Goal: Feedback & Contribution: Contribute content

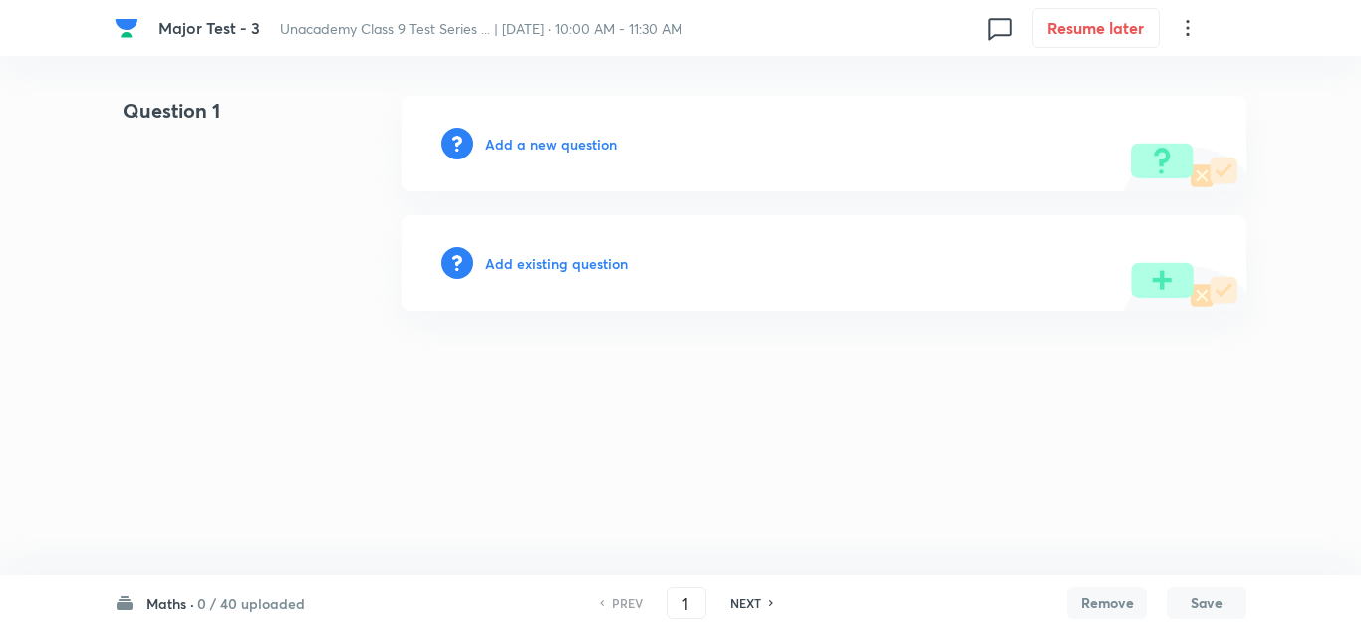
click at [561, 139] on h6 "Add a new question" at bounding box center [551, 144] width 132 height 21
click at [533, 135] on h6 "Choose a question type" at bounding box center [561, 144] width 153 height 21
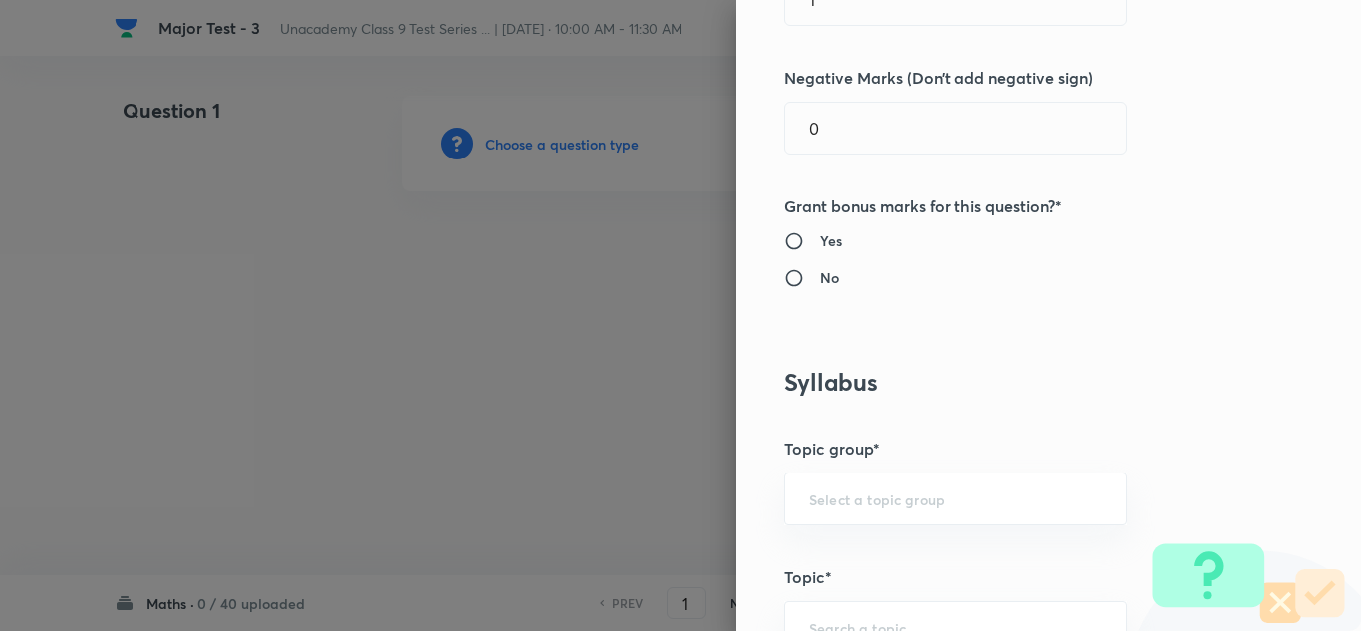
scroll to position [100, 0]
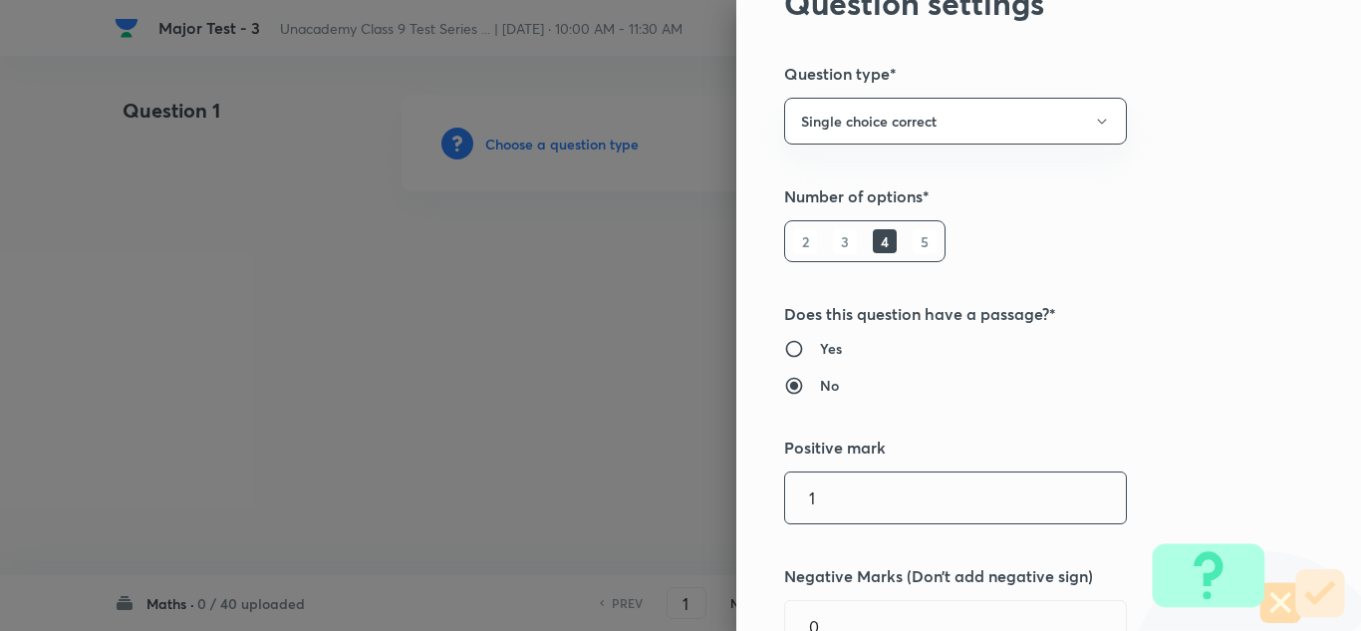
drag, startPoint x: 752, startPoint y: 502, endPoint x: 733, endPoint y: 494, distance: 20.5
click at [736, 502] on div "Question settings Question type* Single choice correct Number of options* 2 3 4…" at bounding box center [1048, 315] width 625 height 631
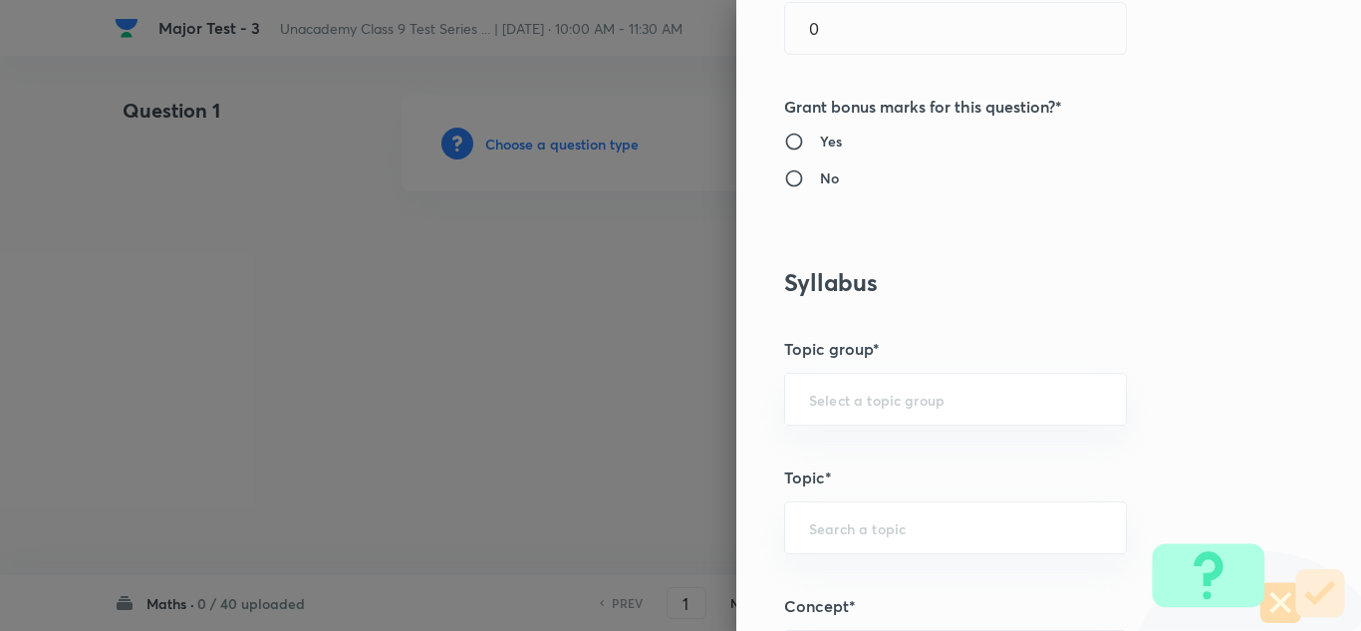
scroll to position [598, 0]
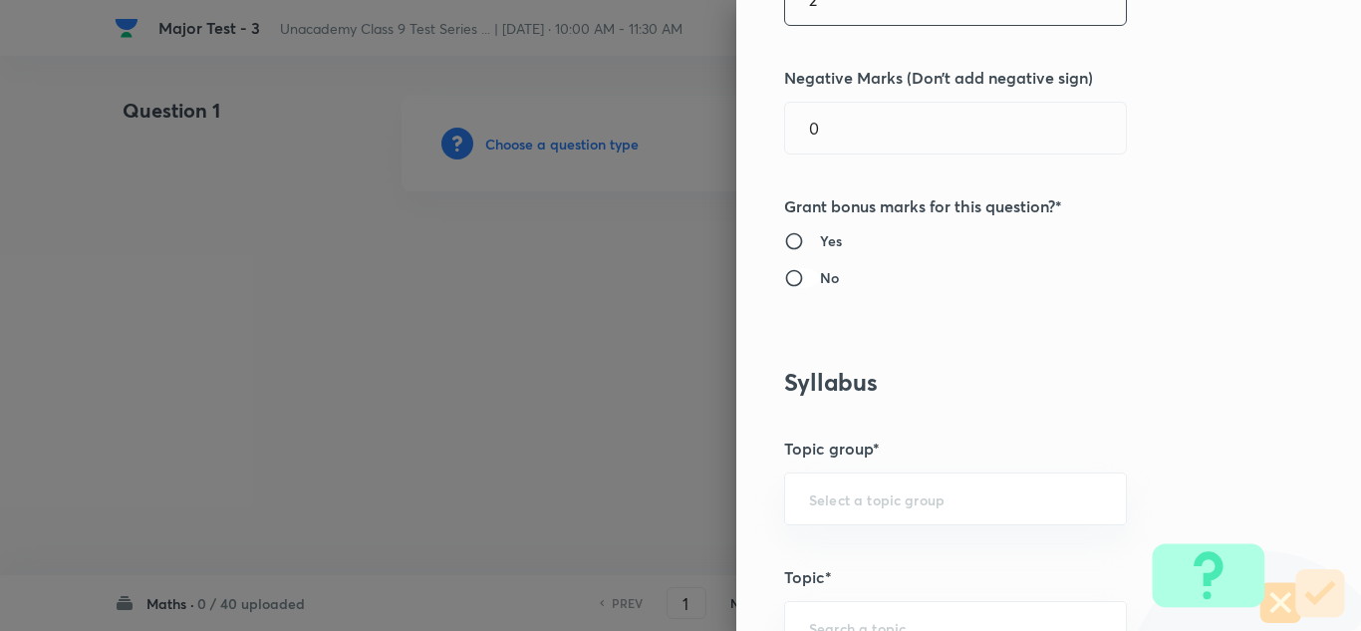
type input "2"
click at [804, 274] on input "No" at bounding box center [802, 278] width 36 height 20
radio input "true"
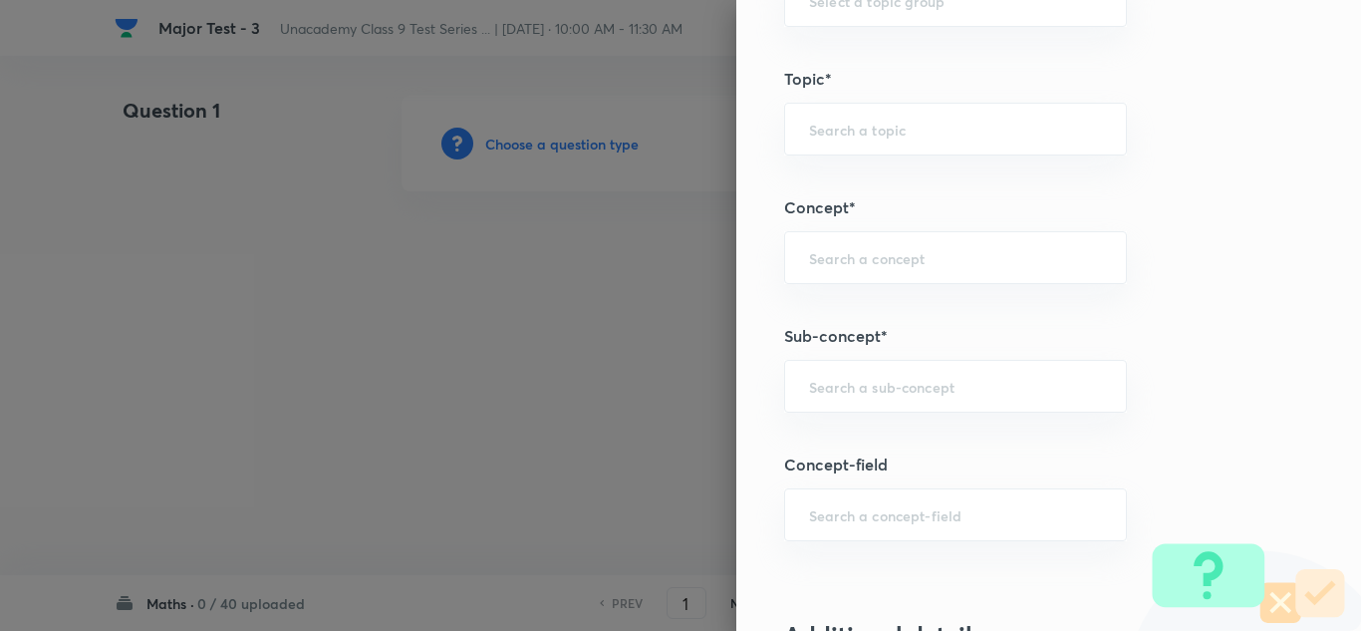
scroll to position [1196, 0]
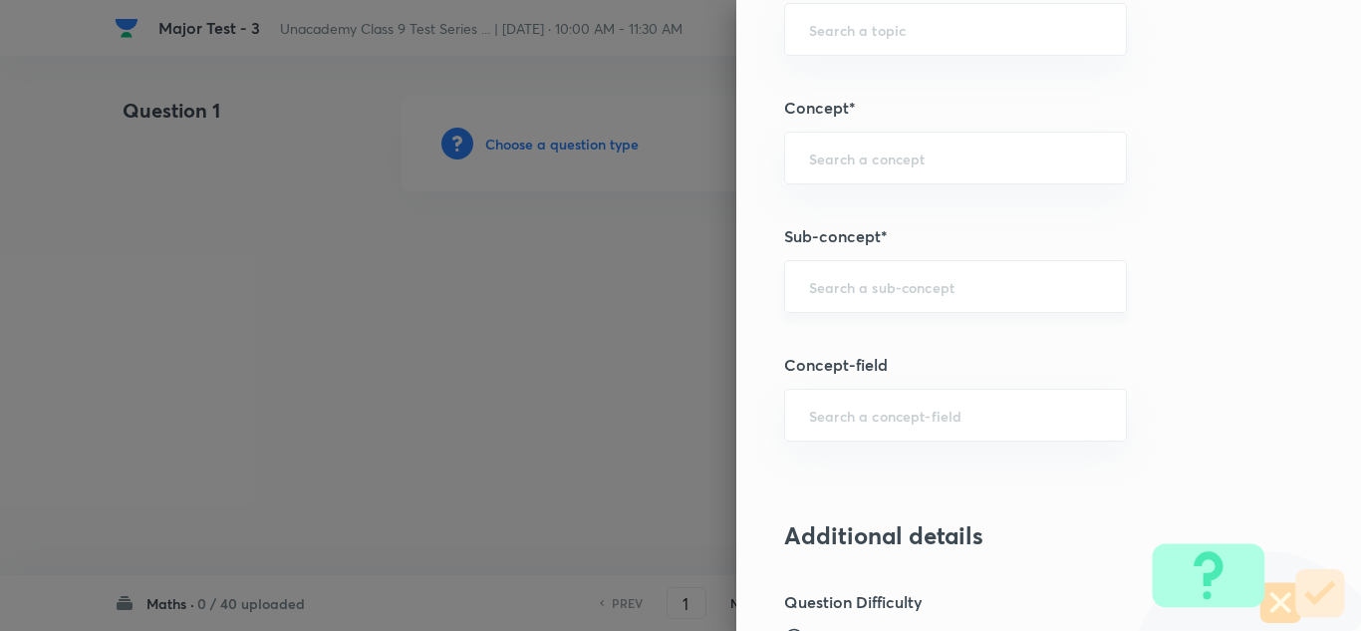
click at [835, 280] on input "text" at bounding box center [955, 286] width 293 height 19
paste input "Number System"
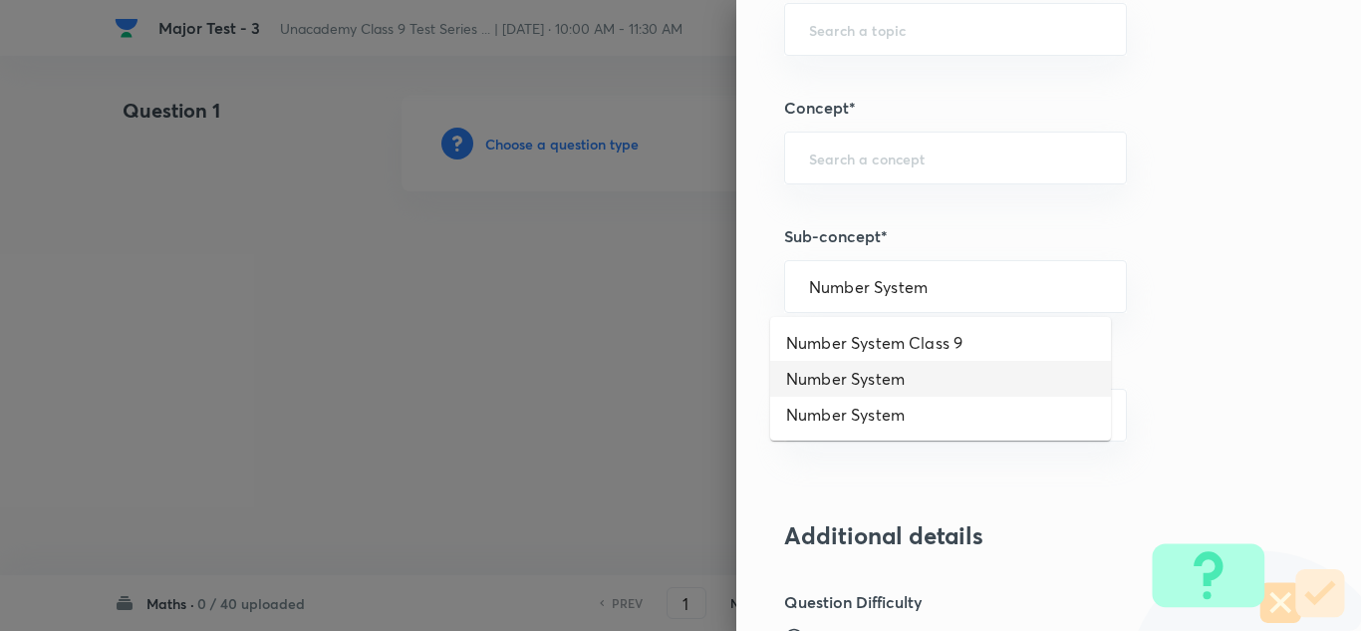
click at [835, 383] on li "Number System" at bounding box center [940, 379] width 341 height 36
type input "Number System"
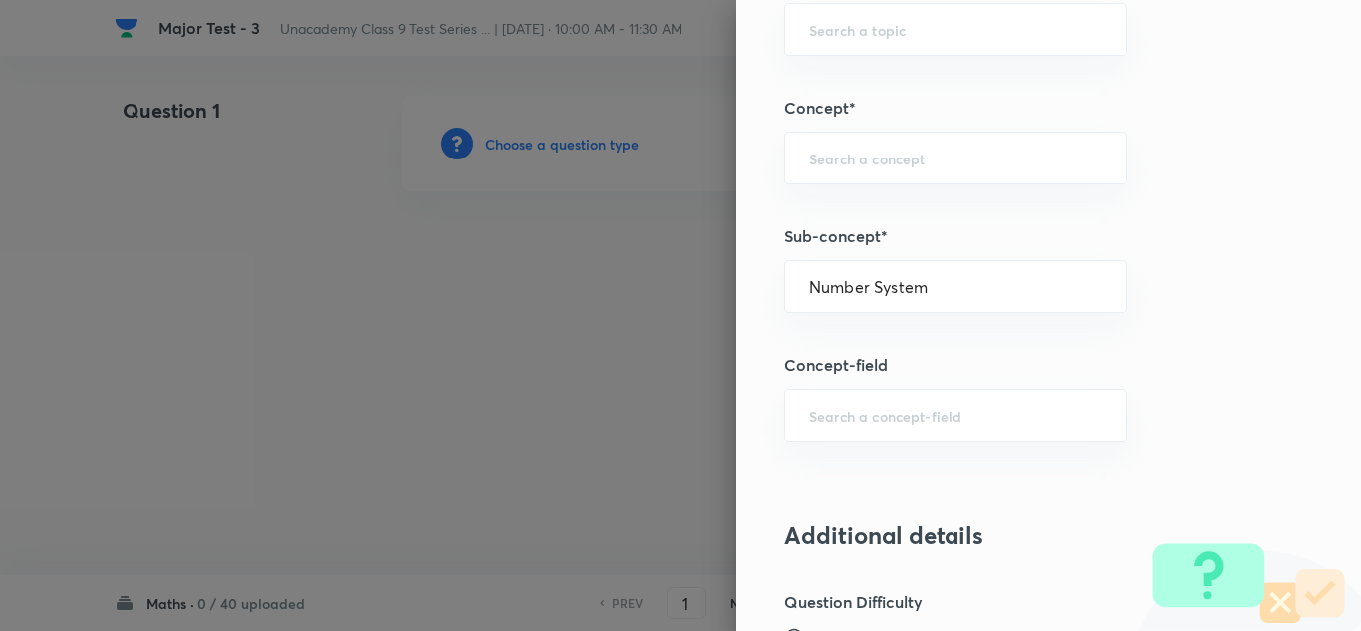
type input "Foundation Class 8"
type input "Mathematics"
type input "Number System"
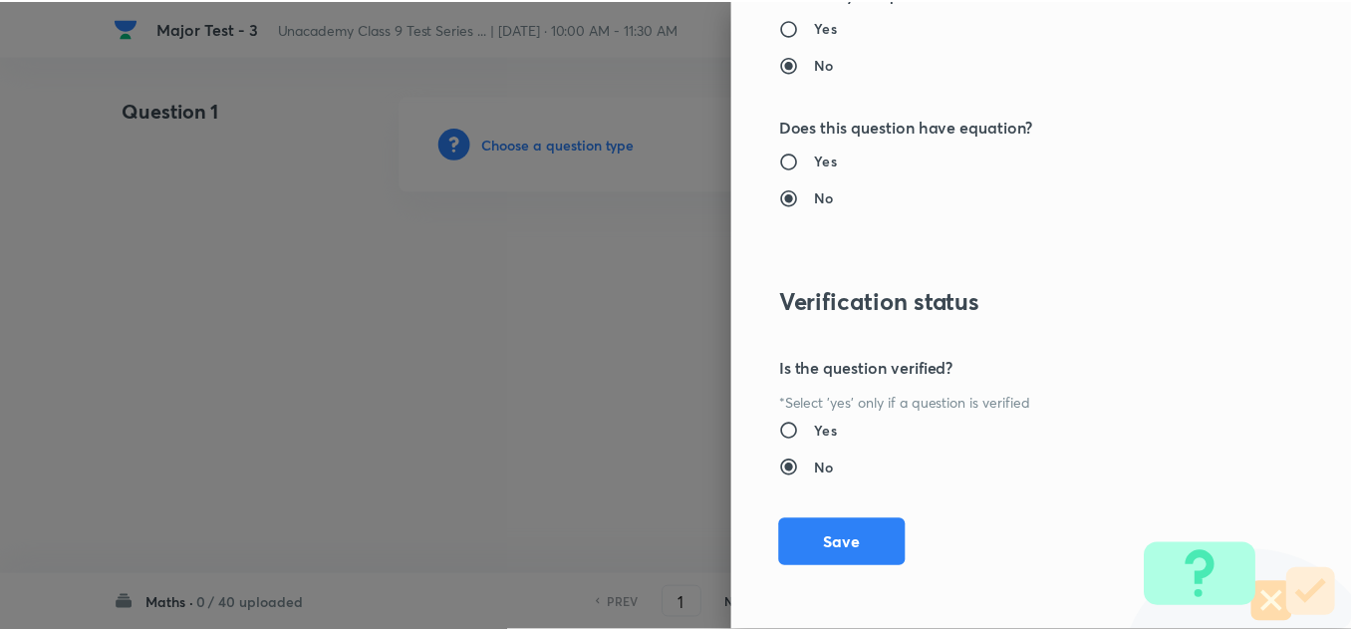
scroll to position [2219, 0]
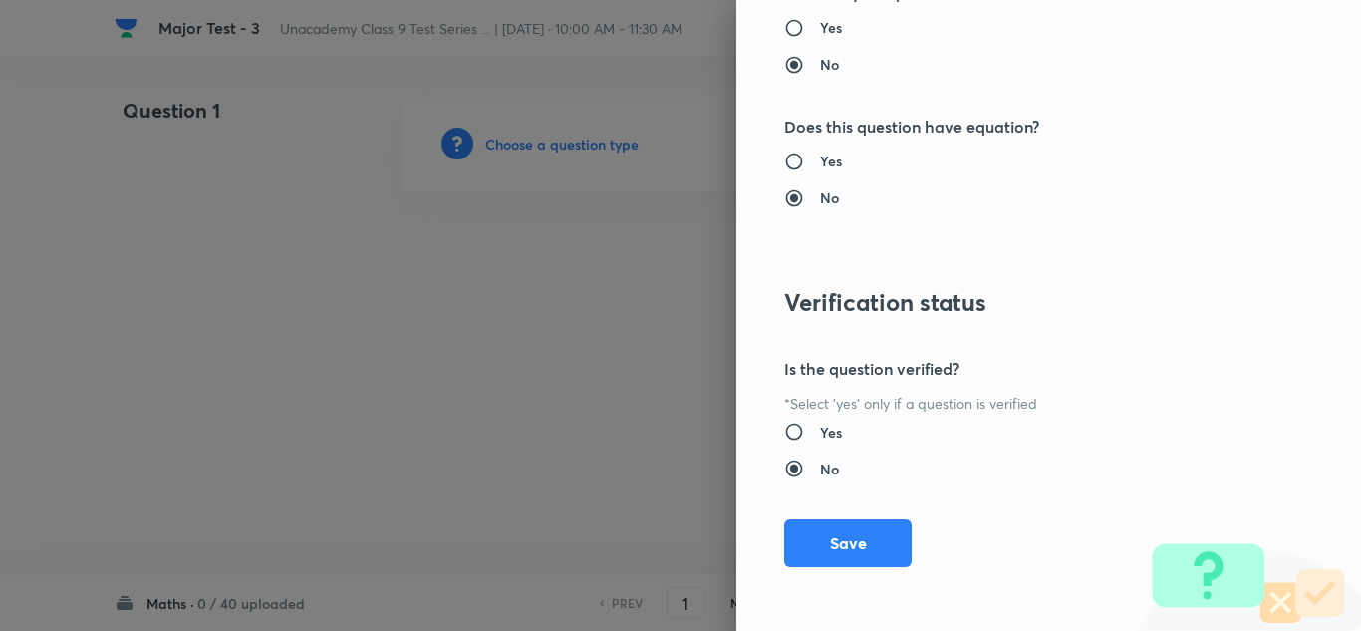
click at [887, 534] on button "Save" at bounding box center [848, 543] width 128 height 48
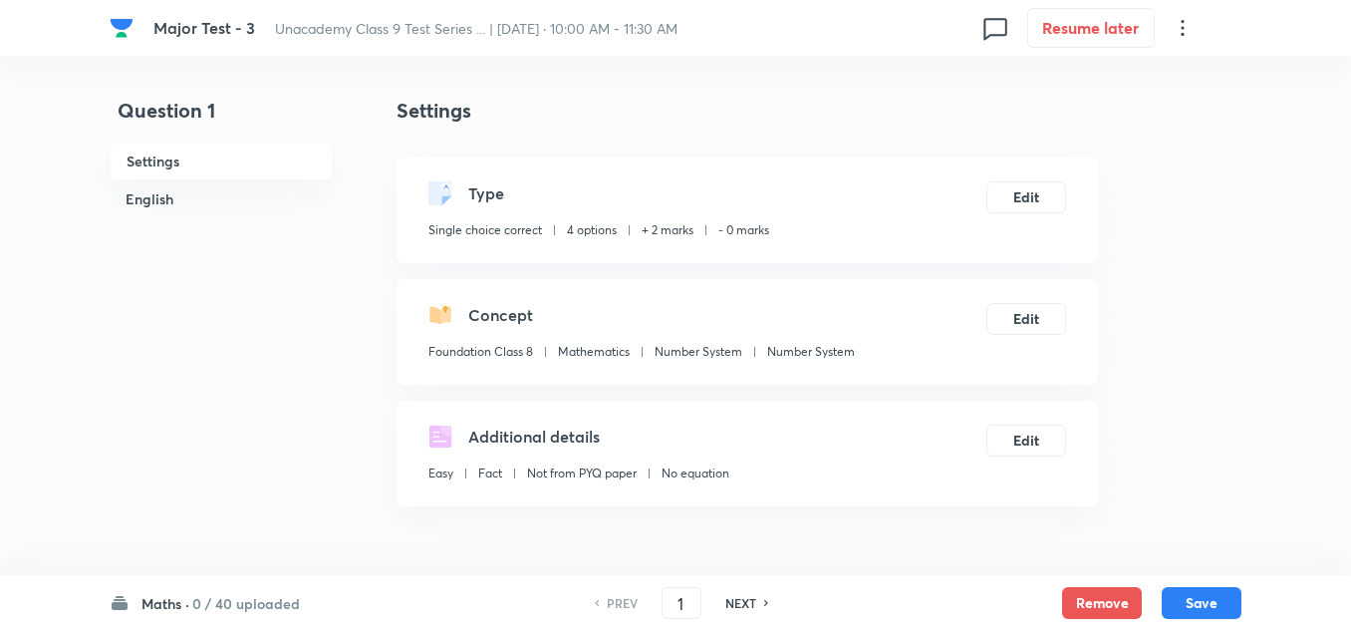
scroll to position [399, 0]
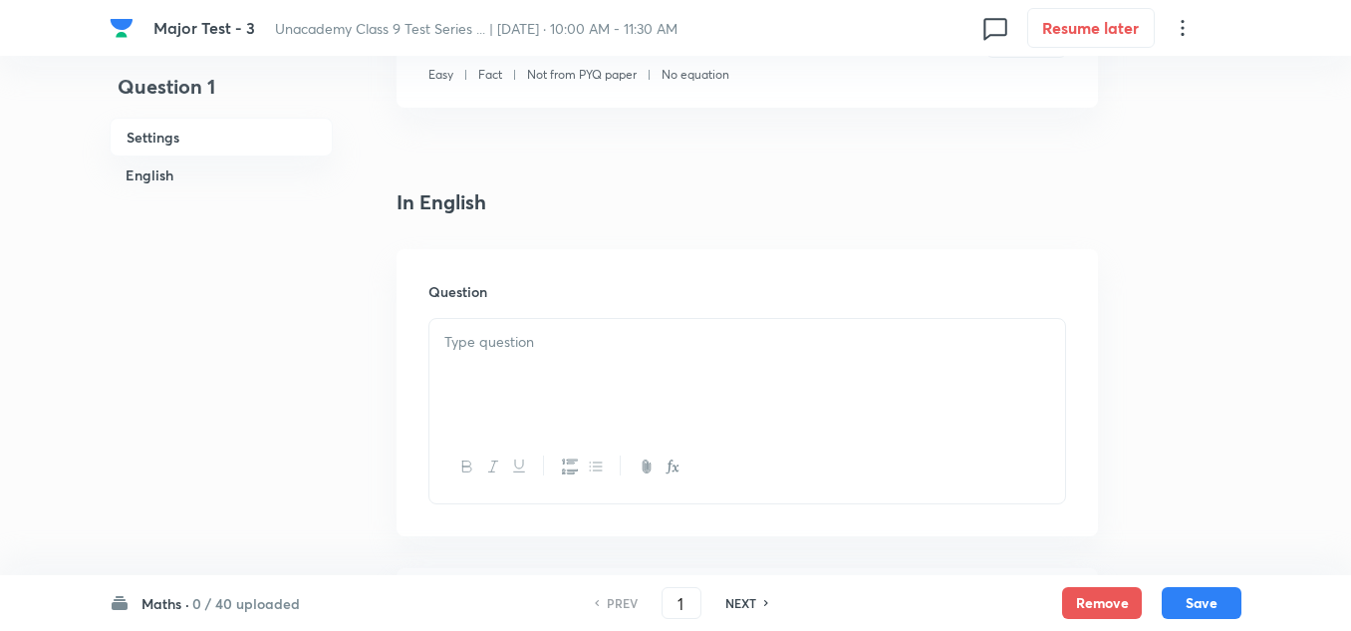
click at [515, 354] on div at bounding box center [747, 375] width 636 height 112
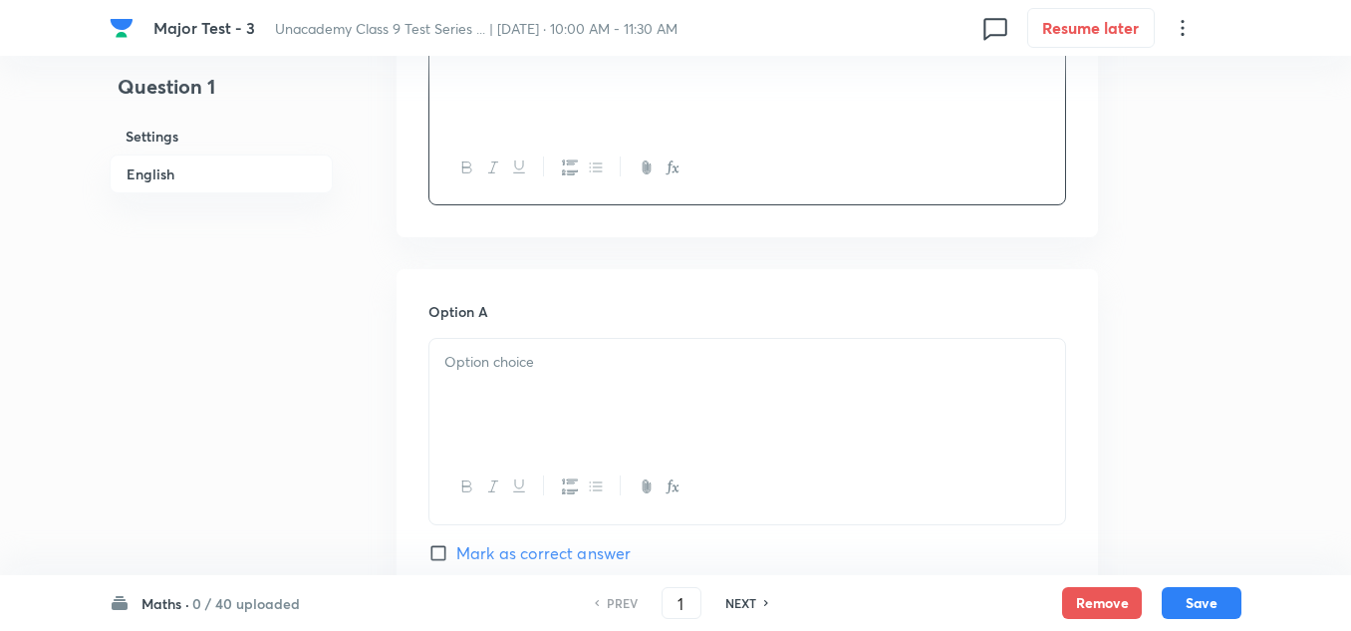
scroll to position [797, 0]
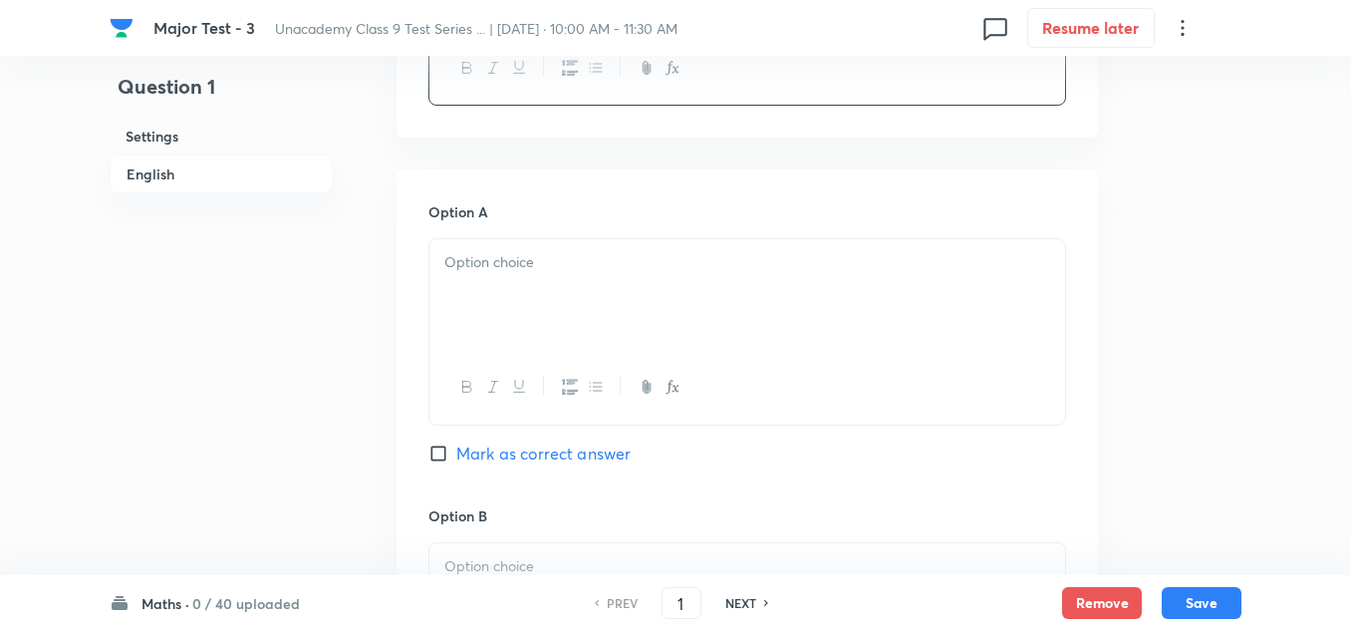
click at [512, 309] on div at bounding box center [747, 295] width 636 height 112
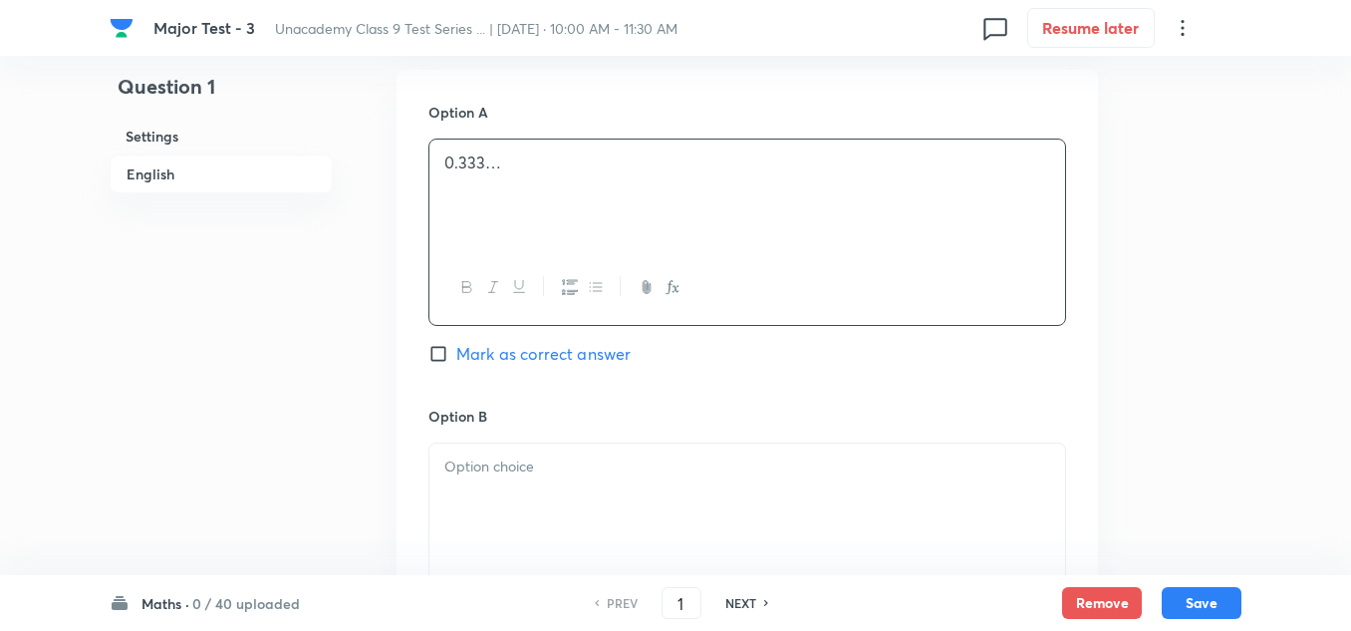
scroll to position [996, 0]
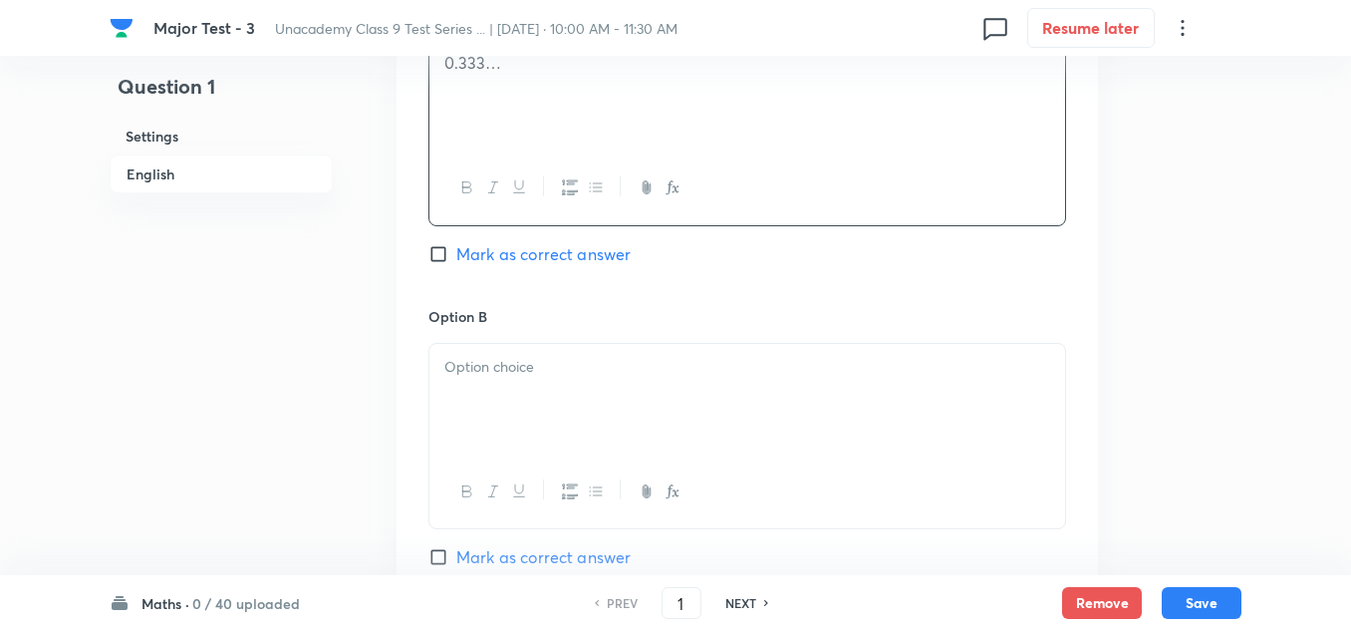
click at [511, 392] on div at bounding box center [747, 400] width 636 height 112
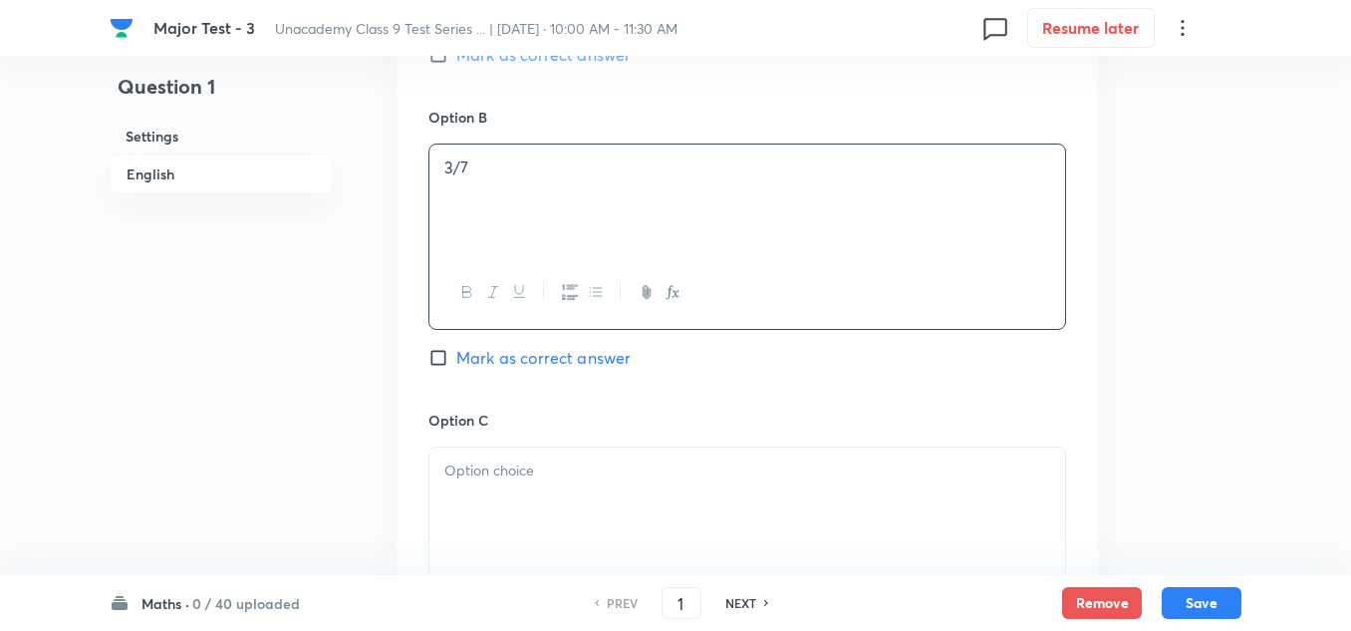
scroll to position [1295, 0]
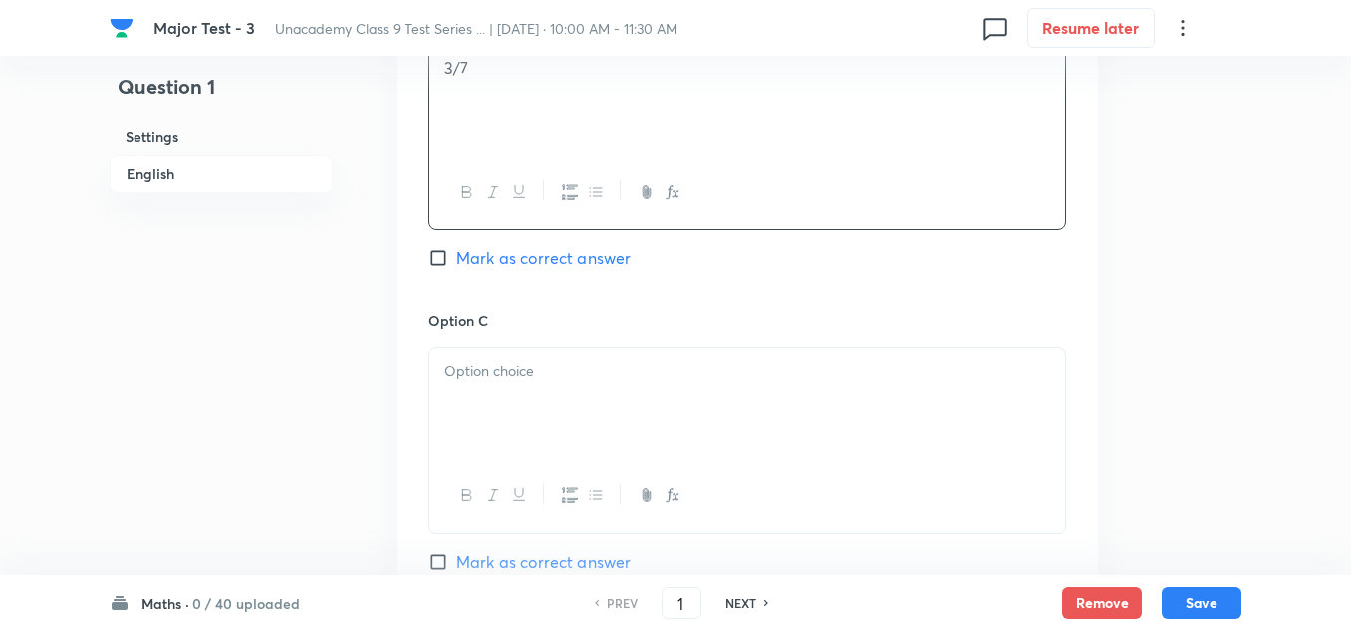
click at [512, 409] on div at bounding box center [747, 404] width 636 height 112
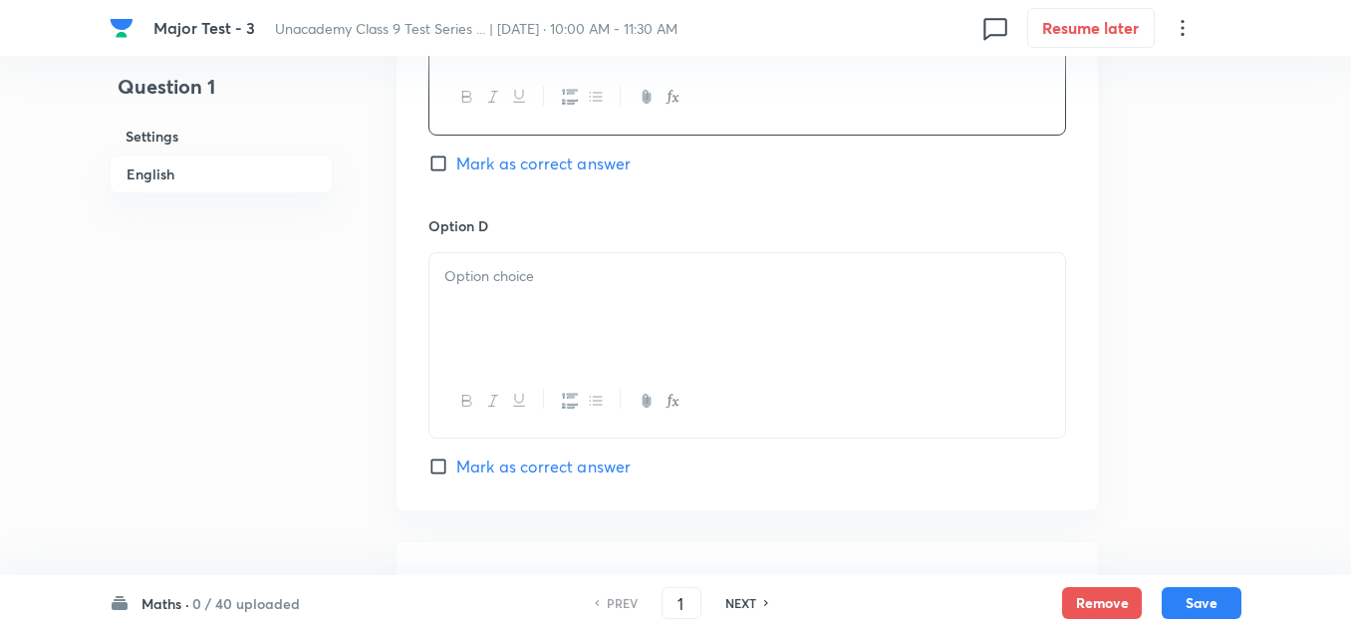
click at [511, 326] on div at bounding box center [747, 309] width 636 height 112
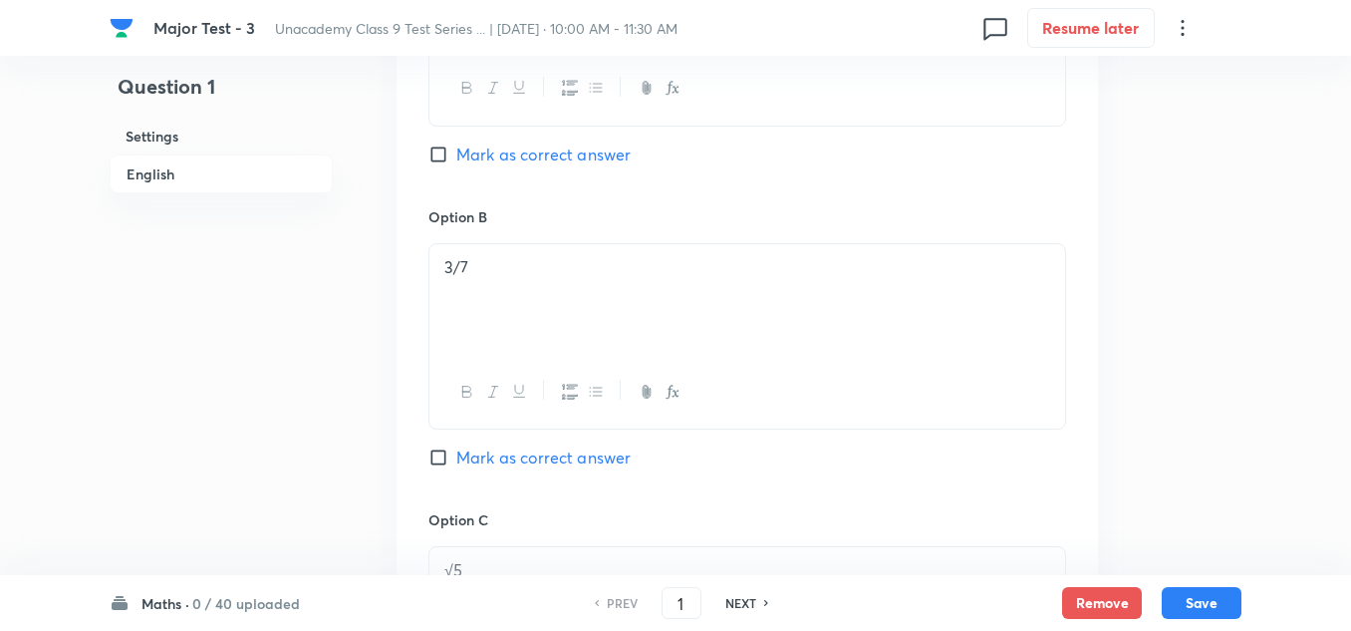
scroll to position [1395, 0]
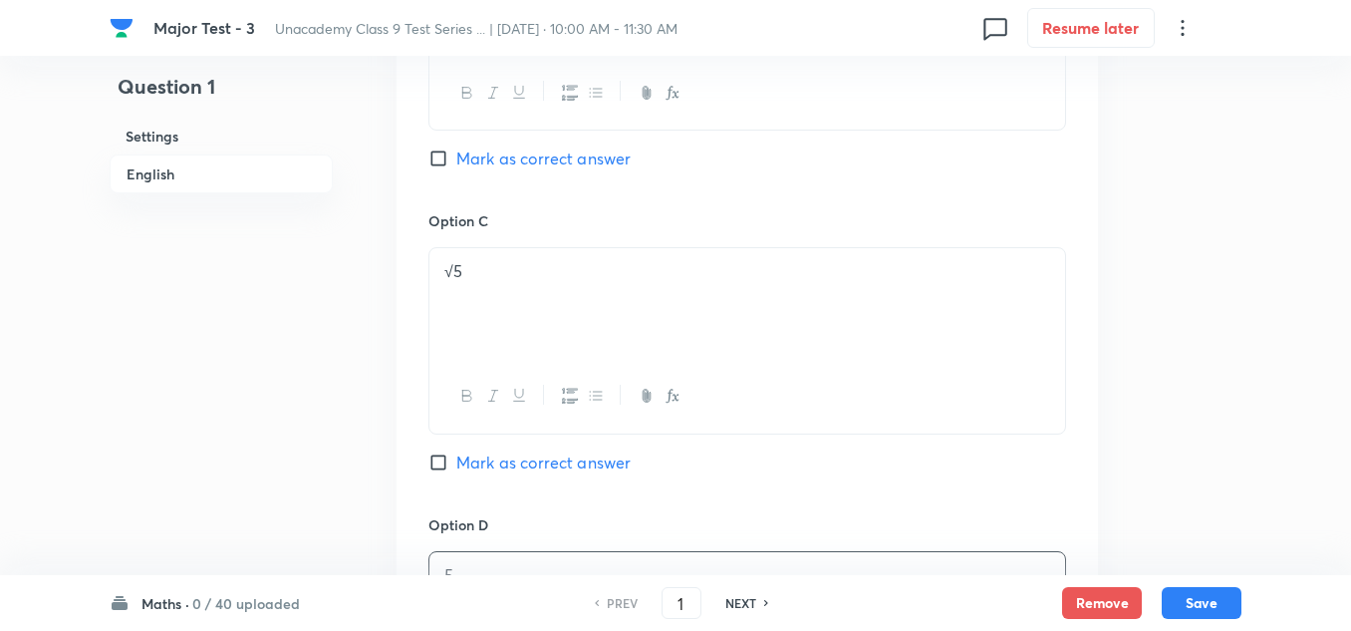
drag, startPoint x: 500, startPoint y: 457, endPoint x: 510, endPoint y: 458, distance: 10.0
click at [500, 456] on span "Mark as correct answer" at bounding box center [543, 462] width 174 height 24
click at [456, 456] on input "Mark as correct answer" at bounding box center [442, 462] width 28 height 20
checkbox input "true"
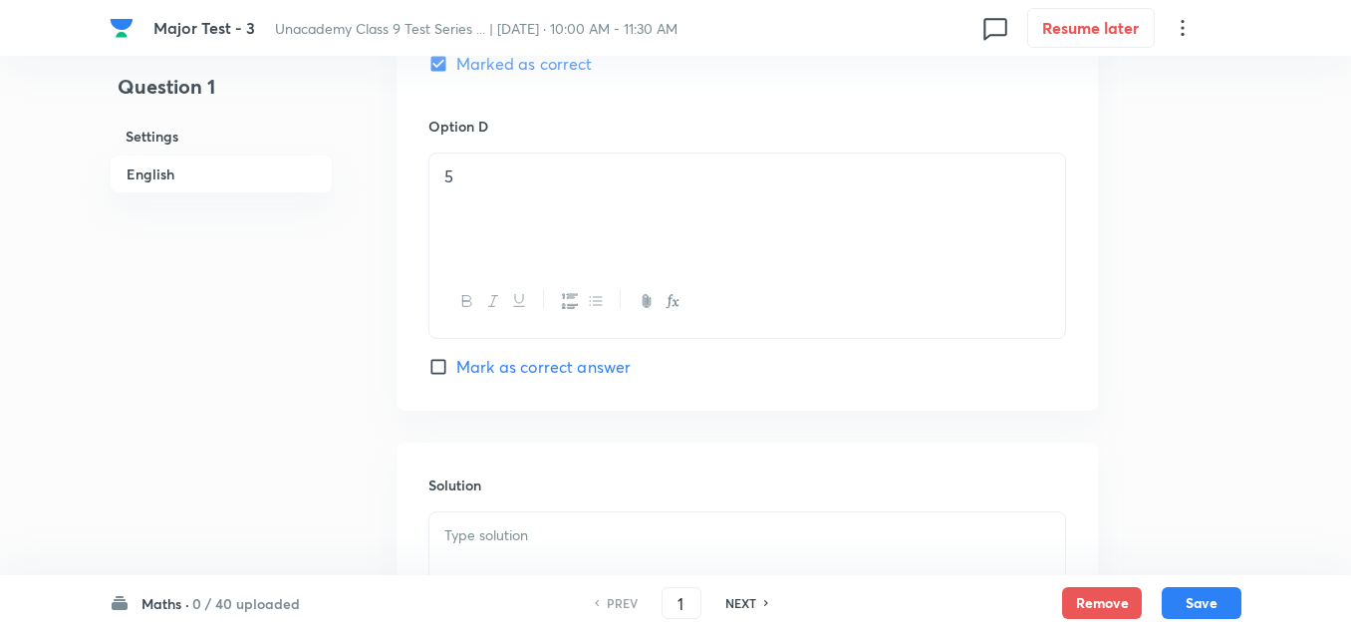
scroll to position [1893, 0]
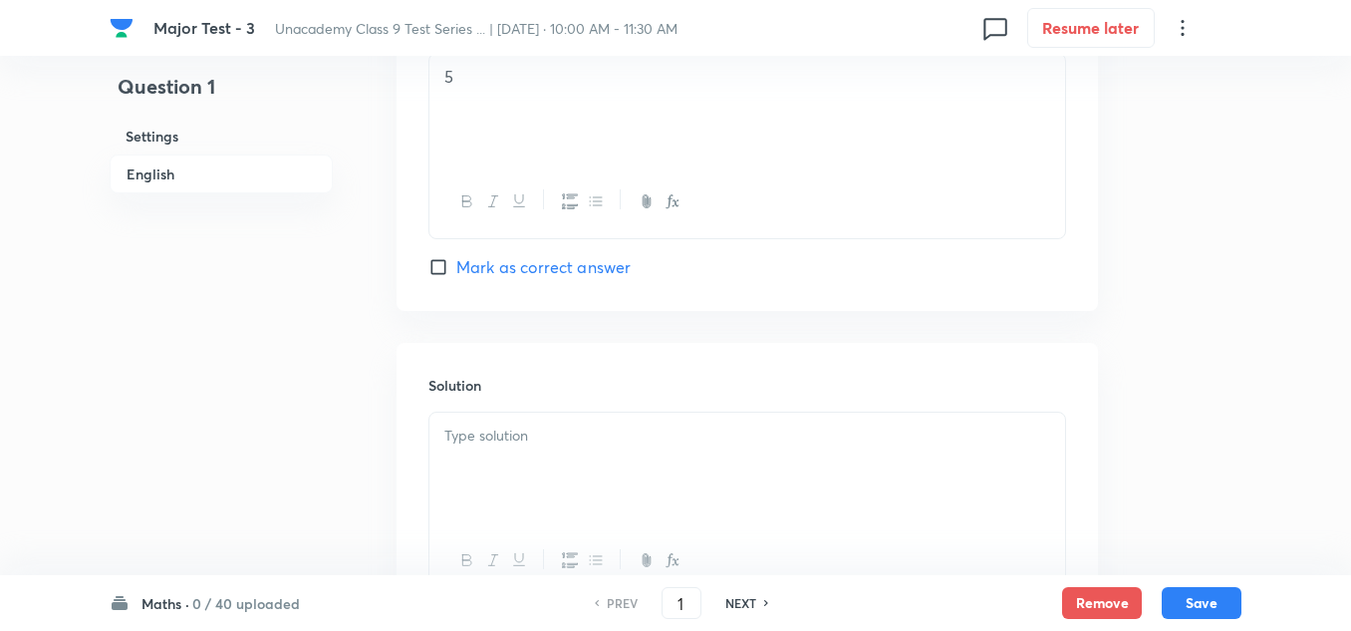
drag, startPoint x: 536, startPoint y: 454, endPoint x: 547, endPoint y: 452, distance: 11.1
click at [540, 449] on div at bounding box center [747, 468] width 636 height 112
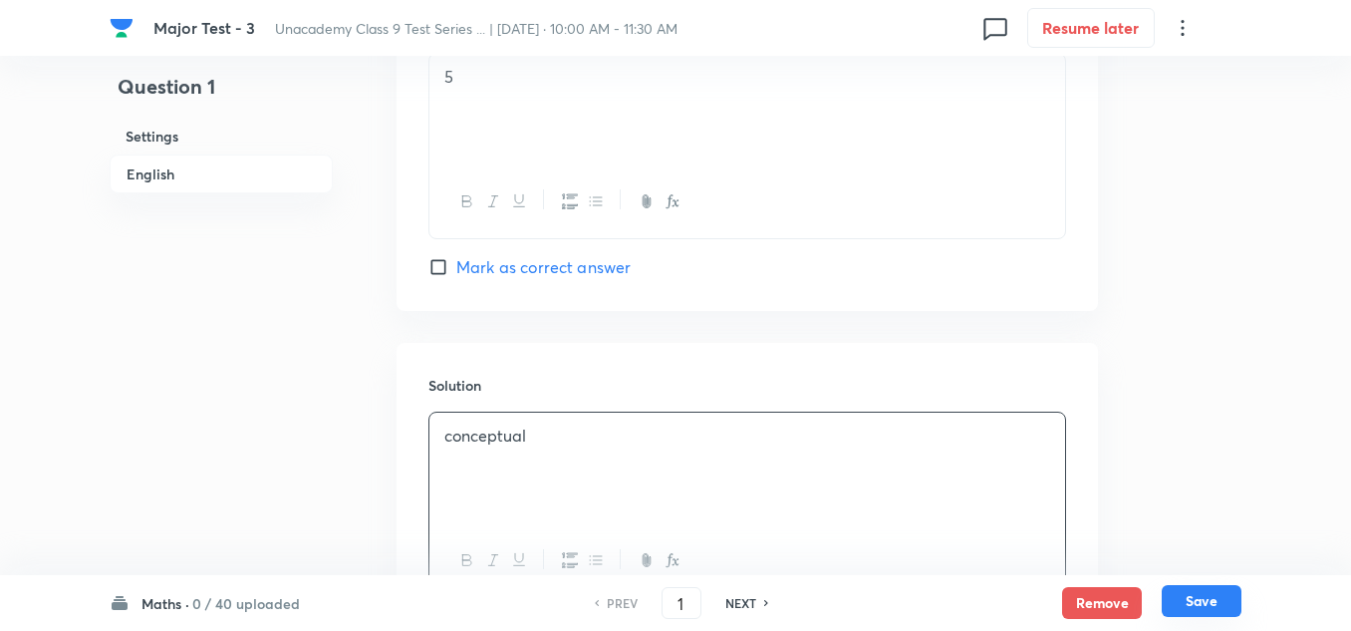
click at [1195, 603] on button "Save" at bounding box center [1202, 601] width 80 height 32
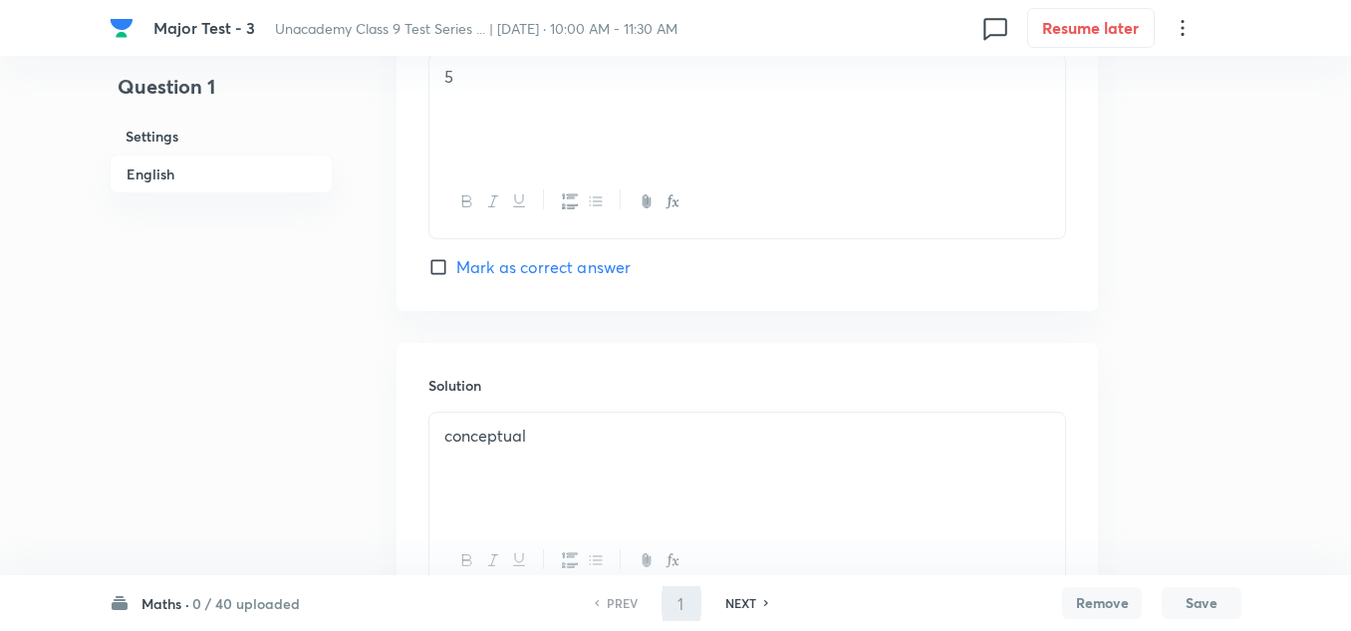
type input "2"
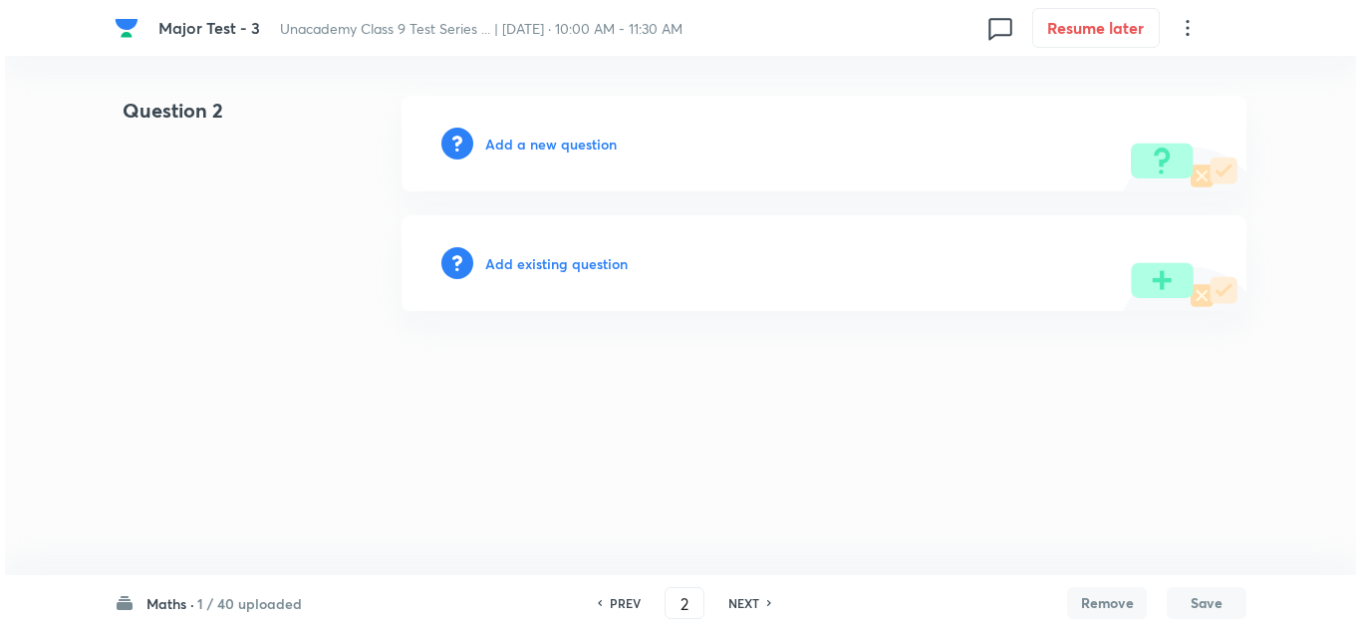
scroll to position [0, 0]
click at [534, 140] on h6 "Add a new question" at bounding box center [551, 144] width 132 height 21
click at [534, 140] on h6 "Choose a question type" at bounding box center [561, 144] width 153 height 21
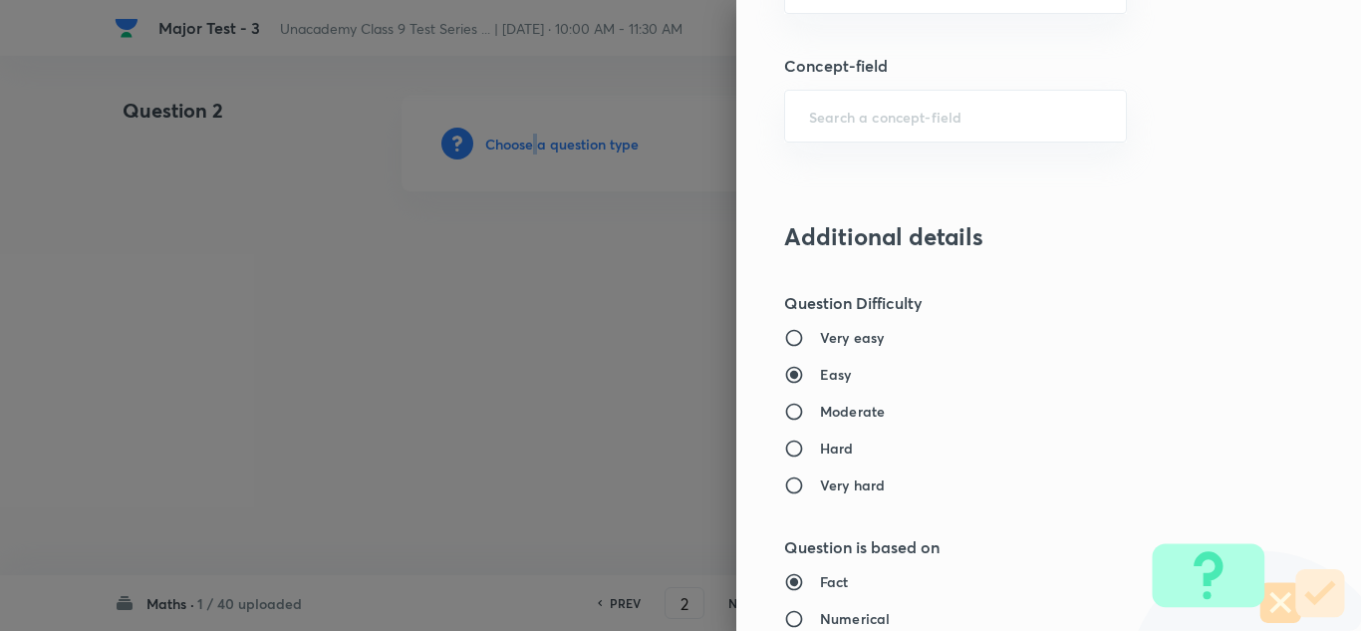
scroll to position [1096, 0]
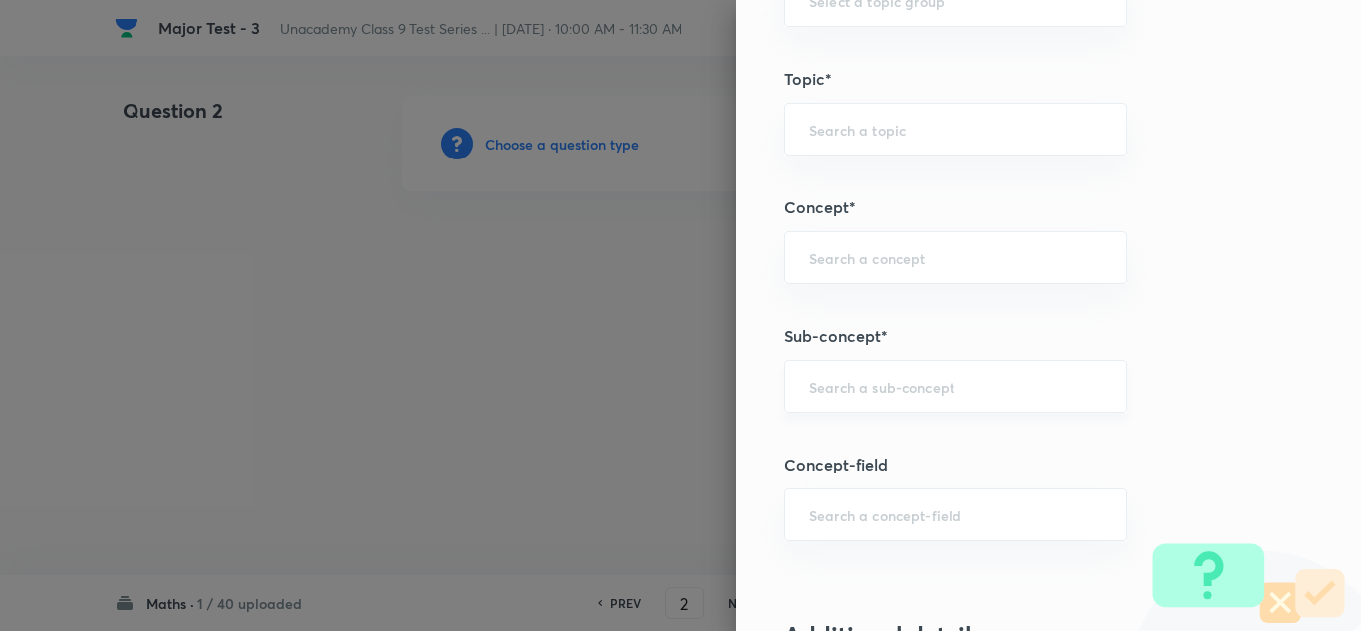
click at [919, 389] on input "text" at bounding box center [955, 386] width 293 height 19
paste input "Polynomials"
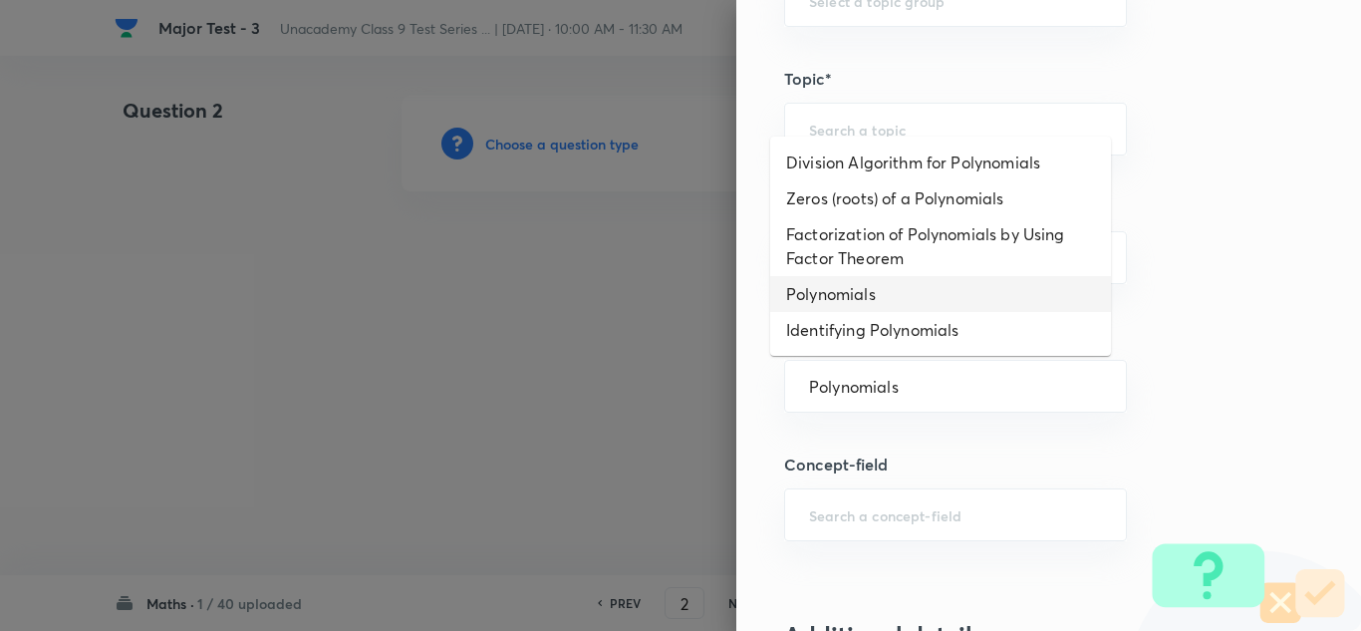
click at [839, 285] on li "Polynomials" at bounding box center [940, 294] width 341 height 36
type input "Polynomials"
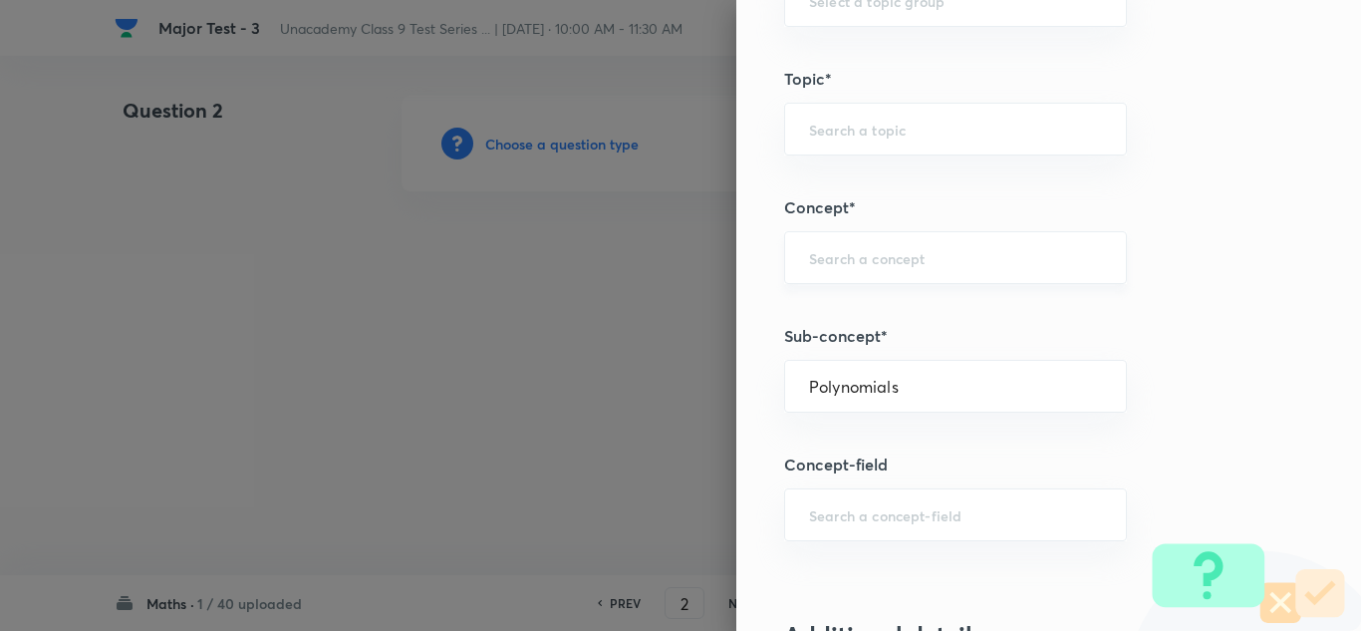
type input "Foundation Class IX"
type input "Mathematics"
type input "Polynomials"
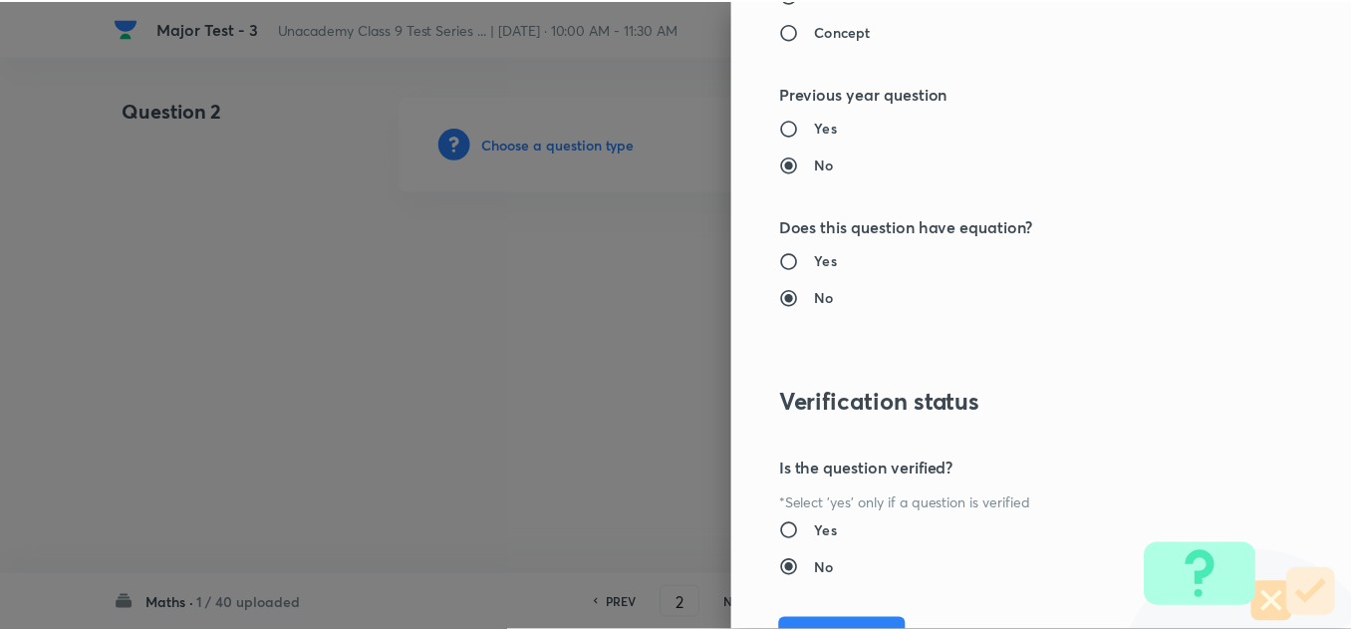
scroll to position [2219, 0]
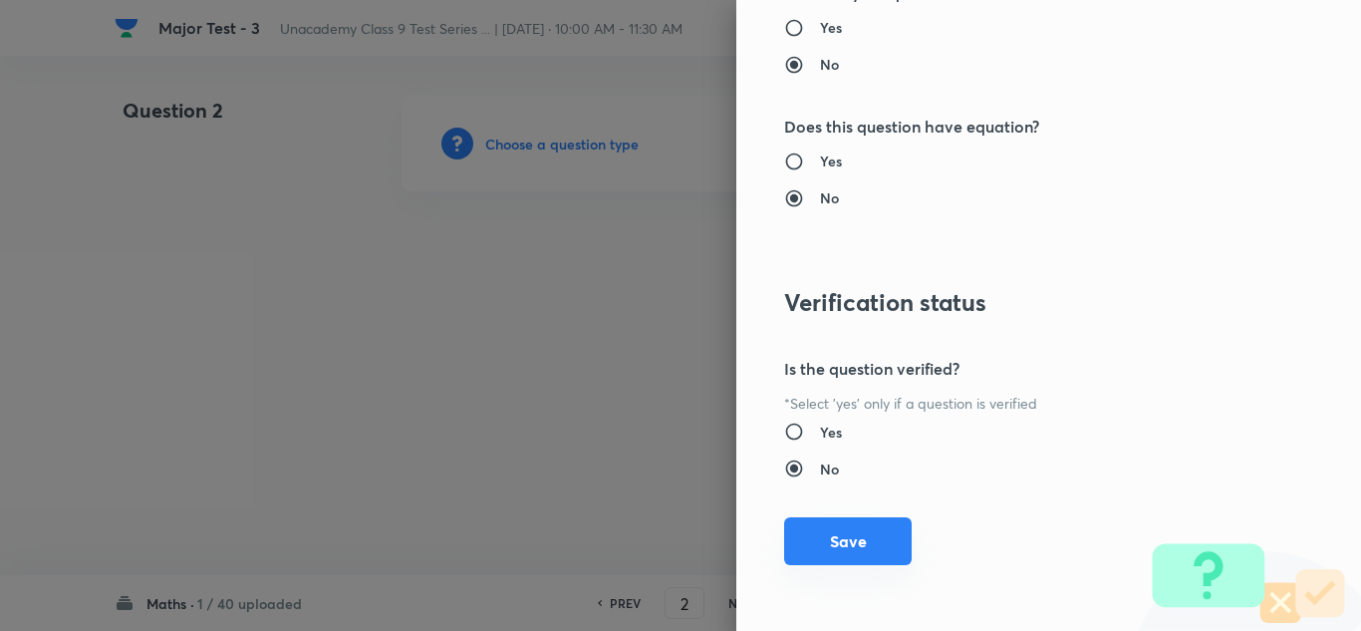
click at [812, 541] on button "Save" at bounding box center [848, 541] width 128 height 48
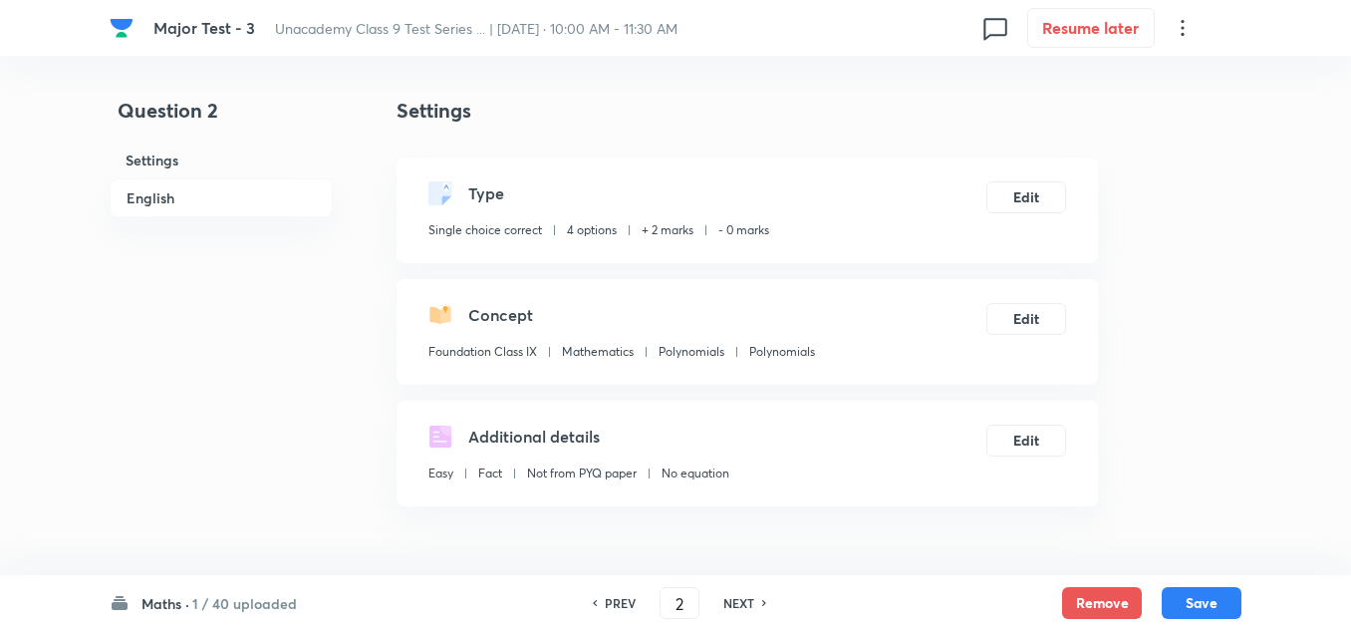
scroll to position [299, 0]
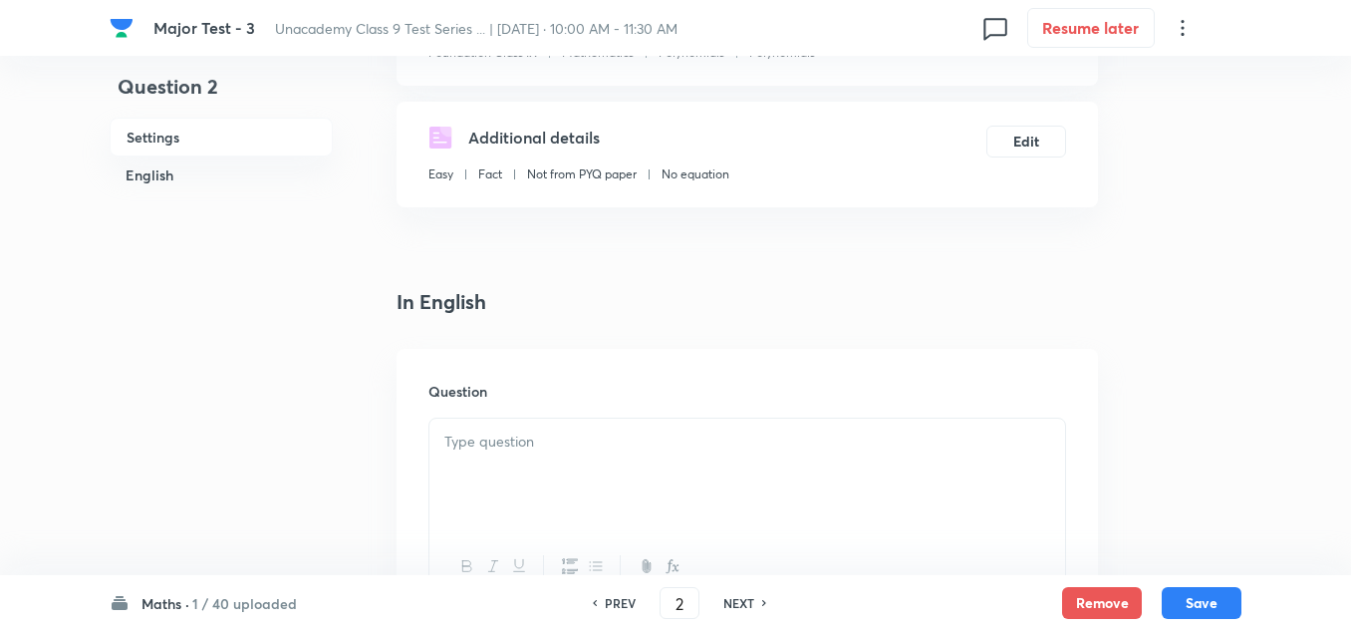
click at [481, 429] on div at bounding box center [747, 474] width 636 height 112
click at [547, 461] on div at bounding box center [747, 474] width 636 height 112
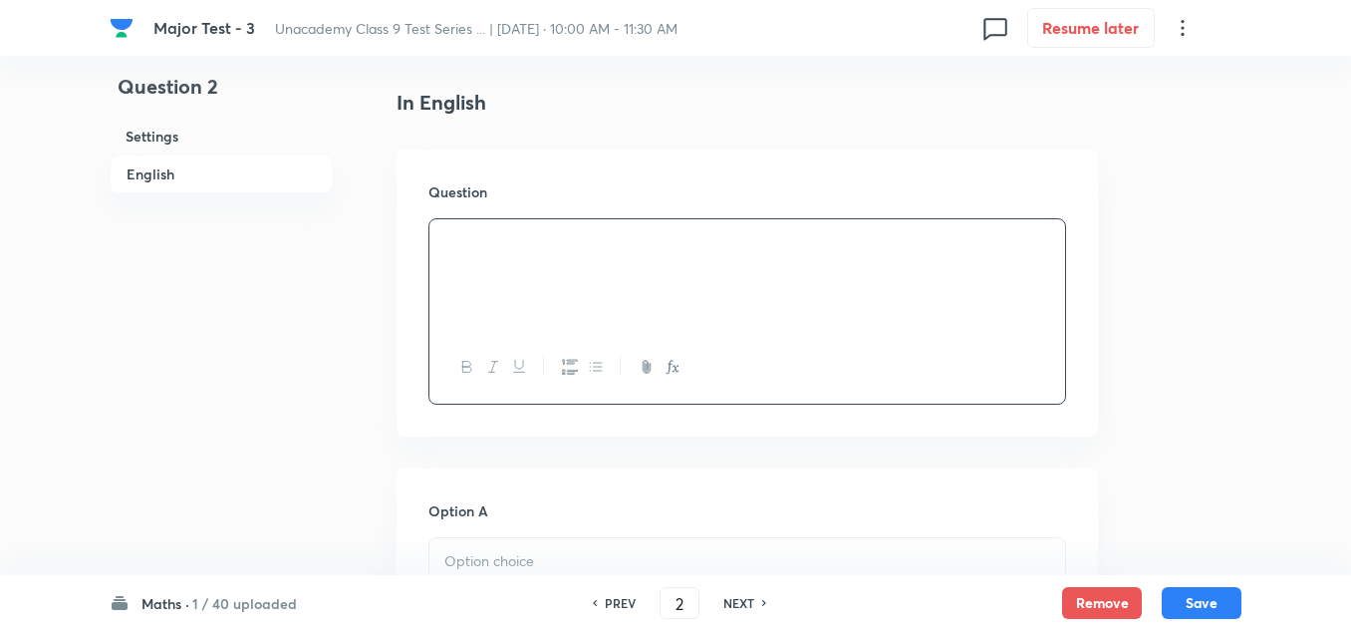
scroll to position [598, 0]
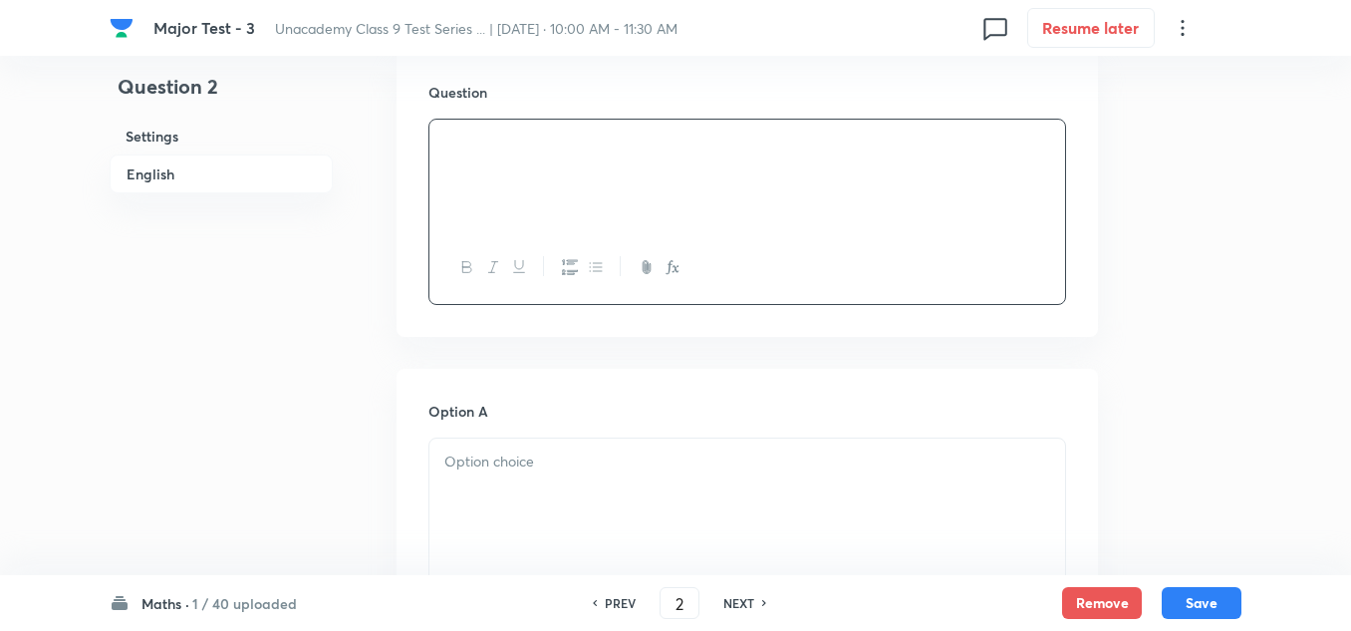
click at [481, 467] on p at bounding box center [747, 461] width 606 height 23
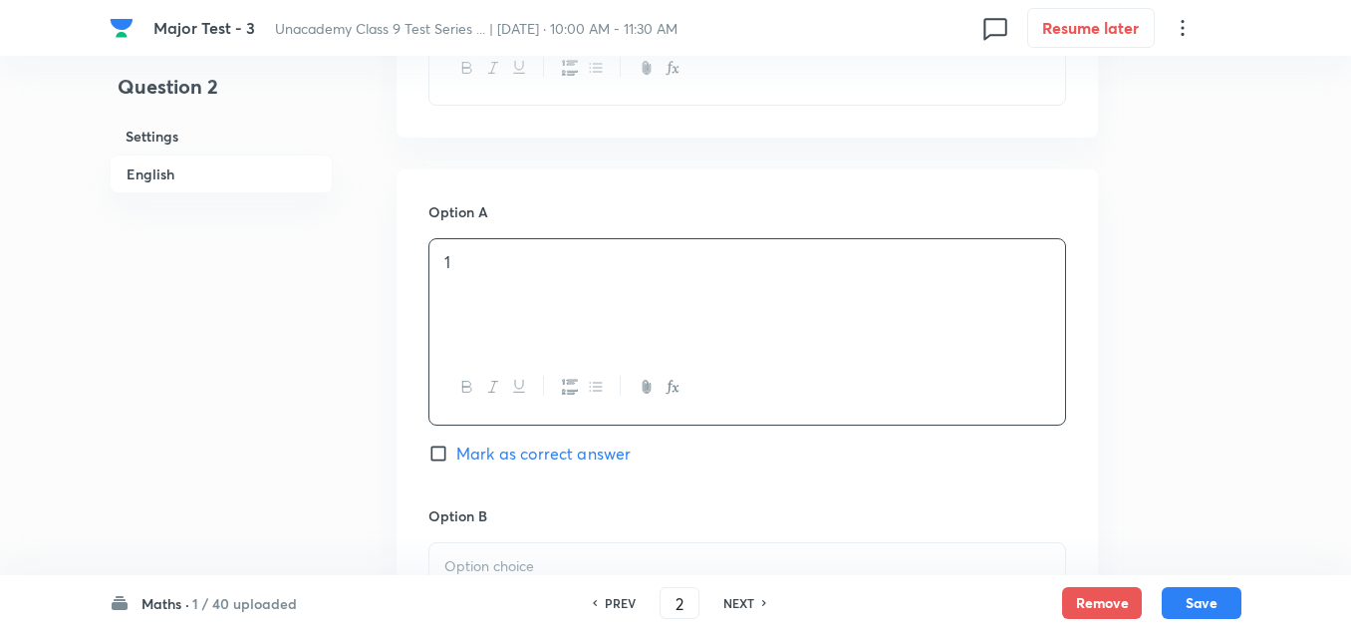
scroll to position [996, 0]
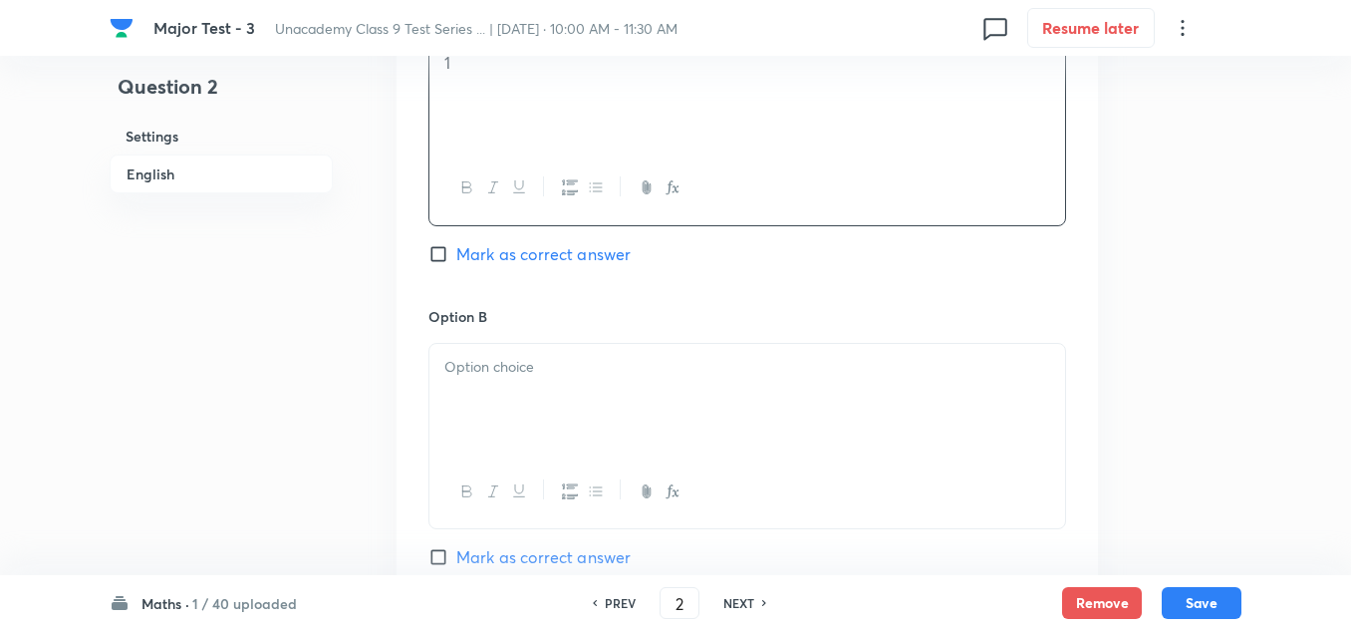
click at [500, 394] on div at bounding box center [747, 400] width 636 height 112
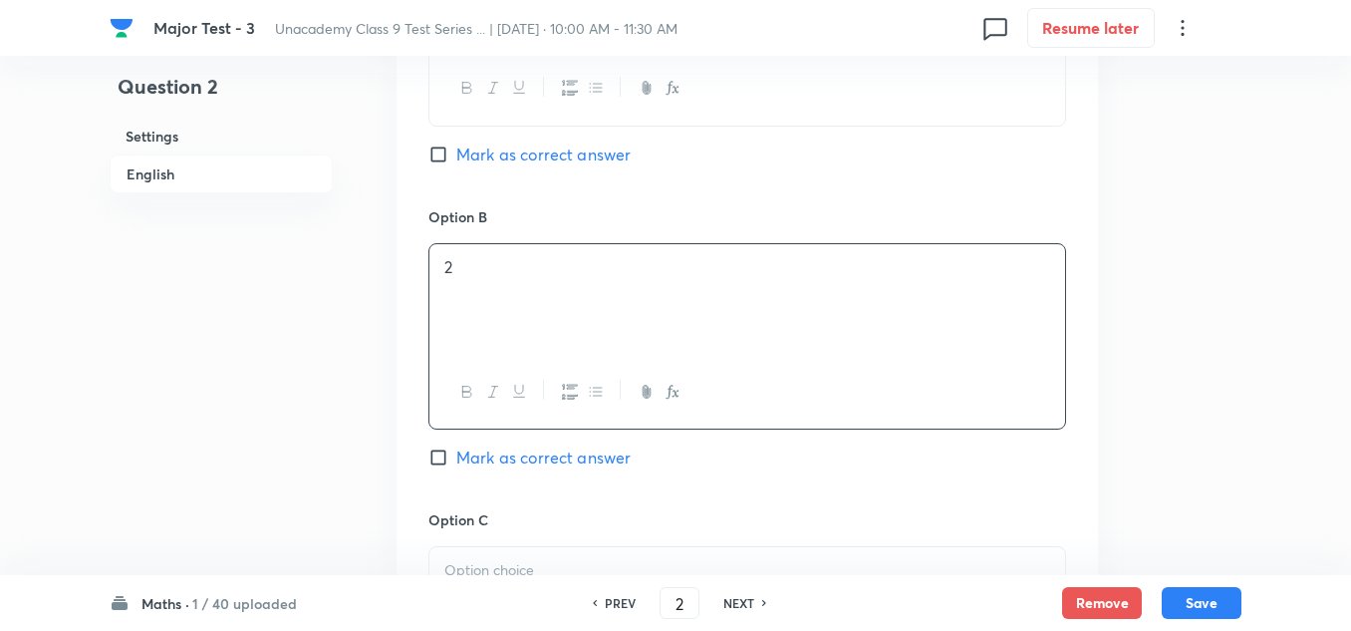
scroll to position [1196, 0]
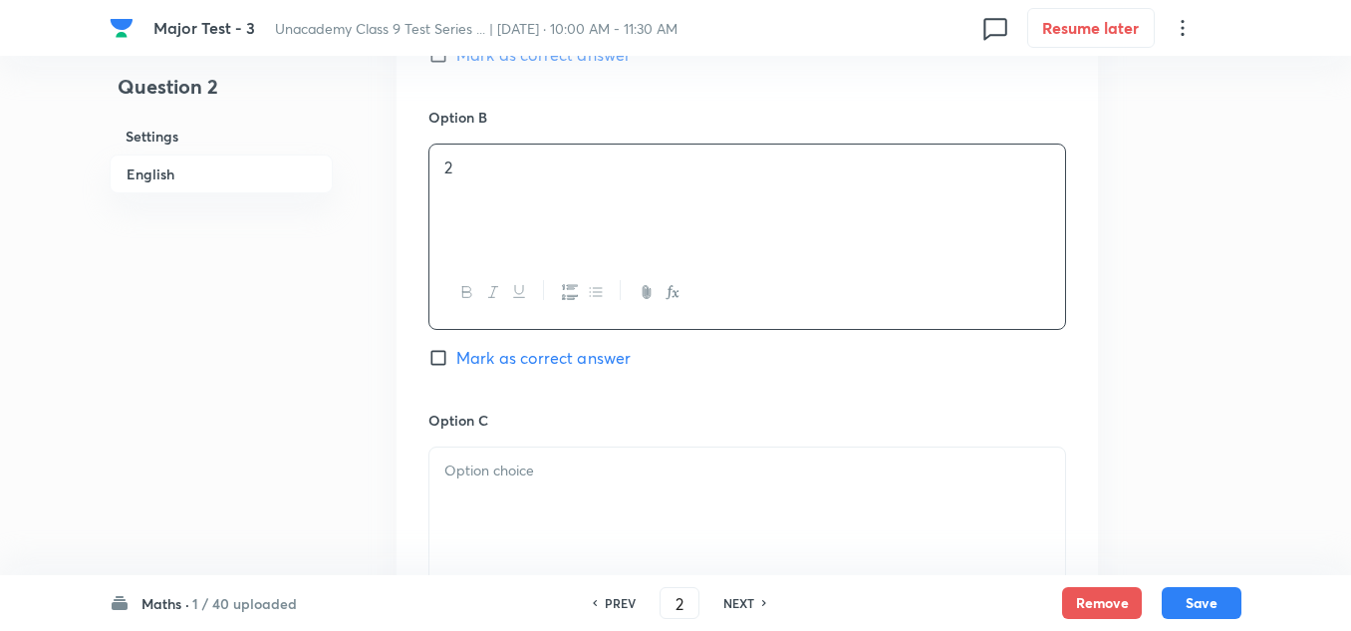
click at [518, 476] on p at bounding box center [747, 470] width 606 height 23
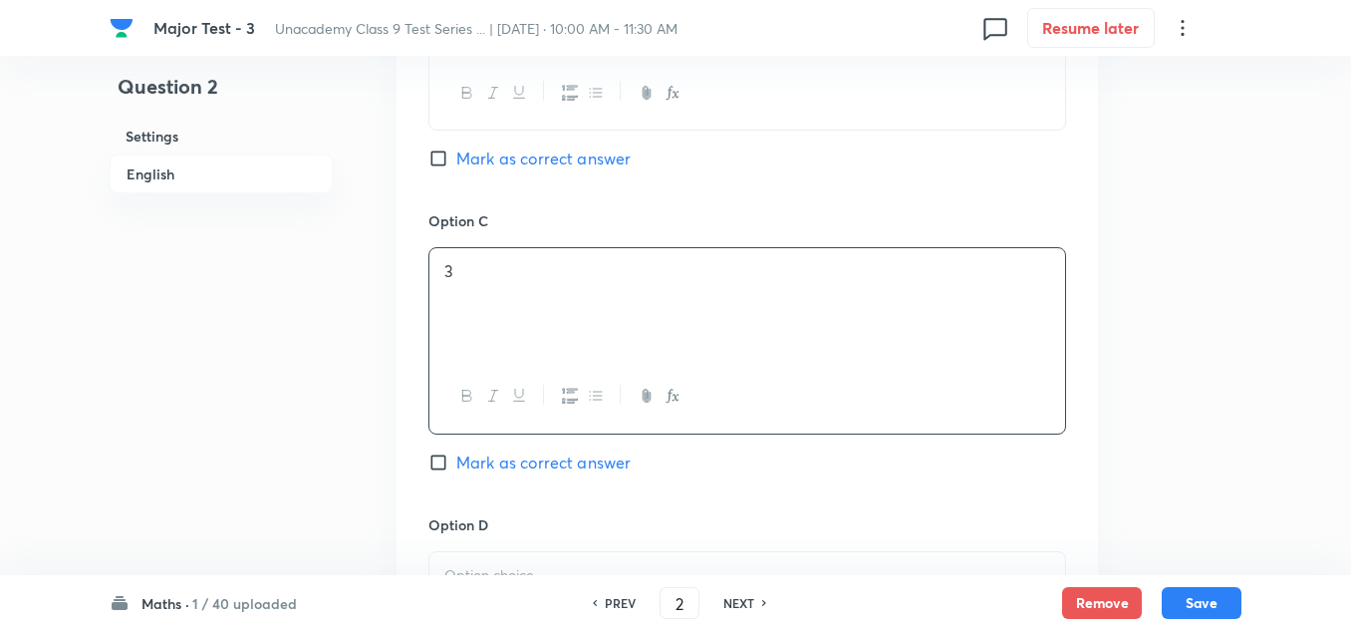
scroll to position [1494, 0]
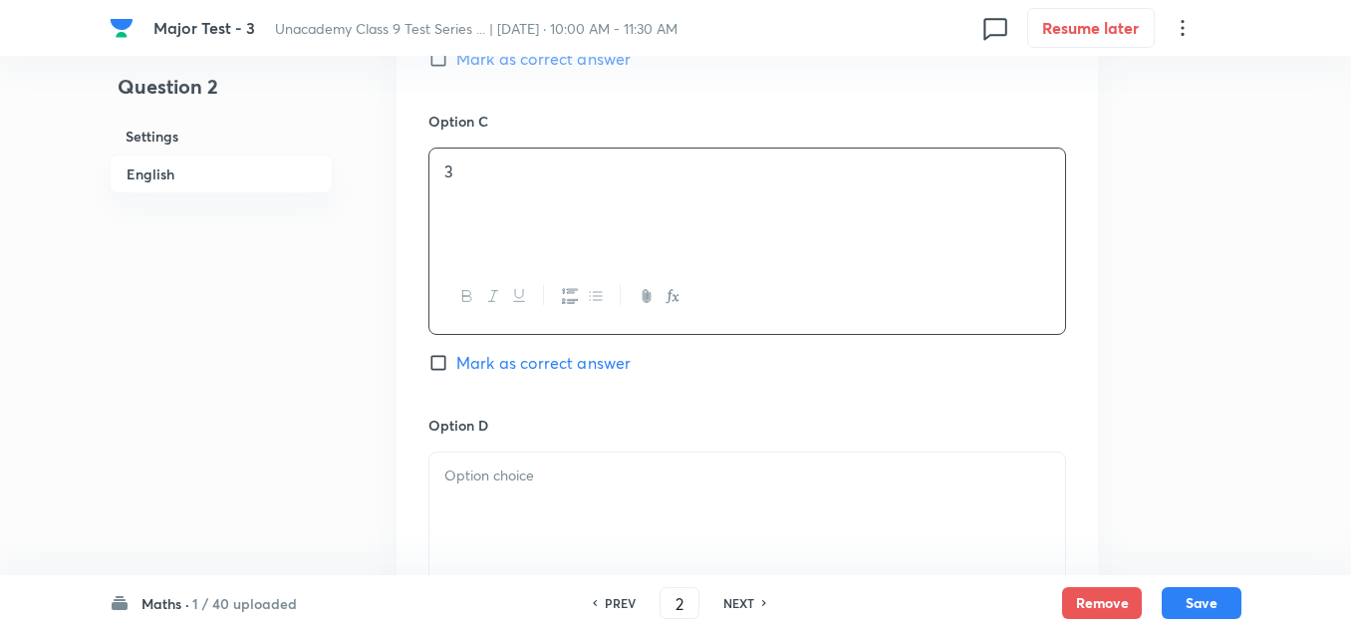
click at [518, 490] on div at bounding box center [747, 508] width 636 height 112
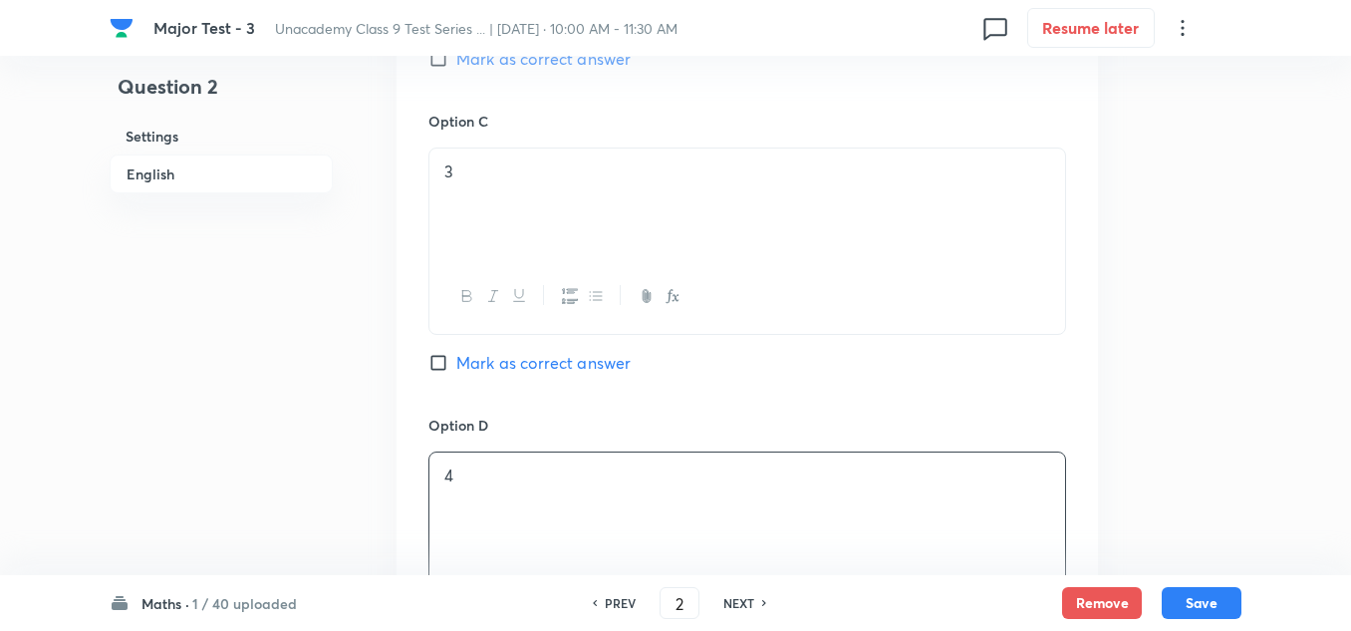
click at [508, 356] on span "Mark as correct answer" at bounding box center [543, 363] width 174 height 24
click at [456, 356] on input "Mark as correct answer" at bounding box center [442, 363] width 28 height 20
checkbox input "true"
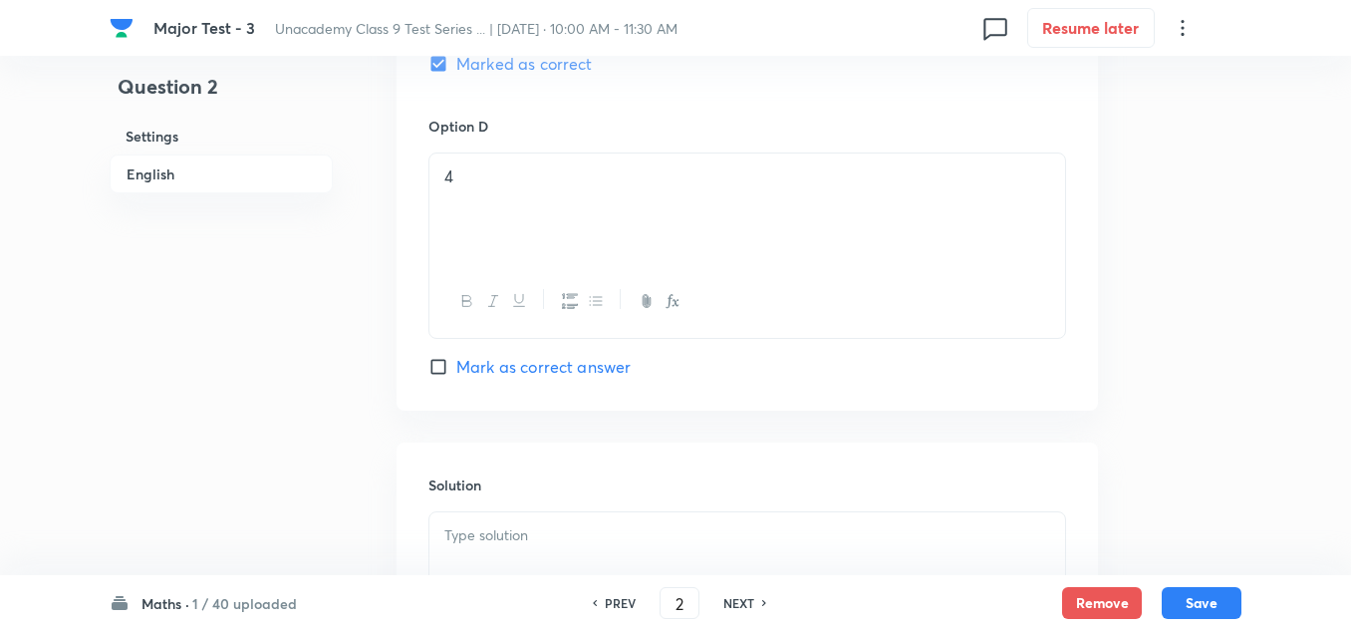
scroll to position [2067, 0]
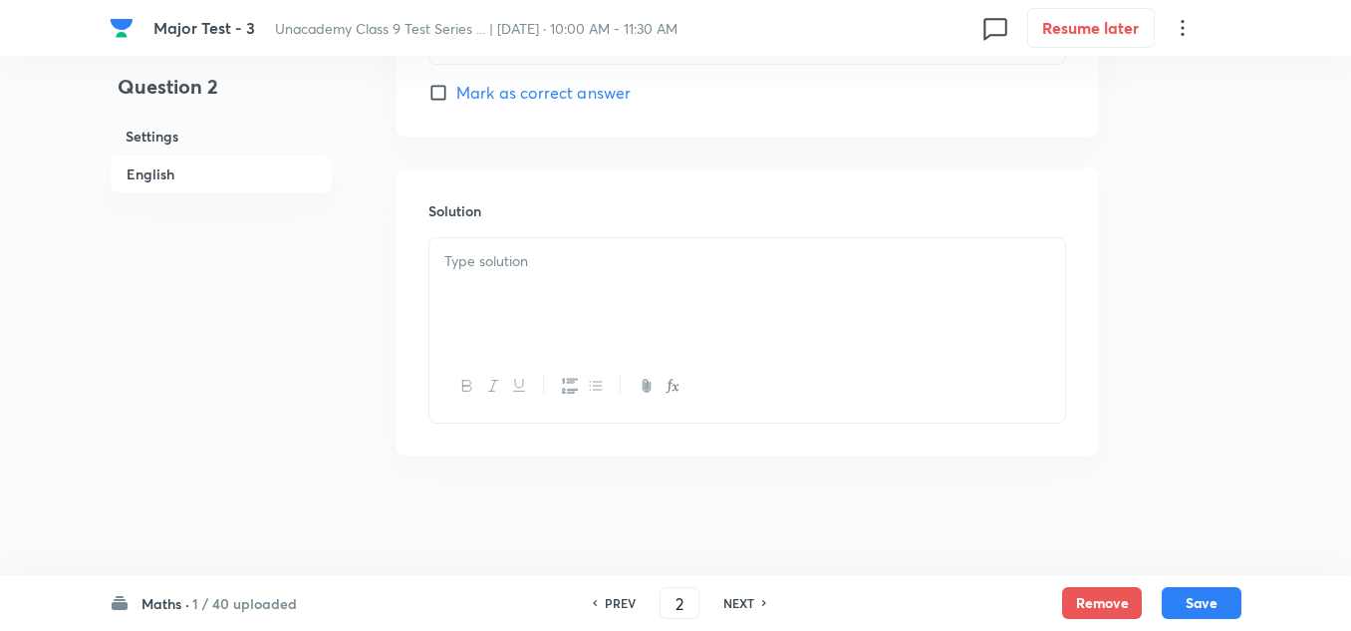
click at [598, 230] on div "Solution" at bounding box center [747, 311] width 701 height 287
drag, startPoint x: 573, startPoint y: 280, endPoint x: 556, endPoint y: 278, distance: 17.1
click at [567, 280] on div at bounding box center [747, 294] width 636 height 112
click at [1215, 610] on button "Save" at bounding box center [1202, 601] width 80 height 32
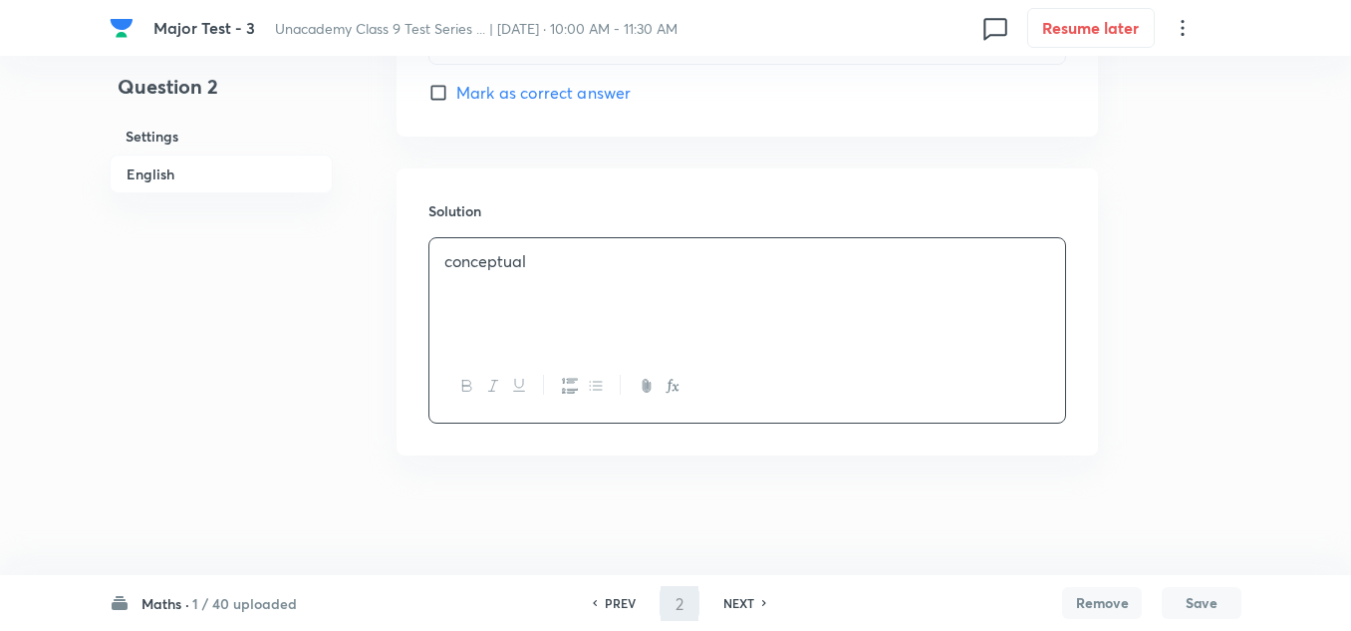
type input "3"
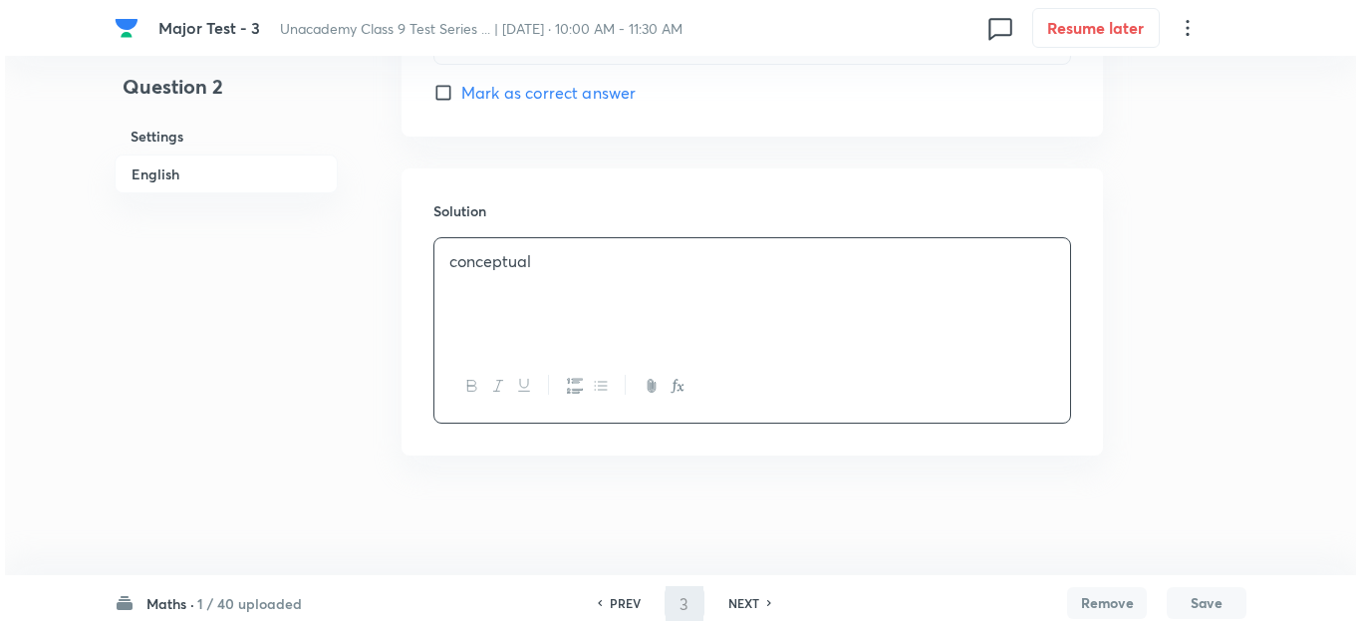
scroll to position [0, 0]
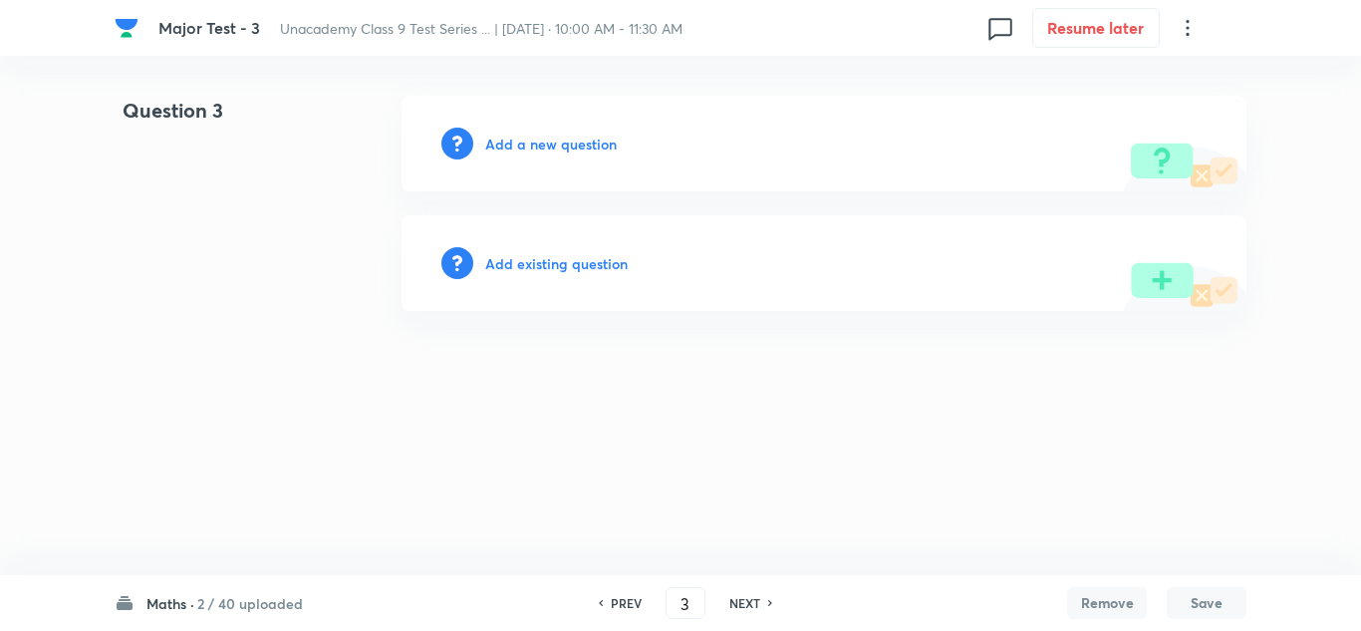
click at [552, 142] on h6 "Add a new question" at bounding box center [551, 144] width 132 height 21
click at [552, 142] on h6 "Choose a question type" at bounding box center [561, 144] width 153 height 21
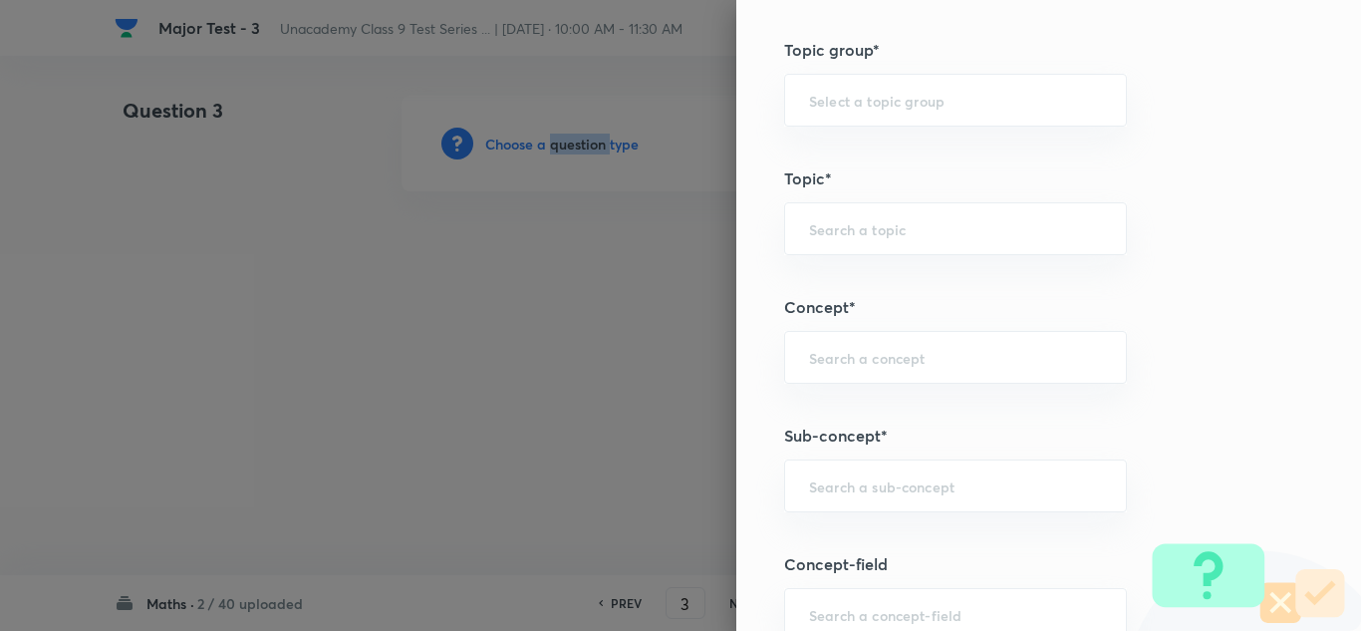
scroll to position [1096, 0]
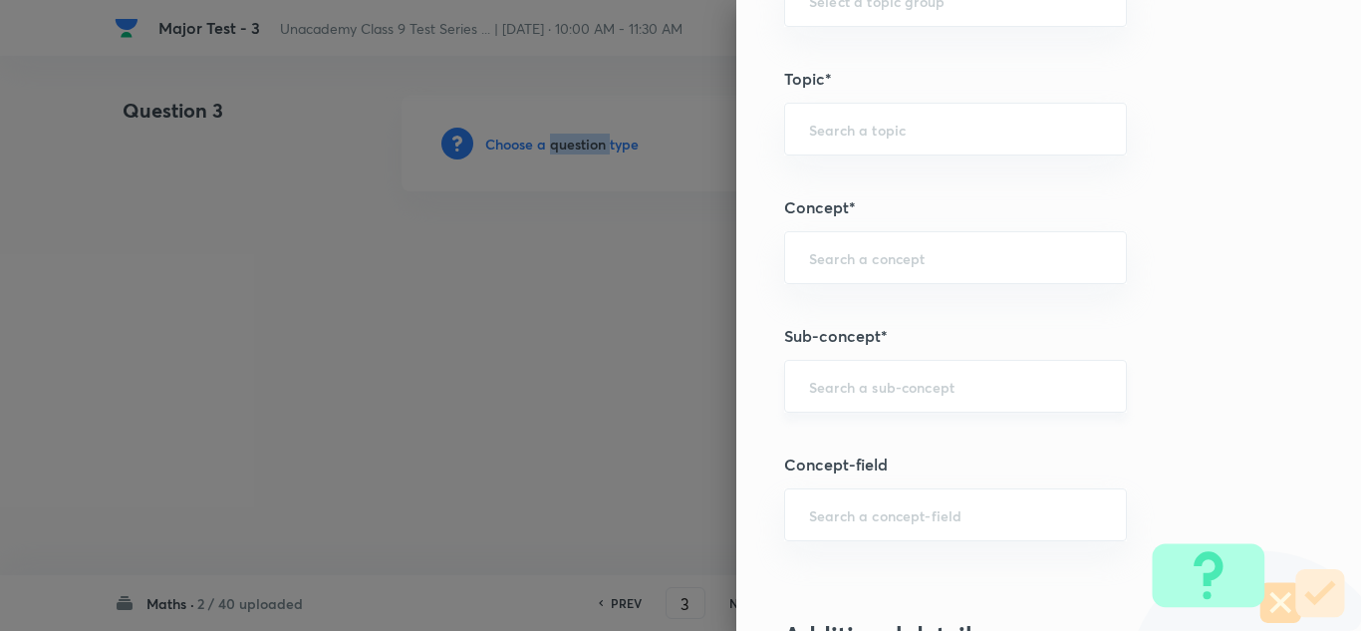
click at [849, 399] on div "​" at bounding box center [955, 386] width 343 height 53
paste input "Linear Equations"
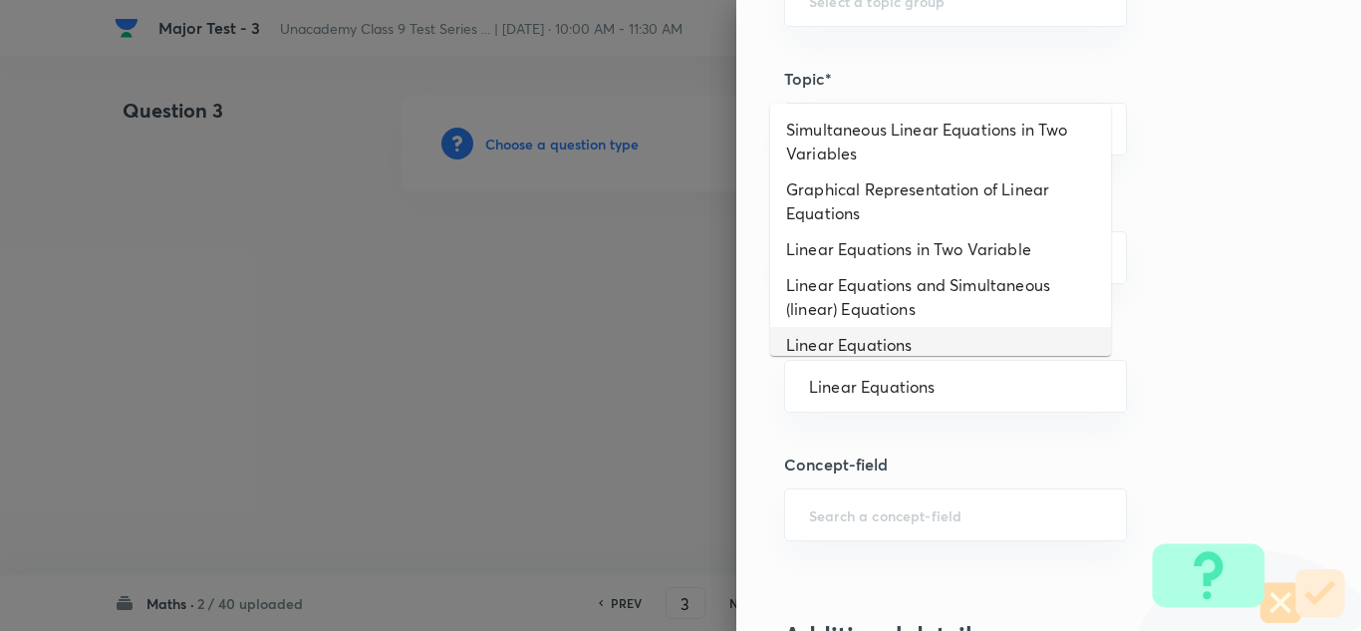
click at [875, 347] on li "Linear Equations" at bounding box center [940, 345] width 341 height 36
type input "Linear Equations"
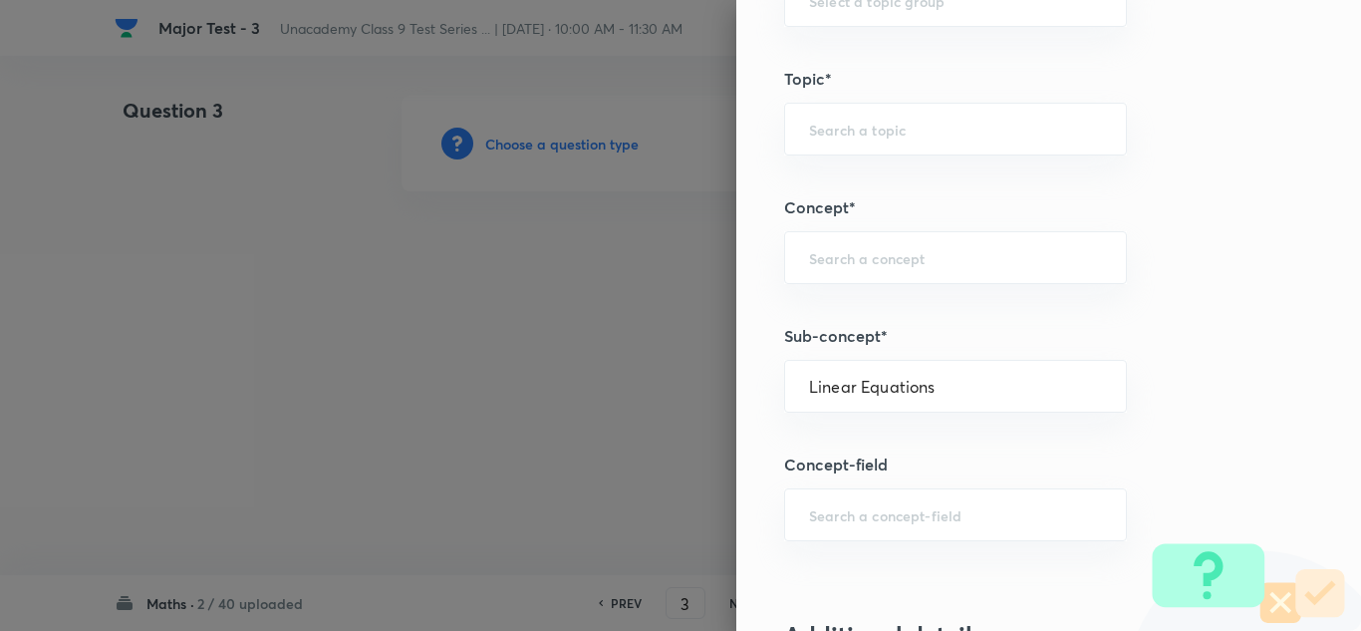
type input "Foundation Class X"
type input "Mathematics"
type input "Algebra"
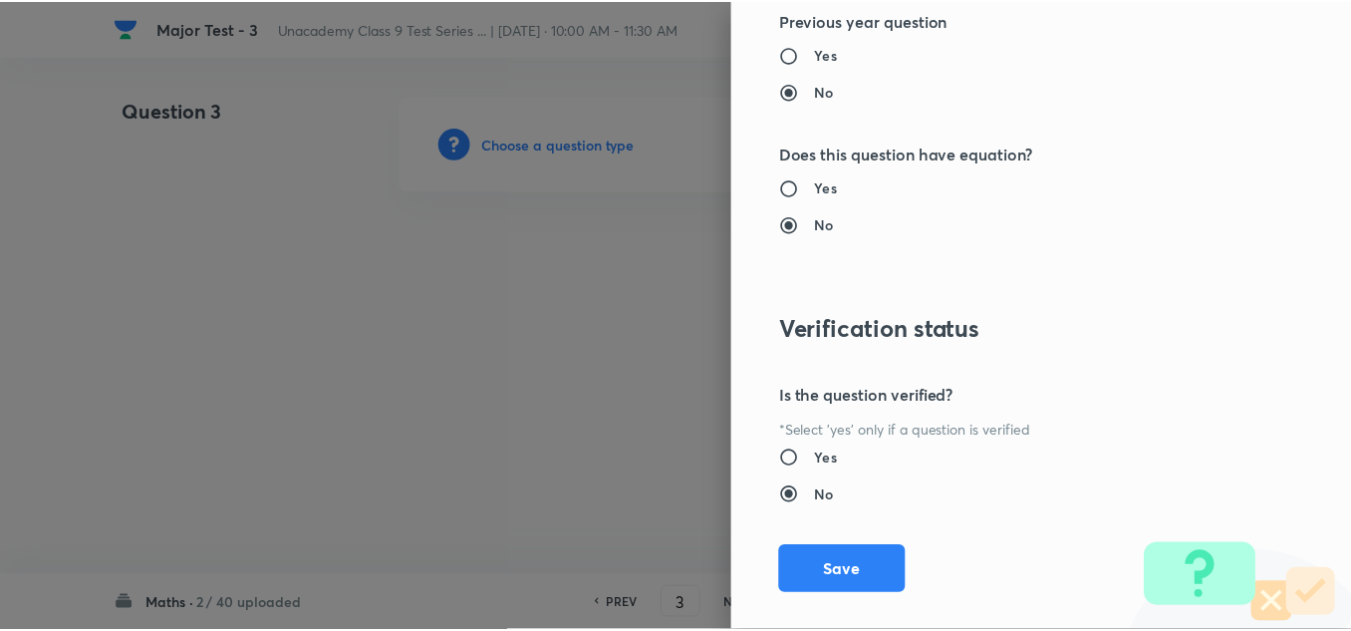
scroll to position [2219, 0]
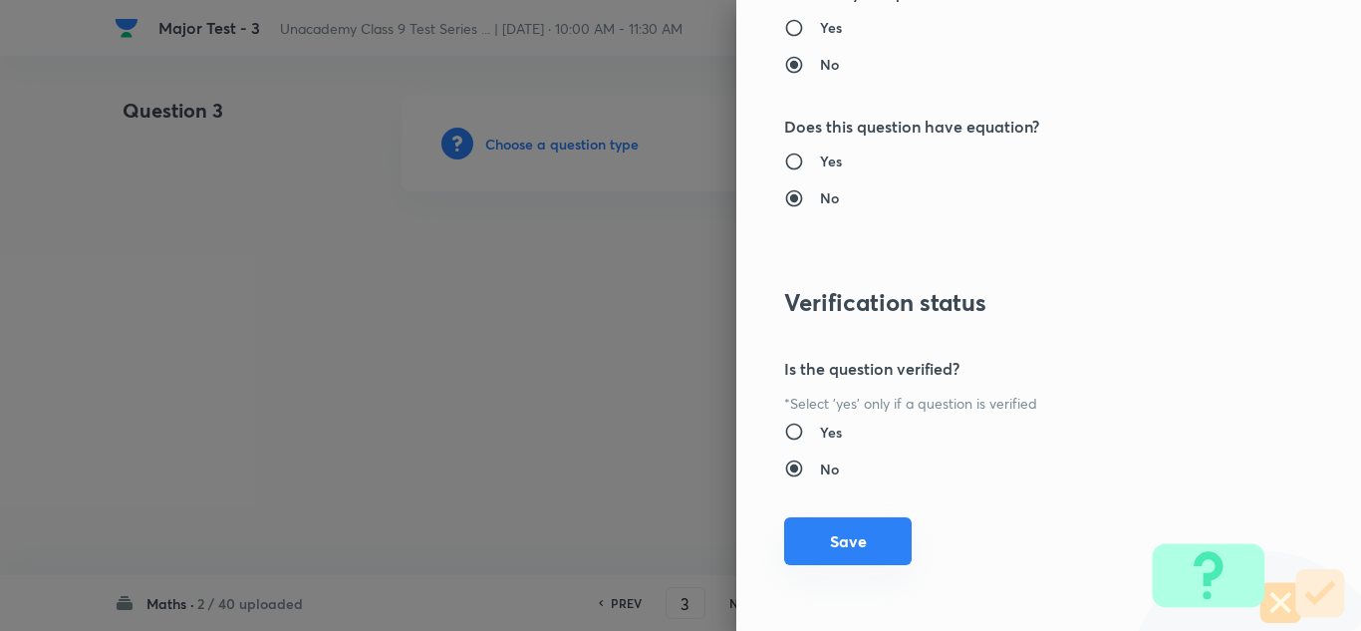
click at [848, 531] on button "Save" at bounding box center [848, 541] width 128 height 48
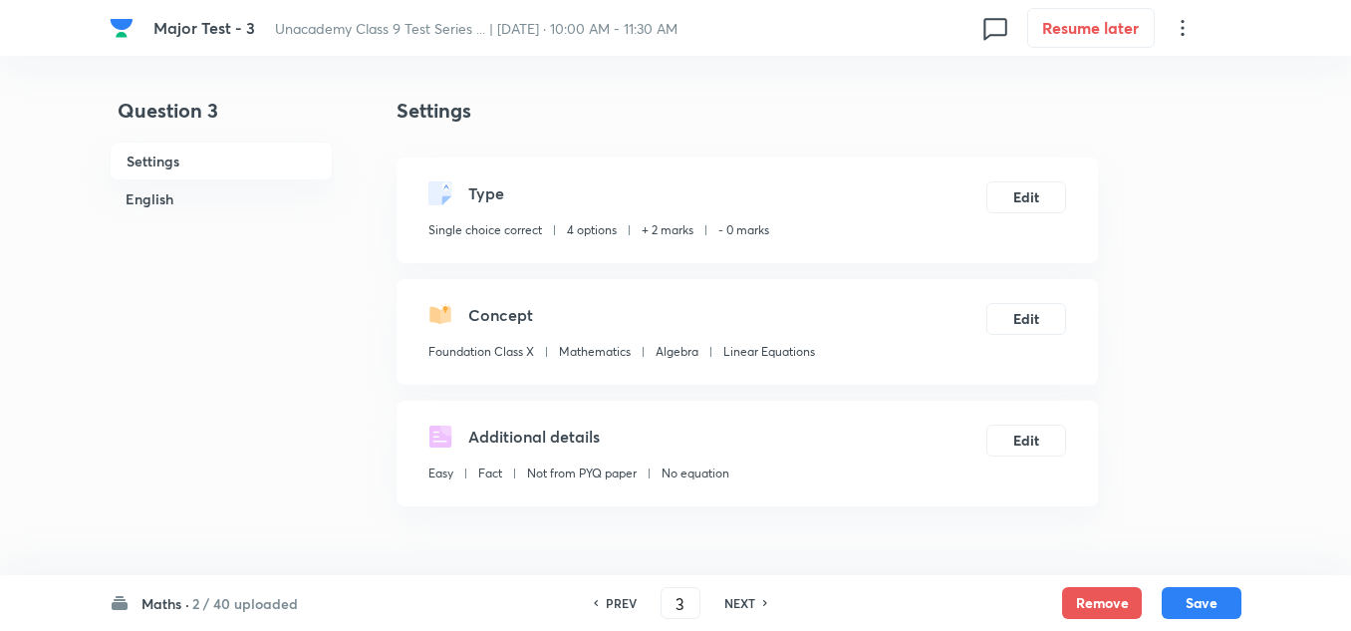
scroll to position [299, 0]
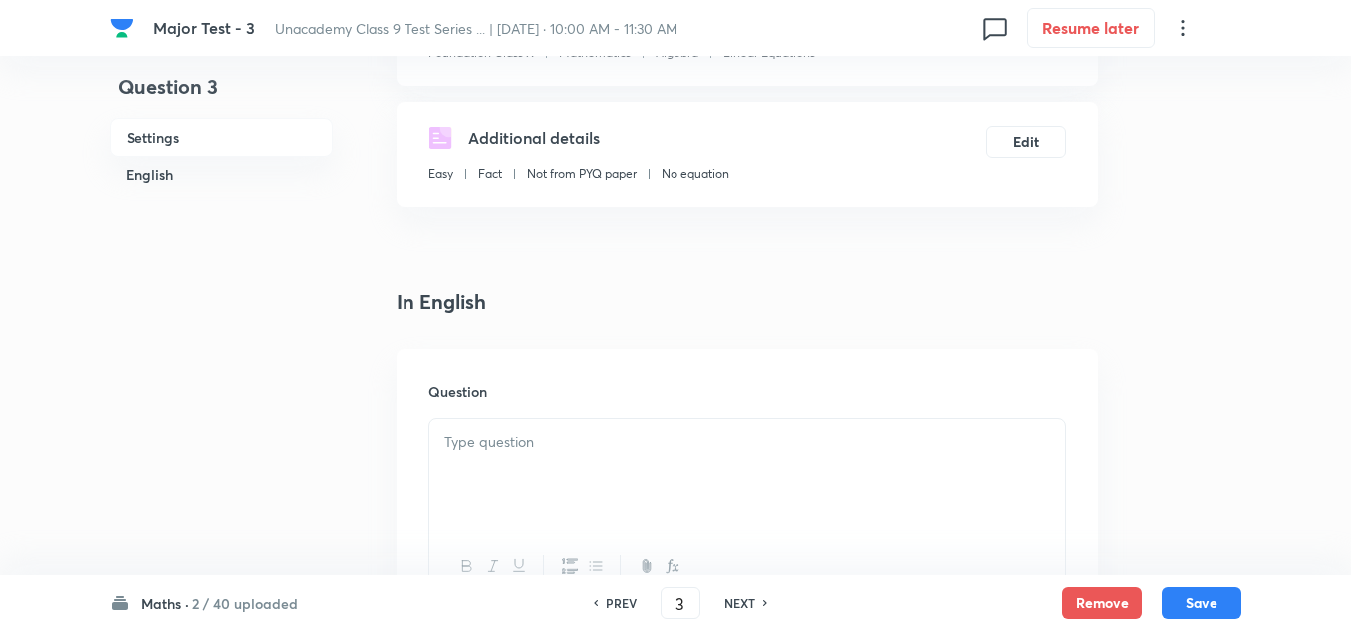
click at [485, 436] on p at bounding box center [747, 441] width 606 height 23
click at [485, 445] on p at bounding box center [747, 441] width 606 height 23
click at [623, 601] on h6 "PREV" at bounding box center [621, 603] width 31 height 18
type input "2"
checkbox input "true"
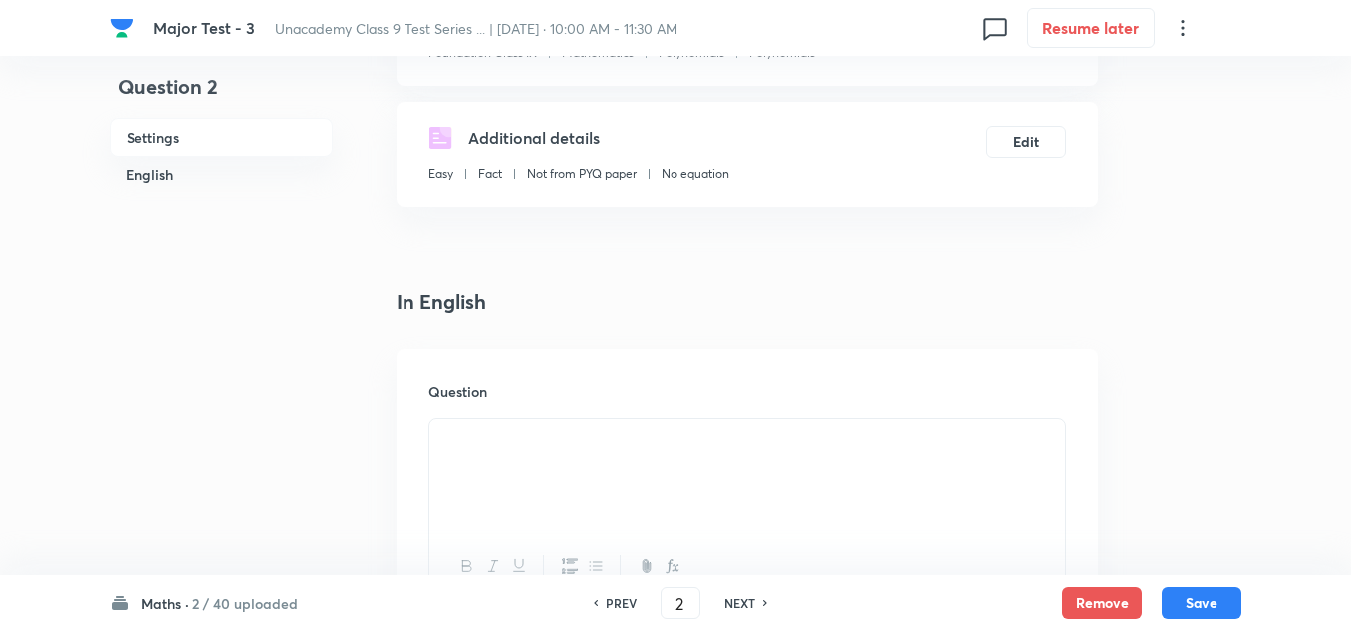
scroll to position [0, 0]
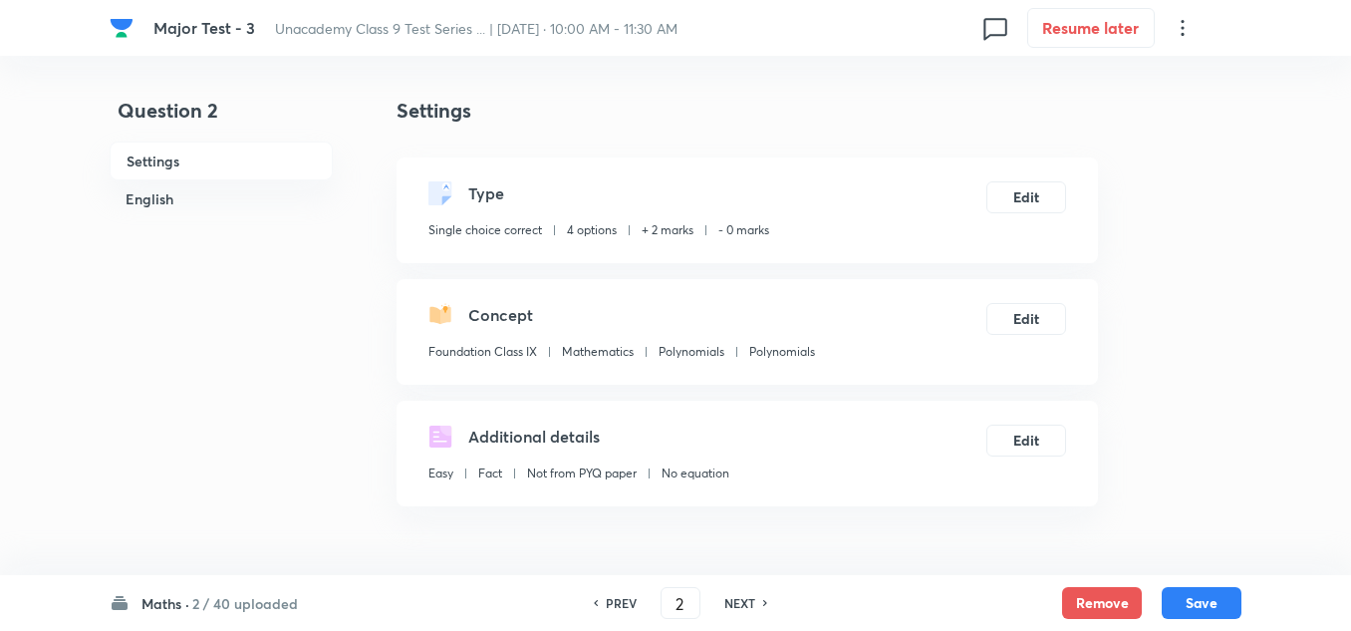
click at [616, 598] on h6 "PREV" at bounding box center [621, 603] width 31 height 18
type input "1"
checkbox input "true"
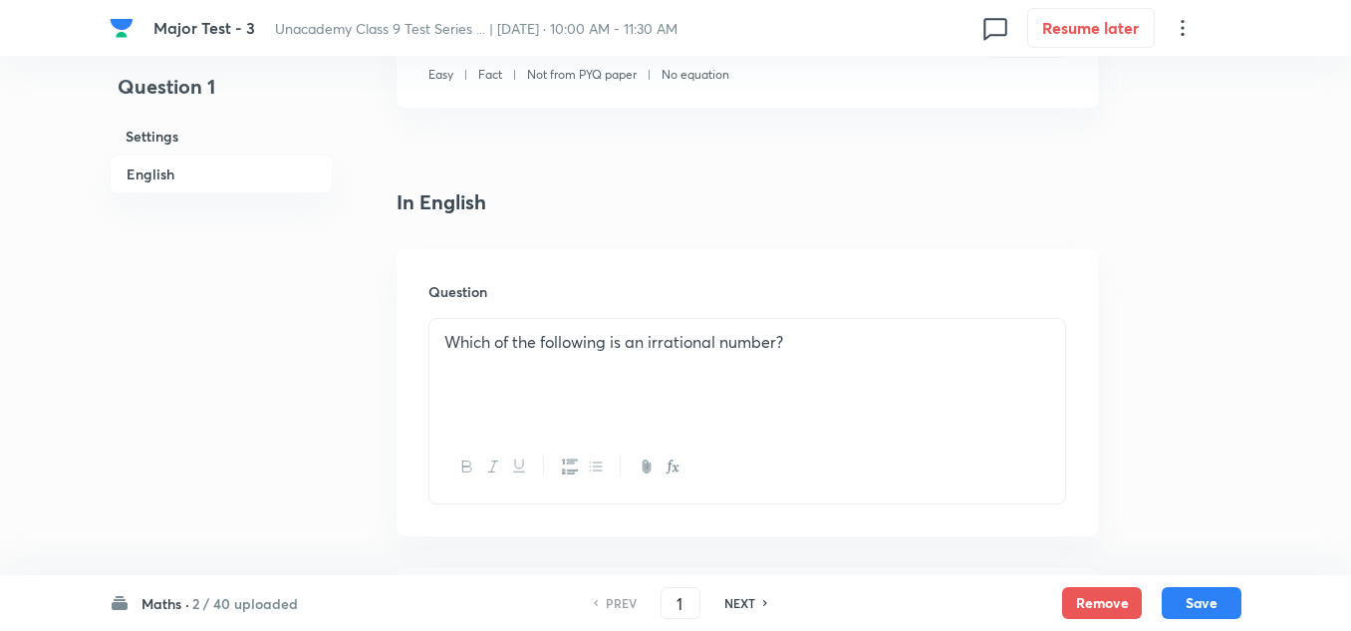
scroll to position [498, 0]
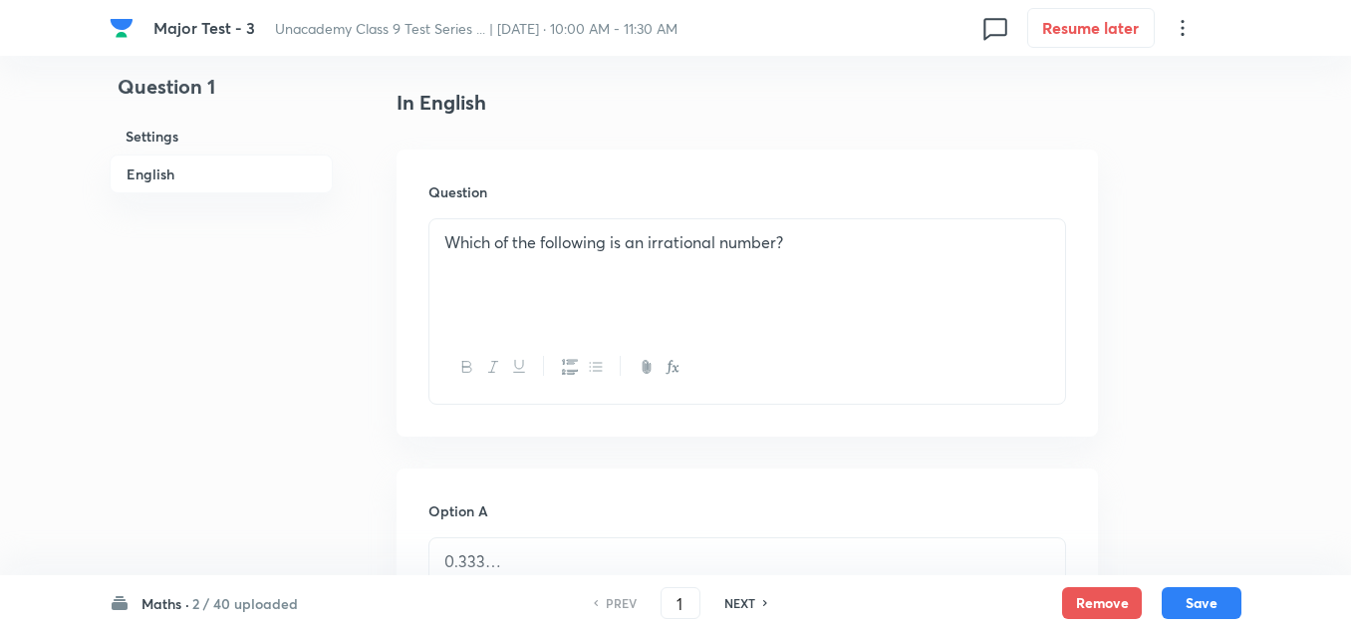
click at [744, 606] on h6 "NEXT" at bounding box center [739, 603] width 31 height 18
type input "2"
checkbox input "true"
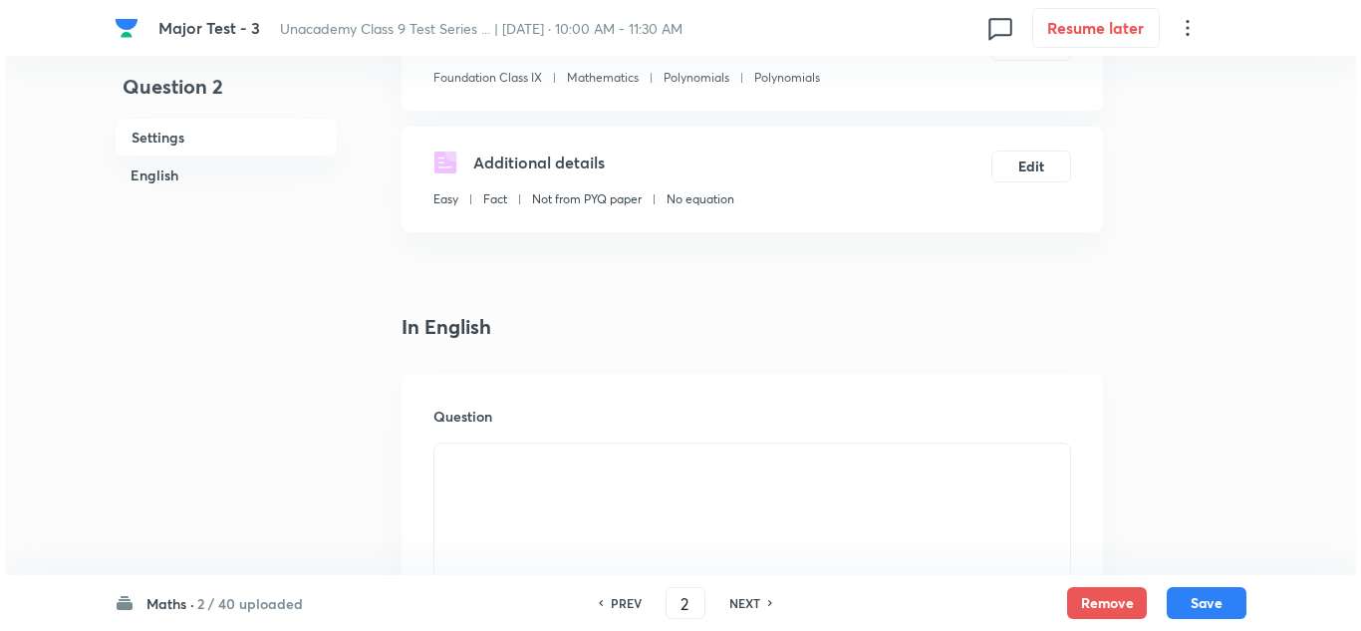
scroll to position [0, 0]
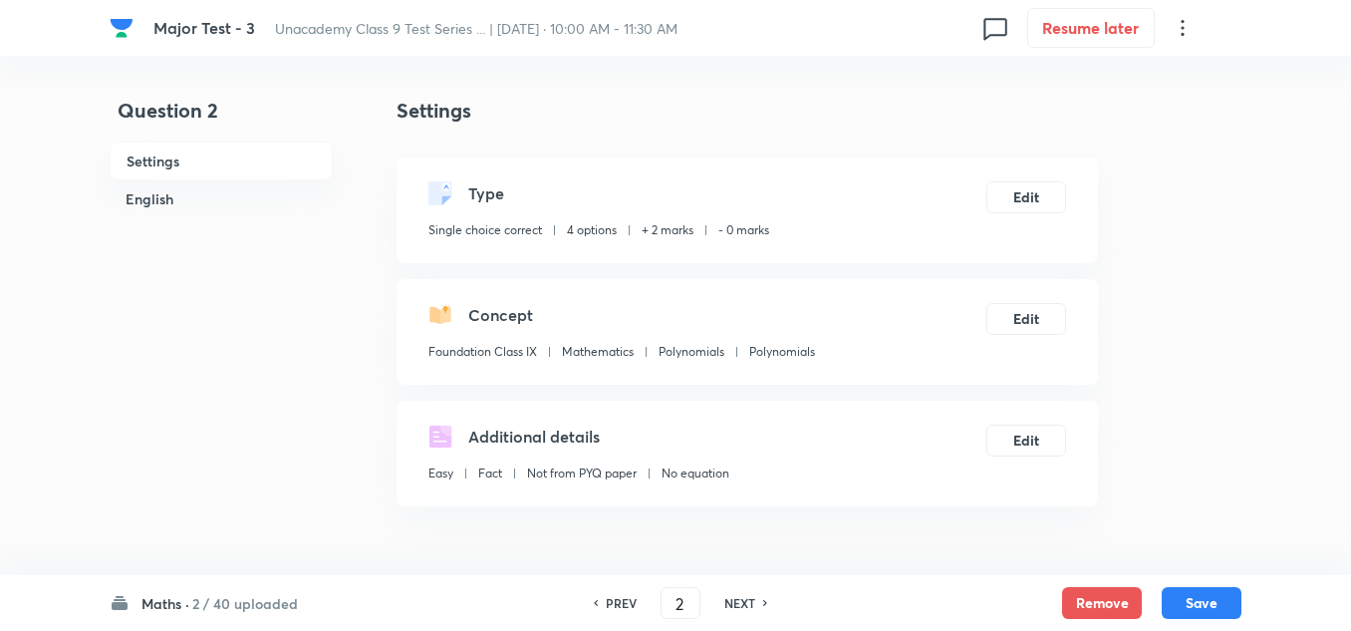
click at [742, 597] on h6 "NEXT" at bounding box center [739, 603] width 31 height 18
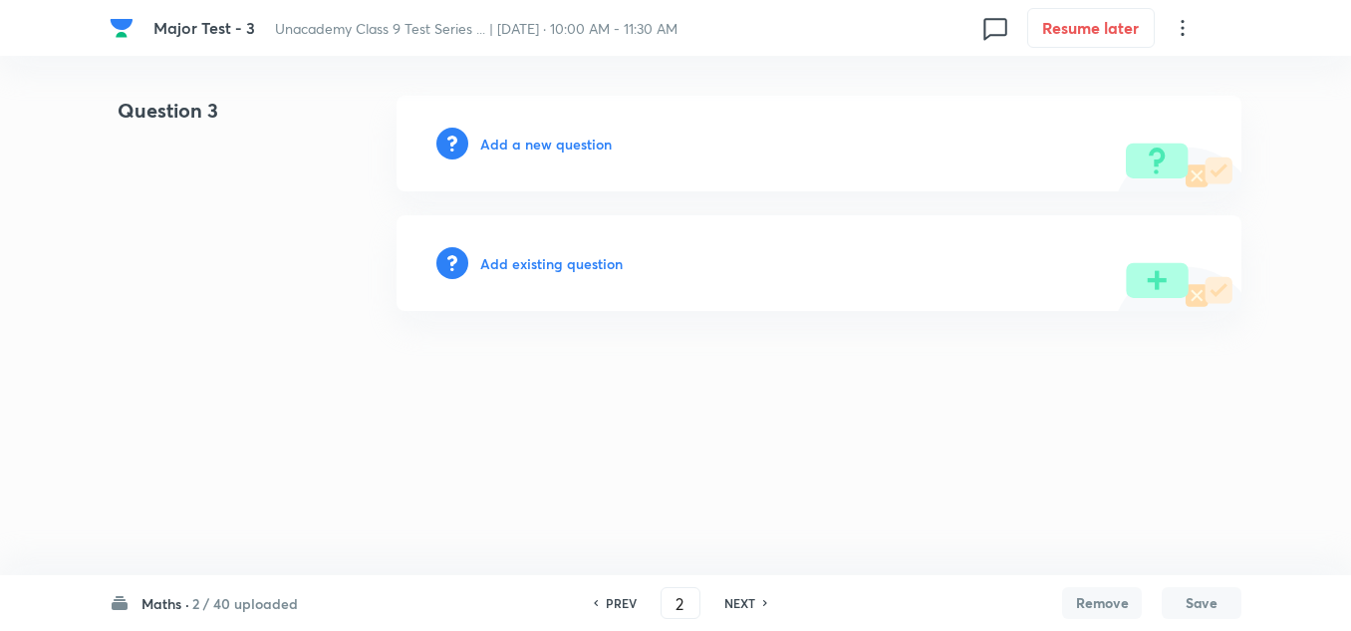
type input "3"
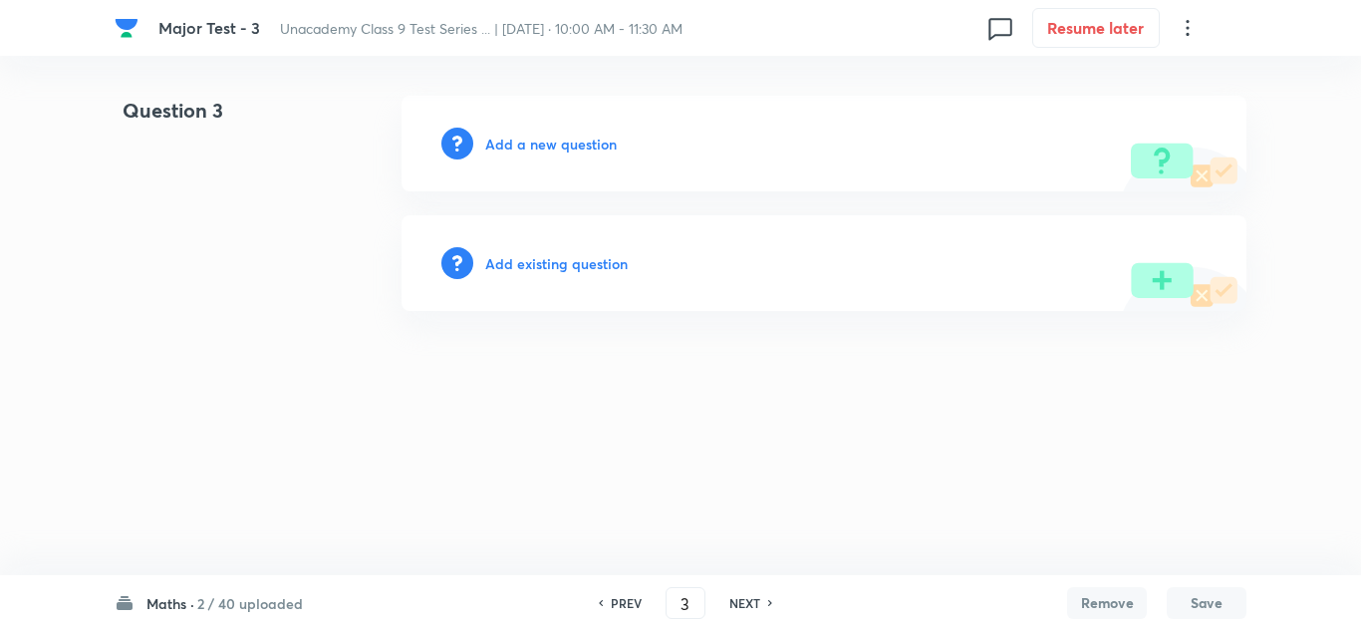
click at [584, 149] on h6 "Add a new question" at bounding box center [551, 144] width 132 height 21
click at [584, 149] on h6 "Choose a question type" at bounding box center [561, 144] width 153 height 21
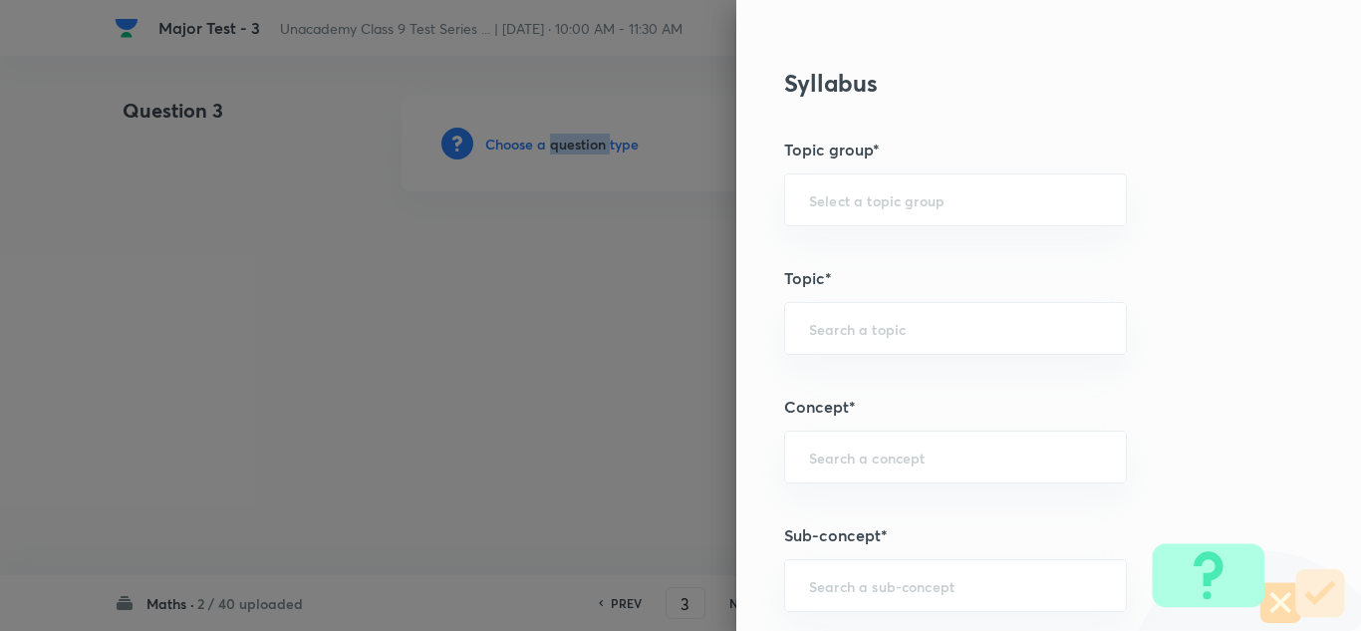
scroll to position [1096, 0]
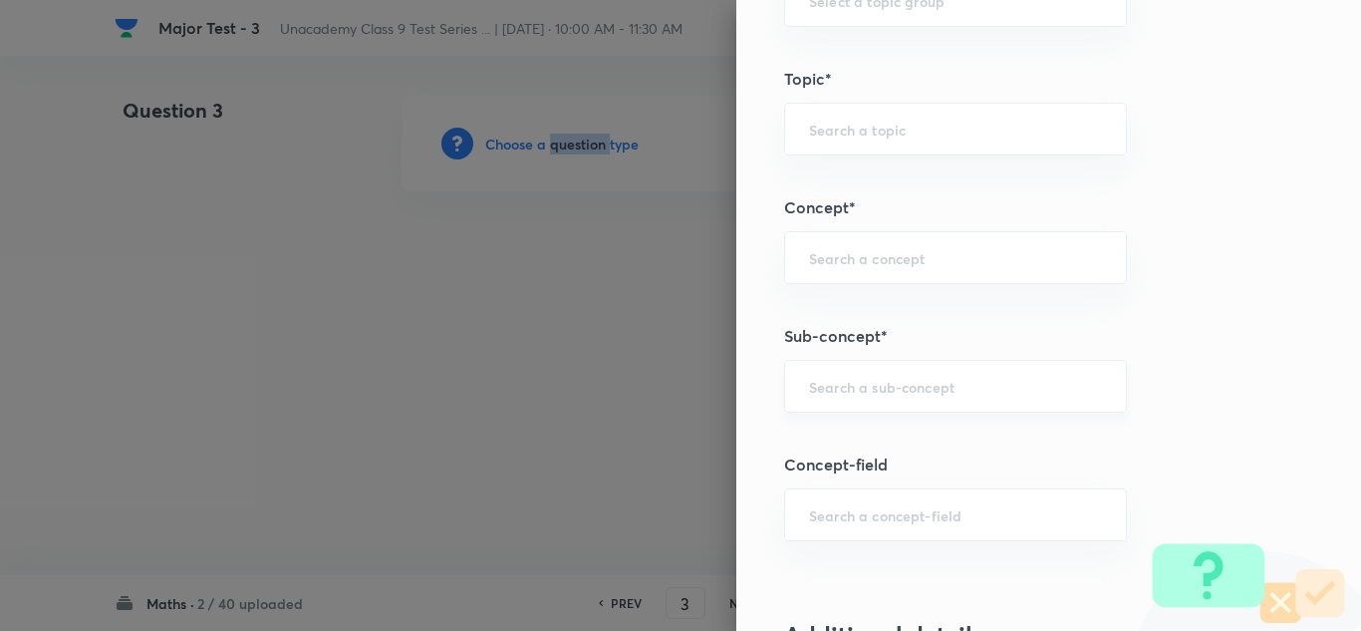
click at [848, 371] on div "​" at bounding box center [955, 386] width 343 height 53
click at [855, 386] on input "text" at bounding box center [955, 386] width 293 height 19
click at [932, 394] on input "text" at bounding box center [955, 386] width 293 height 19
paste input "Coordinate"
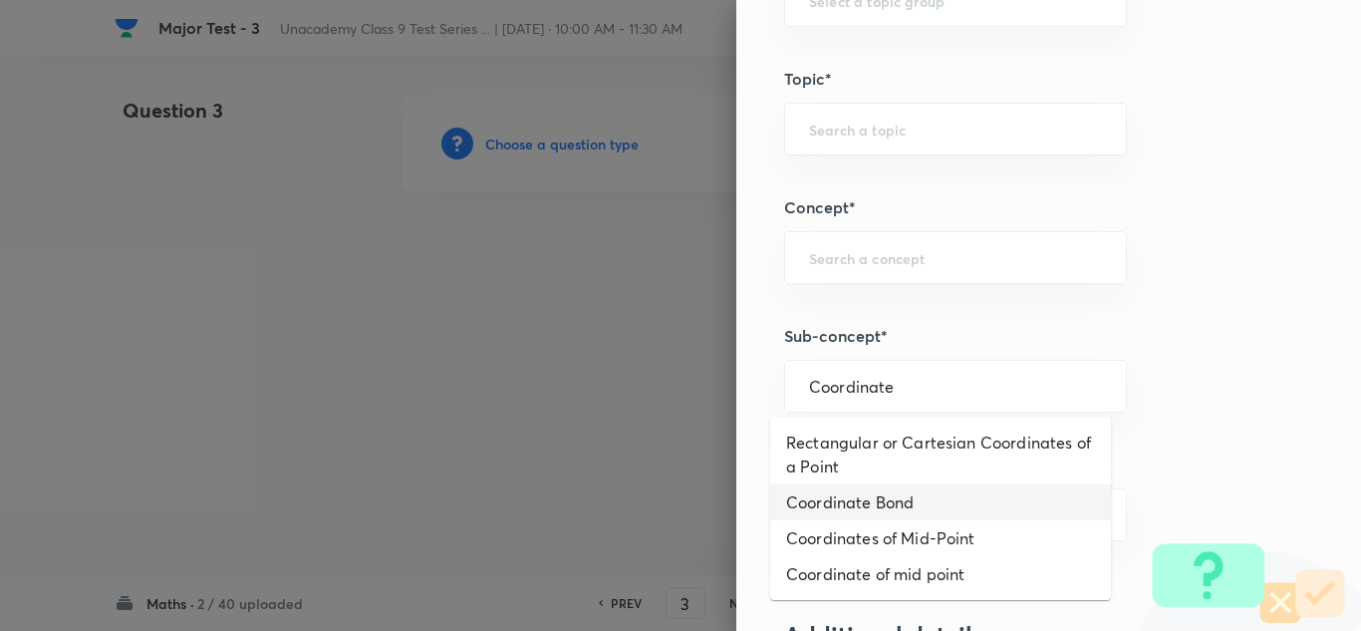
type input "Coordinate"
click at [885, 384] on input "text" at bounding box center [955, 386] width 293 height 19
paste input "Coordinate"
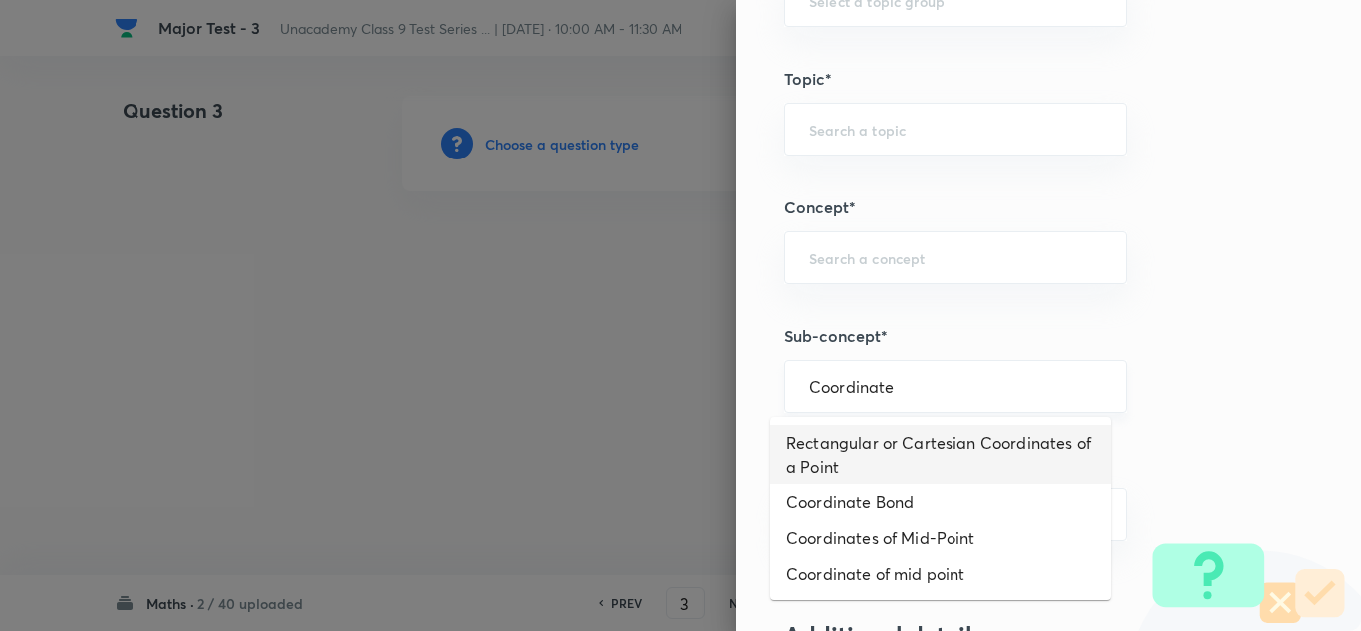
click at [960, 405] on div "Coordinate ​" at bounding box center [955, 386] width 343 height 53
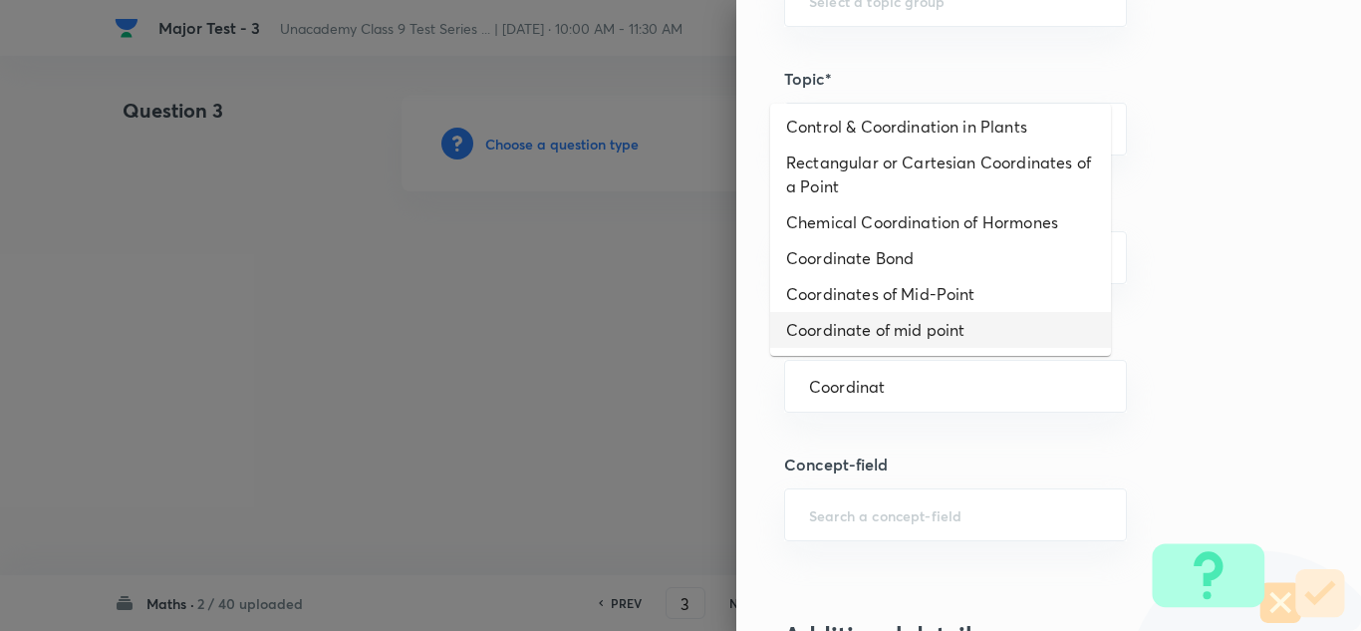
scroll to position [39, 0]
type input "Coordinat"
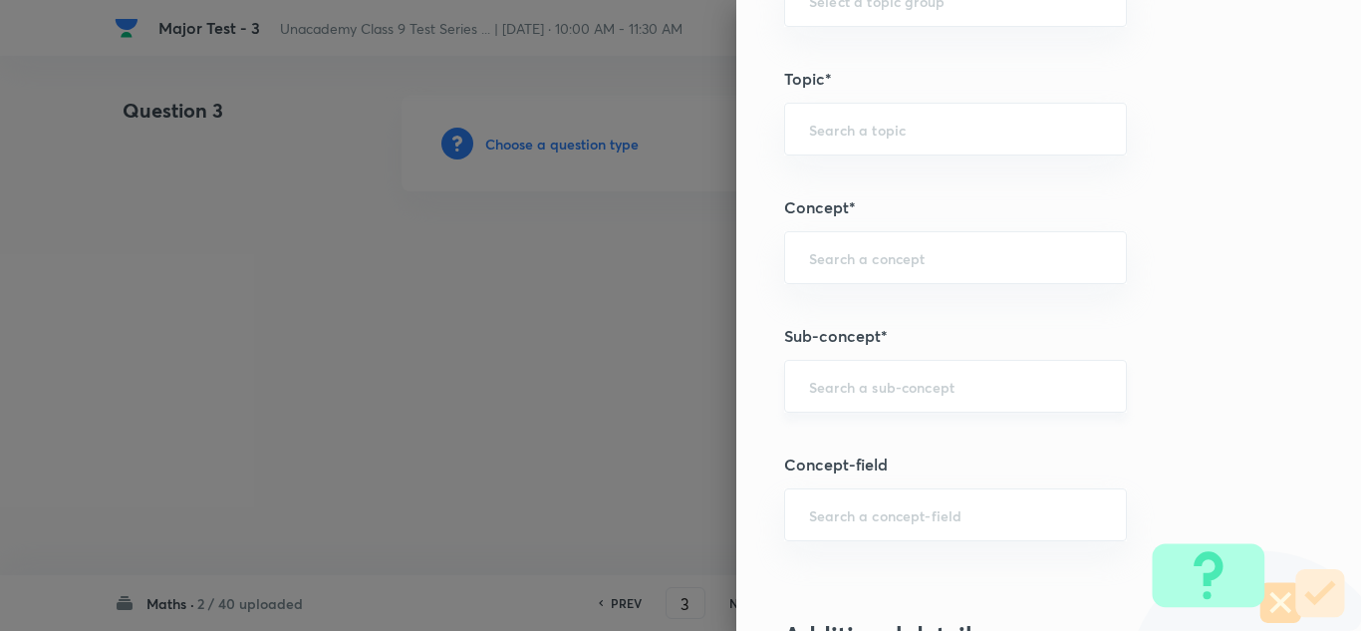
click at [906, 397] on div "​" at bounding box center [955, 386] width 343 height 53
paste input "Geometry"
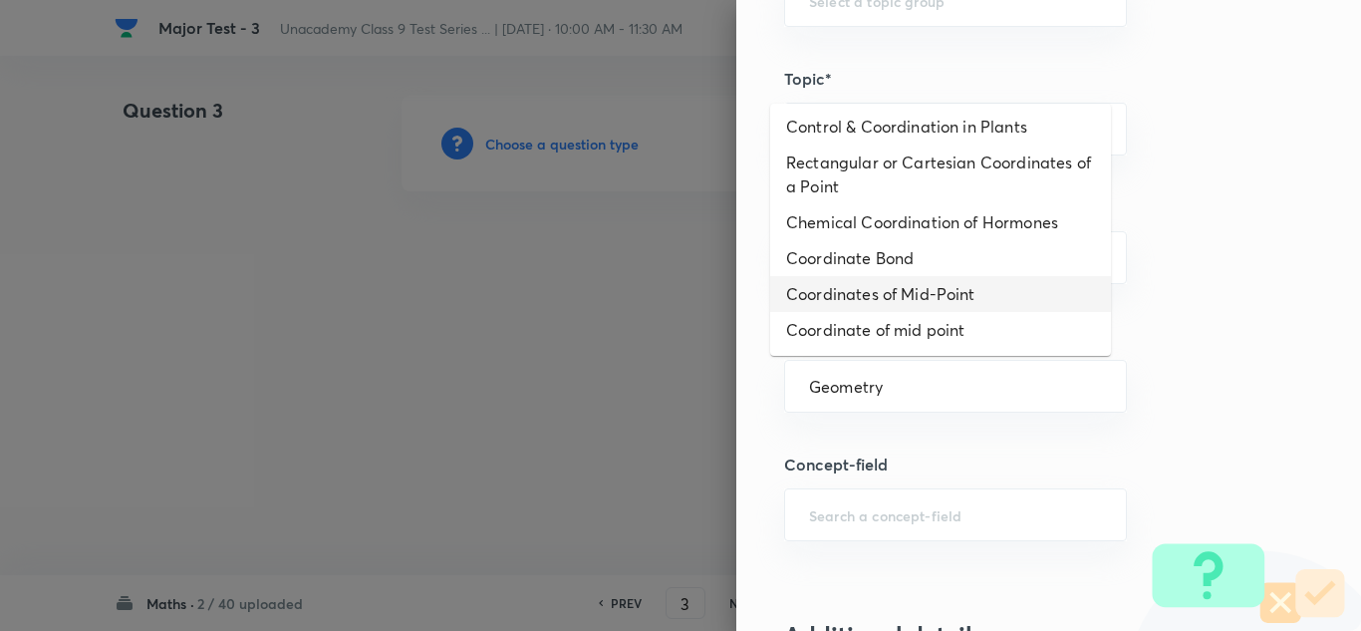
scroll to position [0, 0]
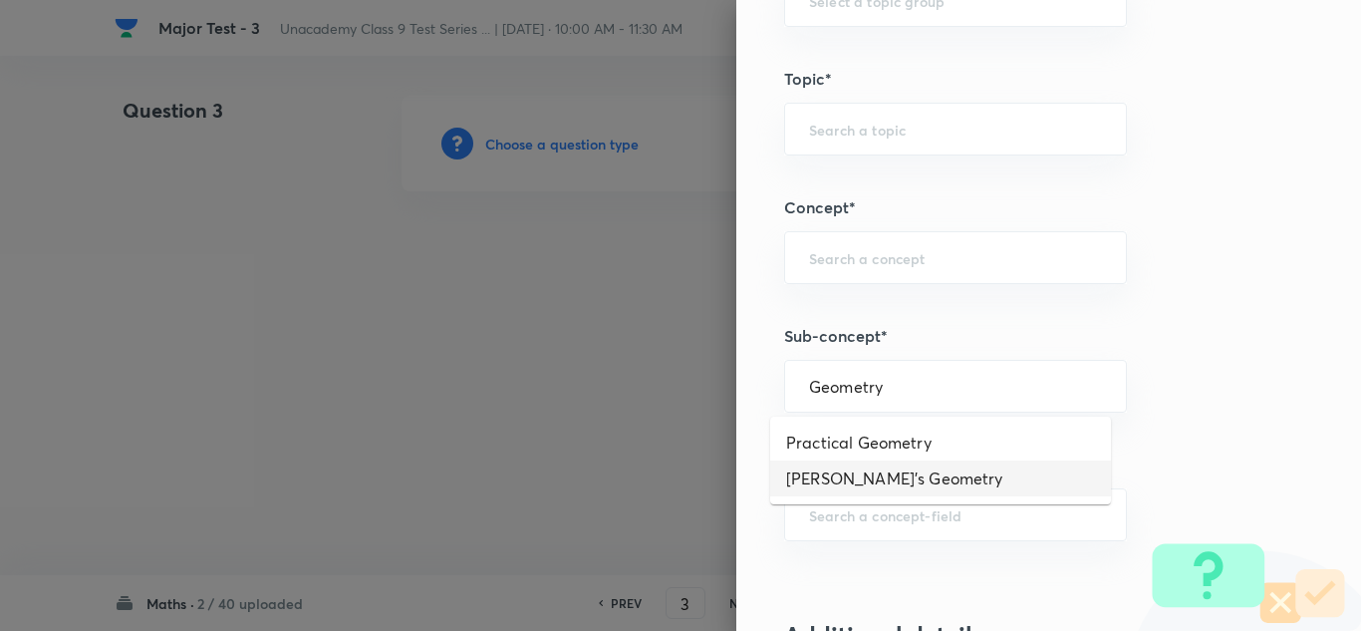
click at [913, 461] on li "[PERSON_NAME]'s Geometry" at bounding box center [940, 478] width 341 height 36
type input "[PERSON_NAME]'s Geometry"
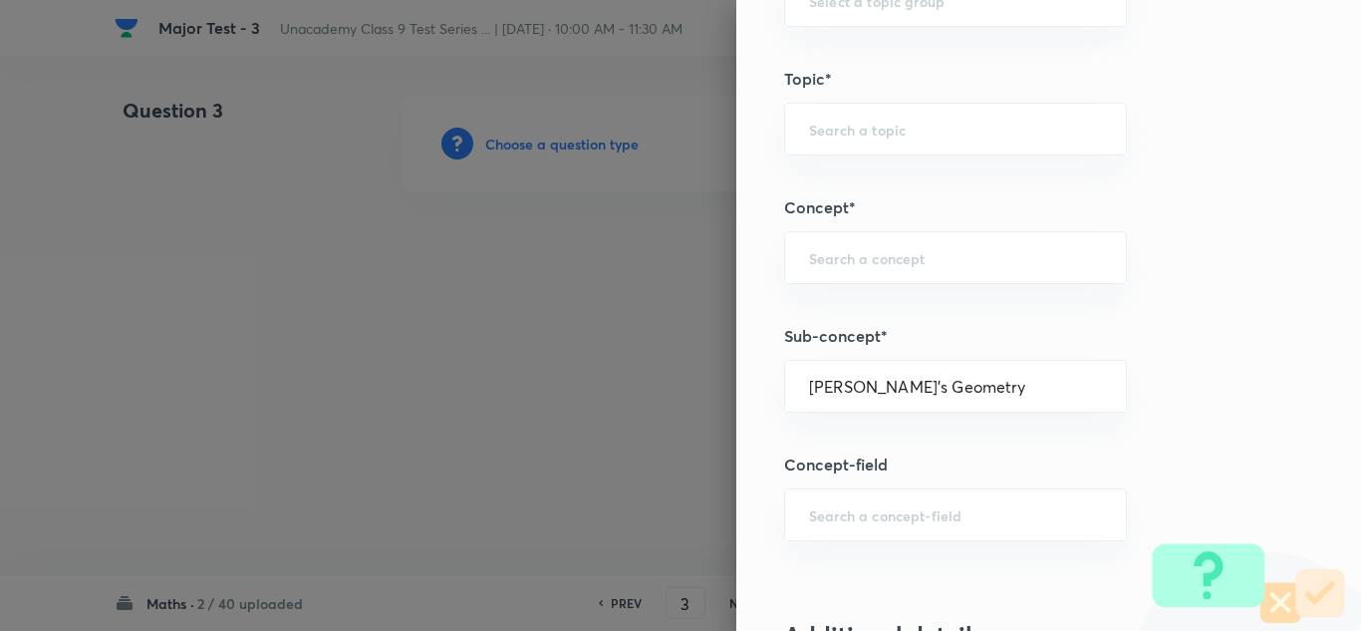
type input "Foundation Class IX"
type input "Mathematics"
type input "[PERSON_NAME]'s Geometry"
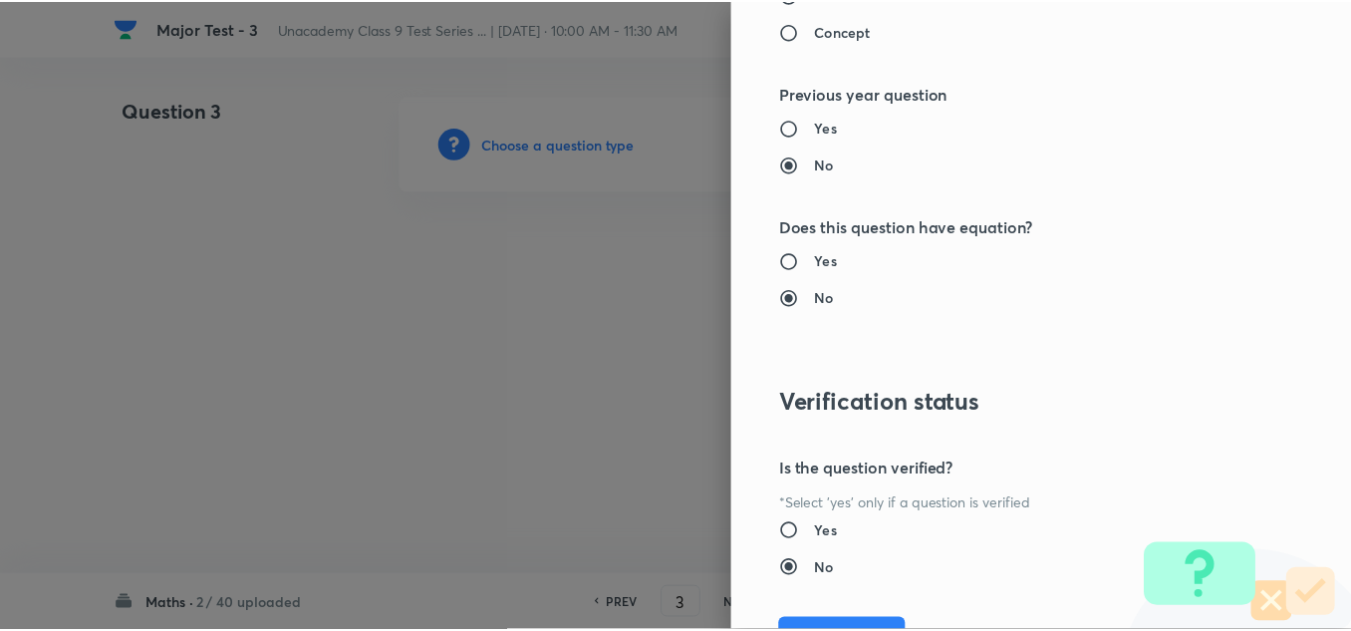
scroll to position [2219, 0]
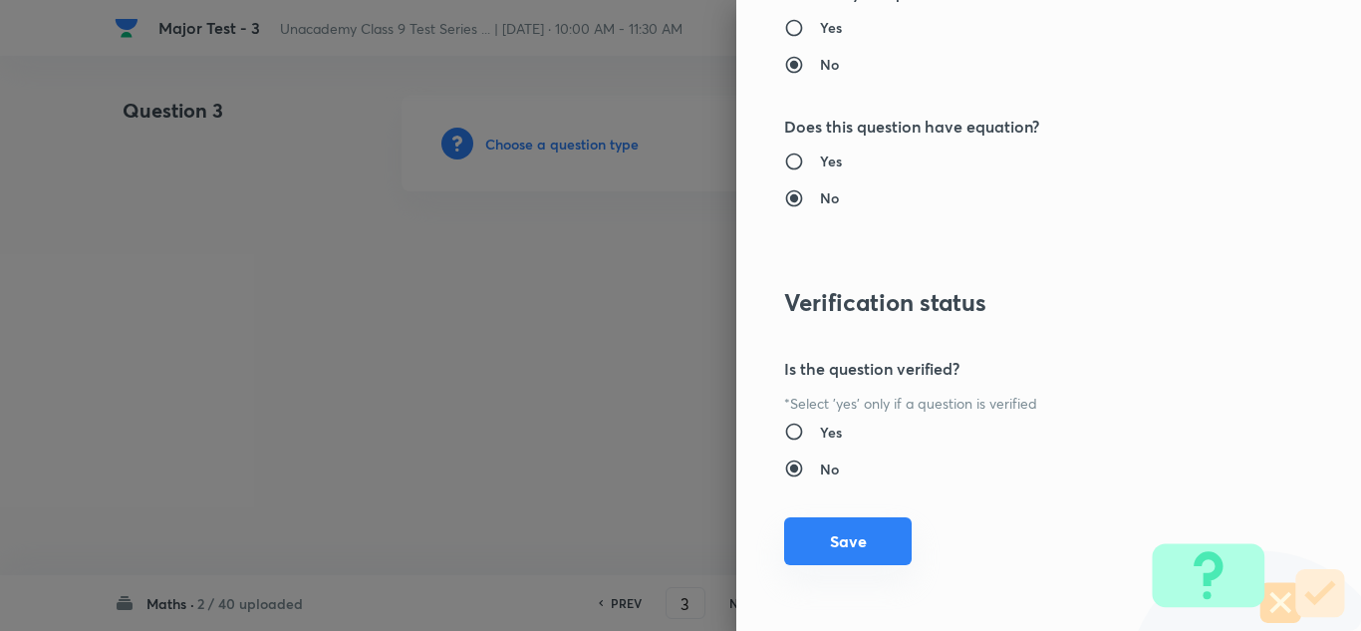
click at [858, 548] on button "Save" at bounding box center [848, 541] width 128 height 48
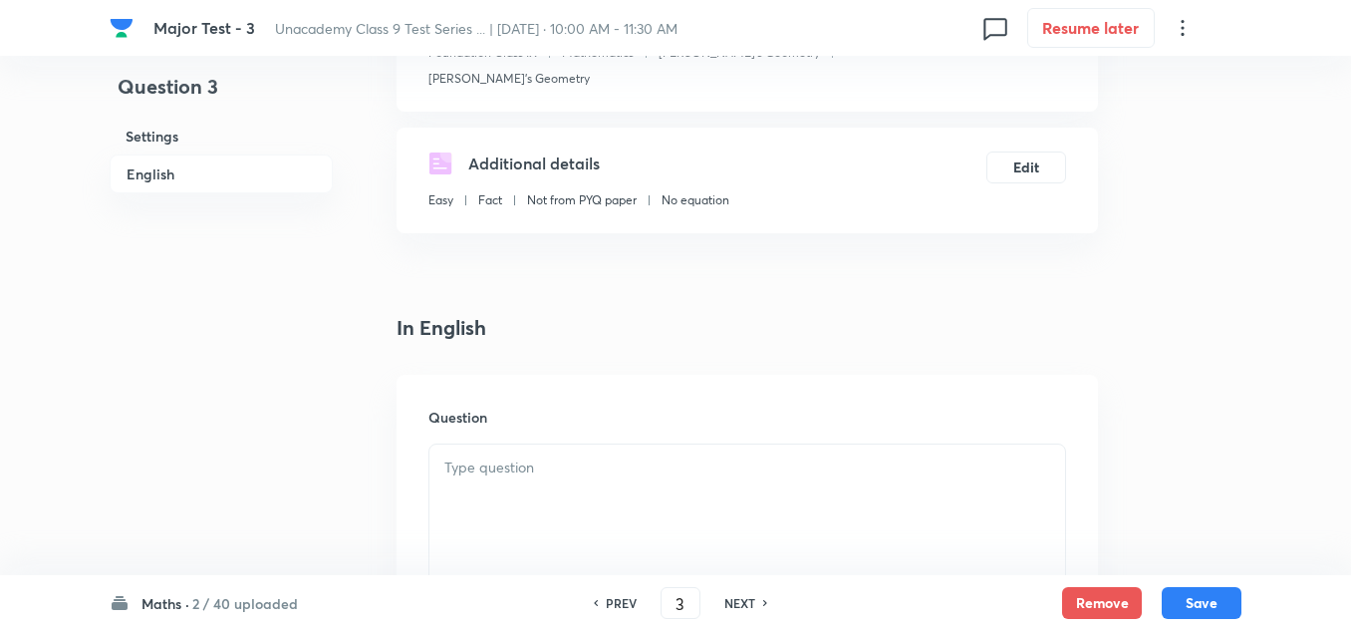
scroll to position [498, 0]
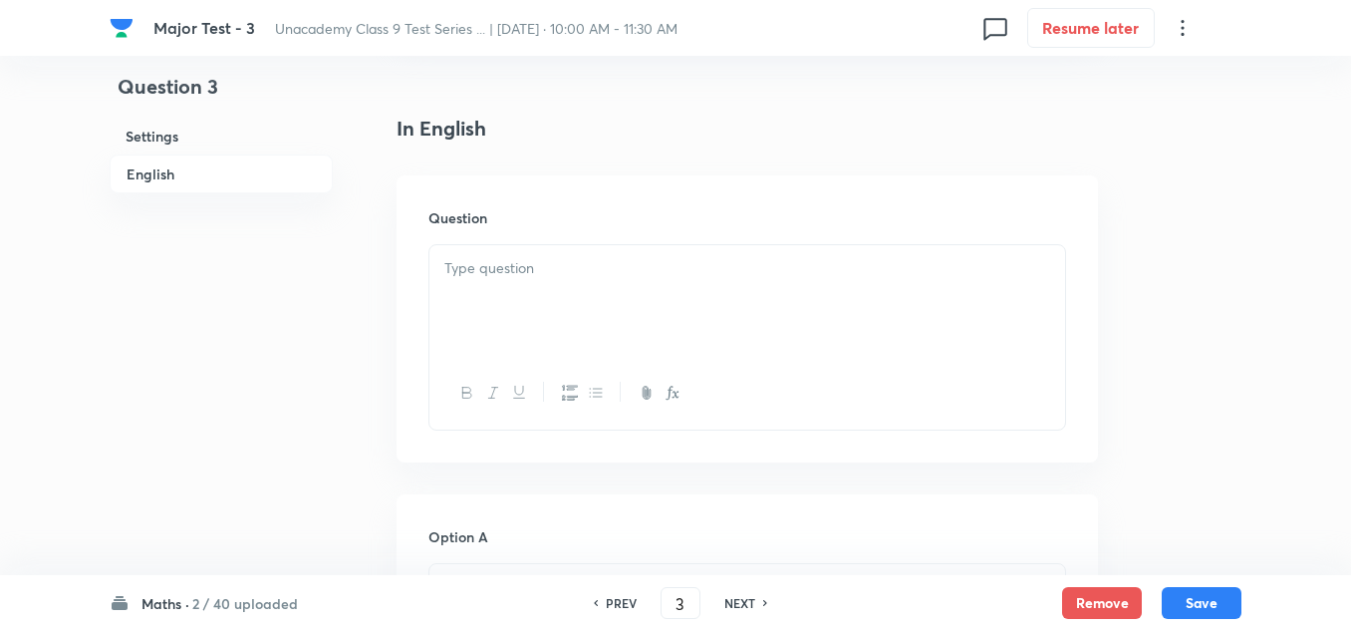
click at [603, 276] on div at bounding box center [747, 301] width 636 height 112
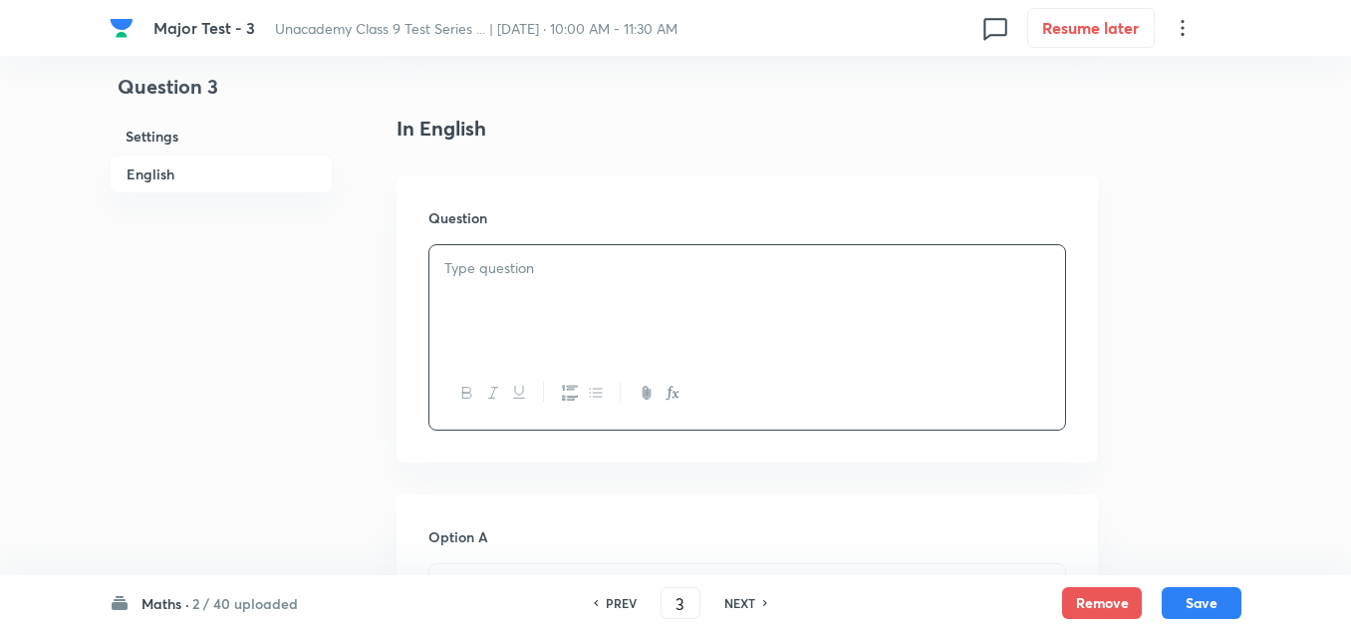
click at [630, 280] on div at bounding box center [747, 301] width 636 height 112
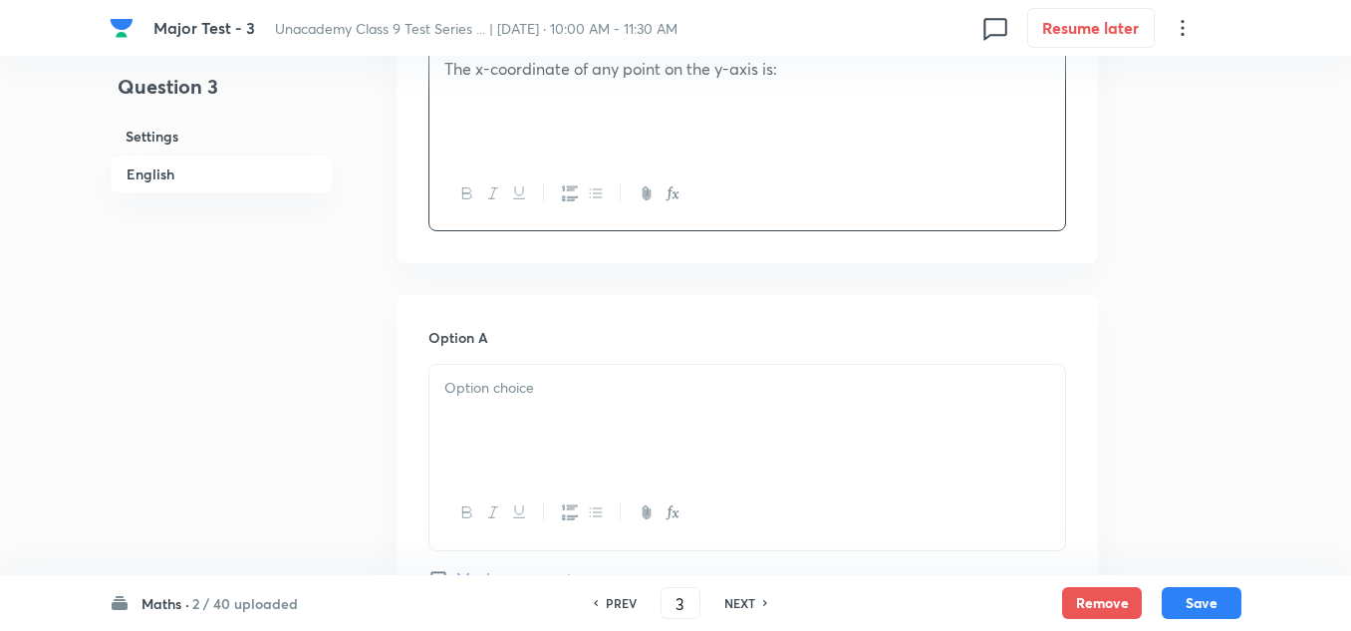
click at [524, 382] on div at bounding box center [747, 421] width 636 height 112
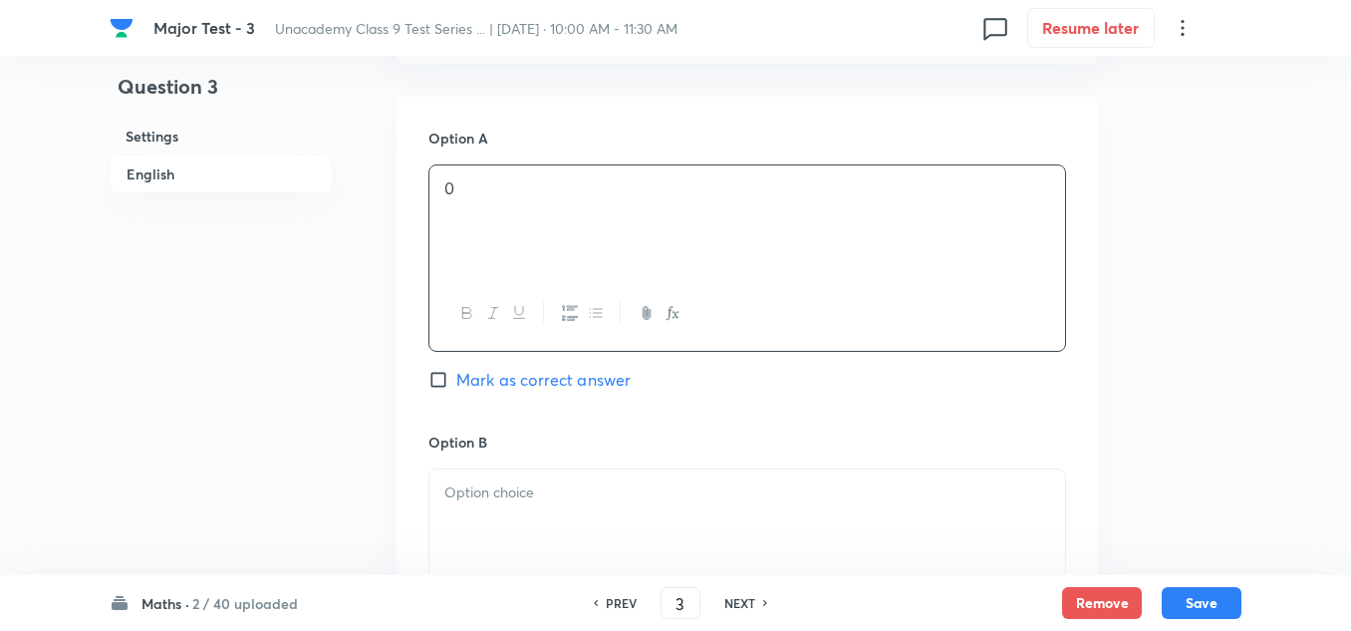
scroll to position [1196, 0]
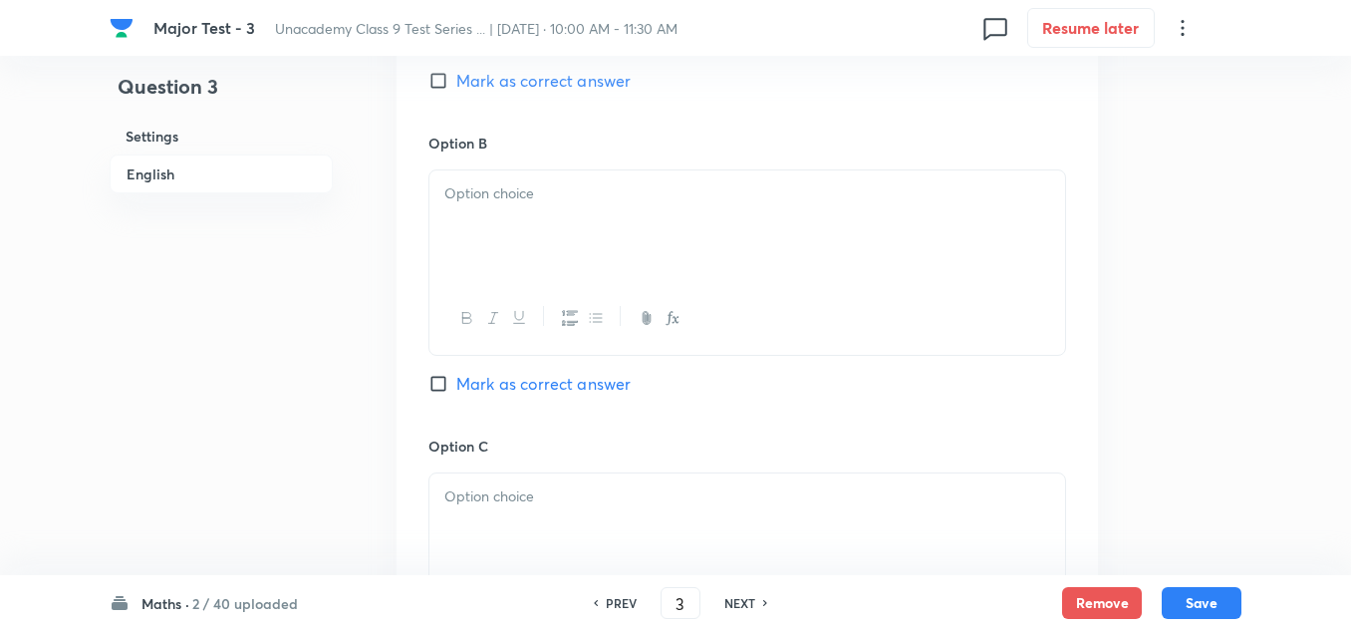
click at [510, 182] on p at bounding box center [747, 193] width 606 height 23
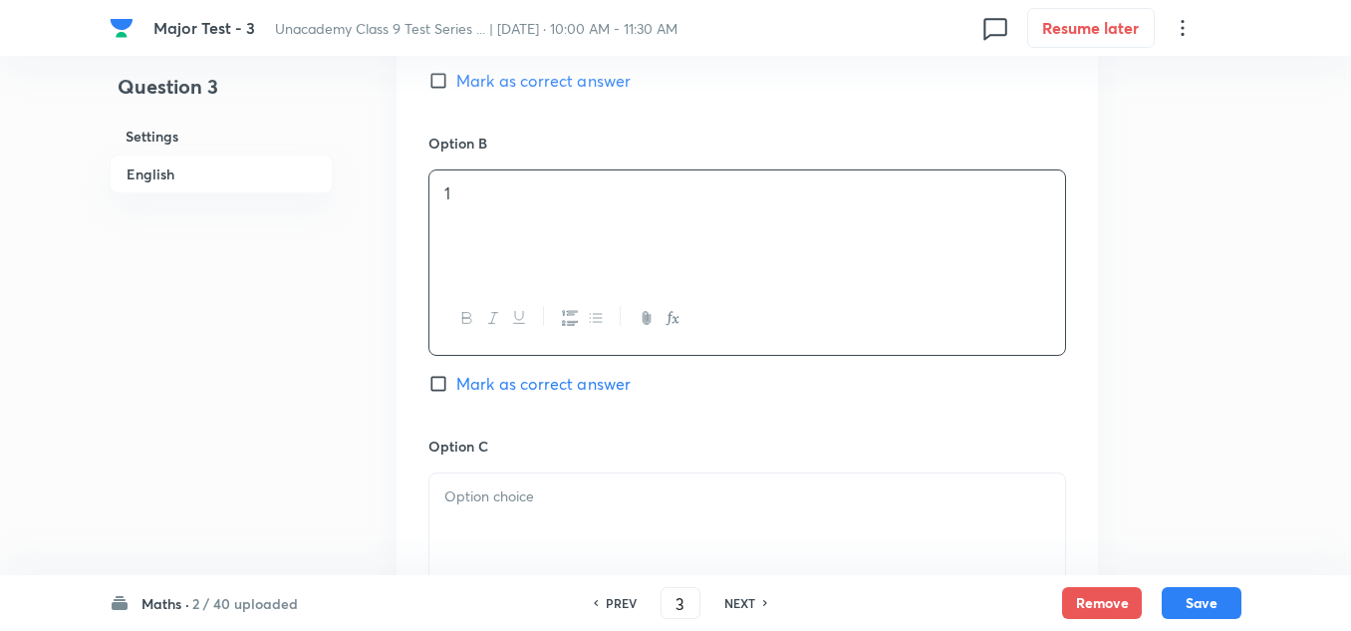
click at [509, 485] on p at bounding box center [747, 496] width 606 height 23
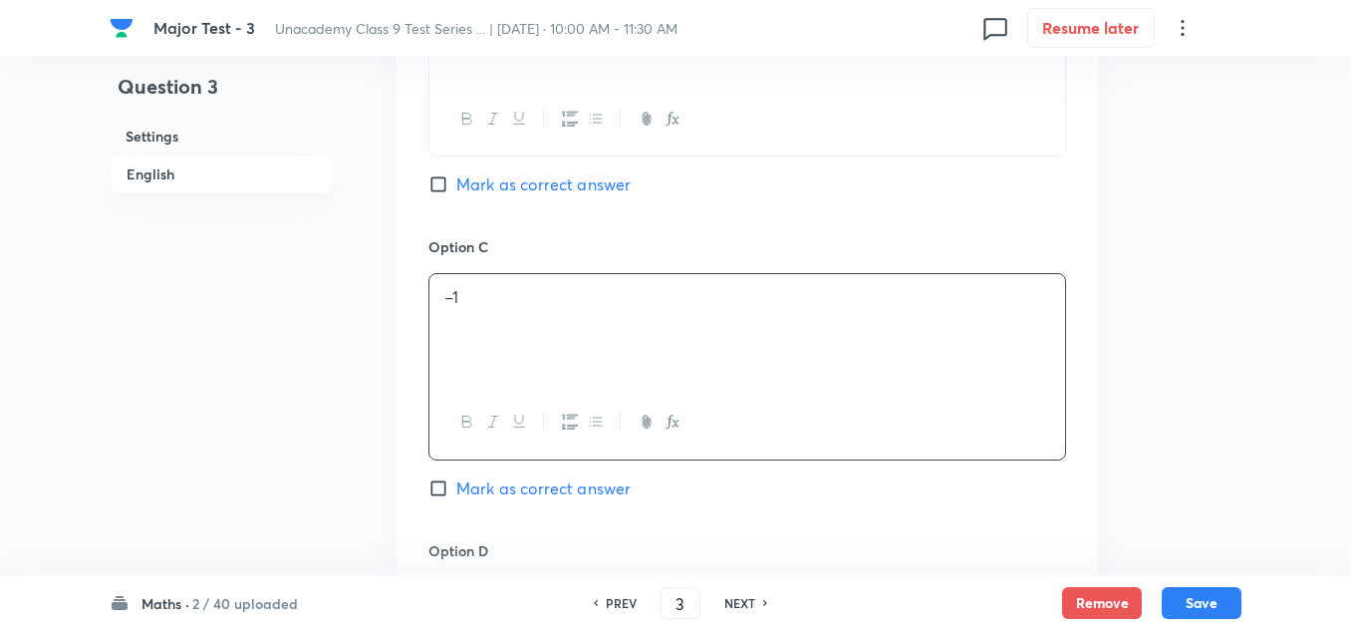
scroll to position [1494, 0]
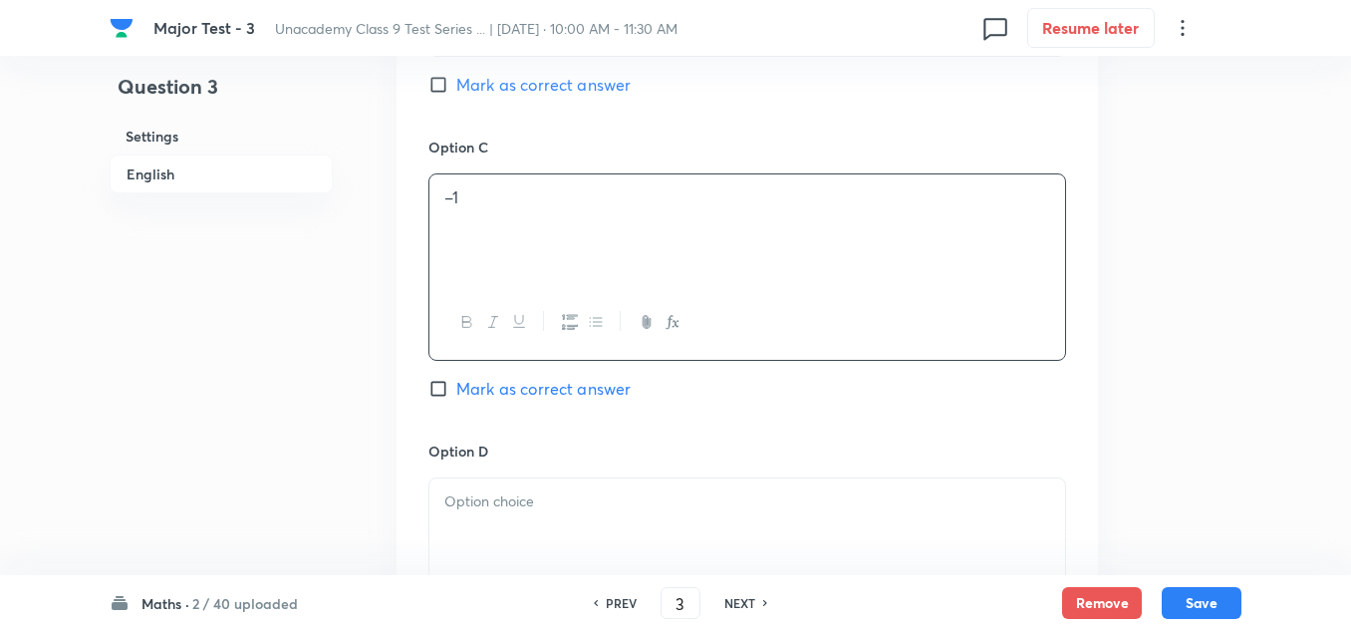
click at [525, 490] on p at bounding box center [747, 501] width 606 height 23
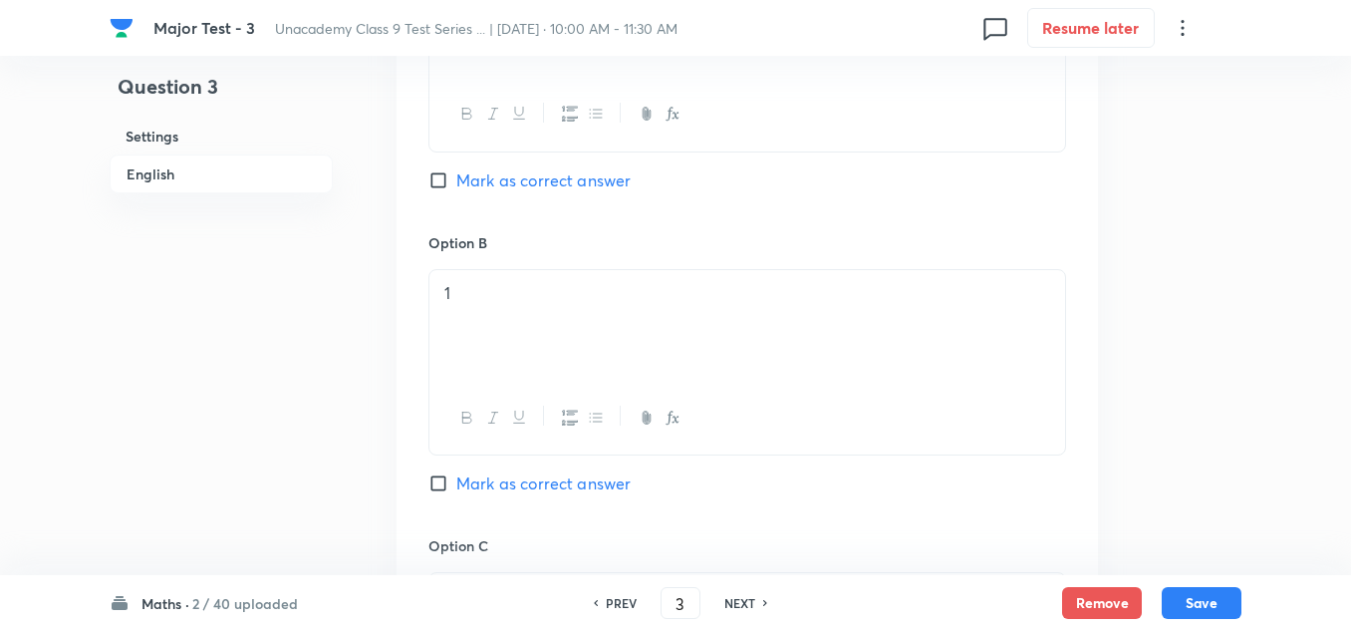
scroll to position [996, 0]
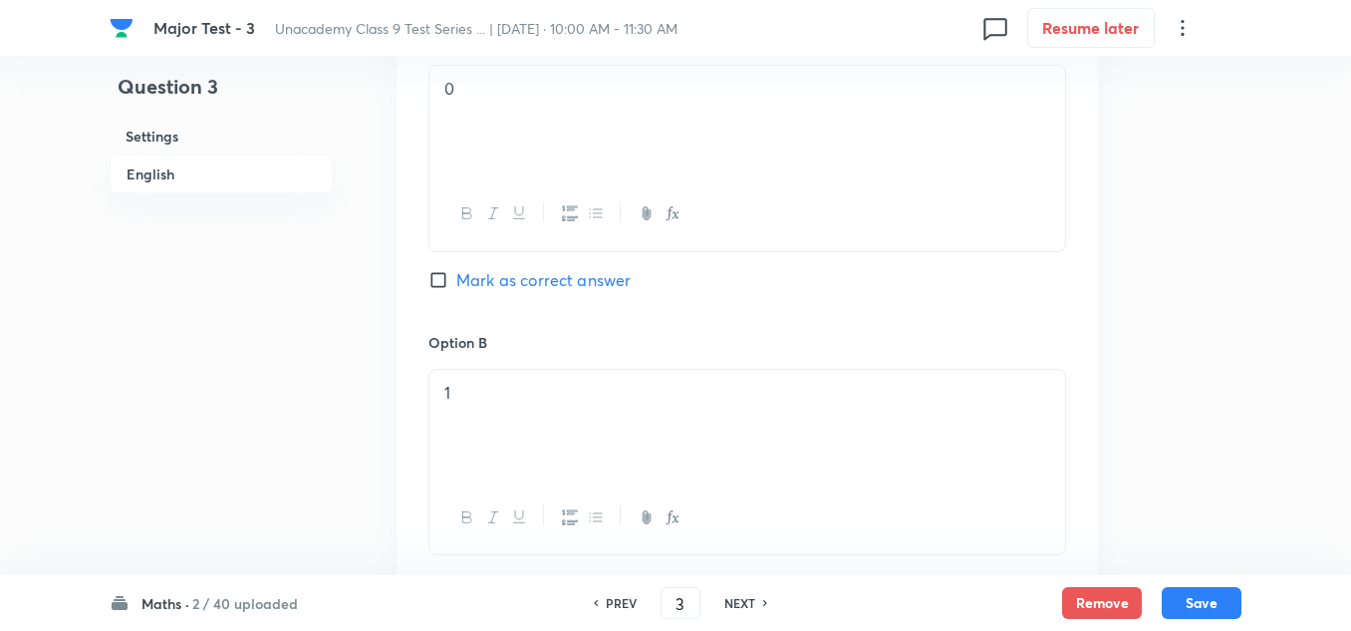
click at [520, 237] on div "Option A 0 [PERSON_NAME] as correct answer" at bounding box center [747, 179] width 638 height 303
click at [519, 268] on span "Mark as correct answer" at bounding box center [543, 280] width 174 height 24
click at [456, 270] on input "Mark as correct answer" at bounding box center [442, 280] width 28 height 20
checkbox input "true"
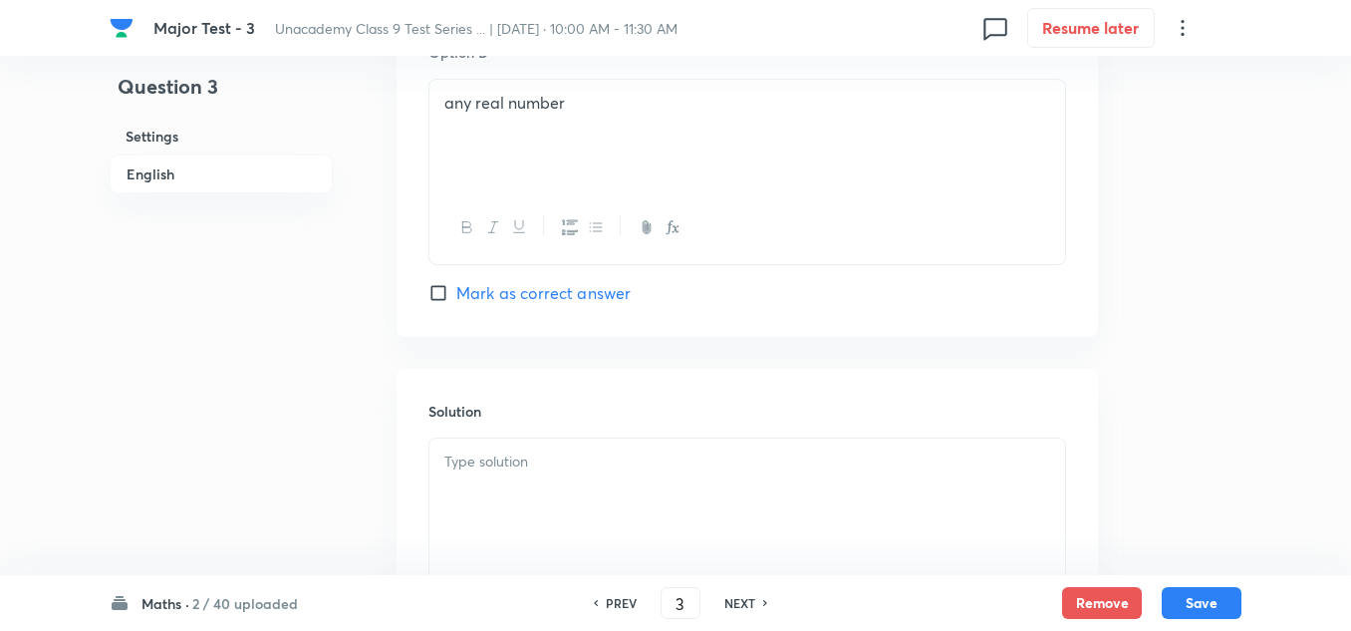
scroll to position [2067, 0]
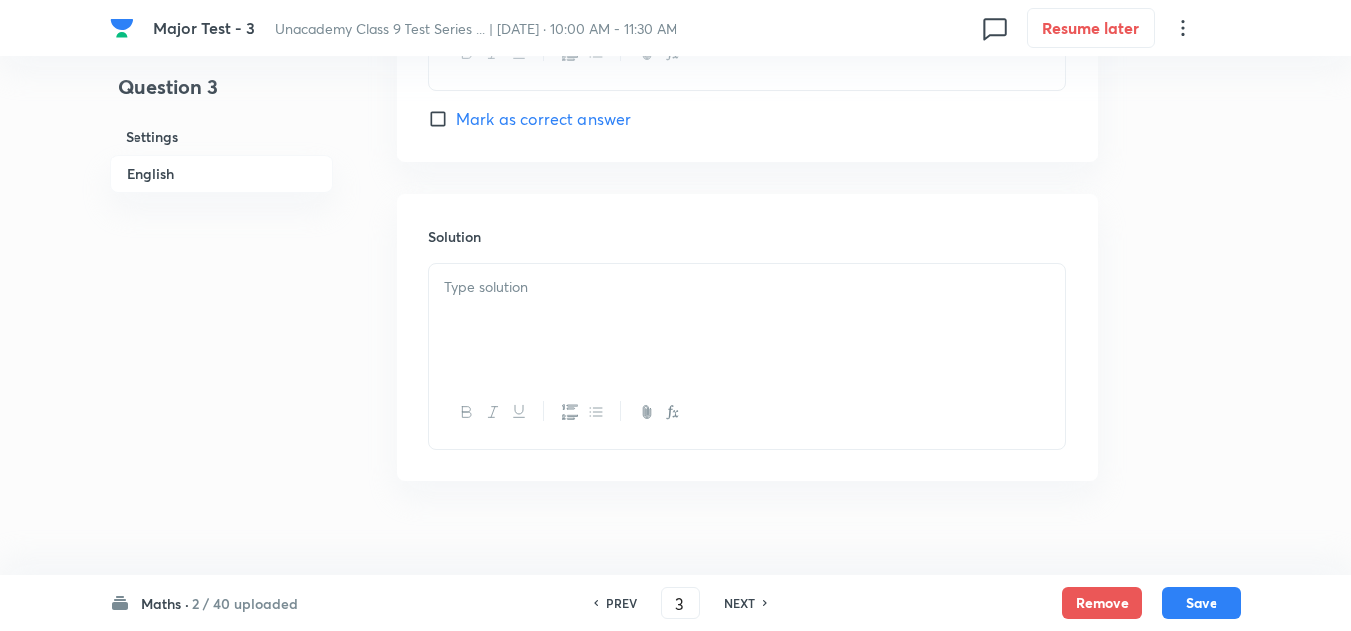
click at [543, 276] on div at bounding box center [747, 320] width 636 height 112
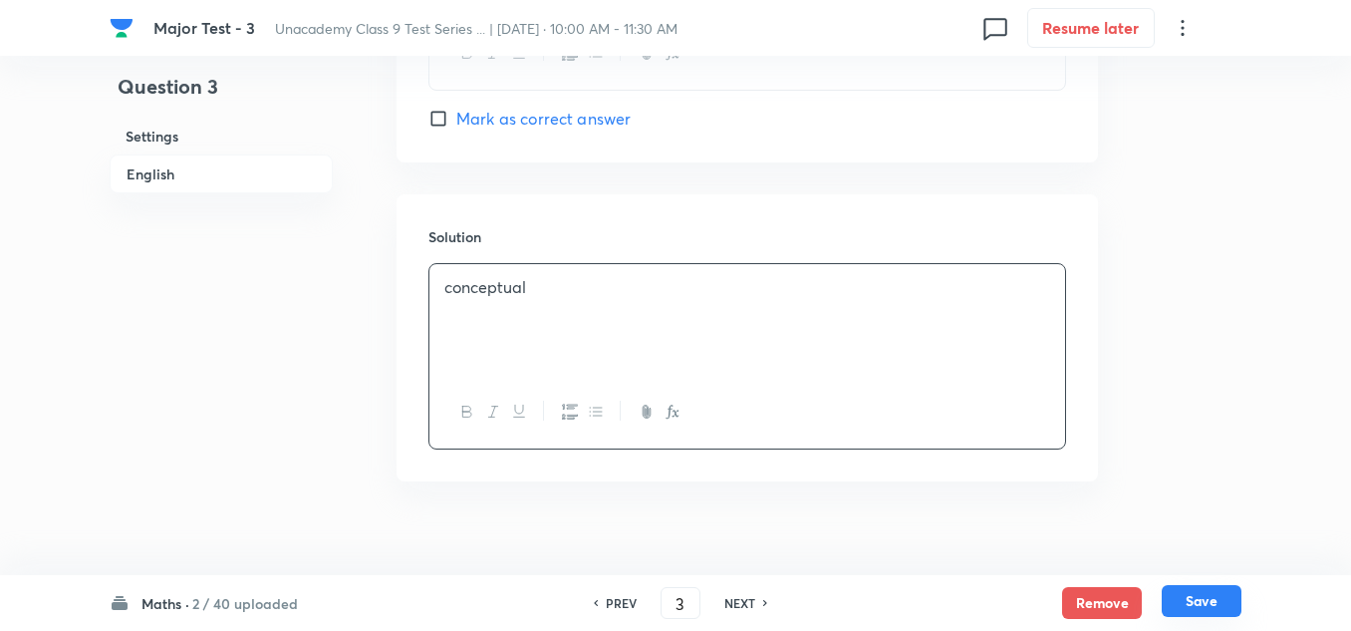
click at [1207, 593] on button "Save" at bounding box center [1202, 601] width 80 height 32
type input "4"
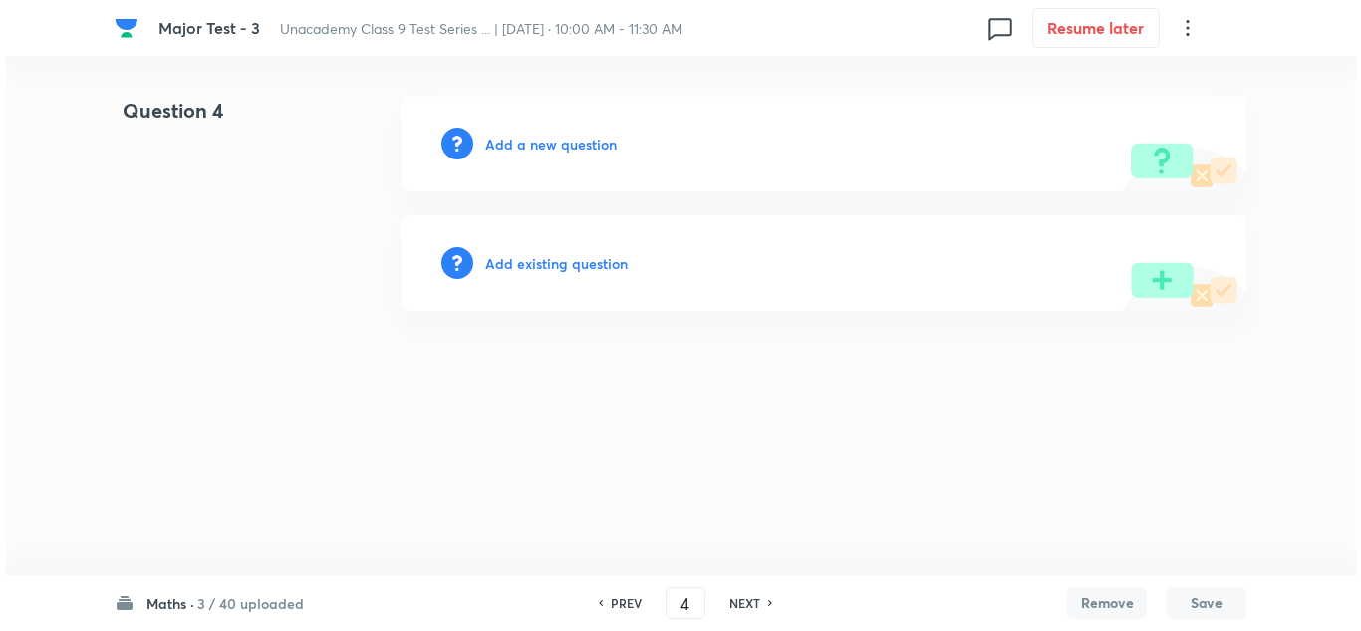
scroll to position [0, 0]
click at [546, 153] on h6 "Add a new question" at bounding box center [551, 144] width 132 height 21
click at [546, 147] on h6 "Choose a question type" at bounding box center [561, 144] width 153 height 21
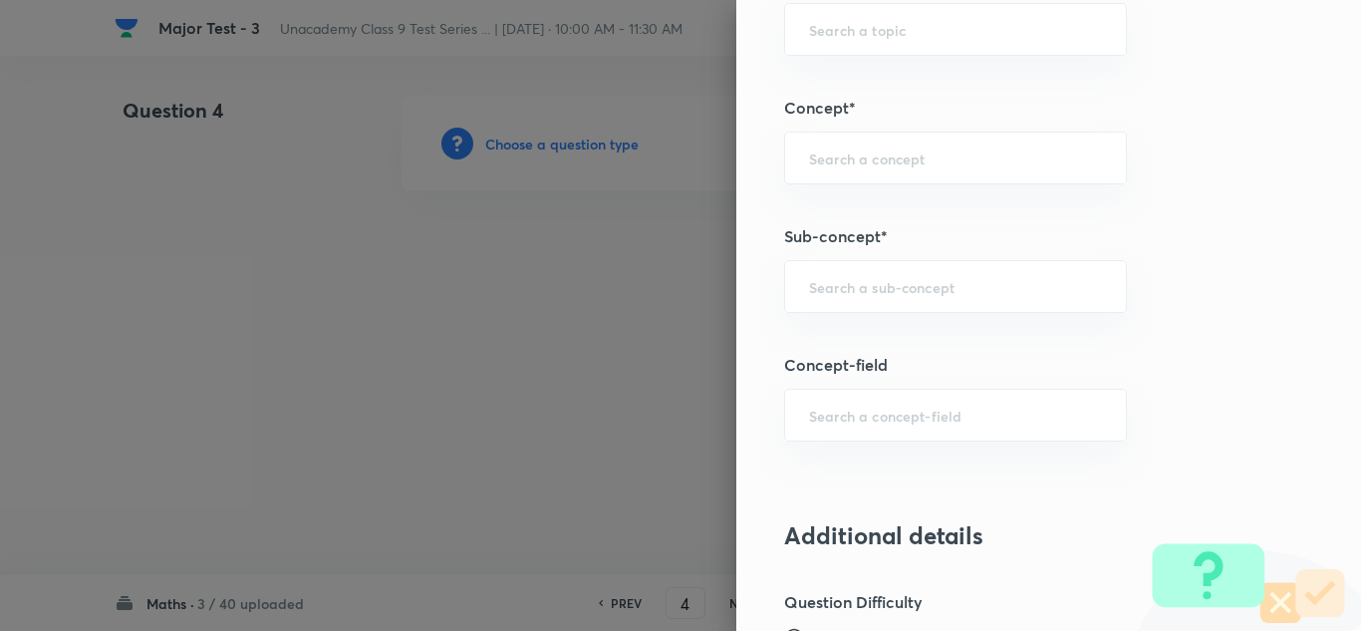
scroll to position [1295, 0]
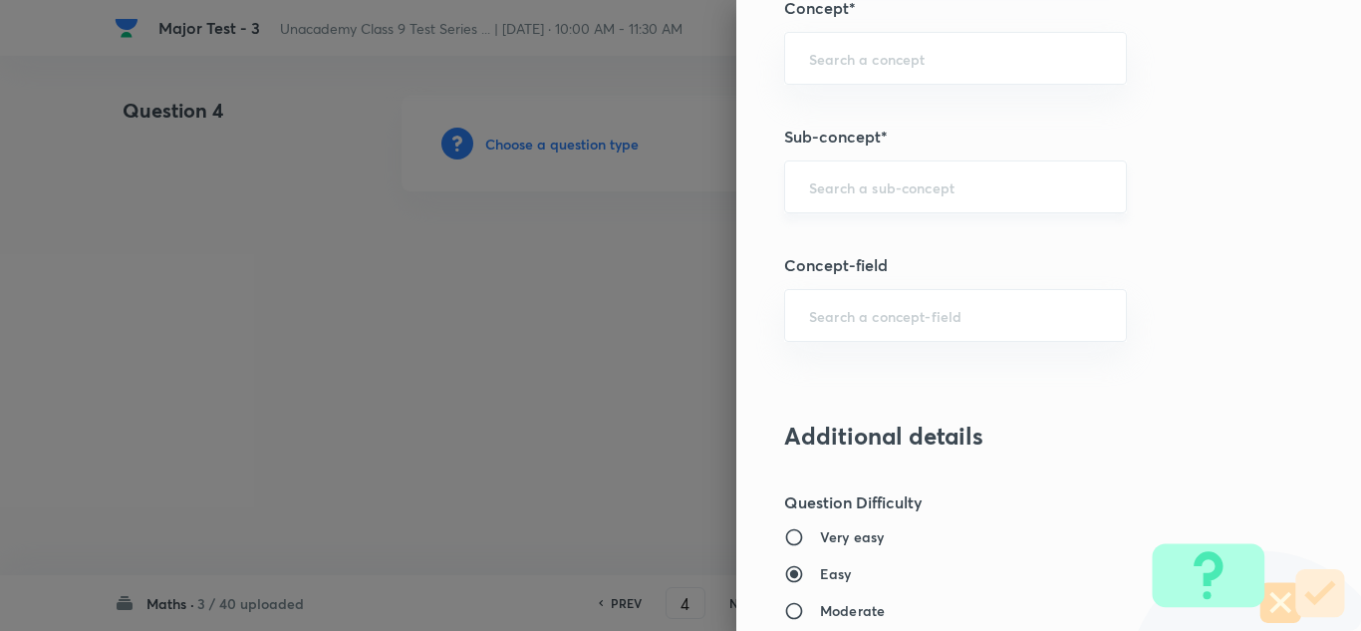
click at [830, 179] on input "text" at bounding box center [955, 186] width 293 height 19
click at [851, 188] on input "text" at bounding box center [955, 186] width 293 height 19
paste input "Linear Equations"
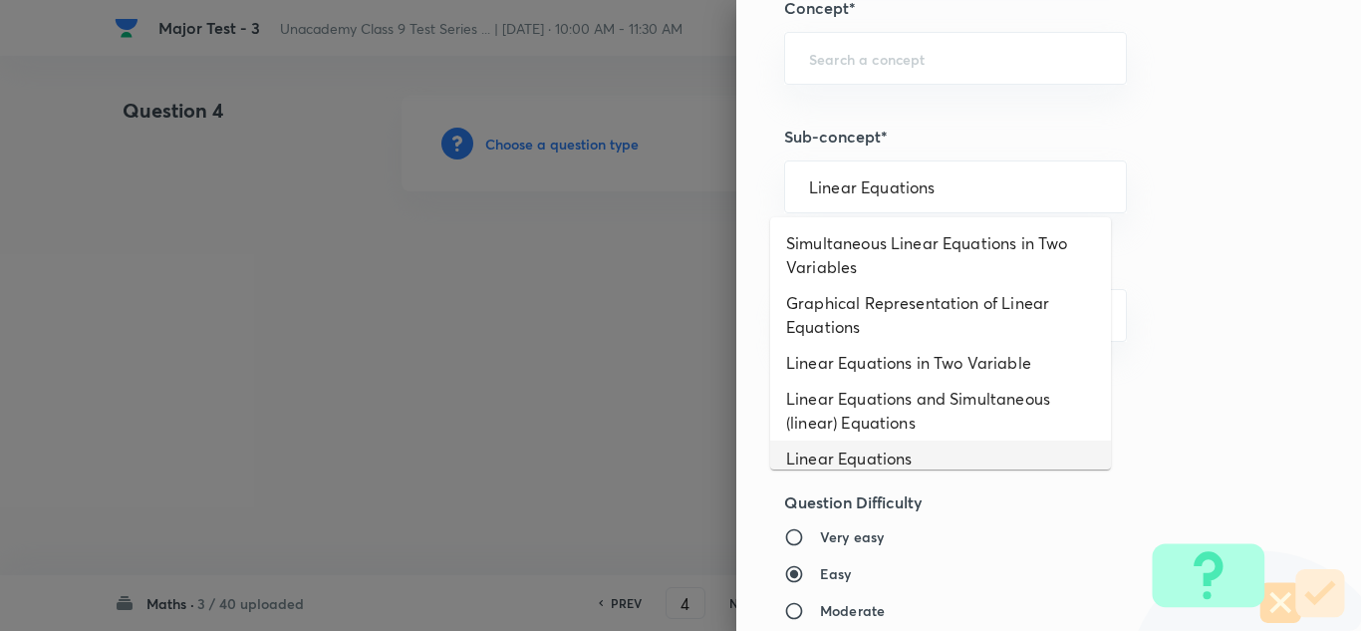
click at [881, 454] on li "Linear Equations" at bounding box center [940, 458] width 341 height 36
type input "Linear Equations"
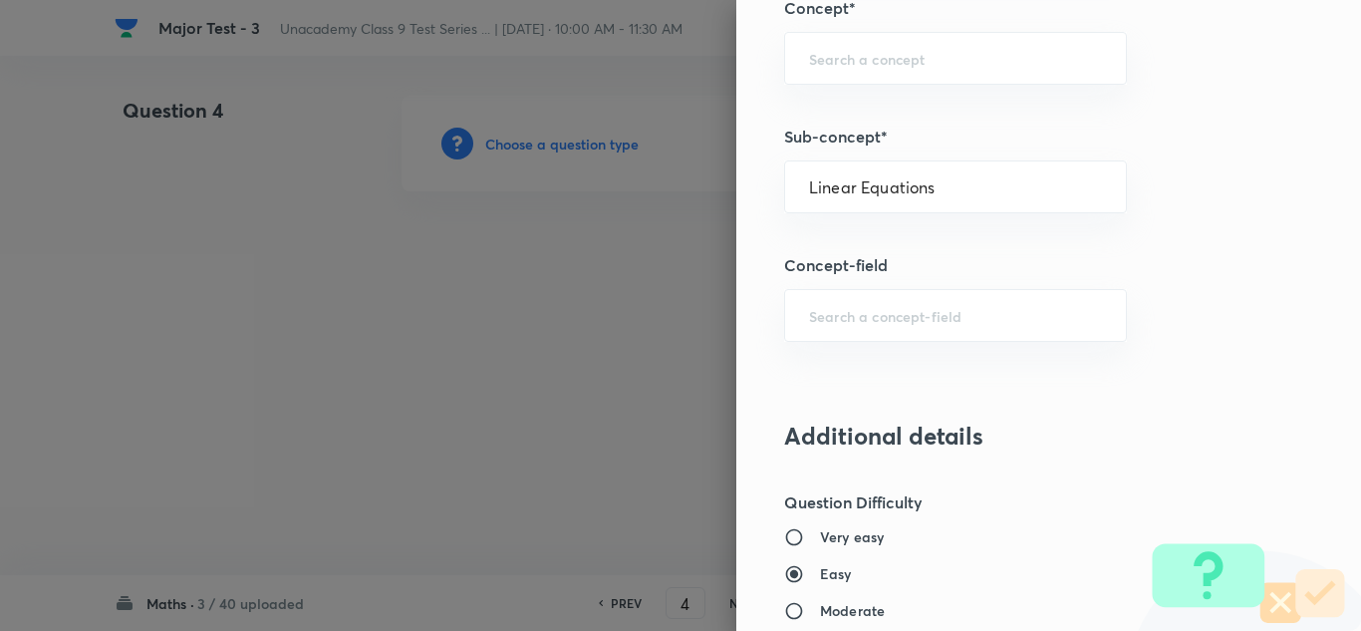
type input "Foundation Class X"
type input "Mathematics"
type input "Algebra"
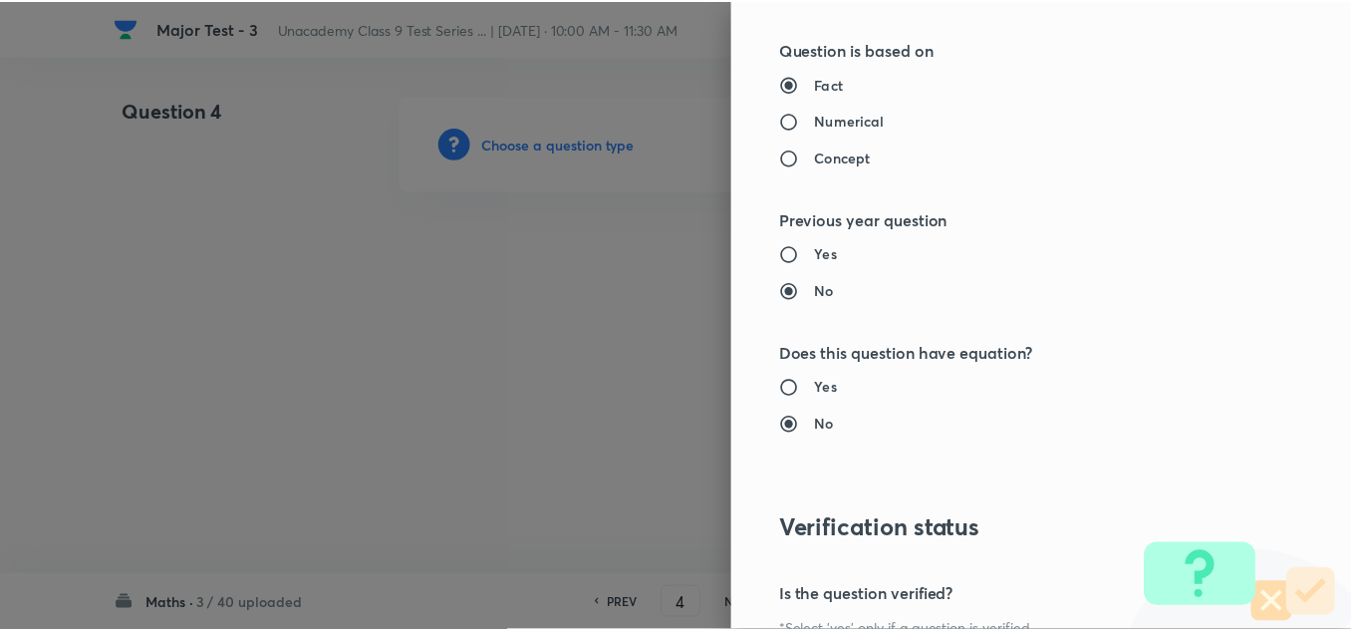
scroll to position [2219, 0]
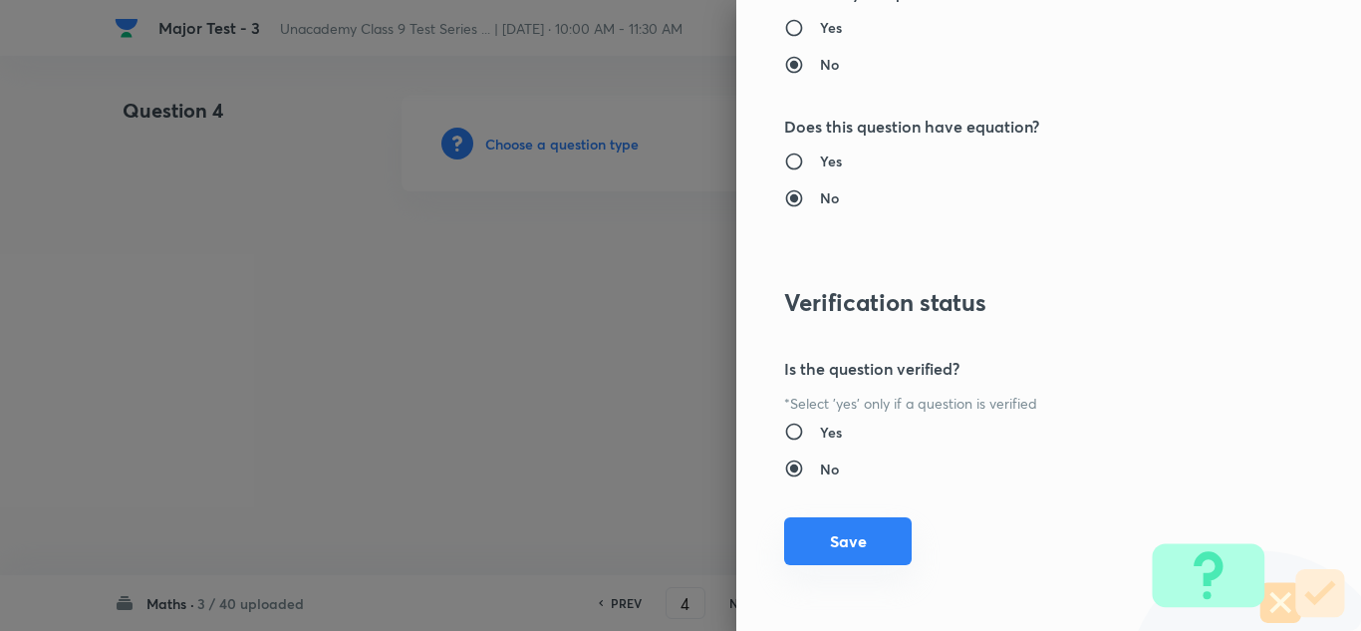
click at [837, 535] on button "Save" at bounding box center [848, 541] width 128 height 48
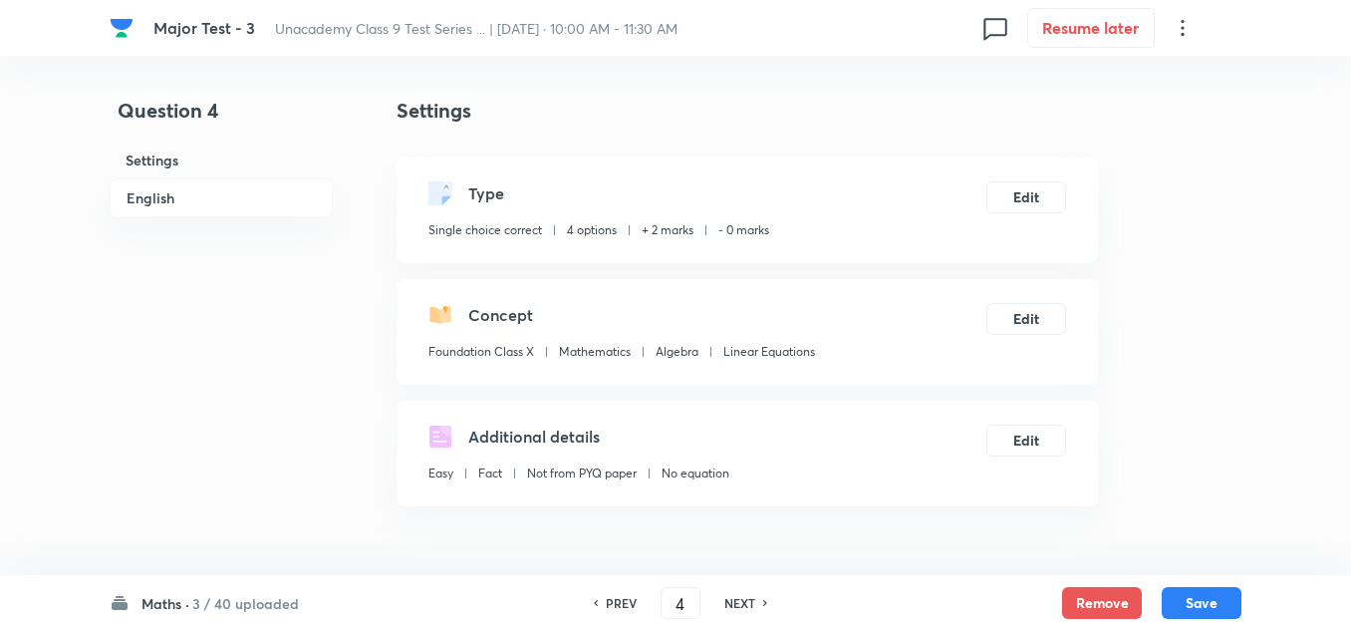
scroll to position [399, 0]
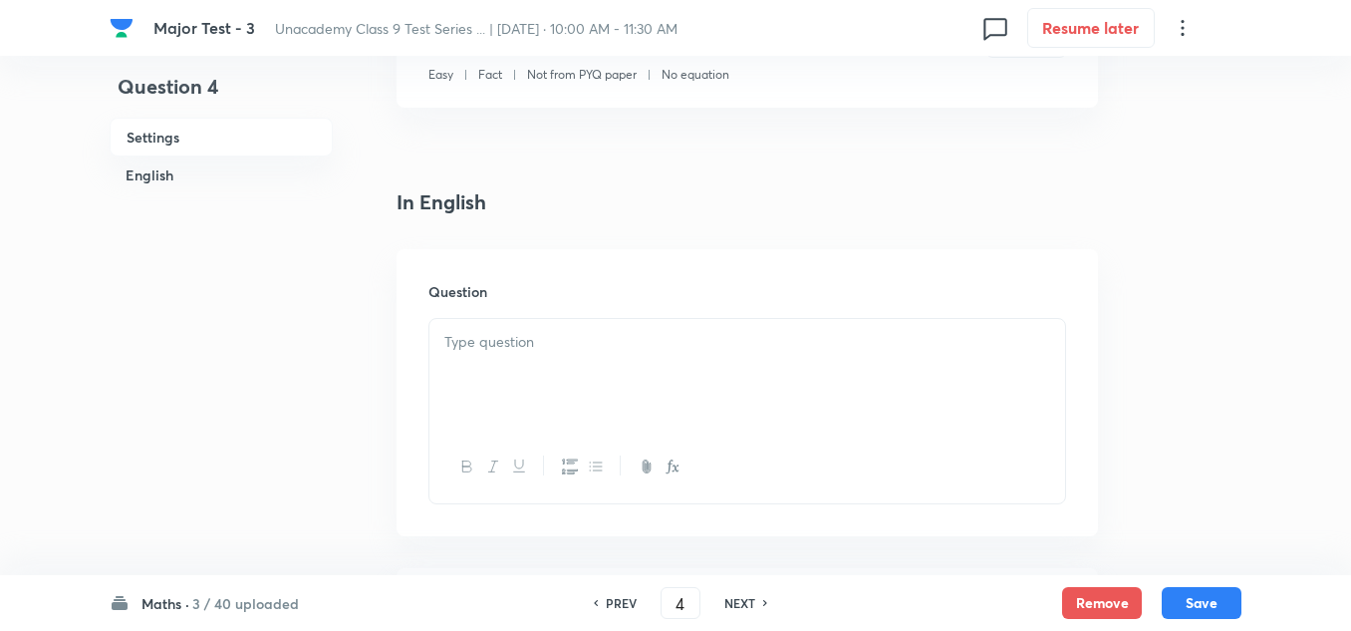
click at [473, 396] on div at bounding box center [747, 375] width 636 height 112
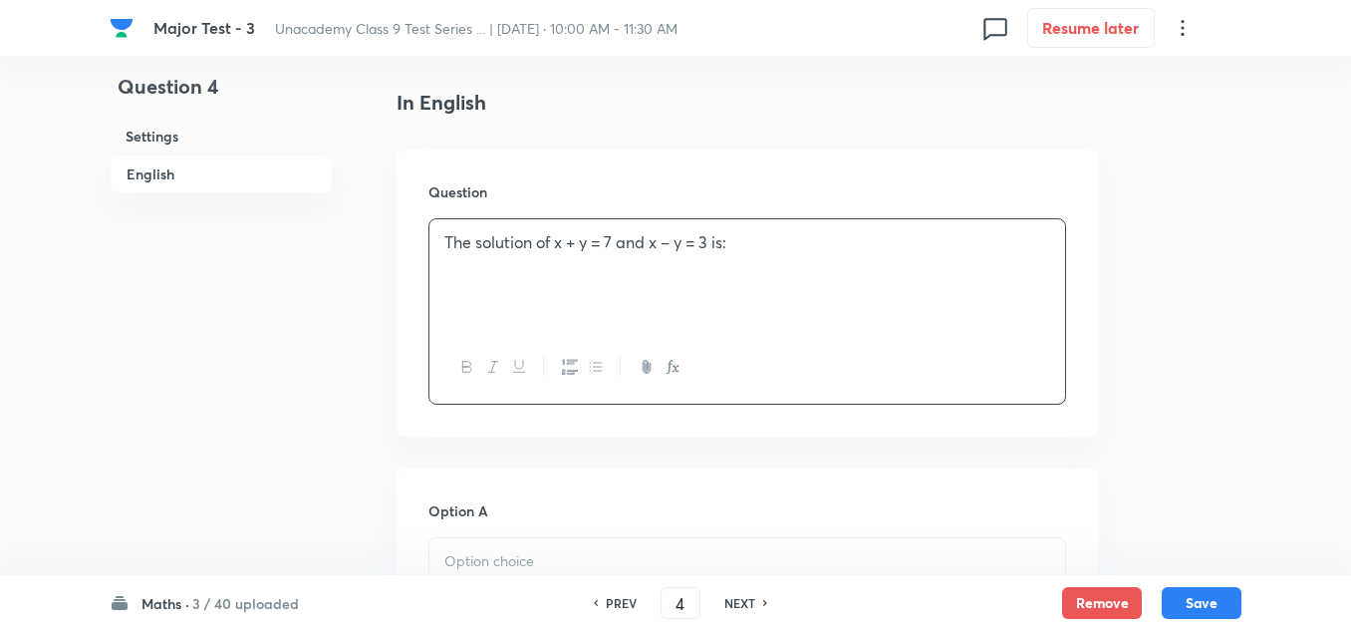
scroll to position [598, 0]
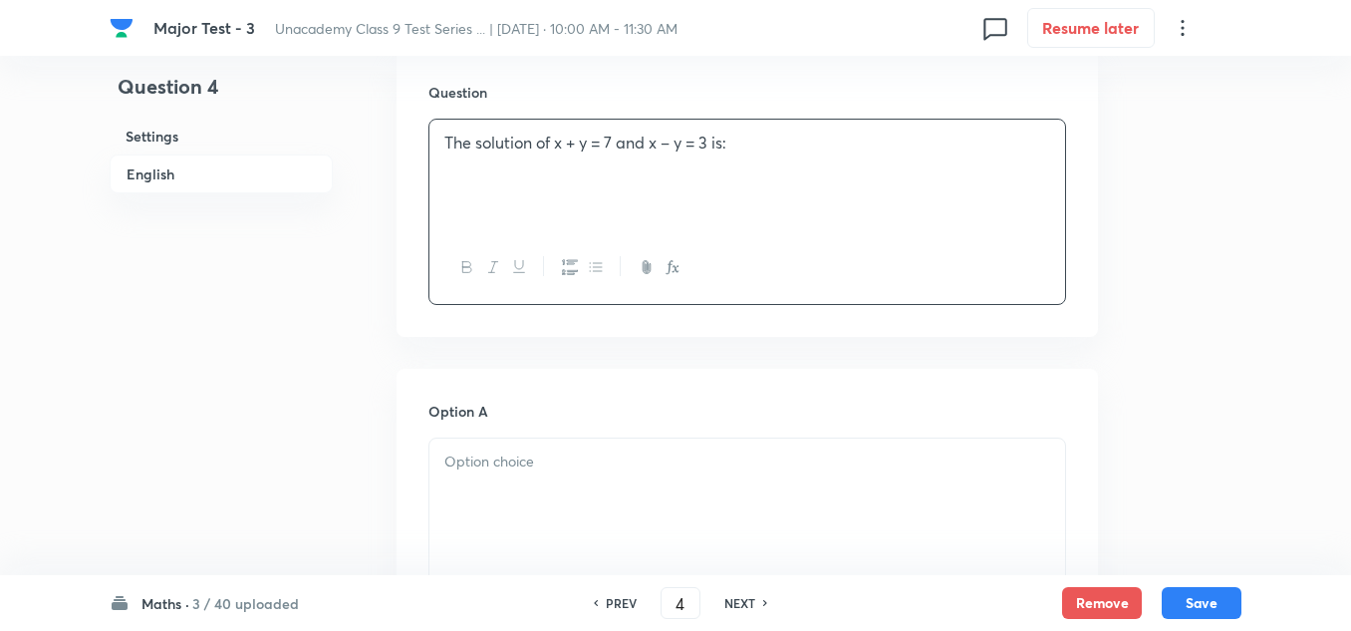
click at [556, 484] on div at bounding box center [747, 494] width 636 height 112
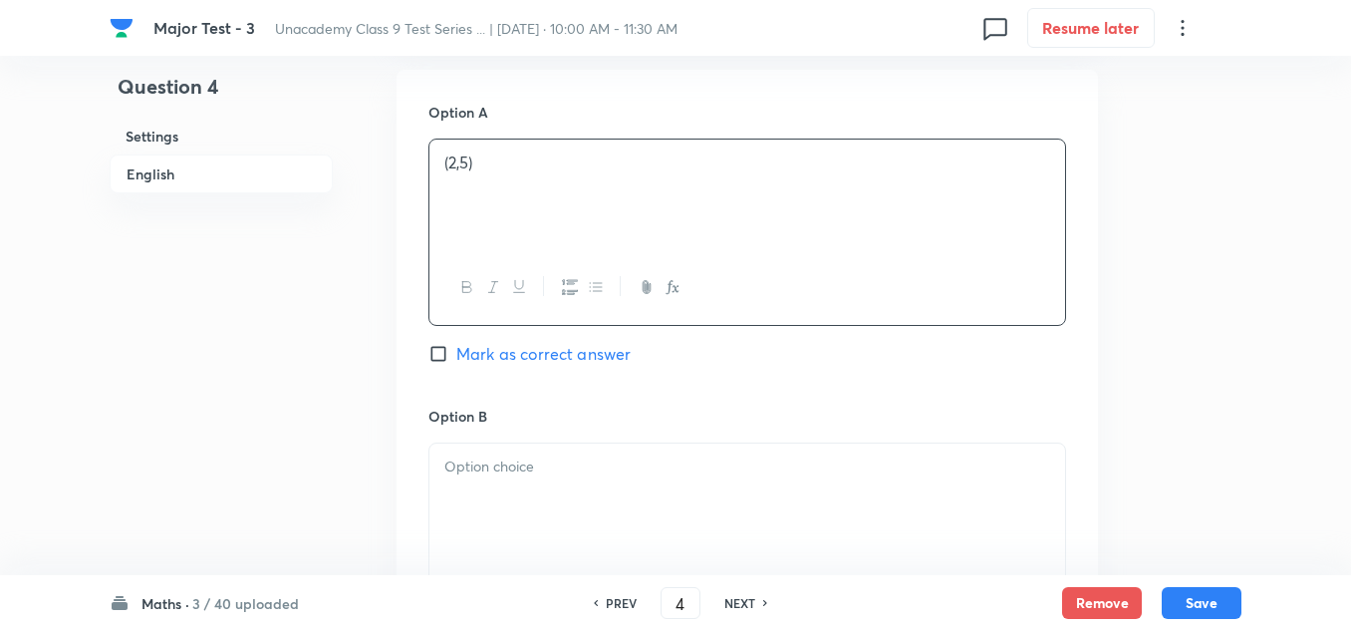
scroll to position [996, 0]
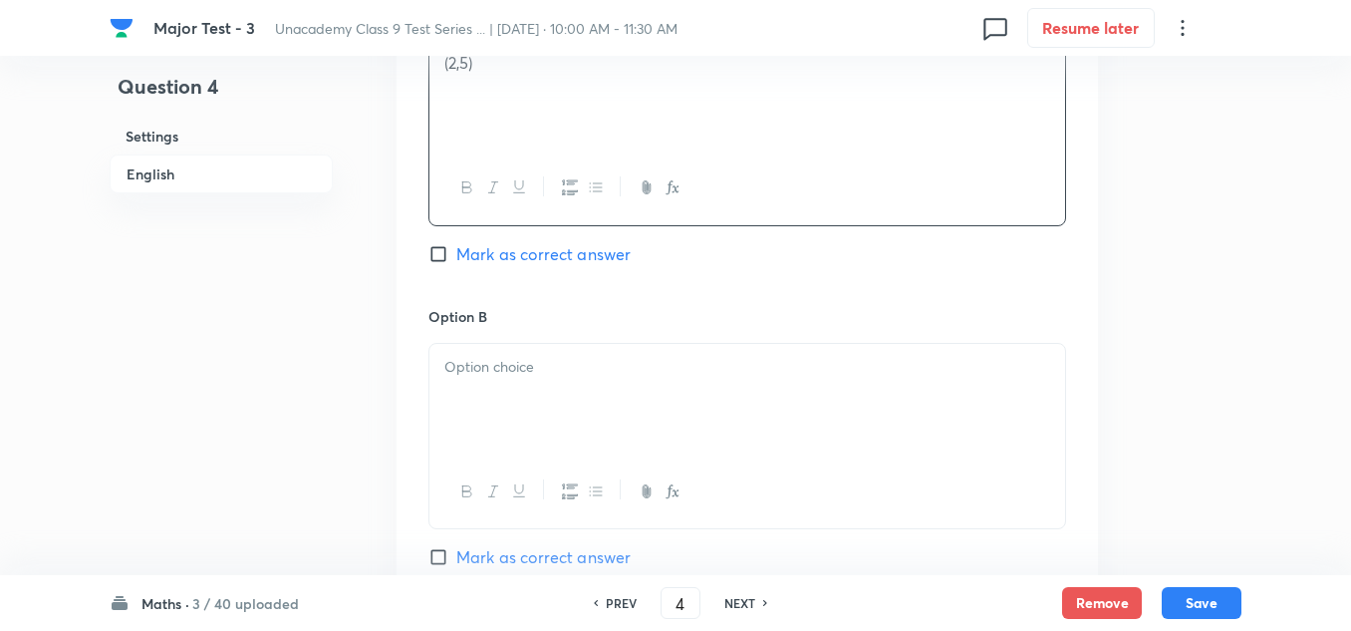
click at [542, 413] on div at bounding box center [747, 400] width 636 height 112
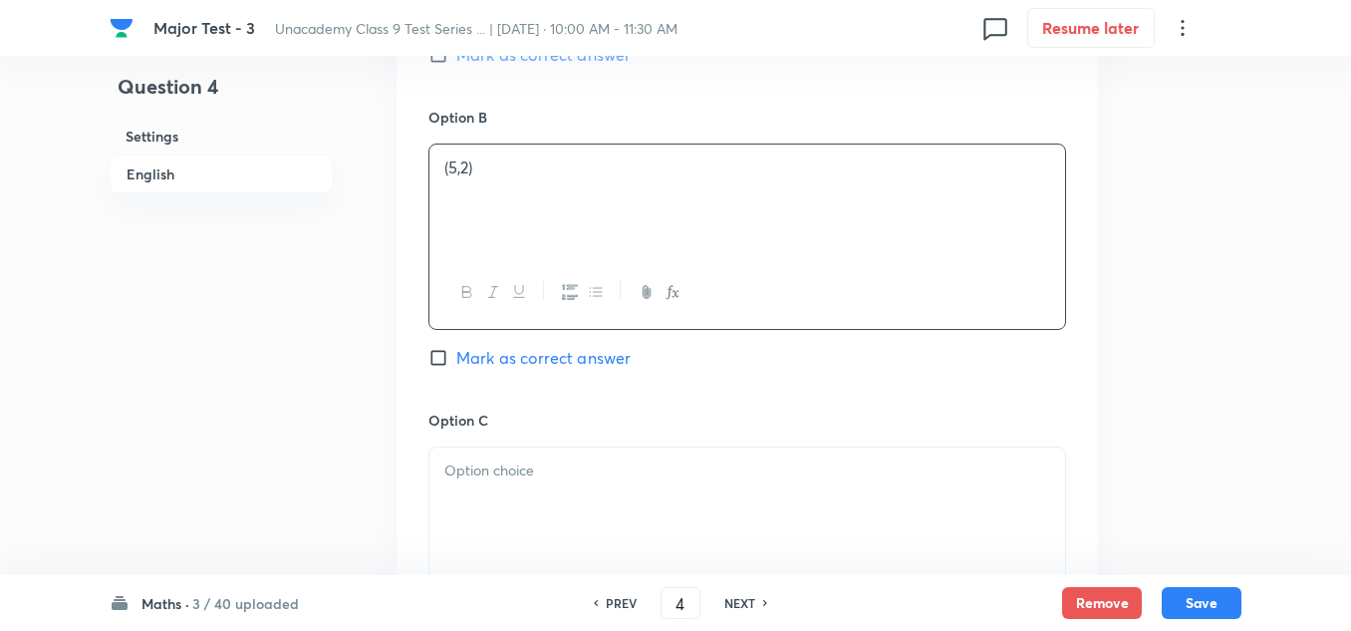
scroll to position [1295, 0]
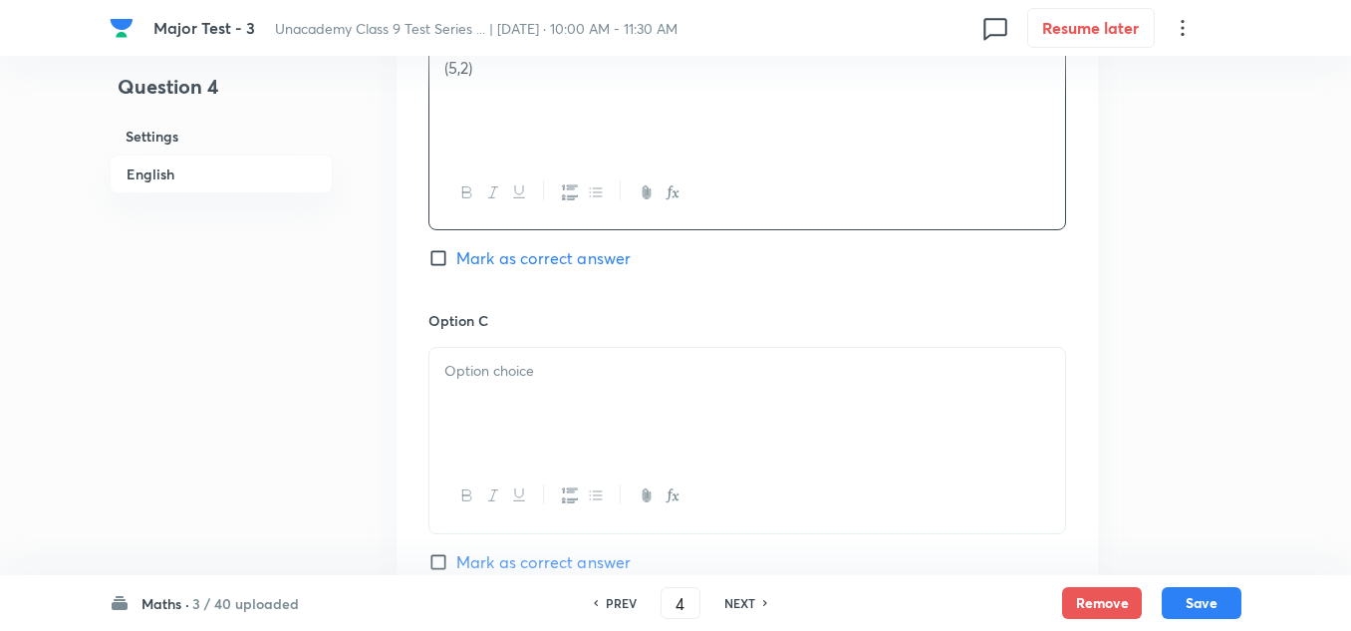
click at [520, 376] on p at bounding box center [747, 371] width 606 height 23
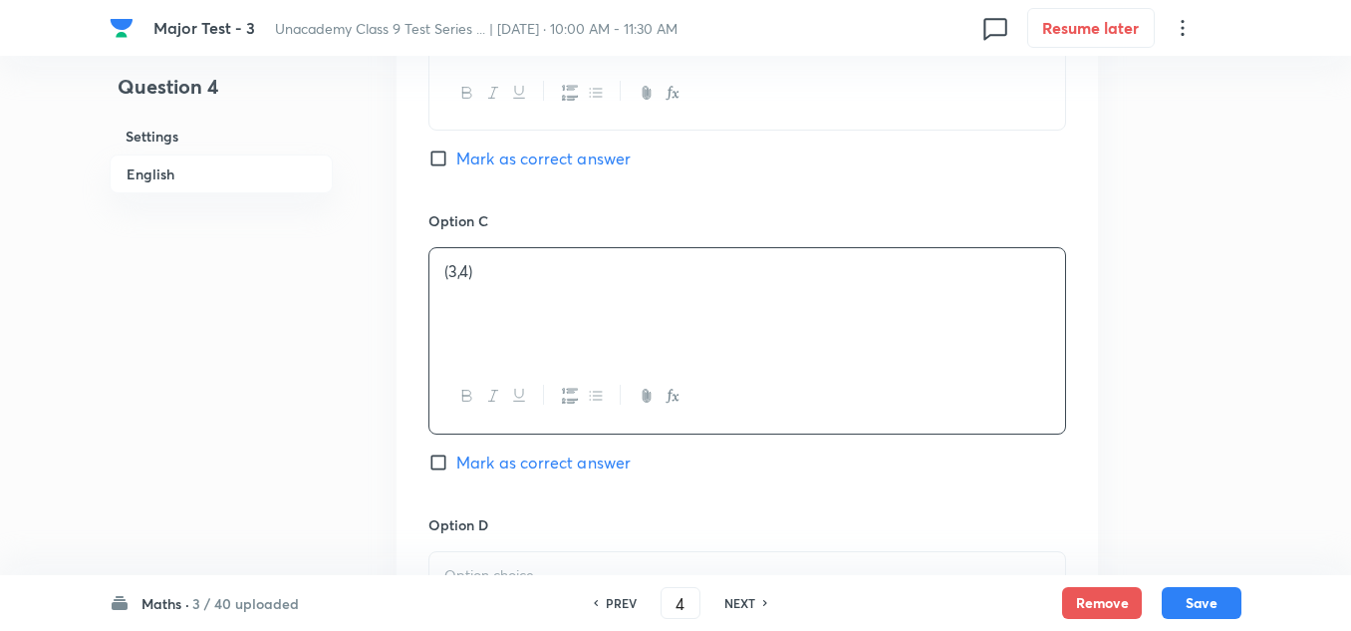
scroll to position [1494, 0]
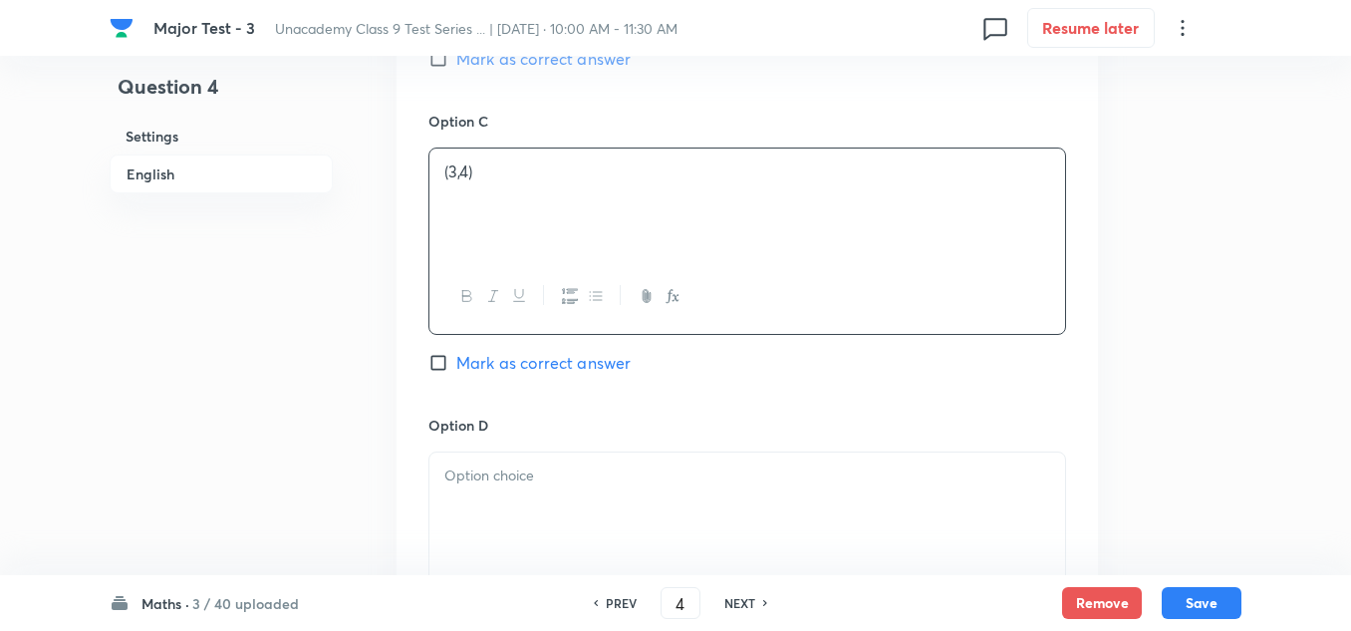
click at [474, 483] on p at bounding box center [747, 475] width 606 height 23
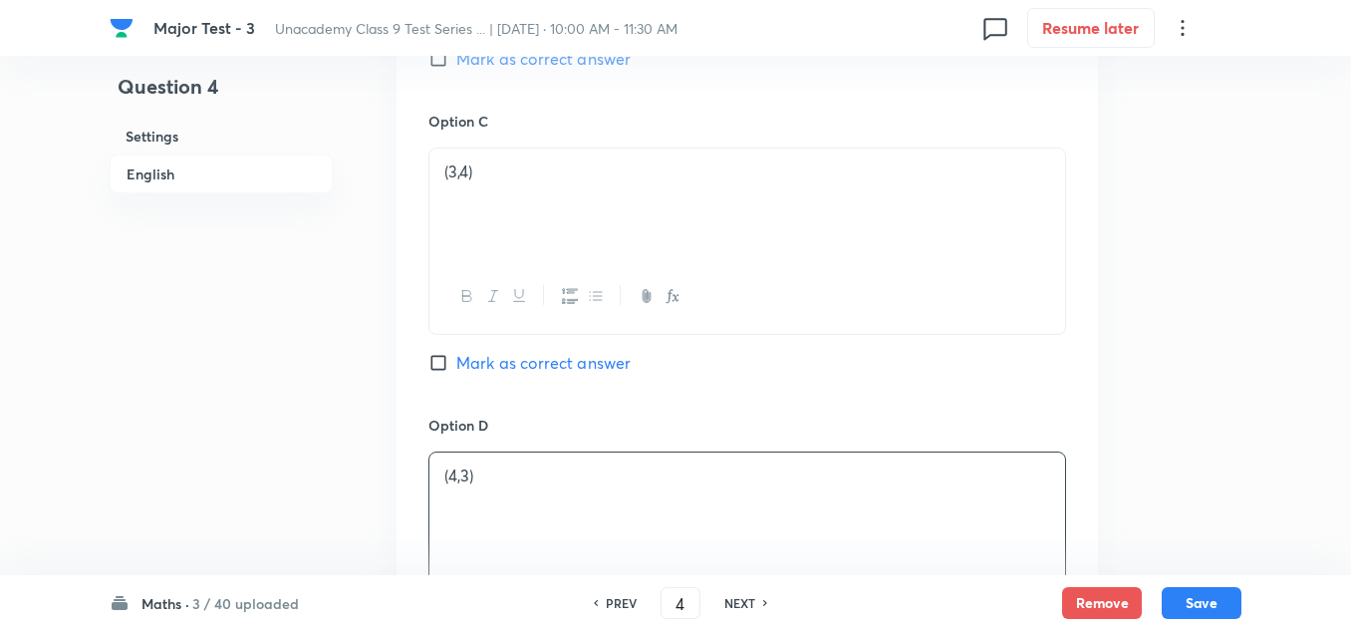
scroll to position [1096, 0]
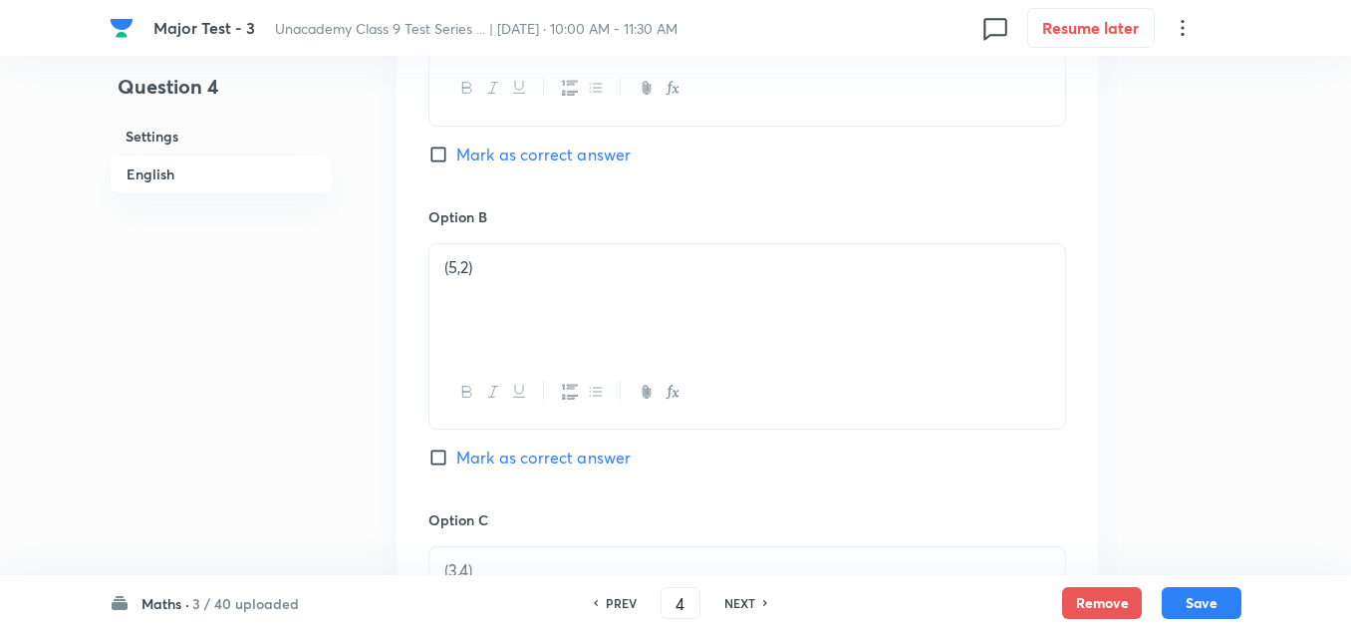
click at [513, 452] on span "Mark as correct answer" at bounding box center [543, 457] width 174 height 24
click at [456, 452] on input "Mark as correct answer" at bounding box center [442, 457] width 28 height 20
checkbox input "true"
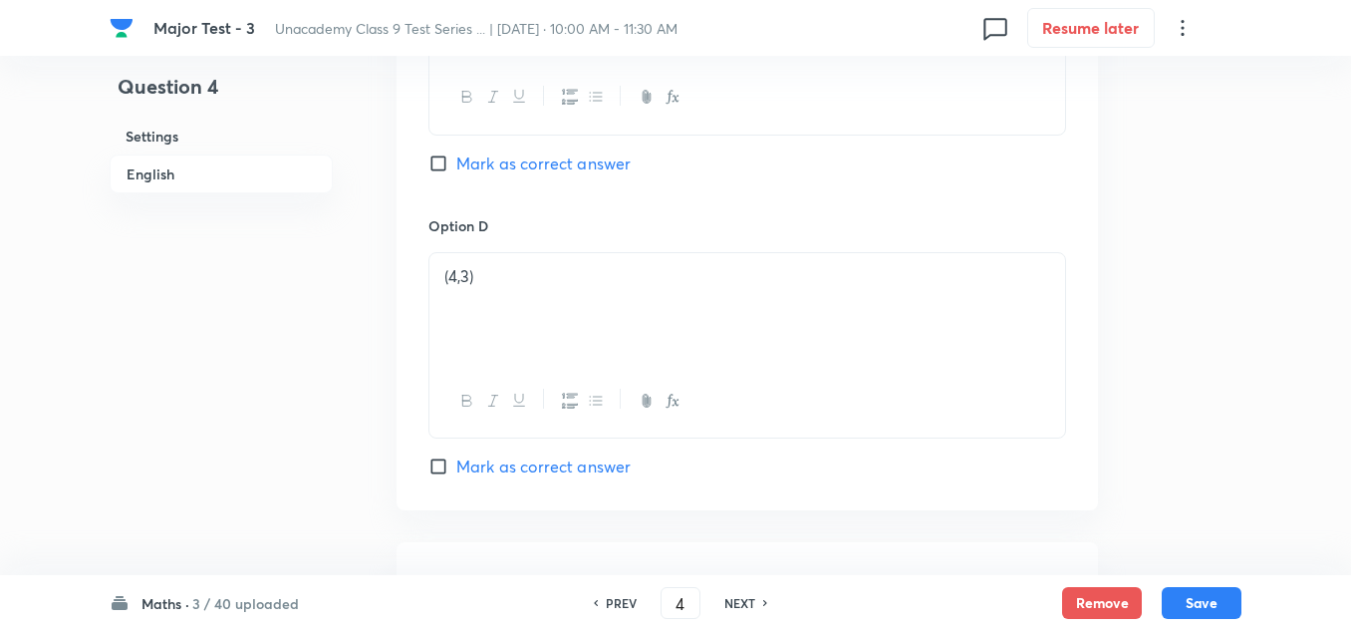
scroll to position [1993, 0]
click at [536, 398] on div at bounding box center [747, 369] width 636 height 112
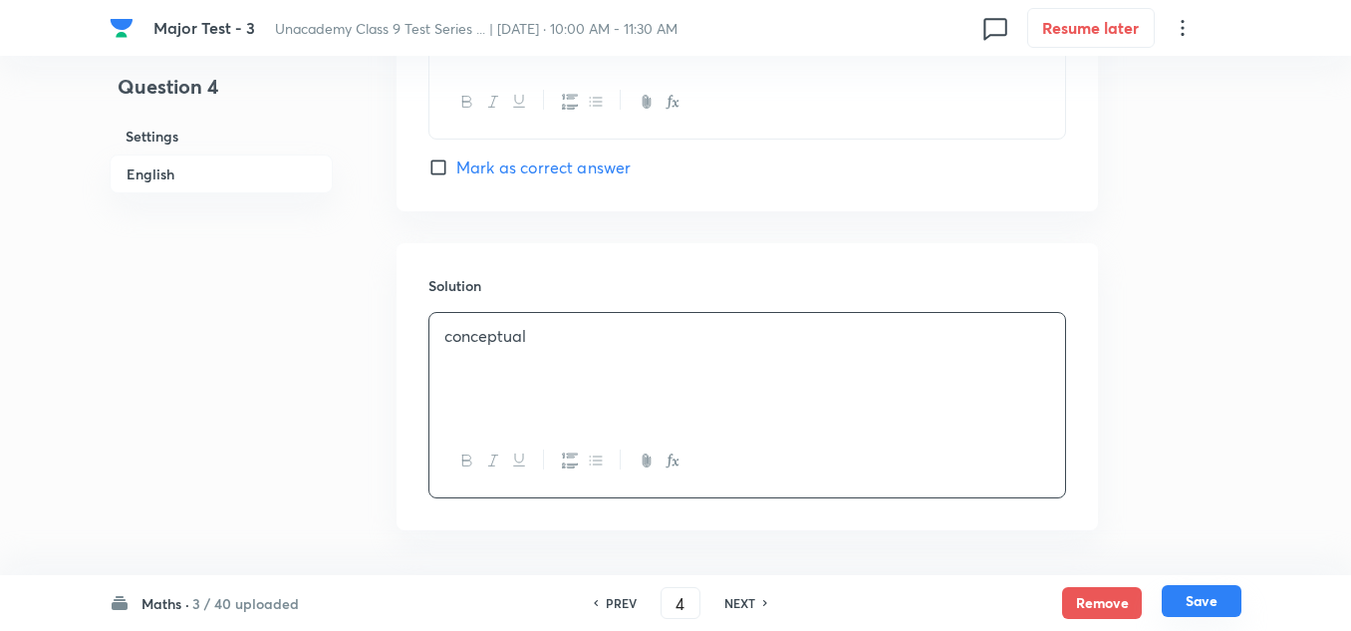
click at [1207, 606] on button "Save" at bounding box center [1202, 601] width 80 height 32
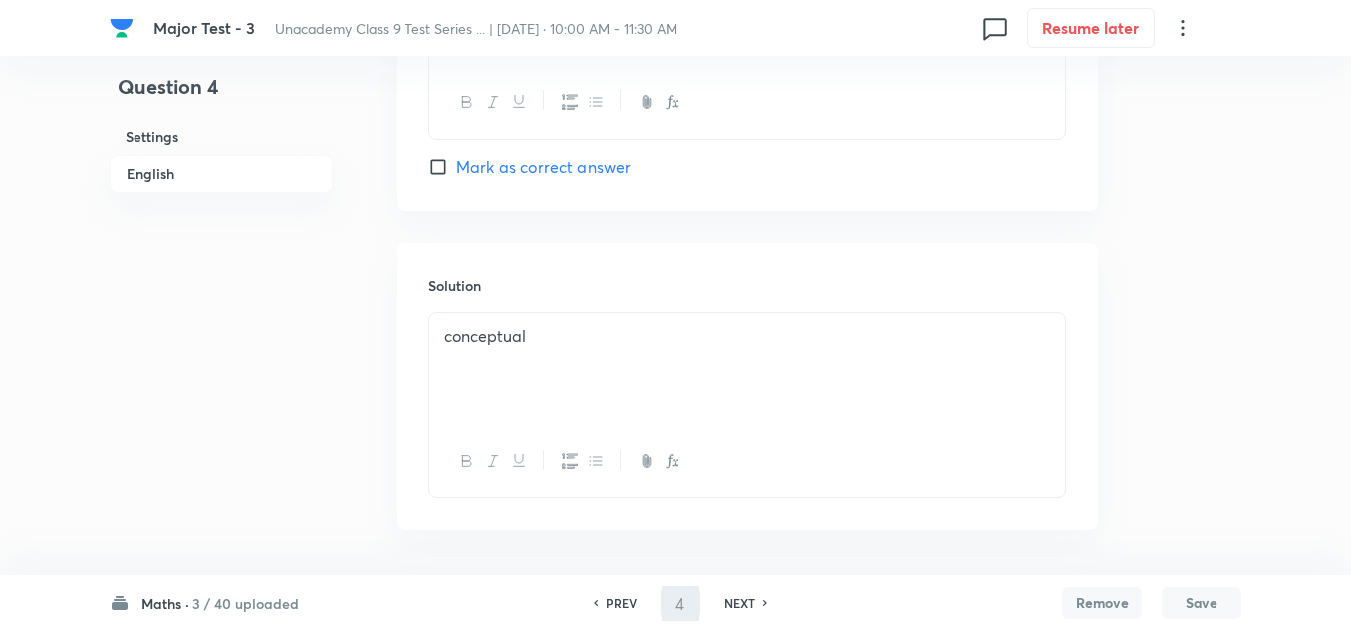
type input "5"
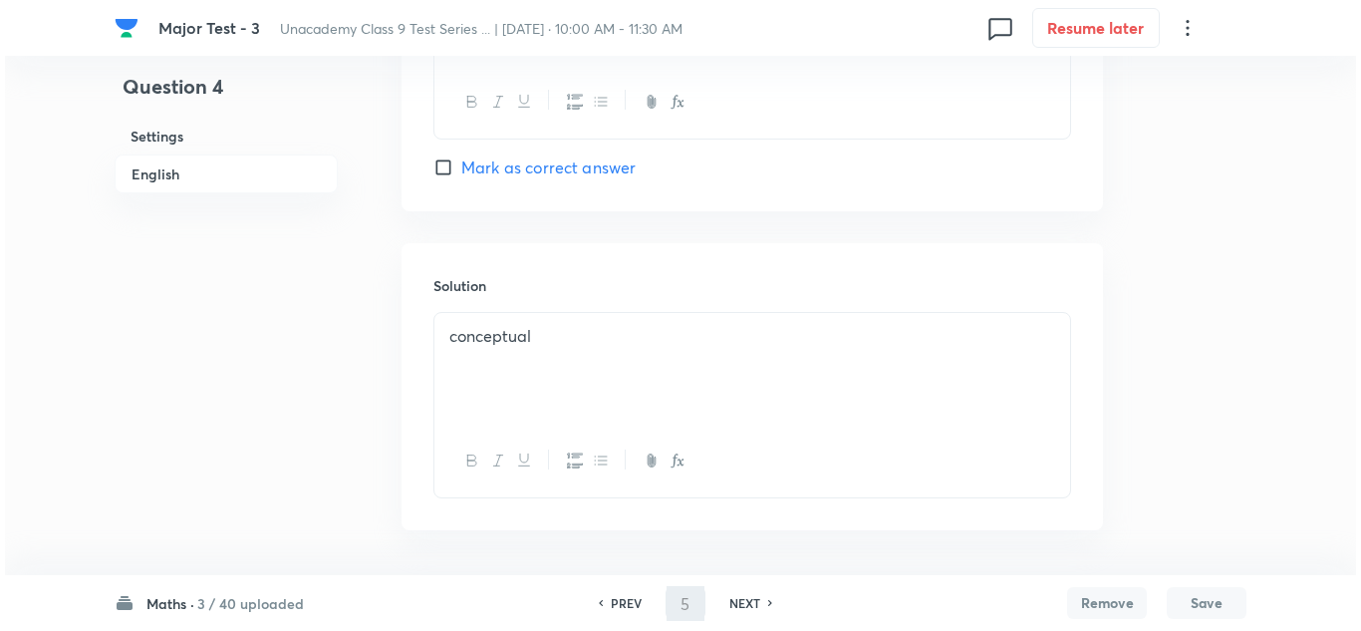
scroll to position [0, 0]
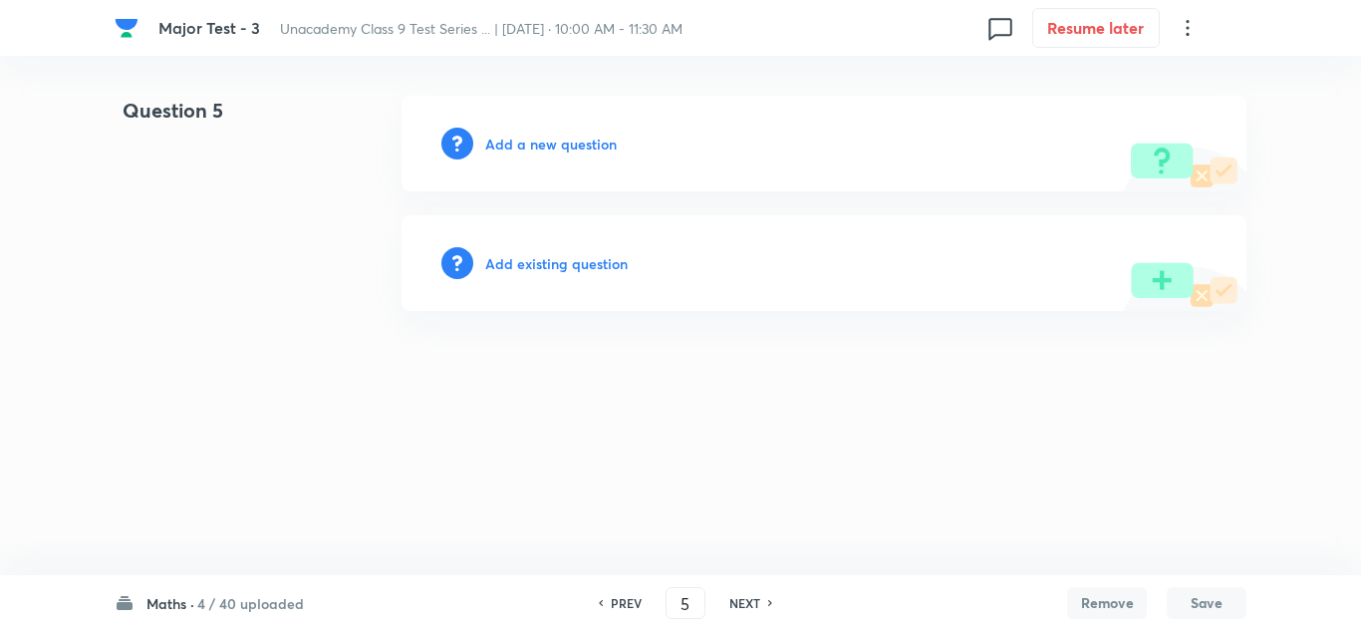
click at [564, 155] on div "Add a new question" at bounding box center [824, 144] width 845 height 96
click at [540, 146] on h6 "Add a new question" at bounding box center [551, 144] width 132 height 21
click at [540, 146] on h6 "Choose a question type" at bounding box center [561, 144] width 153 height 21
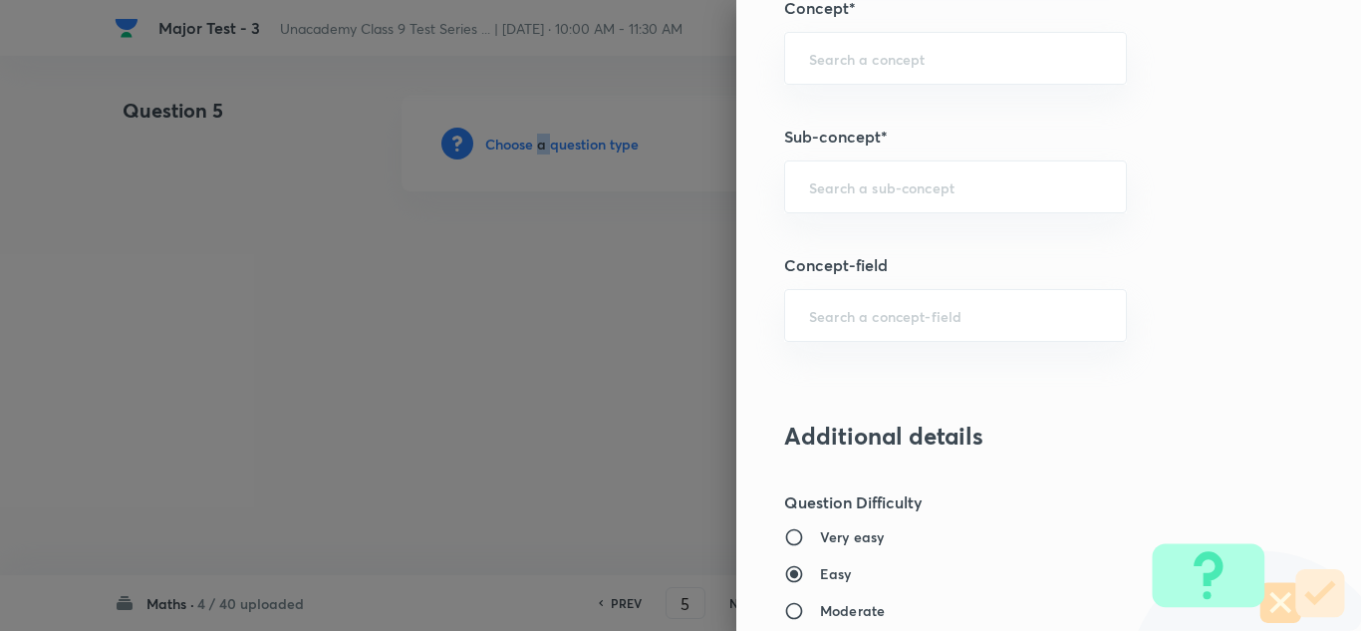
scroll to position [1395, 0]
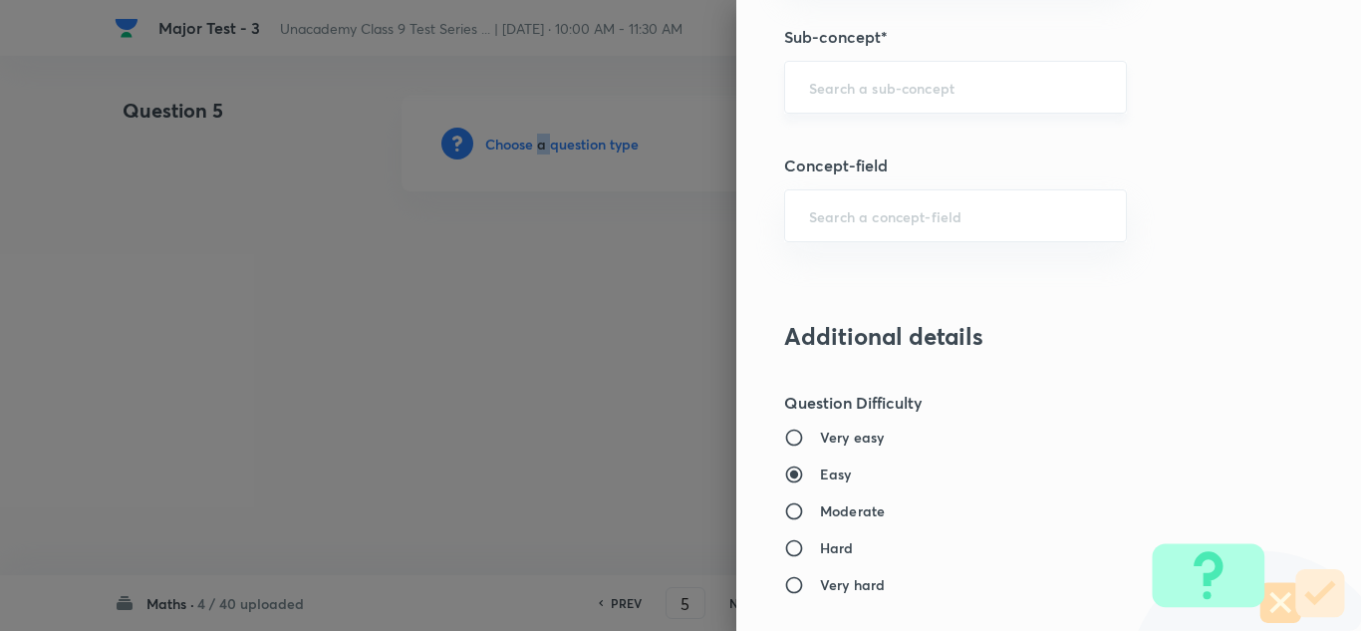
drag, startPoint x: 860, startPoint y: 114, endPoint x: 861, endPoint y: 100, distance: 14.0
click at [860, 113] on div "​" at bounding box center [955, 87] width 343 height 53
click at [862, 94] on input "text" at bounding box center [955, 87] width 293 height 19
drag, startPoint x: 950, startPoint y: 69, endPoint x: 952, endPoint y: 85, distance: 16.1
click at [951, 72] on div "​" at bounding box center [955, 87] width 343 height 53
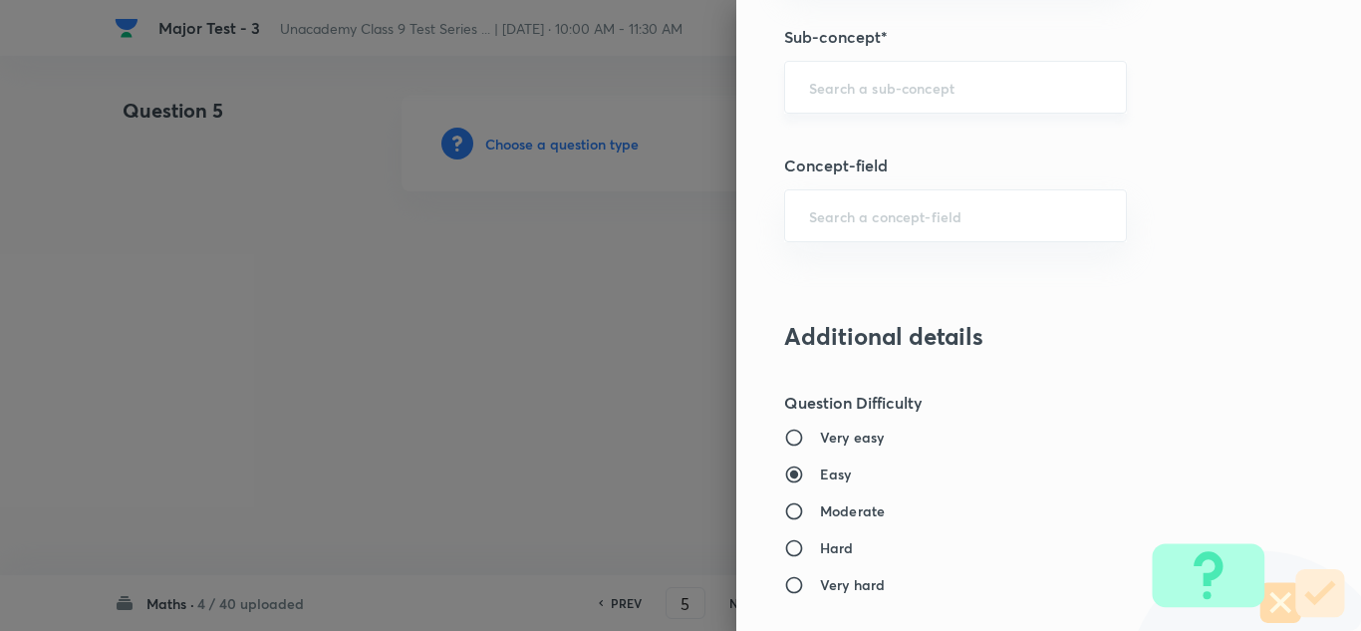
paste input "[PERSON_NAME]’s Geometry"
drag, startPoint x: 859, startPoint y: 77, endPoint x: 781, endPoint y: 88, distance: 78.5
click at [784, 88] on div "[PERSON_NAME]’s Geometry ​" at bounding box center [955, 87] width 343 height 53
drag, startPoint x: 852, startPoint y: 91, endPoint x: 799, endPoint y: 88, distance: 52.9
click at [809, 88] on input "[PERSON_NAME]’s Geometry" at bounding box center [955, 87] width 293 height 19
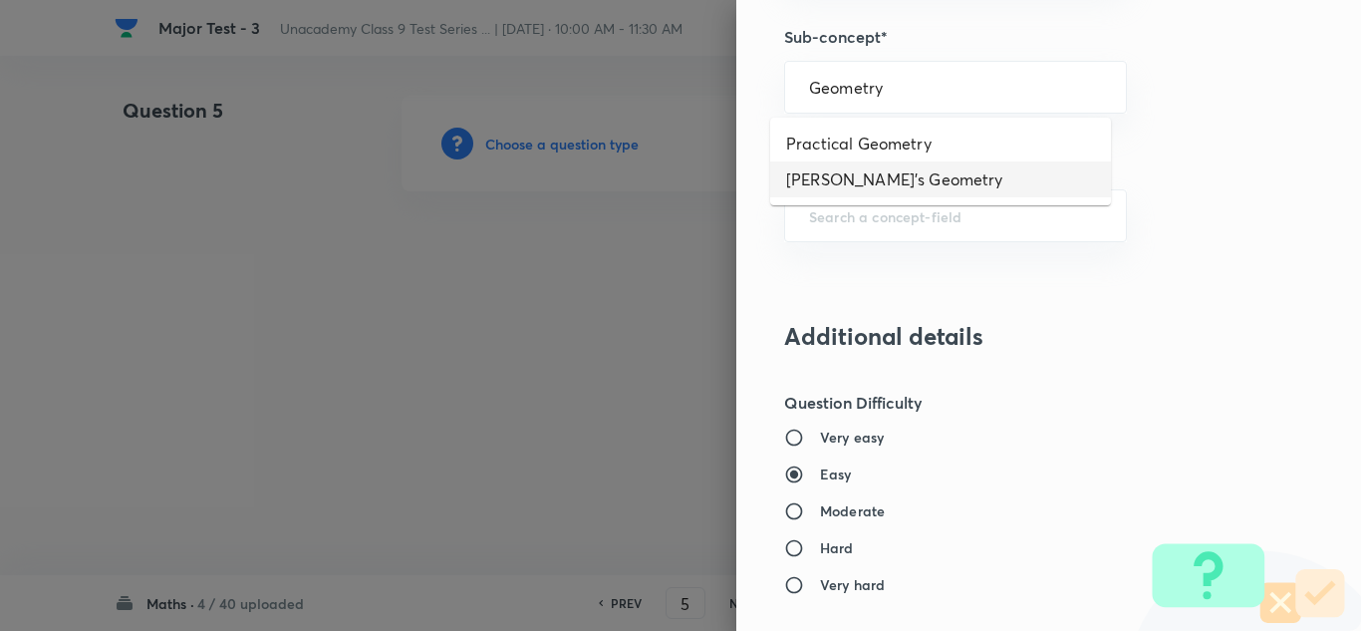
click at [791, 173] on li "[PERSON_NAME]'s Geometry" at bounding box center [940, 179] width 341 height 36
type input "[PERSON_NAME]'s Geometry"
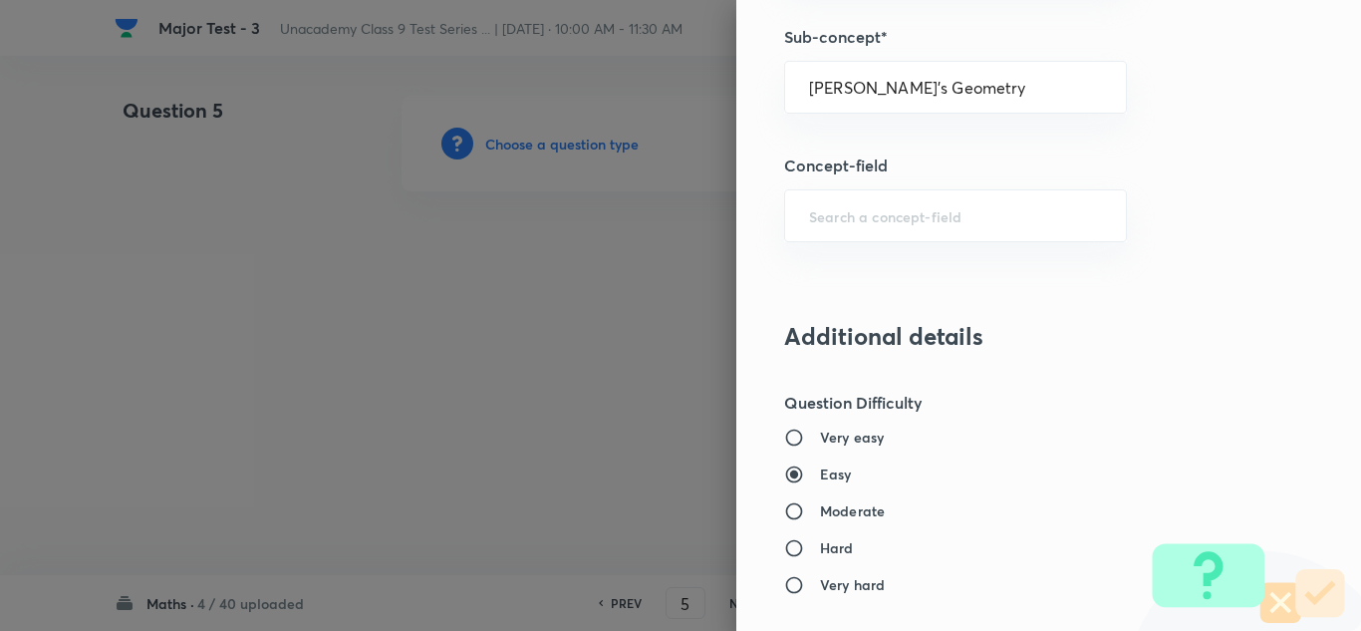
type input "Foundation Class IX"
type input "Mathematics"
type input "[PERSON_NAME]'s Geometry"
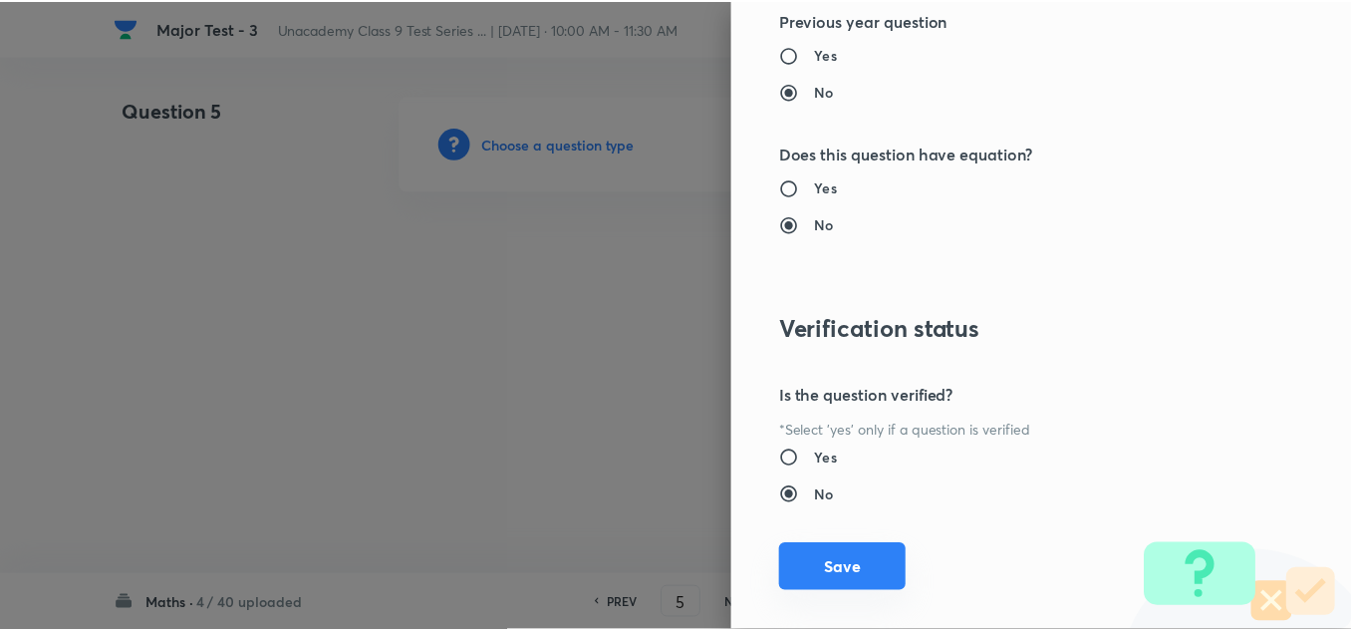
scroll to position [2219, 0]
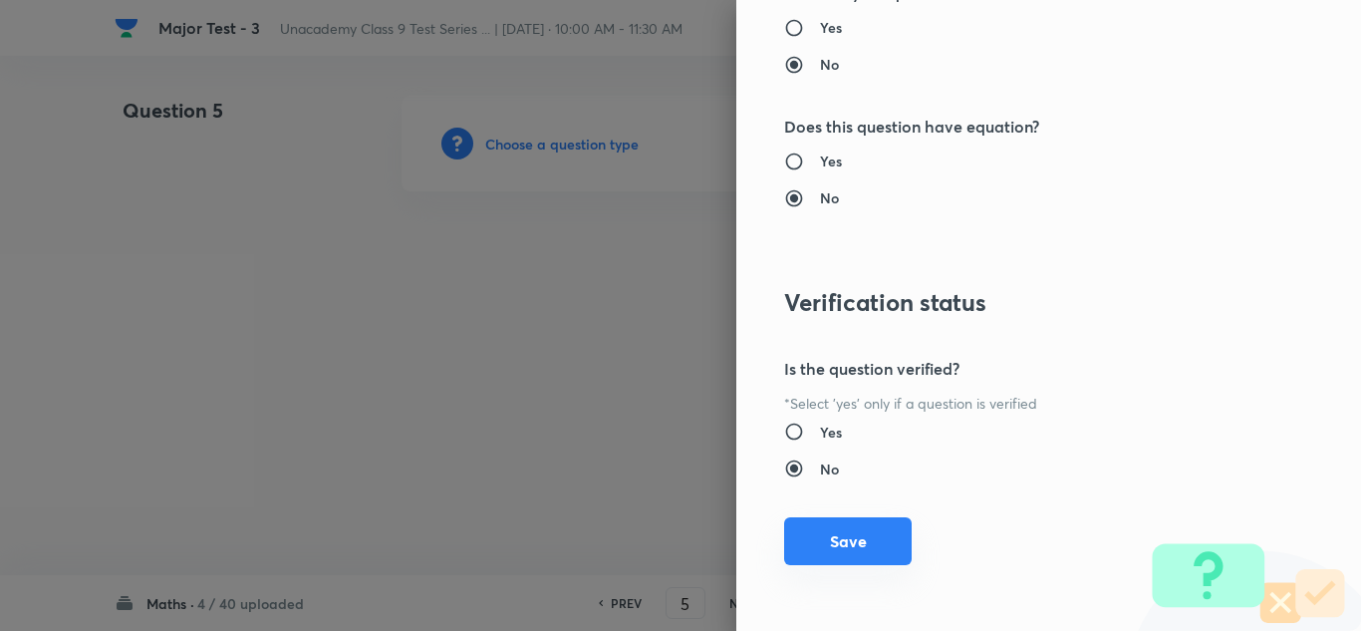
click at [845, 547] on button "Save" at bounding box center [848, 541] width 128 height 48
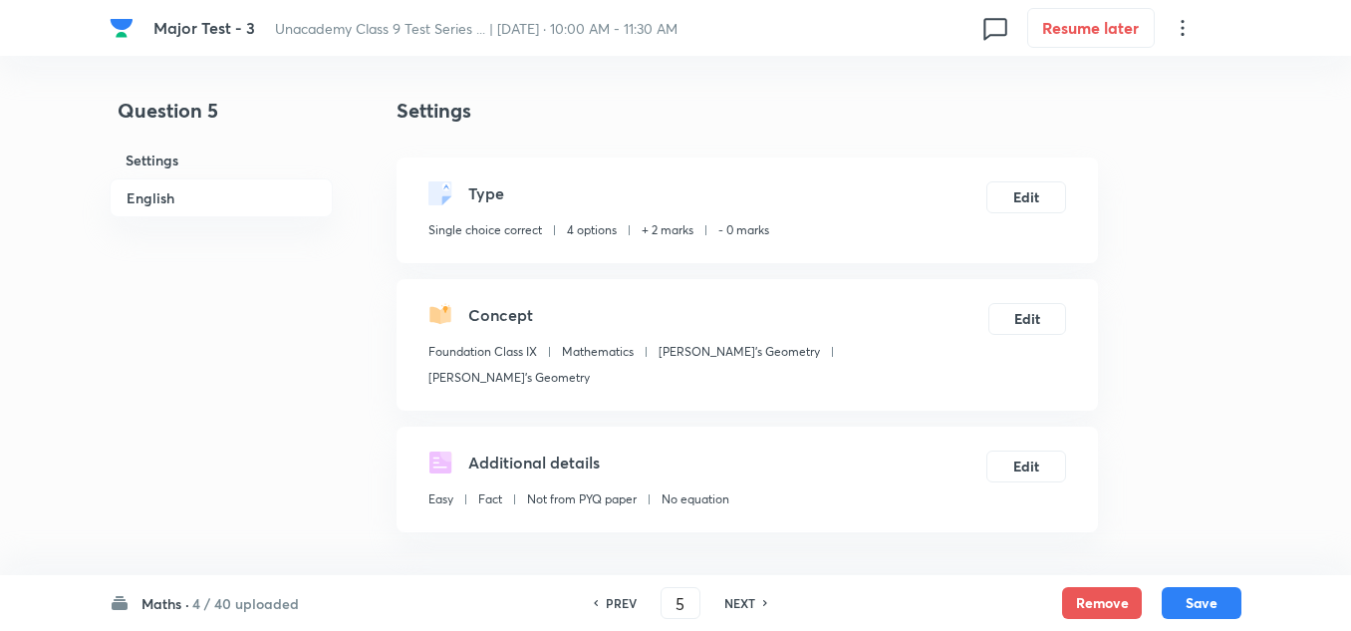
scroll to position [399, 0]
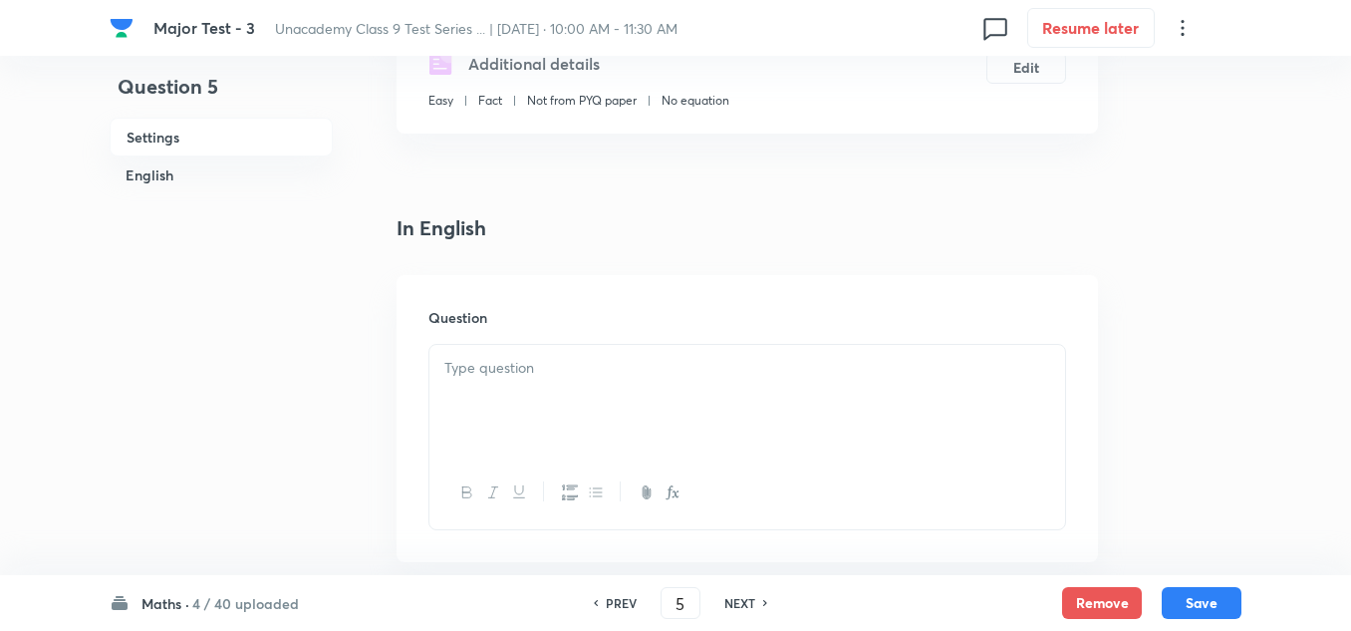
drag, startPoint x: 481, startPoint y: 315, endPoint x: 481, endPoint y: 326, distance: 11.0
click at [481, 325] on div "Question" at bounding box center [747, 418] width 701 height 287
click at [481, 357] on p at bounding box center [747, 368] width 606 height 23
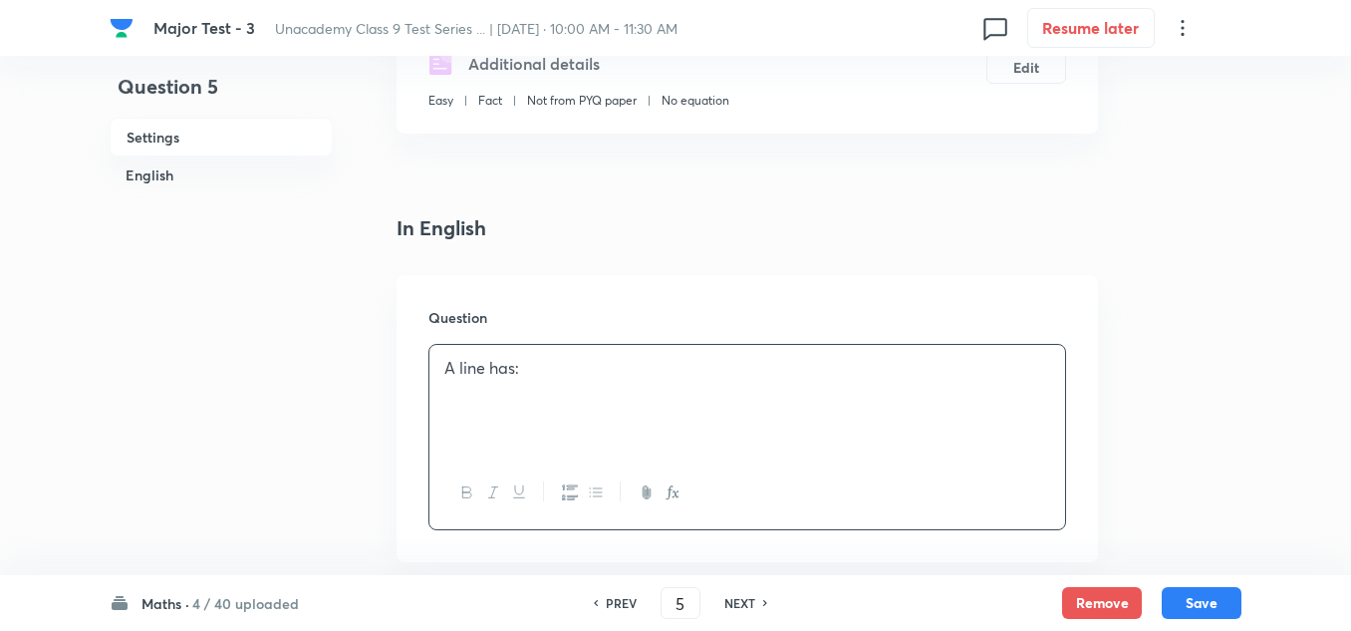
scroll to position [498, 0]
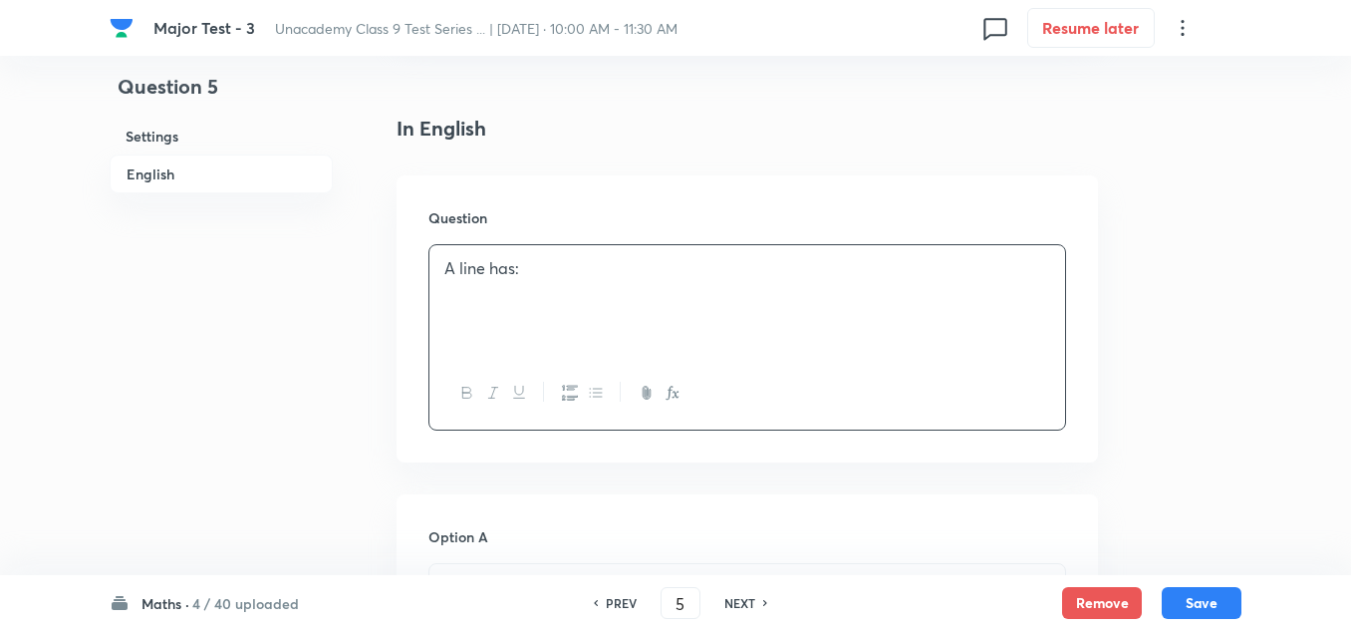
click at [463, 576] on p at bounding box center [747, 587] width 606 height 23
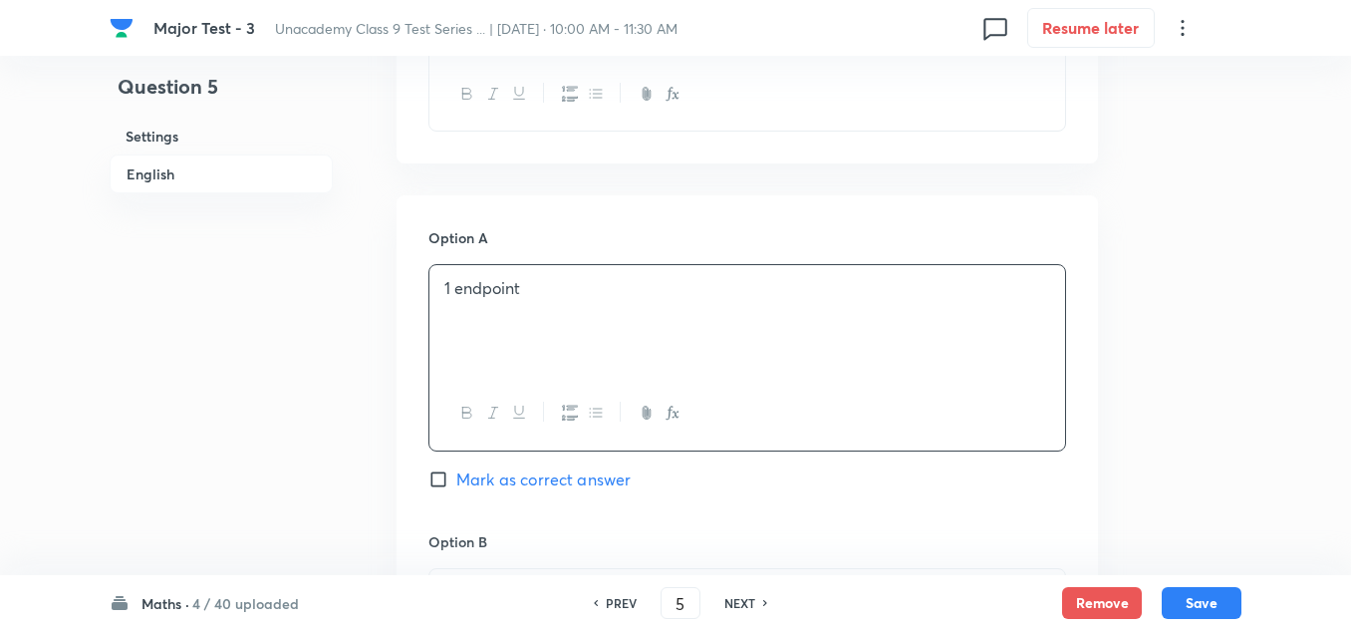
scroll to position [897, 0]
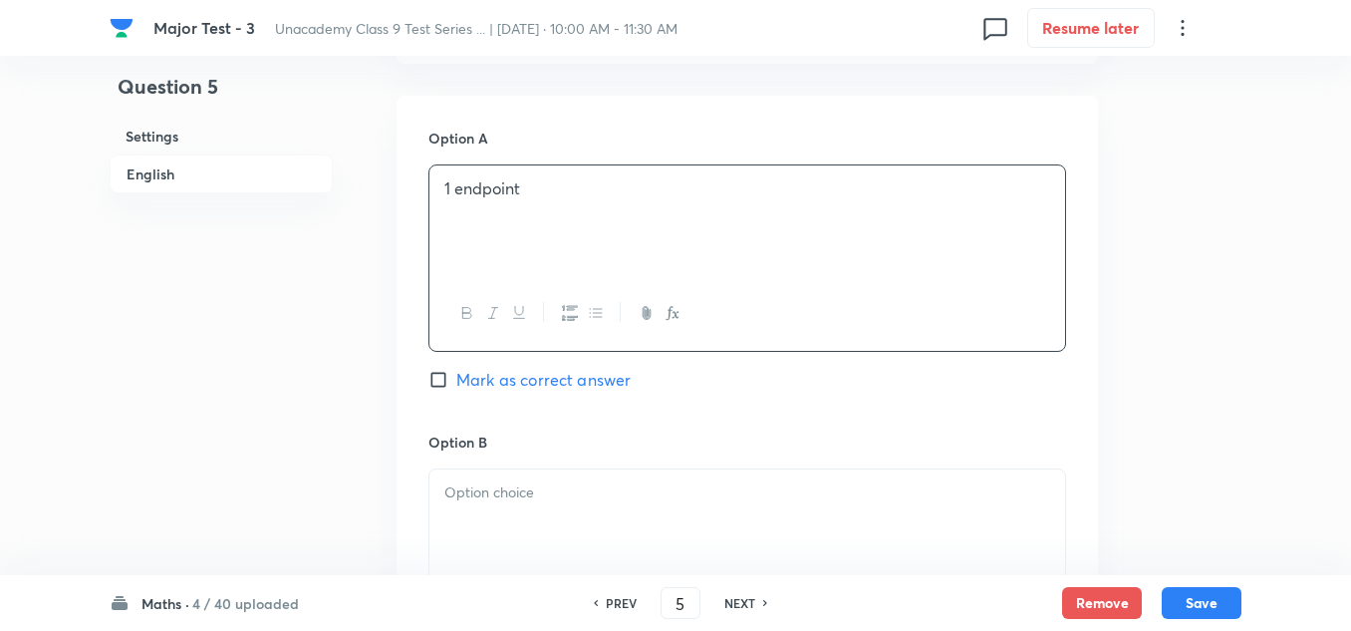
click at [503, 494] on div at bounding box center [747, 525] width 636 height 112
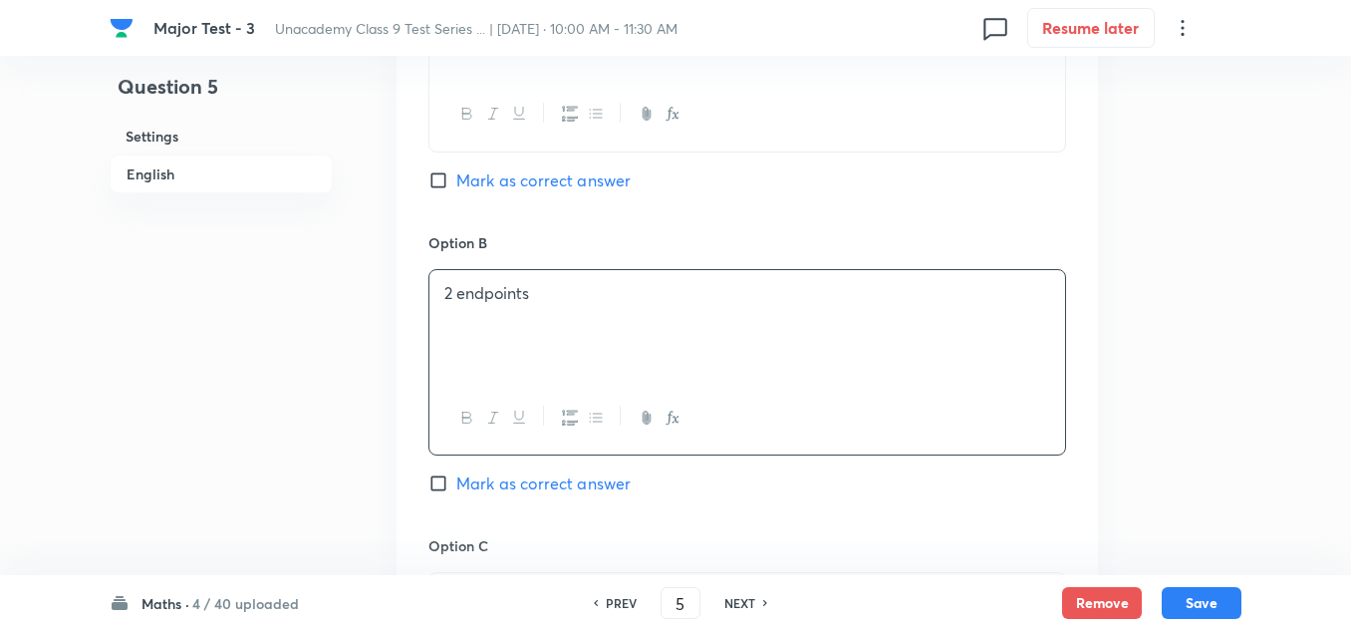
scroll to position [1196, 0]
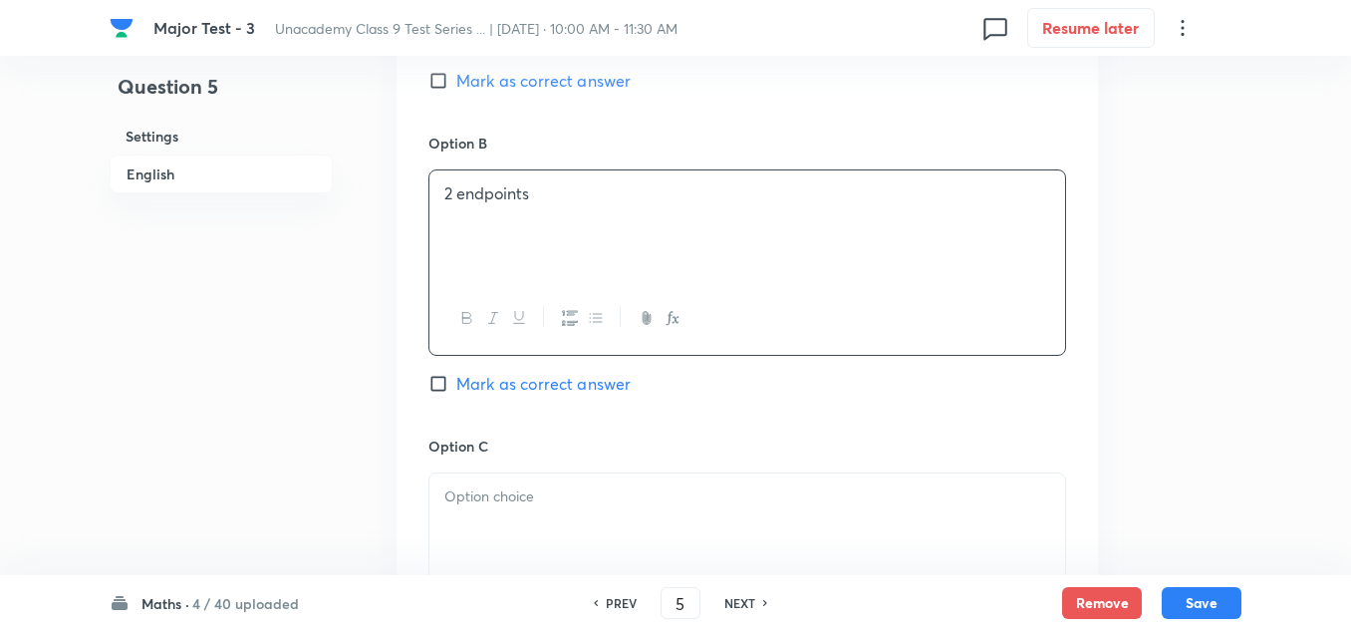
click at [506, 485] on p at bounding box center [747, 496] width 606 height 23
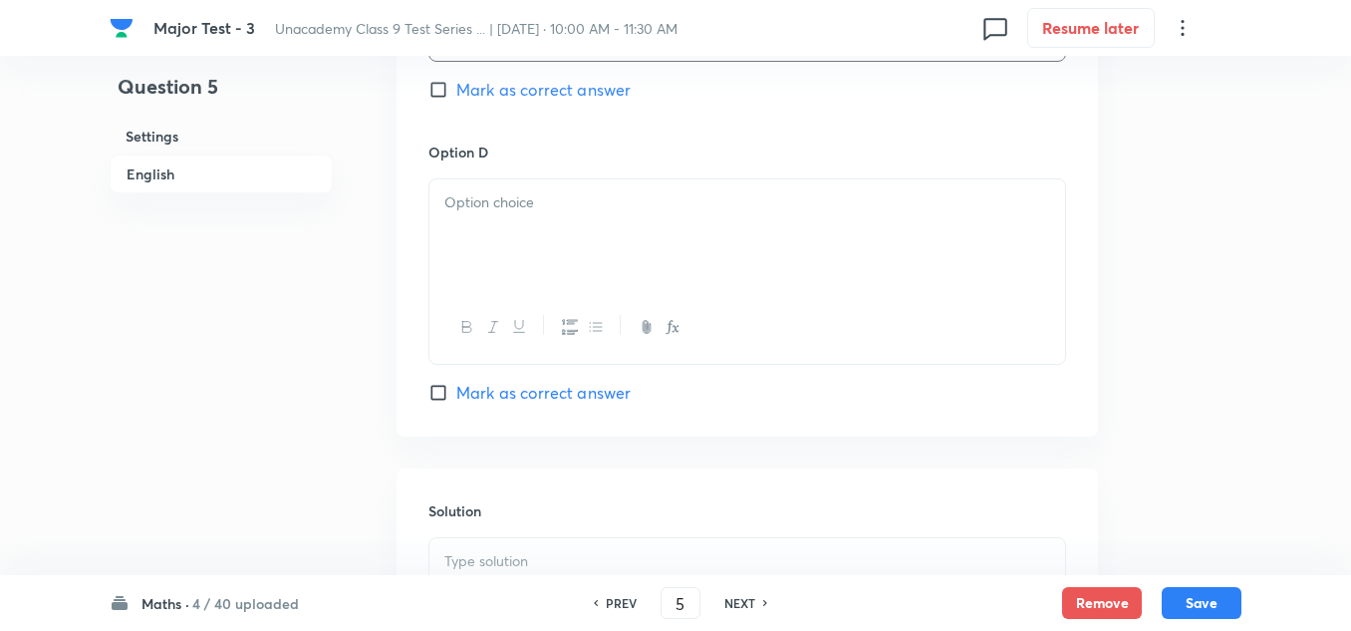
click at [483, 191] on p at bounding box center [747, 202] width 606 height 23
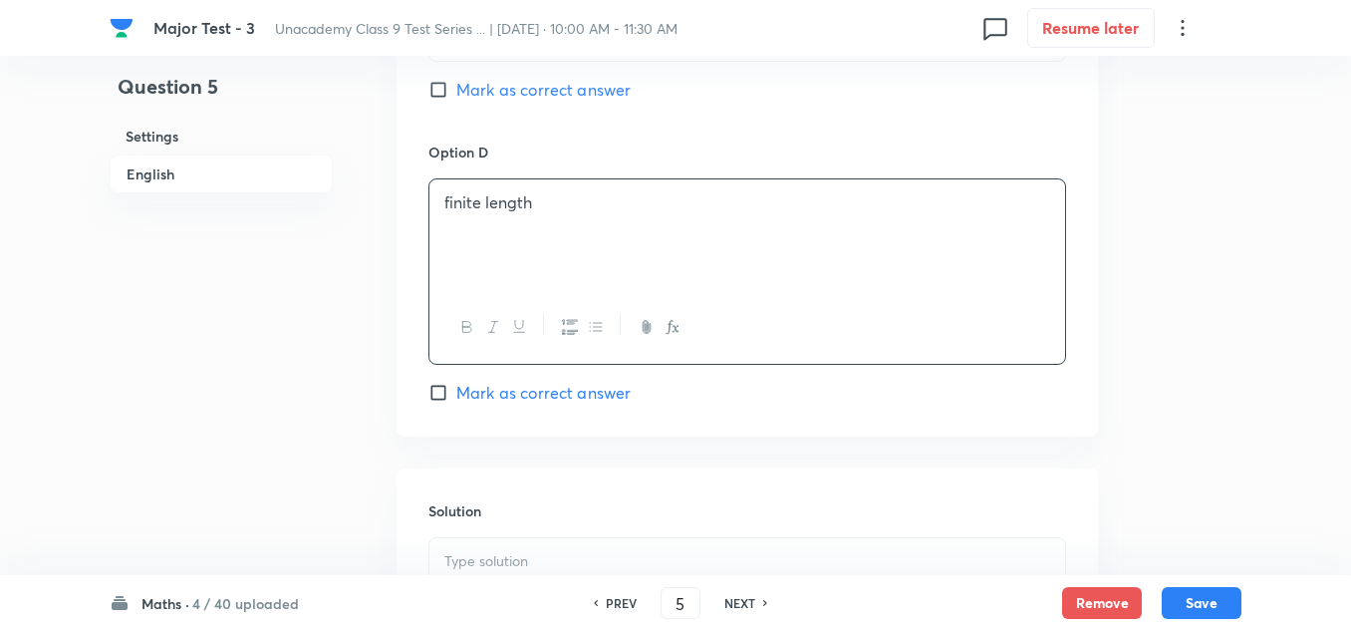
scroll to position [1594, 0]
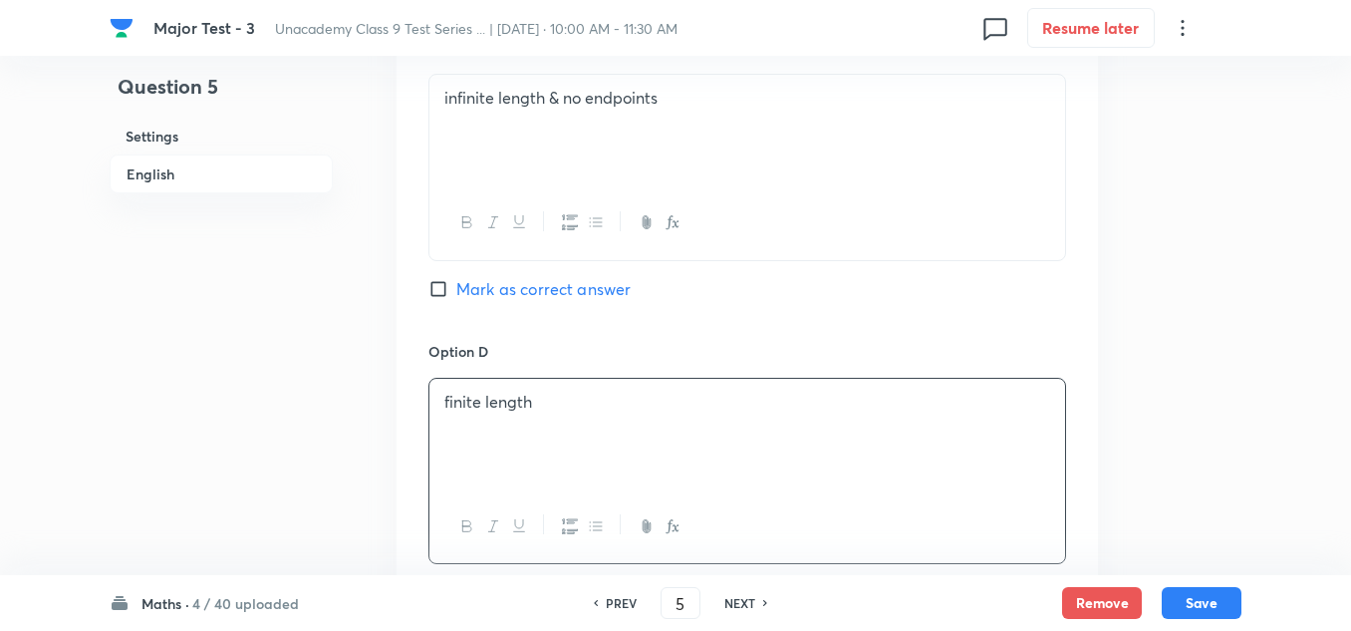
click at [526, 277] on span "Mark as correct answer" at bounding box center [543, 289] width 174 height 24
click at [456, 279] on input "Mark as correct answer" at bounding box center [442, 289] width 28 height 20
checkbox input "true"
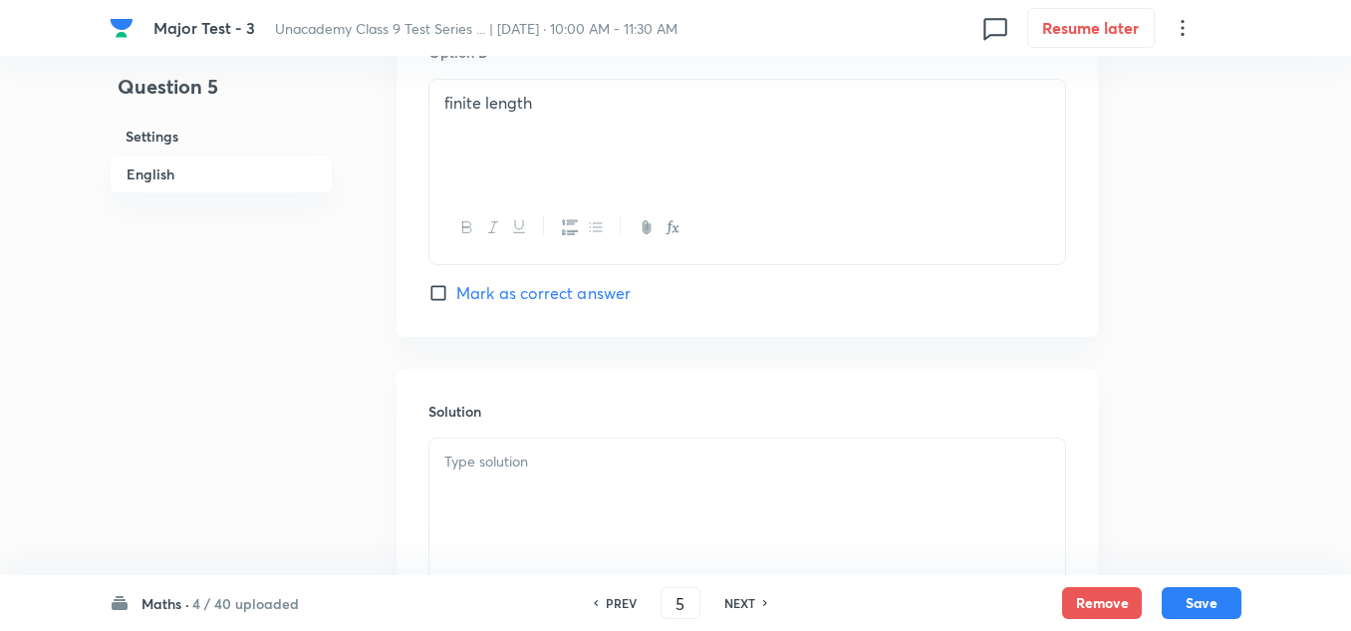
drag, startPoint x: 537, startPoint y: 443, endPoint x: 543, endPoint y: 412, distance: 31.5
click at [529, 450] on p at bounding box center [747, 461] width 606 height 23
click at [465, 450] on p "coceptual" at bounding box center [747, 461] width 606 height 23
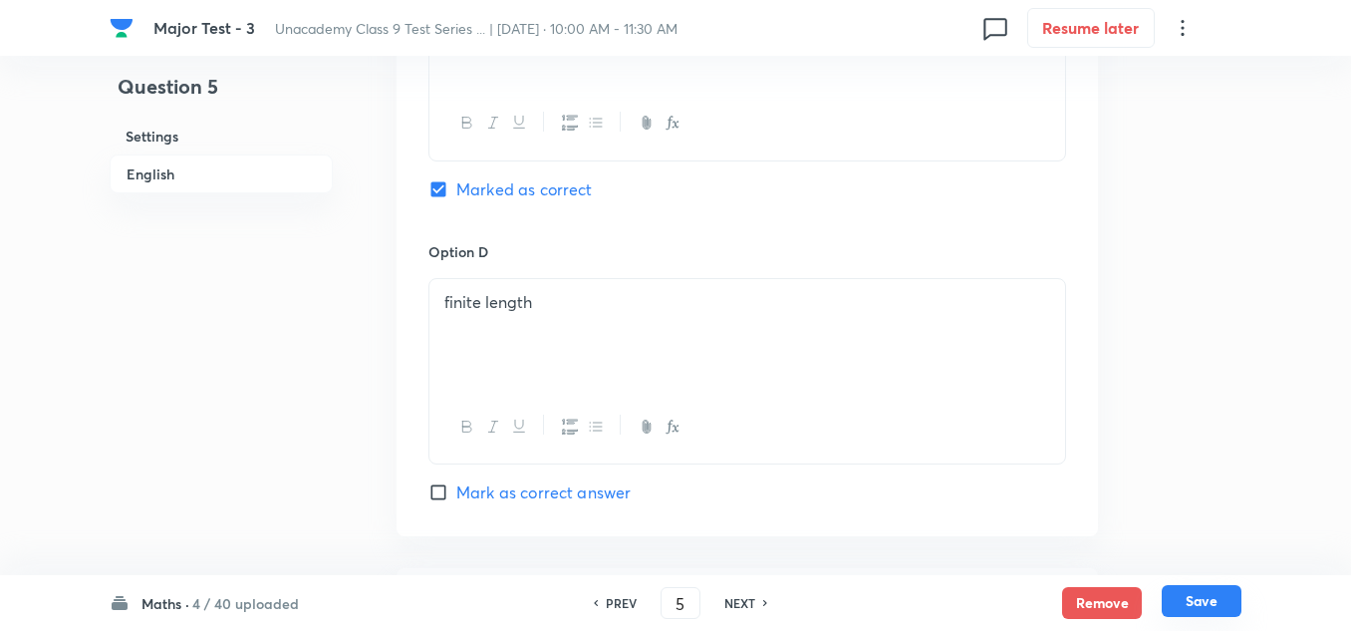
click at [1198, 603] on button "Save" at bounding box center [1202, 601] width 80 height 32
type input "6"
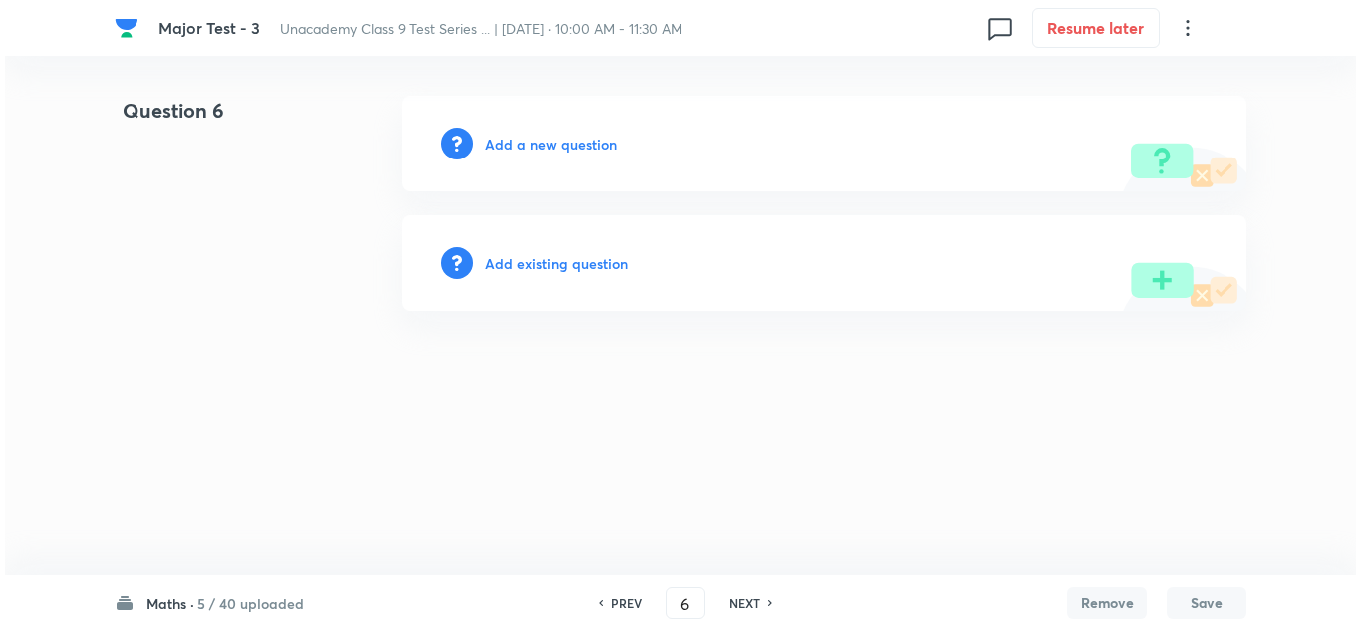
scroll to position [0, 0]
click at [557, 142] on h6 "Add a new question" at bounding box center [551, 144] width 132 height 21
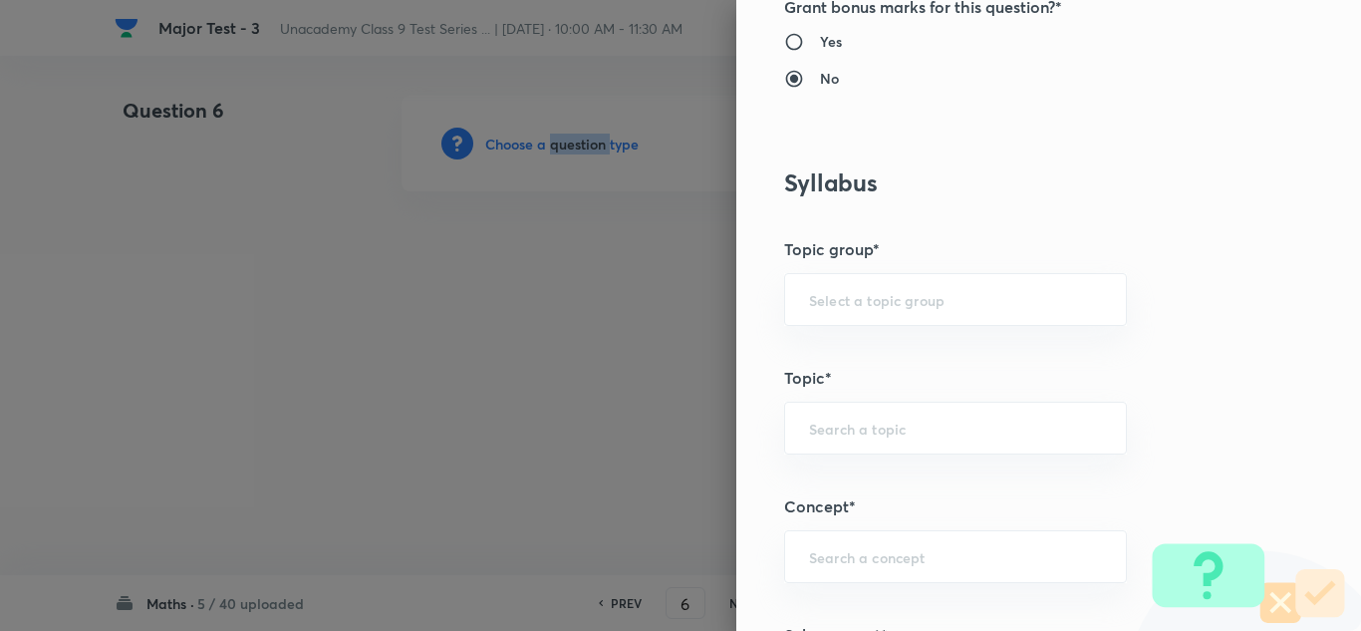
scroll to position [1096, 0]
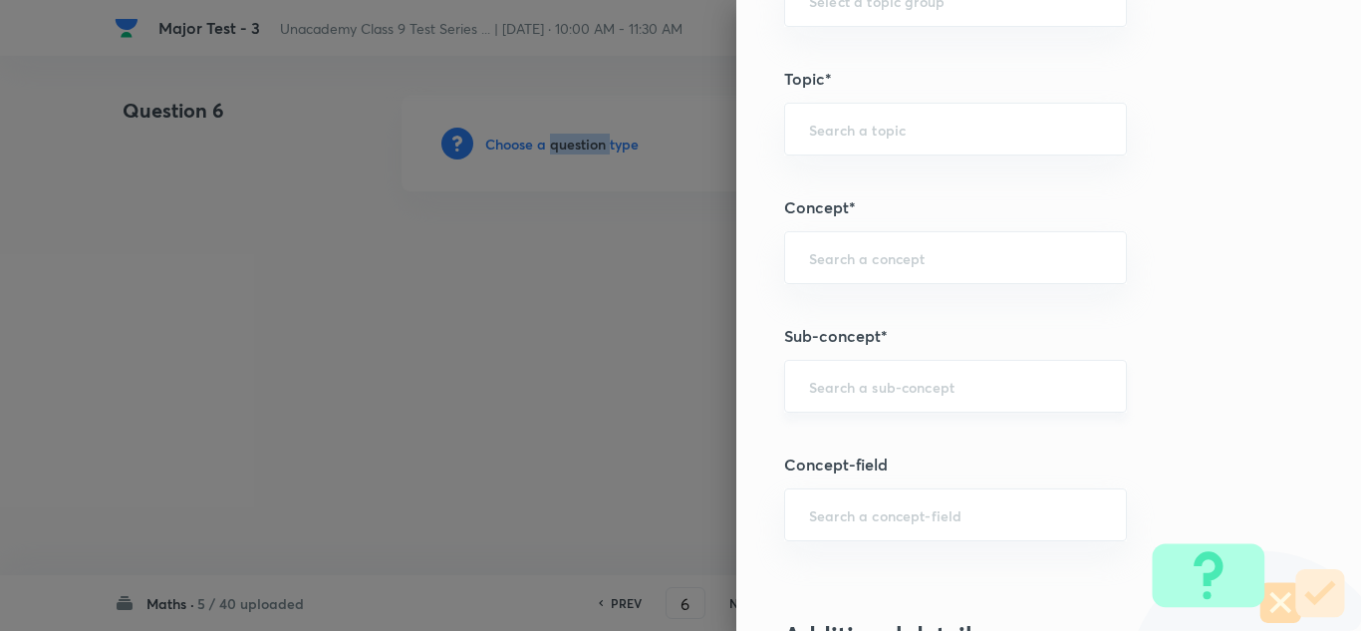
click at [909, 401] on div "​" at bounding box center [955, 386] width 343 height 53
paste input "Lines"
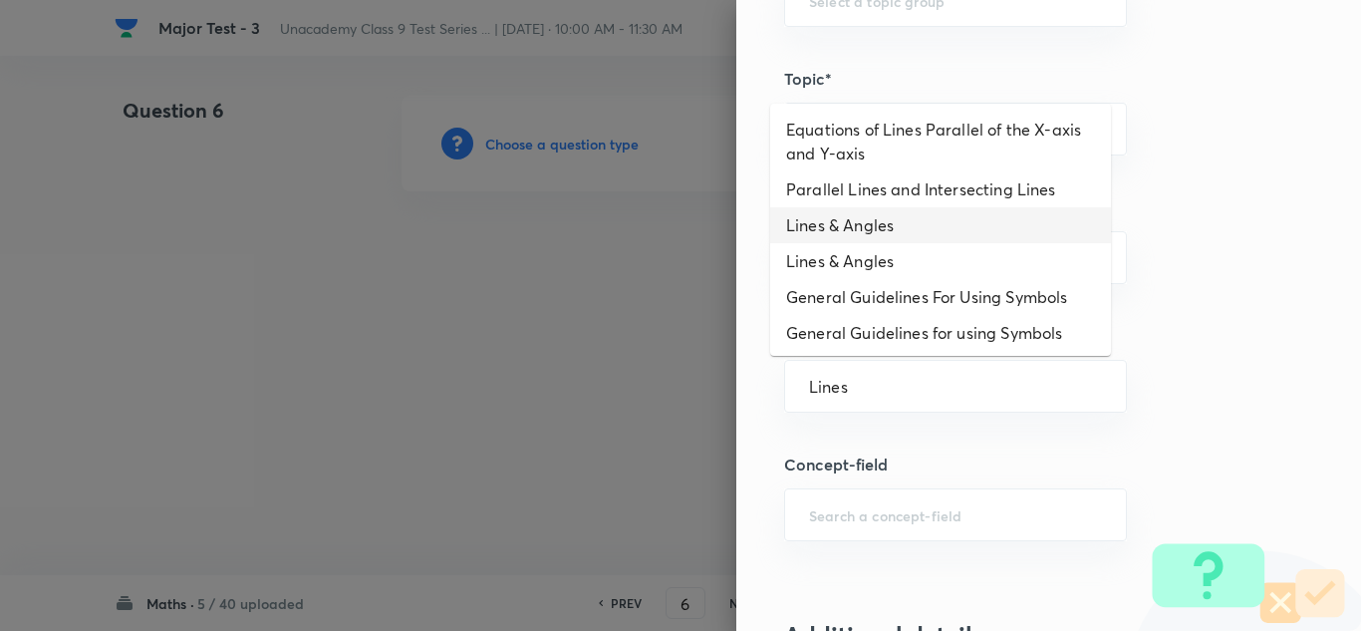
click at [873, 228] on li "Lines & Angles" at bounding box center [940, 225] width 341 height 36
type input "Lines & Angles"
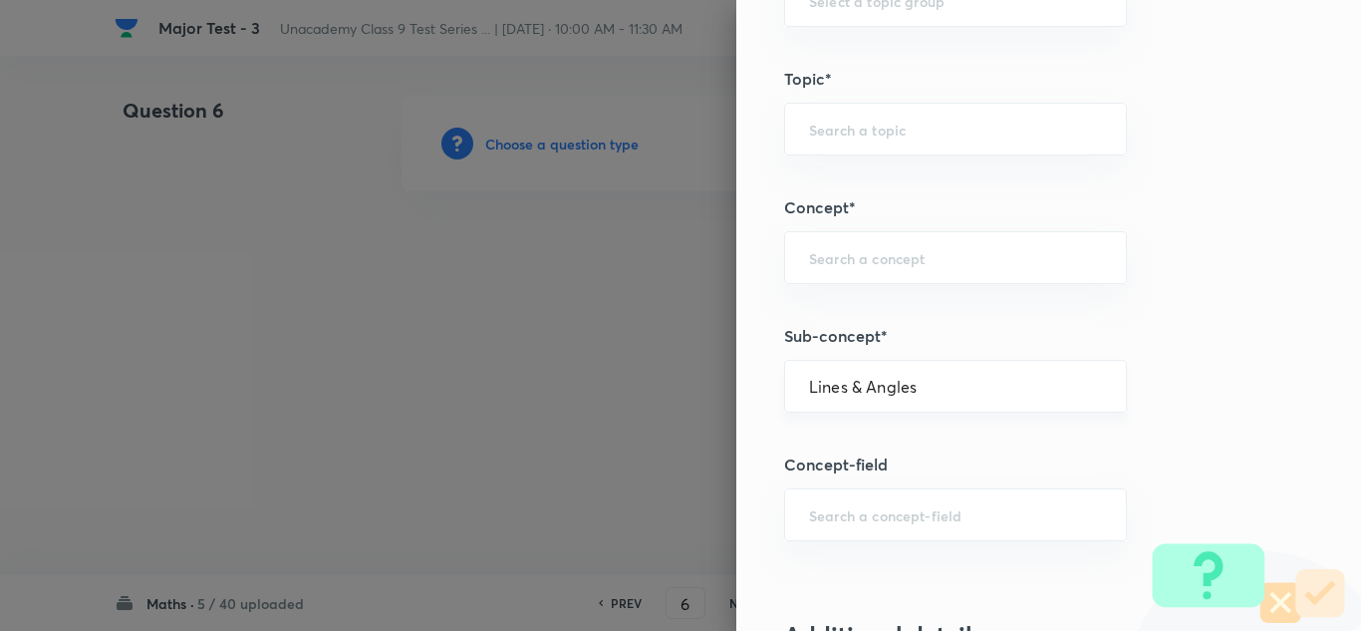
type input "Foundation Class IX"
type input "Mathematics - Class IX"
type input "Plane Geometry"
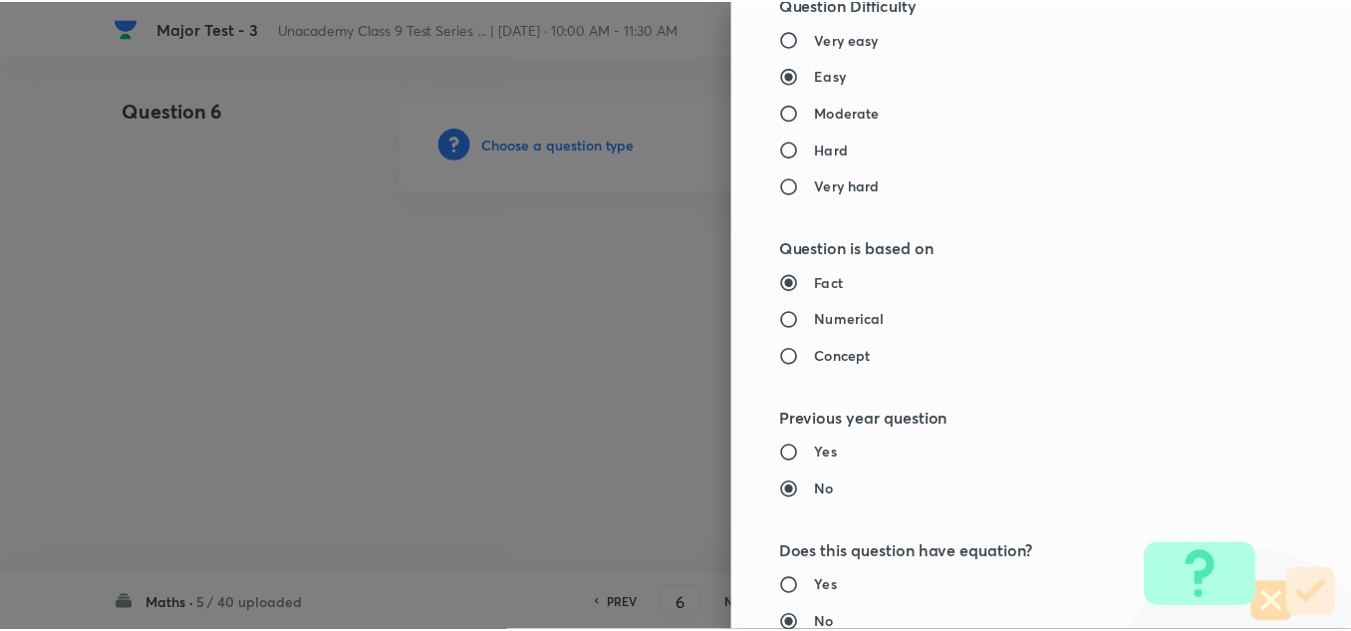
scroll to position [2219, 0]
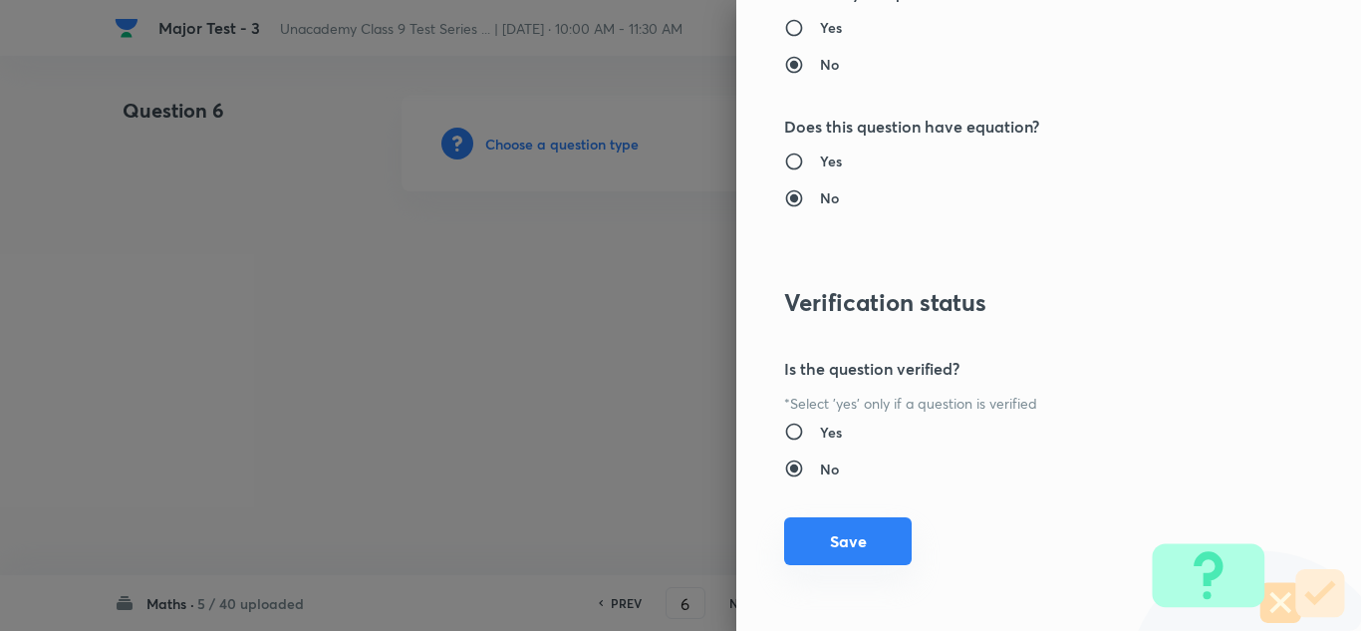
click at [848, 542] on button "Save" at bounding box center [848, 541] width 128 height 48
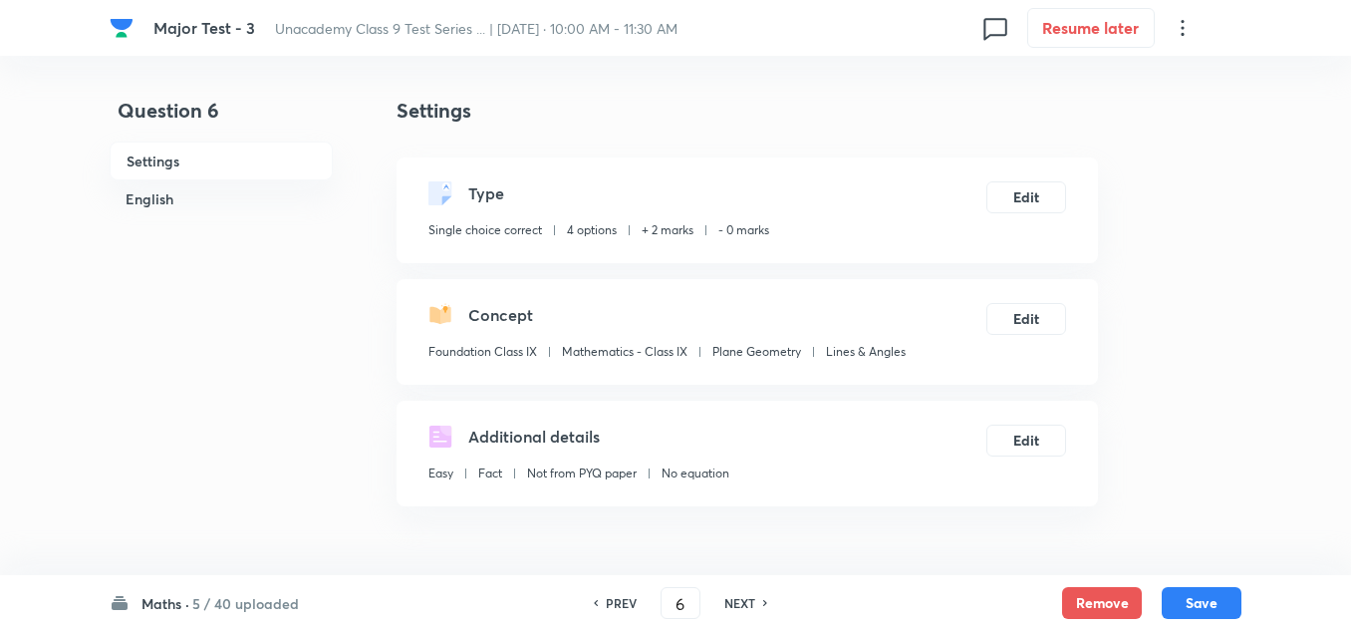
scroll to position [299, 0]
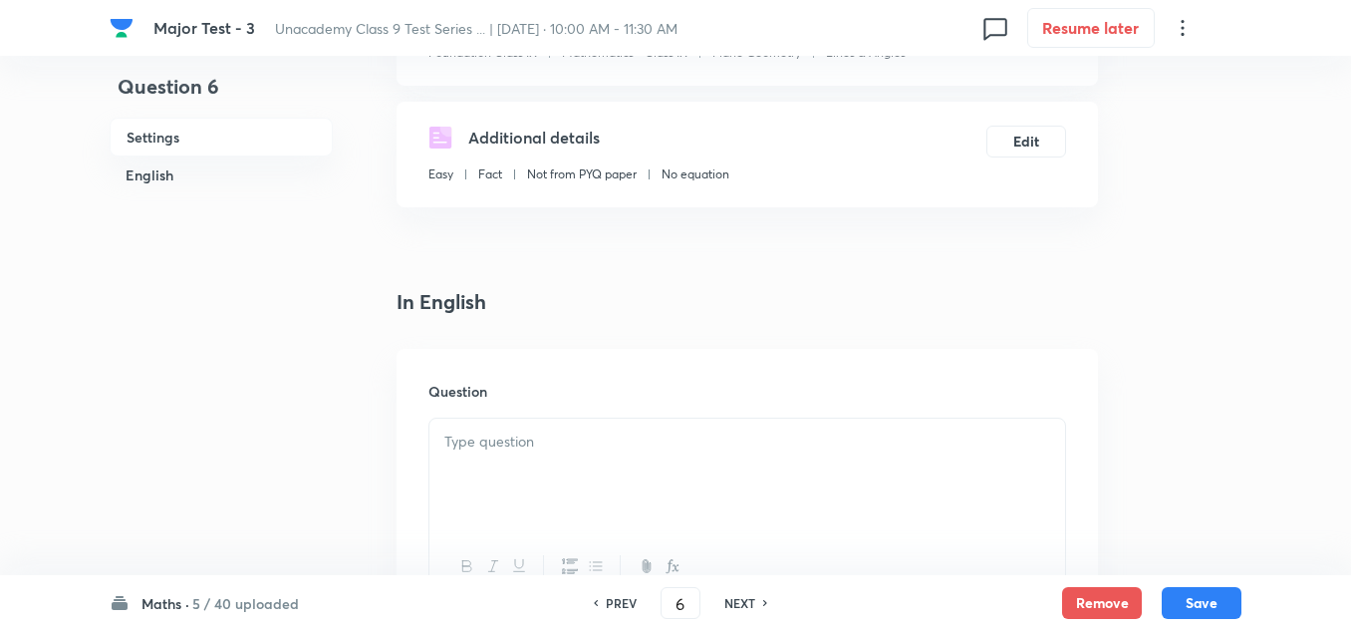
click at [518, 439] on p at bounding box center [747, 441] width 606 height 23
click at [537, 450] on p at bounding box center [747, 441] width 606 height 23
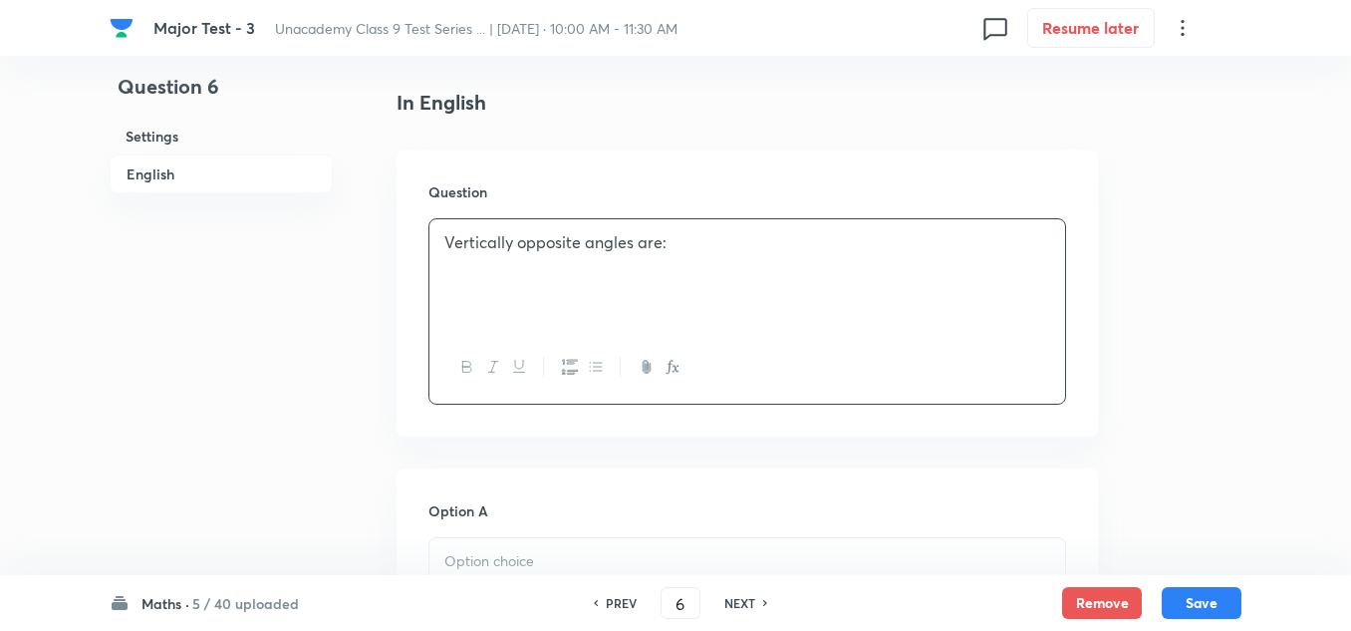
scroll to position [598, 0]
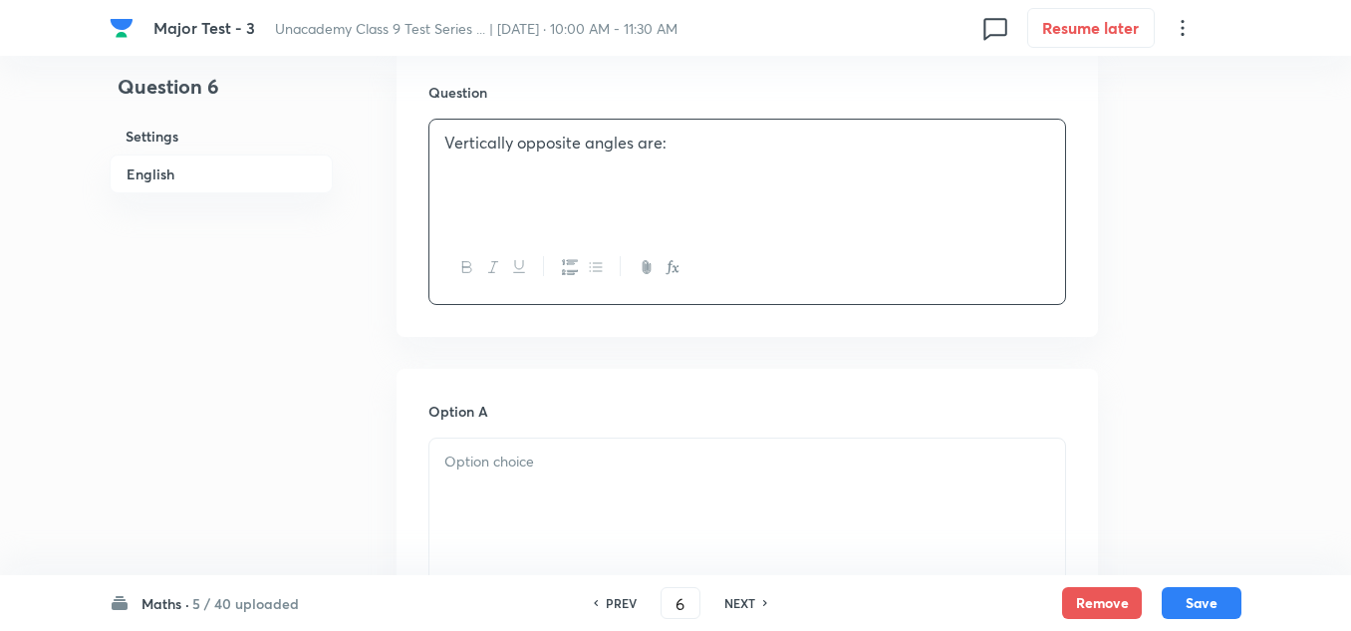
click at [495, 461] on p at bounding box center [747, 461] width 606 height 23
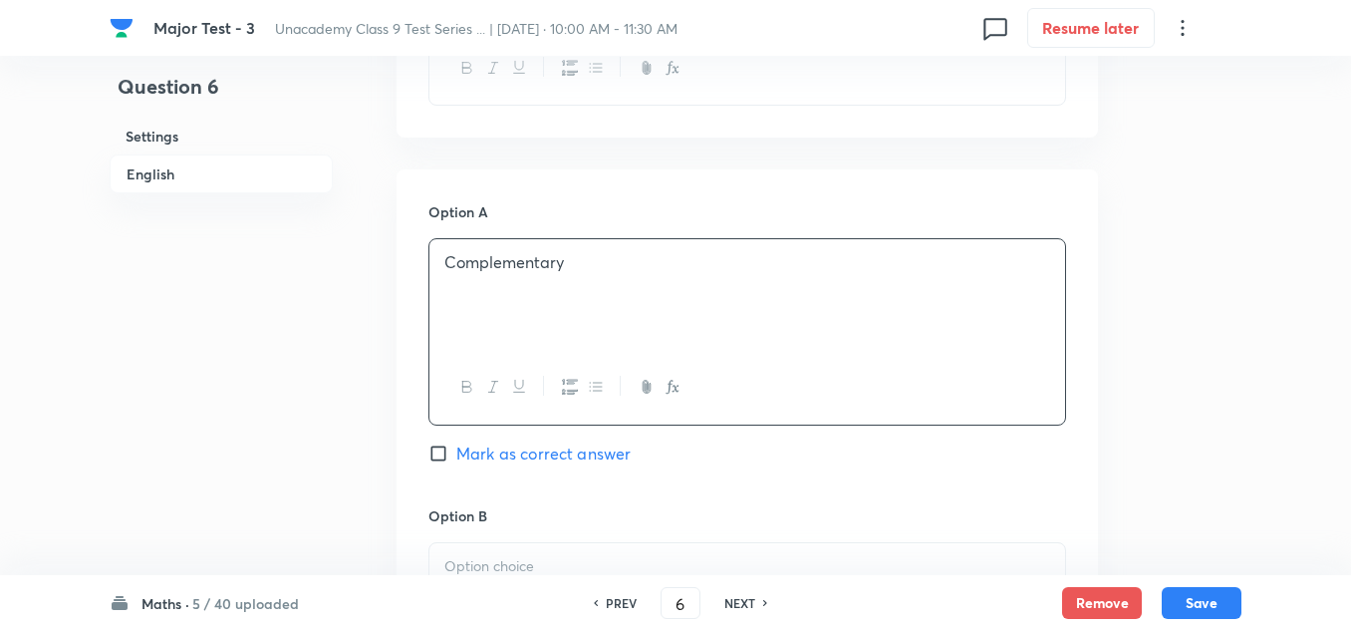
scroll to position [996, 0]
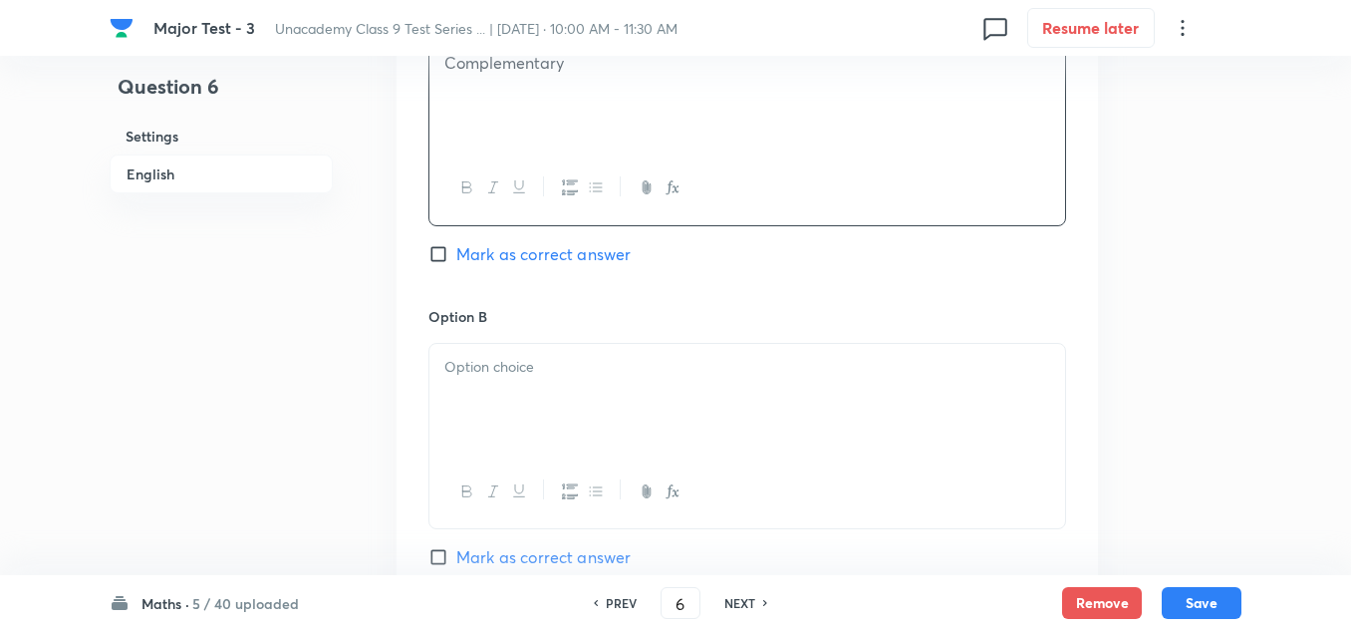
click at [568, 416] on div at bounding box center [747, 400] width 636 height 112
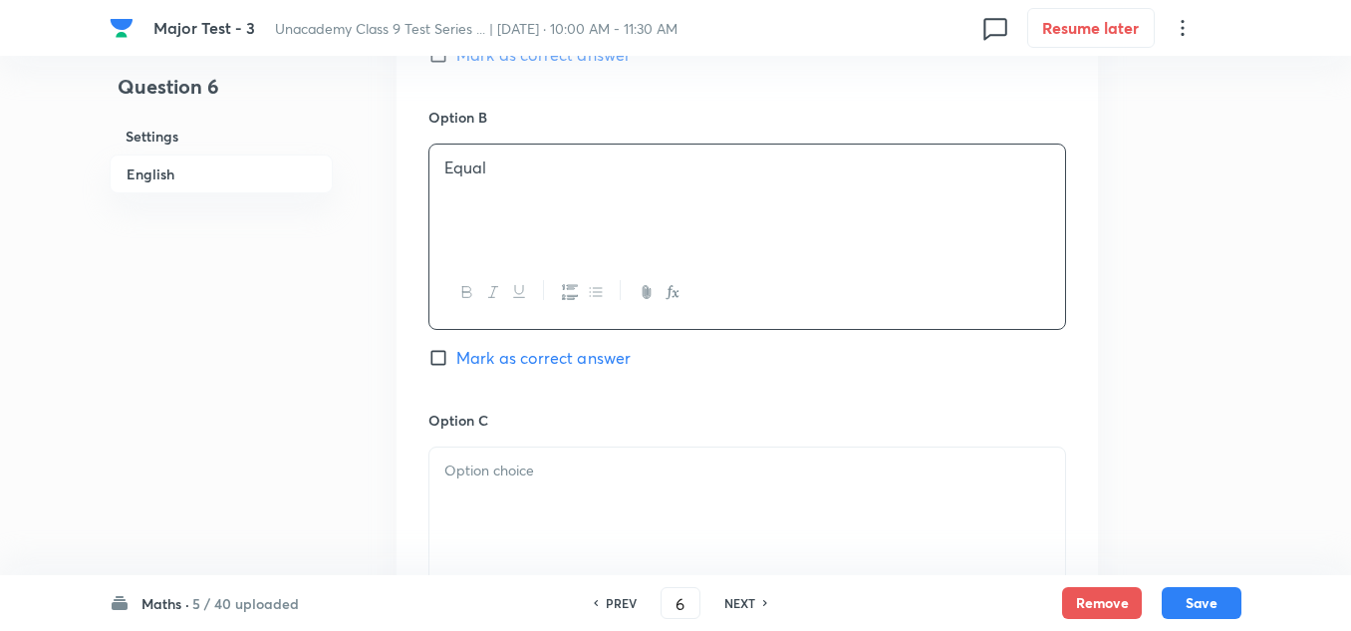
scroll to position [1295, 0]
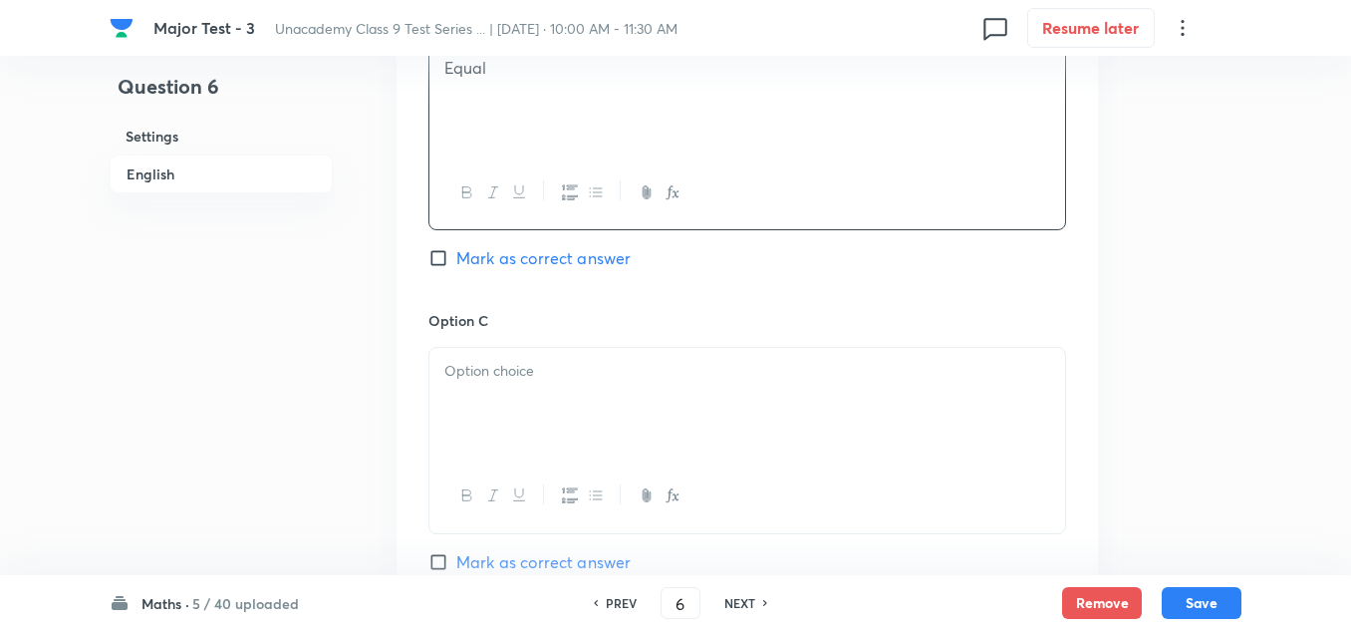
click at [508, 409] on div at bounding box center [747, 404] width 636 height 112
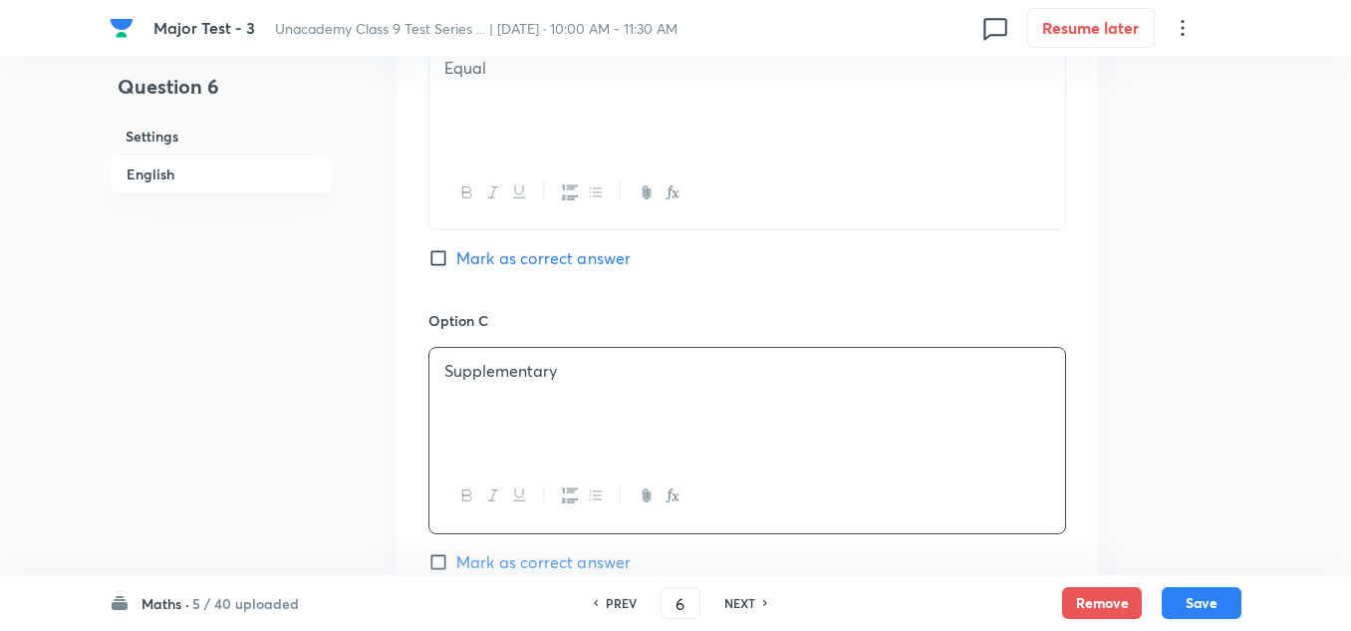
scroll to position [1494, 0]
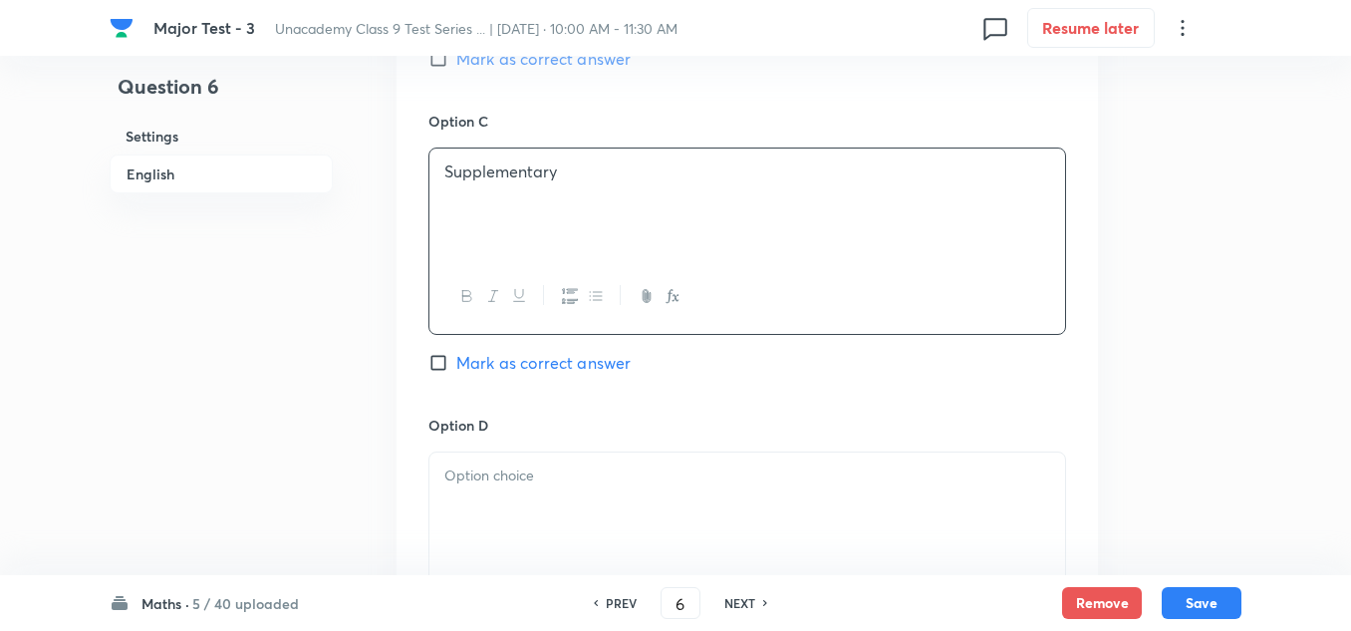
click at [540, 482] on p at bounding box center [747, 475] width 606 height 23
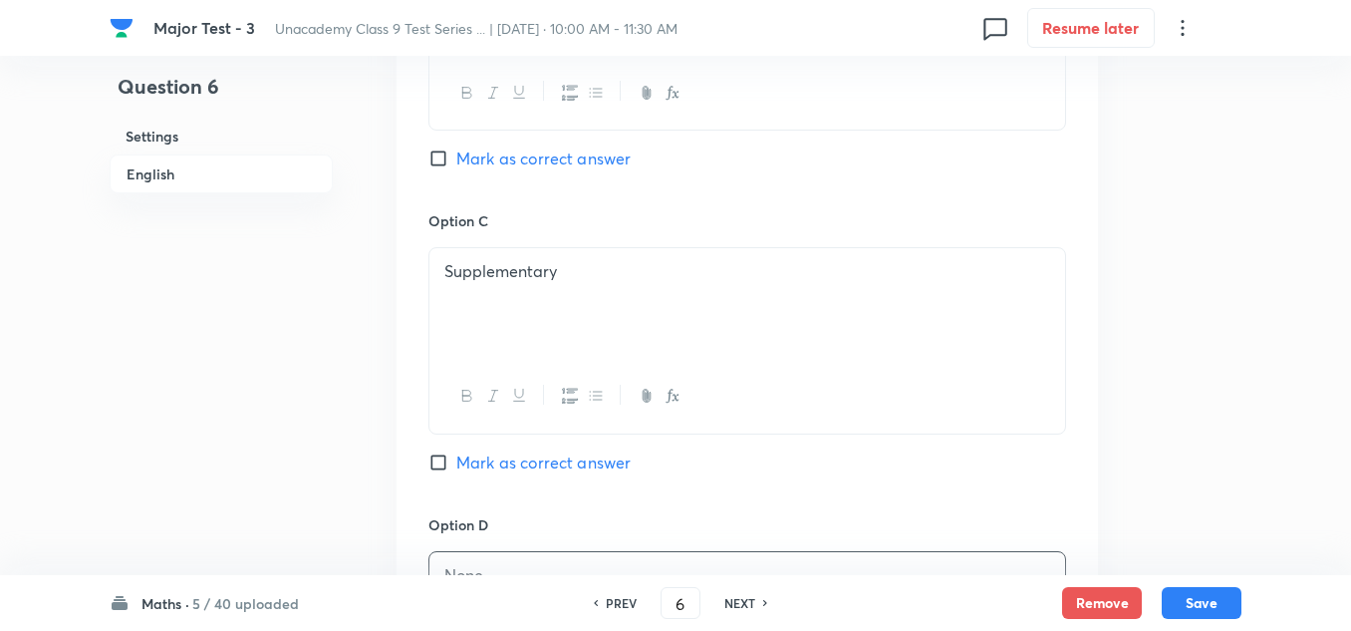
scroll to position [1295, 0]
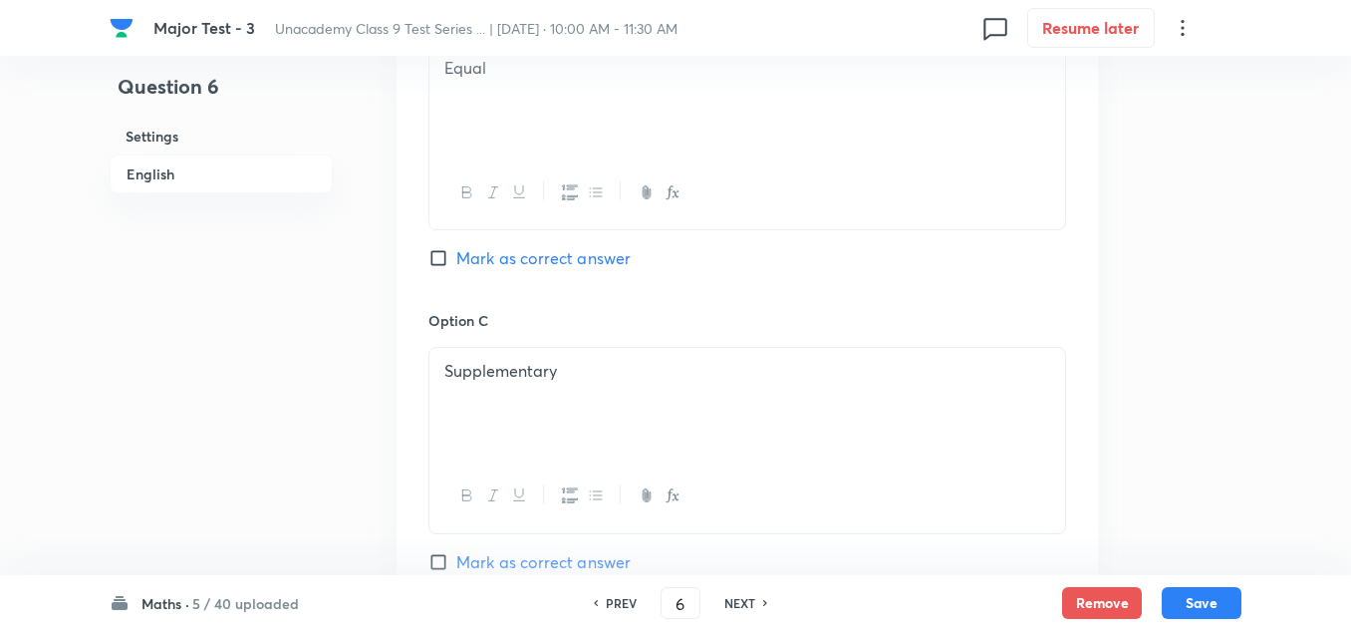
click at [527, 258] on span "Mark as correct answer" at bounding box center [543, 258] width 174 height 24
click at [456, 258] on input "Mark as correct answer" at bounding box center [442, 258] width 28 height 20
checkbox input "true"
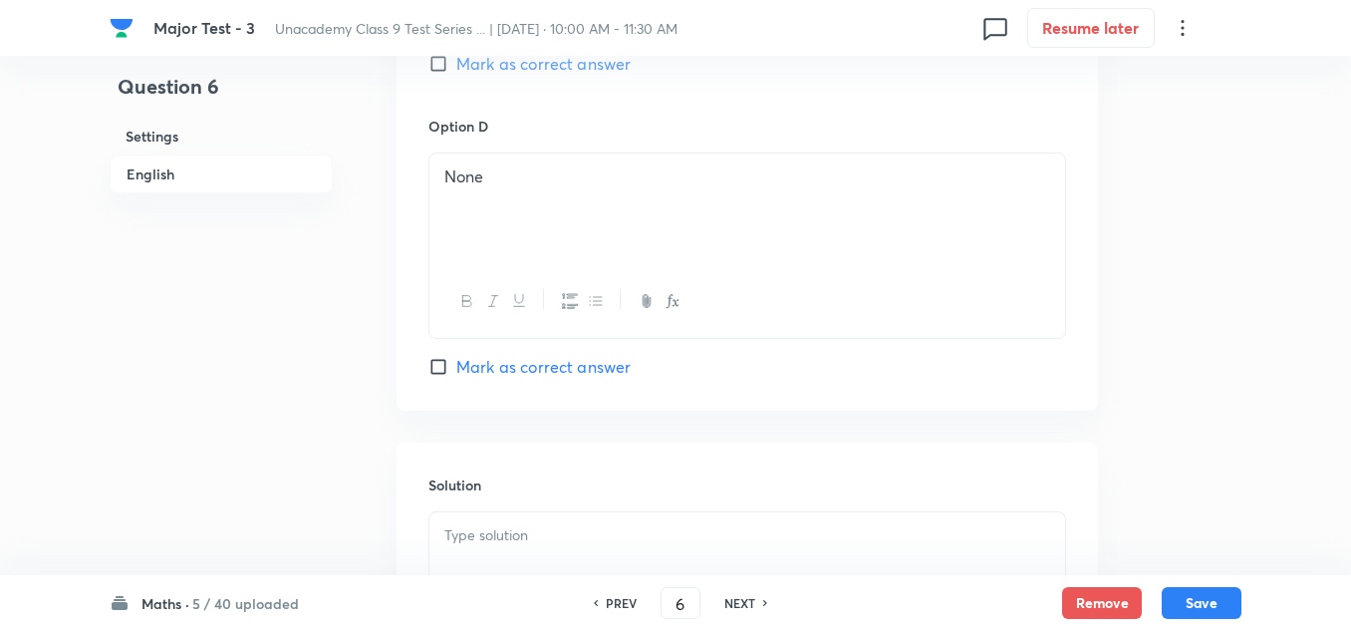
scroll to position [1993, 0]
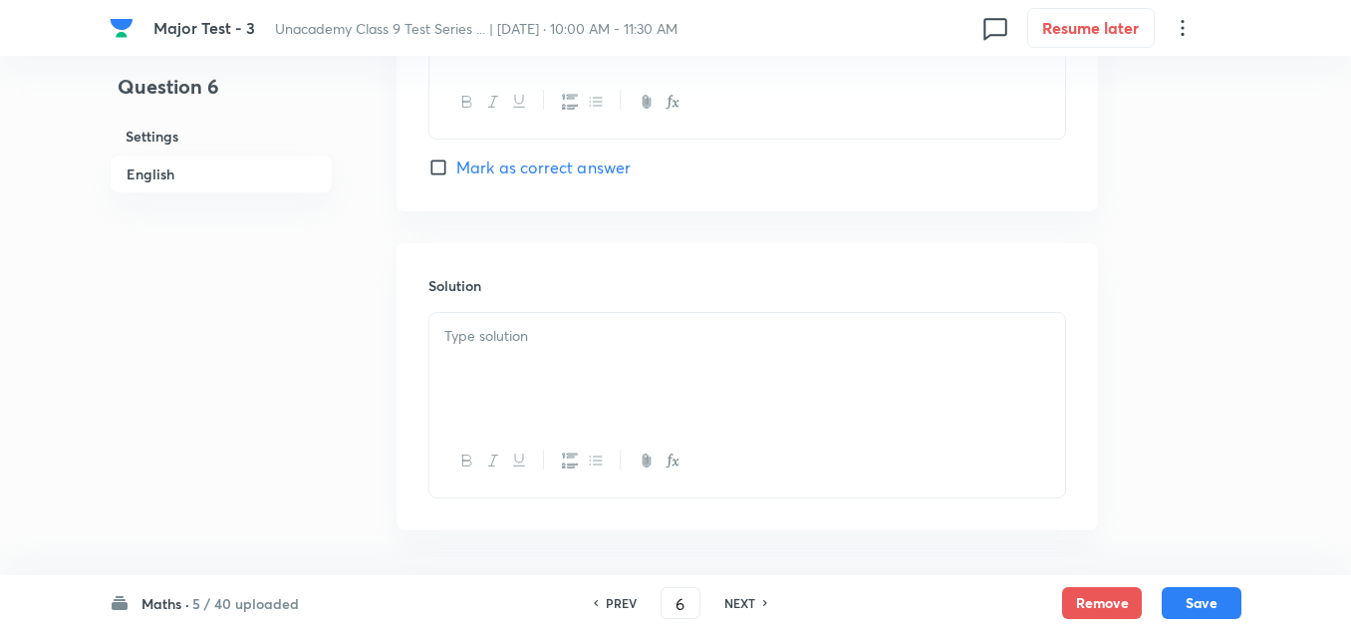
click at [518, 379] on div at bounding box center [747, 369] width 636 height 112
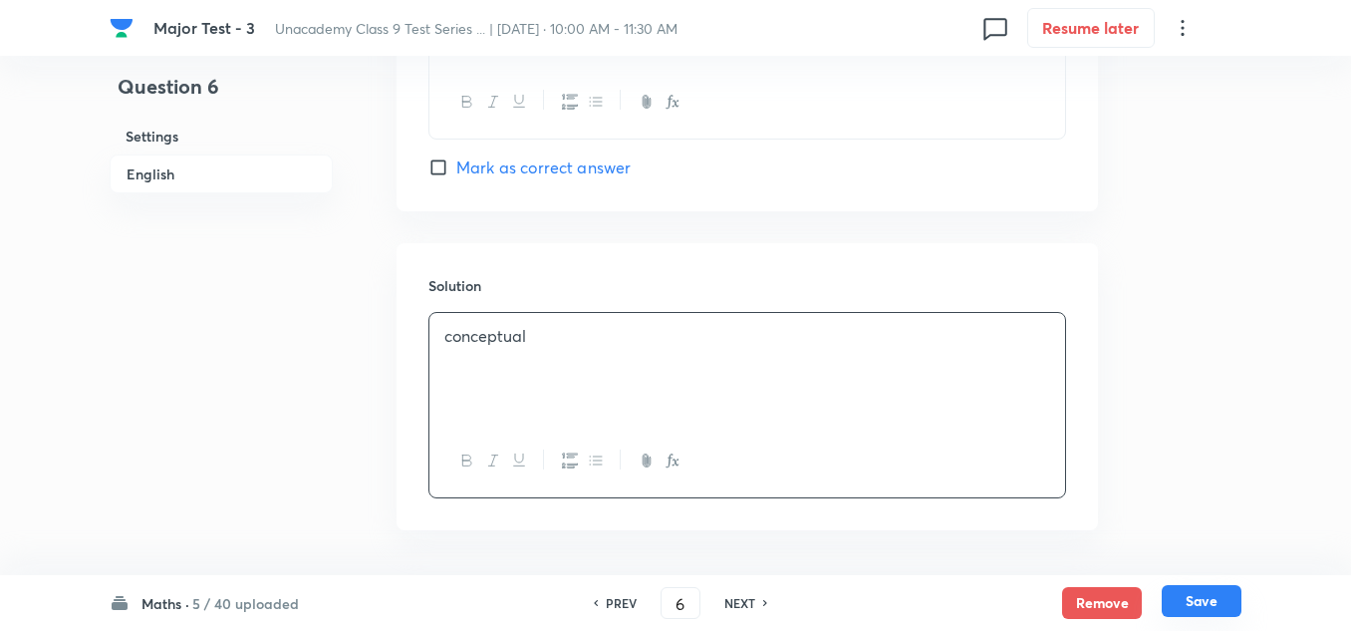
click at [1210, 602] on button "Save" at bounding box center [1202, 601] width 80 height 32
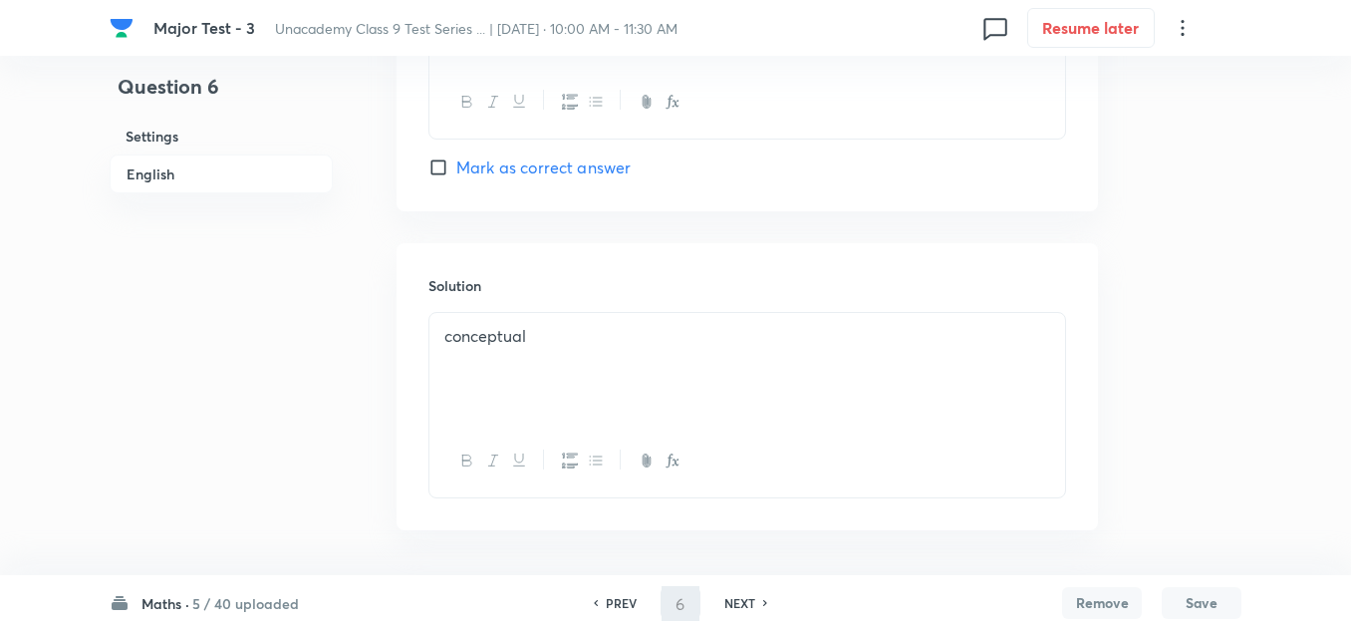
type input "7"
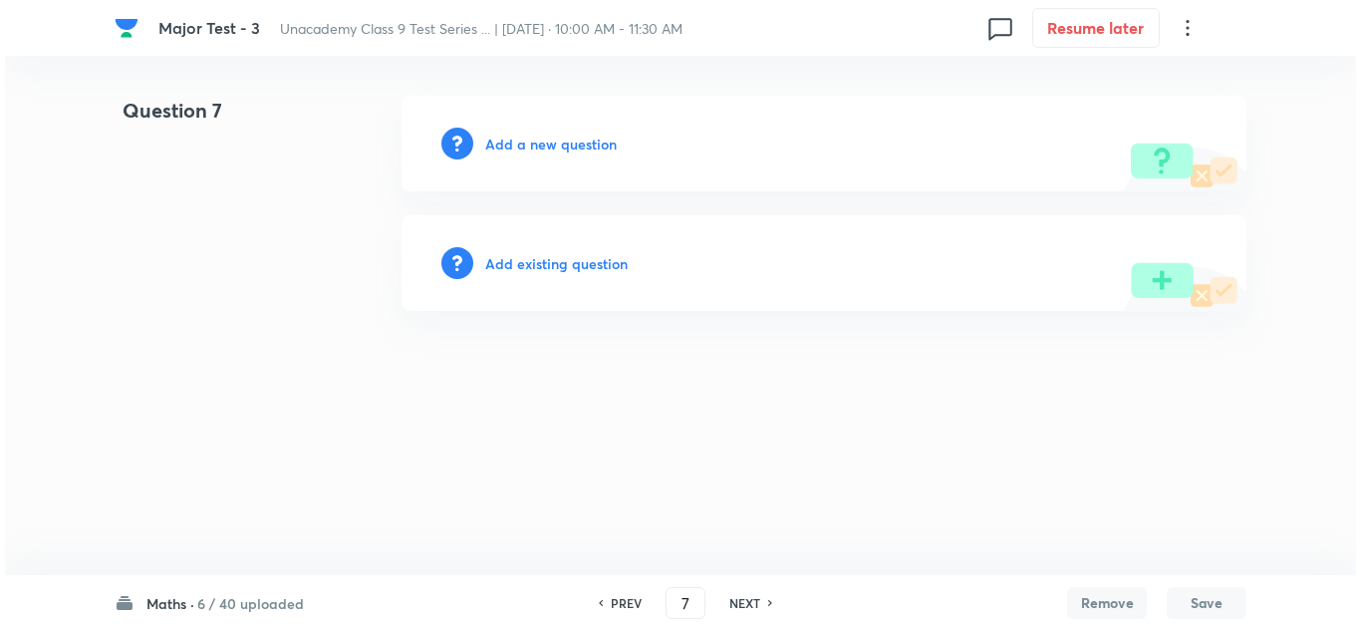
scroll to position [0, 0]
click at [539, 139] on h6 "Add a new question" at bounding box center [551, 144] width 132 height 21
click at [539, 139] on h6 "Choose a question type" at bounding box center [561, 144] width 153 height 21
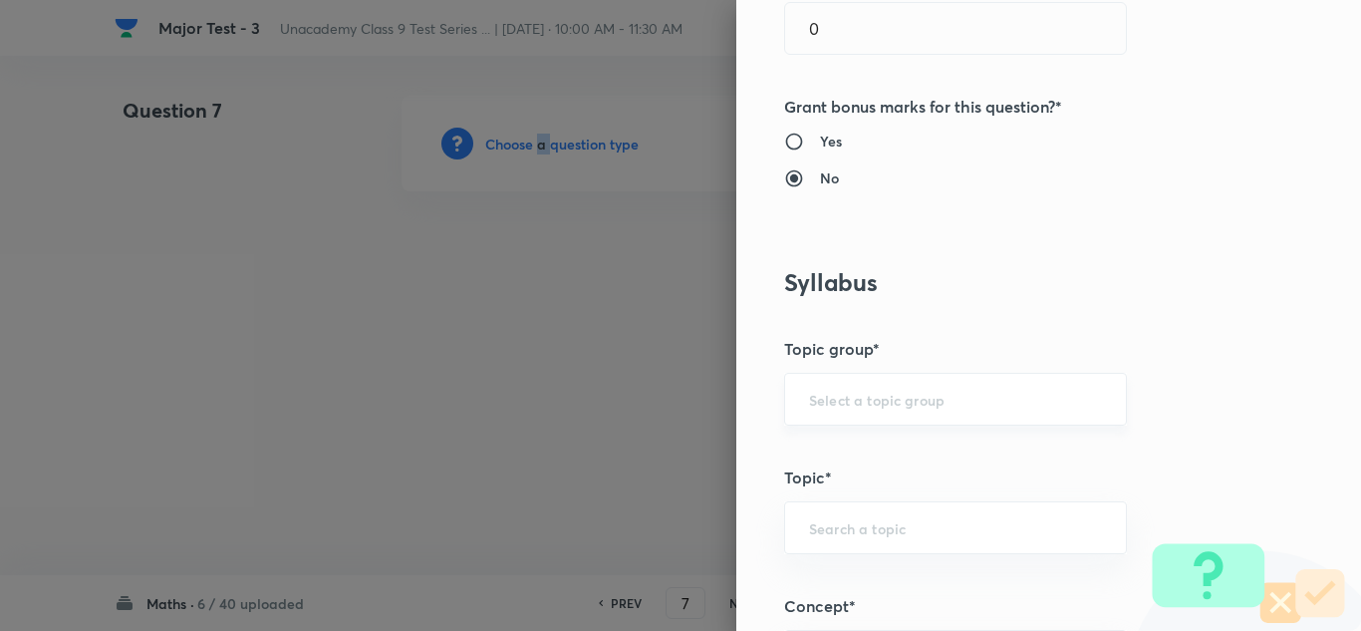
scroll to position [1196, 0]
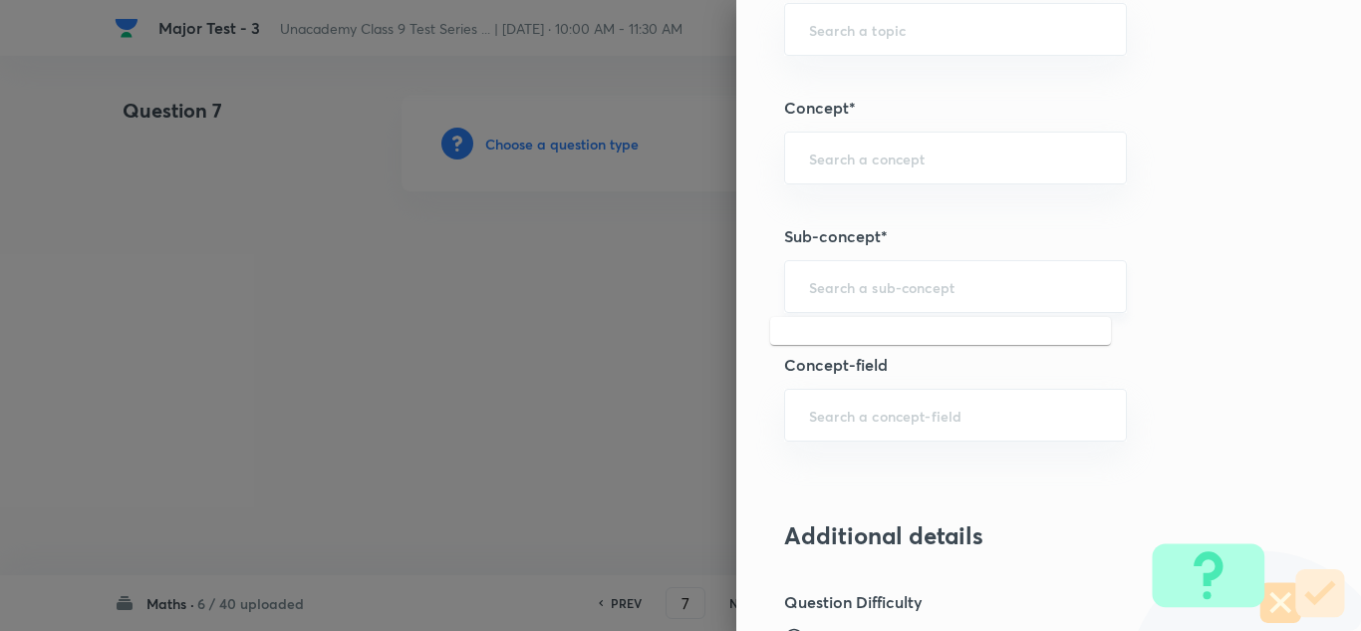
click at [868, 294] on input "text" at bounding box center [955, 286] width 293 height 19
paste input "Triangles"
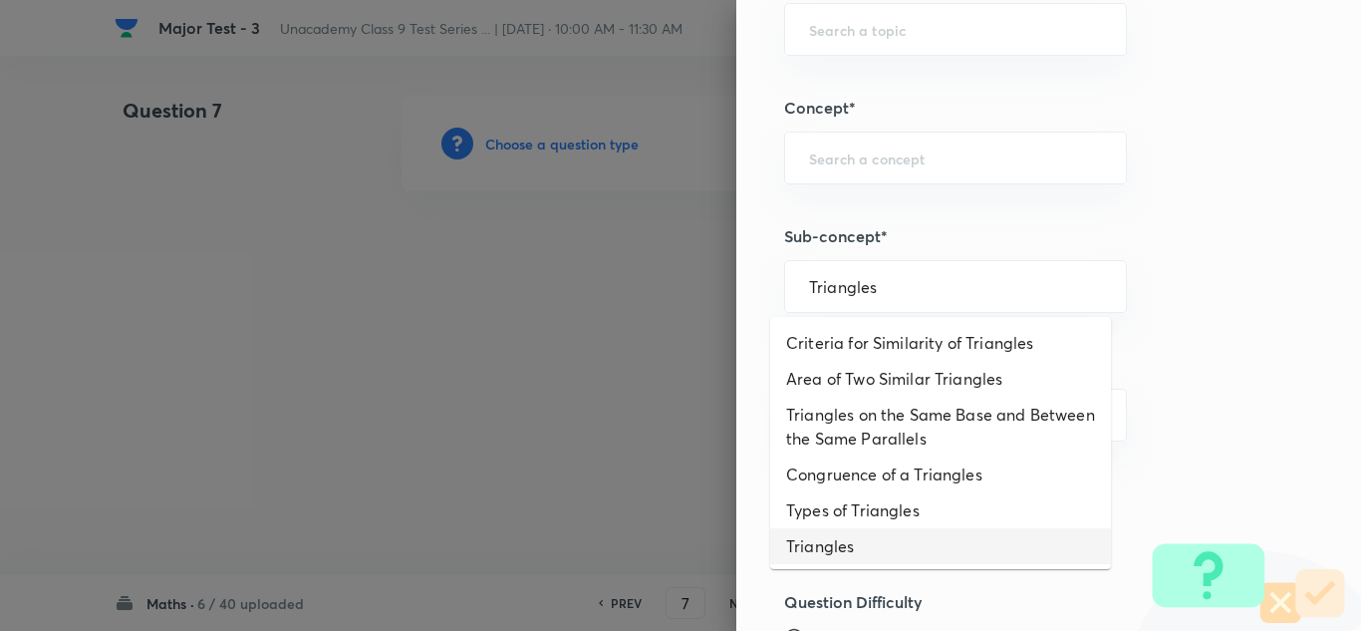
click at [835, 544] on li "Triangles" at bounding box center [940, 546] width 341 height 36
type input "Triangles"
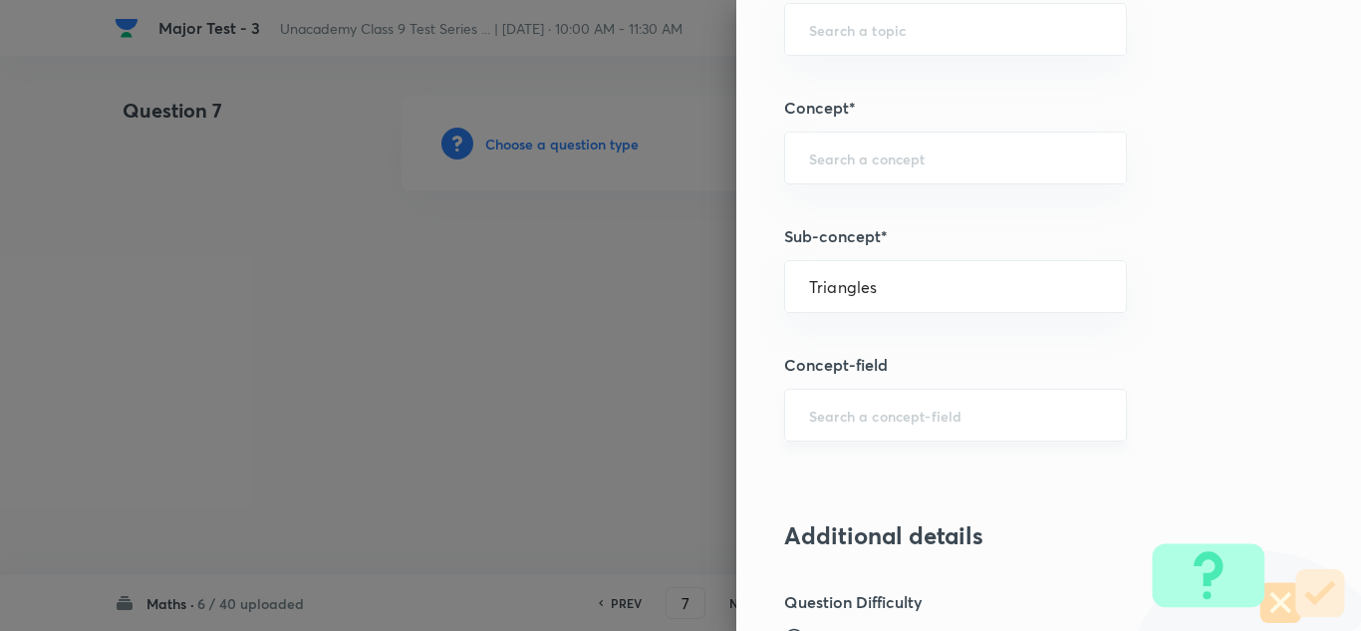
type input "Foundation Class IX"
type input "Mathematics - Class IX"
type input "Plane Geometry"
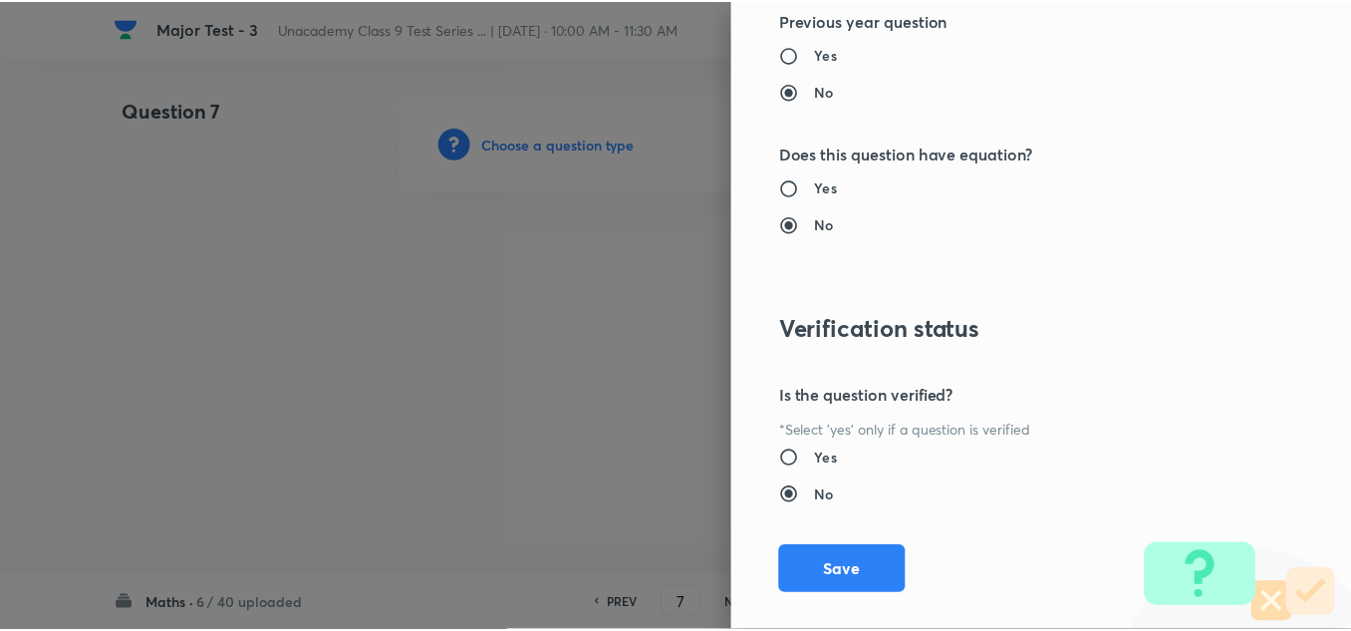
scroll to position [2219, 0]
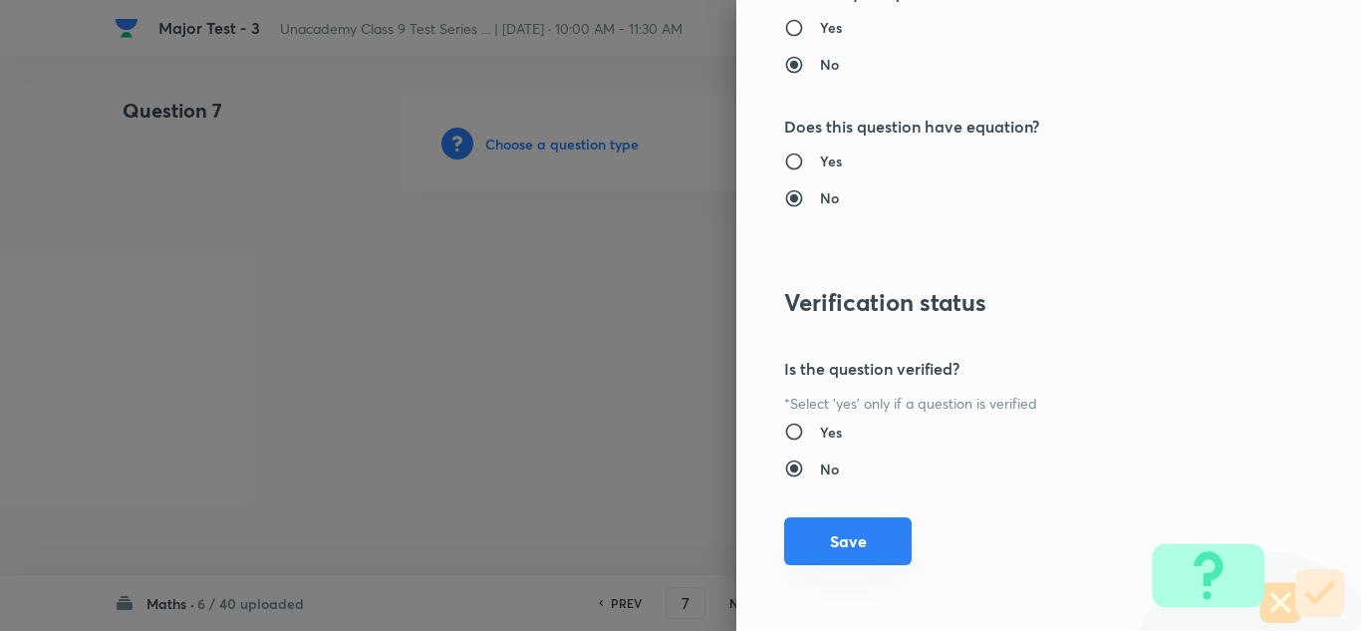
click at [850, 537] on button "Save" at bounding box center [848, 541] width 128 height 48
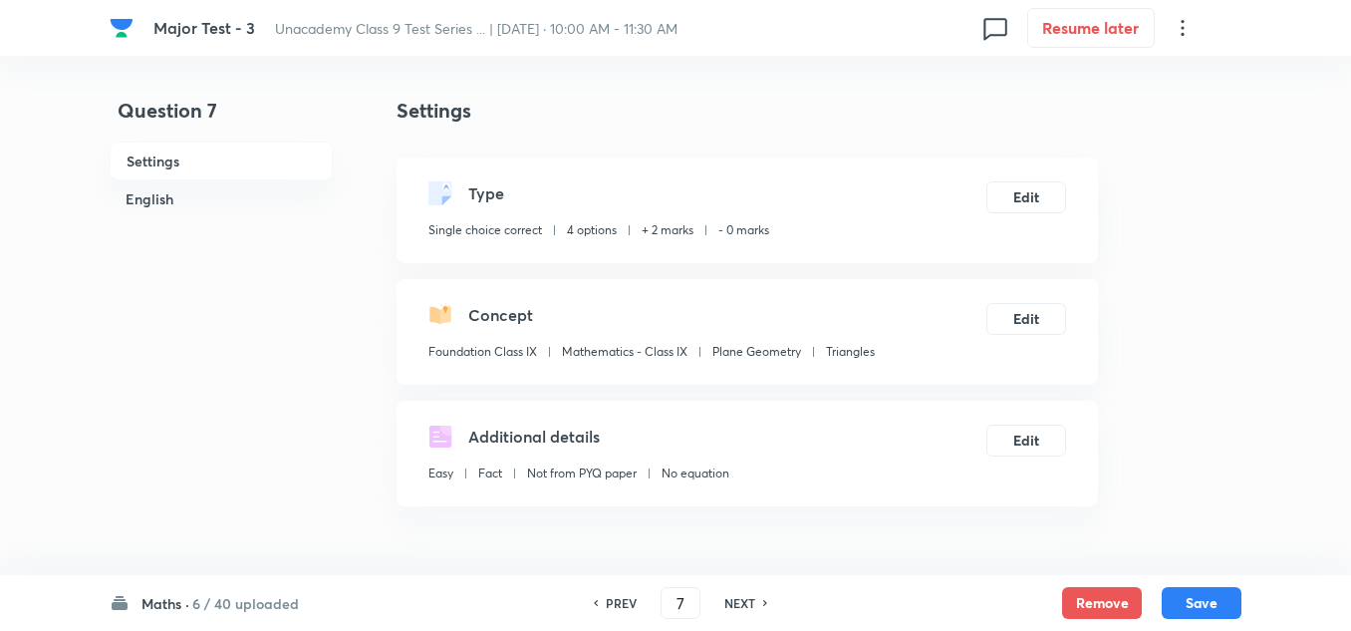
scroll to position [299, 0]
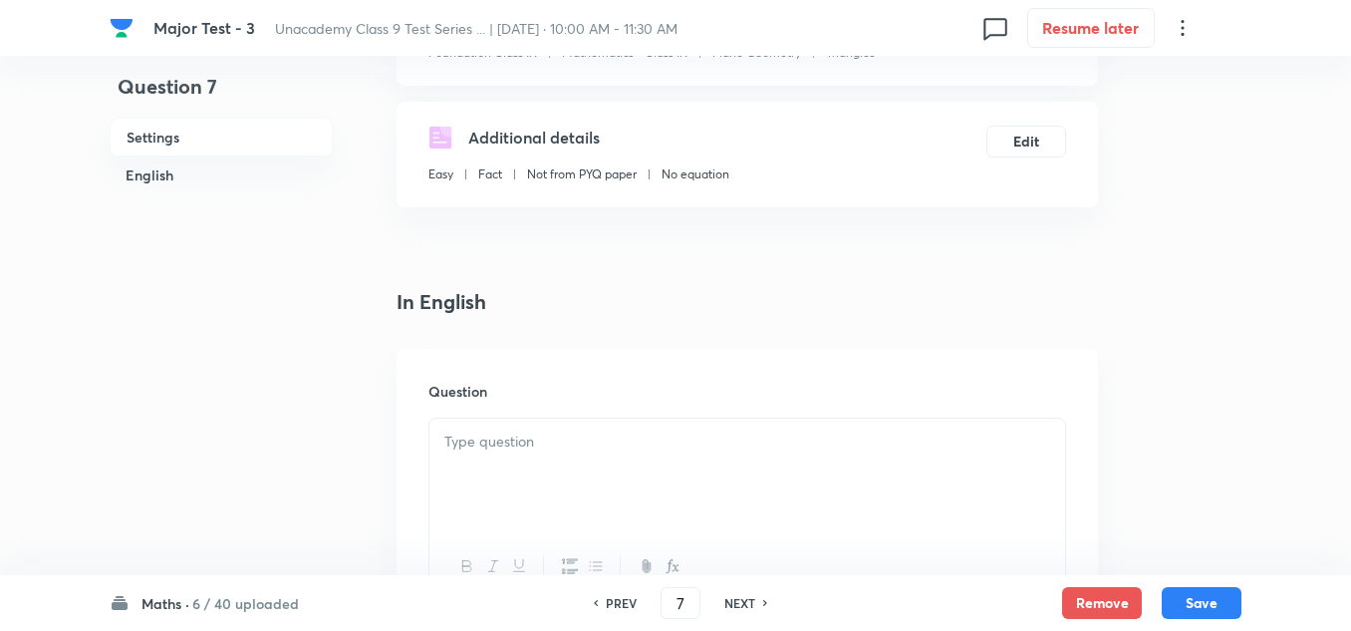
click at [486, 445] on p at bounding box center [747, 441] width 606 height 23
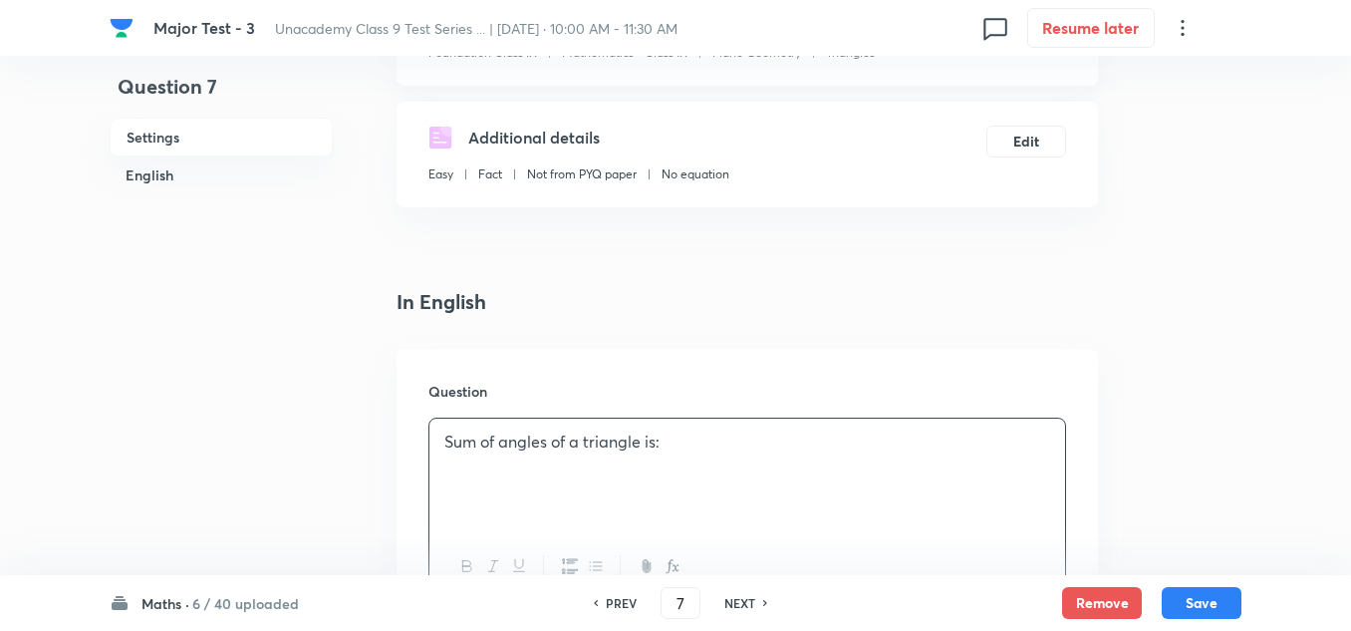
scroll to position [697, 0]
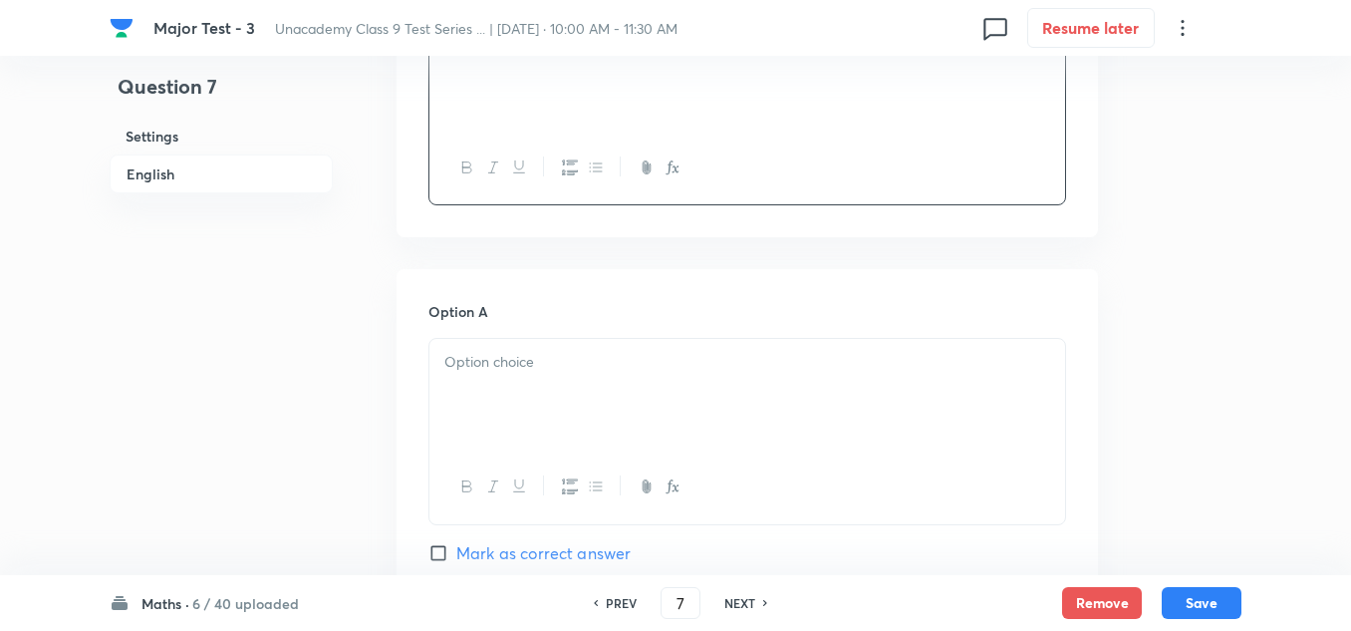
click at [545, 381] on div at bounding box center [747, 395] width 636 height 112
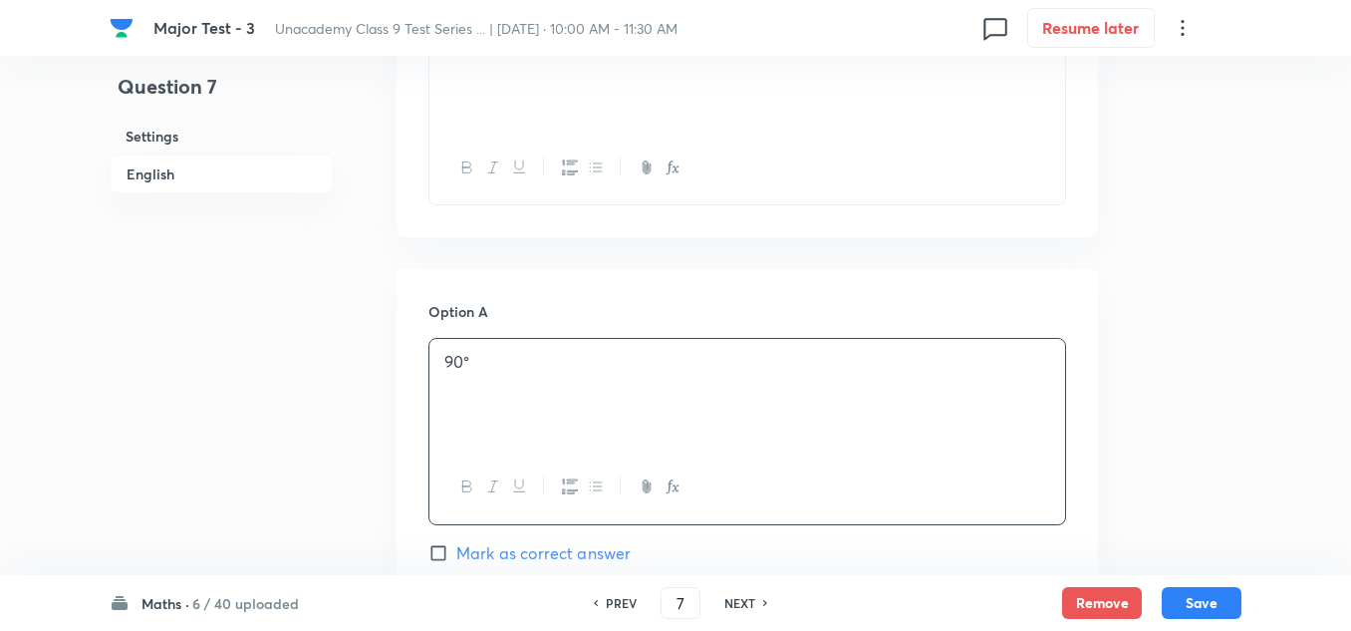
scroll to position [996, 0]
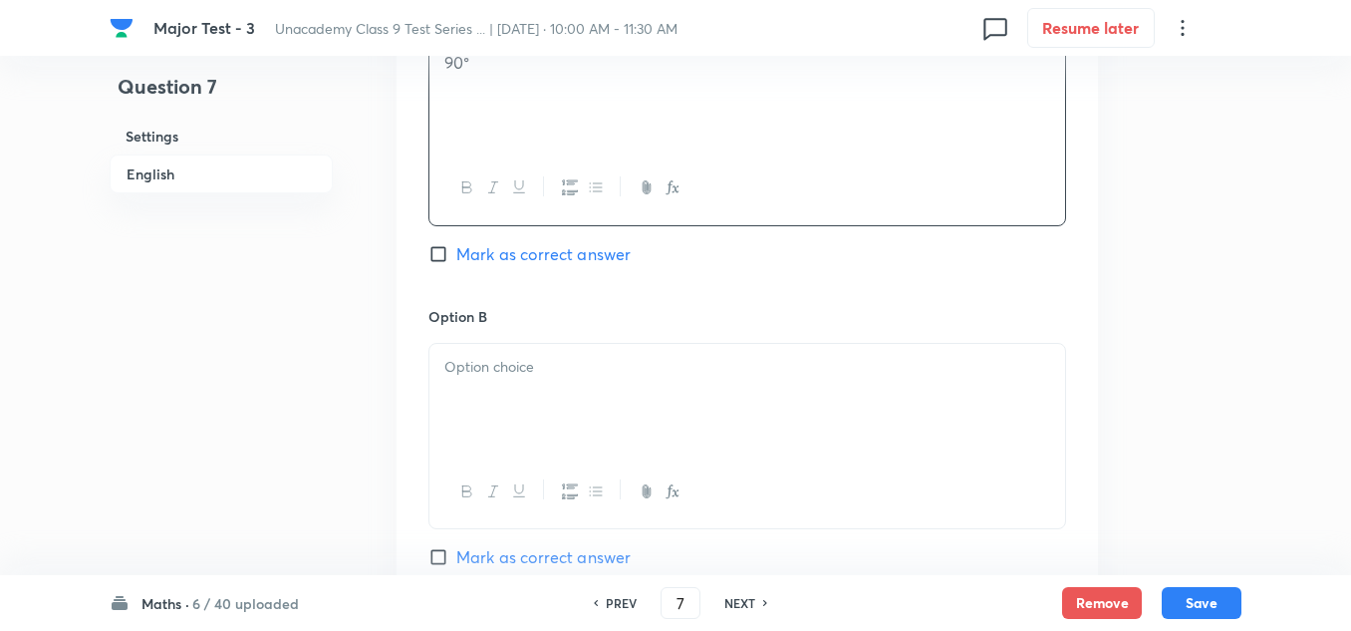
click at [533, 378] on p at bounding box center [747, 367] width 606 height 23
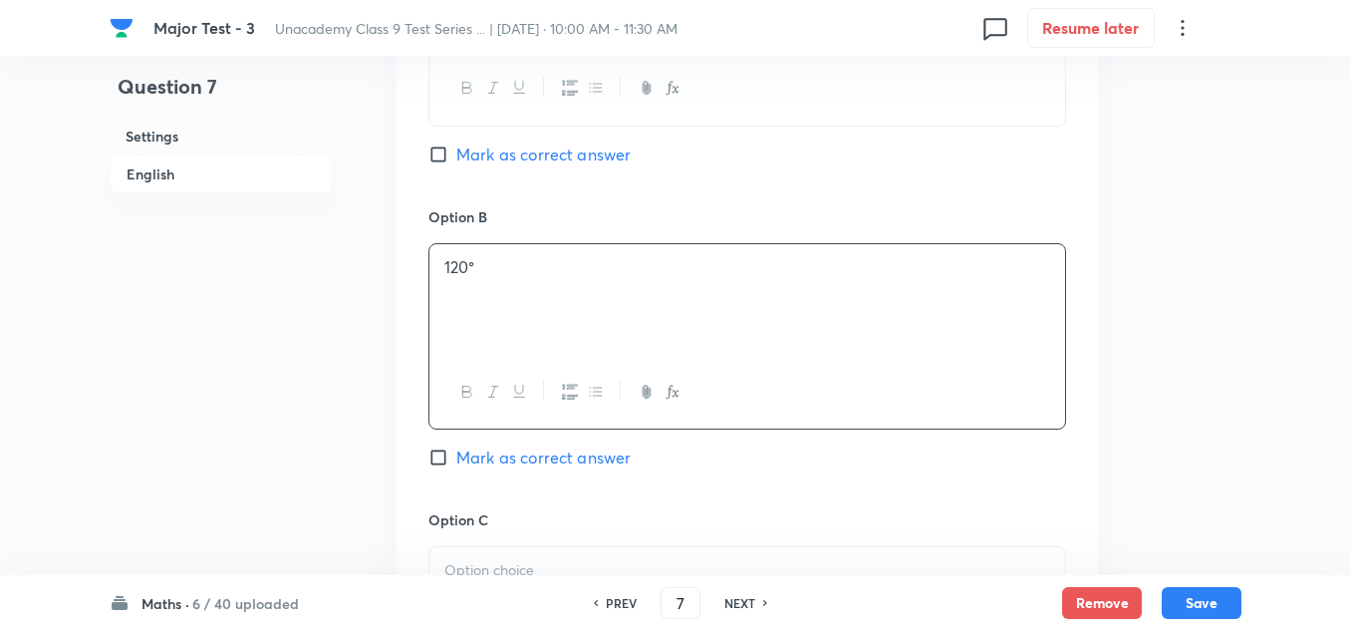
scroll to position [1196, 0]
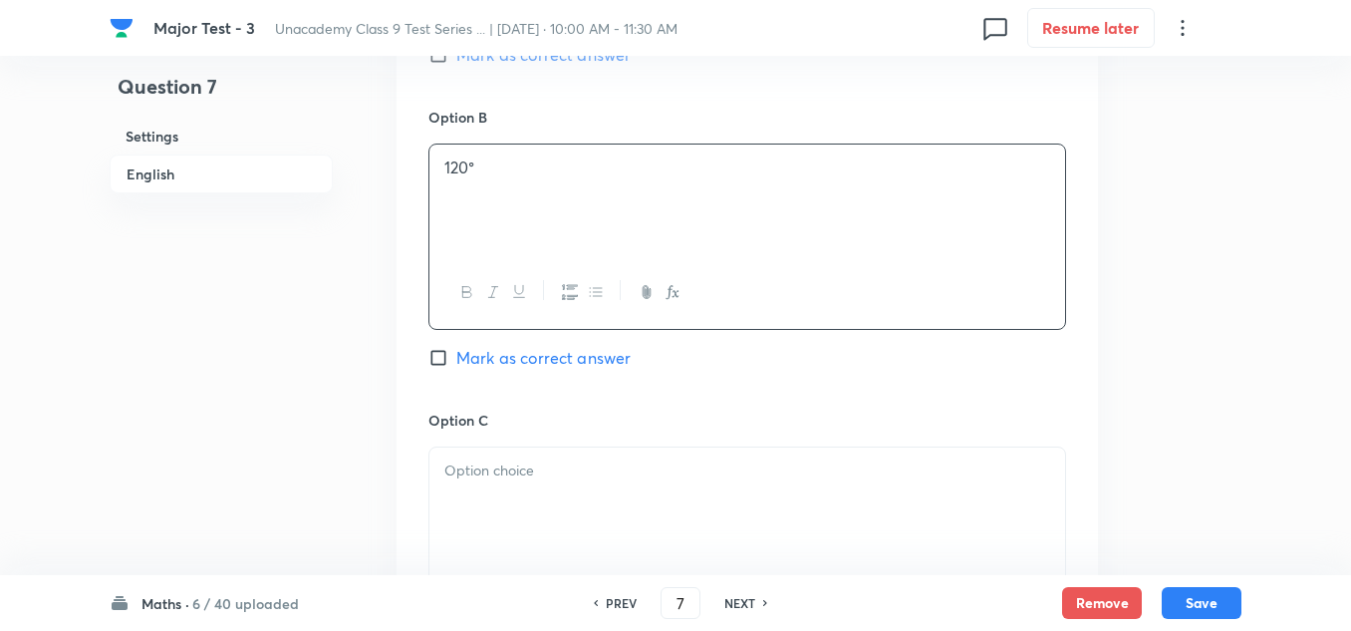
click at [532, 486] on div at bounding box center [747, 503] width 636 height 112
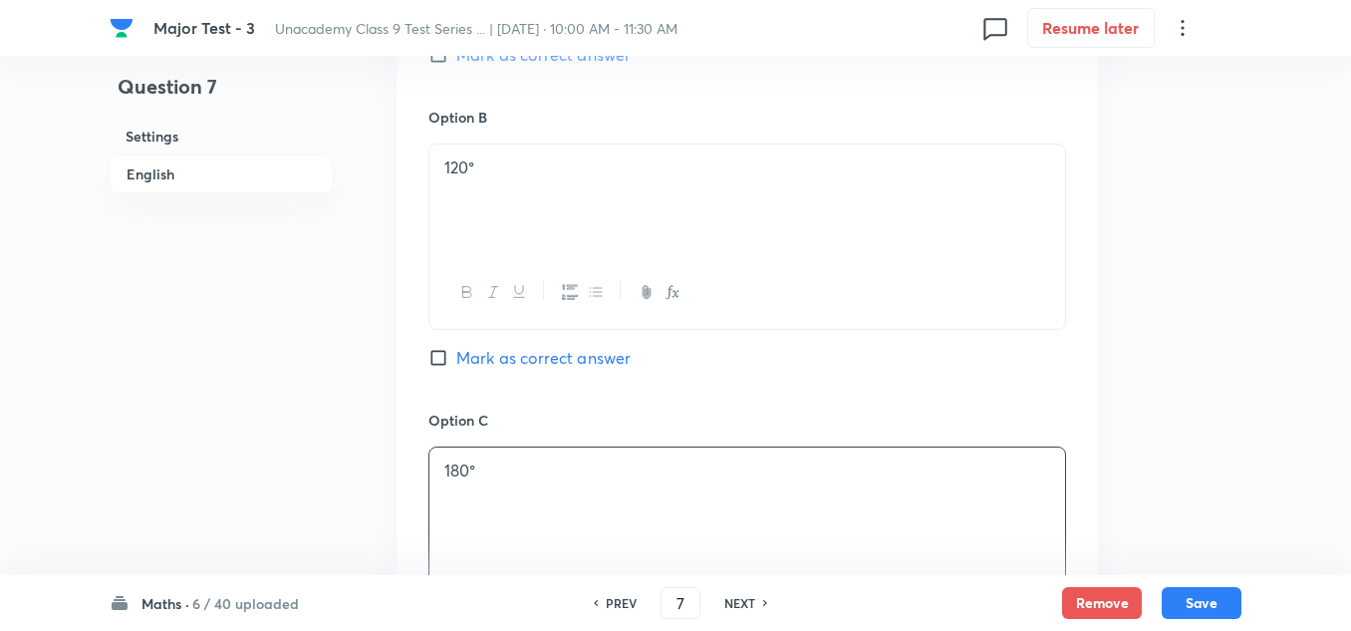
scroll to position [1494, 0]
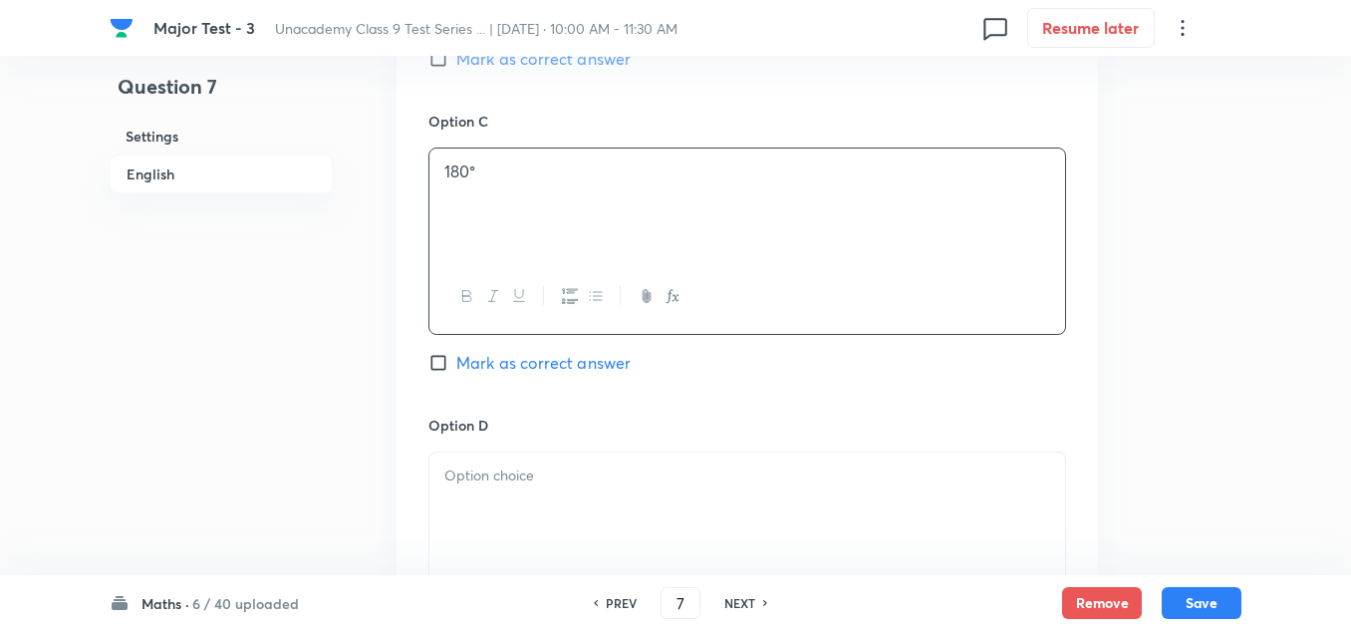
click at [563, 493] on div at bounding box center [747, 508] width 636 height 112
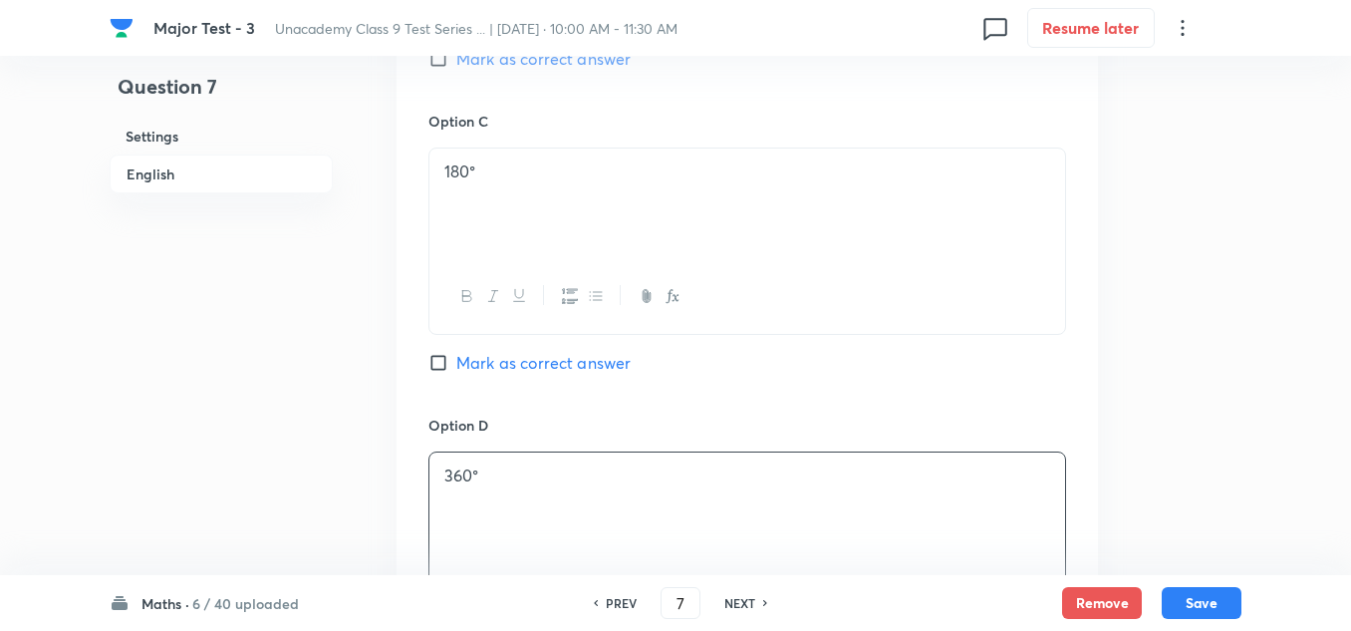
click at [484, 355] on span "Mark as correct answer" at bounding box center [543, 363] width 174 height 24
click at [456, 355] on input "Mark as correct answer" at bounding box center [442, 363] width 28 height 20
checkbox input "true"
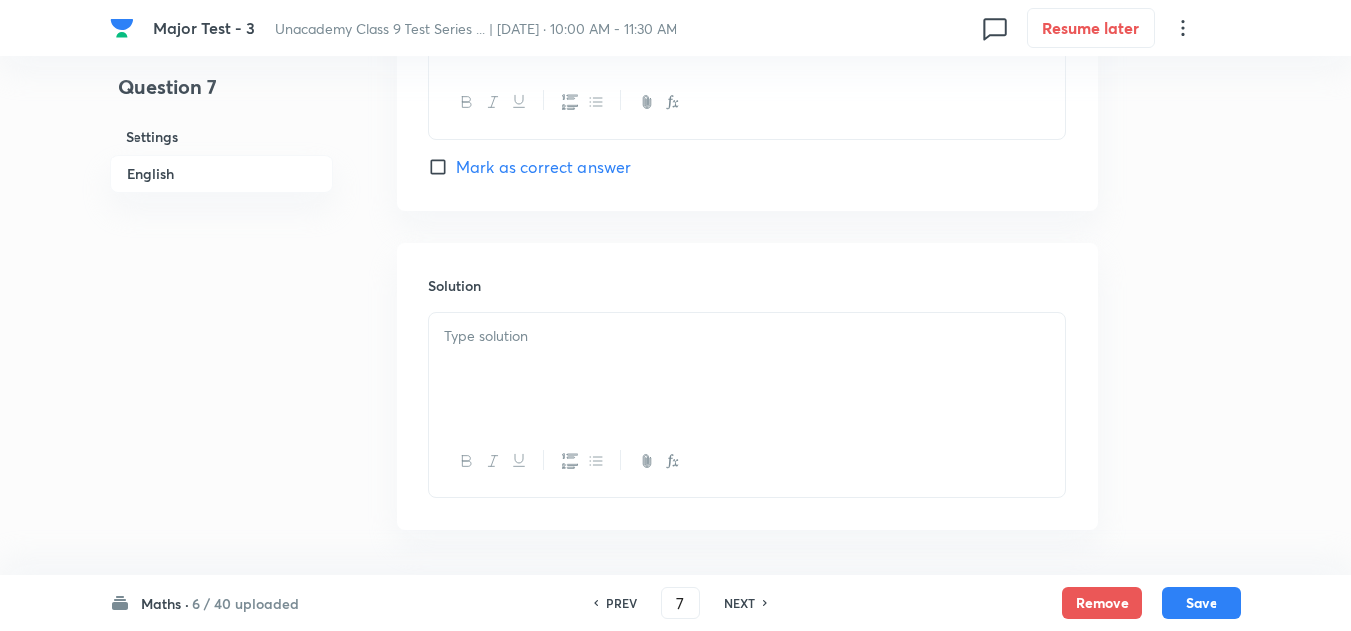
scroll to position [2067, 0]
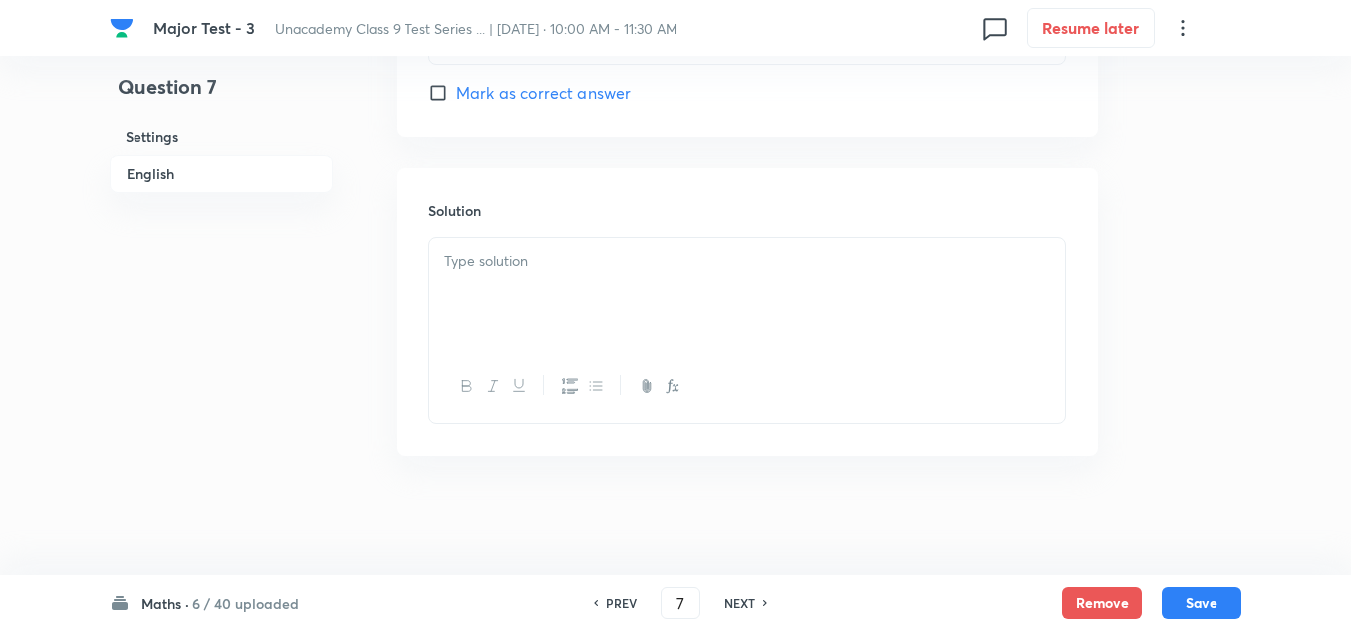
click at [513, 313] on div at bounding box center [747, 294] width 636 height 112
click at [1181, 599] on button "Save" at bounding box center [1202, 601] width 80 height 32
type input "8"
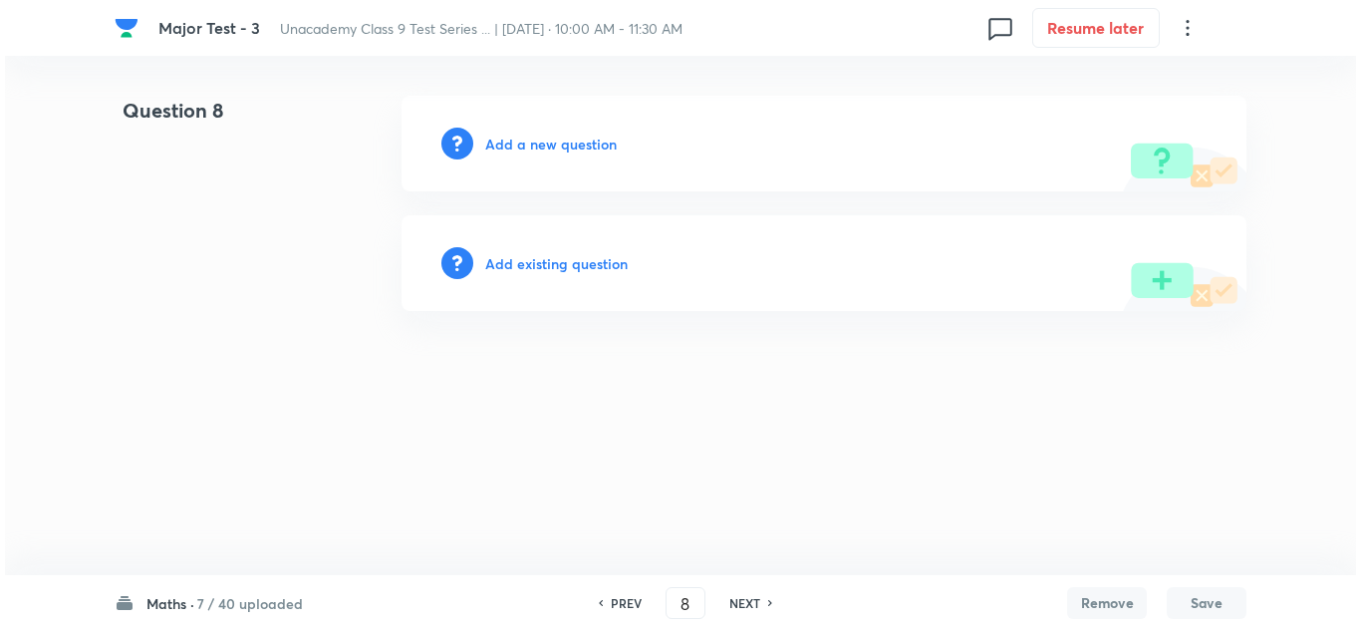
scroll to position [0, 0]
click at [548, 148] on h6 "Add a new question" at bounding box center [551, 144] width 132 height 21
click at [548, 148] on h6 "Choose a question type" at bounding box center [561, 144] width 153 height 21
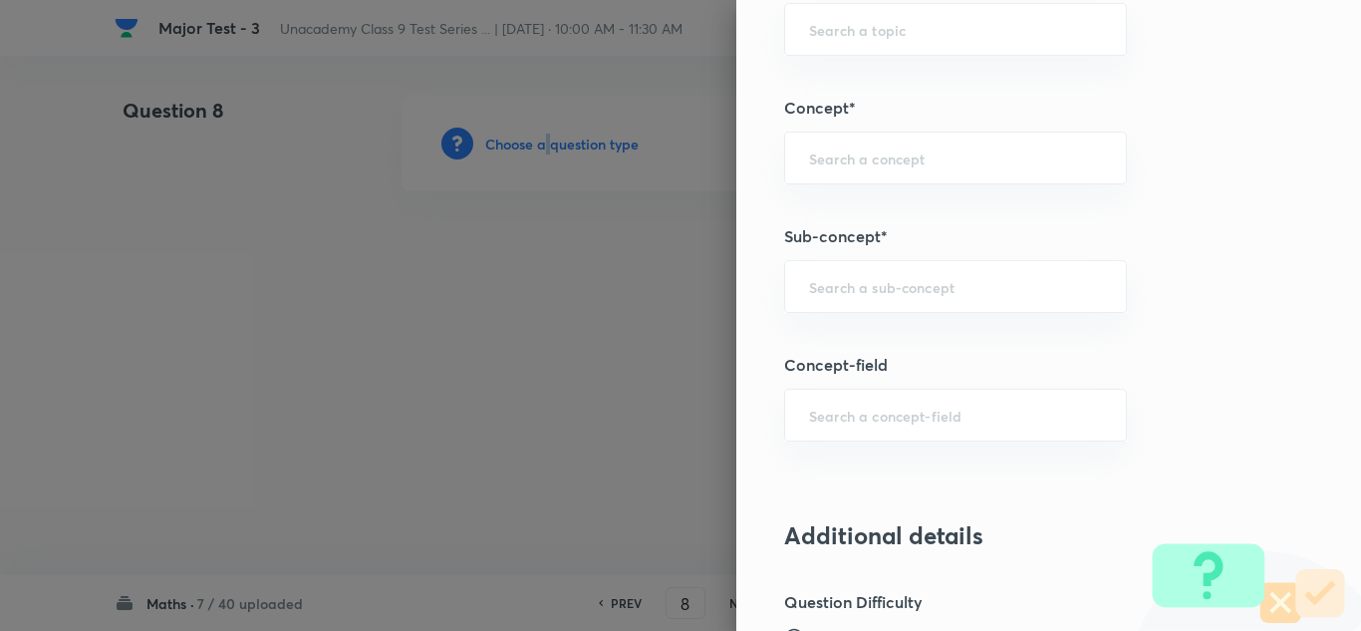
scroll to position [1295, 0]
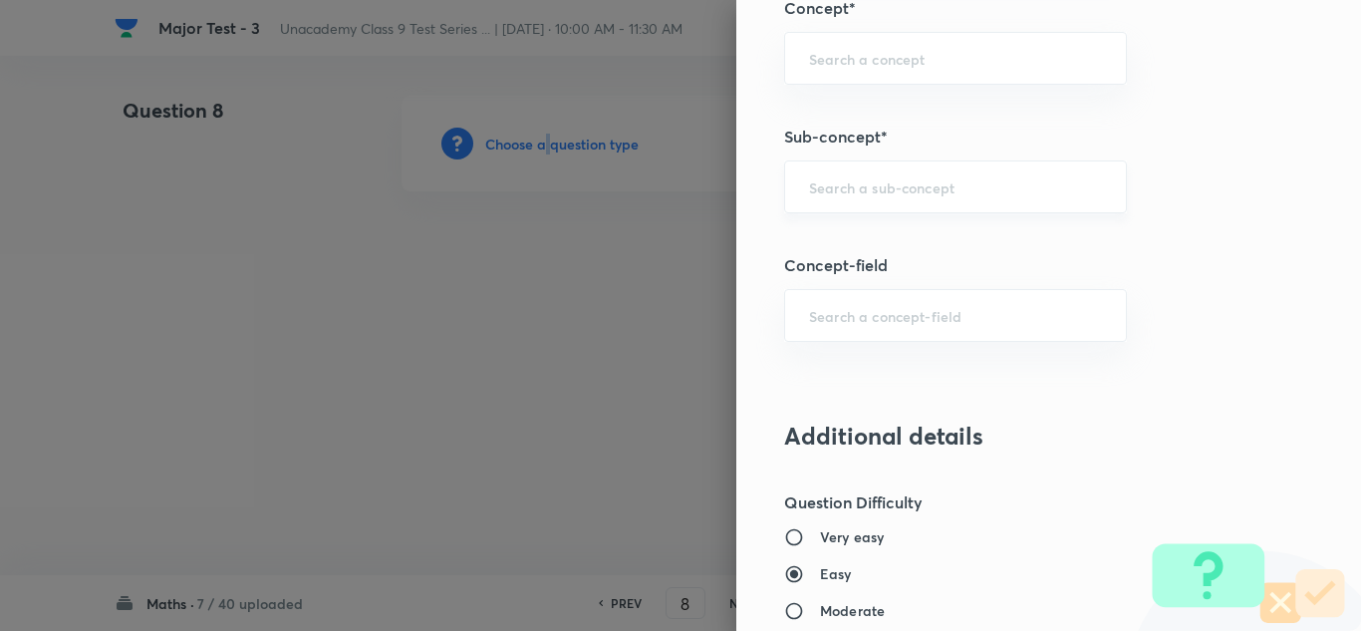
click at [873, 175] on div "​" at bounding box center [955, 186] width 343 height 53
click at [867, 199] on div "​" at bounding box center [955, 186] width 343 height 53
paste input "Quadrilaterals"
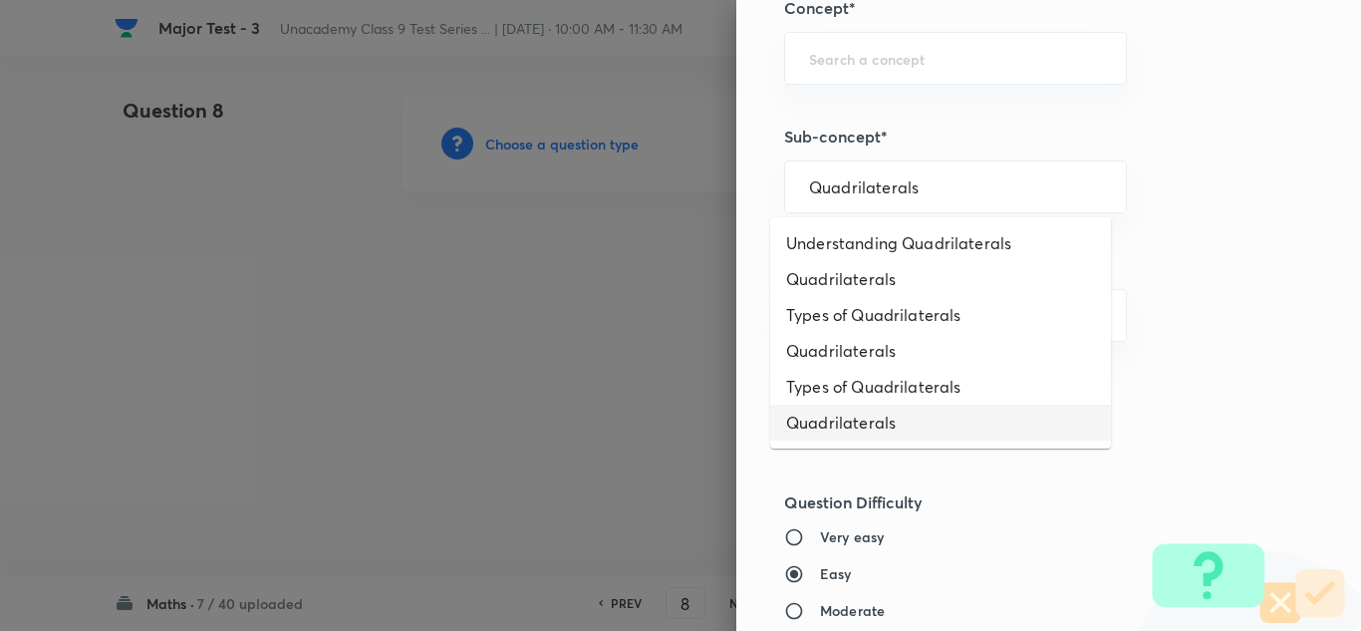
click at [817, 414] on li "Quadrilaterals" at bounding box center [940, 423] width 341 height 36
type input "Quadrilaterals"
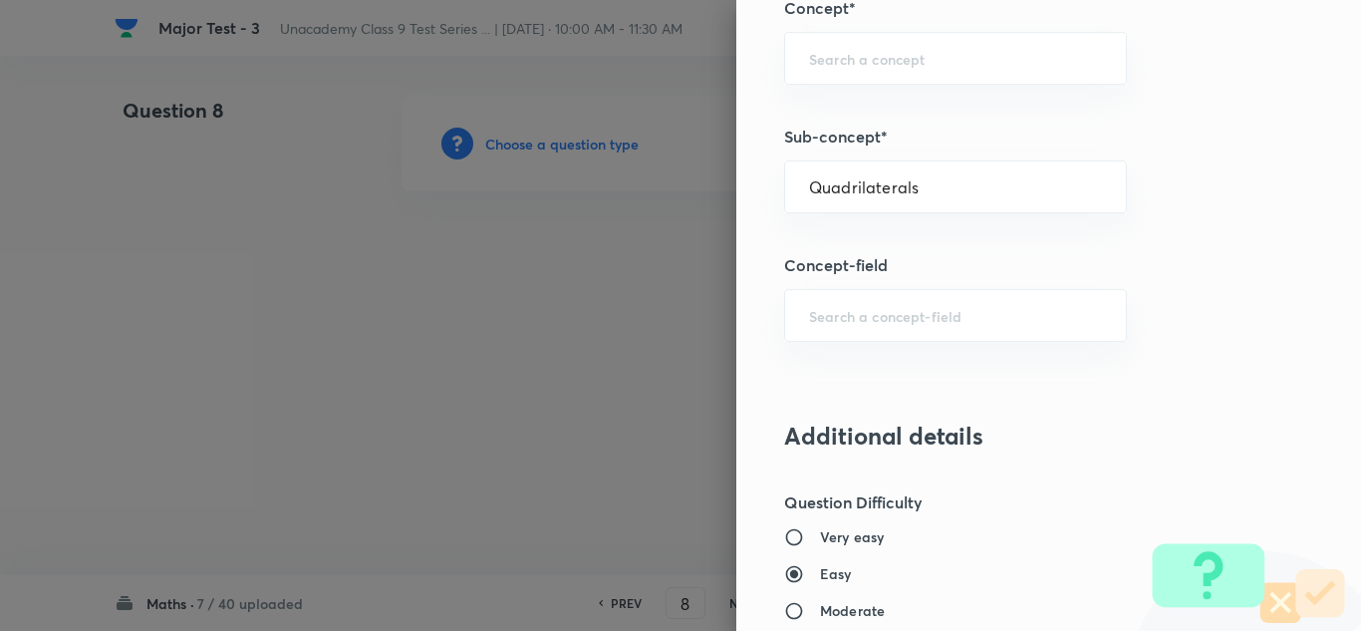
type input "Foundation Class IX"
type input "Mathematics"
type input "Quadrilateral"
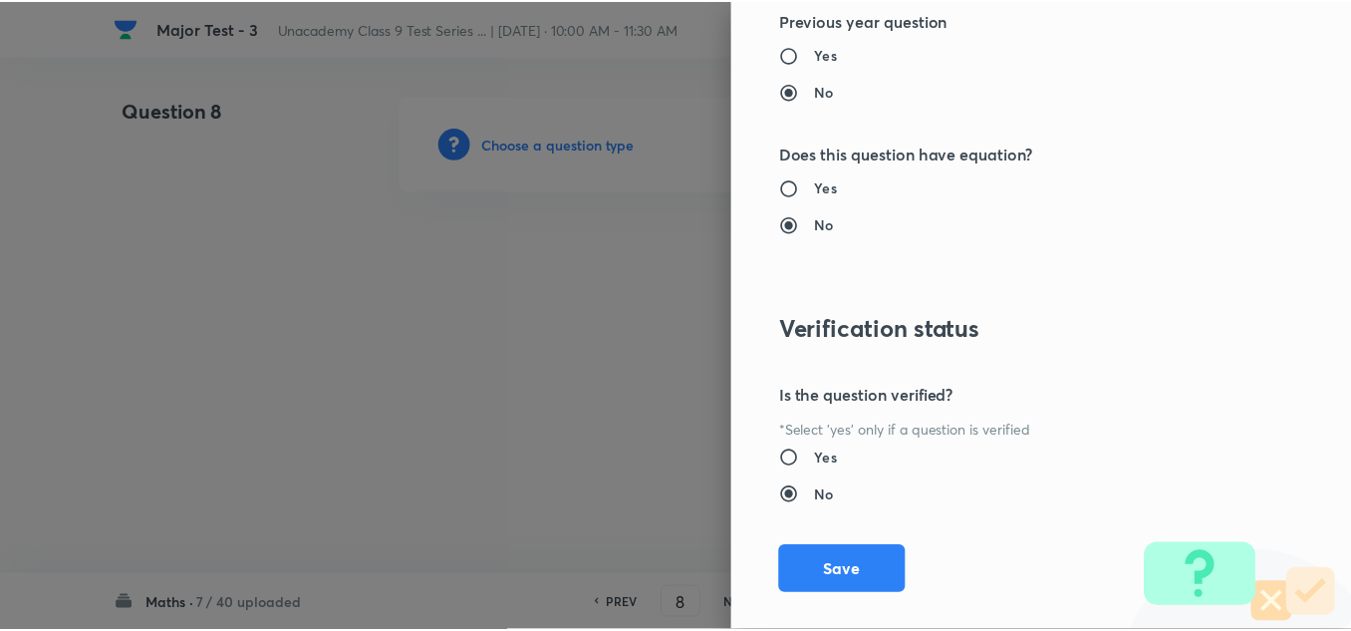
scroll to position [2219, 0]
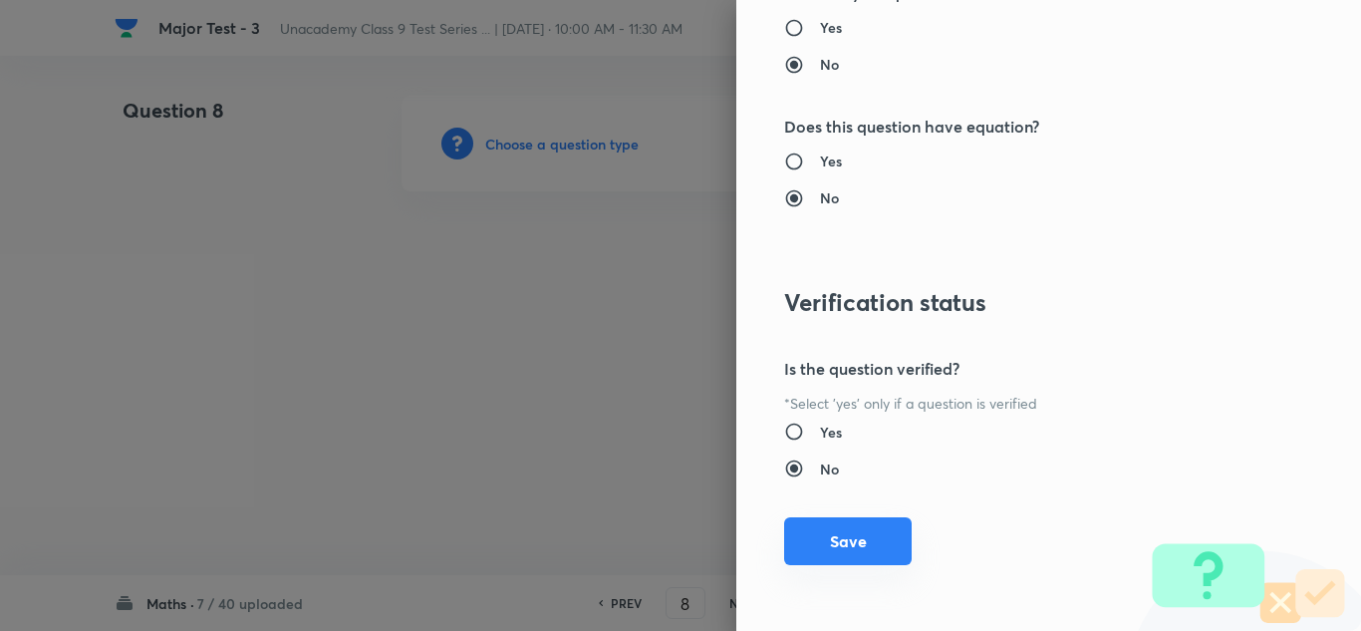
click at [850, 539] on button "Save" at bounding box center [848, 541] width 128 height 48
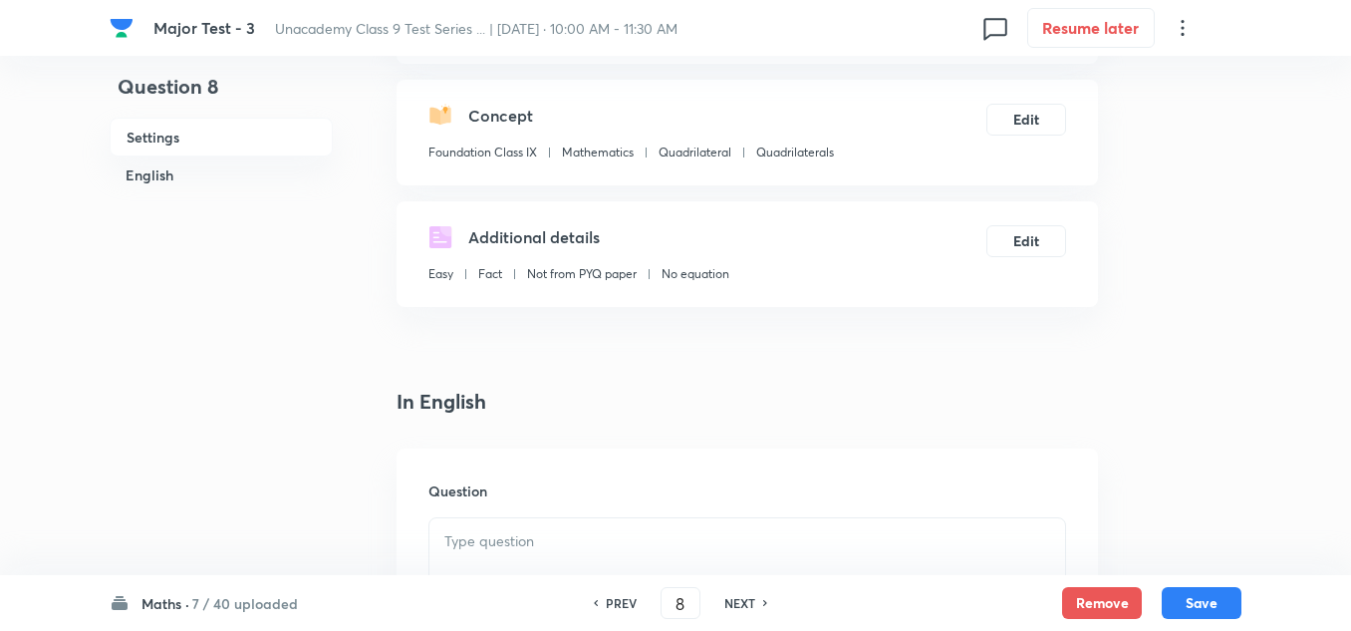
scroll to position [299, 0]
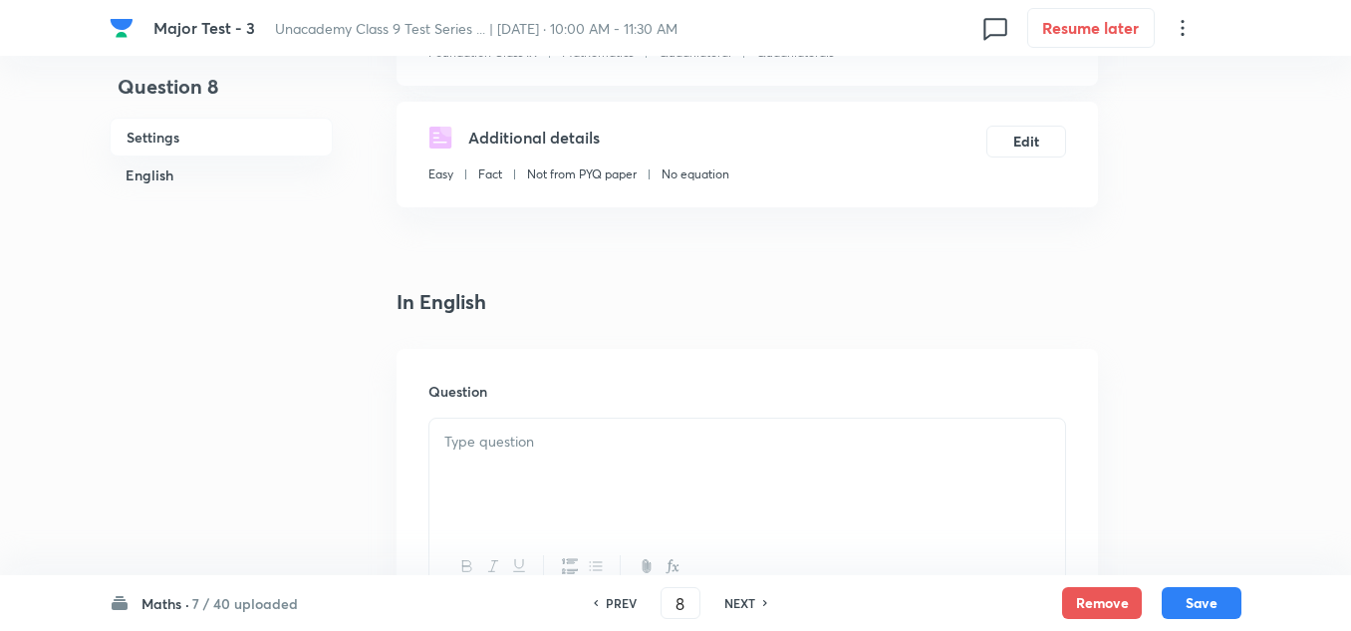
click at [477, 442] on p at bounding box center [747, 441] width 606 height 23
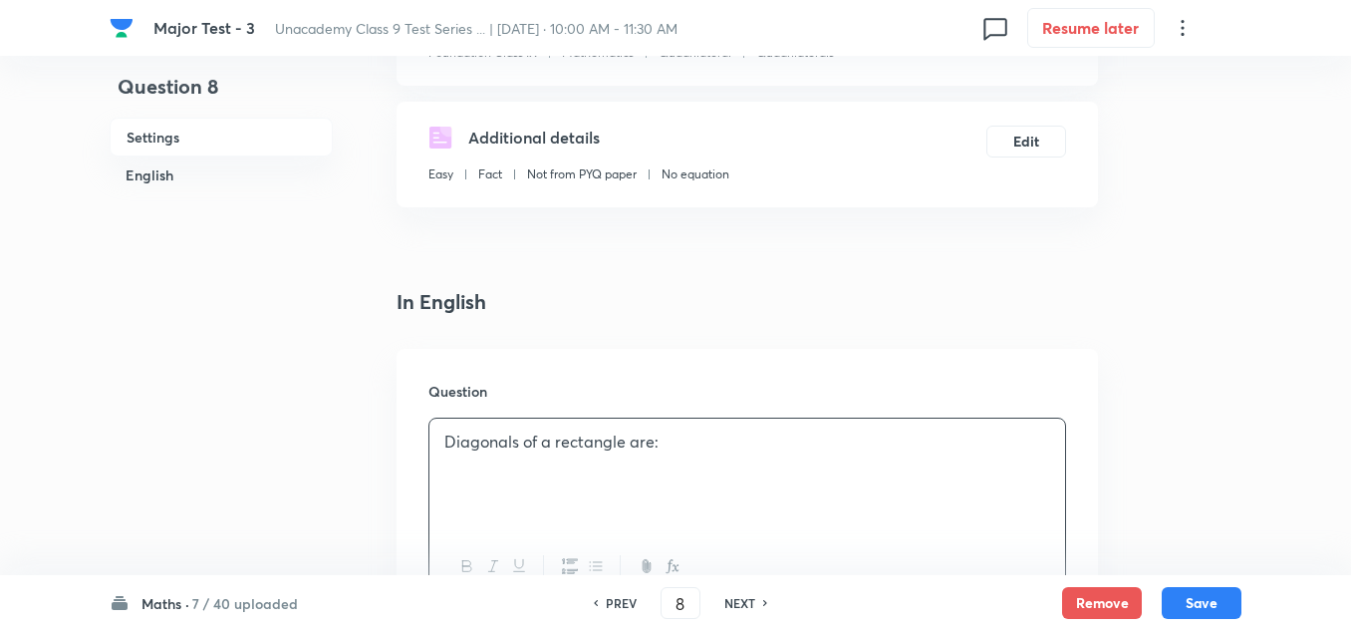
scroll to position [598, 0]
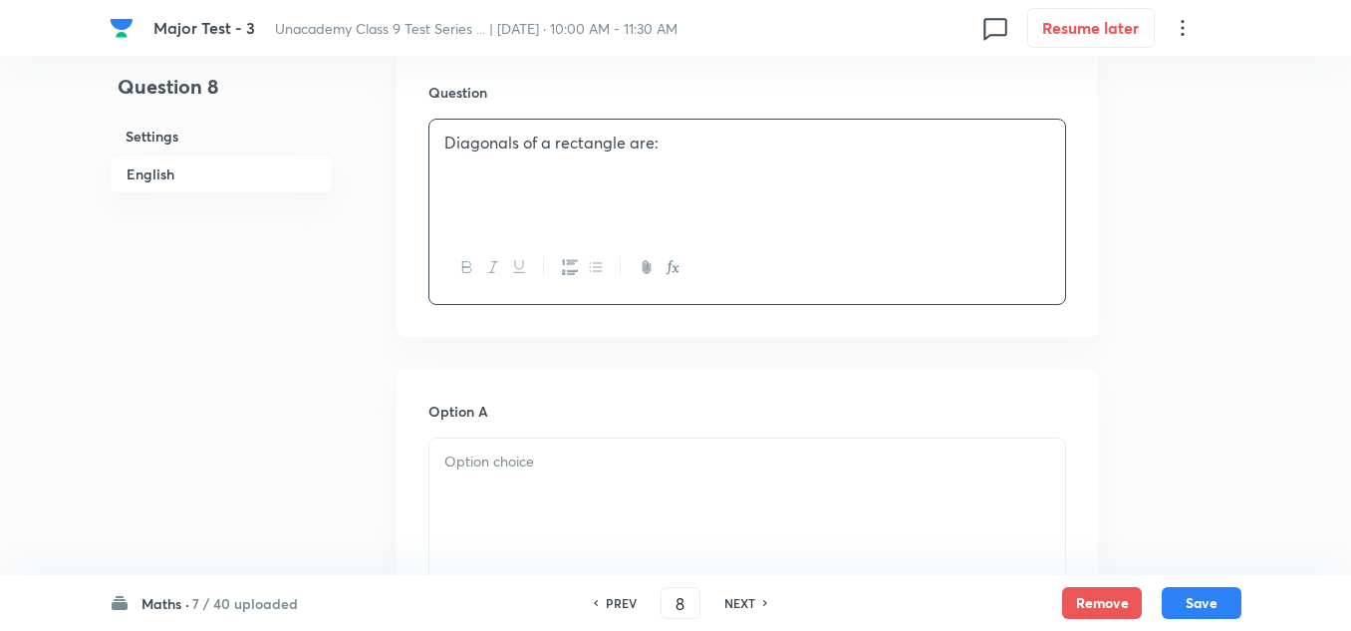
click at [479, 472] on p at bounding box center [747, 461] width 606 height 23
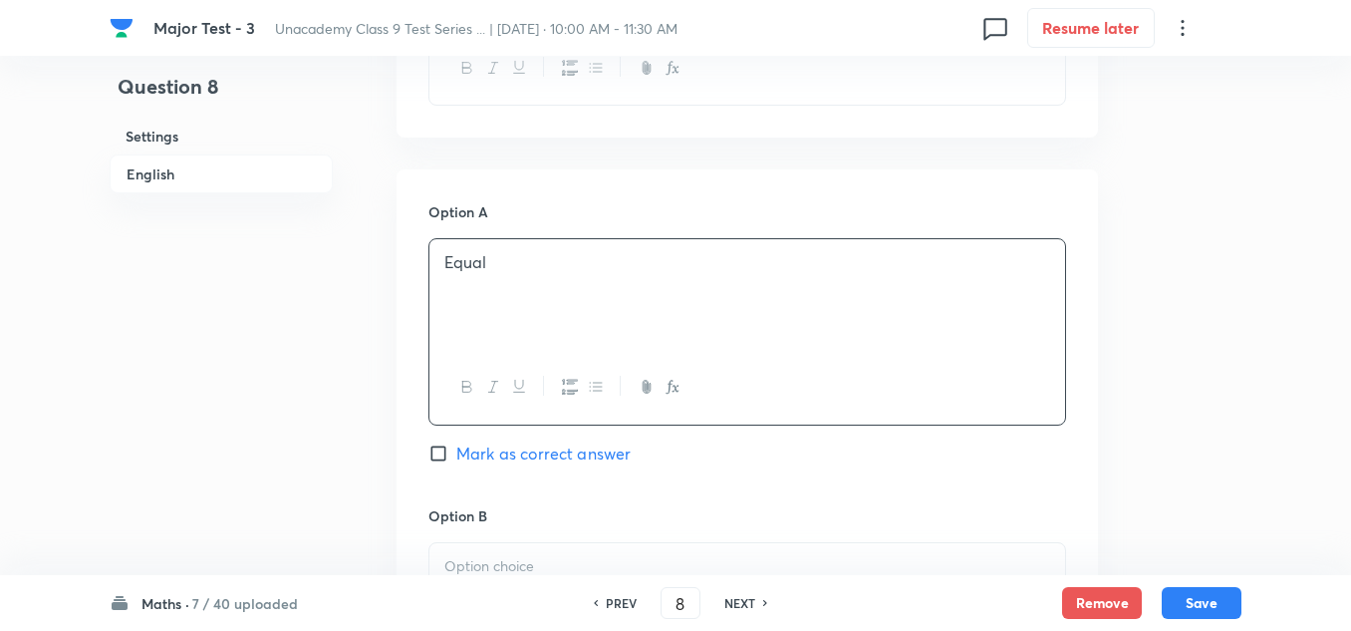
scroll to position [897, 0]
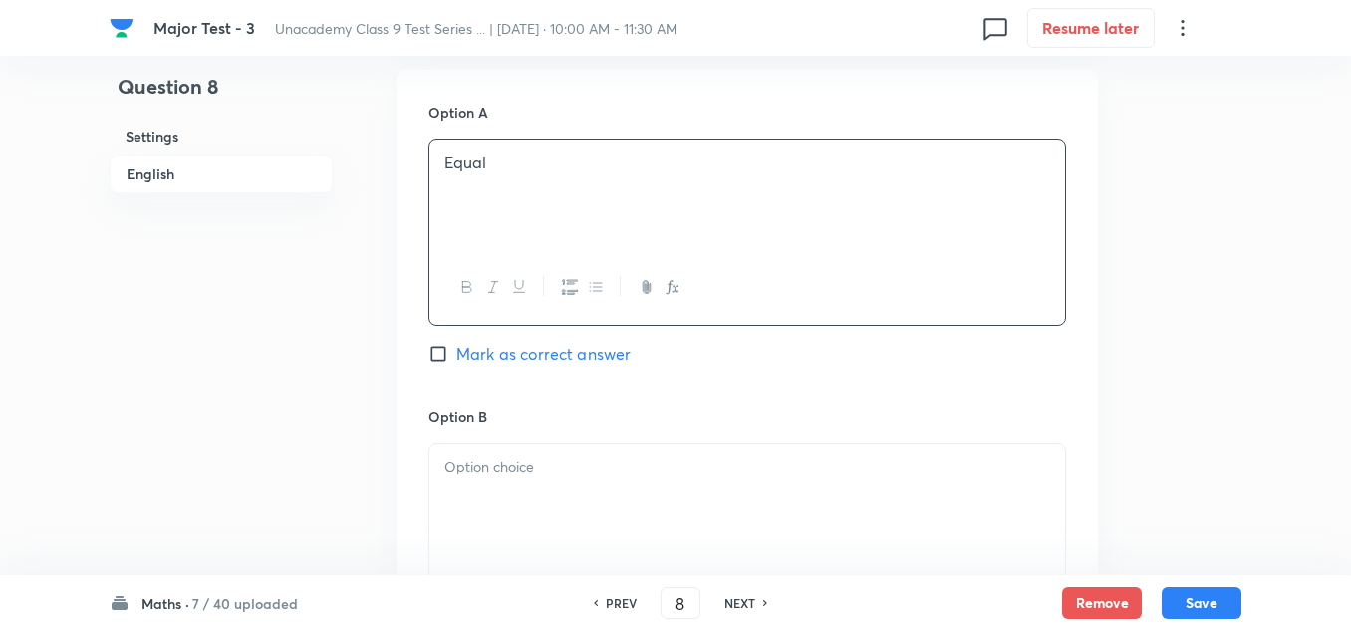
click at [498, 468] on p at bounding box center [747, 466] width 606 height 23
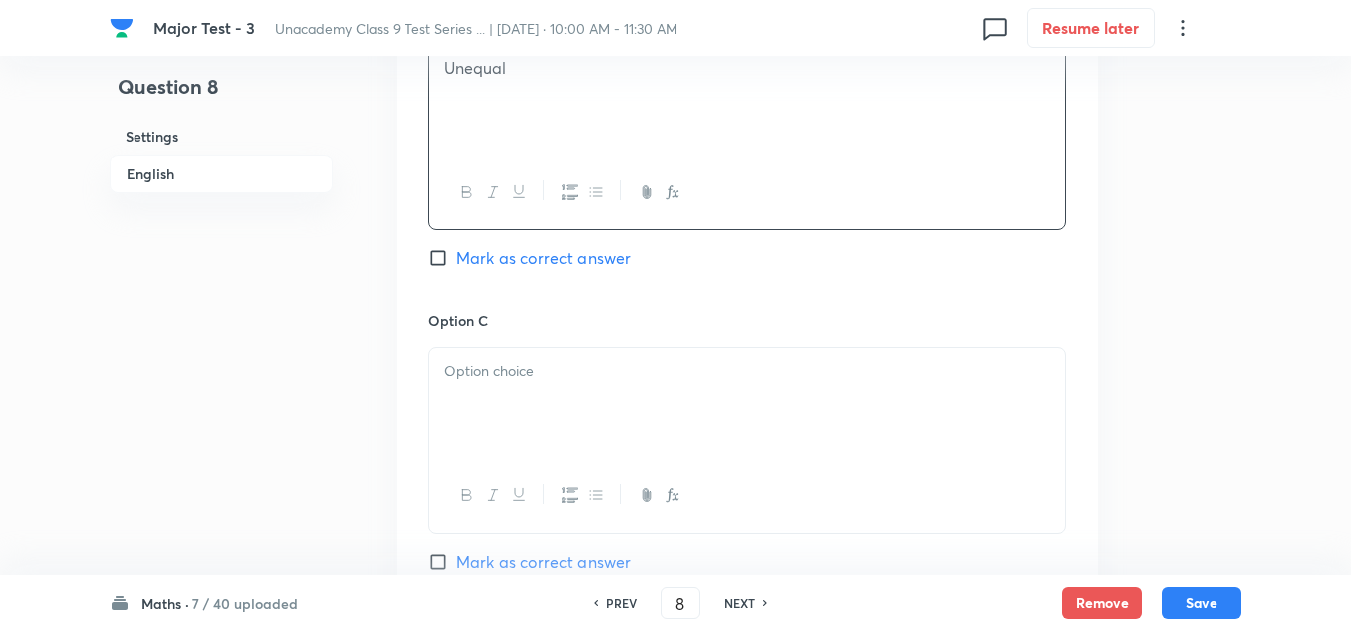
scroll to position [1494, 0]
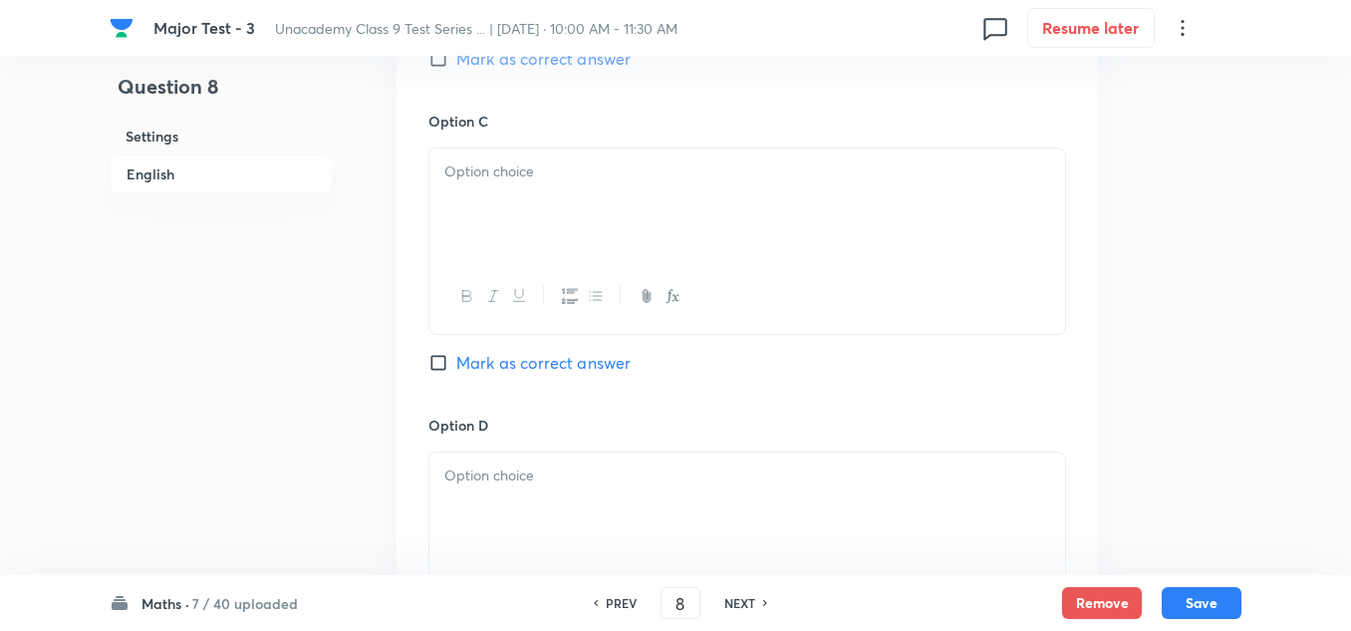
click at [536, 196] on div at bounding box center [747, 204] width 636 height 112
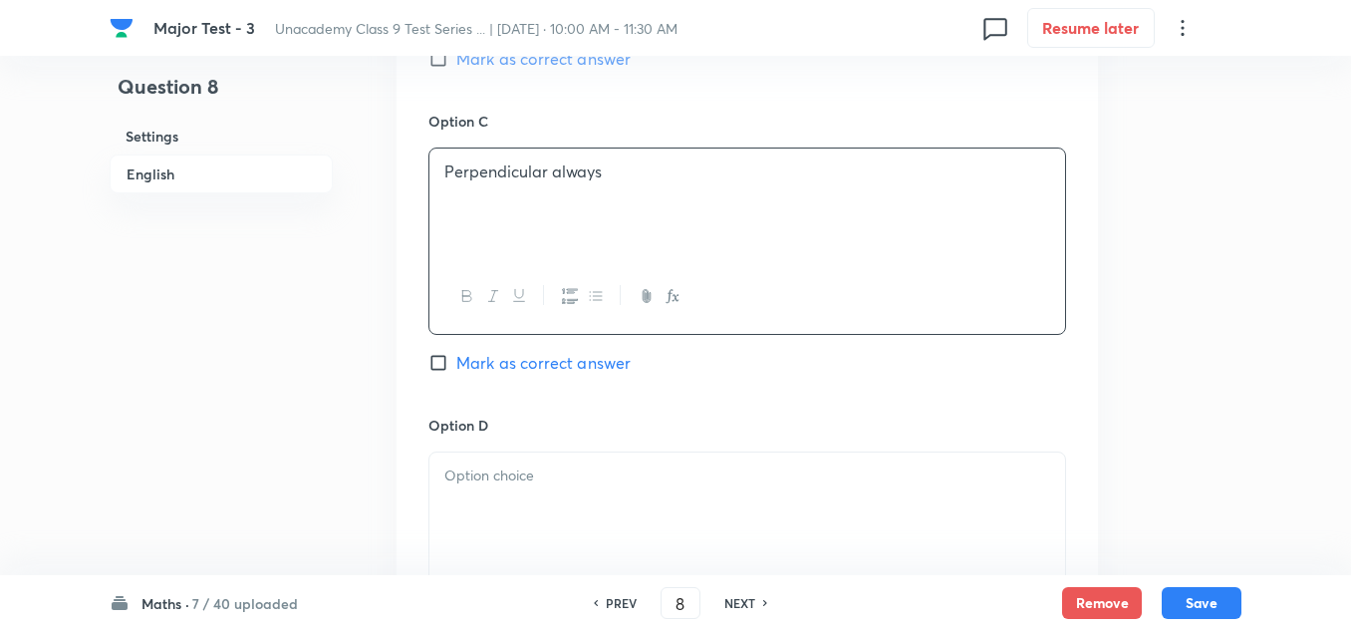
scroll to position [1594, 0]
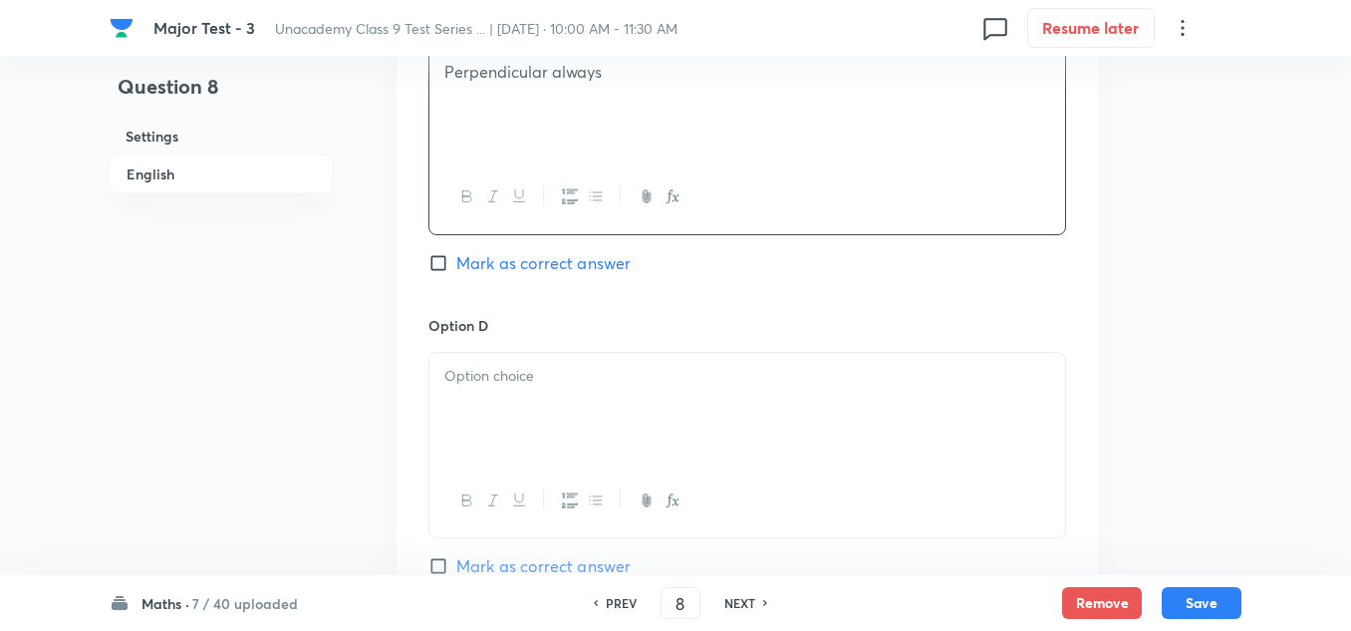
click at [499, 396] on div at bounding box center [747, 409] width 636 height 112
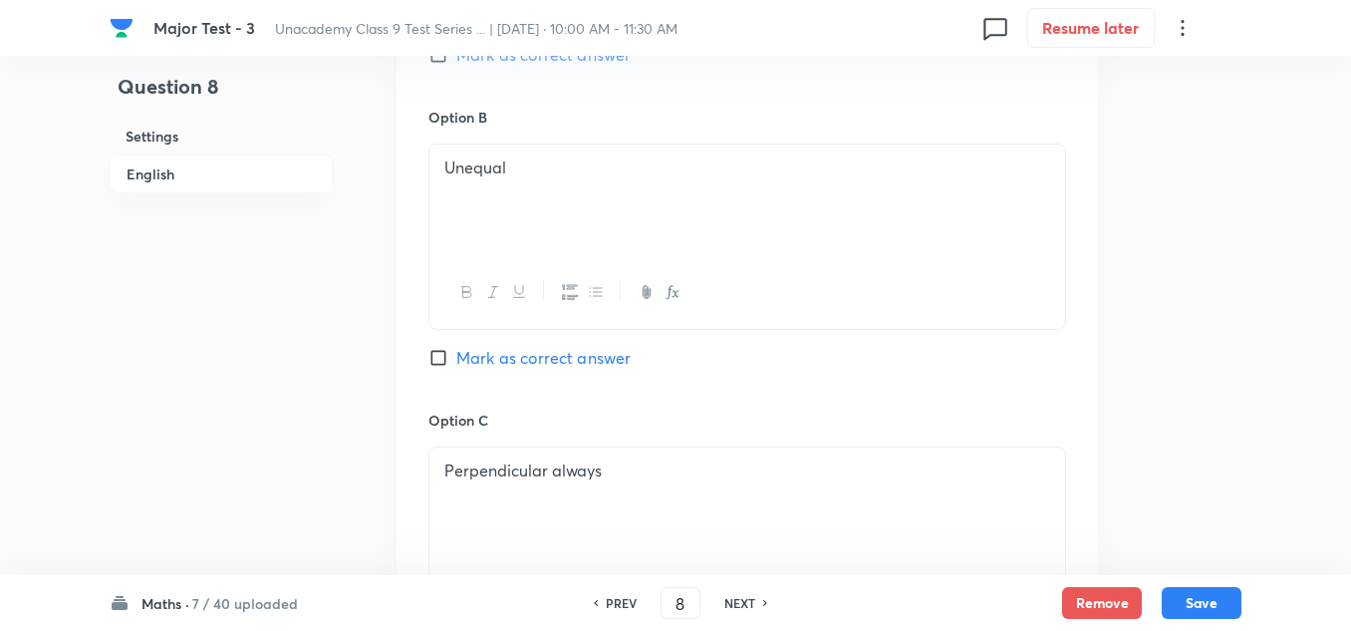
scroll to position [996, 0]
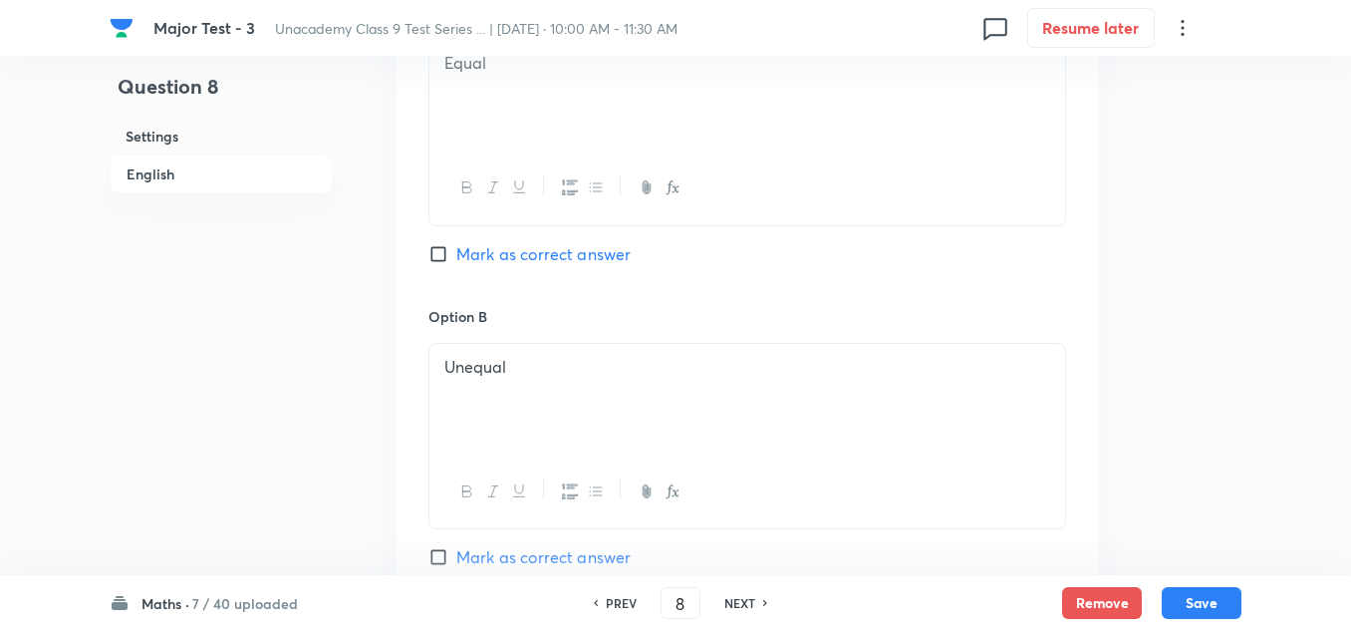
click at [514, 251] on span "Mark as correct answer" at bounding box center [543, 254] width 174 height 24
click at [456, 251] on input "Mark as correct answer" at bounding box center [442, 254] width 28 height 20
checkbox input "true"
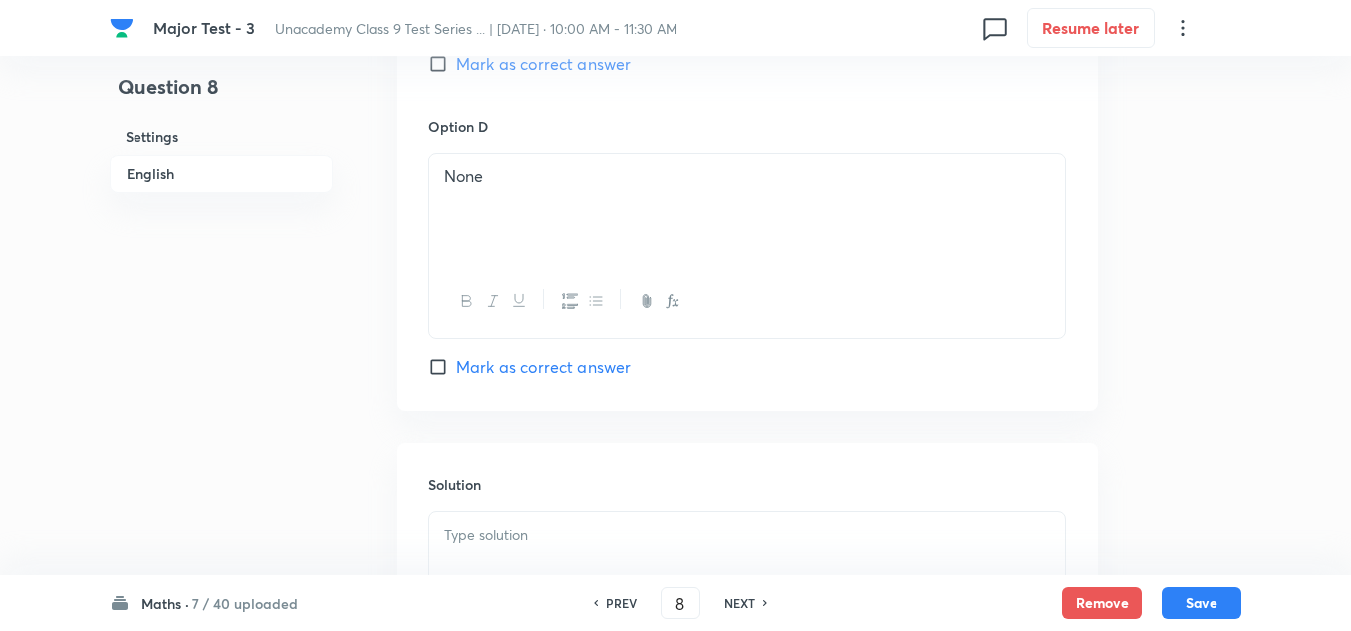
scroll to position [1893, 0]
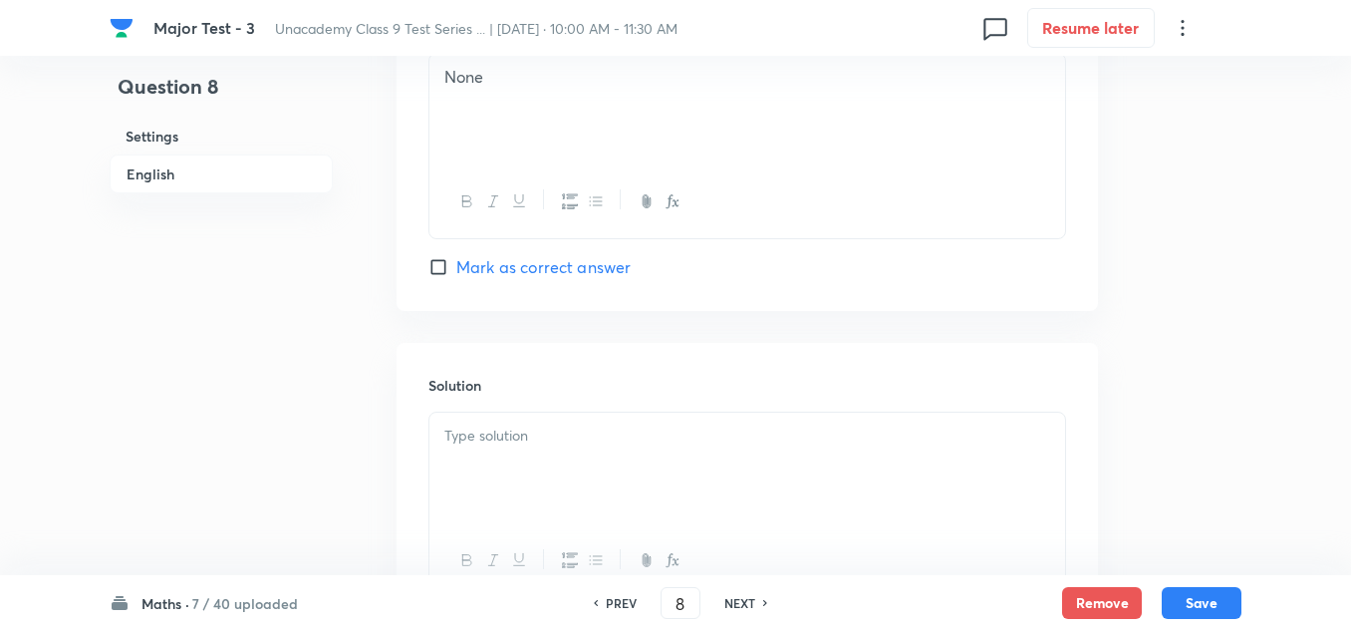
click at [522, 447] on div at bounding box center [747, 468] width 636 height 112
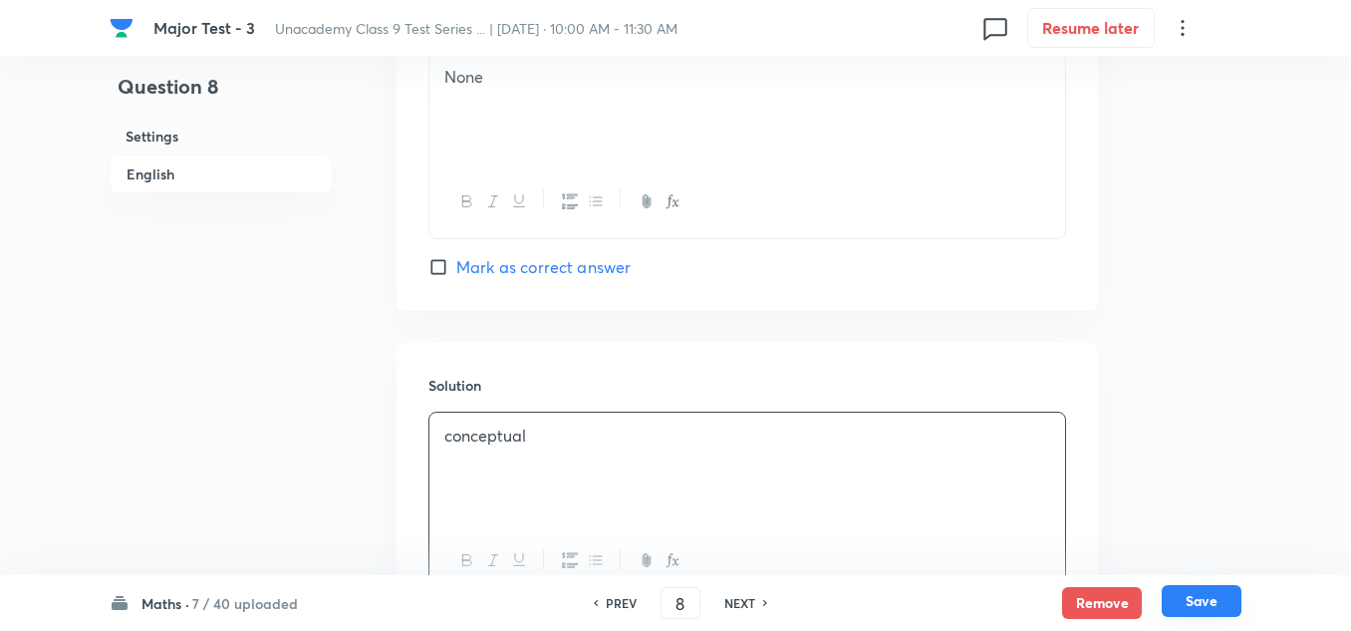
click at [1201, 594] on button "Save" at bounding box center [1202, 601] width 80 height 32
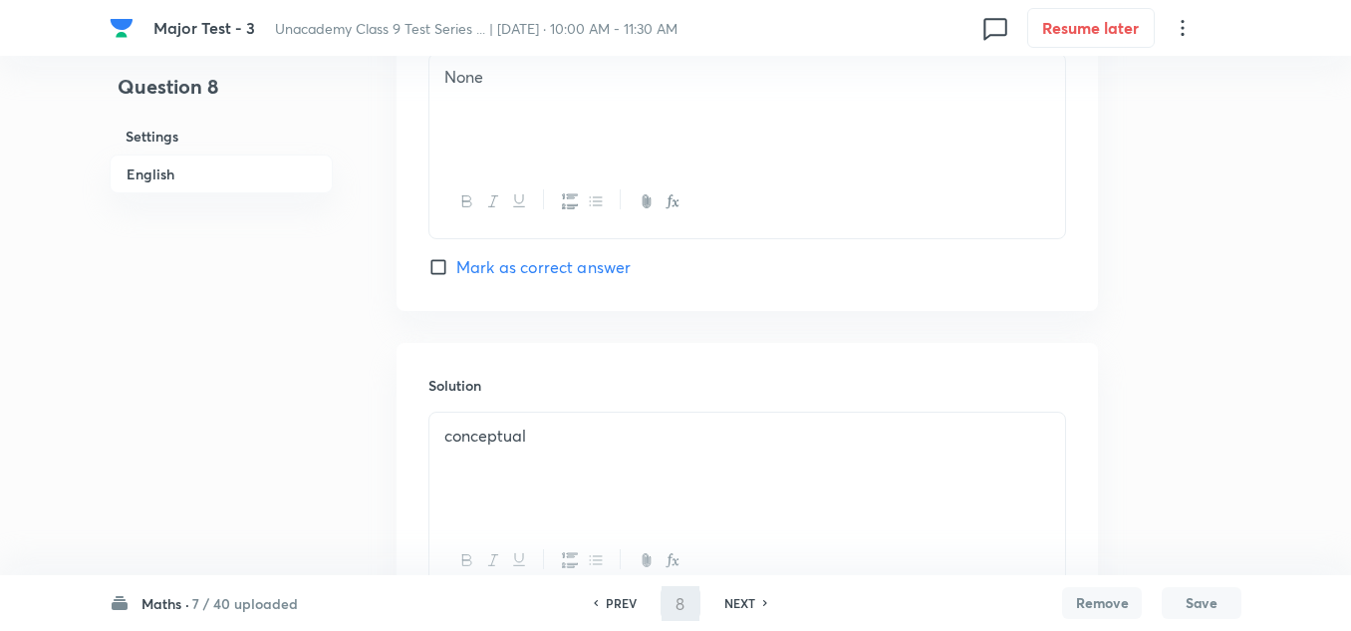
type input "9"
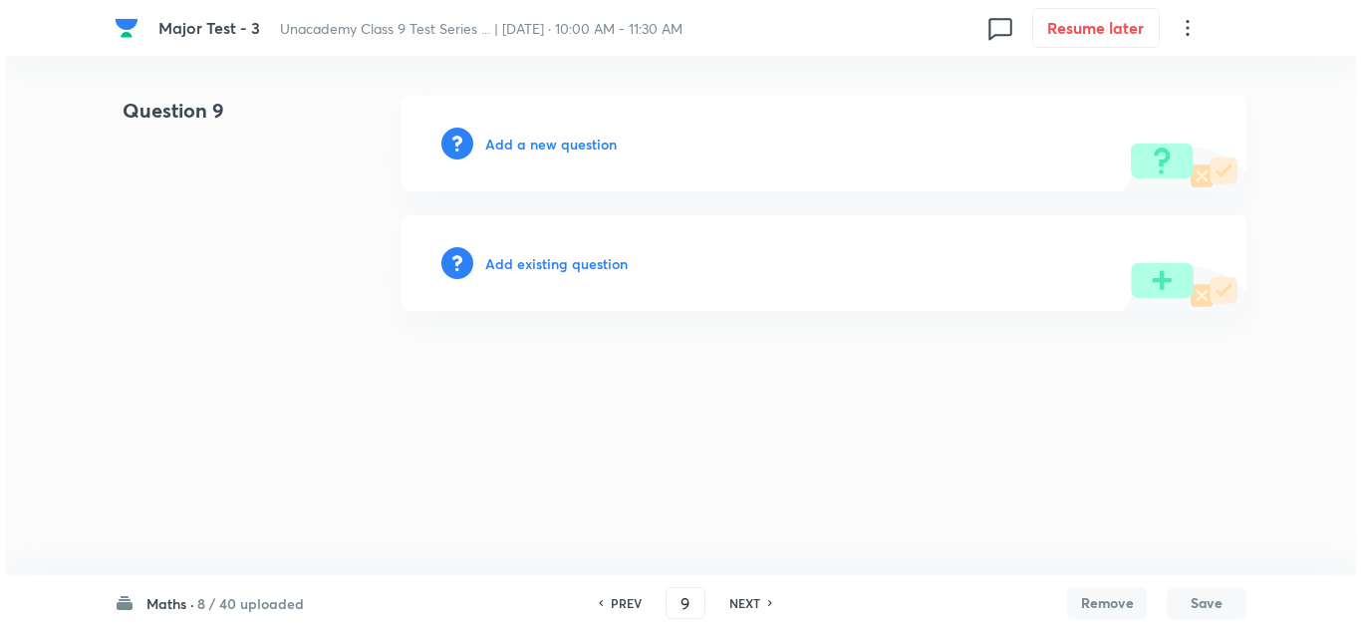
scroll to position [0, 0]
click at [545, 142] on h6 "Add a new question" at bounding box center [551, 144] width 132 height 21
click at [545, 142] on h6 "Choose a question type" at bounding box center [561, 144] width 153 height 21
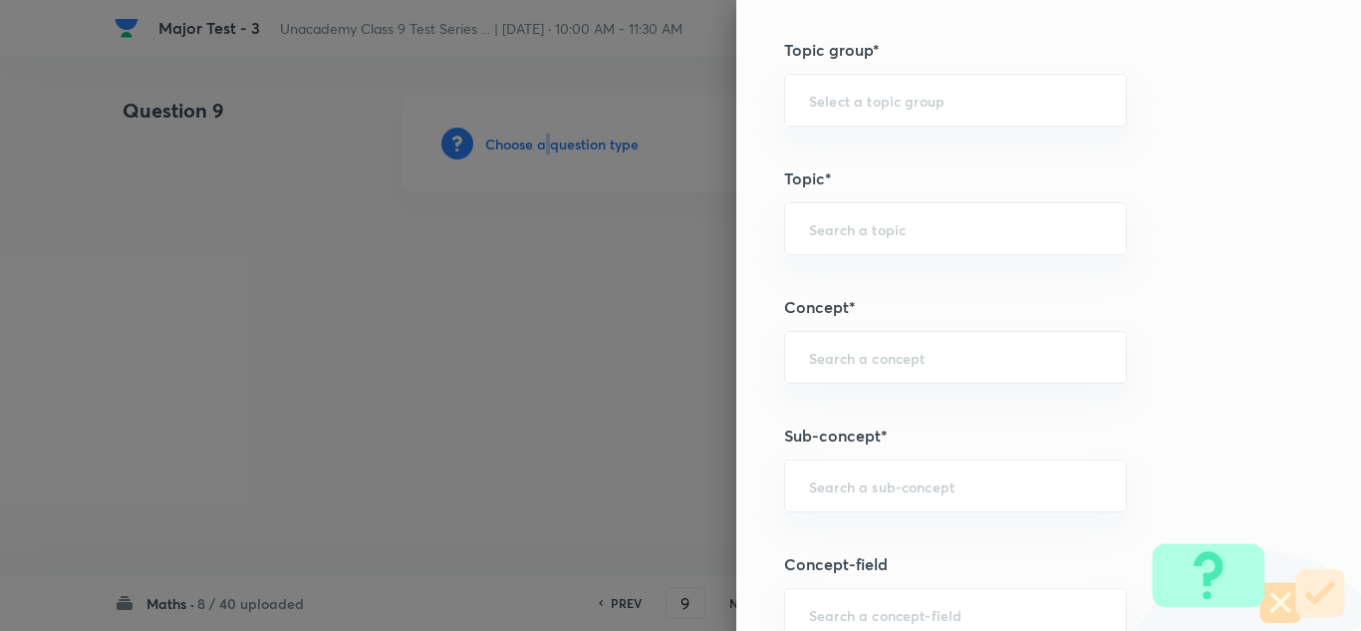
scroll to position [1395, 0]
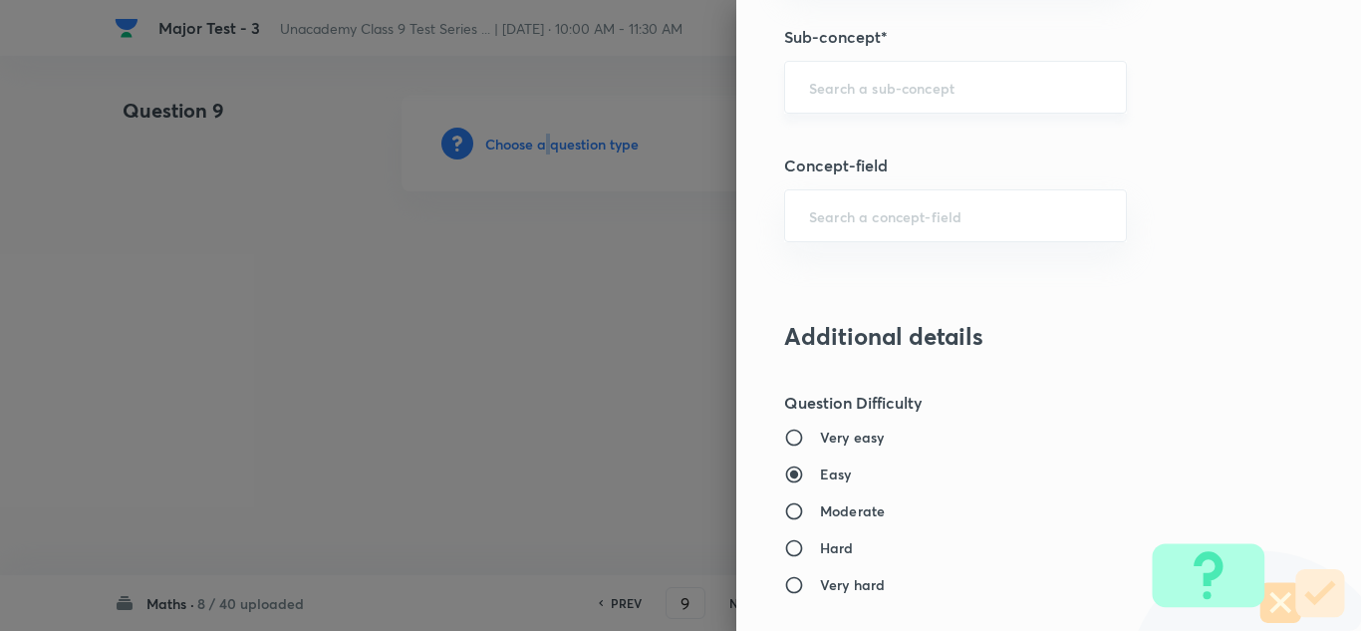
click at [881, 106] on div "​" at bounding box center [955, 87] width 343 height 53
click at [879, 84] on input "text" at bounding box center [955, 87] width 293 height 19
paste input "Number System"
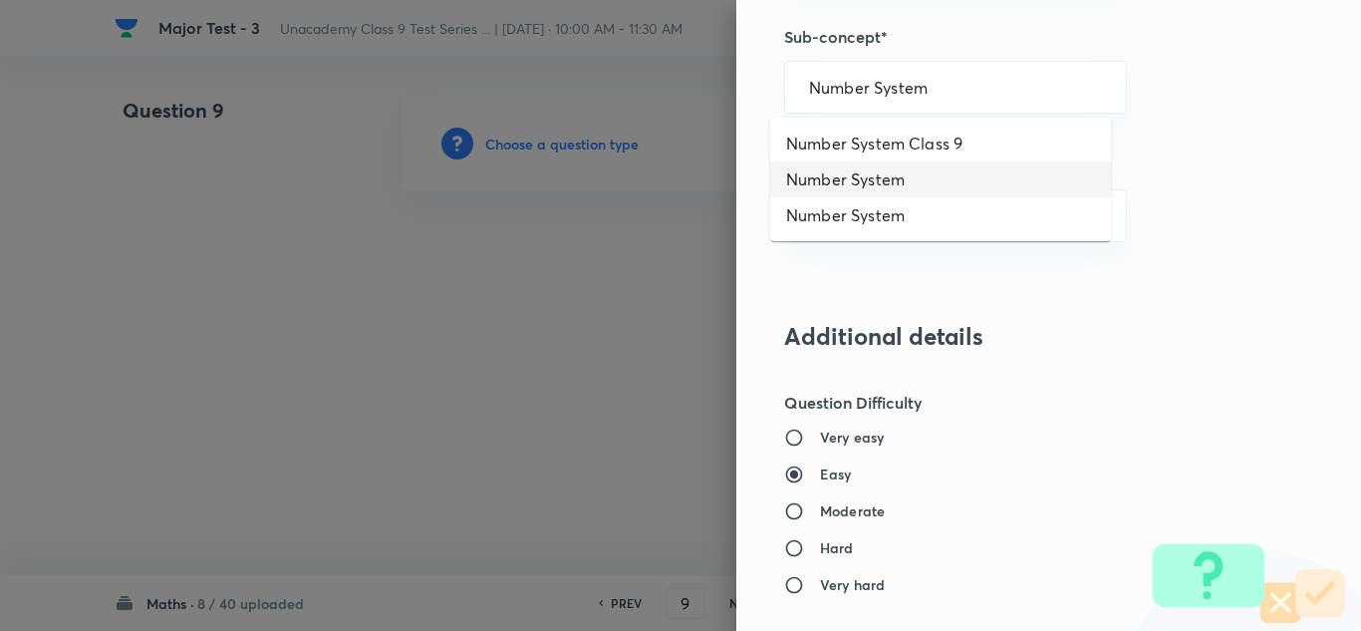
click at [853, 173] on li "Number System" at bounding box center [940, 179] width 341 height 36
type input "Number System"
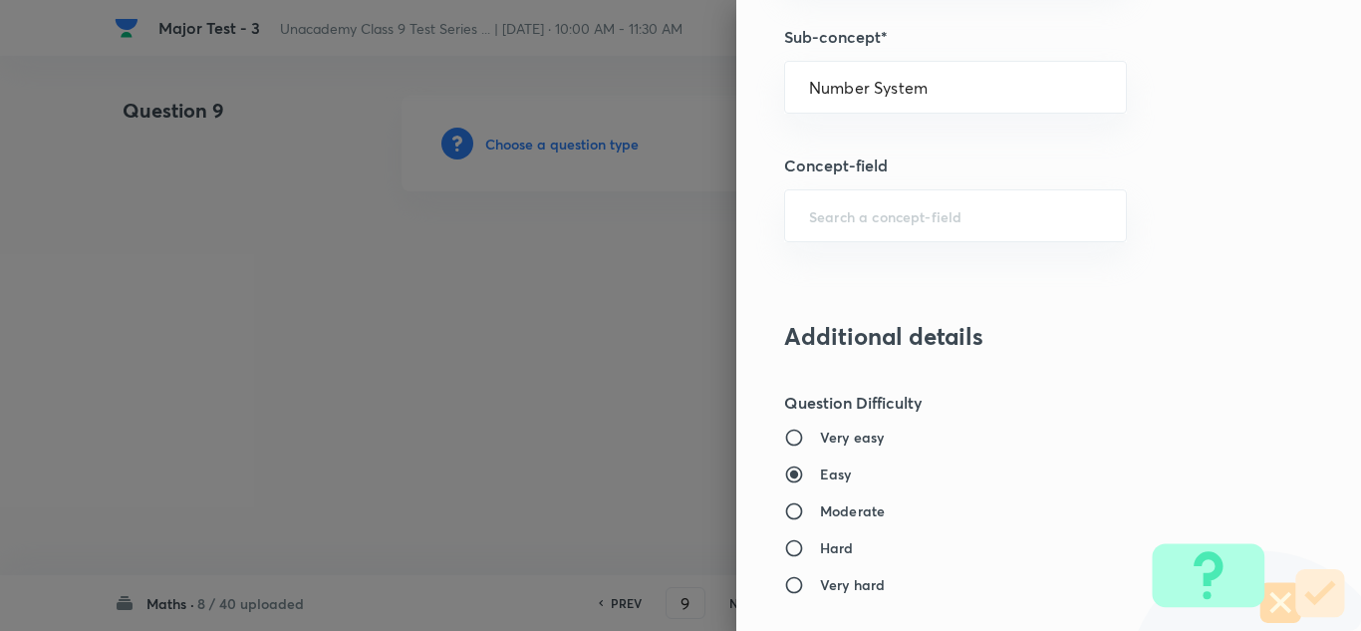
type input "Foundation Class 8"
type input "Mathematics"
type input "Number System"
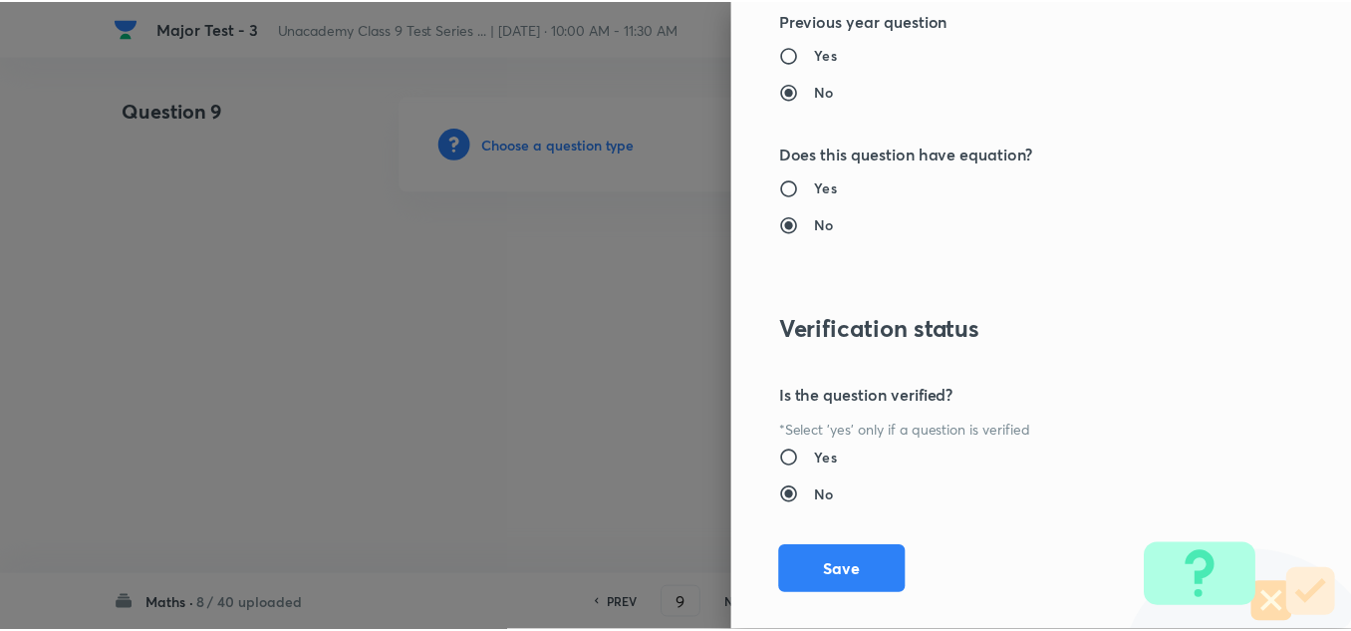
scroll to position [2219, 0]
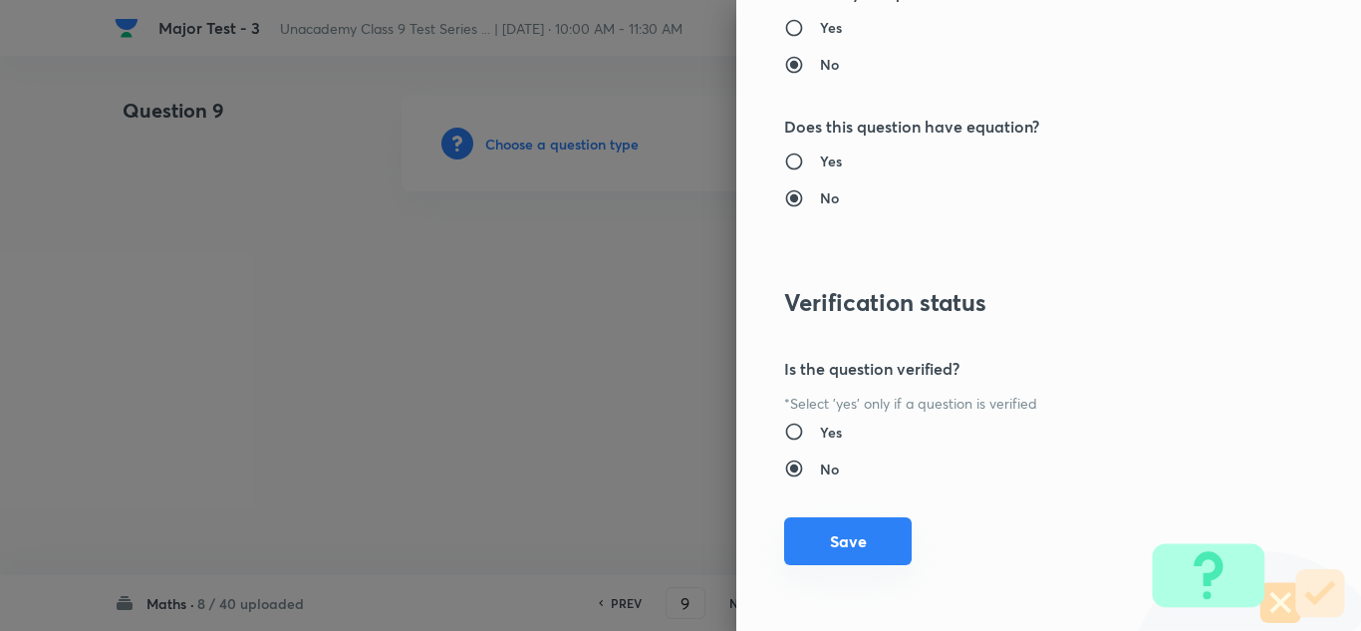
click at [827, 547] on button "Save" at bounding box center [848, 541] width 128 height 48
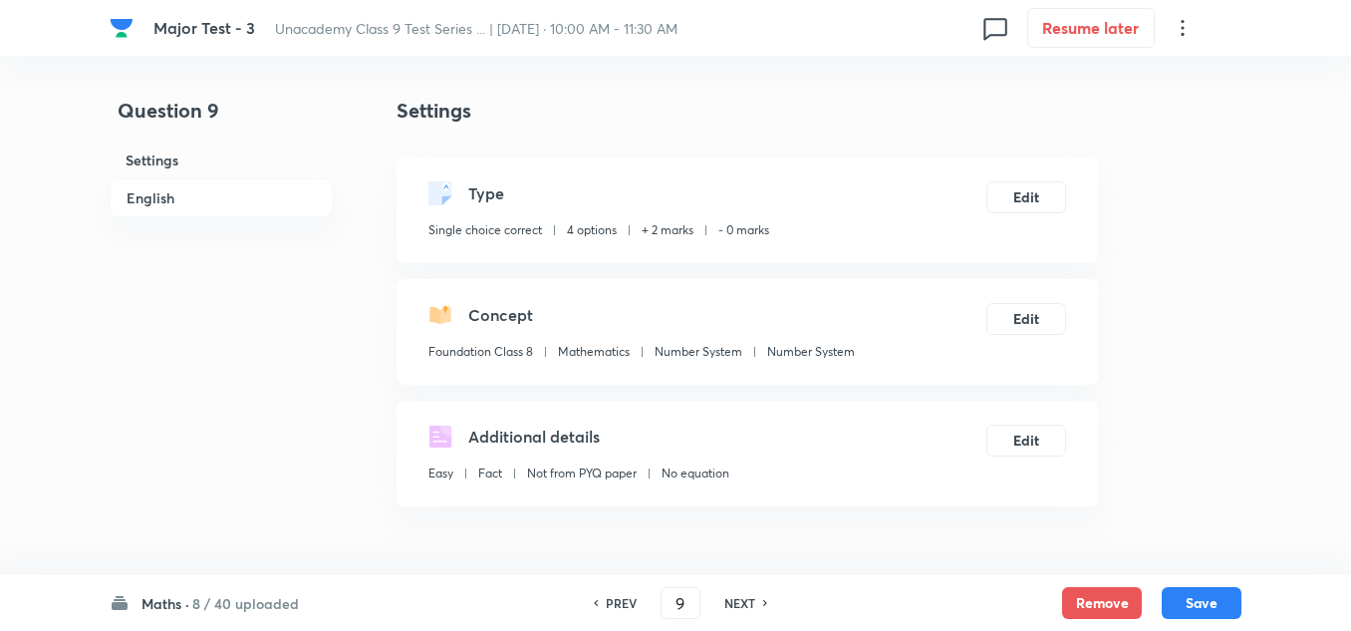
scroll to position [399, 0]
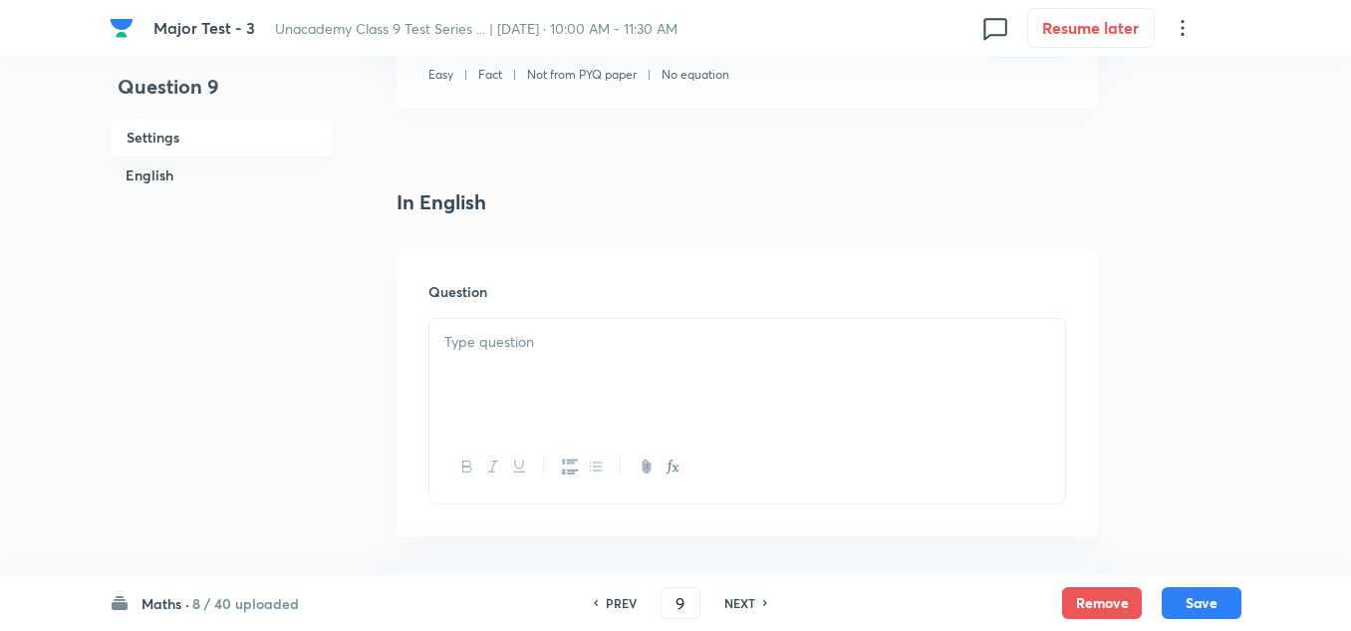
click at [505, 347] on p at bounding box center [747, 342] width 606 height 23
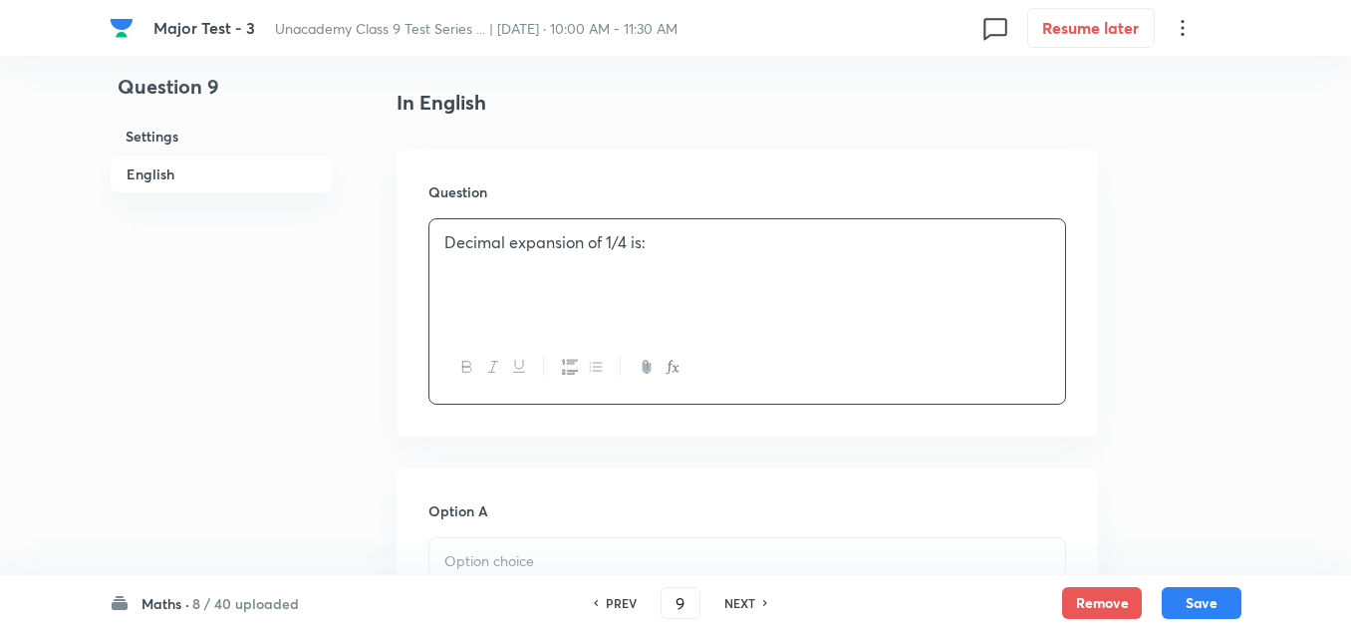
scroll to position [697, 0]
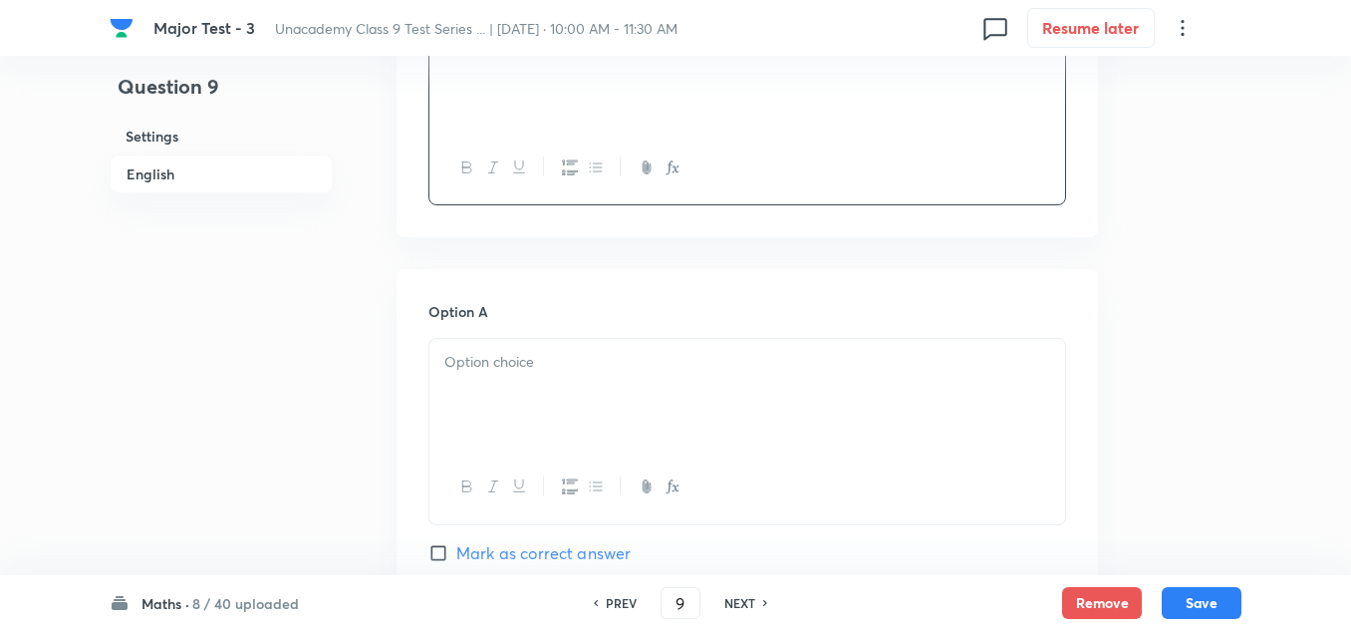
click at [492, 394] on div at bounding box center [747, 395] width 636 height 112
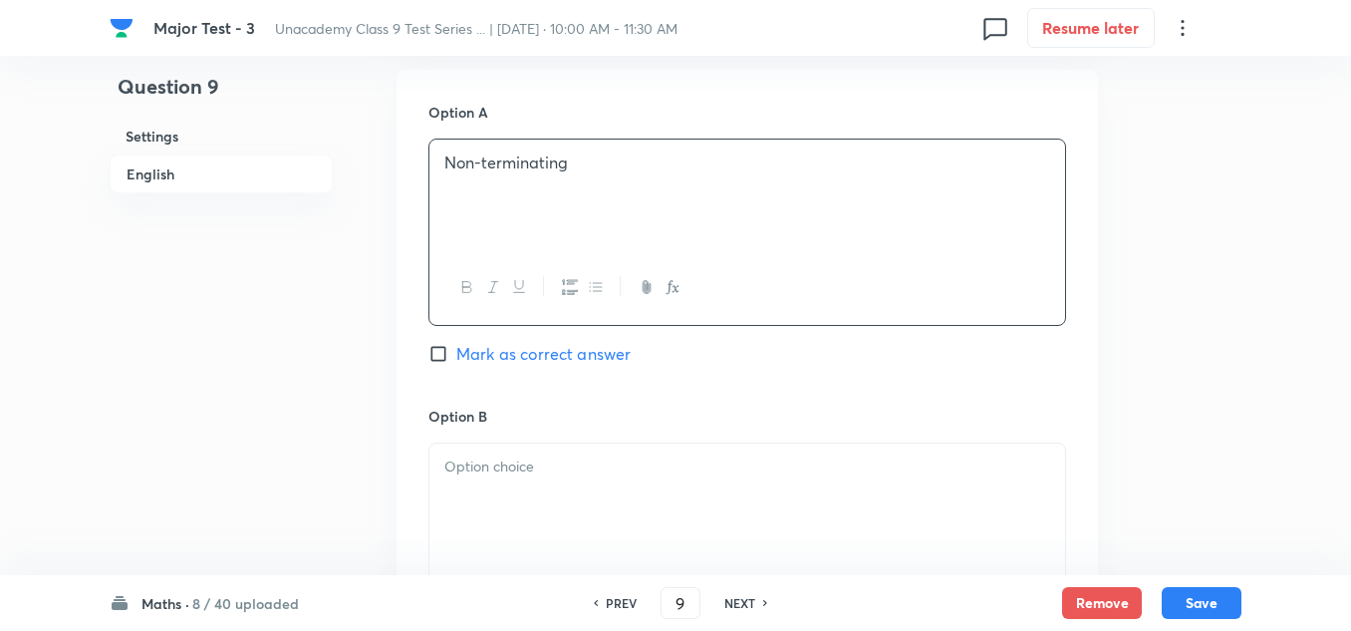
scroll to position [996, 0]
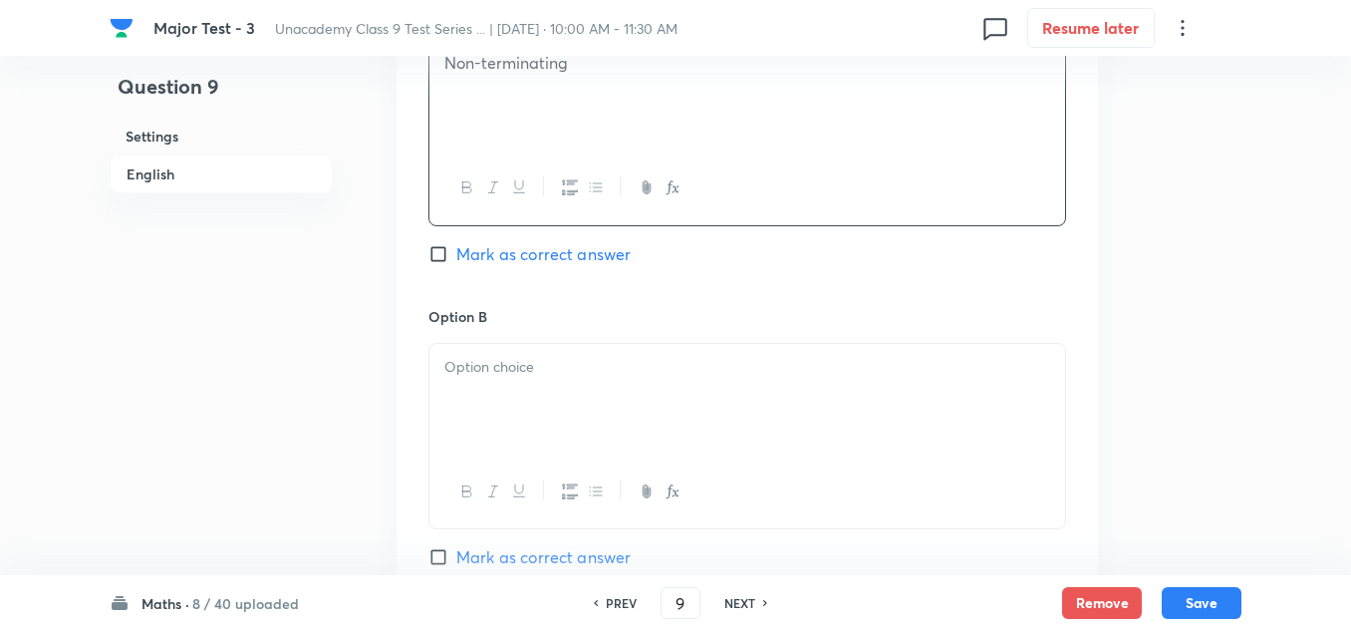
click at [532, 395] on div at bounding box center [747, 400] width 636 height 112
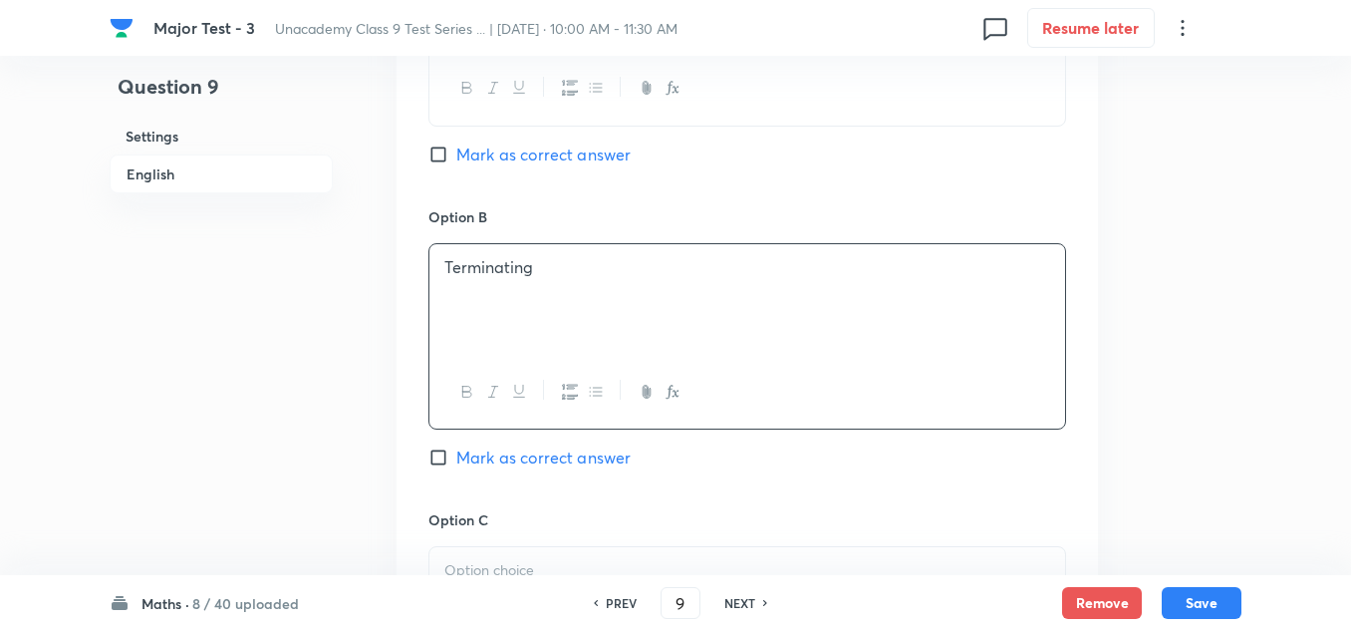
scroll to position [1196, 0]
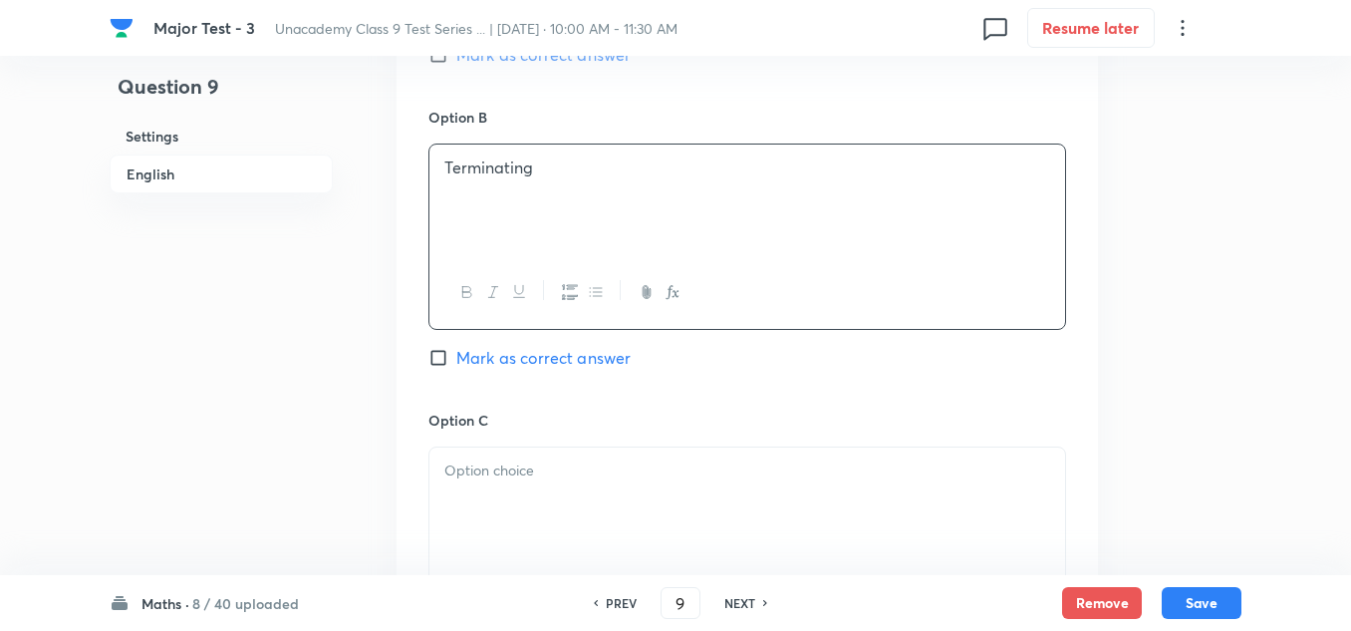
click at [509, 470] on p at bounding box center [747, 470] width 606 height 23
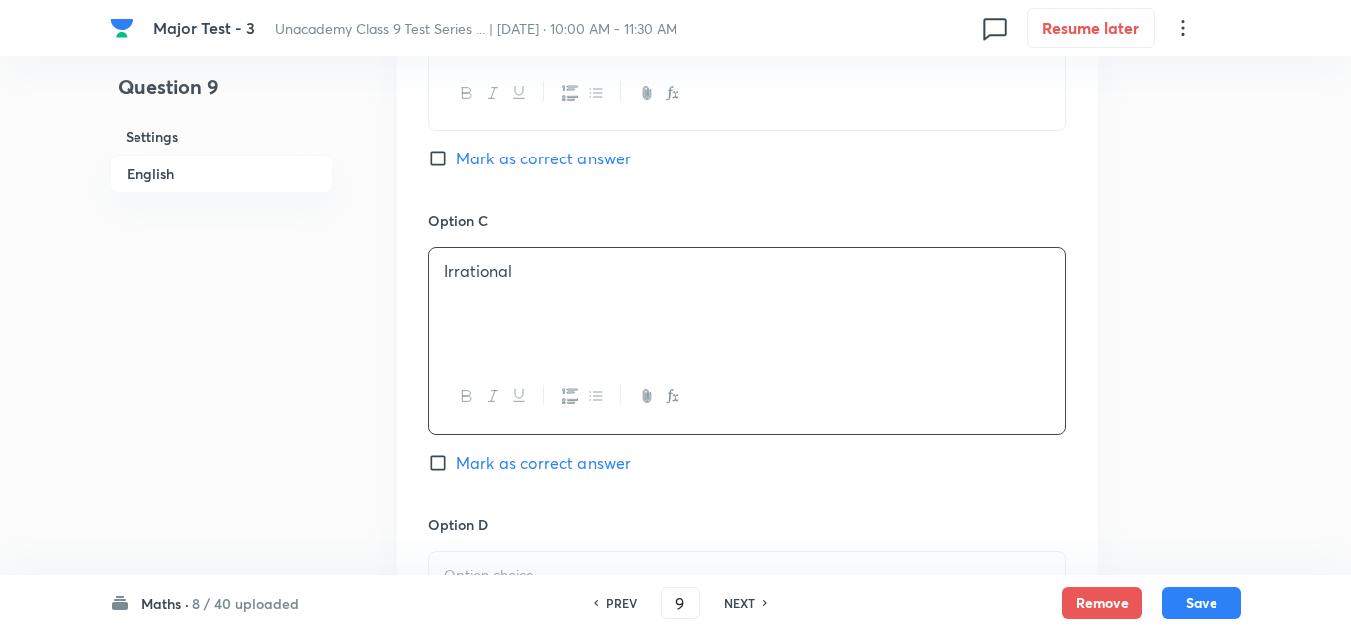
scroll to position [1494, 0]
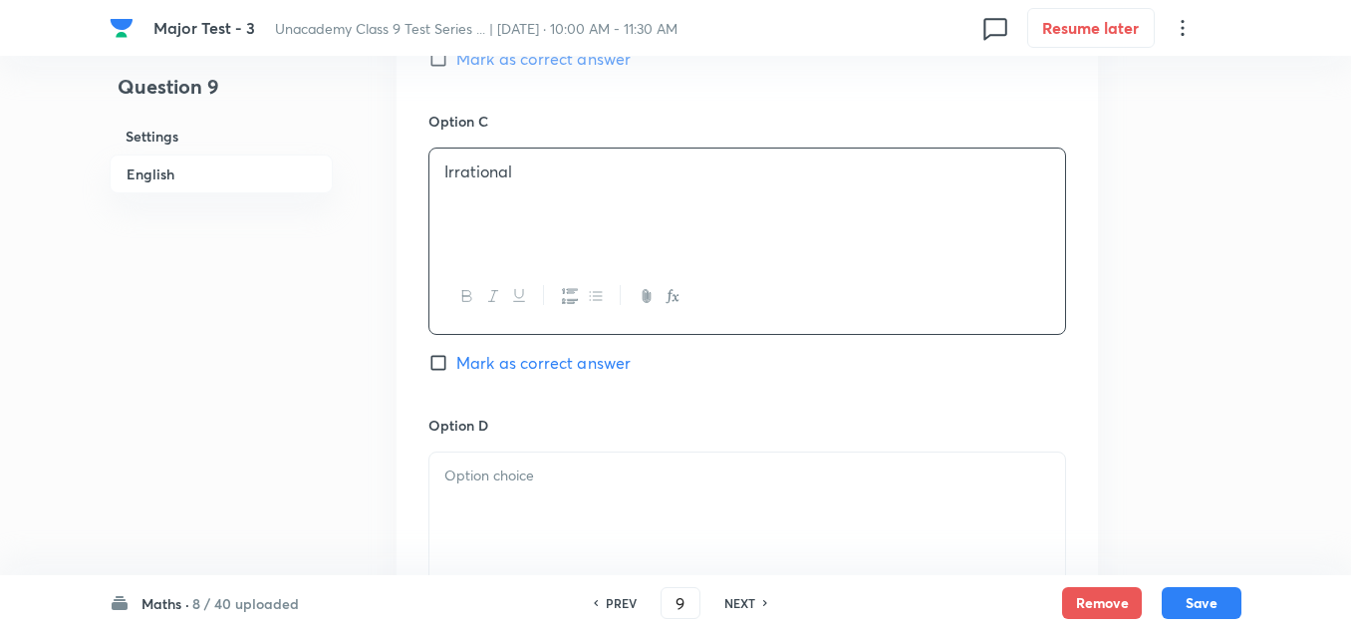
click at [530, 481] on p at bounding box center [747, 475] width 606 height 23
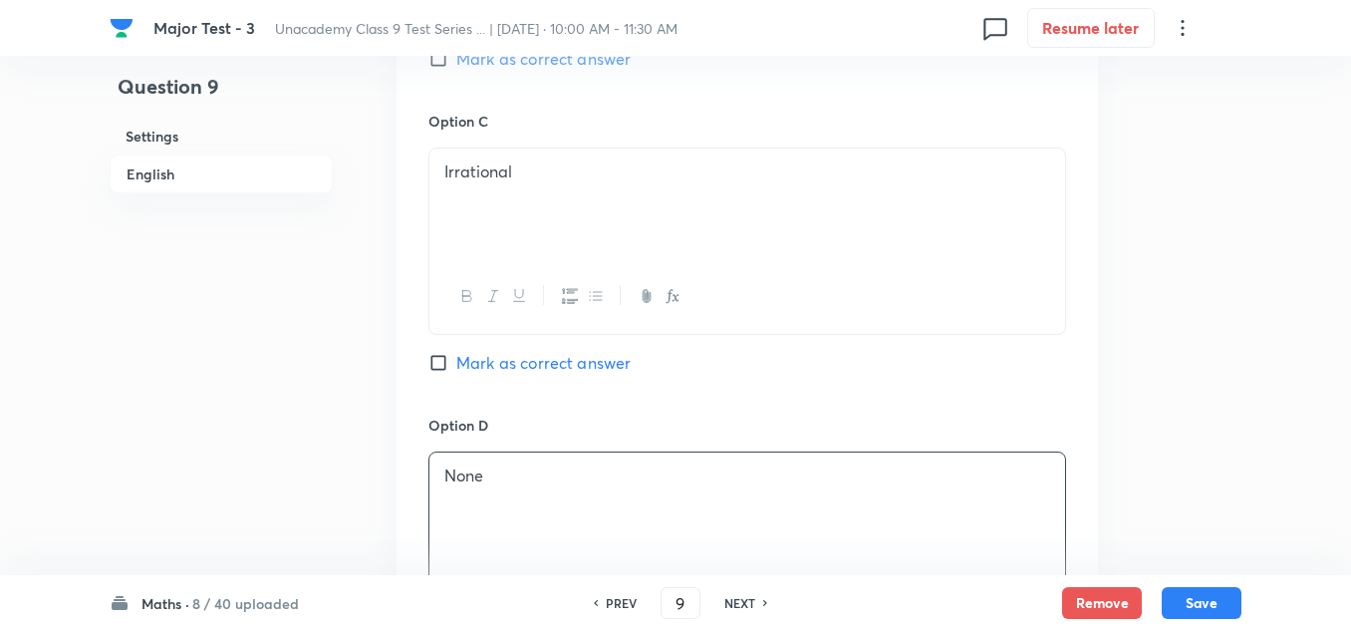
scroll to position [1395, 0]
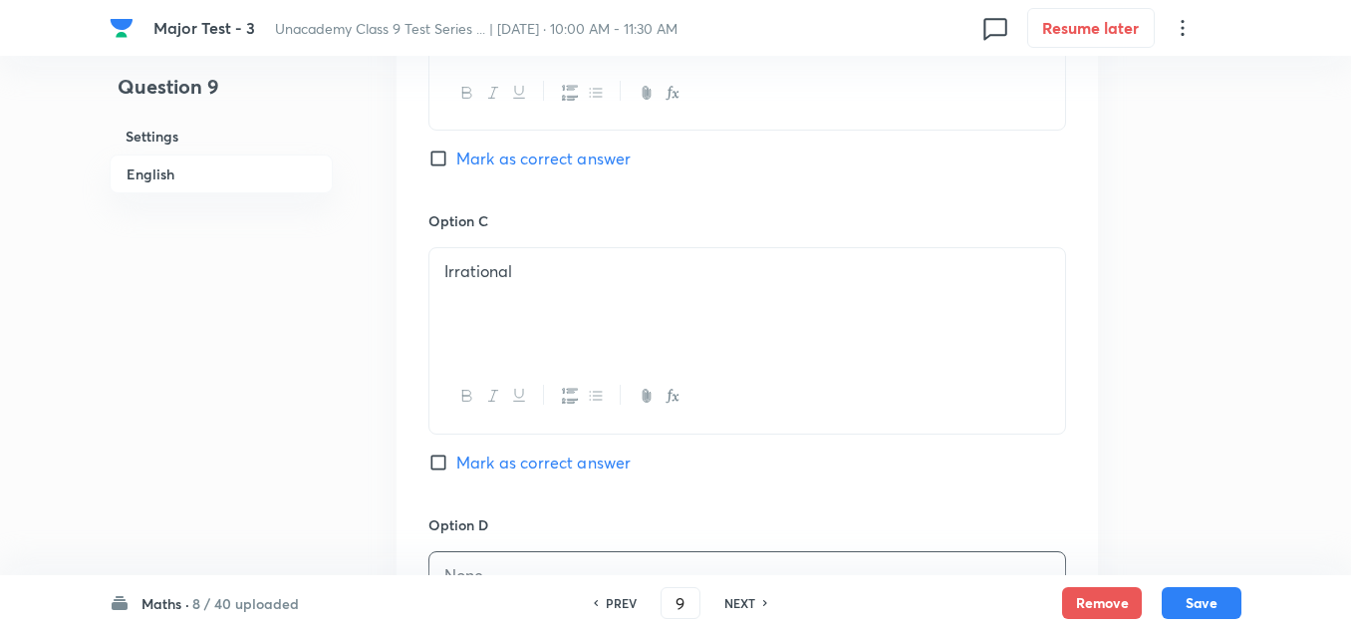
click at [537, 160] on span "Mark as correct answer" at bounding box center [543, 158] width 174 height 24
click at [456, 160] on input "Mark as correct answer" at bounding box center [442, 158] width 28 height 20
checkbox input "true"
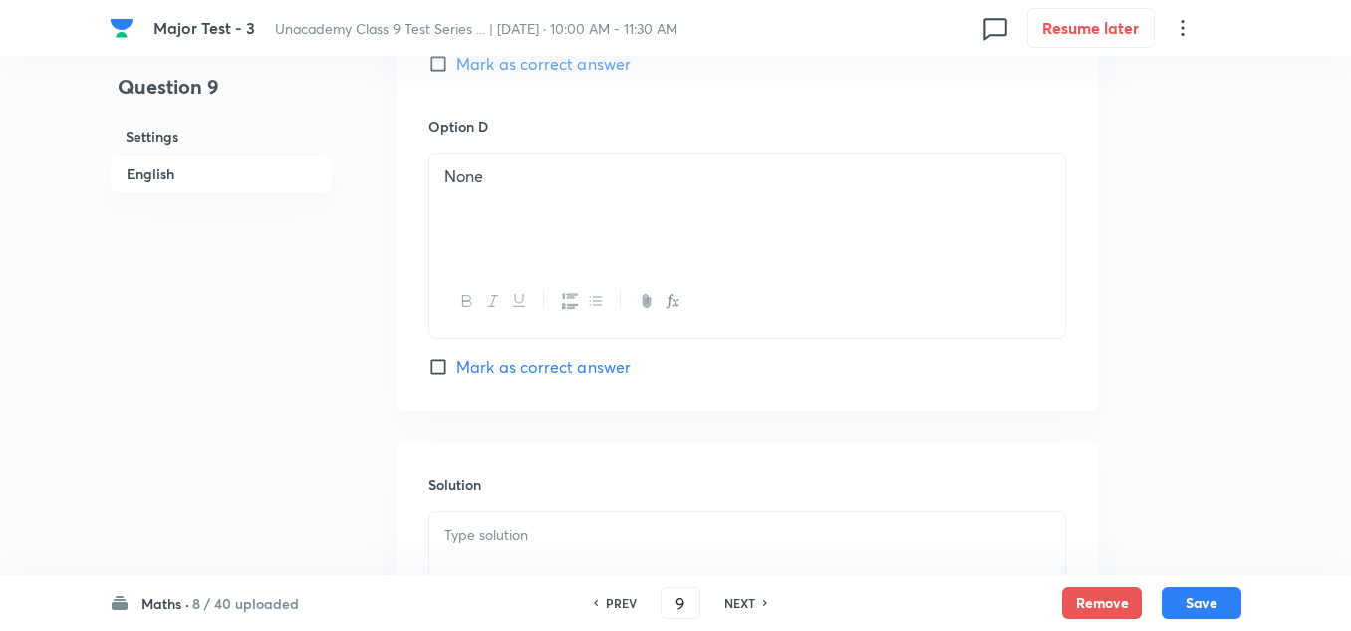
scroll to position [1893, 0]
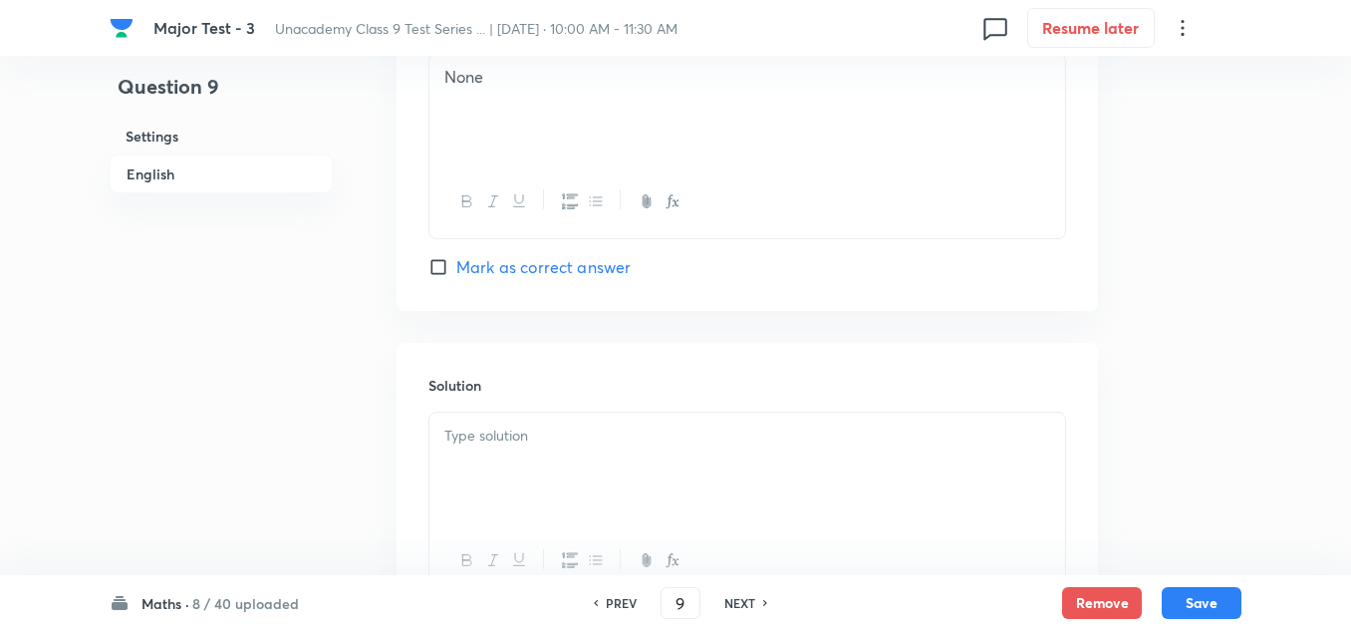
click at [530, 460] on div at bounding box center [747, 468] width 636 height 112
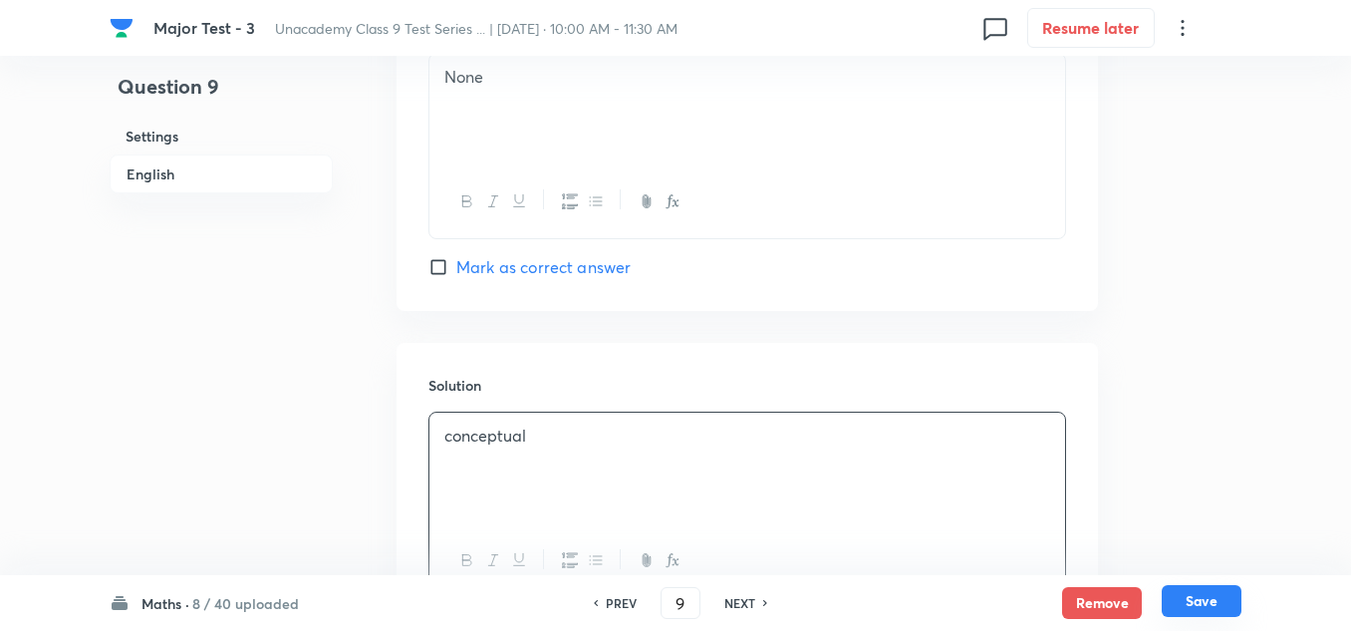
click at [1197, 591] on button "Save" at bounding box center [1202, 601] width 80 height 32
type input "10"
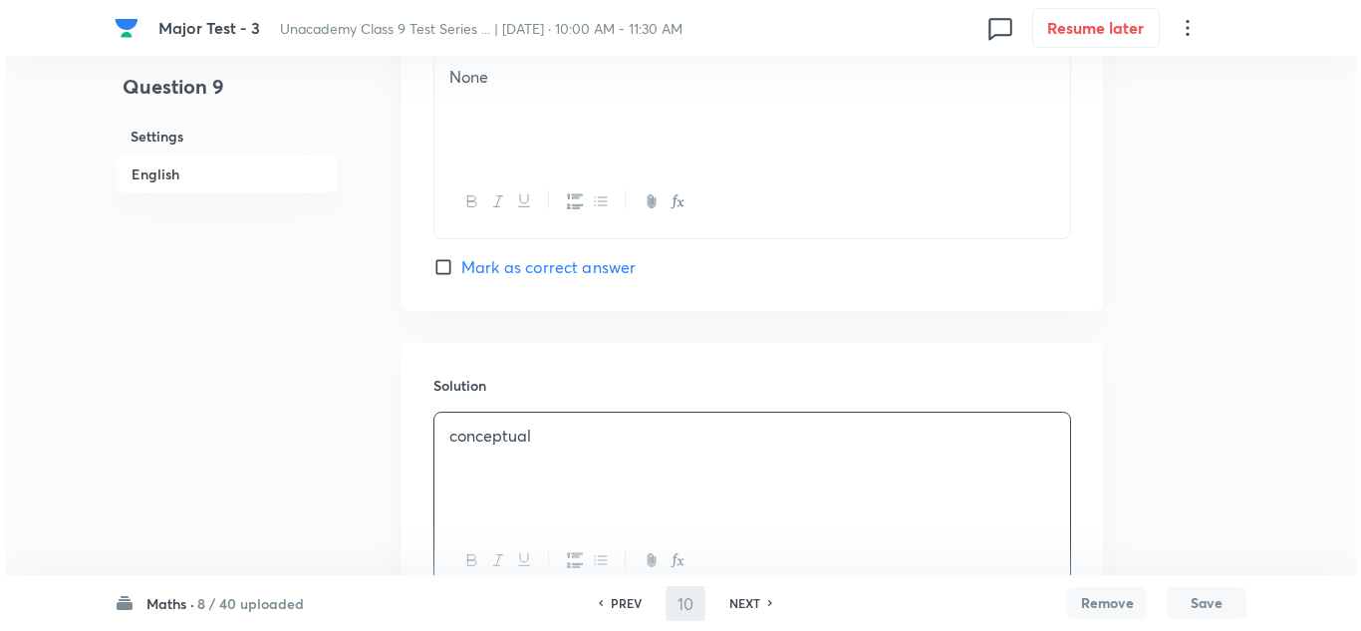
scroll to position [0, 0]
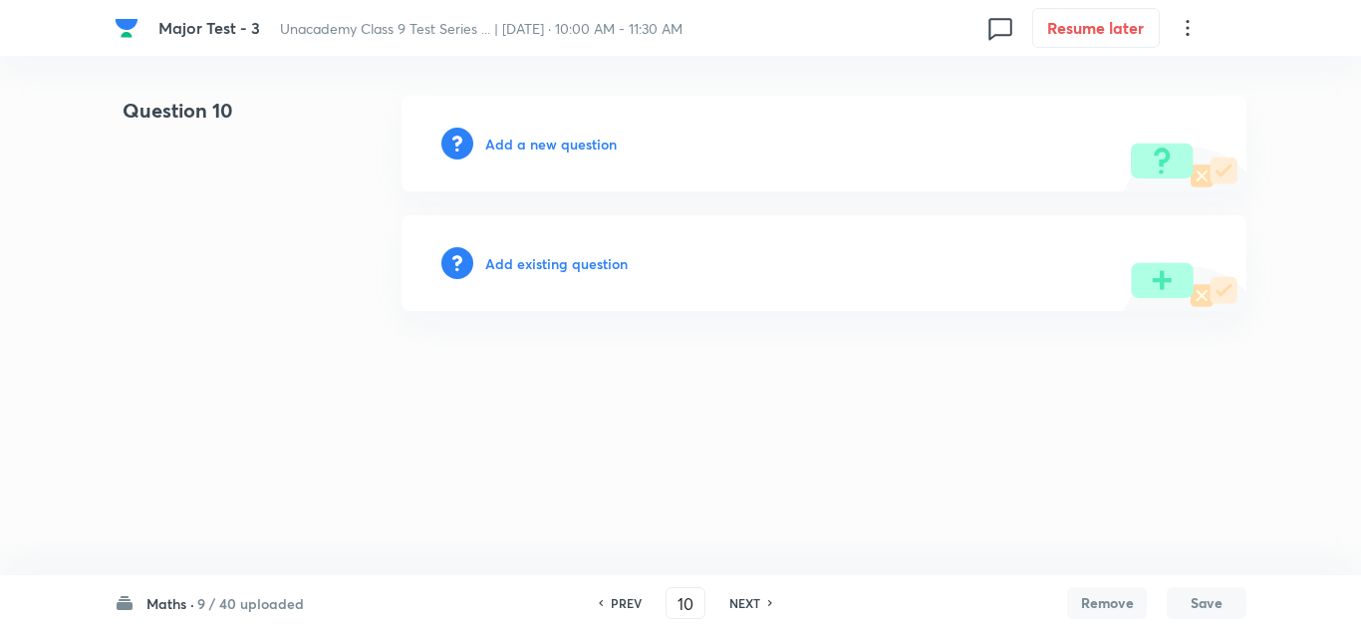
click at [531, 134] on h6 "Add a new question" at bounding box center [551, 144] width 132 height 21
click at [531, 134] on h6 "Choose a question type" at bounding box center [561, 144] width 153 height 21
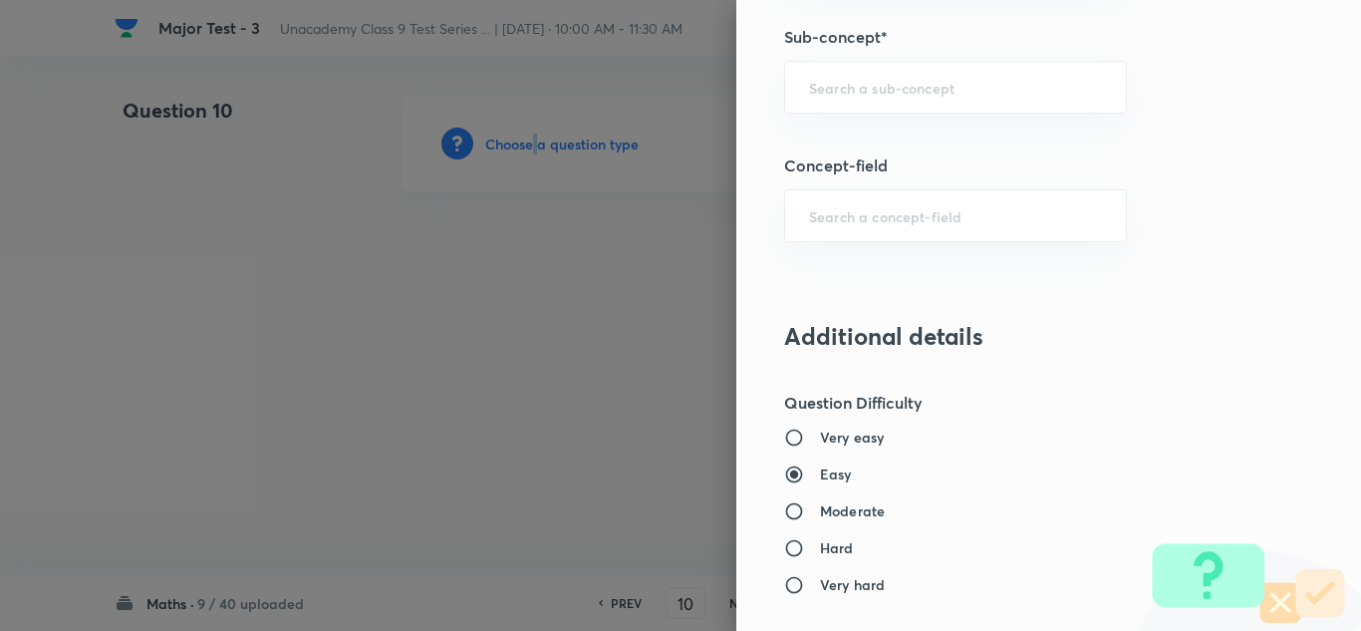
scroll to position [1096, 0]
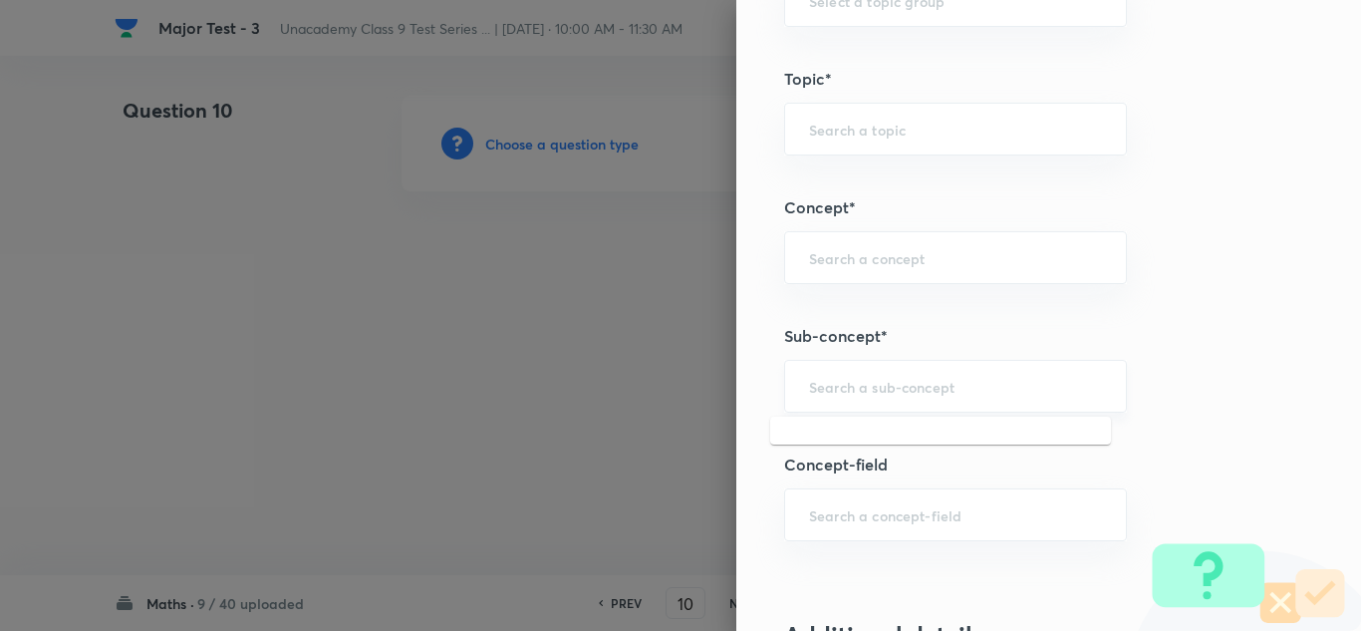
click at [843, 389] on input "text" at bounding box center [955, 386] width 293 height 19
paste input "Polynomials"
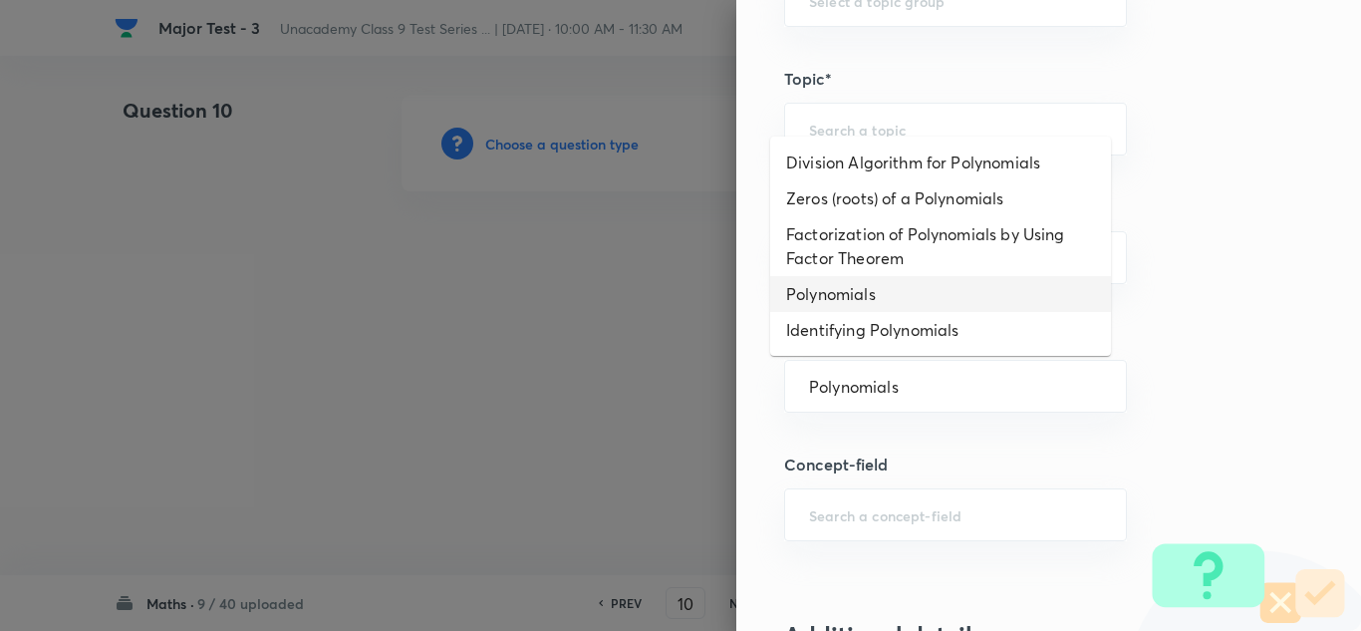
click at [836, 292] on li "Polynomials" at bounding box center [940, 294] width 341 height 36
type input "Polynomials"
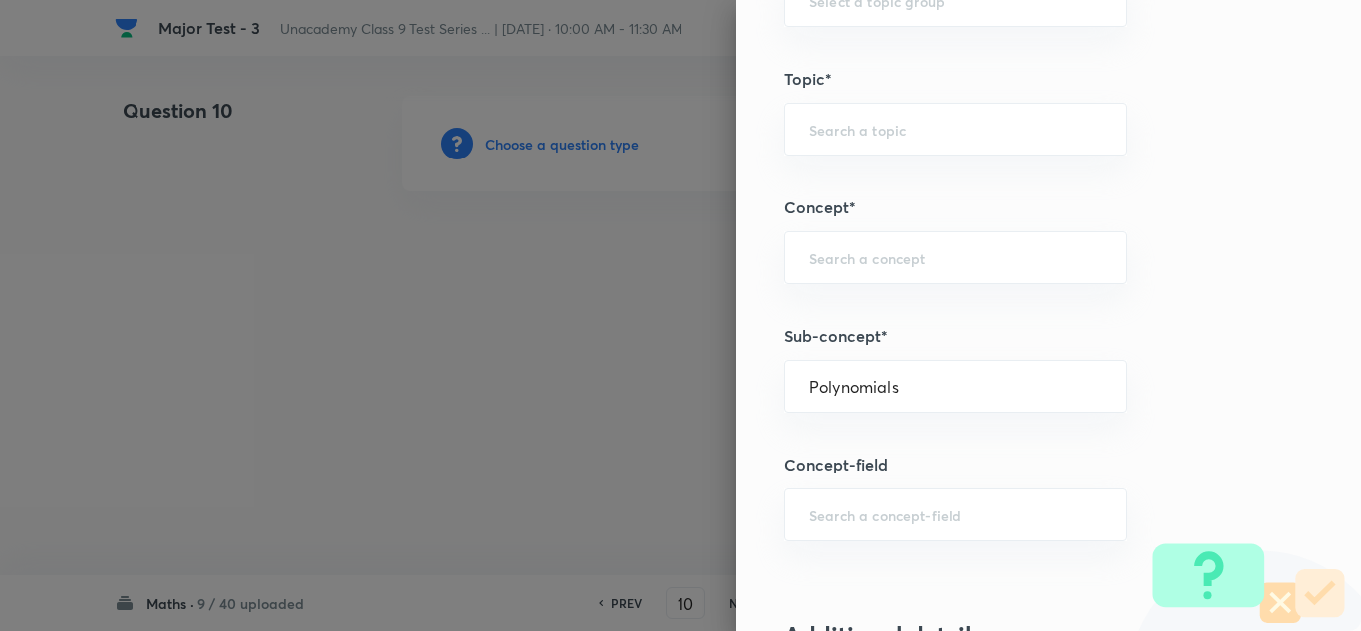
type input "Foundation Class IX"
type input "Mathematics"
type input "Polynomials"
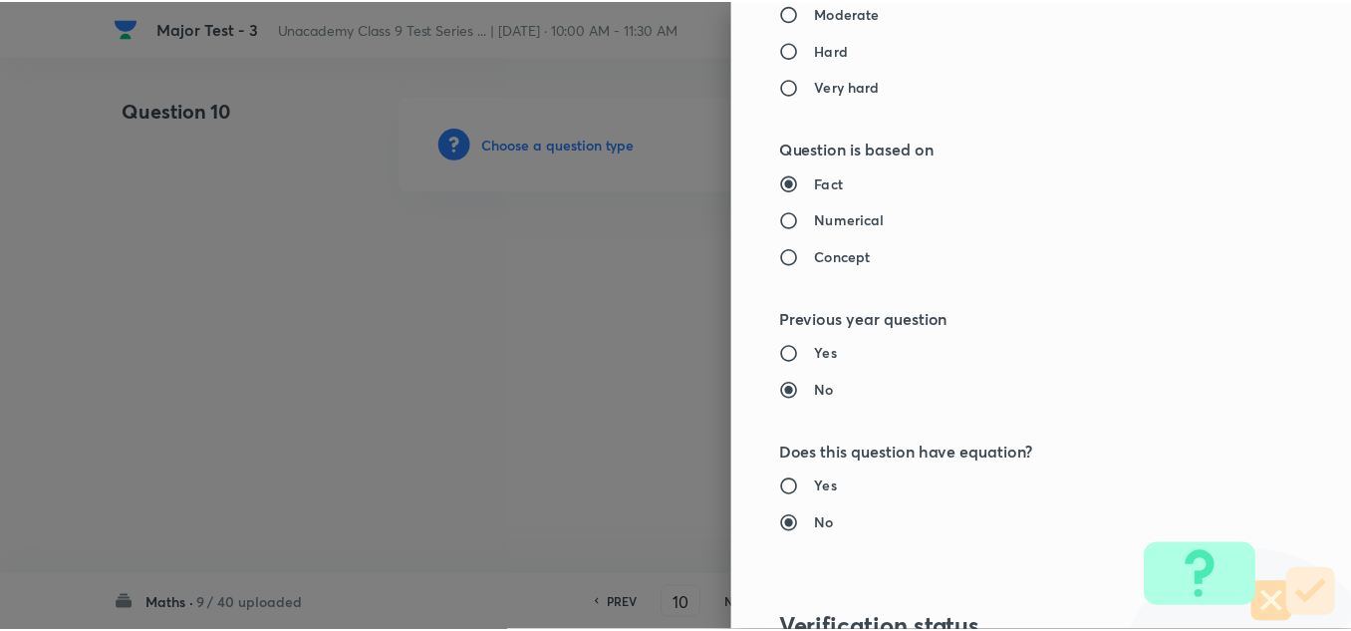
scroll to position [2219, 0]
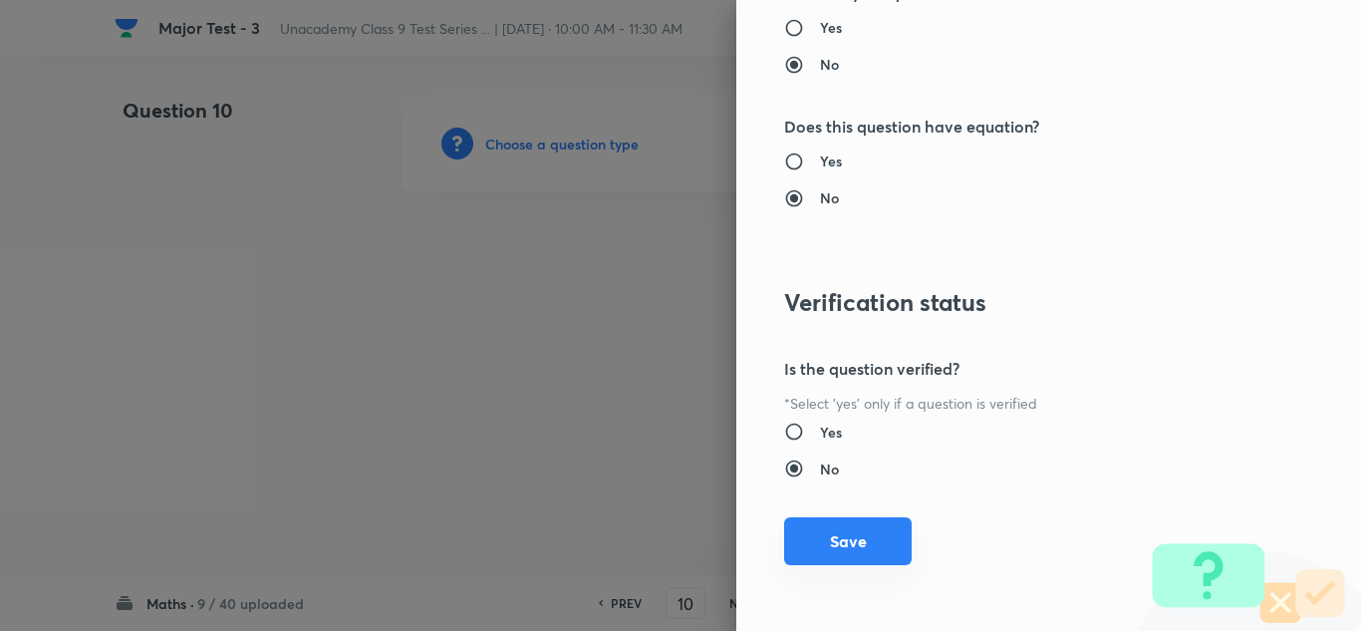
click at [858, 539] on button "Save" at bounding box center [848, 541] width 128 height 48
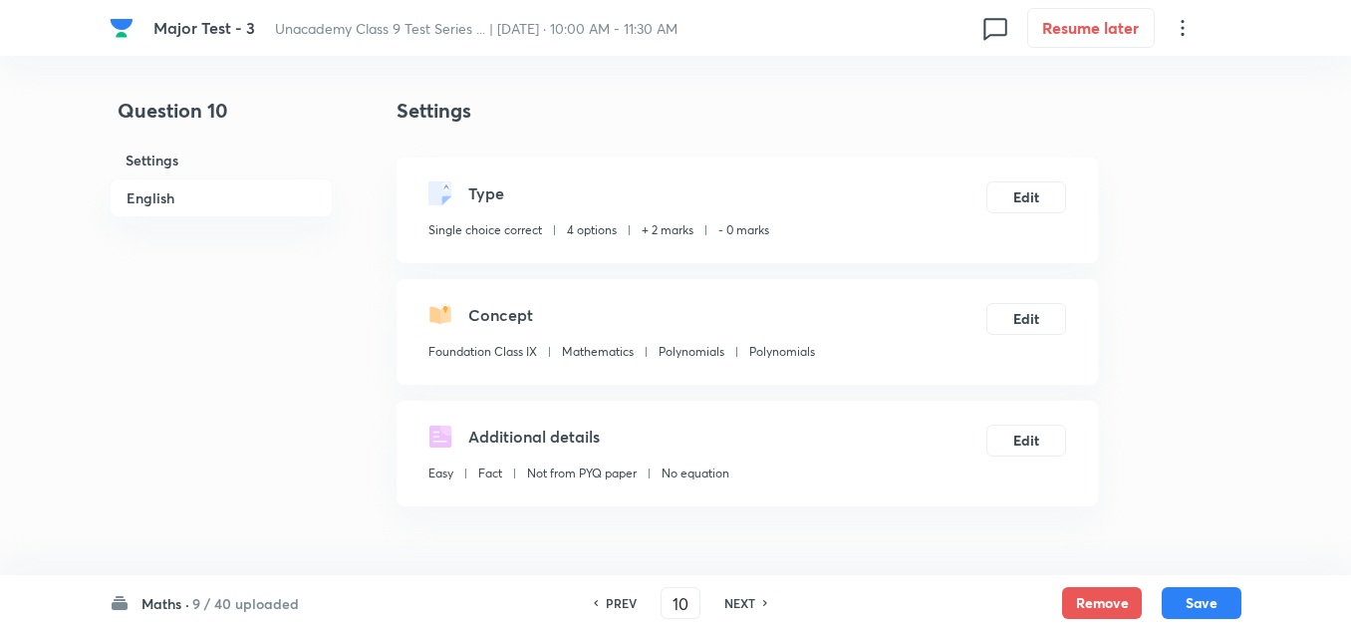
scroll to position [399, 0]
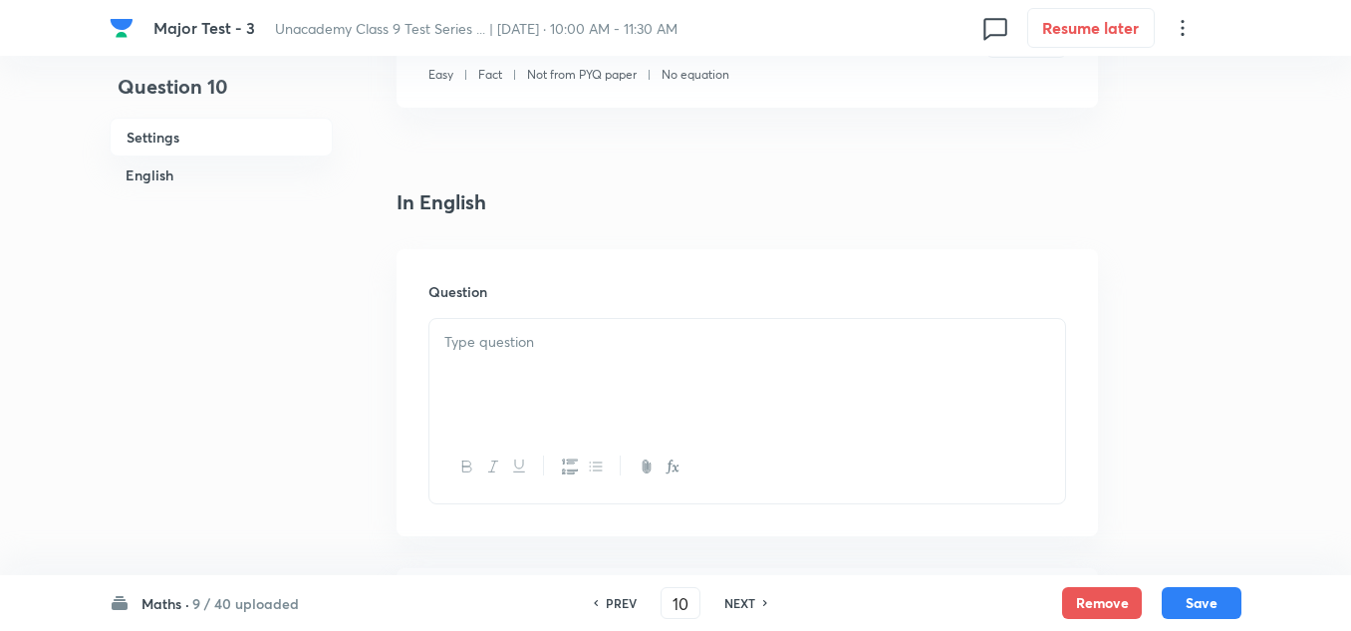
click at [526, 329] on div at bounding box center [747, 375] width 636 height 112
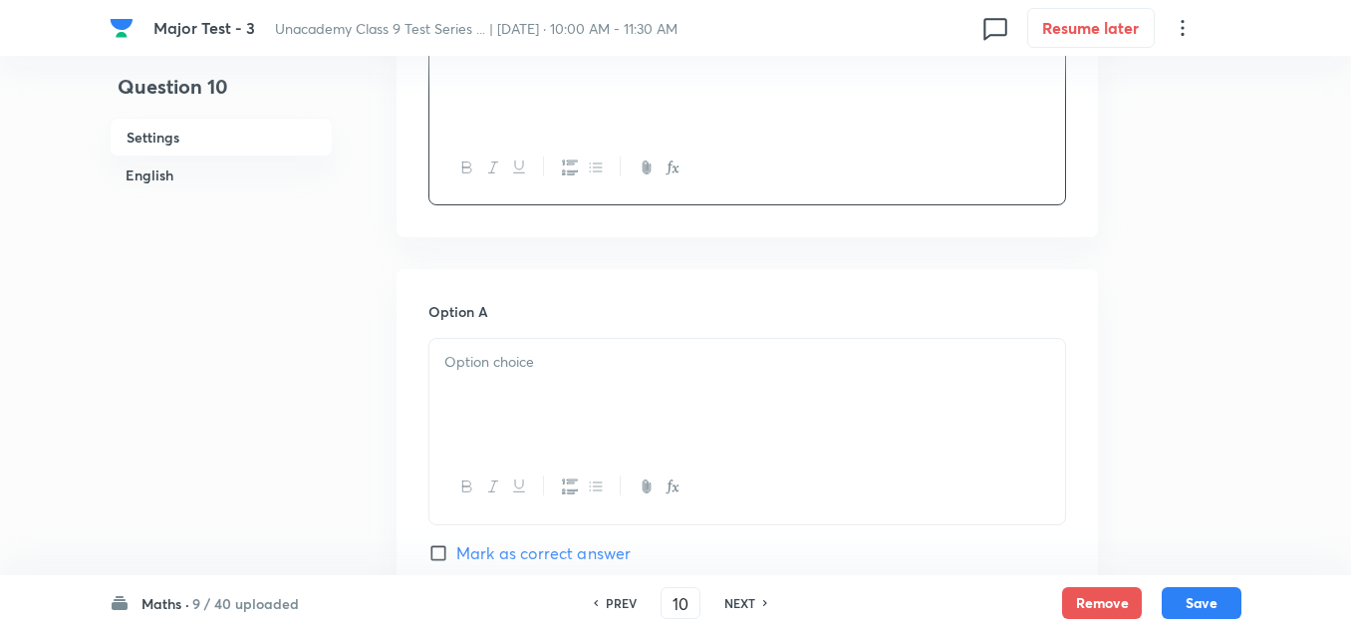
scroll to position [797, 0]
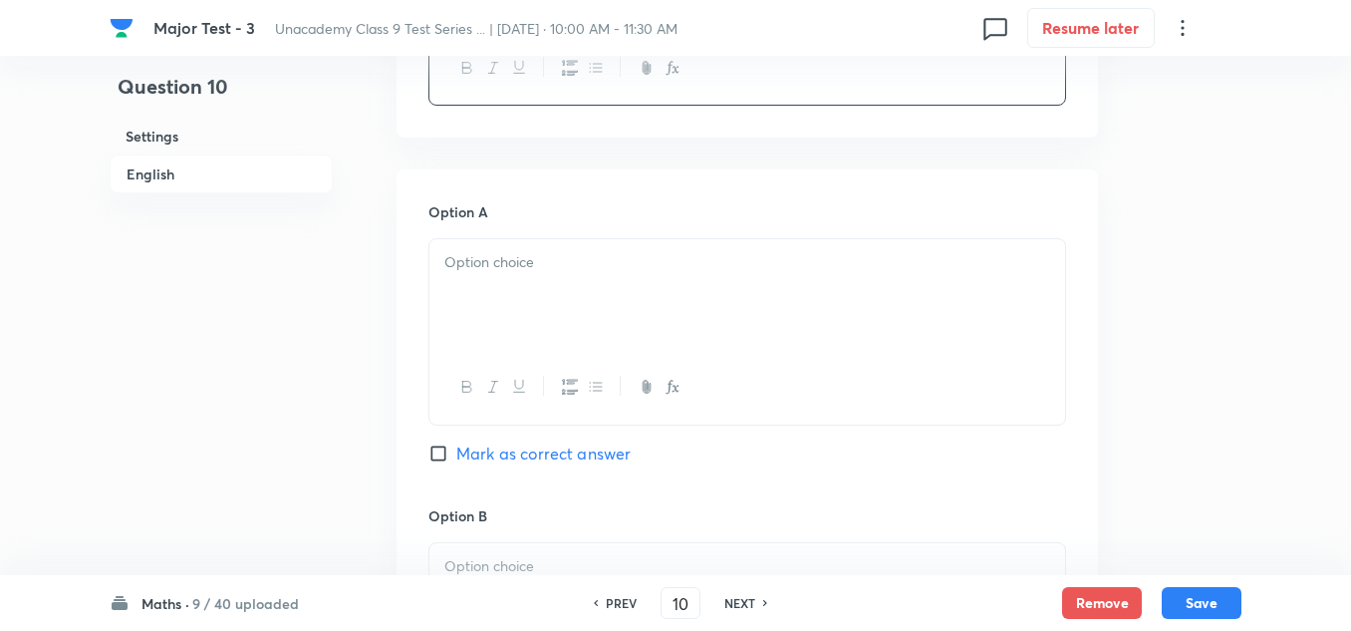
click at [532, 288] on div at bounding box center [747, 295] width 636 height 112
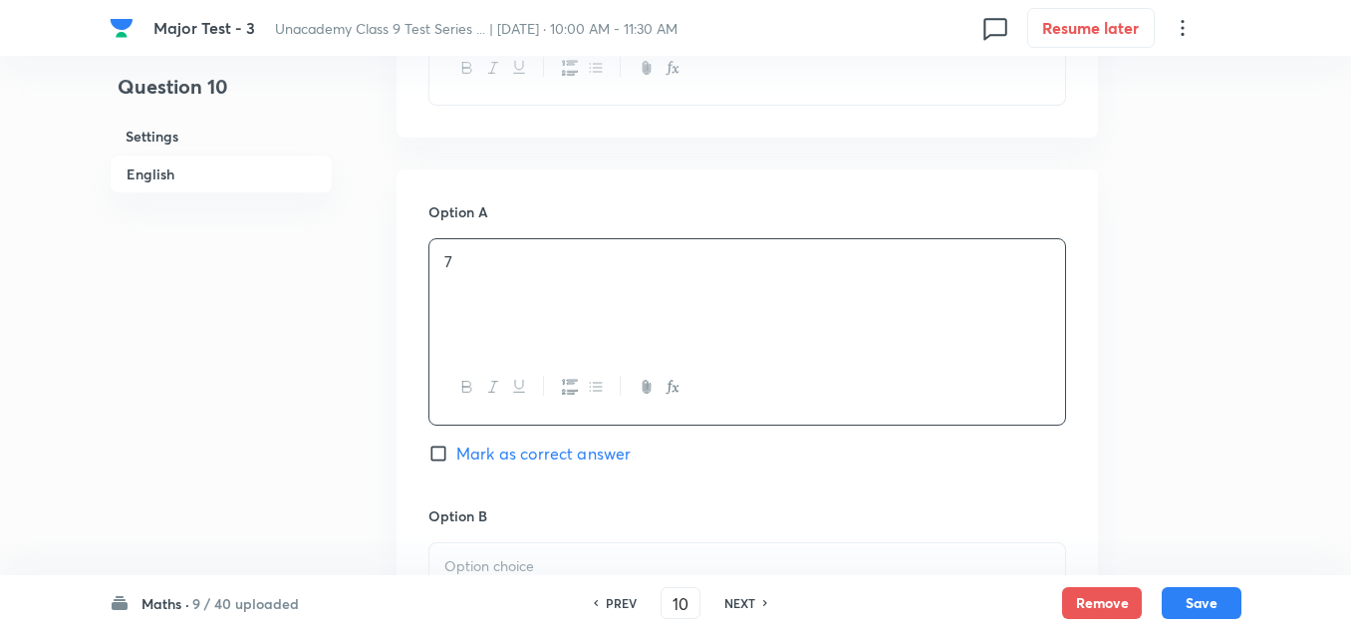
scroll to position [996, 0]
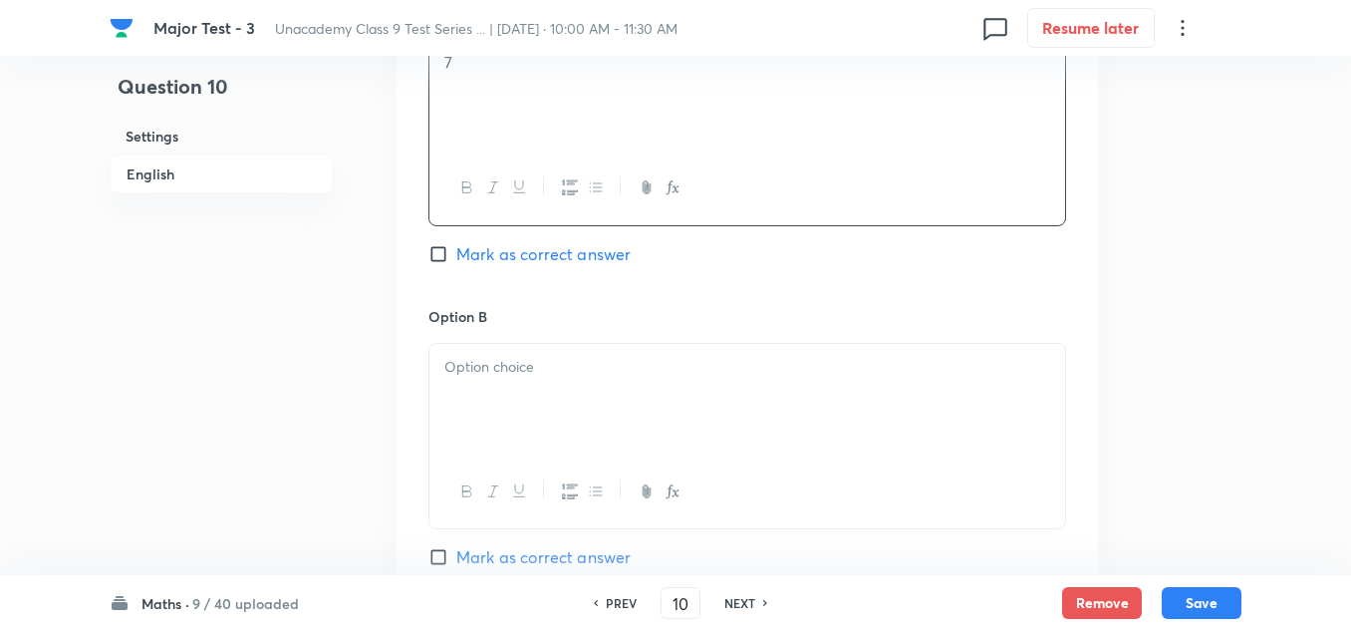
click at [543, 405] on div at bounding box center [747, 400] width 636 height 112
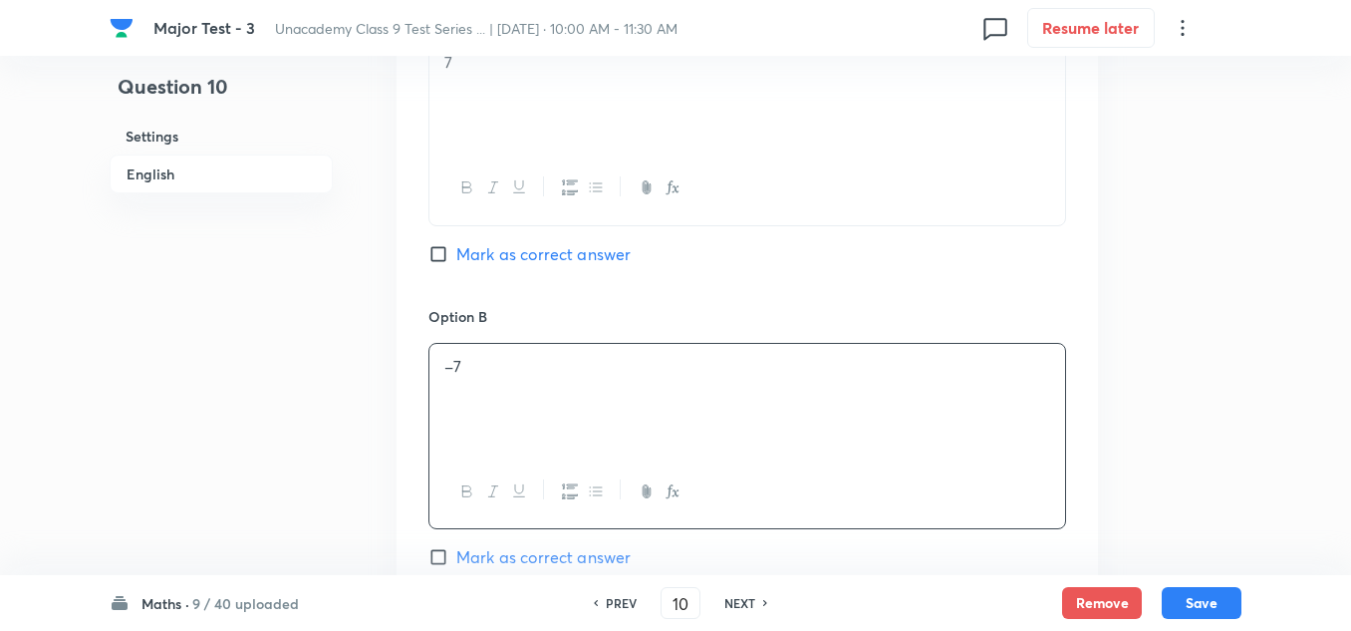
scroll to position [1096, 0]
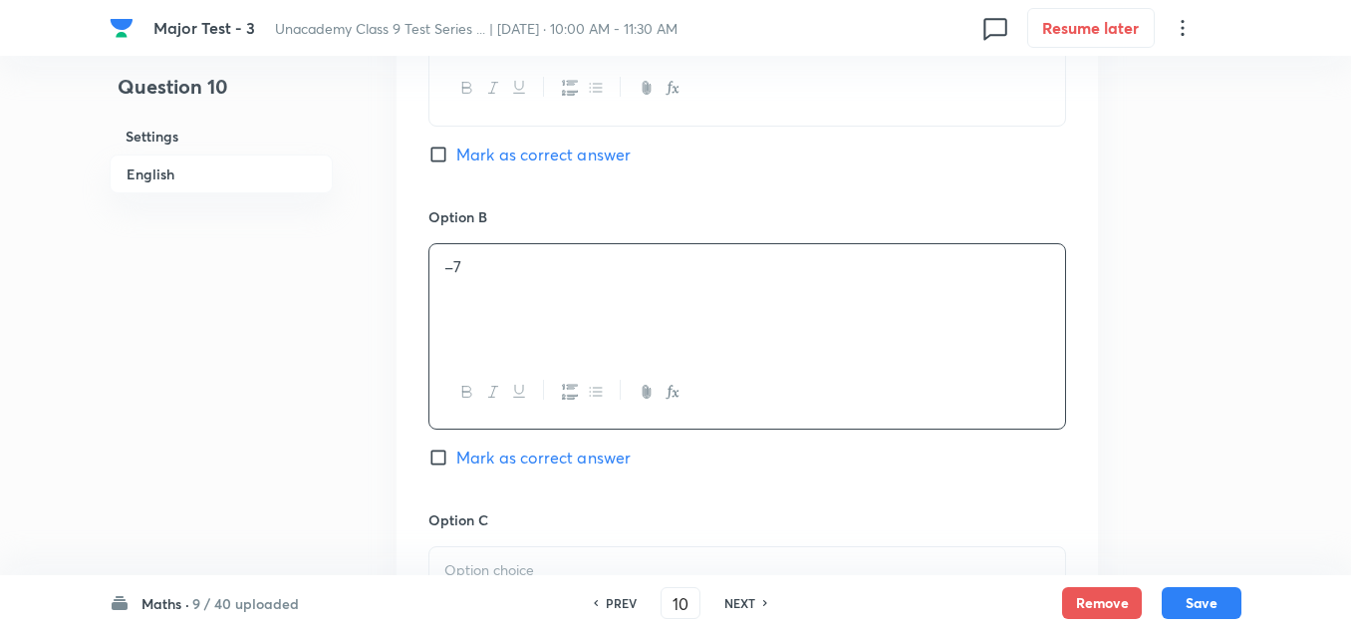
click at [542, 561] on p at bounding box center [747, 570] width 606 height 23
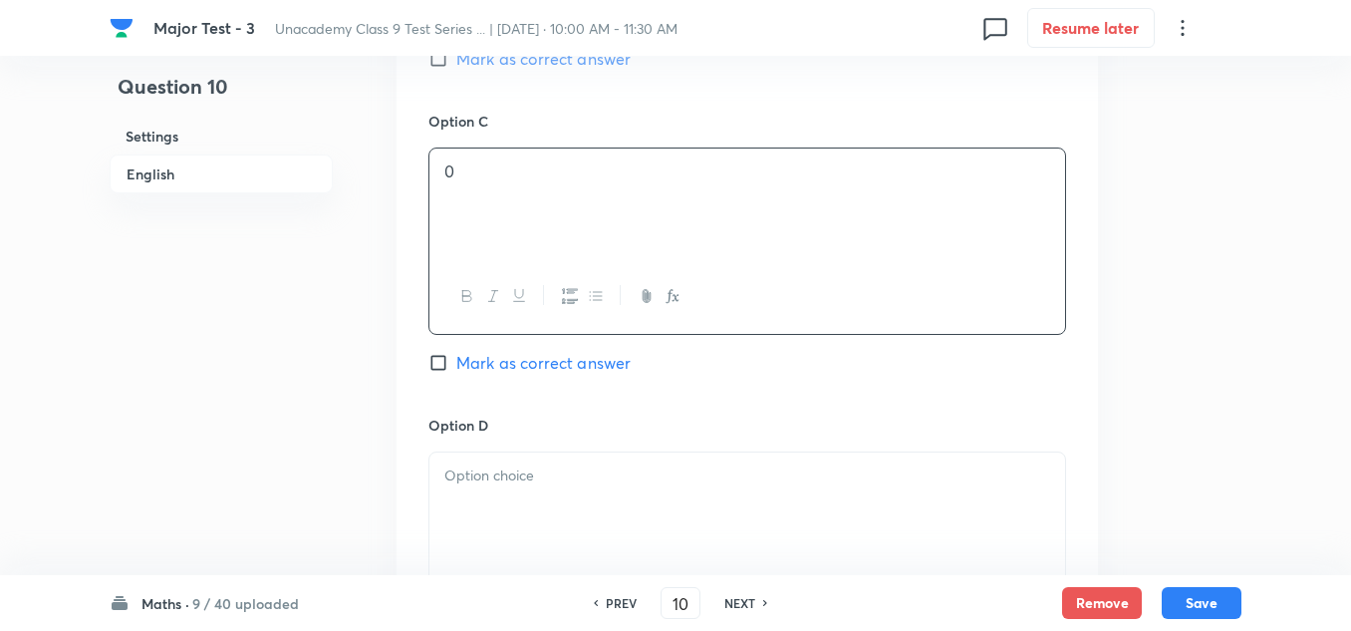
click at [552, 502] on div at bounding box center [747, 508] width 636 height 112
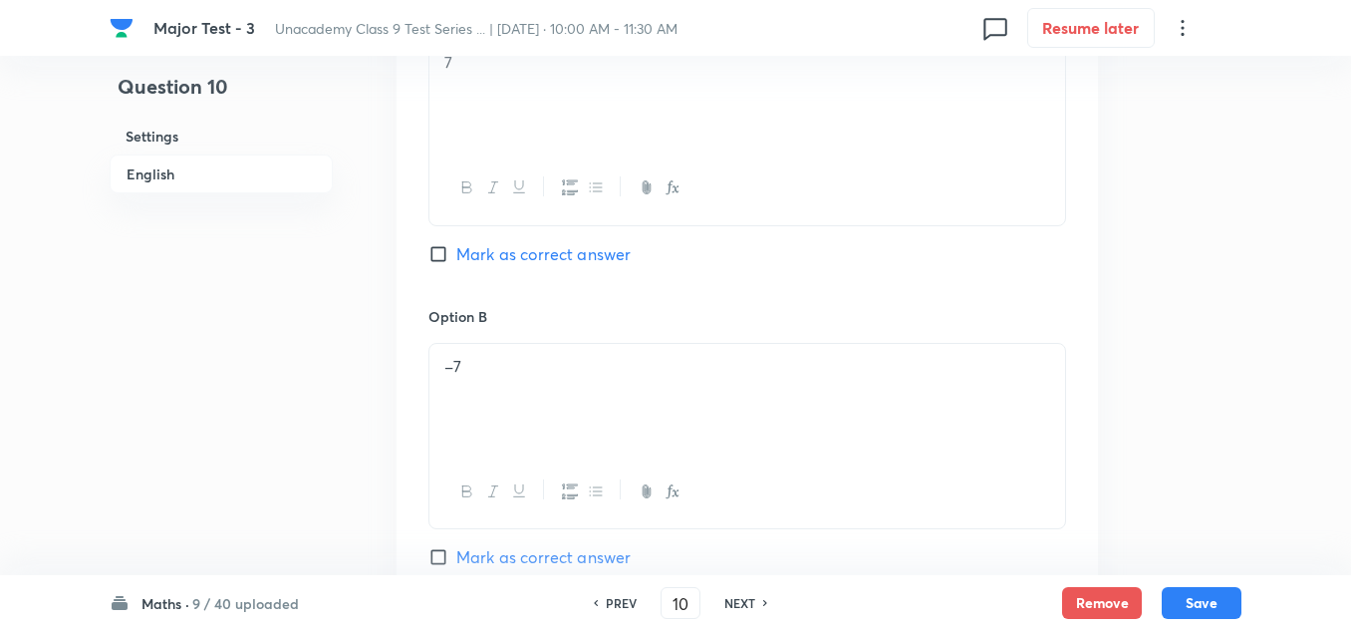
scroll to position [897, 0]
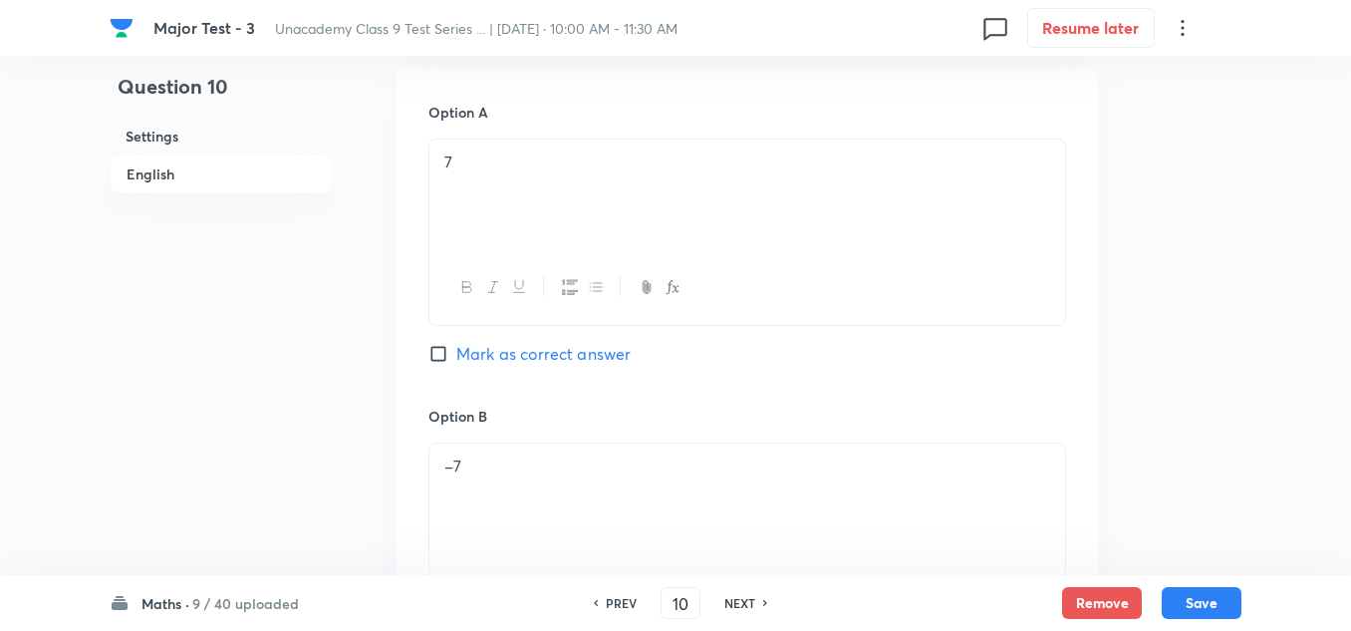
click at [534, 363] on span "Mark as correct answer" at bounding box center [543, 354] width 174 height 24
click at [456, 363] on input "Mark as correct answer" at bounding box center [442, 354] width 28 height 20
checkbox input "true"
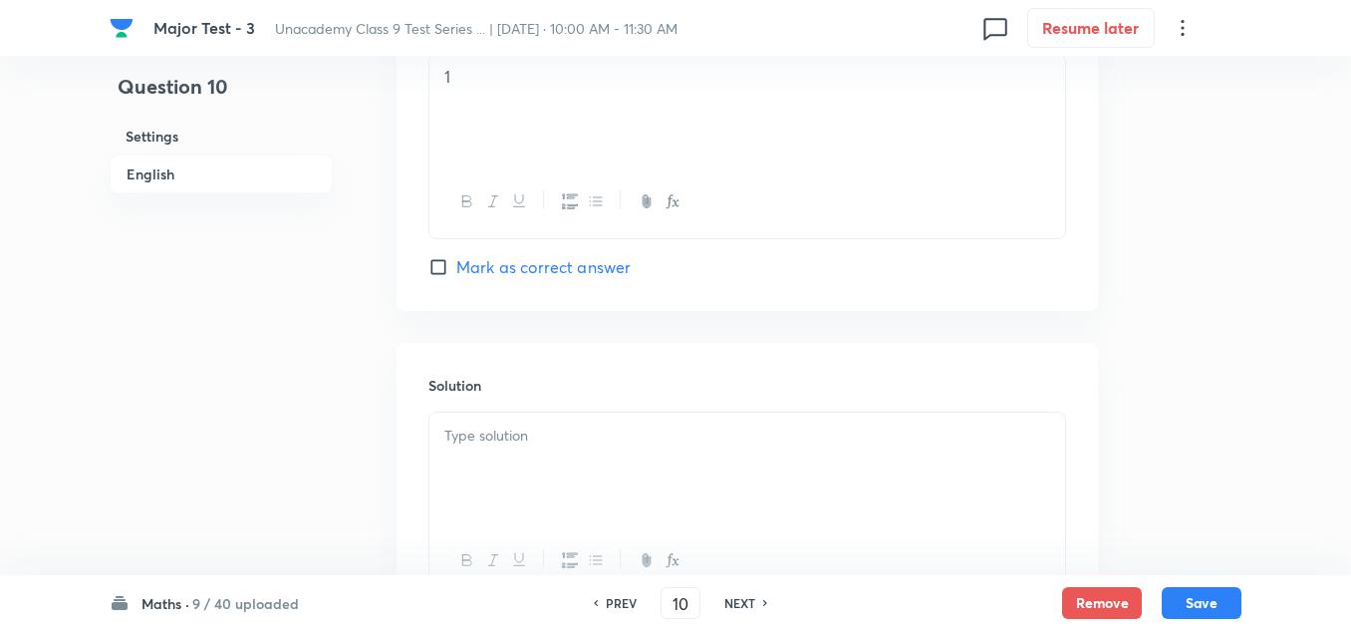
scroll to position [1993, 0]
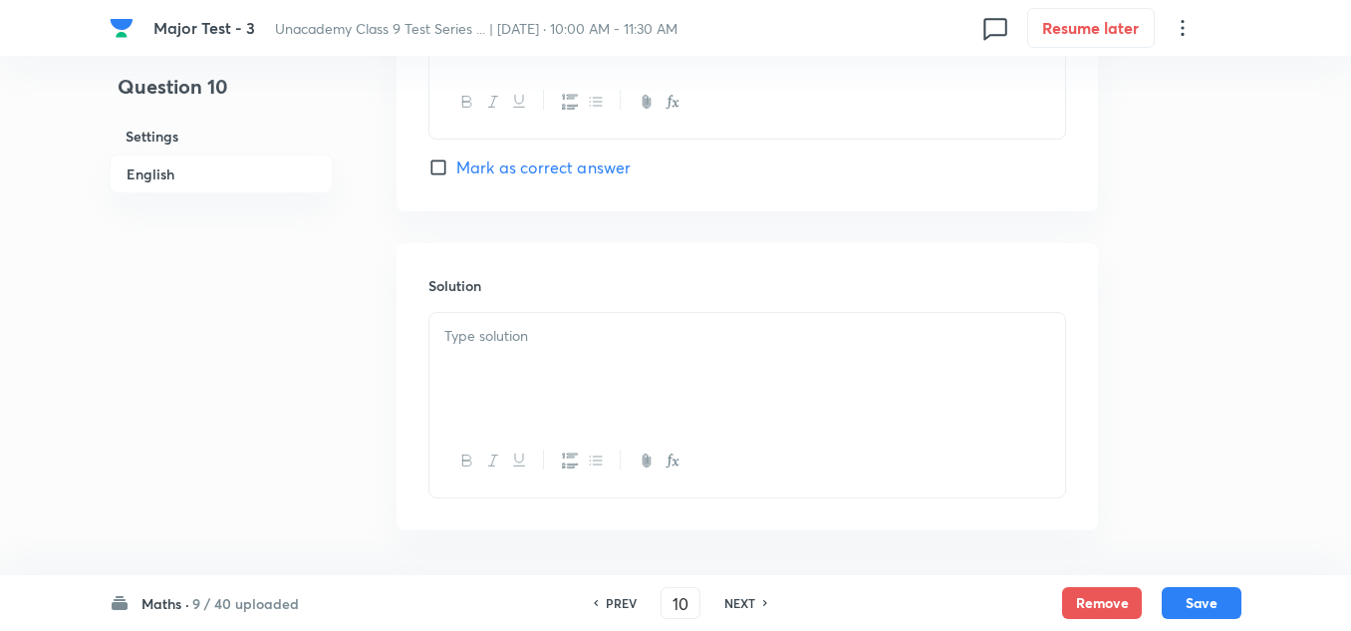
click at [548, 363] on div at bounding box center [747, 369] width 636 height 112
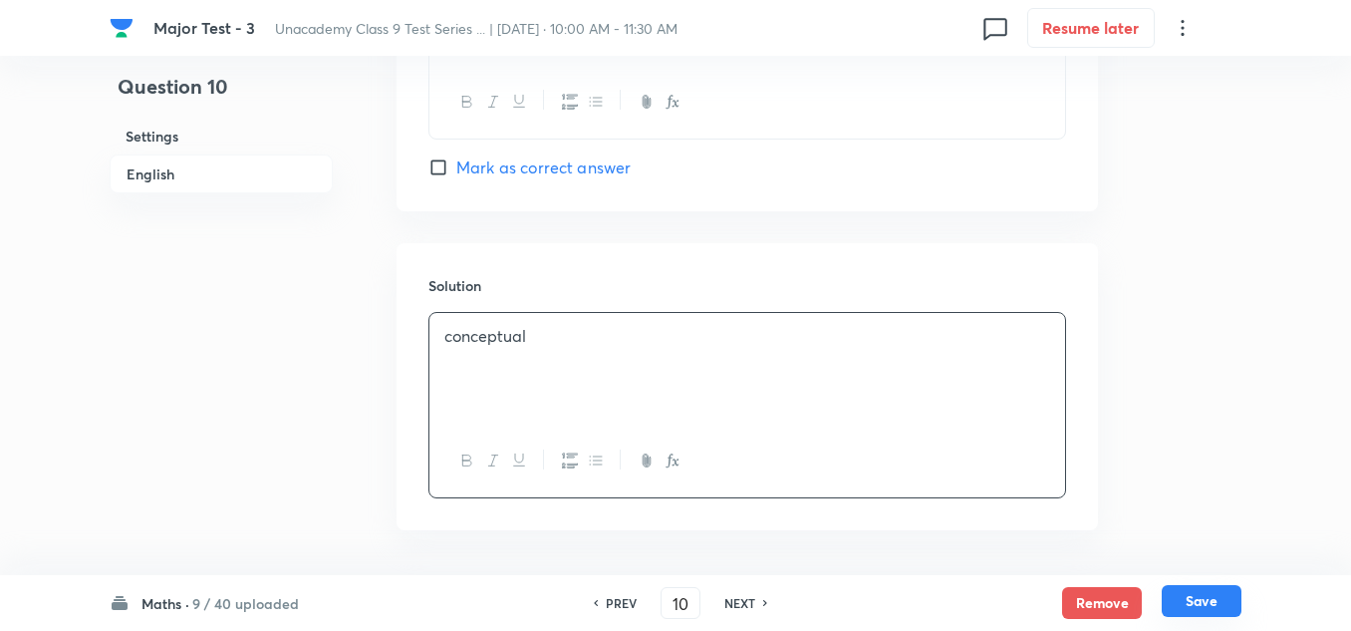
click at [1196, 594] on button "Save" at bounding box center [1202, 601] width 80 height 32
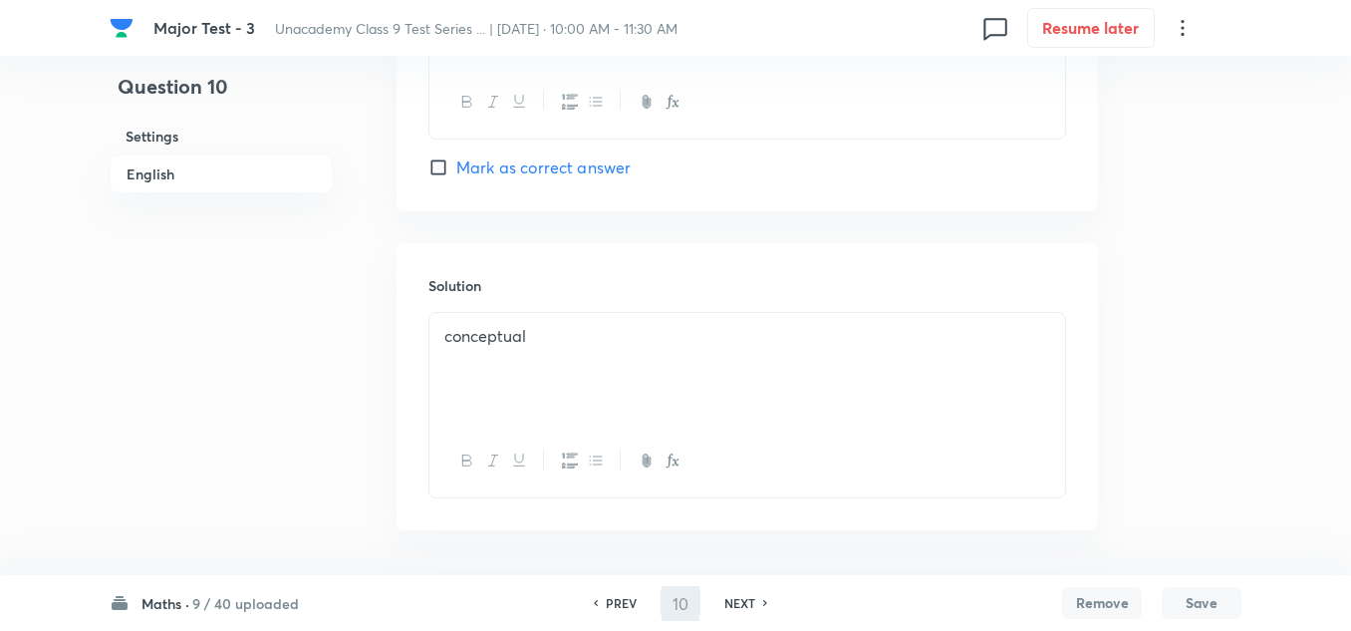
type input "11"
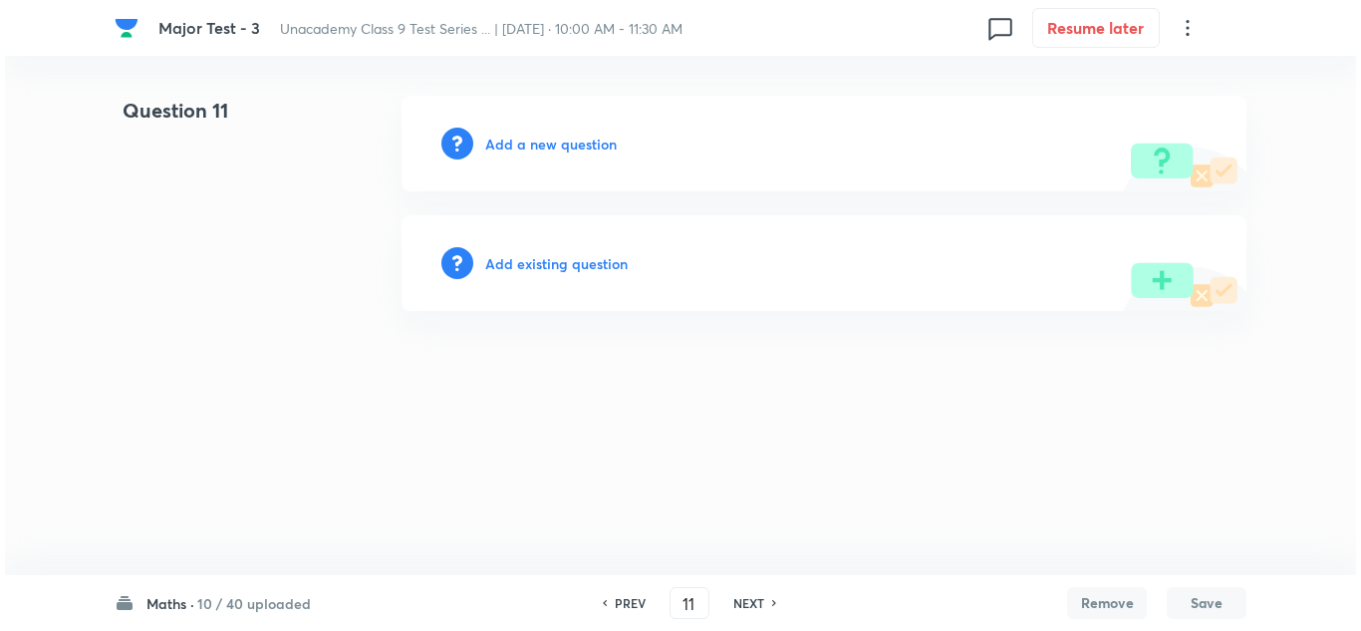
scroll to position [0, 0]
click at [544, 136] on h6 "Add a new question" at bounding box center [551, 144] width 132 height 21
click at [544, 136] on h6 "Choose a question type" at bounding box center [561, 144] width 153 height 21
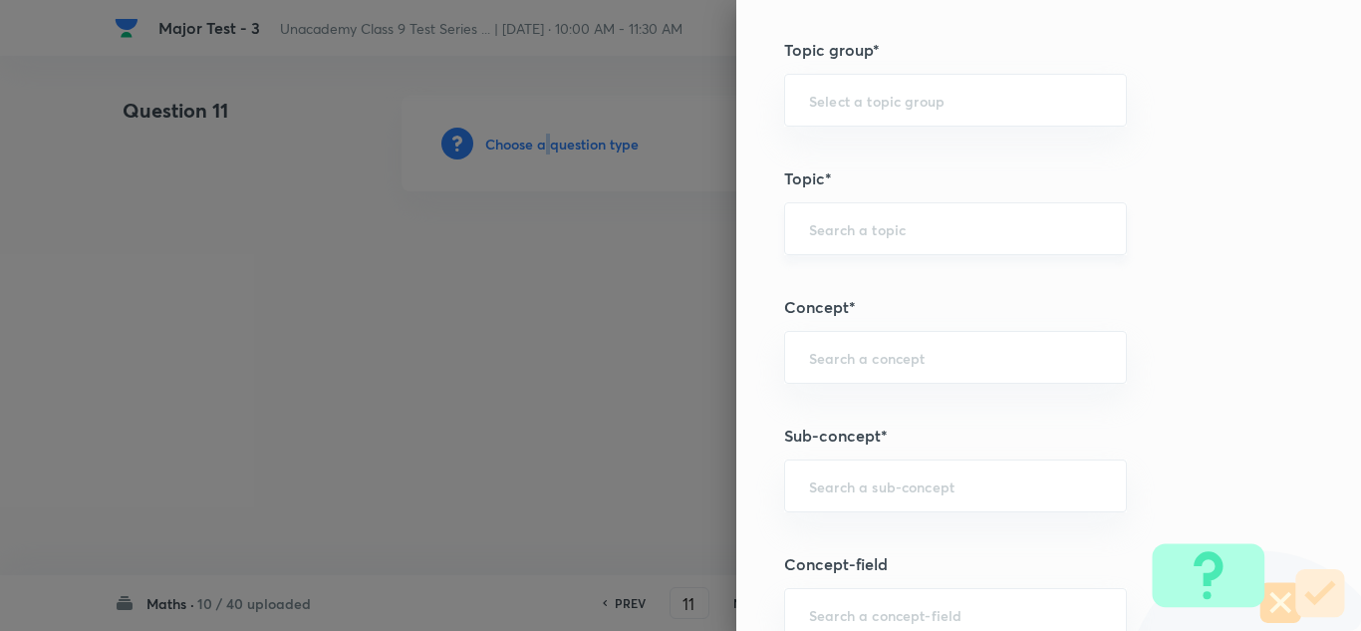
scroll to position [996, 0]
click at [838, 507] on div "​" at bounding box center [955, 485] width 343 height 53
click at [846, 485] on input "text" at bounding box center [955, 485] width 293 height 19
paste input "Coordinate"
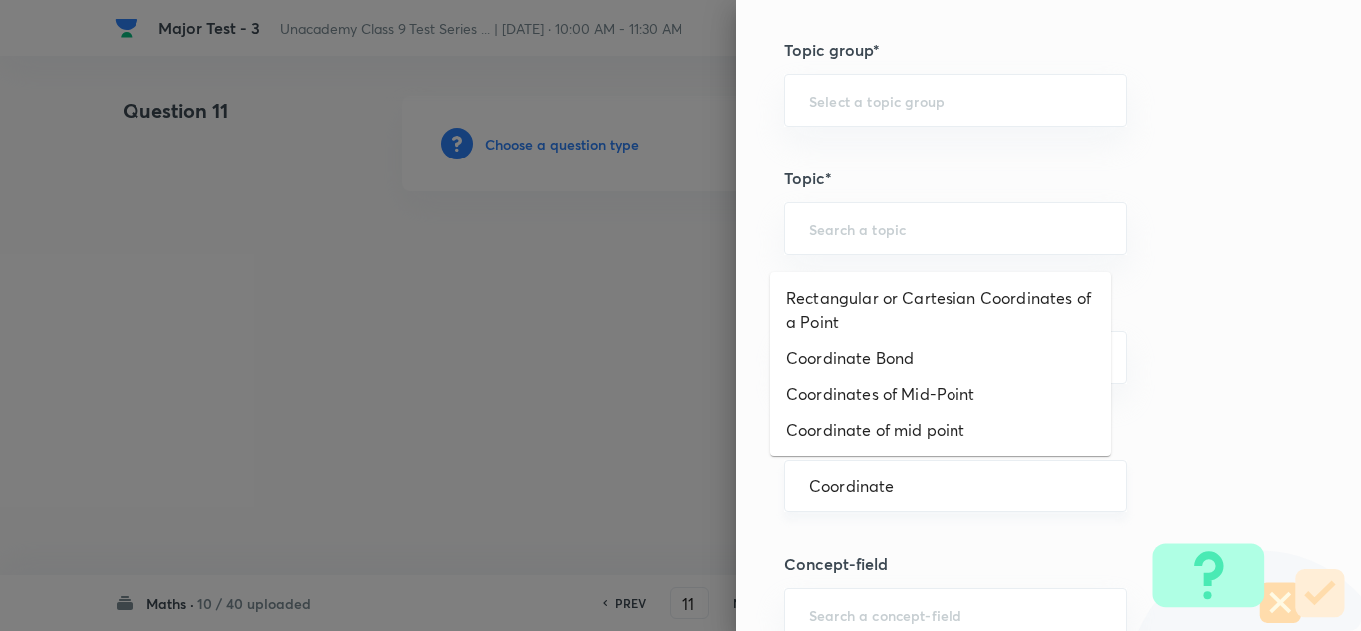
type input "Coordinate"
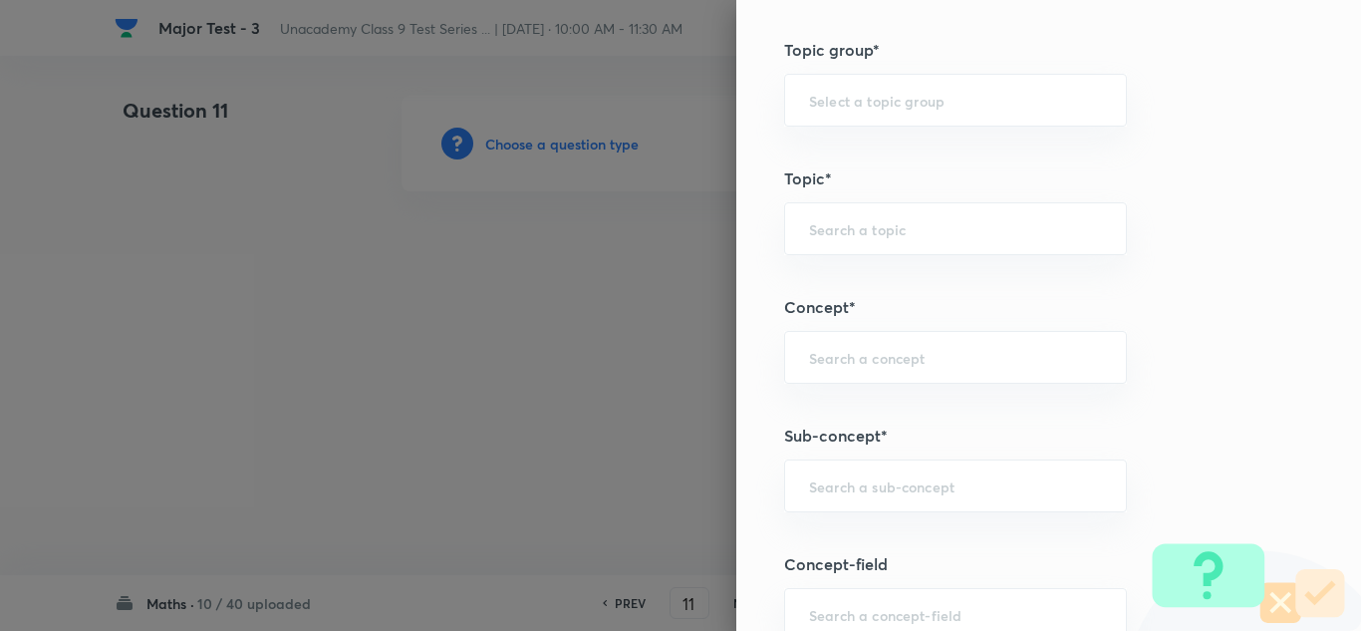
paste input "Geometry"
click at [809, 484] on input "Geometry" at bounding box center [955, 485] width 293 height 19
click at [787, 487] on div "Geometry ​" at bounding box center [955, 485] width 343 height 53
click at [809, 486] on input "Geometry" at bounding box center [955, 485] width 293 height 19
type input "Geometry"
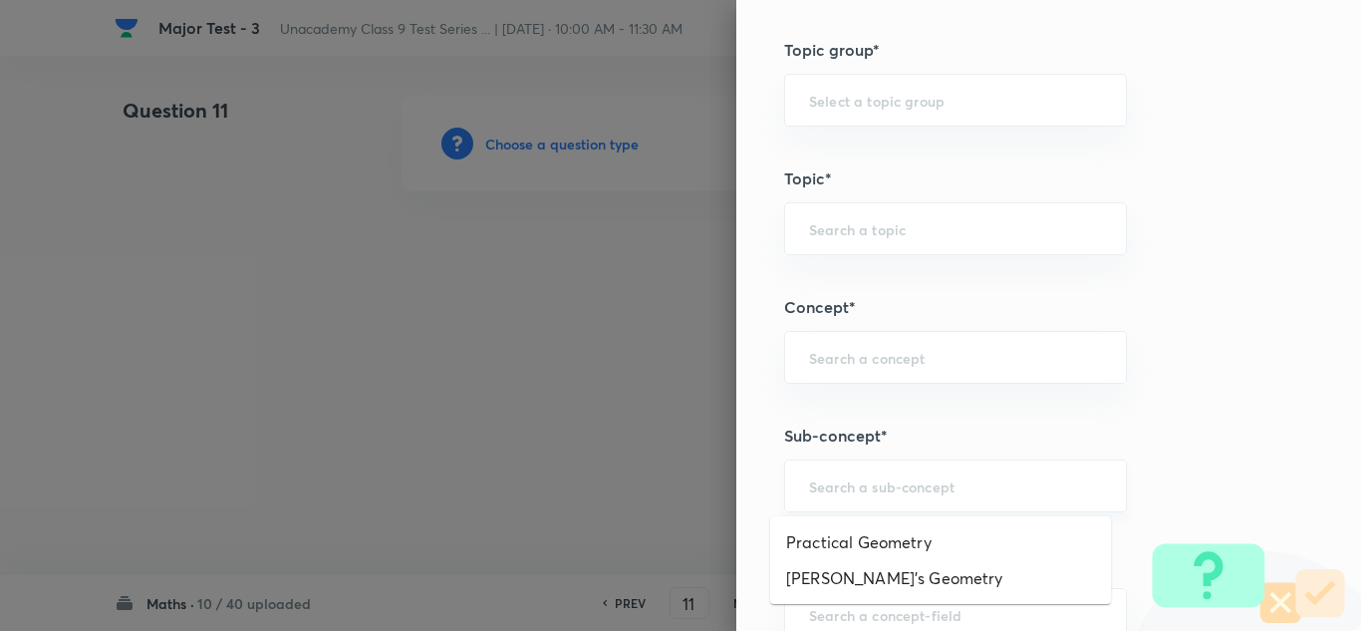
click at [822, 482] on input "text" at bounding box center [955, 485] width 293 height 19
paste input "Coordinate Geometry"
drag, startPoint x: 886, startPoint y: 481, endPoint x: 757, endPoint y: 489, distance: 128.8
click at [757, 489] on div "Question settings Question type* Single choice correct Number of options* 2 3 4…" at bounding box center [1048, 315] width 625 height 631
click at [880, 535] on li "Practical Geometry" at bounding box center [940, 542] width 341 height 36
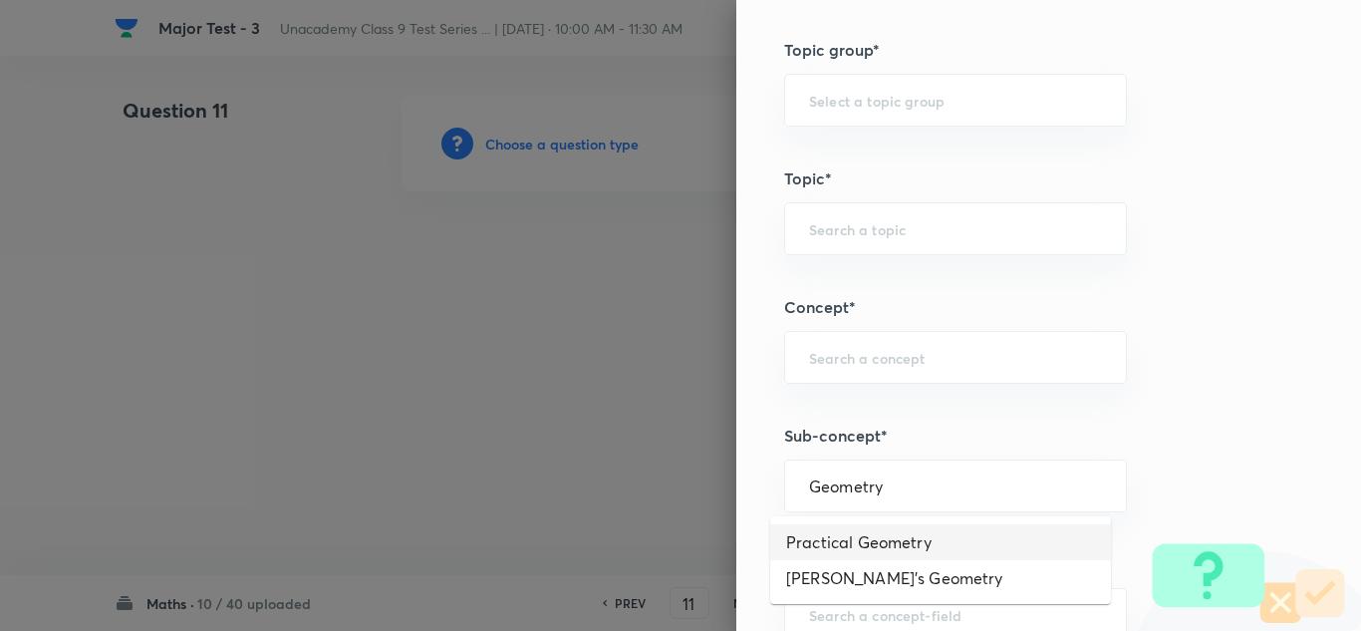
type input "Practical Geometry"
type input "Foundation Class 8"
type input "Mathematics"
type input "Geometry"
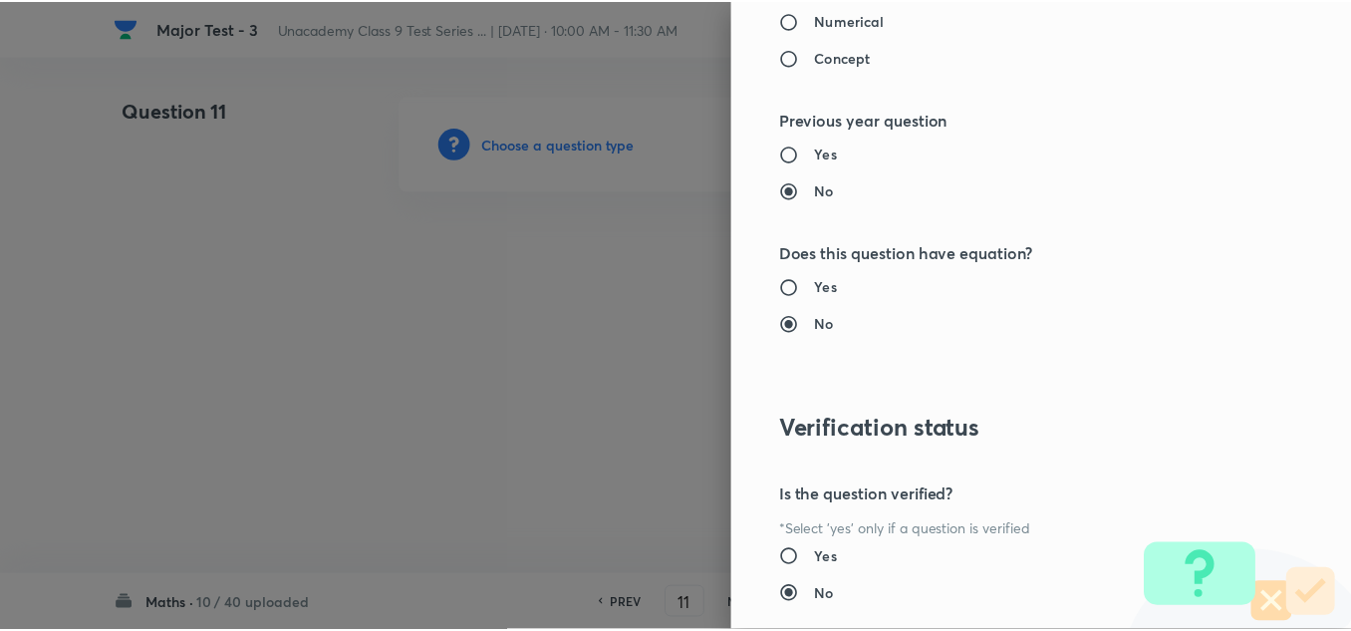
scroll to position [2219, 0]
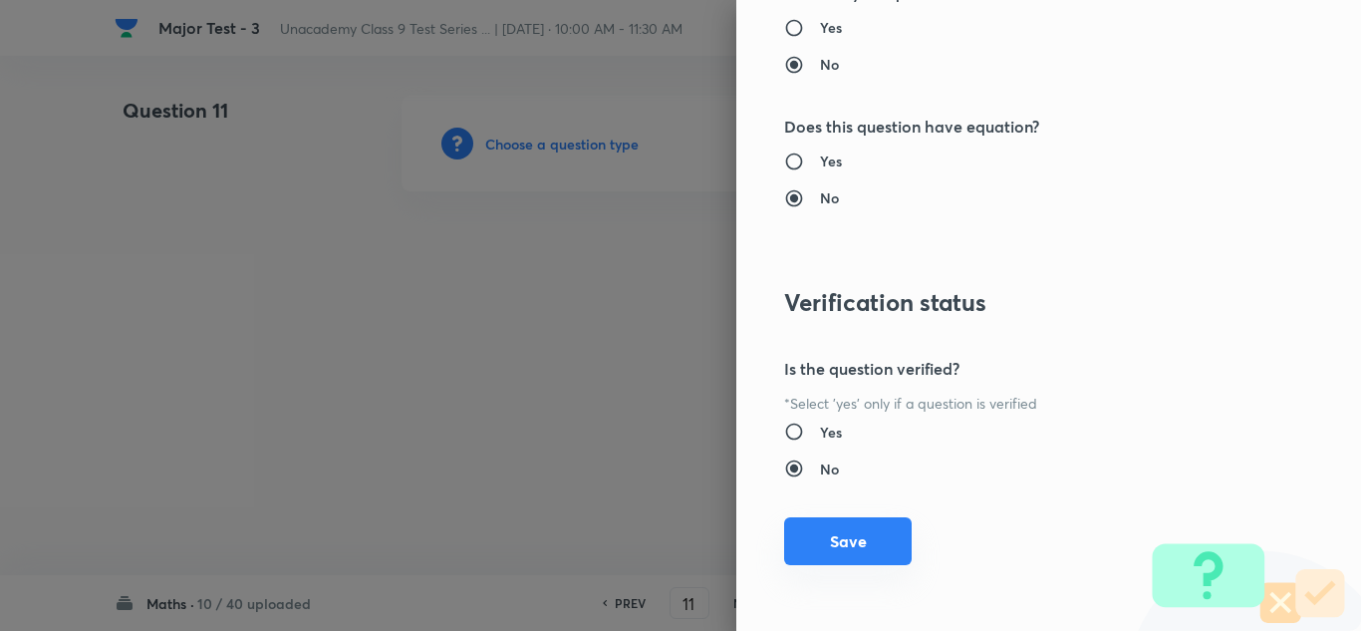
click at [801, 538] on button "Save" at bounding box center [848, 541] width 128 height 48
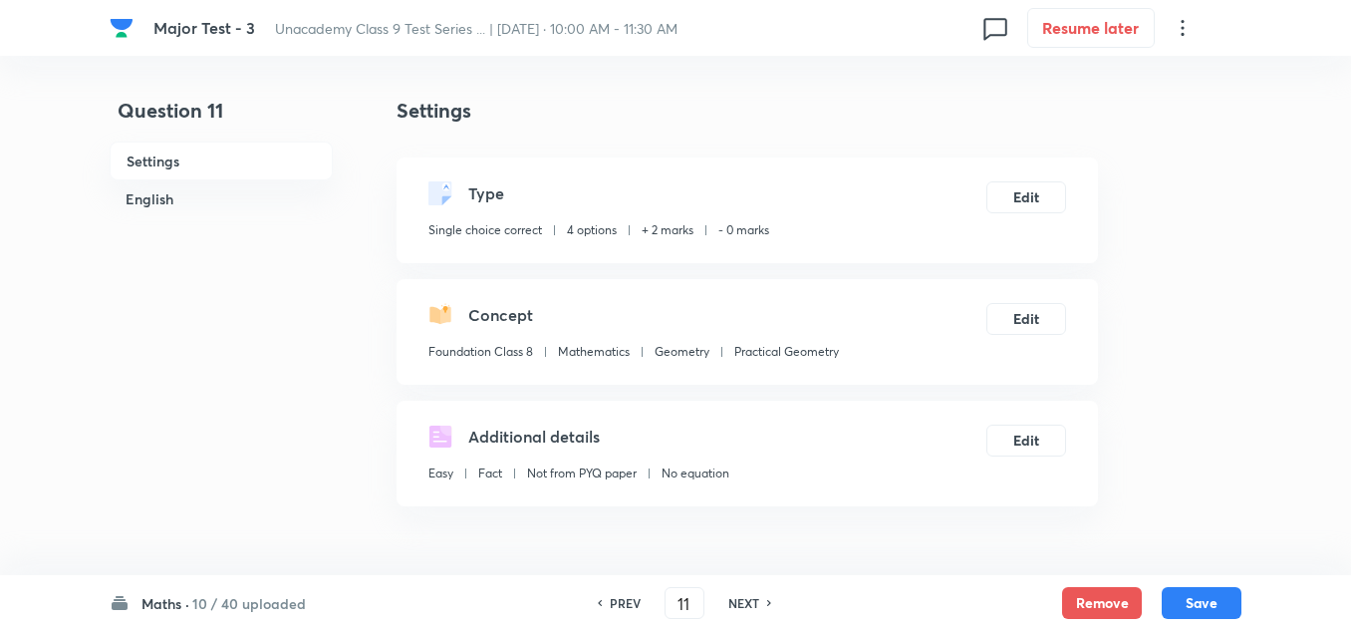
scroll to position [498, 0]
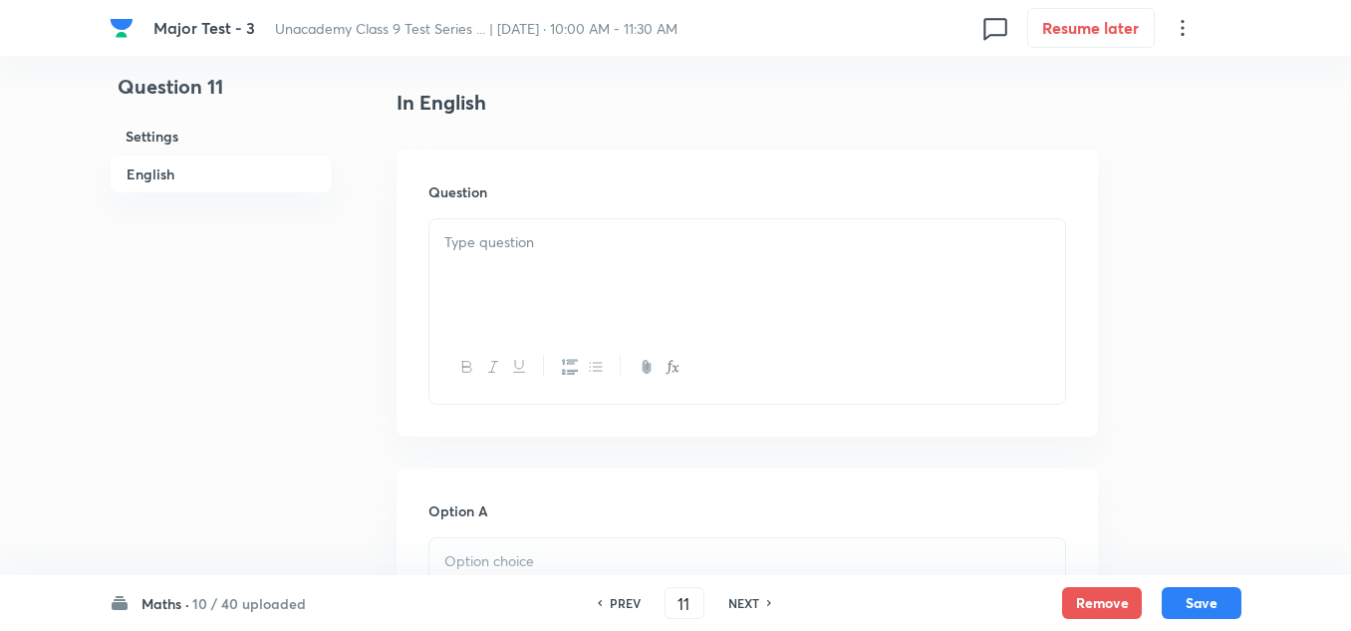
click at [522, 253] on p at bounding box center [747, 242] width 606 height 23
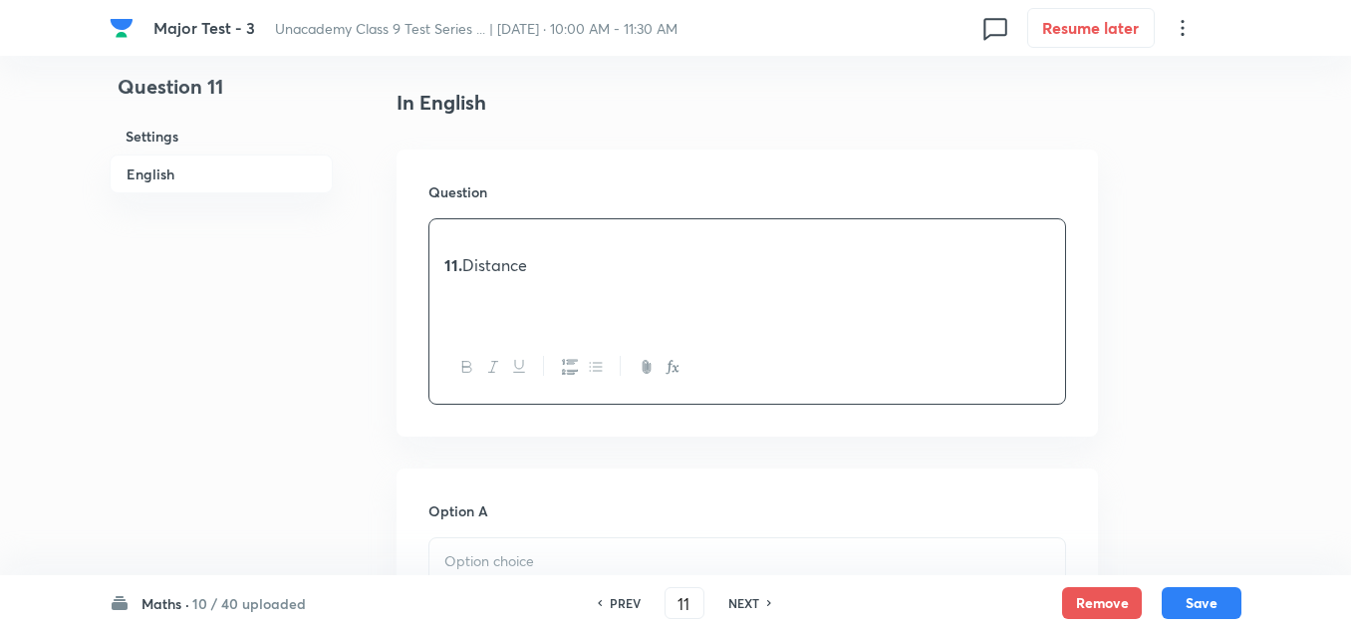
drag, startPoint x: 588, startPoint y: 265, endPoint x: 428, endPoint y: 243, distance: 160.9
click at [428, 243] on div "11. Distance" at bounding box center [747, 311] width 638 height 186
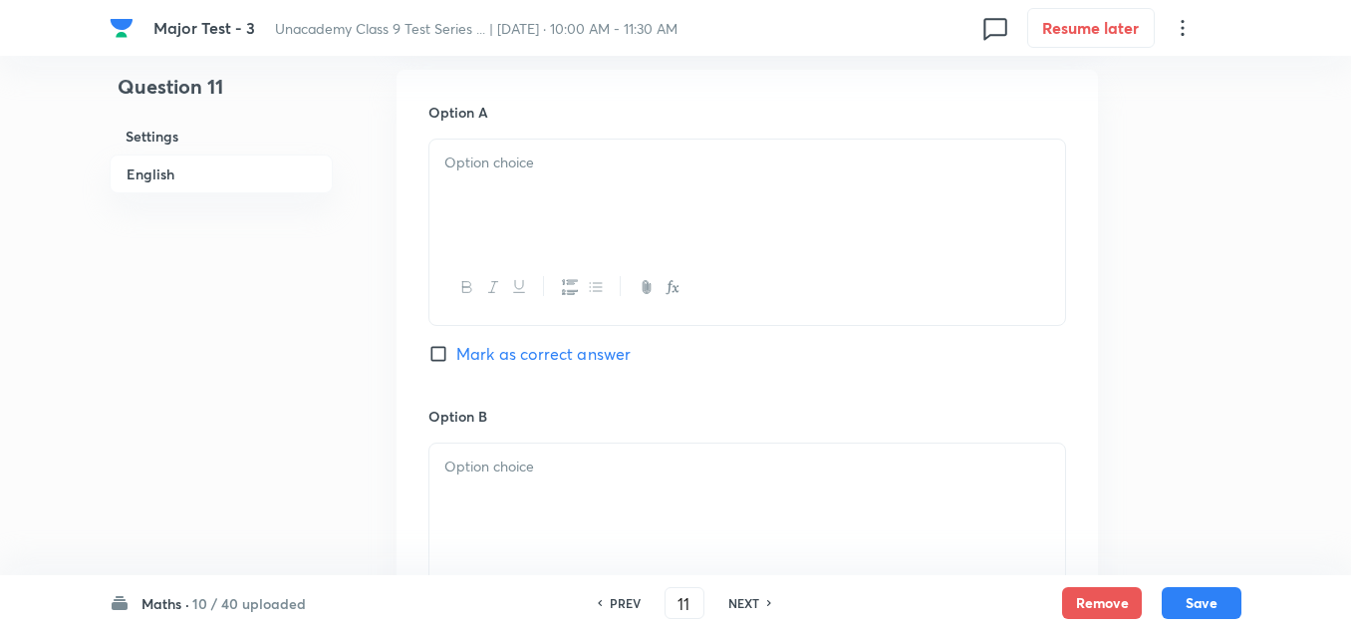
scroll to position [797, 0]
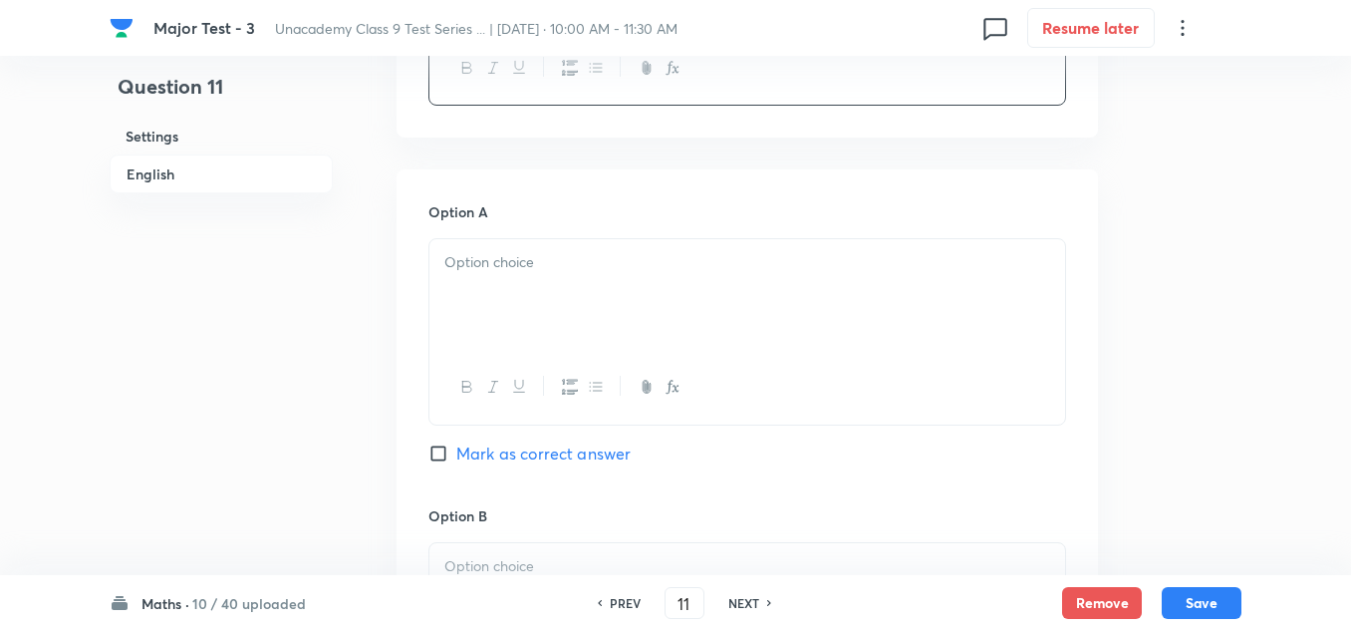
click at [519, 224] on div "Option A Mark as correct answer" at bounding box center [747, 352] width 638 height 303
click at [501, 249] on div at bounding box center [747, 295] width 636 height 112
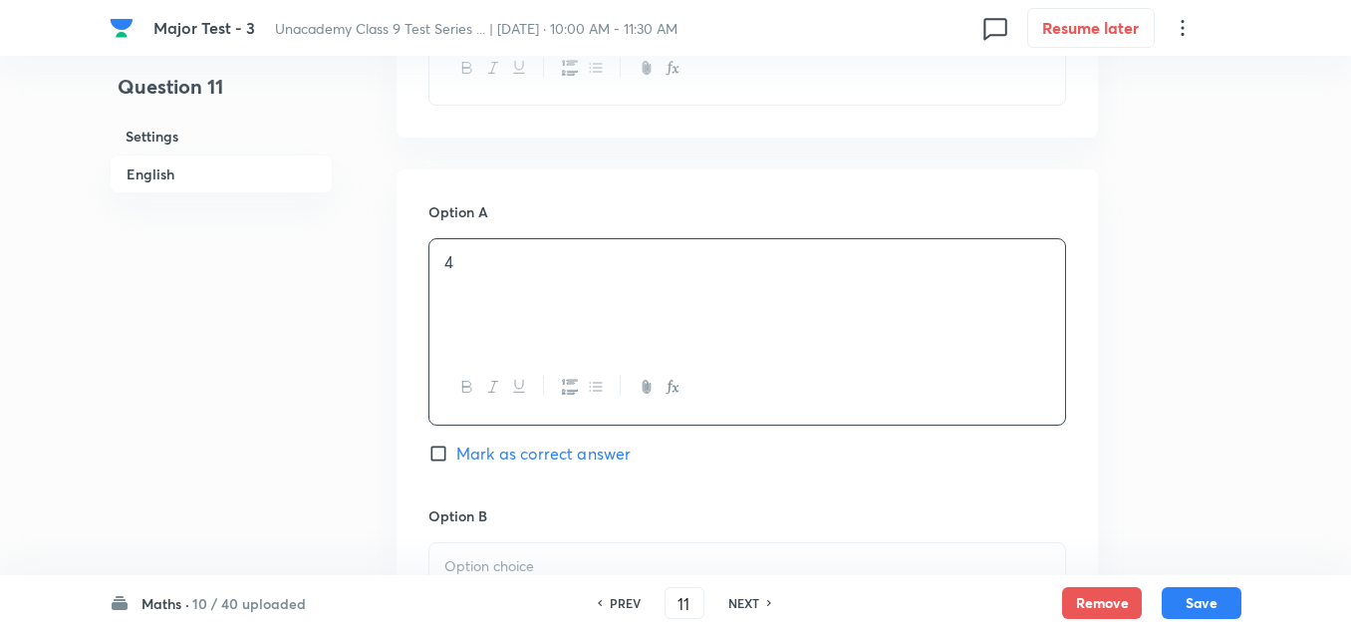
click at [500, 557] on p at bounding box center [747, 566] width 606 height 23
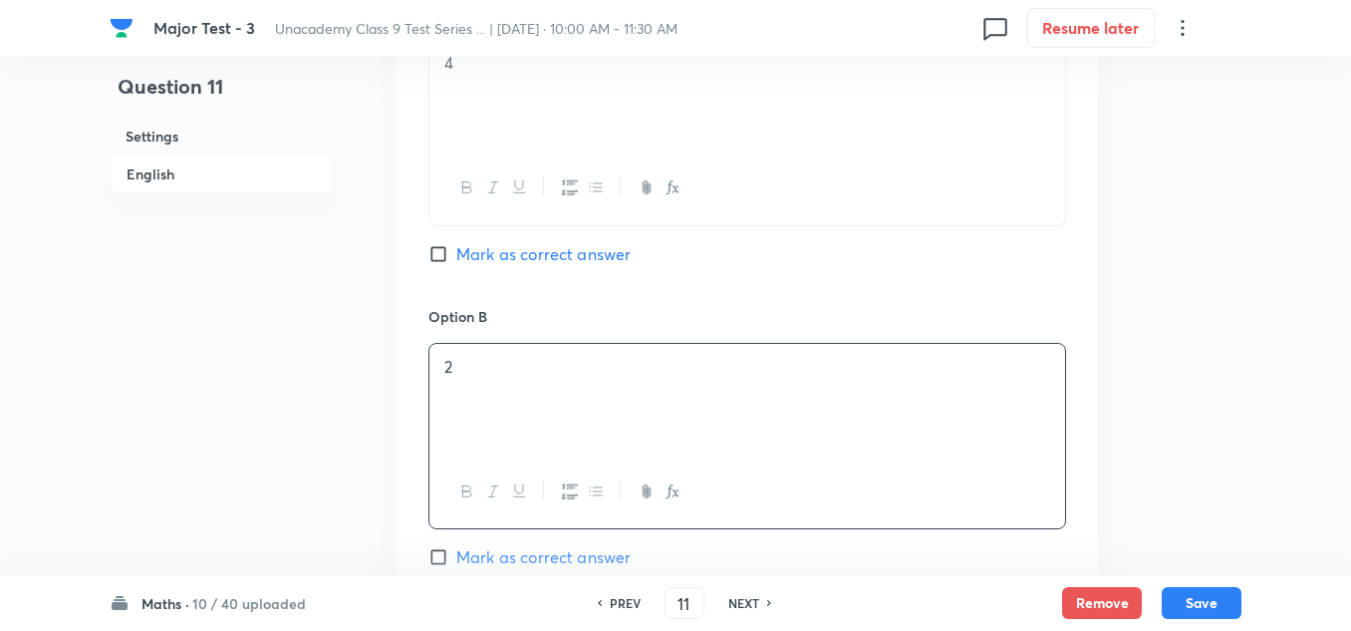
scroll to position [1096, 0]
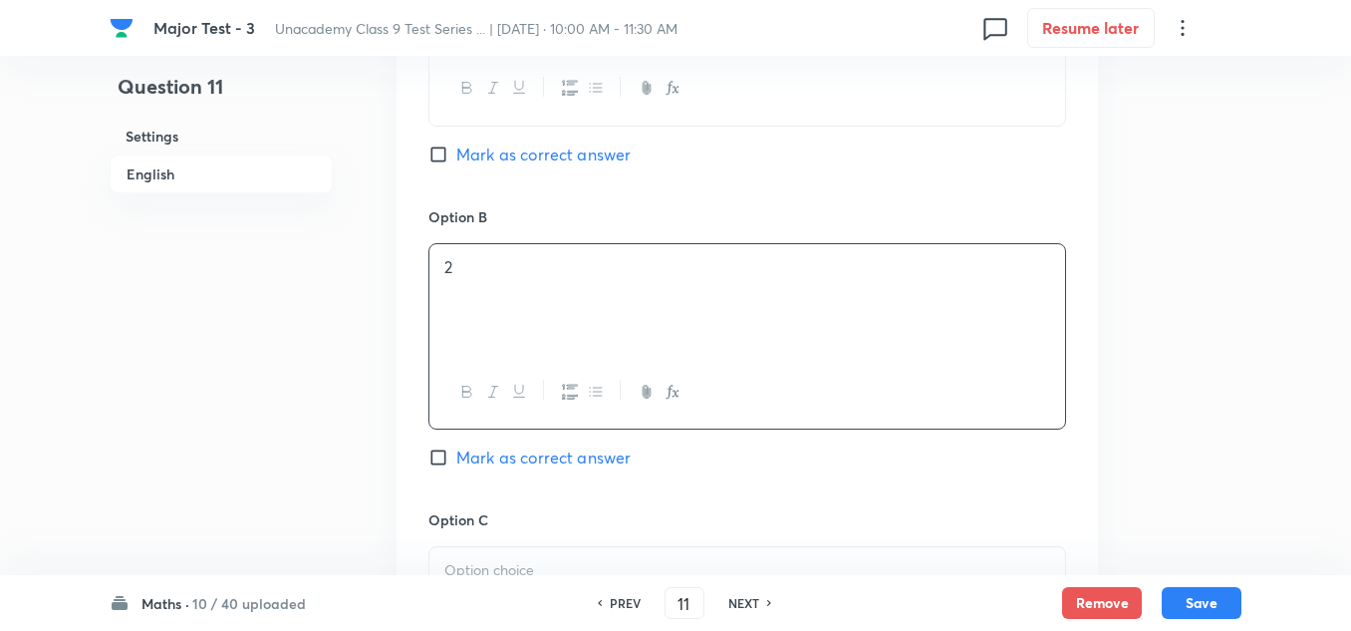
click at [504, 556] on div at bounding box center [747, 603] width 636 height 112
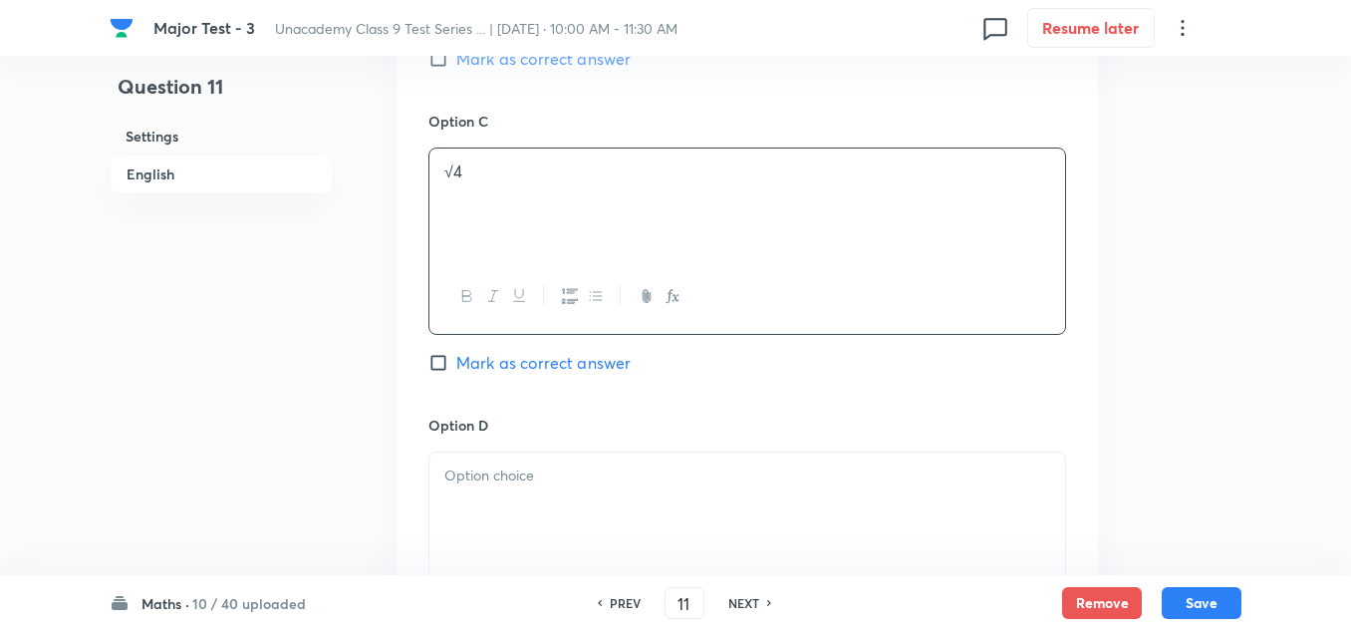
click at [510, 487] on div at bounding box center [747, 508] width 636 height 112
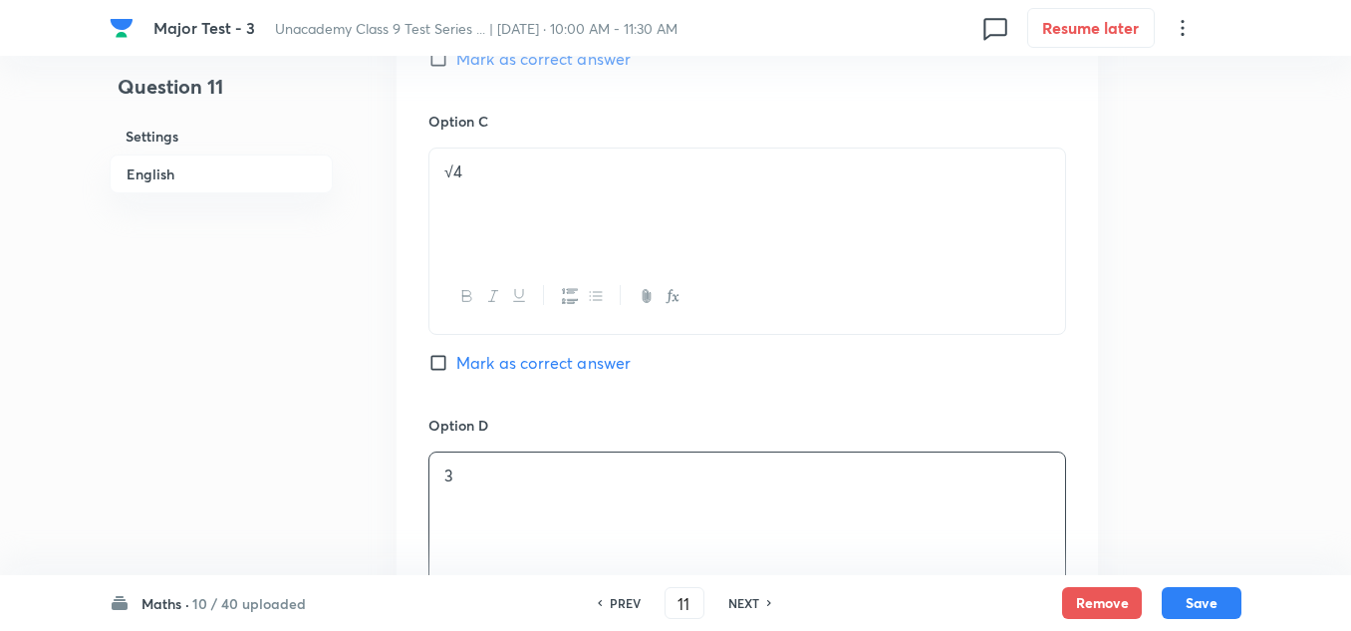
scroll to position [996, 0]
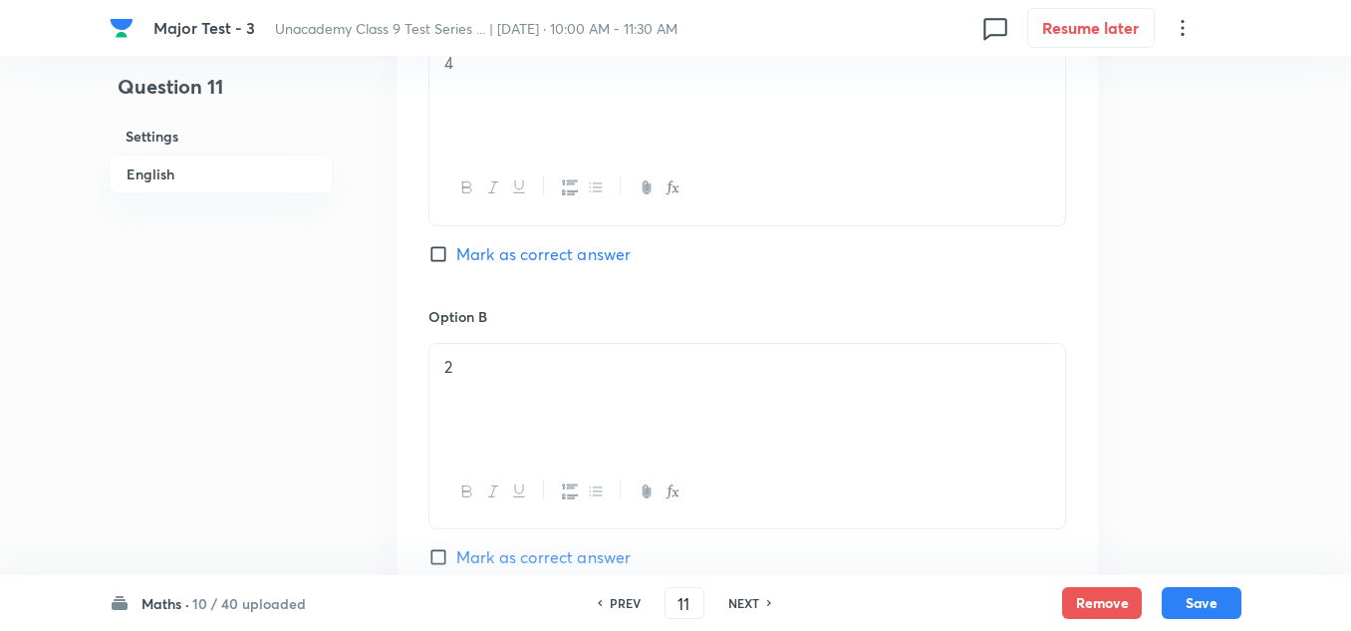
click at [523, 247] on span "Mark as correct answer" at bounding box center [543, 254] width 174 height 24
click at [456, 247] on input "Mark as correct answer" at bounding box center [442, 254] width 28 height 20
checkbox input "true"
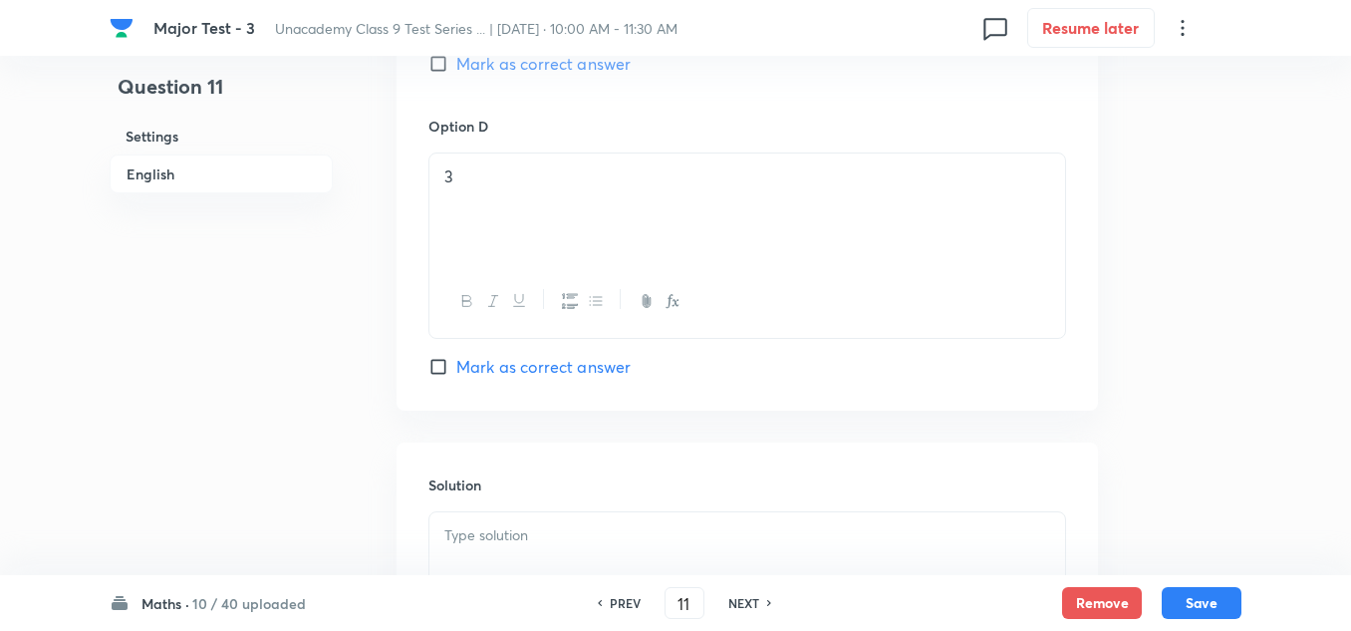
scroll to position [1893, 0]
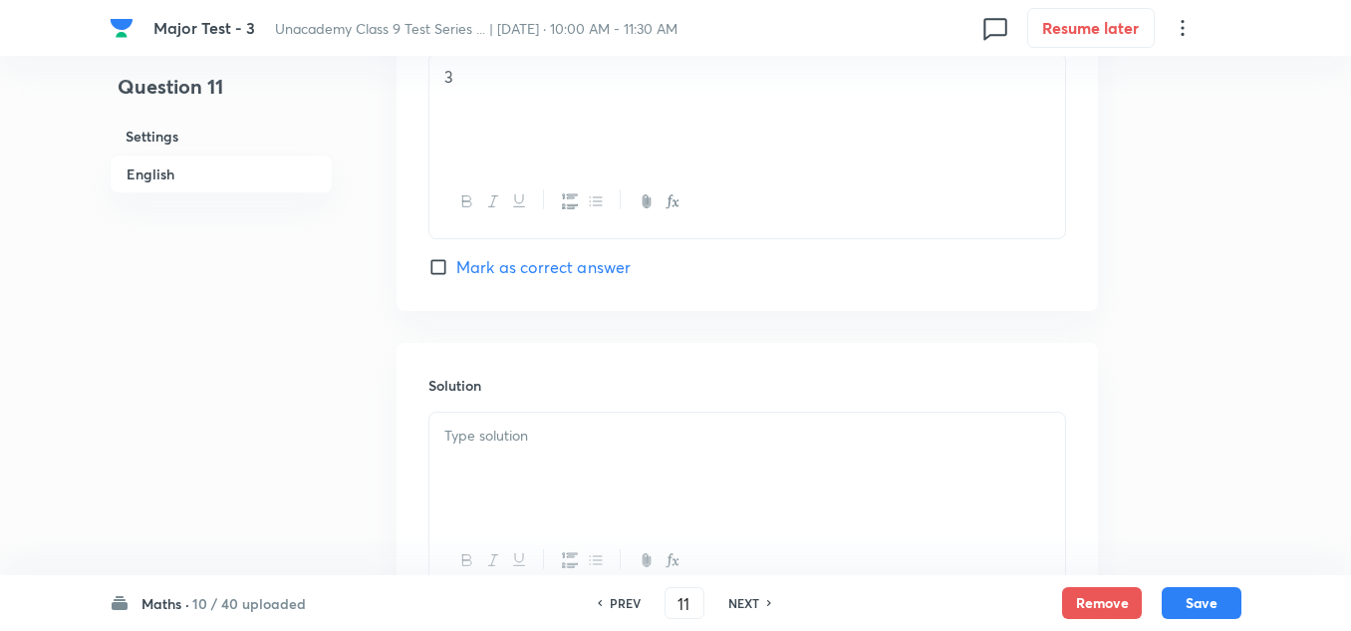
click at [538, 454] on div at bounding box center [747, 468] width 636 height 112
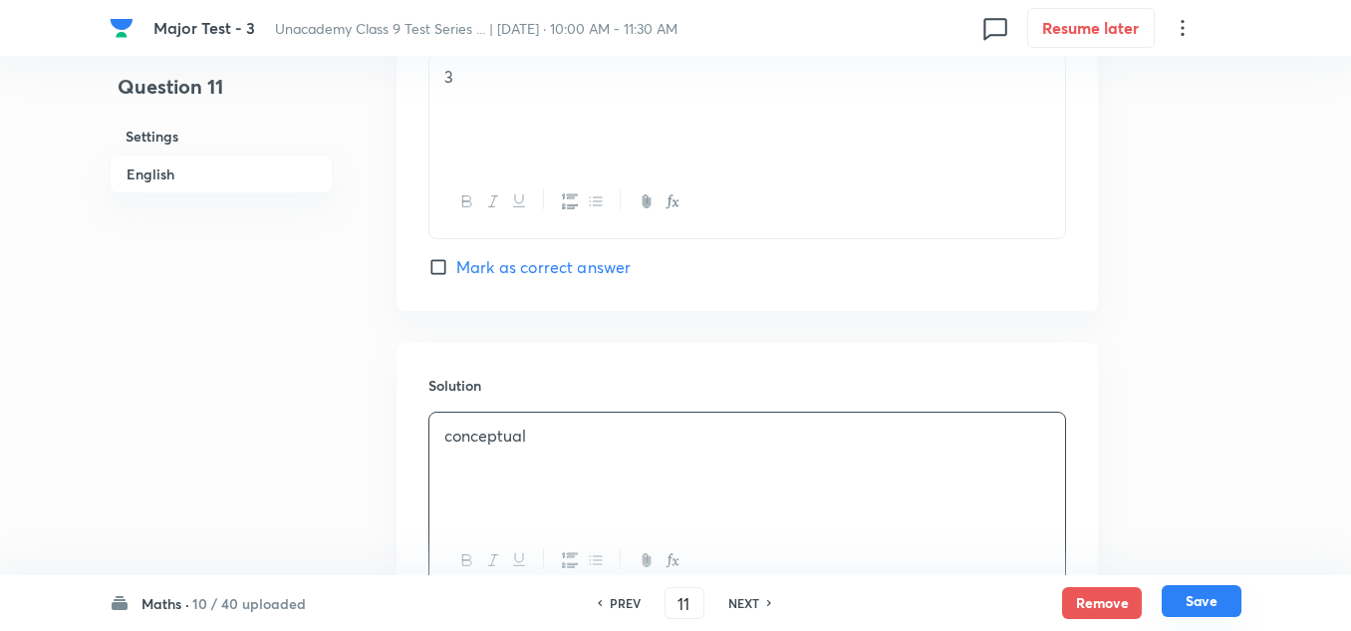
click at [1181, 605] on button "Save" at bounding box center [1202, 601] width 80 height 32
type input "12"
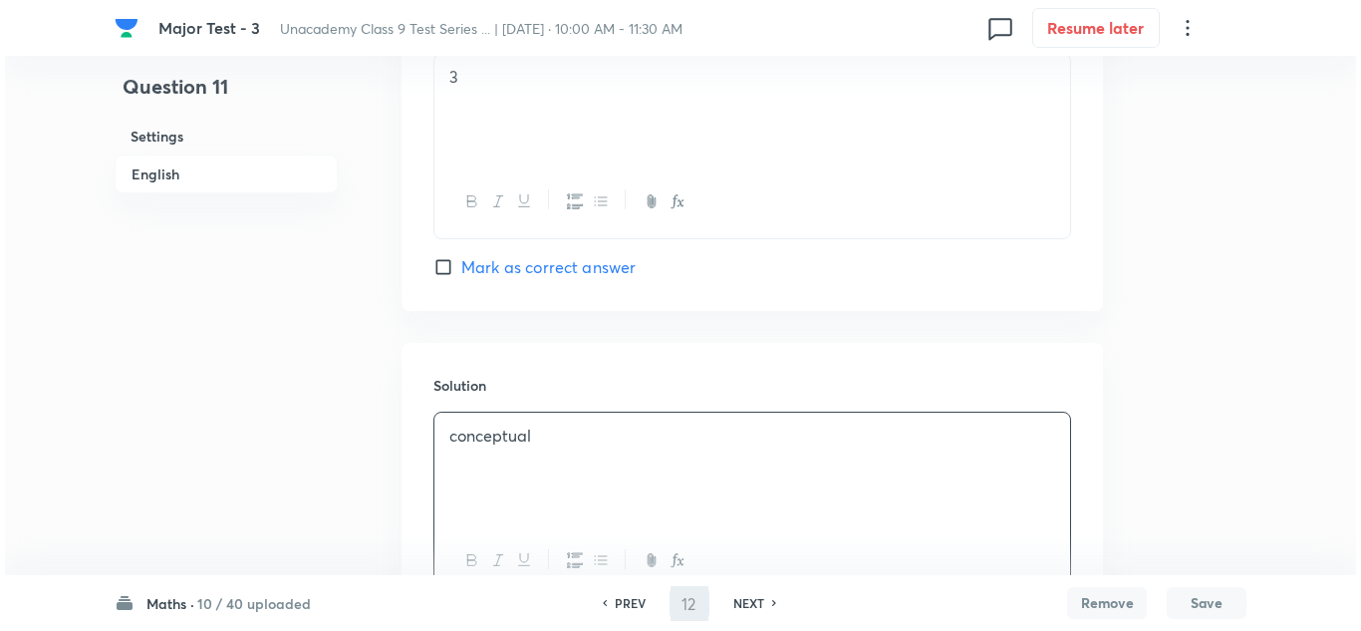
scroll to position [0, 0]
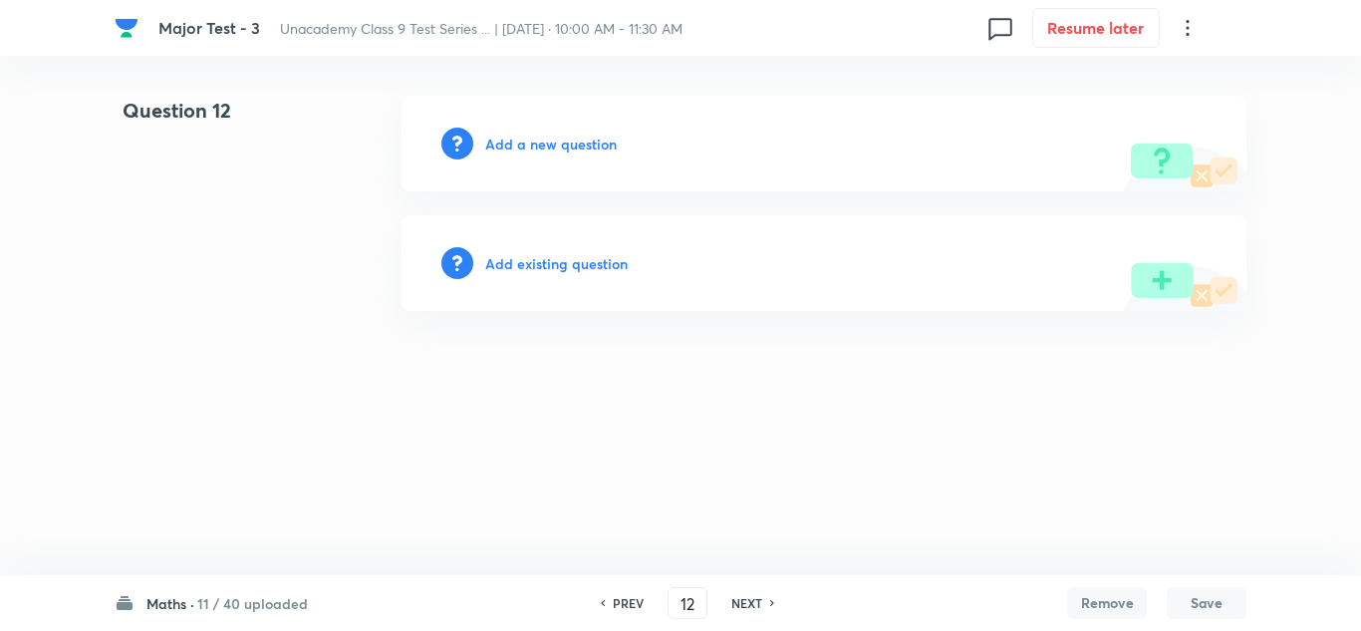
click at [535, 152] on h6 "Add a new question" at bounding box center [551, 144] width 132 height 21
click at [535, 152] on h6 "Choose a question type" at bounding box center [561, 144] width 153 height 21
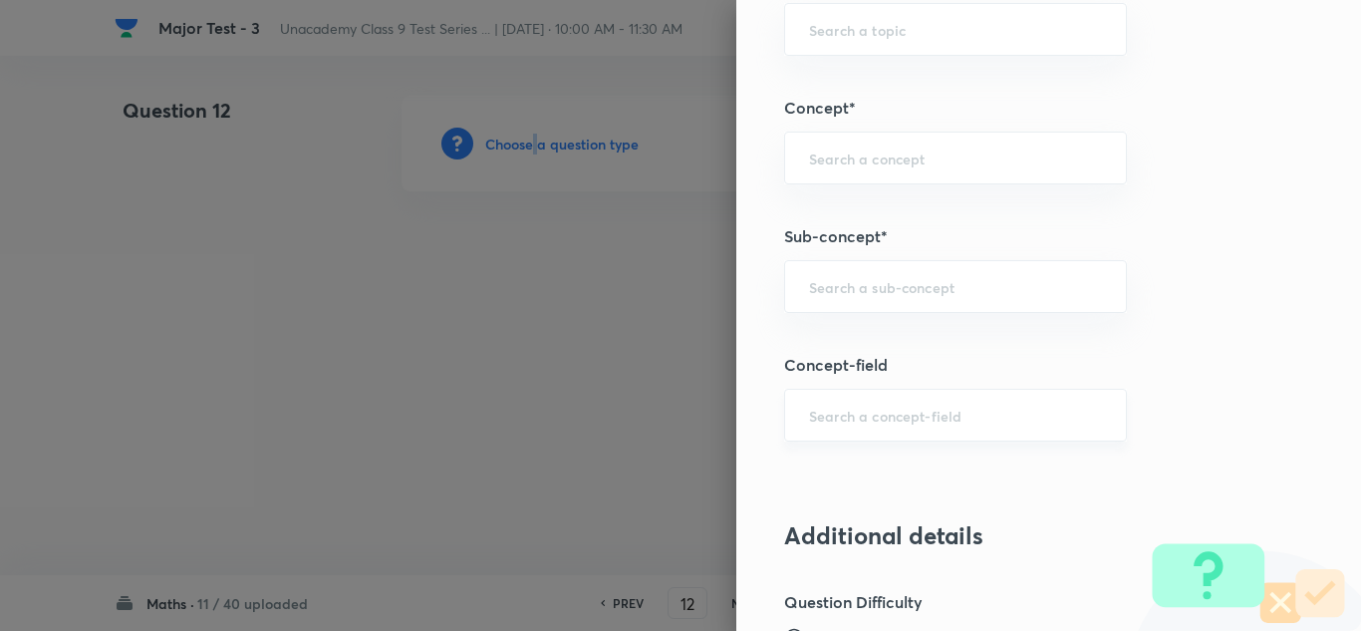
scroll to position [1395, 0]
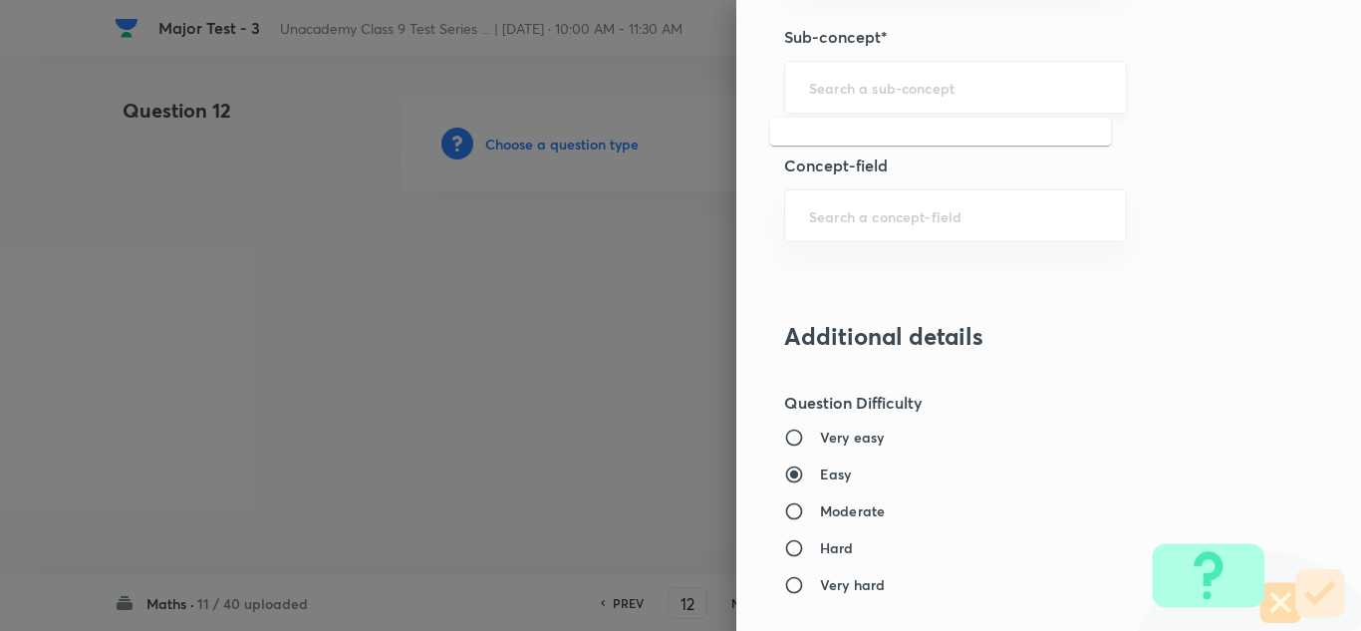
click at [849, 79] on input "text" at bounding box center [955, 87] width 293 height 19
click at [864, 76] on div "​" at bounding box center [955, 87] width 343 height 53
paste input "Linear"
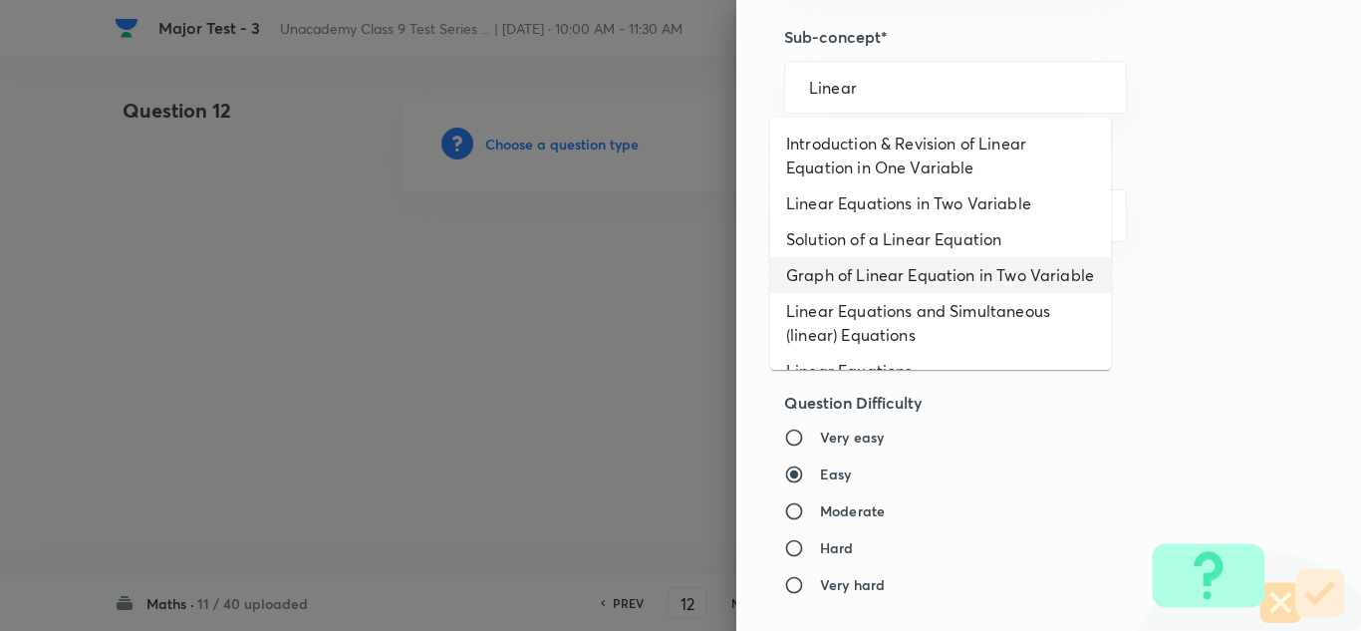
scroll to position [399, 0]
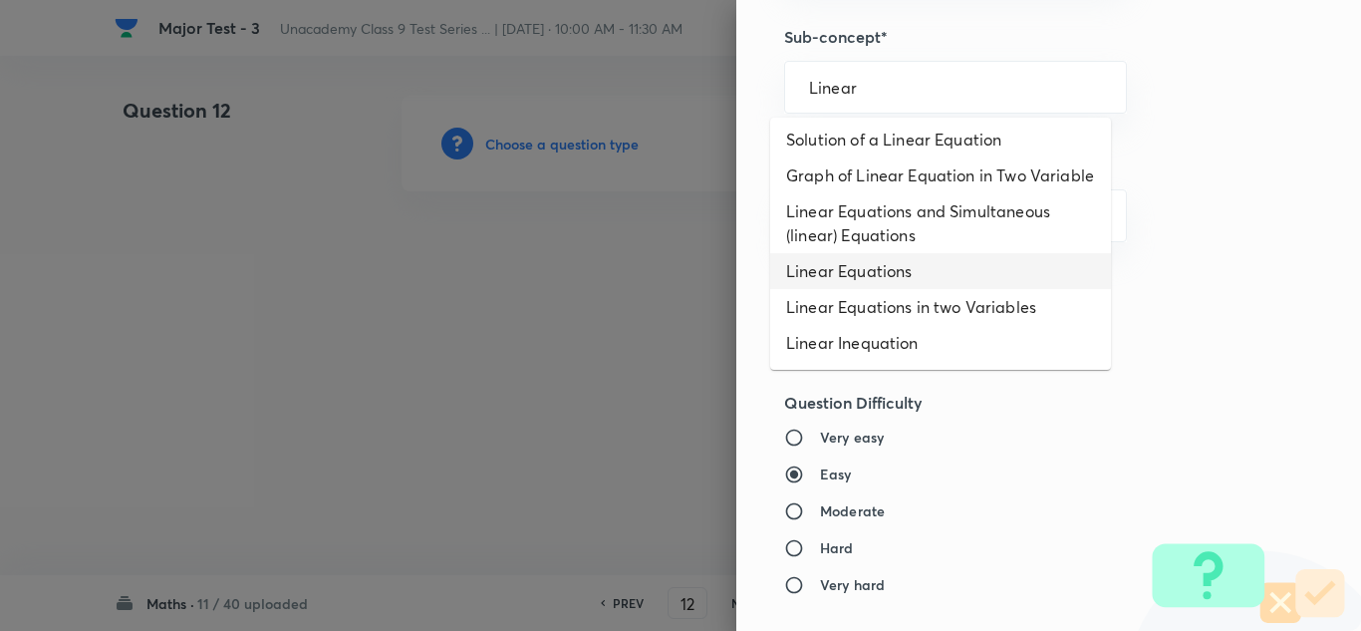
click at [888, 289] on li "Linear Equations" at bounding box center [940, 271] width 341 height 36
type input "Linear Equations"
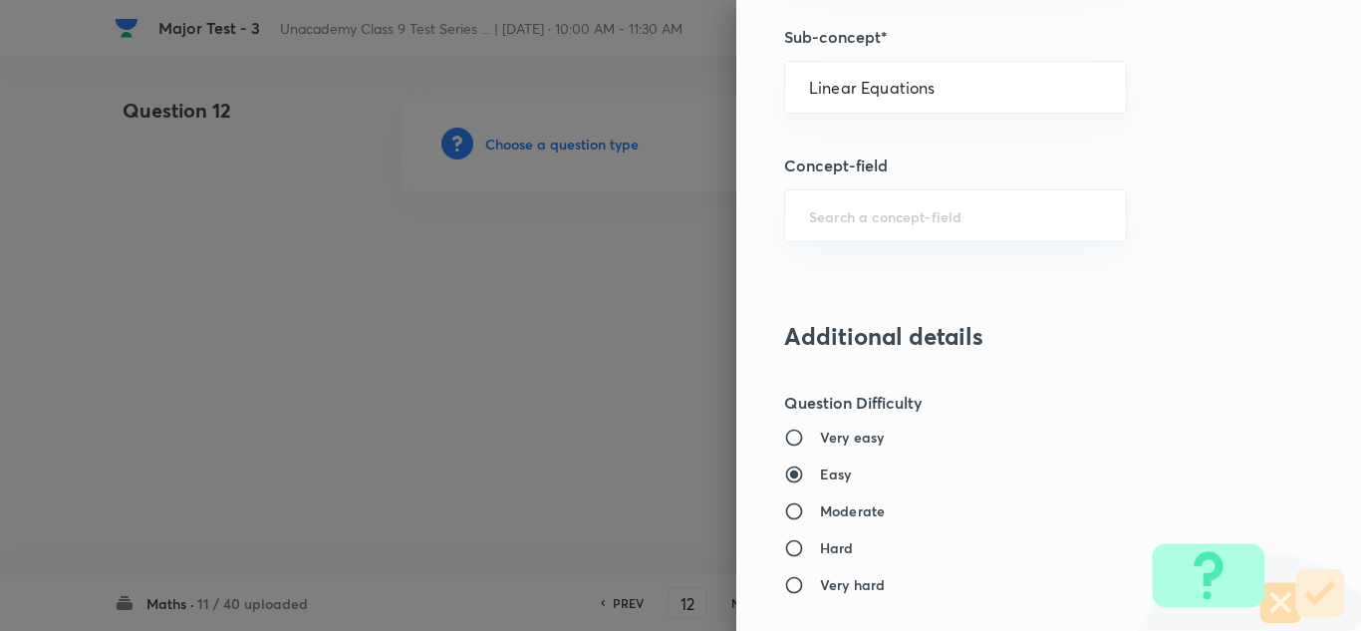
type input "Foundation Class X"
type input "Mathematics"
type input "Algebra"
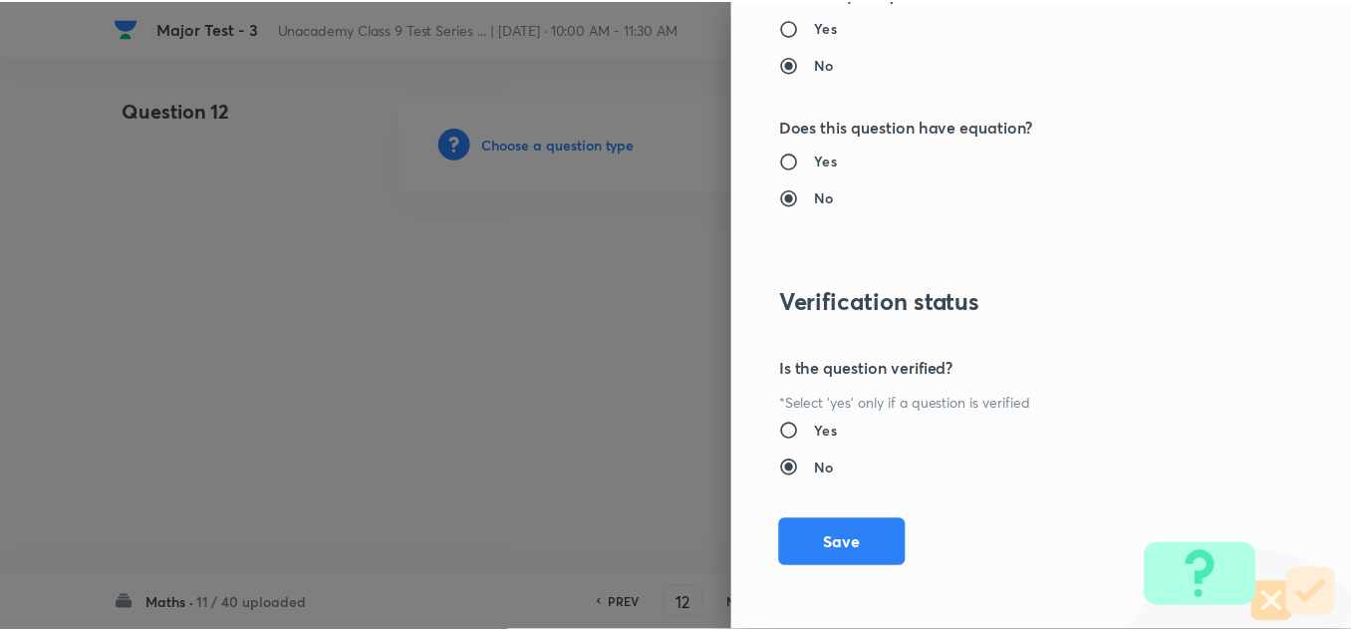
scroll to position [2219, 0]
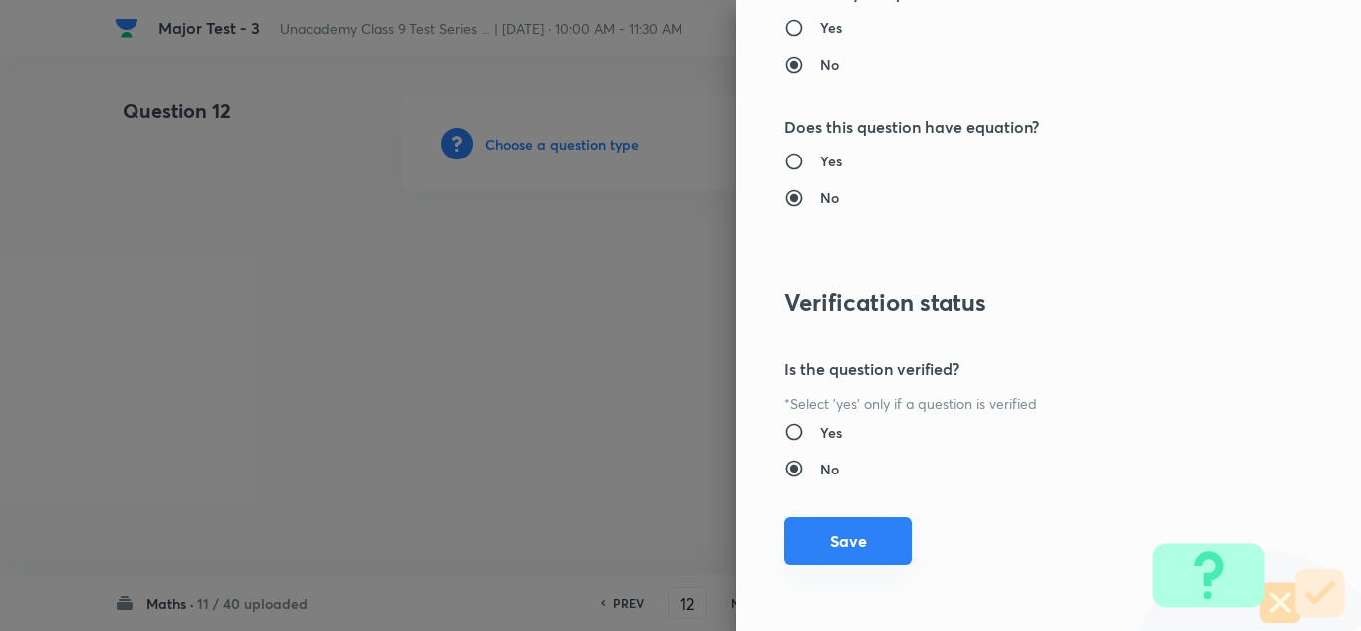
click at [819, 530] on button "Save" at bounding box center [848, 541] width 128 height 48
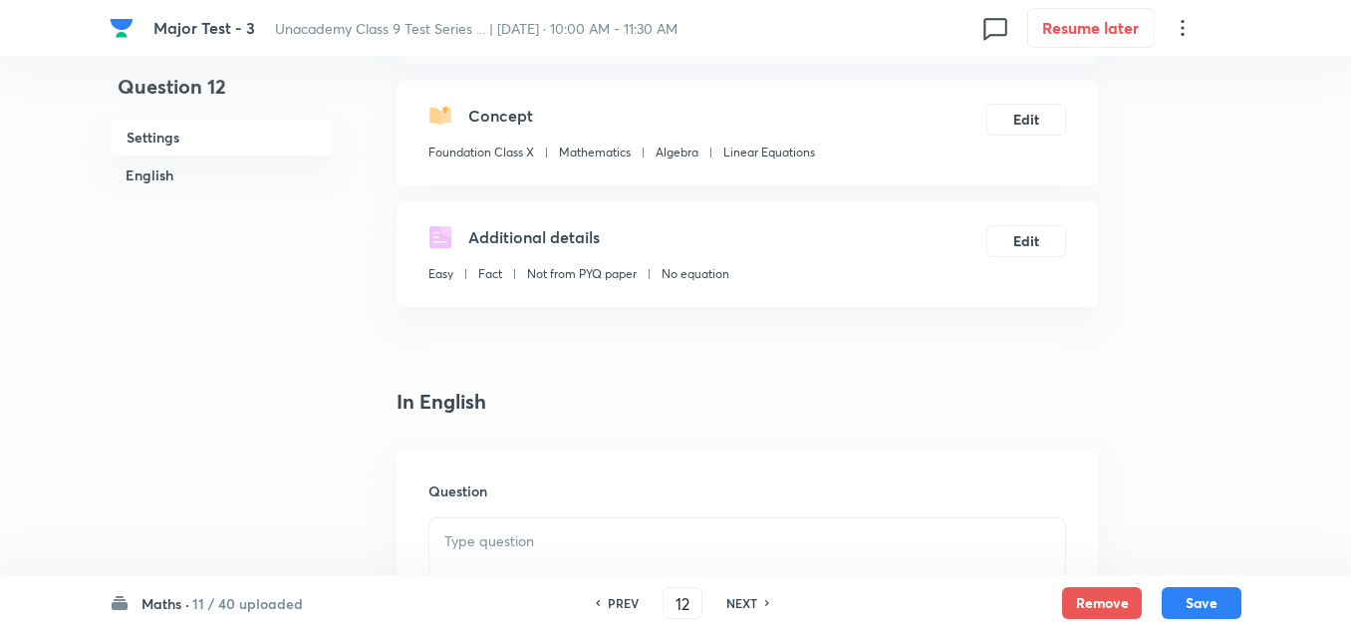
scroll to position [299, 0]
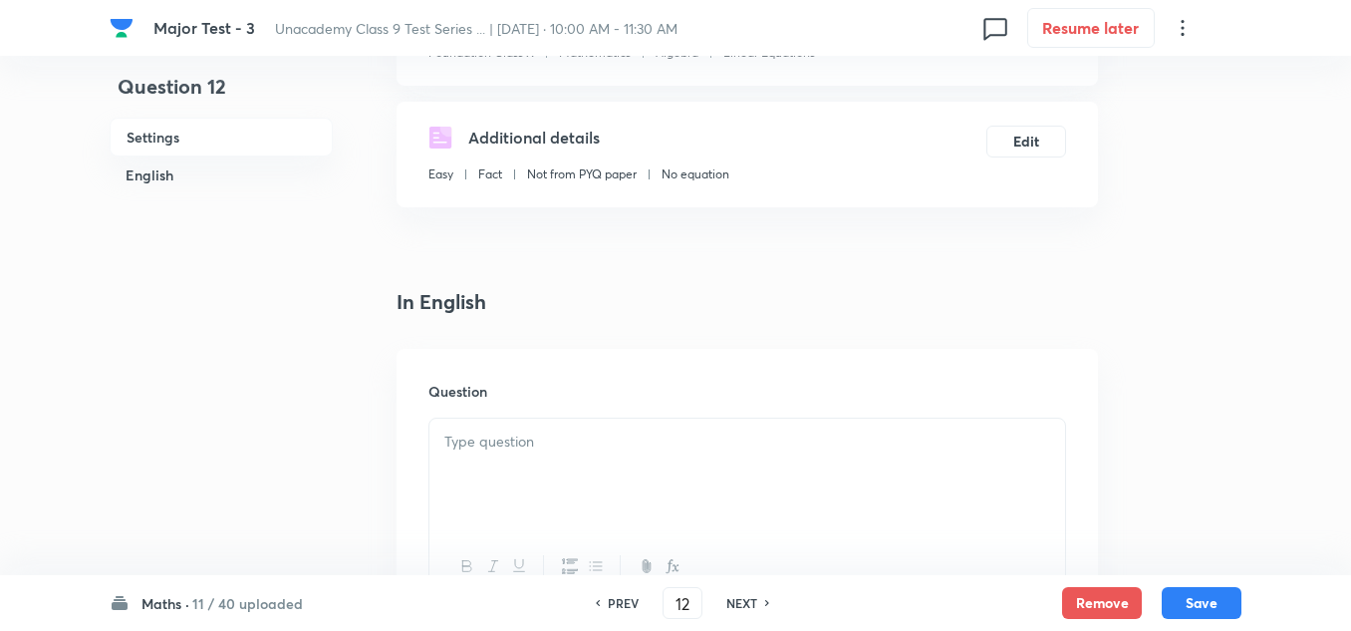
click at [501, 454] on div at bounding box center [747, 474] width 636 height 112
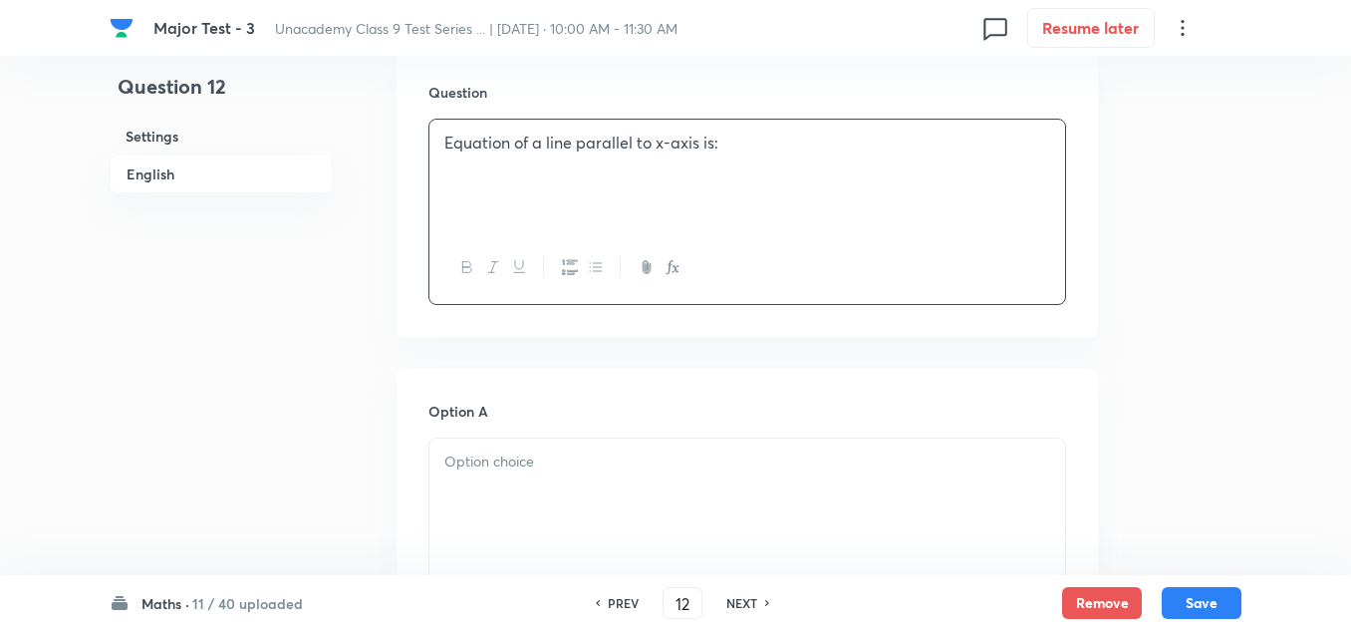
scroll to position [797, 0]
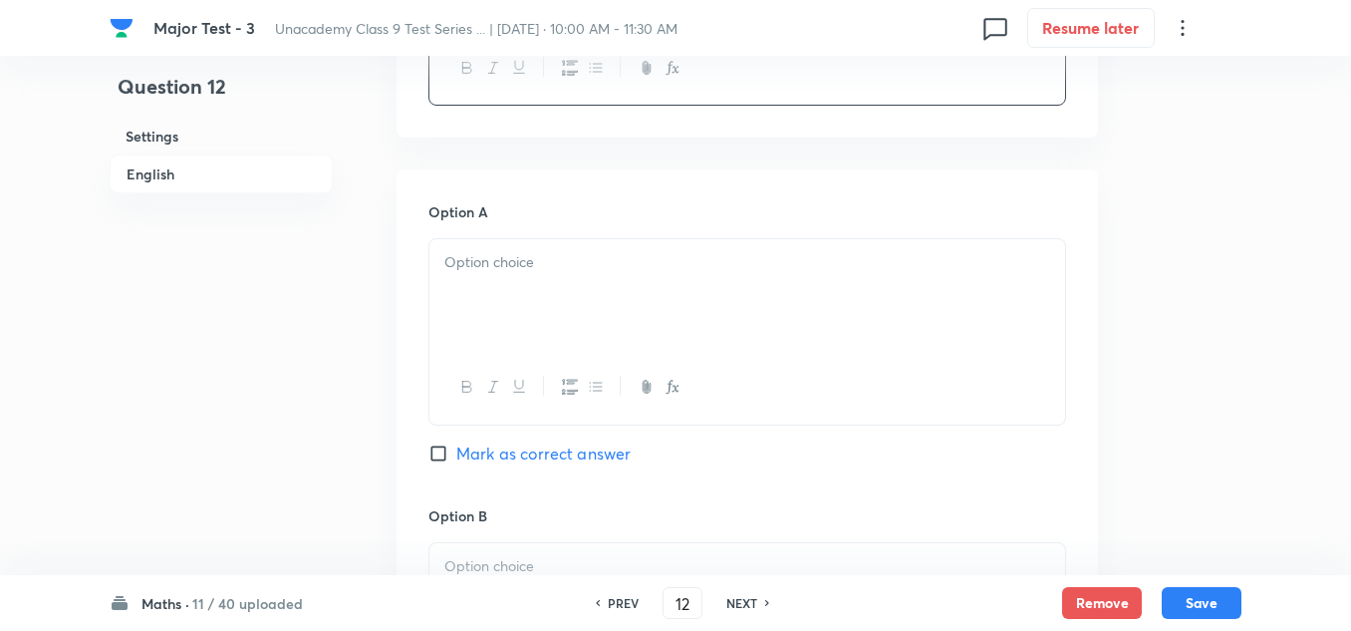
click at [514, 286] on div at bounding box center [747, 295] width 636 height 112
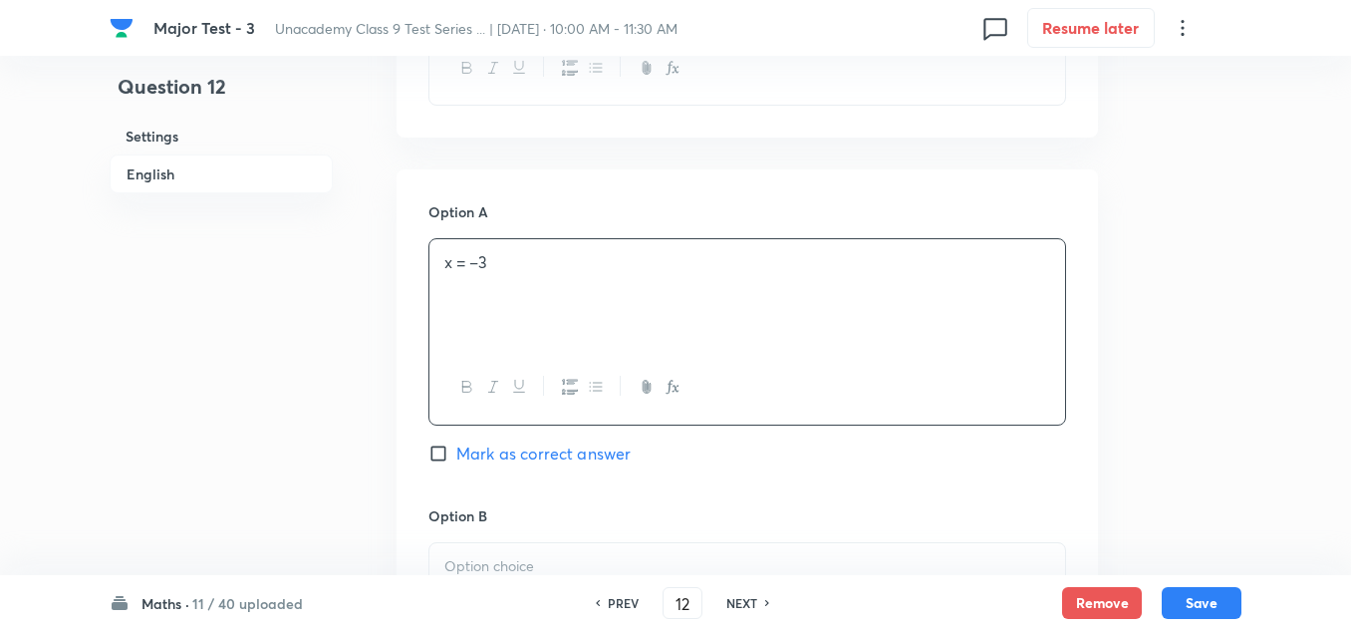
scroll to position [897, 0]
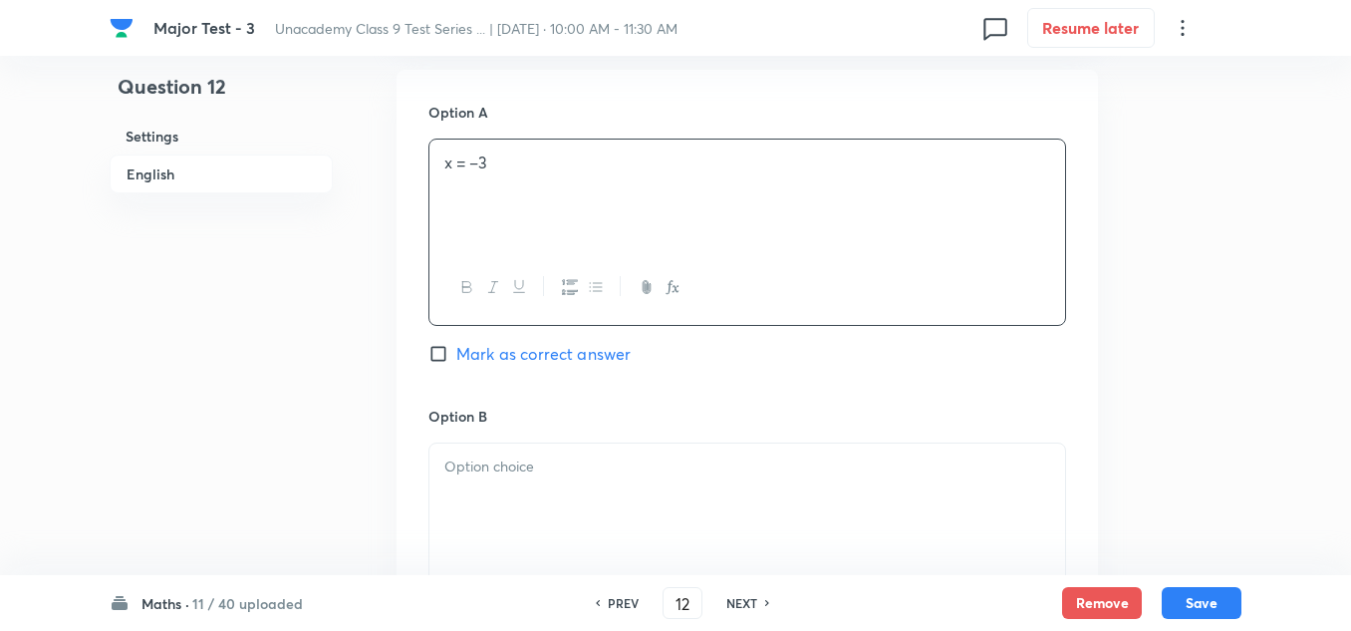
click at [502, 465] on p at bounding box center [747, 466] width 606 height 23
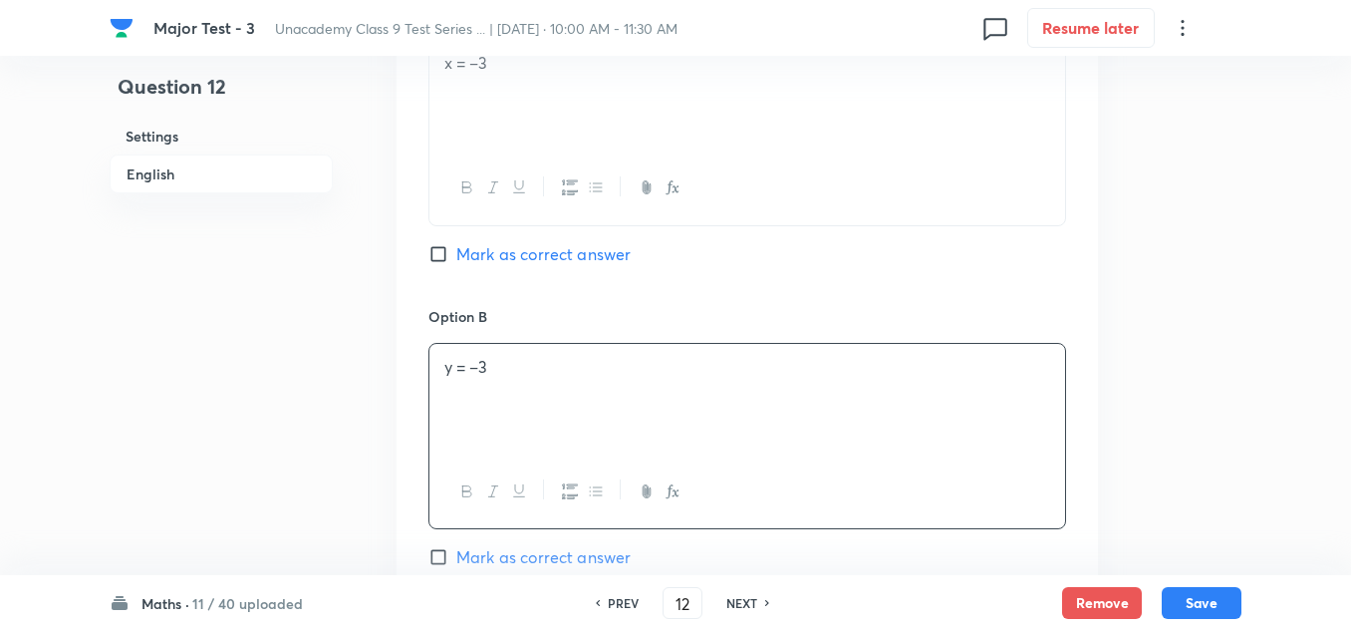
scroll to position [1196, 0]
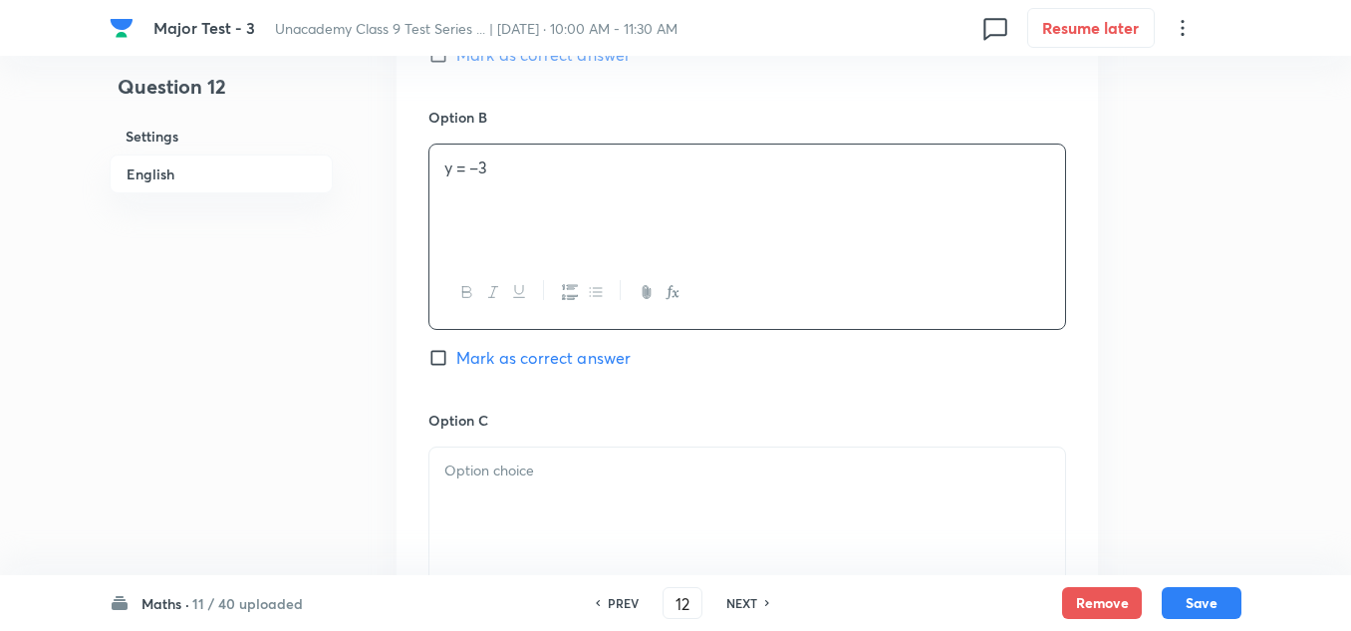
click at [530, 485] on div at bounding box center [747, 503] width 636 height 112
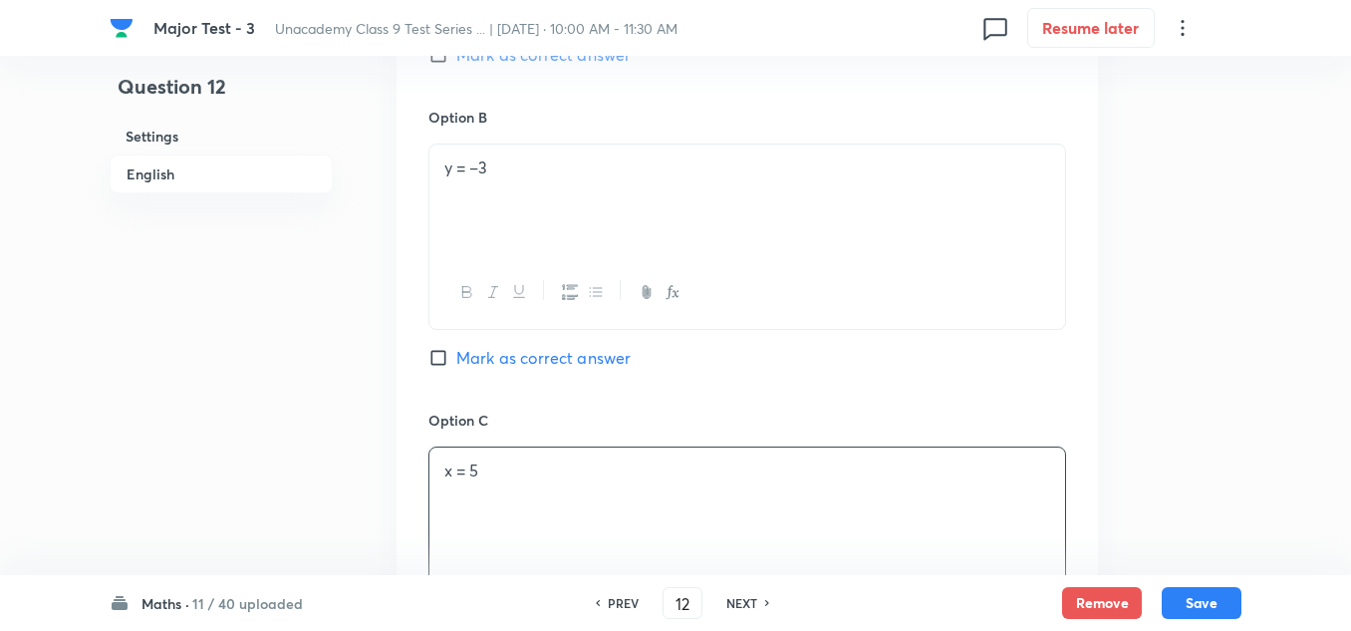
scroll to position [1494, 0]
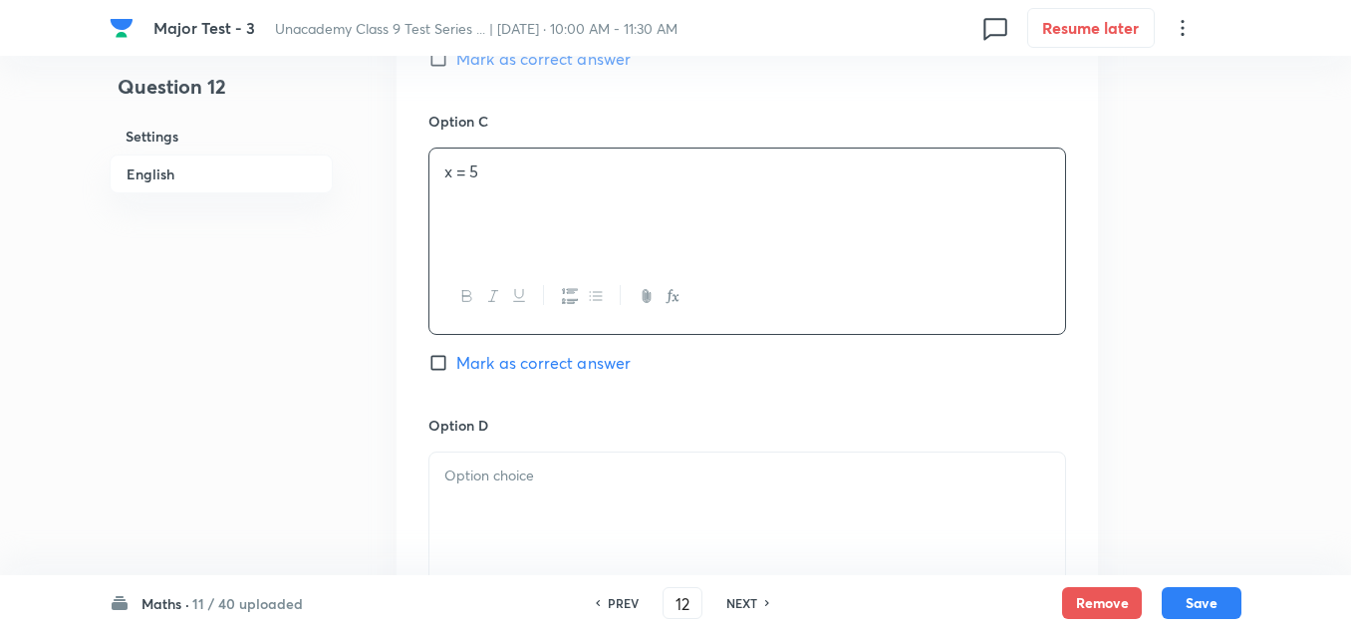
click at [531, 465] on p at bounding box center [747, 475] width 606 height 23
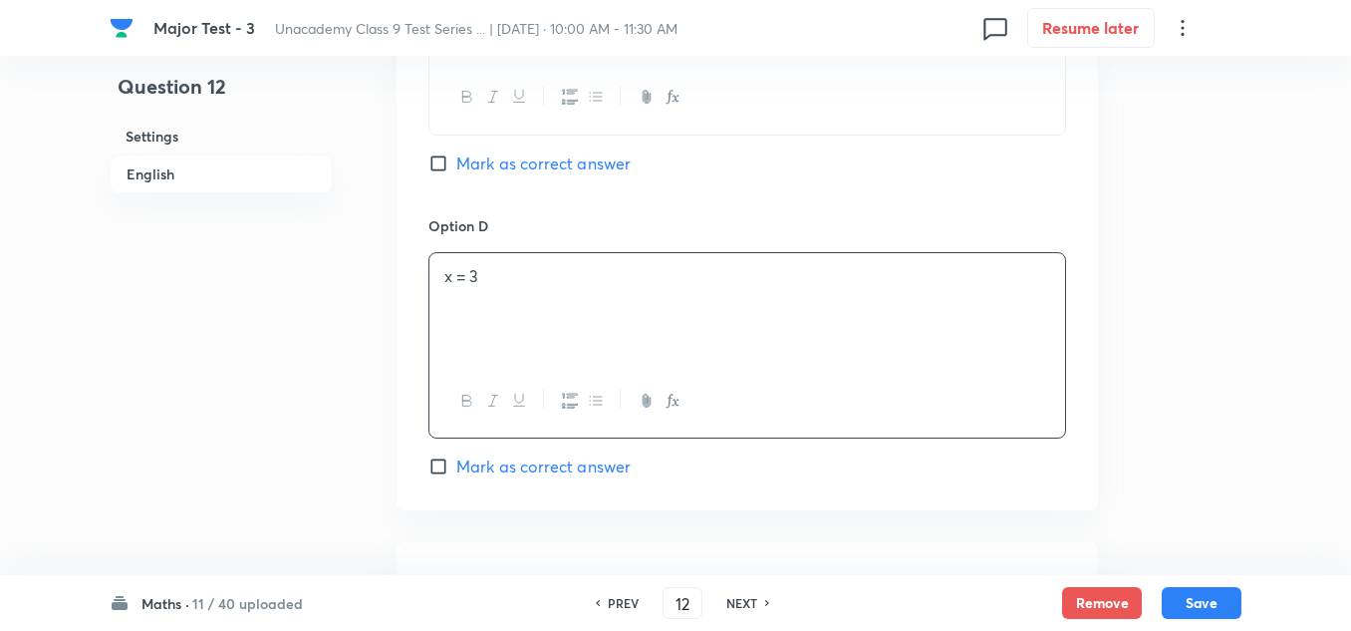
scroll to position [1993, 0]
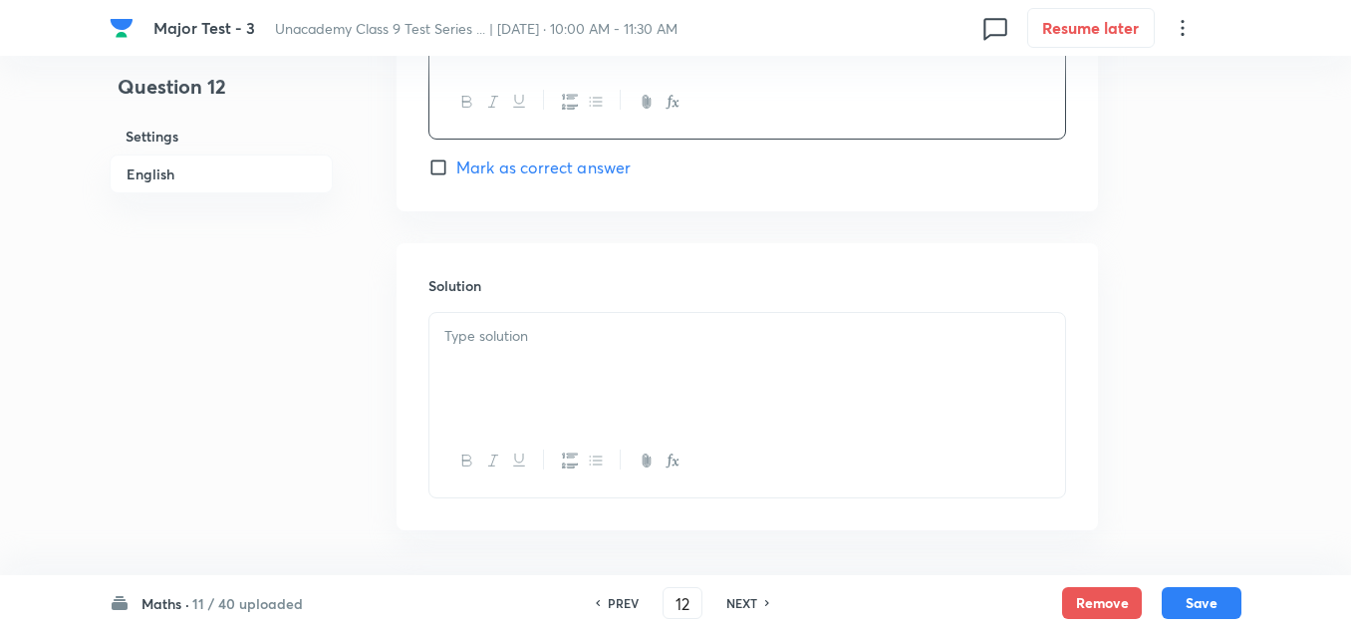
click at [522, 357] on div at bounding box center [747, 369] width 636 height 112
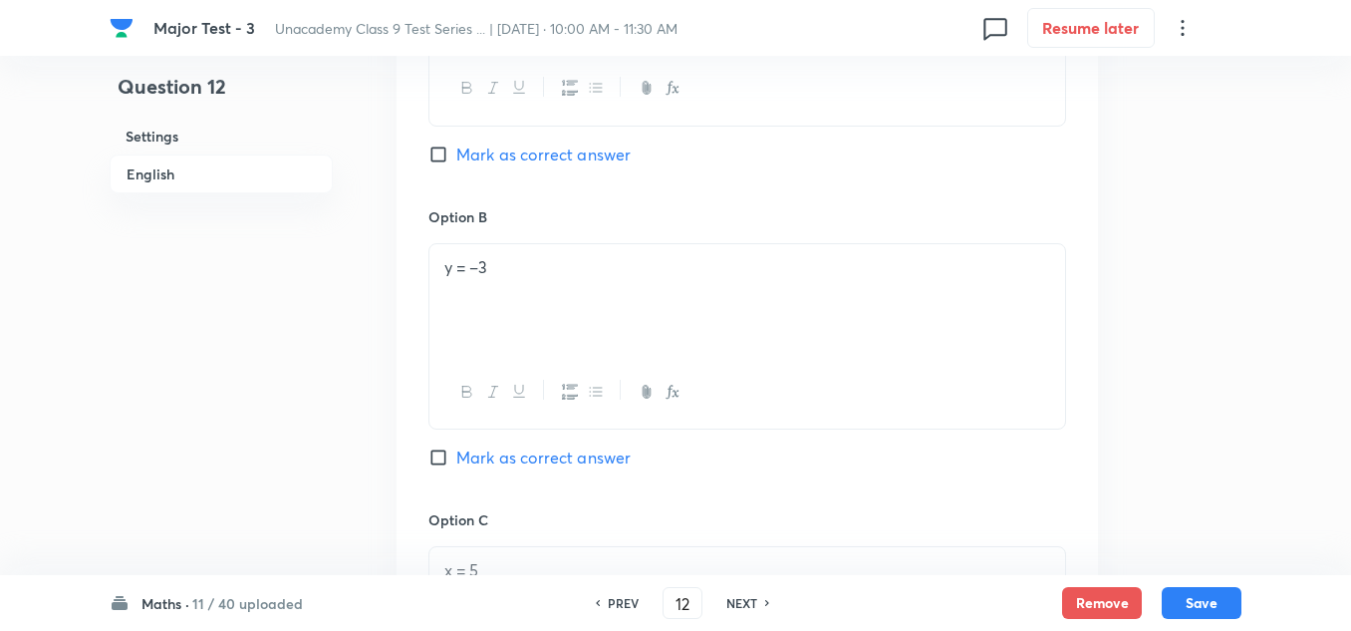
scroll to position [996, 0]
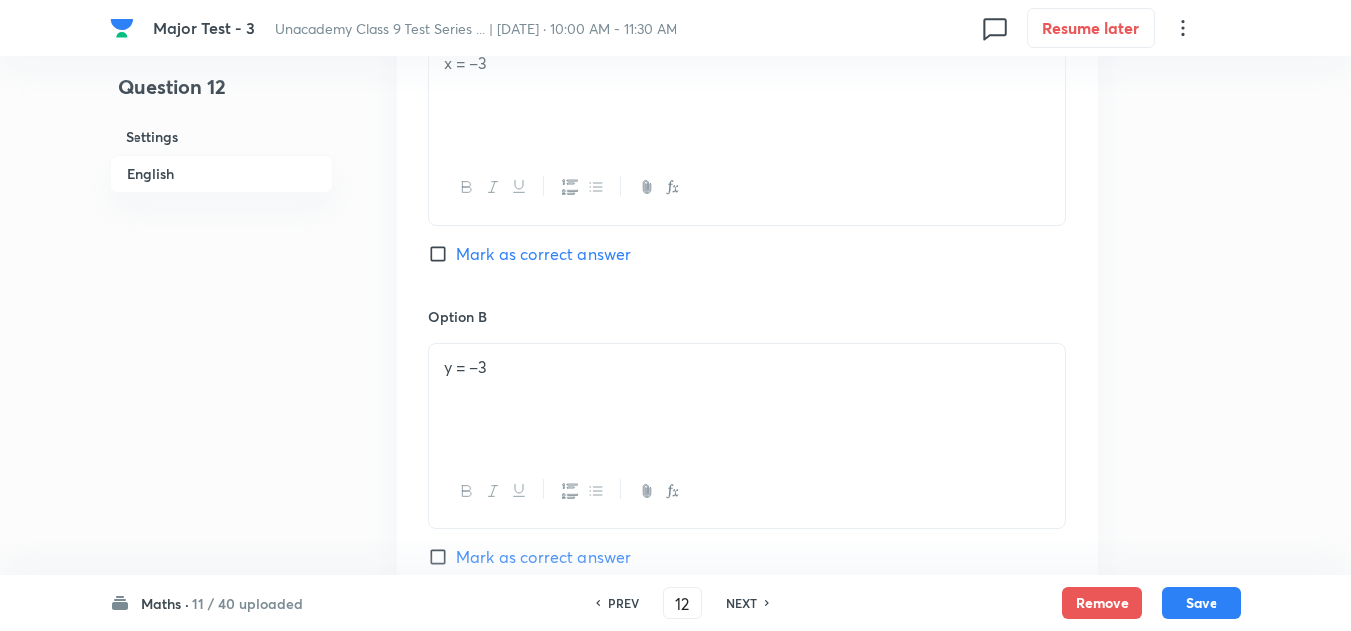
click at [540, 563] on span "Mark as correct answer" at bounding box center [543, 557] width 174 height 24
click at [456, 563] on input "Mark as correct answer" at bounding box center [442, 557] width 28 height 20
checkbox input "true"
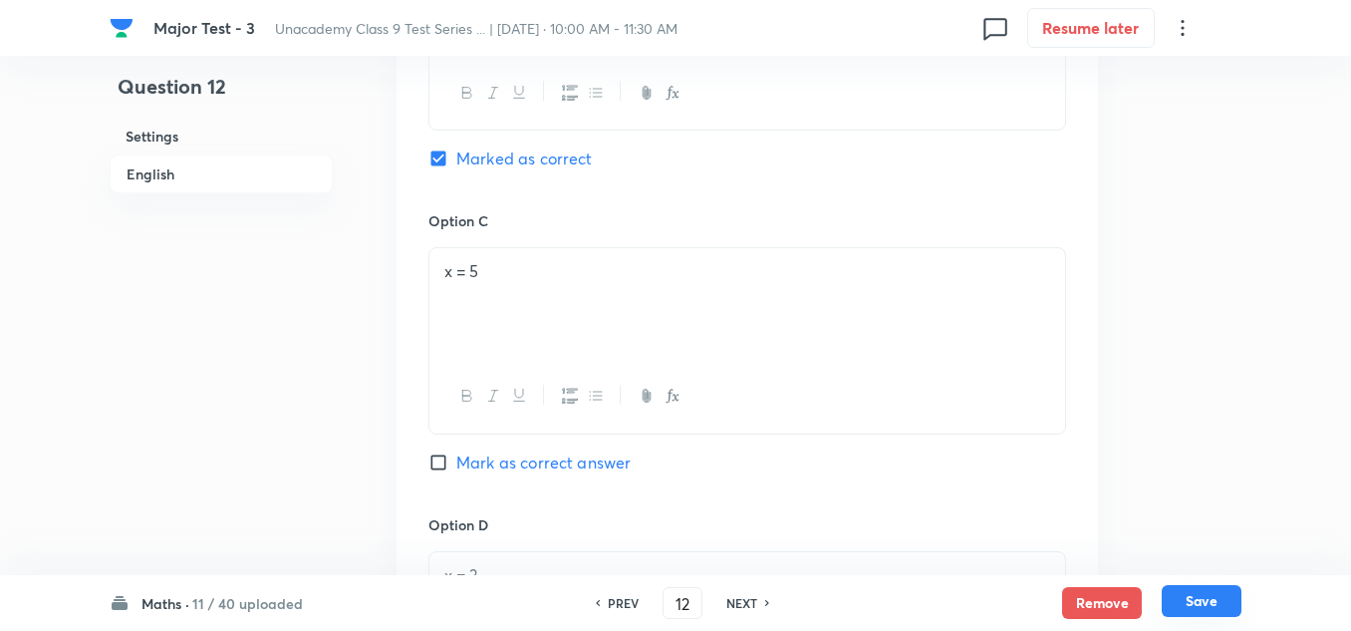
click at [1184, 594] on button "Save" at bounding box center [1202, 601] width 80 height 32
type input "13"
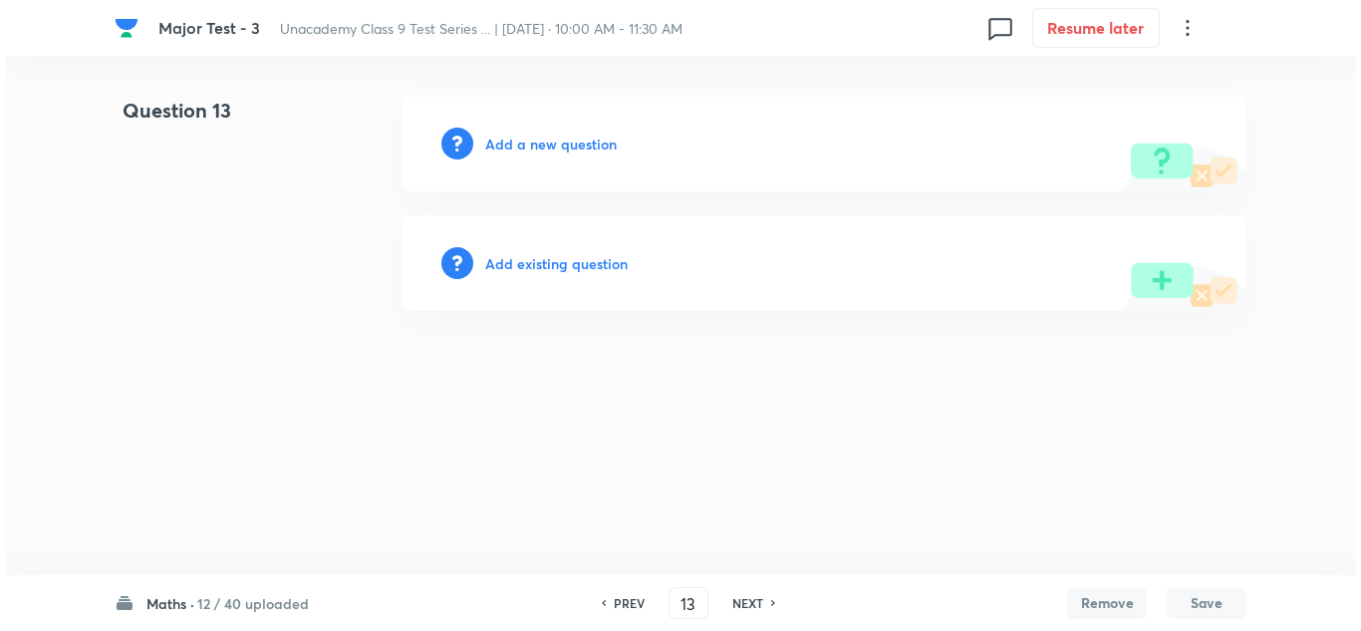
scroll to position [0, 0]
click at [542, 141] on h6 "Add a new question" at bounding box center [551, 144] width 132 height 21
click at [545, 141] on h6 "Choose a question type" at bounding box center [561, 144] width 153 height 21
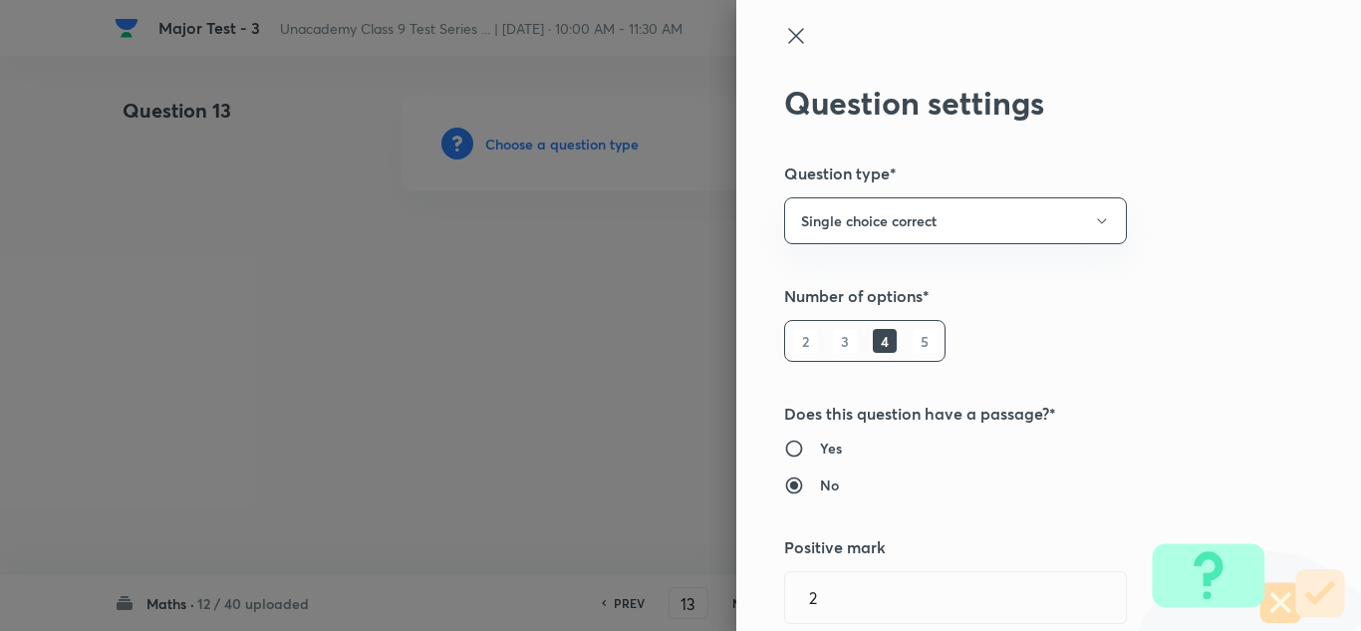
type input "Foundation Class X"
type input "Mathematics"
type input "Algebra"
type input "Linear Equations"
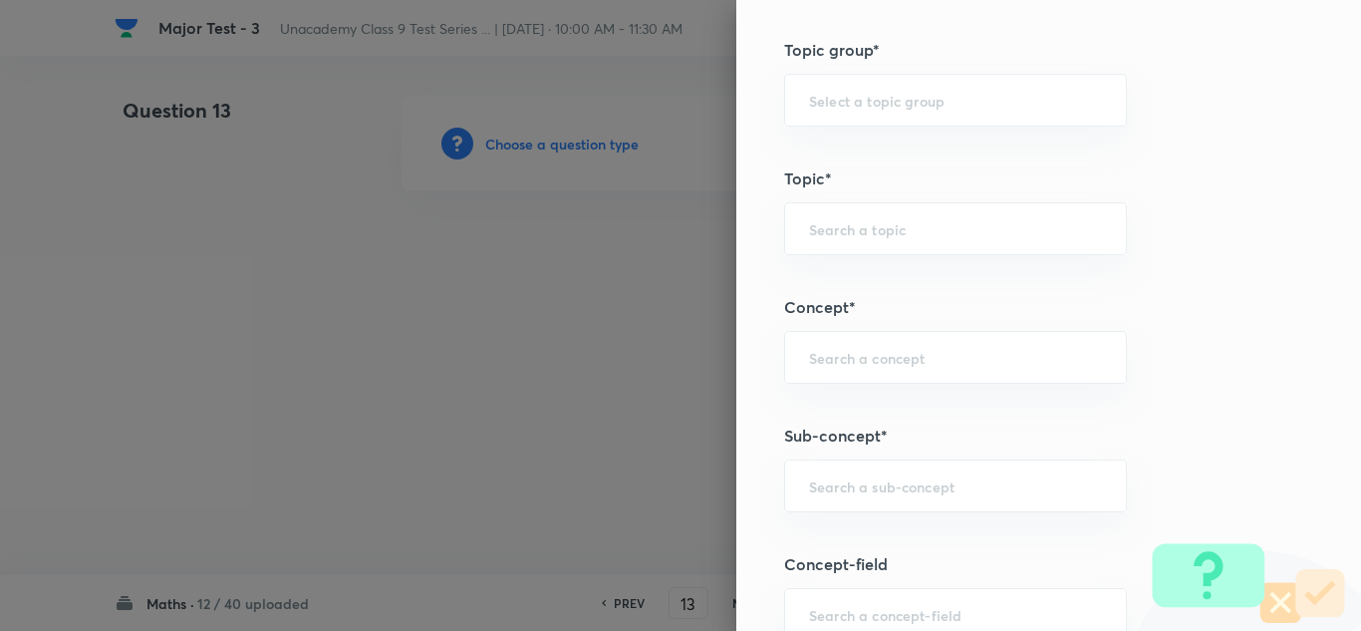
scroll to position [1295, 0]
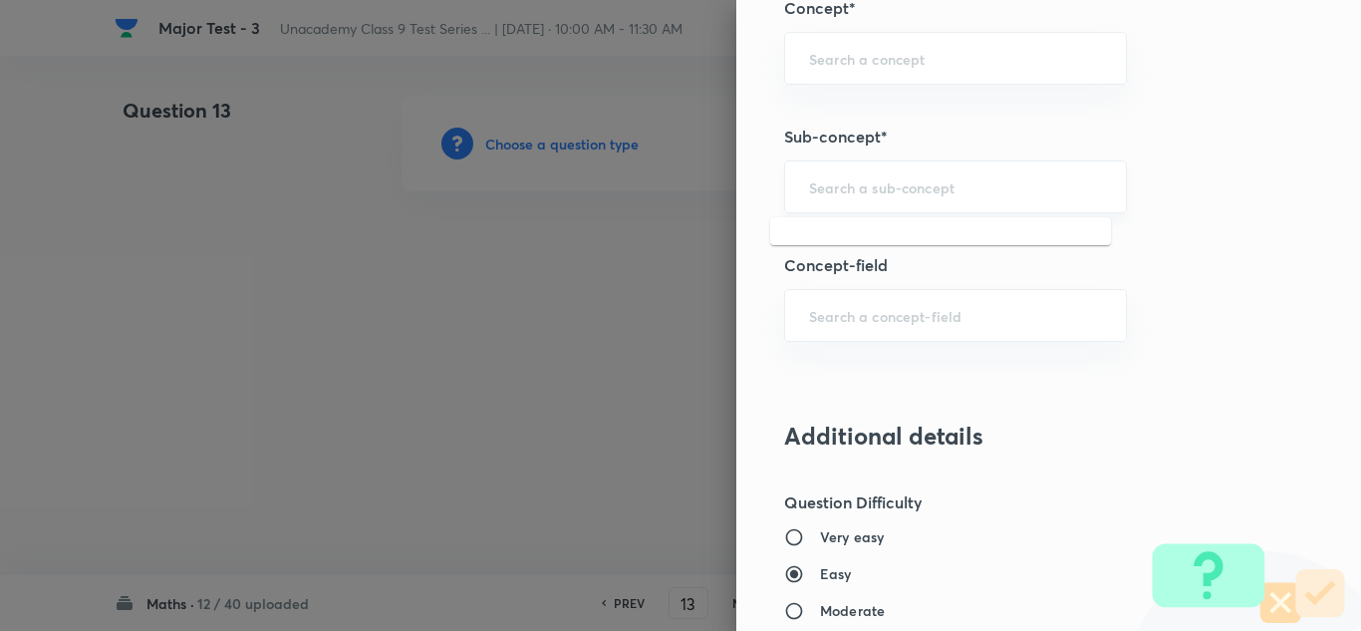
click at [831, 190] on input "text" at bounding box center [955, 186] width 293 height 19
paste input "[PERSON_NAME]’s Geometry"
click at [935, 192] on input "[PERSON_NAME]’s Geometry" at bounding box center [955, 186] width 293 height 19
click at [864, 186] on input "[PERSON_NAME]’s Geometry" at bounding box center [955, 186] width 293 height 19
click at [858, 187] on input "[PERSON_NAME]’s Geometry" at bounding box center [955, 186] width 293 height 19
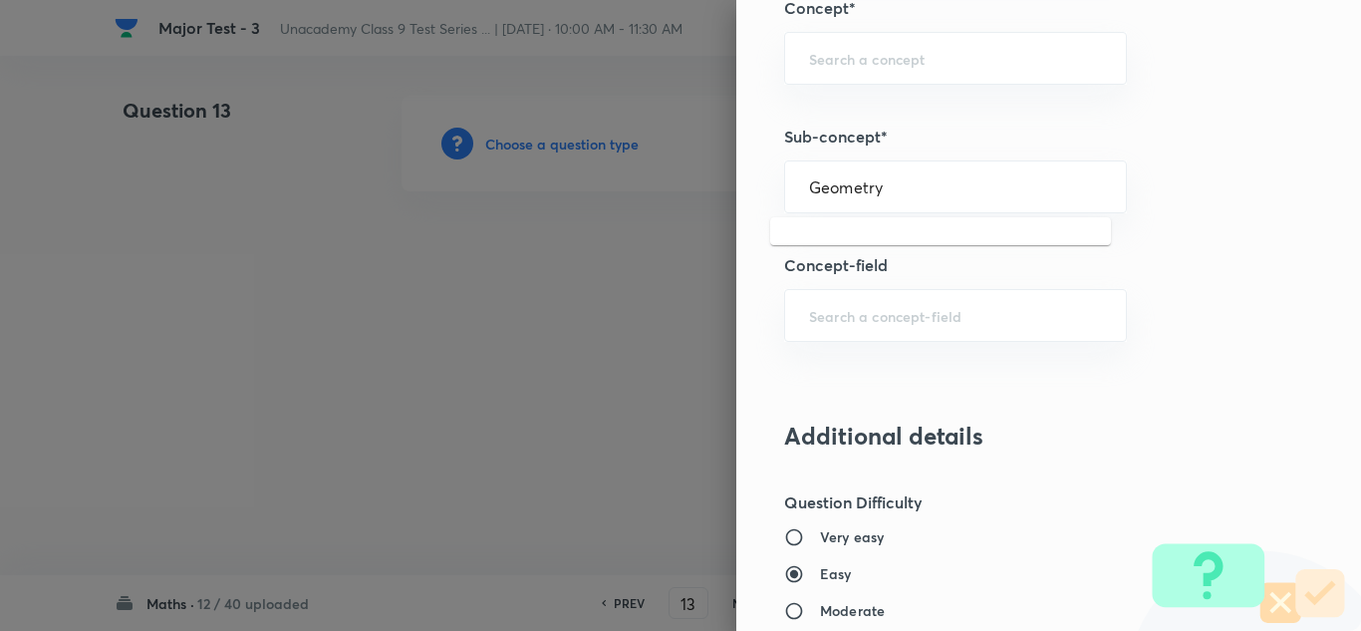
type input "Geometry"
click at [785, 287] on div "Question settings Question type* Single choice correct Number of options* 2 3 4…" at bounding box center [1048, 315] width 625 height 631
click at [880, 201] on div "​" at bounding box center [955, 186] width 343 height 53
paste input "[PERSON_NAME]’s Geometry"
click at [860, 182] on input "[PERSON_NAME]’s Geometry" at bounding box center [955, 186] width 293 height 19
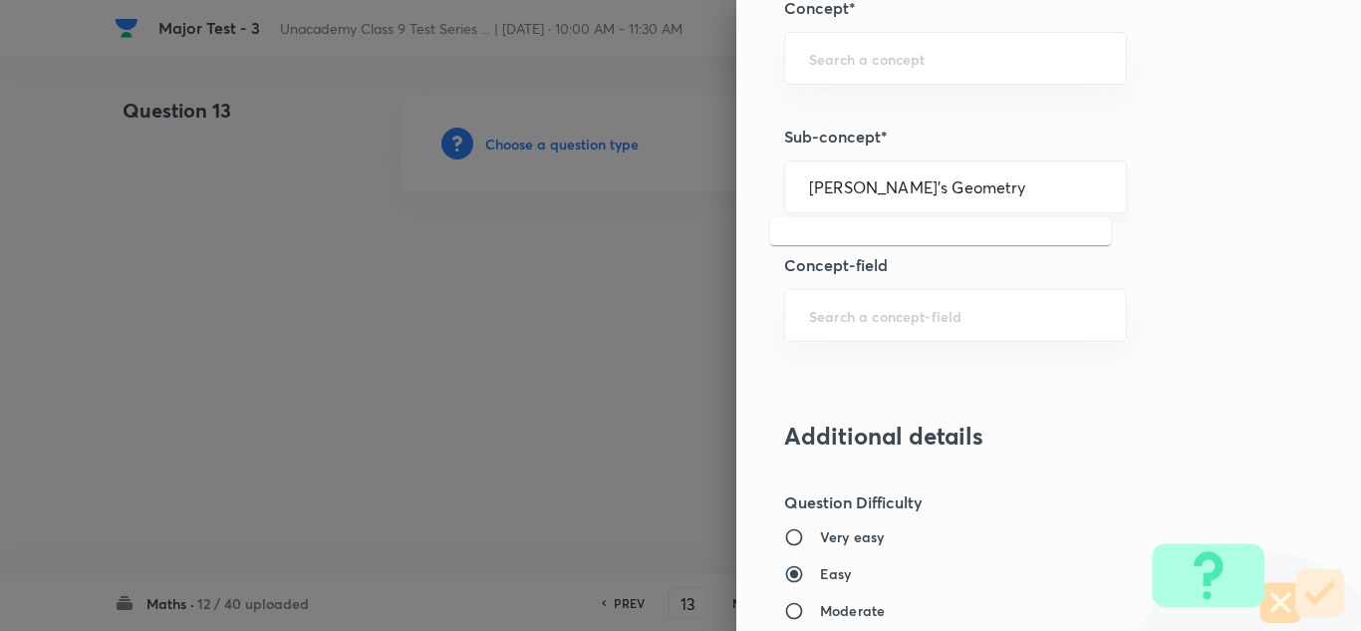
drag, startPoint x: 851, startPoint y: 186, endPoint x: 793, endPoint y: 193, distance: 58.2
click at [793, 193] on div "[PERSON_NAME]’s Geometry ​" at bounding box center [955, 186] width 343 height 53
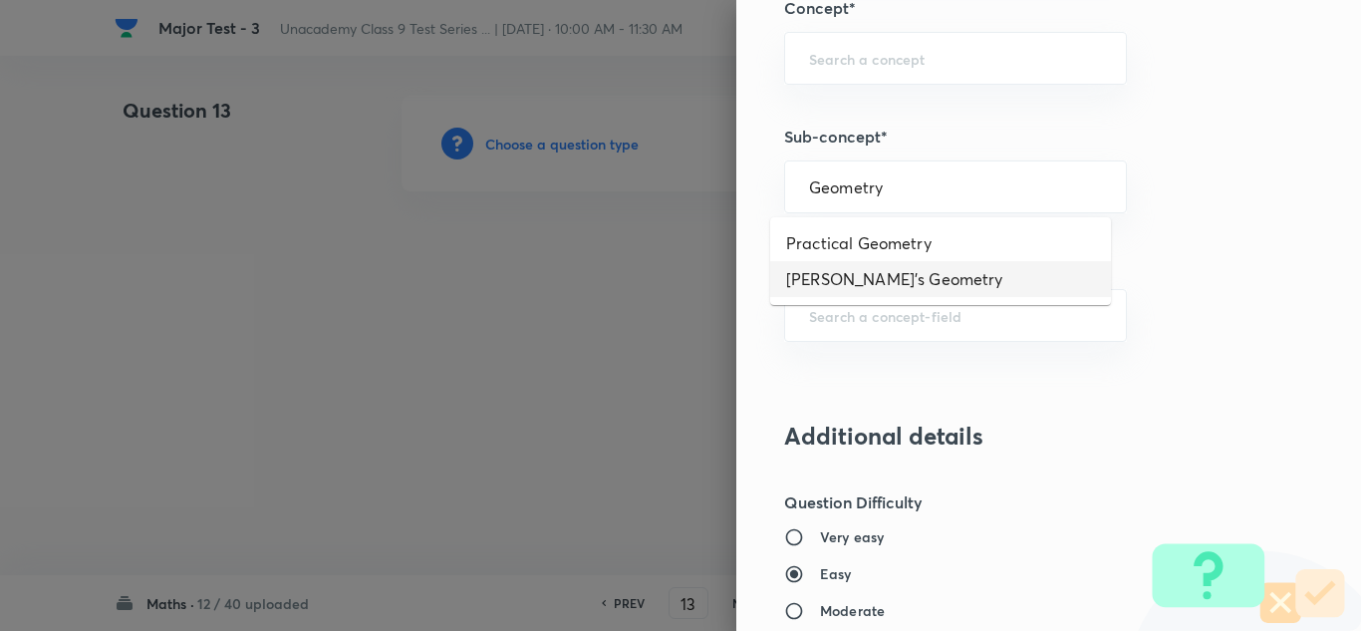
click at [877, 267] on li "[PERSON_NAME]'s Geometry" at bounding box center [940, 279] width 341 height 36
type input "[PERSON_NAME]'s Geometry"
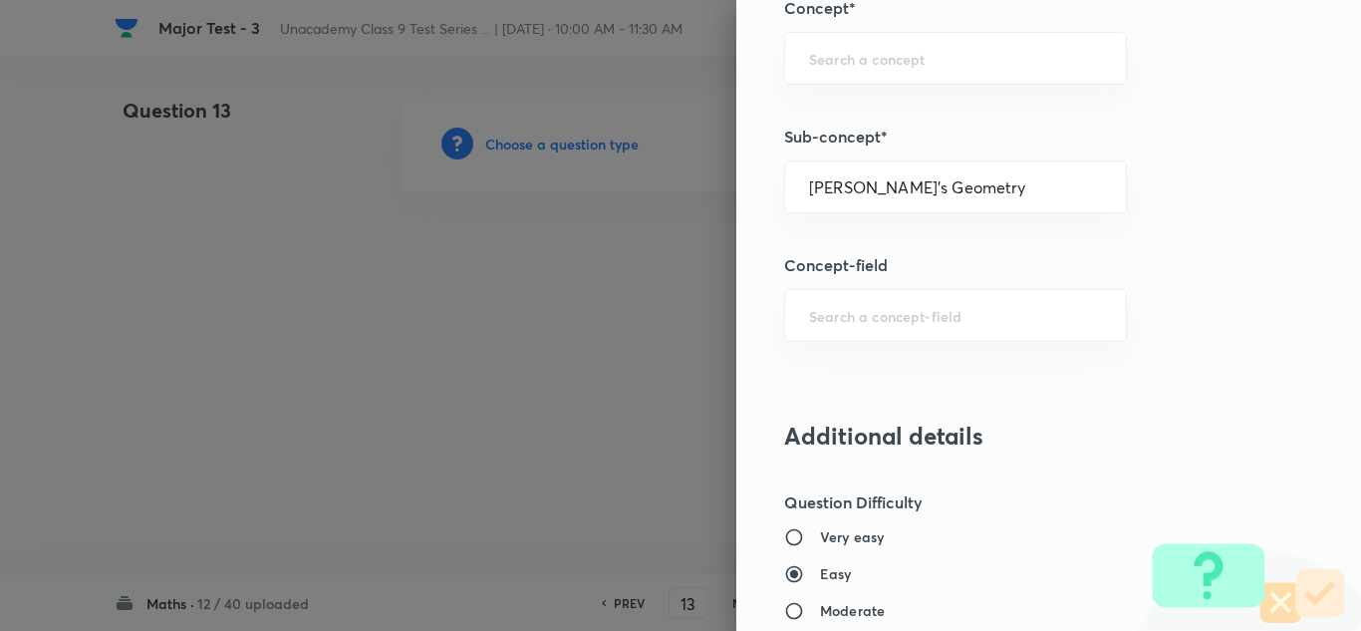
type input "Foundation Class IX"
type input "Mathematics"
type input "[PERSON_NAME]'s Geometry"
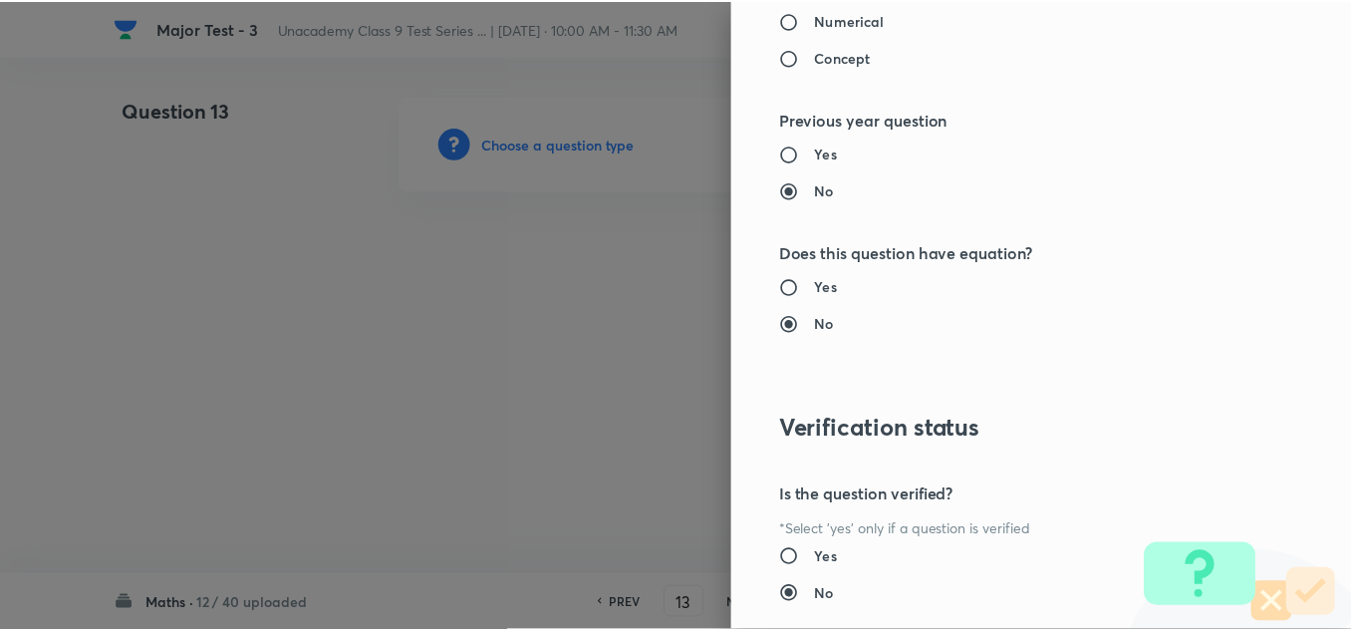
scroll to position [2192, 0]
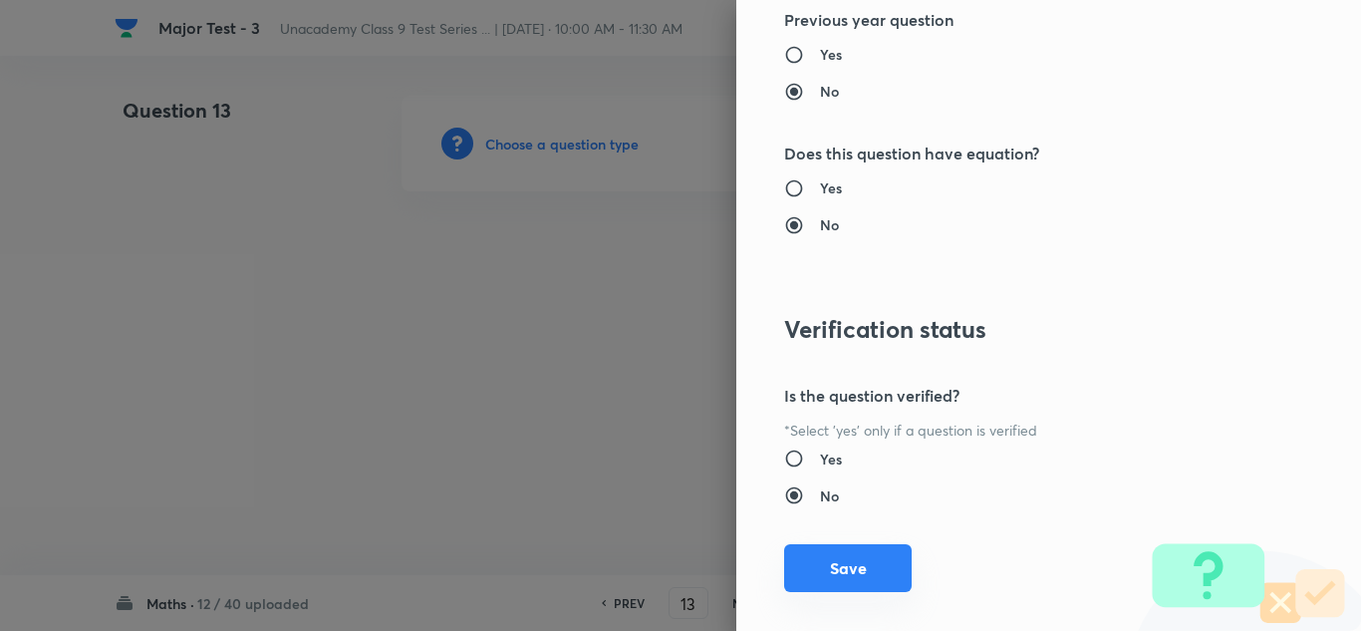
click at [840, 560] on button "Save" at bounding box center [848, 568] width 128 height 48
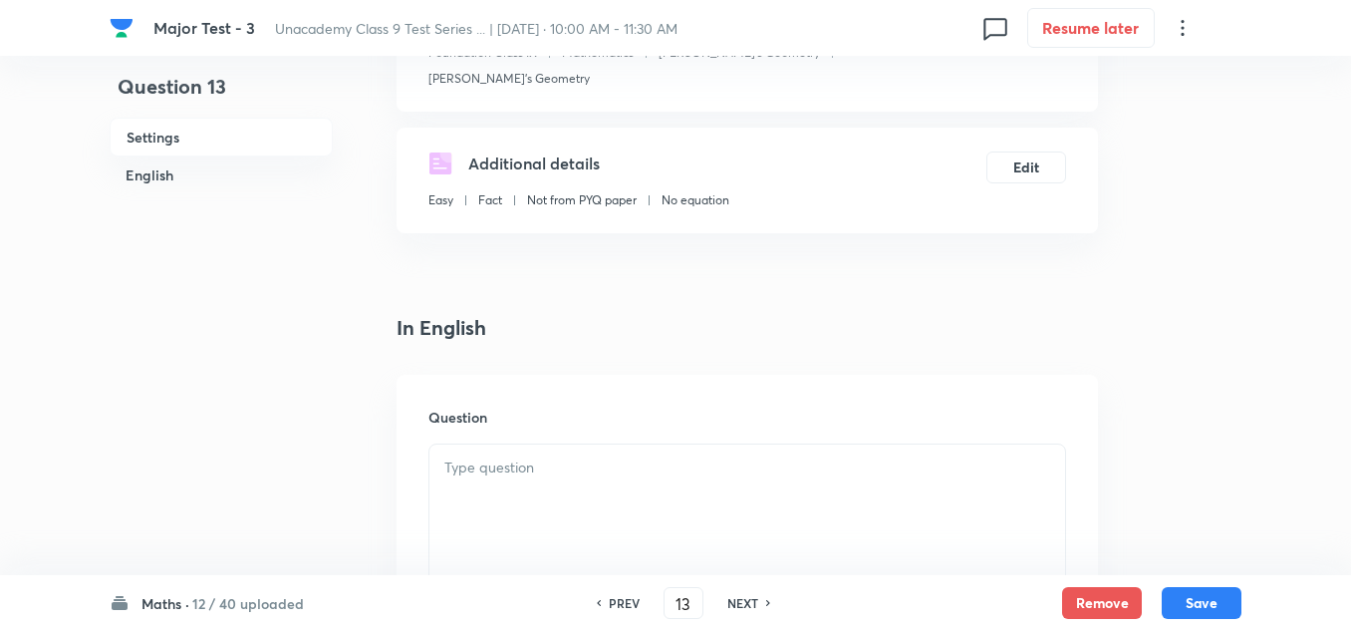
scroll to position [399, 0]
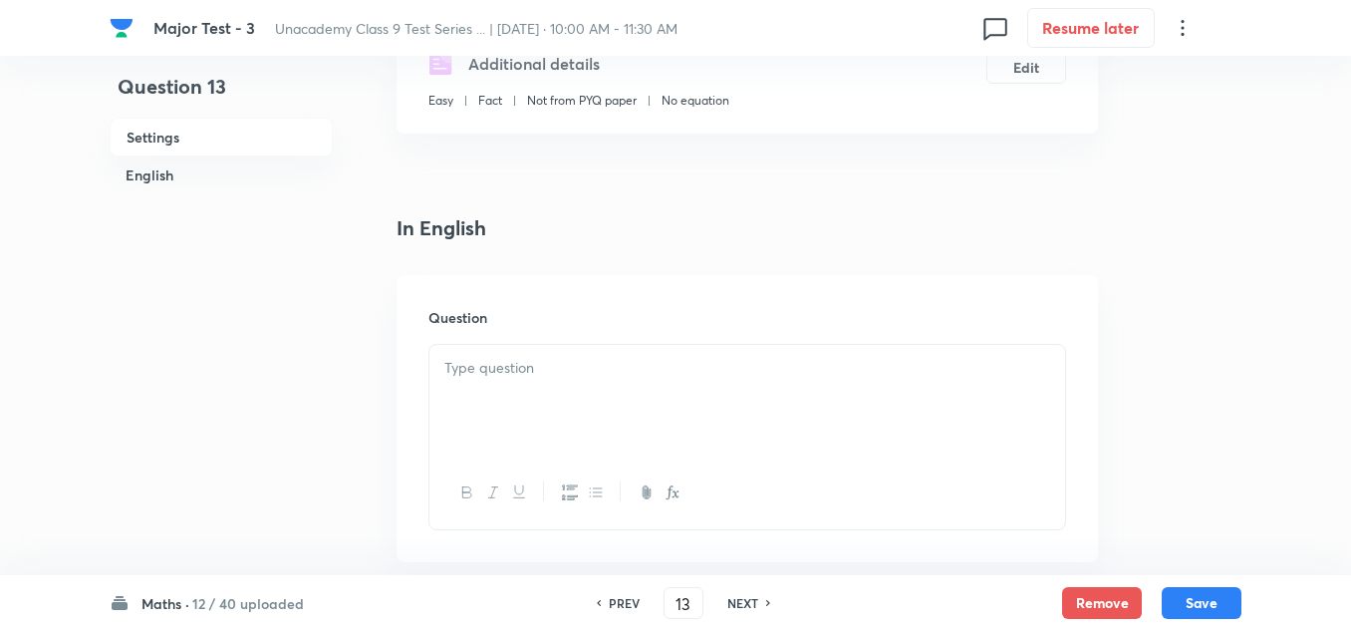
click at [535, 360] on div at bounding box center [747, 401] width 636 height 112
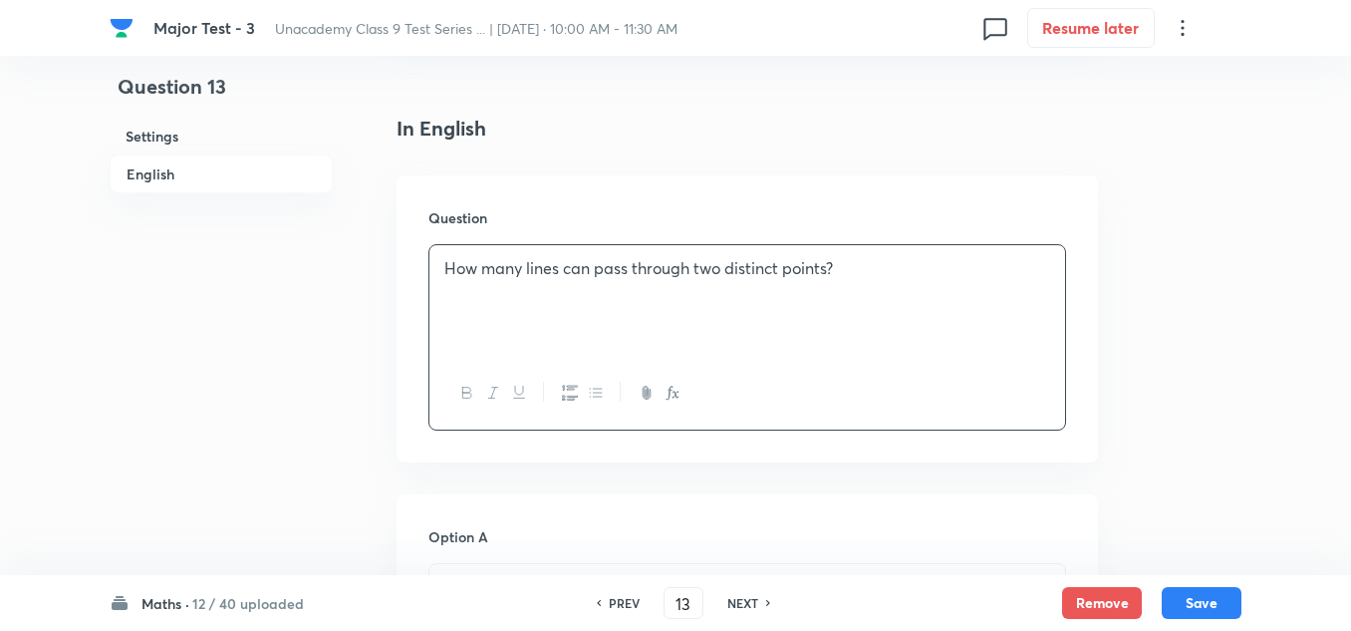
scroll to position [598, 0]
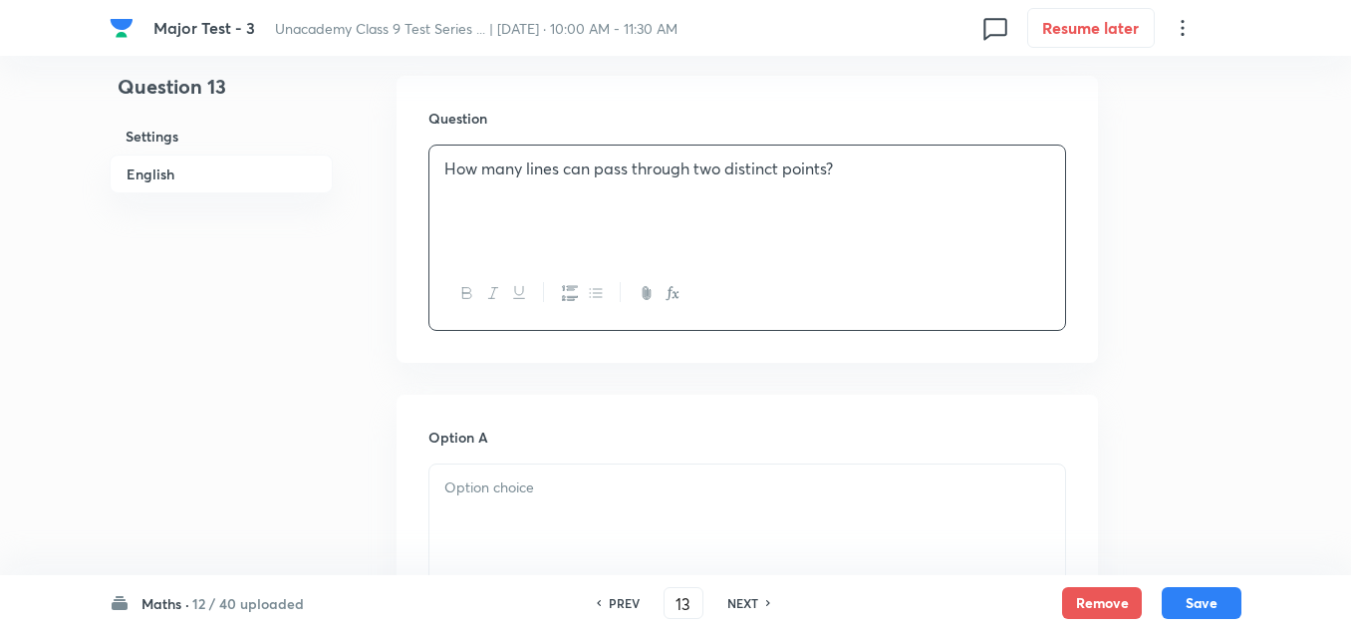
click at [513, 476] on p at bounding box center [747, 487] width 606 height 23
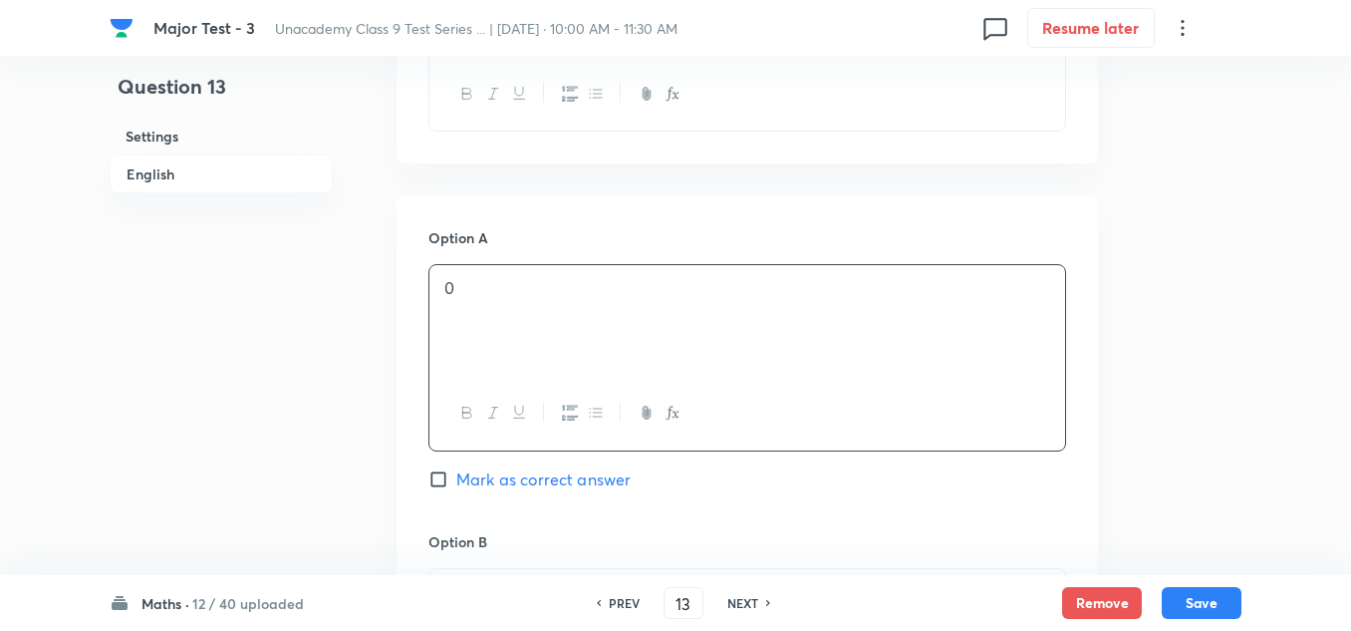
scroll to position [897, 0]
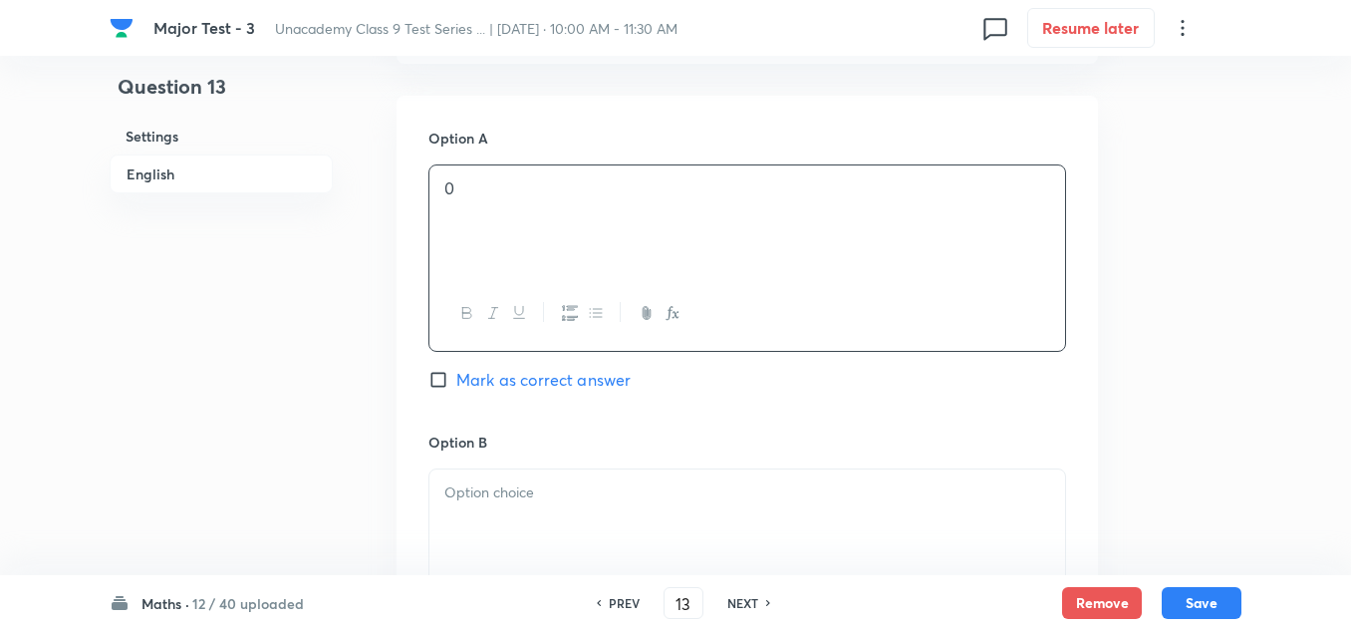
click at [508, 481] on p at bounding box center [747, 492] width 606 height 23
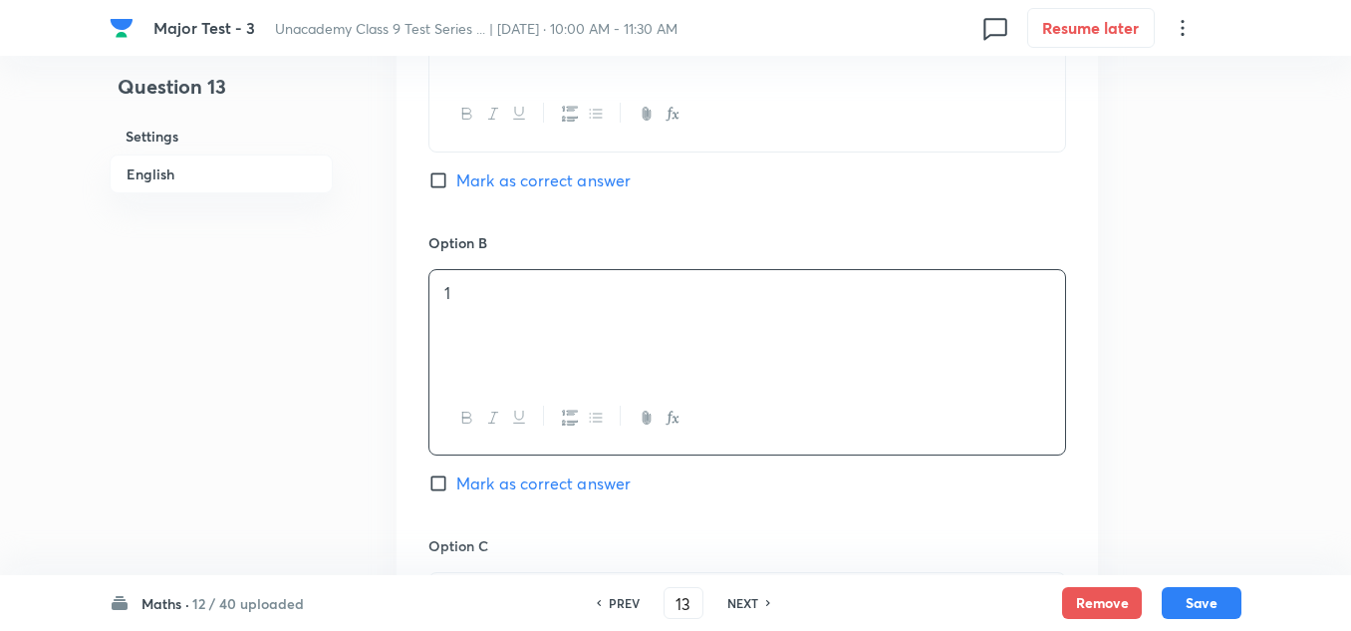
scroll to position [1196, 0]
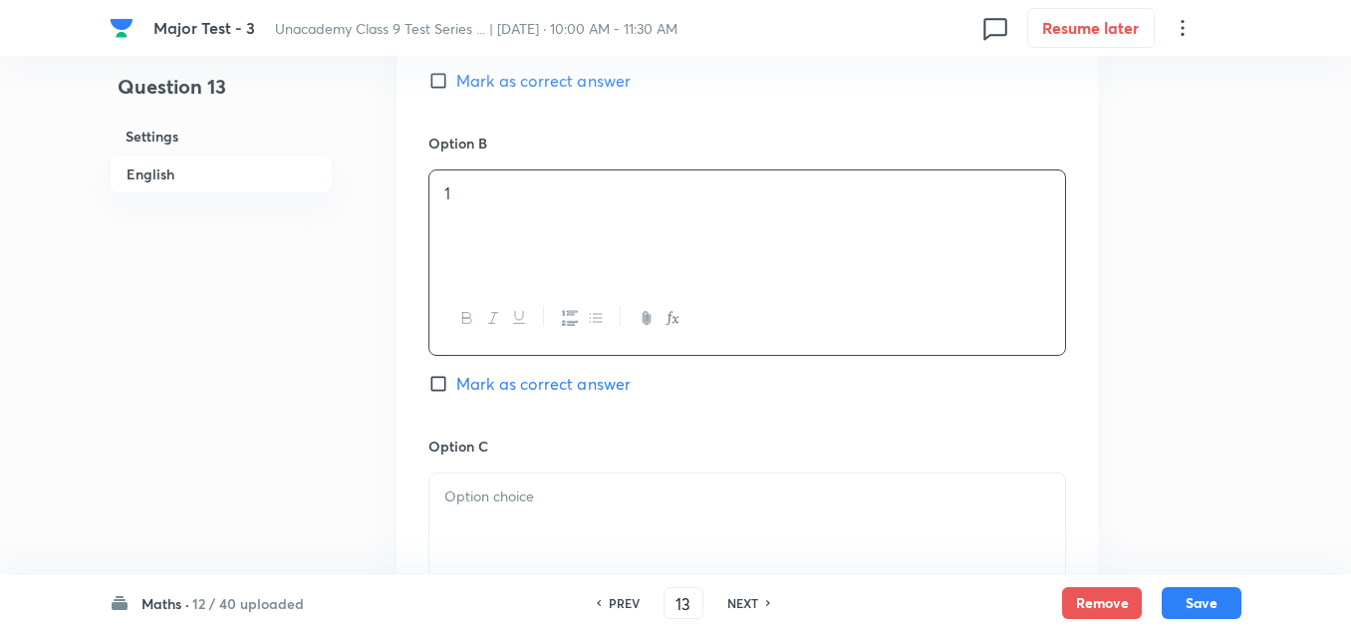
click at [484, 485] on p at bounding box center [747, 496] width 606 height 23
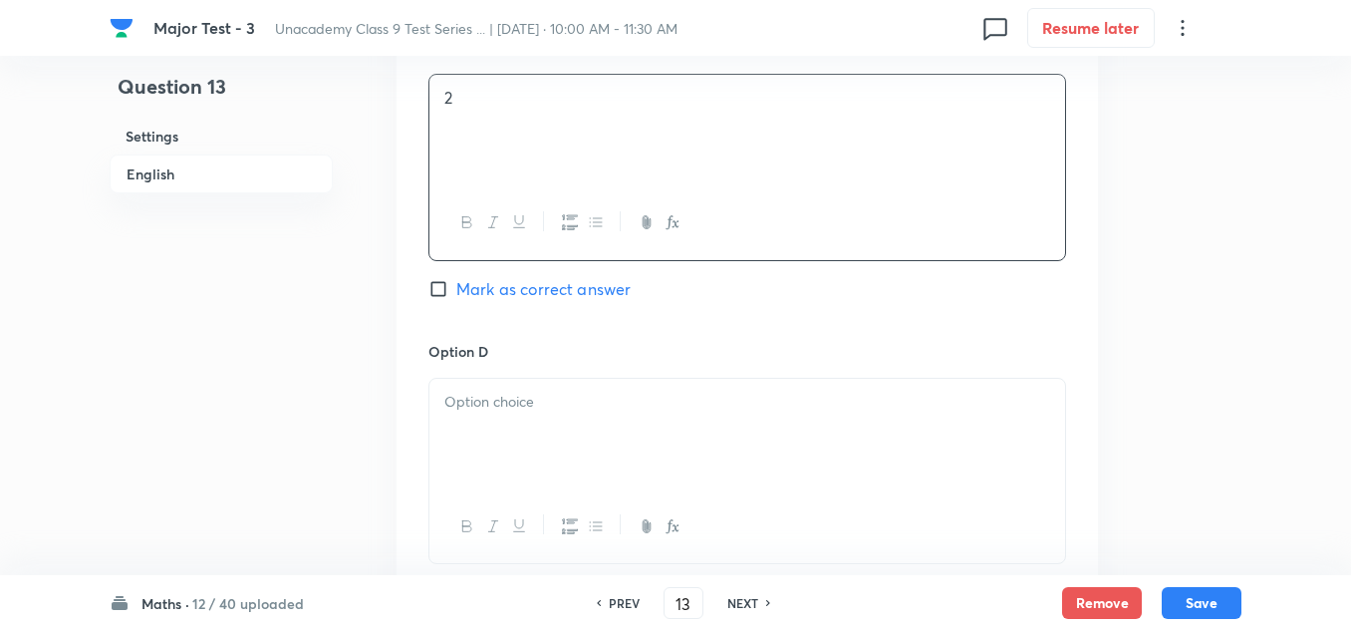
scroll to position [1694, 0]
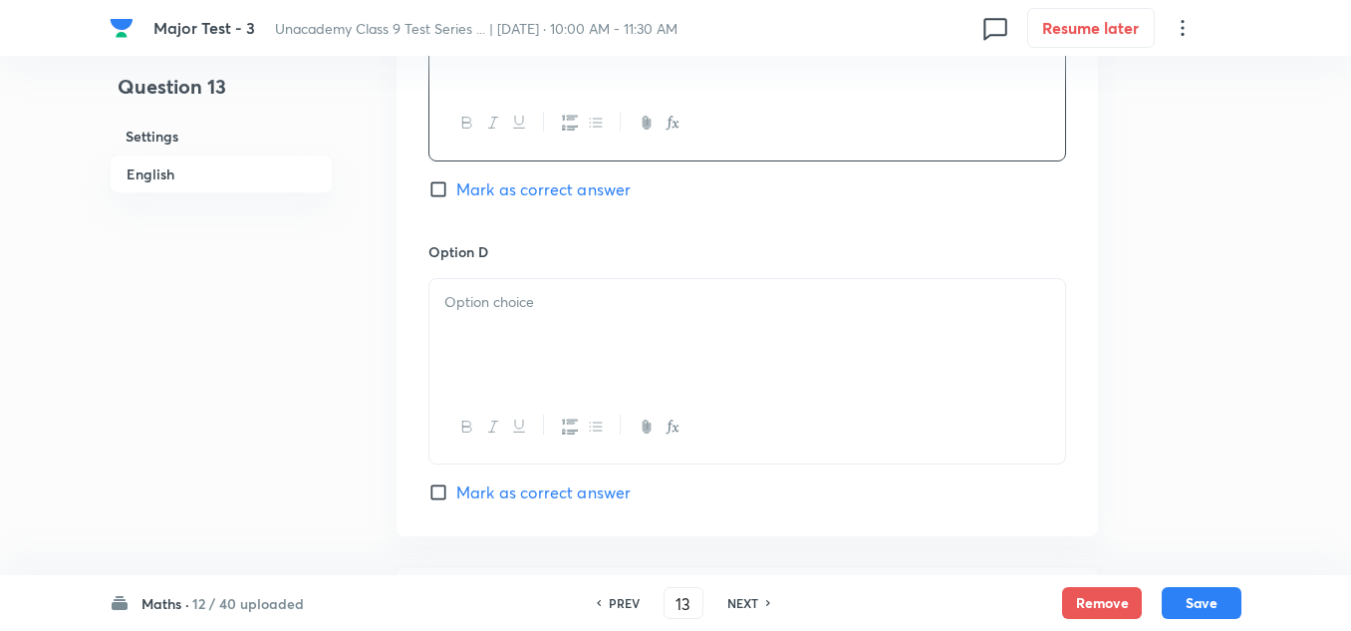
click at [511, 291] on p at bounding box center [747, 302] width 606 height 23
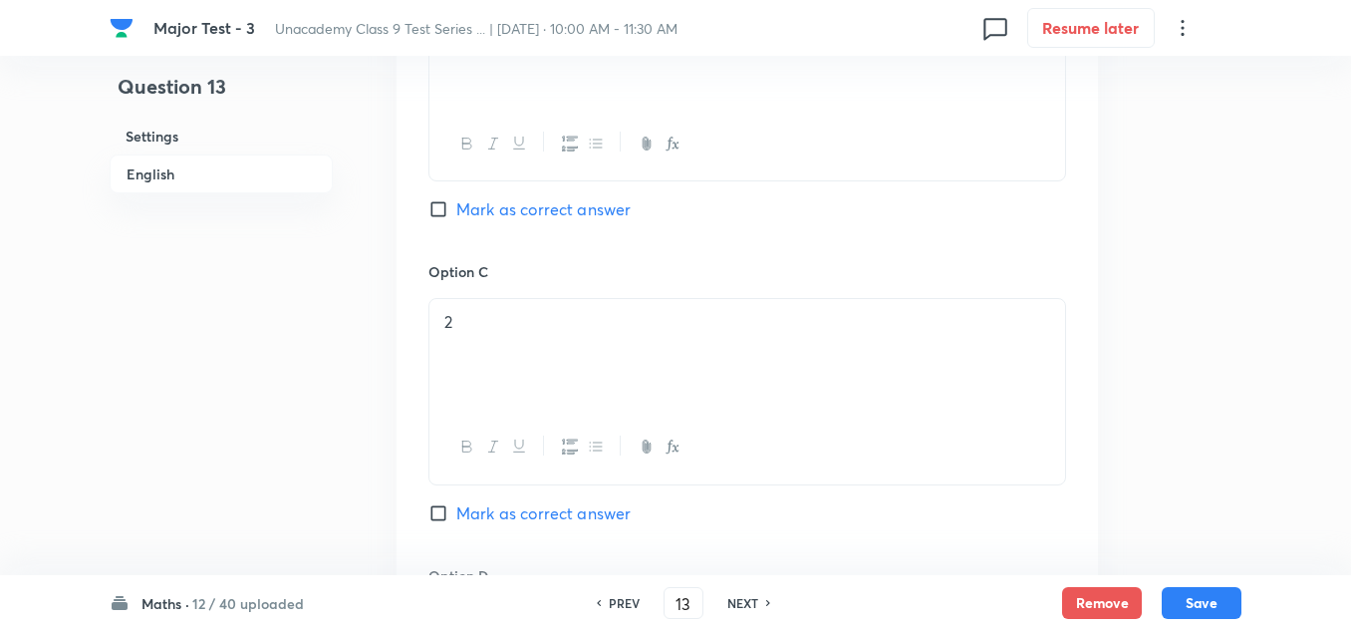
scroll to position [1171, 0]
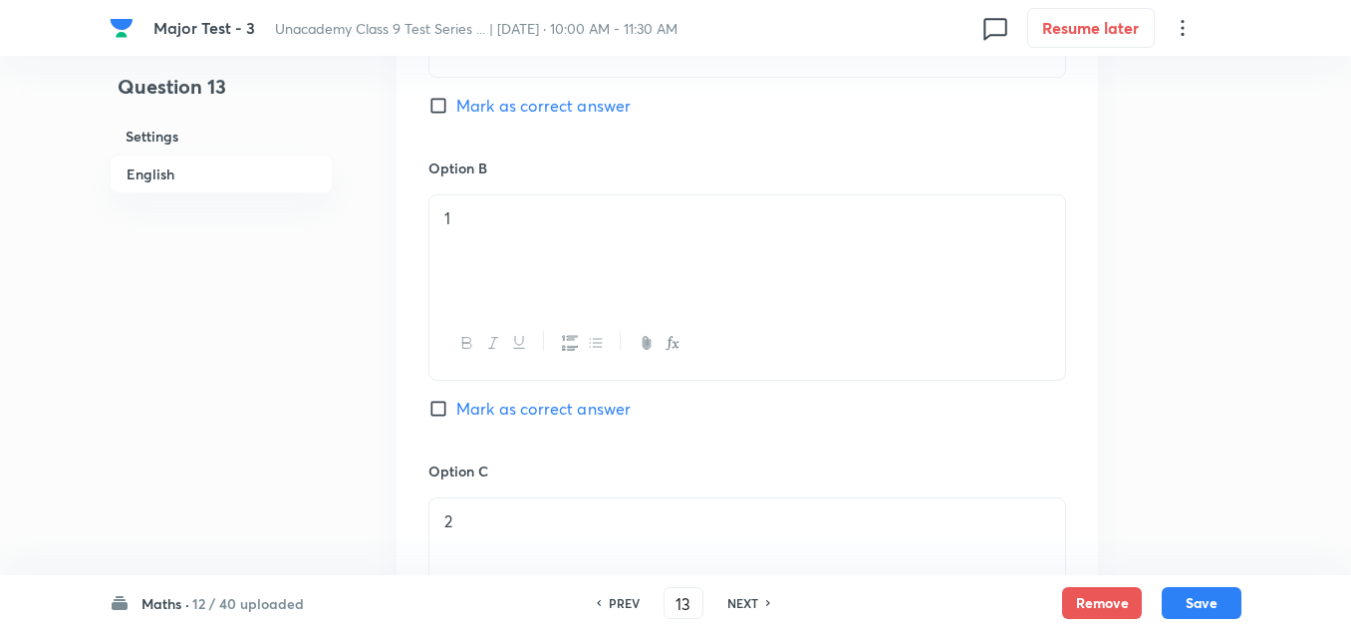
click at [518, 397] on span "Mark as correct answer" at bounding box center [543, 409] width 174 height 24
click at [456, 399] on input "Mark as correct answer" at bounding box center [442, 409] width 28 height 20
checkbox input "true"
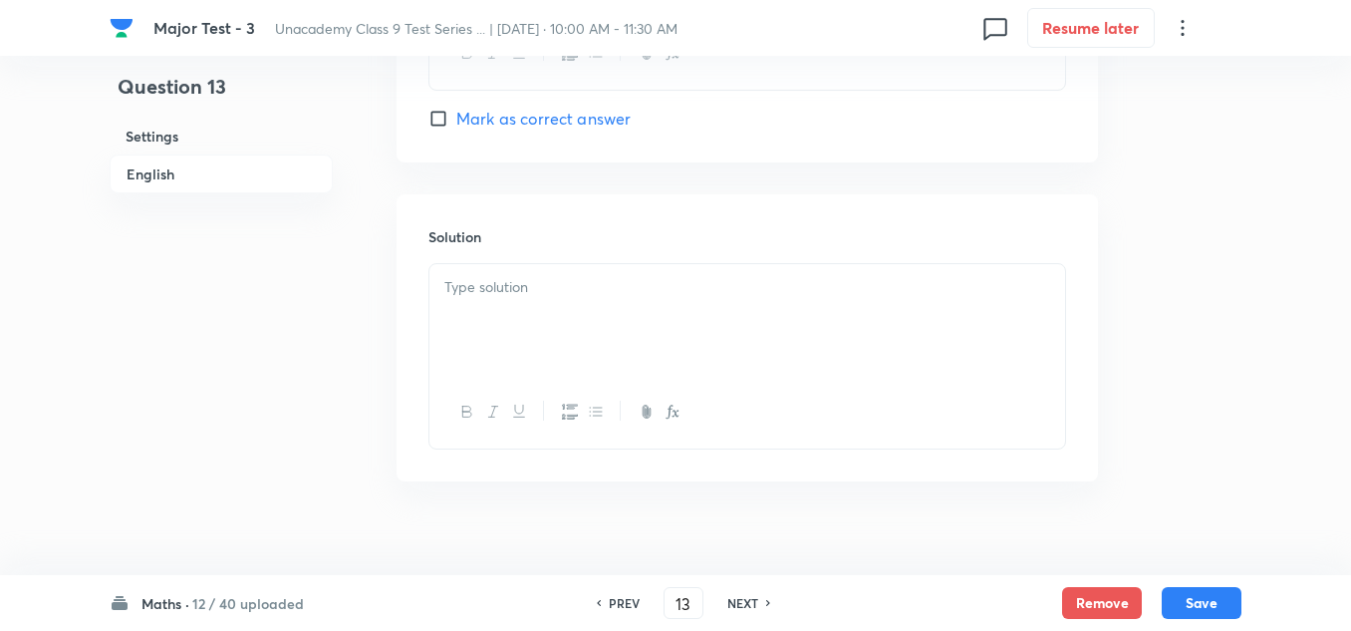
click at [546, 276] on p at bounding box center [747, 287] width 606 height 23
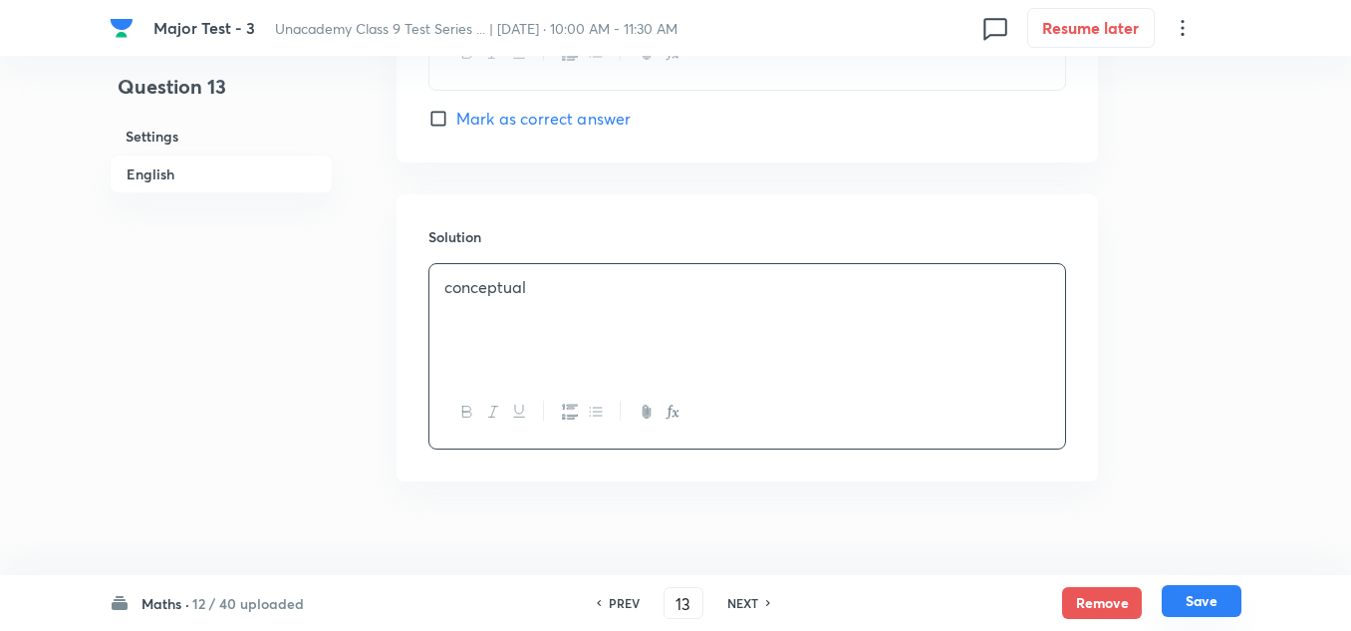
click at [1220, 612] on button "Save" at bounding box center [1202, 601] width 80 height 32
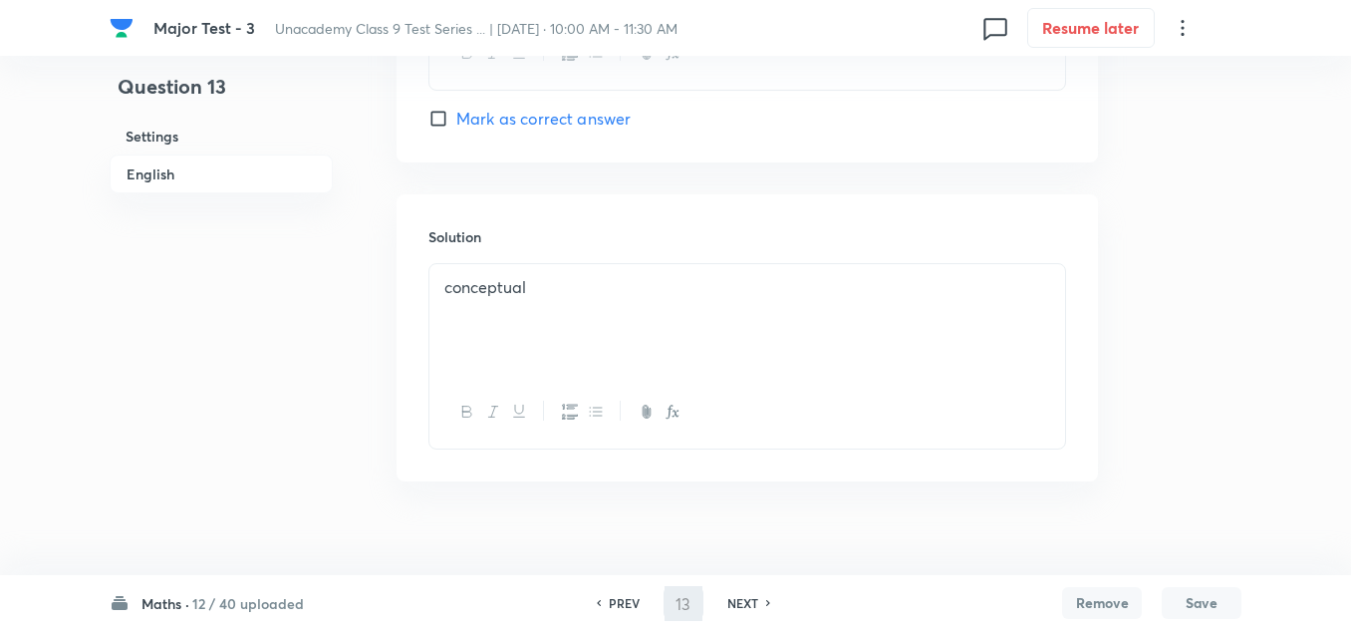
type input "14"
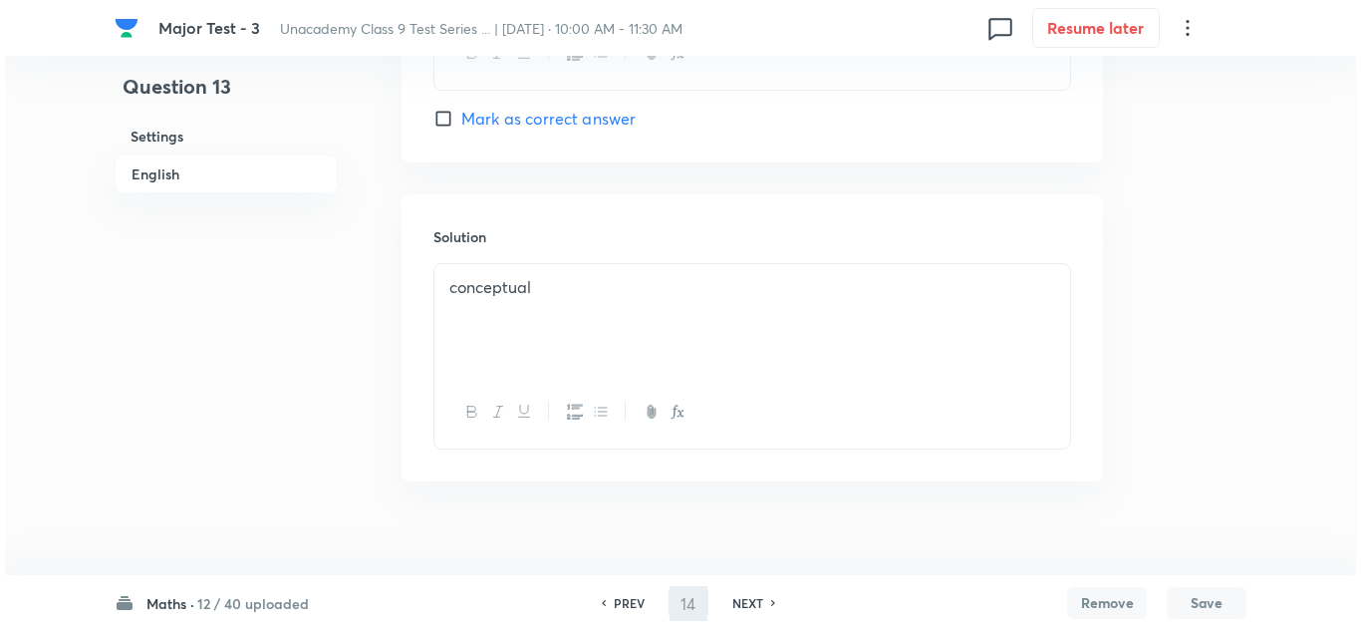
scroll to position [0, 0]
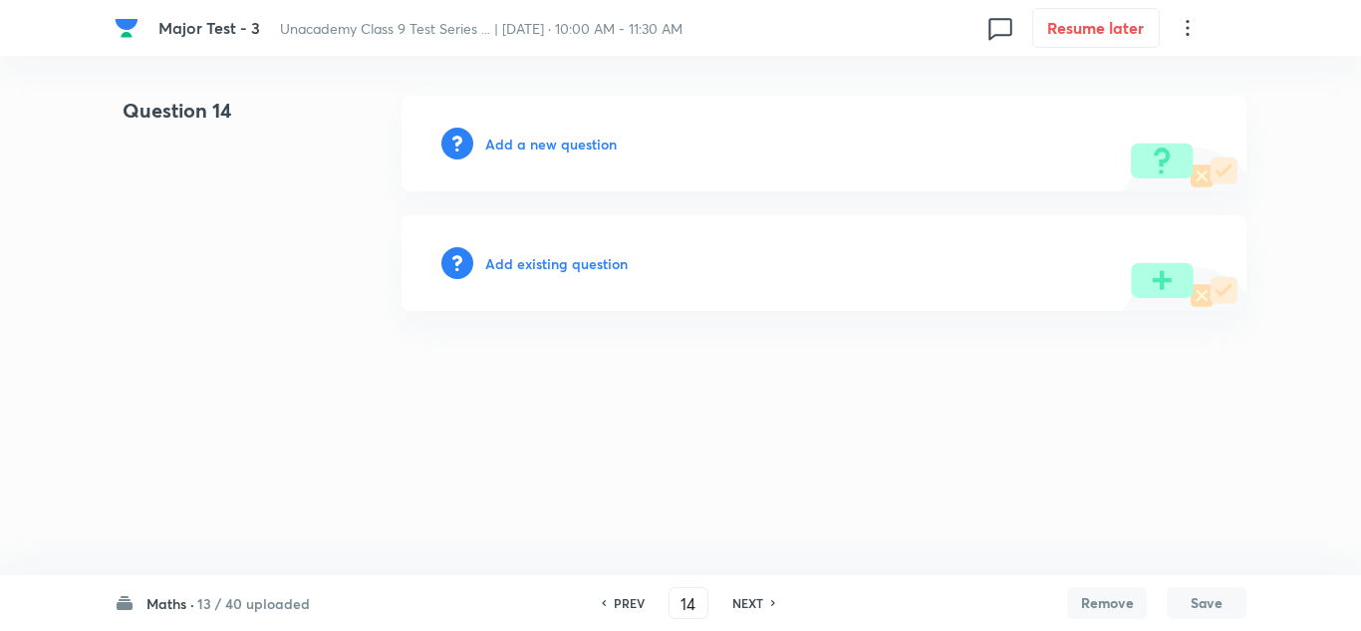
click at [553, 138] on h6 "Add a new question" at bounding box center [551, 144] width 132 height 21
click at [553, 138] on h6 "Choose a question type" at bounding box center [561, 144] width 153 height 21
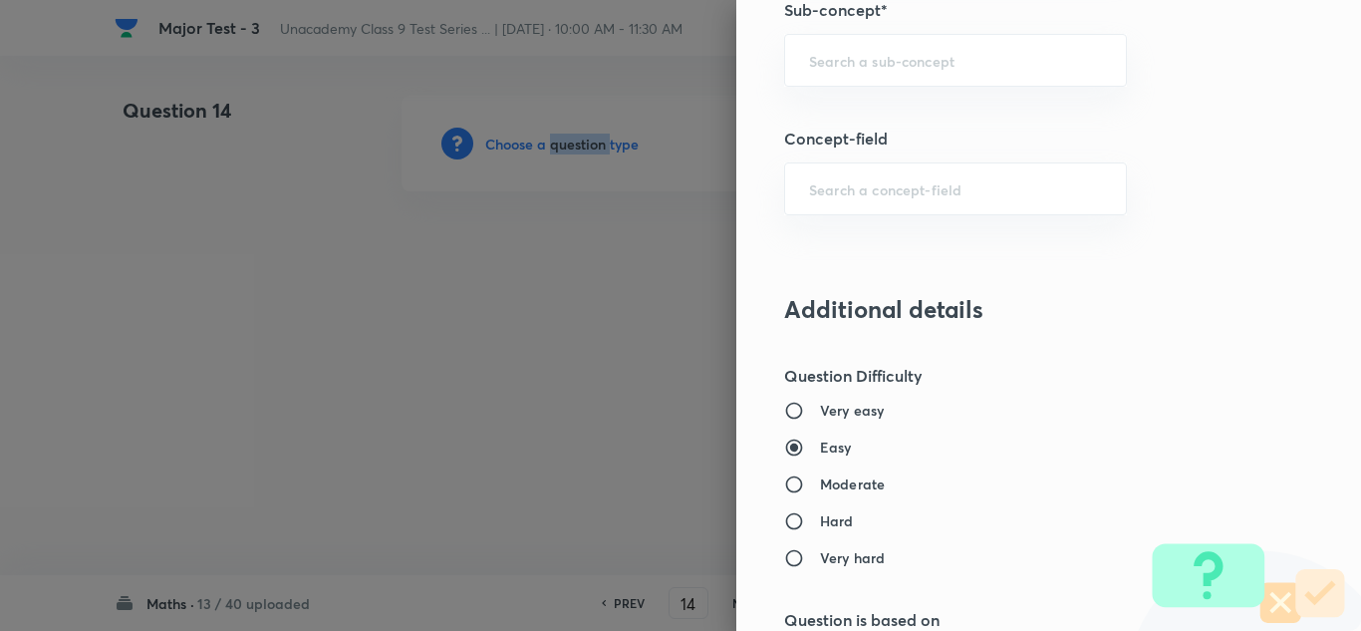
scroll to position [1123, 0]
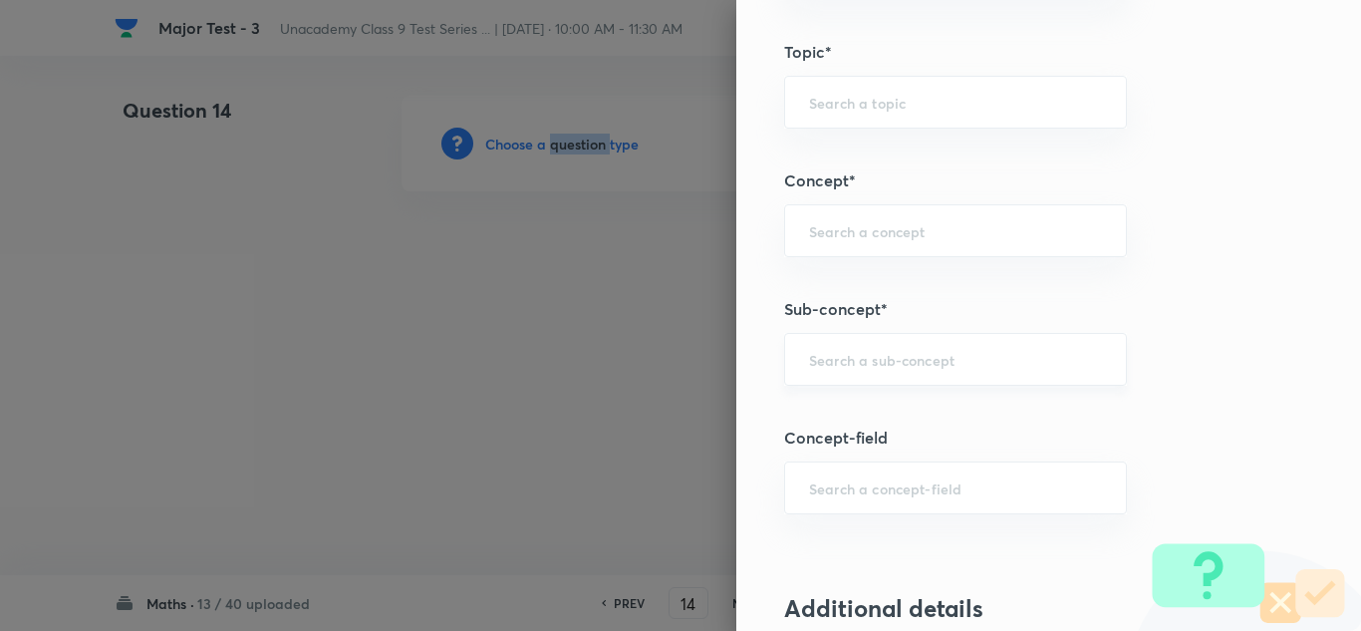
click at [849, 375] on div "​" at bounding box center [955, 359] width 343 height 53
paste input "Lines & Angles"
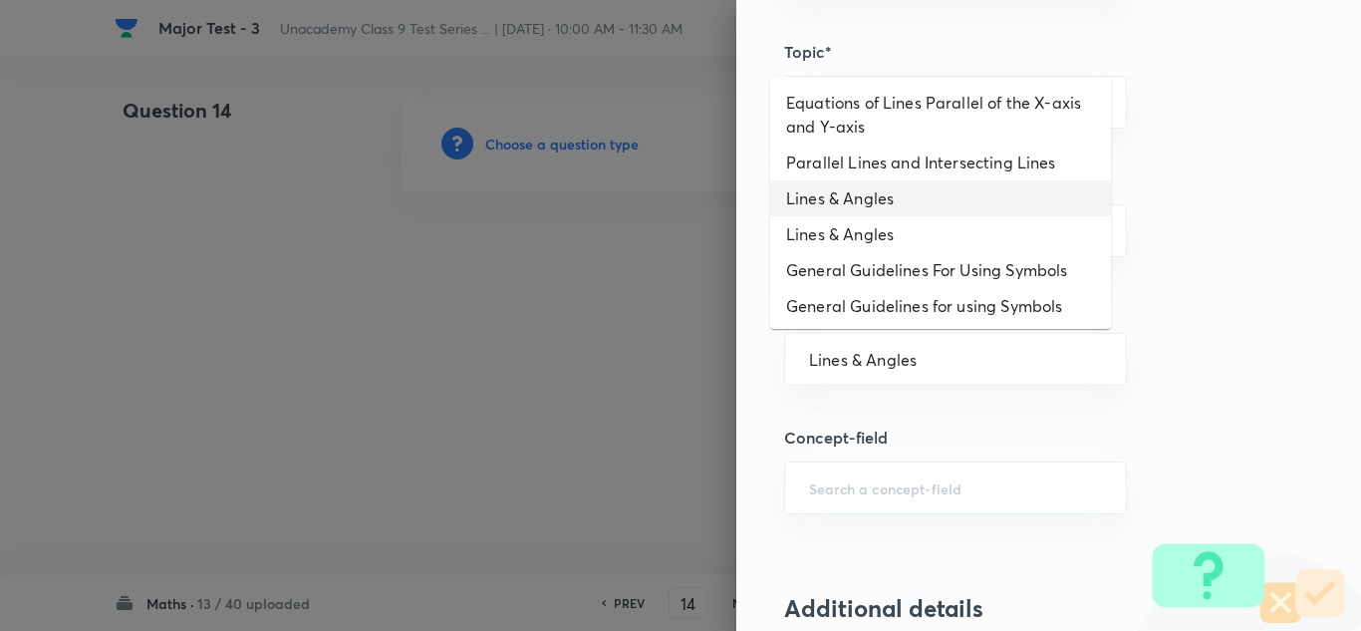
click at [848, 199] on li "Lines & Angles" at bounding box center [940, 198] width 341 height 36
type input "Lines & Angles"
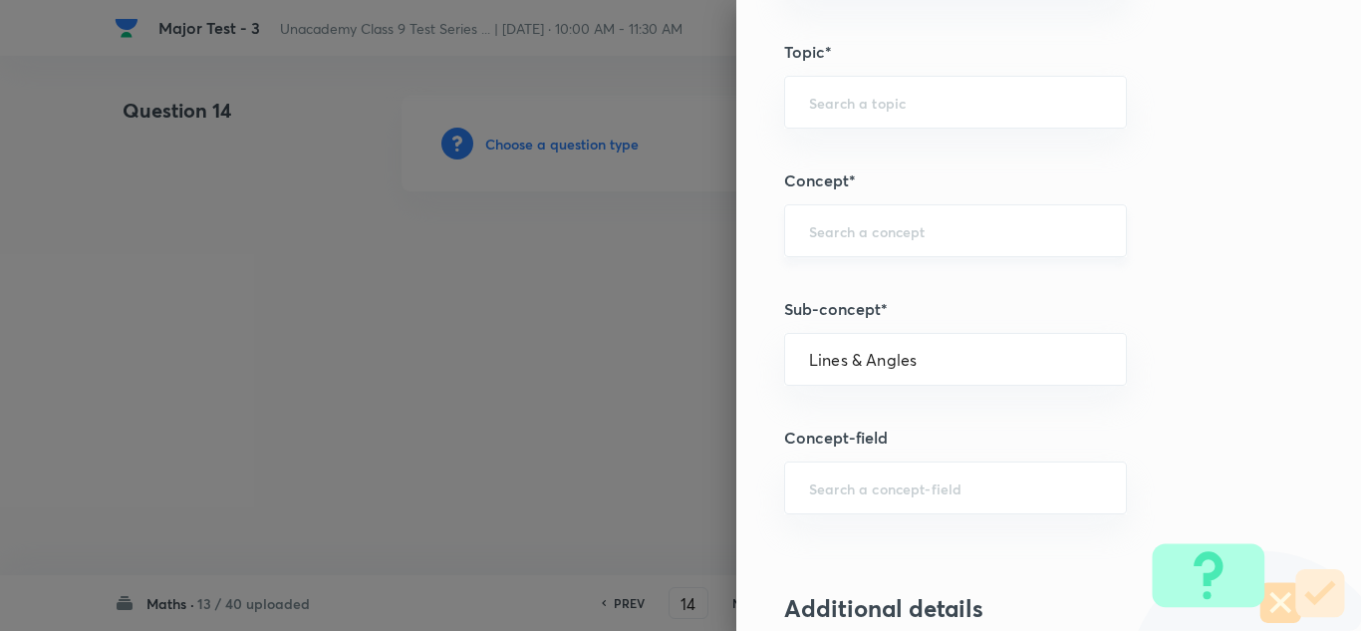
type input "Foundation Class IX"
type input "Mathematics - Class IX"
type input "Plane Geometry"
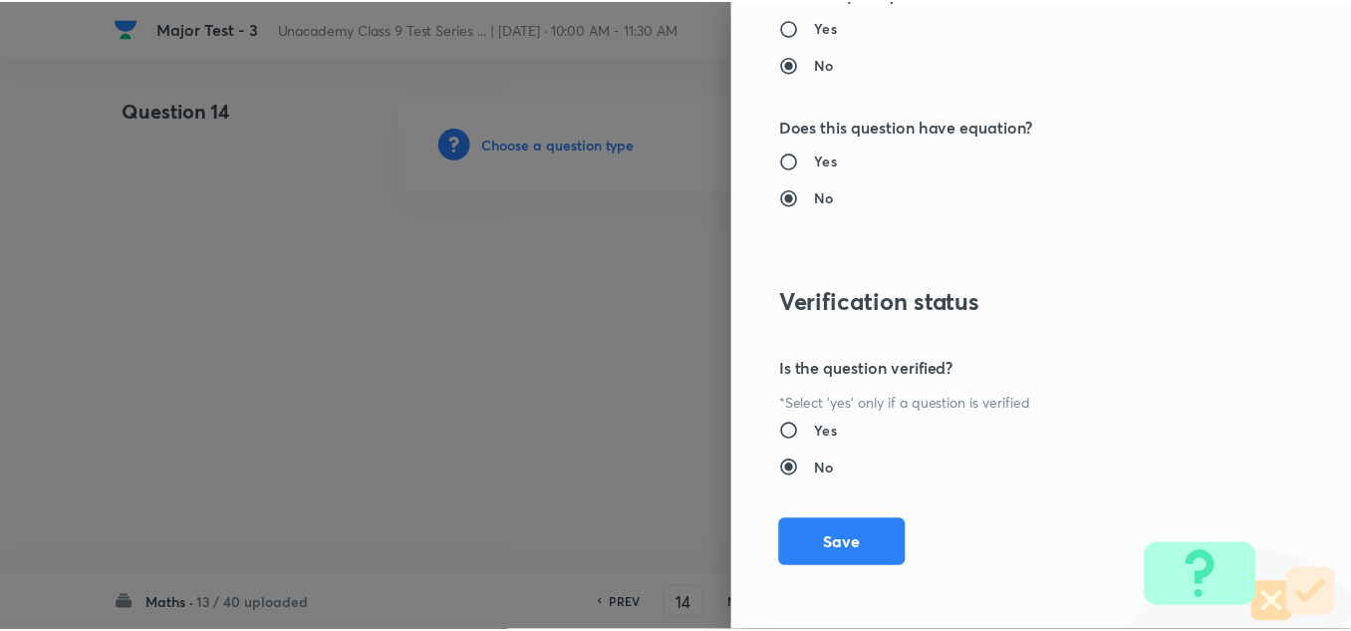
scroll to position [2219, 0]
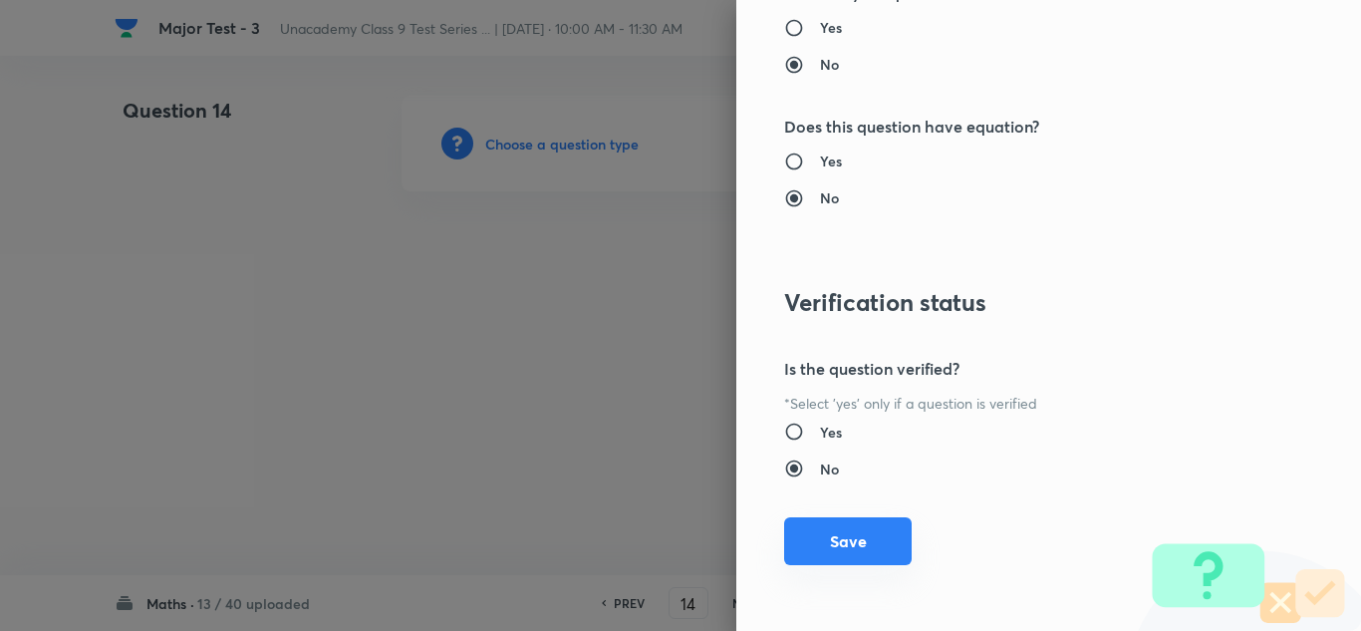
click at [836, 540] on button "Save" at bounding box center [848, 541] width 128 height 48
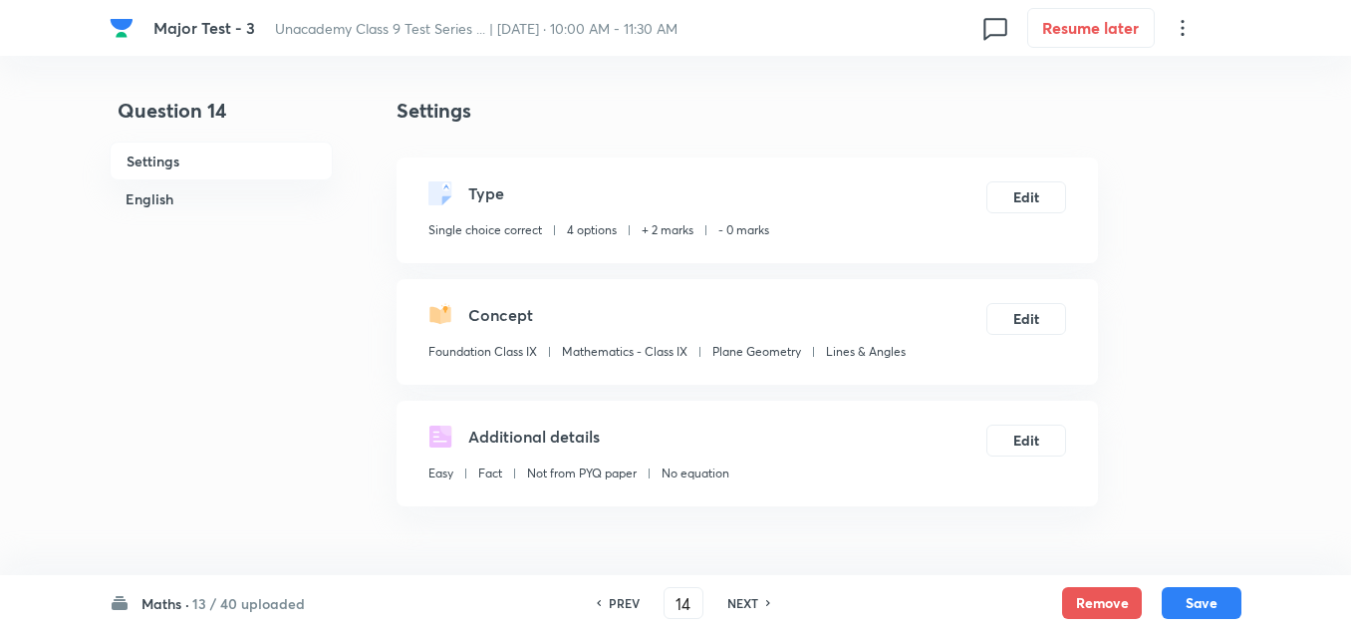
scroll to position [399, 0]
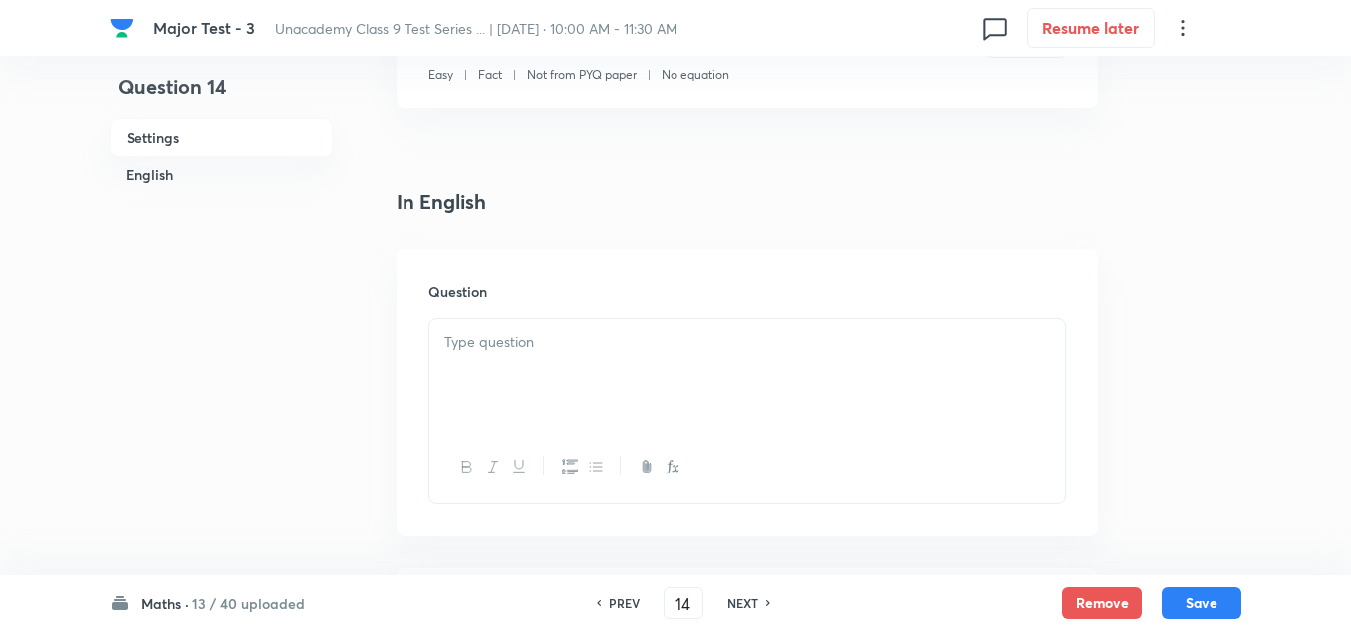
click at [538, 351] on p at bounding box center [747, 342] width 606 height 23
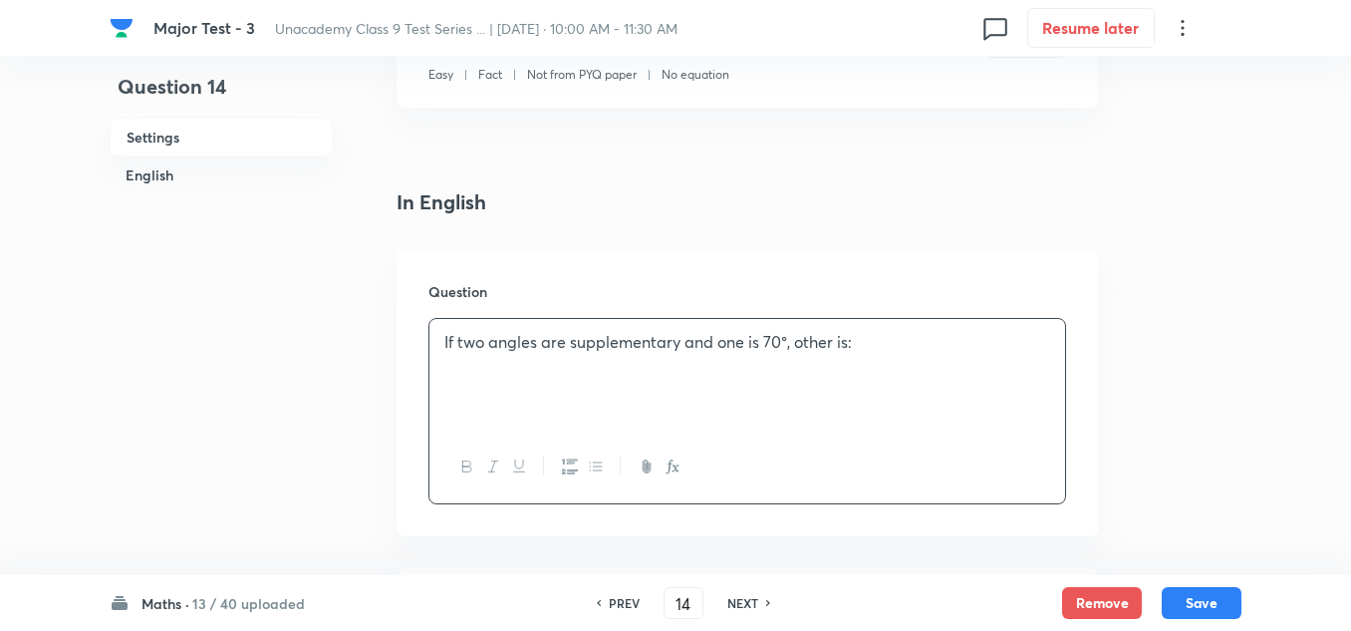
scroll to position [598, 0]
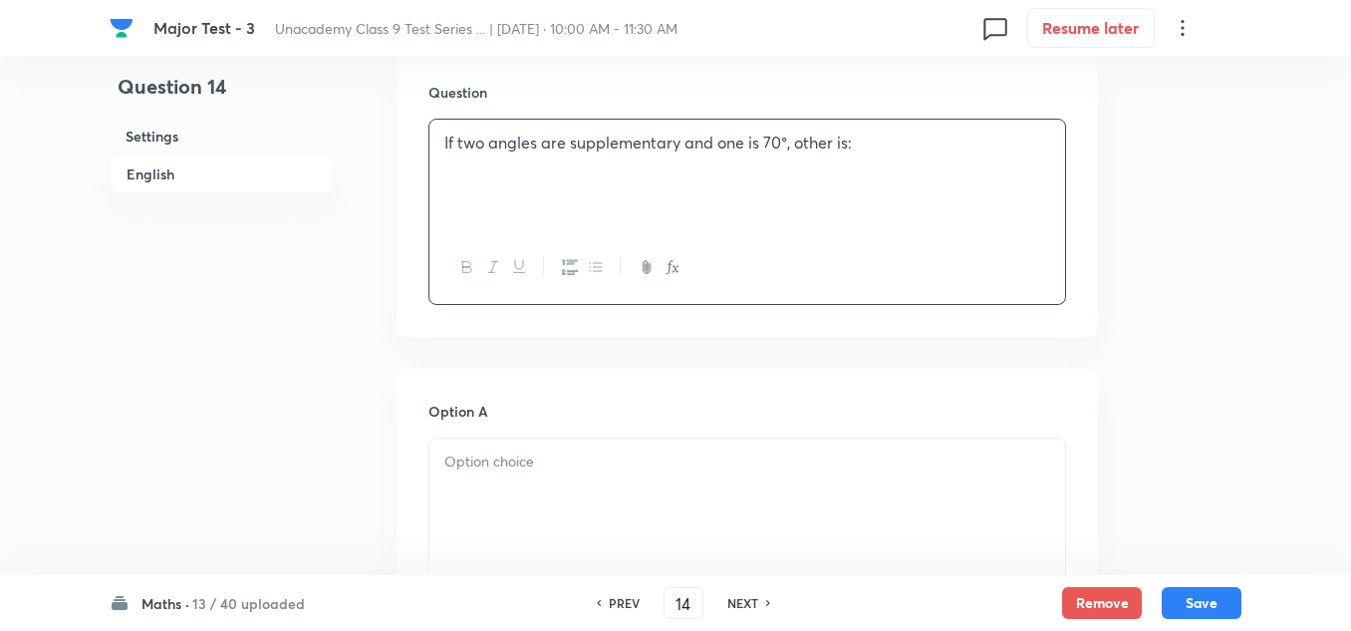
click at [498, 451] on p at bounding box center [747, 461] width 606 height 23
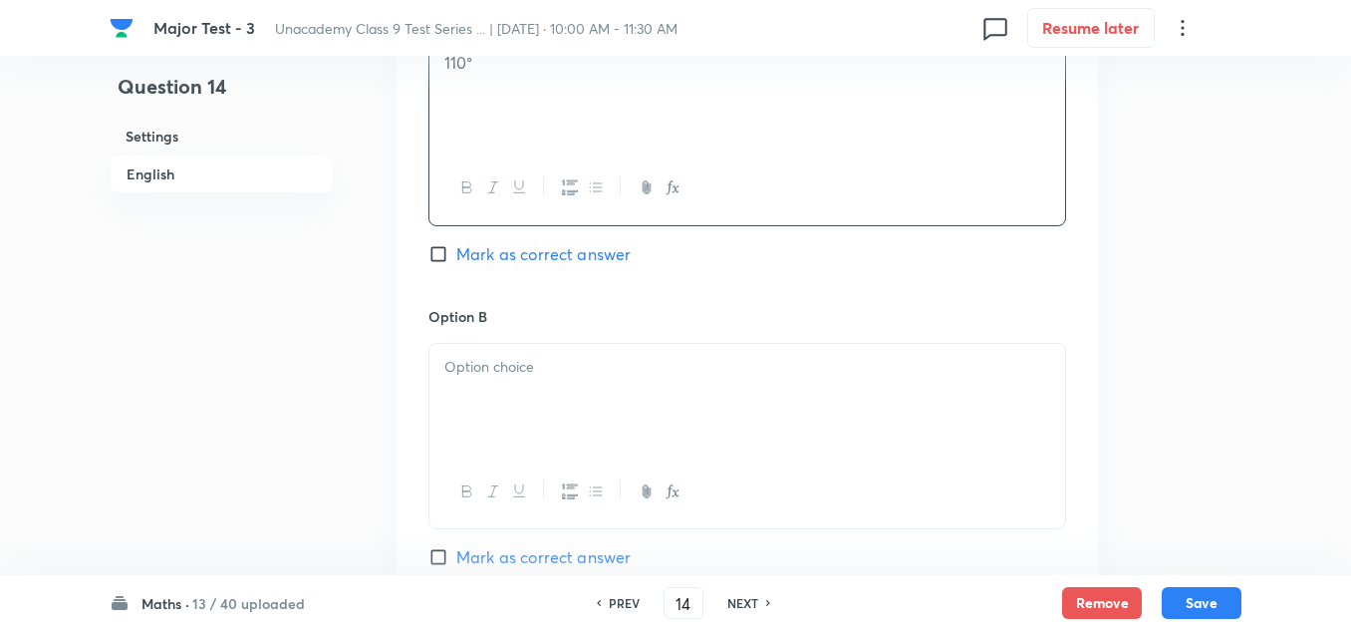
scroll to position [1096, 0]
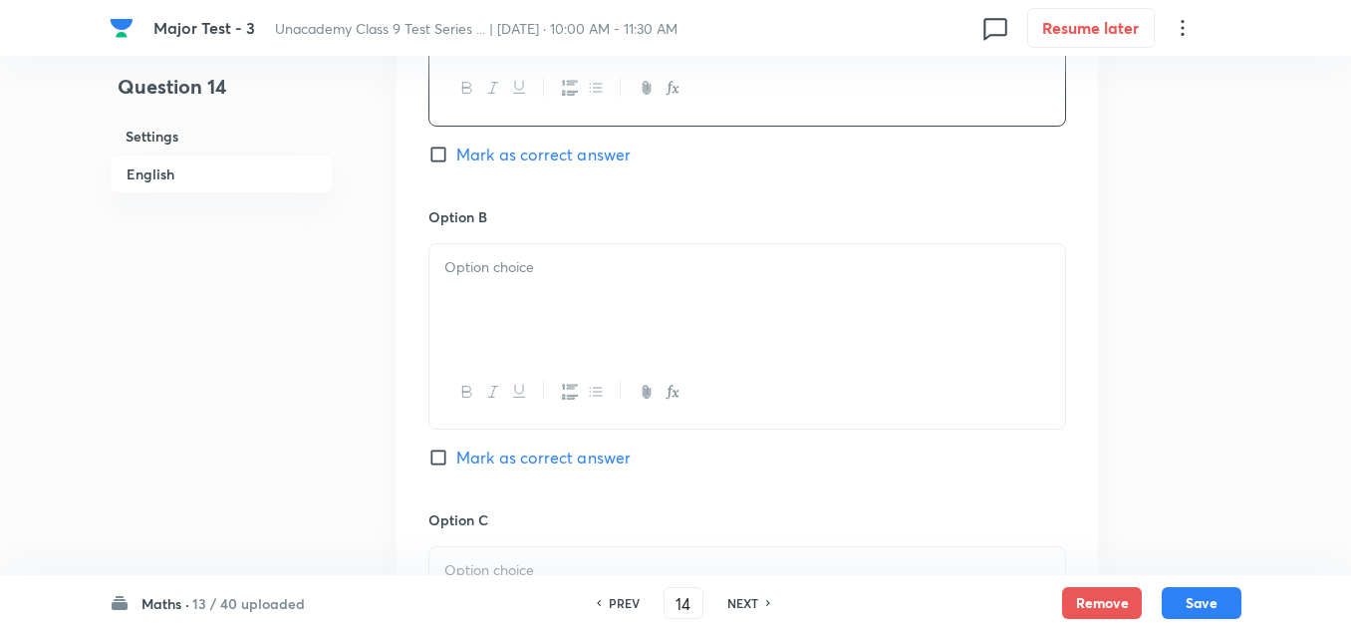
click at [501, 312] on div at bounding box center [747, 300] width 636 height 112
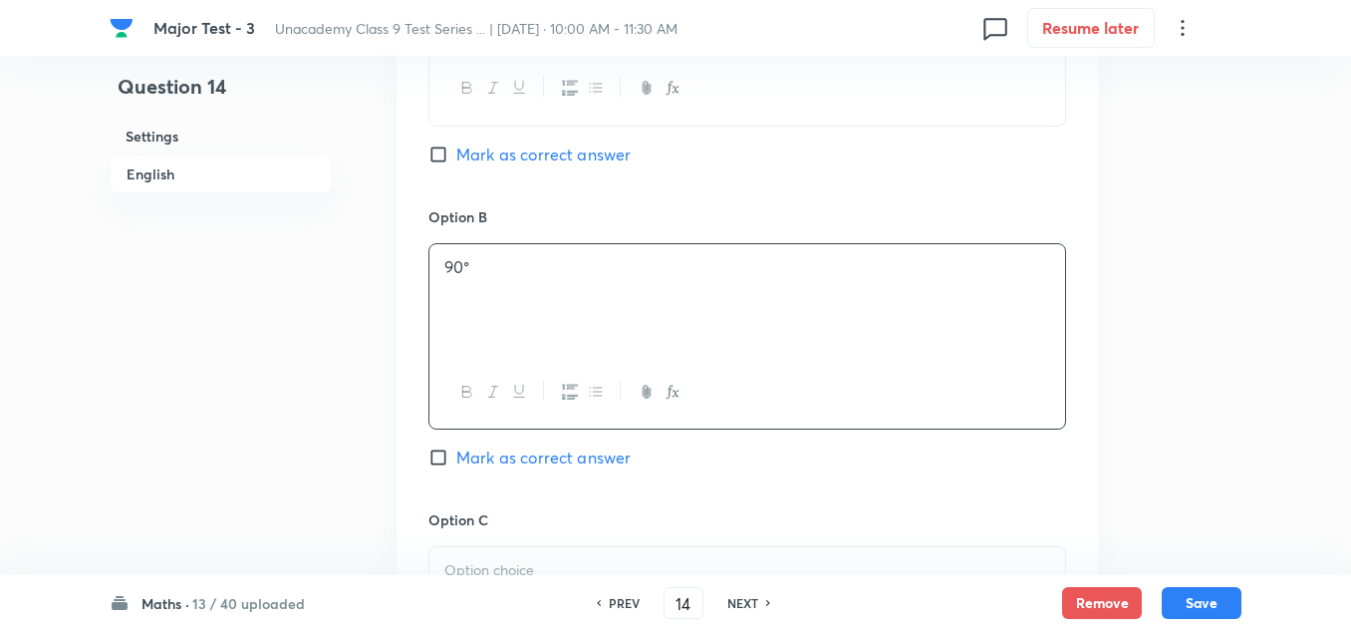
scroll to position [1295, 0]
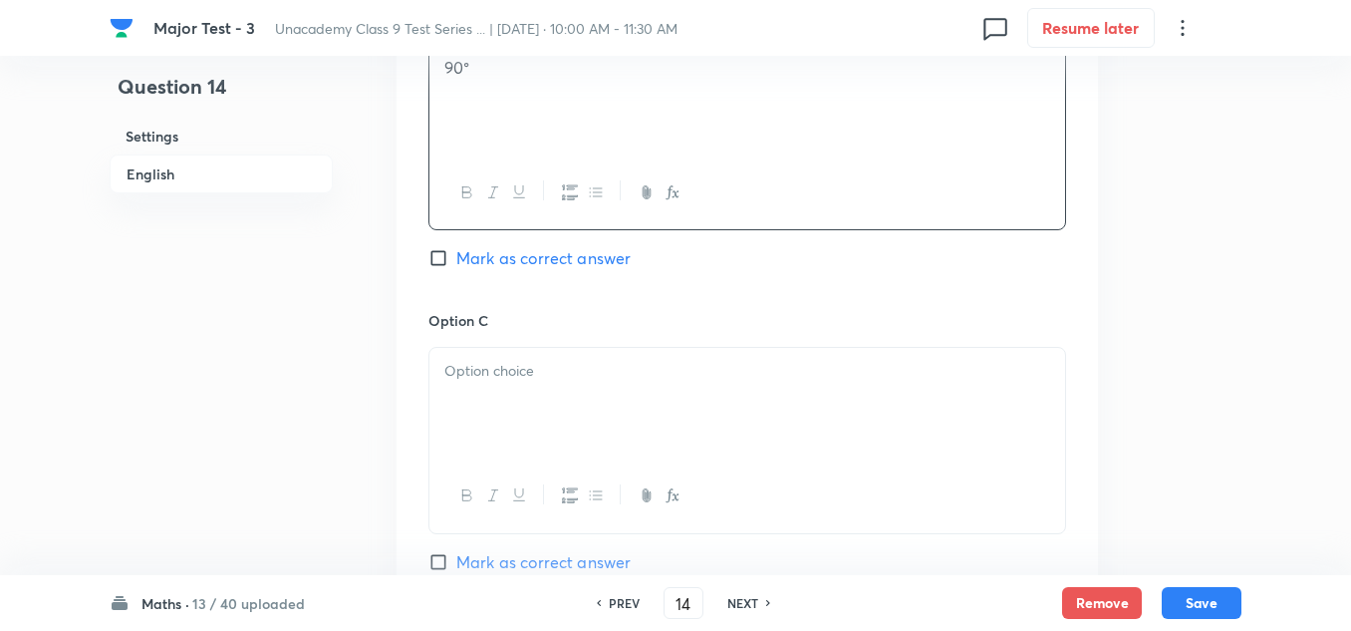
click at [525, 373] on p at bounding box center [747, 371] width 606 height 23
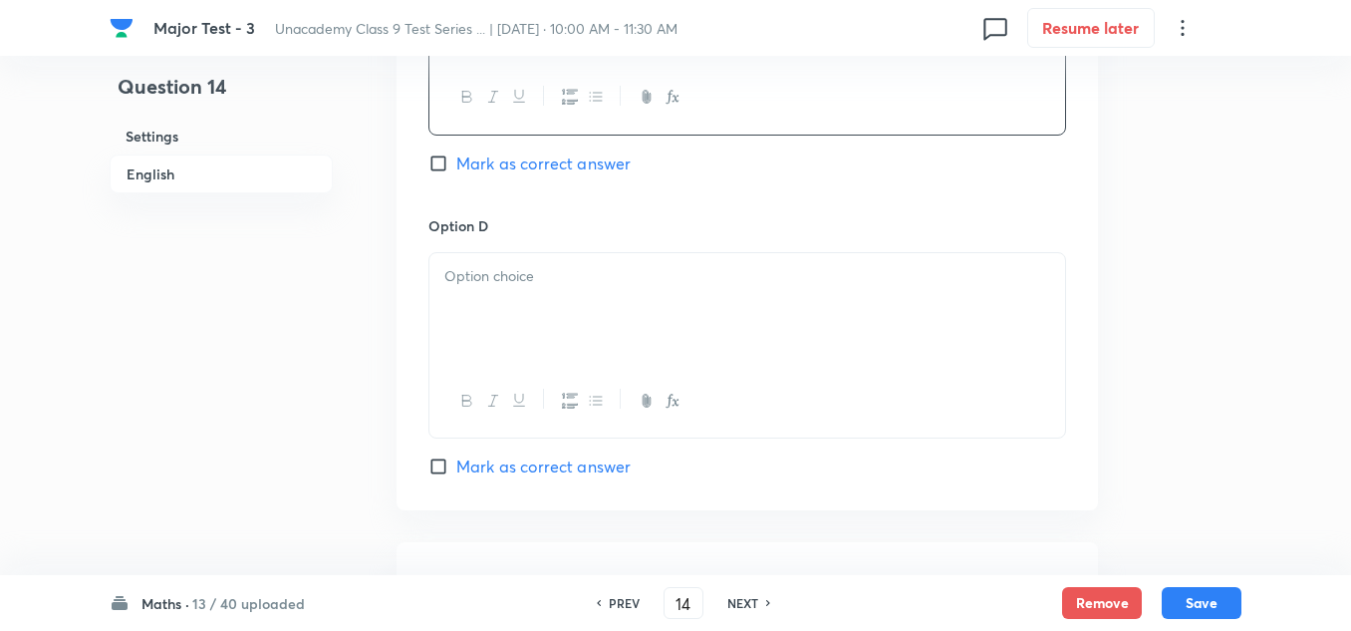
click at [528, 275] on p at bounding box center [747, 276] width 606 height 23
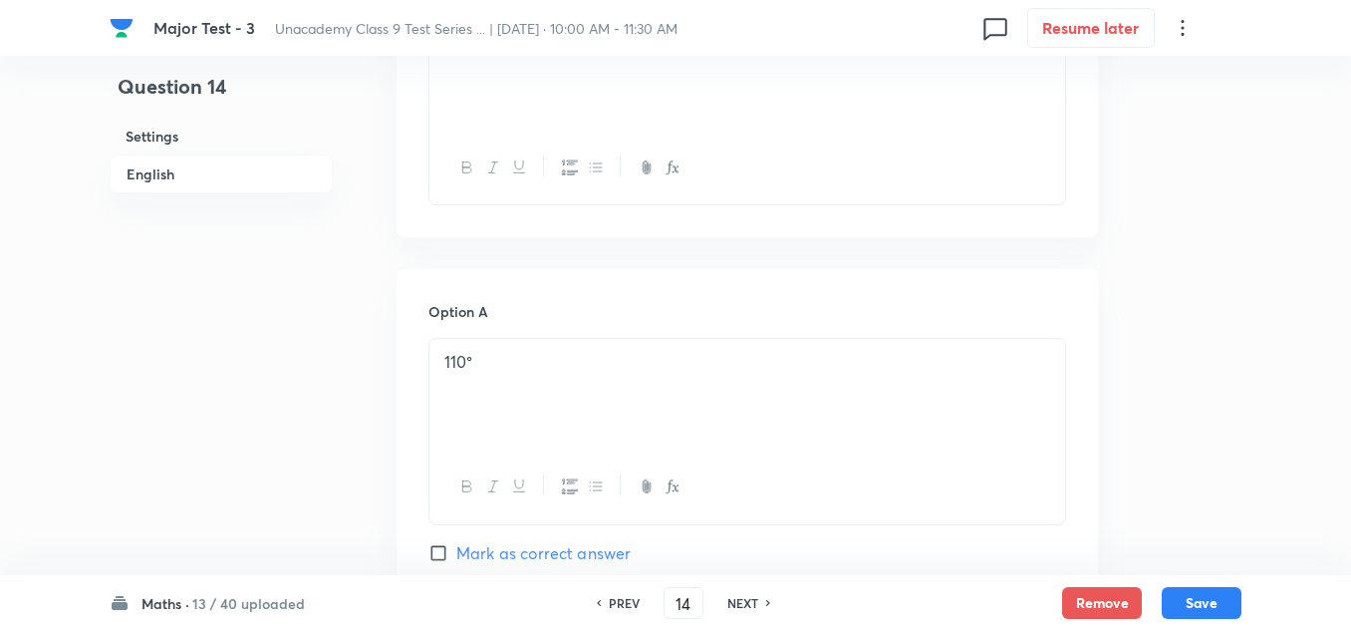
scroll to position [897, 0]
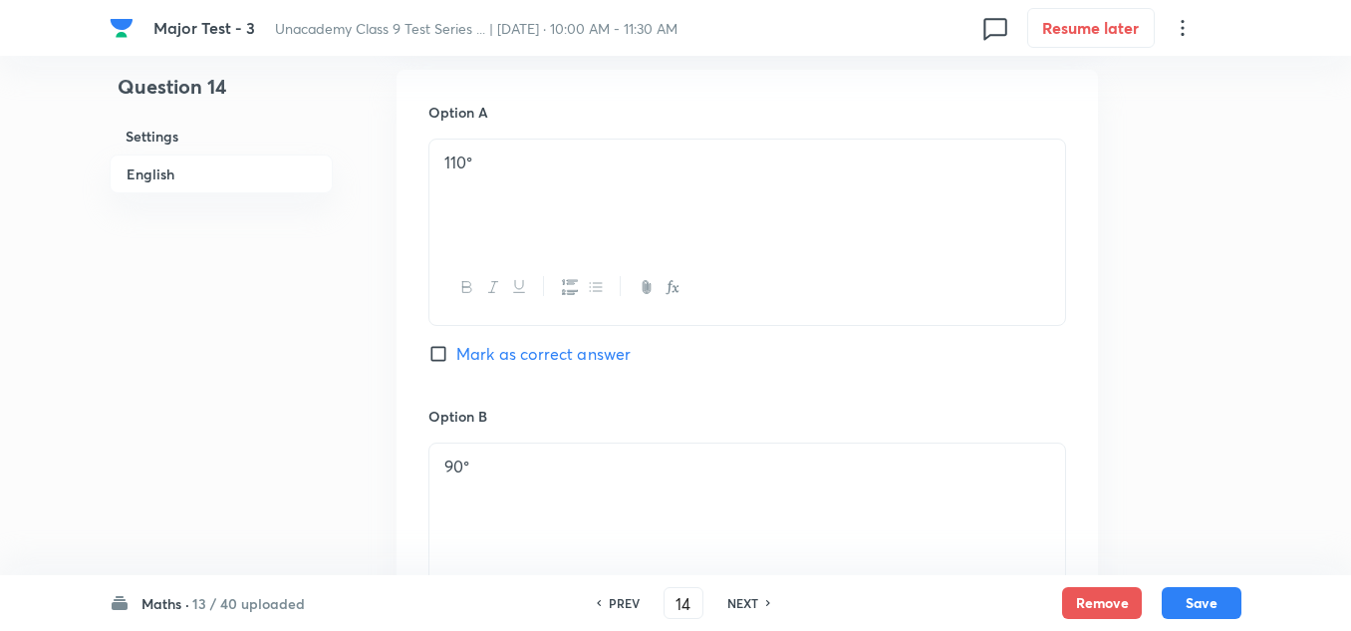
click at [529, 352] on span "Mark as correct answer" at bounding box center [543, 354] width 174 height 24
click at [456, 352] on input "Mark as correct answer" at bounding box center [442, 354] width 28 height 20
checkbox input "true"
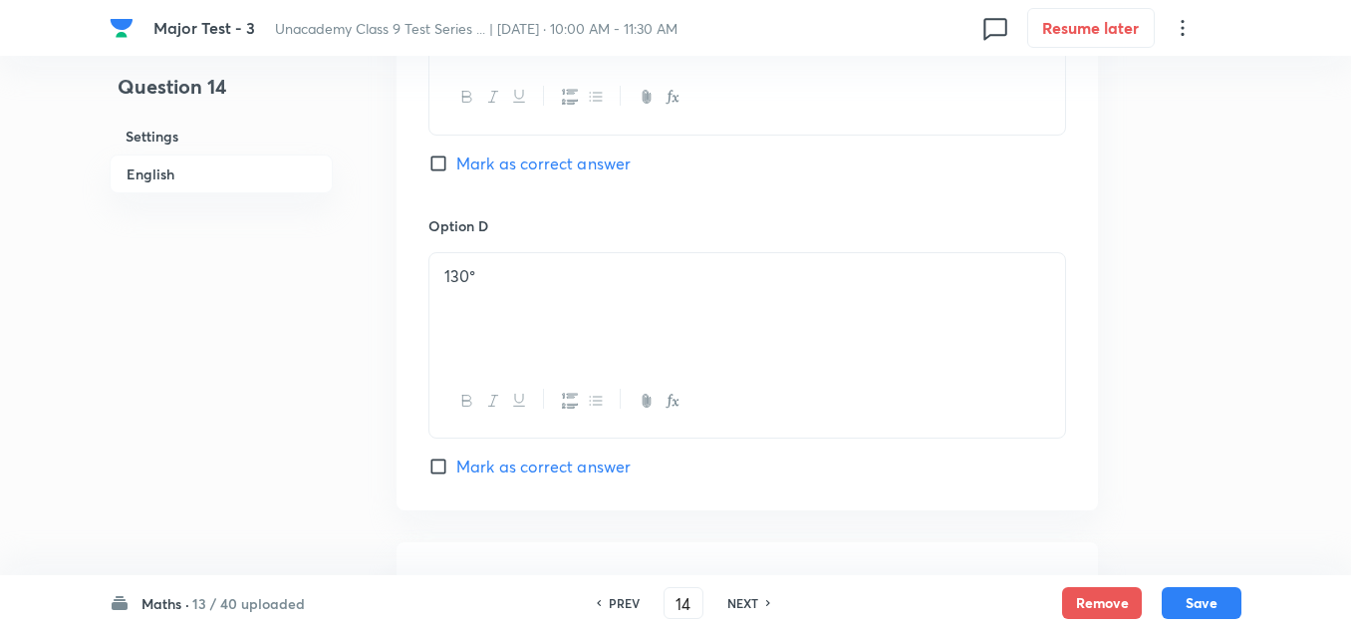
scroll to position [1993, 0]
click at [545, 380] on div at bounding box center [747, 369] width 636 height 112
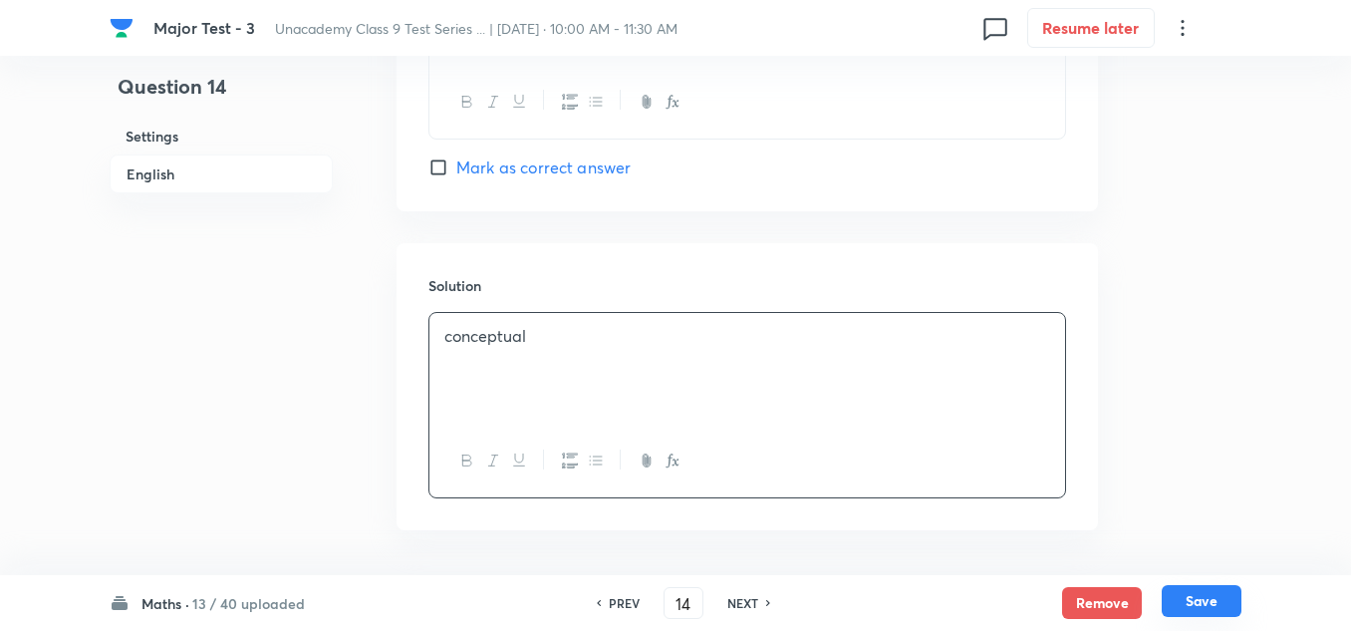
click at [1218, 604] on button "Save" at bounding box center [1202, 601] width 80 height 32
type input "15"
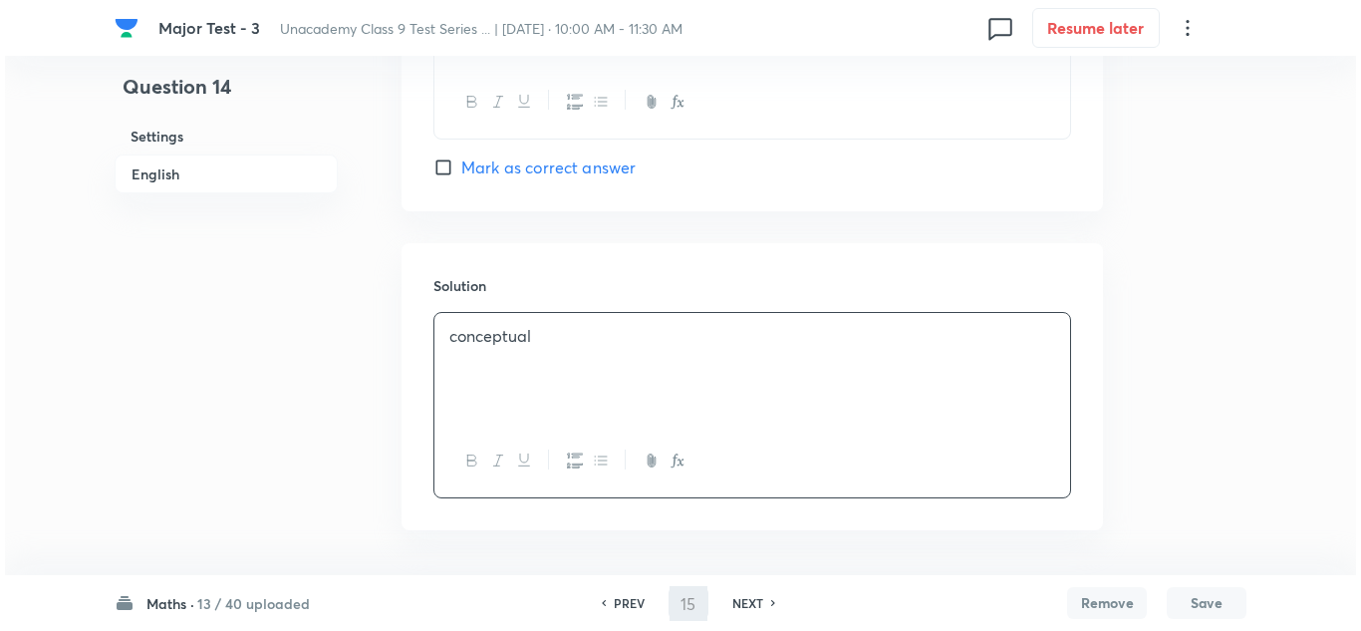
scroll to position [0, 0]
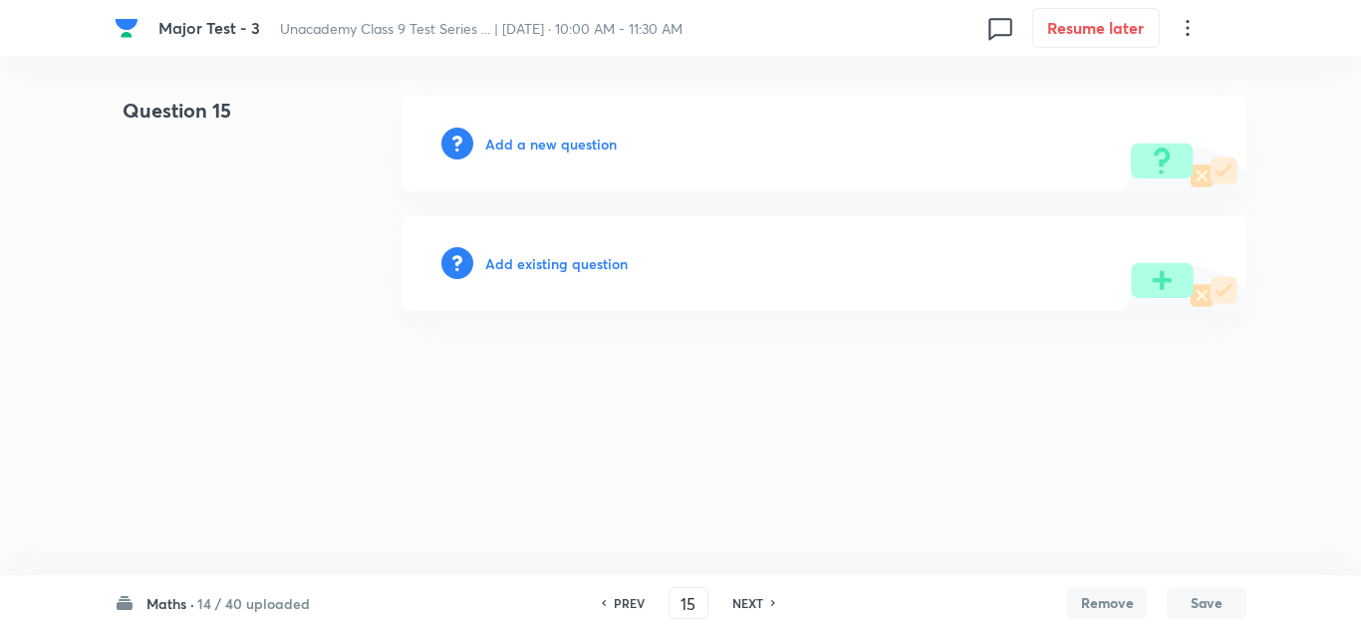
click at [536, 140] on h6 "Add a new question" at bounding box center [551, 144] width 132 height 21
click at [536, 140] on h6 "Choose a question type" at bounding box center [561, 144] width 153 height 21
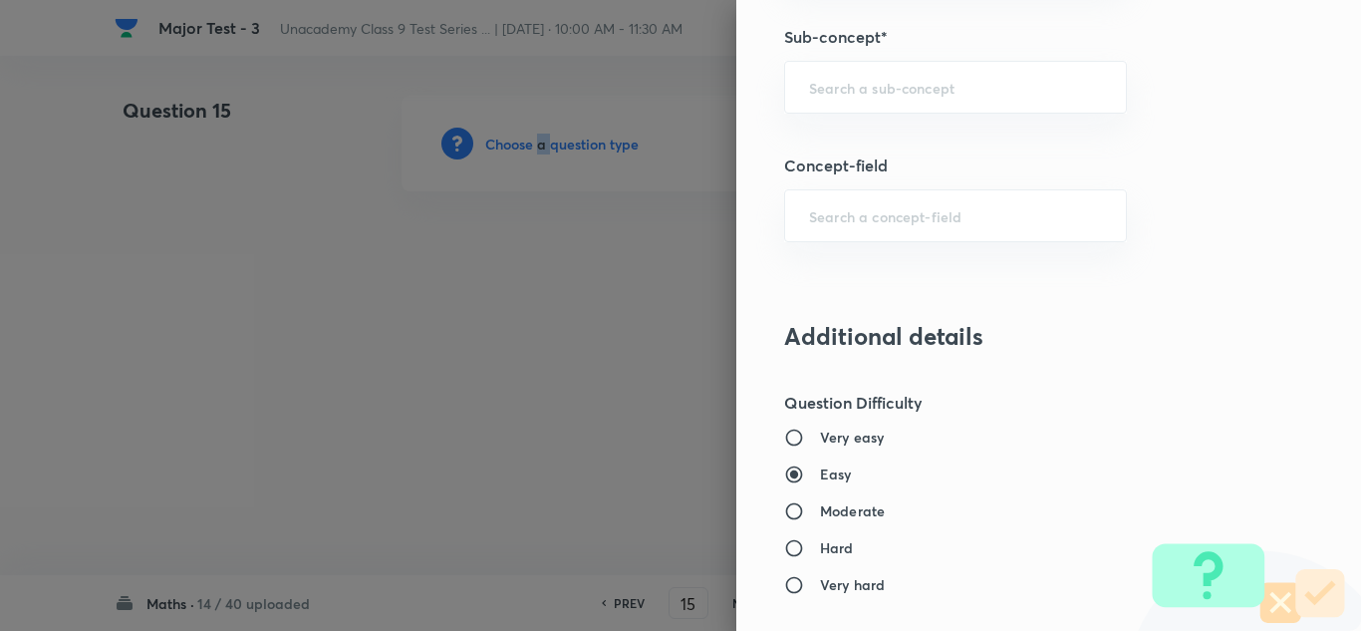
scroll to position [1196, 0]
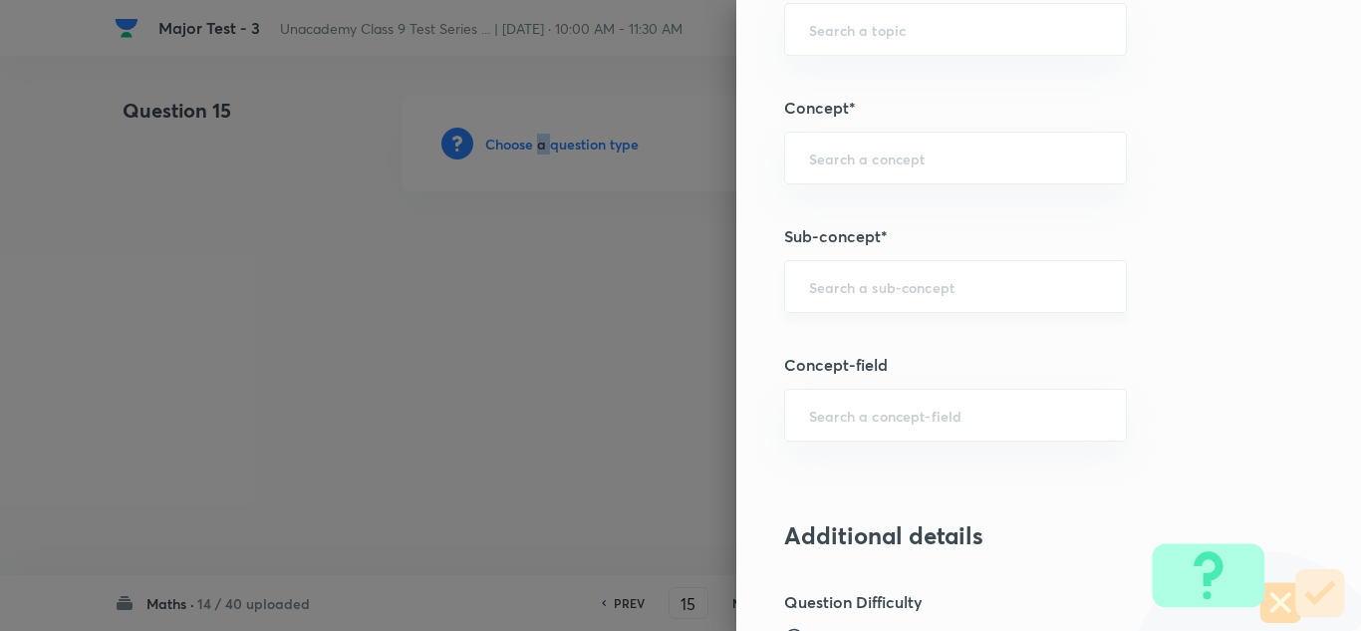
click at [835, 273] on div "​" at bounding box center [955, 286] width 343 height 53
paste input "Triangles"
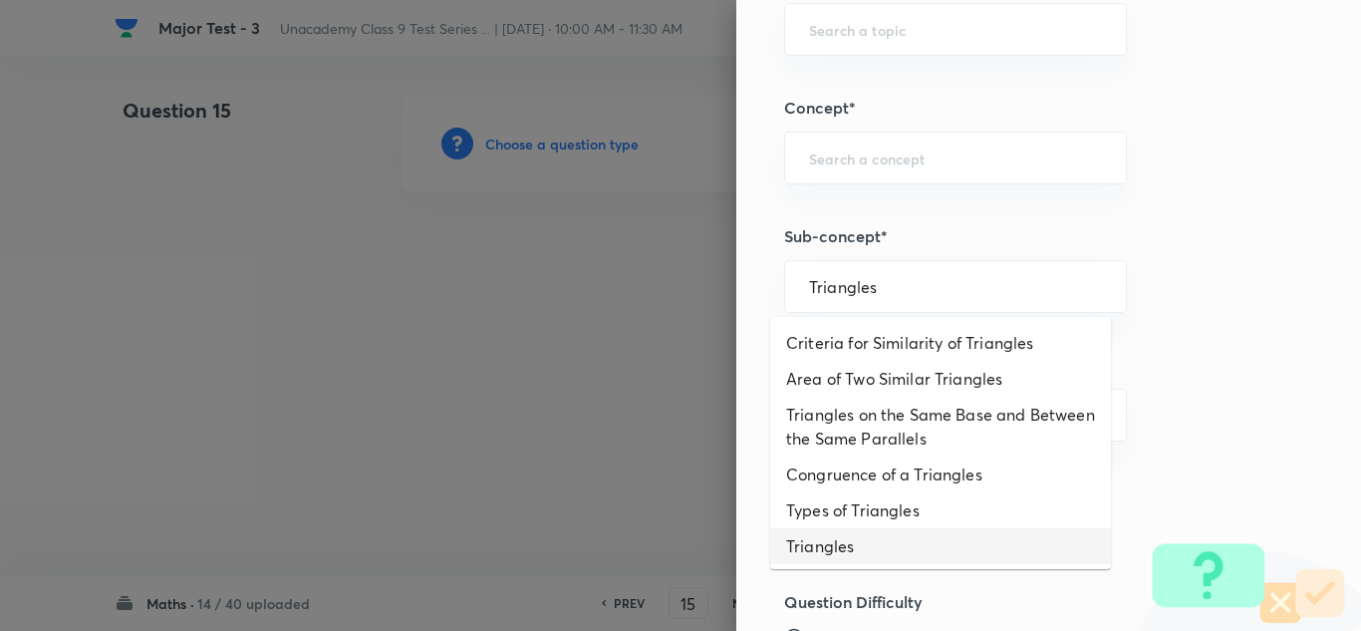
click at [921, 535] on li "Triangles" at bounding box center [940, 546] width 341 height 36
type input "Triangles"
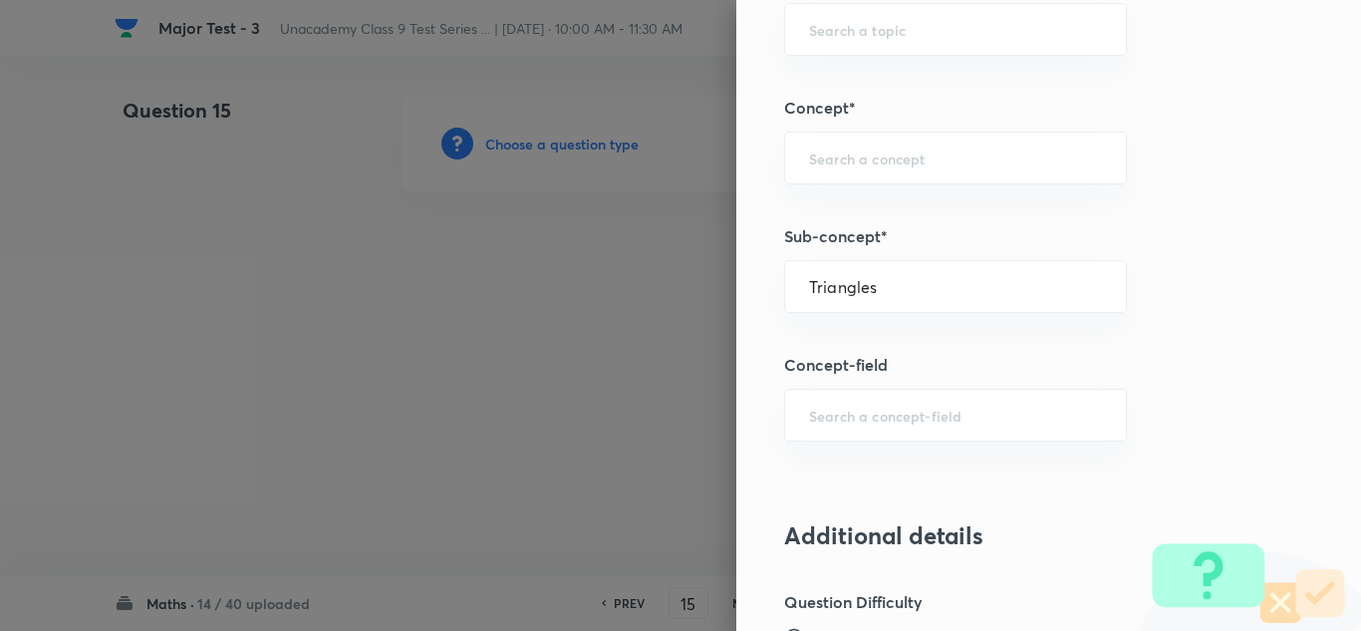
type input "Foundation Class IX"
type input "Mathematics - Class IX"
type input "Plane Geometry"
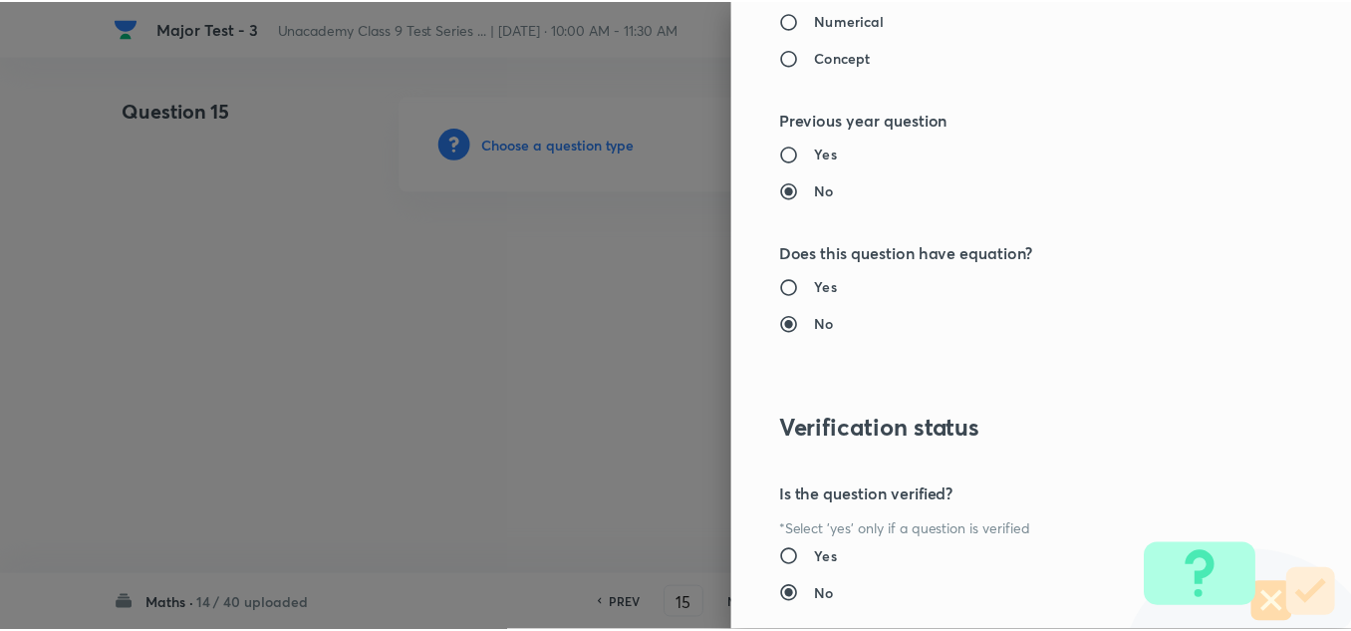
scroll to position [2219, 0]
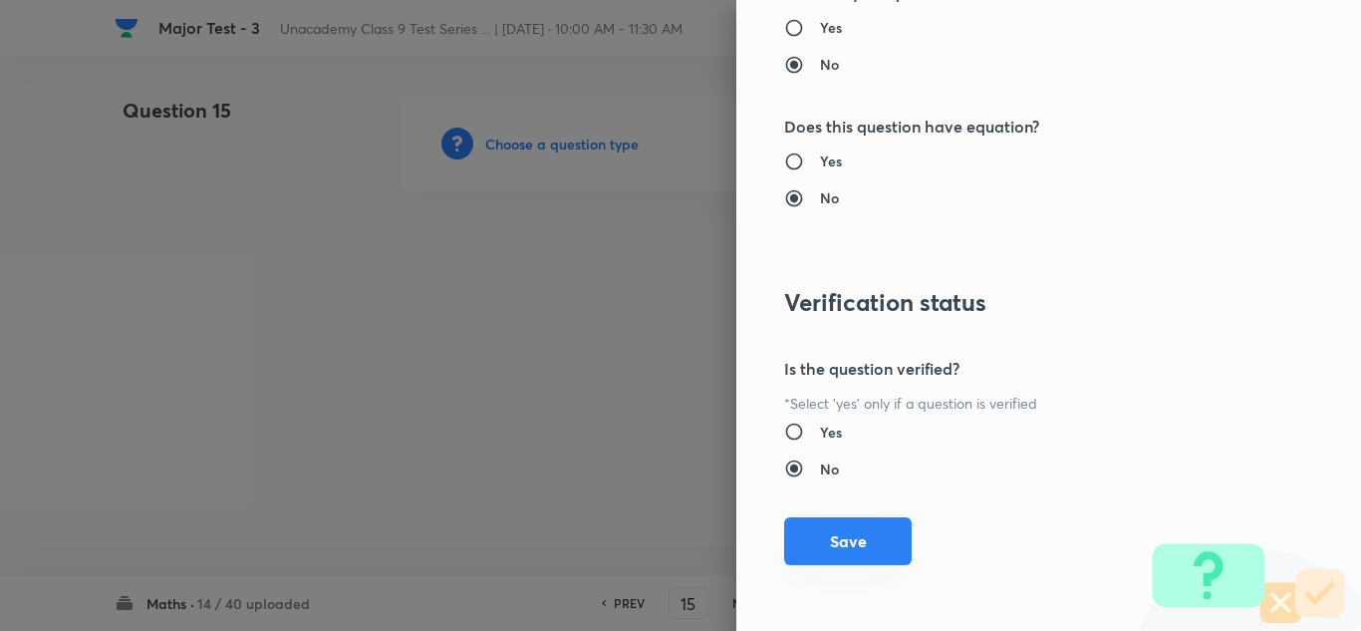
click at [850, 533] on button "Save" at bounding box center [848, 541] width 128 height 48
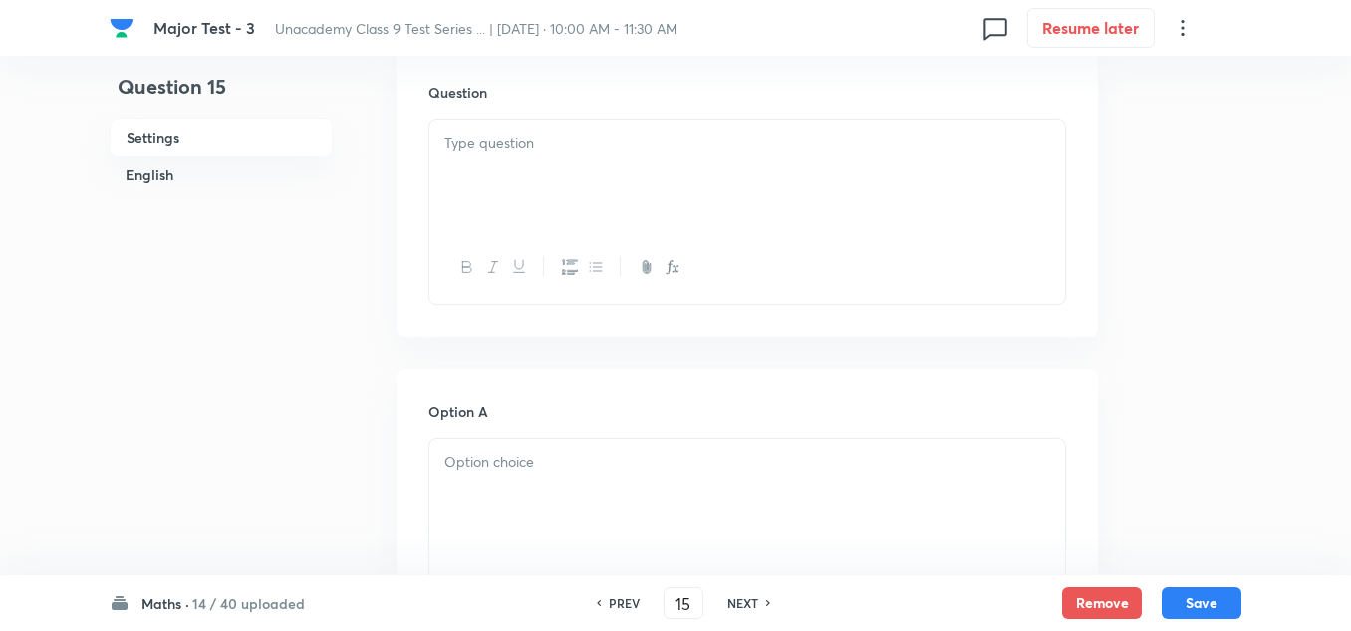
scroll to position [697, 0]
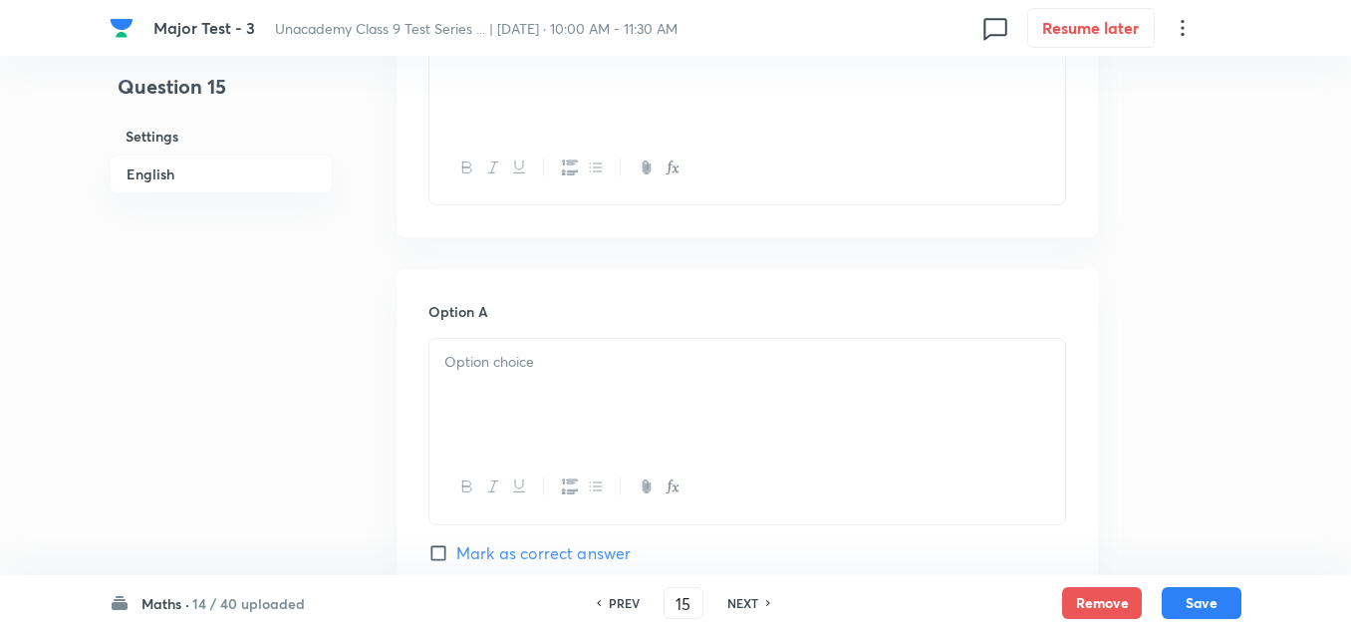
click at [502, 365] on p at bounding box center [747, 362] width 606 height 23
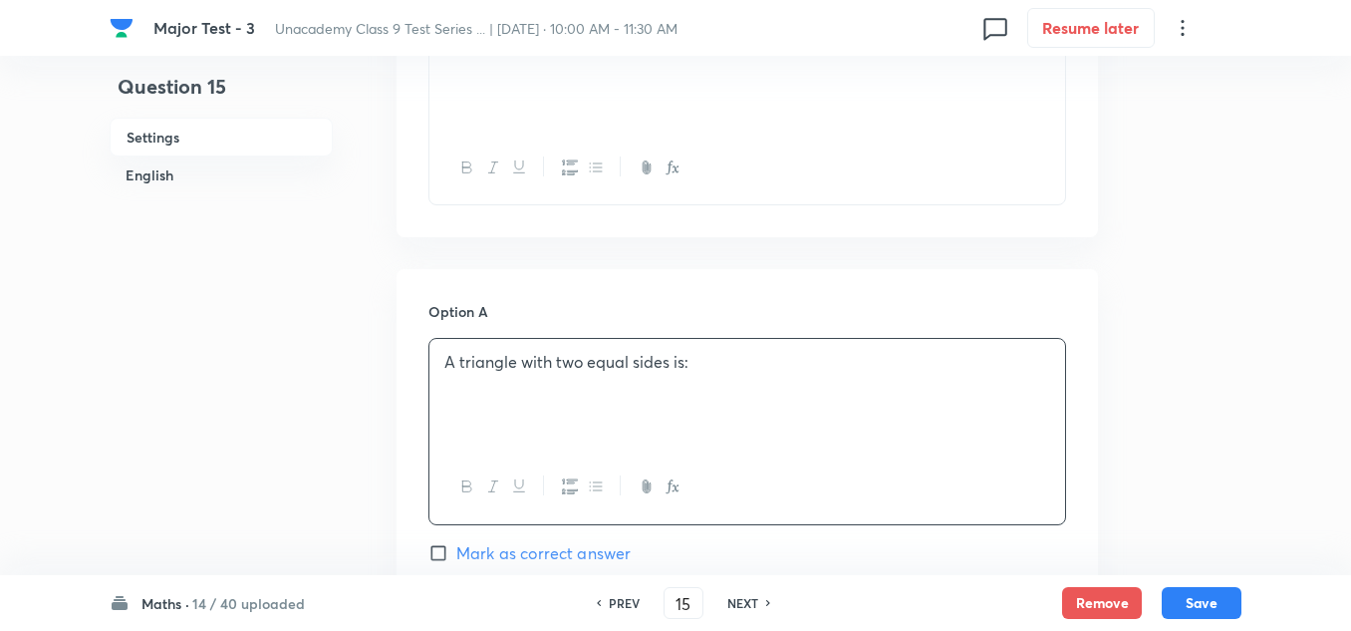
scroll to position [299, 0]
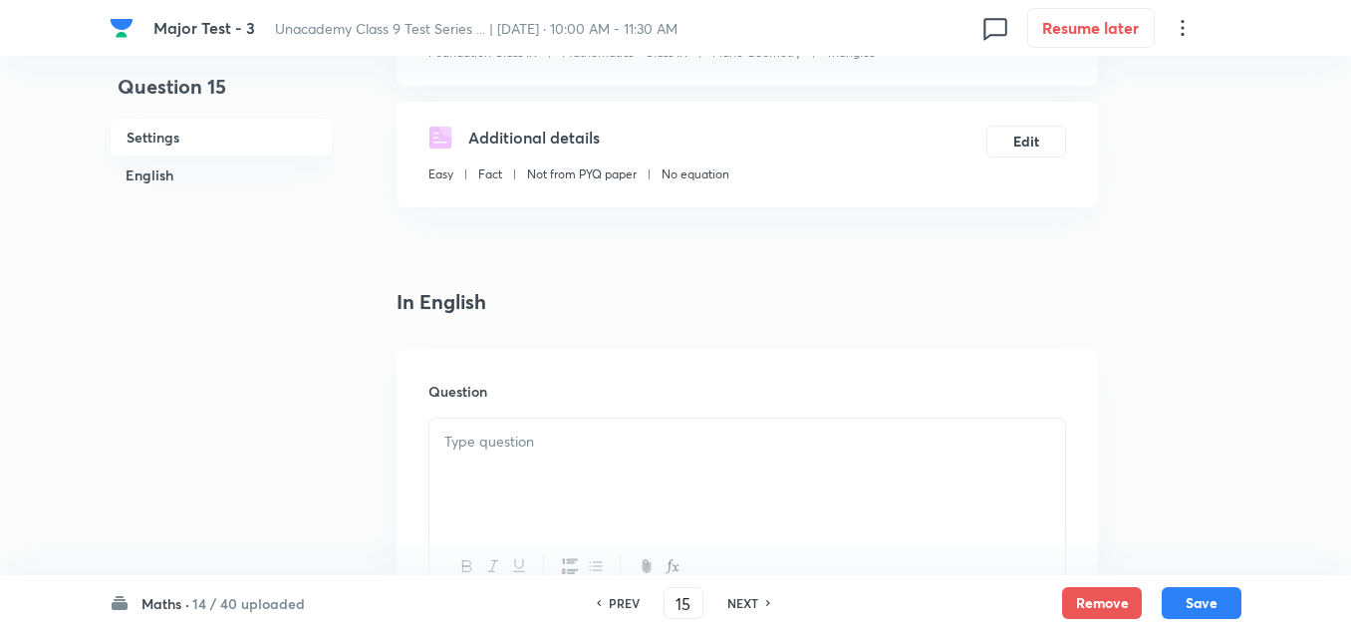
click at [586, 459] on div at bounding box center [747, 474] width 636 height 112
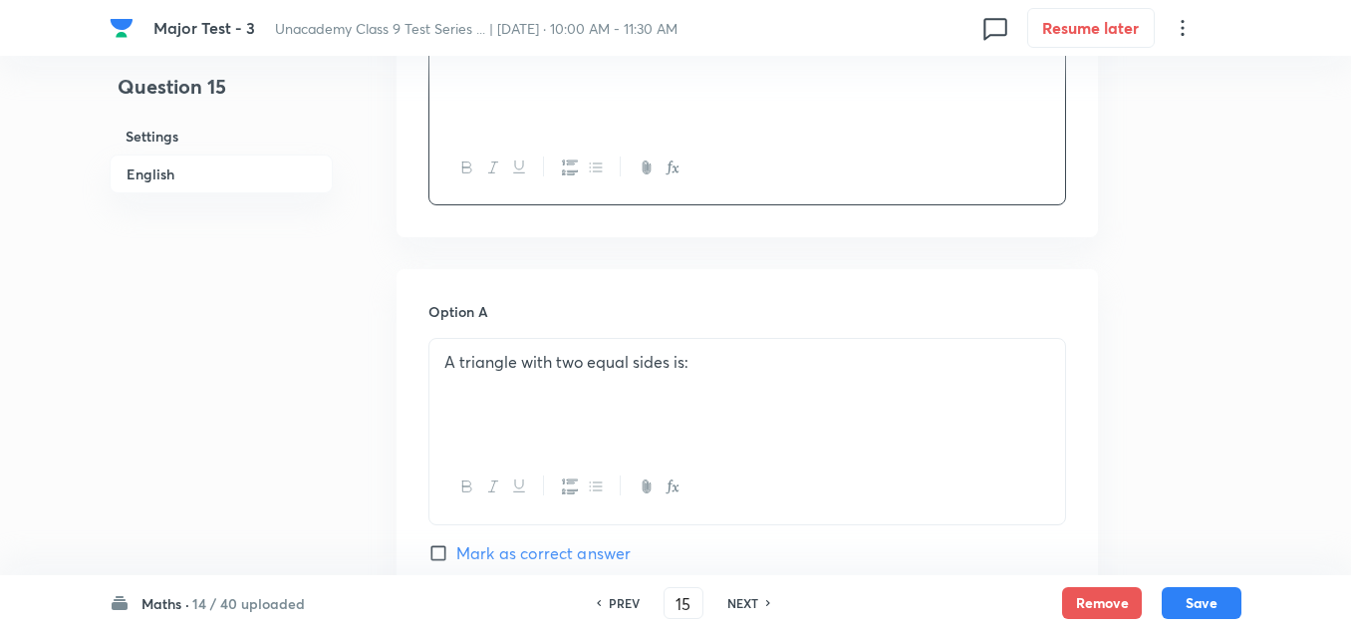
scroll to position [797, 0]
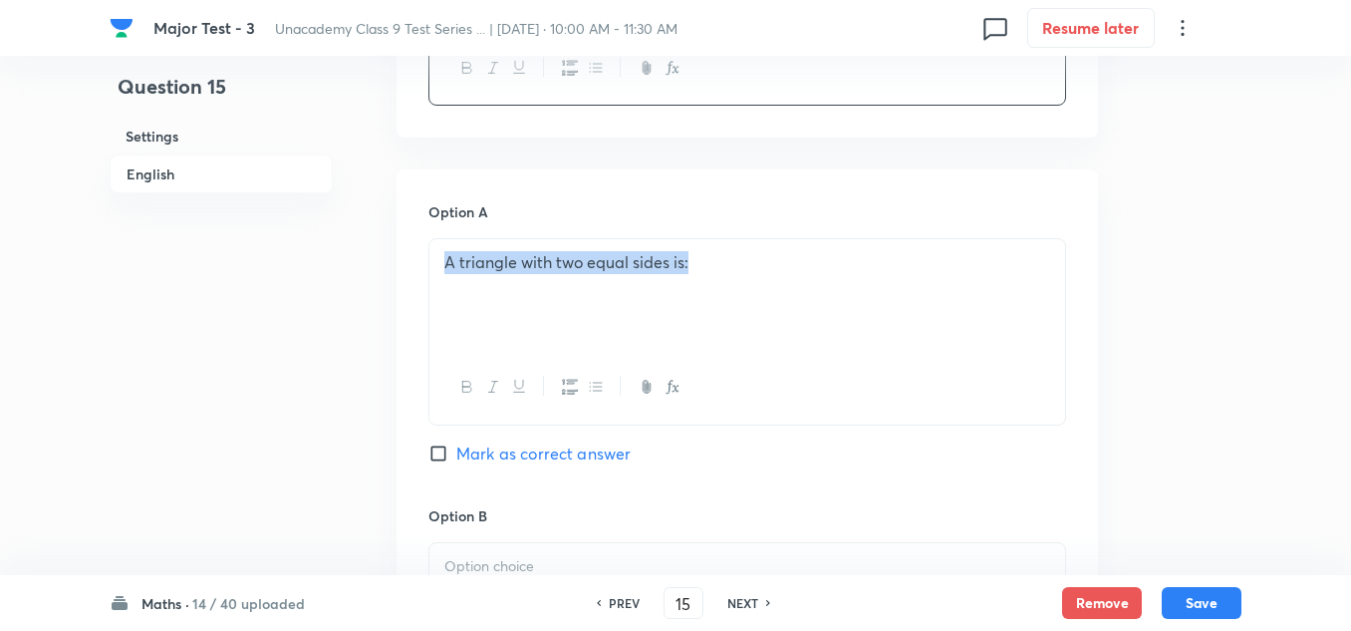
drag, startPoint x: 687, startPoint y: 261, endPoint x: 383, endPoint y: 256, distance: 304.9
click at [384, 256] on div "Question 15 Settings English Settings Type Single choice correct 4 options + 2 …" at bounding box center [676, 552] width 1132 height 2507
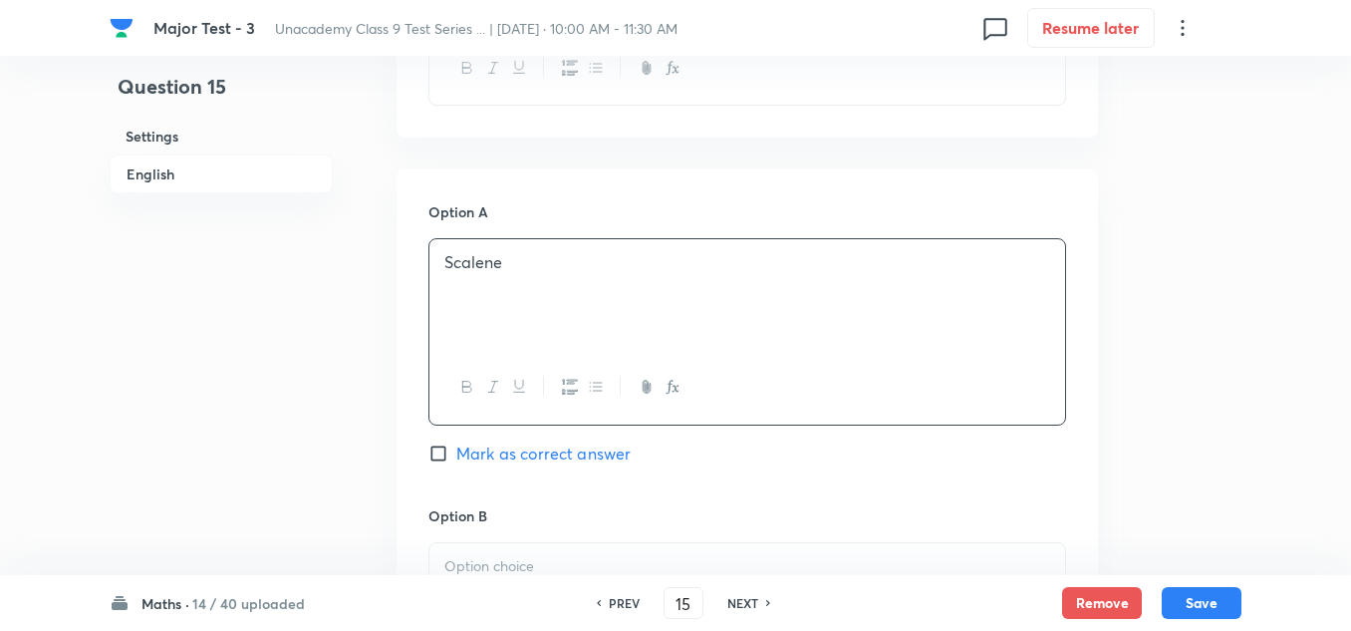
scroll to position [897, 0]
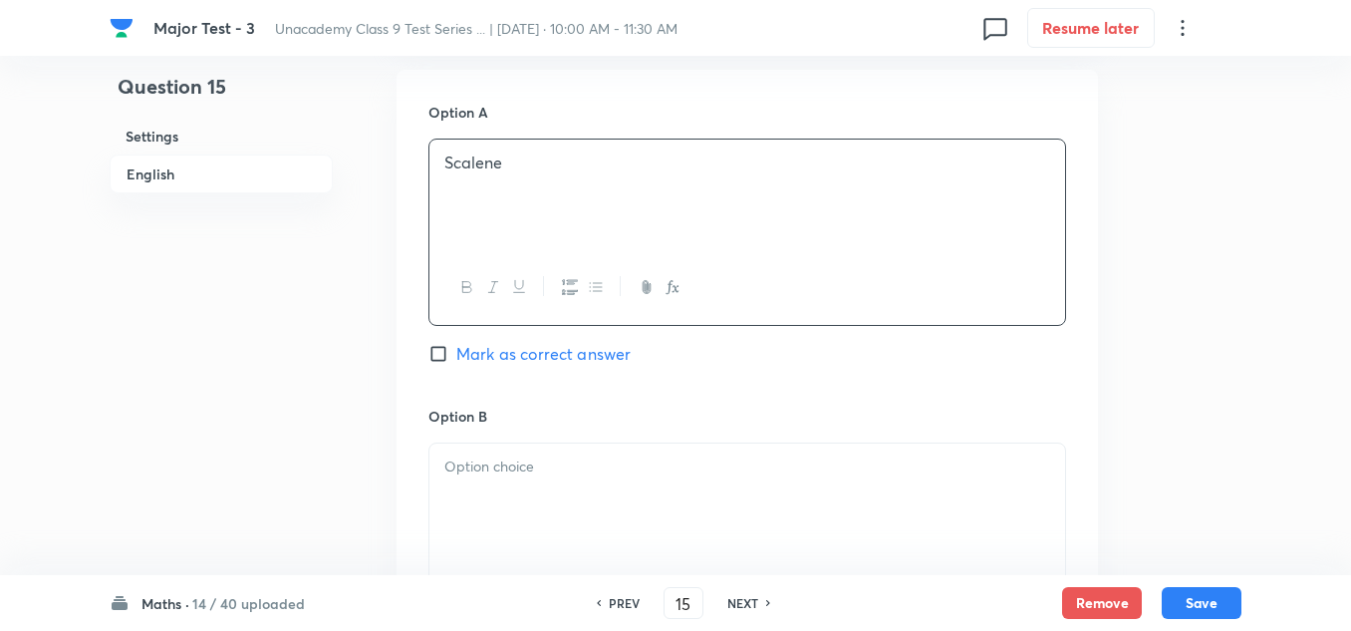
click at [498, 467] on p at bounding box center [747, 466] width 606 height 23
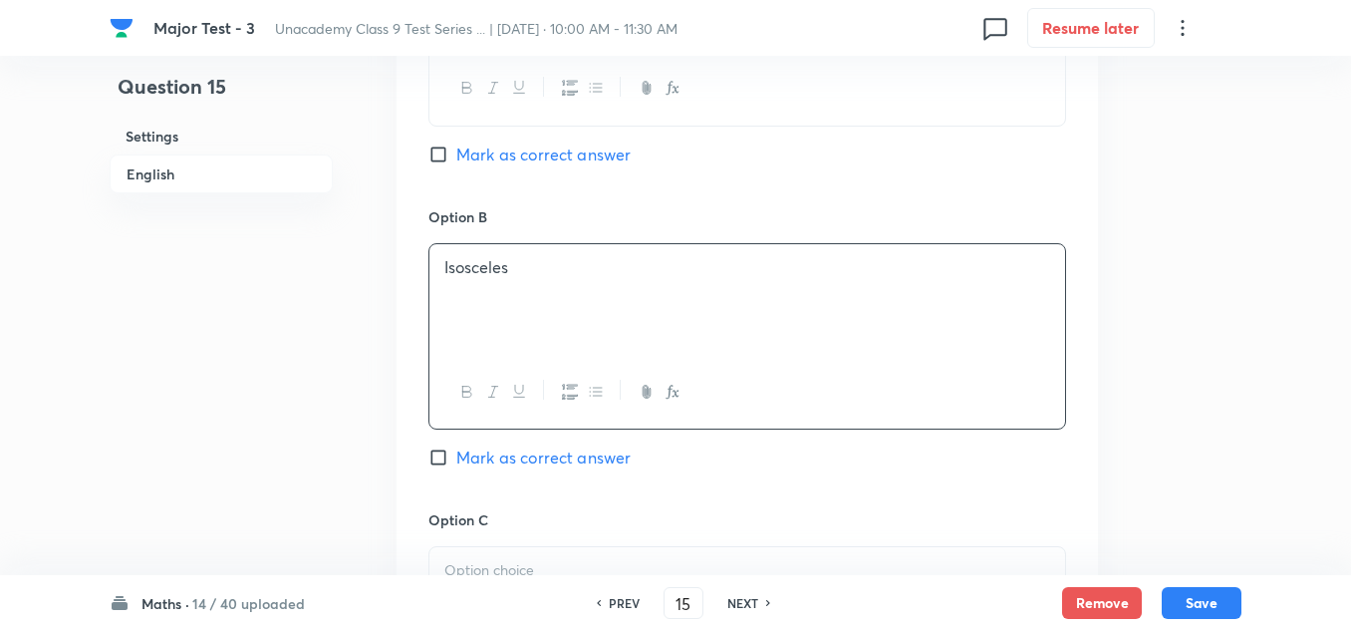
scroll to position [1295, 0]
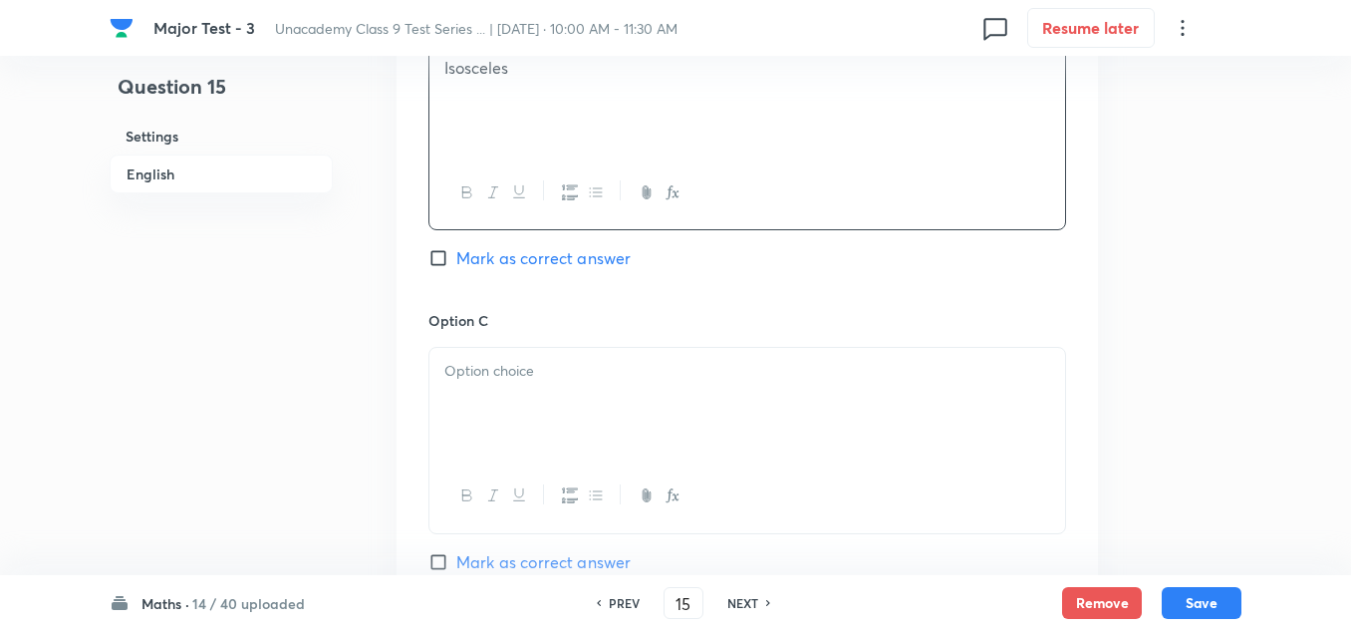
click at [519, 405] on div at bounding box center [747, 404] width 636 height 112
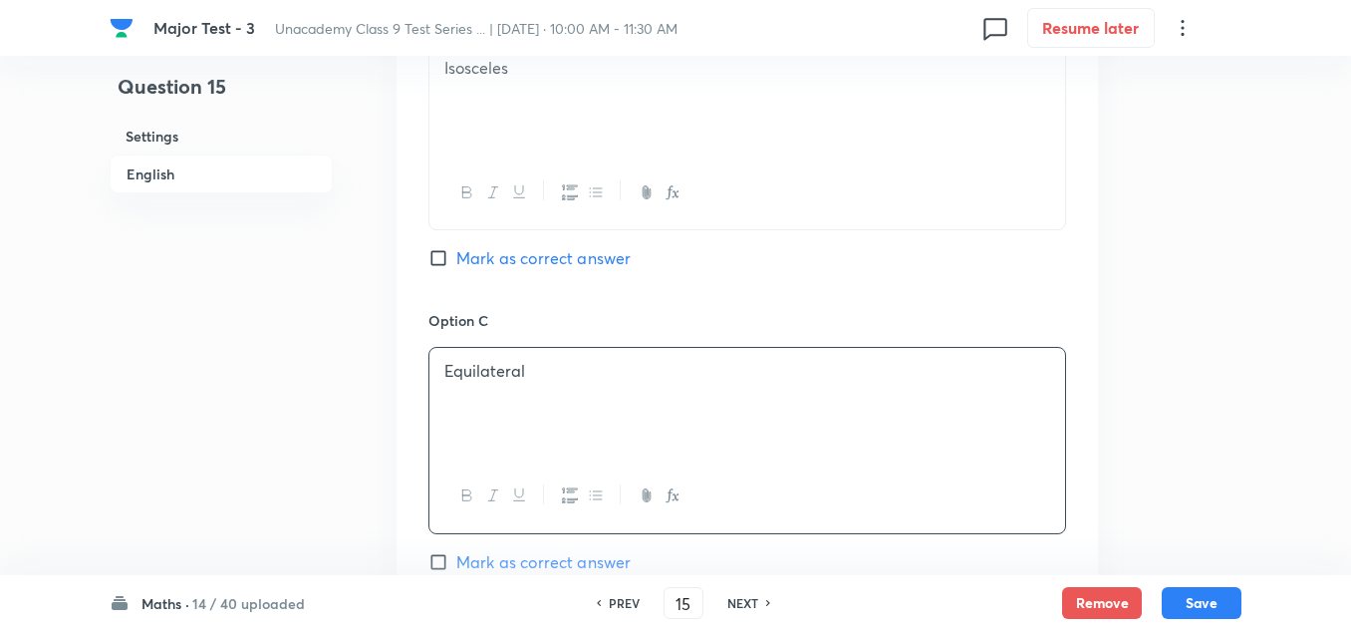
scroll to position [1494, 0]
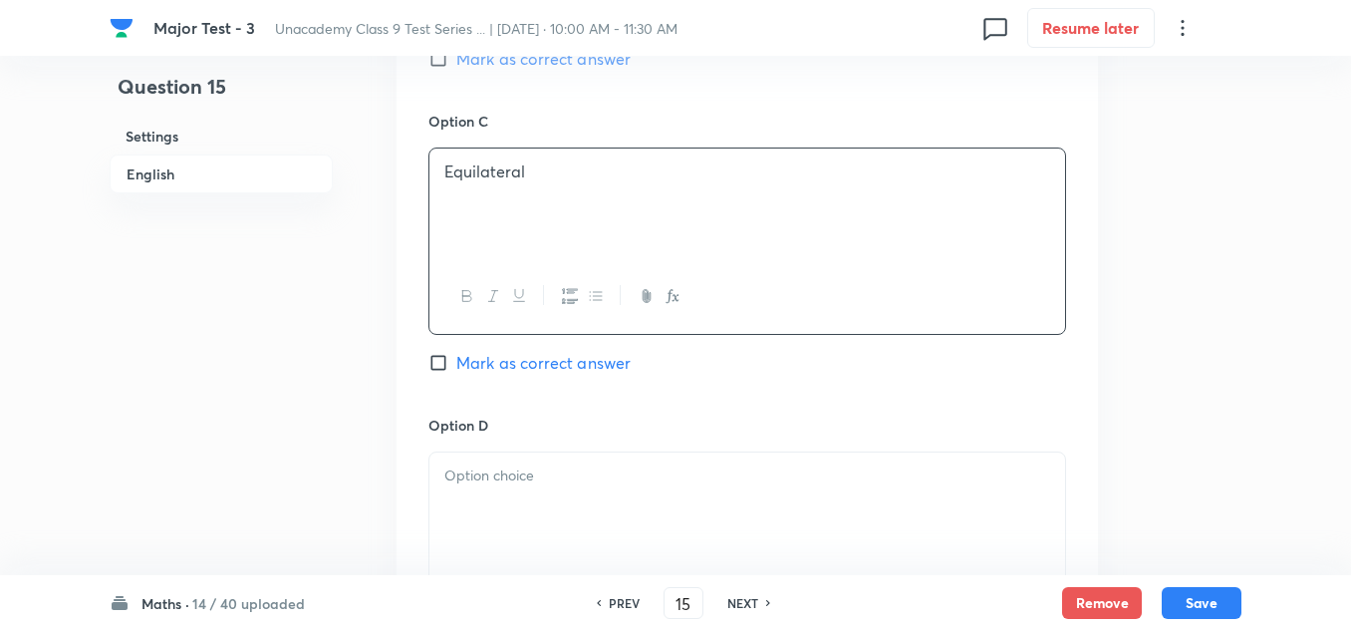
click at [505, 470] on p at bounding box center [747, 475] width 606 height 23
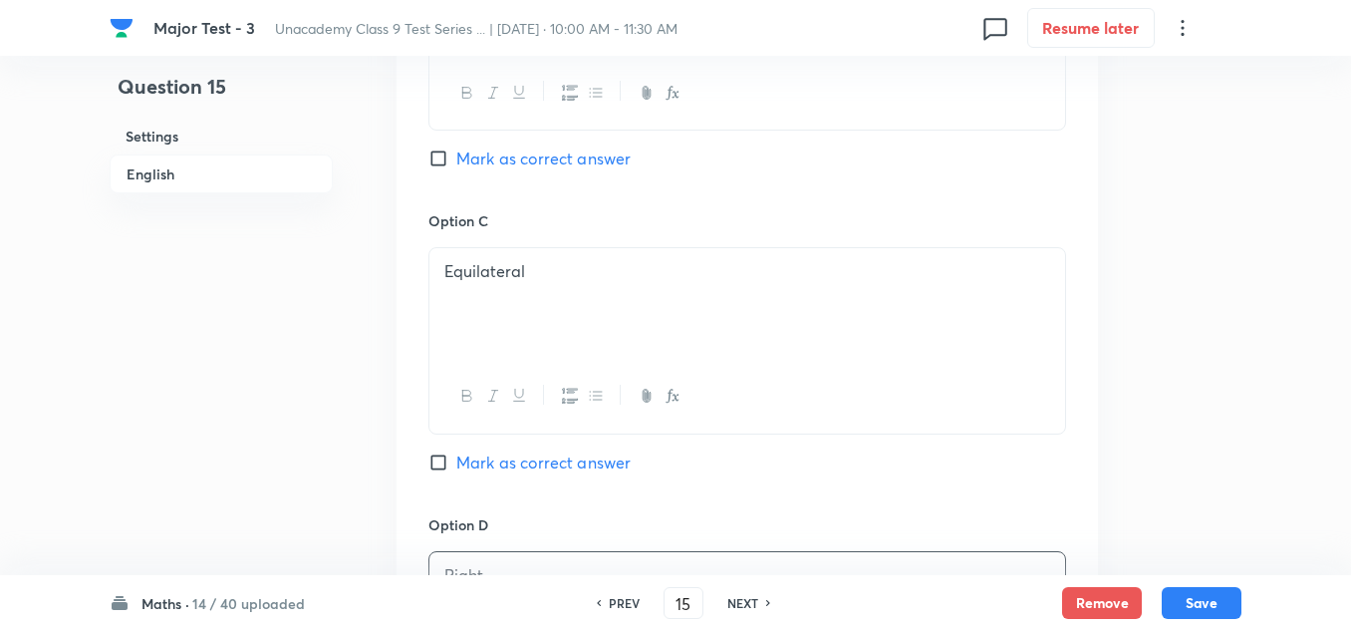
scroll to position [1295, 0]
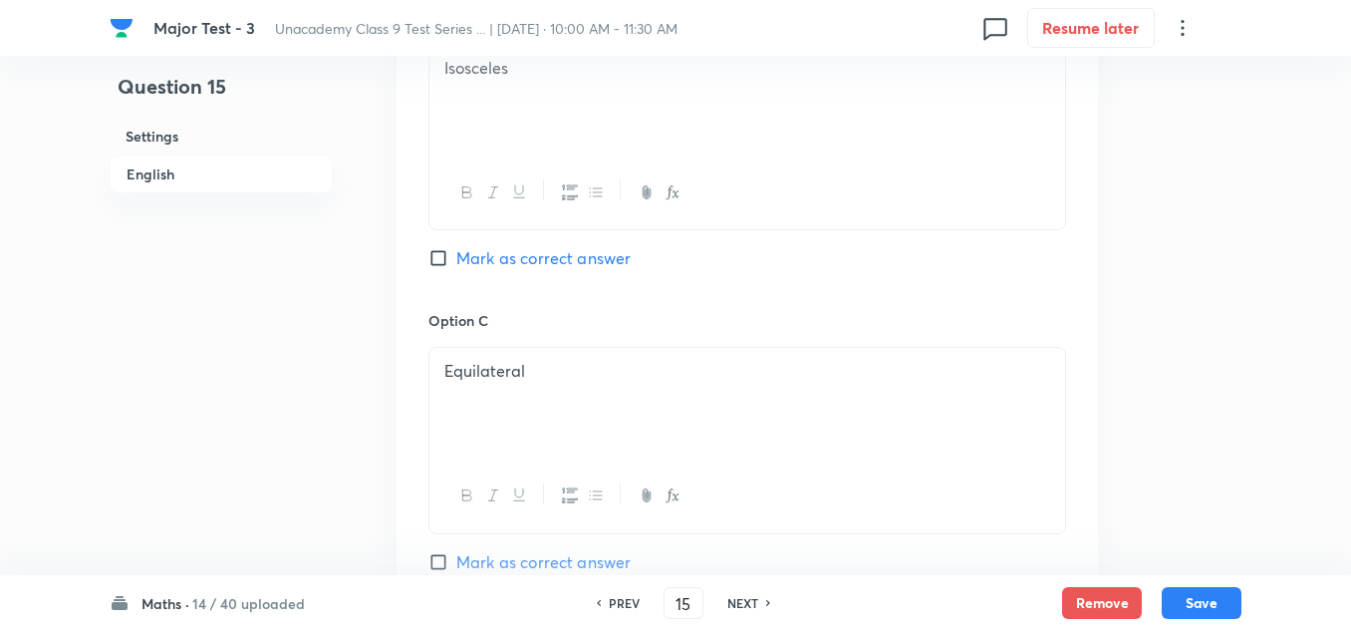
click at [510, 246] on span "Mark as correct answer" at bounding box center [543, 258] width 174 height 24
click at [456, 248] on input "Mark as correct answer" at bounding box center [442, 258] width 28 height 20
checkbox input "true"
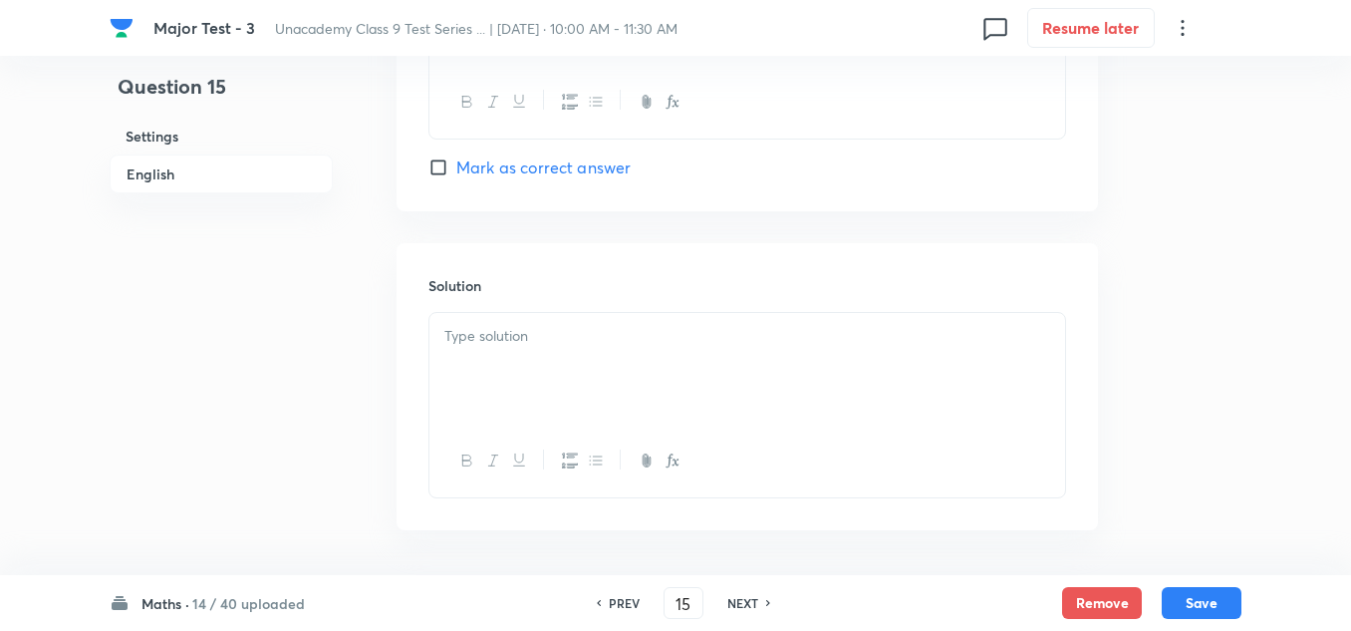
scroll to position [2067, 0]
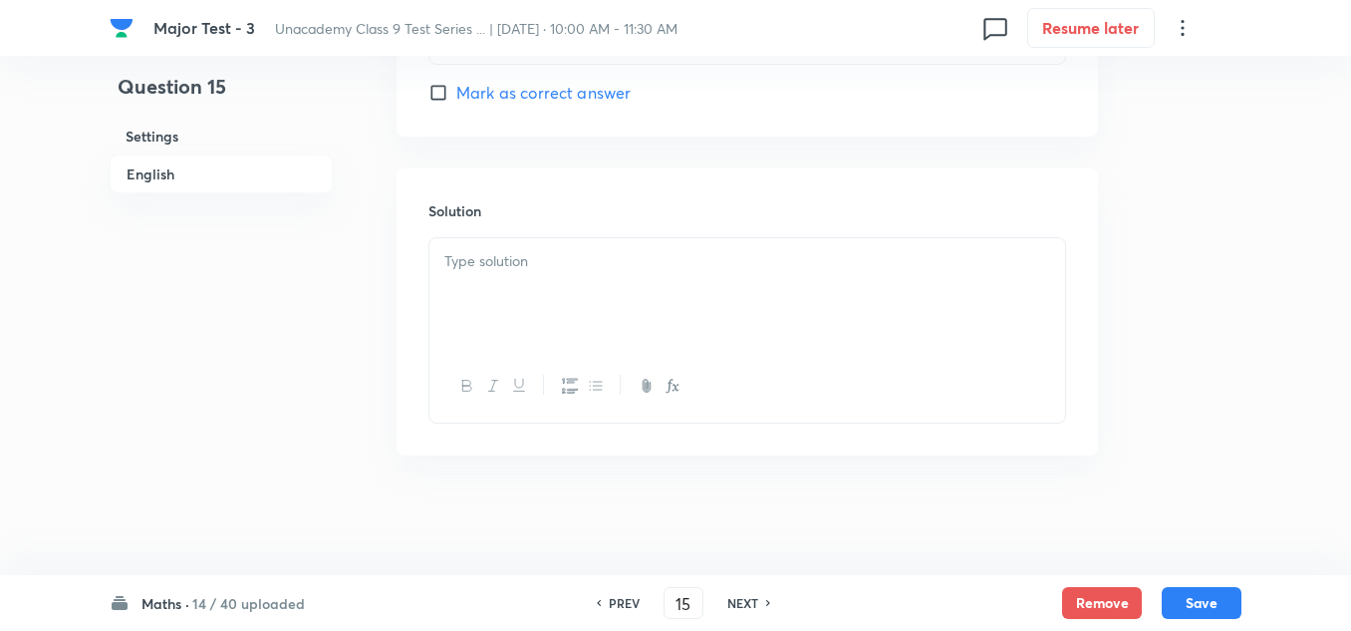
click at [522, 263] on p at bounding box center [747, 261] width 606 height 23
click at [1189, 599] on button "Save" at bounding box center [1202, 601] width 80 height 32
type input "16"
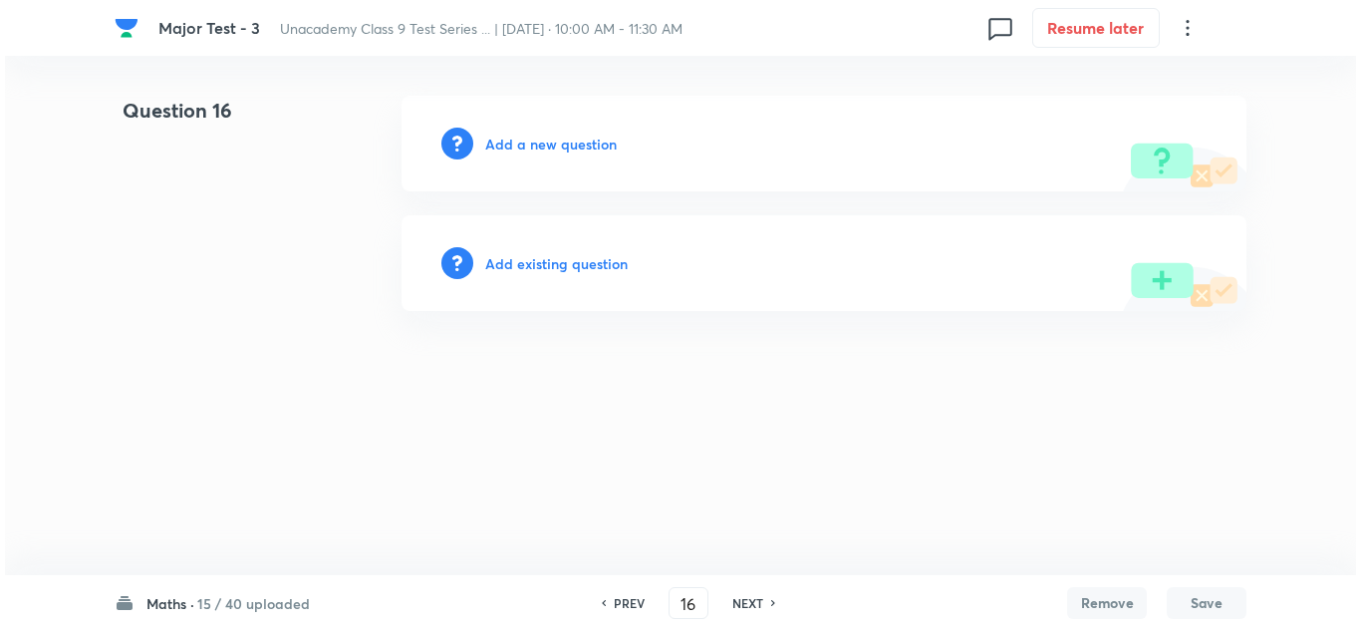
scroll to position [0, 0]
click at [517, 137] on h6 "Add a new question" at bounding box center [551, 144] width 132 height 21
click at [517, 137] on h6 "Choose a question type" at bounding box center [561, 144] width 153 height 21
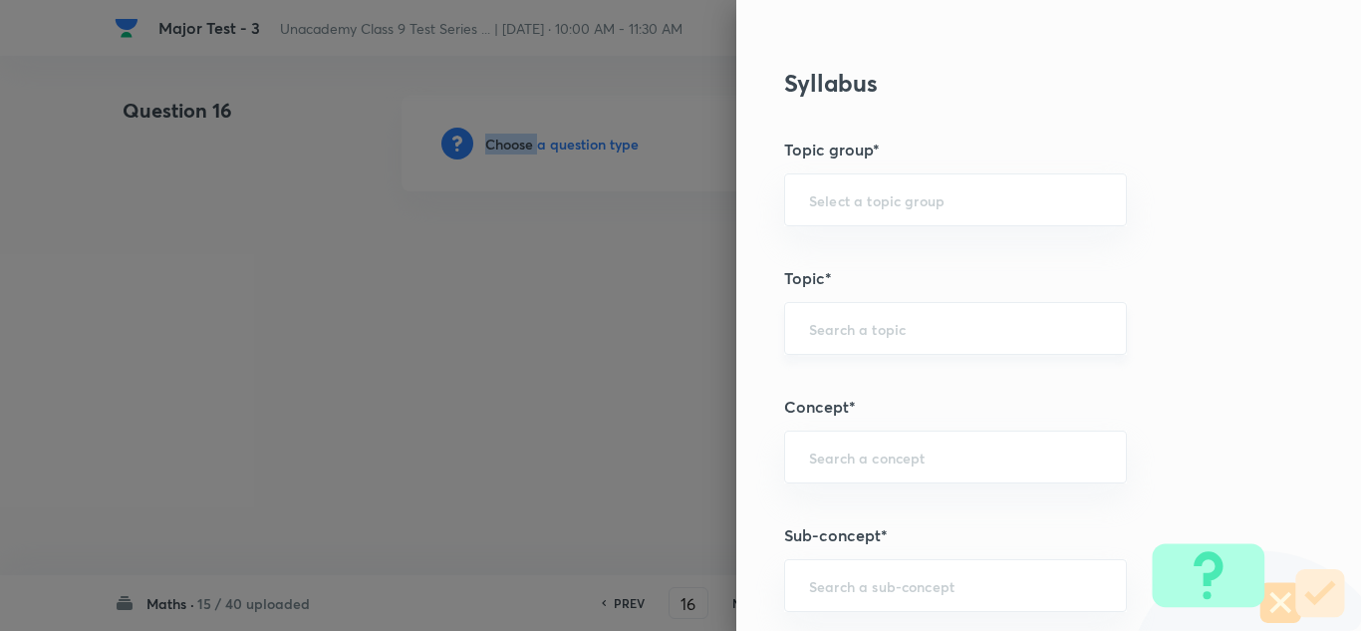
scroll to position [996, 0]
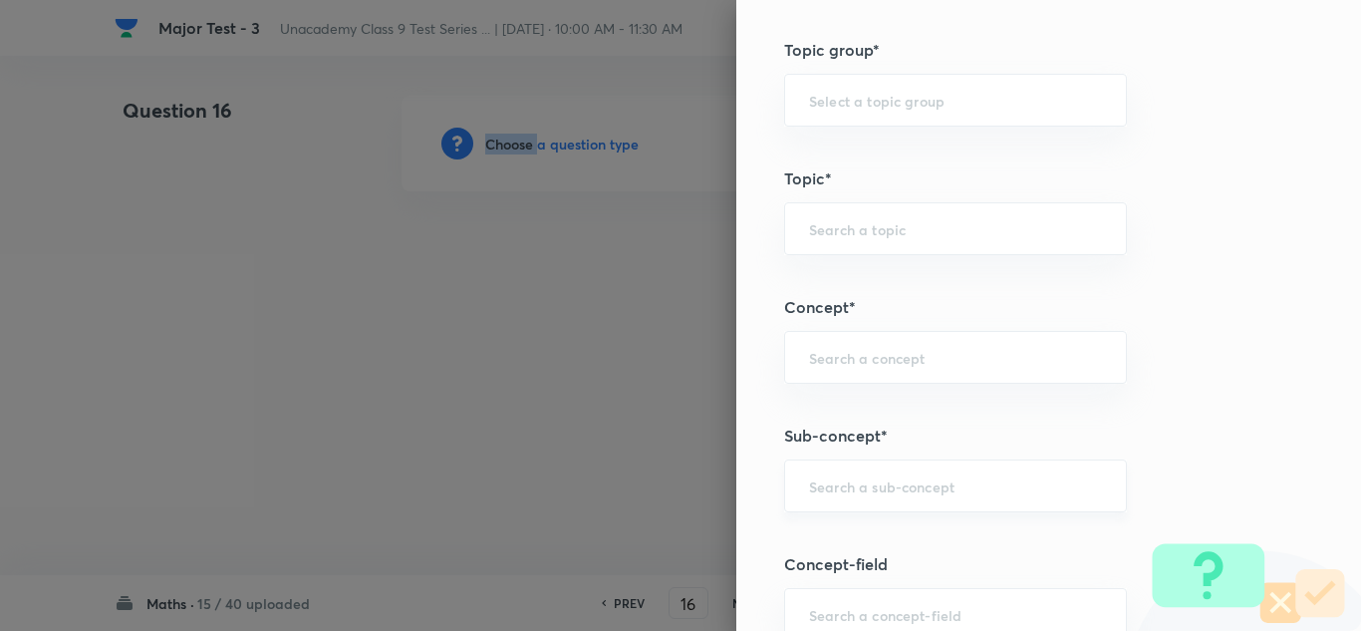
click at [845, 501] on div "​" at bounding box center [955, 485] width 343 height 53
paste input "Quadrilaterals"
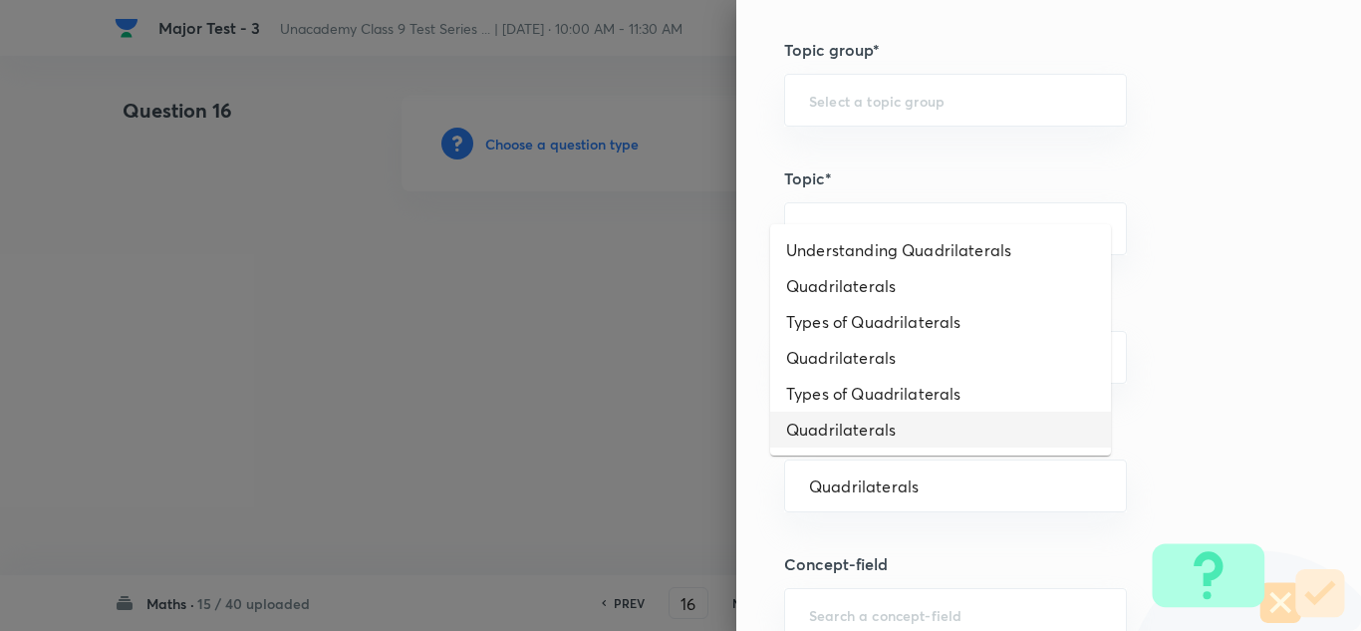
click at [898, 421] on li "Quadrilaterals" at bounding box center [940, 429] width 341 height 36
type input "Quadrilaterals"
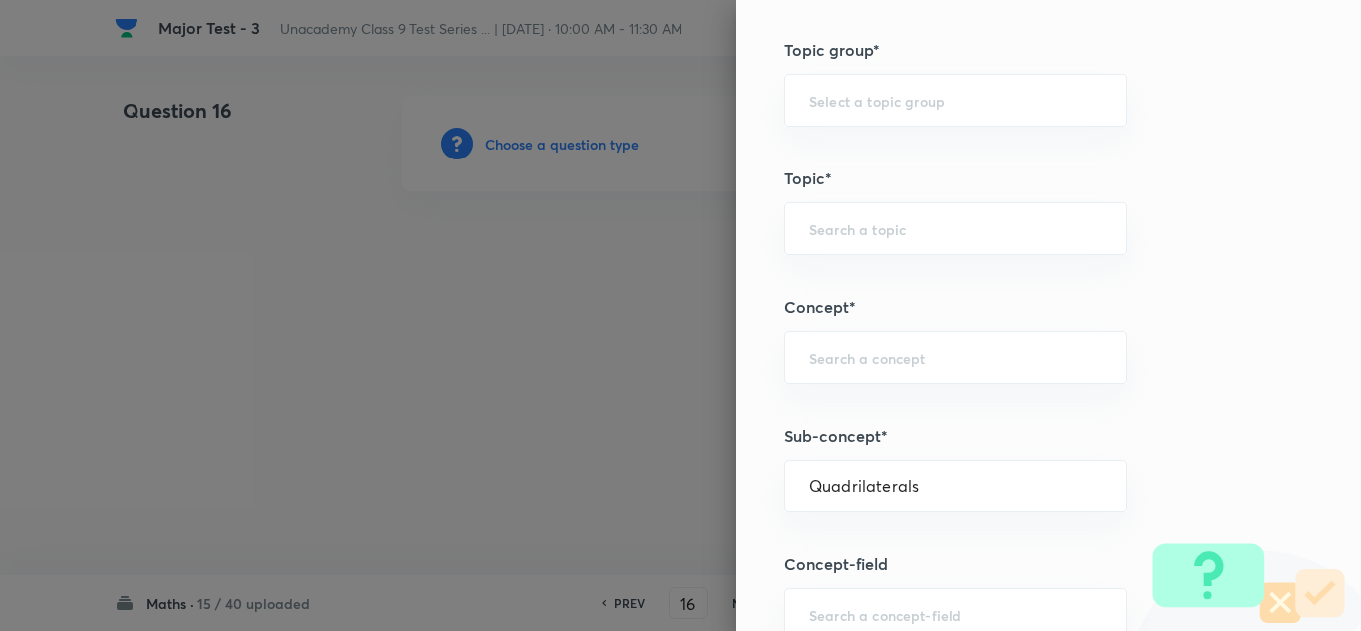
type input "Foundation Class IX"
type input "Mathematics"
type input "Quadrilateral"
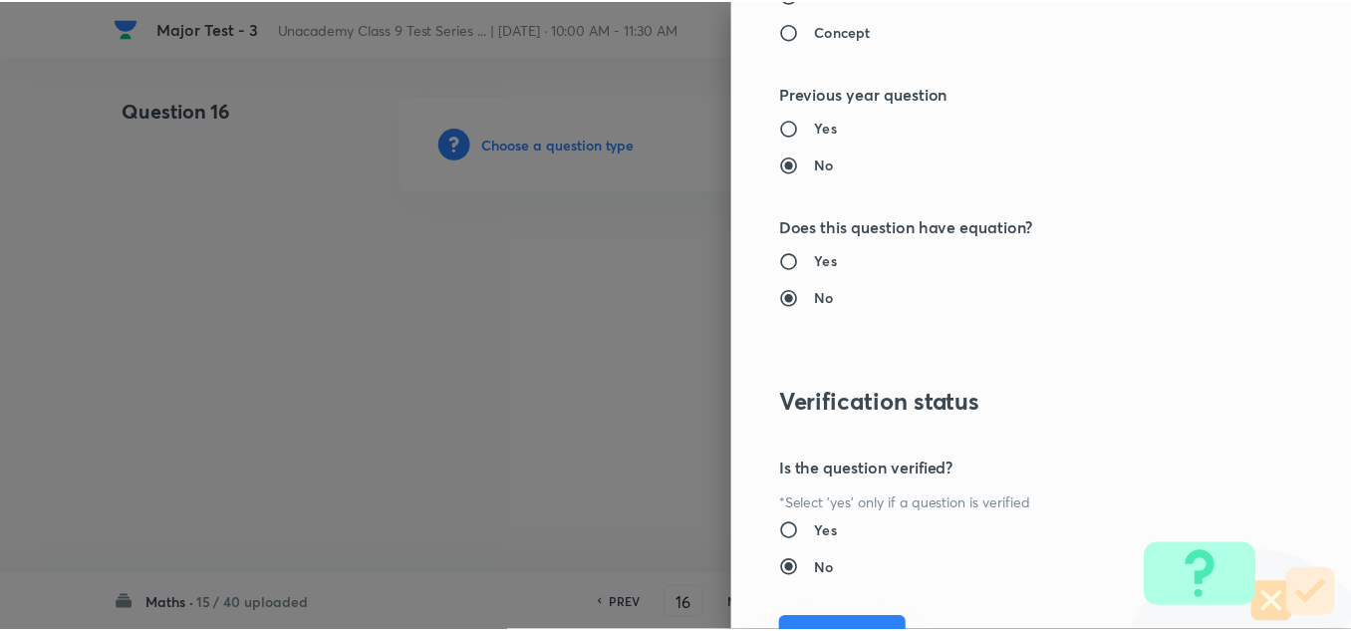
scroll to position [2219, 0]
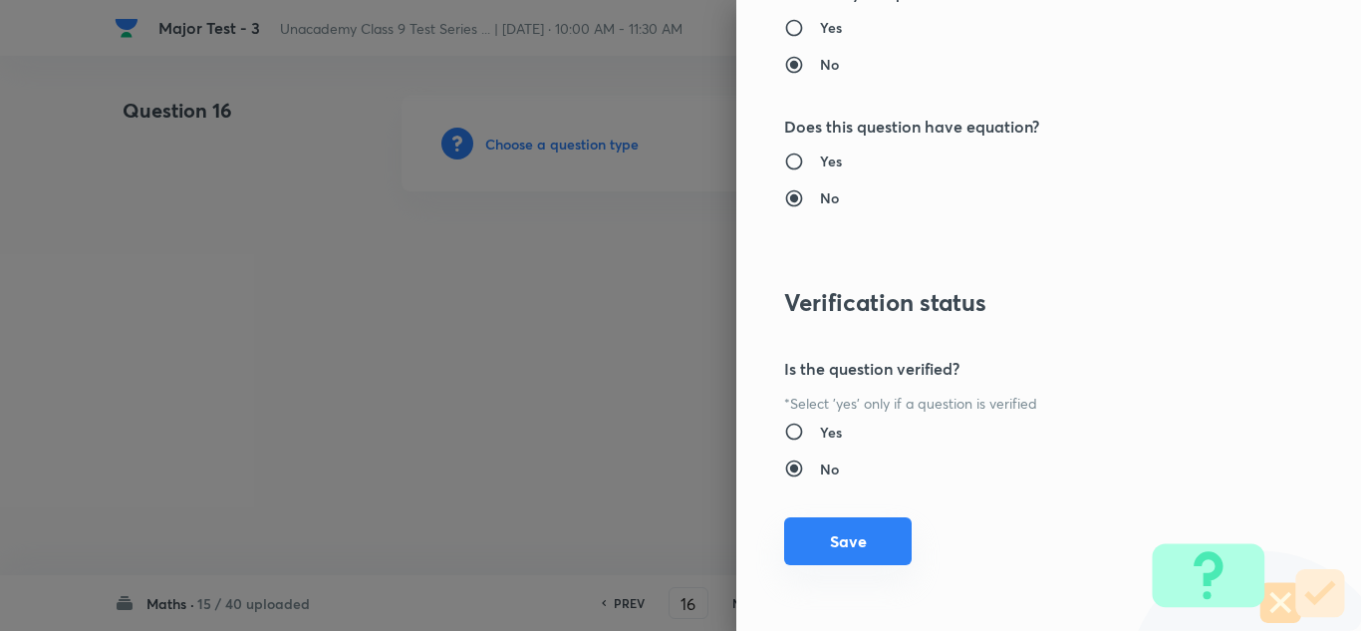
click at [837, 530] on button "Save" at bounding box center [848, 541] width 128 height 48
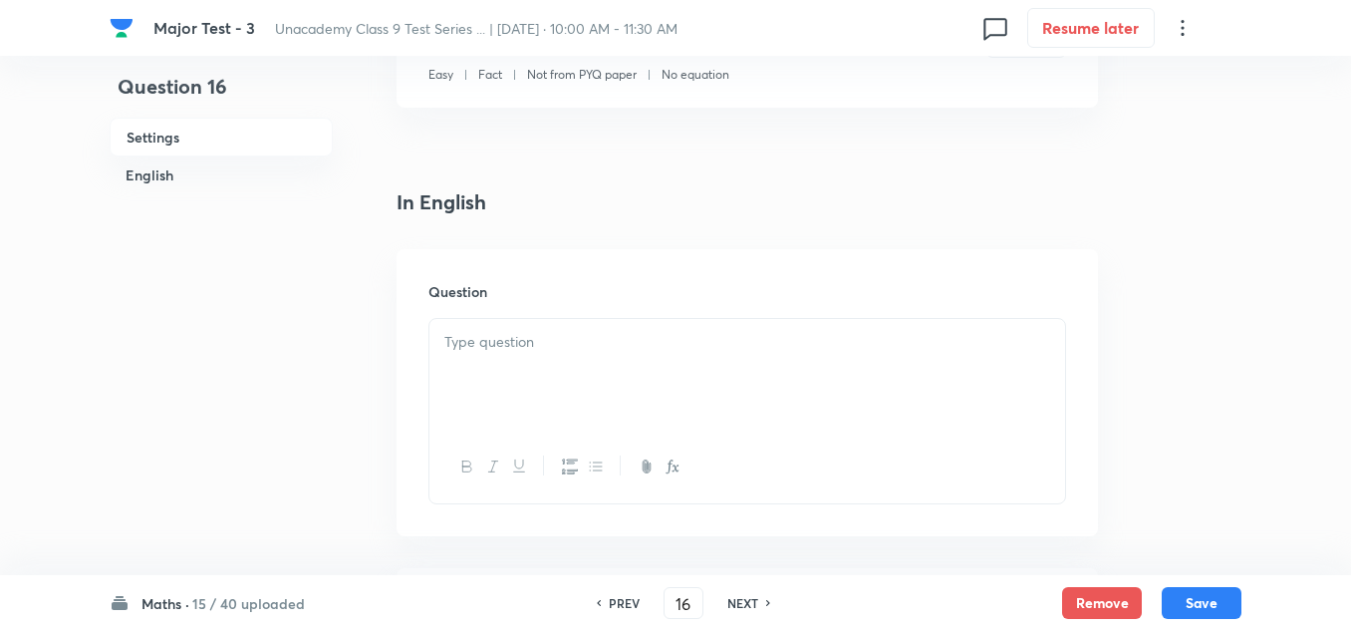
scroll to position [598, 0]
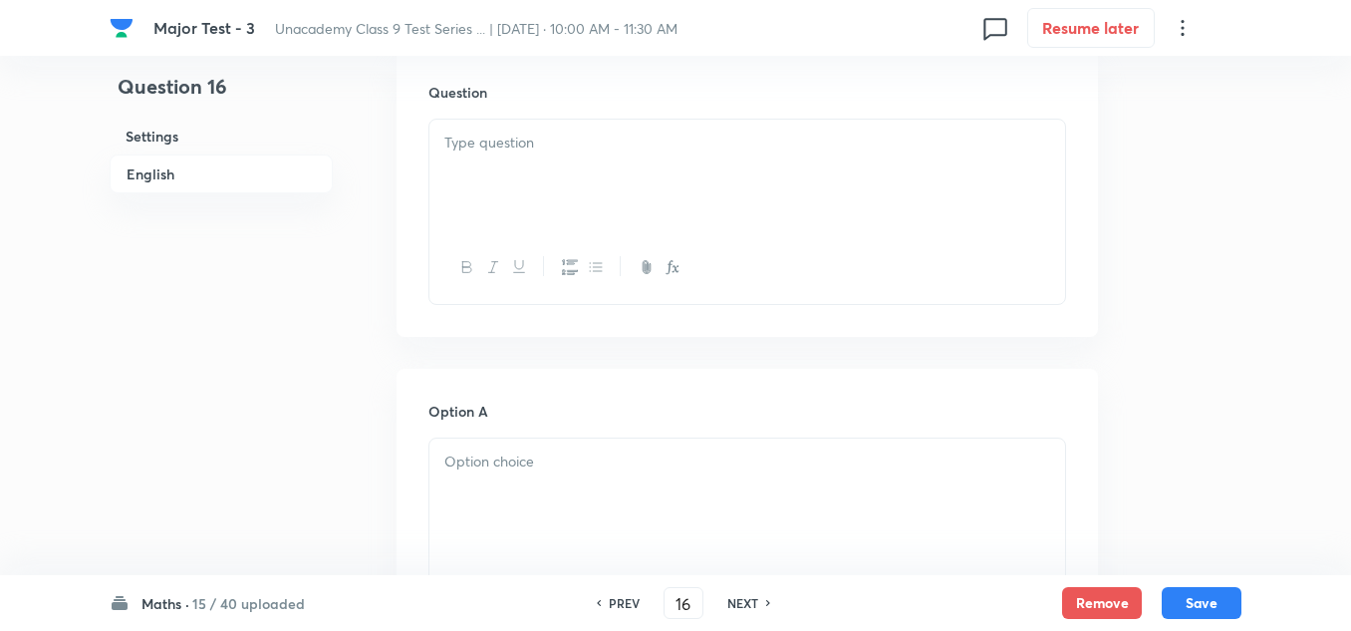
click at [592, 147] on p at bounding box center [747, 143] width 606 height 23
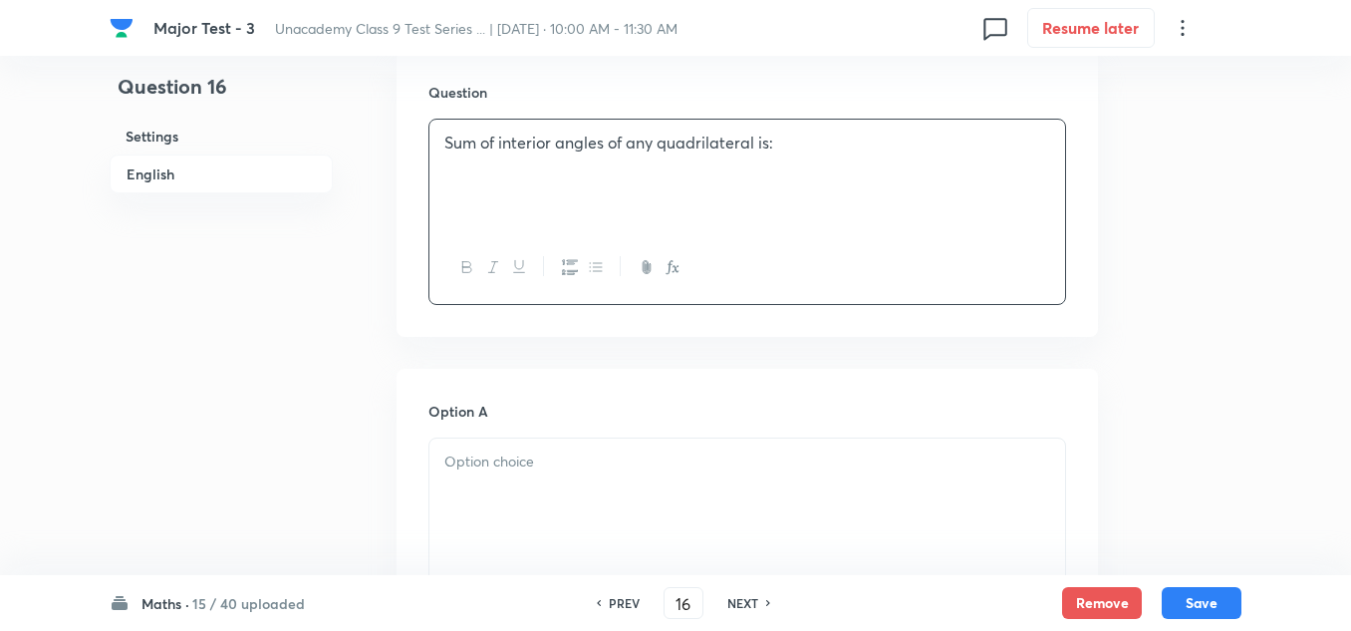
click at [531, 467] on p at bounding box center [747, 461] width 606 height 23
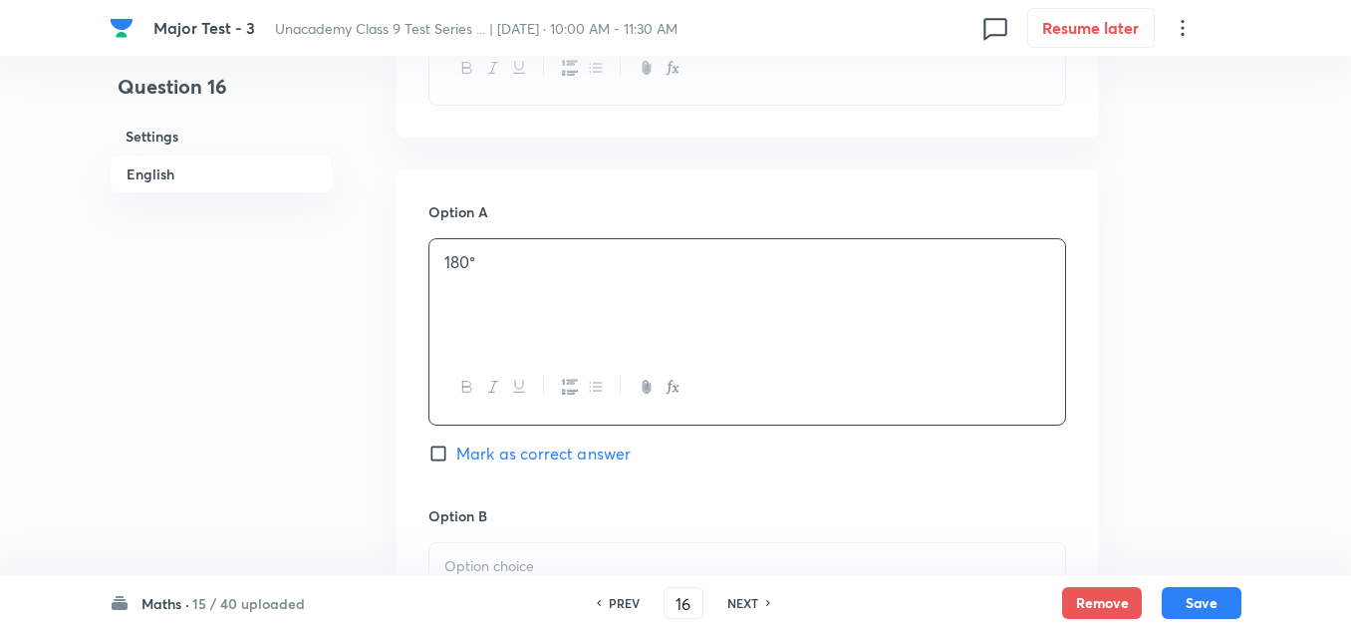
scroll to position [1096, 0]
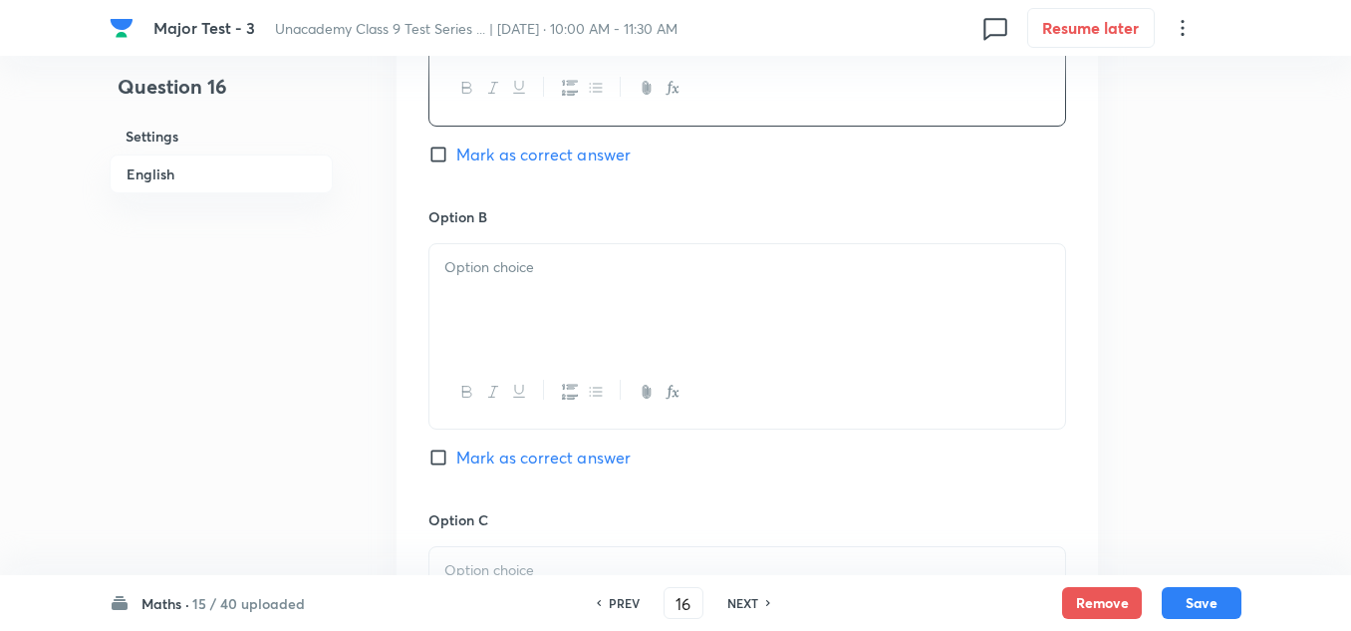
click at [530, 277] on p at bounding box center [747, 267] width 606 height 23
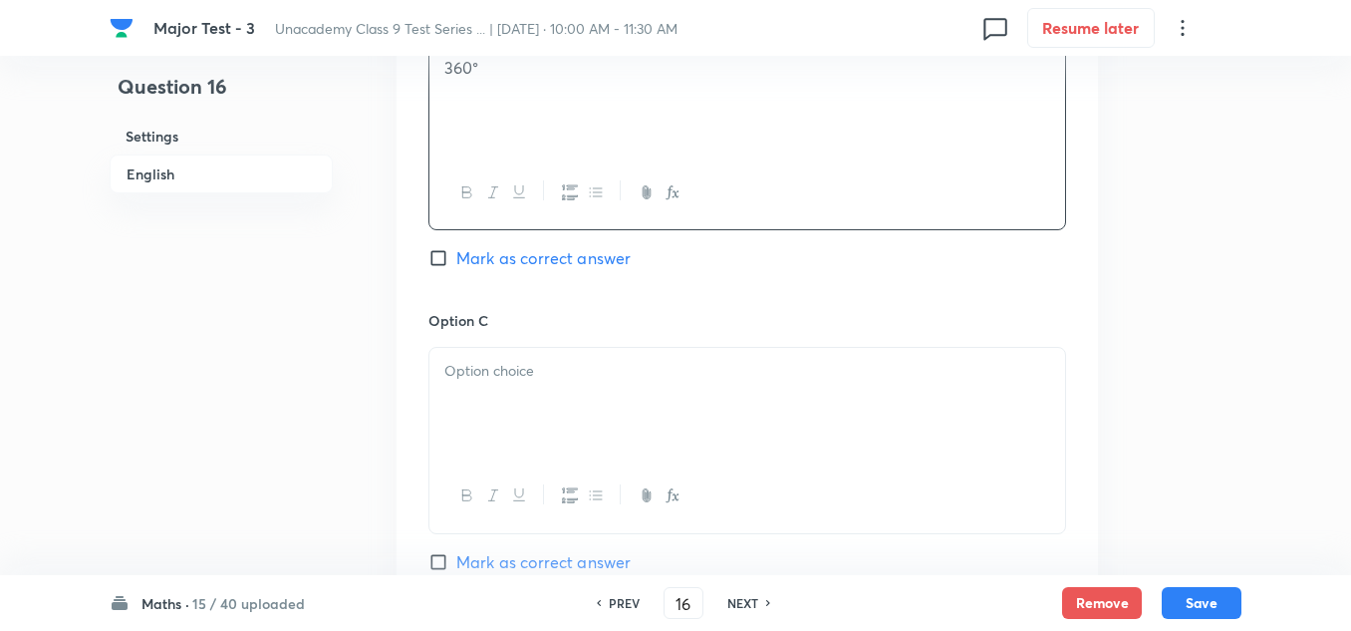
scroll to position [1395, 0]
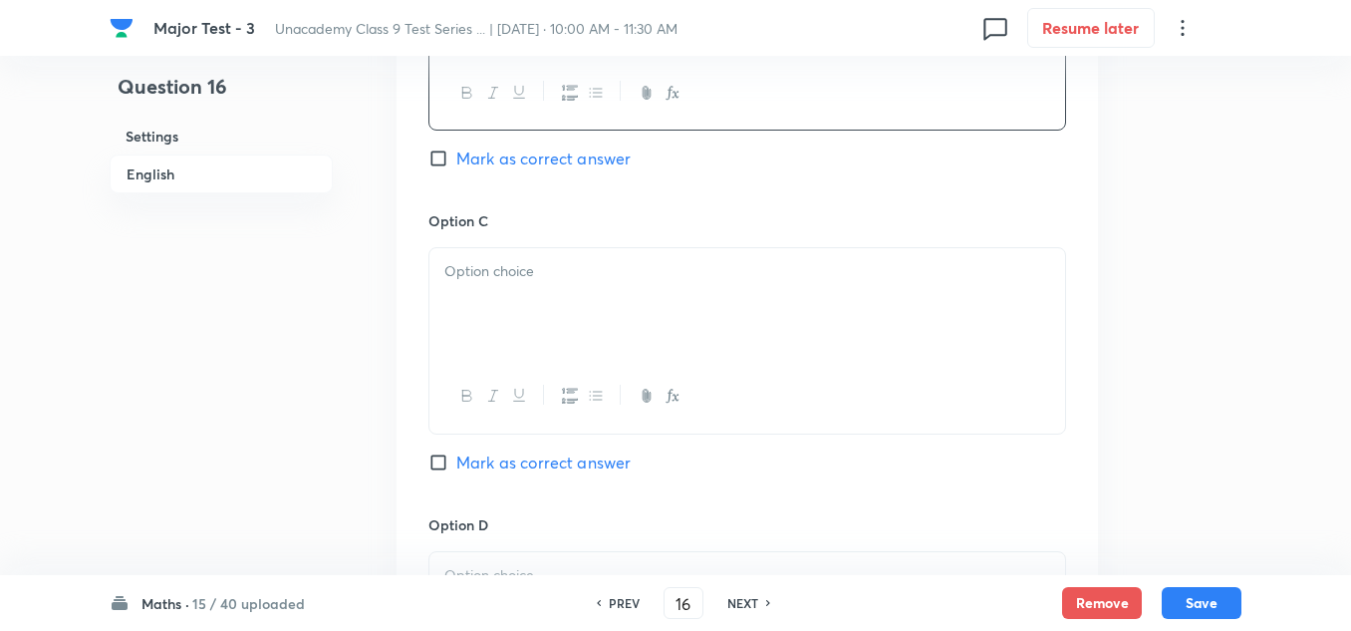
click at [559, 328] on div at bounding box center [747, 304] width 636 height 112
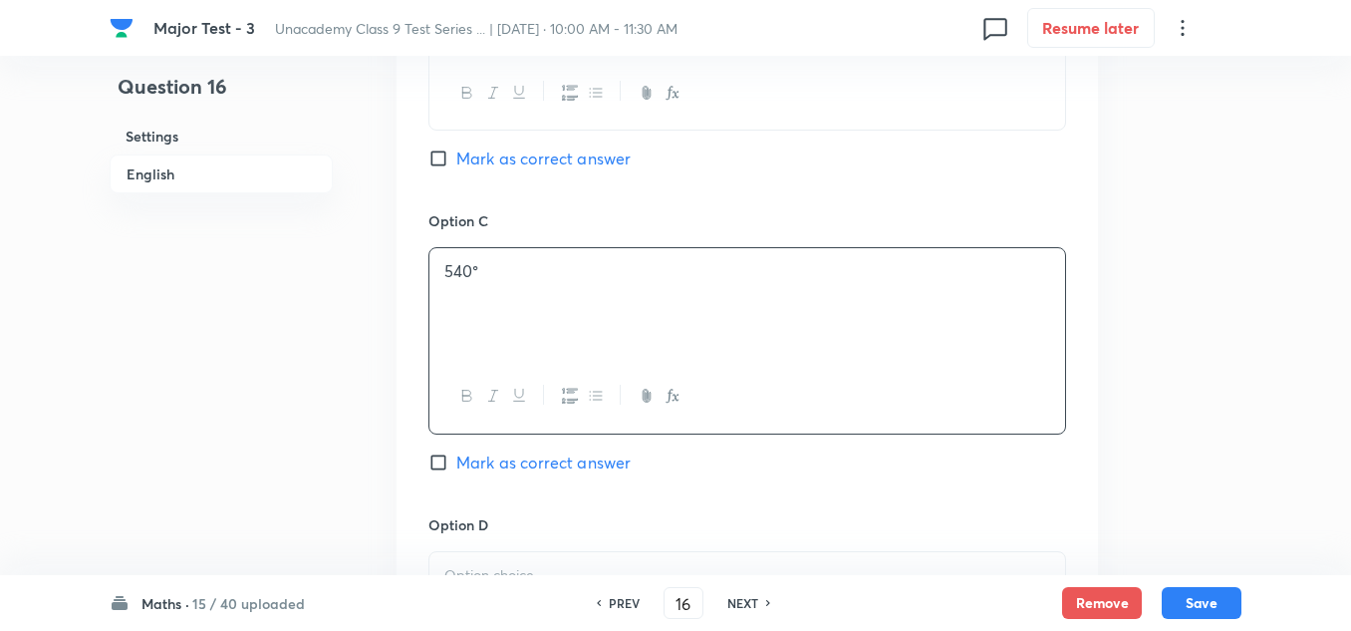
scroll to position [1594, 0]
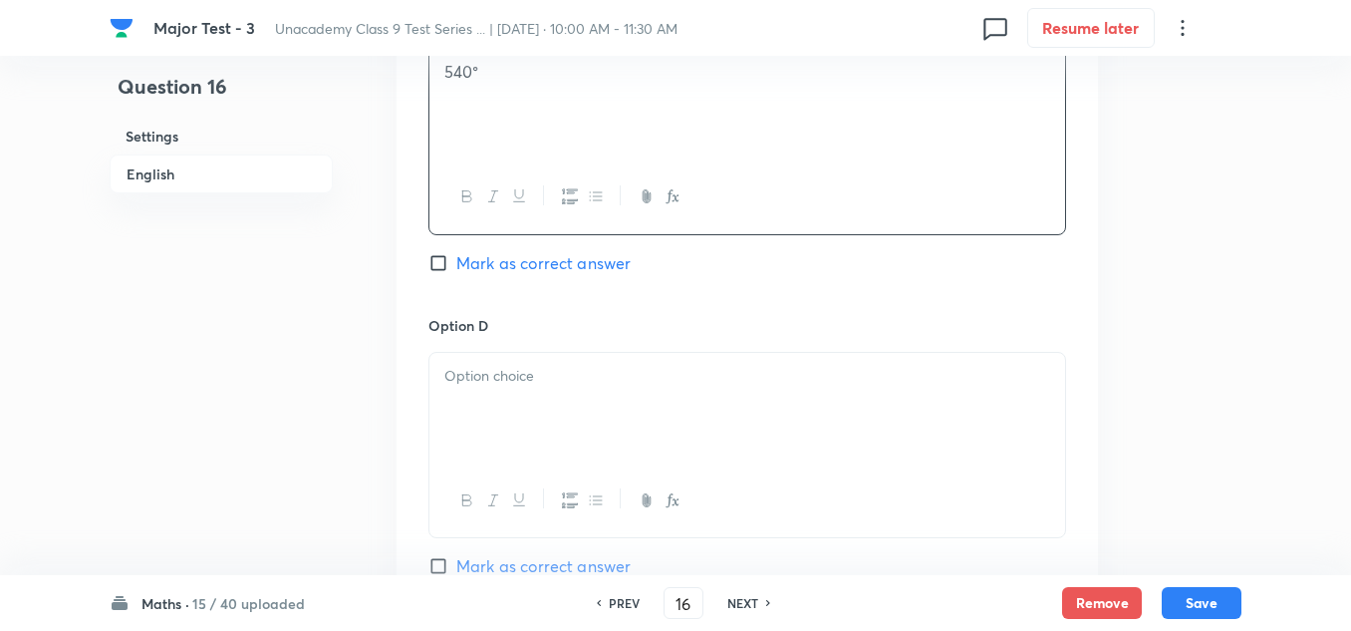
click at [577, 393] on div at bounding box center [747, 409] width 636 height 112
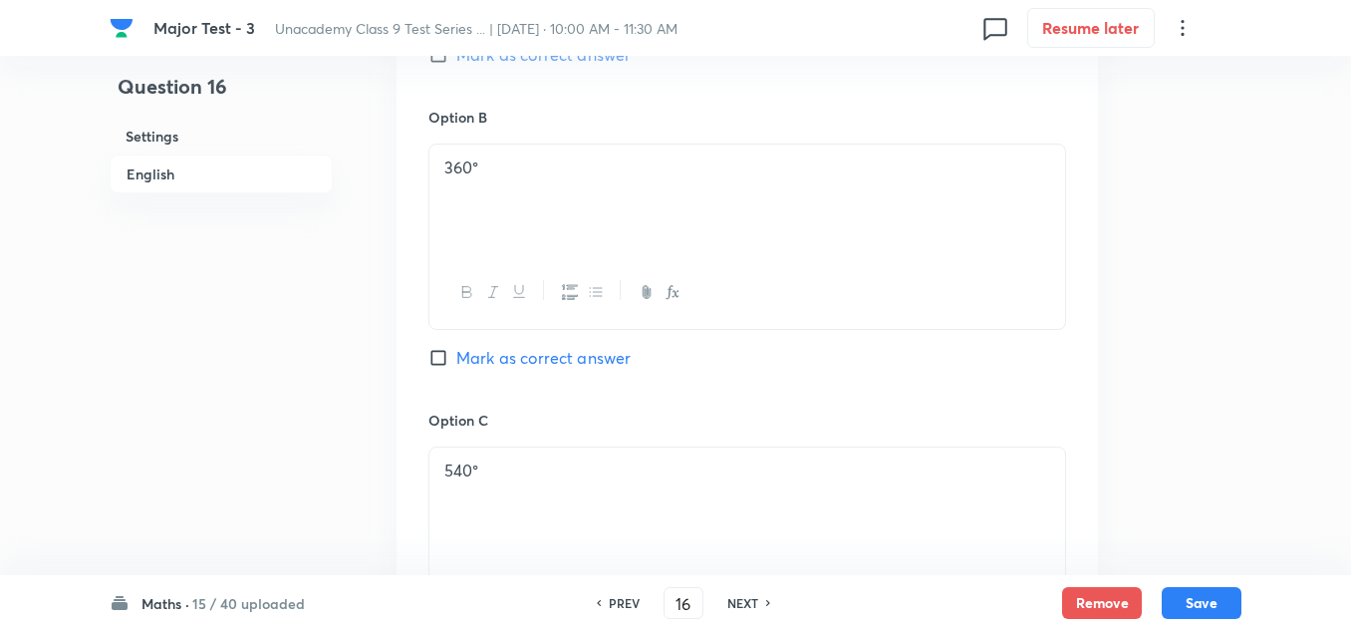
scroll to position [1096, 0]
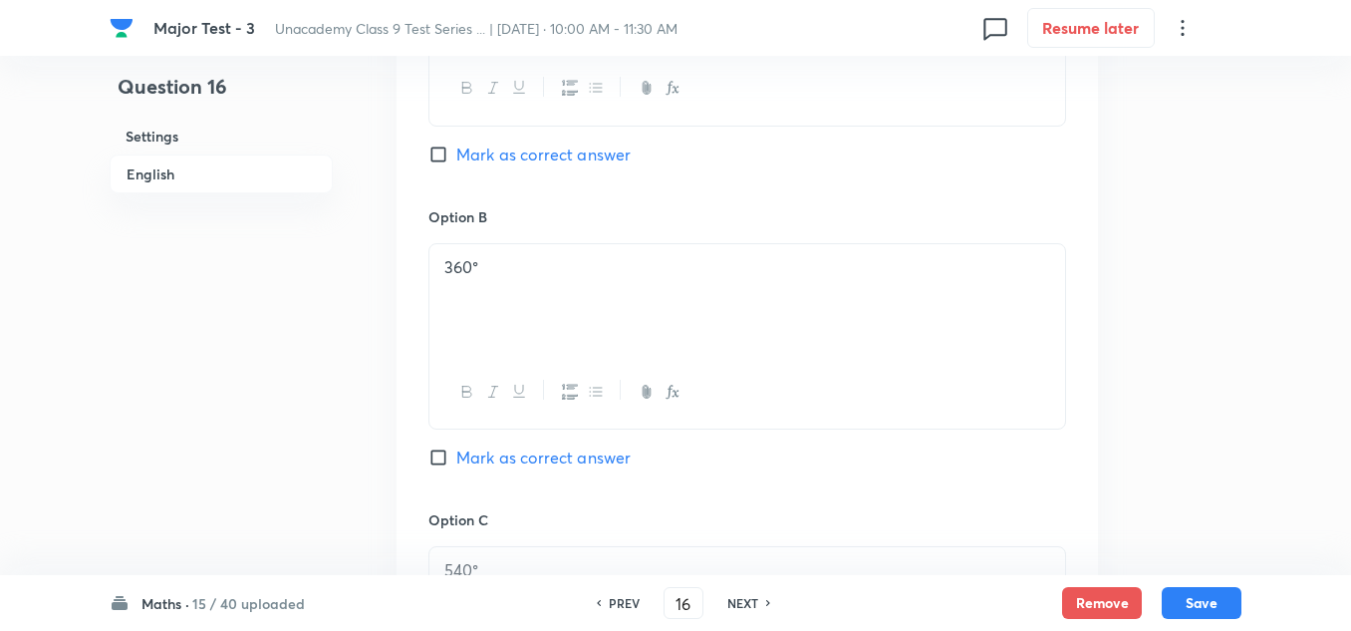
click at [545, 459] on span "Mark as correct answer" at bounding box center [543, 457] width 174 height 24
click at [456, 459] on input "Mark as correct answer" at bounding box center [442, 457] width 28 height 20
checkbox input "true"
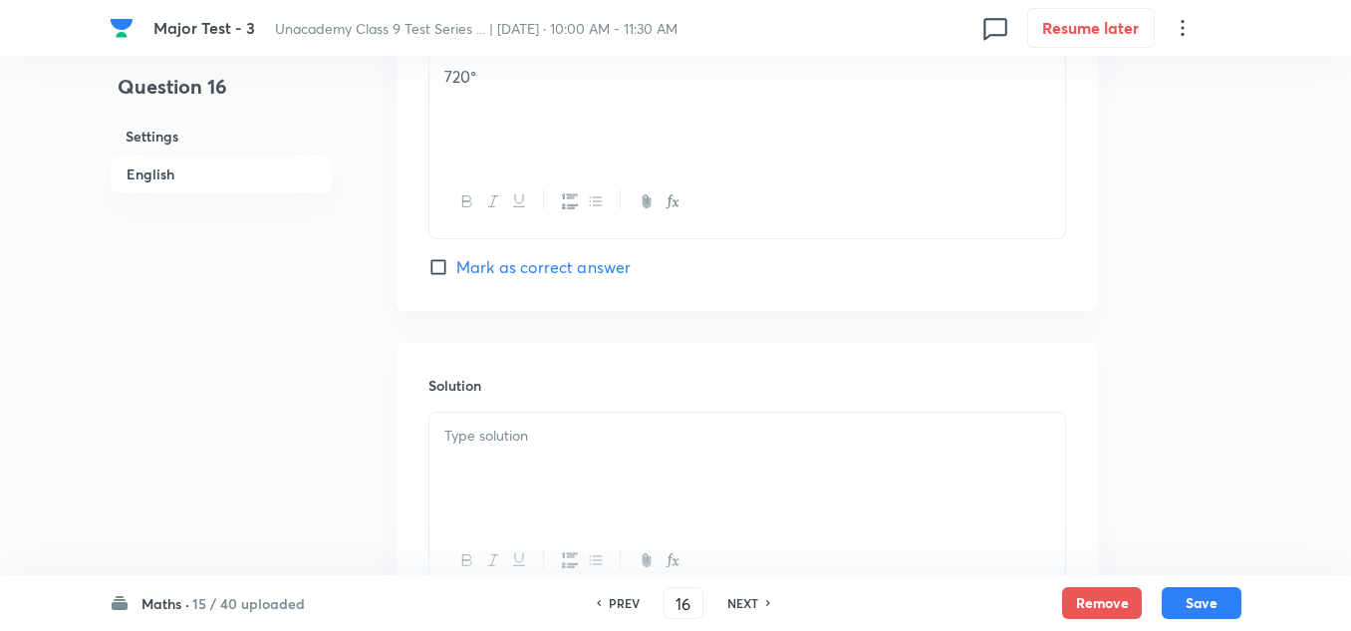
scroll to position [1993, 0]
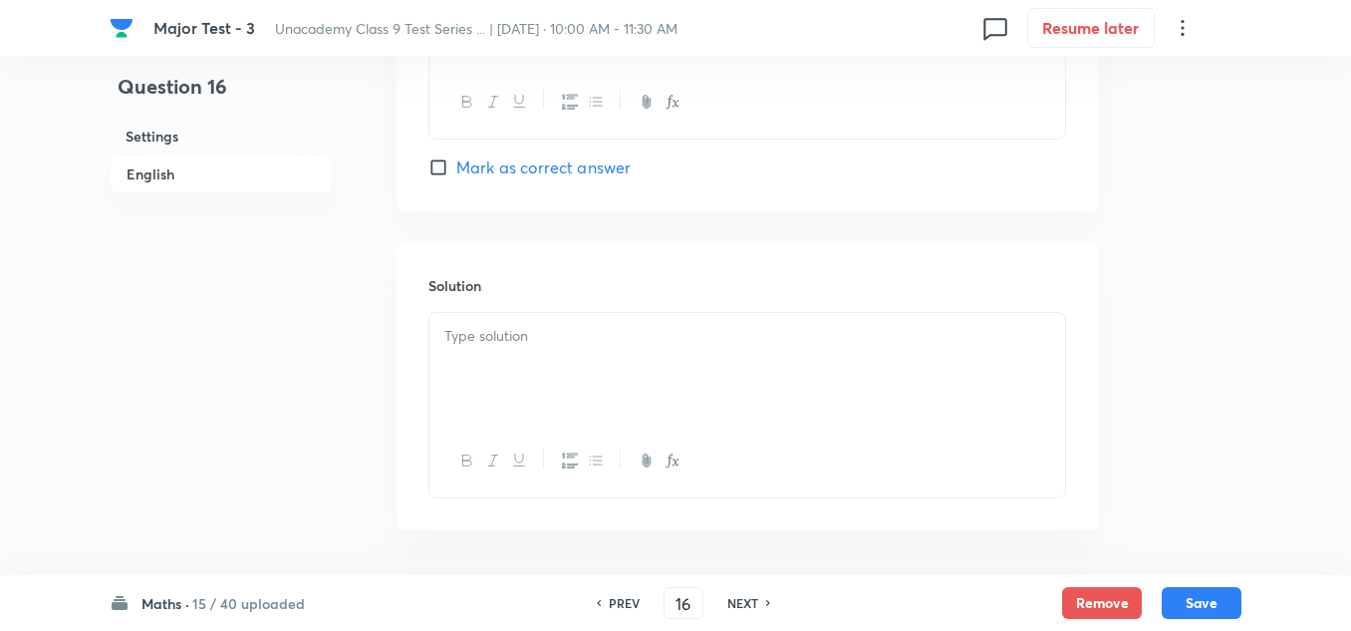
click at [608, 380] on div at bounding box center [747, 369] width 636 height 112
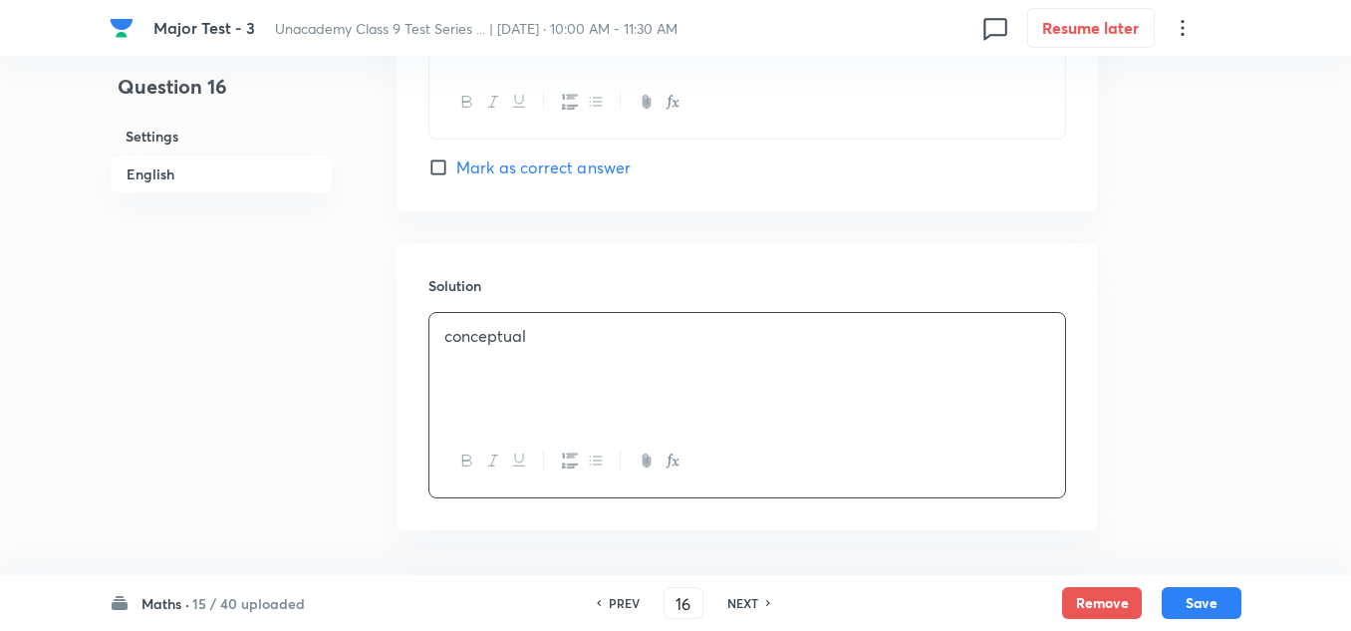
click at [1204, 580] on div "Maths · 15 / 40 uploaded PREV 16 ​ NEXT Remove Save" at bounding box center [676, 603] width 1132 height 56
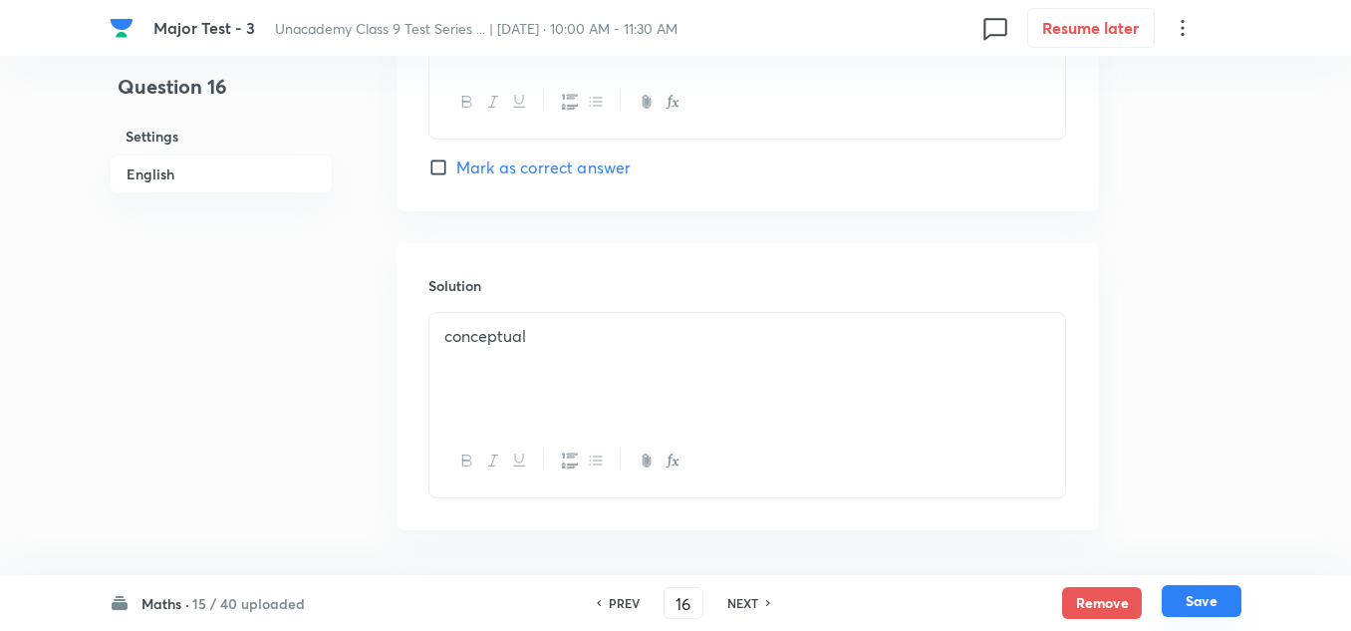
click at [1193, 608] on button "Save" at bounding box center [1202, 601] width 80 height 32
type input "17"
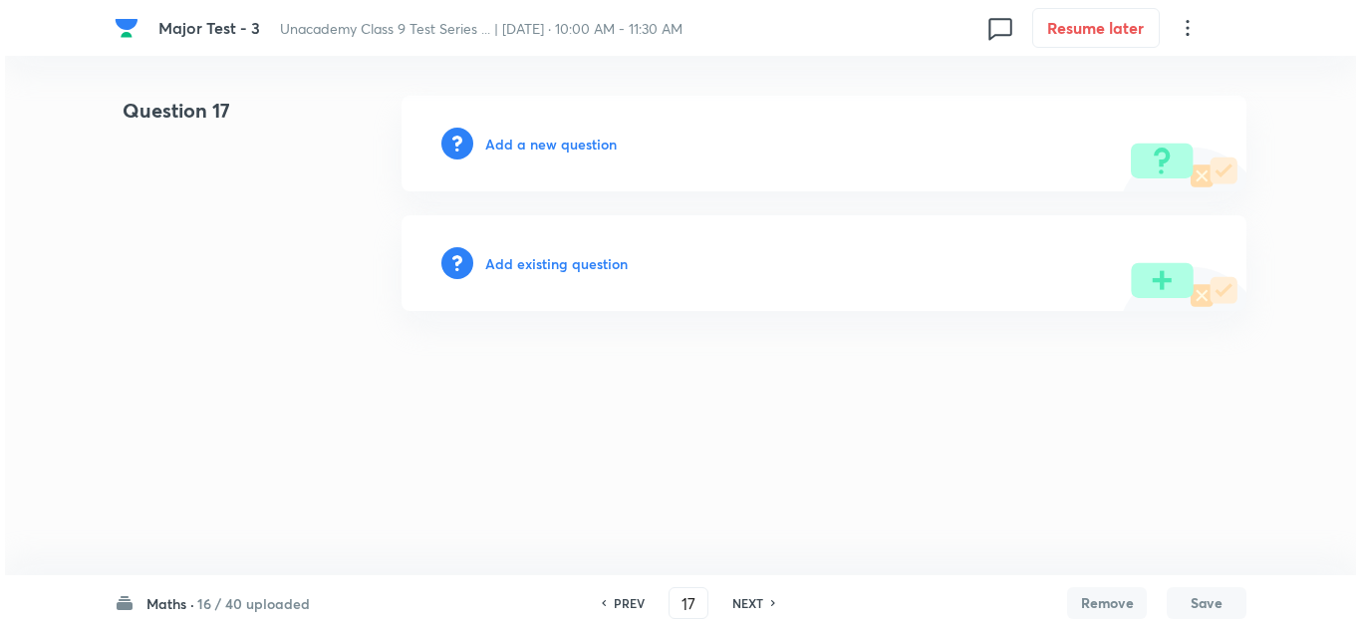
scroll to position [0, 0]
click at [573, 139] on h6 "Add a new question" at bounding box center [551, 144] width 132 height 21
click at [573, 139] on h6 "Choose a question type" at bounding box center [561, 144] width 153 height 21
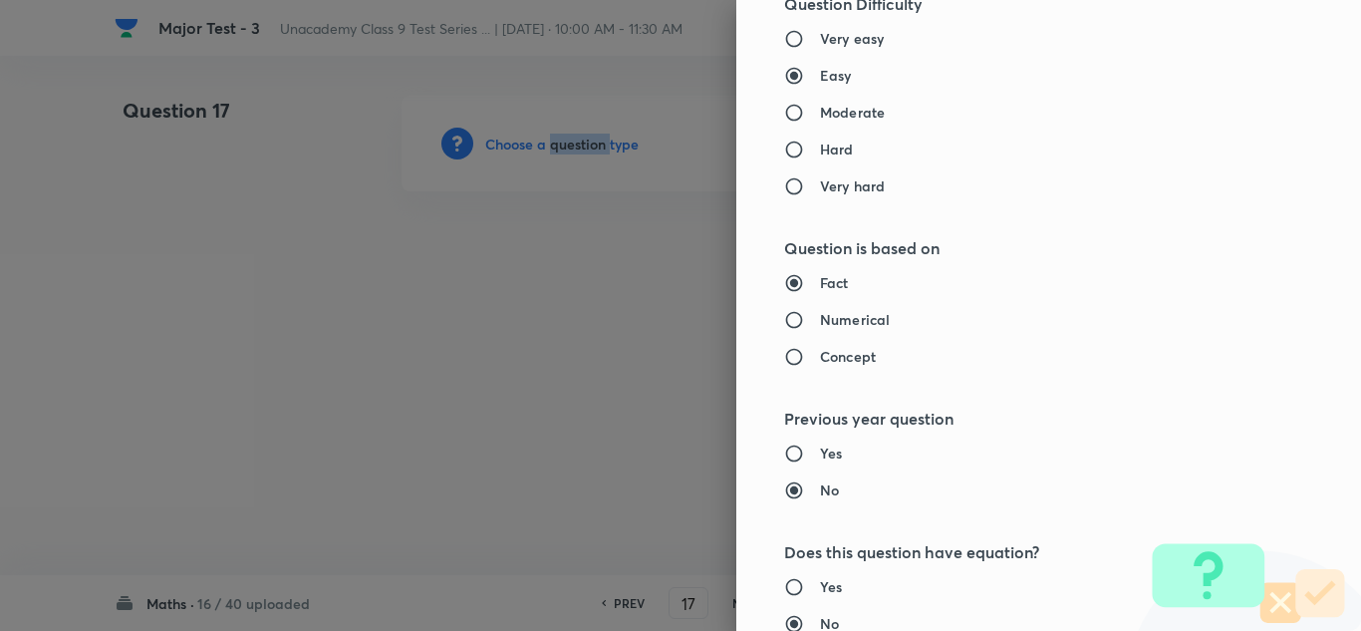
scroll to position [1295, 0]
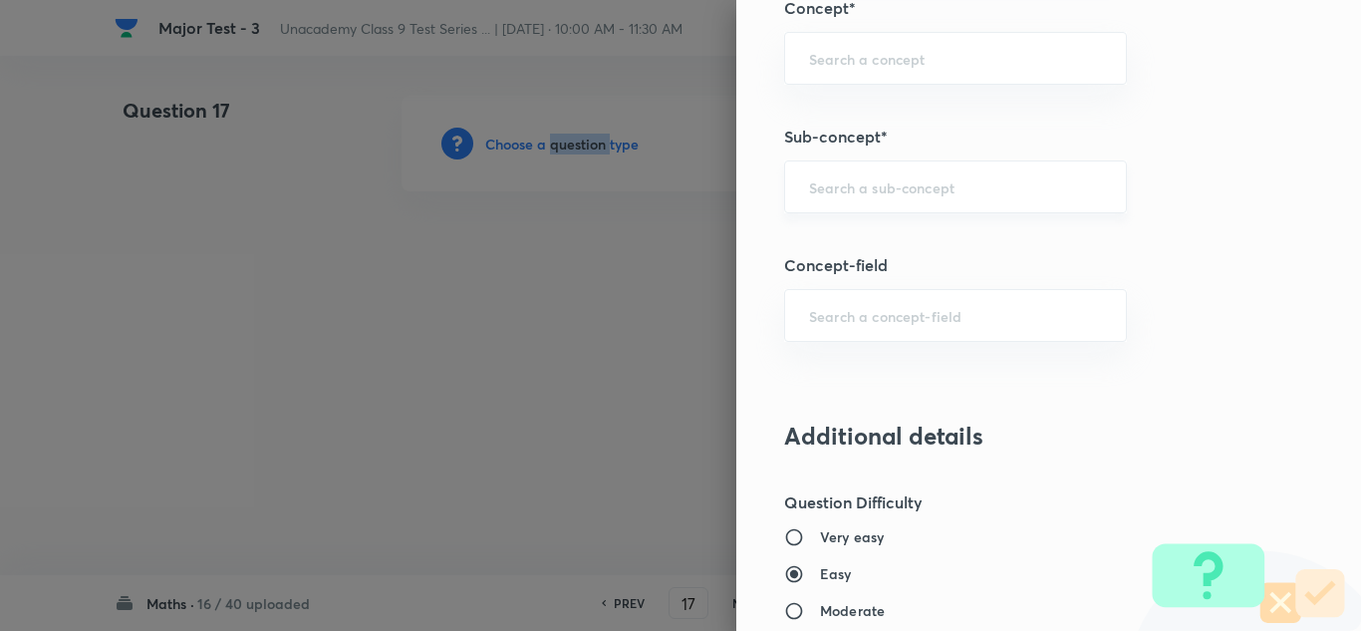
click at [916, 176] on div "​" at bounding box center [955, 186] width 343 height 53
paste input "Number"
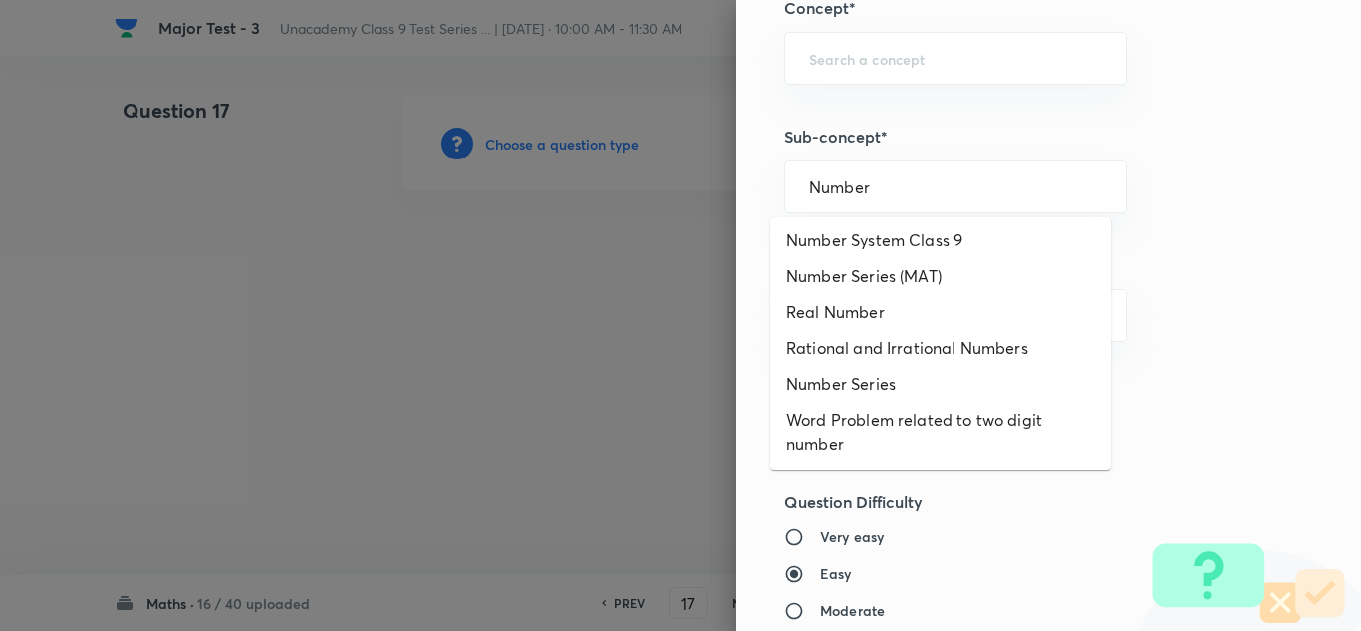
scroll to position [0, 0]
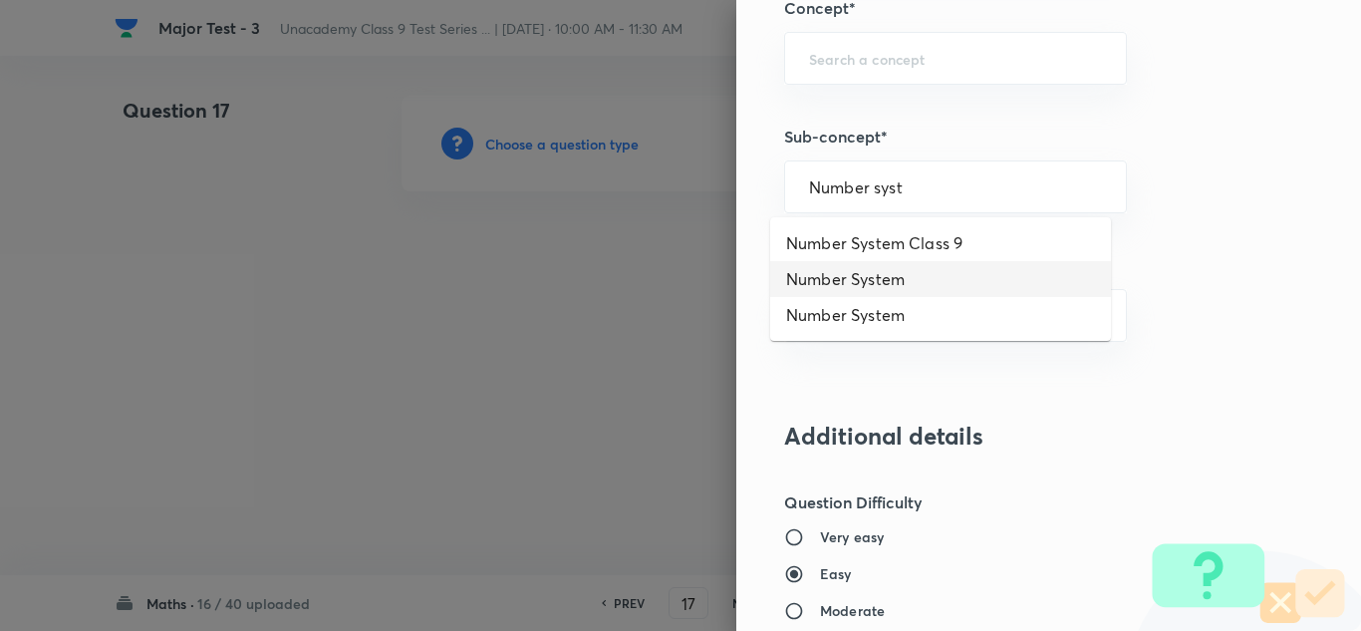
click at [906, 282] on li "Number System" at bounding box center [940, 279] width 341 height 36
type input "Number System"
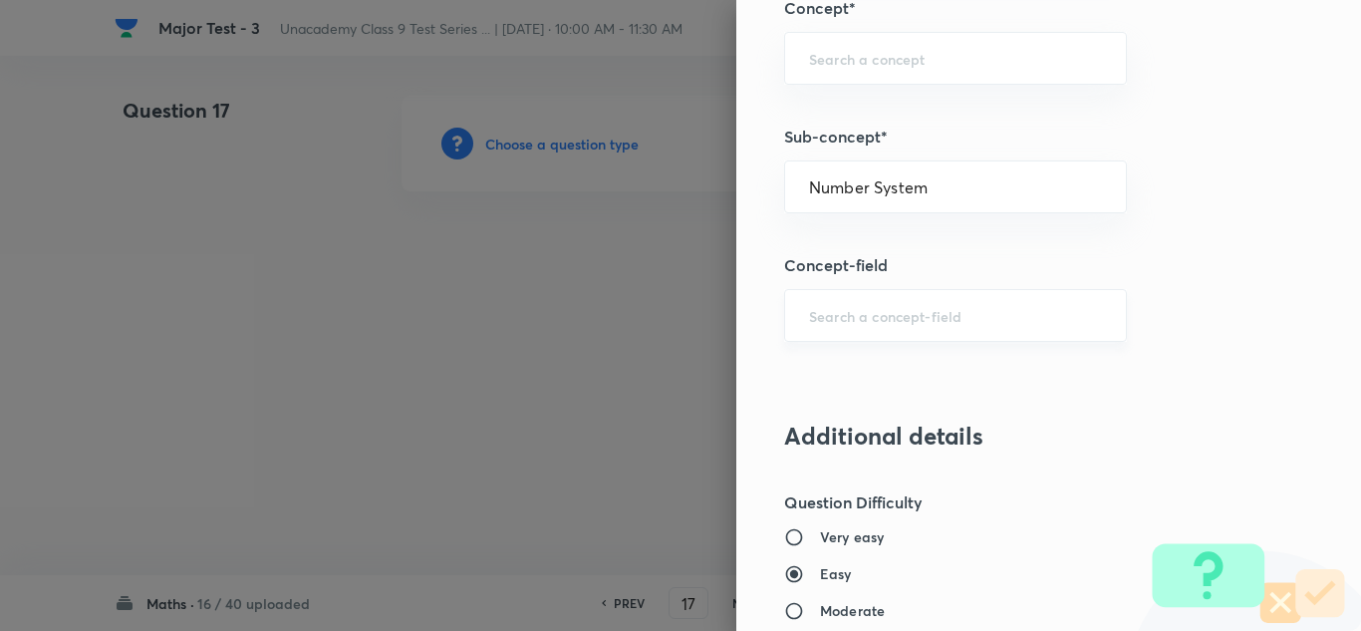
type input "Foundation Class 8"
type input "Mathematics"
type input "Number System"
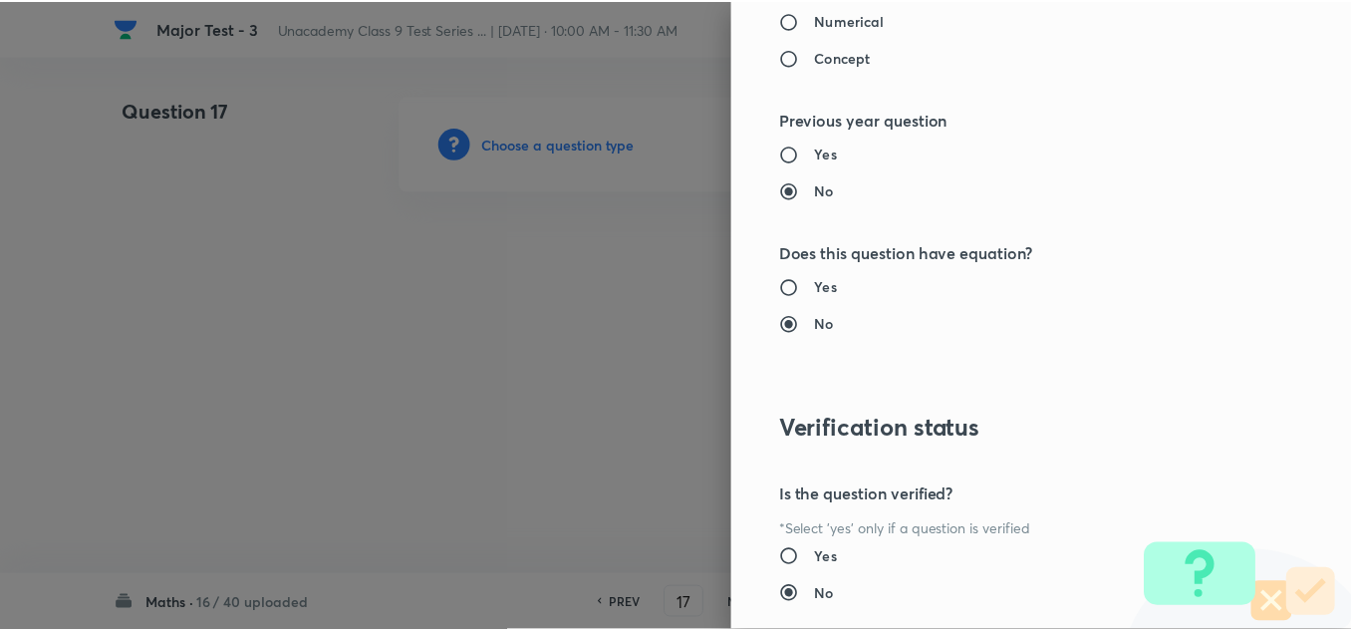
scroll to position [2219, 0]
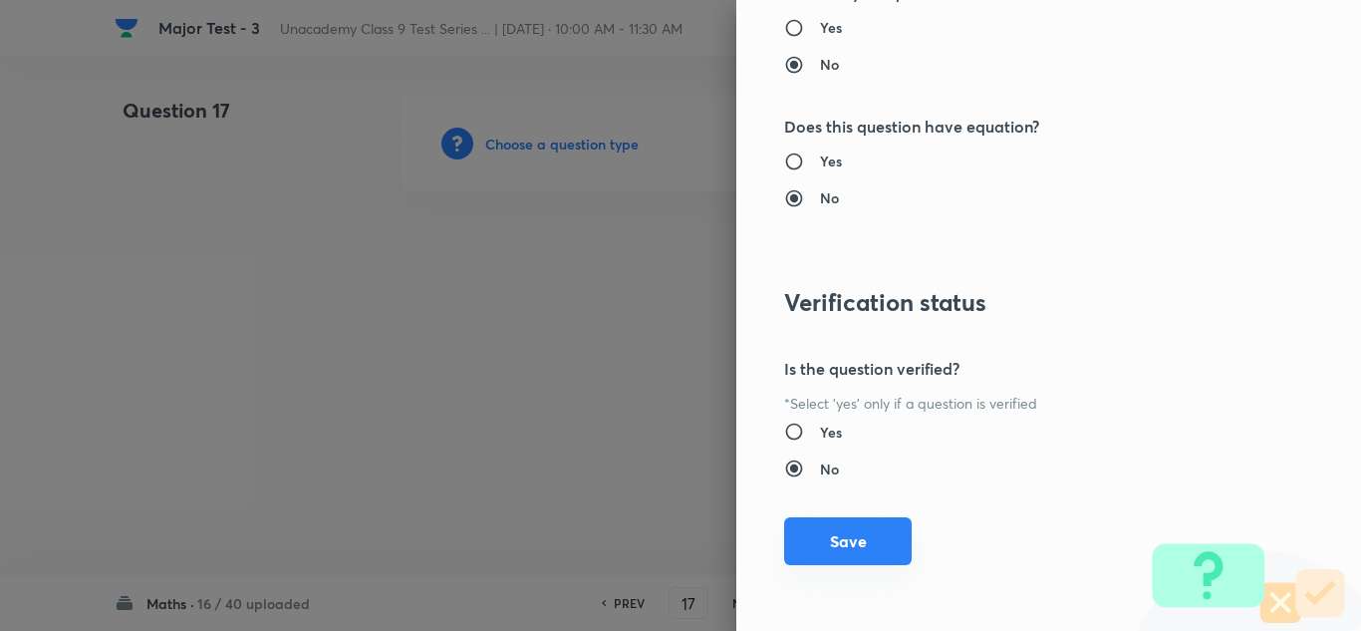
click at [849, 553] on button "Save" at bounding box center [848, 541] width 128 height 48
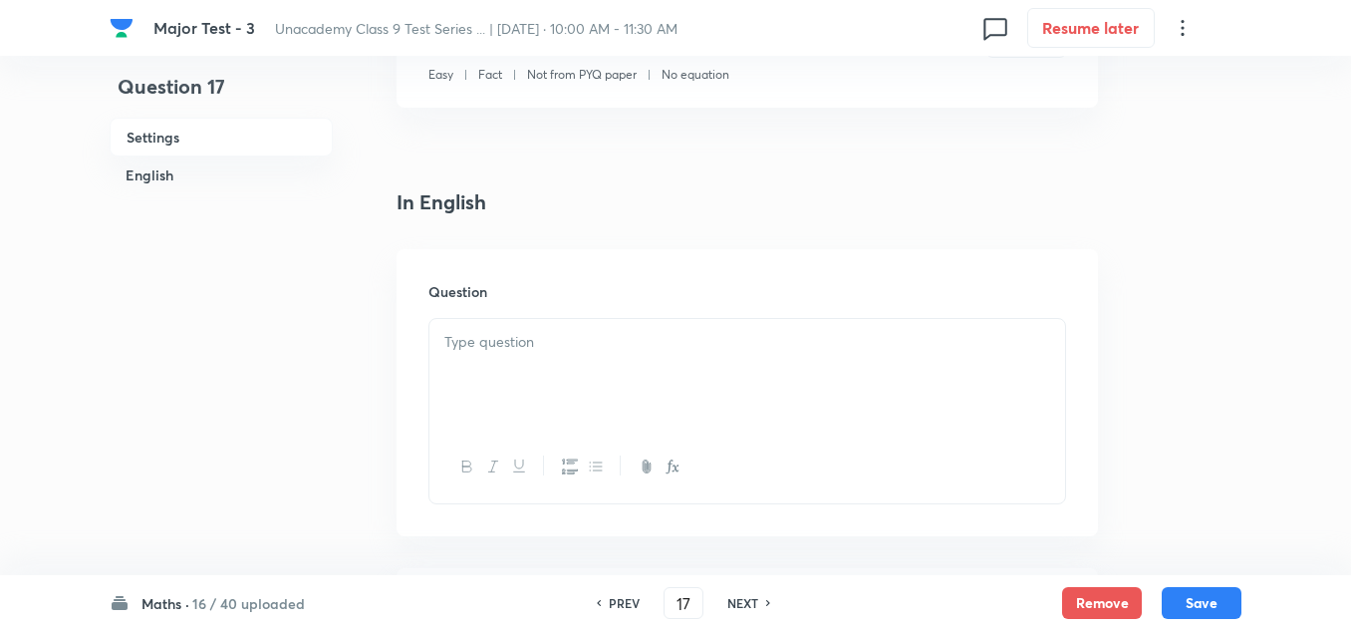
scroll to position [498, 0]
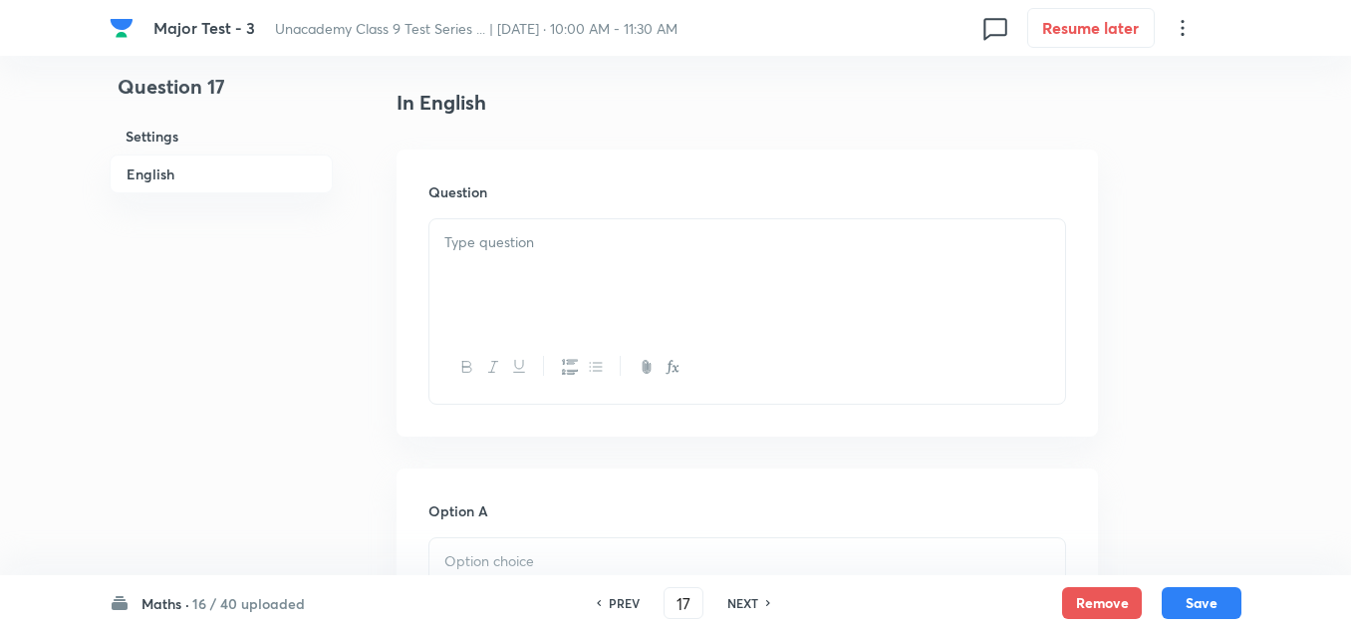
click at [533, 256] on div at bounding box center [747, 275] width 636 height 112
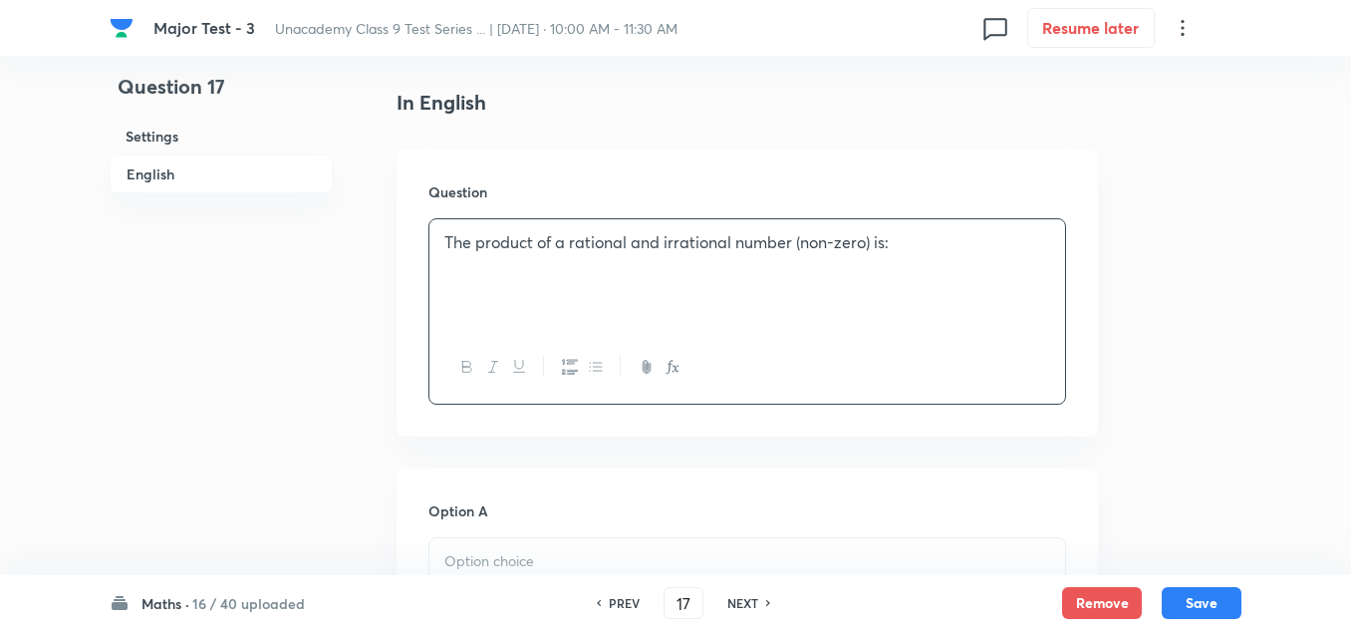
scroll to position [697, 0]
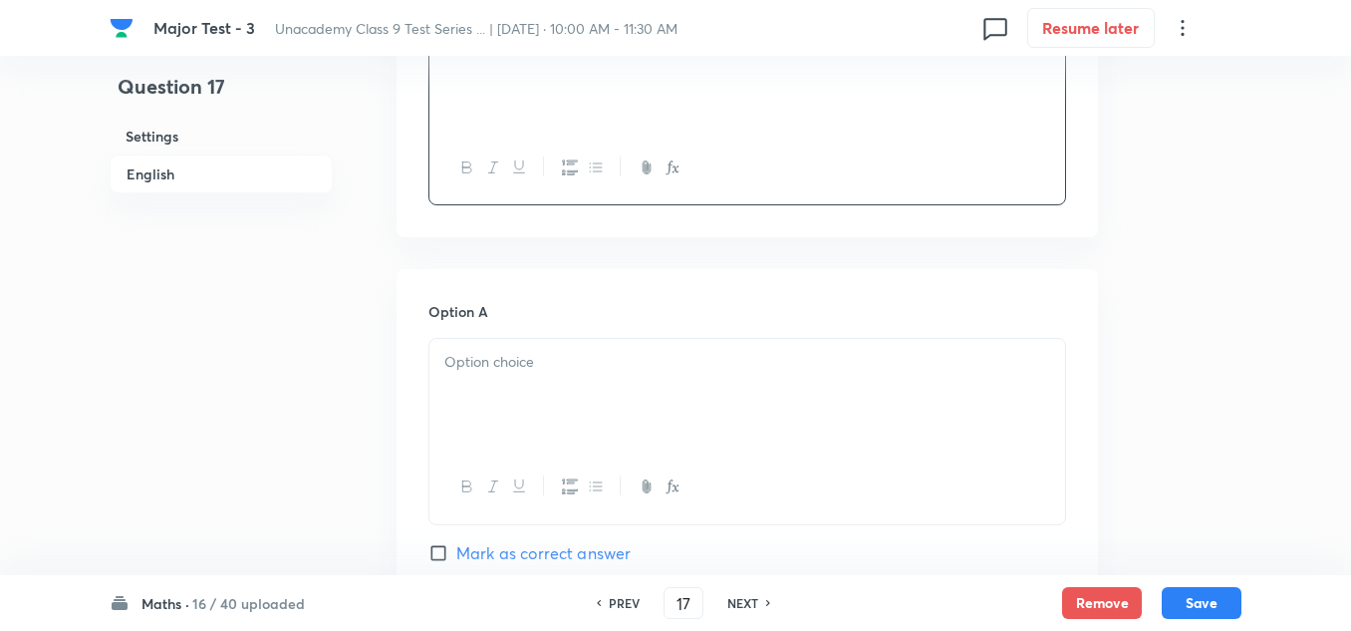
click at [513, 382] on div at bounding box center [747, 395] width 636 height 112
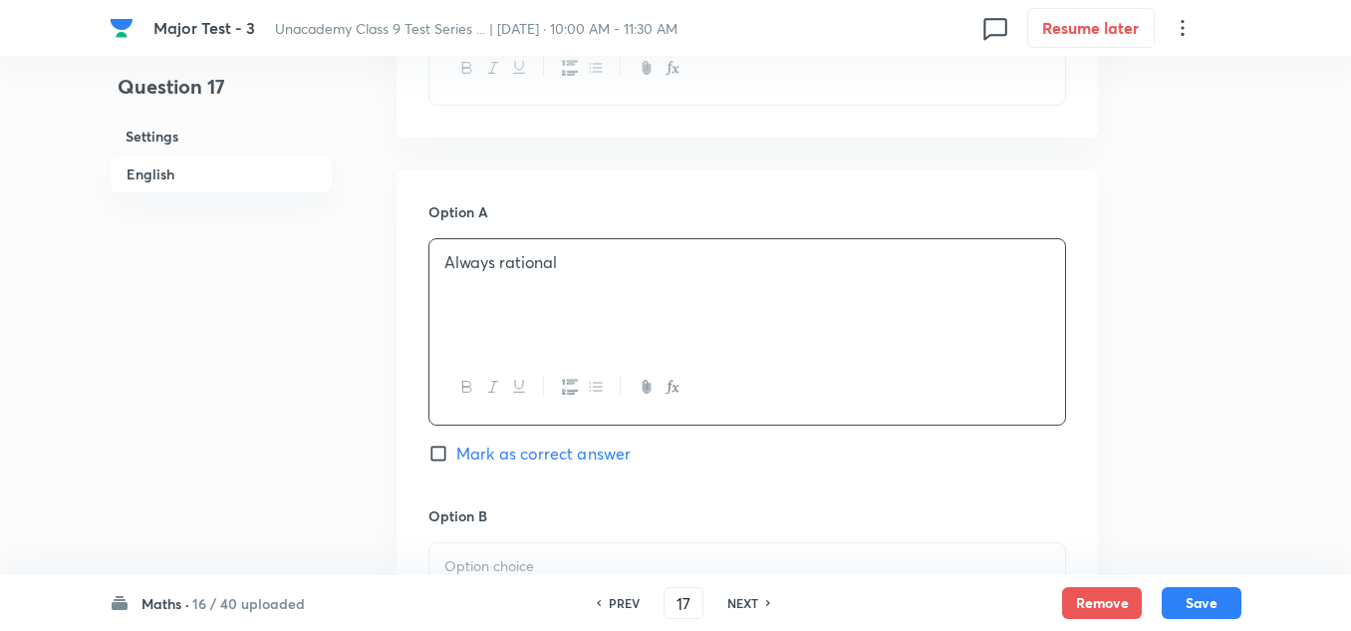
scroll to position [996, 0]
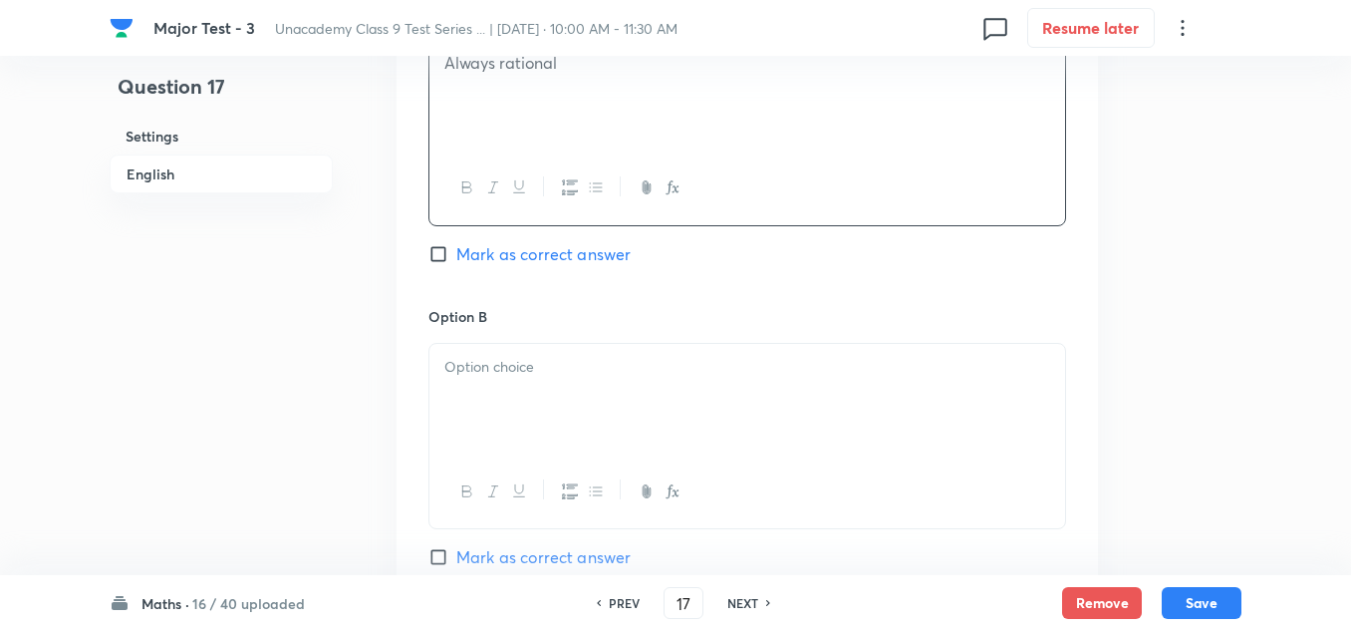
click at [495, 390] on div at bounding box center [747, 400] width 636 height 112
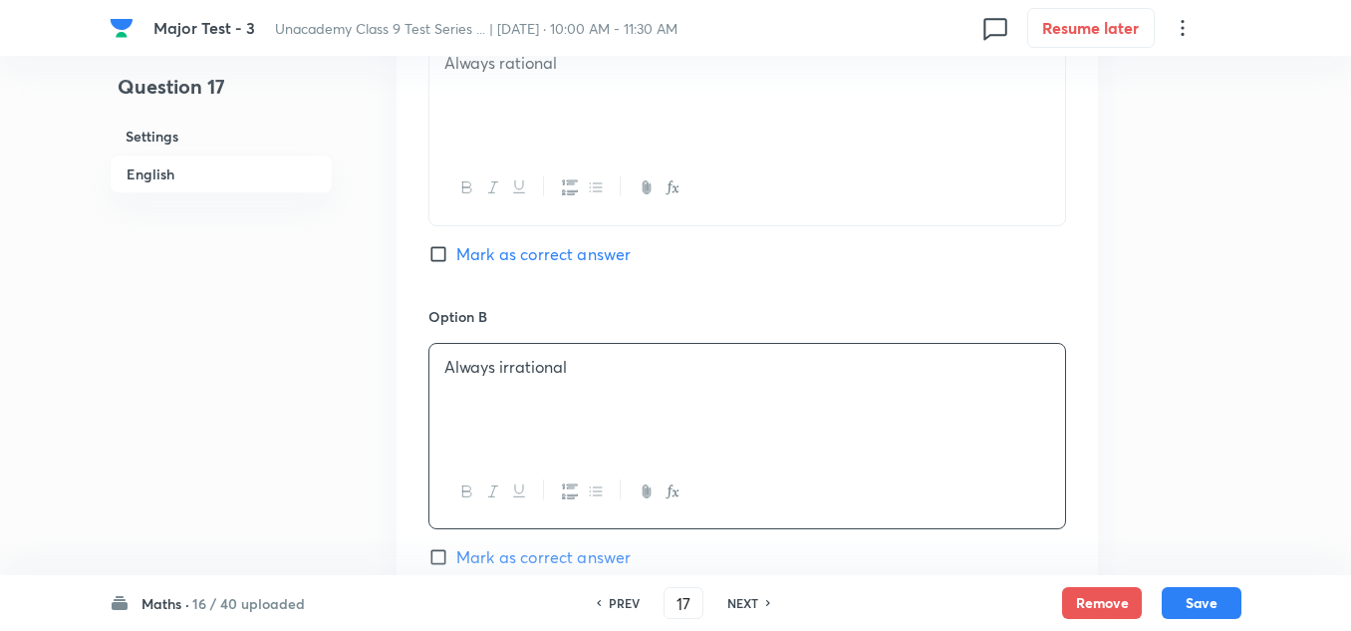
scroll to position [1196, 0]
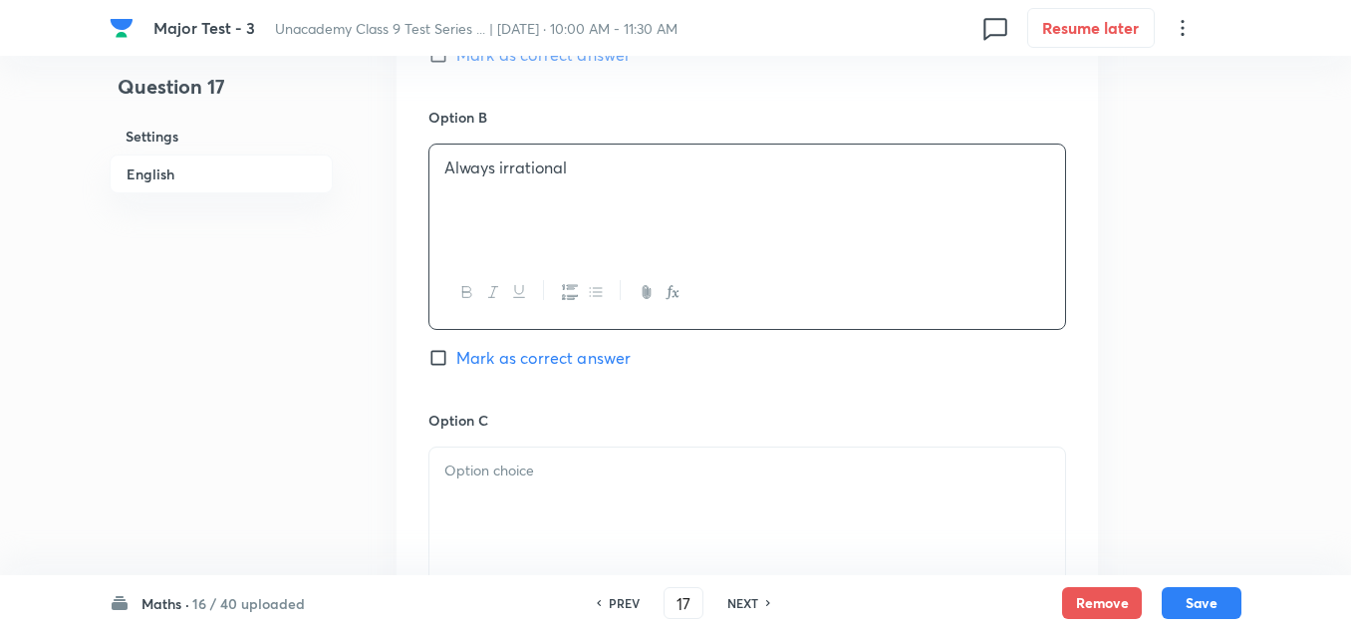
click at [475, 472] on p at bounding box center [747, 470] width 606 height 23
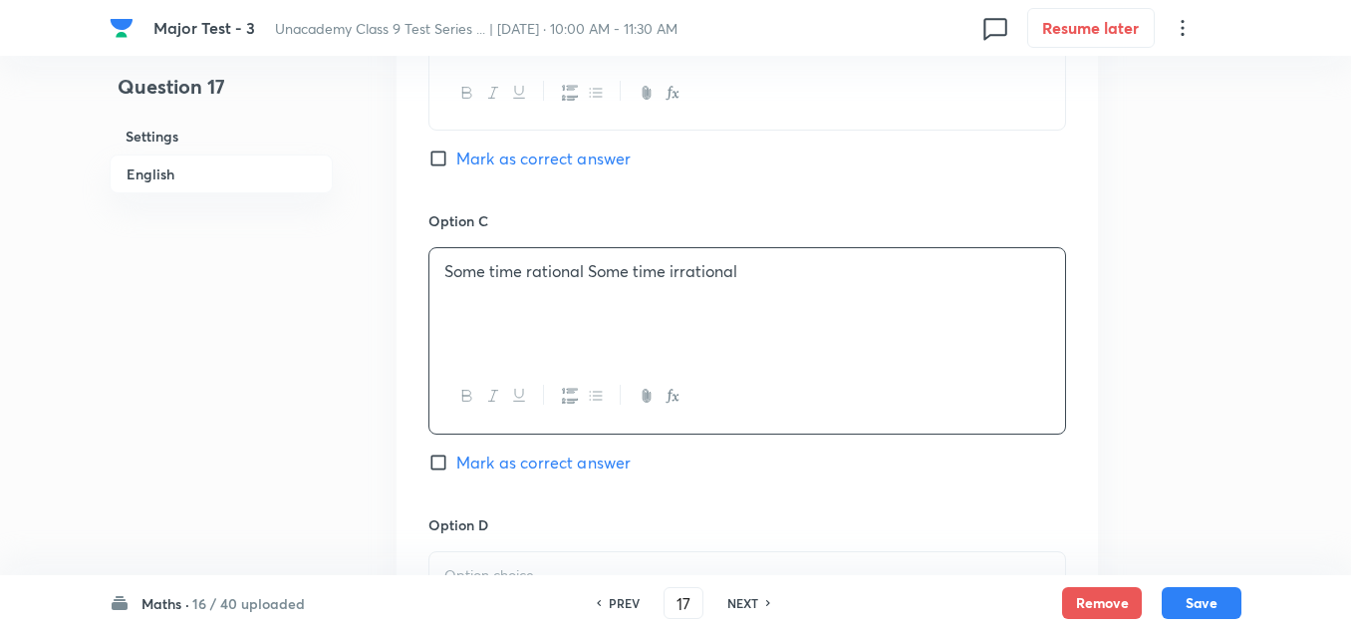
scroll to position [1494, 0]
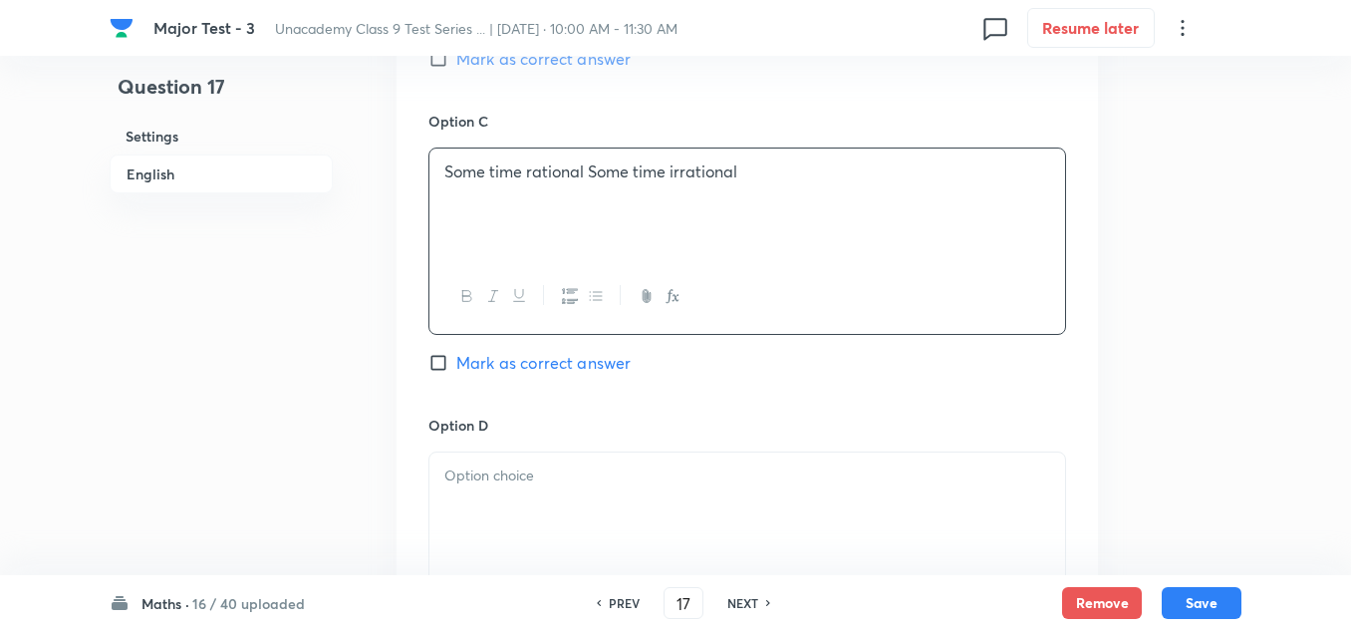
click at [497, 491] on div at bounding box center [747, 508] width 636 height 112
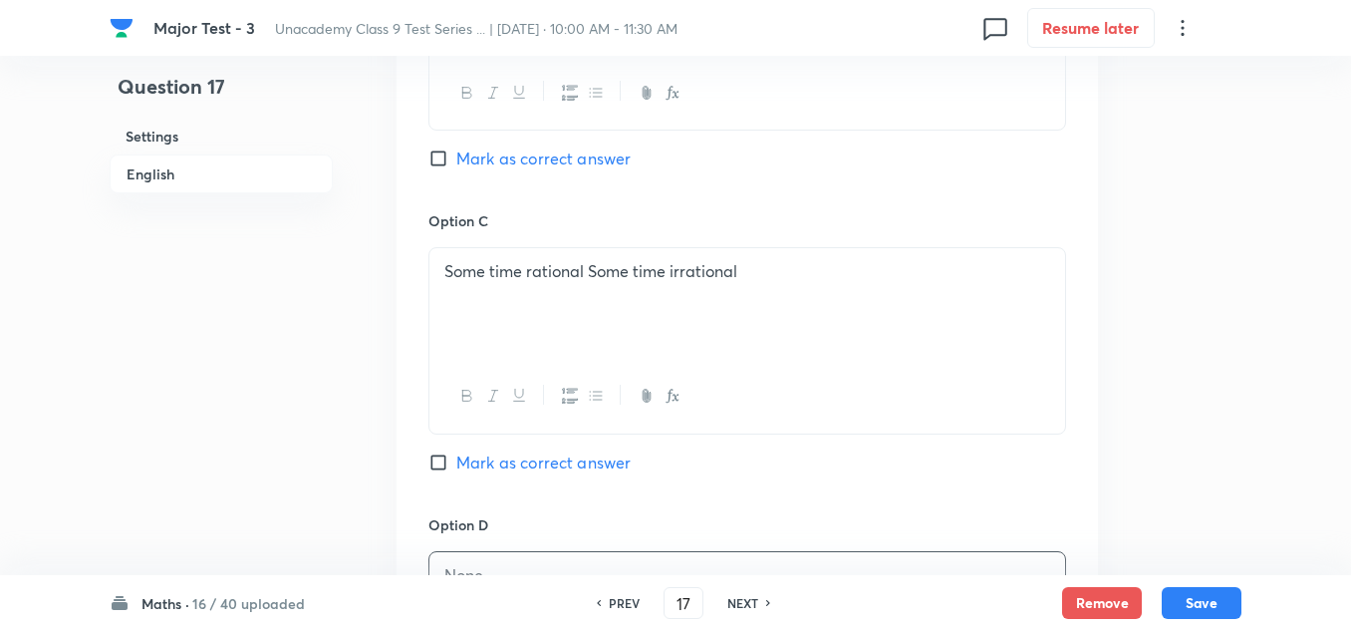
scroll to position [1295, 0]
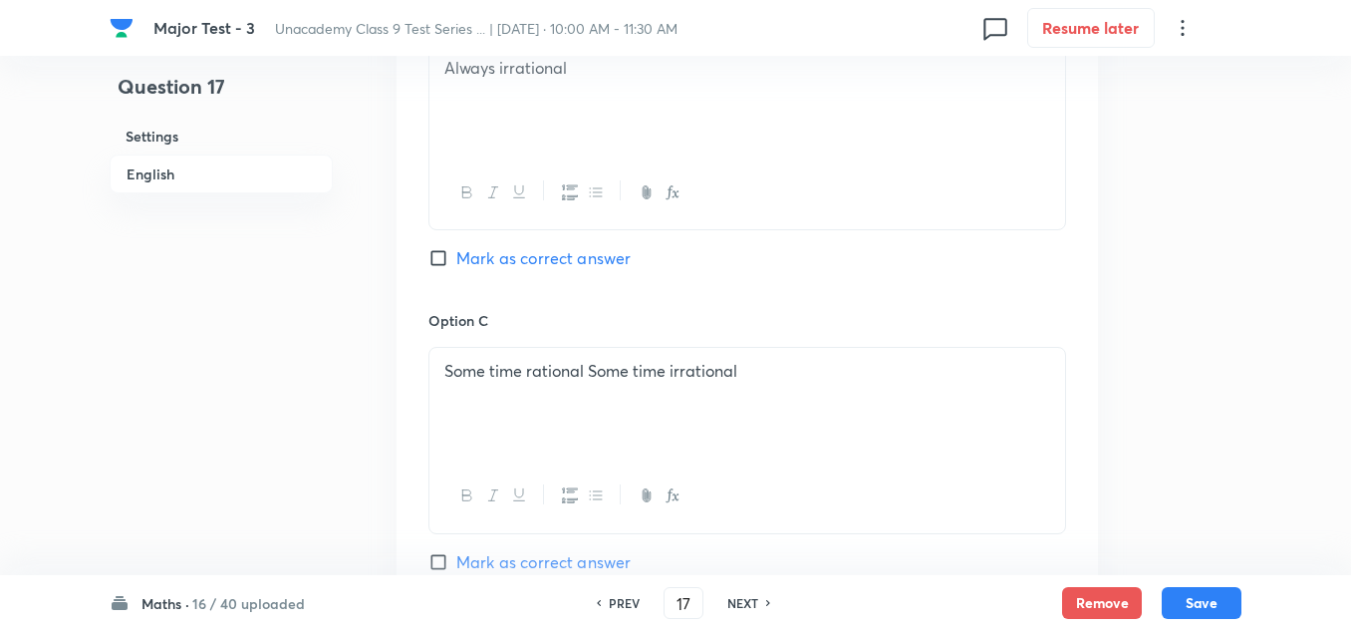
click at [569, 251] on span "Mark as correct answer" at bounding box center [543, 258] width 174 height 24
click at [456, 251] on input "Mark as correct answer" at bounding box center [442, 258] width 28 height 20
checkbox input "true"
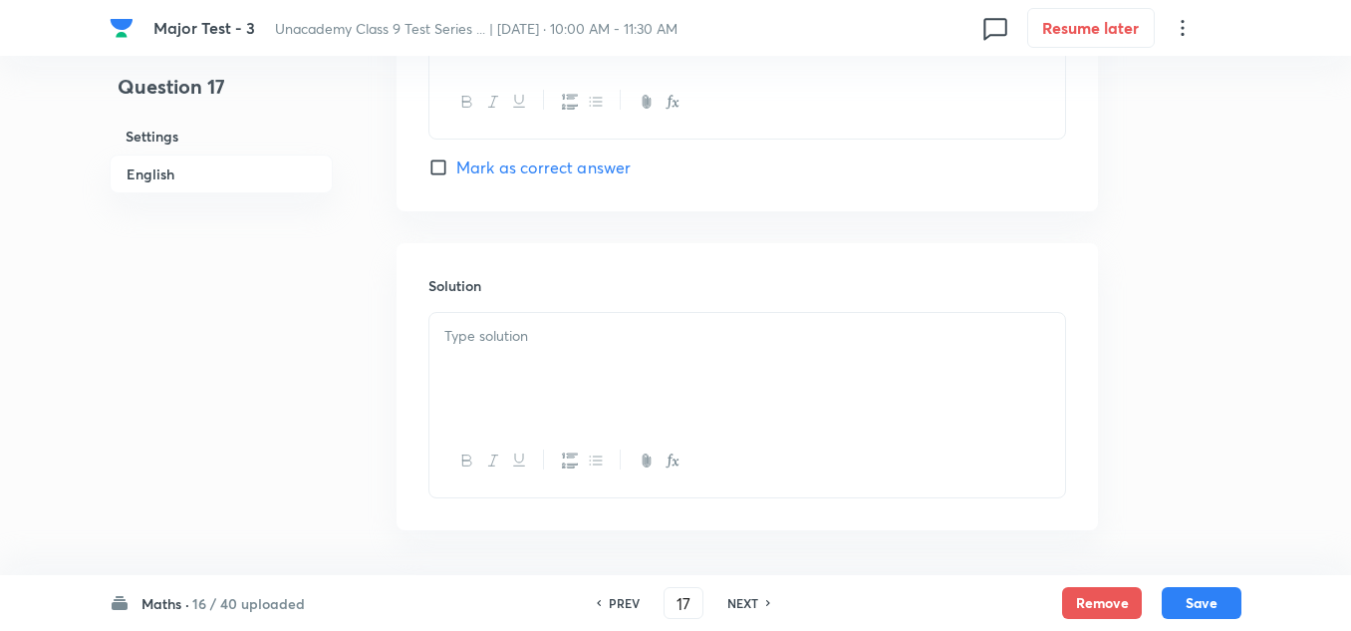
scroll to position [2067, 0]
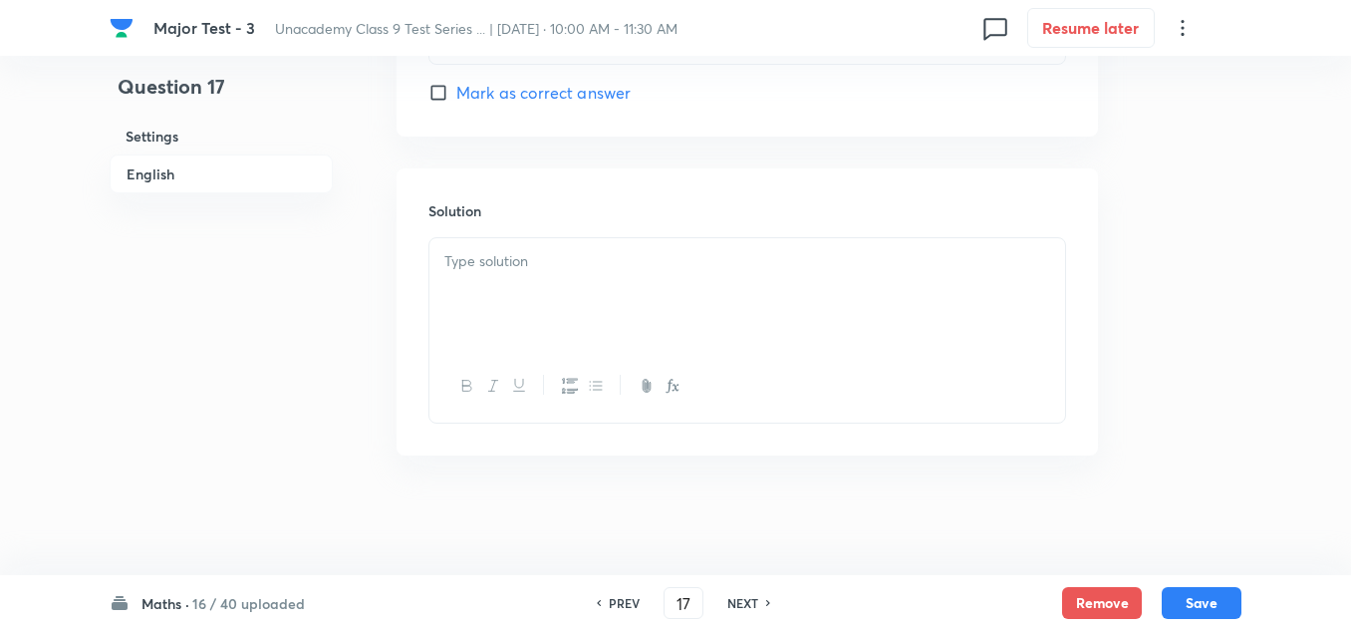
click at [558, 292] on div at bounding box center [747, 294] width 636 height 112
click at [1216, 591] on button "Save" at bounding box center [1202, 601] width 80 height 32
type input "18"
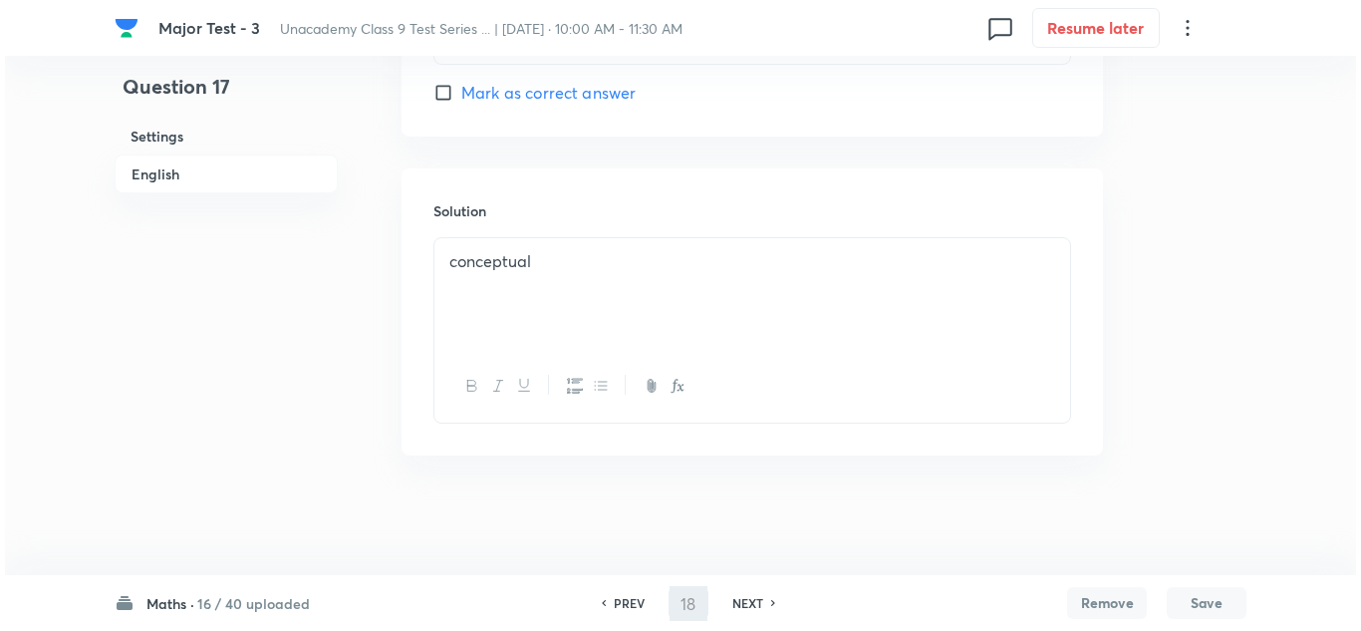
scroll to position [0, 0]
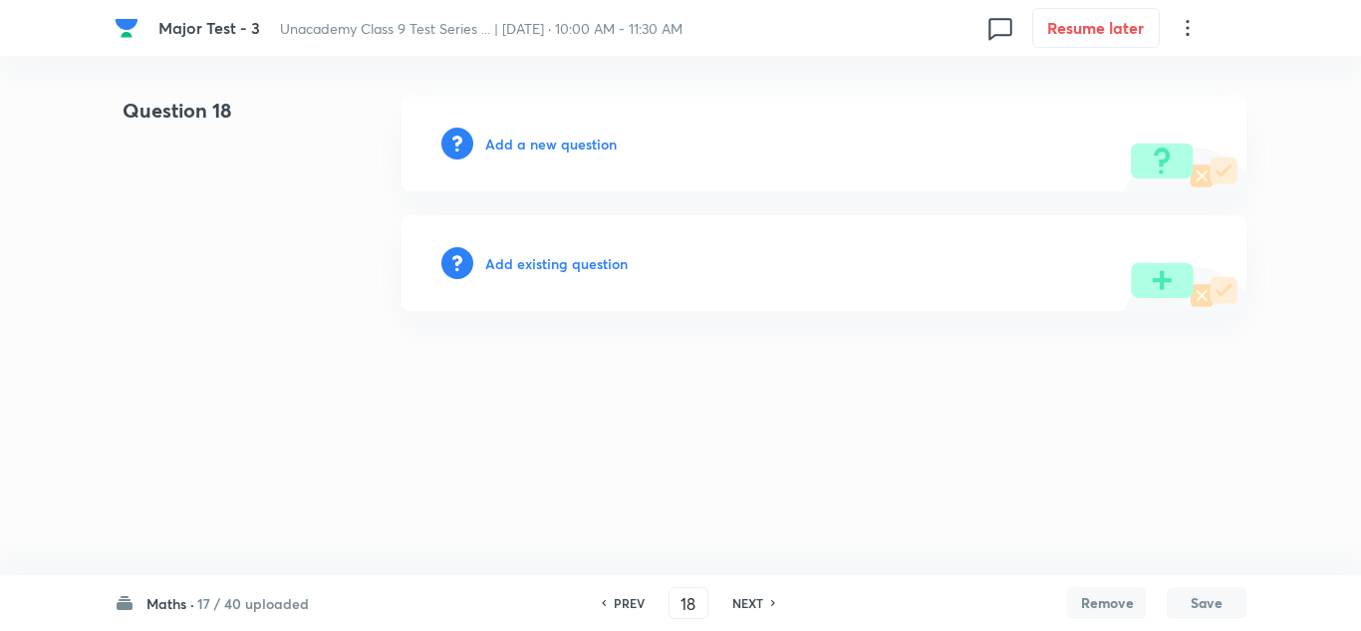
click at [576, 142] on h6 "Add a new question" at bounding box center [551, 144] width 132 height 21
click at [576, 142] on h6 "Choose a question type" at bounding box center [561, 144] width 153 height 21
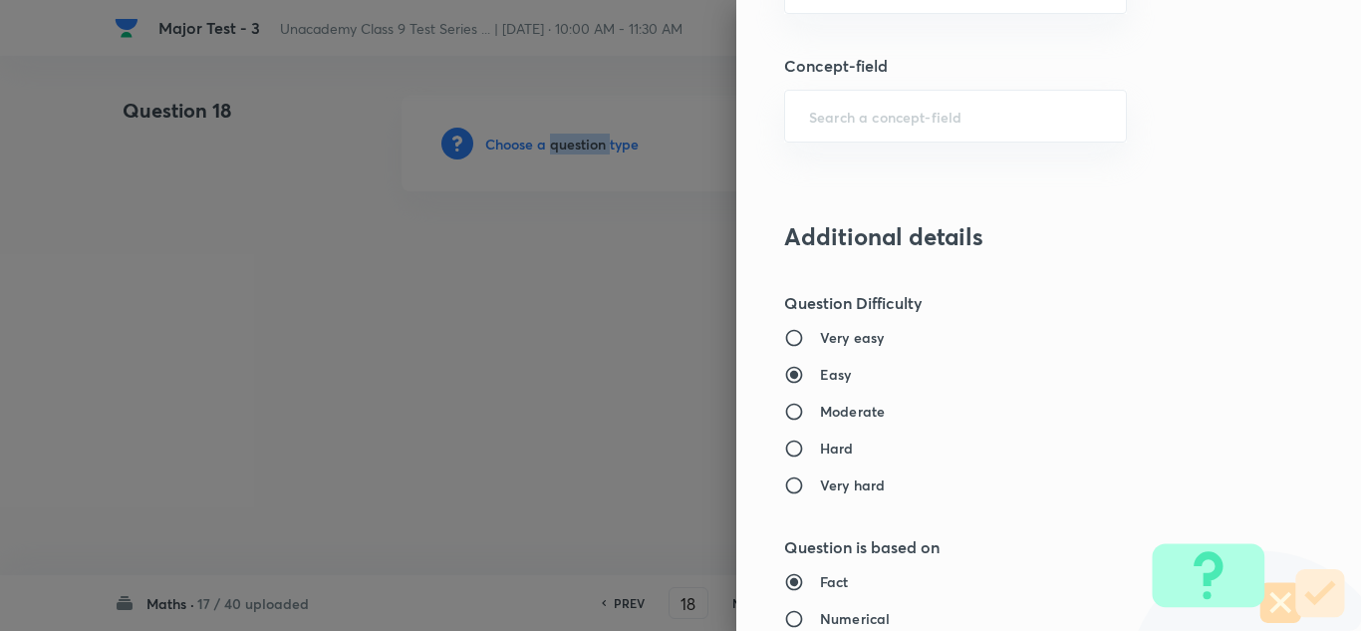
scroll to position [1295, 0]
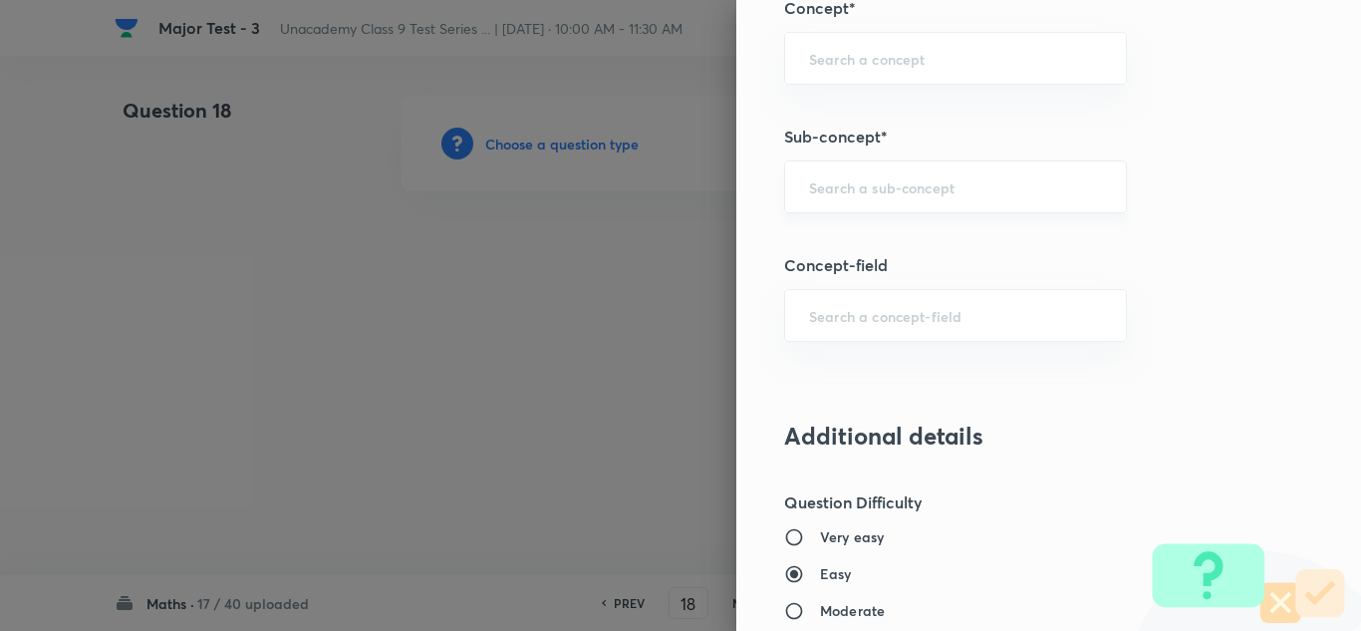
click at [879, 192] on input "text" at bounding box center [955, 186] width 293 height 19
click at [834, 181] on input "text" at bounding box center [955, 186] width 293 height 19
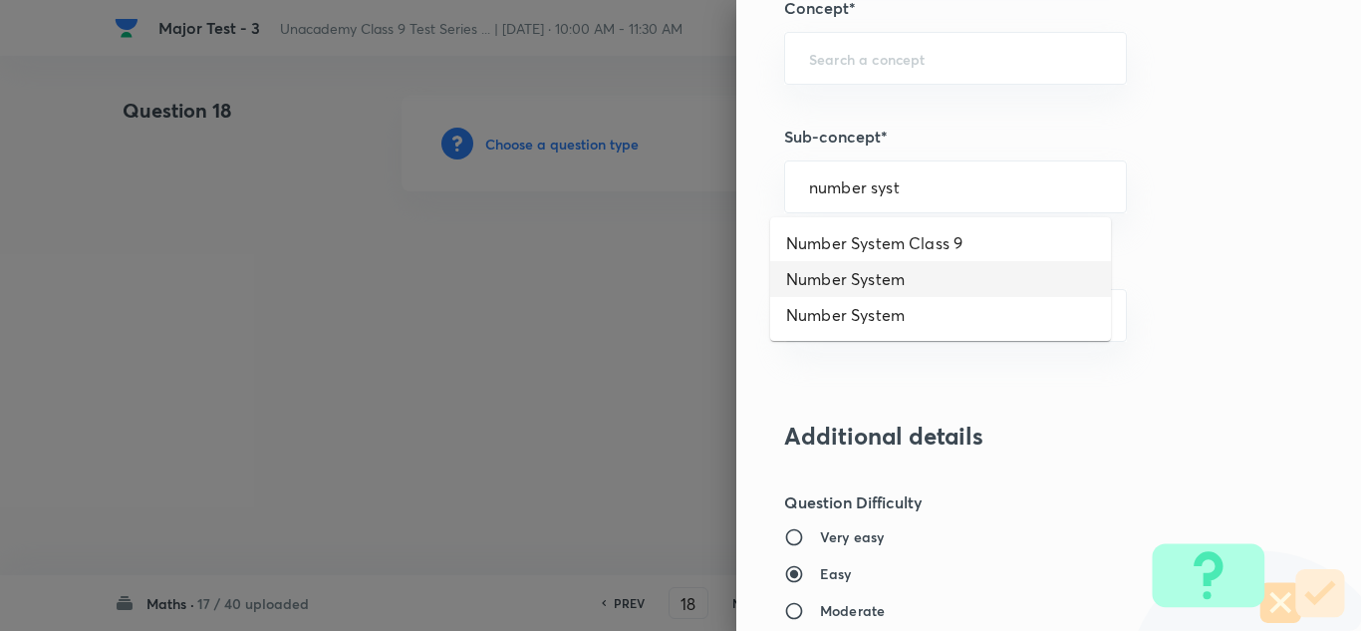
click at [886, 280] on li "Number System" at bounding box center [940, 279] width 341 height 36
type input "Number System"
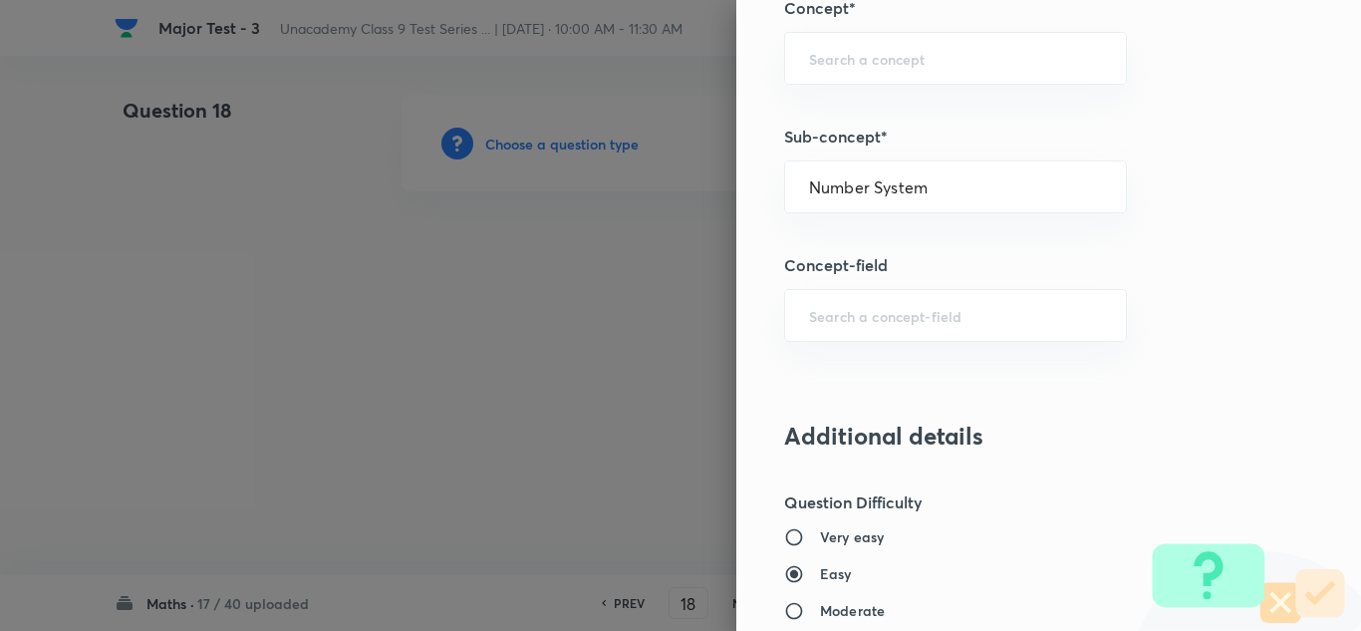
type input "Foundation Class 8"
type input "Mathematics"
type input "Number System"
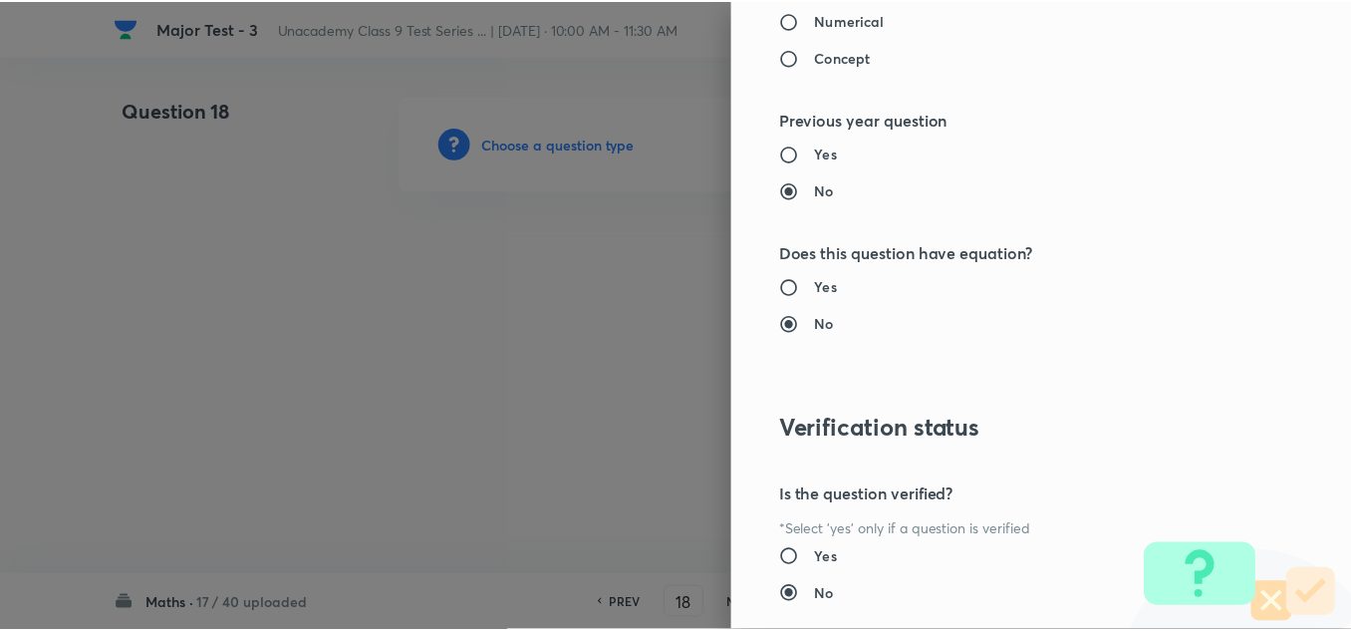
scroll to position [2219, 0]
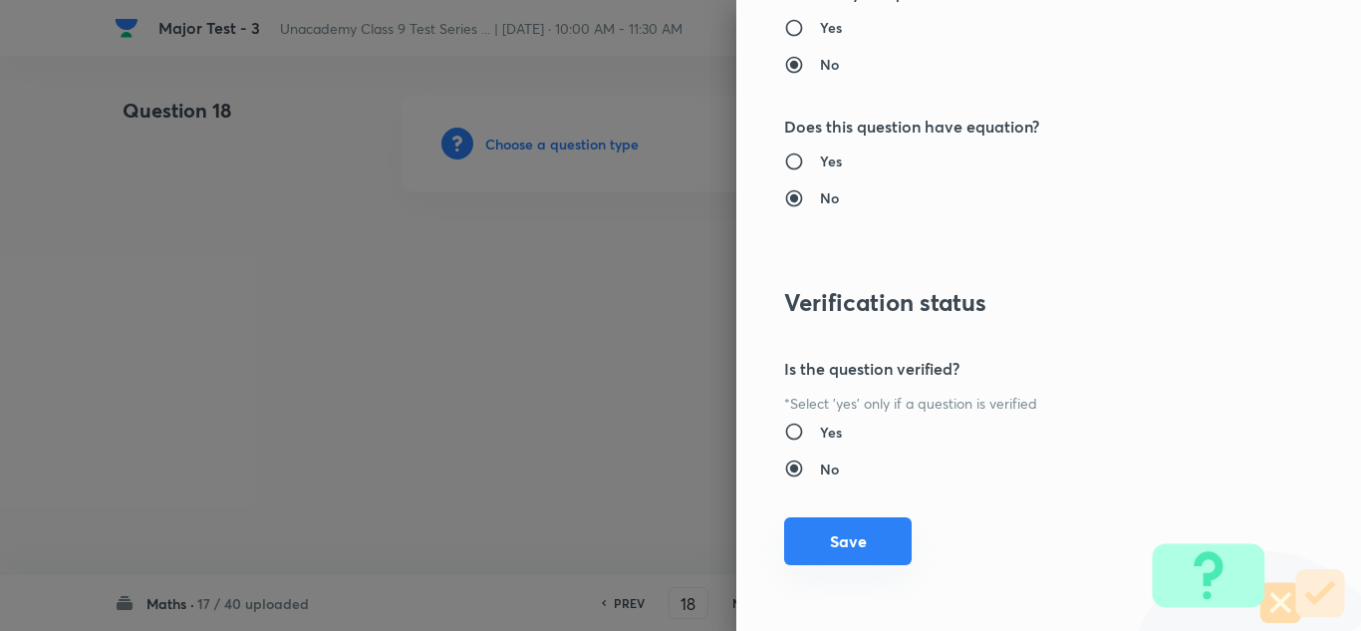
click at [835, 547] on button "Save" at bounding box center [848, 541] width 128 height 48
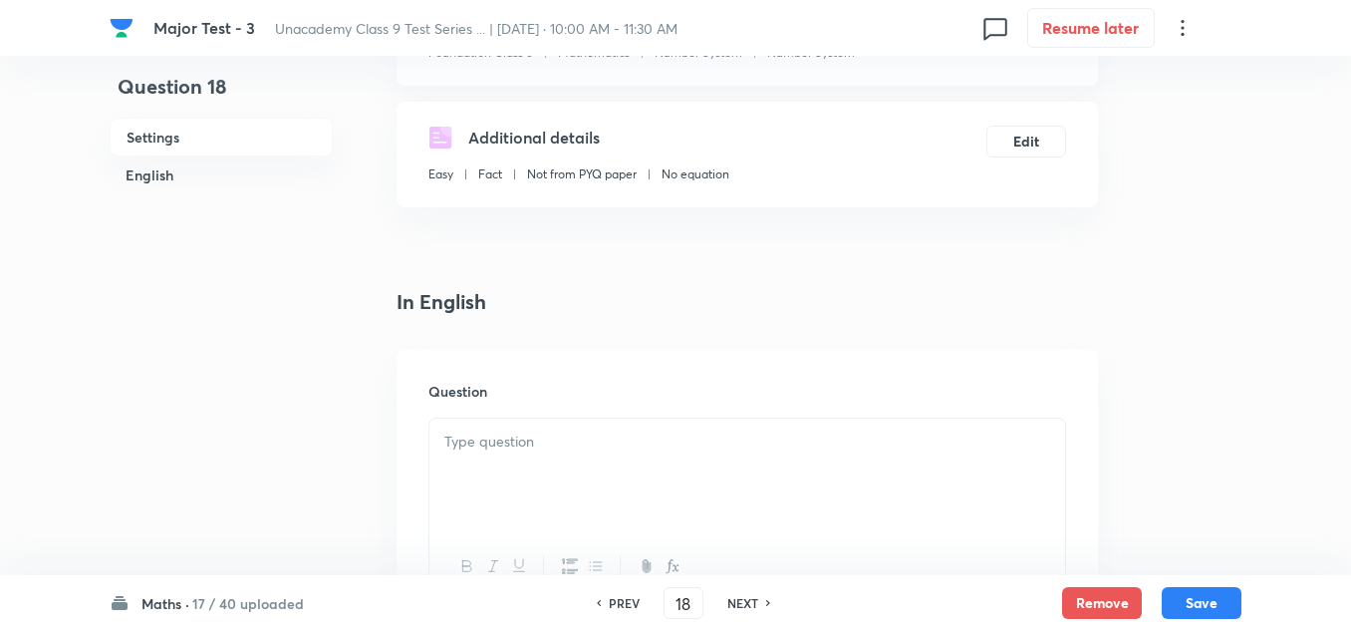
scroll to position [399, 0]
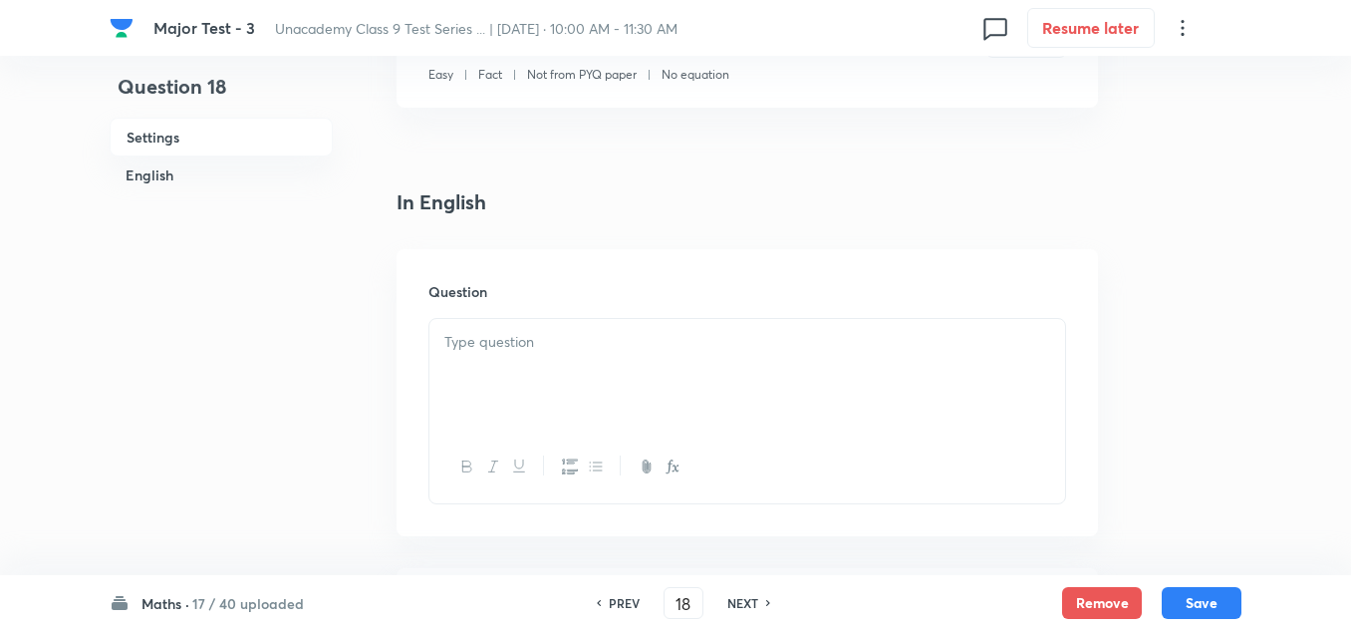
click at [522, 347] on p at bounding box center [747, 342] width 606 height 23
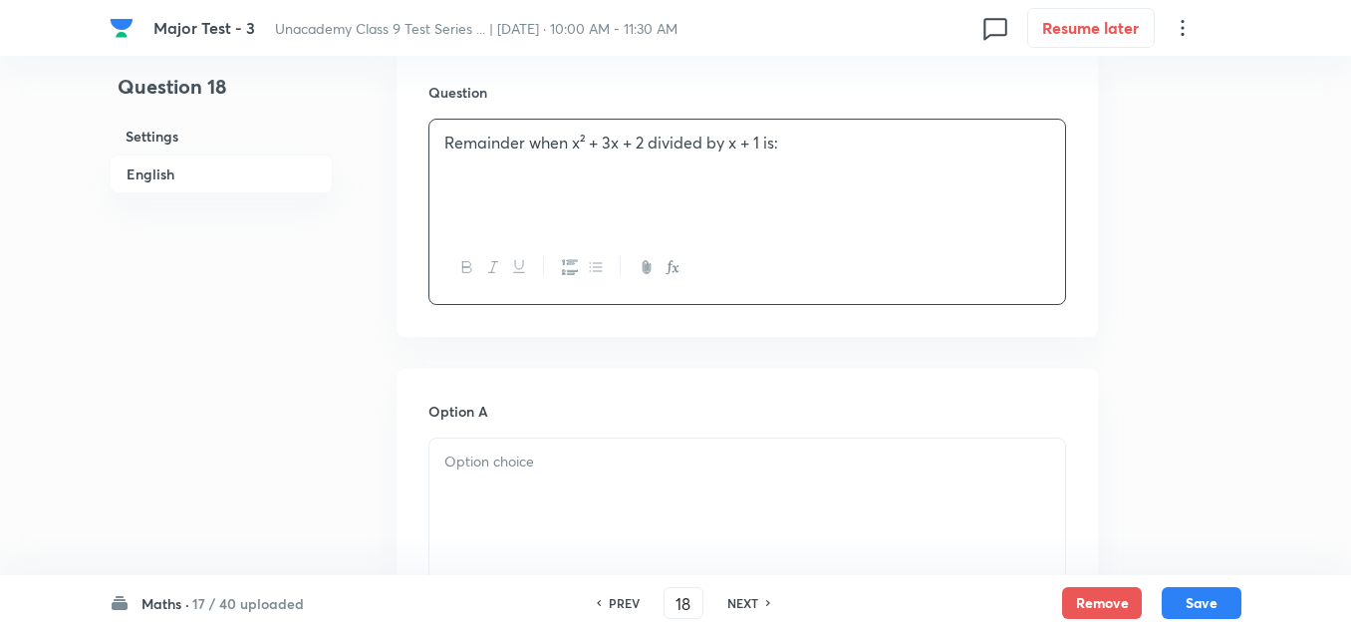
scroll to position [697, 0]
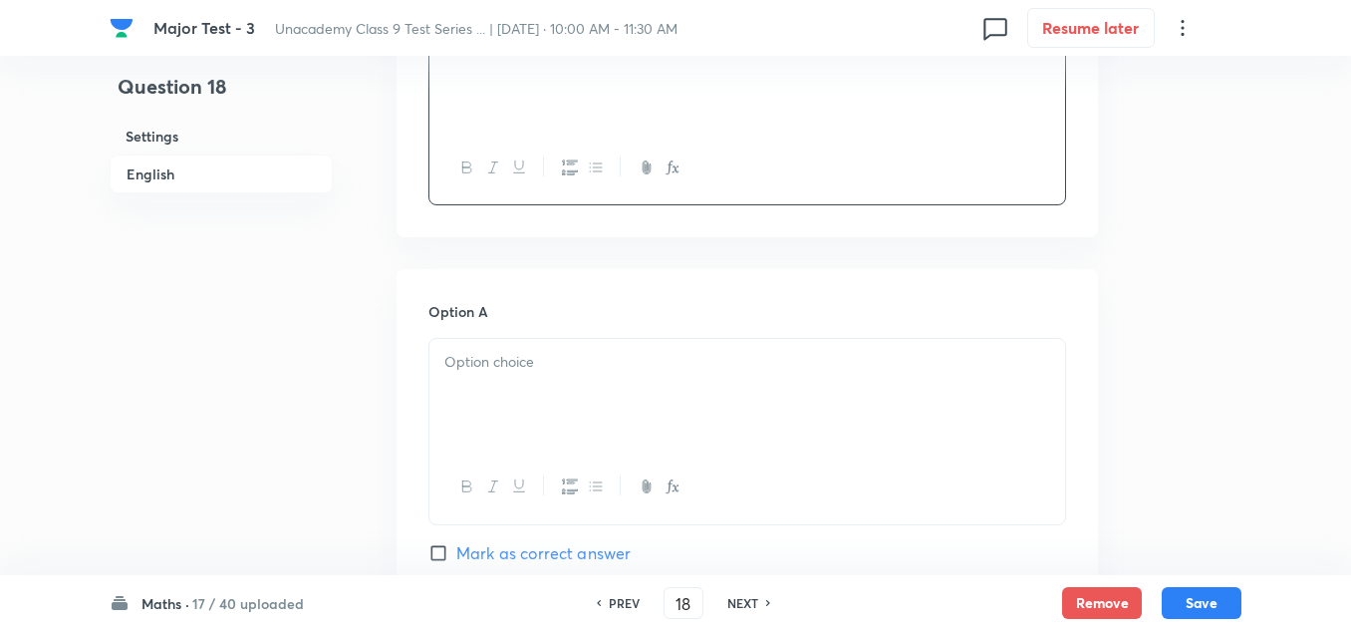
click at [539, 379] on div at bounding box center [747, 395] width 636 height 112
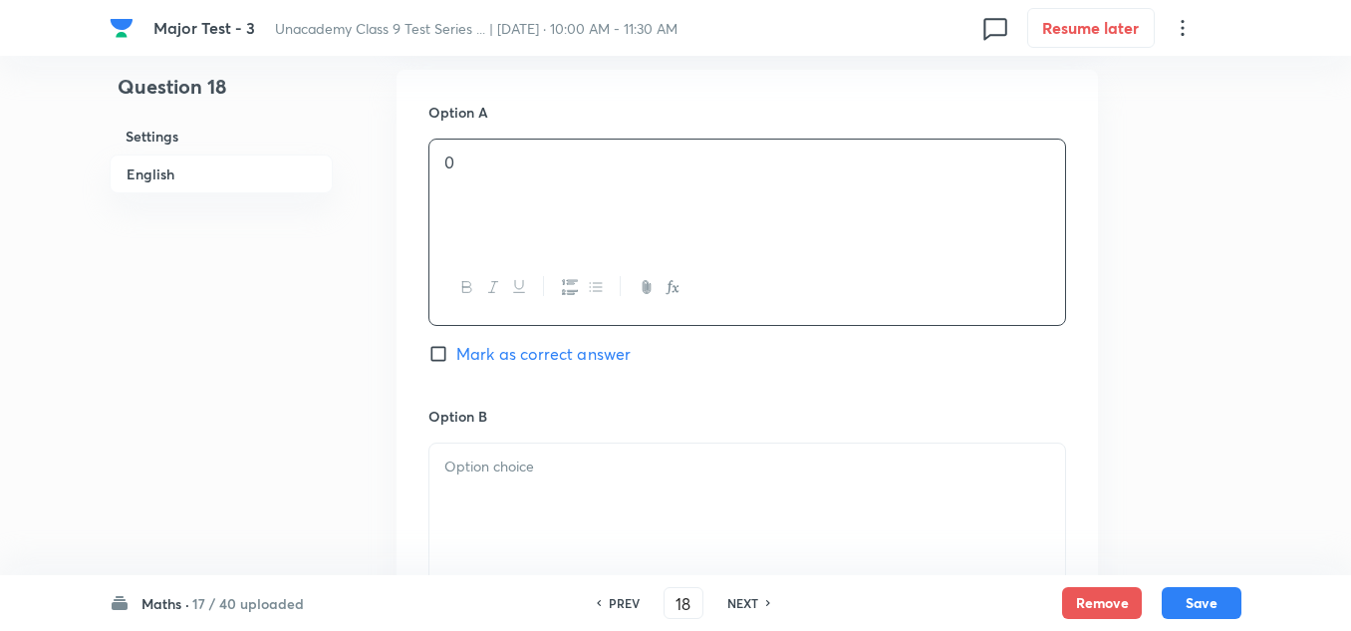
scroll to position [996, 0]
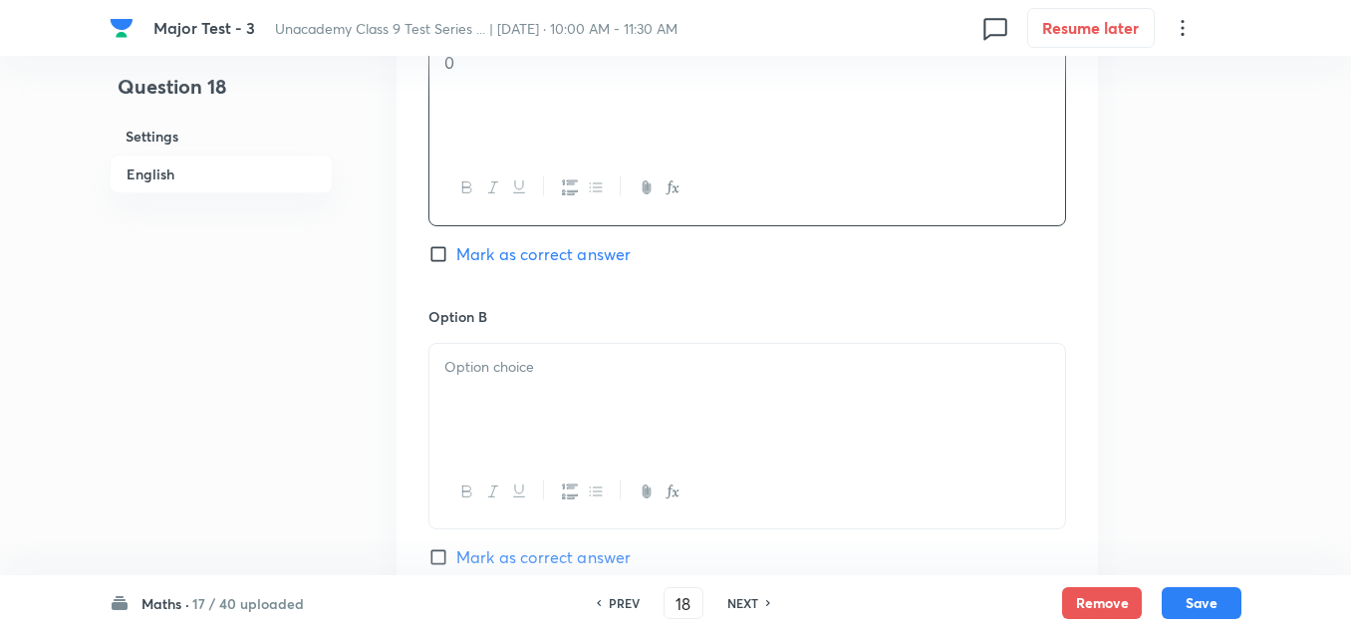
click at [536, 377] on p at bounding box center [747, 367] width 606 height 23
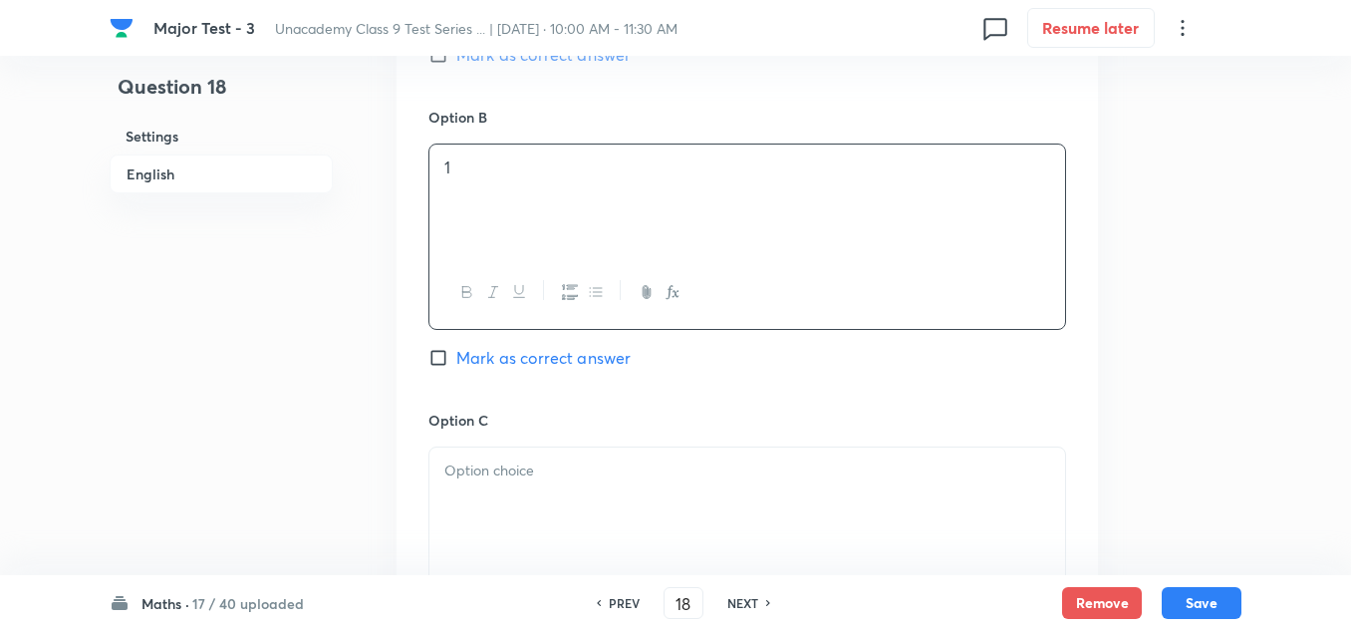
scroll to position [1295, 0]
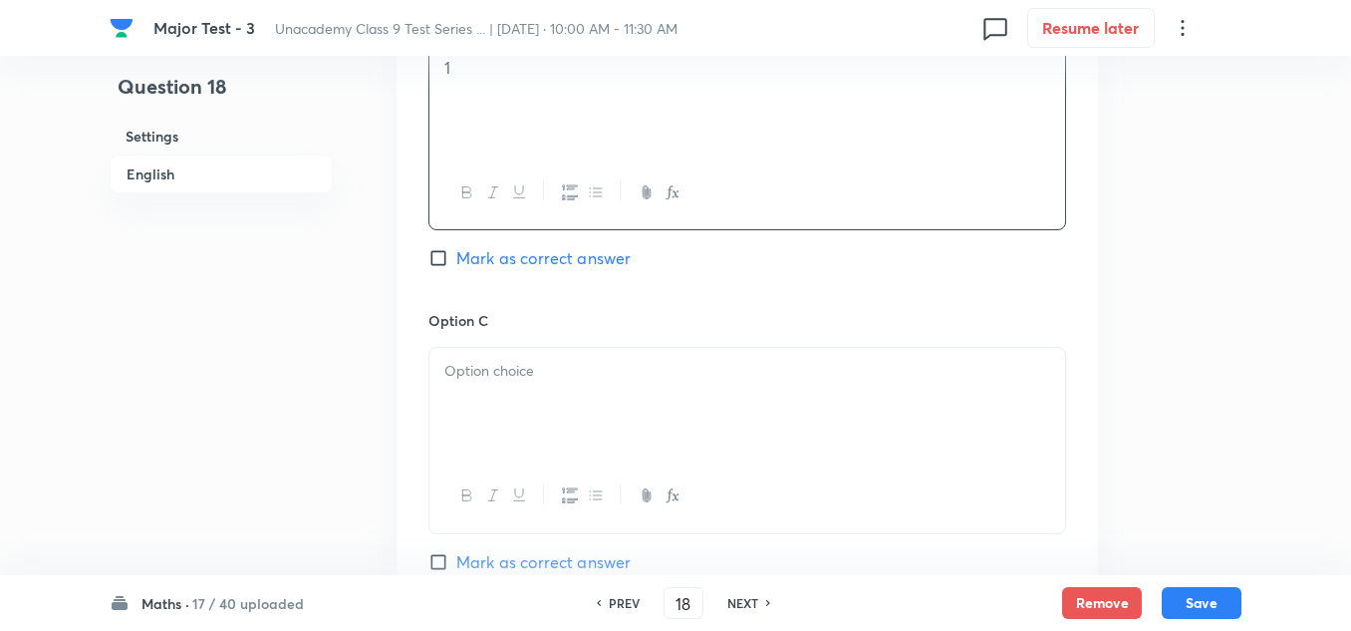
click at [555, 387] on div at bounding box center [747, 404] width 636 height 112
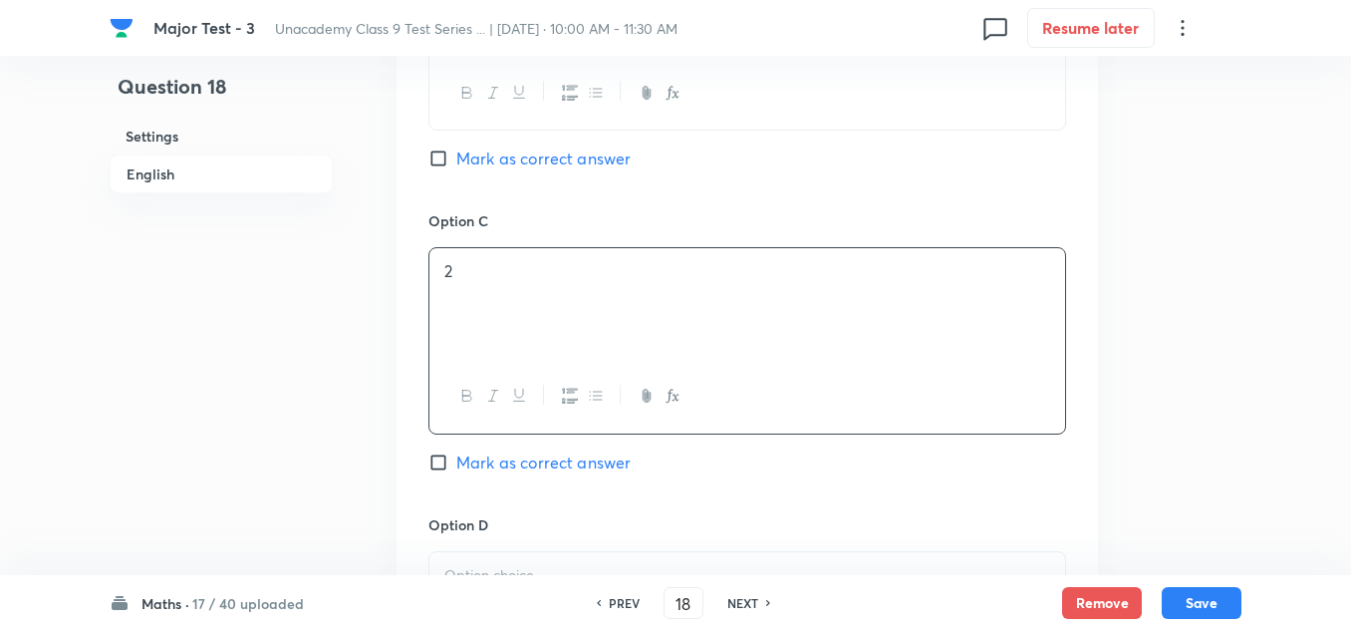
scroll to position [1594, 0]
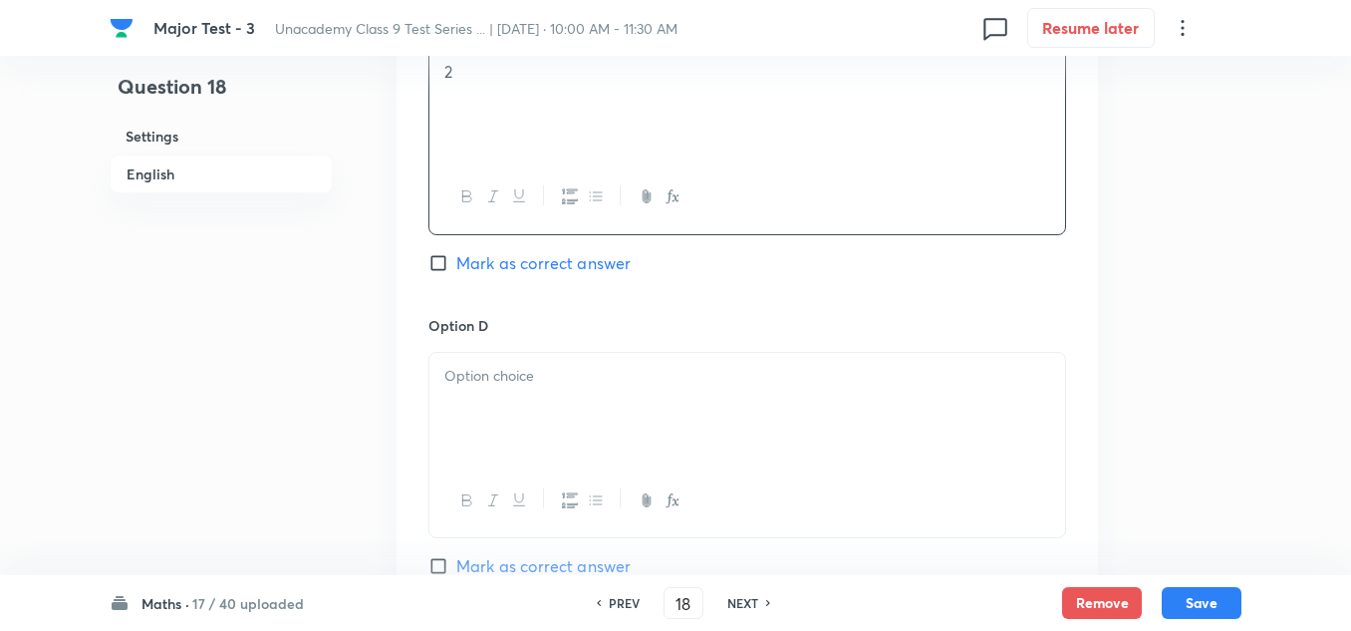
click at [529, 401] on div at bounding box center [747, 409] width 636 height 112
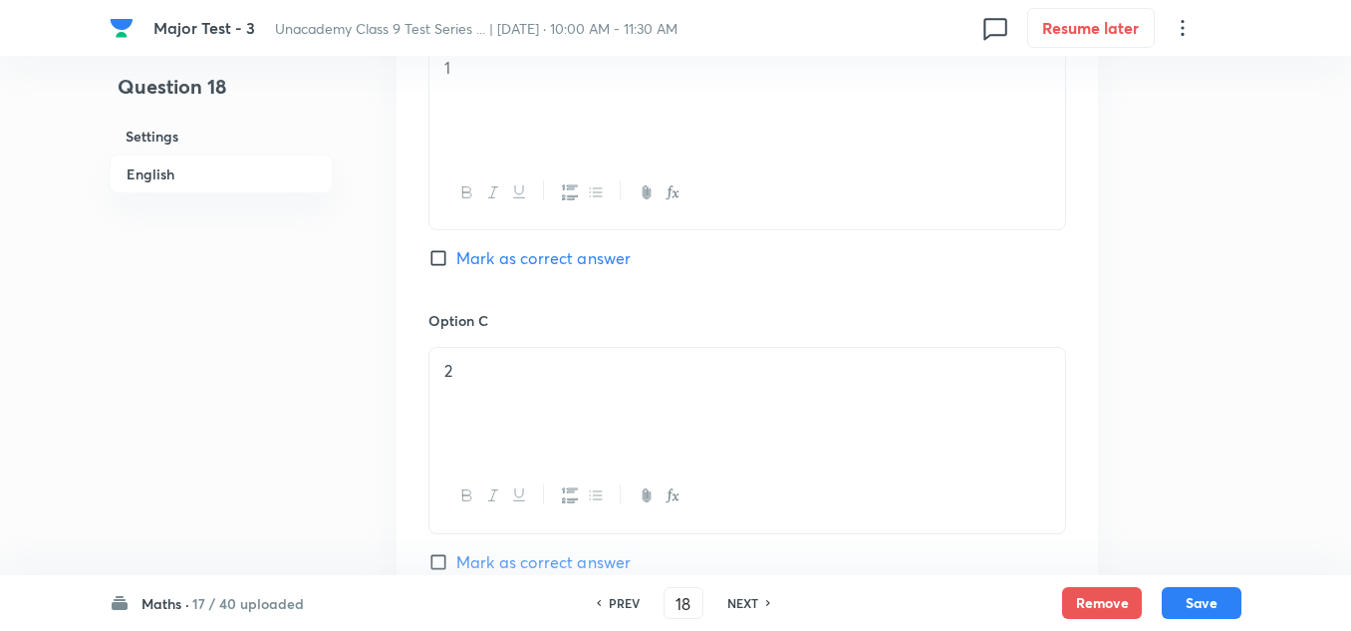
scroll to position [797, 0]
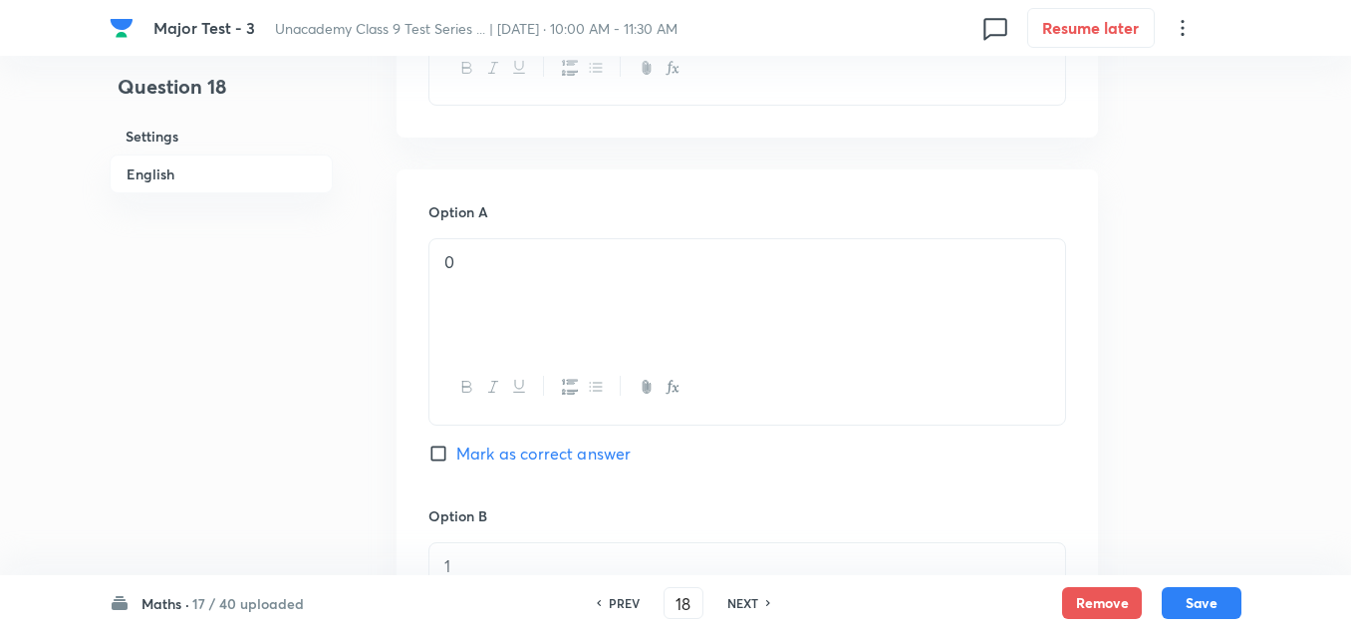
click at [564, 453] on span "Mark as correct answer" at bounding box center [543, 453] width 174 height 24
click at [456, 453] on input "Mark as correct answer" at bounding box center [442, 453] width 28 height 20
checkbox input "true"
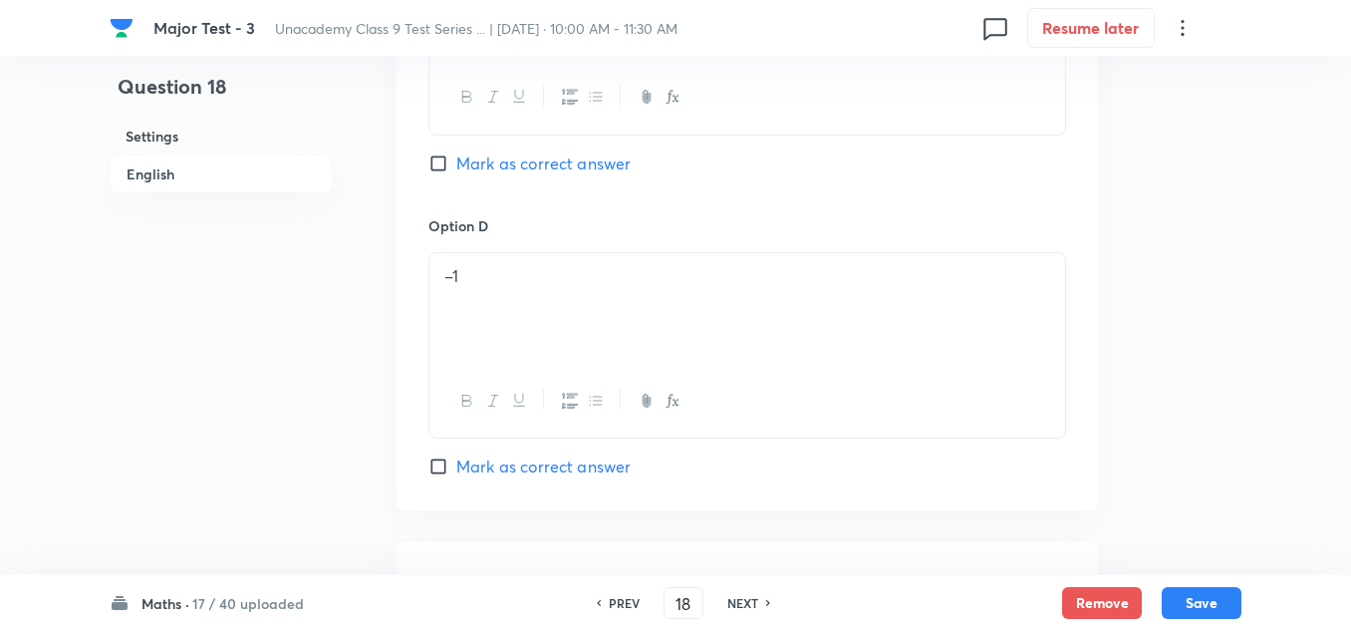
scroll to position [1893, 0]
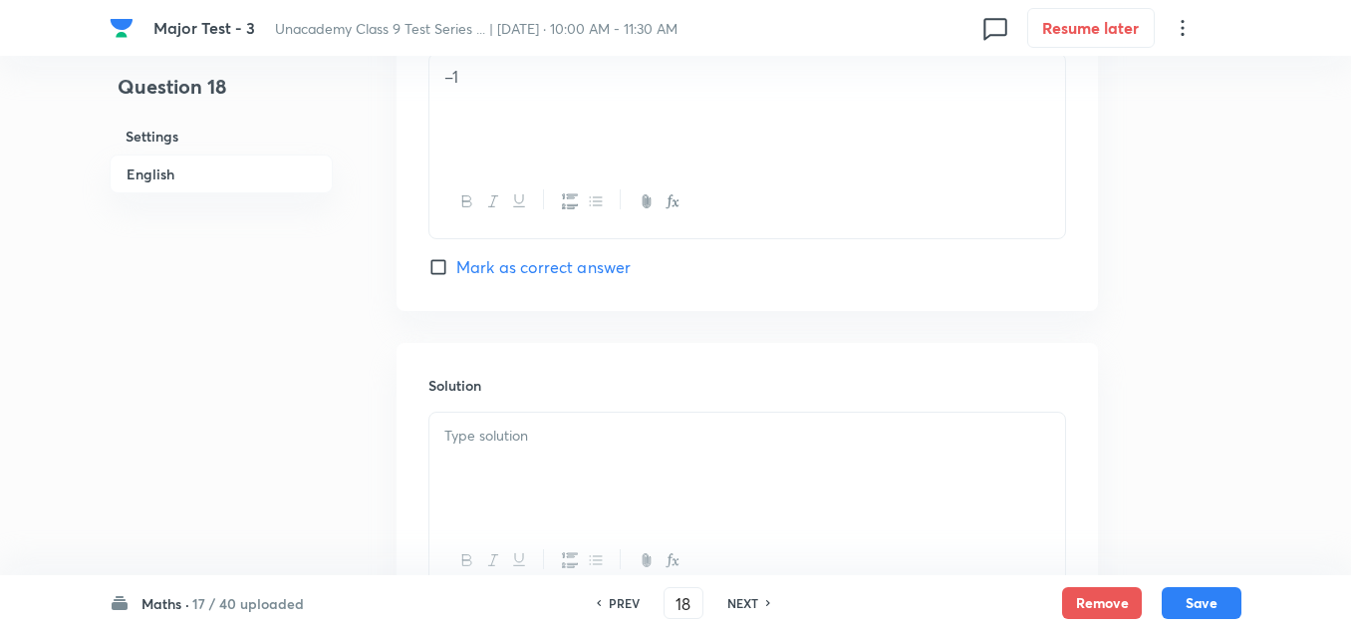
click at [576, 428] on p at bounding box center [747, 435] width 606 height 23
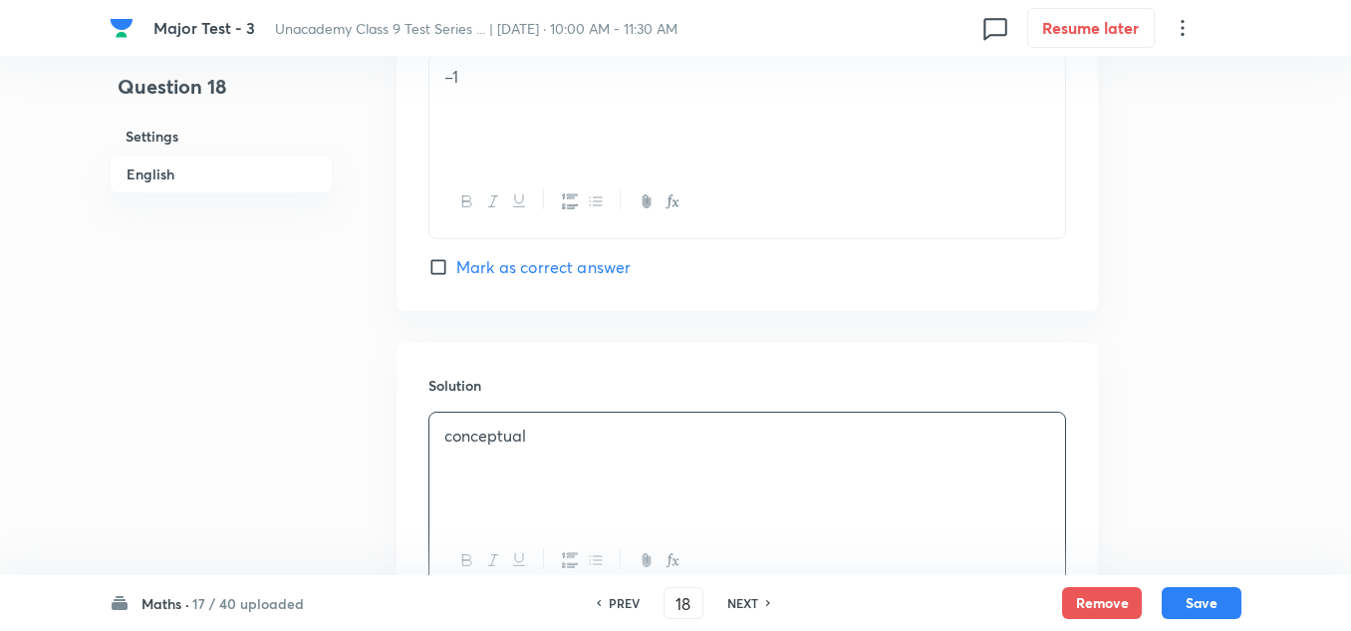
click at [929, 489] on div "conceptual" at bounding box center [747, 468] width 636 height 112
click at [1209, 583] on div "Maths · 17 / 40 uploaded PREV 18 ​ NEXT Remove Save" at bounding box center [676, 603] width 1132 height 56
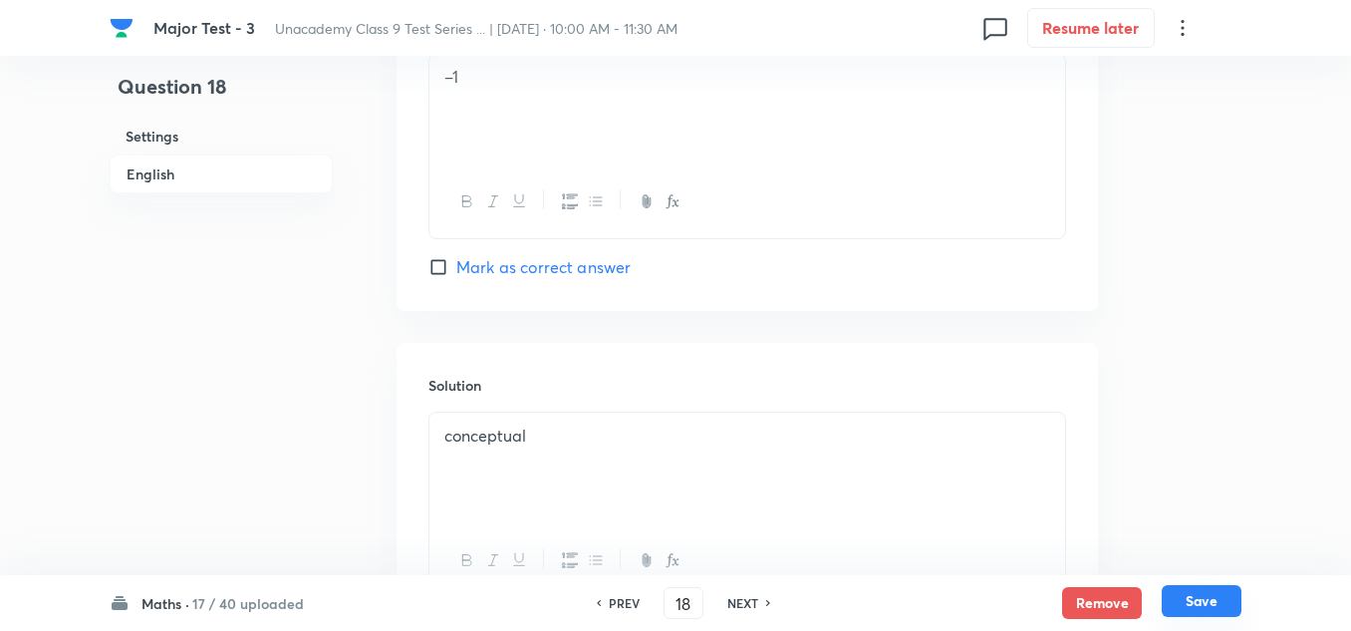
click at [1209, 600] on button "Save" at bounding box center [1202, 601] width 80 height 32
type input "19"
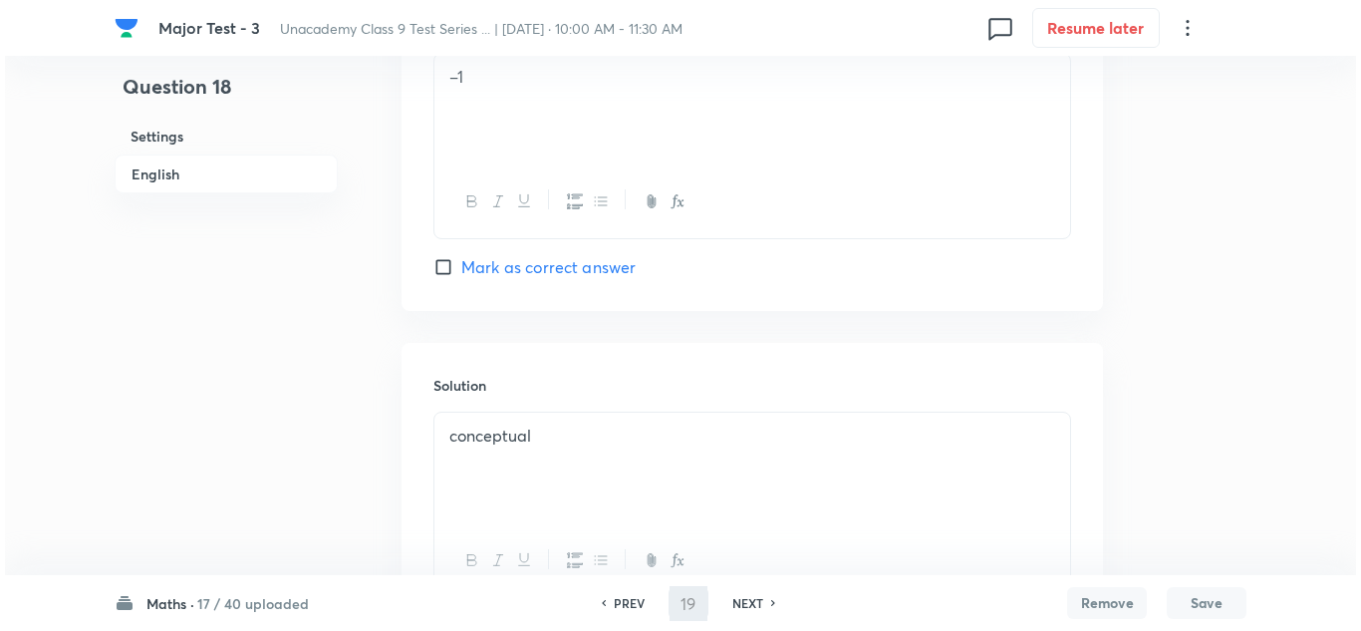
scroll to position [0, 0]
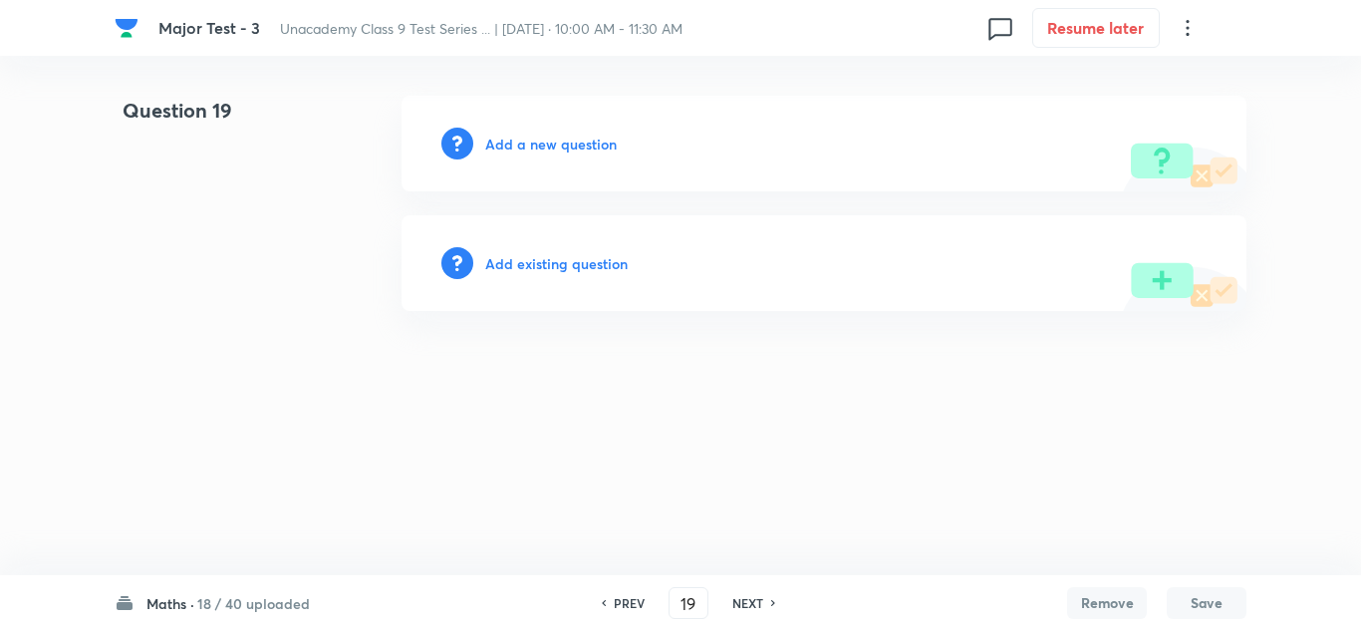
click at [535, 147] on h6 "Add a new question" at bounding box center [551, 144] width 132 height 21
click at [535, 147] on h6 "Choose a question type" at bounding box center [561, 144] width 153 height 21
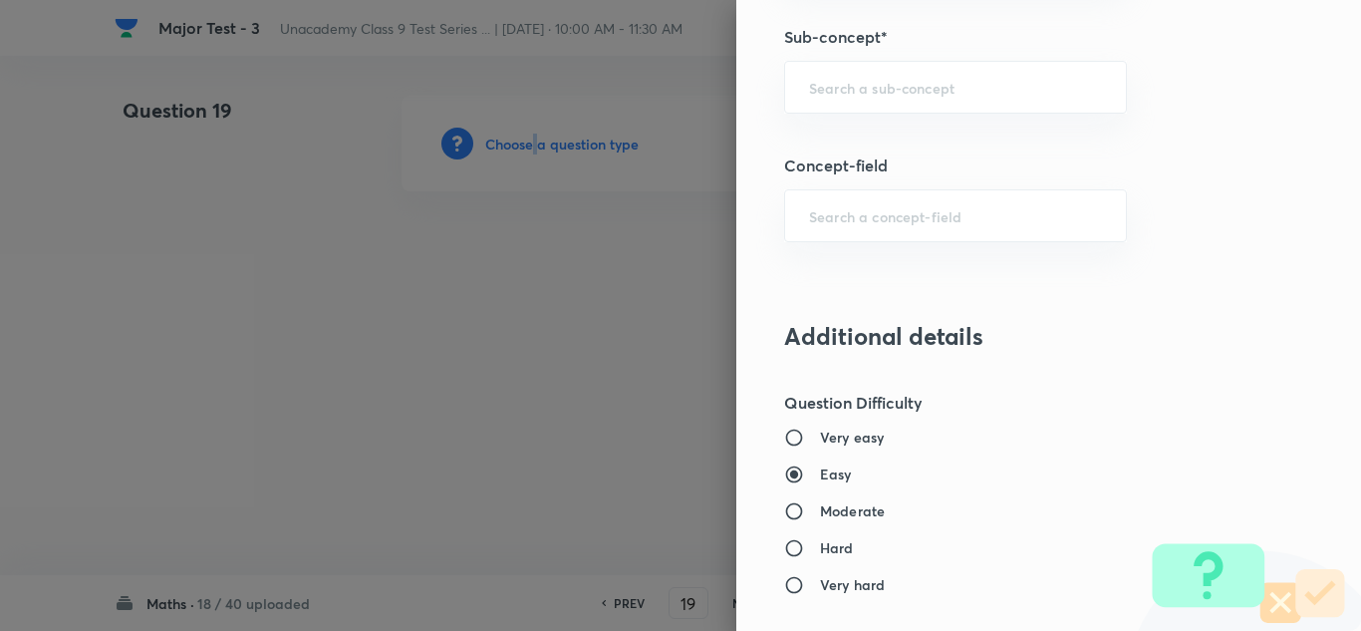
scroll to position [1395, 0]
click at [863, 101] on div "​" at bounding box center [955, 87] width 343 height 53
click at [818, 92] on input "text" at bounding box center [955, 87] width 293 height 19
paste input "Geometry"
click at [849, 157] on li "Practical Geometry" at bounding box center [940, 144] width 341 height 36
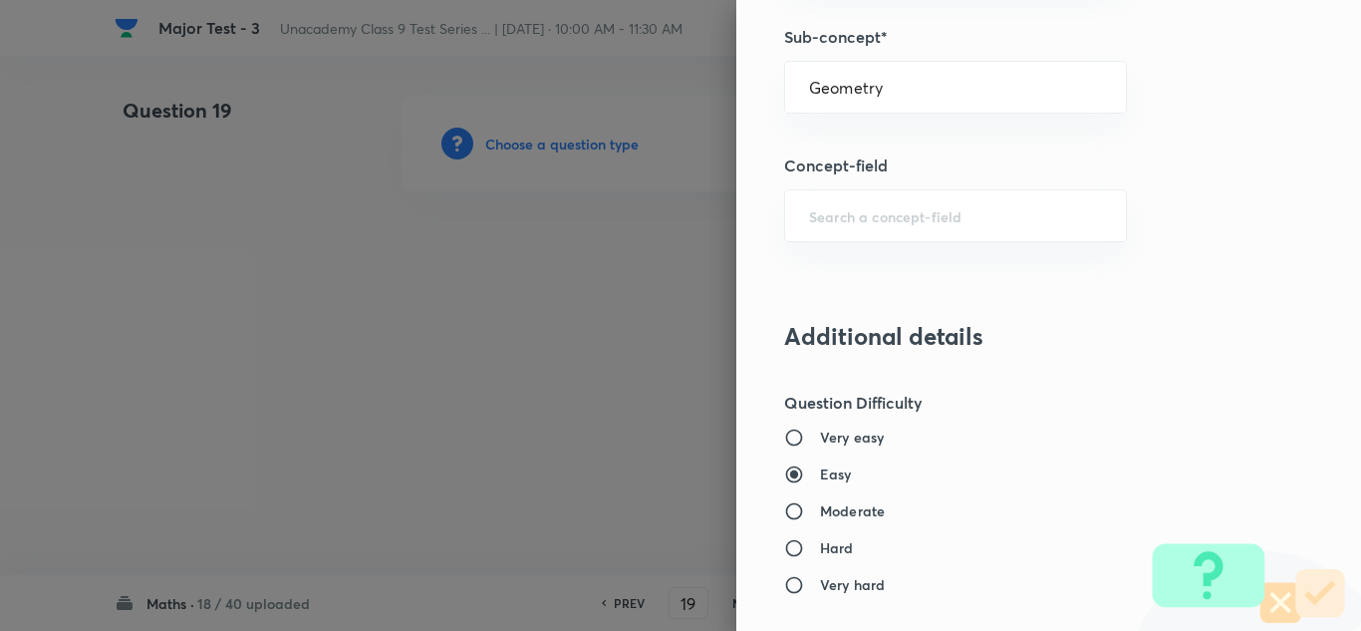
type input "Practical Geometry"
type input "Foundation Class 8"
type input "Mathematics"
type input "Geometry"
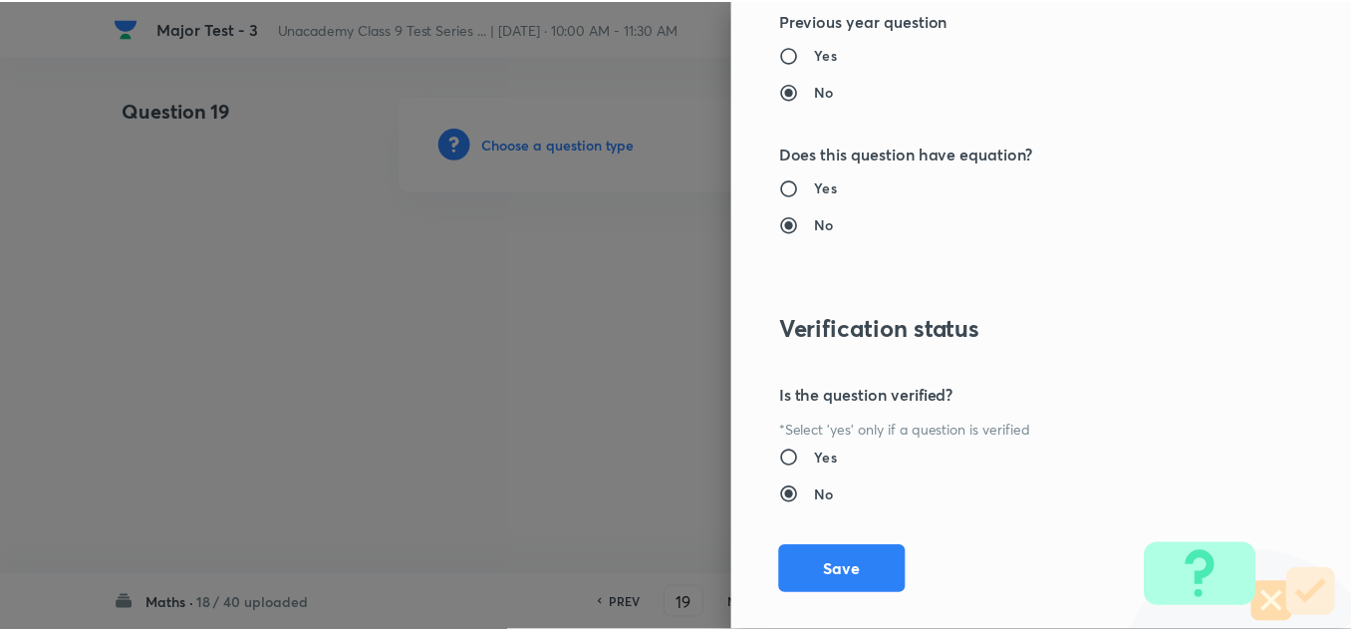
scroll to position [2219, 0]
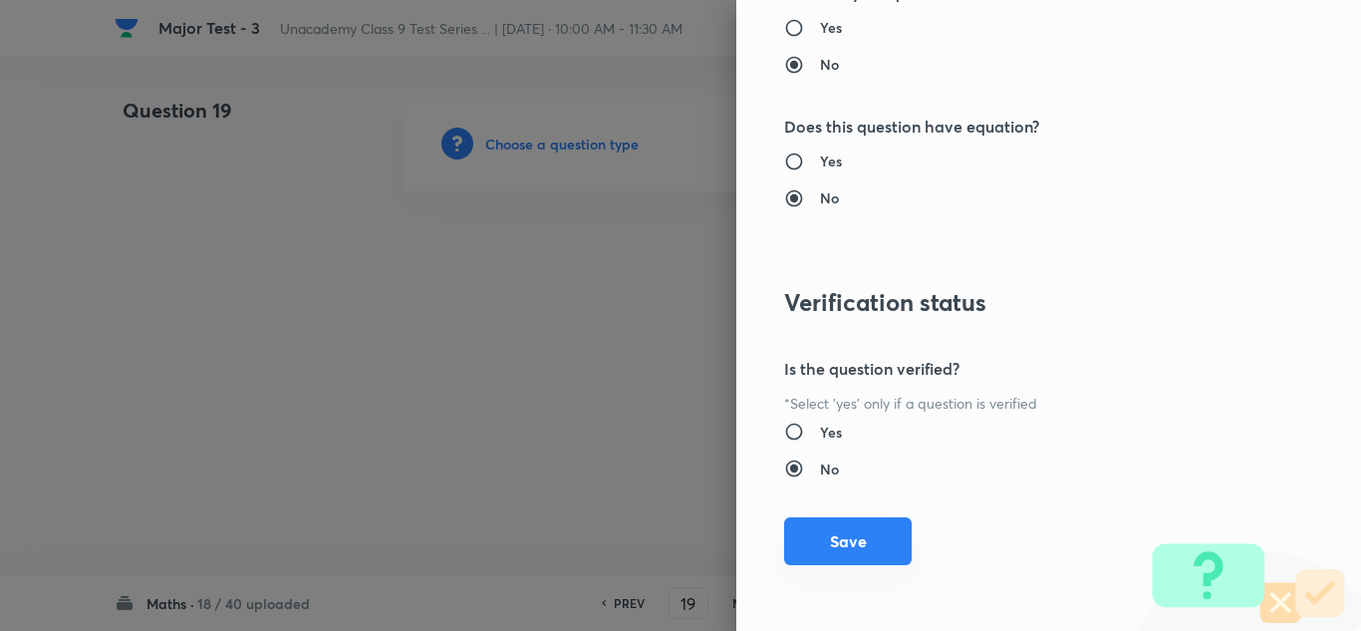
click at [865, 557] on button "Save" at bounding box center [848, 541] width 128 height 48
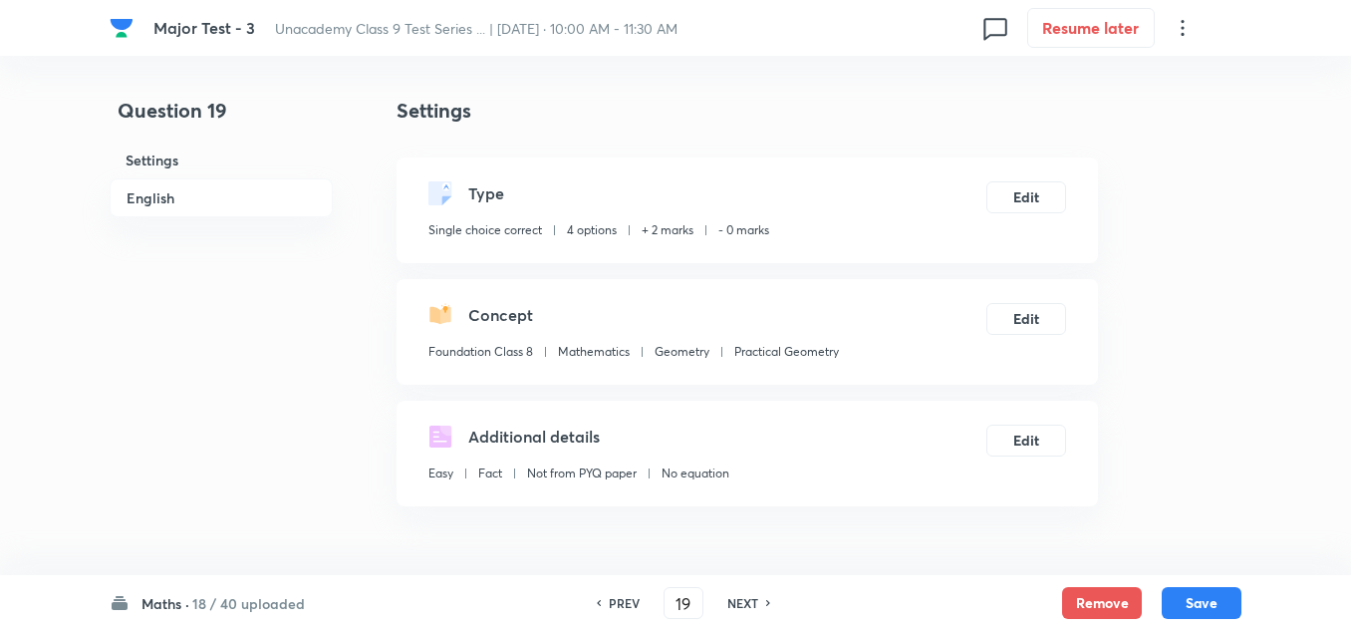
scroll to position [199, 0]
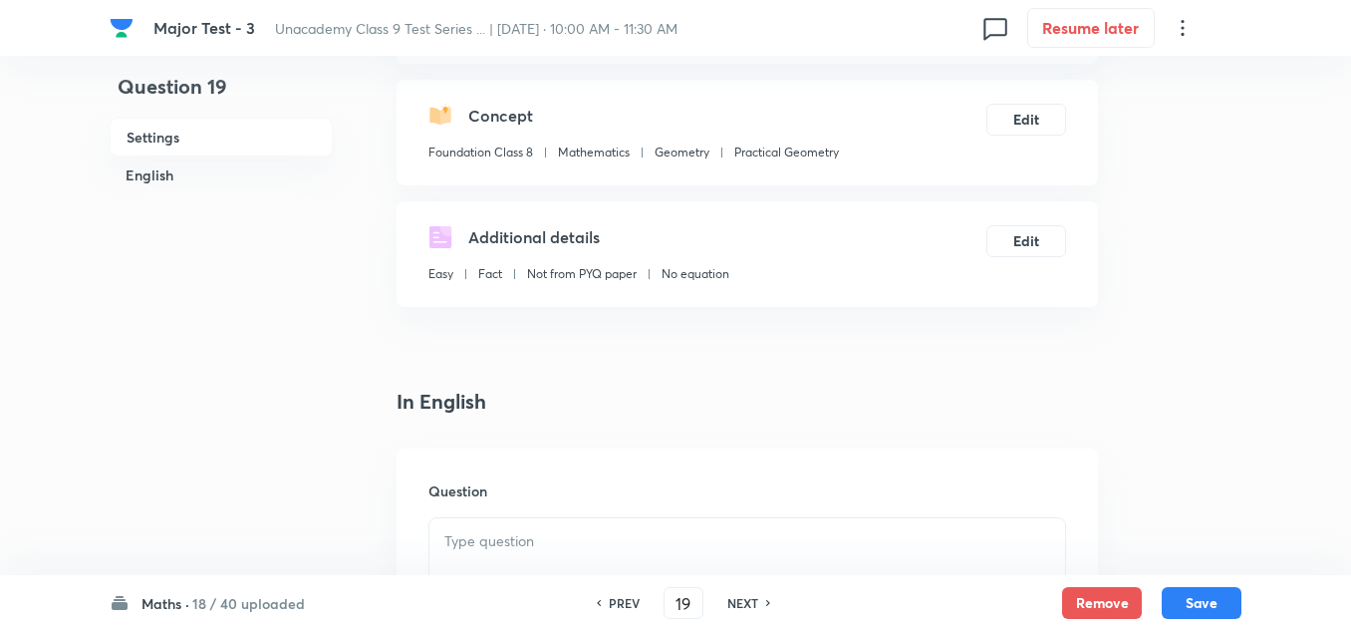
click at [472, 534] on p at bounding box center [747, 541] width 606 height 23
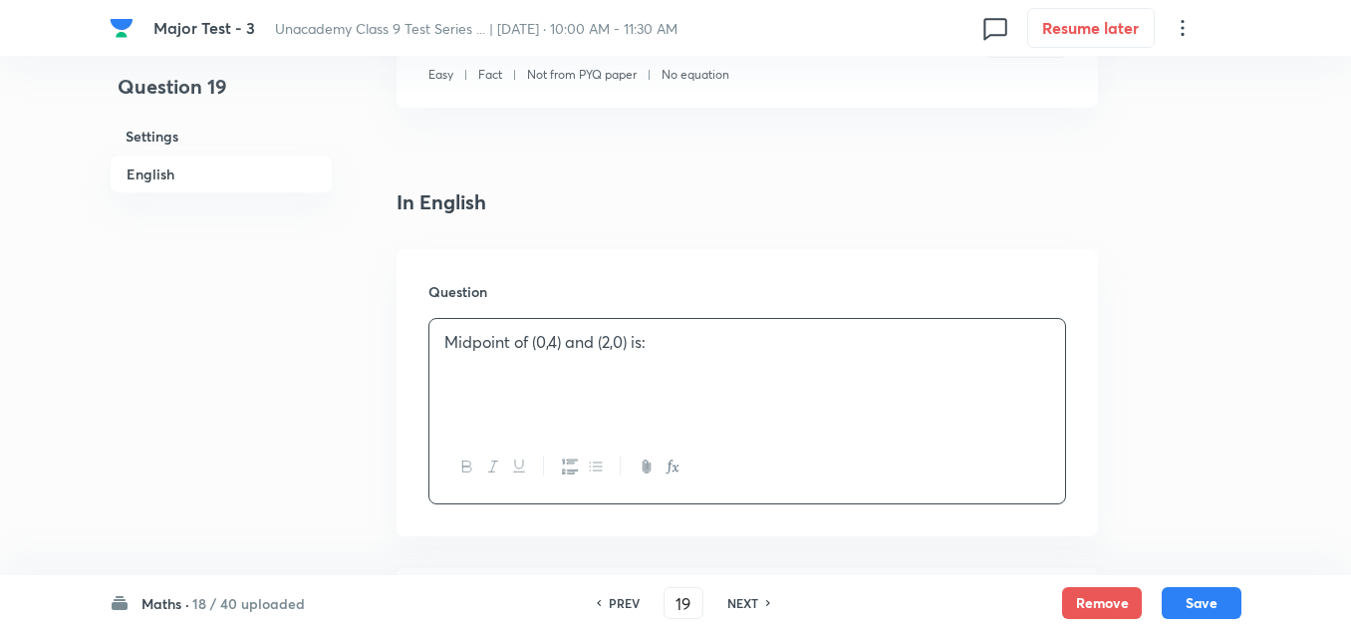
scroll to position [598, 0]
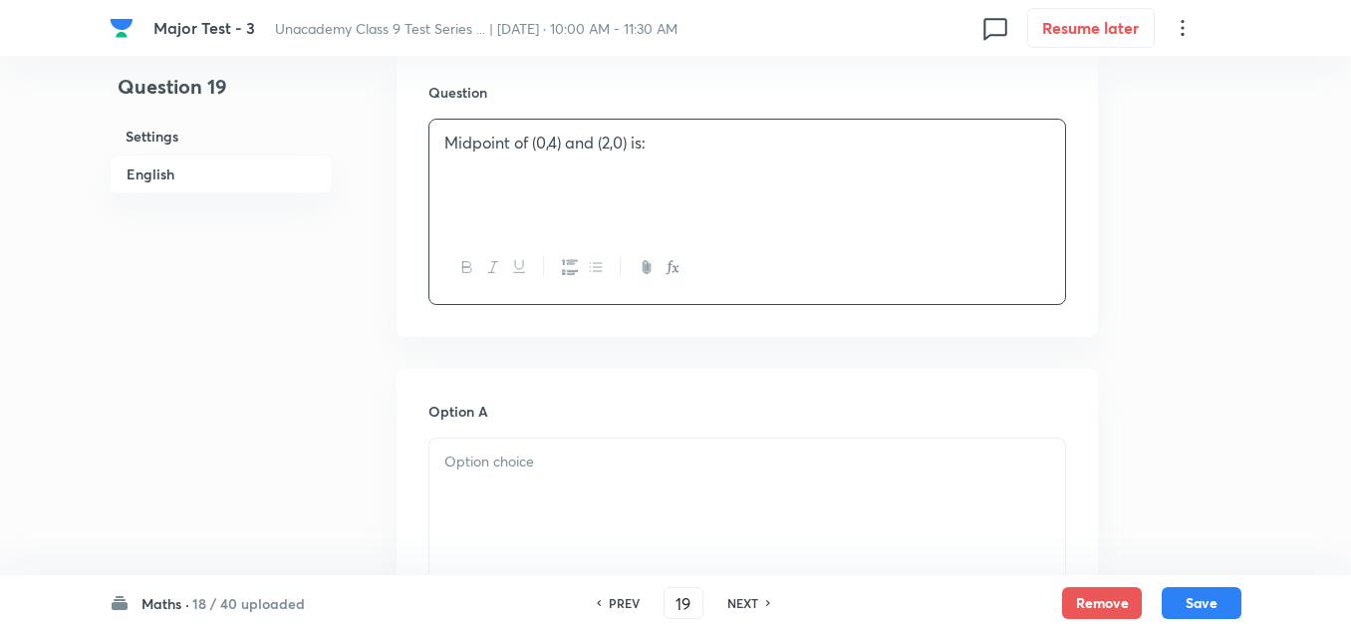
click at [480, 474] on div at bounding box center [747, 494] width 636 height 112
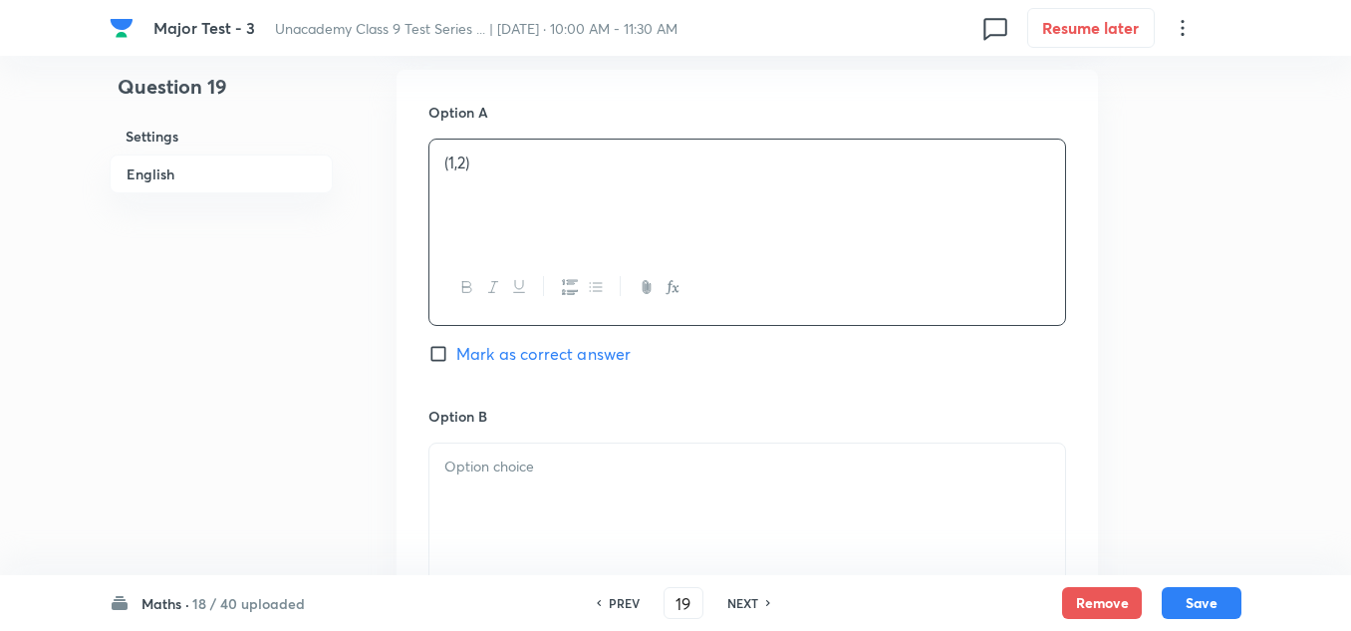
scroll to position [1096, 0]
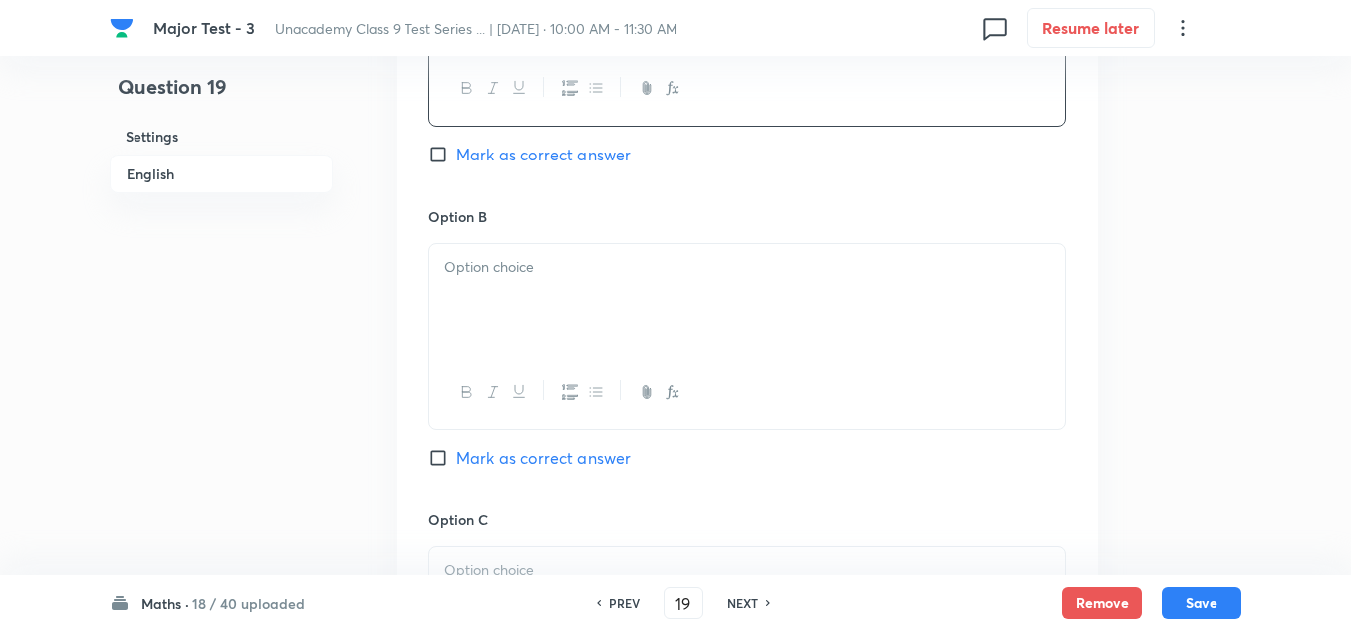
click at [483, 305] on div at bounding box center [747, 300] width 636 height 112
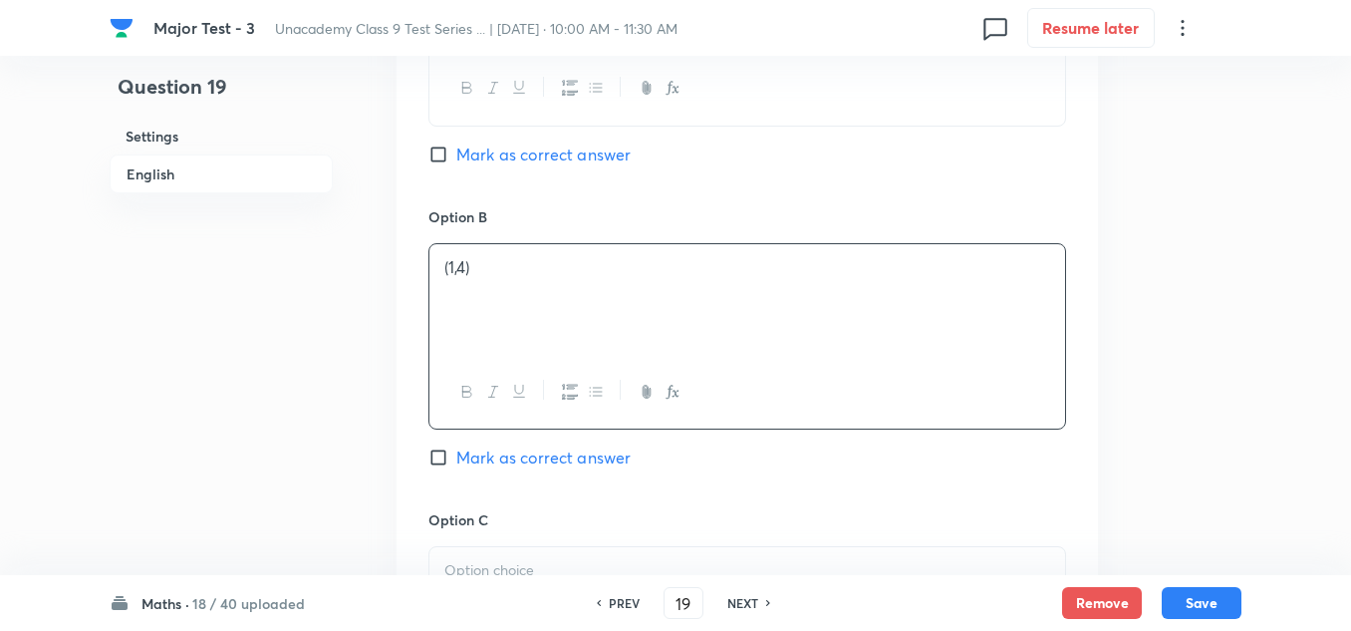
scroll to position [1196, 0]
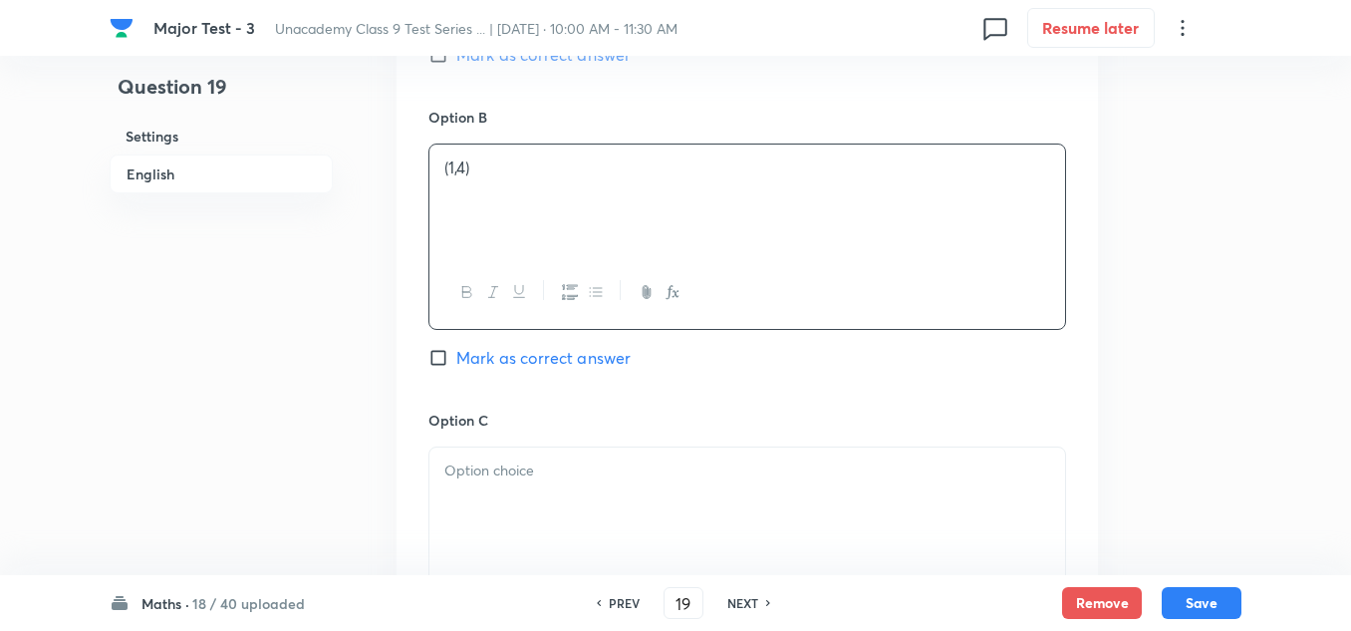
click at [511, 467] on p at bounding box center [747, 470] width 606 height 23
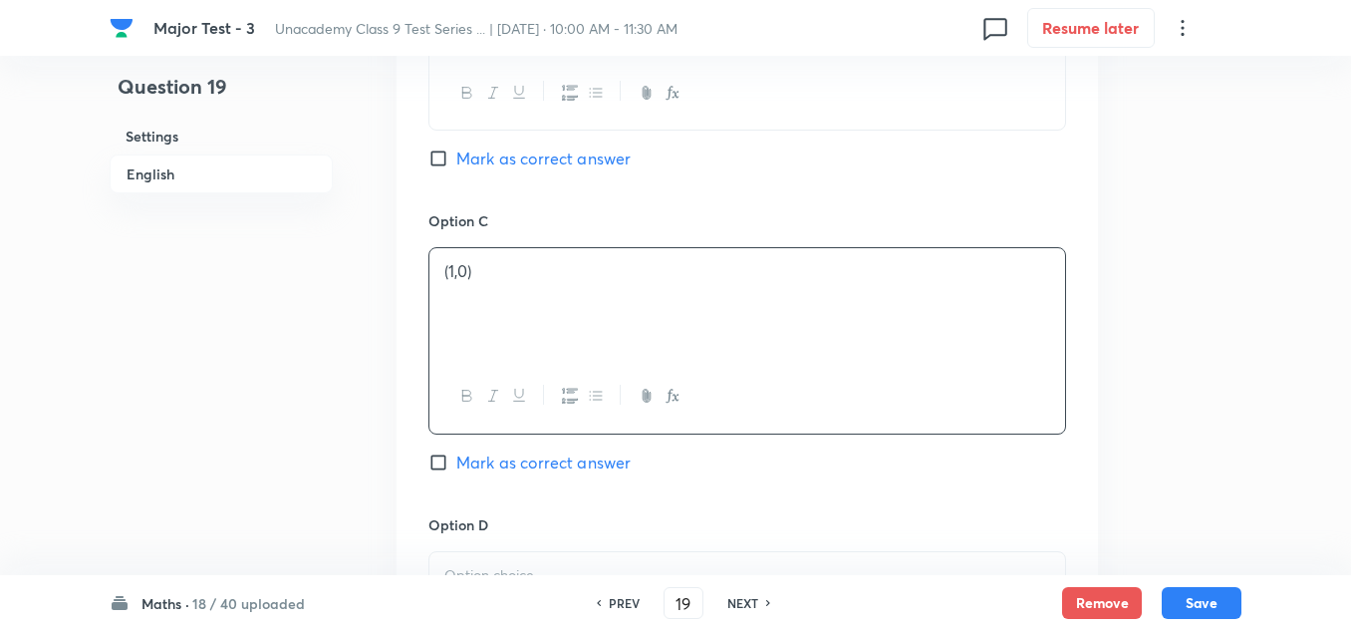
scroll to position [1494, 0]
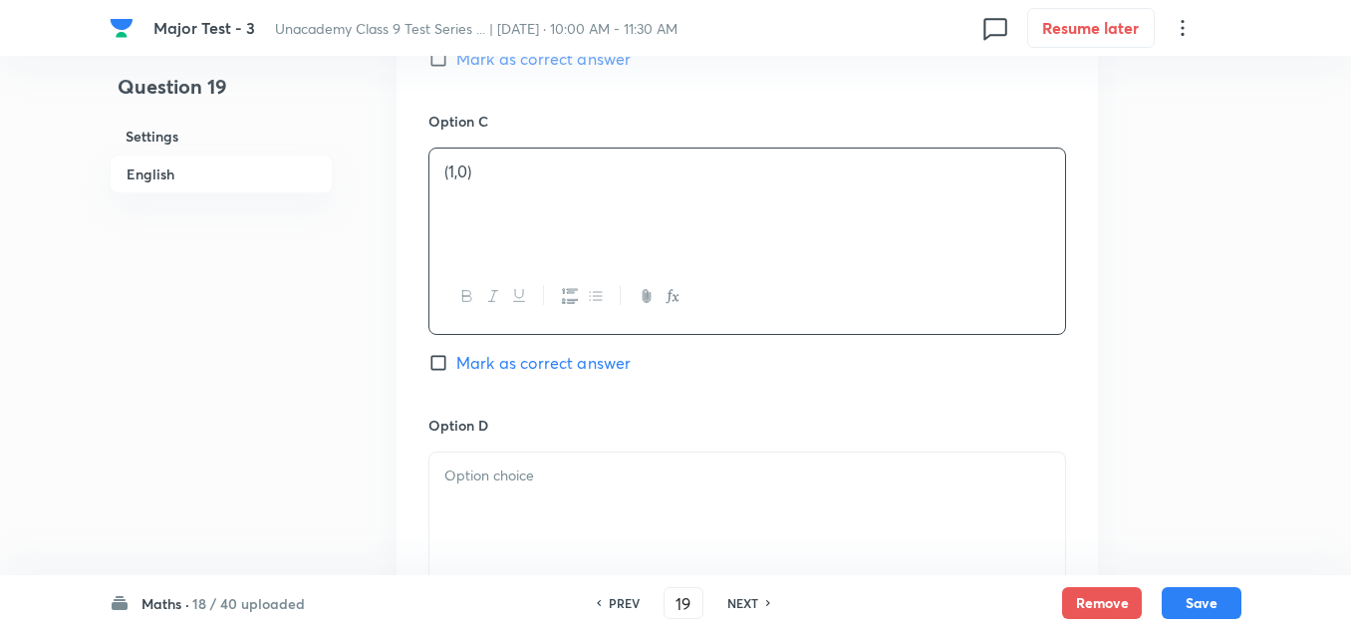
click at [499, 475] on p at bounding box center [747, 475] width 606 height 23
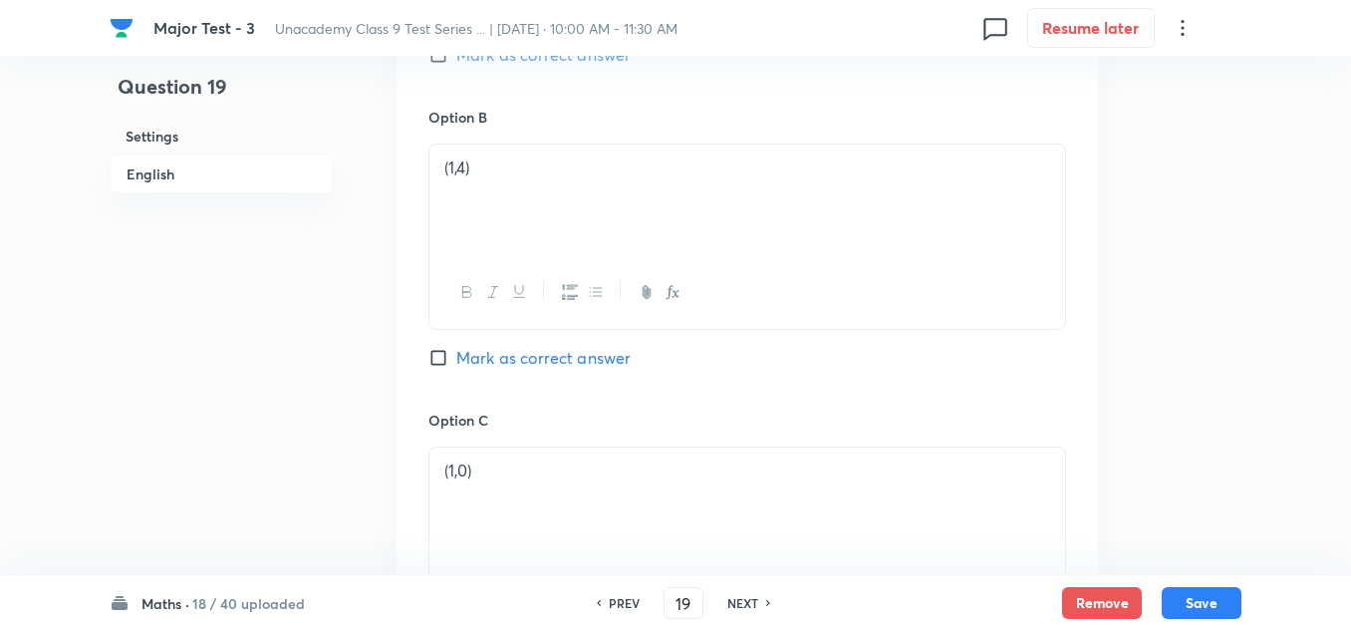
scroll to position [996, 0]
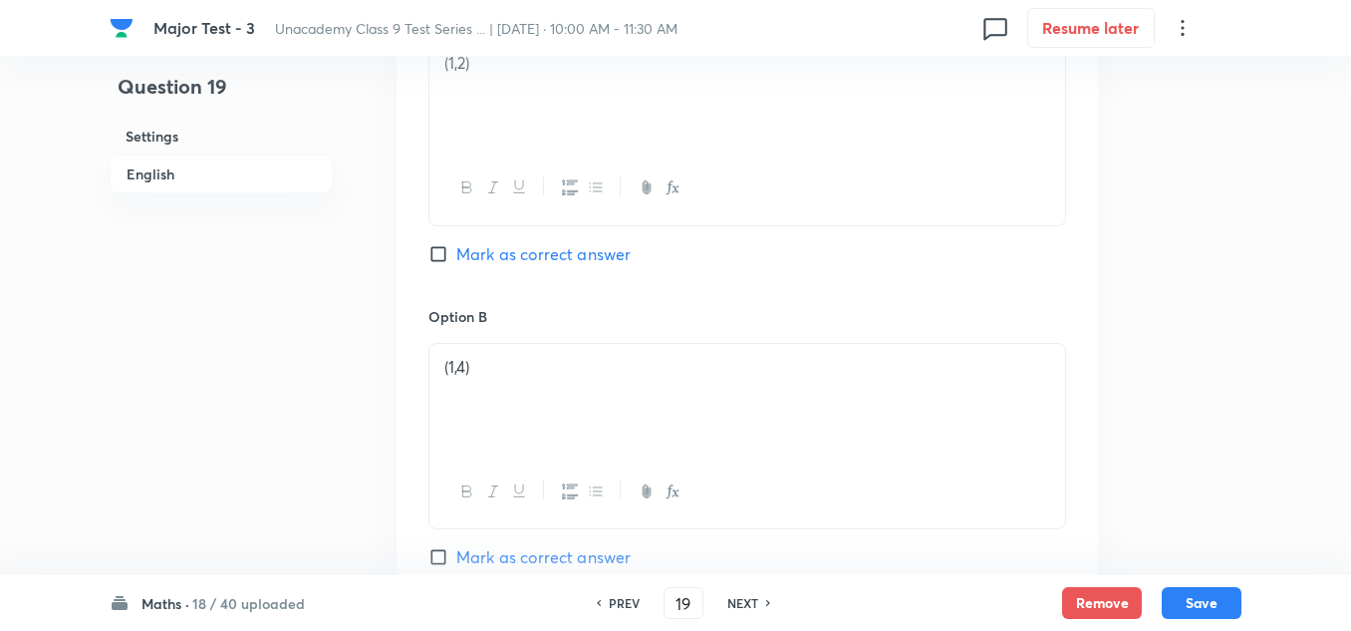
click at [539, 257] on span "Mark as correct answer" at bounding box center [543, 254] width 174 height 24
click at [456, 257] on input "Mark as correct answer" at bounding box center [442, 254] width 28 height 20
checkbox input "true"
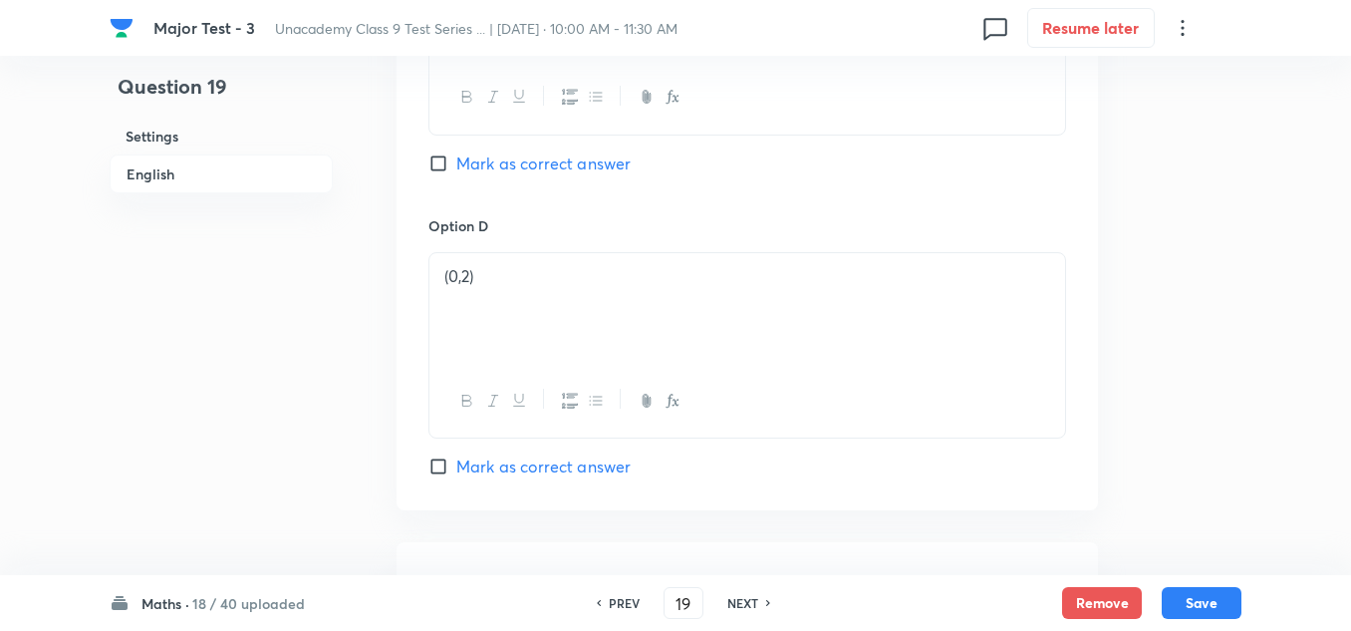
scroll to position [1993, 0]
drag, startPoint x: 533, startPoint y: 355, endPoint x: 500, endPoint y: 402, distance: 57.2
click at [515, 375] on div at bounding box center [747, 369] width 636 height 112
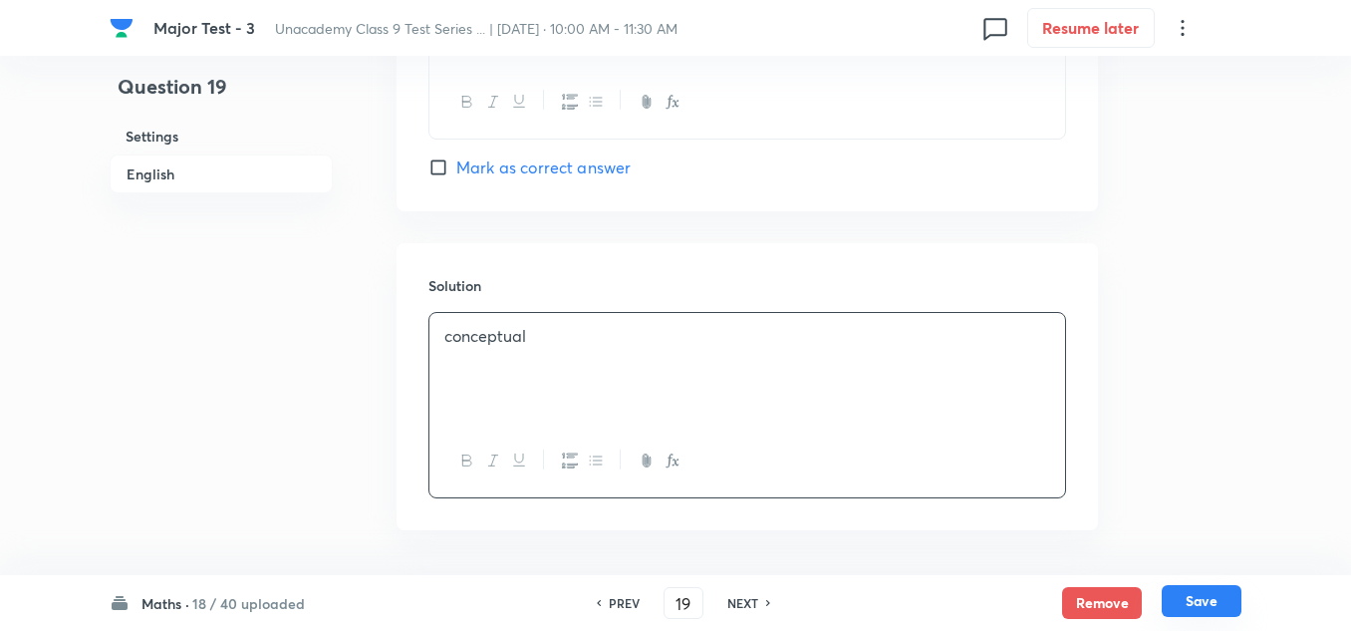
click at [1202, 592] on button "Save" at bounding box center [1202, 601] width 80 height 32
type input "20"
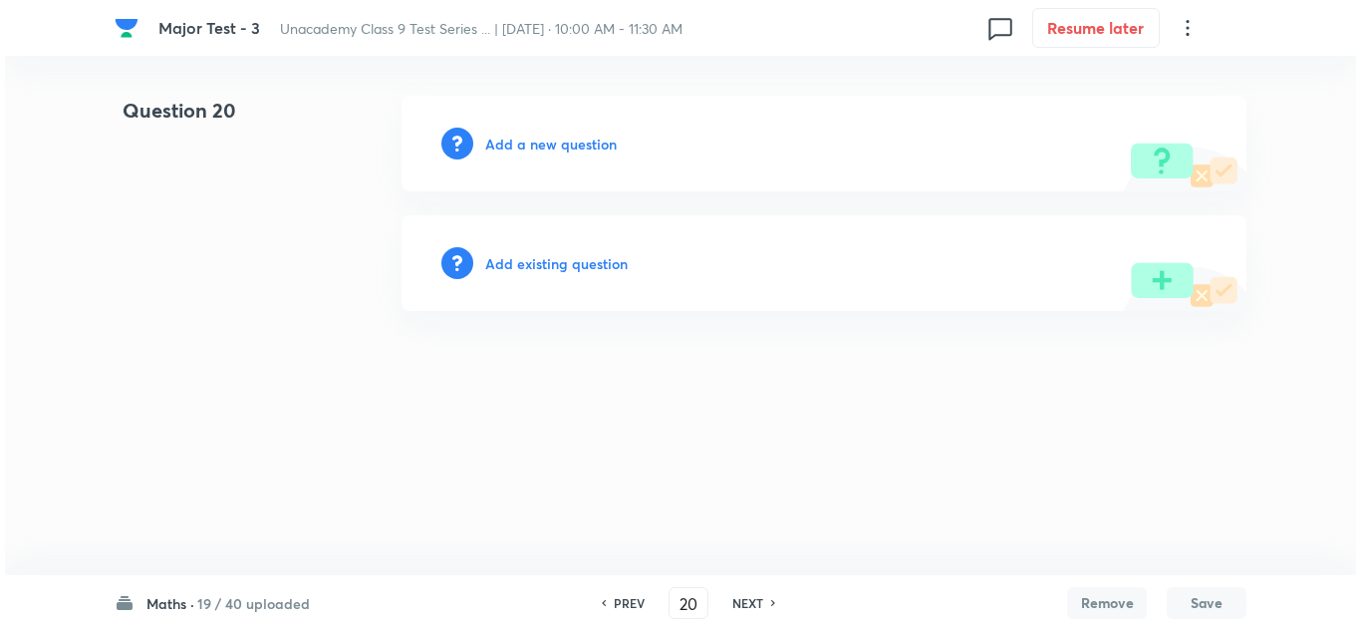
scroll to position [0, 0]
click at [573, 150] on h6 "Add a new question" at bounding box center [551, 144] width 132 height 21
click at [573, 150] on h6 "Choose a question type" at bounding box center [561, 144] width 153 height 21
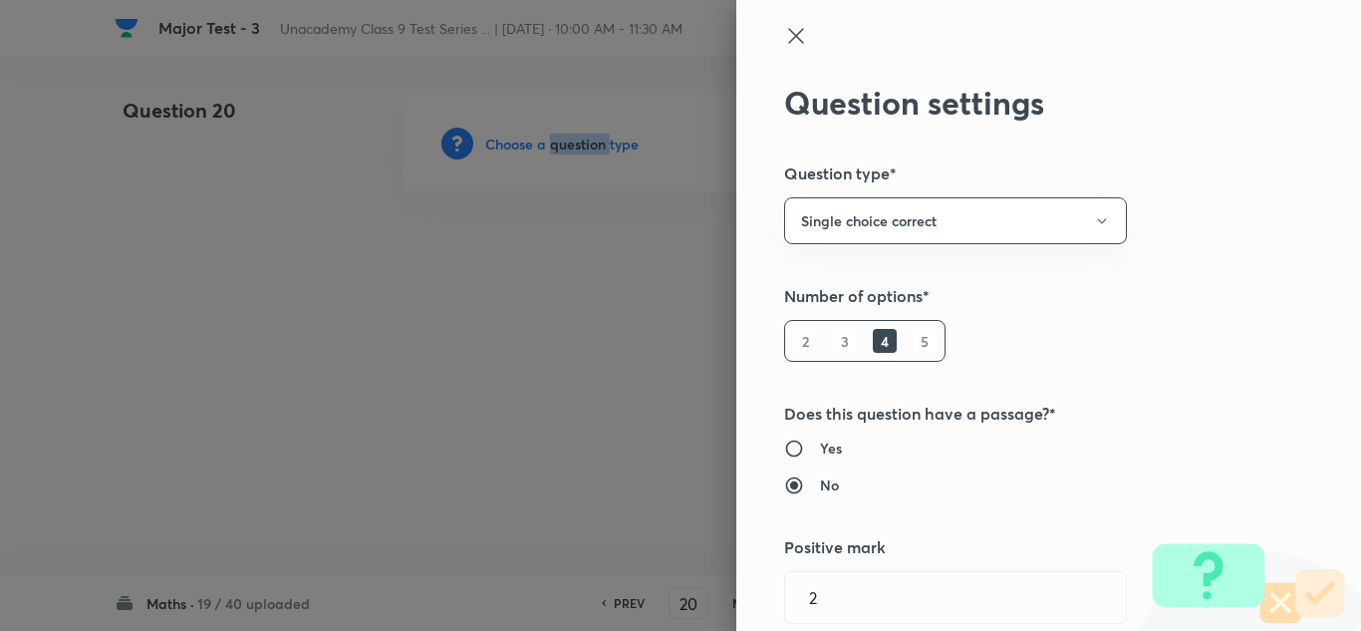
type input "Foundation Class 8"
type input "Mathematics"
type input "Geometry"
type input "Practical Geometry"
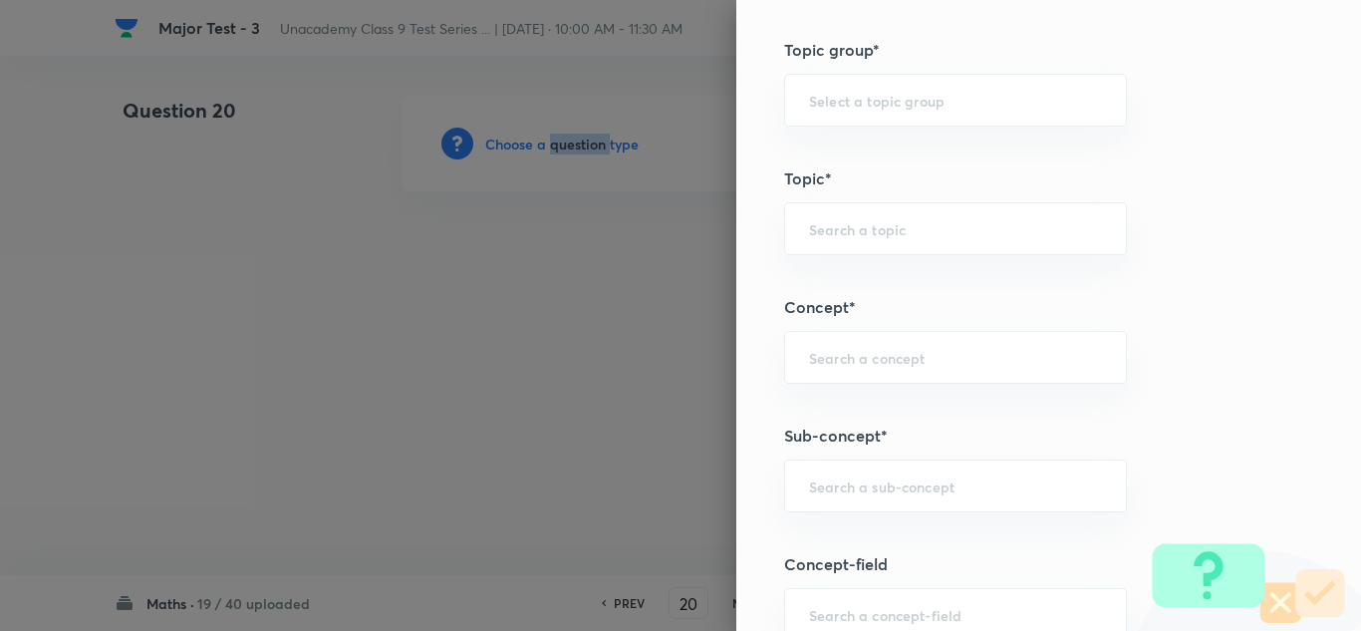
scroll to position [1096, 0]
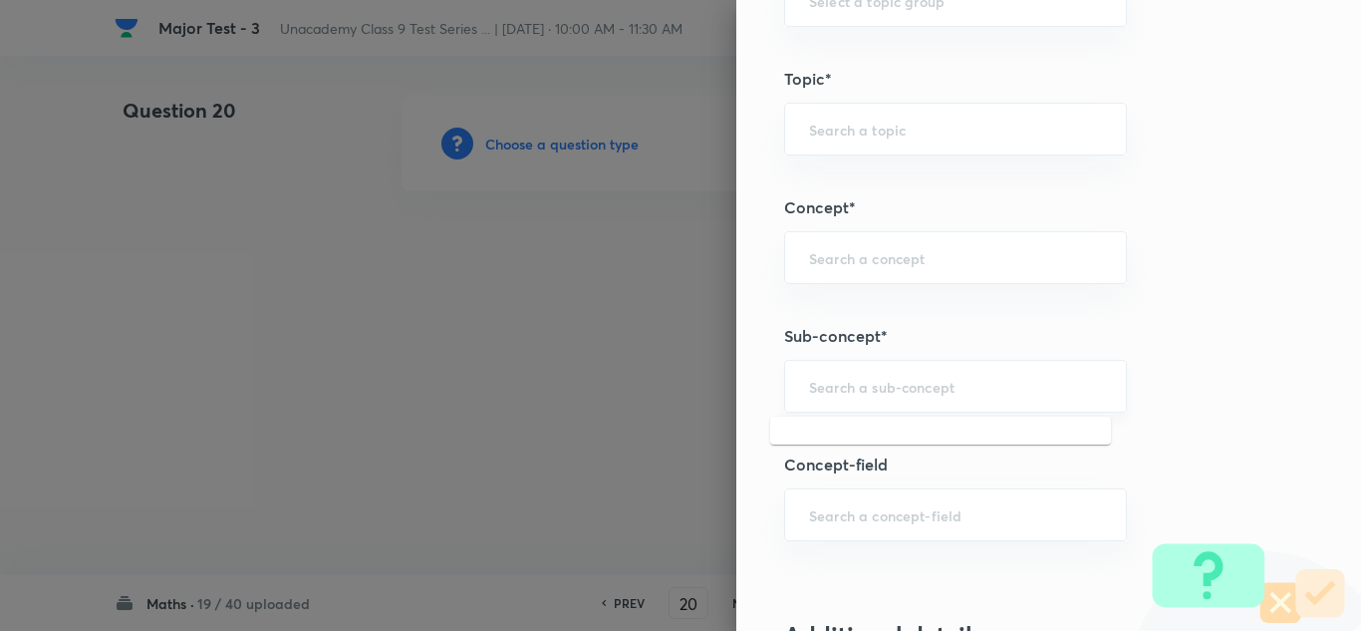
click at [823, 384] on input "text" at bounding box center [955, 386] width 293 height 19
paste input "Lines"
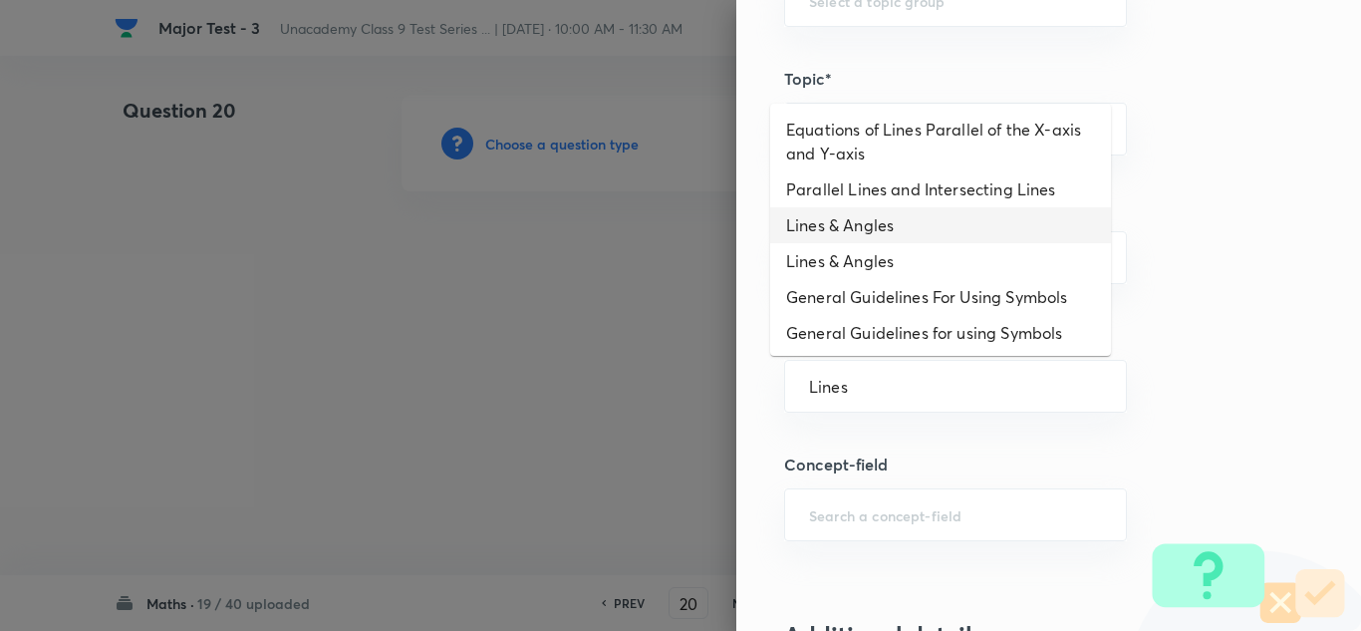
click at [862, 223] on li "Lines & Angles" at bounding box center [940, 225] width 341 height 36
type input "Lines & Angles"
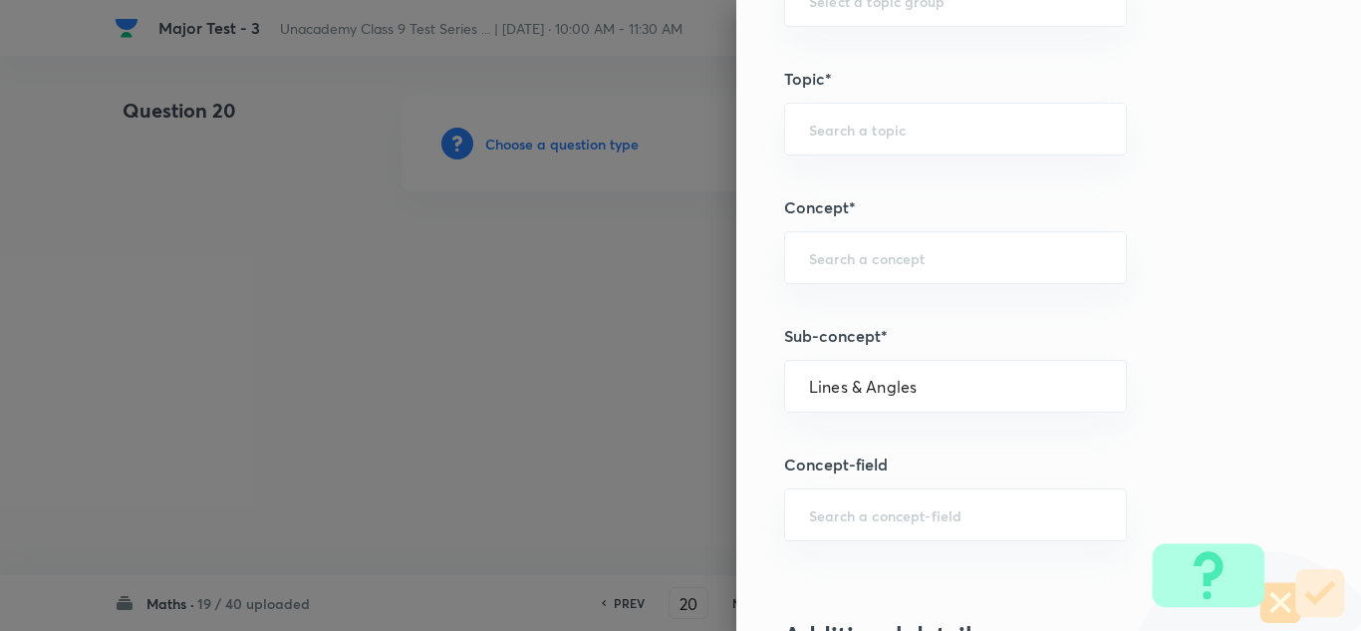
type input "Foundation Class IX"
type input "Mathematics - Class IX"
type input "Plane Geometry"
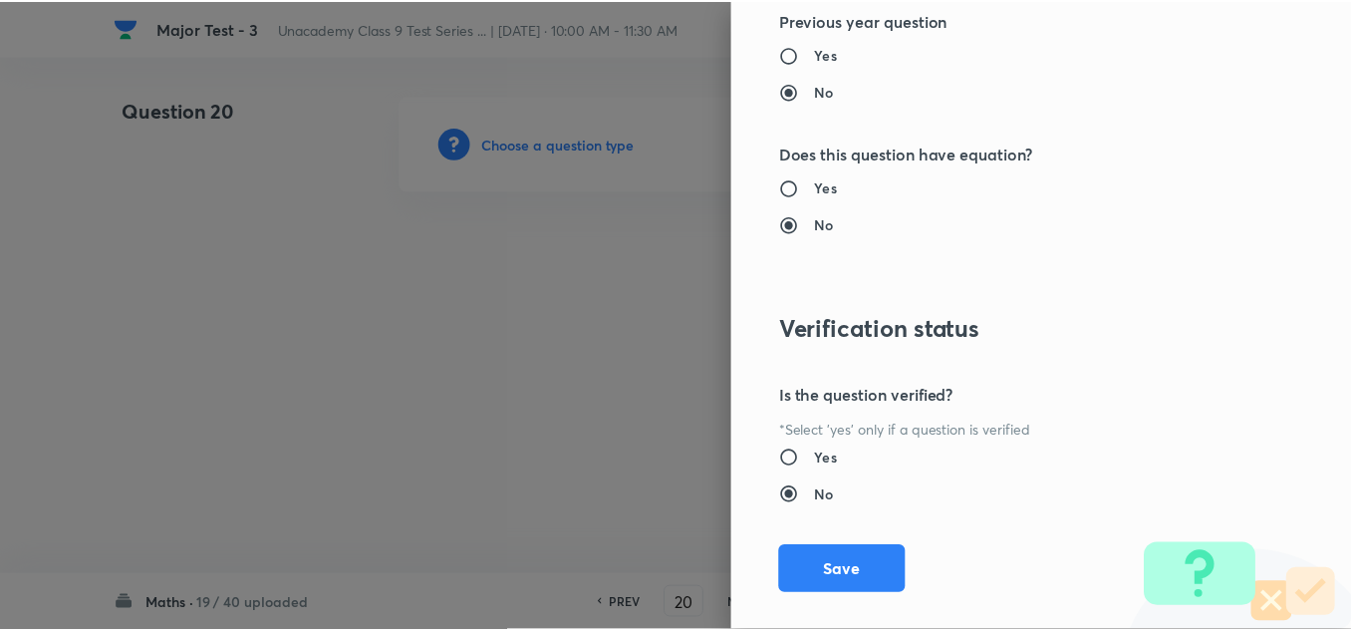
scroll to position [2219, 0]
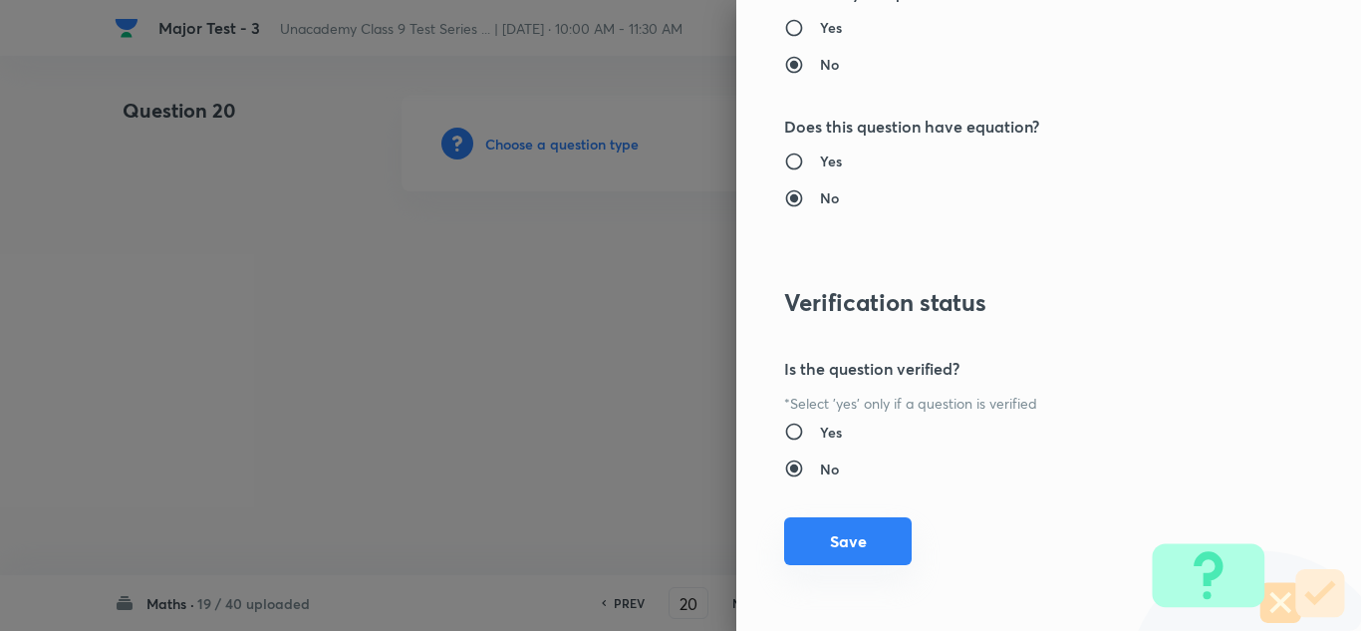
click at [855, 538] on button "Save" at bounding box center [848, 541] width 128 height 48
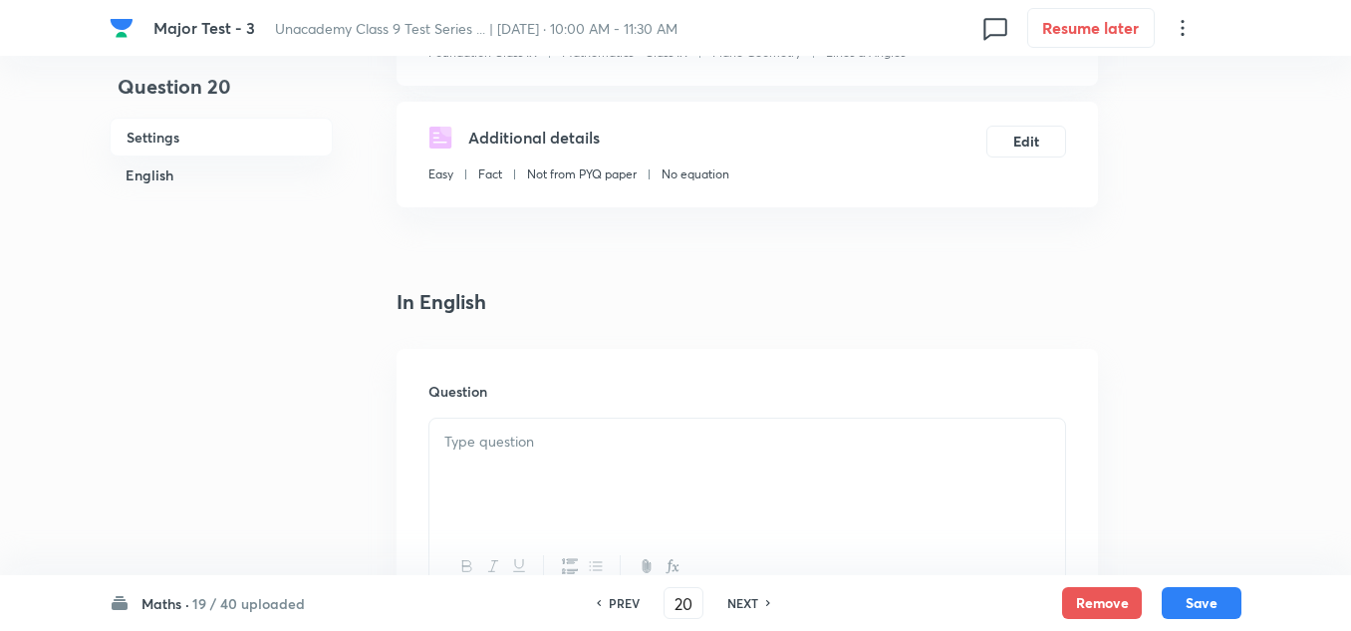
scroll to position [399, 0]
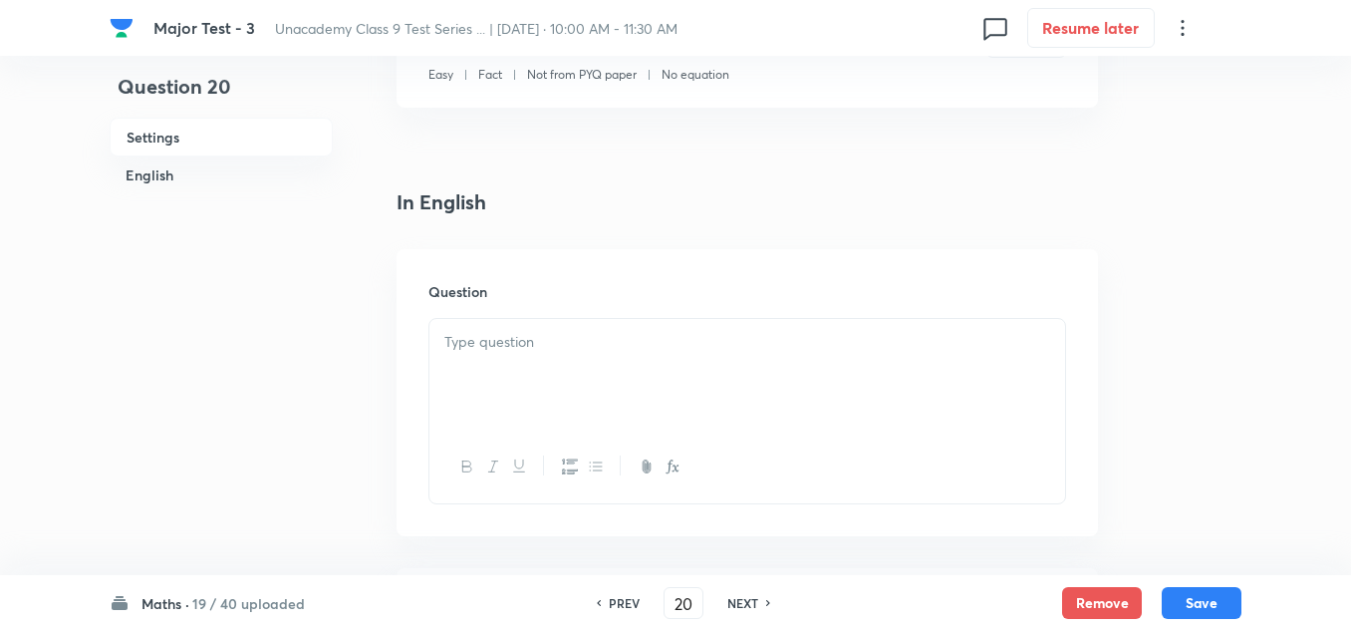
click at [548, 370] on div at bounding box center [747, 375] width 636 height 112
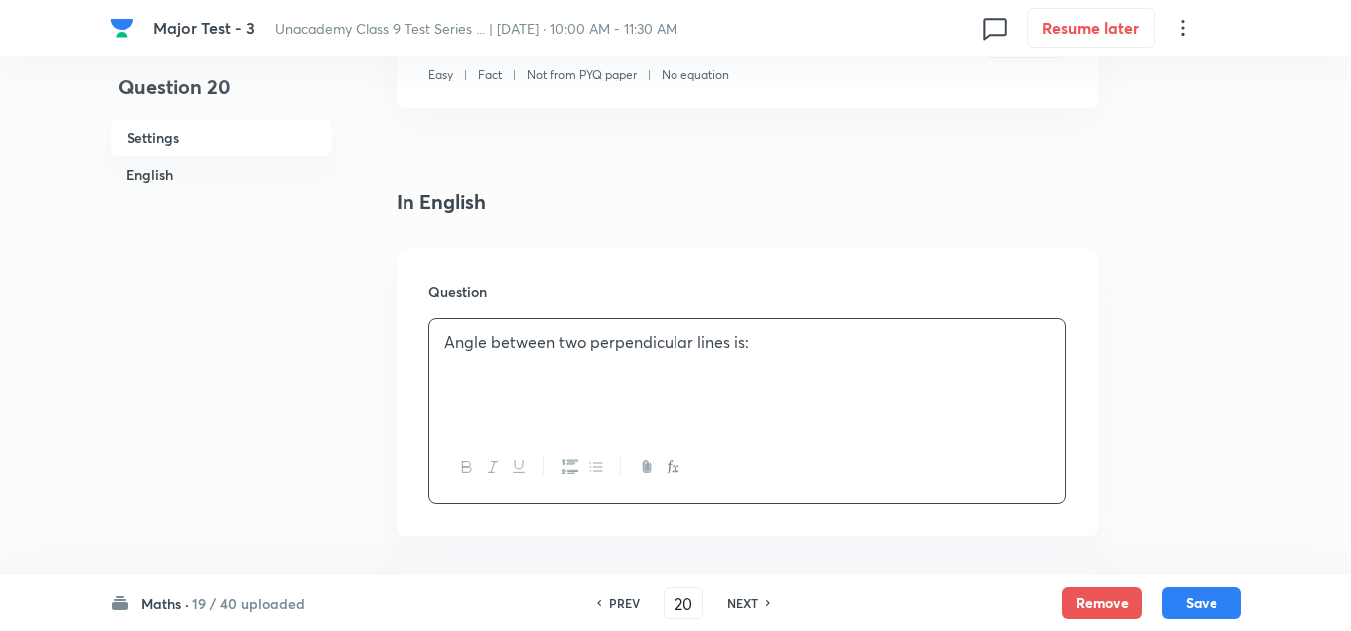
scroll to position [697, 0]
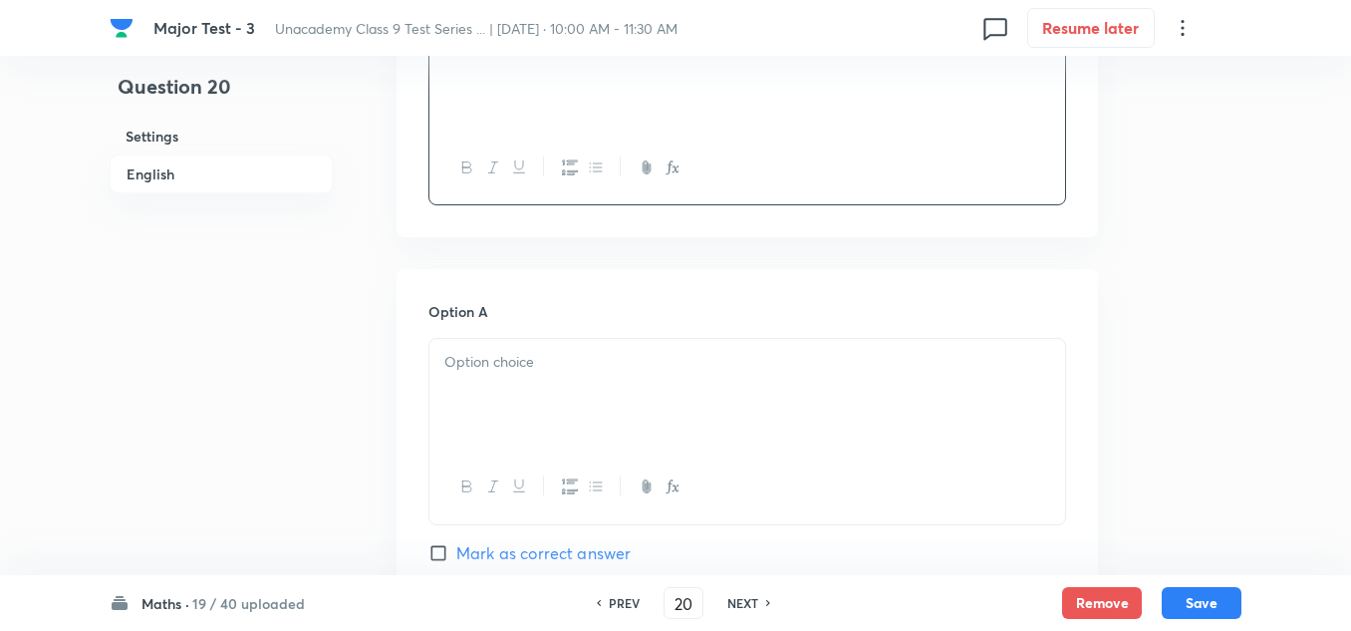
click at [540, 395] on div at bounding box center [747, 395] width 636 height 112
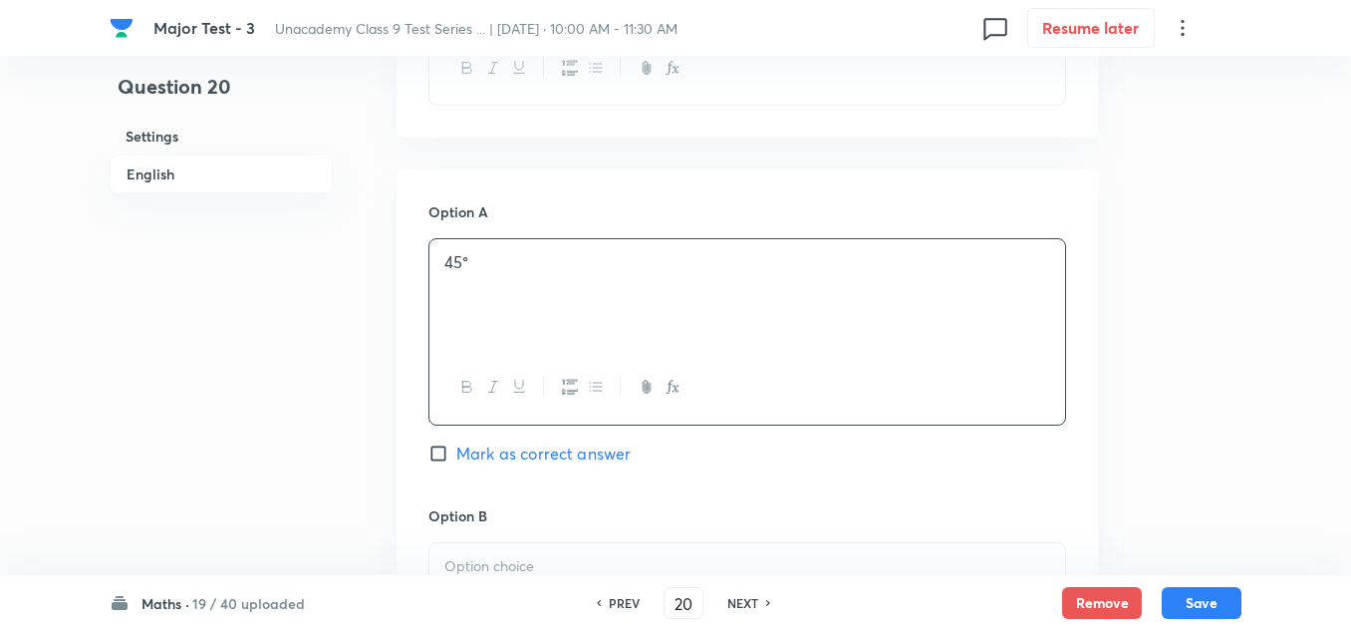
scroll to position [897, 0]
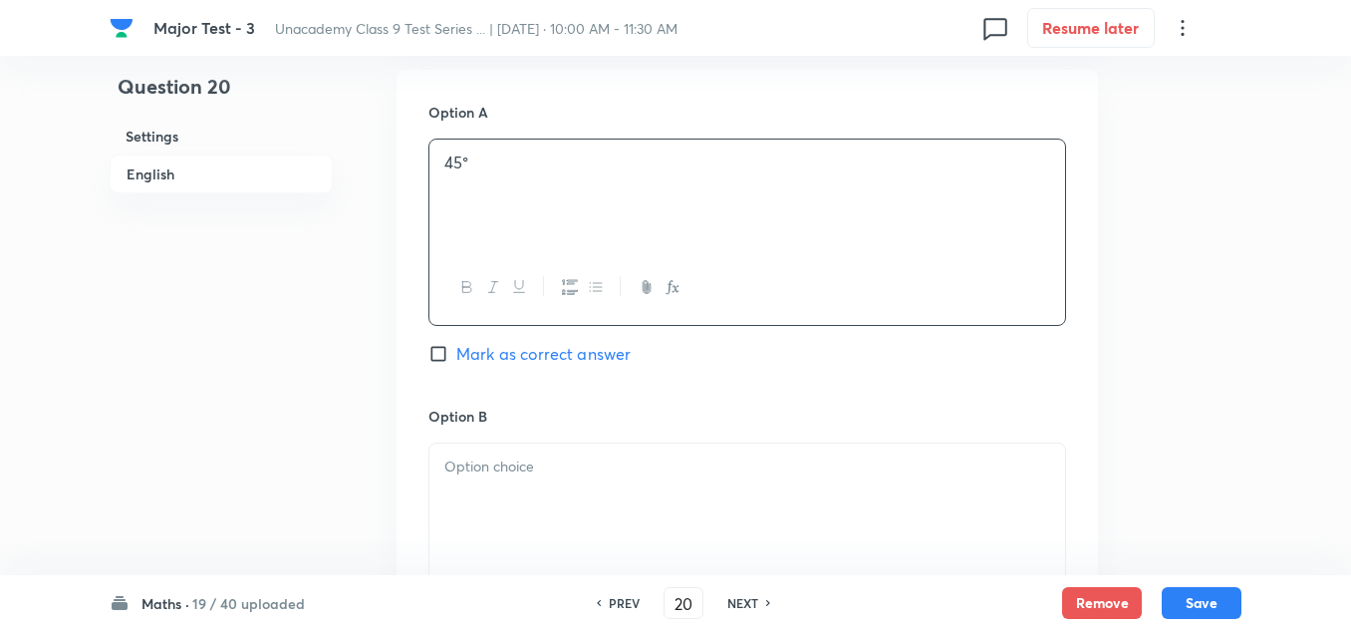
click at [531, 466] on p at bounding box center [747, 466] width 606 height 23
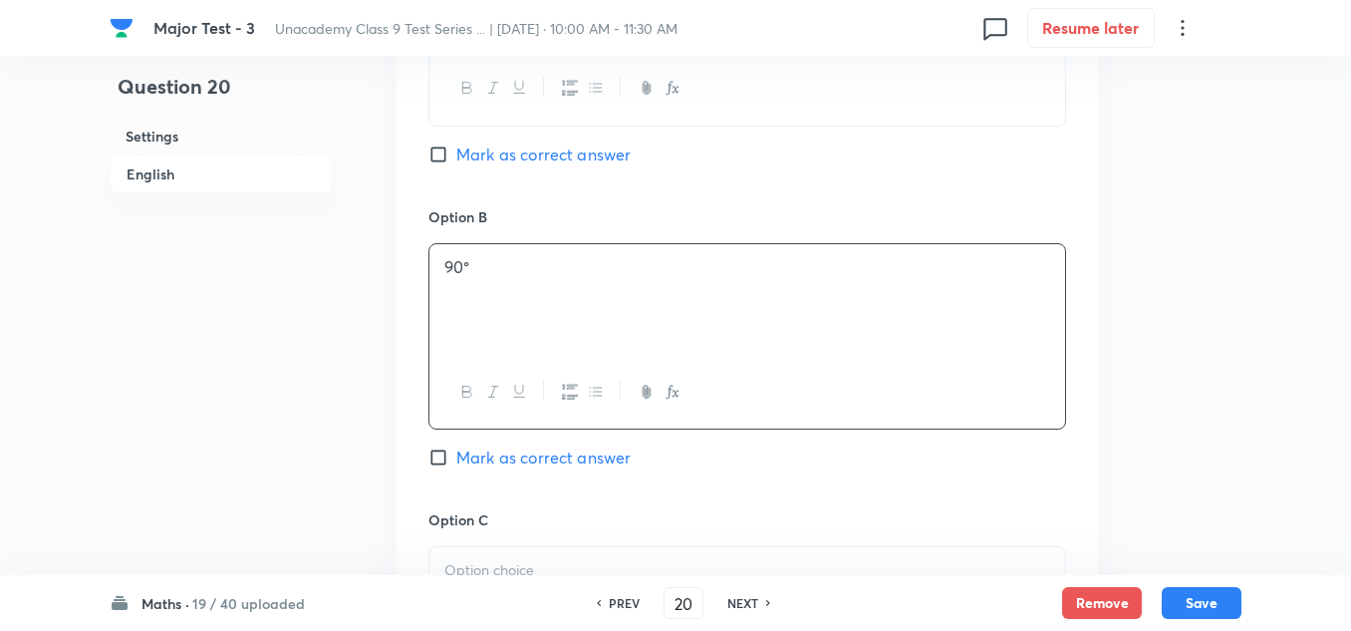
scroll to position [1096, 0]
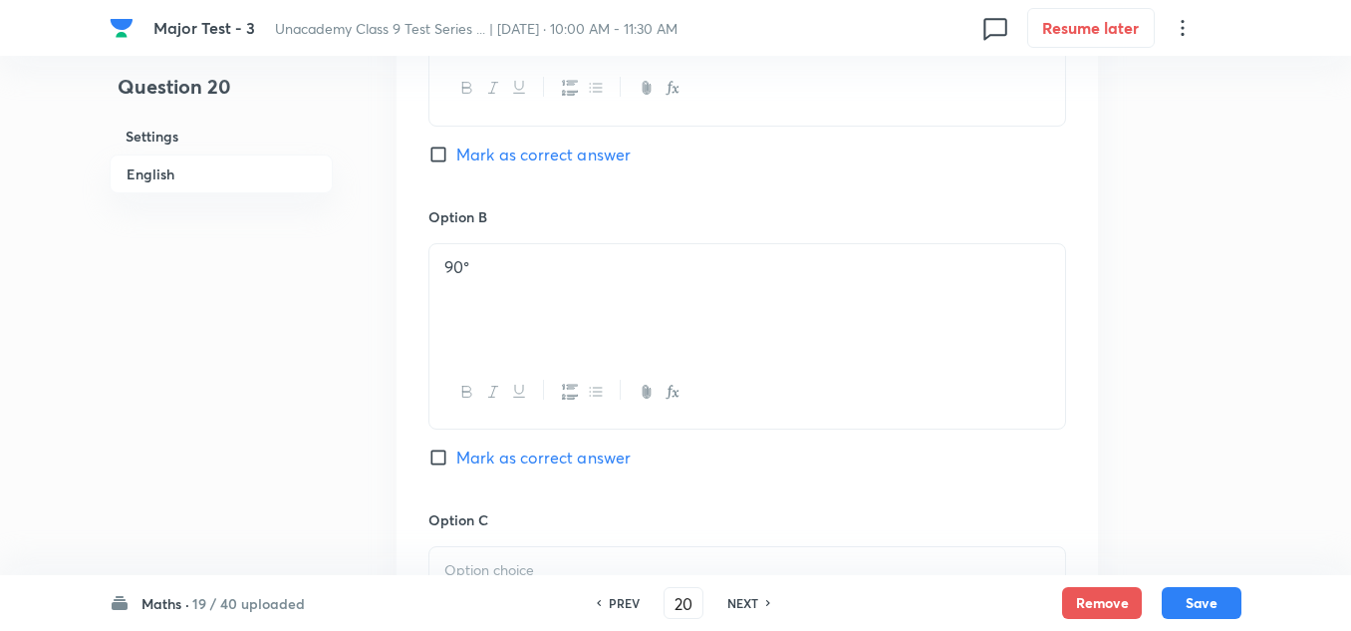
click at [513, 565] on p at bounding box center [747, 570] width 606 height 23
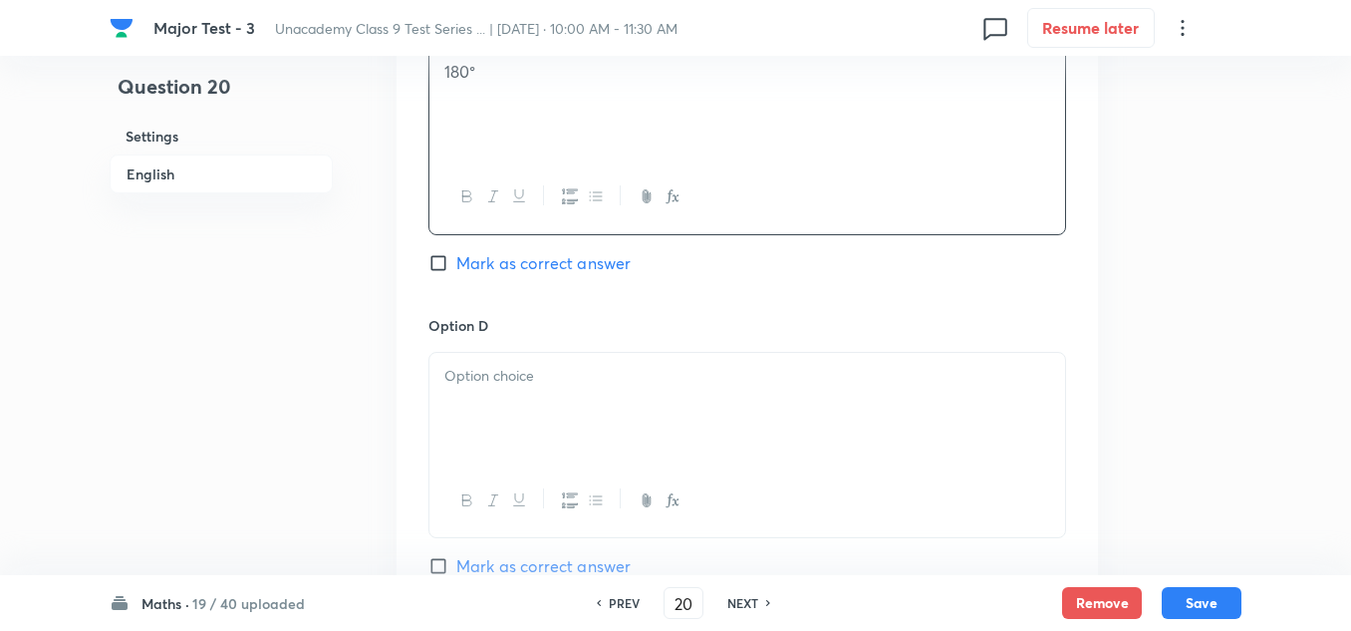
scroll to position [1694, 0]
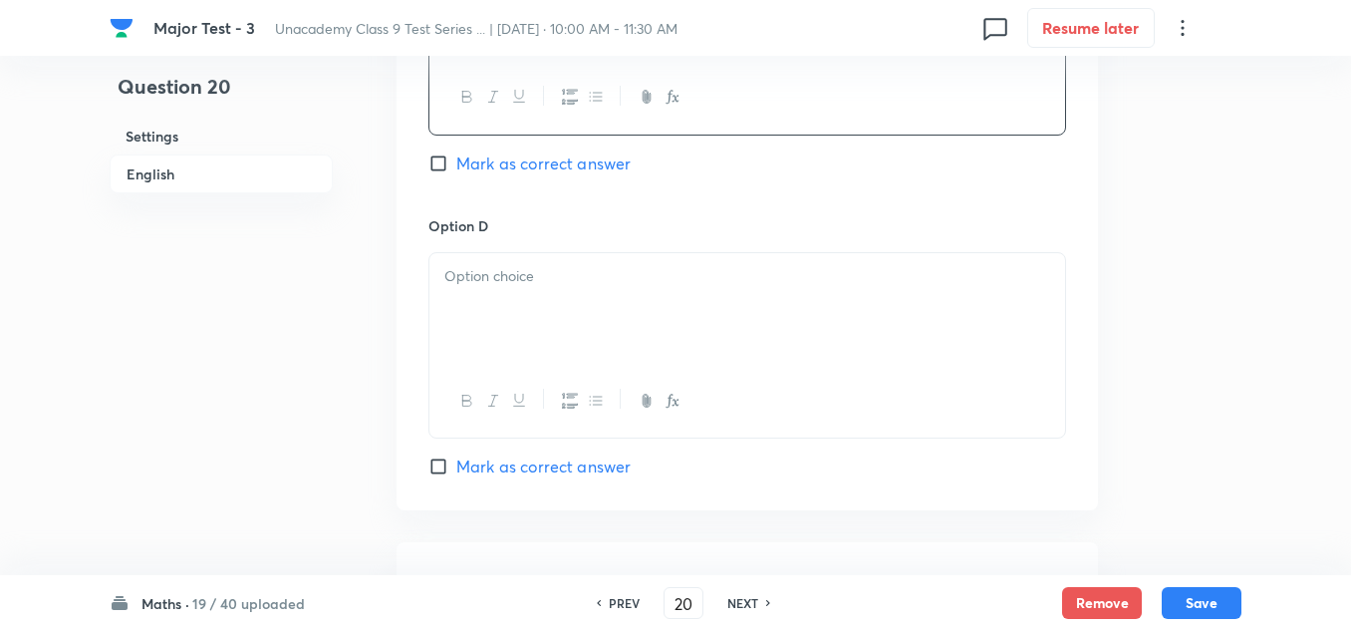
click at [503, 279] on p at bounding box center [747, 276] width 606 height 23
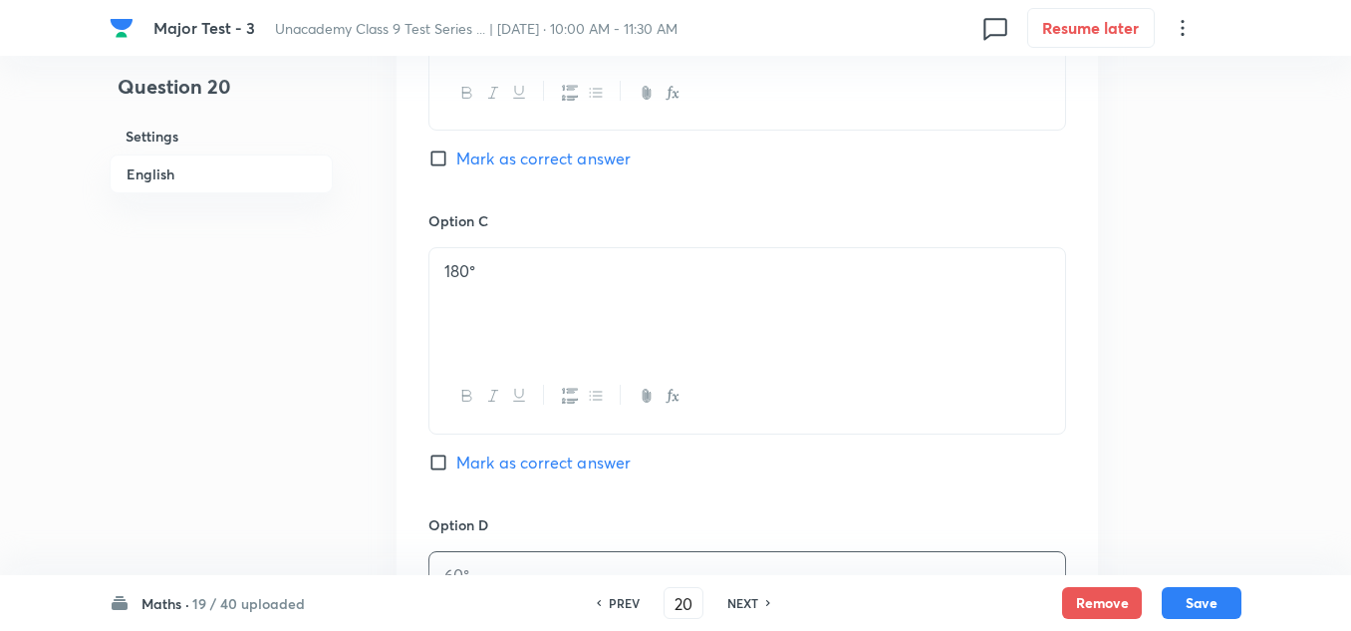
scroll to position [1096, 0]
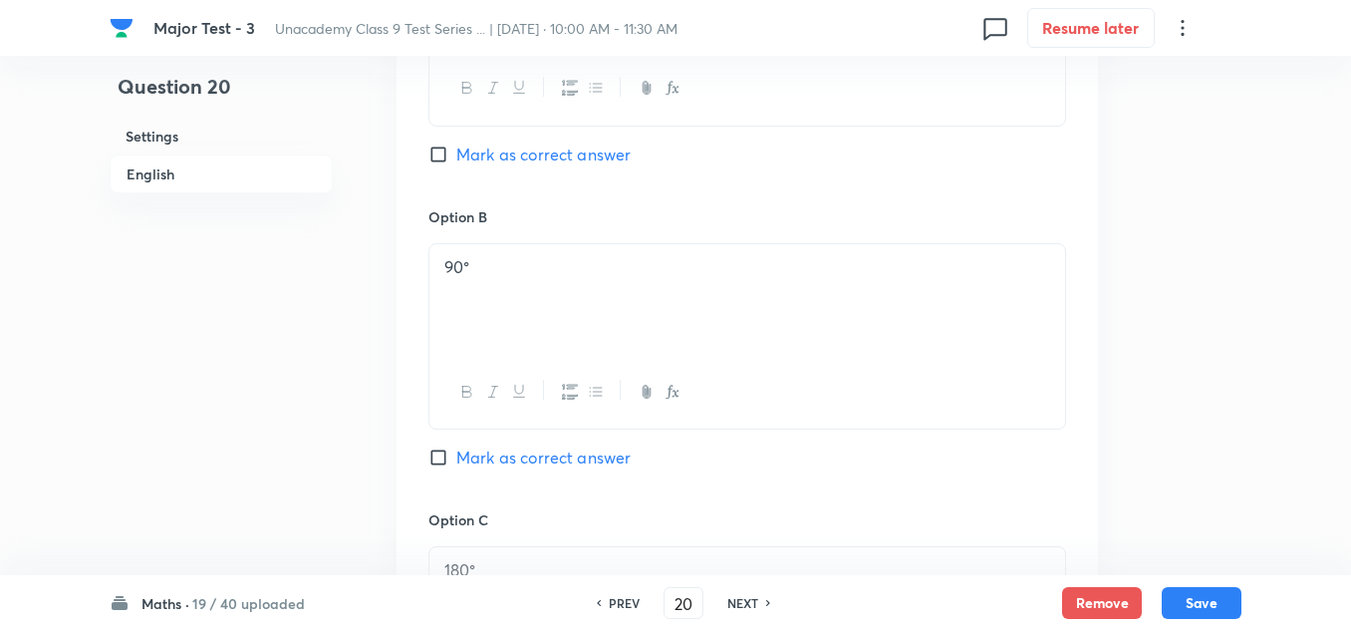
click at [524, 453] on span "Mark as correct answer" at bounding box center [543, 457] width 174 height 24
click at [456, 453] on input "Mark as correct answer" at bounding box center [442, 457] width 28 height 20
checkbox input "true"
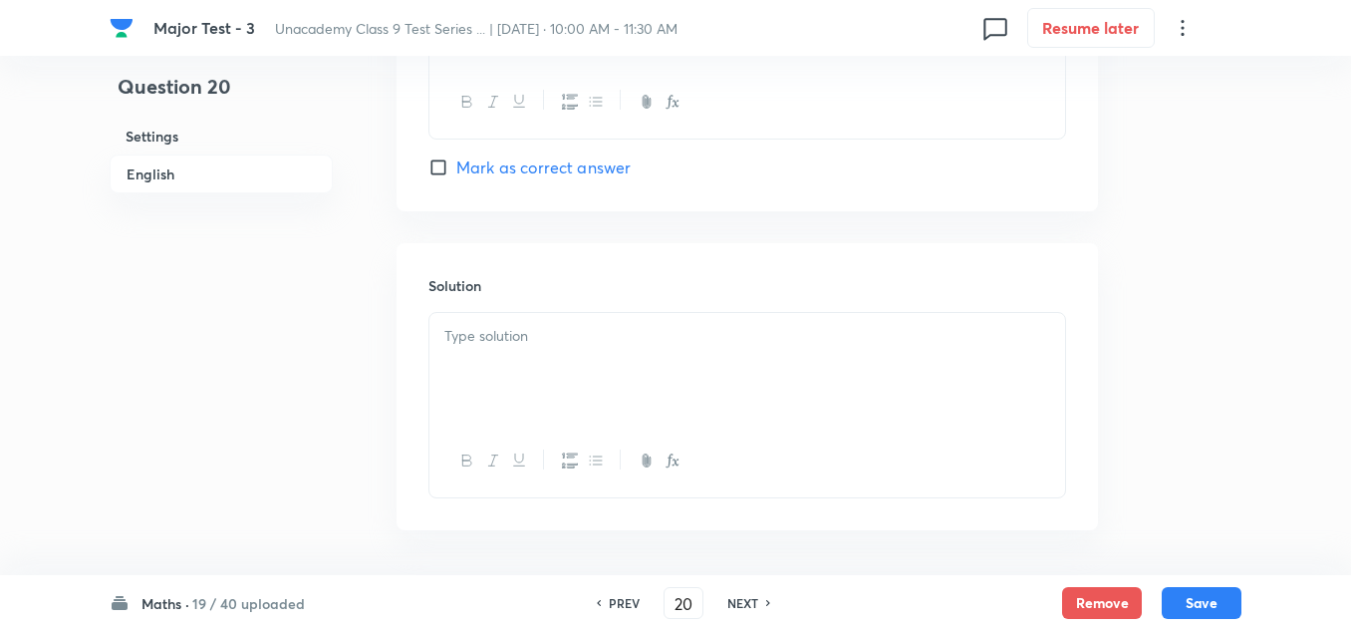
scroll to position [1968, 0]
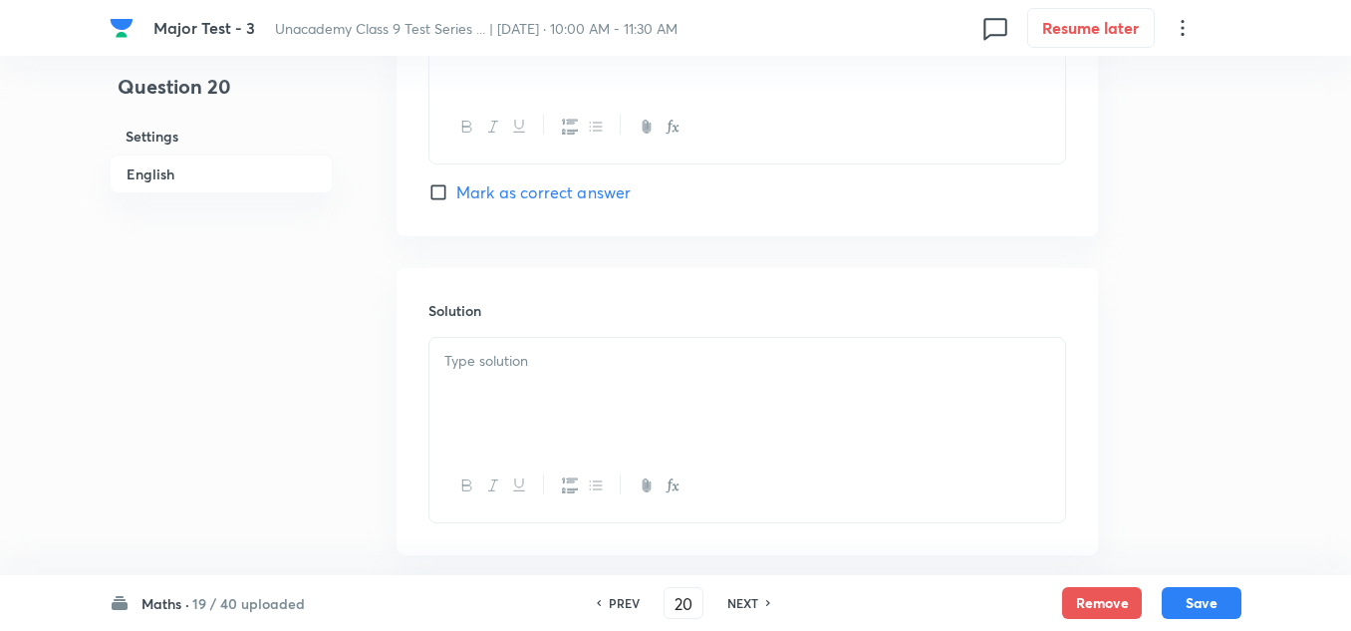
click at [552, 382] on div at bounding box center [747, 394] width 636 height 112
click at [1217, 596] on button "Save" at bounding box center [1202, 601] width 80 height 32
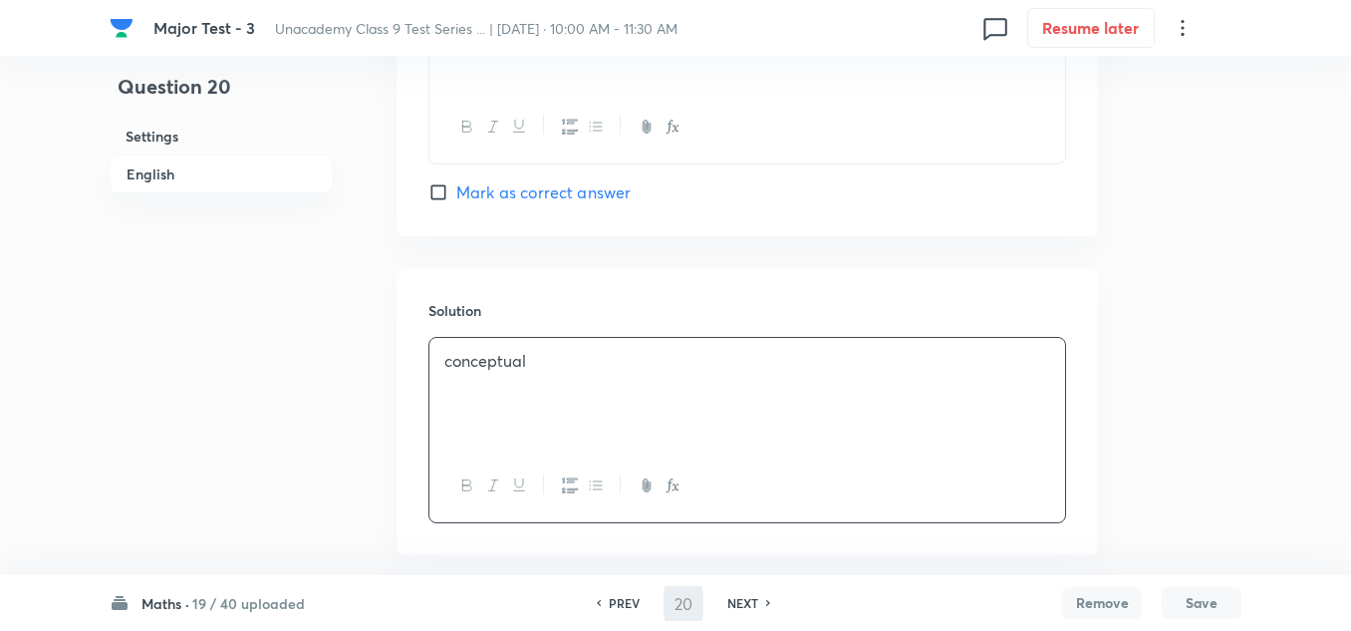
type input "21"
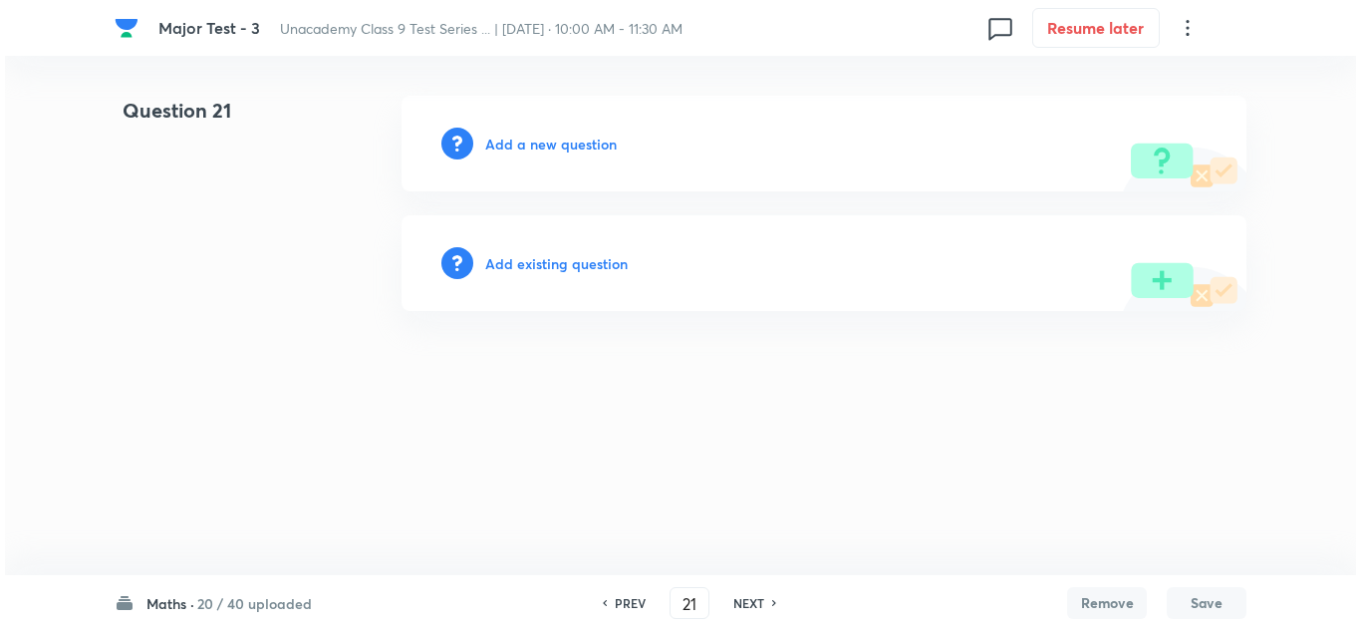
scroll to position [0, 0]
click at [541, 151] on h6 "Add a new question" at bounding box center [551, 144] width 132 height 21
click at [541, 151] on h6 "Choose a question type" at bounding box center [561, 144] width 153 height 21
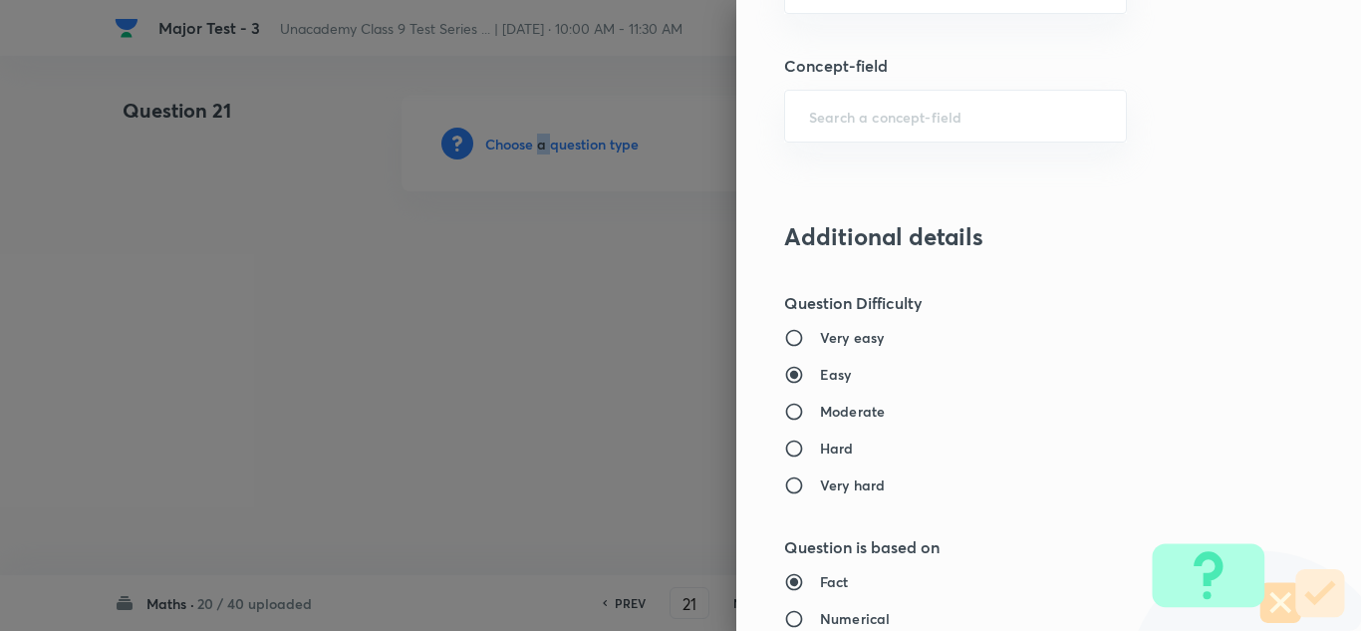
scroll to position [1295, 0]
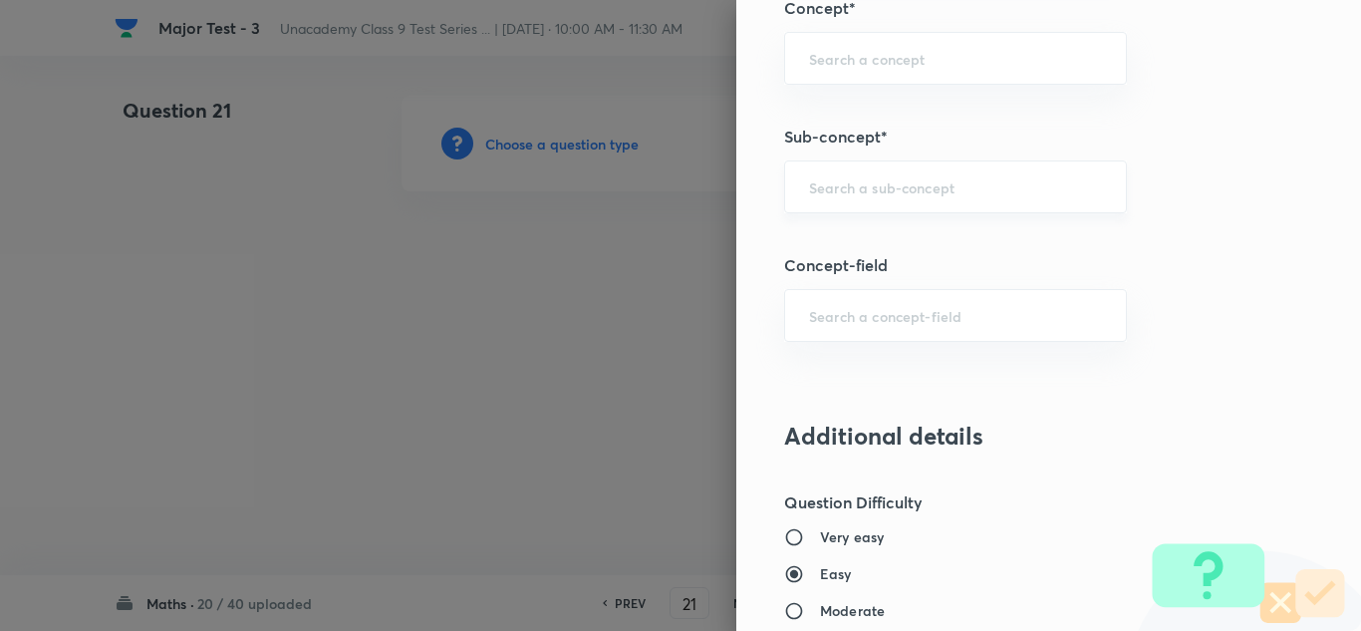
click at [852, 191] on input "text" at bounding box center [955, 186] width 293 height 19
click at [879, 196] on input "text" at bounding box center [955, 186] width 293 height 19
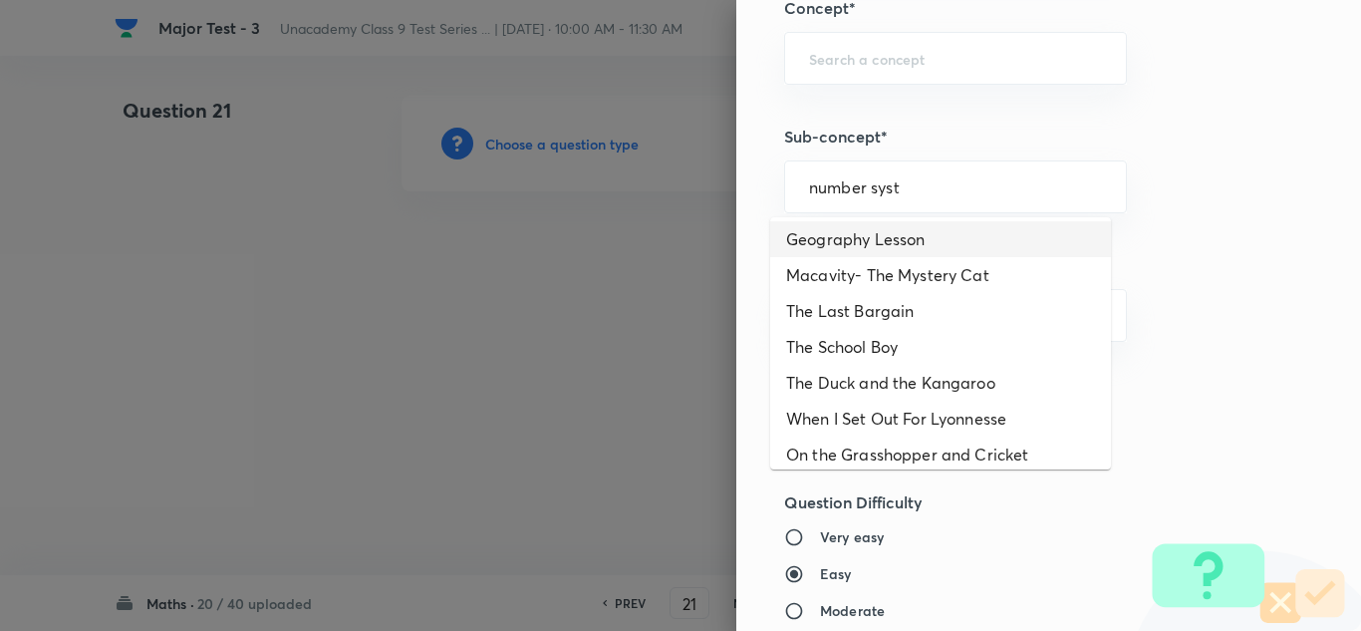
scroll to position [498, 0]
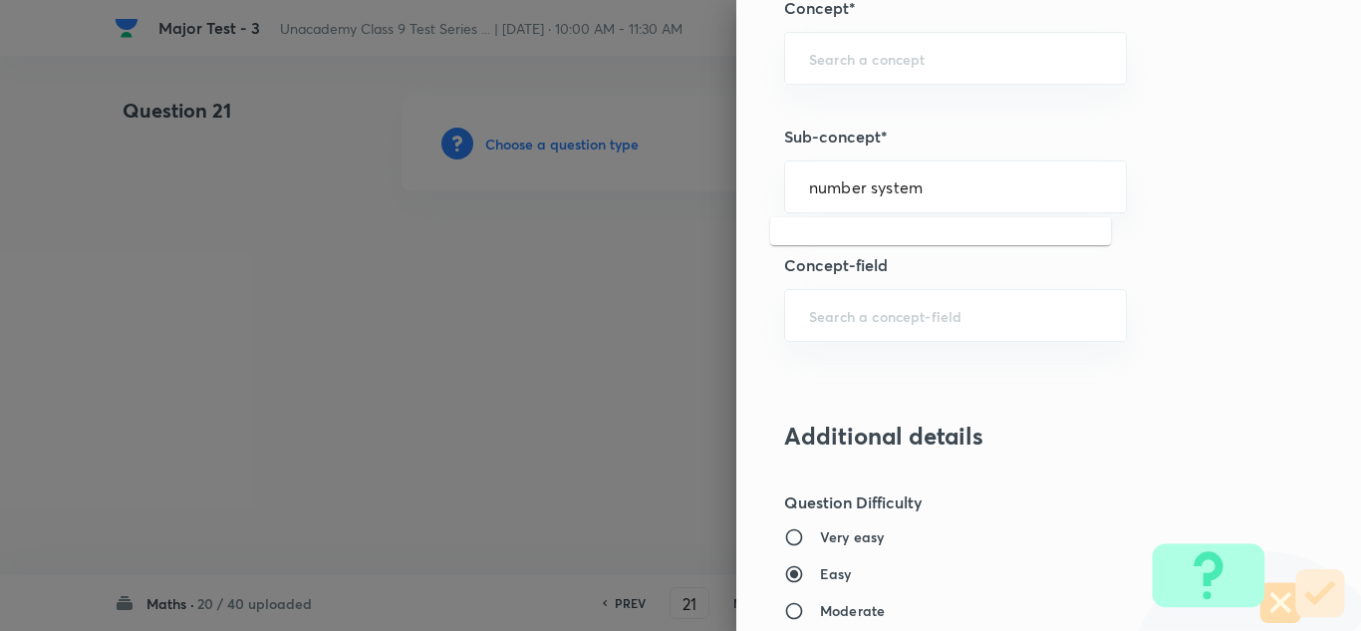
drag, startPoint x: 921, startPoint y: 195, endPoint x: 756, endPoint y: 188, distance: 164.5
click at [756, 188] on div "Question settings Question type* Single choice correct Number of options* 2 3 4…" at bounding box center [1048, 315] width 625 height 631
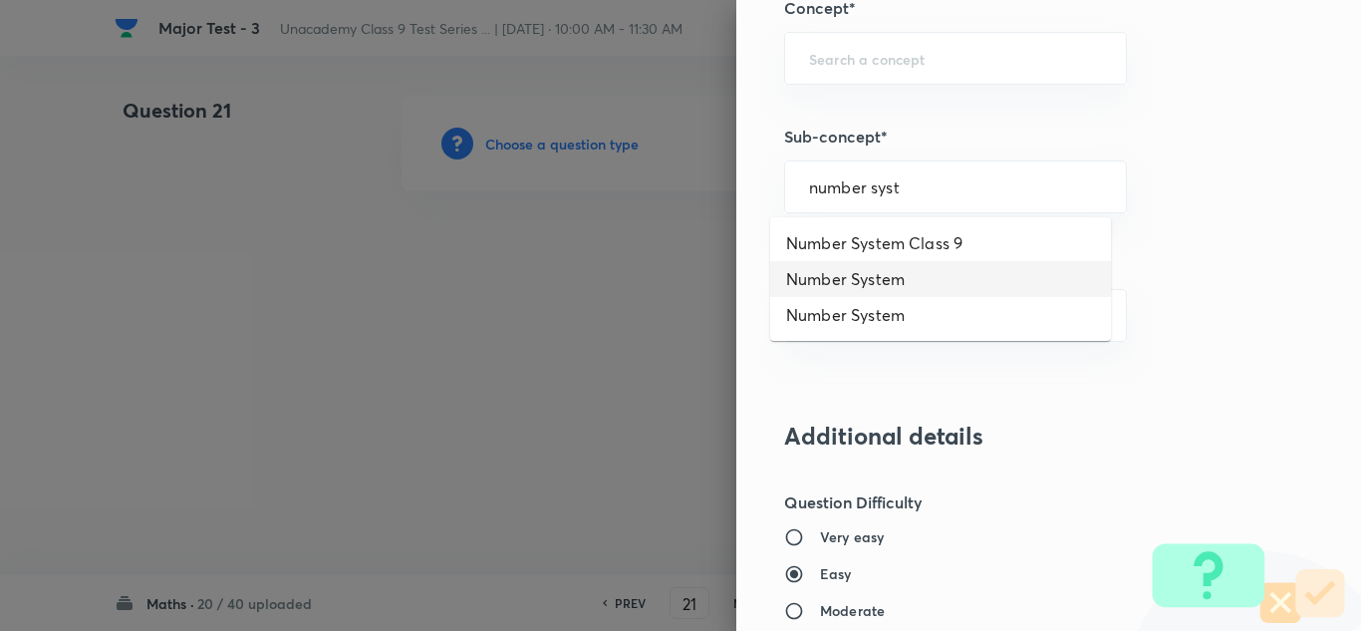
click at [813, 271] on li "Number System" at bounding box center [940, 279] width 341 height 36
type input "Number System"
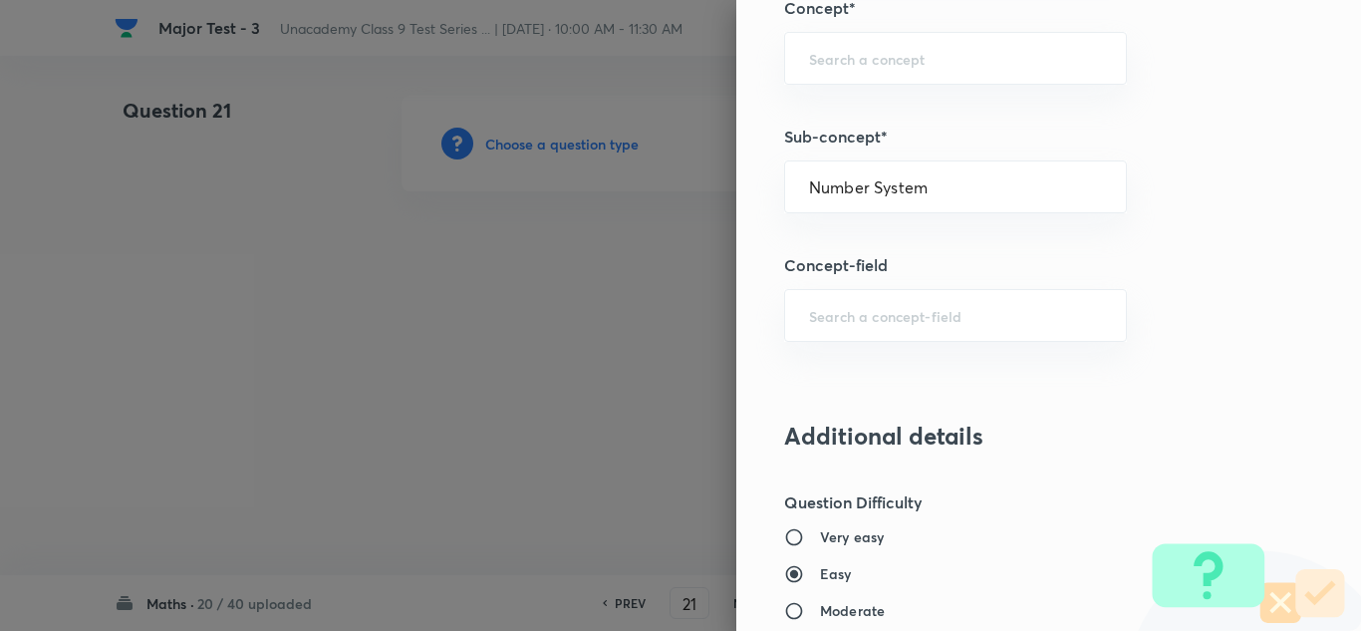
type input "Foundation Class 8"
type input "Mathematics"
type input "Number System"
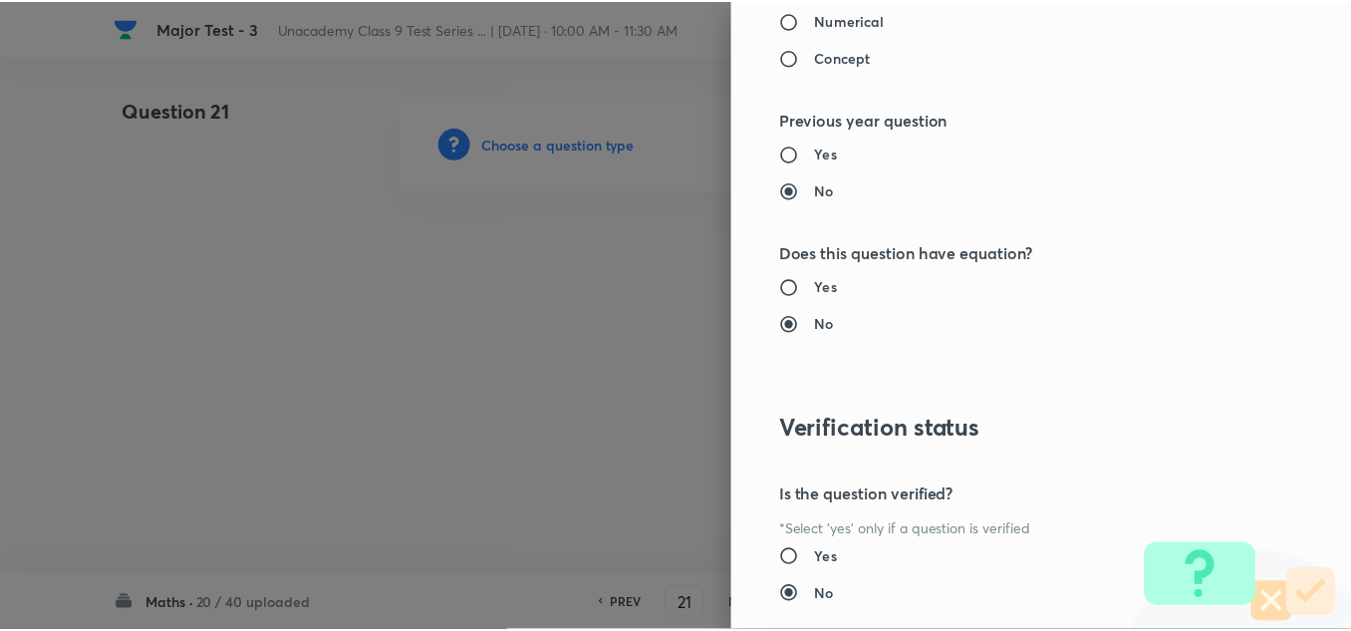
scroll to position [2219, 0]
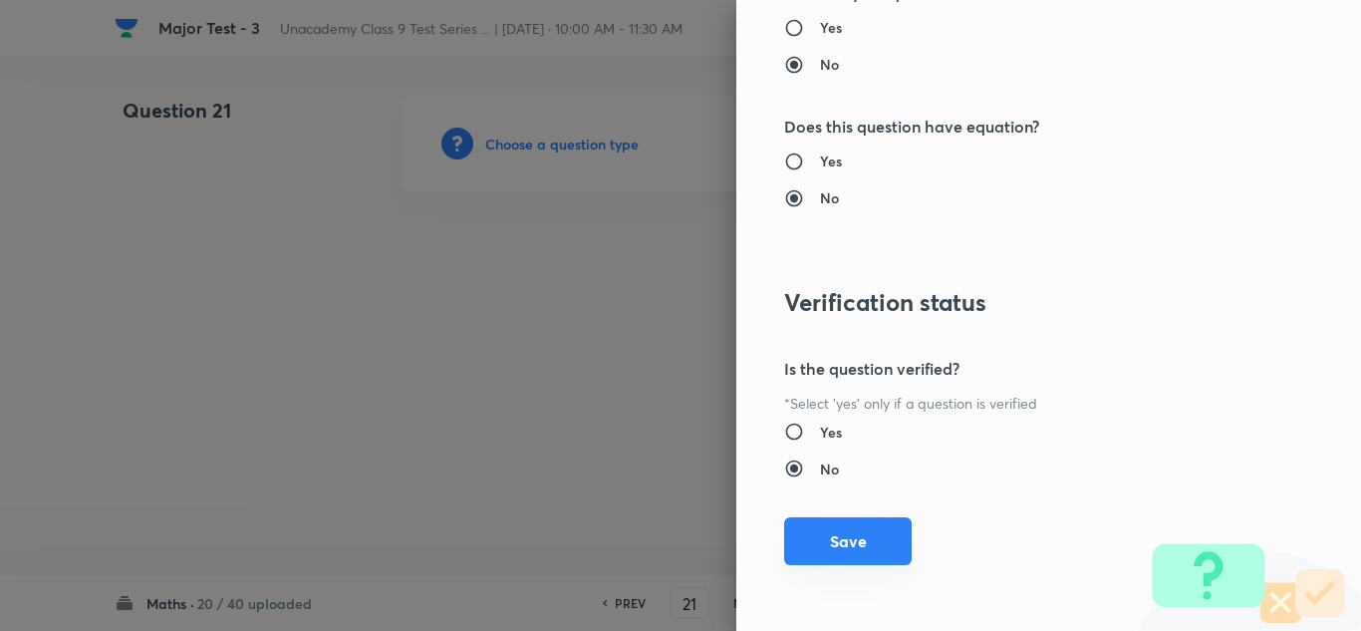
click at [852, 551] on button "Save" at bounding box center [848, 541] width 128 height 48
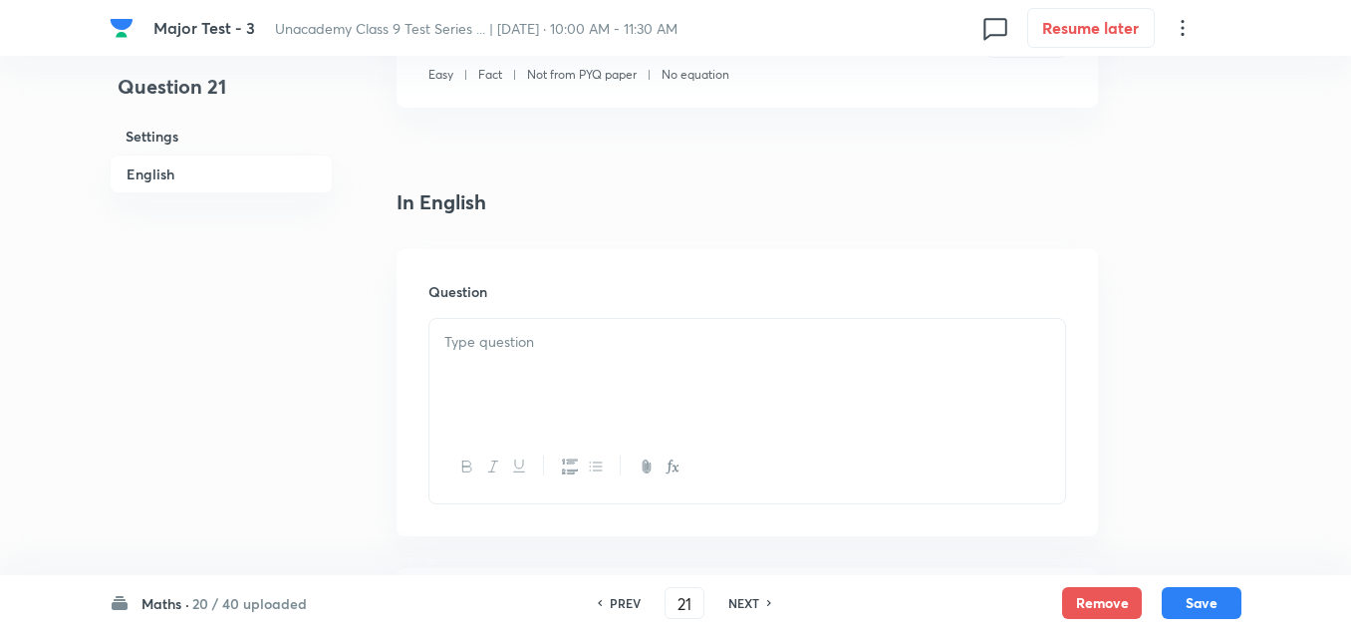
scroll to position [897, 0]
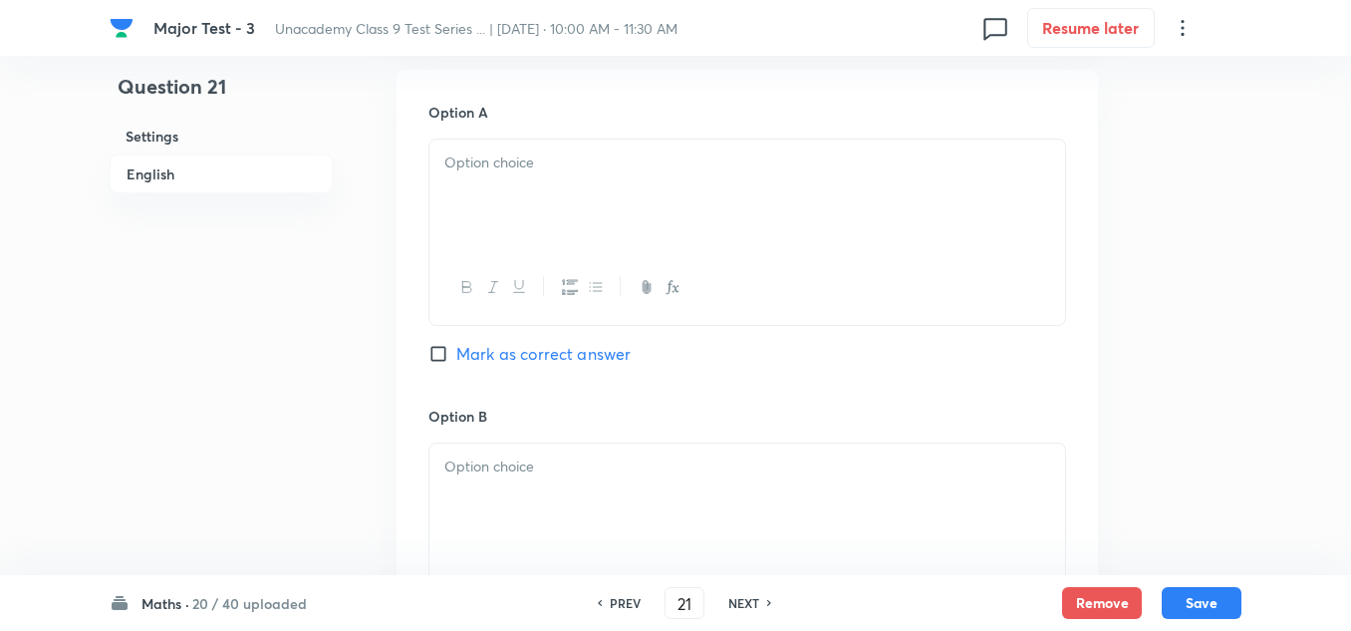
click at [525, 162] on p at bounding box center [747, 162] width 606 height 23
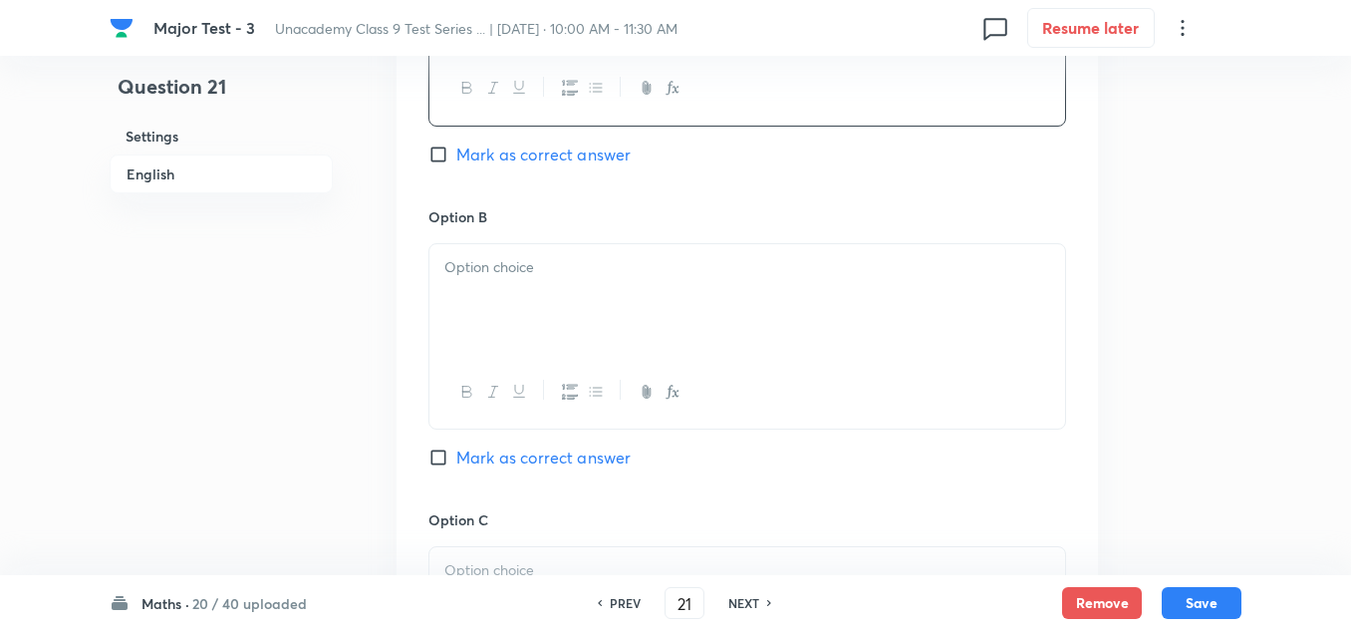
scroll to position [1196, 0]
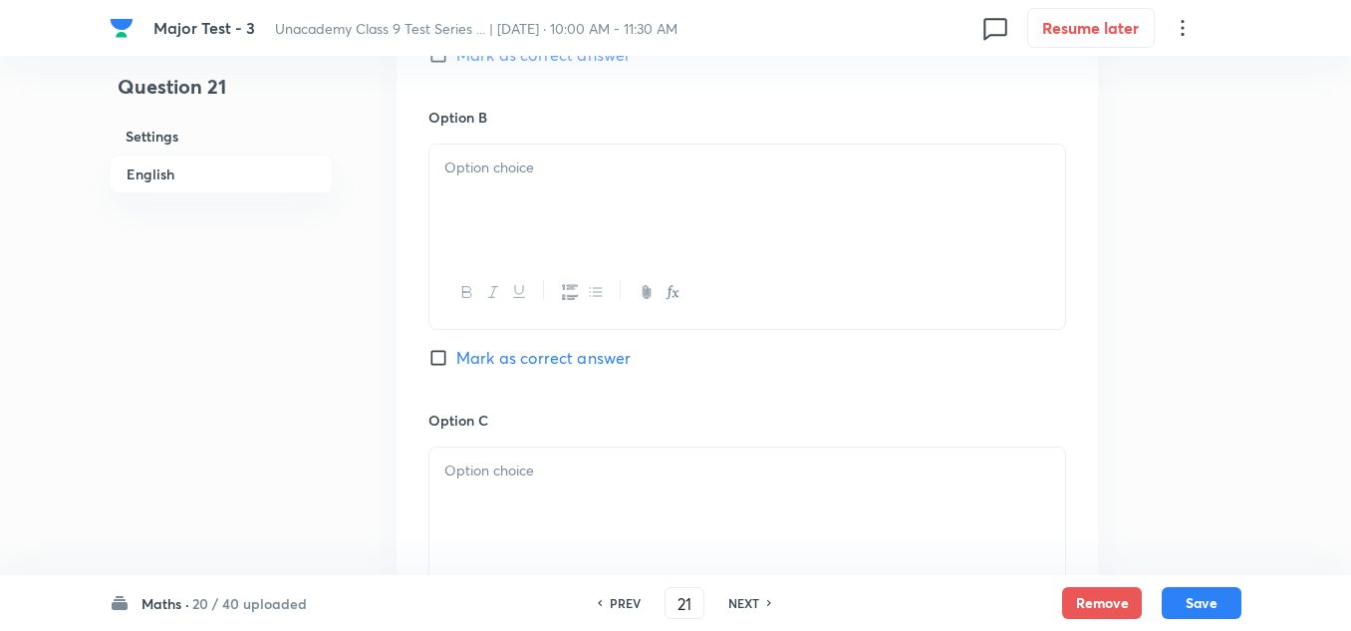
click at [518, 167] on p at bounding box center [747, 167] width 606 height 23
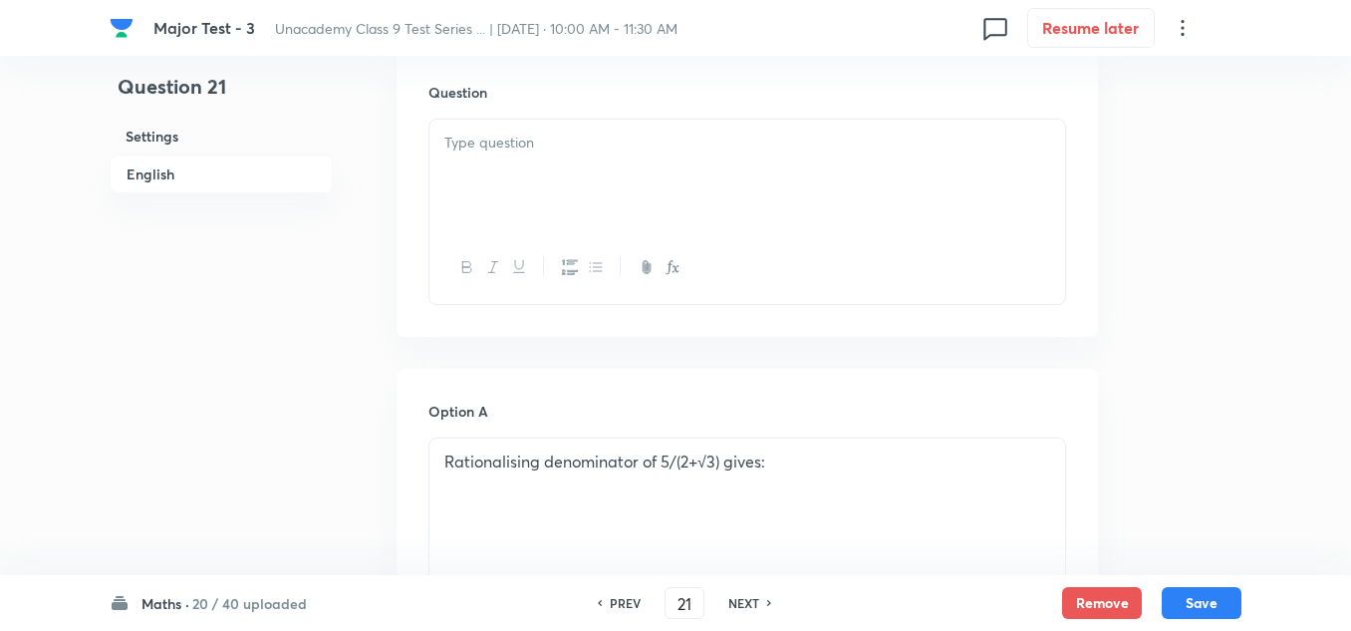
scroll to position [498, 0]
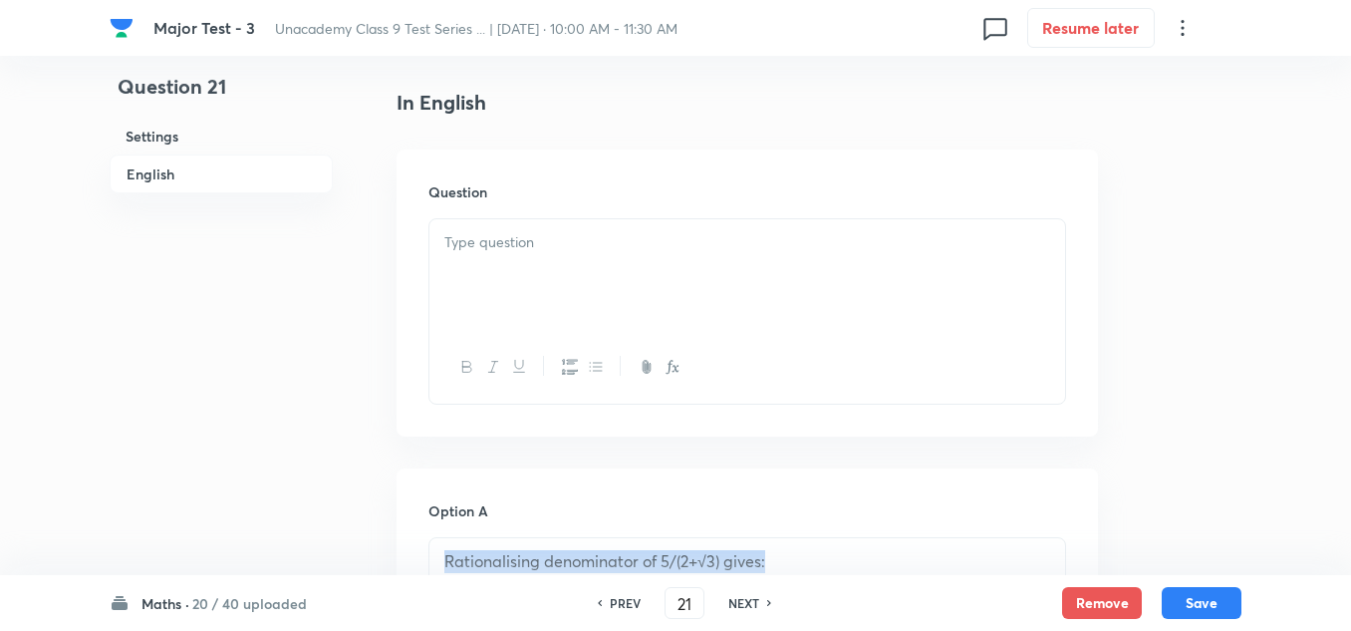
drag, startPoint x: 793, startPoint y: 570, endPoint x: 269, endPoint y: 555, distance: 524.3
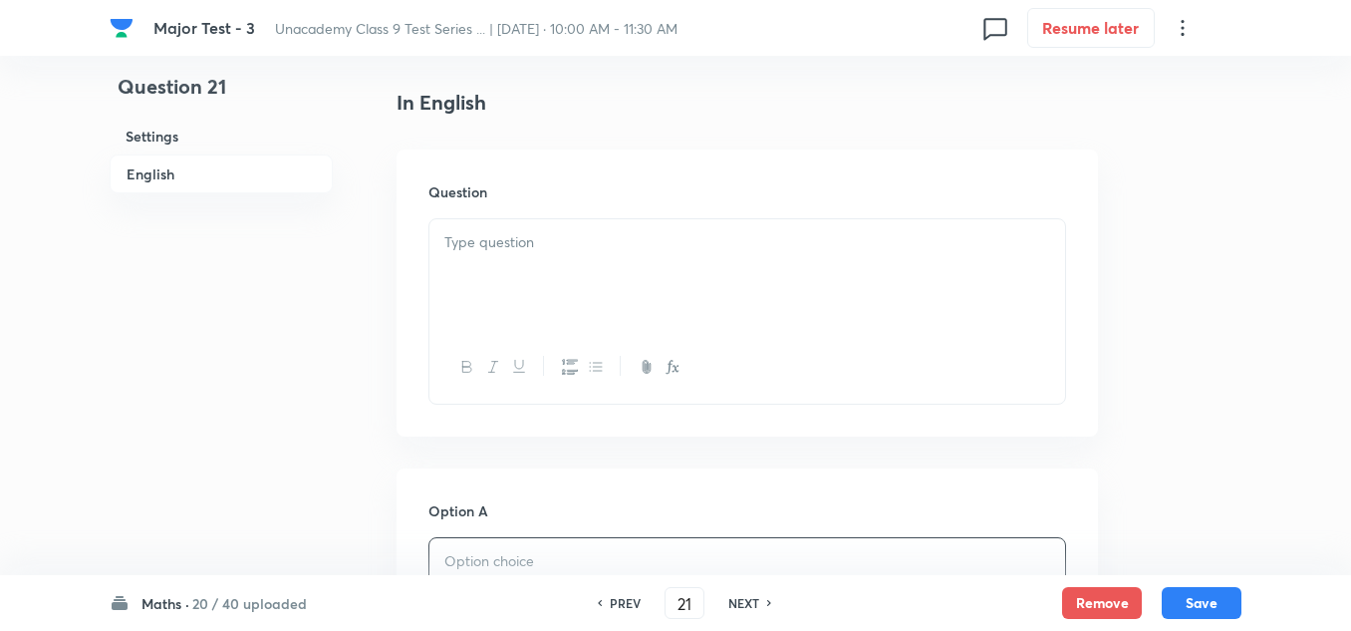
click at [451, 228] on div at bounding box center [747, 275] width 636 height 112
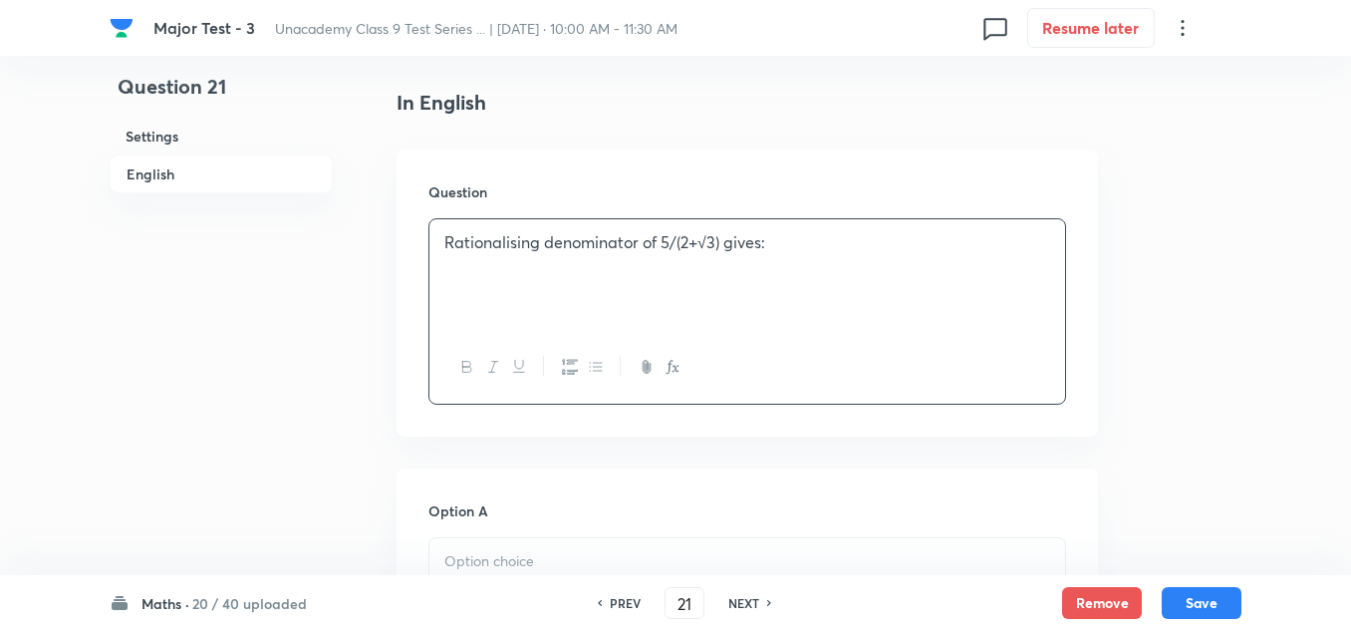
scroll to position [598, 0]
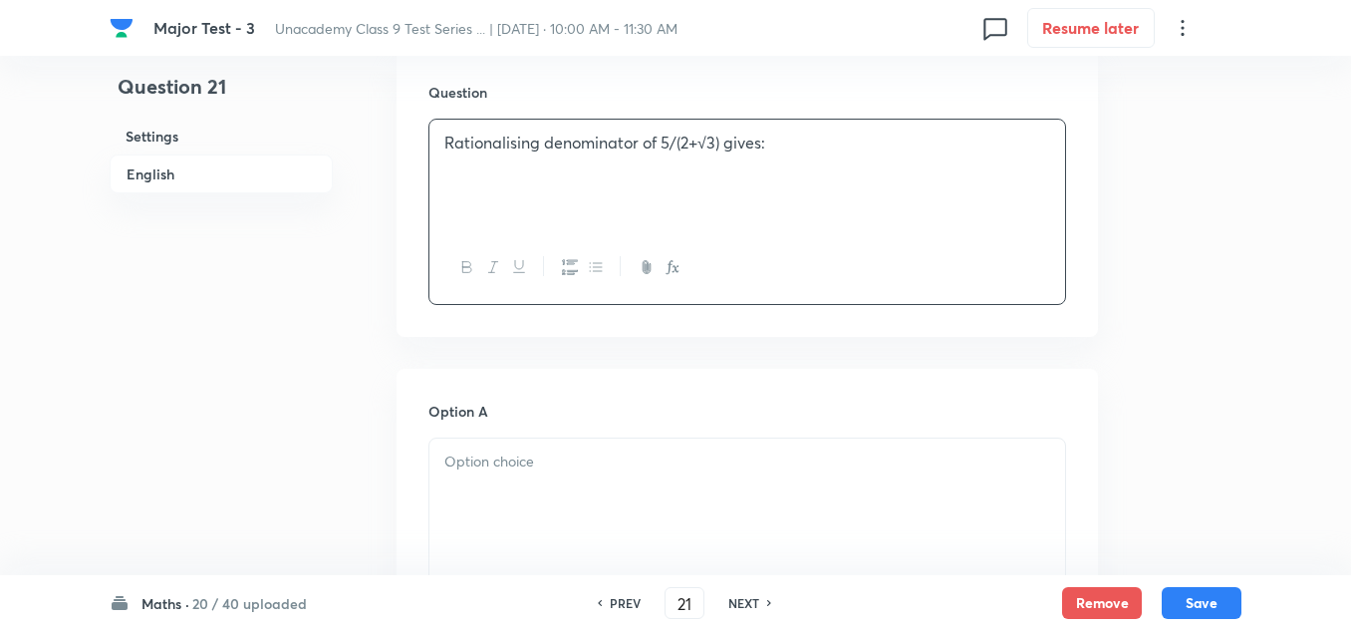
click at [558, 469] on p at bounding box center [747, 461] width 606 height 23
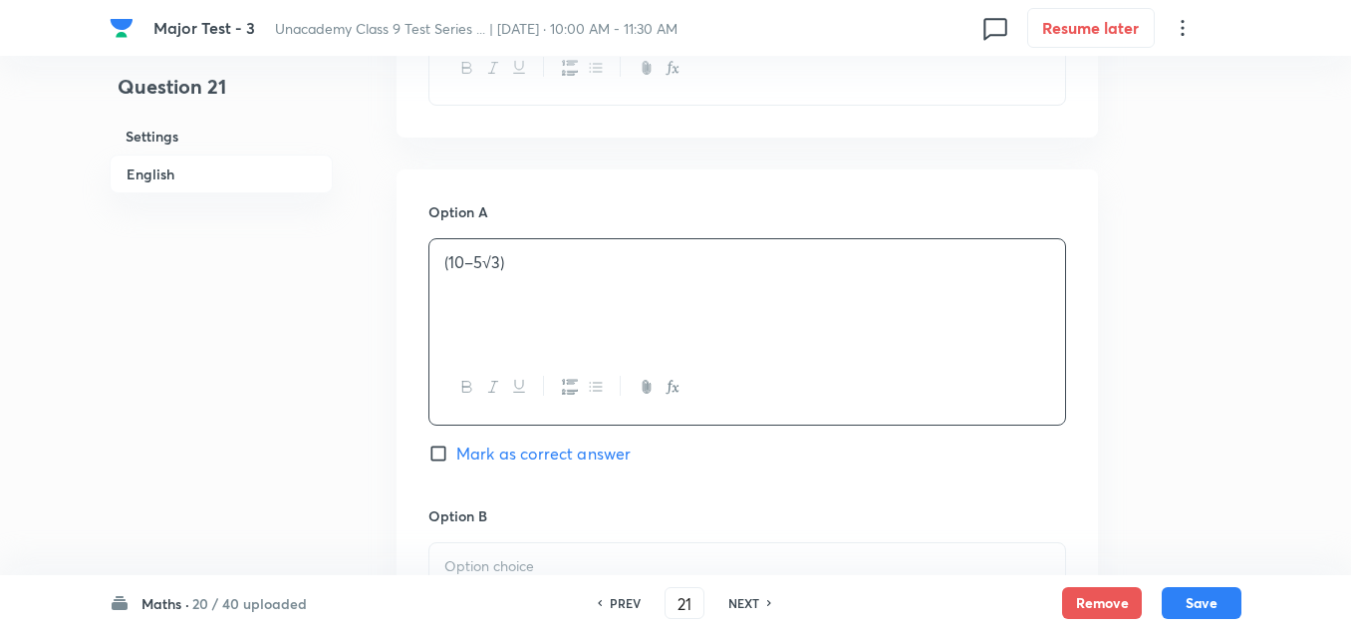
scroll to position [996, 0]
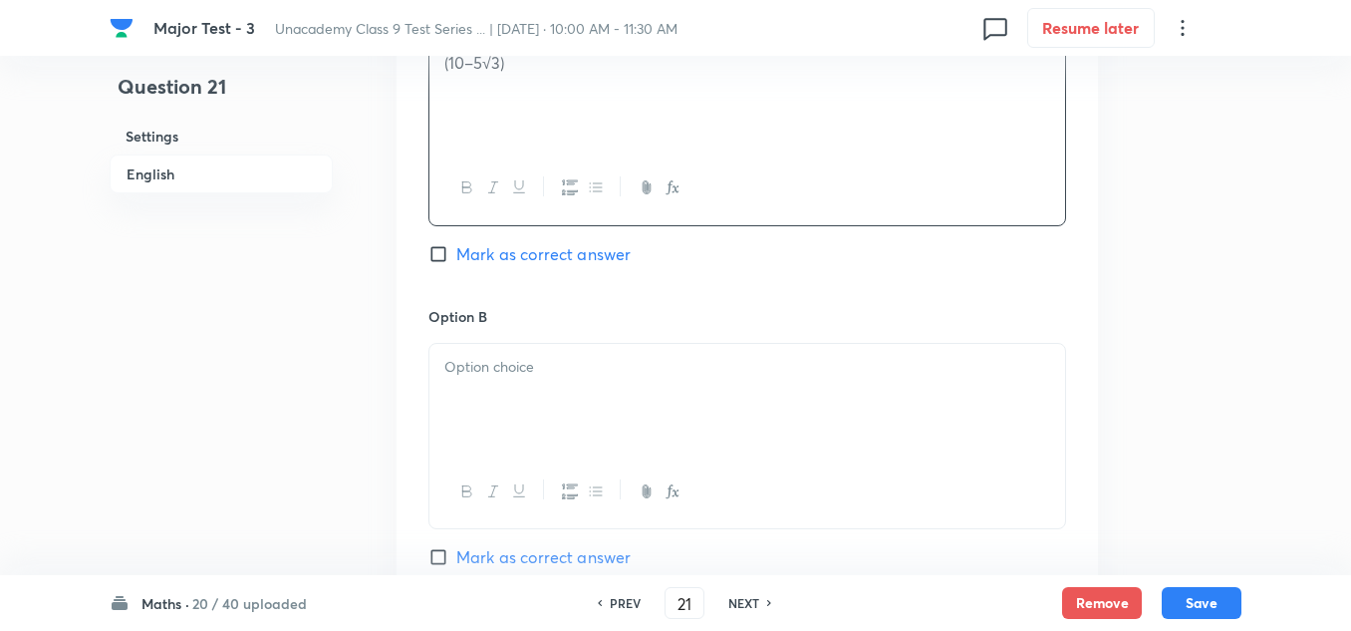
click at [576, 392] on div at bounding box center [747, 400] width 636 height 112
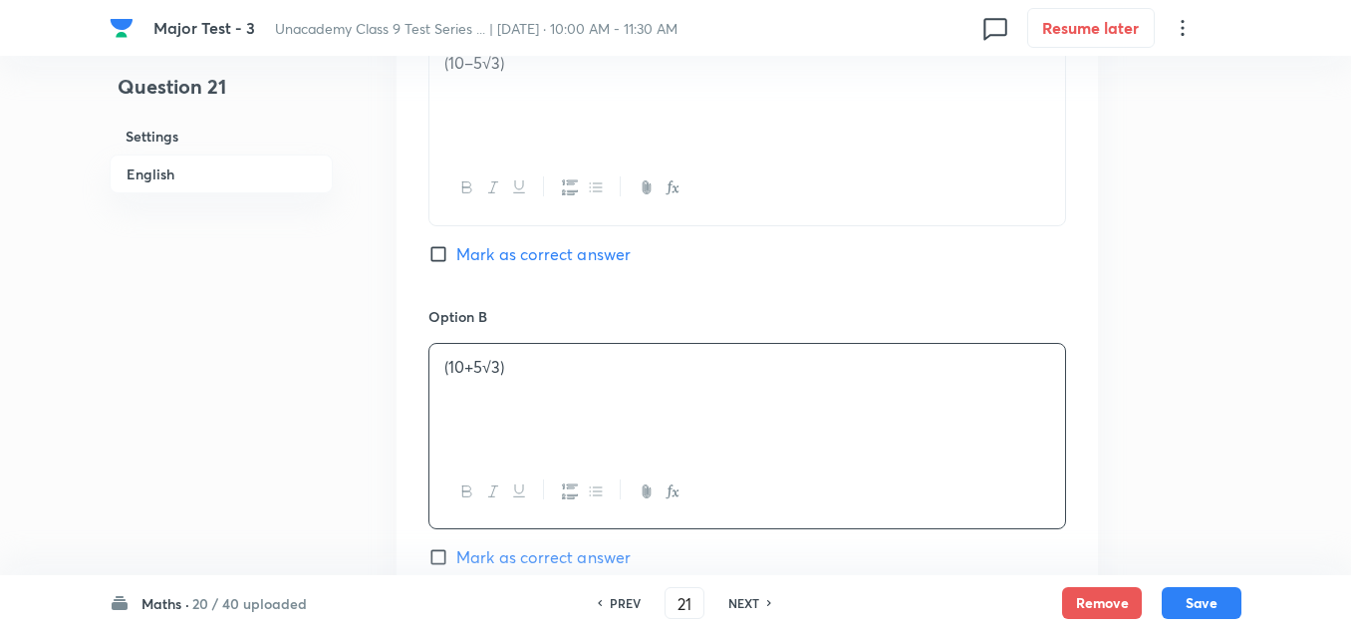
scroll to position [1196, 0]
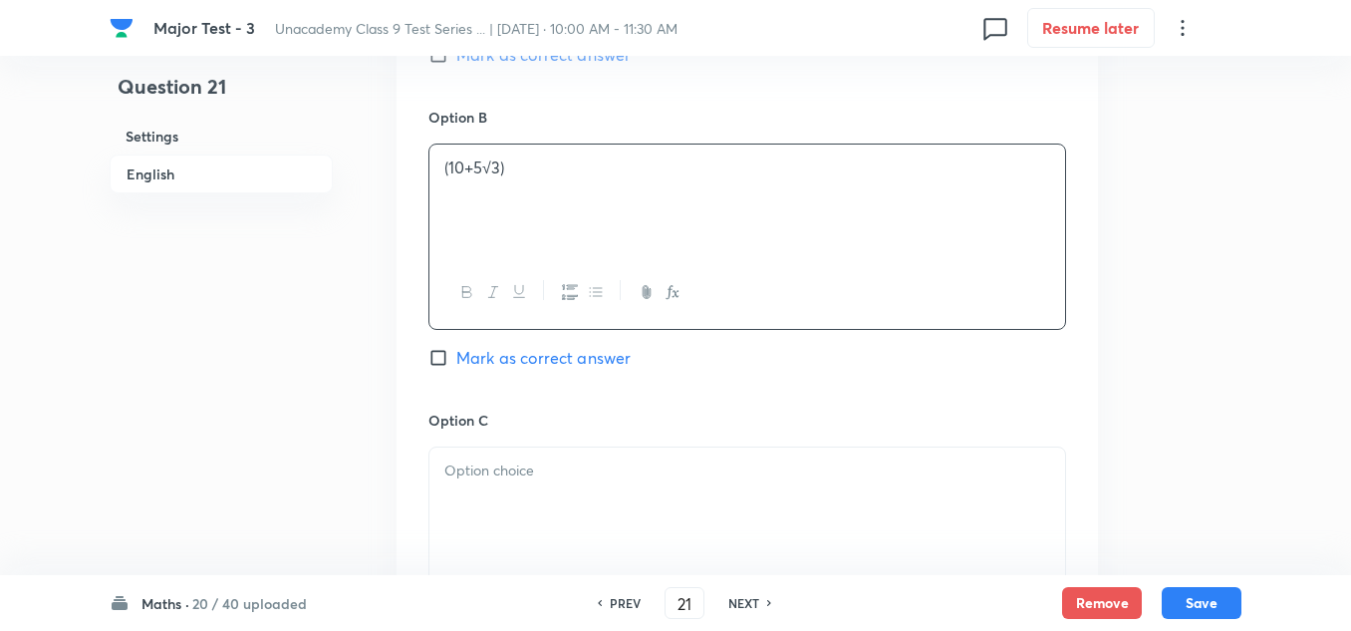
click at [565, 483] on div at bounding box center [747, 503] width 636 height 112
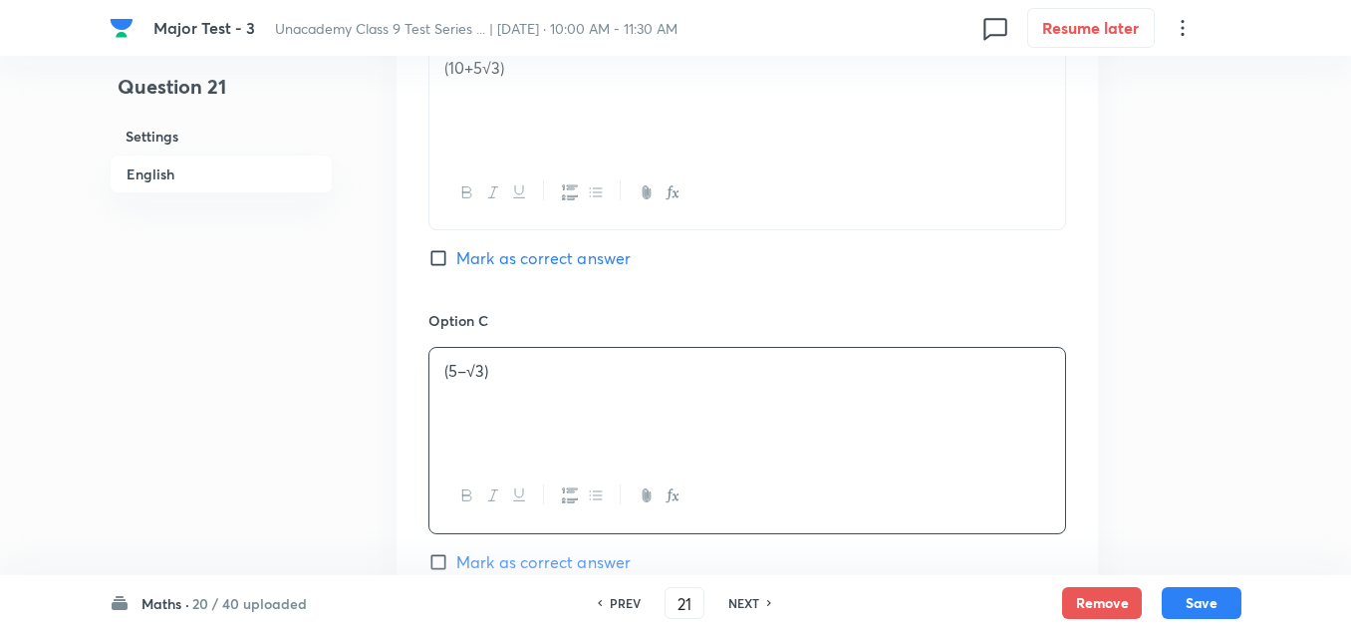
scroll to position [1494, 0]
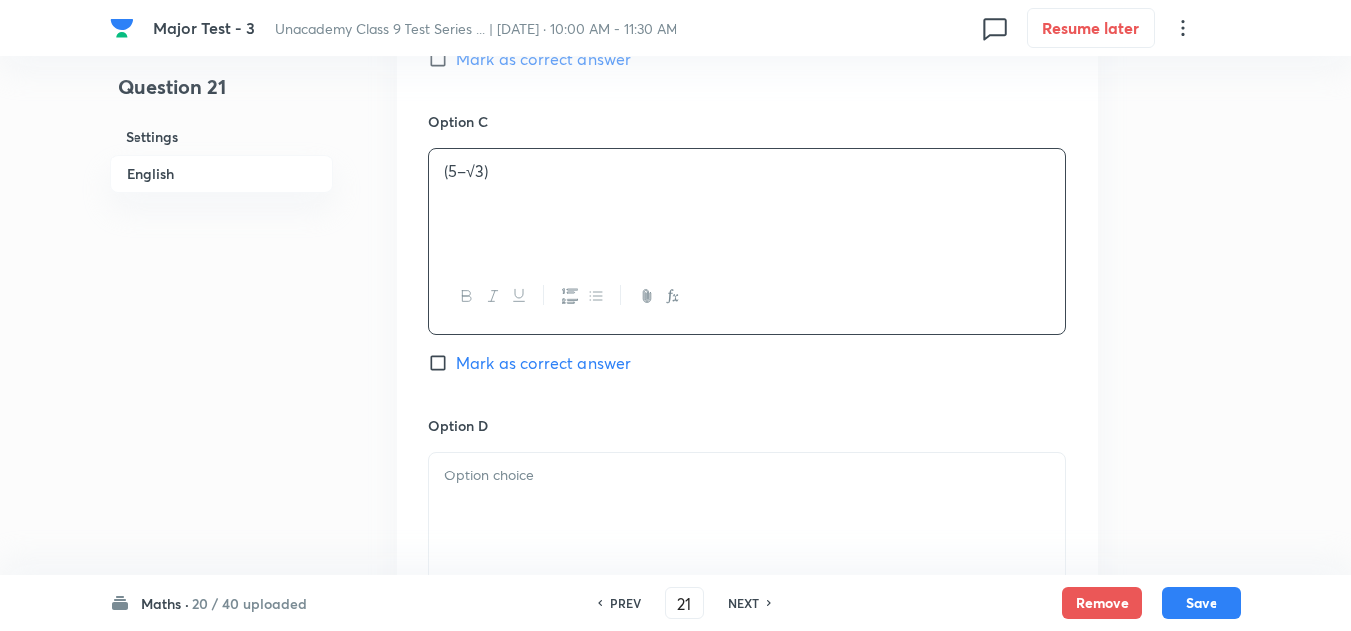
click at [574, 453] on div at bounding box center [747, 508] width 636 height 112
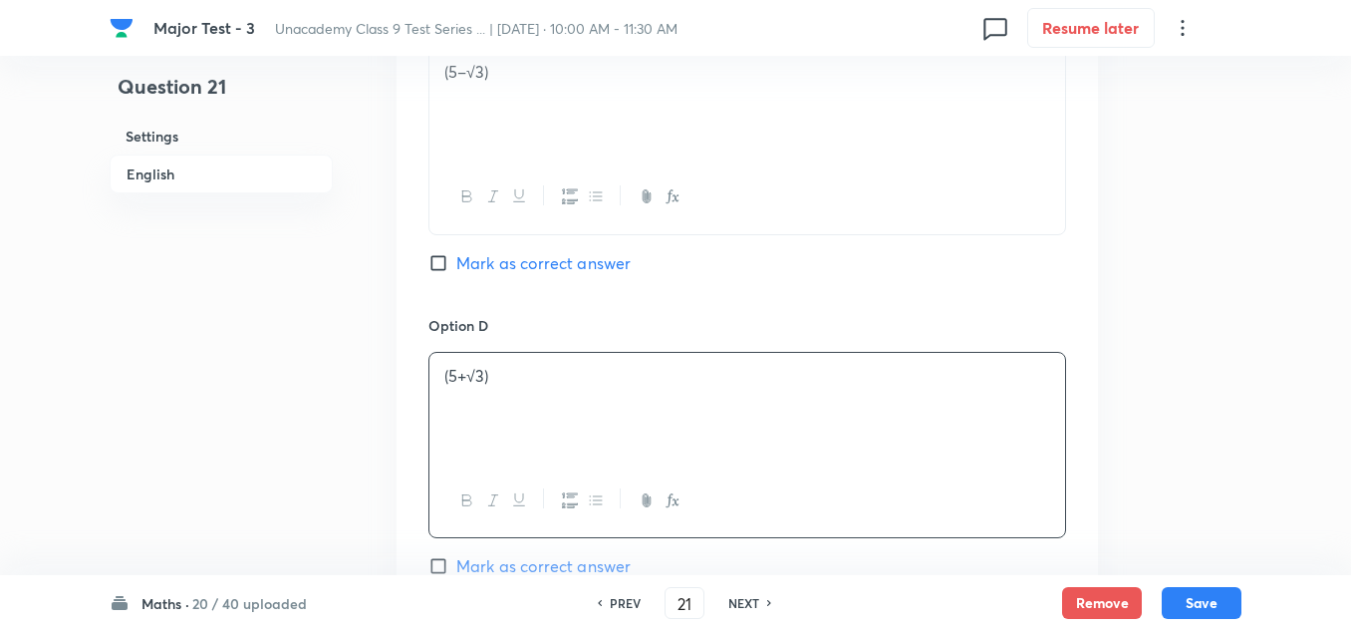
scroll to position [1694, 0]
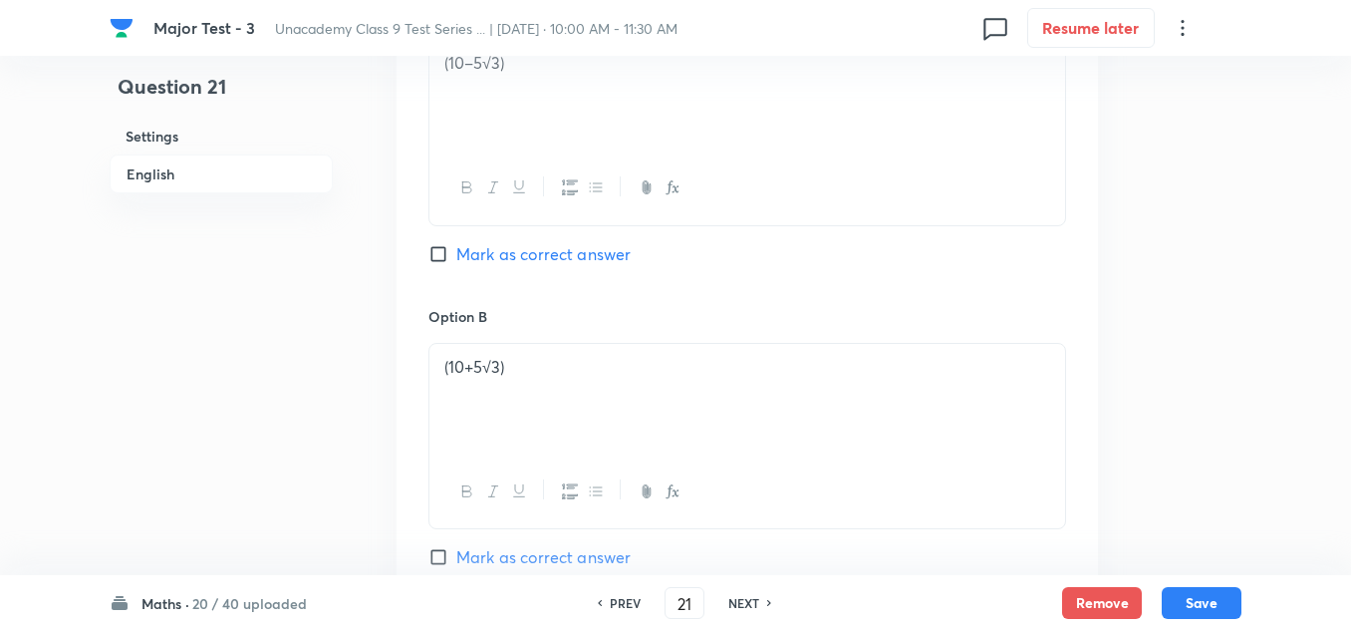
click at [533, 250] on span "Mark as correct answer" at bounding box center [543, 254] width 174 height 24
click at [456, 250] on input "Mark as correct answer" at bounding box center [442, 254] width 28 height 20
checkbox input "true"
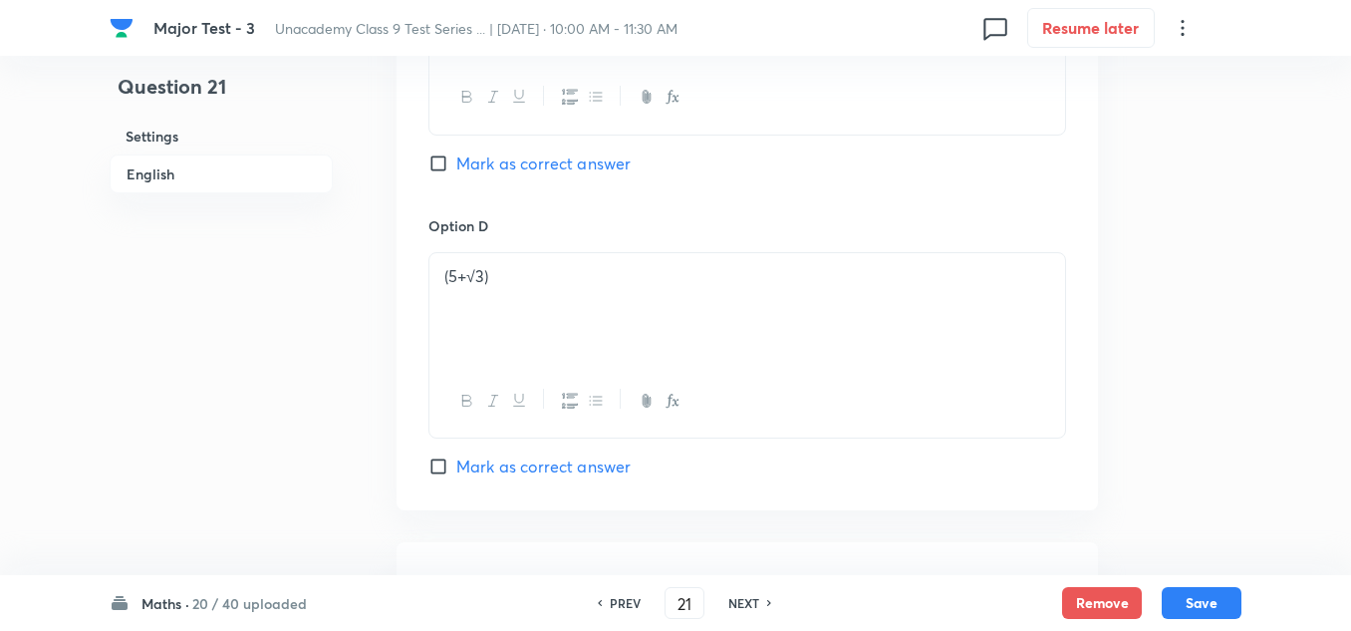
scroll to position [1993, 0]
click at [502, 341] on p at bounding box center [747, 336] width 606 height 23
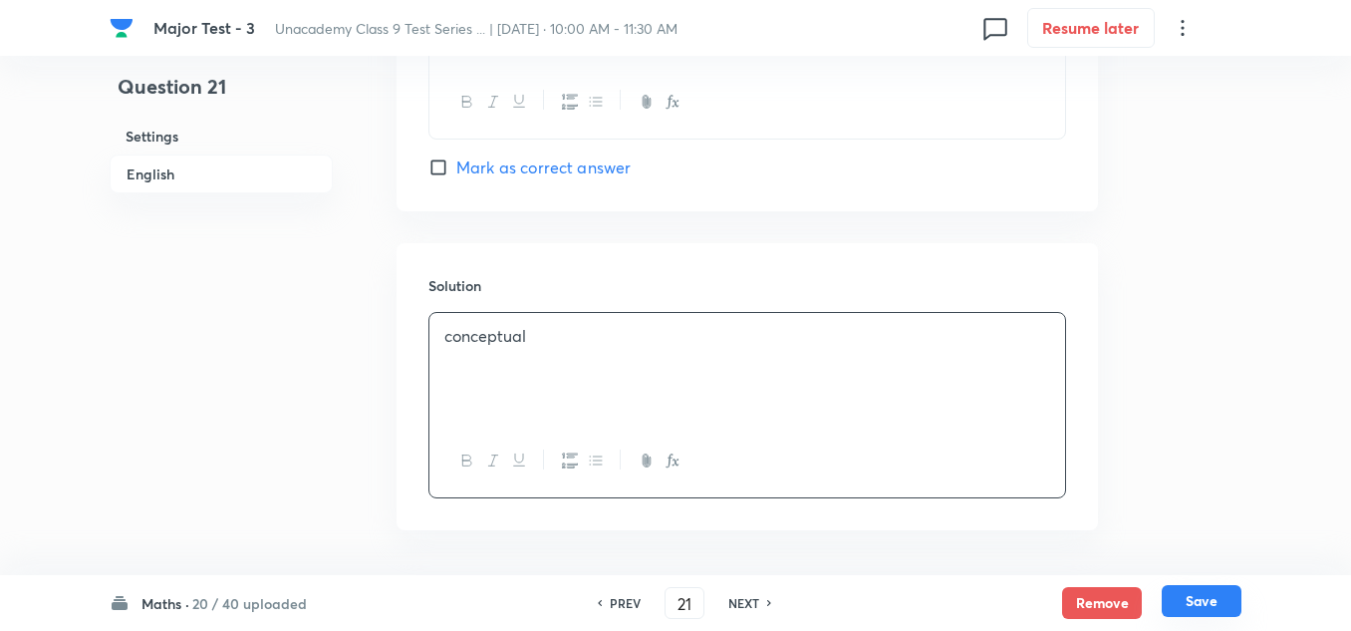
click at [1209, 596] on button "Save" at bounding box center [1202, 601] width 80 height 32
type input "22"
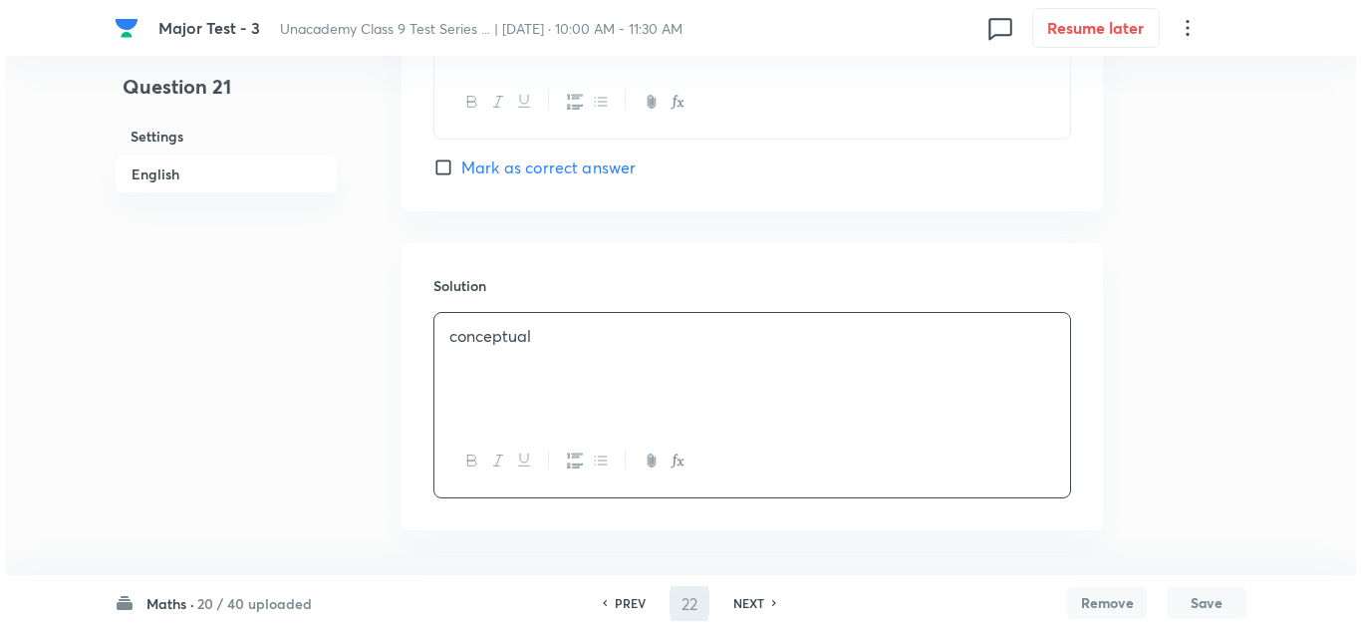
scroll to position [0, 0]
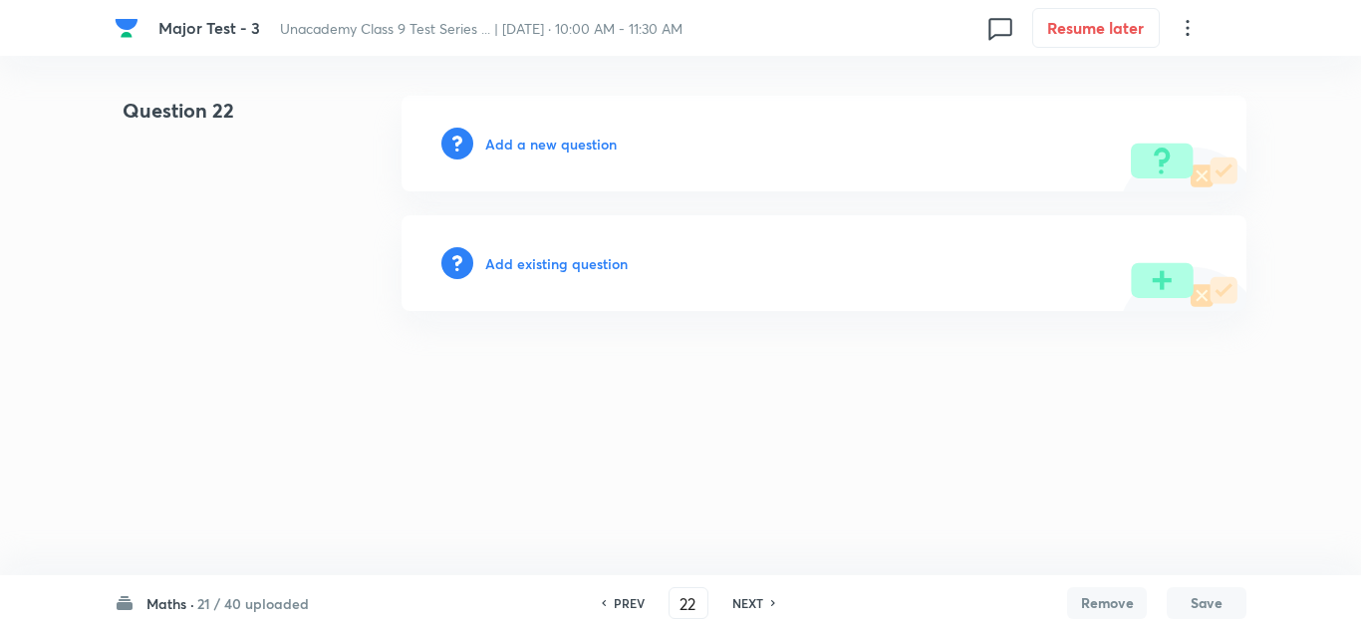
click at [582, 145] on h6 "Add a new question" at bounding box center [551, 144] width 132 height 21
click at [582, 145] on h6 "Choose a question type" at bounding box center [561, 144] width 153 height 21
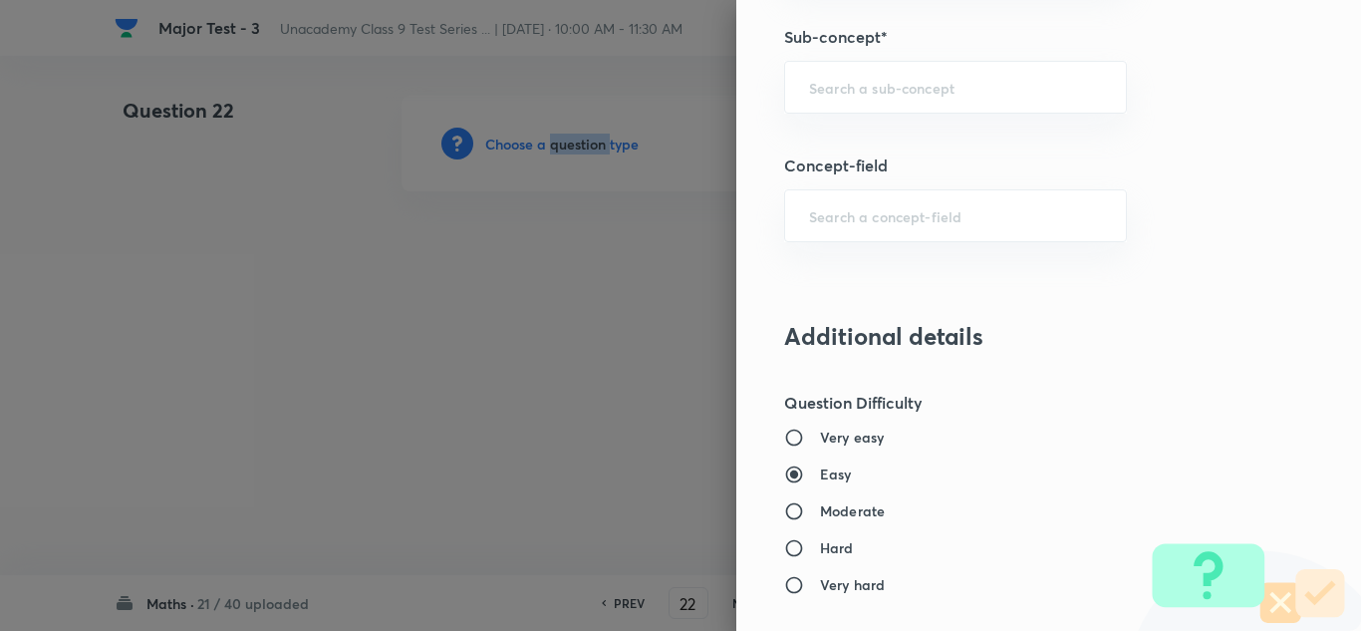
scroll to position [1196, 0]
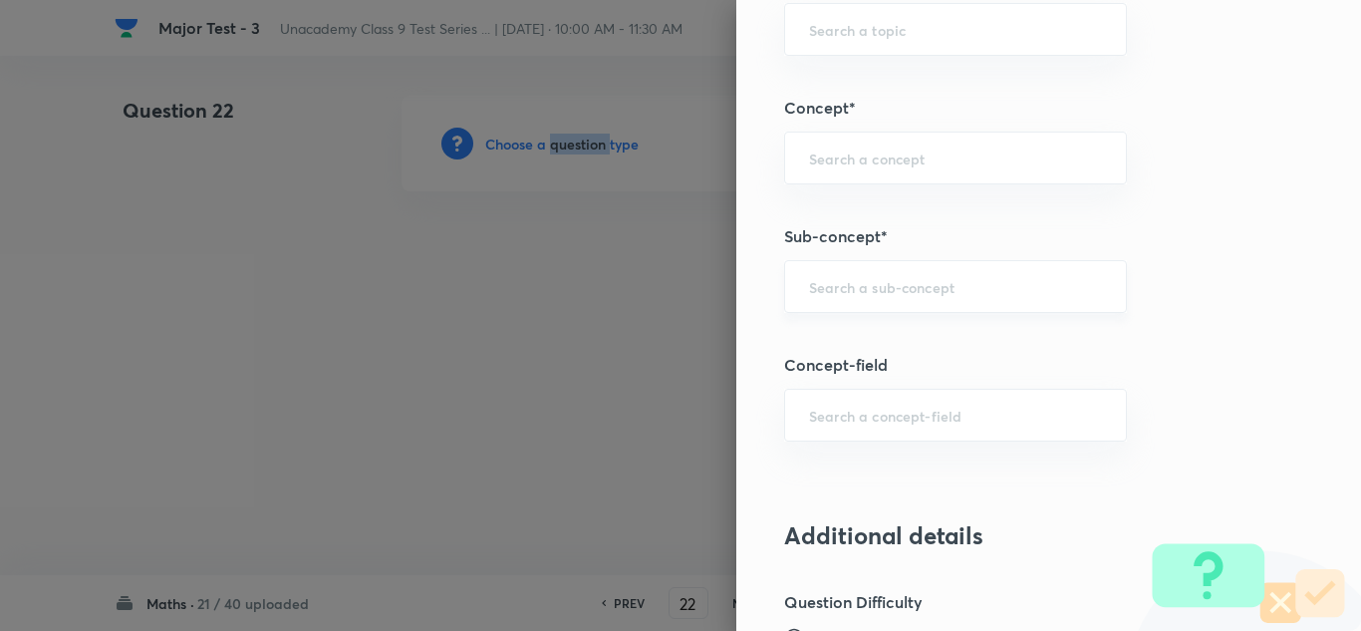
click at [890, 273] on div "​" at bounding box center [955, 286] width 343 height 53
click at [845, 287] on input "text" at bounding box center [955, 286] width 293 height 19
paste input "Polynomials"
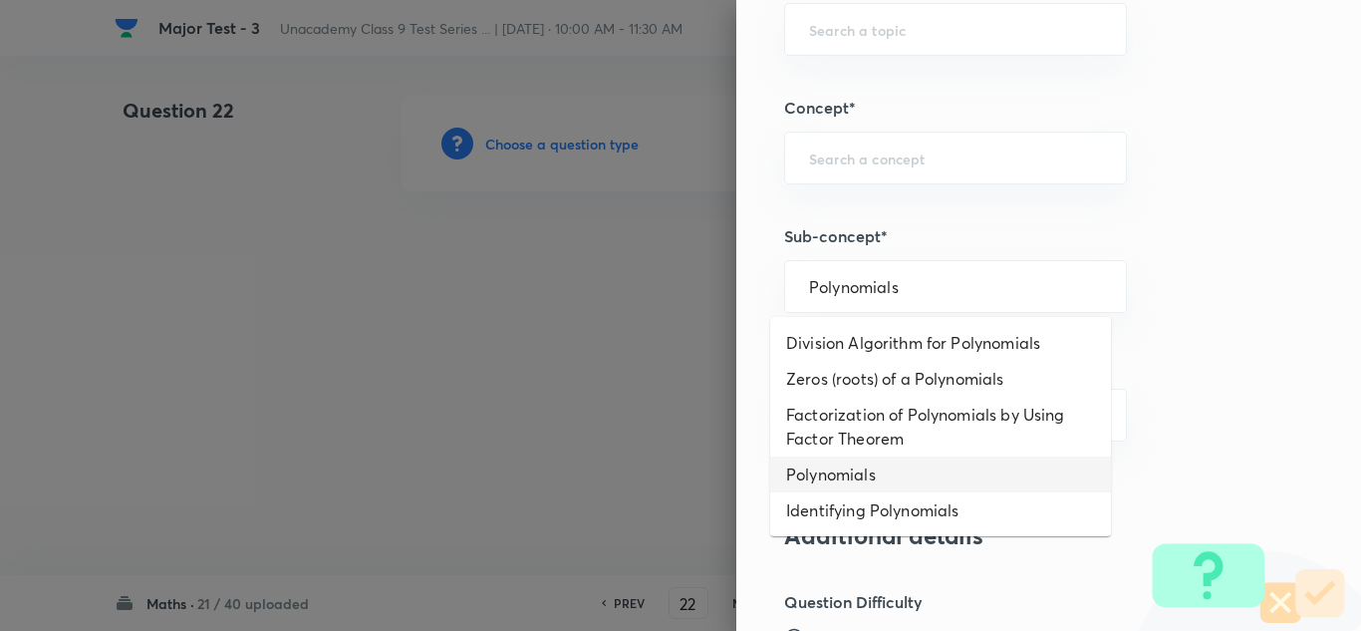
click at [865, 473] on li "Polynomials" at bounding box center [940, 474] width 341 height 36
type input "Polynomials"
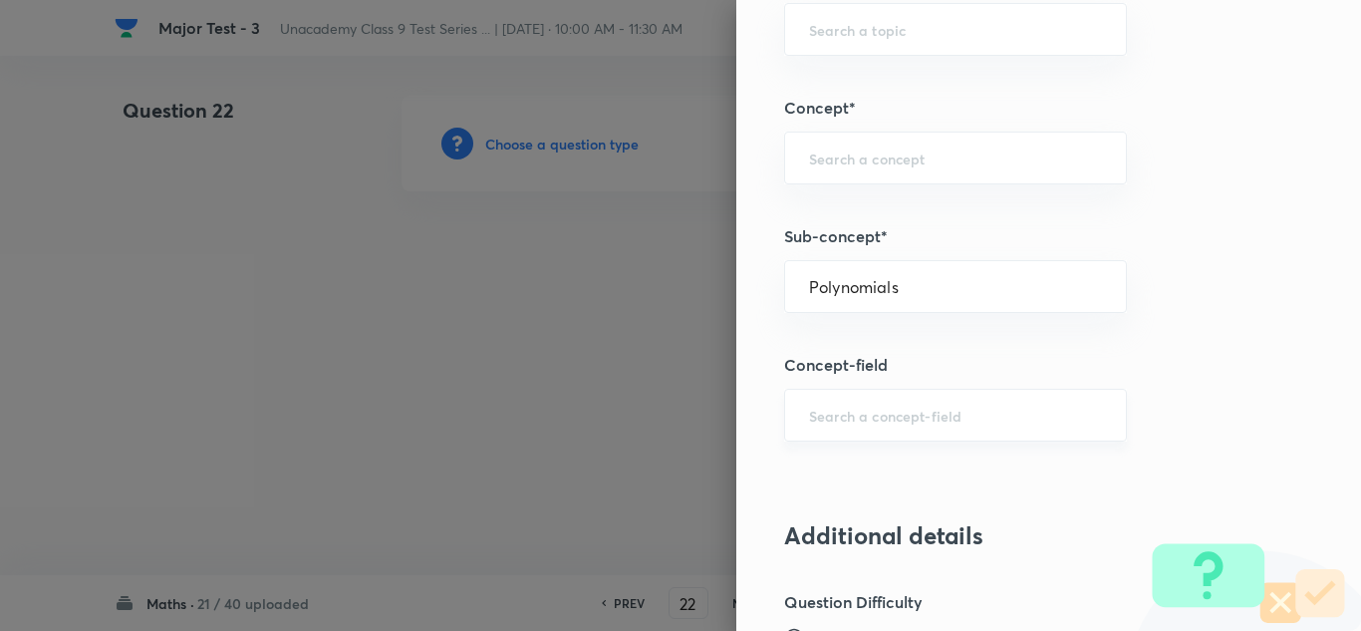
type input "Foundation Class IX"
type input "Mathematics"
type input "Polynomials"
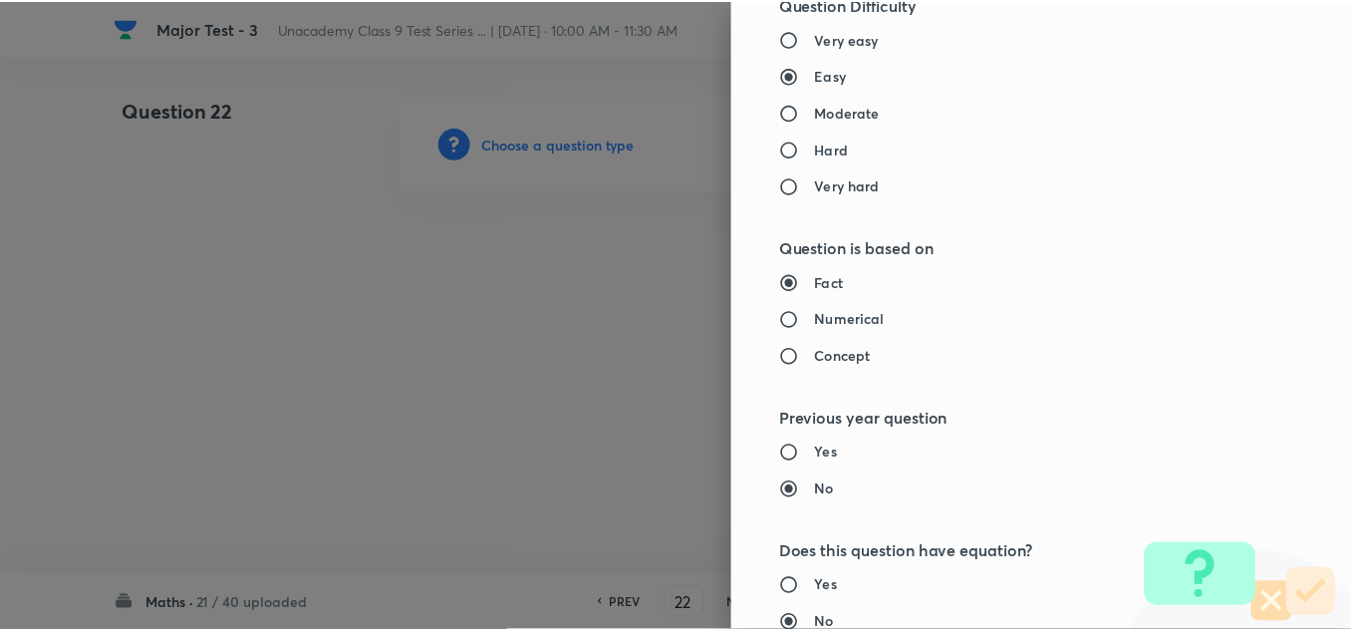
scroll to position [2219, 0]
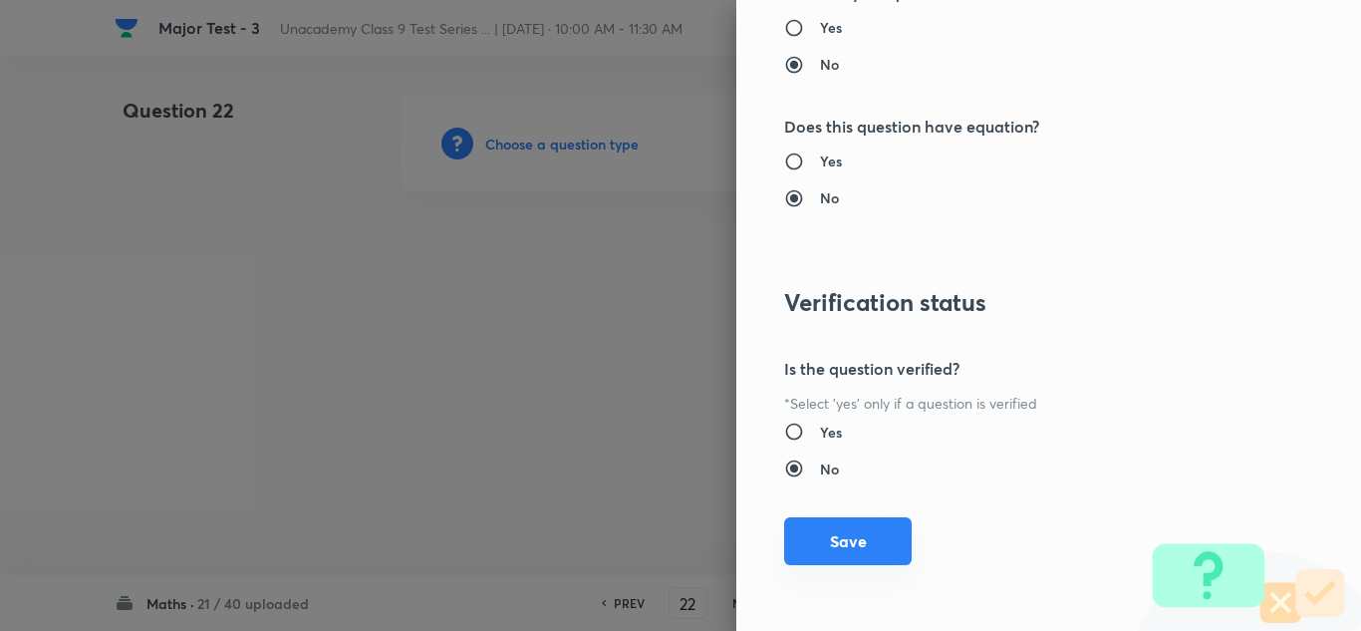
click at [852, 537] on button "Save" at bounding box center [848, 541] width 128 height 48
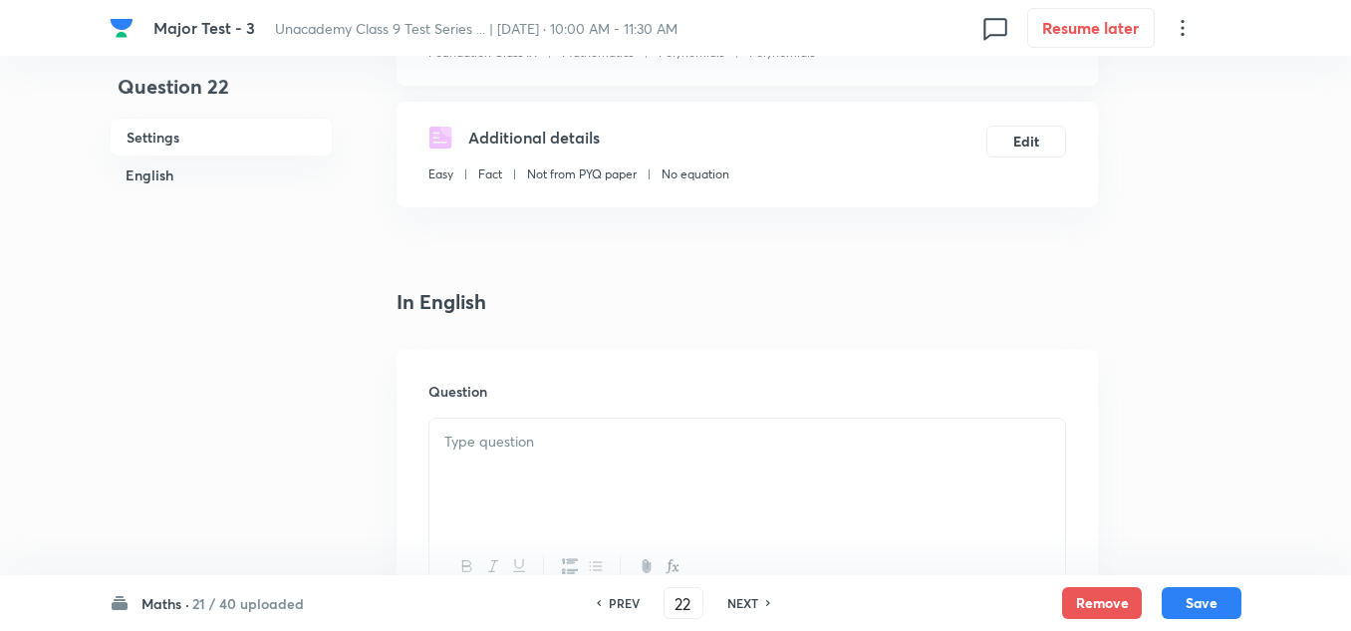
scroll to position [498, 0]
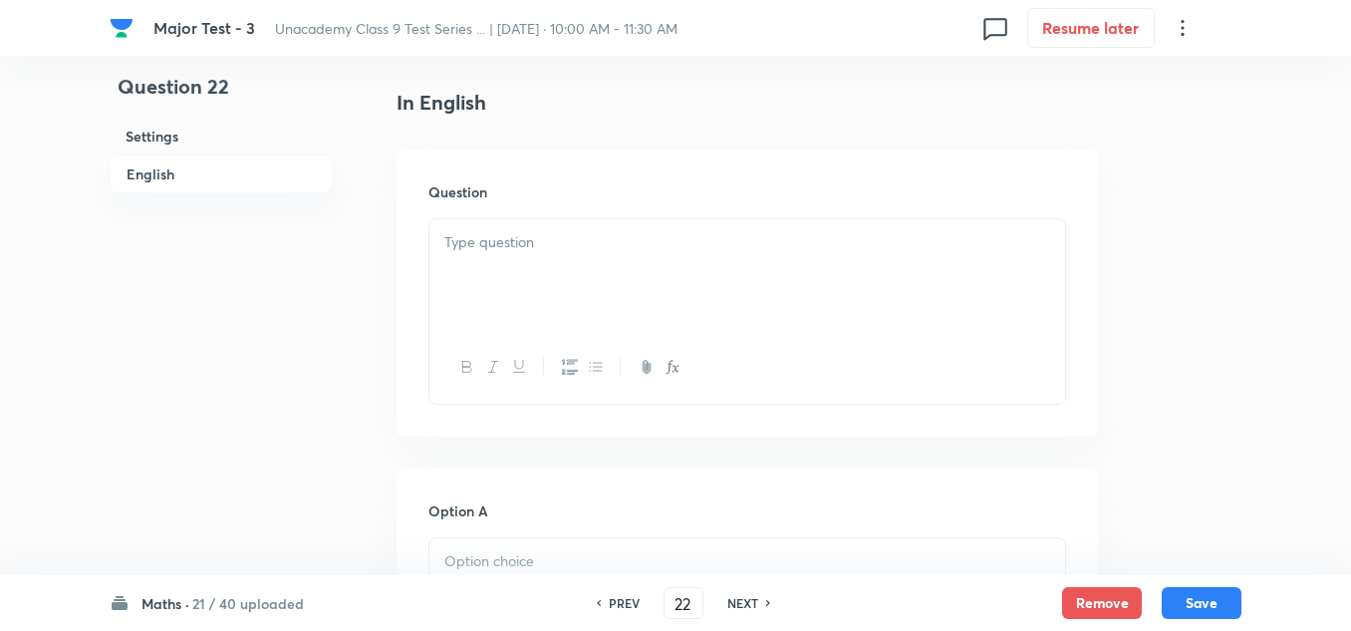
click at [517, 272] on div at bounding box center [747, 275] width 636 height 112
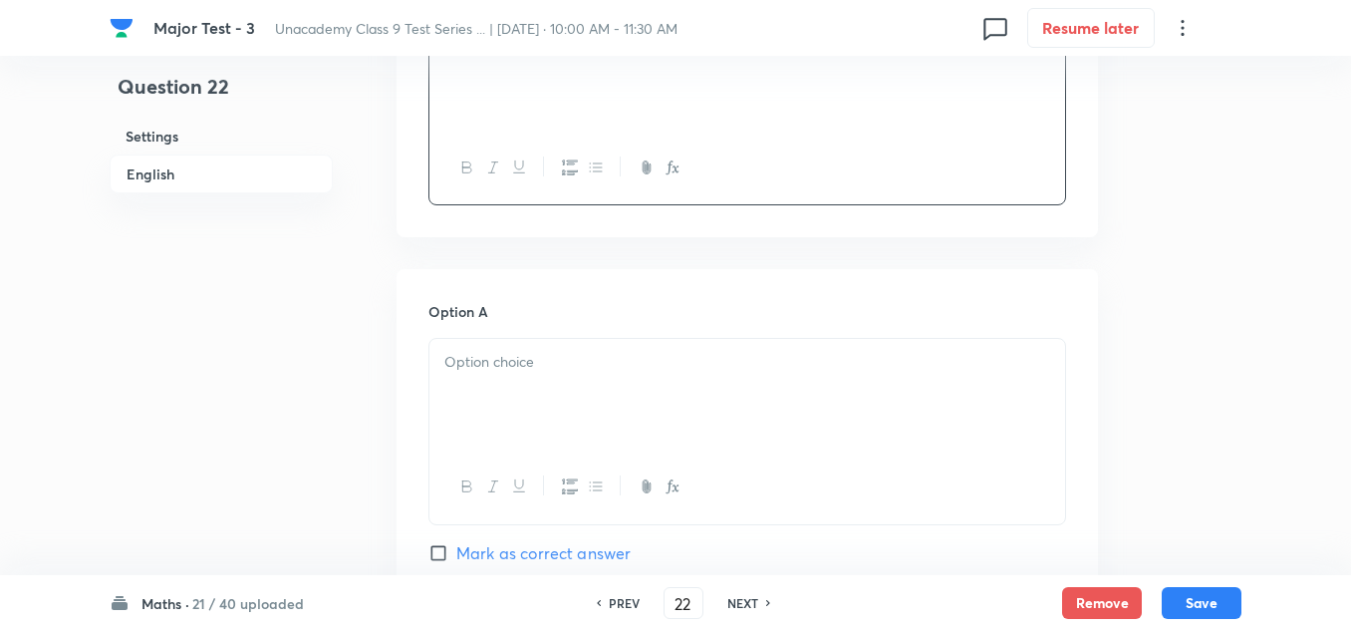
scroll to position [797, 0]
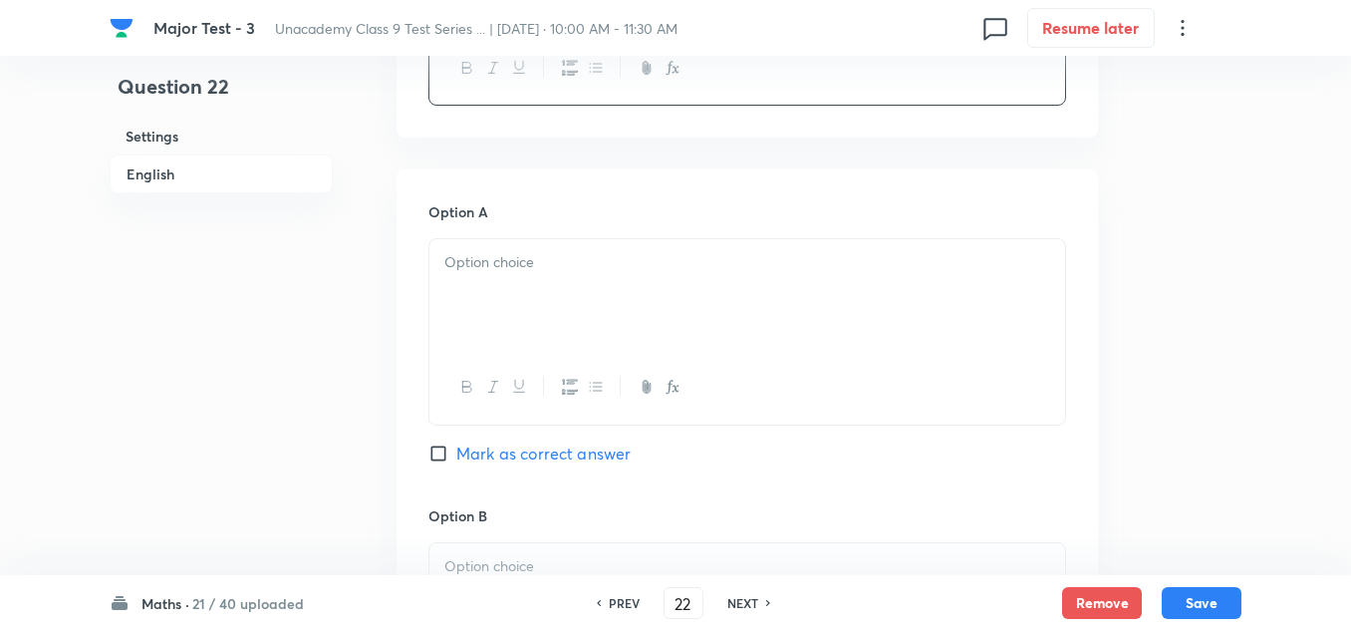
click at [515, 309] on div at bounding box center [747, 295] width 636 height 112
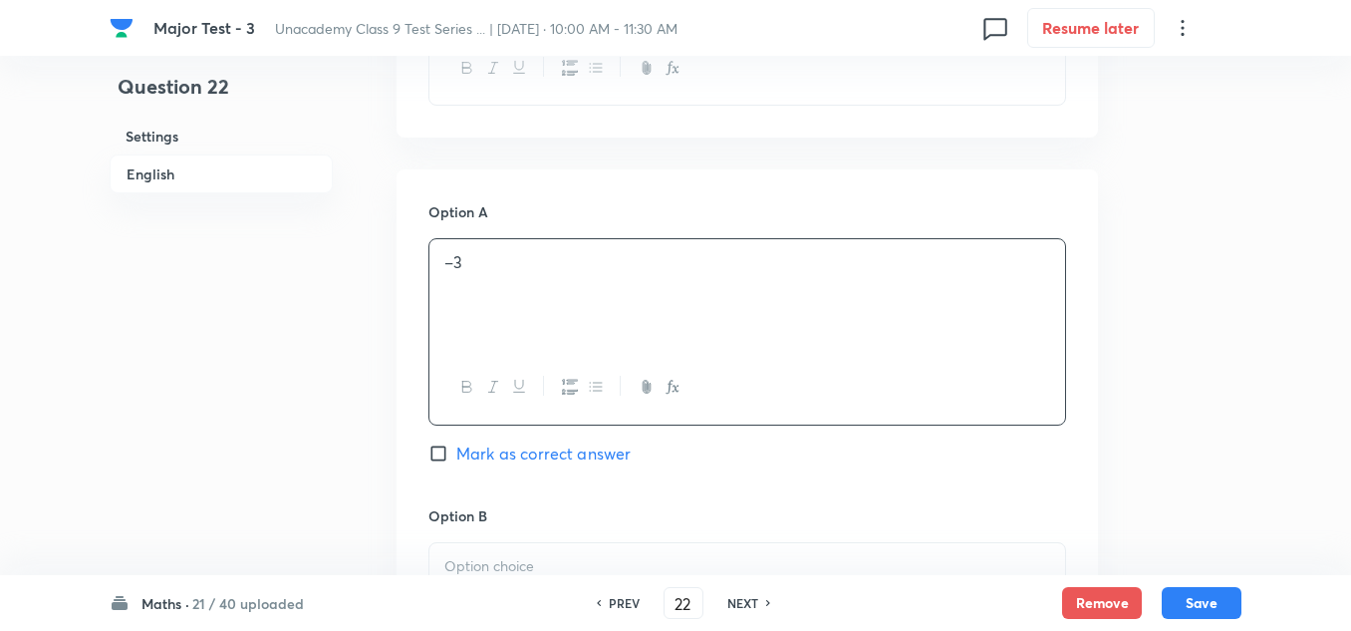
scroll to position [897, 0]
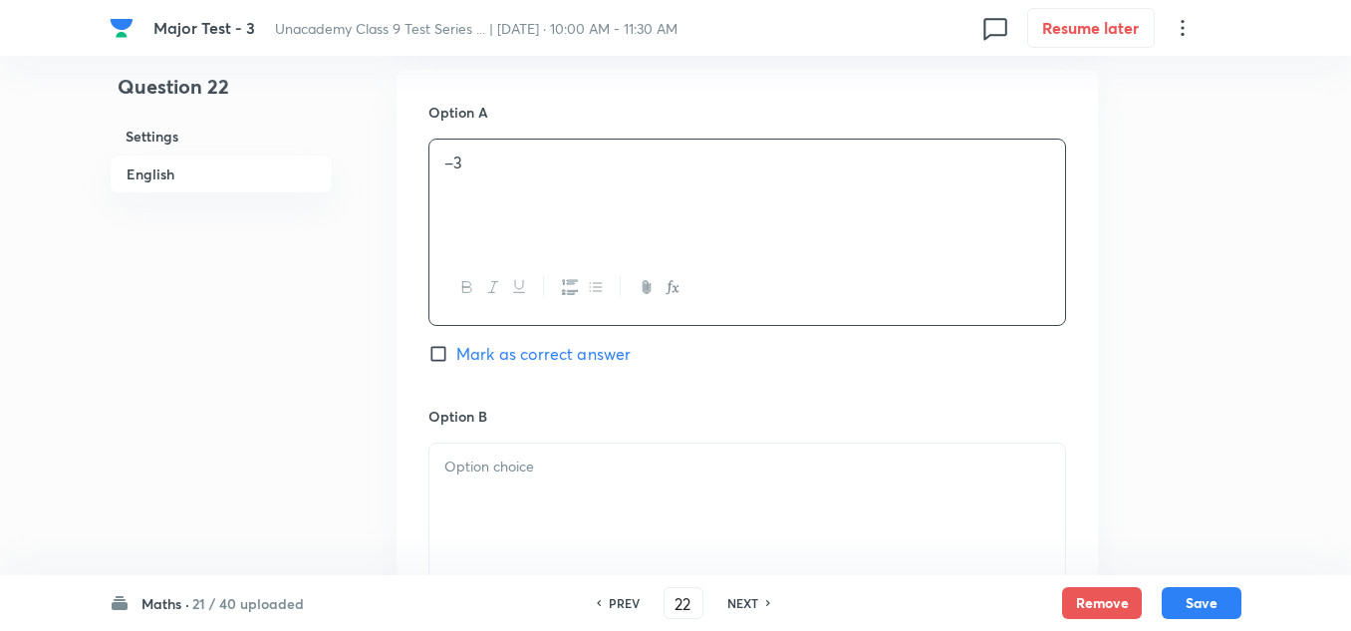
click at [509, 456] on p at bounding box center [747, 466] width 606 height 23
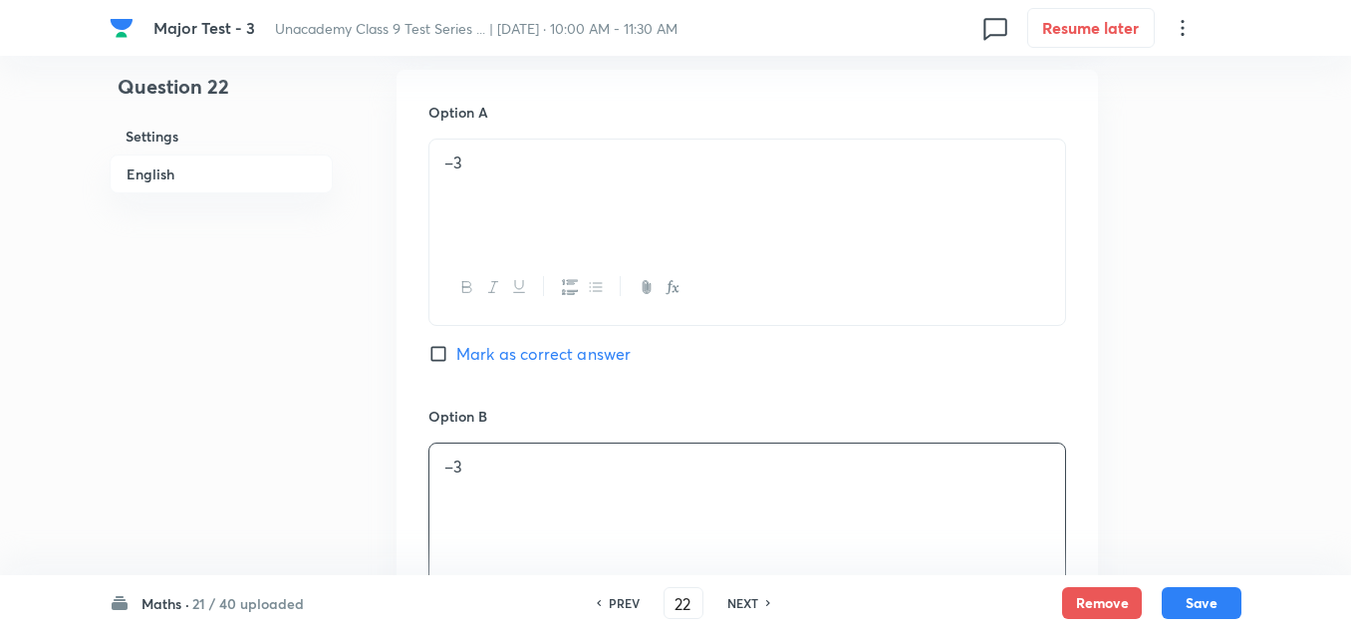
click at [476, 483] on div "–3" at bounding box center [747, 499] width 636 height 112
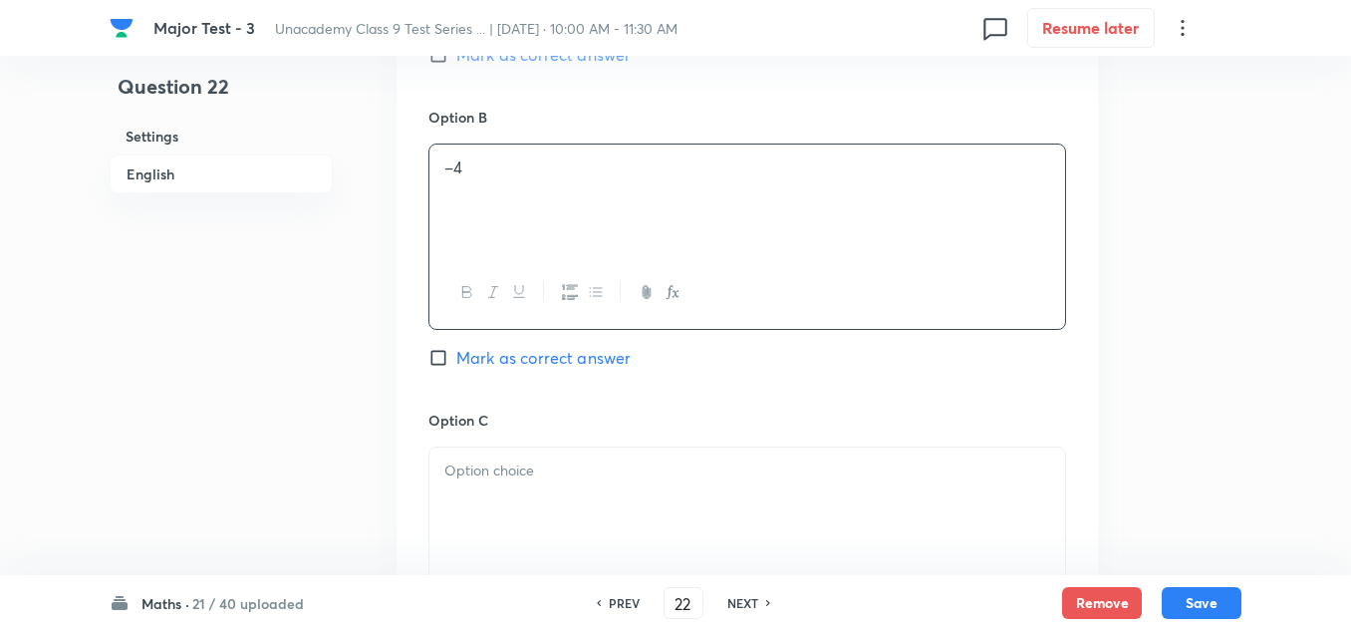
click at [516, 476] on p at bounding box center [747, 470] width 606 height 23
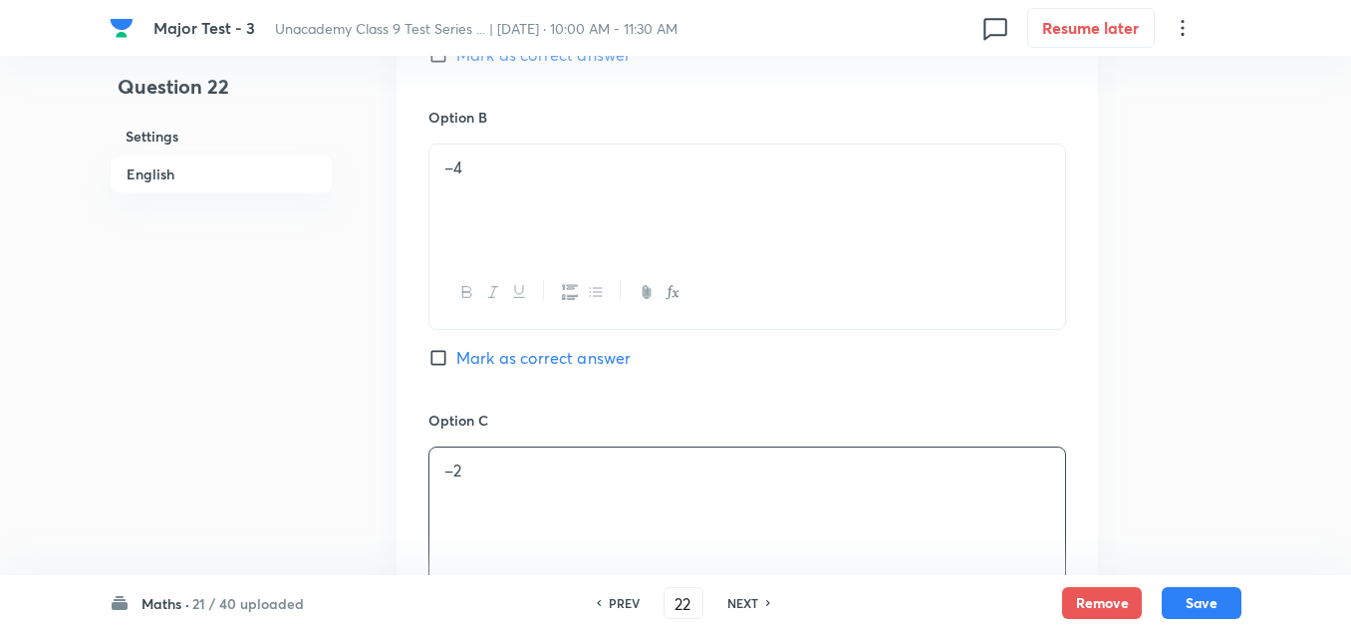
scroll to position [1594, 0]
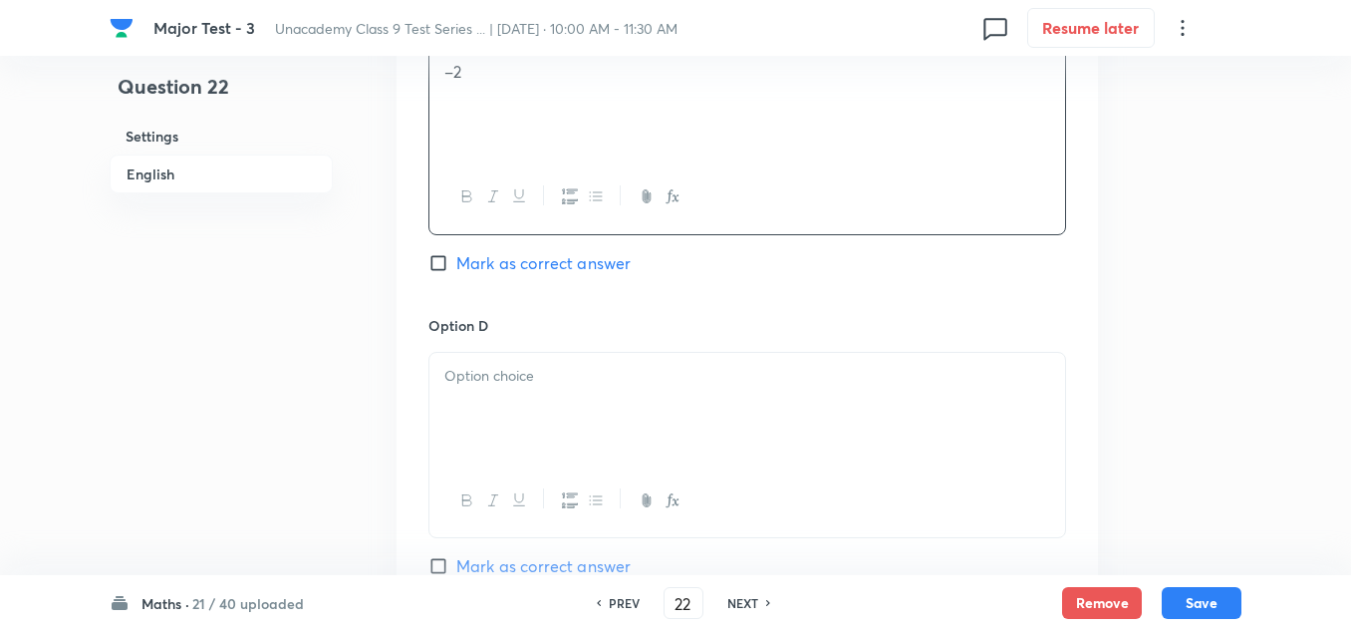
click at [495, 412] on div at bounding box center [747, 409] width 636 height 112
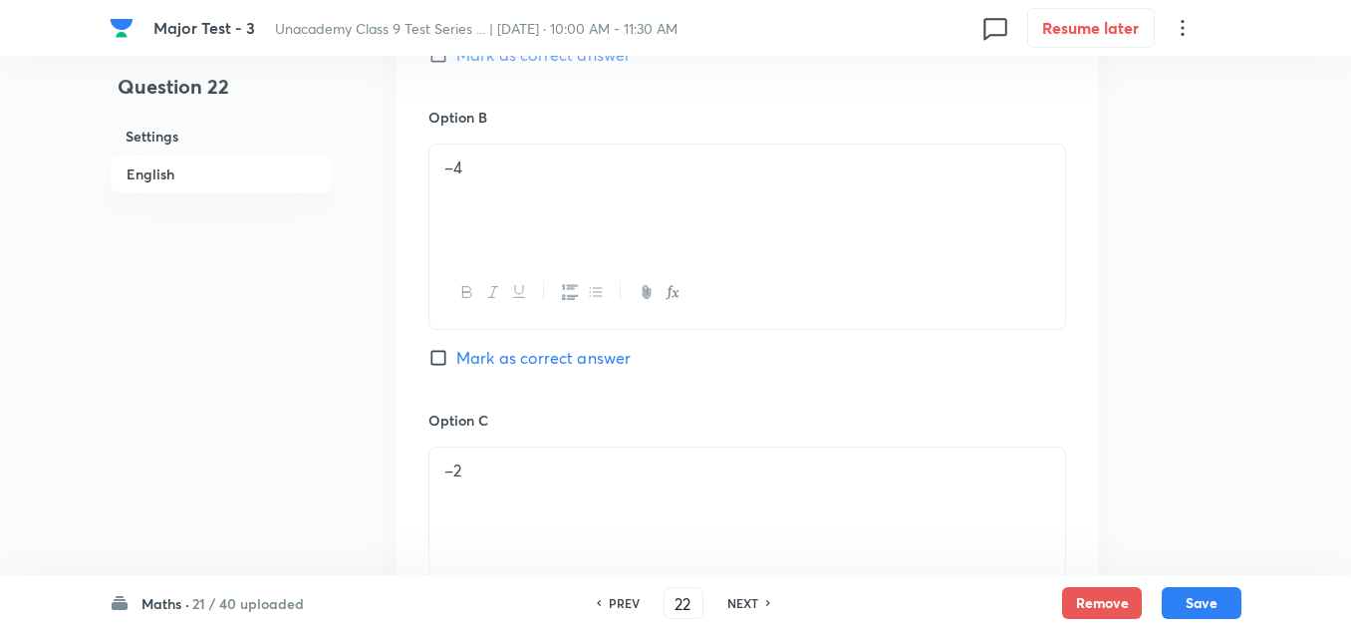
scroll to position [897, 0]
click at [509, 347] on span "Mark as correct answer" at bounding box center [543, 354] width 174 height 24
click at [456, 347] on input "Mark as correct answer" at bounding box center [442, 354] width 28 height 20
checkbox input "true"
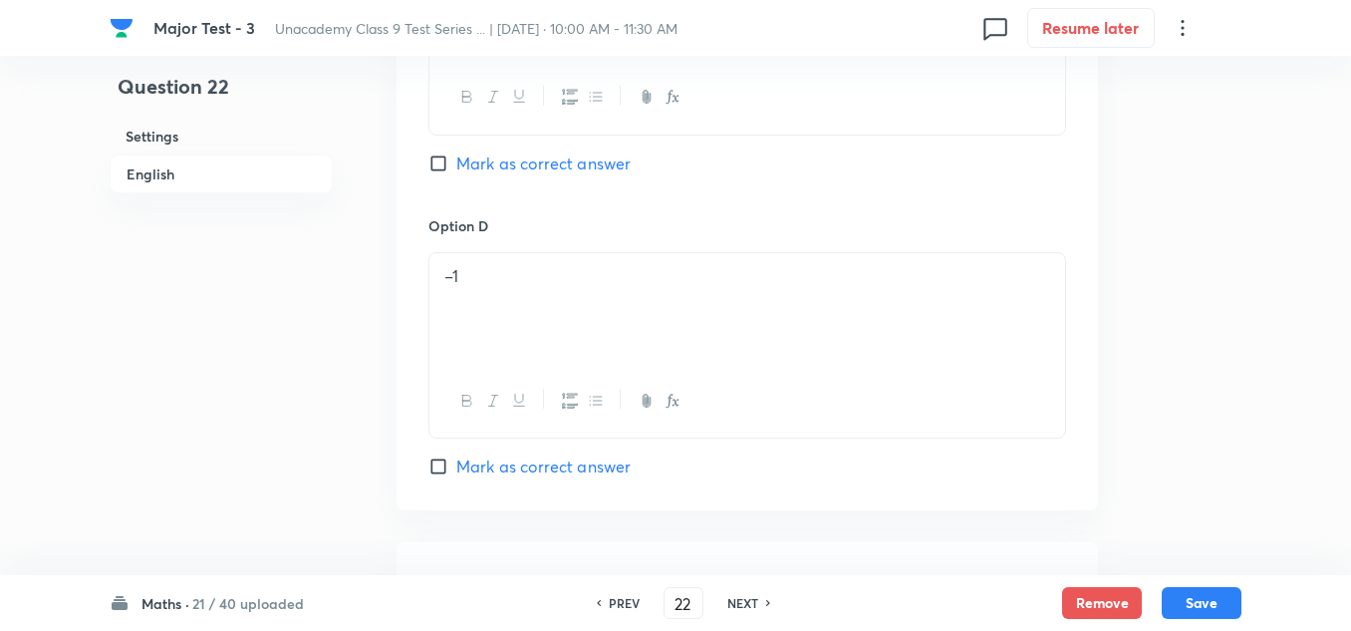
scroll to position [2067, 0]
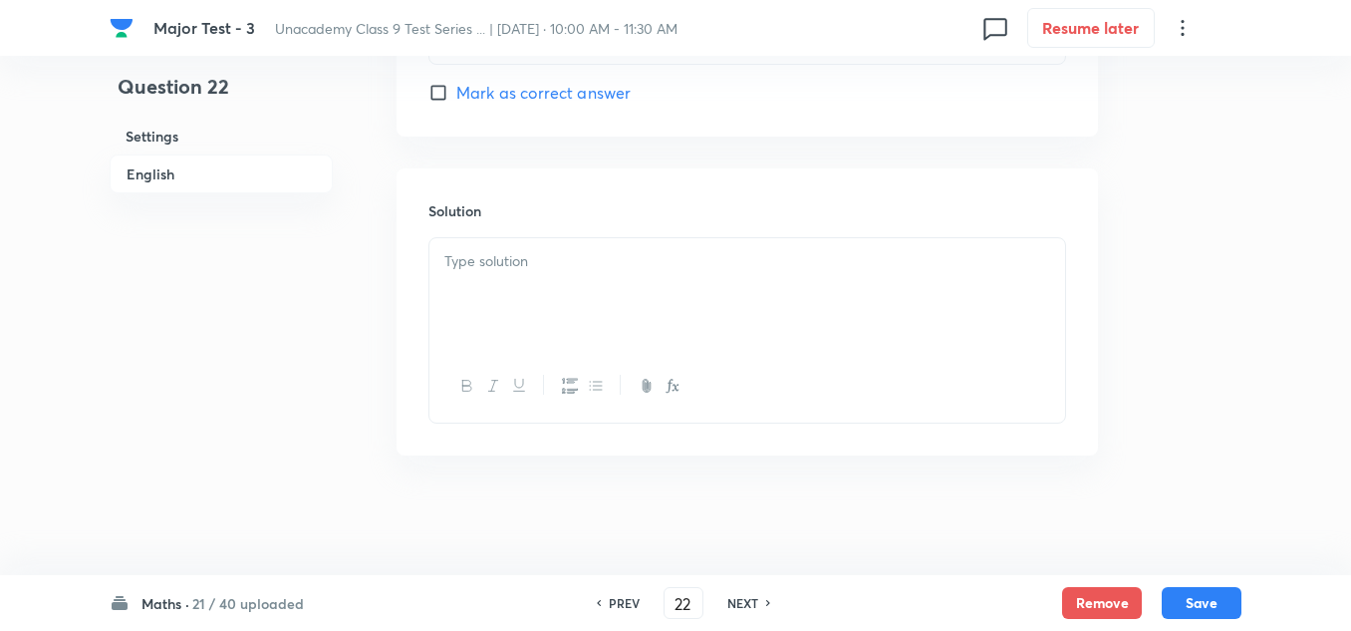
click at [549, 258] on p at bounding box center [747, 261] width 606 height 23
click at [1197, 595] on button "Save" at bounding box center [1202, 601] width 80 height 32
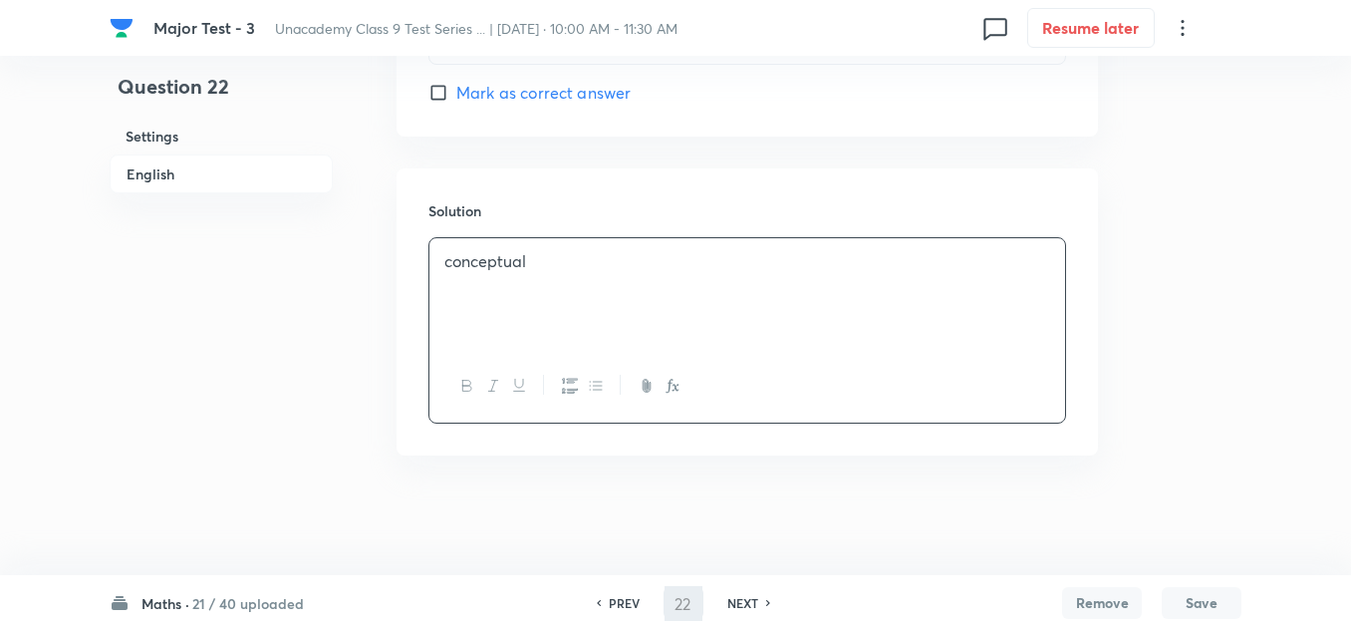
type input "23"
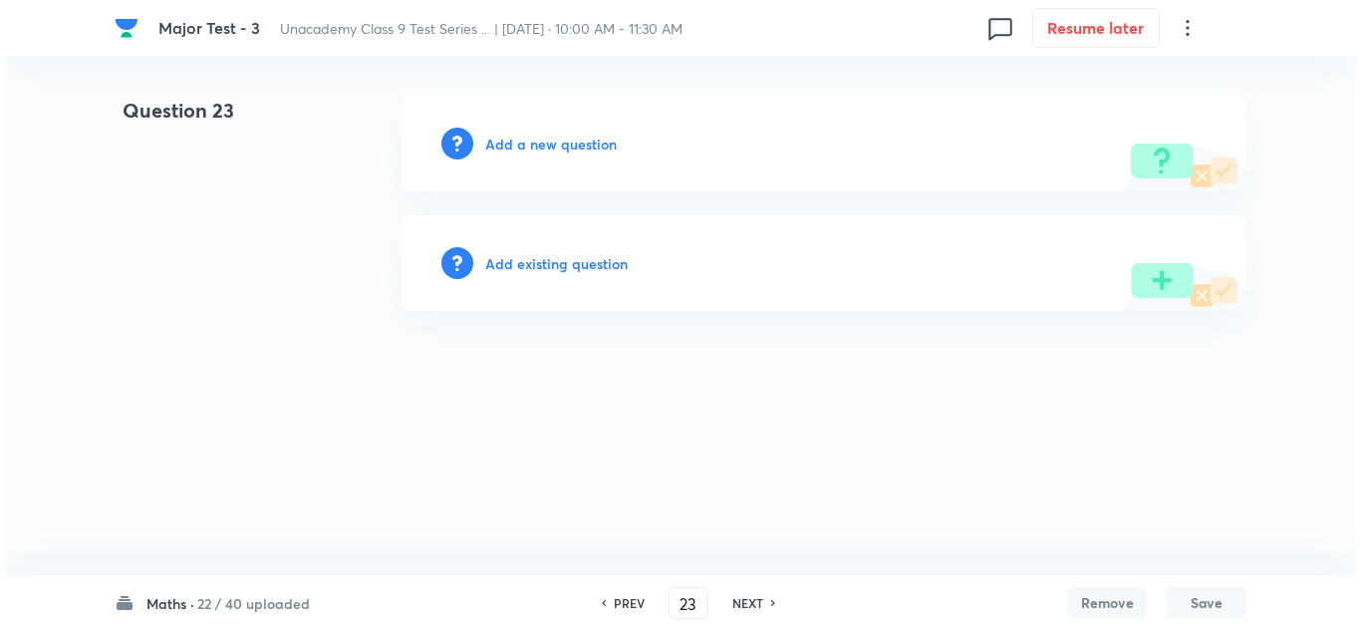
scroll to position [0, 0]
click at [571, 144] on h6 "Add a new question" at bounding box center [551, 144] width 132 height 21
click at [571, 144] on h6 "Choose a question type" at bounding box center [561, 144] width 153 height 21
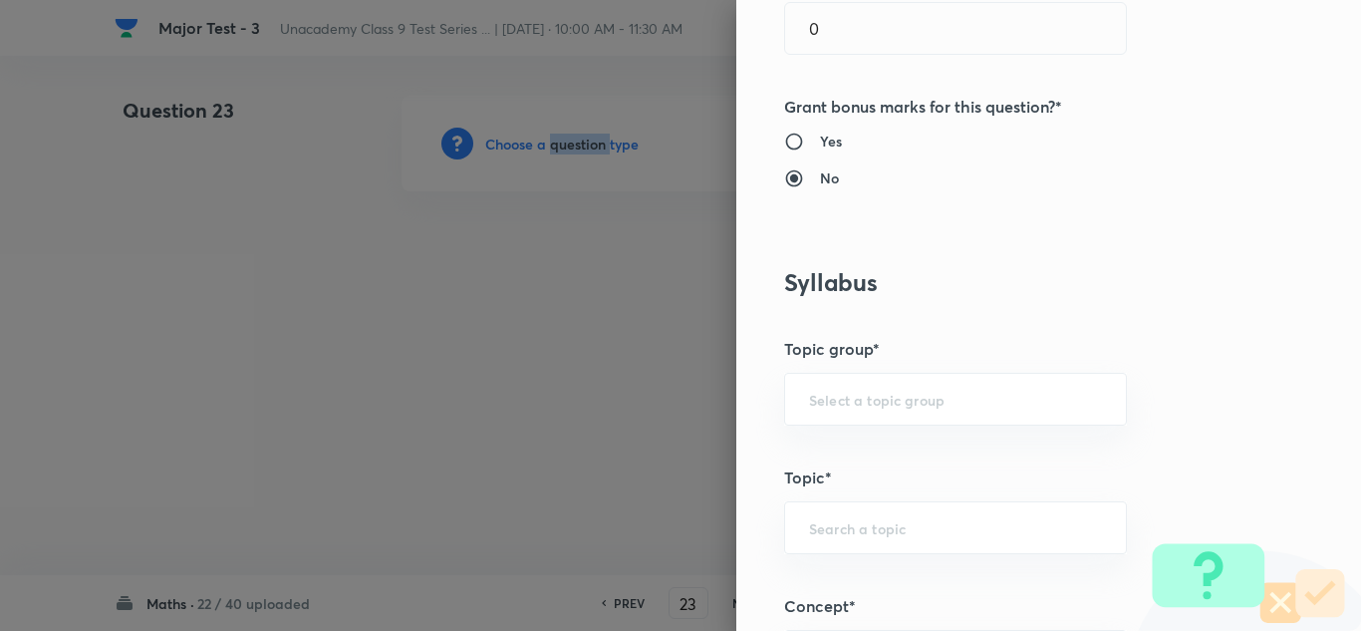
scroll to position [1196, 0]
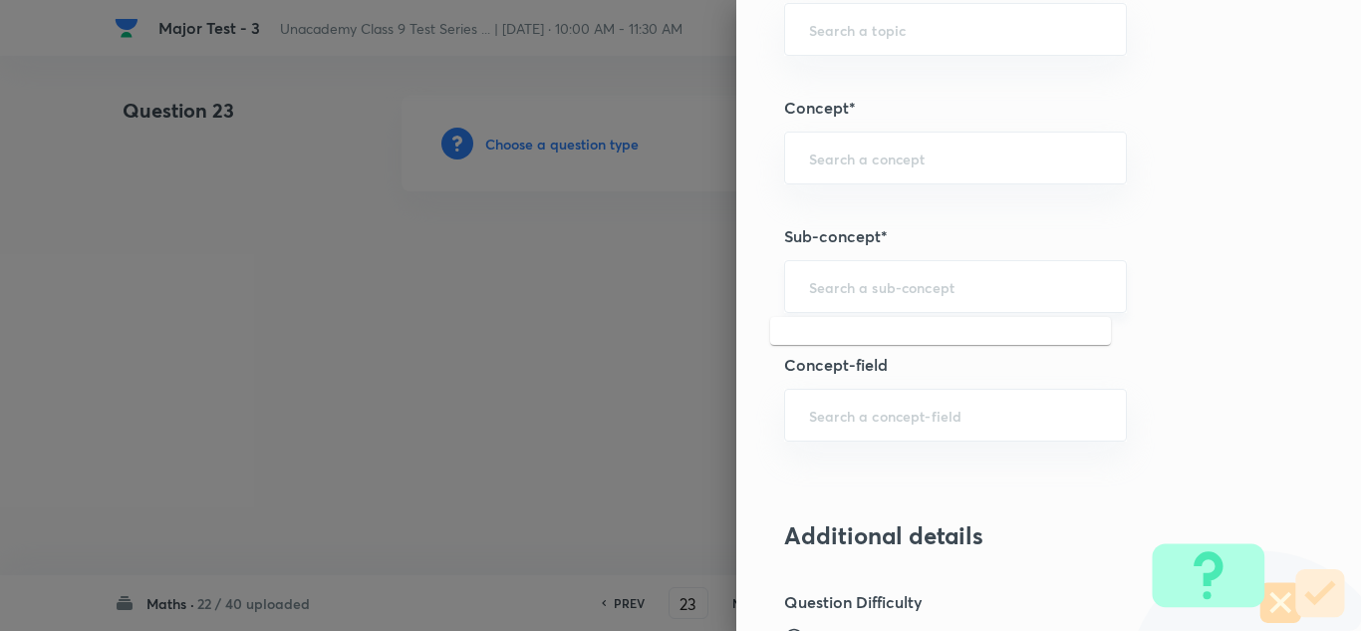
click at [908, 296] on input "text" at bounding box center [955, 286] width 293 height 19
click at [928, 283] on input "text" at bounding box center [955, 286] width 293 height 19
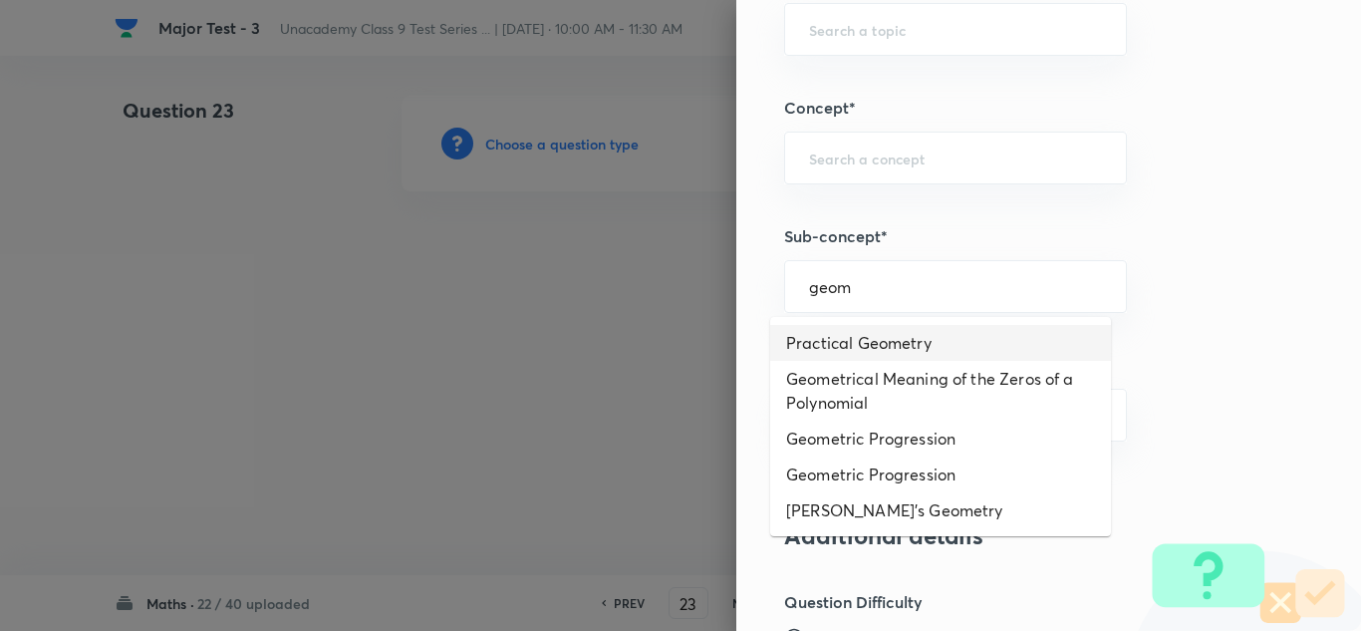
click at [835, 330] on li "Practical Geometry" at bounding box center [940, 343] width 341 height 36
type input "Practical Geometry"
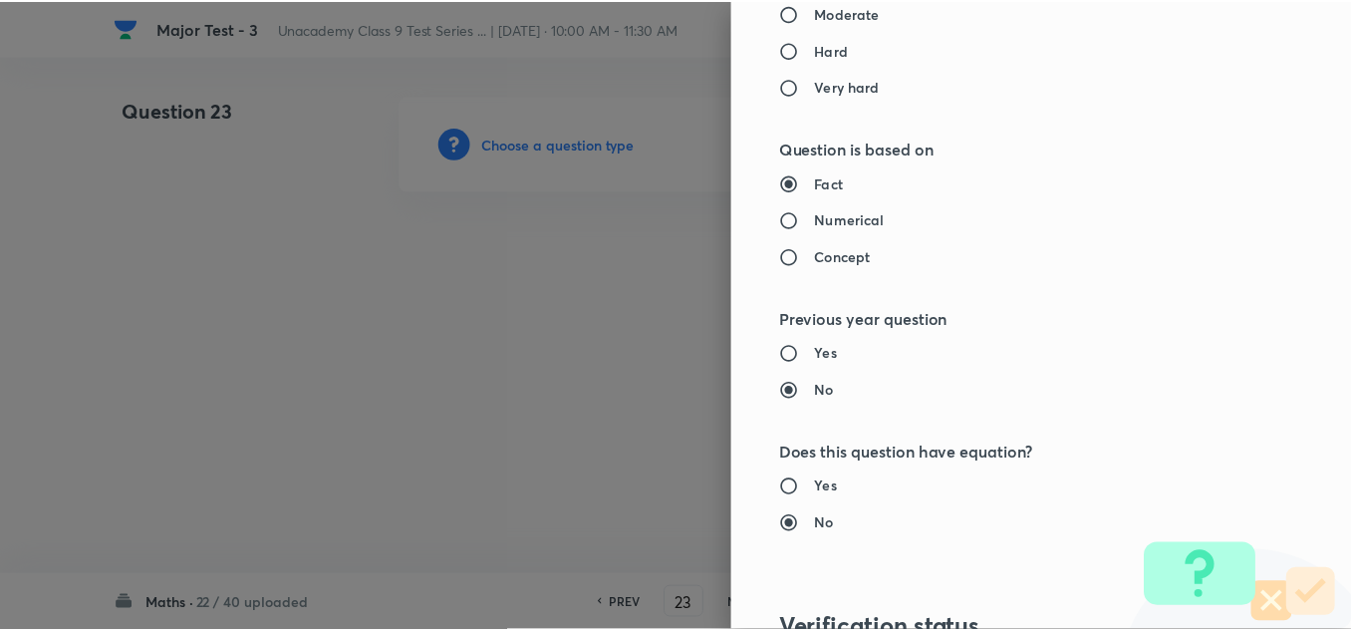
scroll to position [2219, 0]
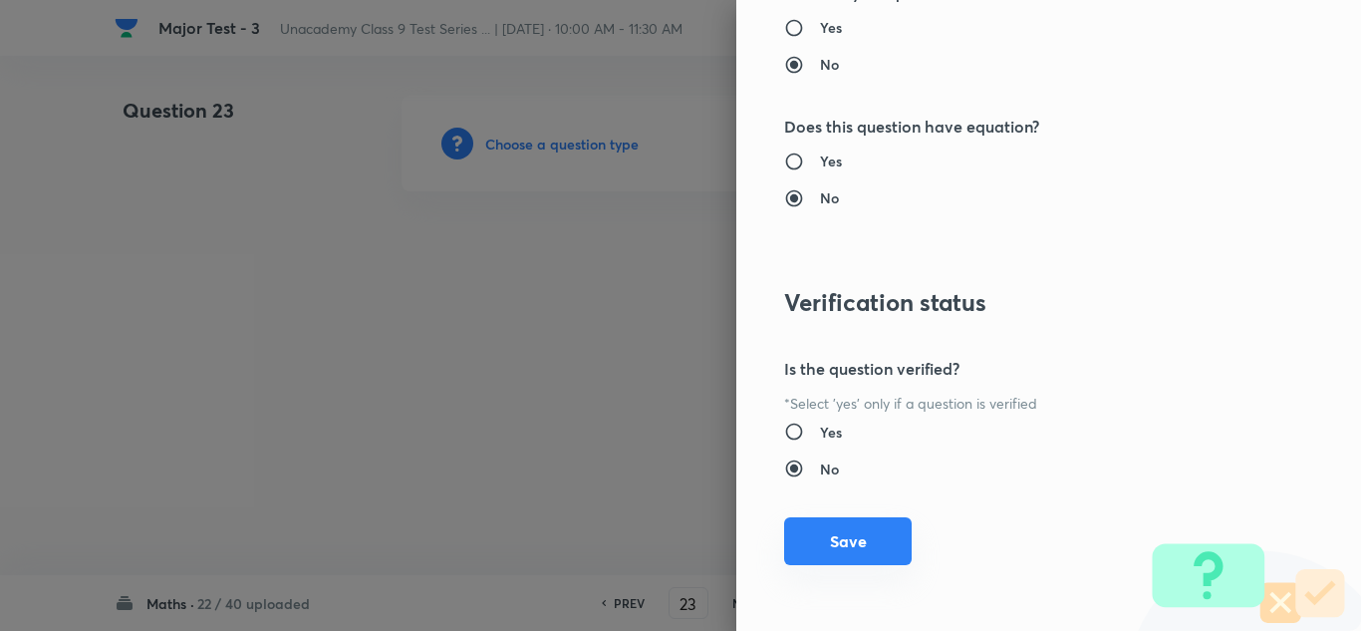
click at [878, 531] on button "Save" at bounding box center [848, 541] width 128 height 48
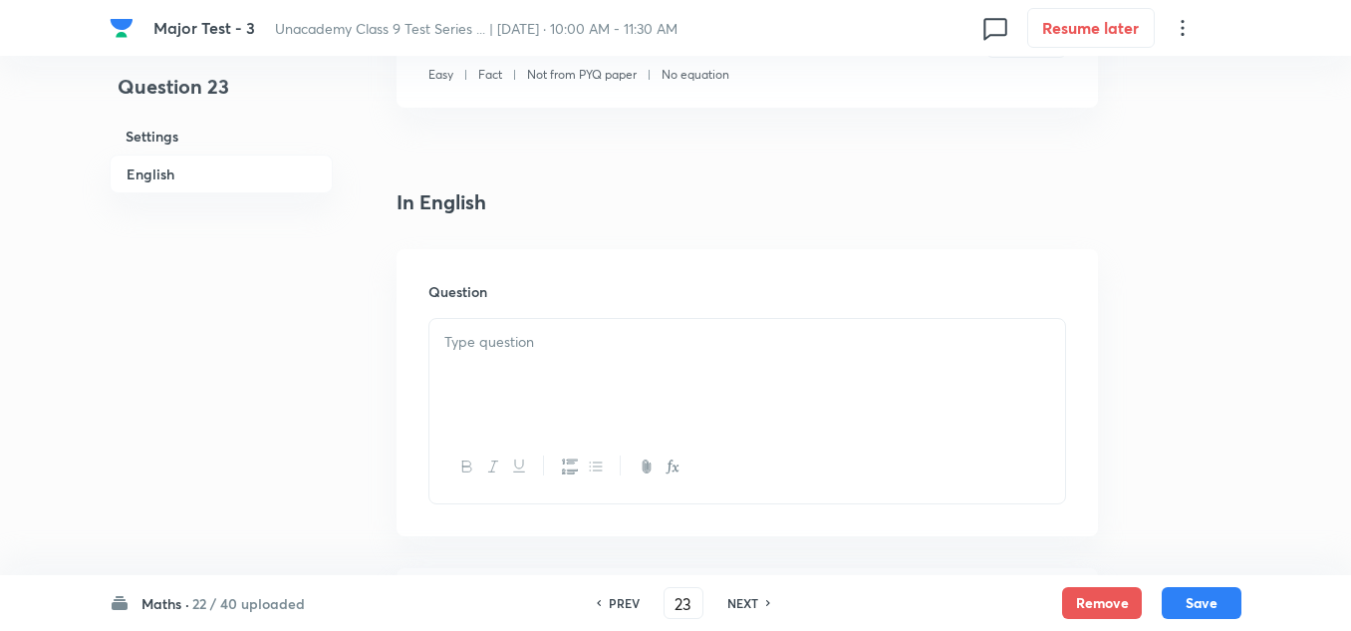
scroll to position [598, 0]
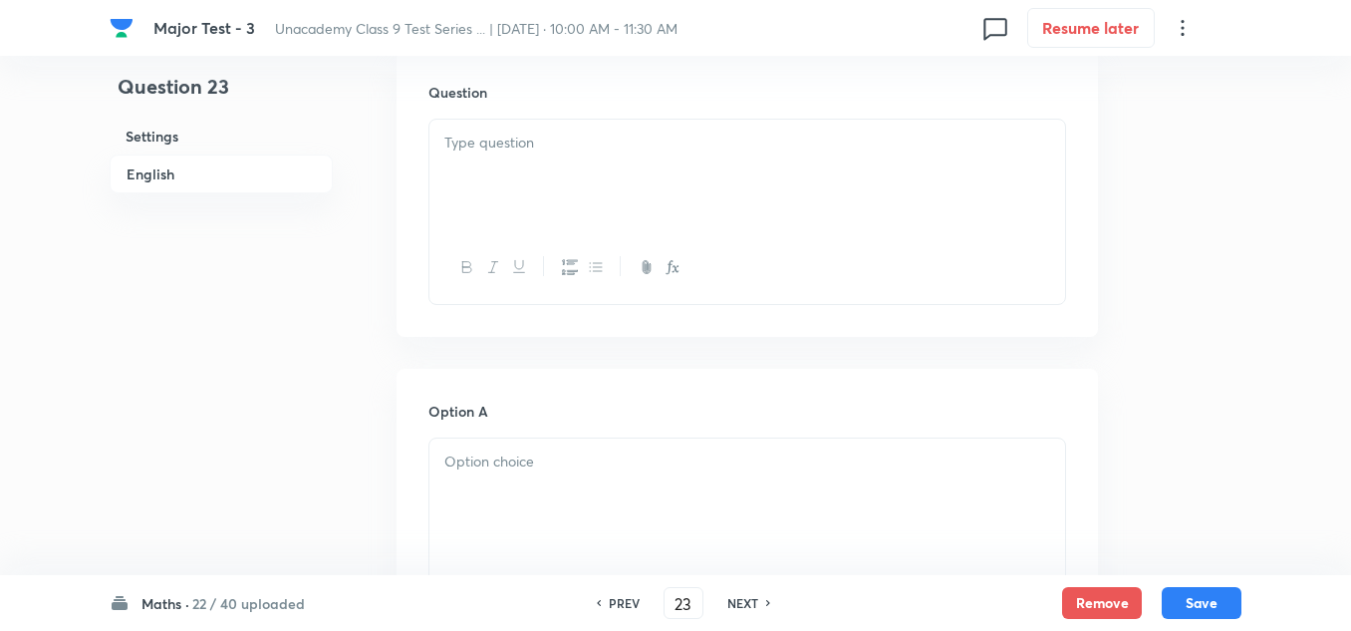
click at [537, 144] on p at bounding box center [747, 143] width 606 height 23
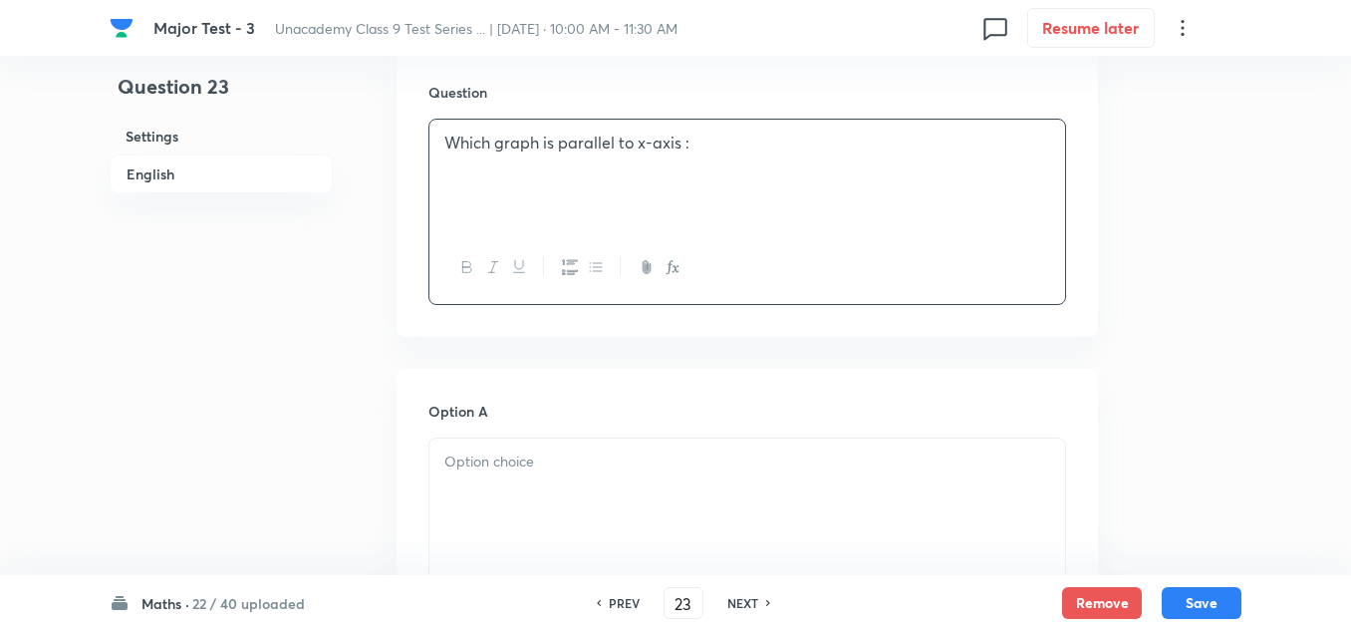
scroll to position [797, 0]
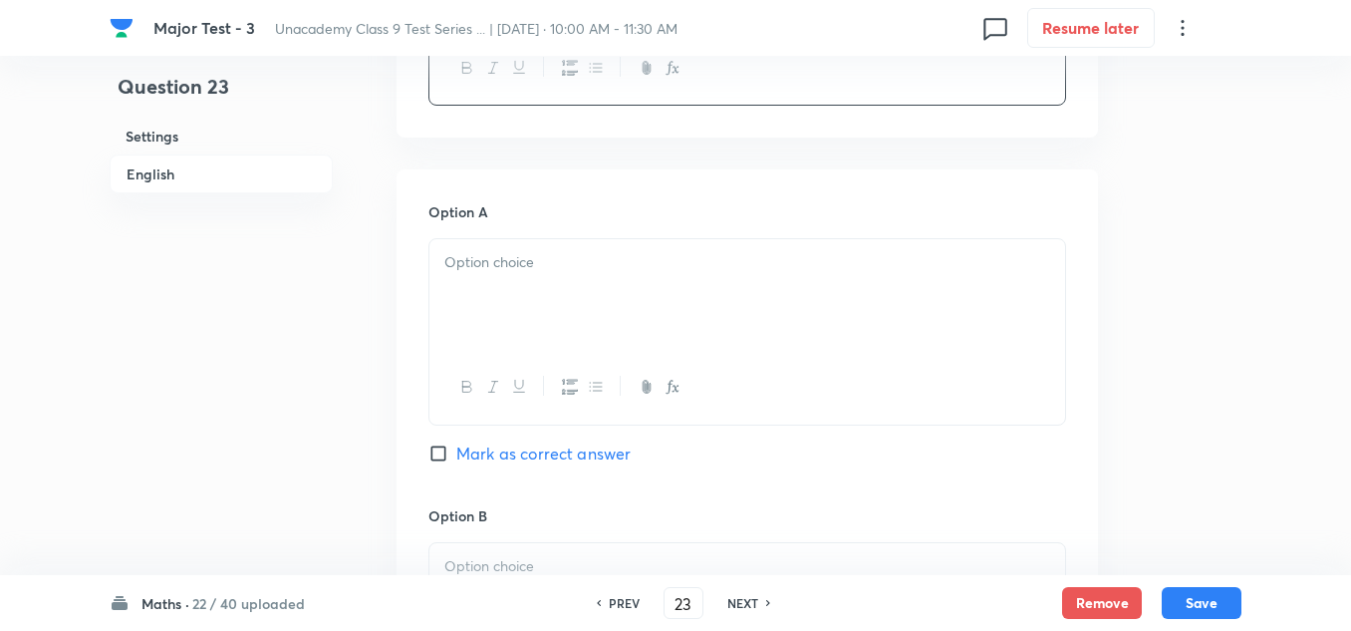
click at [550, 289] on div at bounding box center [747, 295] width 636 height 112
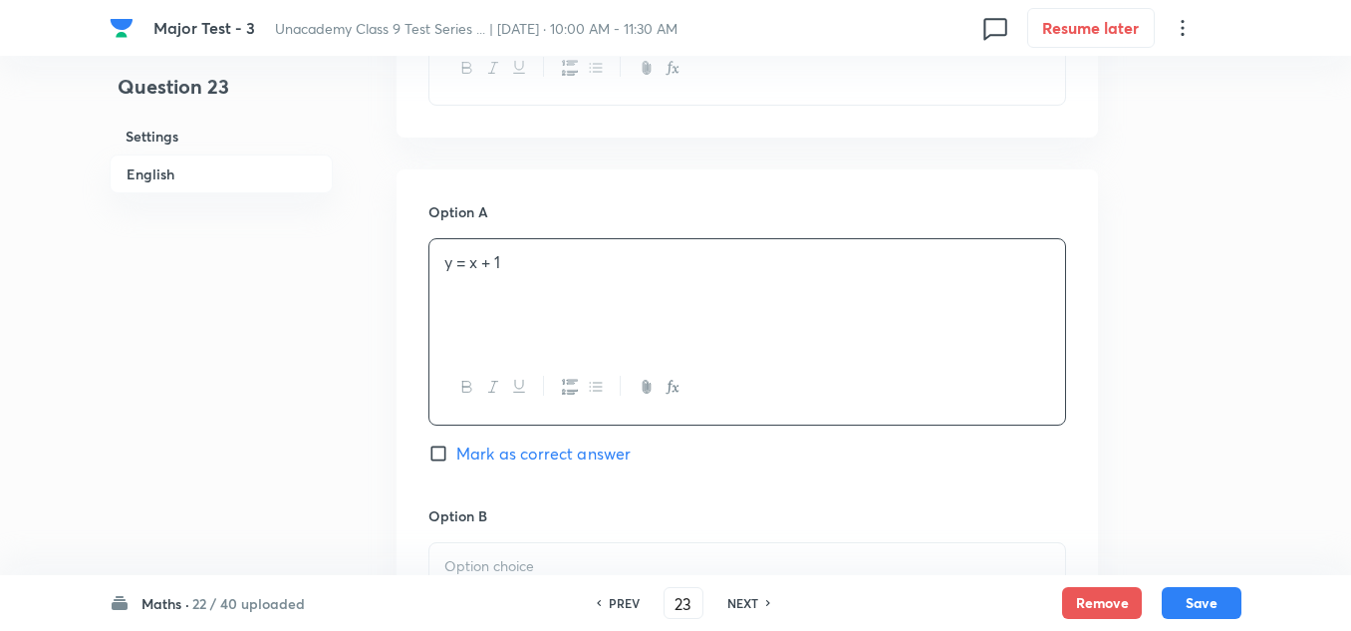
scroll to position [996, 0]
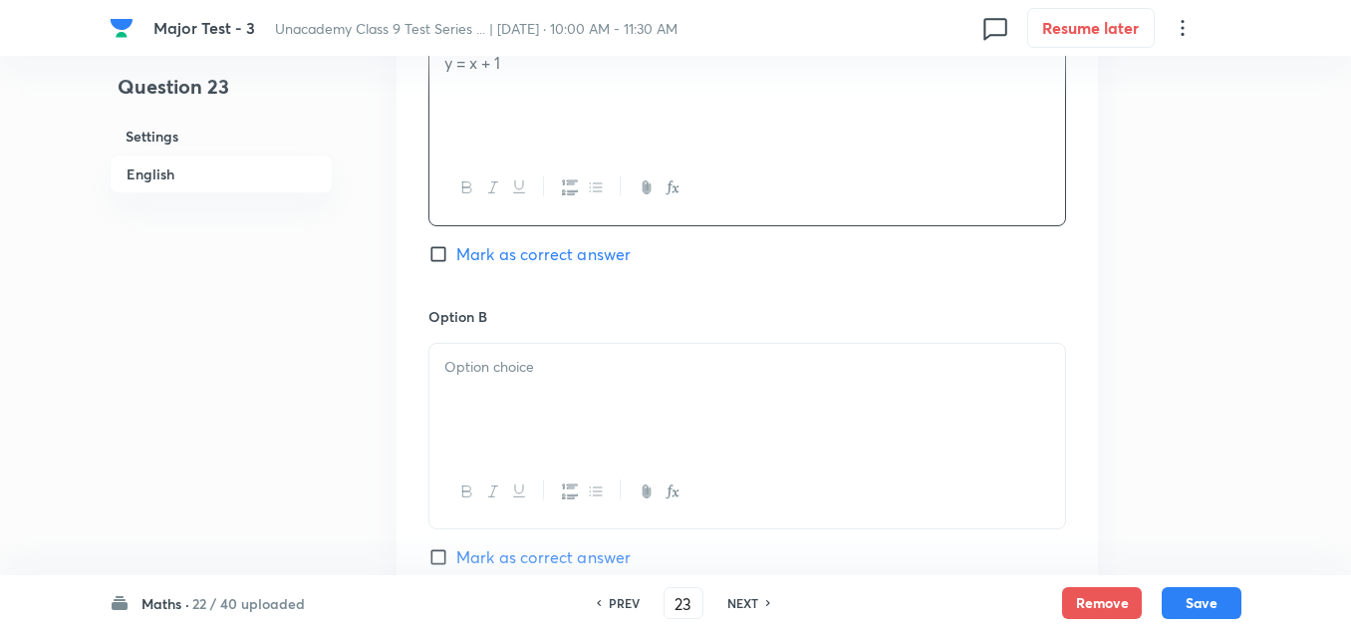
click at [514, 390] on div at bounding box center [747, 400] width 636 height 112
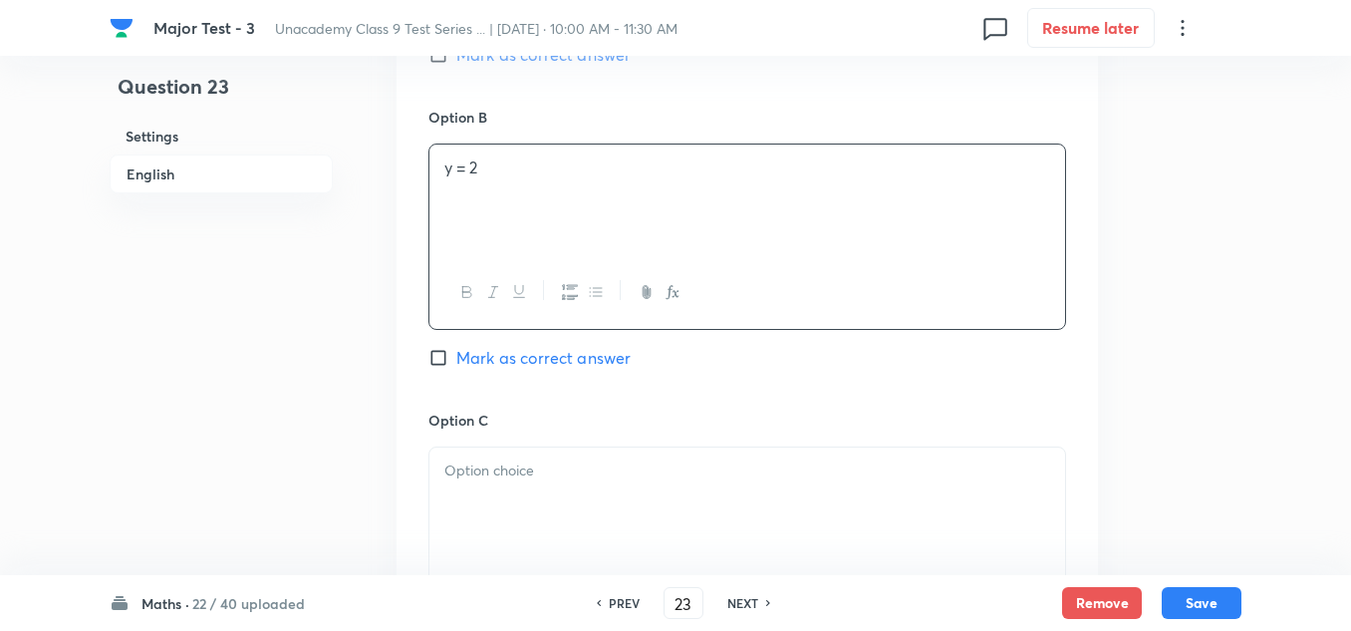
scroll to position [1295, 0]
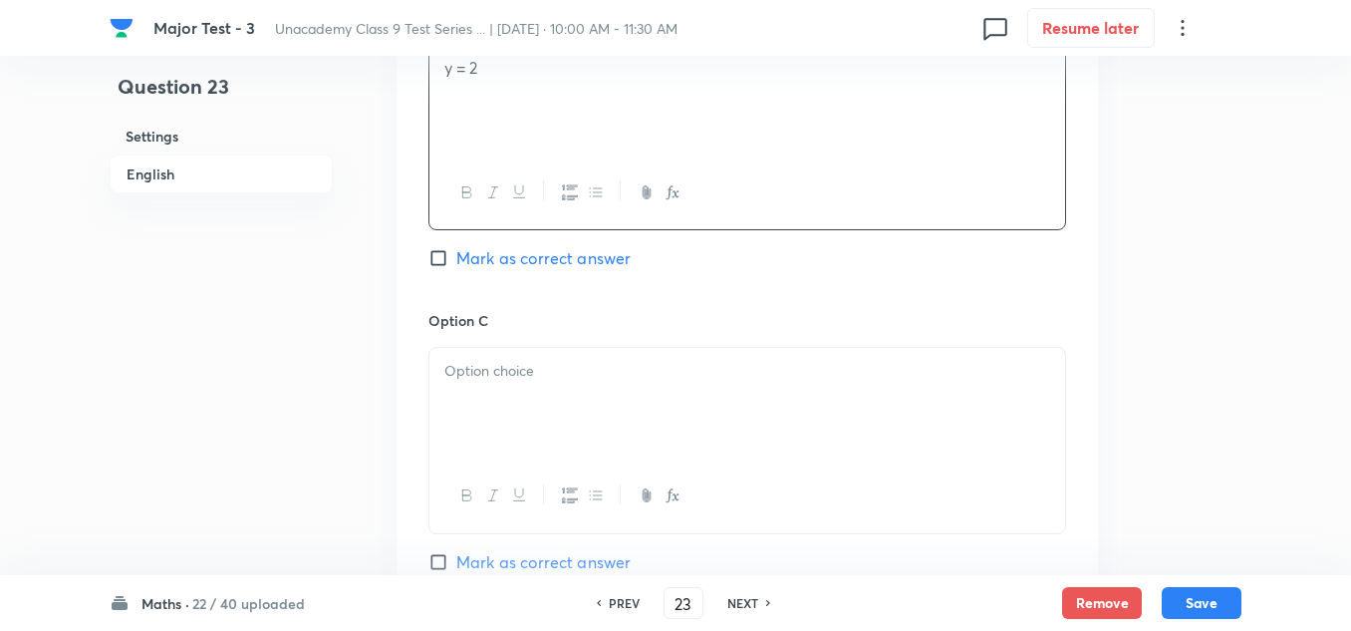
click at [486, 375] on p at bounding box center [747, 371] width 606 height 23
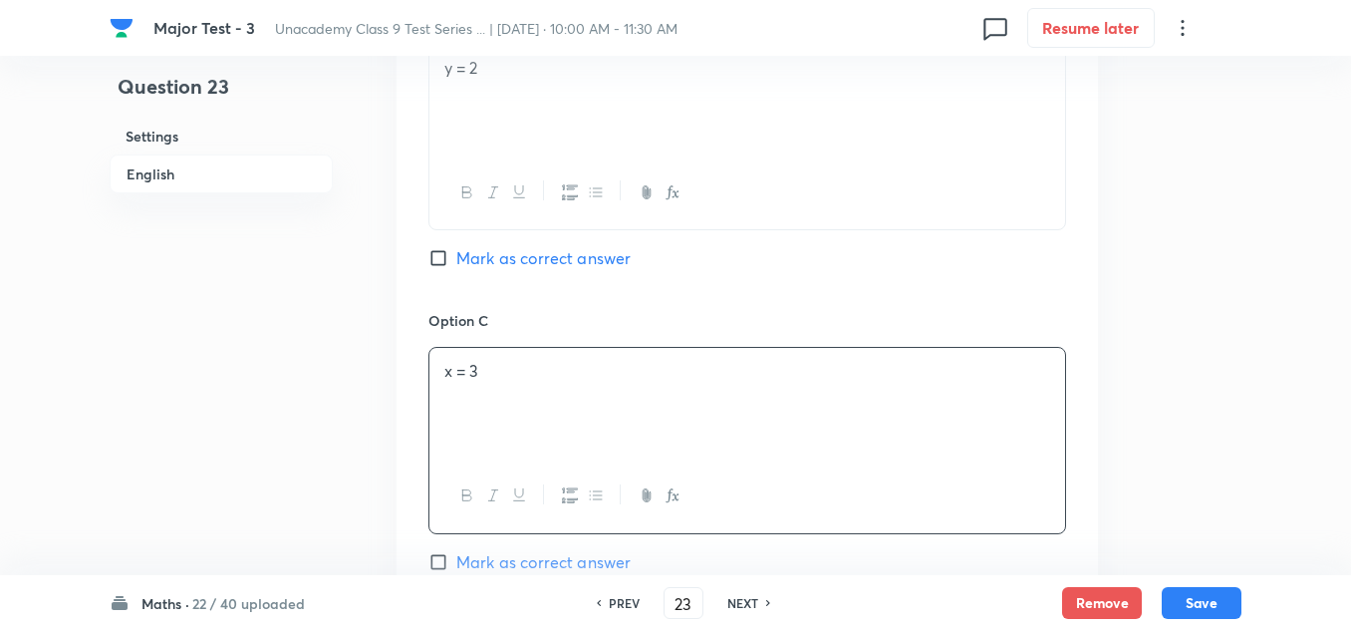
scroll to position [1694, 0]
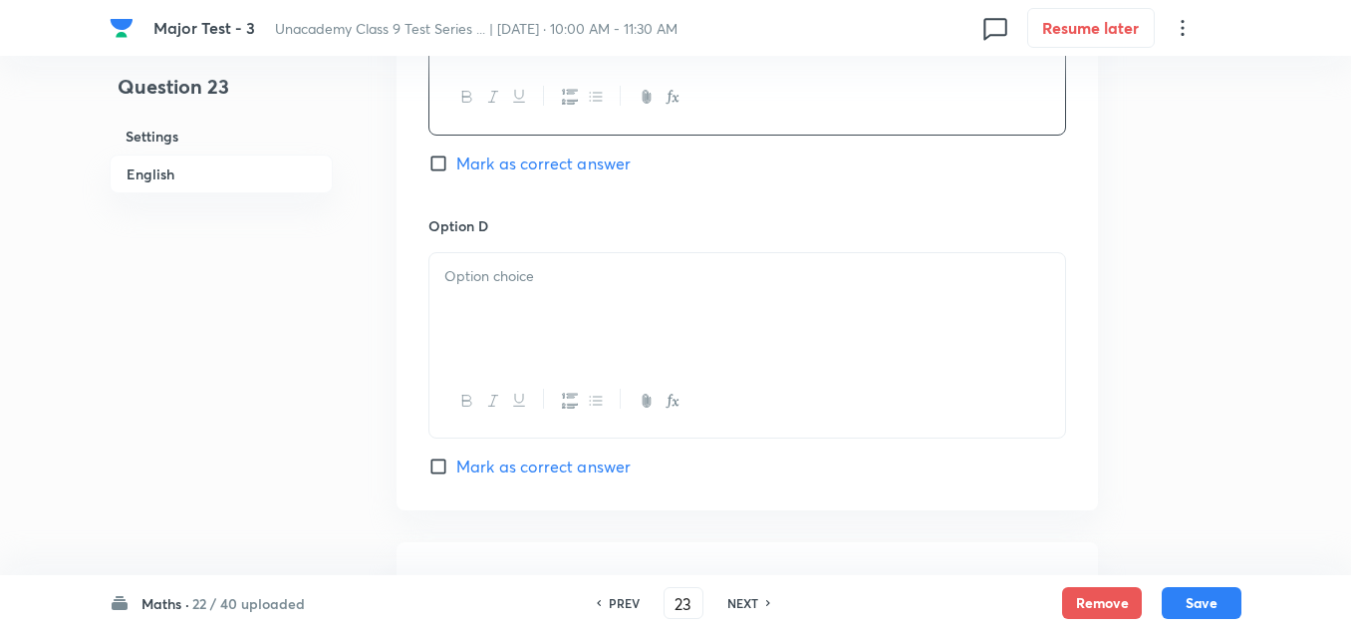
click at [539, 263] on div at bounding box center [747, 309] width 636 height 112
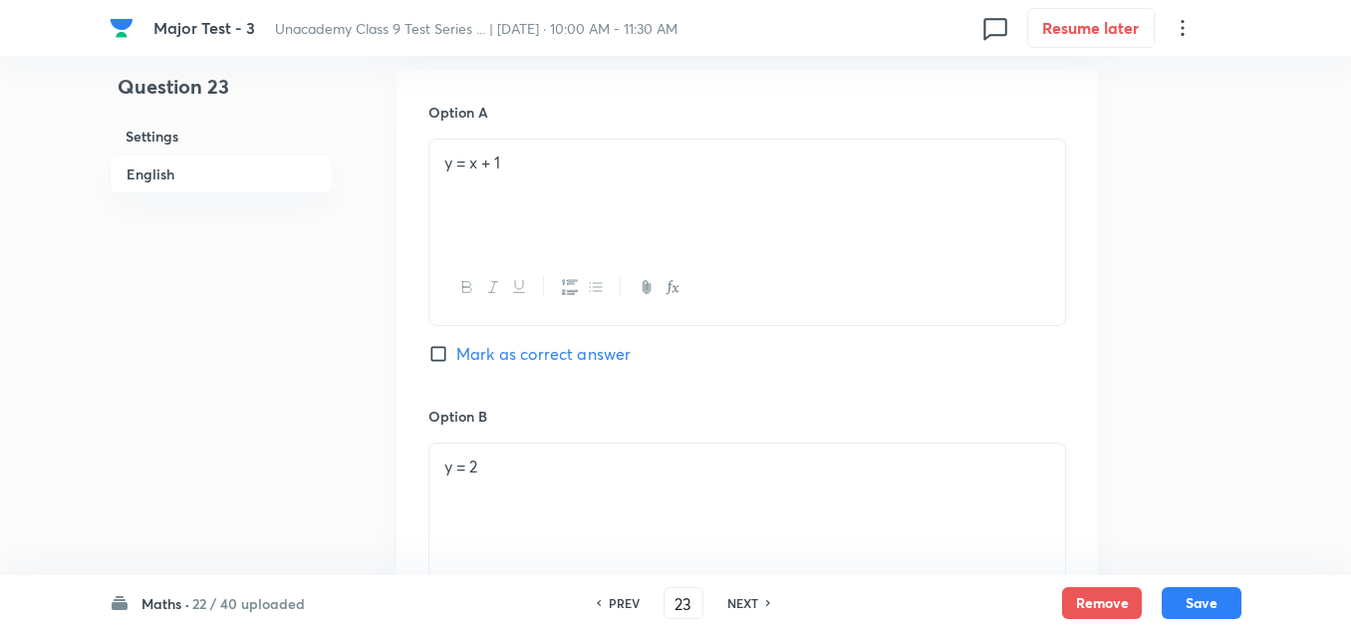
scroll to position [1395, 0]
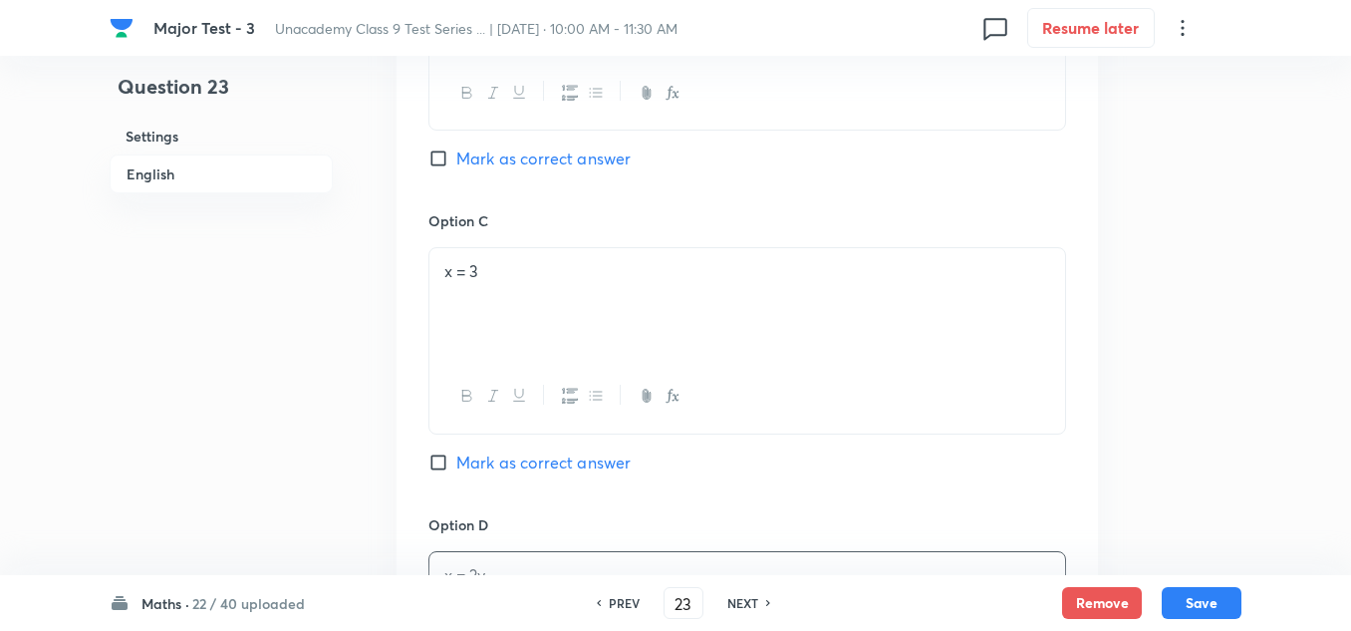
click at [509, 162] on span "Mark as correct answer" at bounding box center [543, 158] width 174 height 24
click at [456, 162] on input "Mark as correct answer" at bounding box center [442, 158] width 28 height 20
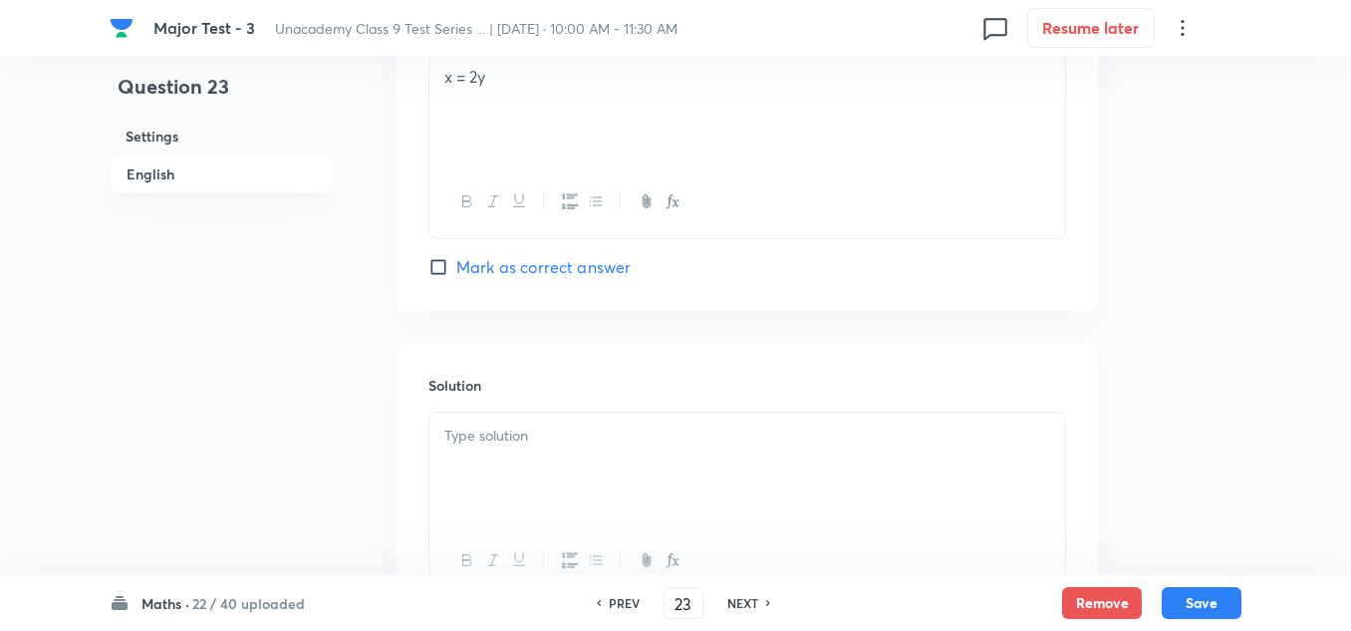
scroll to position [2067, 0]
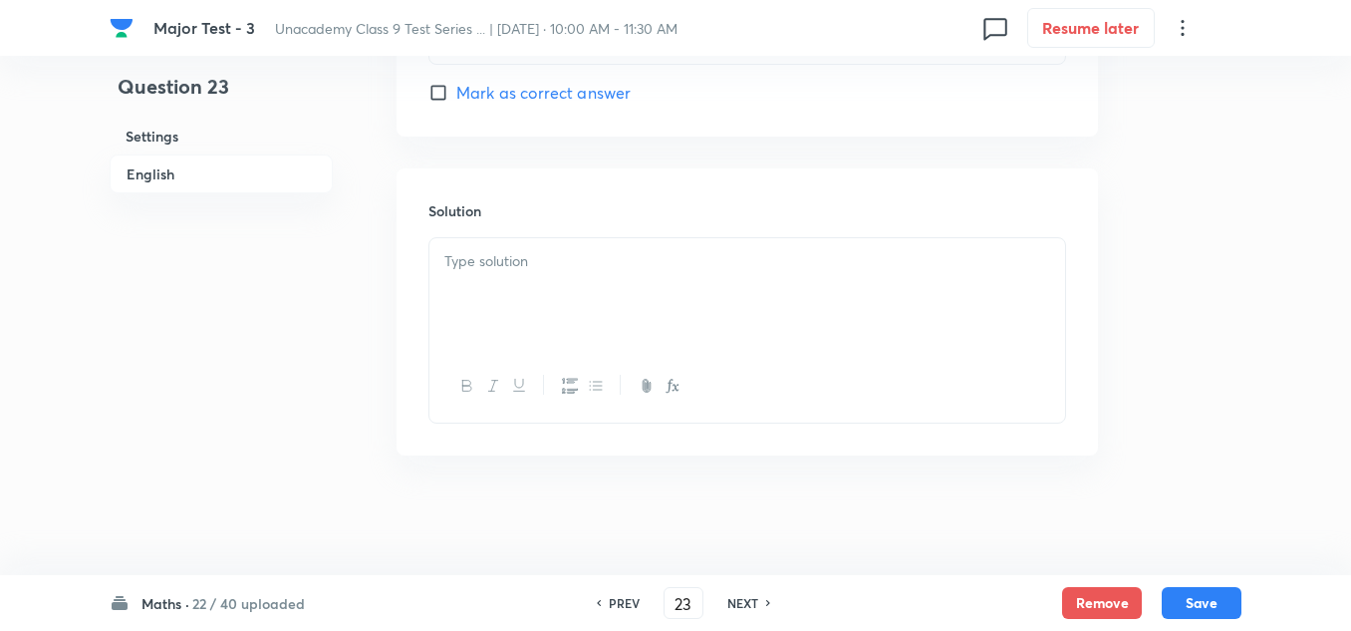
click at [617, 290] on div at bounding box center [747, 294] width 636 height 112
click at [1208, 594] on button "Save" at bounding box center [1202, 601] width 80 height 32
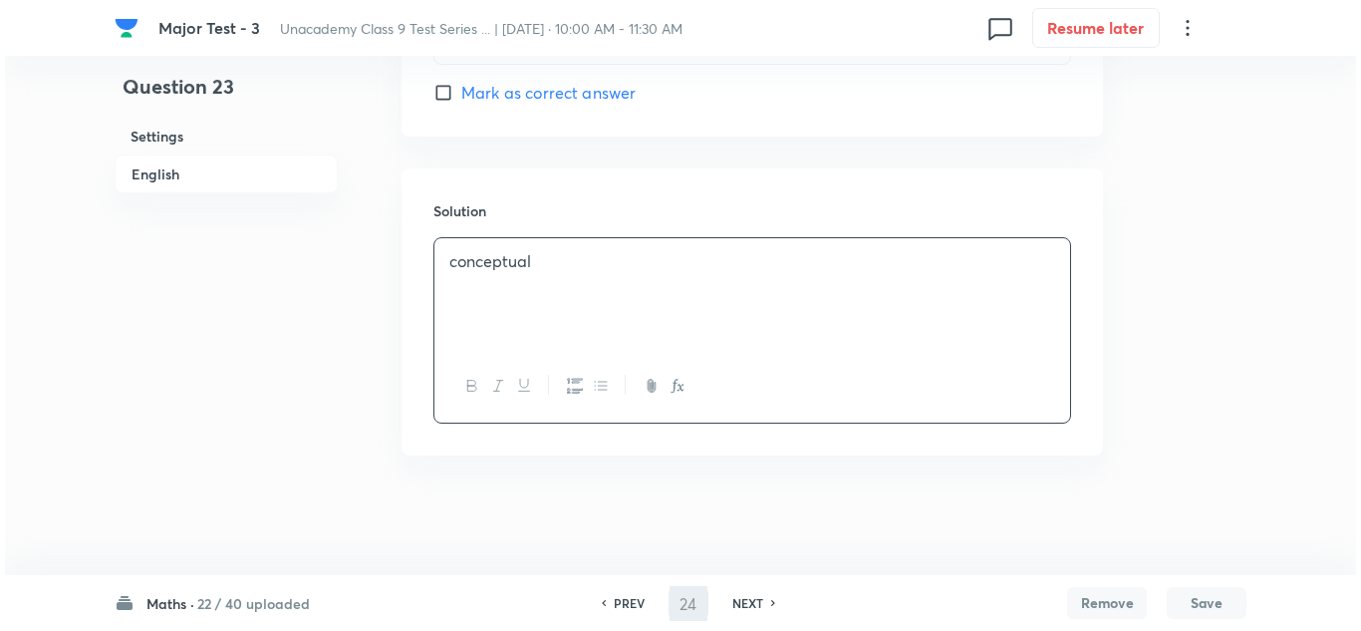
scroll to position [0, 0]
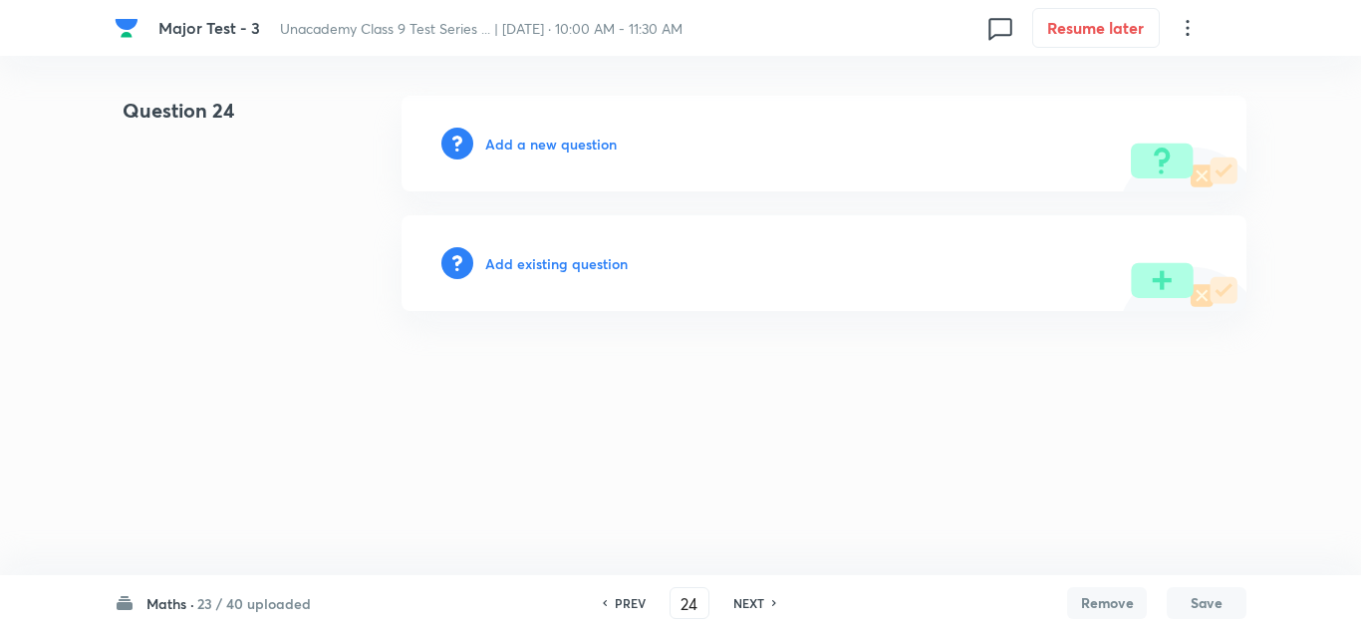
click at [584, 128] on div "Add a new question" at bounding box center [824, 144] width 845 height 96
click at [558, 144] on h6 "Add a new question" at bounding box center [551, 144] width 132 height 21
click at [549, 143] on h6 "Choose a question type" at bounding box center [561, 144] width 153 height 21
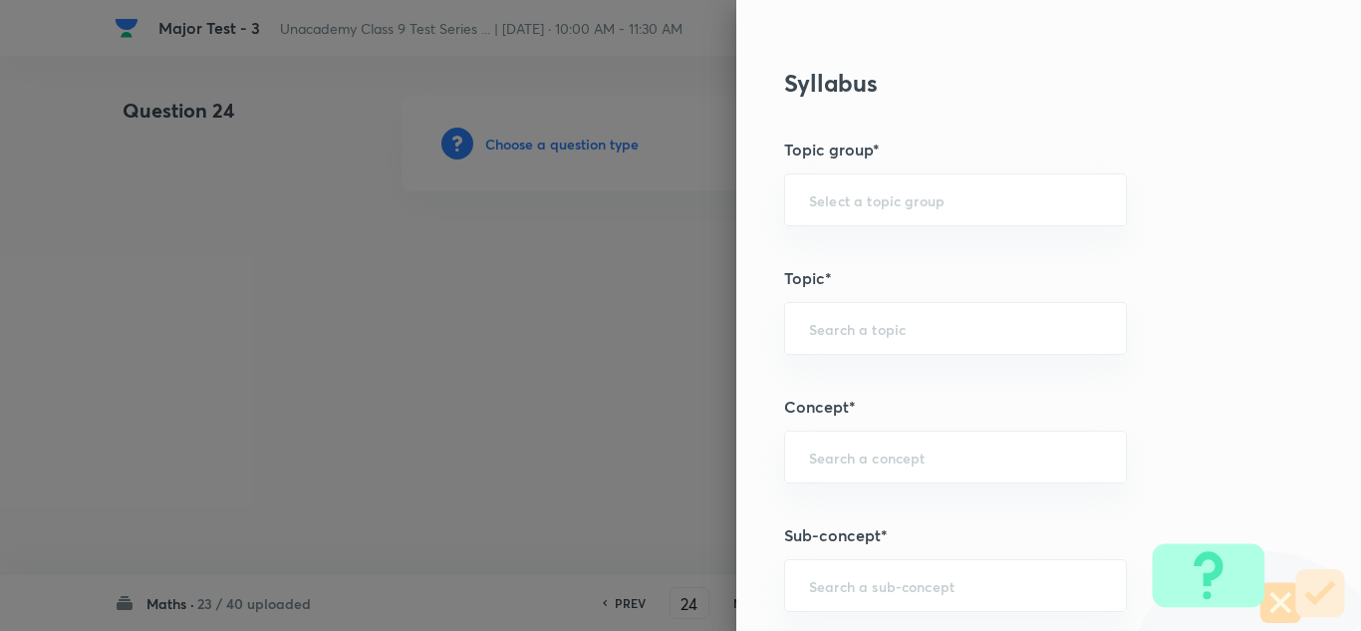
scroll to position [1096, 0]
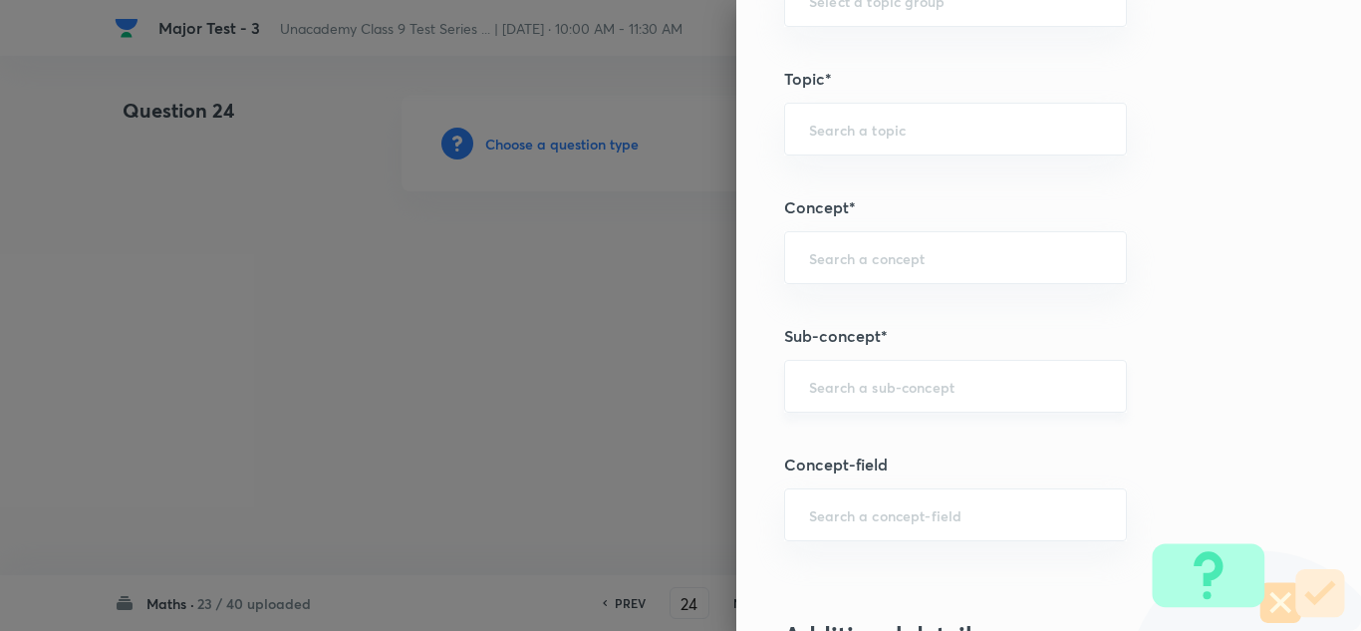
click at [935, 402] on div "​" at bounding box center [955, 386] width 343 height 53
paste input "Linear Equations"
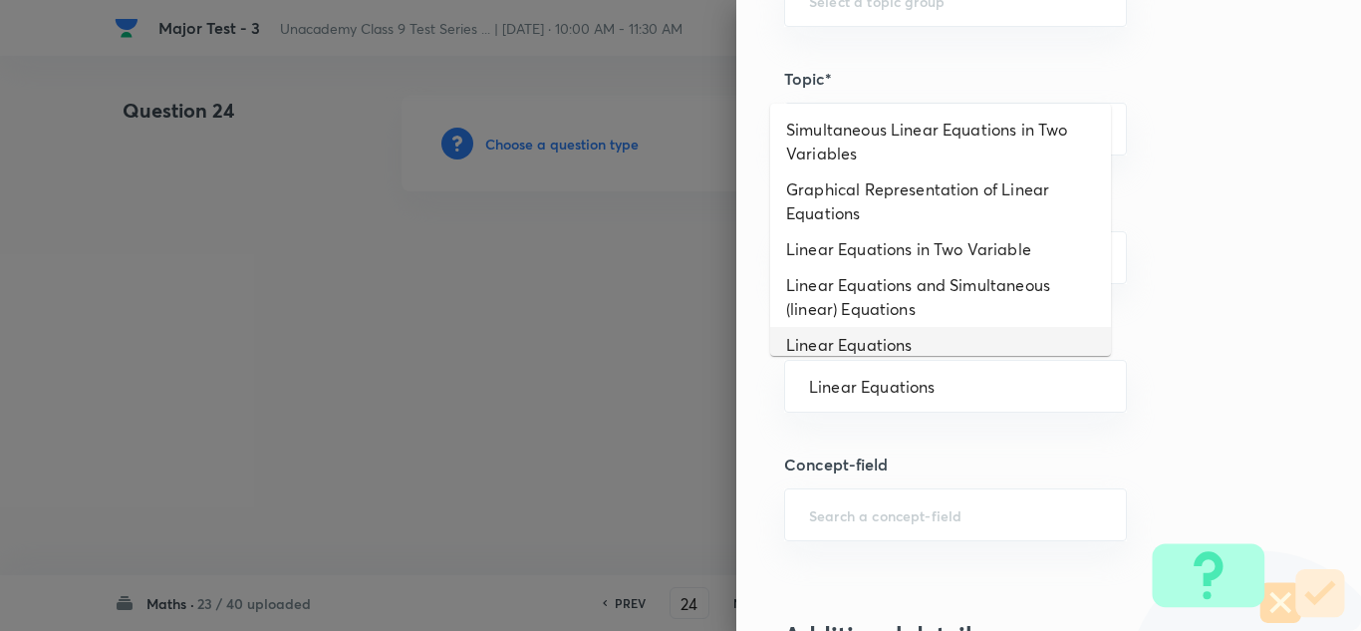
click at [891, 346] on li "Linear Equations" at bounding box center [940, 345] width 341 height 36
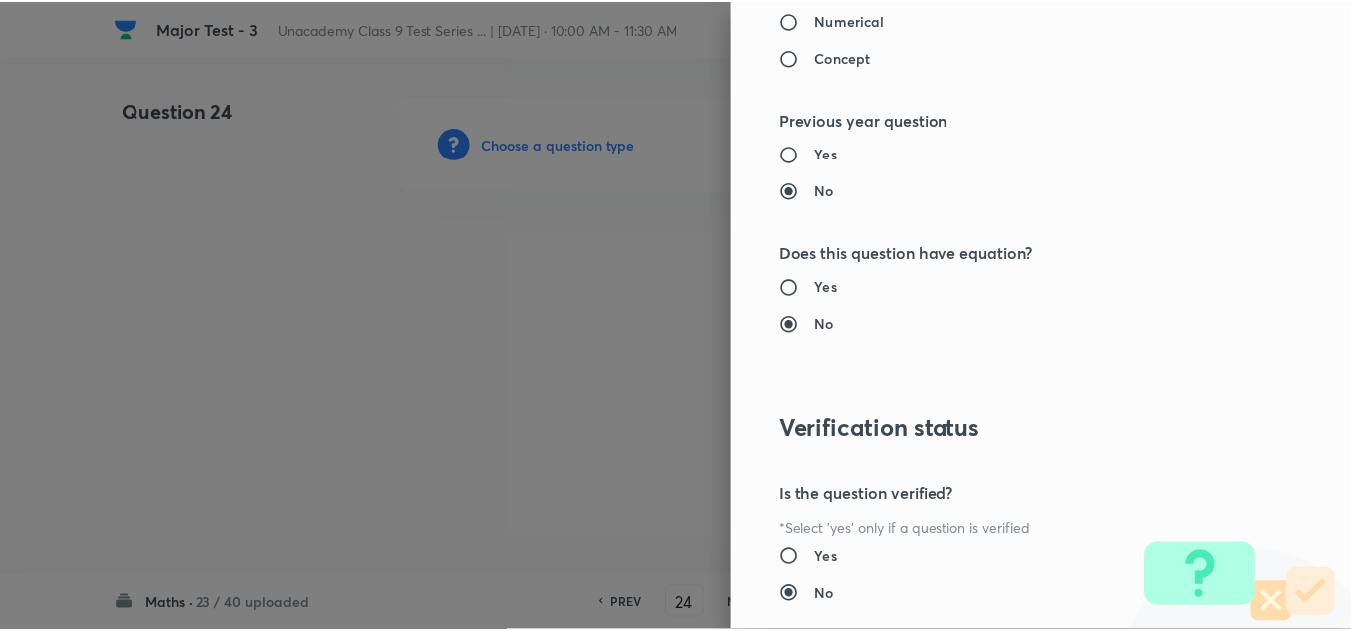
scroll to position [2219, 0]
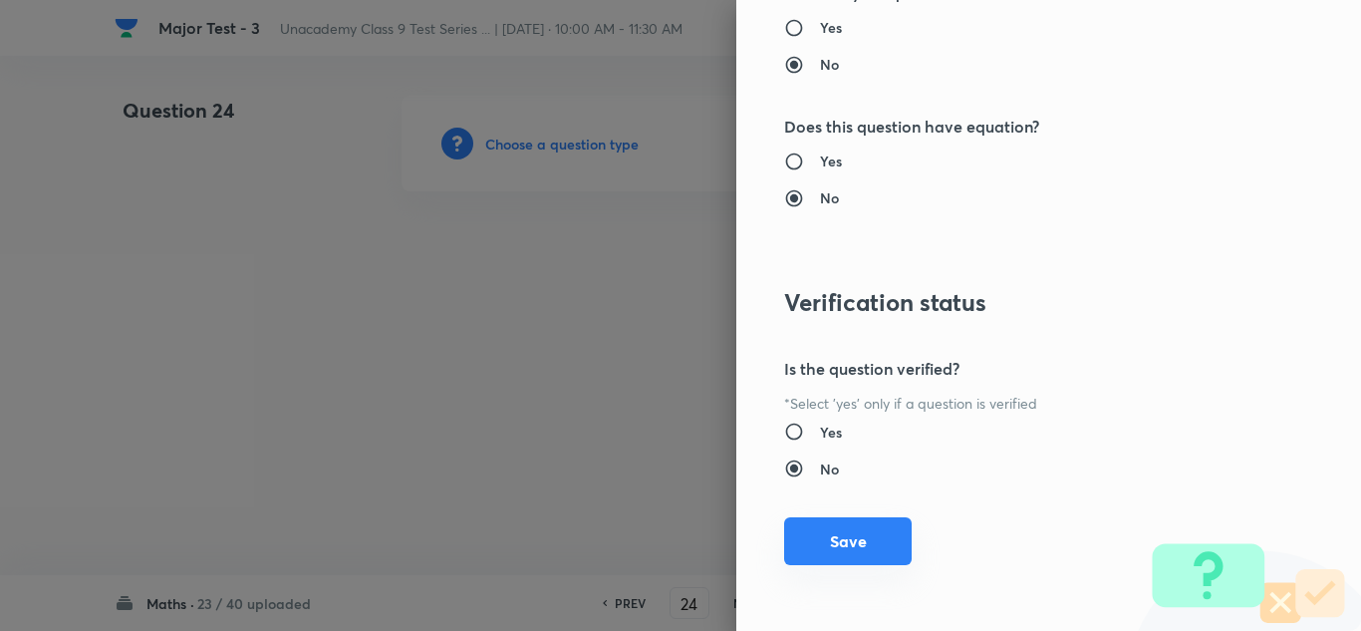
click at [821, 547] on button "Save" at bounding box center [848, 541] width 128 height 48
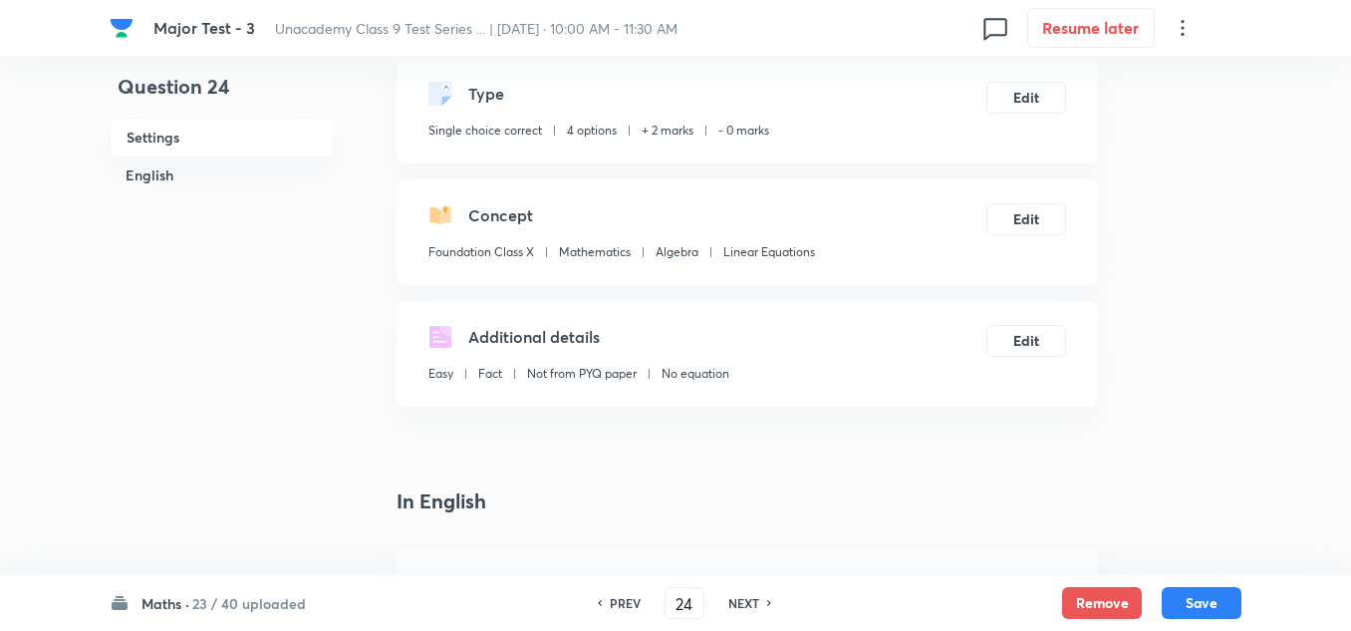
scroll to position [299, 0]
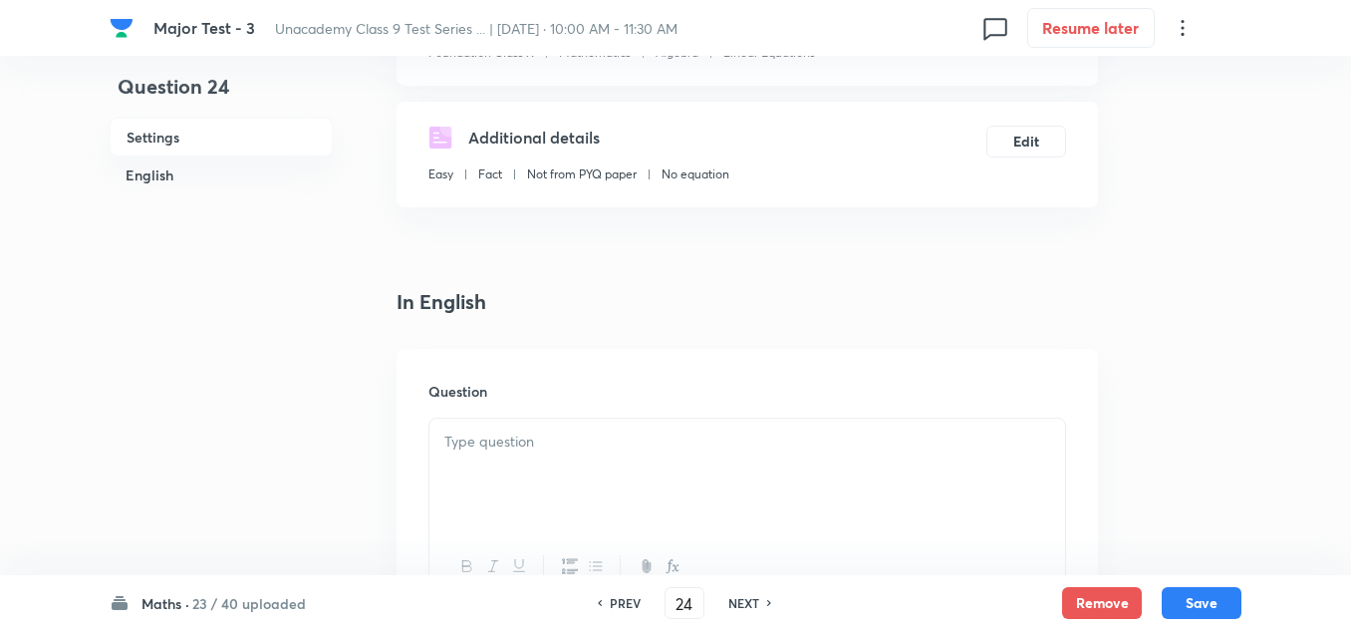
click at [484, 470] on div at bounding box center [747, 474] width 636 height 112
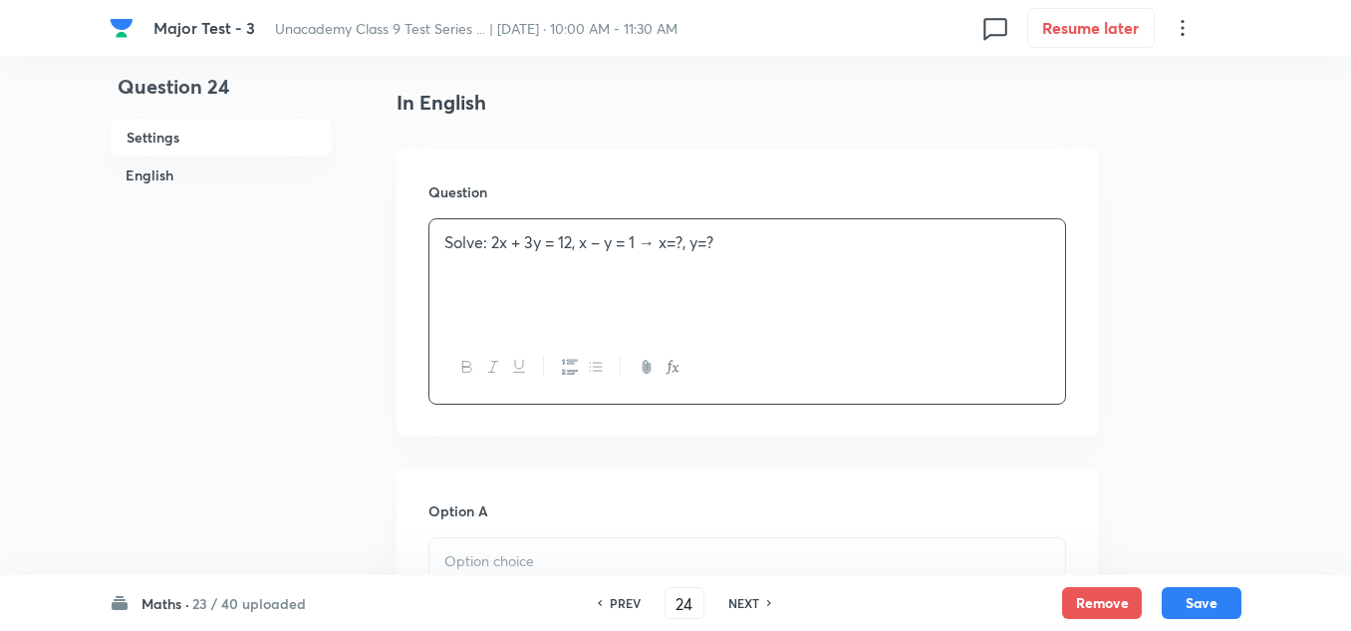
scroll to position [598, 0]
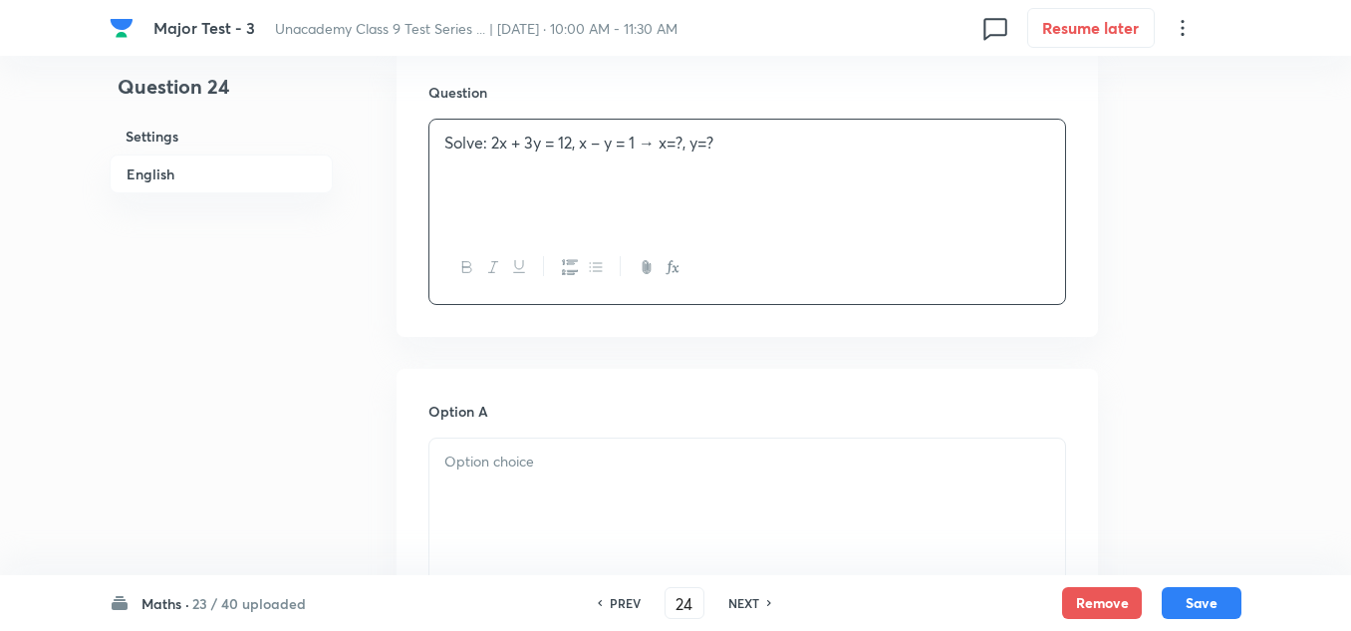
click at [543, 471] on p at bounding box center [747, 461] width 606 height 23
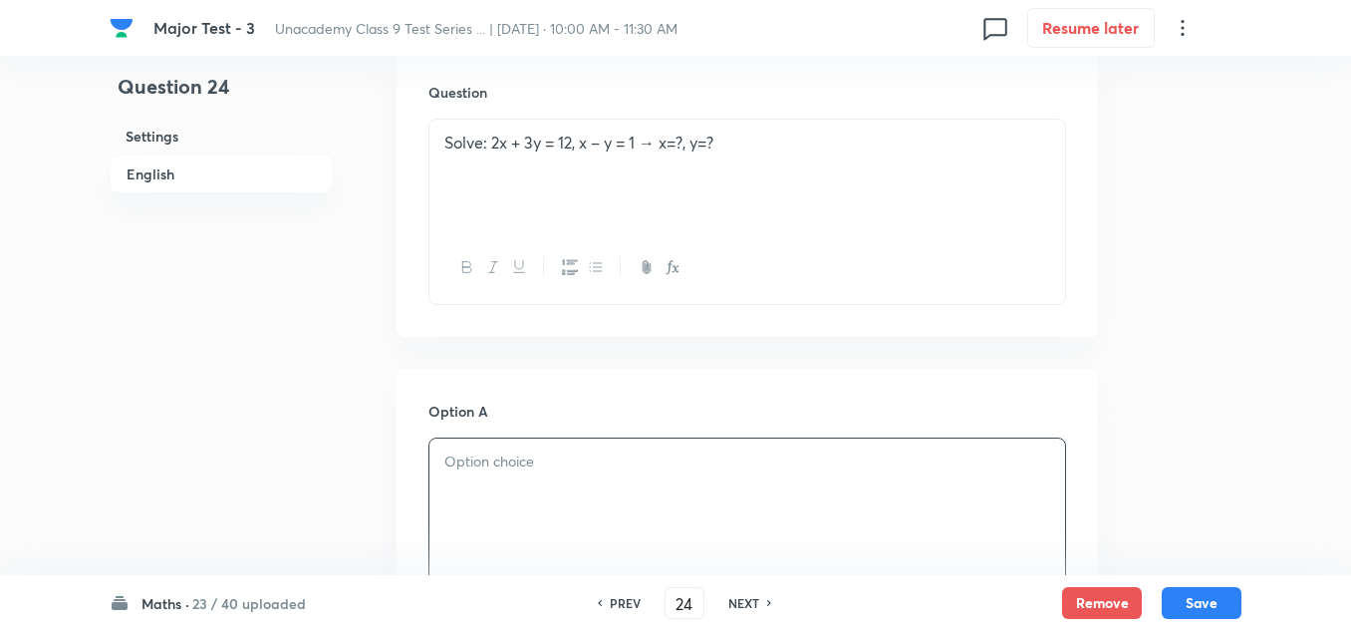
paste div
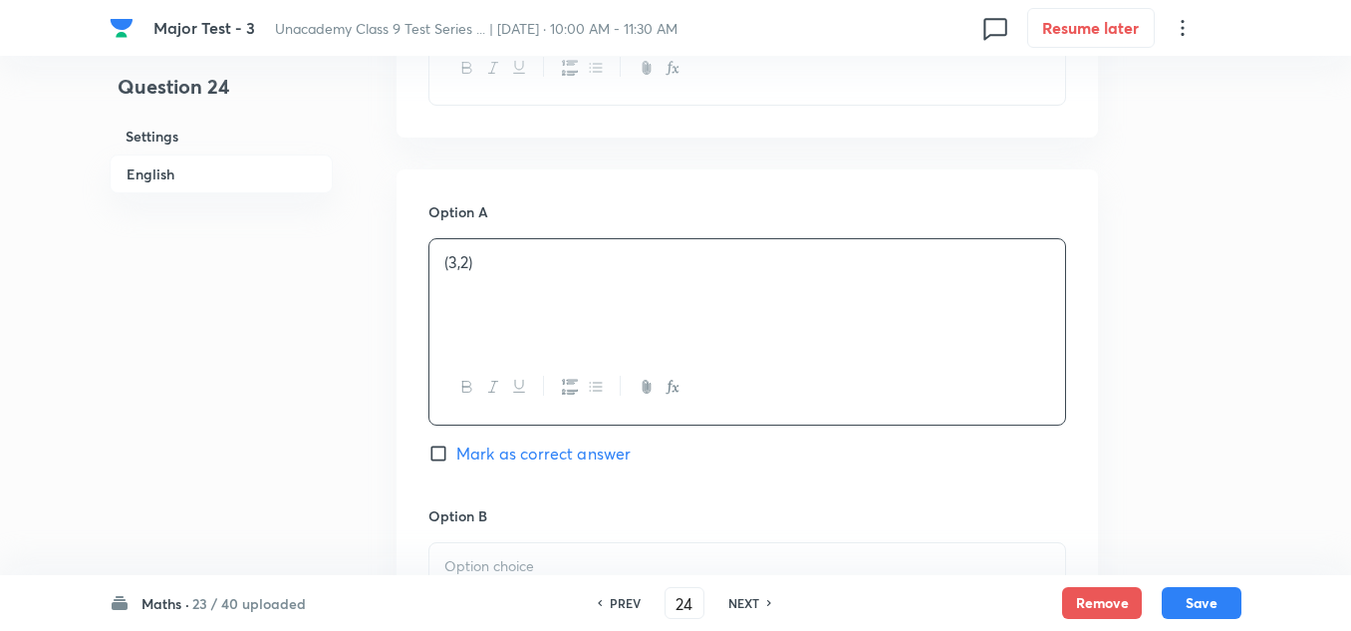
scroll to position [897, 0]
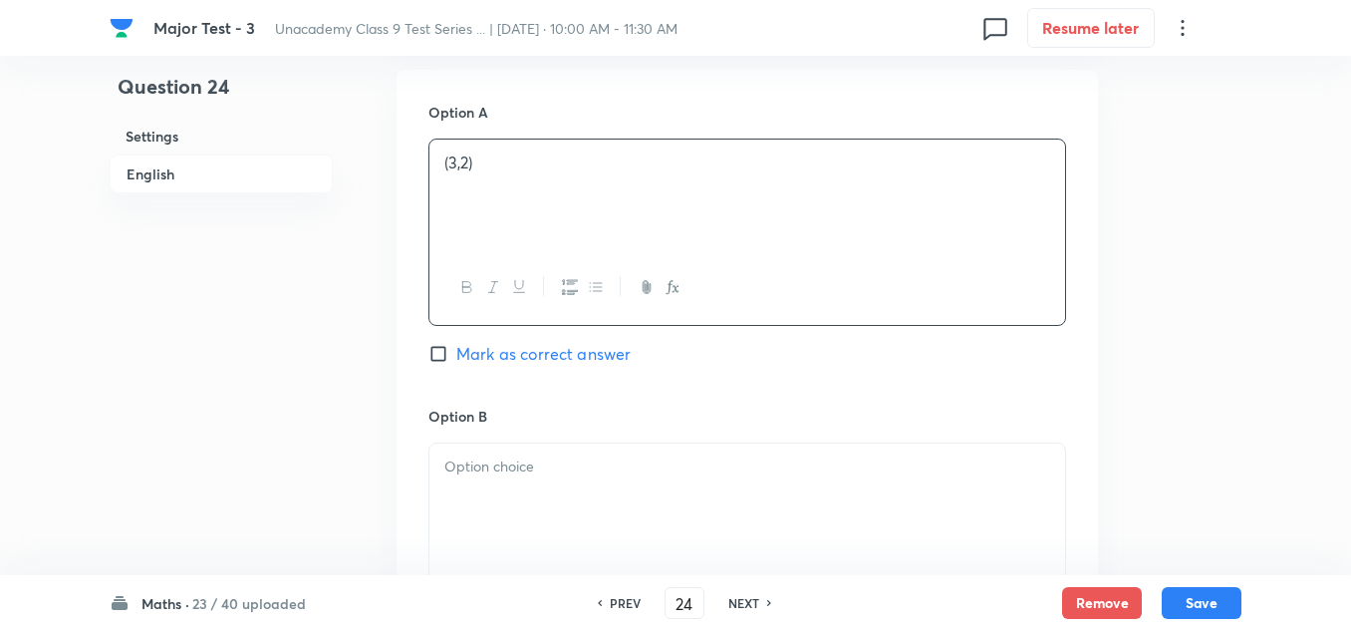
click at [559, 469] on p at bounding box center [747, 466] width 606 height 23
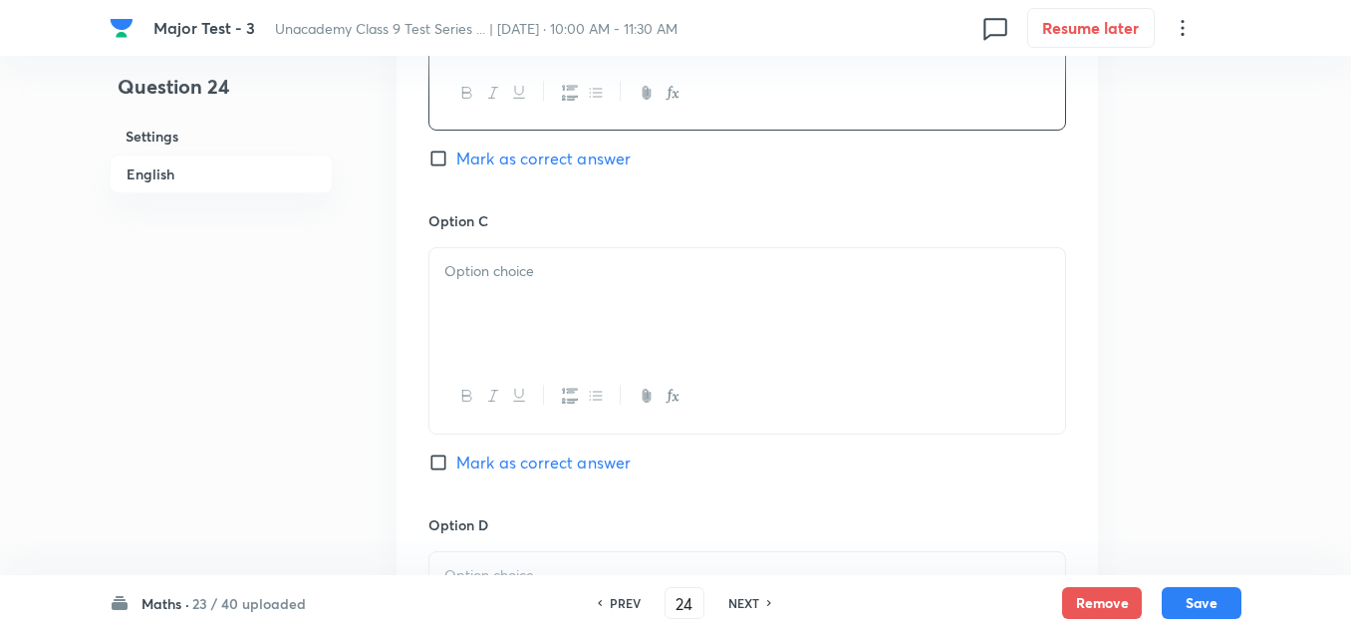
click at [532, 495] on div "Option C Mark as correct answer" at bounding box center [747, 361] width 638 height 303
click at [516, 326] on div at bounding box center [747, 304] width 636 height 112
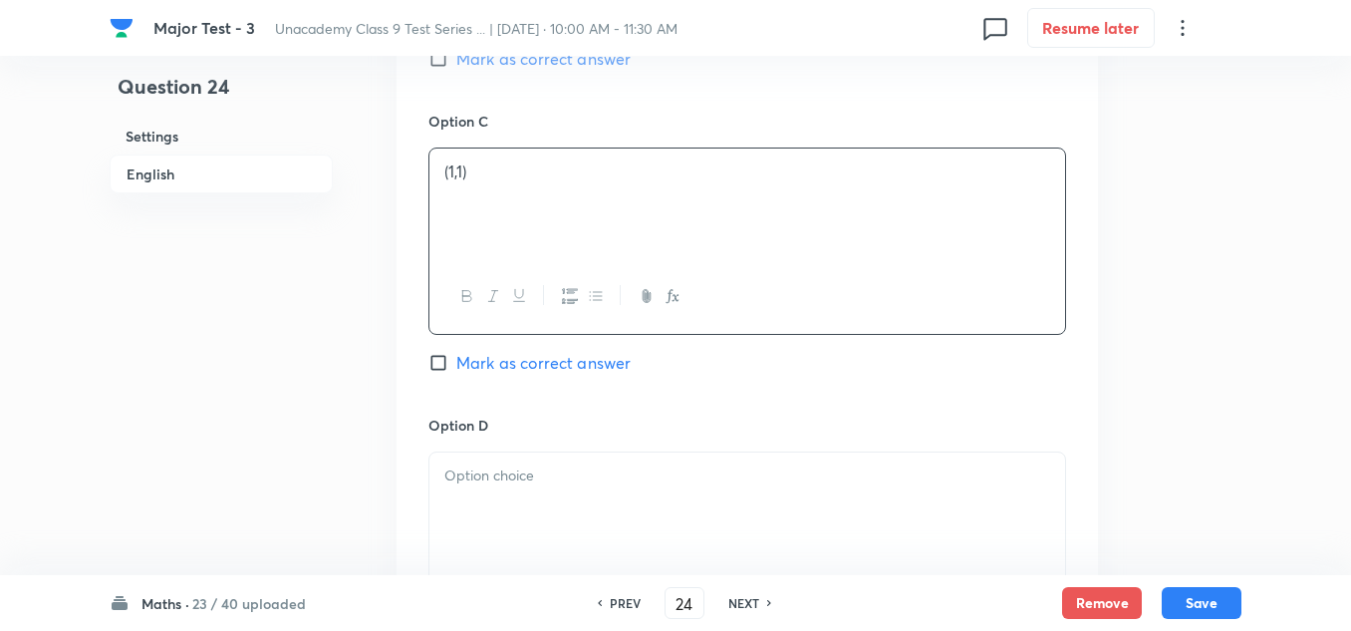
scroll to position [1594, 0]
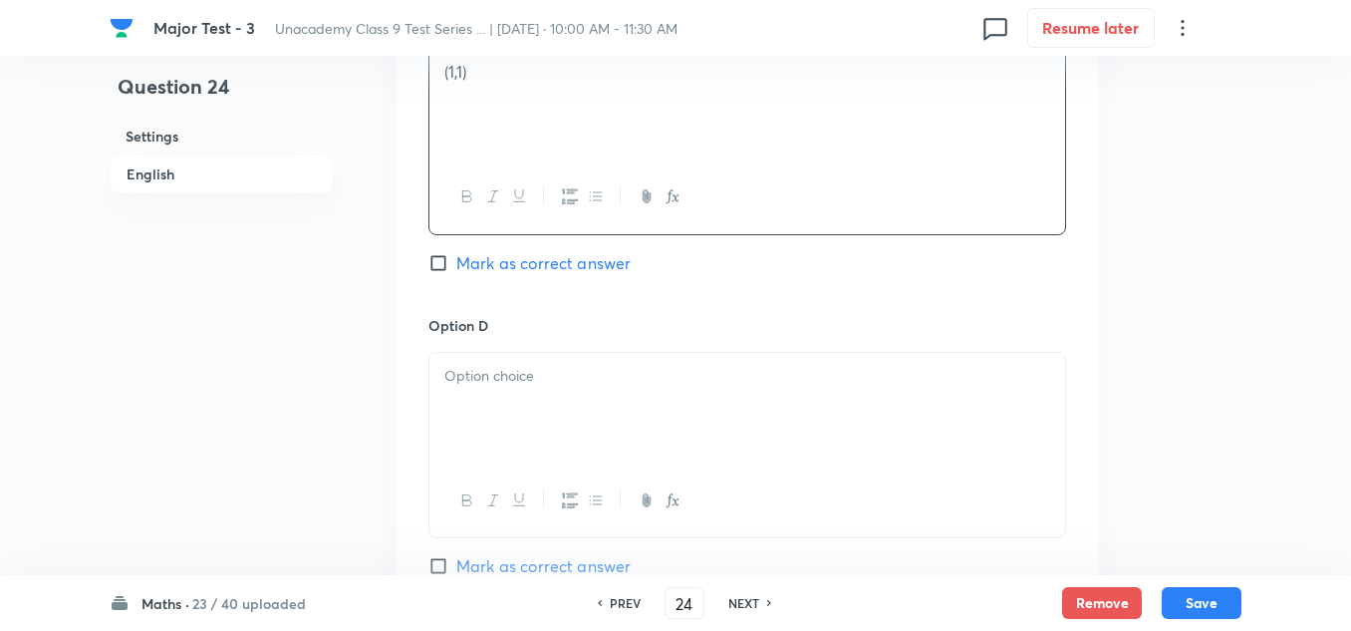
click at [490, 383] on p at bounding box center [747, 376] width 606 height 23
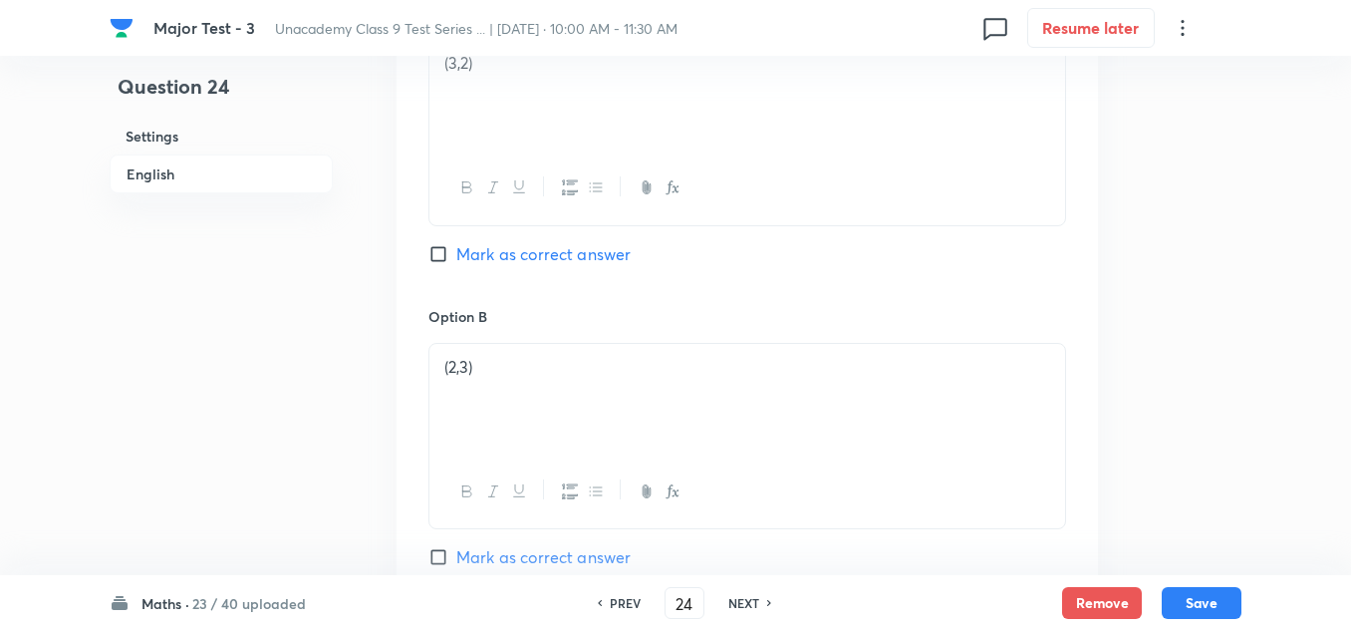
scroll to position [897, 0]
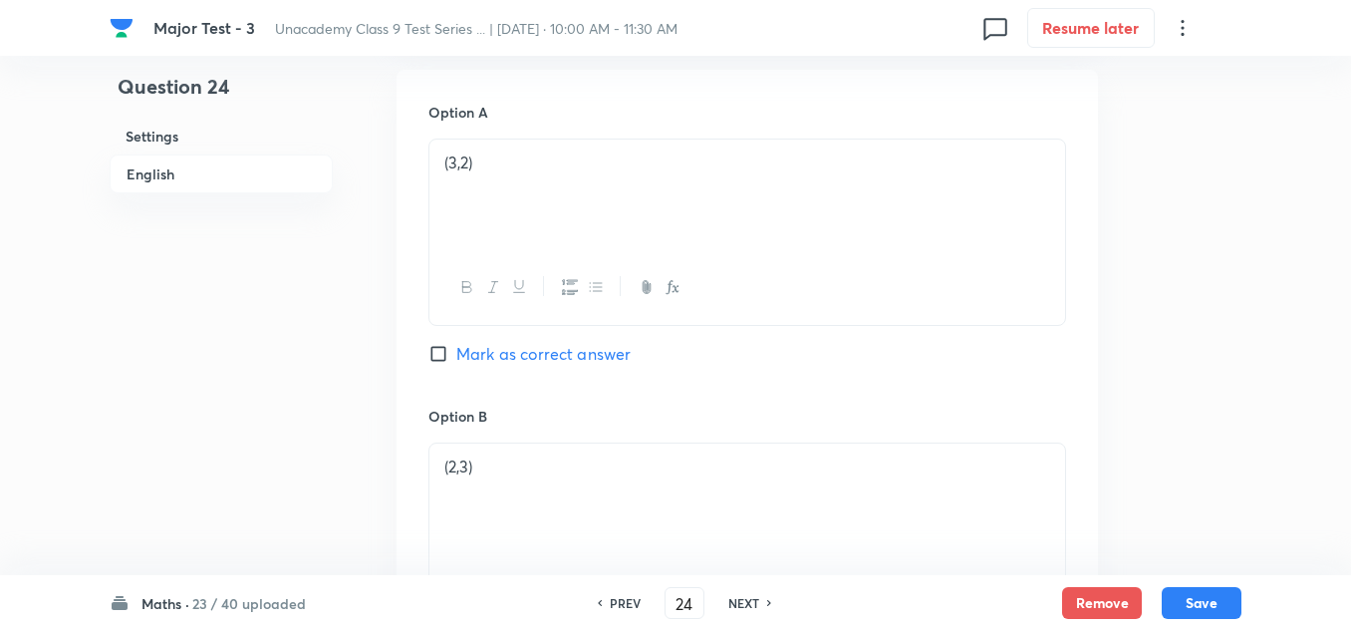
click at [517, 354] on span "Mark as correct answer" at bounding box center [543, 354] width 174 height 24
click at [456, 354] on input "Mark as correct answer" at bounding box center [442, 354] width 28 height 20
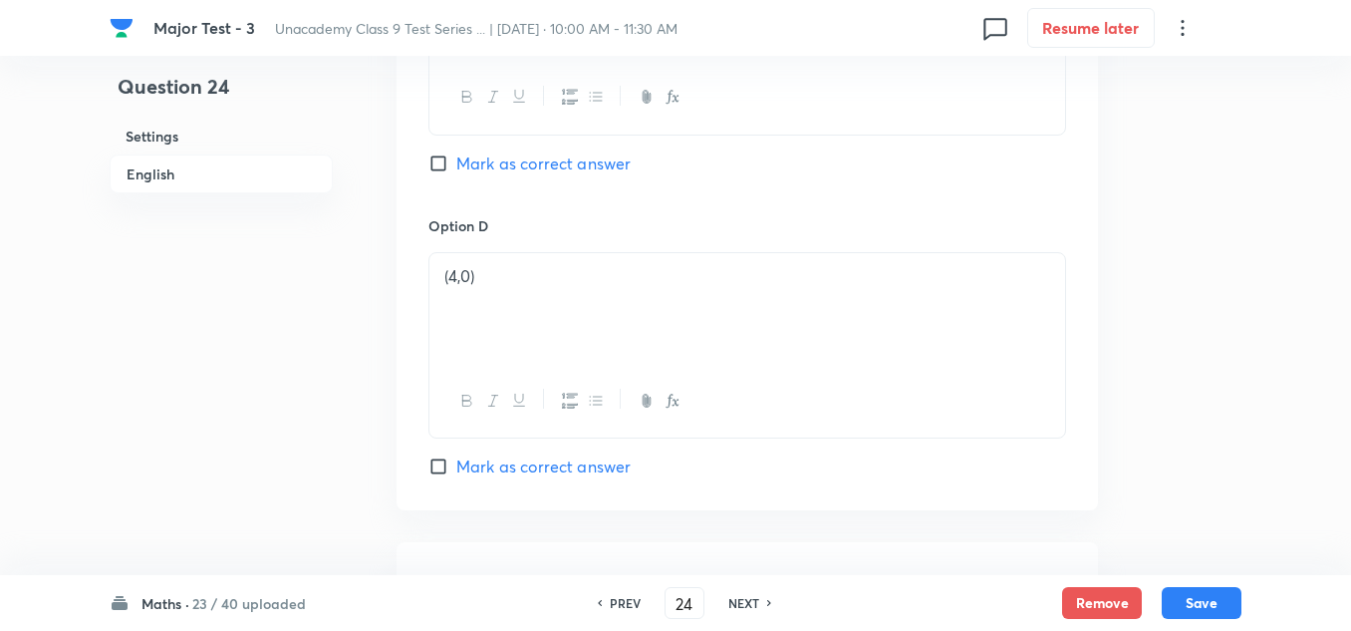
scroll to position [1993, 0]
click at [530, 371] on div at bounding box center [747, 369] width 636 height 112
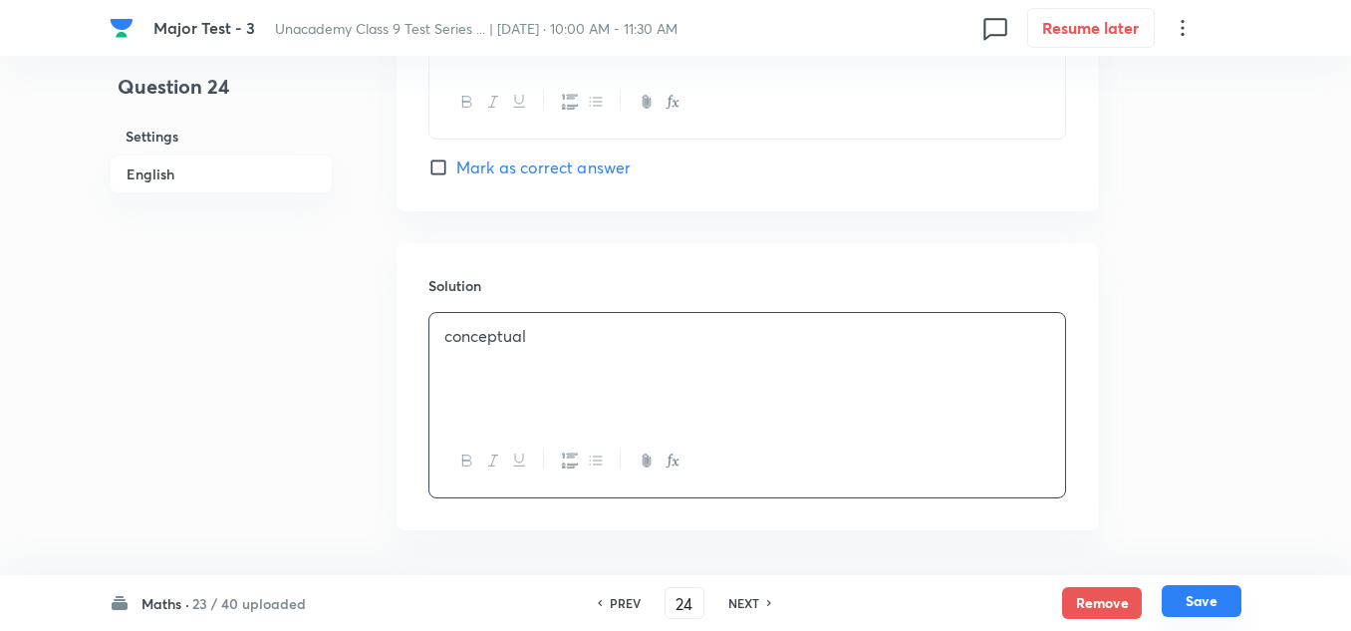
click at [1191, 602] on button "Save" at bounding box center [1202, 601] width 80 height 32
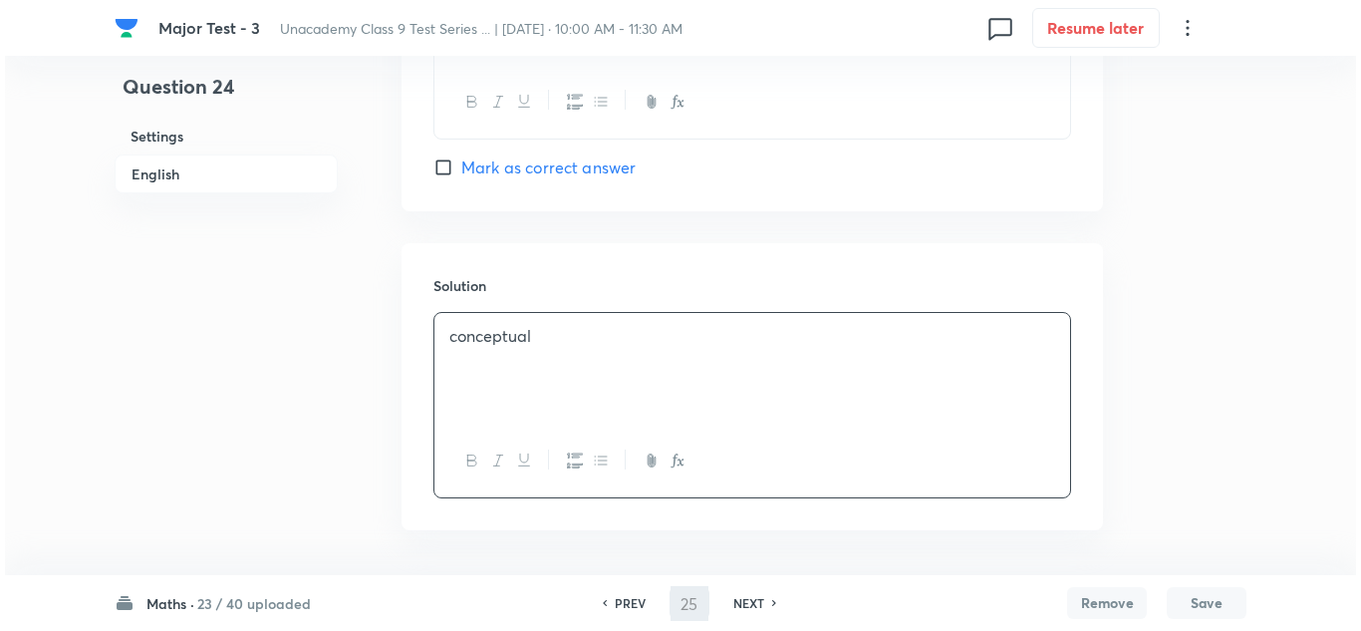
scroll to position [0, 0]
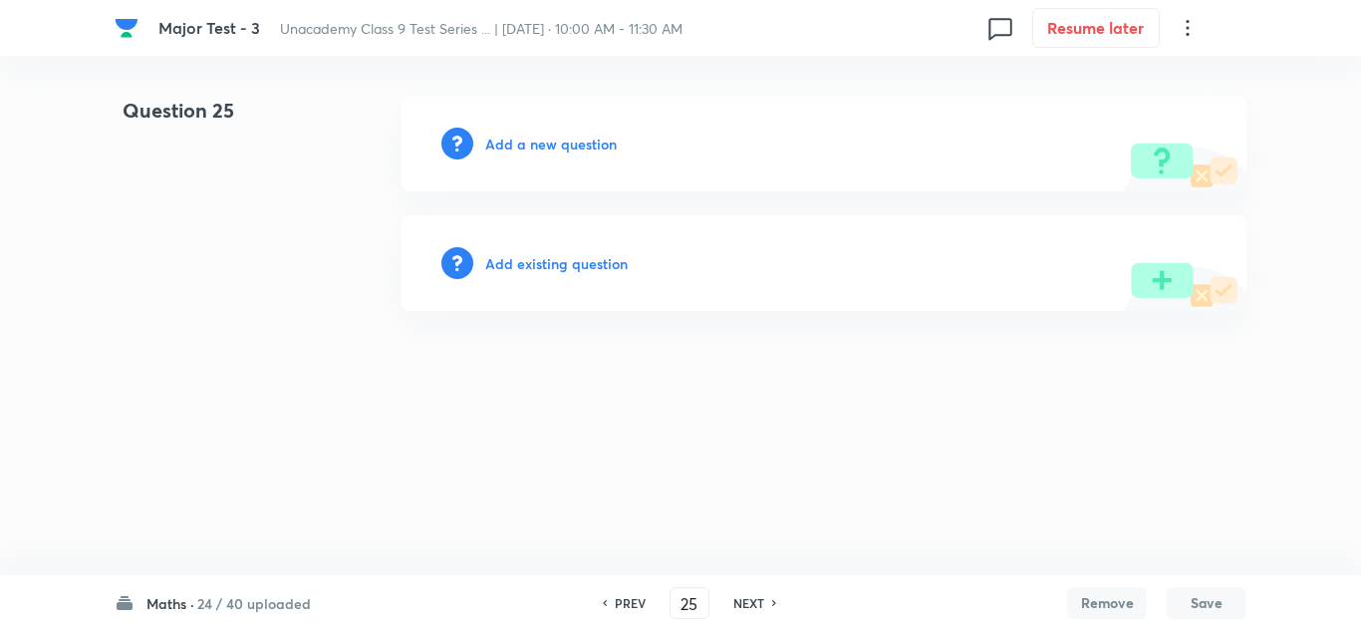
click at [598, 144] on h6 "Add a new question" at bounding box center [551, 144] width 132 height 21
click at [598, 144] on h6 "Choose a question type" at bounding box center [561, 144] width 153 height 21
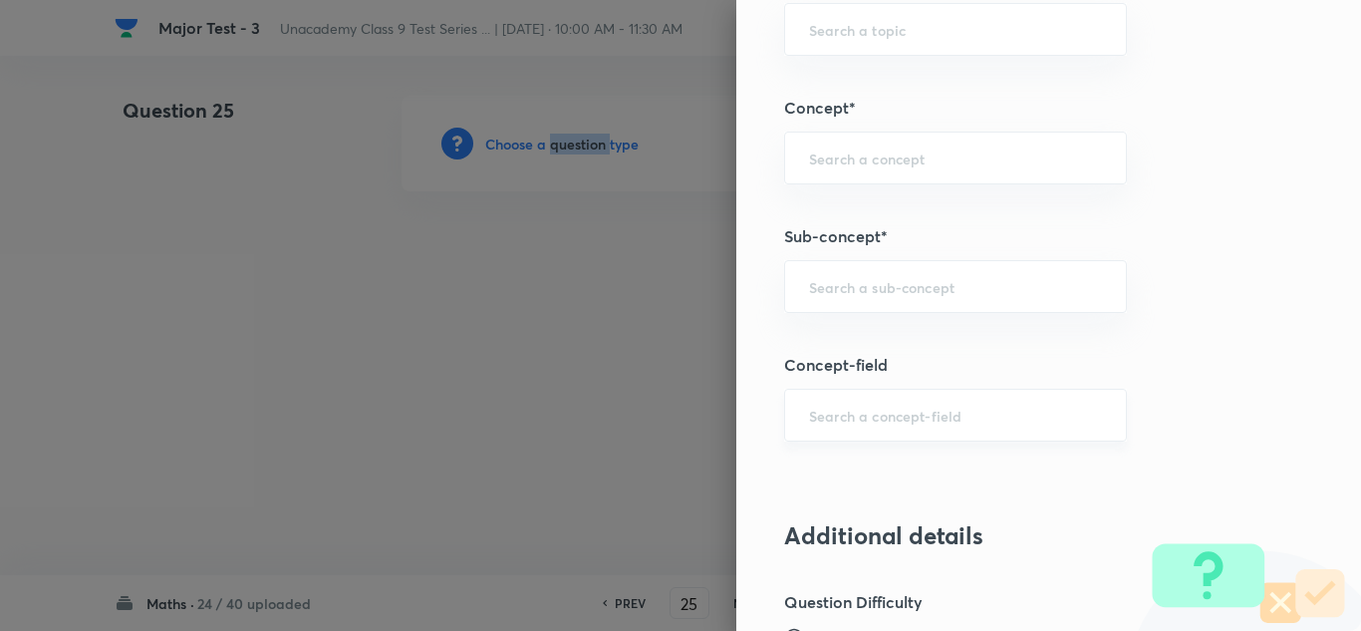
scroll to position [1295, 0]
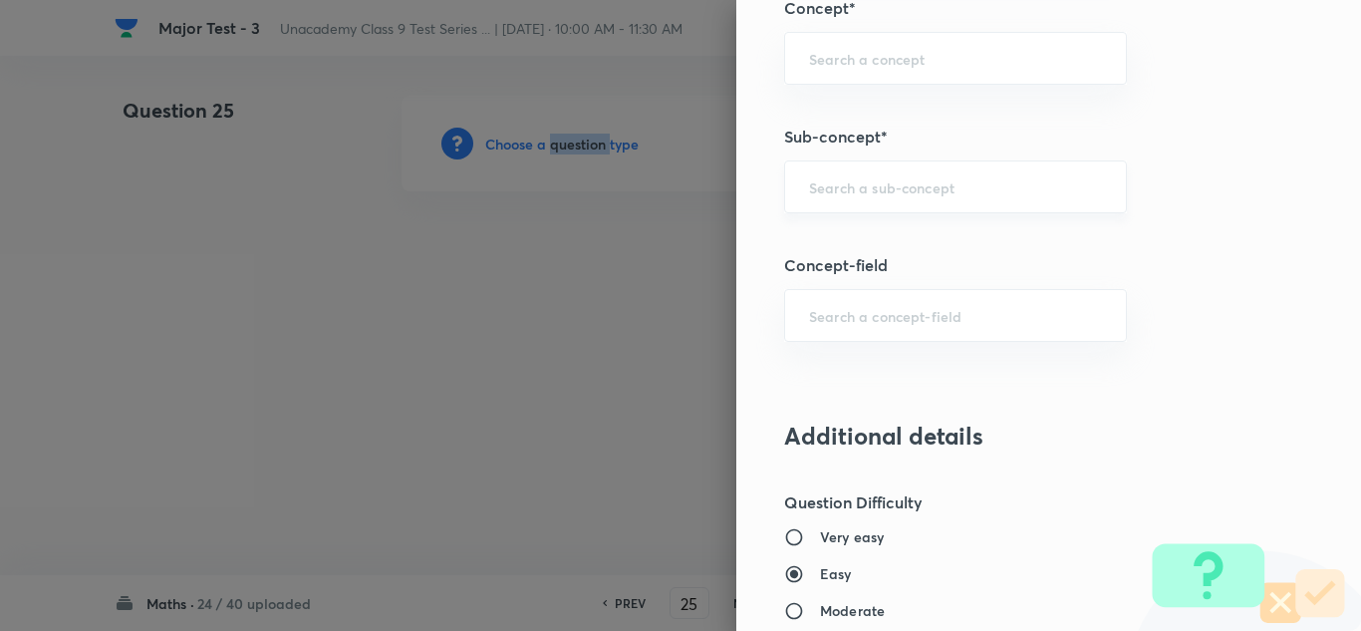
click at [890, 207] on div "​" at bounding box center [955, 186] width 343 height 53
click at [897, 191] on input "text" at bounding box center [955, 186] width 293 height 19
paste input "Geometry"
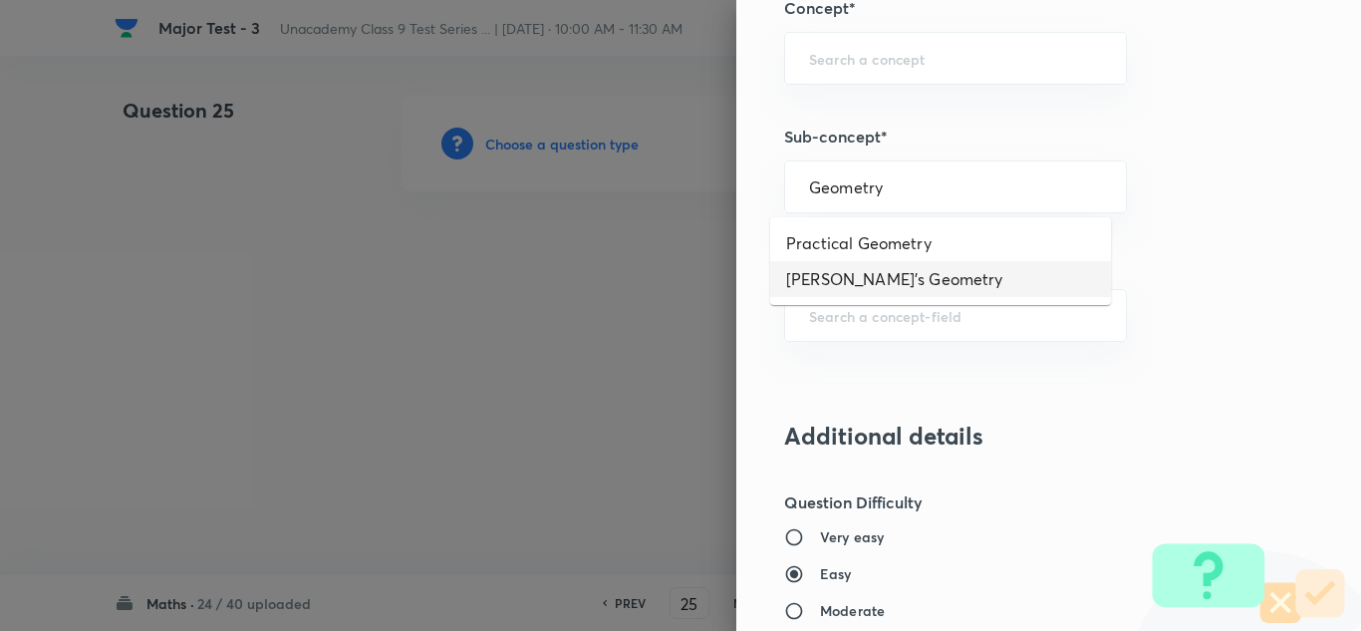
click at [887, 276] on li "[PERSON_NAME]'s Geometry" at bounding box center [940, 279] width 341 height 36
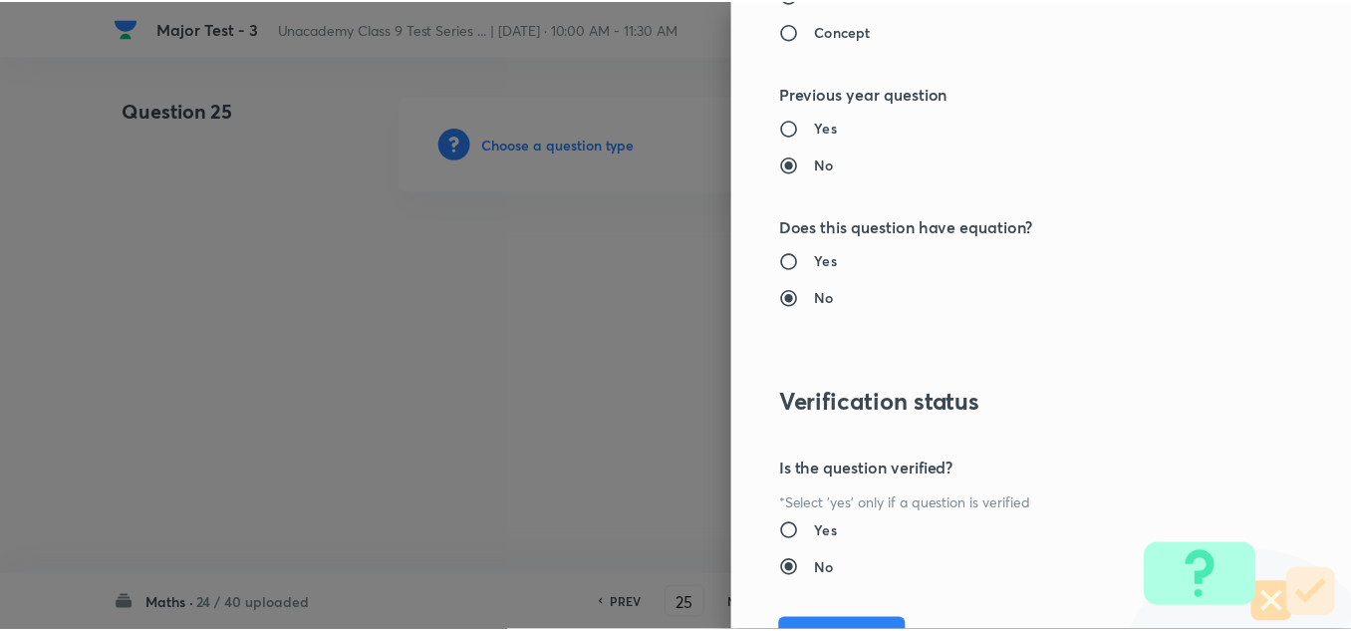
scroll to position [2219, 0]
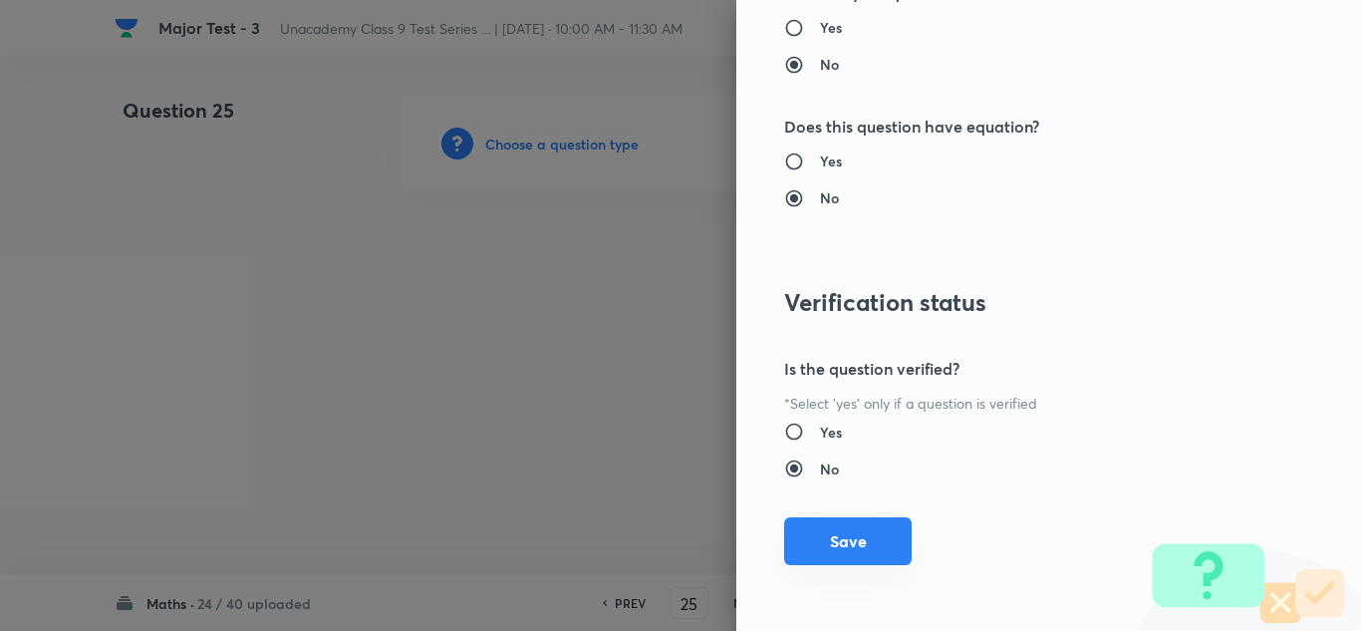
click at [853, 532] on button "Save" at bounding box center [848, 541] width 128 height 48
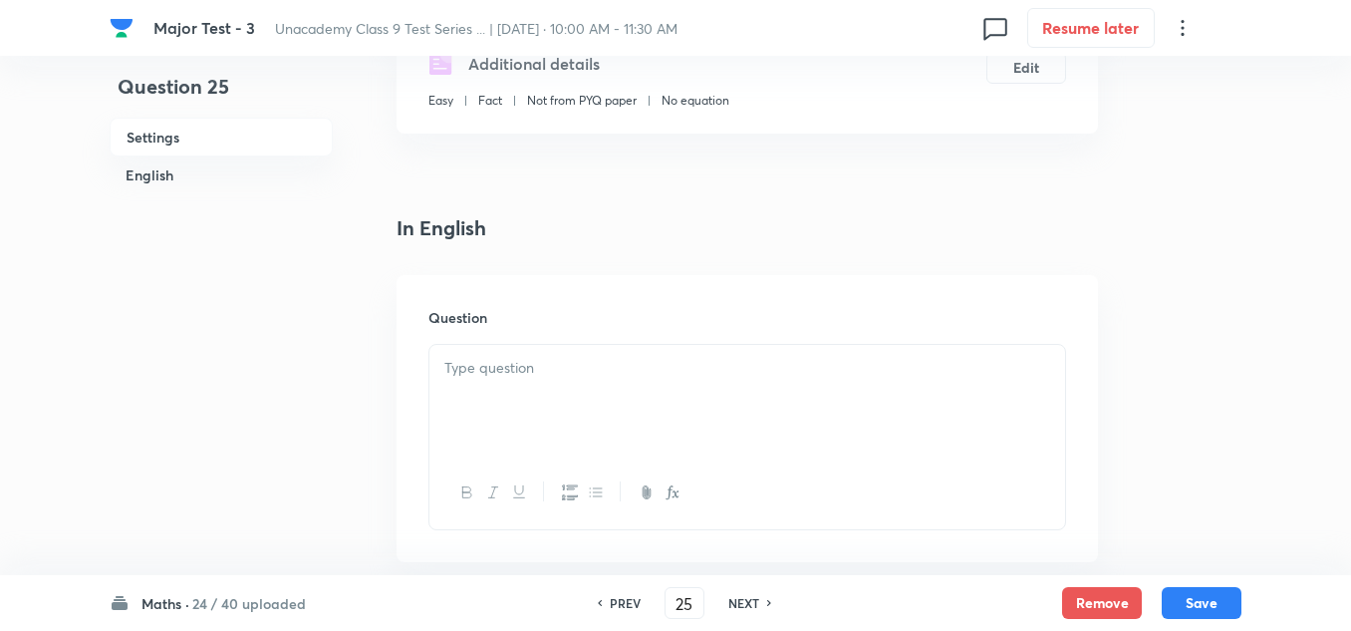
scroll to position [498, 0]
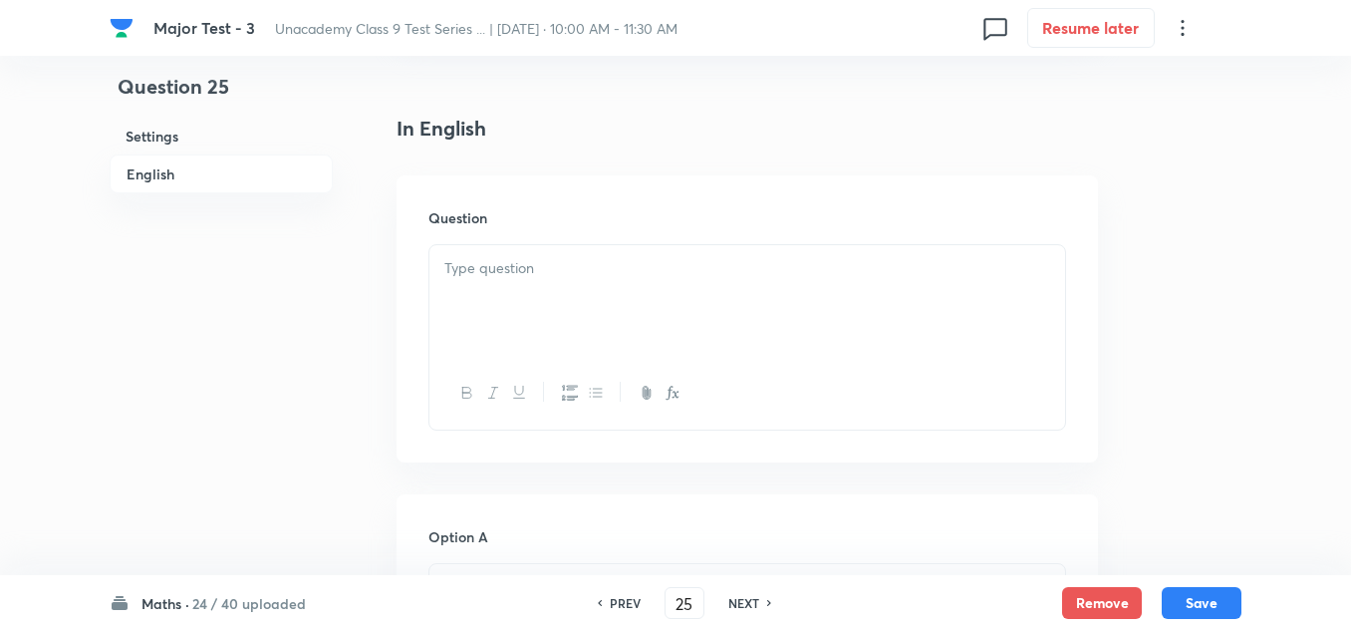
click at [581, 260] on div at bounding box center [747, 301] width 636 height 112
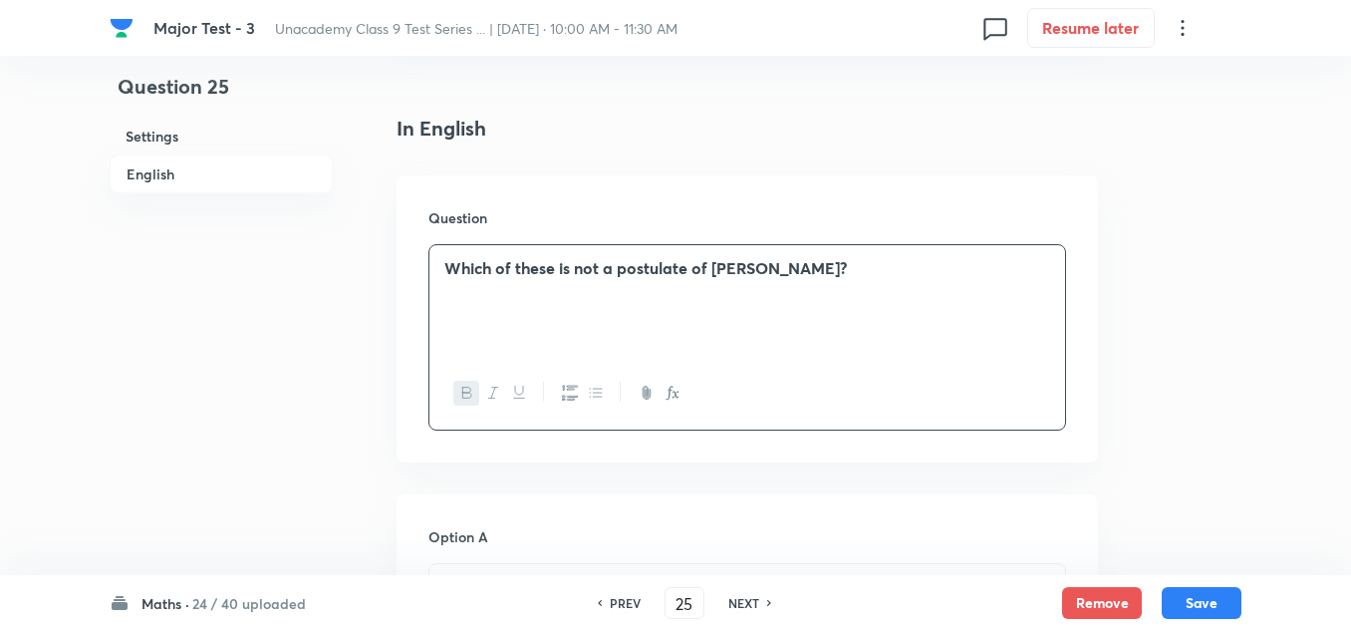
scroll to position [598, 0]
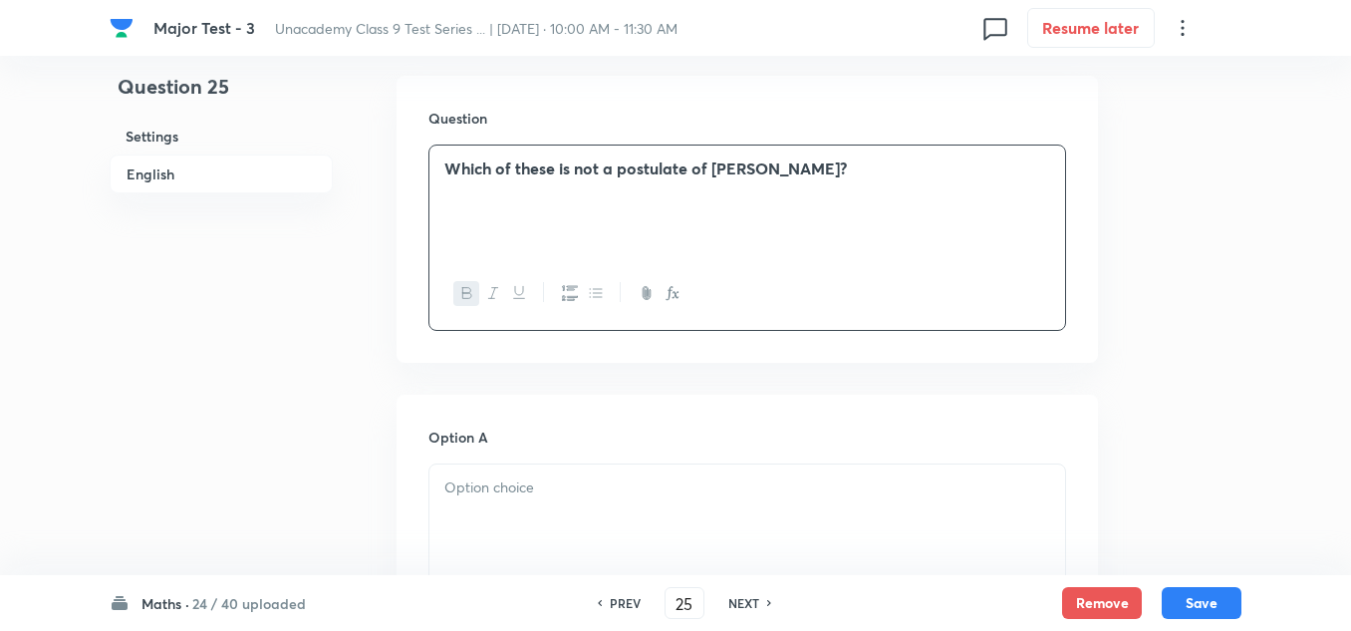
click at [543, 476] on p at bounding box center [747, 487] width 606 height 23
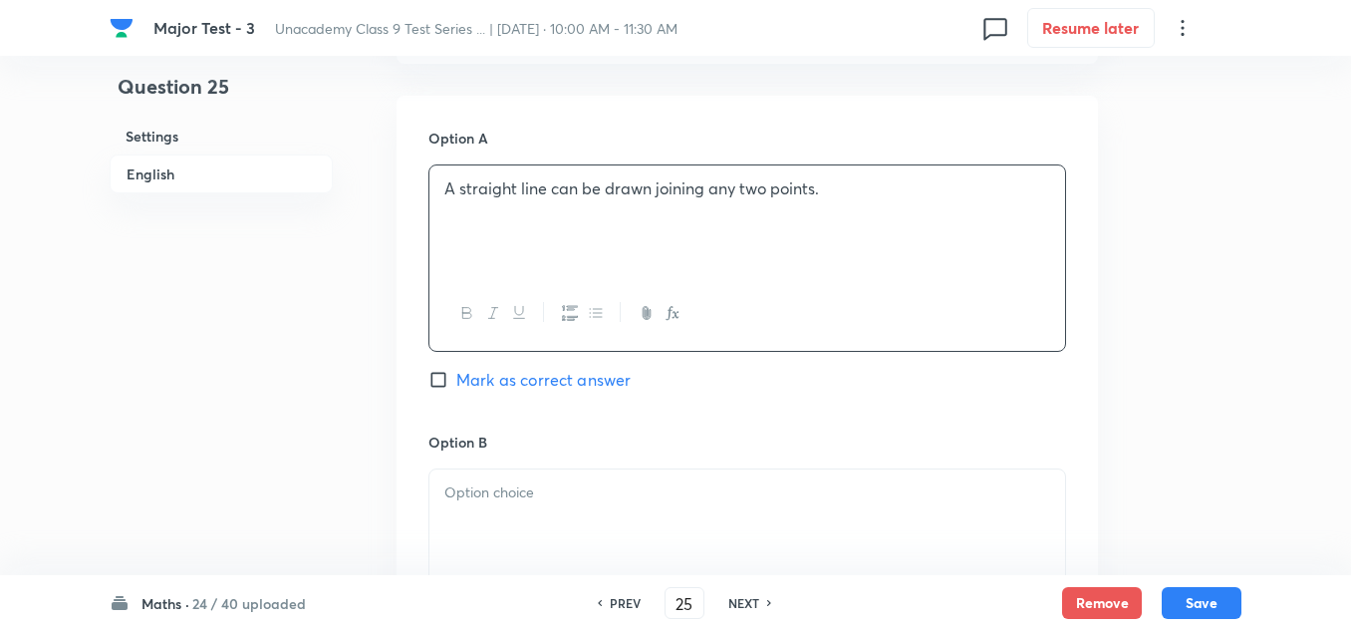
scroll to position [996, 0]
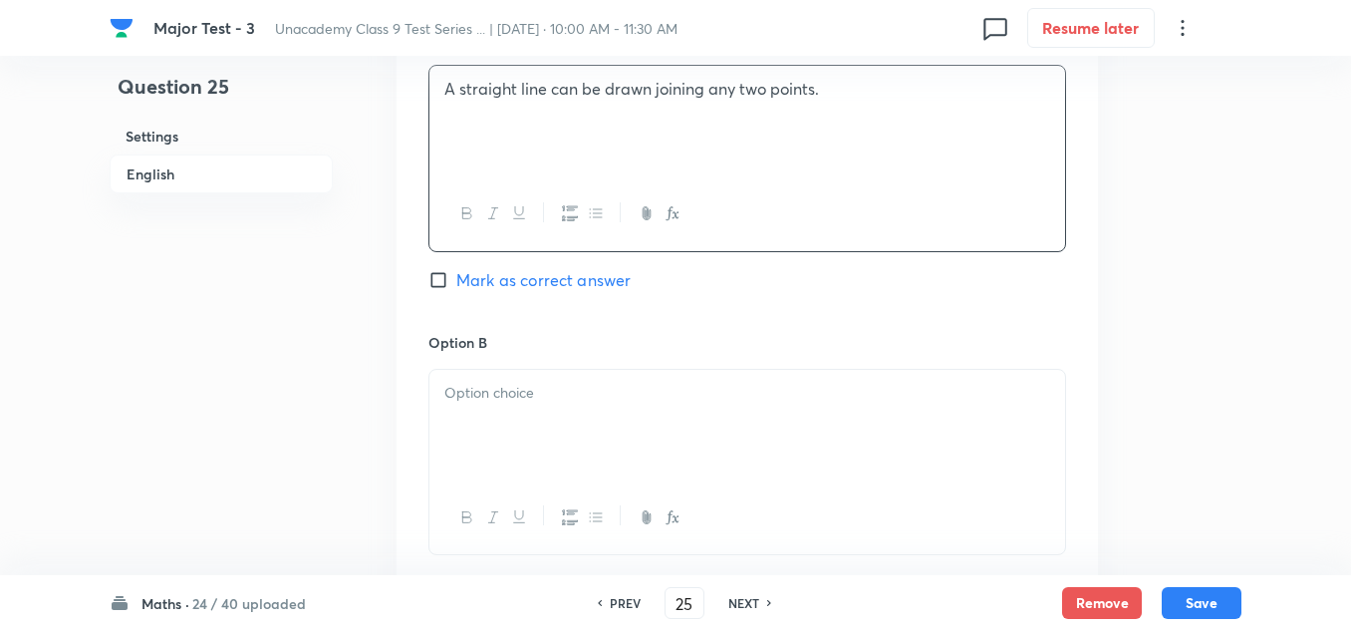
click at [526, 381] on div at bounding box center [747, 426] width 636 height 112
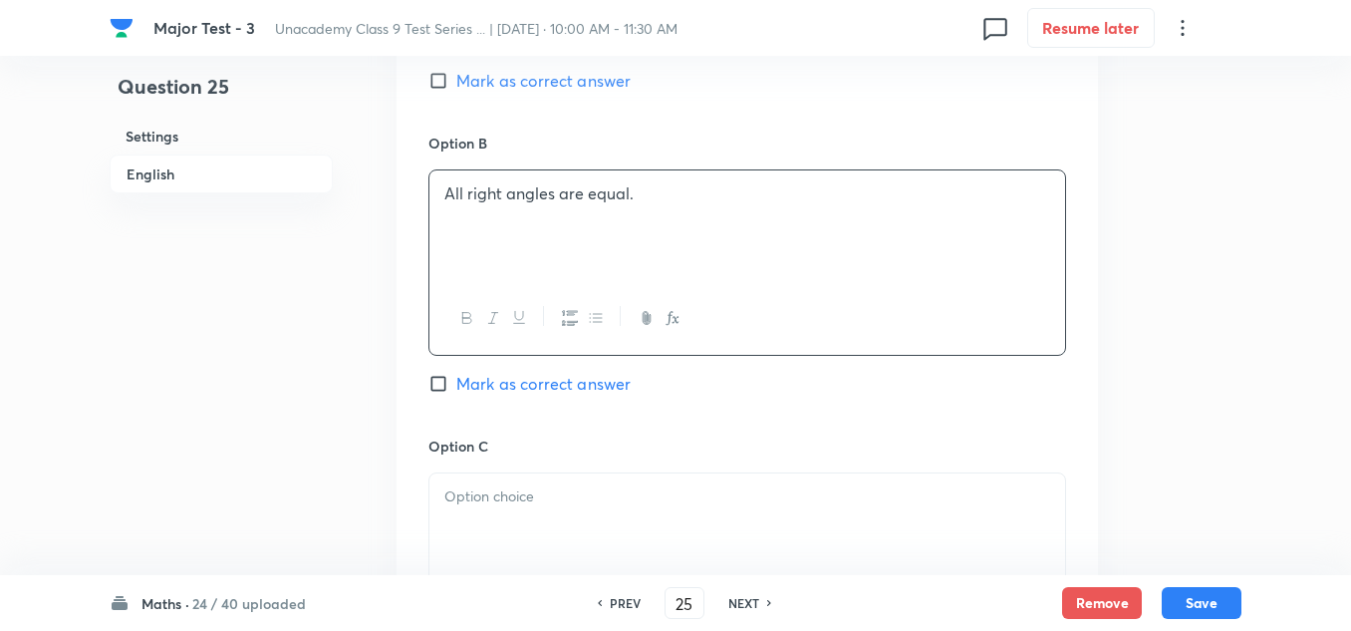
scroll to position [1295, 0]
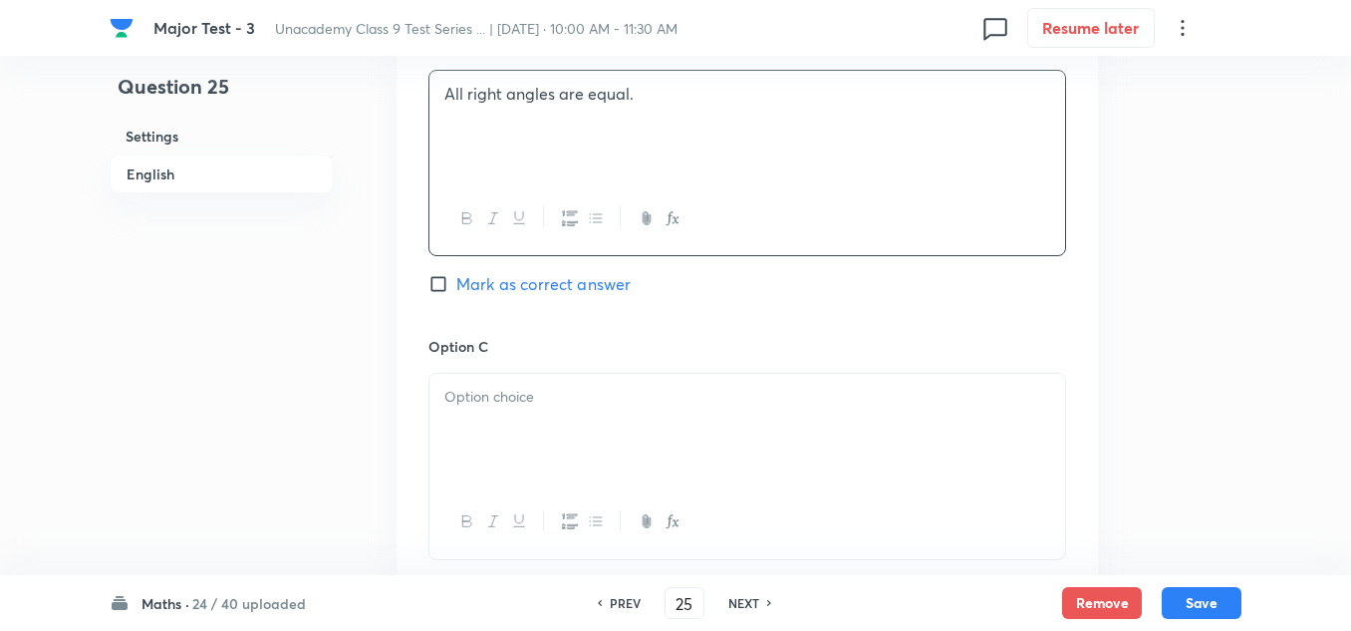
click at [497, 399] on div at bounding box center [747, 430] width 636 height 112
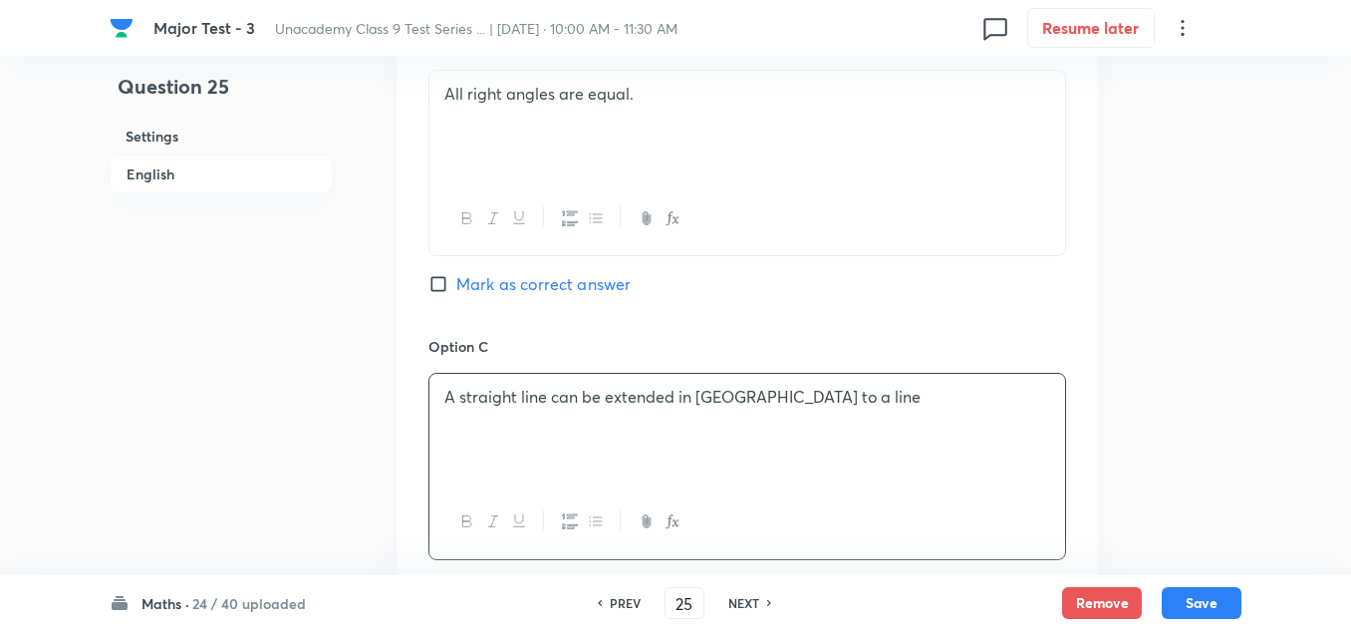
scroll to position [1594, 0]
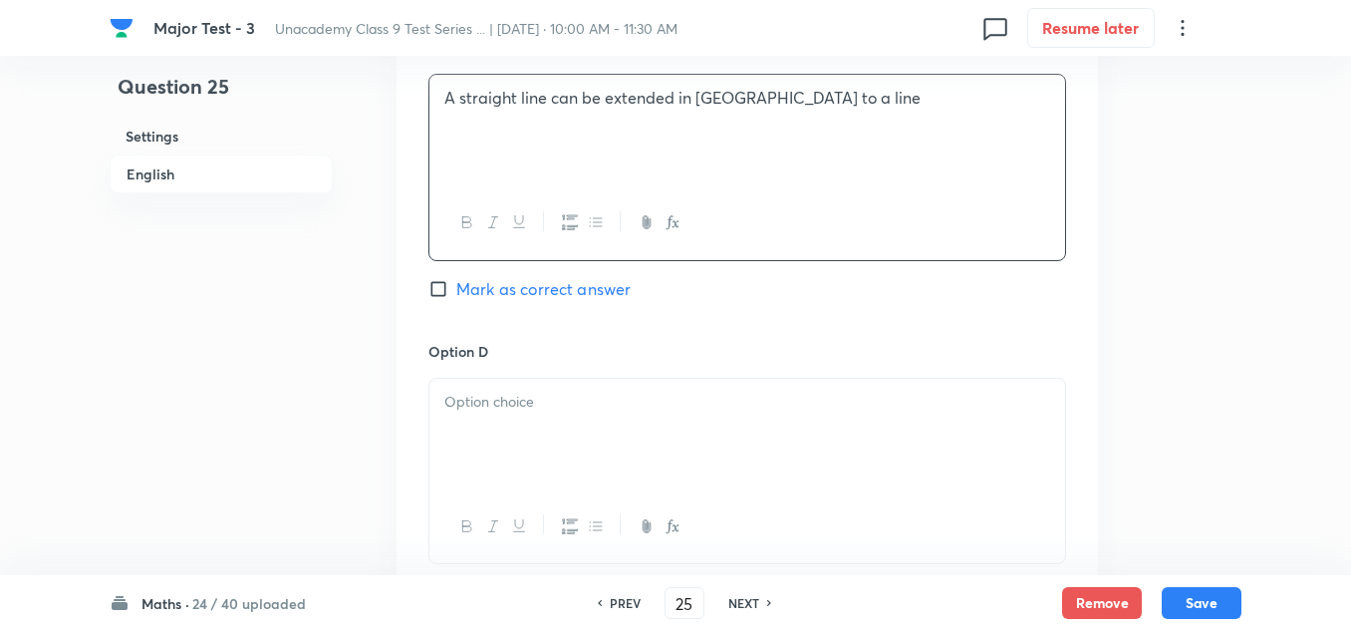
click at [557, 404] on div at bounding box center [747, 435] width 636 height 112
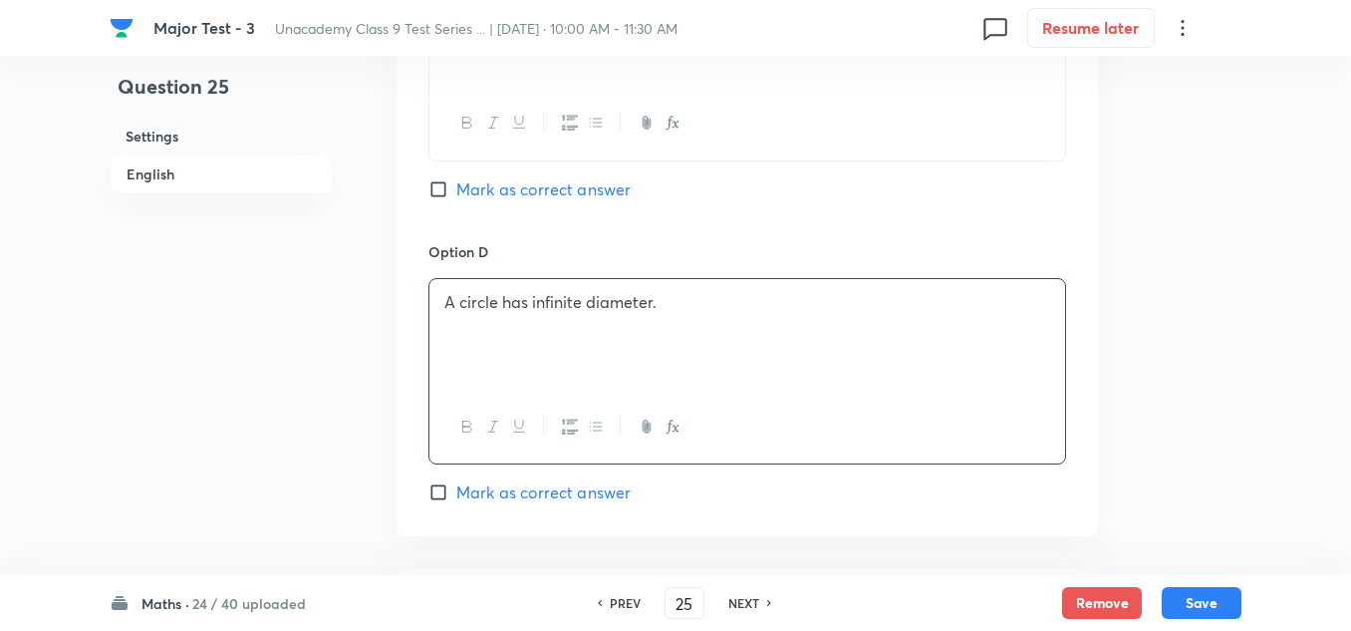
scroll to position [1793, 0]
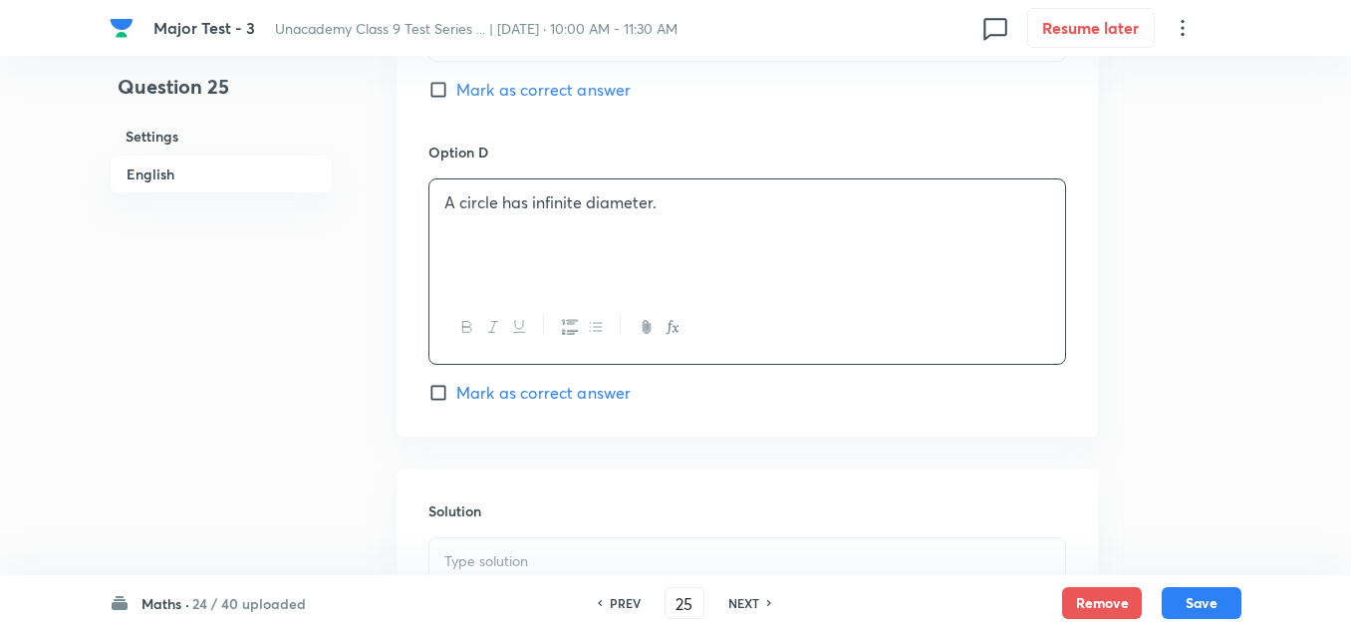
click at [502, 381] on span "Mark as correct answer" at bounding box center [543, 393] width 174 height 24
click at [456, 383] on input "Mark as correct answer" at bounding box center [442, 393] width 28 height 20
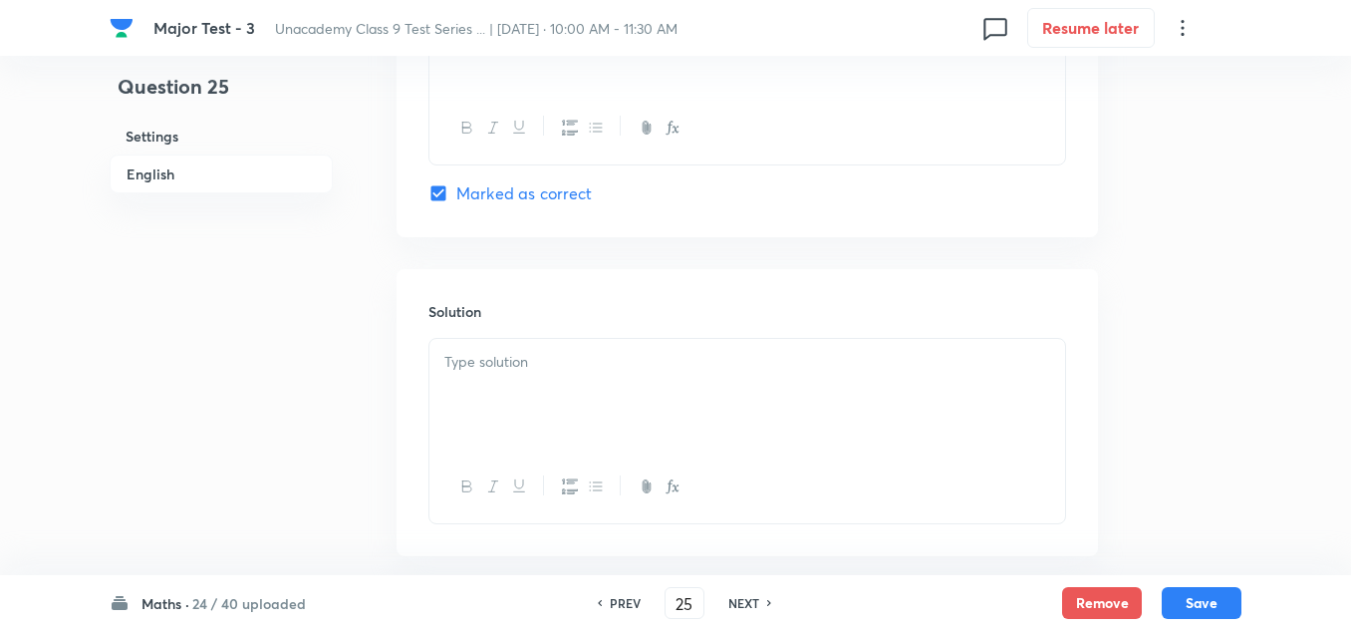
scroll to position [2067, 0]
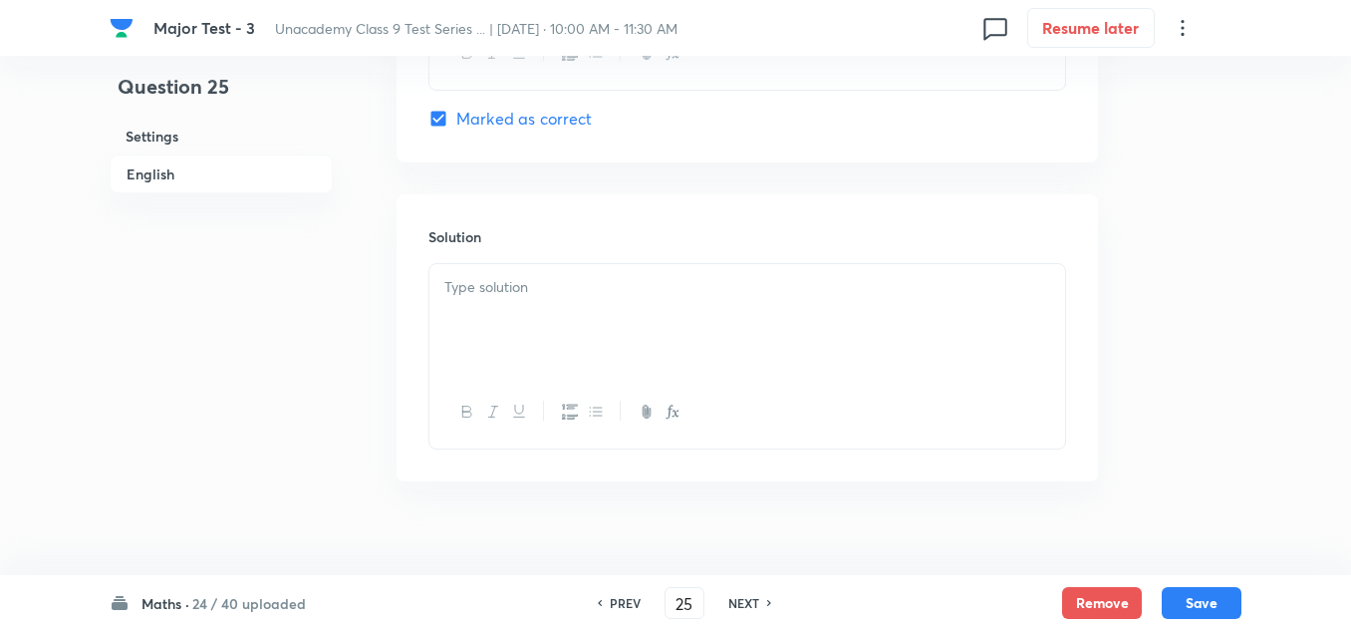
click at [498, 274] on div at bounding box center [747, 320] width 636 height 112
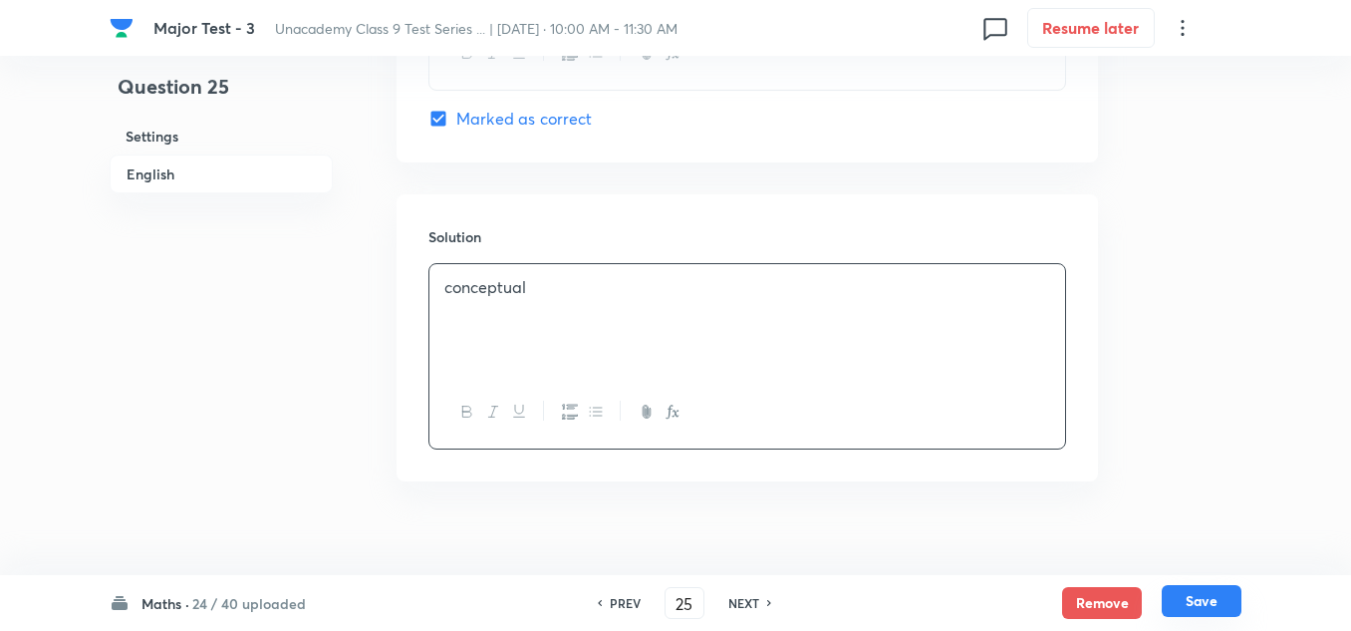
click at [1227, 603] on button "Save" at bounding box center [1202, 601] width 80 height 32
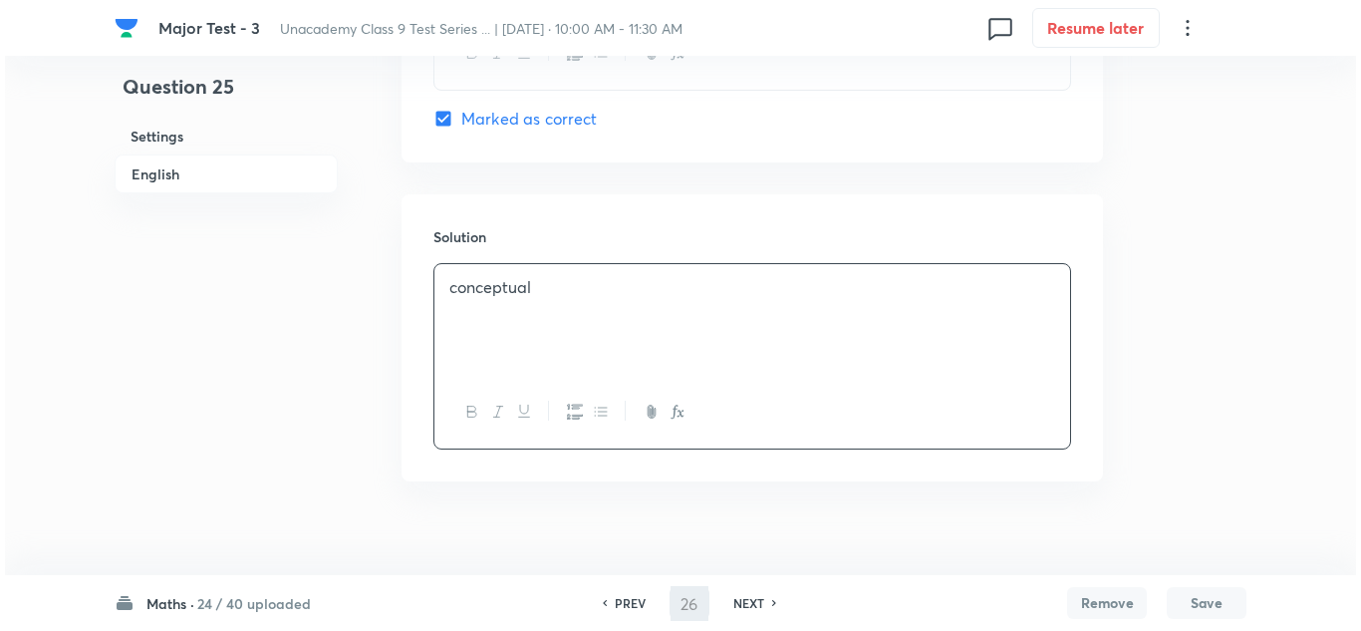
scroll to position [0, 0]
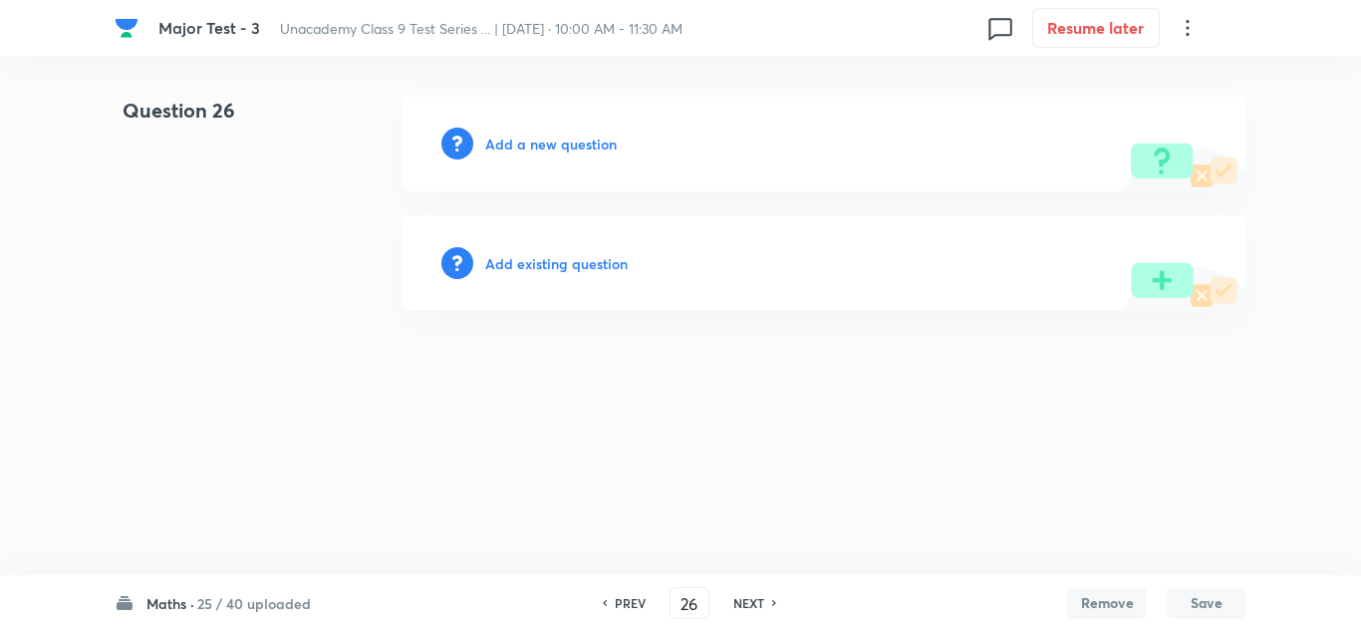
click at [551, 145] on h6 "Add a new question" at bounding box center [551, 144] width 132 height 21
click at [585, 143] on h6 "Choose a question type" at bounding box center [561, 144] width 153 height 21
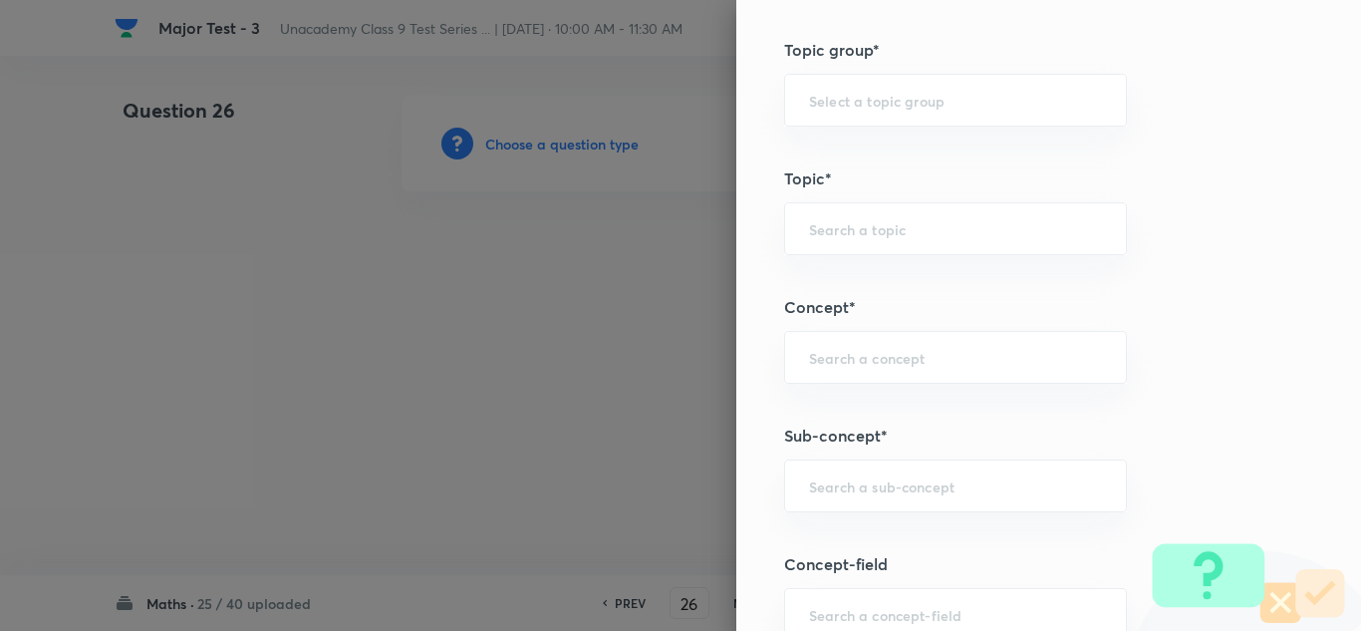
scroll to position [1295, 0]
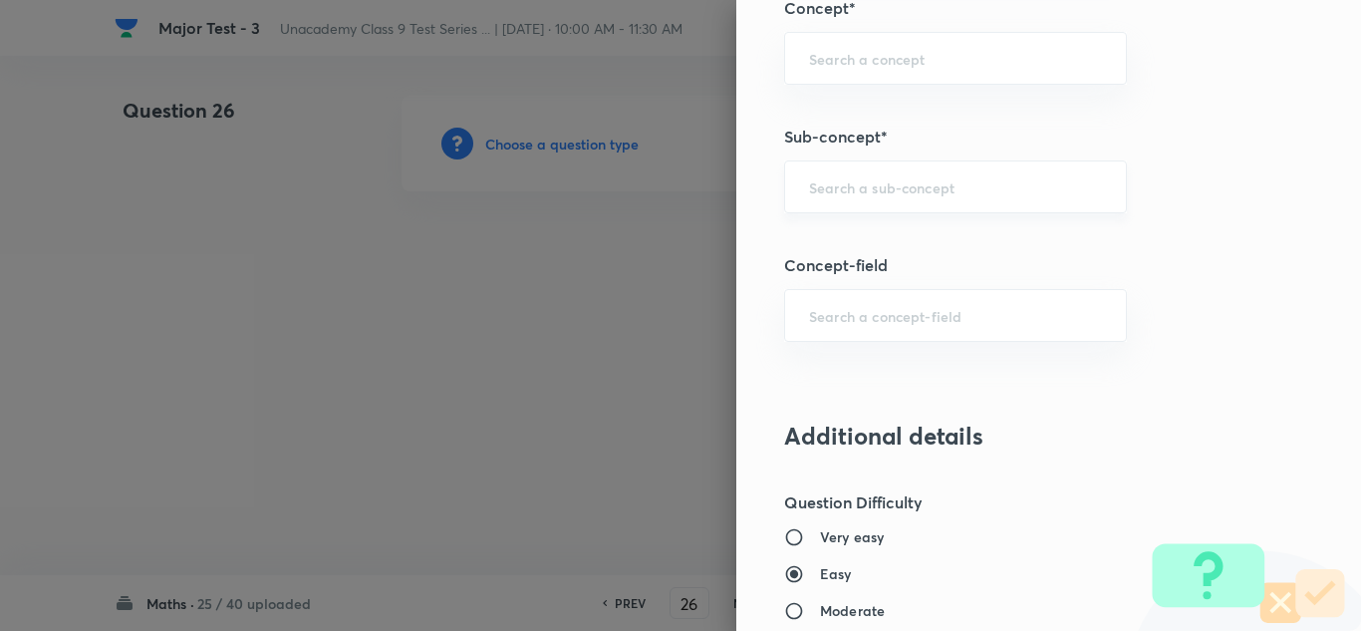
click at [860, 202] on div "​" at bounding box center [955, 186] width 343 height 53
paste input "Lines & Angles"
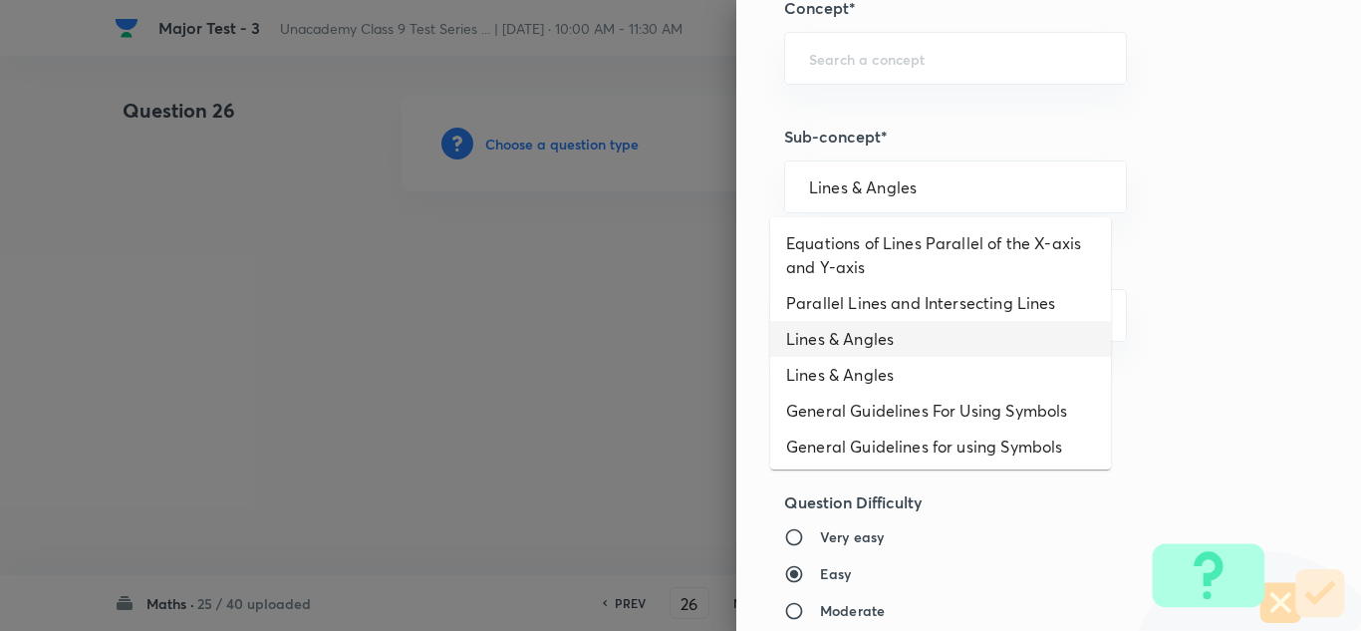
click at [859, 331] on li "Lines & Angles" at bounding box center [940, 339] width 341 height 36
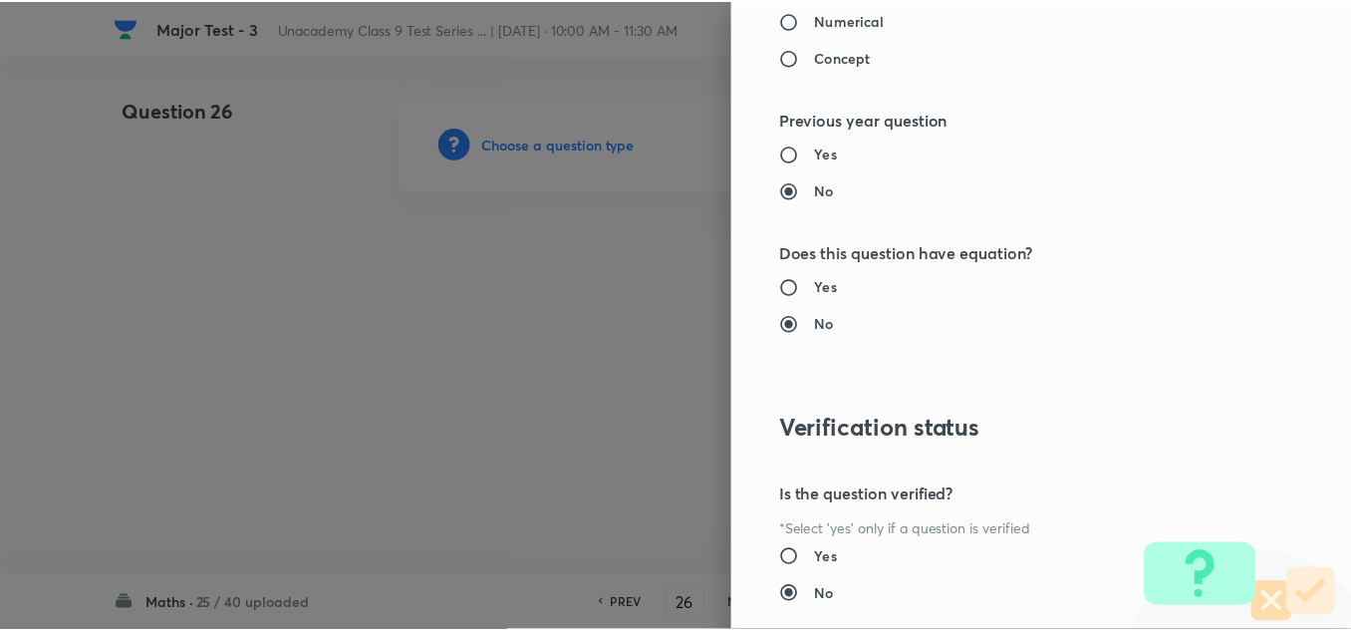
scroll to position [2219, 0]
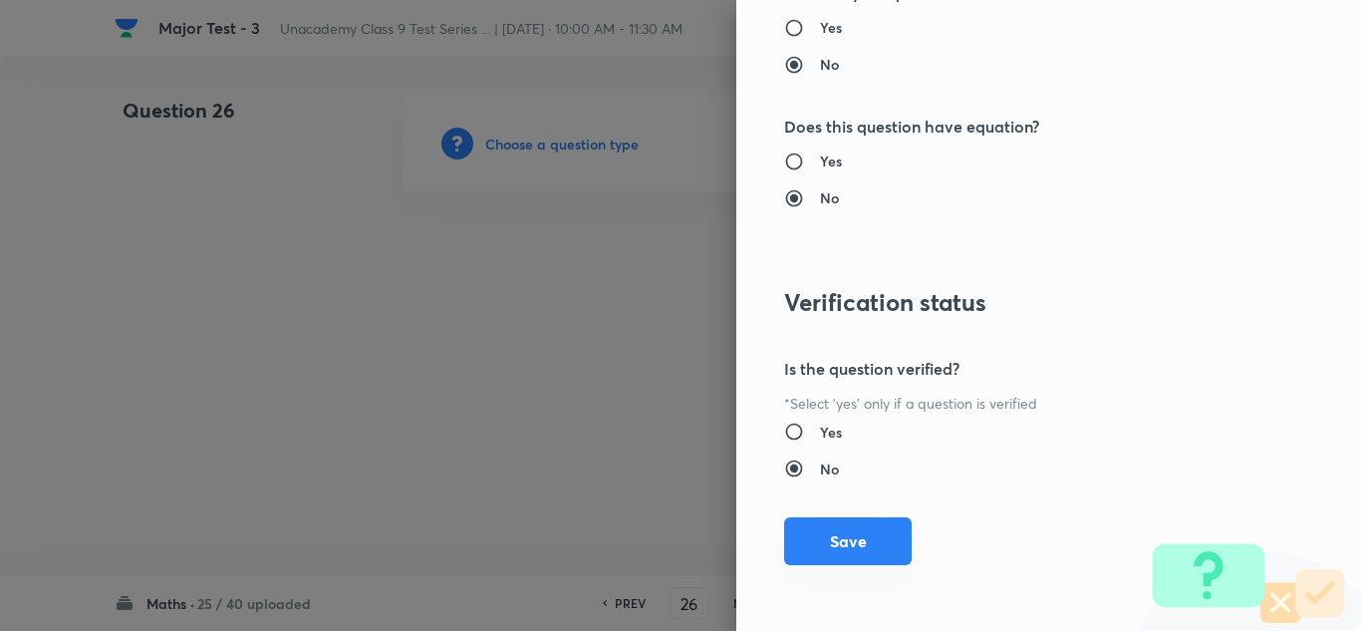
click at [871, 544] on button "Save" at bounding box center [848, 541] width 128 height 48
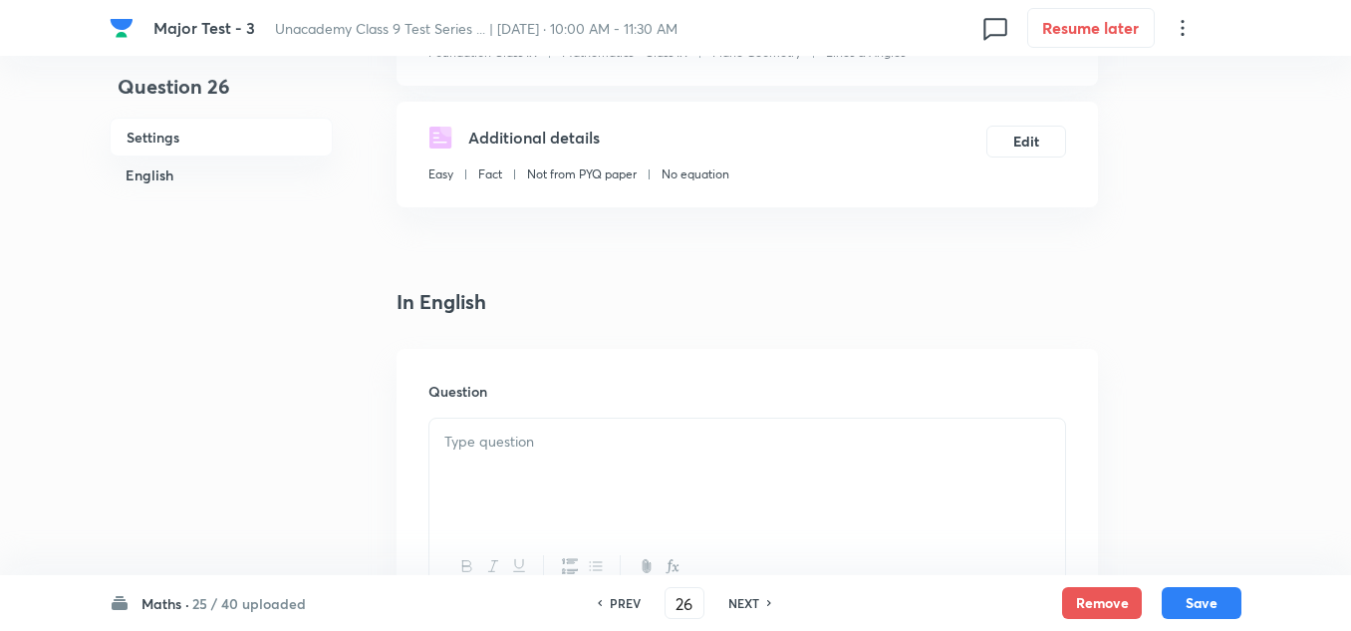
scroll to position [399, 0]
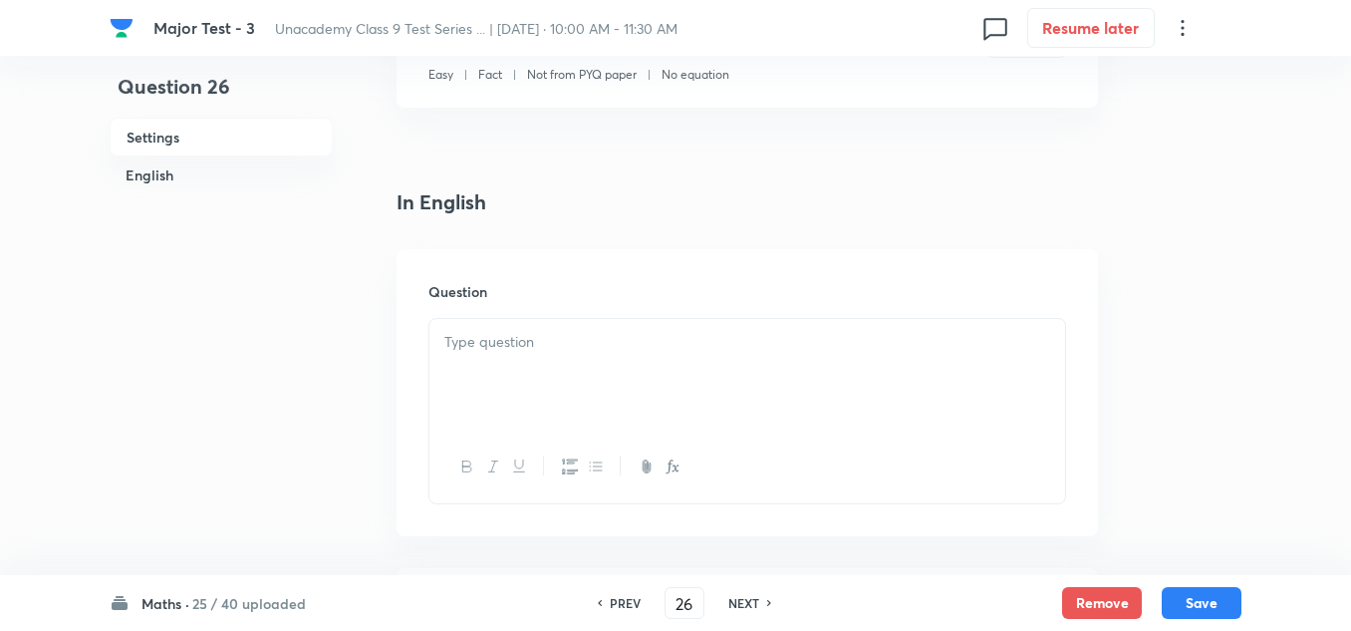
drag, startPoint x: 547, startPoint y: 363, endPoint x: 563, endPoint y: 360, distance: 16.2
click at [550, 363] on div at bounding box center [747, 375] width 636 height 112
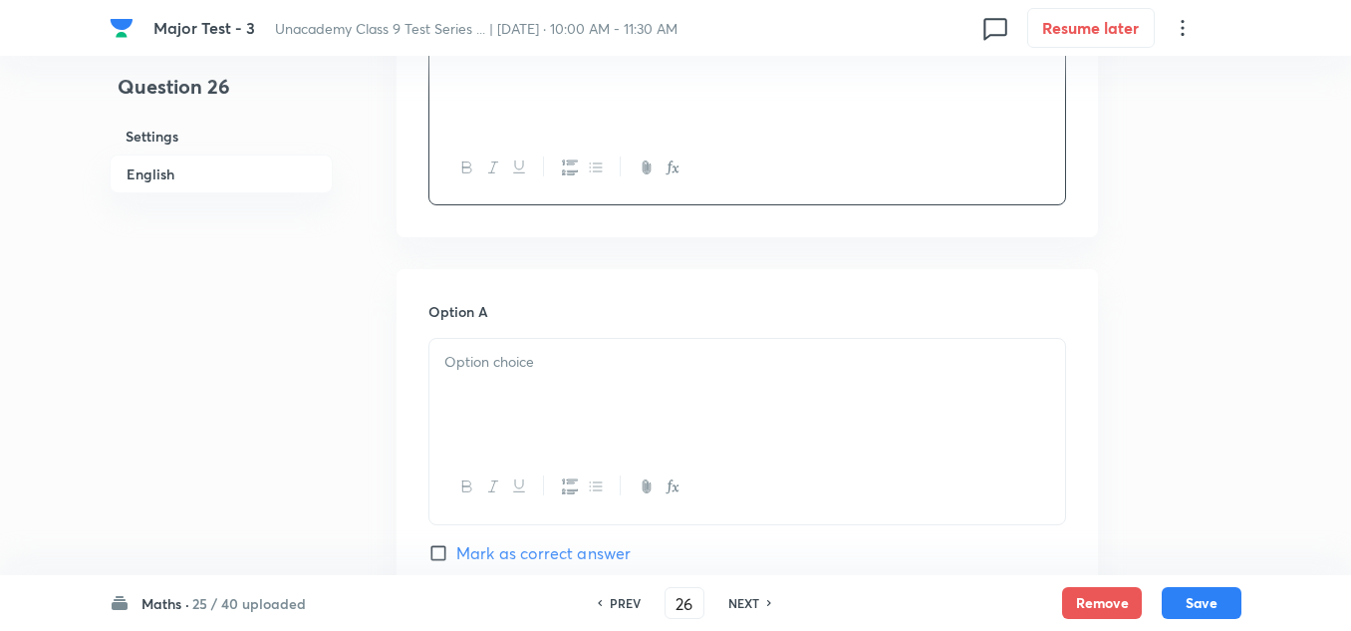
scroll to position [797, 0]
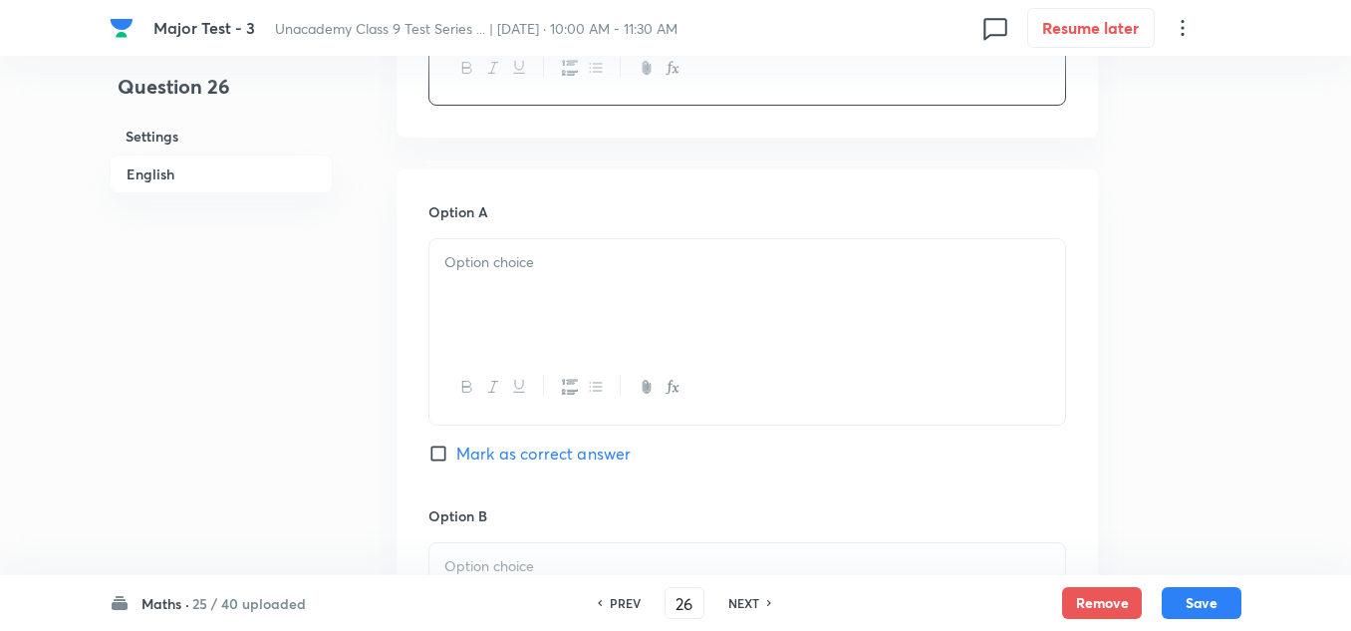
click at [466, 295] on div at bounding box center [747, 295] width 636 height 112
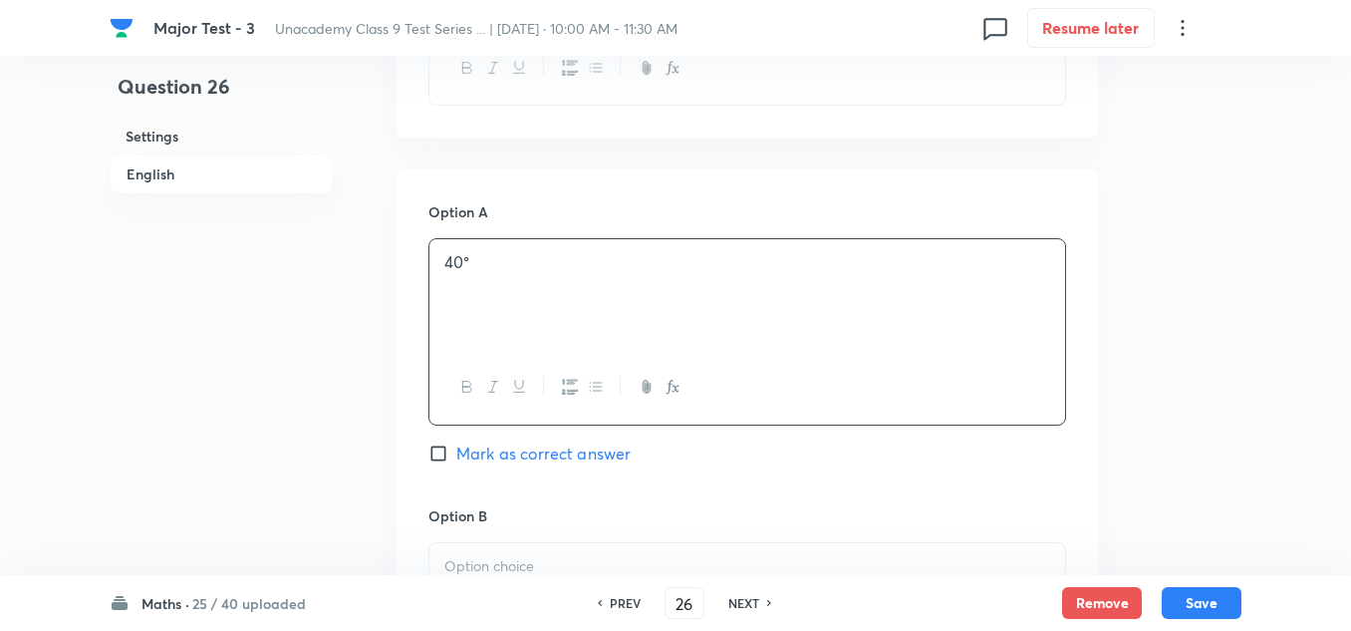
scroll to position [996, 0]
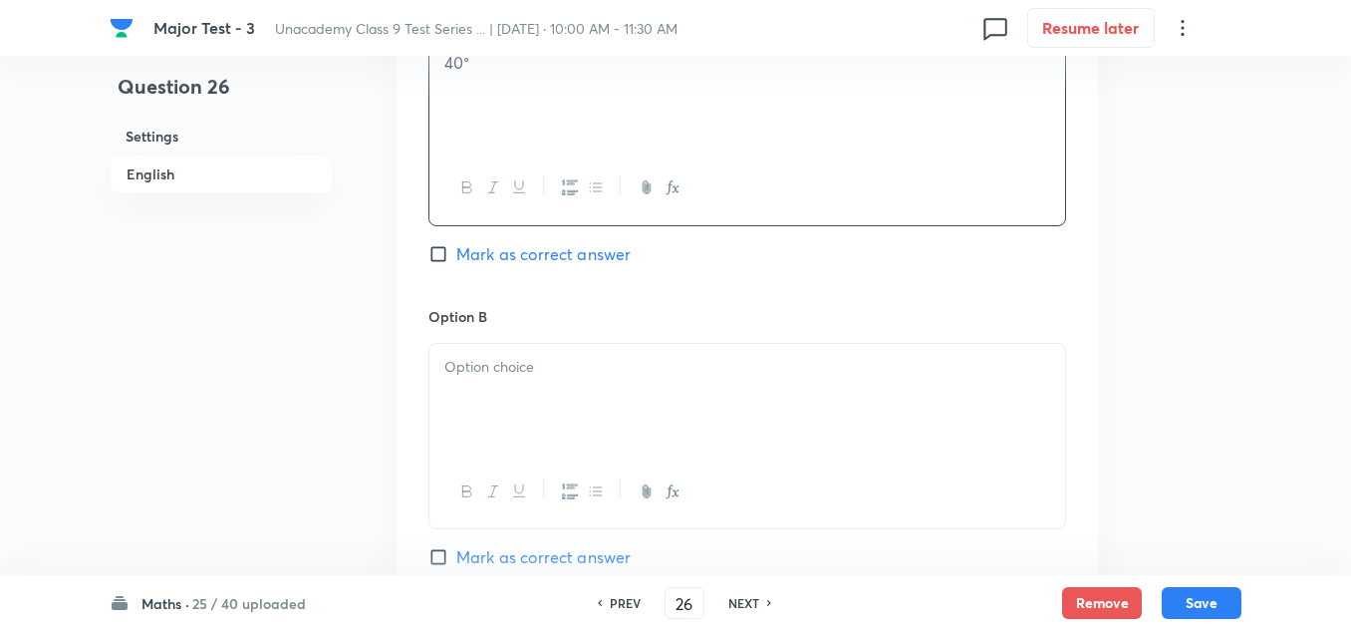
click at [518, 371] on p at bounding box center [747, 367] width 606 height 23
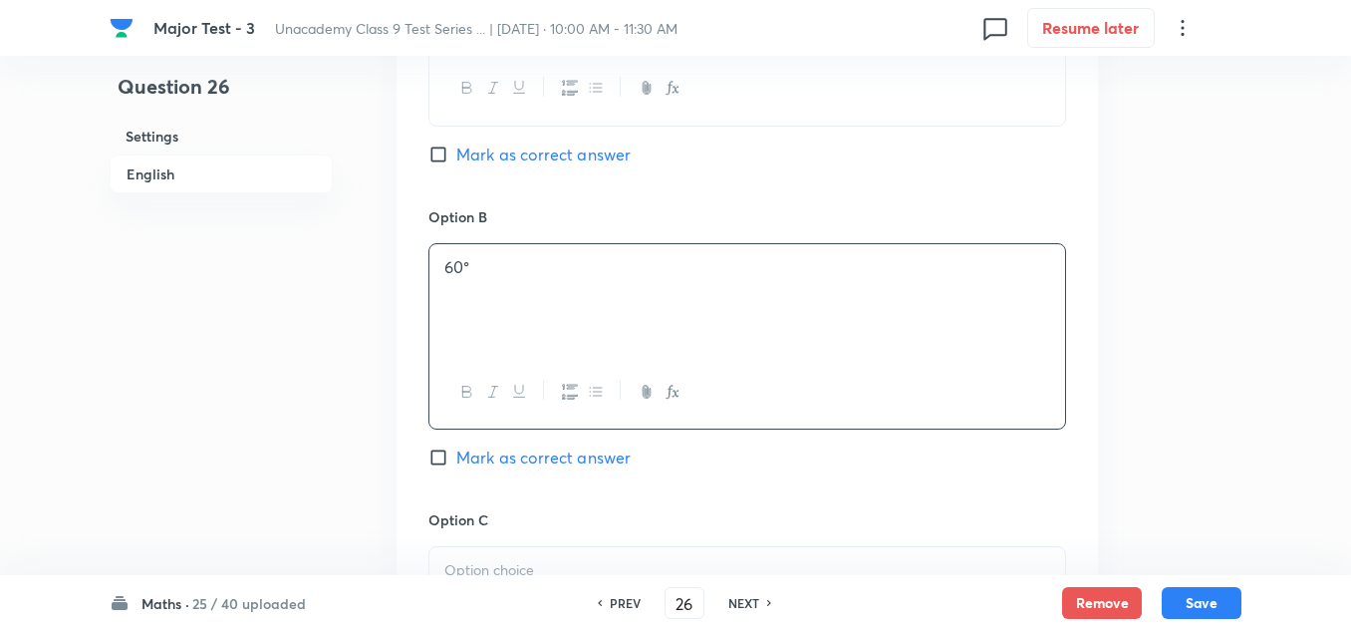
scroll to position [1196, 0]
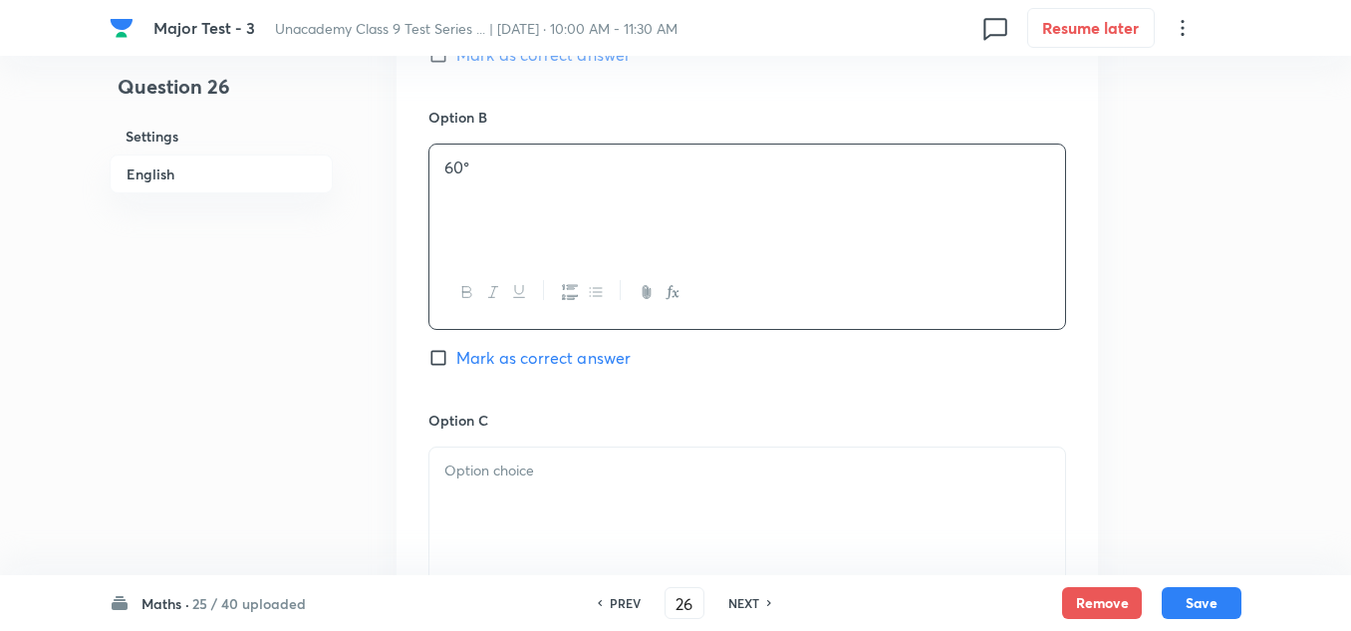
click at [500, 456] on div at bounding box center [747, 503] width 636 height 112
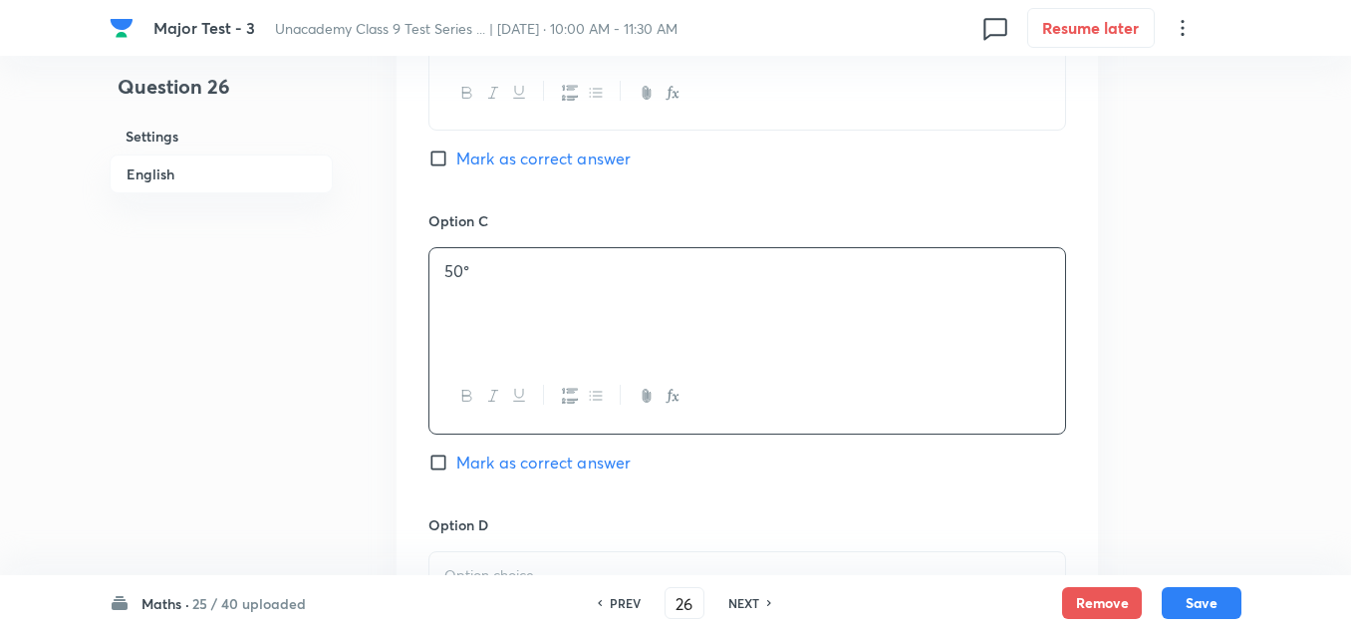
scroll to position [1594, 0]
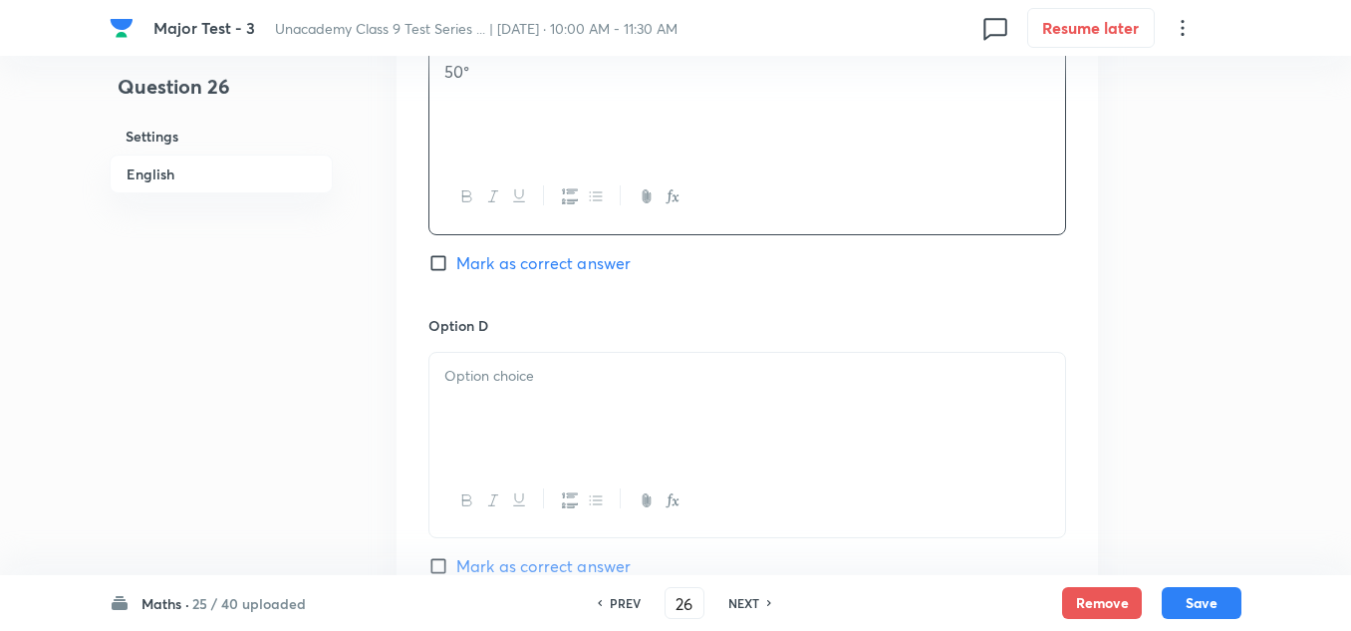
click at [509, 401] on div at bounding box center [747, 409] width 636 height 112
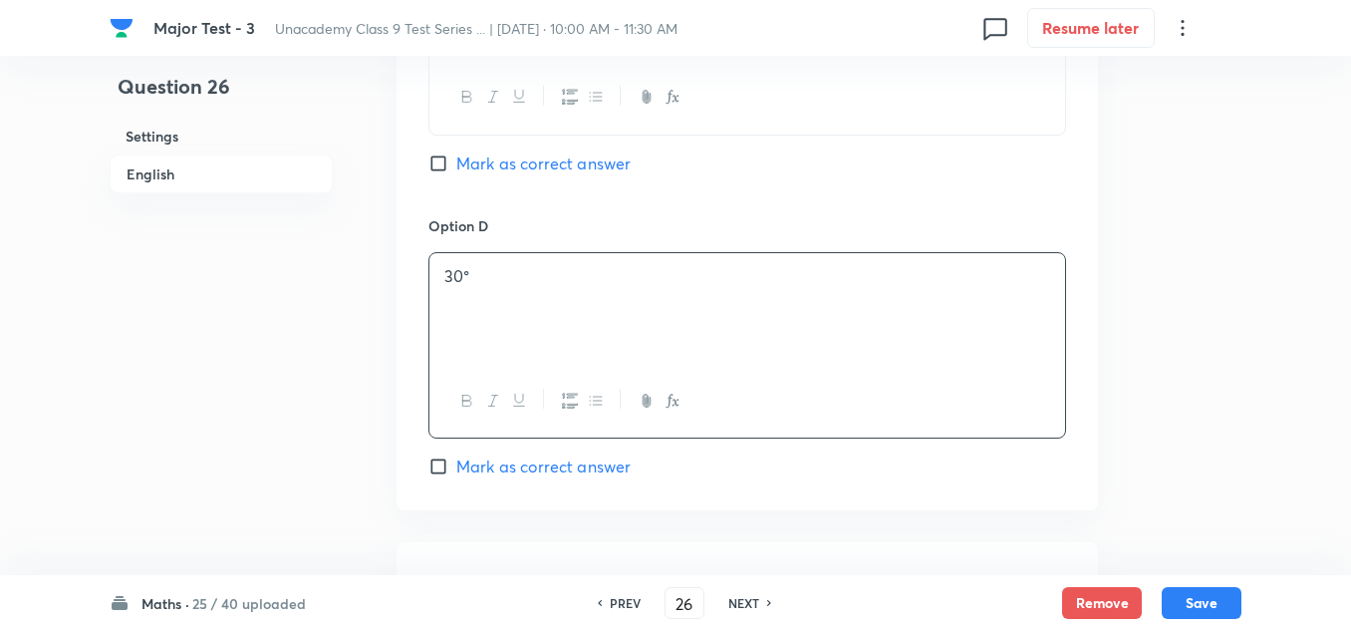
scroll to position [1893, 0]
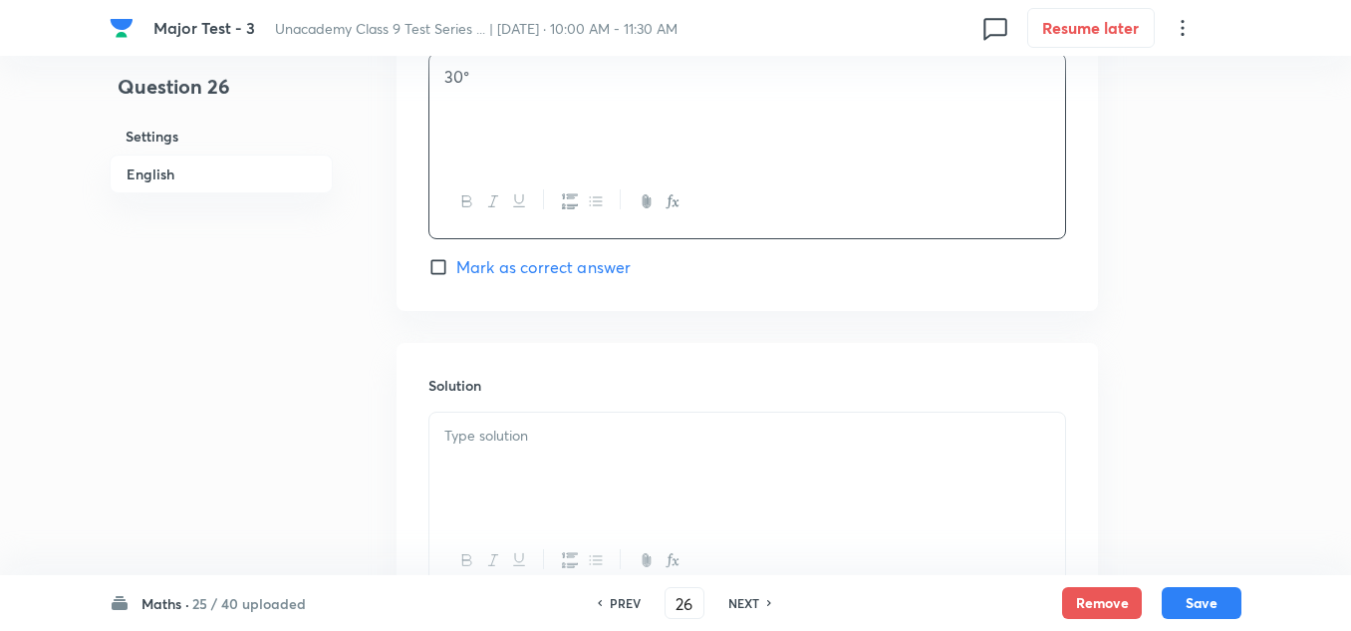
click at [482, 449] on div at bounding box center [747, 468] width 636 height 112
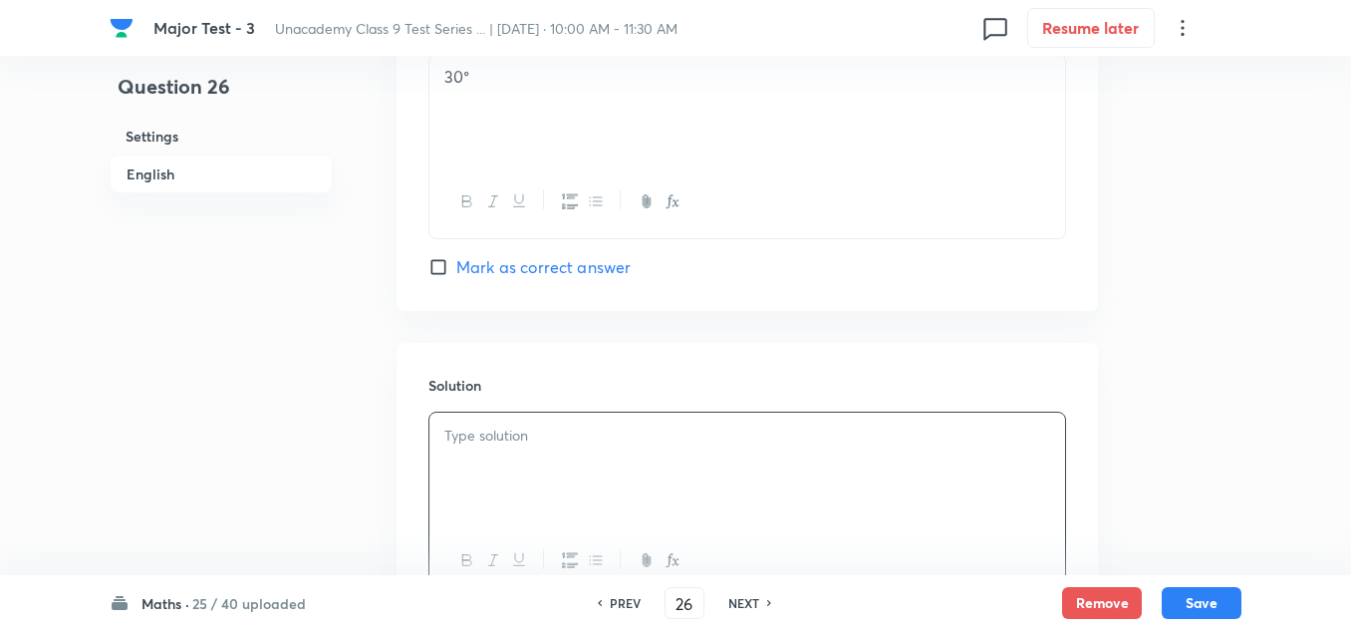
click at [472, 443] on p at bounding box center [747, 435] width 606 height 23
click at [460, 434] on p "coceptual" at bounding box center [747, 435] width 606 height 23
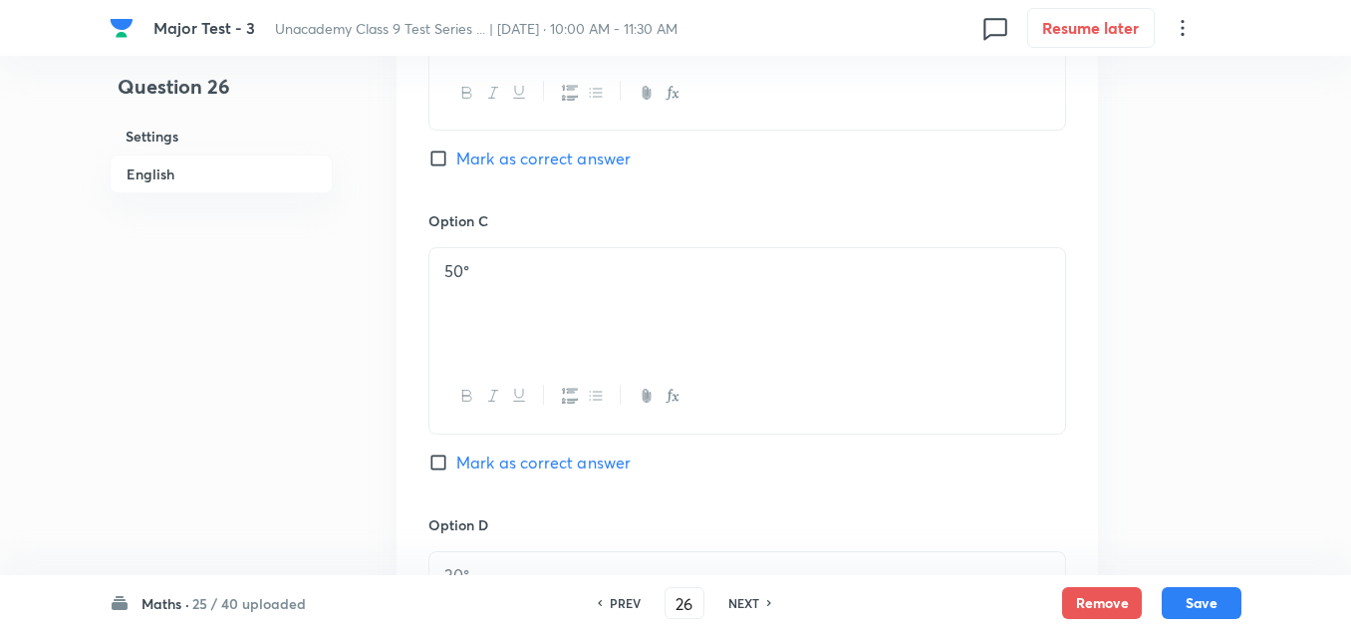
scroll to position [897, 0]
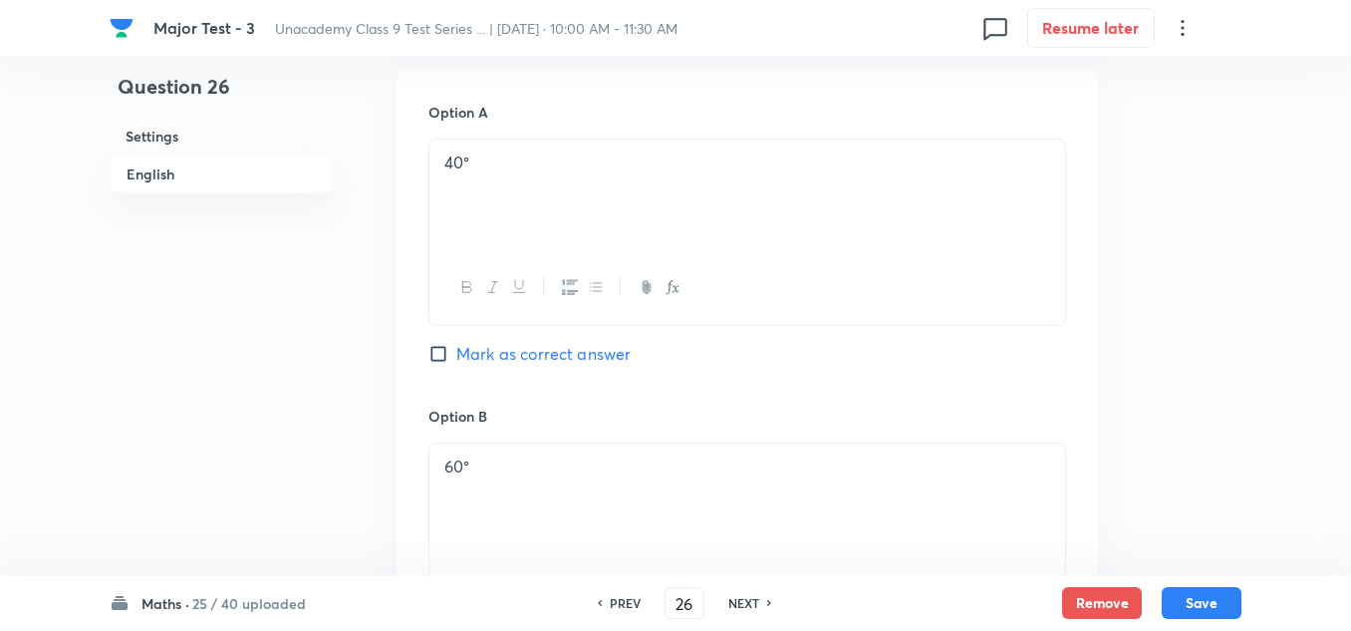
click at [563, 355] on span "Mark as correct answer" at bounding box center [543, 354] width 174 height 24
click at [456, 355] on input "Mark as correct answer" at bounding box center [442, 354] width 28 height 20
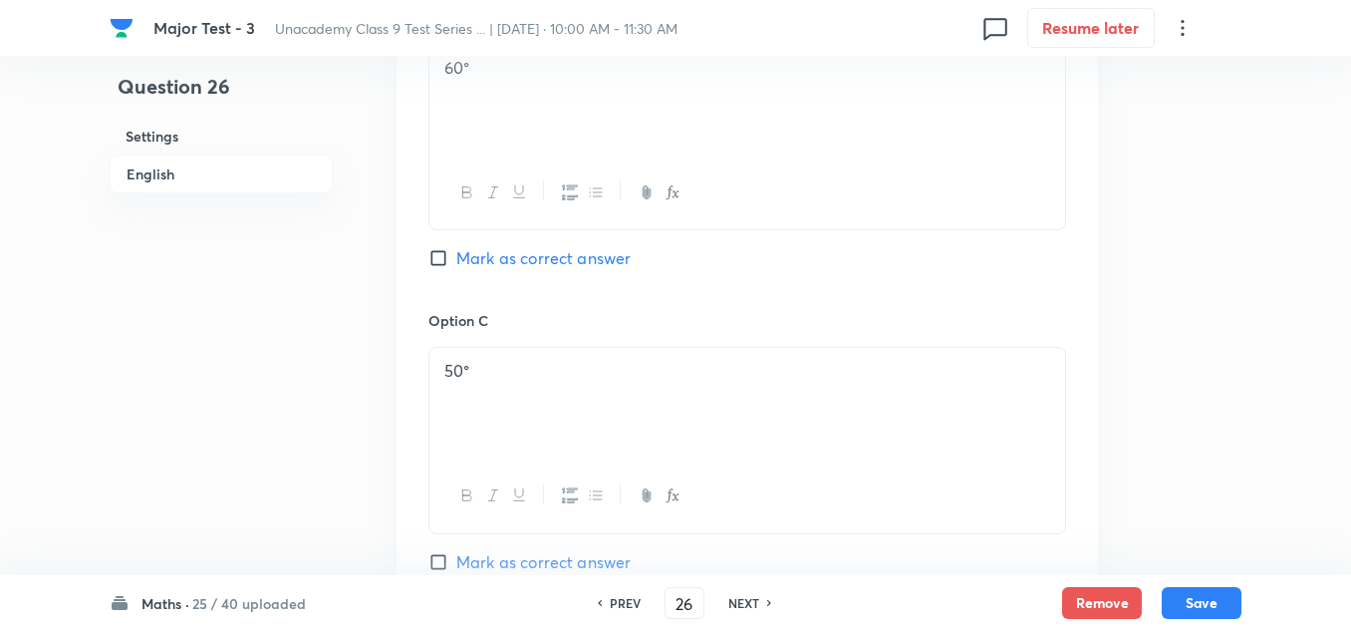
scroll to position [1494, 0]
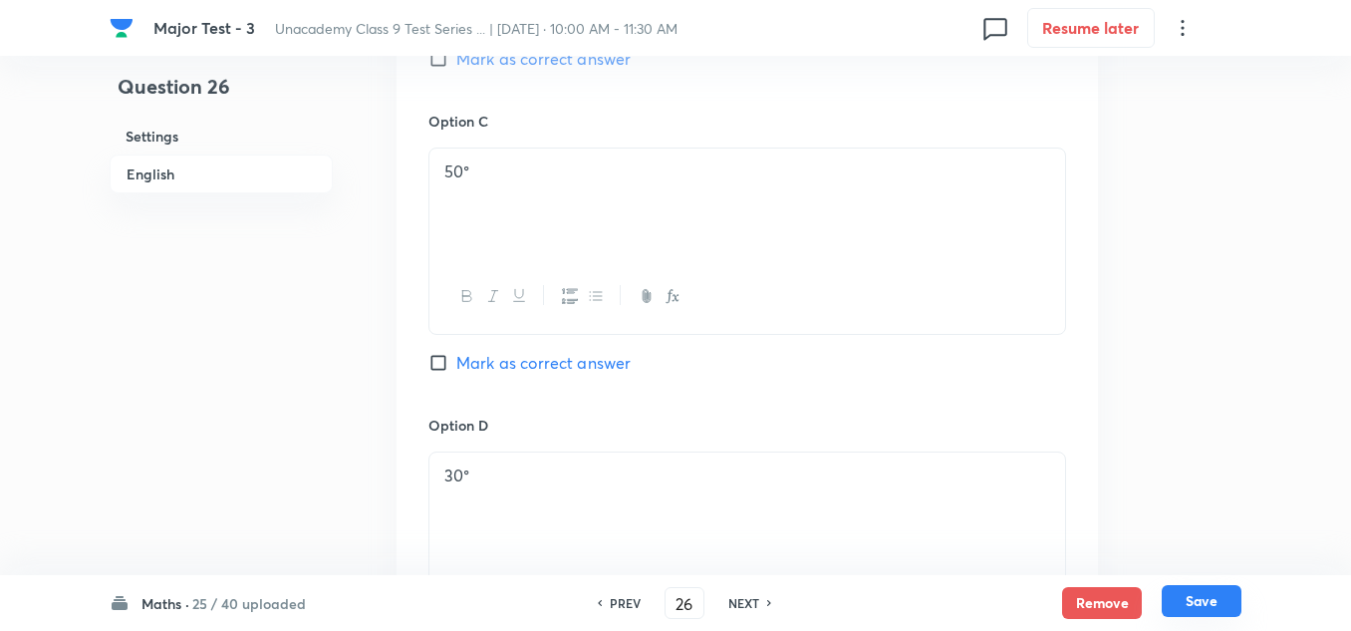
click at [1222, 607] on button "Save" at bounding box center [1202, 601] width 80 height 32
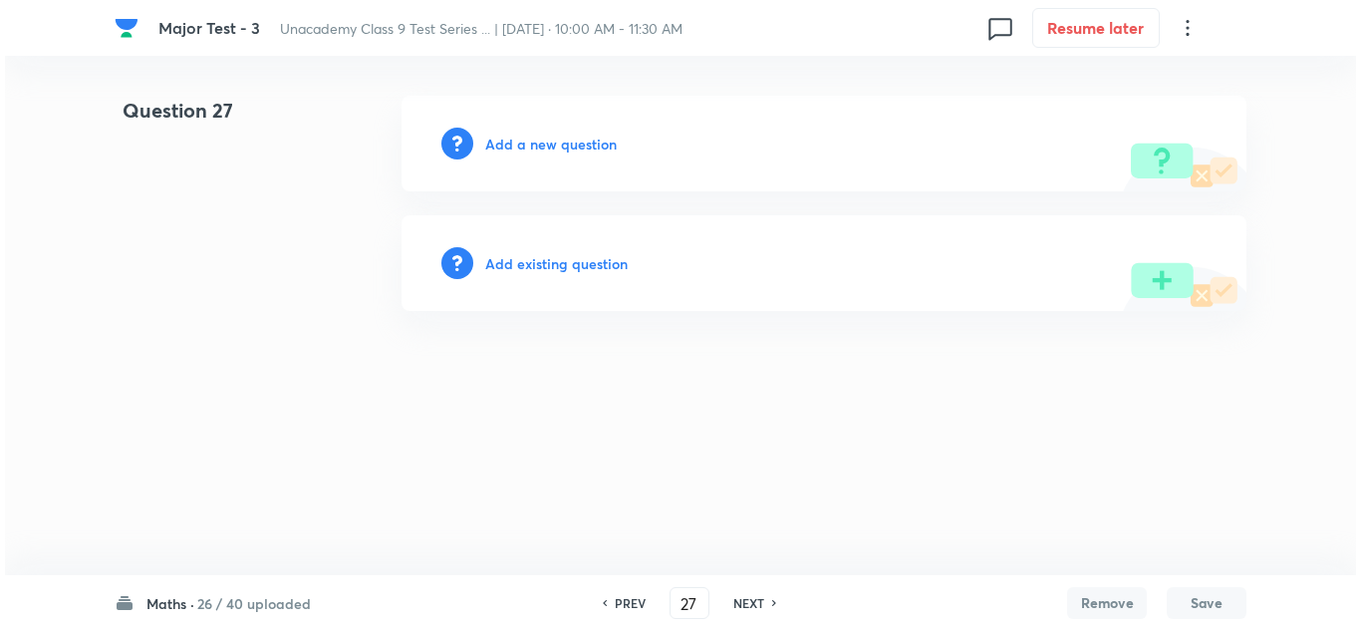
scroll to position [0, 0]
click at [577, 144] on h6 "Add a new question" at bounding box center [551, 144] width 132 height 21
click at [577, 144] on h6 "Choose a question type" at bounding box center [561, 144] width 153 height 21
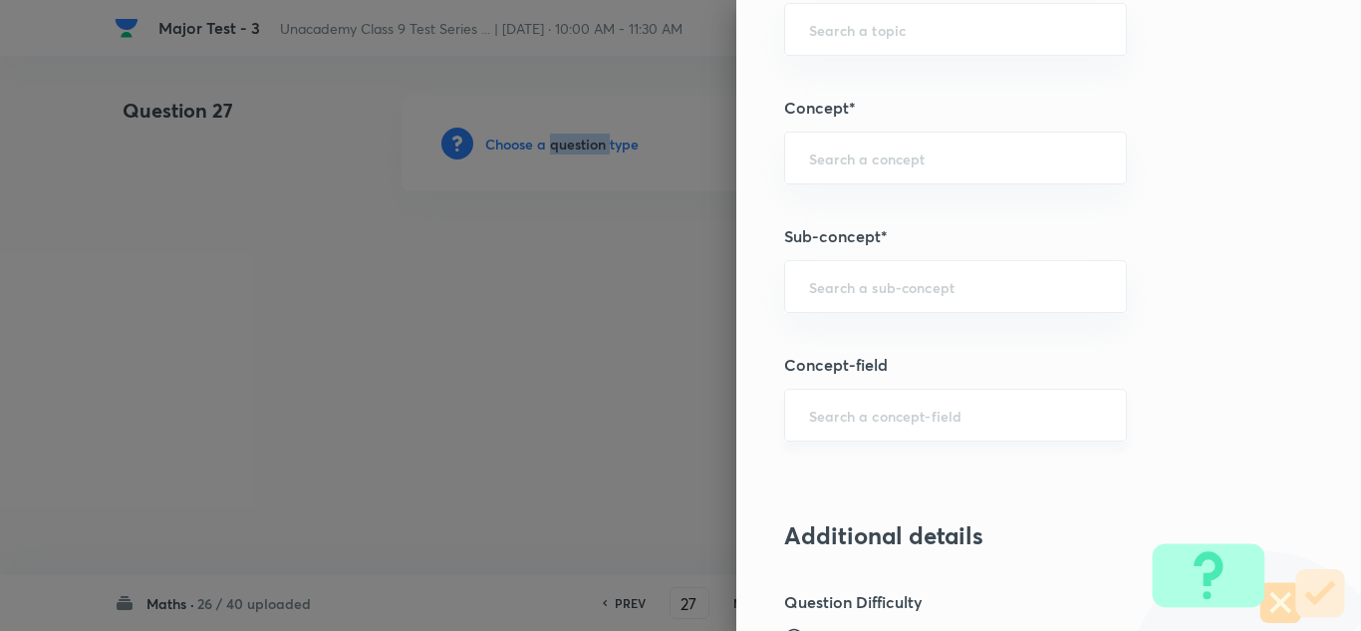
scroll to position [1295, 0]
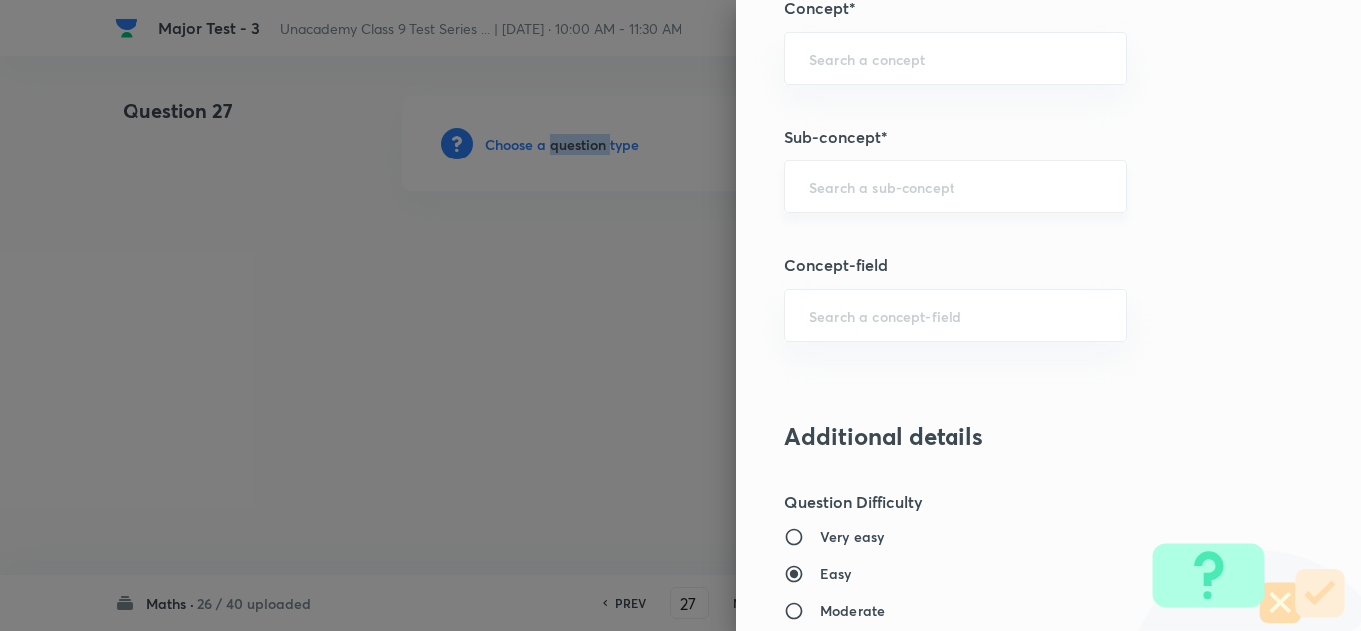
drag, startPoint x: 901, startPoint y: 198, endPoint x: 919, endPoint y: 195, distance: 18.2
click at [909, 197] on div "​" at bounding box center [955, 186] width 343 height 53
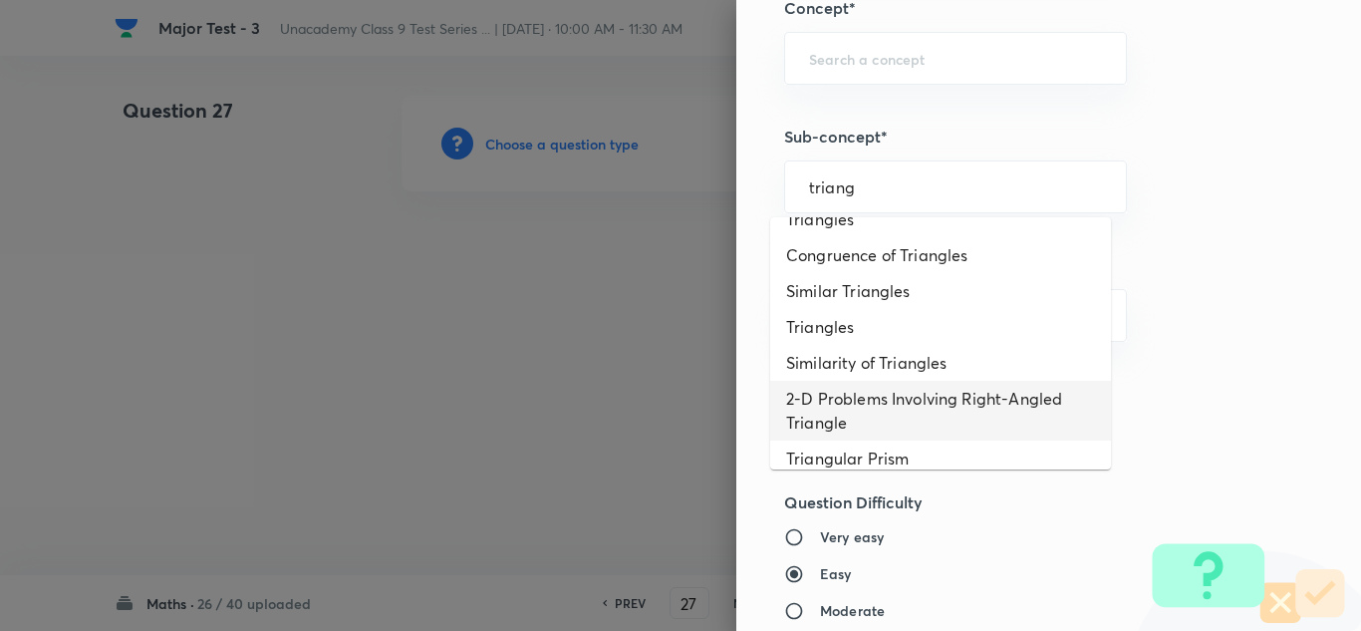
scroll to position [921, 0]
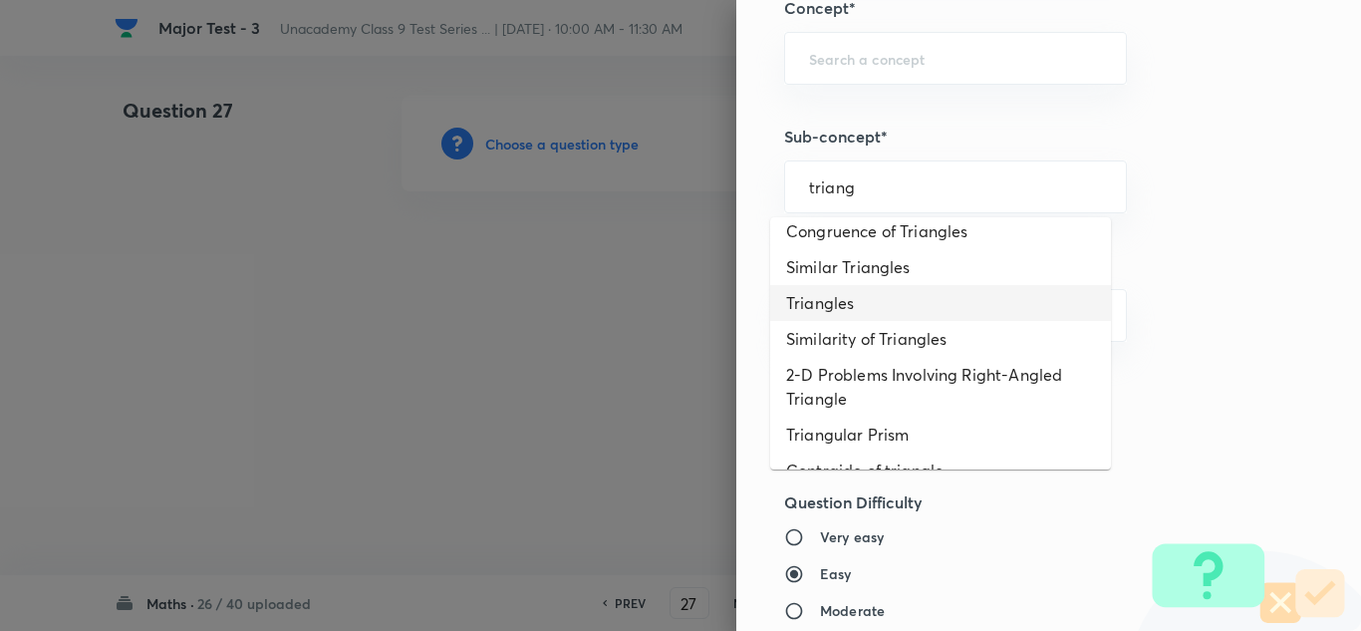
click at [863, 304] on li "Triangles" at bounding box center [940, 303] width 341 height 36
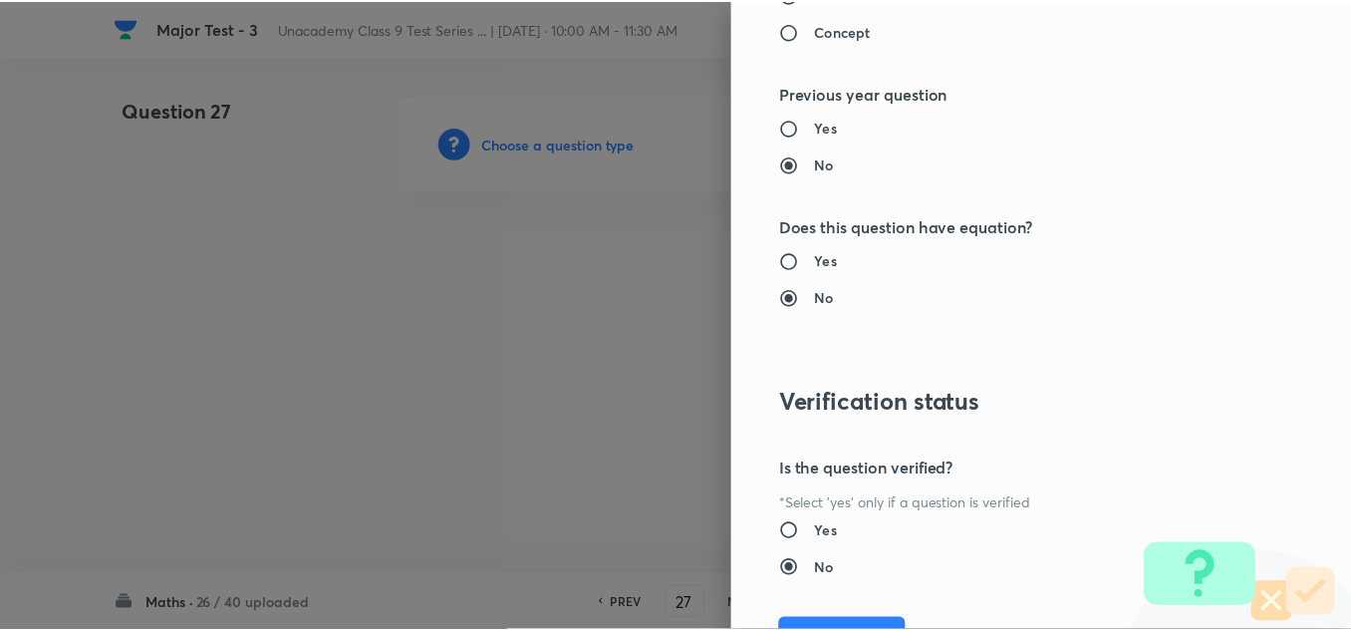
scroll to position [2219, 0]
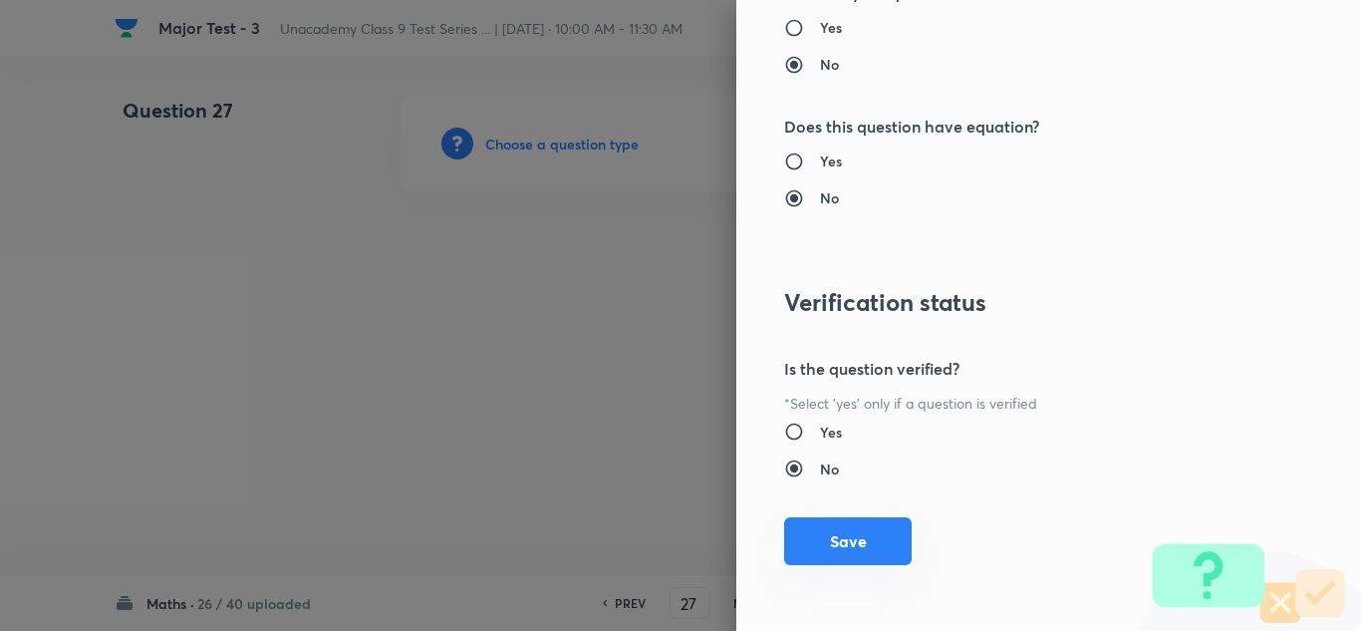
click at [861, 561] on button "Save" at bounding box center [848, 541] width 128 height 48
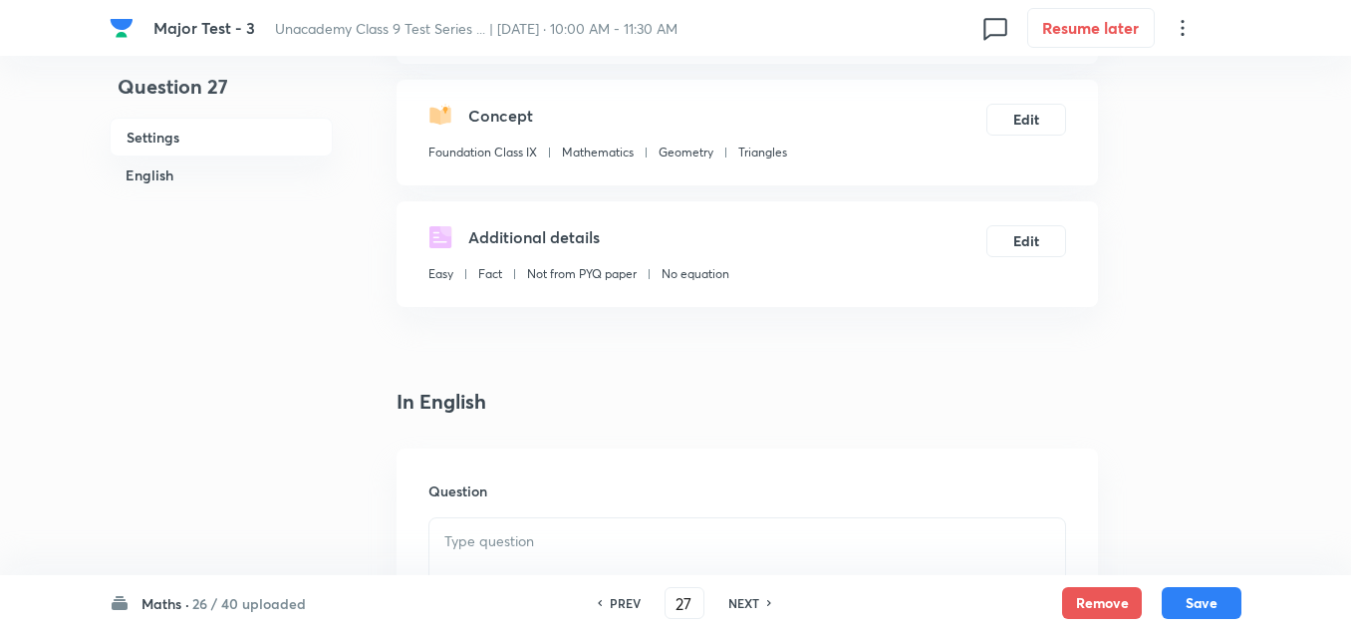
scroll to position [299, 0]
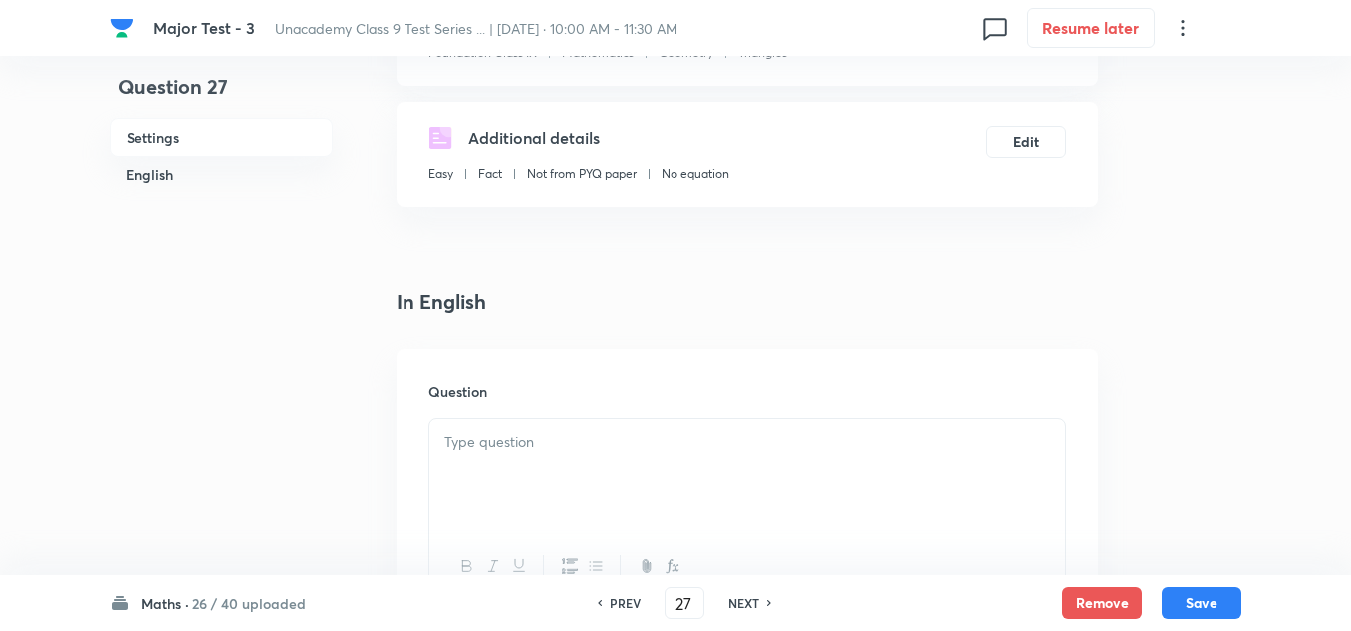
click at [543, 453] on div at bounding box center [747, 474] width 636 height 112
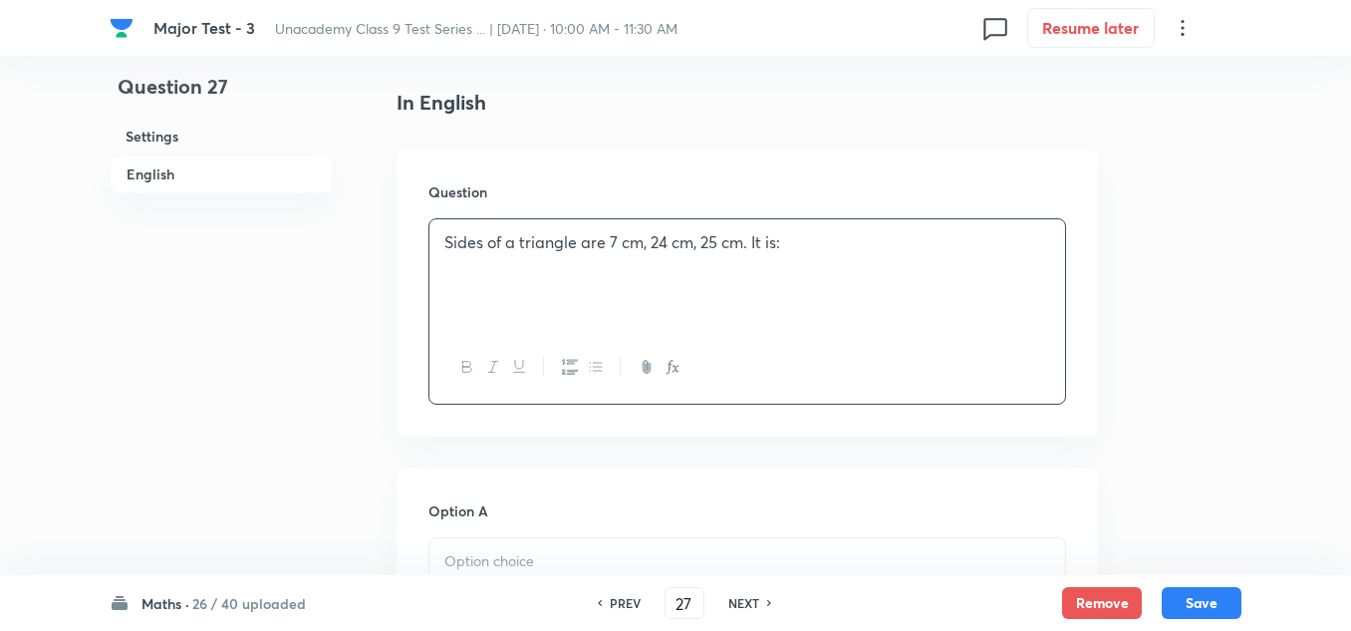
scroll to position [598, 0]
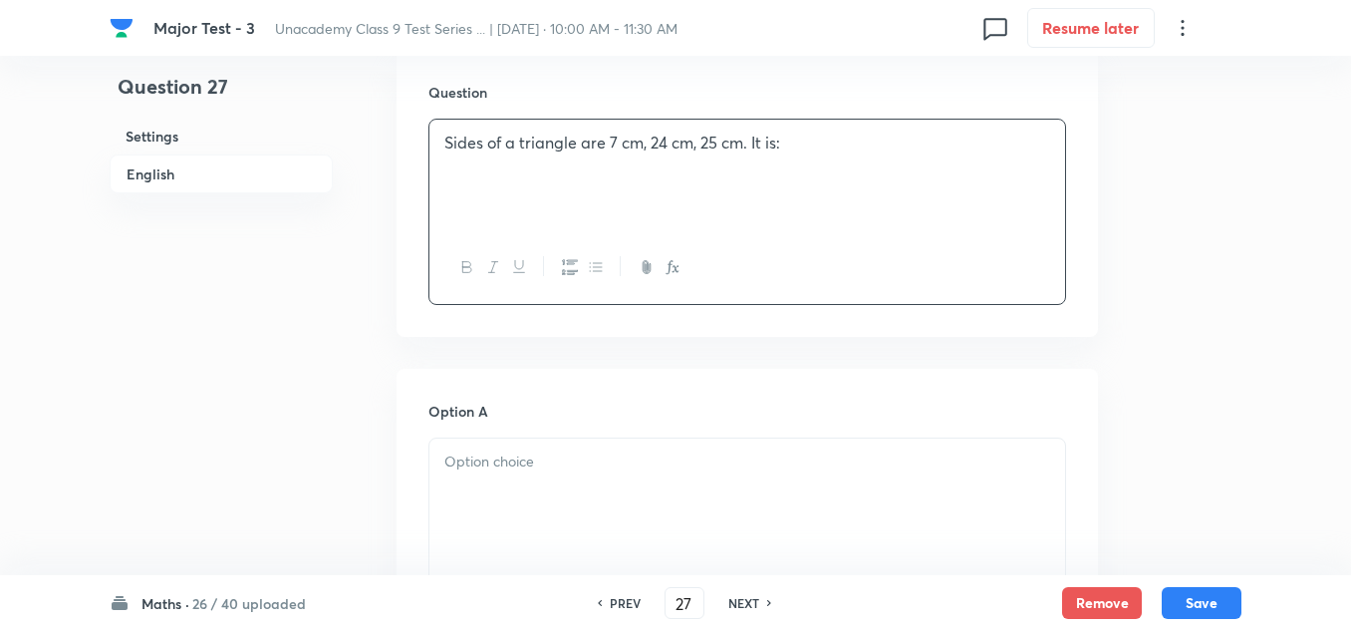
click at [486, 483] on div at bounding box center [747, 494] width 636 height 112
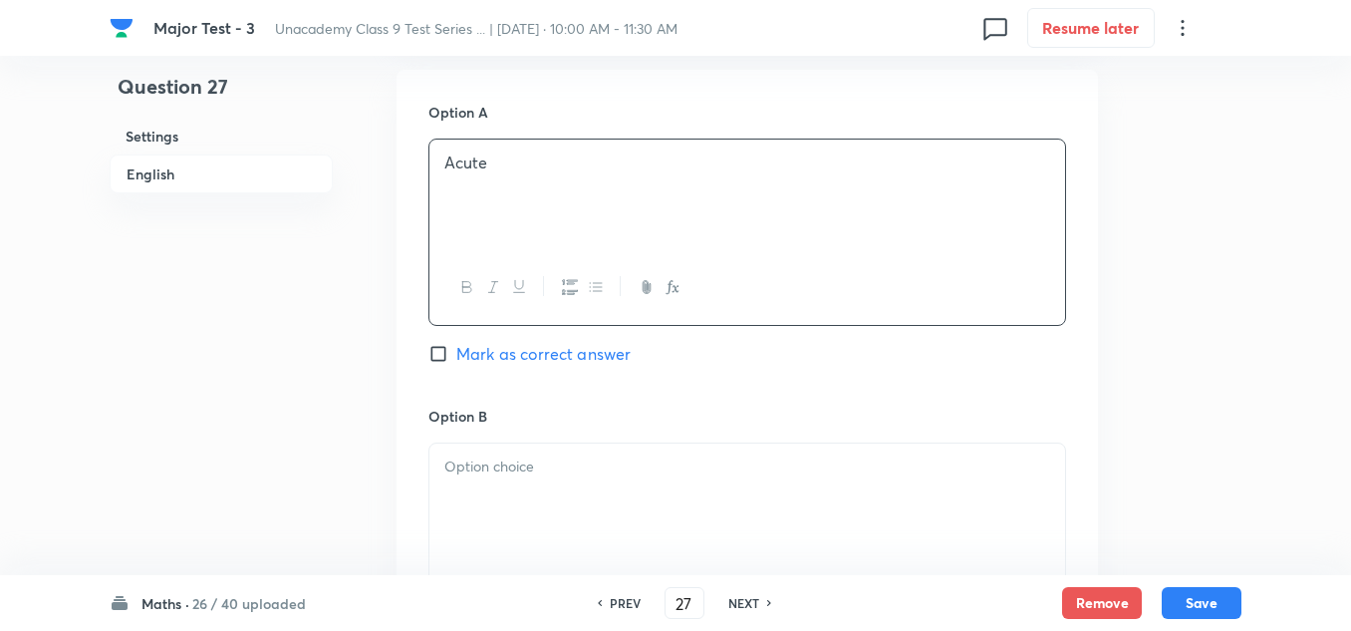
scroll to position [996, 0]
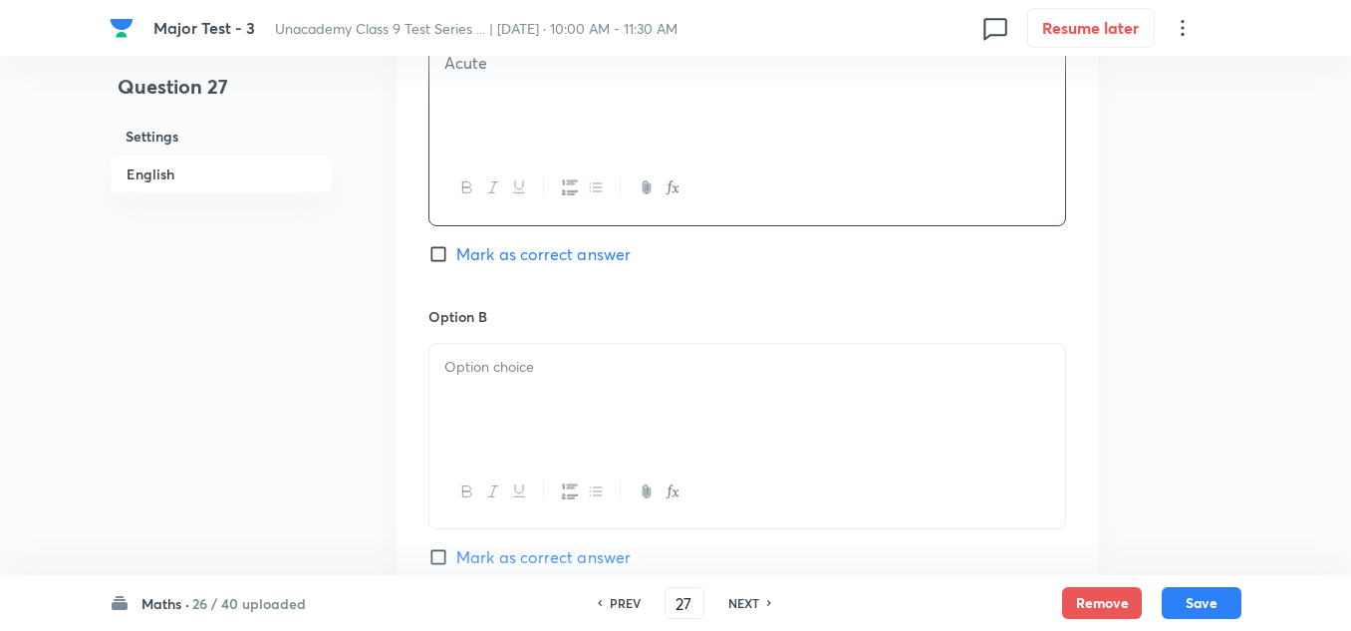
click at [512, 382] on div at bounding box center [747, 400] width 636 height 112
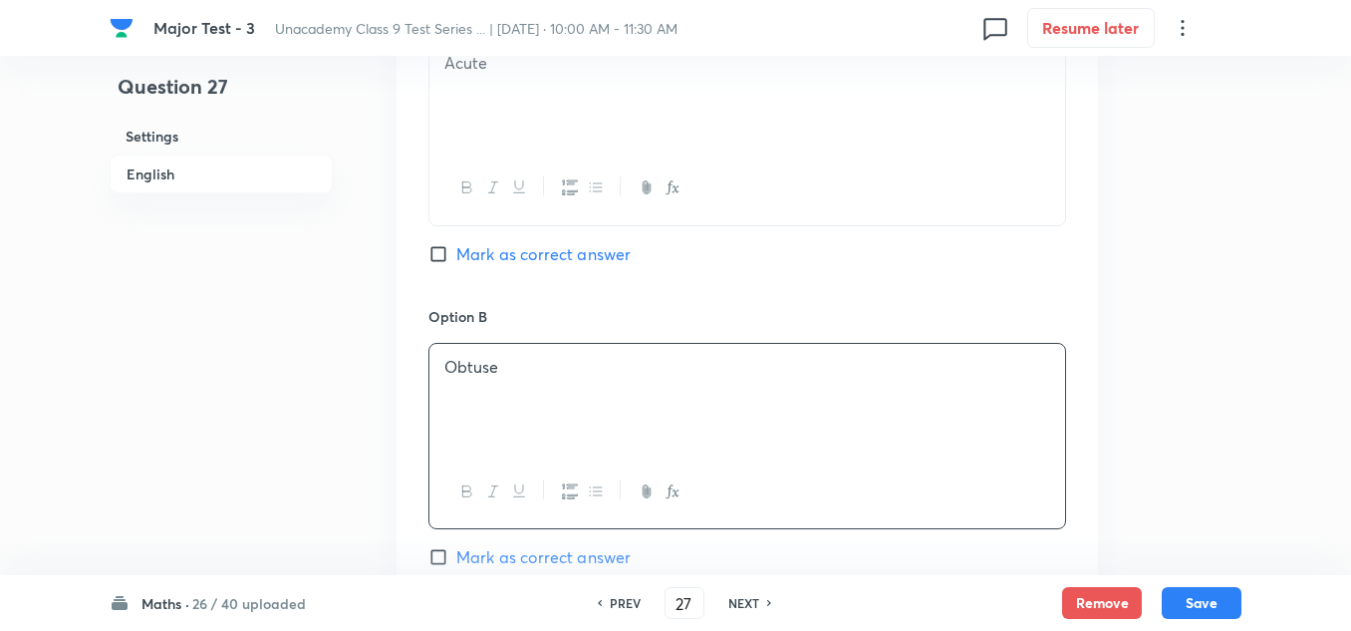
scroll to position [1196, 0]
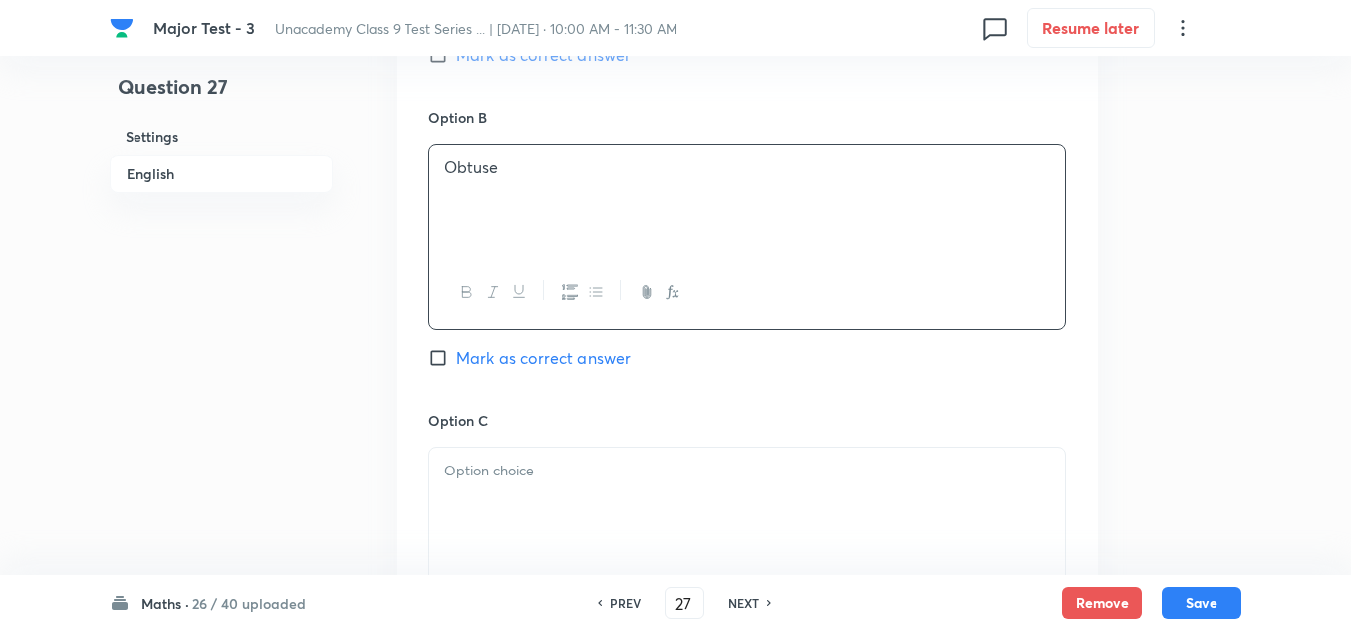
click at [511, 465] on p at bounding box center [747, 470] width 606 height 23
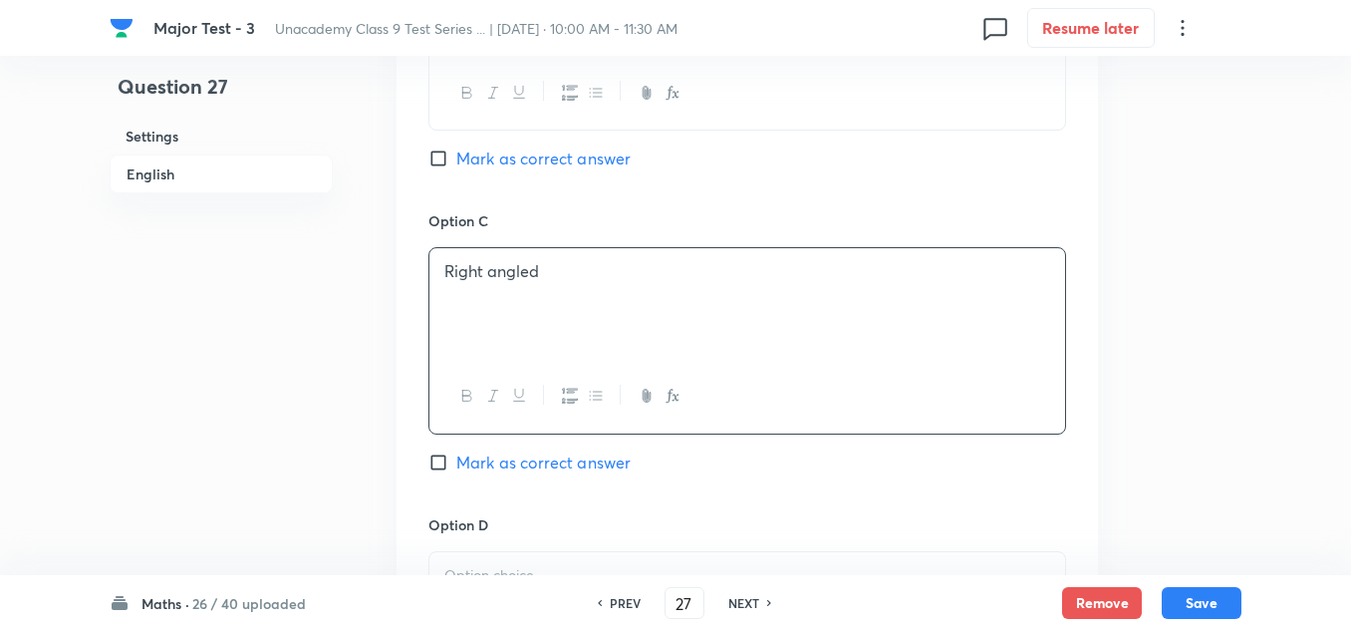
scroll to position [1594, 0]
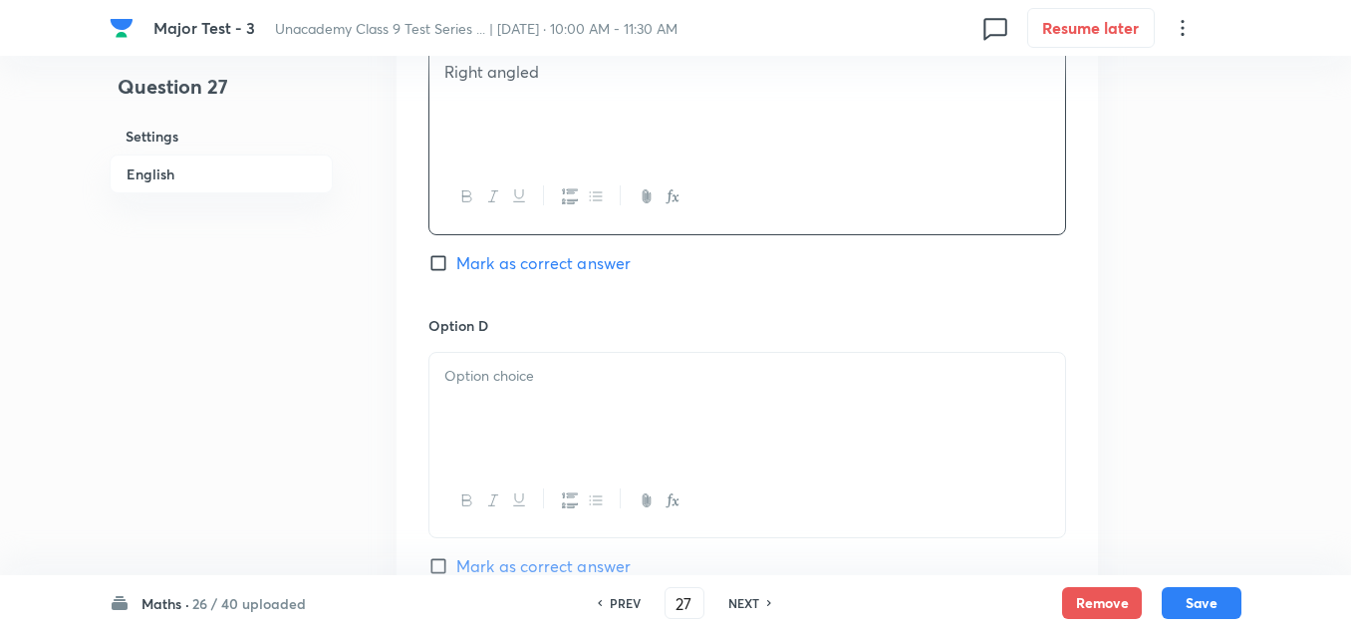
click at [499, 390] on div at bounding box center [747, 409] width 636 height 112
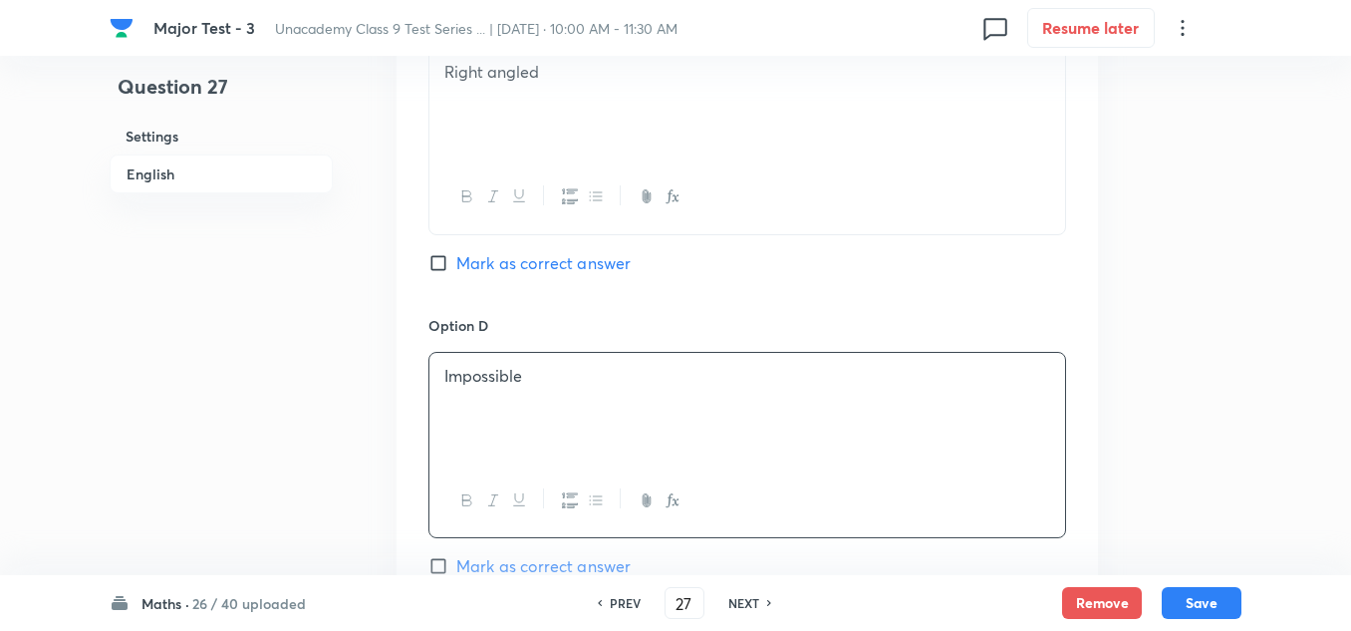
click at [502, 255] on span "Mark as correct answer" at bounding box center [543, 263] width 174 height 24
click at [456, 255] on input "Mark as correct answer" at bounding box center [442, 263] width 28 height 20
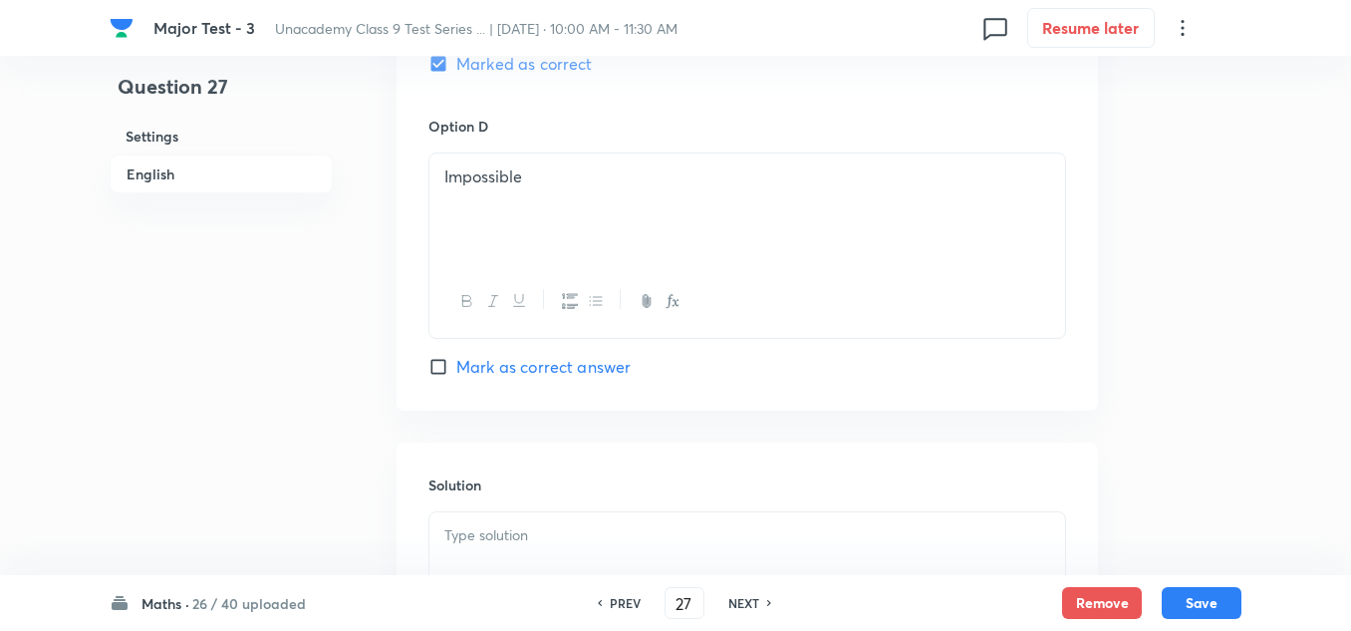
scroll to position [1893, 0]
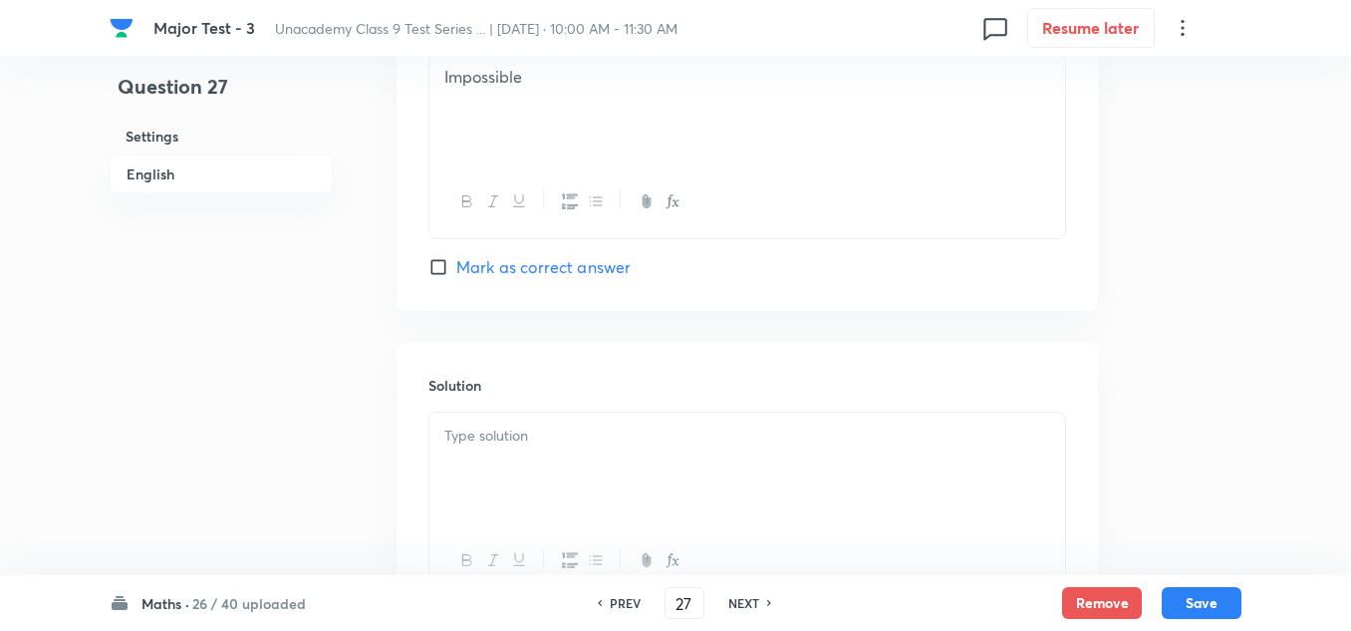
click at [539, 447] on div at bounding box center [747, 468] width 636 height 112
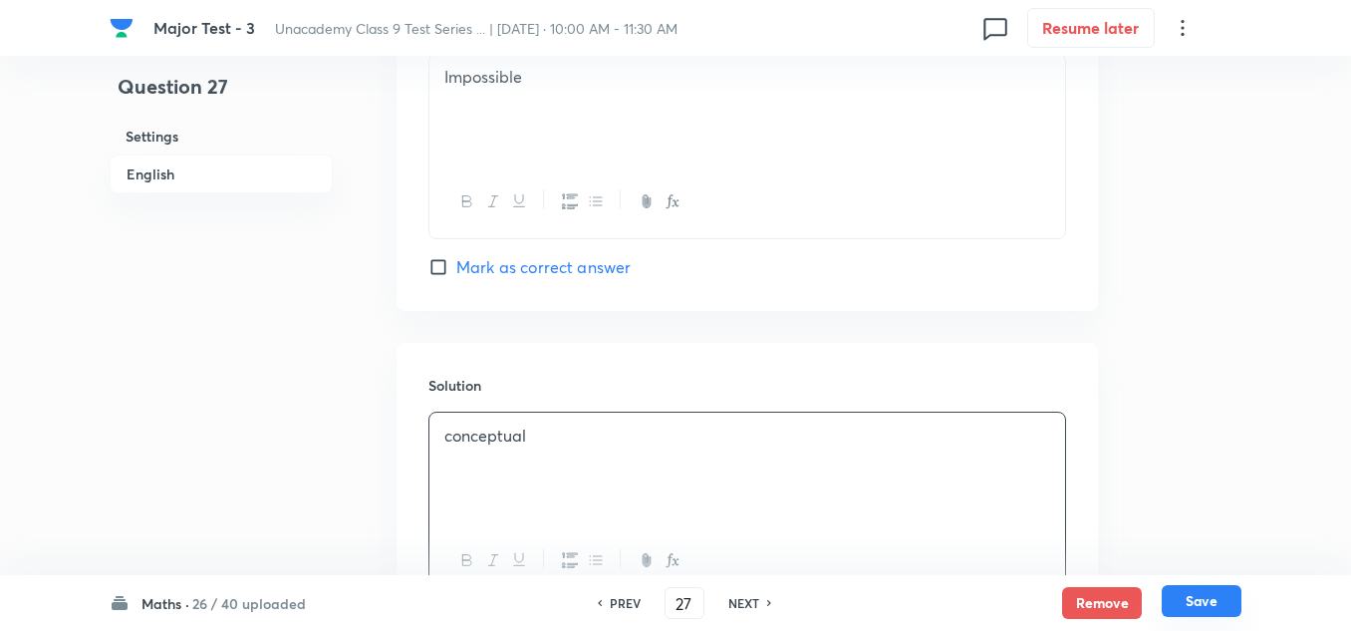
click at [1190, 600] on button "Save" at bounding box center [1202, 601] width 80 height 32
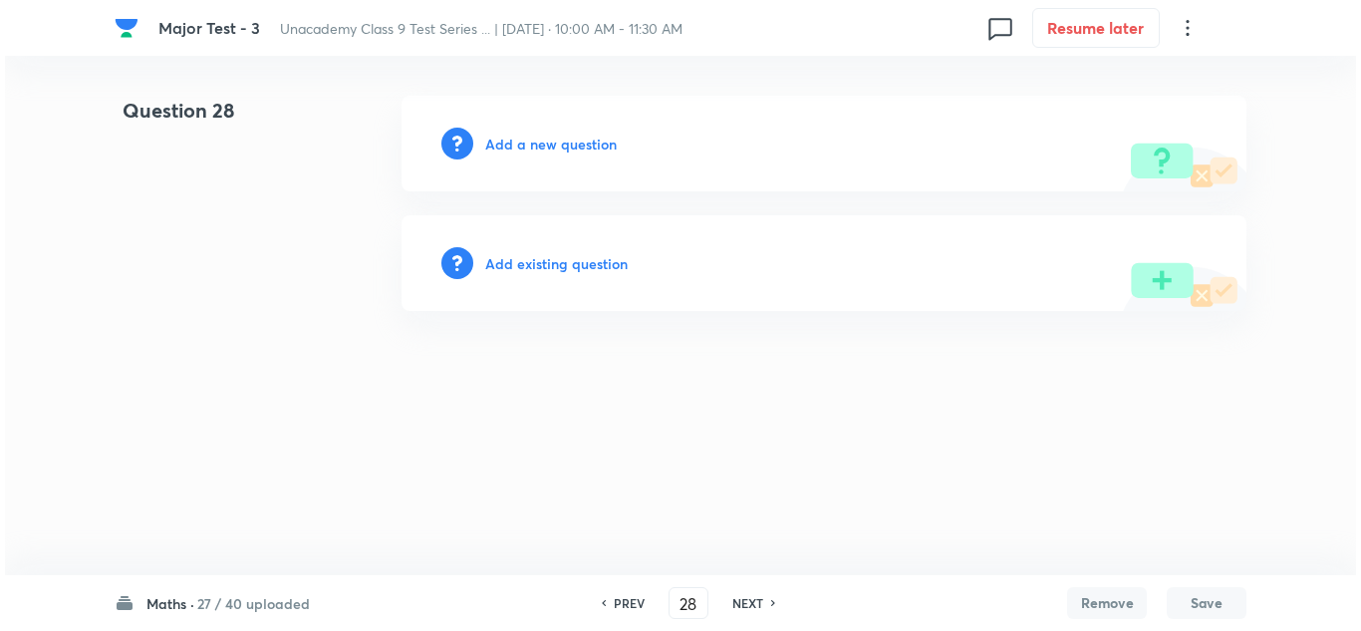
scroll to position [0, 0]
click at [522, 144] on h6 "Add a new question" at bounding box center [551, 144] width 132 height 21
click at [522, 144] on h6 "Choose a question type" at bounding box center [561, 144] width 153 height 21
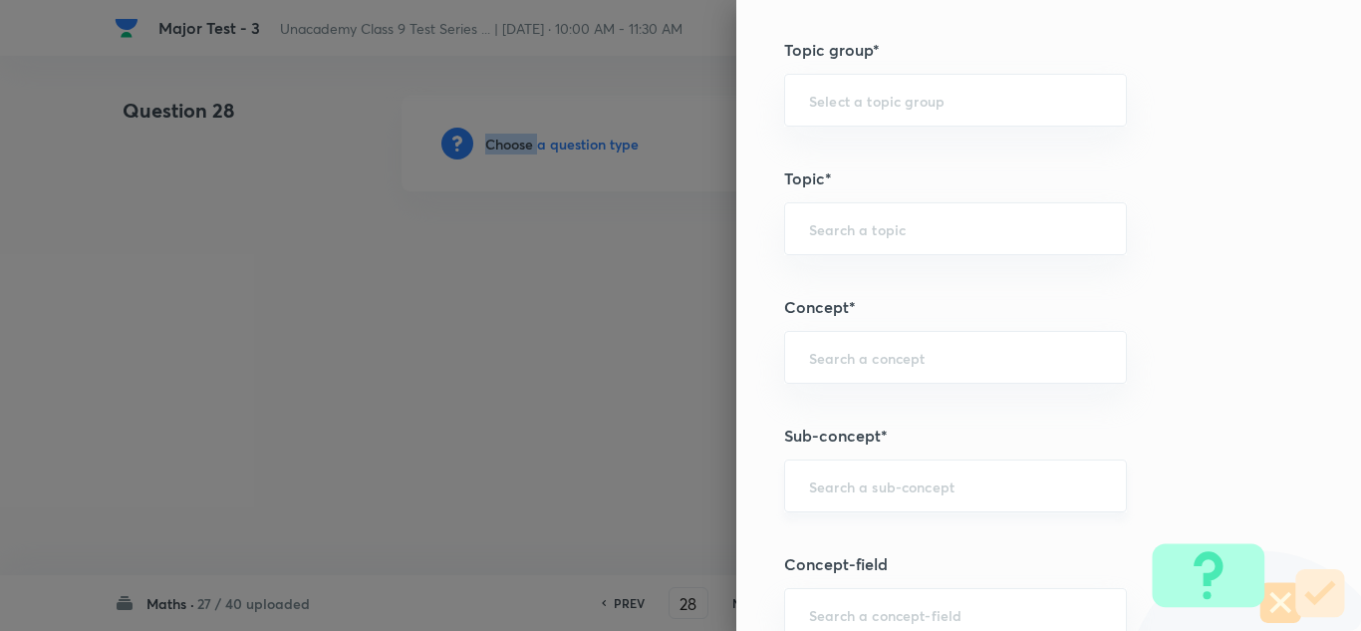
scroll to position [1096, 0]
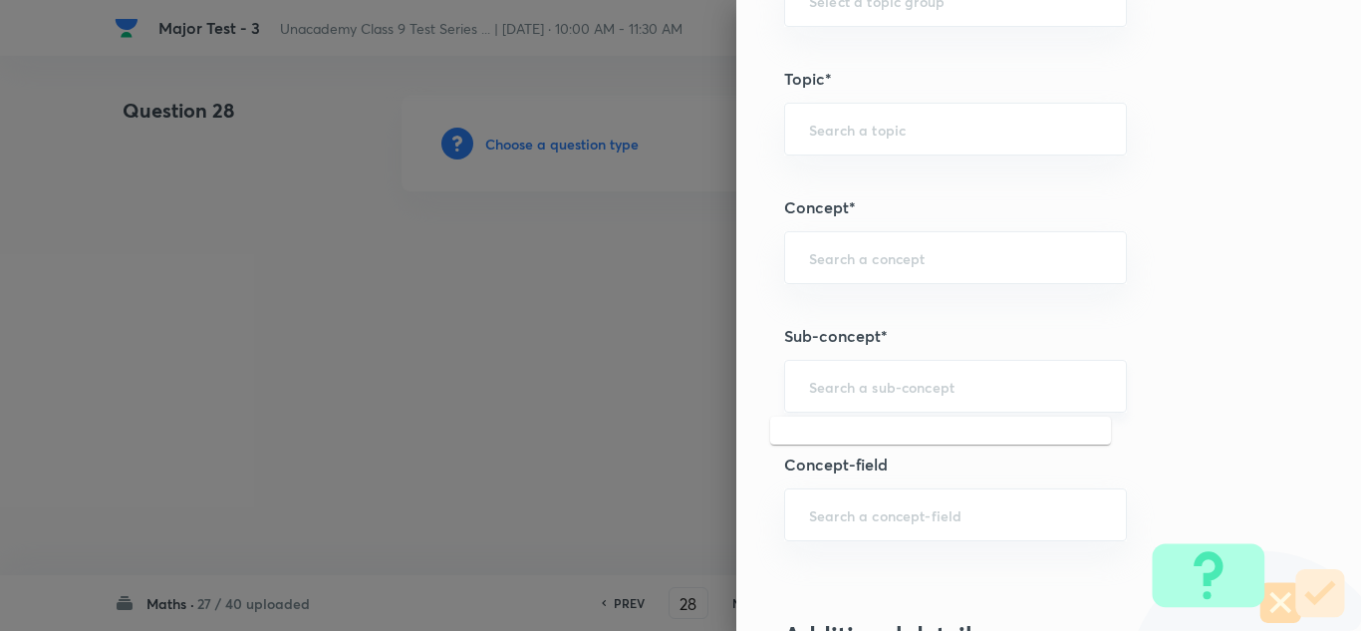
click at [846, 390] on input "text" at bounding box center [955, 386] width 293 height 19
paste input "Quadrilaterals"
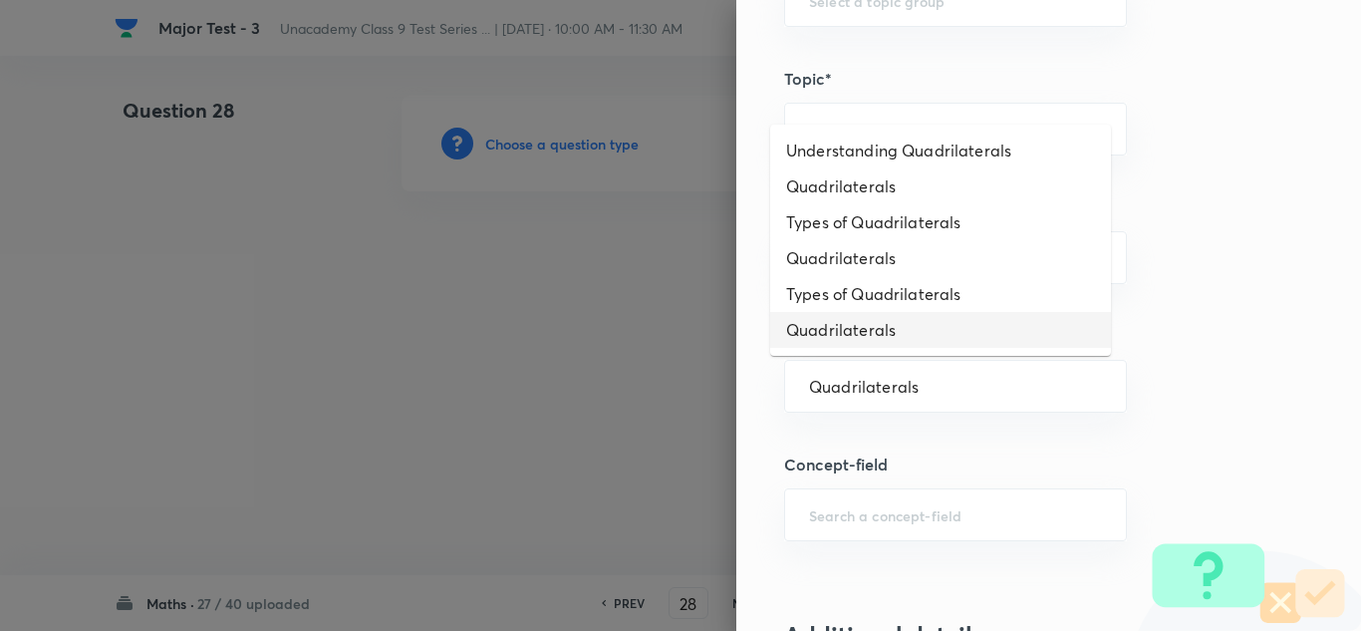
click at [839, 325] on li "Quadrilaterals" at bounding box center [940, 330] width 341 height 36
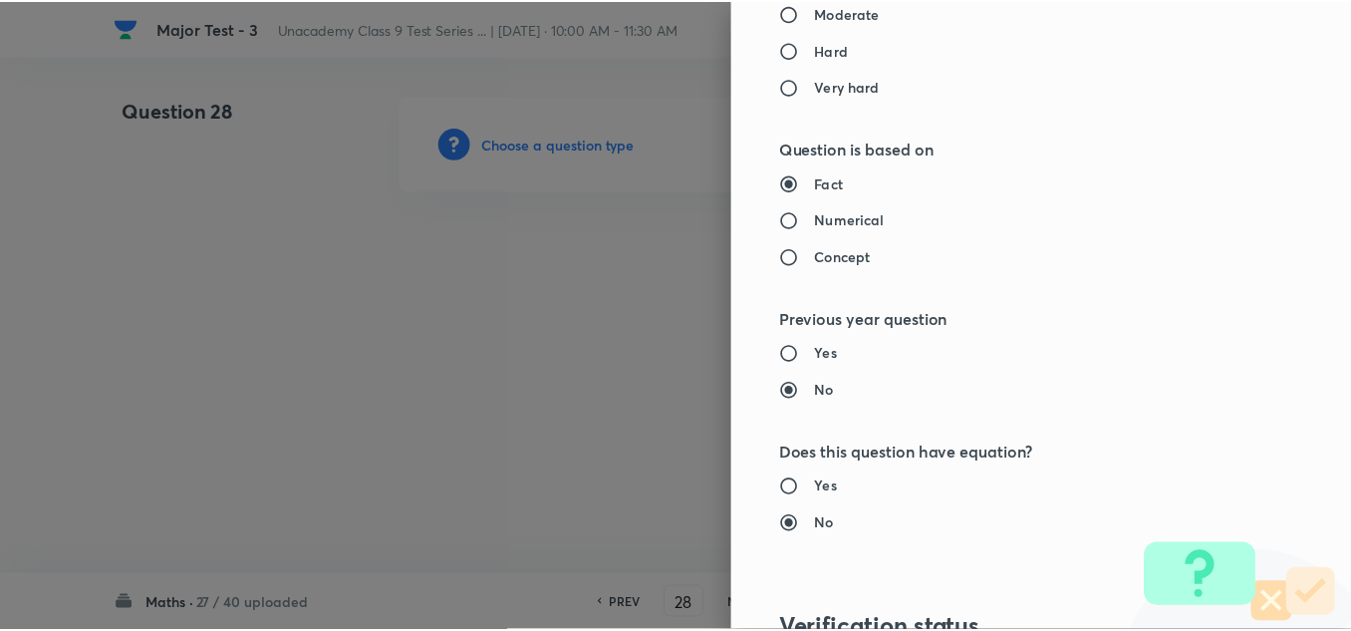
scroll to position [2219, 0]
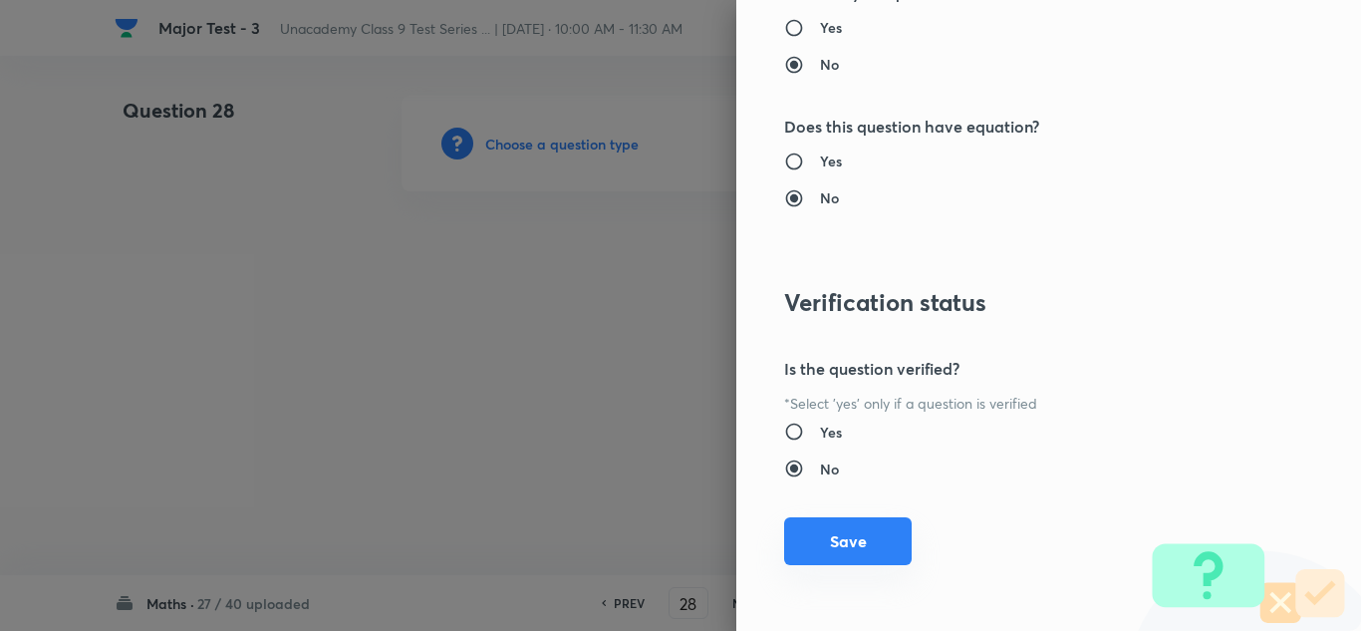
click at [860, 538] on button "Save" at bounding box center [848, 541] width 128 height 48
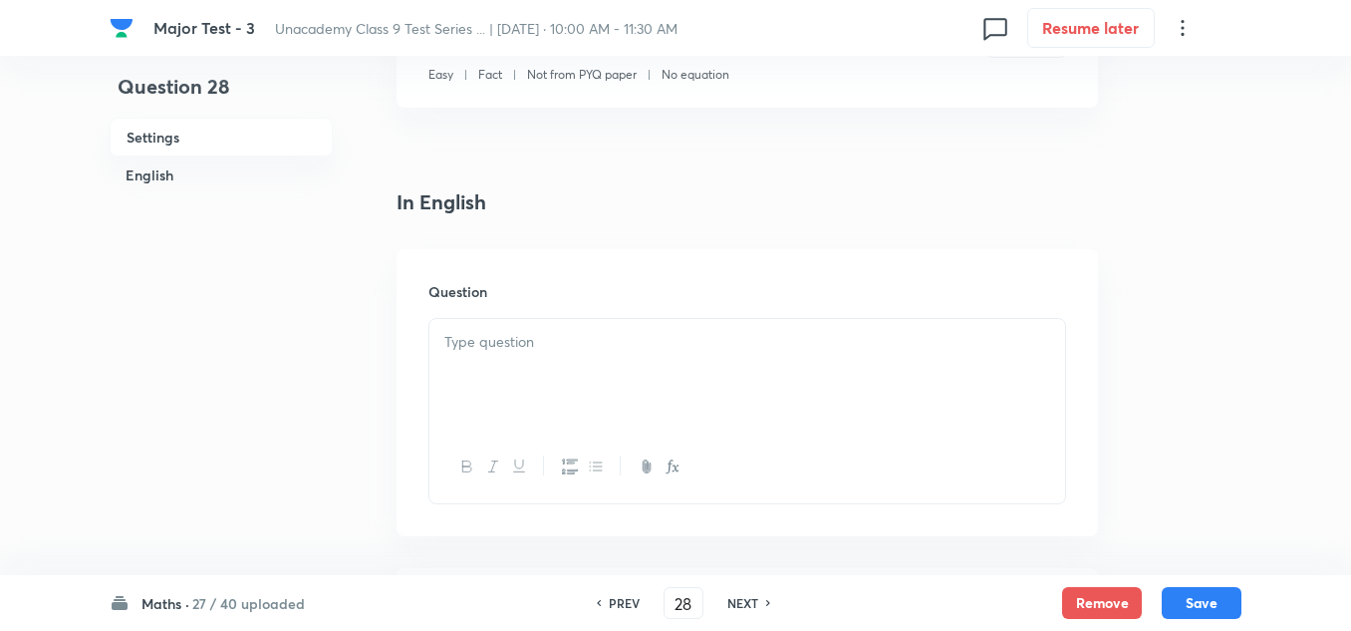
scroll to position [498, 0]
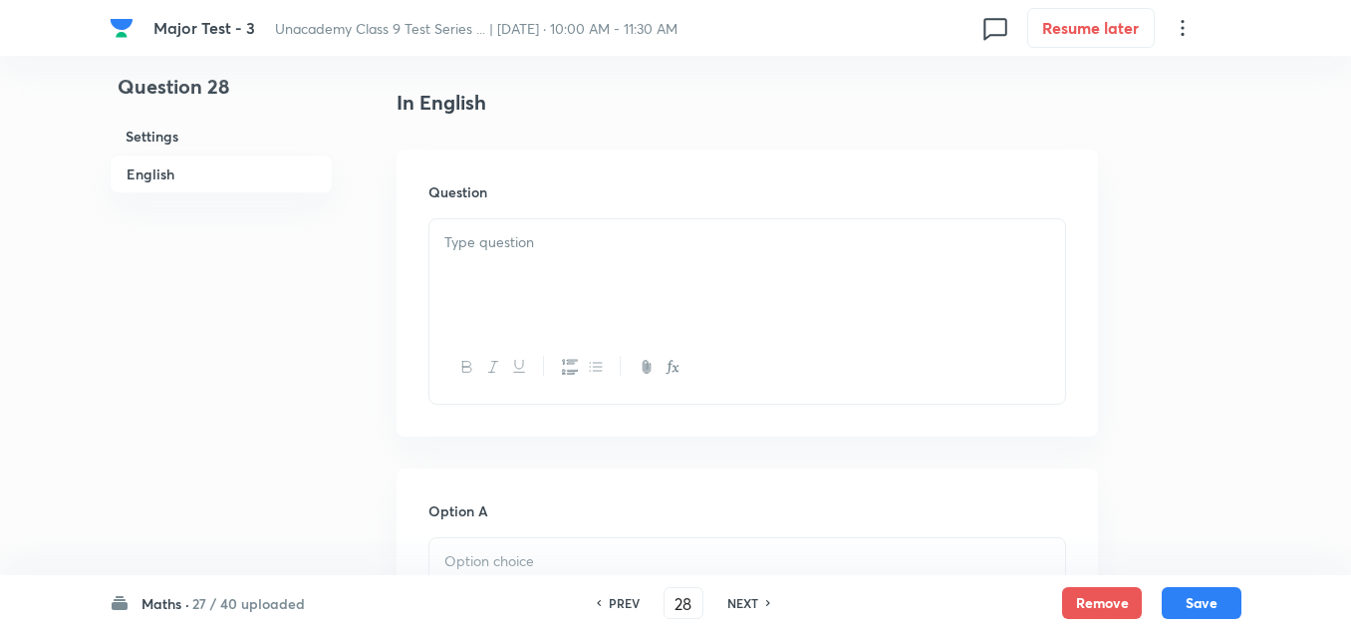
click at [508, 269] on div at bounding box center [747, 275] width 636 height 112
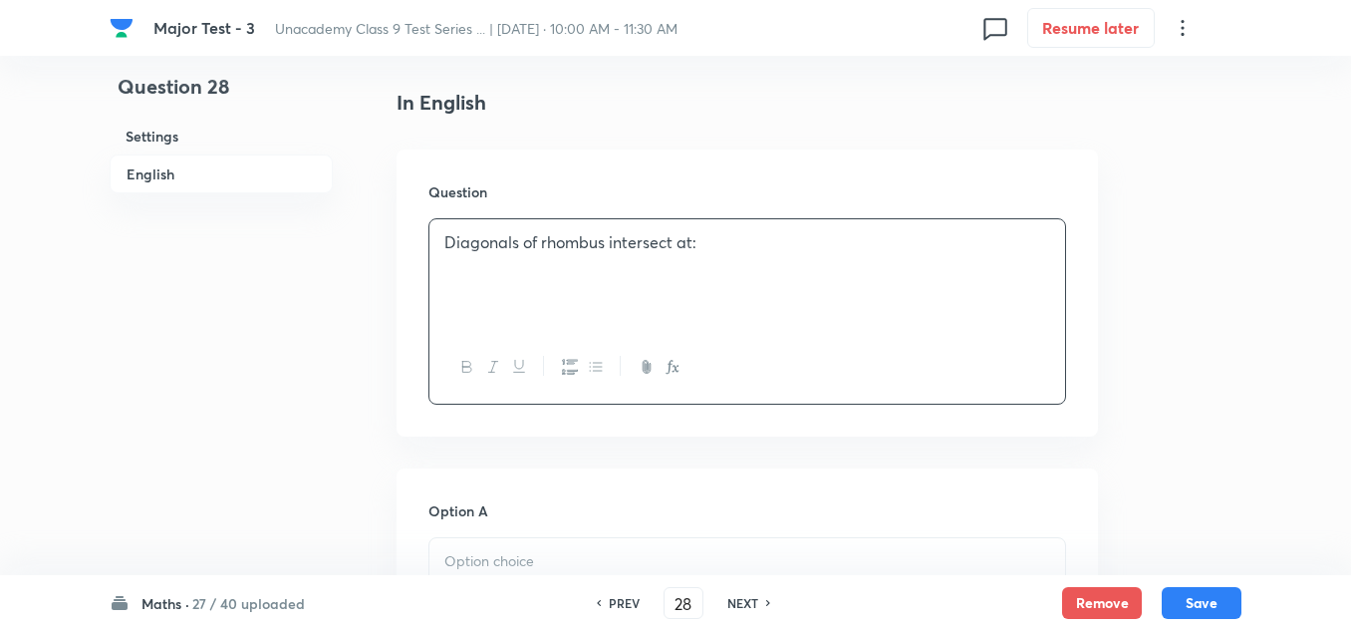
scroll to position [598, 0]
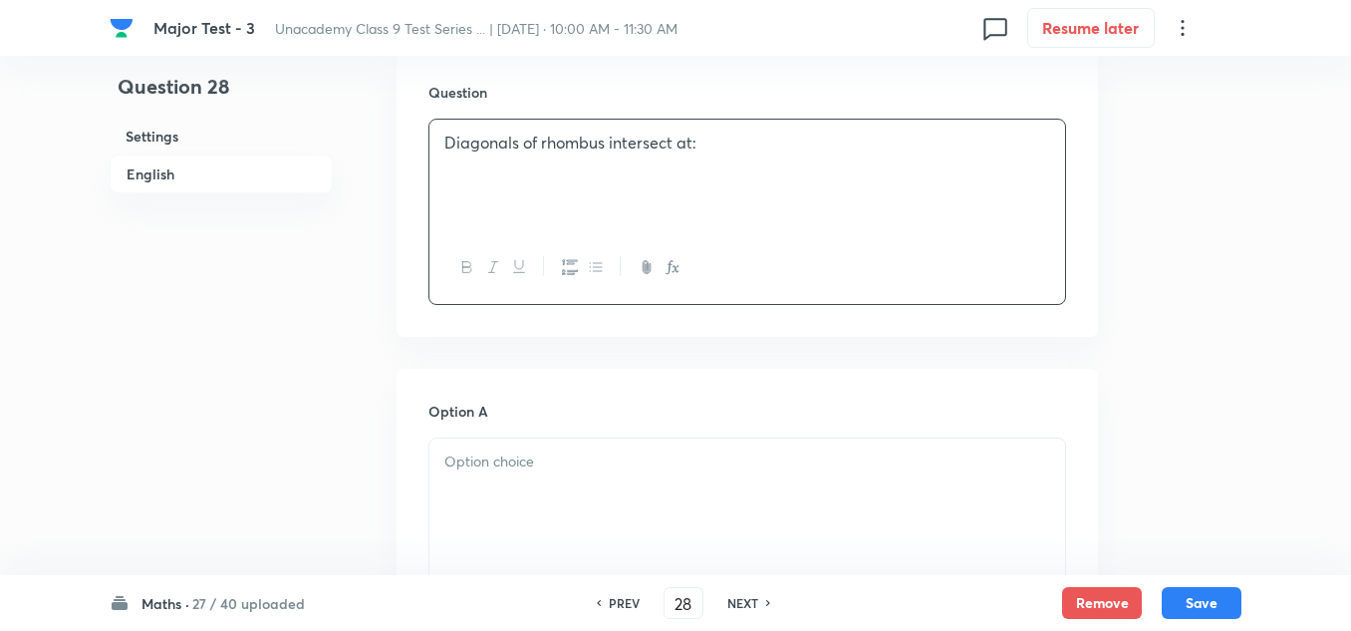
click at [529, 456] on p at bounding box center [747, 461] width 606 height 23
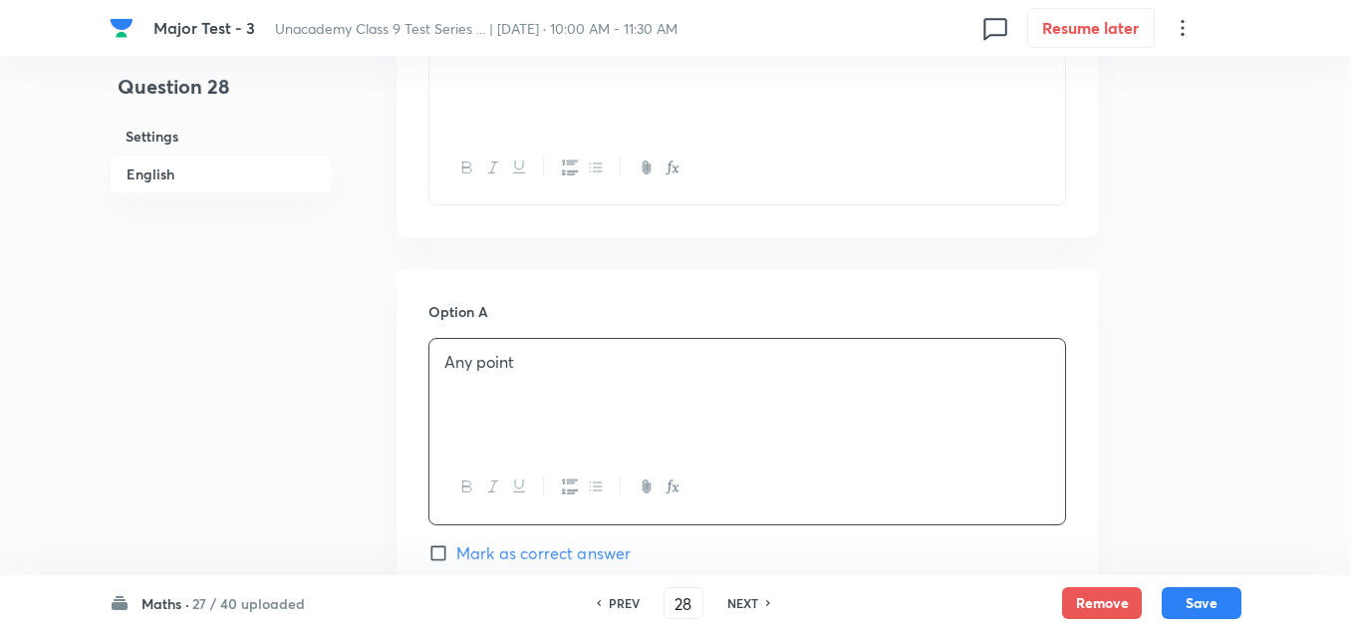
scroll to position [797, 0]
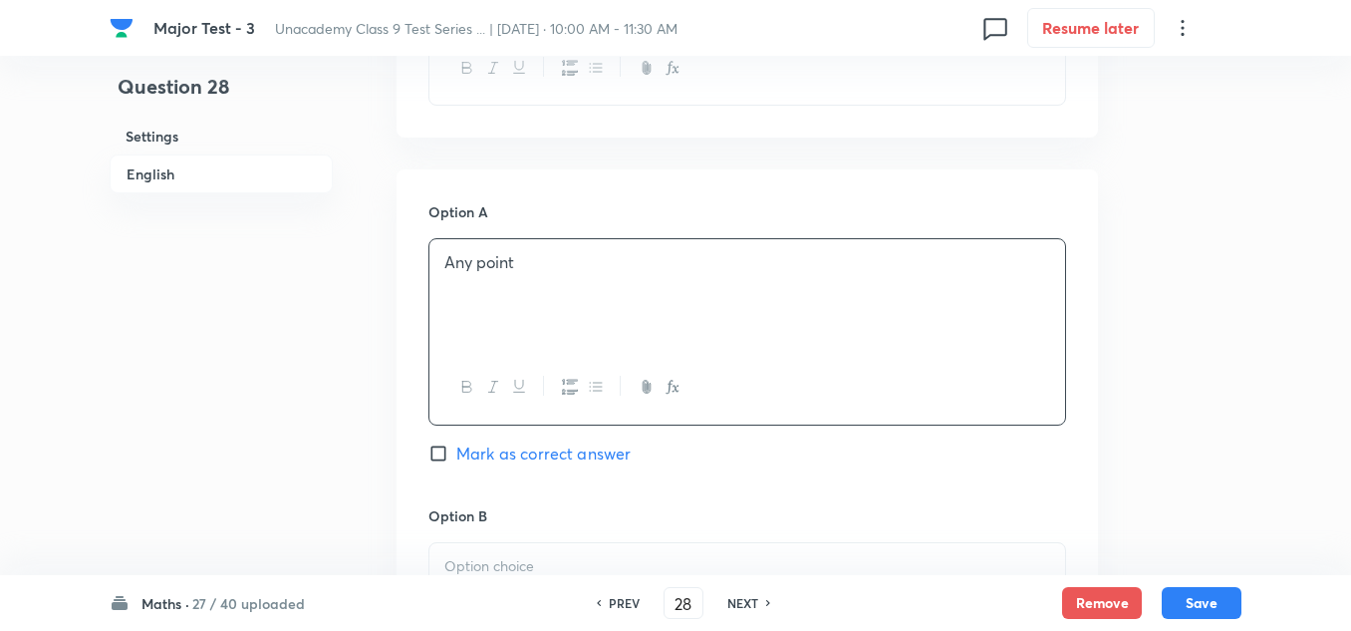
click at [515, 558] on p at bounding box center [747, 566] width 606 height 23
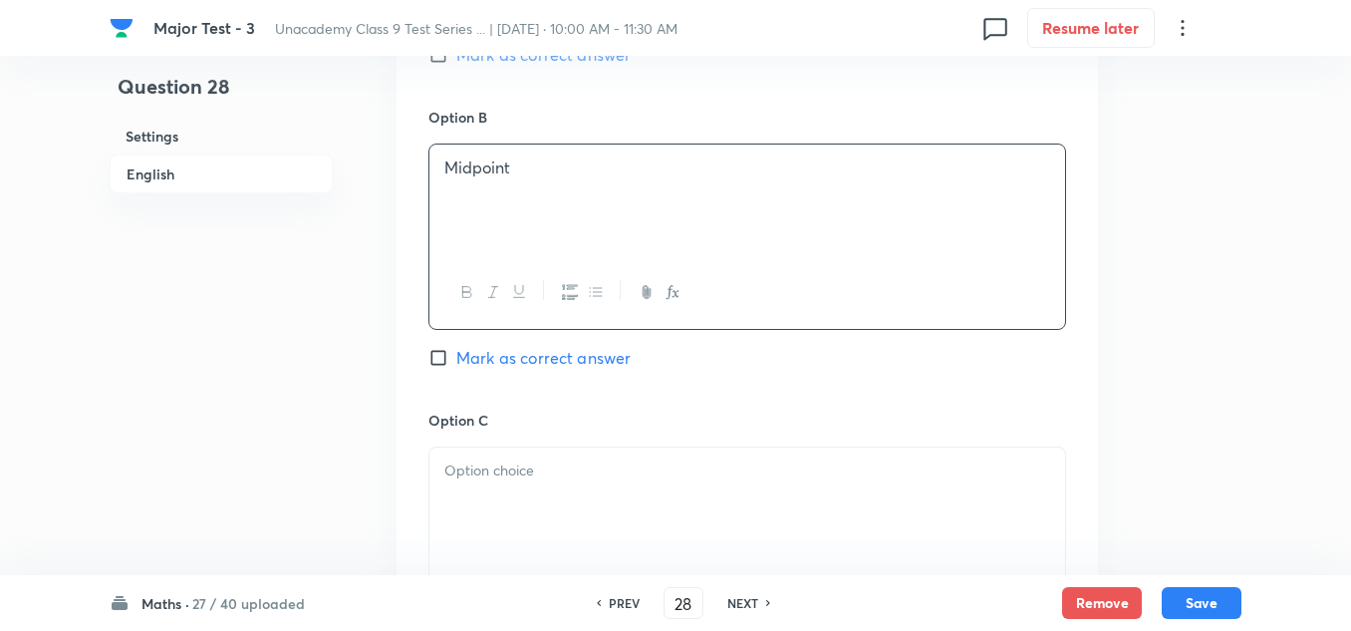
scroll to position [1295, 0]
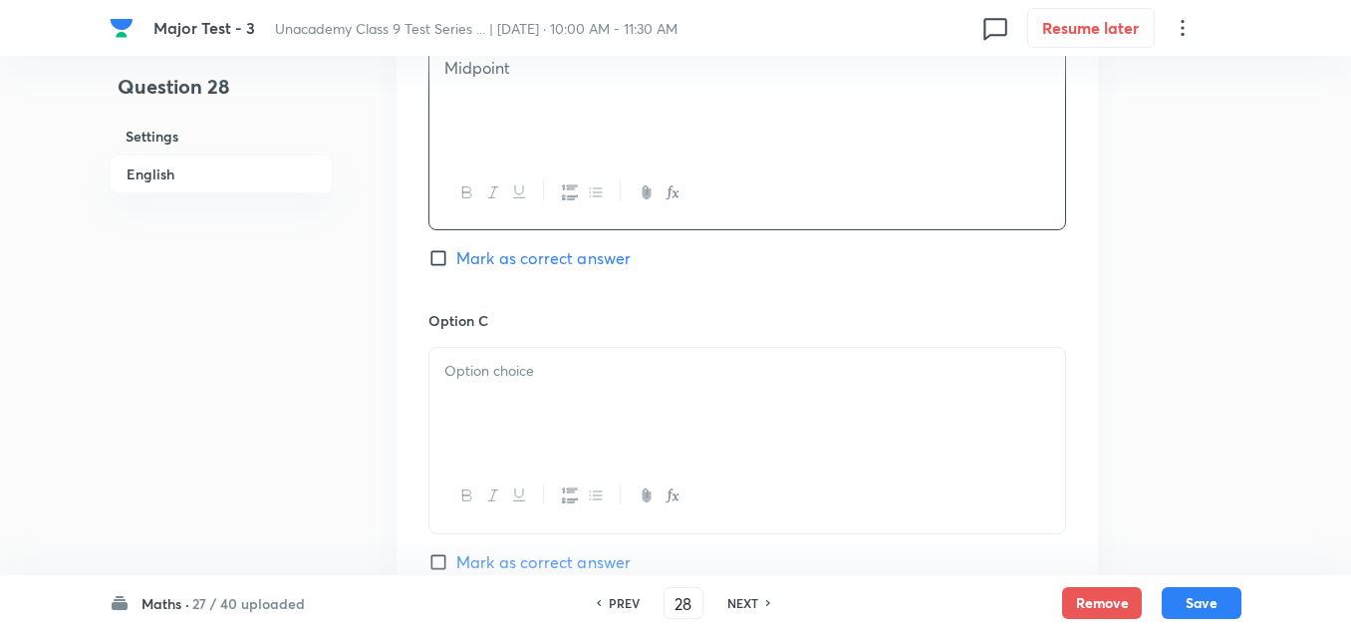
click at [503, 383] on div at bounding box center [747, 404] width 636 height 112
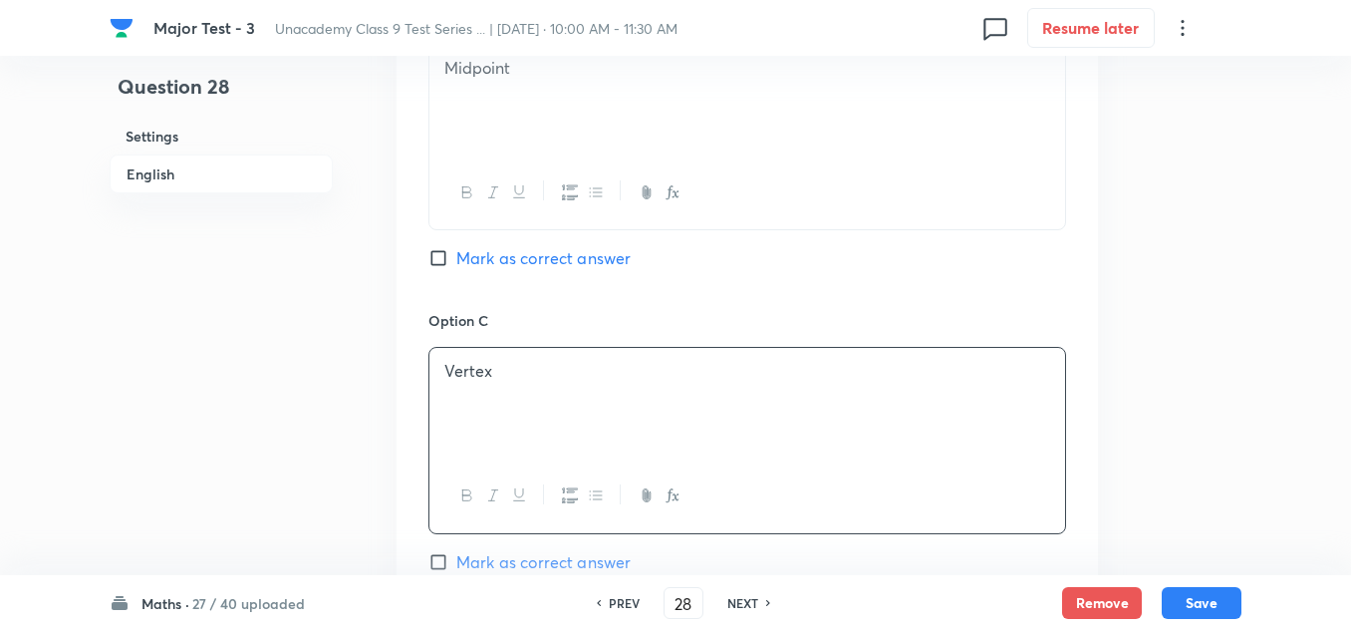
scroll to position [1494, 0]
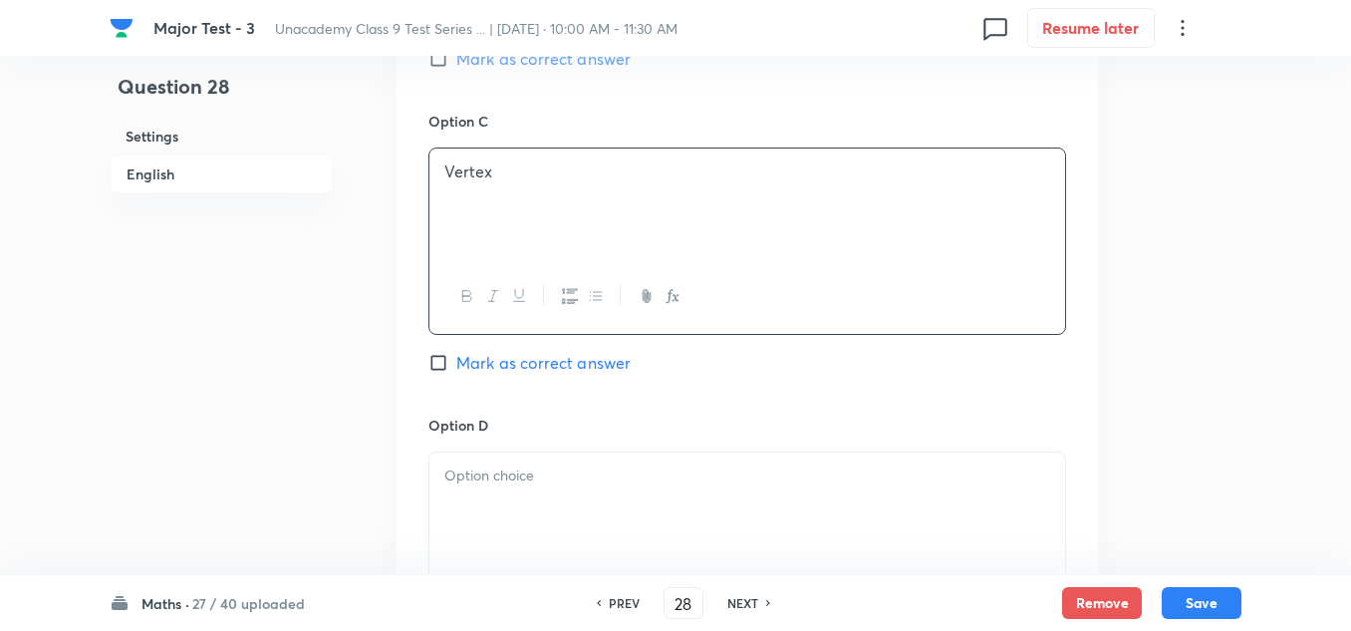
click at [479, 481] on p at bounding box center [747, 475] width 606 height 23
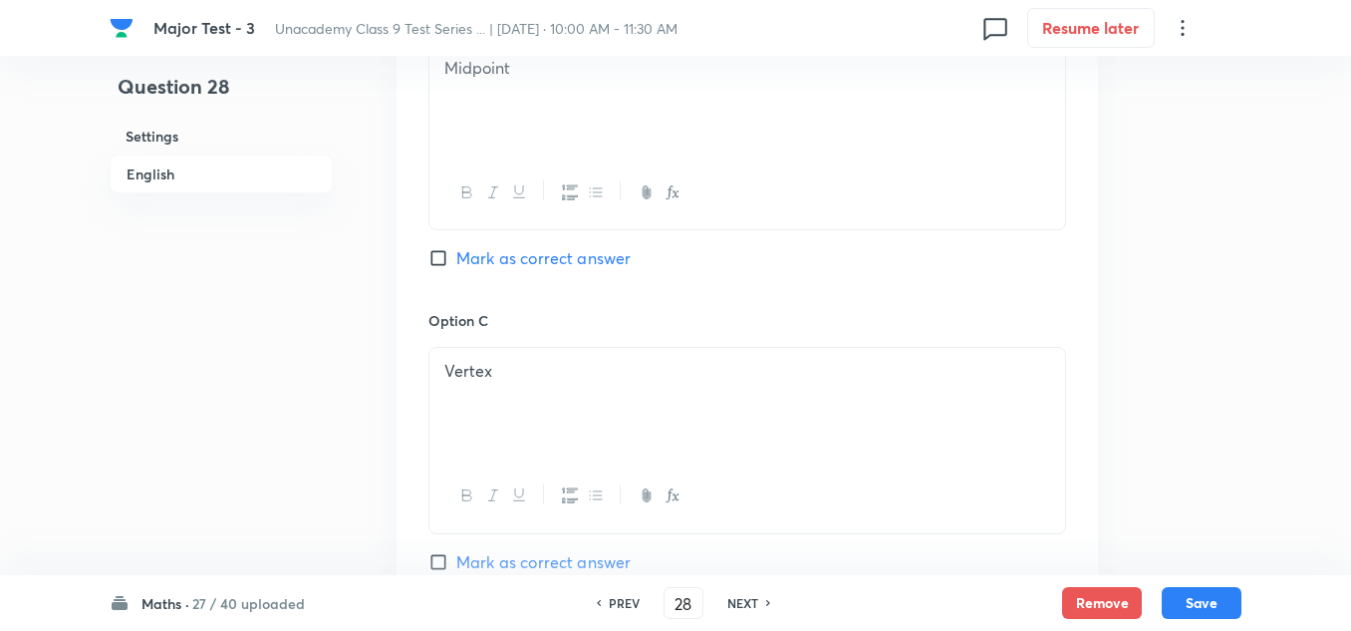
scroll to position [1196, 0]
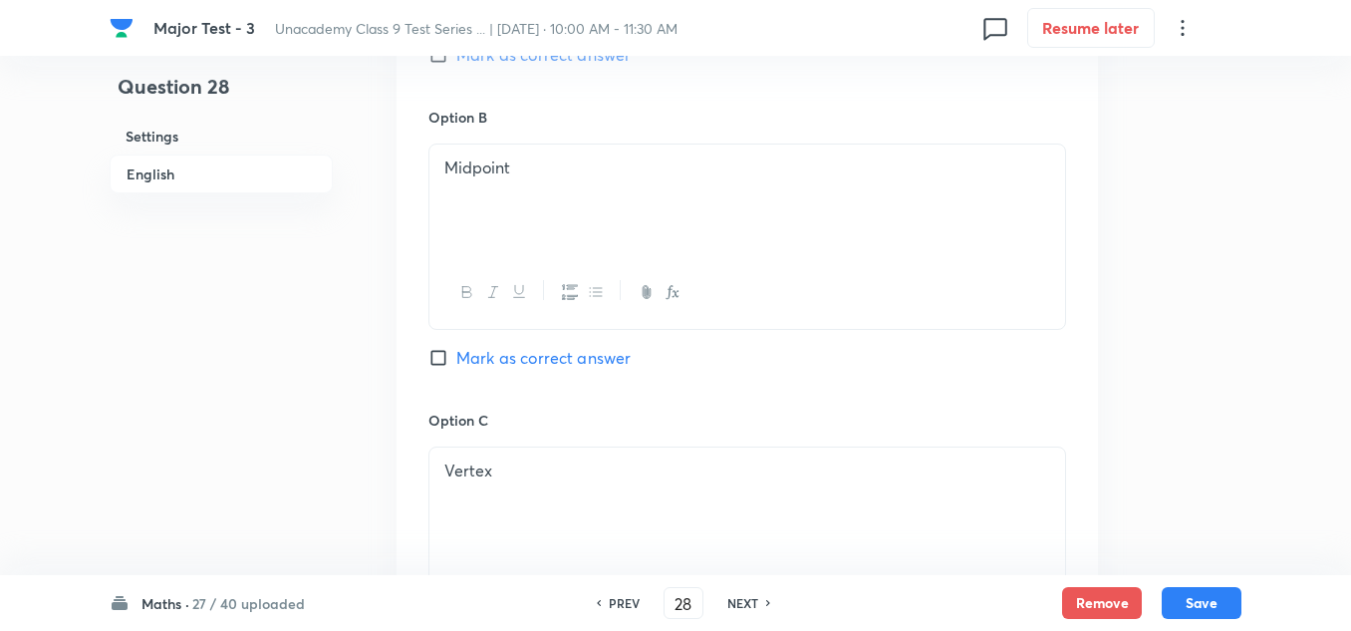
click at [536, 349] on span "Mark as correct answer" at bounding box center [543, 358] width 174 height 24
click at [456, 349] on input "Mark as correct answer" at bounding box center [442, 358] width 28 height 20
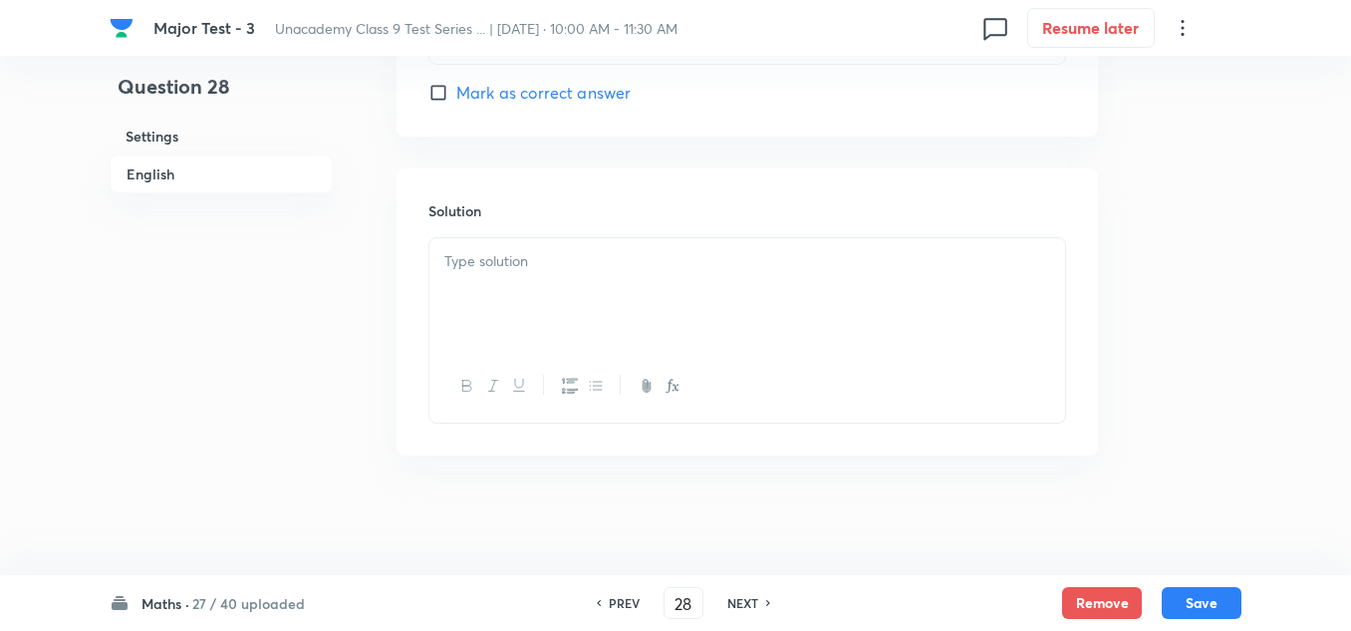
scroll to position [1968, 0]
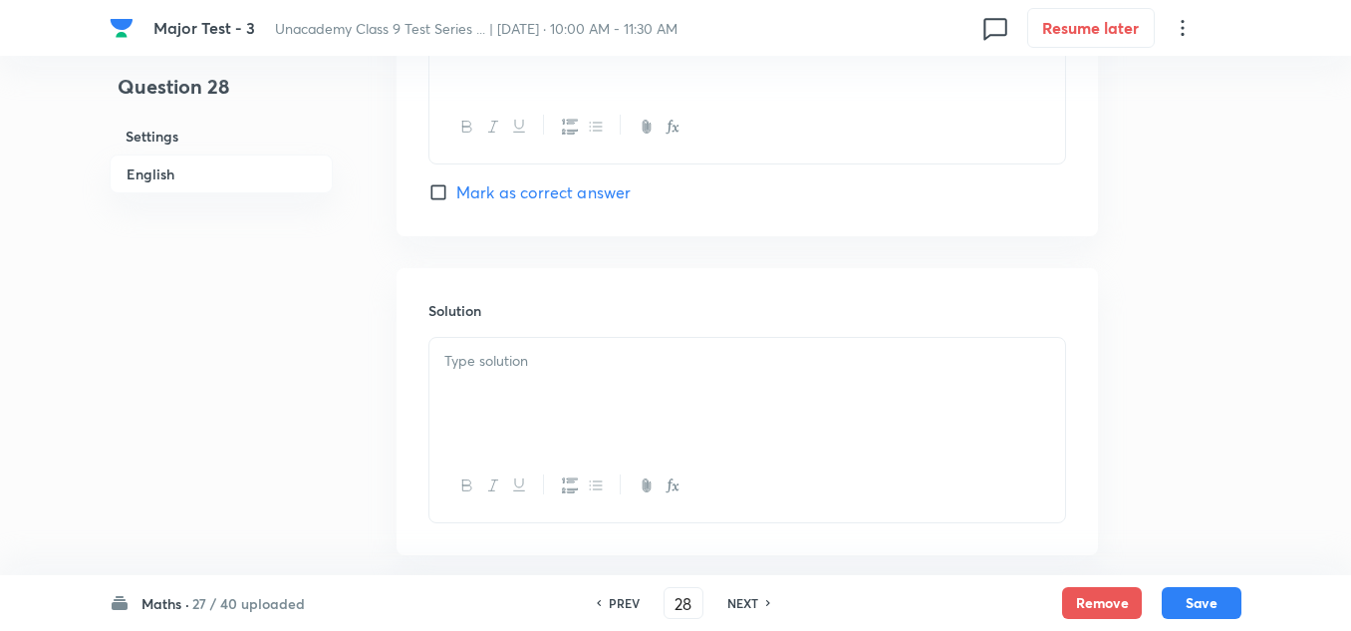
click at [545, 325] on div "Solution" at bounding box center [747, 411] width 701 height 287
click at [533, 379] on div at bounding box center [747, 394] width 636 height 112
click at [1228, 599] on button "Save" at bounding box center [1202, 601] width 80 height 32
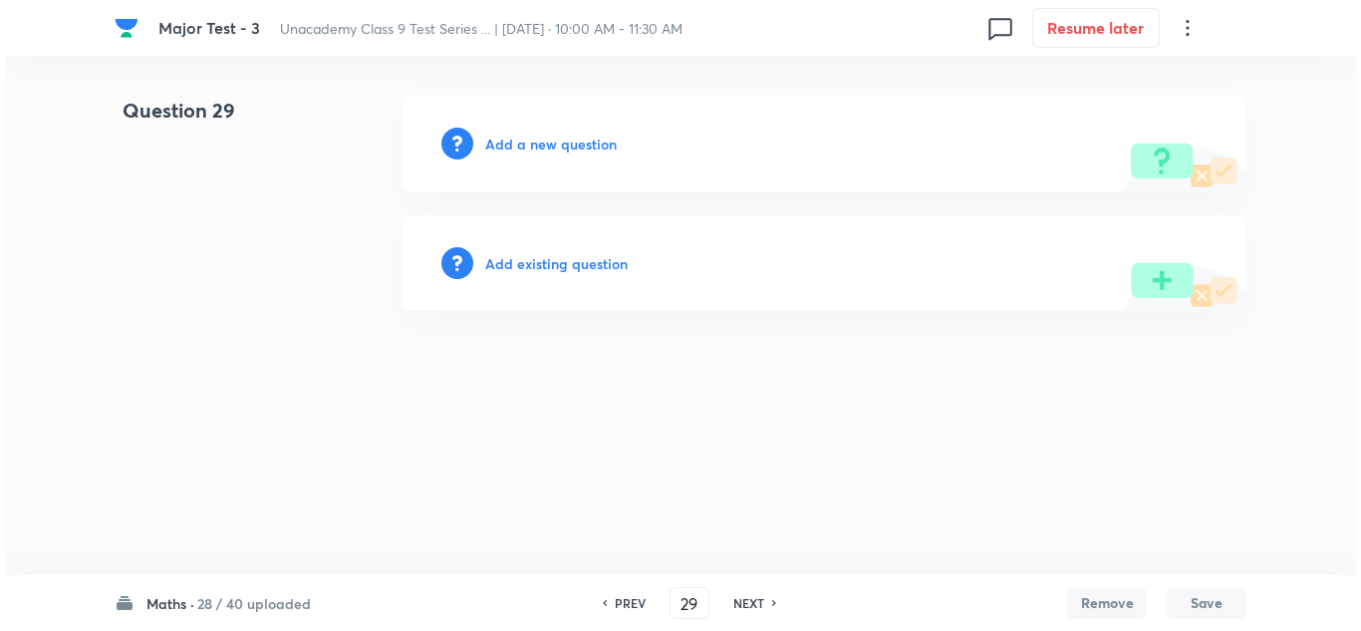
scroll to position [0, 0]
click at [536, 134] on h6 "Add a new question" at bounding box center [551, 144] width 132 height 21
click at [536, 134] on h6 "Choose a question type" at bounding box center [561, 144] width 153 height 21
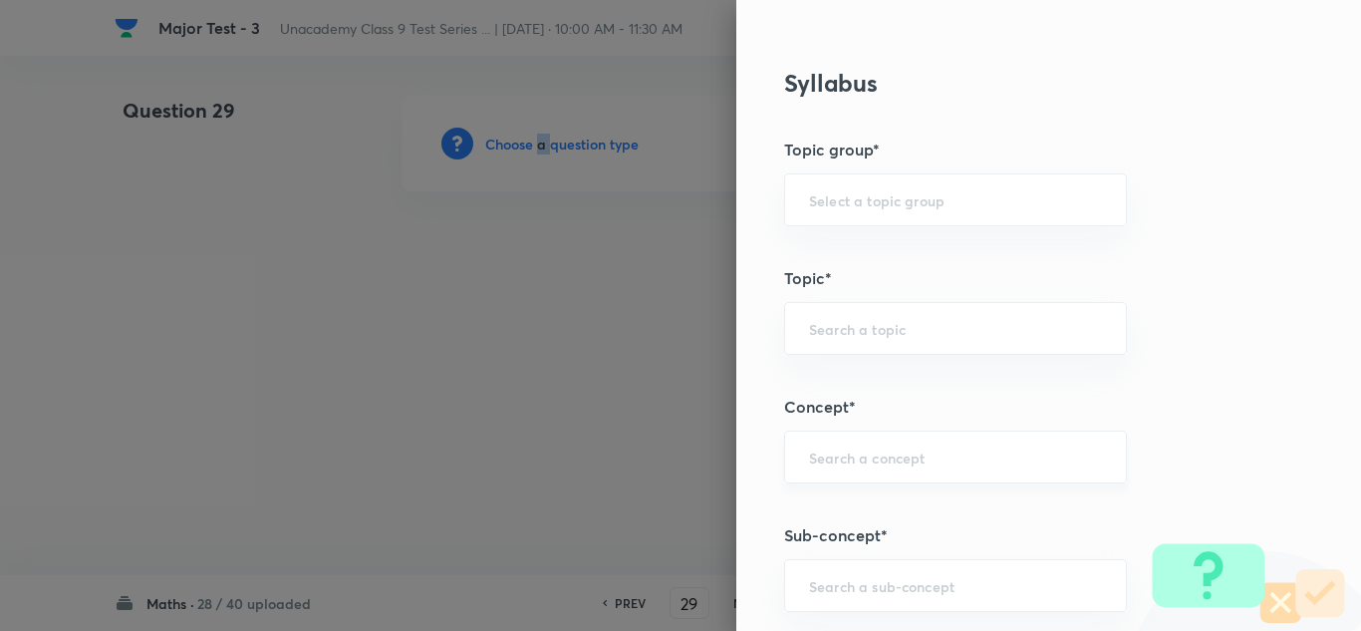
scroll to position [996, 0]
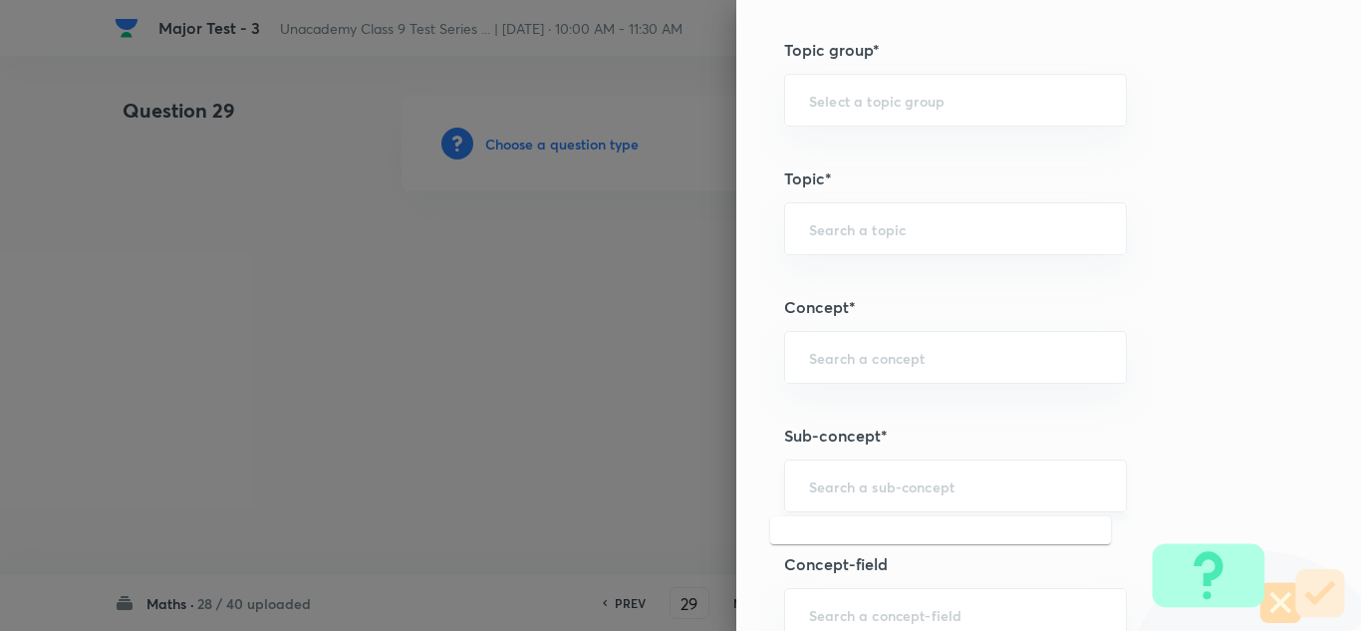
drag, startPoint x: 843, startPoint y: 486, endPoint x: 860, endPoint y: 485, distance: 17.0
click at [843, 487] on input "text" at bounding box center [955, 485] width 293 height 19
click at [898, 499] on div "​" at bounding box center [955, 485] width 343 height 53
paste input "Number System"
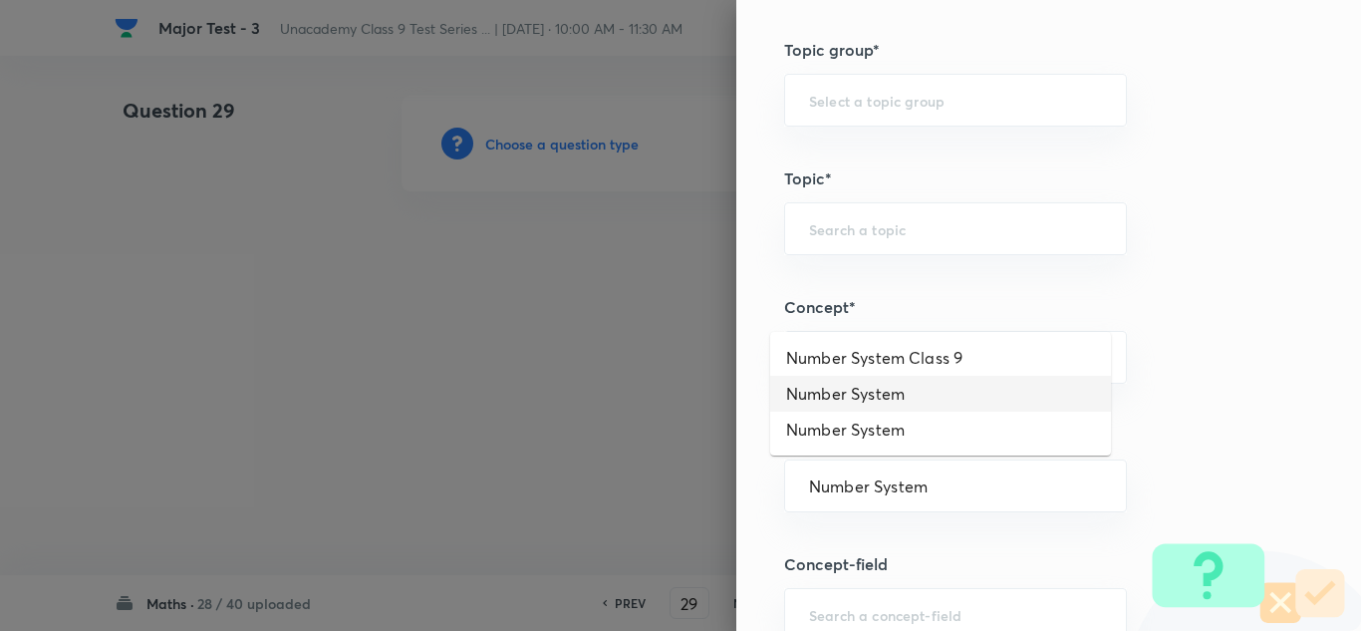
click at [867, 397] on li "Number System" at bounding box center [940, 394] width 341 height 36
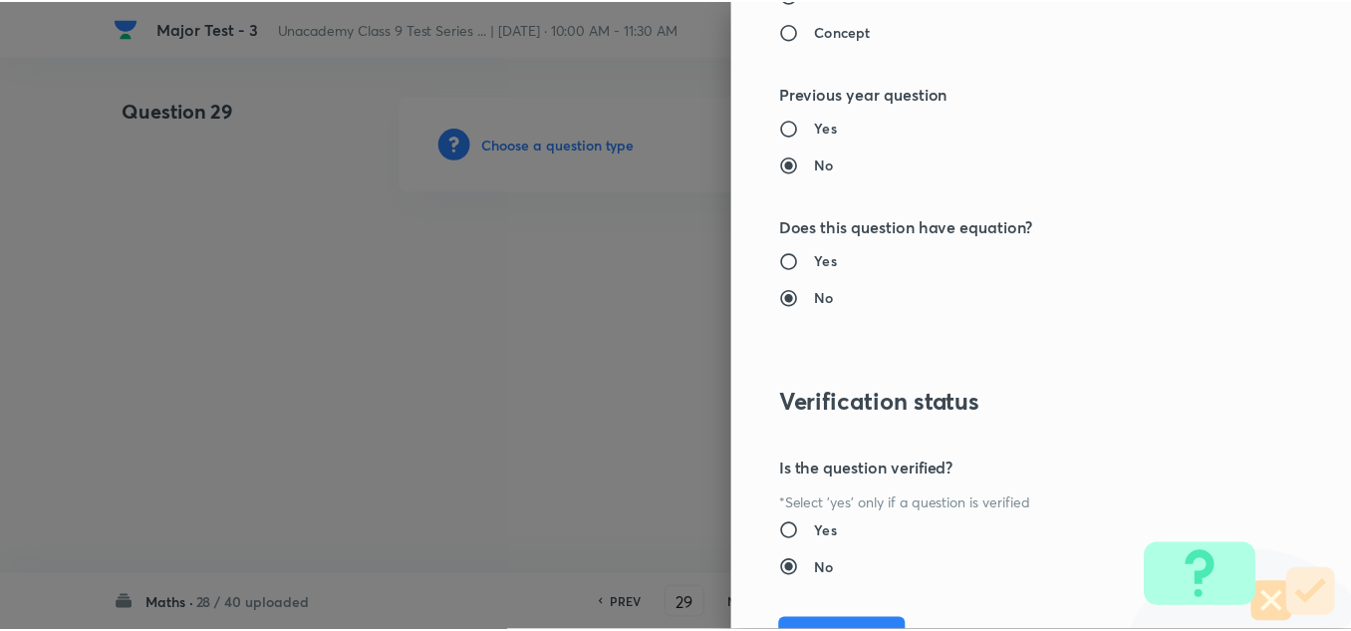
scroll to position [2219, 0]
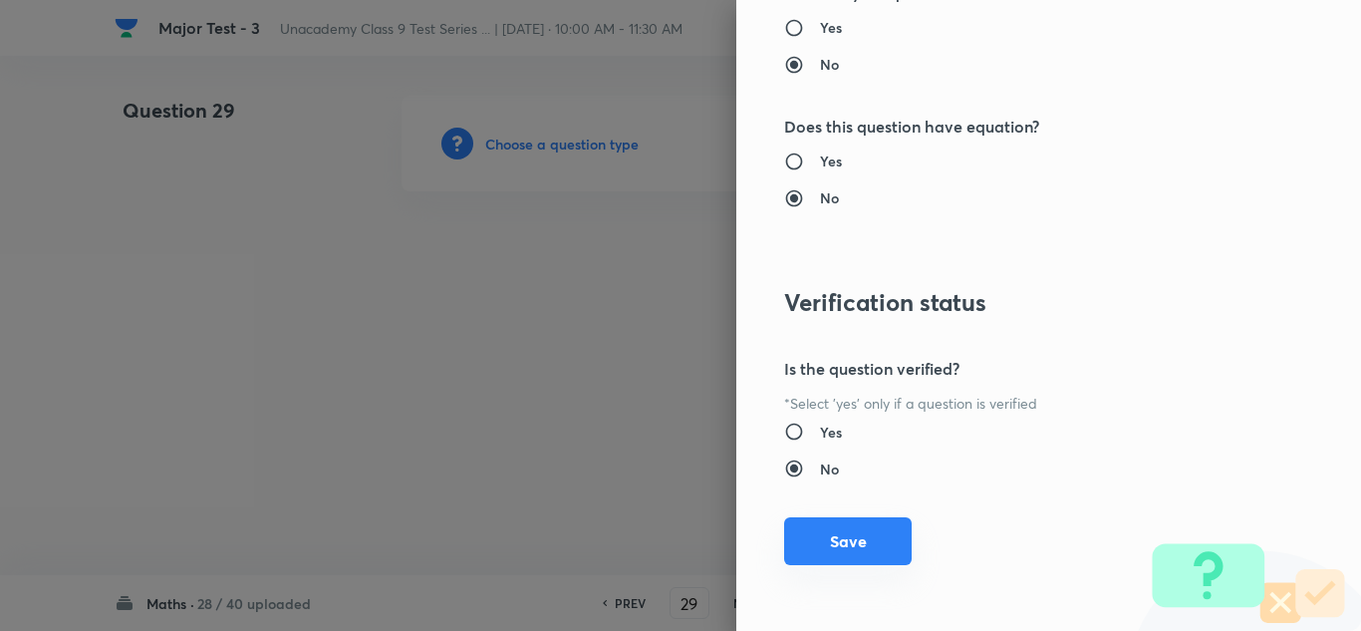
click at [819, 538] on button "Save" at bounding box center [848, 541] width 128 height 48
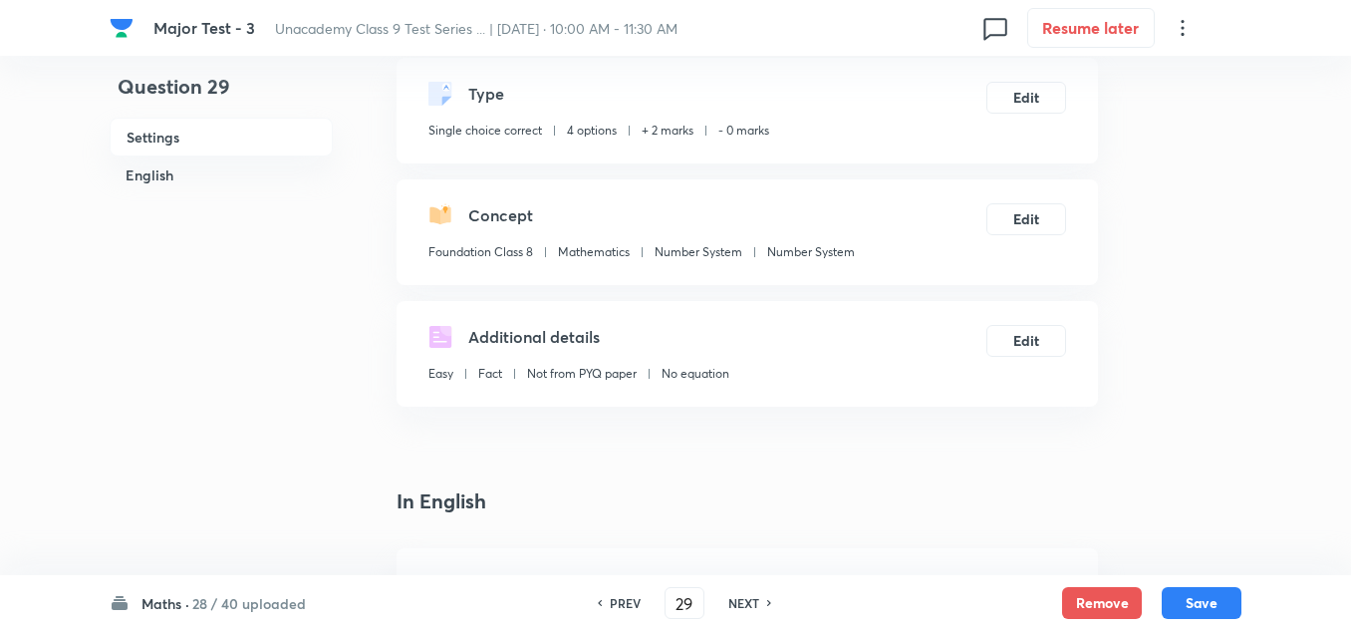
scroll to position [498, 0]
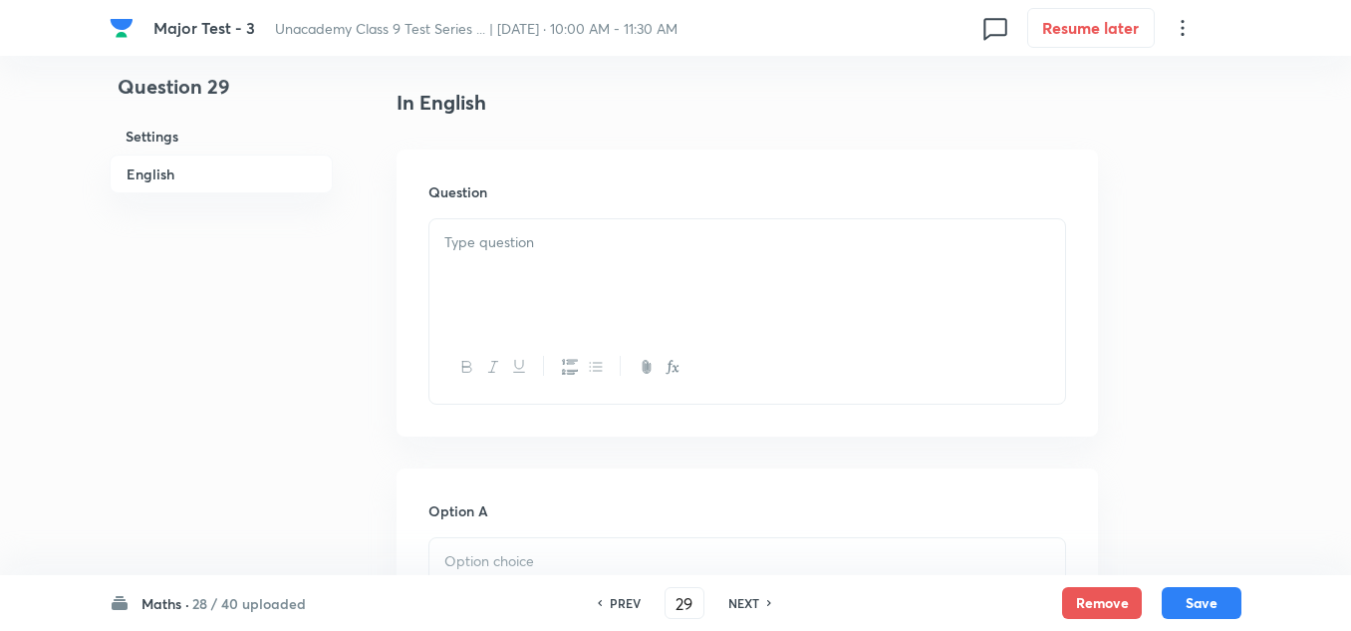
click at [514, 249] on p at bounding box center [747, 242] width 606 height 23
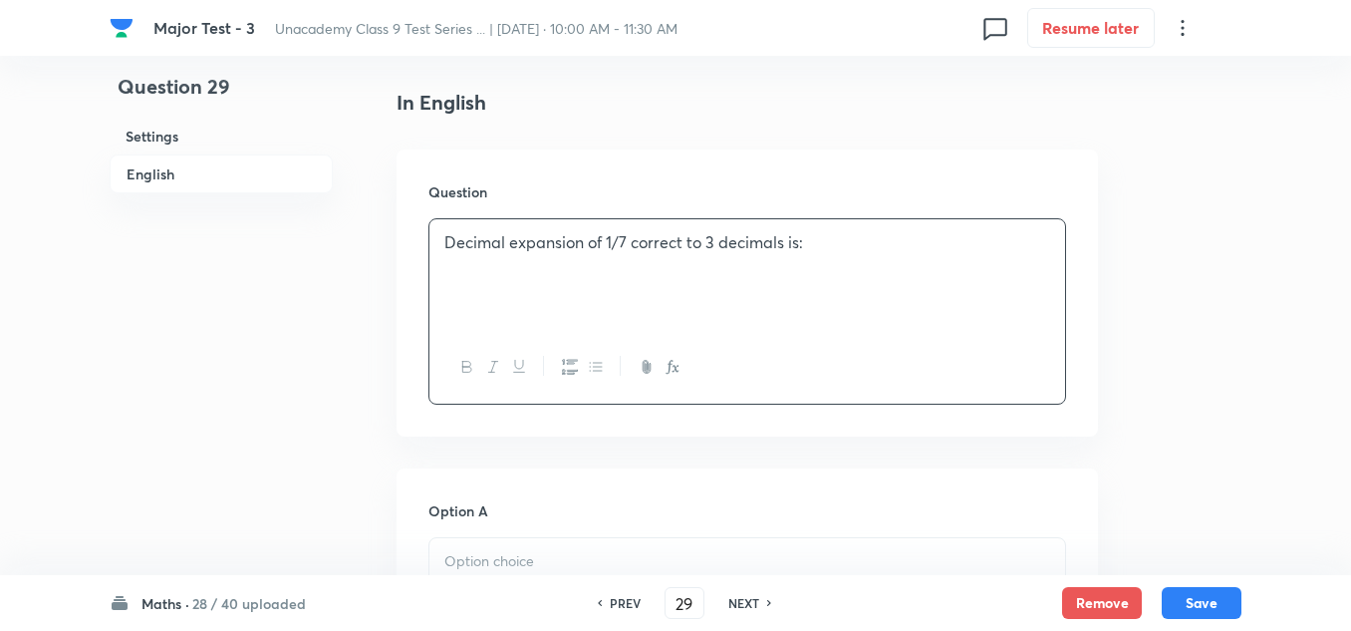
scroll to position [697, 0]
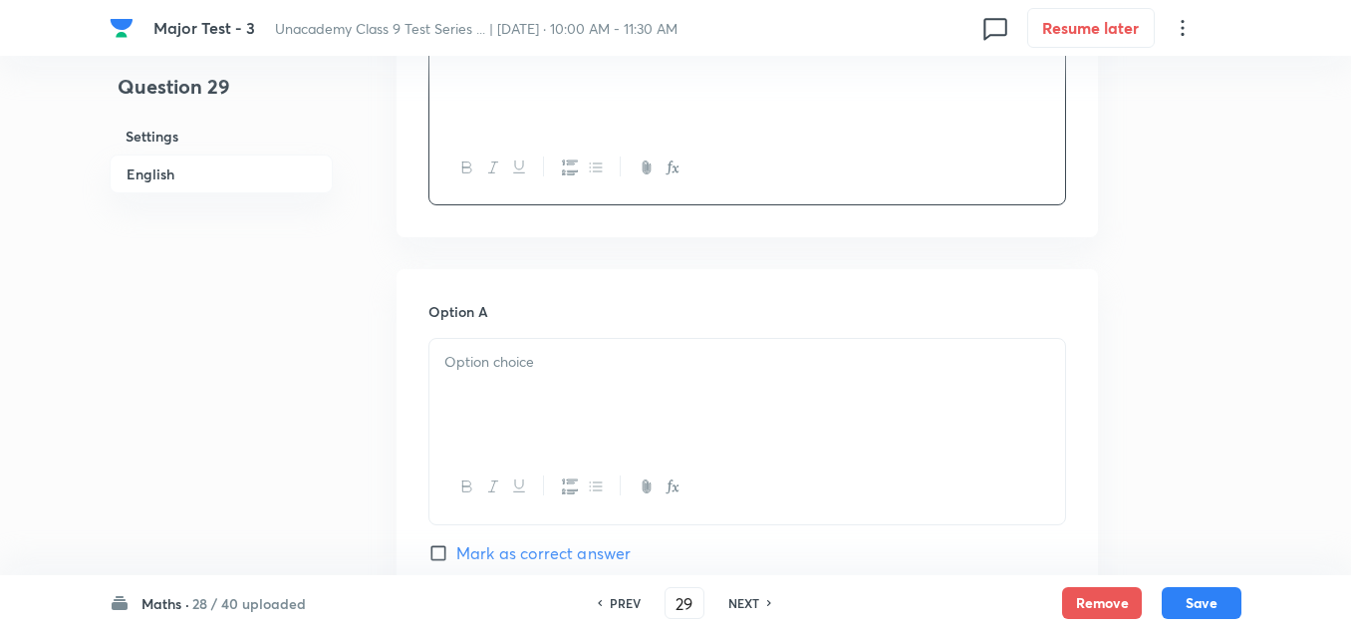
click at [513, 355] on p at bounding box center [747, 362] width 606 height 23
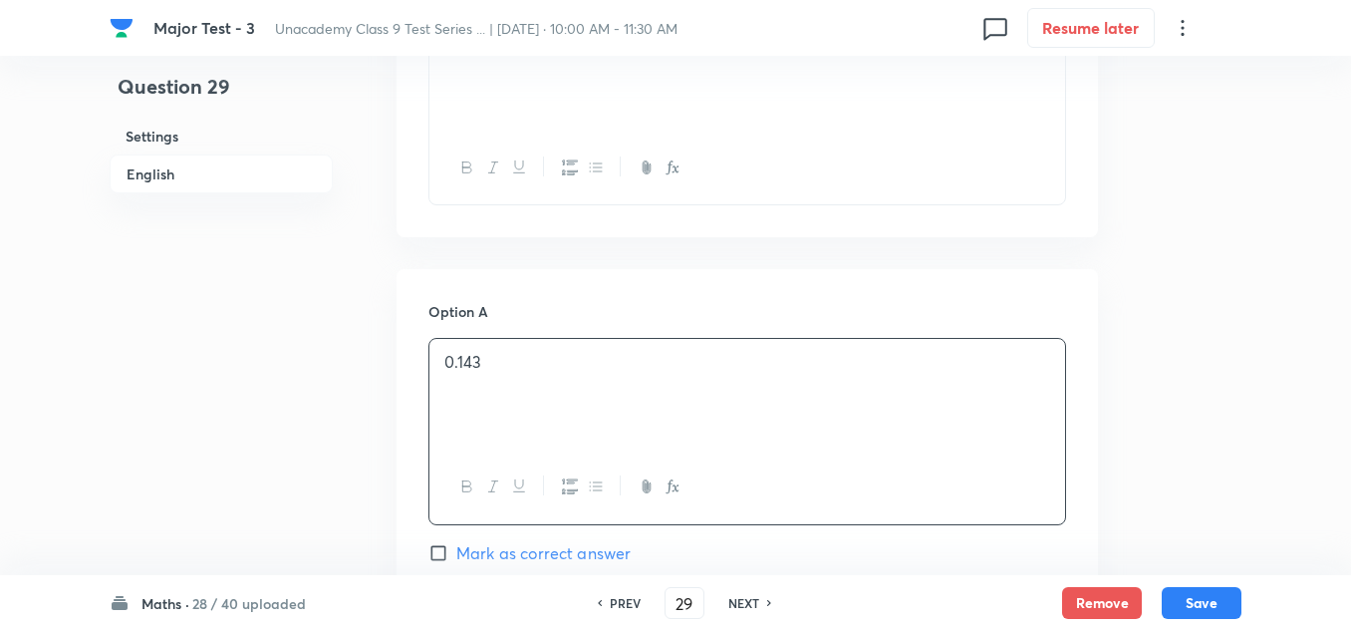
scroll to position [996, 0]
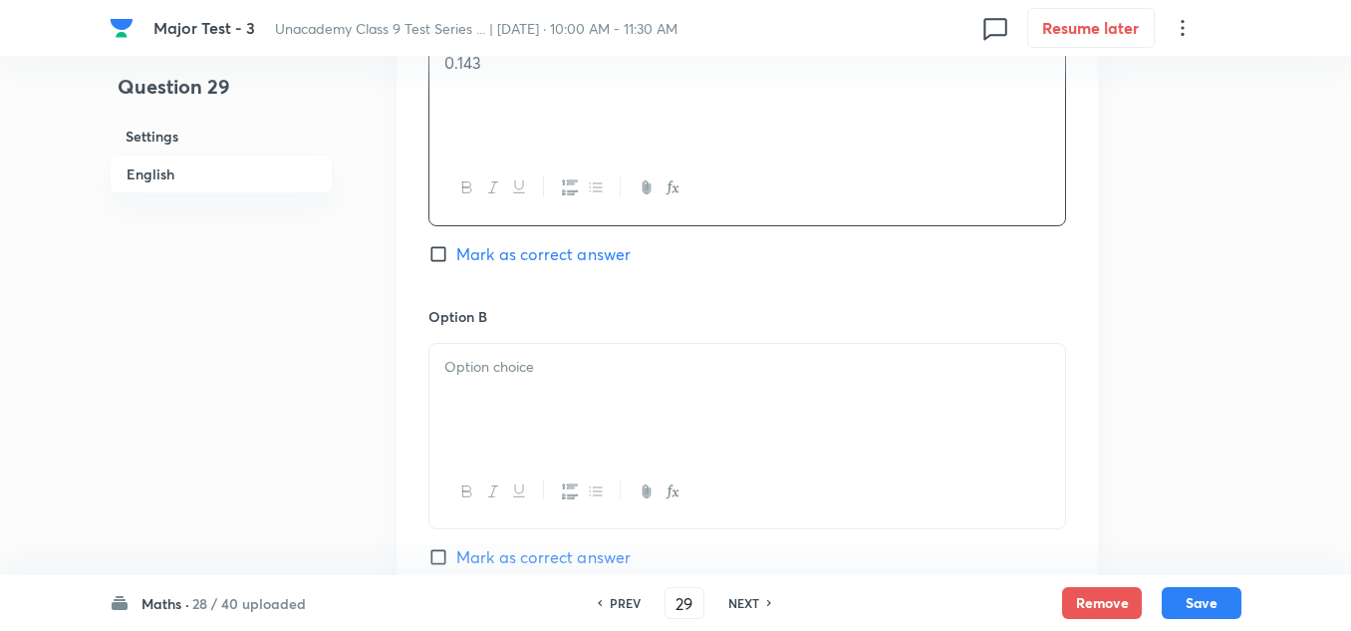
click at [542, 390] on div at bounding box center [747, 400] width 636 height 112
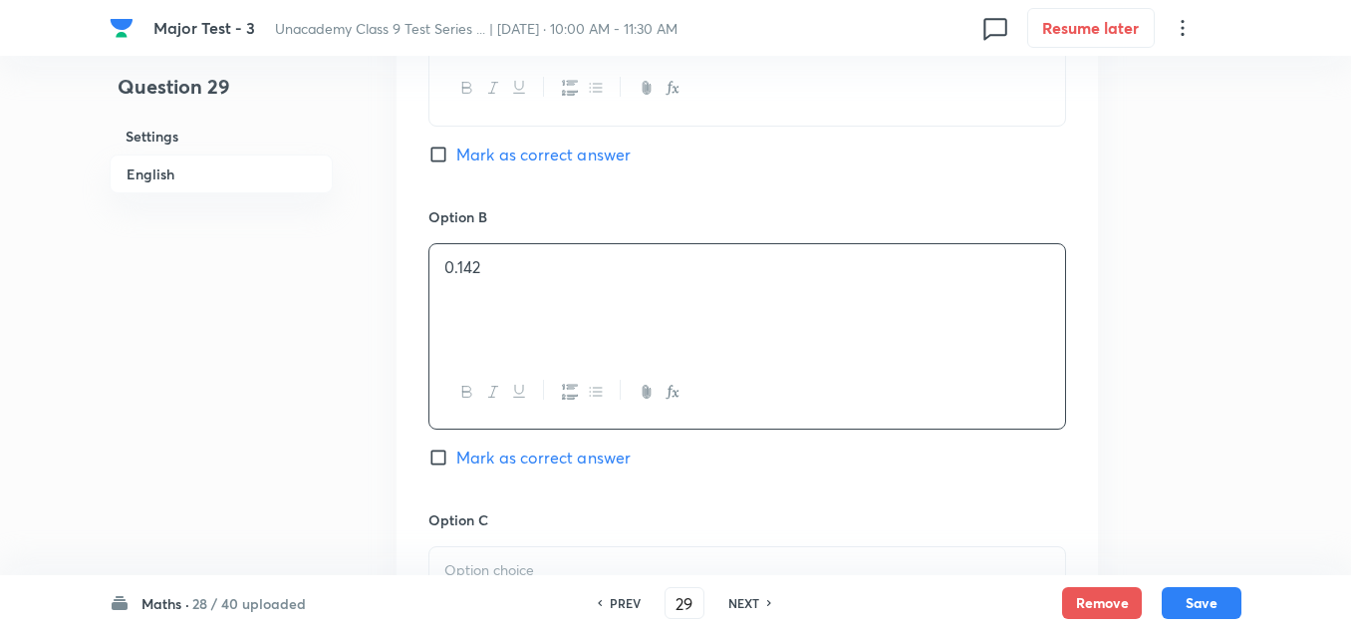
scroll to position [1295, 0]
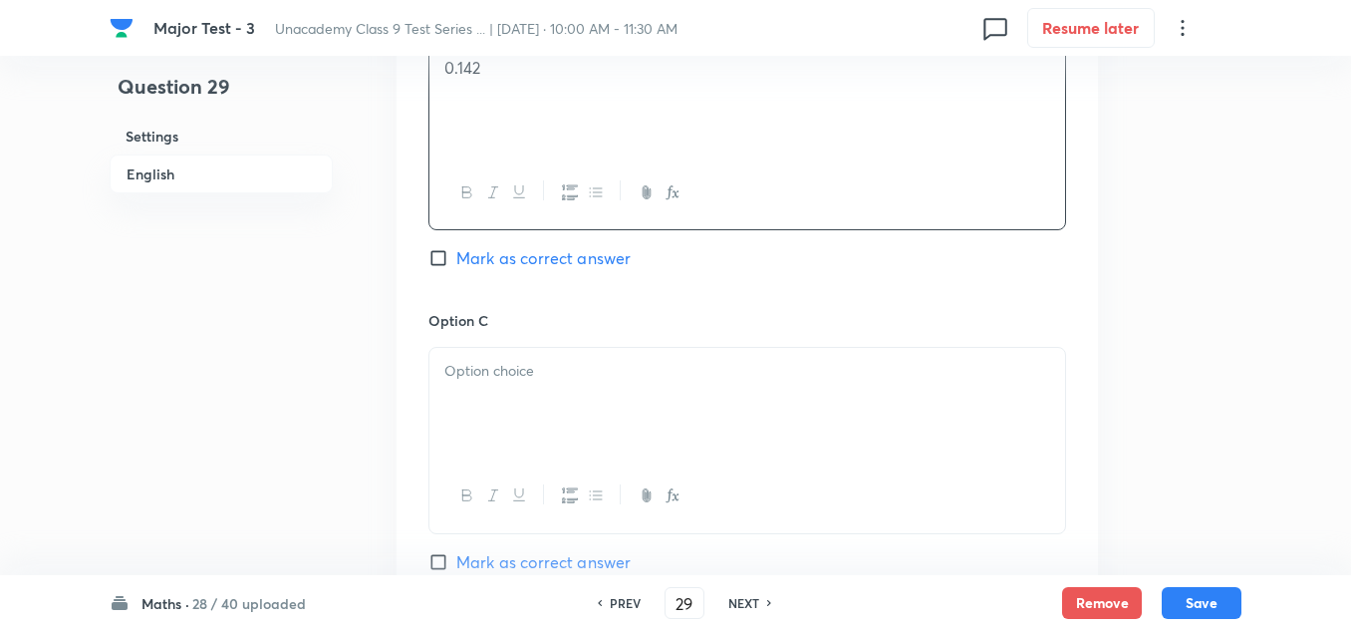
click at [532, 393] on div at bounding box center [747, 404] width 636 height 112
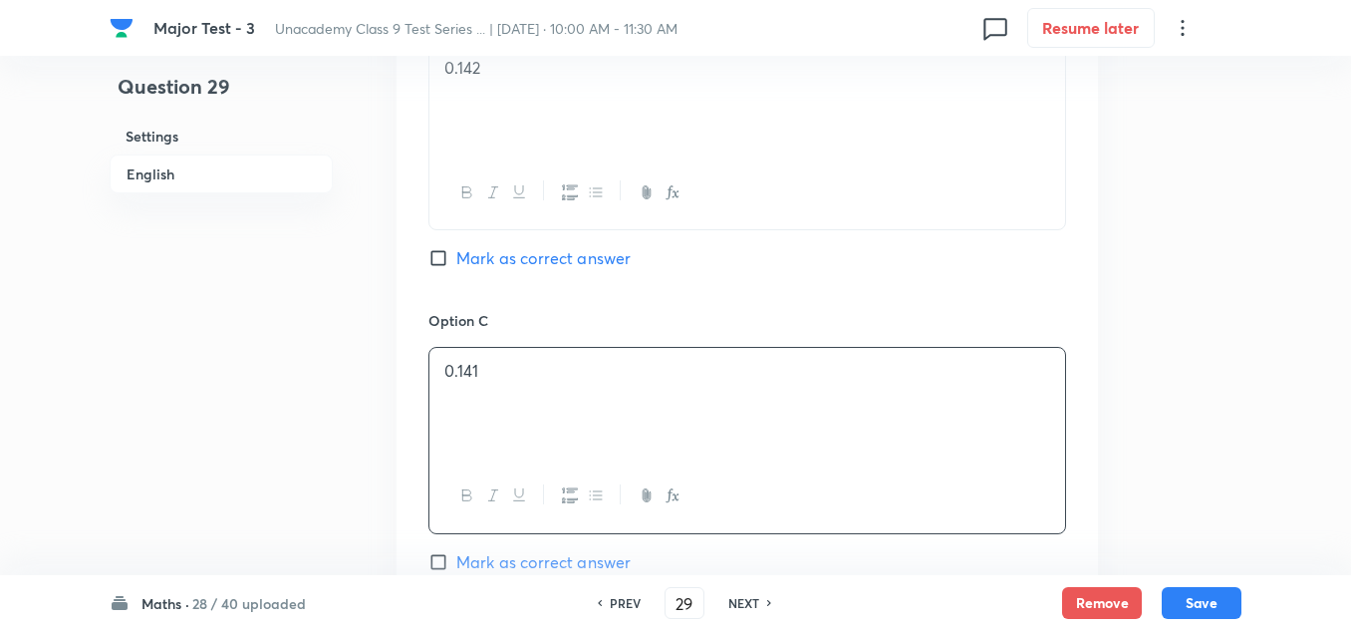
scroll to position [1594, 0]
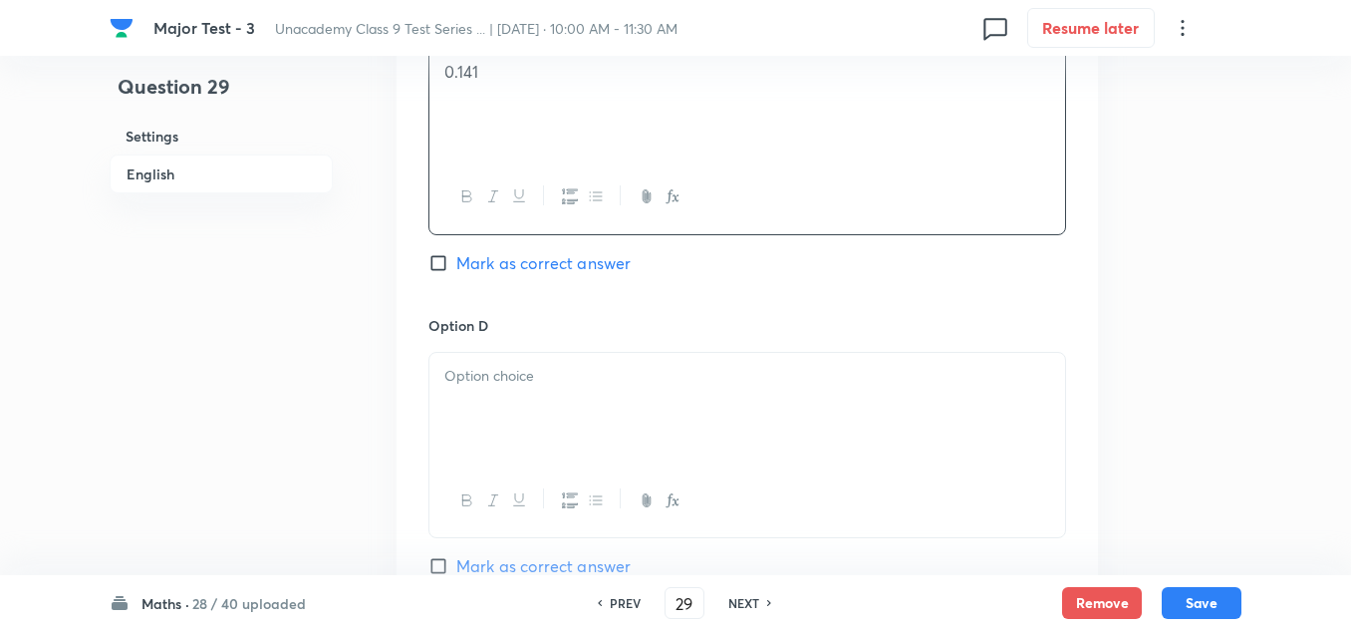
click at [499, 410] on div at bounding box center [747, 409] width 636 height 112
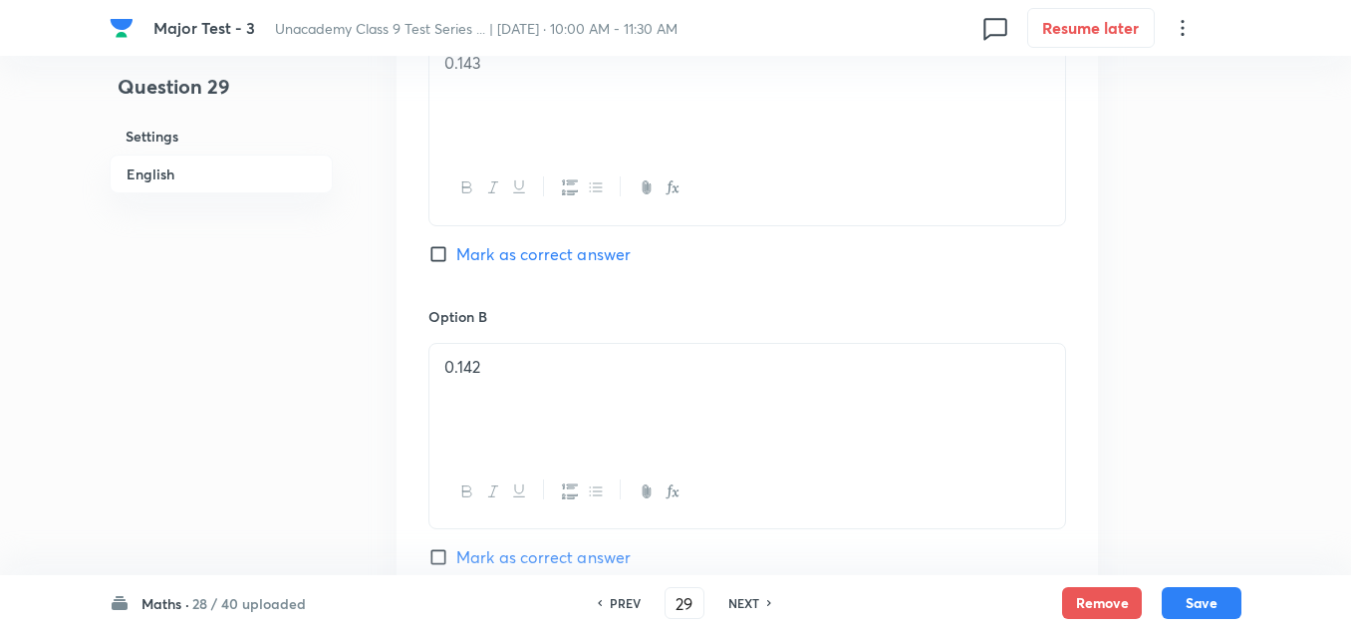
scroll to position [1096, 0]
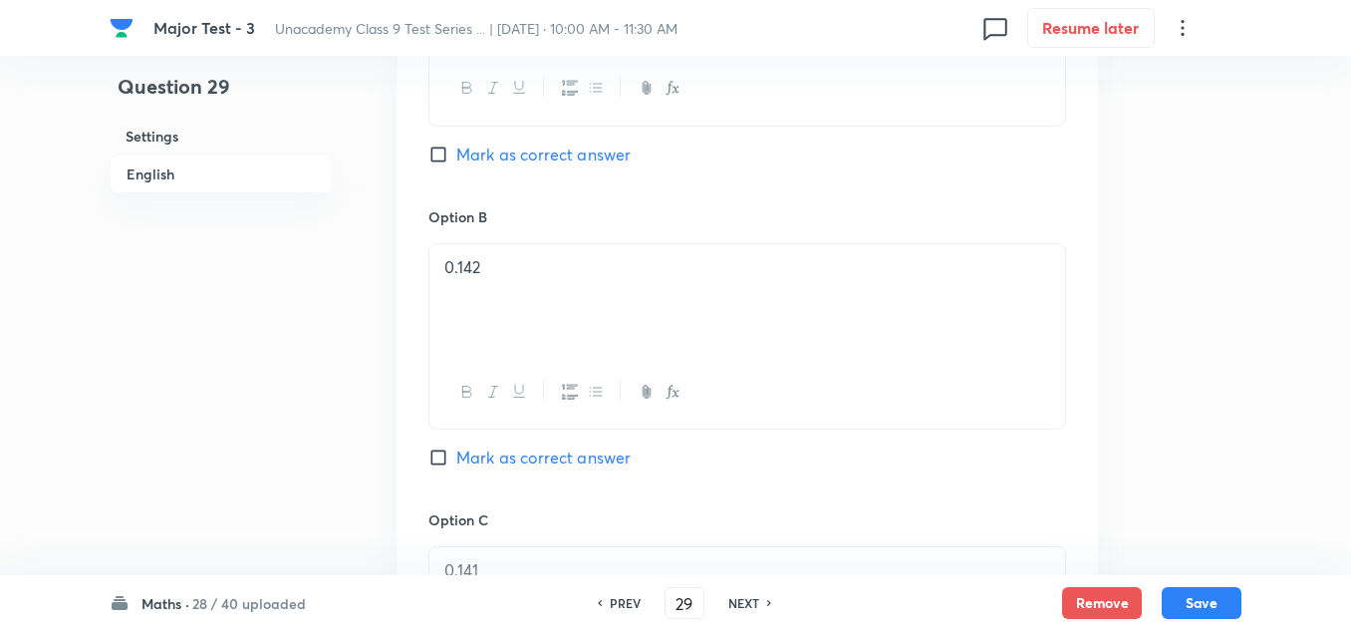
click at [519, 165] on span "Mark as correct answer" at bounding box center [543, 154] width 174 height 24
click at [456, 164] on input "Mark as correct answer" at bounding box center [442, 154] width 28 height 20
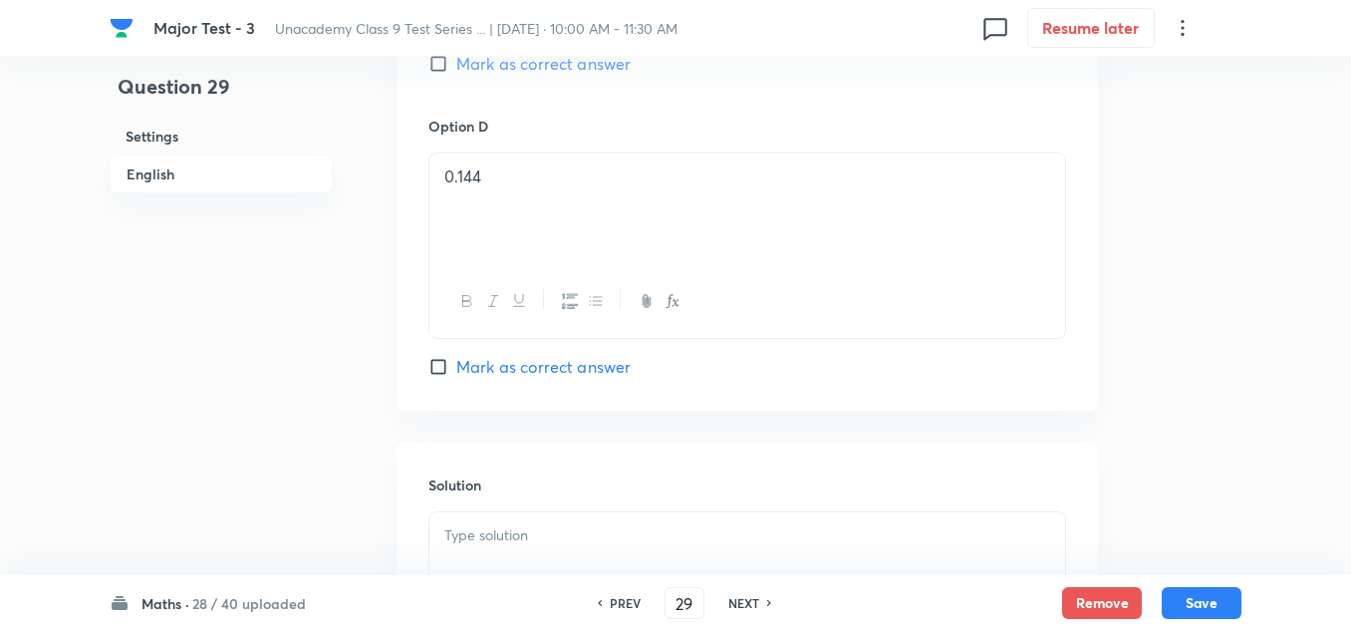
scroll to position [2067, 0]
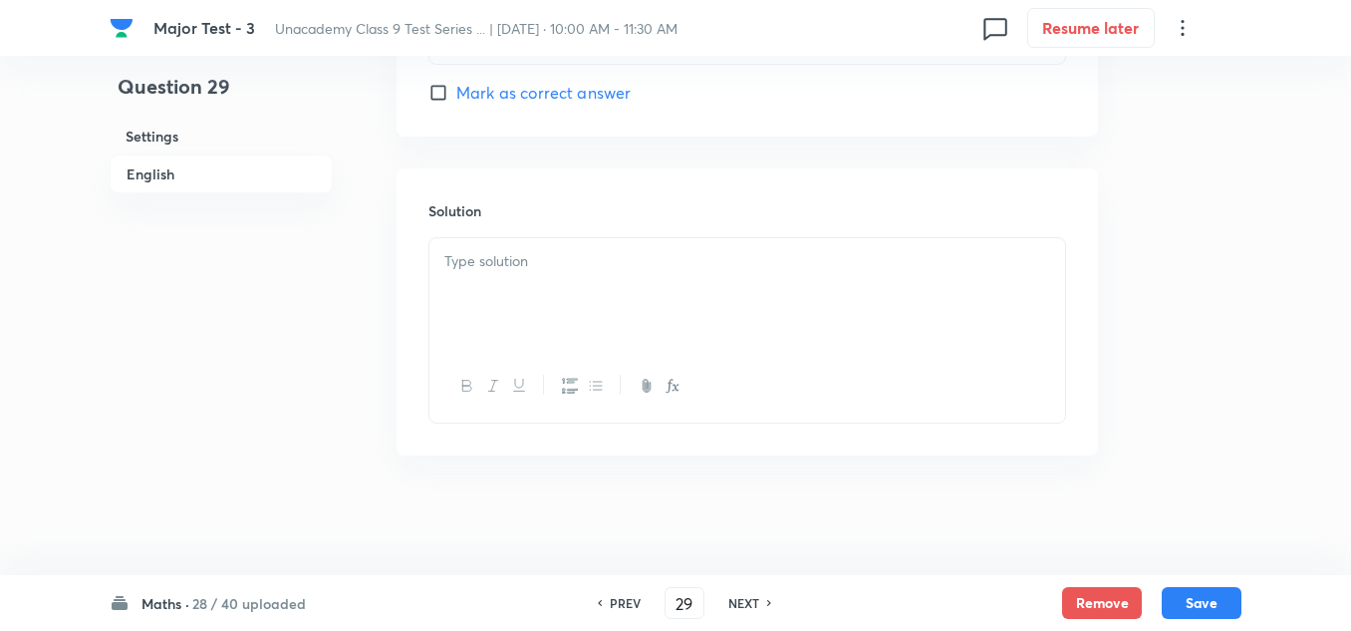
click at [501, 292] on div at bounding box center [747, 294] width 636 height 112
click at [1193, 588] on button "Save" at bounding box center [1202, 601] width 80 height 32
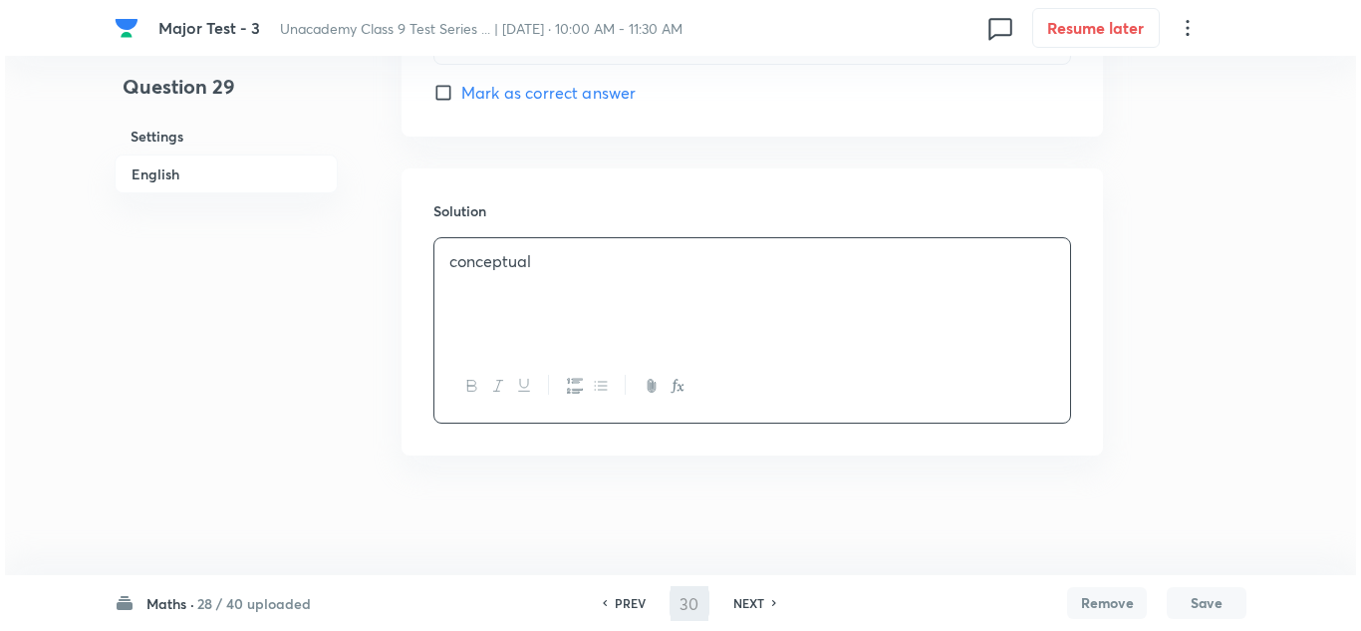
scroll to position [0, 0]
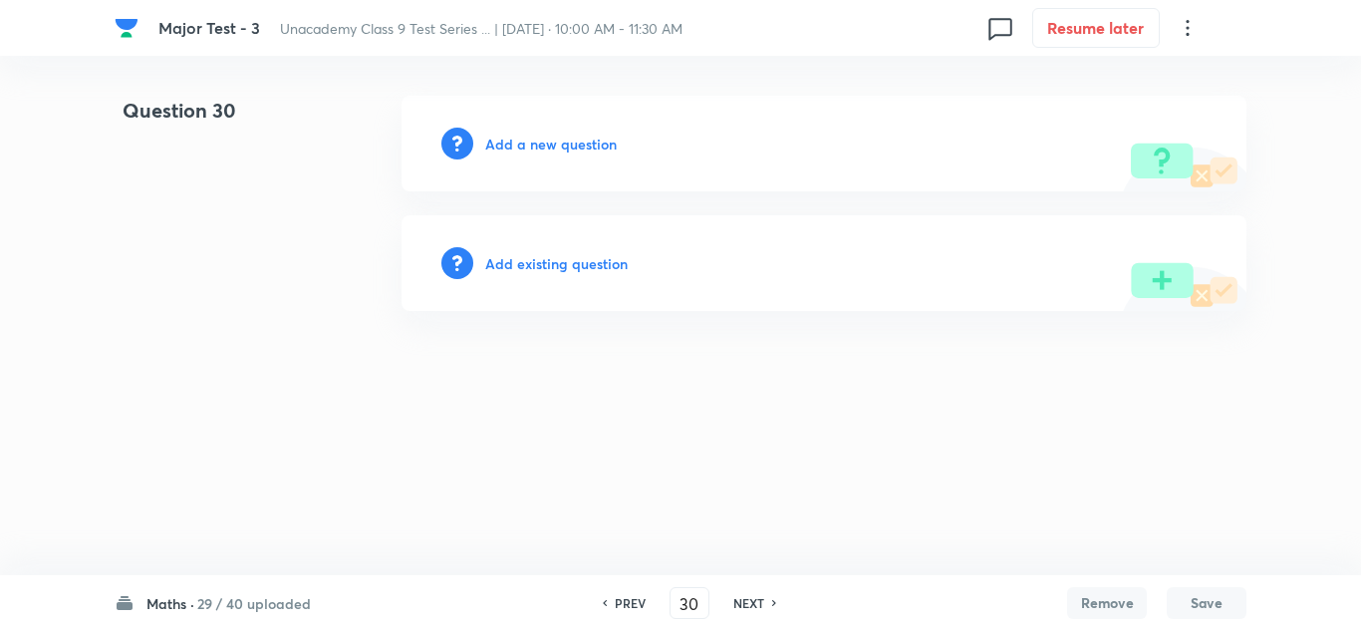
click at [561, 142] on h6 "Add a new question" at bounding box center [551, 144] width 132 height 21
click at [561, 142] on h6 "Choose a question type" at bounding box center [561, 144] width 153 height 21
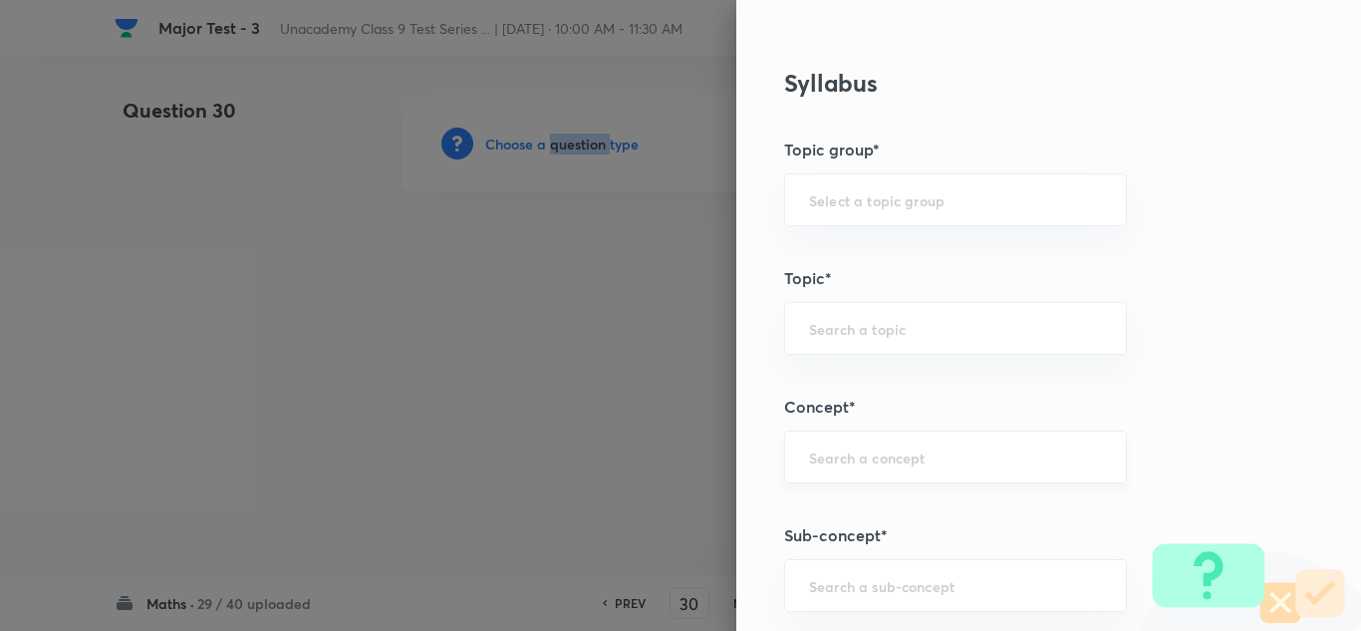
scroll to position [1196, 0]
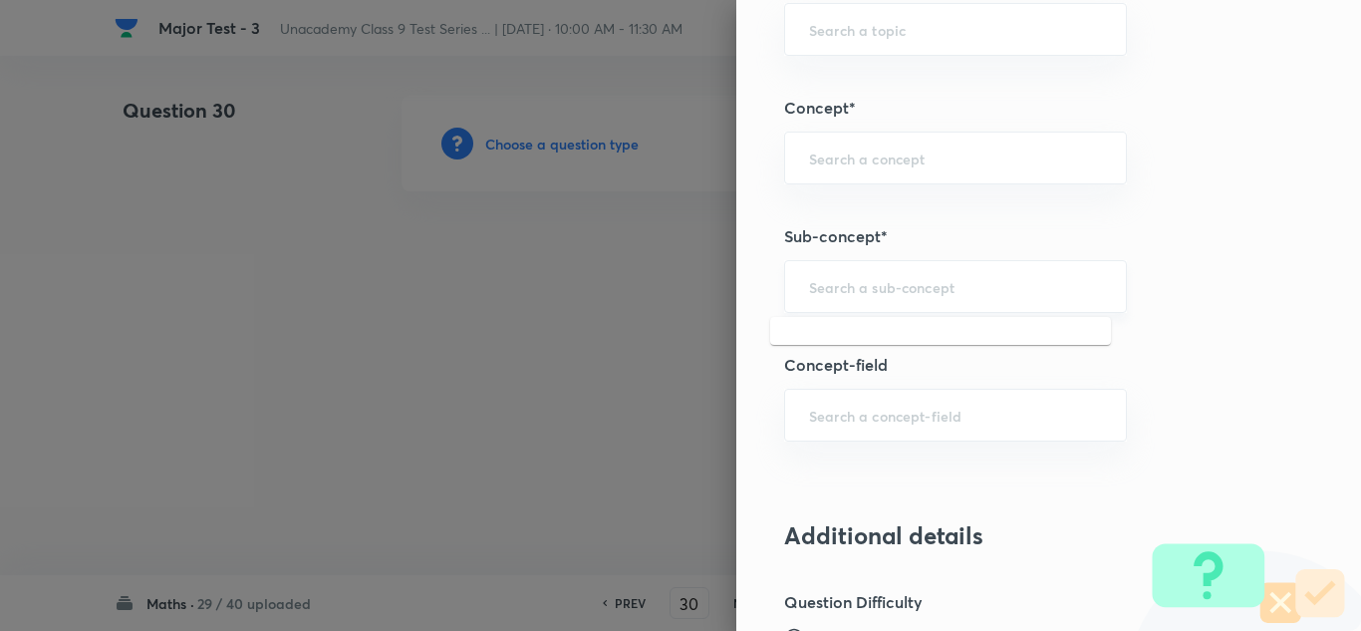
click at [869, 284] on input "text" at bounding box center [955, 286] width 293 height 19
paste input "Polynomials"
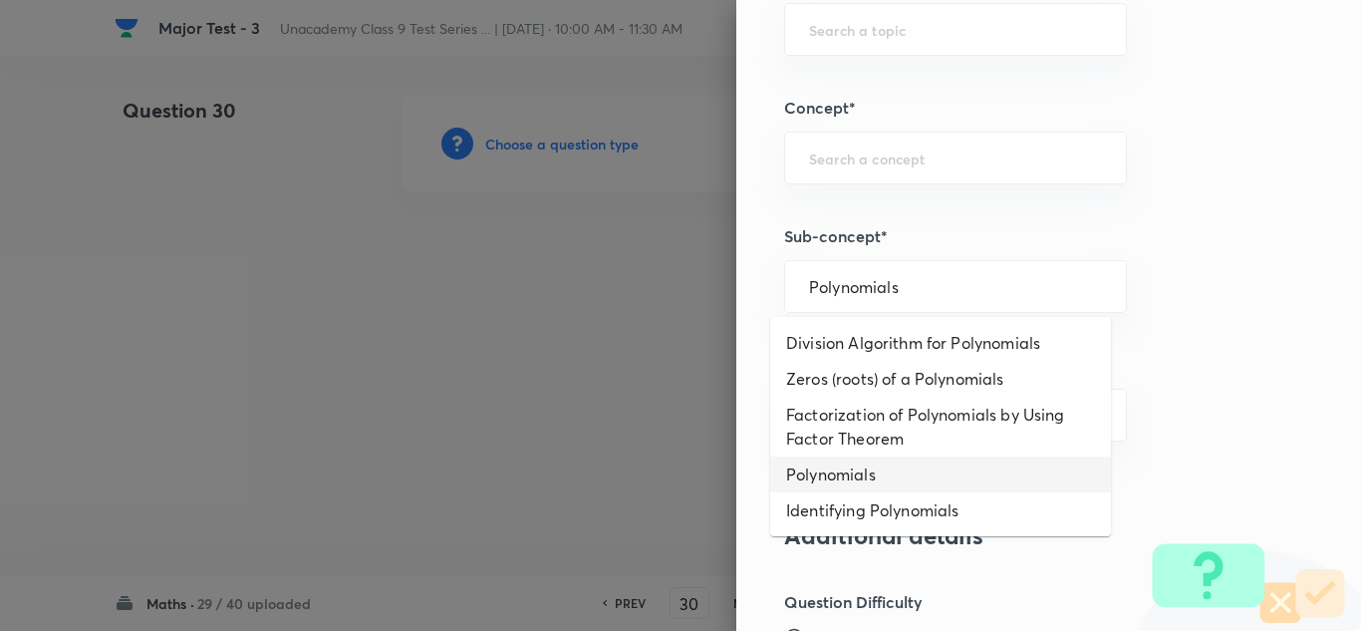
click at [828, 470] on li "Polynomials" at bounding box center [940, 474] width 341 height 36
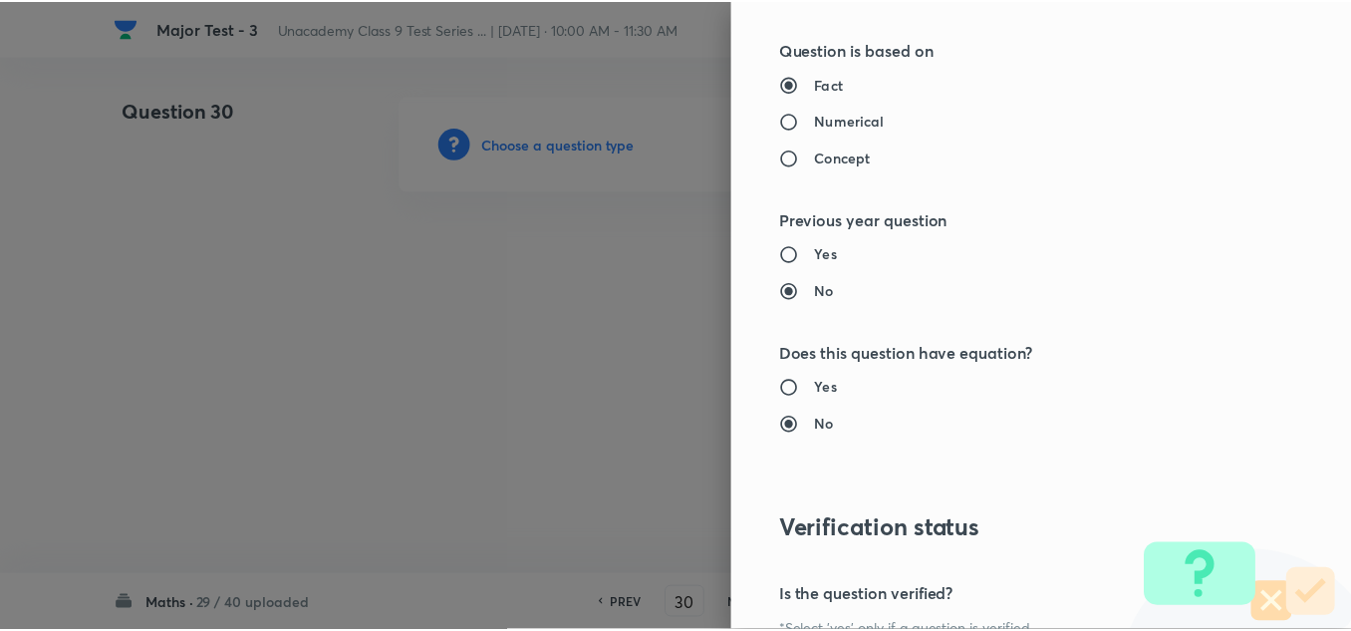
scroll to position [2192, 0]
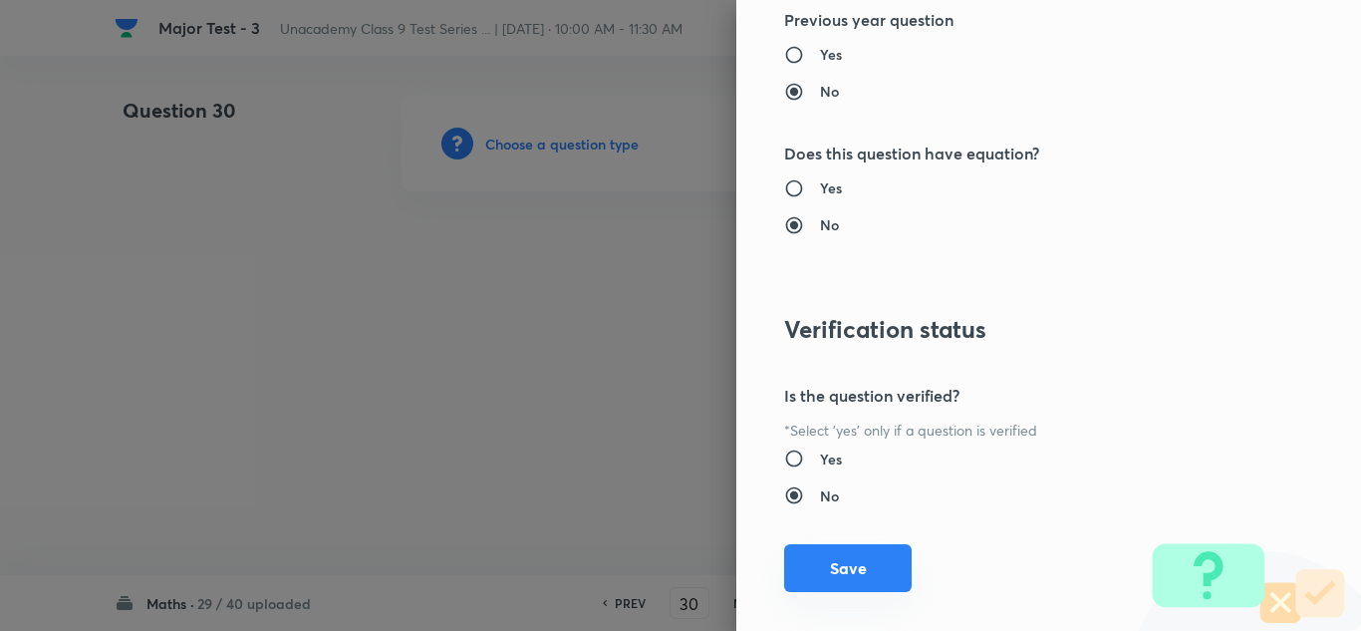
click at [876, 559] on button "Save" at bounding box center [848, 568] width 128 height 48
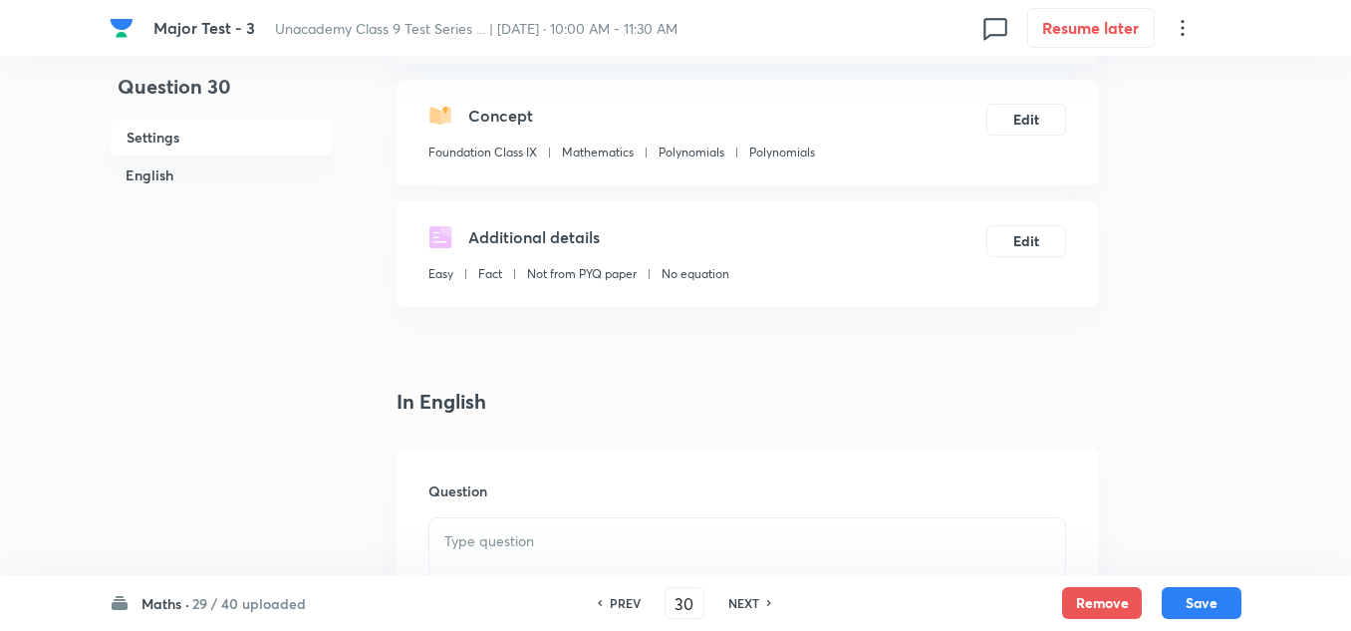
scroll to position [498, 0]
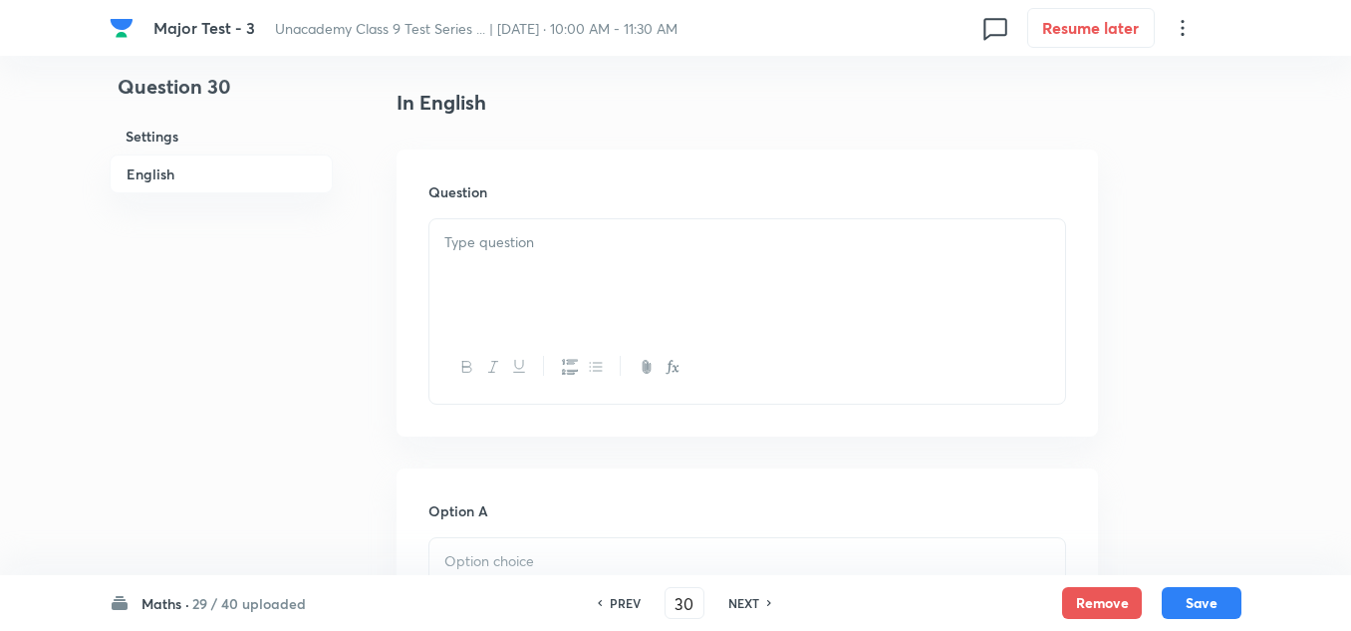
click at [559, 263] on div at bounding box center [747, 275] width 636 height 112
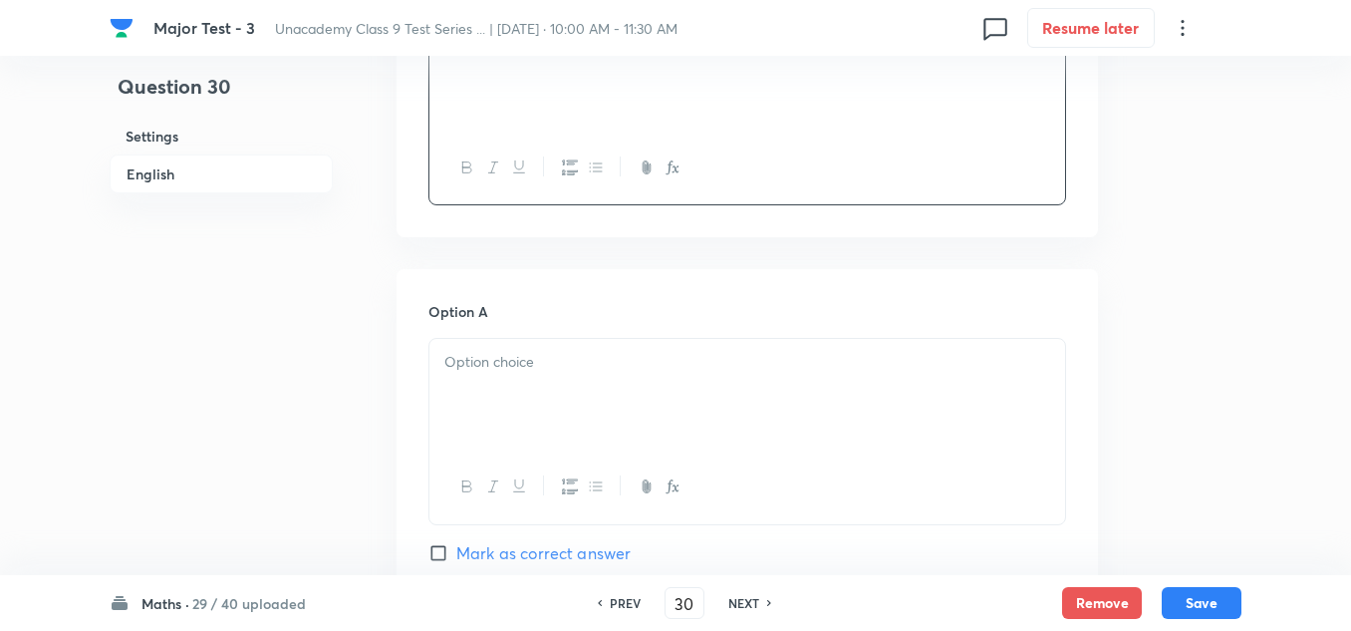
scroll to position [797, 0]
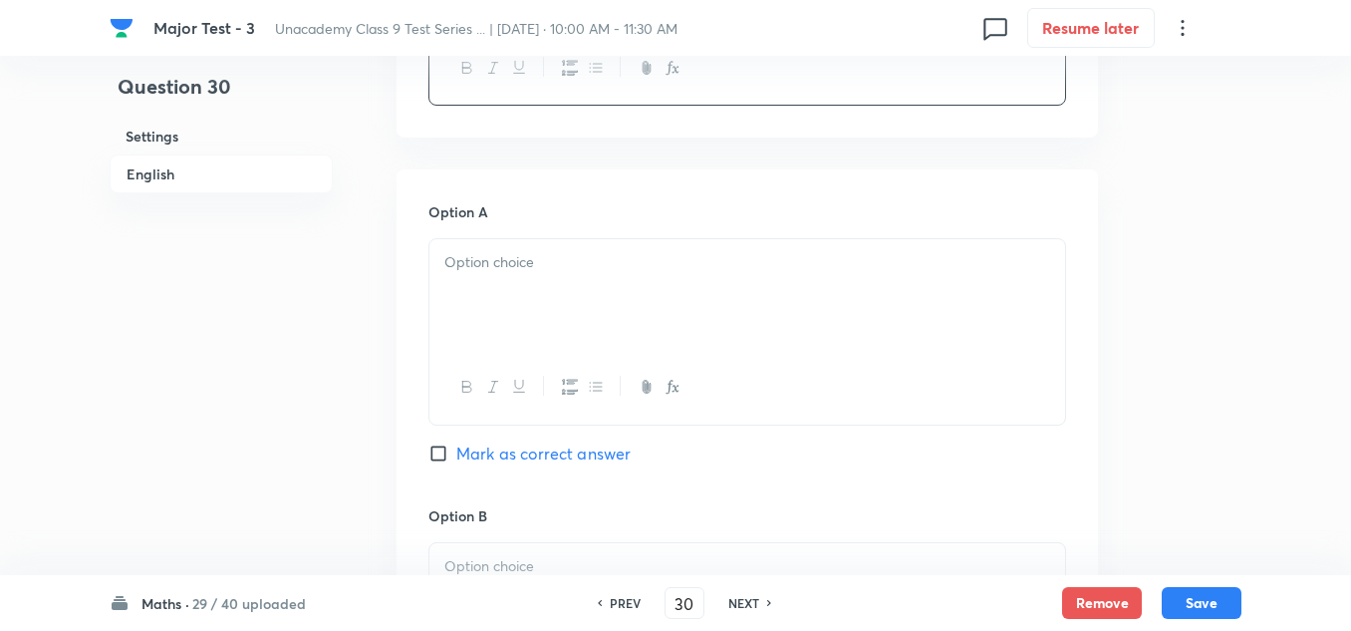
click at [523, 322] on div at bounding box center [747, 295] width 636 height 112
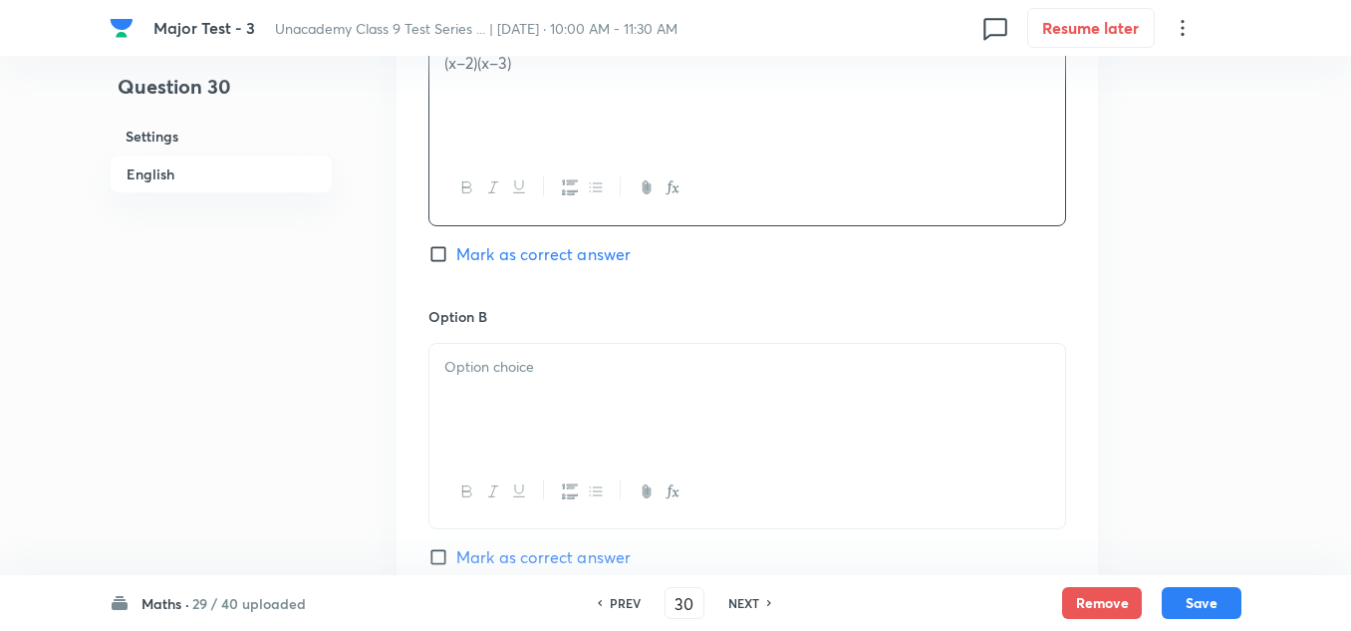
scroll to position [1096, 0]
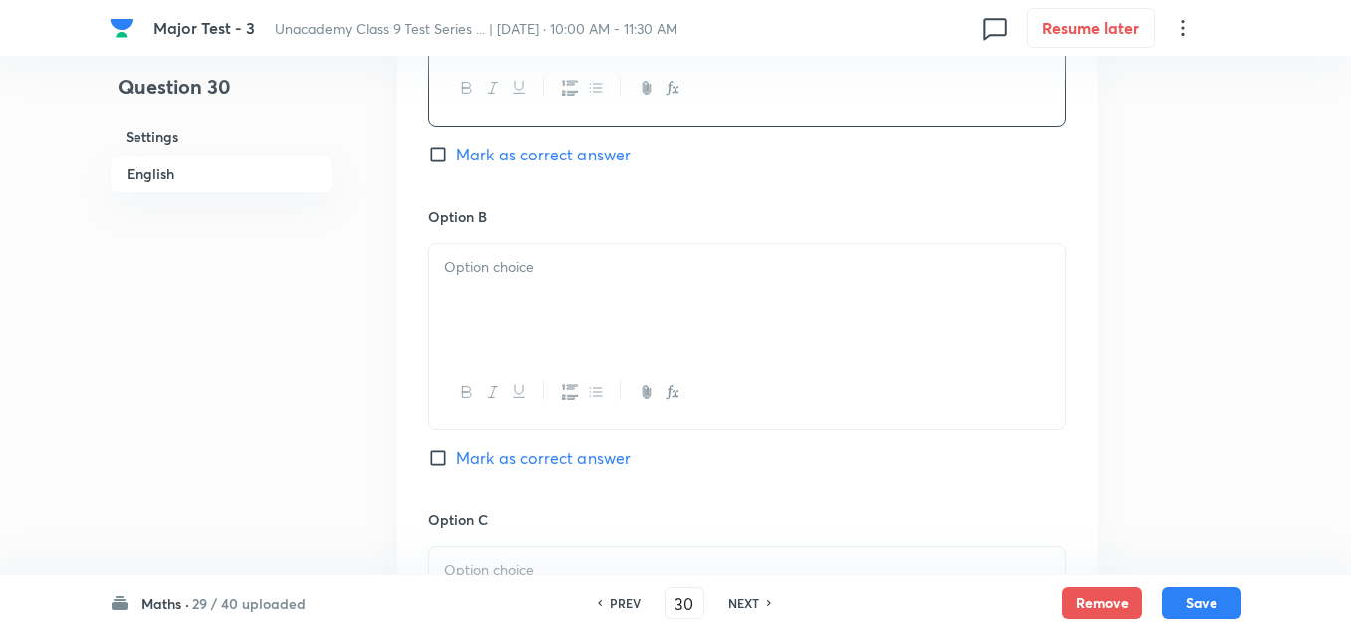
click at [545, 310] on div at bounding box center [747, 300] width 636 height 112
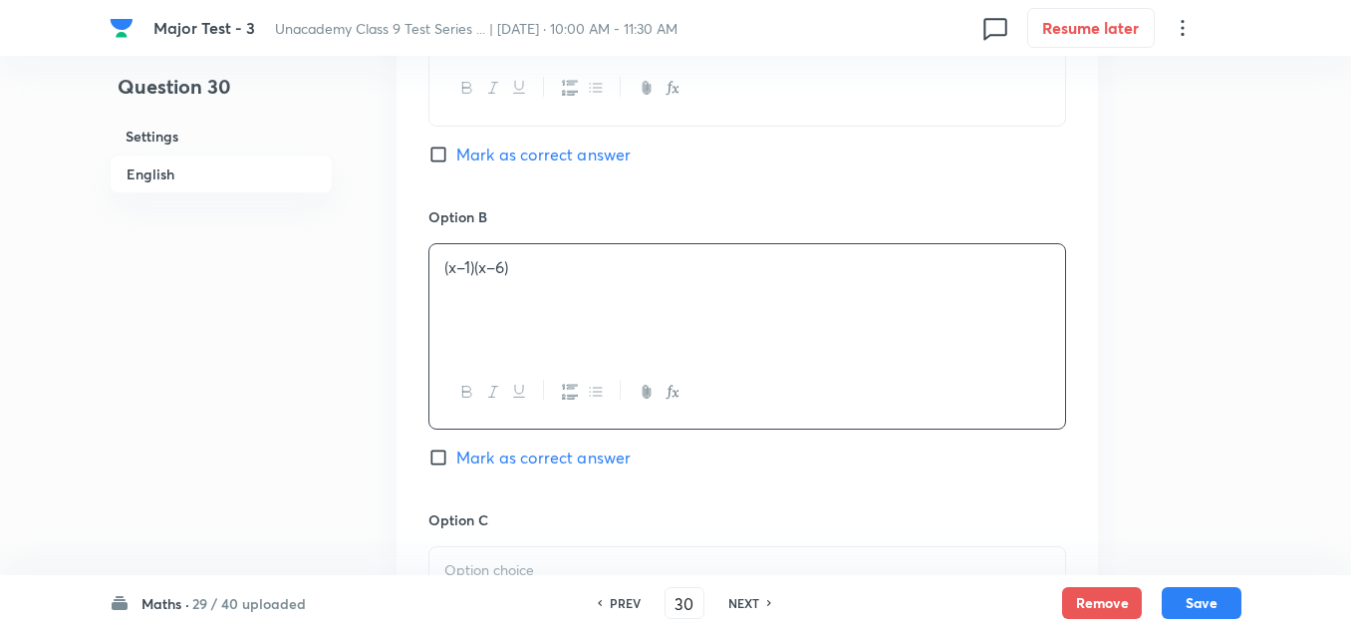
scroll to position [1295, 0]
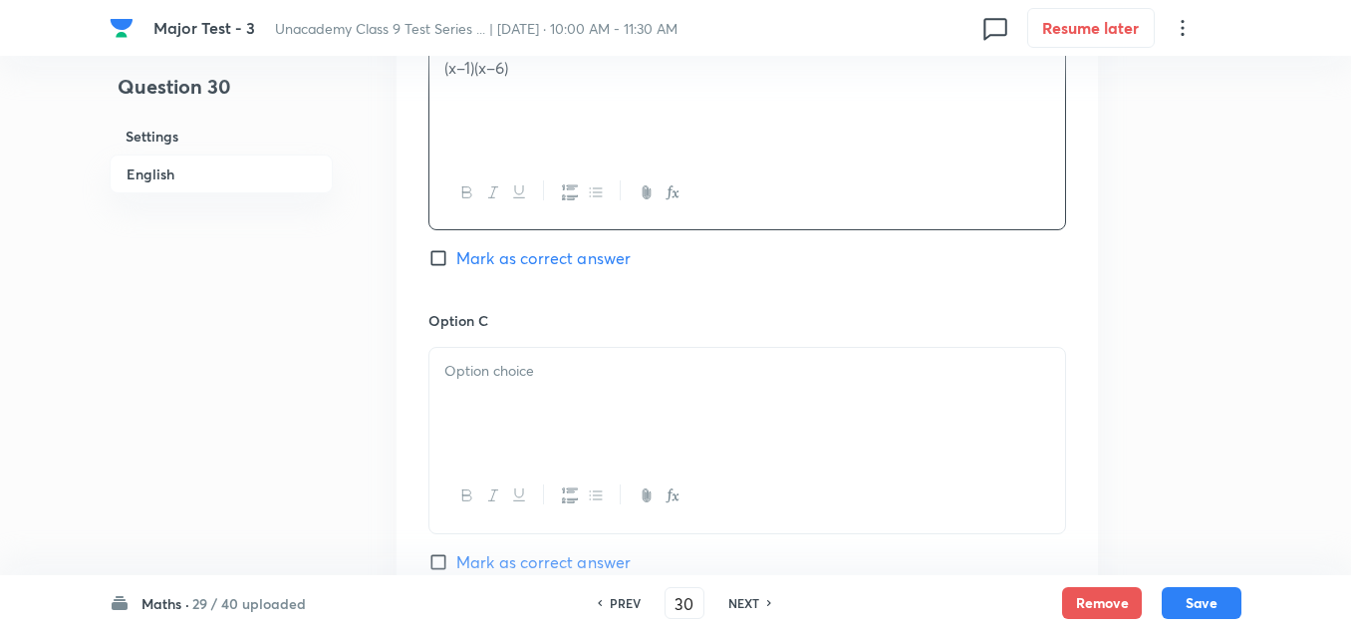
click at [550, 376] on p at bounding box center [747, 371] width 606 height 23
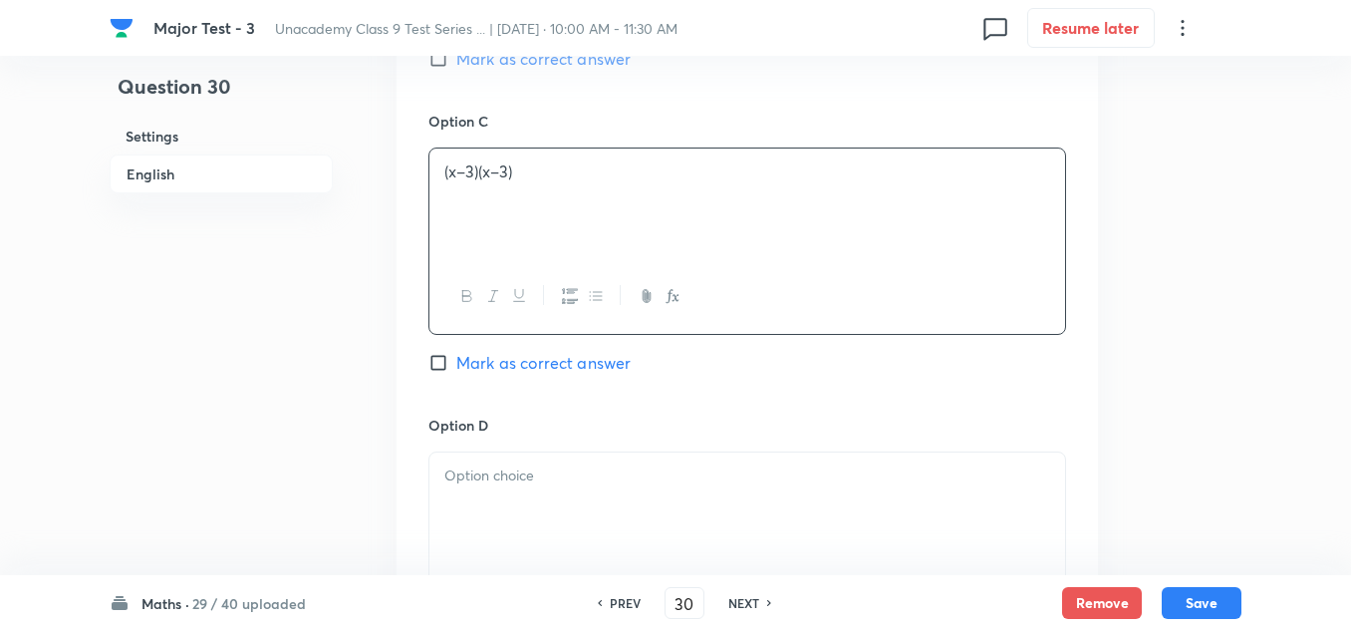
scroll to position [1594, 0]
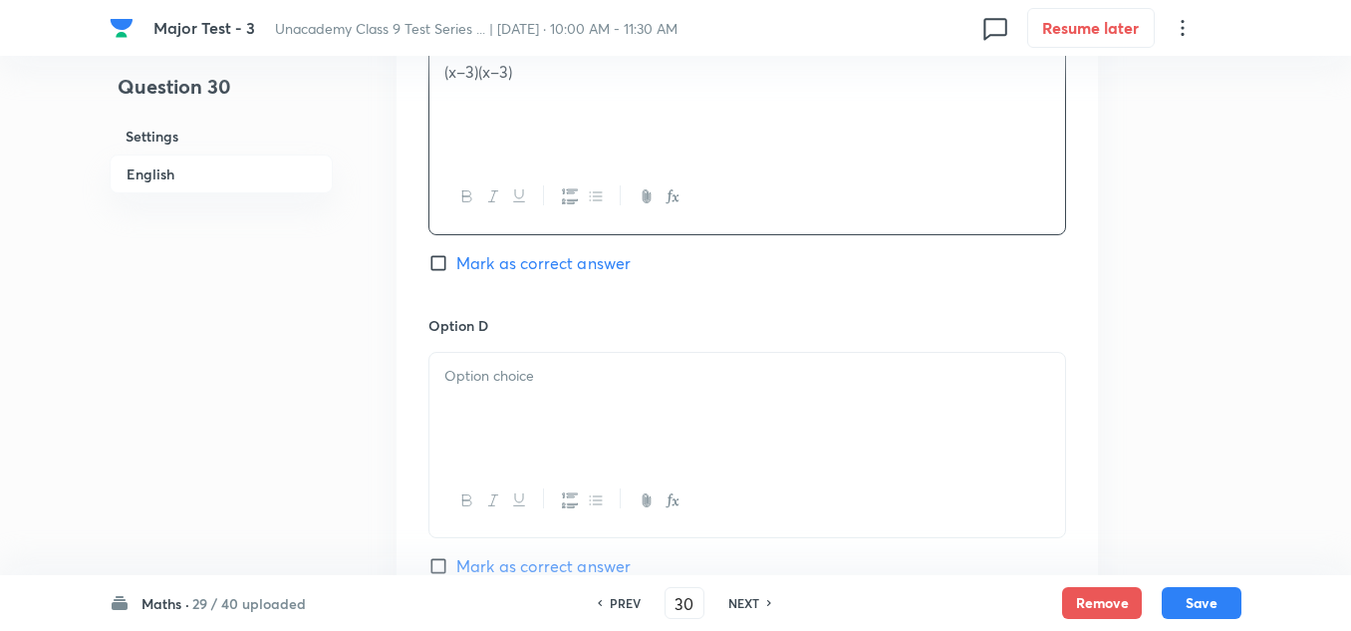
click at [528, 386] on p at bounding box center [747, 376] width 606 height 23
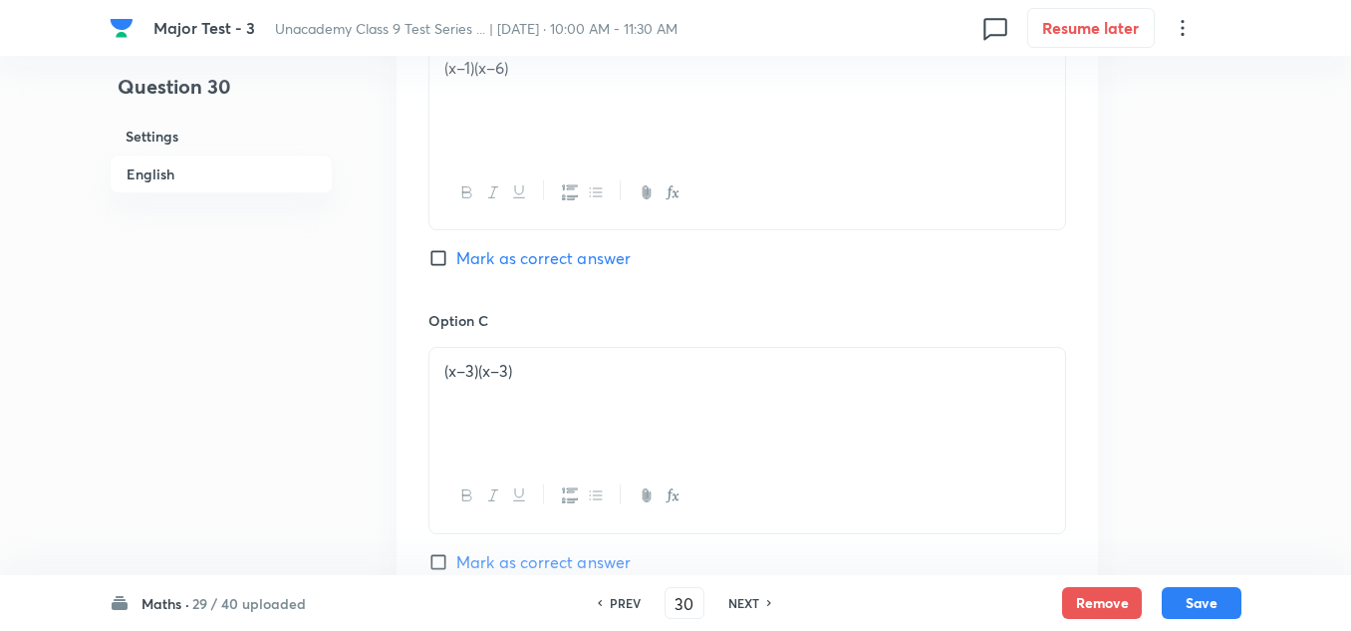
scroll to position [897, 0]
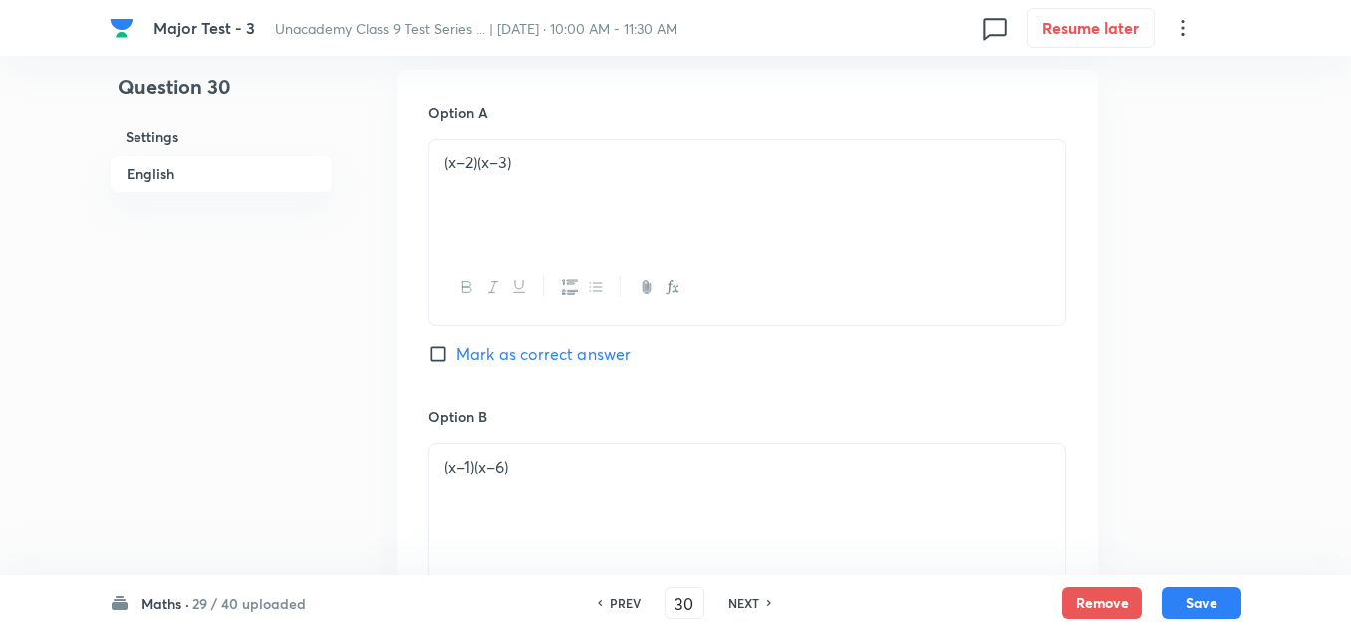
click at [506, 358] on span "Mark as correct answer" at bounding box center [543, 354] width 174 height 24
click at [456, 358] on input "Mark as correct answer" at bounding box center [442, 354] width 28 height 20
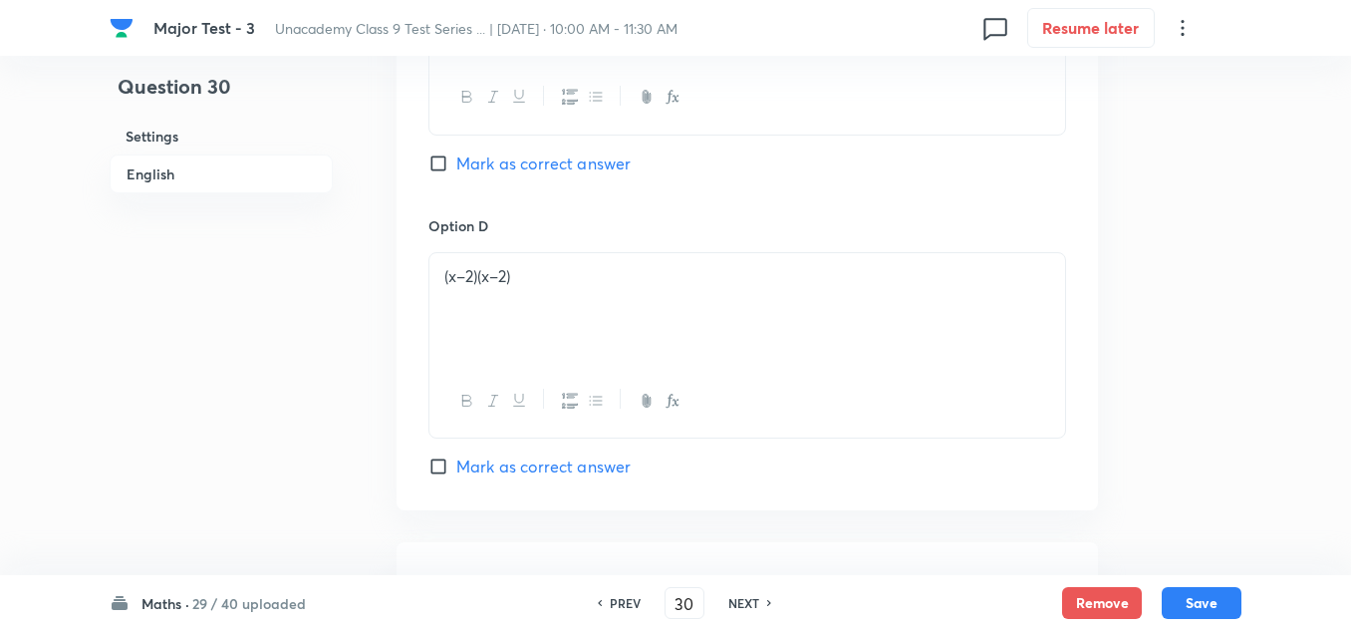
scroll to position [1893, 0]
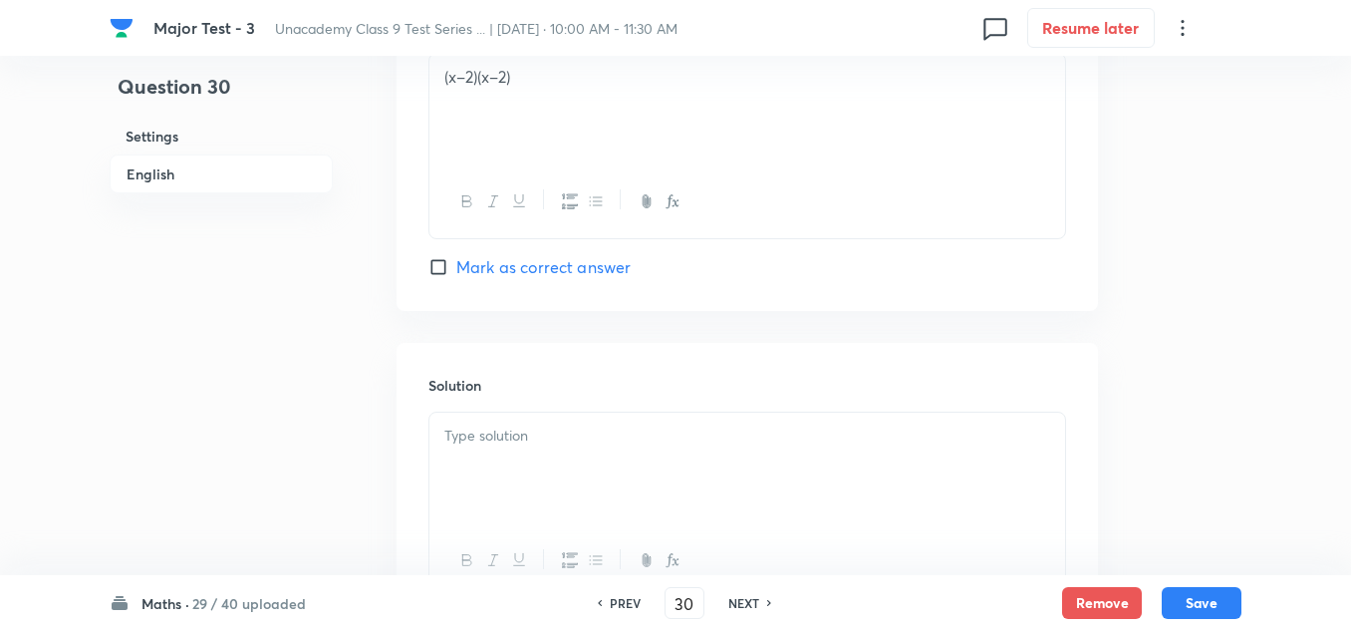
click at [491, 446] on p at bounding box center [747, 435] width 606 height 23
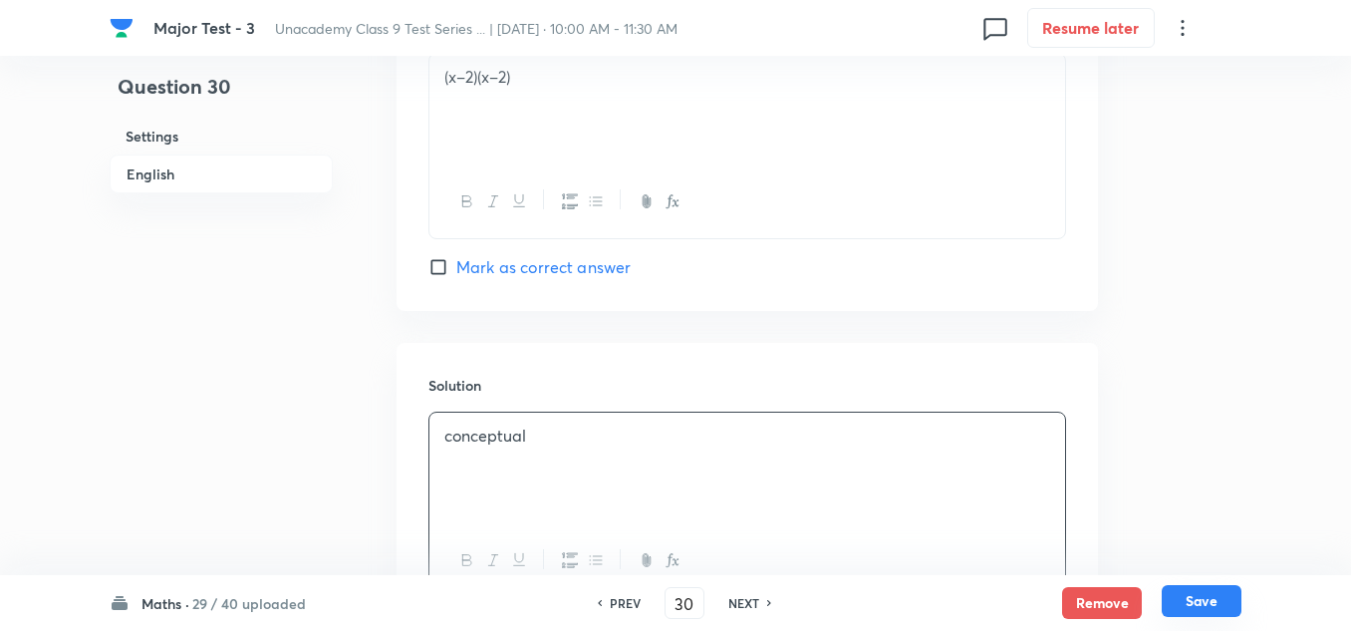
click at [1221, 604] on button "Save" at bounding box center [1202, 601] width 80 height 32
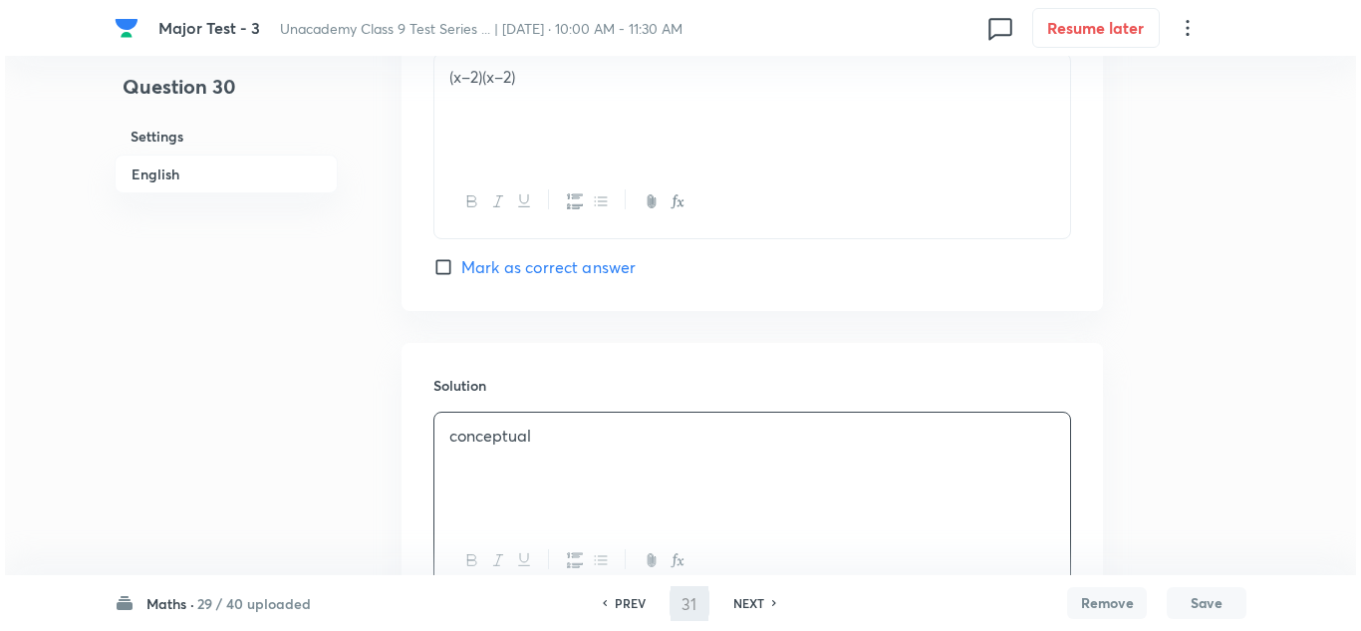
scroll to position [0, 0]
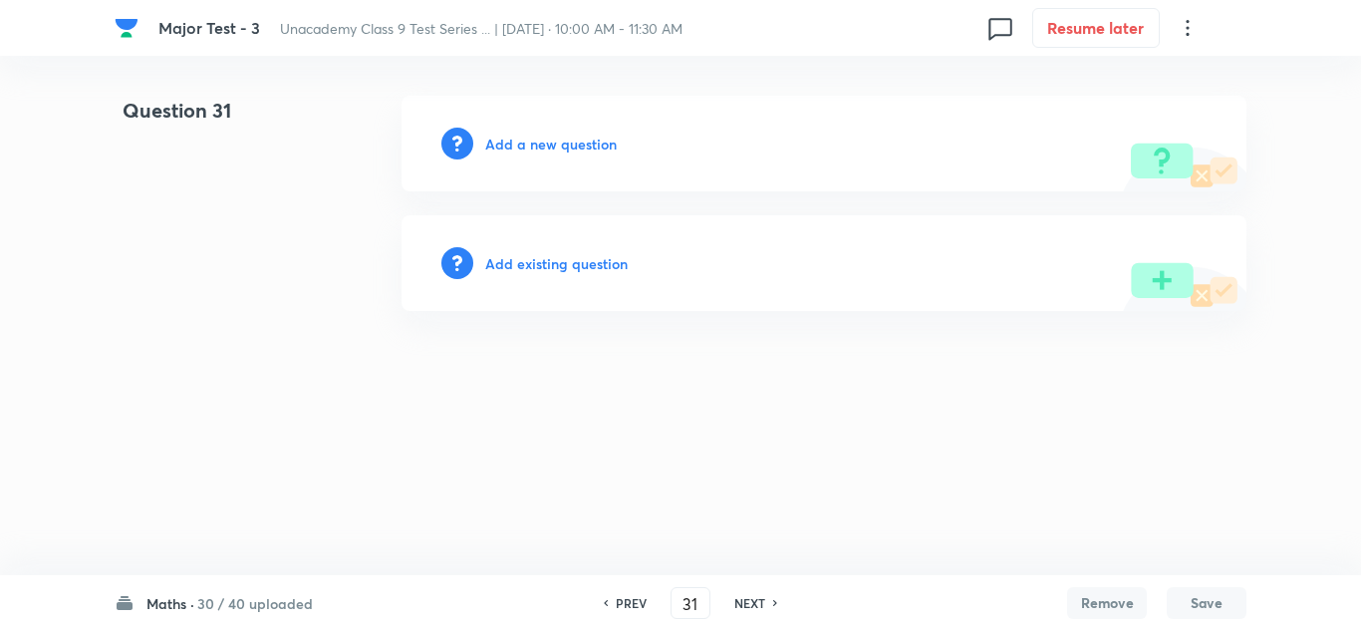
click at [567, 142] on h6 "Add a new question" at bounding box center [551, 144] width 132 height 21
click at [567, 142] on h6 "Choose a question type" at bounding box center [561, 144] width 153 height 21
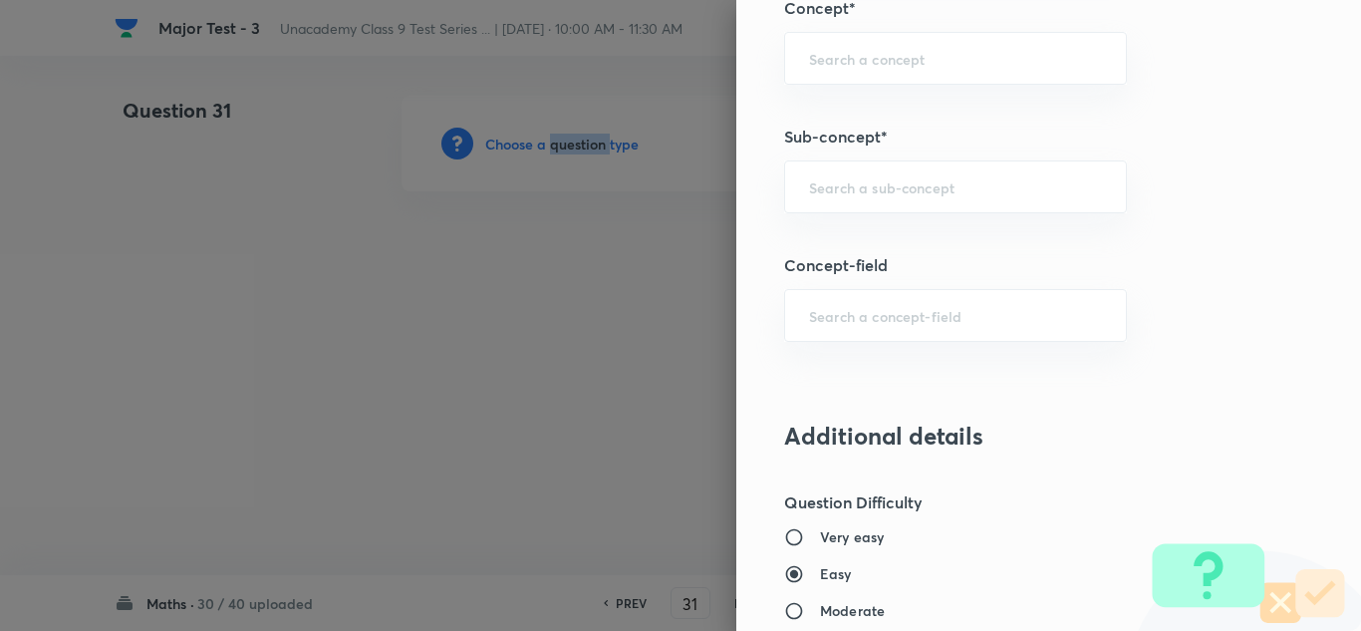
scroll to position [1395, 0]
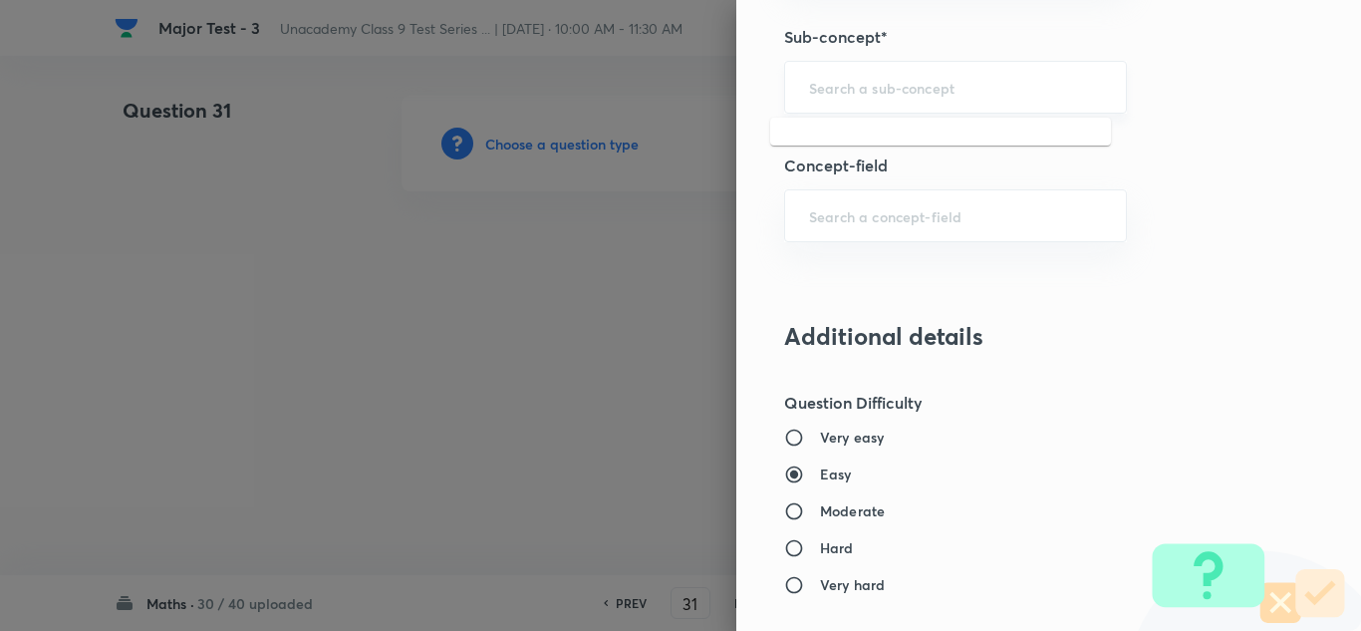
click at [896, 81] on input "text" at bounding box center [955, 87] width 293 height 19
click at [907, 97] on div "​" at bounding box center [955, 87] width 343 height 53
click at [880, 104] on div "geoma ​" at bounding box center [955, 87] width 343 height 53
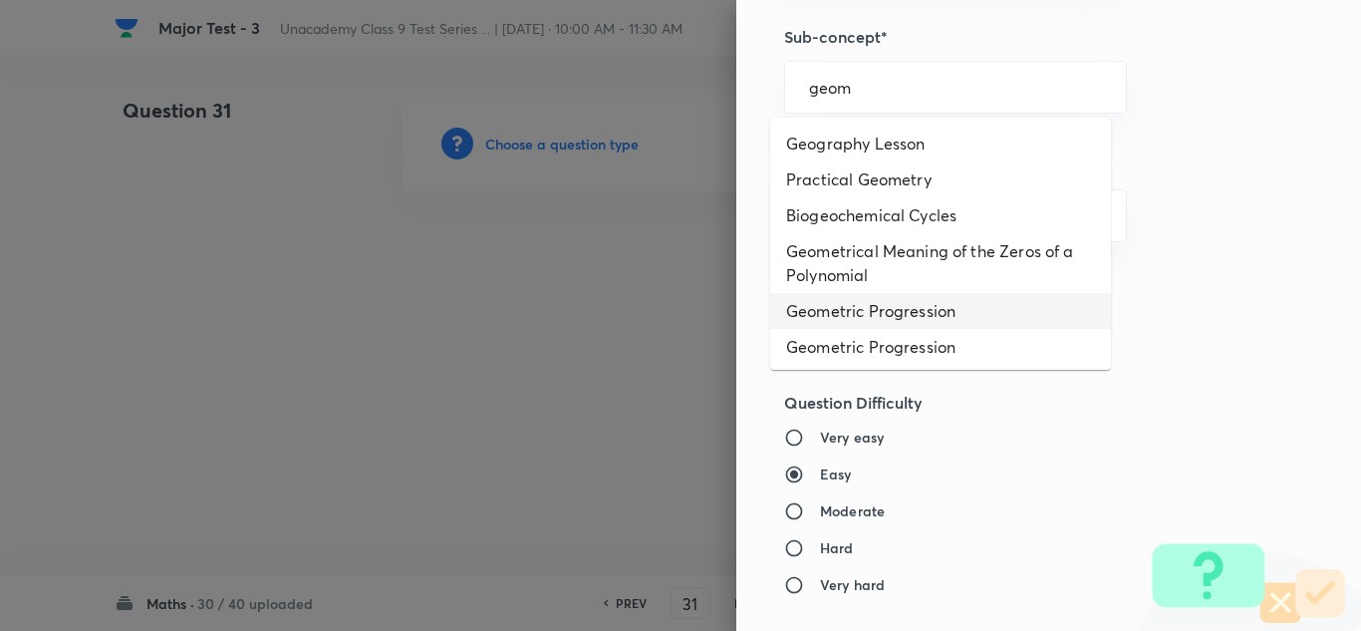
click at [840, 315] on li "Geometric Progression" at bounding box center [940, 311] width 341 height 36
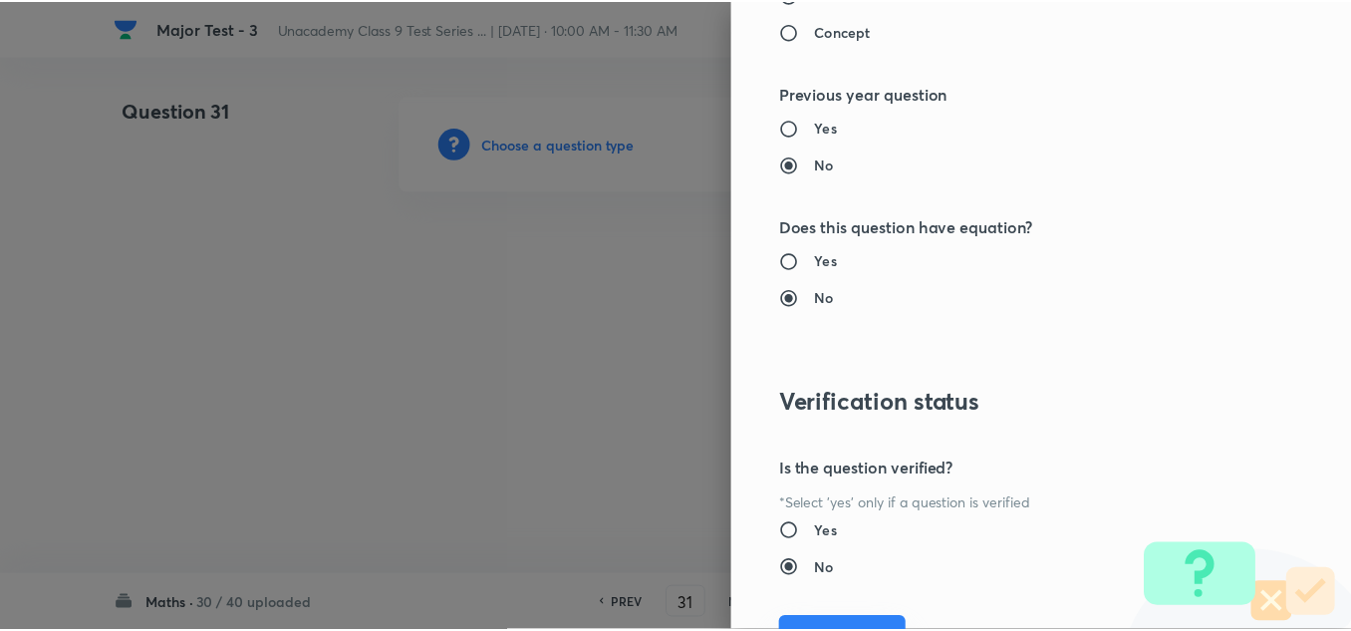
scroll to position [2219, 0]
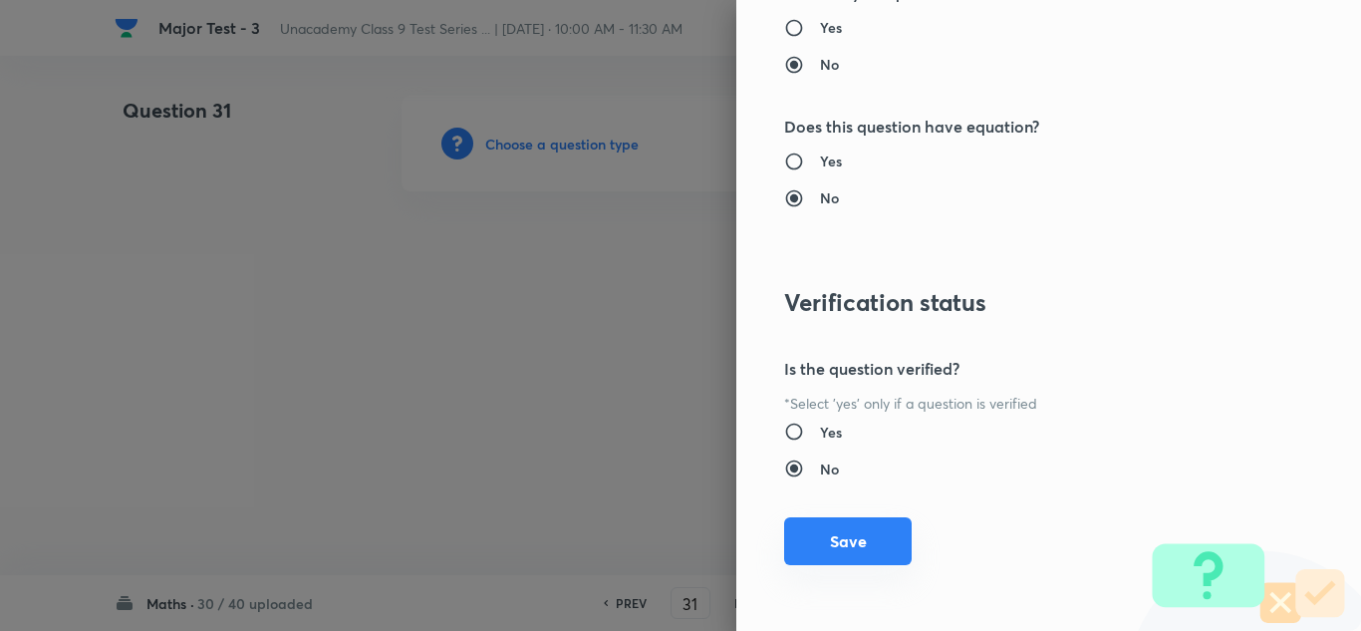
click at [838, 536] on button "Save" at bounding box center [848, 541] width 128 height 48
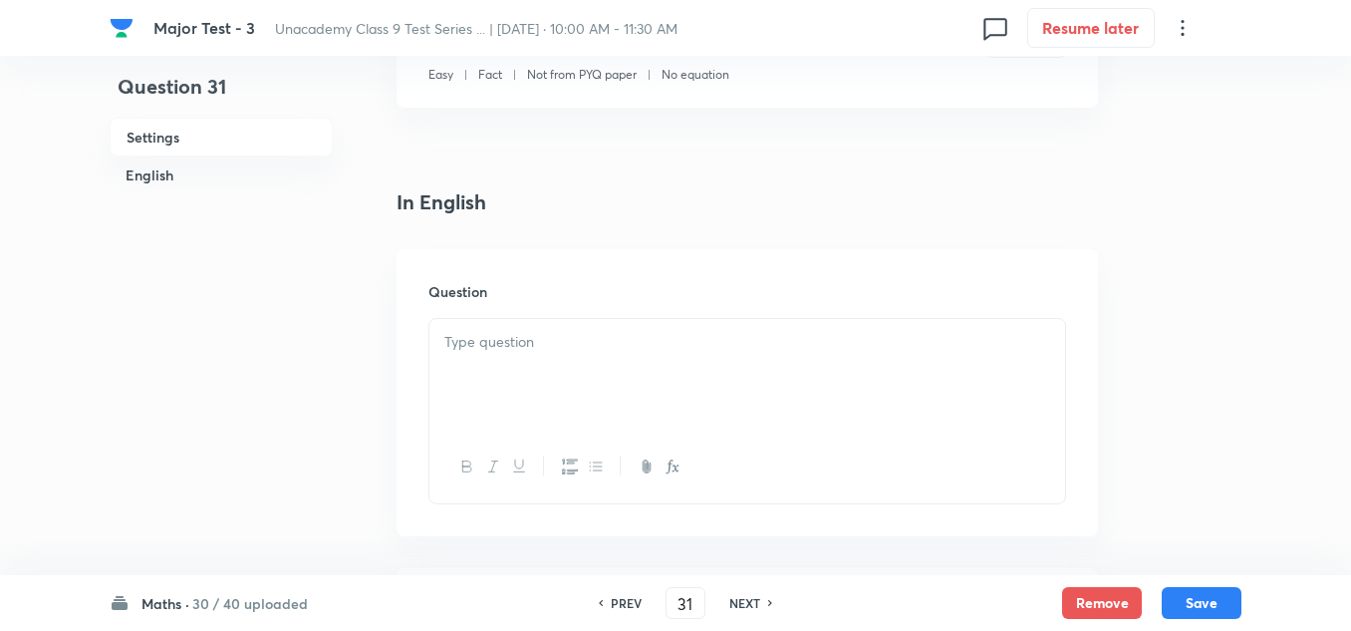
scroll to position [498, 0]
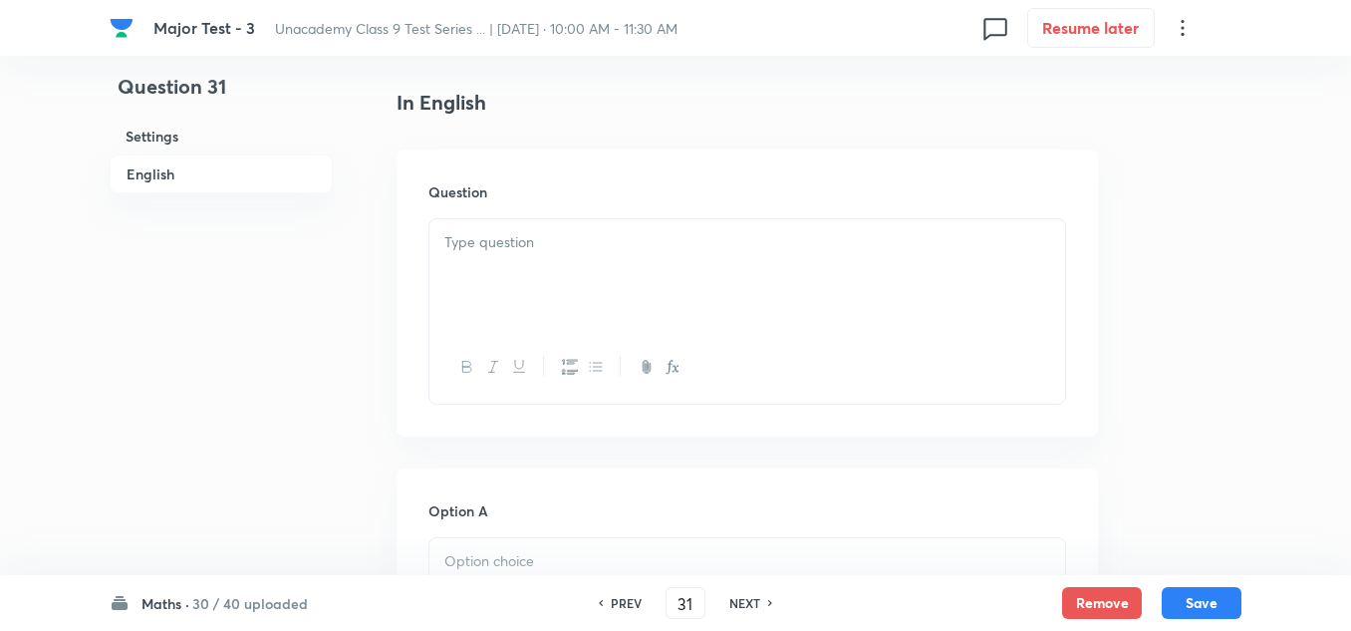
click at [579, 305] on div at bounding box center [747, 275] width 636 height 112
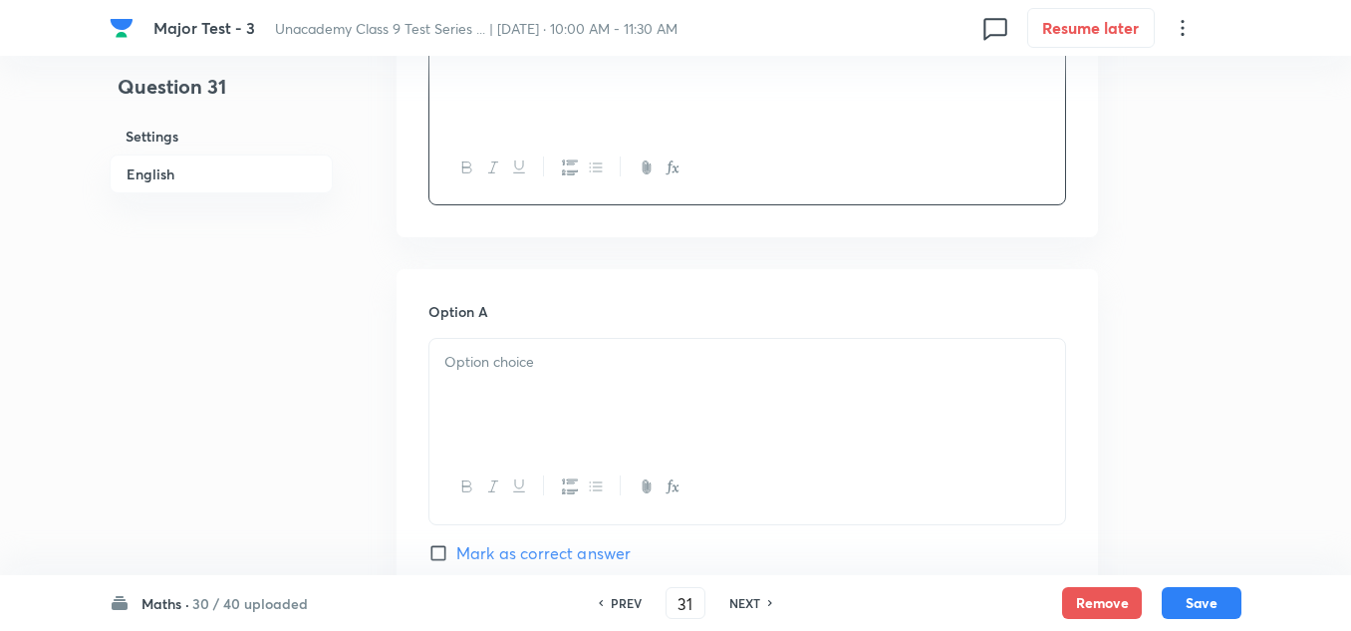
scroll to position [797, 0]
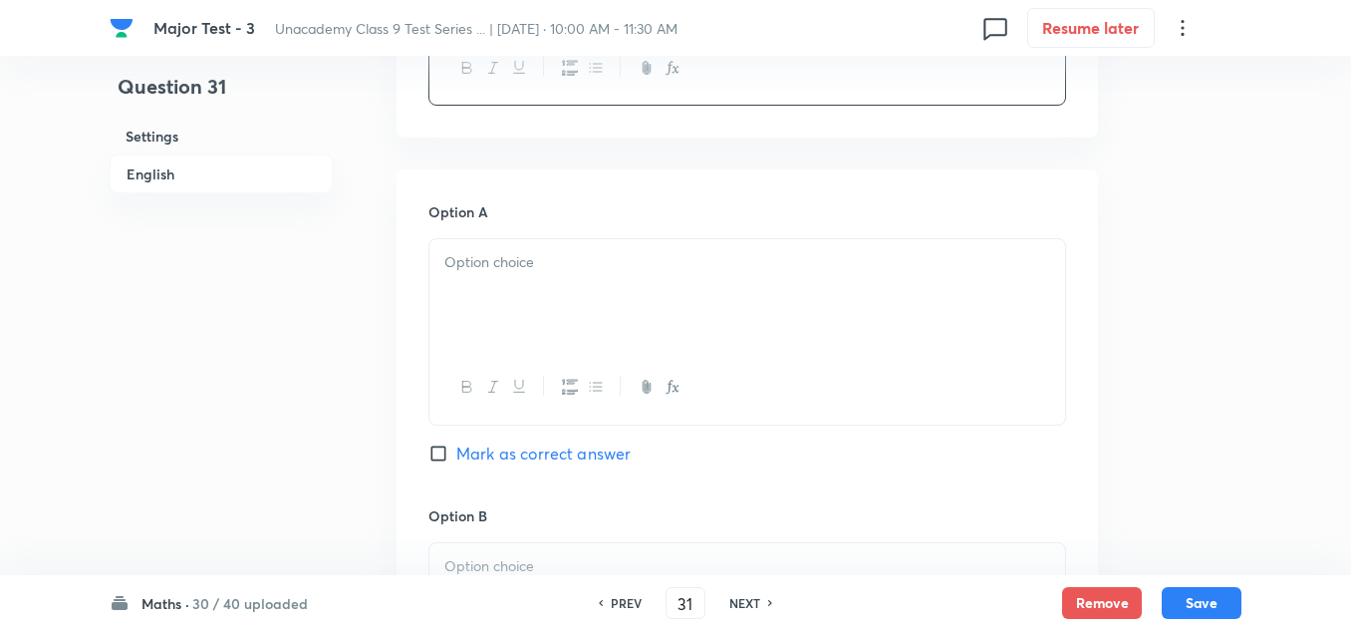
click at [558, 302] on div at bounding box center [747, 295] width 636 height 112
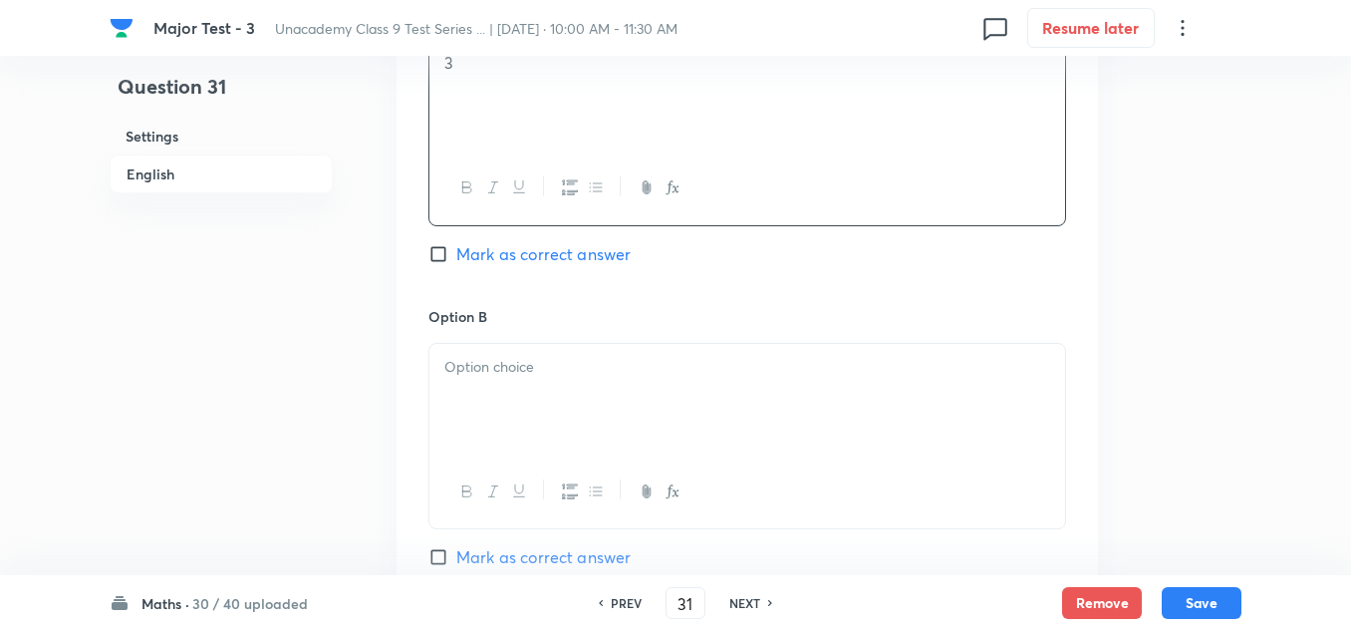
scroll to position [1196, 0]
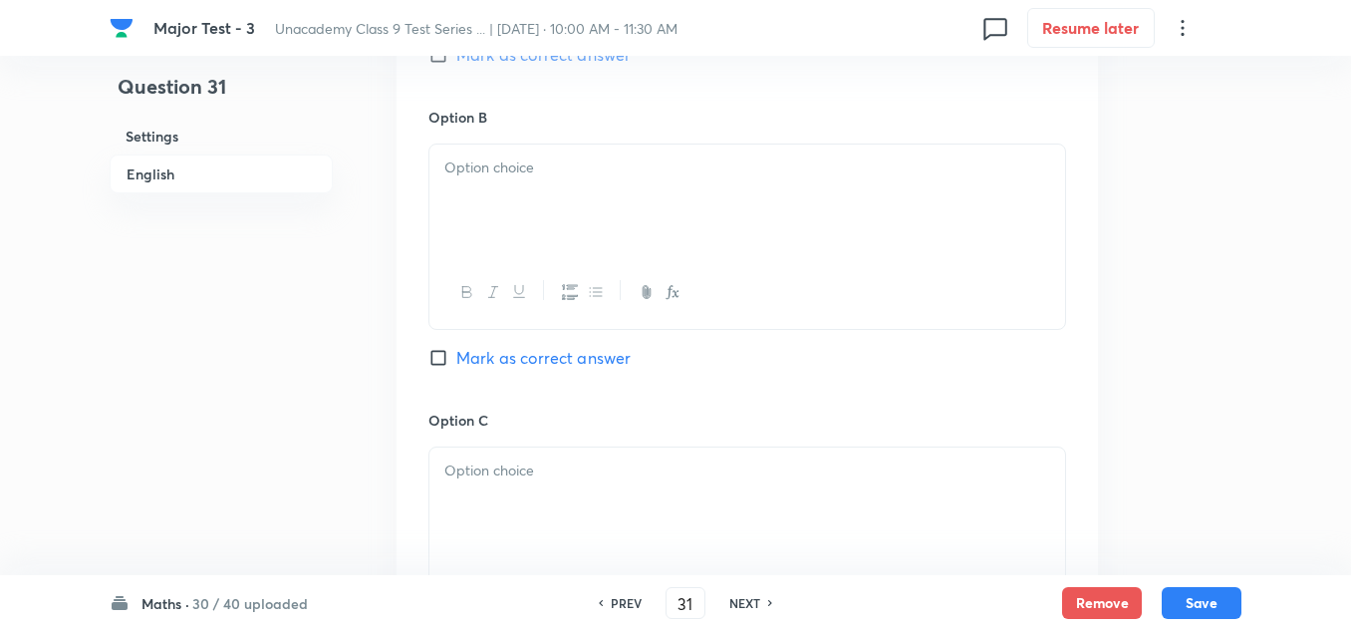
click at [507, 239] on div at bounding box center [747, 200] width 636 height 112
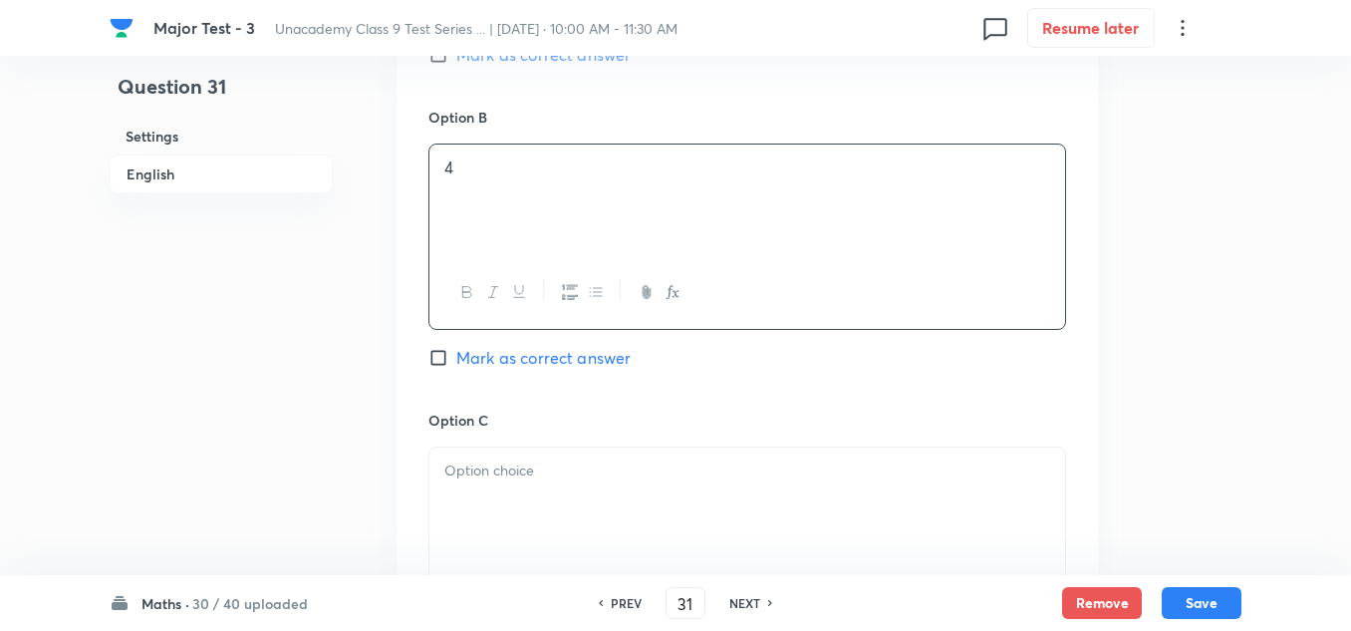
scroll to position [1295, 0]
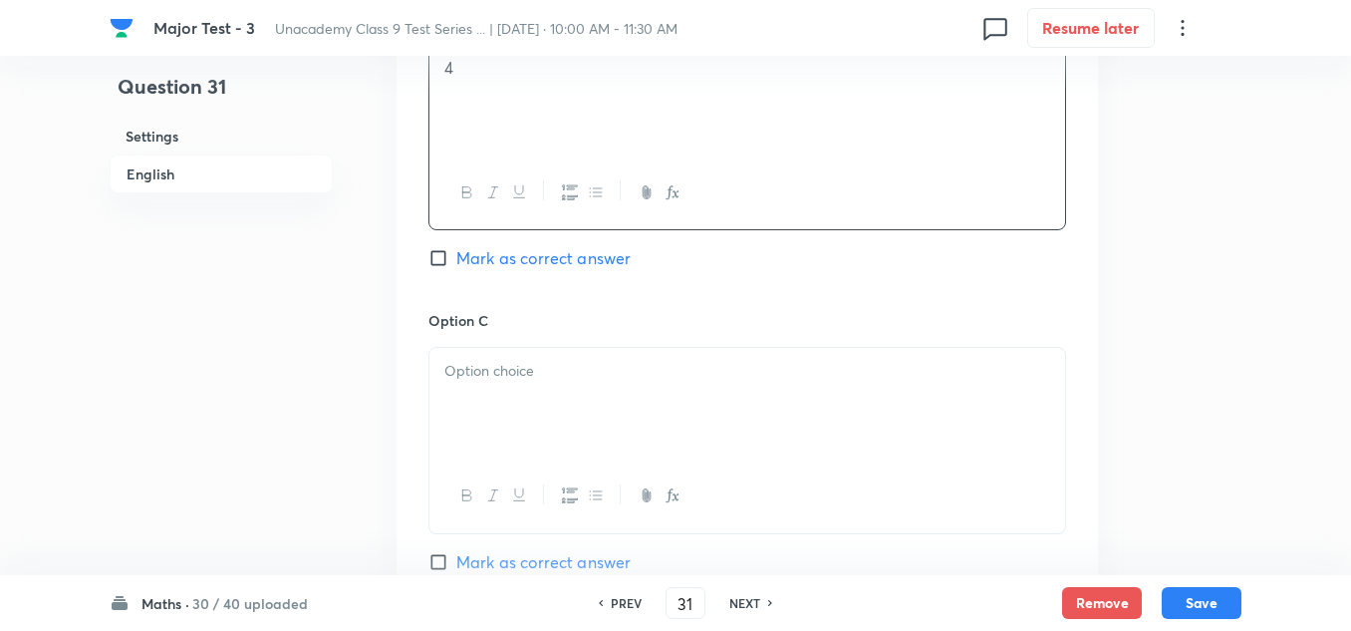
click at [585, 425] on div at bounding box center [747, 404] width 636 height 112
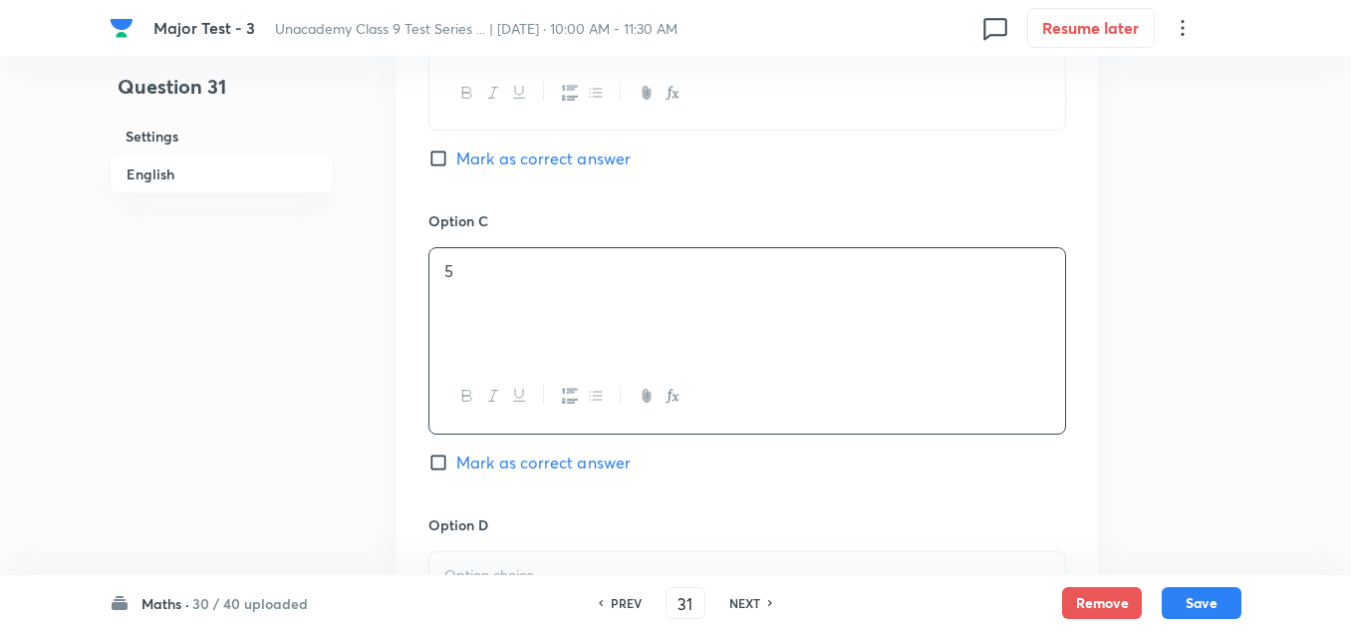
scroll to position [1494, 0]
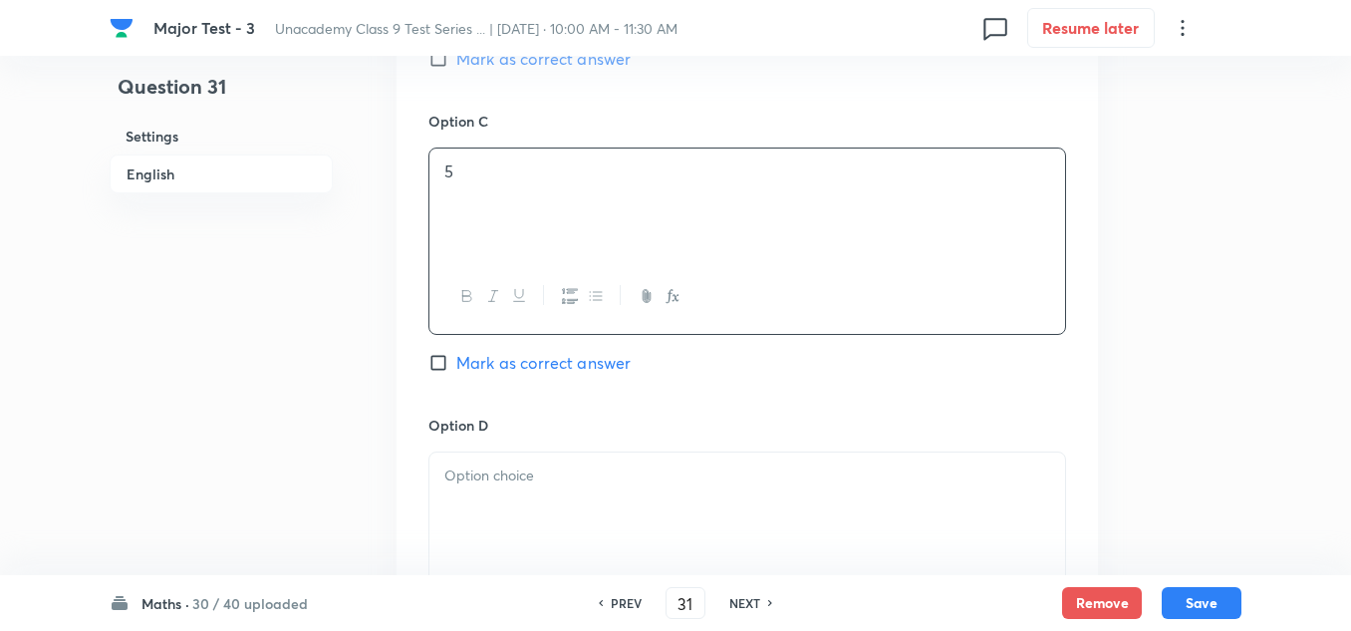
click at [592, 516] on div at bounding box center [747, 508] width 636 height 112
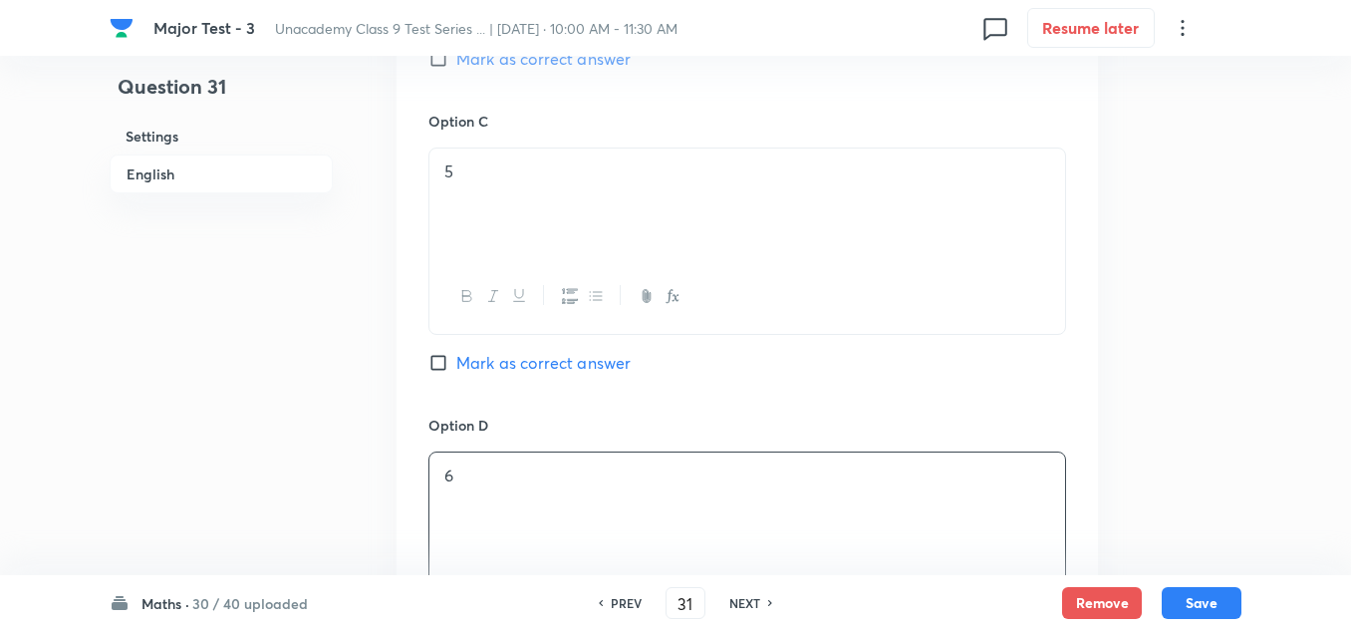
click at [546, 367] on span "Mark as correct answer" at bounding box center [543, 363] width 174 height 24
click at [456, 367] on input "Mark as correct answer" at bounding box center [442, 363] width 28 height 20
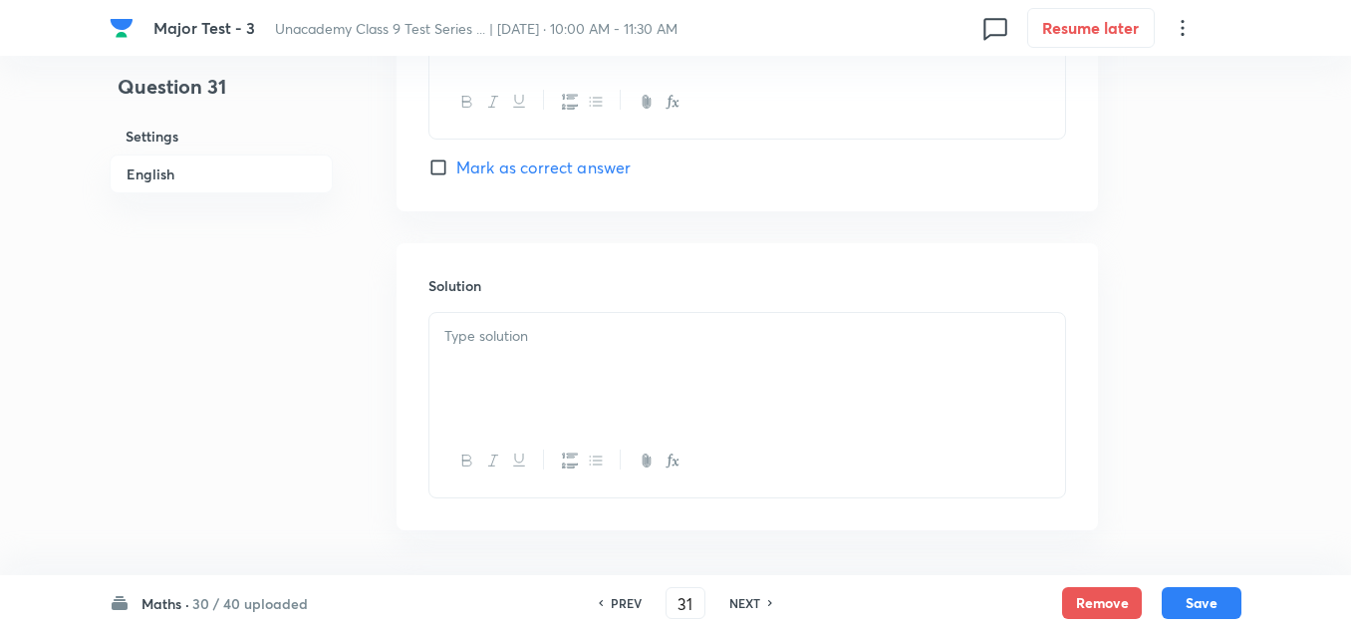
scroll to position [2067, 0]
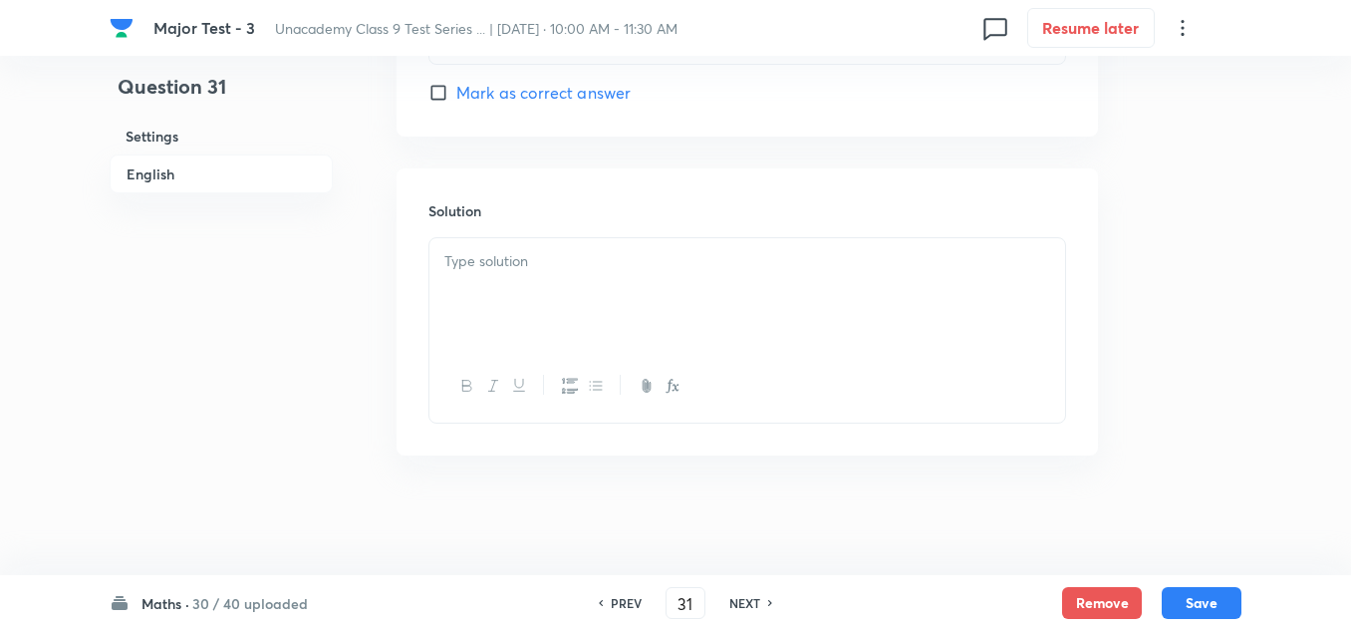
click at [571, 369] on div at bounding box center [747, 386] width 636 height 73
click at [623, 291] on div at bounding box center [747, 294] width 636 height 112
click at [1215, 611] on button "Save" at bounding box center [1202, 601] width 80 height 32
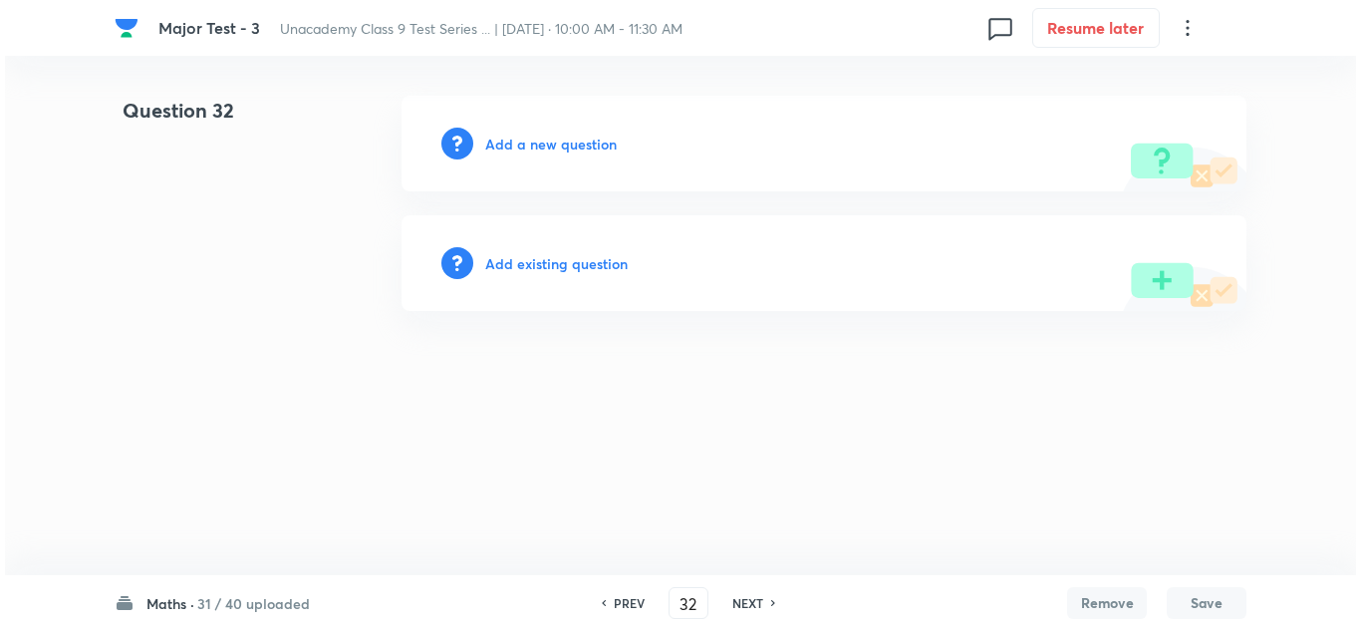
scroll to position [0, 0]
click at [558, 144] on h6 "Add a new question" at bounding box center [551, 144] width 132 height 21
click at [558, 144] on h6 "Choose a question type" at bounding box center [561, 144] width 153 height 21
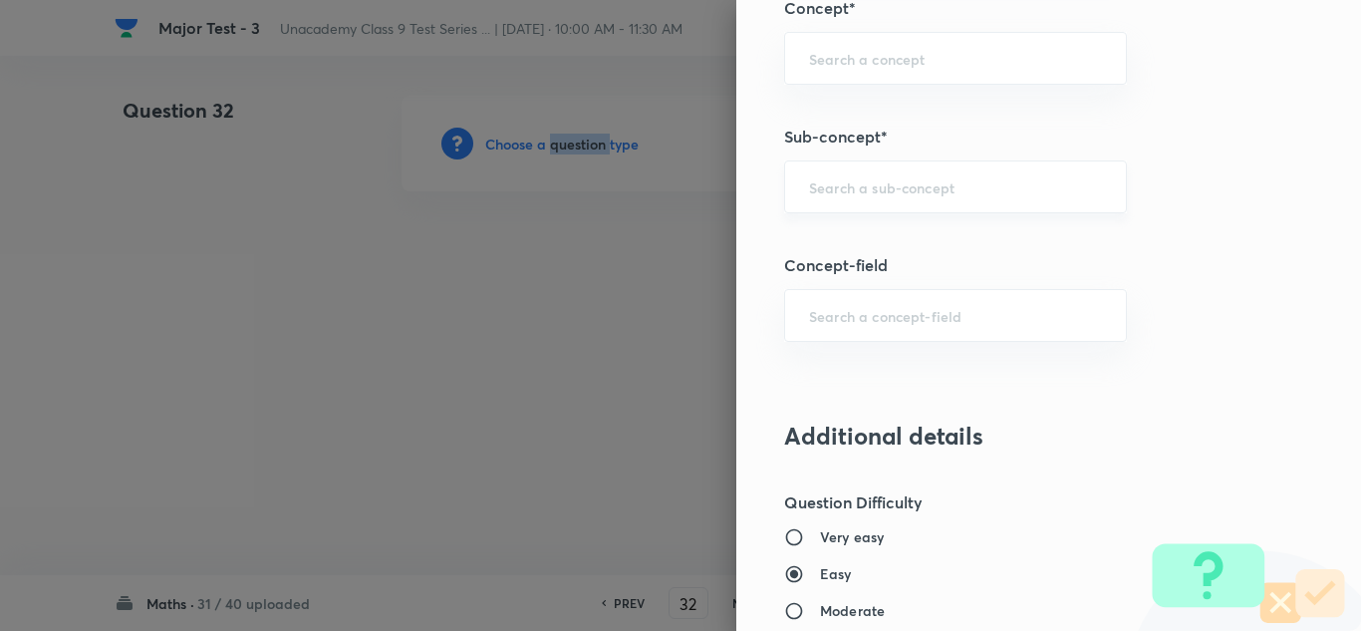
scroll to position [1196, 0]
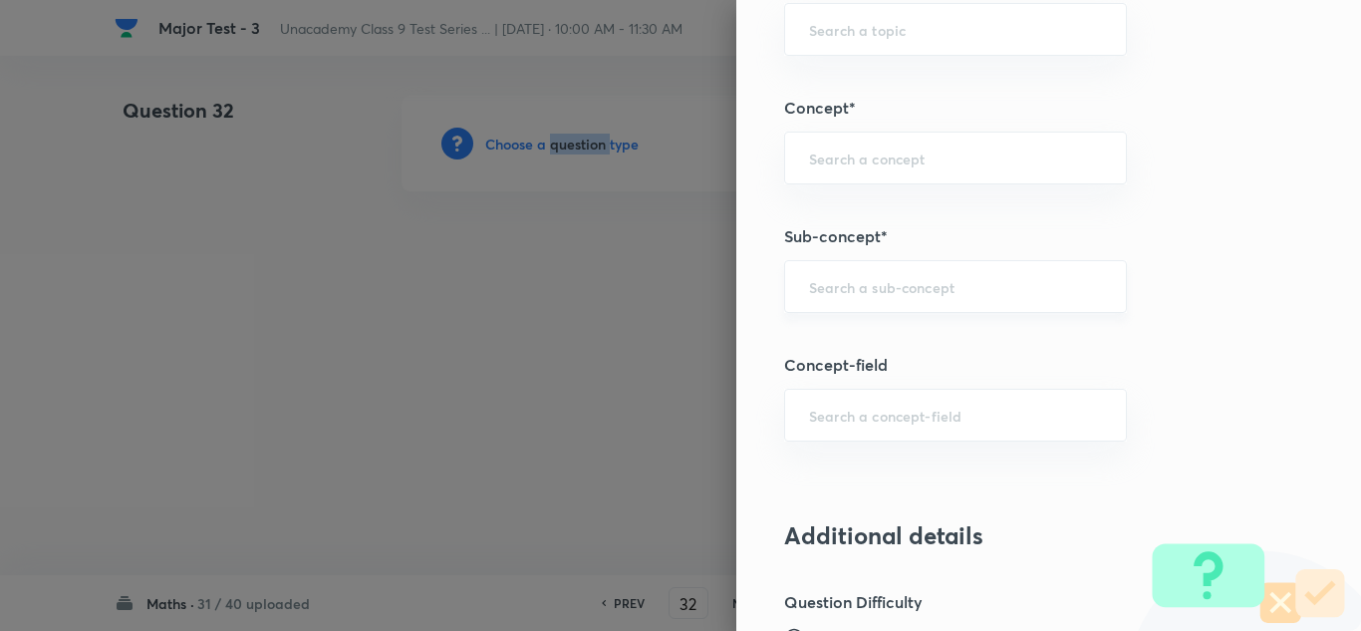
click at [940, 273] on div "​" at bounding box center [955, 286] width 343 height 53
paste input "Triangles"
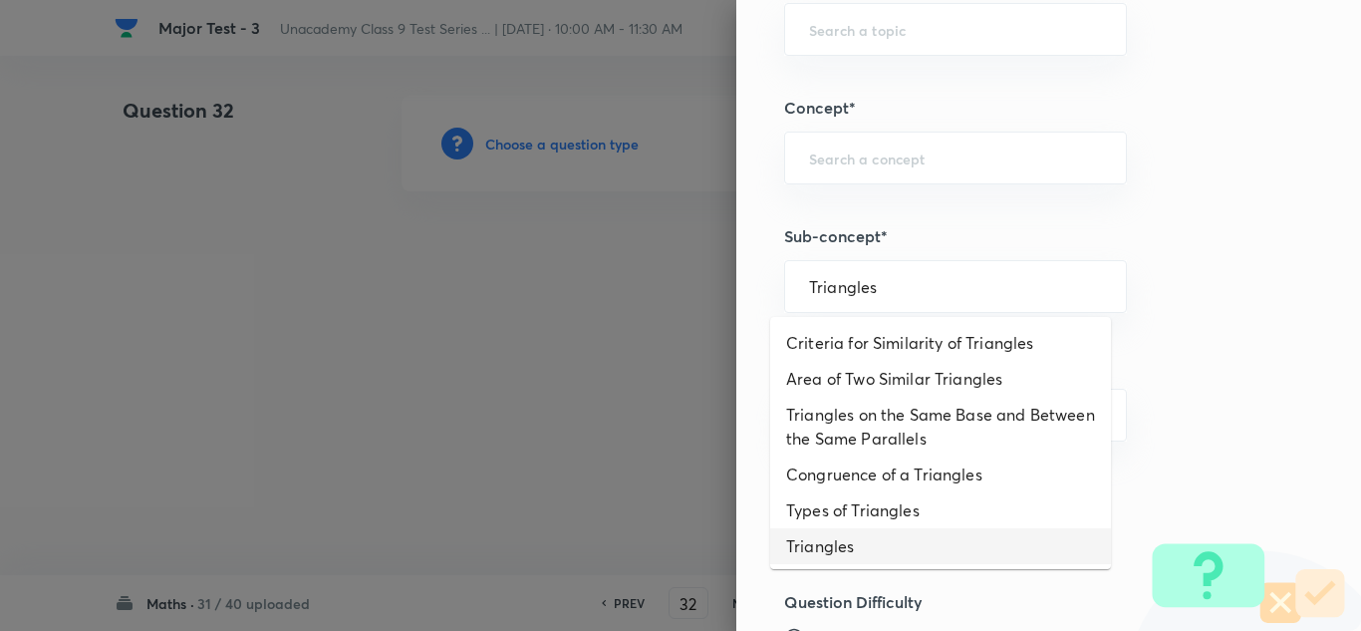
click at [848, 549] on li "Triangles" at bounding box center [940, 546] width 341 height 36
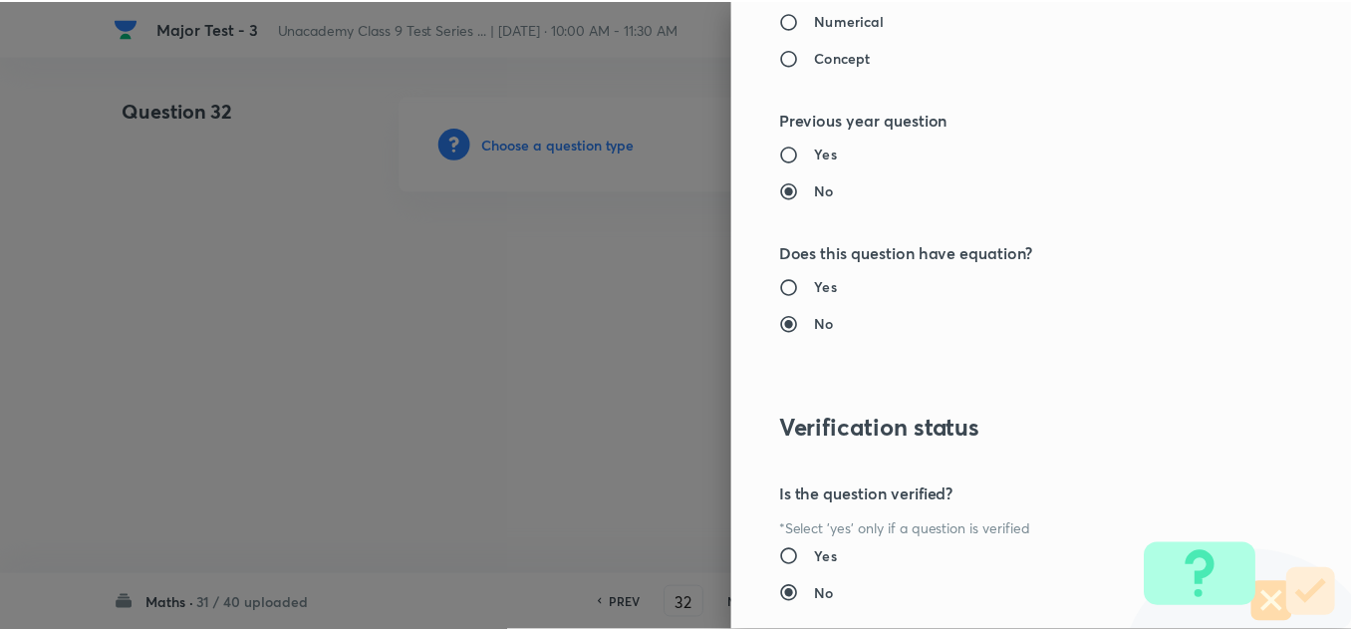
scroll to position [2192, 0]
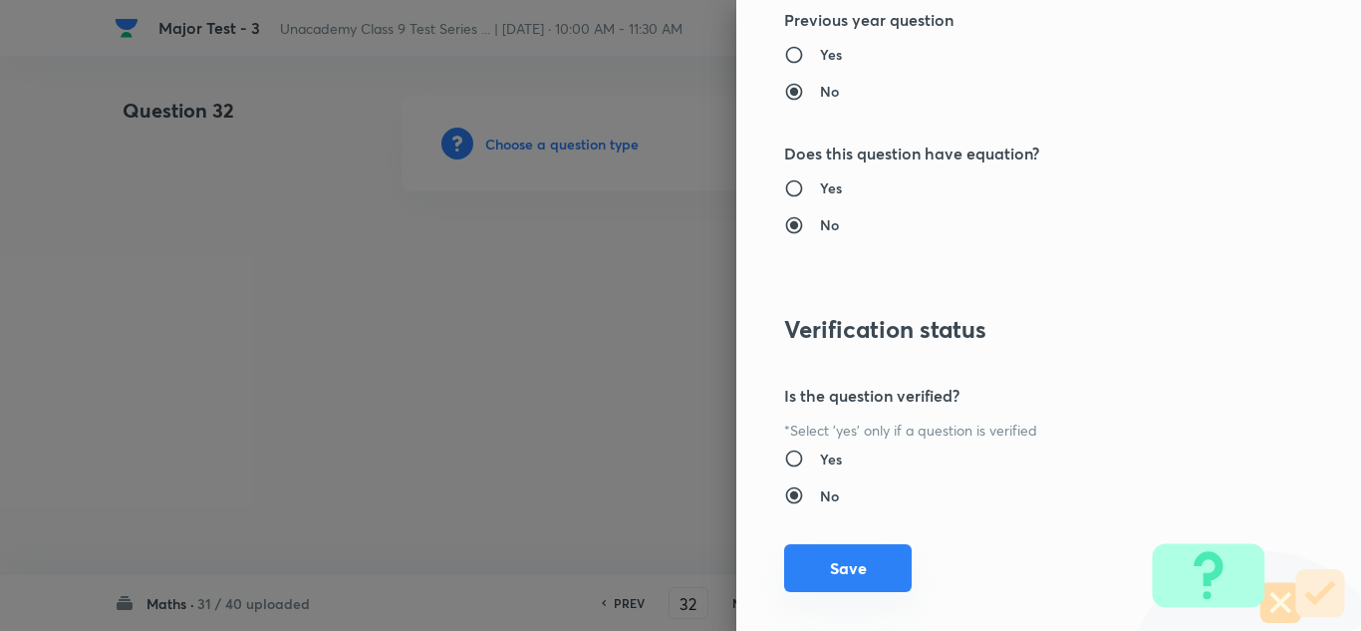
click at [832, 557] on button "Save" at bounding box center [848, 568] width 128 height 48
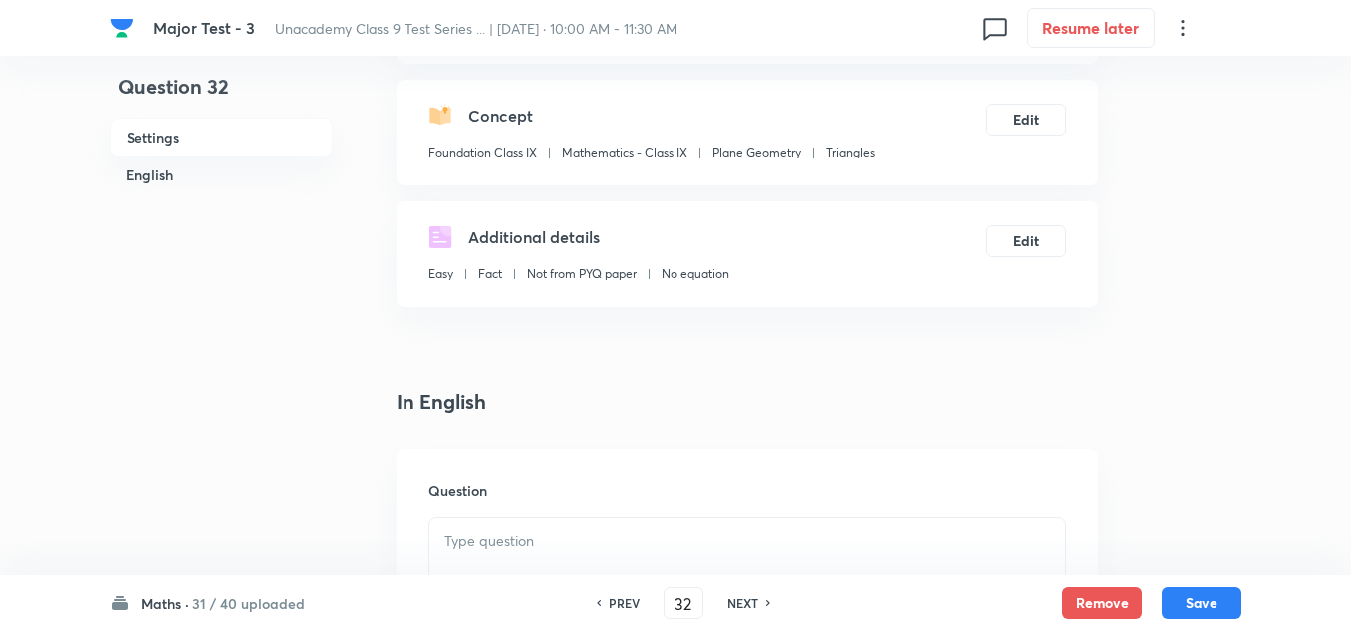
scroll to position [498, 0]
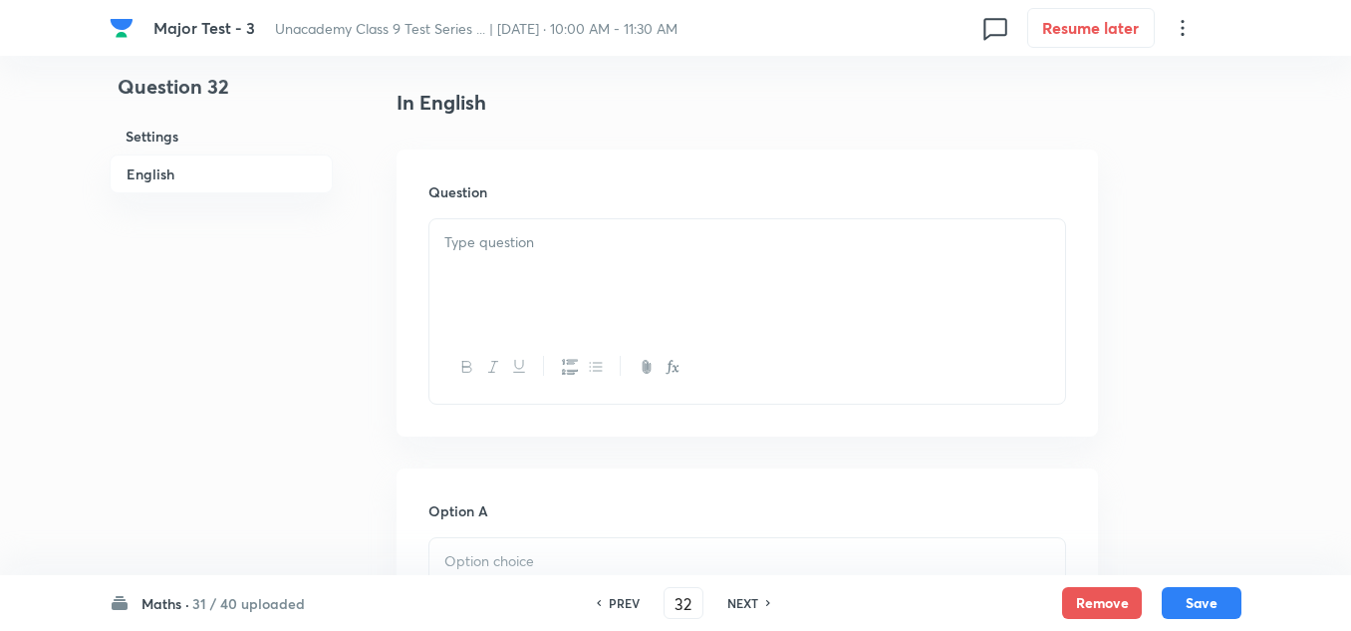
click at [568, 235] on p at bounding box center [747, 242] width 606 height 23
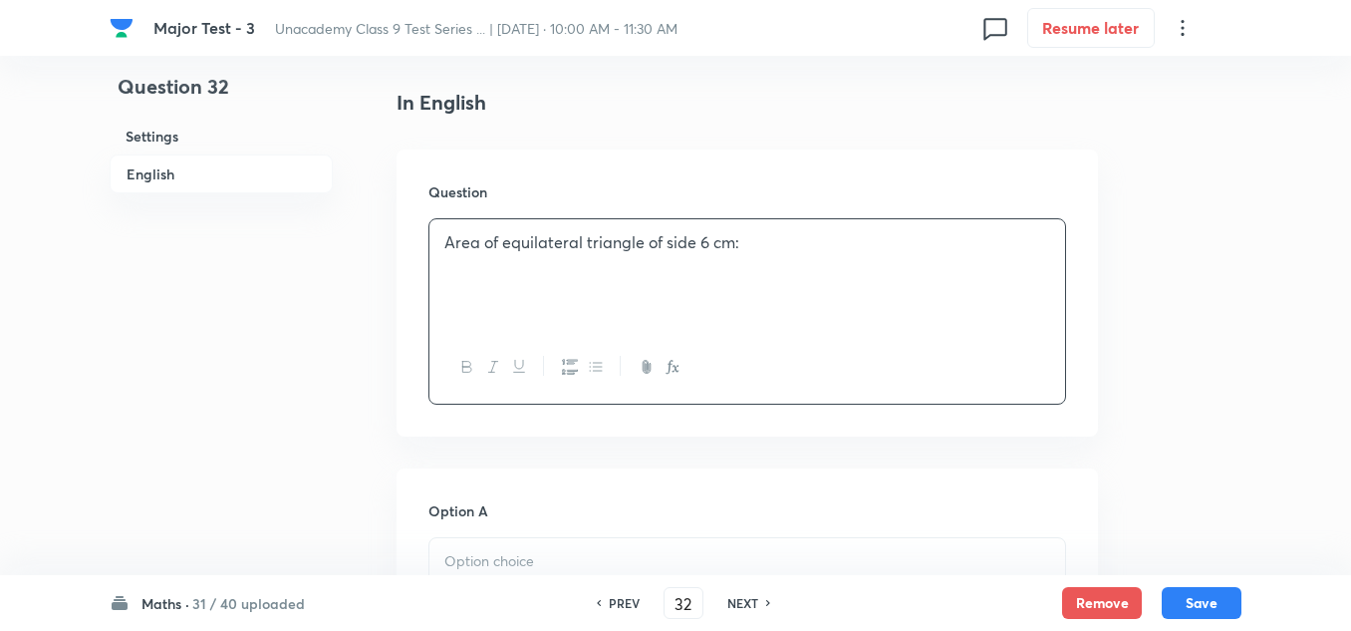
click at [490, 552] on p at bounding box center [747, 561] width 606 height 23
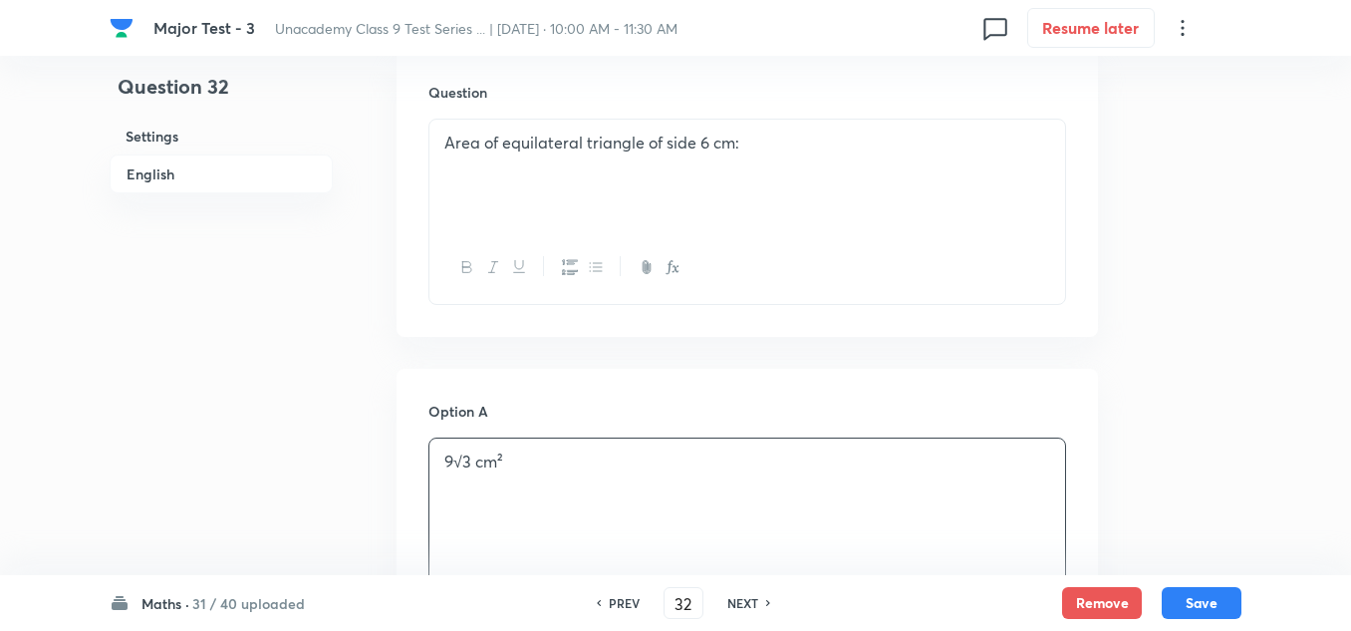
scroll to position [996, 0]
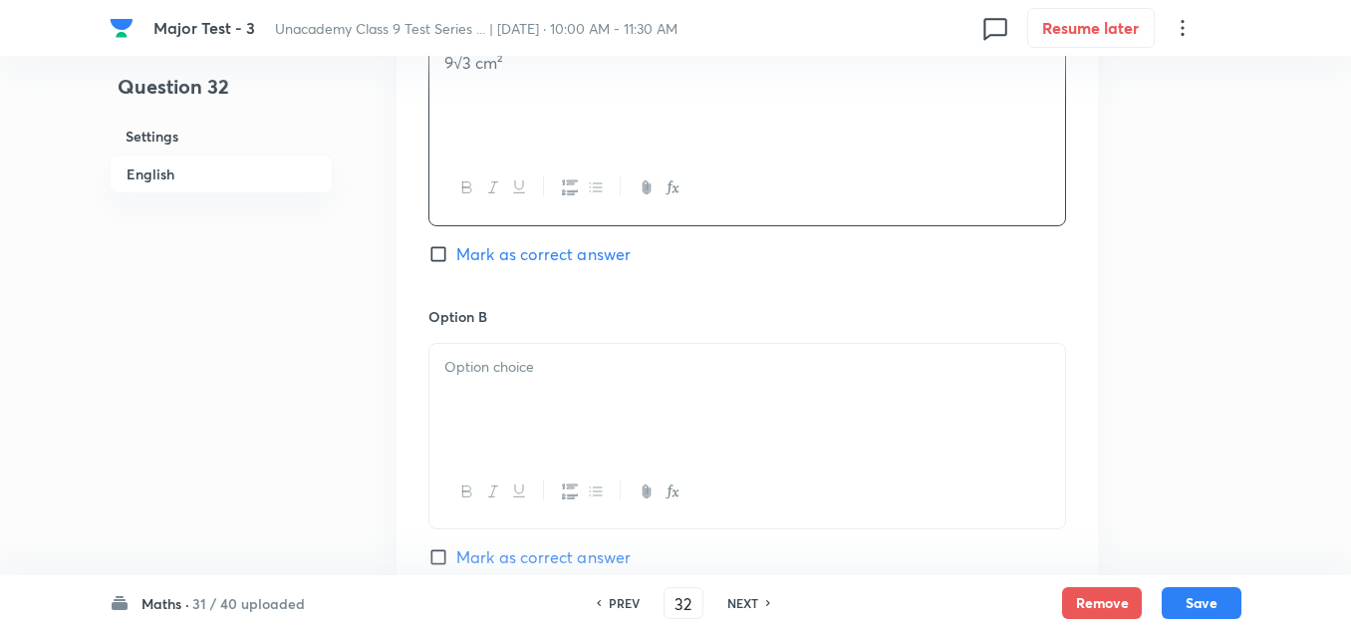
click at [510, 391] on div at bounding box center [747, 400] width 636 height 112
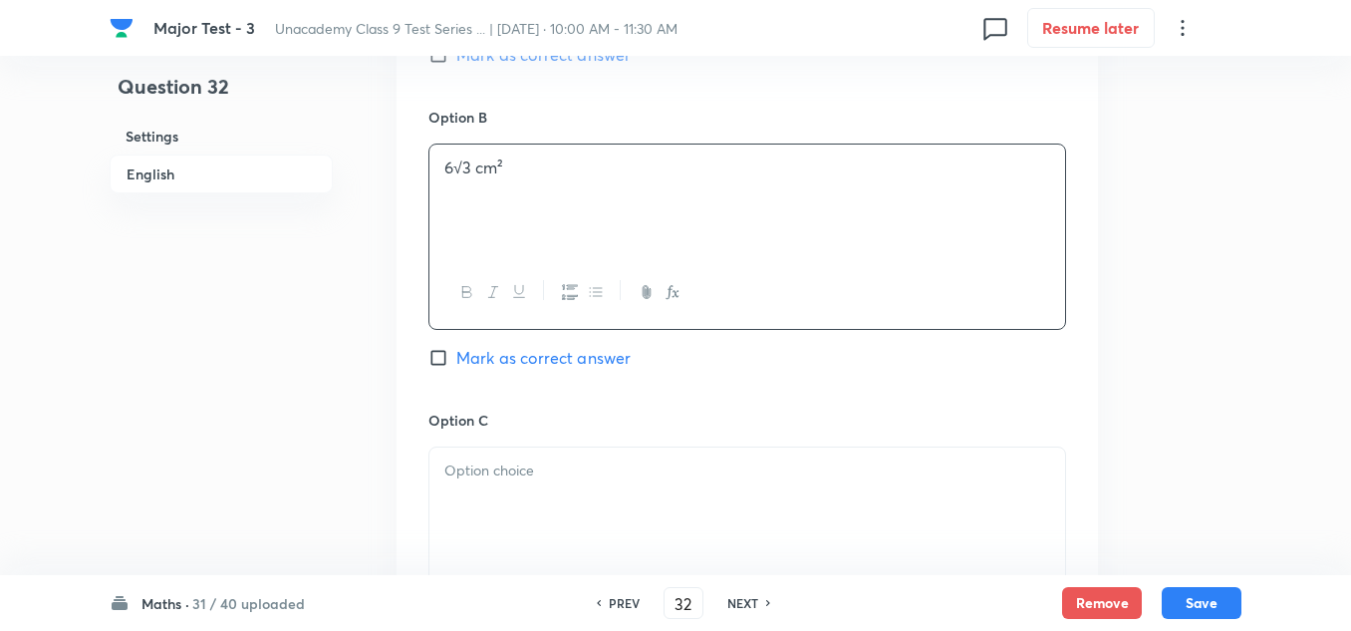
scroll to position [1295, 0]
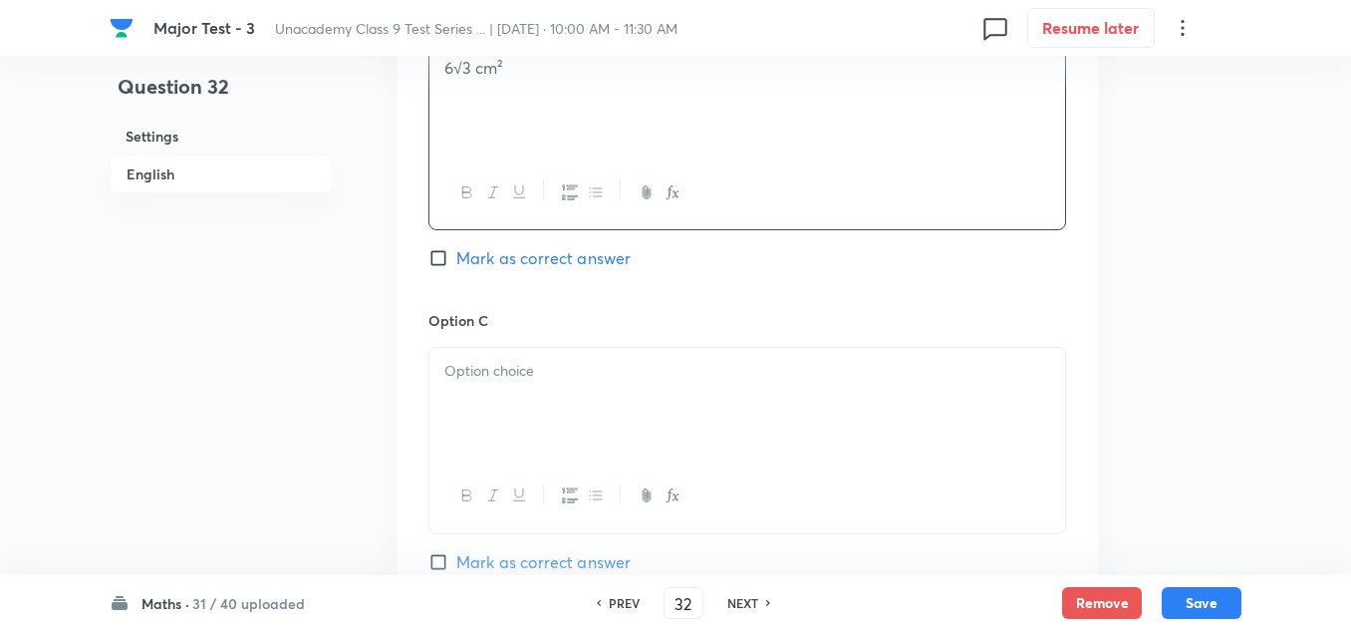
click at [512, 378] on p at bounding box center [747, 371] width 606 height 23
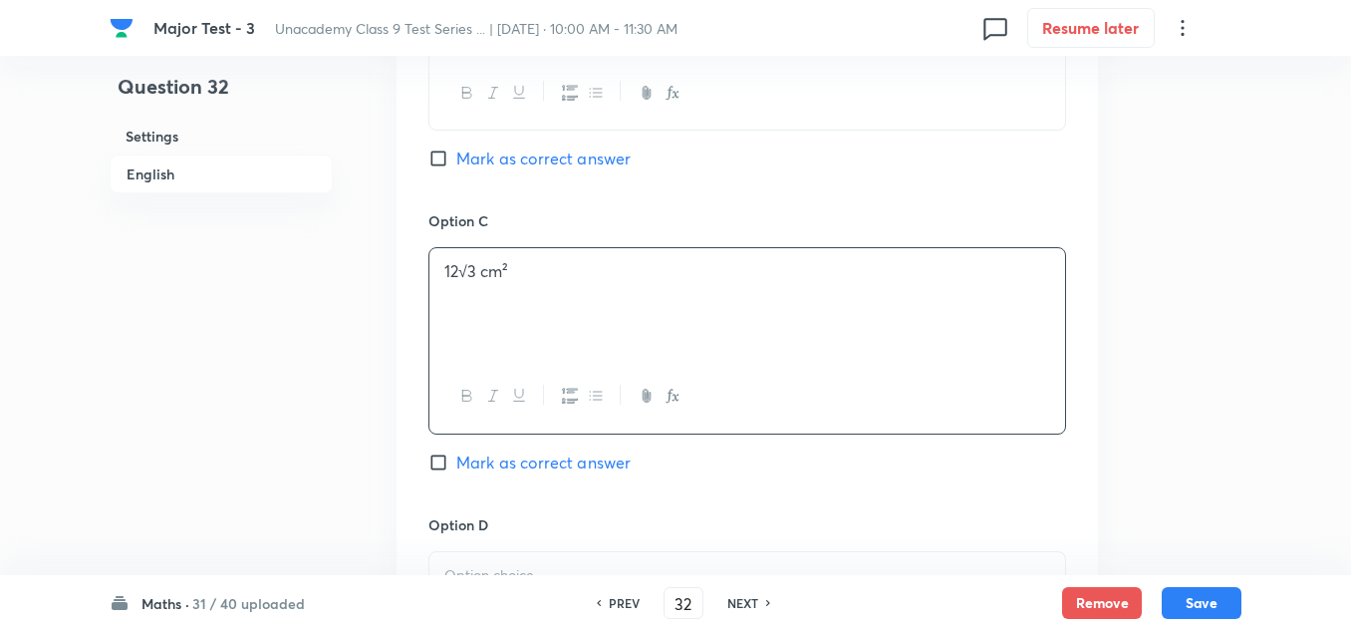
scroll to position [1494, 0]
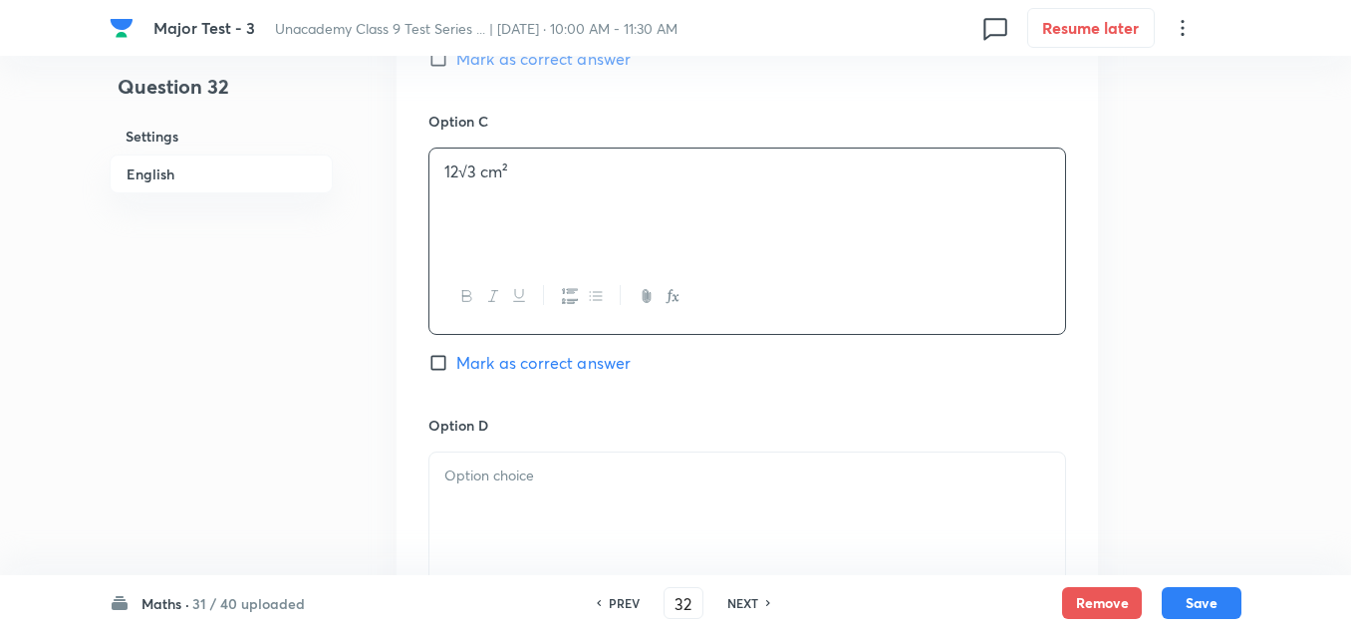
click at [503, 464] on p at bounding box center [747, 475] width 606 height 23
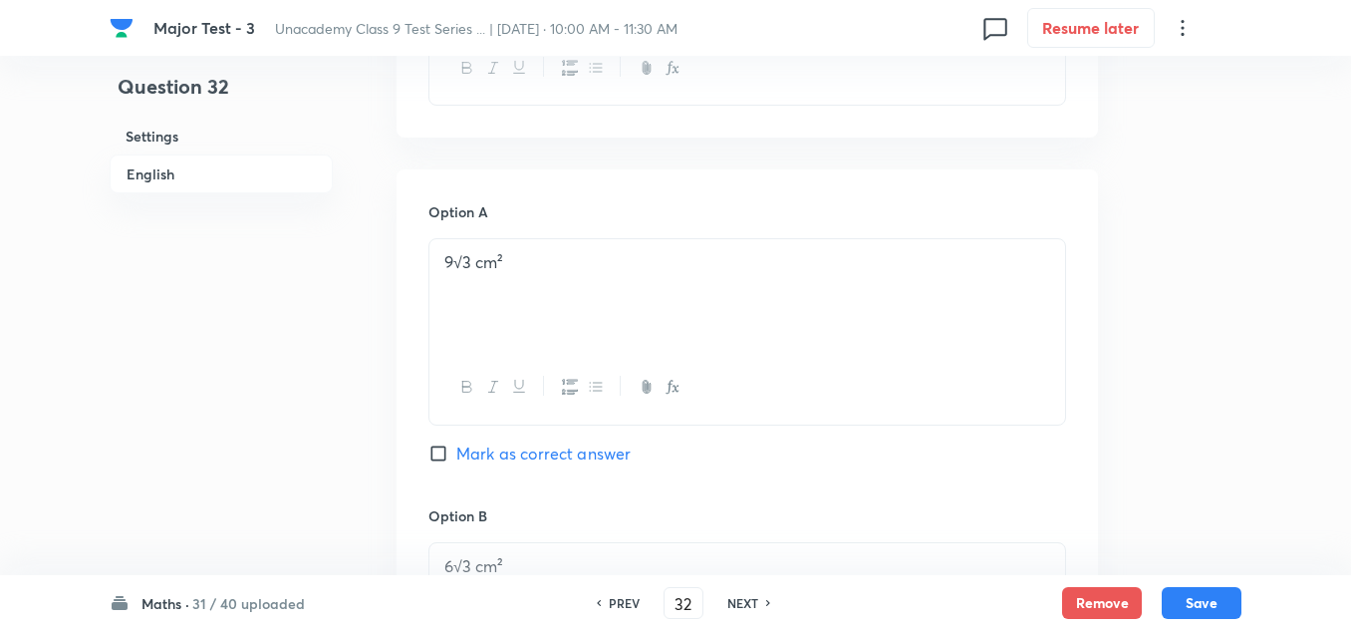
scroll to position [697, 0]
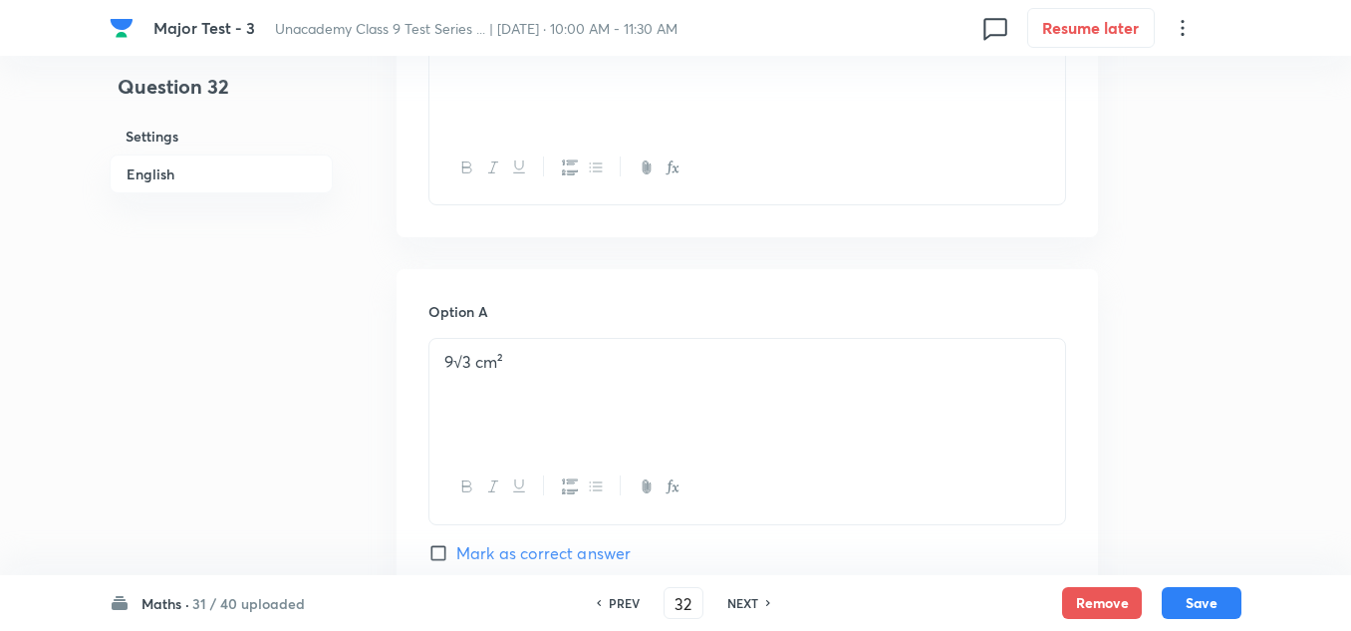
click at [497, 558] on span "Mark as correct answer" at bounding box center [543, 553] width 174 height 24
click at [456, 558] on input "Mark as correct answer" at bounding box center [442, 553] width 28 height 20
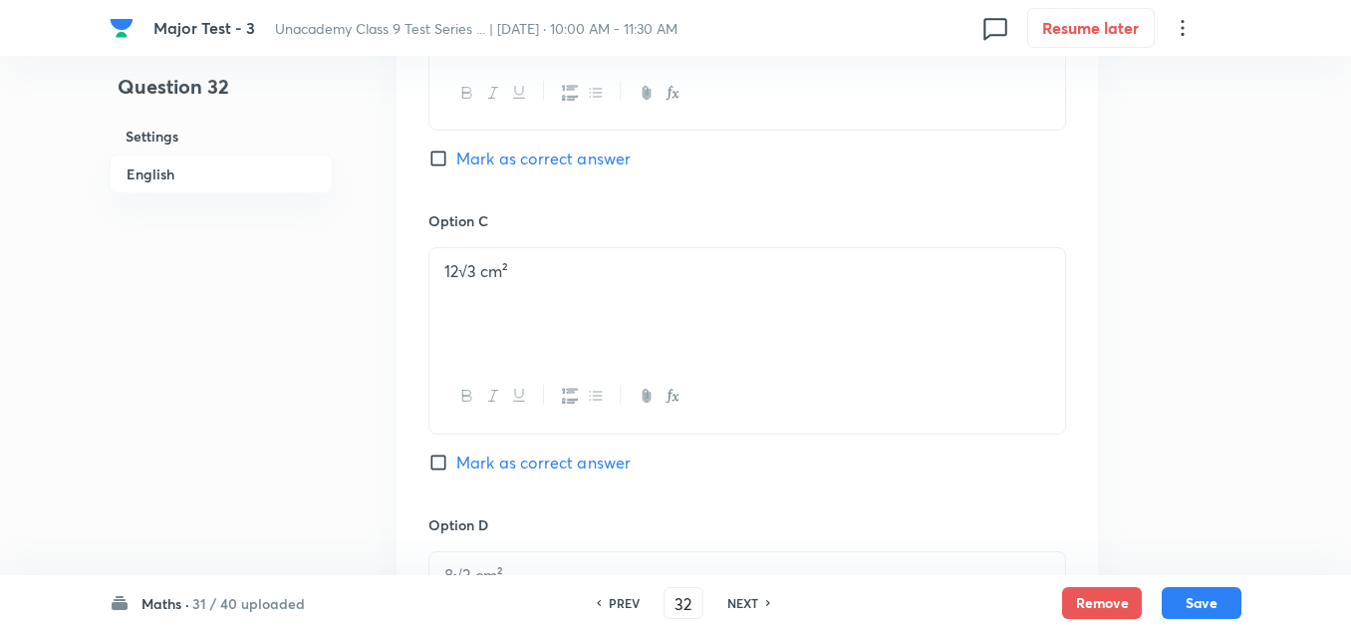
scroll to position [1793, 0]
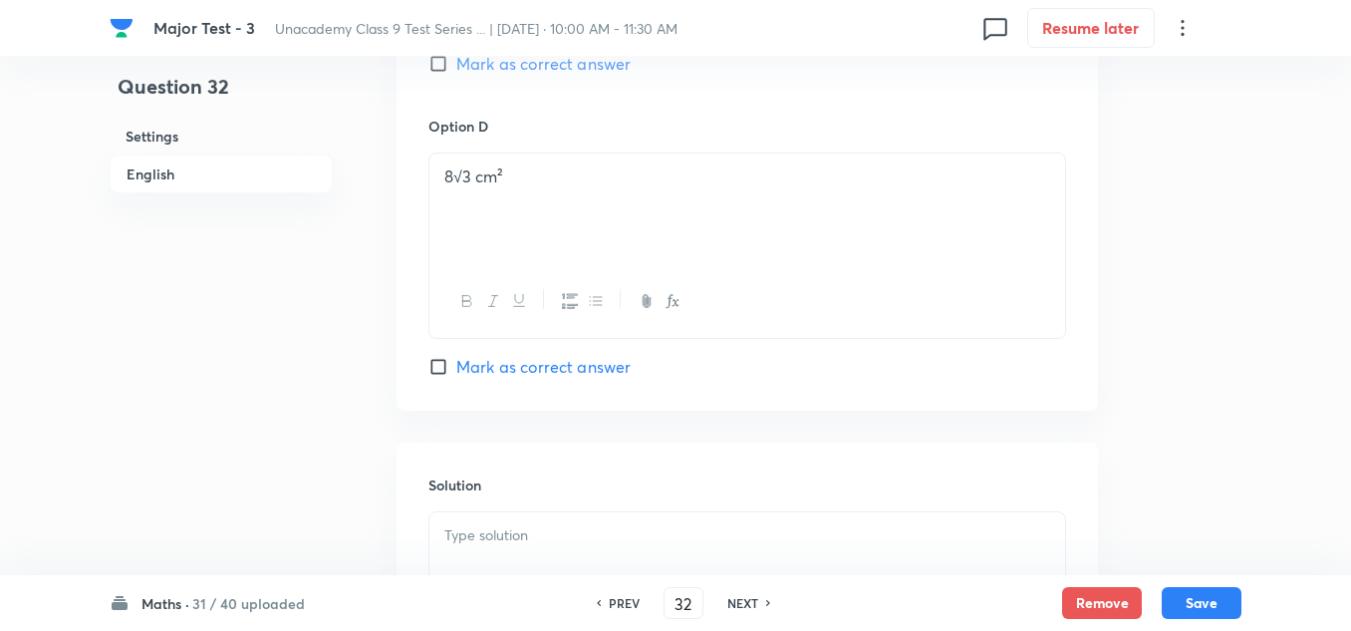
click at [491, 544] on p at bounding box center [747, 535] width 606 height 23
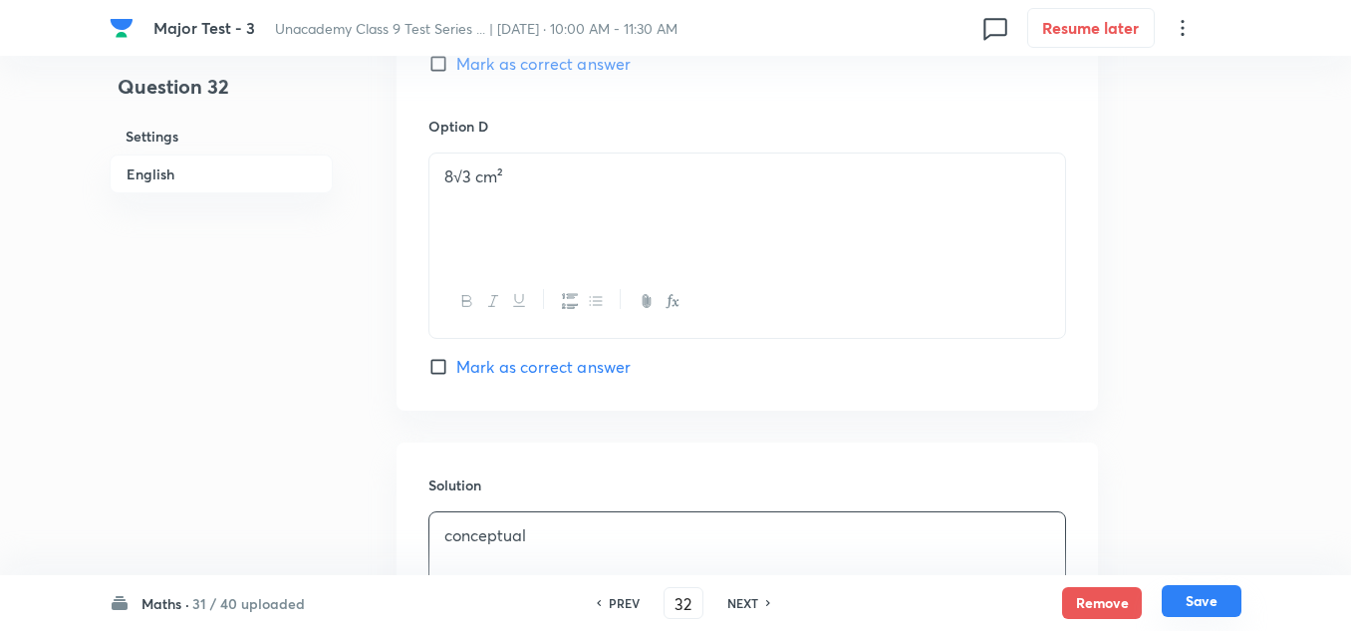
click at [1205, 594] on button "Save" at bounding box center [1202, 601] width 80 height 32
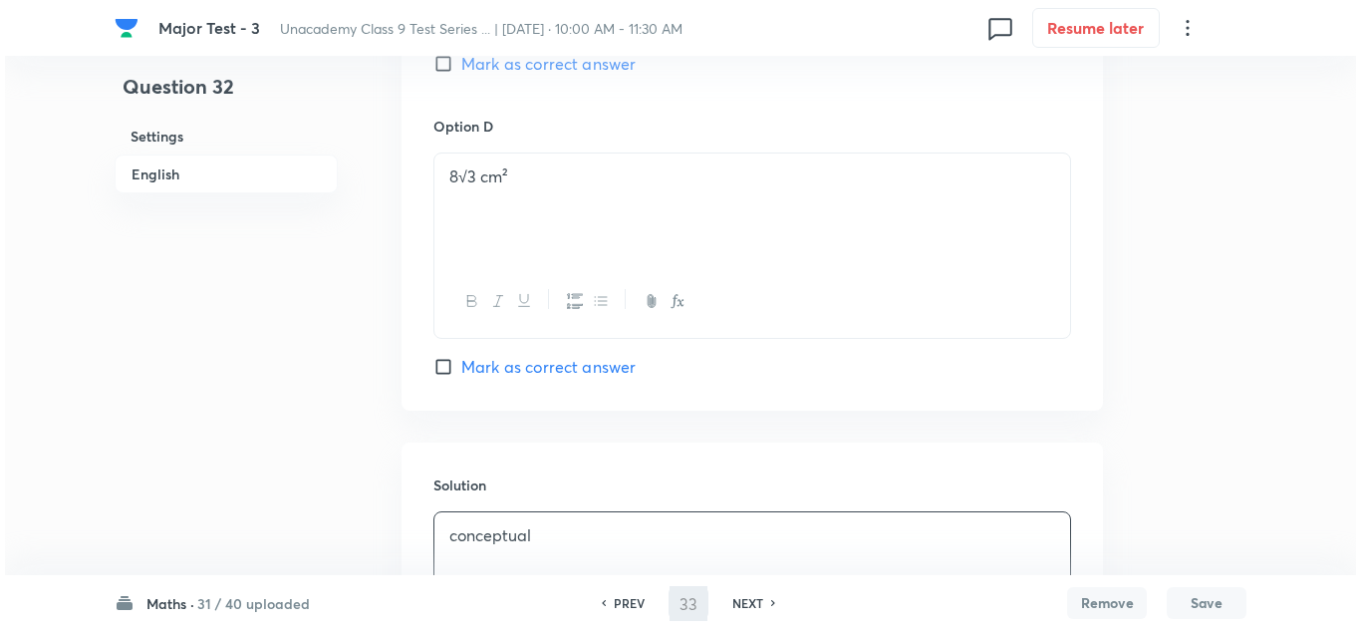
scroll to position [0, 0]
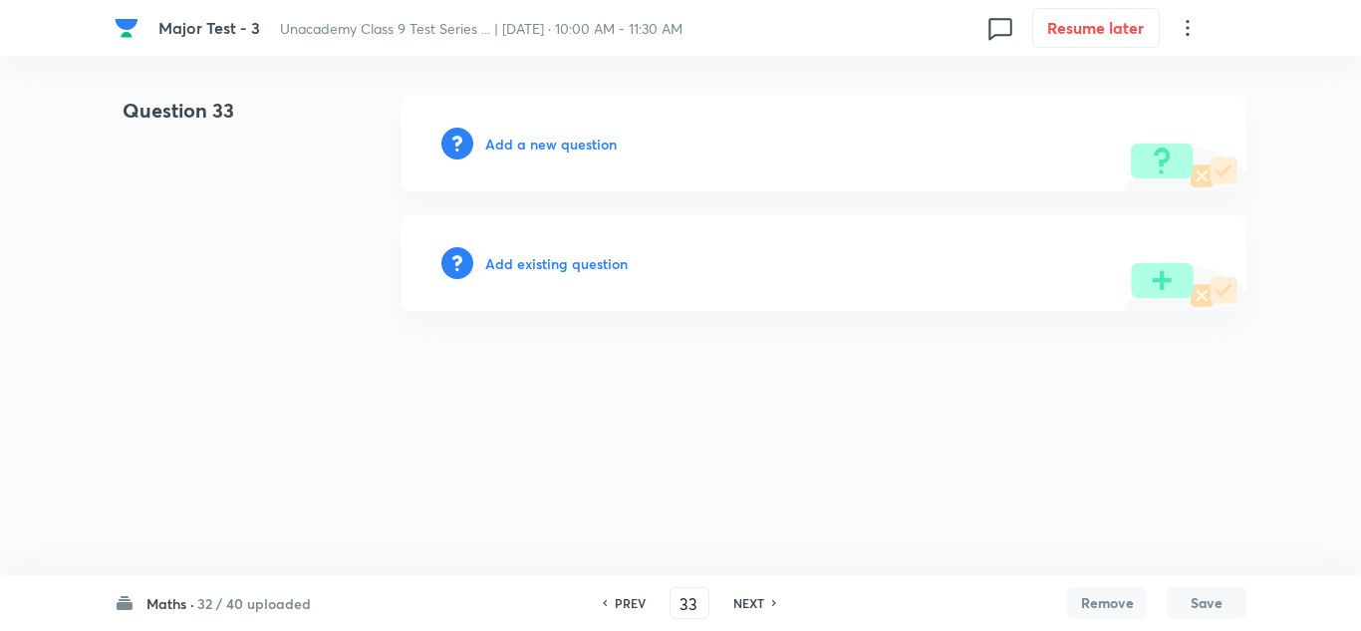
click at [573, 142] on h6 "Add a new question" at bounding box center [551, 144] width 132 height 21
click at [573, 142] on h6 "Choose a question type" at bounding box center [561, 144] width 153 height 21
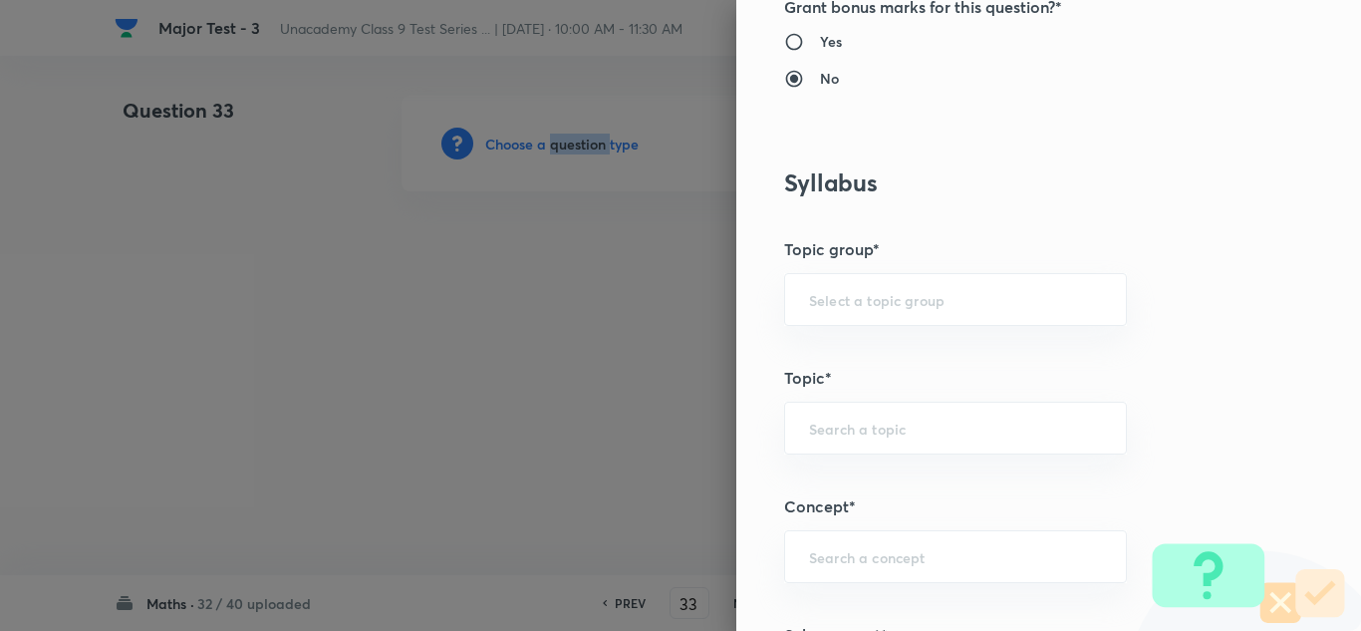
scroll to position [1096, 0]
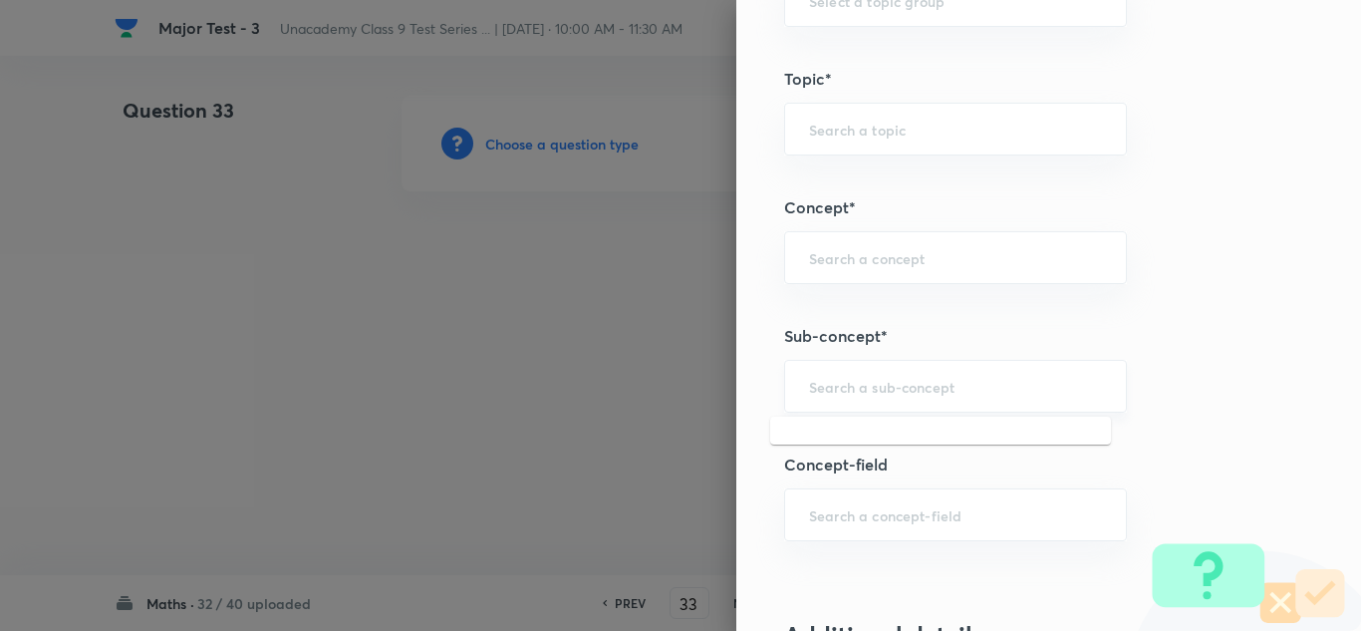
click at [857, 396] on input "text" at bounding box center [955, 386] width 293 height 19
click at [849, 385] on input "text" at bounding box center [955, 386] width 293 height 19
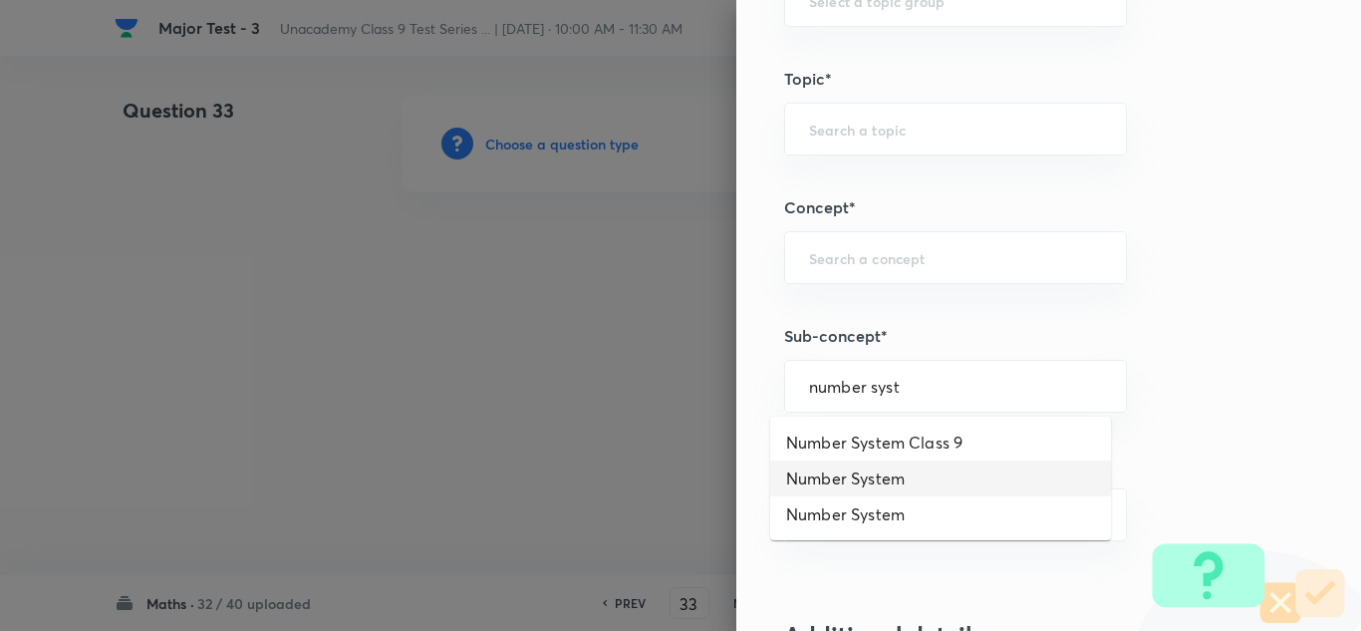
click at [901, 471] on li "Number System" at bounding box center [940, 478] width 341 height 36
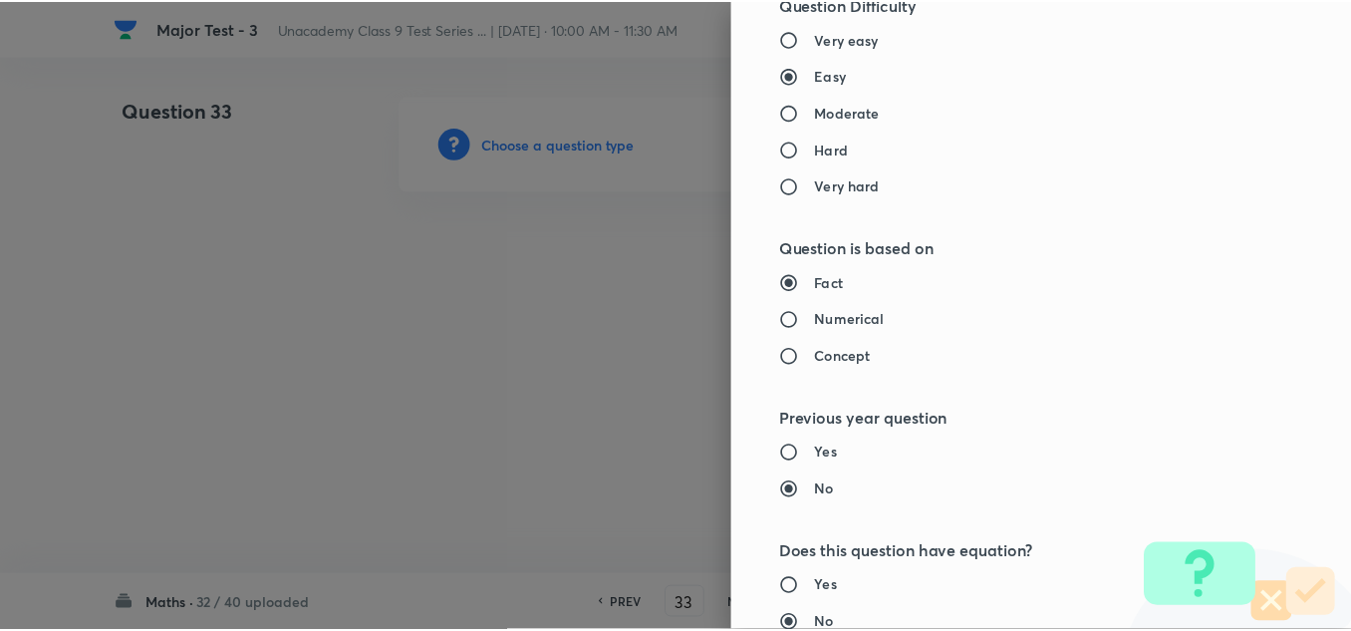
scroll to position [2219, 0]
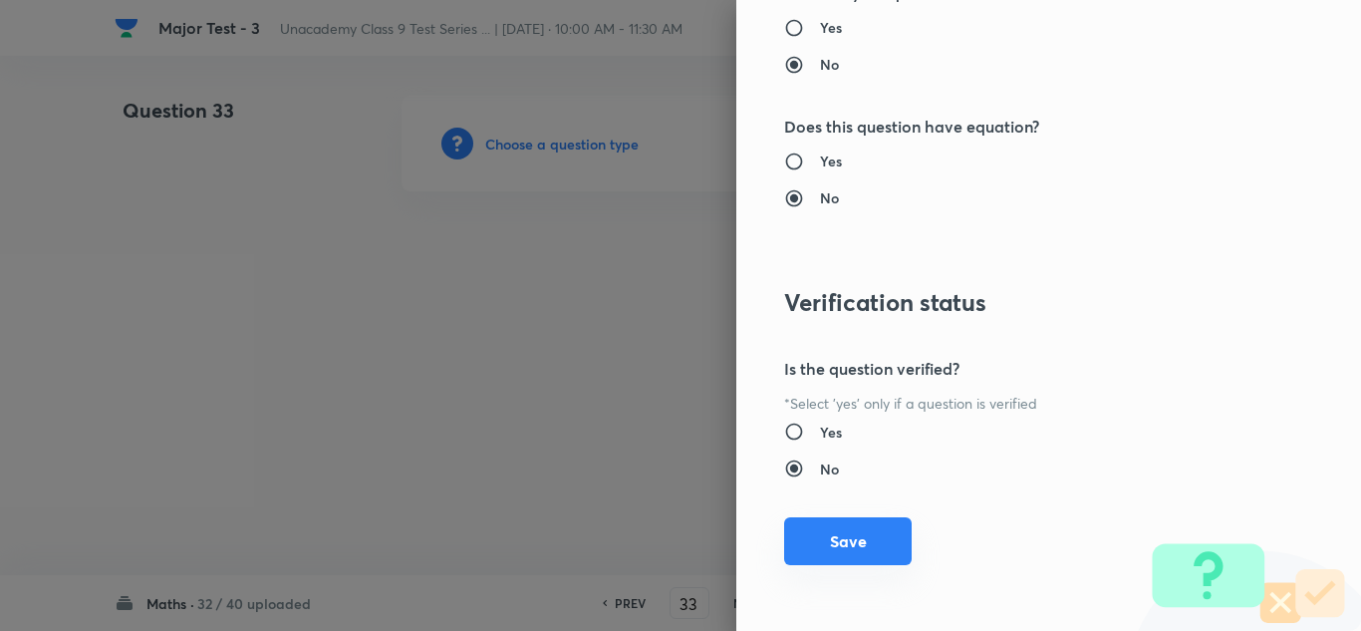
click at [857, 520] on button "Save" at bounding box center [848, 541] width 128 height 48
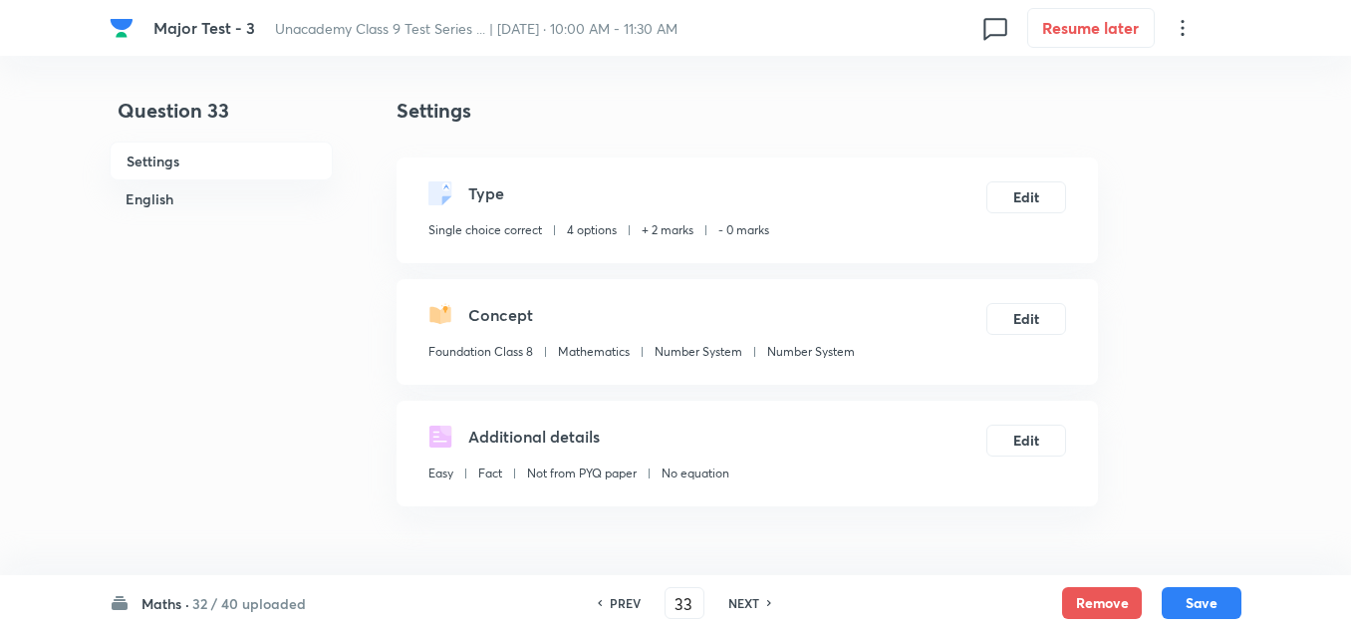
scroll to position [399, 0]
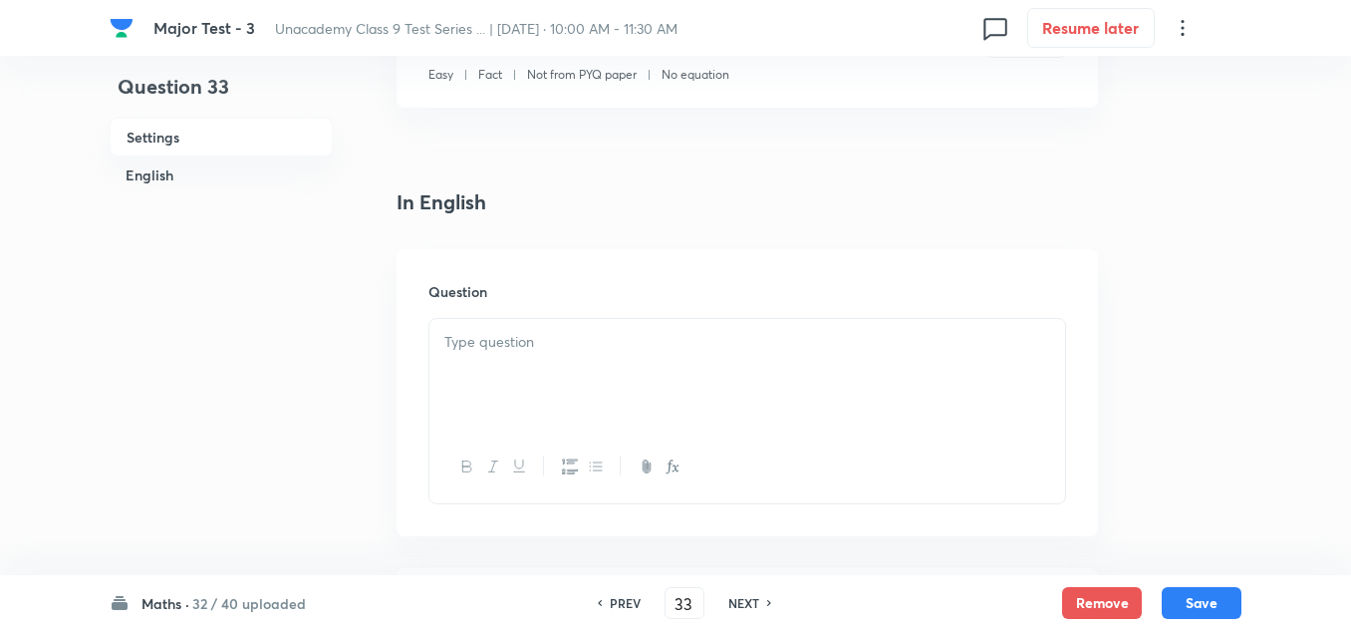
click at [561, 335] on p at bounding box center [747, 342] width 606 height 23
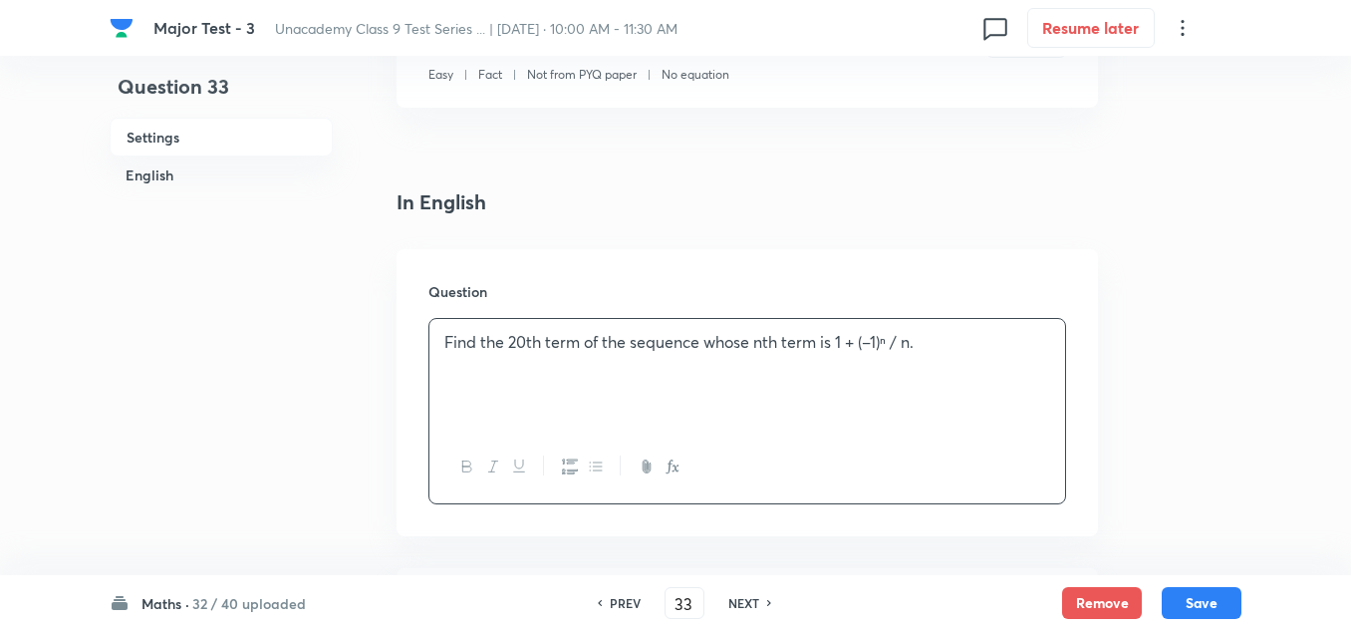
scroll to position [697, 0]
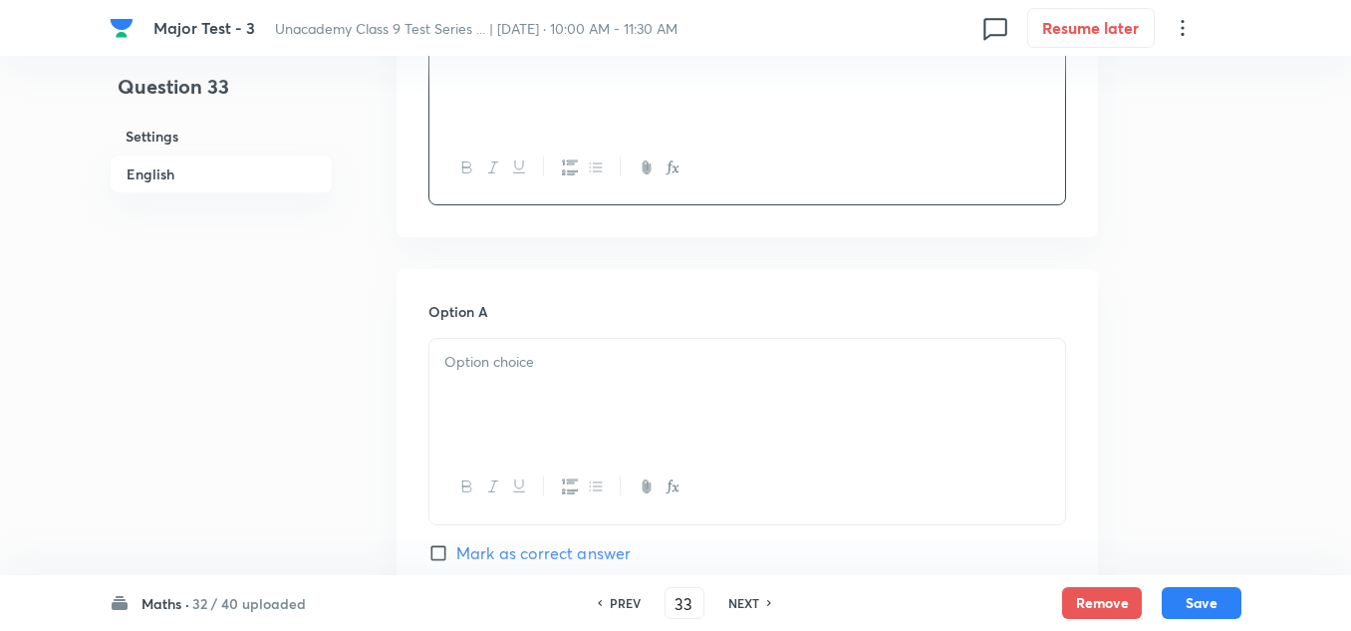
click at [535, 395] on div at bounding box center [747, 395] width 636 height 112
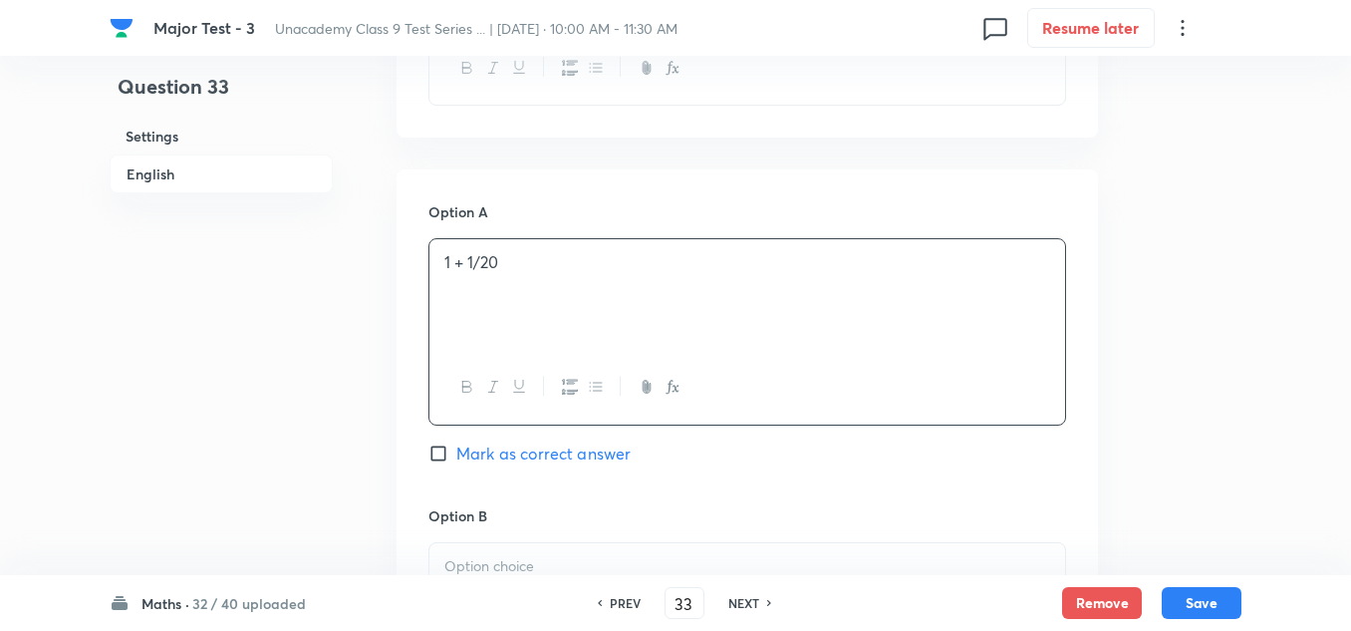
scroll to position [897, 0]
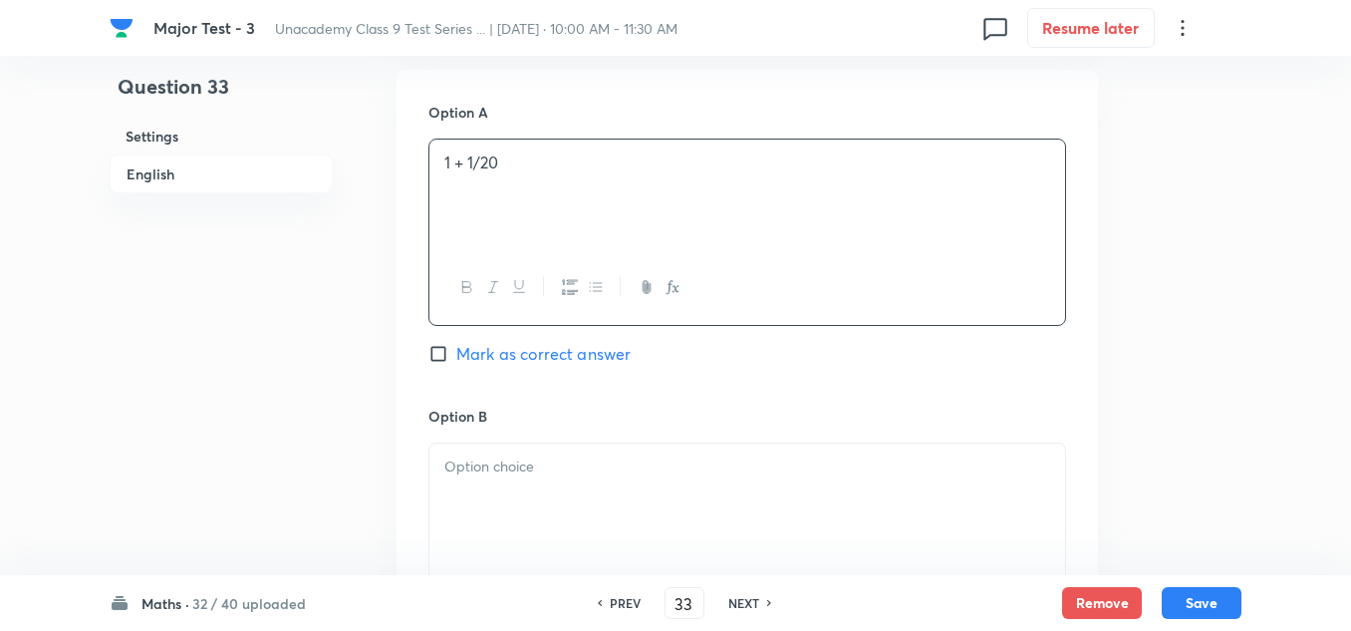
click at [555, 465] on p at bounding box center [747, 466] width 606 height 23
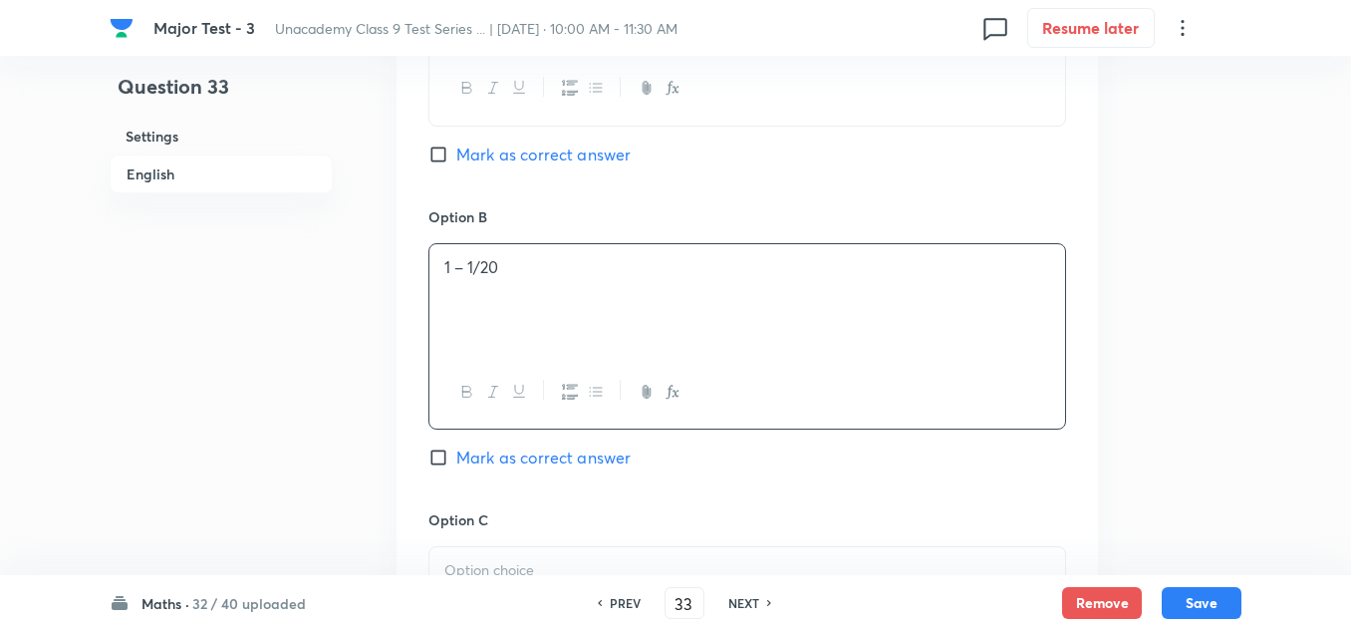
scroll to position [1295, 0]
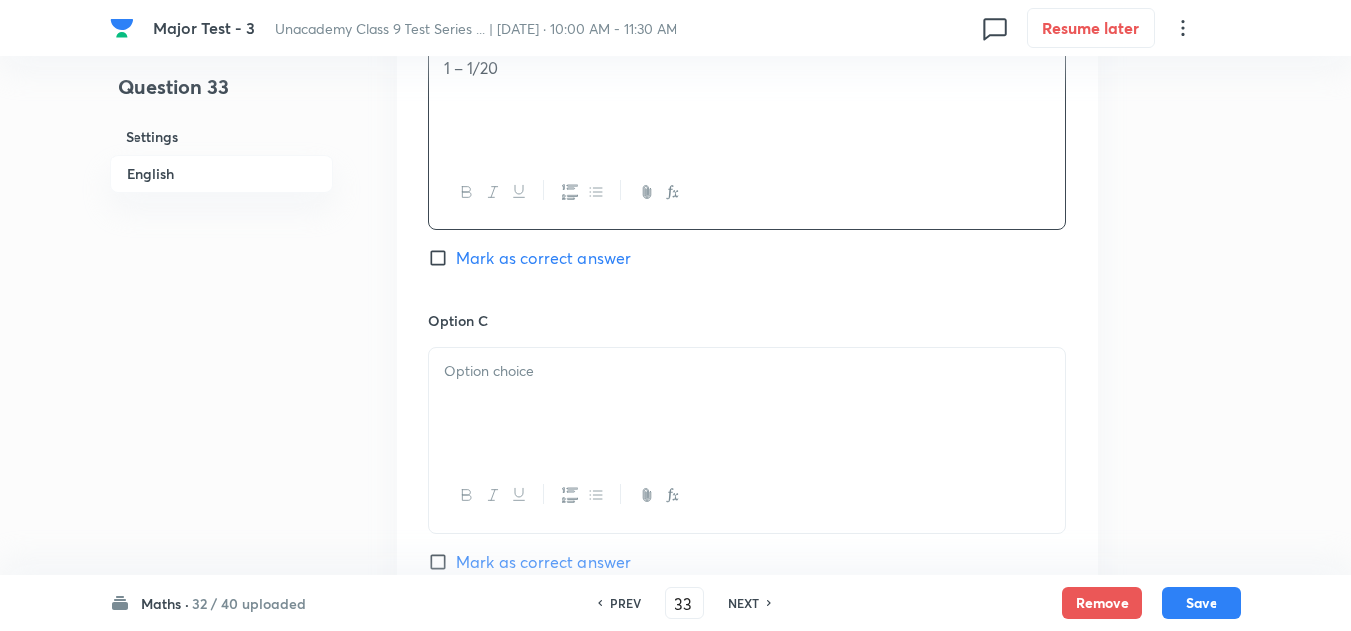
drag, startPoint x: 550, startPoint y: 417, endPoint x: 554, endPoint y: 403, distance: 15.5
click at [553, 405] on div at bounding box center [747, 404] width 636 height 112
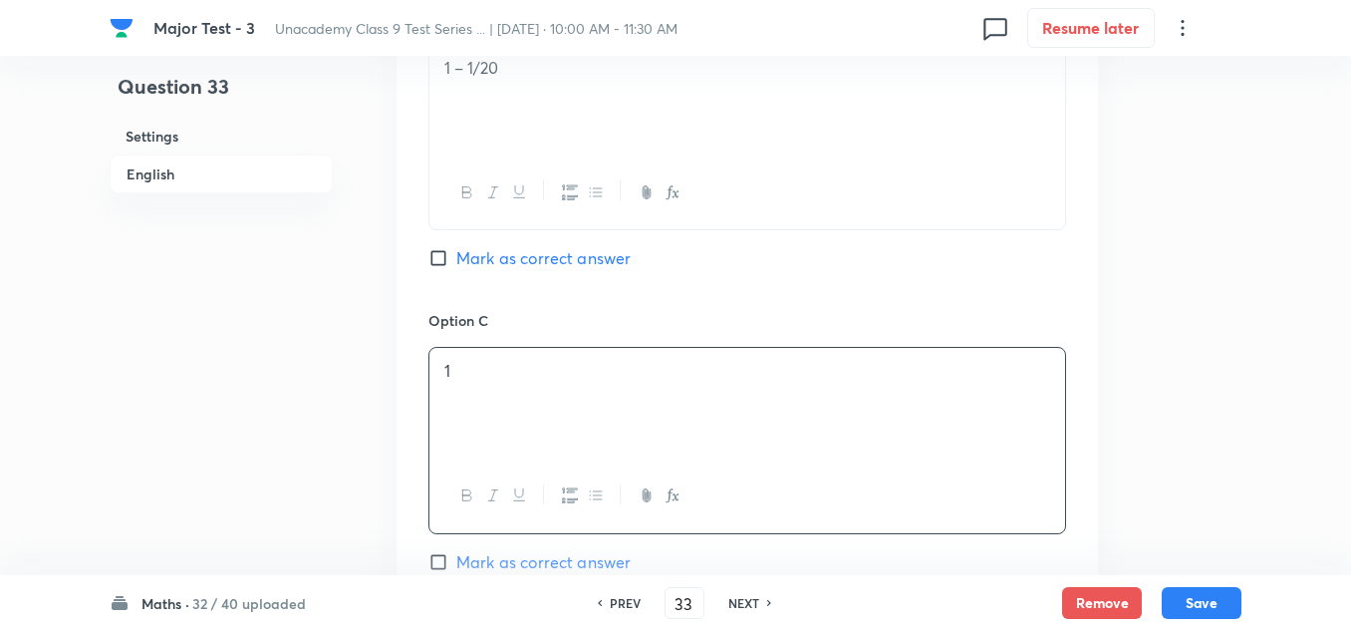
scroll to position [1494, 0]
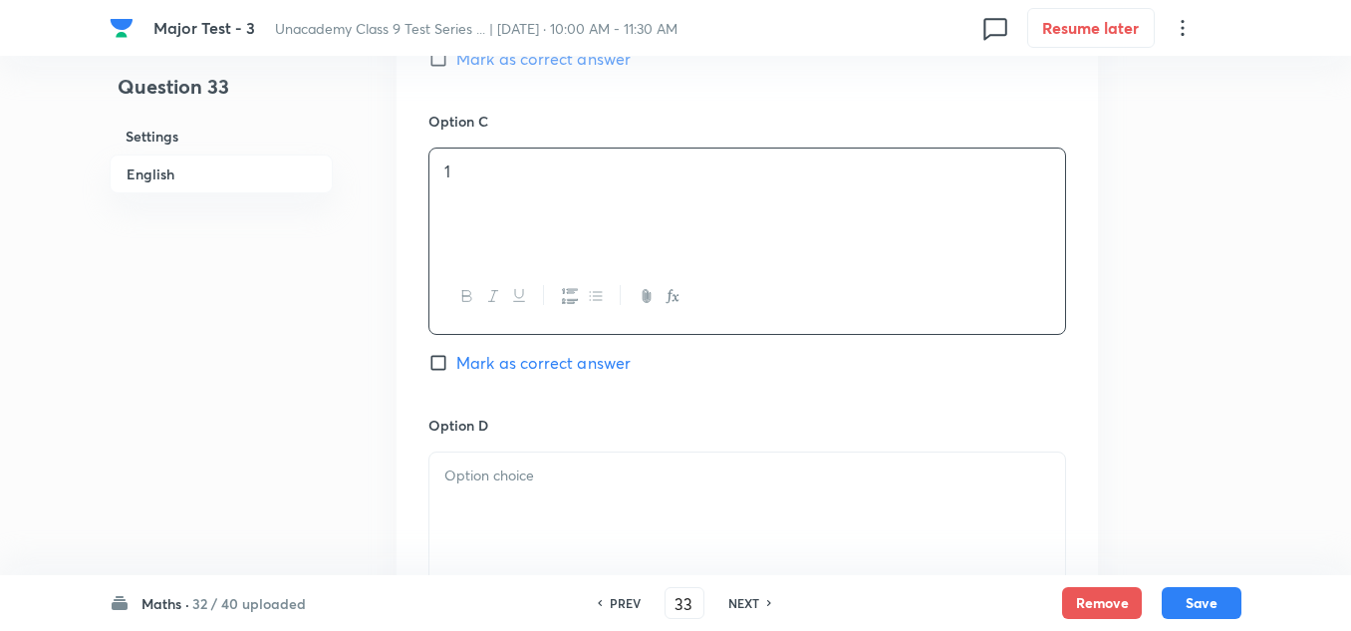
click at [519, 493] on div at bounding box center [747, 508] width 636 height 112
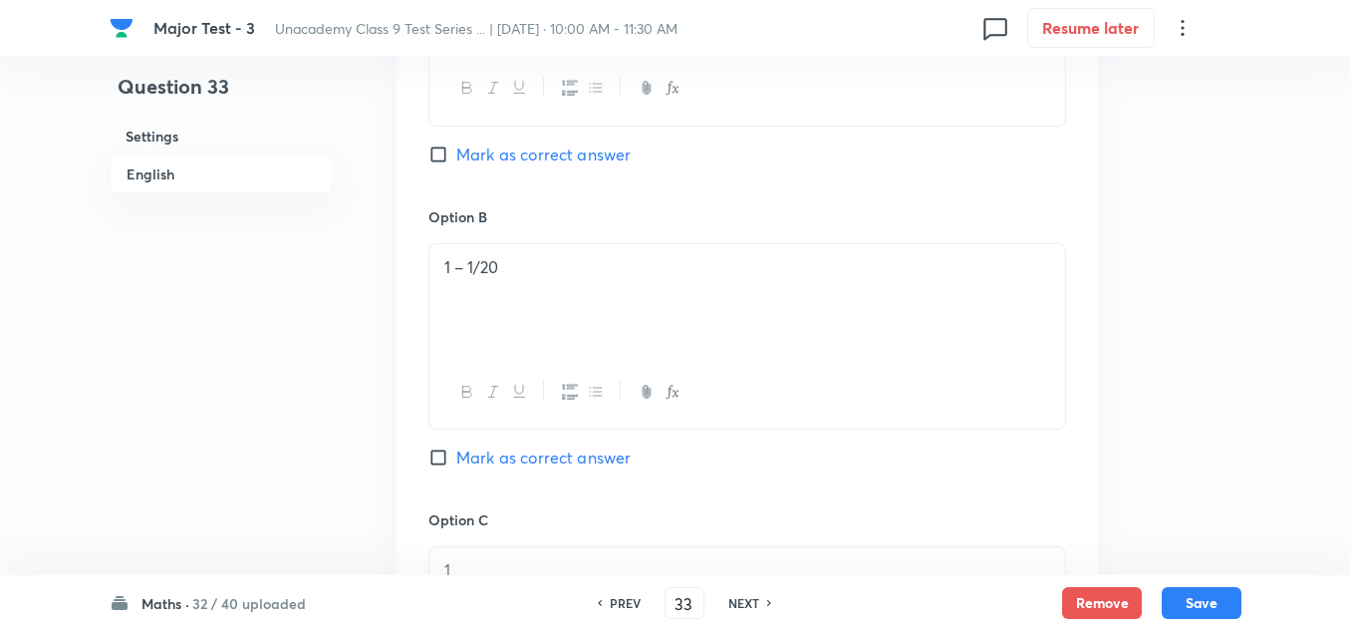
scroll to position [996, 0]
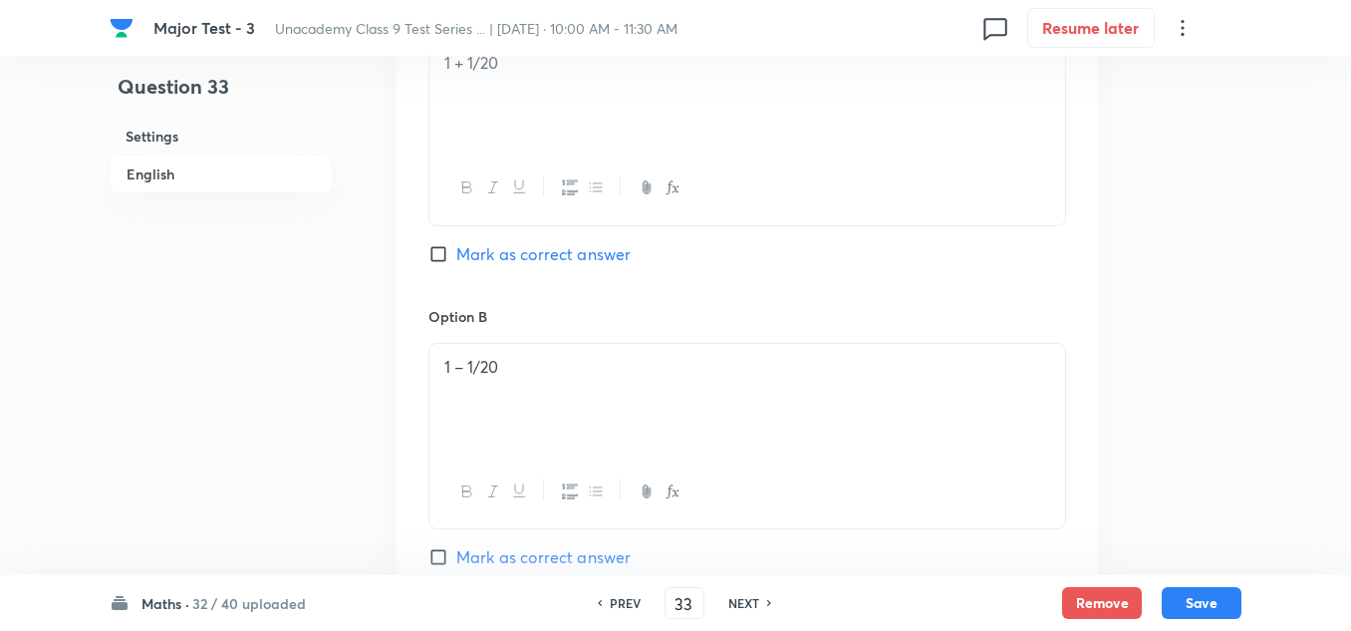
click at [516, 259] on span "Mark as correct answer" at bounding box center [543, 254] width 174 height 24
click at [456, 259] on input "Mark as correct answer" at bounding box center [442, 254] width 28 height 20
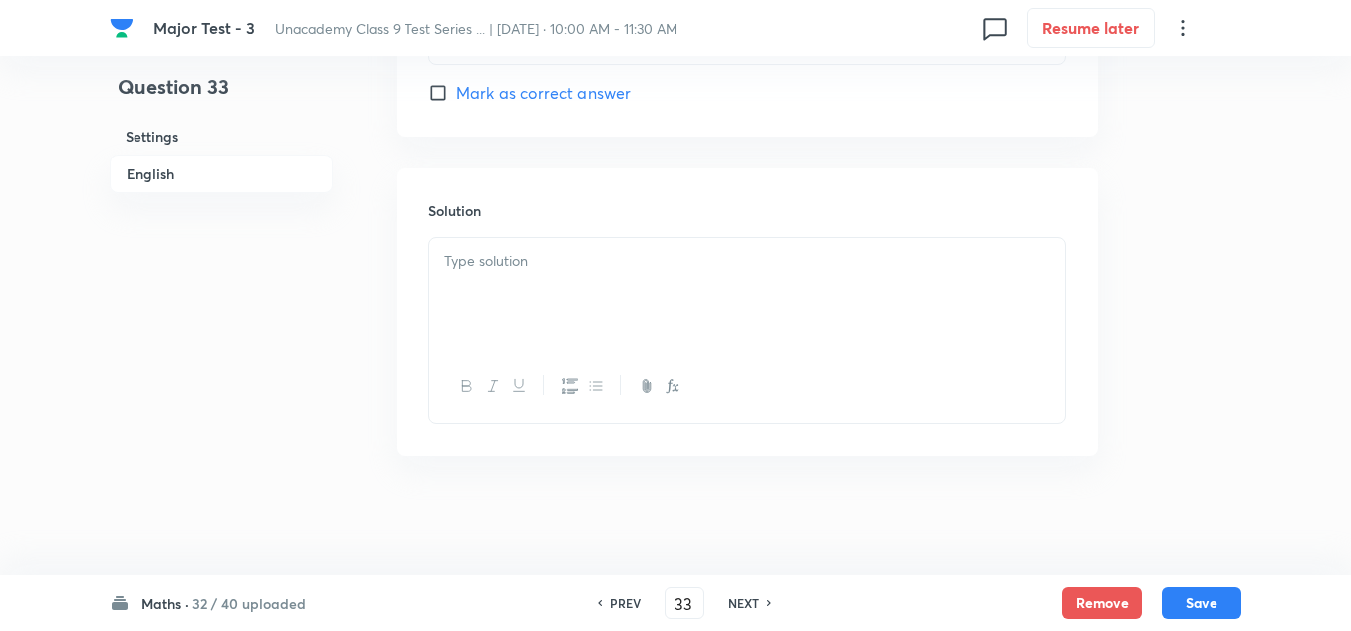
scroll to position [1968, 0]
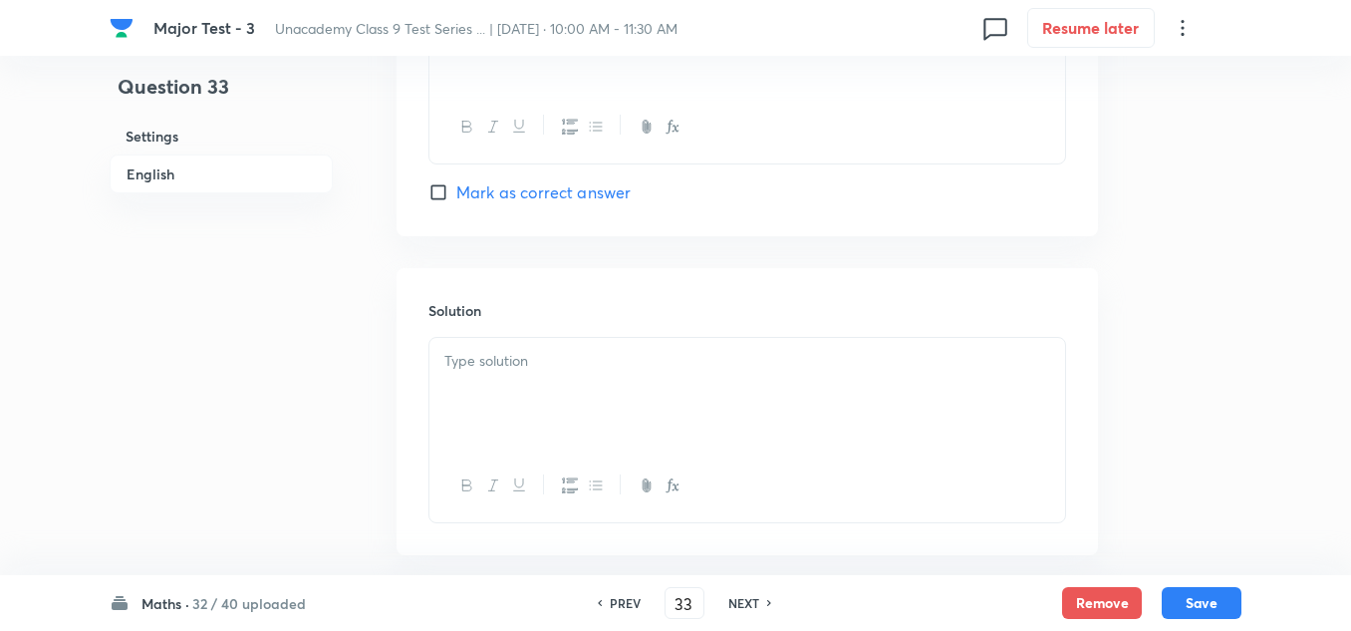
click at [514, 296] on div "Solution" at bounding box center [747, 411] width 701 height 287
click at [513, 356] on p at bounding box center [747, 361] width 606 height 23
click at [1192, 588] on button "Save" at bounding box center [1202, 601] width 80 height 32
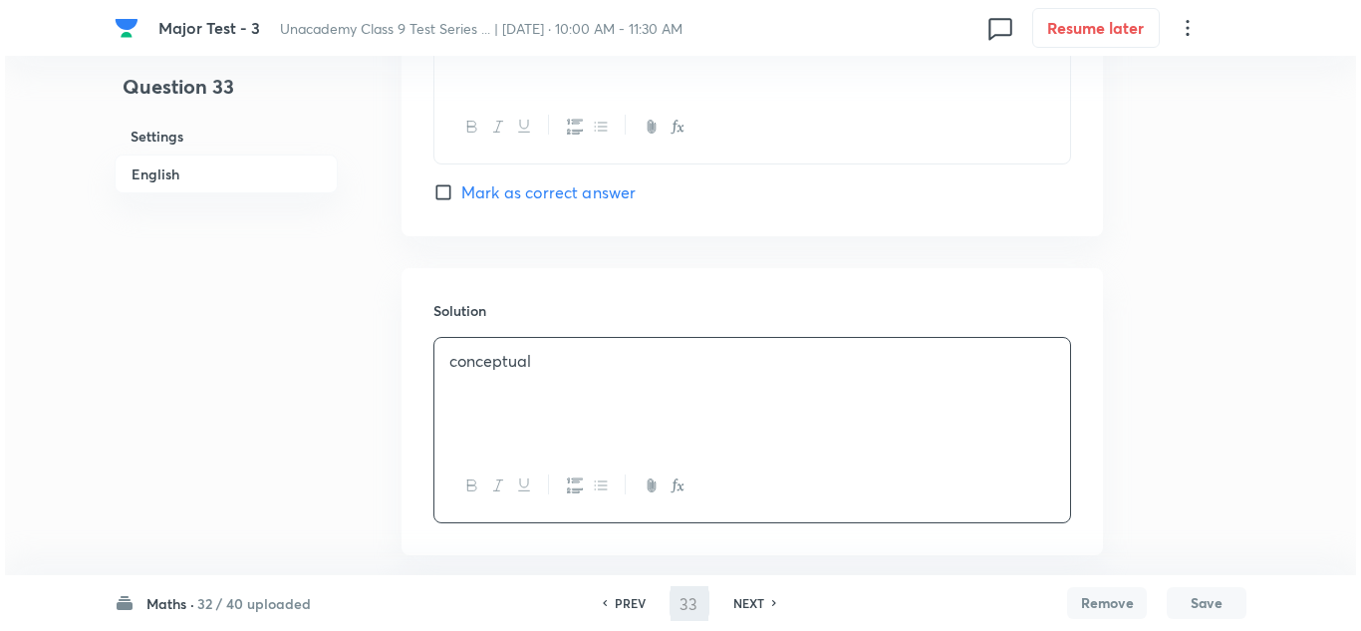
scroll to position [0, 0]
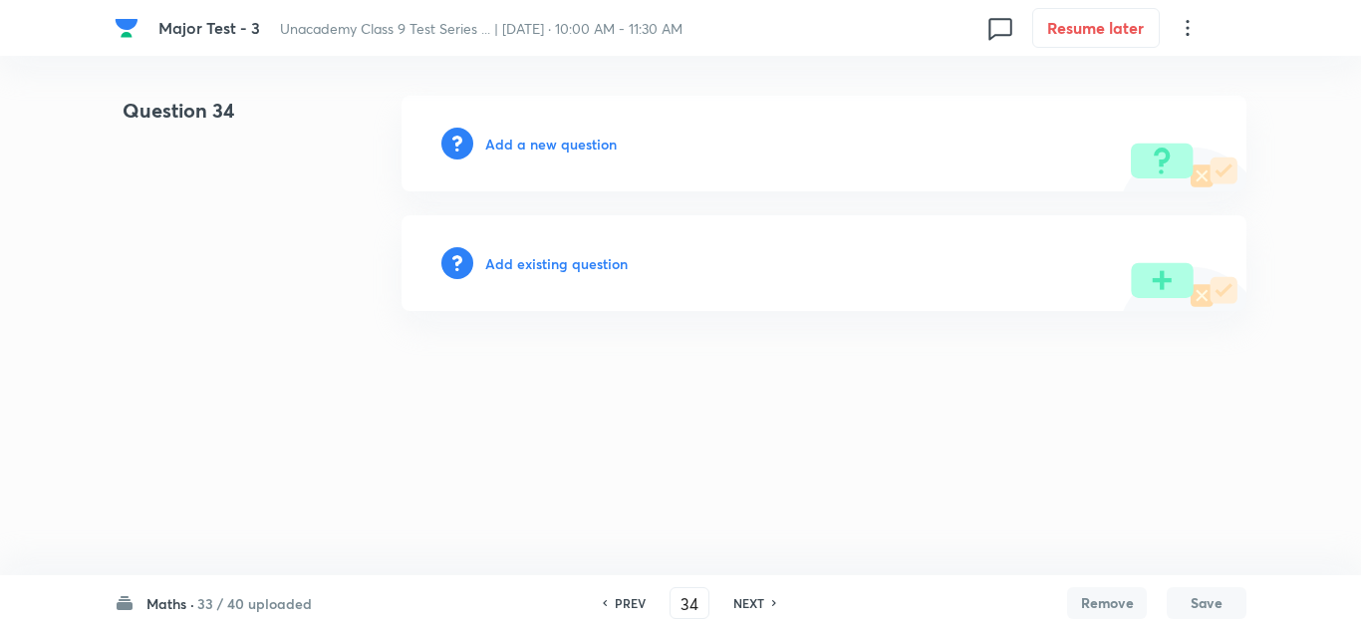
click at [553, 153] on h6 "Add a new question" at bounding box center [551, 144] width 132 height 21
click at [553, 153] on h6 "Choose a question type" at bounding box center [561, 144] width 153 height 21
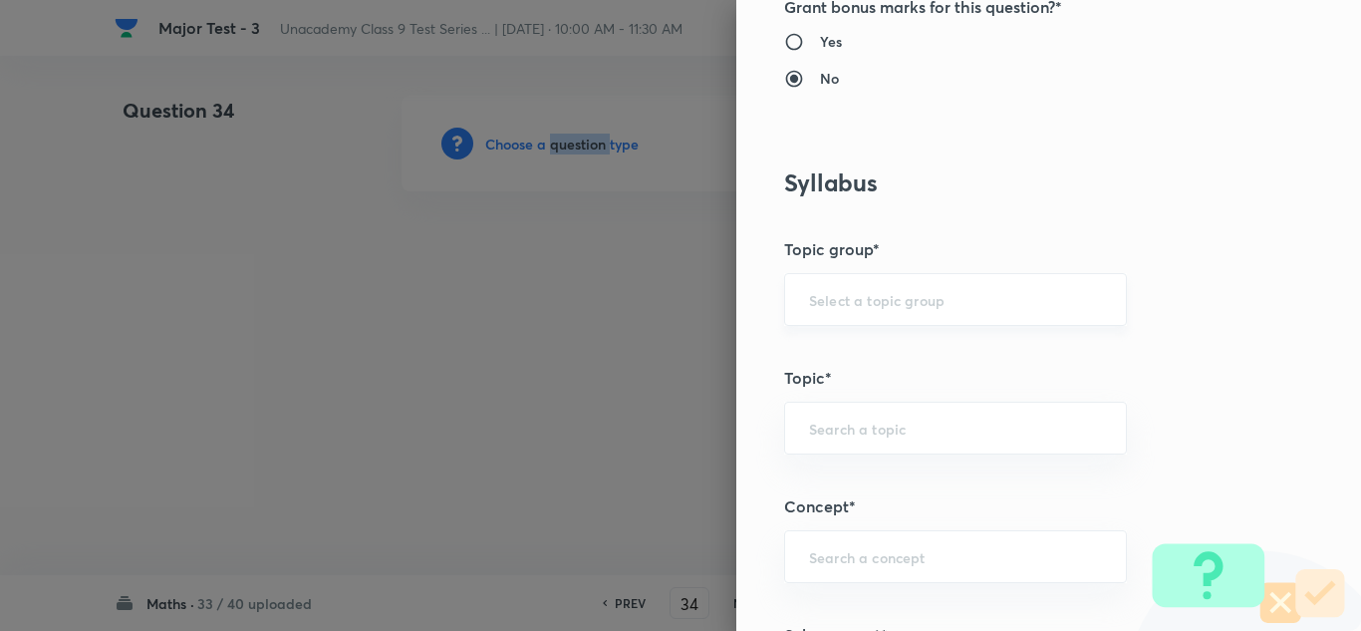
scroll to position [1096, 0]
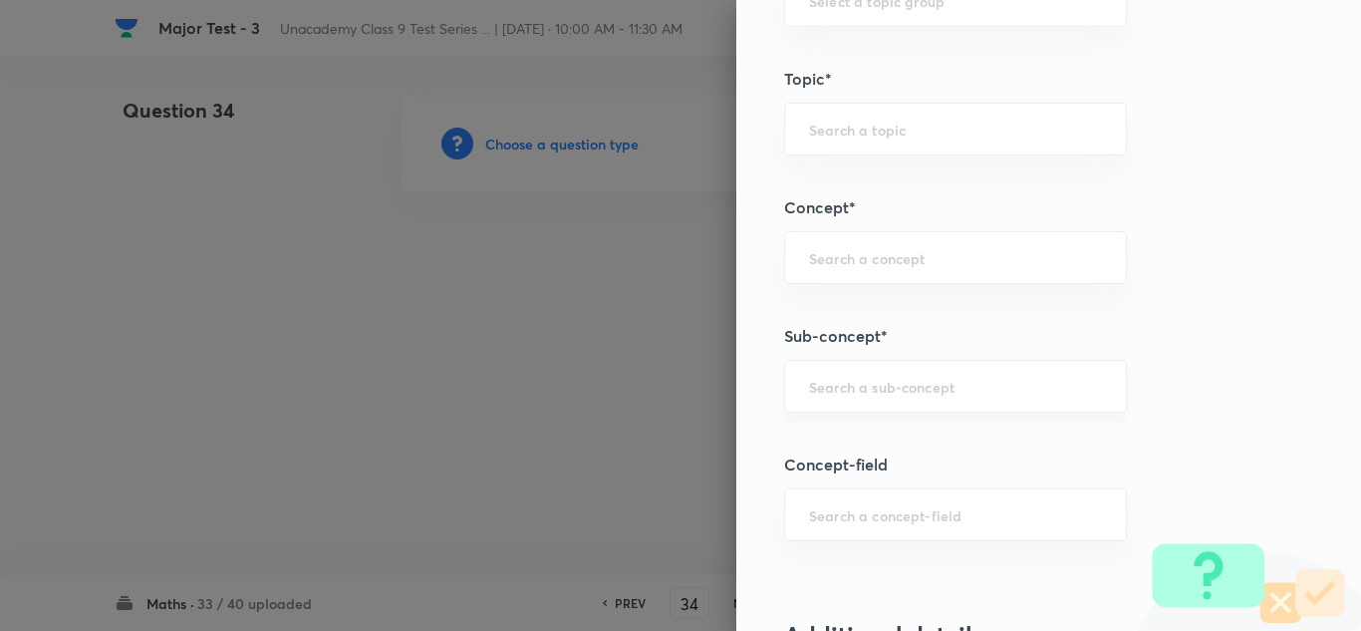
click at [855, 385] on input "text" at bounding box center [955, 386] width 293 height 19
click at [852, 385] on input "text" at bounding box center [955, 386] width 293 height 19
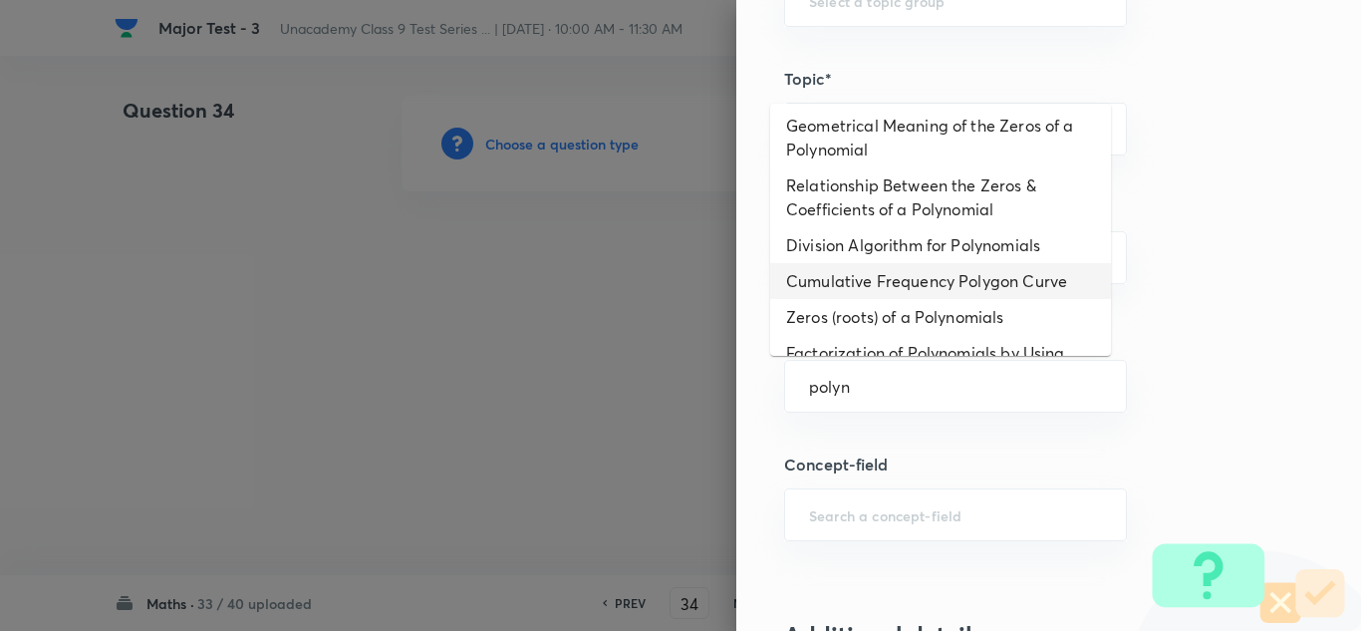
scroll to position [598, 0]
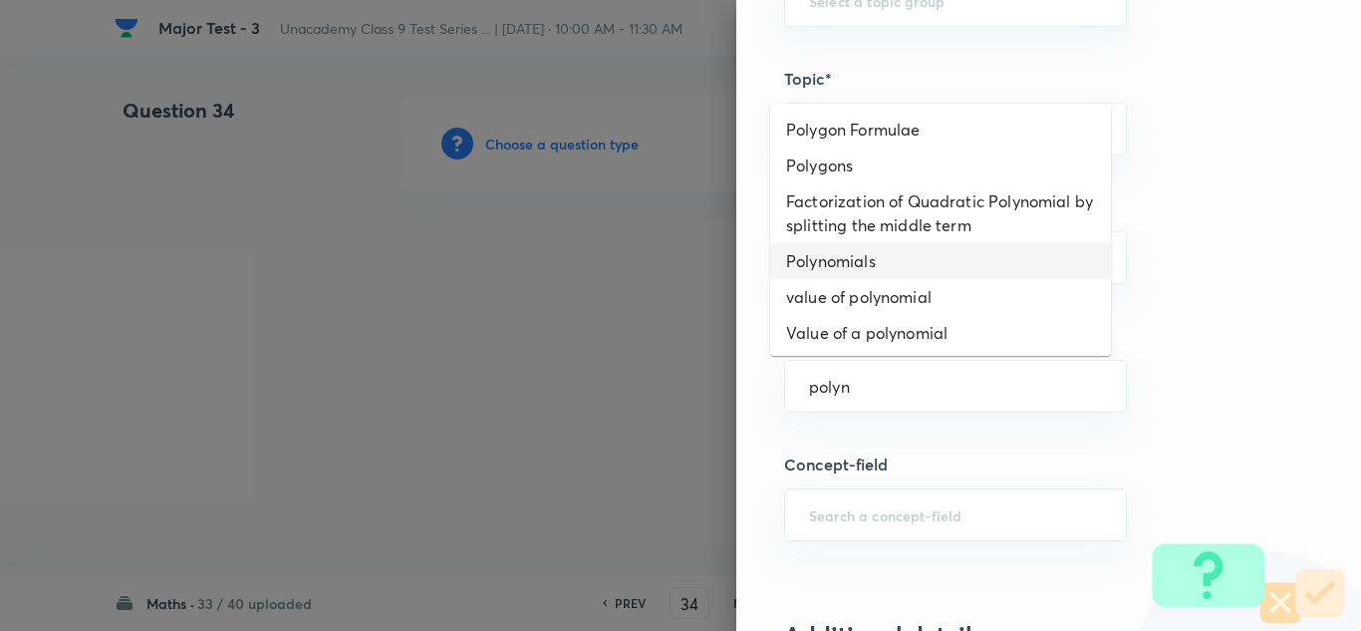
click at [870, 243] on li "Polynomials" at bounding box center [940, 261] width 341 height 36
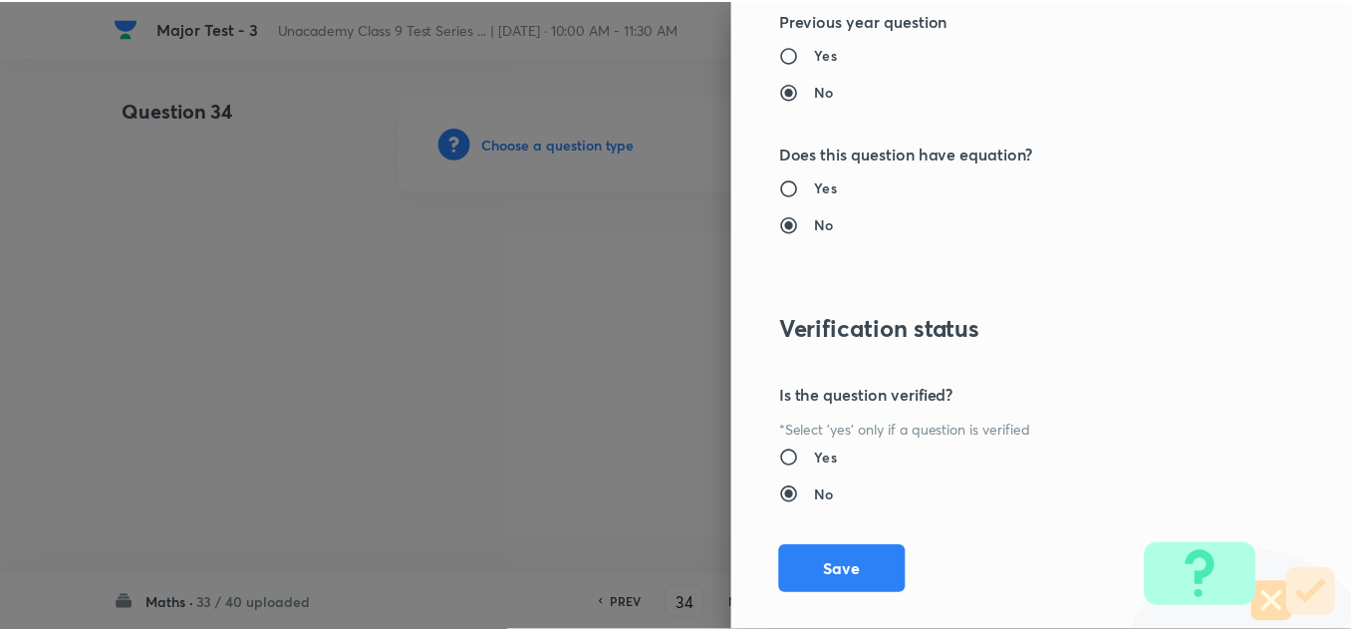
scroll to position [2219, 0]
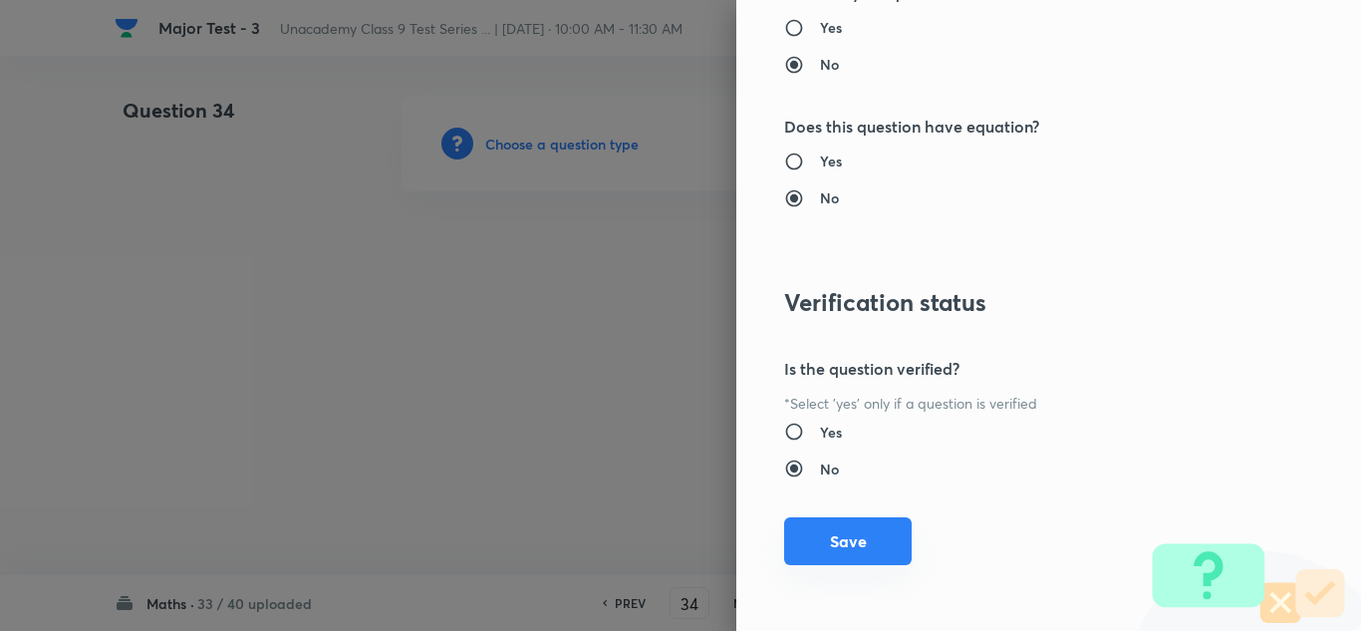
click at [830, 548] on button "Save" at bounding box center [848, 541] width 128 height 48
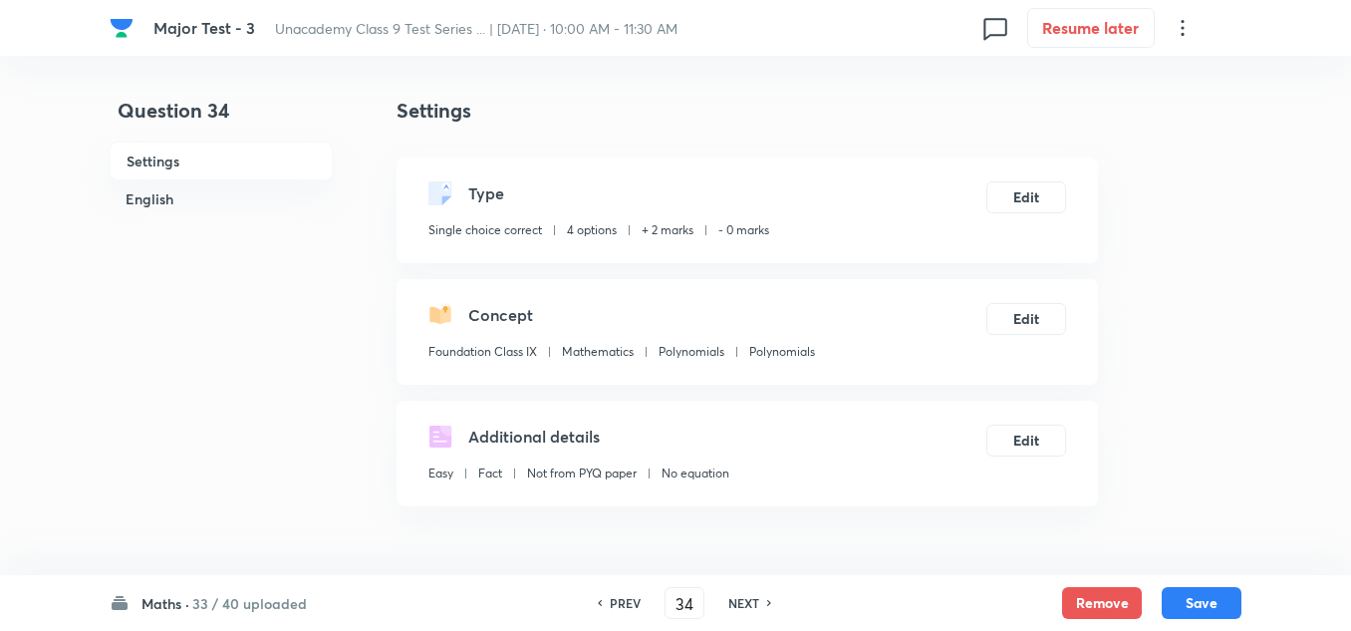
scroll to position [299, 0]
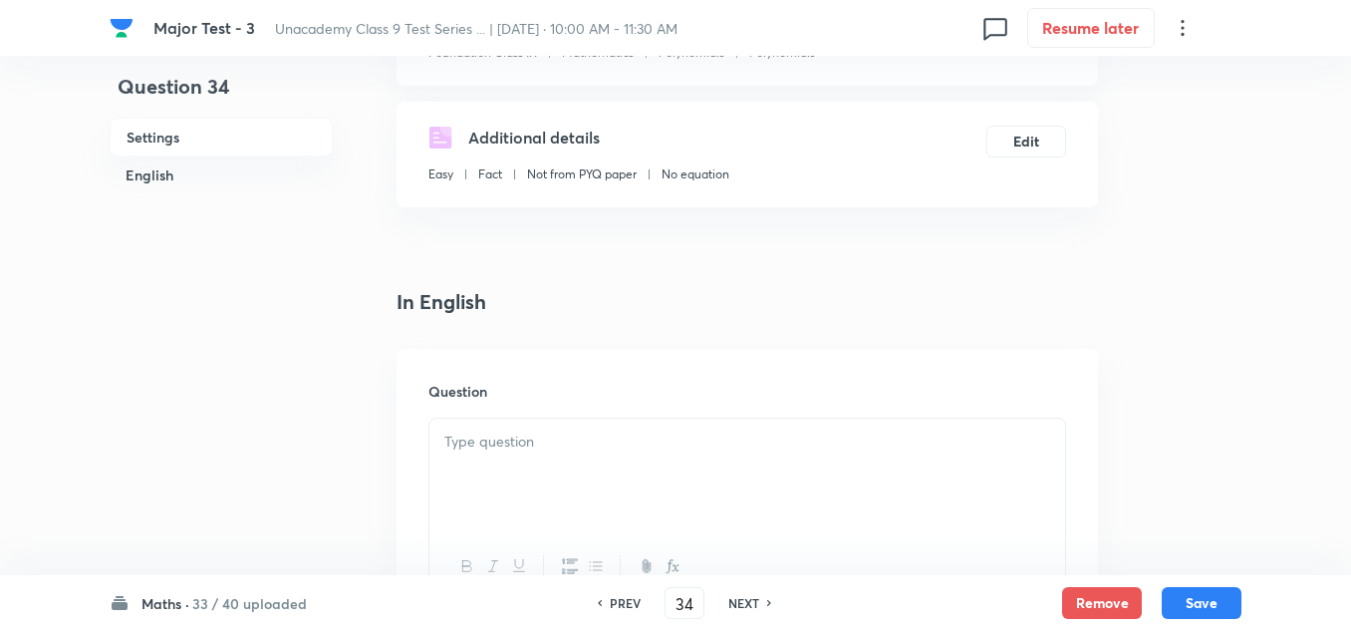
click at [479, 444] on p at bounding box center [747, 441] width 606 height 23
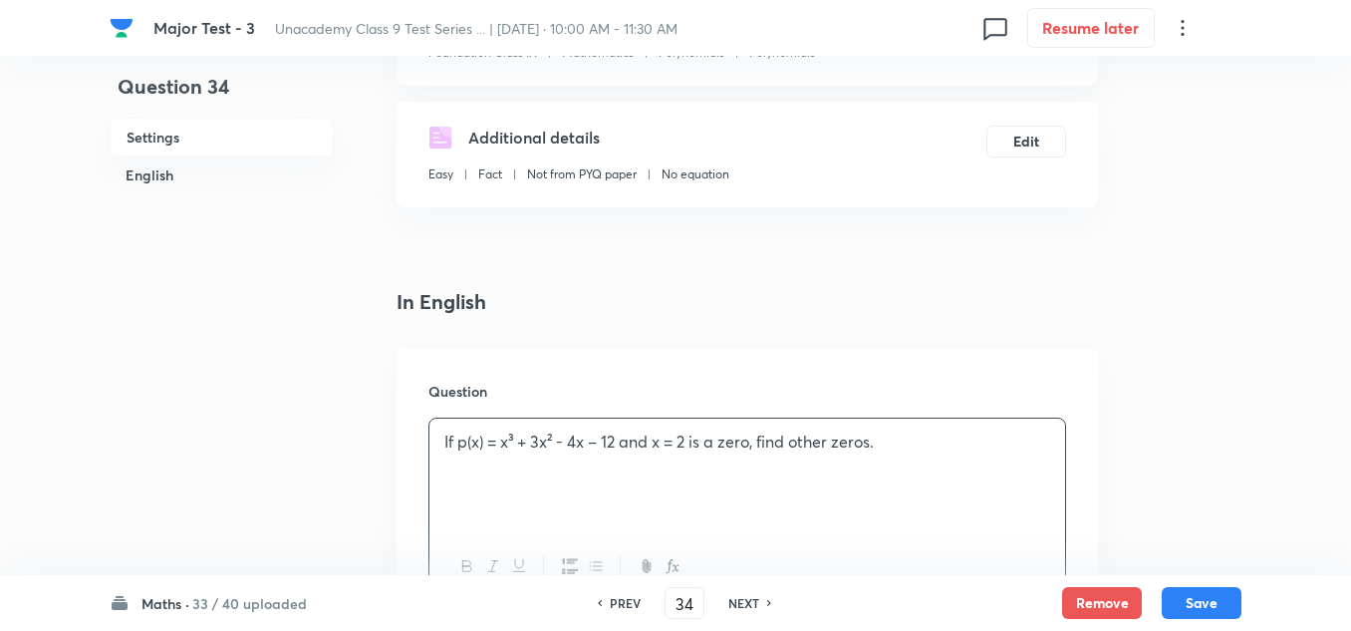
scroll to position [498, 0]
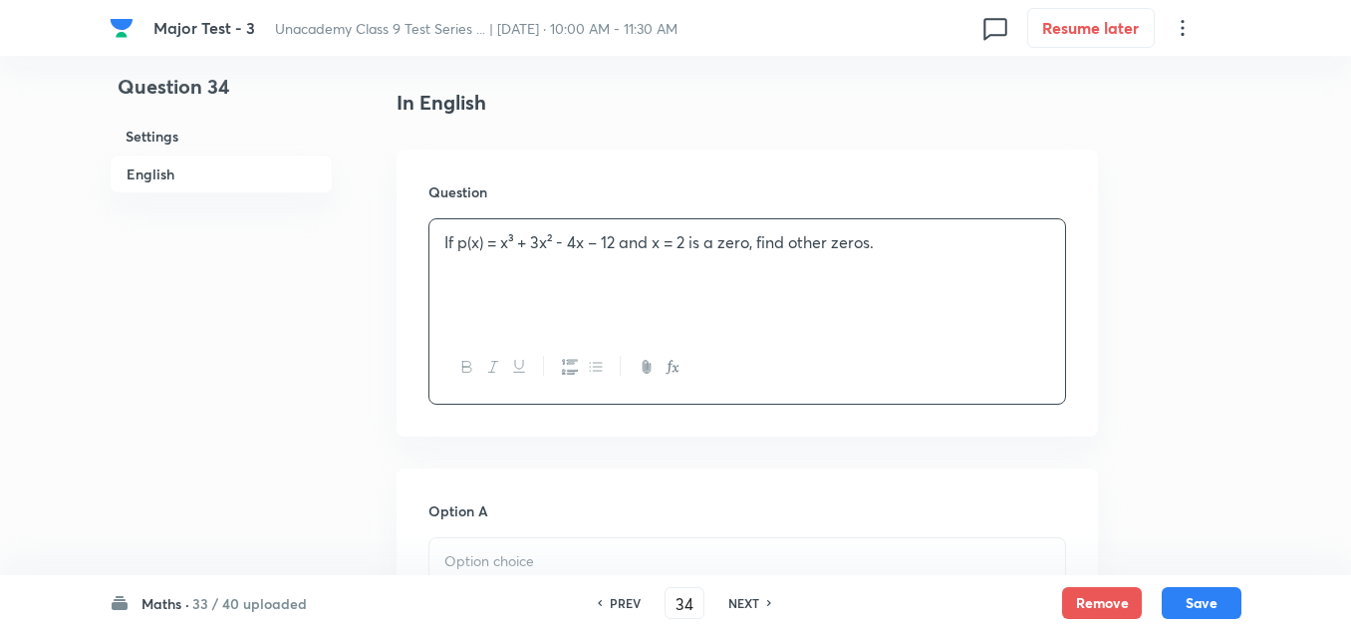
click at [495, 556] on p at bounding box center [747, 561] width 606 height 23
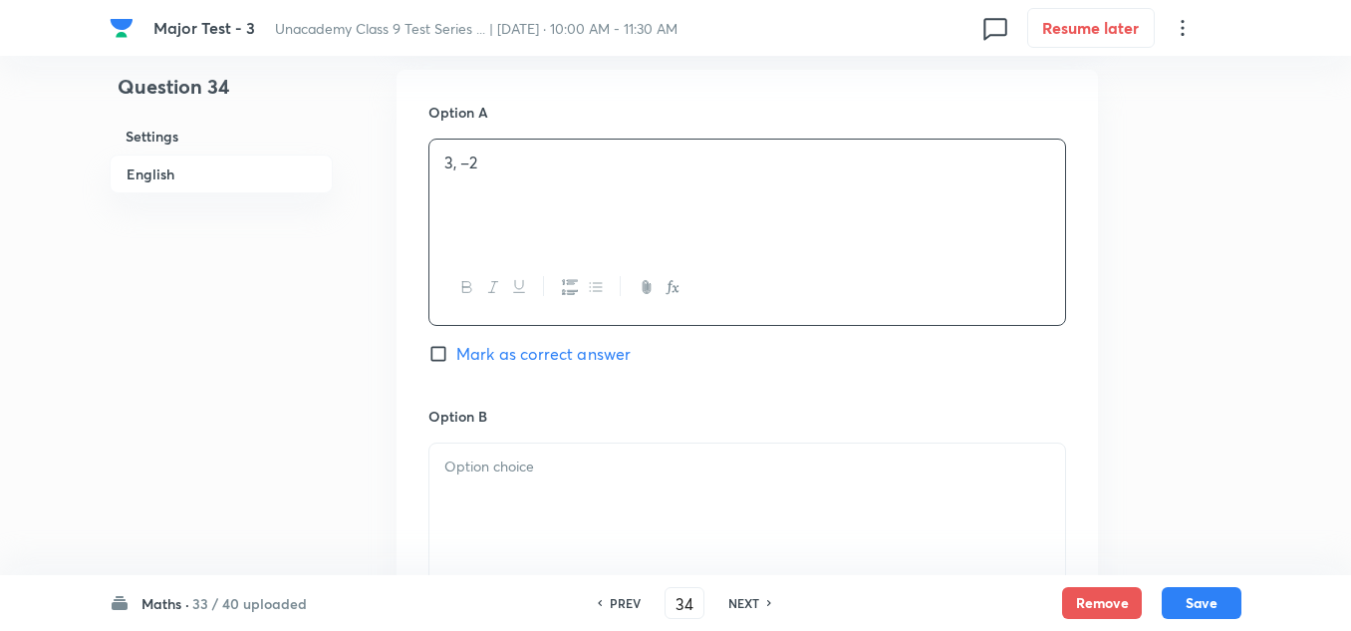
scroll to position [1096, 0]
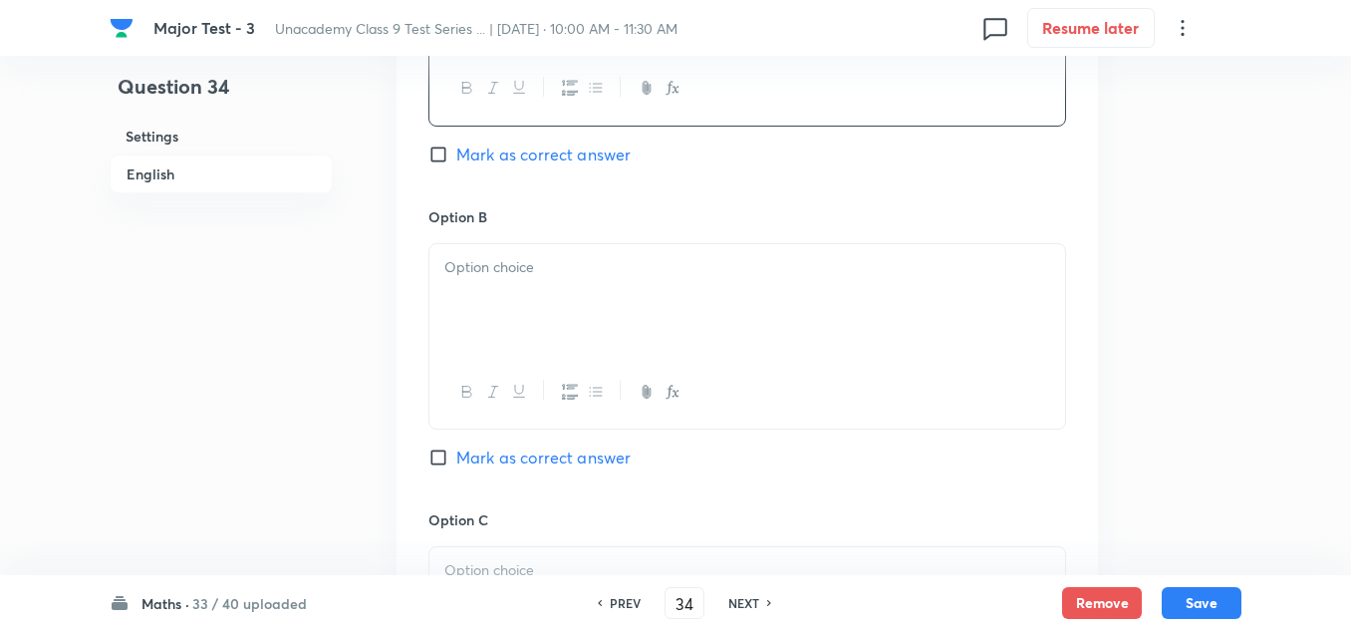
click at [533, 269] on p at bounding box center [747, 267] width 606 height 23
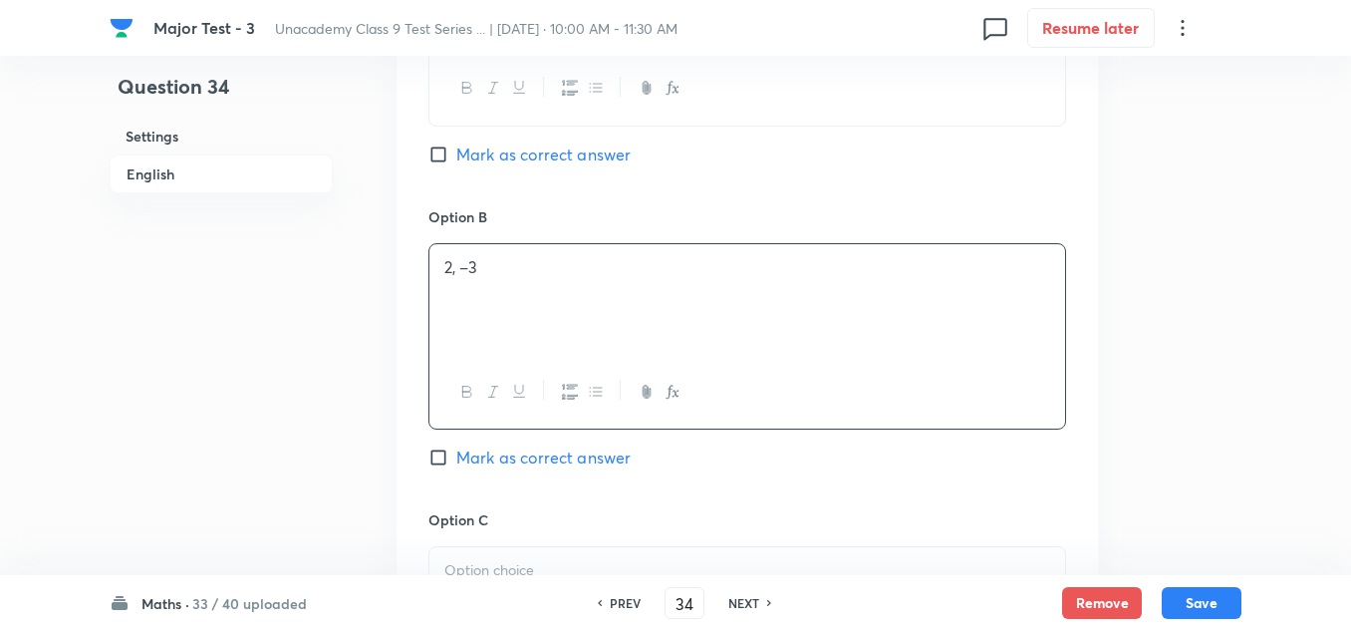
scroll to position [1196, 0]
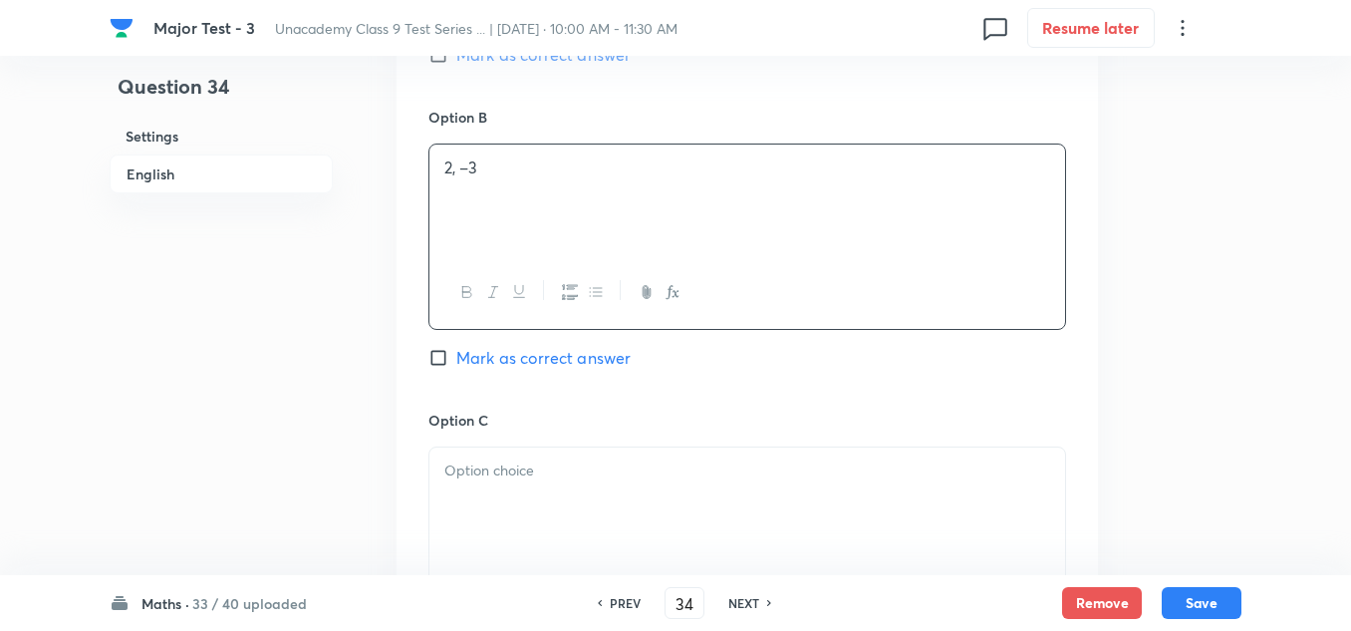
click at [500, 463] on p at bounding box center [747, 470] width 606 height 23
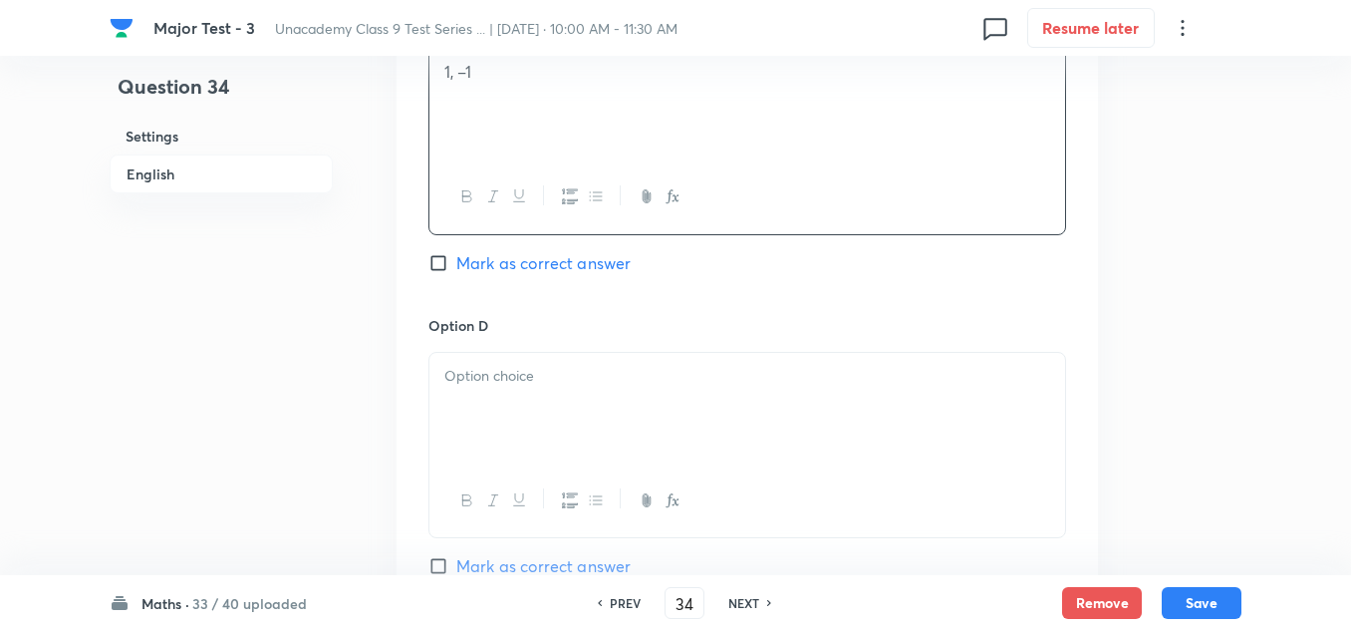
click at [544, 402] on div at bounding box center [747, 409] width 636 height 112
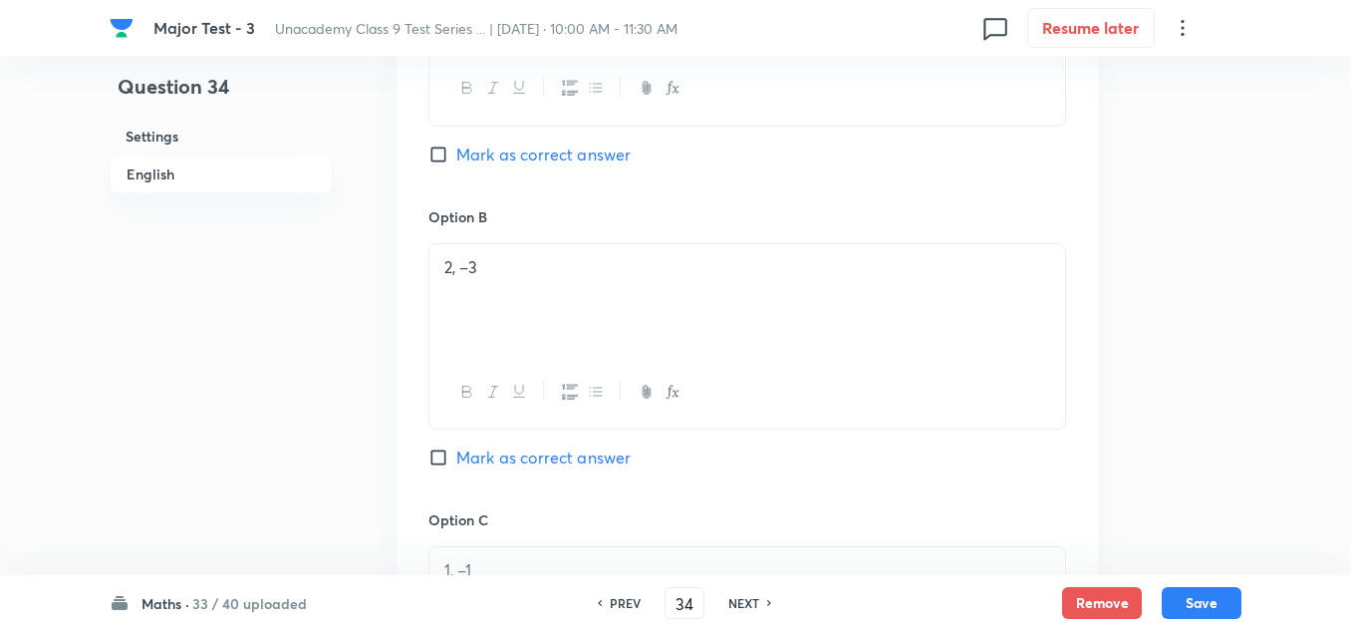
scroll to position [996, 0]
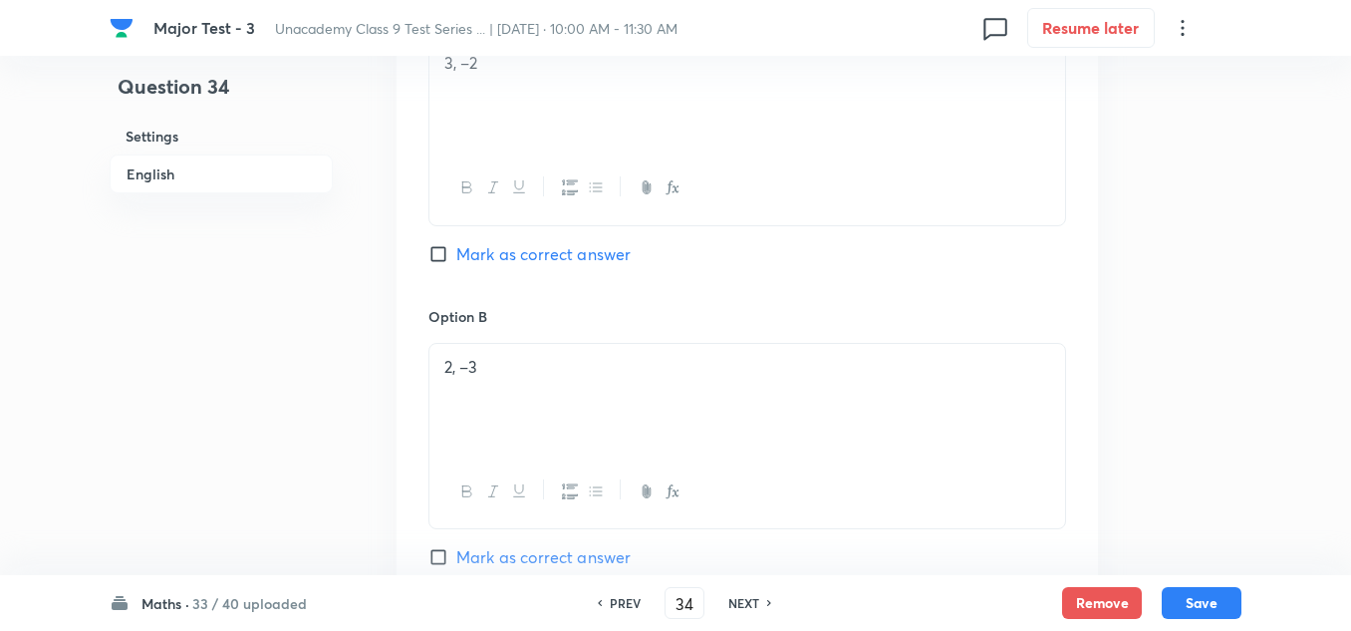
click at [504, 251] on span "Mark as correct answer" at bounding box center [543, 254] width 174 height 24
click at [456, 251] on input "Mark as correct answer" at bounding box center [442, 254] width 28 height 20
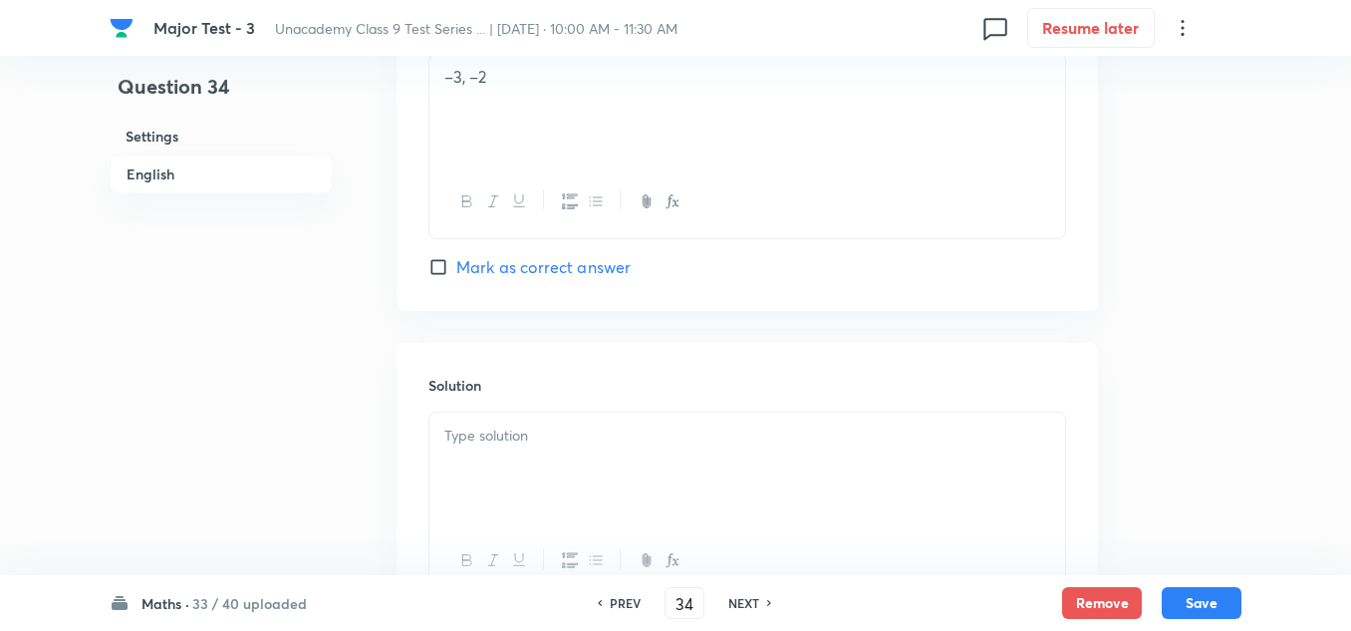
scroll to position [2067, 0]
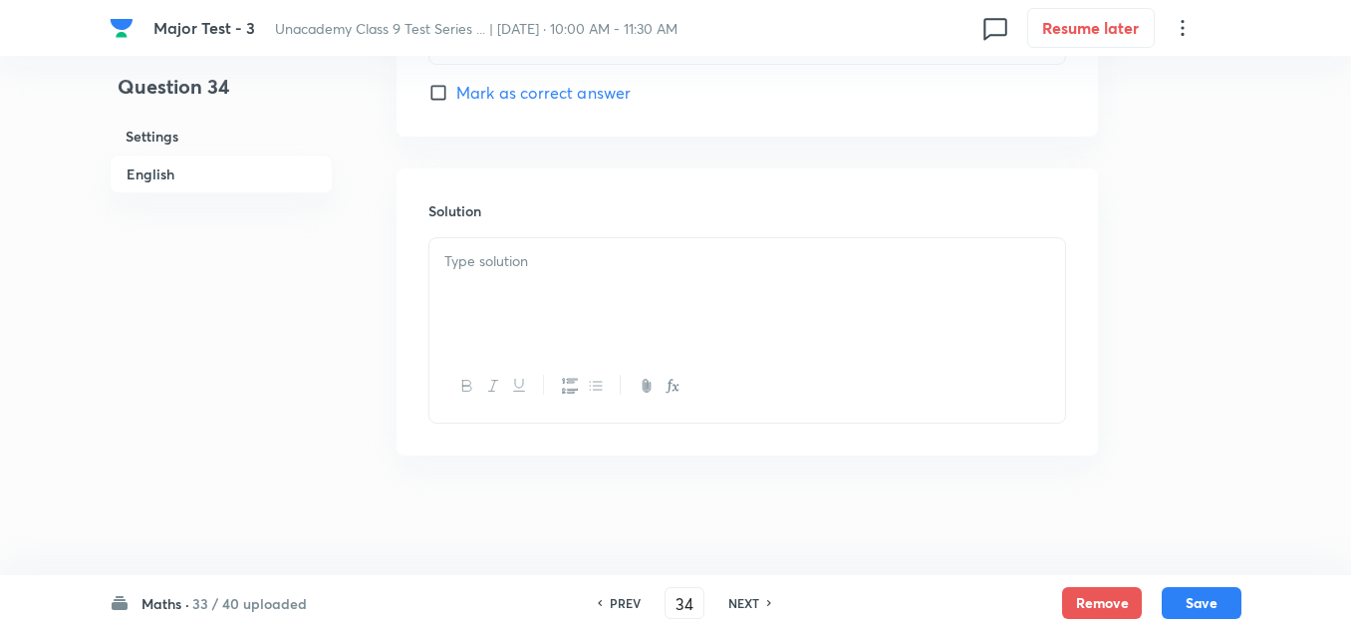
click at [517, 293] on div at bounding box center [747, 294] width 636 height 112
click at [504, 260] on p "conceptal" at bounding box center [747, 261] width 606 height 23
click at [1220, 611] on button "Save" at bounding box center [1202, 601] width 80 height 32
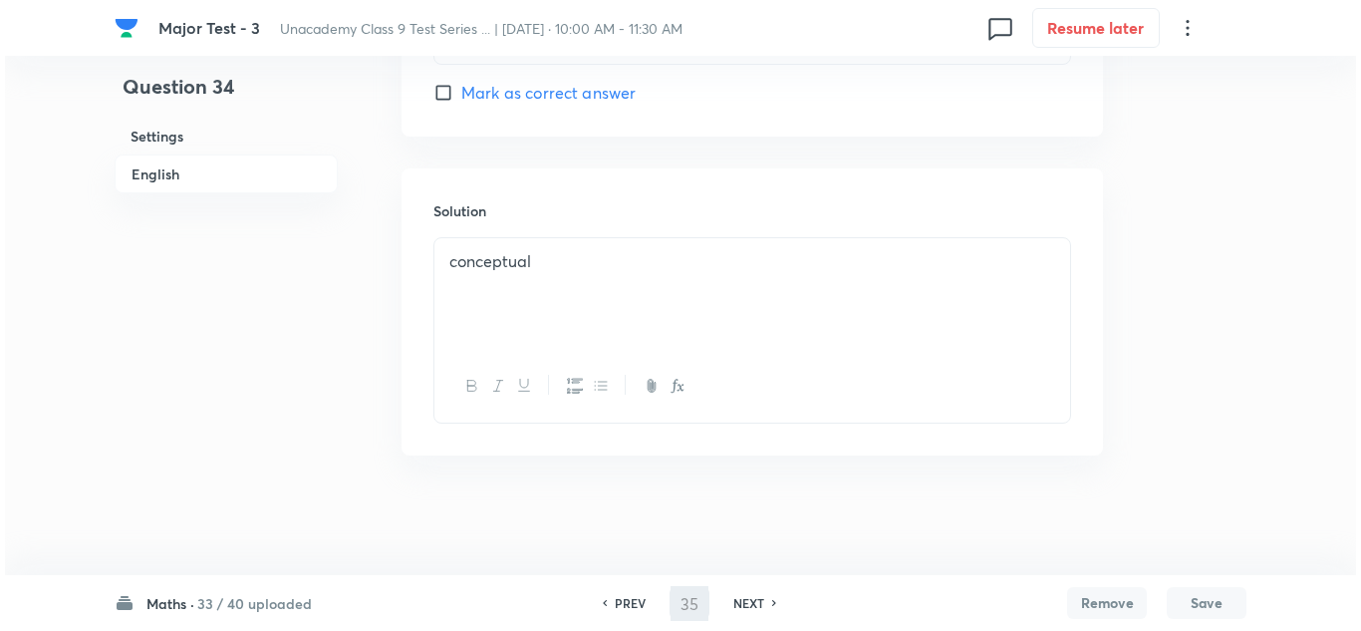
scroll to position [0, 0]
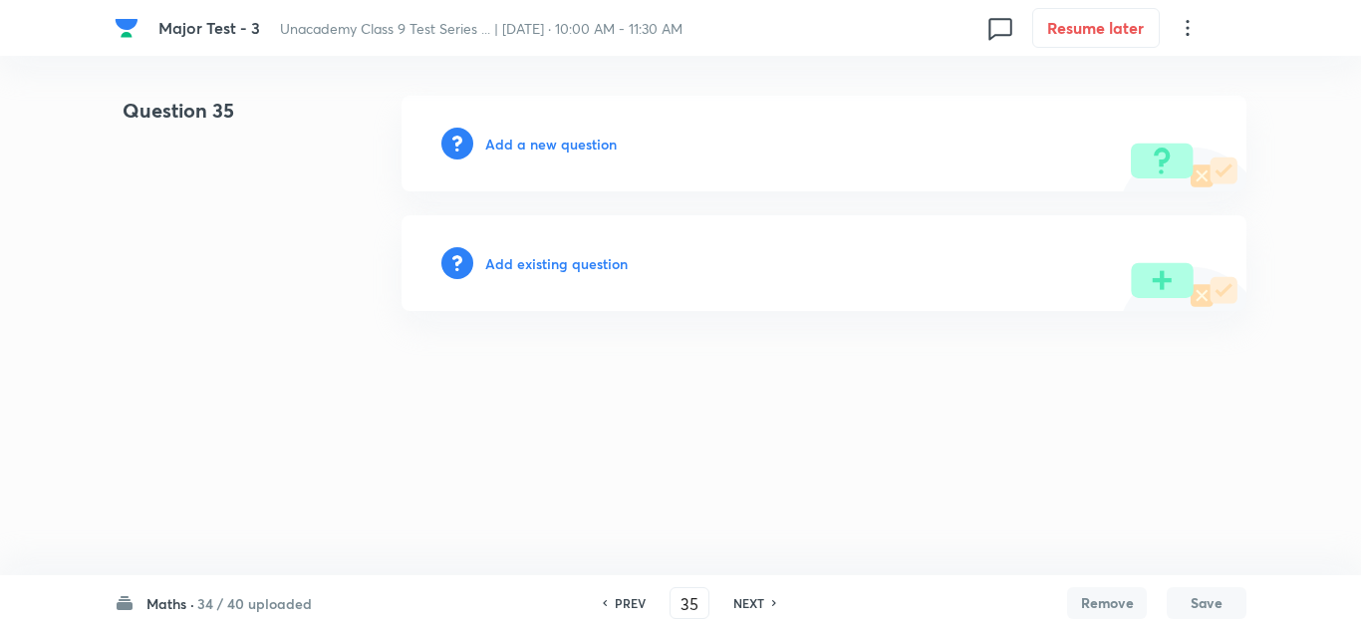
click at [585, 147] on h6 "Add a new question" at bounding box center [551, 144] width 132 height 21
click at [585, 147] on h6 "Choose a question type" at bounding box center [561, 144] width 153 height 21
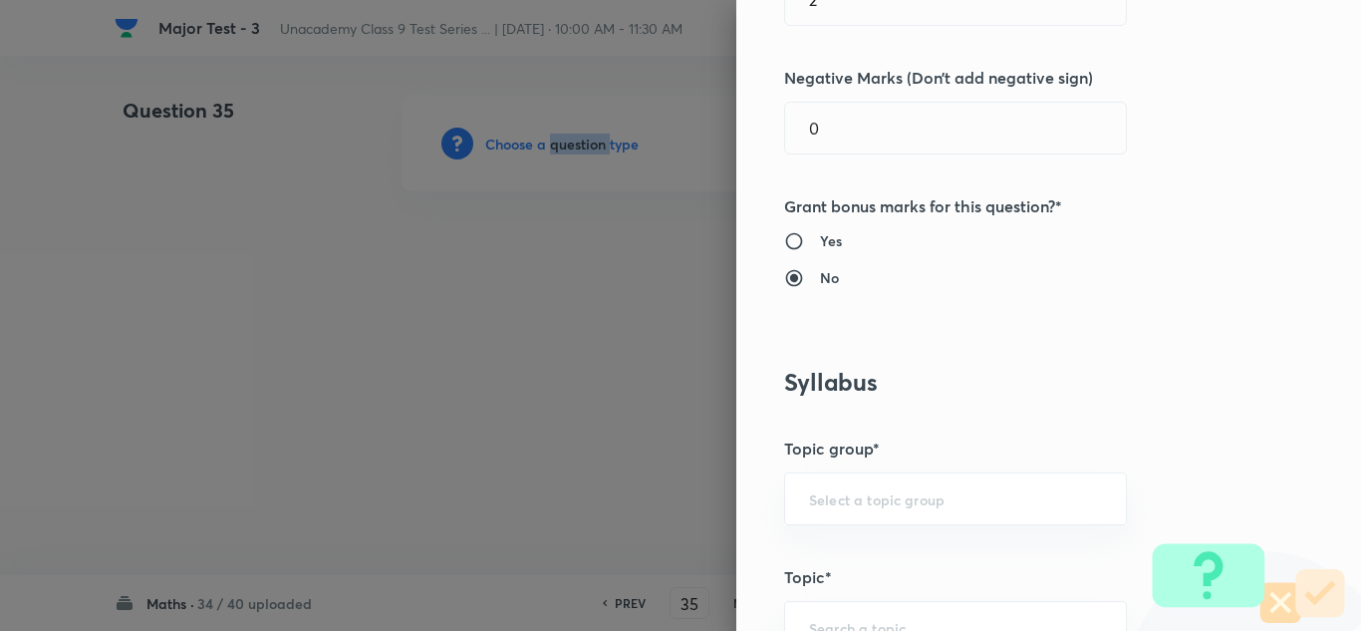
scroll to position [1295, 0]
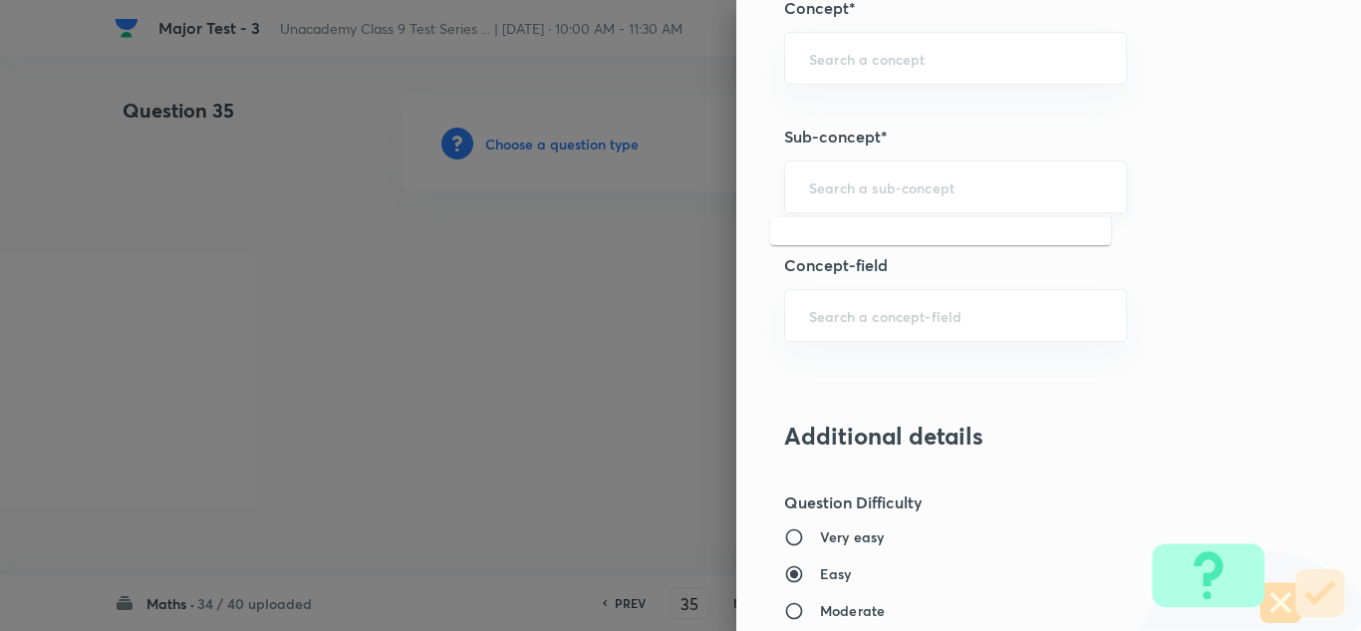
click at [899, 192] on input "text" at bounding box center [955, 186] width 293 height 19
paste input "Geometry"
click at [864, 230] on li "Practical Geometry" at bounding box center [940, 243] width 341 height 36
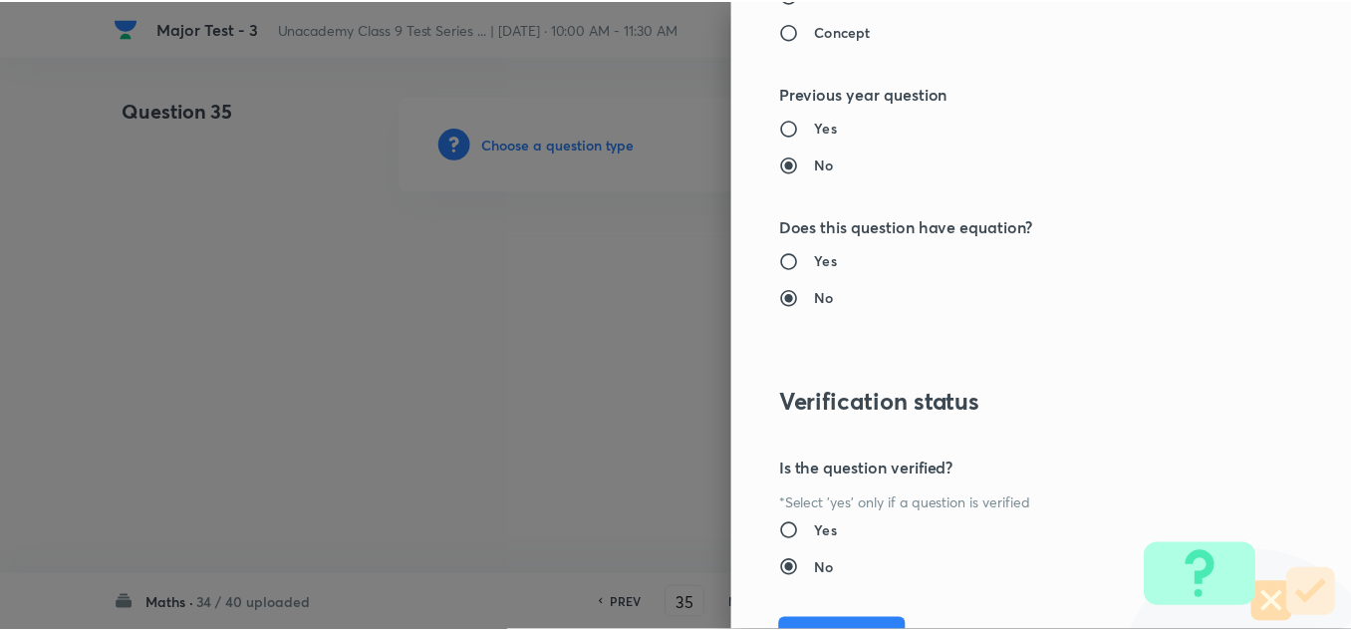
scroll to position [2219, 0]
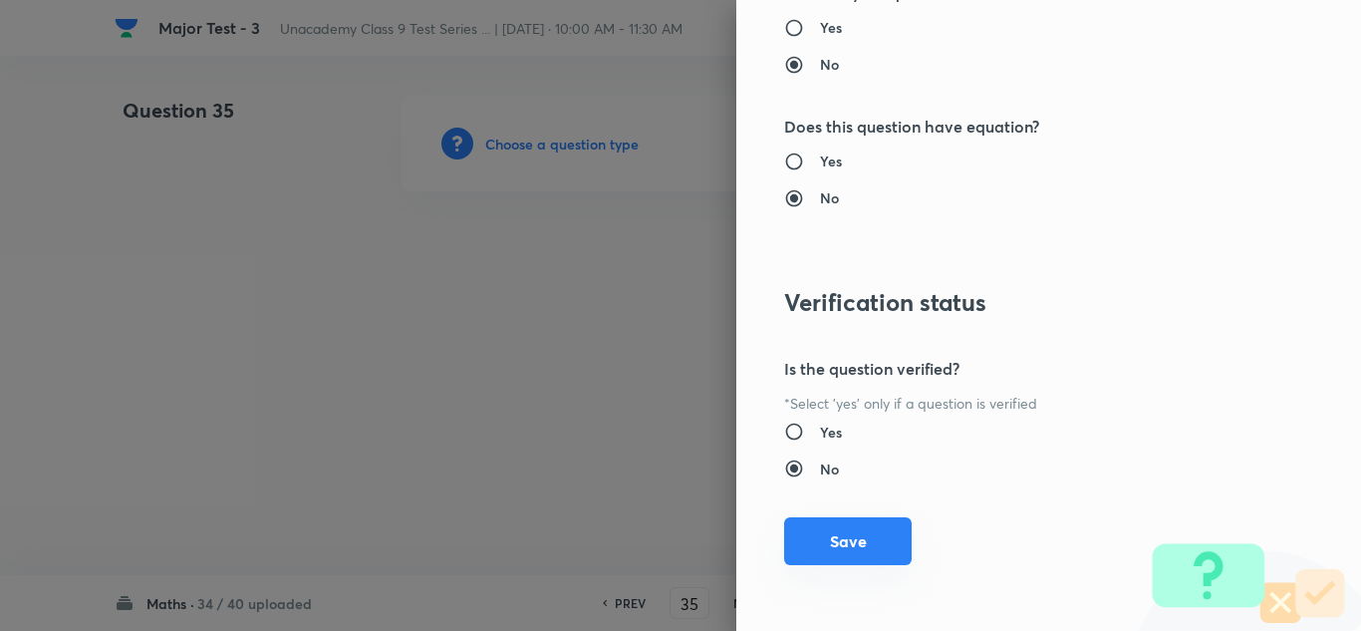
click at [841, 557] on button "Save" at bounding box center [848, 541] width 128 height 48
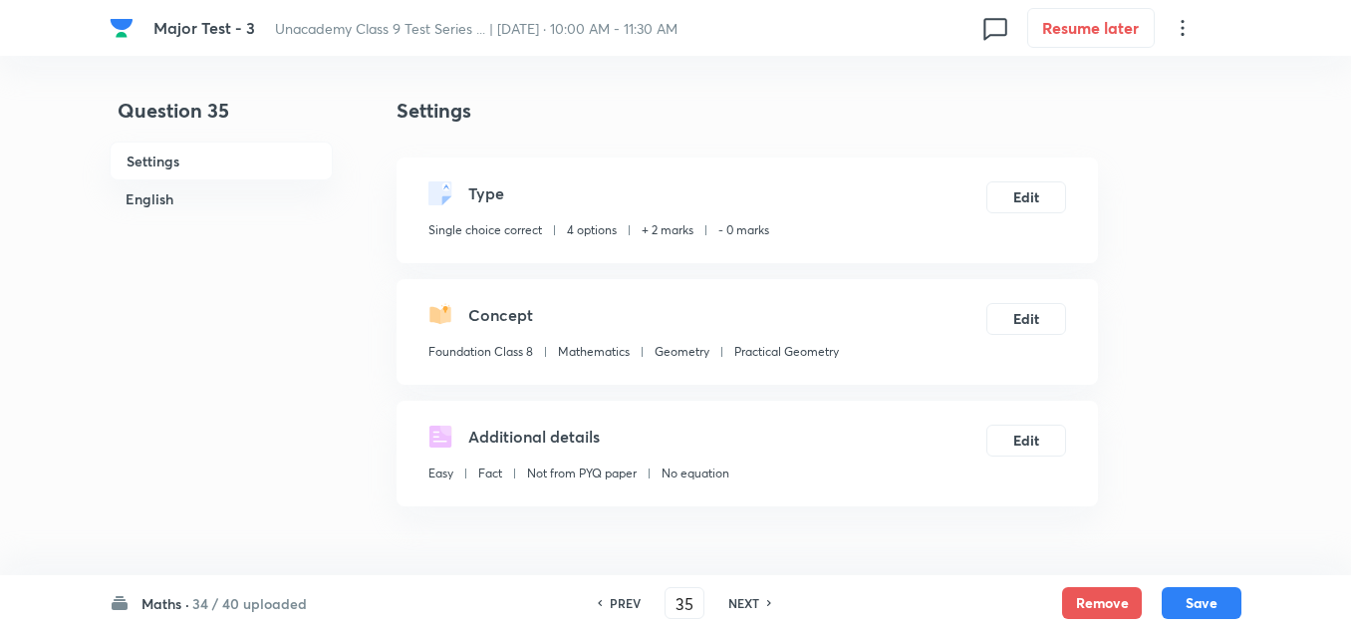
scroll to position [399, 0]
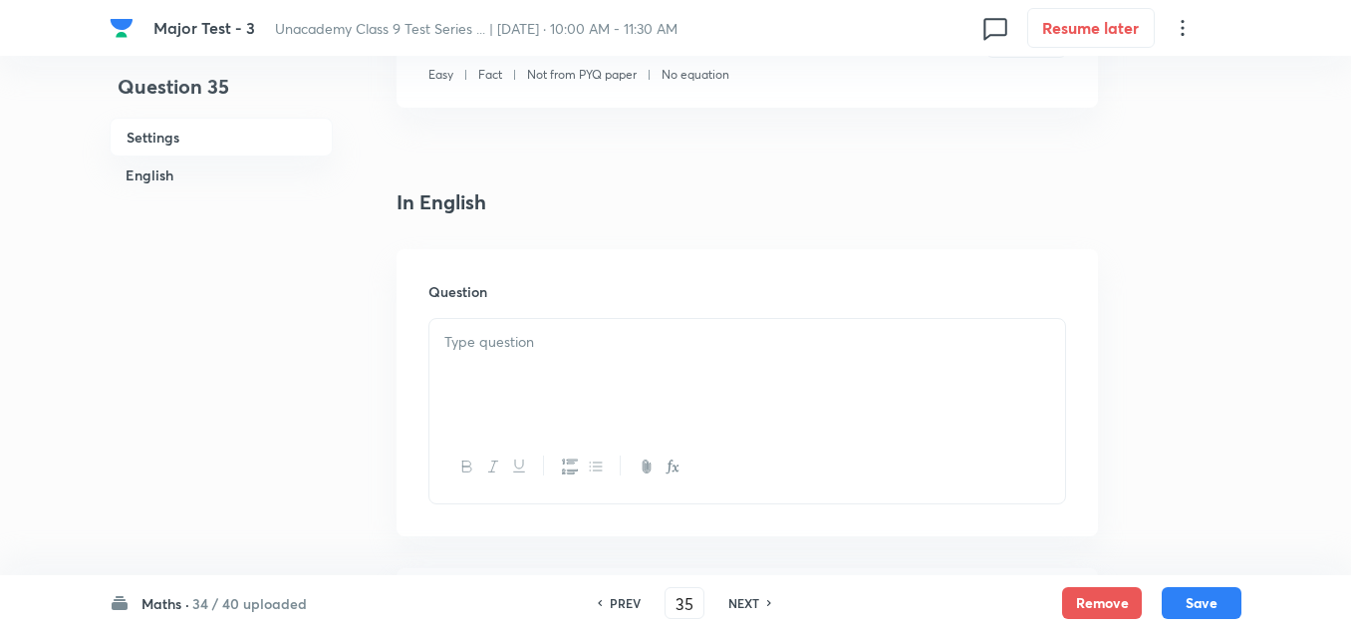
click at [529, 363] on div at bounding box center [747, 375] width 636 height 112
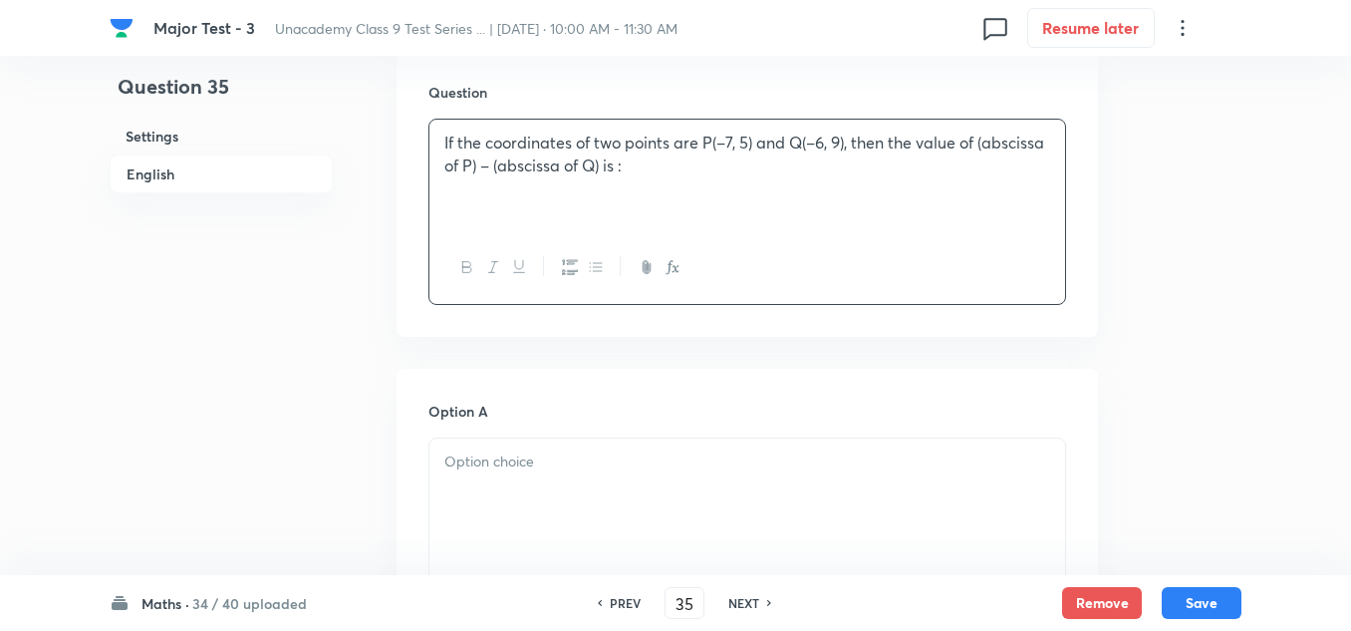
scroll to position [697, 0]
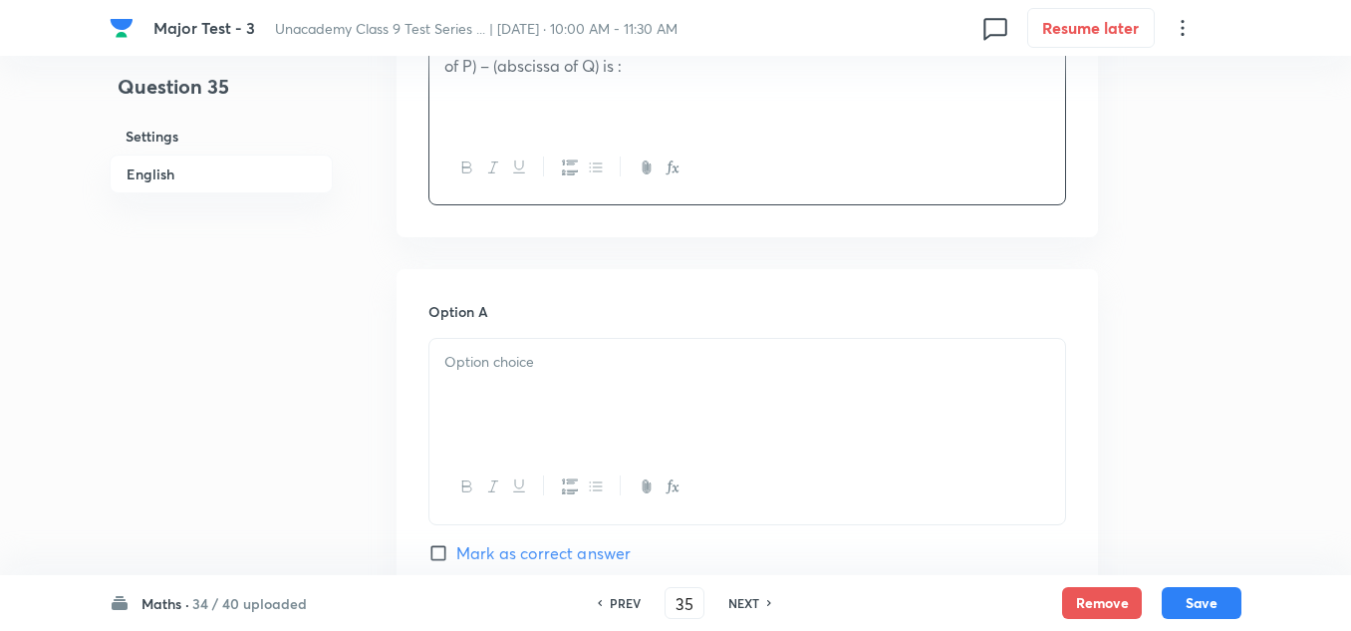
click at [516, 375] on div at bounding box center [747, 395] width 636 height 112
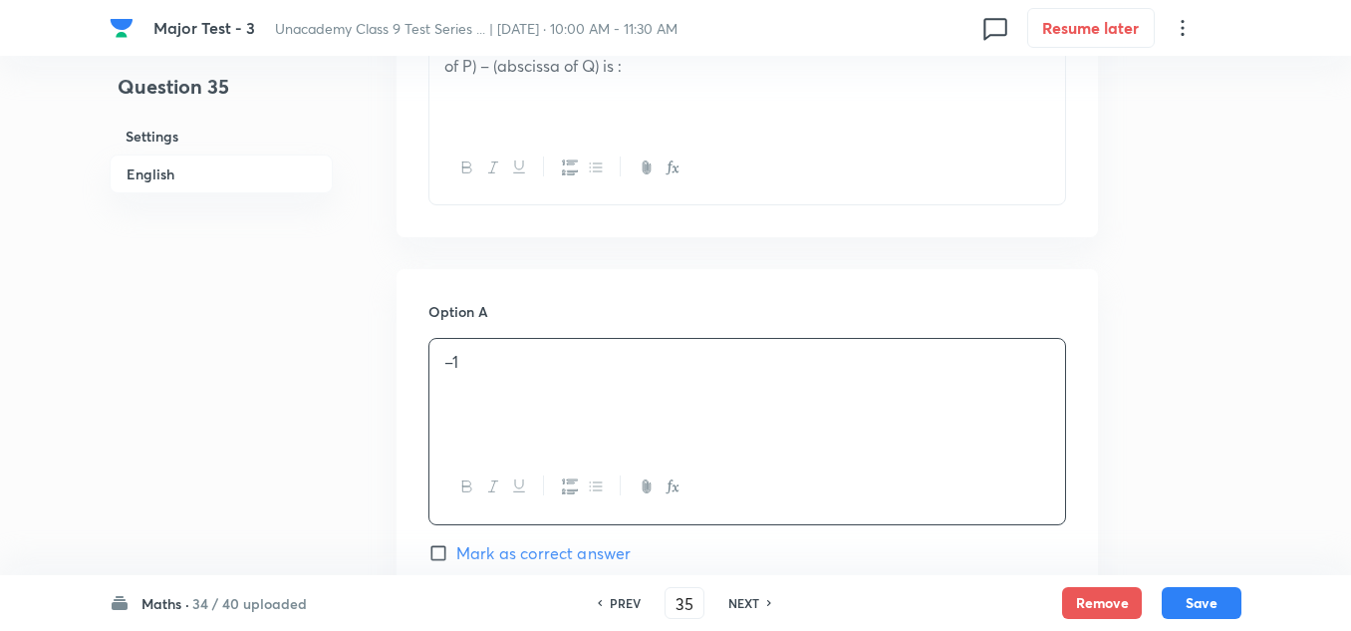
scroll to position [797, 0]
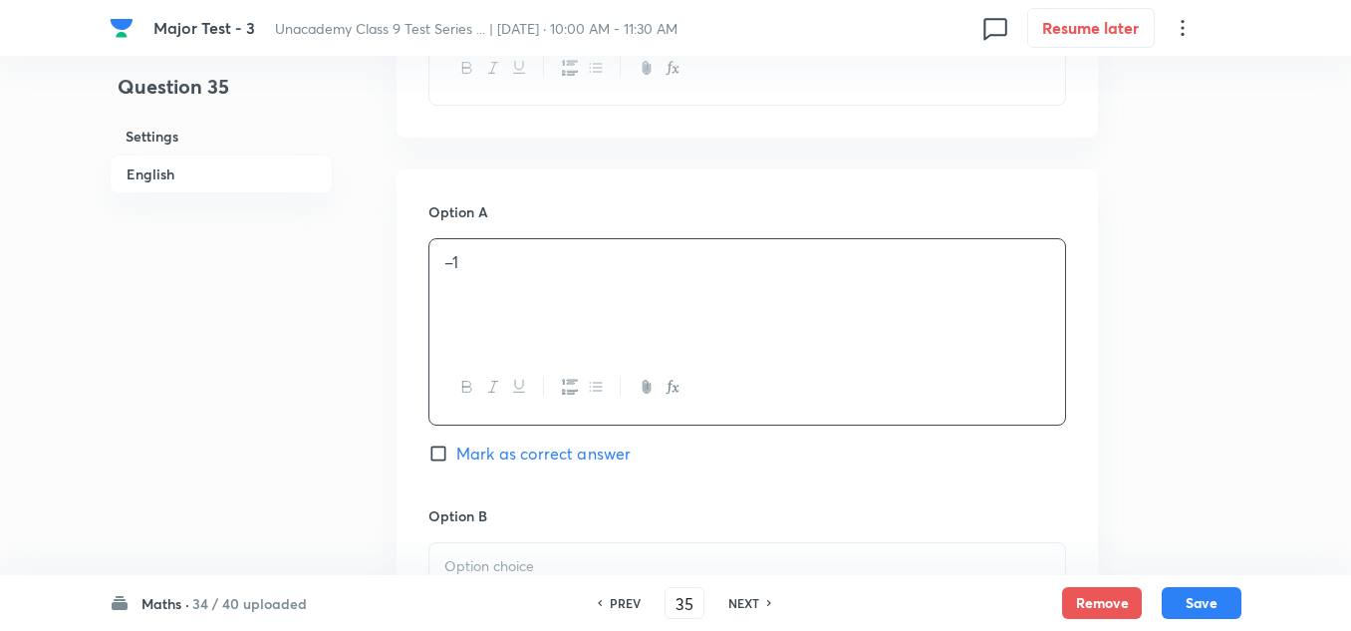
click at [497, 555] on p at bounding box center [747, 566] width 606 height 23
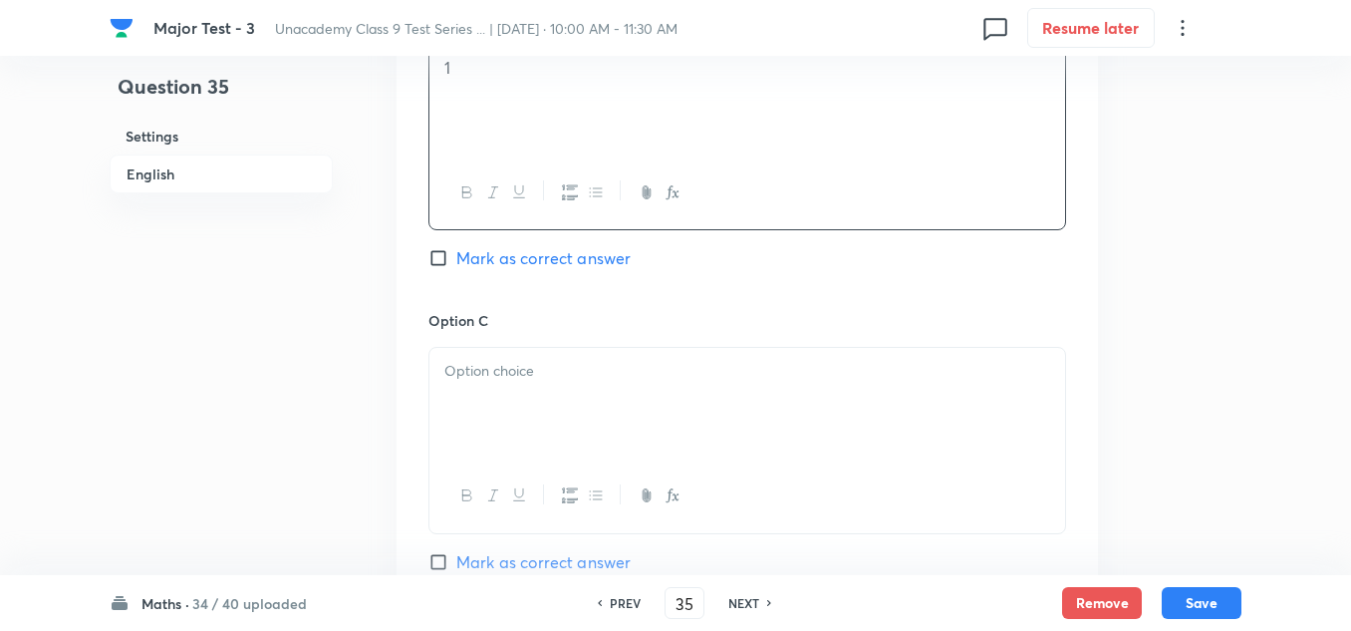
click at [527, 367] on p at bounding box center [747, 371] width 606 height 23
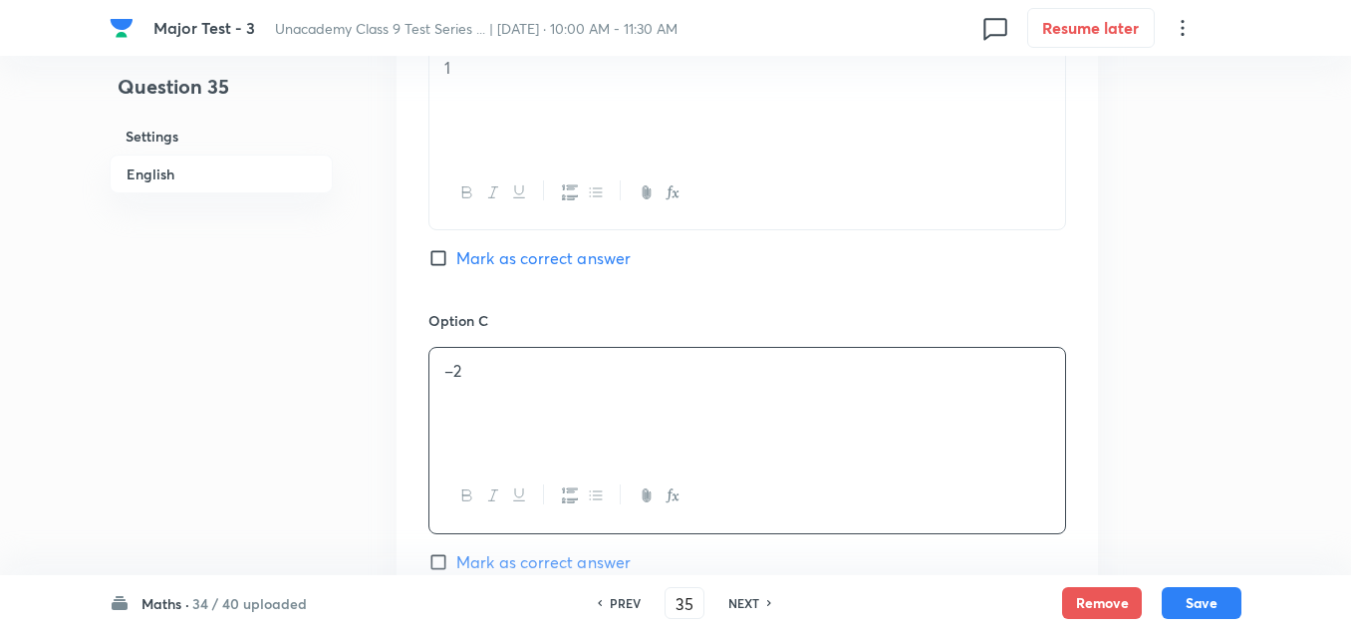
scroll to position [1494, 0]
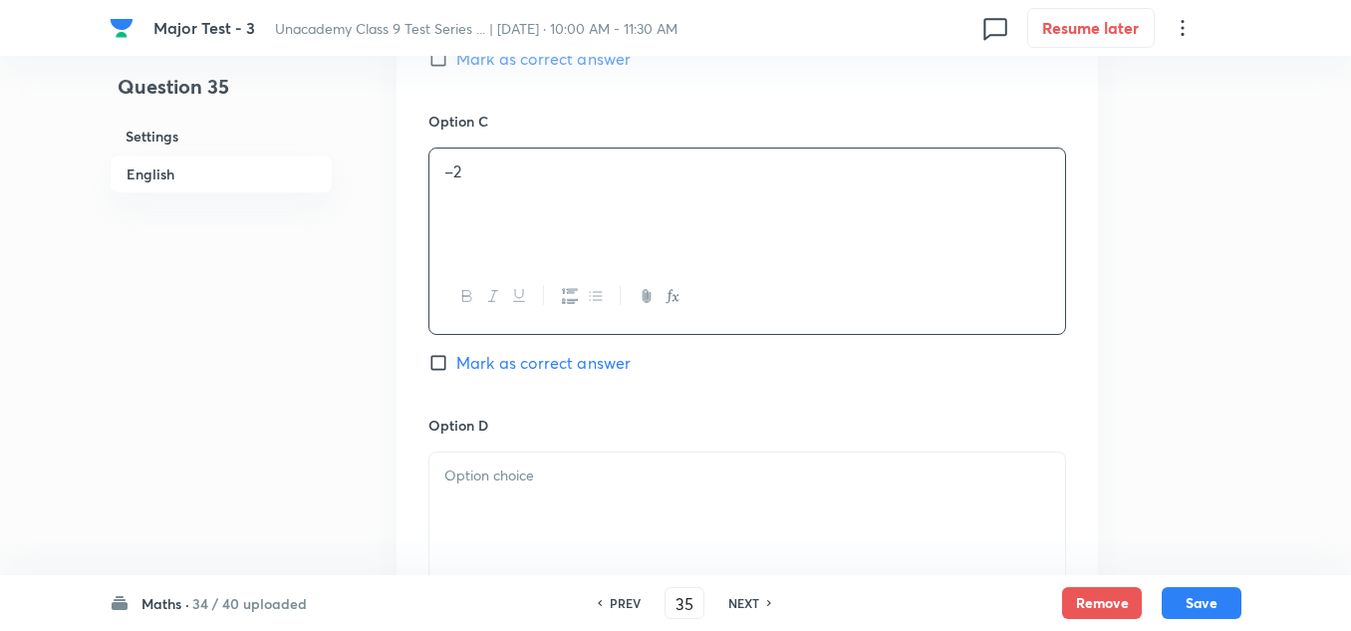
click at [509, 476] on p at bounding box center [747, 475] width 606 height 23
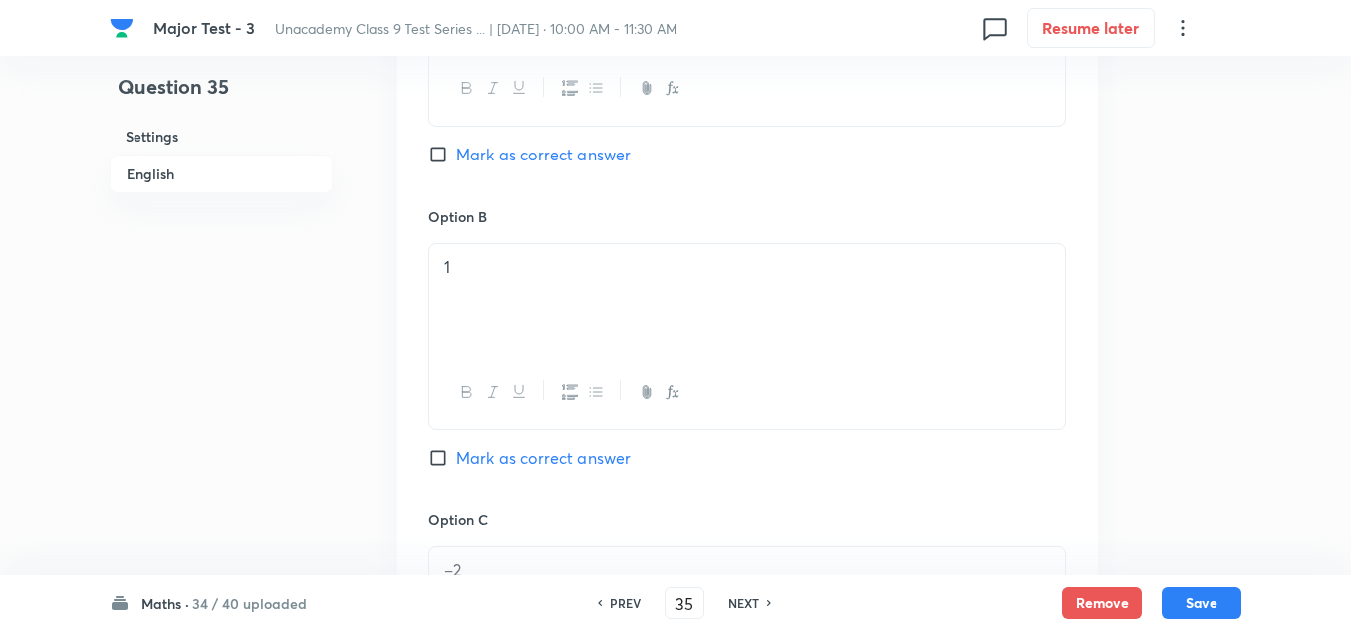
scroll to position [797, 0]
click at [505, 457] on span "Mark as correct answer" at bounding box center [543, 453] width 174 height 24
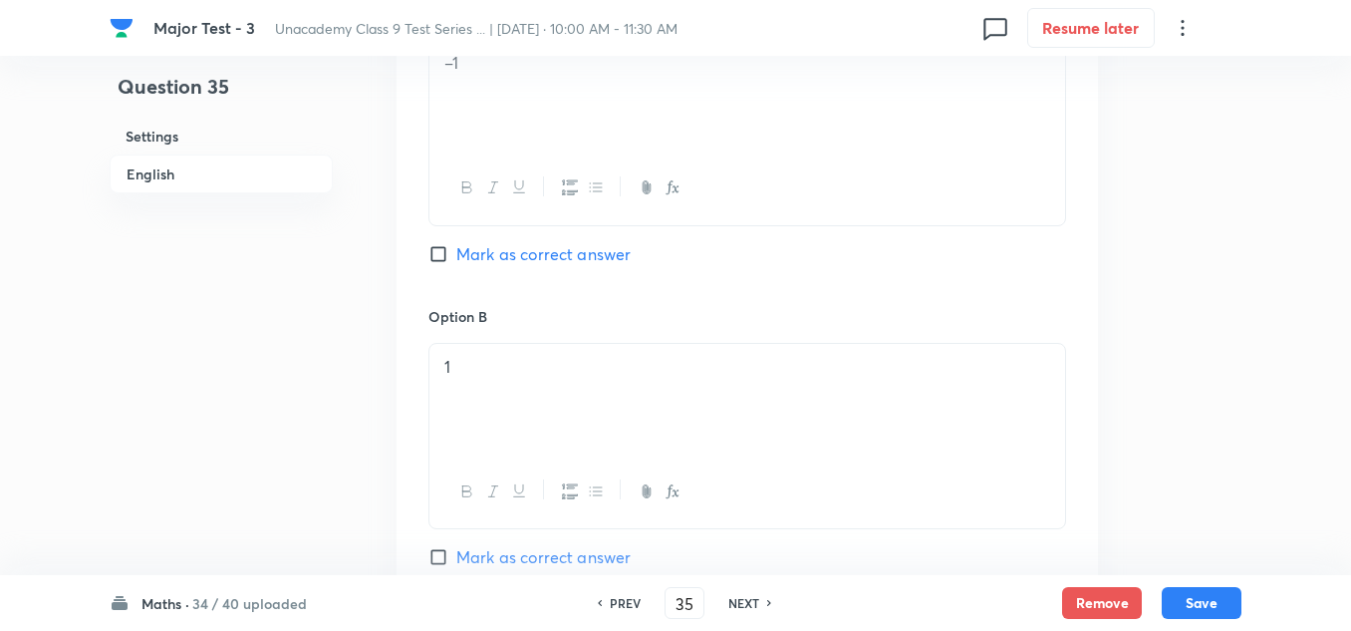
click at [574, 255] on span "Mark as correct answer" at bounding box center [543, 254] width 174 height 24
click at [456, 255] on input "Mark as correct answer" at bounding box center [442, 254] width 28 height 20
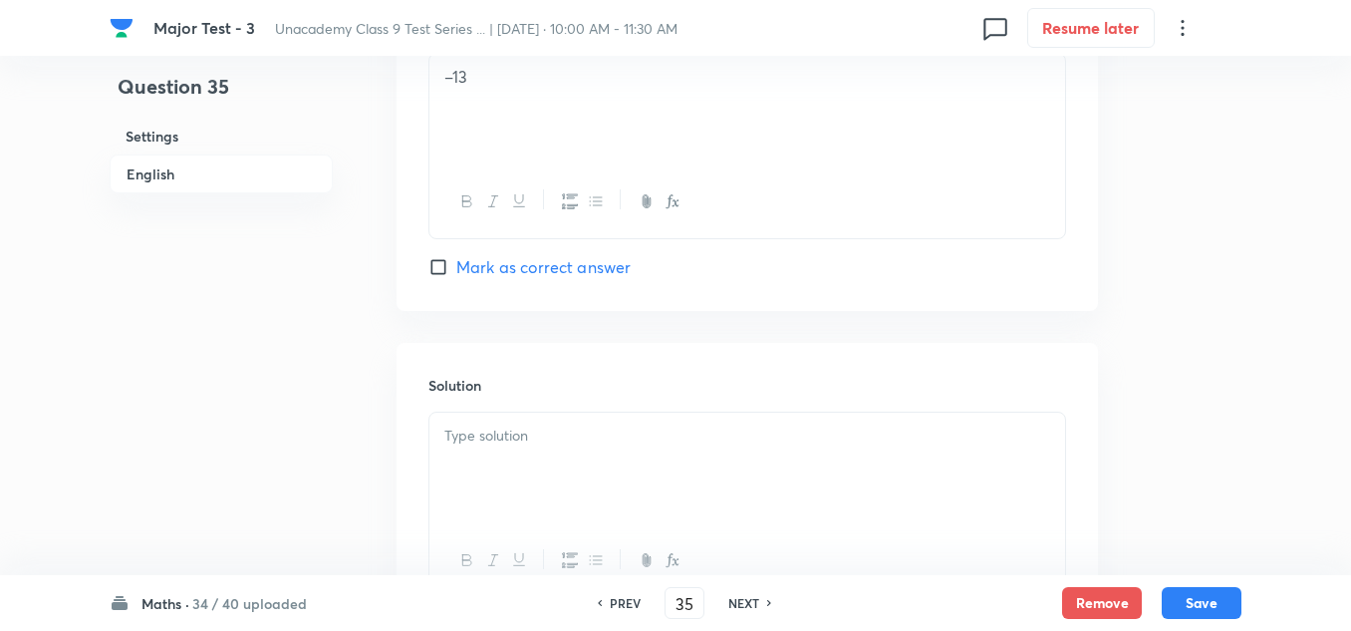
scroll to position [2067, 0]
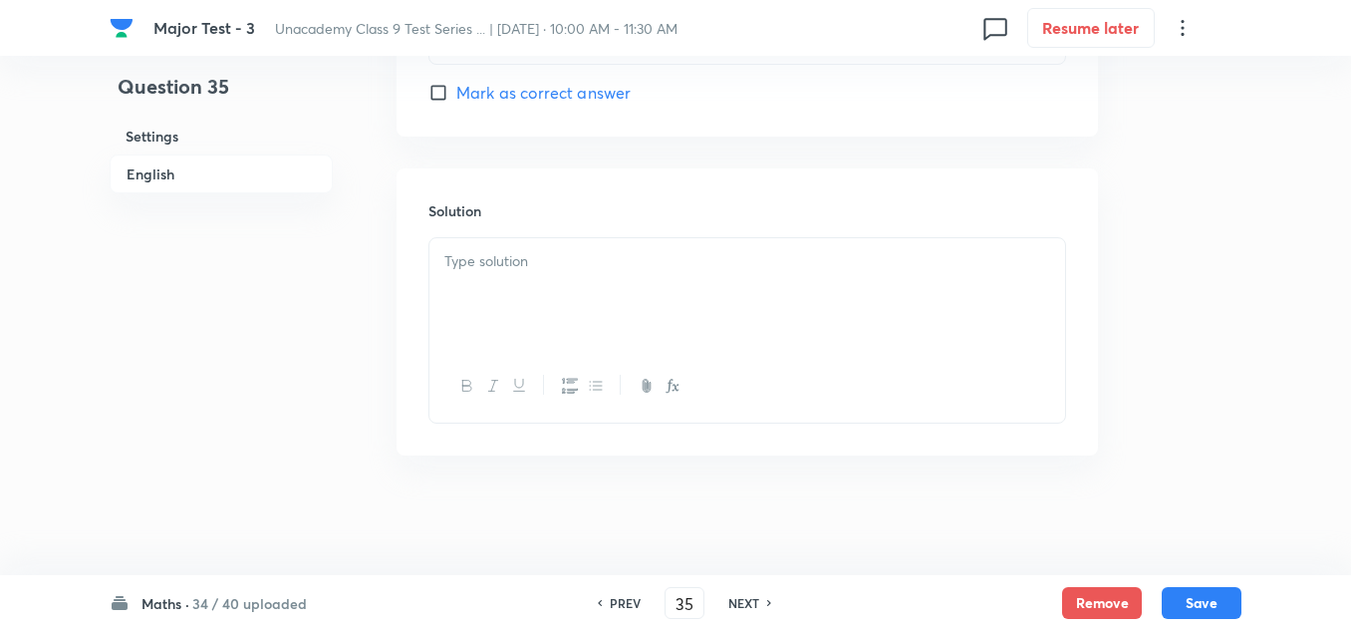
click at [513, 297] on div at bounding box center [747, 294] width 636 height 112
click at [1205, 600] on button "Save" at bounding box center [1202, 601] width 80 height 32
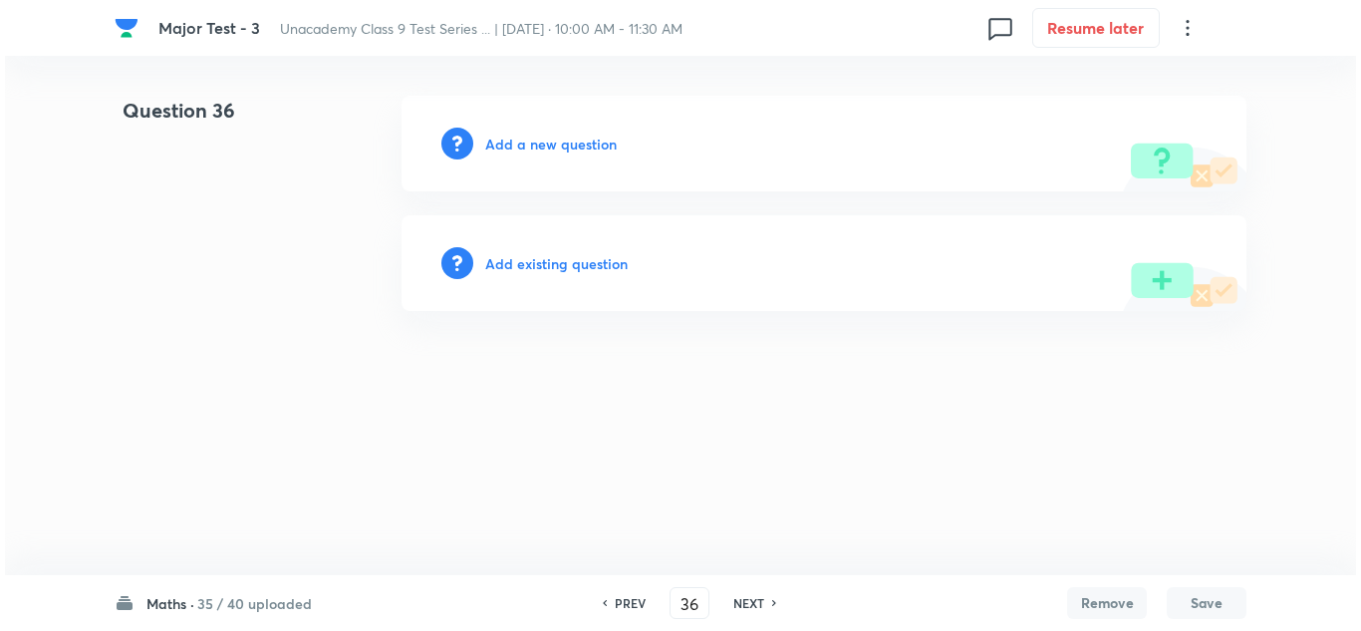
scroll to position [0, 0]
click at [554, 135] on h6 "Add a new question" at bounding box center [551, 144] width 132 height 21
click at [554, 135] on h6 "Choose a question type" at bounding box center [561, 144] width 153 height 21
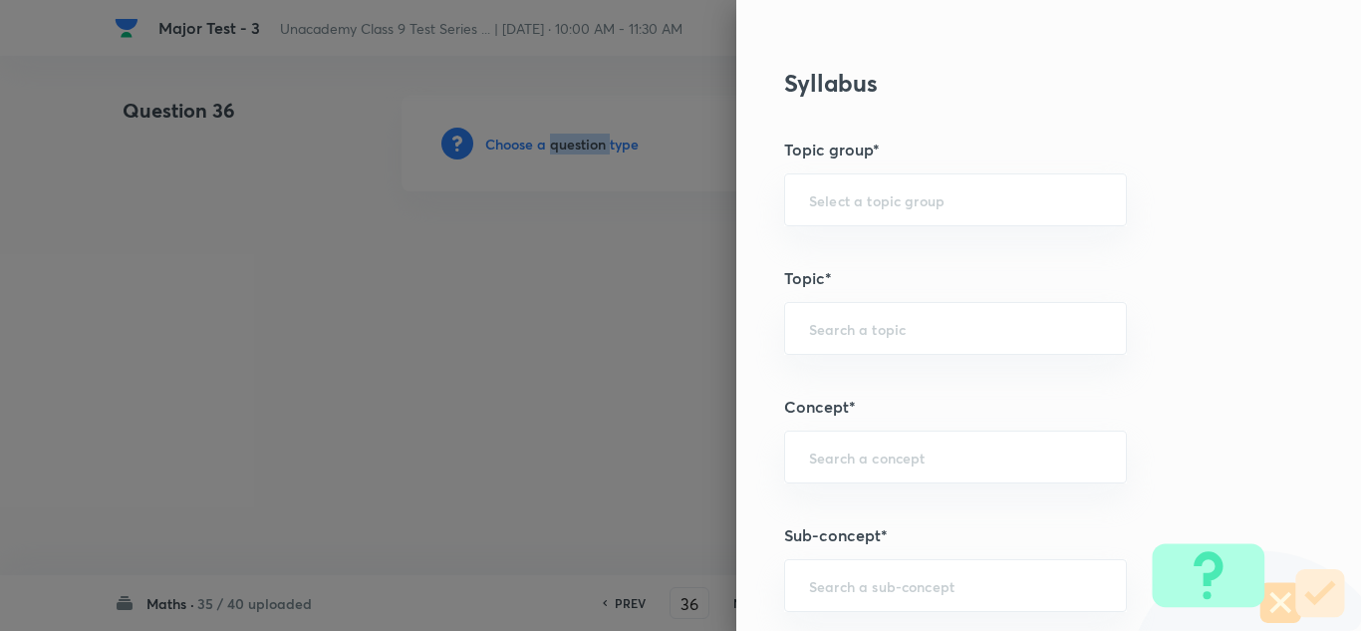
scroll to position [996, 0]
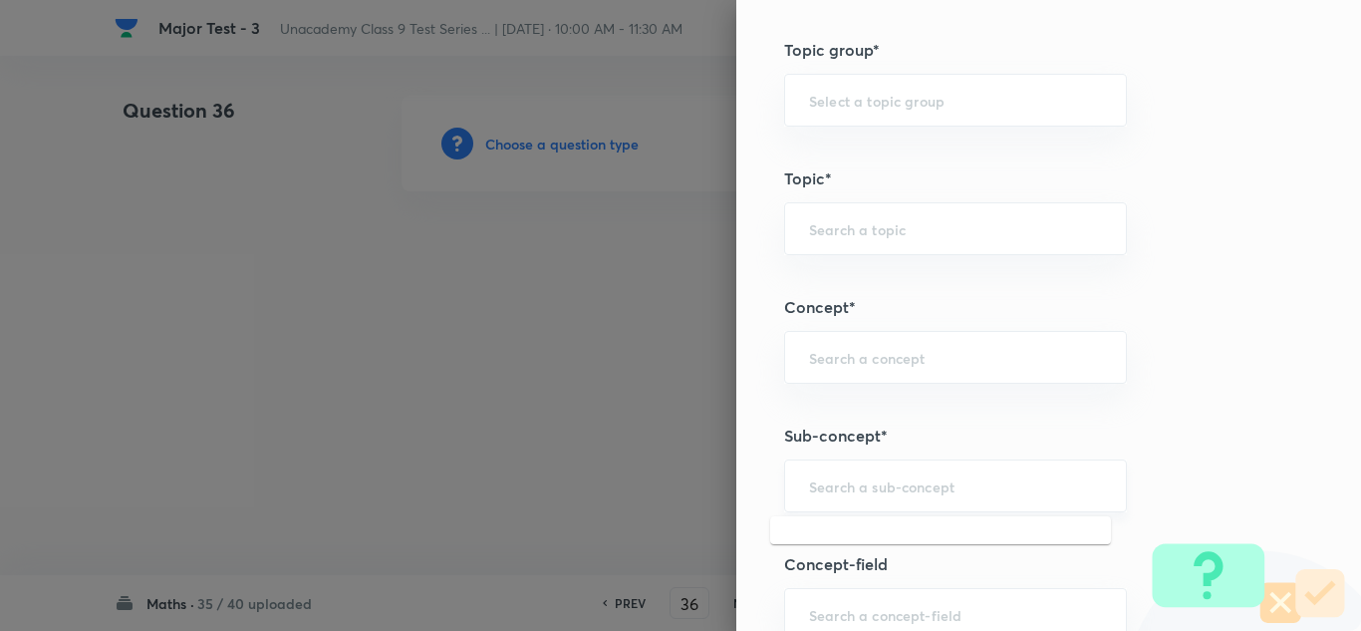
click at [875, 490] on input "text" at bounding box center [955, 485] width 293 height 19
paste input "Linear Equations"
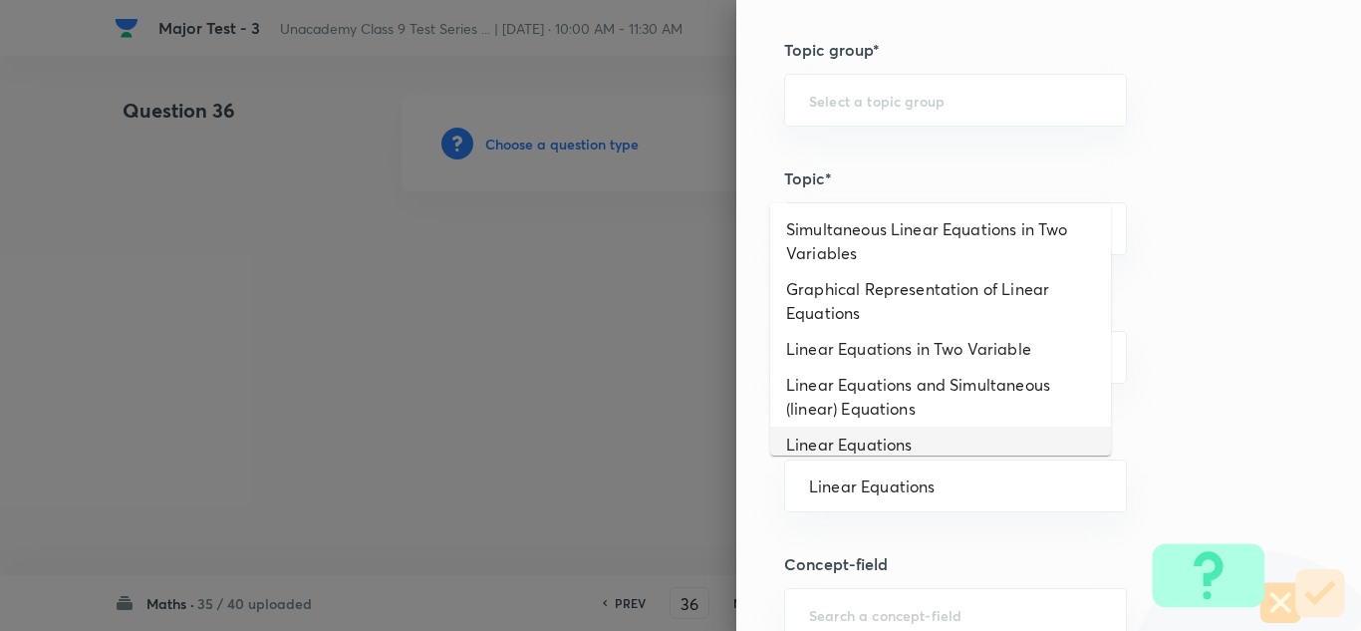
click at [867, 440] on li "Linear Equations" at bounding box center [940, 444] width 341 height 36
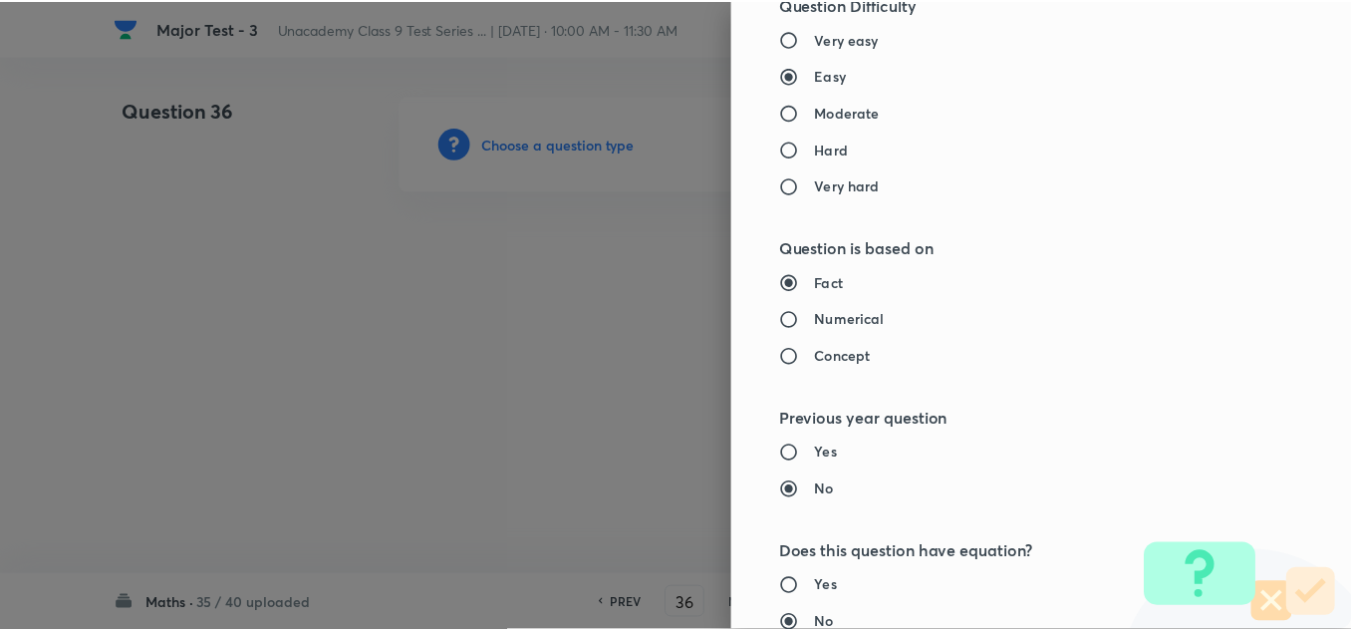
scroll to position [2192, 0]
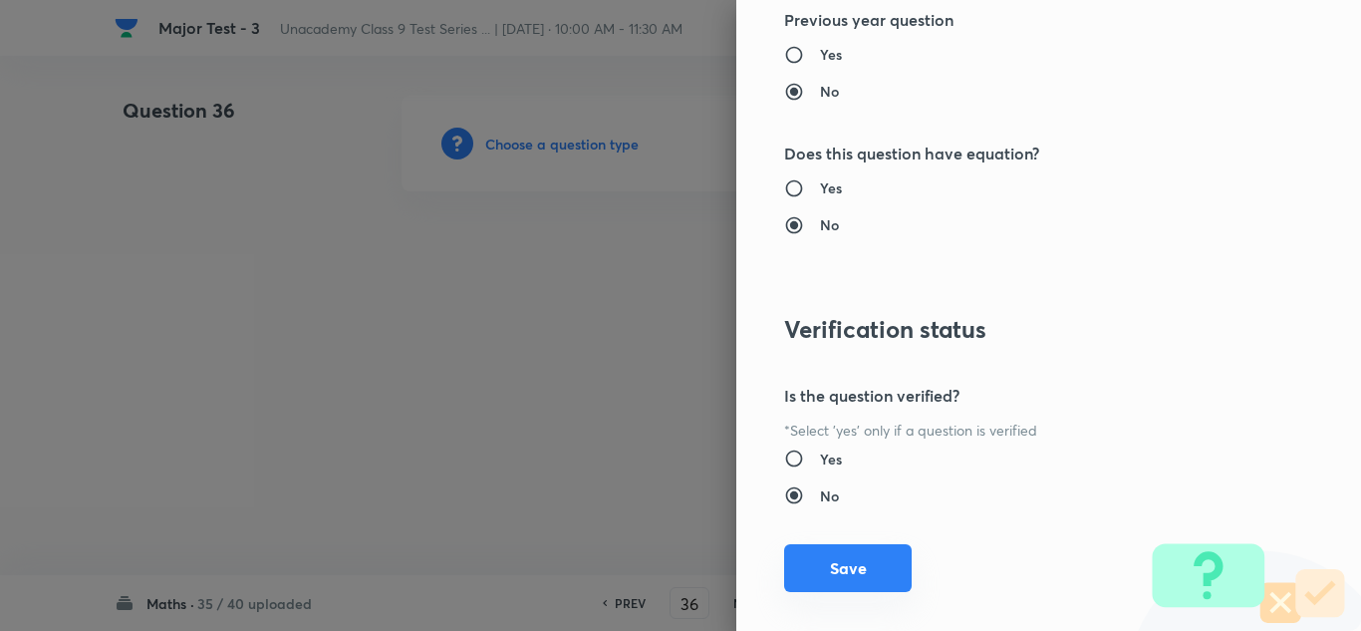
click at [828, 575] on button "Save" at bounding box center [848, 568] width 128 height 48
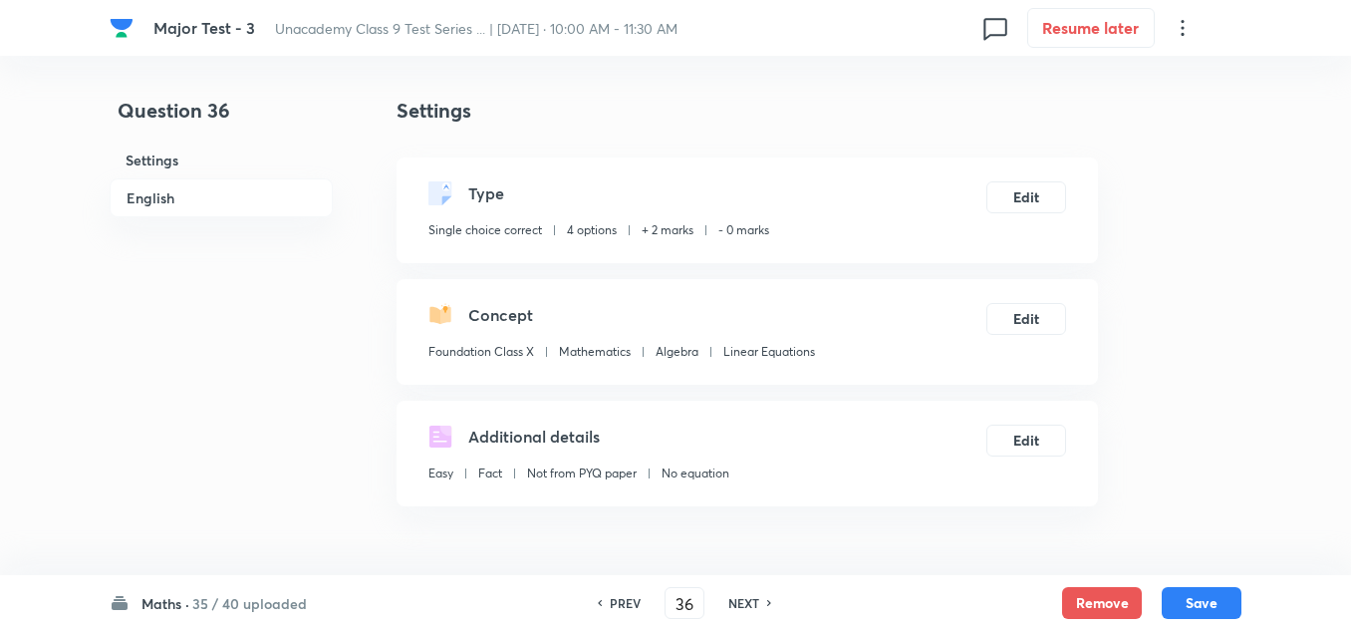
scroll to position [498, 0]
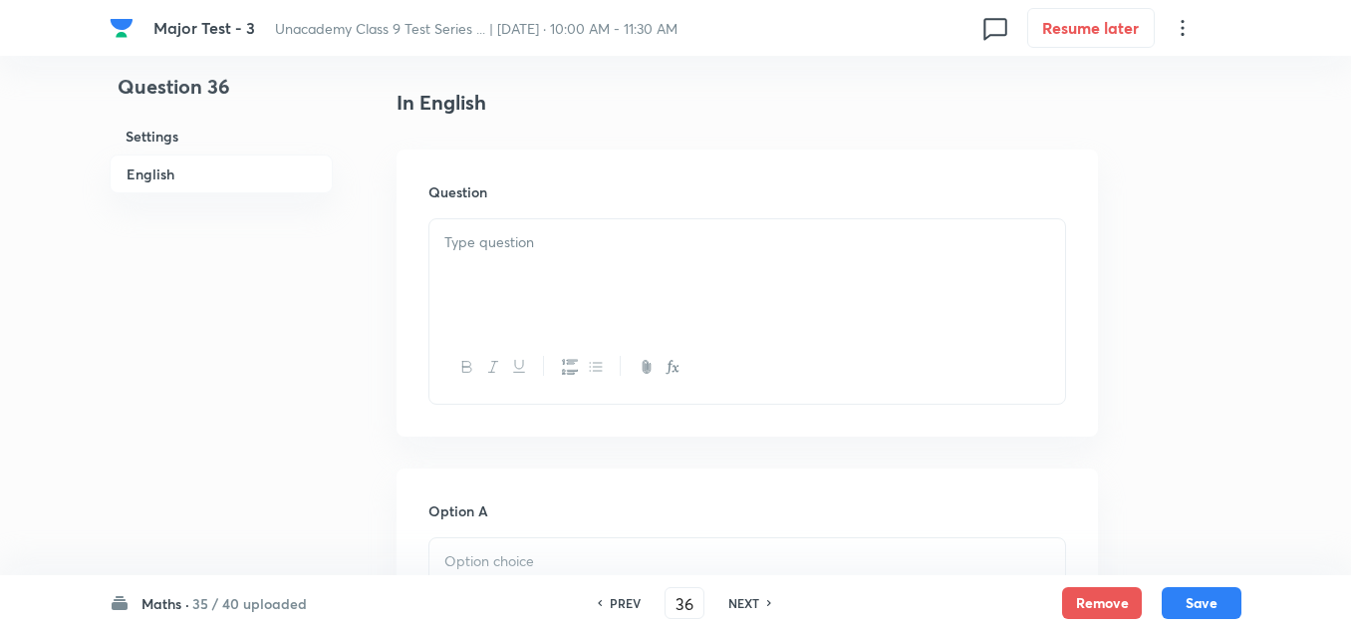
click at [500, 259] on div at bounding box center [747, 275] width 636 height 112
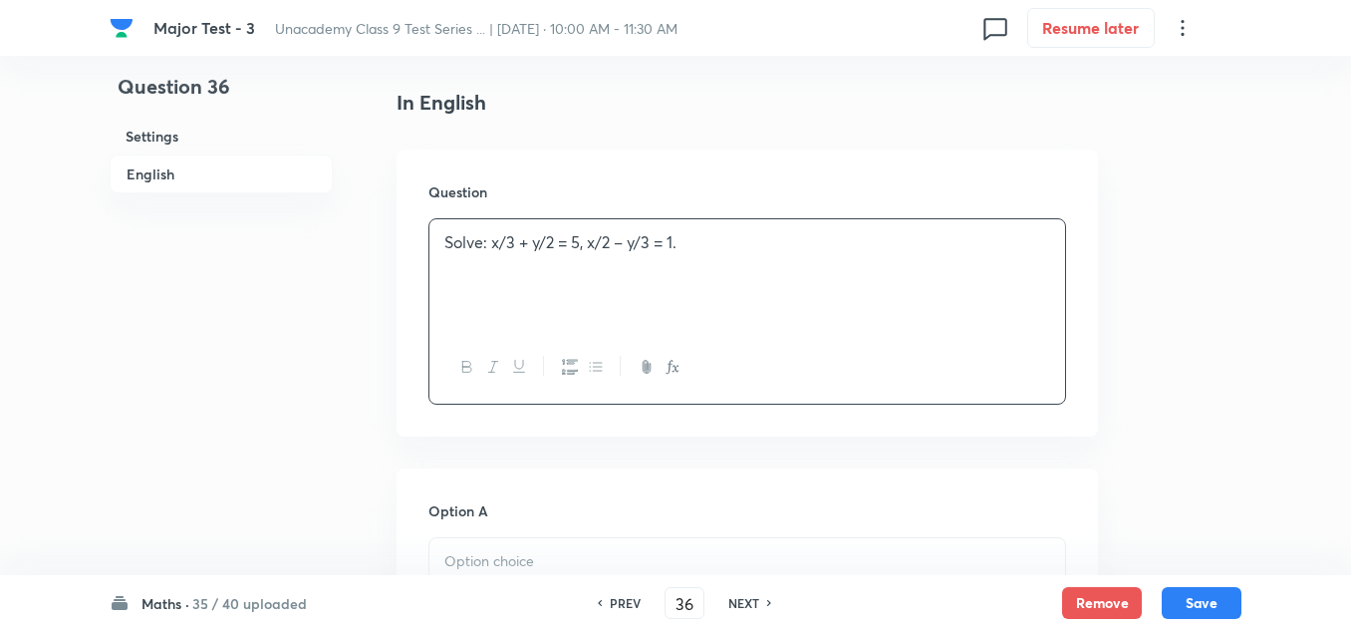
scroll to position [697, 0]
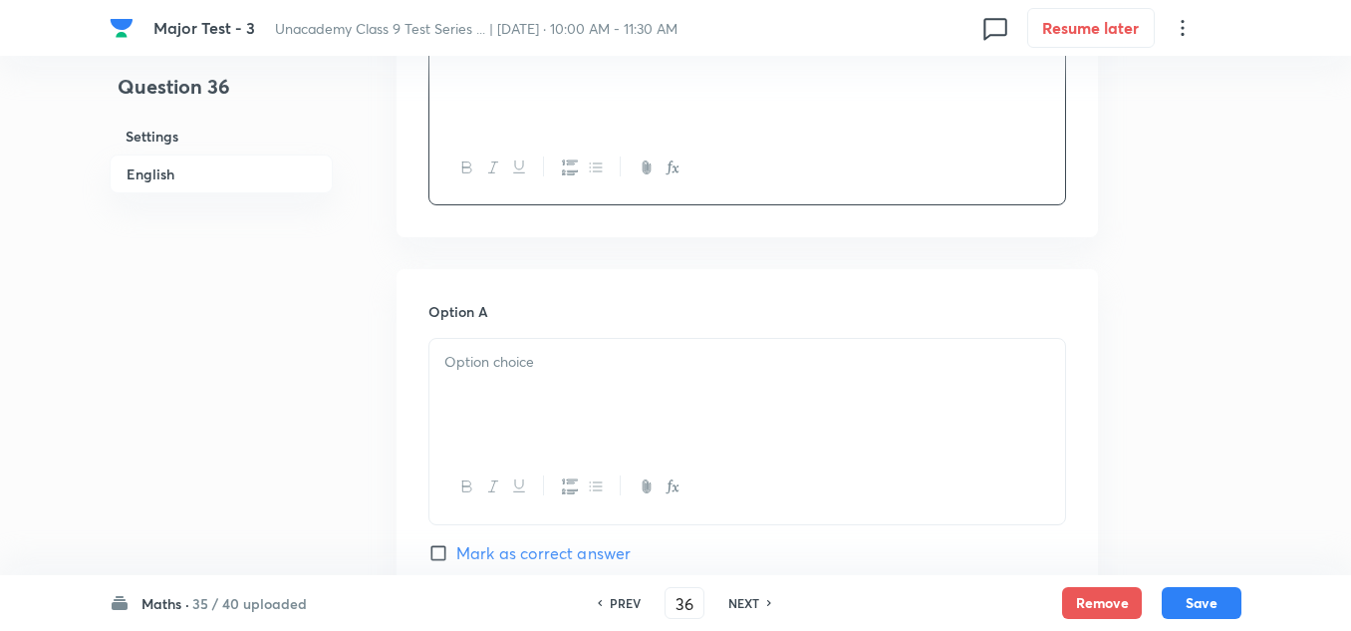
click at [518, 379] on div at bounding box center [747, 395] width 636 height 112
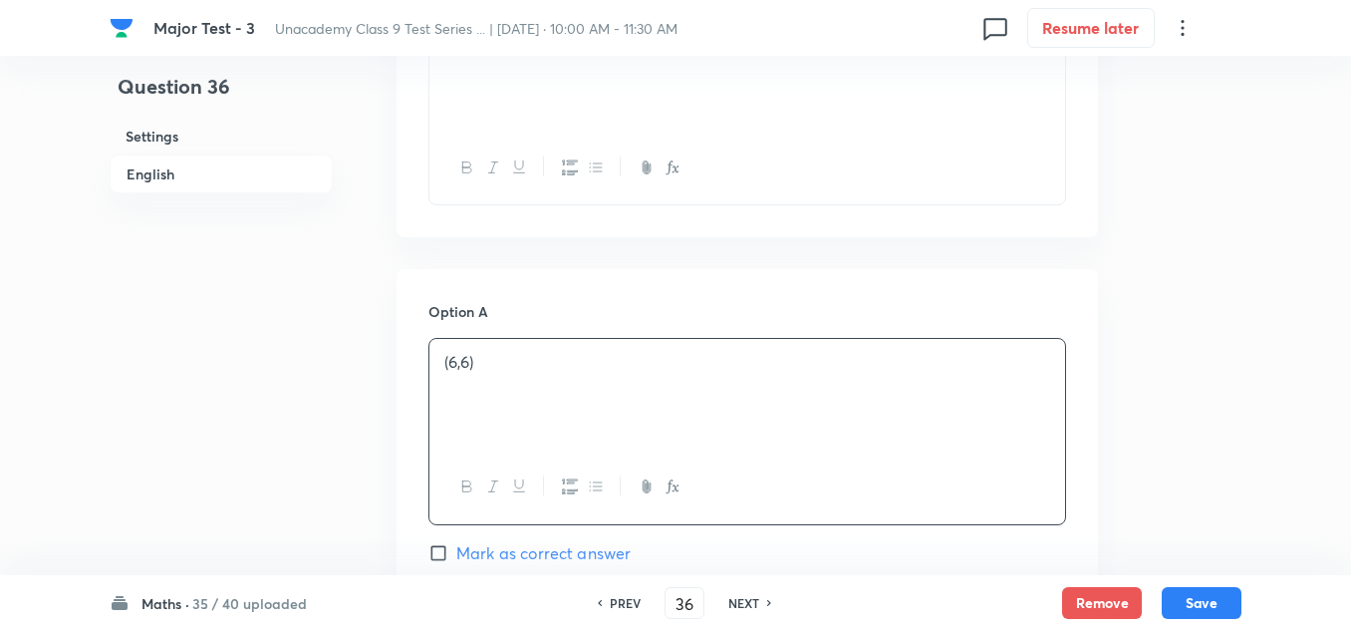
scroll to position [797, 0]
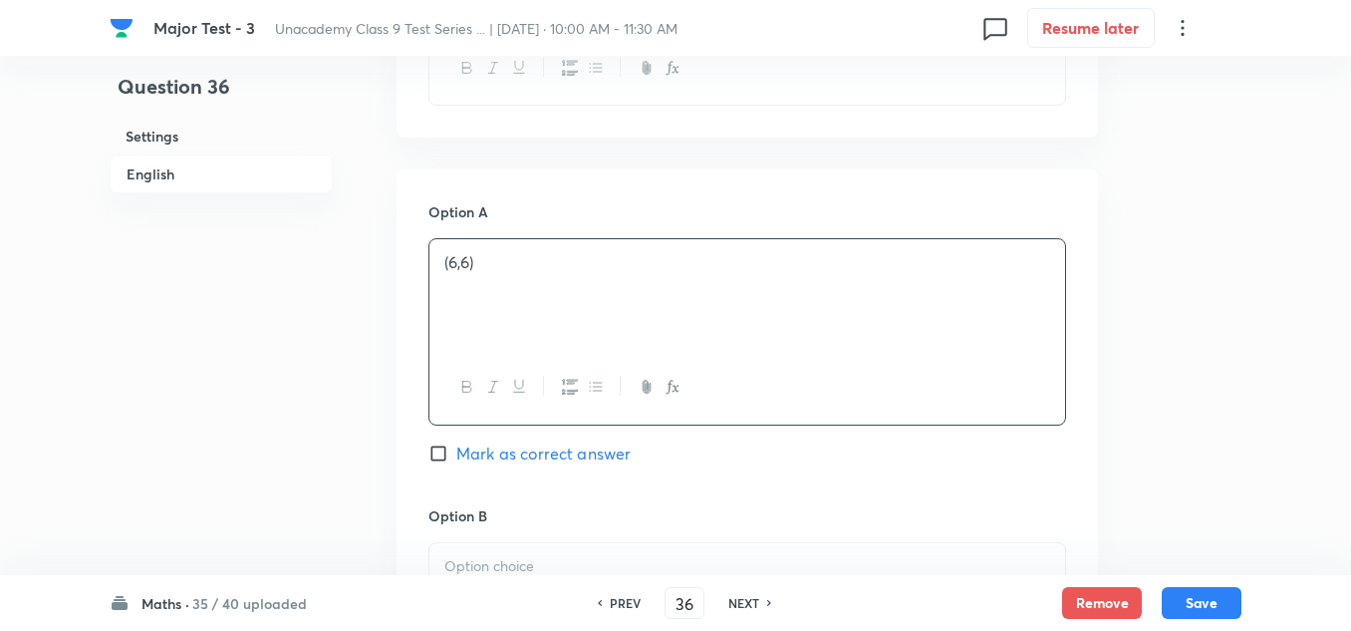
click at [516, 457] on span "Mark as correct answer" at bounding box center [543, 453] width 174 height 24
click at [456, 457] on input "Mark as correct answer" at bounding box center [442, 453] width 28 height 20
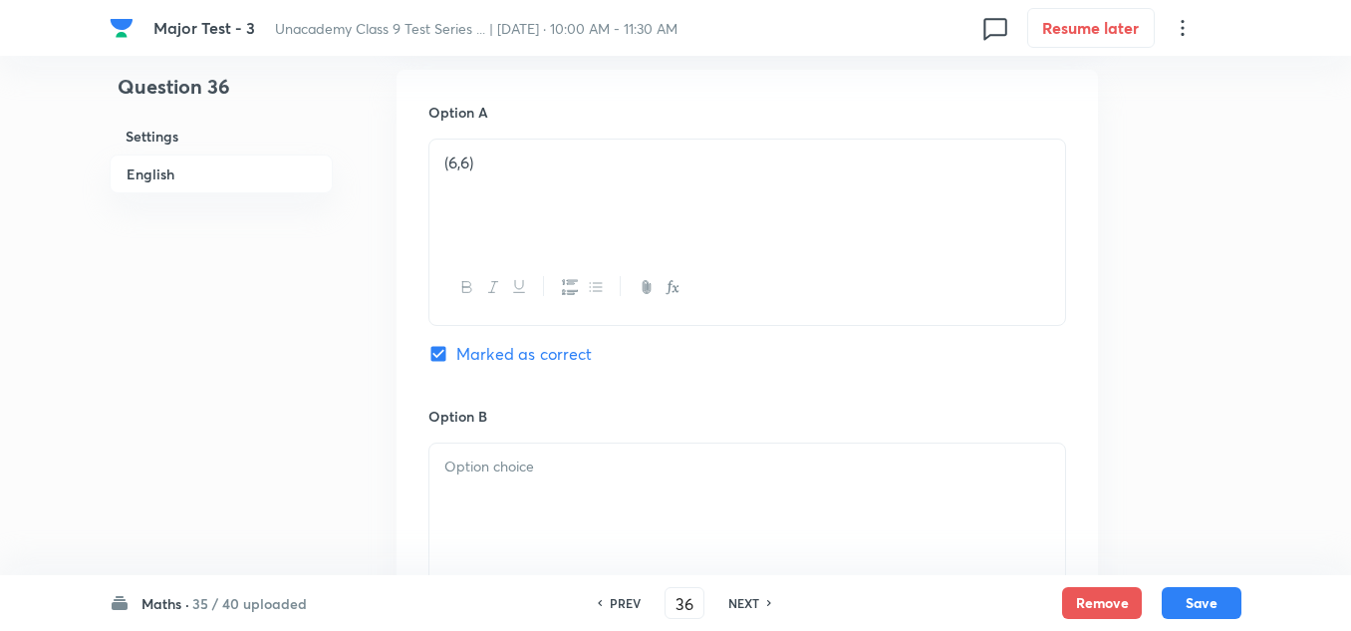
click at [518, 492] on div at bounding box center [747, 499] width 636 height 112
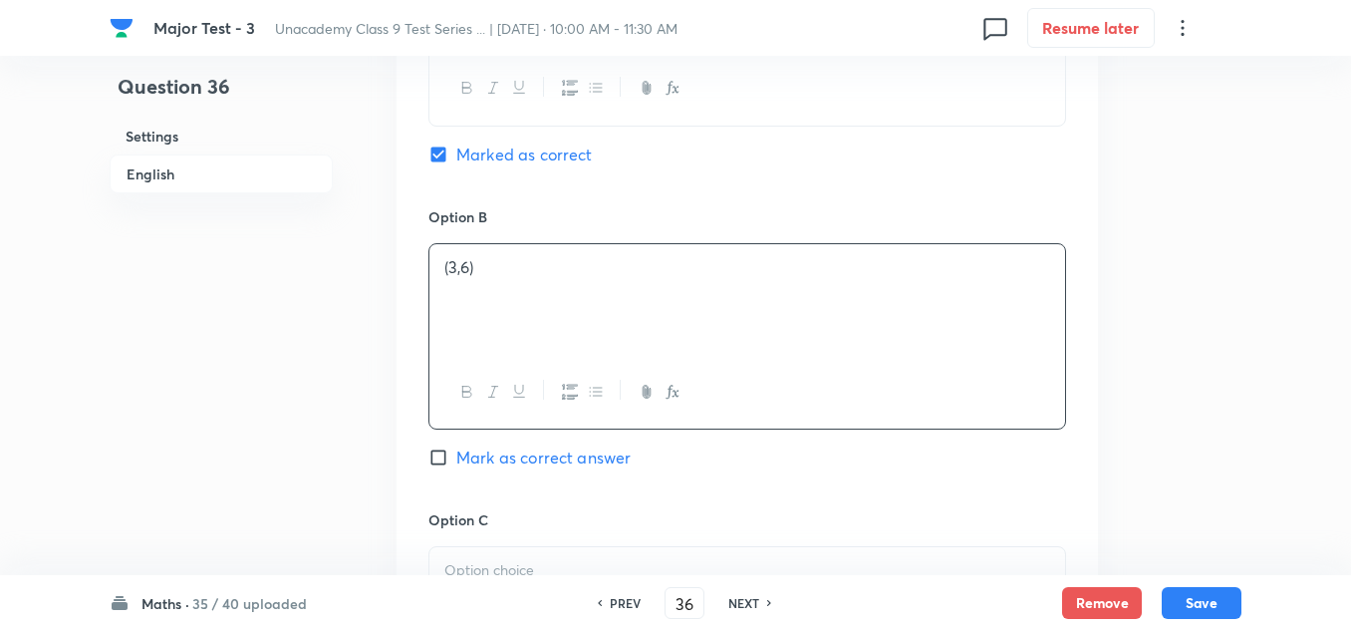
scroll to position [1196, 0]
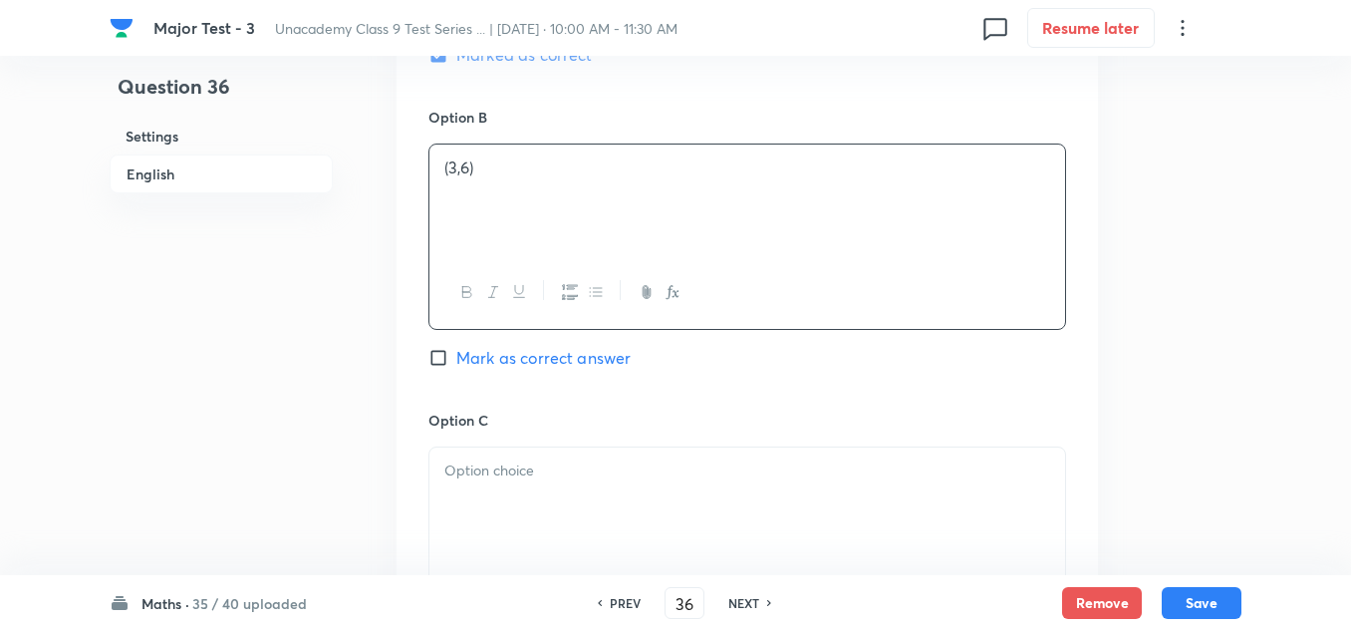
click at [552, 478] on p at bounding box center [747, 470] width 606 height 23
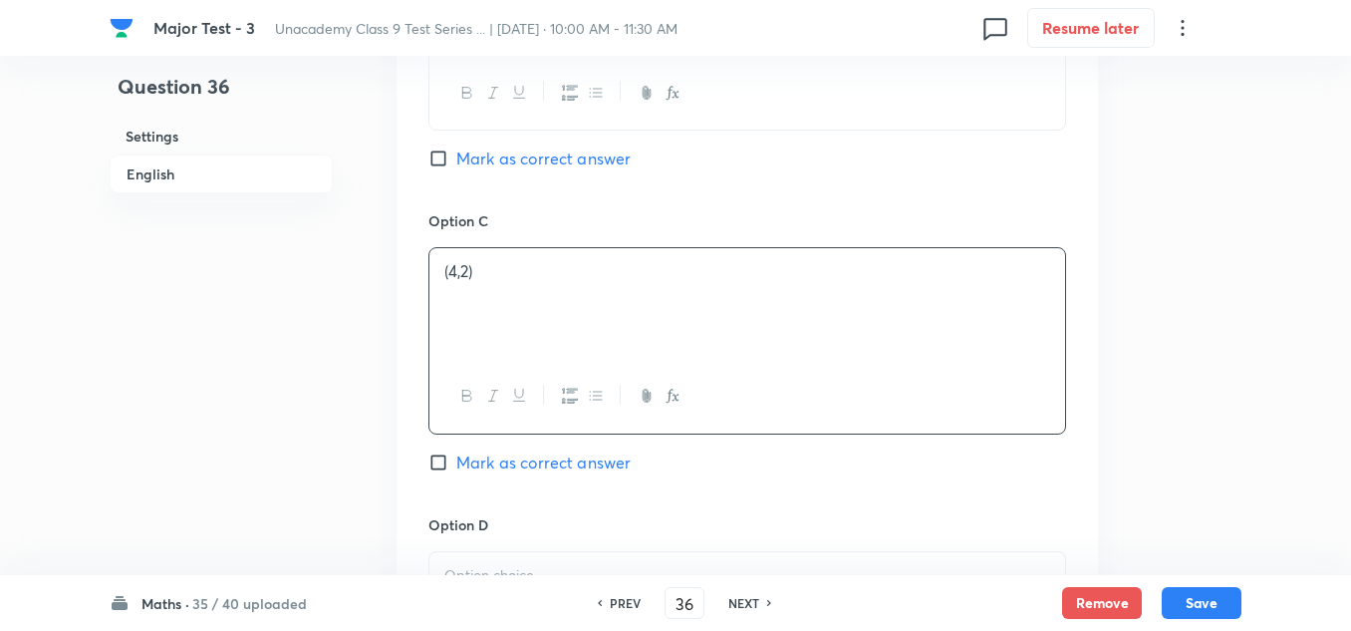
scroll to position [1494, 0]
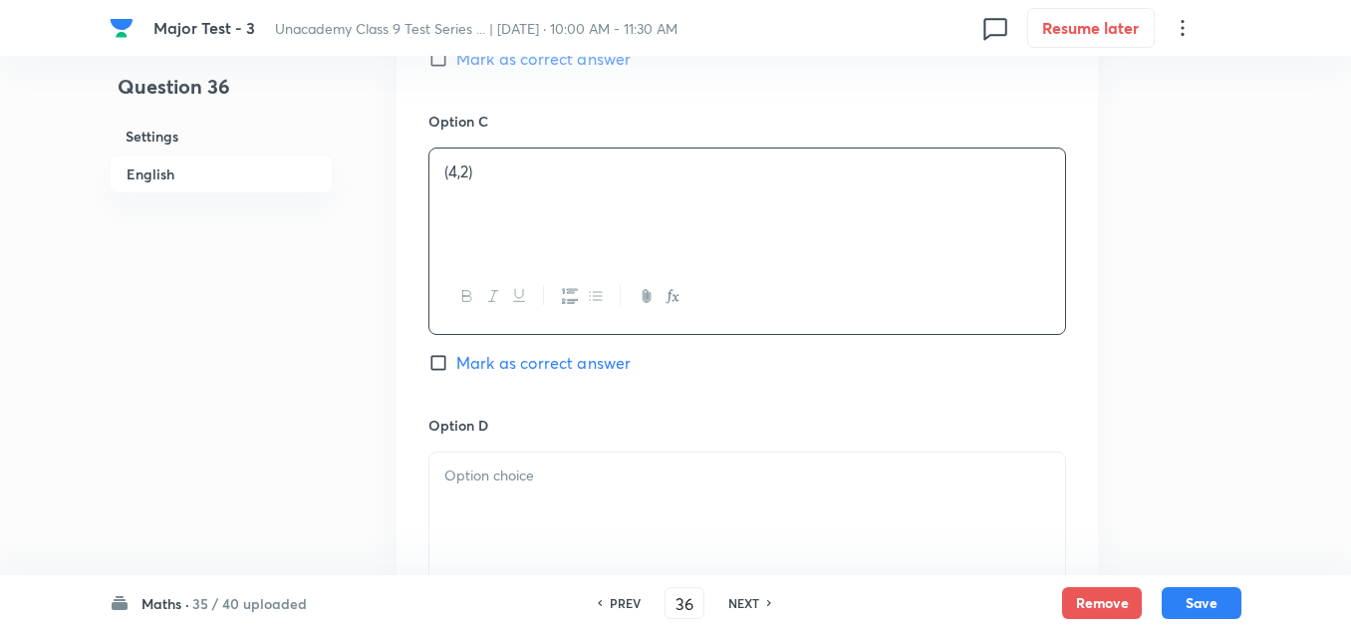
click at [545, 501] on div at bounding box center [747, 508] width 636 height 112
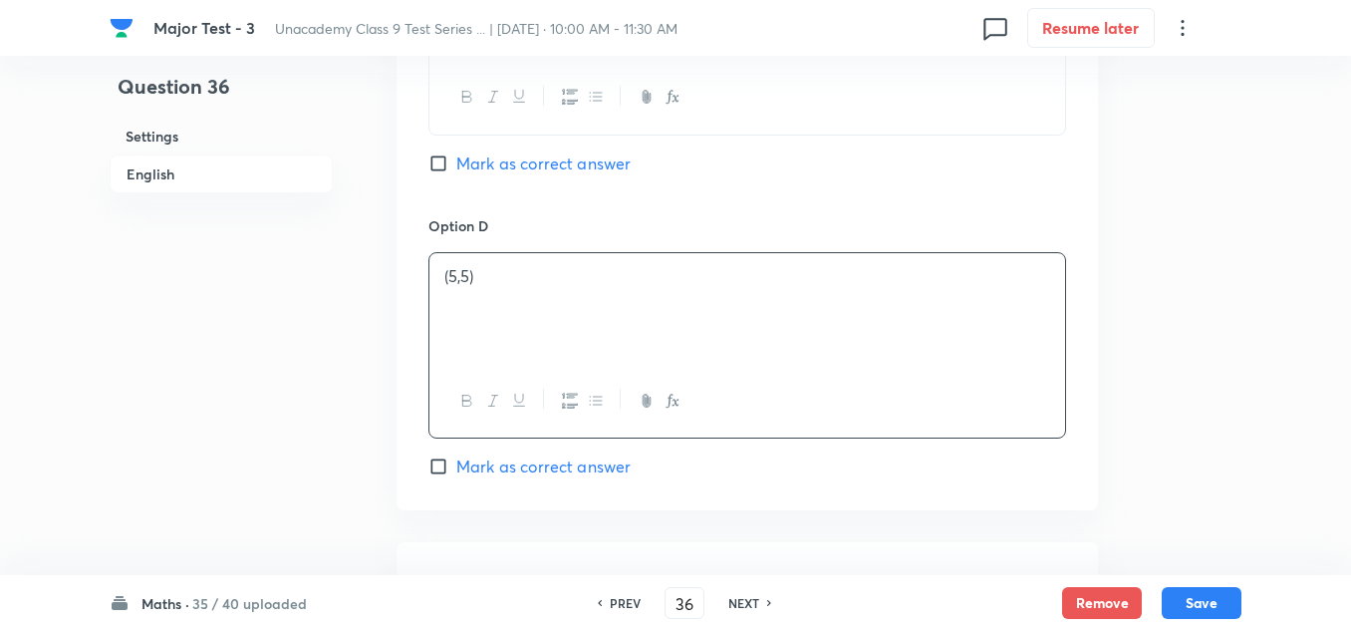
scroll to position [1993, 0]
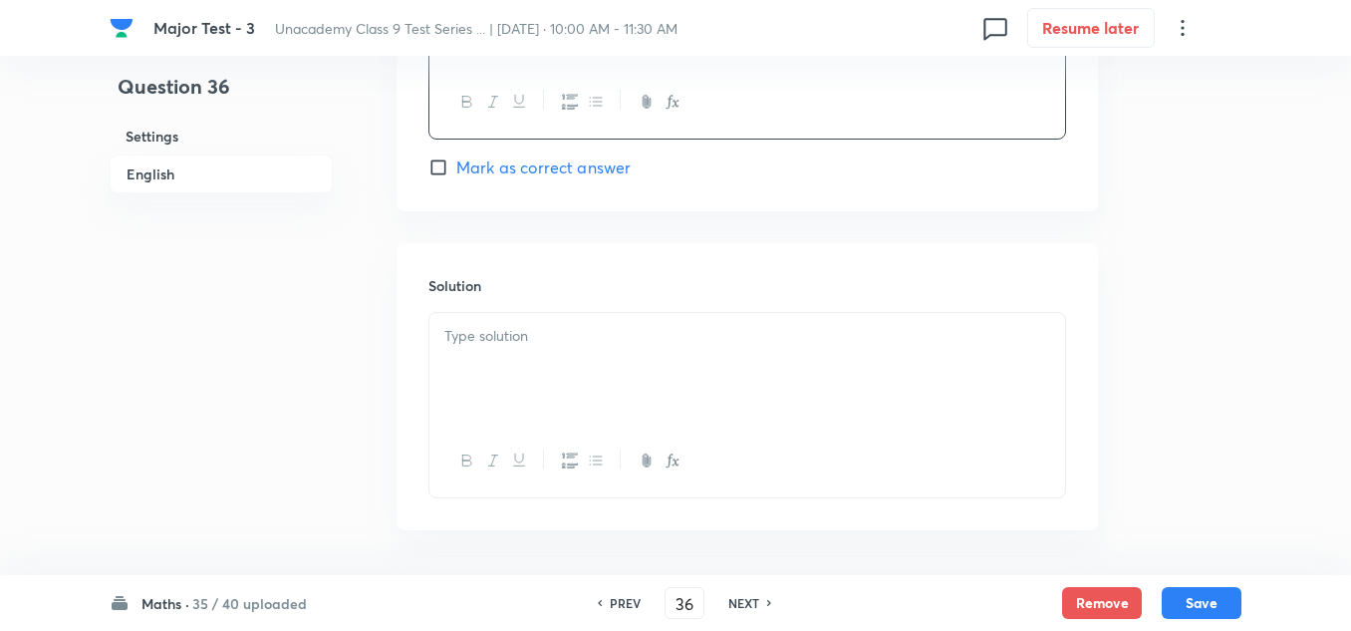
click at [512, 404] on div at bounding box center [747, 369] width 636 height 112
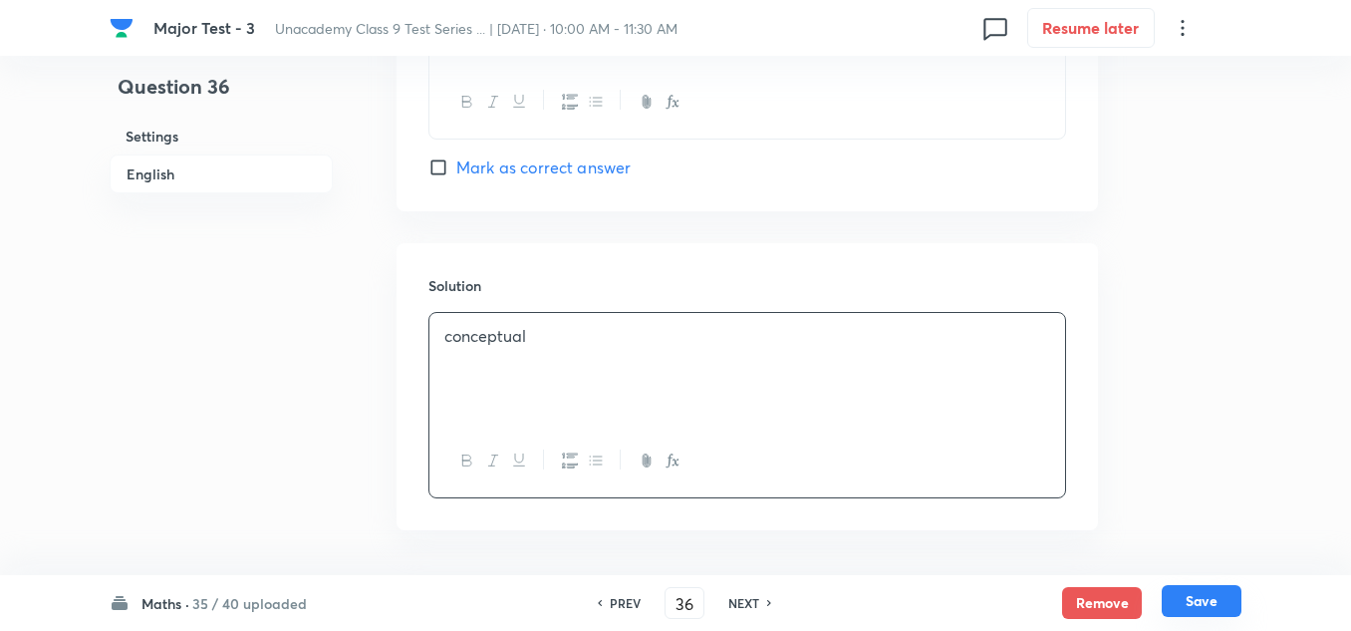
click at [1198, 596] on button "Save" at bounding box center [1202, 601] width 80 height 32
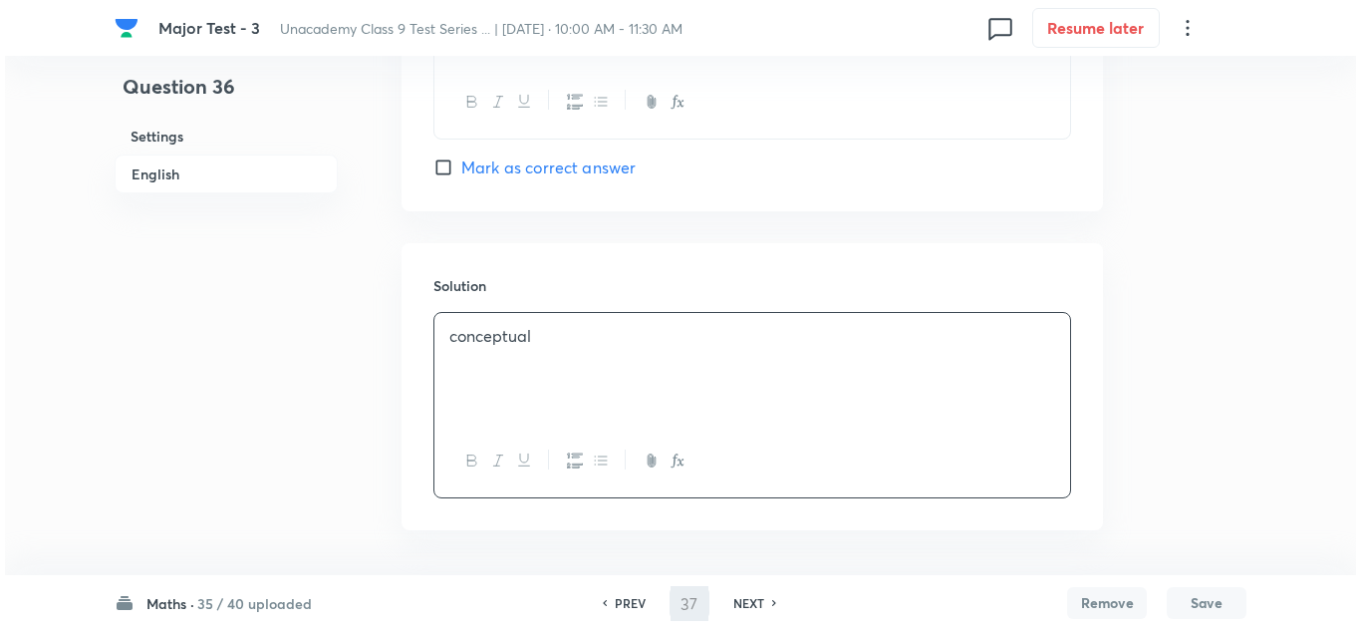
scroll to position [0, 0]
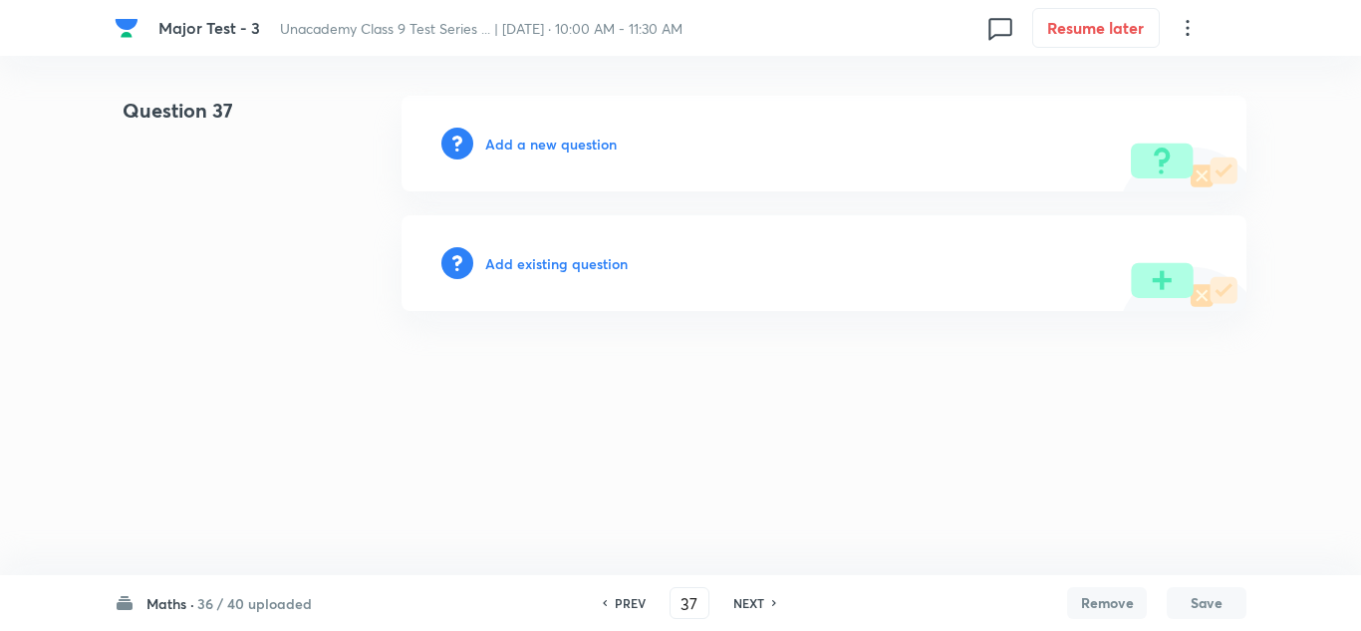
click at [561, 147] on h6 "Add a new question" at bounding box center [551, 144] width 132 height 21
click at [561, 147] on h6 "Choose a question type" at bounding box center [561, 144] width 153 height 21
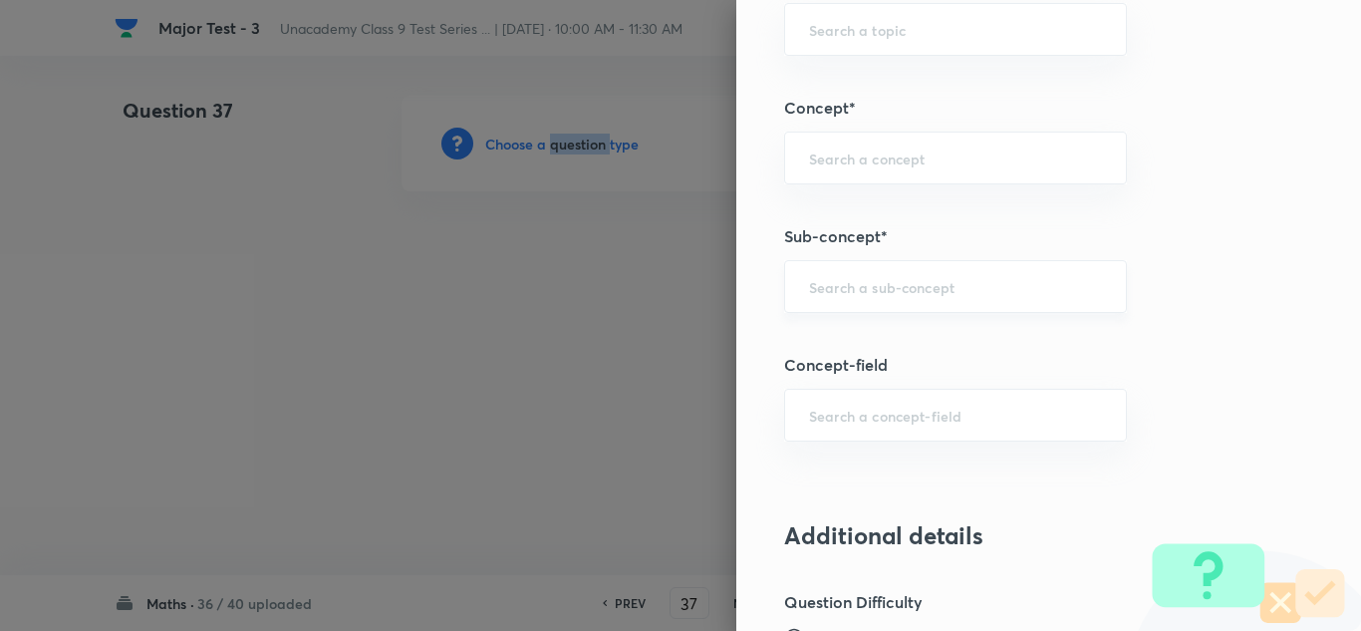
scroll to position [1295, 0]
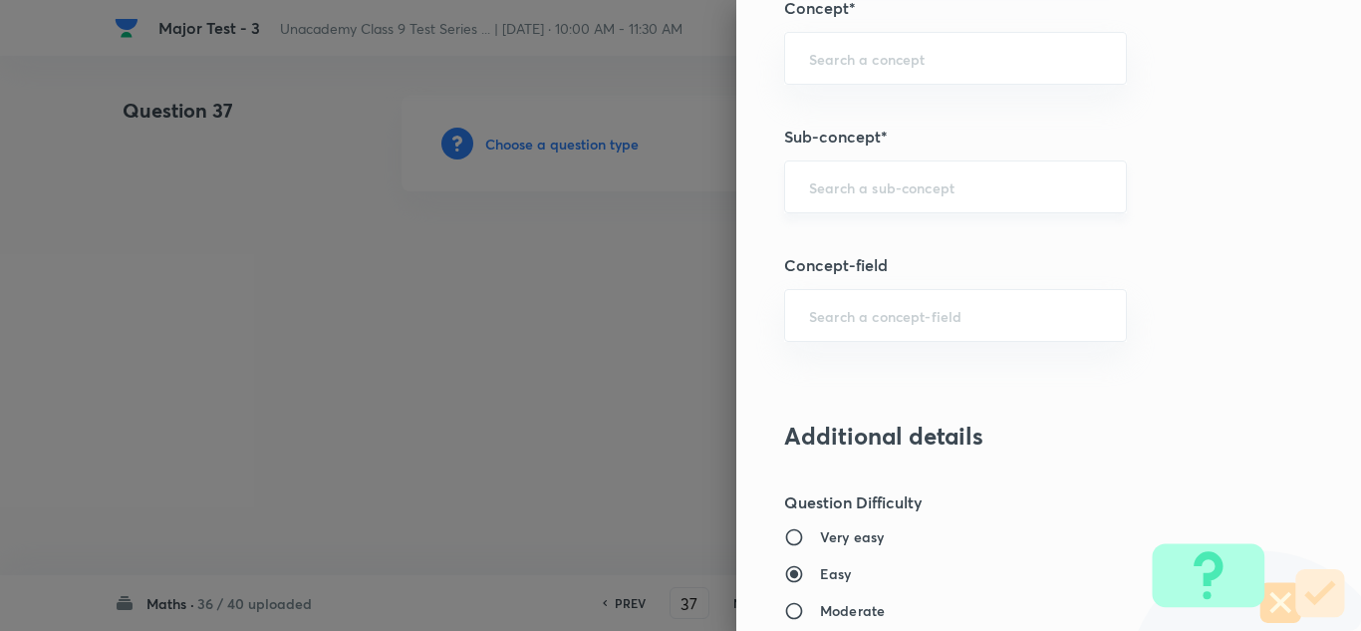
click at [910, 185] on input "text" at bounding box center [955, 186] width 293 height 19
paste input "[PERSON_NAME]’s Geometry"
drag, startPoint x: 852, startPoint y: 189, endPoint x: 726, endPoint y: 187, distance: 125.6
click at [736, 187] on div "Question settings Question type* Single choice correct Number of options* 2 3 4…" at bounding box center [1048, 315] width 625 height 631
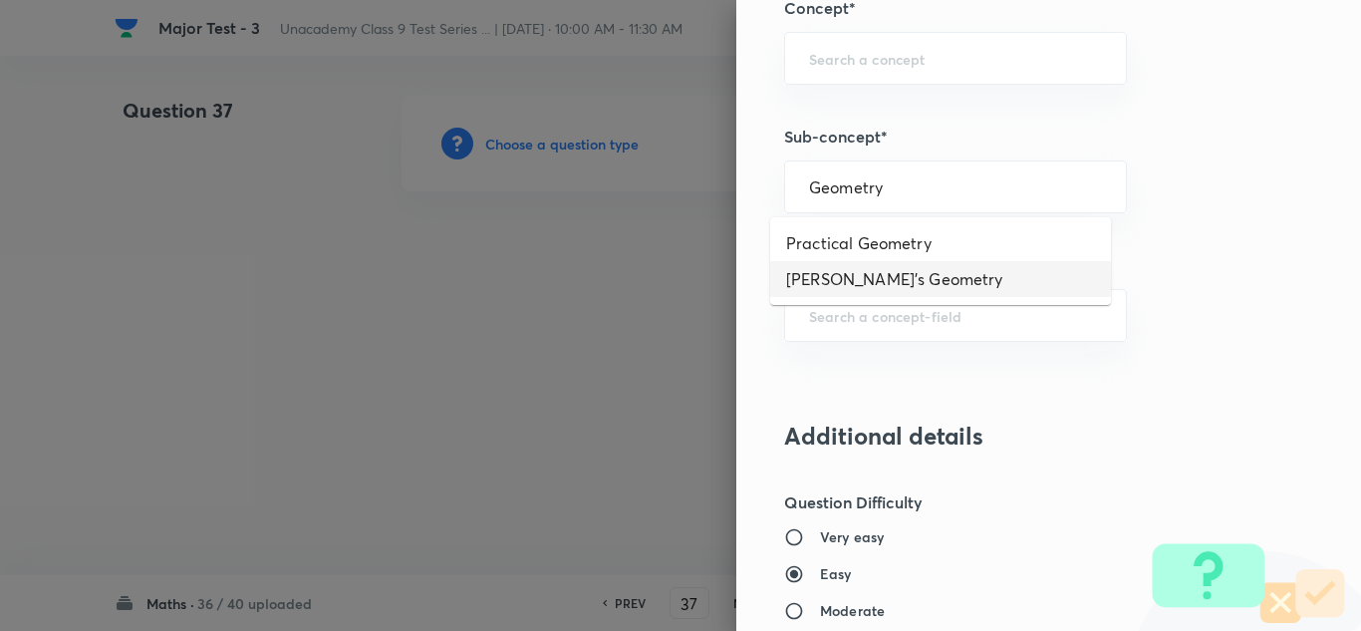
click at [923, 280] on li "[PERSON_NAME]'s Geometry" at bounding box center [940, 279] width 341 height 36
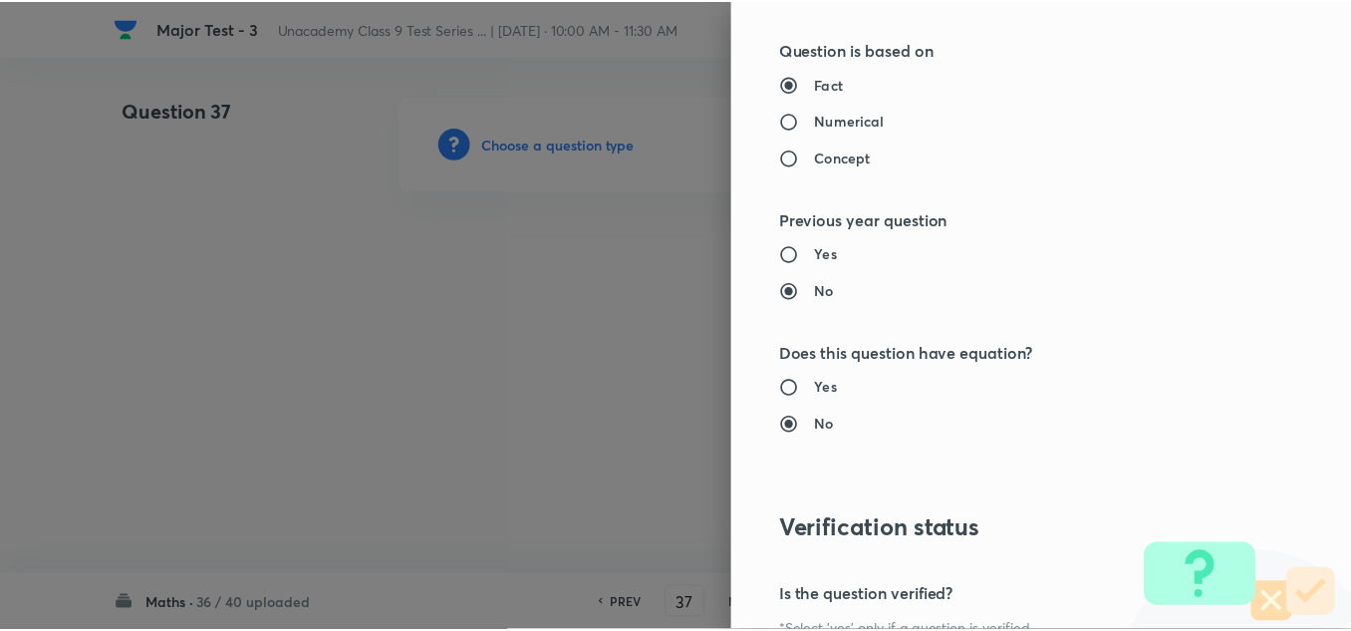
scroll to position [2219, 0]
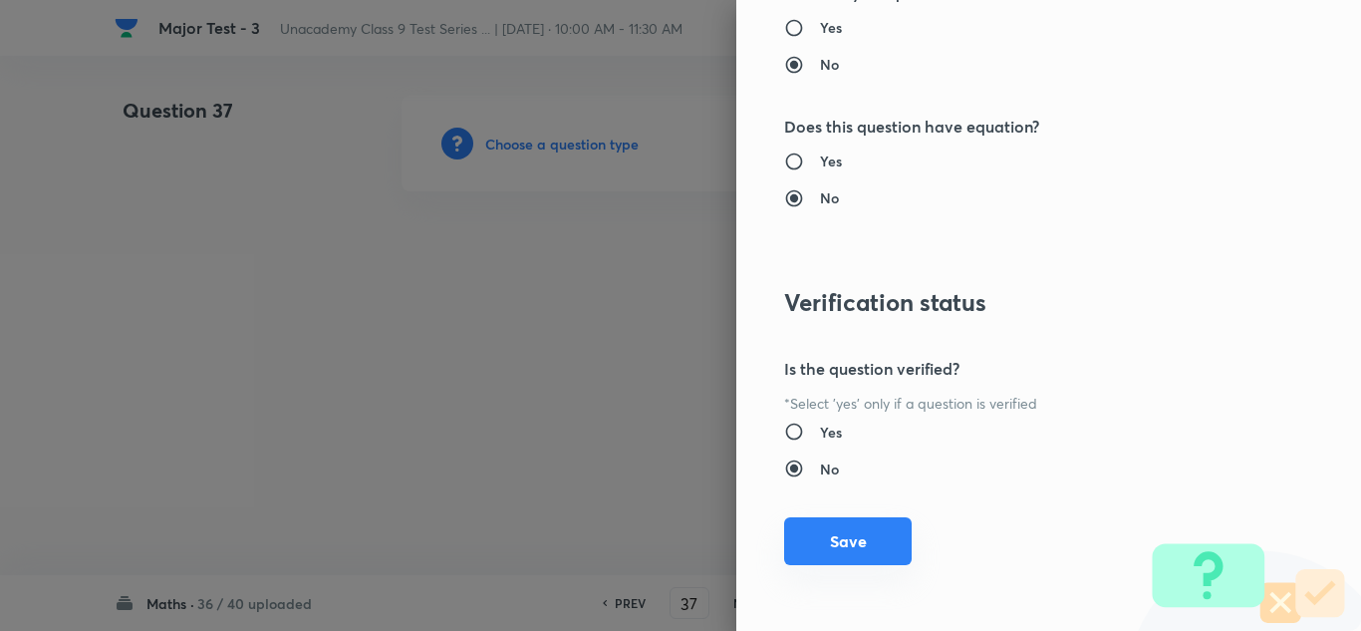
click at [853, 548] on button "Save" at bounding box center [848, 541] width 128 height 48
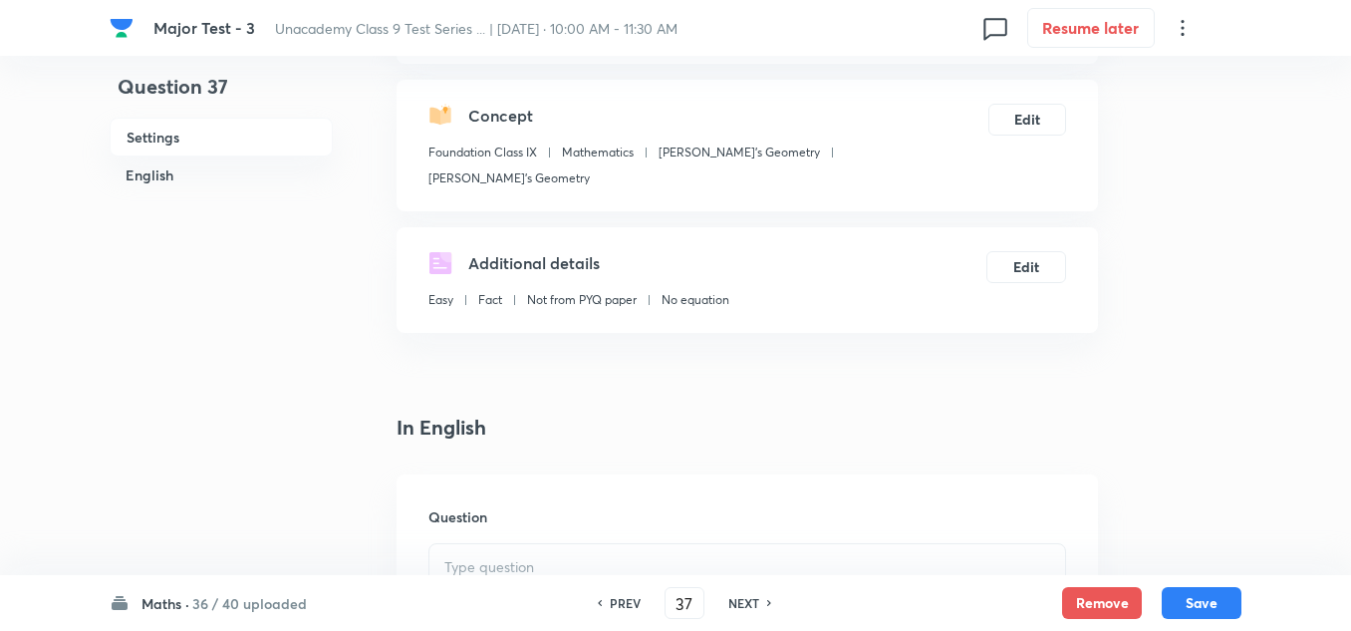
scroll to position [299, 0]
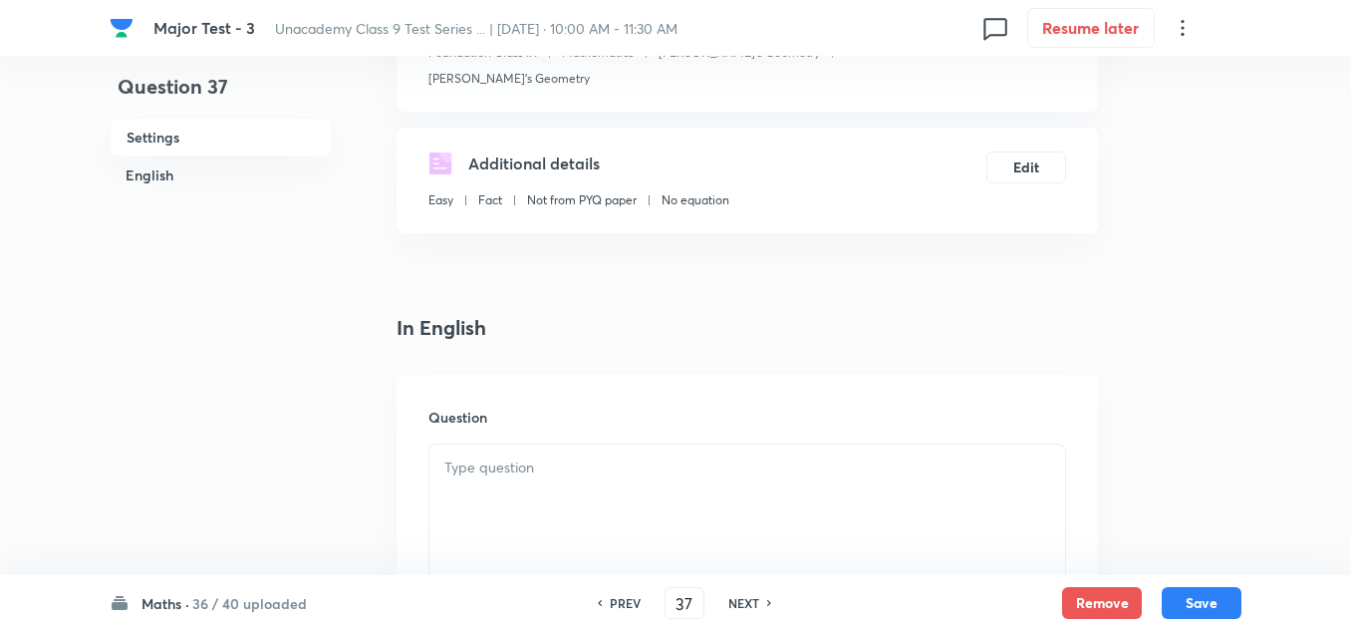
drag, startPoint x: 491, startPoint y: 424, endPoint x: 488, endPoint y: 447, distance: 23.1
click at [491, 444] on div at bounding box center [747, 500] width 636 height 112
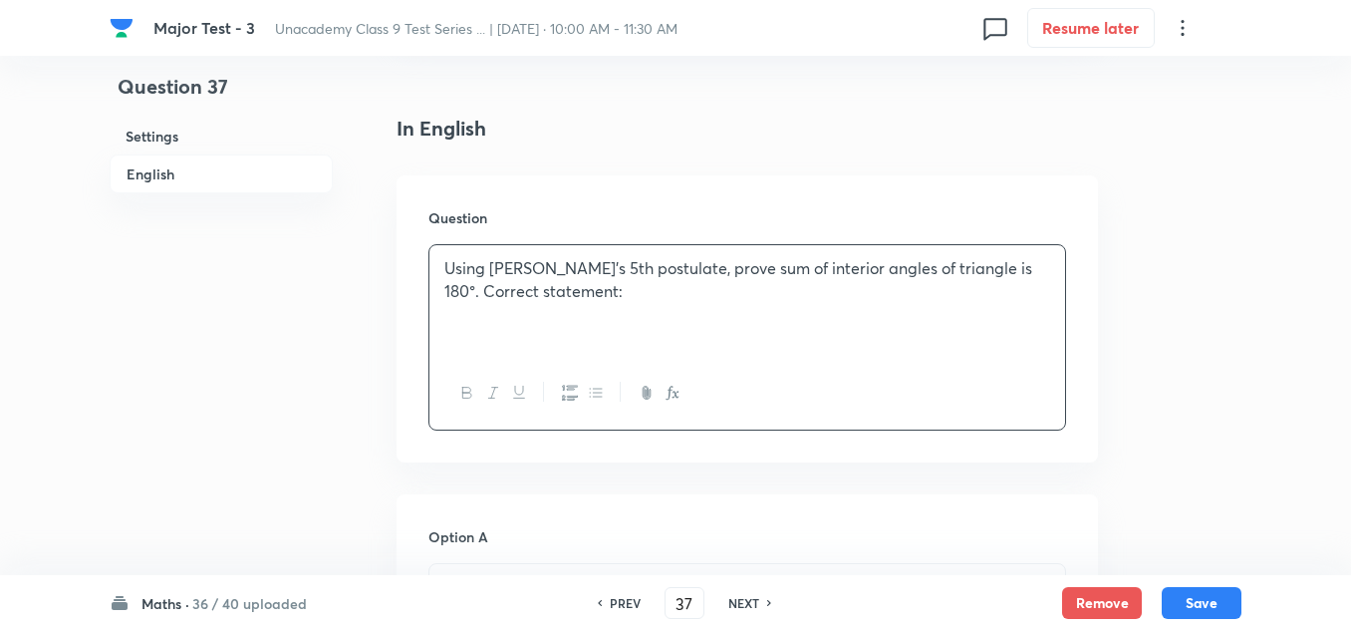
scroll to position [697, 0]
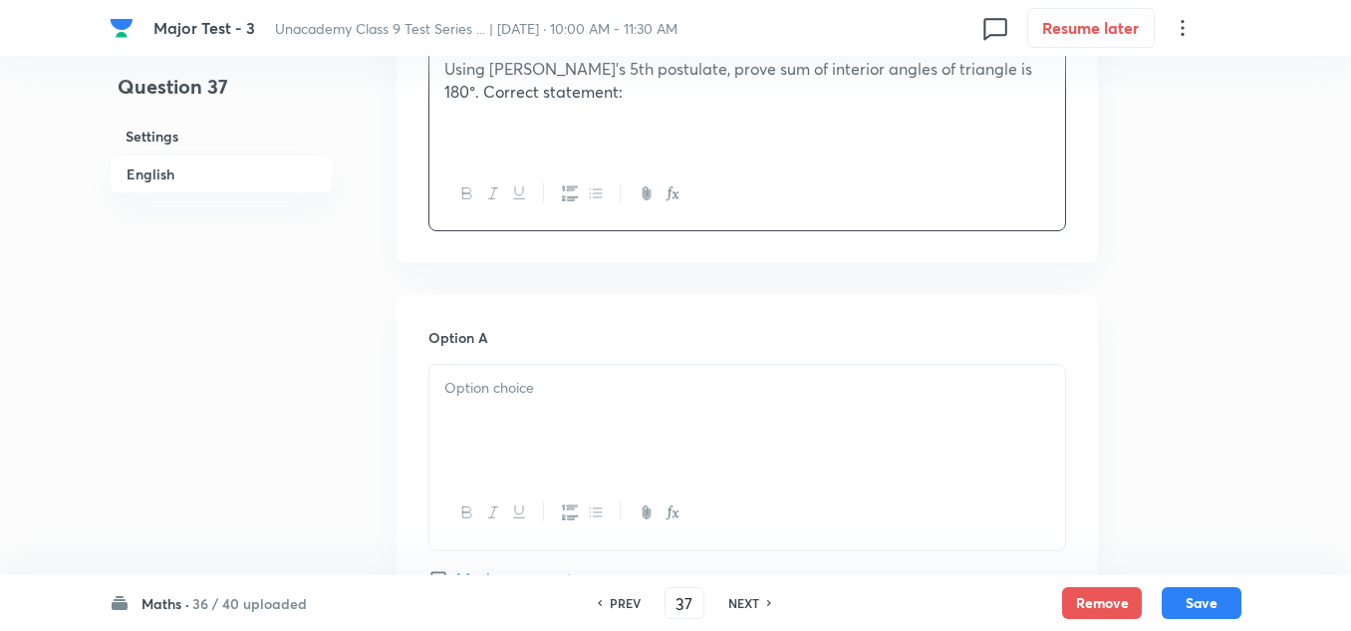
click at [501, 377] on p at bounding box center [747, 388] width 606 height 23
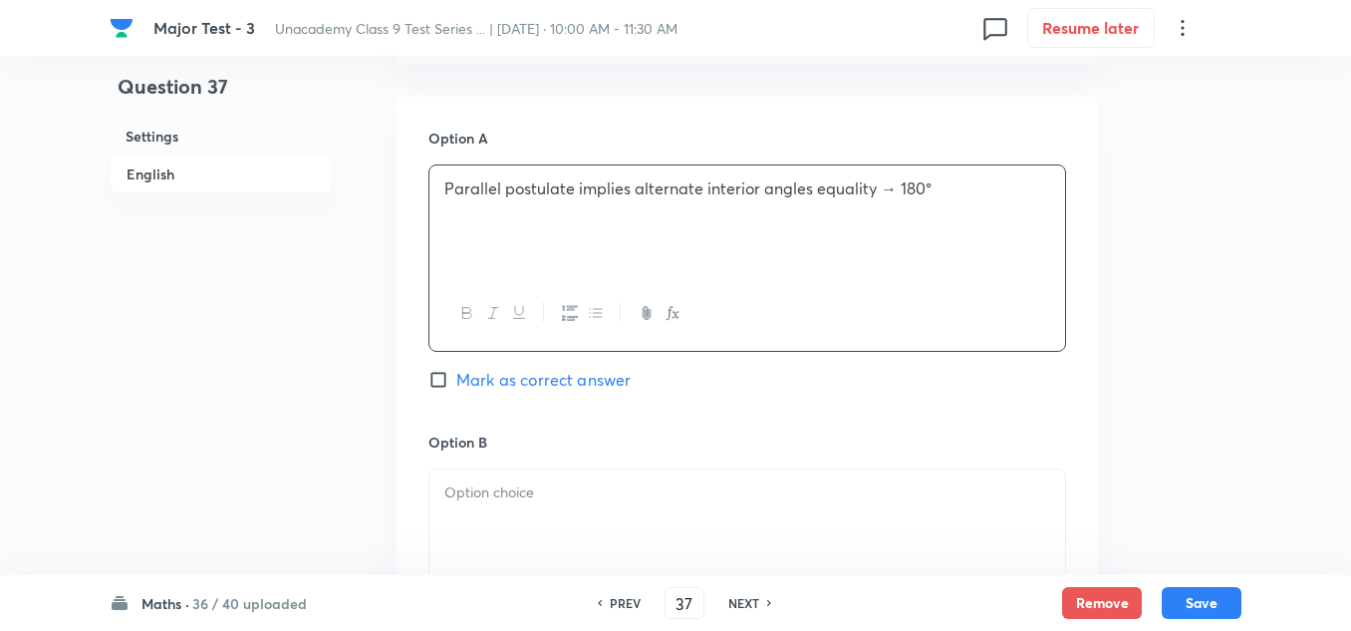
scroll to position [1096, 0]
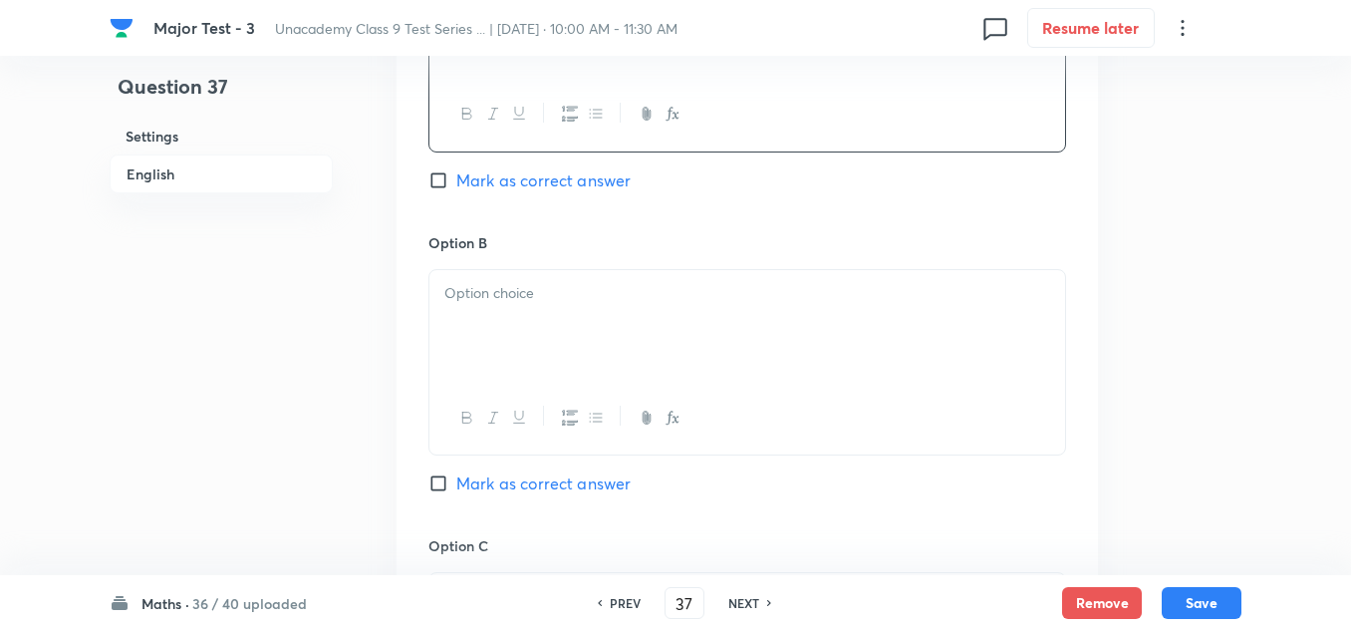
click at [515, 281] on div at bounding box center [747, 326] width 636 height 112
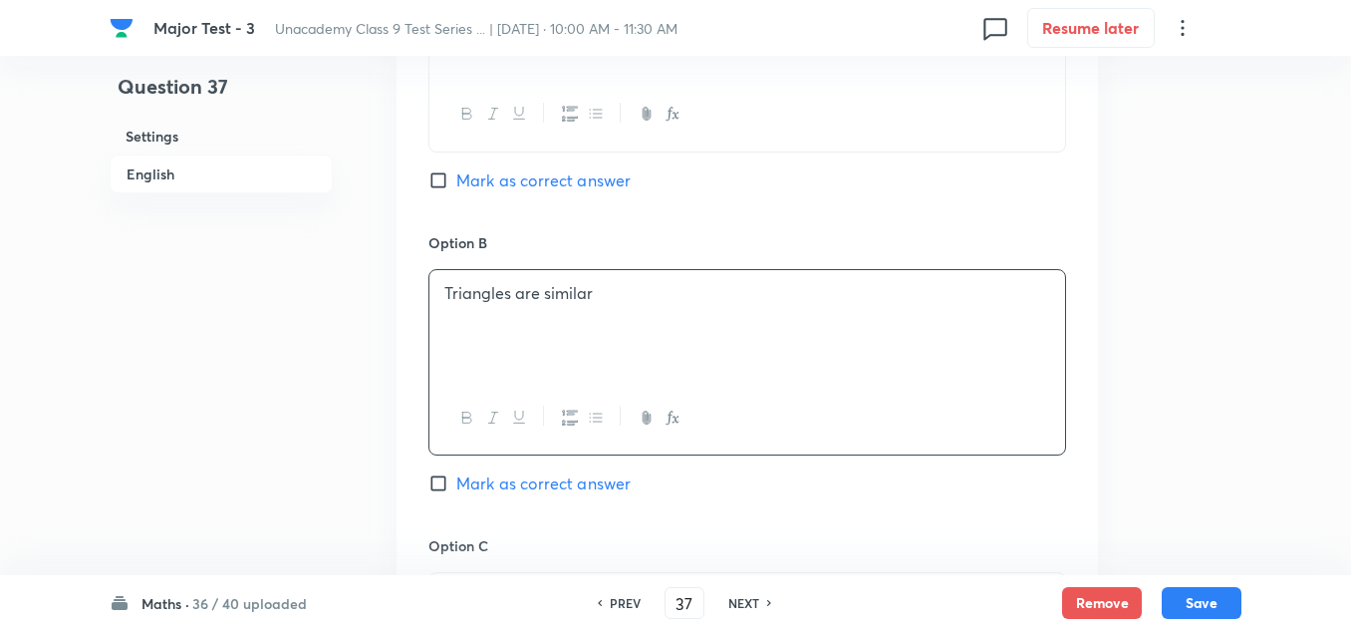
scroll to position [1395, 0]
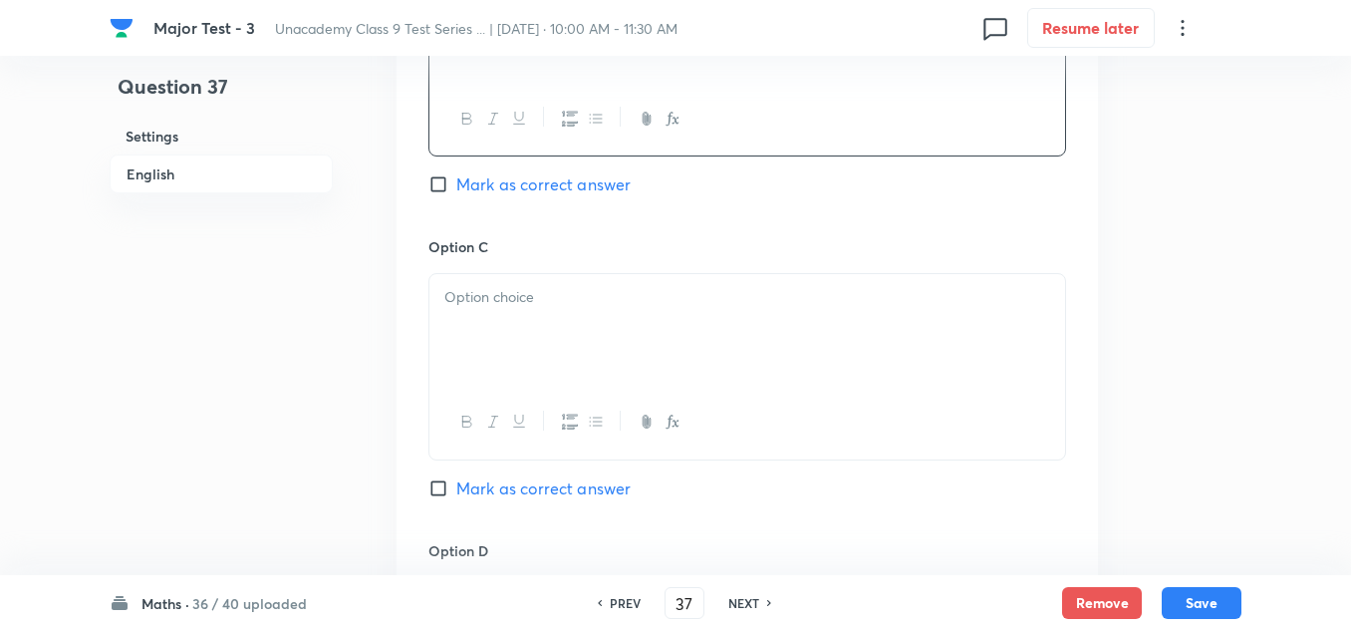
click at [510, 286] on p at bounding box center [747, 297] width 606 height 23
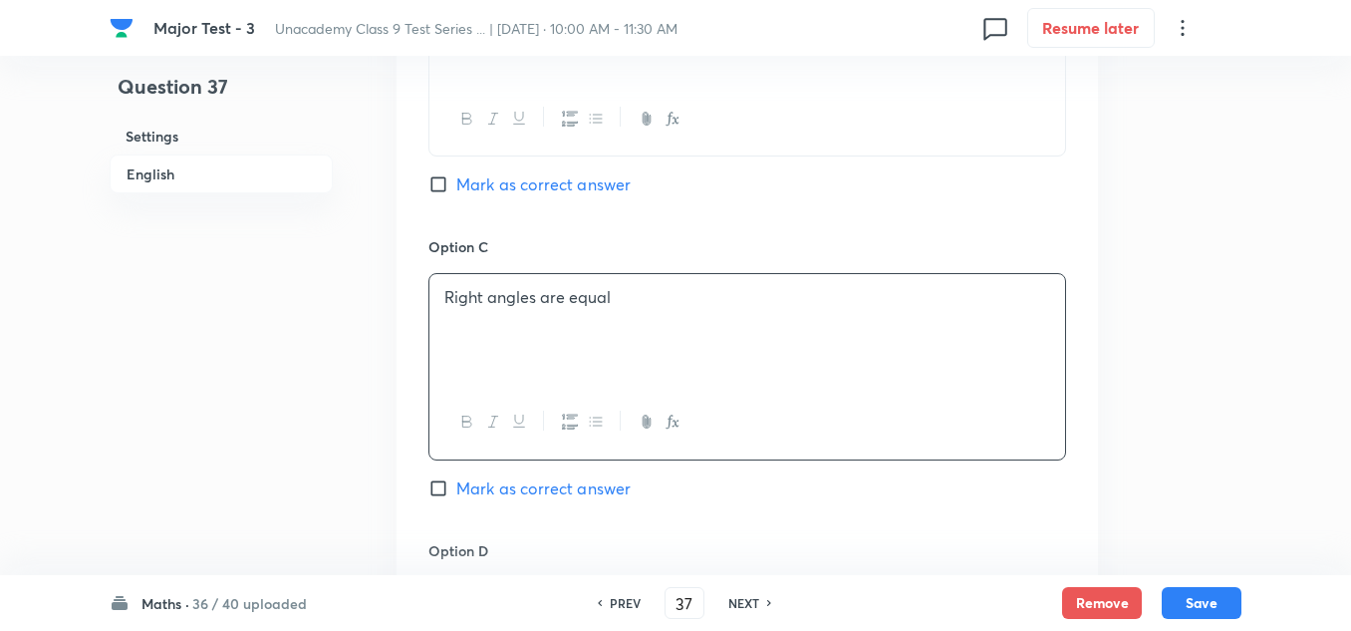
scroll to position [1494, 0]
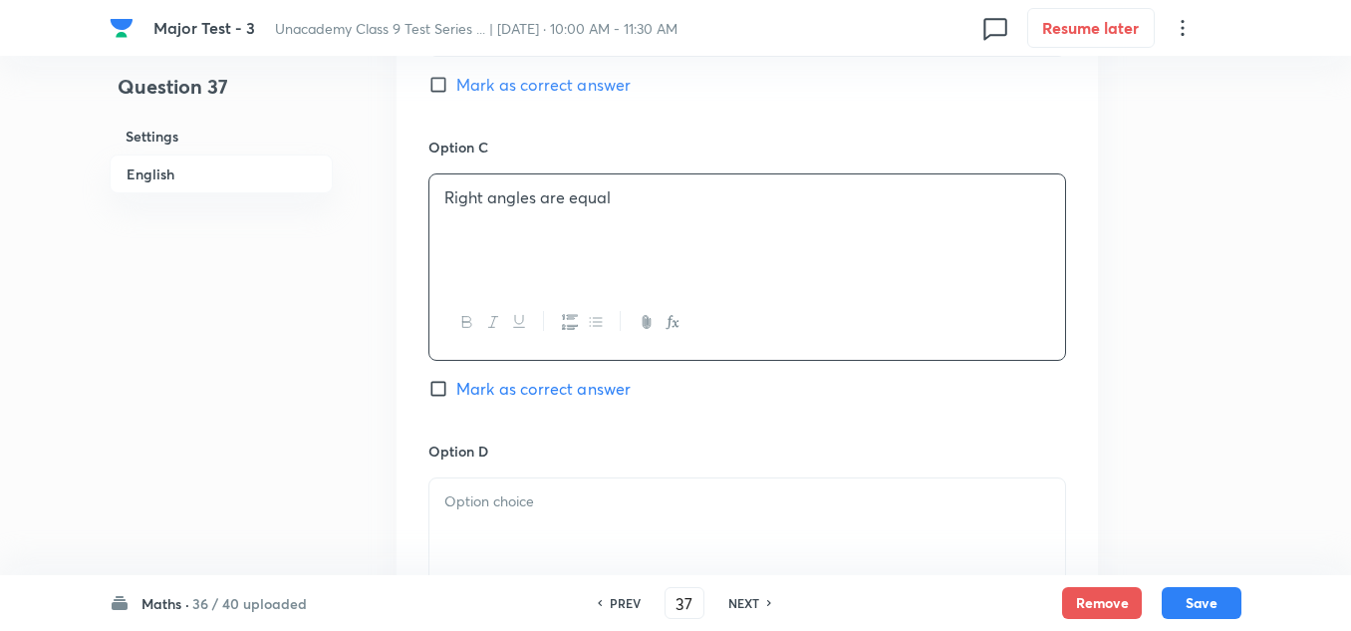
click at [532, 490] on p at bounding box center [747, 501] width 606 height 23
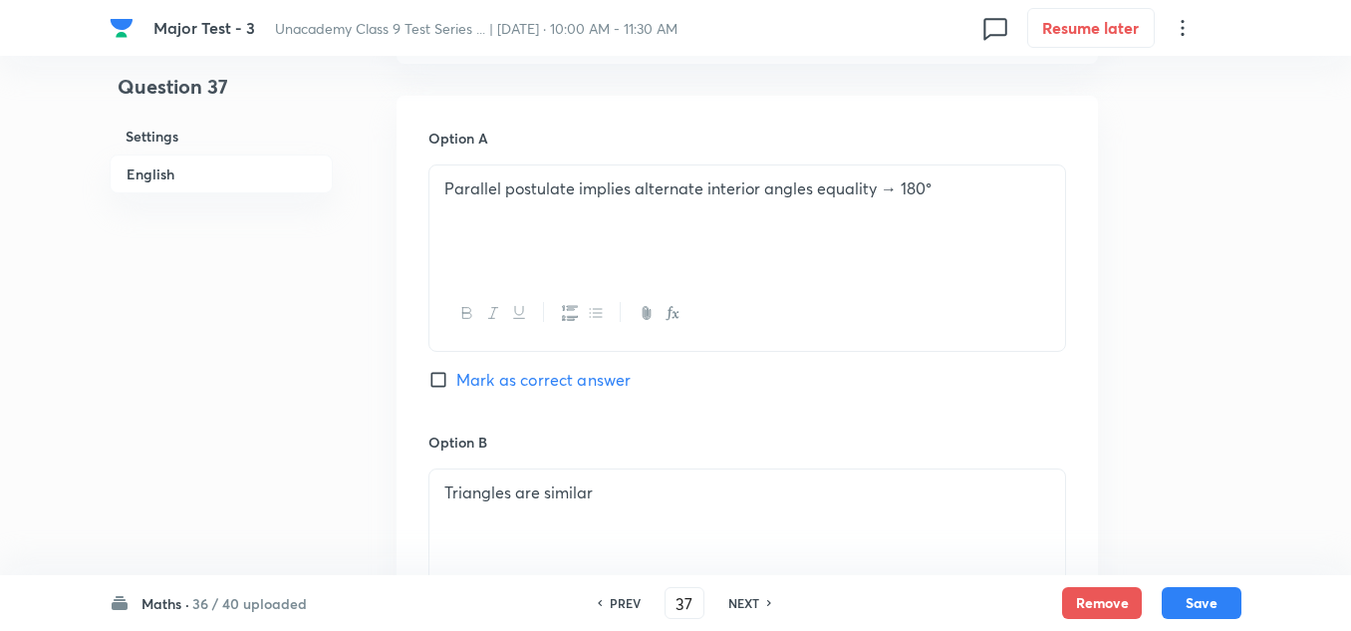
scroll to position [797, 0]
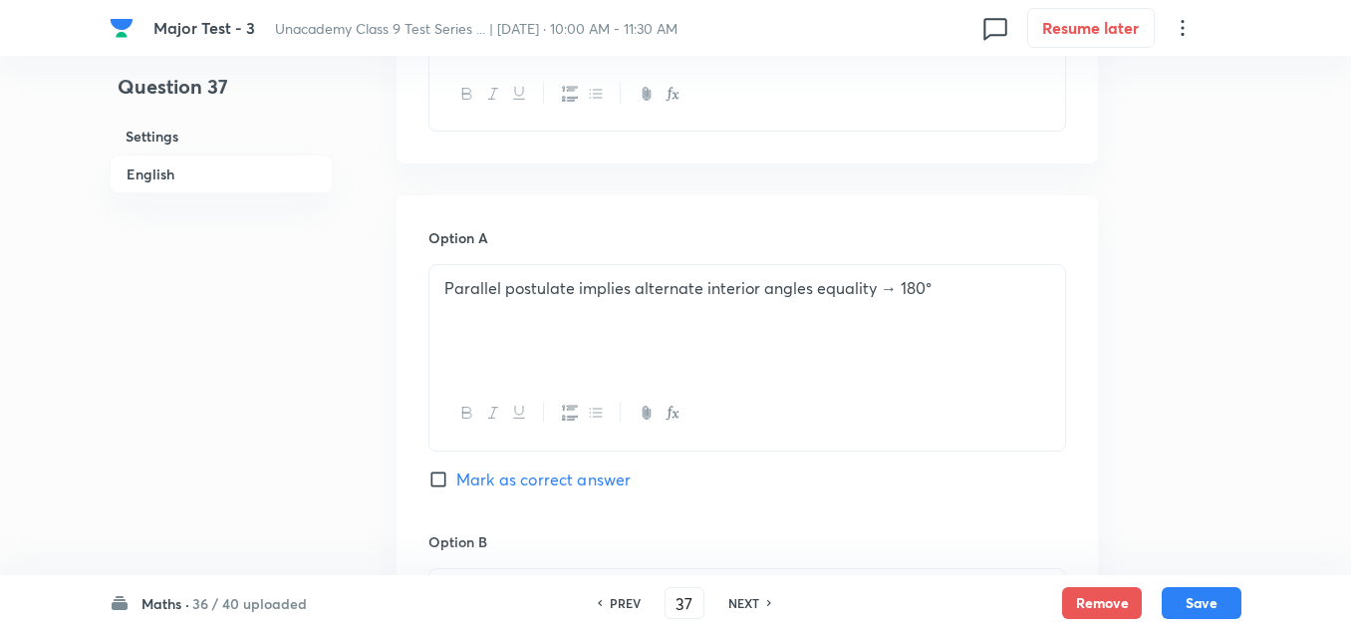
click at [495, 467] on span "Mark as correct answer" at bounding box center [543, 479] width 174 height 24
click at [456, 469] on input "Mark as correct answer" at bounding box center [442, 479] width 28 height 20
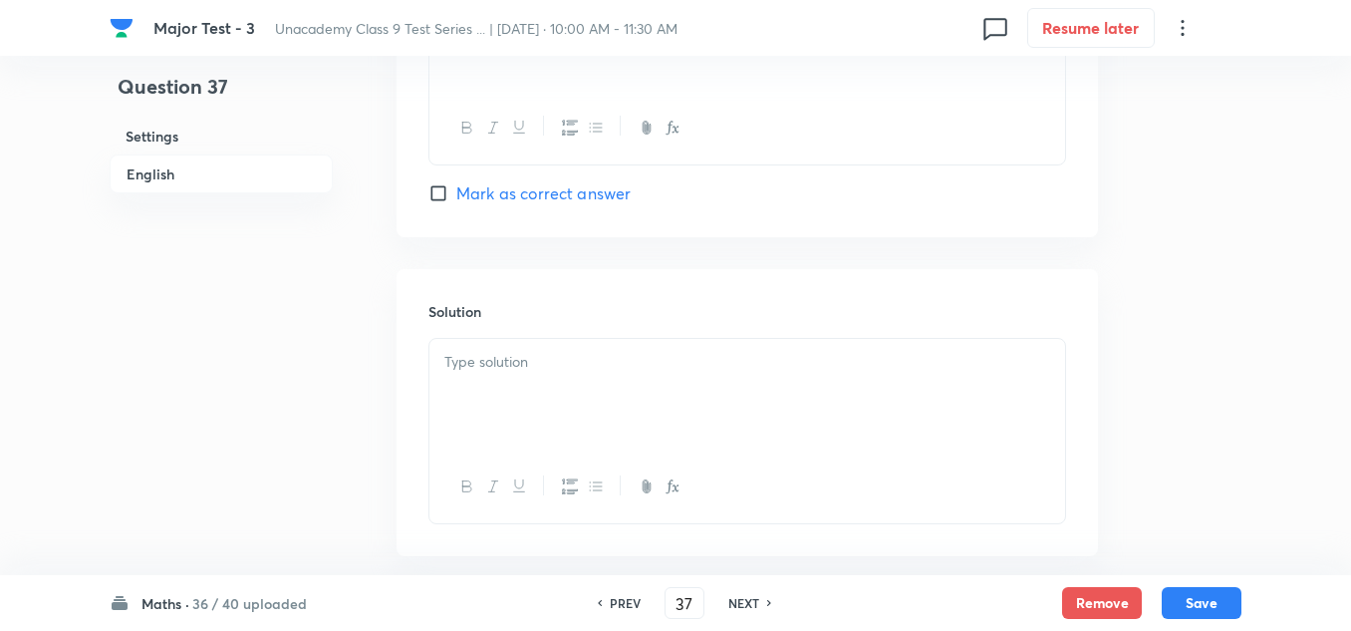
scroll to position [2067, 0]
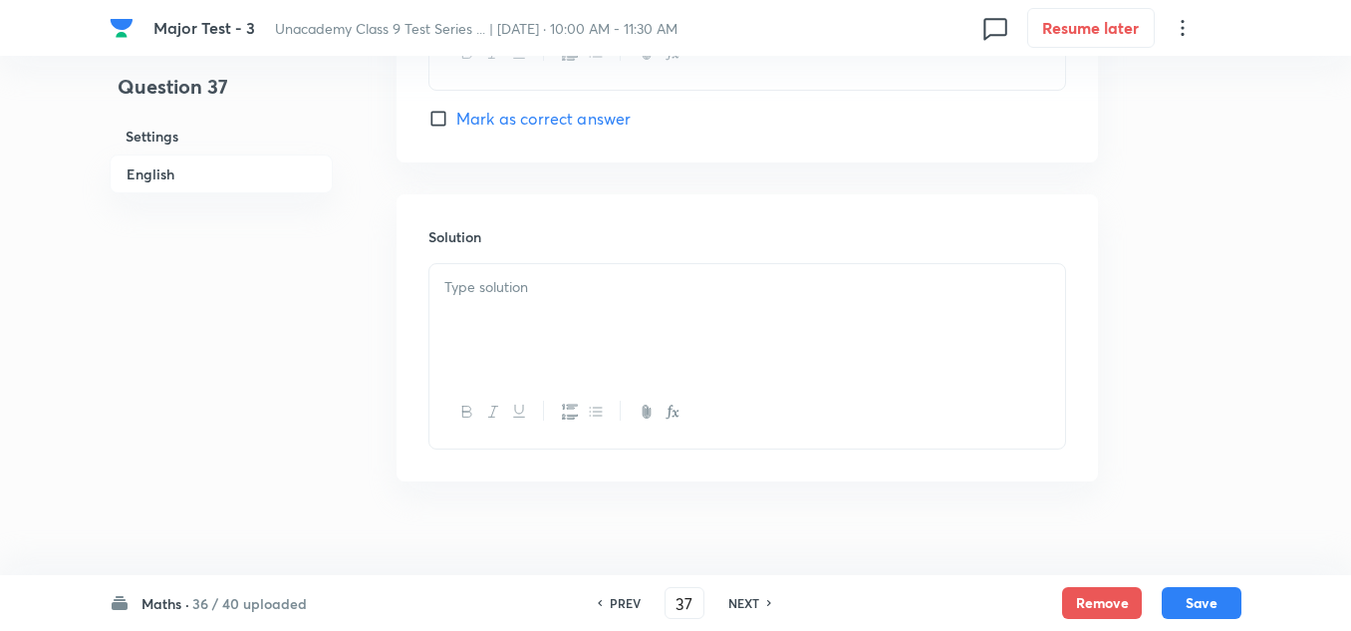
click at [540, 323] on div at bounding box center [747, 320] width 636 height 112
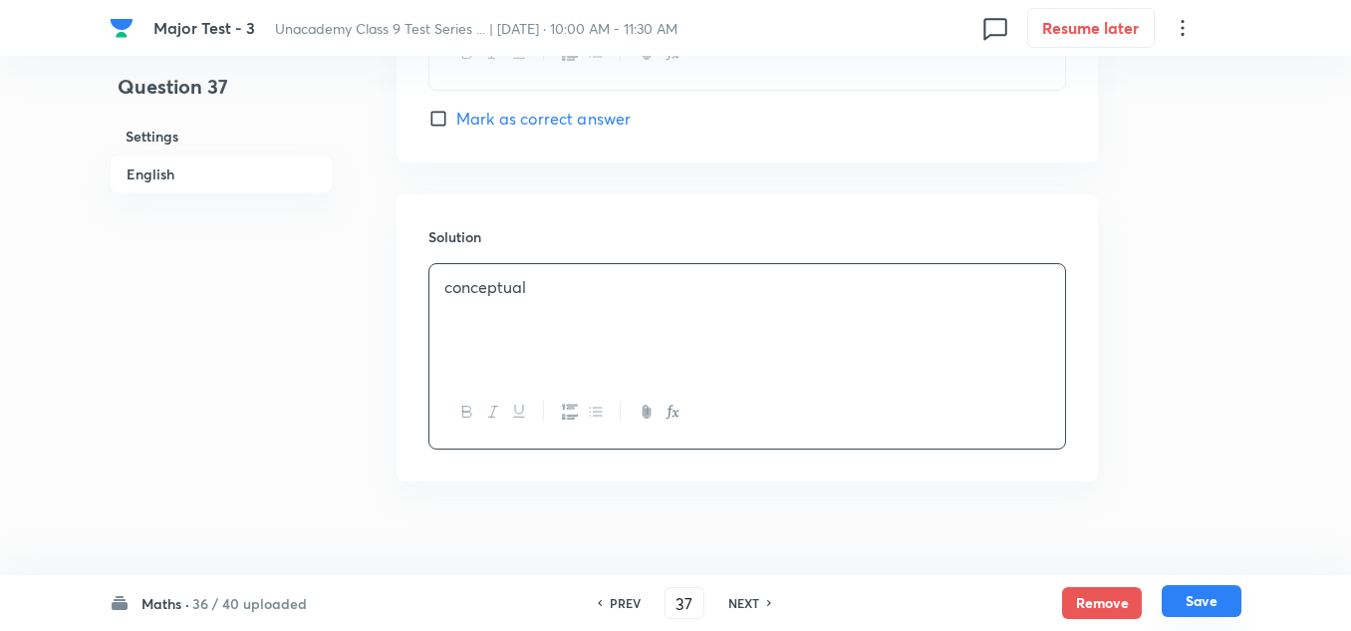
click at [1216, 594] on button "Save" at bounding box center [1202, 601] width 80 height 32
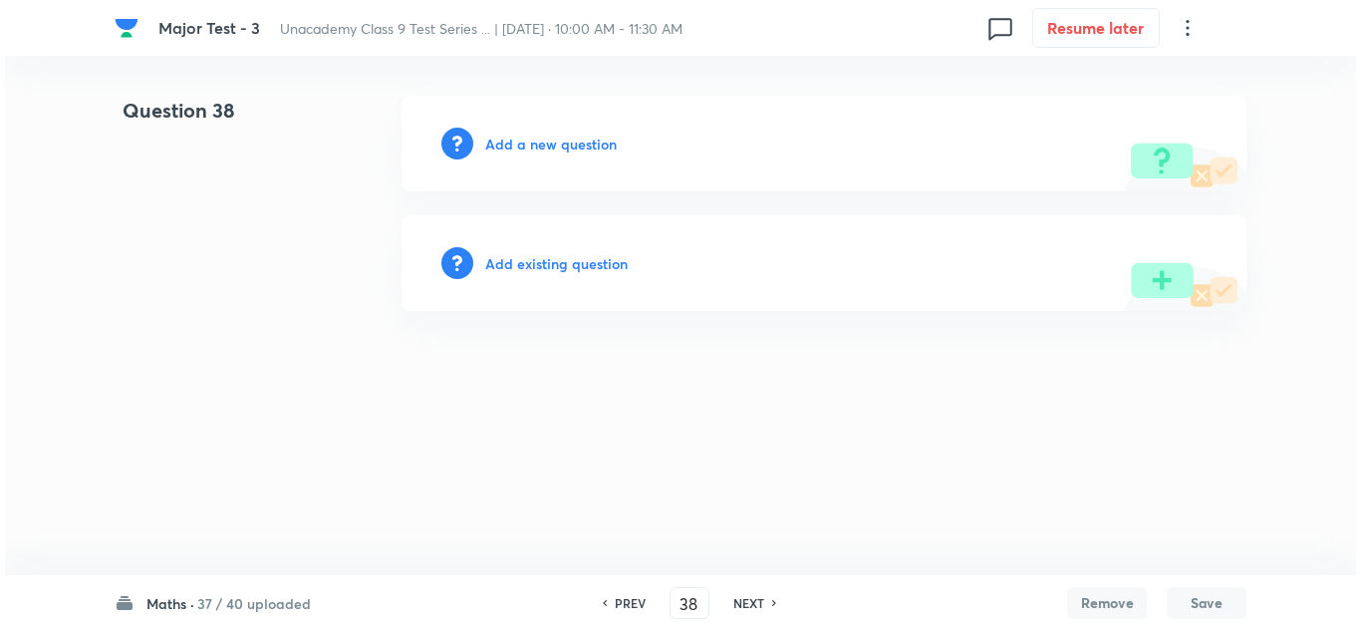
scroll to position [0, 0]
click at [566, 147] on h6 "Add a new question" at bounding box center [551, 144] width 132 height 21
click at [566, 147] on h6 "Choose a question type" at bounding box center [561, 144] width 153 height 21
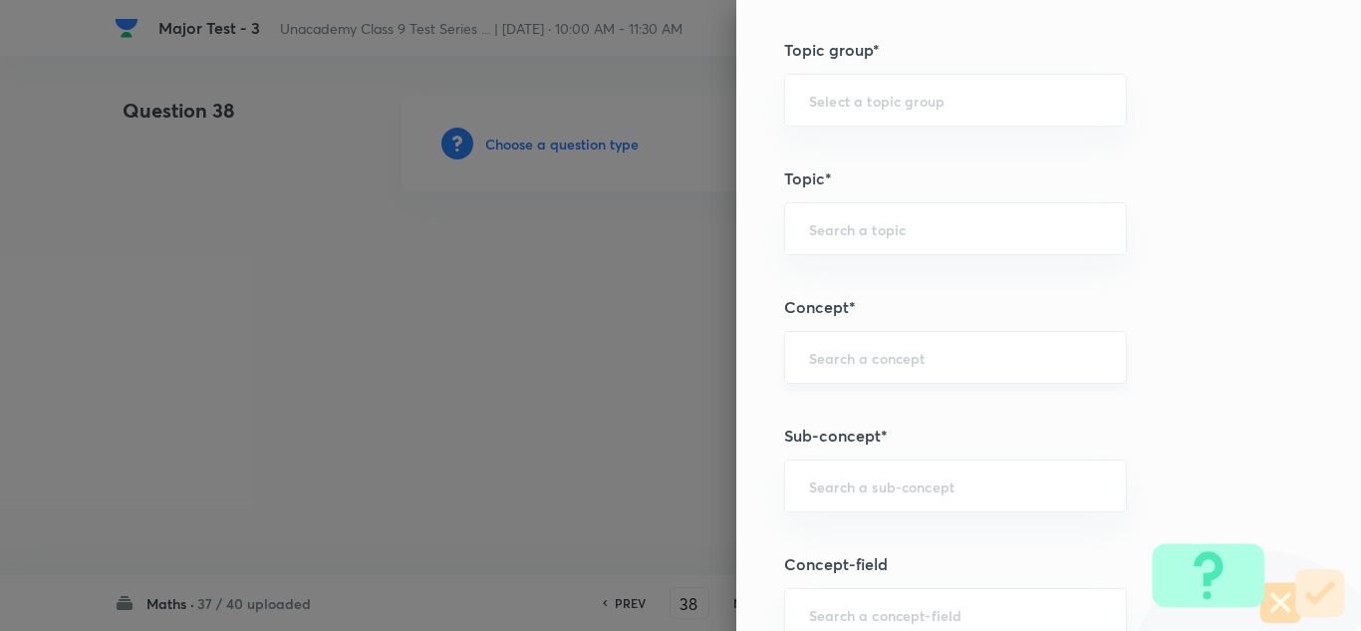
scroll to position [1096, 0]
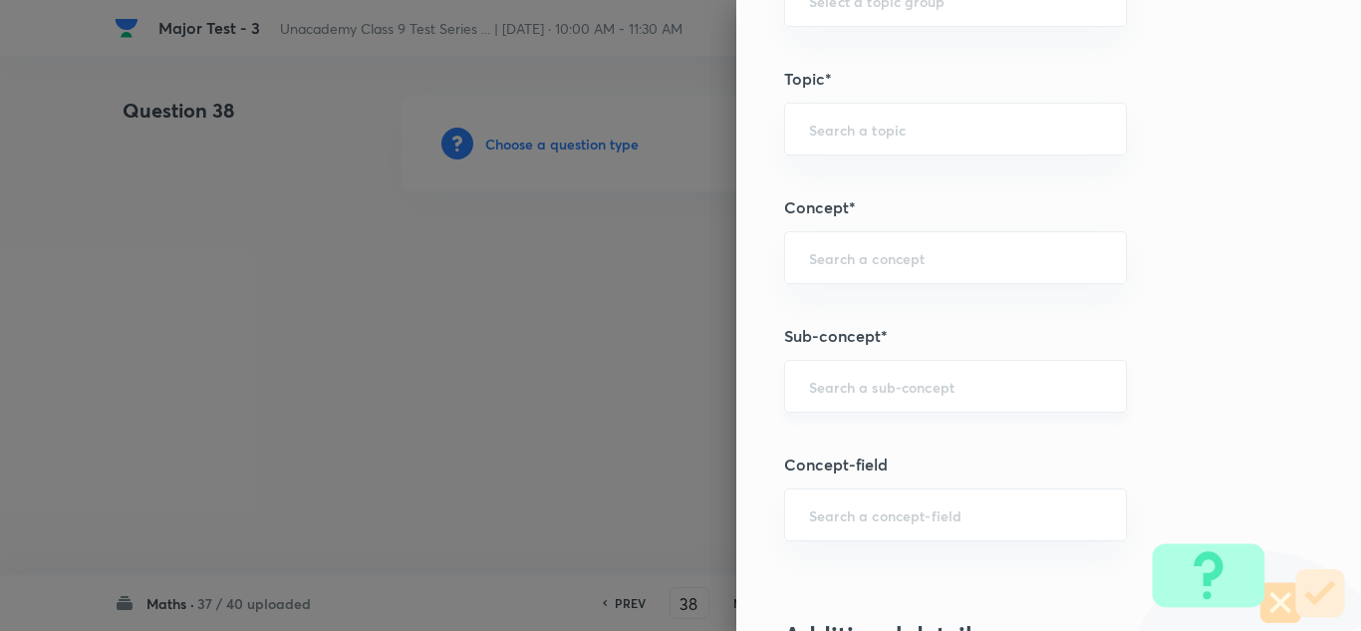
drag, startPoint x: 859, startPoint y: 398, endPoint x: 877, endPoint y: 396, distance: 18.0
click at [860, 398] on div "​" at bounding box center [955, 386] width 343 height 53
click at [837, 385] on input "text" at bounding box center [955, 386] width 293 height 19
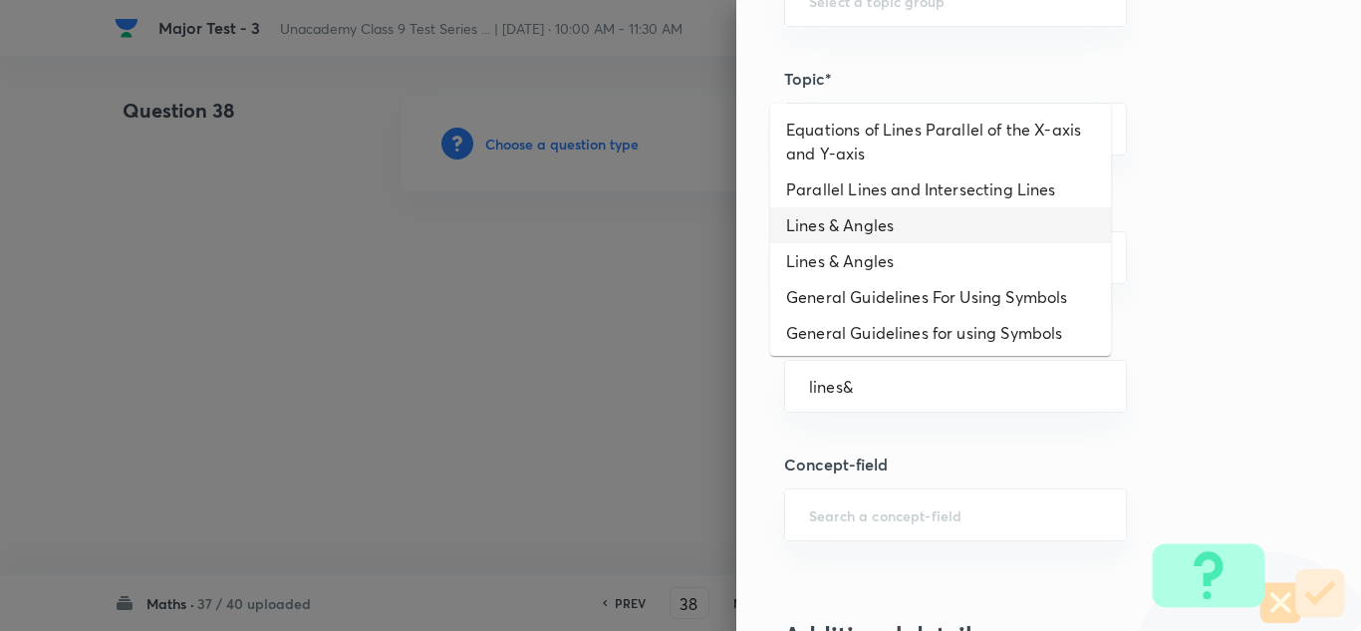
click at [861, 226] on li "Lines & Angles" at bounding box center [940, 225] width 341 height 36
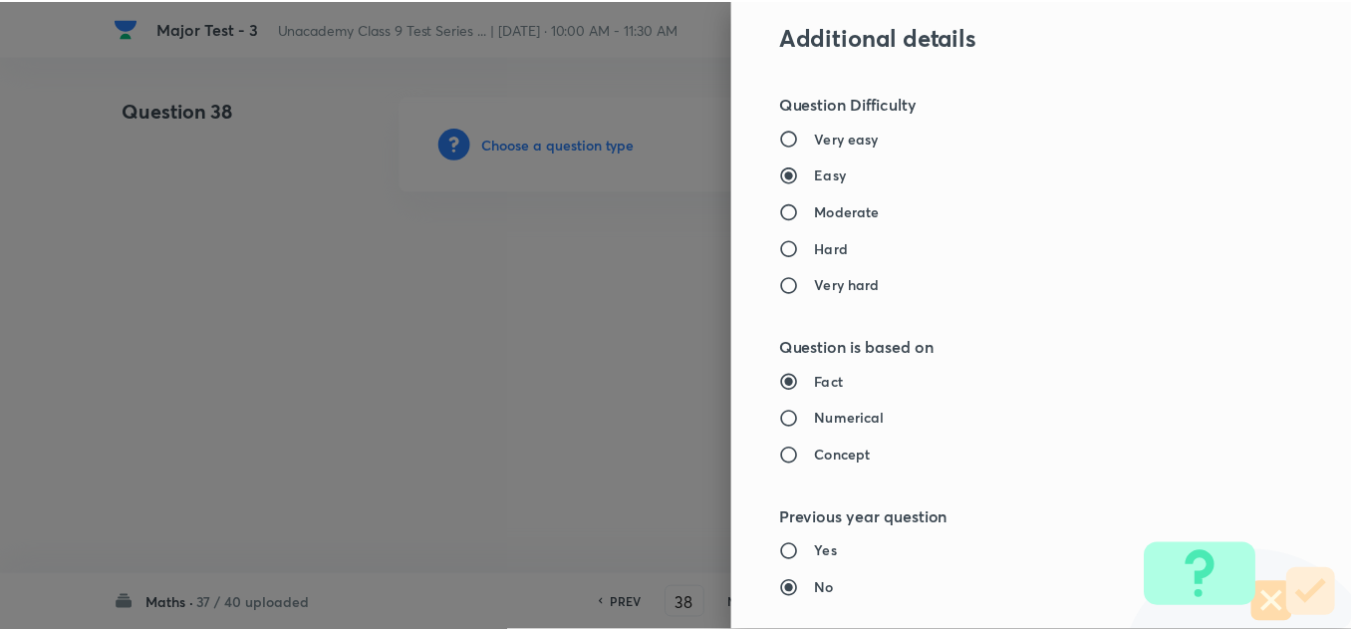
scroll to position [2219, 0]
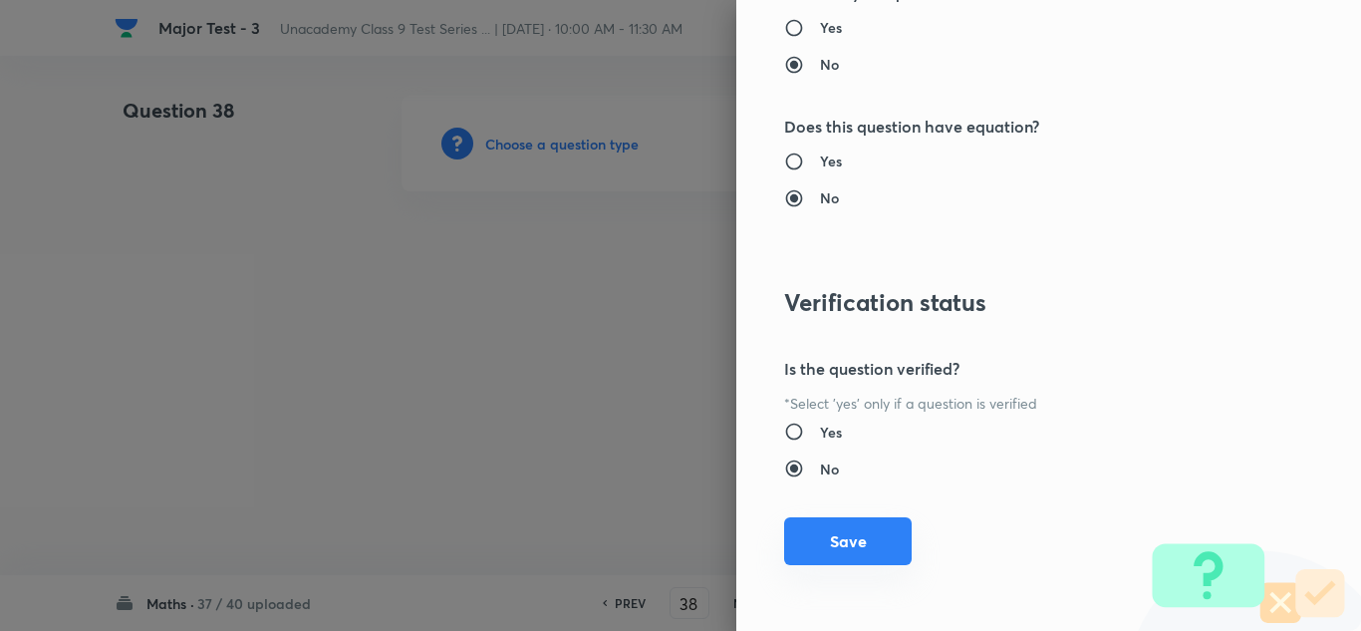
click at [832, 532] on button "Save" at bounding box center [848, 541] width 128 height 48
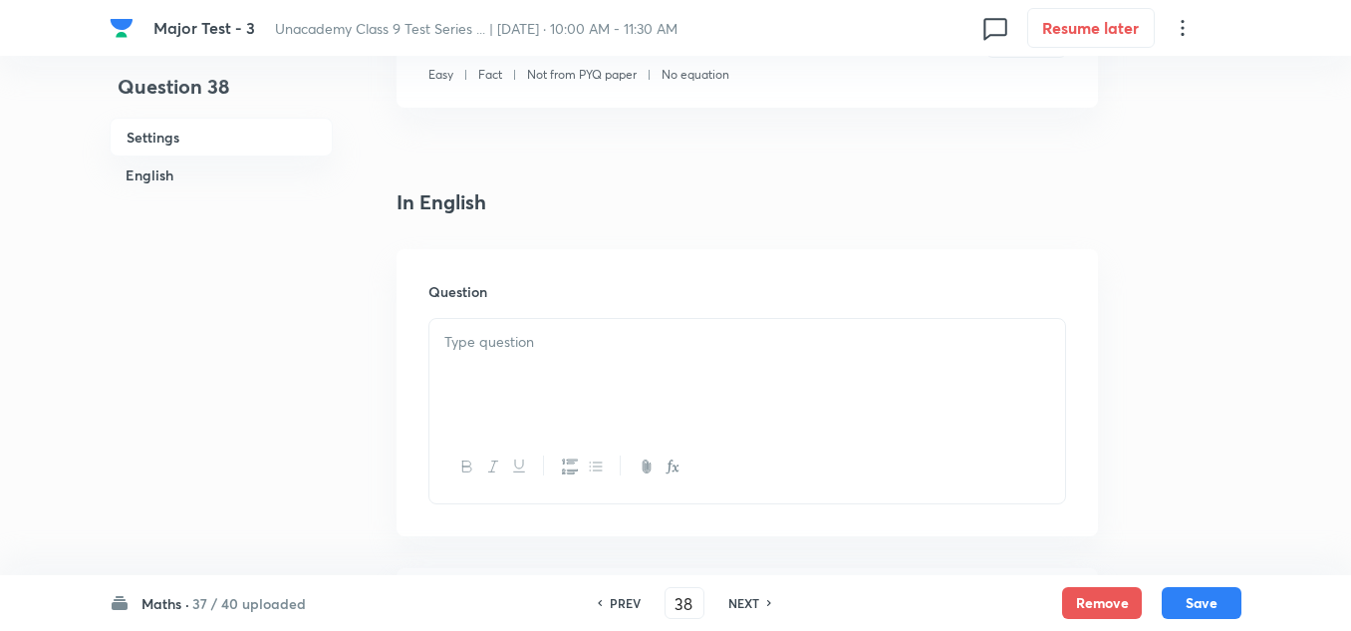
scroll to position [299, 0]
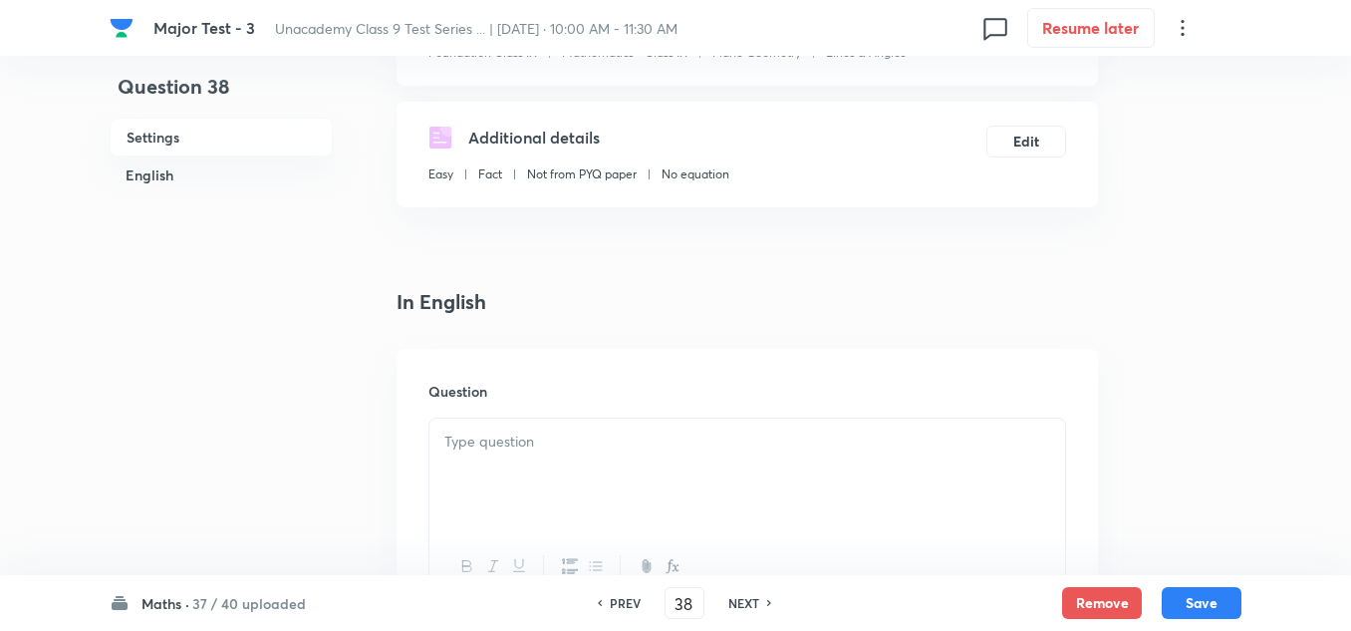
click at [487, 435] on p at bounding box center [747, 441] width 606 height 23
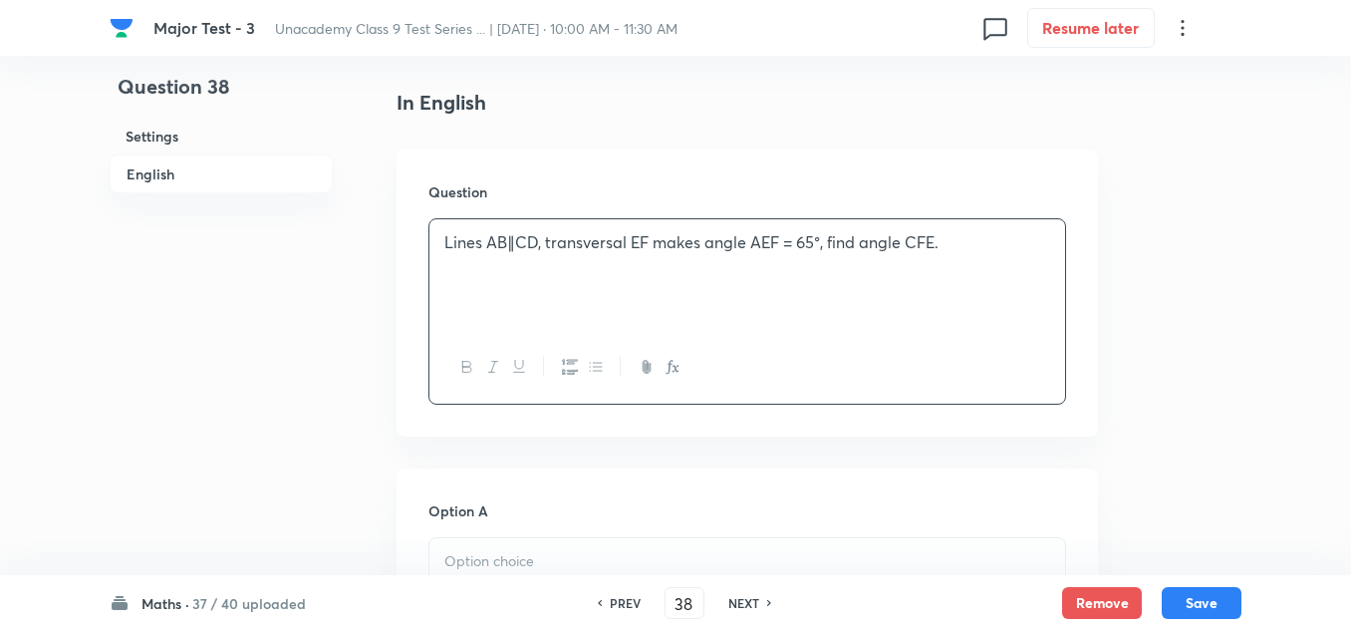
scroll to position [598, 0]
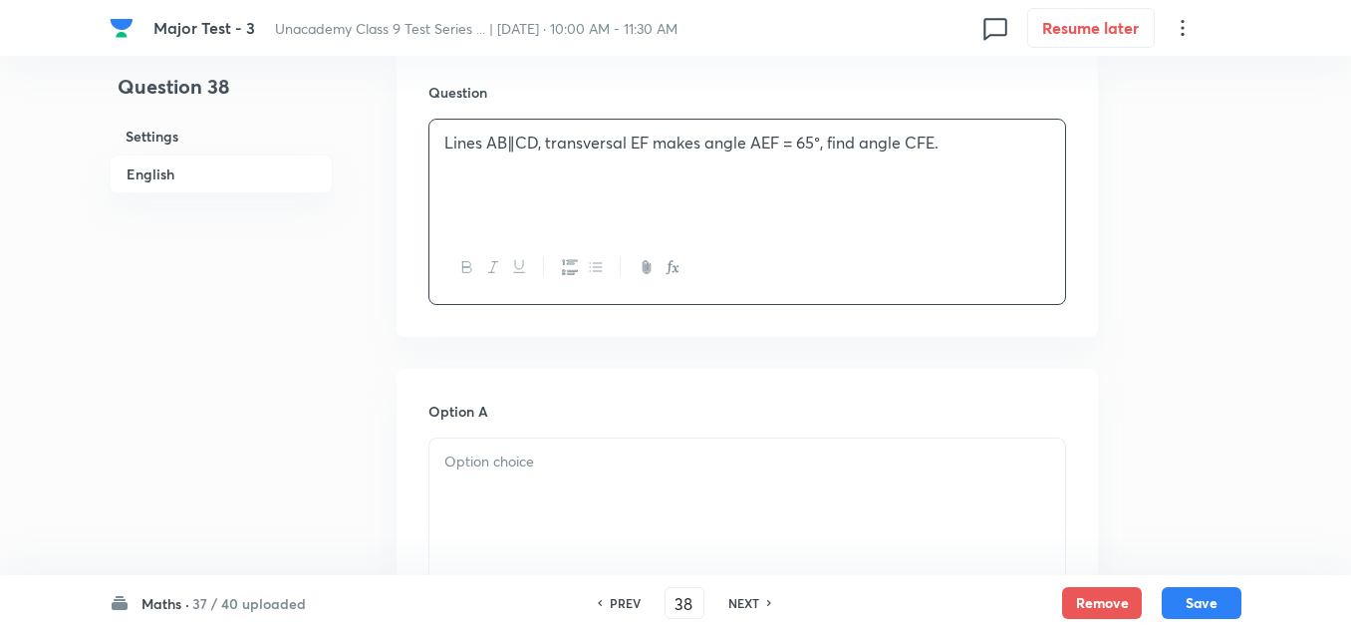
click at [484, 452] on p at bounding box center [747, 461] width 606 height 23
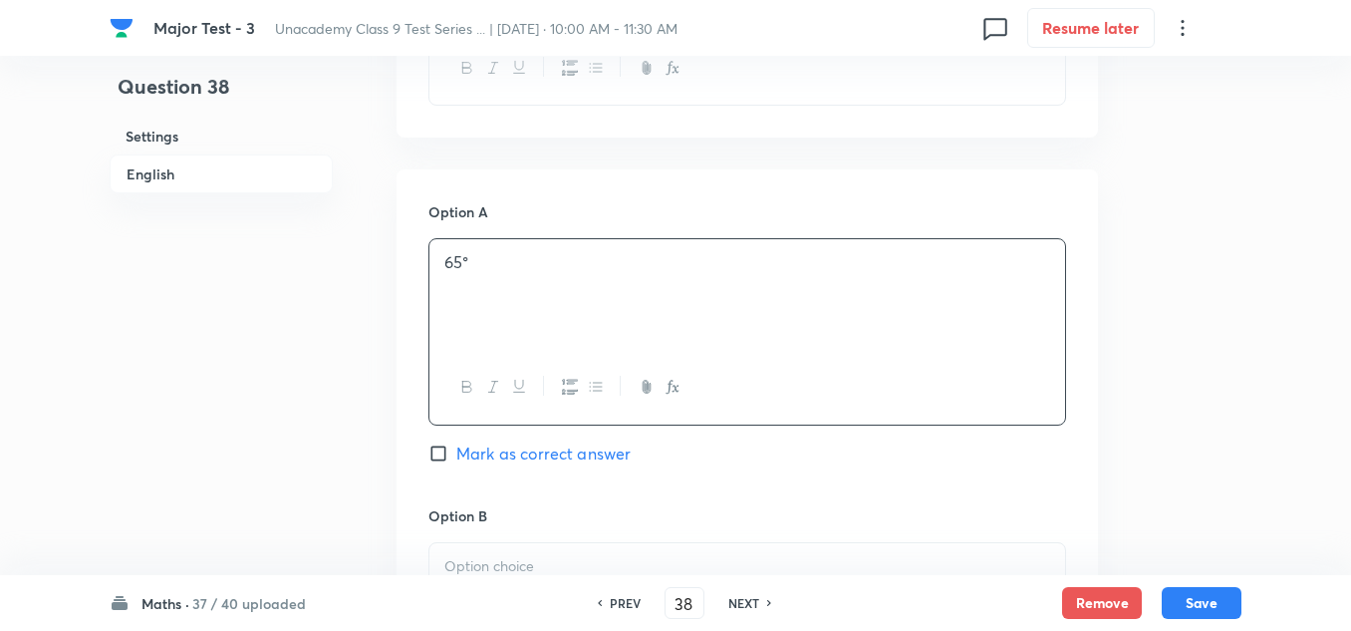
scroll to position [897, 0]
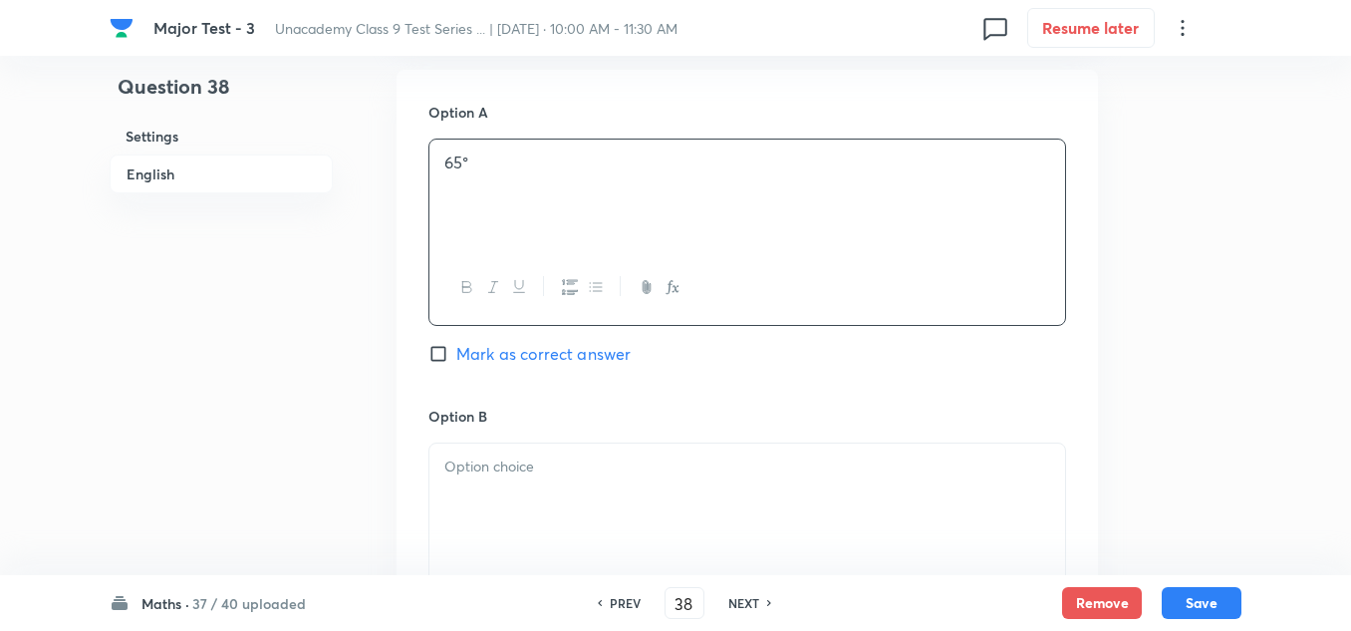
click at [500, 468] on p at bounding box center [747, 466] width 606 height 23
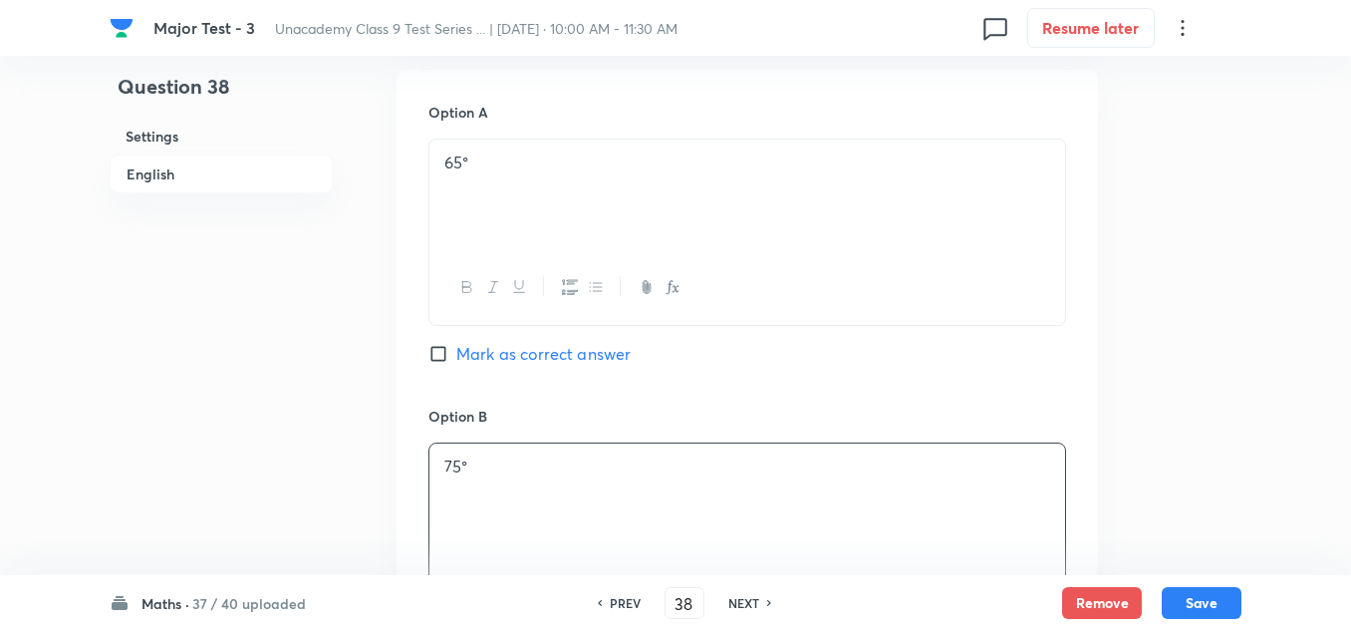
scroll to position [1196, 0]
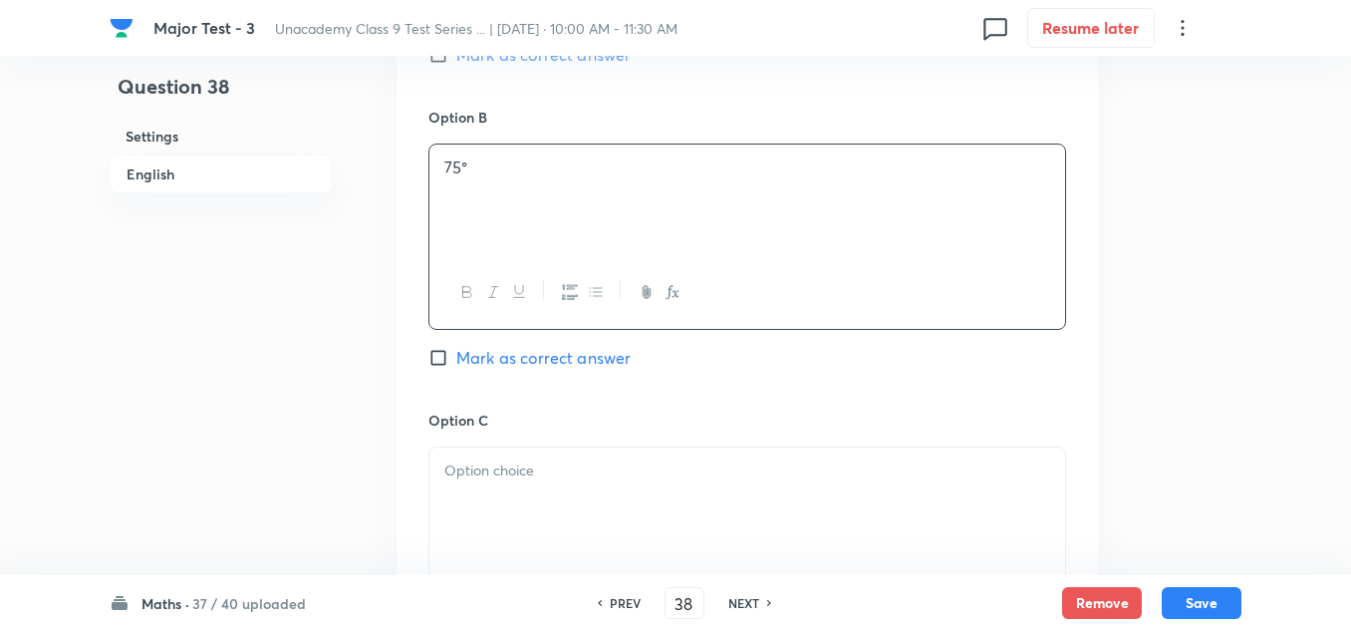
click at [502, 481] on p at bounding box center [747, 470] width 606 height 23
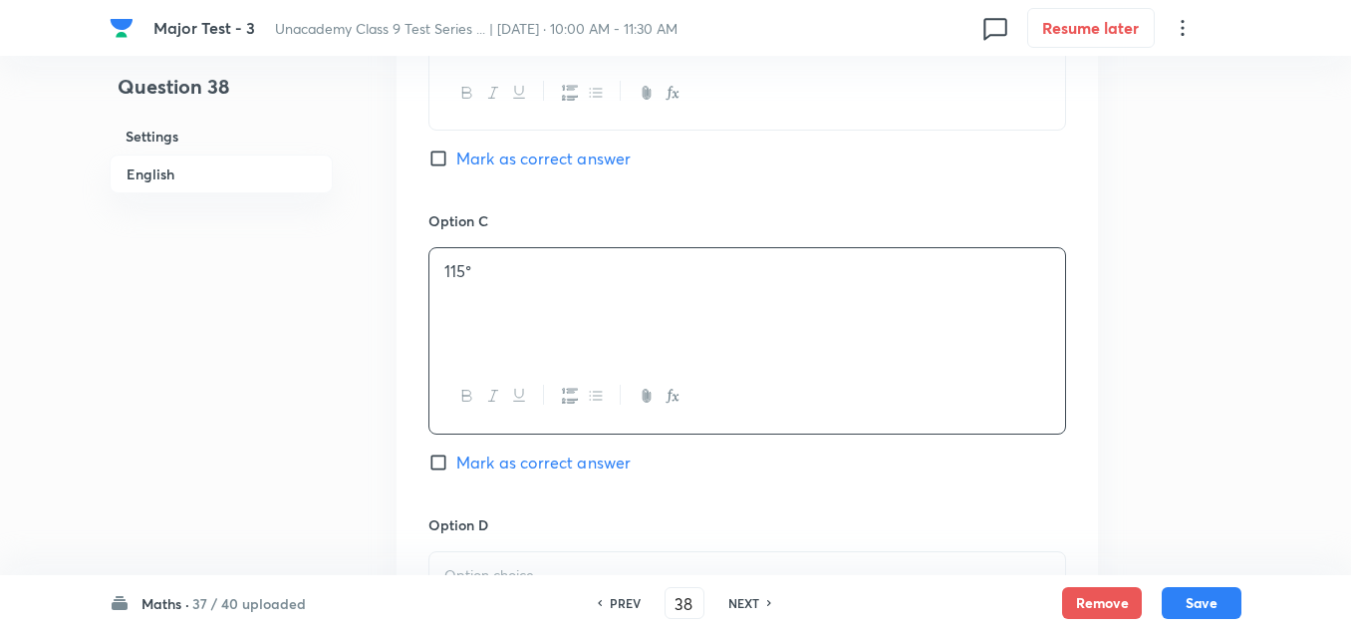
scroll to position [1494, 0]
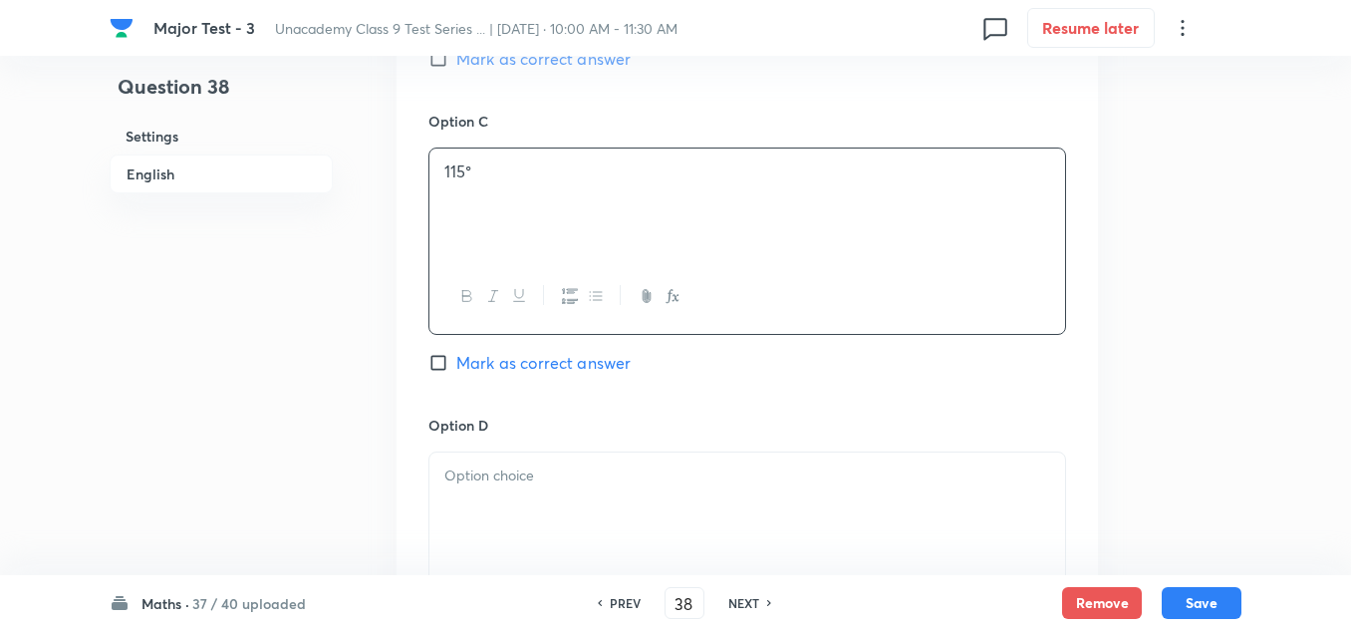
click at [495, 473] on p at bounding box center [747, 475] width 606 height 23
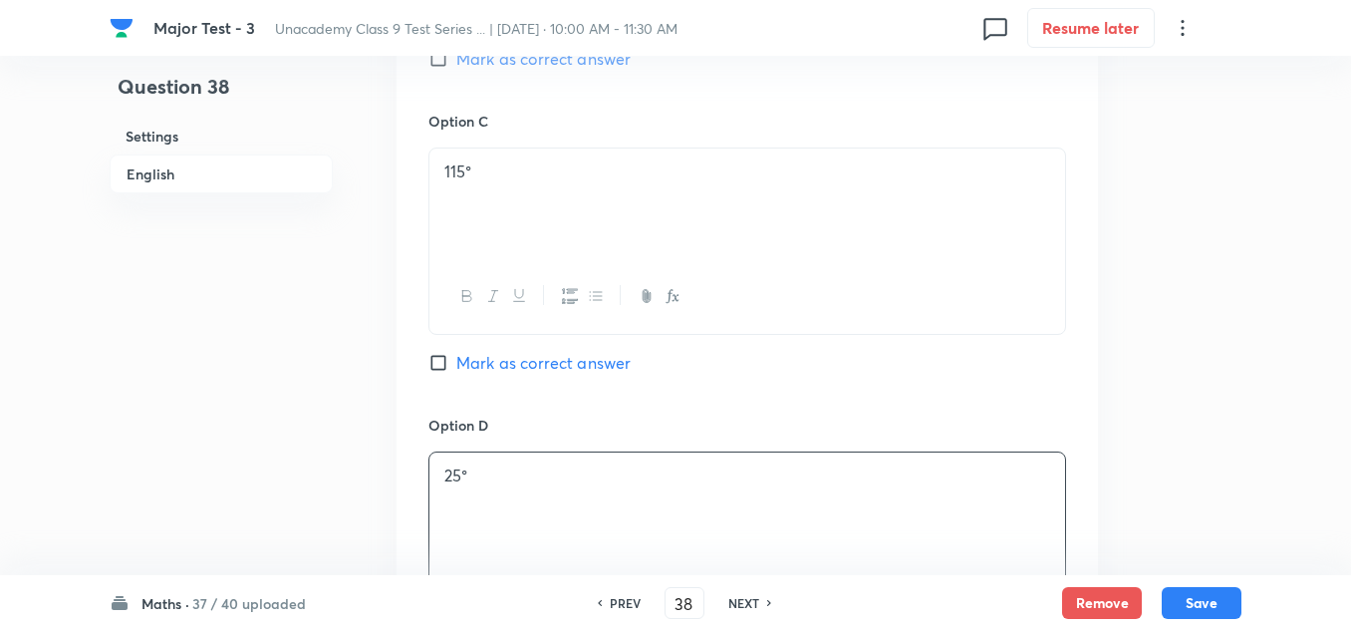
click at [545, 366] on span "Mark as correct answer" at bounding box center [543, 363] width 174 height 24
click at [456, 366] on input "Mark as correct answer" at bounding box center [442, 363] width 28 height 20
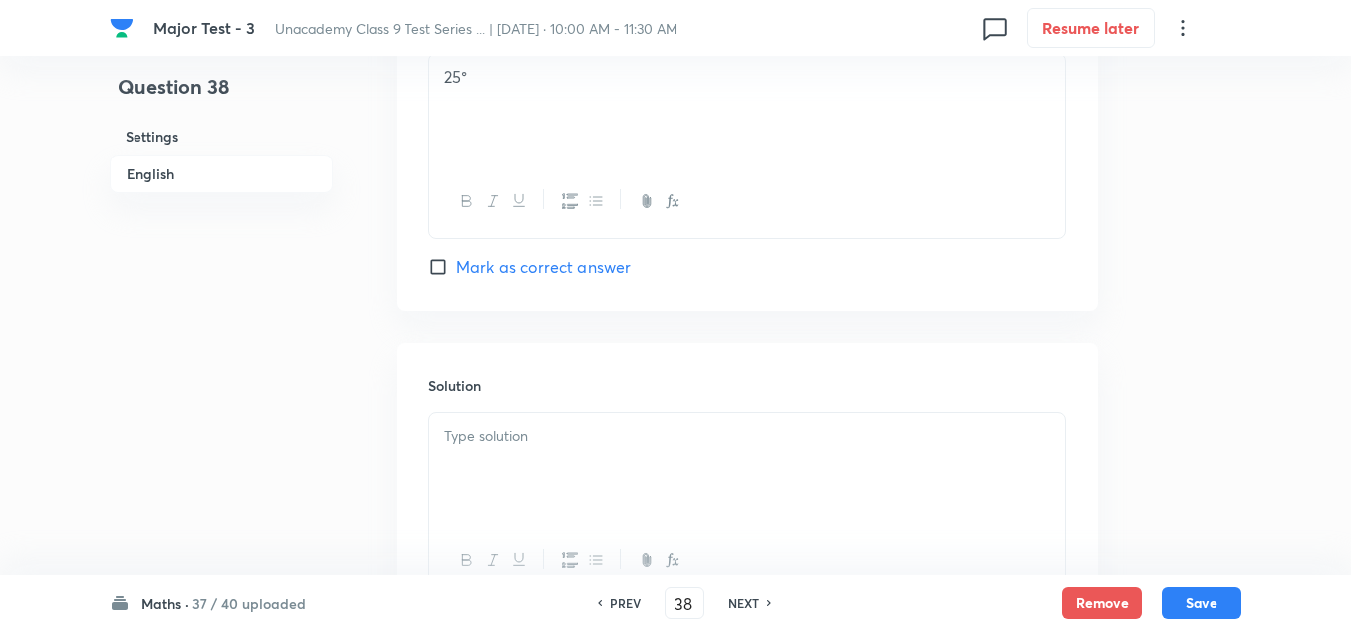
scroll to position [2067, 0]
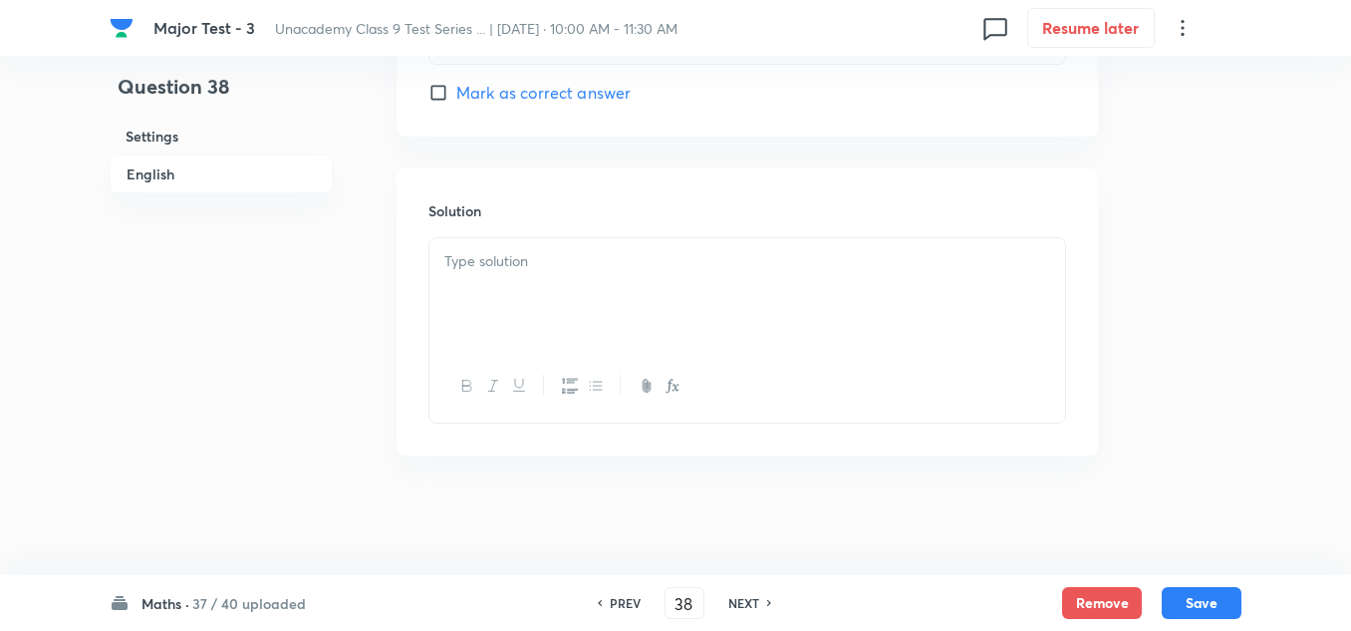
click at [553, 273] on div at bounding box center [747, 294] width 636 height 112
click at [1206, 589] on button "Save" at bounding box center [1202, 601] width 80 height 32
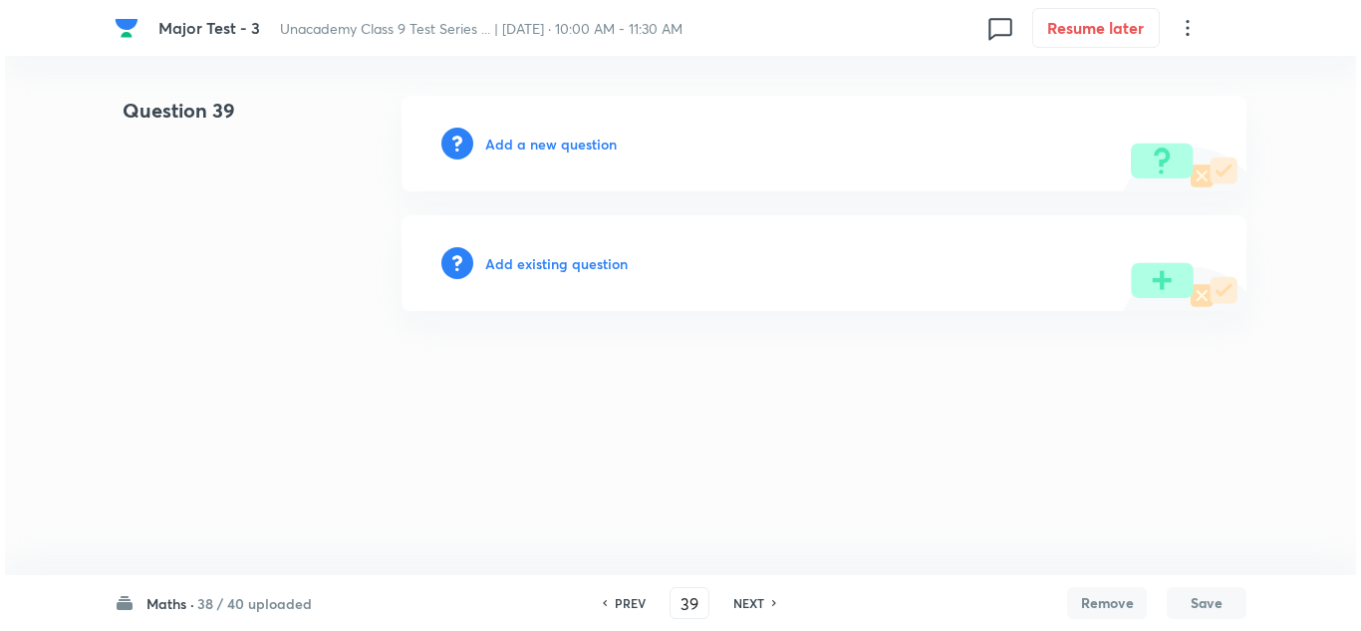
scroll to position [0, 0]
click at [586, 140] on h6 "Add a new question" at bounding box center [551, 144] width 132 height 21
click at [586, 140] on h6 "Choose a question type" at bounding box center [561, 144] width 153 height 21
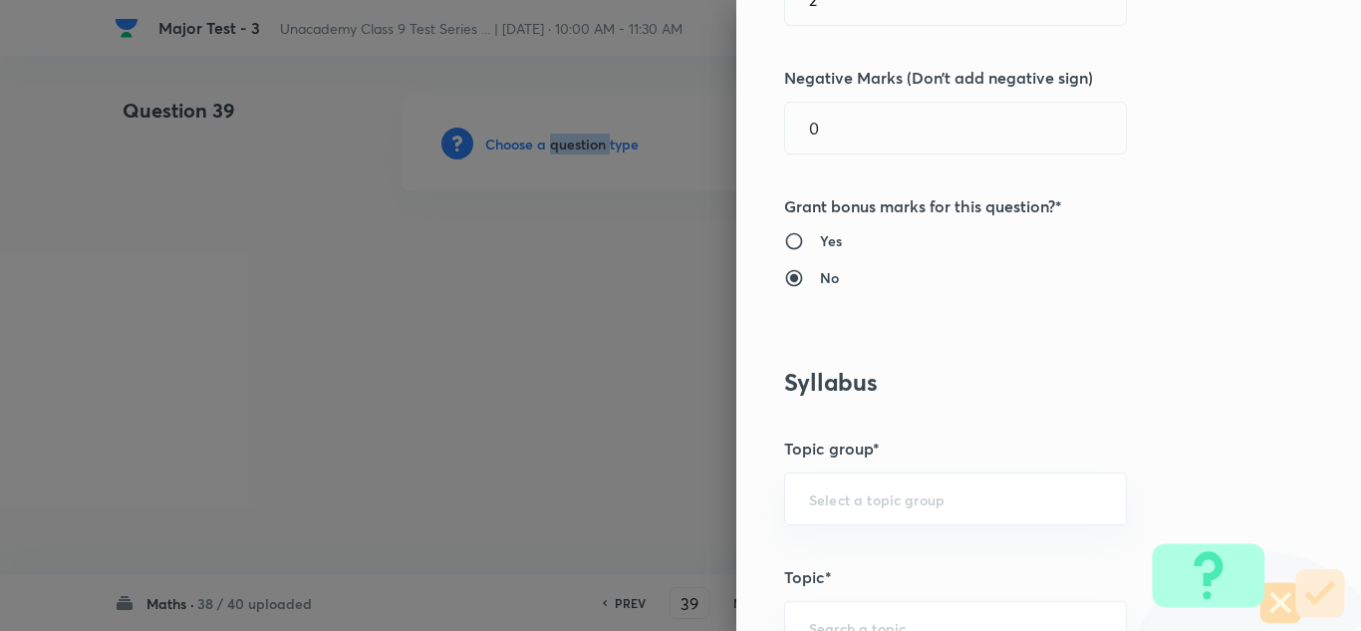
scroll to position [1295, 0]
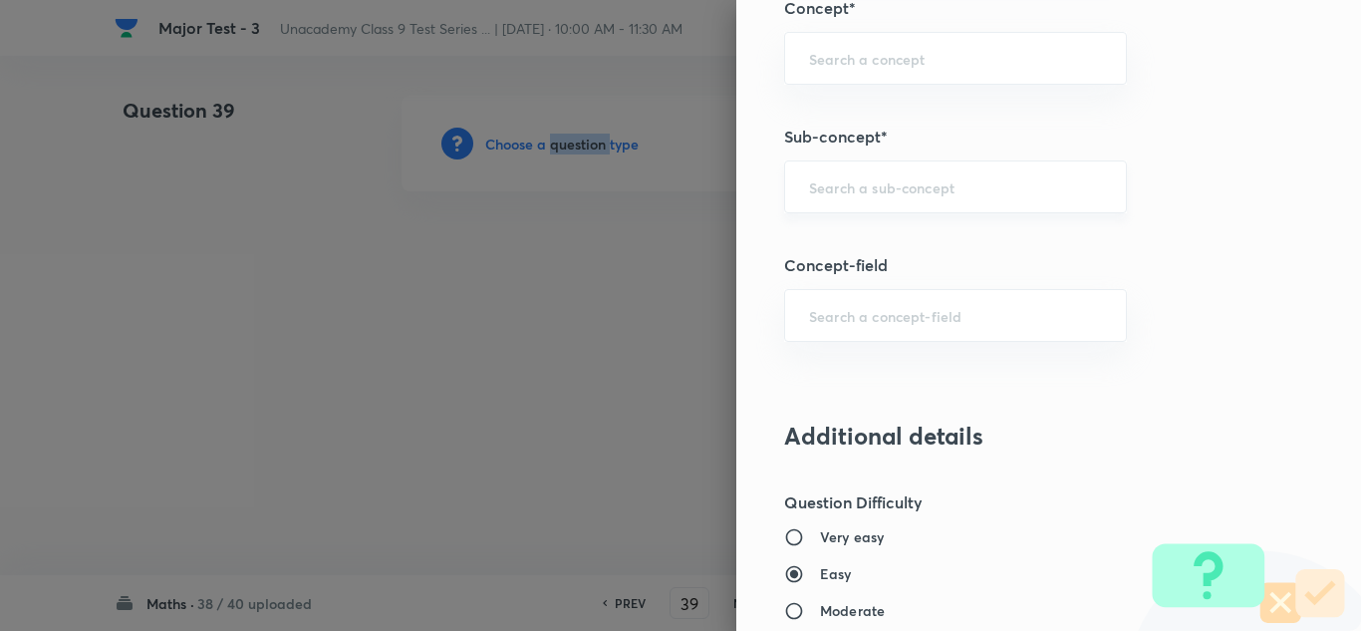
click at [857, 200] on div "​" at bounding box center [955, 186] width 343 height 53
paste input "Triangles"
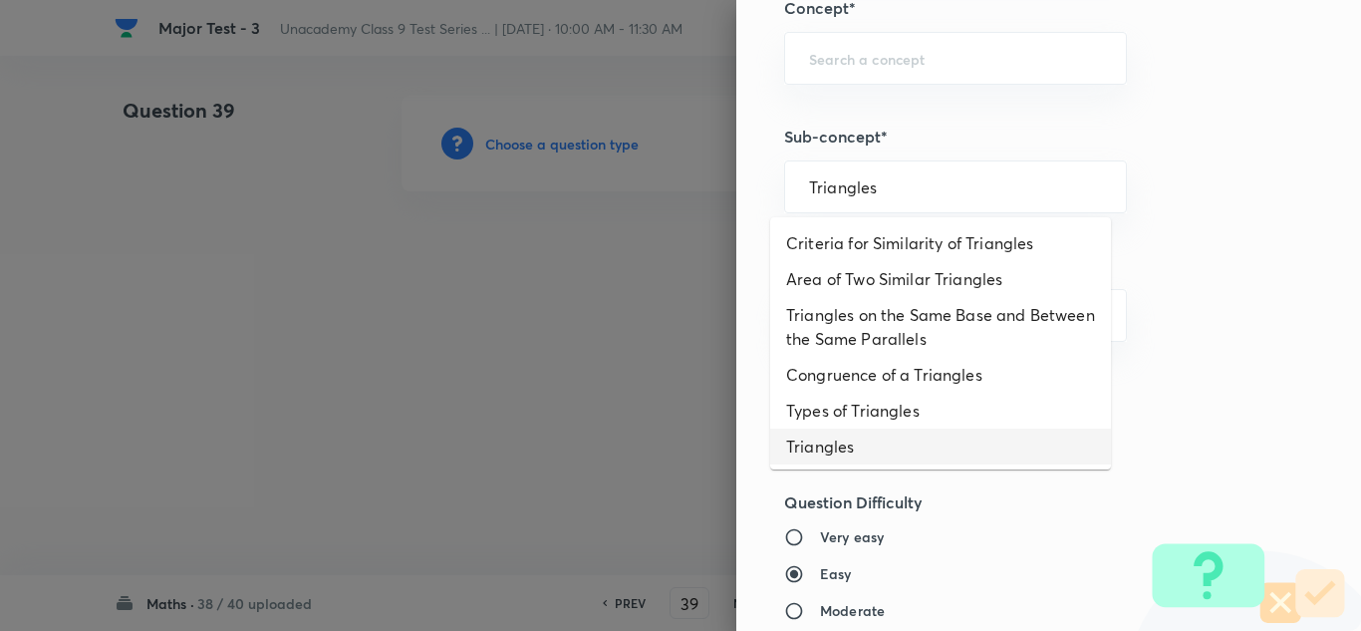
click at [856, 451] on li "Triangles" at bounding box center [940, 446] width 341 height 36
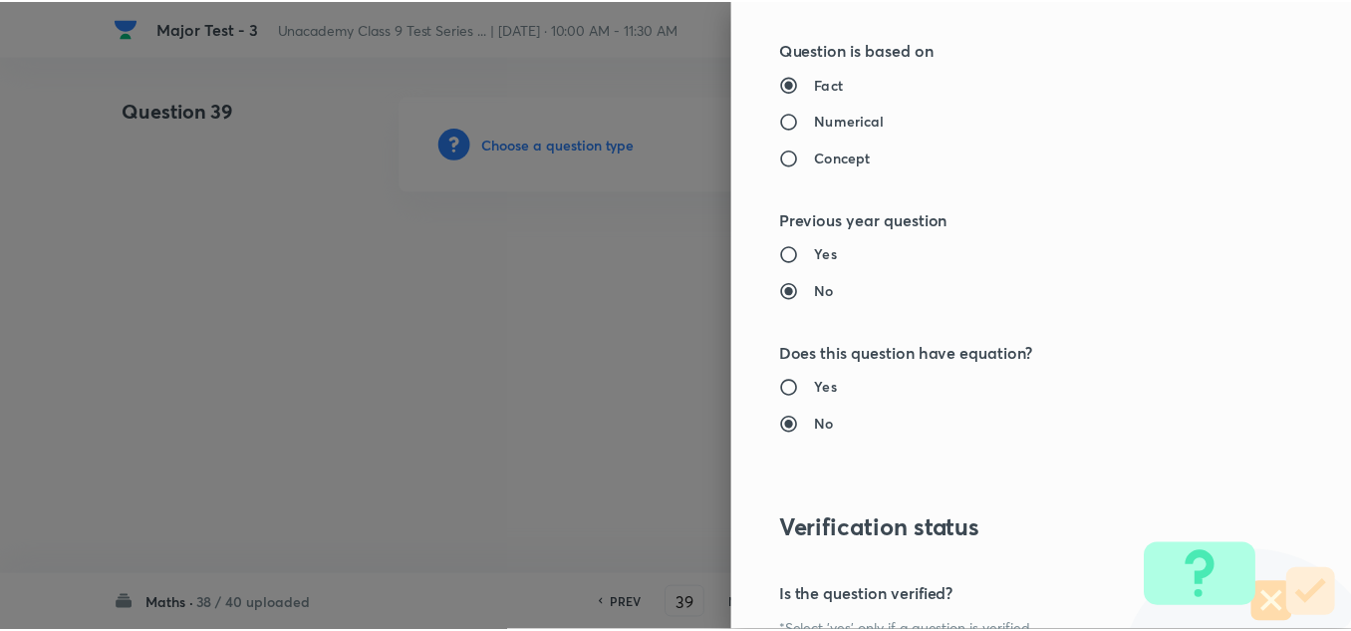
scroll to position [2219, 0]
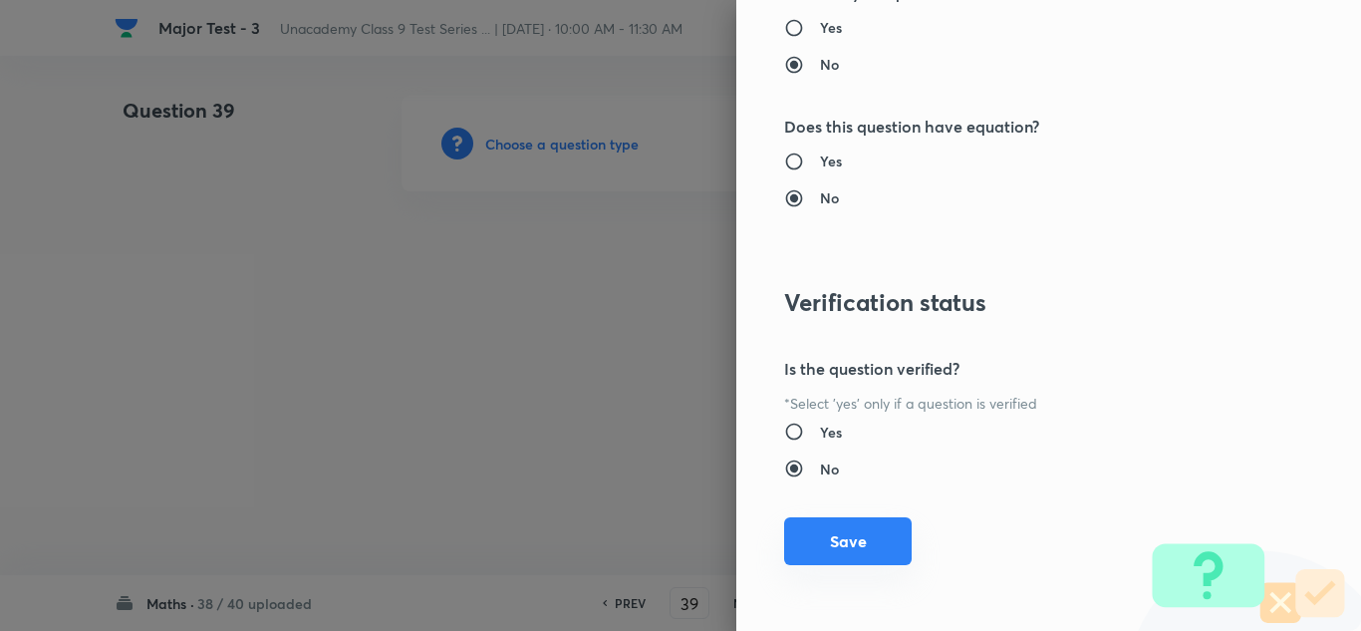
click at [852, 544] on button "Save" at bounding box center [848, 541] width 128 height 48
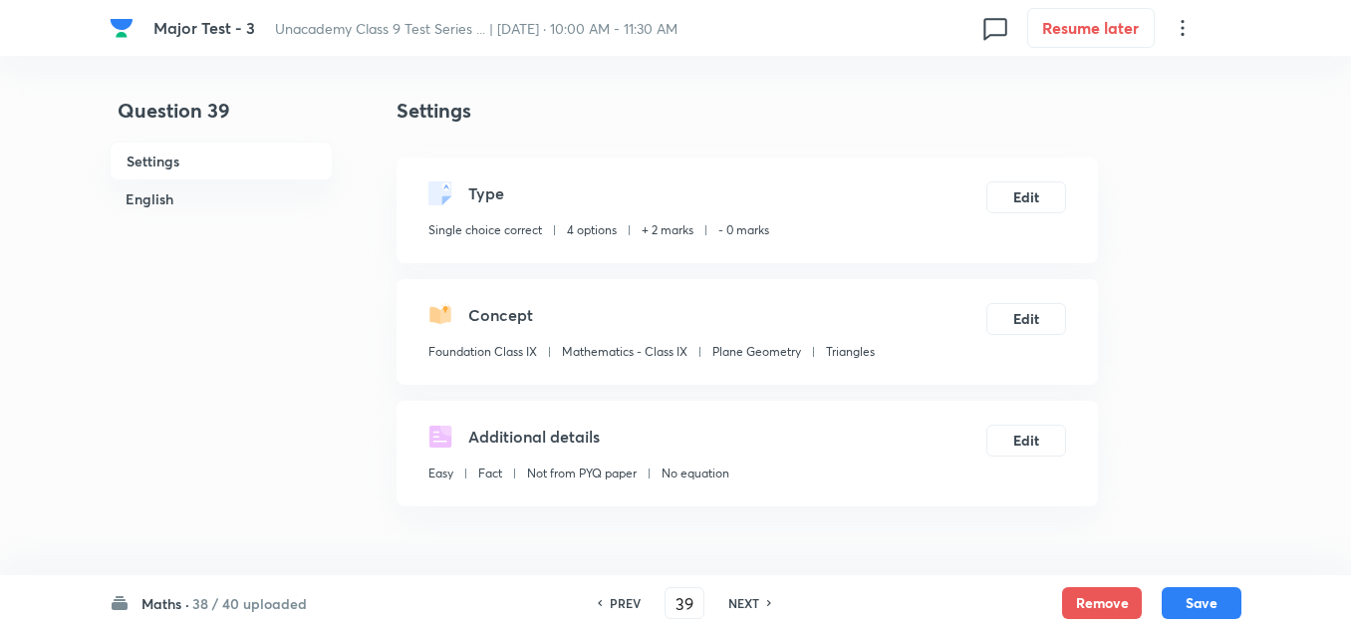
scroll to position [299, 0]
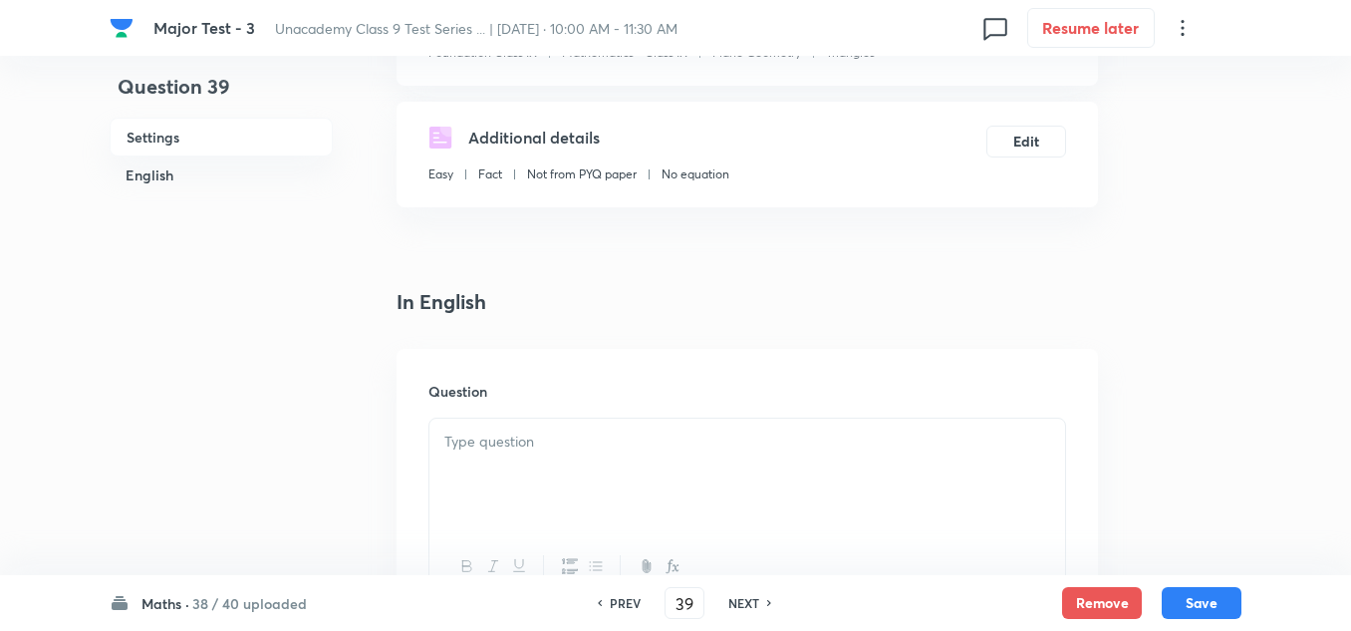
click at [484, 434] on p at bounding box center [747, 441] width 606 height 23
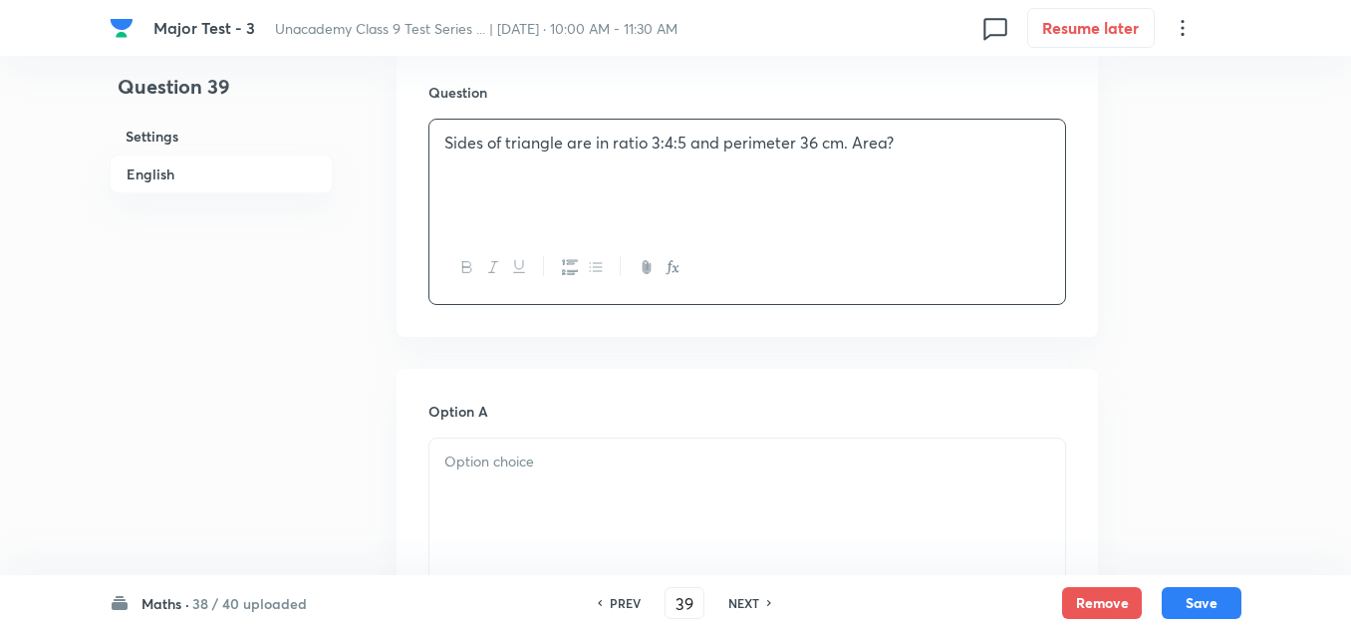
scroll to position [697, 0]
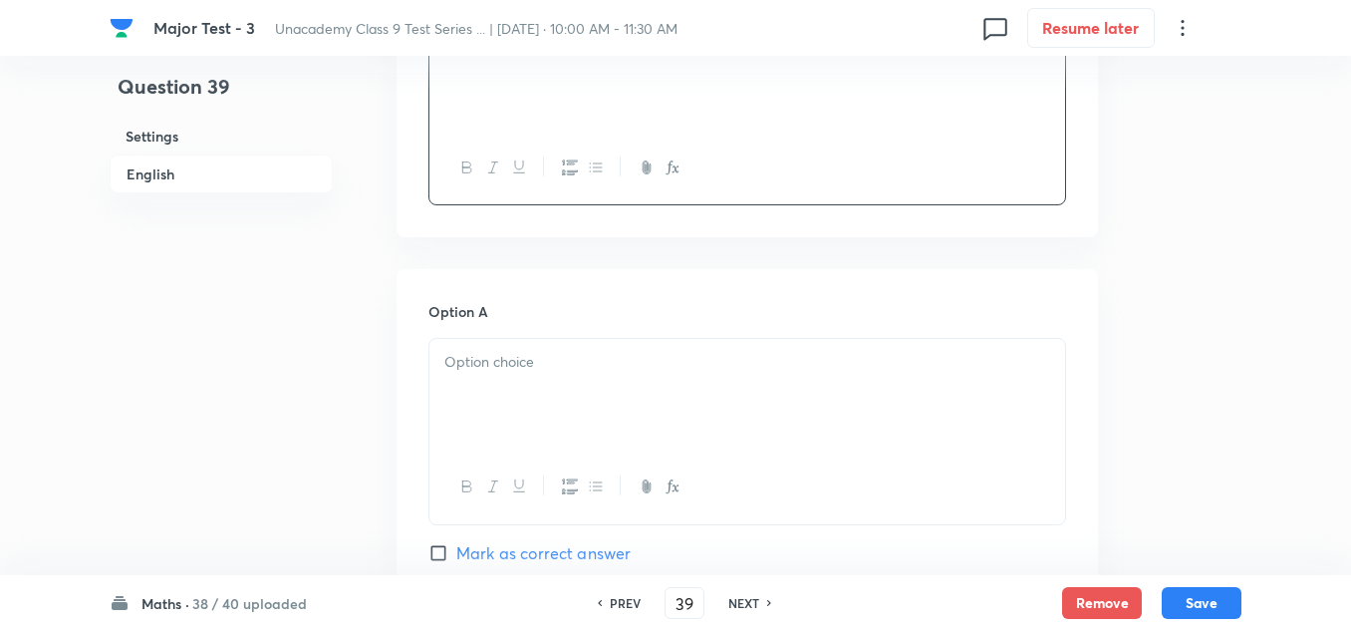
click at [565, 368] on p at bounding box center [747, 362] width 606 height 23
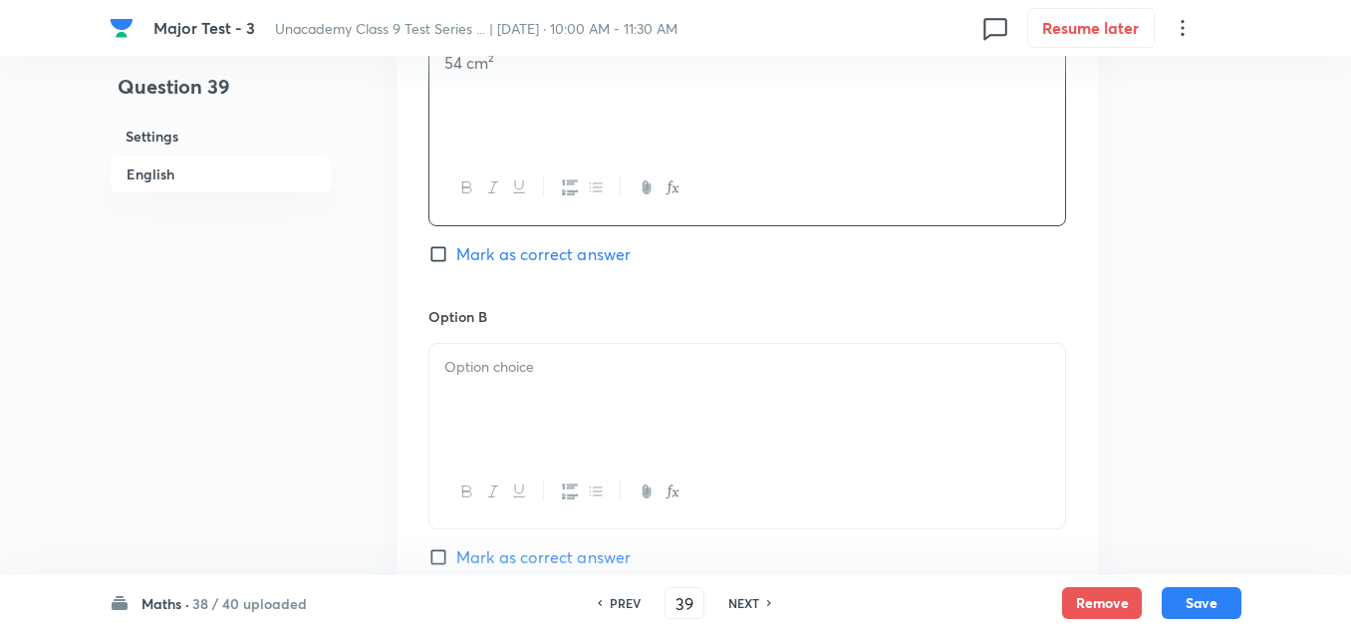
scroll to position [1096, 0]
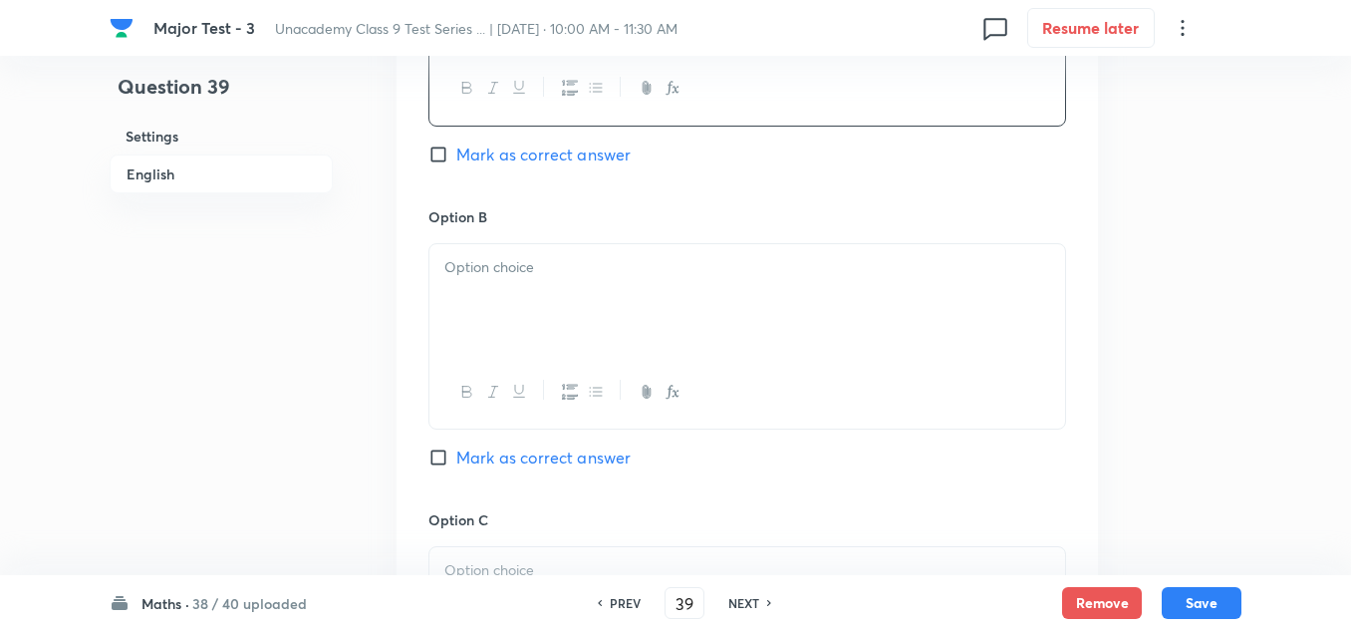
click at [530, 293] on div at bounding box center [747, 300] width 636 height 112
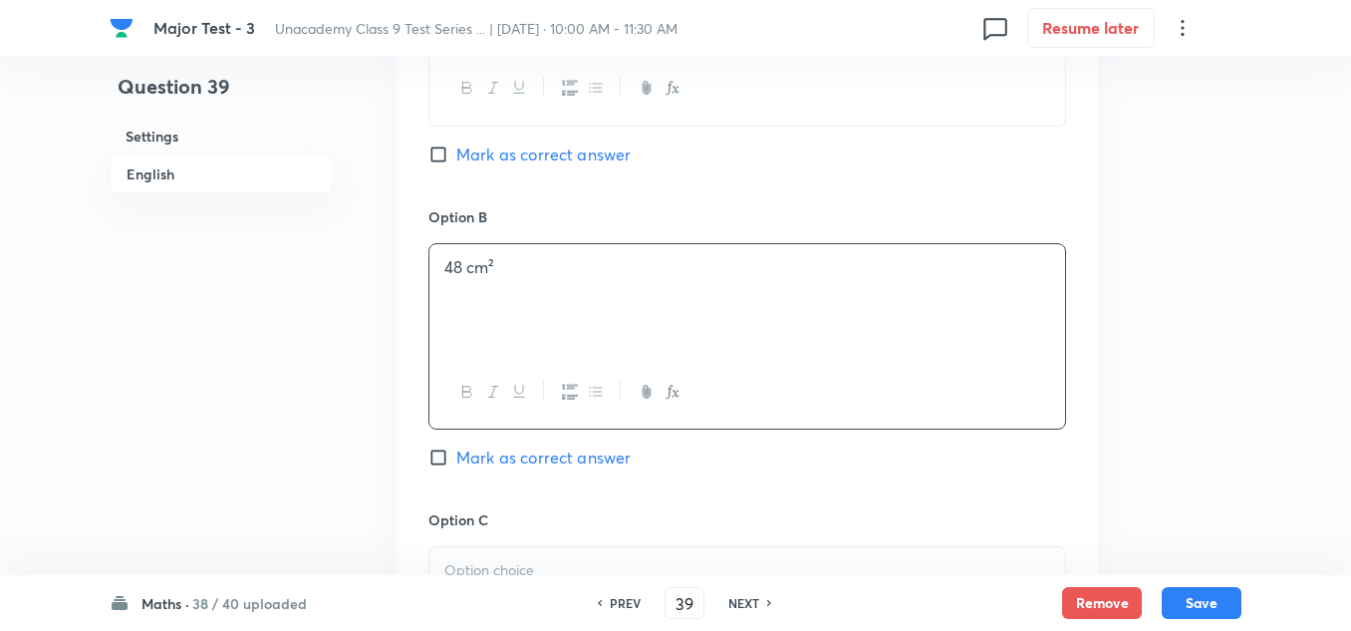
scroll to position [1196, 0]
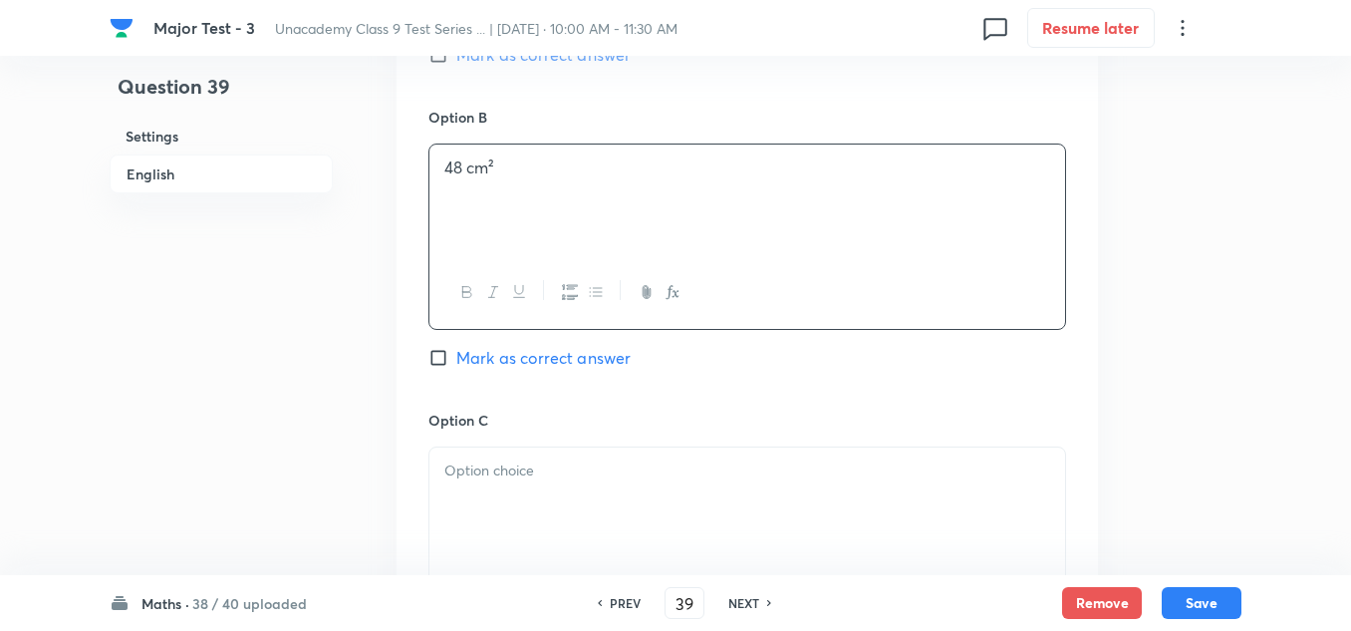
click at [520, 473] on p at bounding box center [747, 470] width 606 height 23
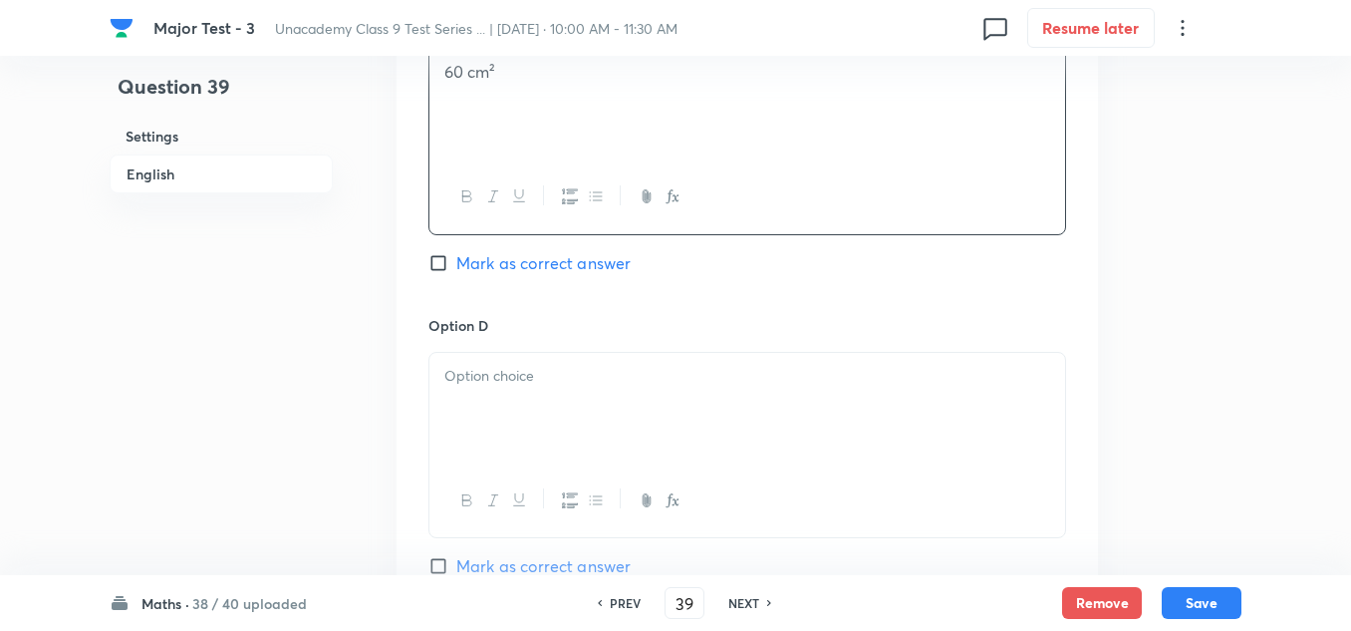
scroll to position [1694, 0]
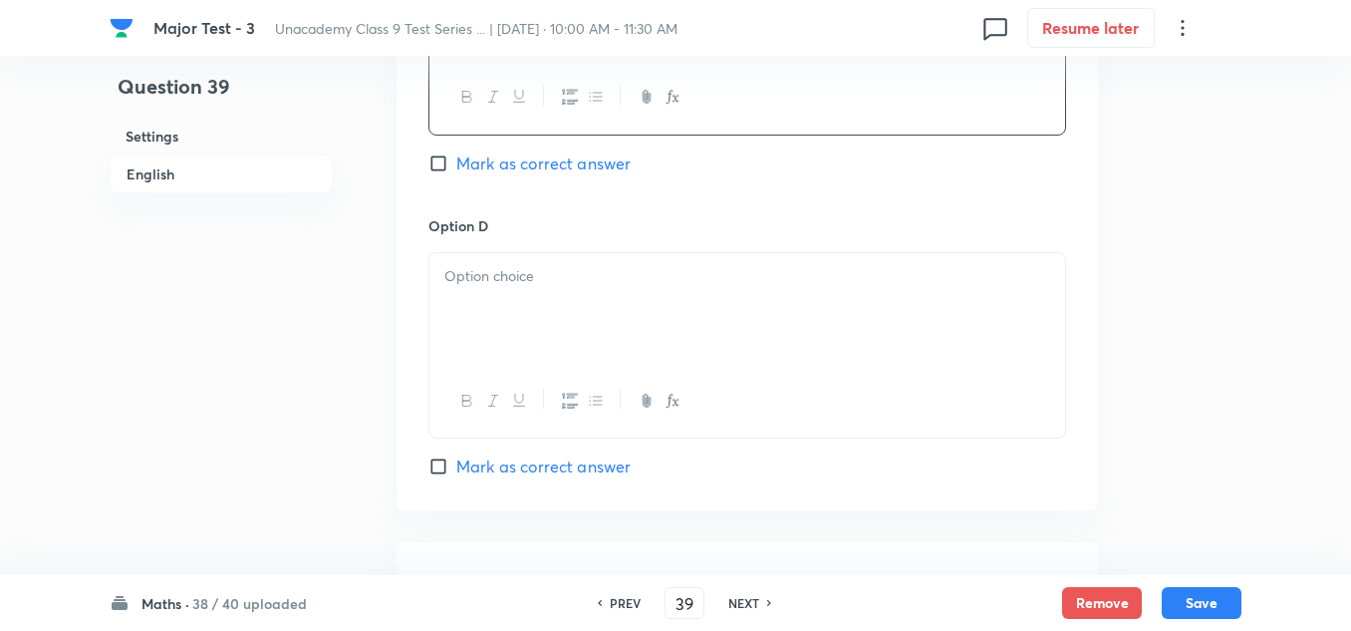
click at [525, 305] on div at bounding box center [747, 309] width 636 height 112
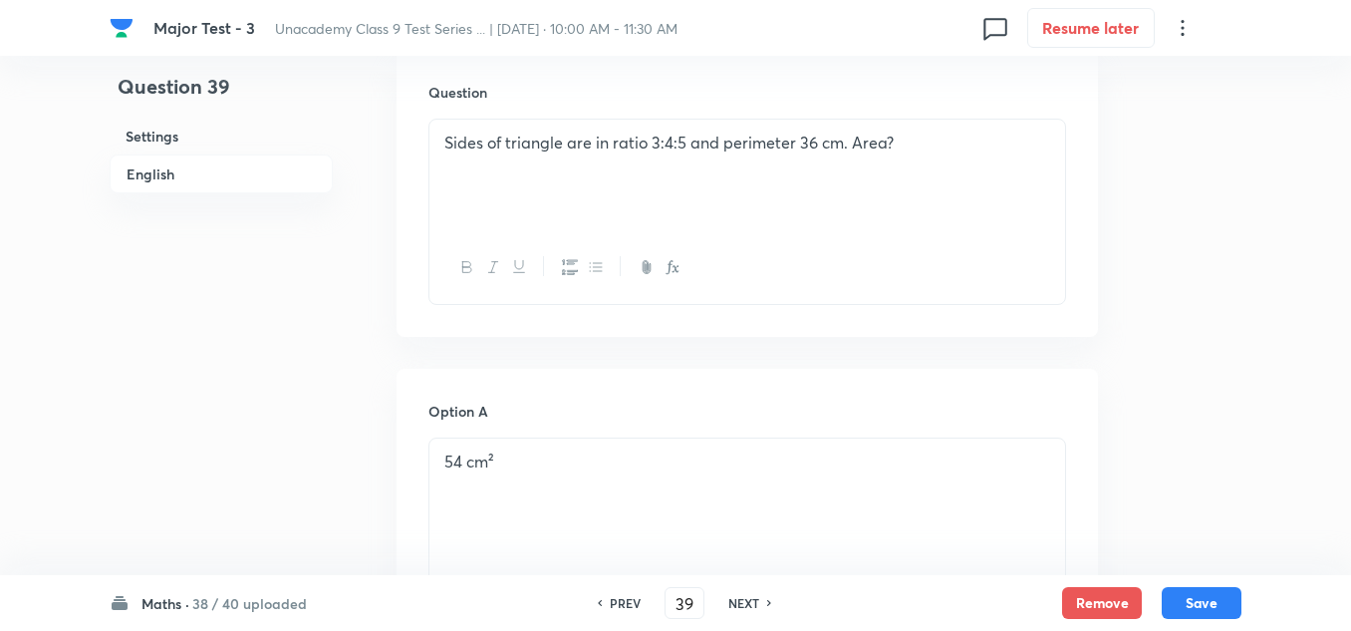
scroll to position [797, 0]
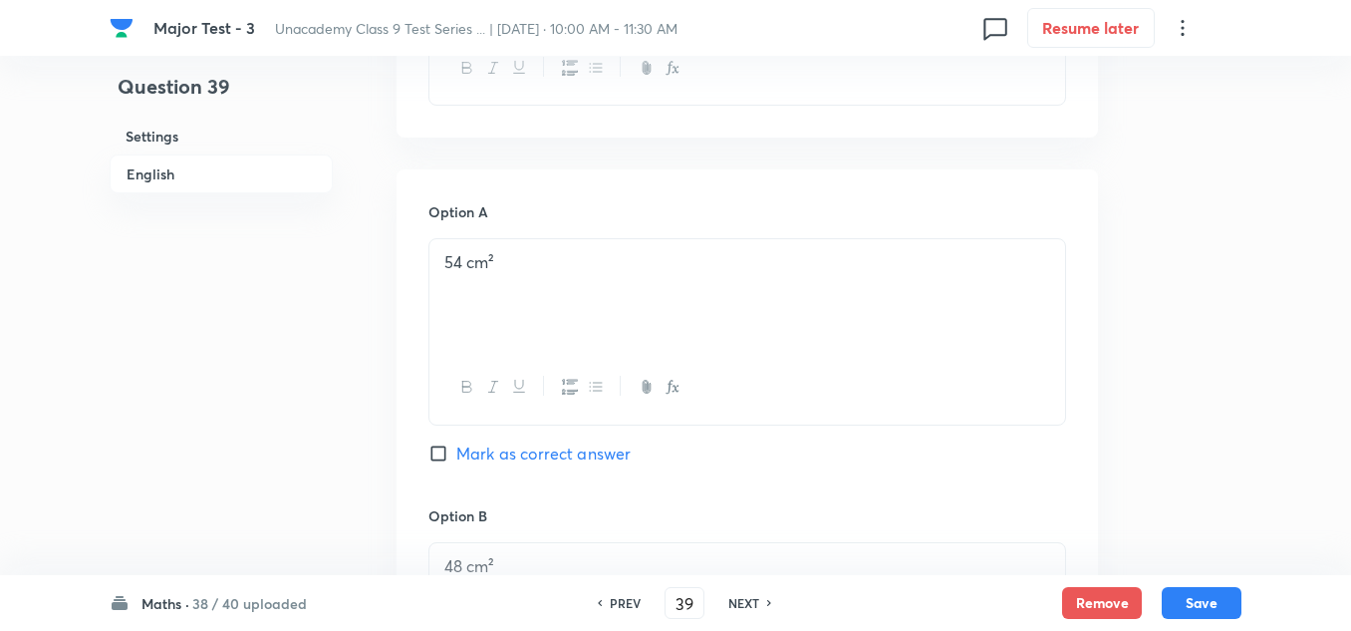
click at [534, 453] on span "Mark as correct answer" at bounding box center [543, 453] width 174 height 24
click at [456, 453] on input "Mark as correct answer" at bounding box center [442, 453] width 28 height 20
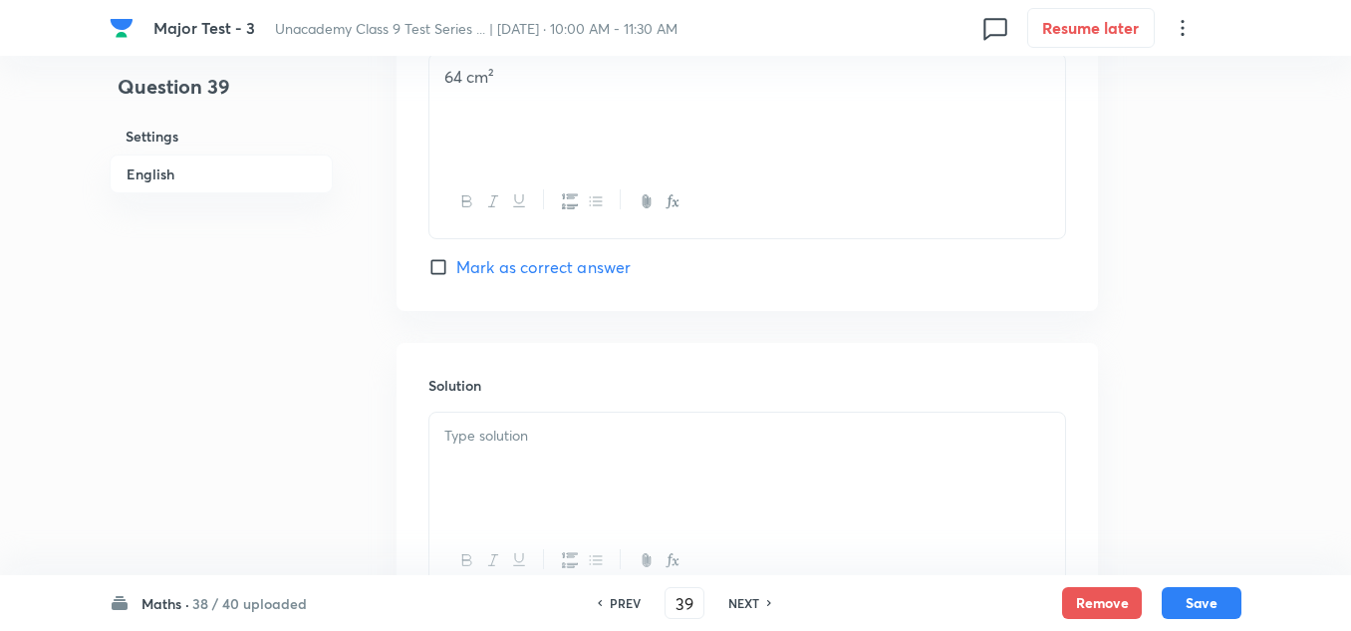
scroll to position [1993, 0]
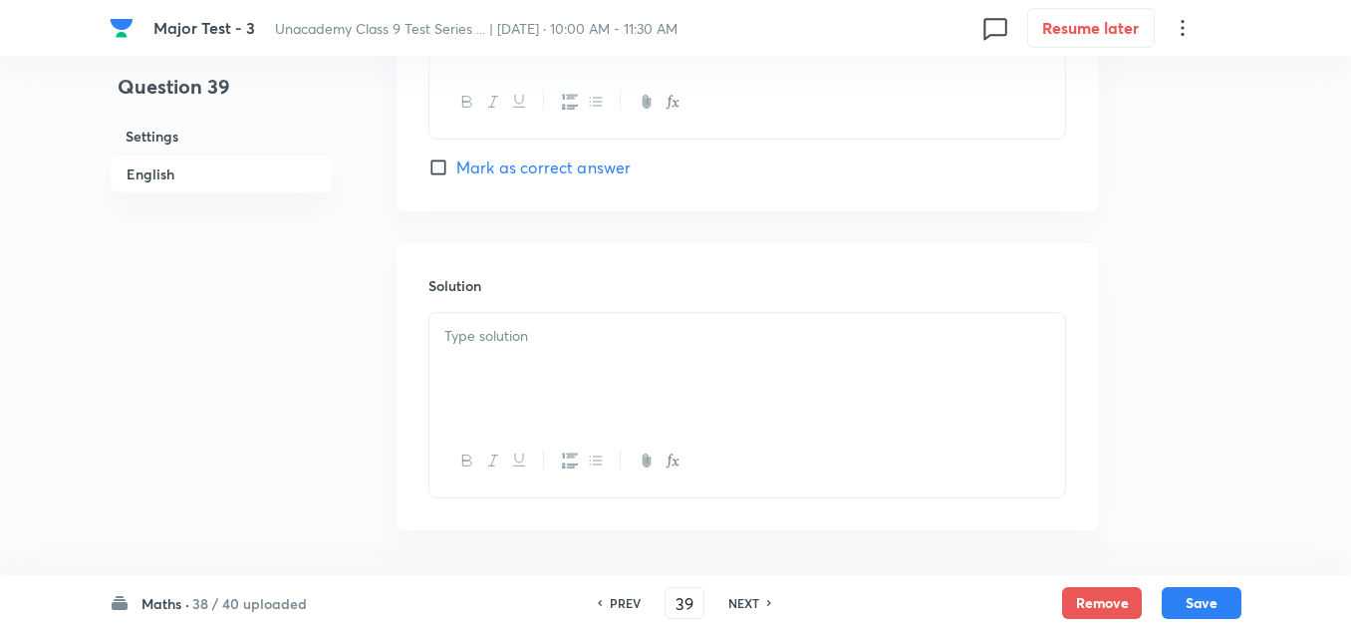
click at [548, 369] on div at bounding box center [747, 369] width 636 height 112
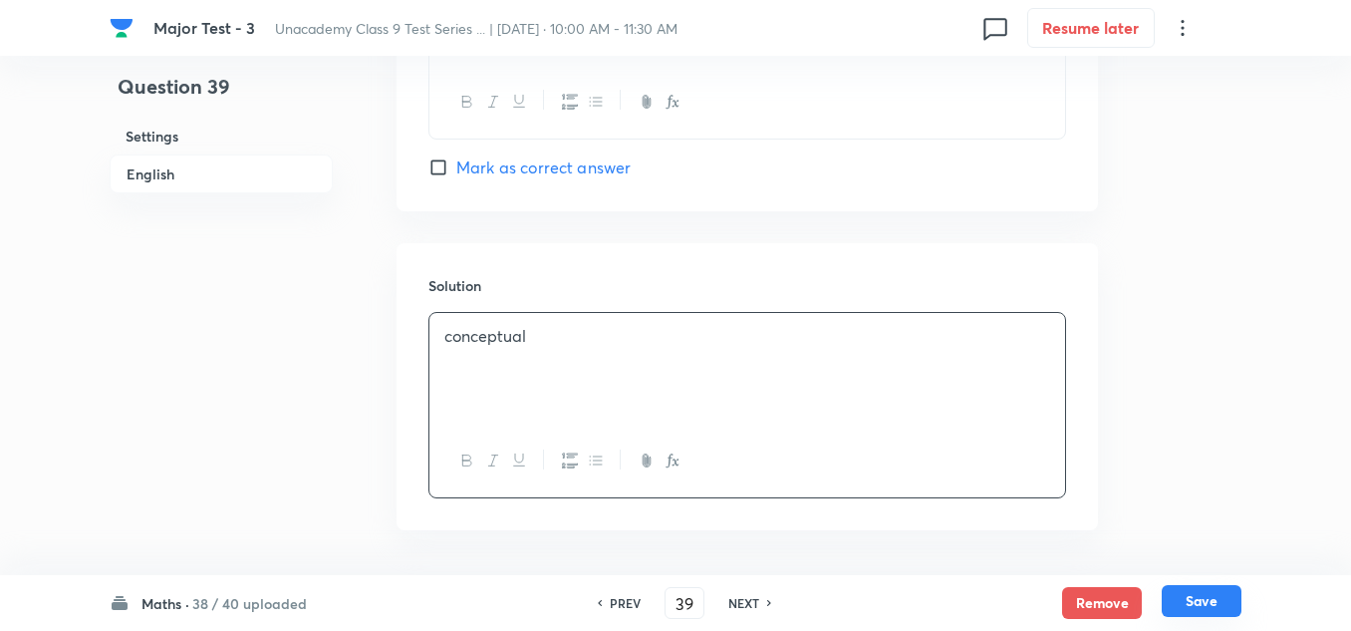
click at [1218, 588] on button "Save" at bounding box center [1202, 601] width 80 height 32
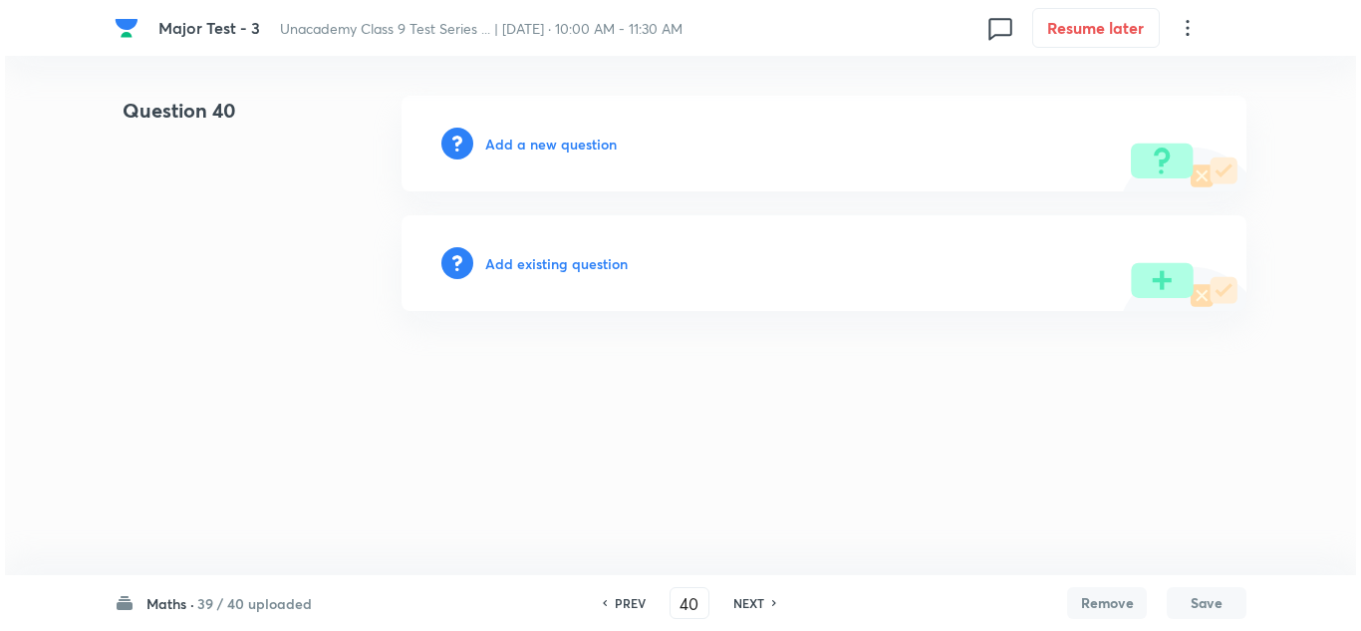
scroll to position [0, 0]
click at [520, 148] on h6 "Add a new question" at bounding box center [551, 144] width 132 height 21
click at [518, 145] on h6 "Choose a question type" at bounding box center [561, 144] width 153 height 21
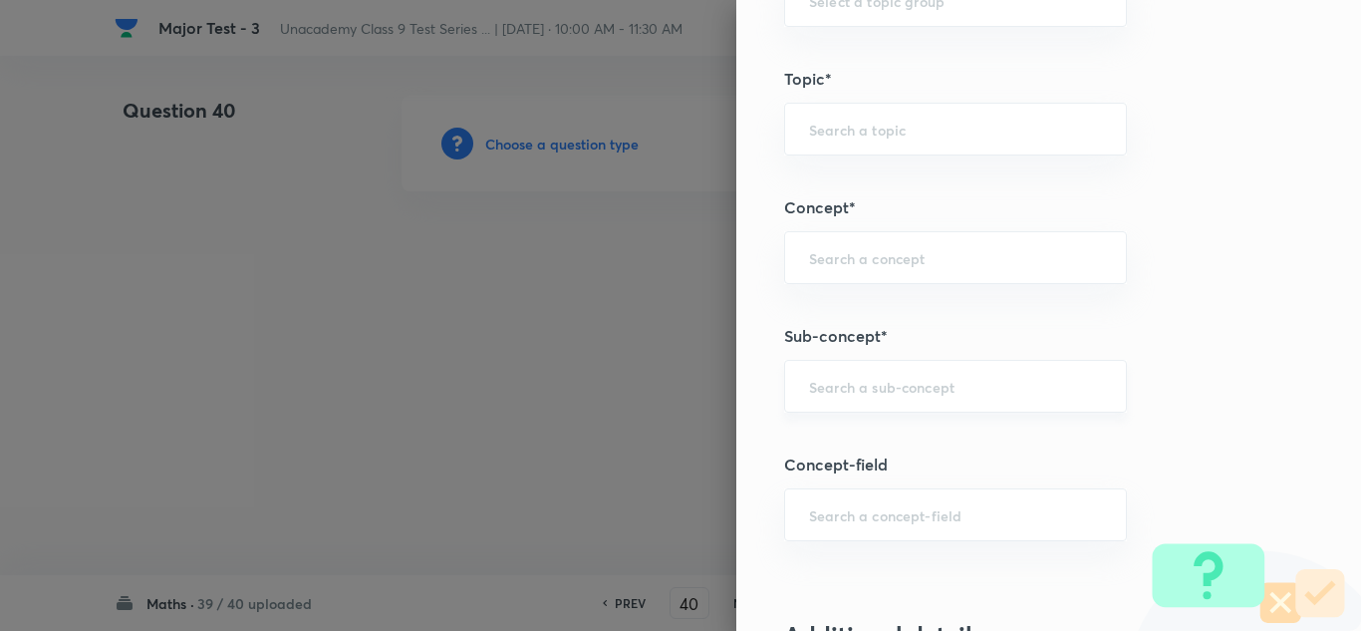
scroll to position [1196, 0]
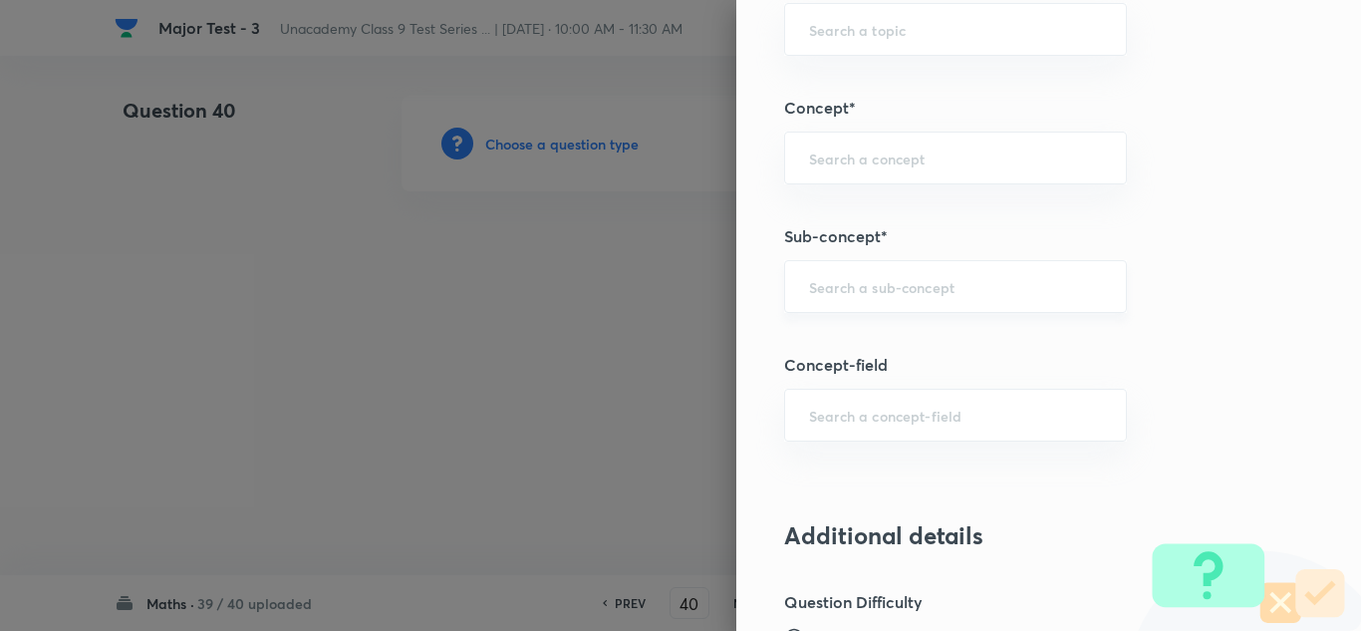
click at [868, 285] on input "text" at bounding box center [955, 286] width 293 height 19
click at [976, 306] on div "​" at bounding box center [955, 286] width 343 height 53
paste input "Quadrilaterals"
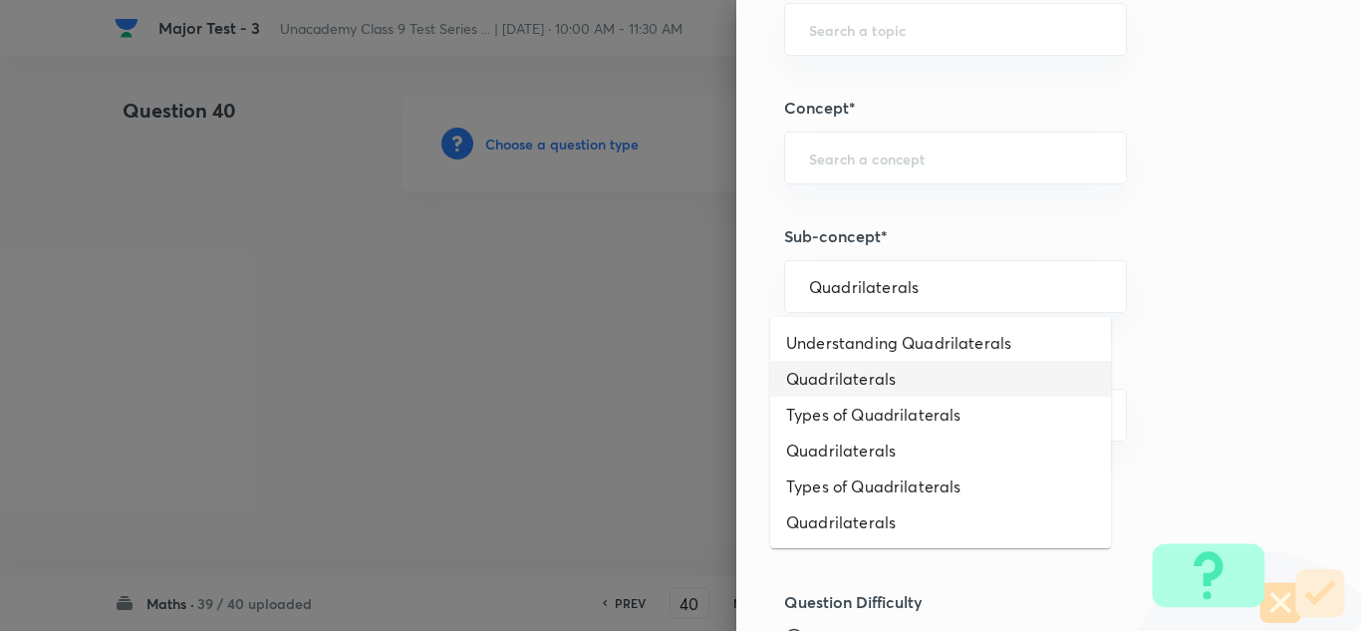
click at [889, 378] on li "Quadrilaterals" at bounding box center [940, 379] width 341 height 36
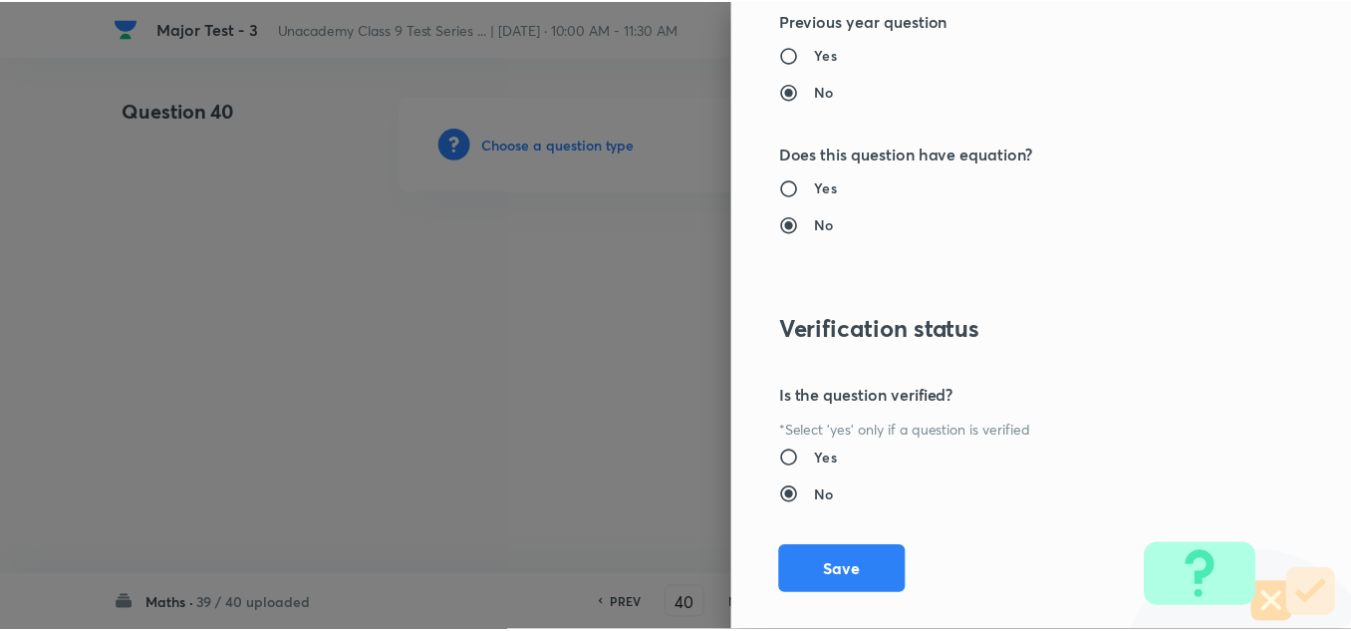
scroll to position [2219, 0]
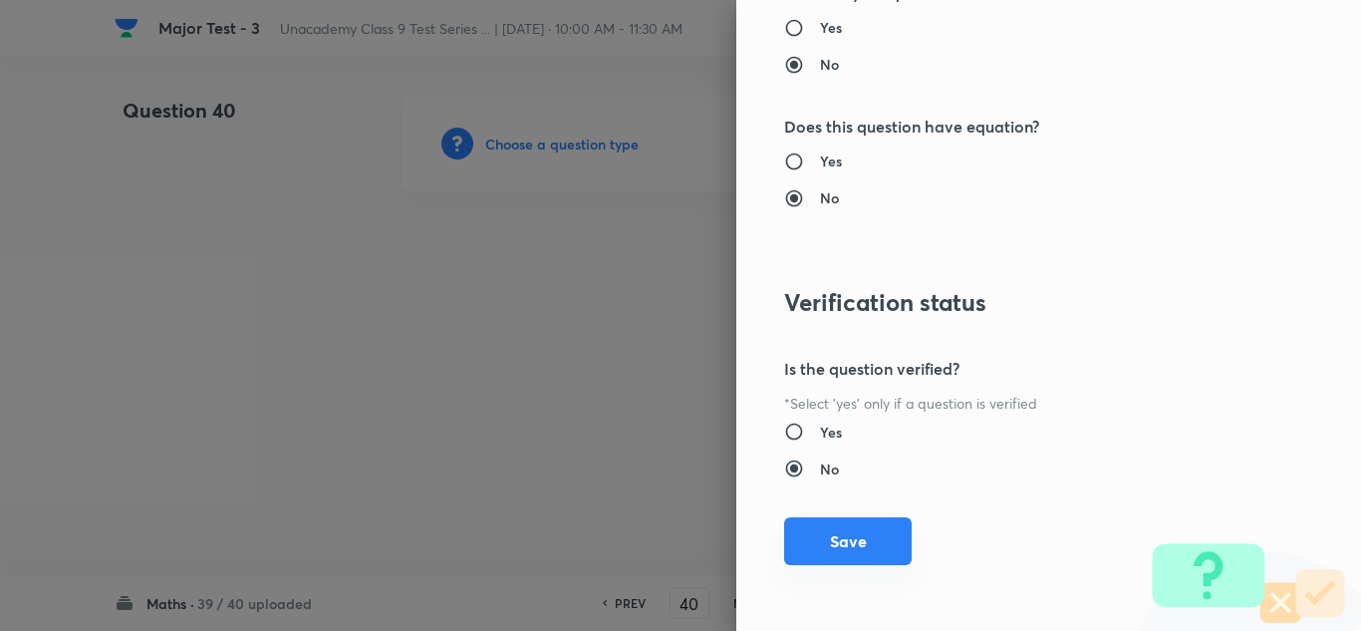
click at [876, 536] on button "Save" at bounding box center [848, 541] width 128 height 48
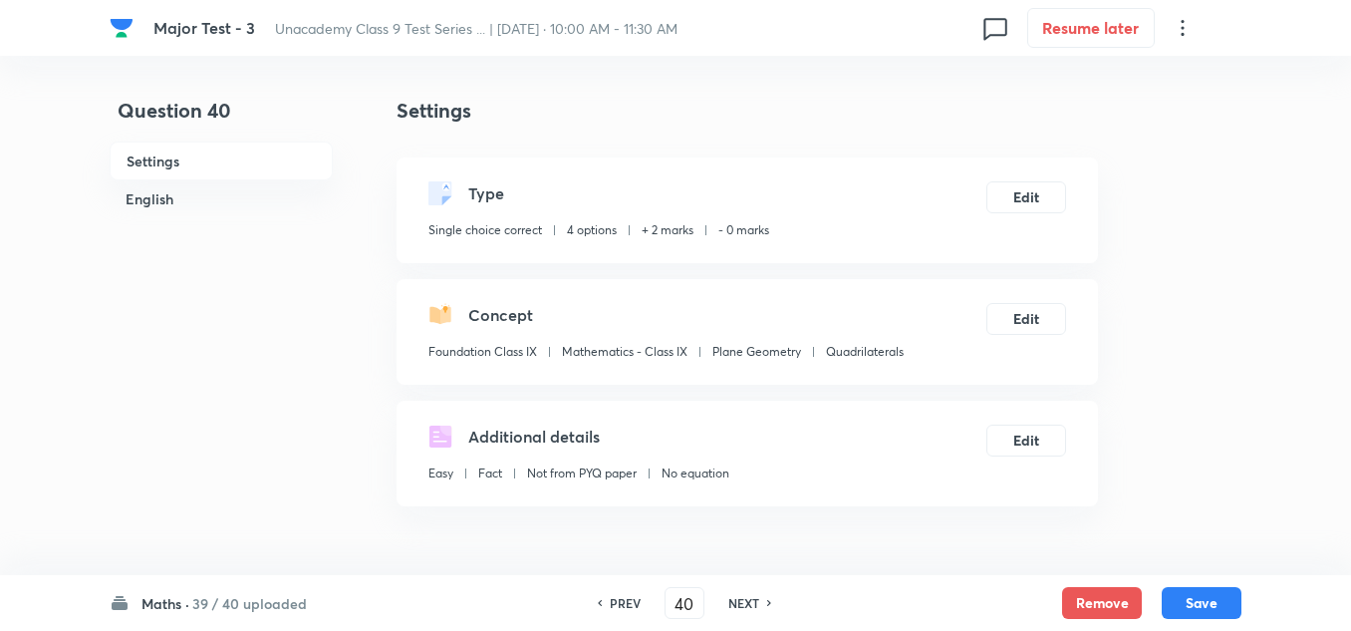
scroll to position [199, 0]
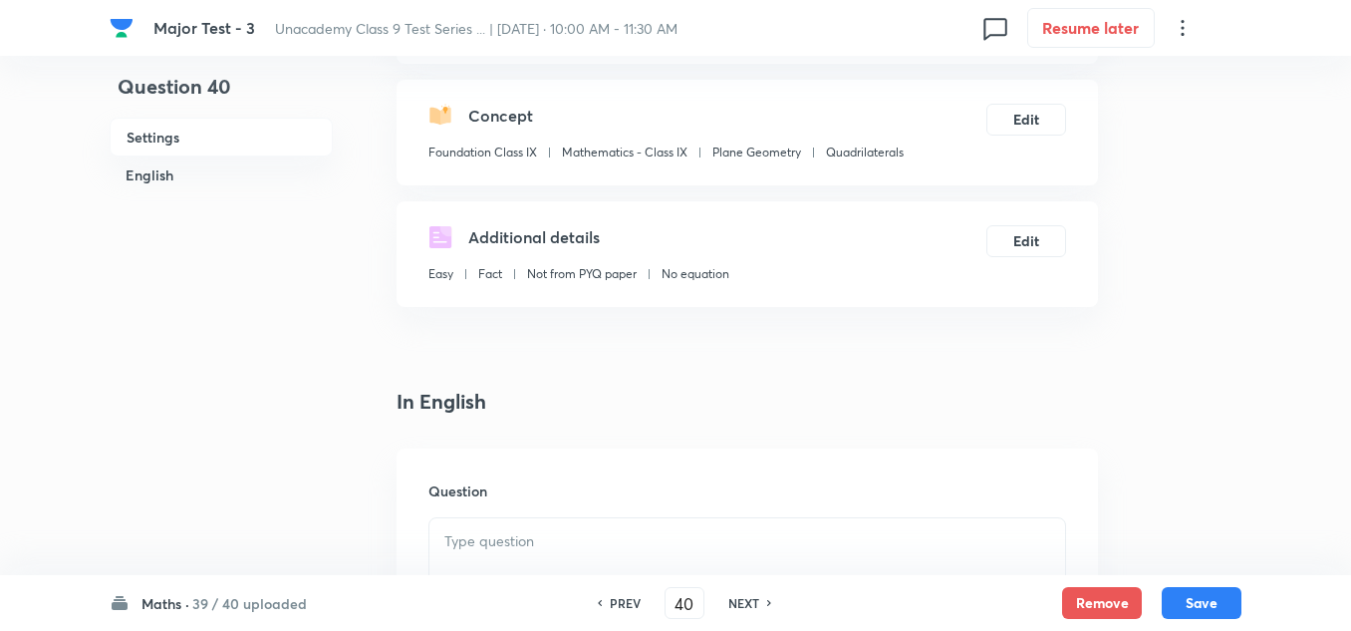
click at [518, 531] on p at bounding box center [747, 541] width 606 height 23
click at [521, 530] on p at bounding box center [747, 541] width 606 height 23
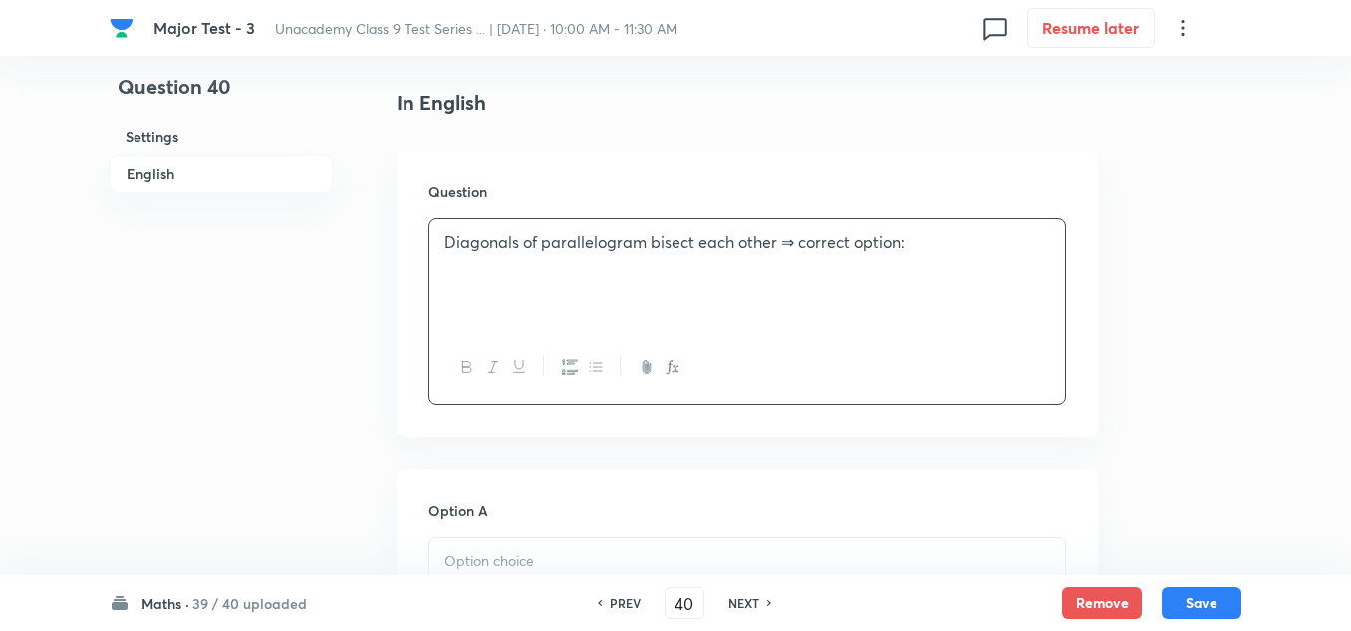
scroll to position [697, 0]
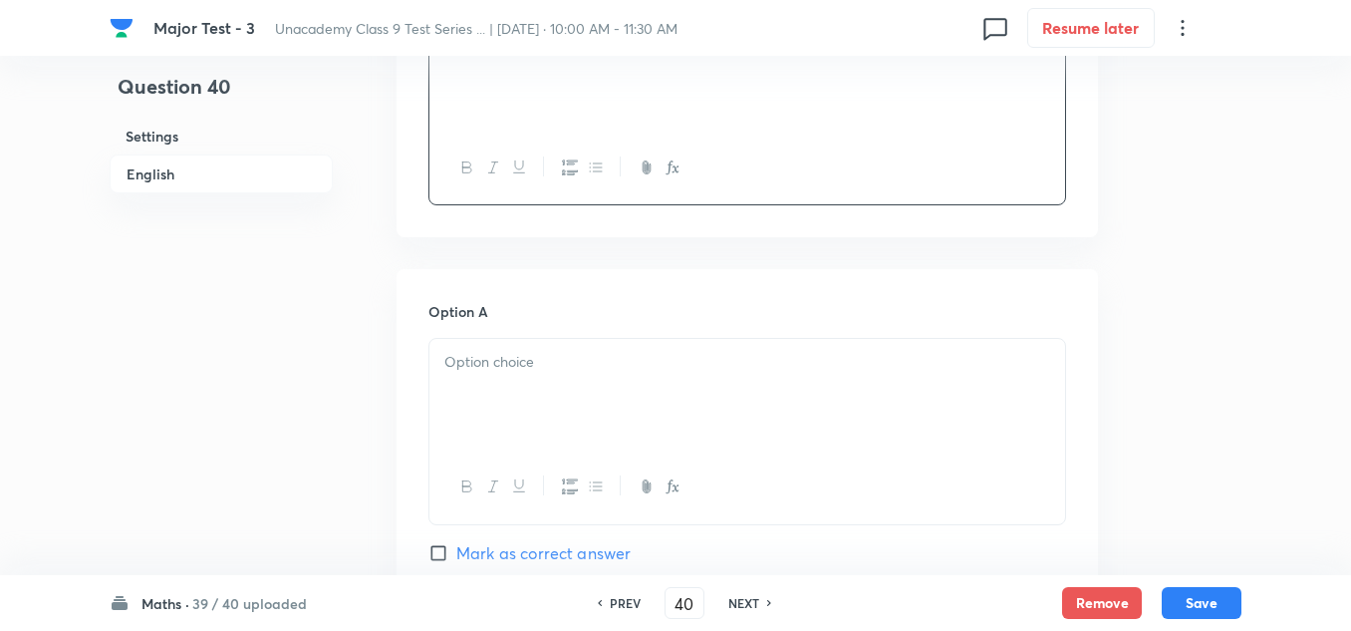
click at [544, 369] on p at bounding box center [747, 362] width 606 height 23
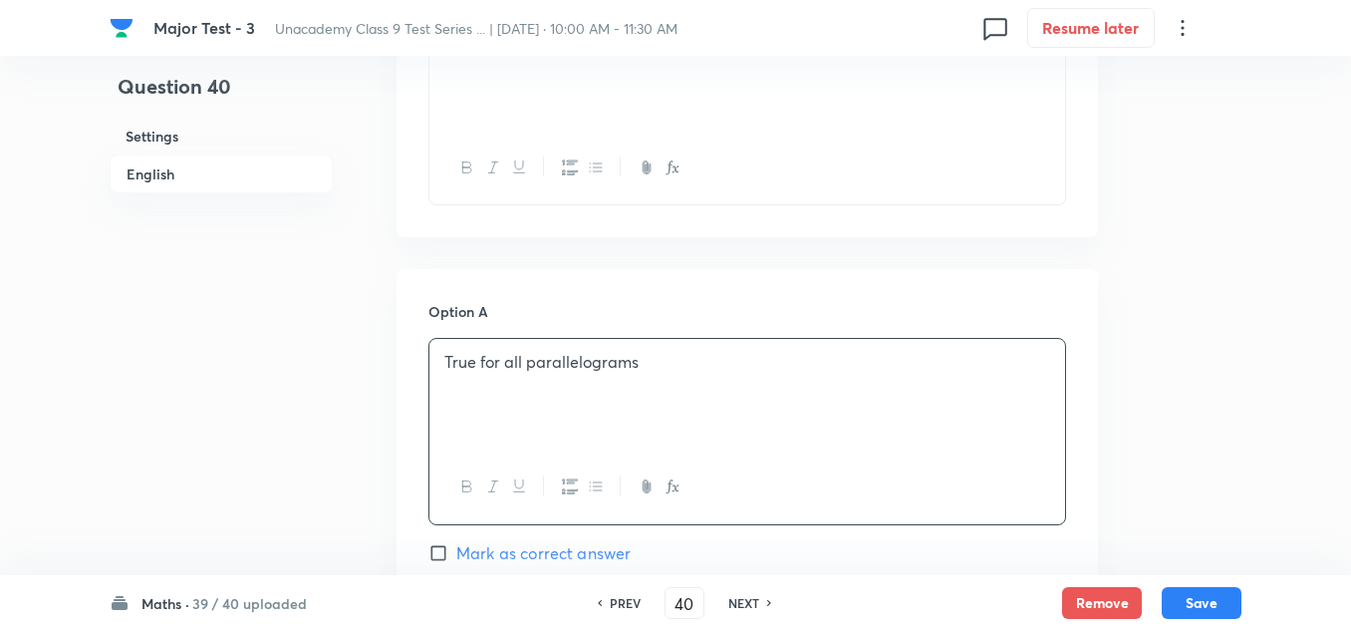
scroll to position [996, 0]
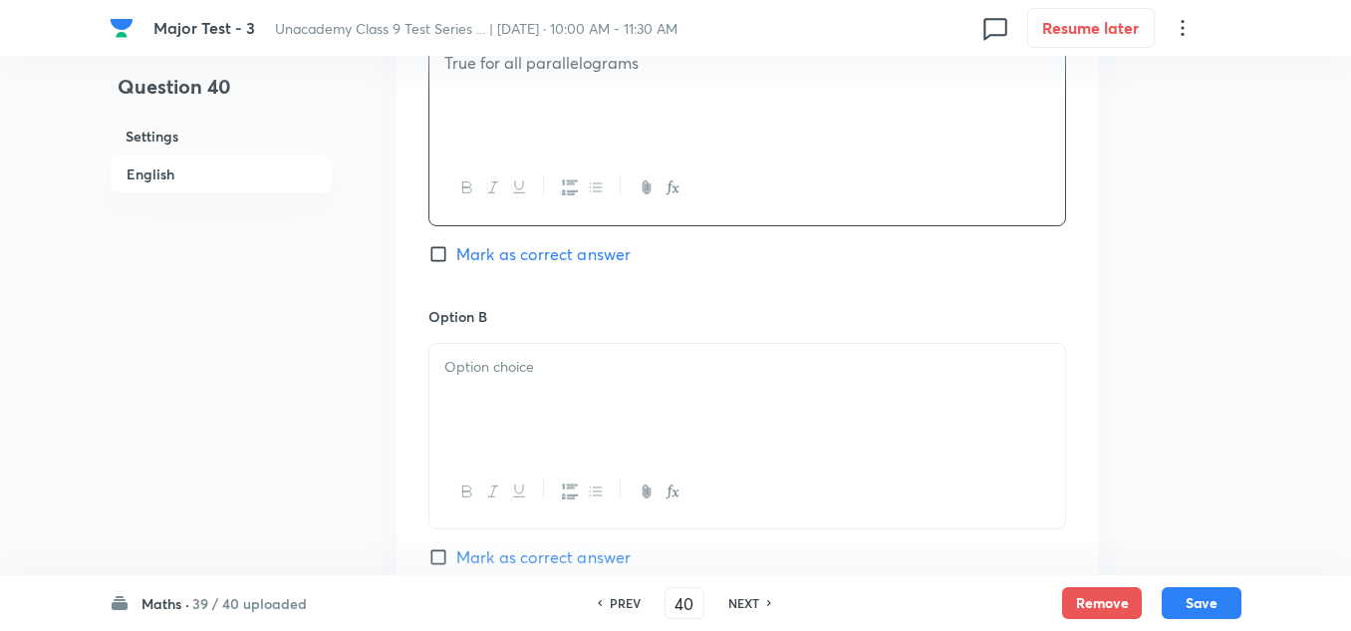
click at [522, 376] on p at bounding box center [747, 367] width 606 height 23
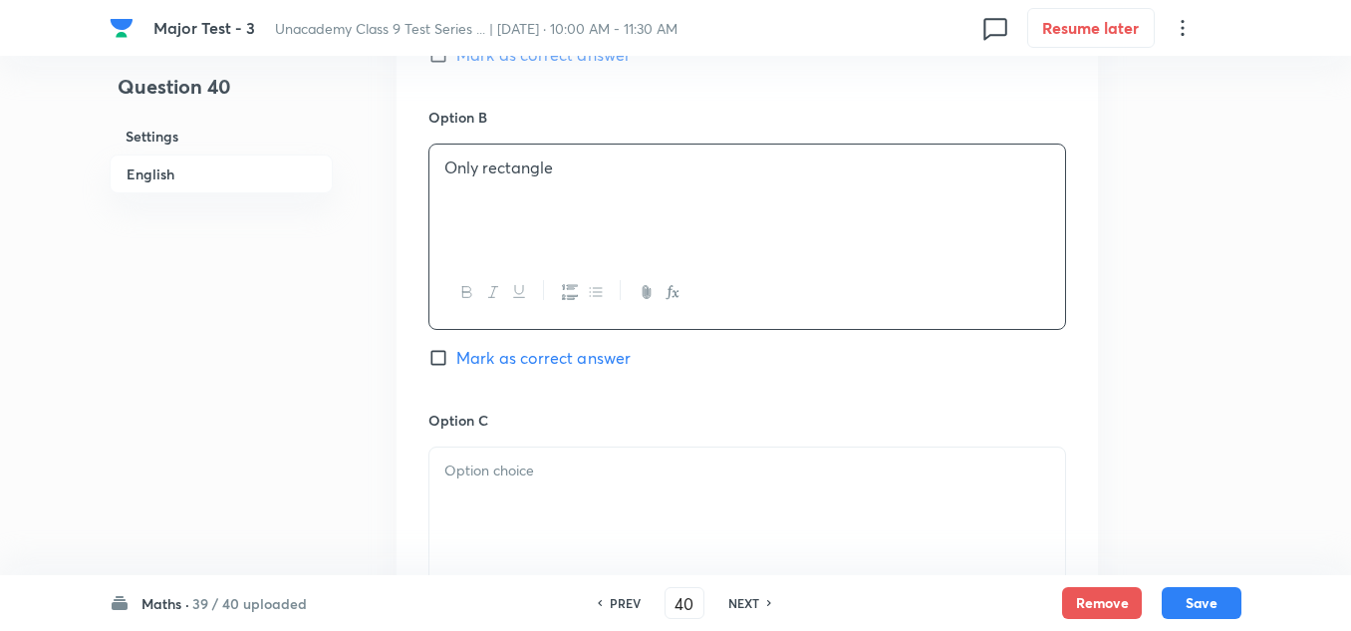
scroll to position [1295, 0]
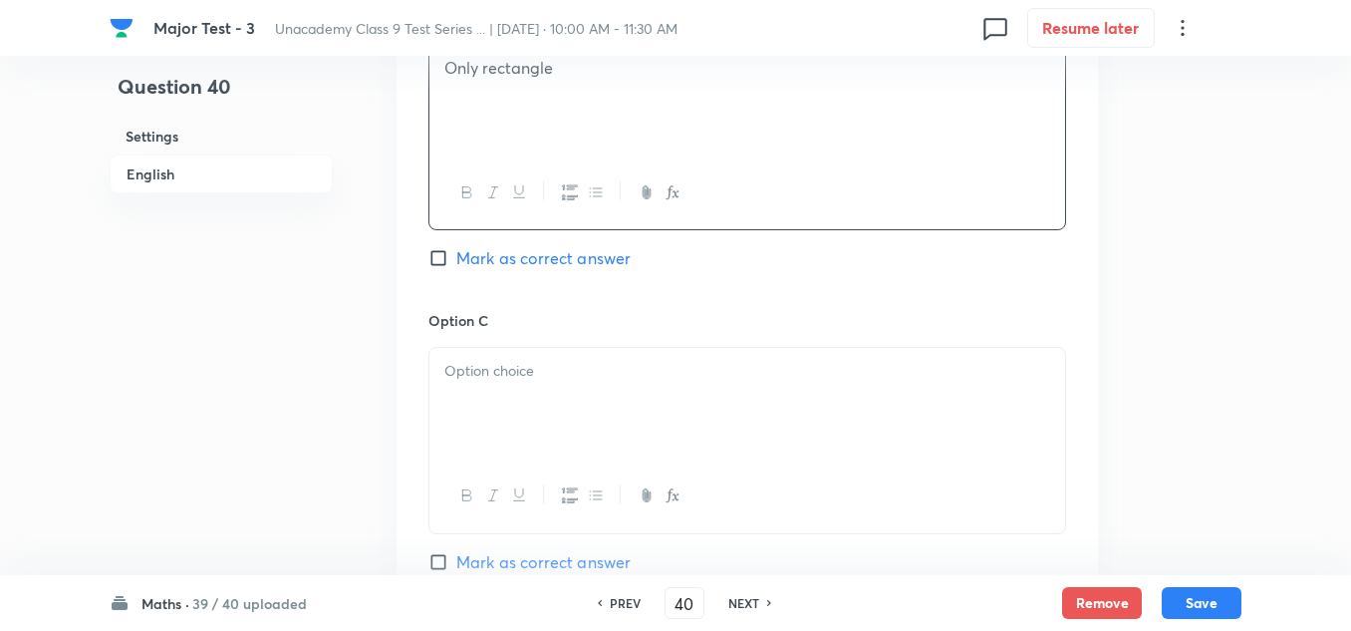
click at [525, 382] on p at bounding box center [747, 371] width 606 height 23
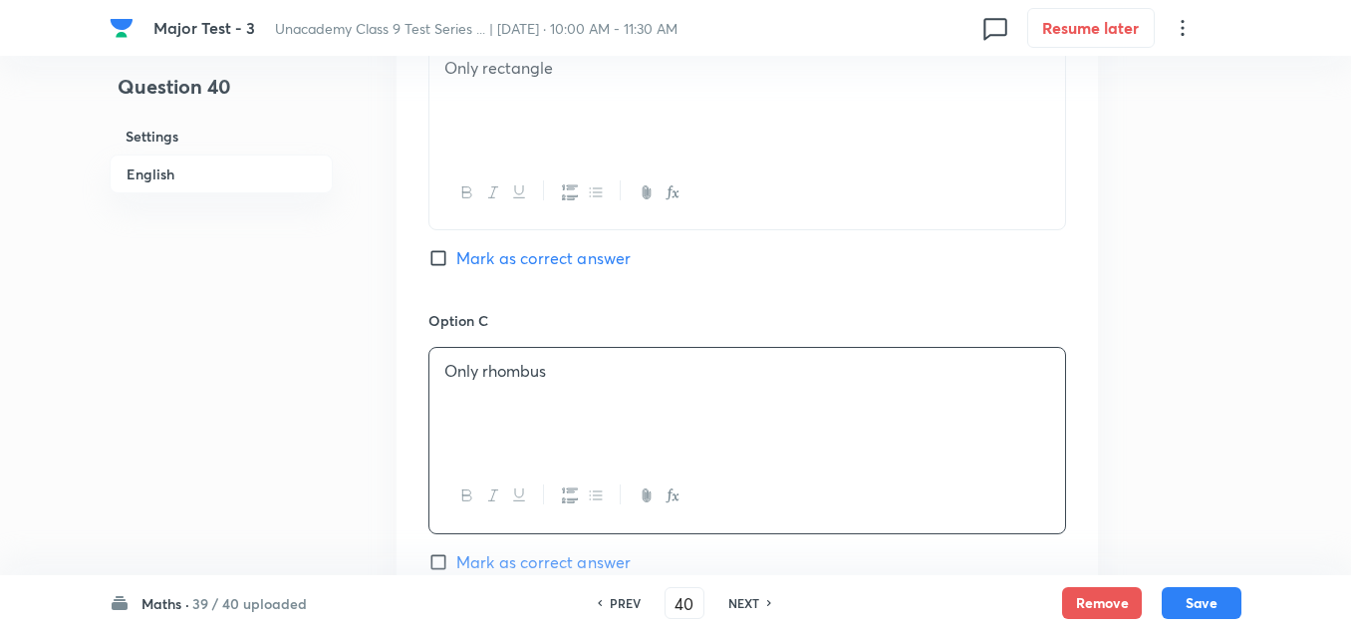
scroll to position [1494, 0]
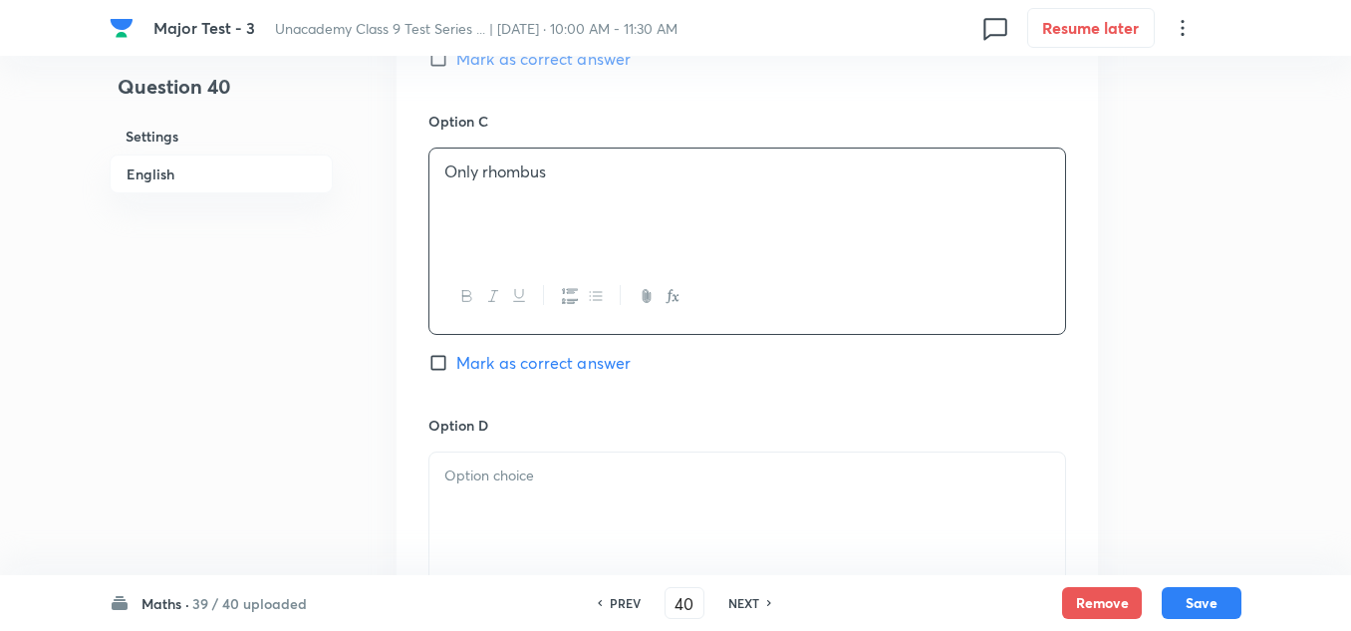
click at [498, 473] on p at bounding box center [747, 475] width 606 height 23
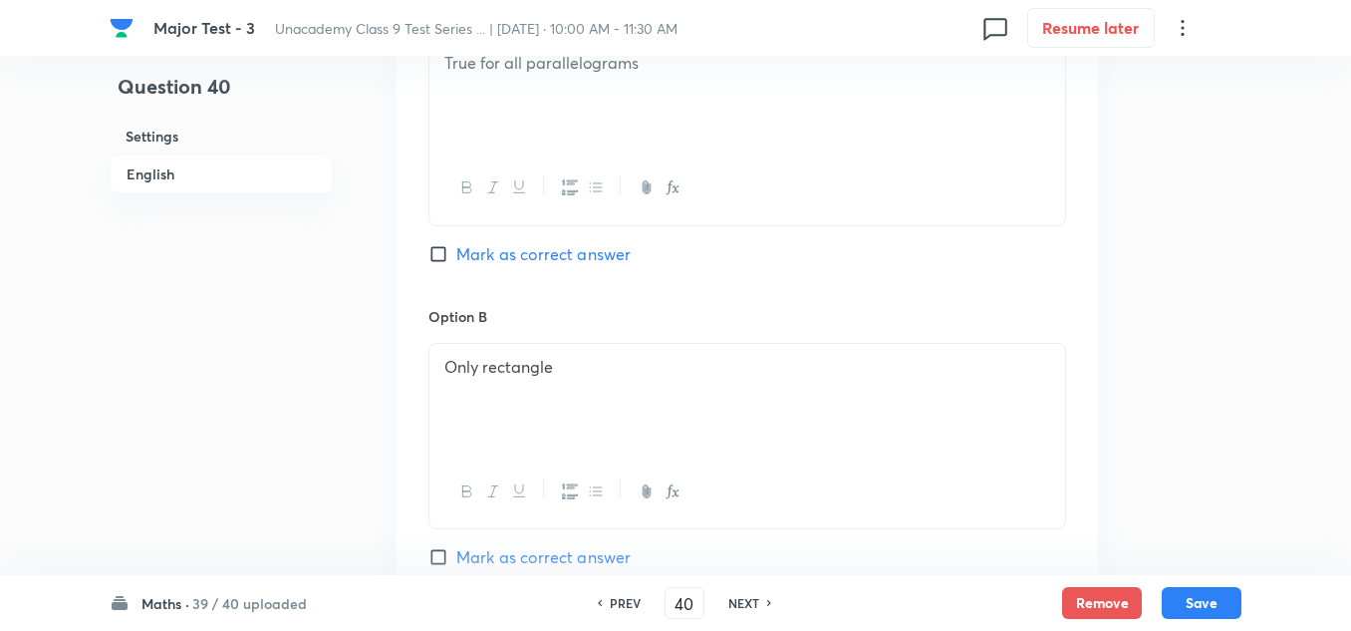
scroll to position [897, 0]
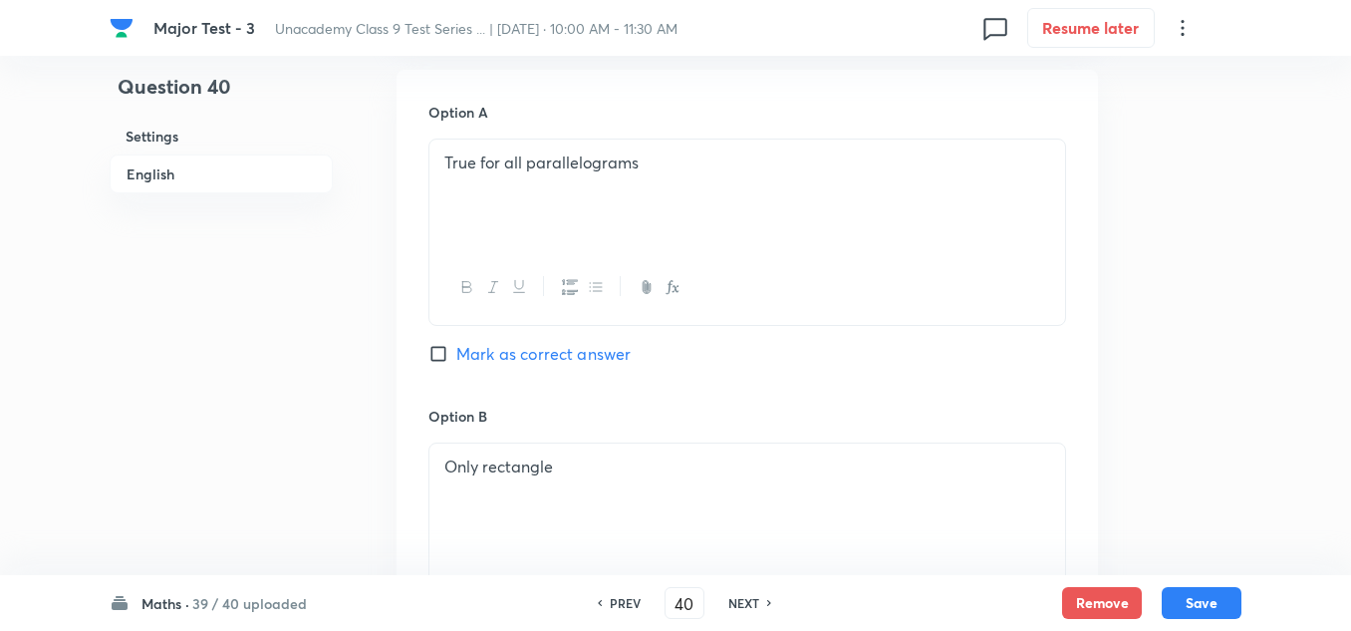
click at [520, 352] on span "Mark as correct answer" at bounding box center [543, 354] width 174 height 24
click at [456, 352] on input "Mark as correct answer" at bounding box center [442, 354] width 28 height 20
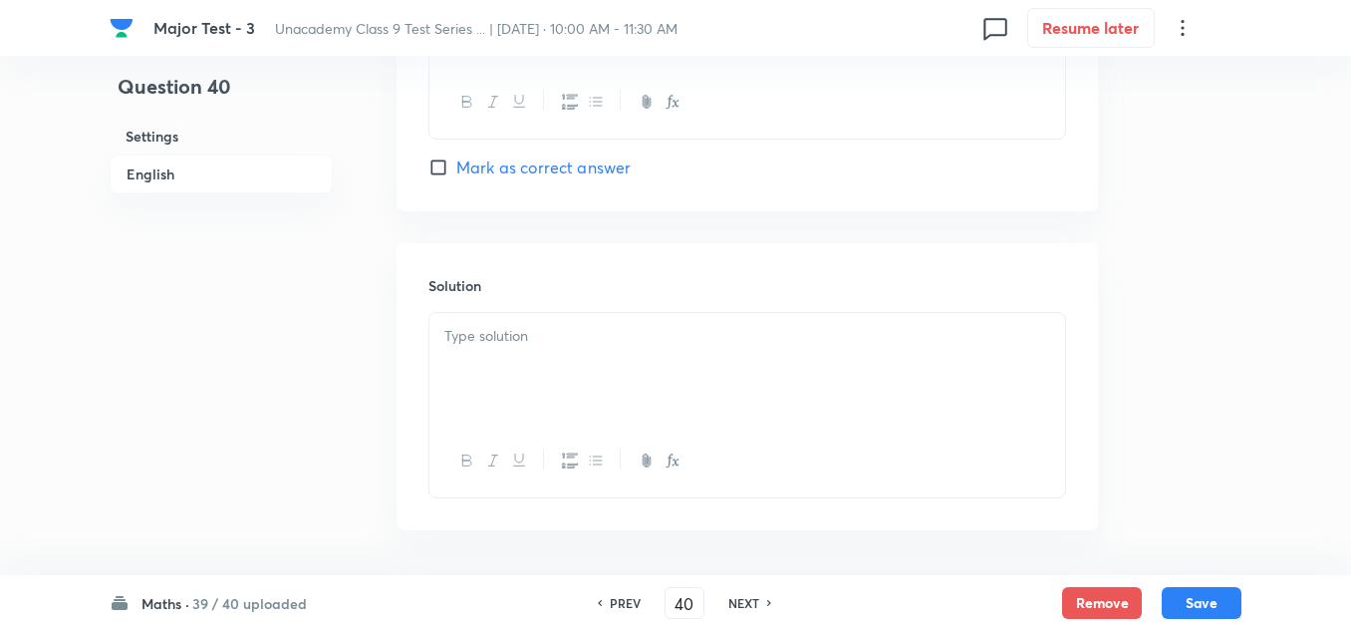
scroll to position [2067, 0]
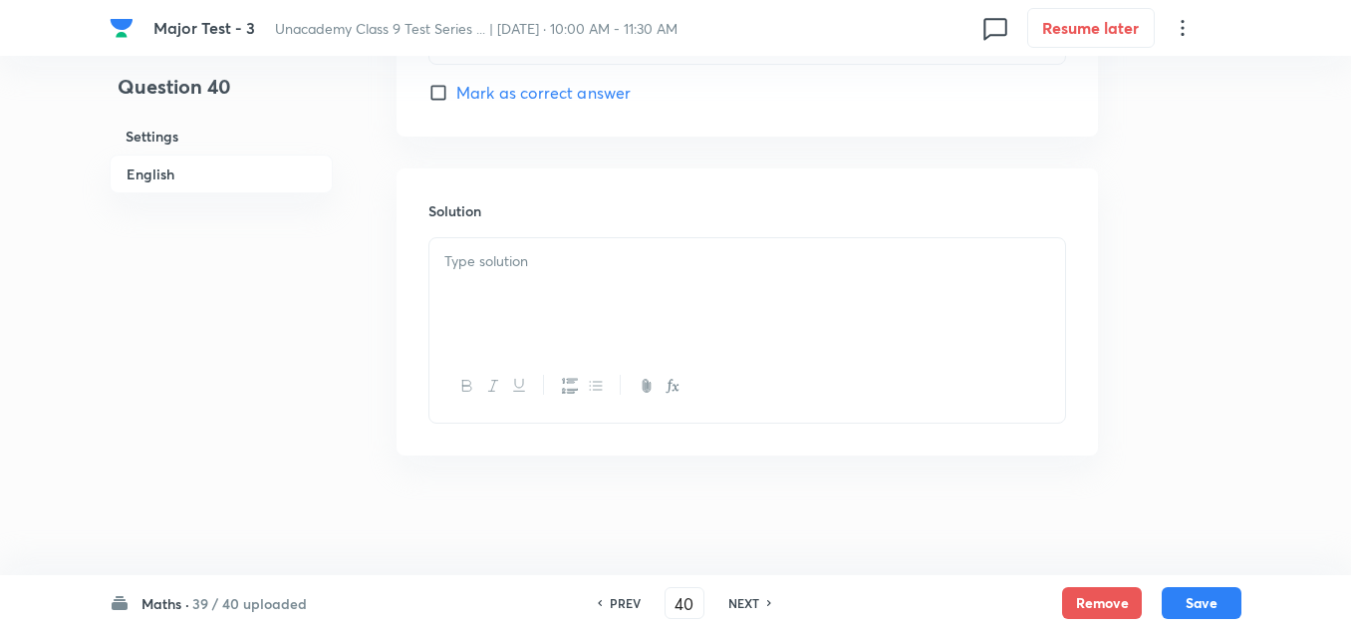
click at [559, 277] on div at bounding box center [747, 294] width 636 height 112
click at [1204, 597] on button "Save" at bounding box center [1202, 601] width 80 height 32
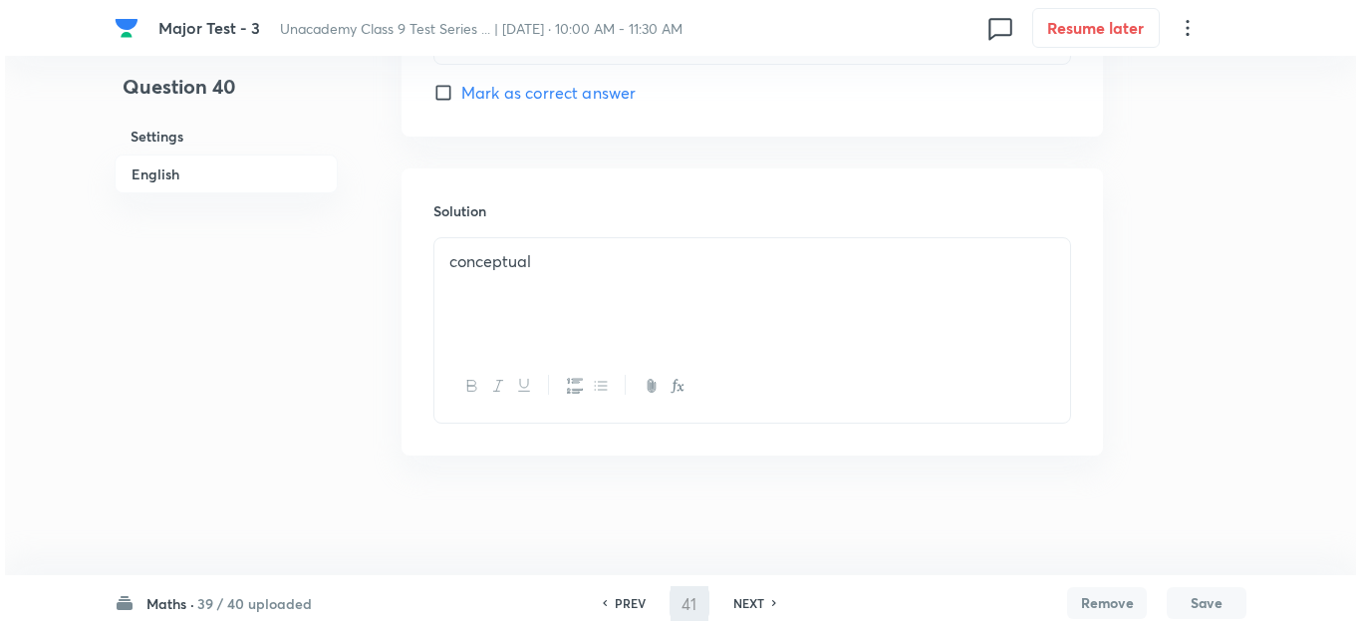
scroll to position [0, 0]
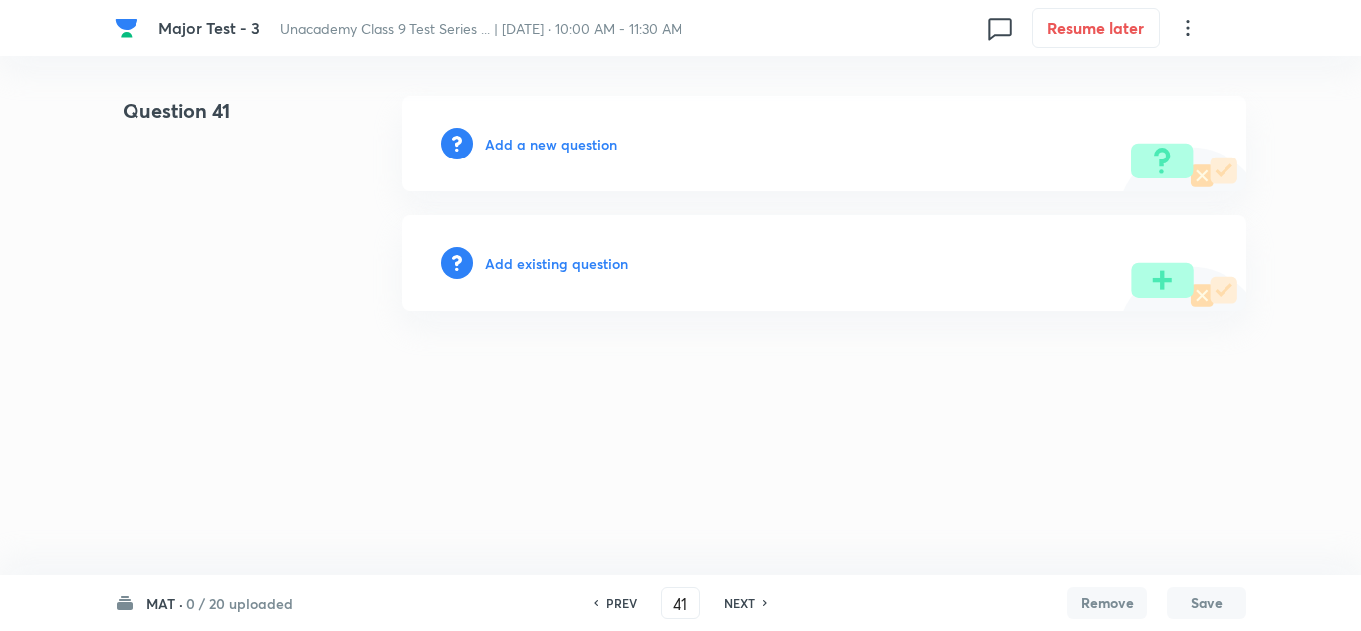
click at [545, 147] on h6 "Add a new question" at bounding box center [551, 144] width 132 height 21
click at [550, 143] on h6 "Choose a question type" at bounding box center [561, 144] width 153 height 21
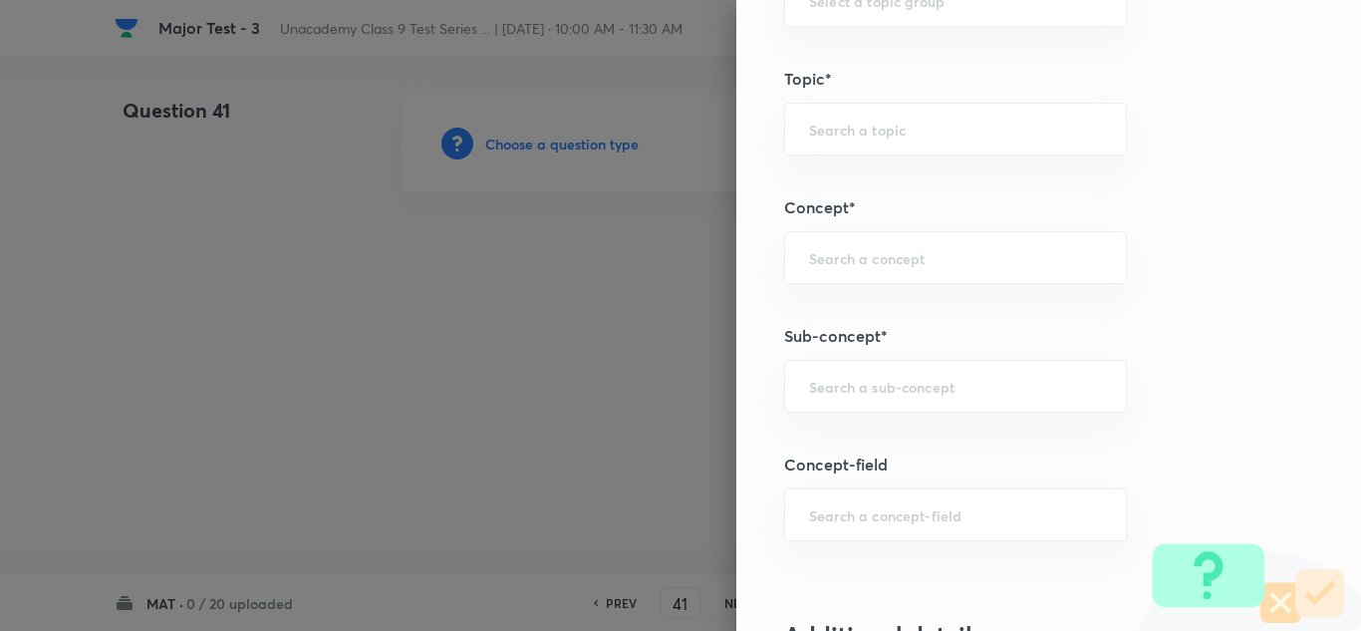
scroll to position [1196, 0]
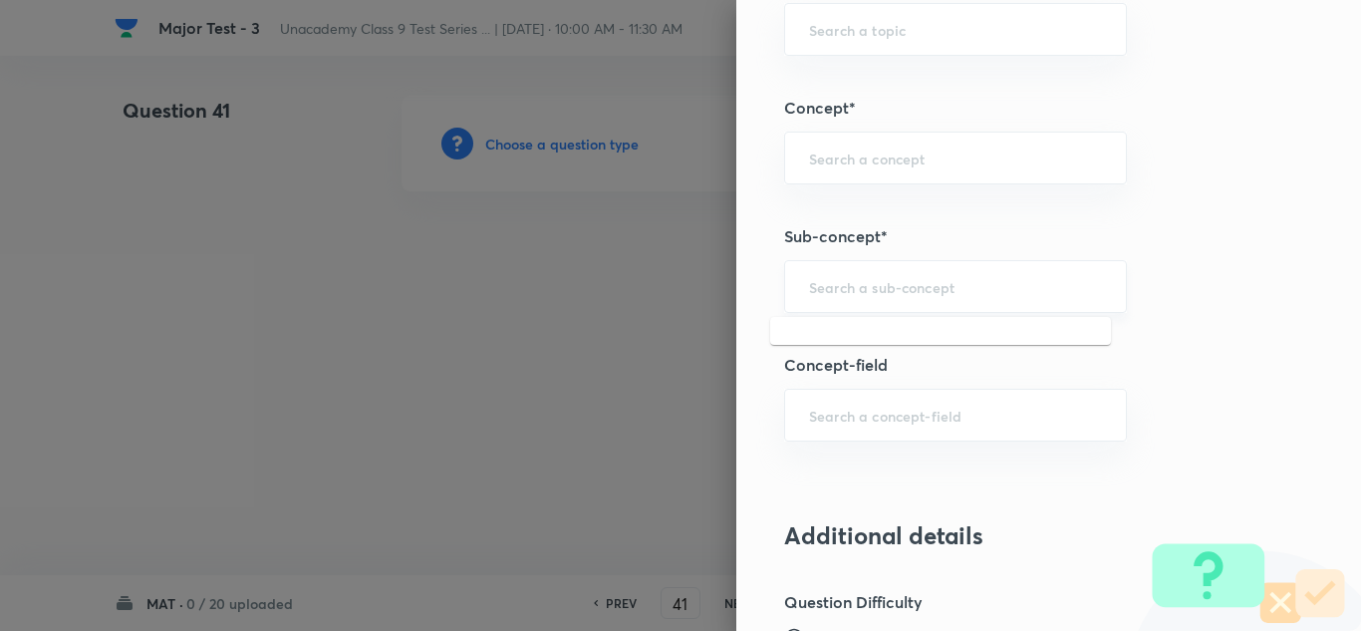
click at [861, 294] on input "text" at bounding box center [955, 286] width 293 height 19
paste input "Mathematical"
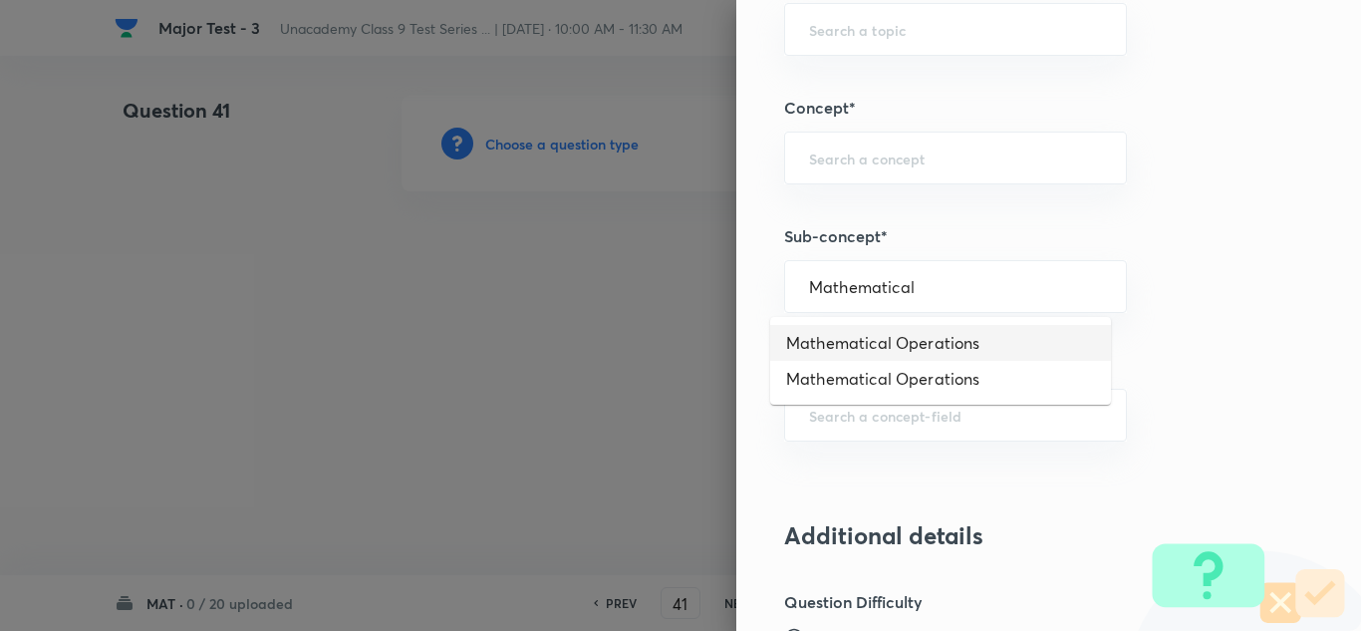
click at [875, 342] on li "Mathematical Operations" at bounding box center [940, 343] width 341 height 36
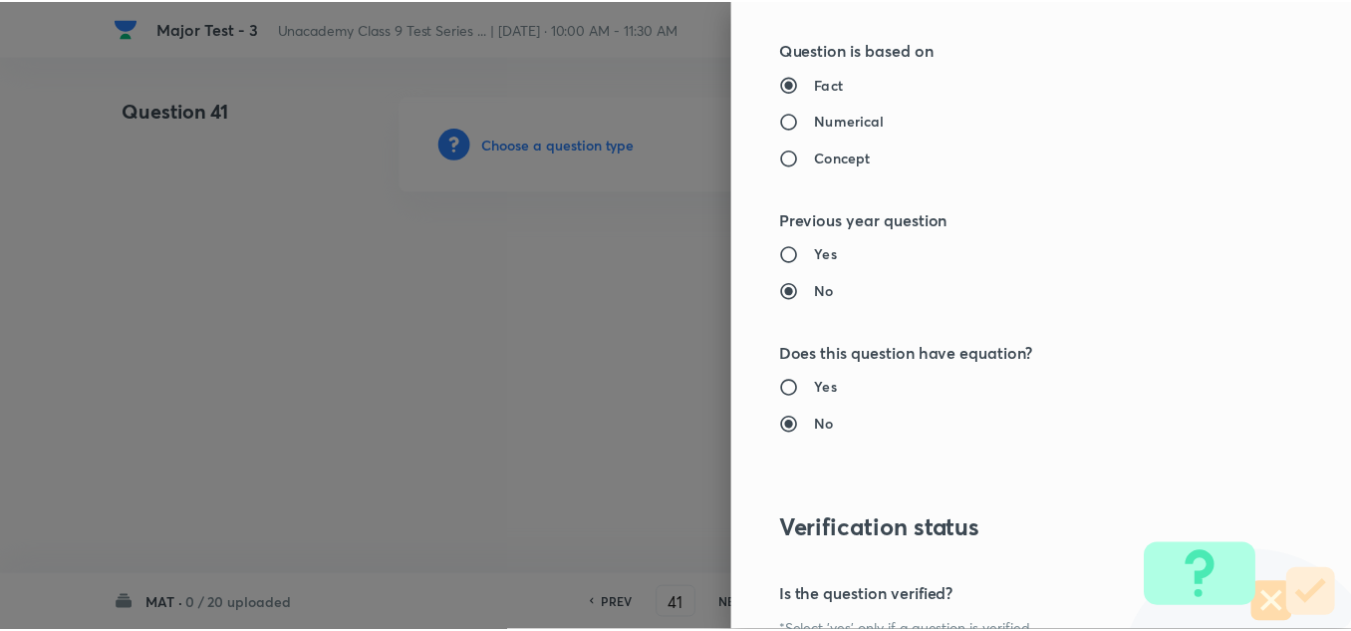
scroll to position [2192, 0]
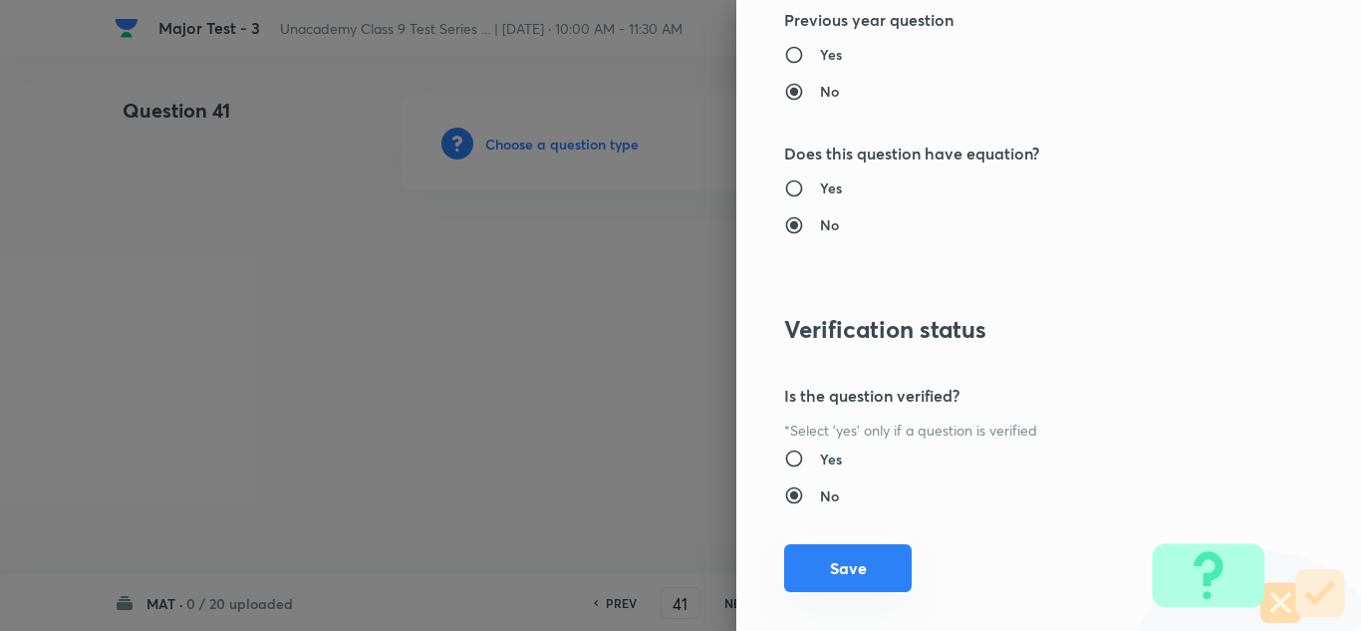
click at [846, 579] on button "Save" at bounding box center [848, 568] width 128 height 48
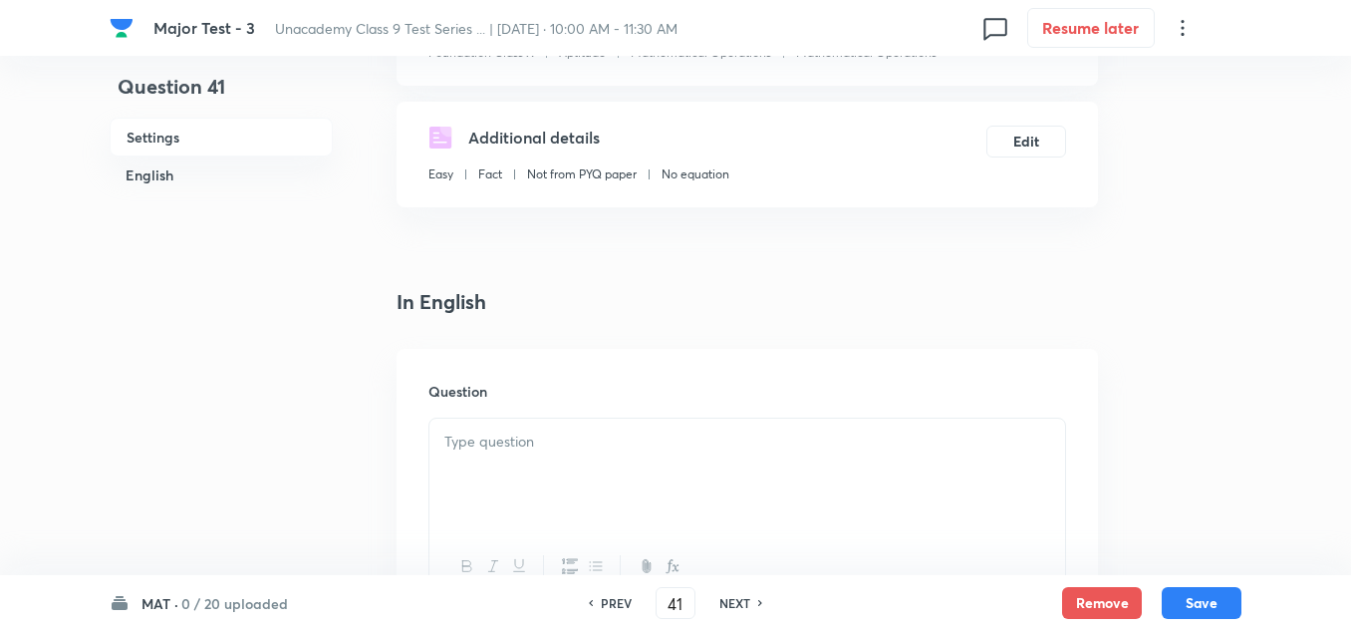
scroll to position [399, 0]
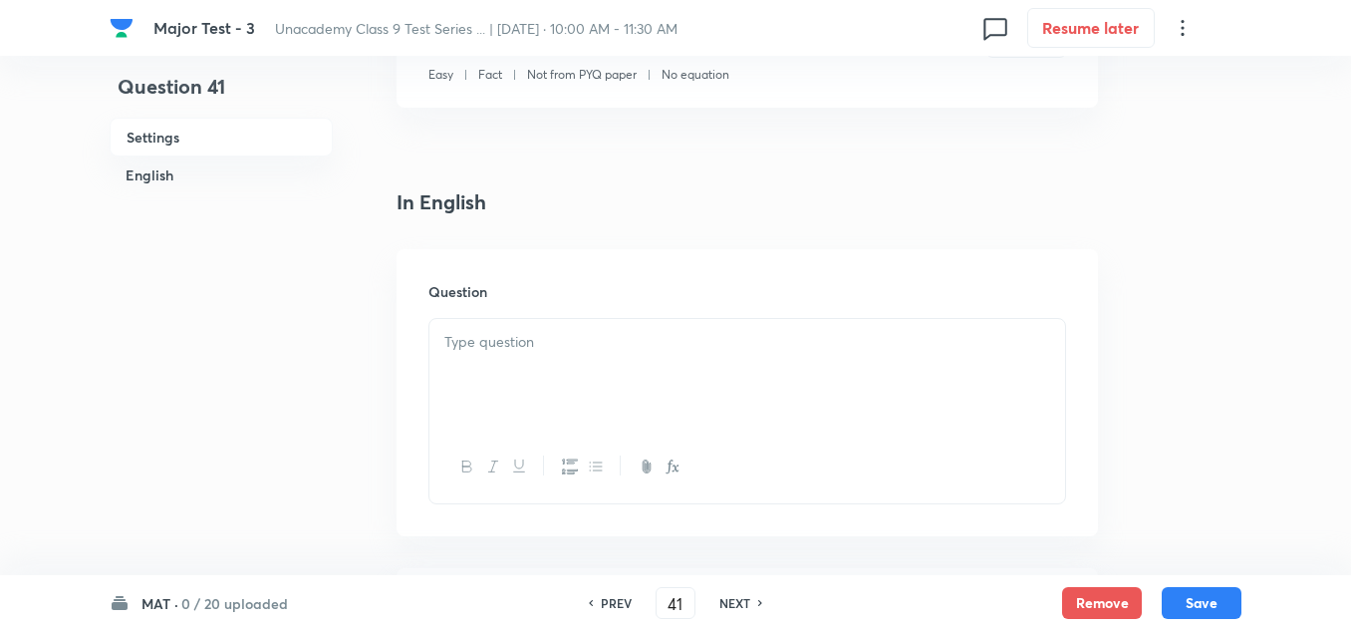
click at [526, 372] on div at bounding box center [747, 375] width 636 height 112
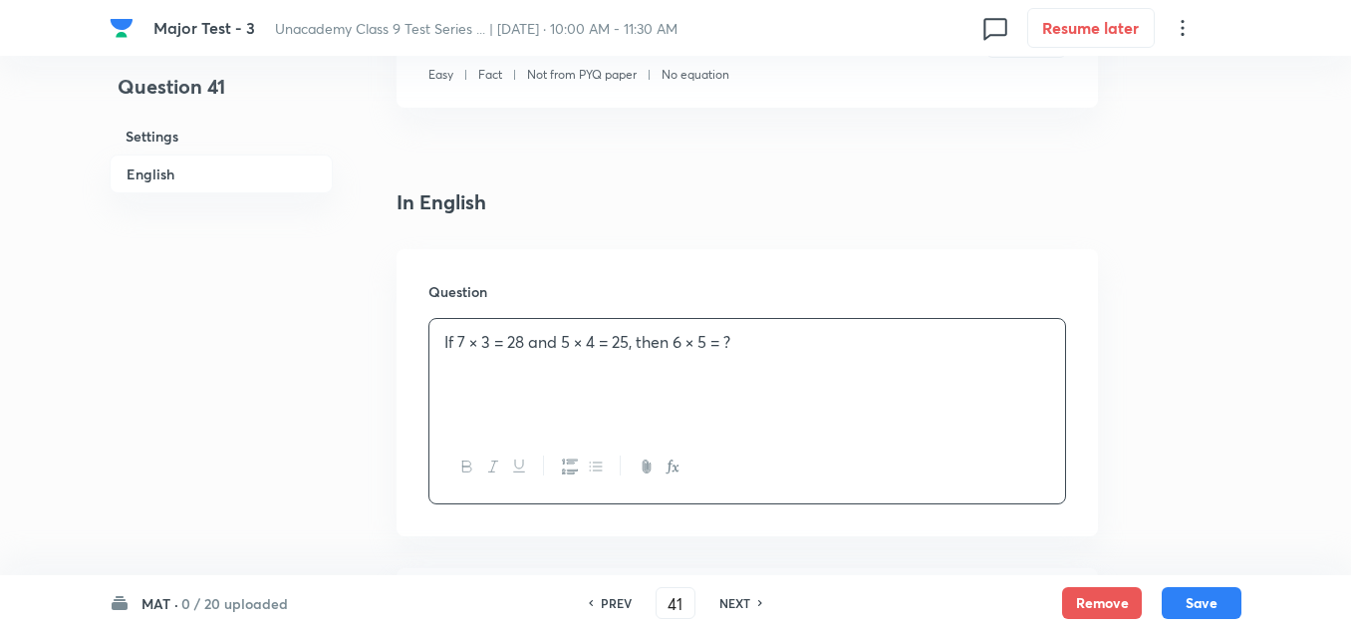
scroll to position [697, 0]
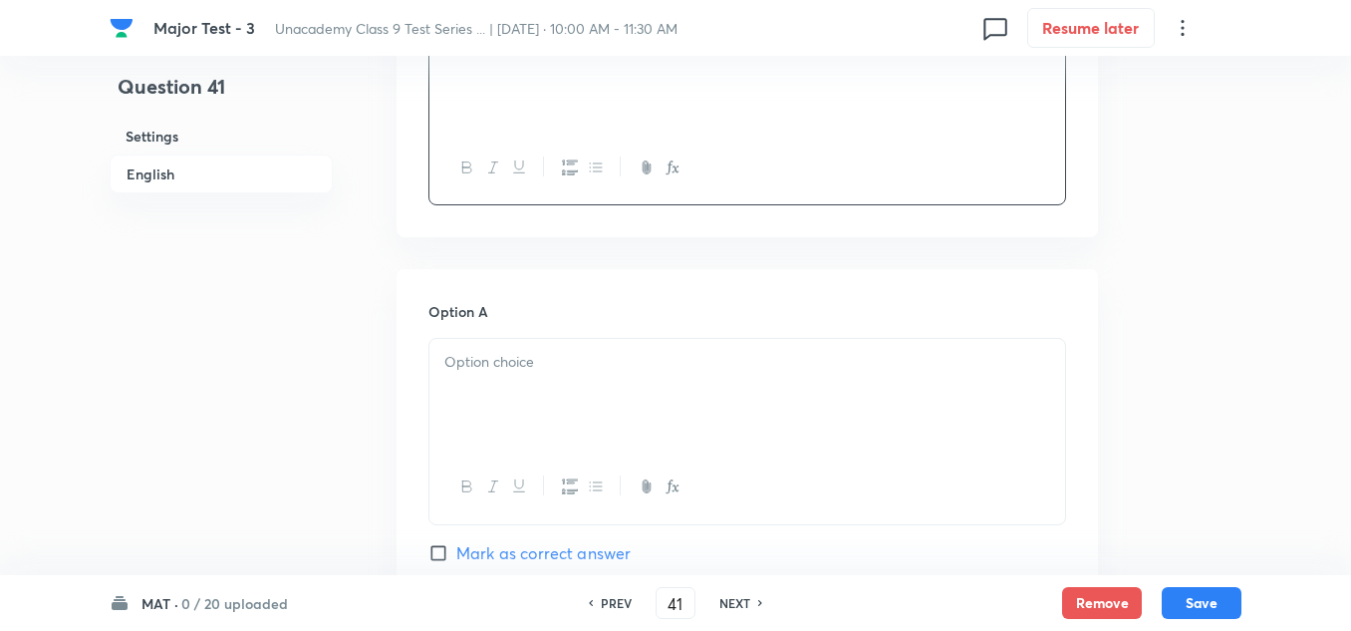
click at [566, 392] on div at bounding box center [747, 395] width 636 height 112
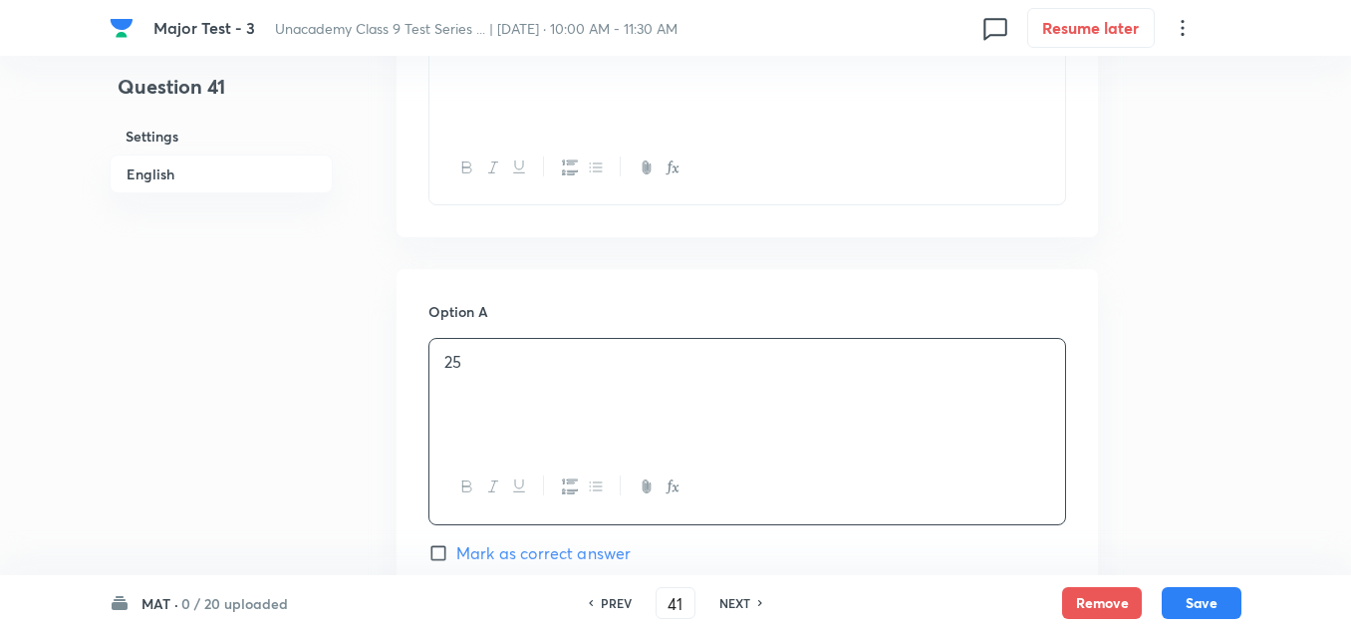
scroll to position [797, 0]
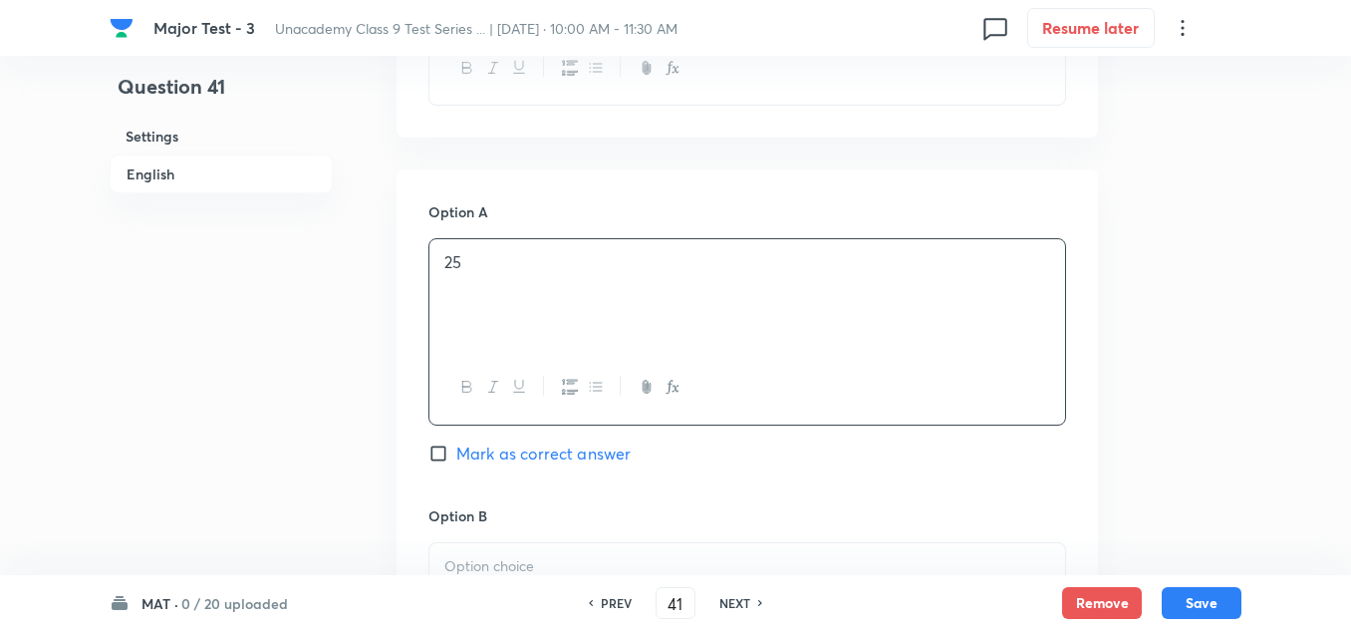
click at [496, 564] on p at bounding box center [747, 566] width 606 height 23
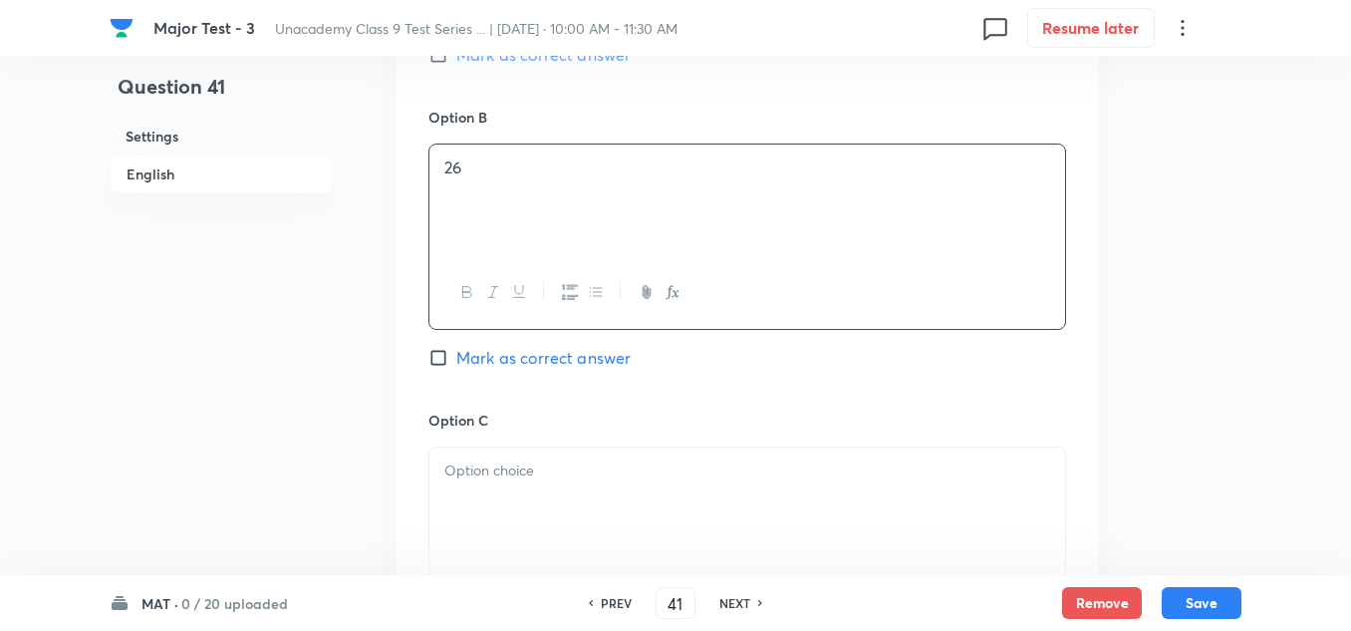
scroll to position [1295, 0]
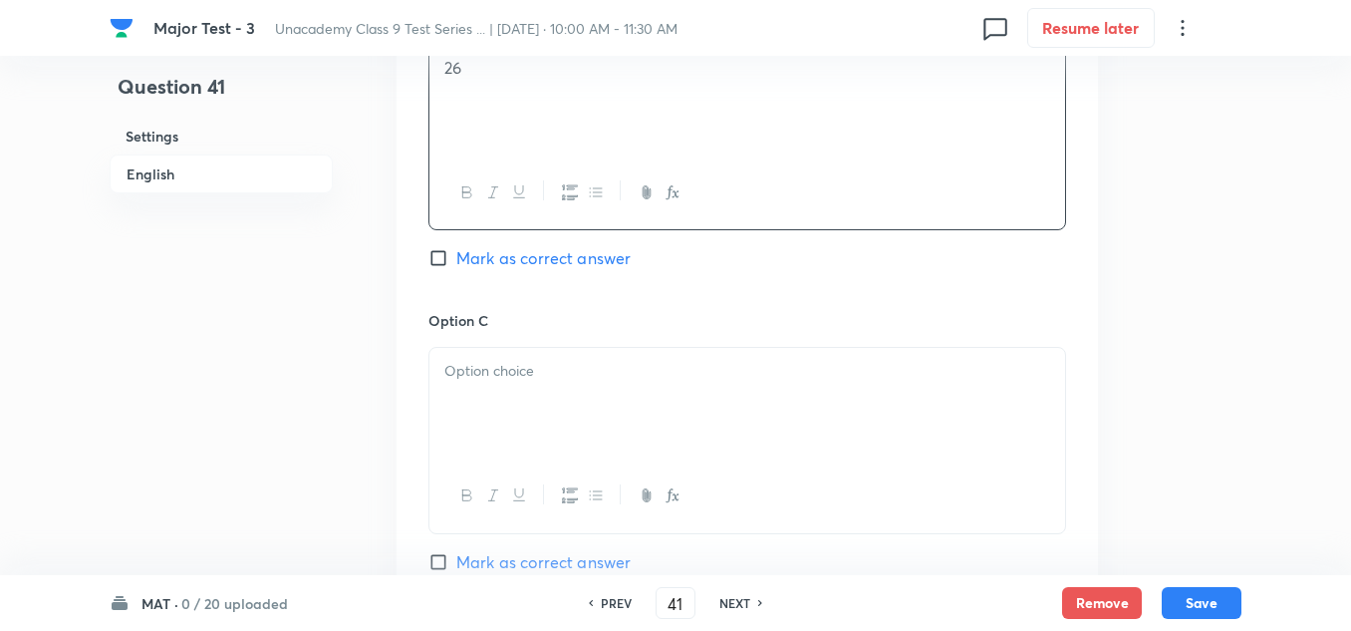
click at [525, 401] on div at bounding box center [747, 404] width 636 height 112
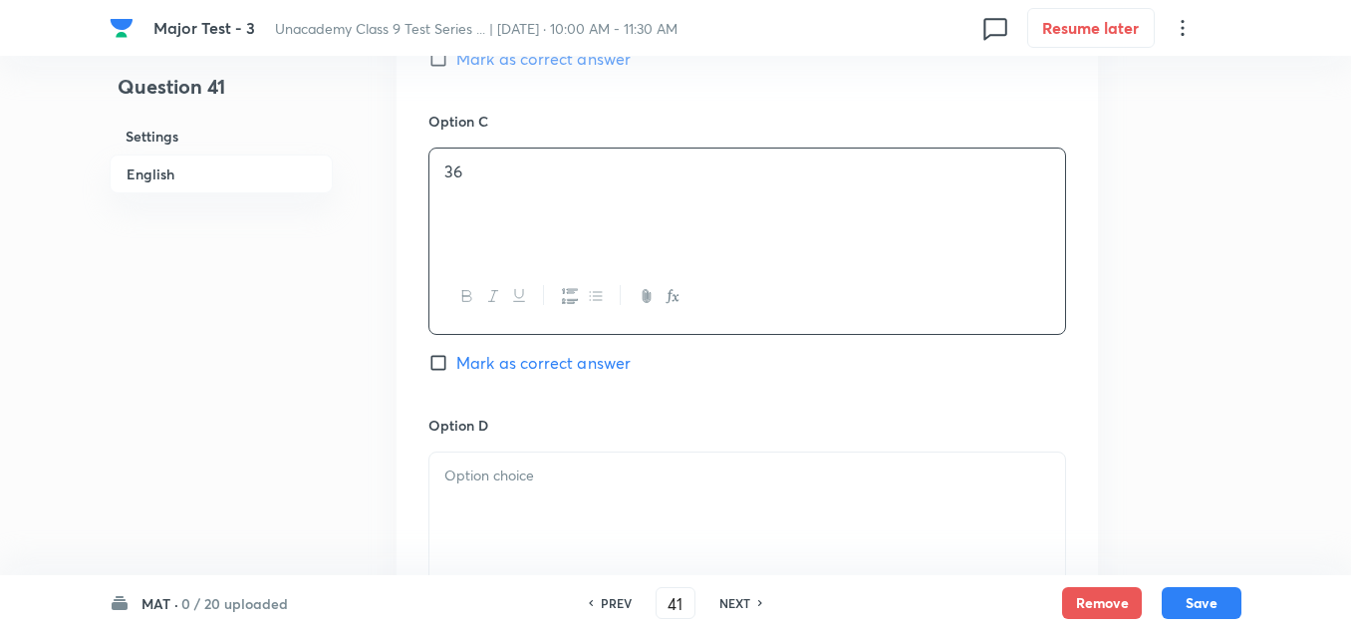
scroll to position [1594, 0]
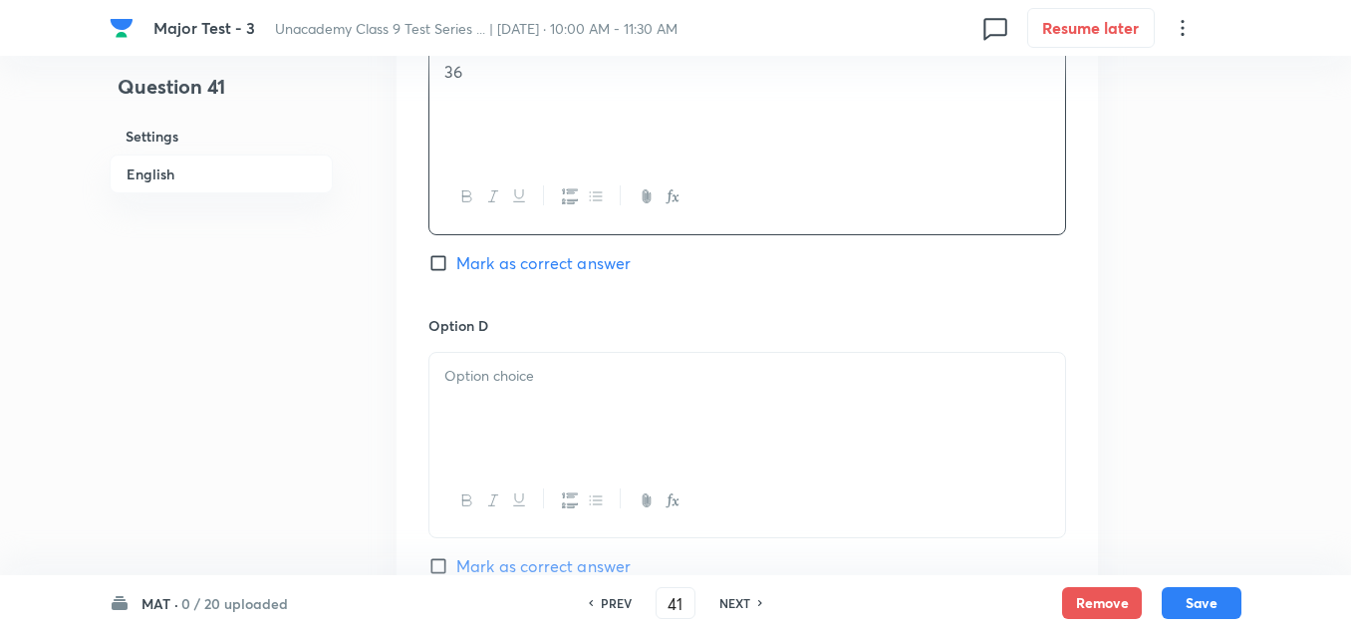
click at [529, 399] on div at bounding box center [747, 409] width 636 height 112
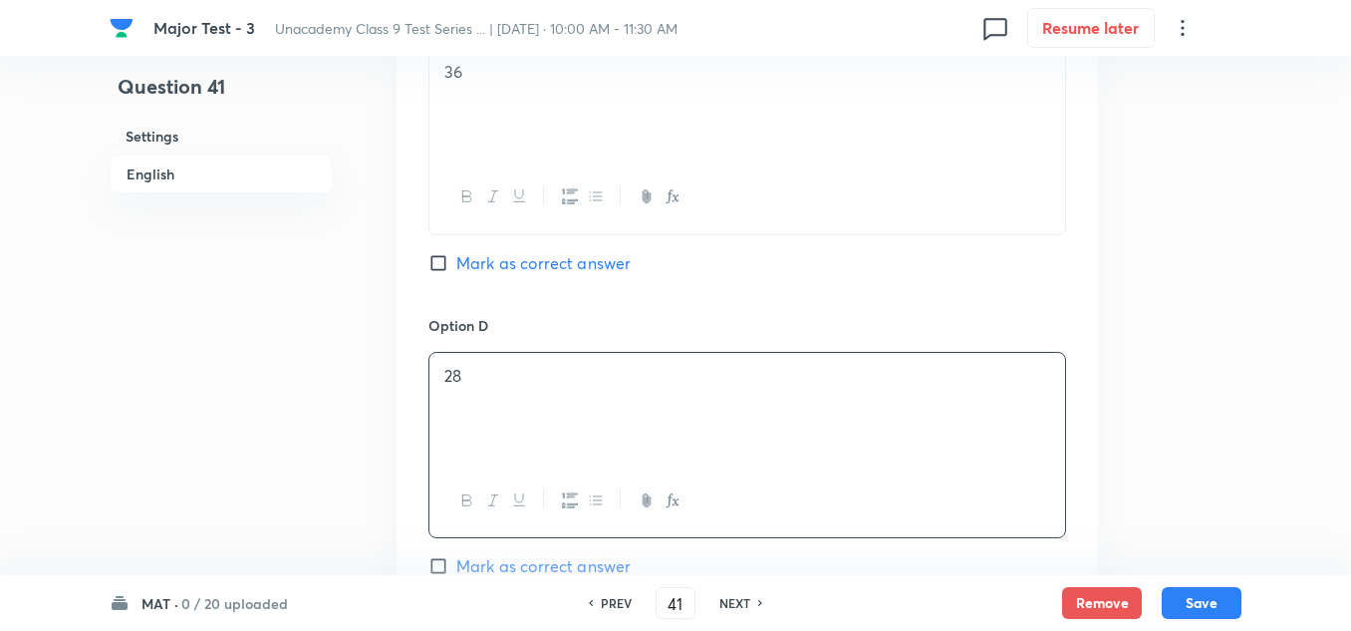
click at [538, 253] on span "Mark as correct answer" at bounding box center [543, 263] width 174 height 24
click at [456, 253] on input "Mark as correct answer" at bounding box center [442, 263] width 28 height 20
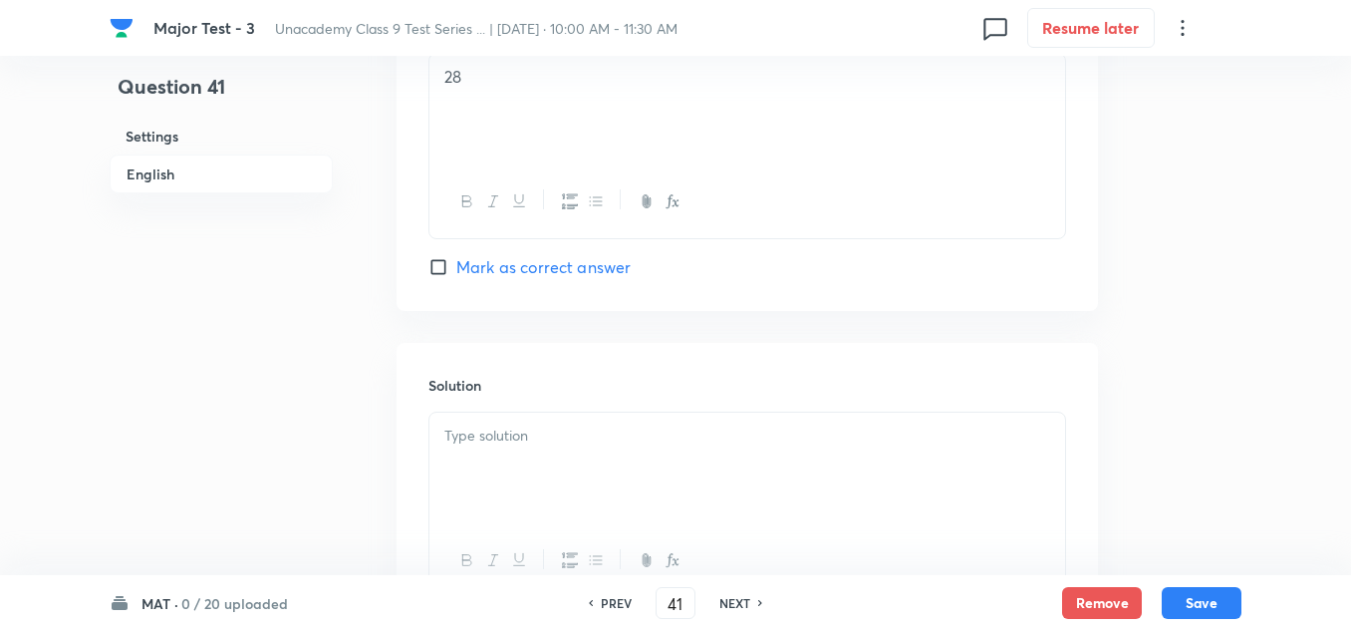
scroll to position [2067, 0]
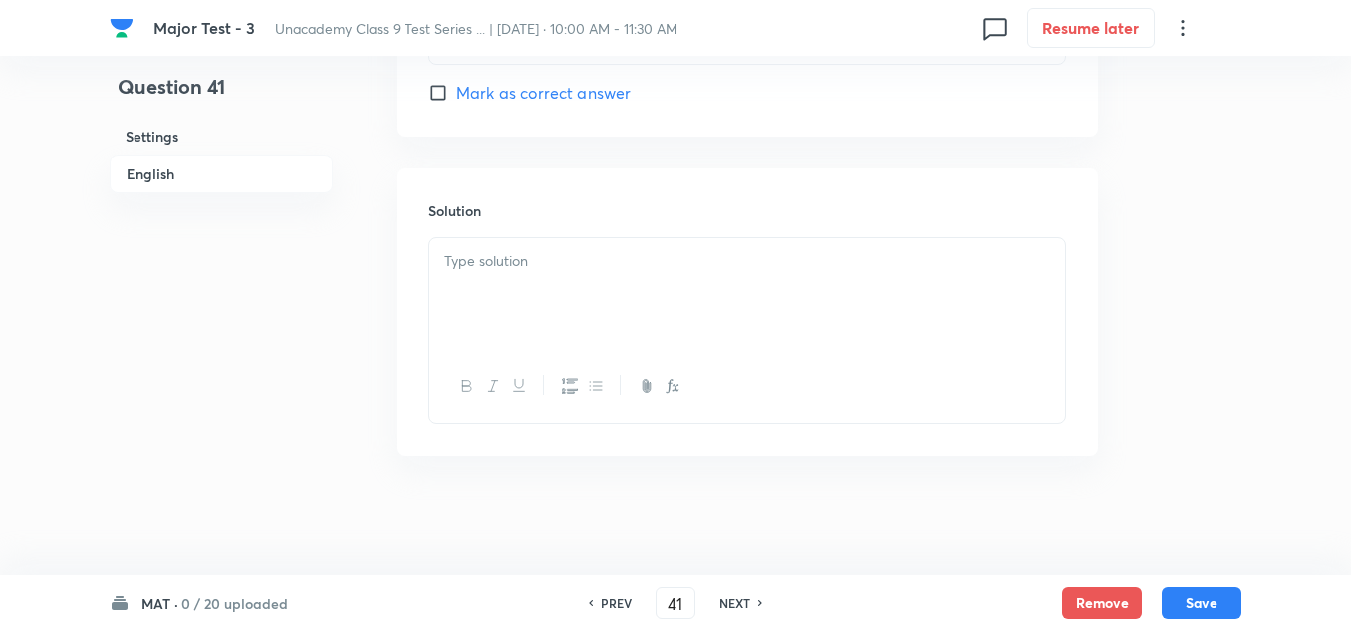
click at [571, 316] on div at bounding box center [747, 294] width 636 height 112
click at [1198, 604] on button "Save" at bounding box center [1202, 601] width 80 height 32
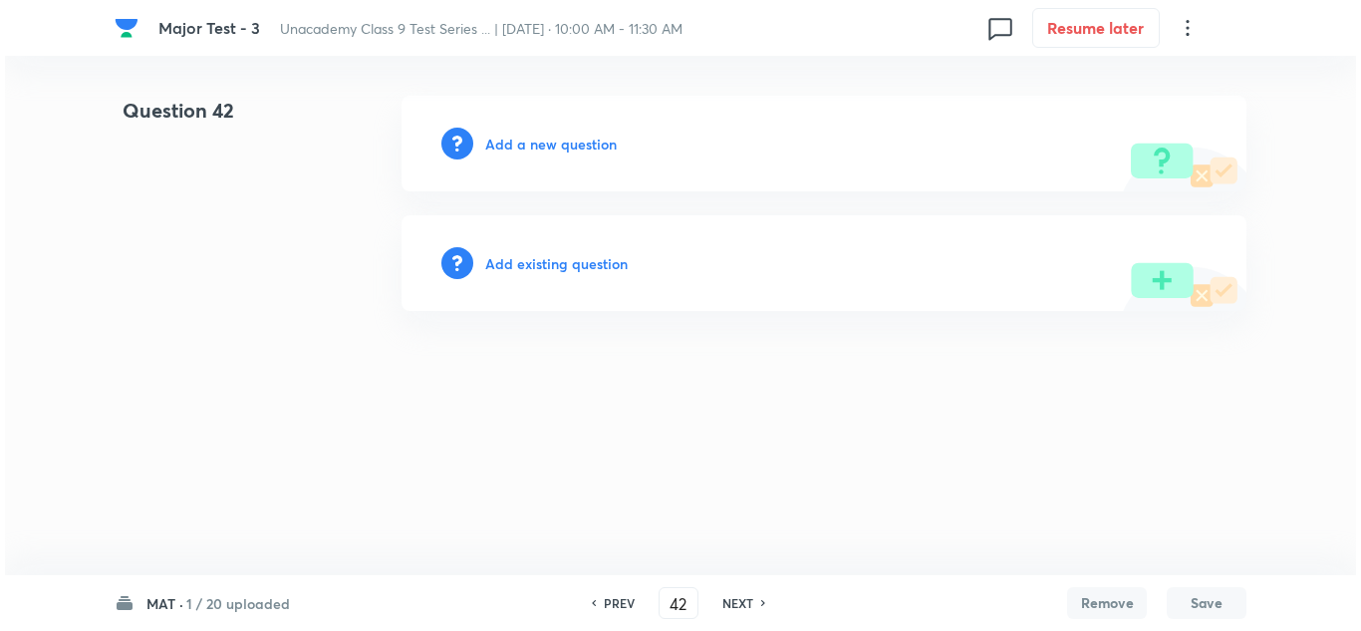
scroll to position [0, 0]
click at [578, 144] on h6 "Add a new question" at bounding box center [551, 144] width 132 height 21
click at [578, 144] on h6 "Choose a question type" at bounding box center [561, 144] width 153 height 21
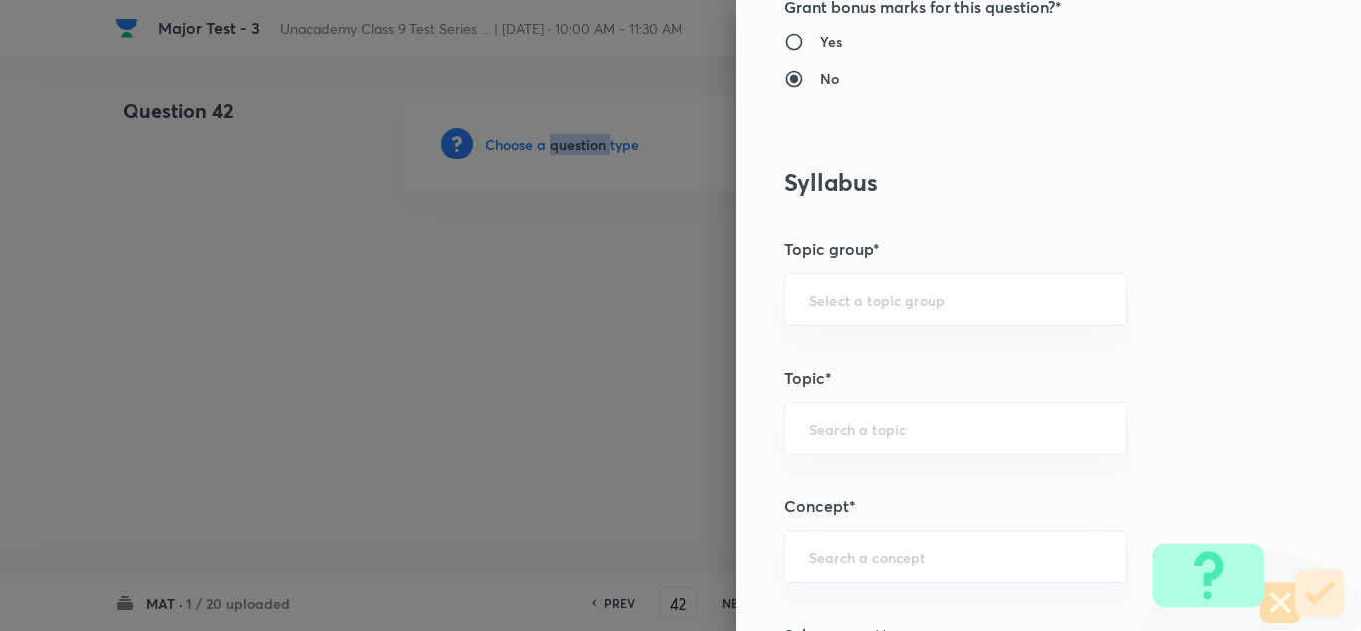
scroll to position [897, 0]
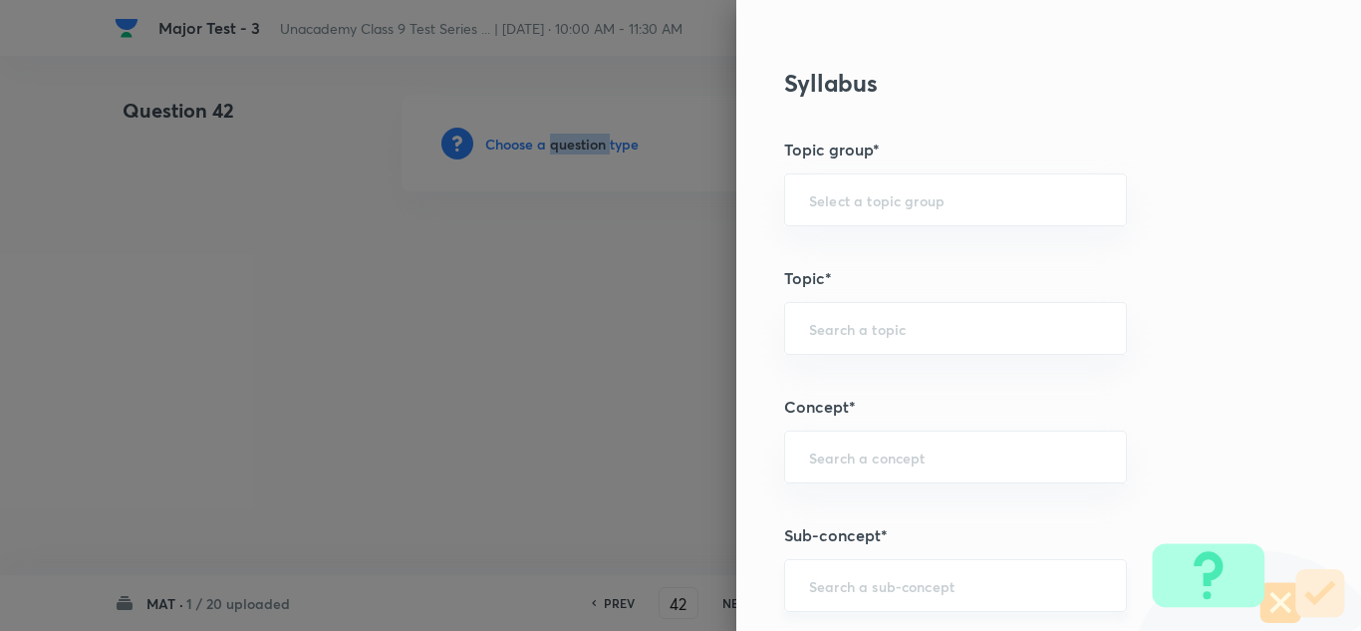
click at [862, 567] on div "​" at bounding box center [955, 585] width 343 height 53
paste input "Mathematical Operations"
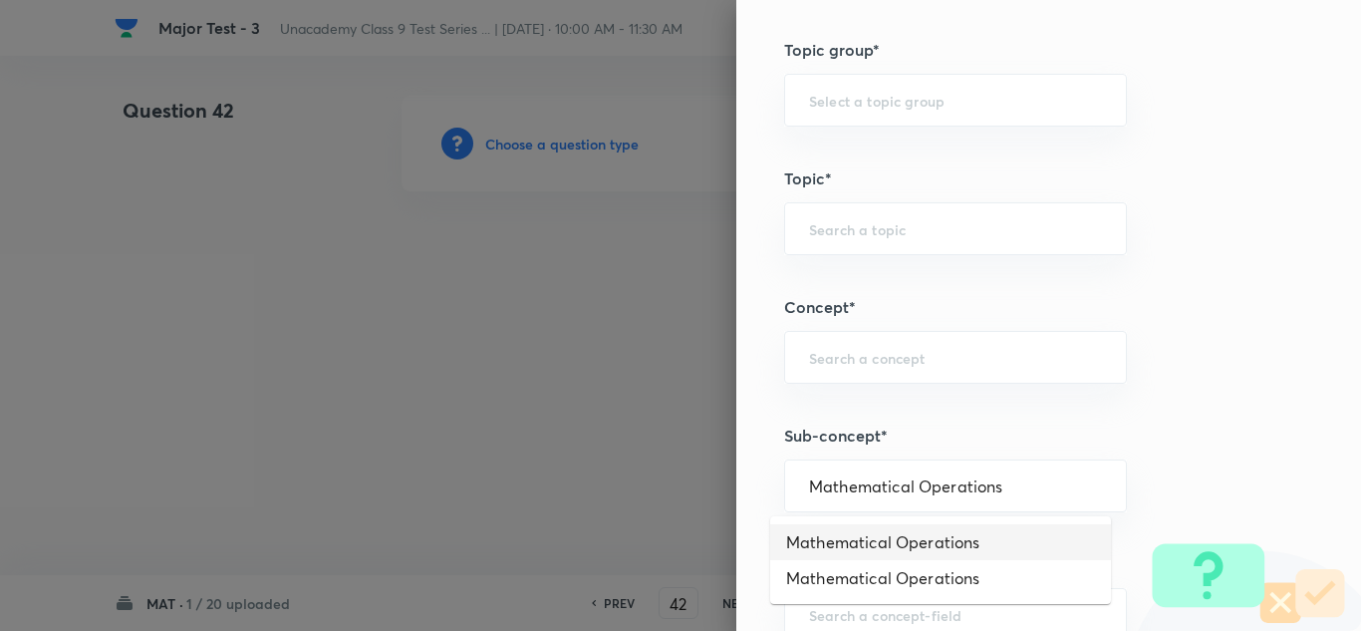
click at [903, 554] on li "Mathematical Operations" at bounding box center [940, 542] width 341 height 36
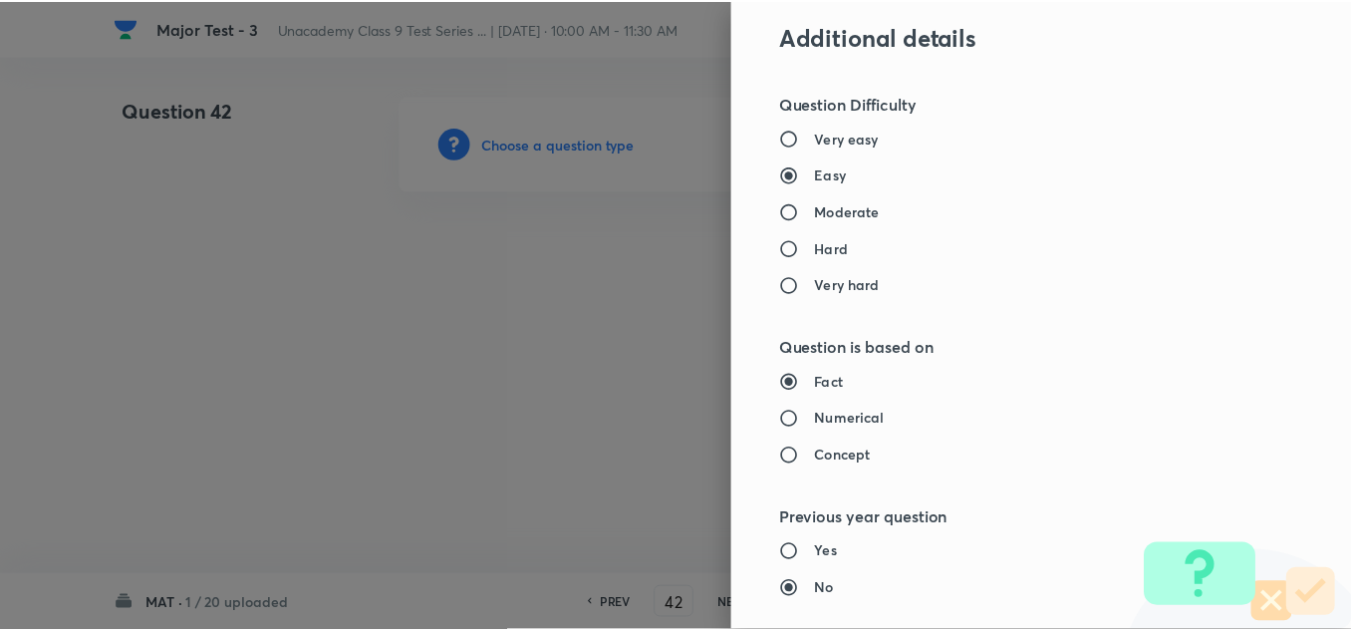
scroll to position [2192, 0]
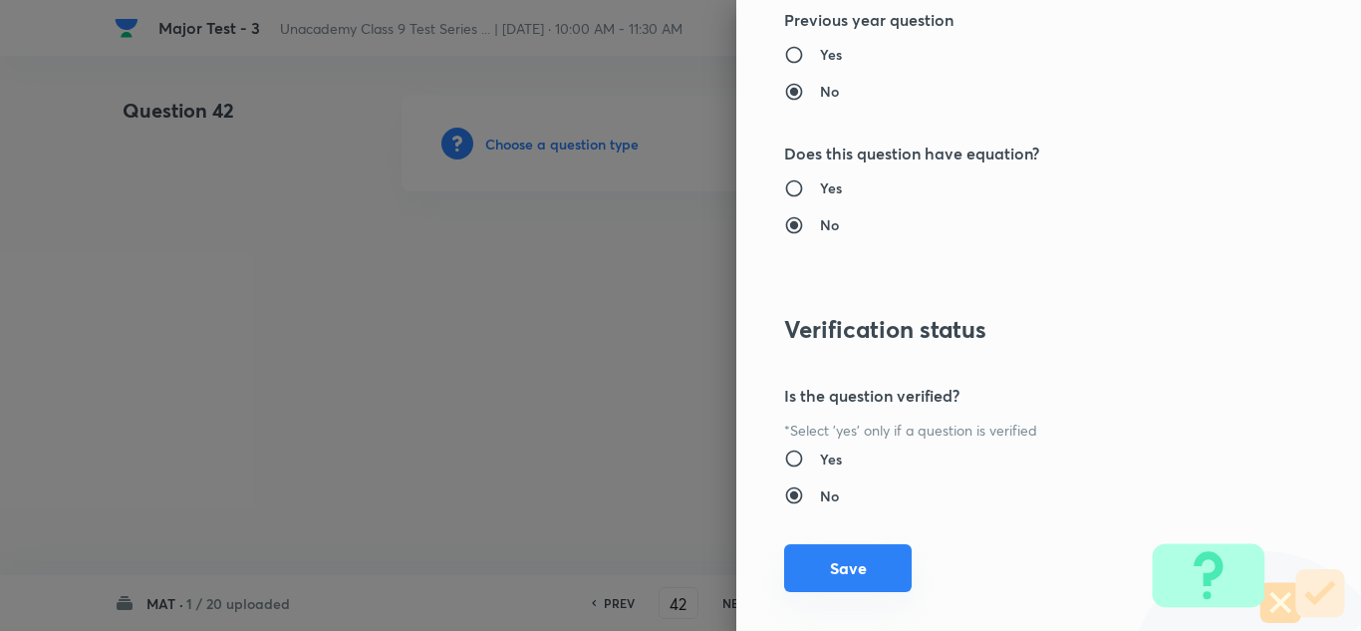
click at [862, 589] on button "Save" at bounding box center [848, 568] width 128 height 48
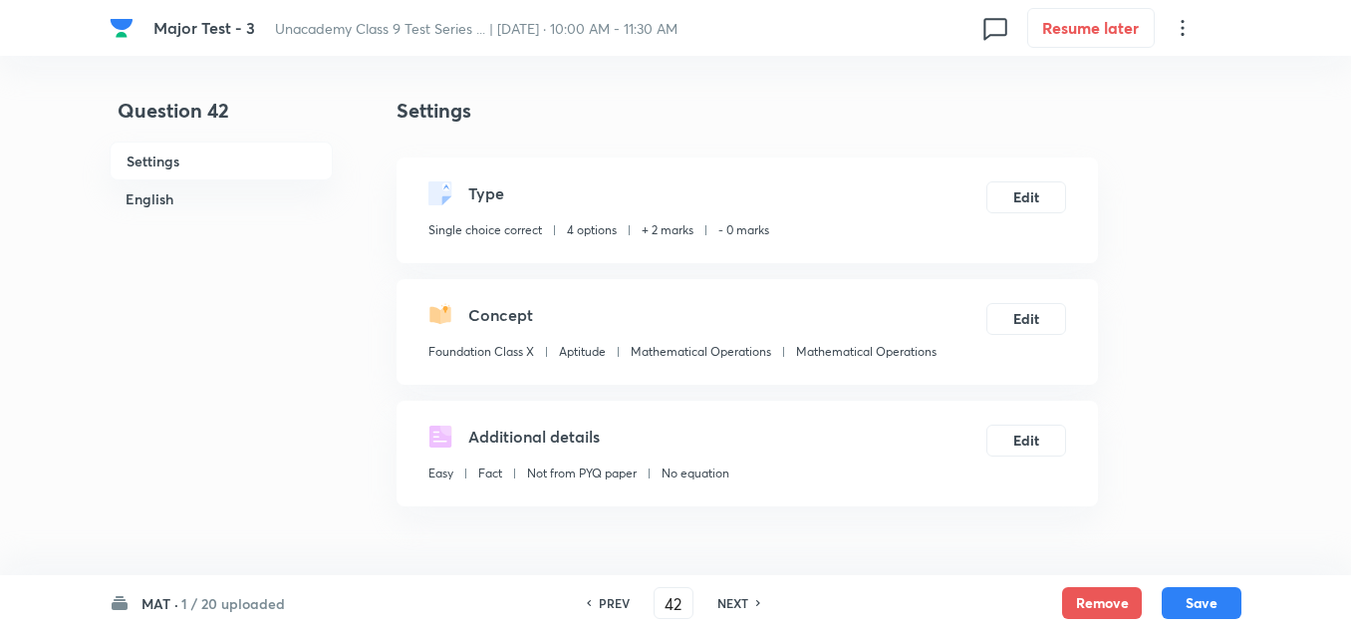
scroll to position [199, 0]
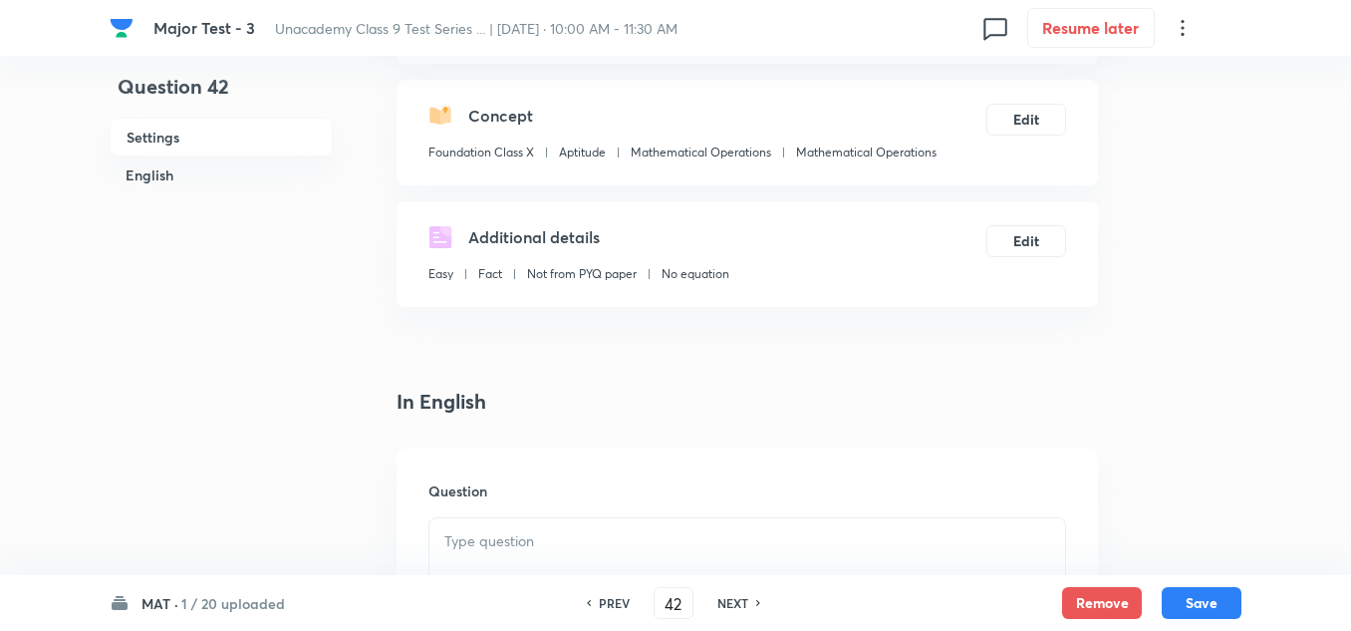
click at [551, 525] on div at bounding box center [747, 574] width 636 height 112
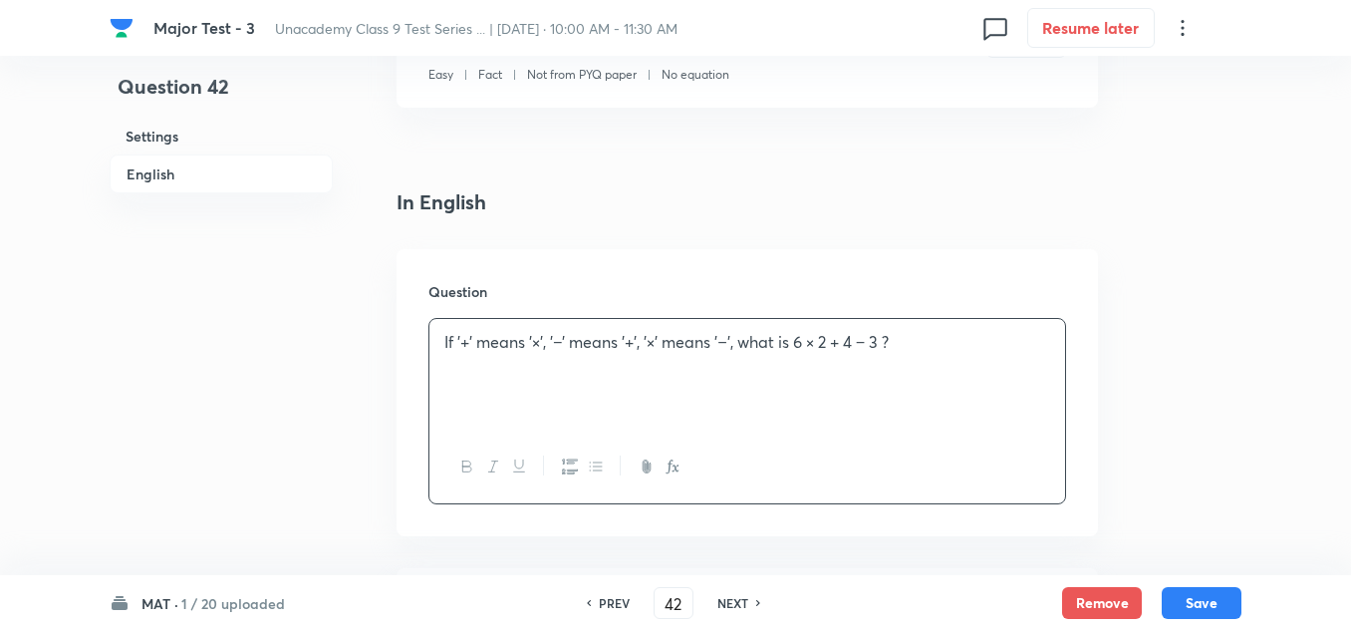
scroll to position [498, 0]
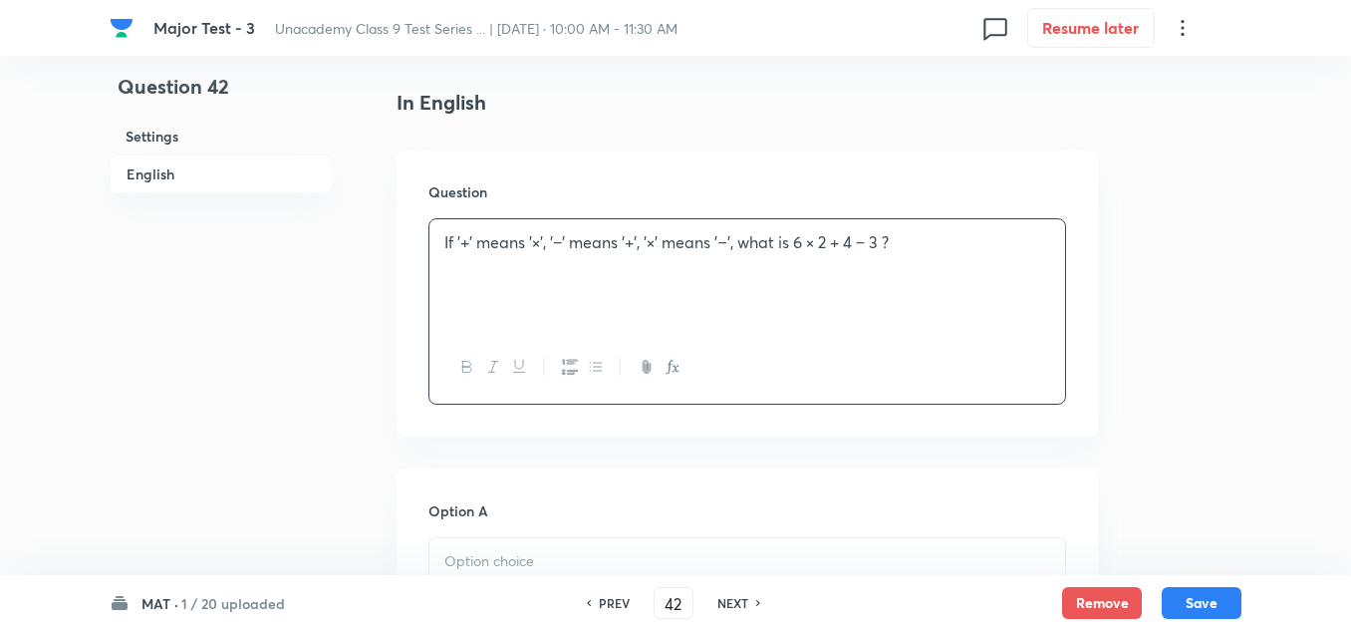
click at [545, 543] on div at bounding box center [747, 594] width 636 height 112
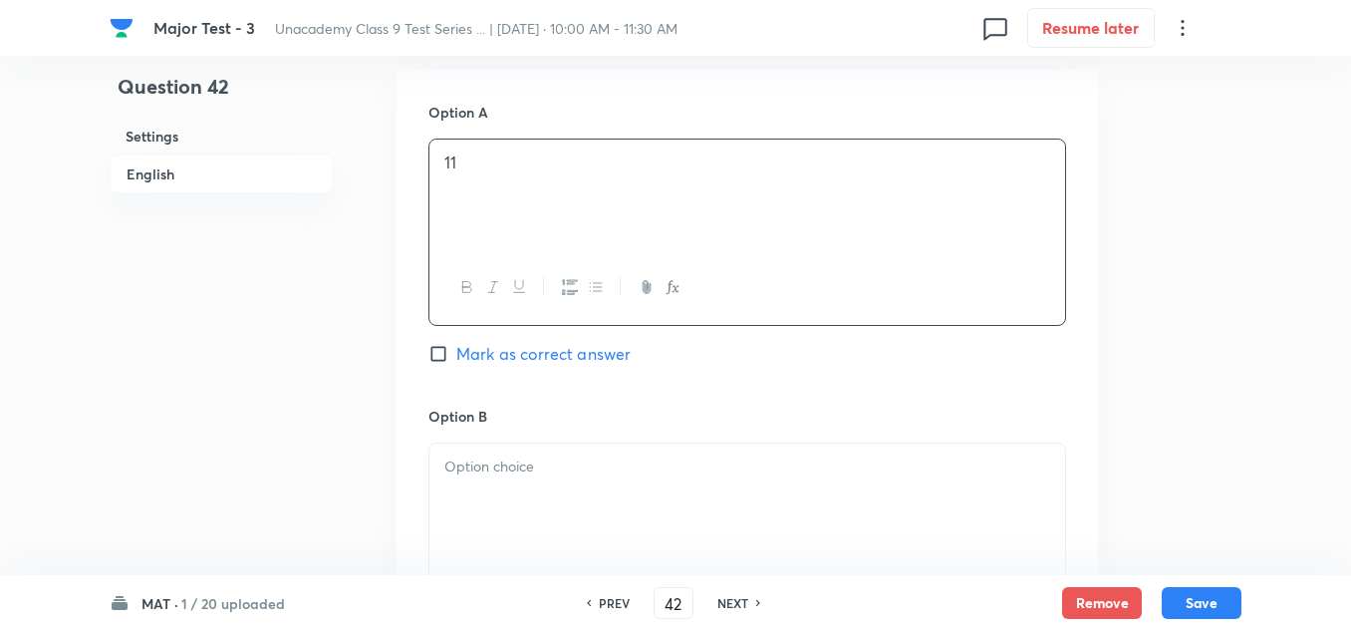
scroll to position [996, 0]
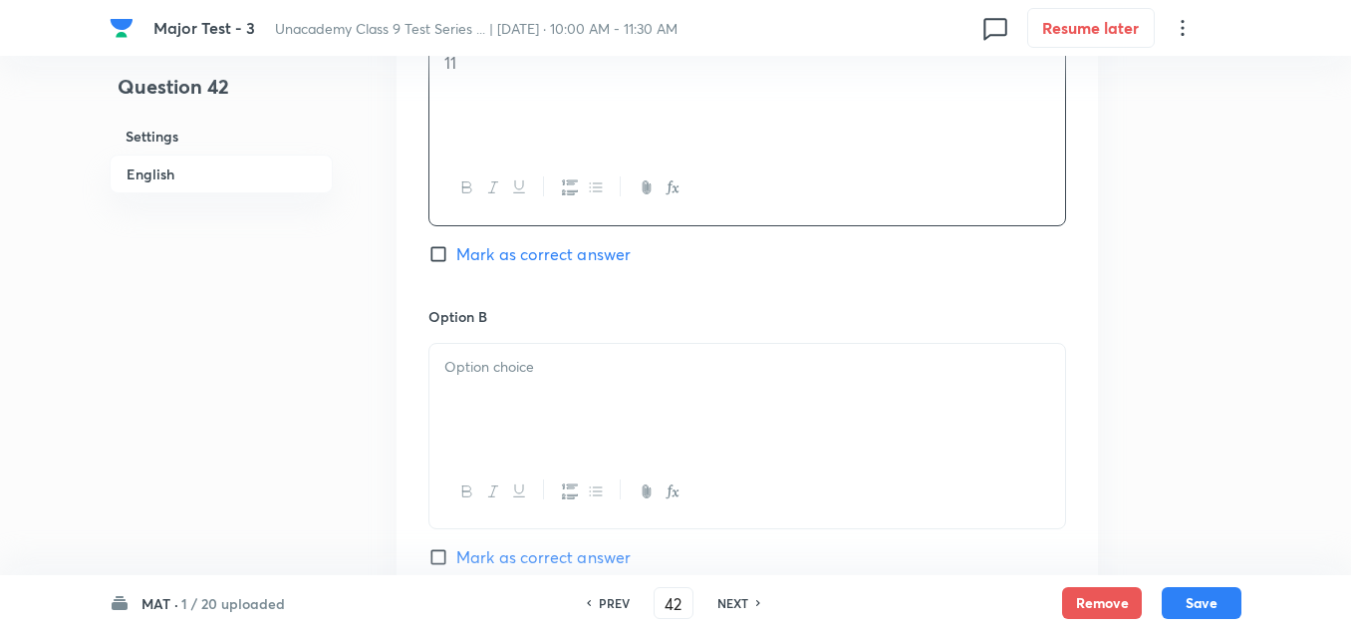
click at [533, 403] on div at bounding box center [747, 400] width 636 height 112
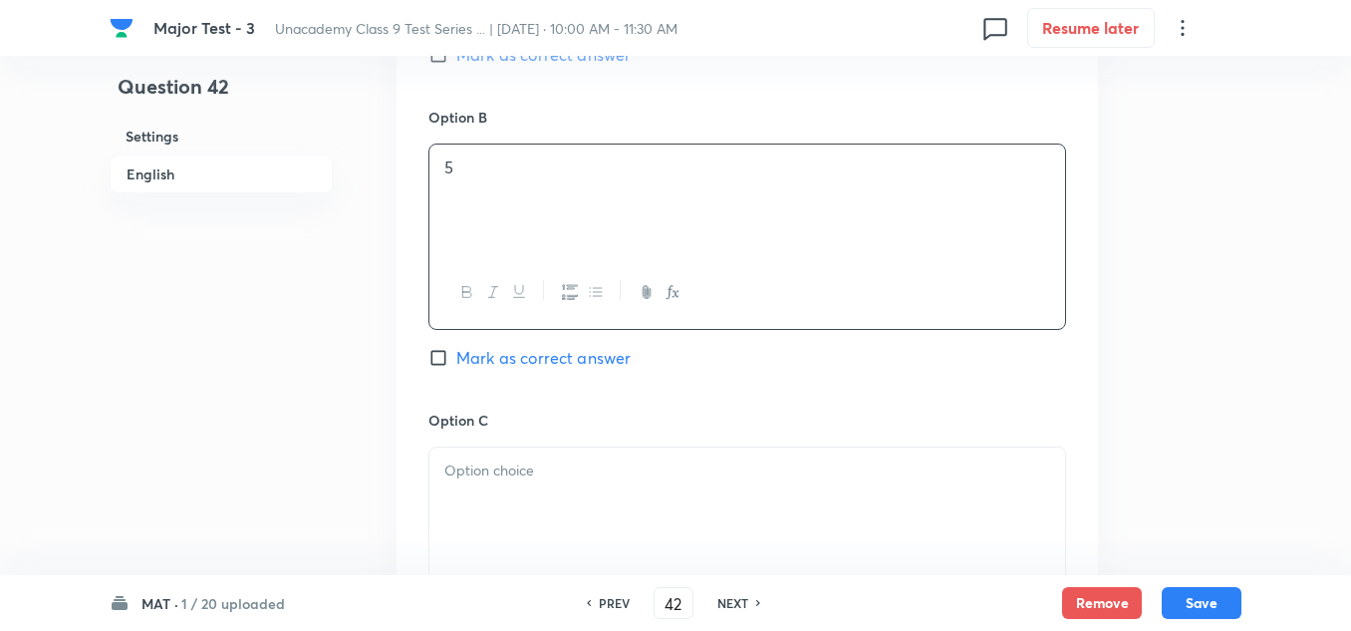
scroll to position [1096, 0]
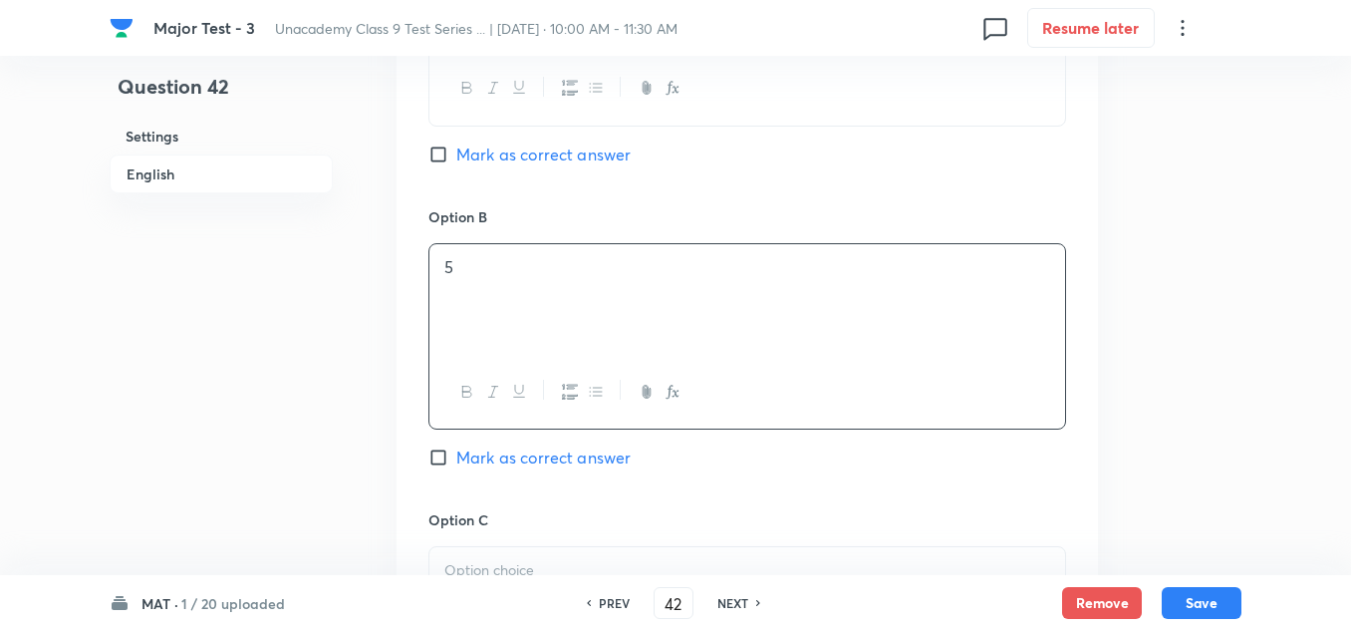
click at [513, 564] on p at bounding box center [747, 570] width 606 height 23
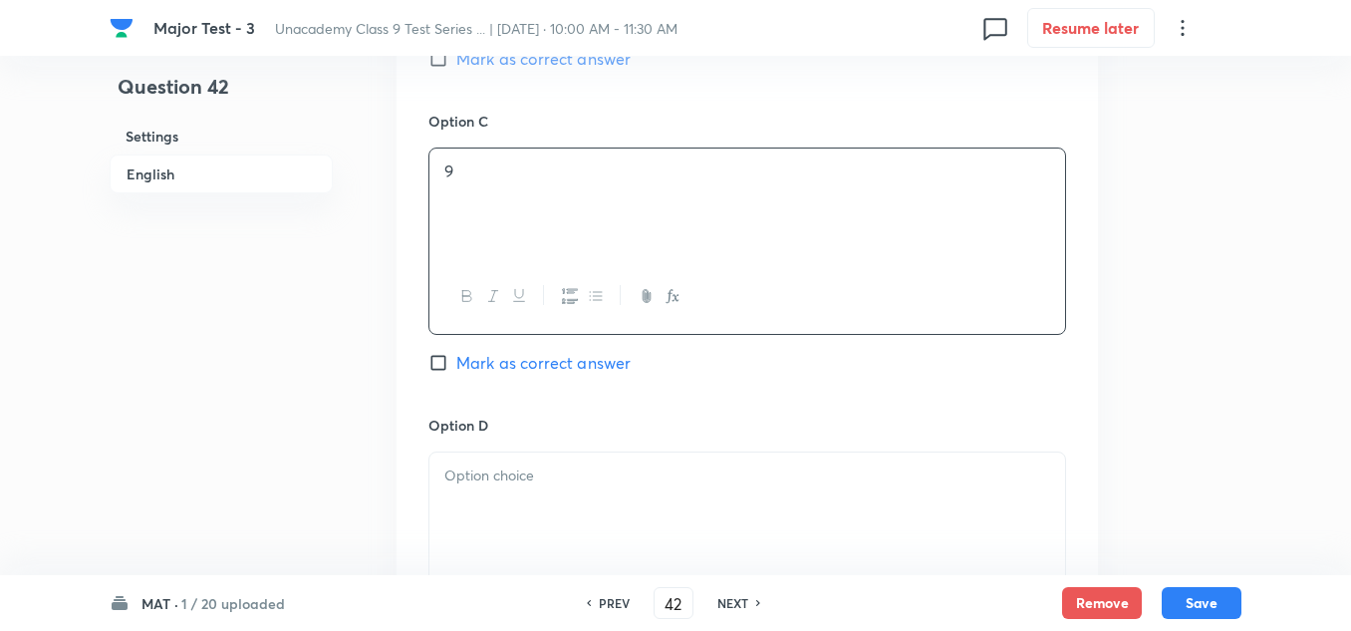
click at [552, 475] on p at bounding box center [747, 475] width 606 height 23
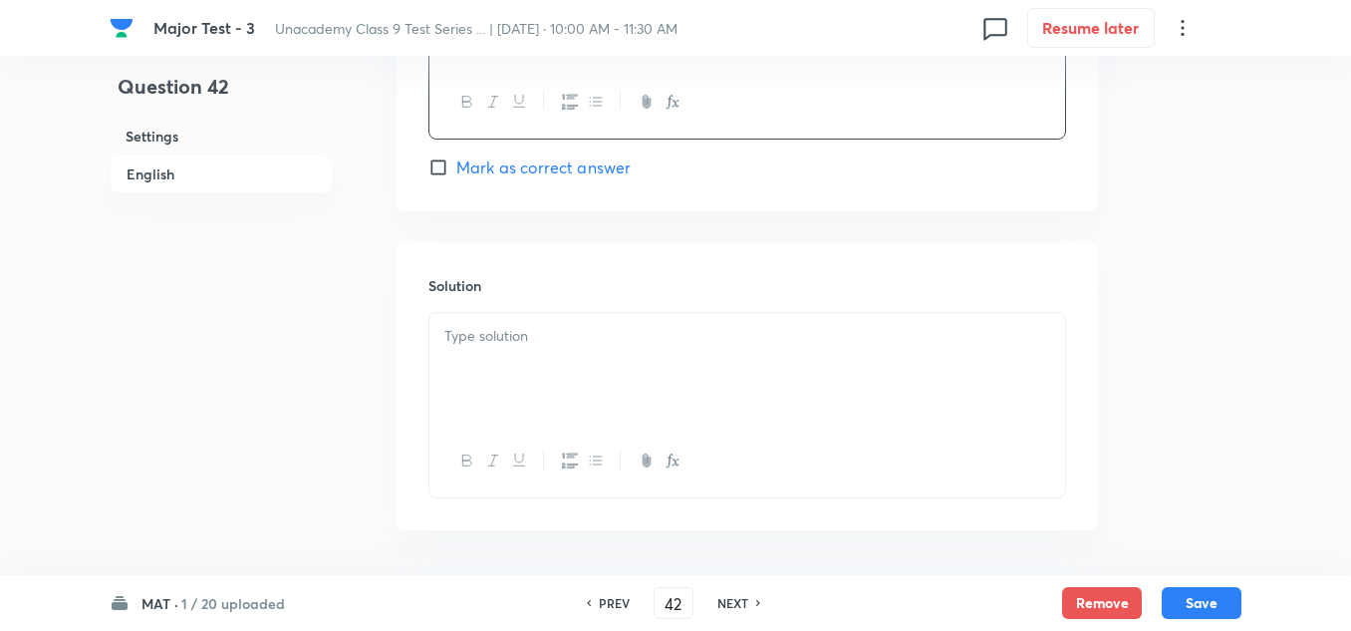
scroll to position [1893, 0]
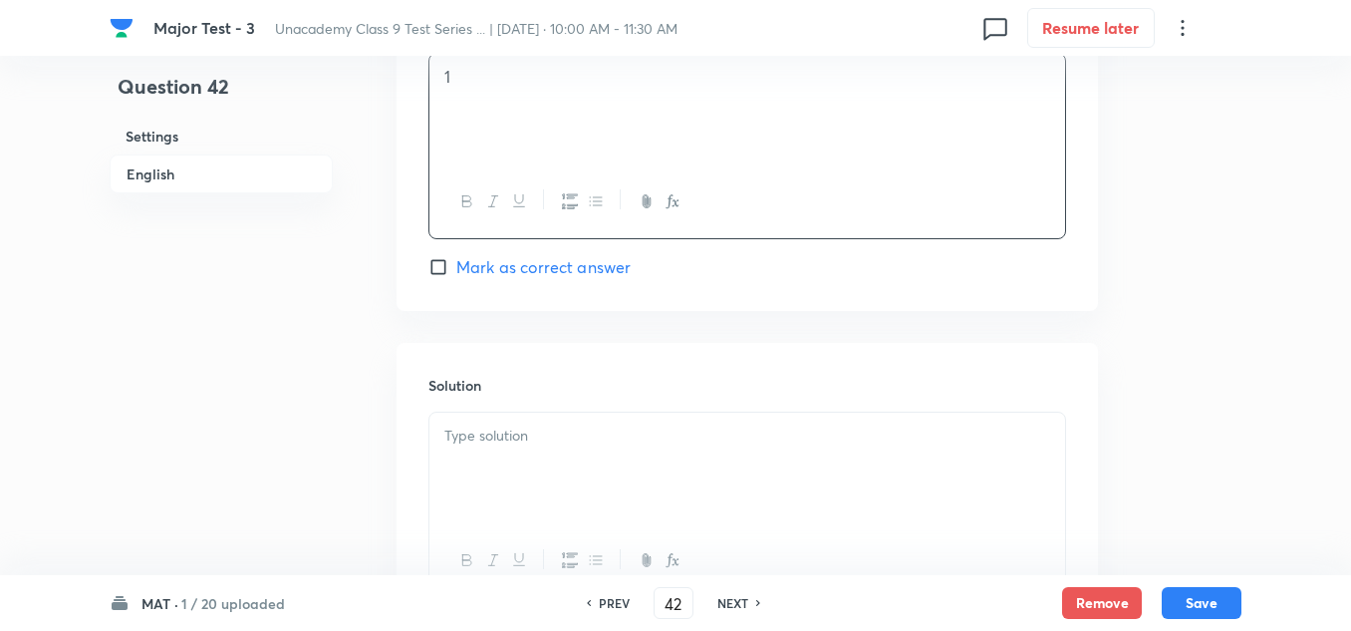
click at [539, 265] on span "Mark as correct answer" at bounding box center [543, 267] width 174 height 24
click at [456, 265] on input "Mark as correct answer" at bounding box center [442, 267] width 28 height 20
click at [530, 451] on div at bounding box center [747, 468] width 636 height 112
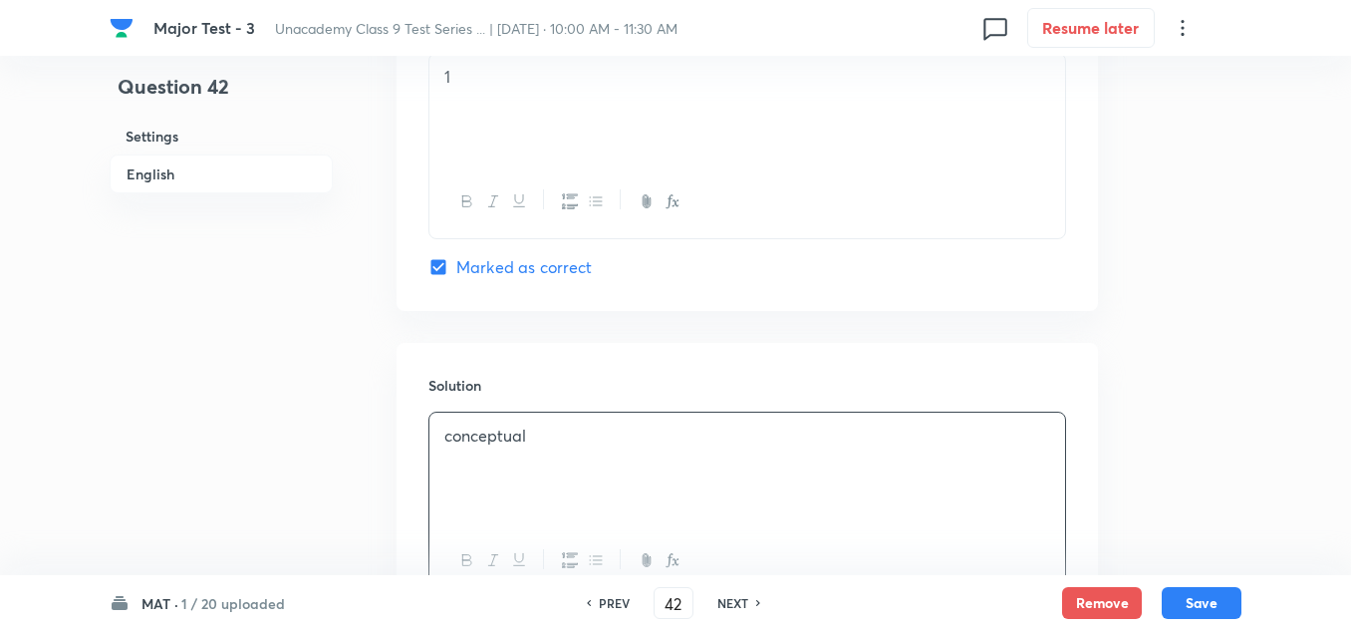
scroll to position [2067, 0]
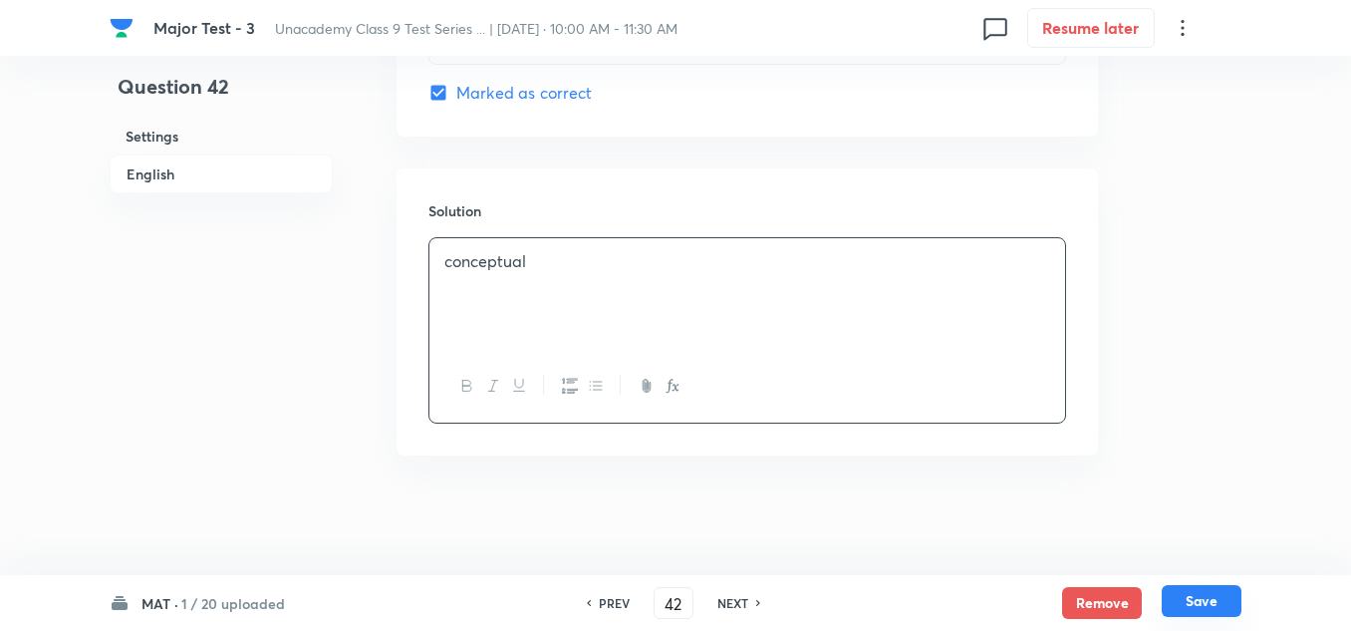
click at [1216, 604] on button "Save" at bounding box center [1202, 601] width 80 height 32
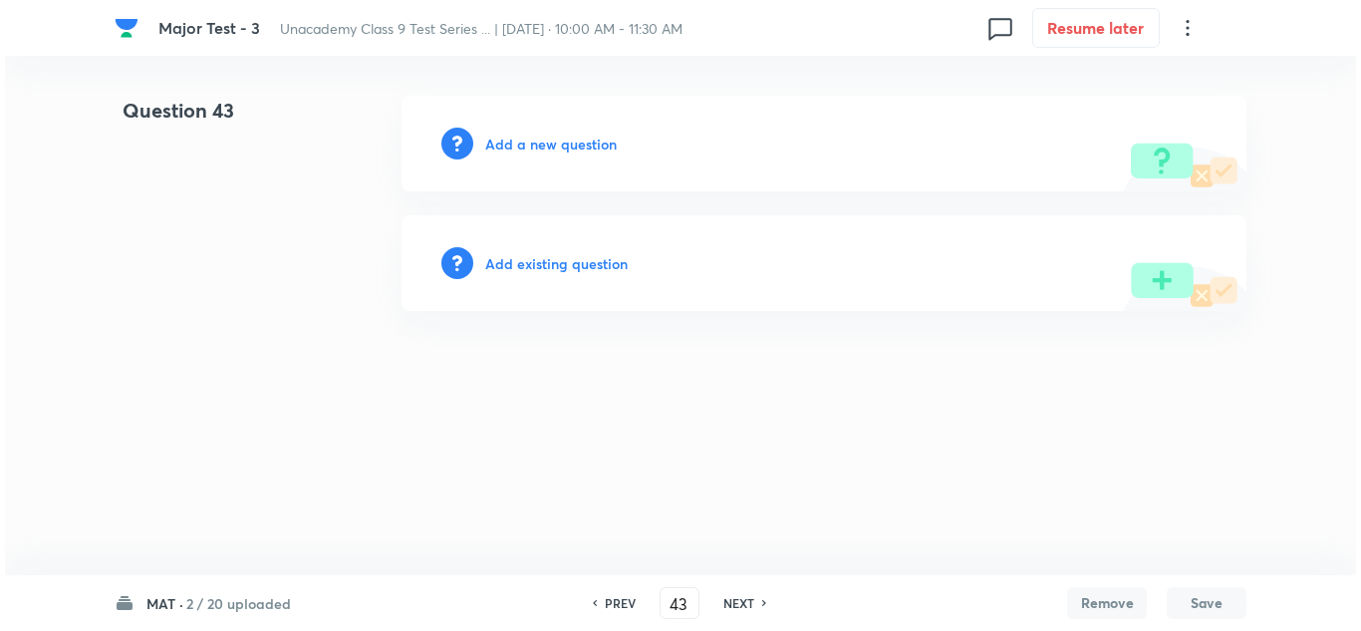
scroll to position [0, 0]
click at [574, 149] on h6 "Add a new question" at bounding box center [551, 144] width 132 height 21
click at [574, 148] on h6 "Choose a question type" at bounding box center [561, 144] width 153 height 21
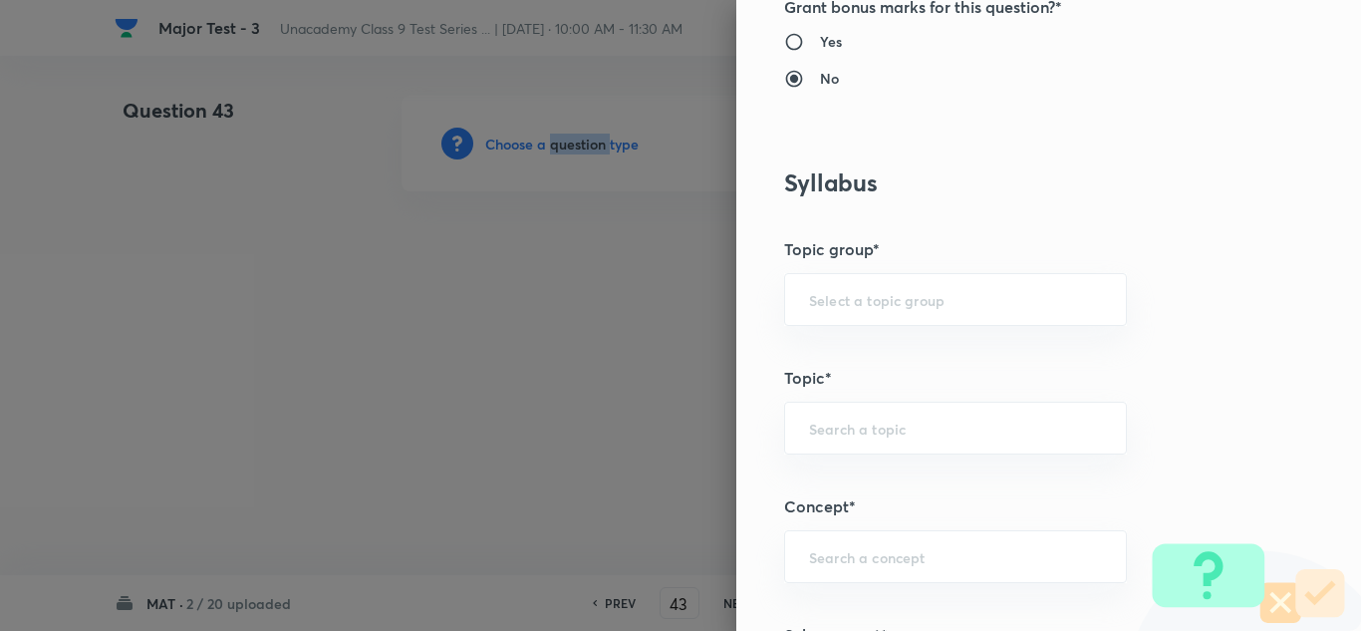
scroll to position [996, 0]
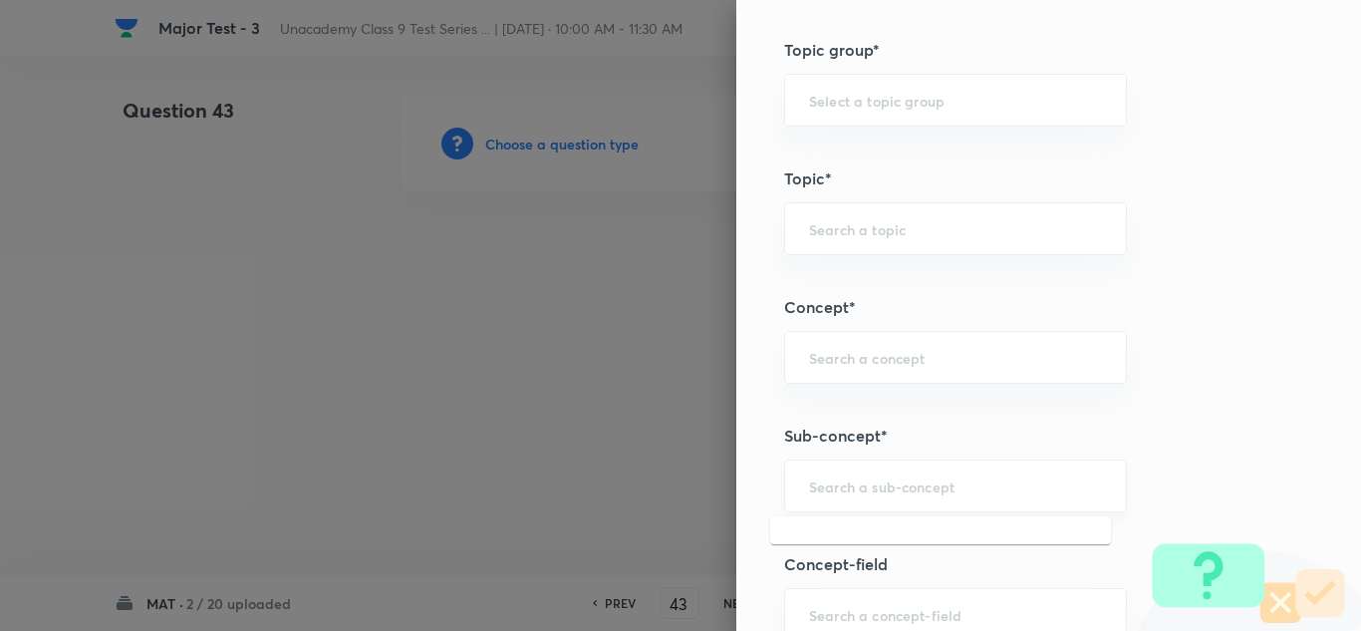
click at [848, 493] on input "text" at bounding box center [955, 485] width 293 height 19
paste input "Mathematica"
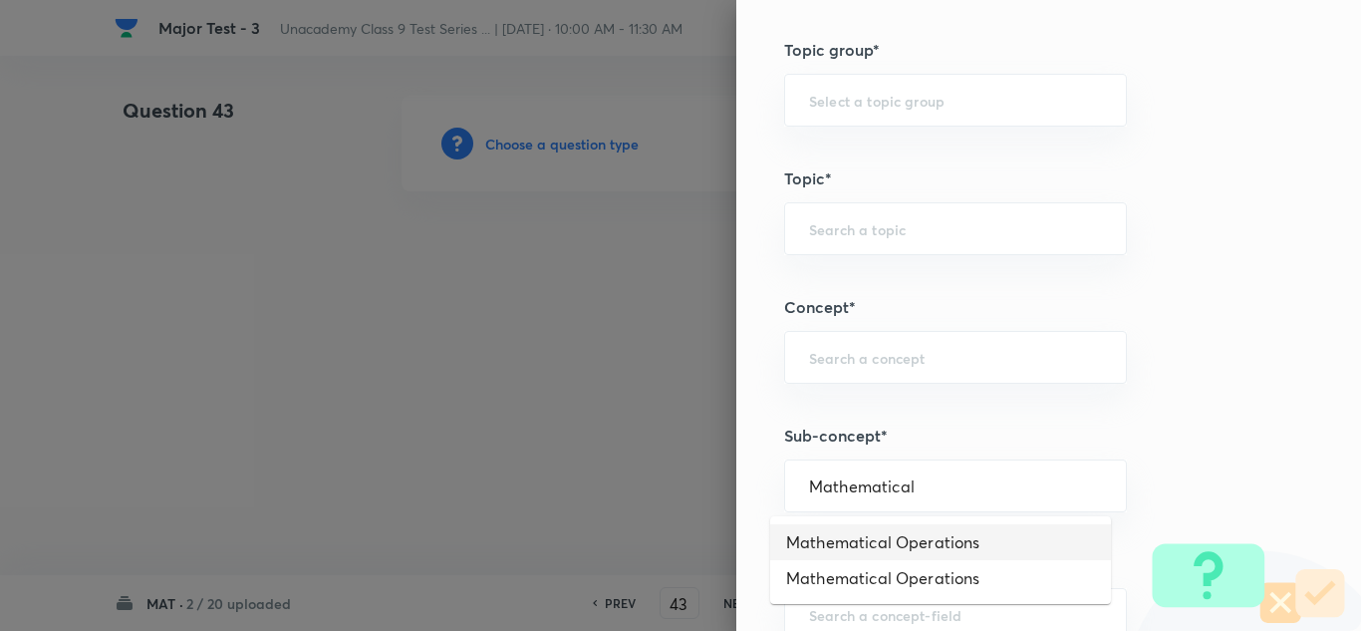
click at [889, 529] on li "Mathematical Operations" at bounding box center [940, 542] width 341 height 36
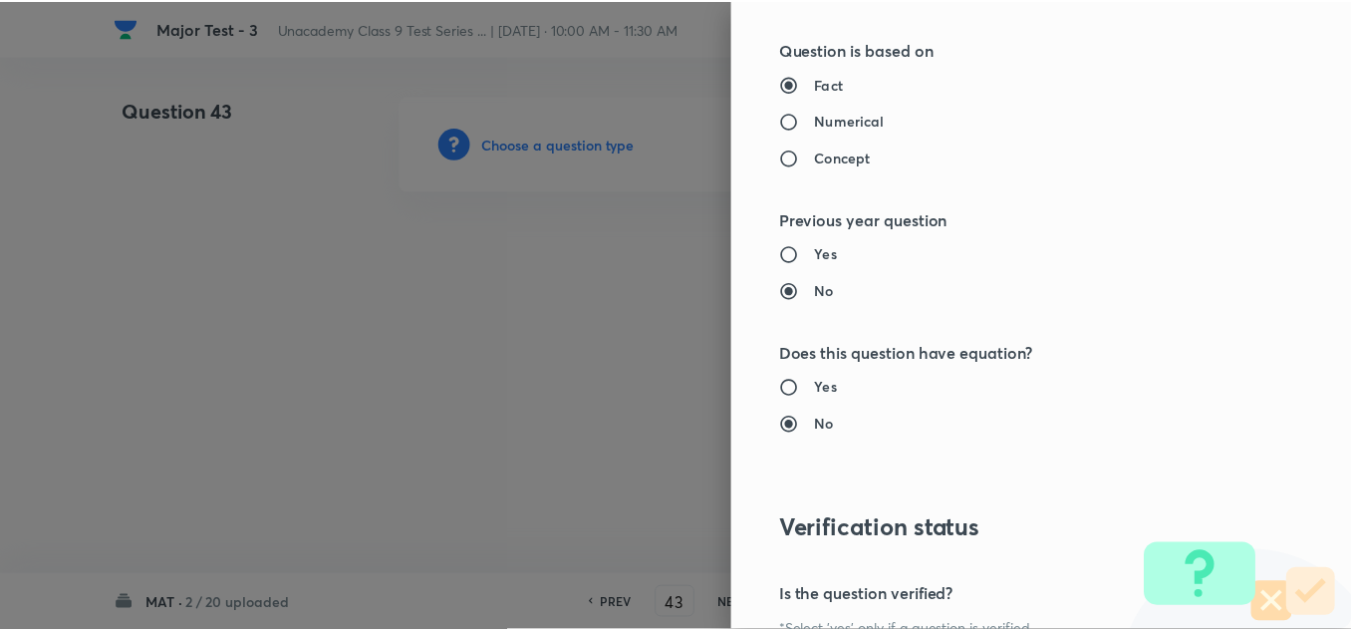
scroll to position [2219, 0]
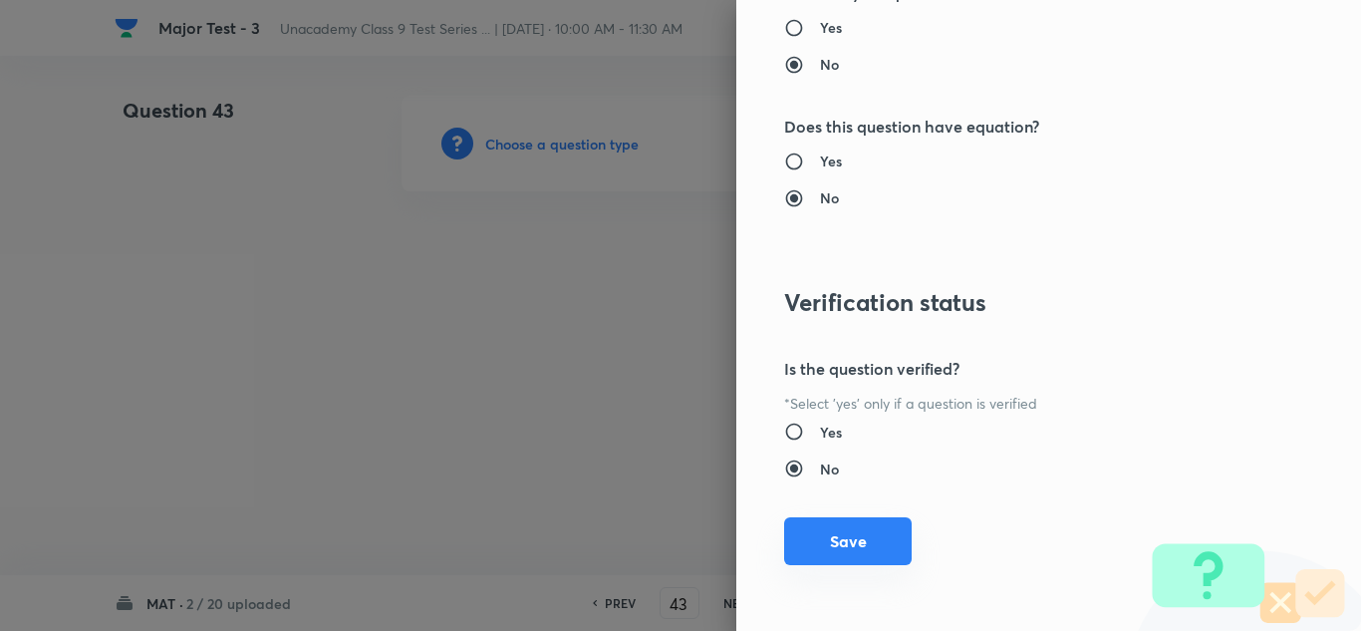
click at [866, 536] on button "Save" at bounding box center [848, 541] width 128 height 48
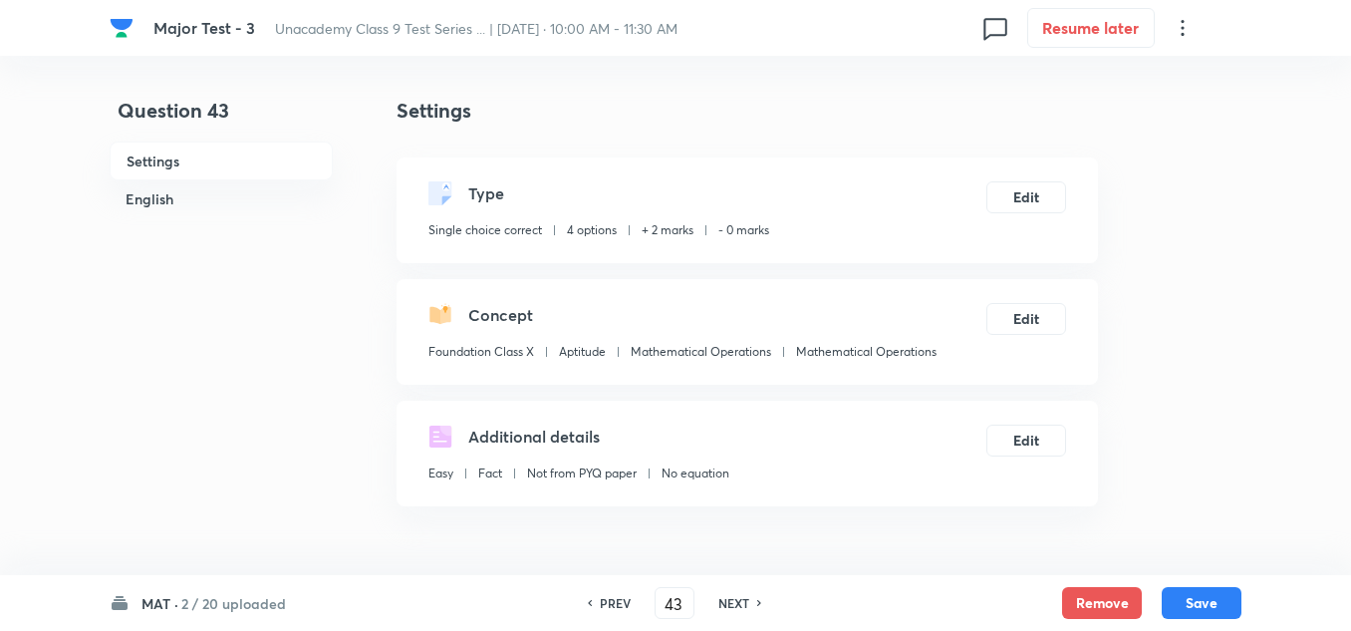
scroll to position [299, 0]
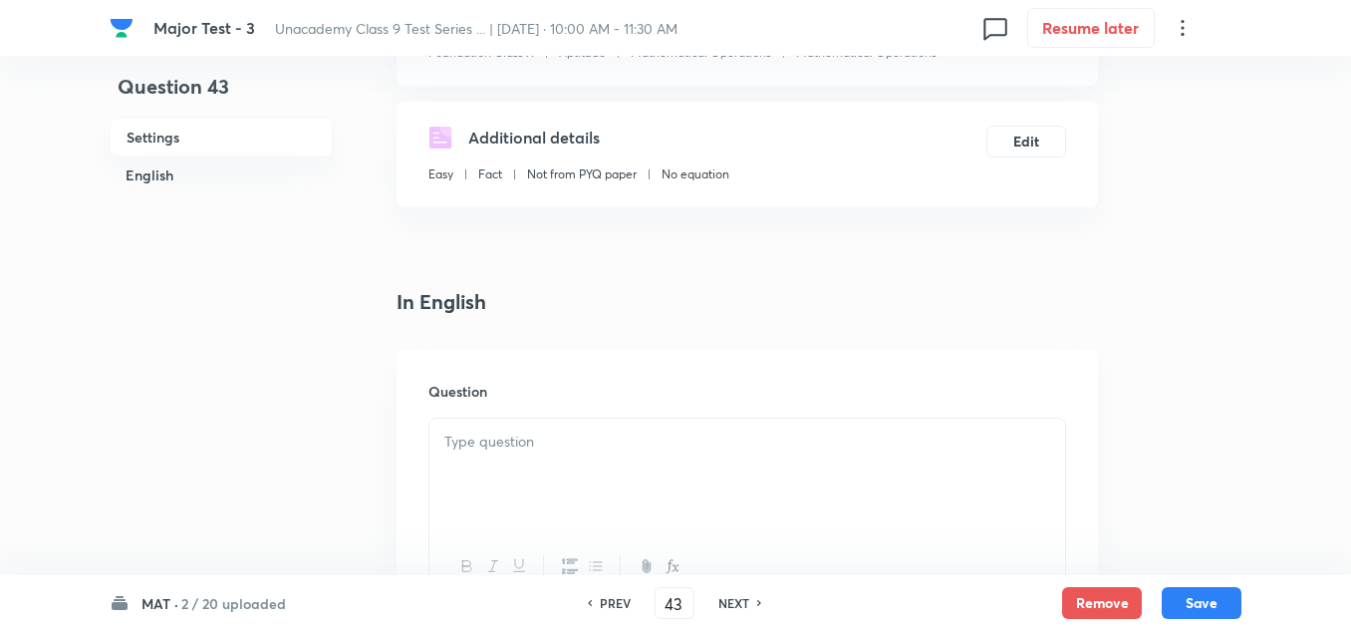
click at [487, 460] on div at bounding box center [747, 474] width 636 height 112
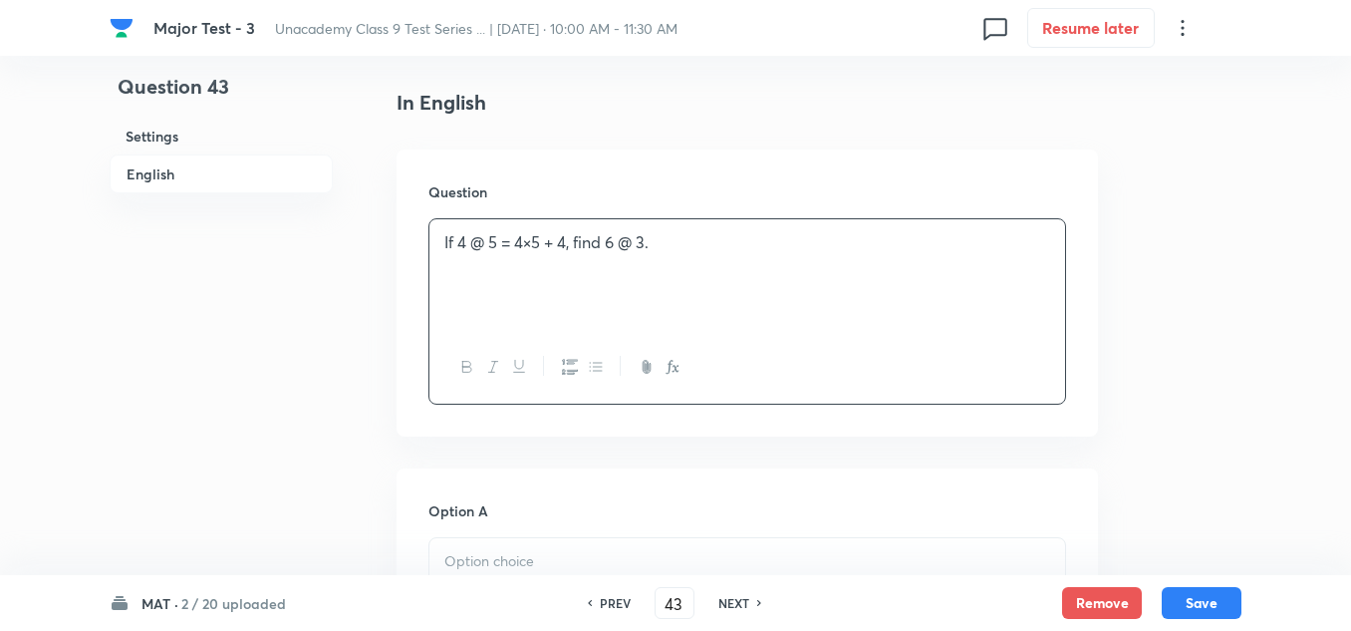
scroll to position [598, 0]
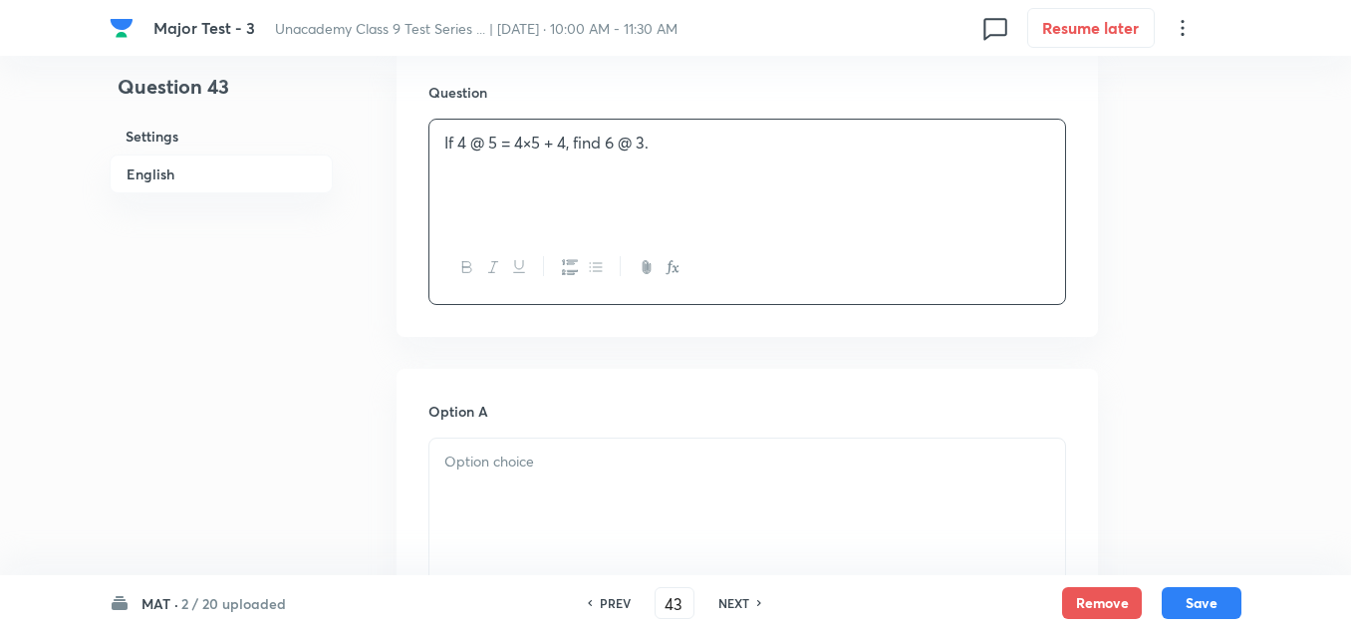
click at [513, 467] on p at bounding box center [747, 461] width 606 height 23
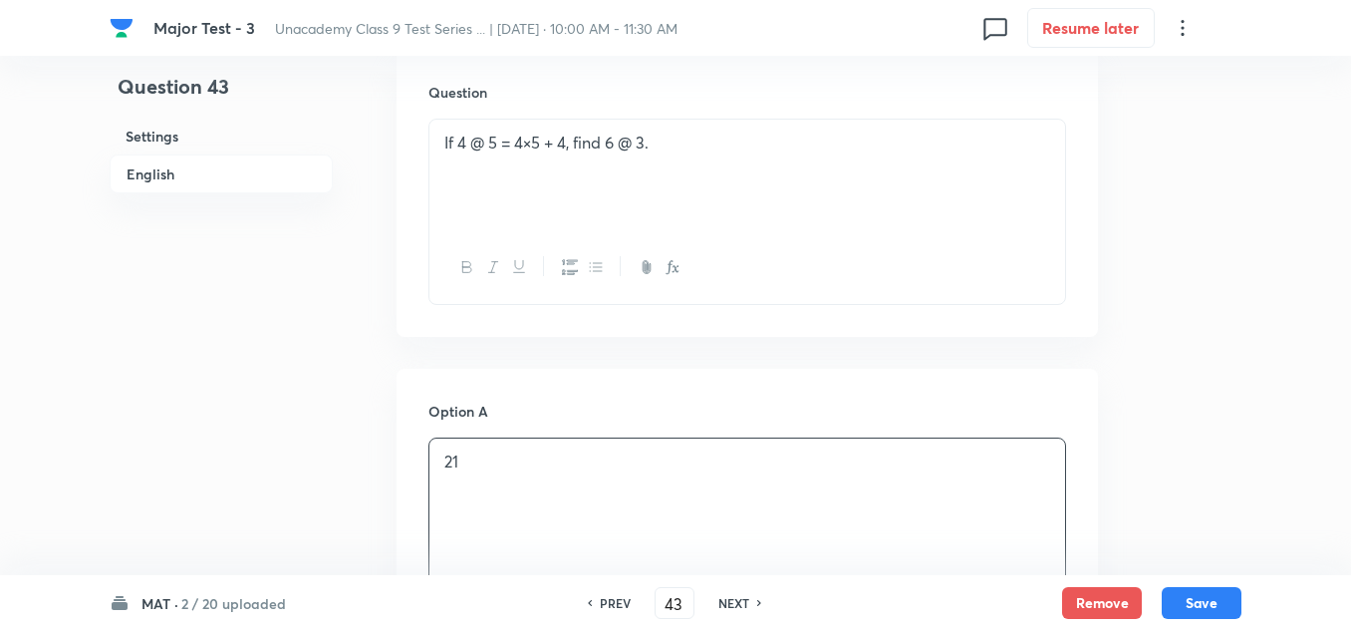
scroll to position [897, 0]
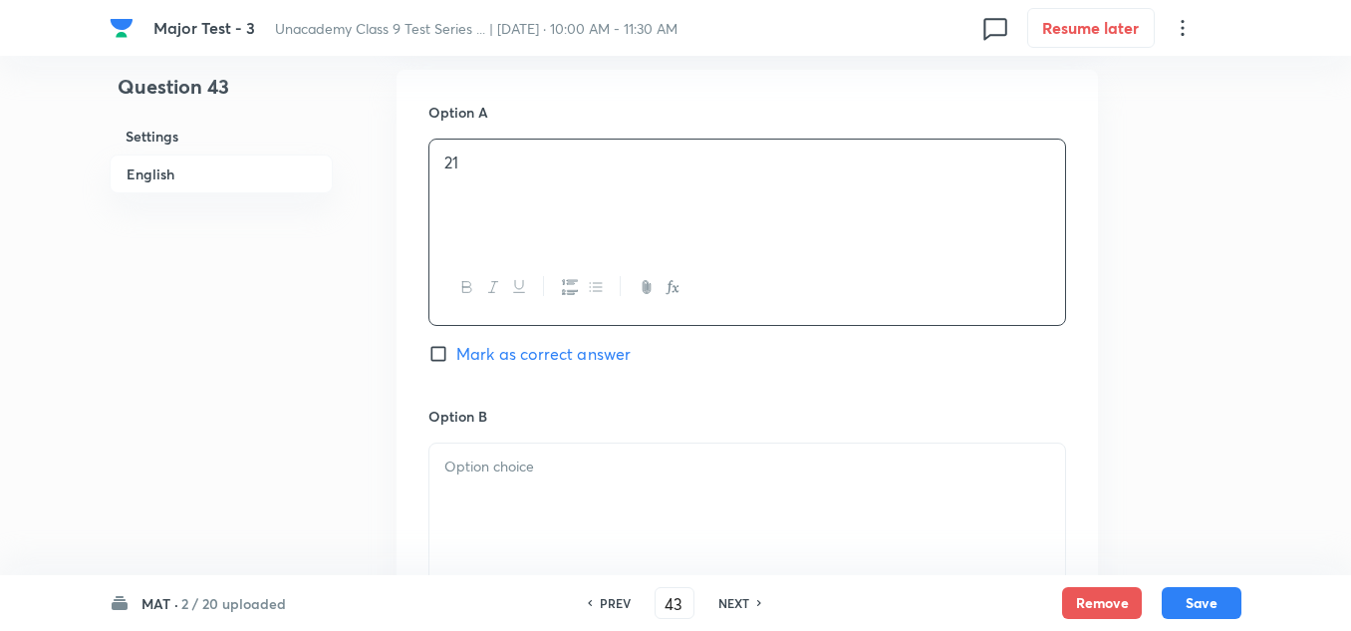
click at [501, 472] on p at bounding box center [747, 466] width 606 height 23
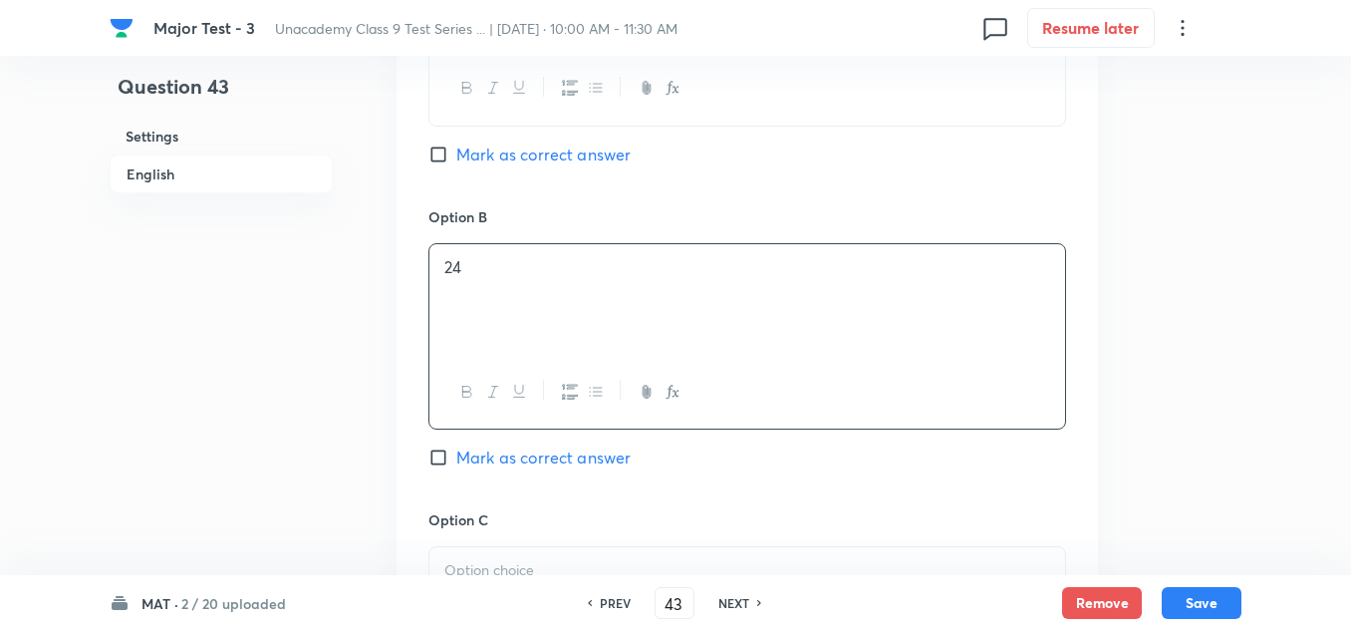
scroll to position [1196, 0]
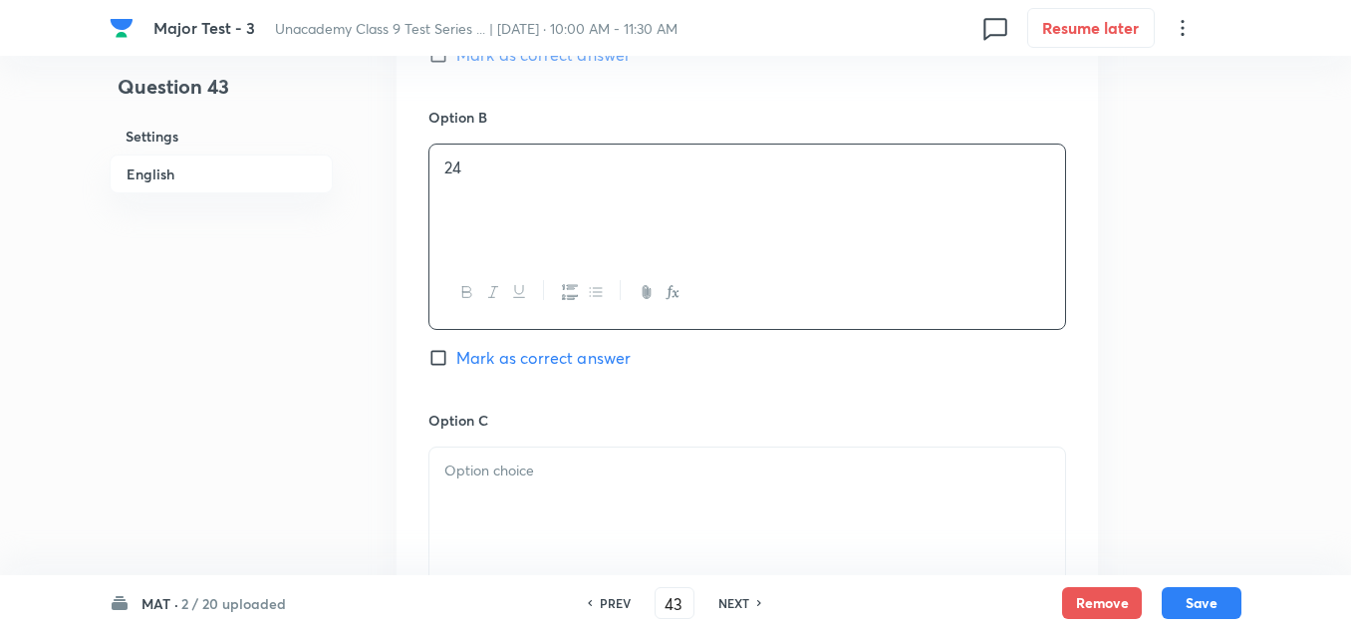
click at [535, 506] on div at bounding box center [747, 503] width 636 height 112
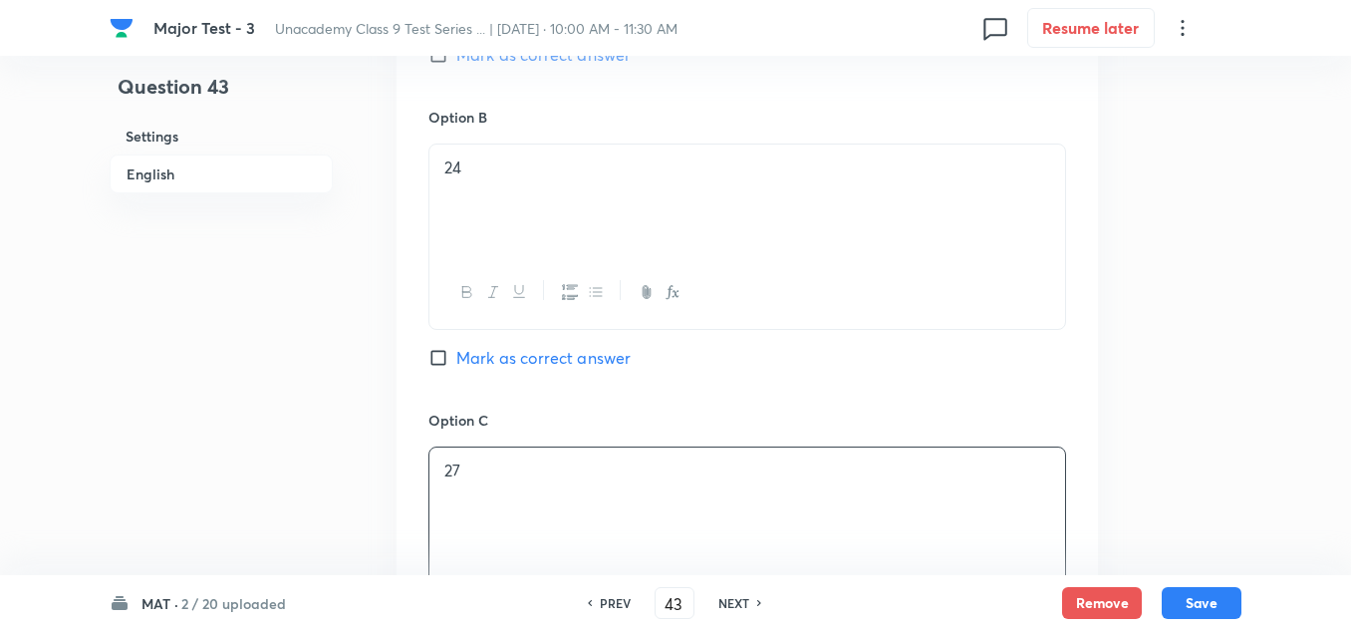
scroll to position [1494, 0]
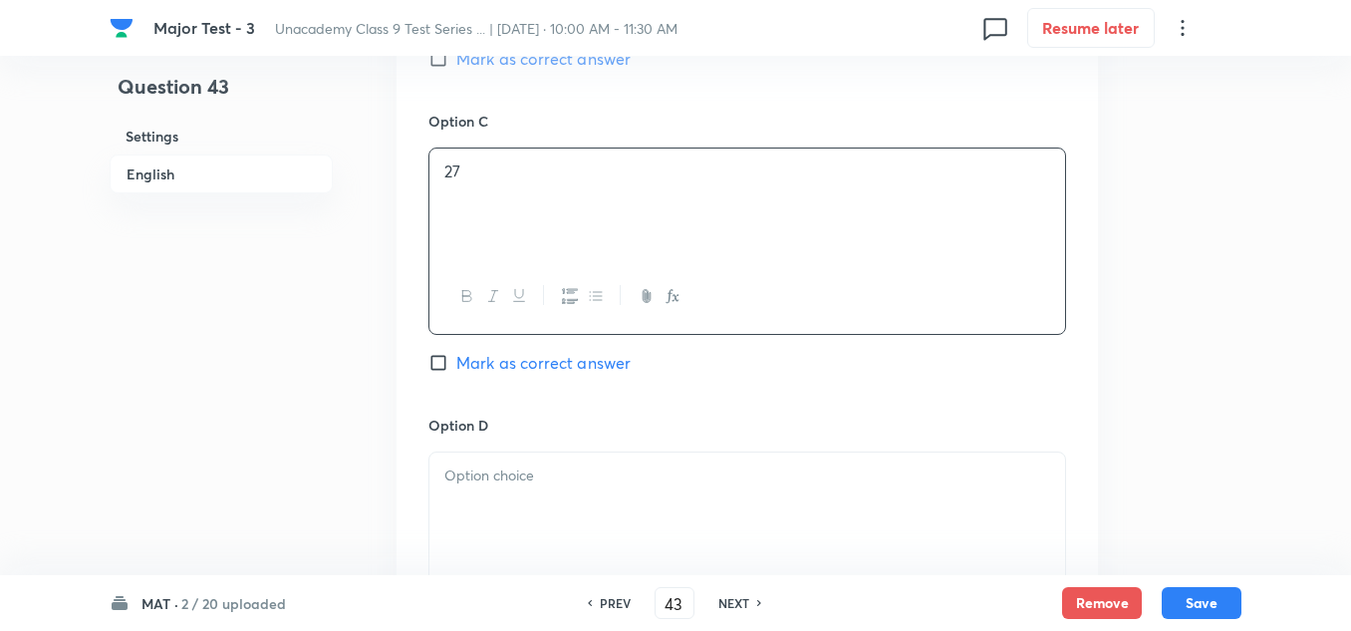
click at [557, 498] on div at bounding box center [747, 508] width 636 height 112
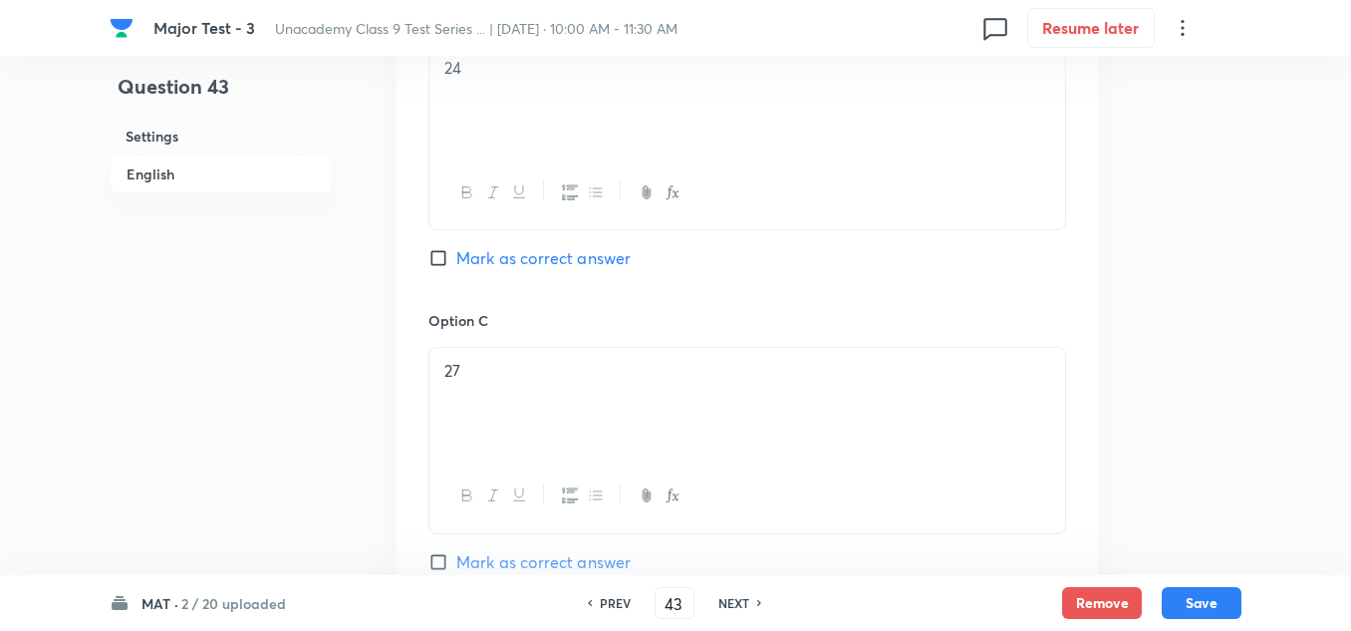
scroll to position [1196, 0]
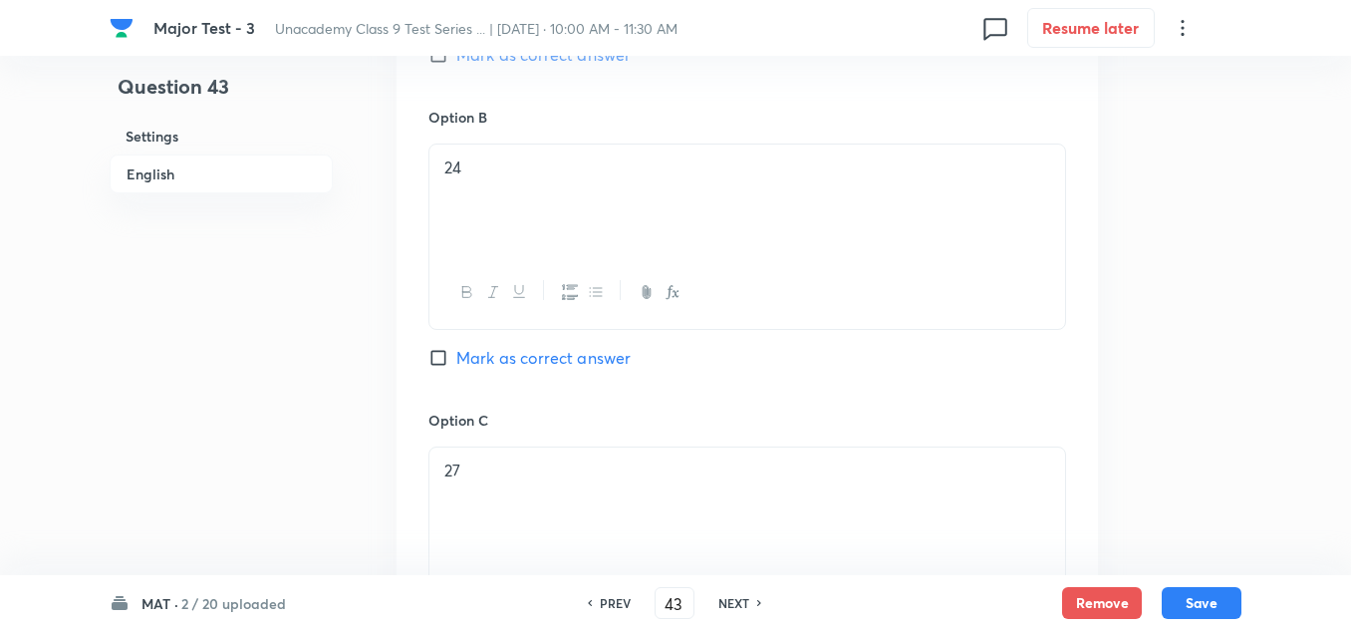
click at [536, 344] on div "Option B 24 Mark as correct answer" at bounding box center [747, 258] width 638 height 303
click at [528, 364] on span "Mark as correct answer" at bounding box center [543, 358] width 174 height 24
click at [456, 364] on input "Mark as correct answer" at bounding box center [442, 358] width 28 height 20
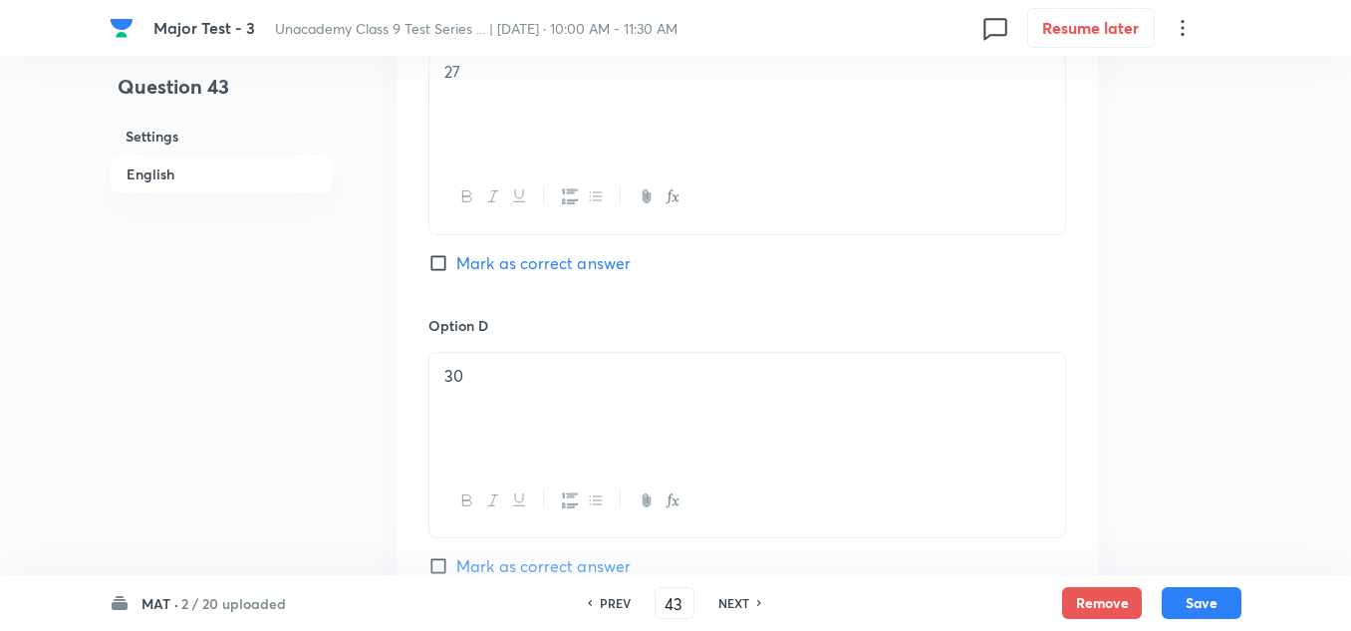
scroll to position [1993, 0]
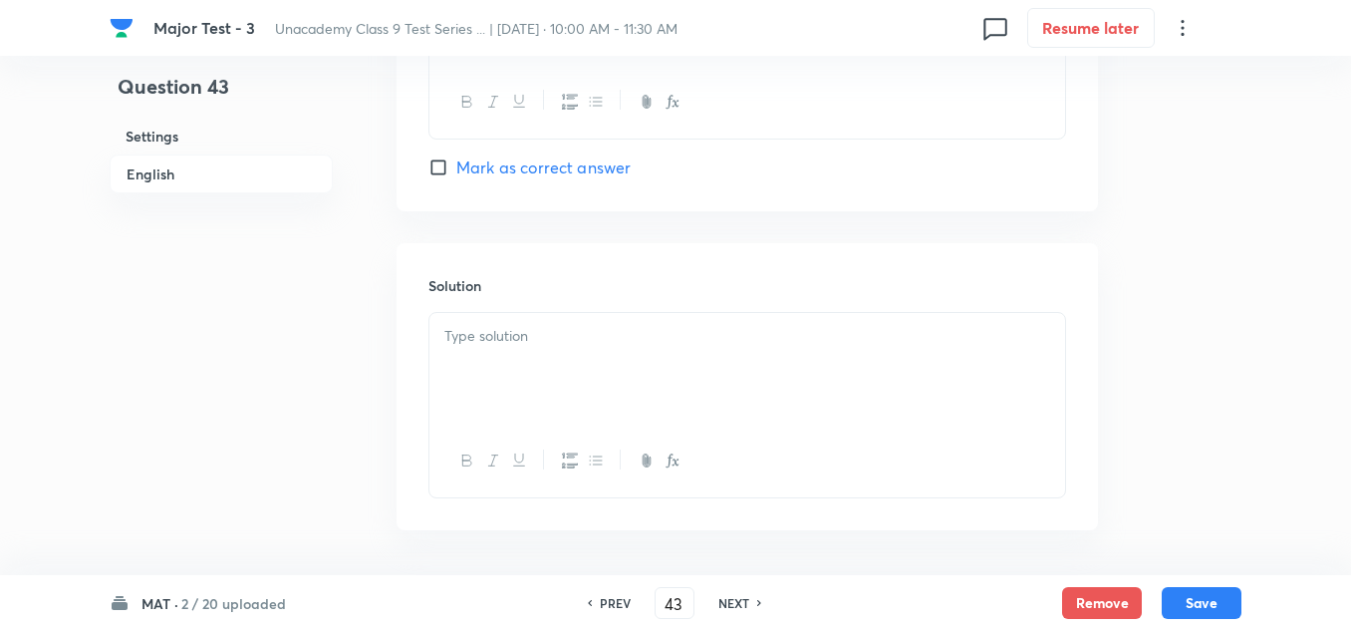
click at [530, 347] on p at bounding box center [747, 336] width 606 height 23
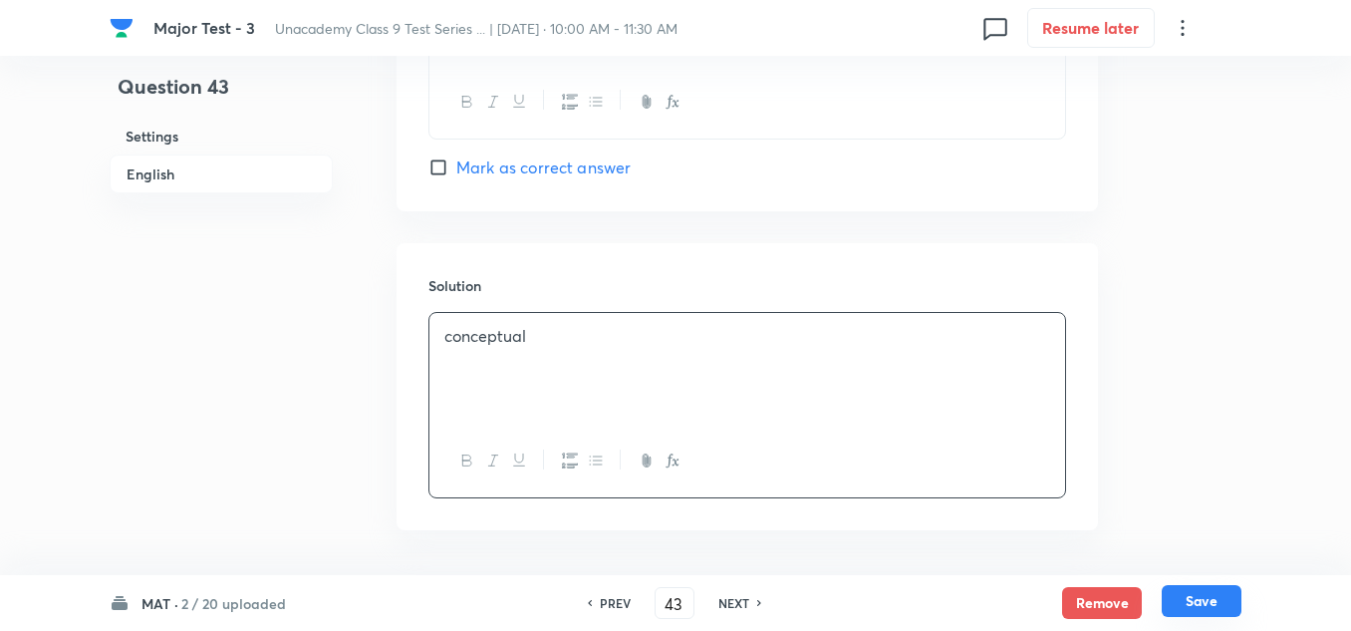
click at [1214, 594] on button "Save" at bounding box center [1202, 601] width 80 height 32
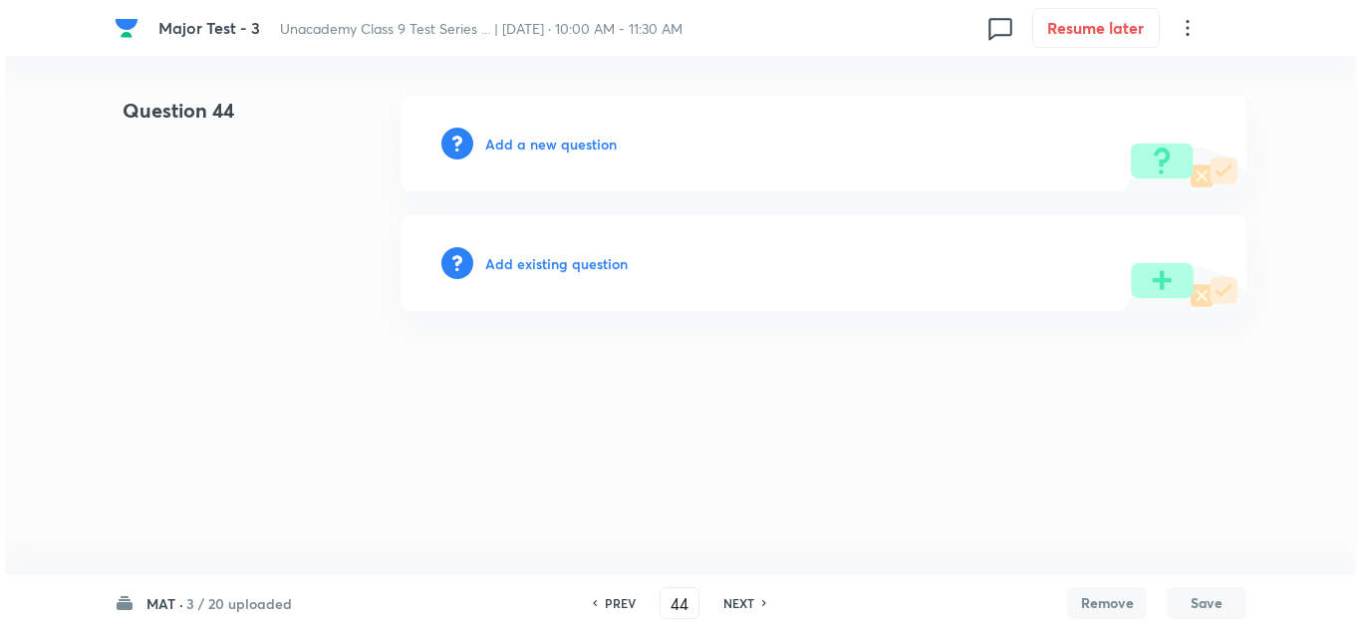
scroll to position [0, 0]
click at [576, 144] on h6 "Add a new question" at bounding box center [551, 144] width 132 height 21
click at [576, 144] on h6 "Choose a question type" at bounding box center [561, 144] width 153 height 21
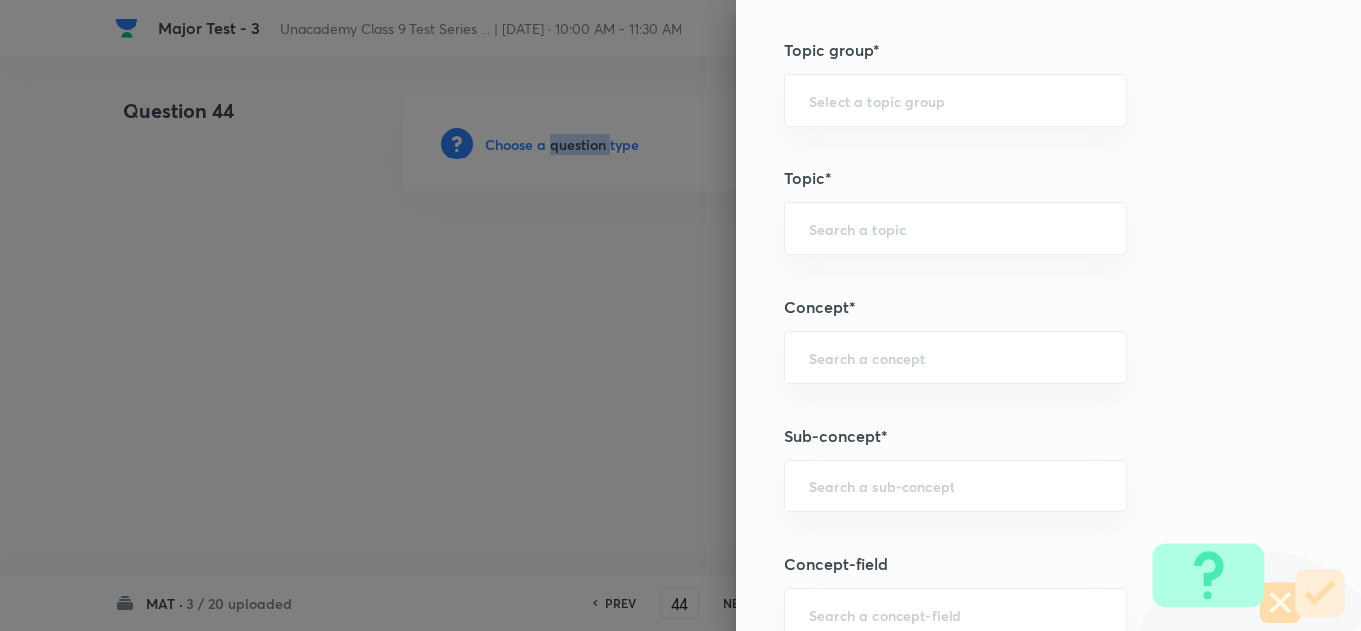
scroll to position [1096, 0]
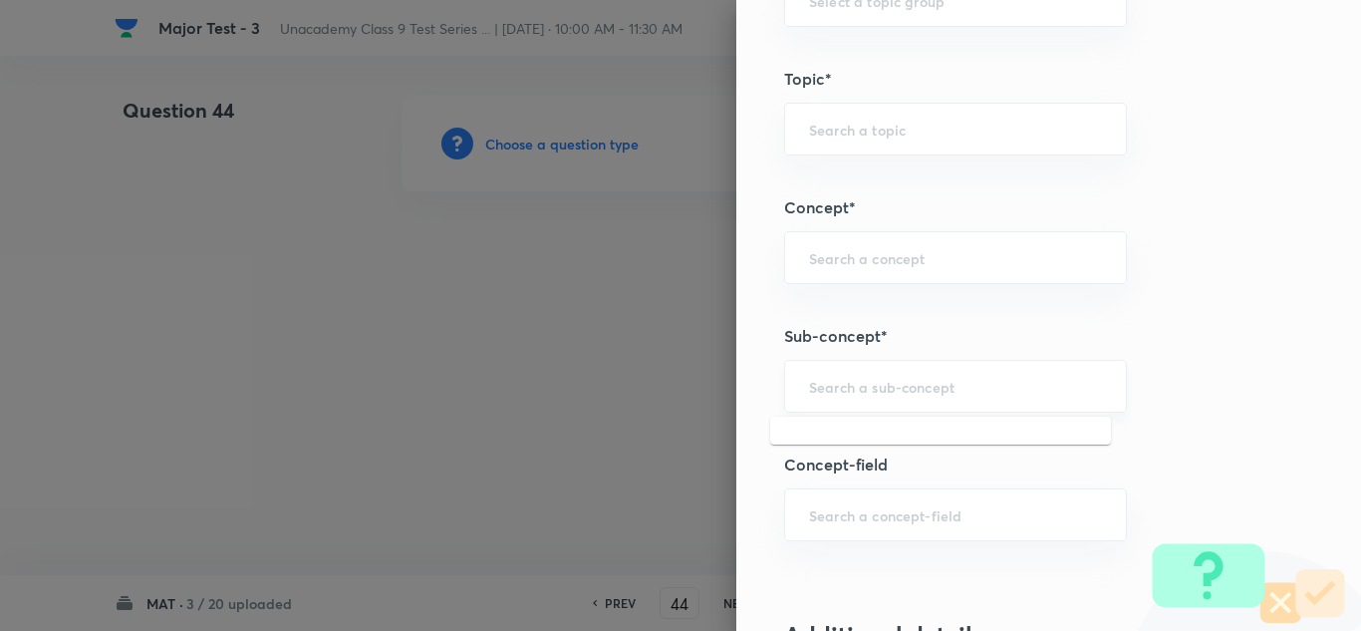
click at [834, 388] on input "text" at bounding box center [955, 386] width 293 height 19
click at [806, 399] on div "​" at bounding box center [955, 386] width 343 height 53
paste input "Mathematical Operations"
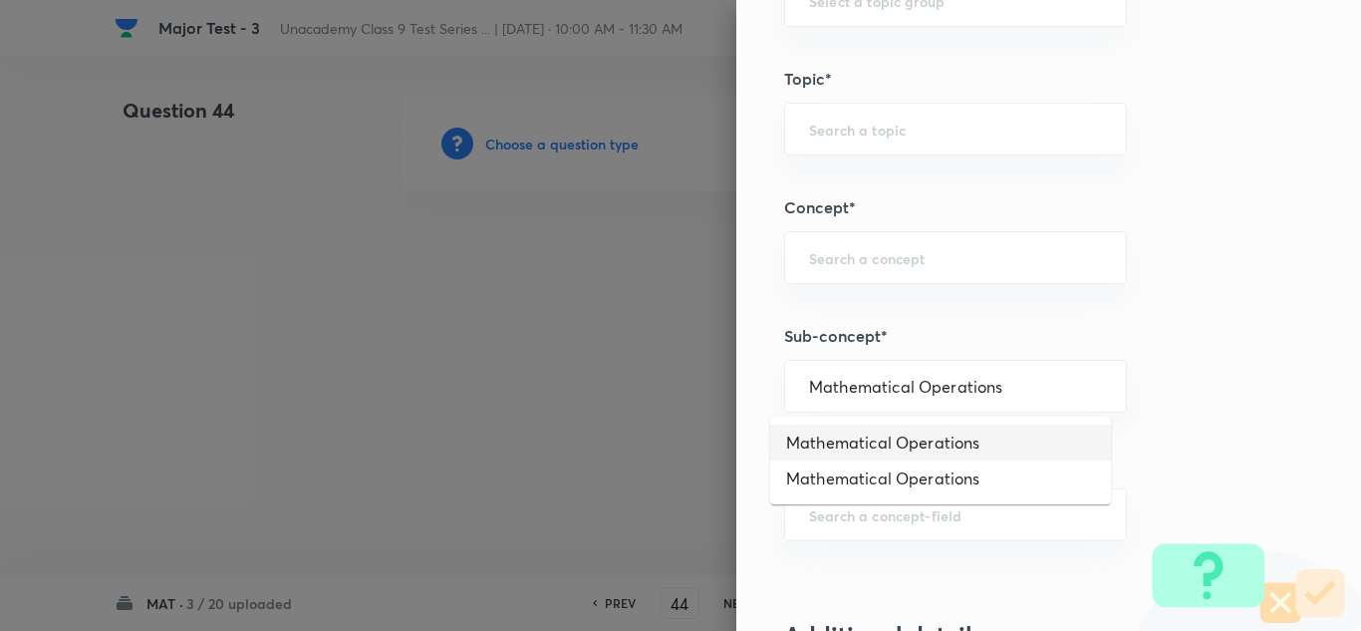
click at [850, 436] on li "Mathematical Operations" at bounding box center [940, 442] width 341 height 36
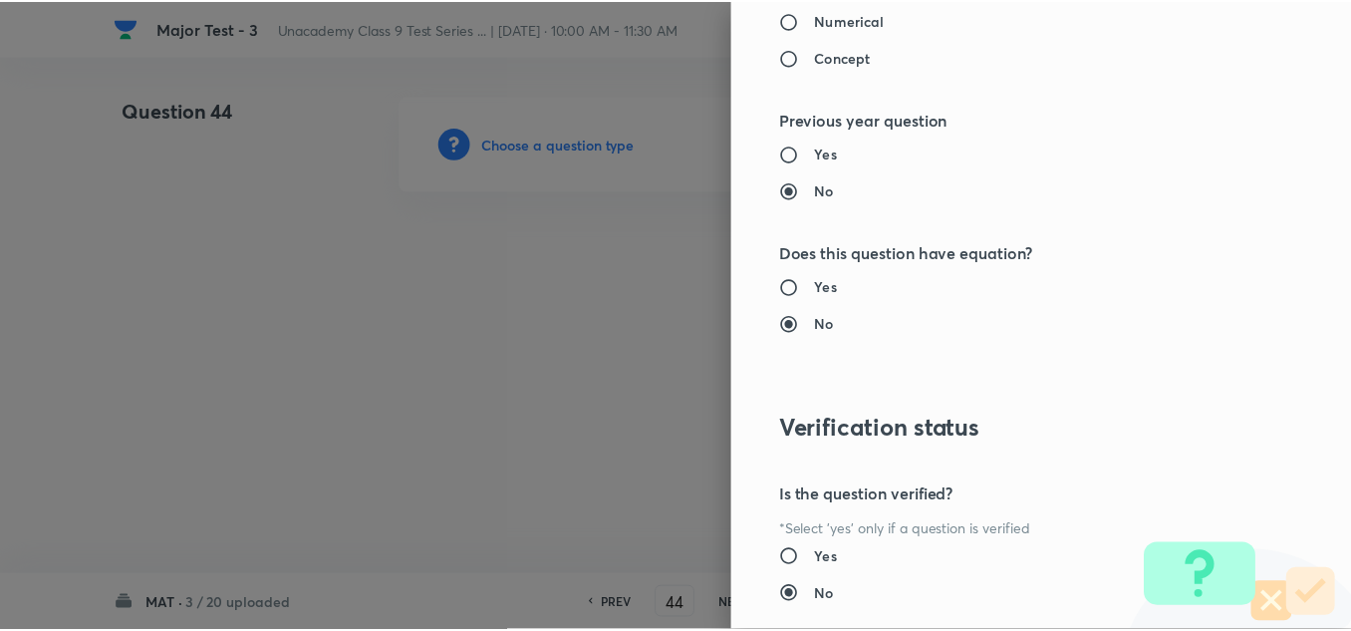
scroll to position [2219, 0]
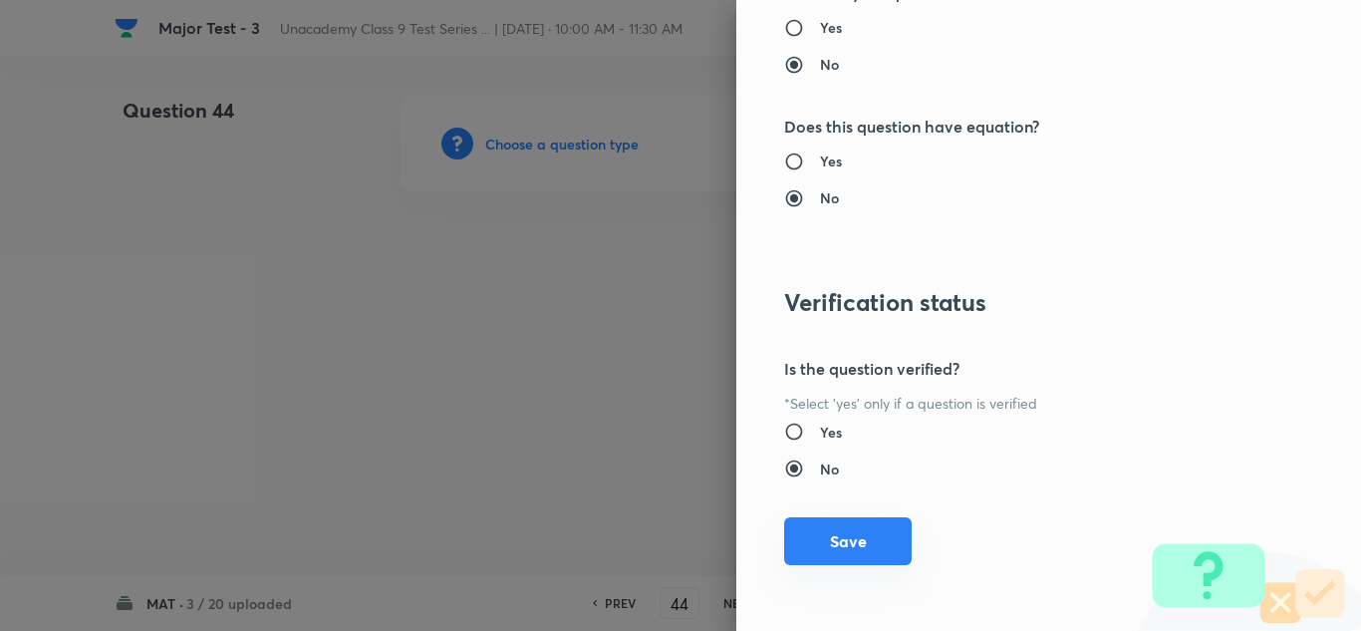
click at [823, 544] on button "Save" at bounding box center [848, 541] width 128 height 48
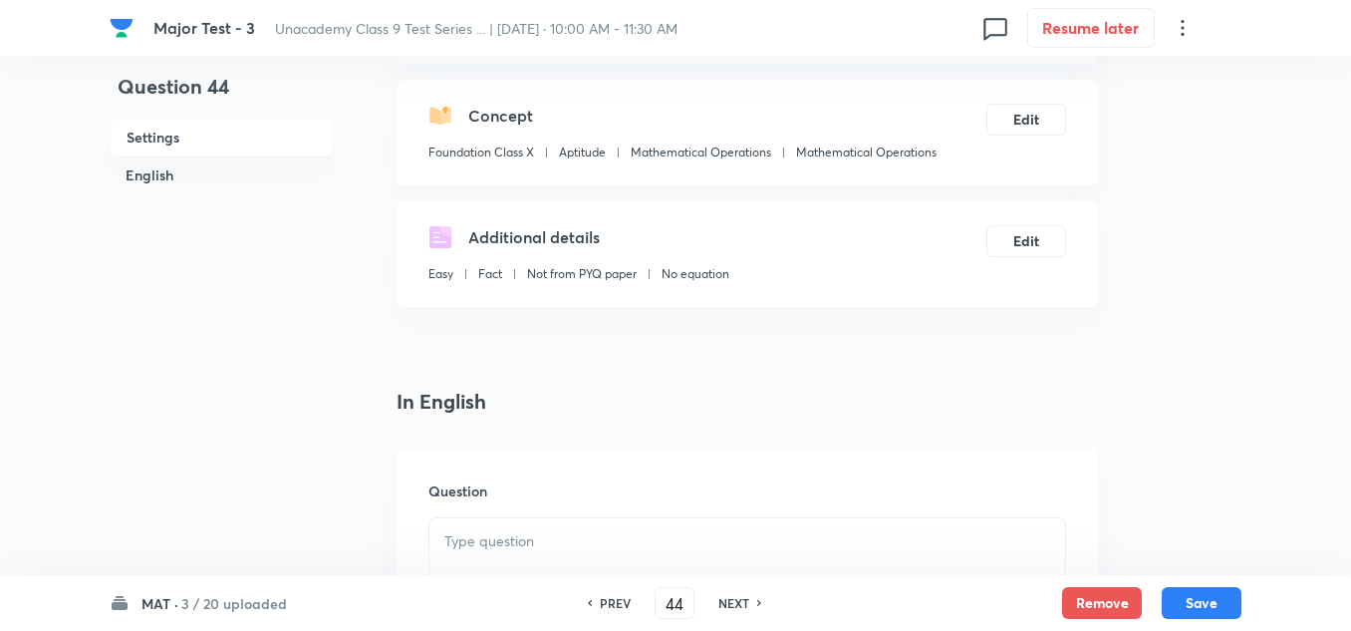
scroll to position [299, 0]
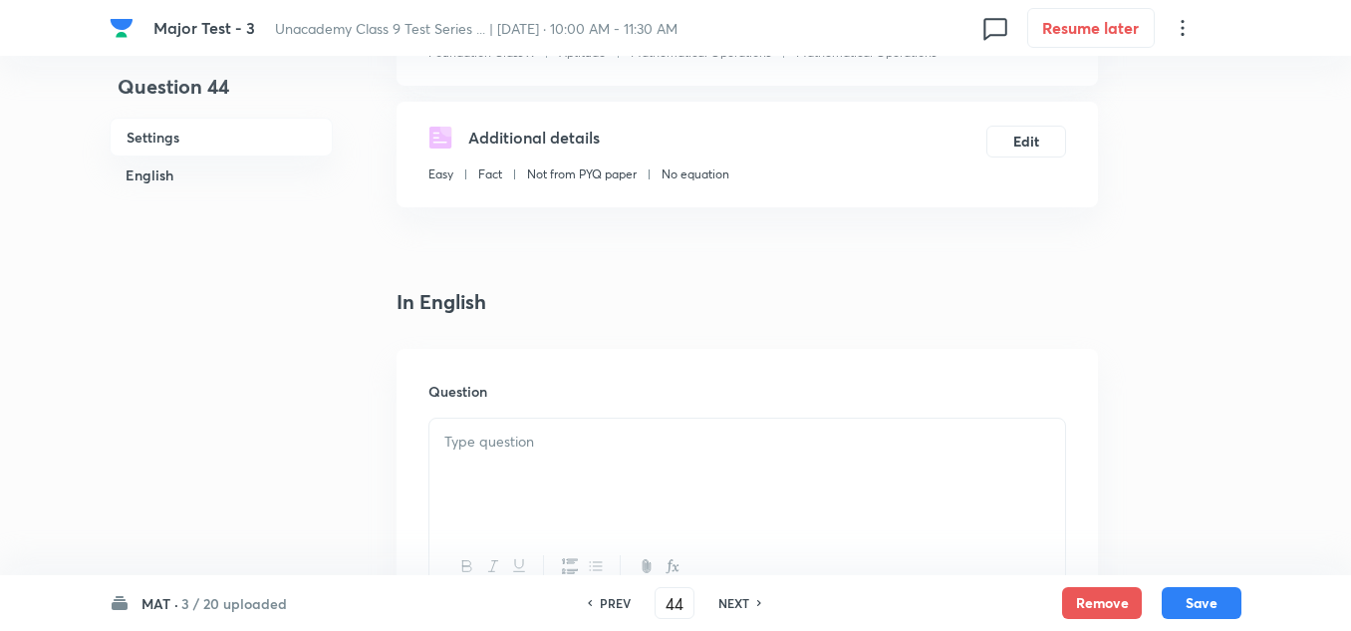
drag, startPoint x: 471, startPoint y: 442, endPoint x: 483, endPoint y: 440, distance: 12.1
click at [482, 441] on p at bounding box center [747, 441] width 606 height 23
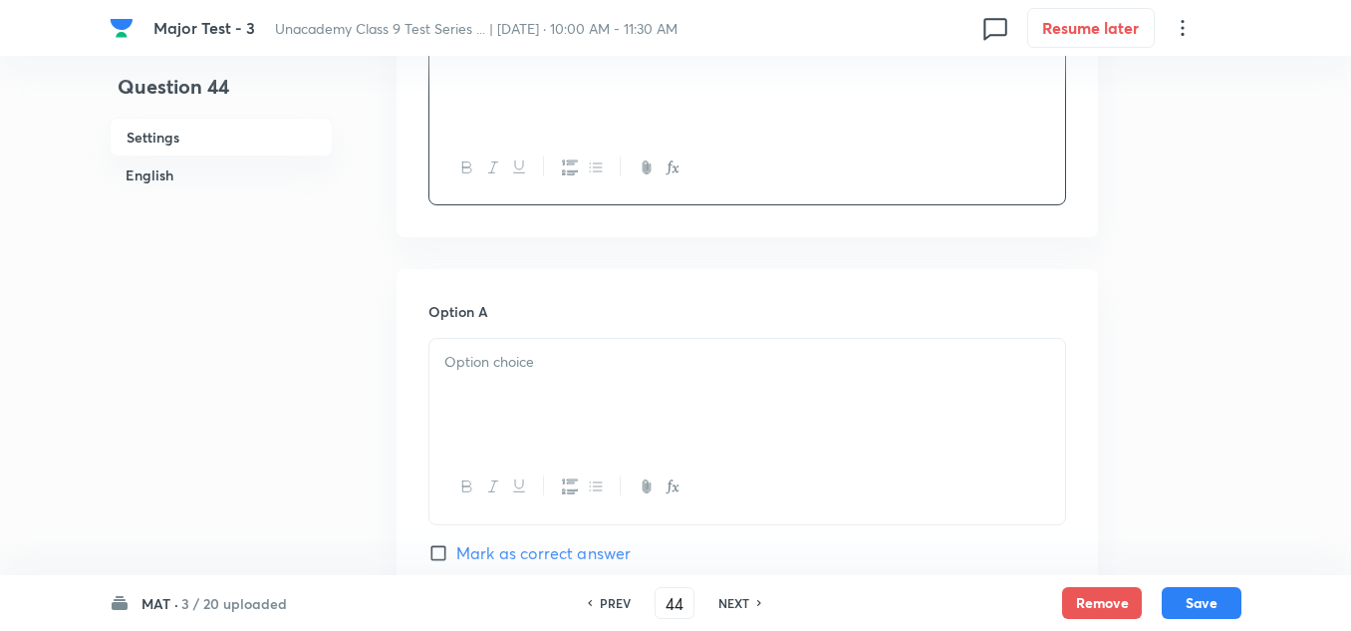
scroll to position [797, 0]
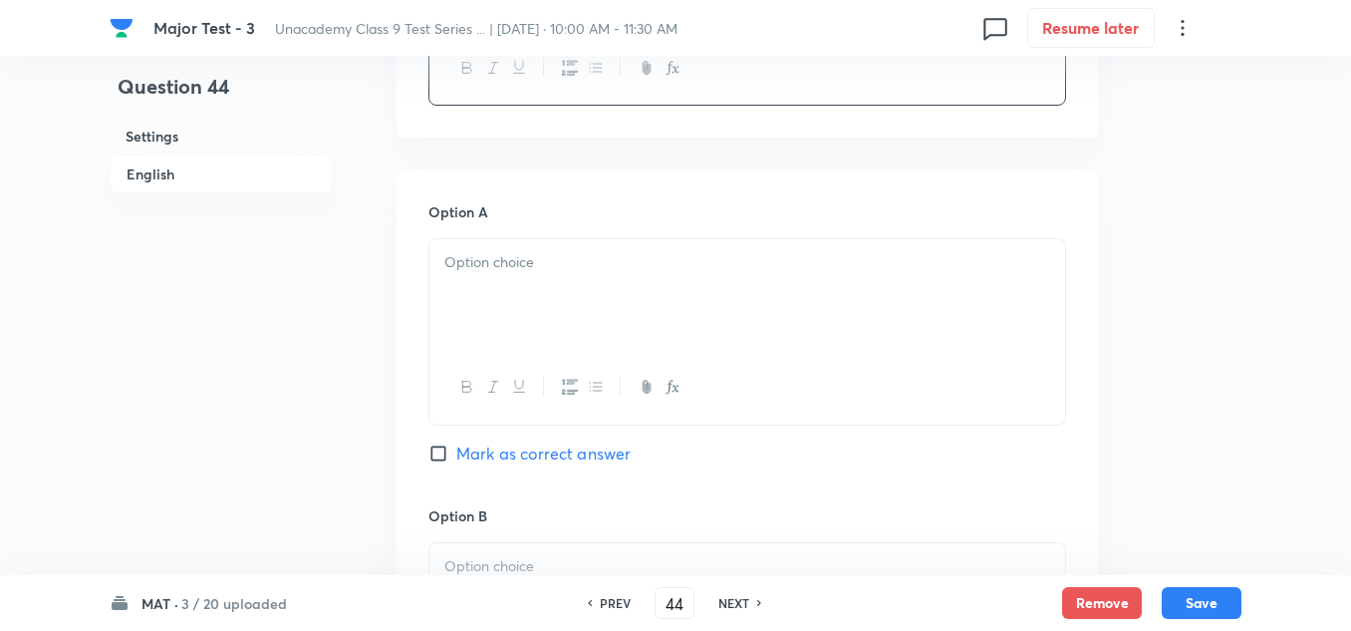
click at [536, 320] on div at bounding box center [747, 295] width 636 height 112
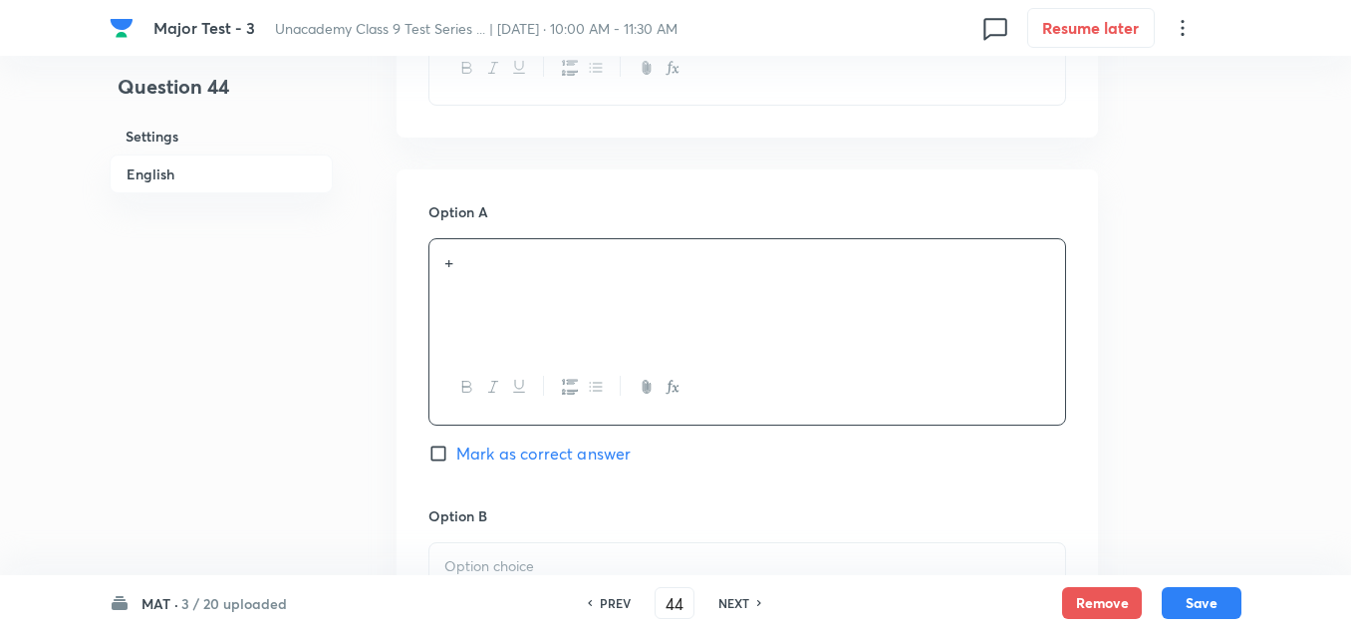
scroll to position [996, 0]
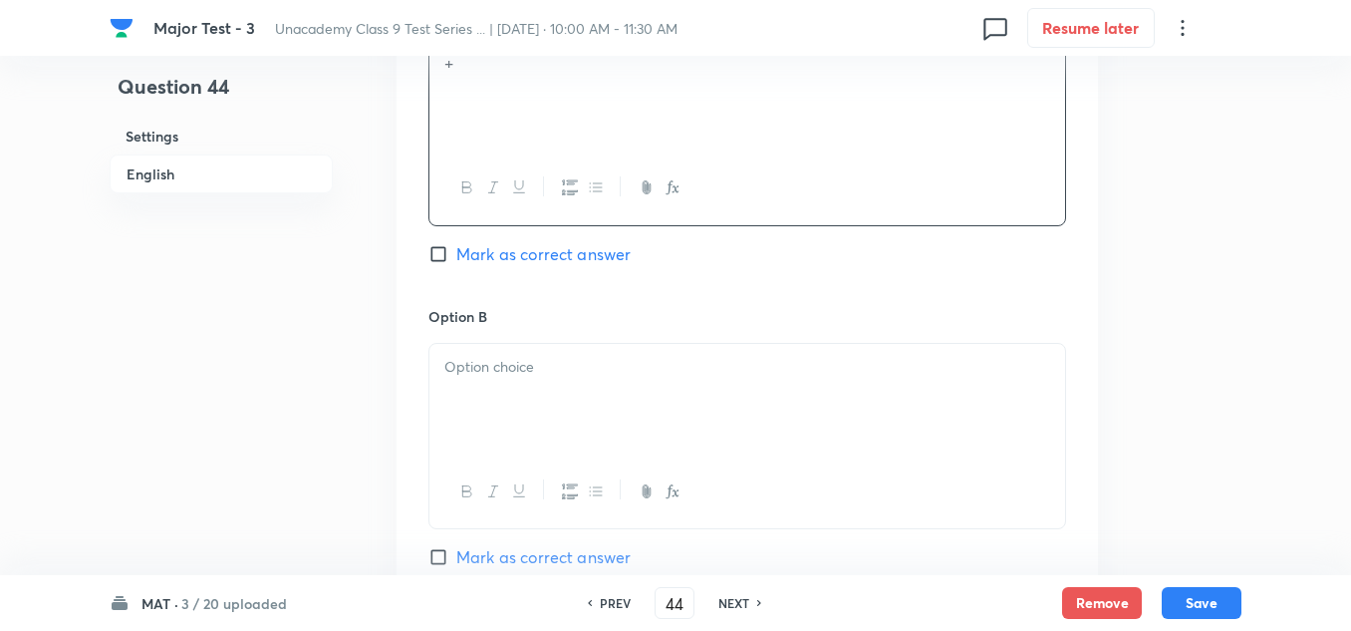
click at [520, 364] on p at bounding box center [747, 367] width 606 height 23
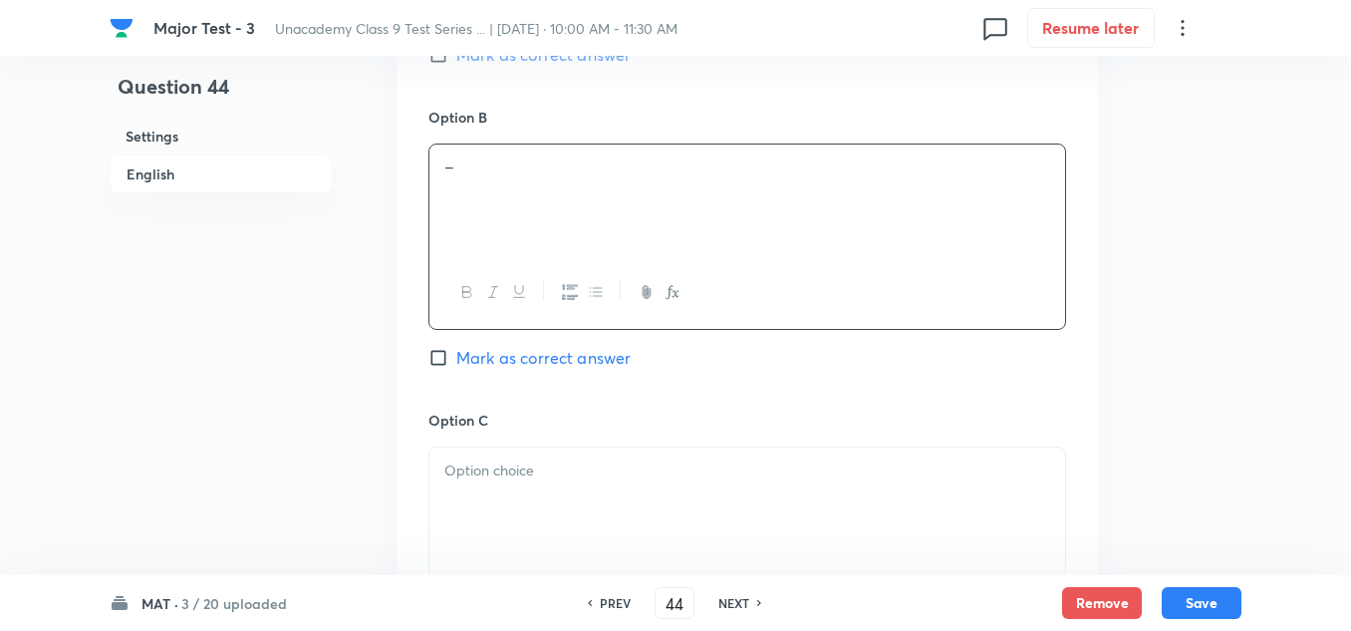
scroll to position [1295, 0]
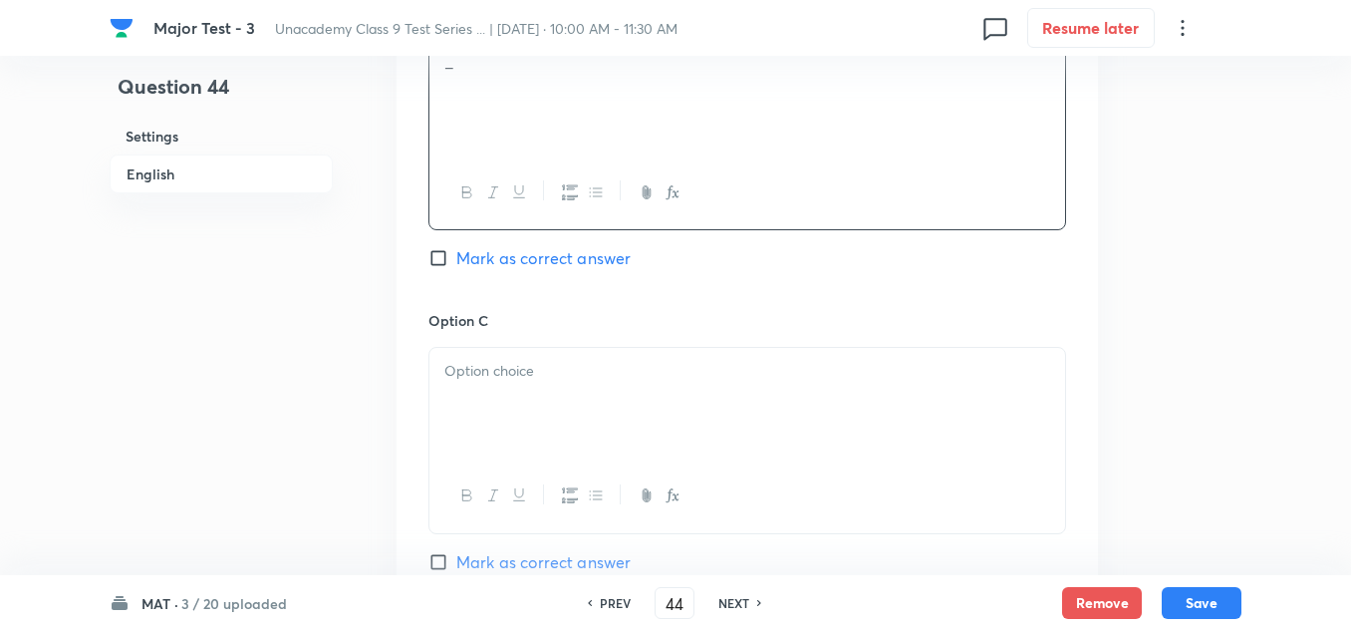
click at [505, 420] on div at bounding box center [747, 404] width 636 height 112
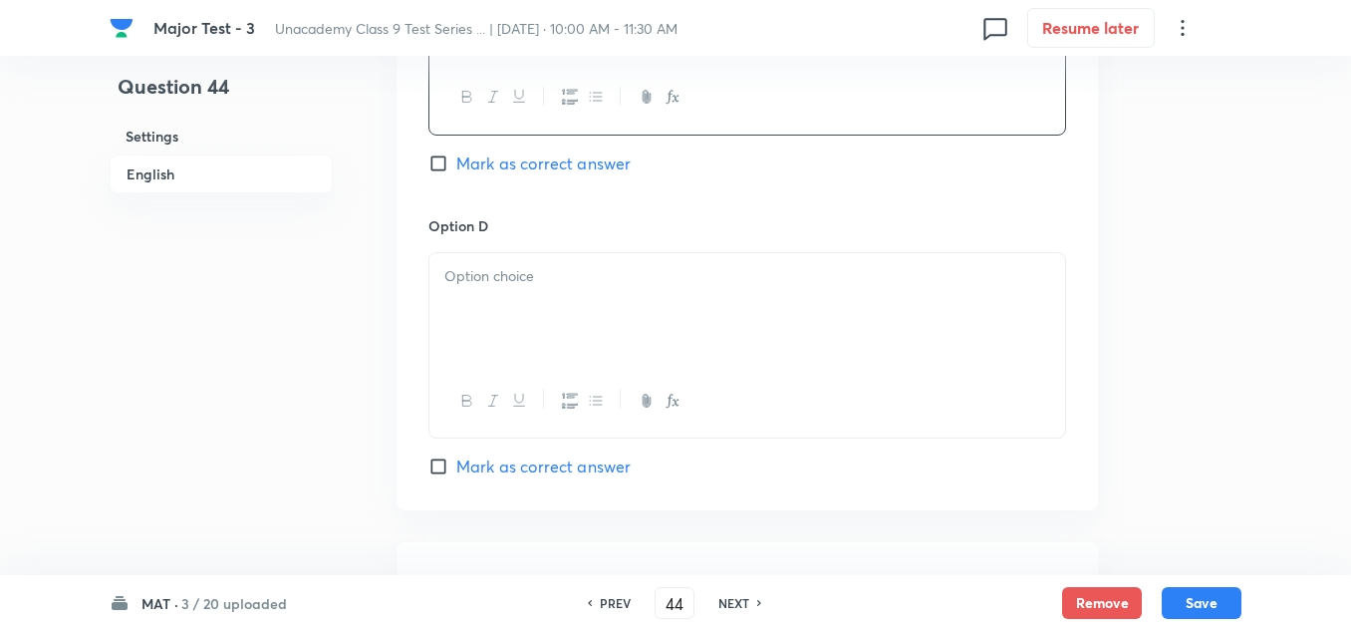
click at [538, 305] on div at bounding box center [747, 309] width 636 height 112
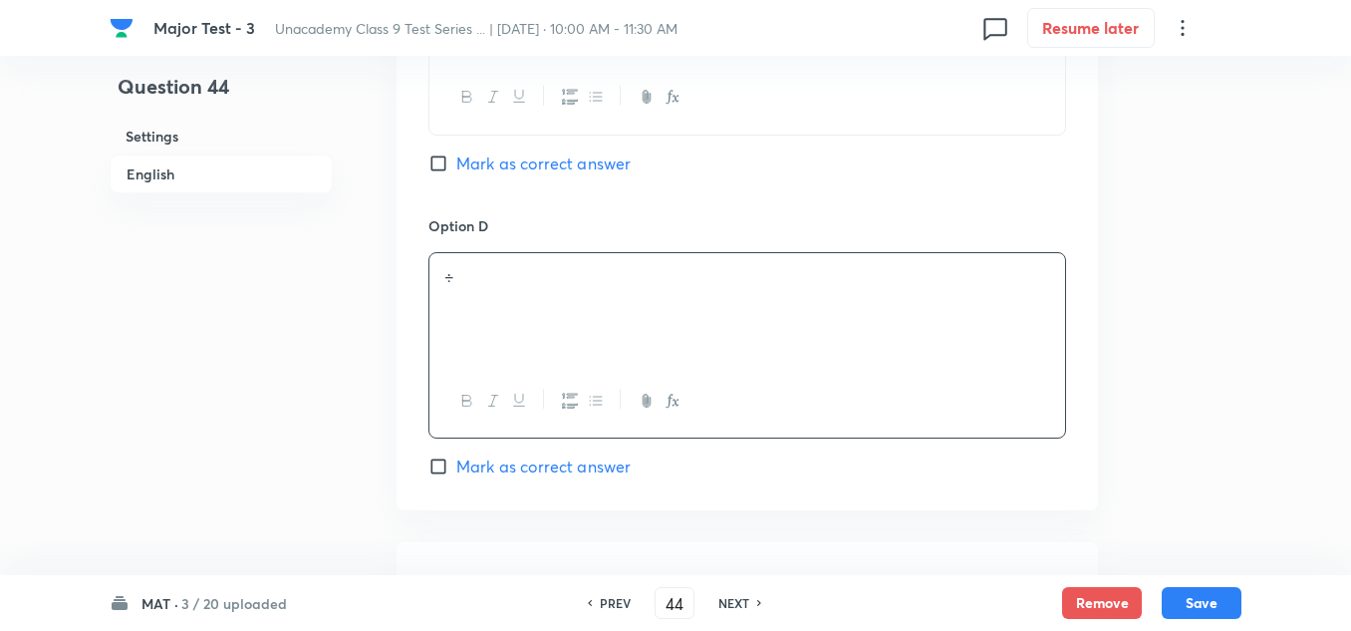
scroll to position [1993, 0]
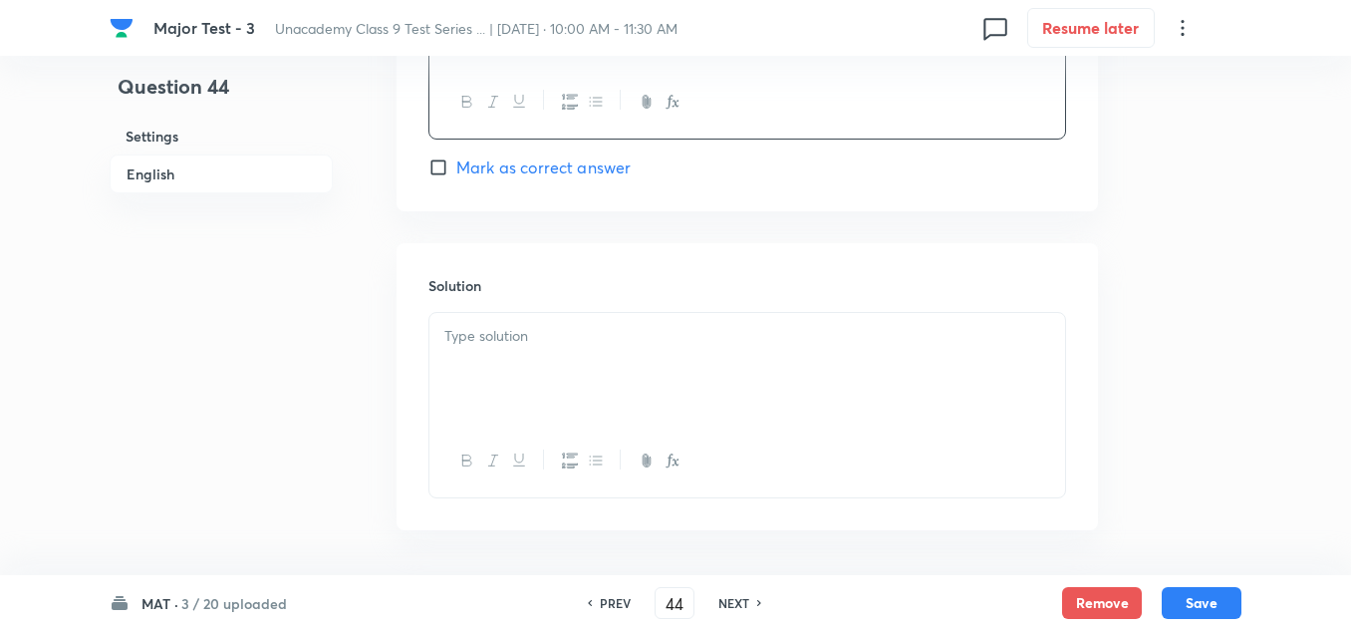
click at [568, 383] on div at bounding box center [747, 369] width 636 height 112
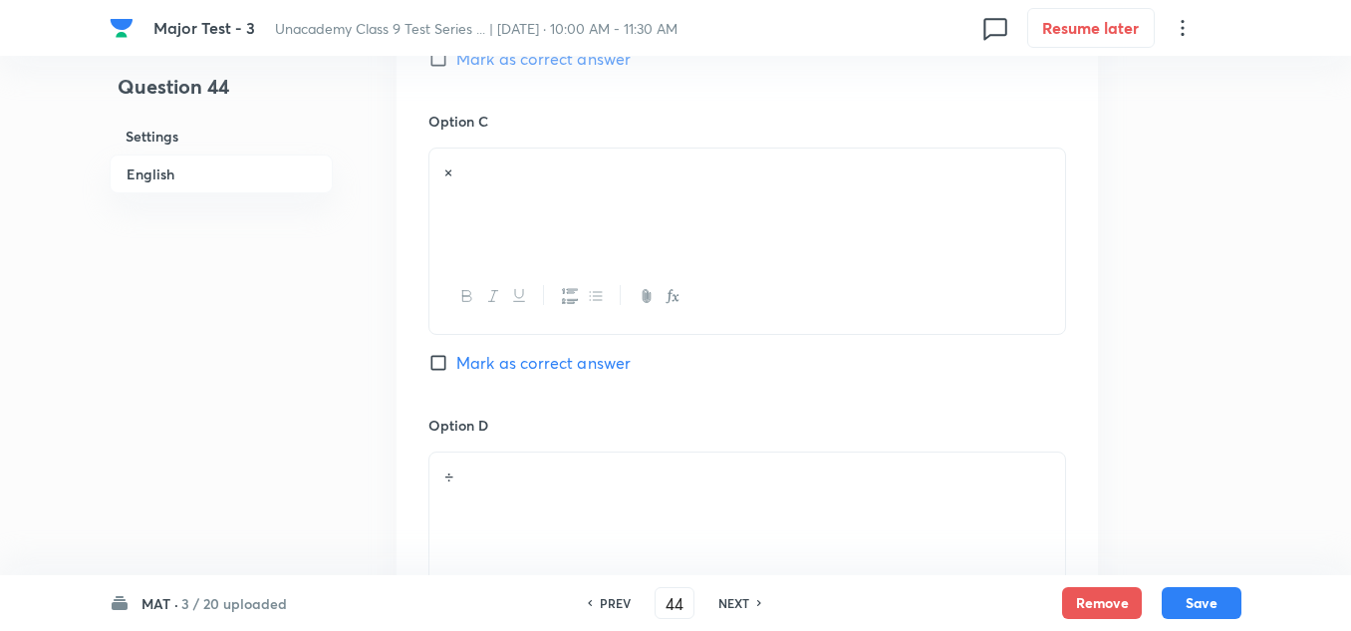
scroll to position [1295, 0]
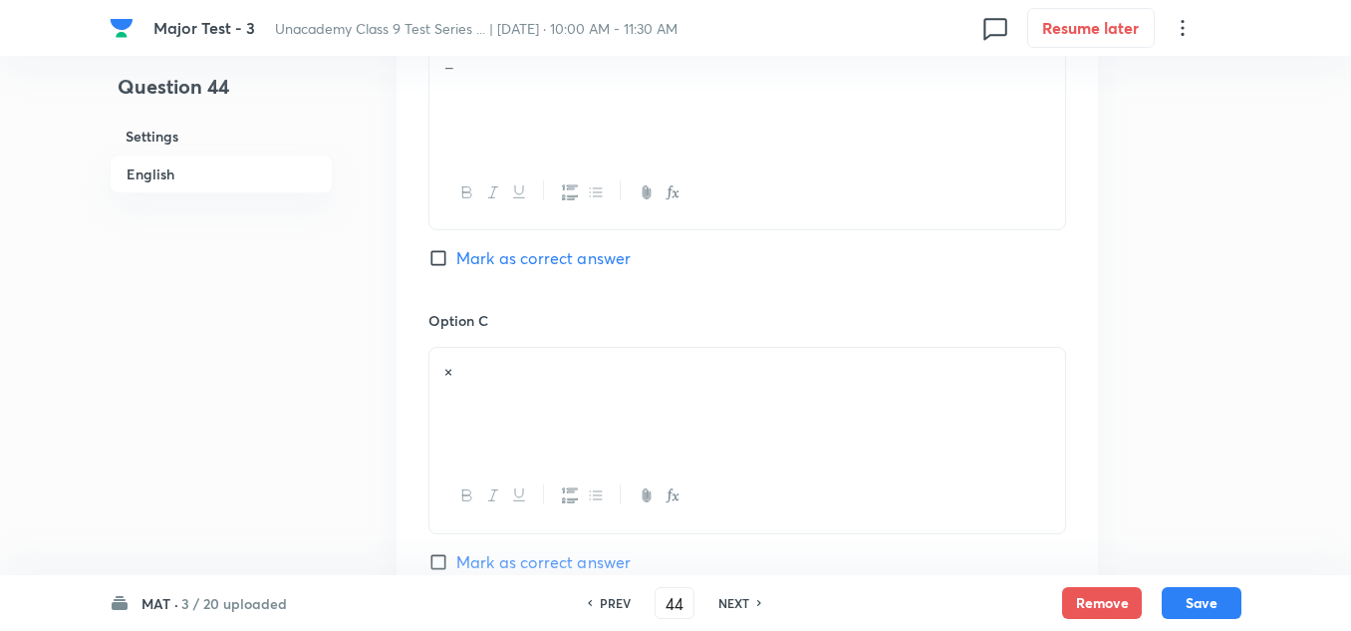
click at [519, 262] on span "Mark as correct answer" at bounding box center [543, 258] width 174 height 24
click at [456, 262] on input "Mark as correct answer" at bounding box center [442, 258] width 28 height 20
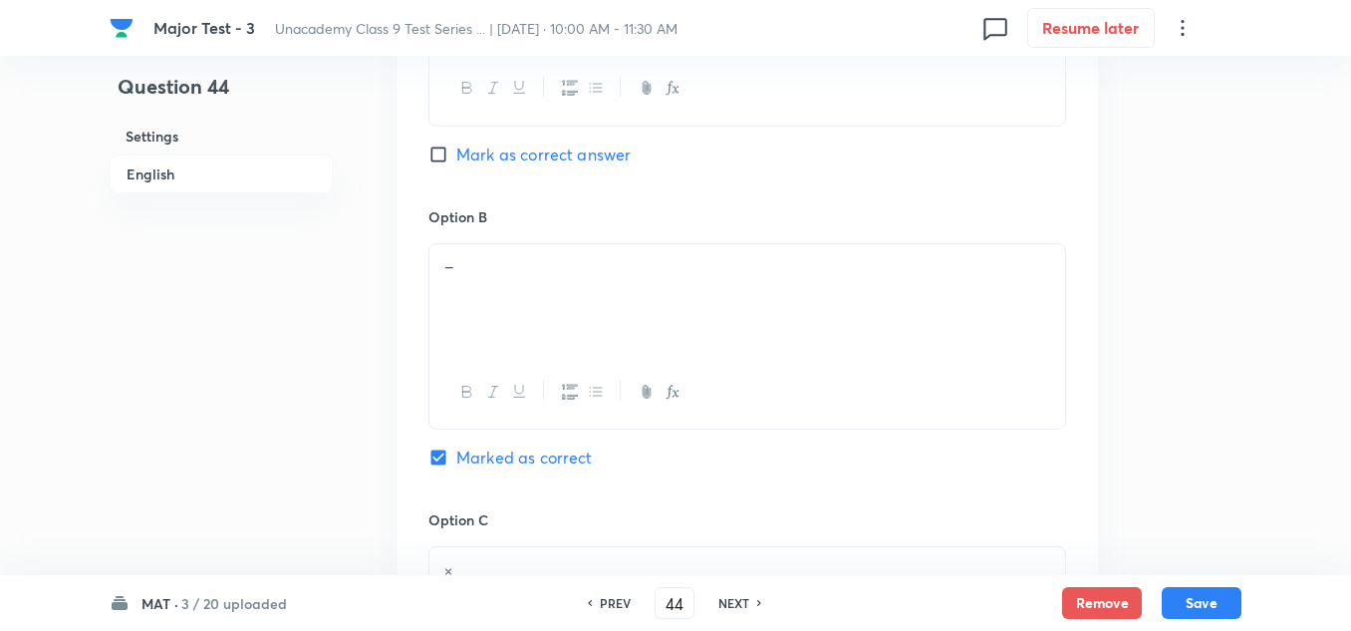
scroll to position [897, 0]
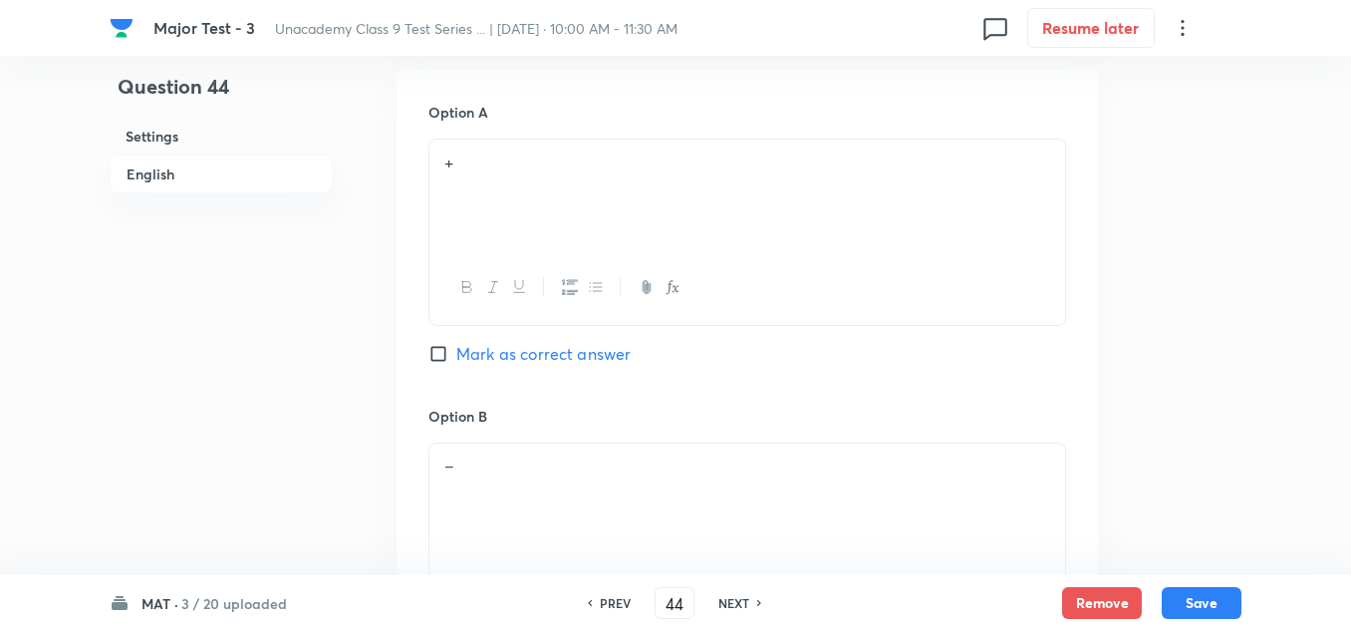
click at [530, 356] on span "Mark as correct answer" at bounding box center [543, 354] width 174 height 24
click at [456, 356] on input "Mark as correct answer" at bounding box center [442, 354] width 28 height 20
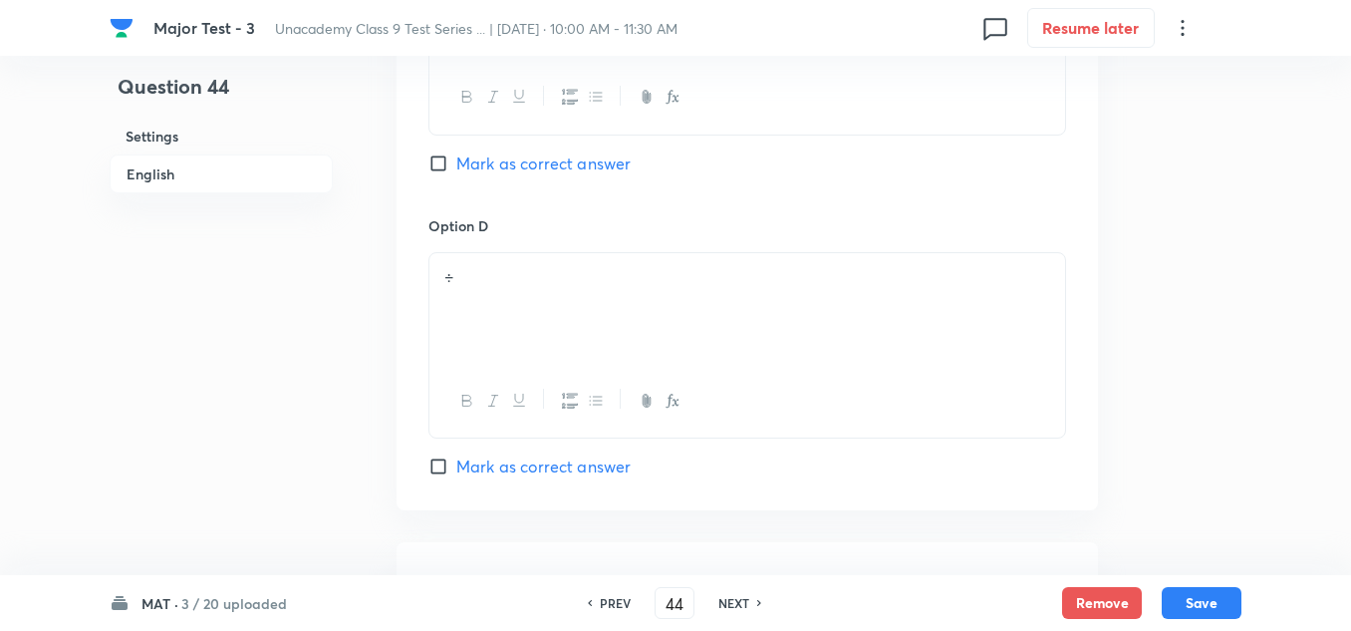
scroll to position [2067, 0]
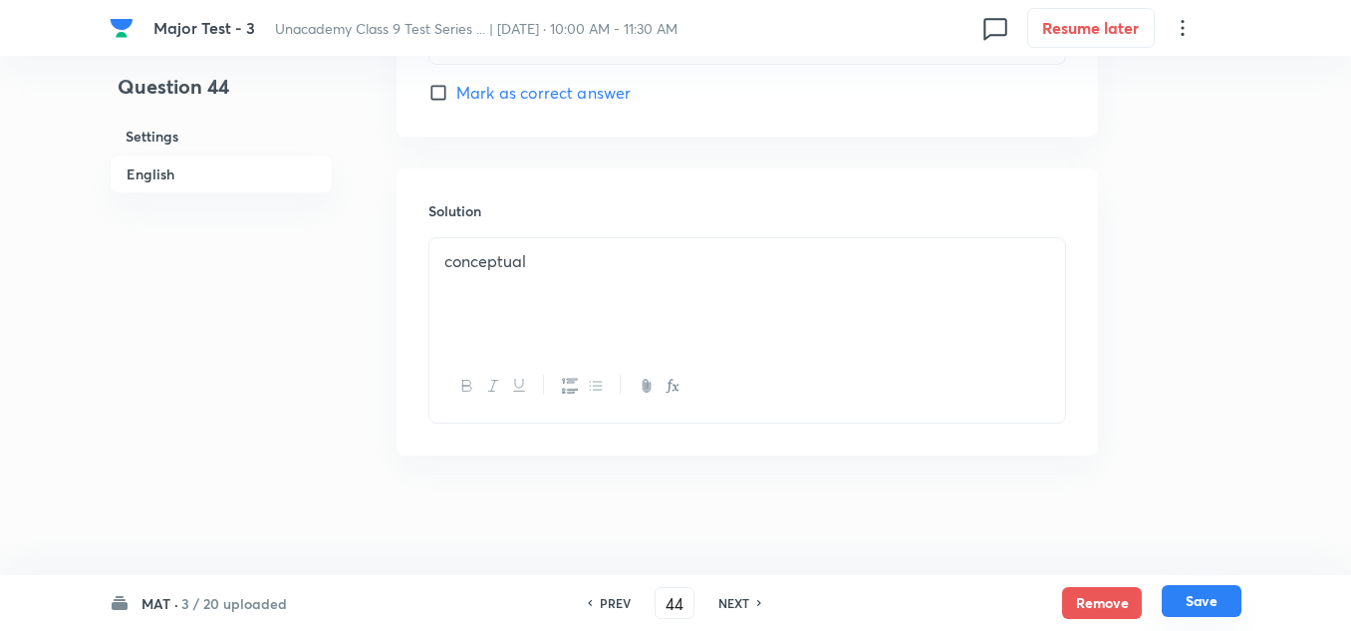
click at [1197, 597] on button "Save" at bounding box center [1202, 601] width 80 height 32
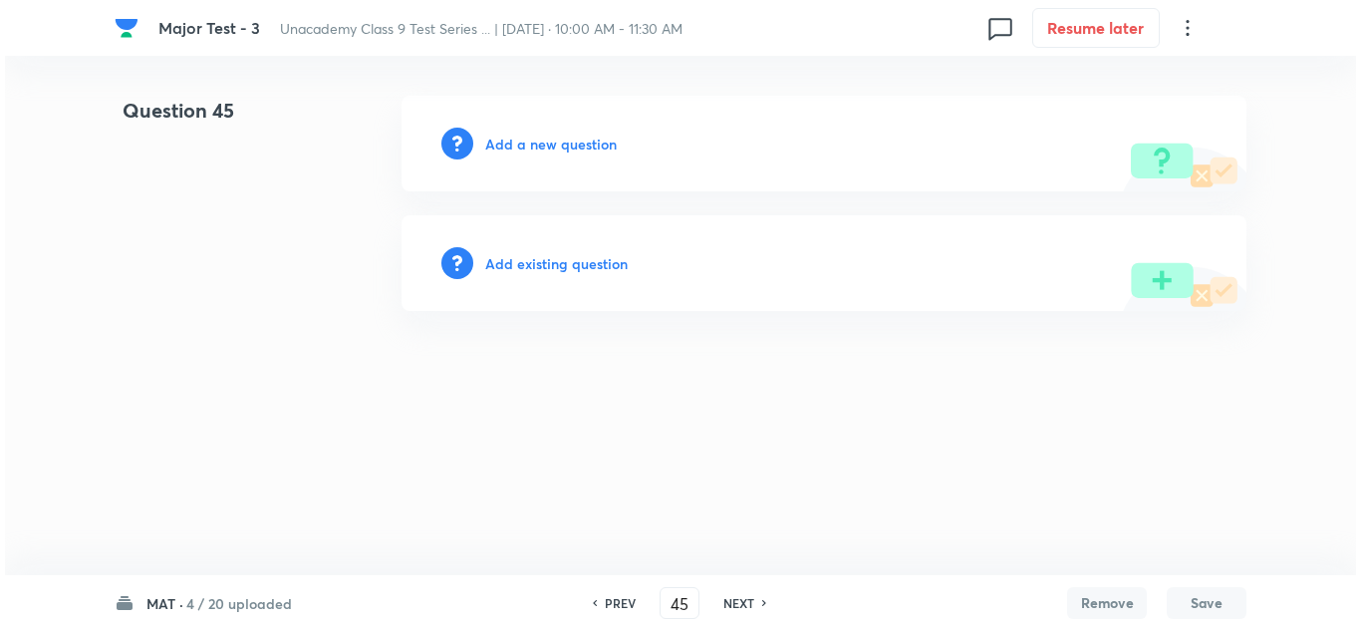
scroll to position [0, 0]
click at [557, 135] on h6 "Add a new question" at bounding box center [551, 144] width 132 height 21
click at [557, 135] on h6 "Choose a question type" at bounding box center [561, 144] width 153 height 21
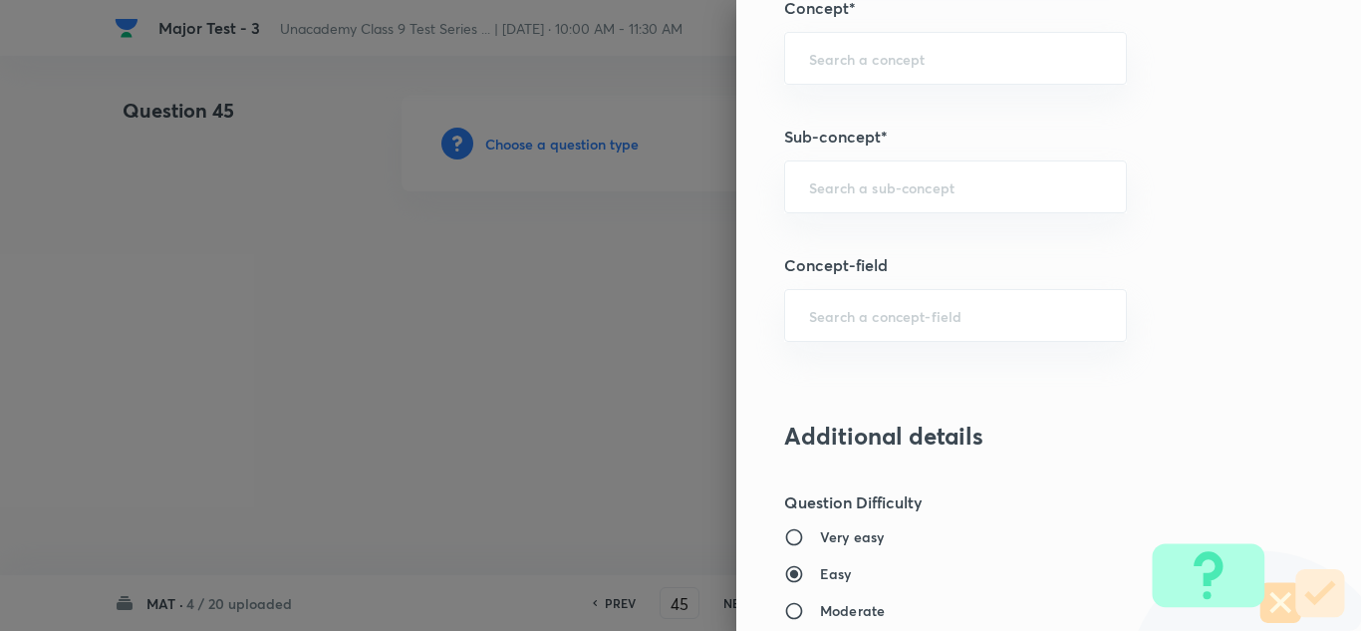
scroll to position [1395, 0]
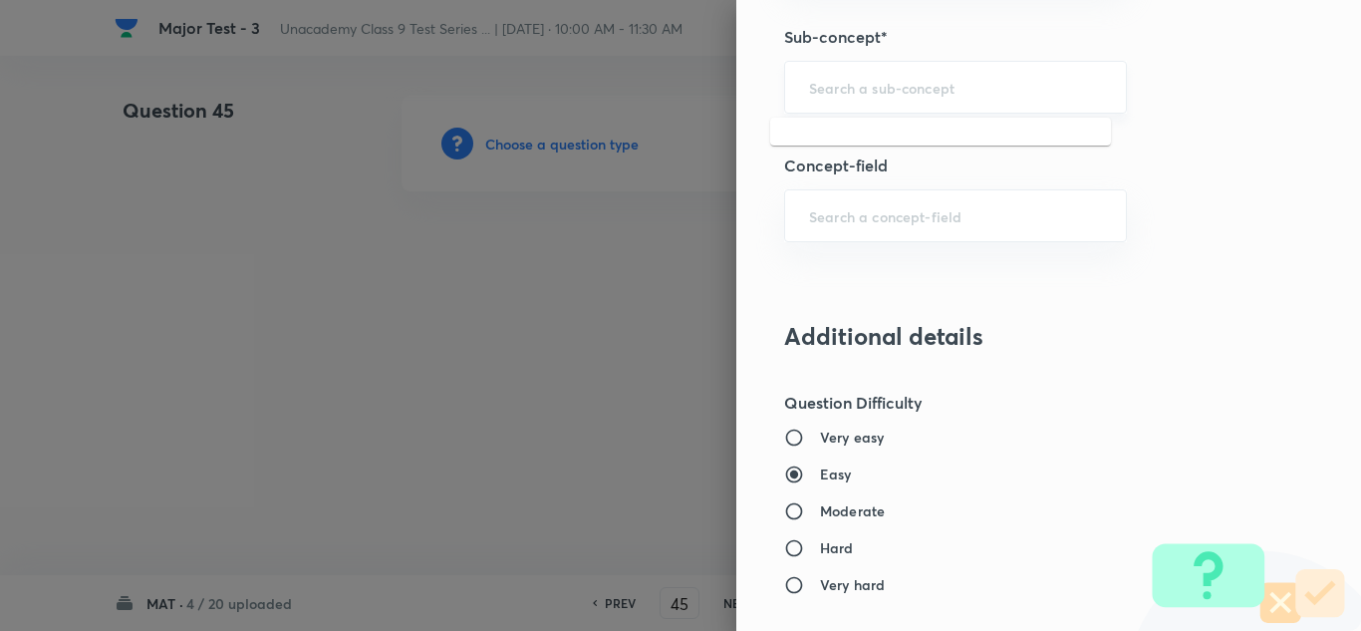
click at [880, 88] on input "text" at bounding box center [955, 87] width 293 height 19
paste input "Mathematical Operations"
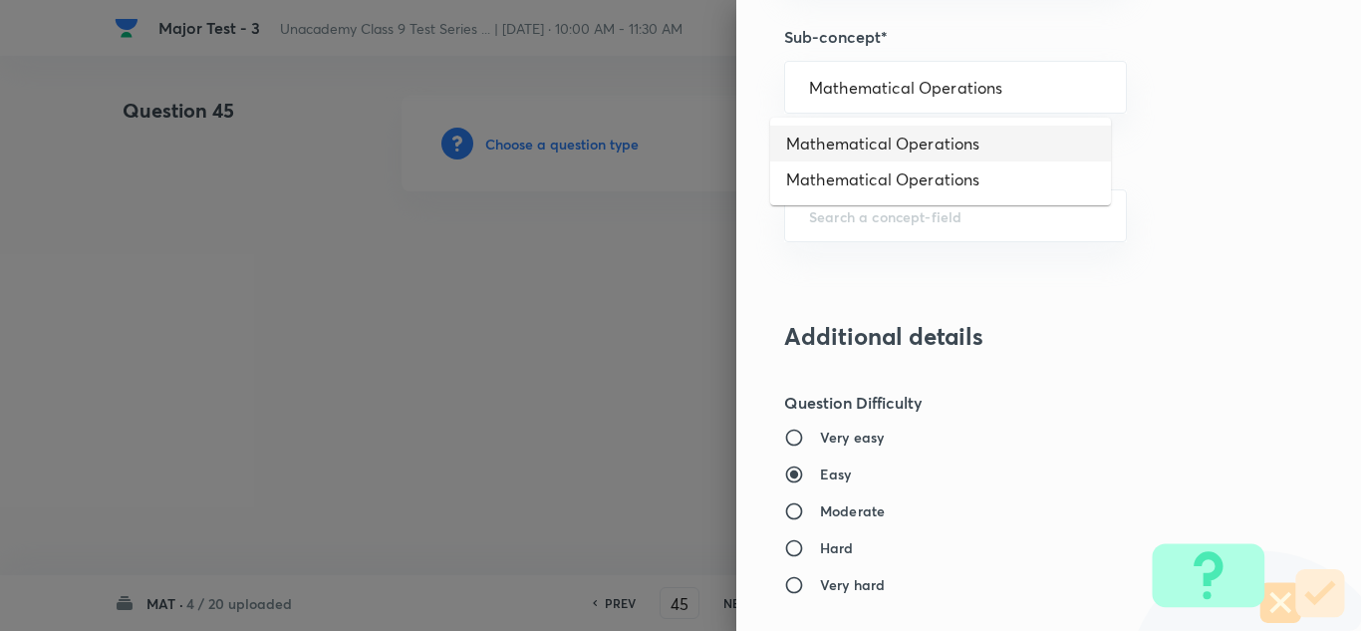
click at [882, 145] on li "Mathematical Operations" at bounding box center [940, 144] width 341 height 36
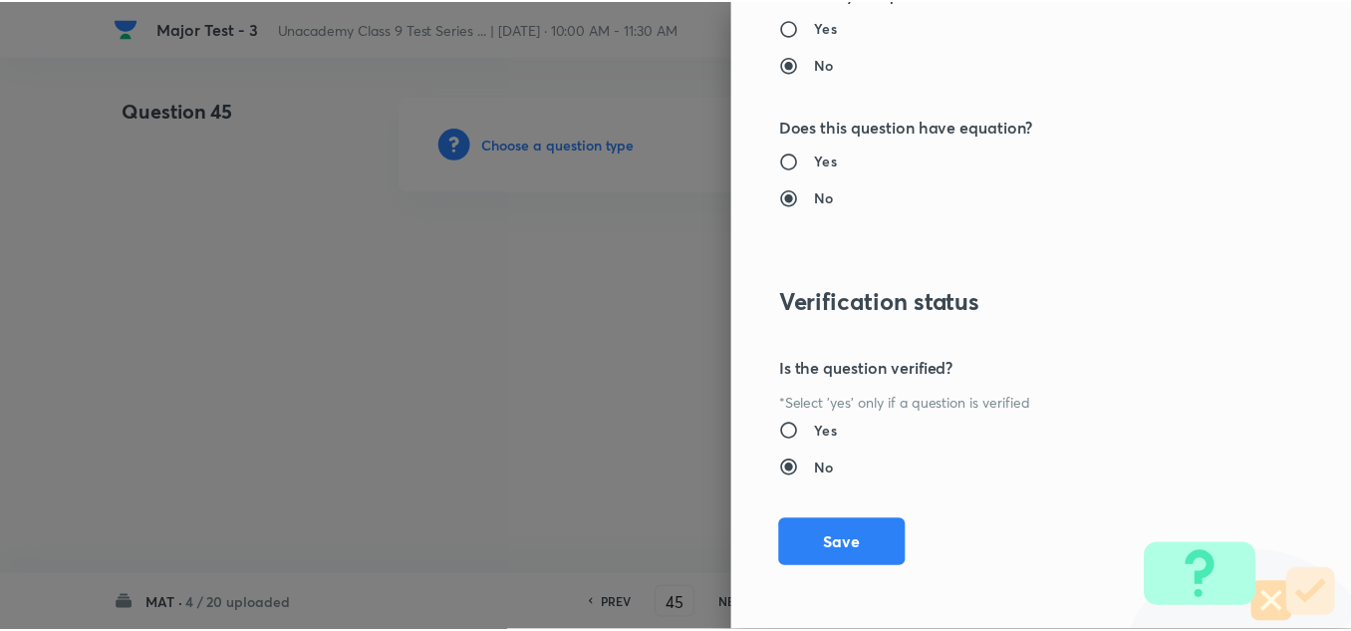
scroll to position [2219, 0]
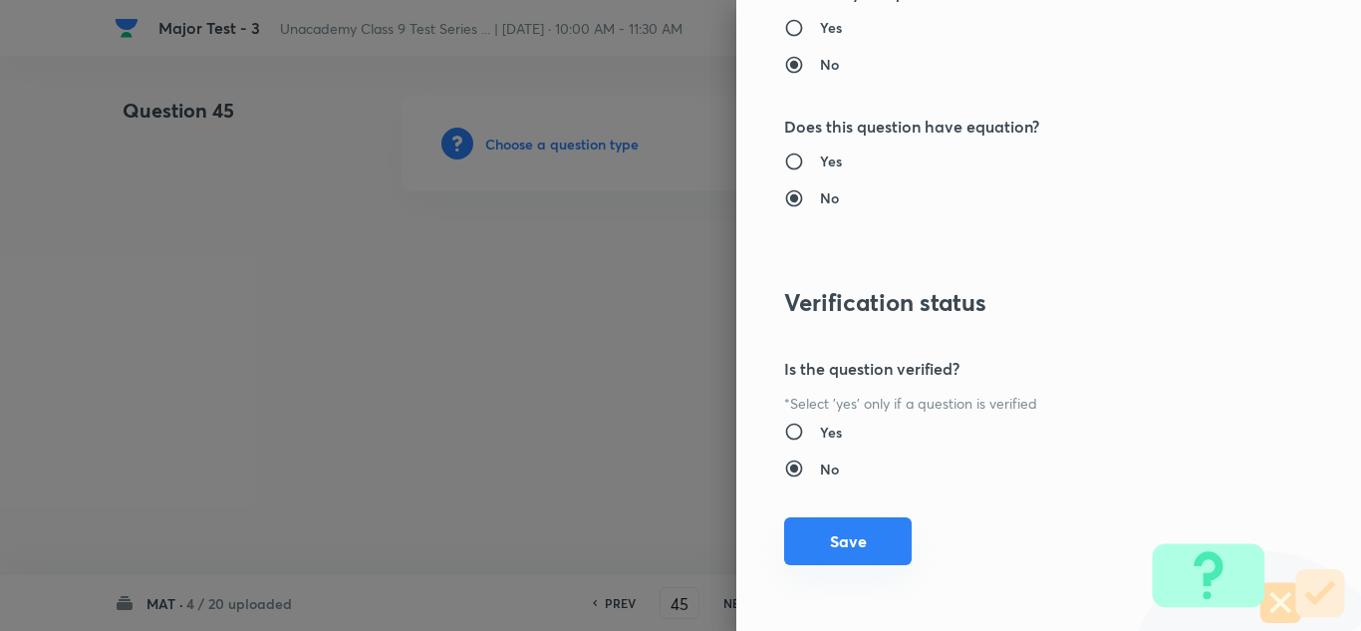
click at [840, 536] on button "Save" at bounding box center [848, 541] width 128 height 48
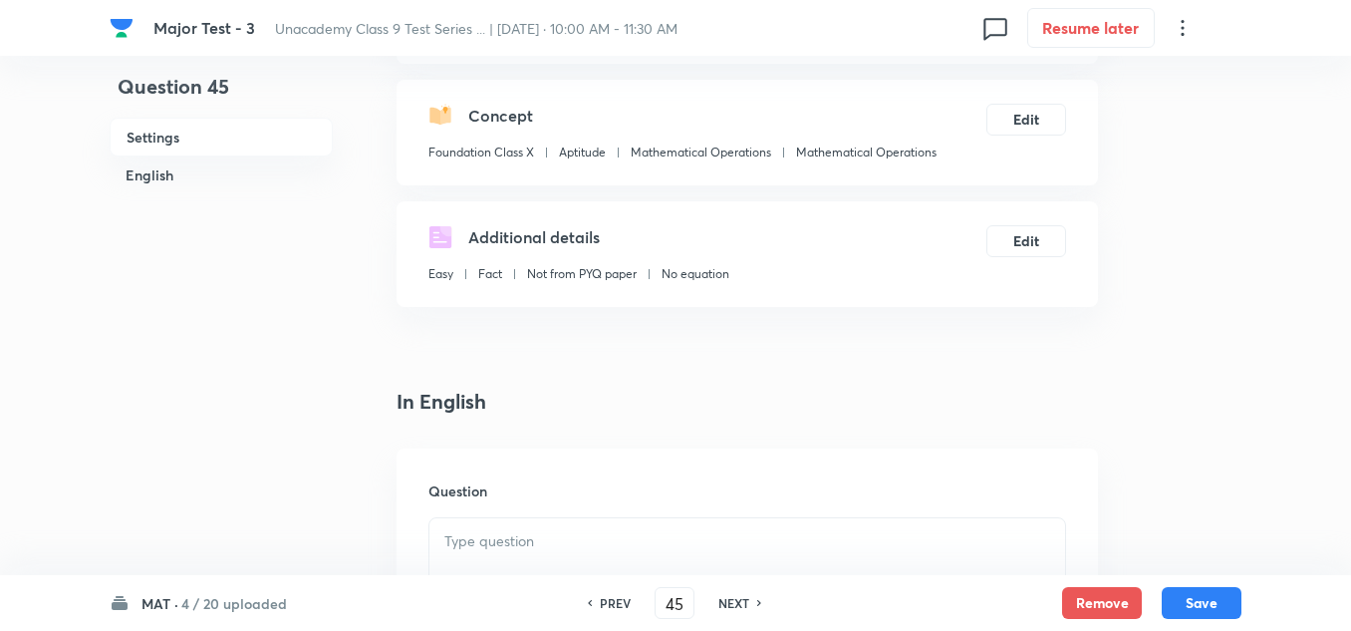
scroll to position [299, 0]
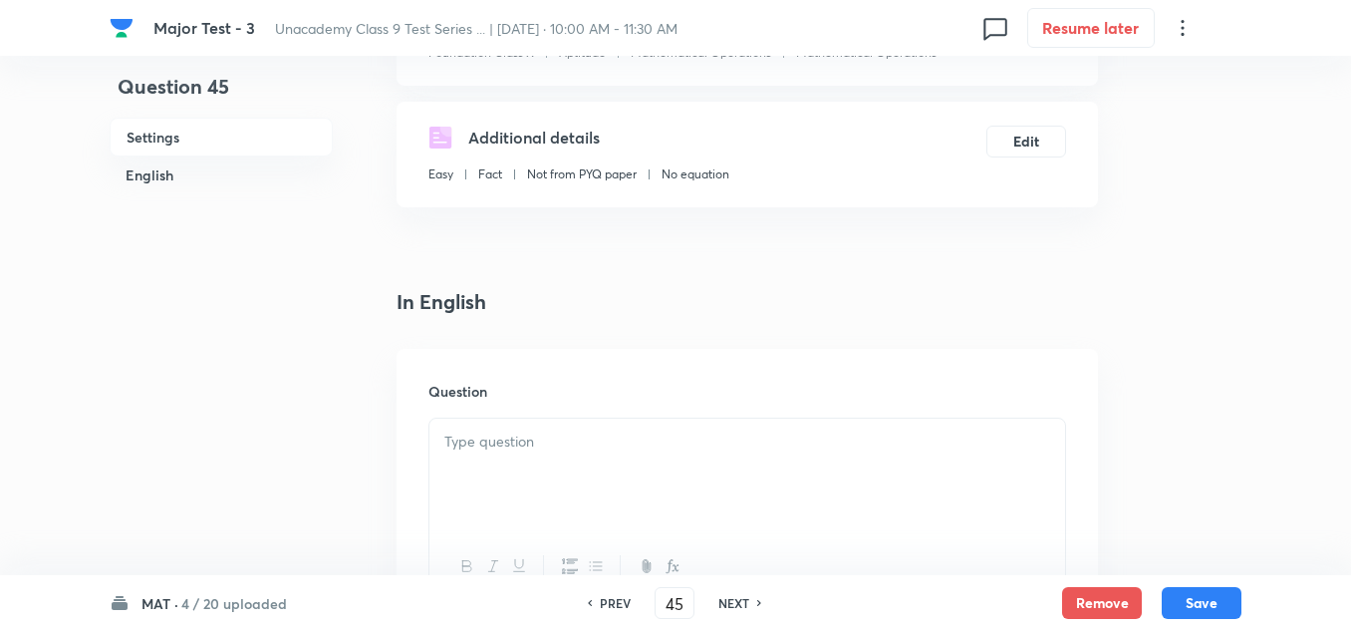
click at [469, 445] on p at bounding box center [747, 441] width 606 height 23
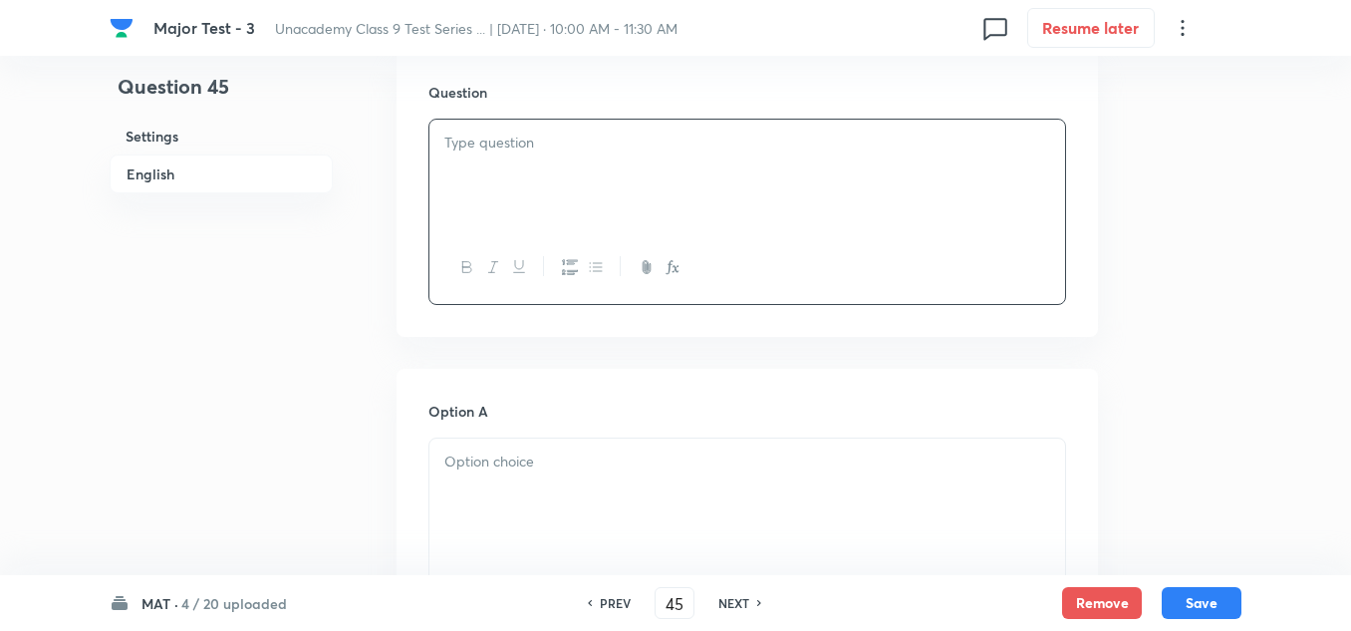
click at [579, 185] on div at bounding box center [747, 176] width 636 height 112
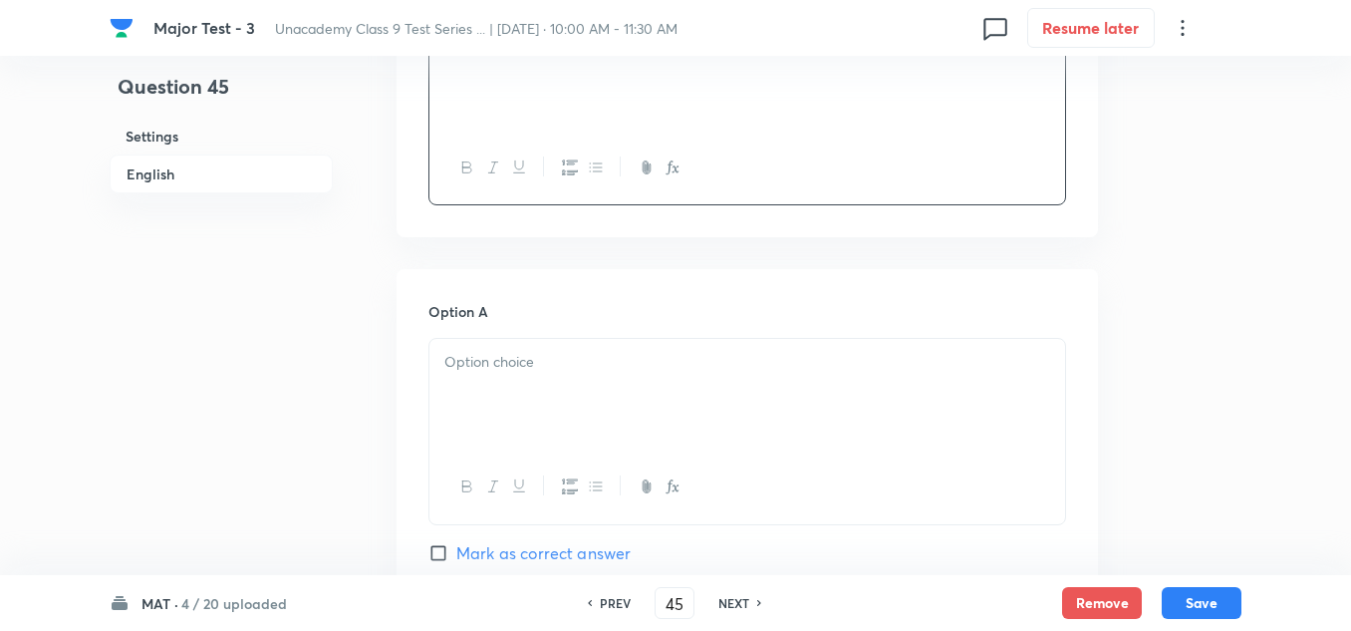
click at [597, 442] on div at bounding box center [747, 395] width 636 height 112
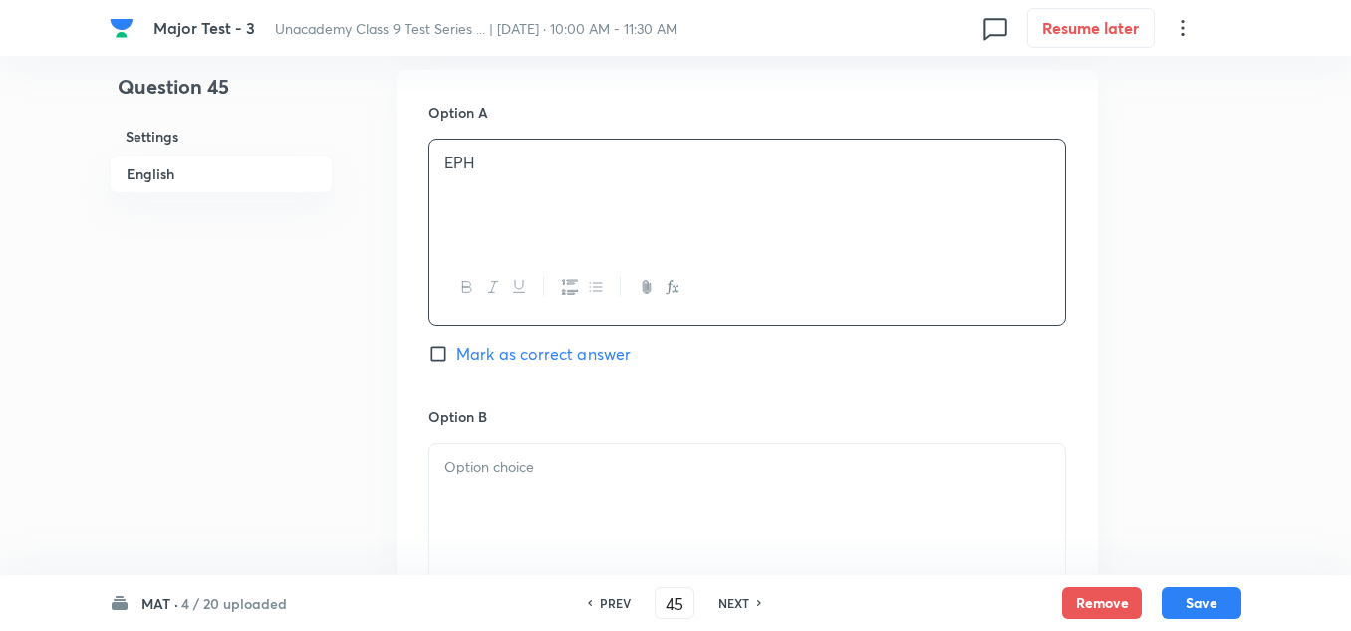
scroll to position [996, 0]
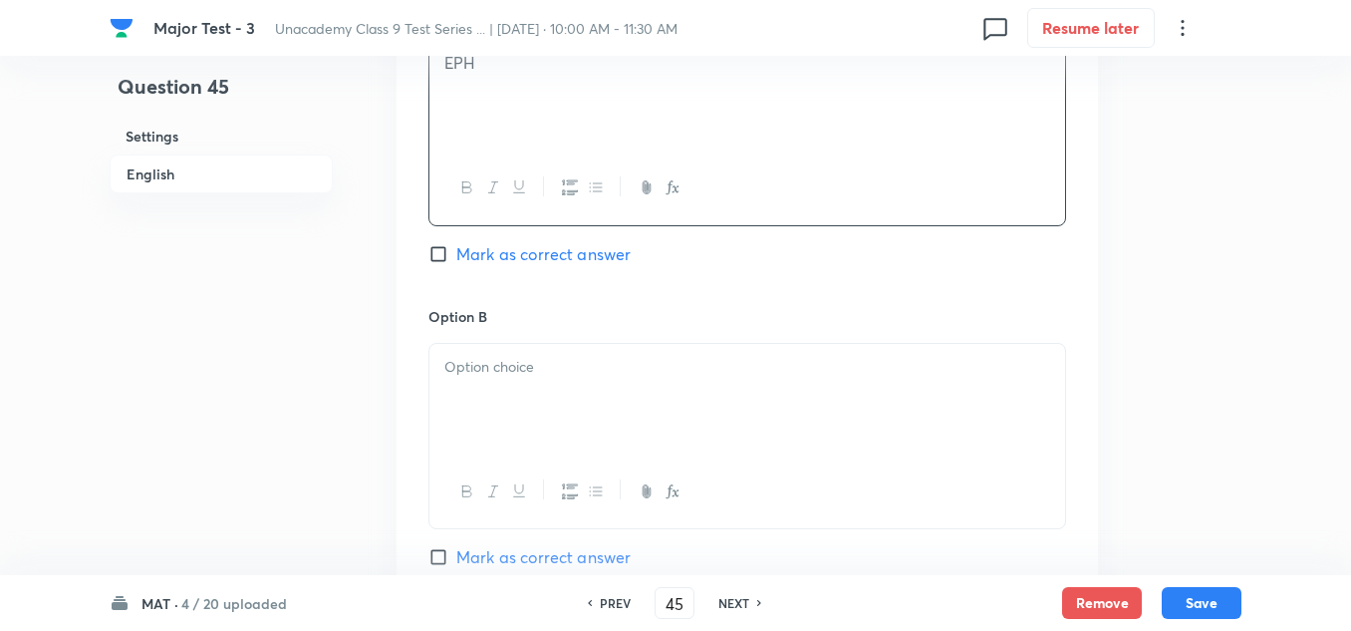
click at [529, 411] on div at bounding box center [747, 400] width 636 height 112
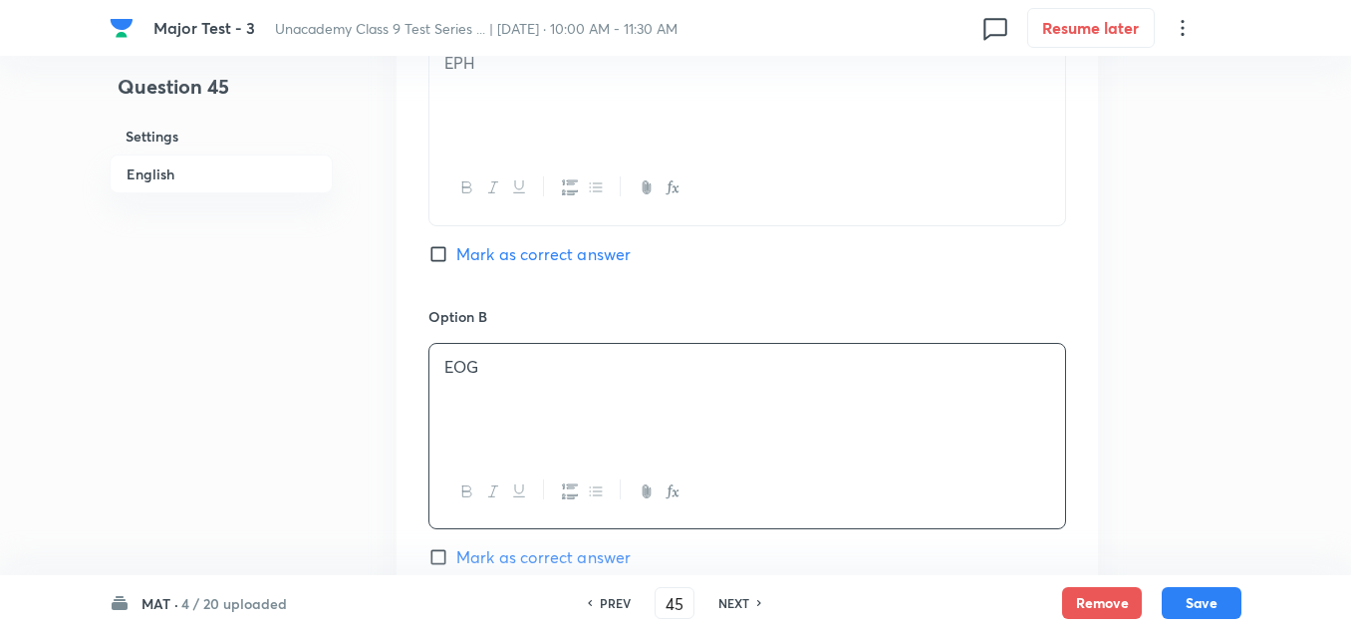
scroll to position [1196, 0]
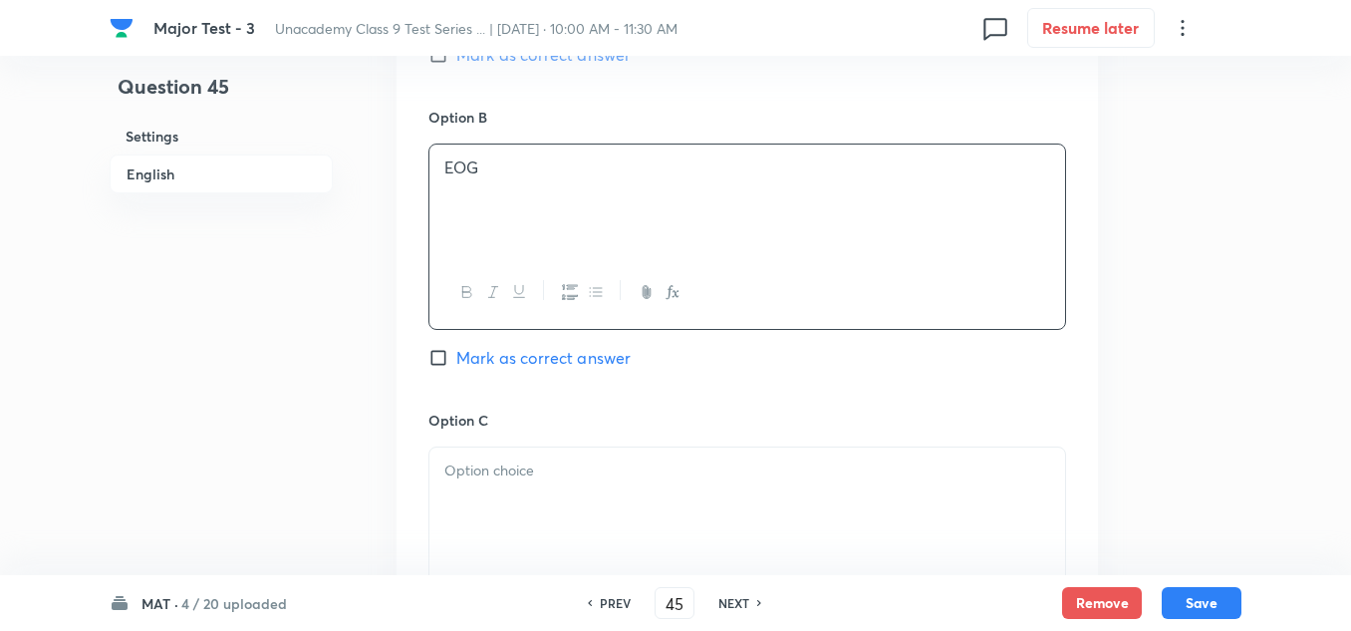
click at [612, 472] on p at bounding box center [747, 470] width 606 height 23
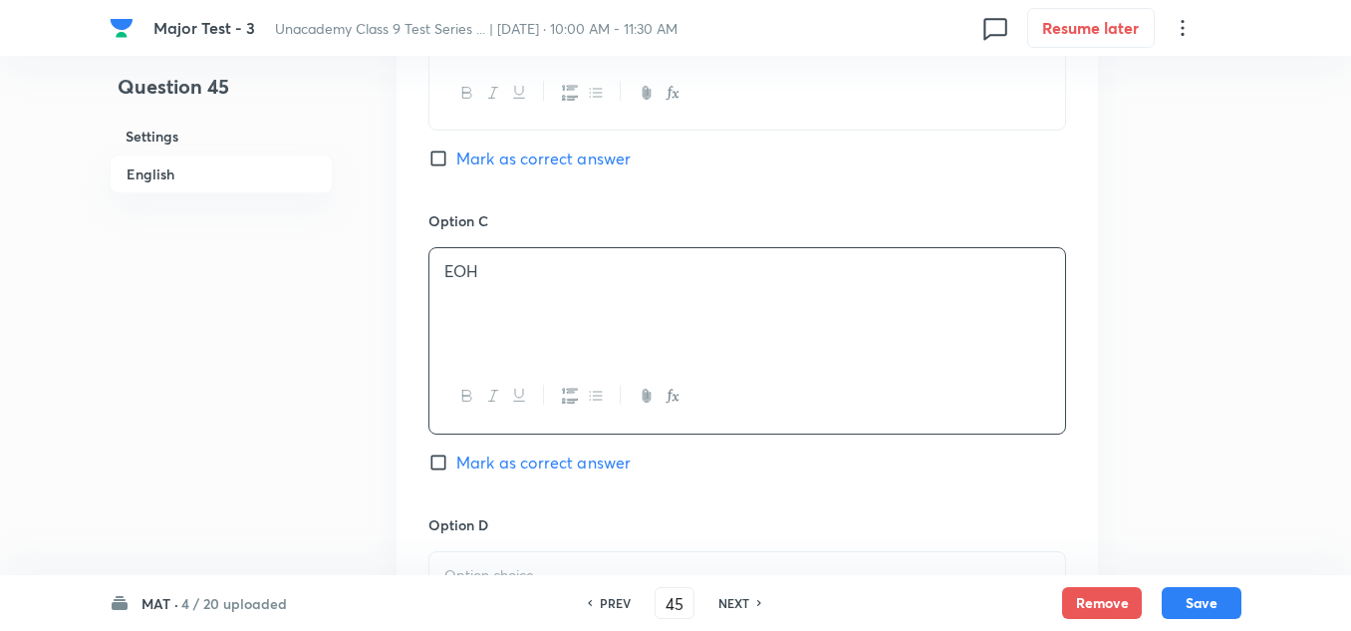
scroll to position [1494, 0]
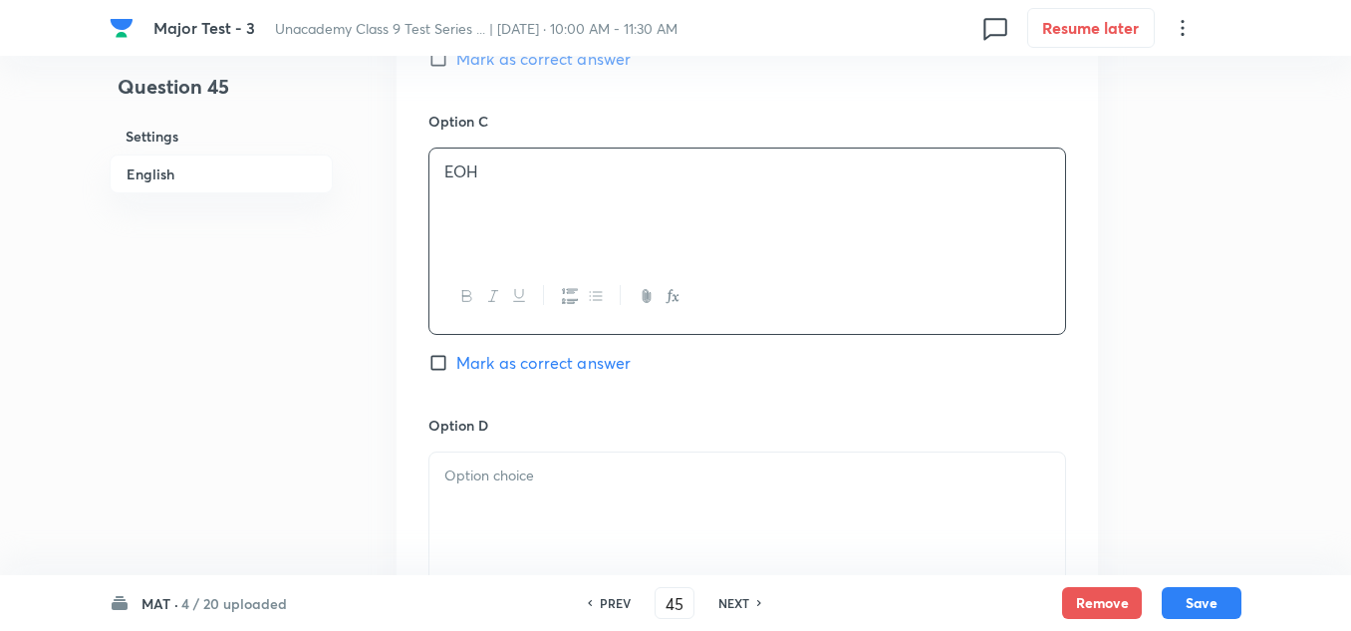
click at [575, 486] on p at bounding box center [747, 475] width 606 height 23
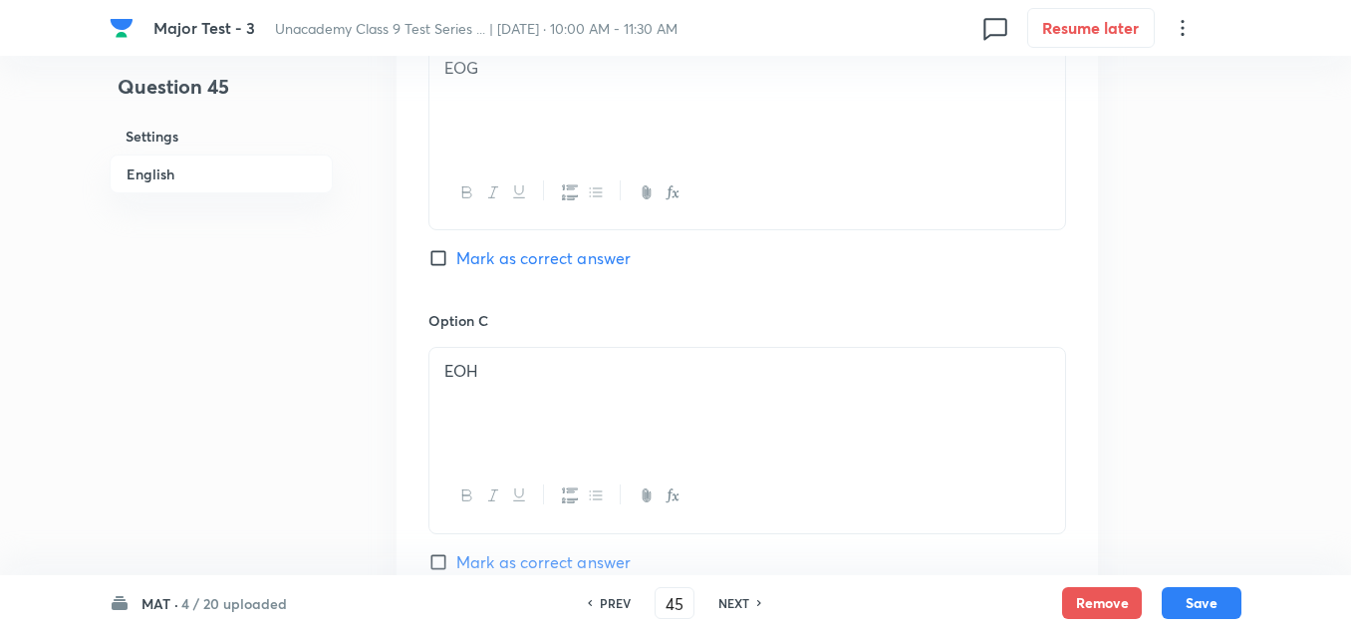
scroll to position [996, 0]
click at [502, 248] on span "Mark as correct answer" at bounding box center [543, 254] width 174 height 24
click at [456, 248] on input "Mark as correct answer" at bounding box center [442, 254] width 28 height 20
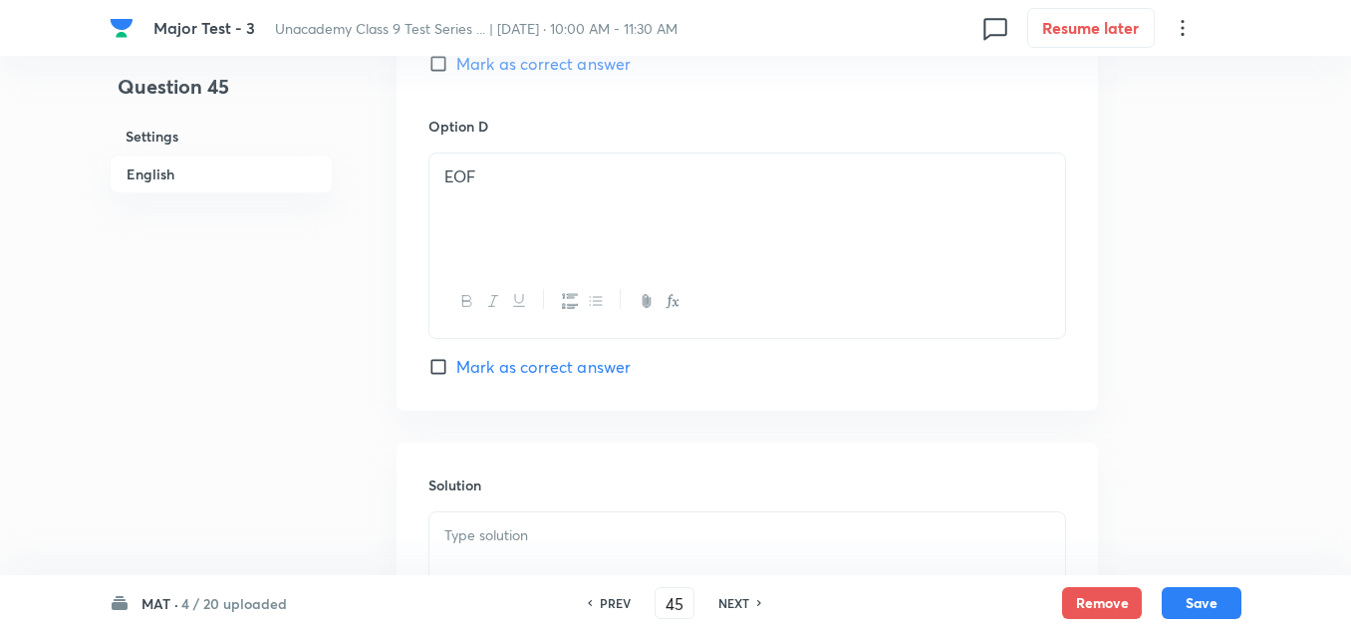
scroll to position [1893, 0]
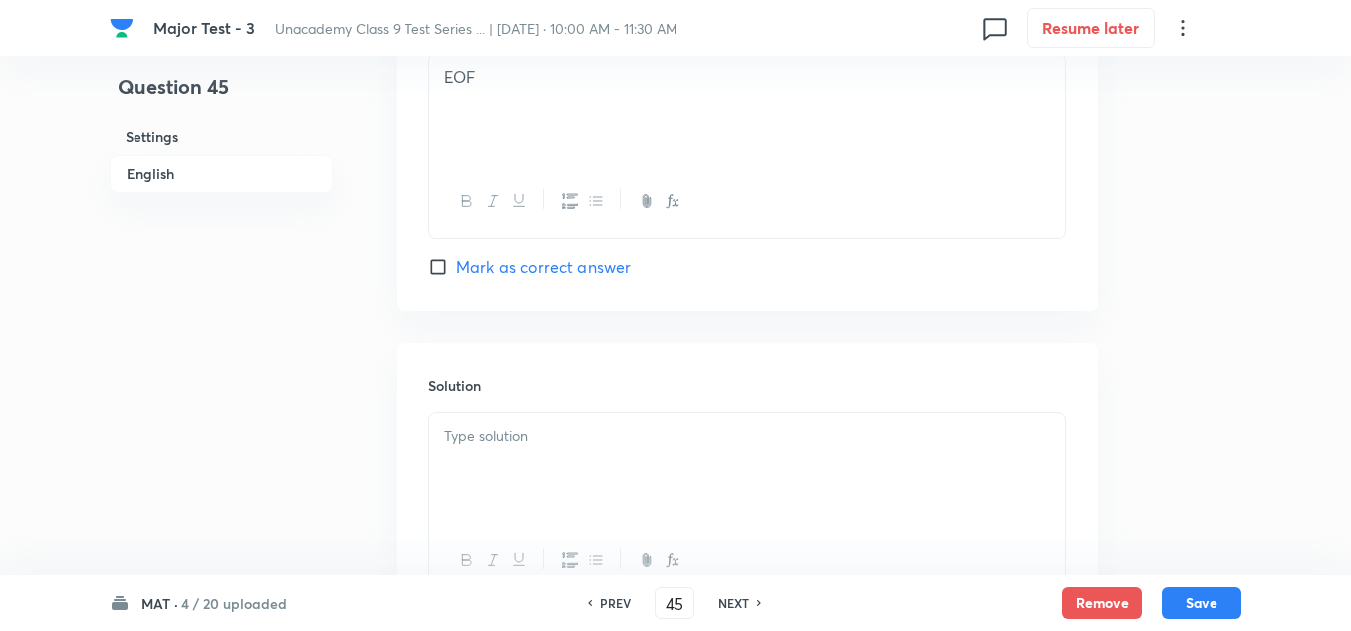
click at [506, 448] on div at bounding box center [747, 468] width 636 height 112
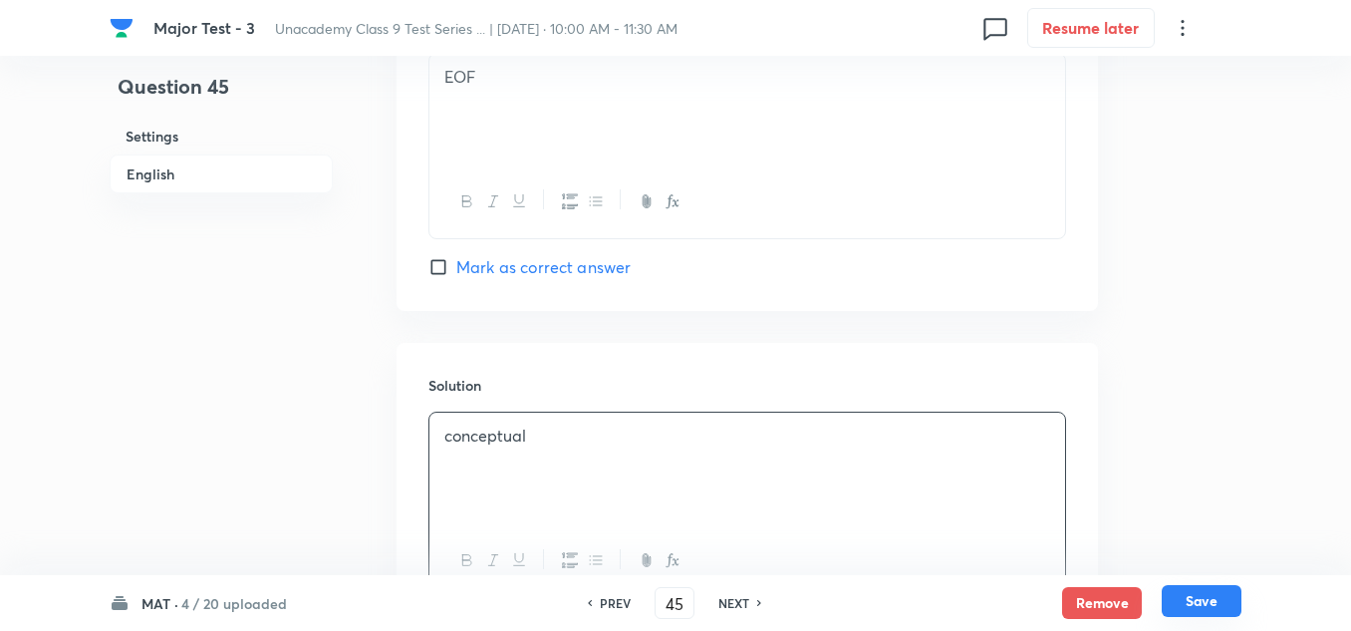
click at [1221, 592] on button "Save" at bounding box center [1202, 601] width 80 height 32
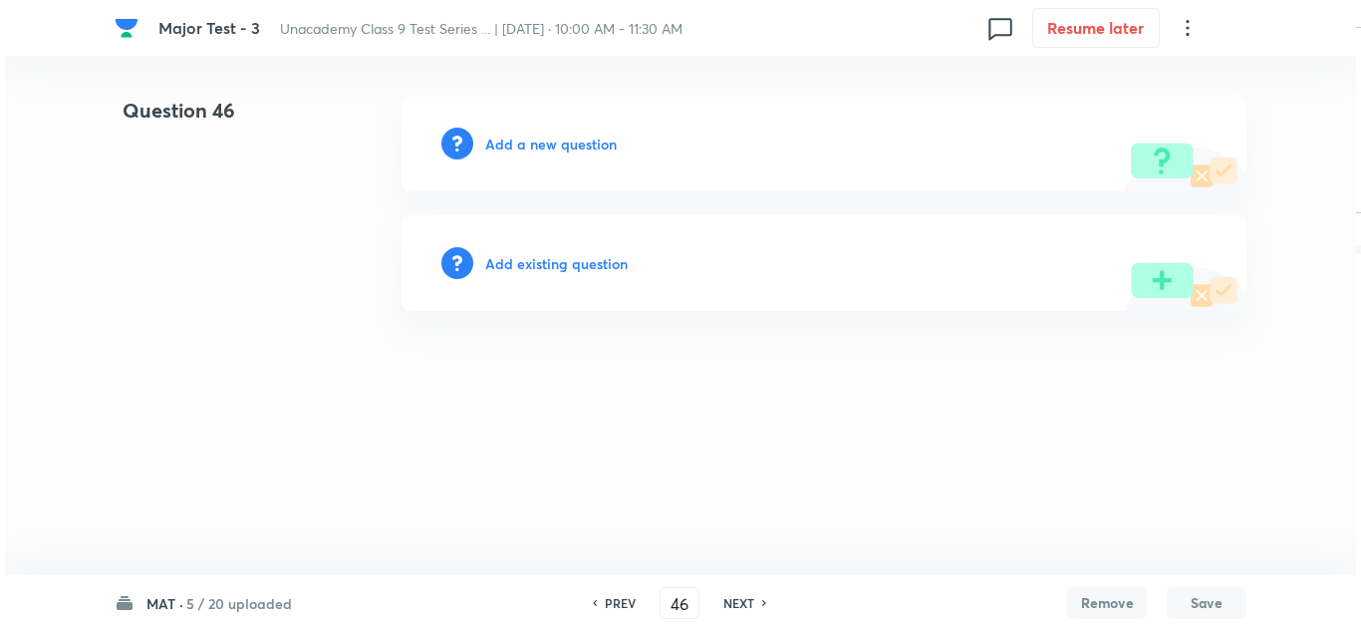
scroll to position [0, 0]
click at [548, 138] on h6 "Add a new question" at bounding box center [551, 144] width 132 height 21
click at [548, 138] on h6 "Choose a question type" at bounding box center [561, 144] width 153 height 21
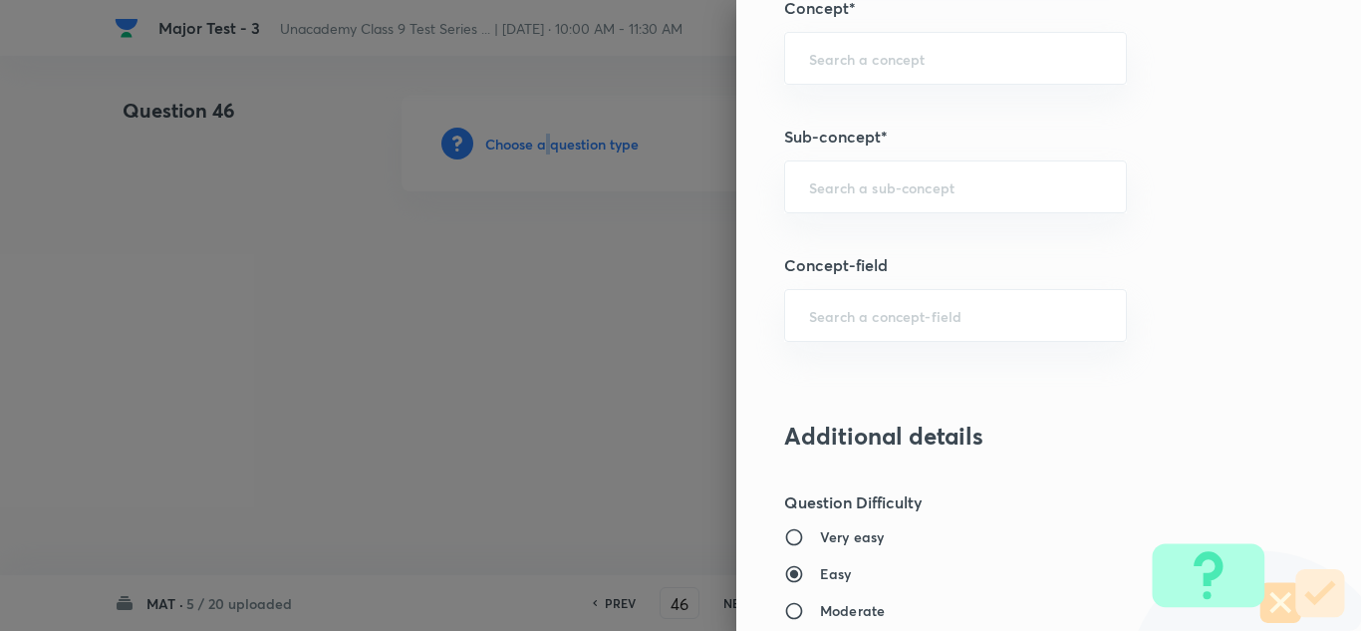
scroll to position [1196, 0]
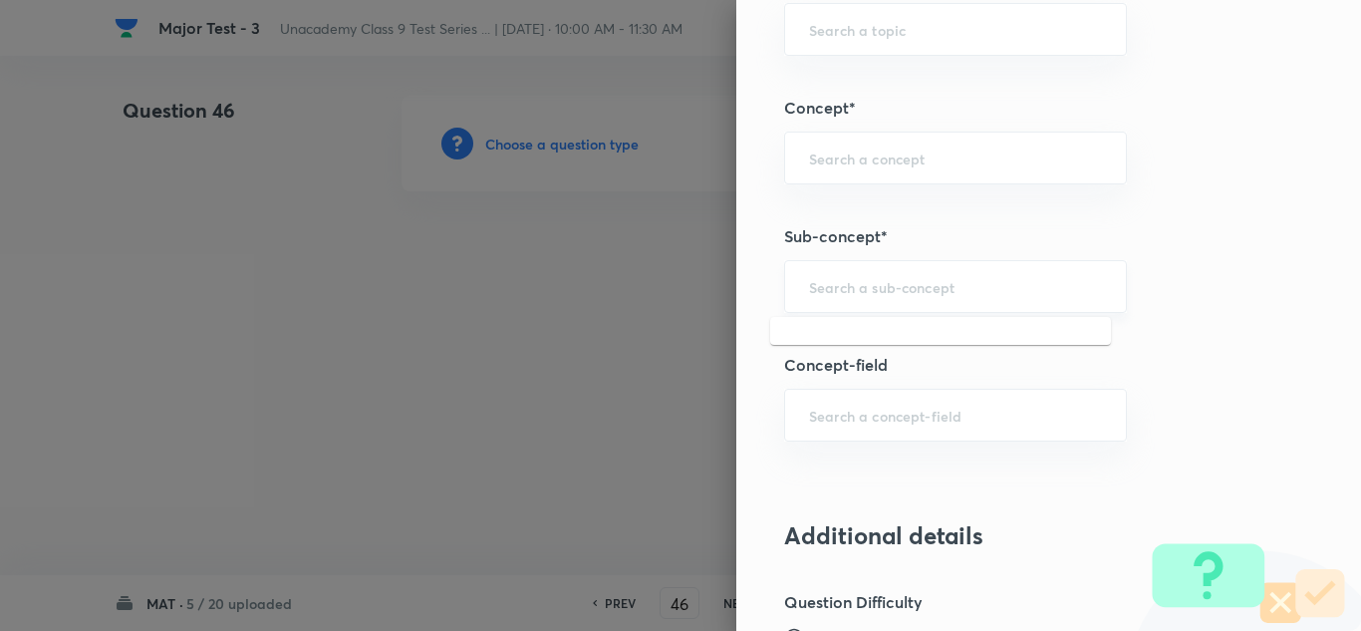
click at [891, 290] on input "text" at bounding box center [955, 286] width 293 height 19
paste input "Mathematical"
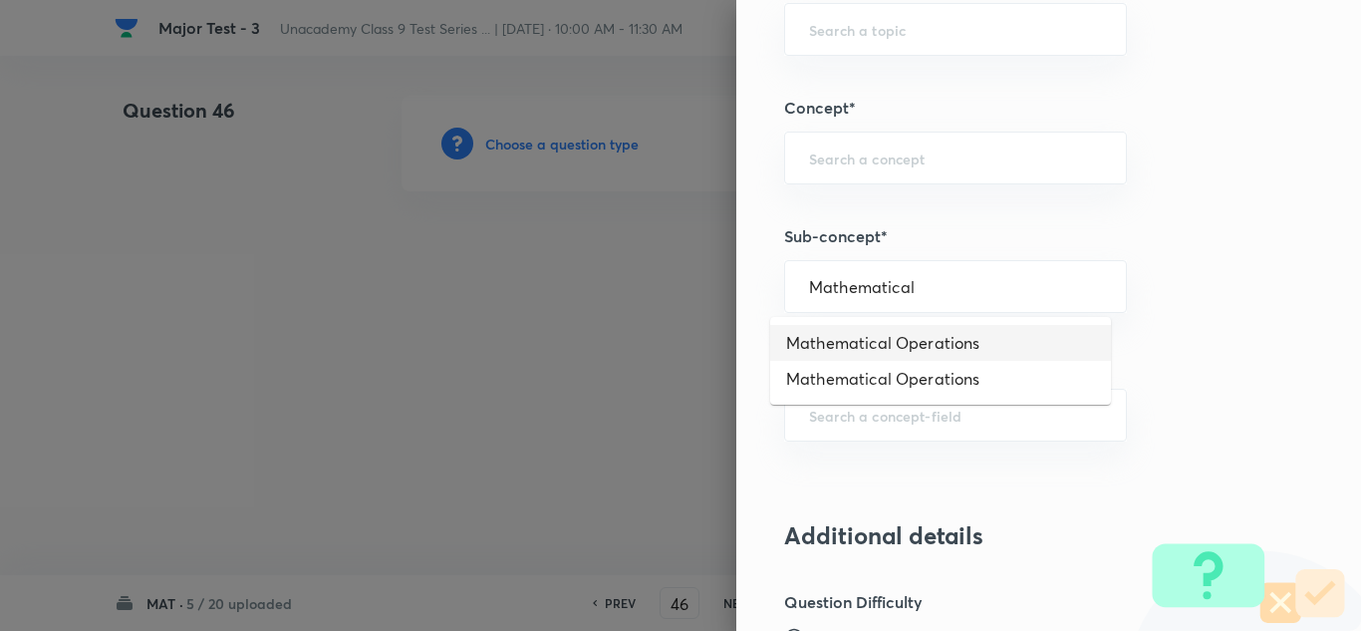
click at [892, 343] on li "Mathematical Operations" at bounding box center [940, 343] width 341 height 36
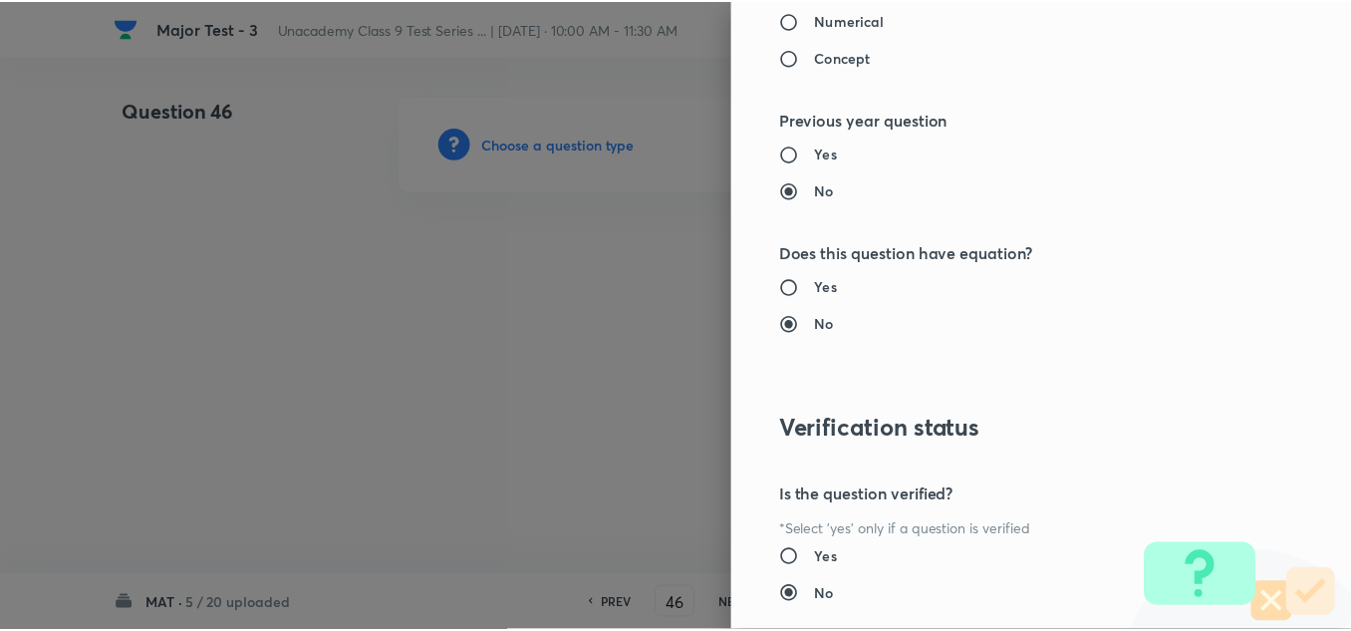
scroll to position [2192, 0]
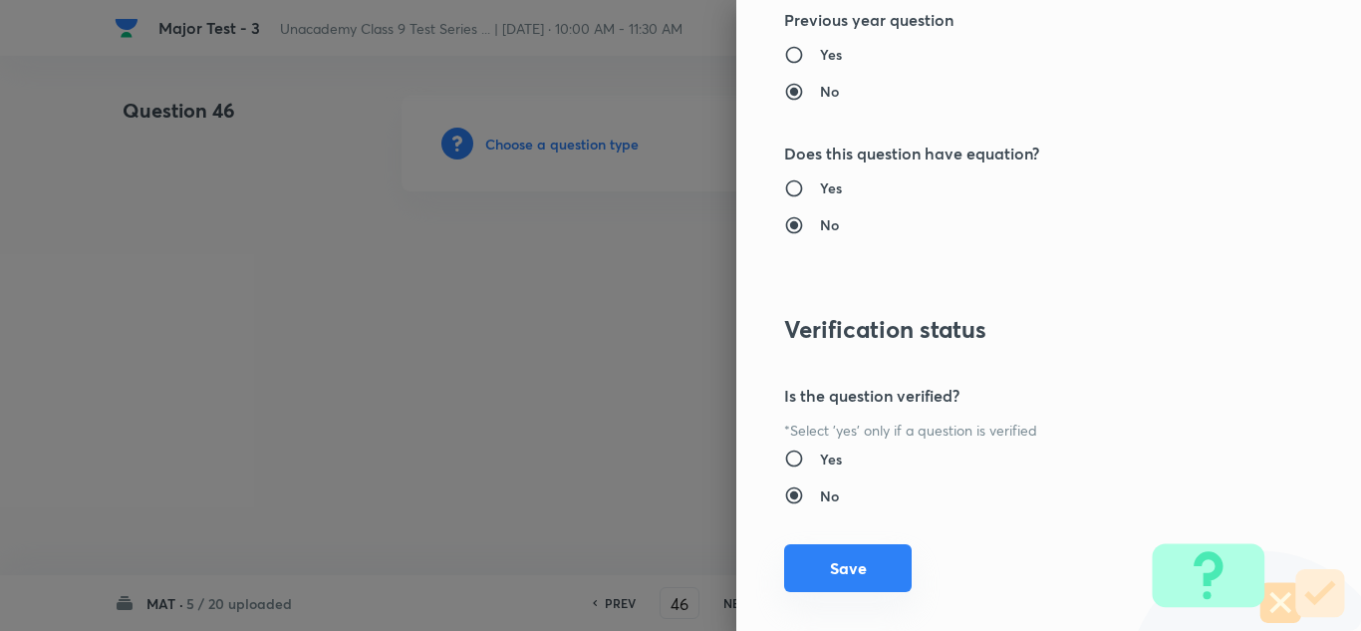
click at [846, 567] on button "Save" at bounding box center [848, 568] width 128 height 48
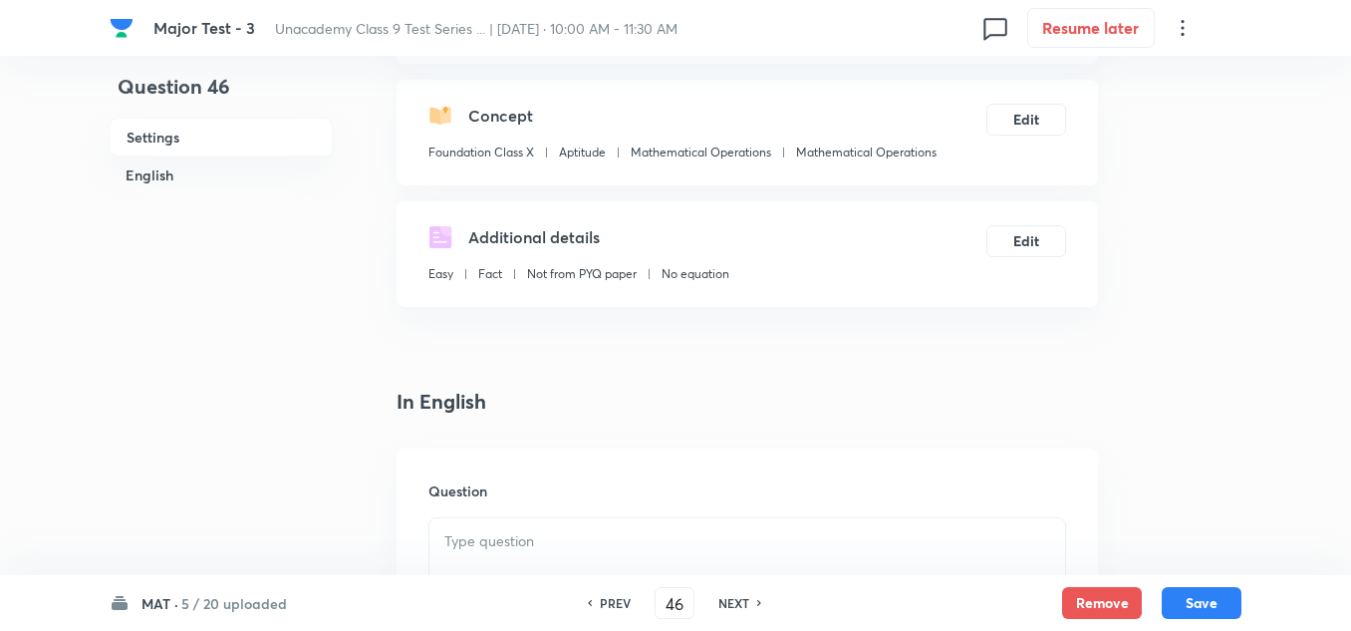
scroll to position [299, 0]
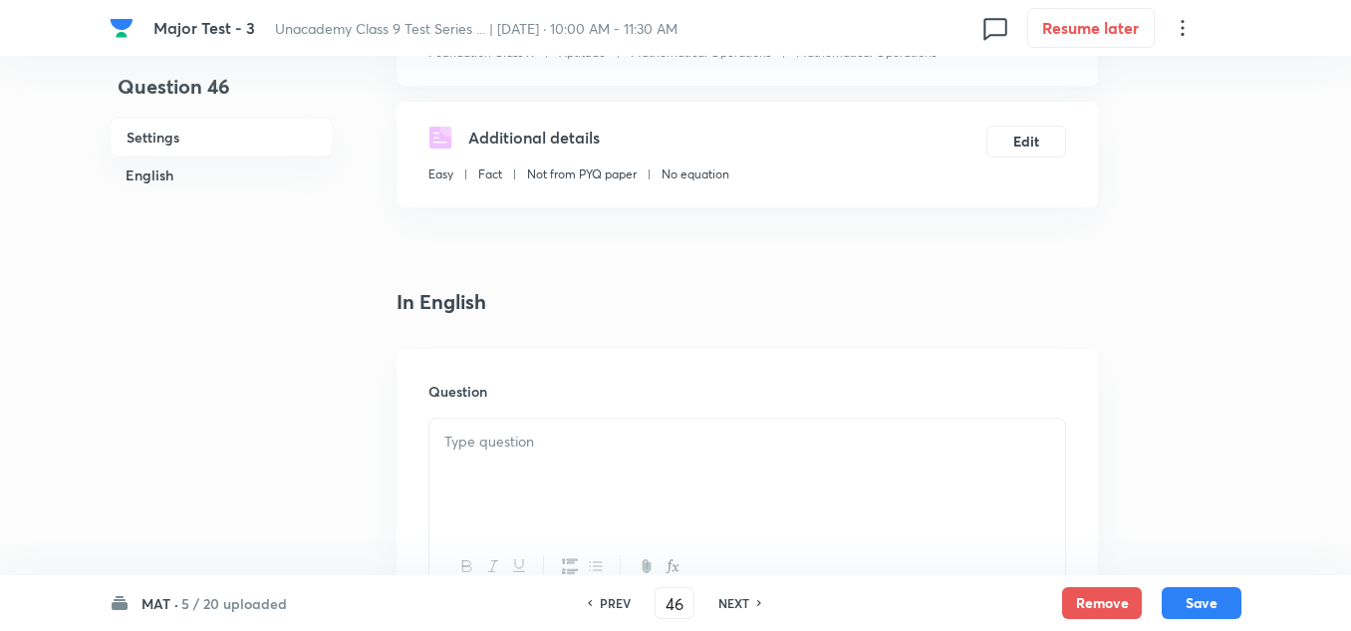
click at [566, 452] on p at bounding box center [747, 441] width 606 height 23
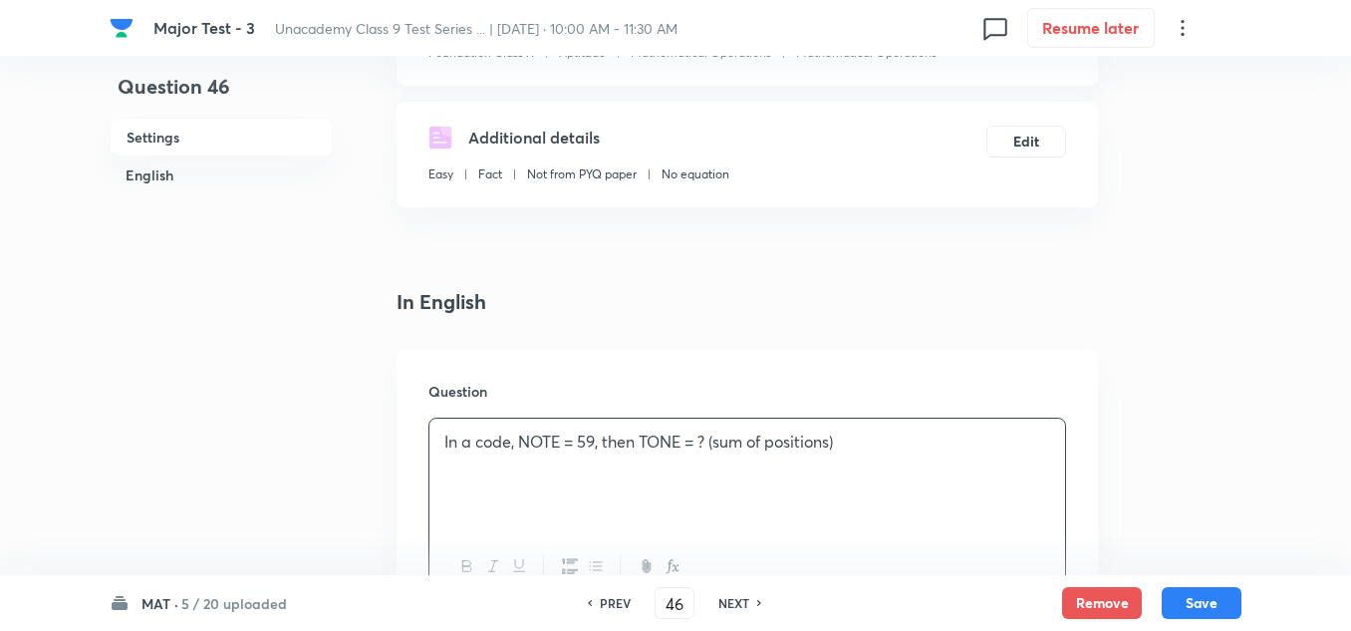
scroll to position [498, 0]
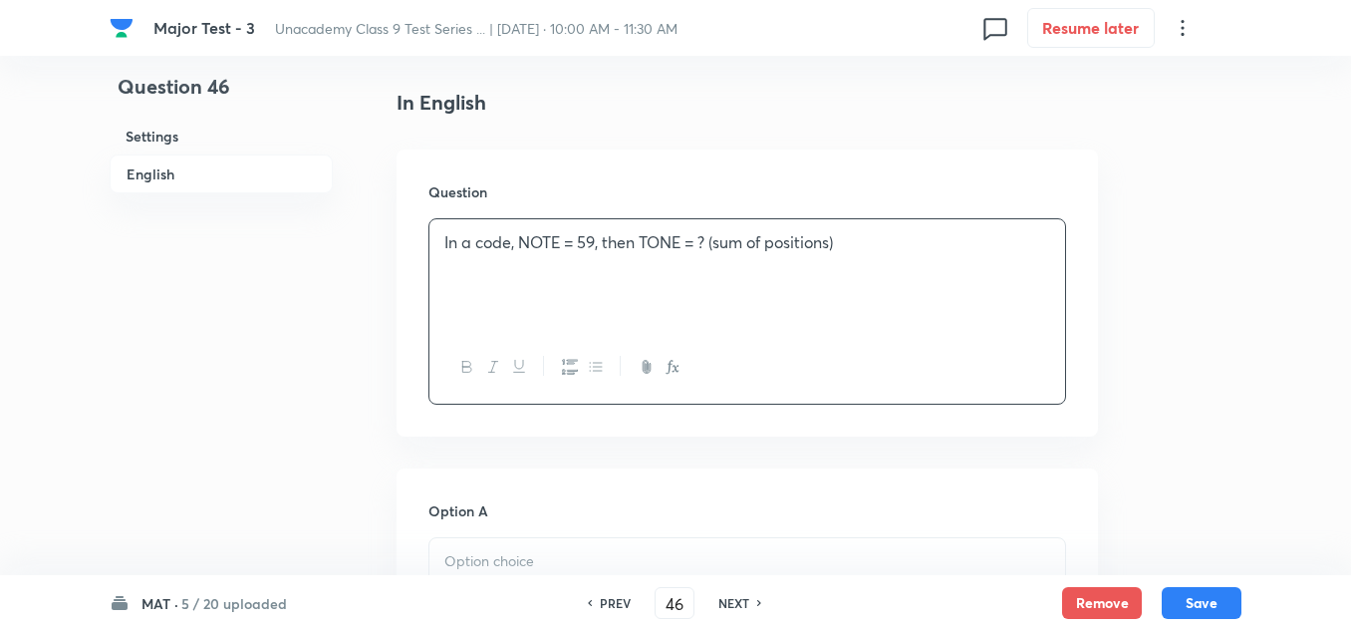
click at [527, 570] on p at bounding box center [747, 561] width 606 height 23
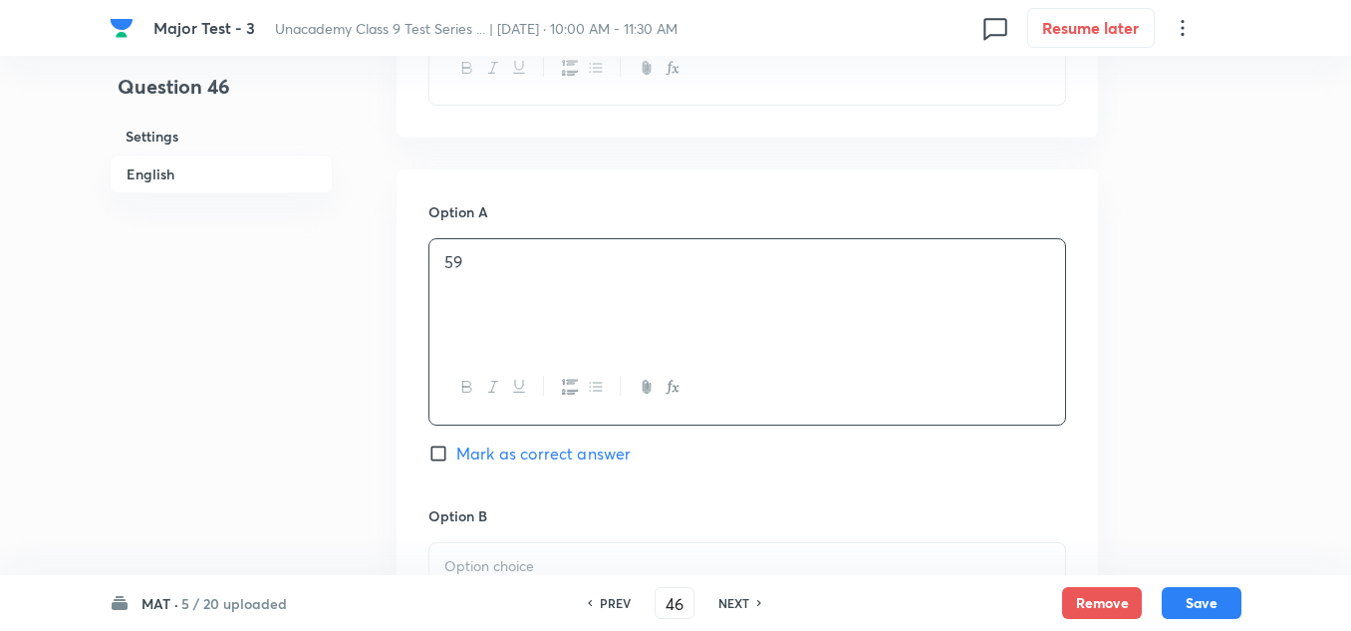
scroll to position [996, 0]
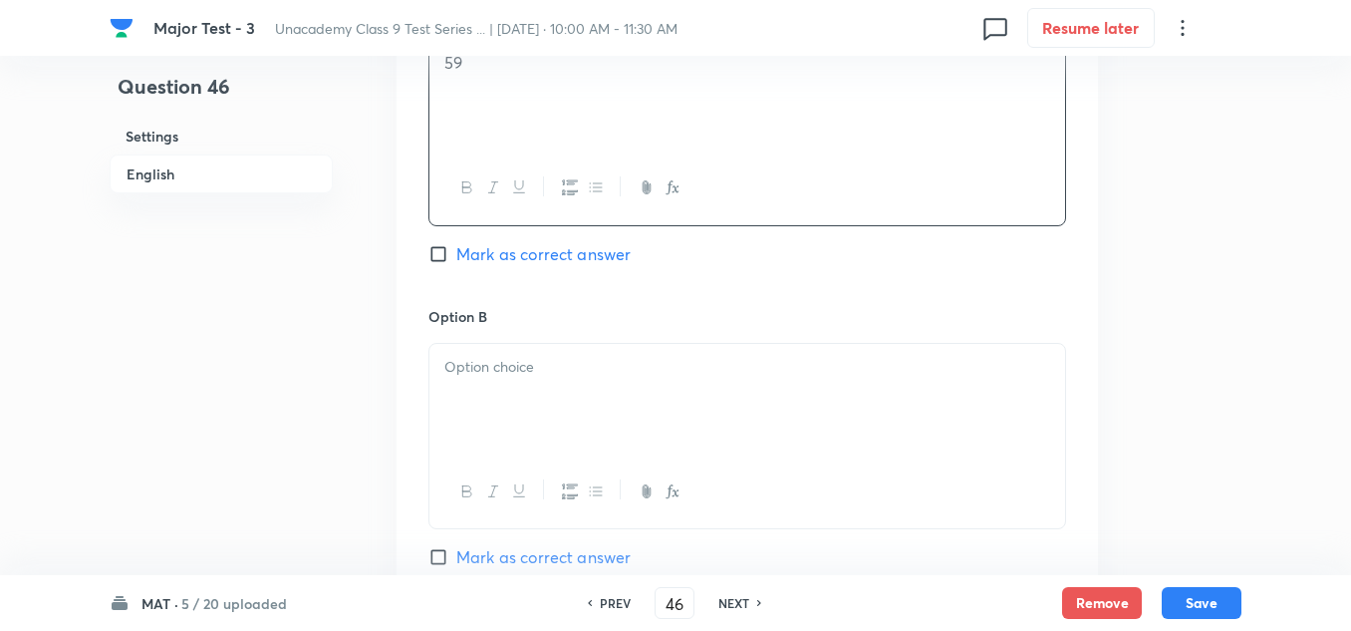
click at [540, 440] on div at bounding box center [747, 400] width 636 height 112
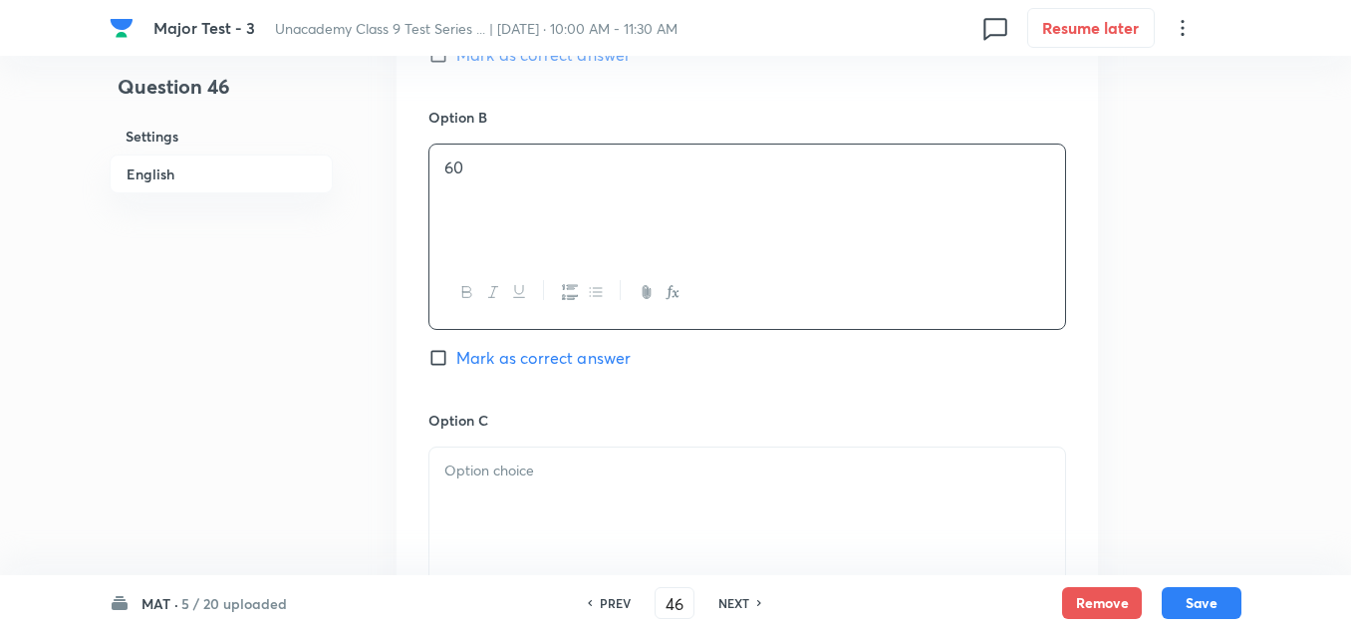
scroll to position [1295, 0]
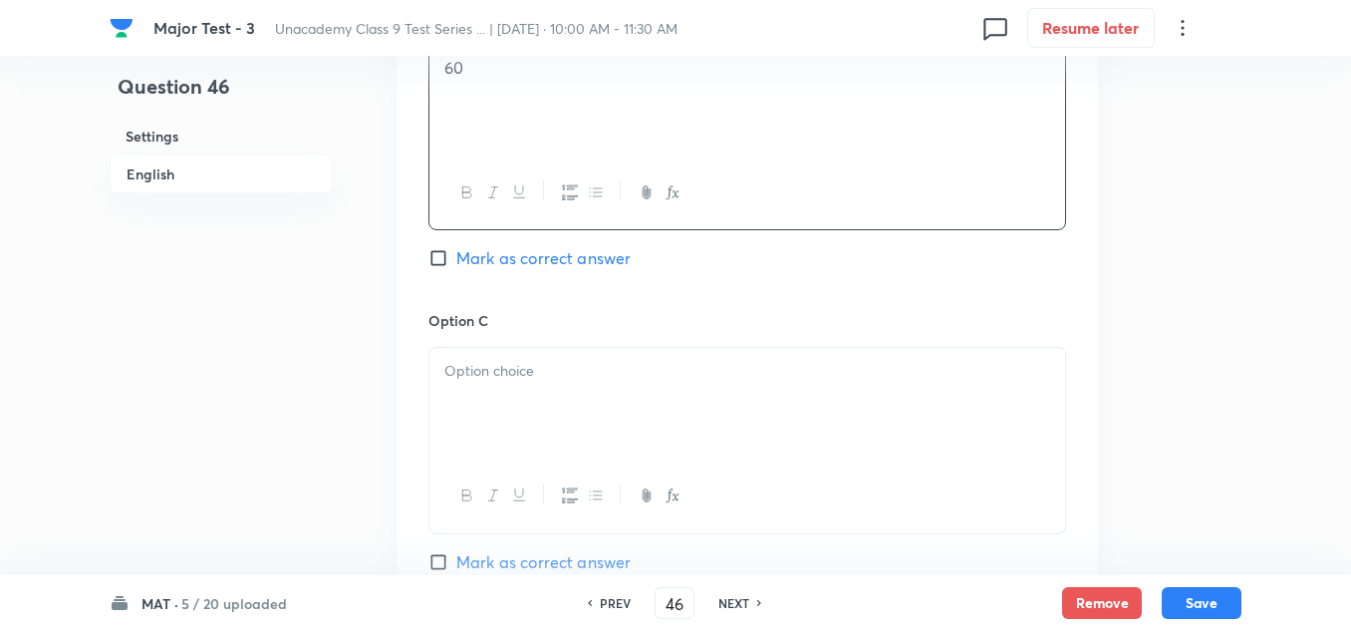
click at [530, 397] on div at bounding box center [747, 404] width 636 height 112
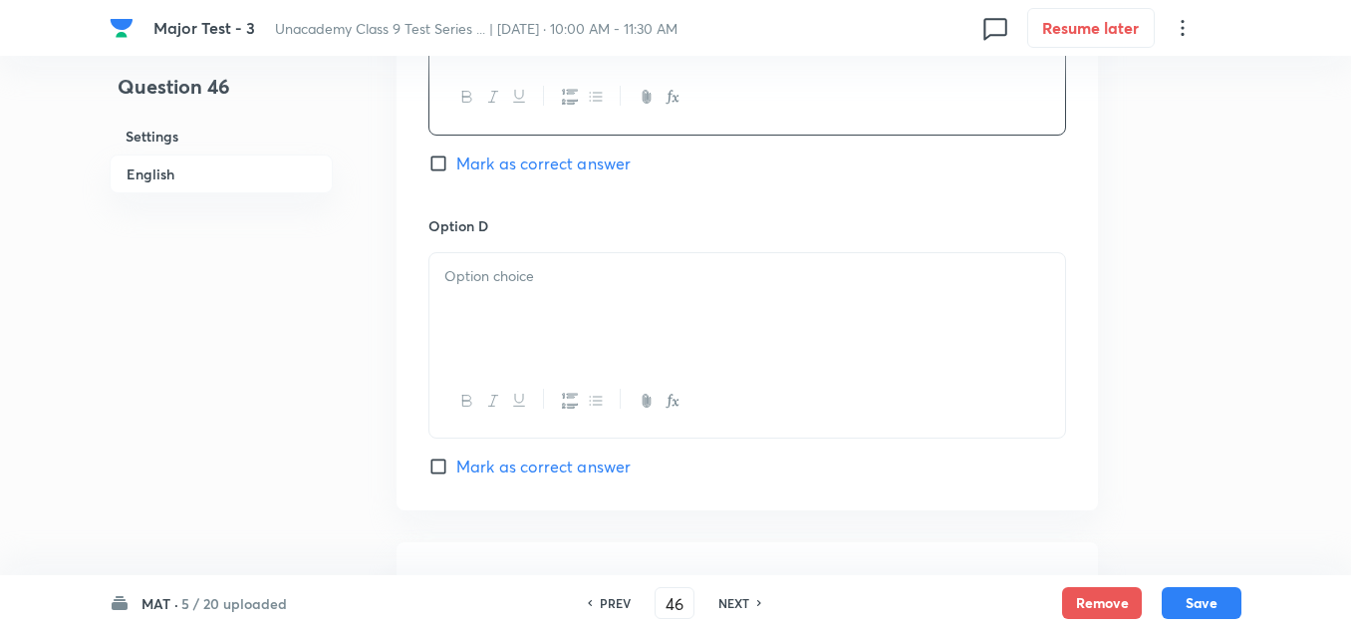
click at [560, 322] on div at bounding box center [747, 309] width 636 height 112
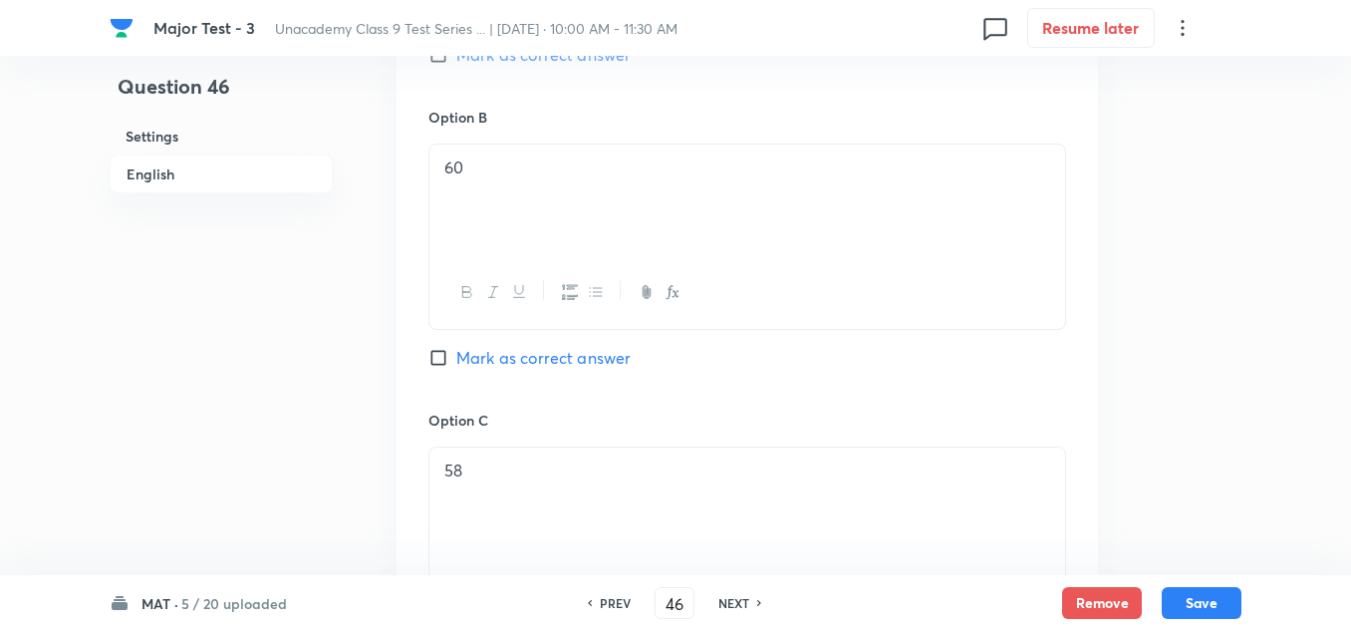
scroll to position [996, 0]
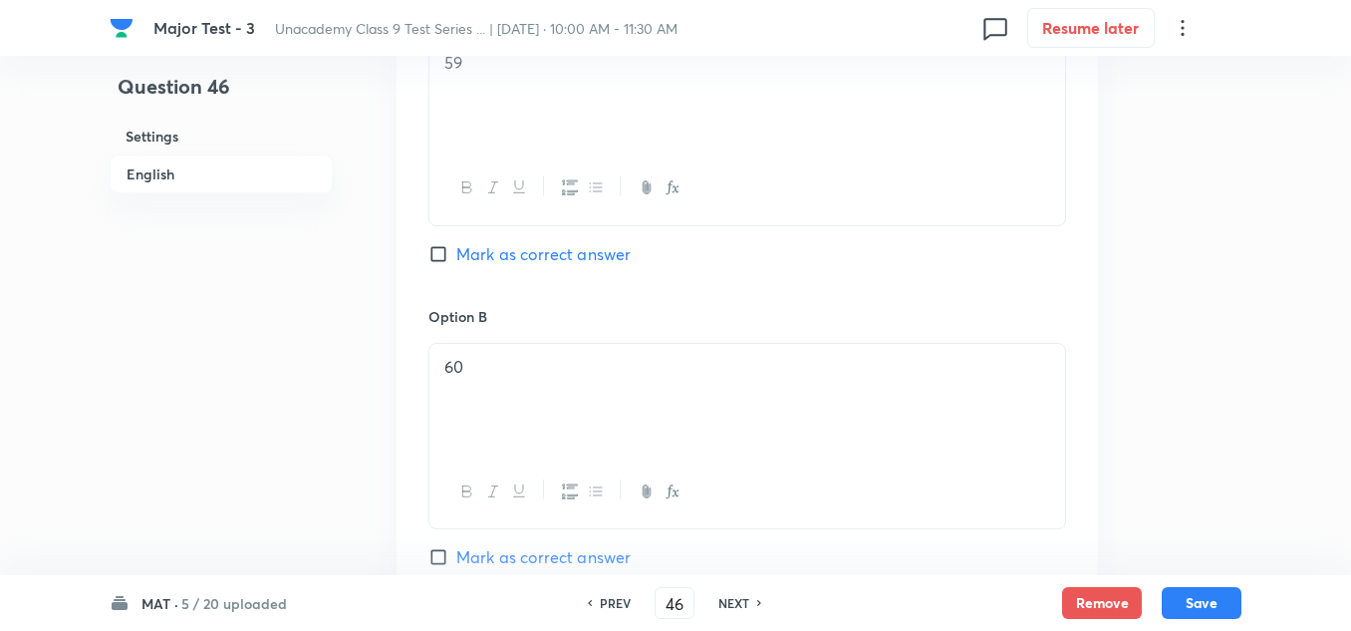
click at [566, 253] on span "Mark as correct answer" at bounding box center [543, 254] width 174 height 24
click at [456, 253] on input "Mark as correct answer" at bounding box center [442, 254] width 28 height 20
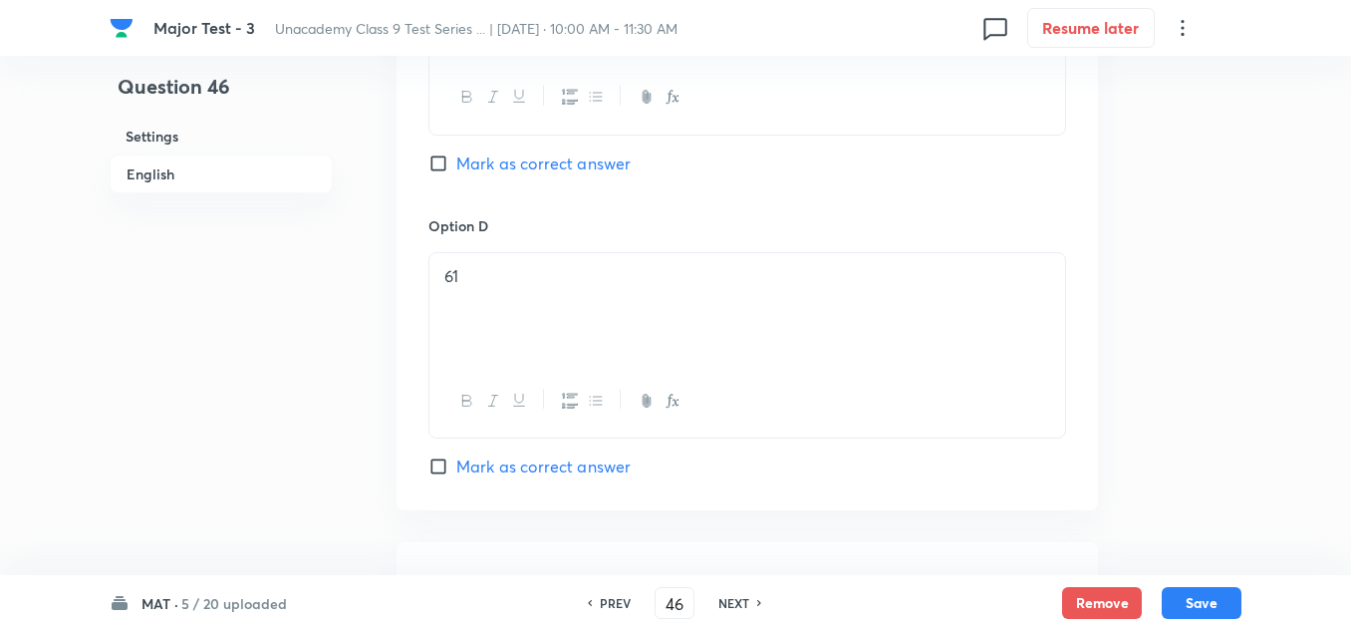
scroll to position [2067, 0]
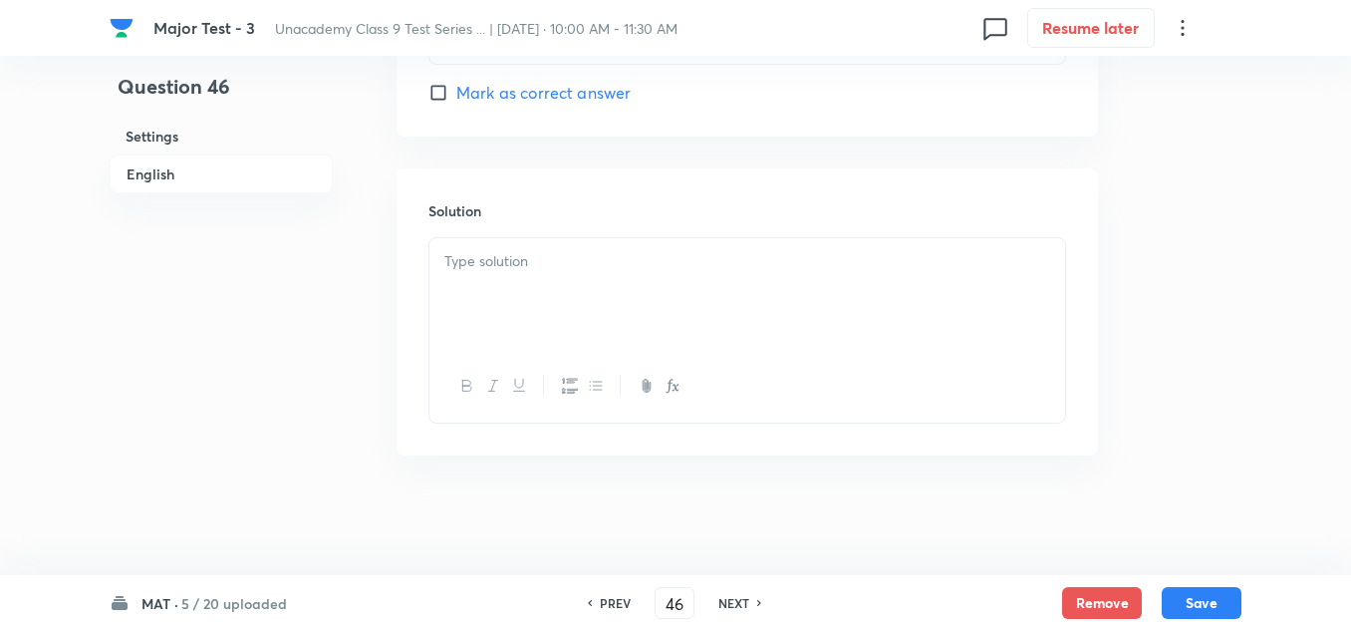
click at [488, 325] on div at bounding box center [747, 294] width 636 height 112
click at [1225, 605] on button "Save" at bounding box center [1202, 601] width 80 height 32
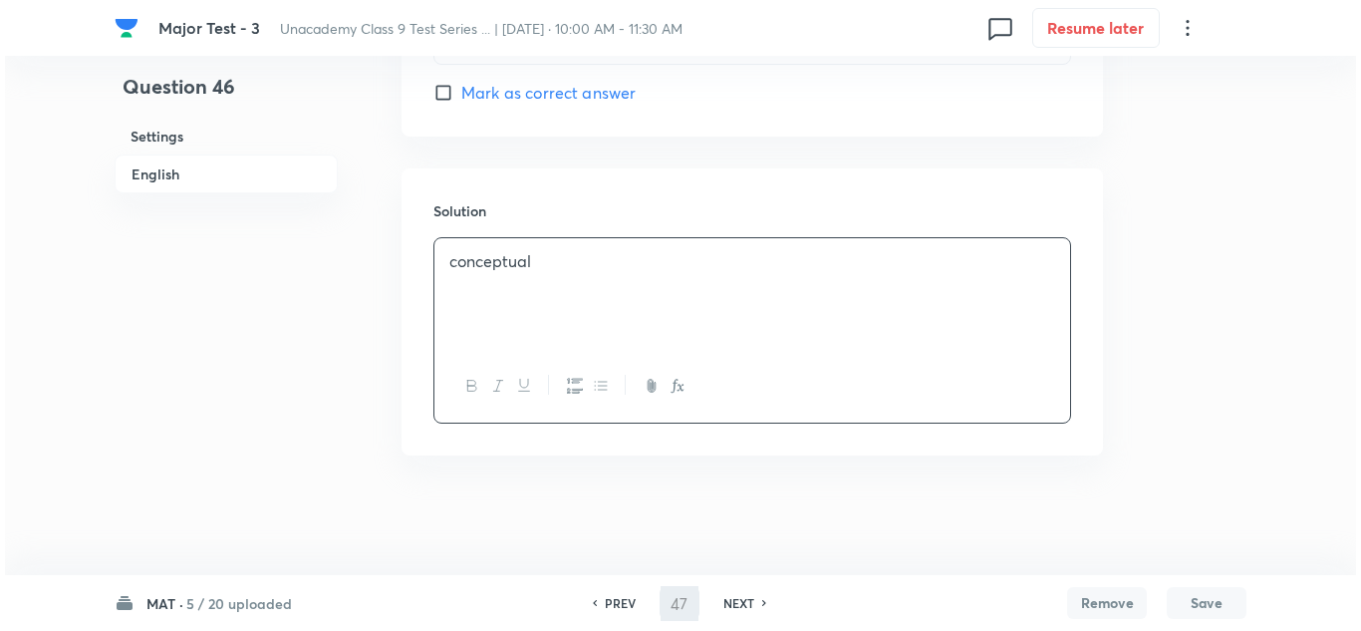
scroll to position [0, 0]
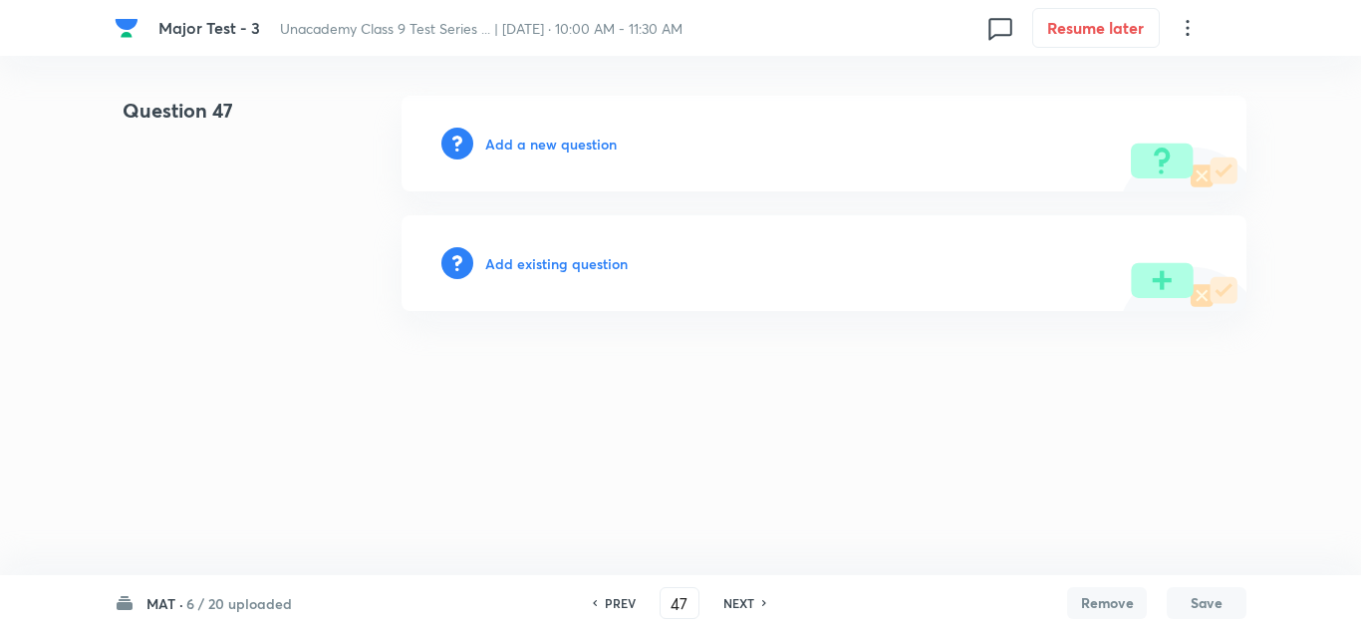
click at [556, 140] on h6 "Add a new question" at bounding box center [551, 144] width 132 height 21
click at [556, 140] on h6 "Choose a question type" at bounding box center [561, 144] width 153 height 21
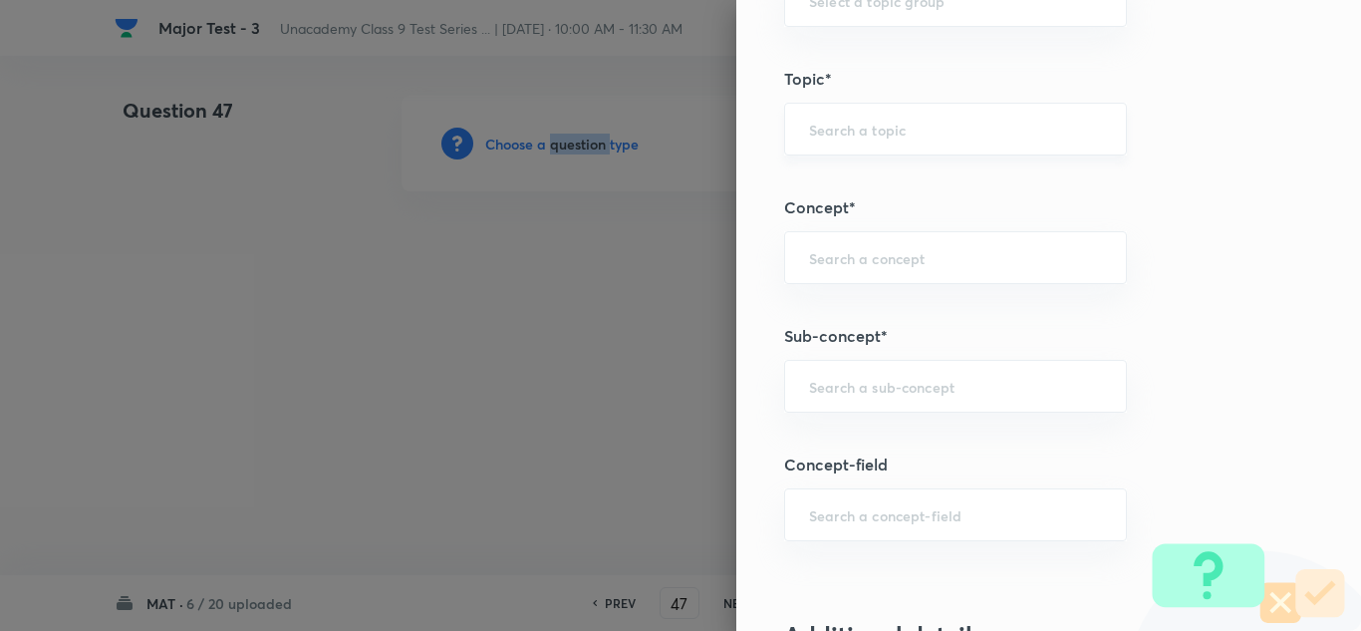
scroll to position [1196, 0]
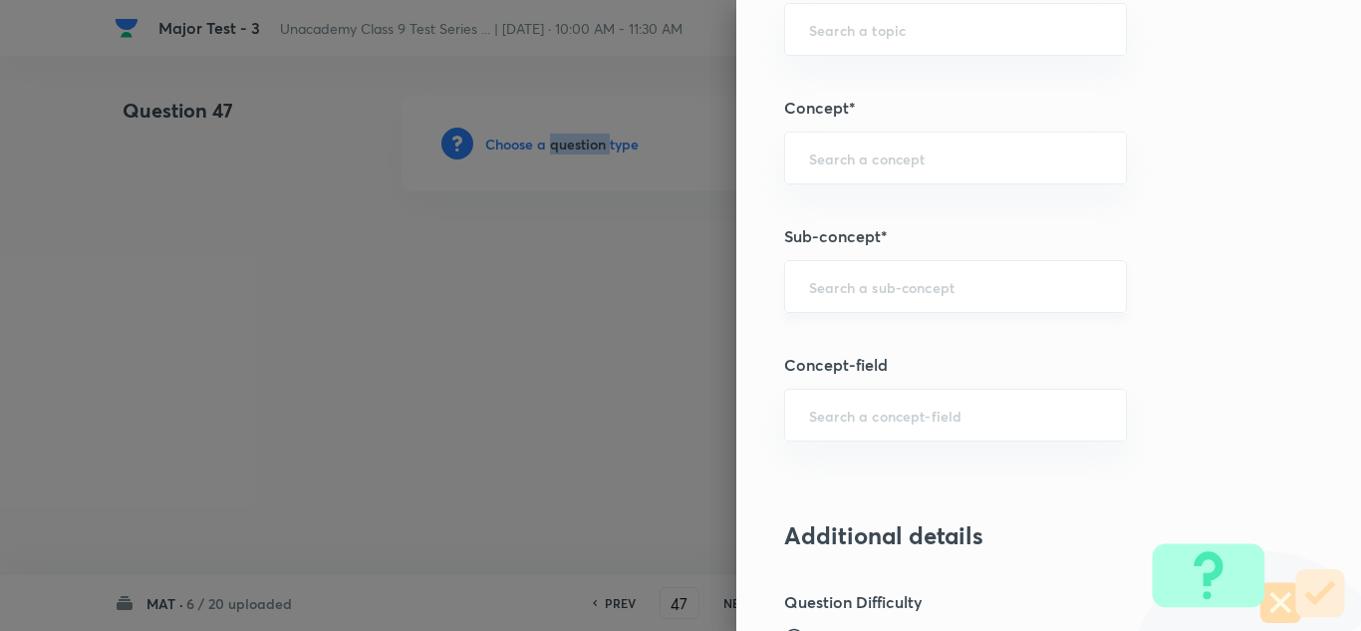
click at [917, 301] on div "​" at bounding box center [955, 286] width 343 height 53
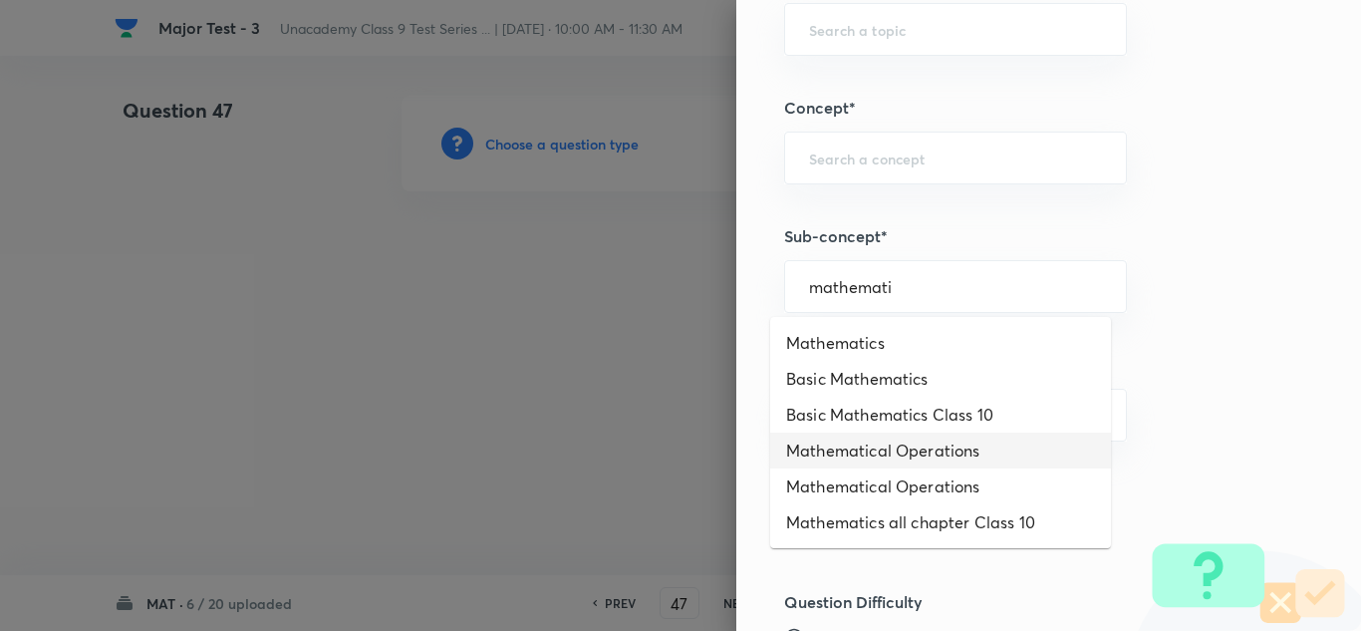
click at [843, 447] on li "Mathematical Operations" at bounding box center [940, 450] width 341 height 36
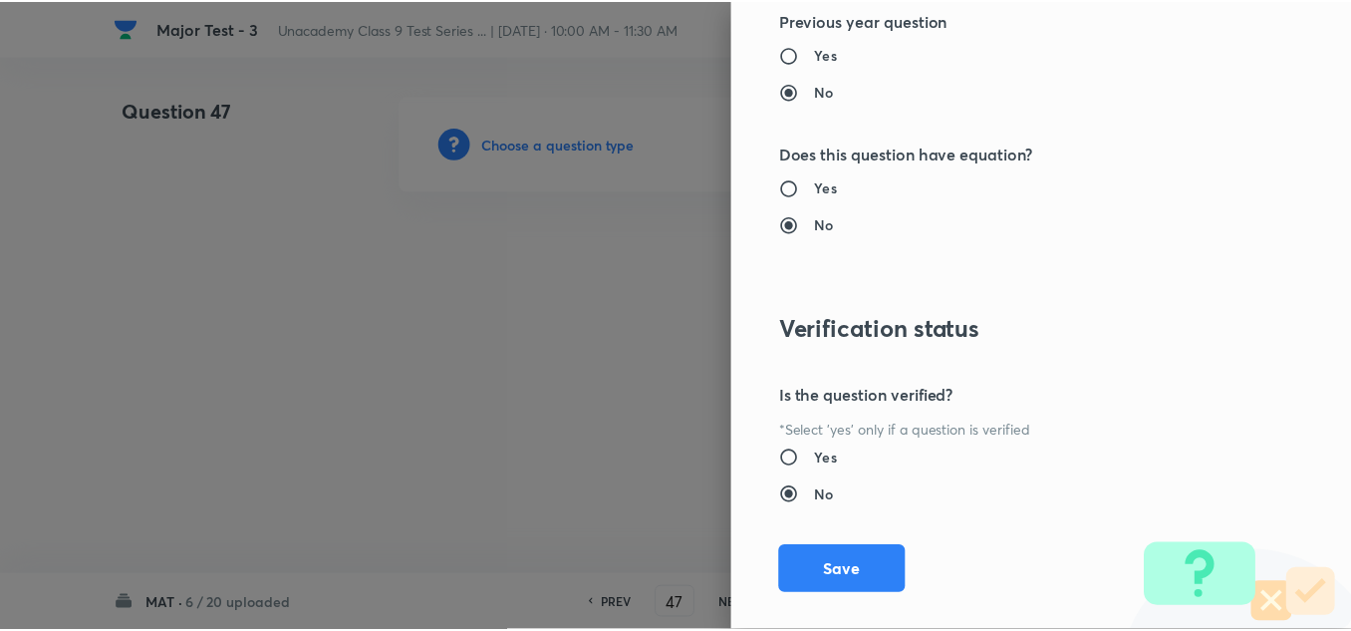
scroll to position [2192, 0]
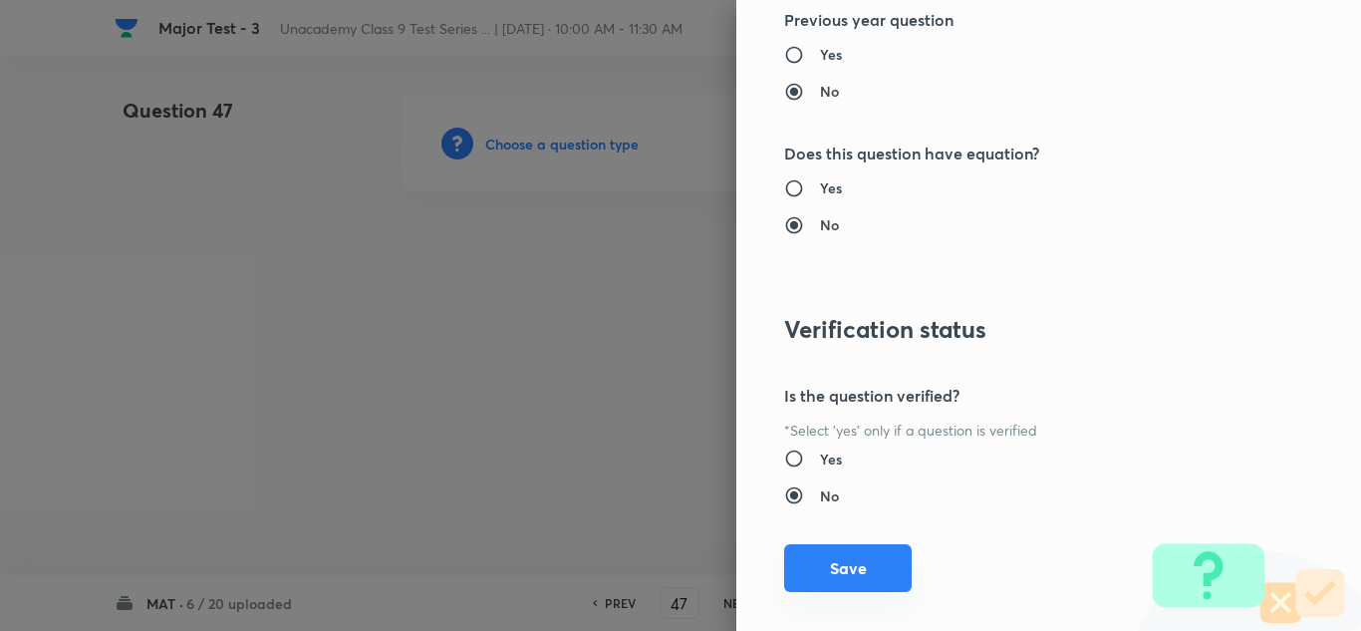
click at [861, 578] on button "Save" at bounding box center [848, 568] width 128 height 48
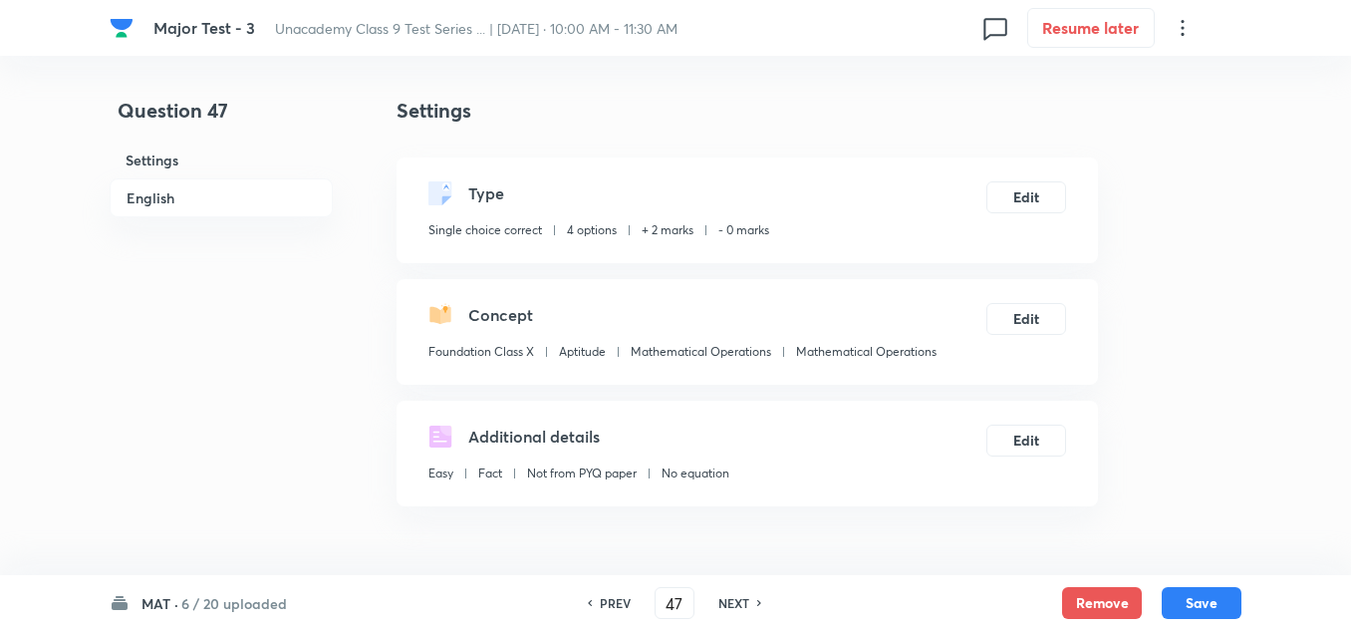
scroll to position [199, 0]
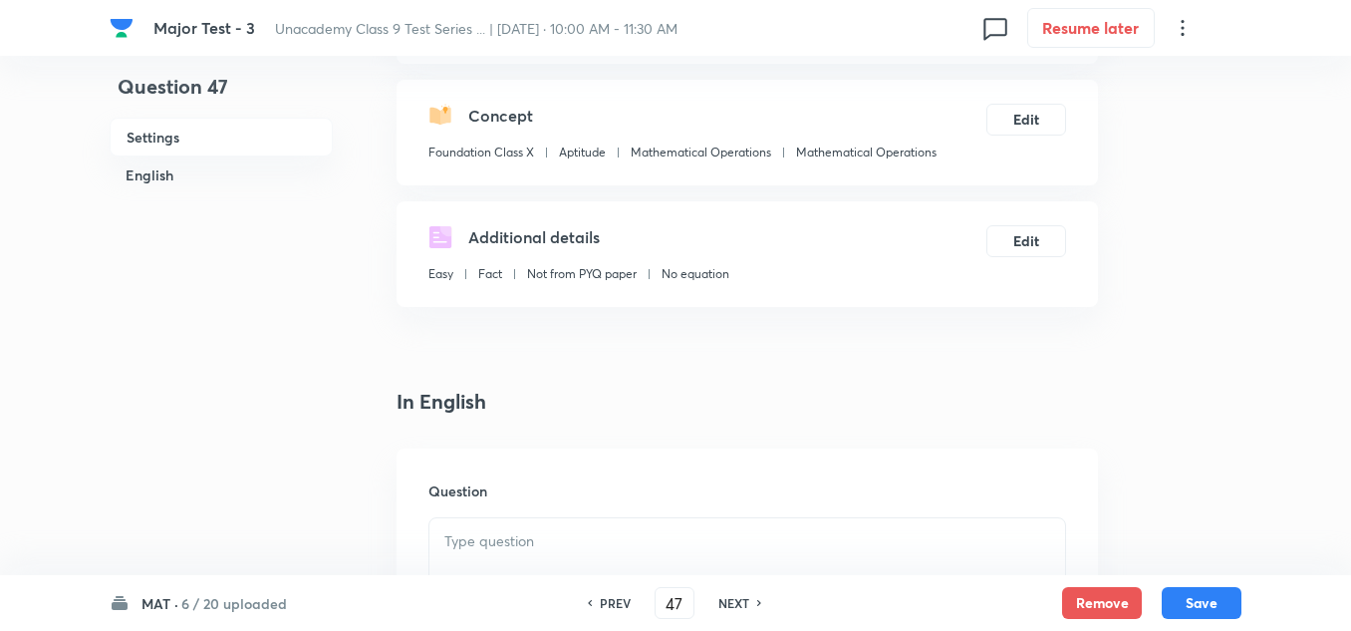
click at [530, 548] on p at bounding box center [747, 541] width 606 height 23
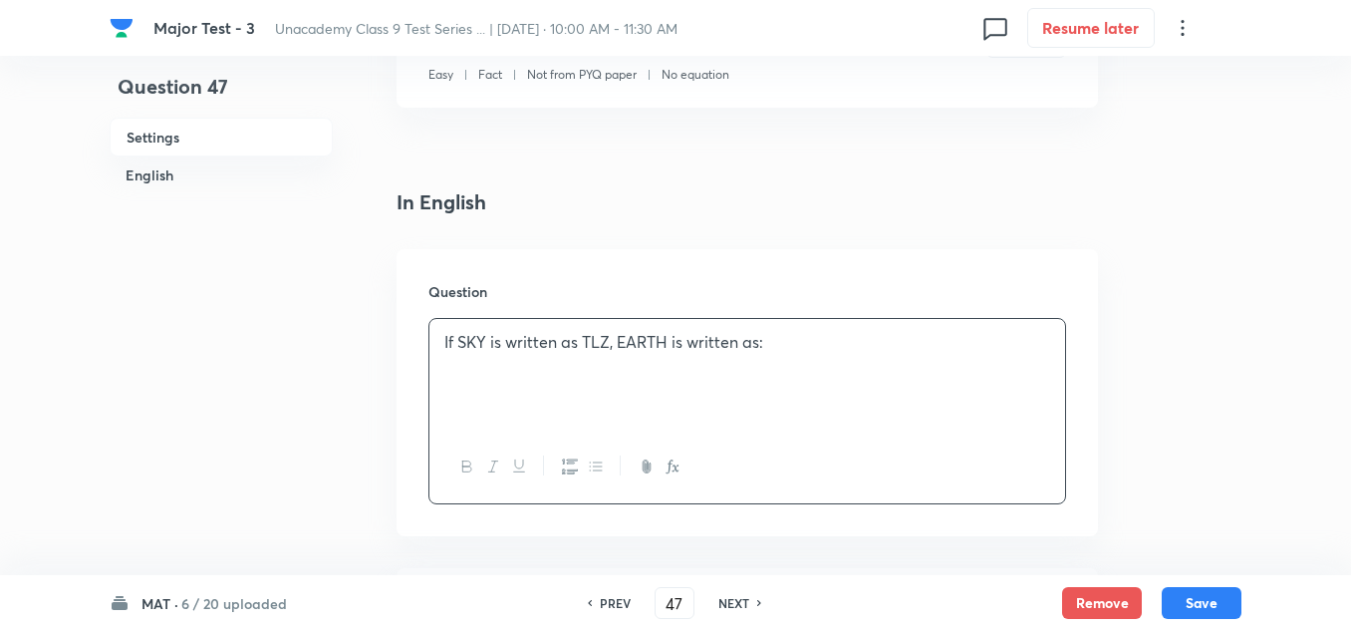
scroll to position [498, 0]
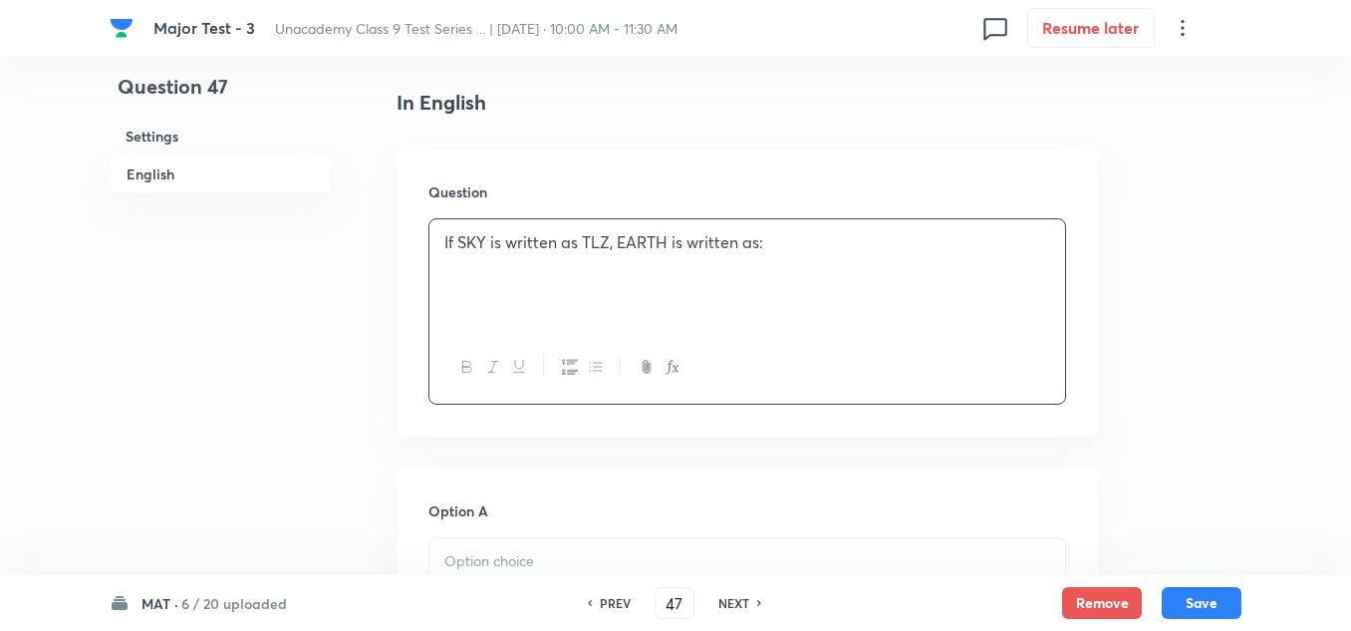
click at [518, 544] on div at bounding box center [747, 594] width 636 height 112
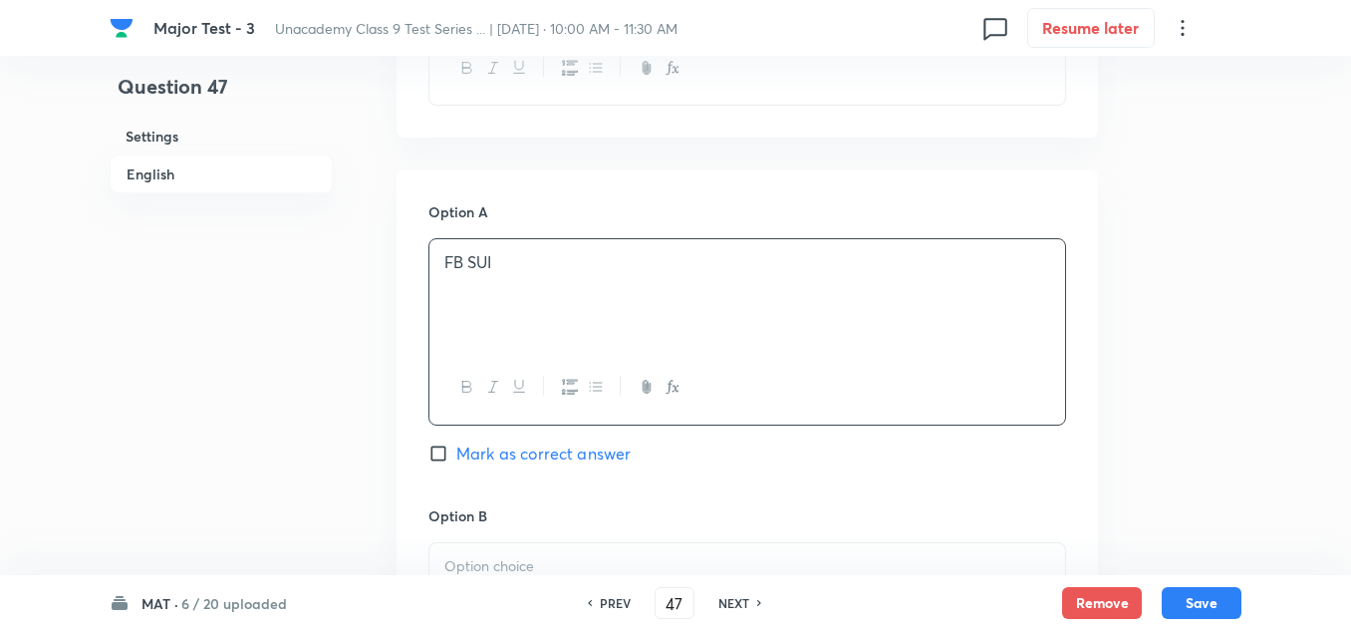
scroll to position [897, 0]
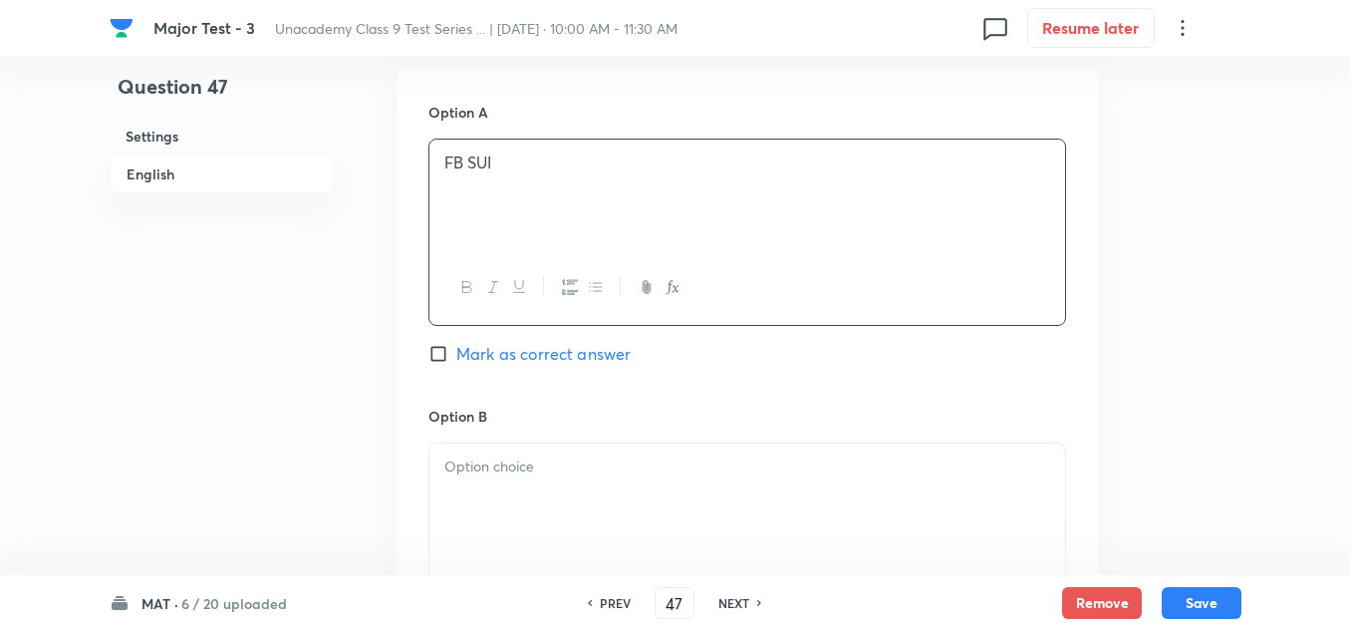
click at [545, 473] on p at bounding box center [747, 466] width 606 height 23
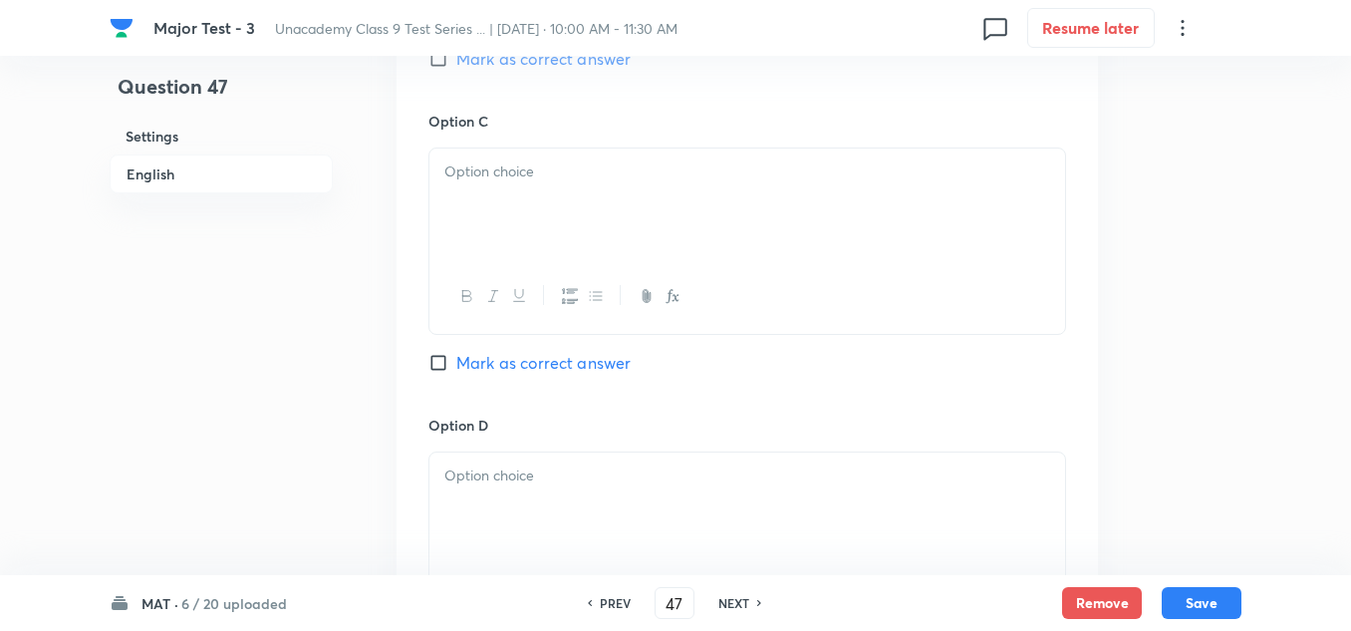
click at [561, 169] on p at bounding box center [747, 171] width 606 height 23
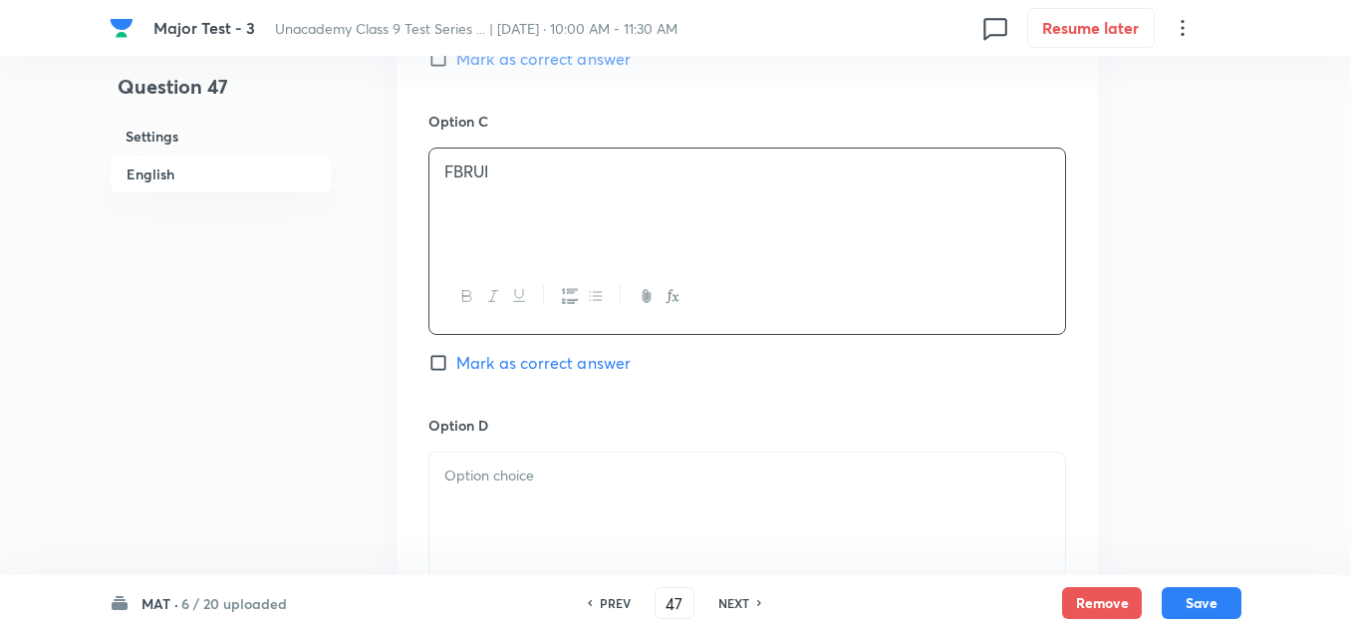
scroll to position [1594, 0]
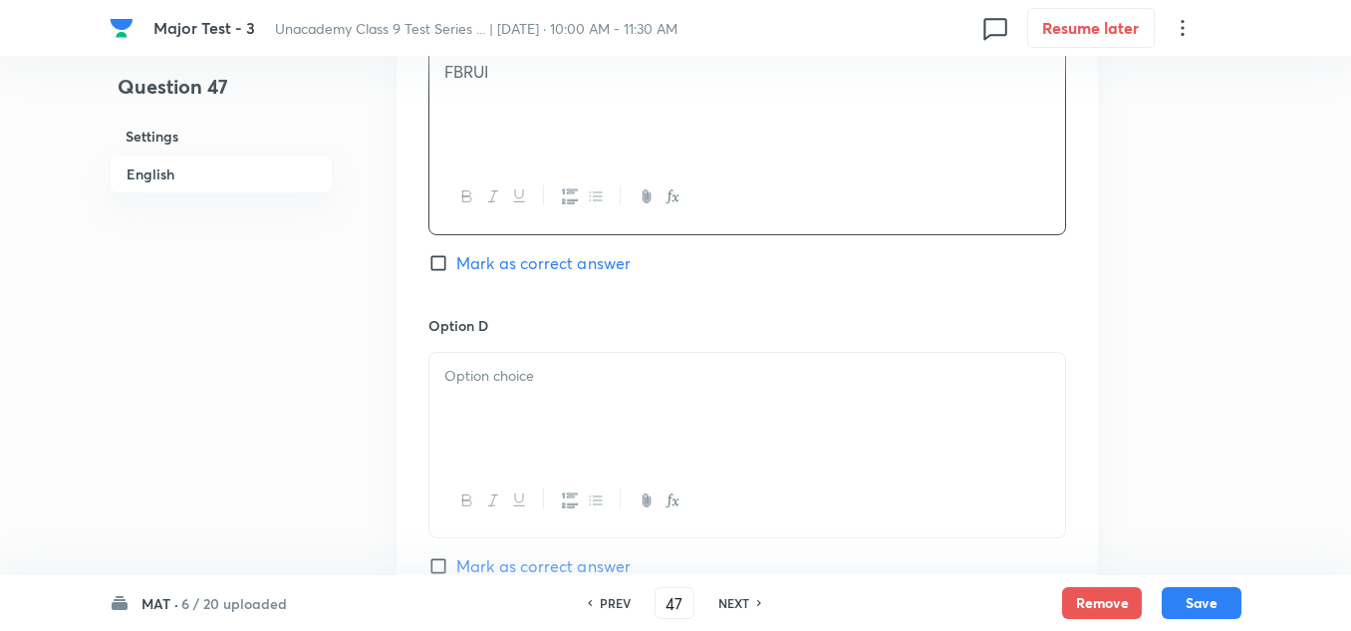
click at [557, 410] on div at bounding box center [747, 409] width 636 height 112
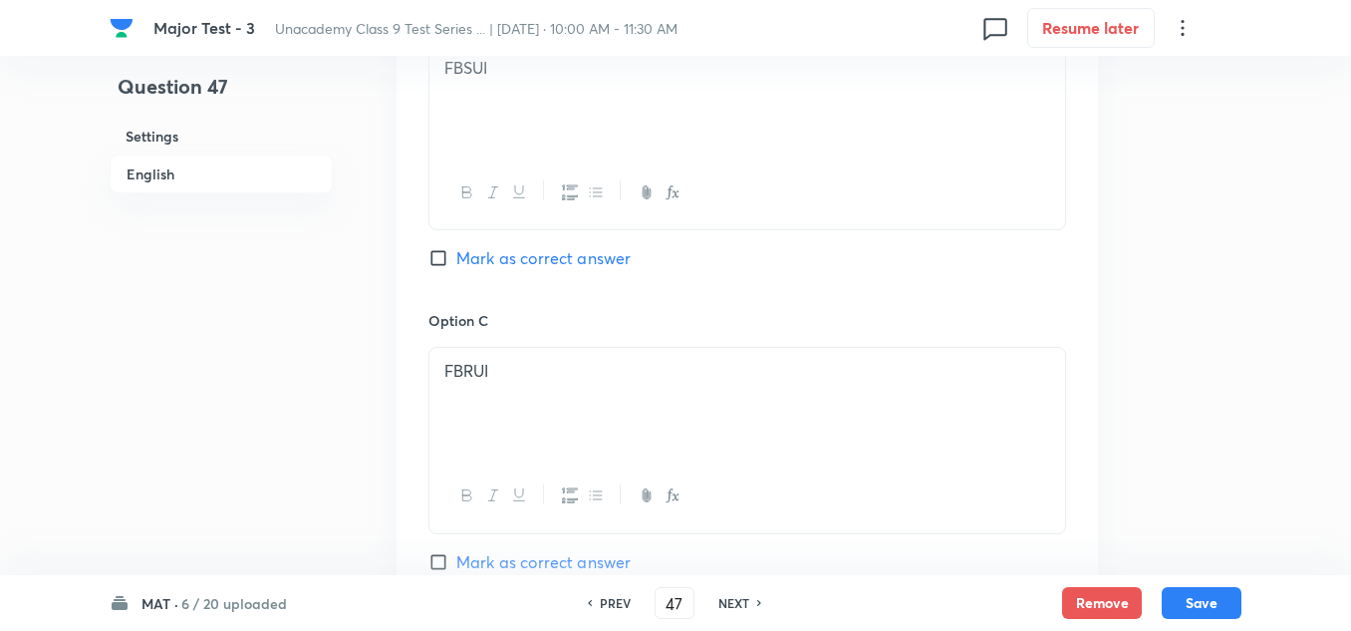
scroll to position [1196, 0]
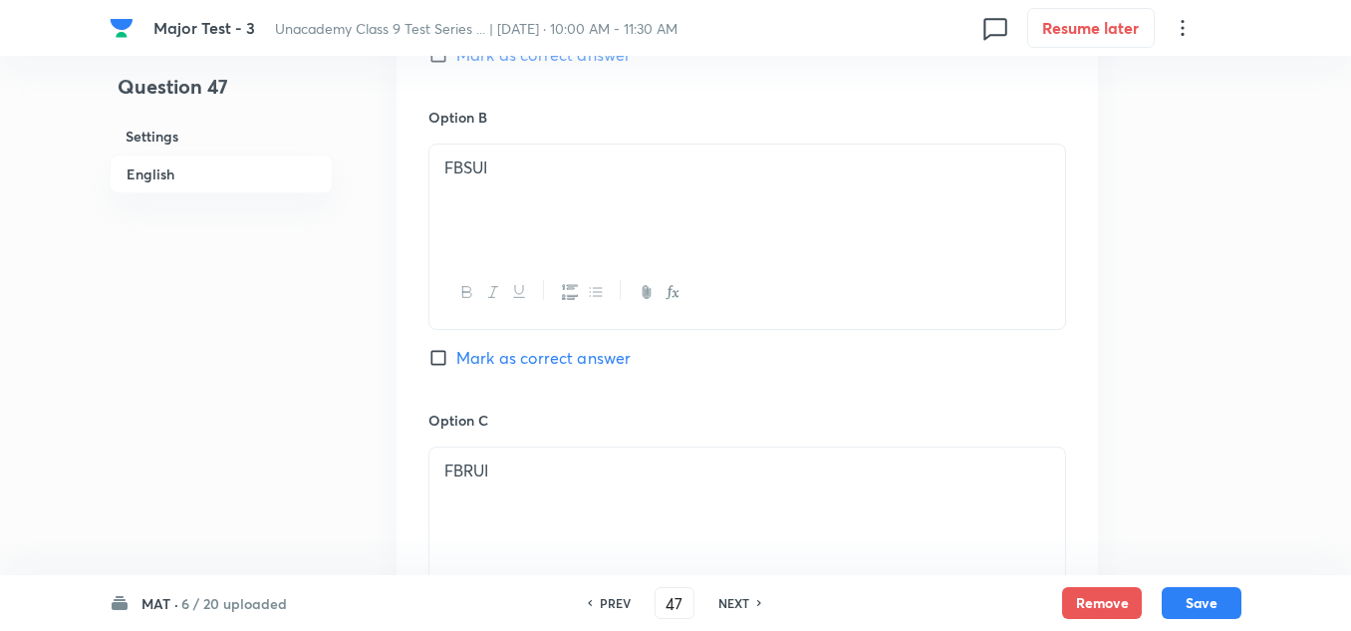
click at [511, 360] on span "Mark as correct answer" at bounding box center [543, 358] width 174 height 24
click at [456, 360] on input "Mark as correct answer" at bounding box center [442, 358] width 28 height 20
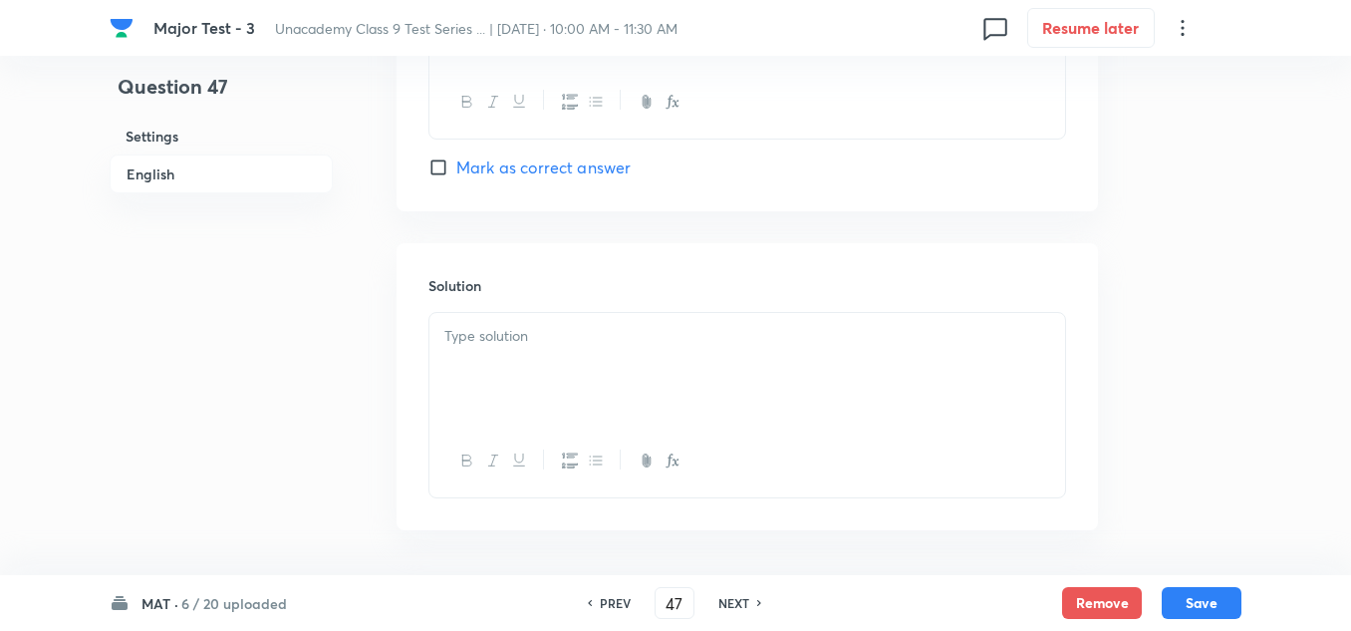
scroll to position [2067, 0]
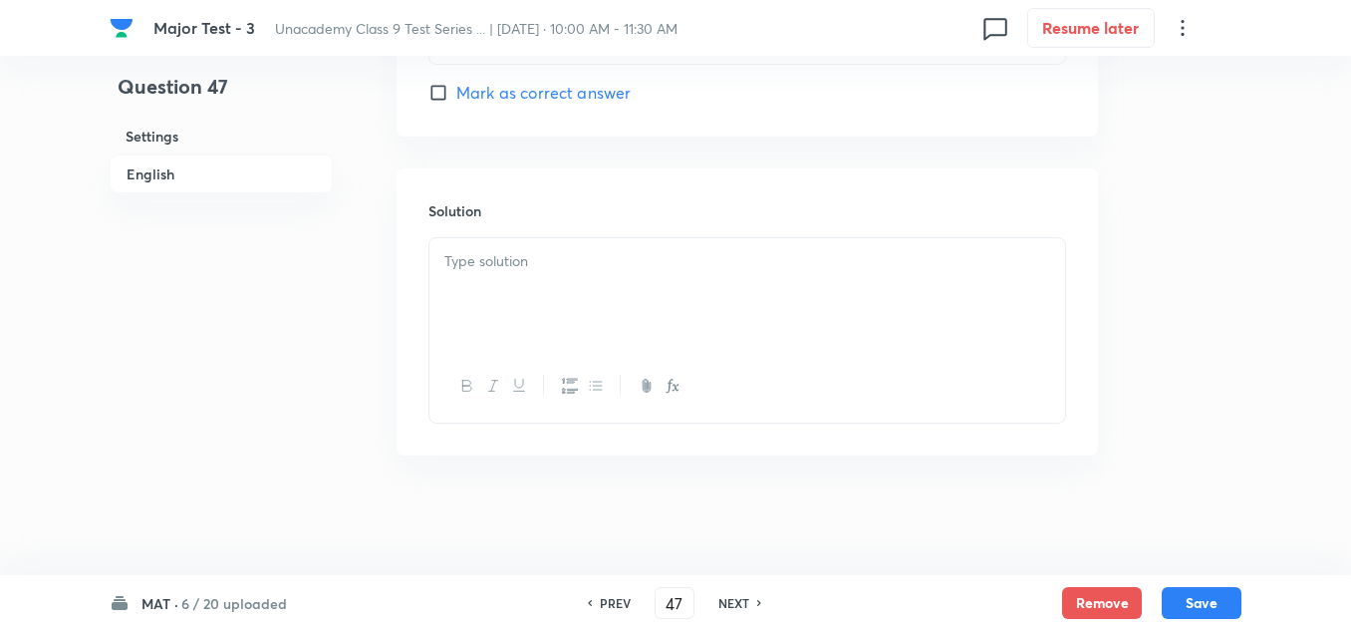
click at [539, 269] on p at bounding box center [747, 261] width 606 height 23
click at [1228, 602] on button "Save" at bounding box center [1202, 601] width 80 height 32
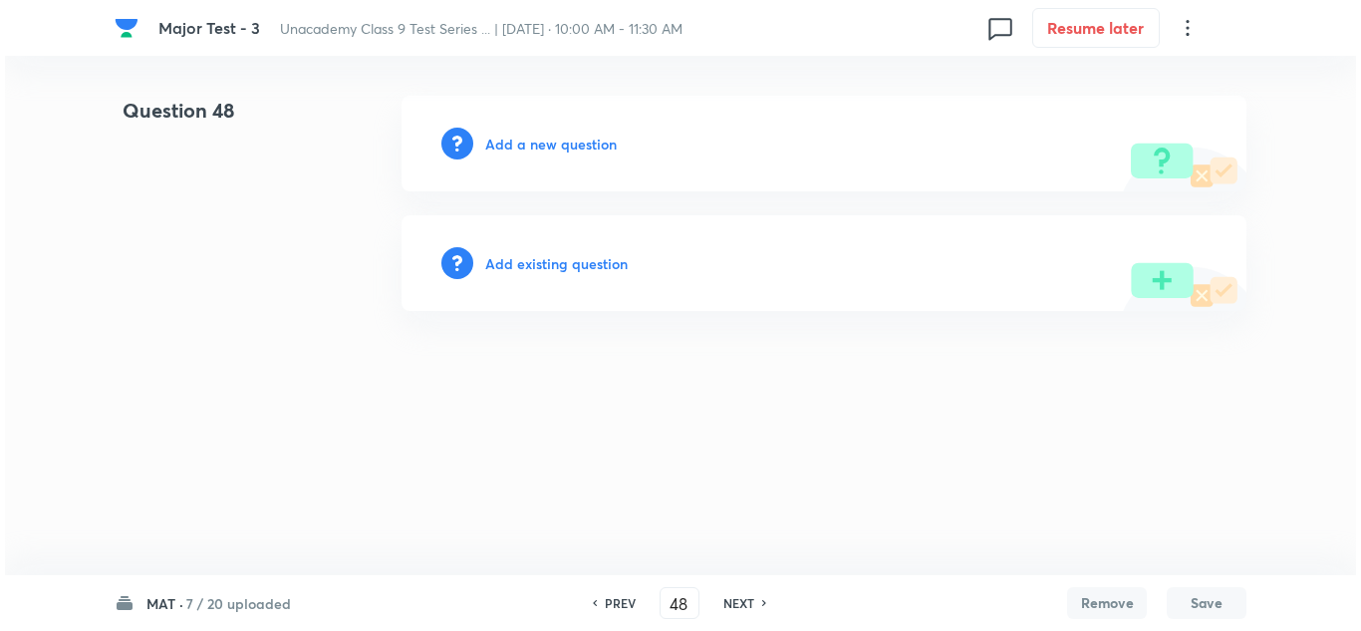
scroll to position [0, 0]
click at [500, 137] on h6 "Add a new question" at bounding box center [551, 144] width 132 height 21
click at [500, 137] on h6 "Choose a question type" at bounding box center [561, 144] width 153 height 21
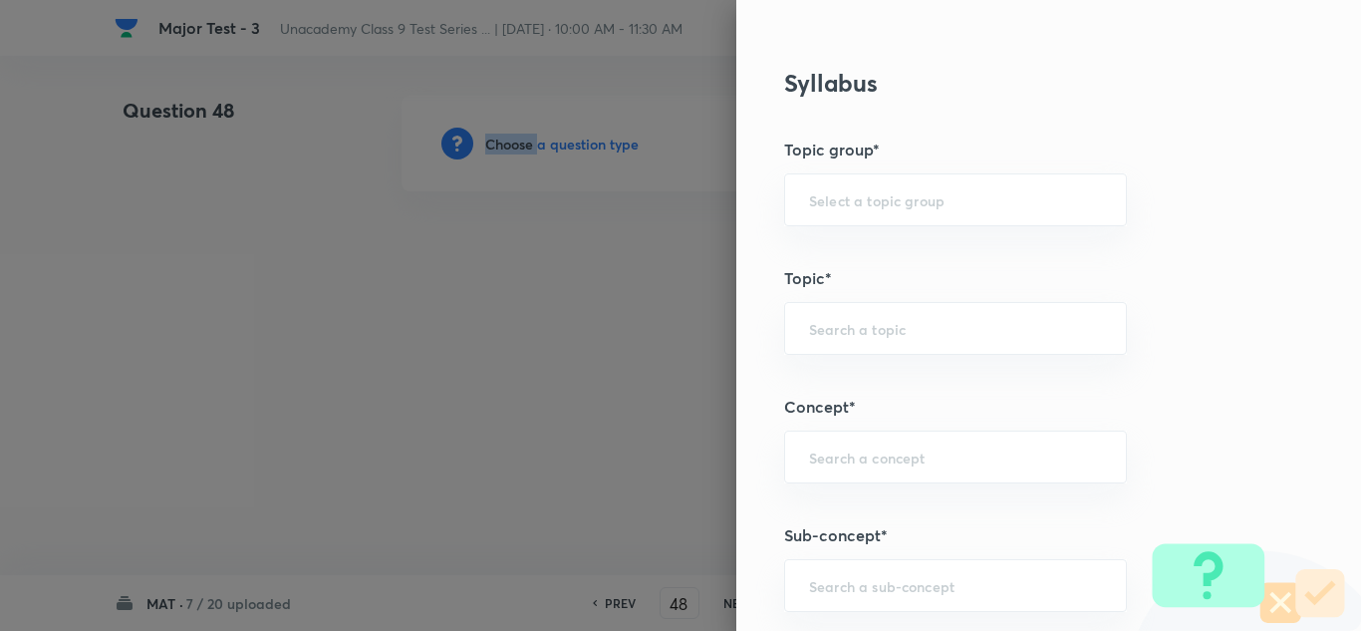
scroll to position [1196, 0]
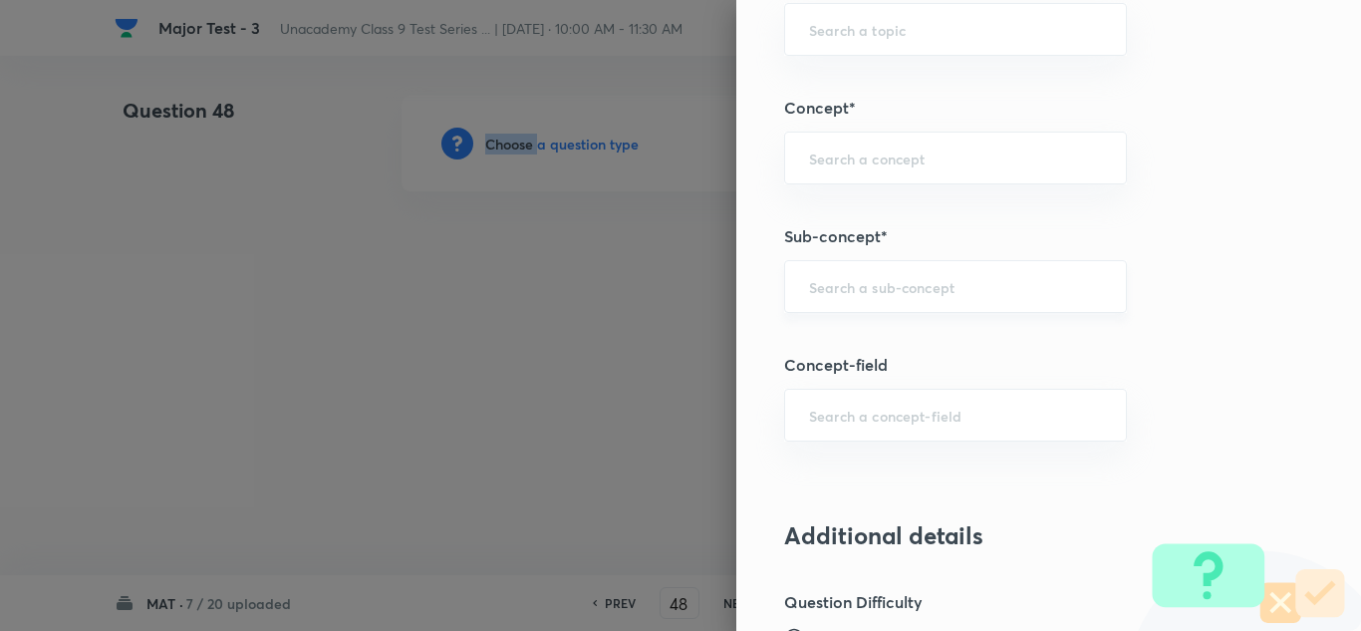
click at [870, 272] on div "​" at bounding box center [955, 286] width 343 height 53
paste input "Seating"
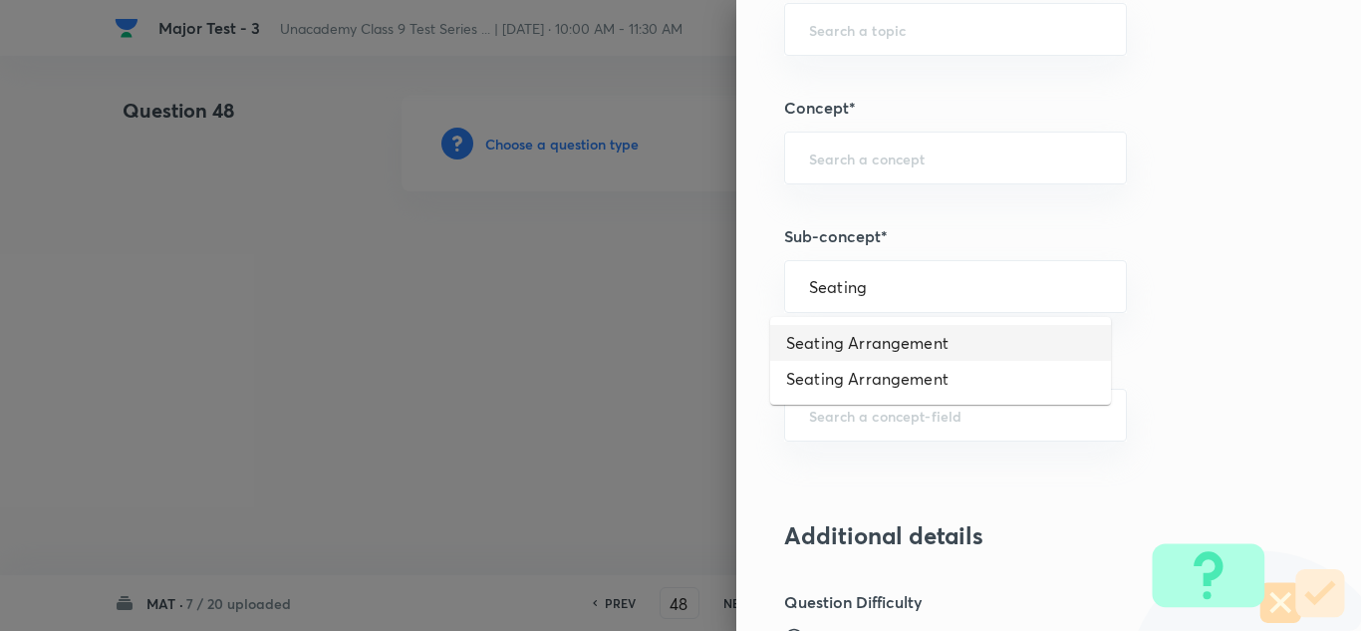
click at [880, 349] on li "Seating Arrangement" at bounding box center [940, 343] width 341 height 36
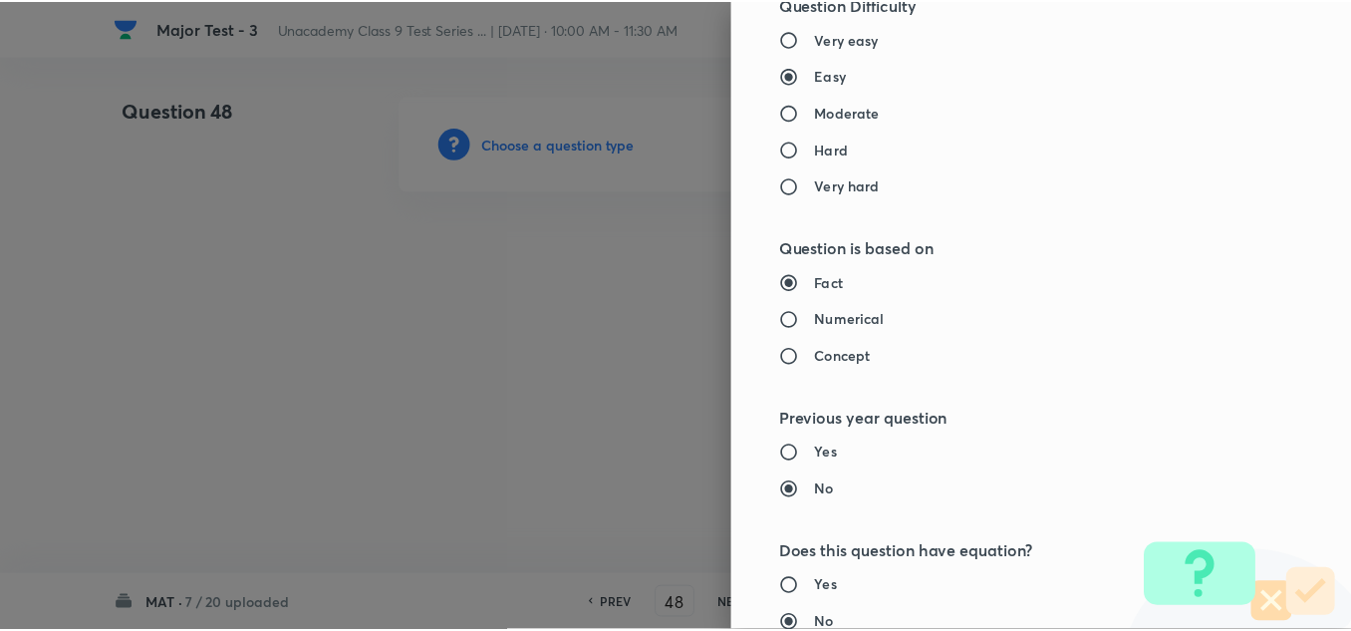
scroll to position [2219, 0]
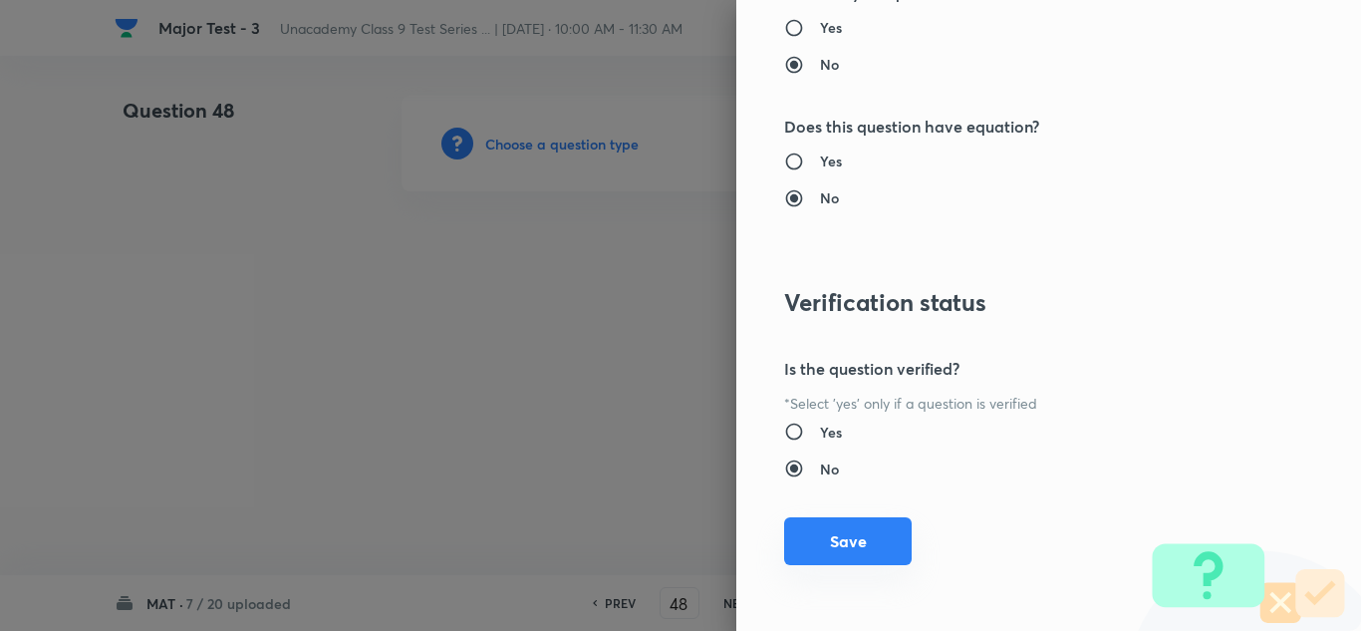
click at [891, 554] on button "Save" at bounding box center [848, 541] width 128 height 48
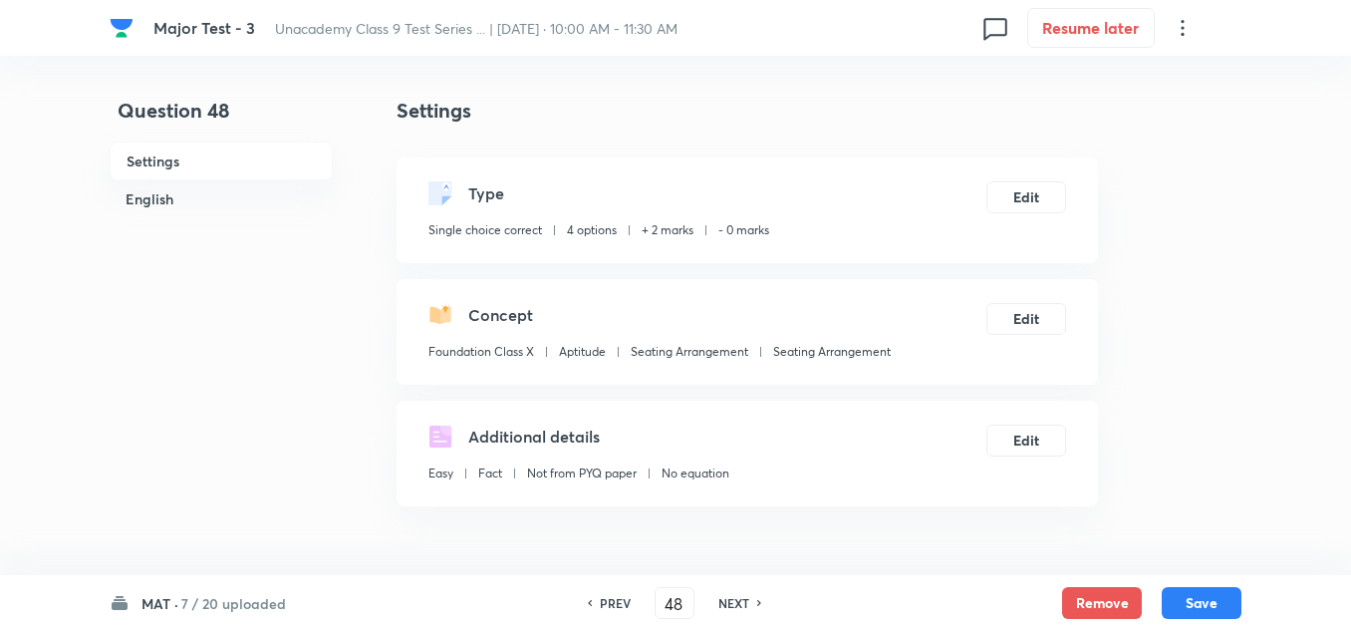
scroll to position [399, 0]
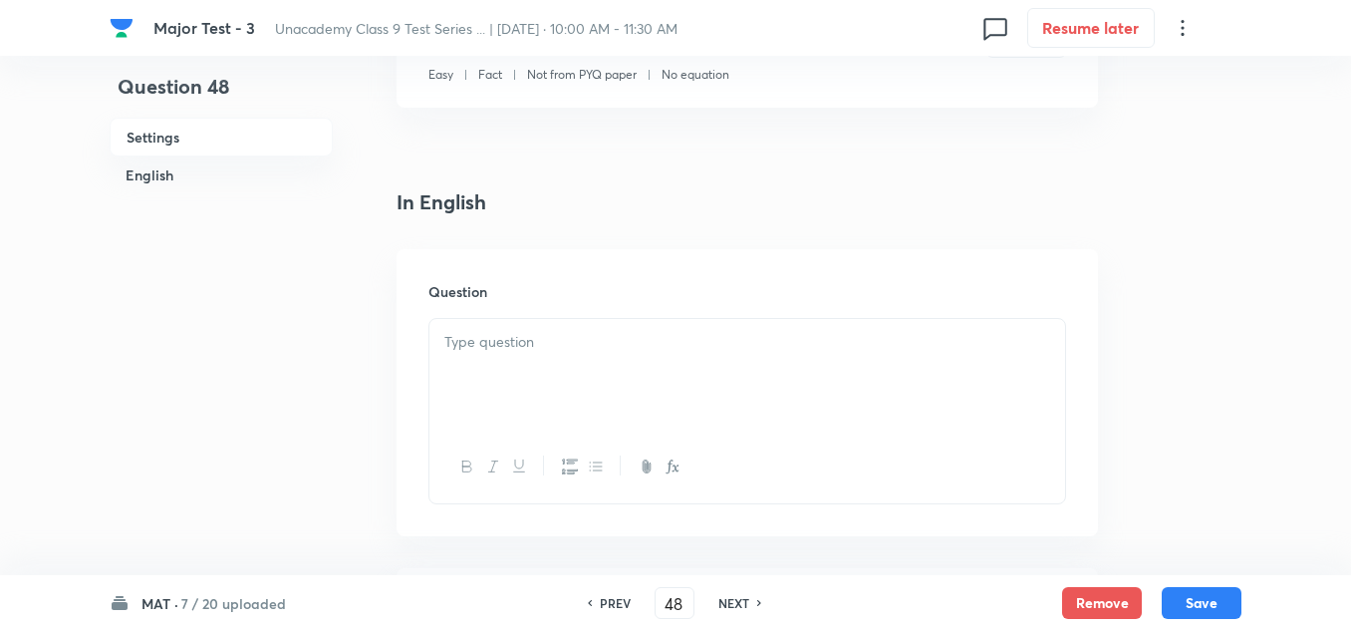
click at [496, 368] on div at bounding box center [747, 375] width 636 height 112
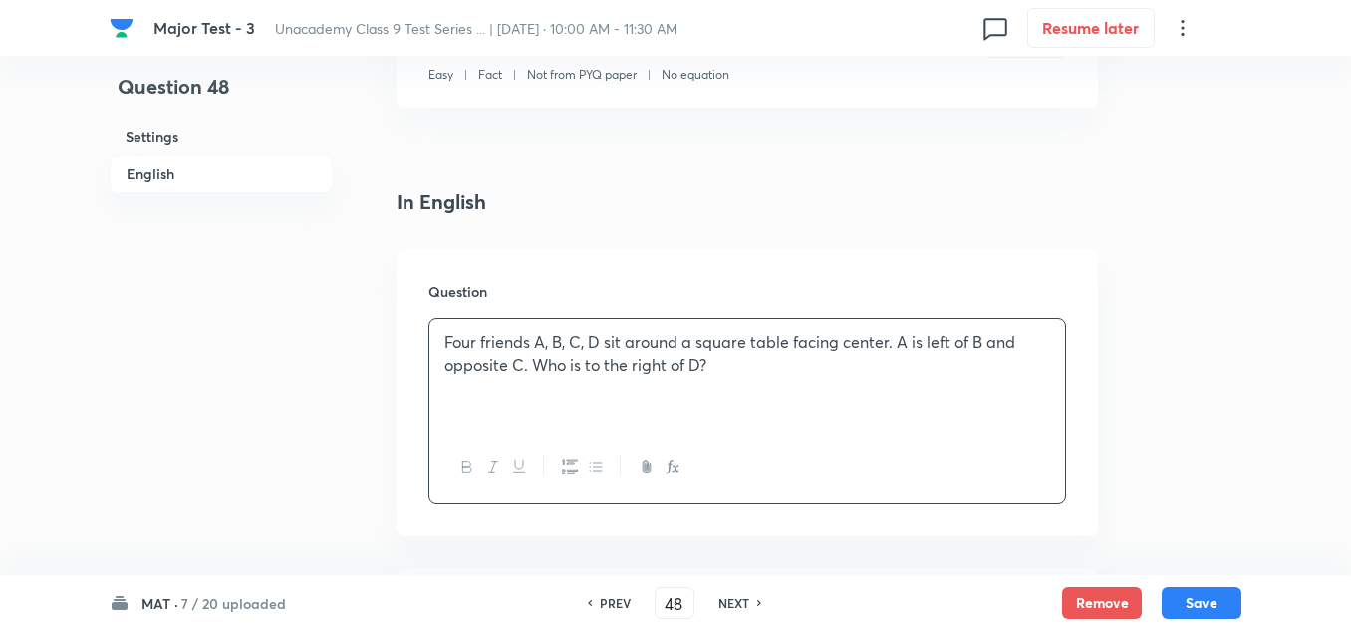
scroll to position [598, 0]
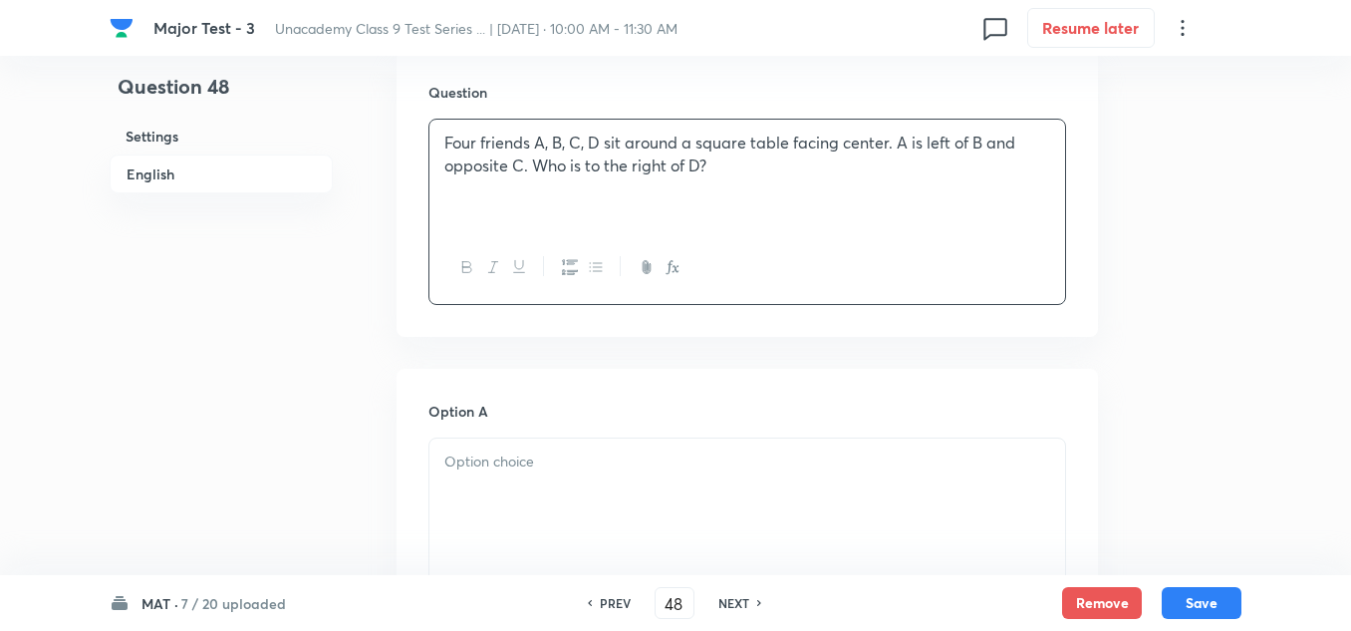
click at [596, 455] on p at bounding box center [747, 461] width 606 height 23
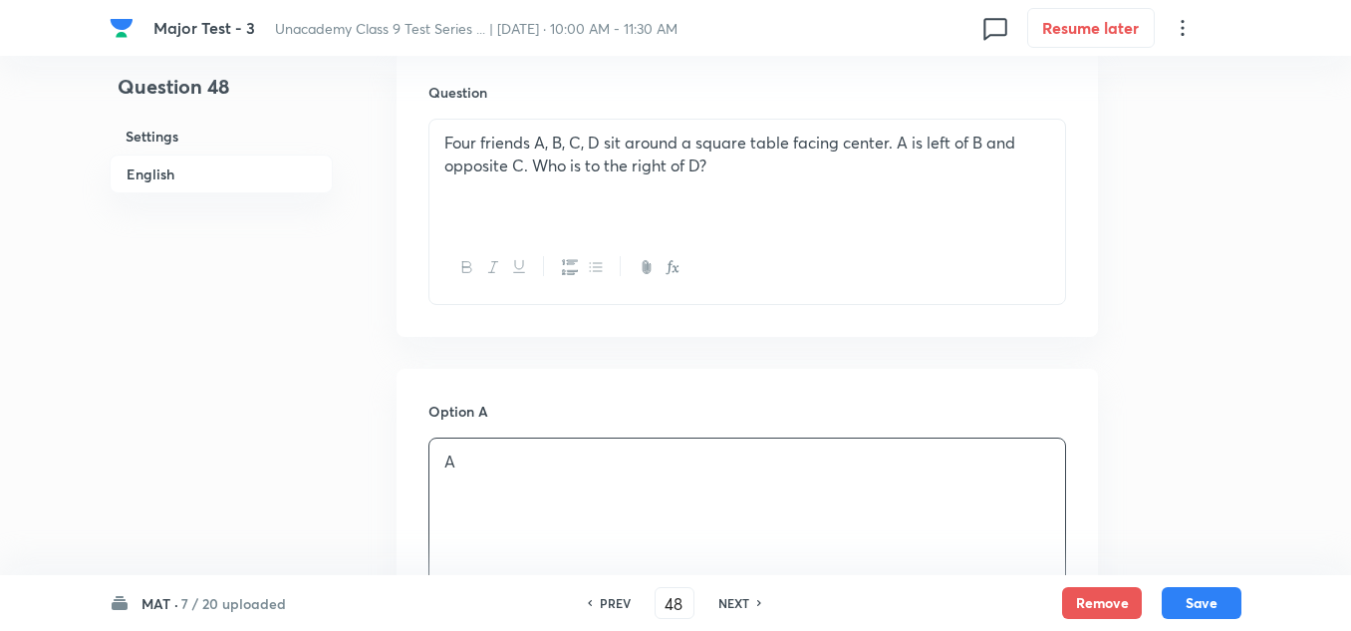
scroll to position [797, 0]
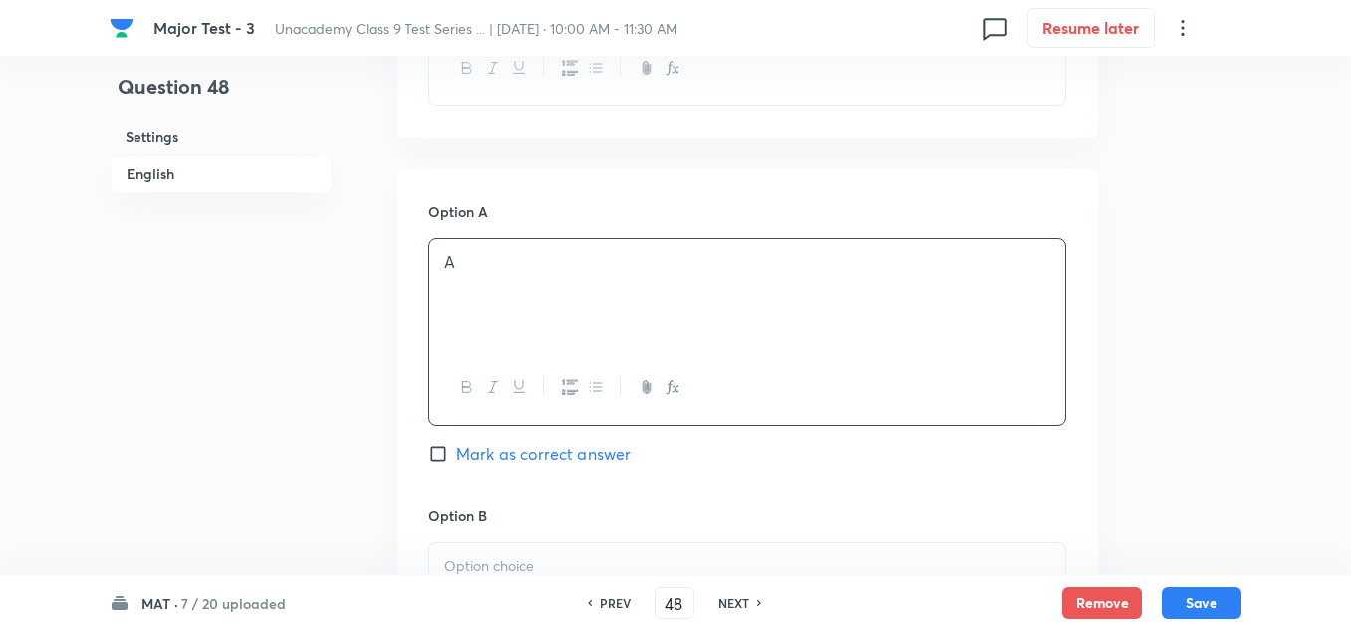
click at [528, 551] on div at bounding box center [747, 599] width 636 height 112
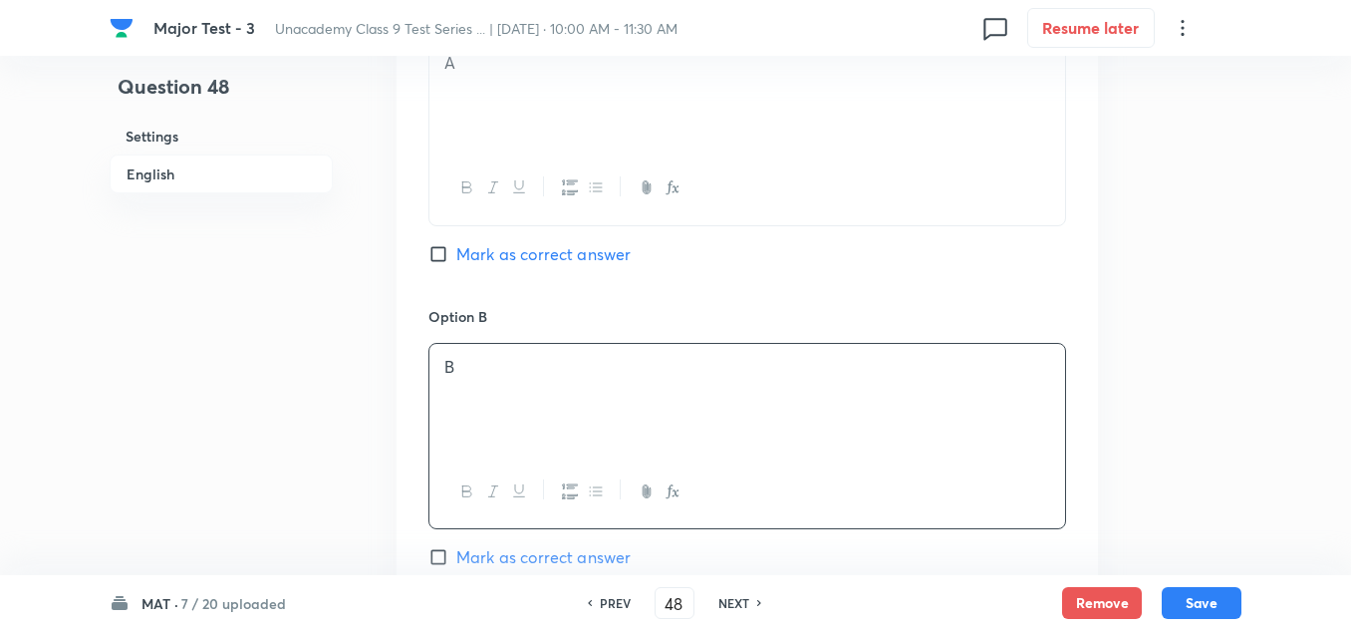
scroll to position [1196, 0]
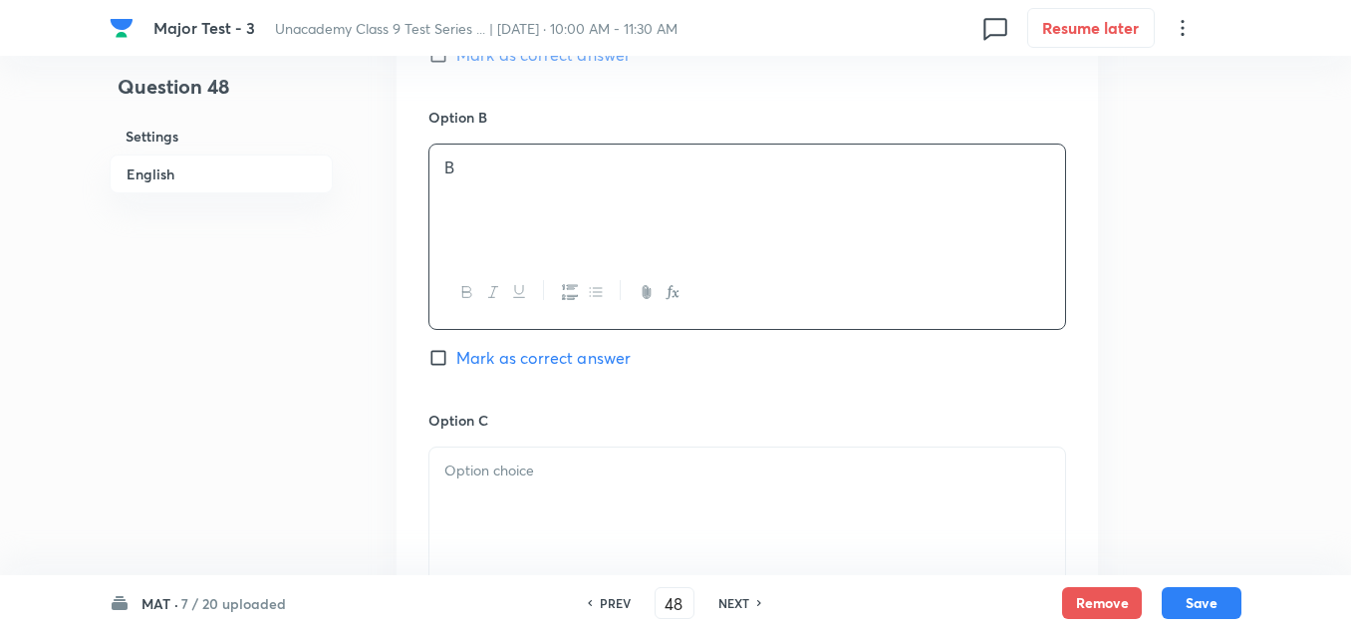
click at [465, 464] on p at bounding box center [747, 470] width 606 height 23
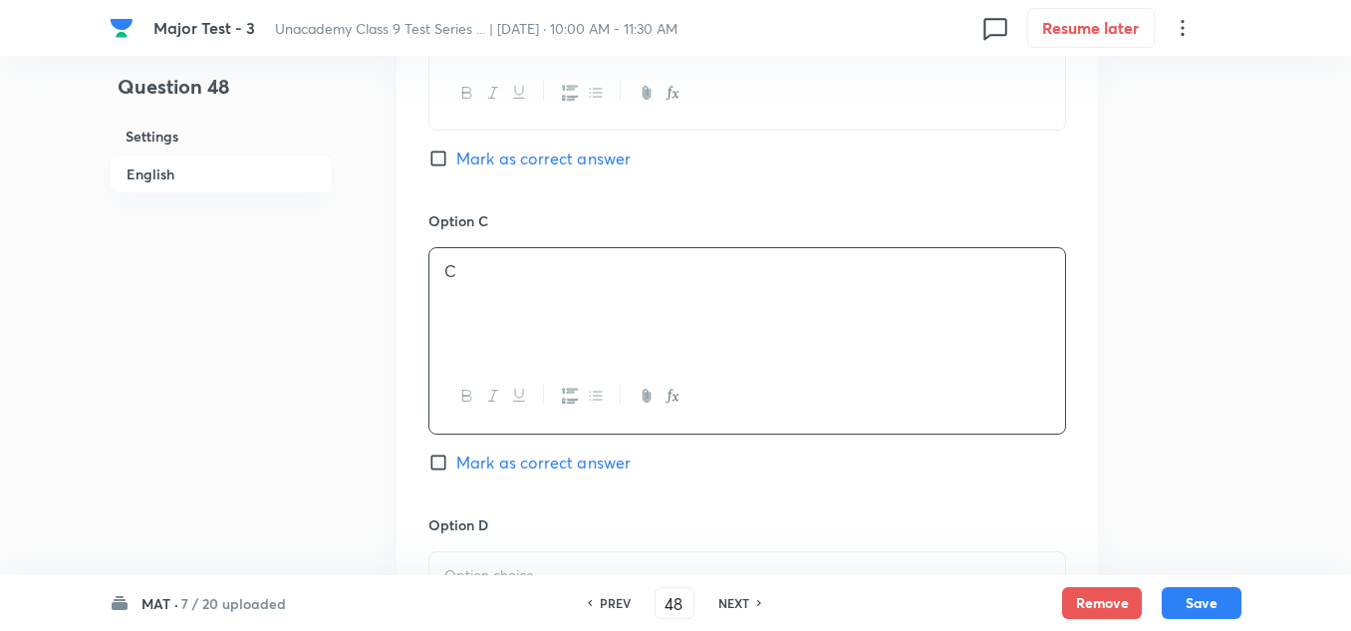
scroll to position [1594, 0]
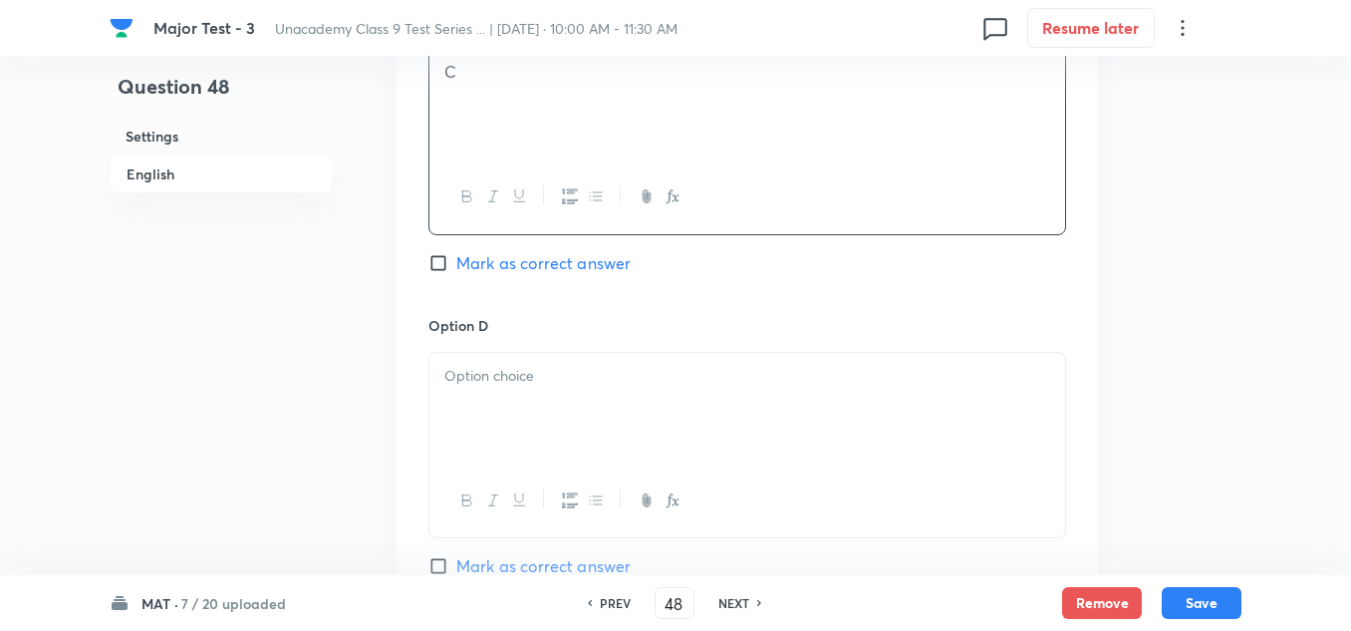
click at [510, 396] on div at bounding box center [747, 409] width 636 height 112
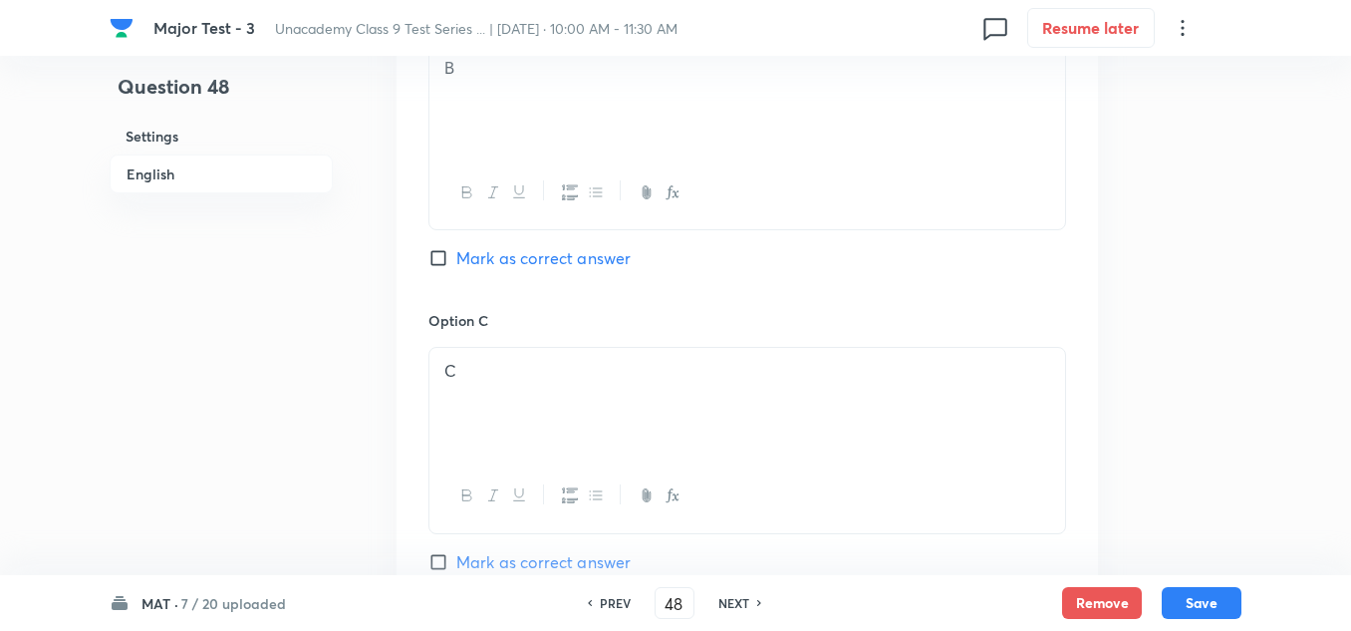
scroll to position [1196, 0]
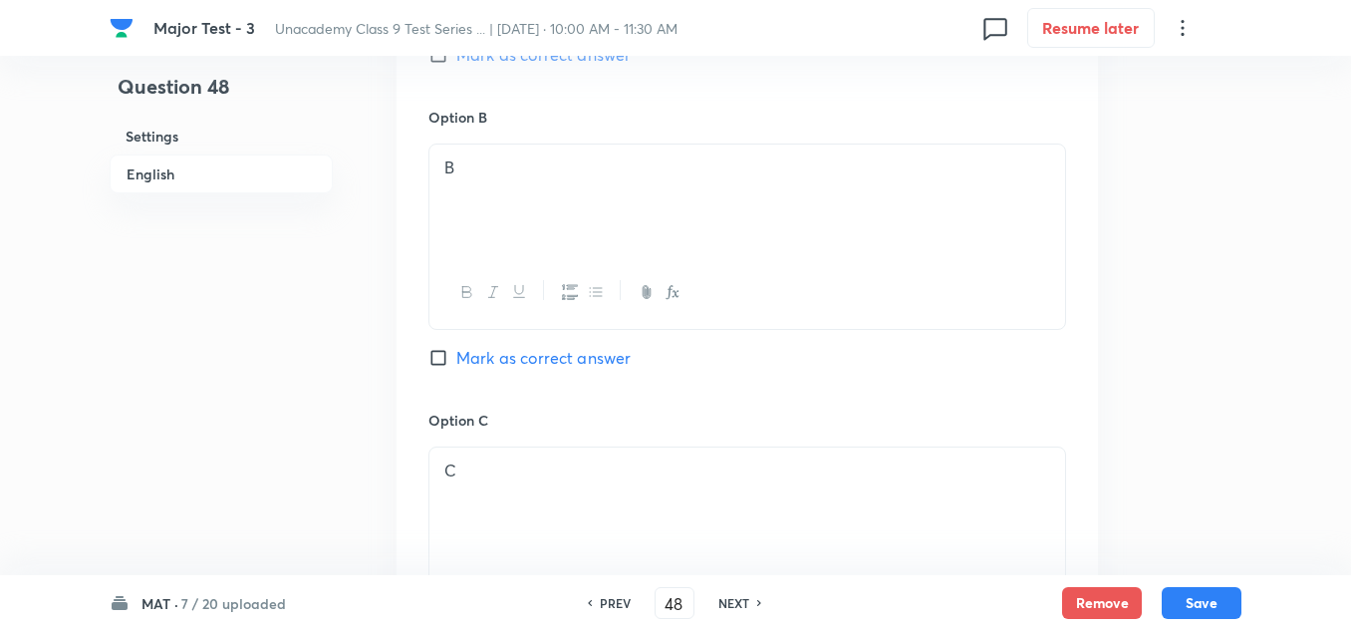
click at [519, 358] on span "Mark as correct answer" at bounding box center [543, 358] width 174 height 24
click at [456, 358] on input "Mark as correct answer" at bounding box center [442, 358] width 28 height 20
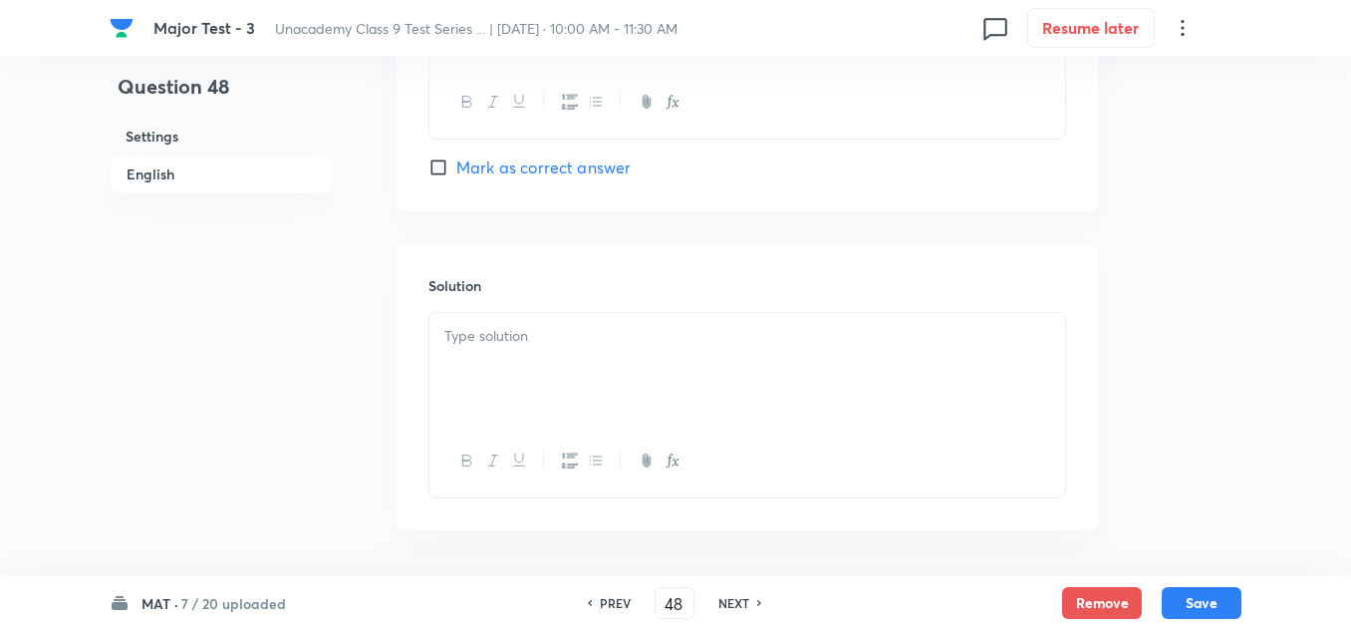
scroll to position [2067, 0]
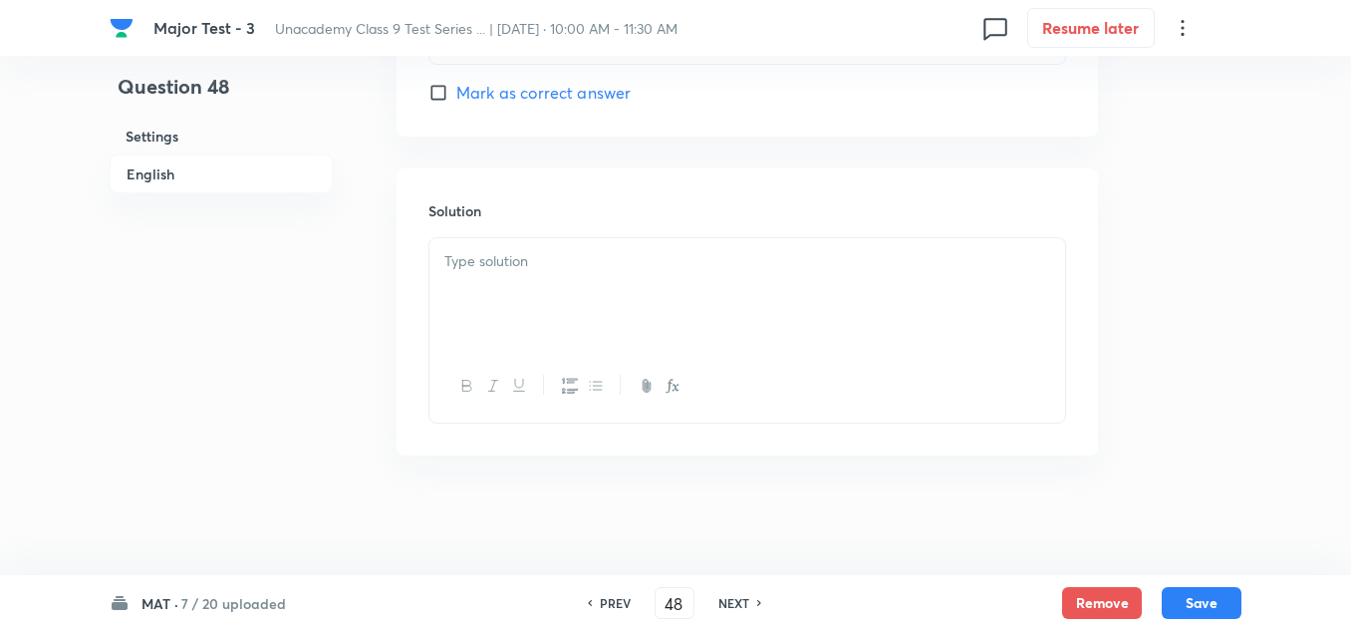
click at [503, 352] on div at bounding box center [747, 386] width 636 height 73
click at [528, 287] on div at bounding box center [747, 294] width 636 height 112
click at [1167, 598] on button "Save" at bounding box center [1202, 601] width 80 height 32
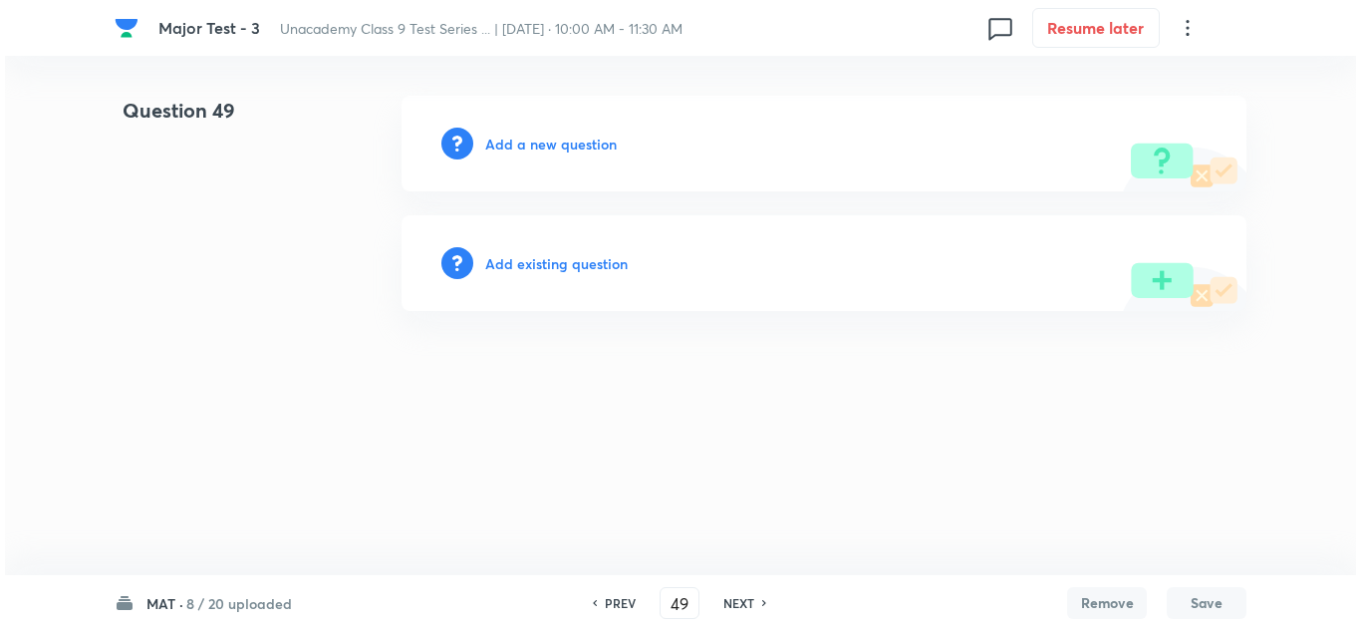
scroll to position [0, 0]
click at [590, 140] on h6 "Add a new question" at bounding box center [551, 144] width 132 height 21
click at [590, 140] on h6 "Choose a question type" at bounding box center [561, 144] width 153 height 21
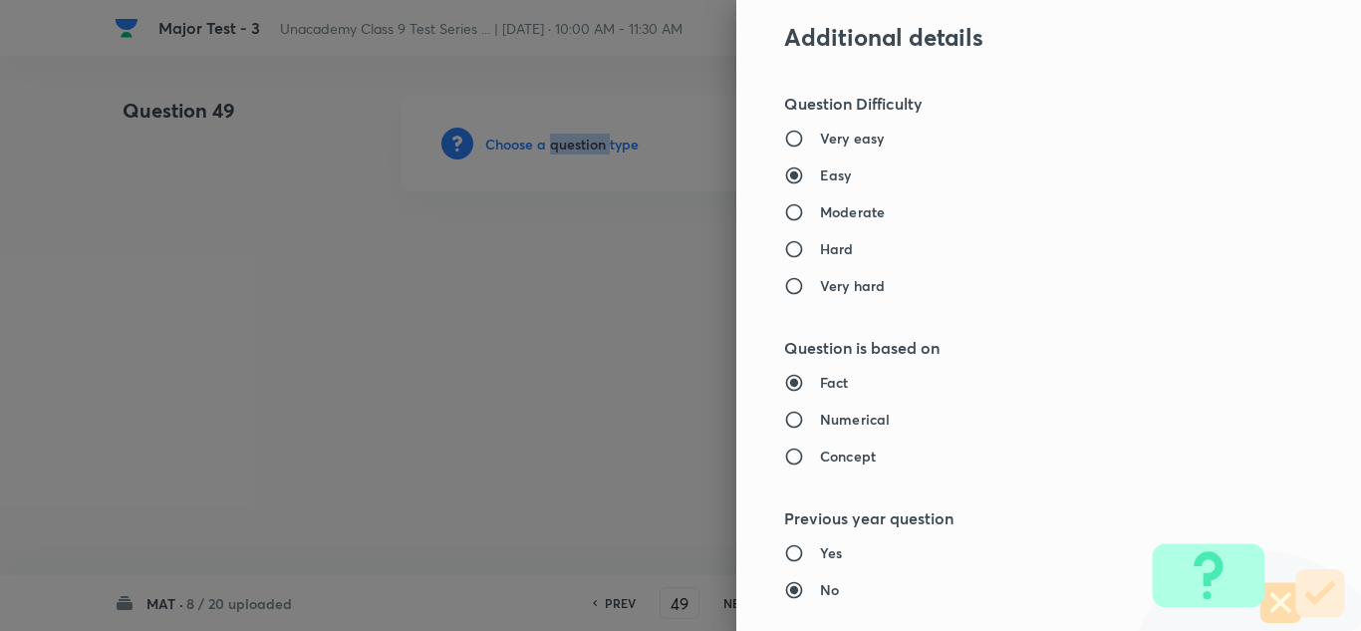
scroll to position [1395, 0]
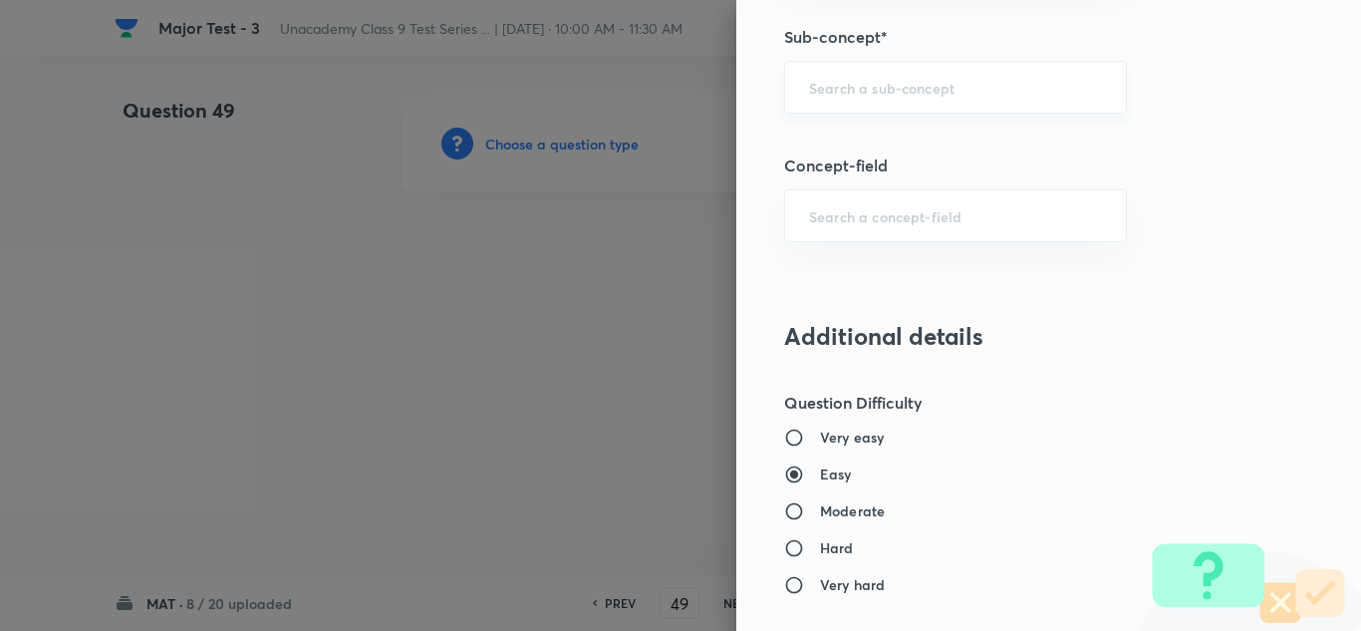
click at [858, 81] on input "text" at bounding box center [955, 87] width 293 height 19
click at [889, 145] on li "Seating Arrangement" at bounding box center [940, 144] width 341 height 36
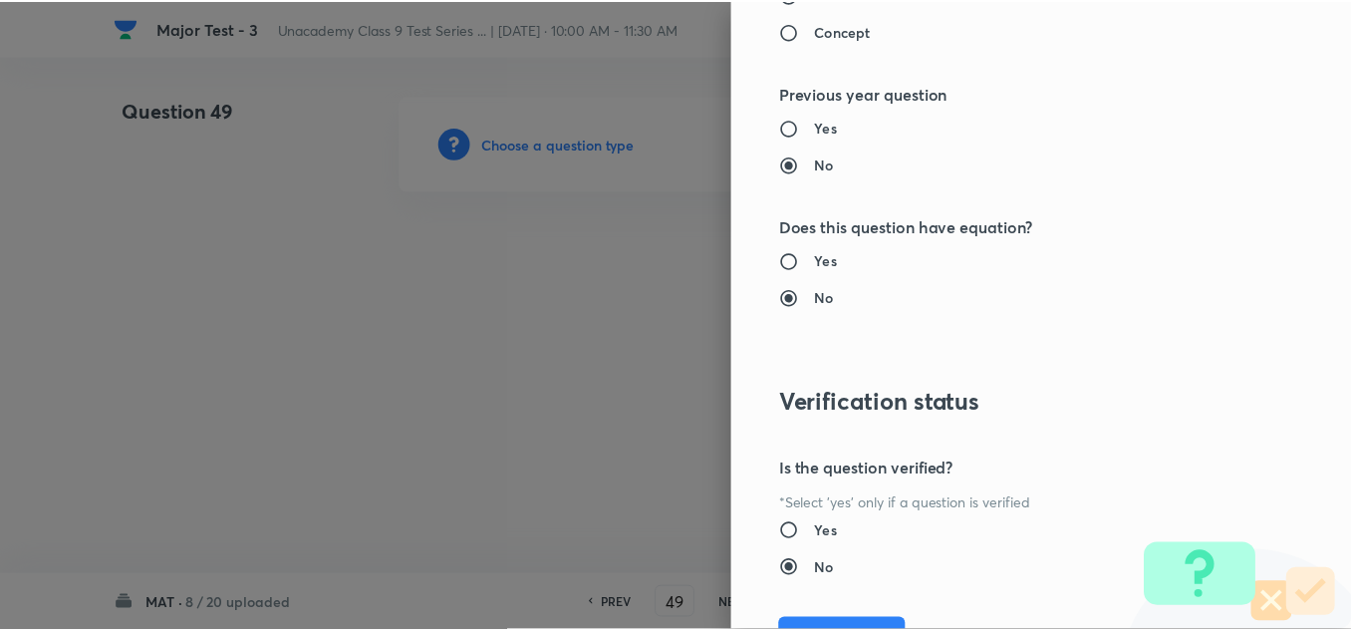
scroll to position [2219, 0]
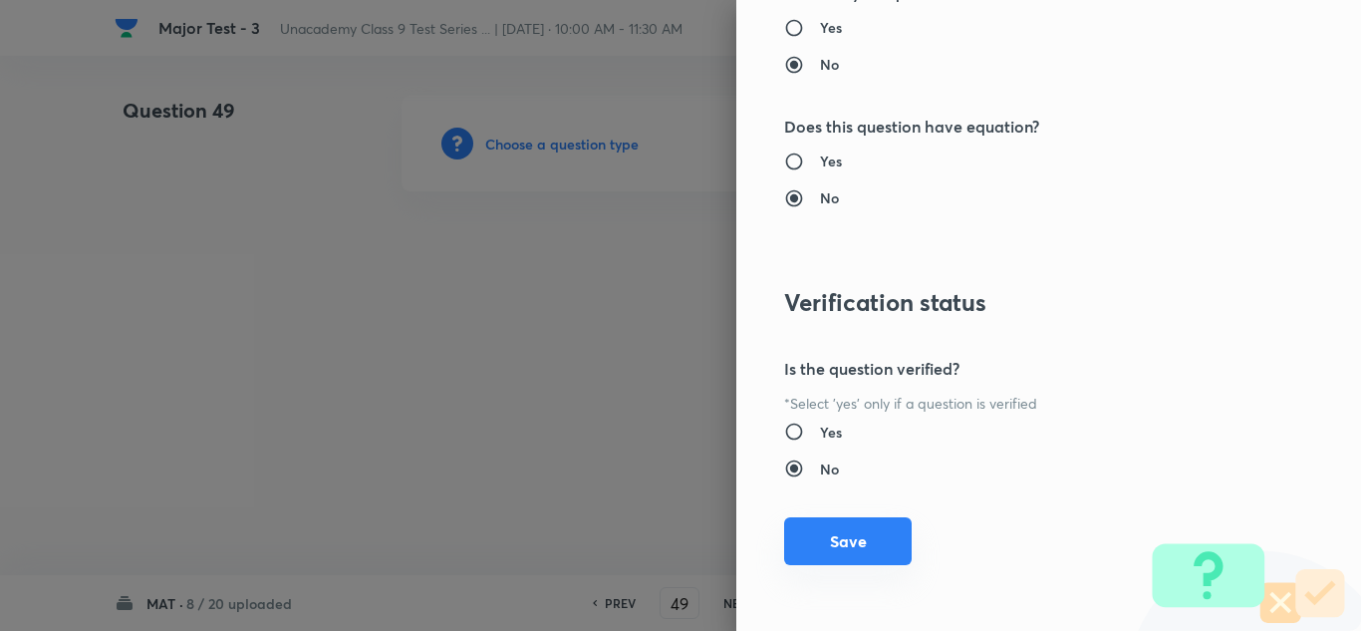
click at [834, 544] on button "Save" at bounding box center [848, 541] width 128 height 48
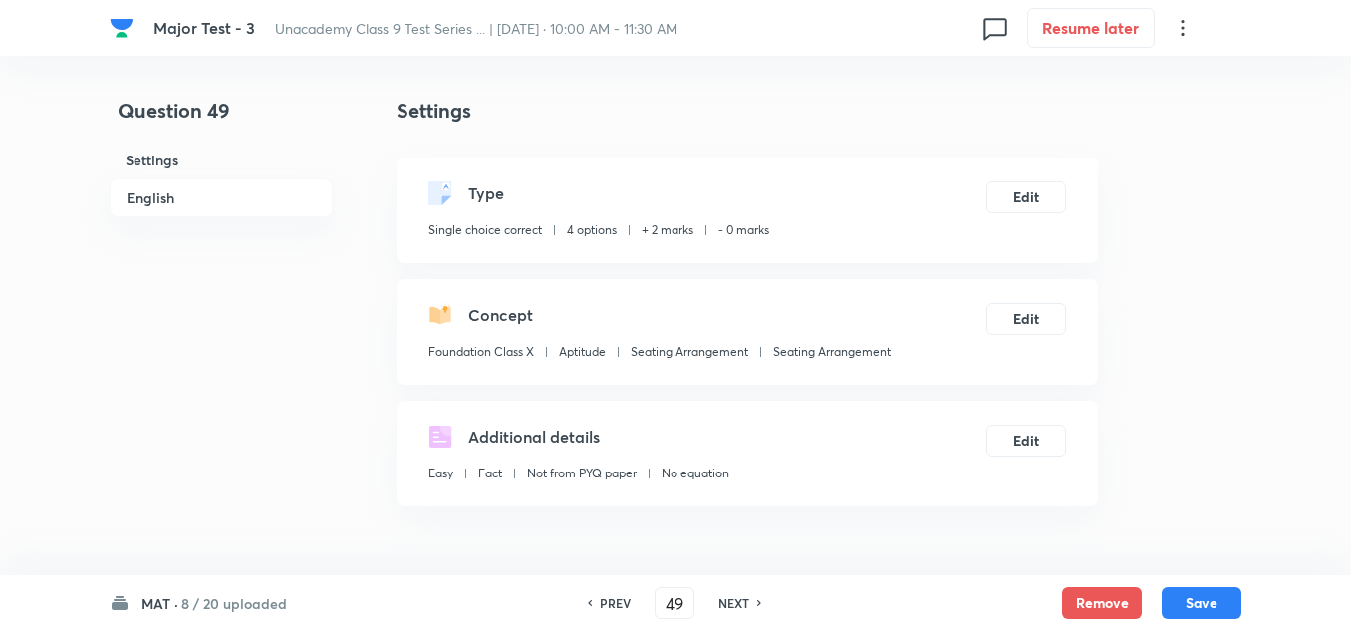
scroll to position [399, 0]
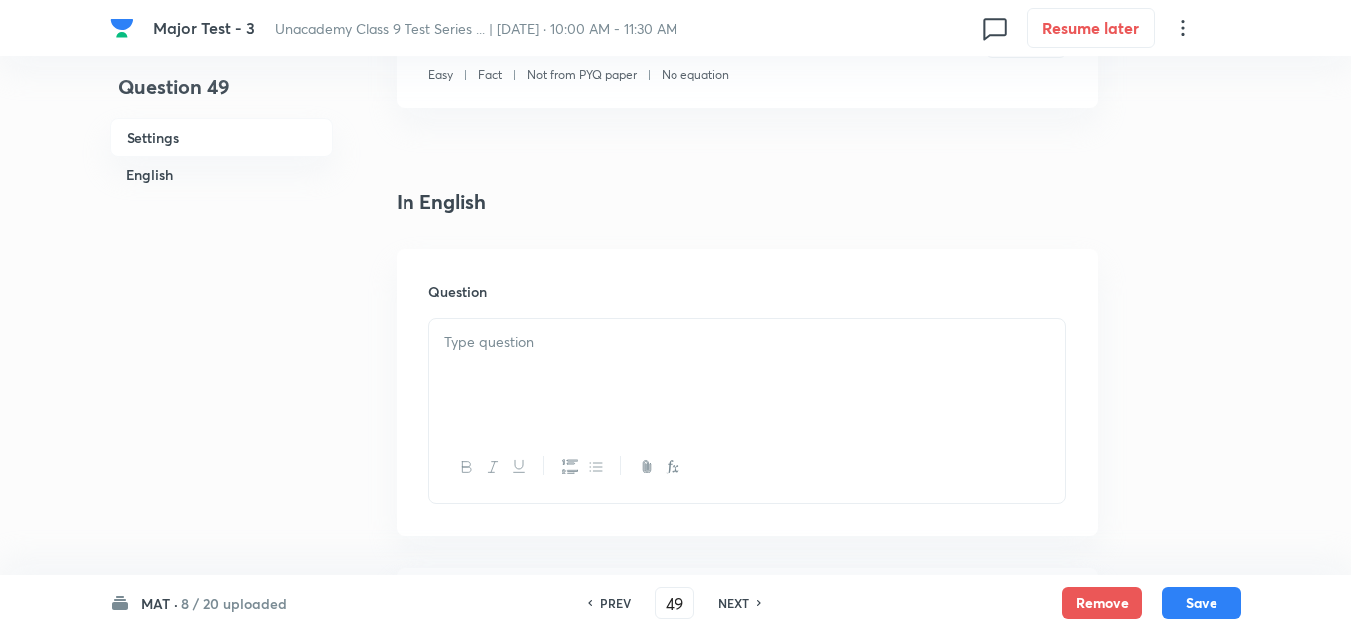
click at [519, 360] on div at bounding box center [747, 375] width 636 height 112
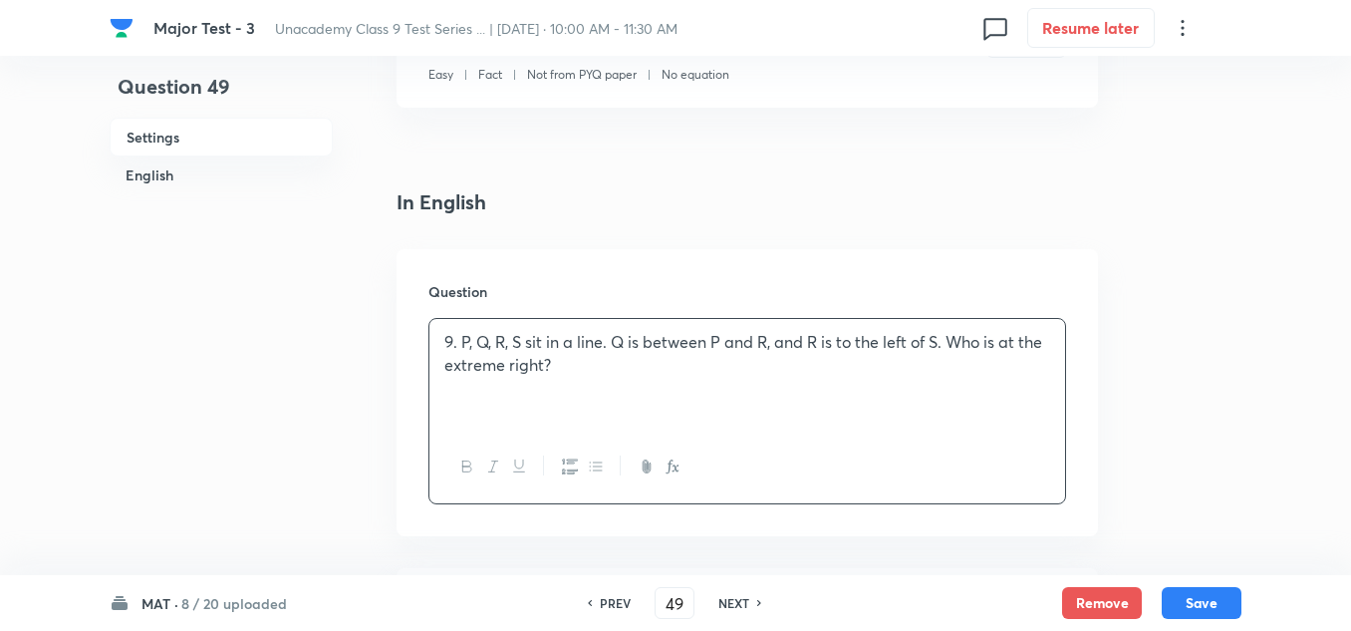
scroll to position [598, 0]
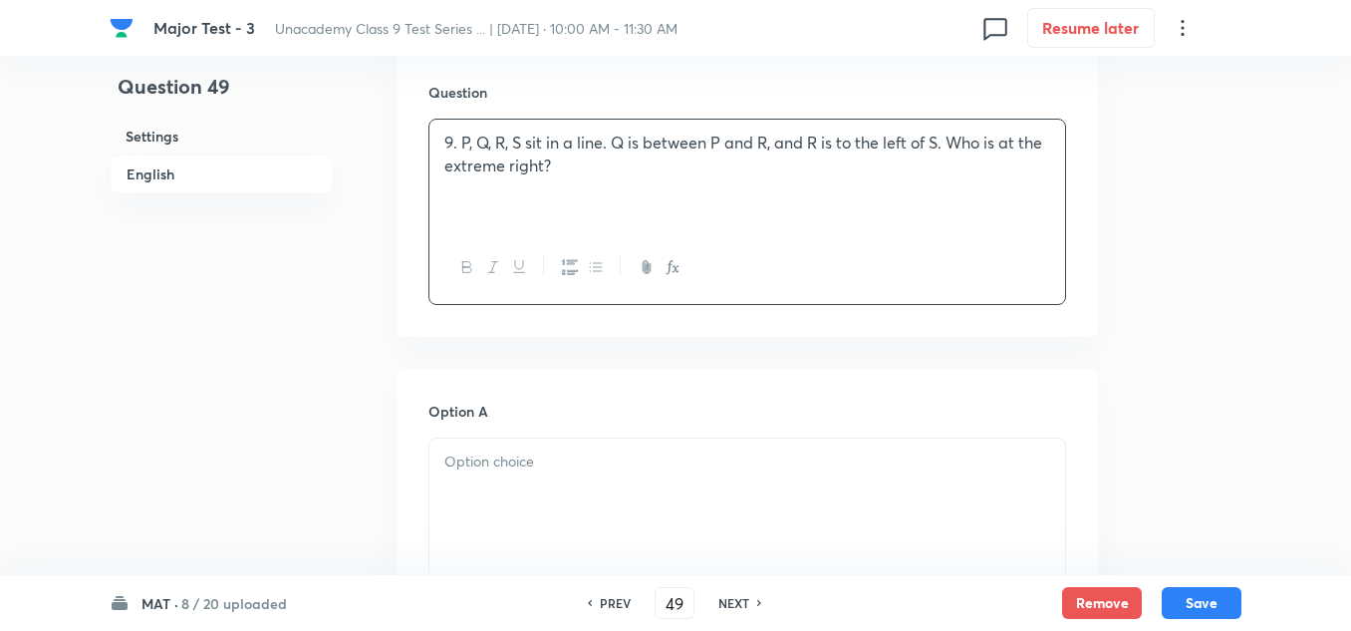
click at [551, 484] on div at bounding box center [747, 494] width 636 height 112
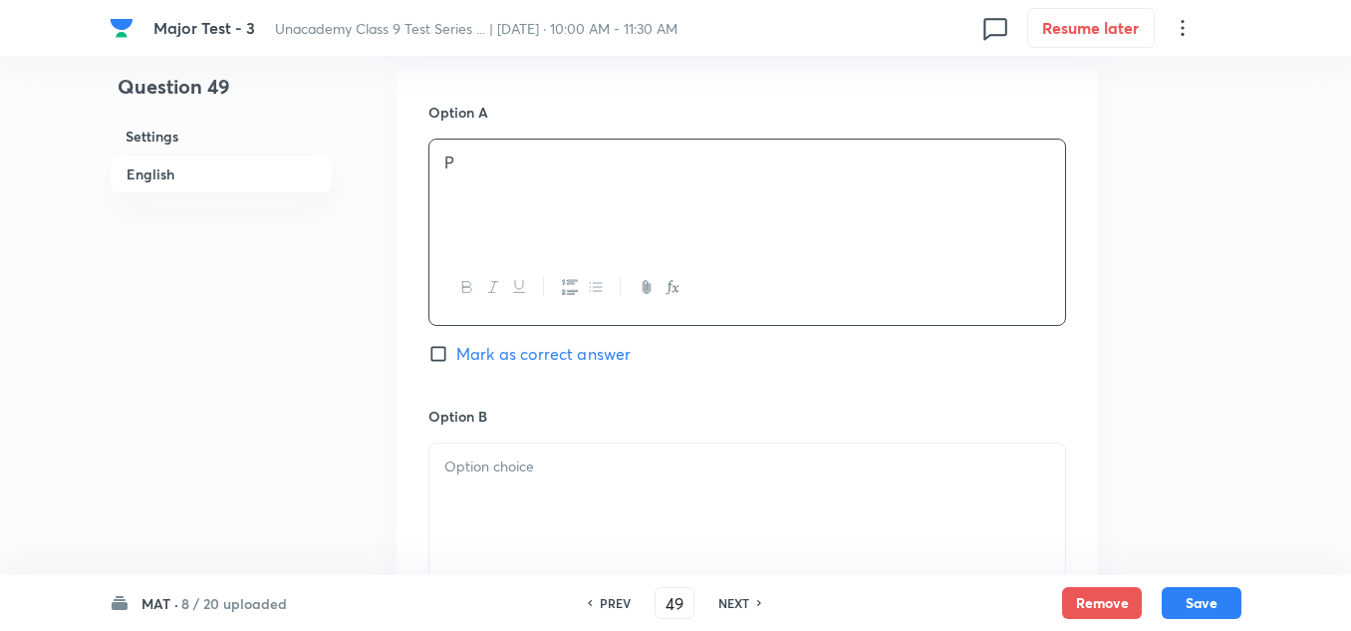
scroll to position [996, 0]
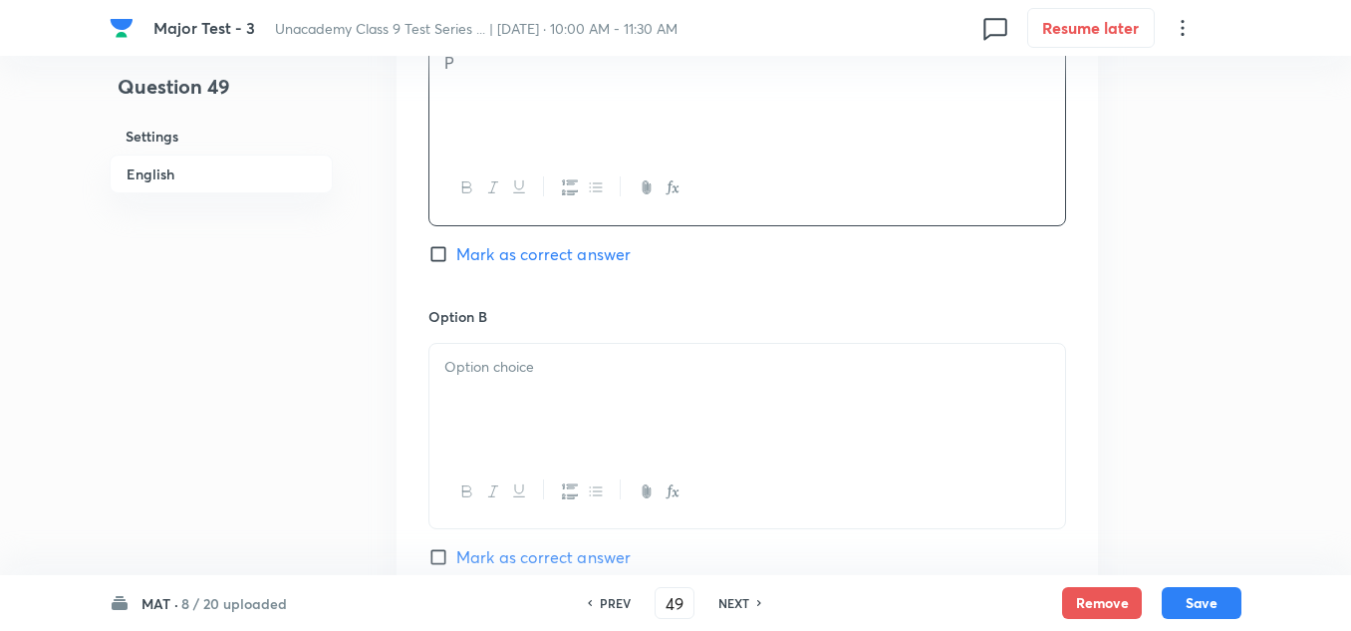
click at [536, 363] on p at bounding box center [747, 367] width 606 height 23
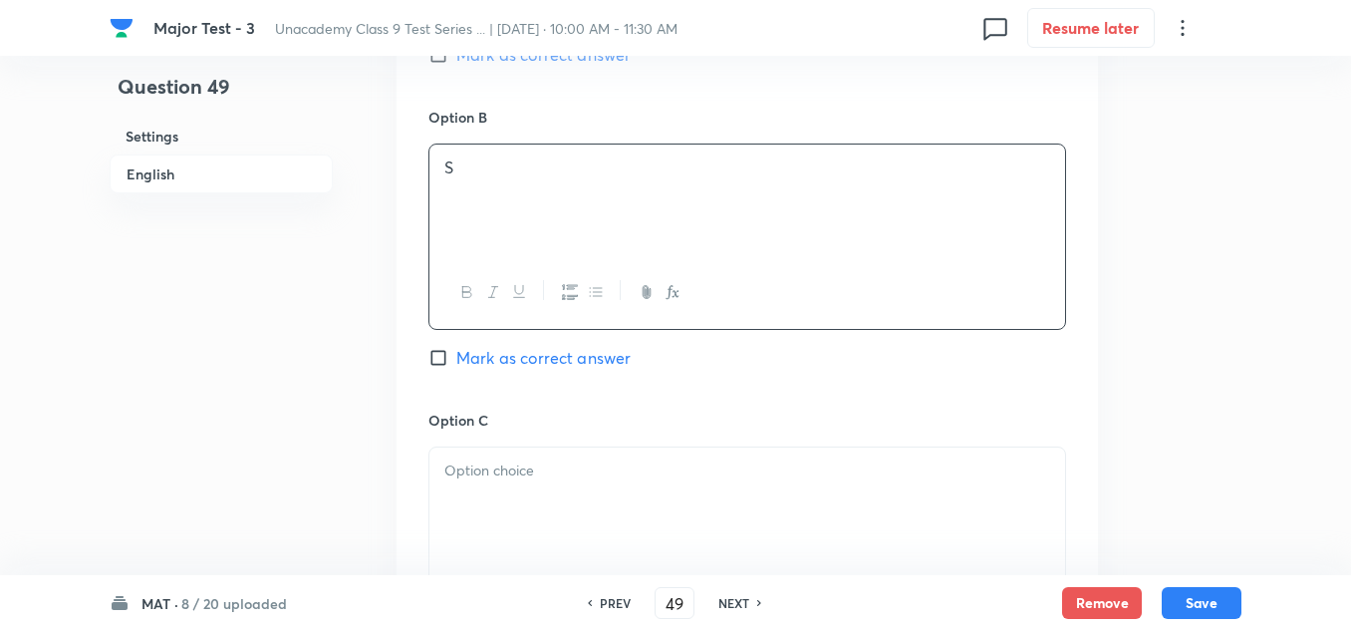
scroll to position [1295, 0]
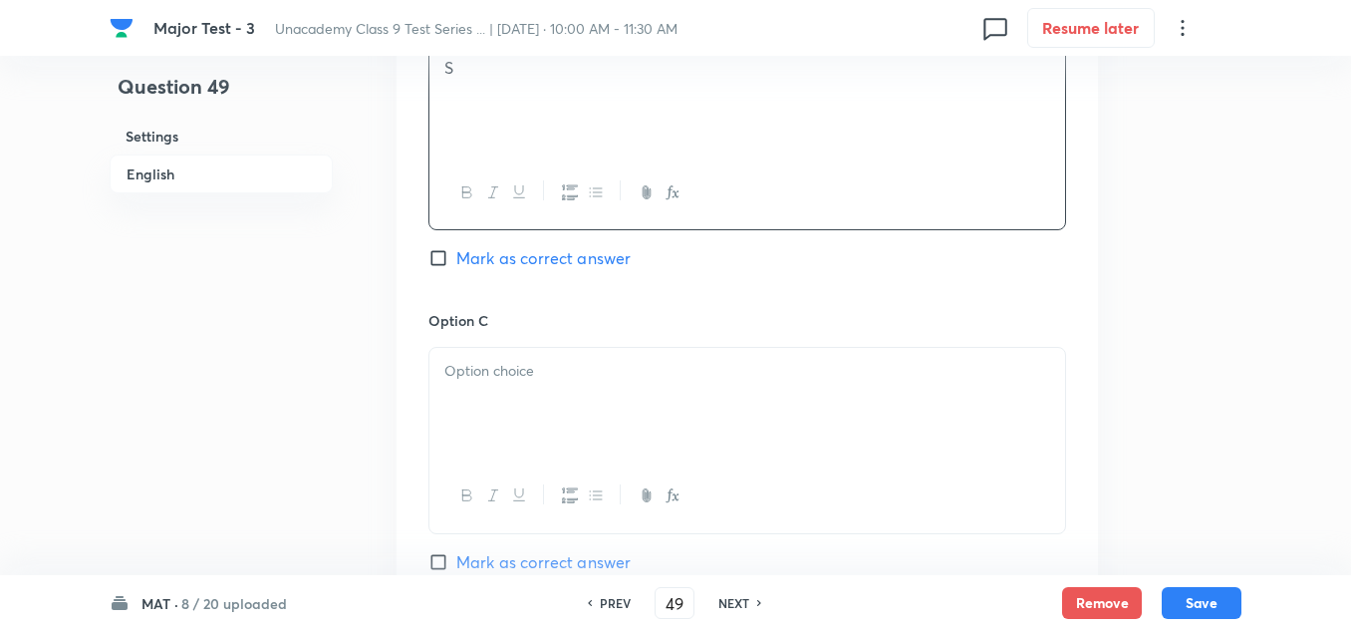
click at [505, 404] on div at bounding box center [747, 404] width 636 height 112
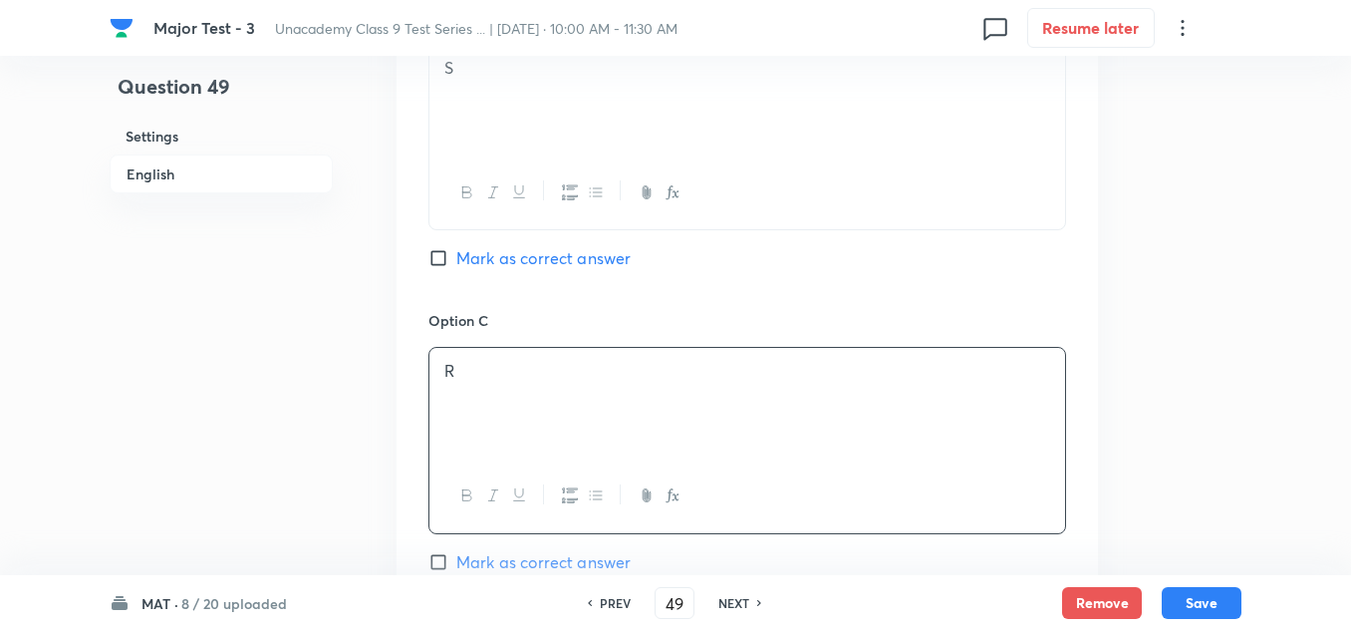
scroll to position [1494, 0]
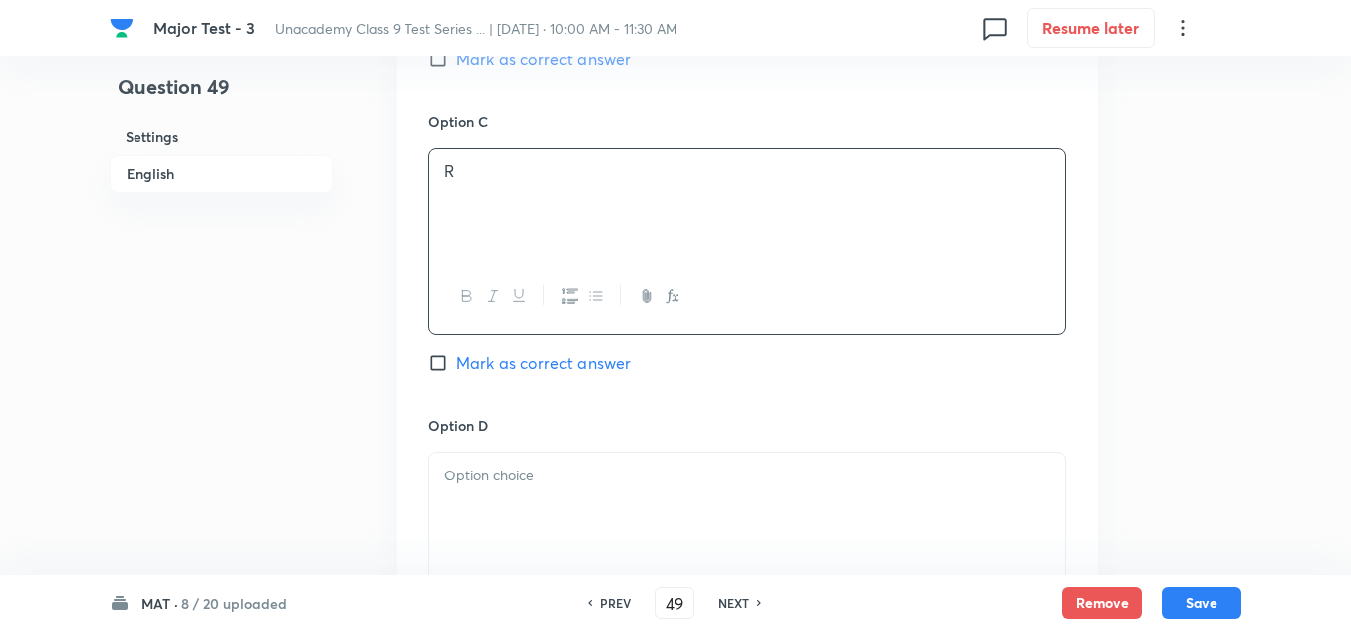
click at [519, 483] on p at bounding box center [747, 475] width 606 height 23
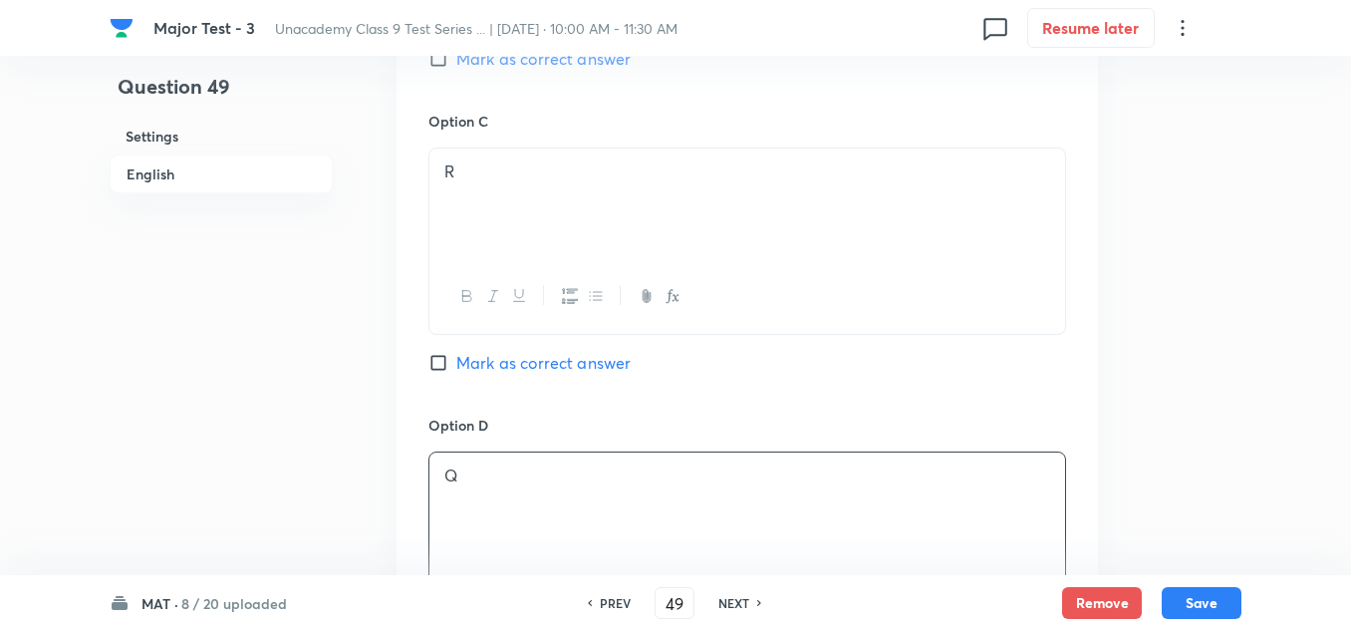
scroll to position [1196, 0]
click at [502, 361] on span "Mark as correct answer" at bounding box center [543, 358] width 174 height 24
click at [456, 361] on input "Mark as correct answer" at bounding box center [442, 358] width 28 height 20
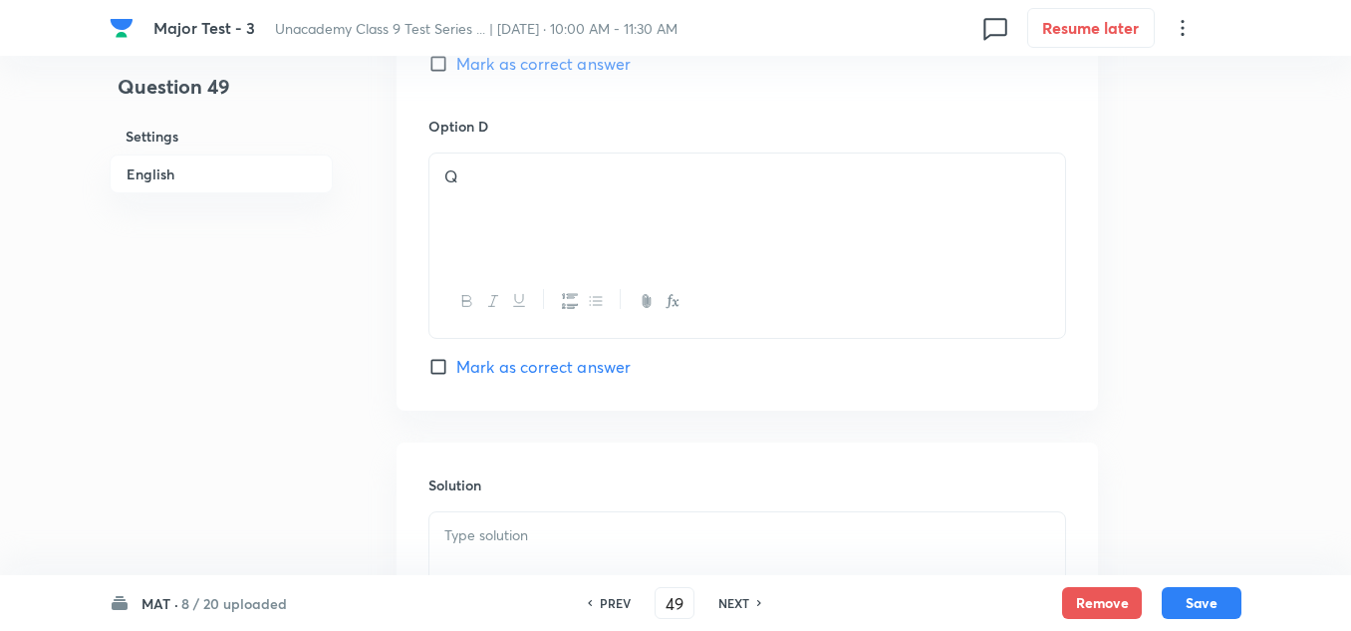
scroll to position [1968, 0]
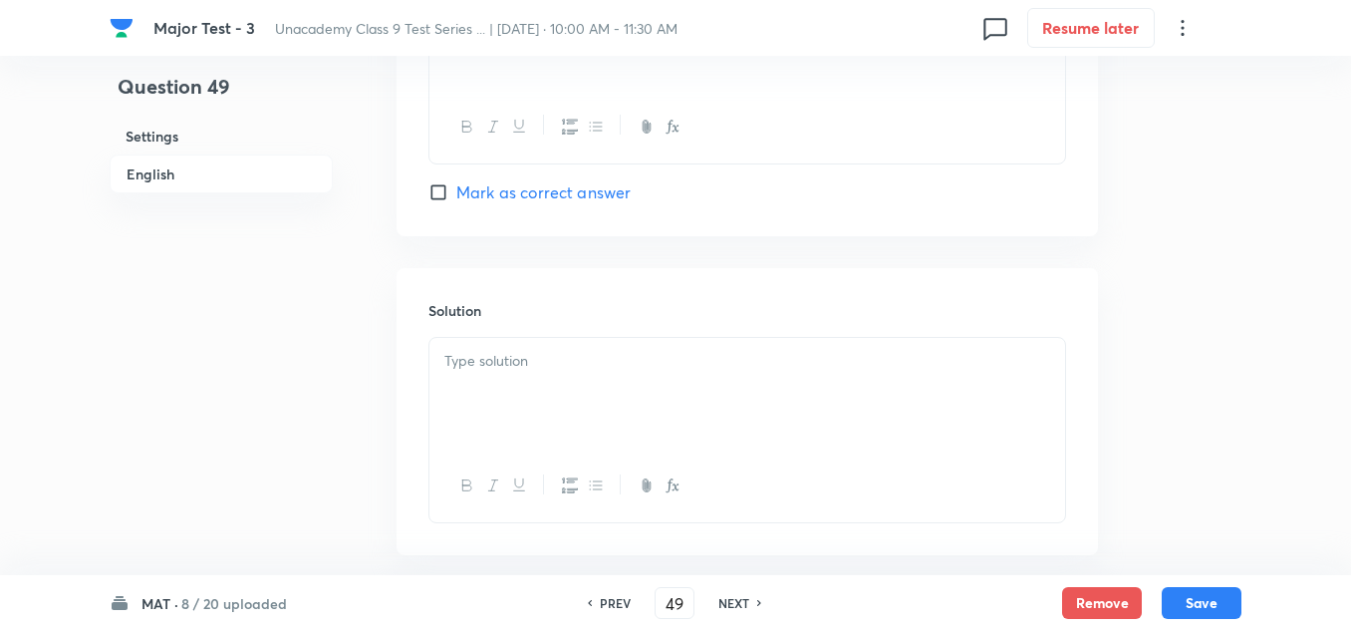
drag, startPoint x: 527, startPoint y: 360, endPoint x: 548, endPoint y: 369, distance: 22.8
click at [546, 368] on p at bounding box center [747, 361] width 606 height 23
click at [1183, 589] on button "Save" at bounding box center [1202, 601] width 80 height 32
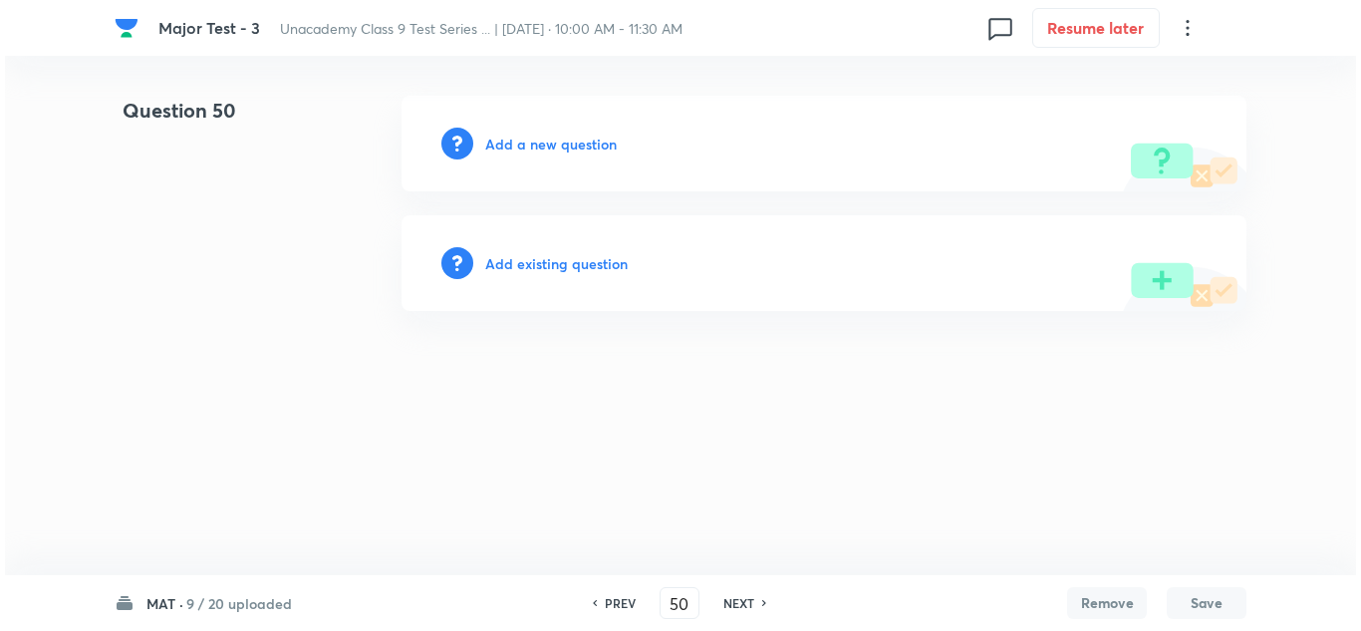
scroll to position [0, 0]
click at [552, 151] on h6 "Add a new question" at bounding box center [551, 144] width 132 height 21
click at [552, 151] on h6 "Choose a question type" at bounding box center [561, 144] width 153 height 21
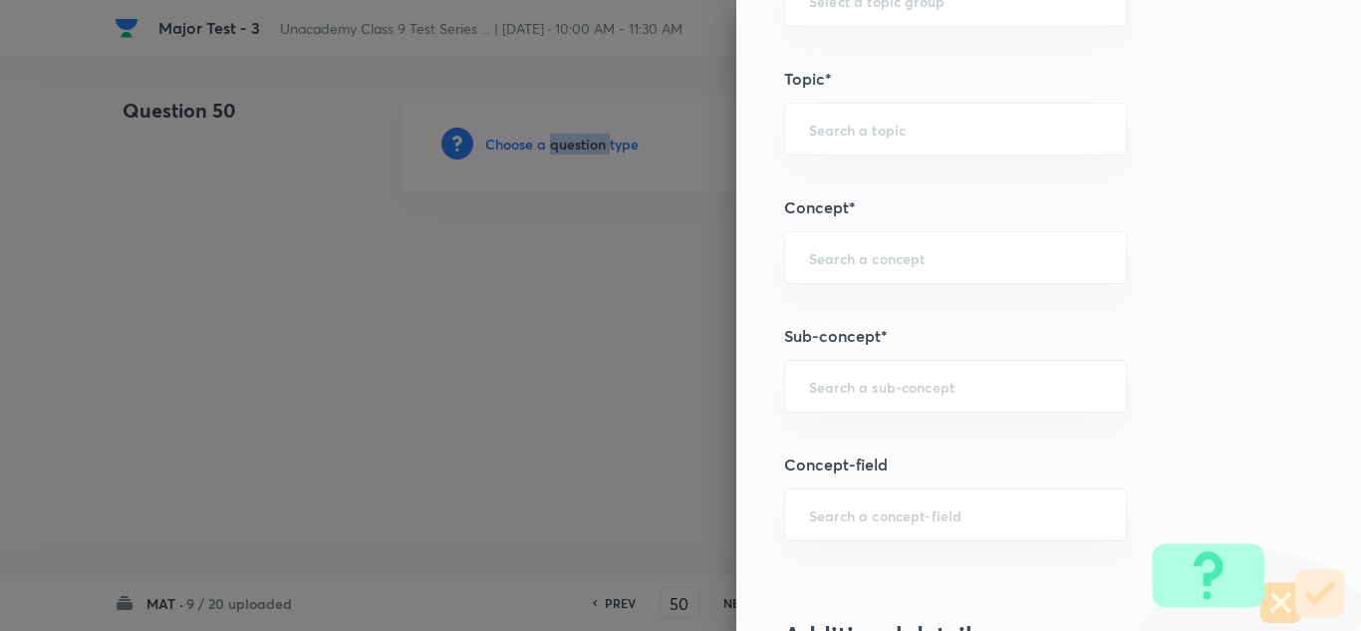
scroll to position [897, 0]
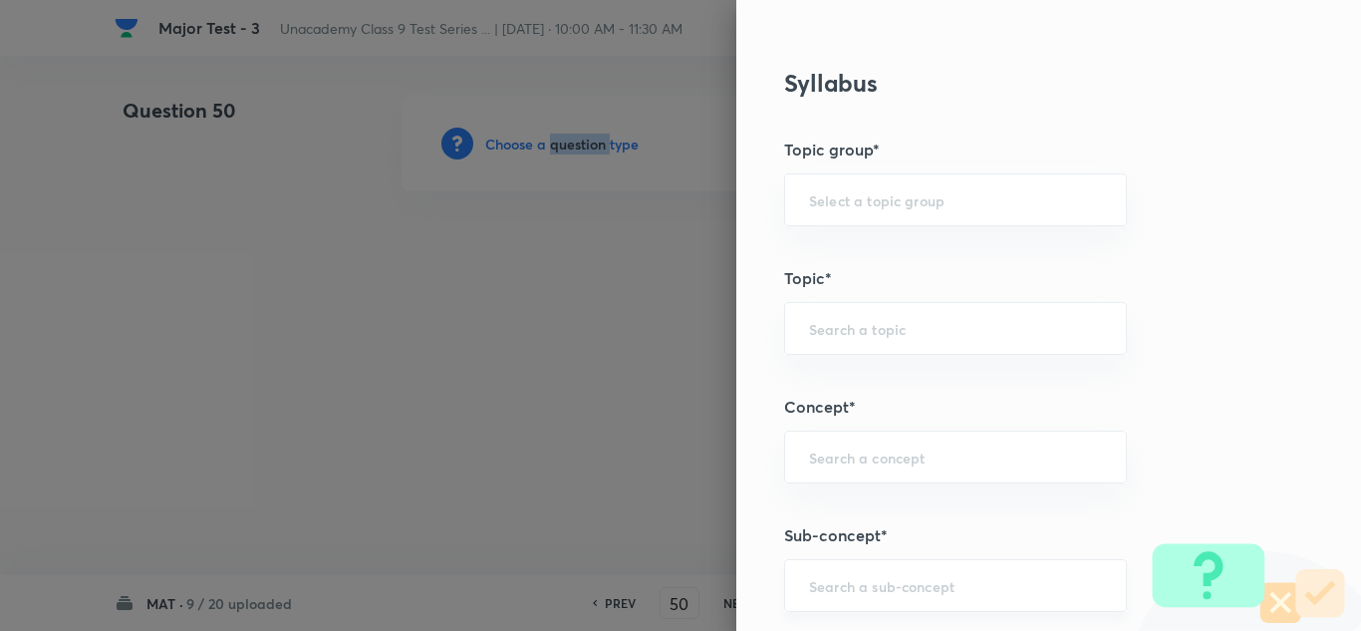
click at [877, 604] on div "​" at bounding box center [955, 585] width 343 height 53
paste input "Seating A"
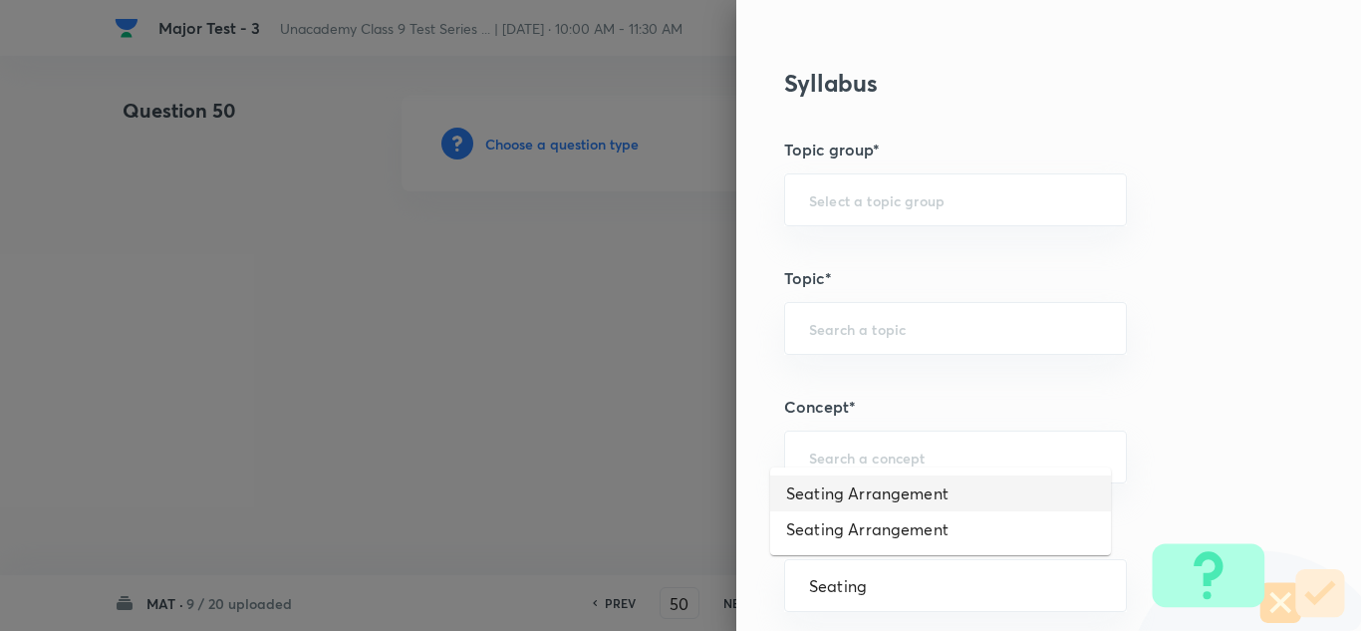
click at [892, 488] on li "Seating Arrangement" at bounding box center [940, 493] width 341 height 36
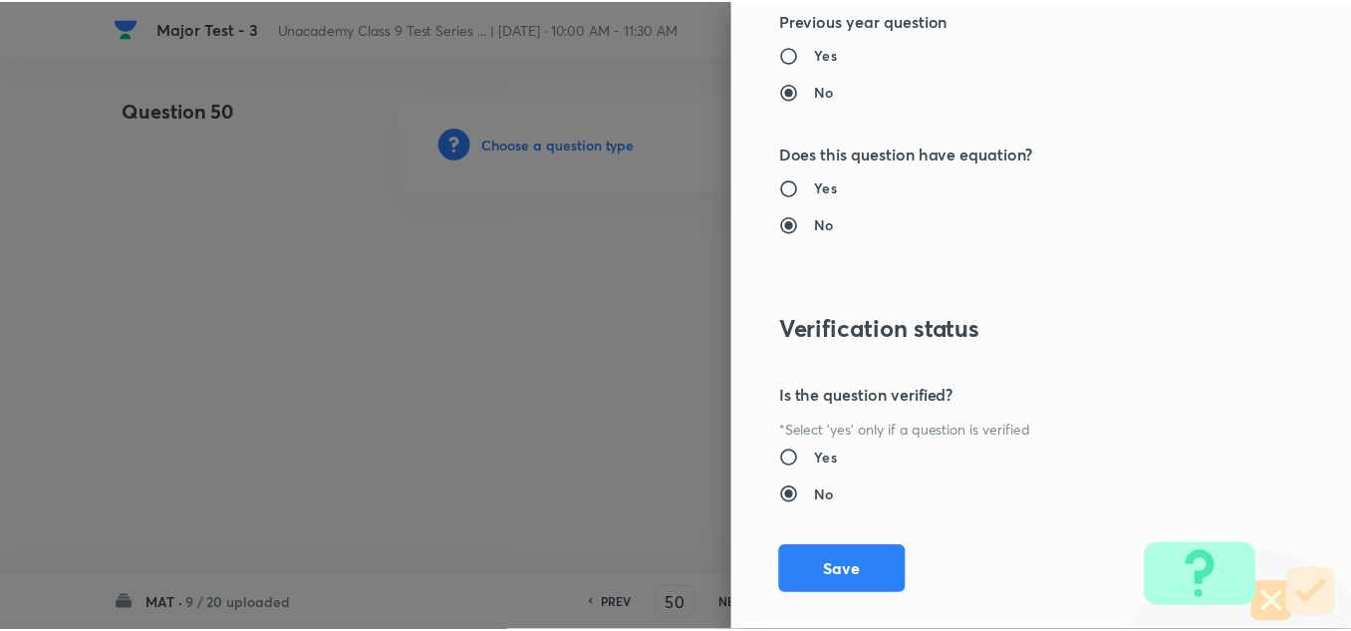
scroll to position [2219, 0]
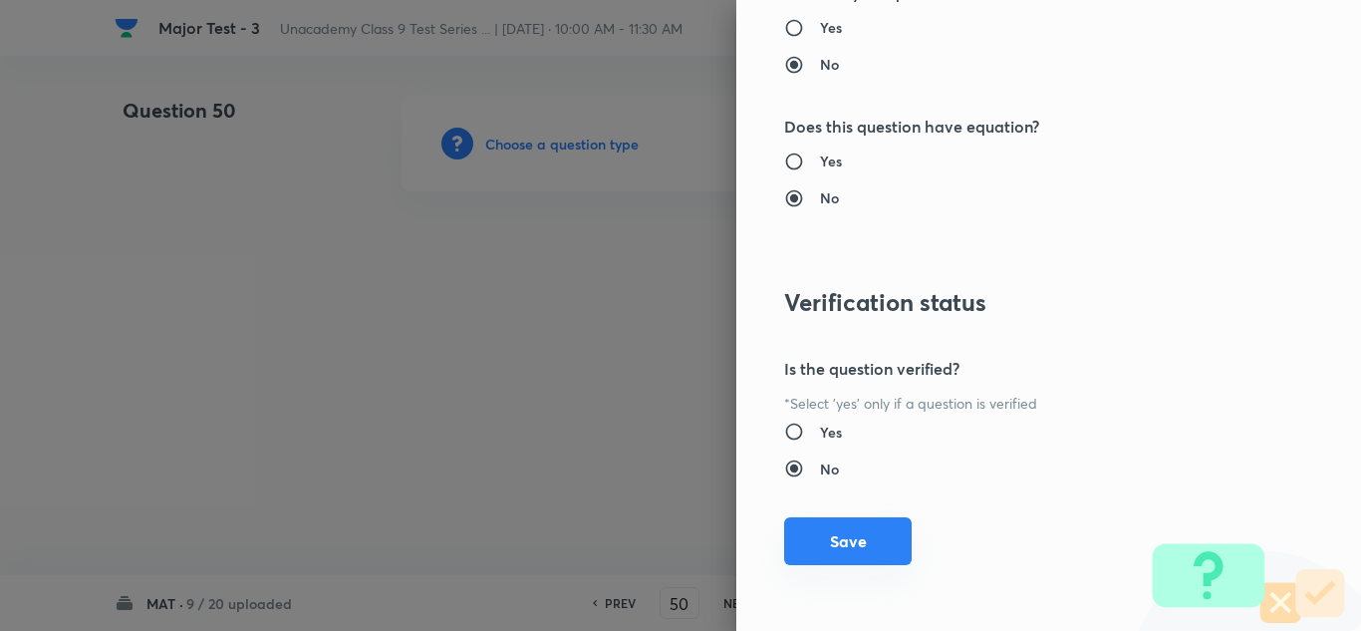
click at [855, 548] on button "Save" at bounding box center [848, 541] width 128 height 48
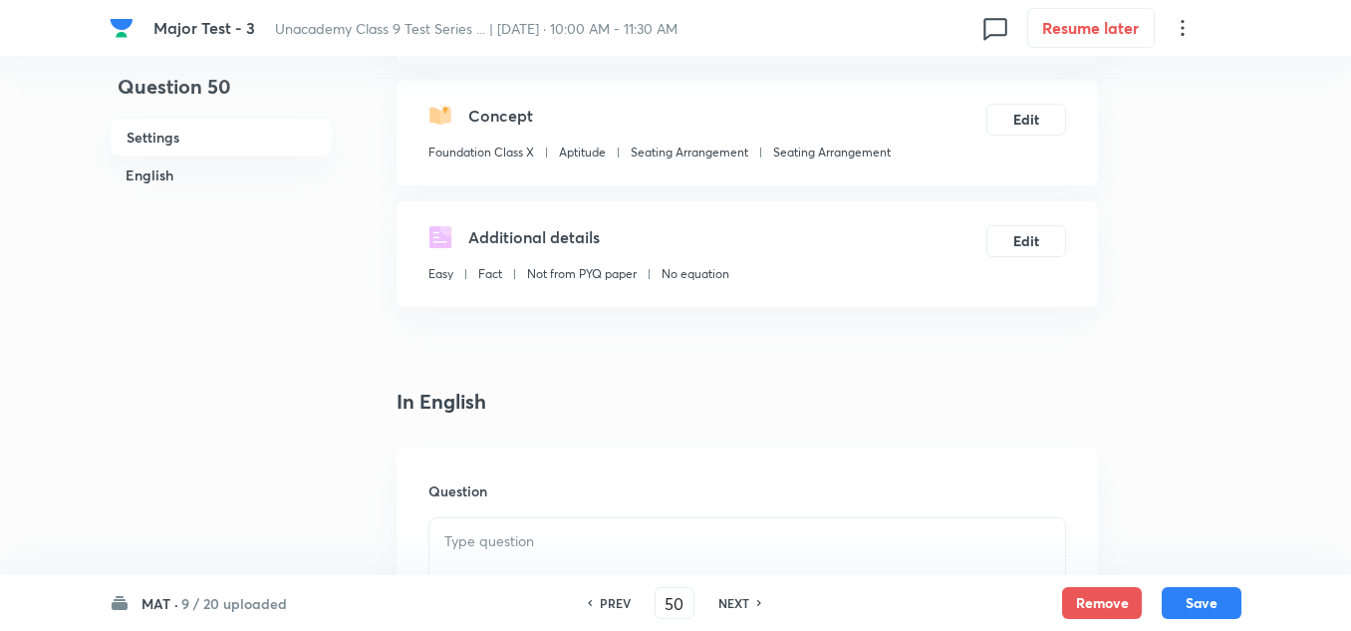
scroll to position [399, 0]
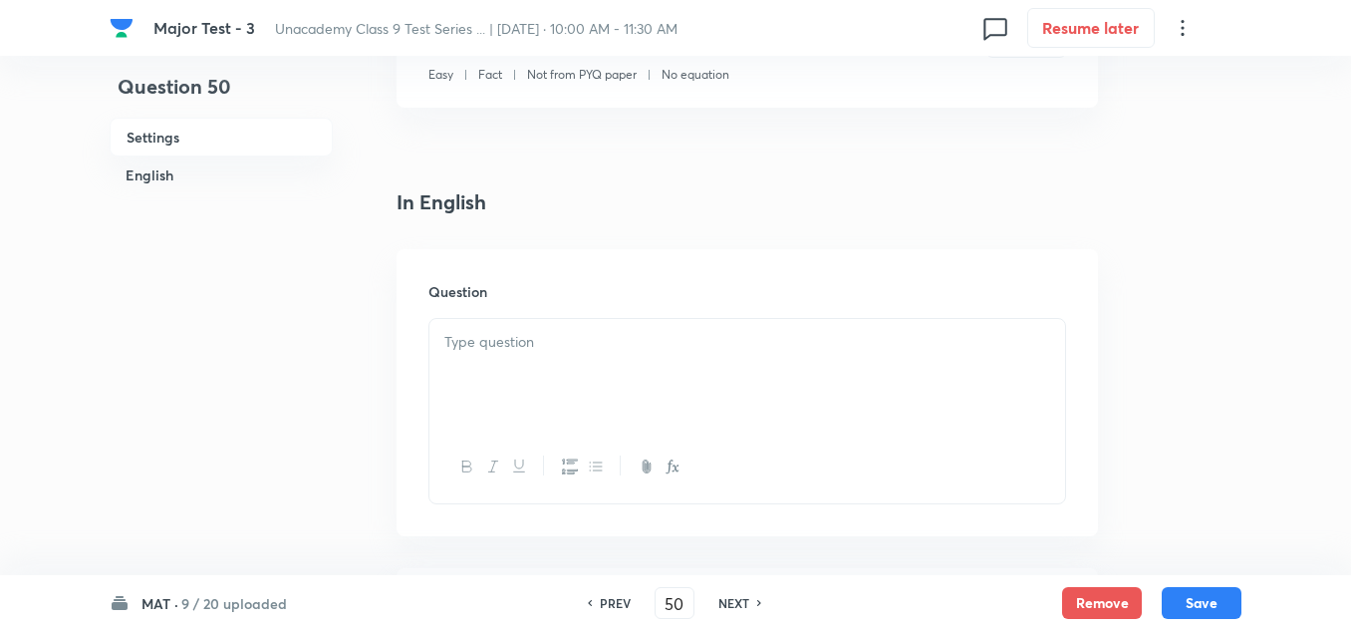
click at [504, 348] on p at bounding box center [747, 342] width 606 height 23
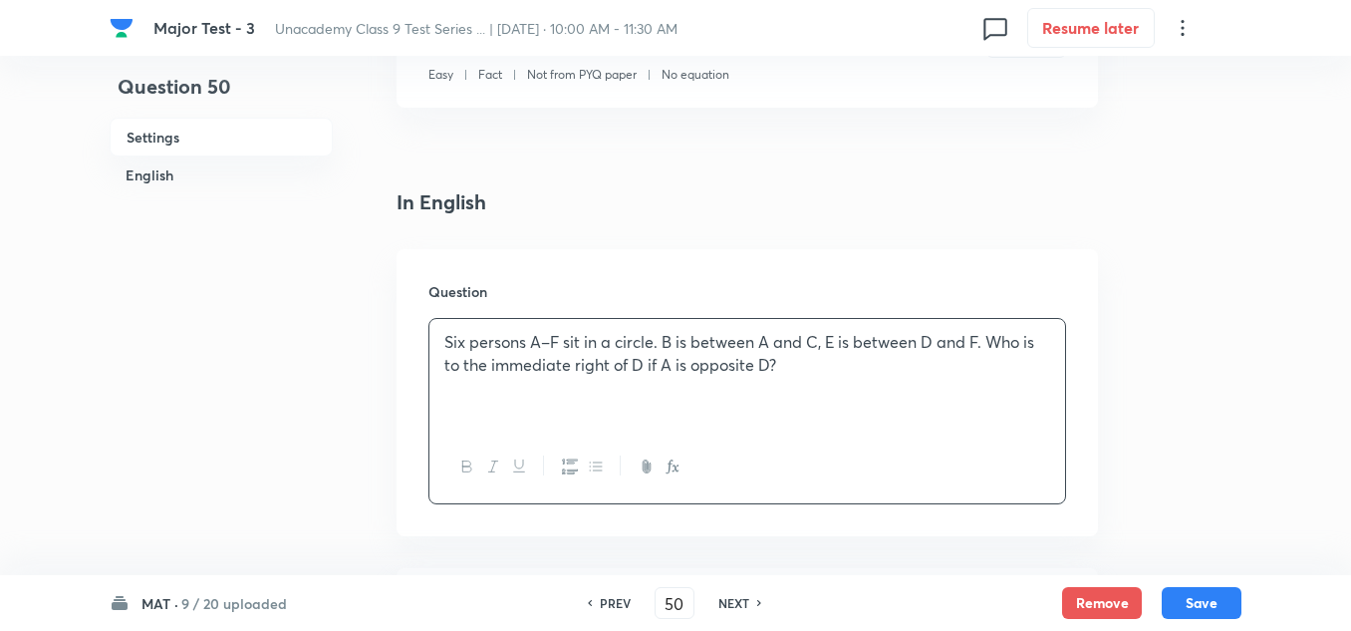
scroll to position [598, 0]
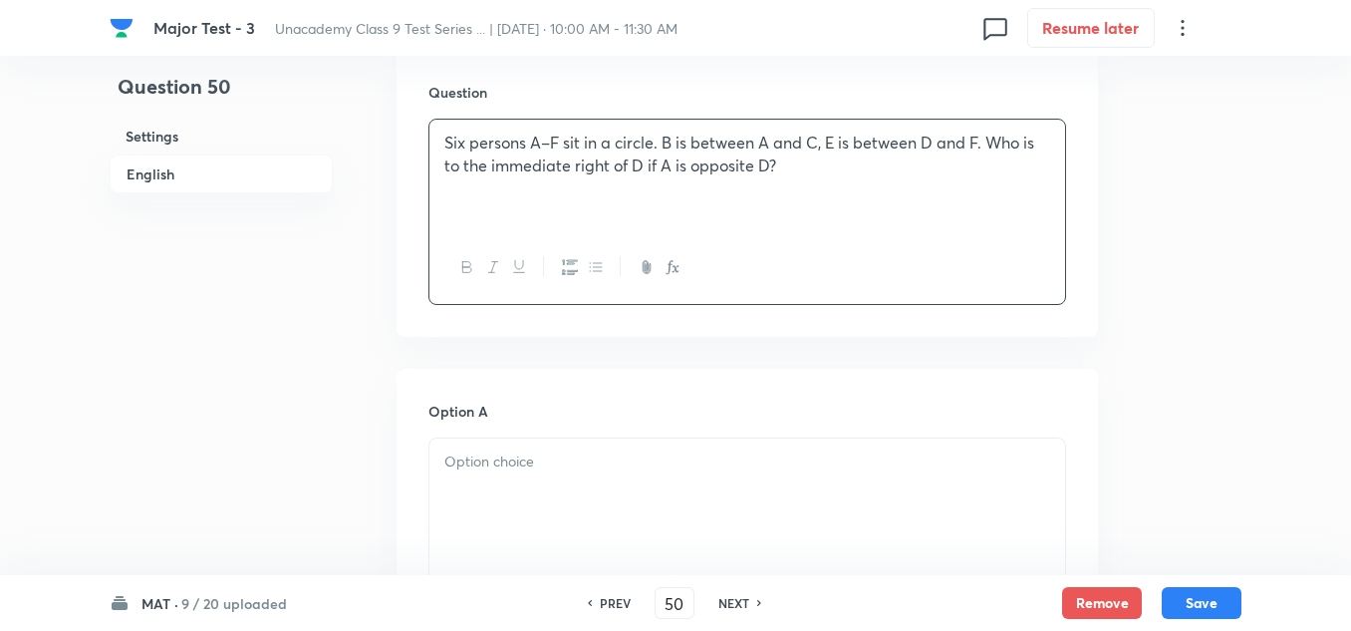
click at [528, 463] on p at bounding box center [747, 461] width 606 height 23
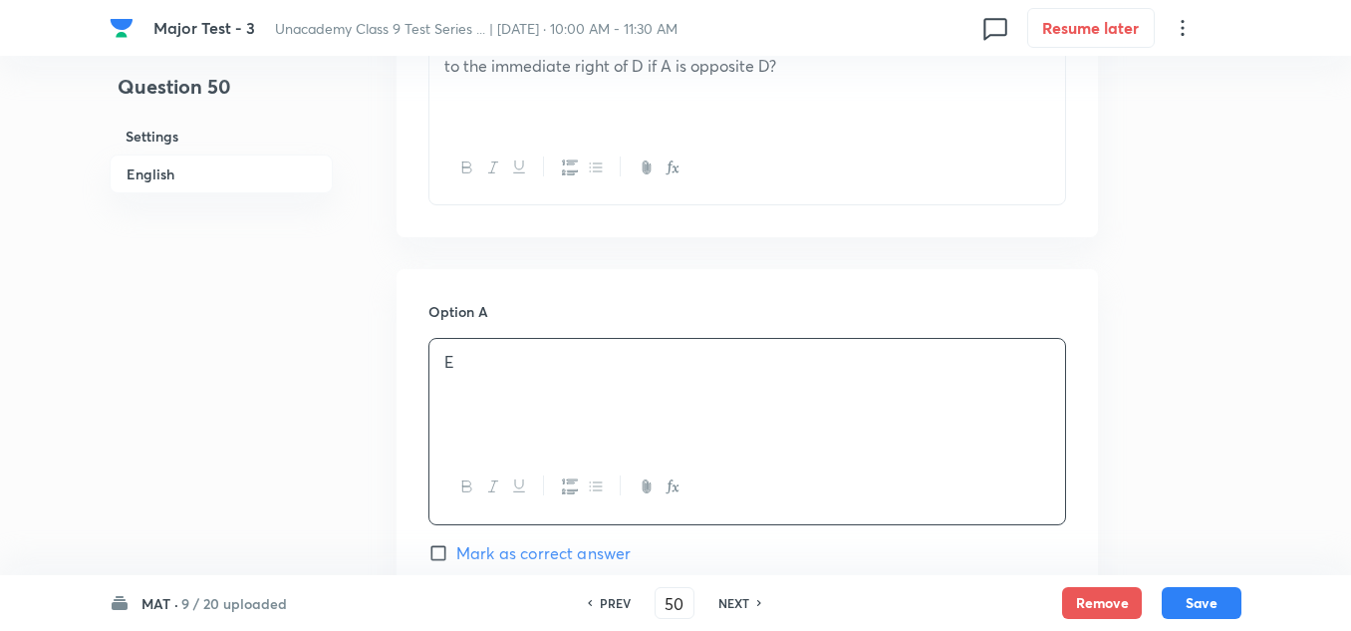
scroll to position [996, 0]
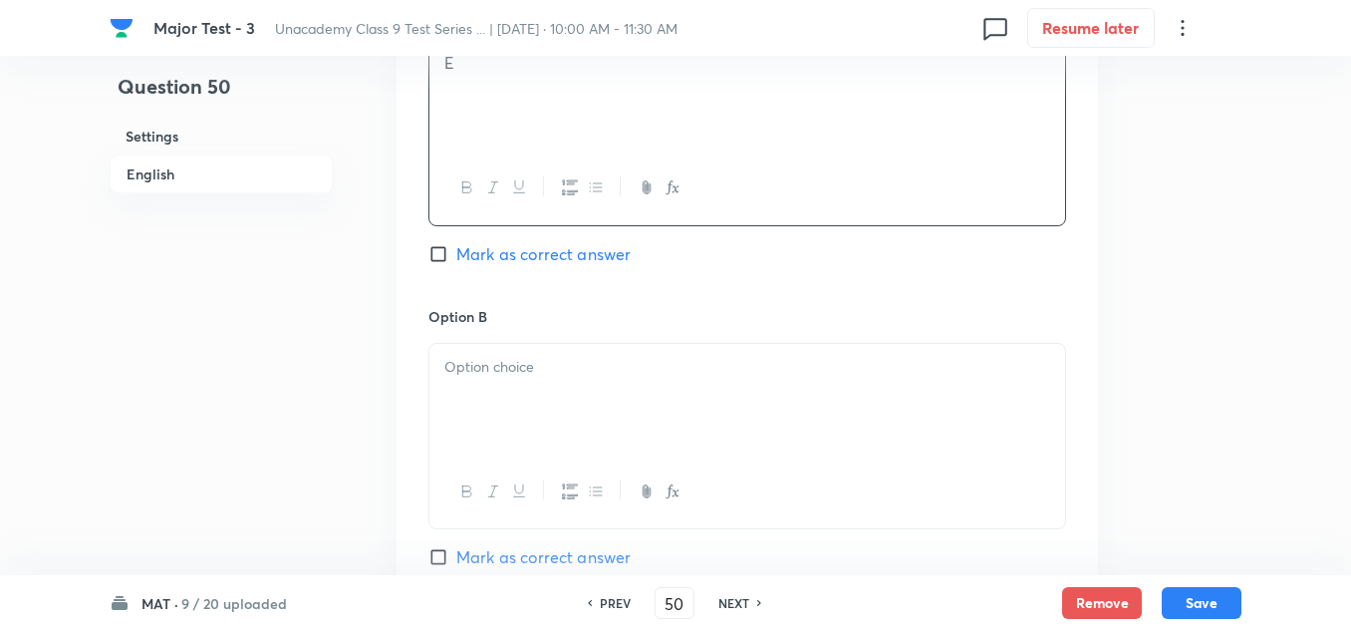
click at [493, 389] on div at bounding box center [747, 400] width 636 height 112
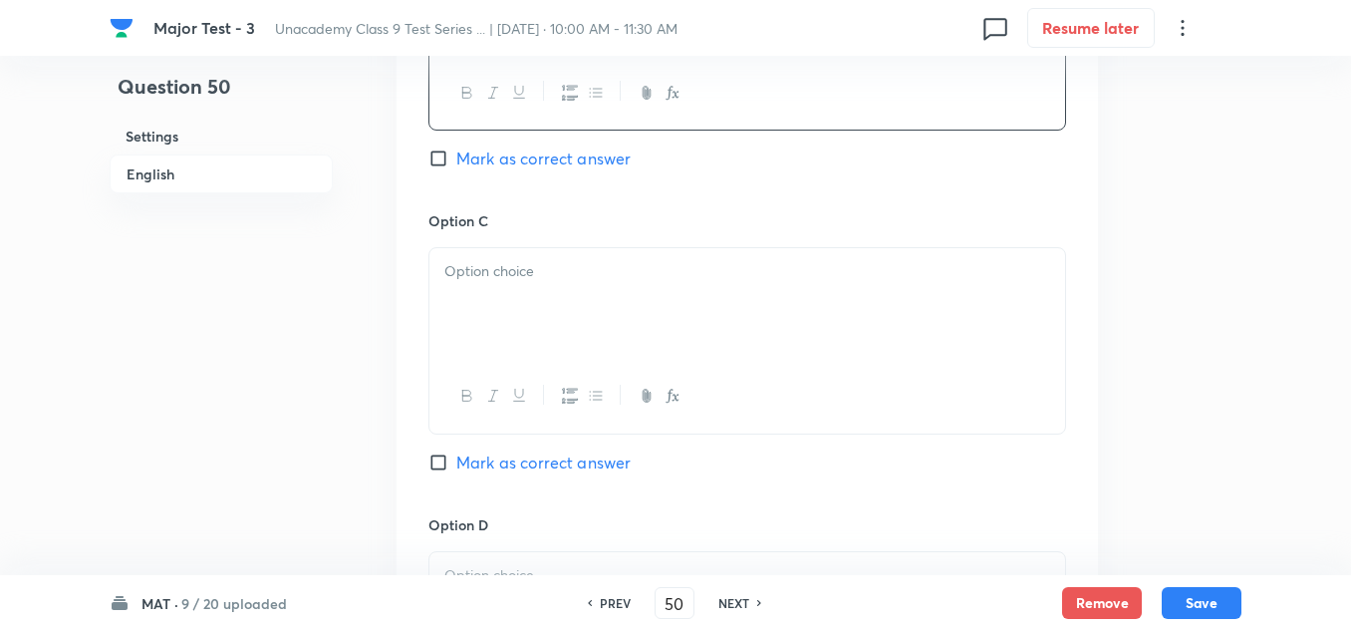
scroll to position [1494, 0]
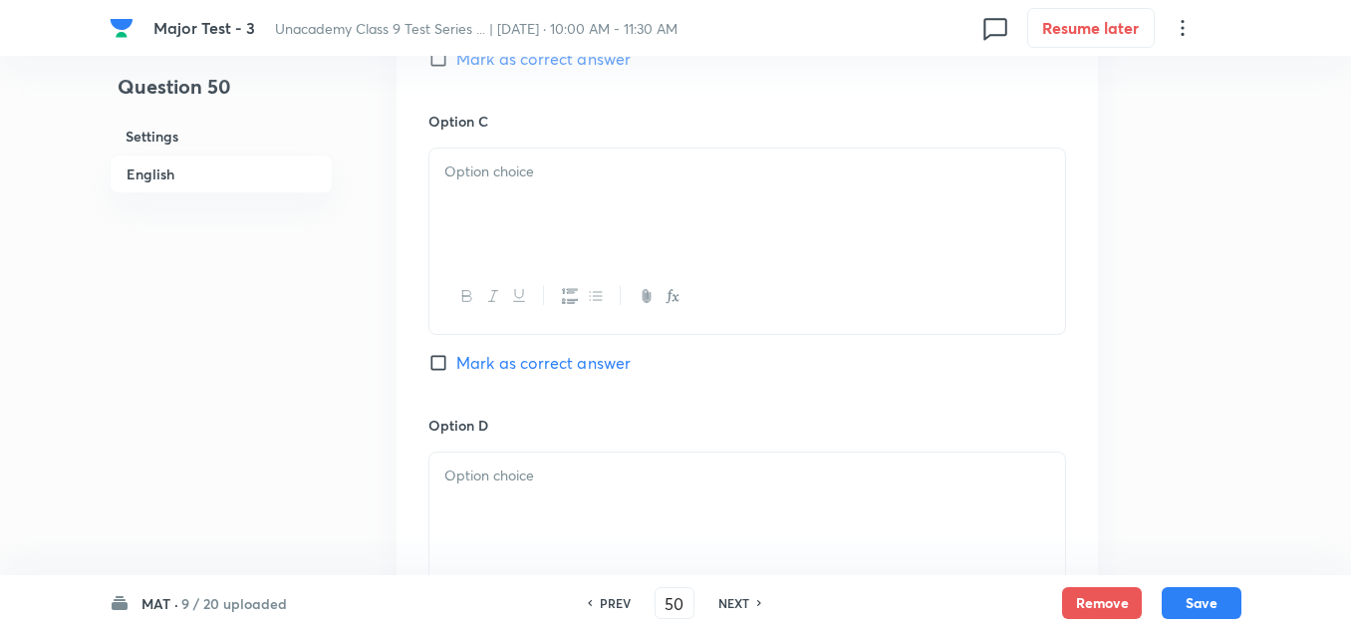
click at [498, 227] on div at bounding box center [747, 204] width 636 height 112
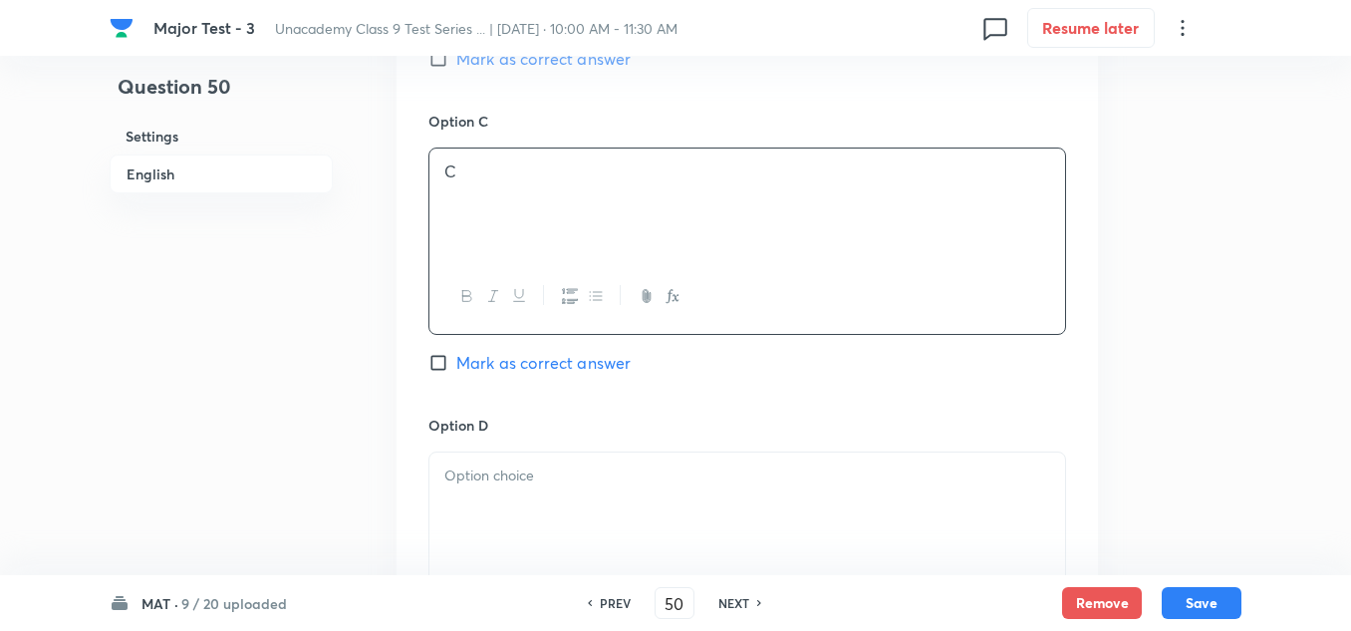
scroll to position [1694, 0]
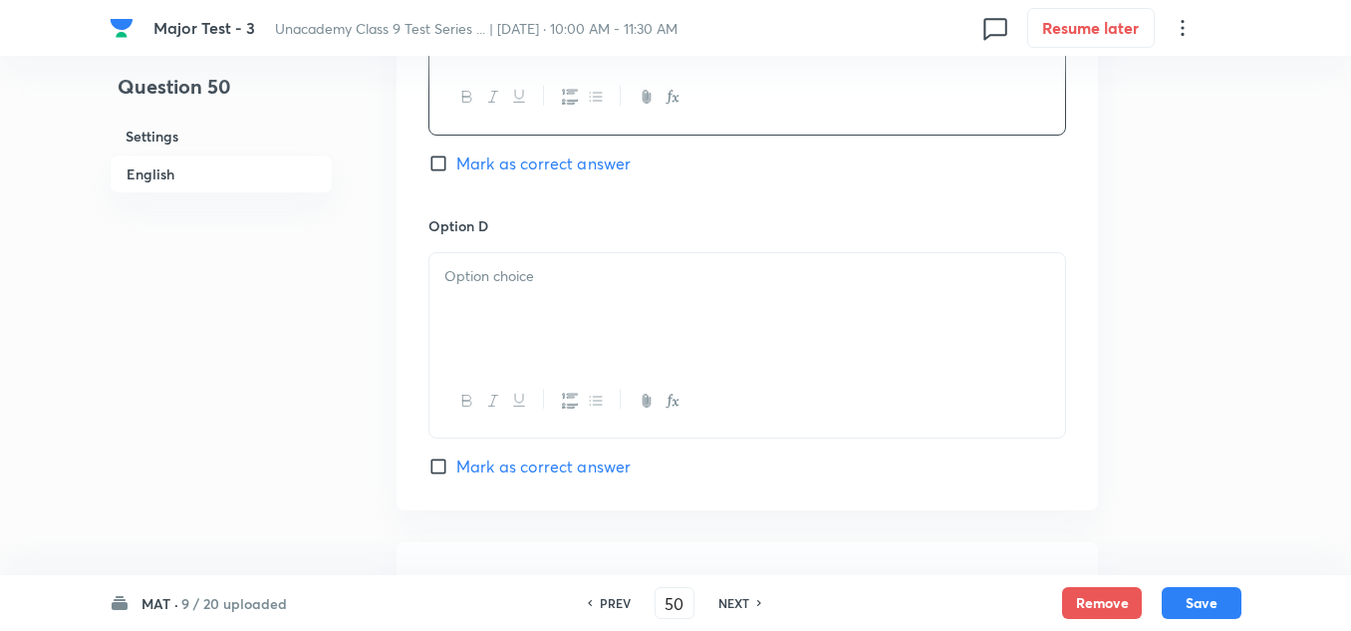
click at [516, 322] on div at bounding box center [747, 309] width 636 height 112
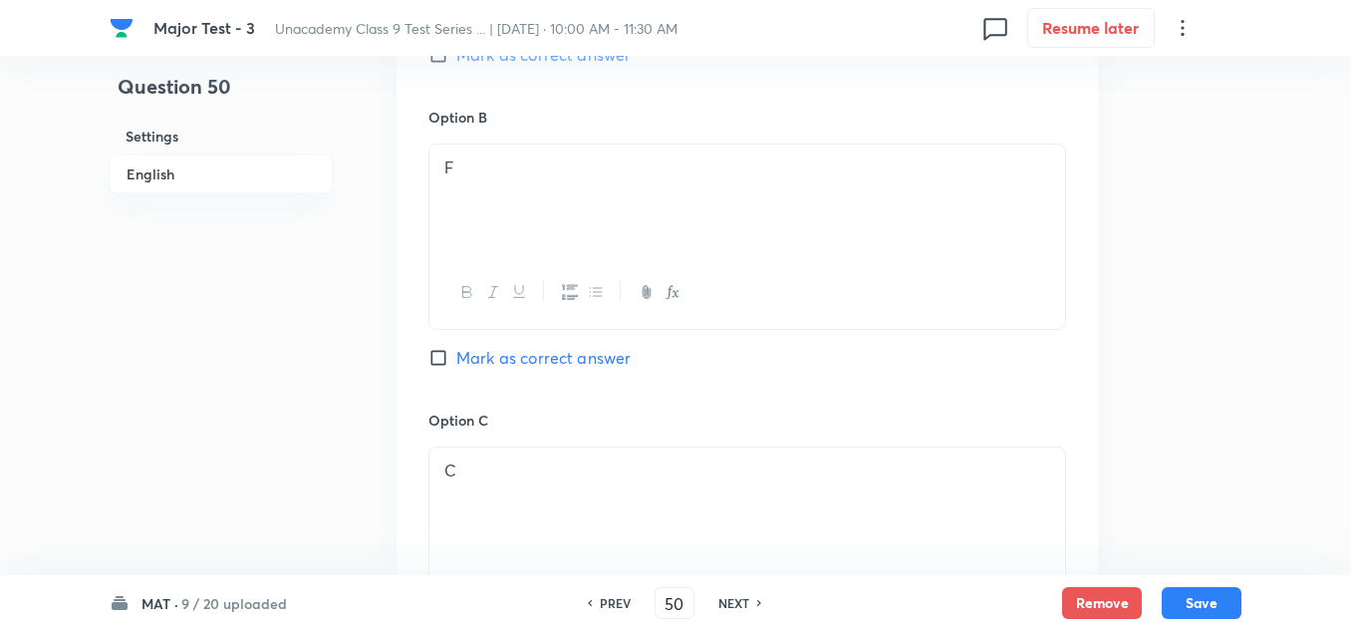
scroll to position [897, 0]
click at [520, 354] on span "Mark as correct answer" at bounding box center [543, 354] width 174 height 24
click at [456, 354] on input "Mark as correct answer" at bounding box center [442, 354] width 28 height 20
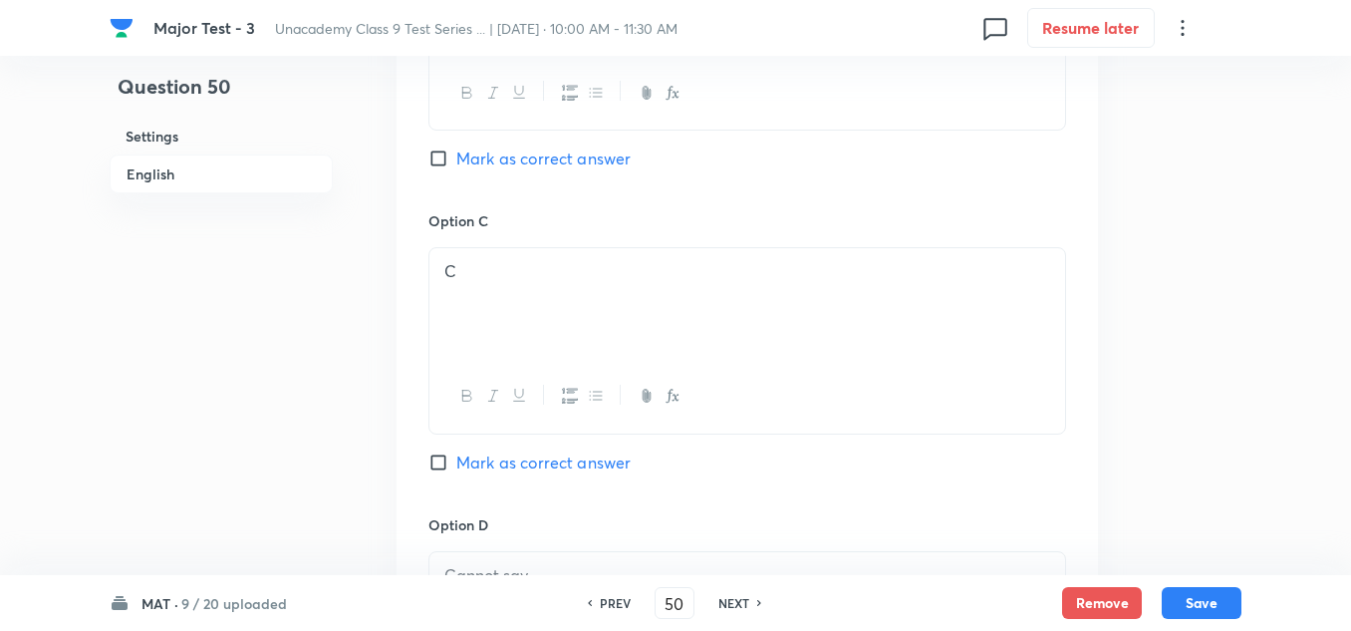
scroll to position [1893, 0]
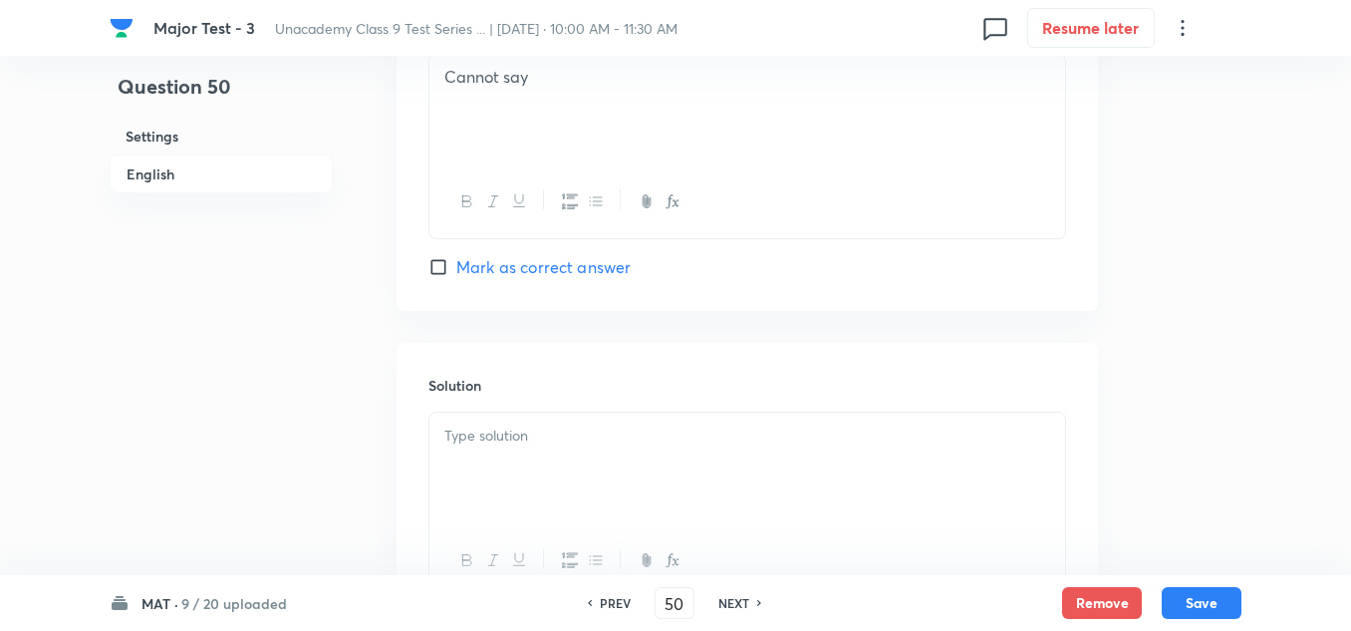
click at [509, 459] on div at bounding box center [747, 468] width 636 height 112
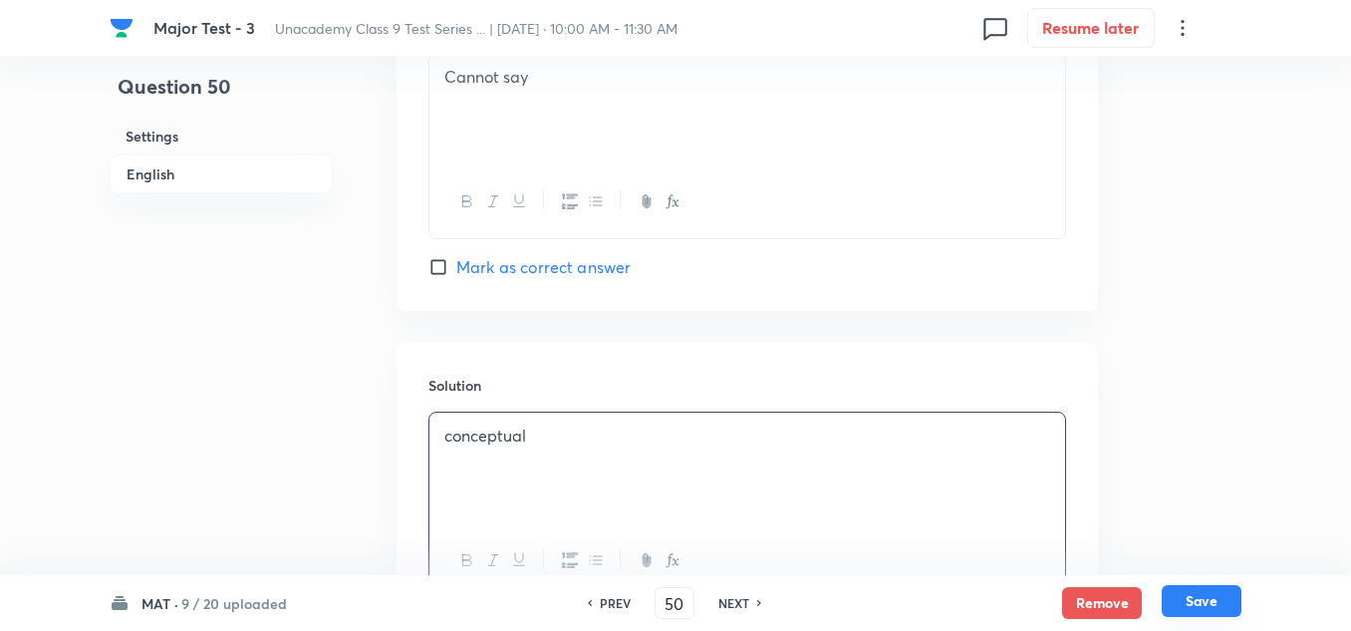
click at [1226, 606] on button "Save" at bounding box center [1202, 601] width 80 height 32
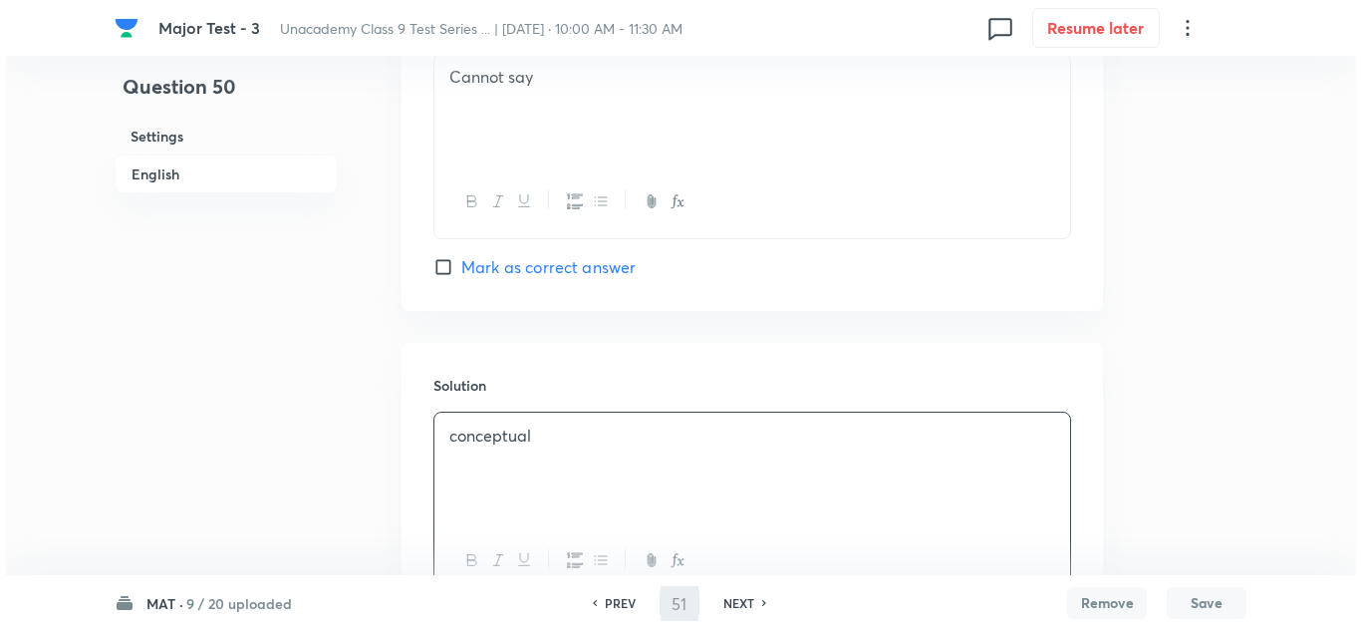
scroll to position [0, 0]
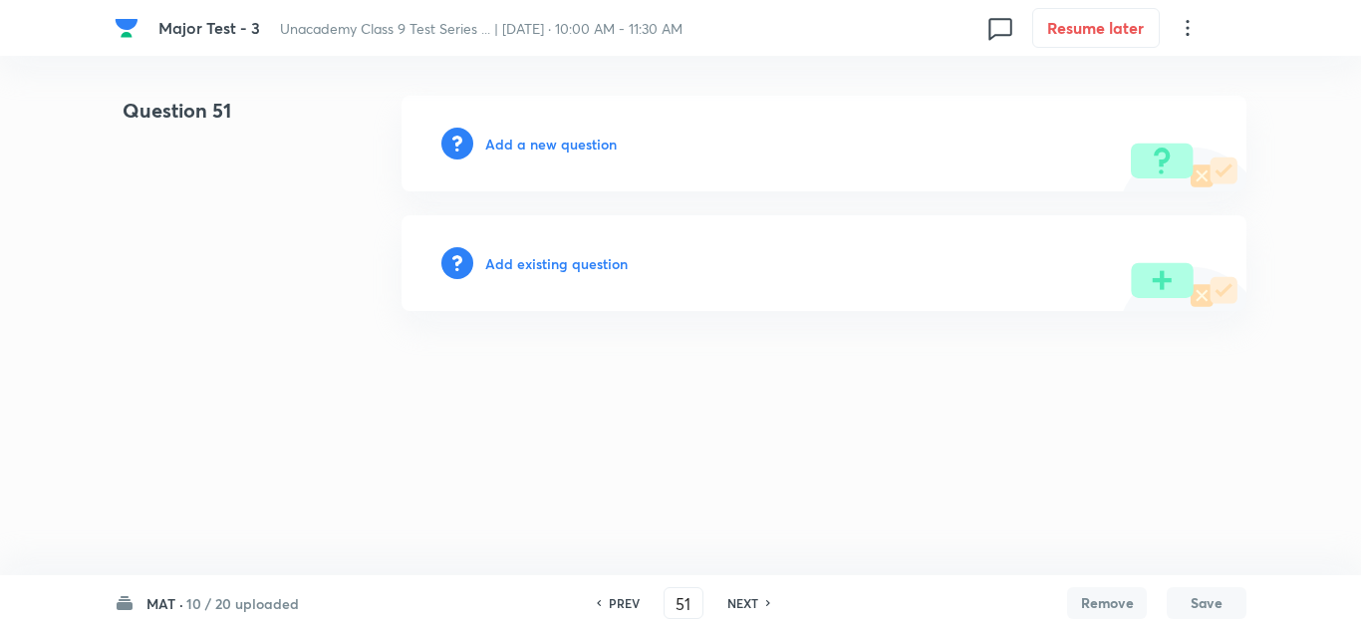
click at [546, 141] on h6 "Add a new question" at bounding box center [551, 144] width 132 height 21
click at [546, 141] on h6 "Choose a question type" at bounding box center [561, 144] width 153 height 21
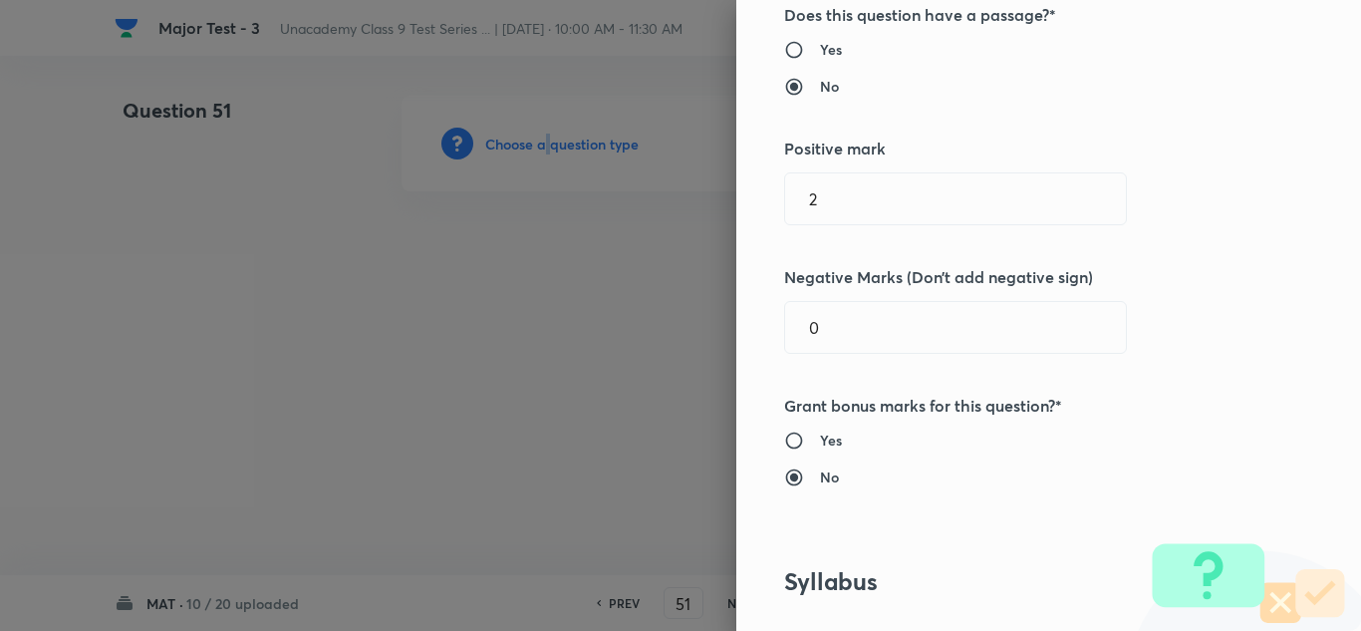
scroll to position [996, 0]
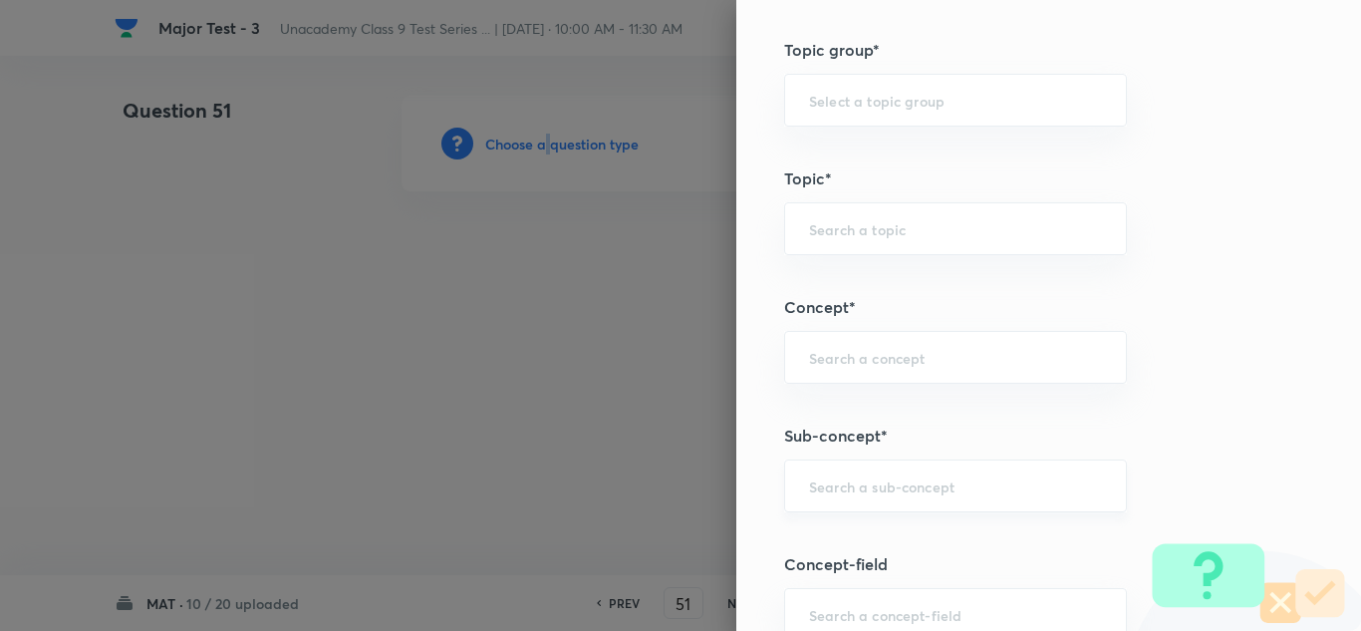
click at [901, 474] on div "​" at bounding box center [955, 485] width 343 height 53
paste input "Blood"
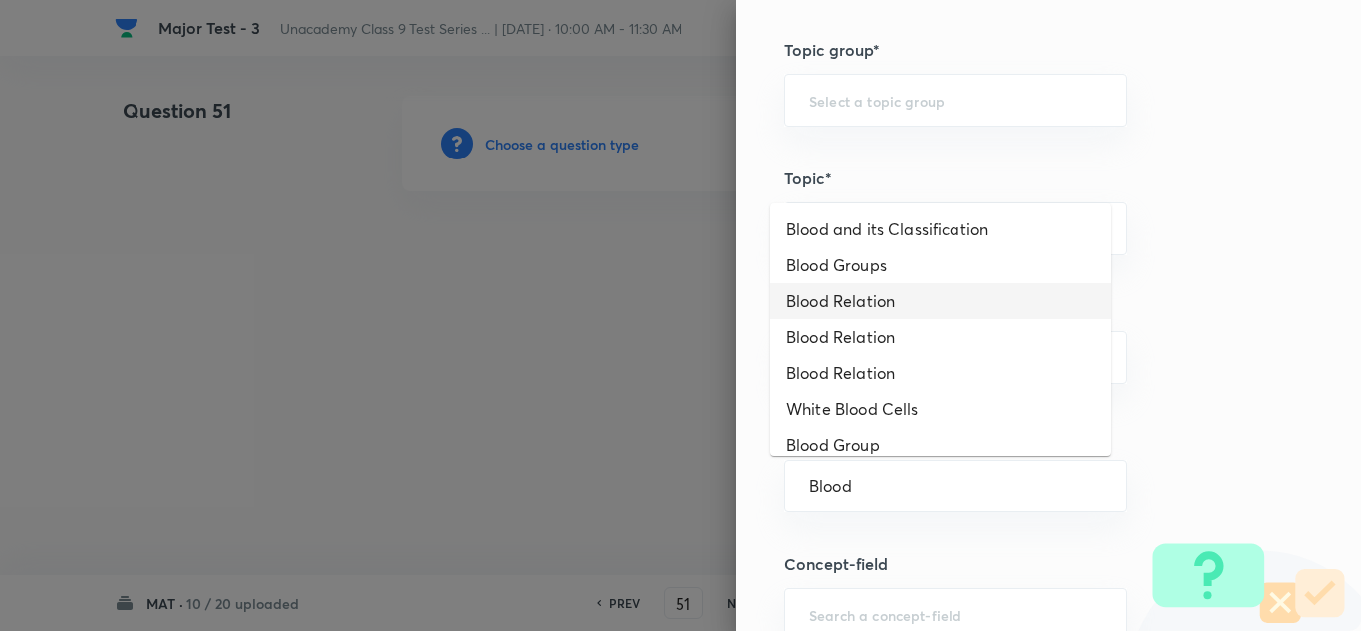
click at [859, 304] on li "Blood Relation" at bounding box center [940, 301] width 341 height 36
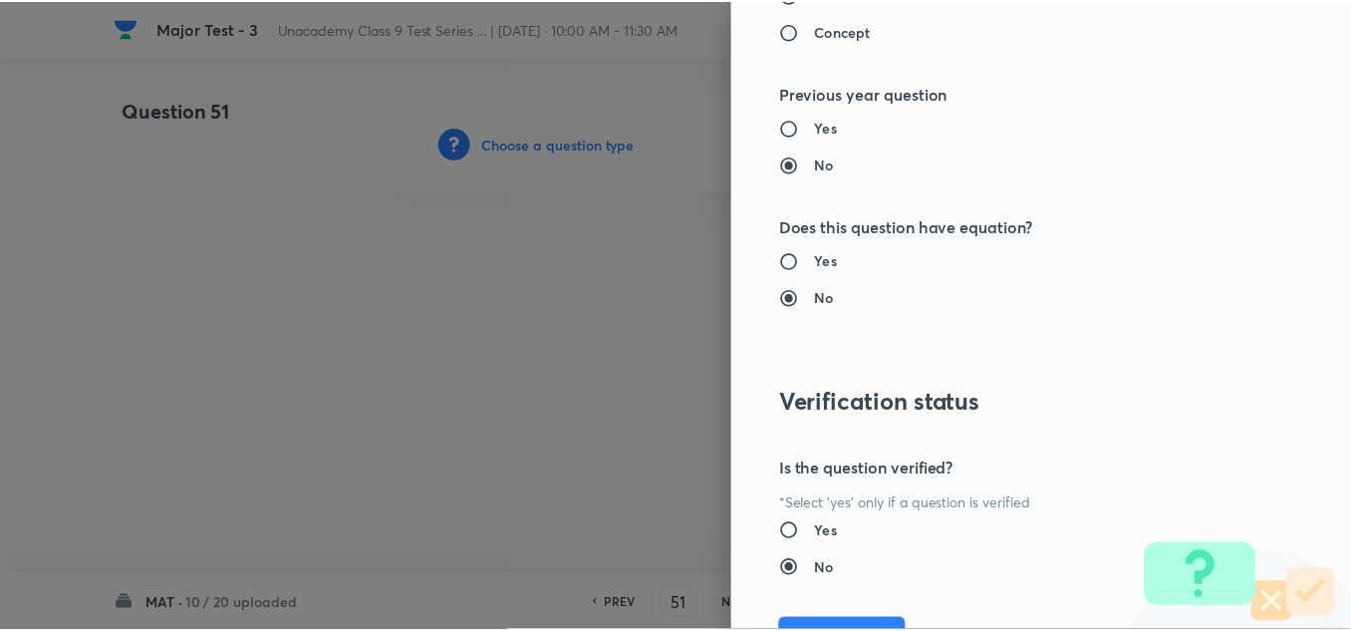
scroll to position [2219, 0]
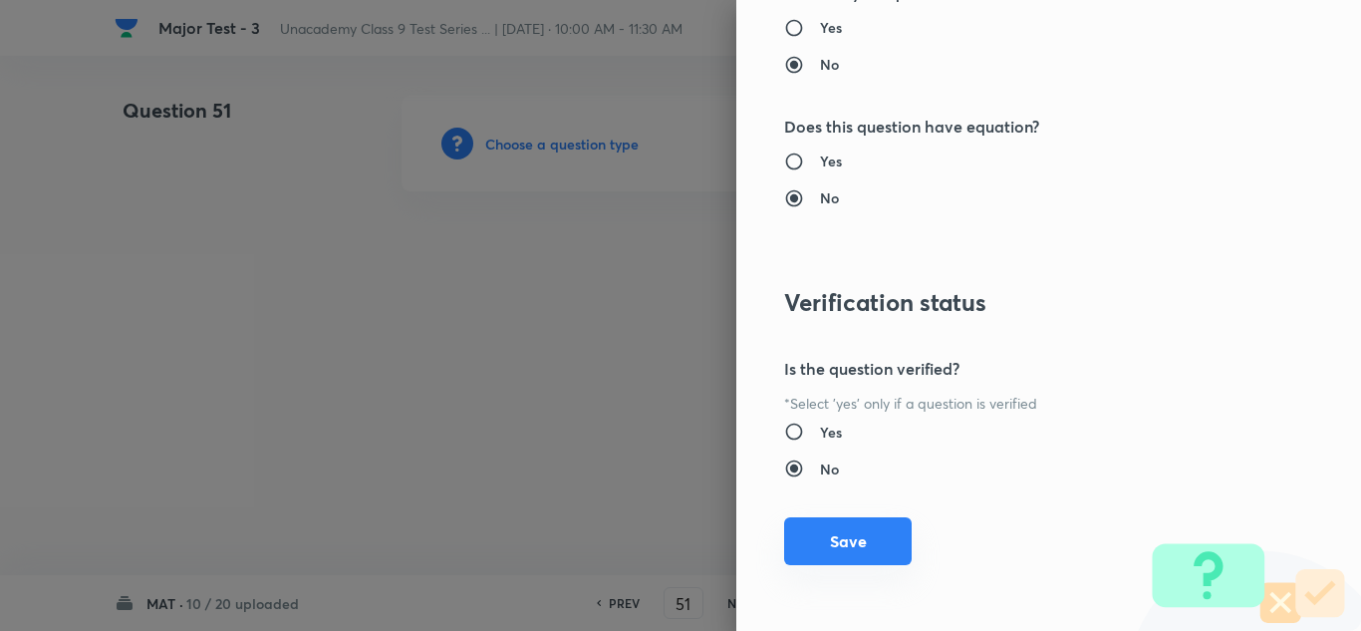
click at [846, 535] on button "Save" at bounding box center [848, 541] width 128 height 48
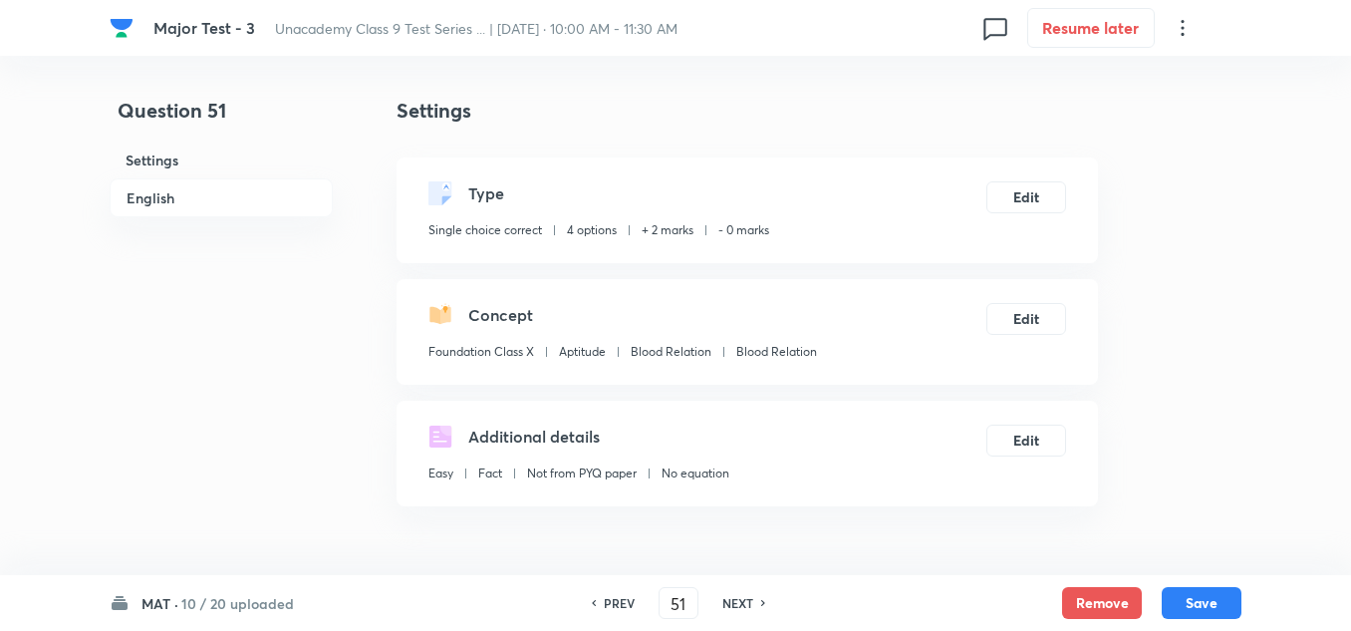
scroll to position [399, 0]
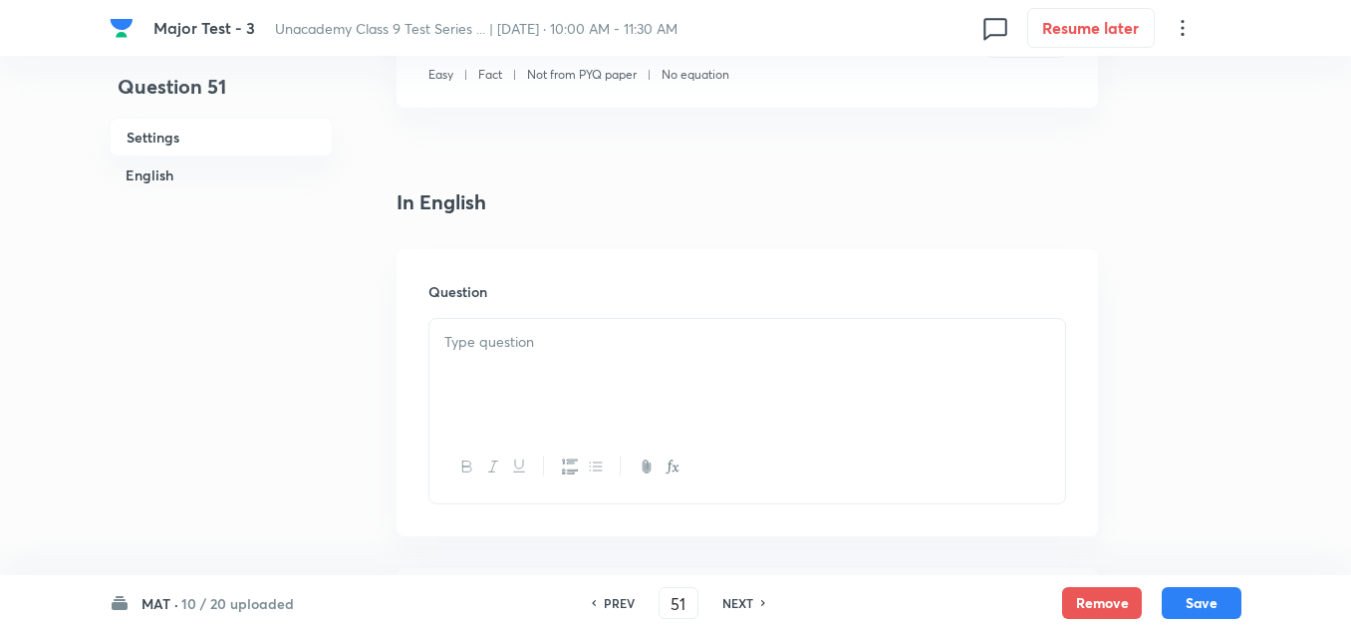
click at [533, 348] on p at bounding box center [747, 342] width 606 height 23
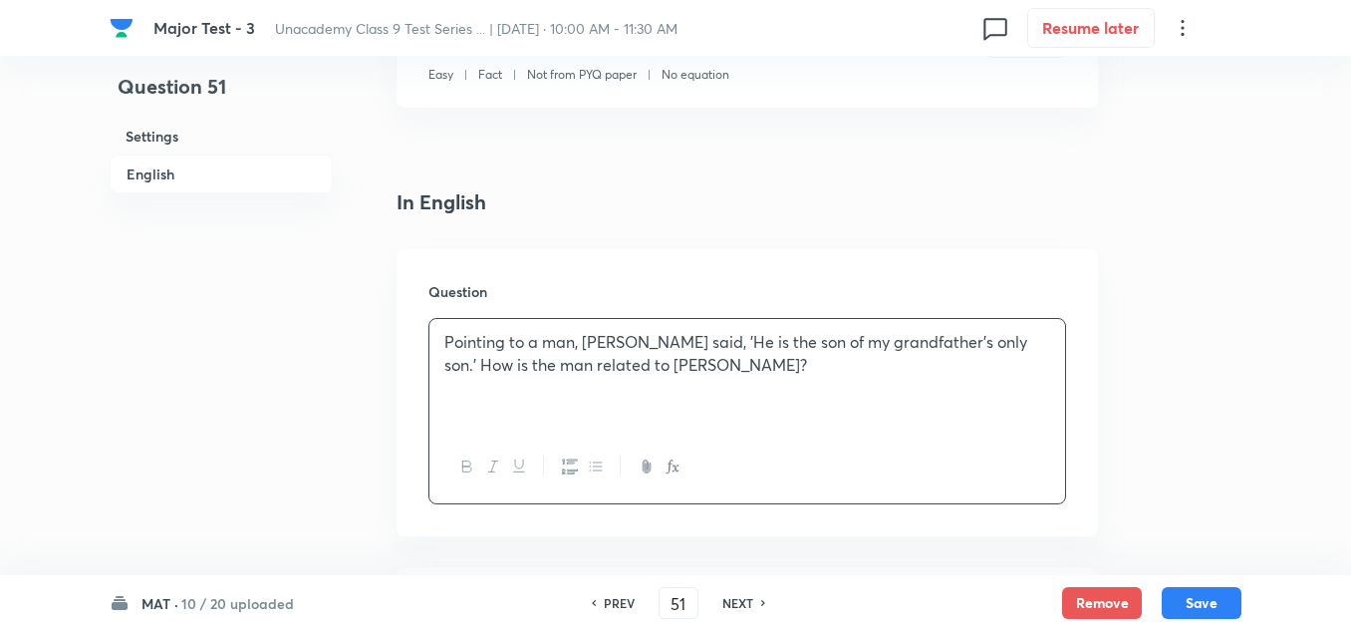
scroll to position [598, 0]
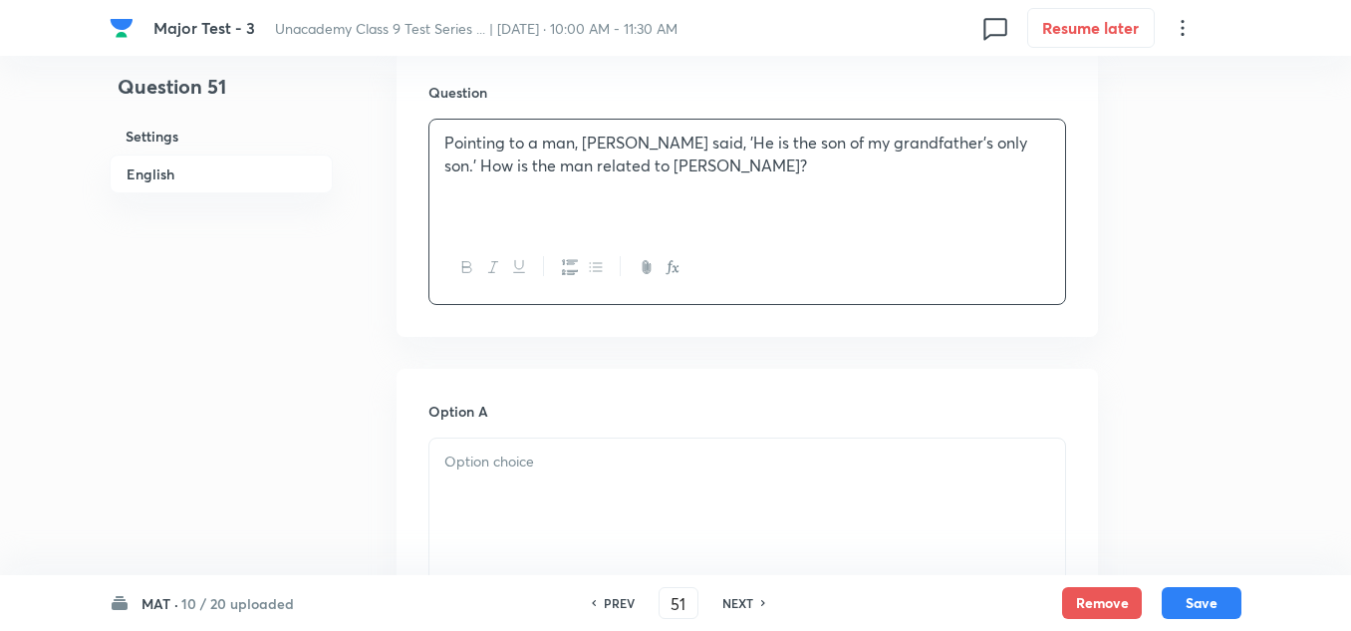
click at [526, 460] on p at bounding box center [747, 461] width 606 height 23
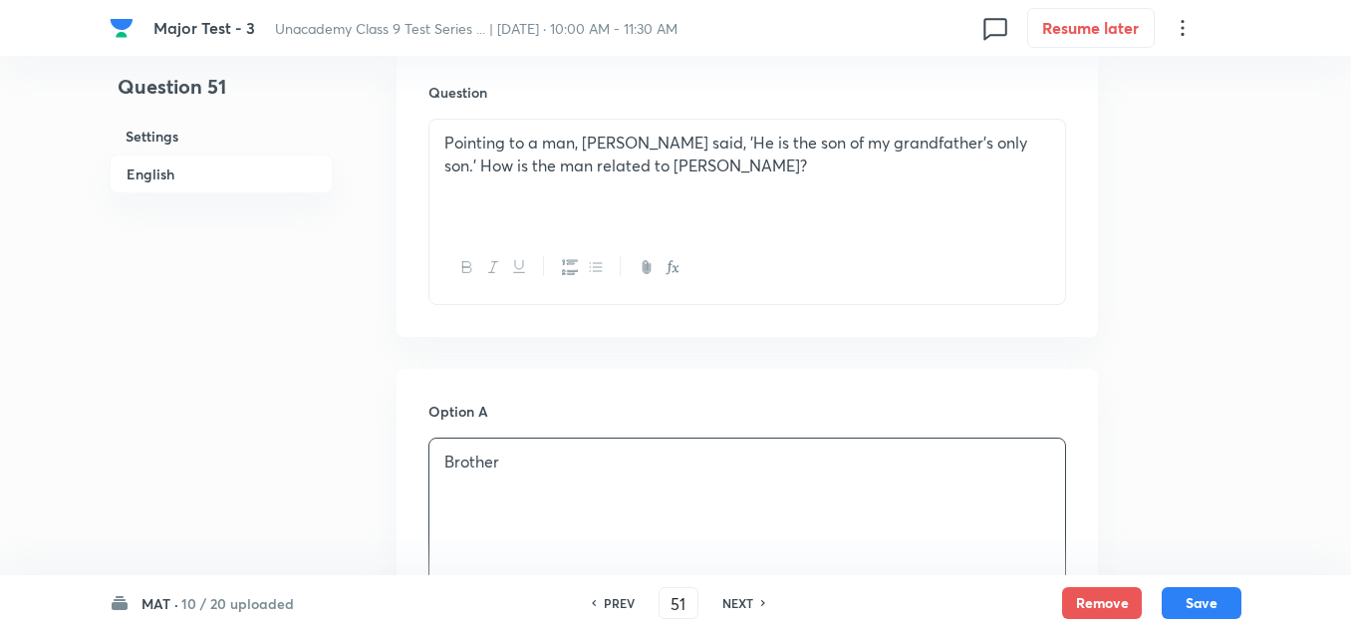
scroll to position [797, 0]
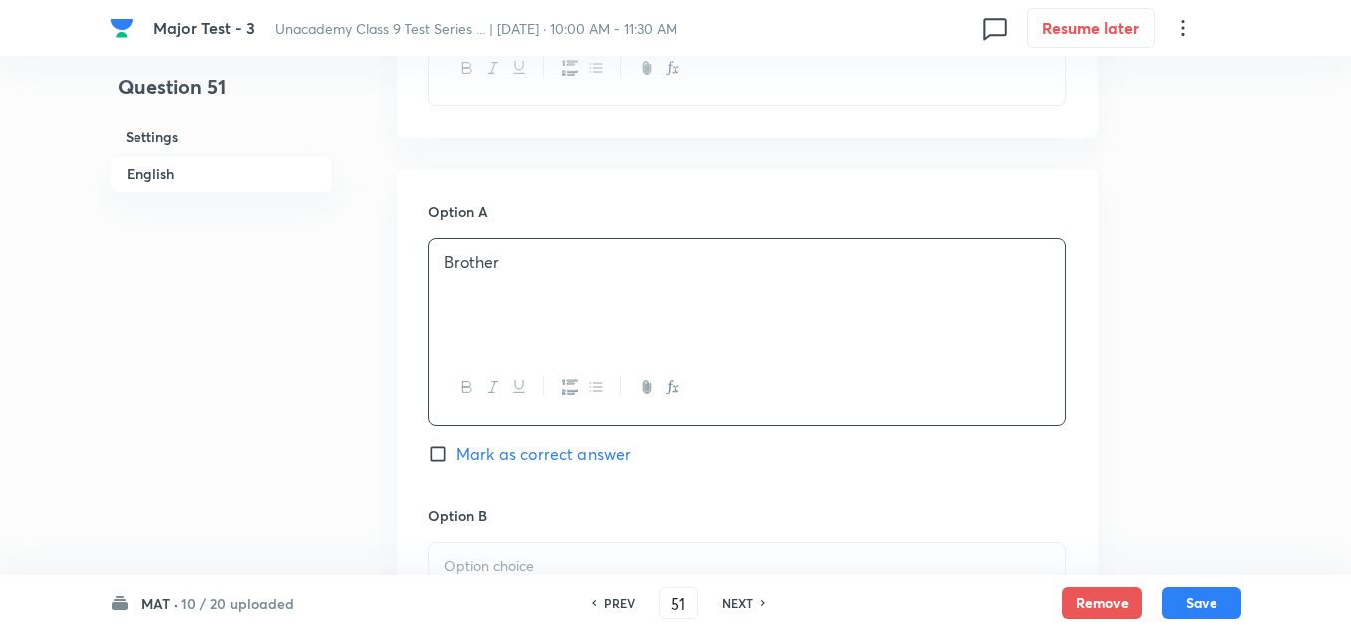
click at [486, 548] on div at bounding box center [747, 599] width 636 height 112
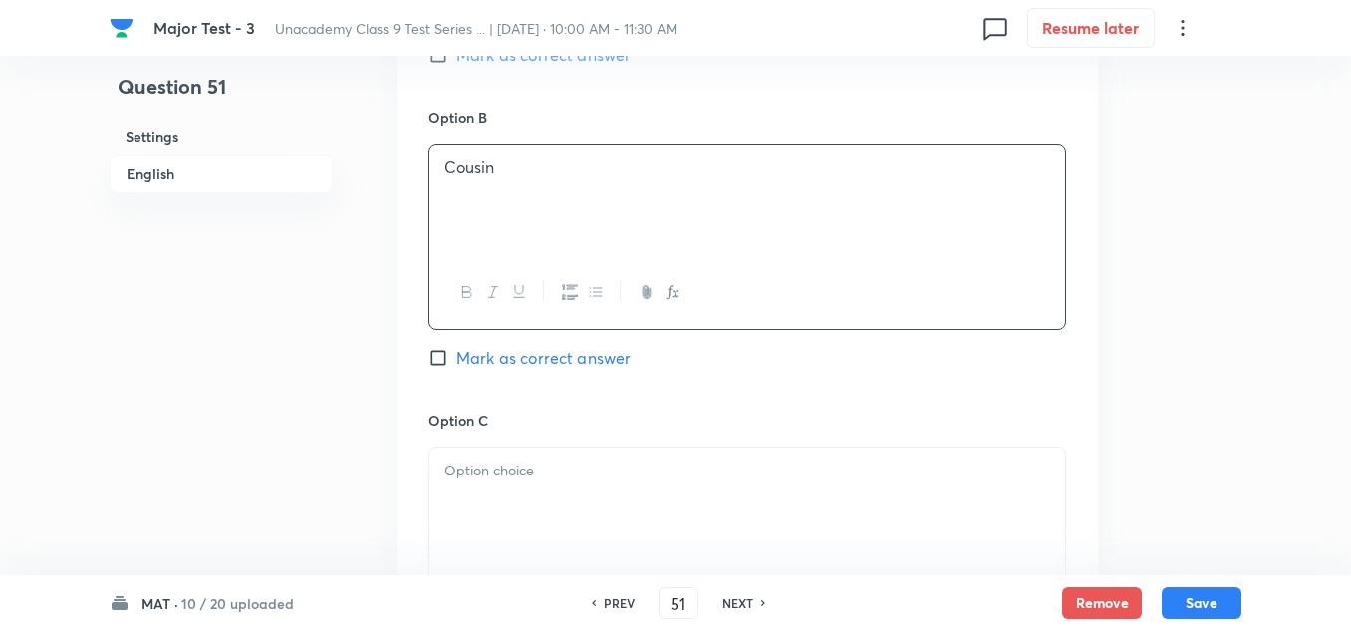
click at [530, 485] on div at bounding box center [747, 503] width 636 height 112
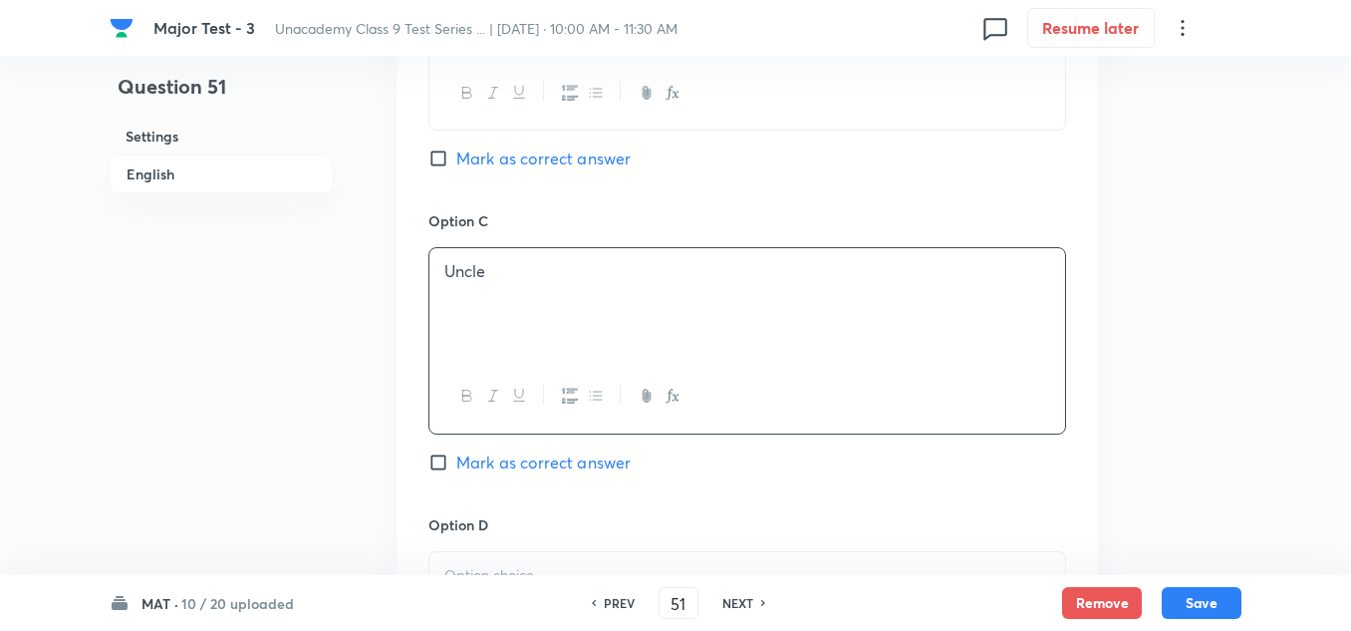
scroll to position [1494, 0]
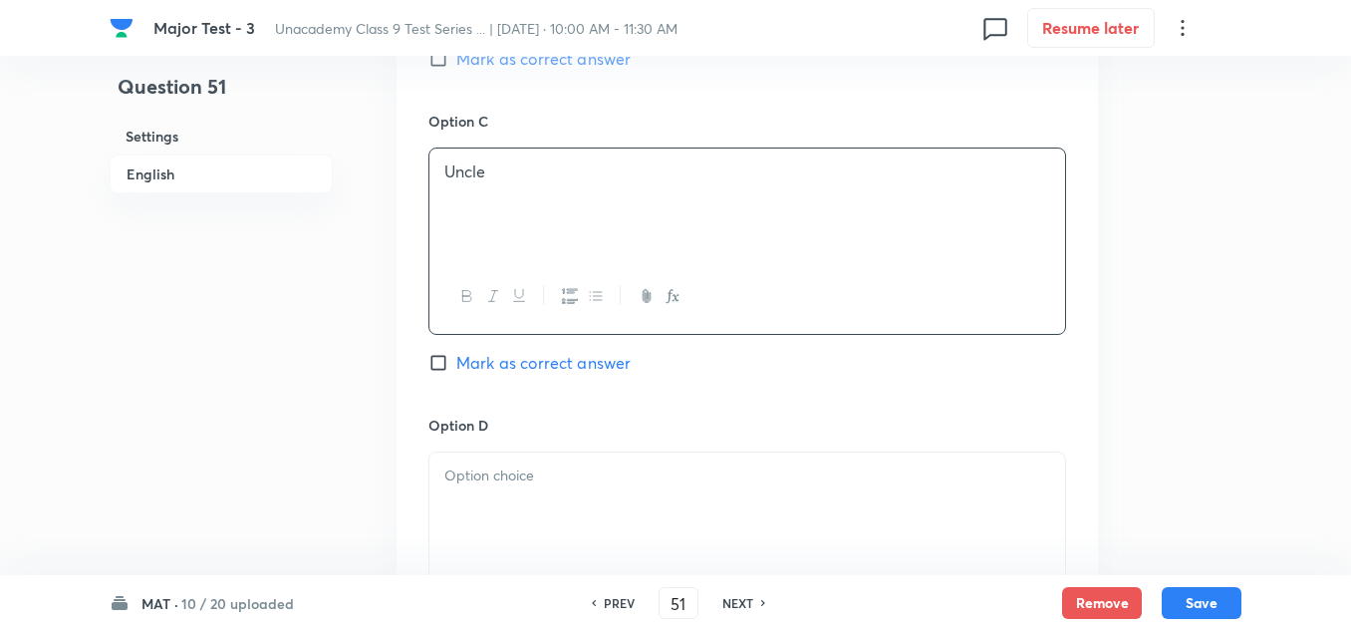
click at [510, 468] on p at bounding box center [747, 475] width 606 height 23
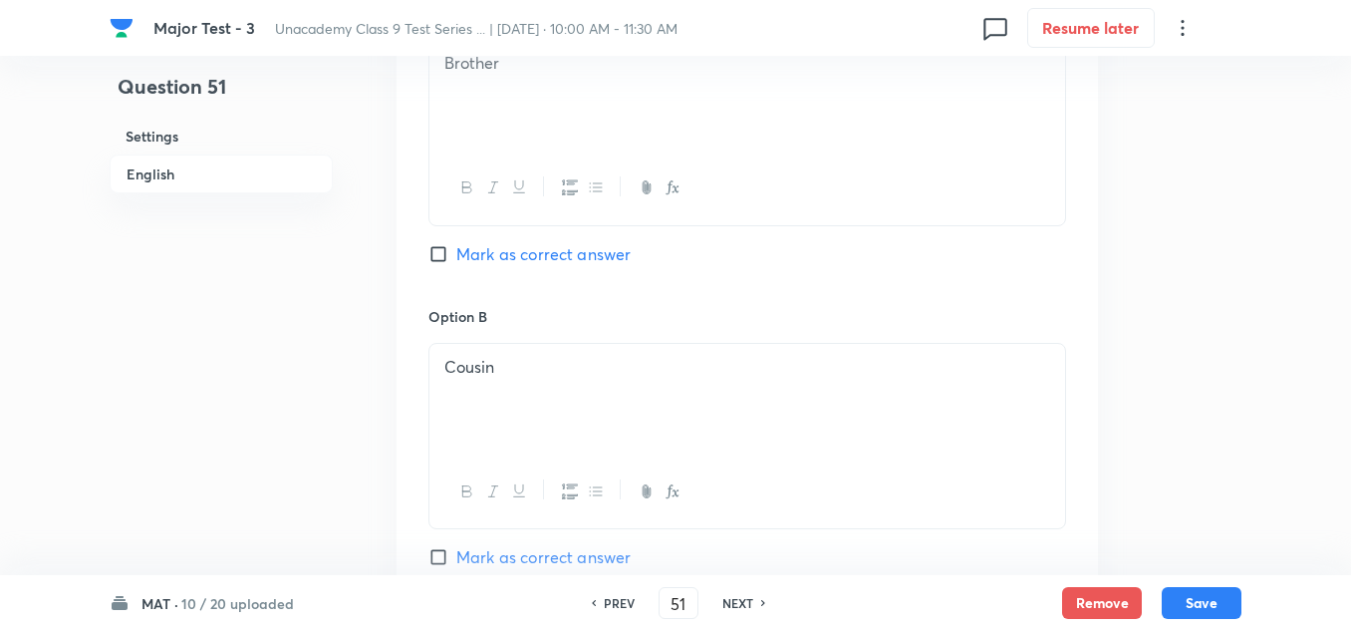
scroll to position [697, 0]
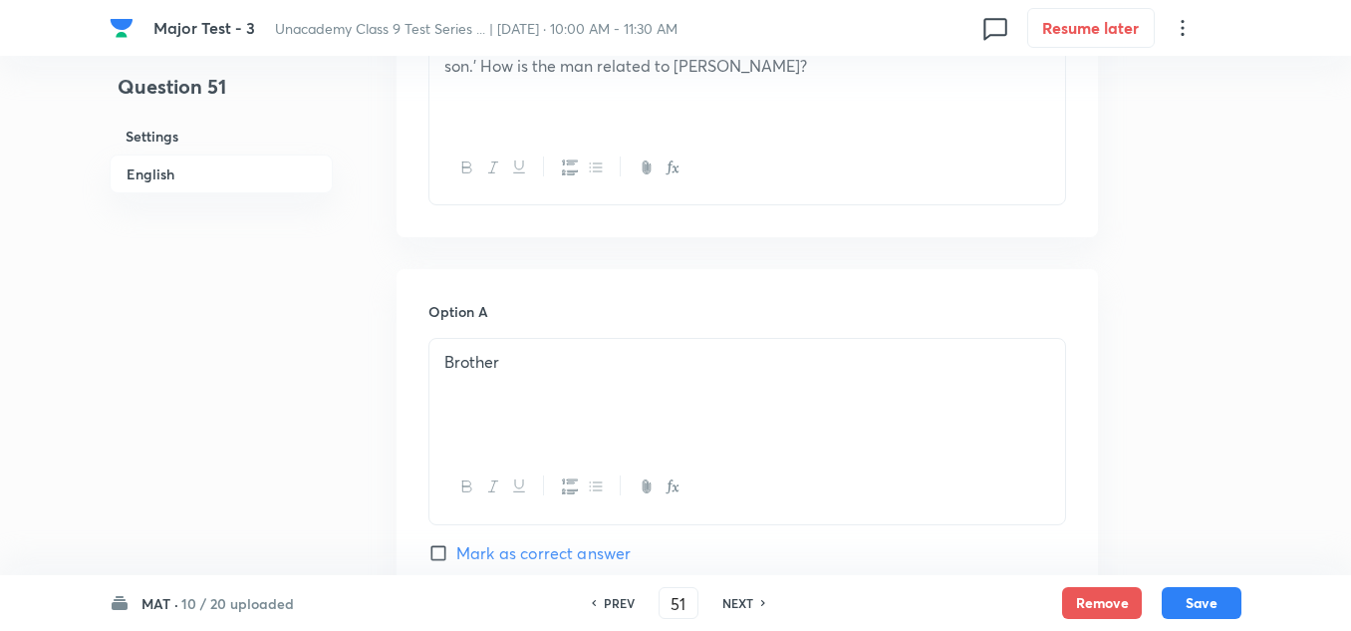
click at [528, 544] on span "Mark as correct answer" at bounding box center [543, 553] width 174 height 24
click at [456, 544] on input "Mark as correct answer" at bounding box center [442, 553] width 28 height 20
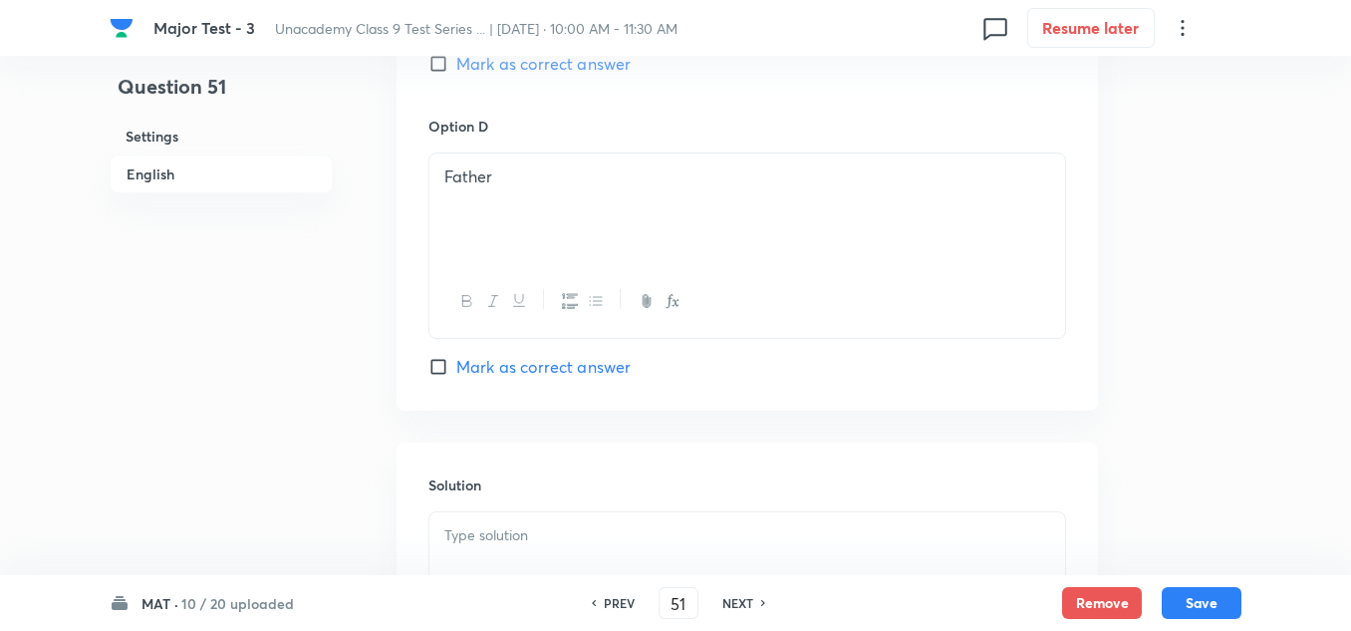
scroll to position [1893, 0]
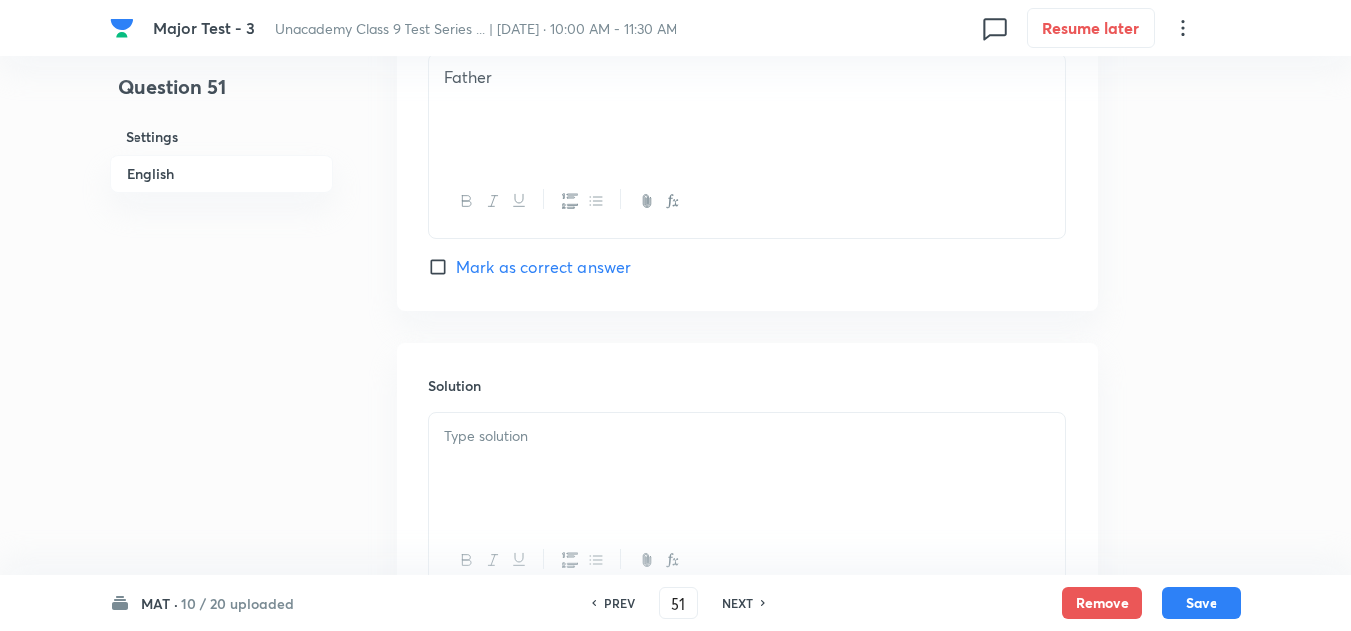
click at [569, 458] on div at bounding box center [747, 468] width 636 height 112
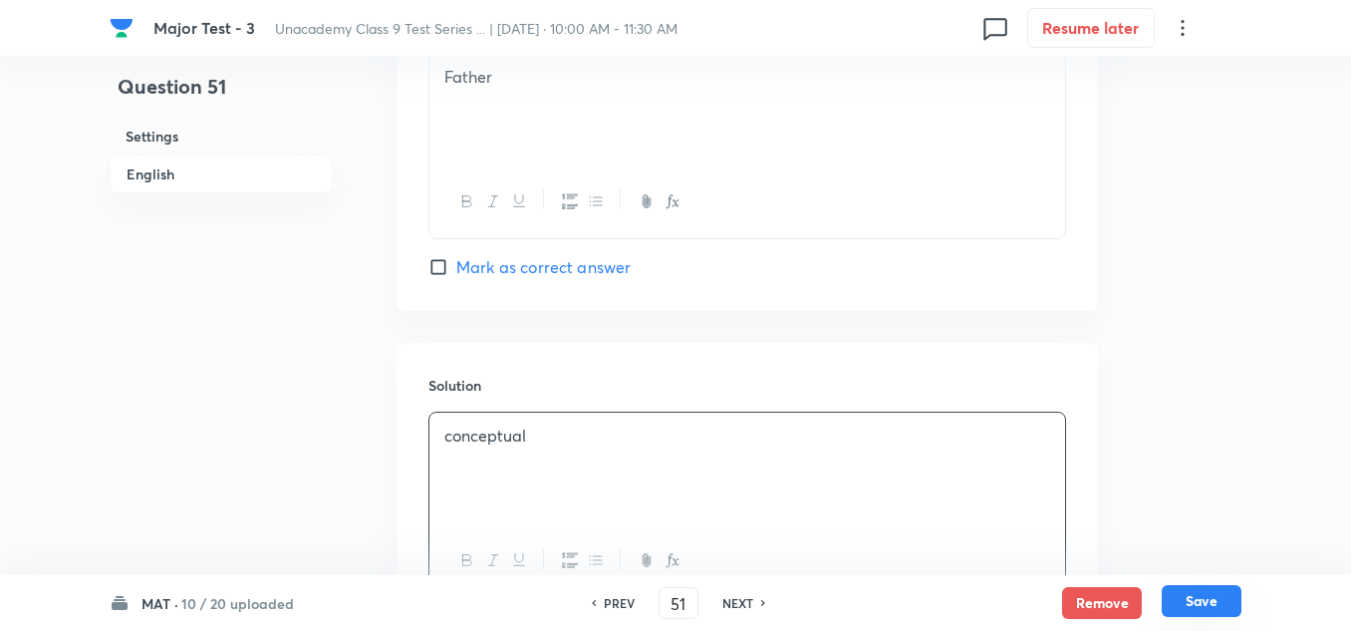
click at [1222, 601] on button "Save" at bounding box center [1202, 601] width 80 height 32
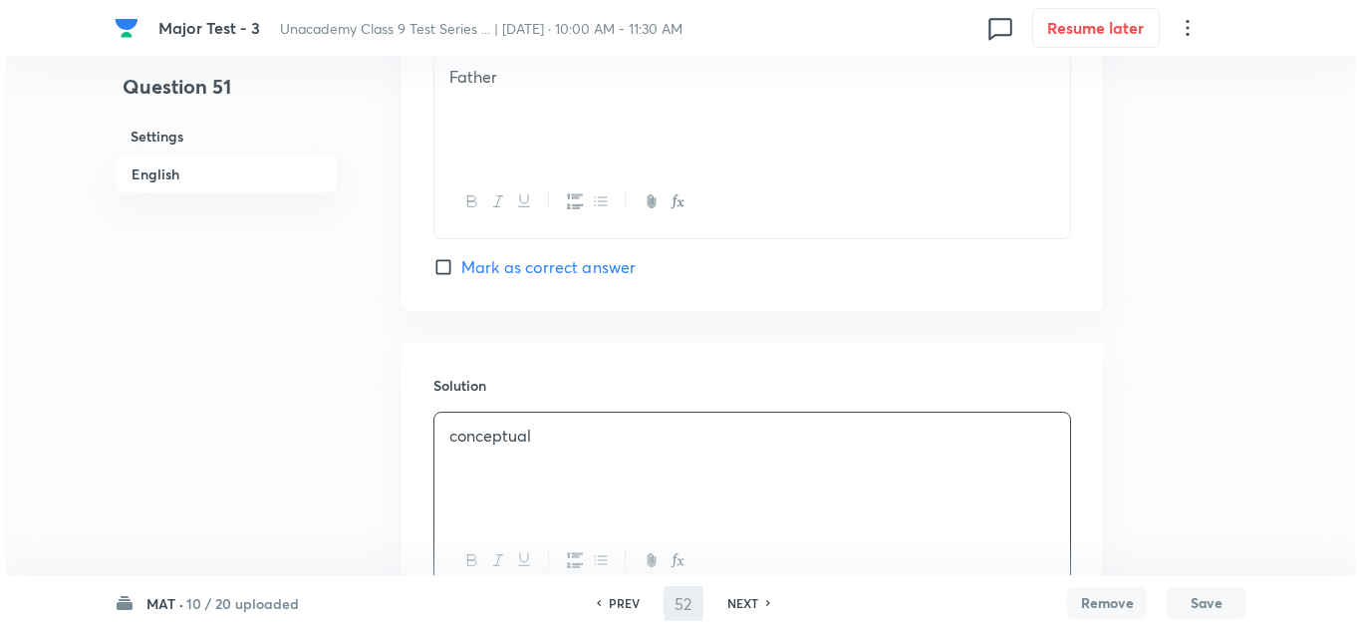
scroll to position [0, 0]
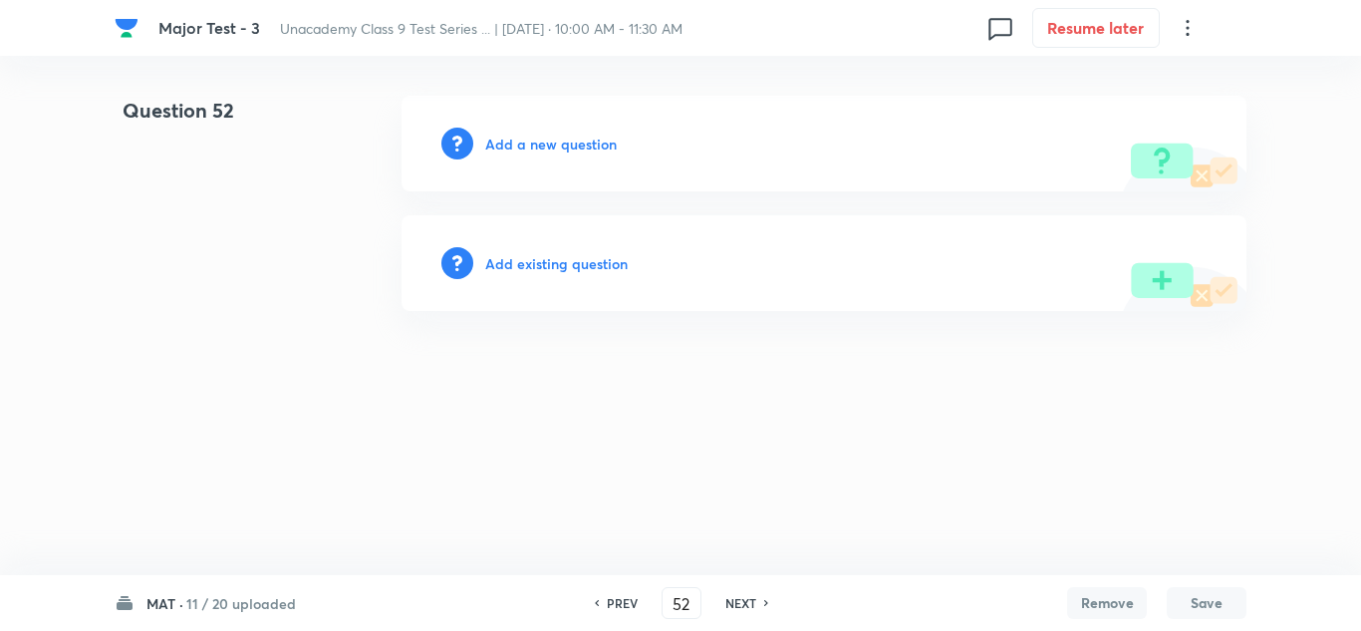
click at [584, 148] on h6 "Add a new question" at bounding box center [551, 144] width 132 height 21
click at [584, 148] on h6 "Choose a question type" at bounding box center [561, 144] width 153 height 21
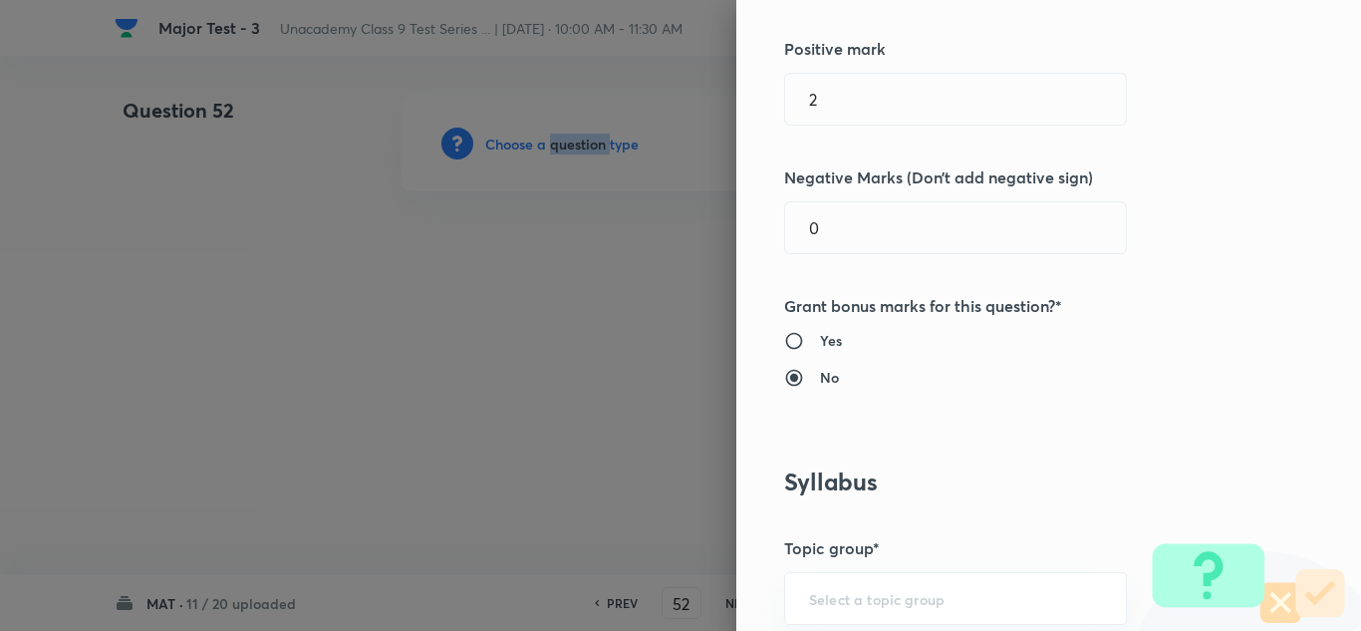
scroll to position [1096, 0]
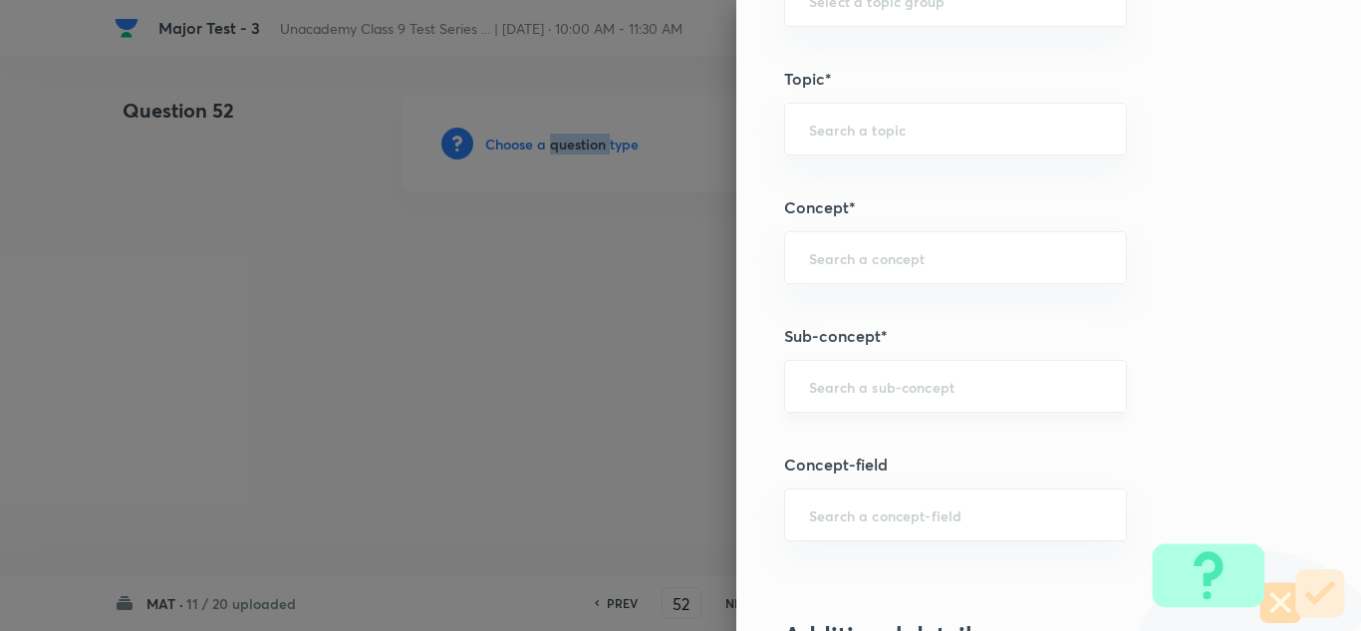
click at [900, 403] on div "​" at bounding box center [955, 386] width 343 height 53
click at [829, 400] on div "​" at bounding box center [955, 386] width 343 height 53
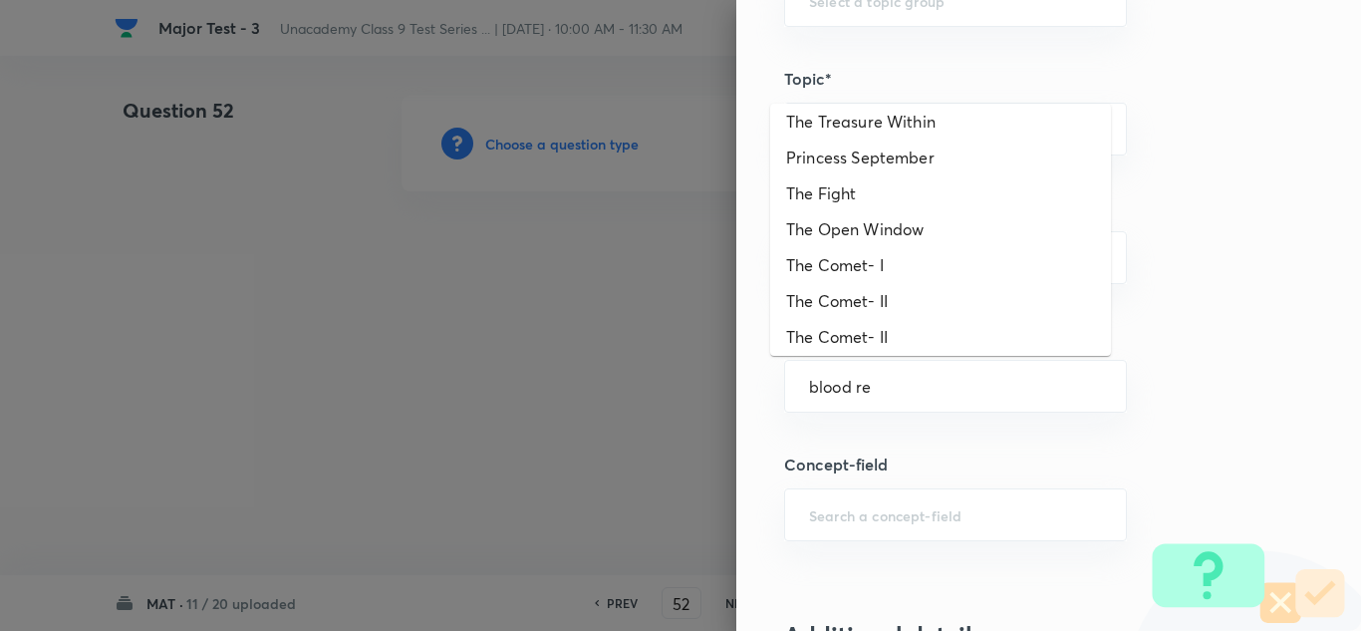
scroll to position [1222, 0]
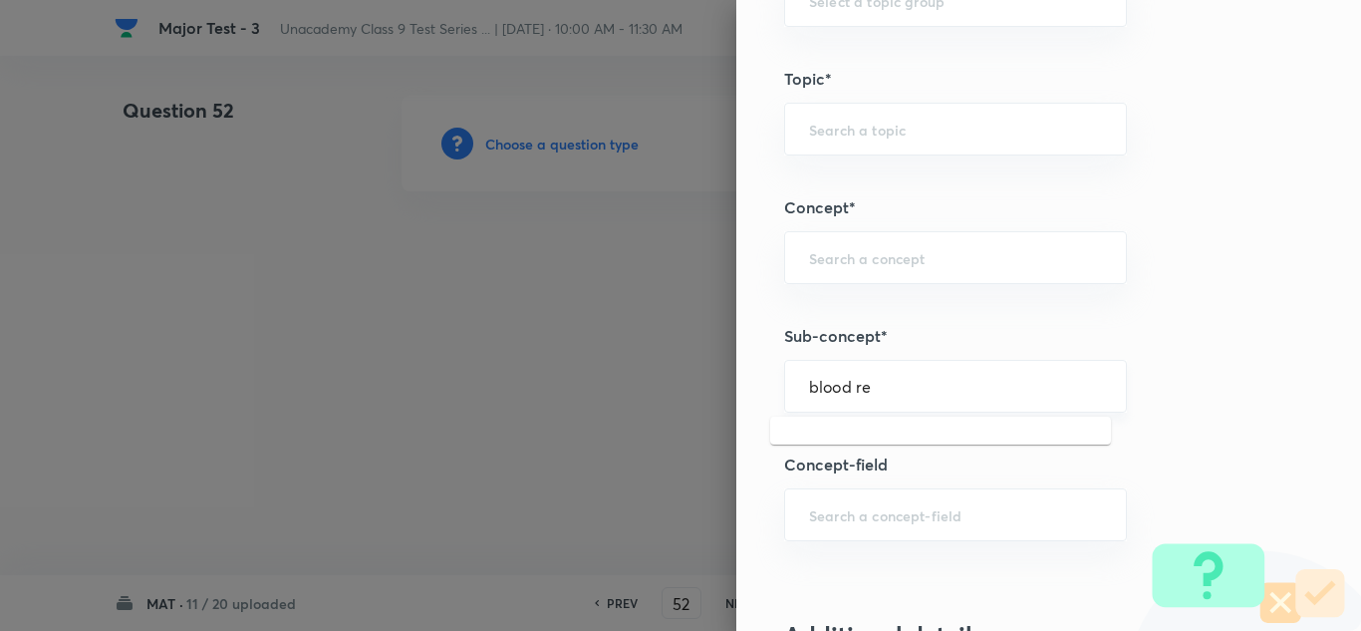
click at [886, 397] on div "blood re ​" at bounding box center [955, 386] width 343 height 53
drag, startPoint x: 800, startPoint y: 398, endPoint x: 606, endPoint y: 406, distance: 194.5
click at [606, 406] on div "Question settings Question type* Single choice correct Number of options* 2 3 4…" at bounding box center [680, 315] width 1361 height 631
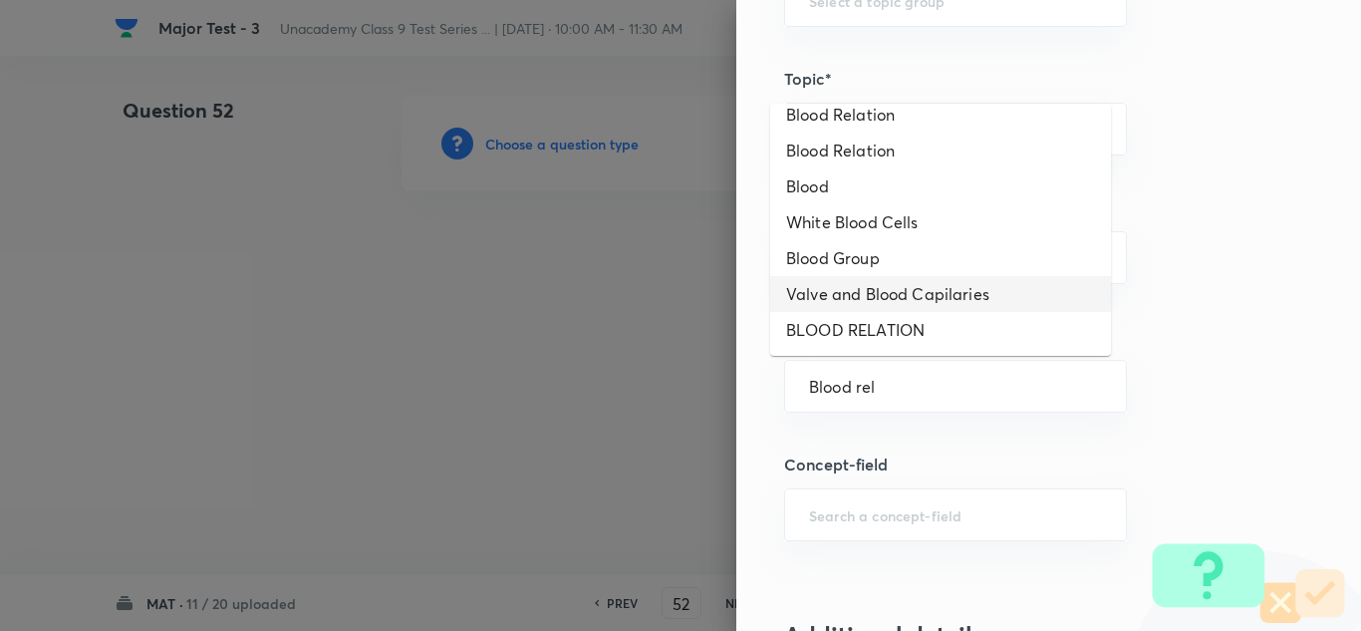
scroll to position [254, 0]
click at [891, 138] on li "Blood Relation" at bounding box center [940, 151] width 341 height 36
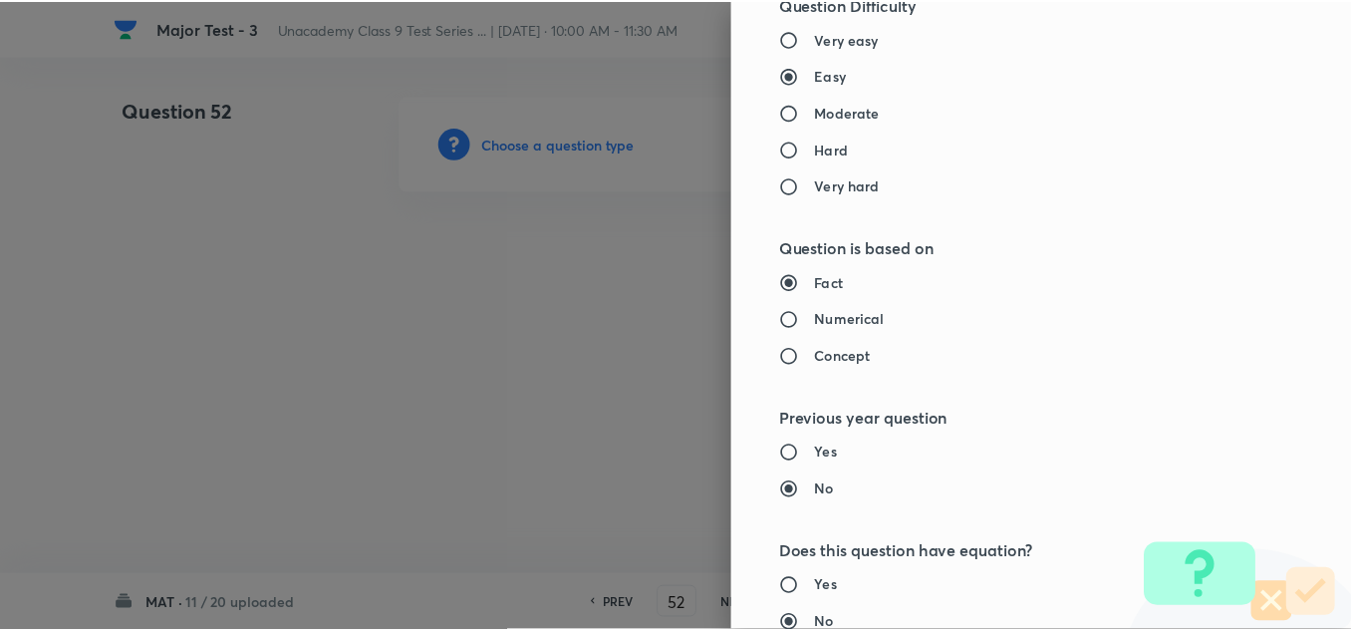
scroll to position [2219, 0]
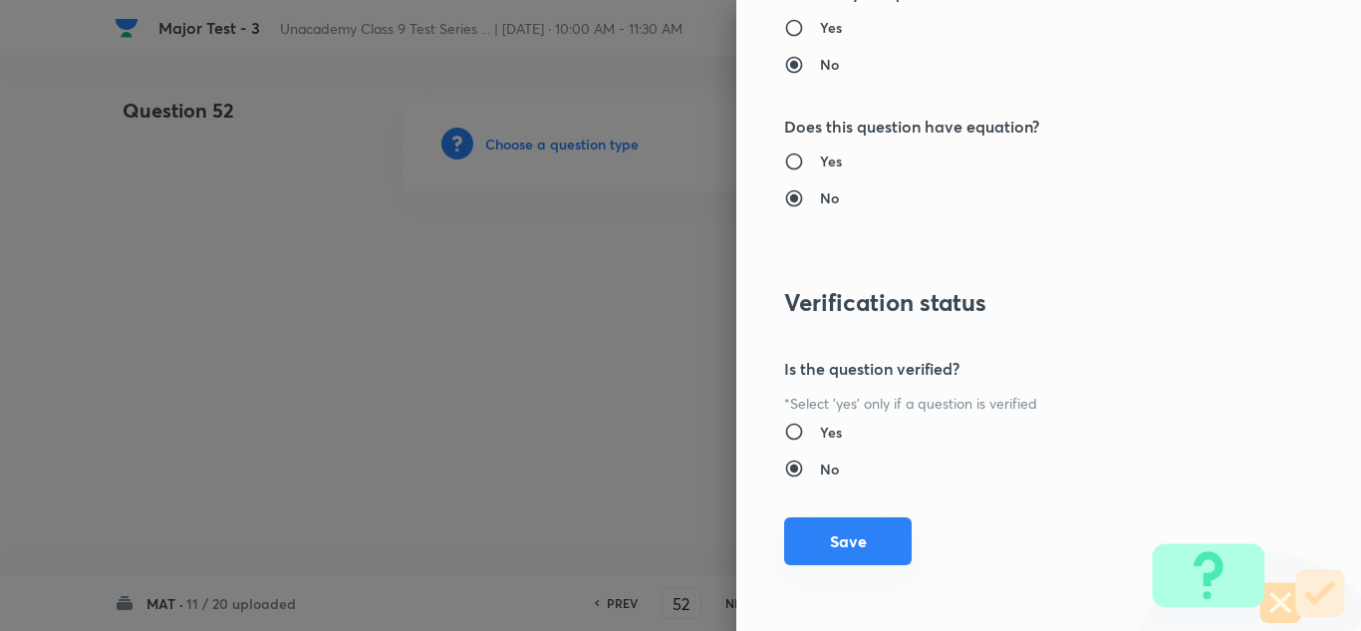
click at [870, 533] on button "Save" at bounding box center [848, 541] width 128 height 48
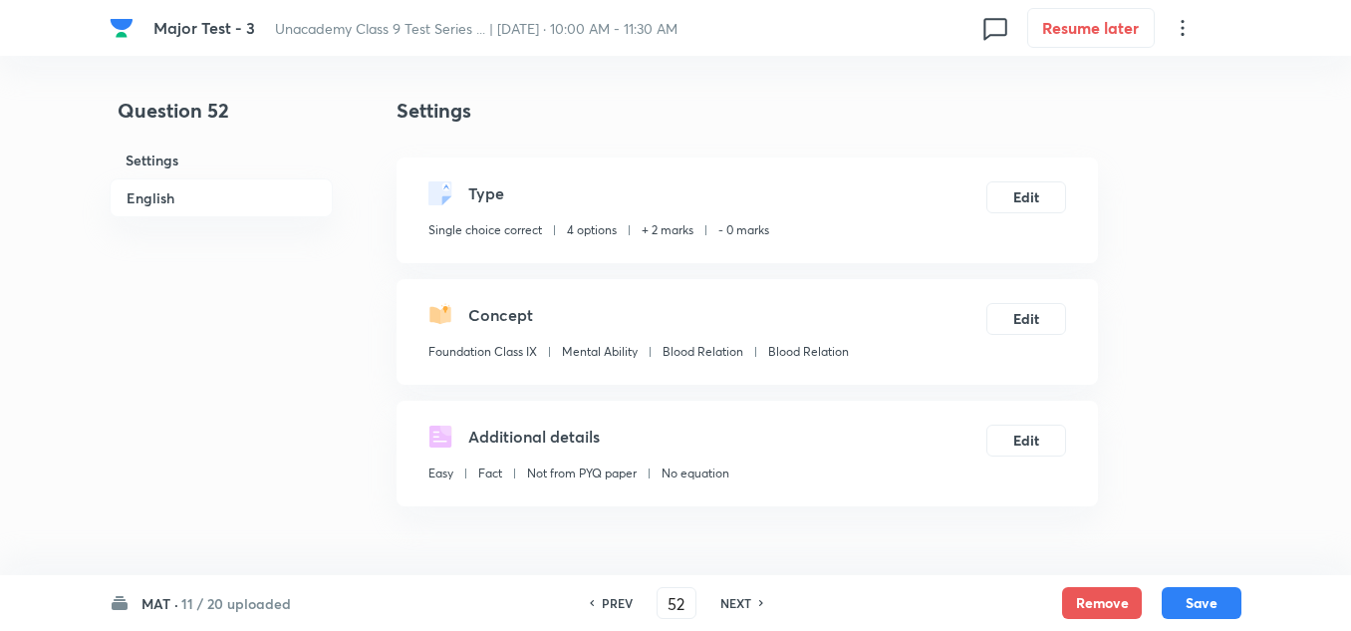
scroll to position [199, 0]
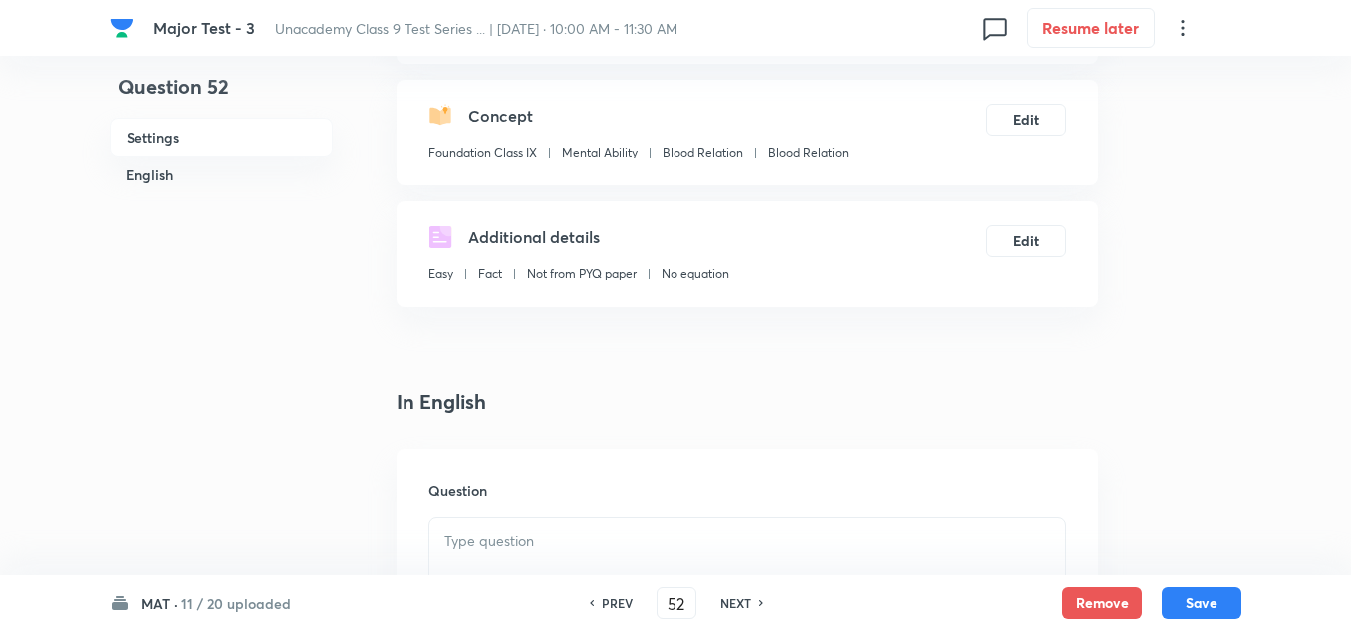
click at [526, 547] on p at bounding box center [747, 541] width 606 height 23
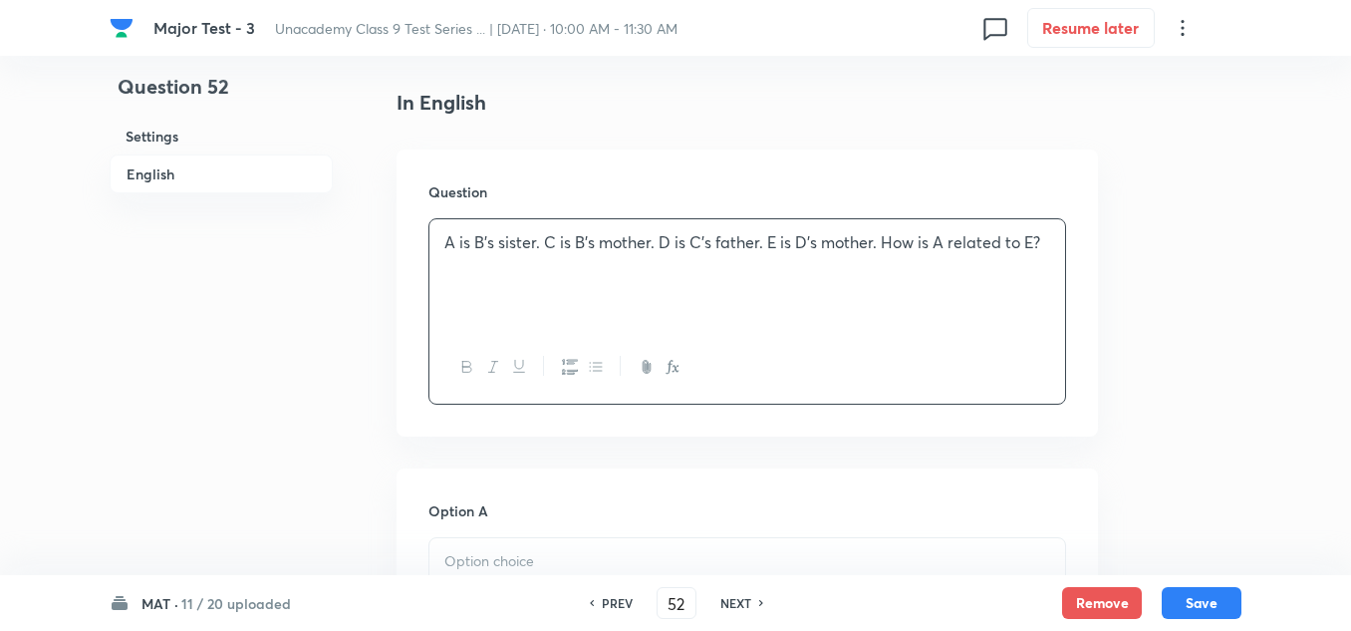
scroll to position [598, 0]
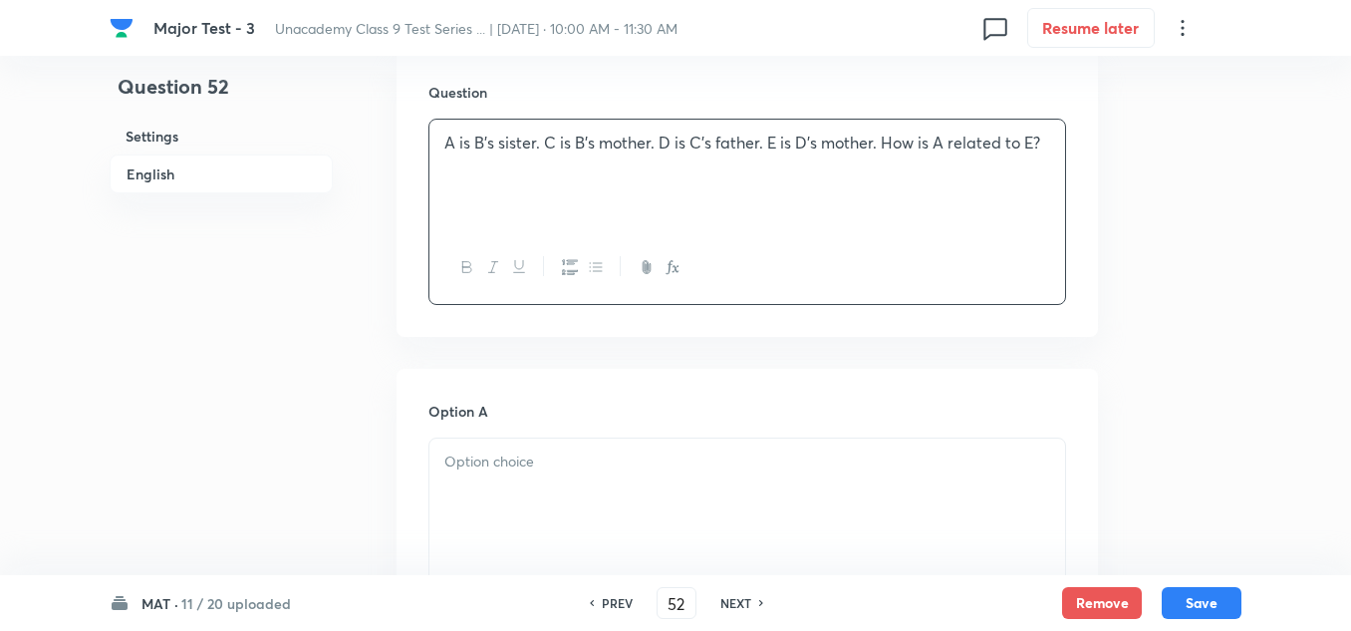
click at [536, 470] on p at bounding box center [747, 461] width 606 height 23
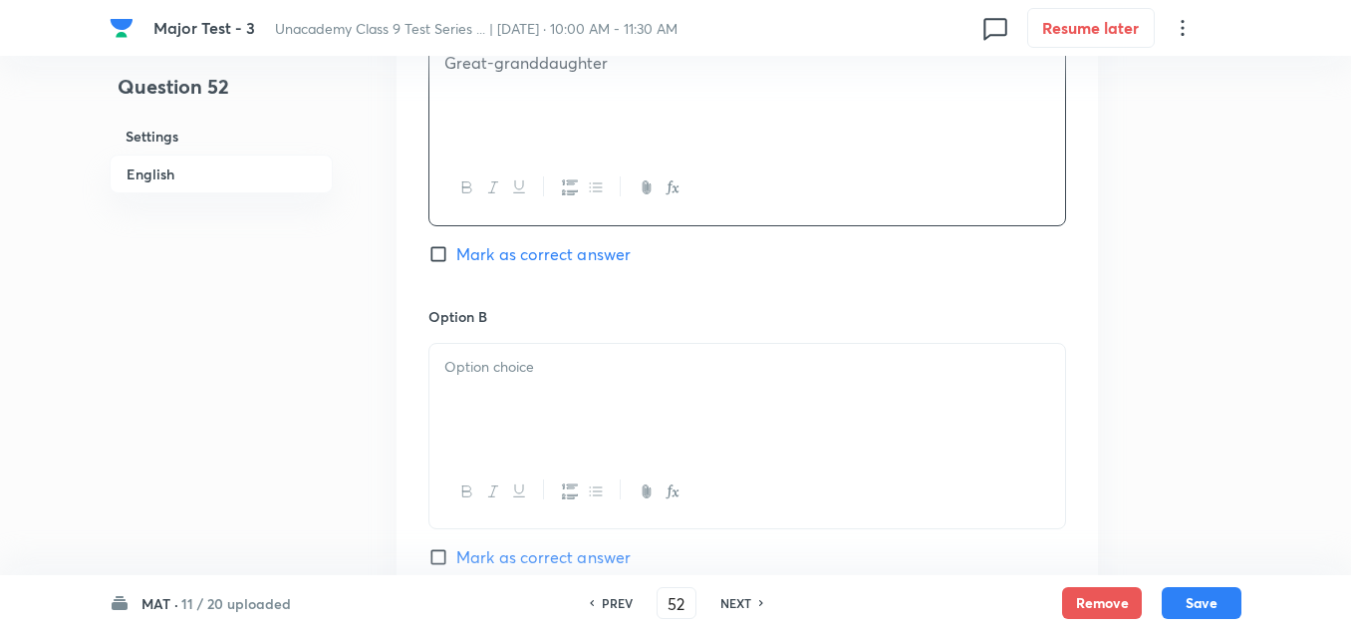
scroll to position [1096, 0]
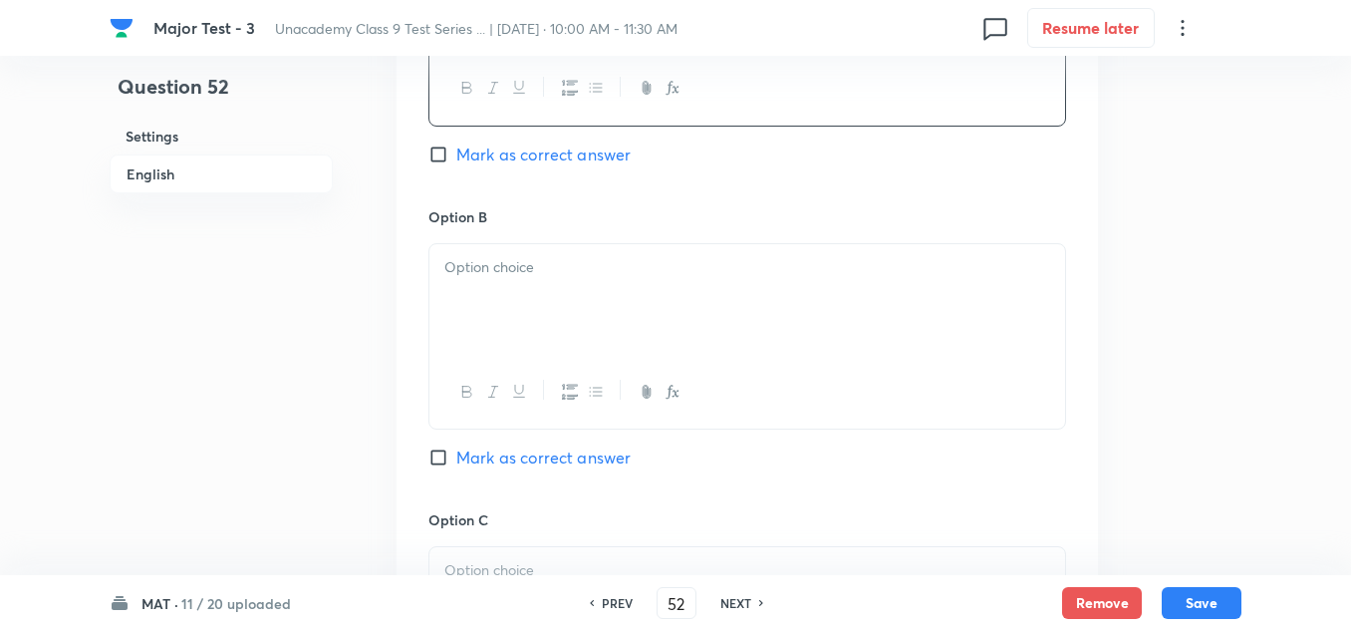
click at [517, 314] on div at bounding box center [747, 300] width 636 height 112
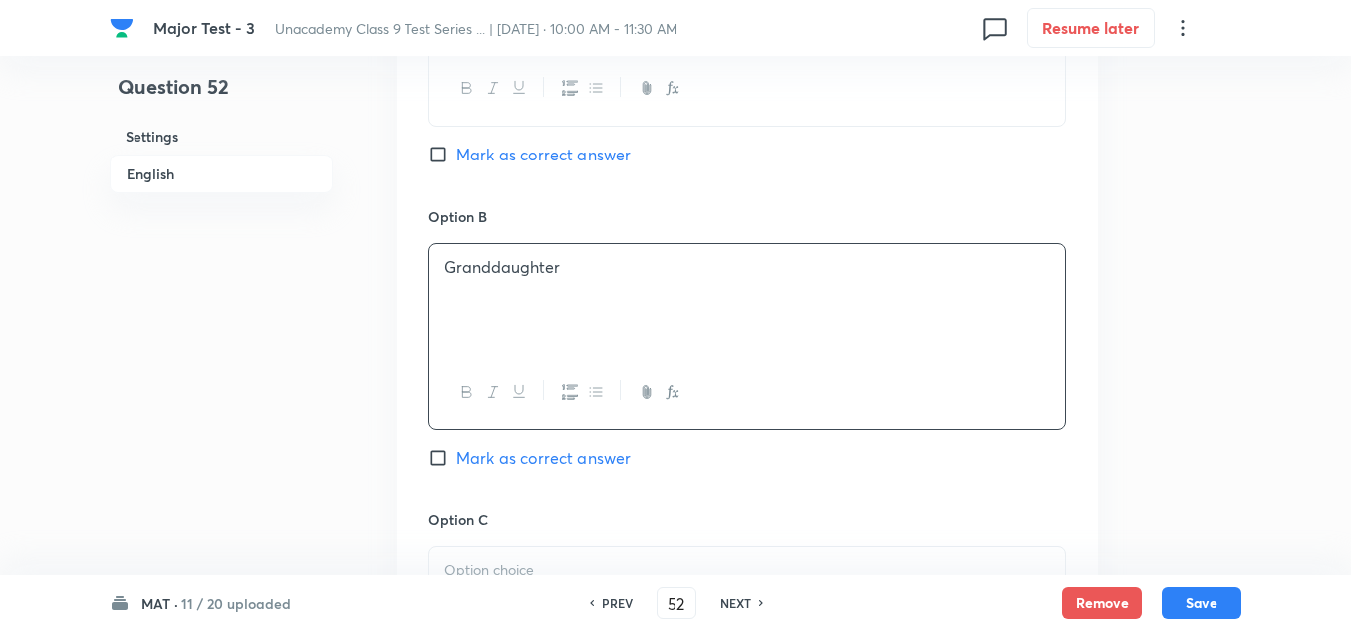
scroll to position [1196, 0]
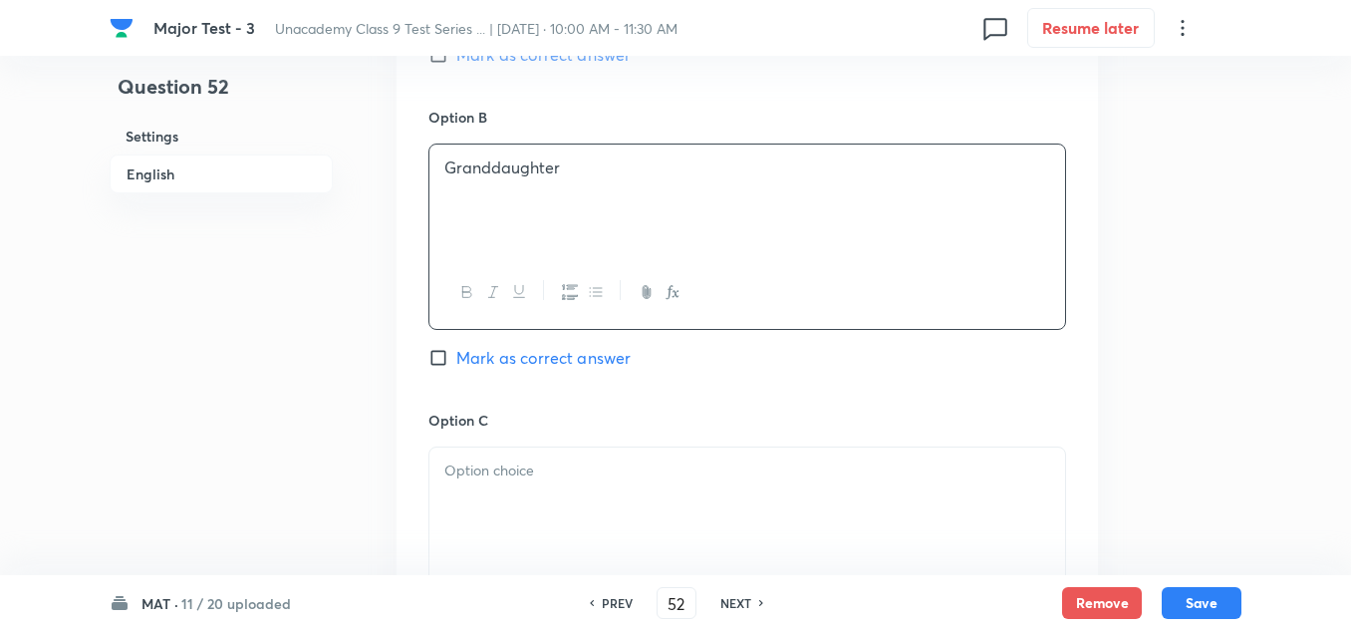
click at [488, 455] on div at bounding box center [747, 503] width 636 height 112
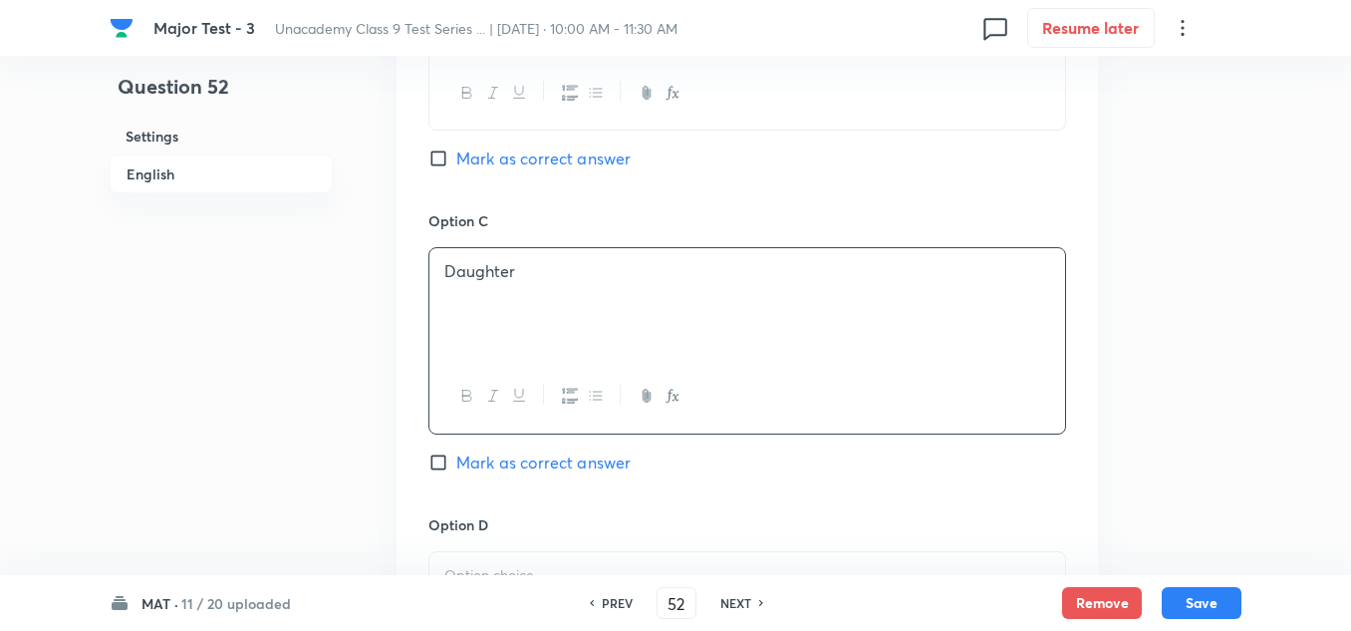
scroll to position [1494, 0]
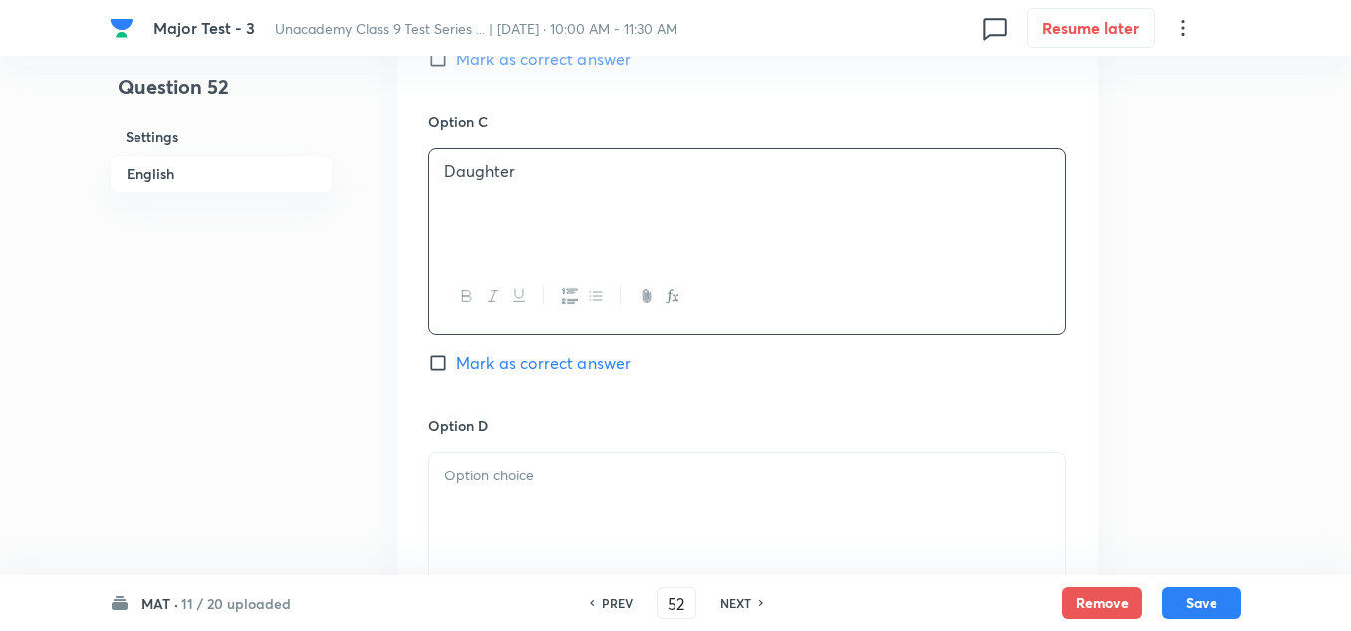
click at [538, 484] on p at bounding box center [747, 475] width 606 height 23
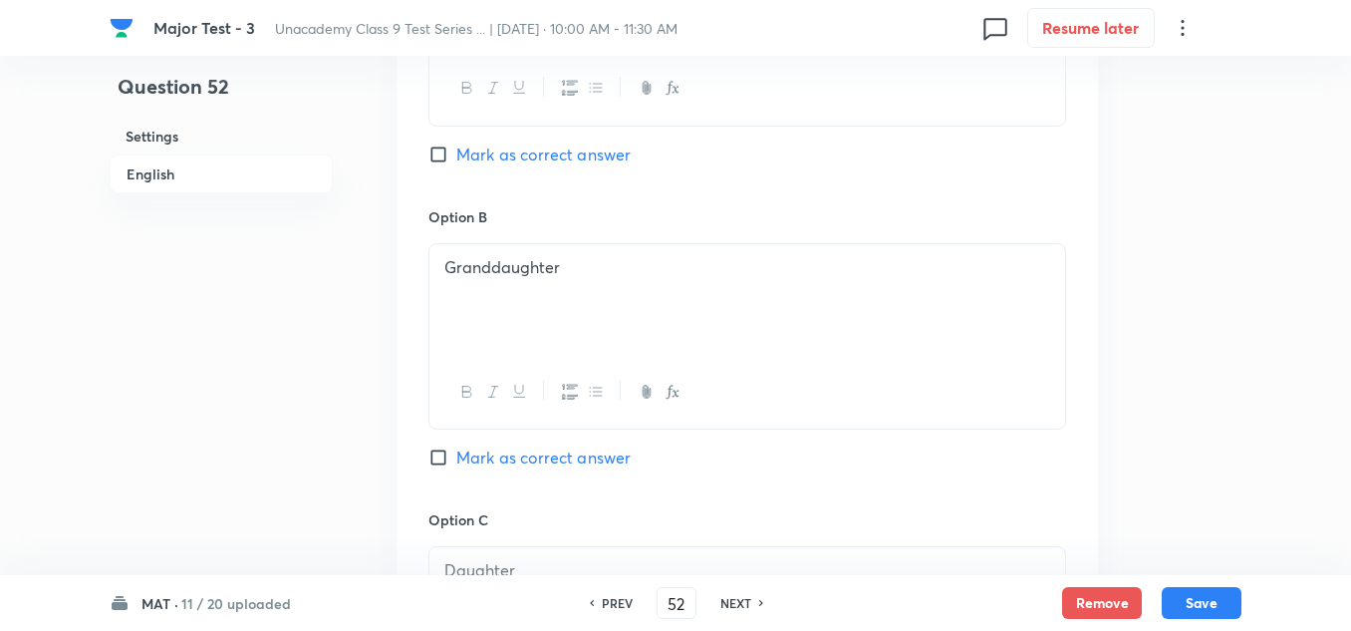
scroll to position [996, 0]
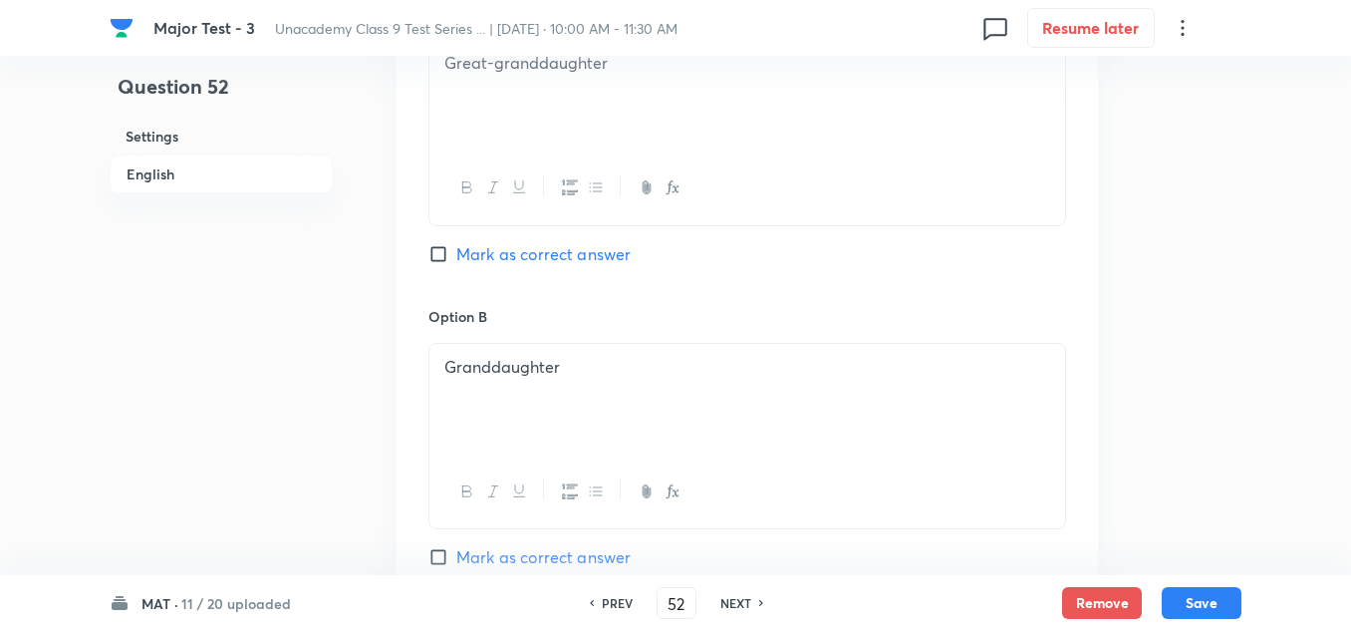
click at [503, 247] on span "Mark as correct answer" at bounding box center [543, 254] width 174 height 24
click at [456, 247] on input "Mark as correct answer" at bounding box center [442, 254] width 28 height 20
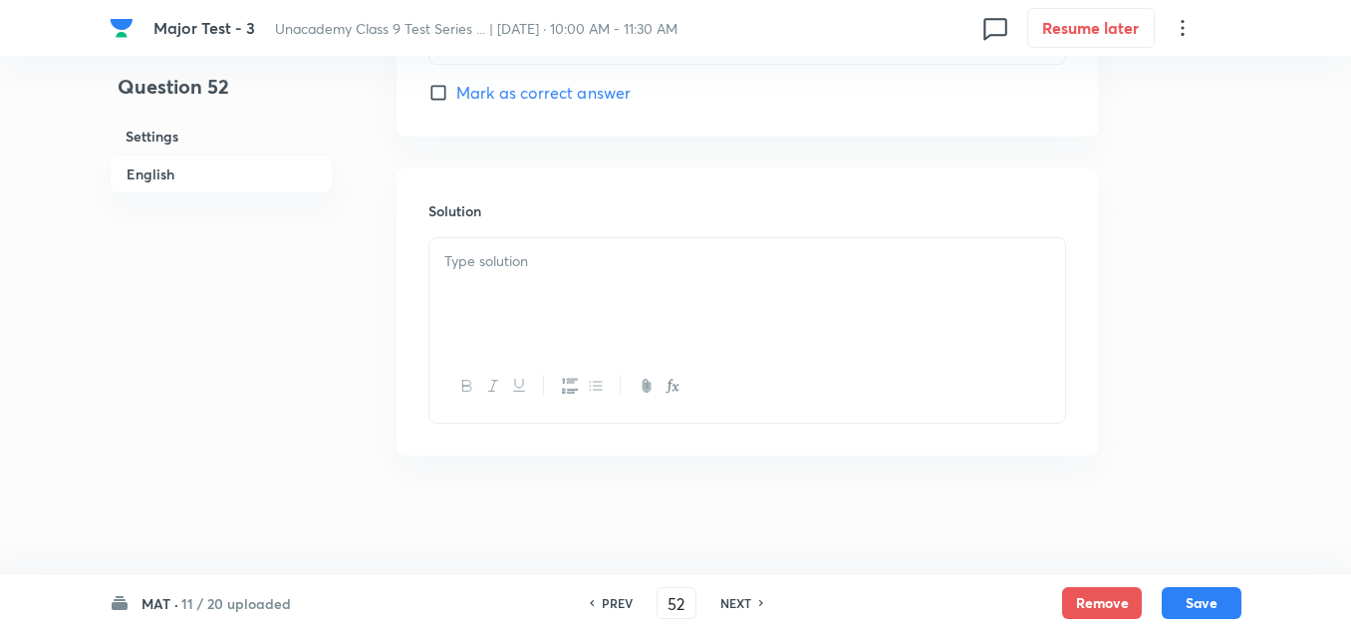
scroll to position [1968, 0]
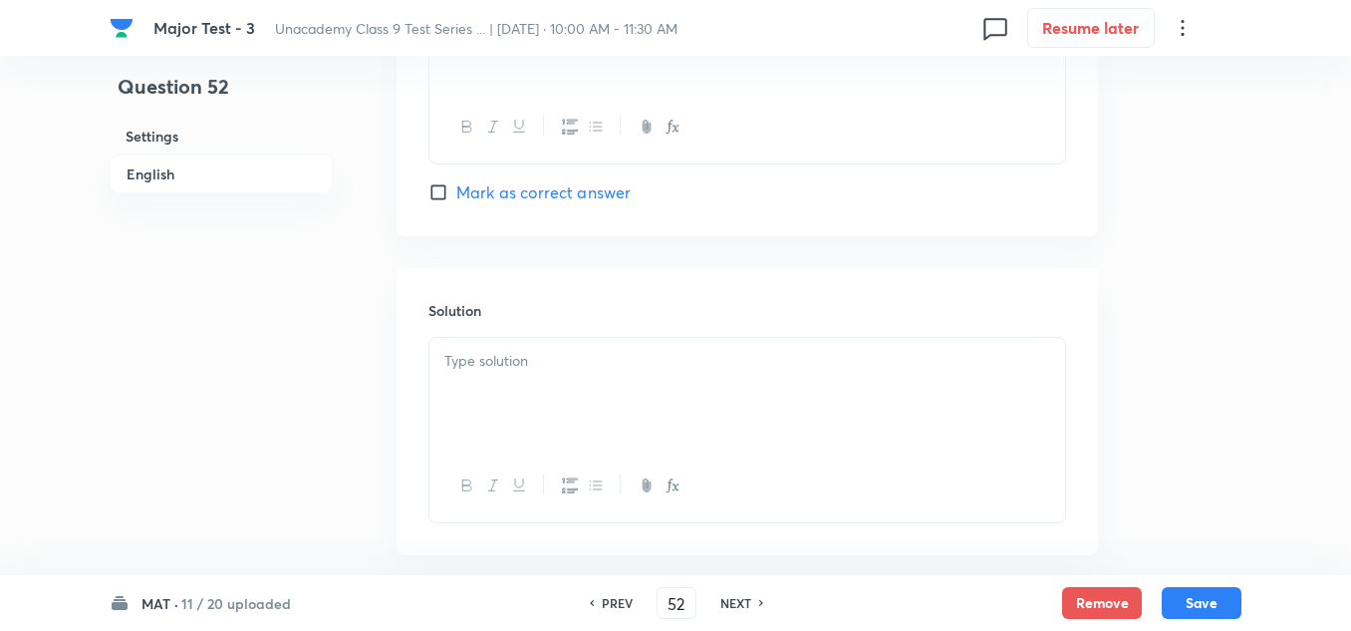
click at [514, 401] on div at bounding box center [747, 394] width 636 height 112
click at [479, 364] on p "concptual" at bounding box center [747, 361] width 606 height 23
click at [1191, 606] on button "Save" at bounding box center [1202, 601] width 80 height 32
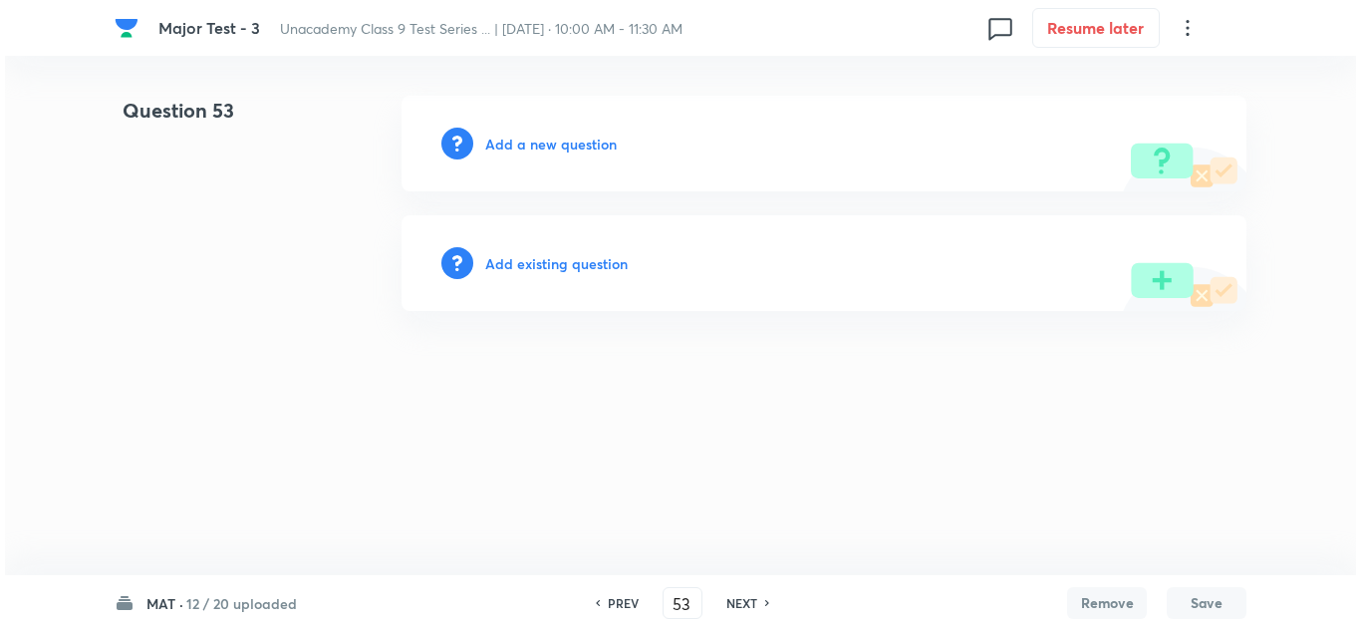
scroll to position [0, 0]
click at [577, 143] on h6 "Add a new question" at bounding box center [551, 144] width 132 height 21
click at [577, 143] on h6 "Choose a question type" at bounding box center [561, 144] width 153 height 21
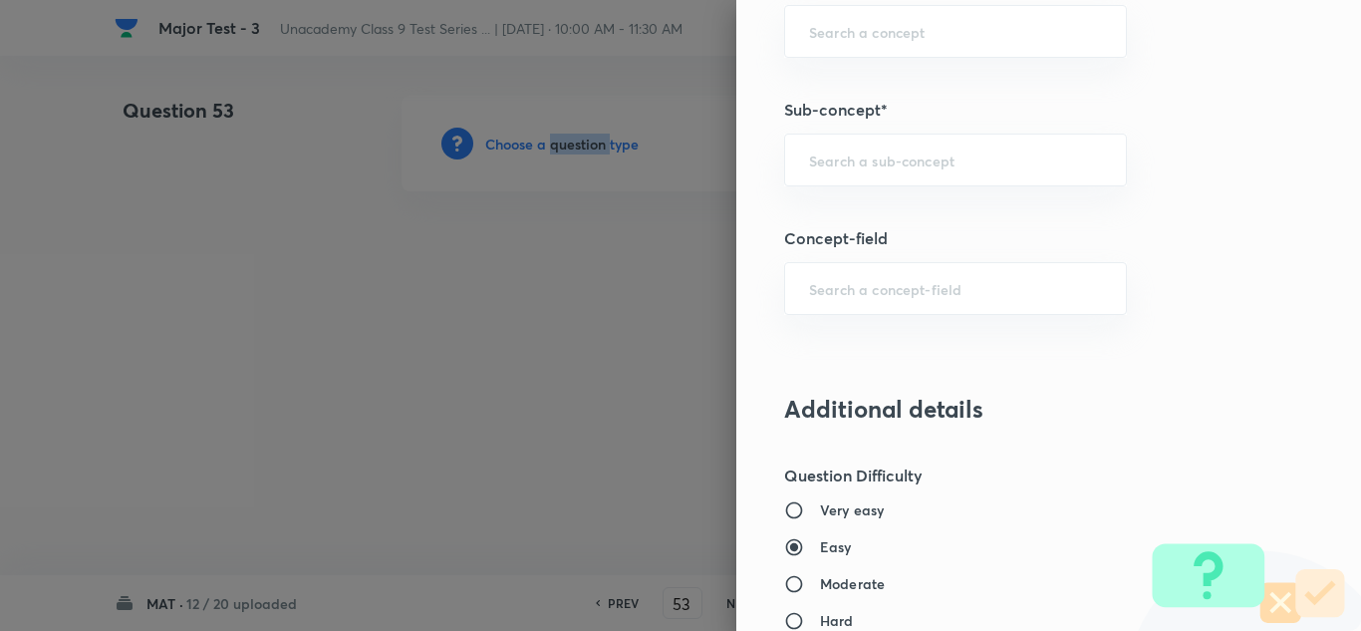
scroll to position [1222, 0]
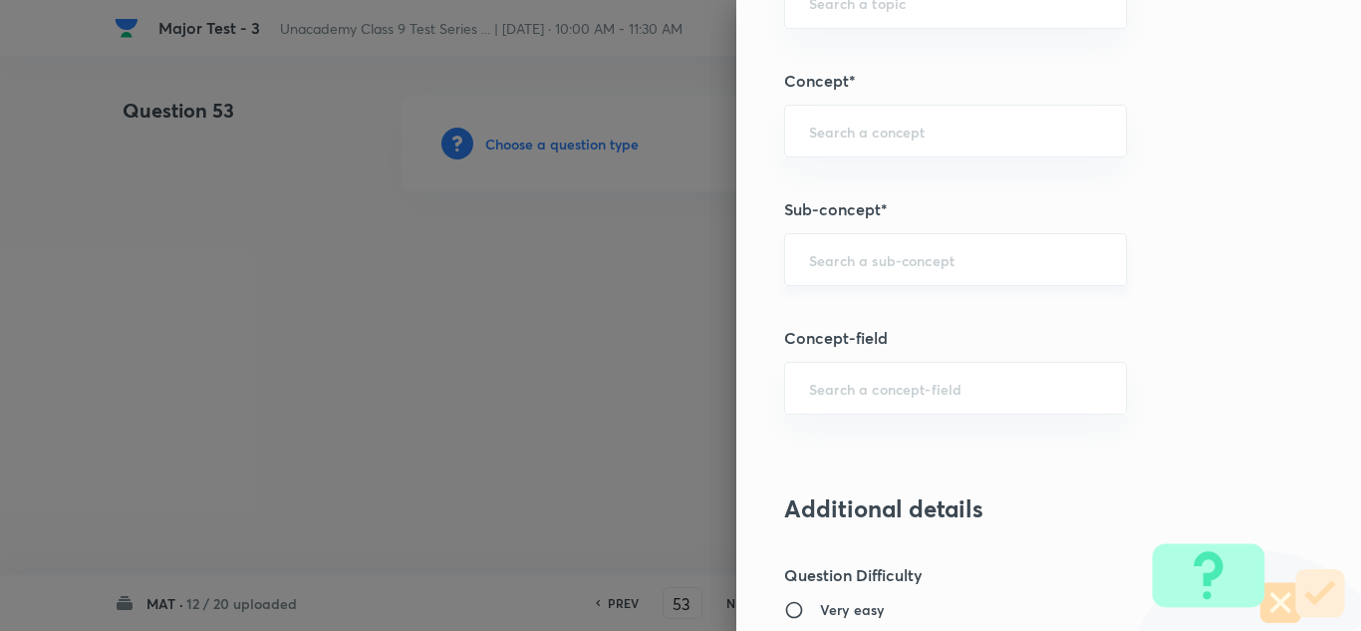
click at [881, 256] on input "text" at bounding box center [955, 259] width 293 height 19
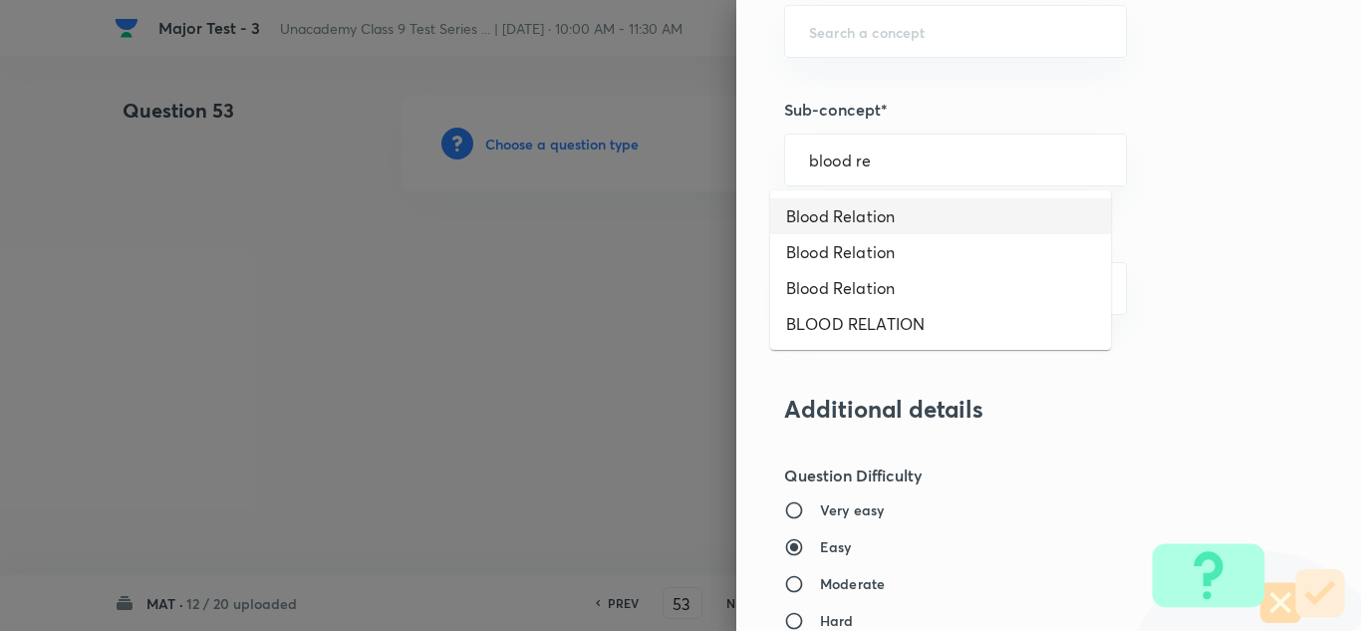
click at [876, 215] on li "Blood Relation" at bounding box center [940, 216] width 341 height 36
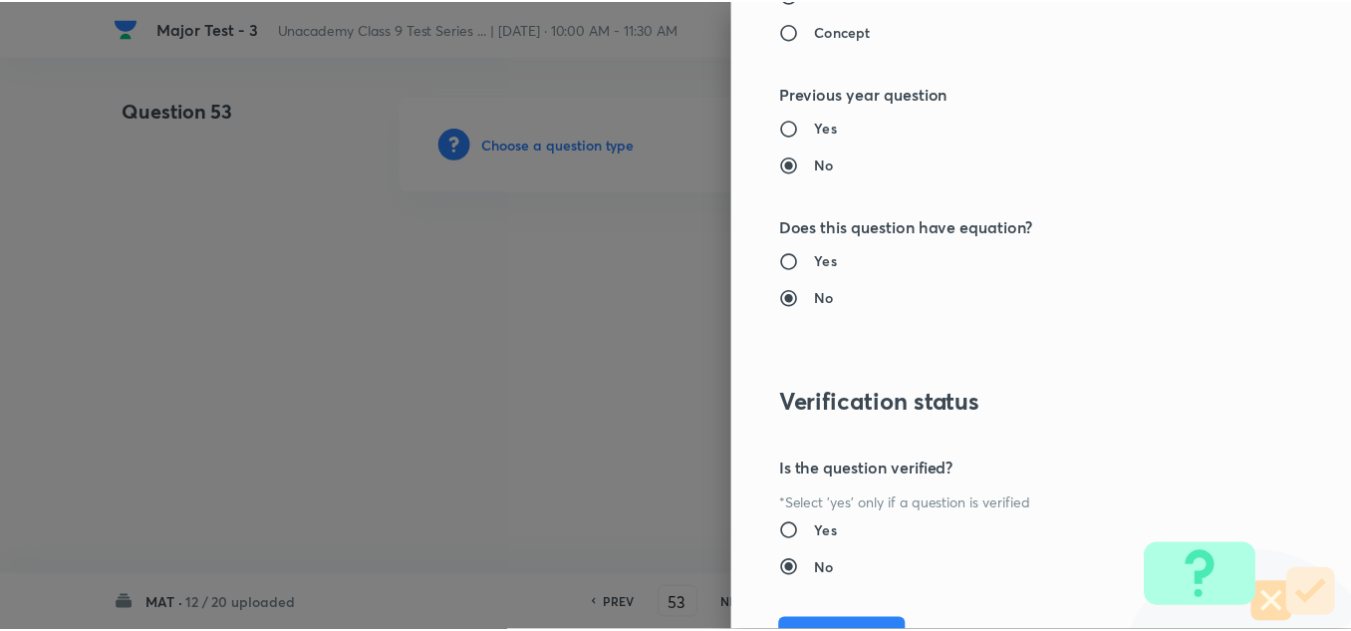
scroll to position [2219, 0]
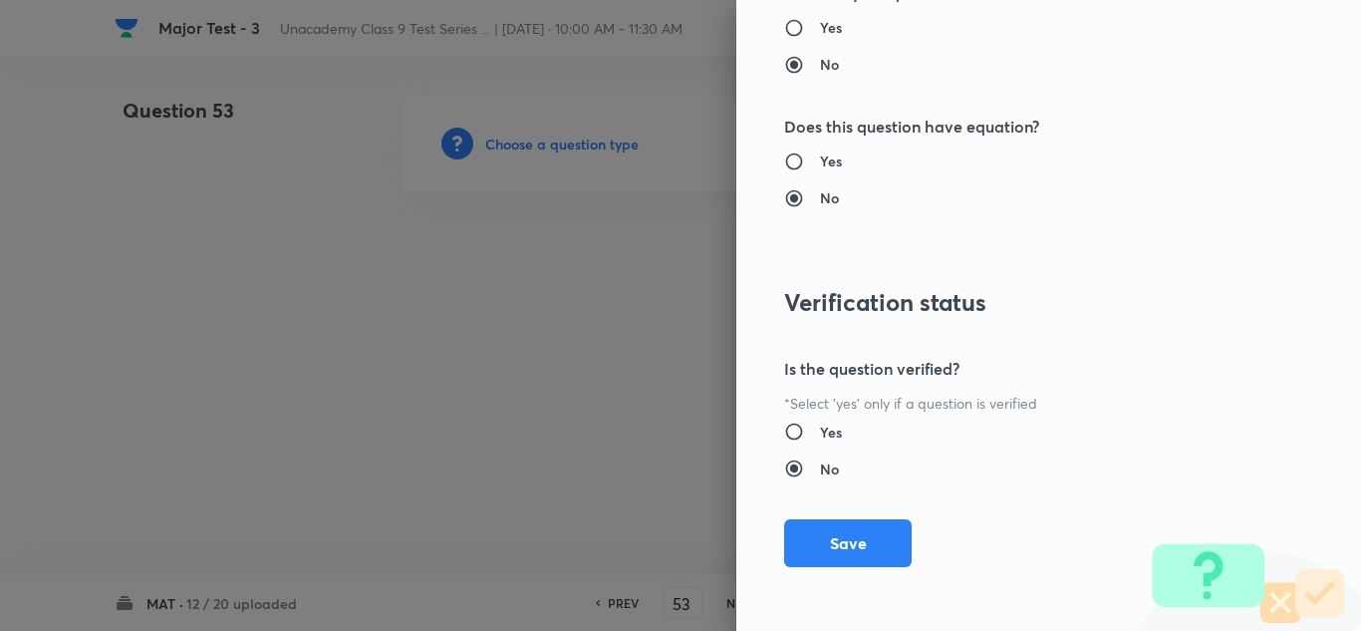
click at [844, 553] on button "Save" at bounding box center [848, 543] width 128 height 48
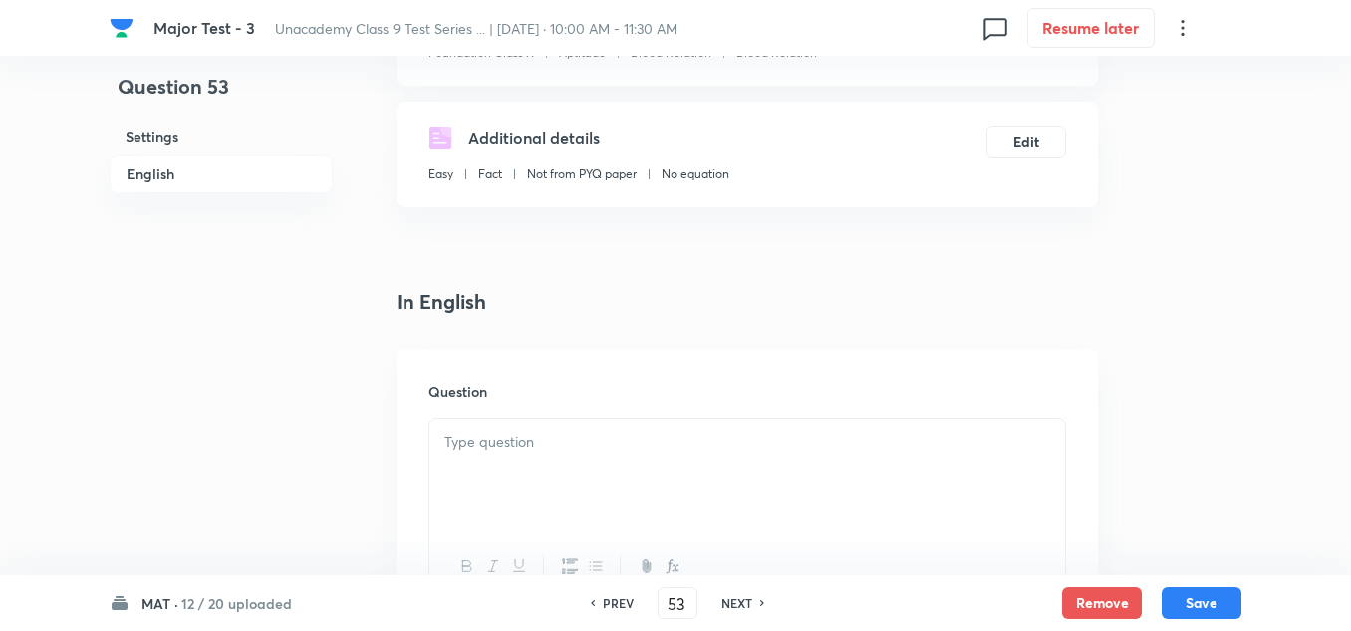
scroll to position [399, 0]
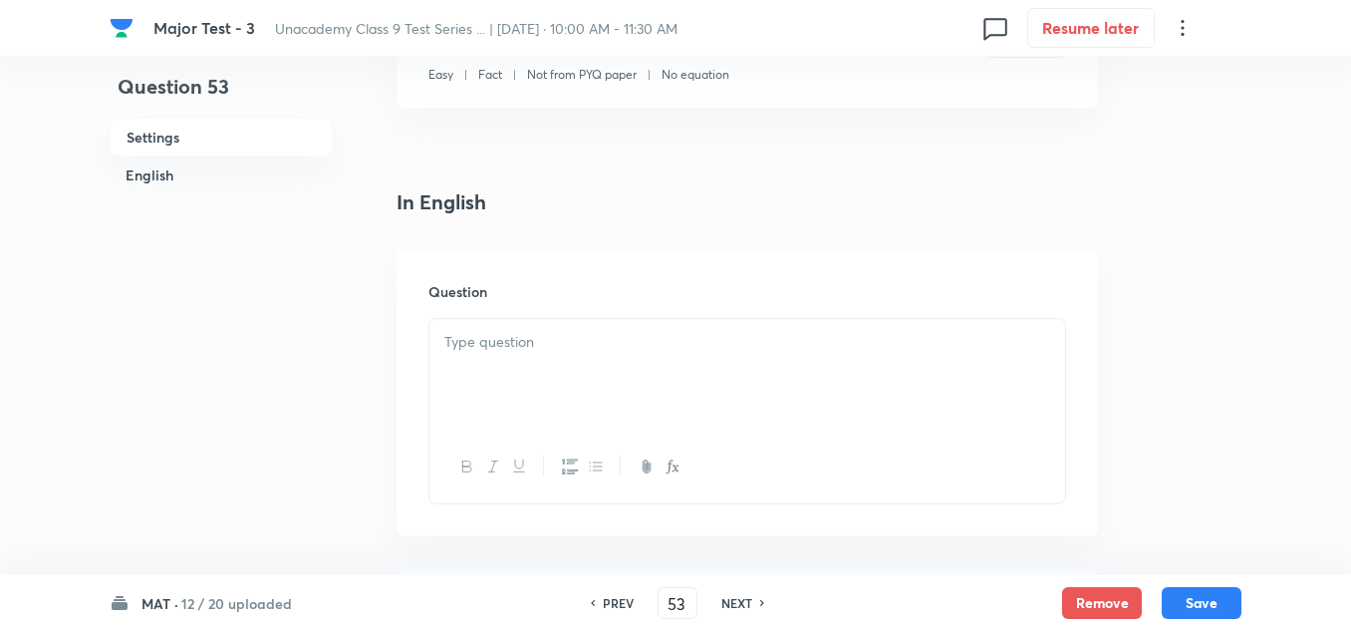
click at [513, 363] on div at bounding box center [747, 375] width 636 height 112
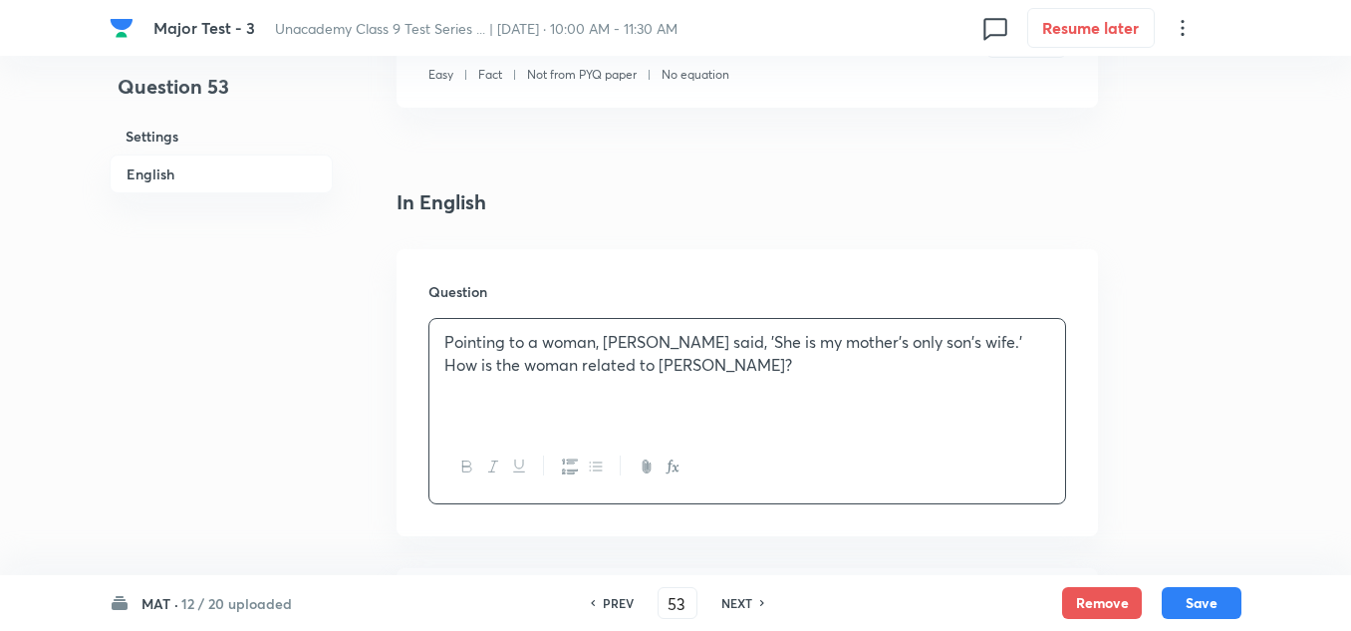
scroll to position [598, 0]
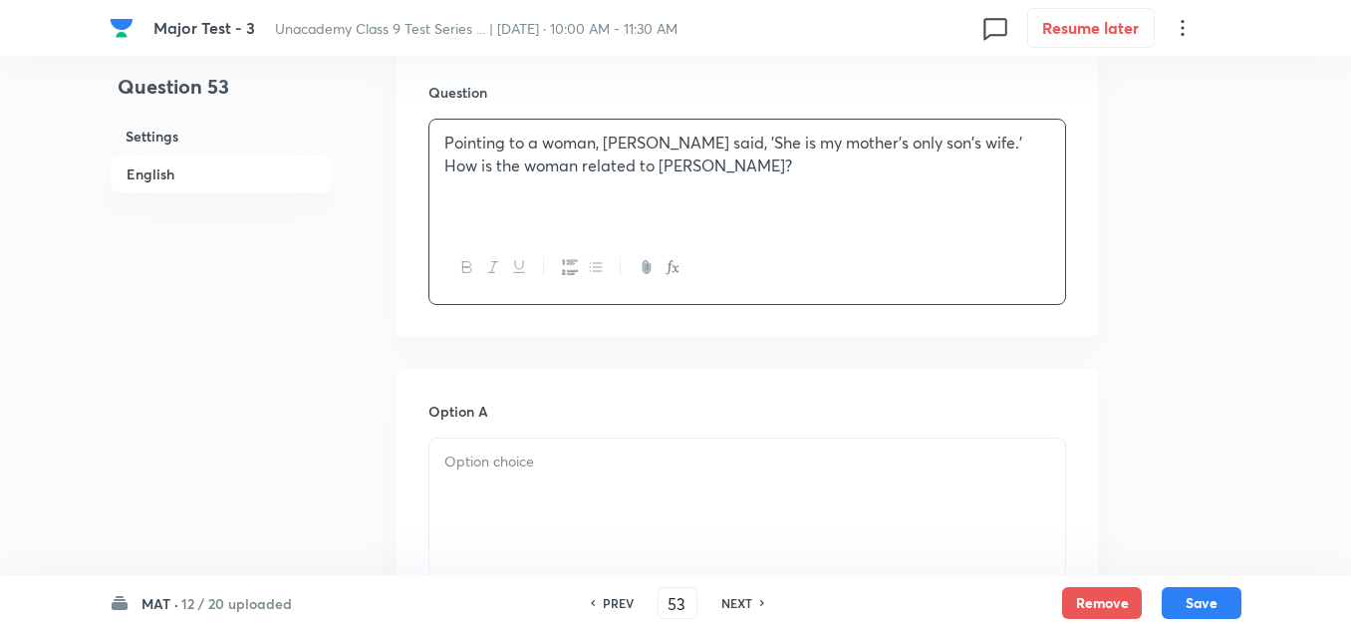
drag, startPoint x: 530, startPoint y: 415, endPoint x: 528, endPoint y: 460, distance: 44.9
click at [530, 419] on h6 "Option A" at bounding box center [747, 411] width 638 height 21
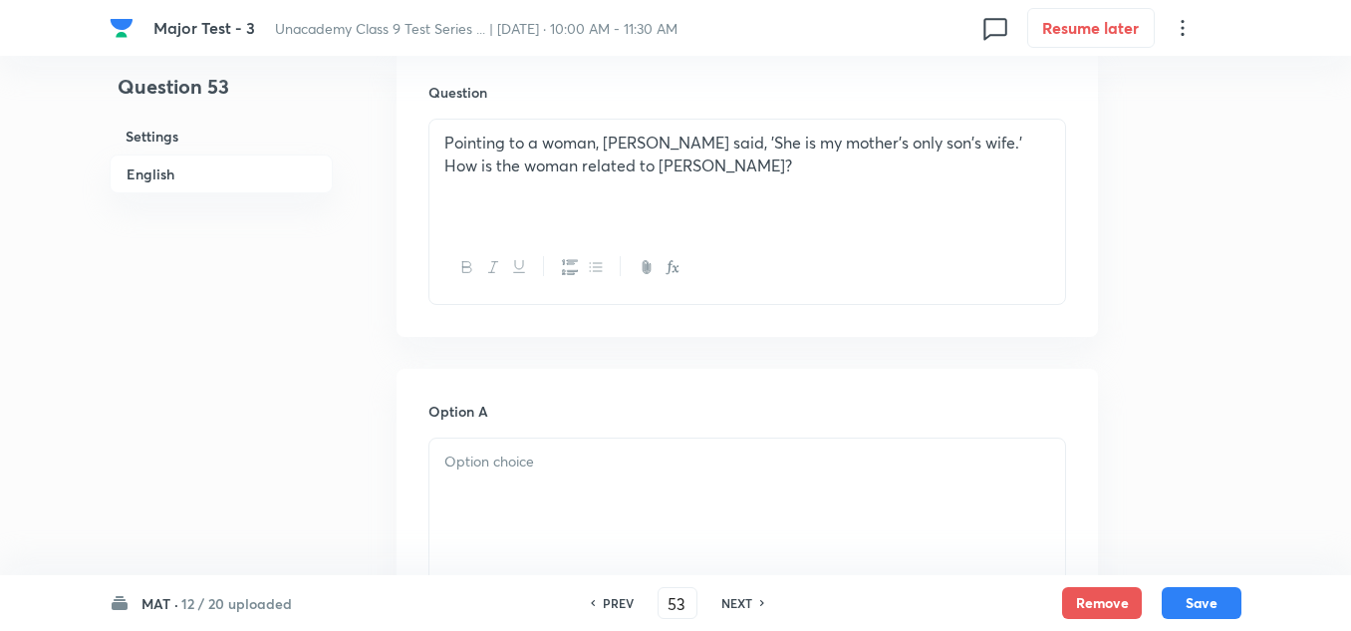
click at [528, 466] on p at bounding box center [747, 461] width 606 height 23
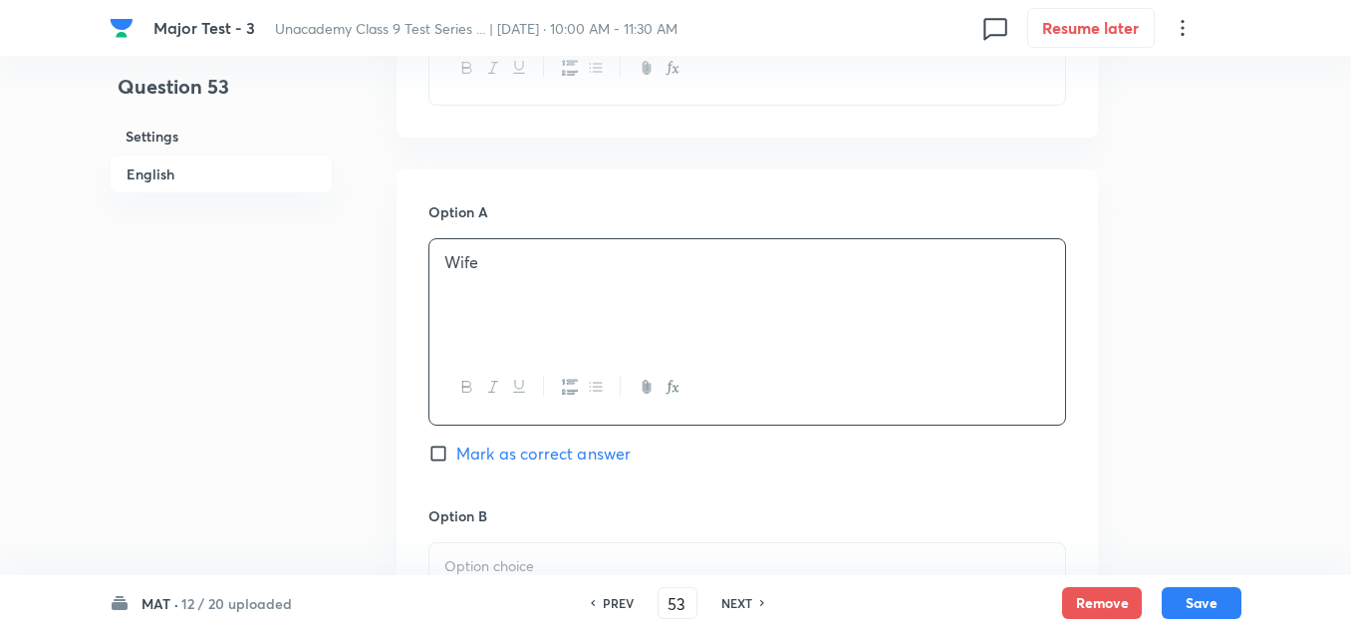
scroll to position [897, 0]
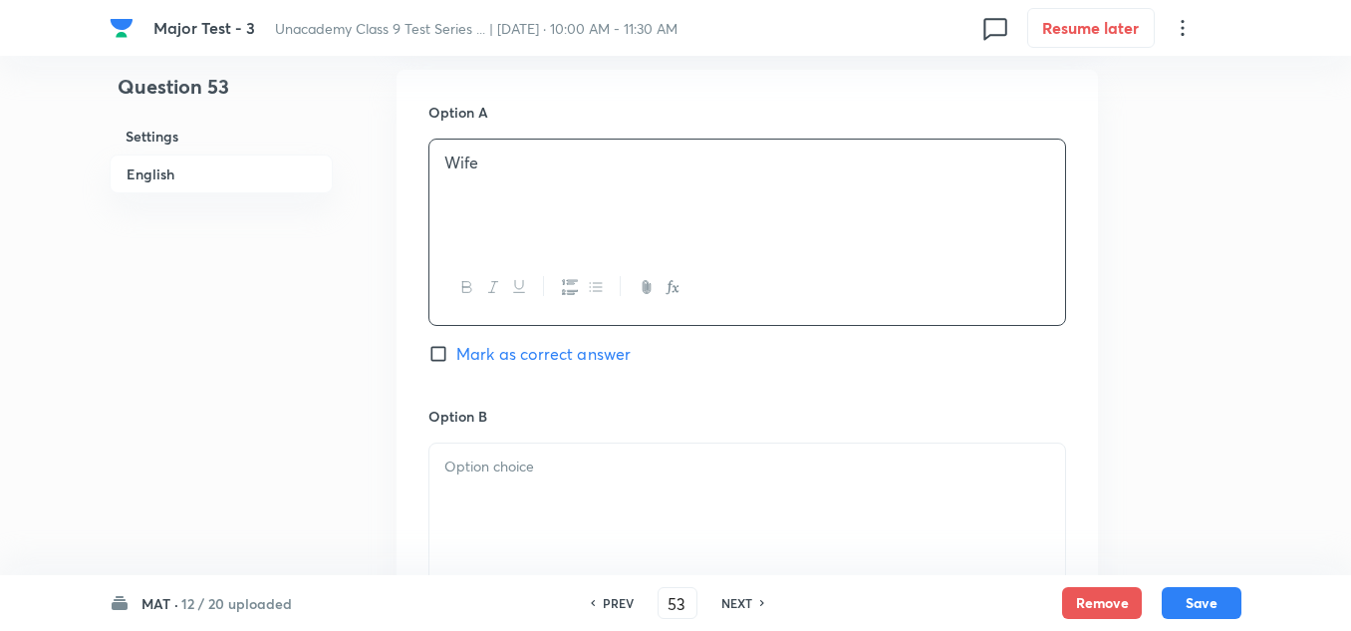
click at [525, 483] on div at bounding box center [747, 499] width 636 height 112
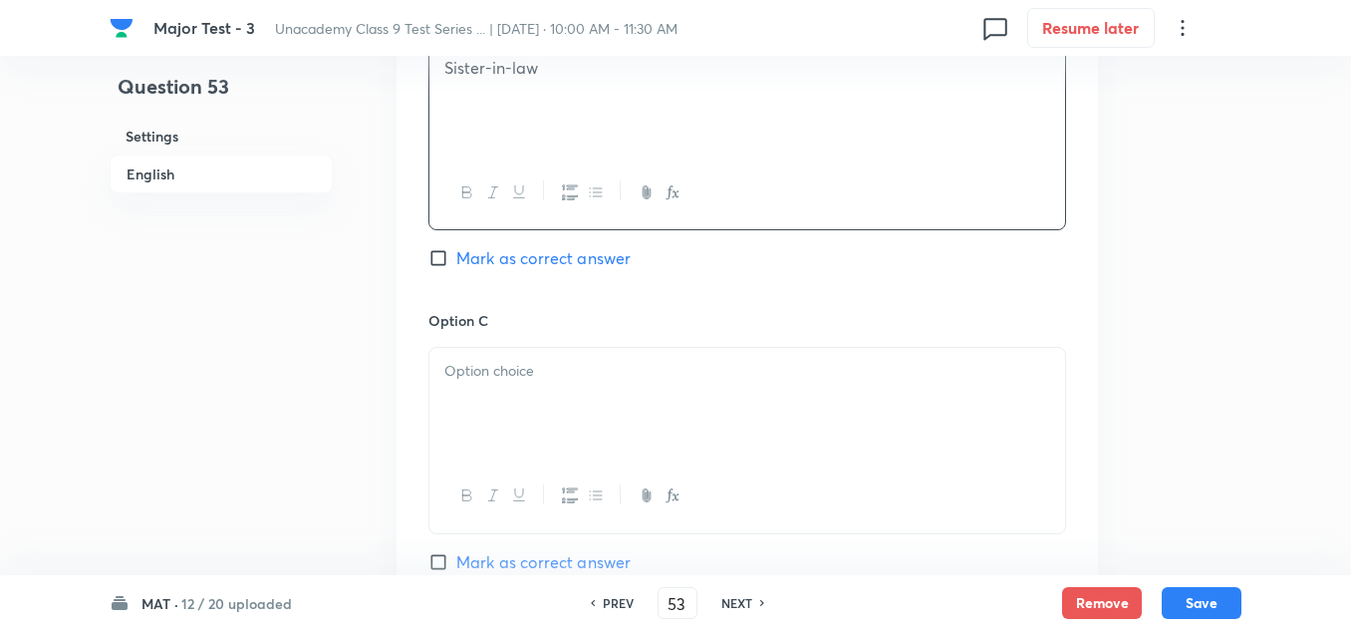
click at [517, 383] on div at bounding box center [747, 404] width 636 height 112
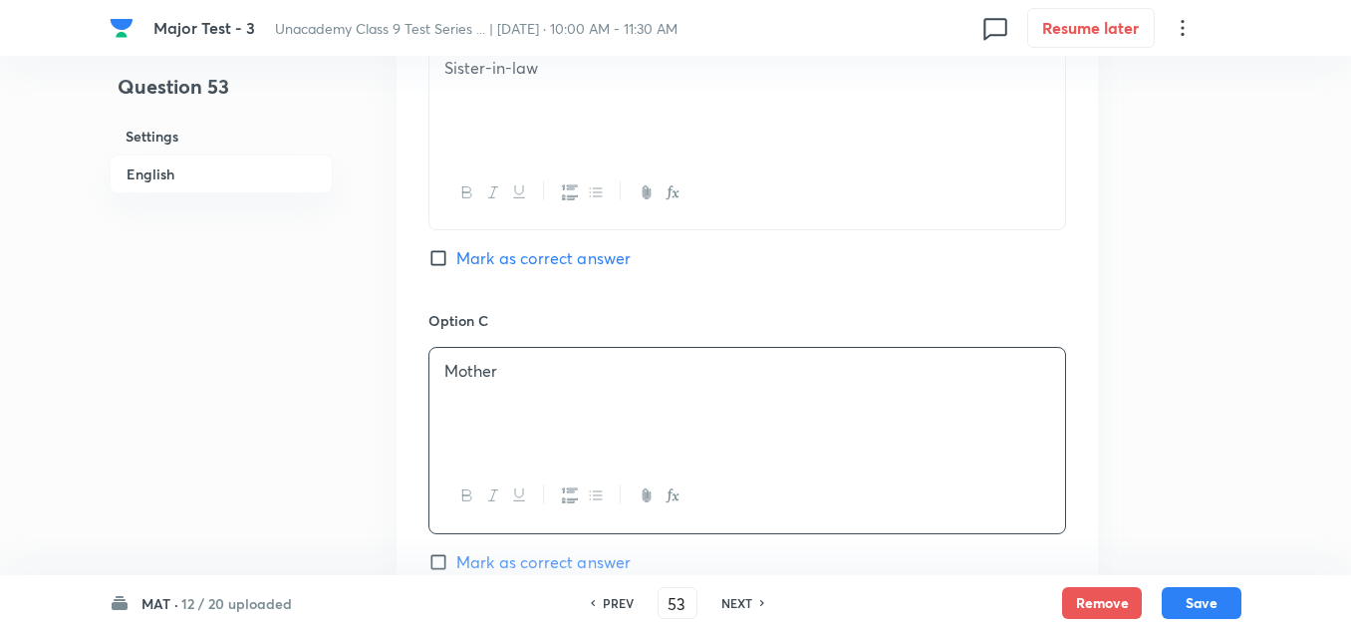
scroll to position [1494, 0]
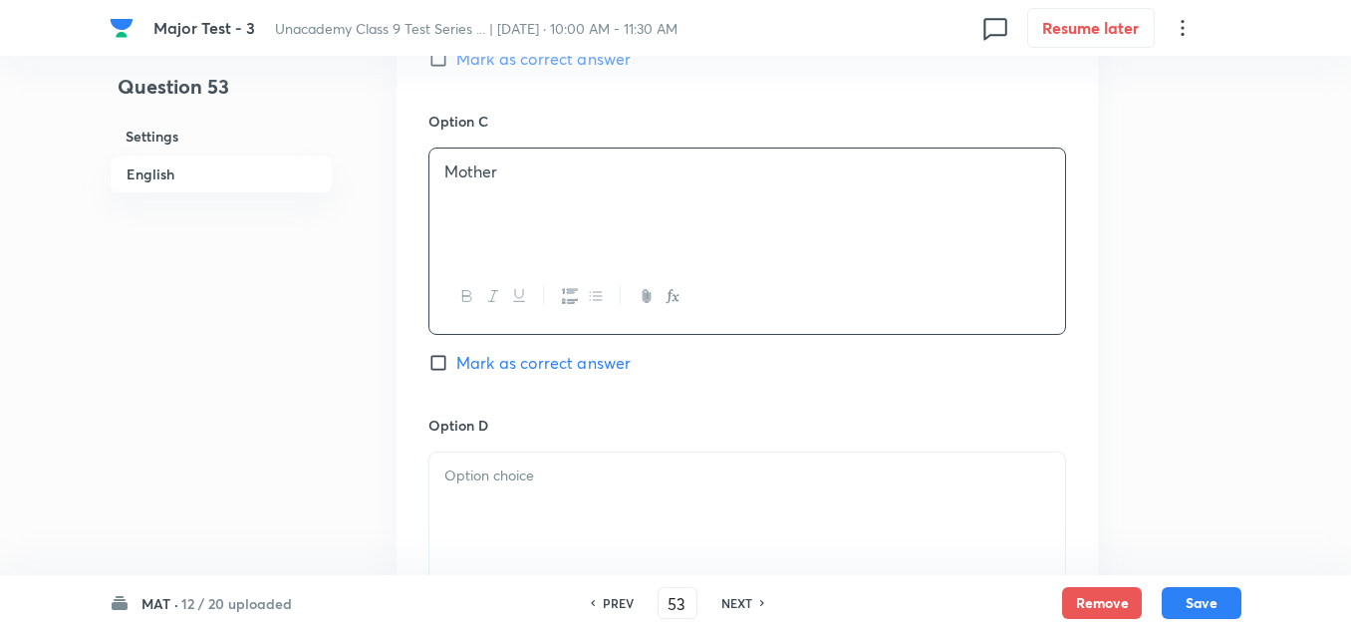
click at [518, 468] on p at bounding box center [747, 475] width 606 height 23
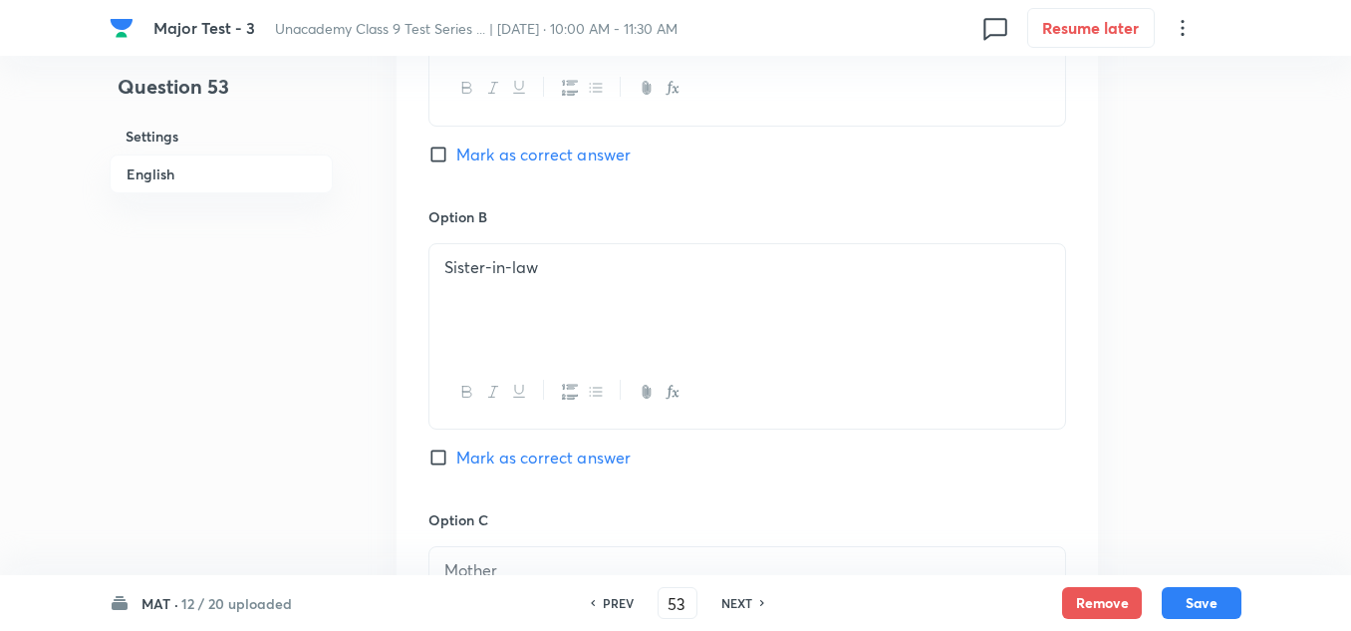
scroll to position [996, 0]
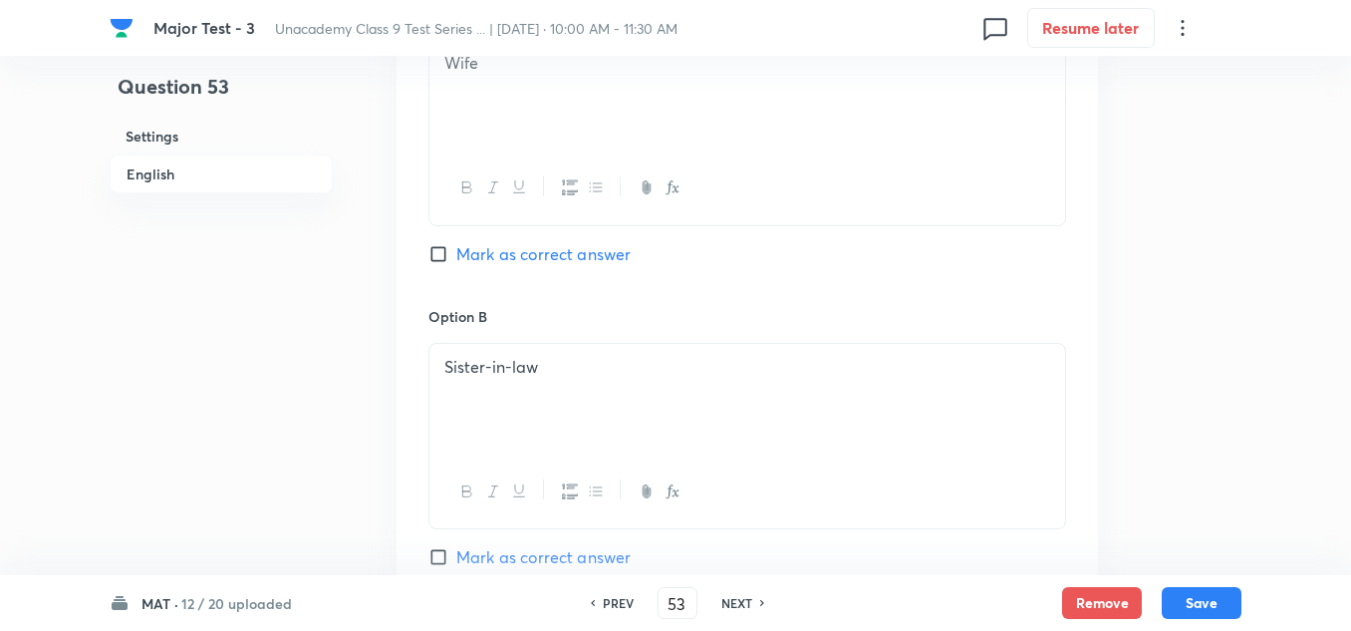
click at [560, 250] on span "Mark as correct answer" at bounding box center [543, 254] width 174 height 24
click at [456, 250] on input "Mark as correct answer" at bounding box center [442, 254] width 28 height 20
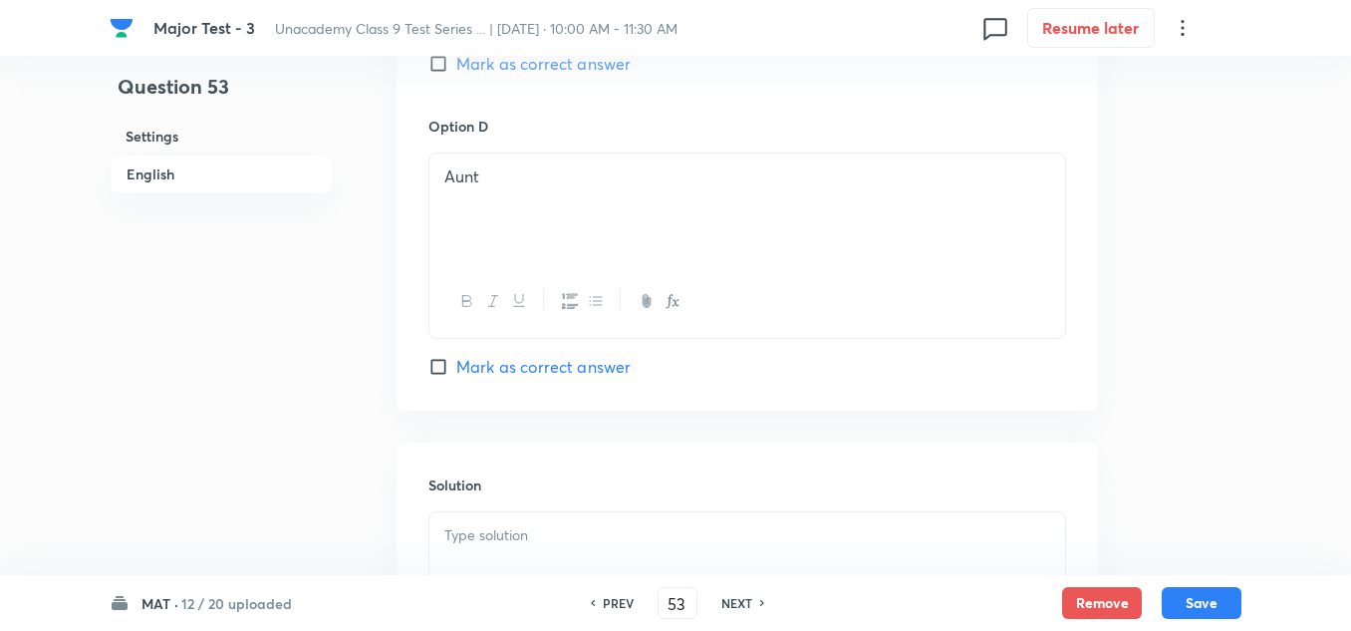
scroll to position [1893, 0]
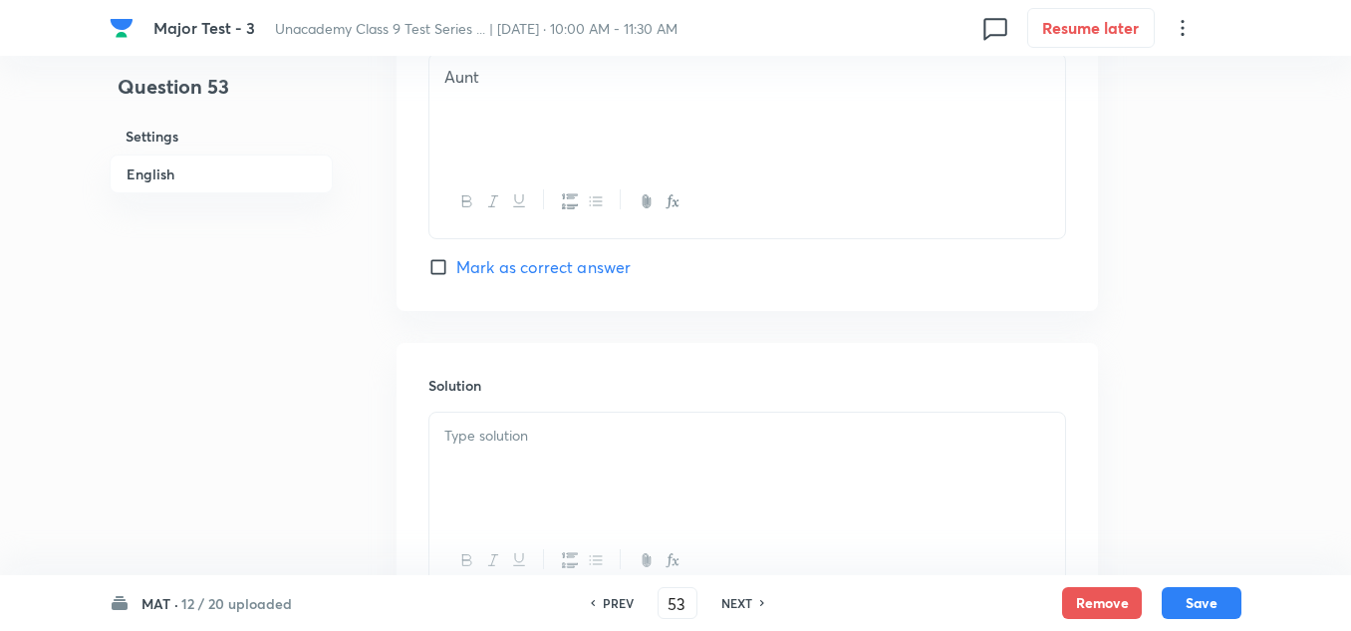
click at [480, 454] on div at bounding box center [747, 468] width 636 height 112
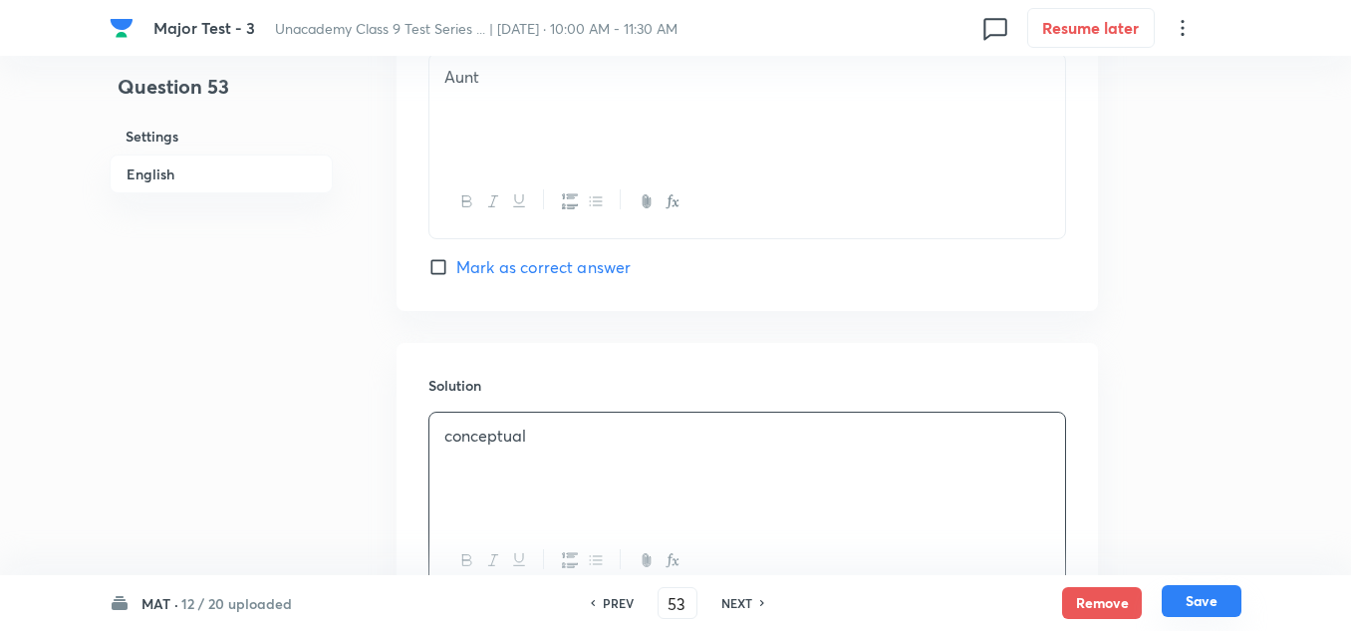
click at [1203, 597] on button "Save" at bounding box center [1202, 601] width 80 height 32
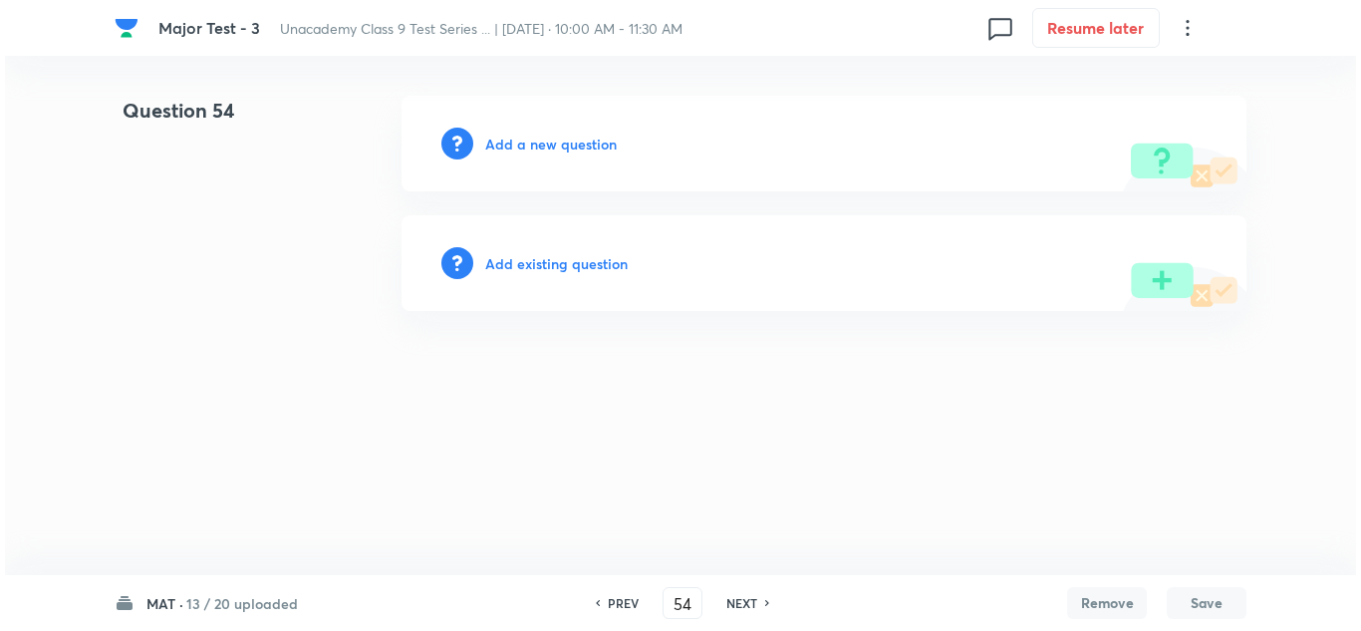
scroll to position [0, 0]
click at [557, 140] on h6 "Add a new question" at bounding box center [551, 144] width 132 height 21
click at [558, 140] on h6 "Choose a question type" at bounding box center [561, 144] width 153 height 21
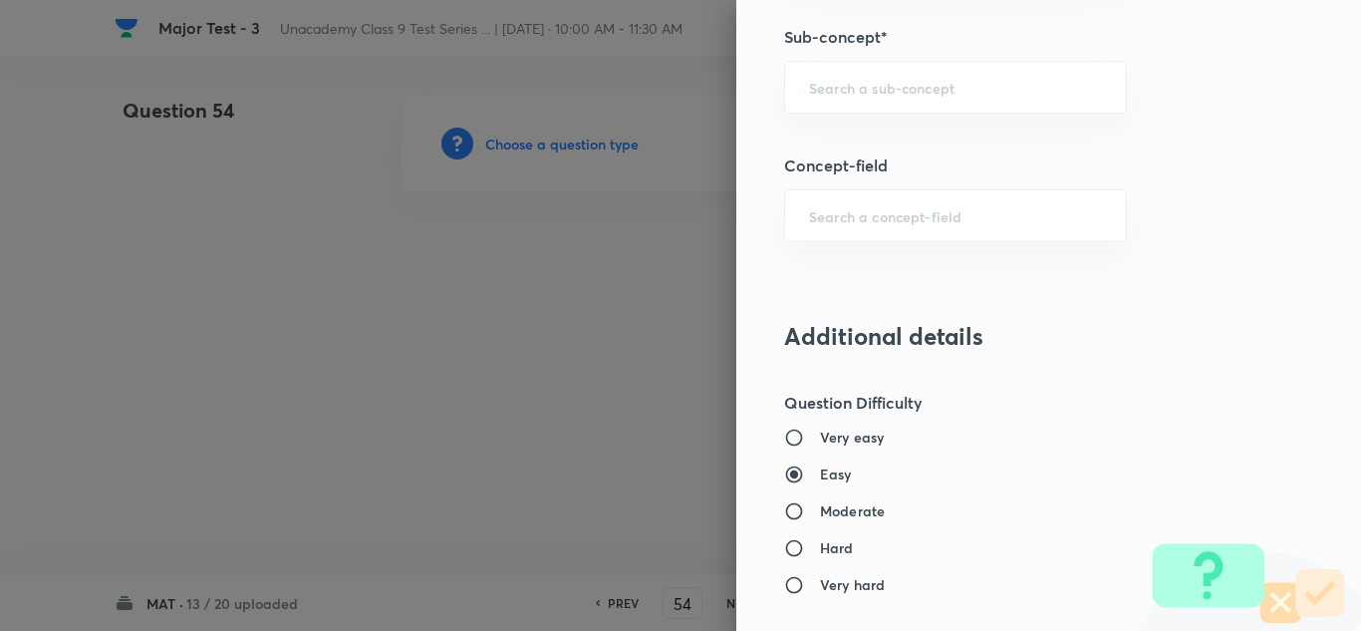
scroll to position [1295, 0]
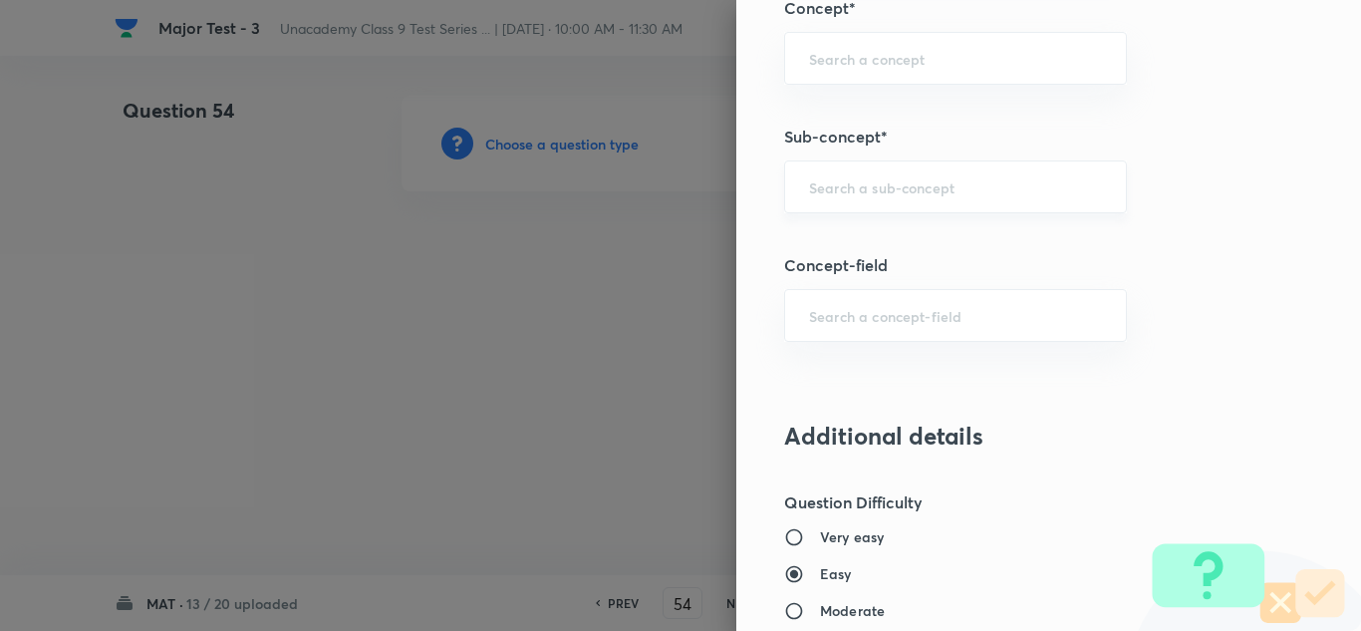
click at [894, 181] on input "text" at bounding box center [955, 186] width 293 height 19
paste input "Direction Sense Test)"
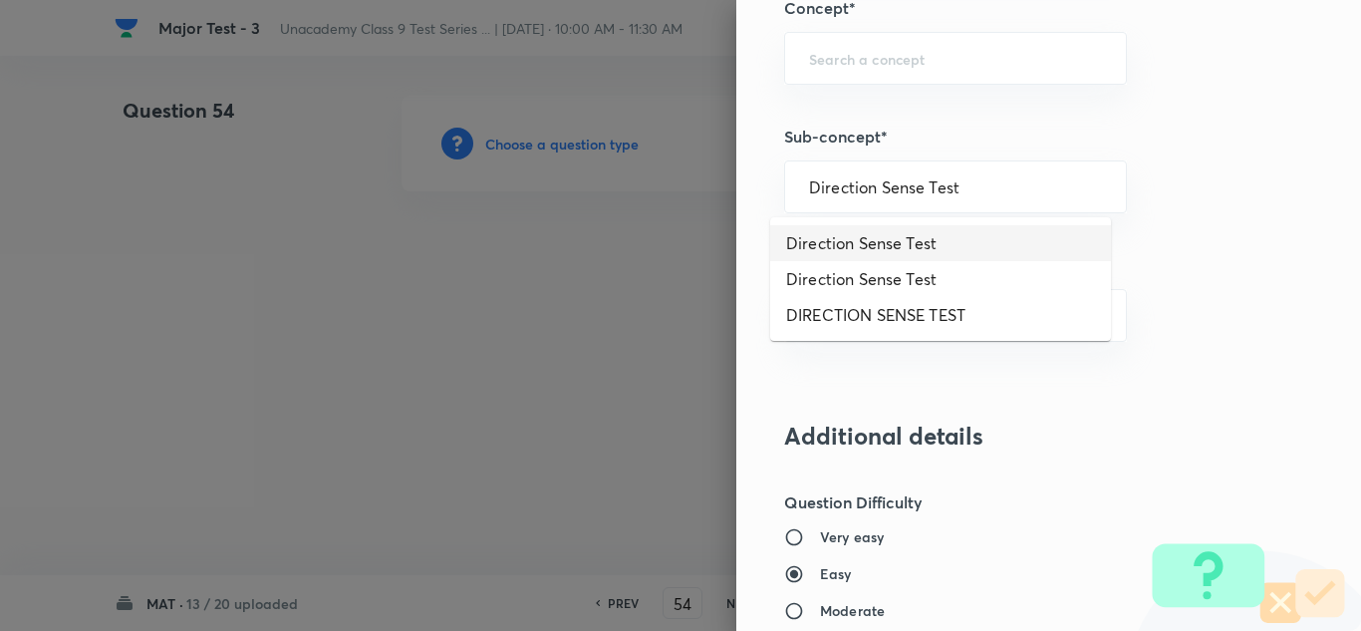
click at [917, 245] on li "Direction Sense Test" at bounding box center [940, 243] width 341 height 36
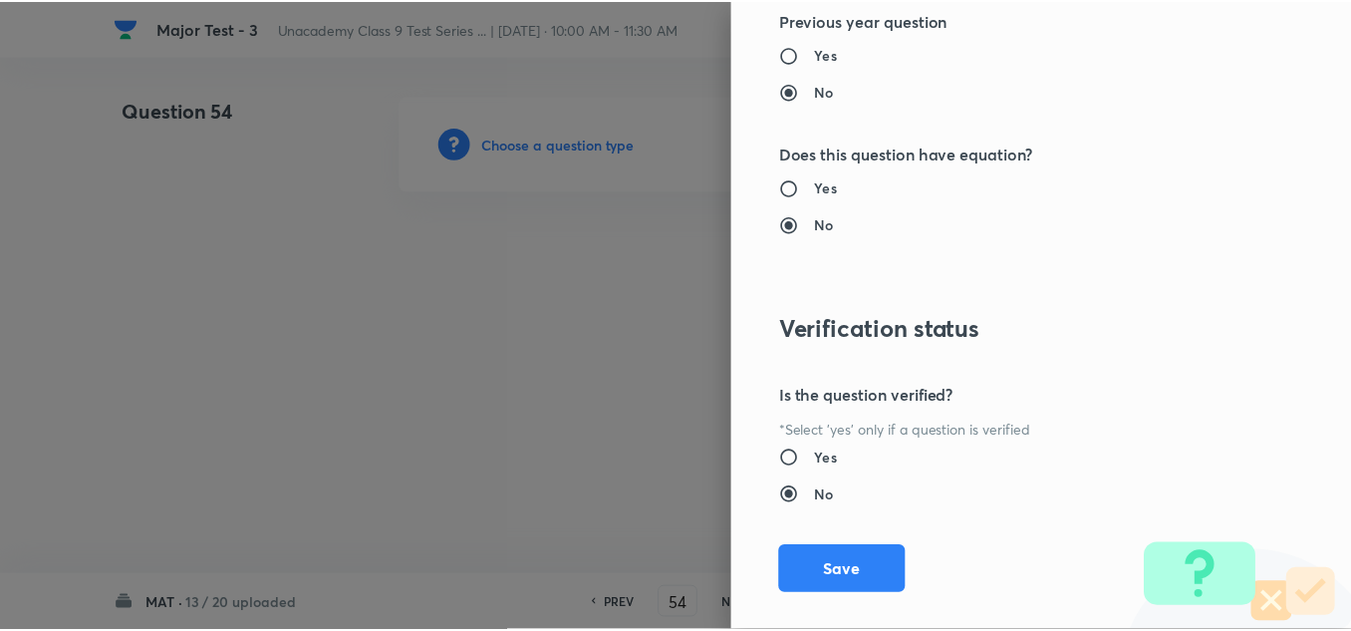
scroll to position [2219, 0]
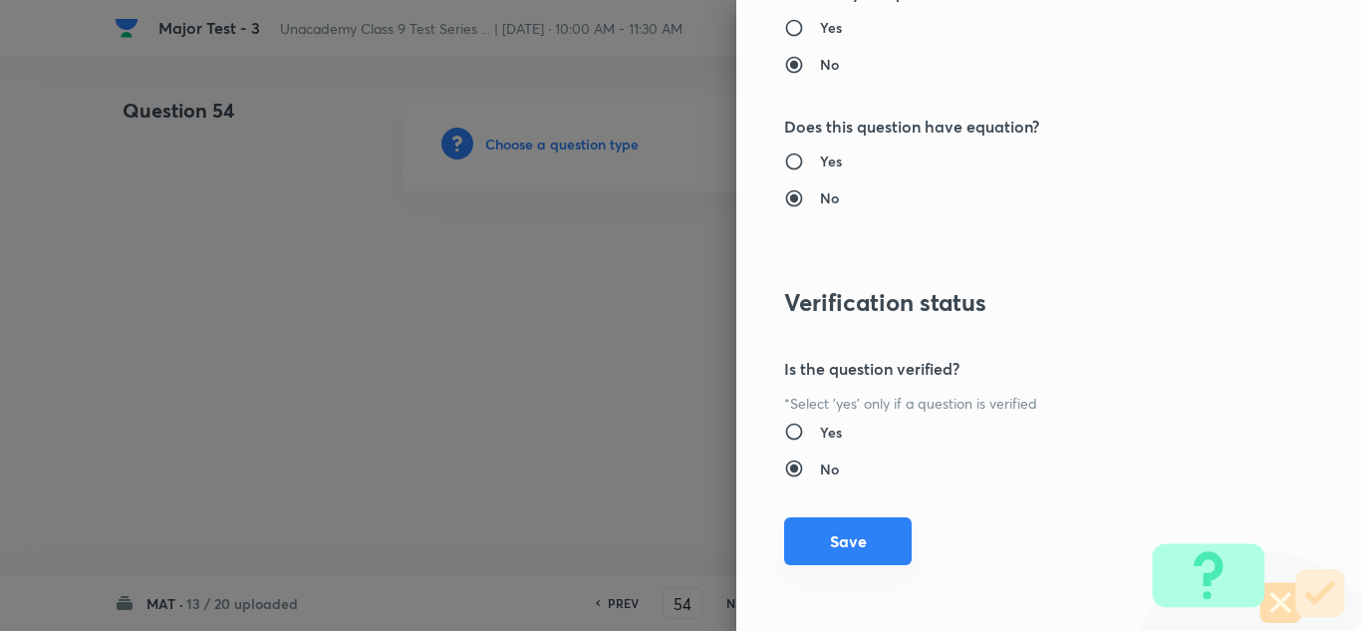
click at [816, 535] on button "Save" at bounding box center [848, 541] width 128 height 48
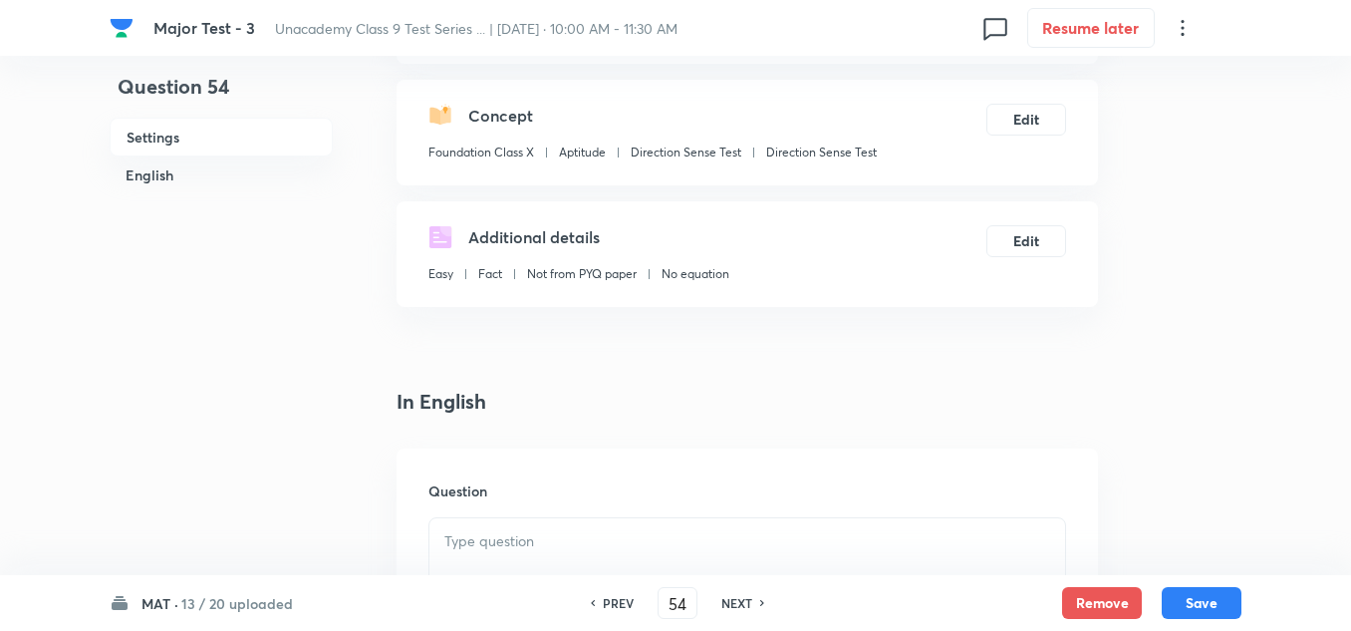
scroll to position [299, 0]
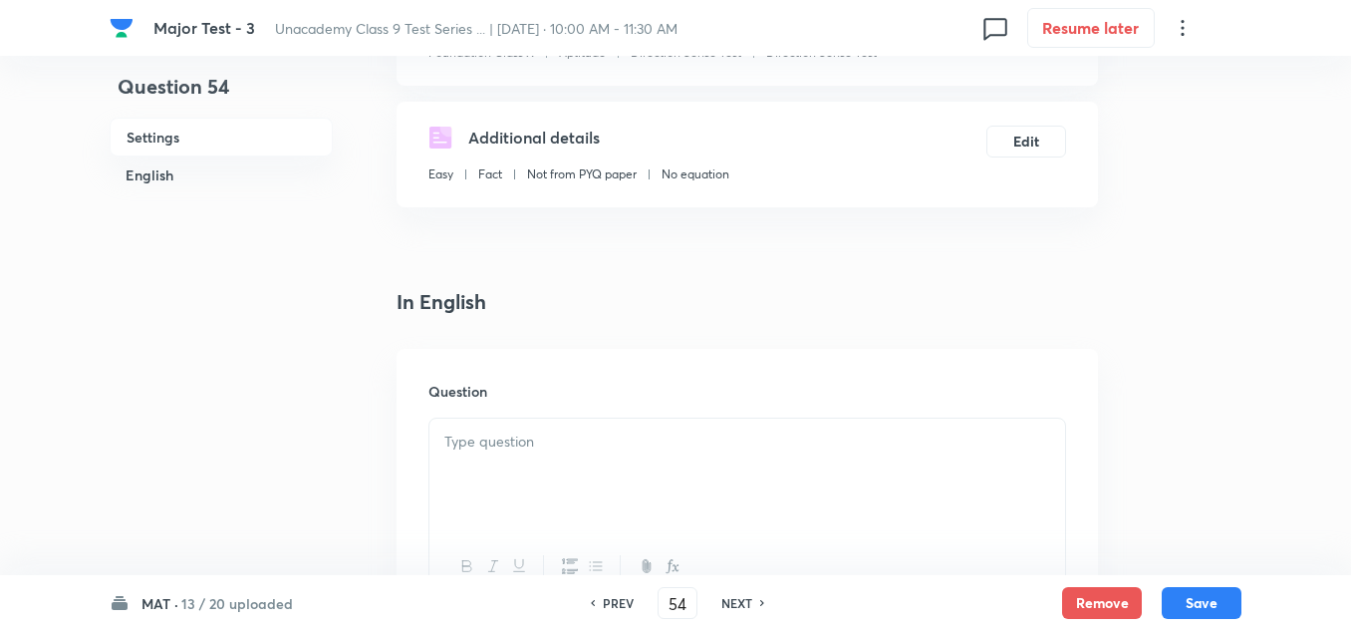
click at [648, 436] on p at bounding box center [747, 441] width 606 height 23
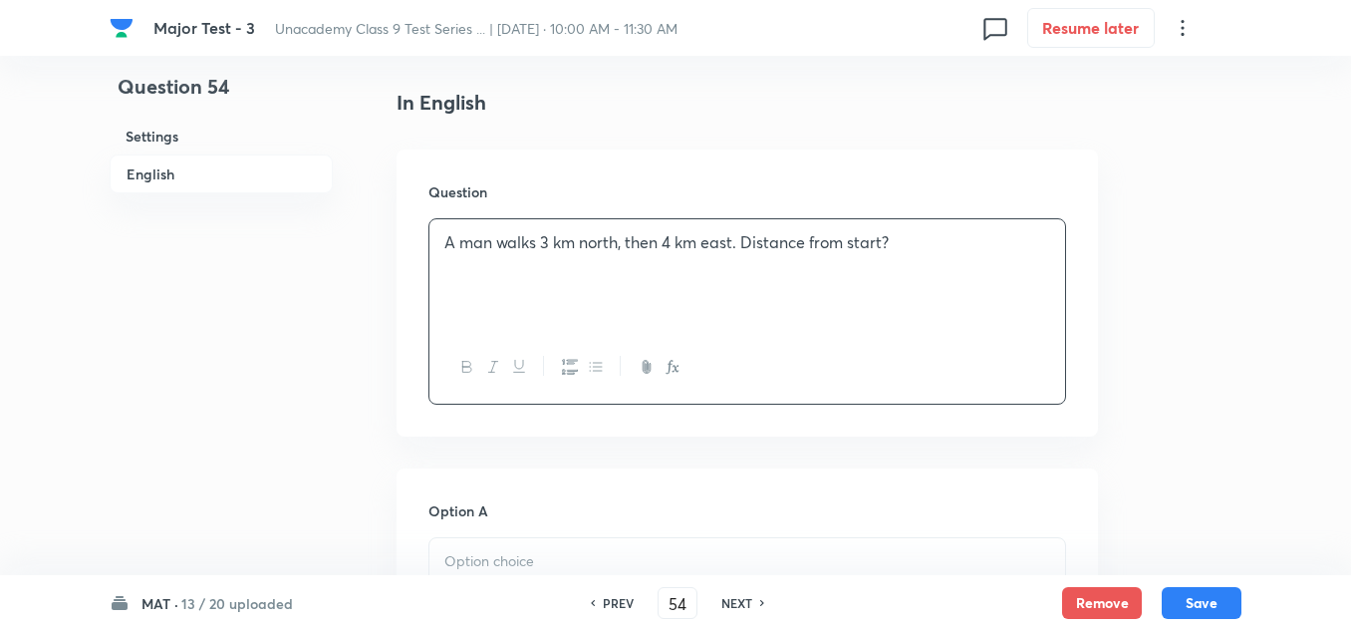
scroll to position [598, 0]
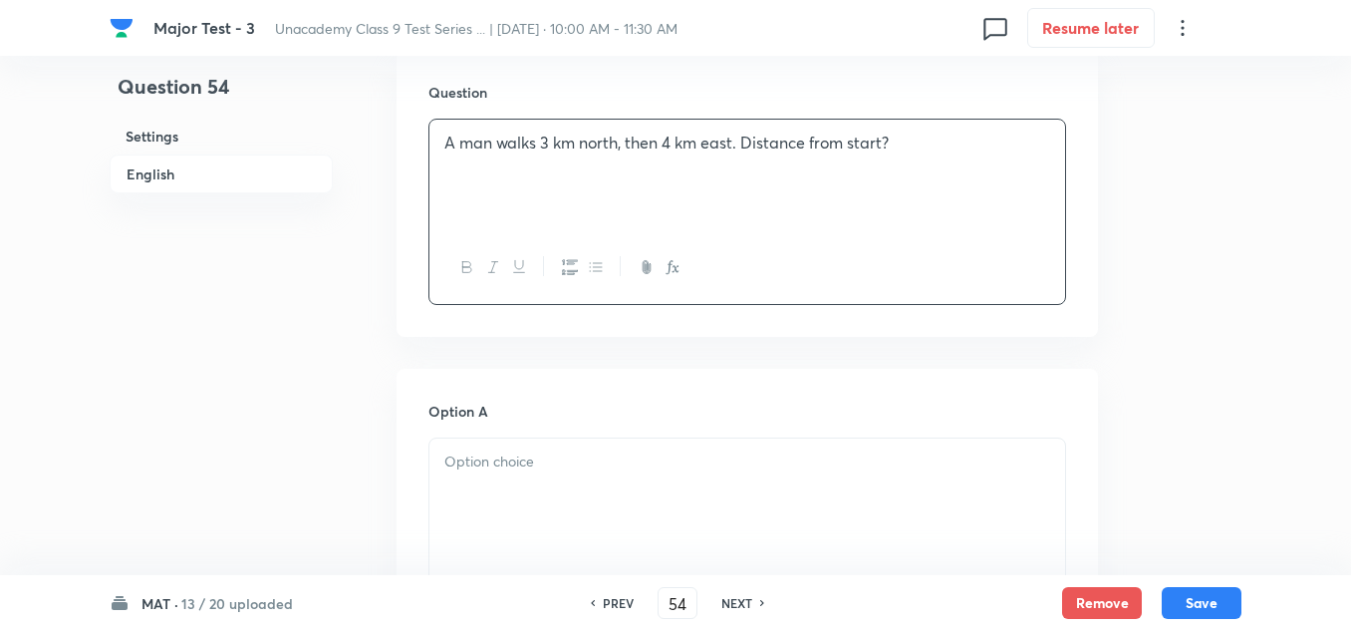
click at [556, 480] on div at bounding box center [747, 494] width 636 height 112
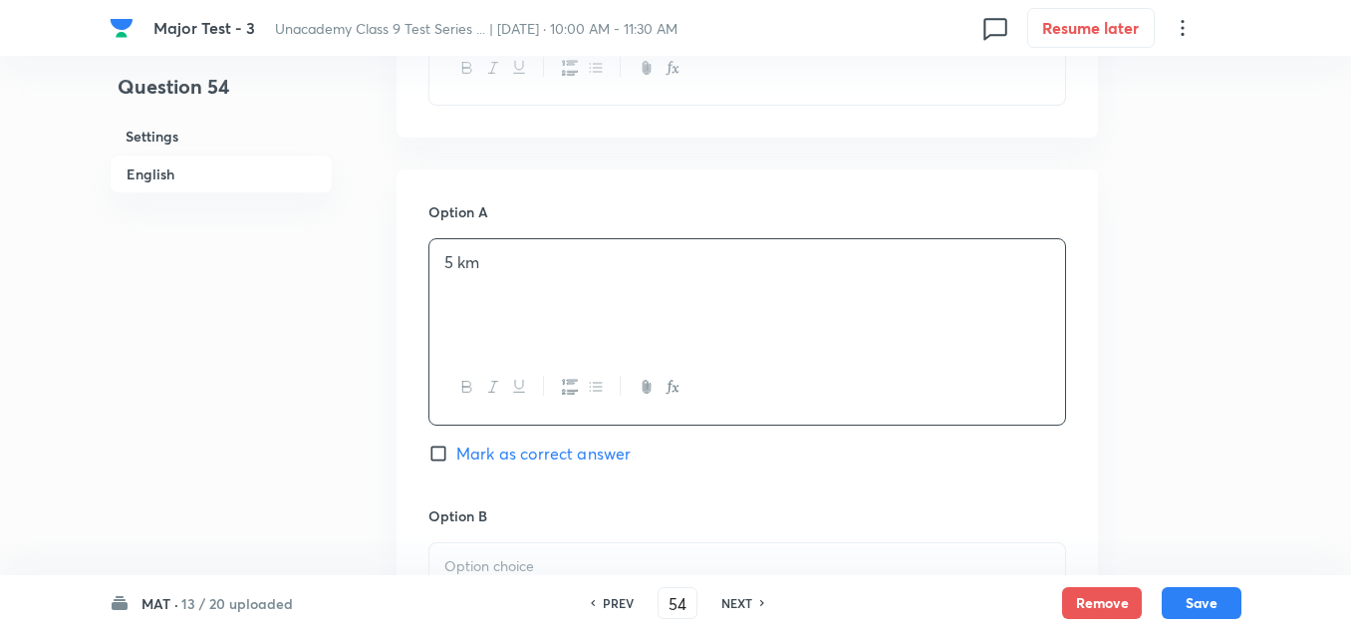
scroll to position [996, 0]
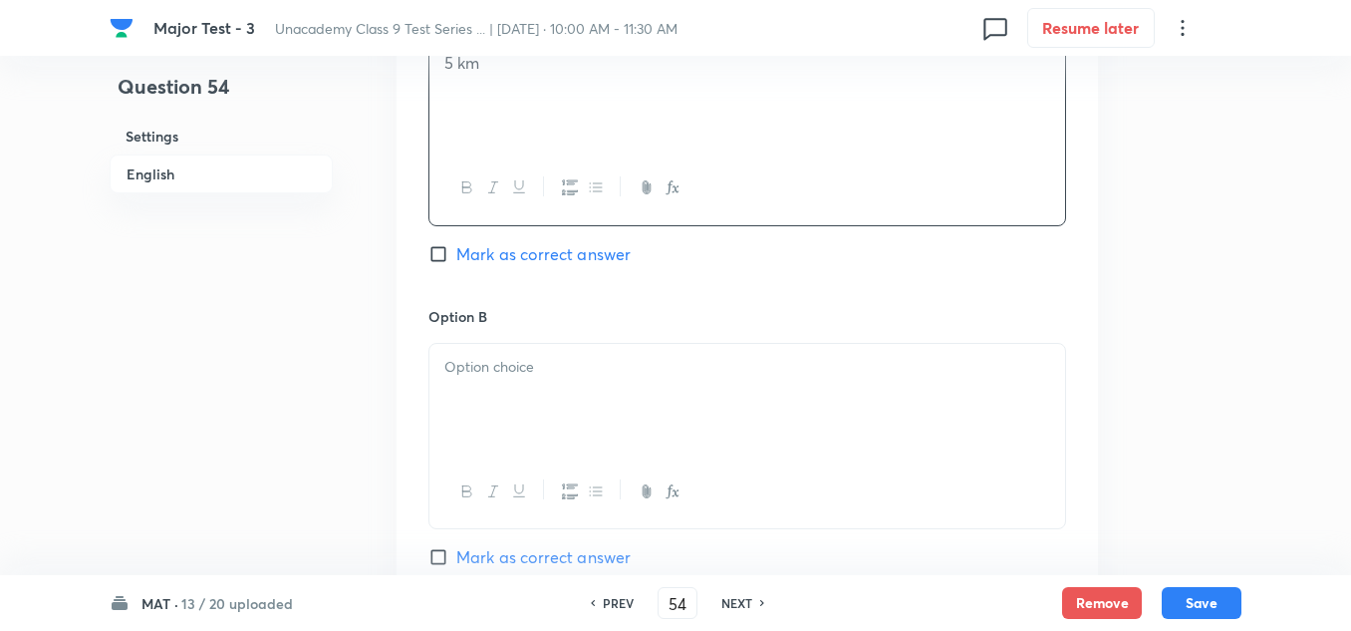
click at [495, 380] on div at bounding box center [747, 400] width 636 height 112
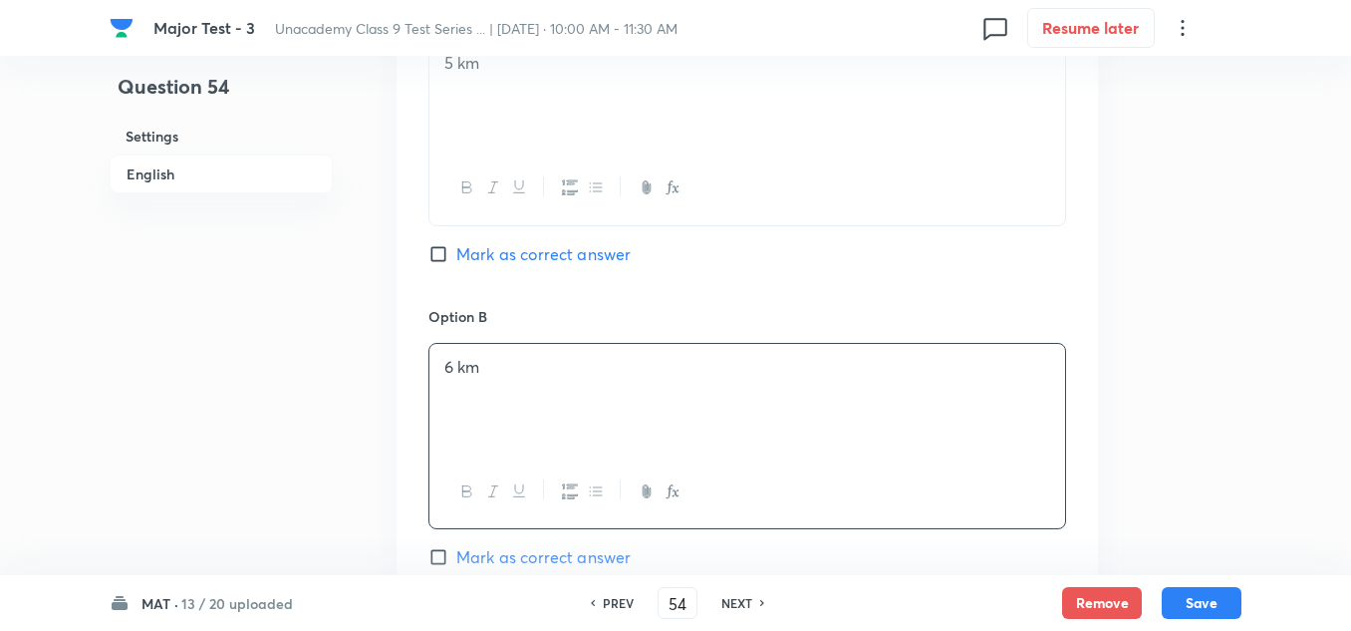
scroll to position [1096, 0]
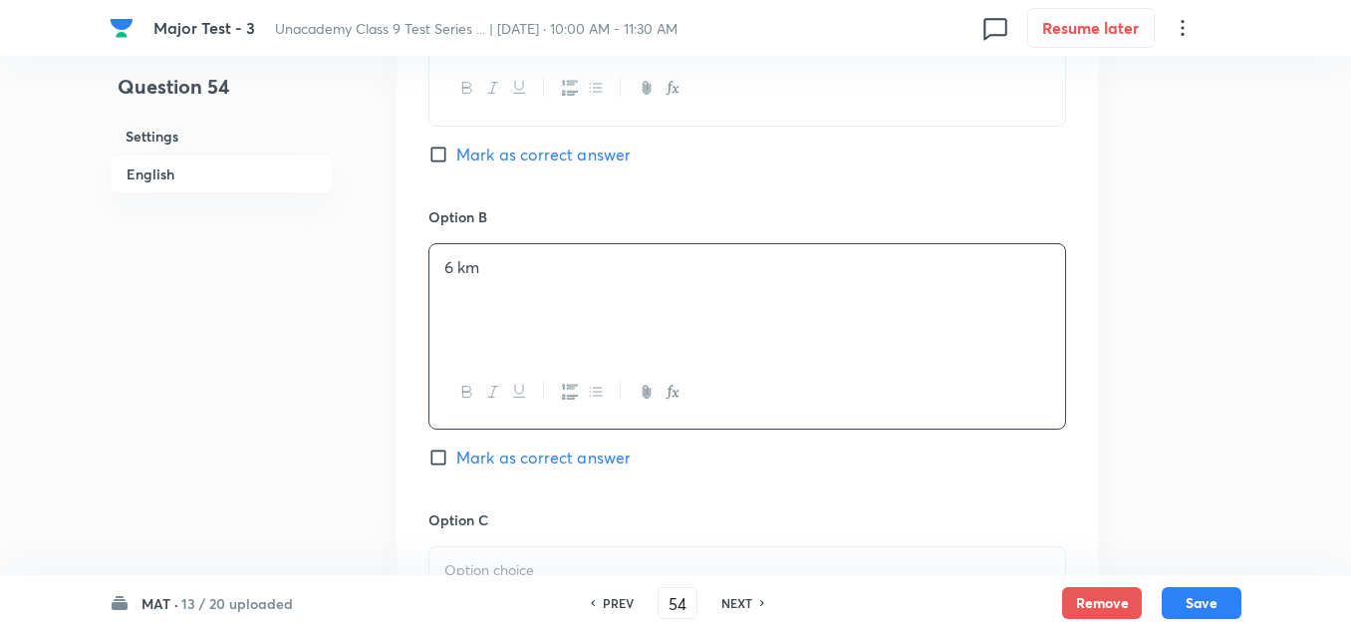
click at [500, 564] on p at bounding box center [747, 570] width 606 height 23
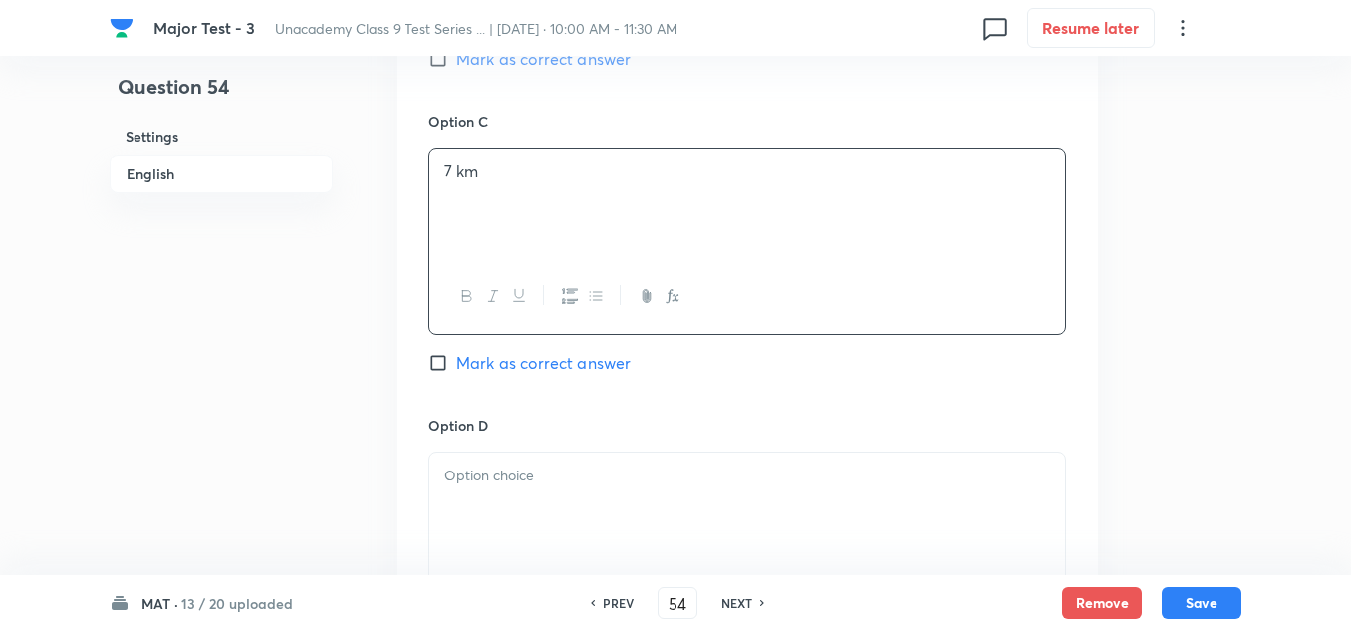
scroll to position [1694, 0]
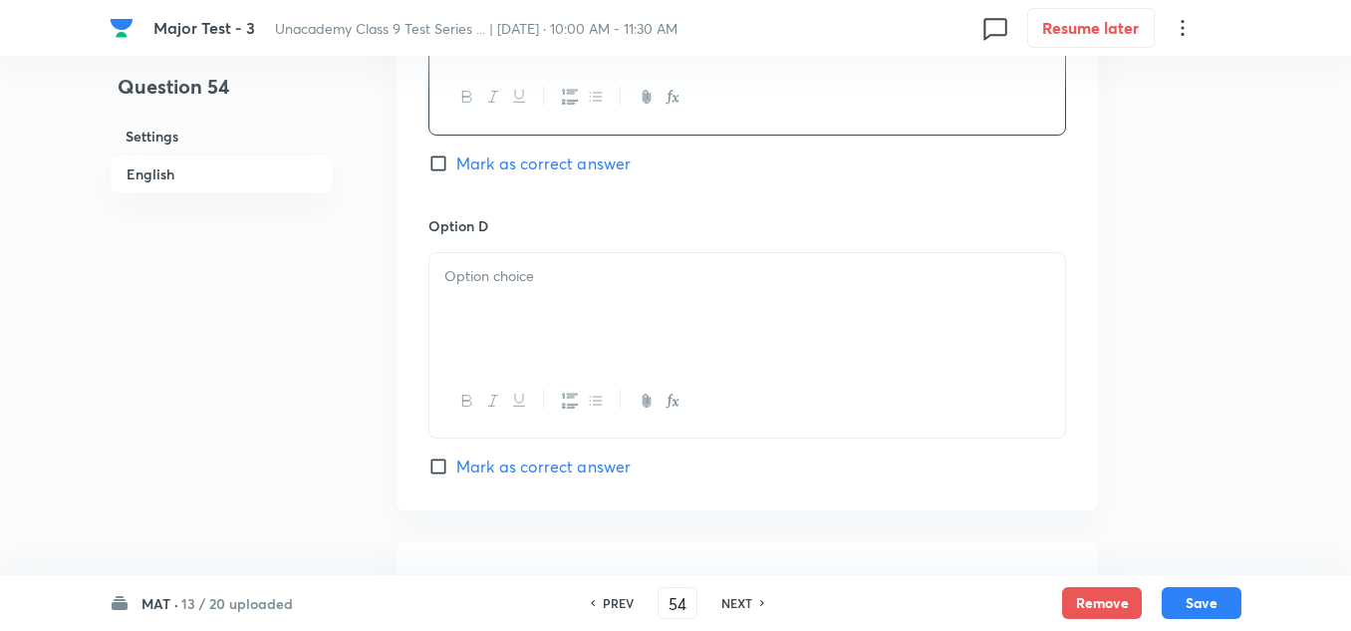
click at [515, 321] on div at bounding box center [747, 309] width 636 height 112
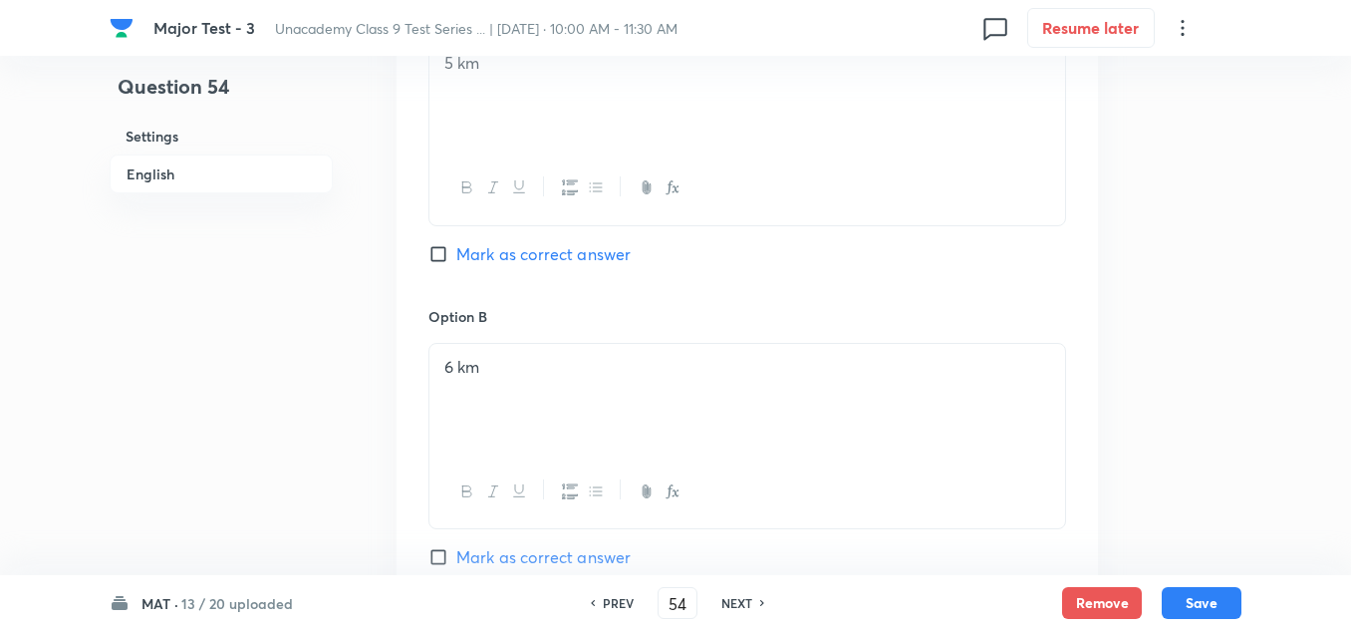
scroll to position [897, 0]
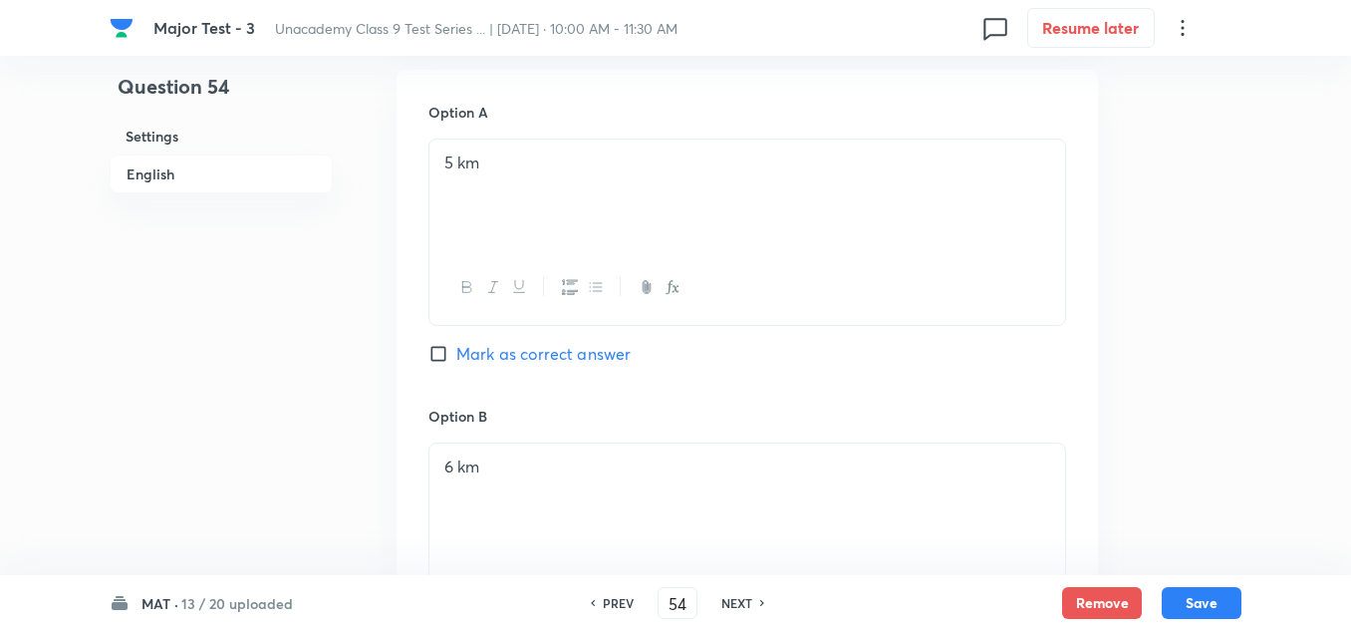
click at [493, 355] on span "Mark as correct answer" at bounding box center [543, 354] width 174 height 24
click at [456, 355] on input "Mark as correct answer" at bounding box center [442, 354] width 28 height 20
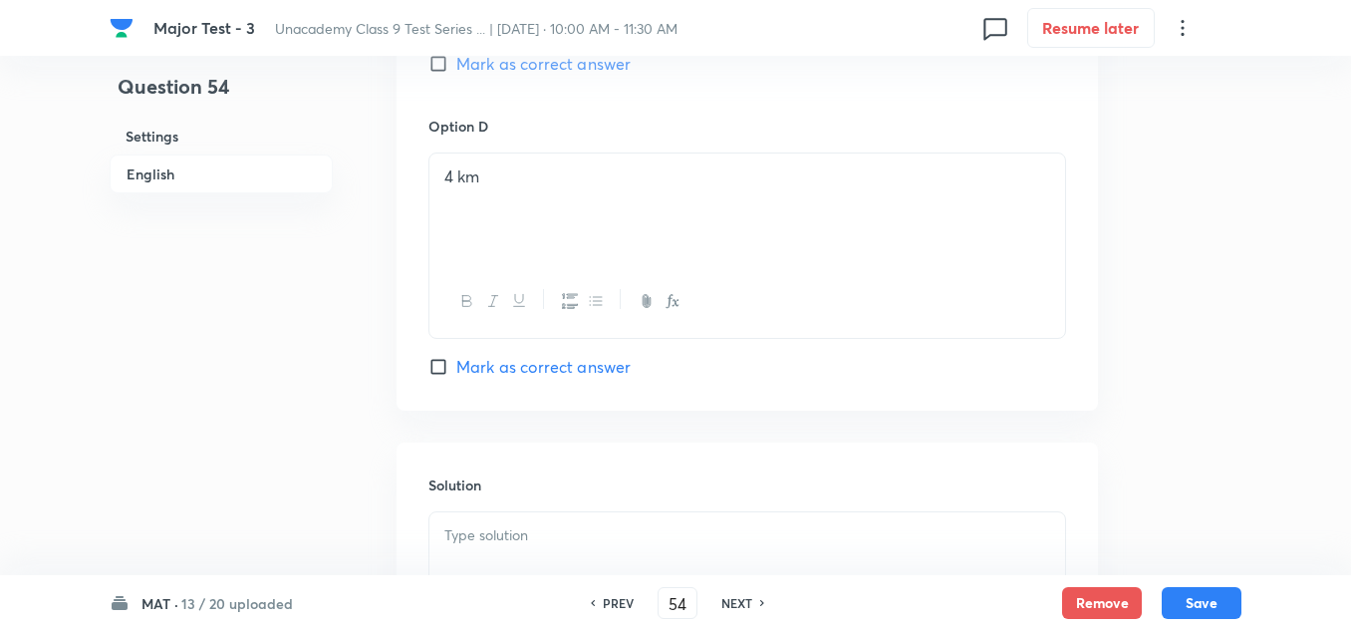
scroll to position [2067, 0]
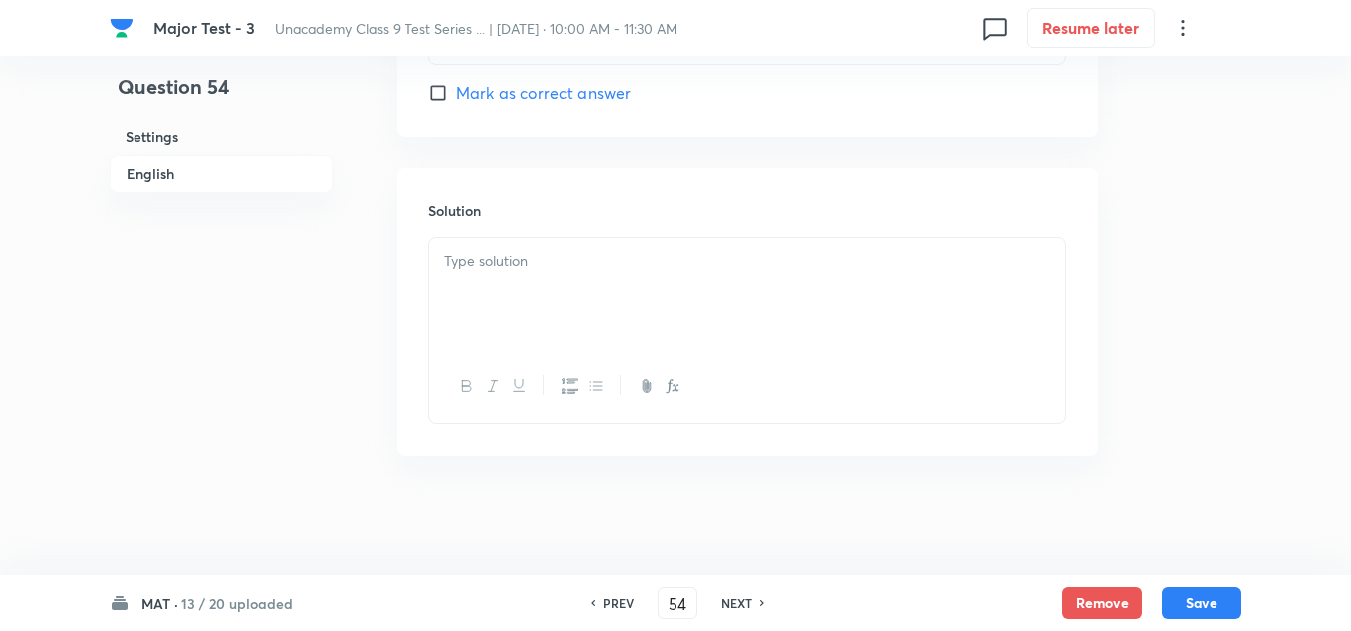
click at [519, 308] on div at bounding box center [747, 294] width 636 height 112
click at [1233, 606] on button "Save" at bounding box center [1202, 601] width 80 height 32
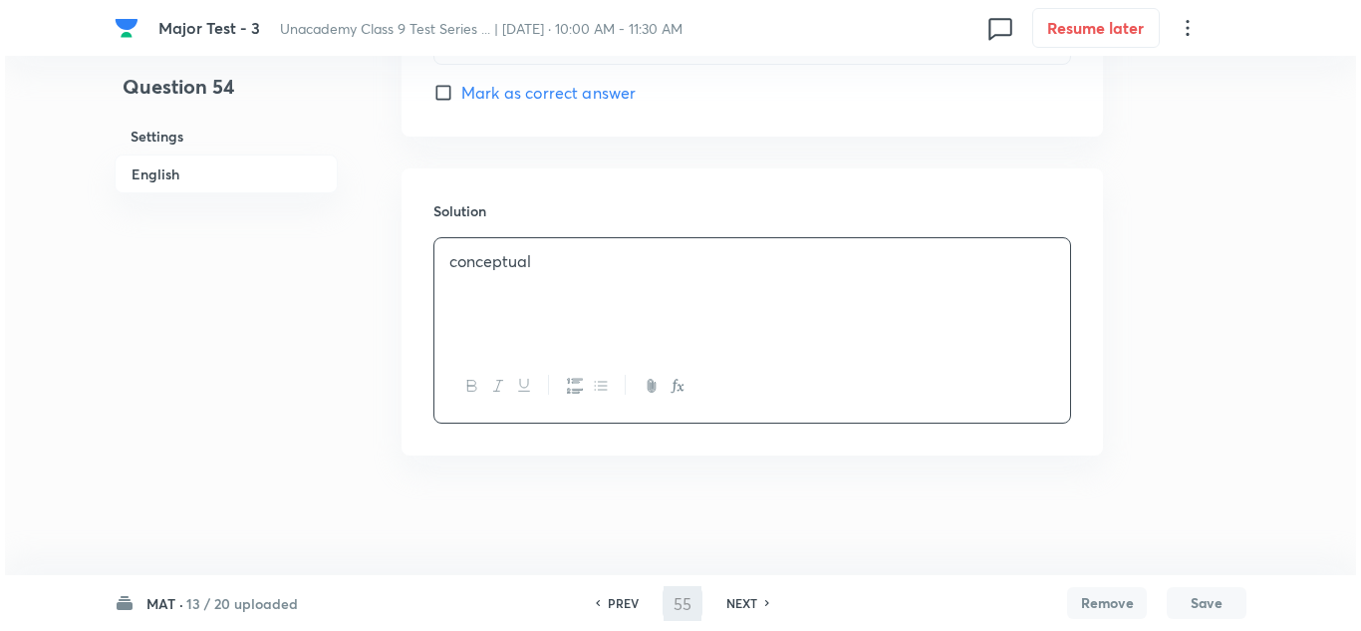
scroll to position [0, 0]
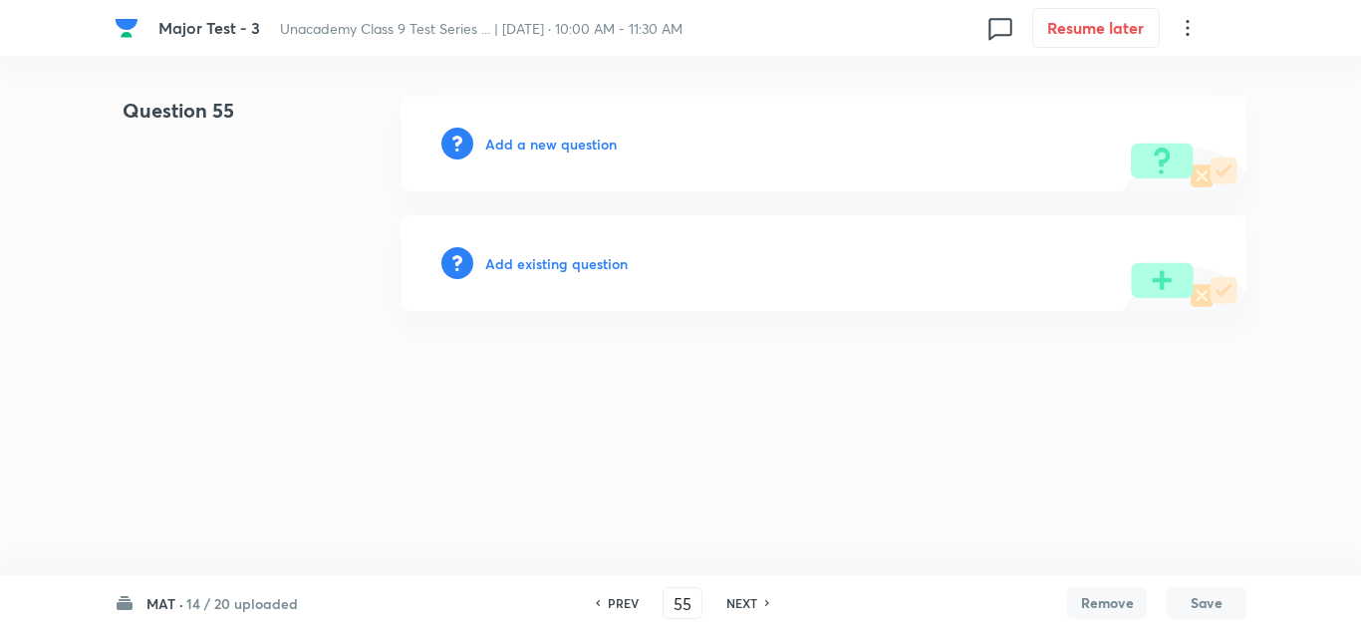
click at [572, 151] on h6 "Add a new question" at bounding box center [551, 144] width 132 height 21
click at [572, 151] on h6 "Choose a question type" at bounding box center [561, 144] width 153 height 21
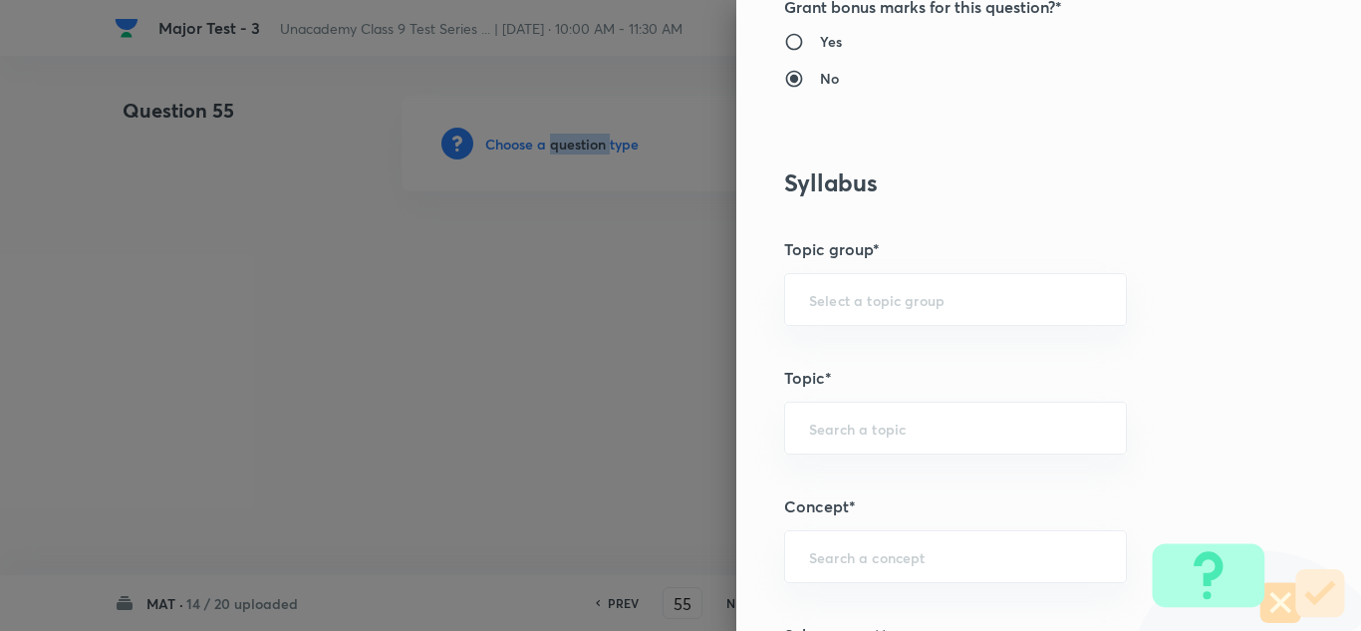
scroll to position [996, 0]
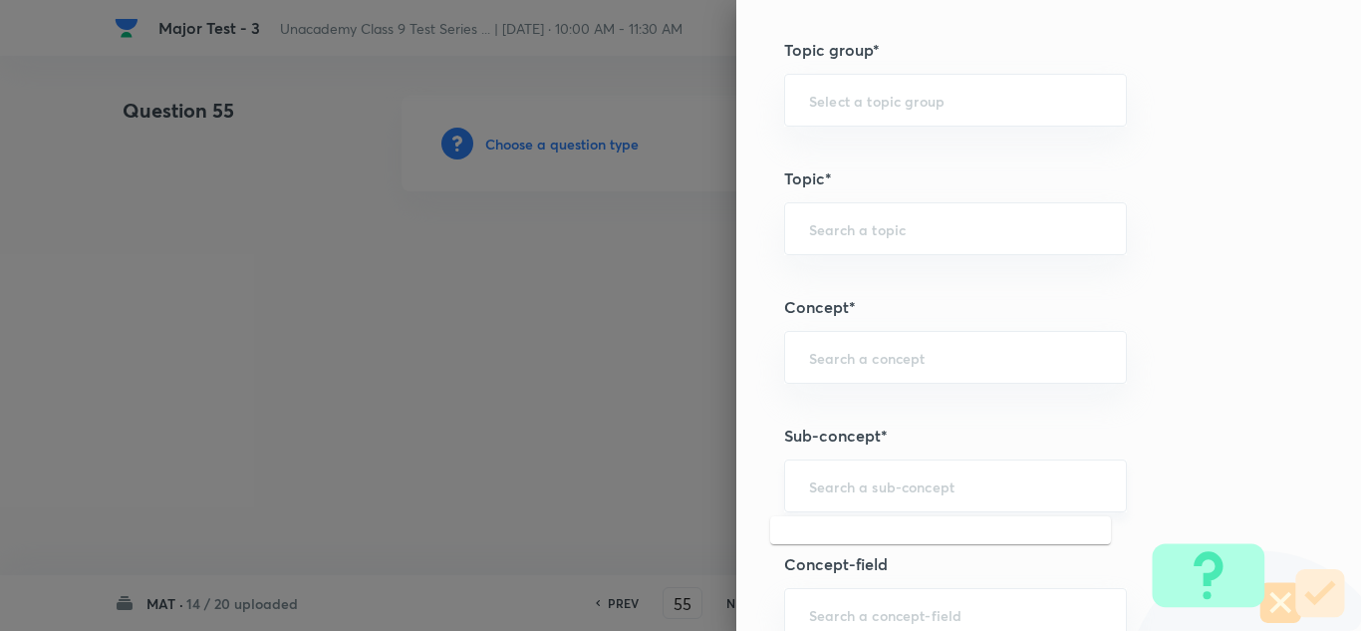
click at [856, 487] on input "text" at bounding box center [955, 485] width 293 height 19
paste input "Direction Sense Test"
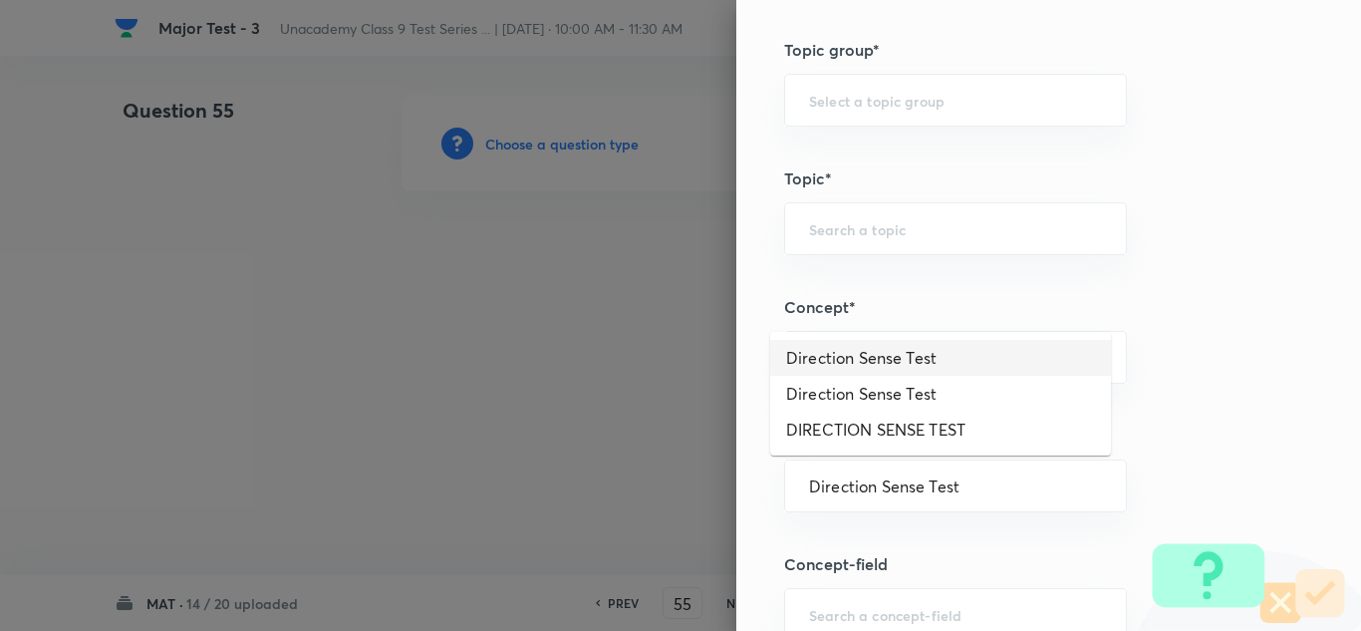
click at [887, 366] on li "Direction Sense Test" at bounding box center [940, 358] width 341 height 36
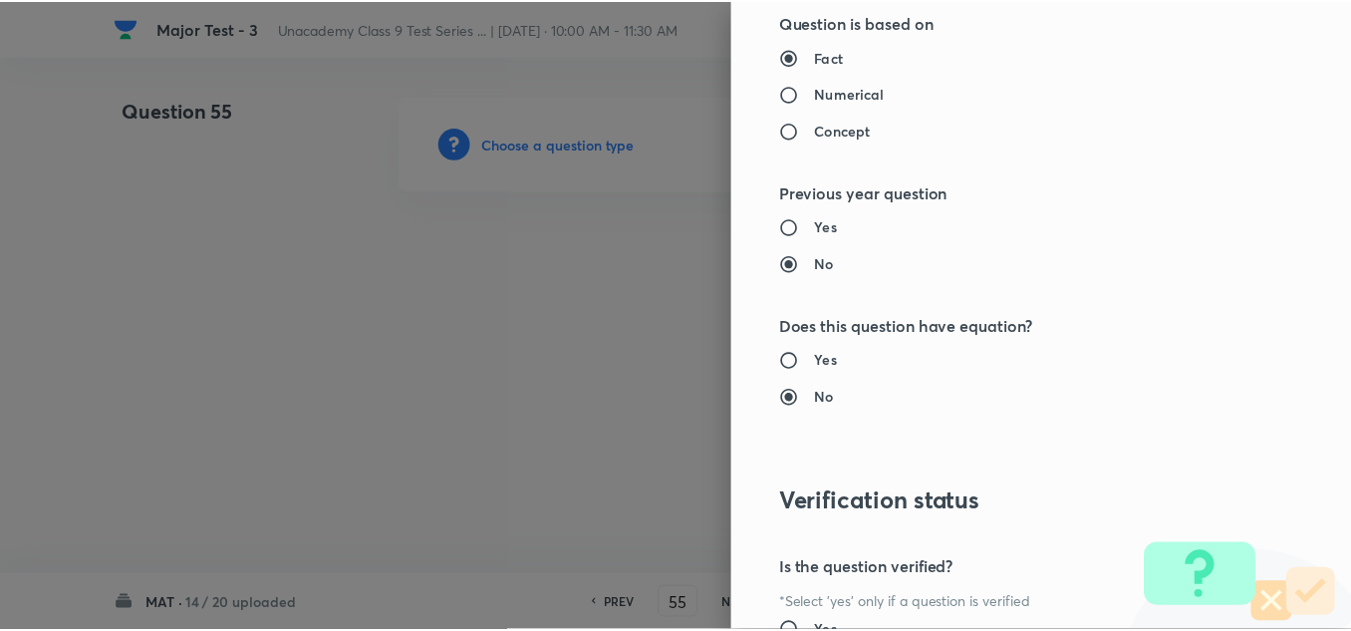
scroll to position [2219, 0]
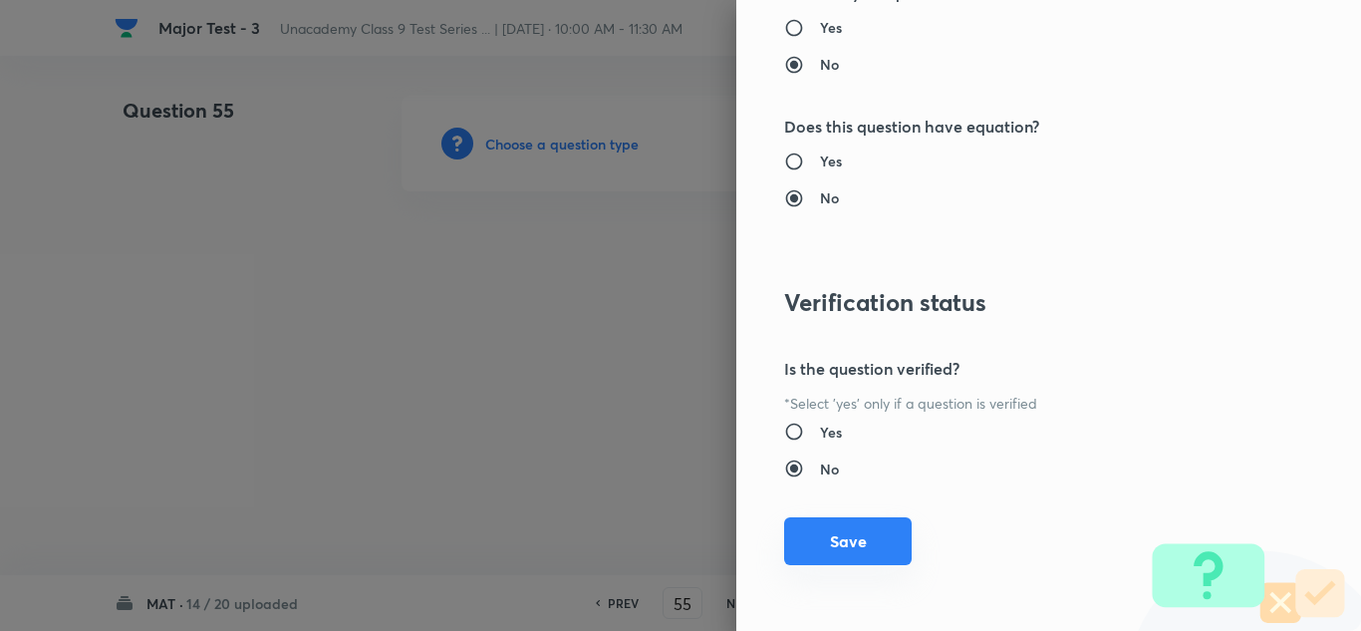
click at [864, 535] on button "Save" at bounding box center [848, 541] width 128 height 48
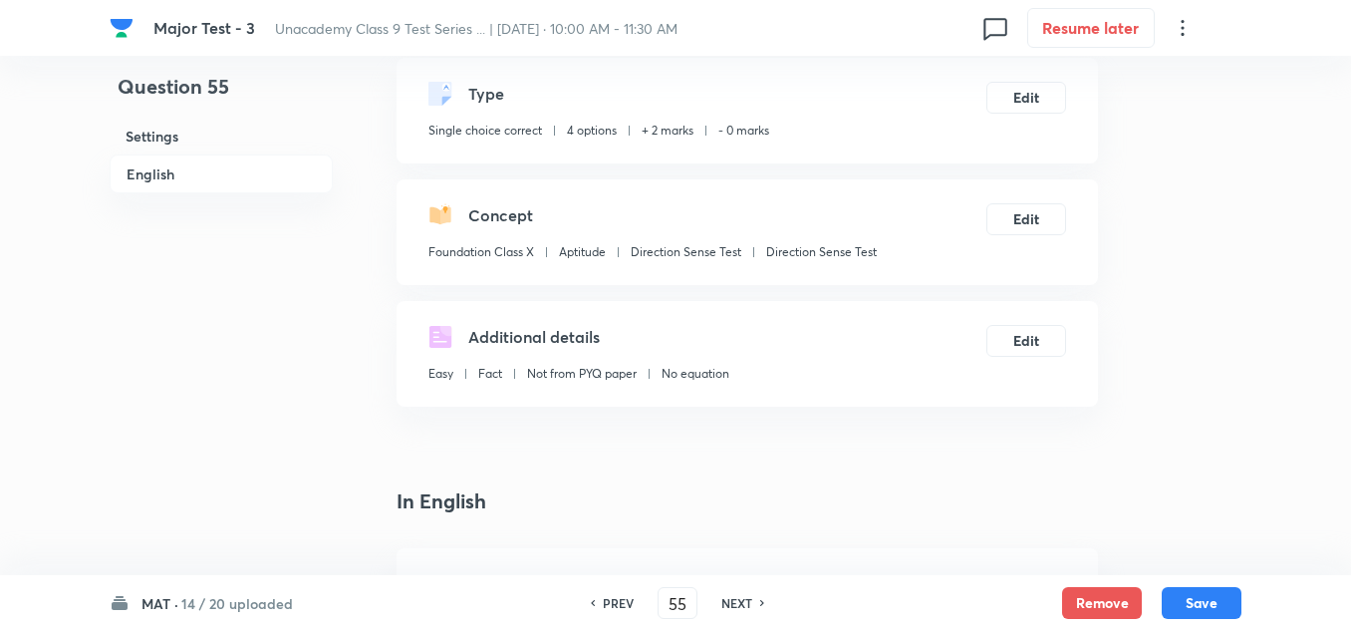
scroll to position [299, 0]
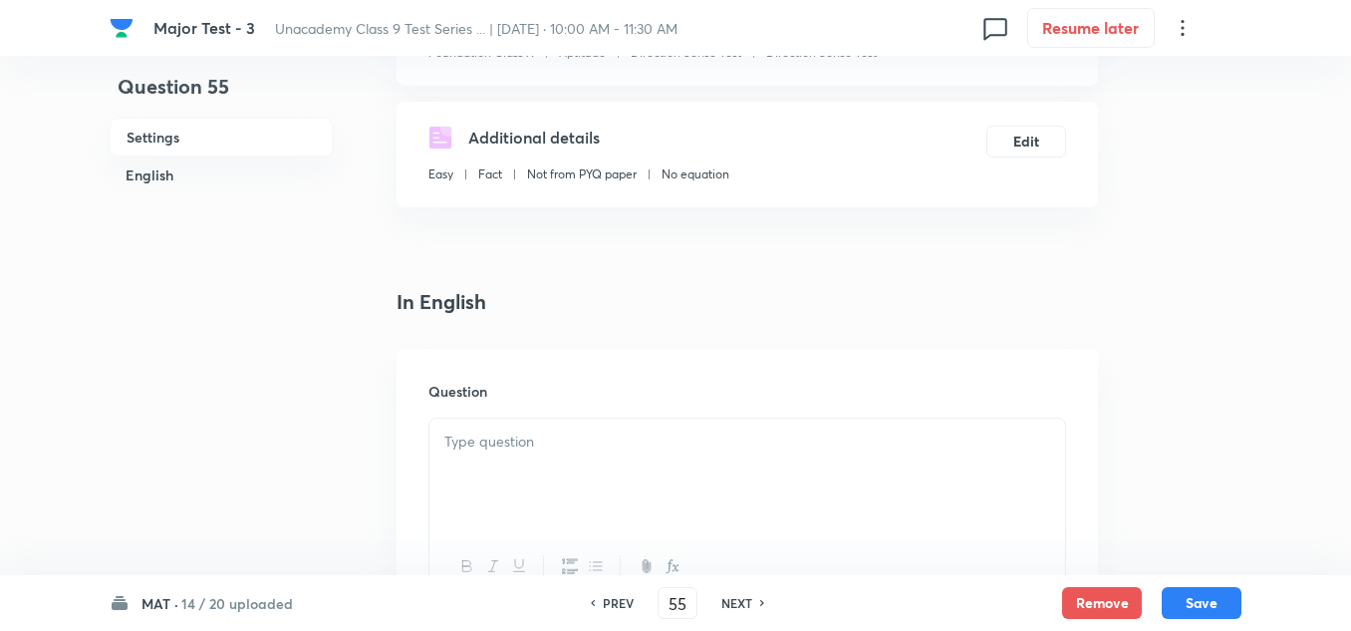
click at [527, 453] on div at bounding box center [747, 474] width 636 height 112
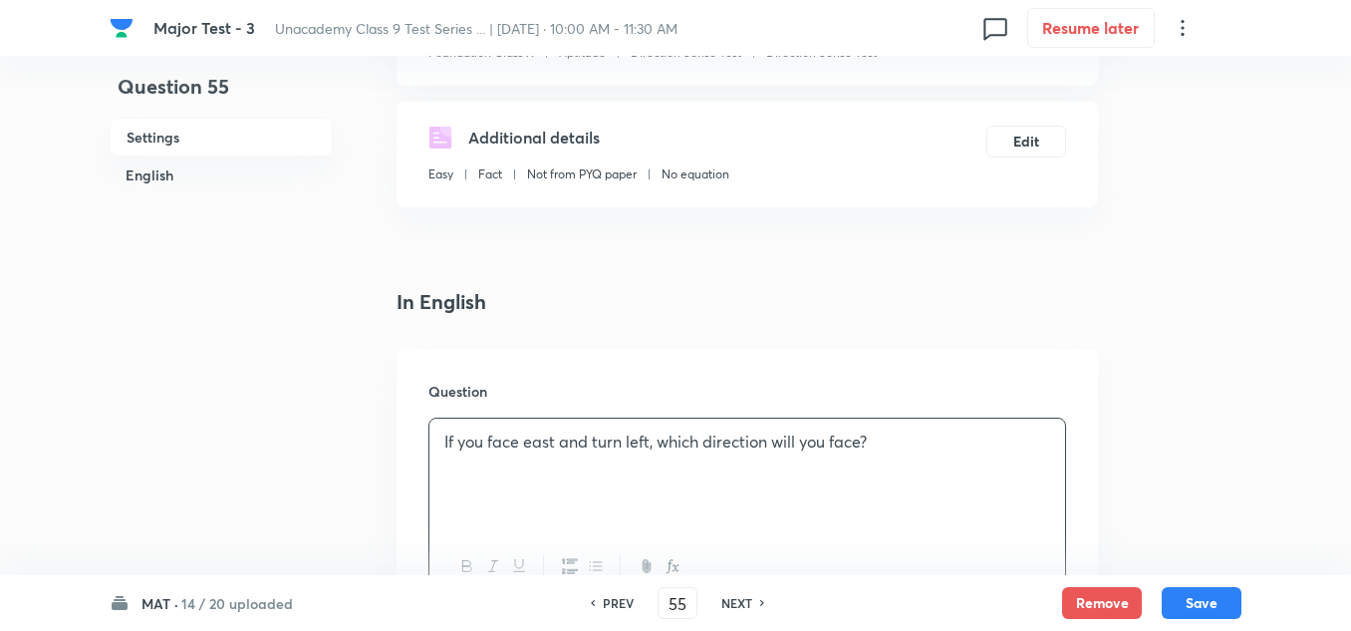
scroll to position [598, 0]
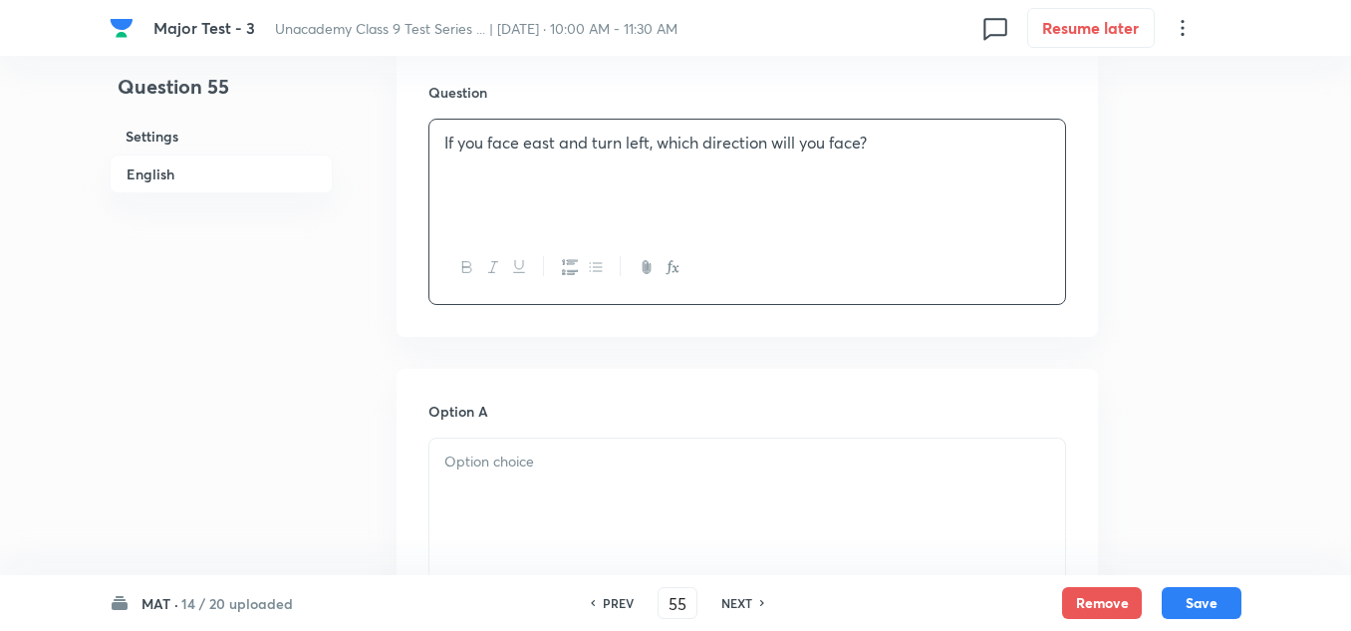
click at [577, 460] on p at bounding box center [747, 461] width 606 height 23
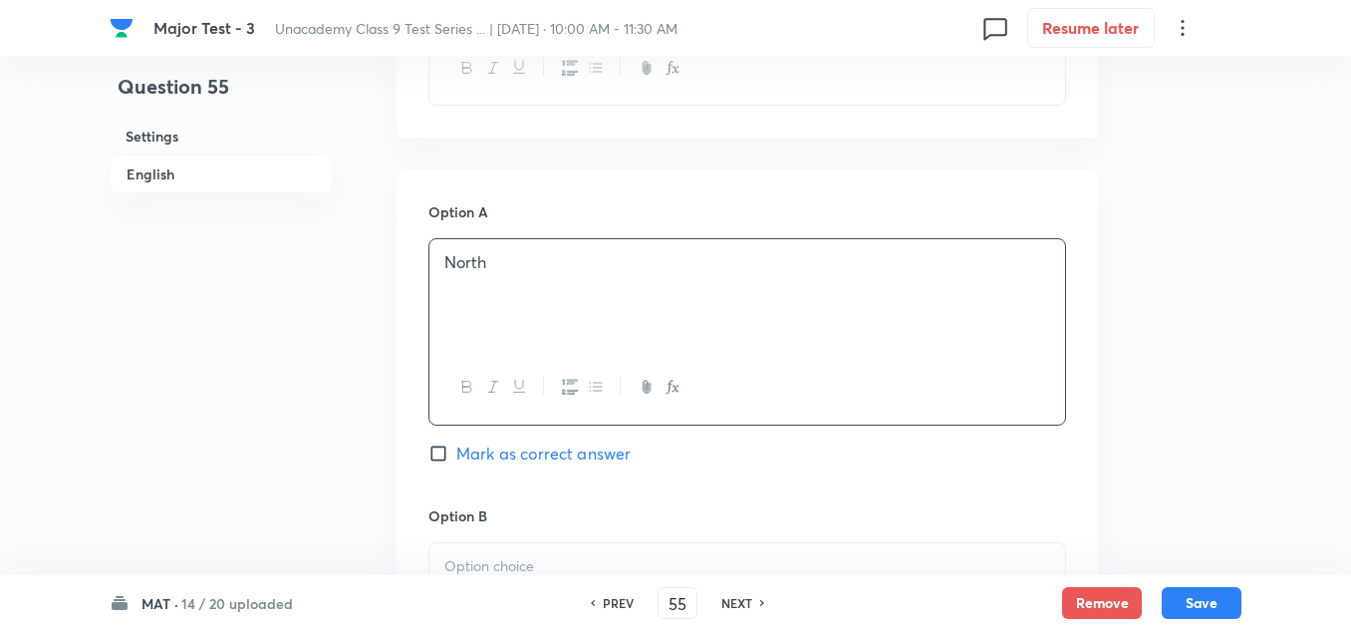
scroll to position [1096, 0]
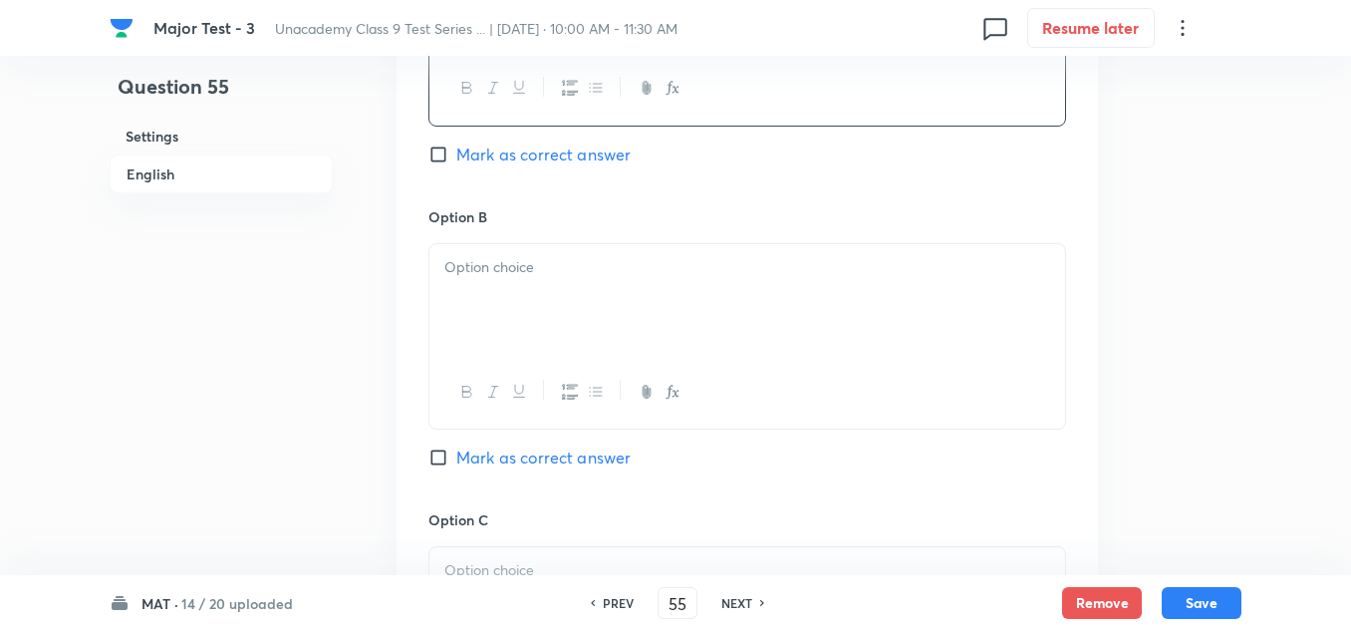
click at [496, 279] on div at bounding box center [747, 300] width 636 height 112
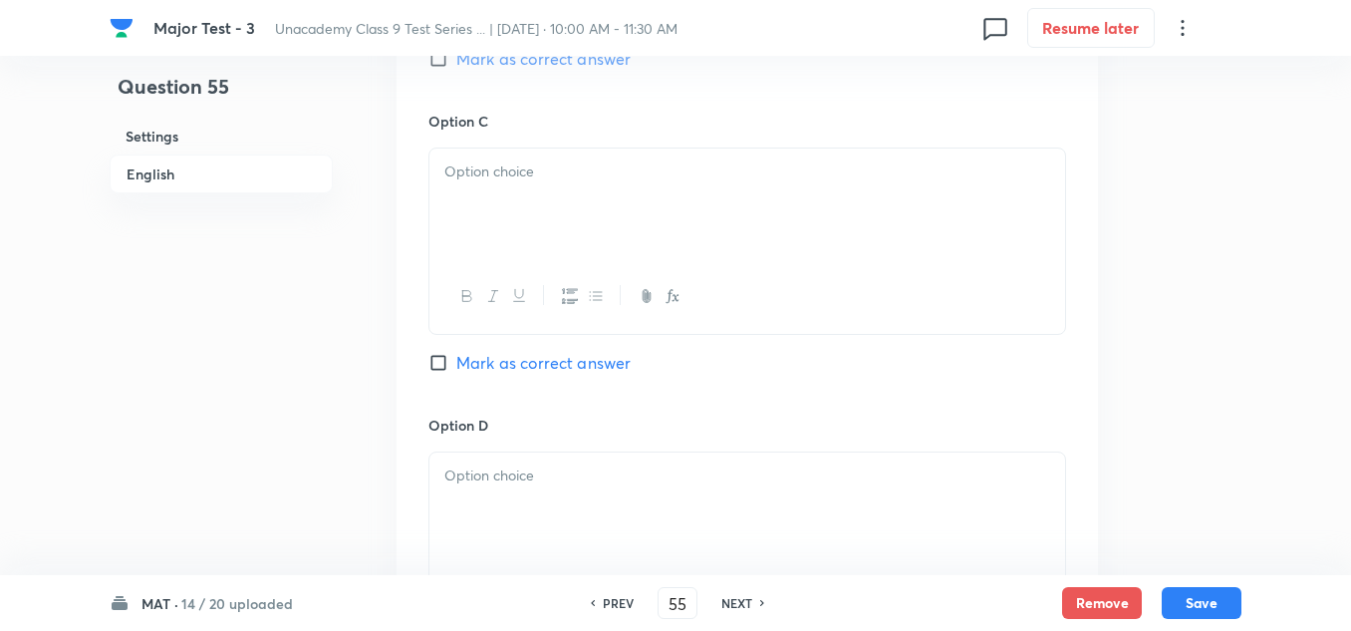
click at [505, 178] on p at bounding box center [747, 171] width 606 height 23
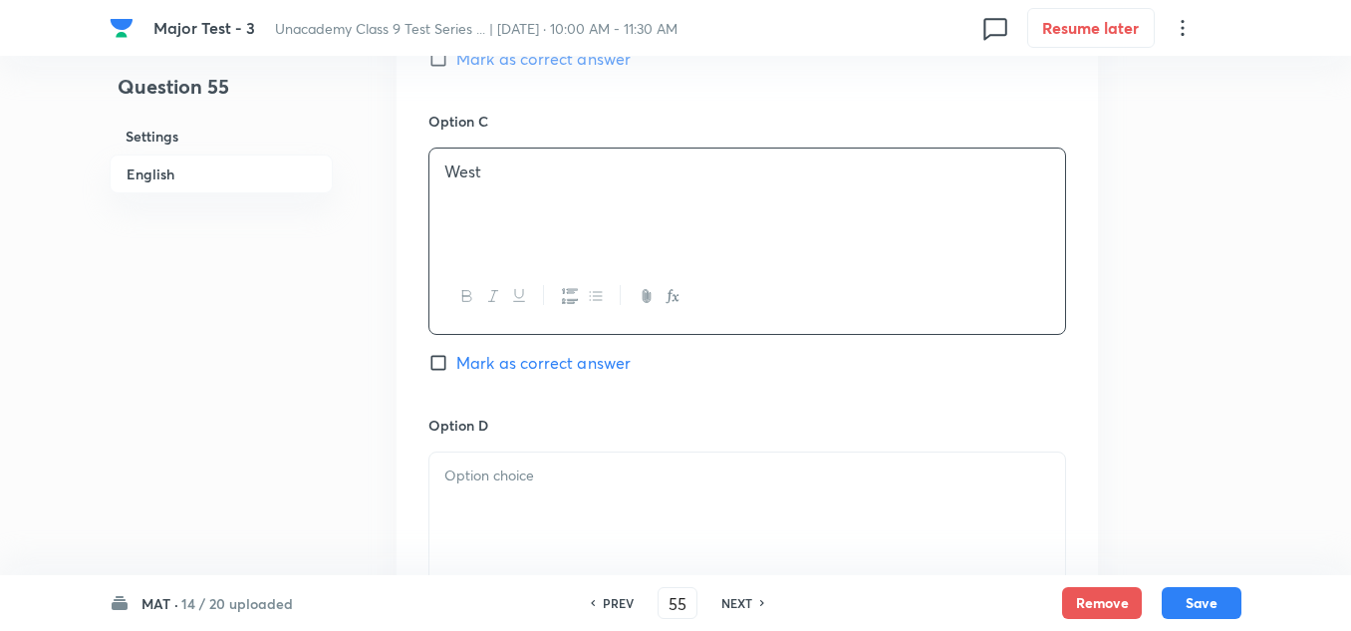
scroll to position [1694, 0]
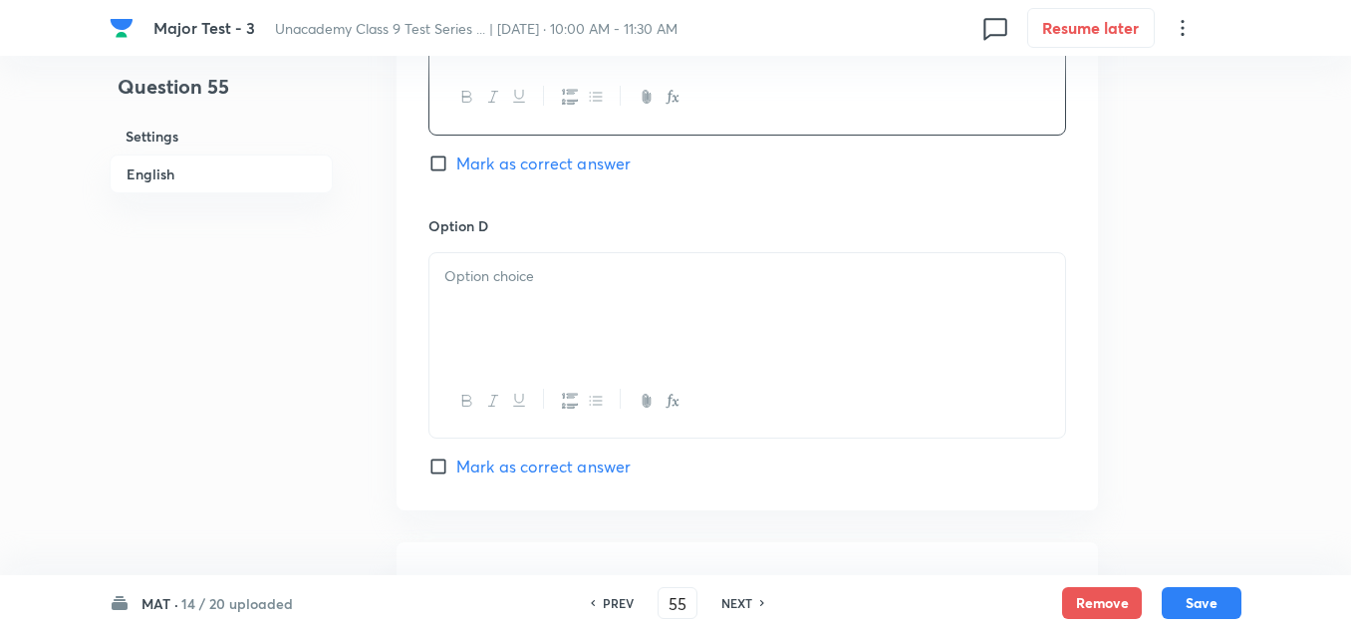
click at [522, 266] on p at bounding box center [747, 276] width 606 height 23
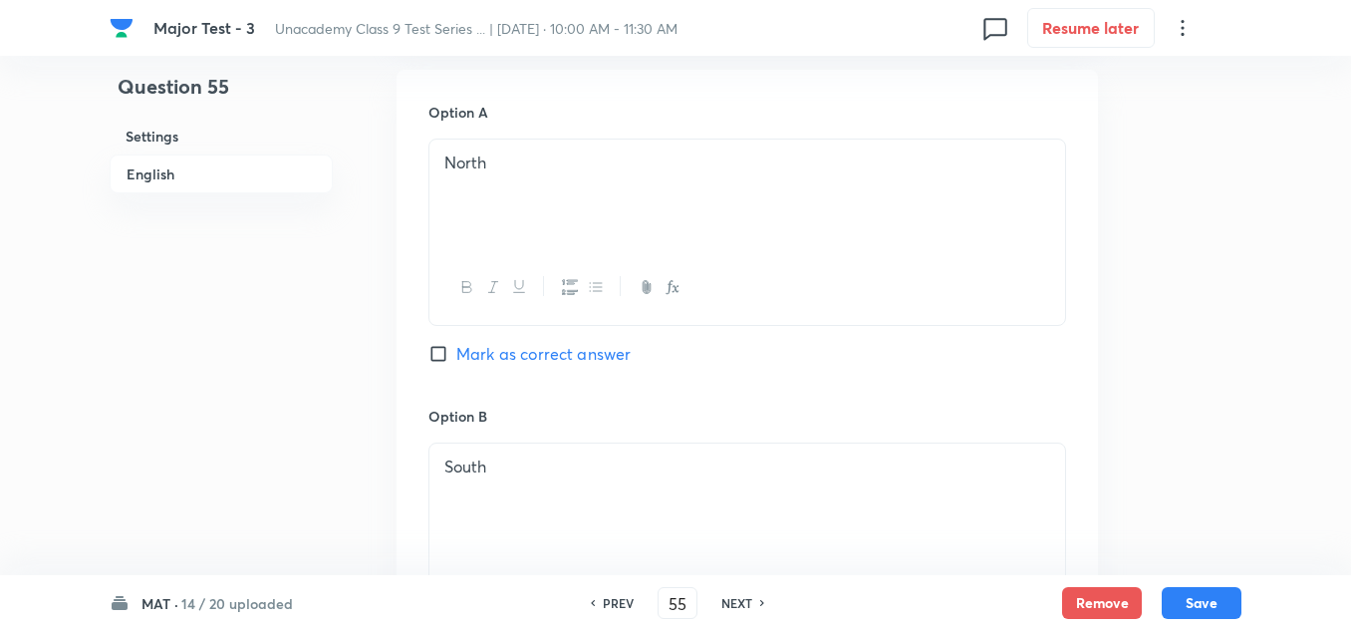
scroll to position [996, 0]
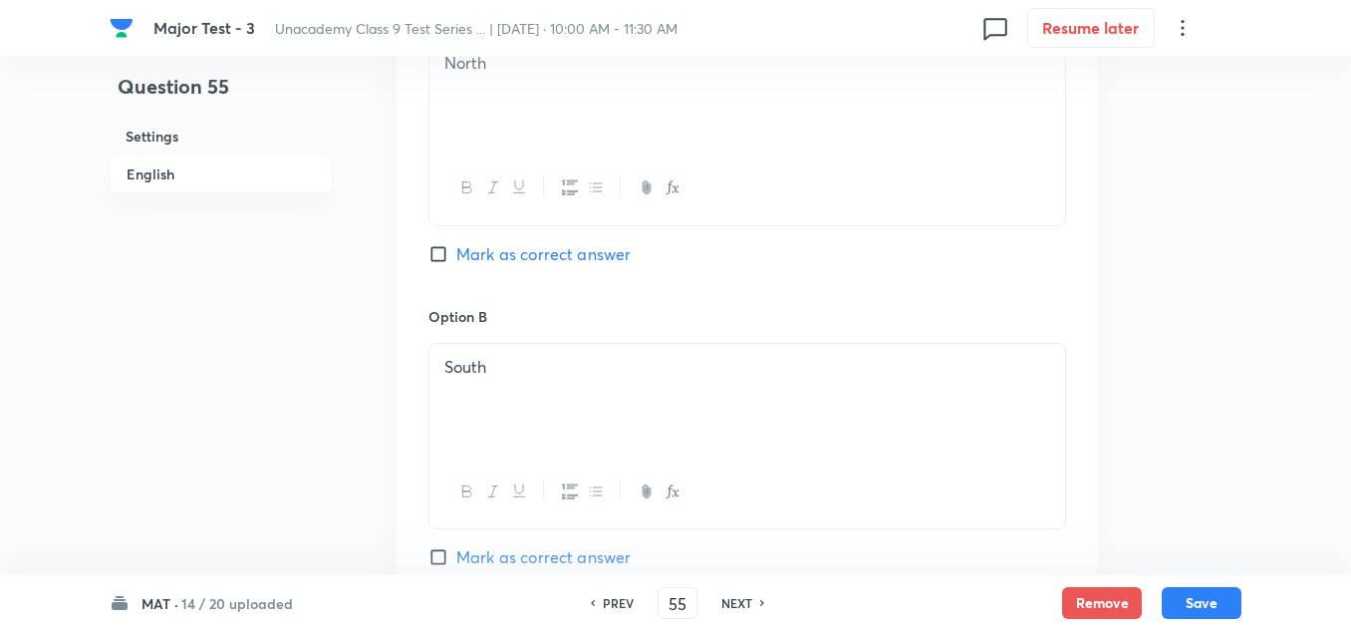
click at [522, 259] on span "Mark as correct answer" at bounding box center [543, 254] width 174 height 24
click at [456, 259] on input "Mark as correct answer" at bounding box center [442, 254] width 28 height 20
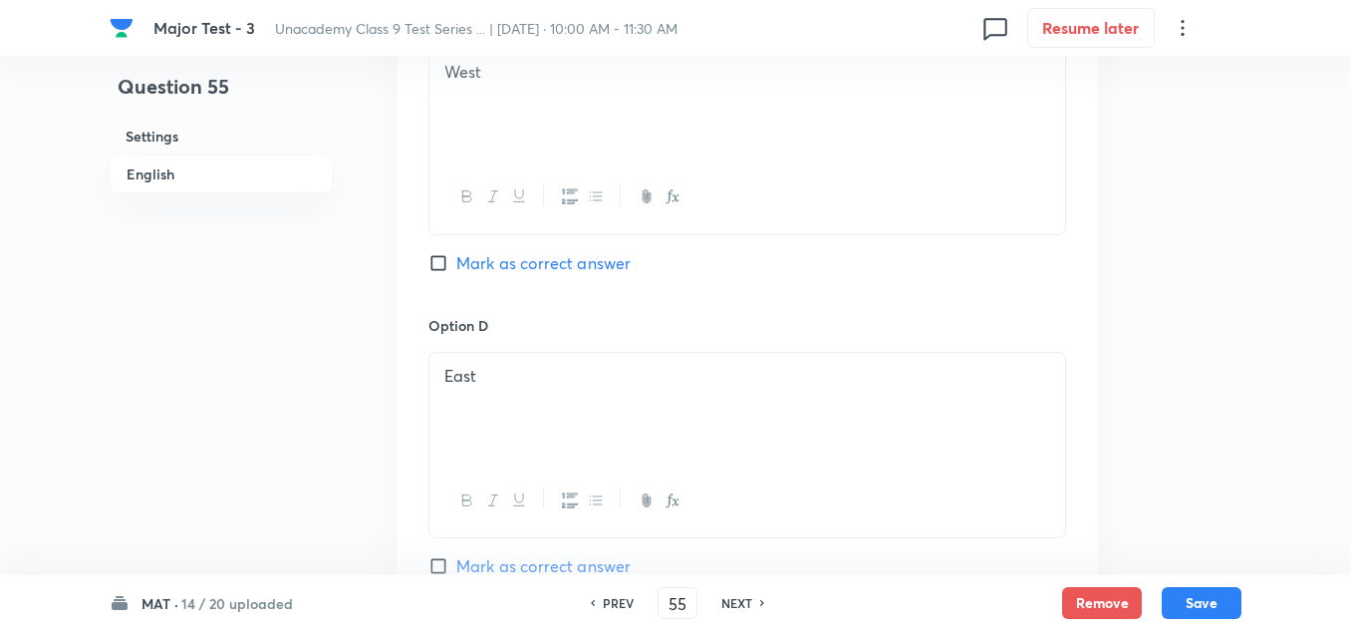
scroll to position [1893, 0]
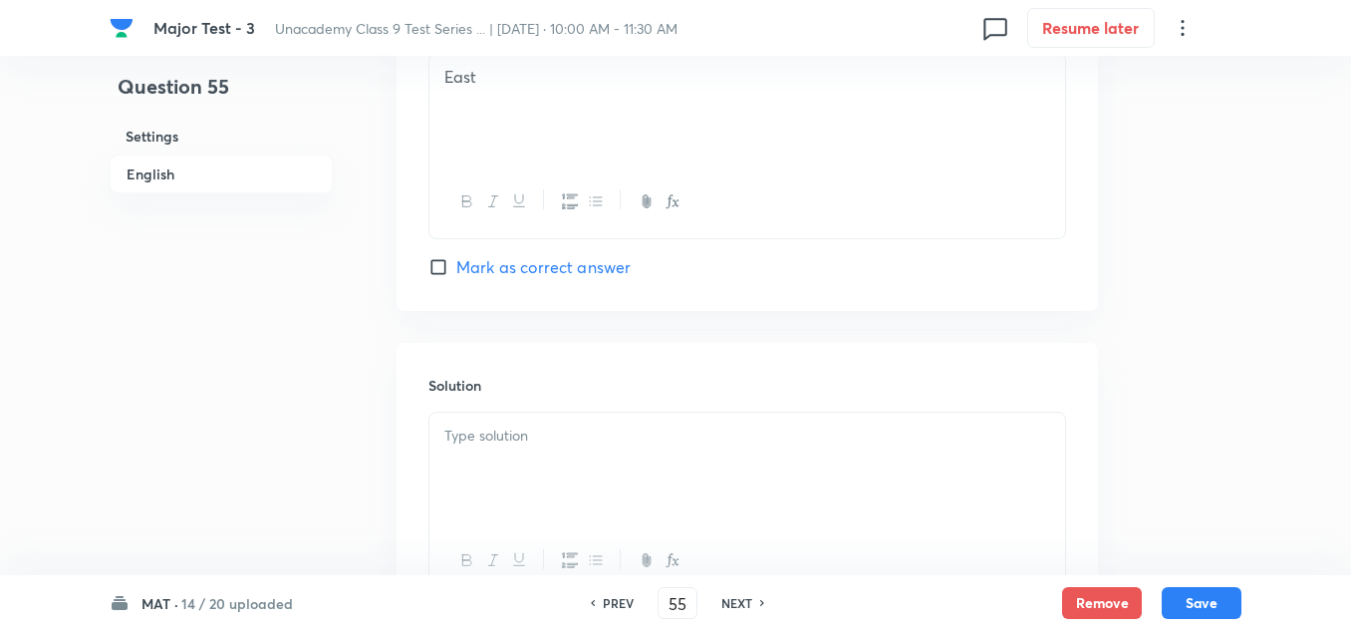
click at [514, 431] on p at bounding box center [747, 435] width 606 height 23
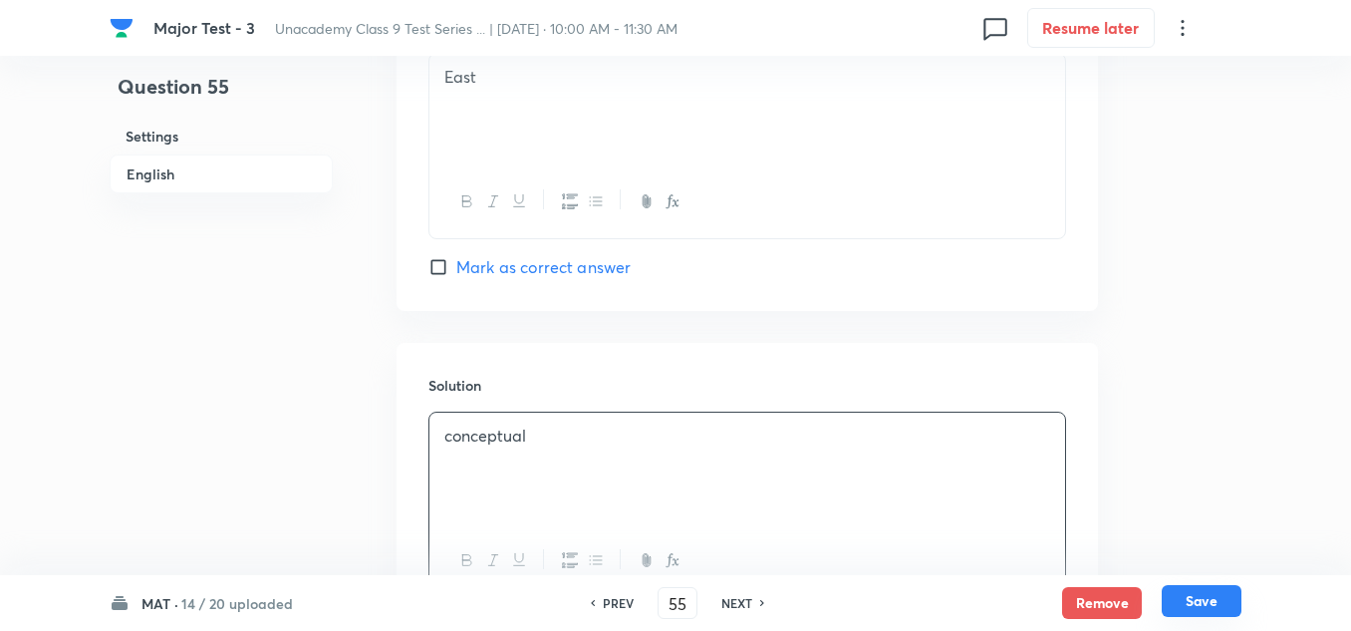
click at [1192, 594] on button "Save" at bounding box center [1202, 601] width 80 height 32
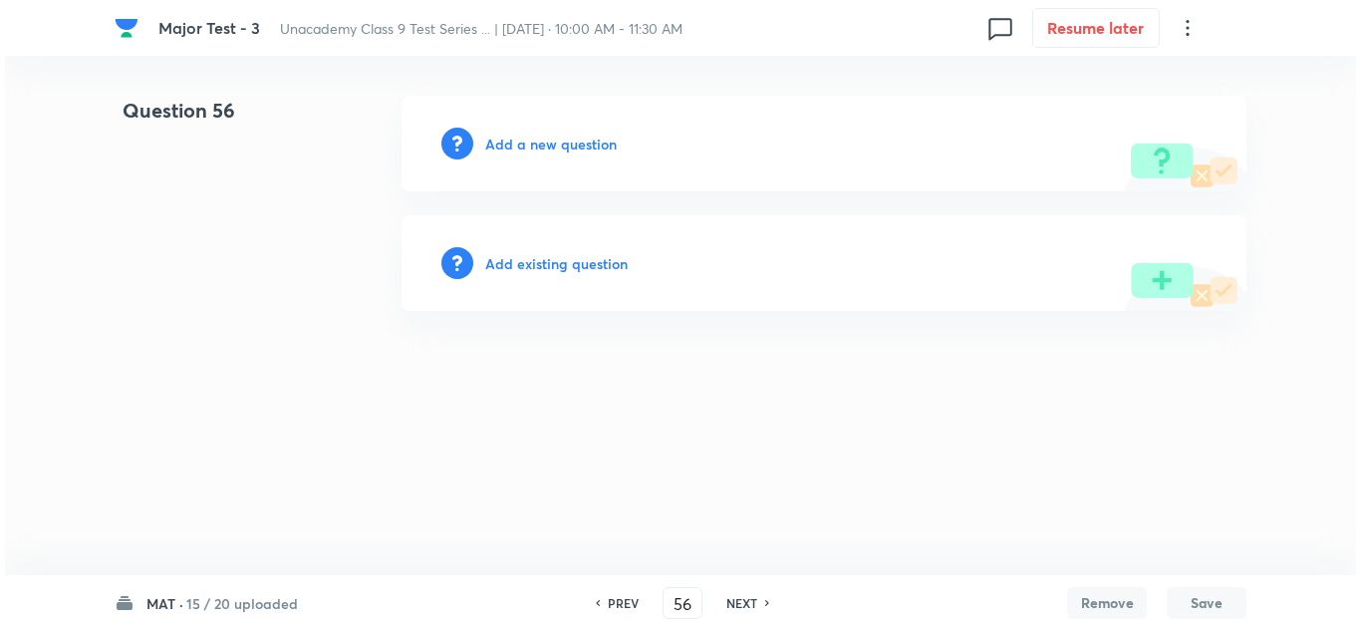
scroll to position [0, 0]
click at [567, 141] on h6 "Add a new question" at bounding box center [551, 144] width 132 height 21
click at [567, 141] on h6 "Choose a question type" at bounding box center [561, 144] width 153 height 21
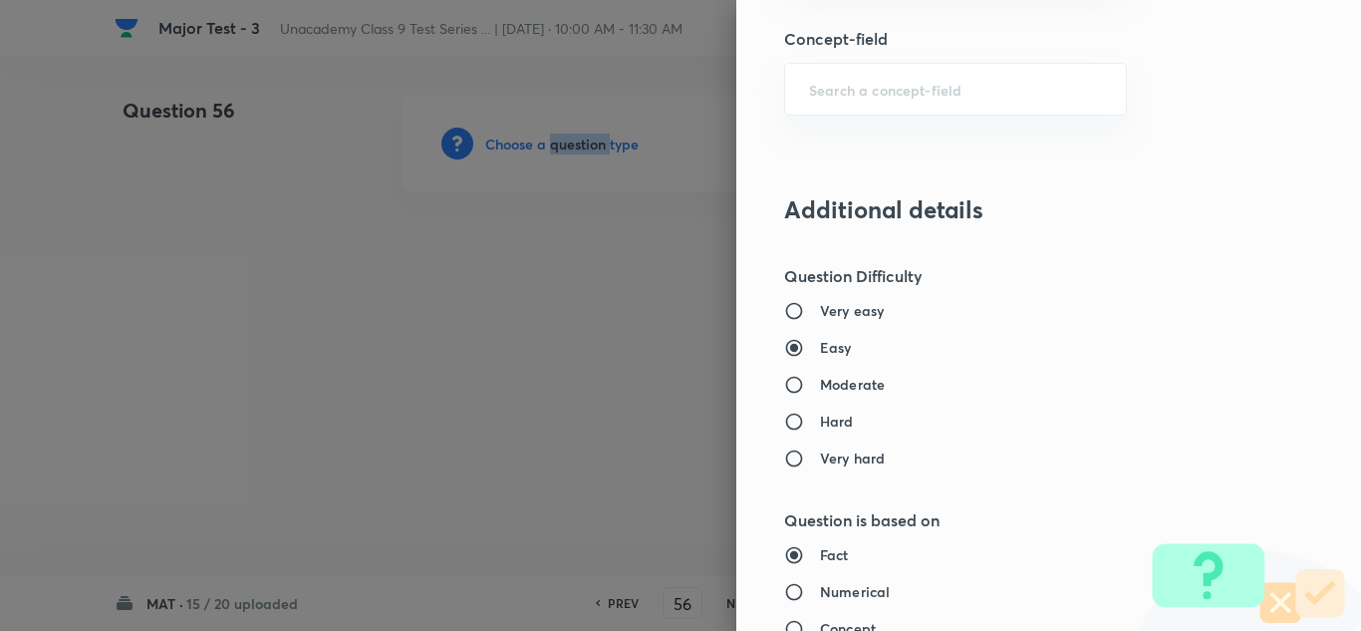
scroll to position [1222, 0]
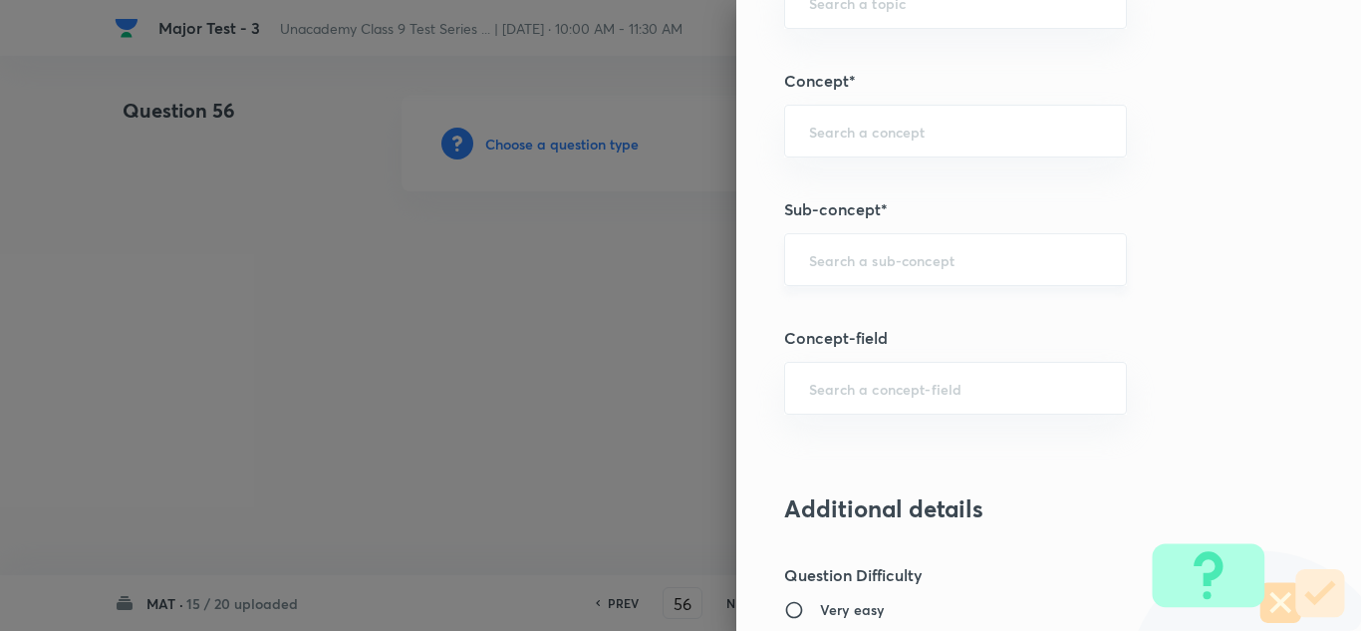
click at [867, 250] on input "text" at bounding box center [955, 259] width 293 height 19
paste input "Direction Sense Test"
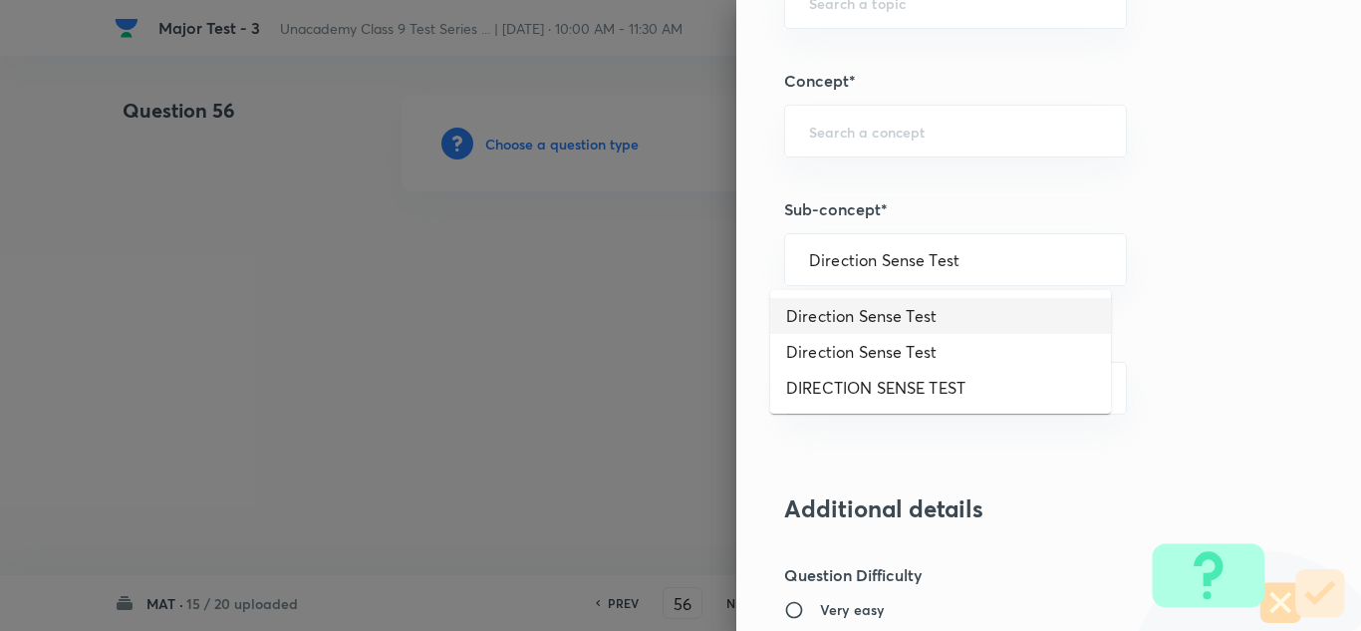
click at [832, 312] on li "Direction Sense Test" at bounding box center [940, 316] width 341 height 36
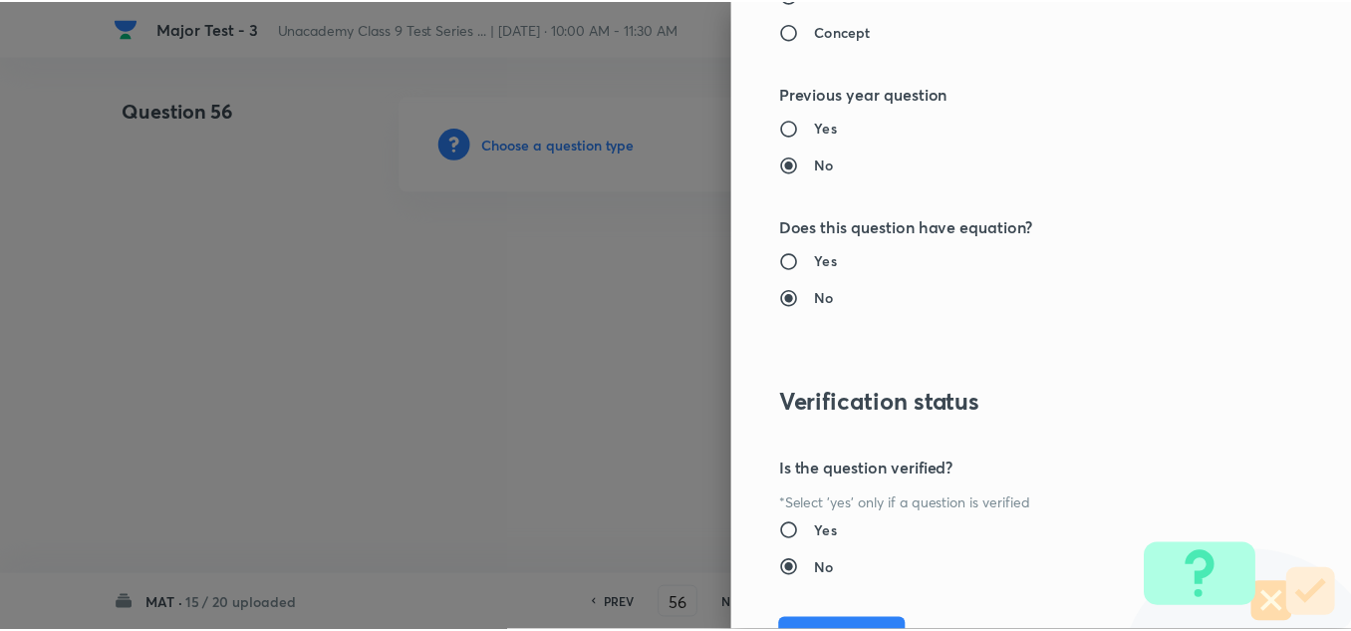
scroll to position [2219, 0]
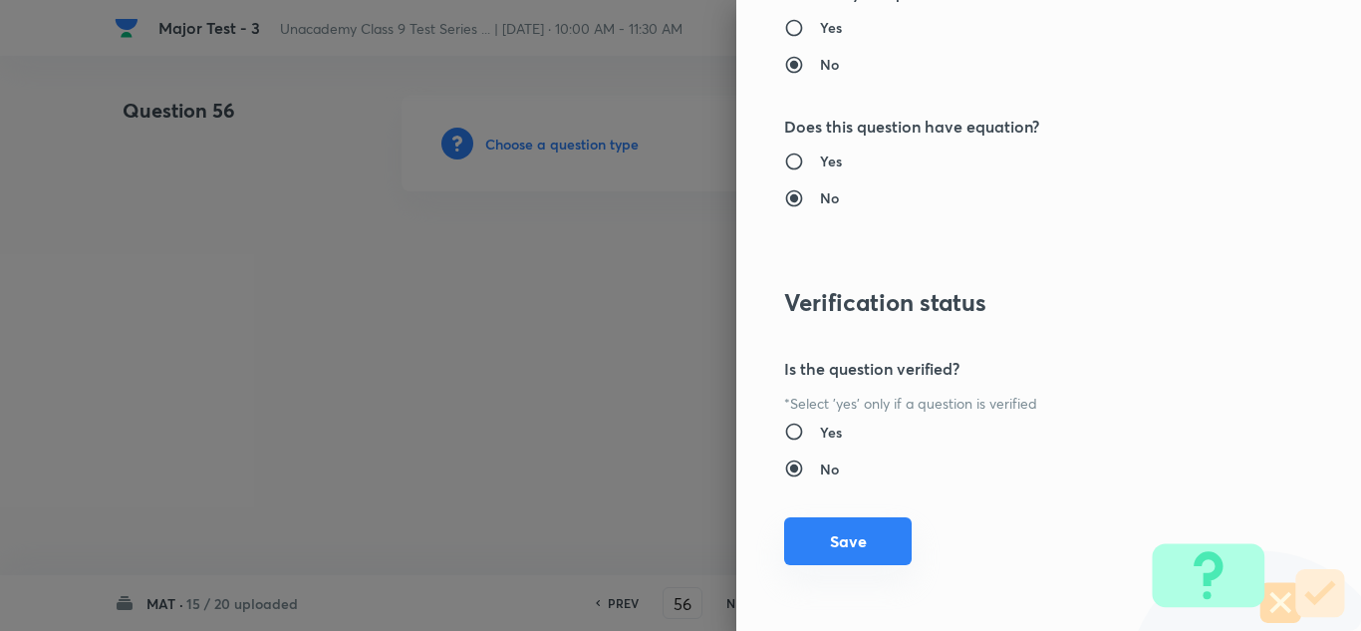
click at [824, 531] on button "Save" at bounding box center [848, 541] width 128 height 48
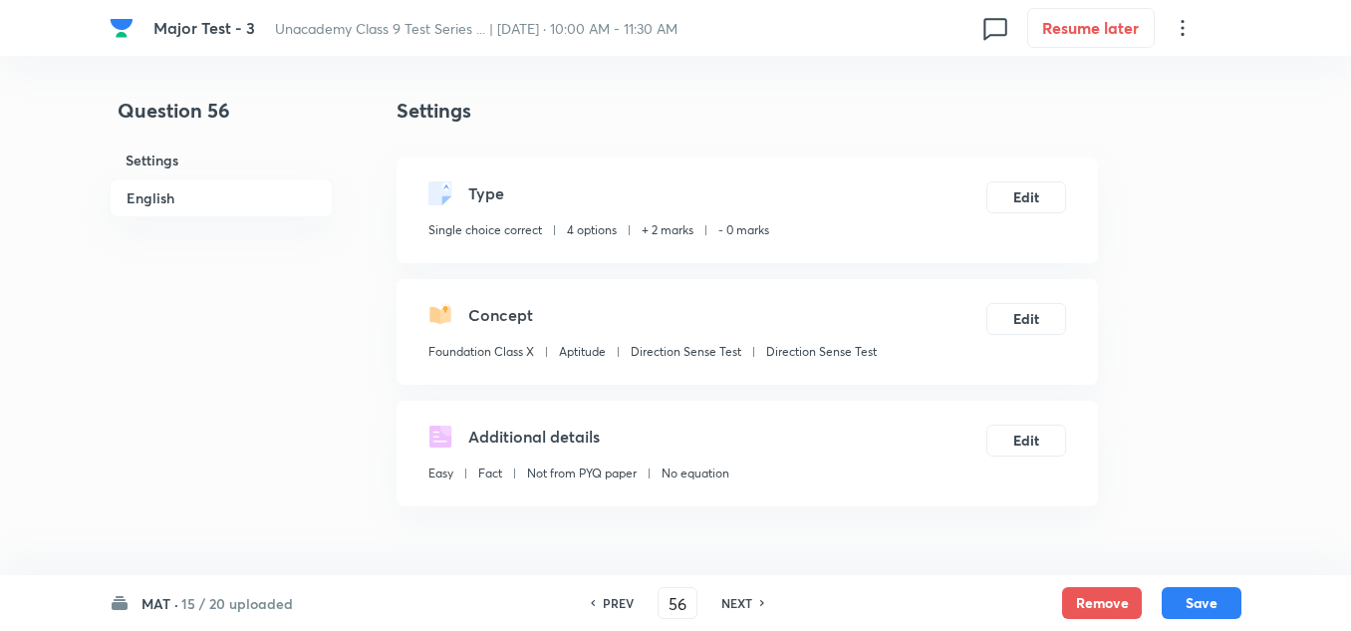
scroll to position [199, 0]
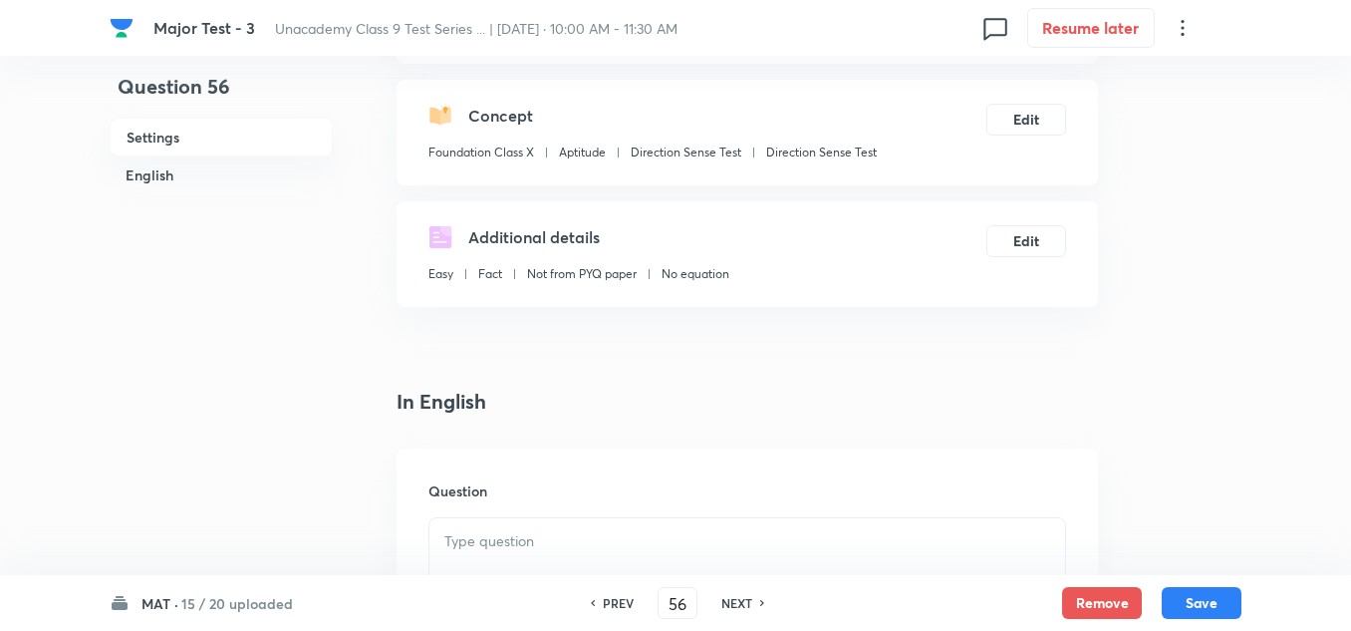
click at [485, 544] on p at bounding box center [747, 541] width 606 height 23
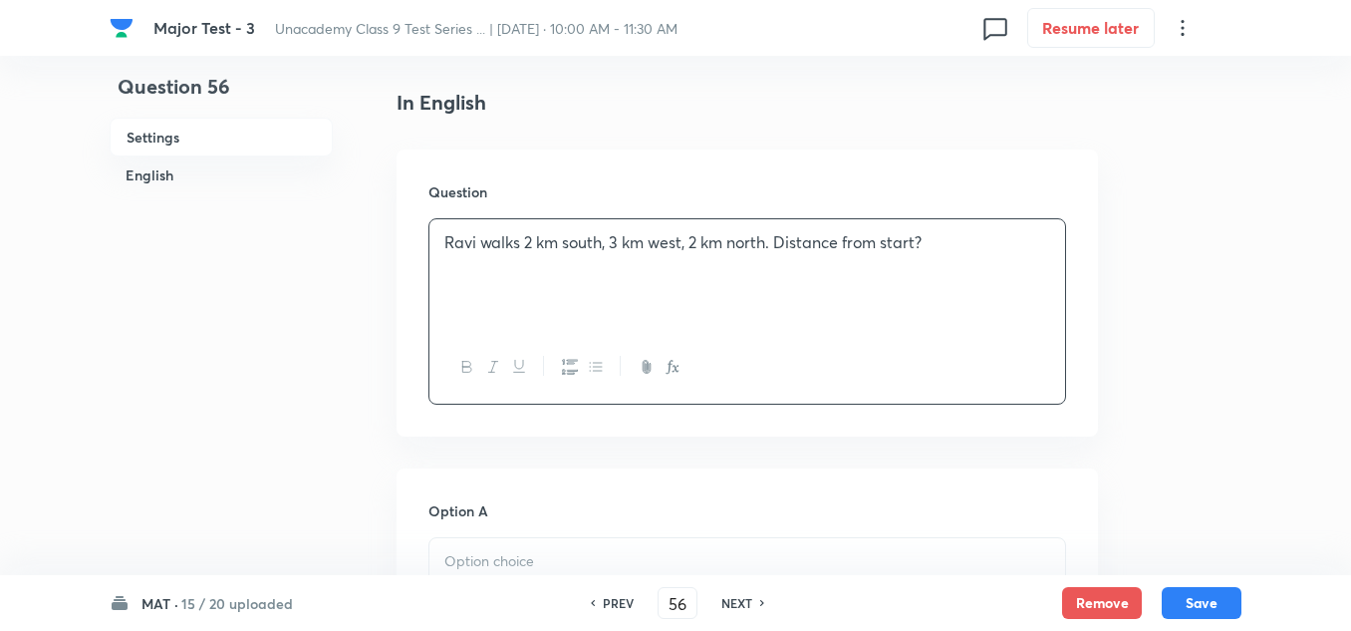
scroll to position [697, 0]
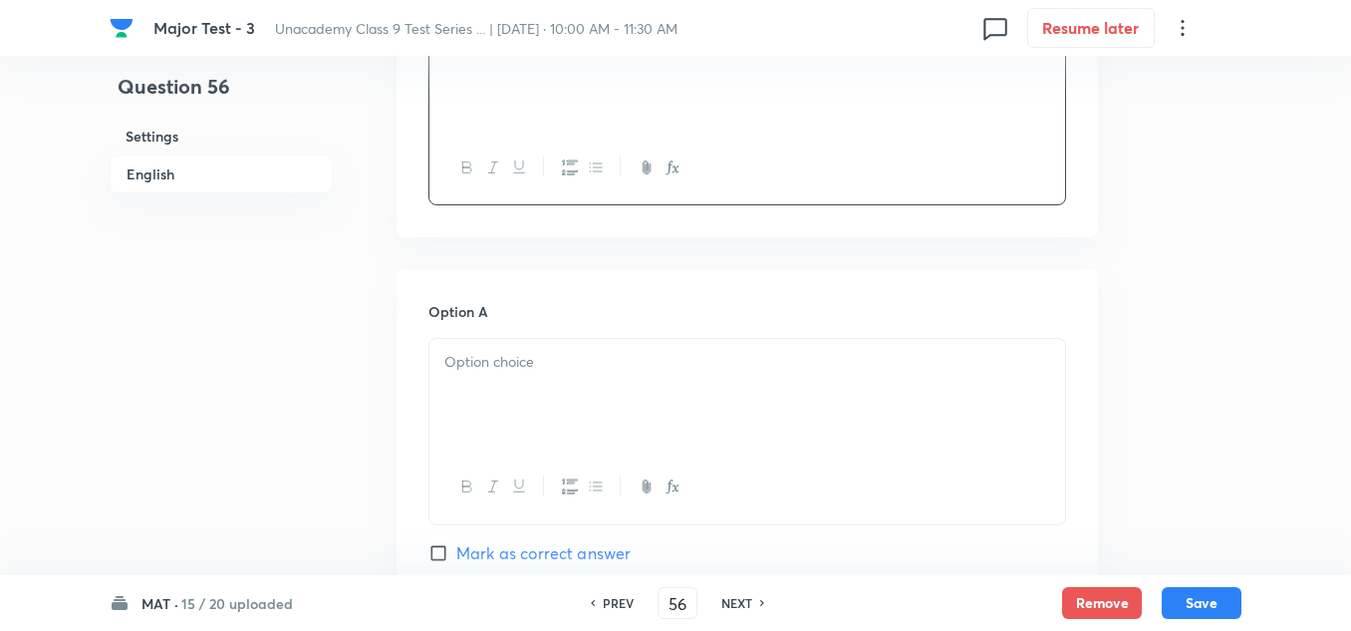
click at [558, 387] on div at bounding box center [747, 395] width 636 height 112
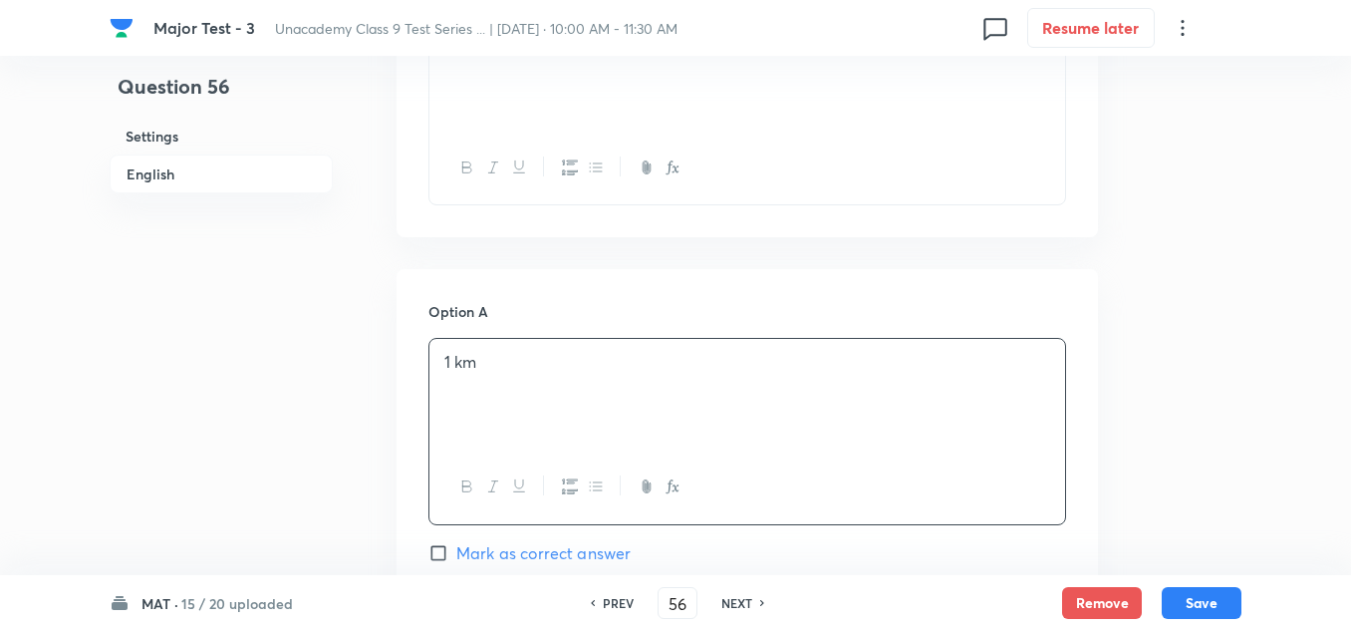
scroll to position [897, 0]
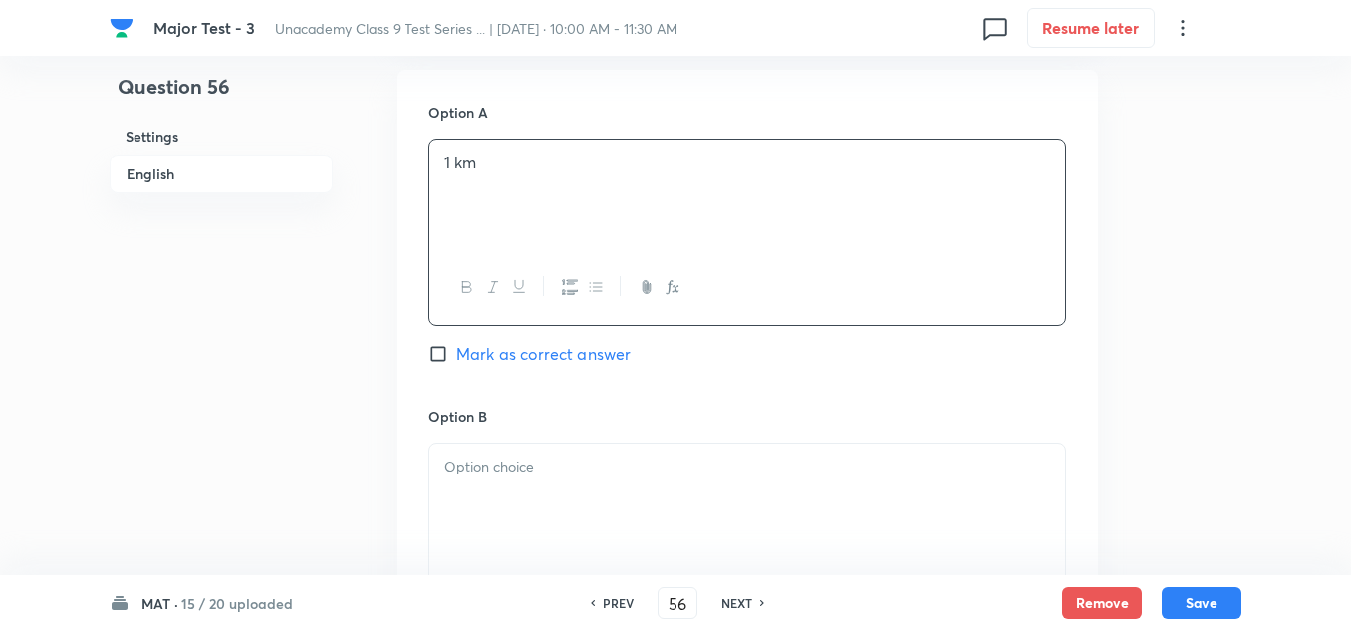
click at [583, 460] on p at bounding box center [747, 466] width 606 height 23
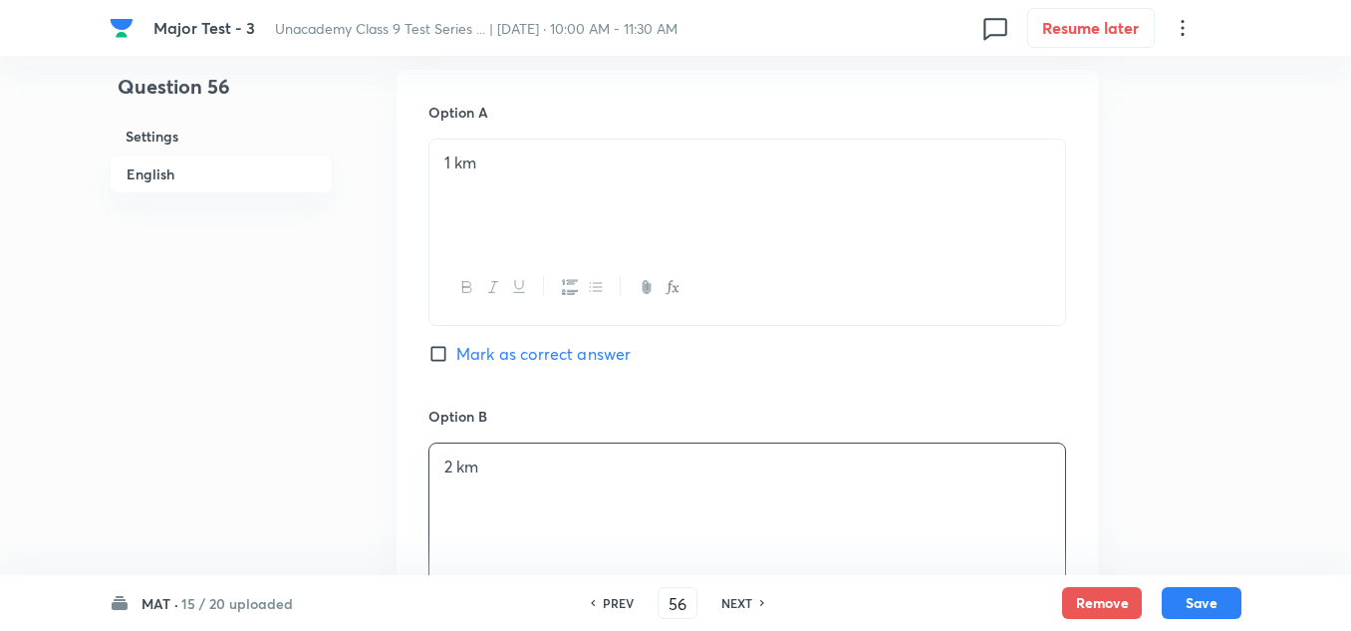
scroll to position [1295, 0]
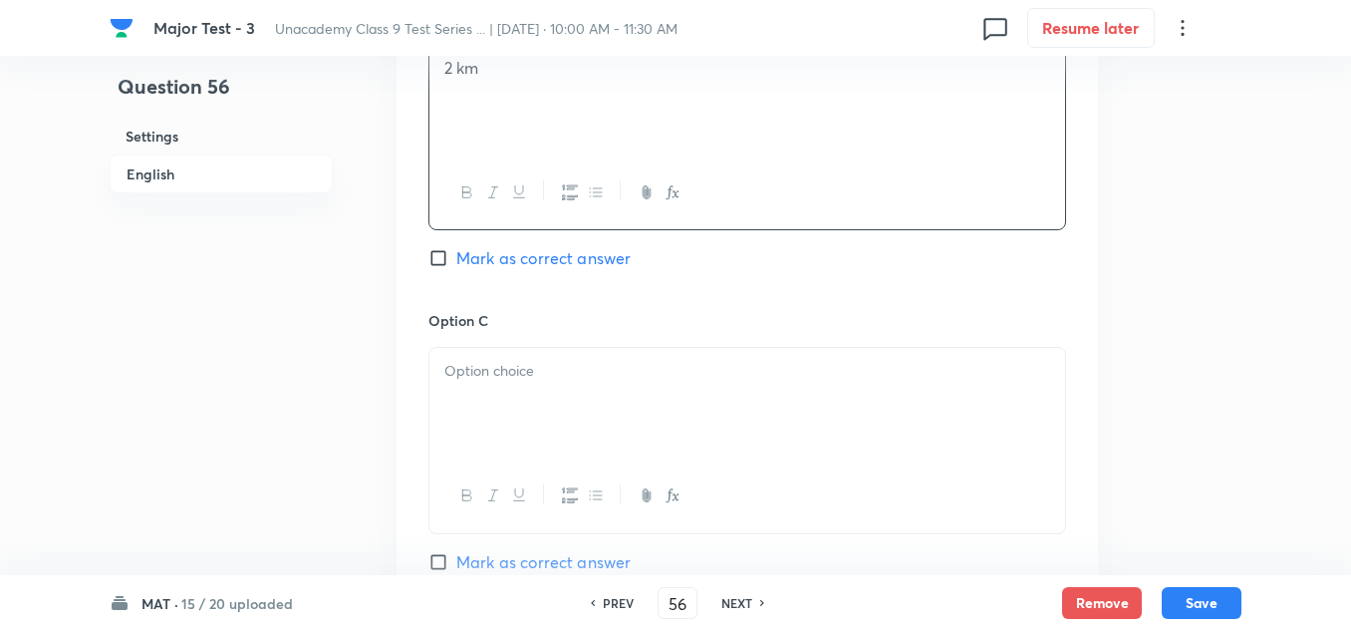
click at [511, 400] on div at bounding box center [747, 404] width 636 height 112
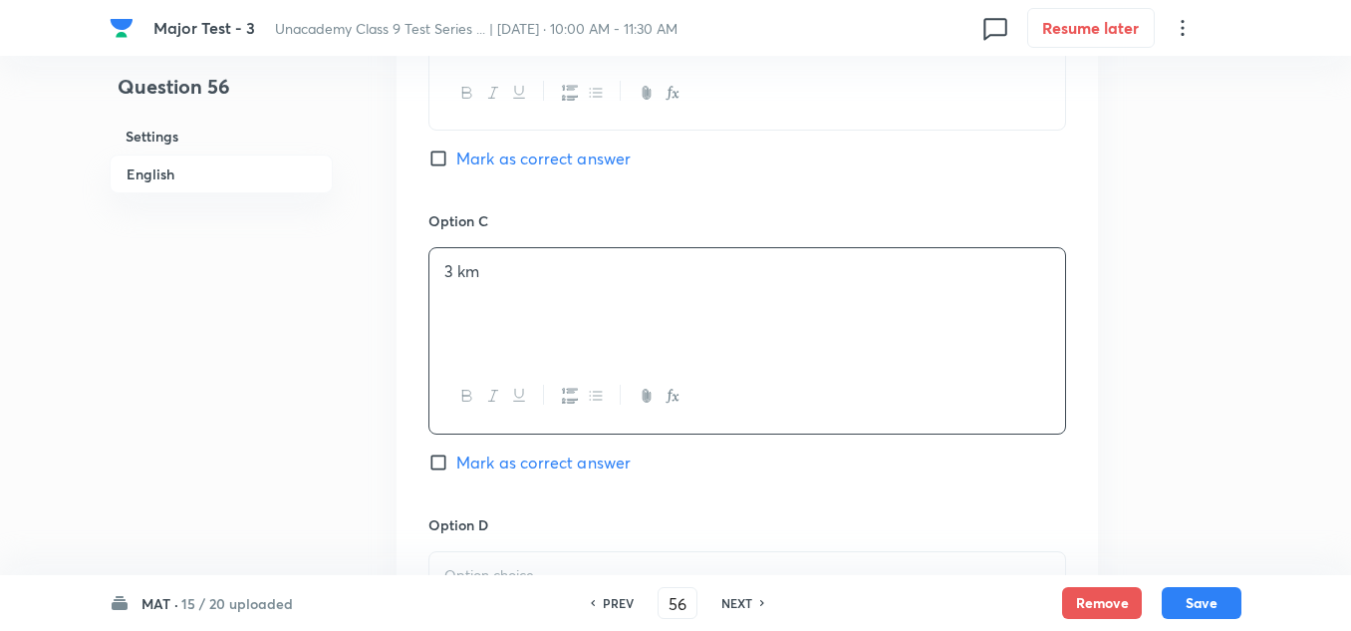
scroll to position [1494, 0]
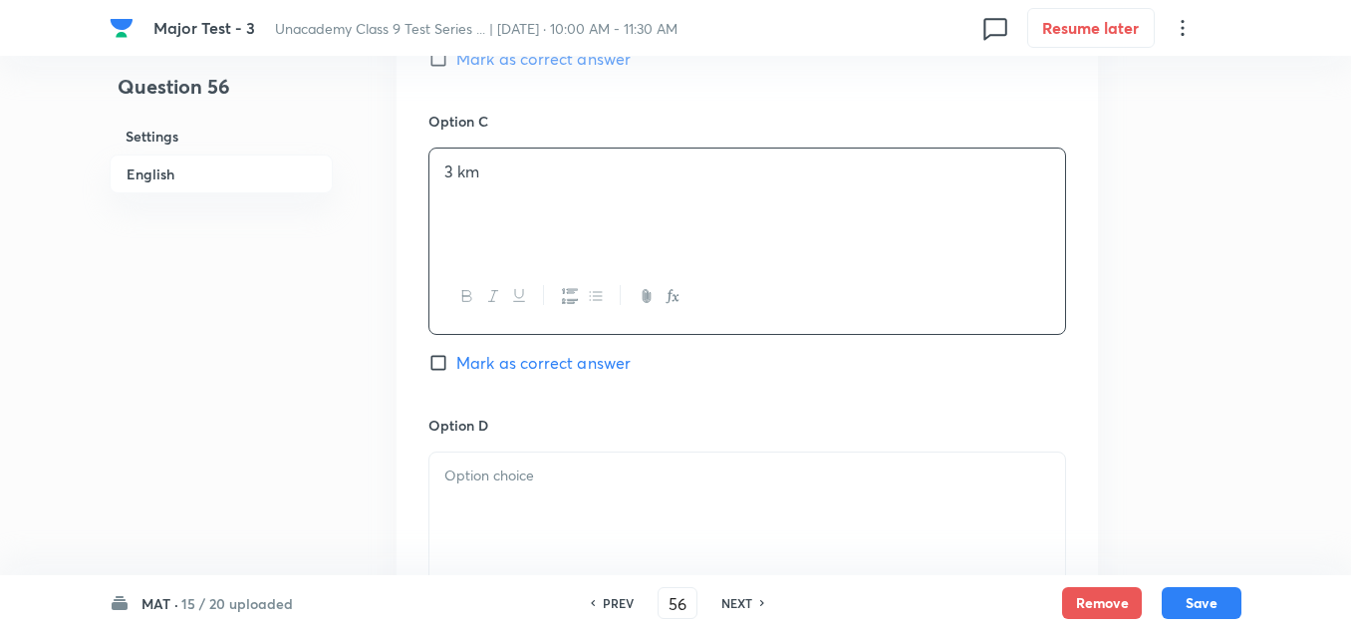
click at [526, 473] on p at bounding box center [747, 475] width 606 height 23
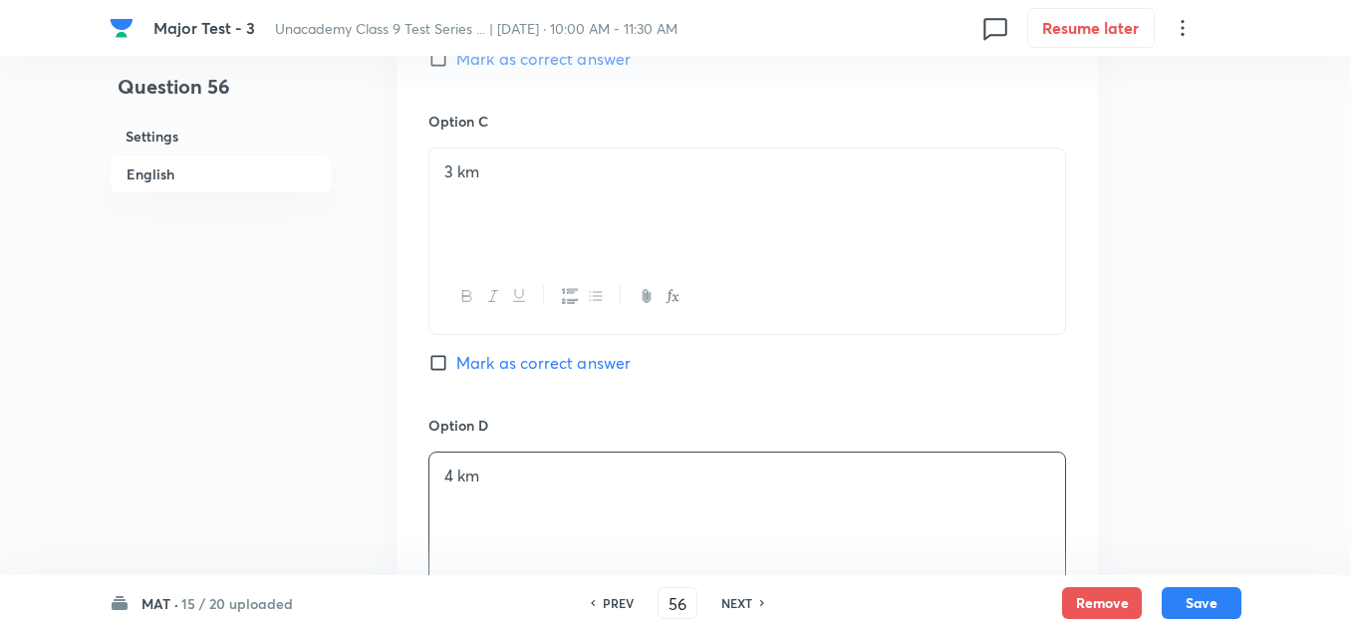
click at [501, 360] on span "Mark as correct answer" at bounding box center [543, 363] width 174 height 24
click at [456, 360] on input "Mark as correct answer" at bounding box center [442, 363] width 28 height 20
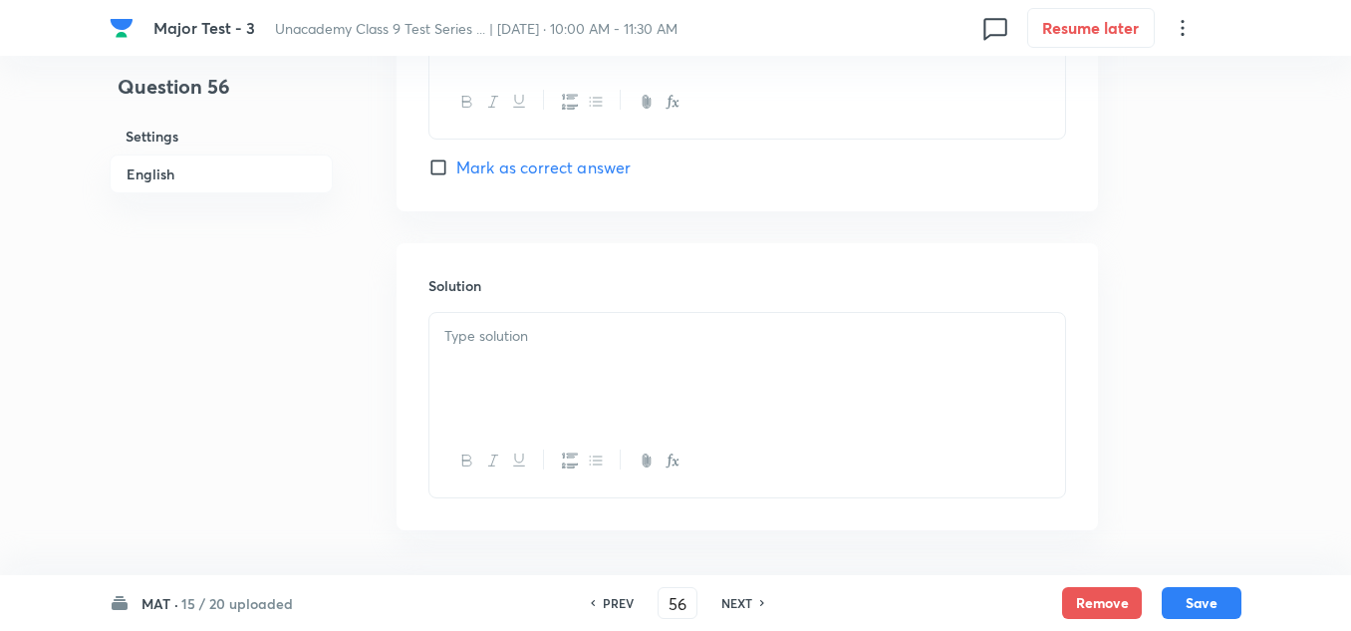
click at [547, 365] on div at bounding box center [747, 369] width 636 height 112
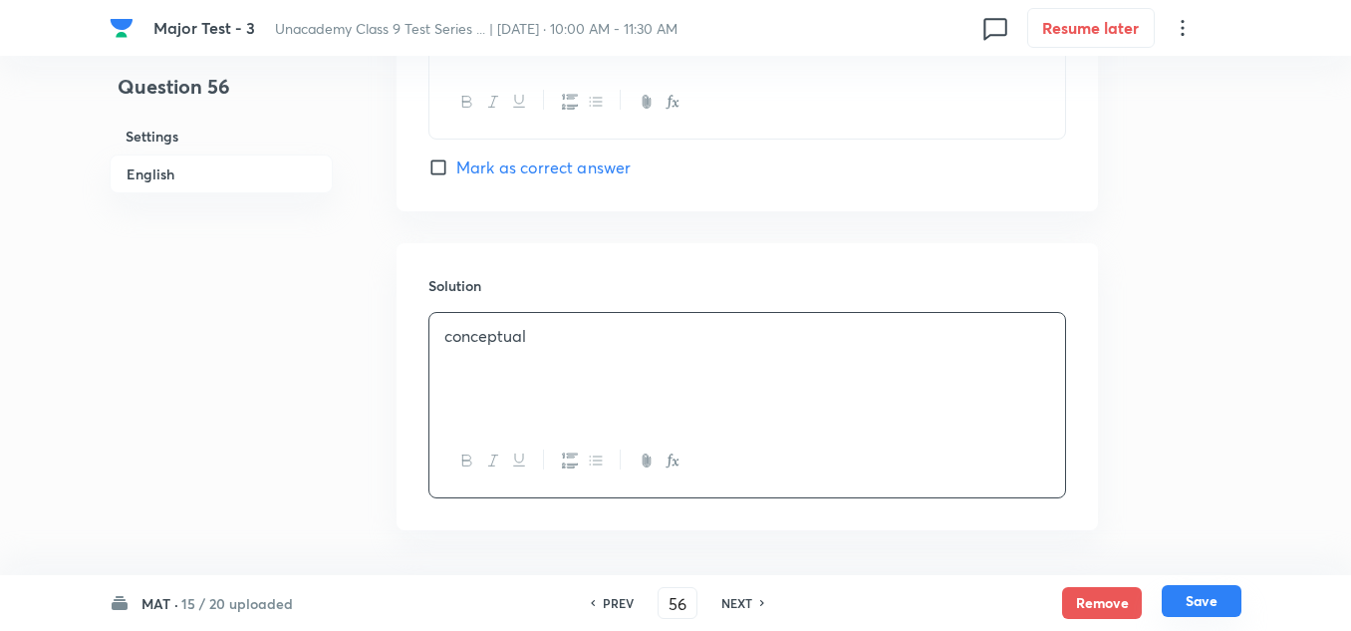
click at [1196, 599] on button "Save" at bounding box center [1202, 601] width 80 height 32
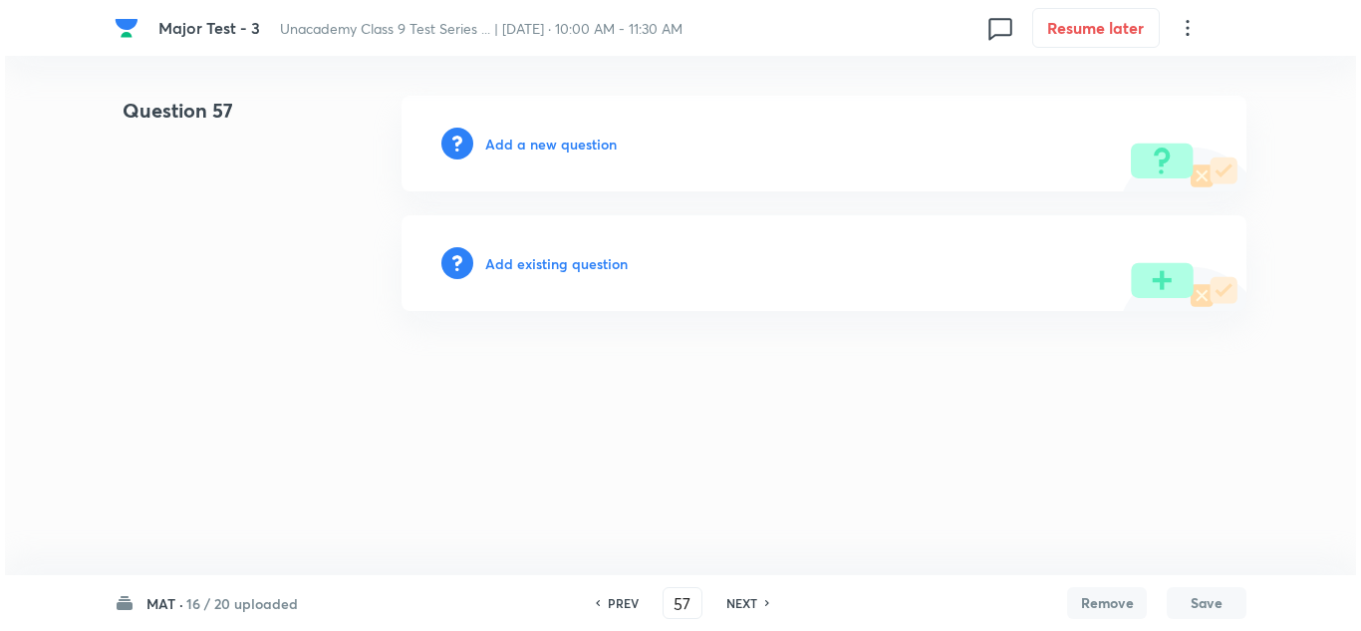
scroll to position [0, 0]
click at [551, 157] on div "Add a new question" at bounding box center [824, 144] width 845 height 96
click at [569, 150] on h6 "Add a new question" at bounding box center [551, 144] width 132 height 21
click at [599, 141] on h6 "Choose a question type" at bounding box center [561, 144] width 153 height 21
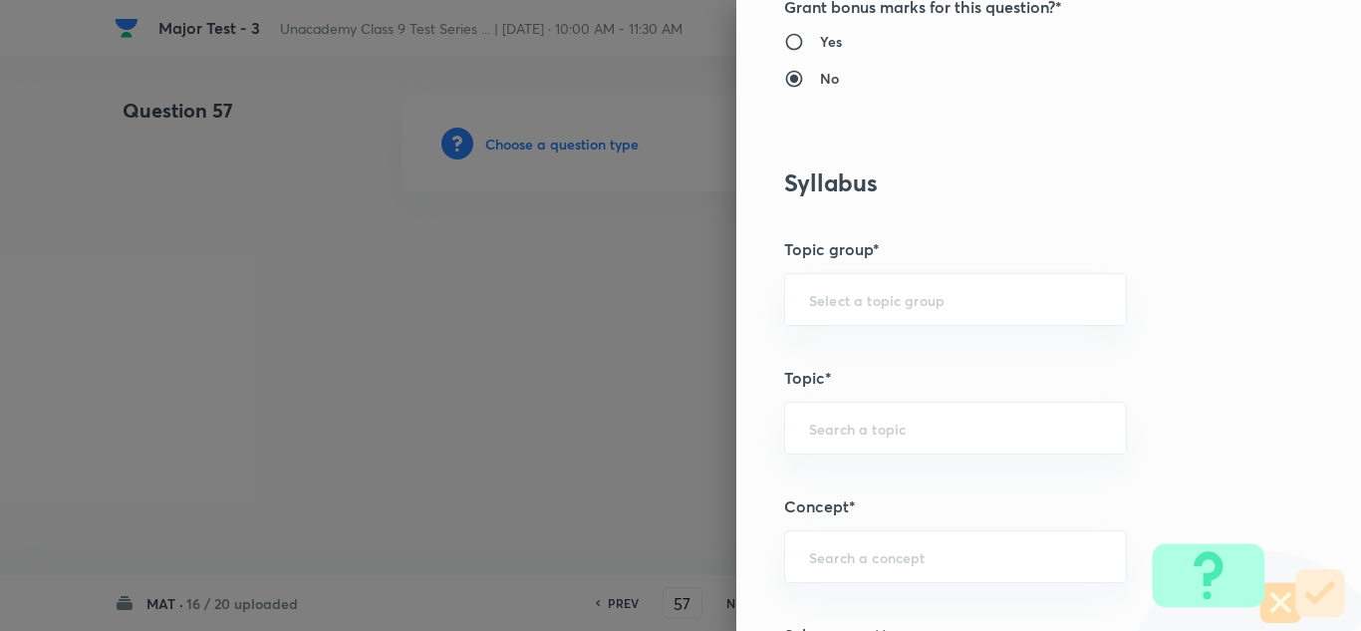
scroll to position [1196, 0]
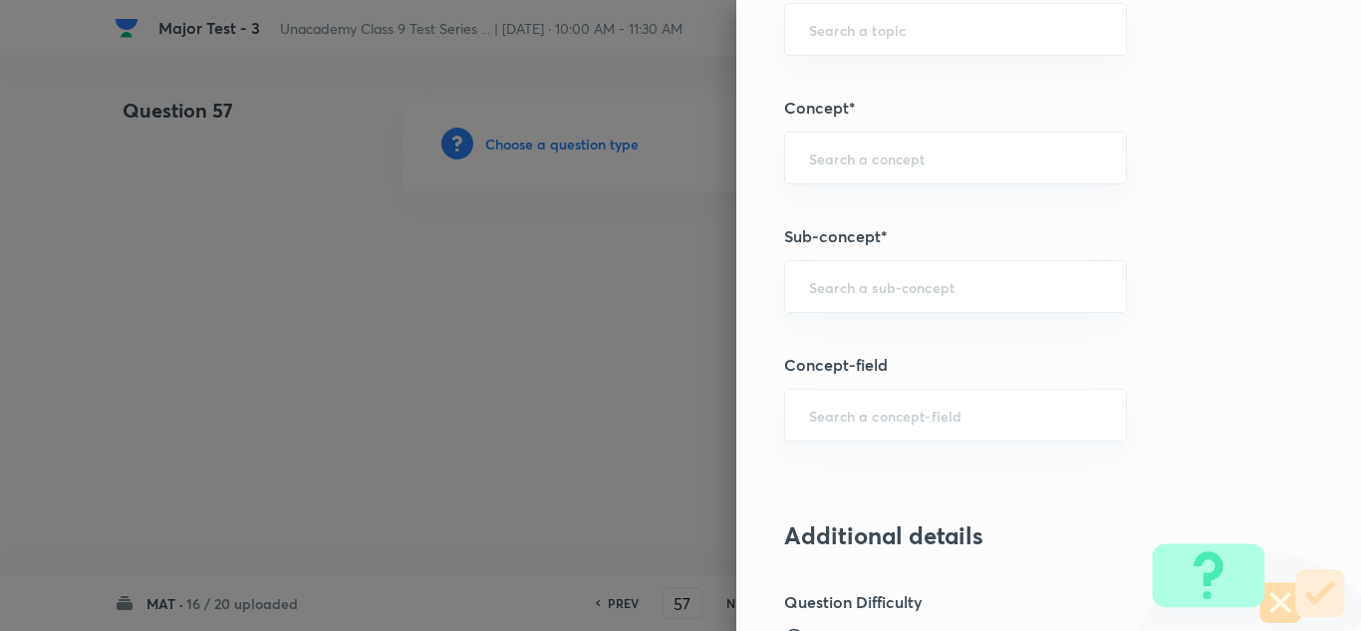
click at [891, 257] on div "Question settings Question type* Single choice correct Number of options* 2 3 4…" at bounding box center [1048, 315] width 625 height 631
click at [891, 299] on div "​" at bounding box center [955, 286] width 343 height 53
paste input "– Puzzle Test"
click at [809, 290] on input "– Puzzle Test" at bounding box center [955, 286] width 293 height 19
click at [855, 284] on input "Puzzle Test" at bounding box center [955, 286] width 293 height 19
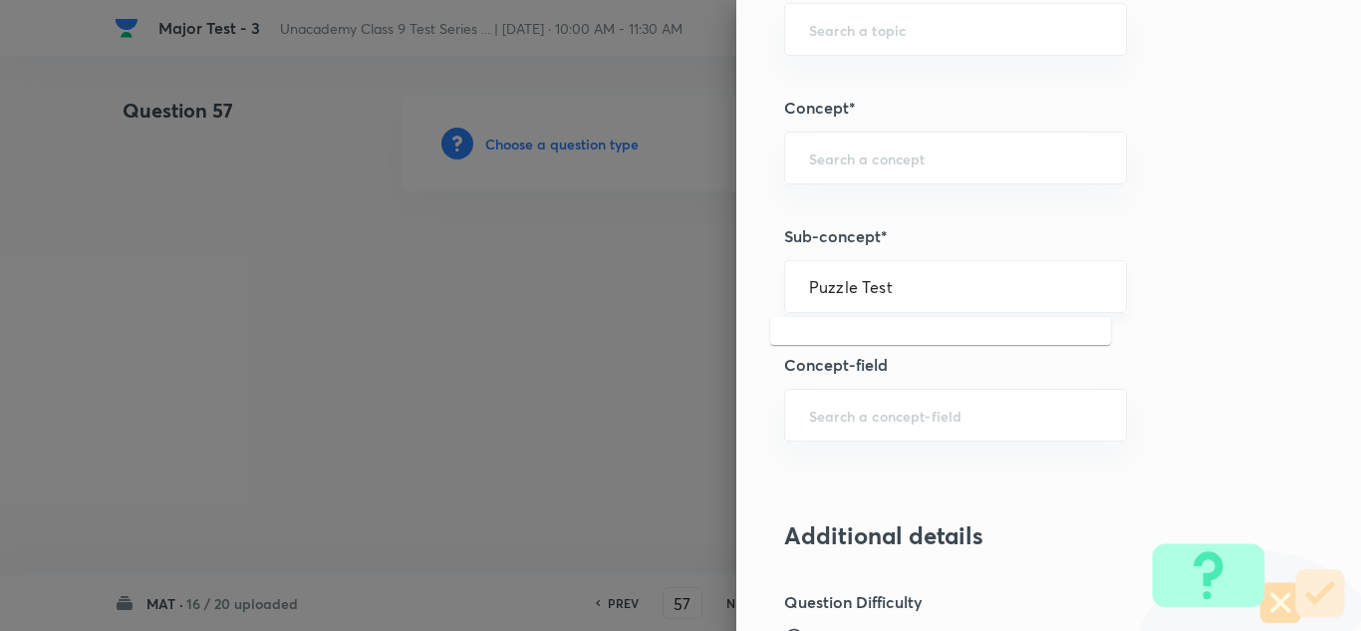
click at [895, 289] on input "Puzzle Test" at bounding box center [955, 286] width 293 height 19
click at [835, 330] on li "Puzzle" at bounding box center [940, 343] width 341 height 36
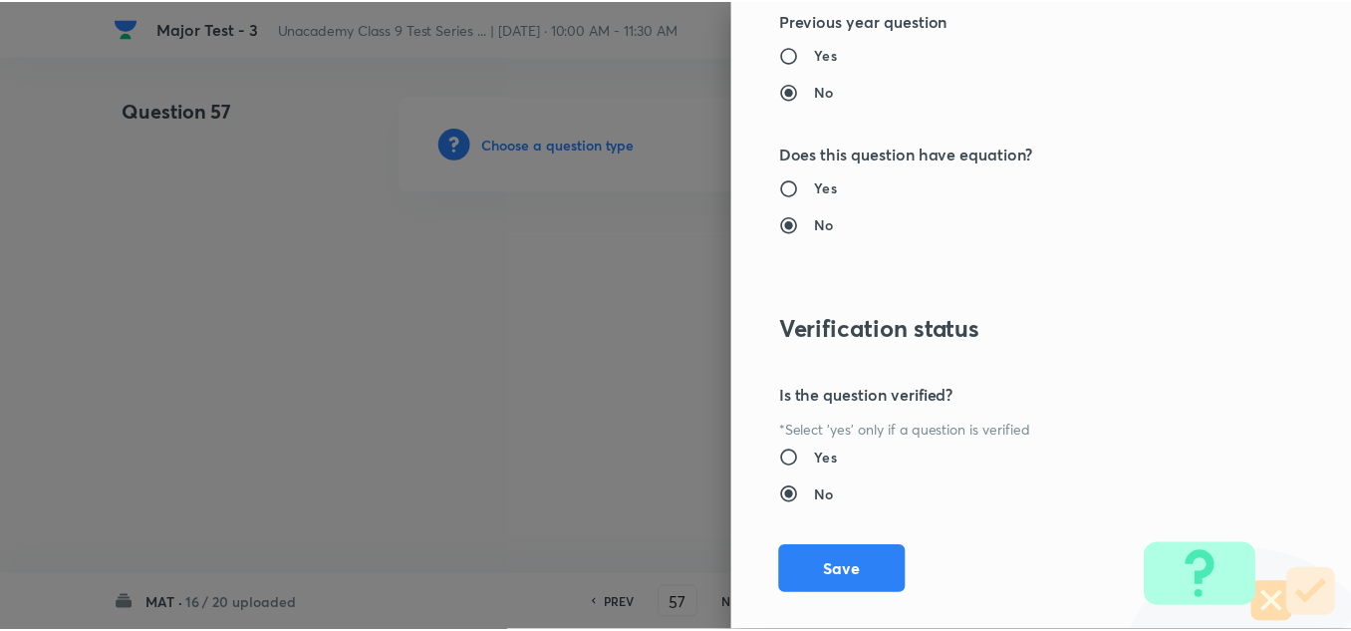
scroll to position [2192, 0]
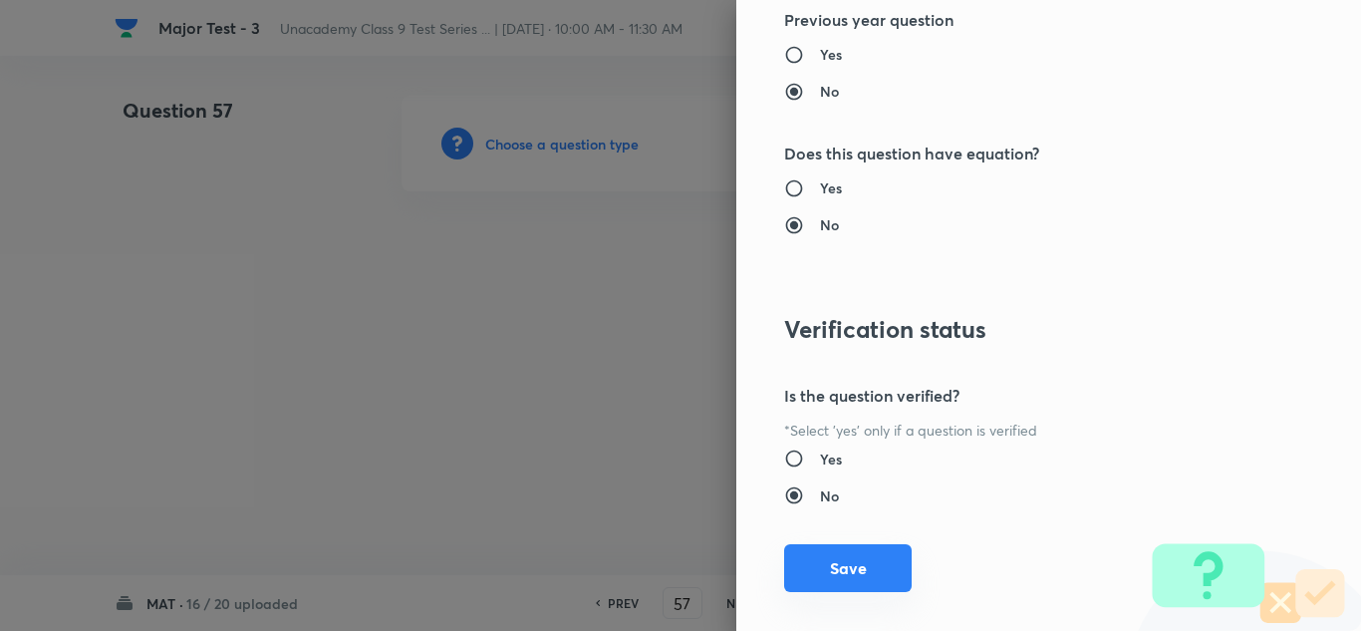
click at [846, 550] on button "Save" at bounding box center [848, 568] width 128 height 48
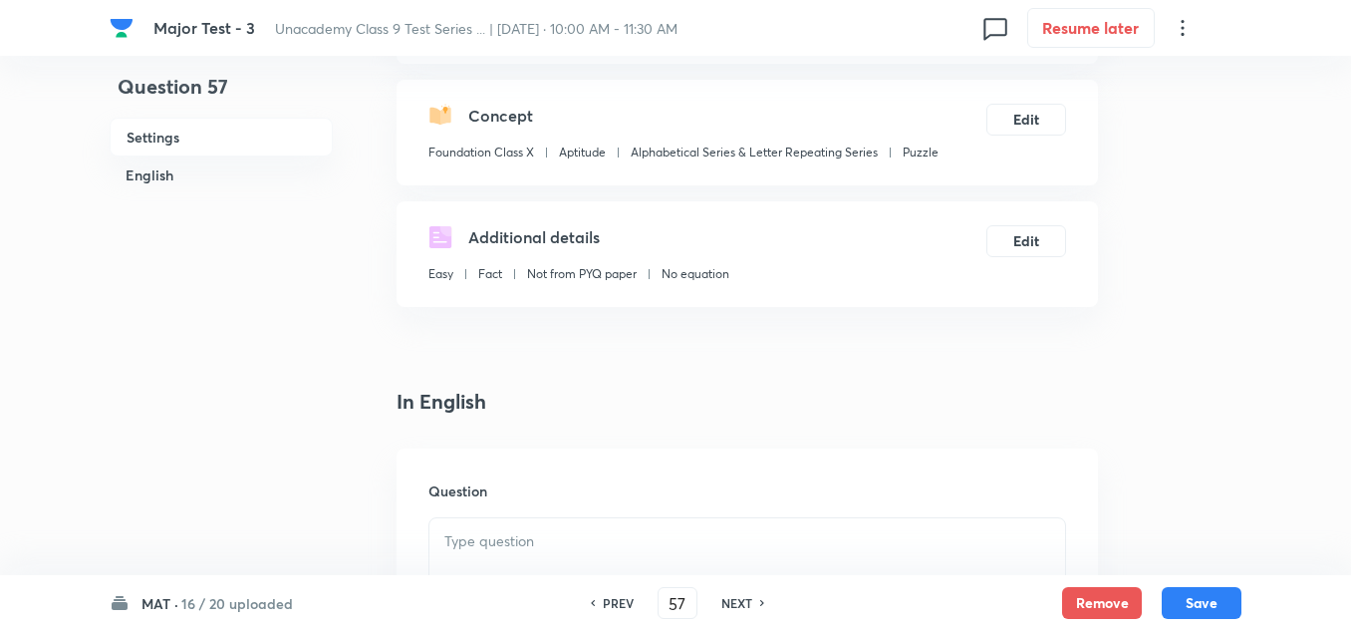
scroll to position [399, 0]
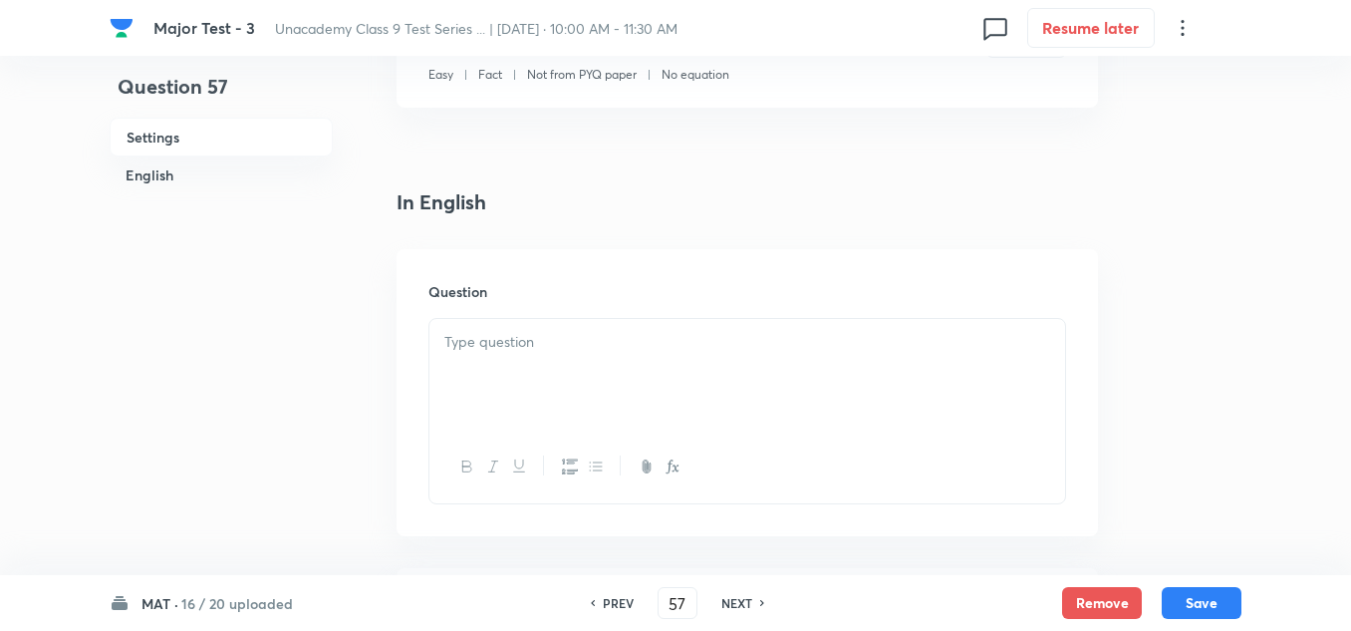
click at [500, 336] on p at bounding box center [747, 342] width 606 height 23
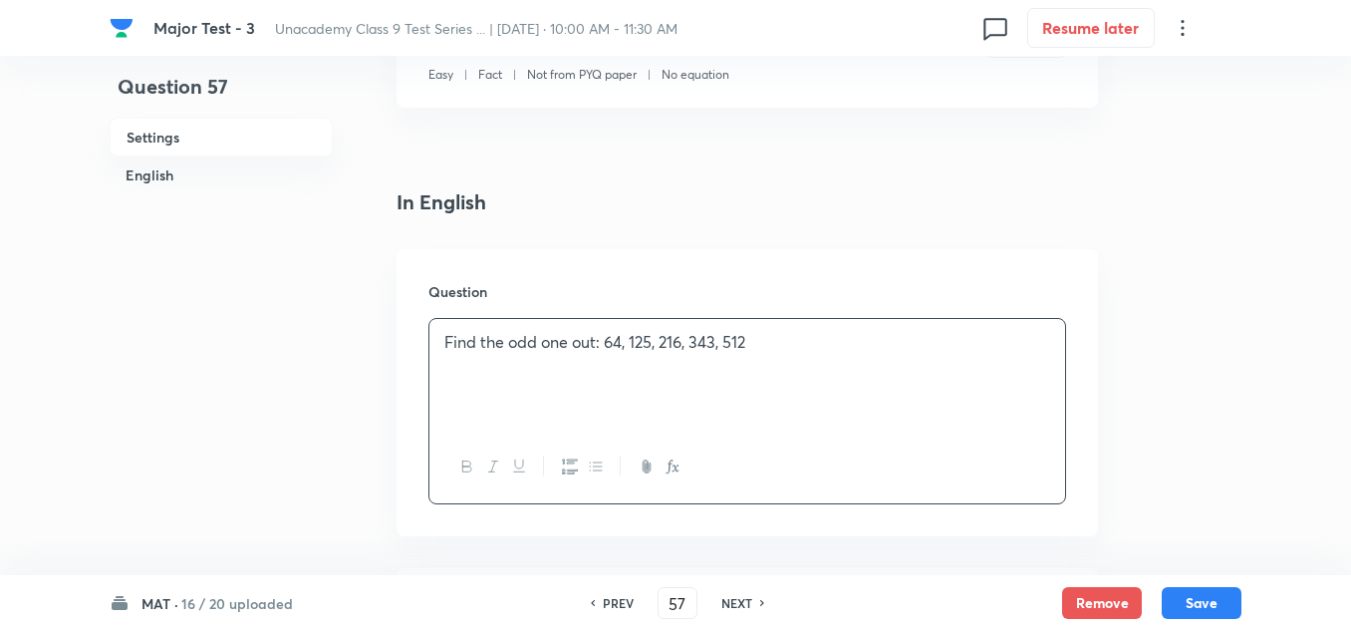
scroll to position [598, 0]
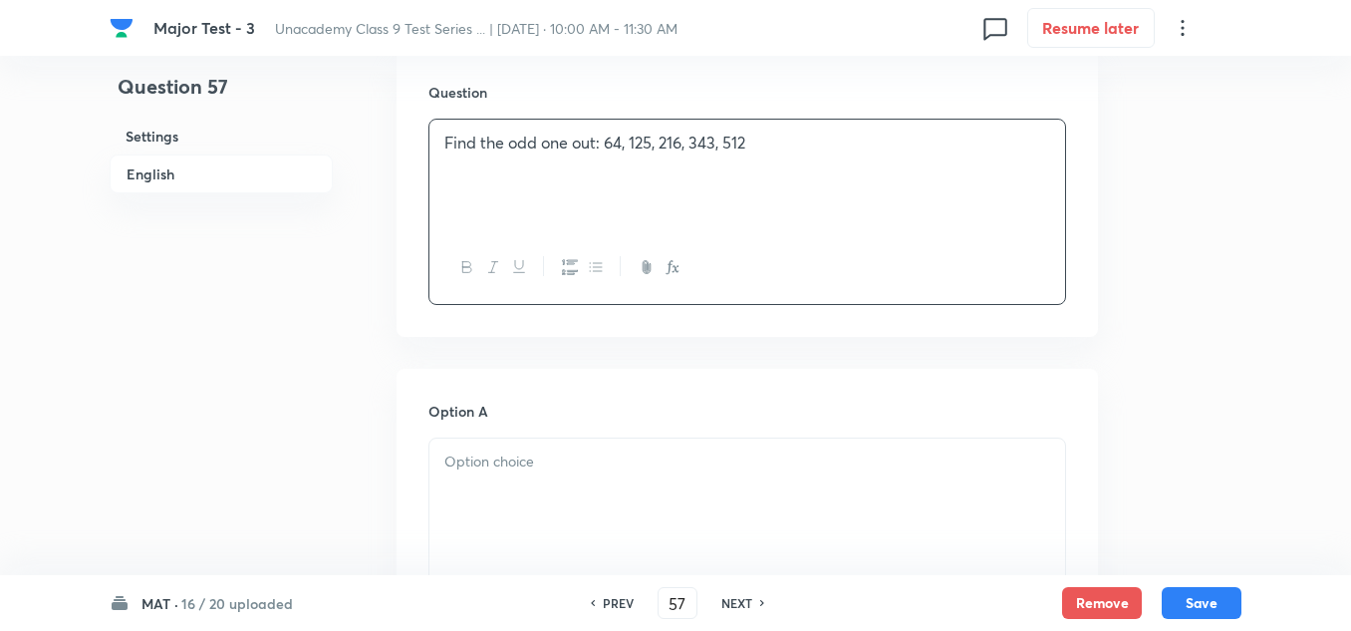
click at [536, 439] on div at bounding box center [747, 494] width 636 height 112
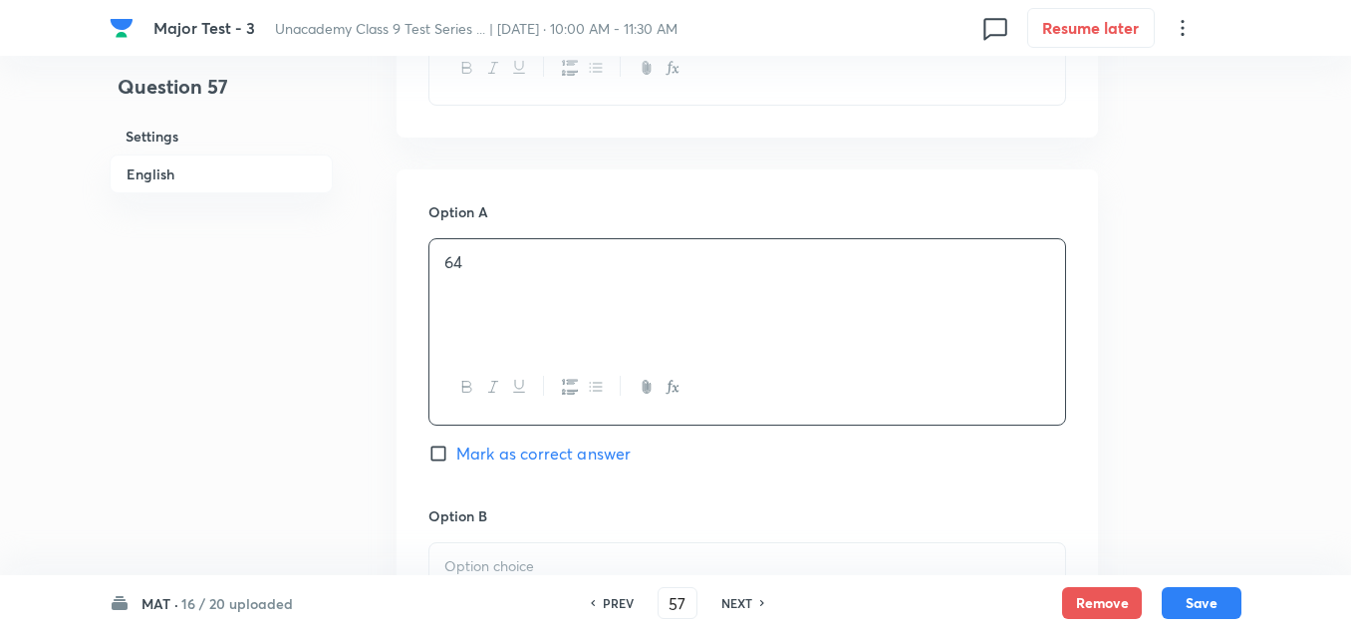
scroll to position [897, 0]
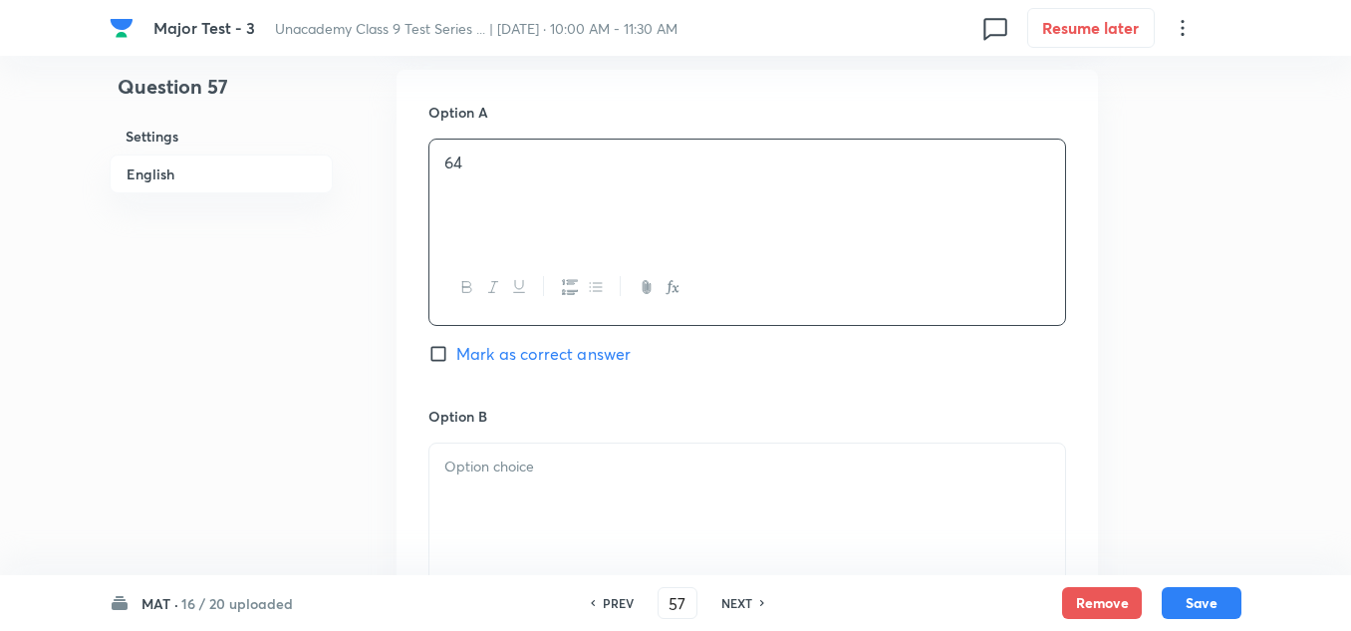
click at [509, 474] on p at bounding box center [747, 466] width 606 height 23
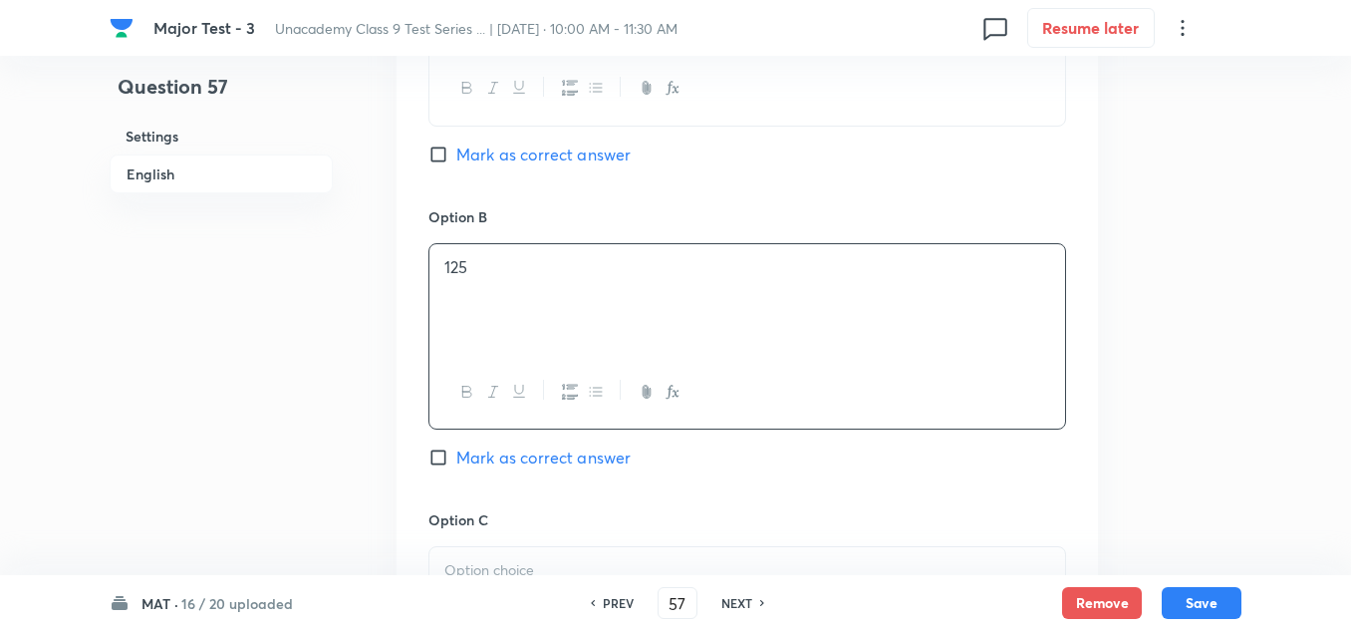
scroll to position [1196, 0]
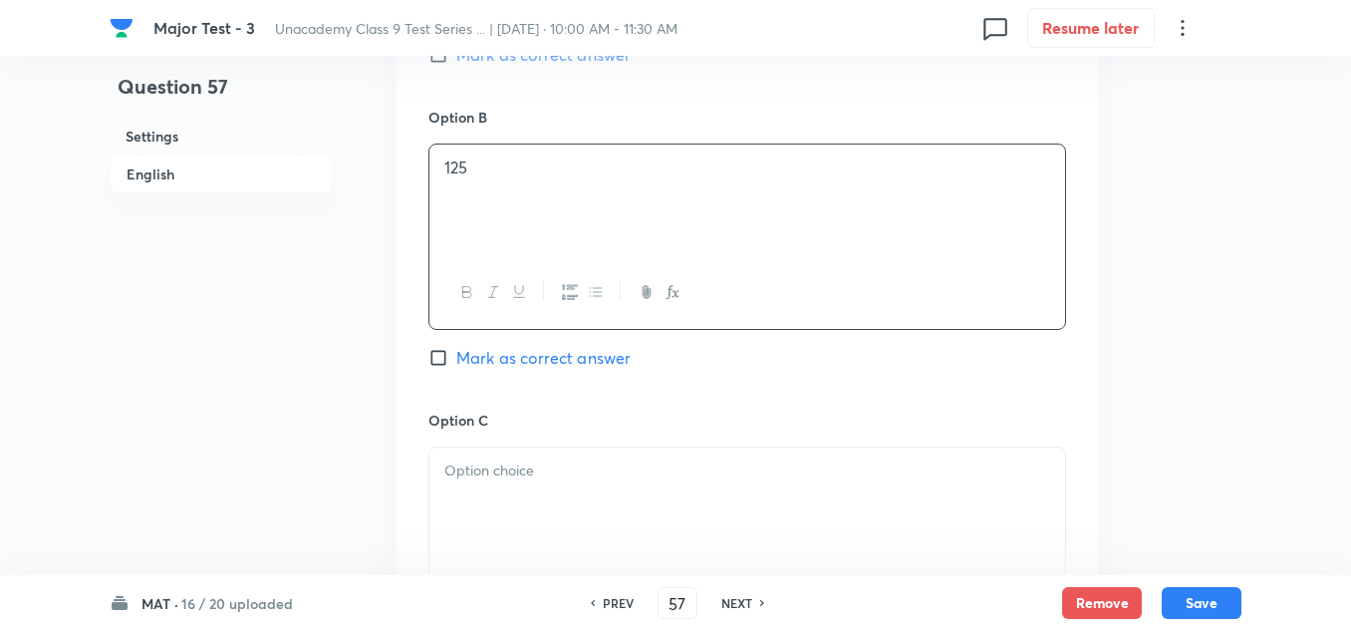
click at [507, 482] on div at bounding box center [747, 503] width 636 height 112
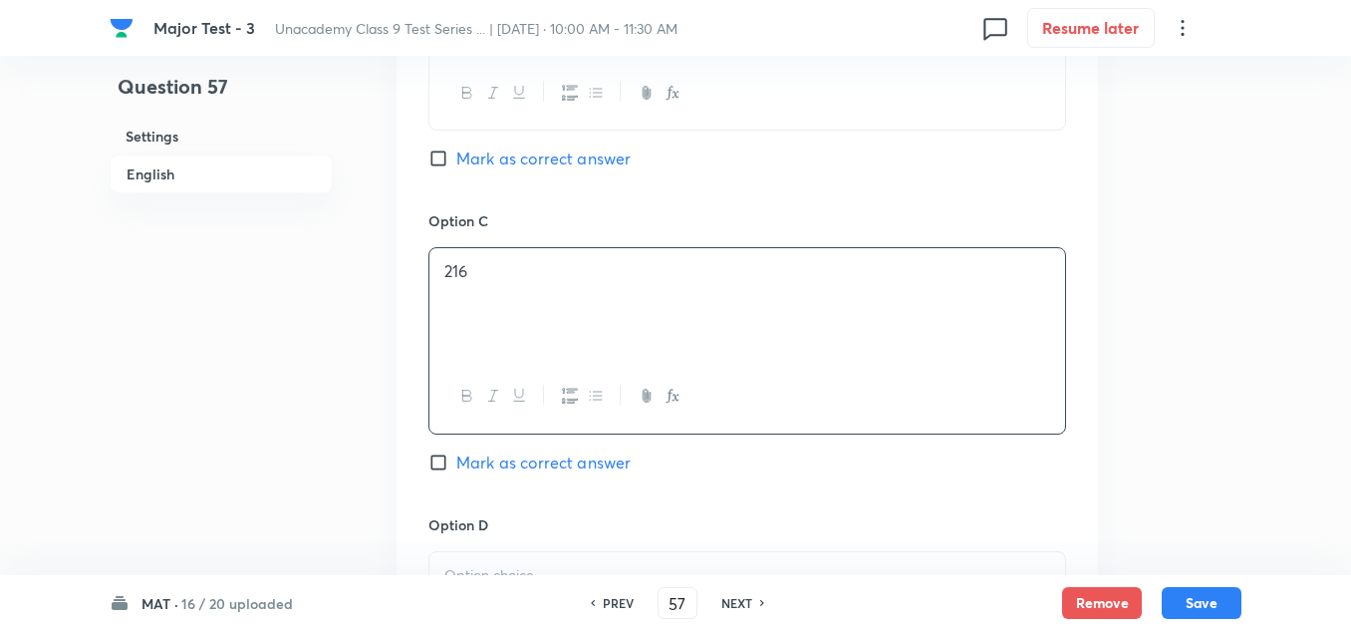
scroll to position [1494, 0]
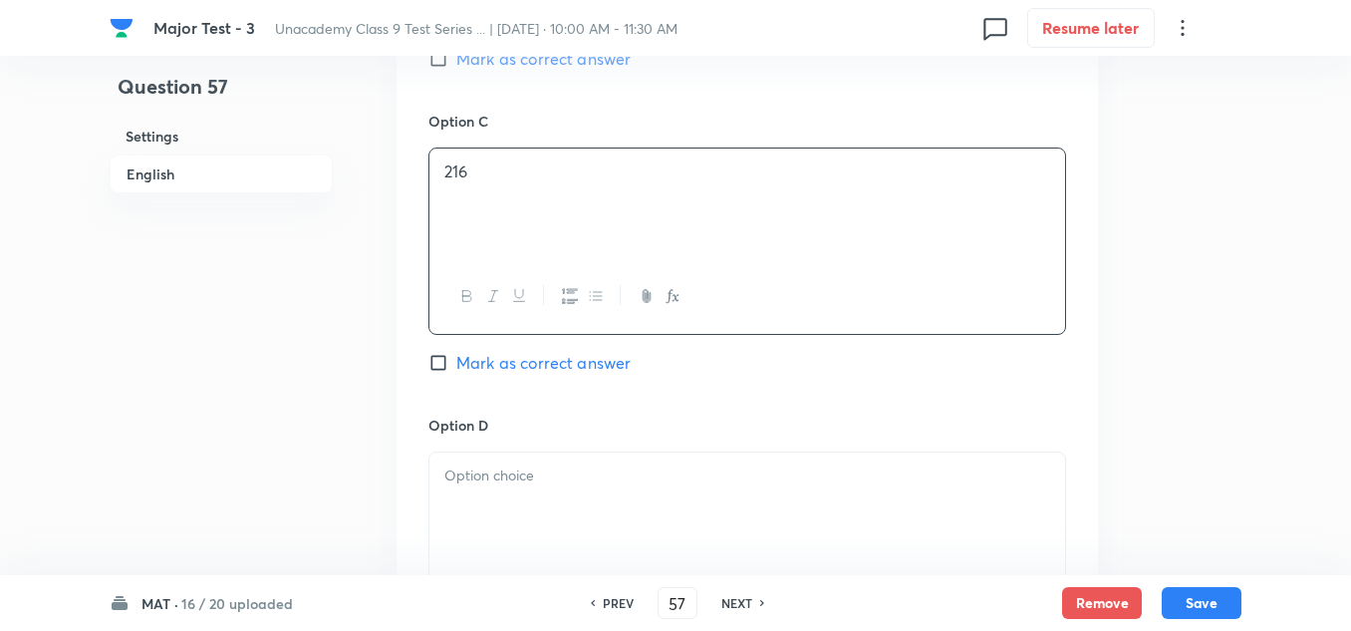
click at [481, 492] on div at bounding box center [747, 508] width 636 height 112
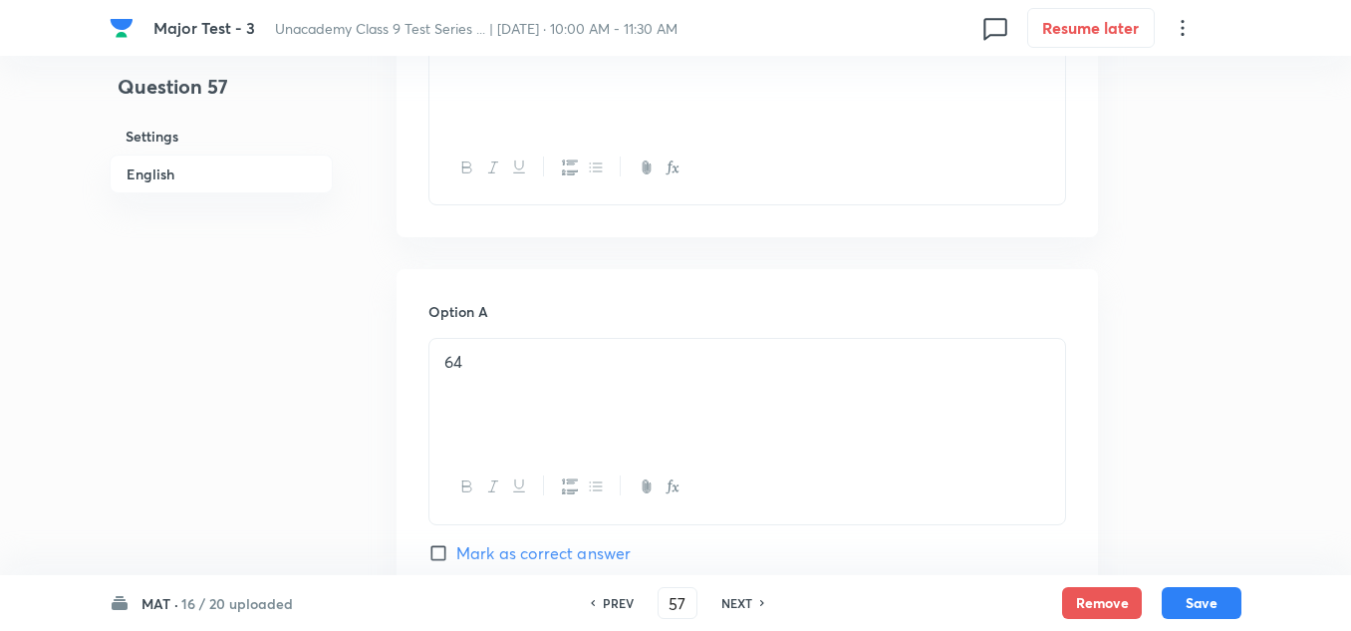
scroll to position [797, 0]
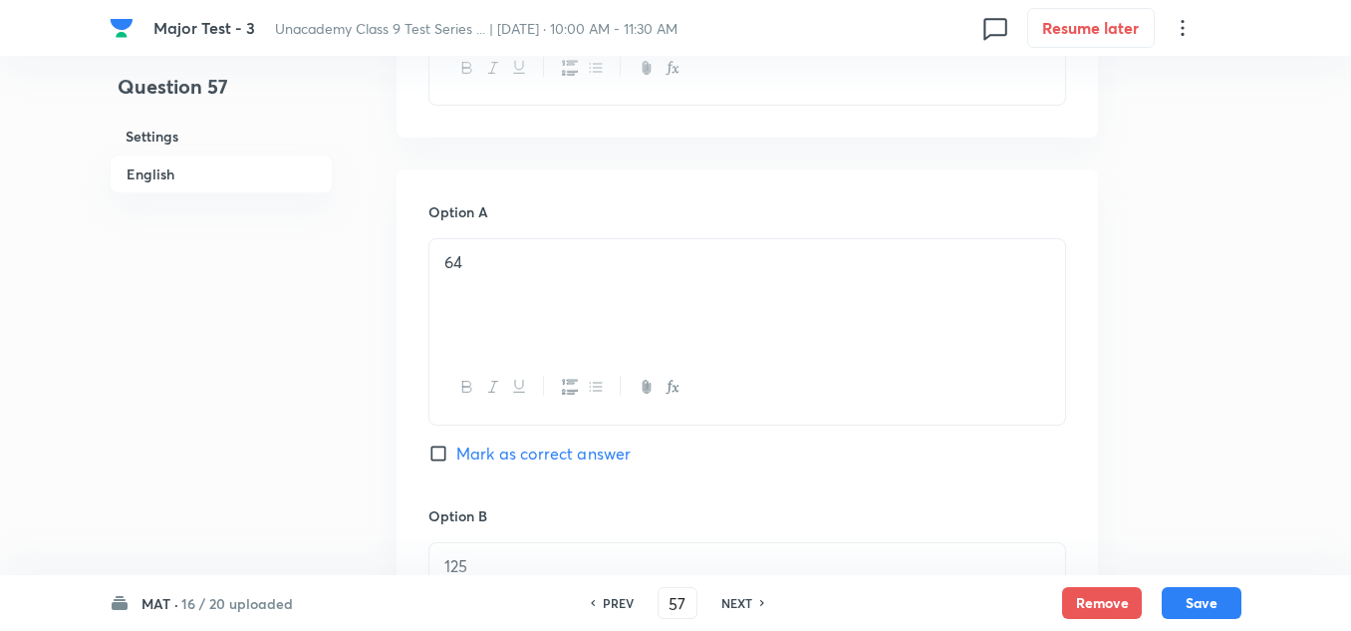
click at [520, 458] on span "Mark as correct answer" at bounding box center [543, 453] width 174 height 24
click at [456, 458] on input "Mark as correct answer" at bounding box center [442, 453] width 28 height 20
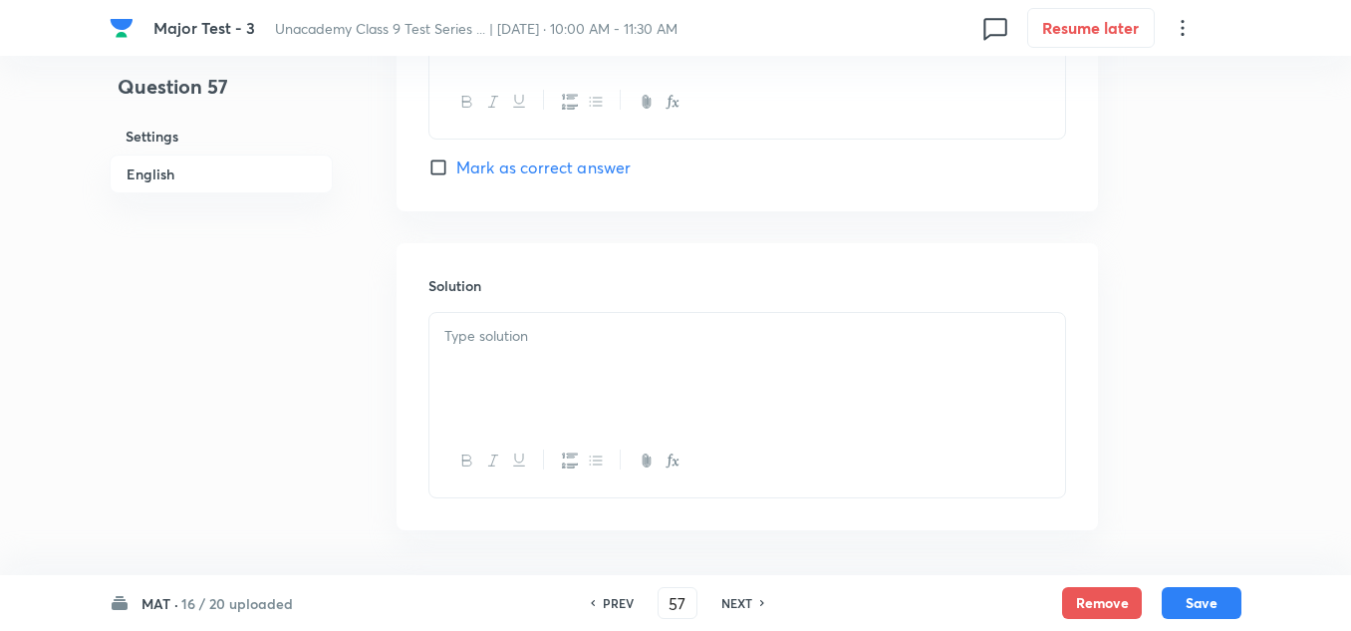
scroll to position [2067, 0]
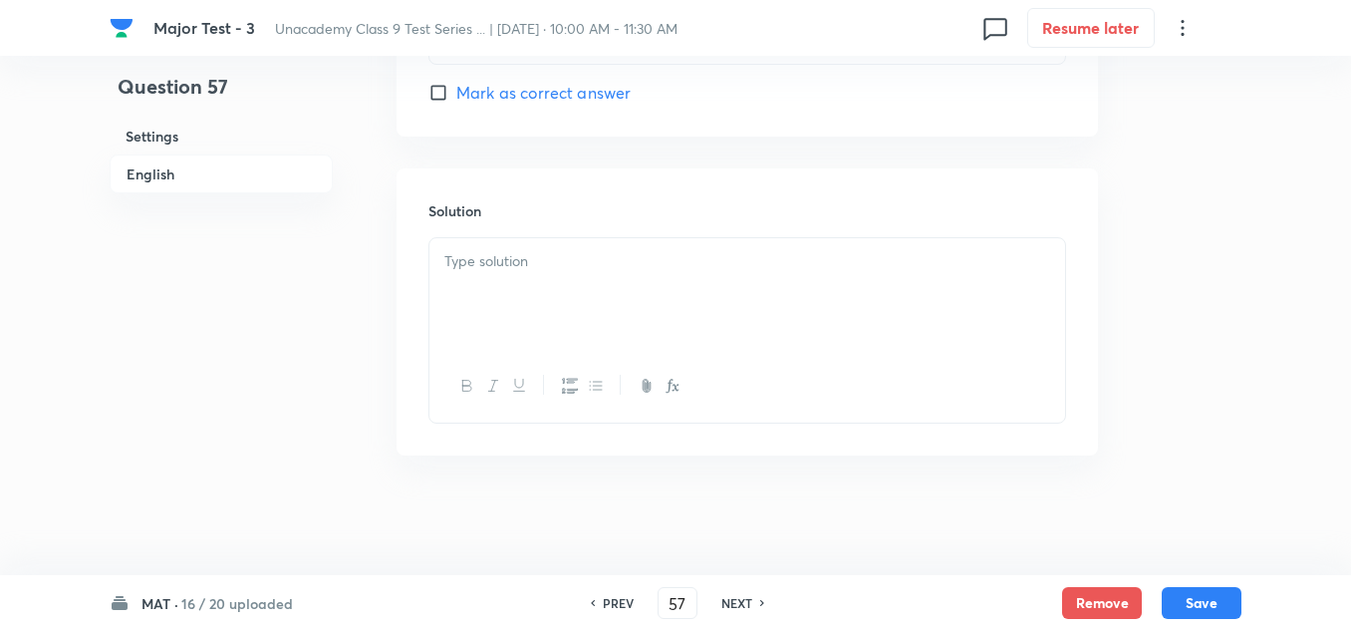
click at [559, 321] on div at bounding box center [747, 294] width 636 height 112
click at [1207, 604] on button "Save" at bounding box center [1202, 601] width 80 height 32
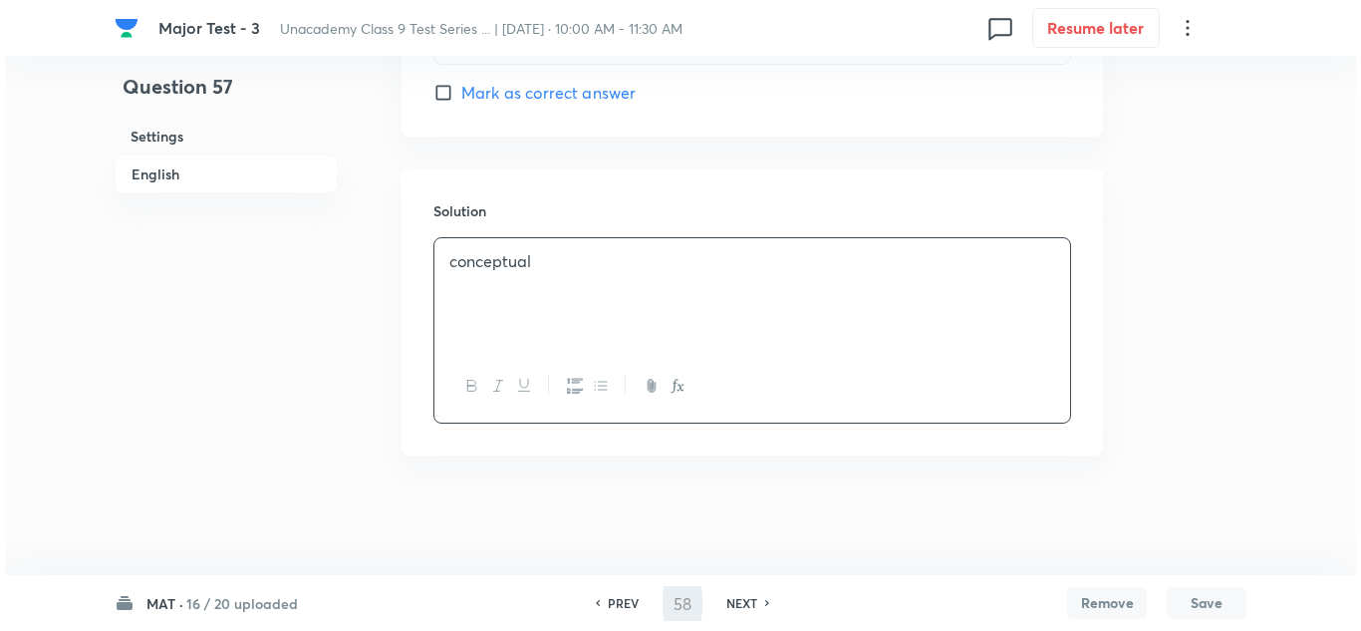
scroll to position [0, 0]
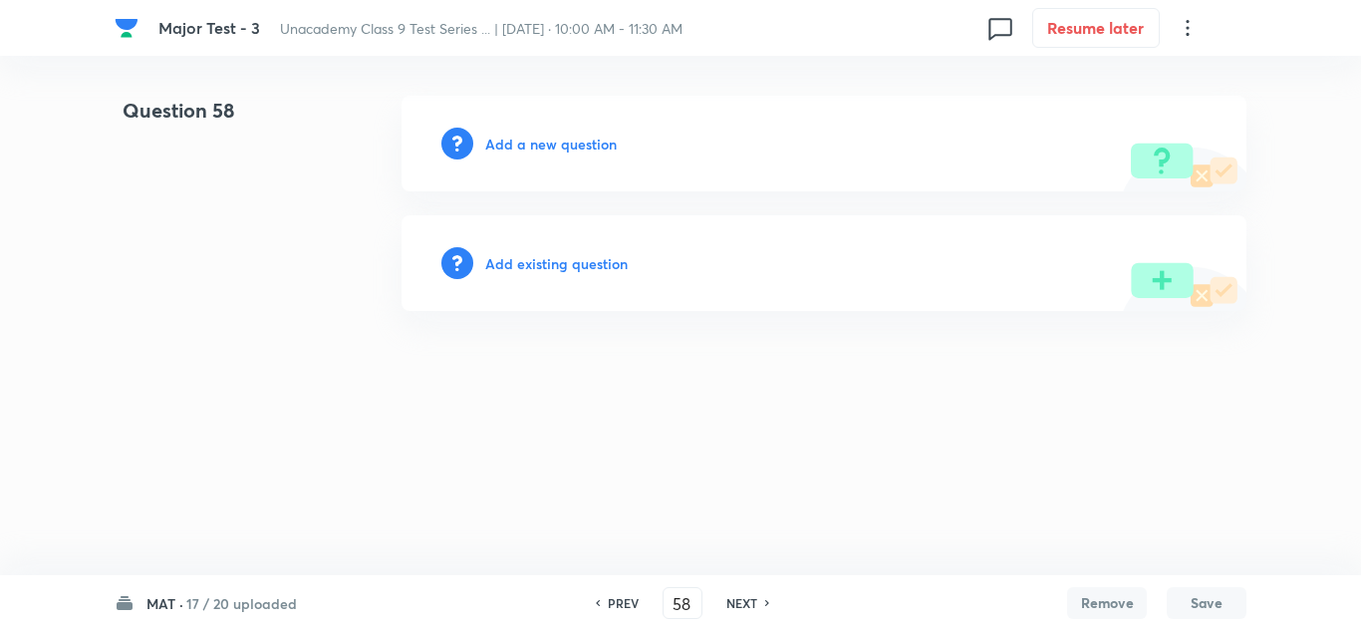
click at [599, 150] on h6 "Add a new question" at bounding box center [551, 144] width 132 height 21
click at [598, 150] on h6 "Choose a question type" at bounding box center [561, 144] width 153 height 21
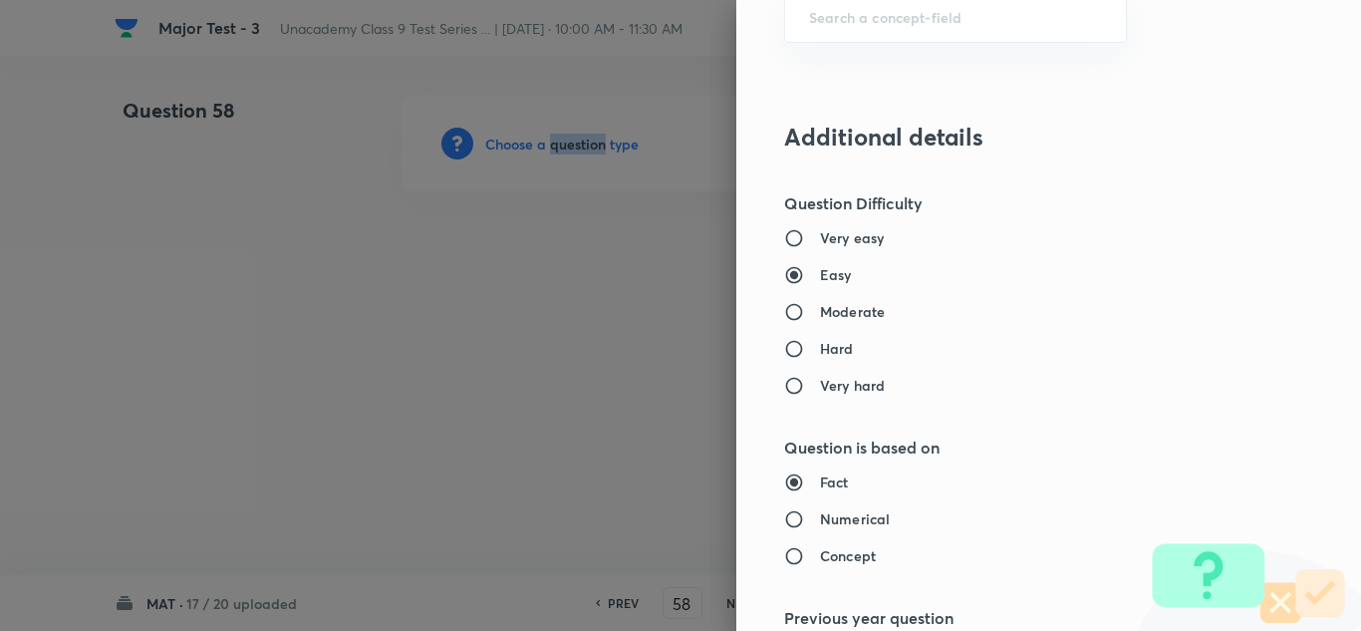
scroll to position [1196, 0]
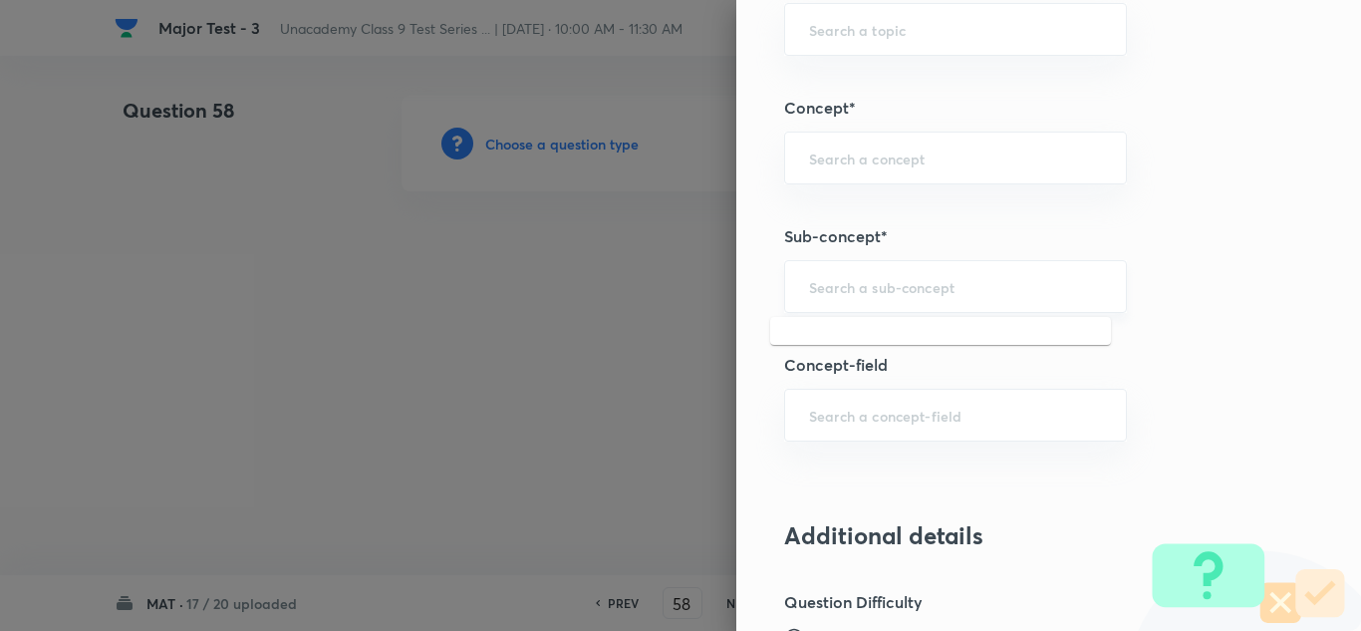
click at [877, 283] on input "text" at bounding box center [955, 286] width 293 height 19
paste input "Puzzle Test"
click at [822, 347] on li "Puzzle" at bounding box center [940, 343] width 341 height 36
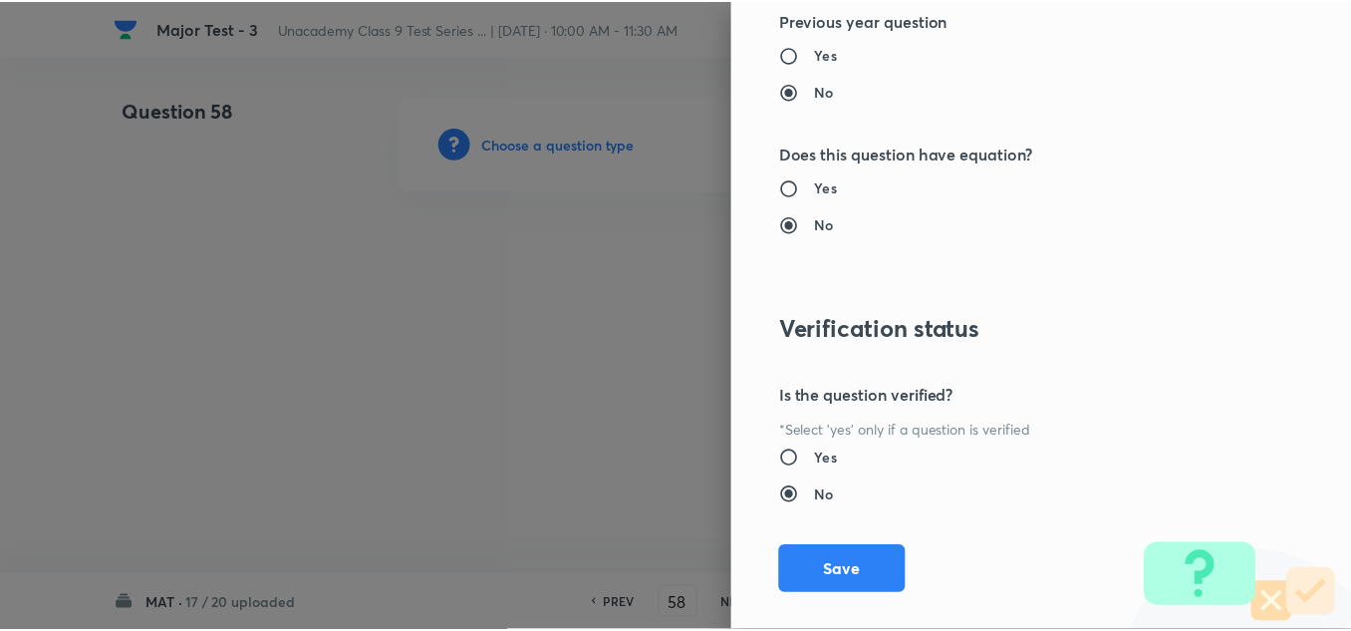
scroll to position [2219, 0]
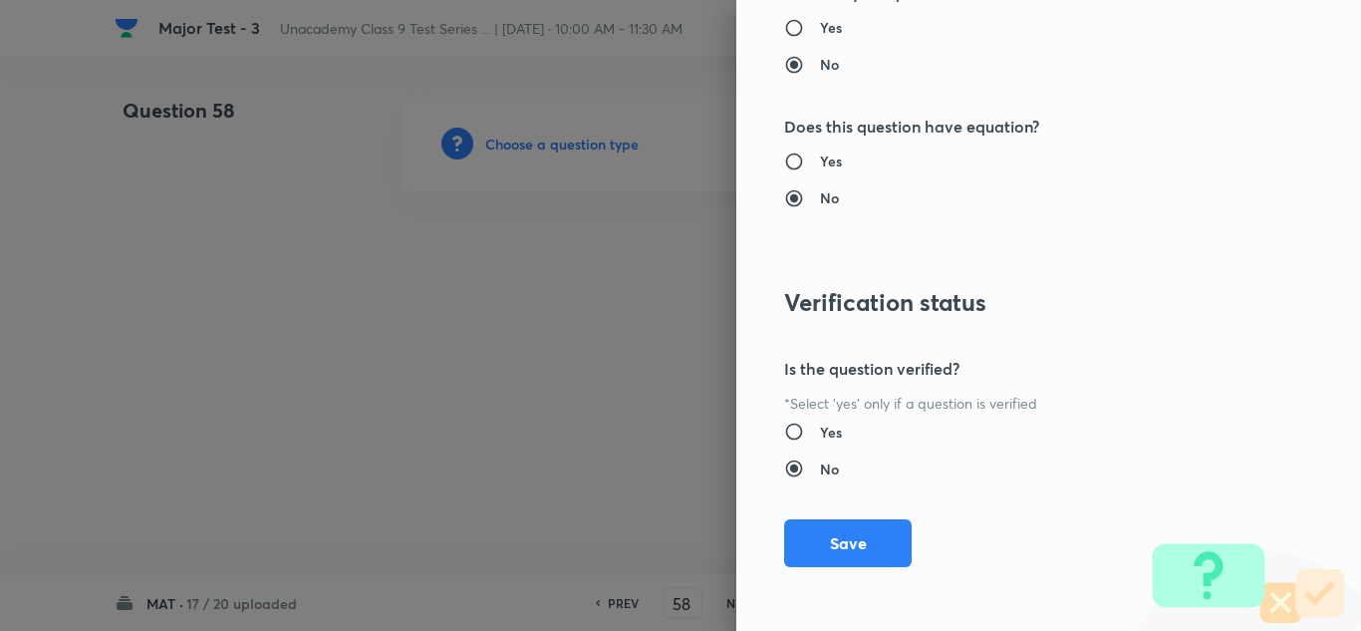
drag, startPoint x: 850, startPoint y: 553, endPoint x: 767, endPoint y: 557, distance: 82.8
click at [849, 553] on button "Save" at bounding box center [848, 543] width 128 height 48
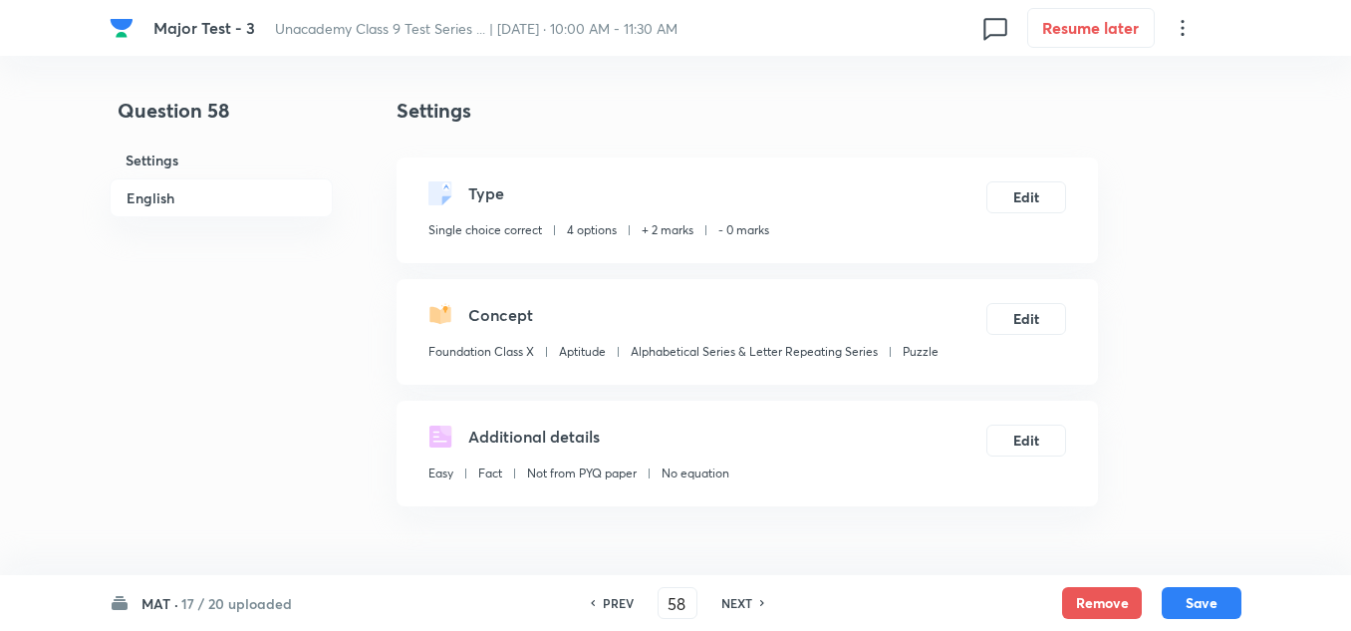
scroll to position [399, 0]
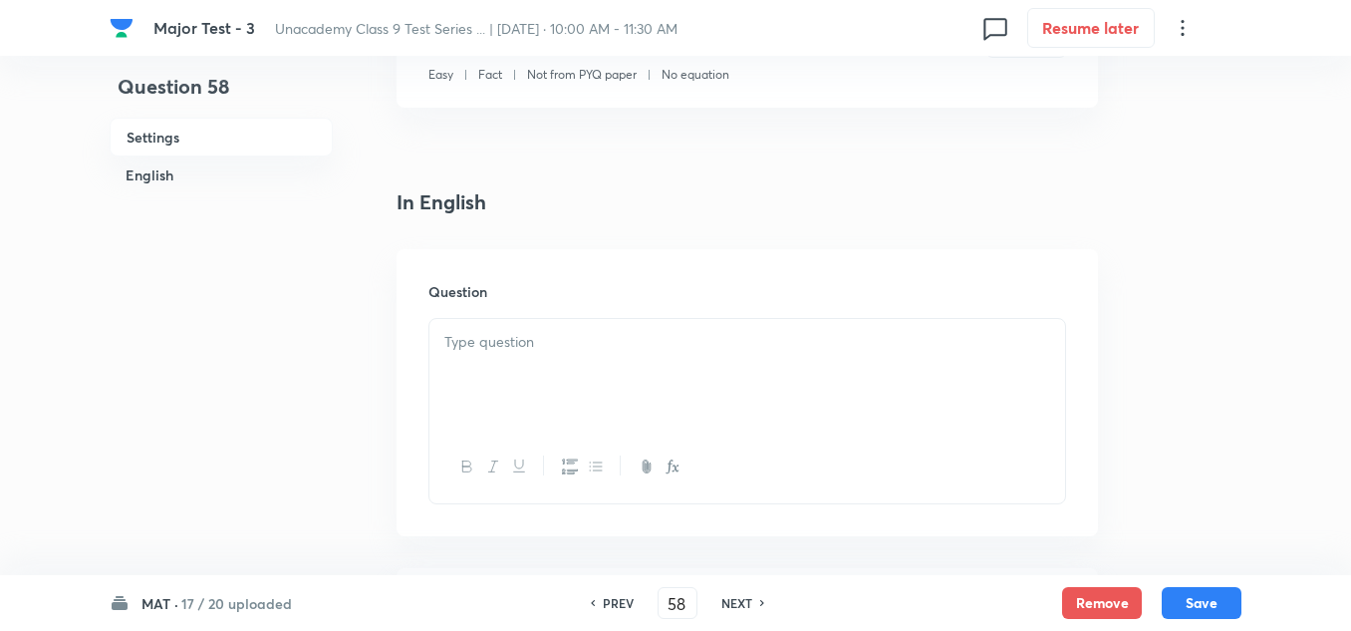
click at [528, 342] on p at bounding box center [747, 342] width 606 height 23
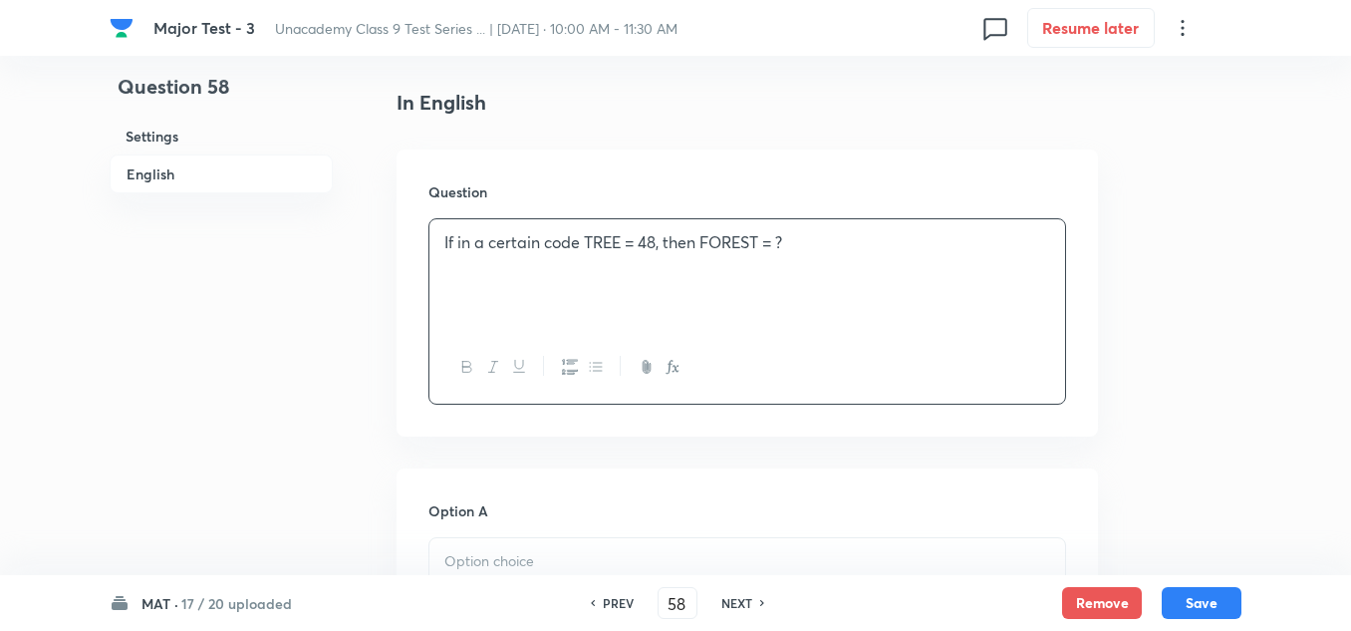
scroll to position [598, 0]
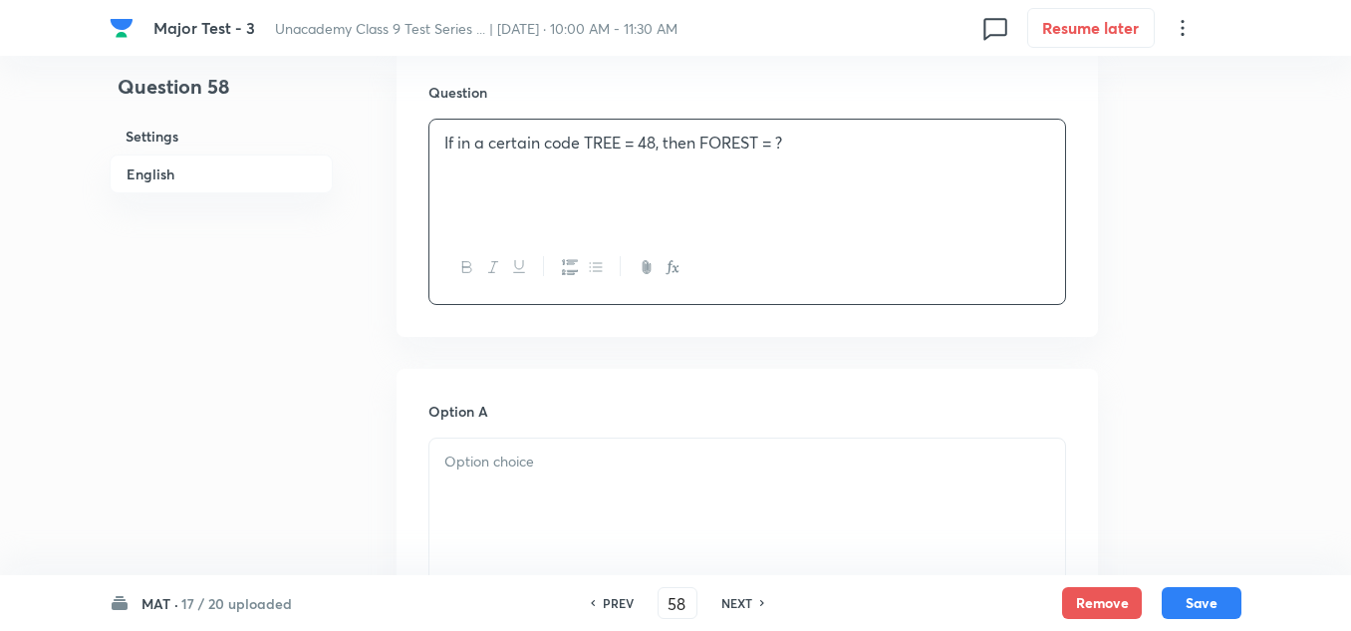
click at [530, 460] on p at bounding box center [747, 461] width 606 height 23
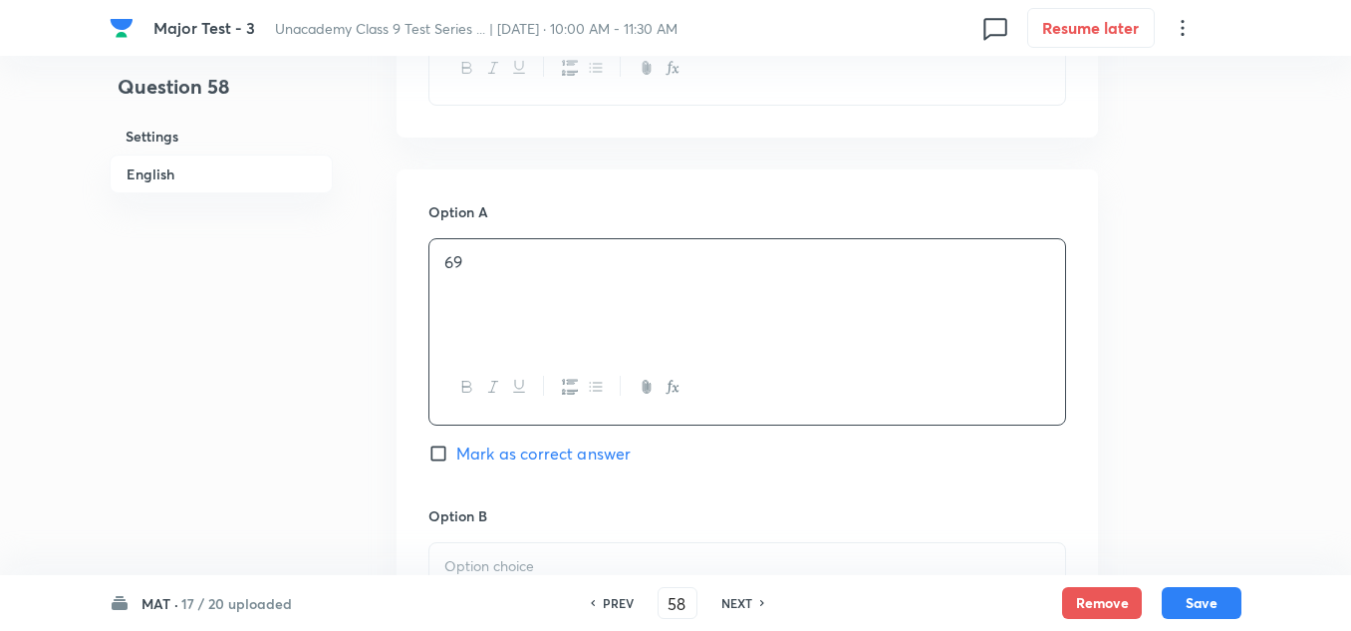
scroll to position [897, 0]
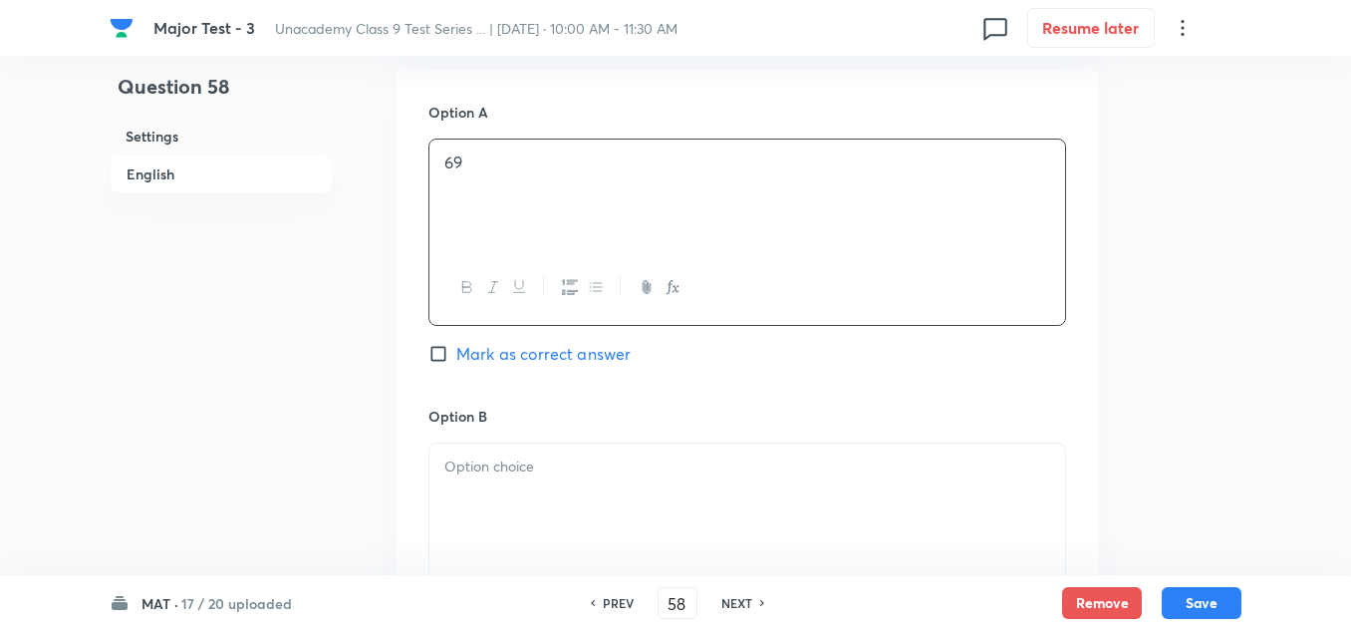
click at [538, 470] on p at bounding box center [747, 466] width 606 height 23
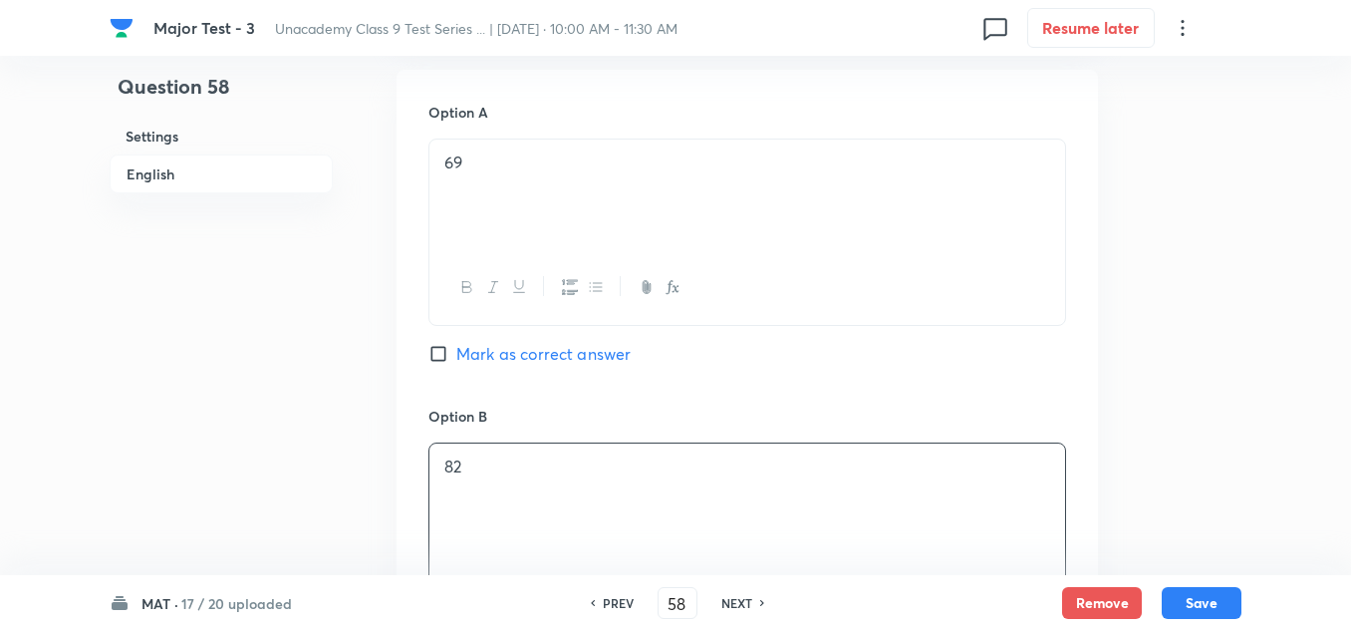
scroll to position [1196, 0]
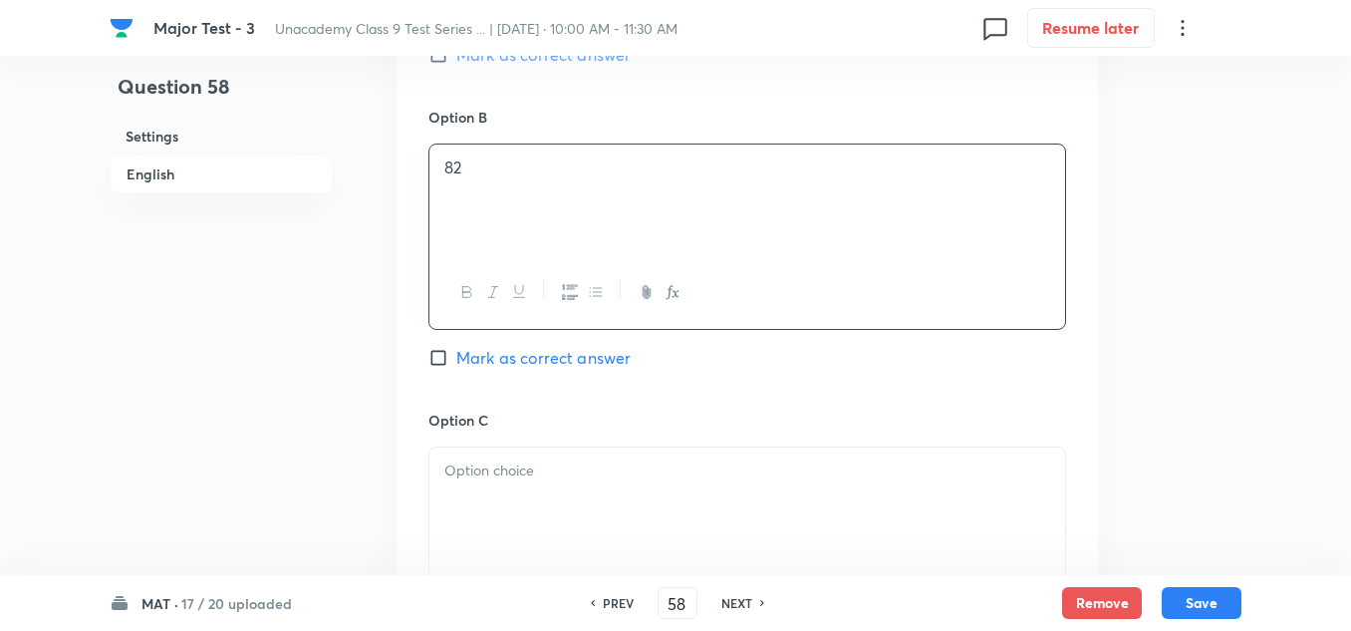
click at [478, 470] on p at bounding box center [747, 470] width 606 height 23
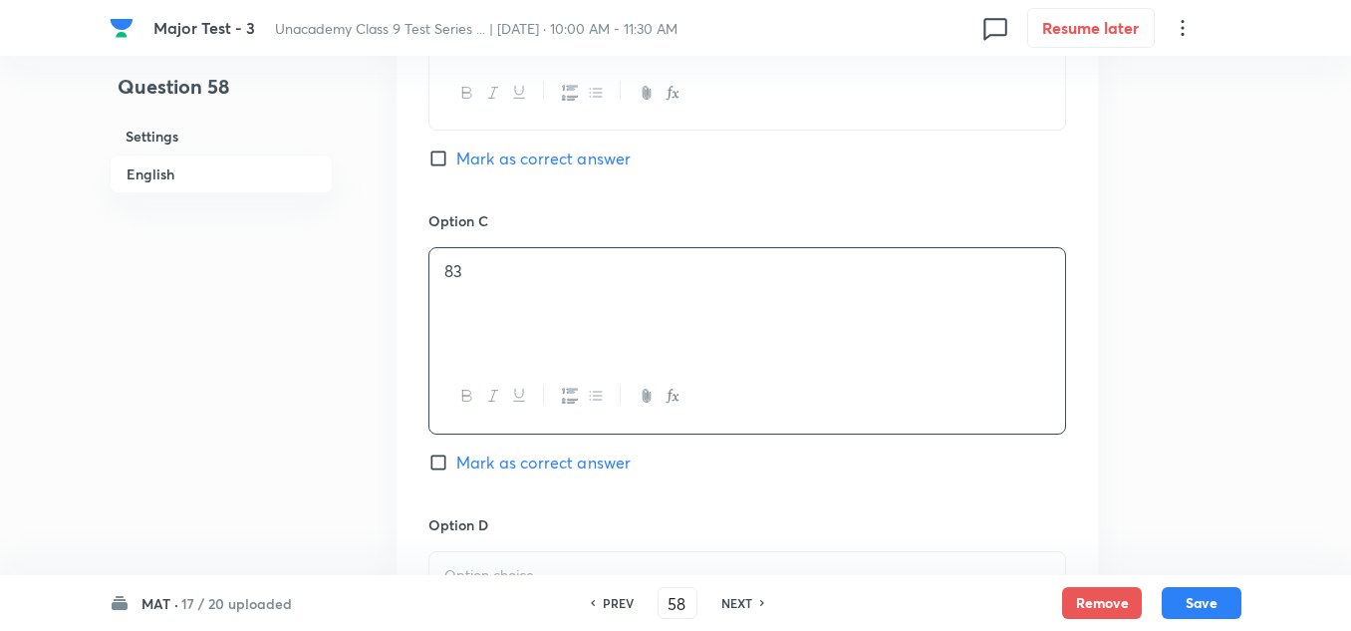
scroll to position [1594, 0]
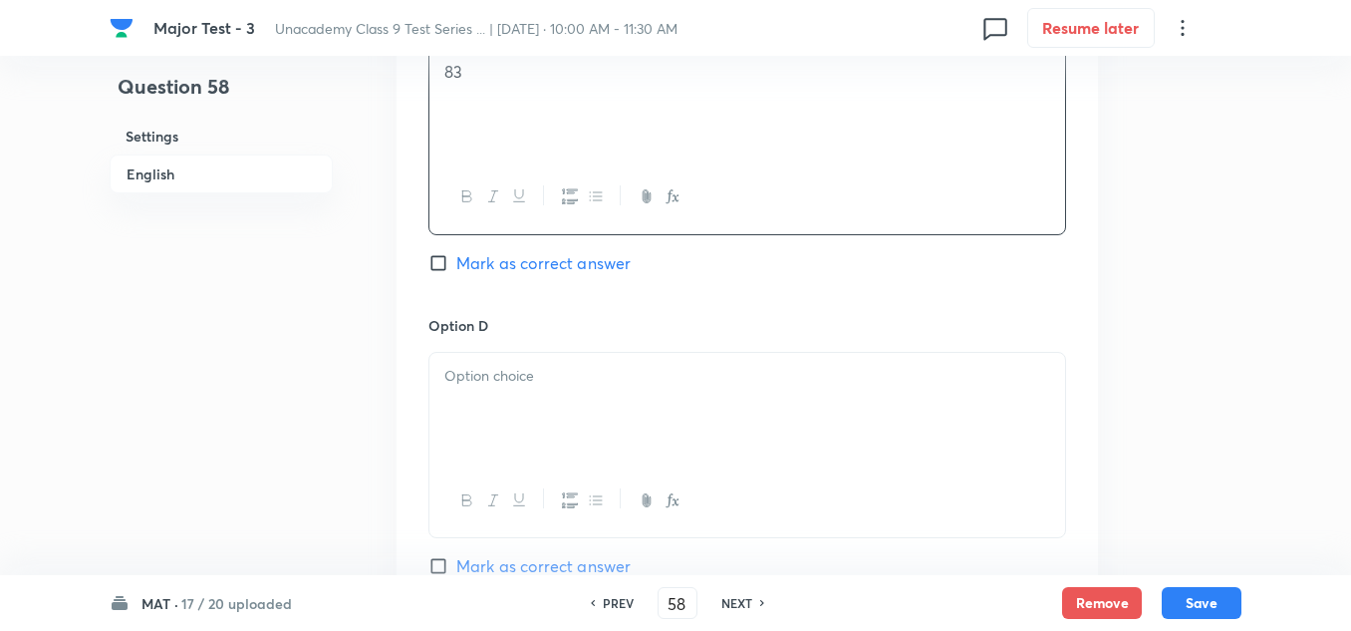
click at [500, 402] on div at bounding box center [747, 409] width 636 height 112
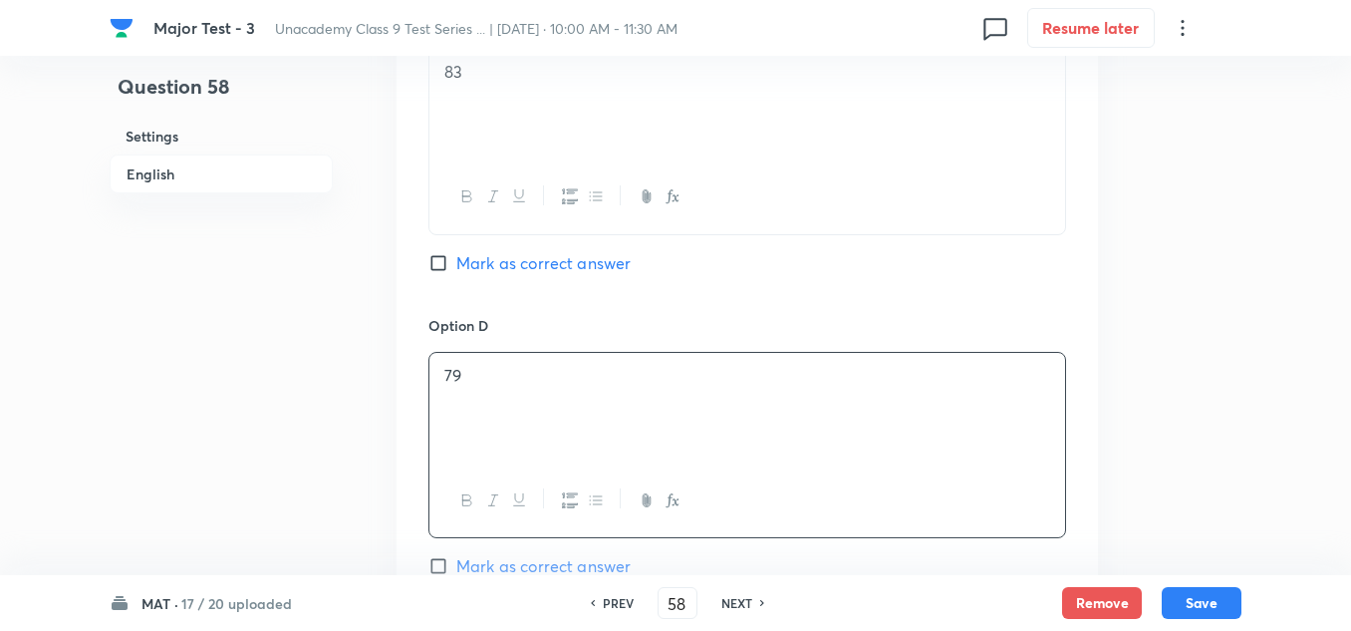
scroll to position [1494, 0]
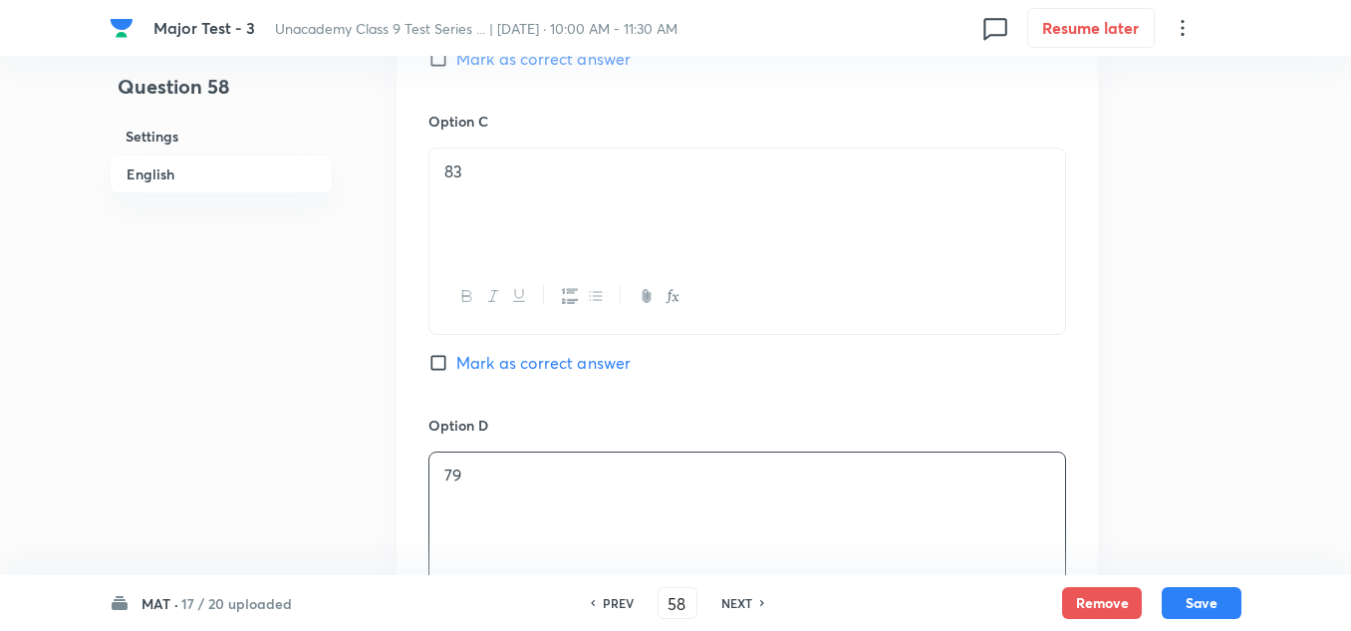
click at [526, 364] on span "Mark as correct answer" at bounding box center [543, 363] width 174 height 24
click at [456, 364] on input "Mark as correct answer" at bounding box center [442, 363] width 28 height 20
checkbox input "true"
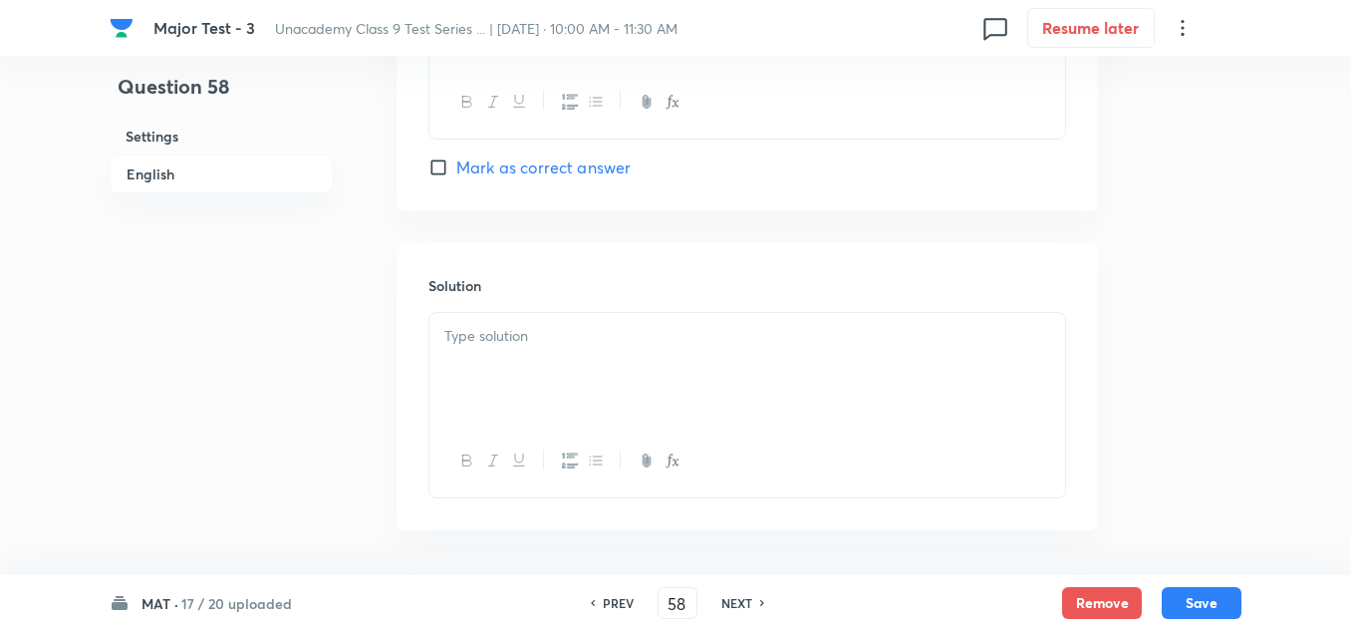
scroll to position [2067, 0]
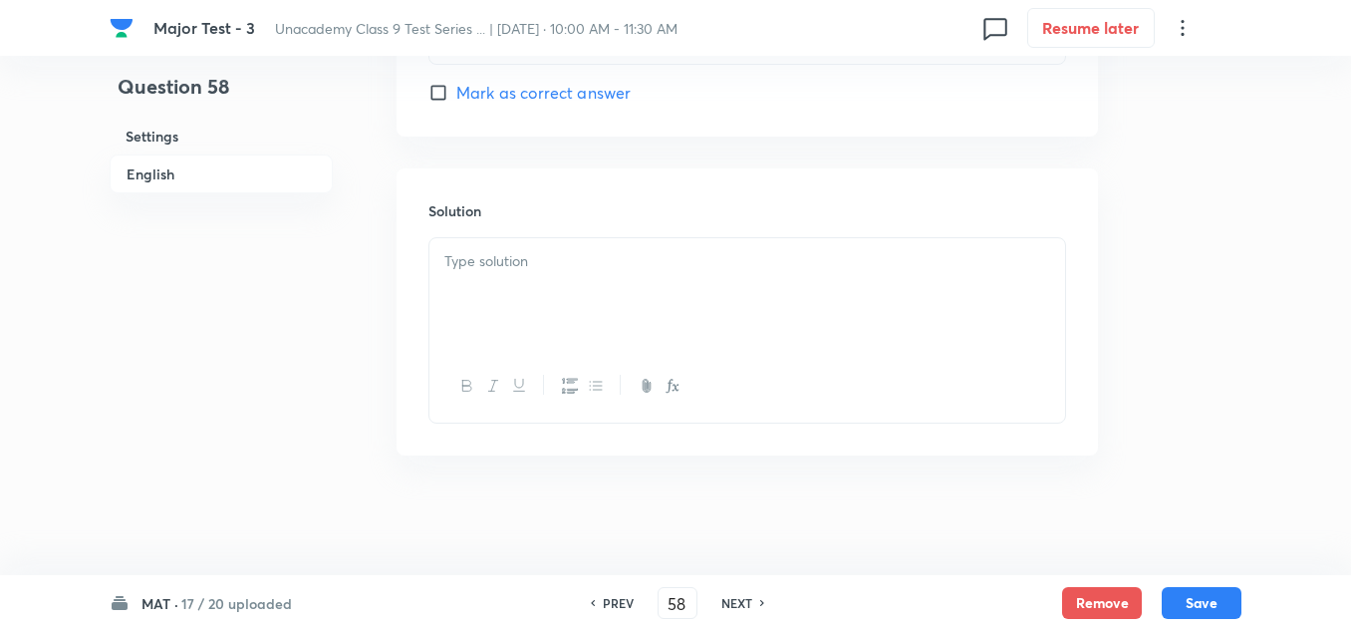
click at [574, 303] on div at bounding box center [747, 294] width 636 height 112
click at [1198, 595] on button "Save" at bounding box center [1202, 601] width 80 height 32
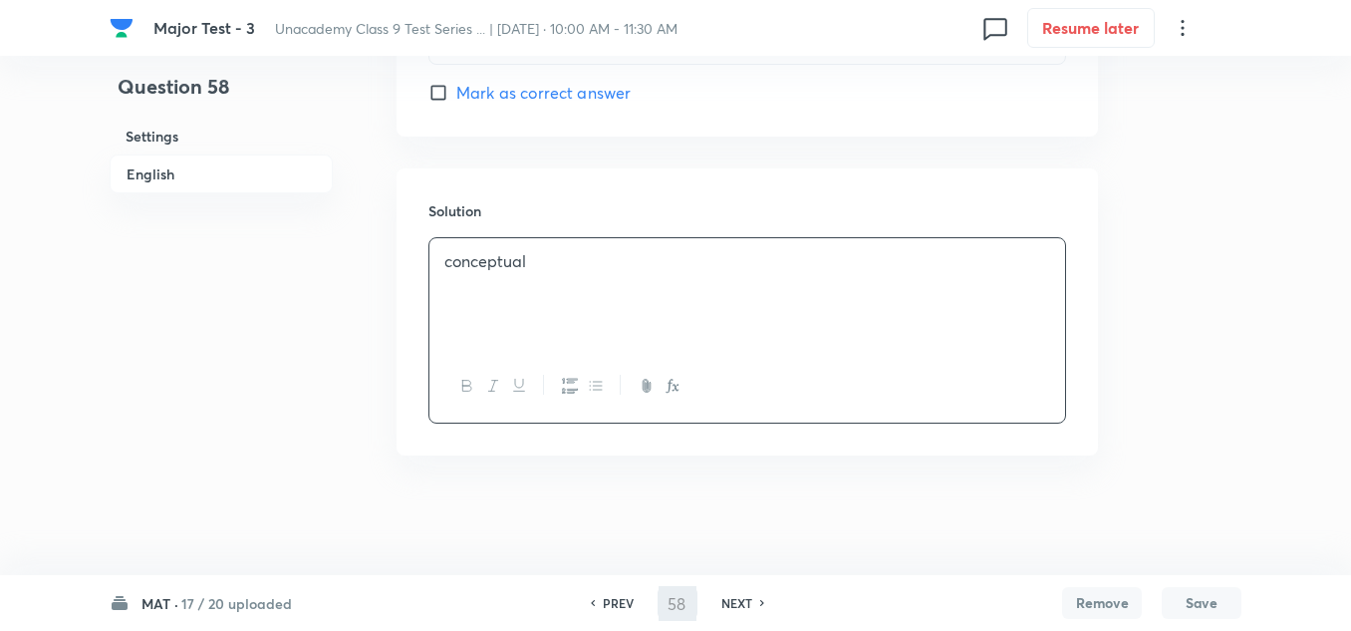
type input "59"
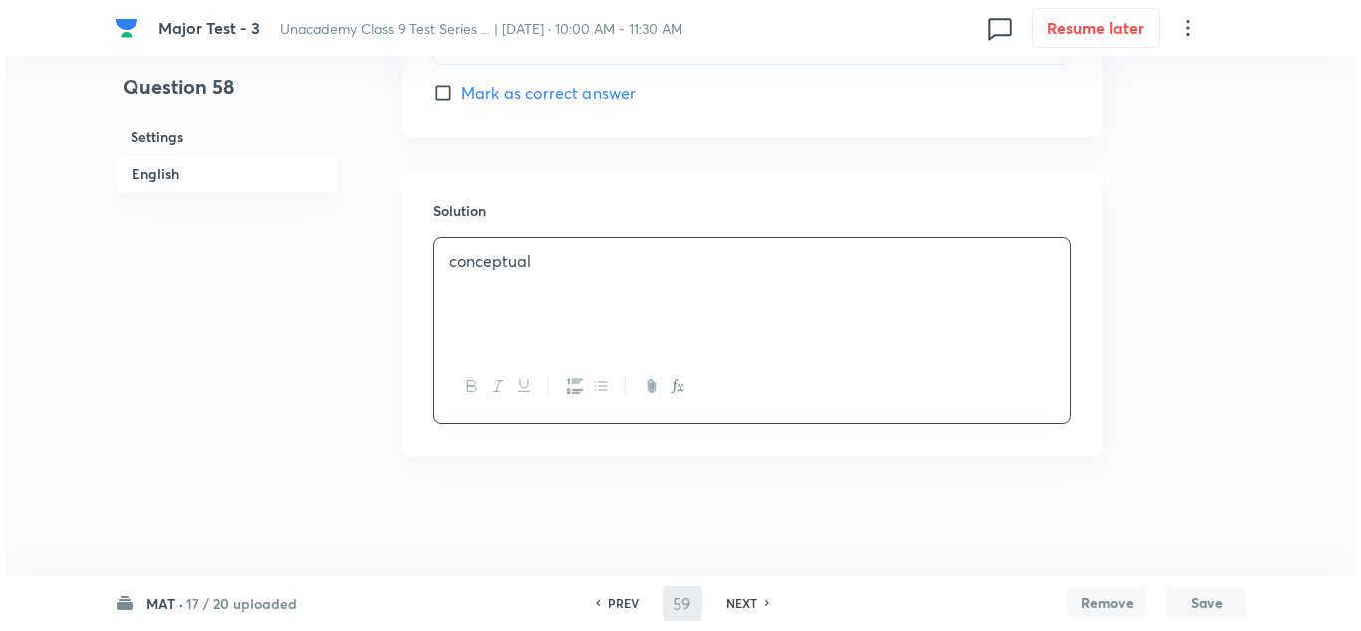
scroll to position [0, 0]
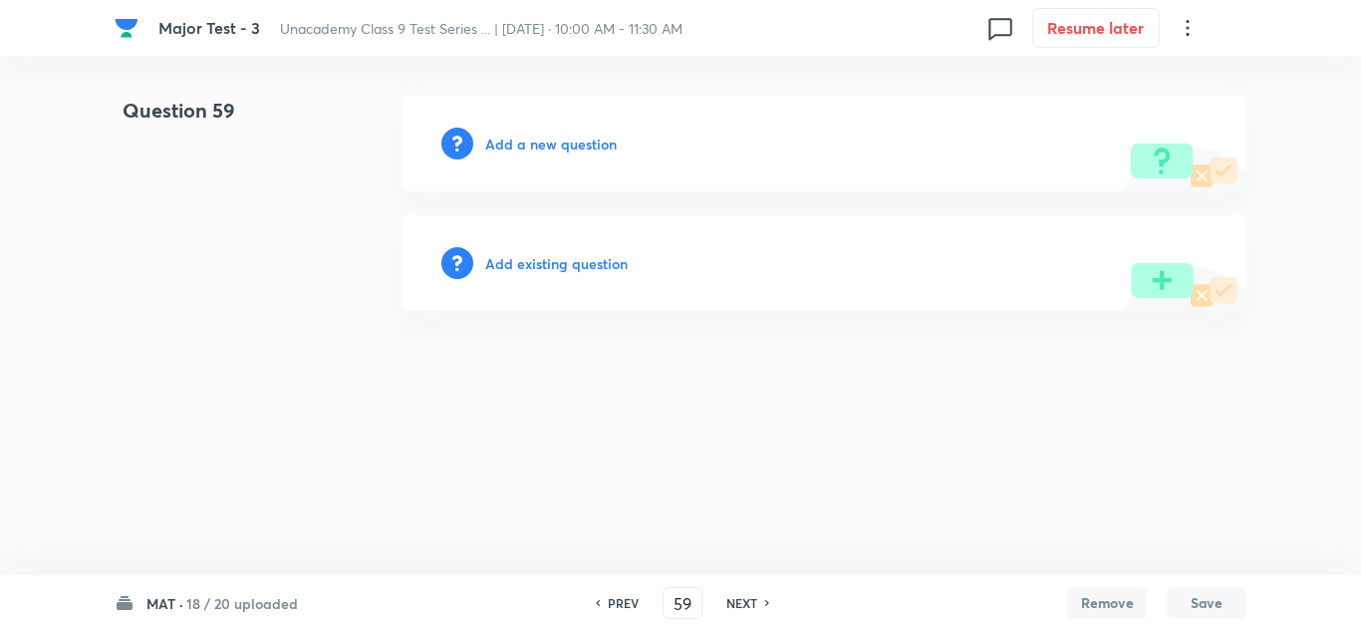
click at [556, 148] on h6 "Add a new question" at bounding box center [551, 144] width 132 height 21
click at [556, 148] on h6 "Choose a question type" at bounding box center [561, 144] width 153 height 21
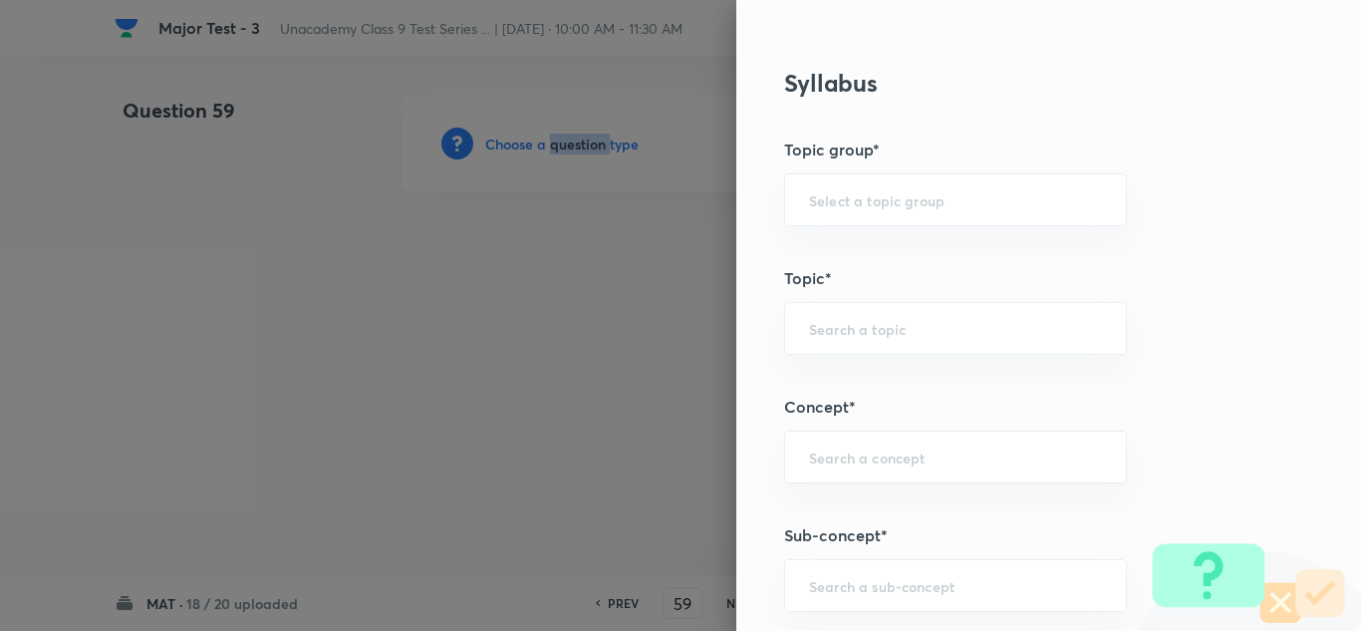
scroll to position [1096, 0]
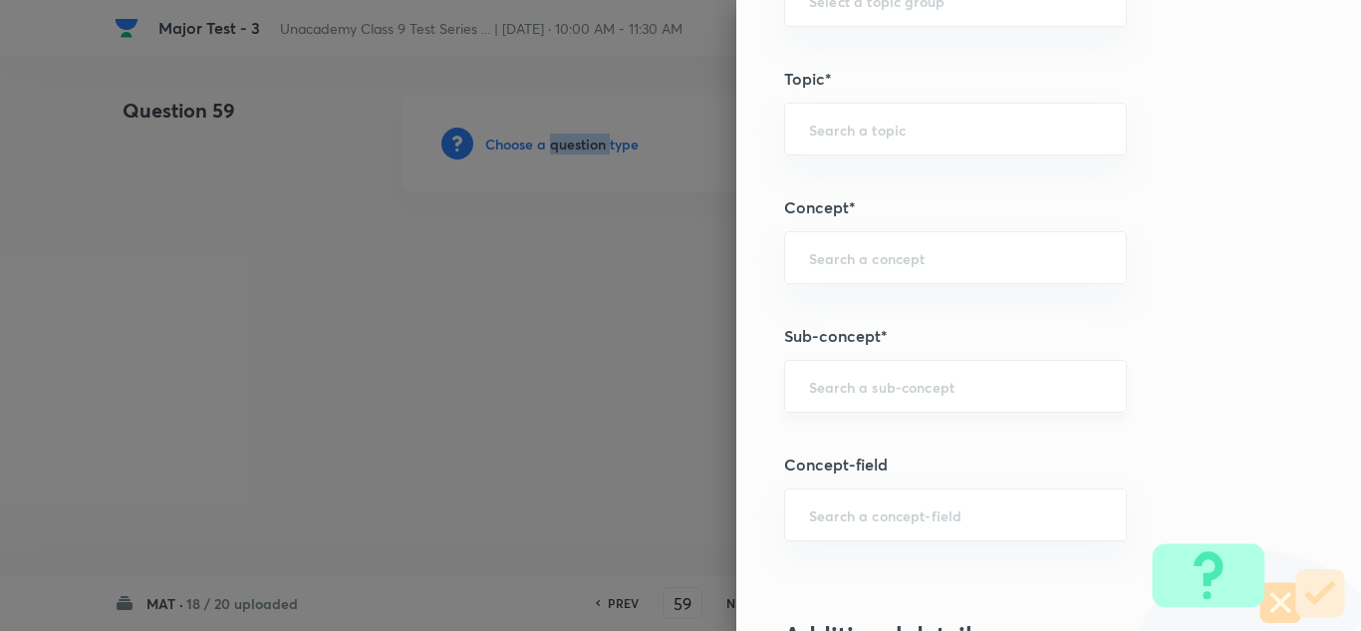
click at [869, 368] on div "​" at bounding box center [955, 386] width 343 height 53
click at [891, 386] on input "text" at bounding box center [955, 386] width 293 height 19
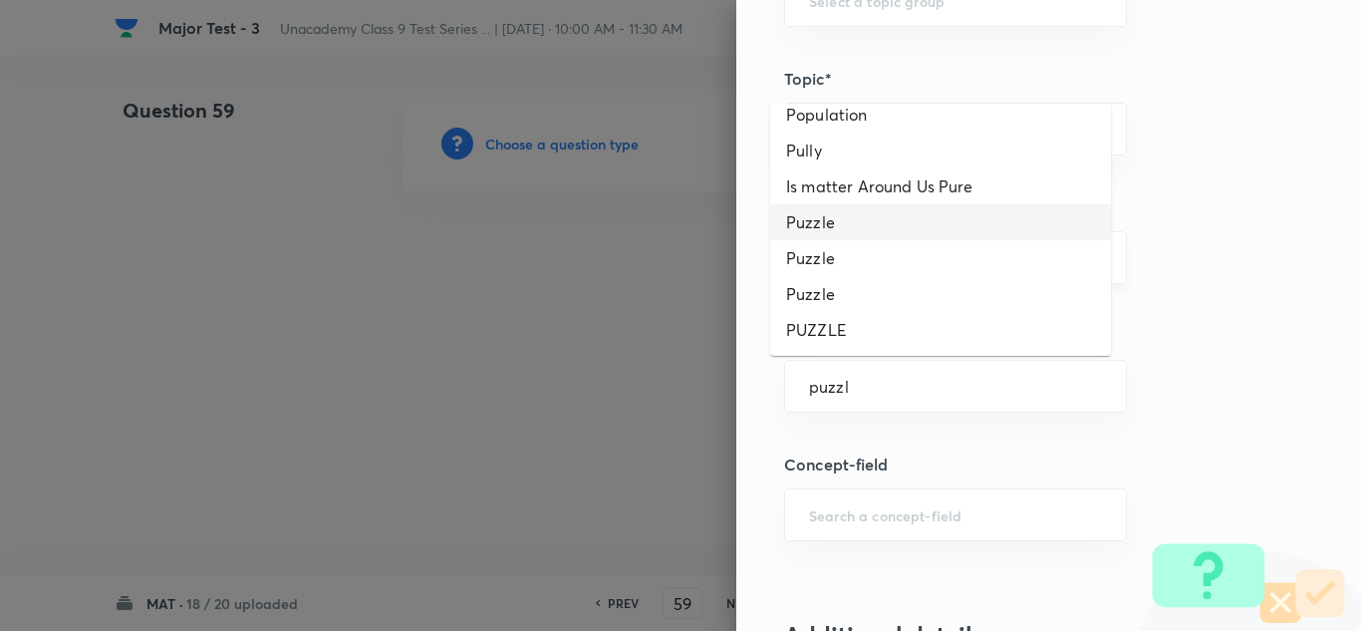
scroll to position [0, 0]
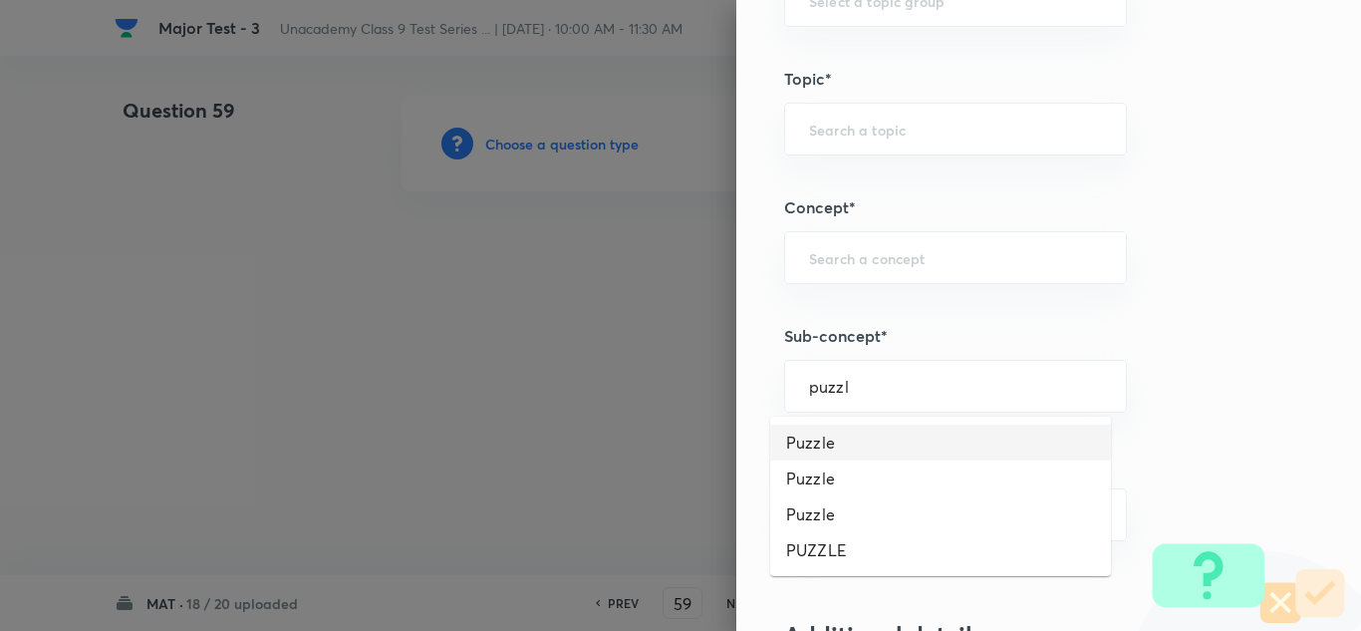
click at [825, 454] on li "Puzzle" at bounding box center [940, 442] width 341 height 36
type input "Puzzle"
type input "Foundation Class X"
type input "Aptitude"
type input "Alphabetical Series & Letter Repeating Series"
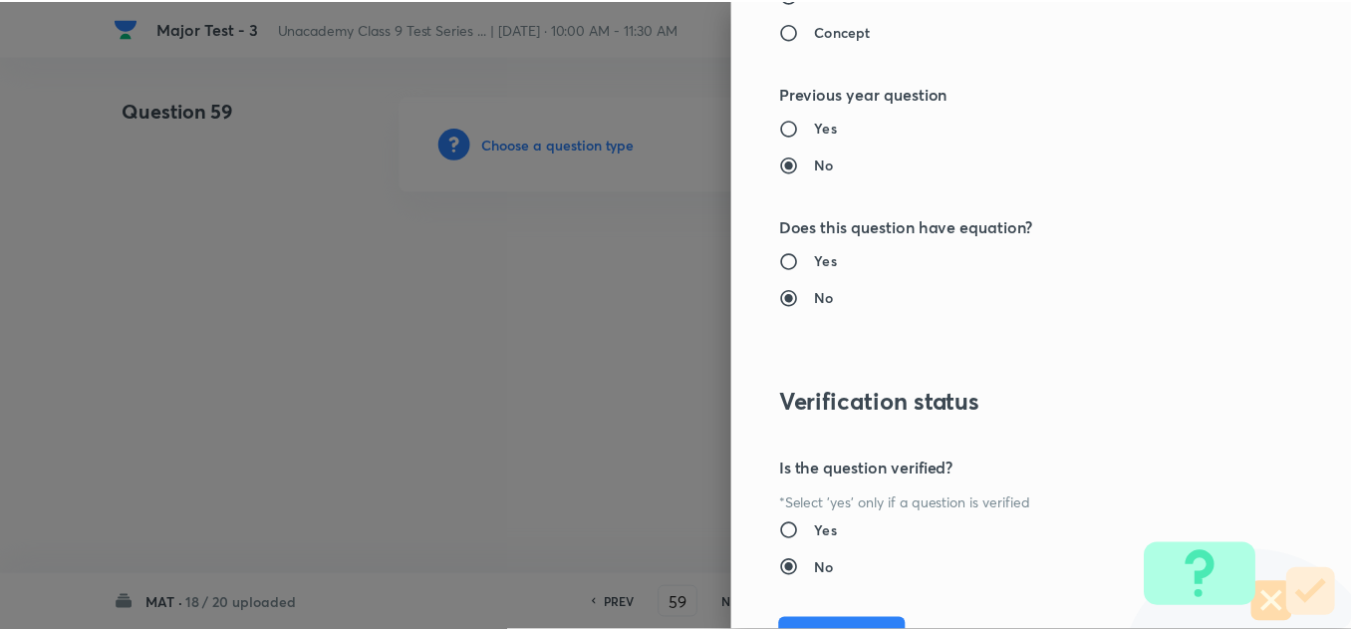
scroll to position [2219, 0]
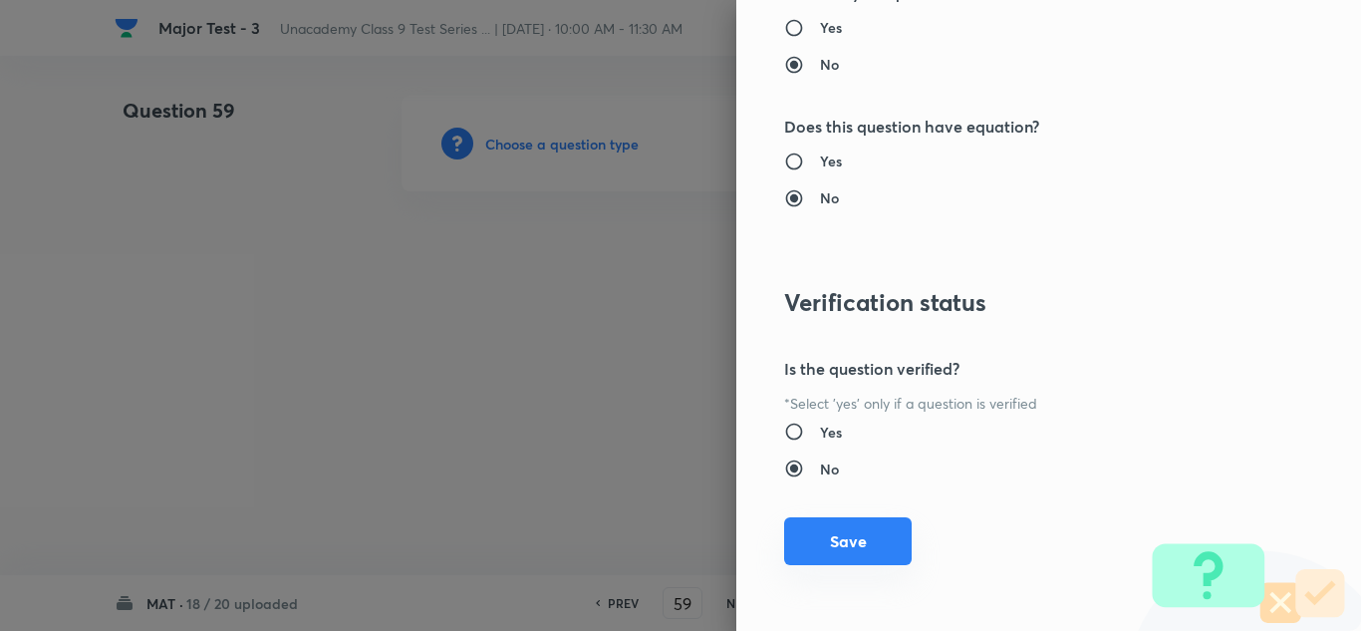
click at [843, 539] on button "Save" at bounding box center [848, 541] width 128 height 48
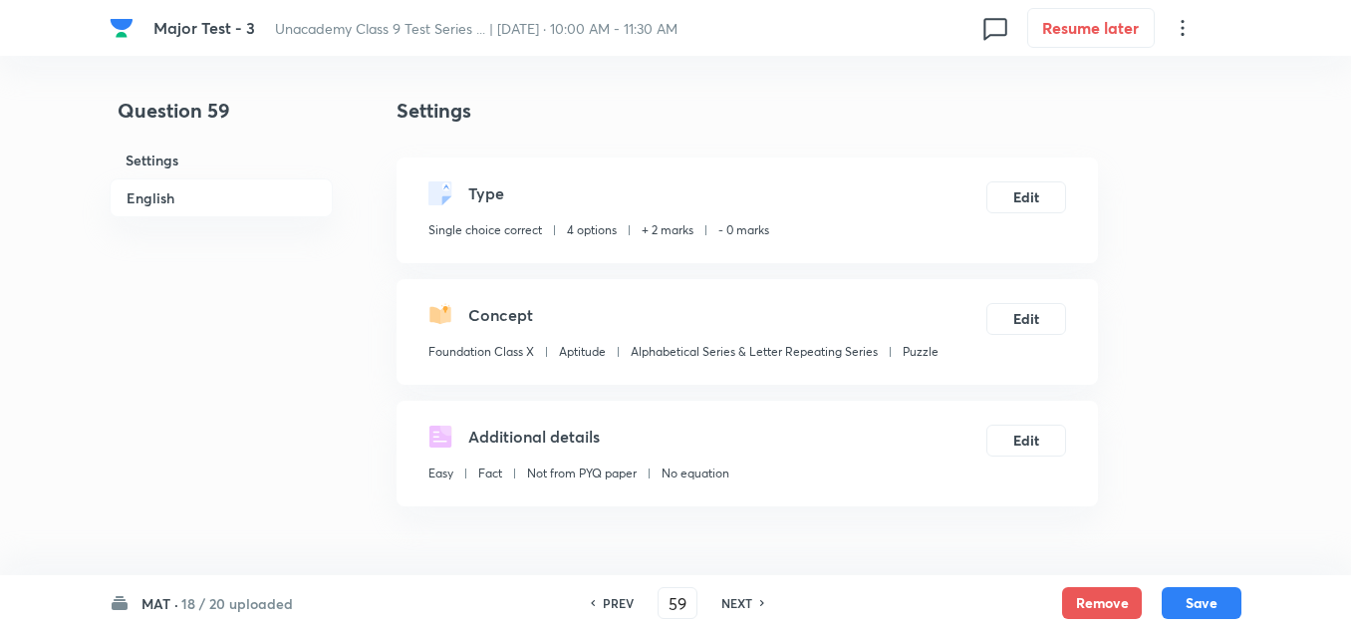
scroll to position [399, 0]
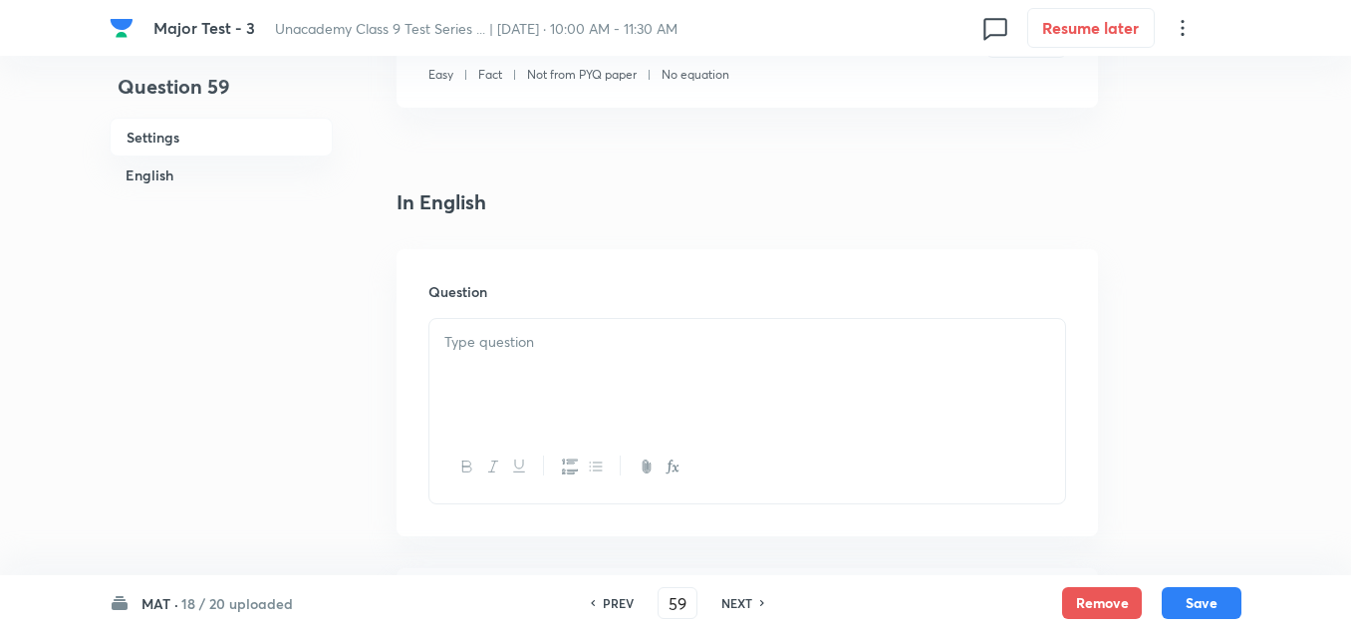
click at [587, 365] on div at bounding box center [747, 375] width 636 height 112
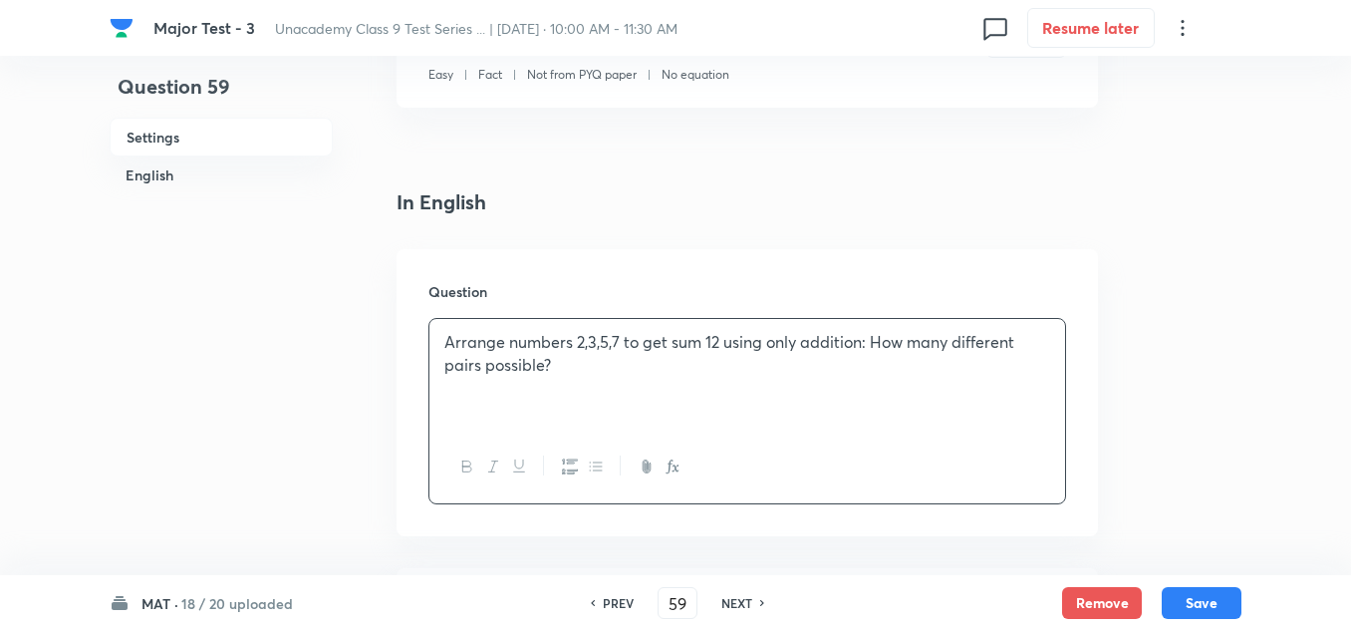
scroll to position [697, 0]
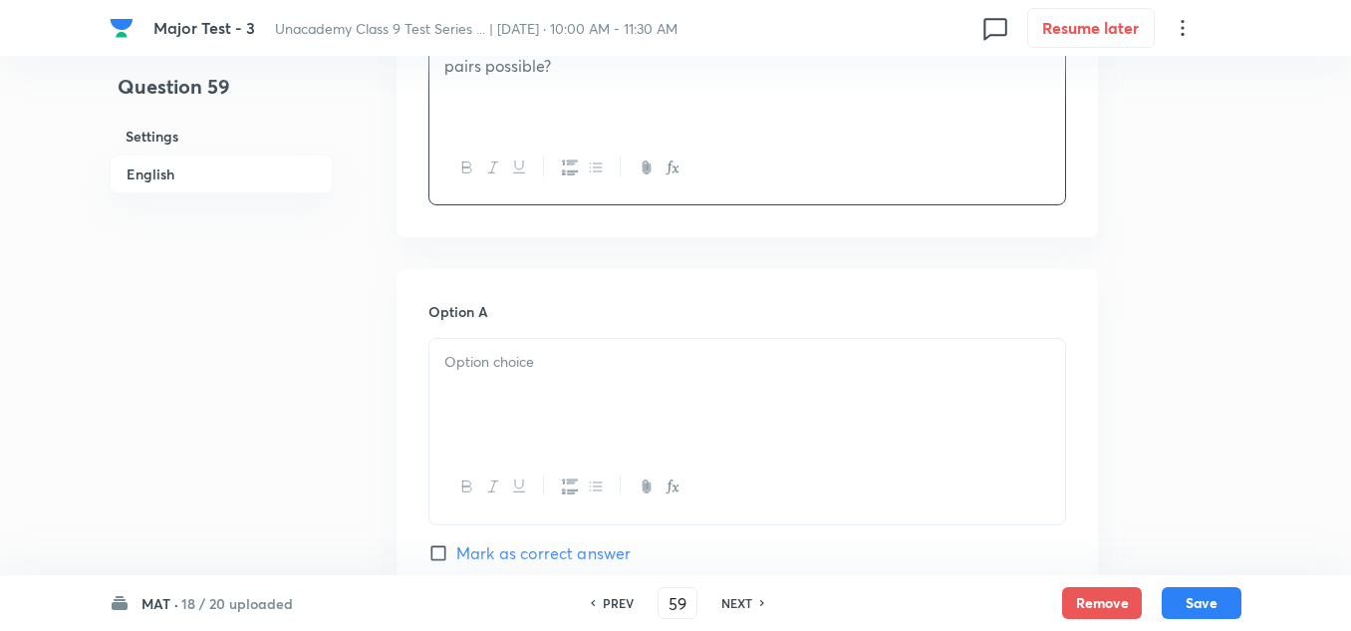
click at [528, 393] on div at bounding box center [747, 395] width 636 height 112
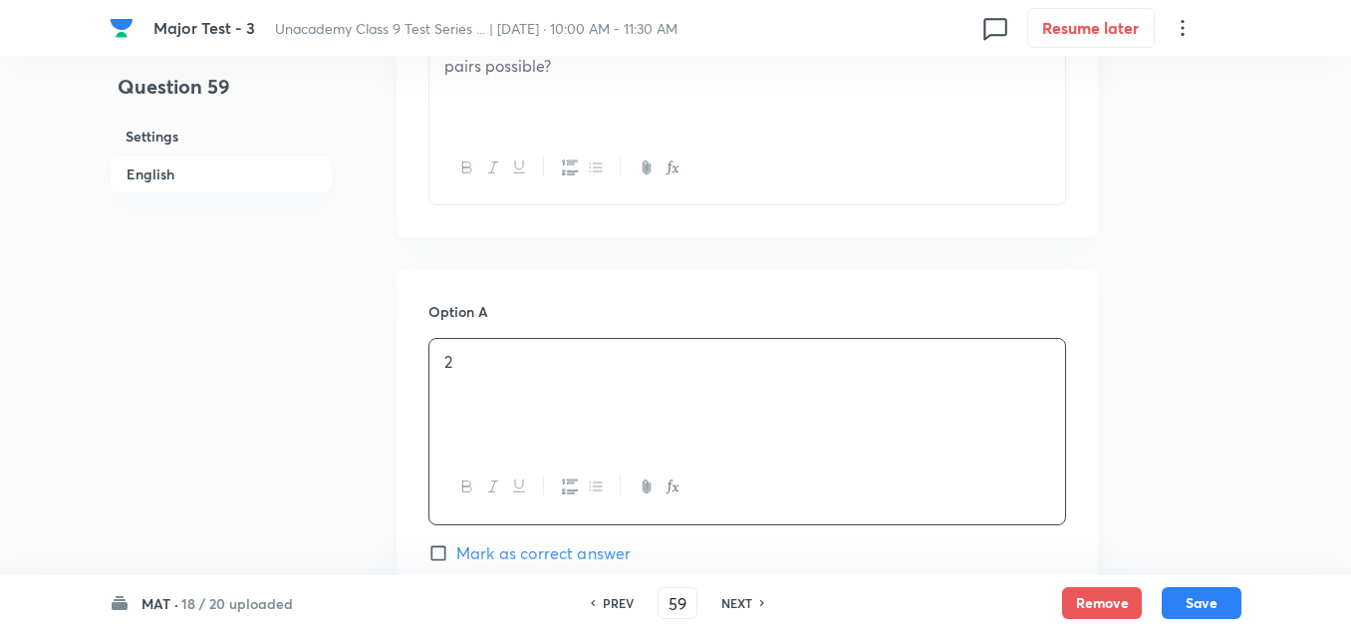
scroll to position [897, 0]
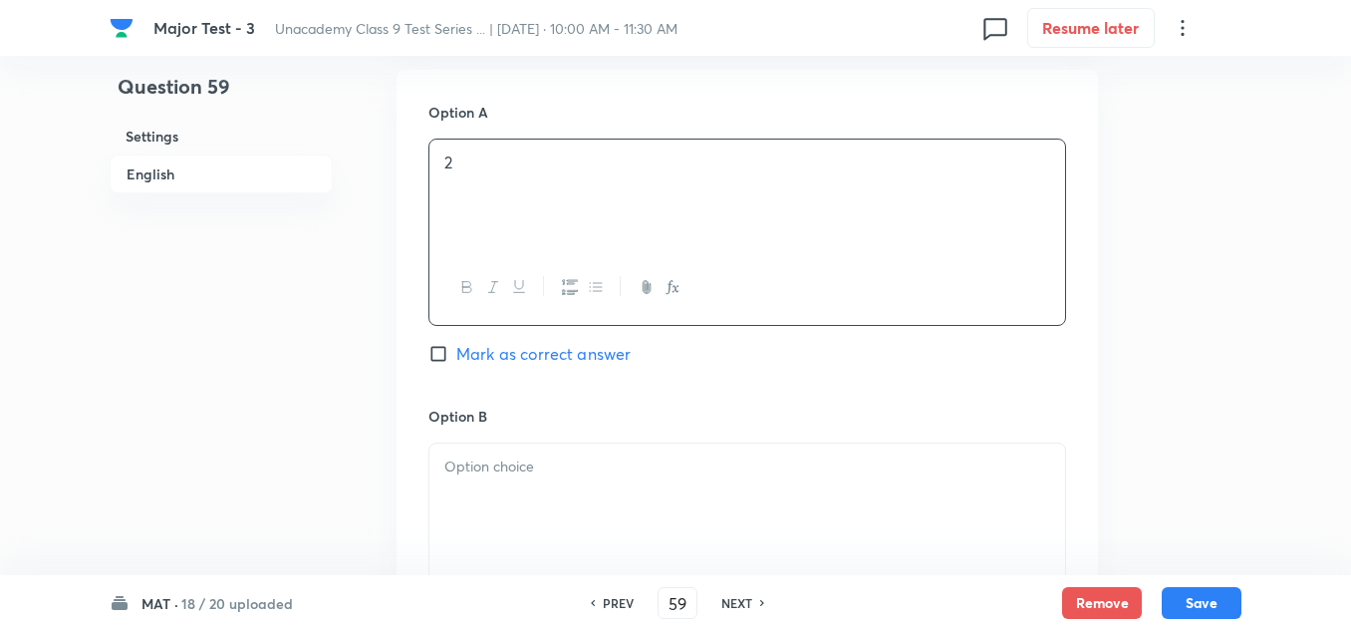
click at [531, 463] on p at bounding box center [747, 466] width 606 height 23
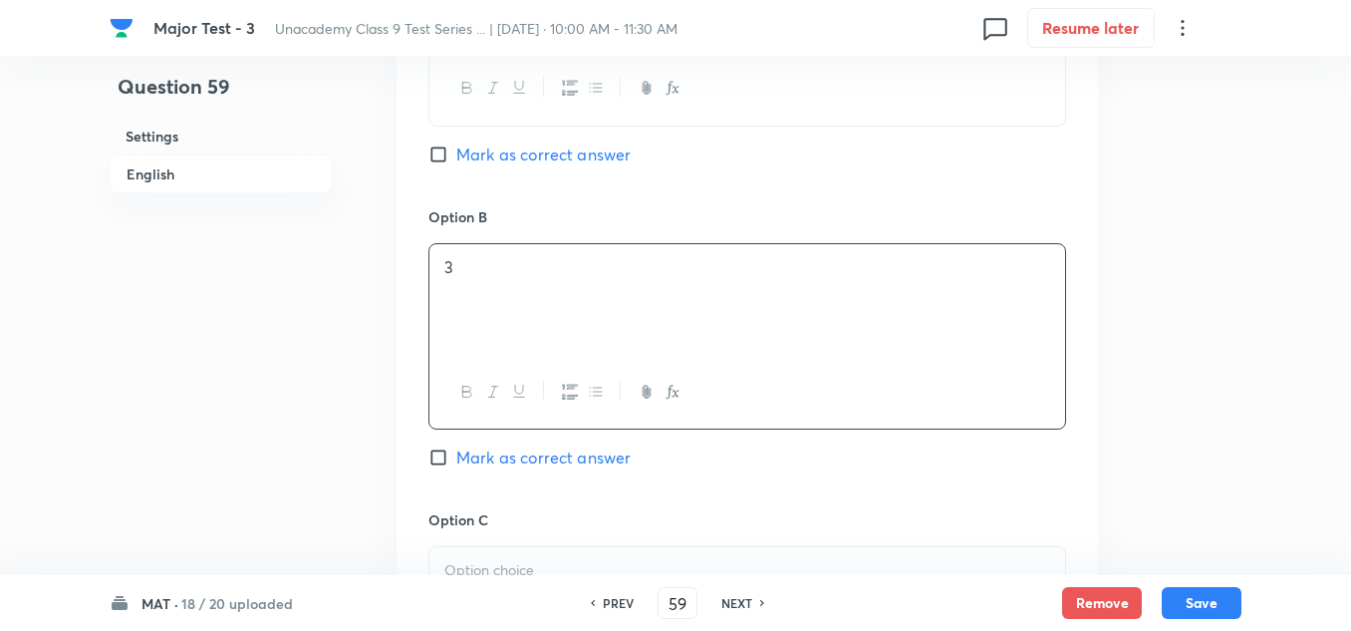
scroll to position [1196, 0]
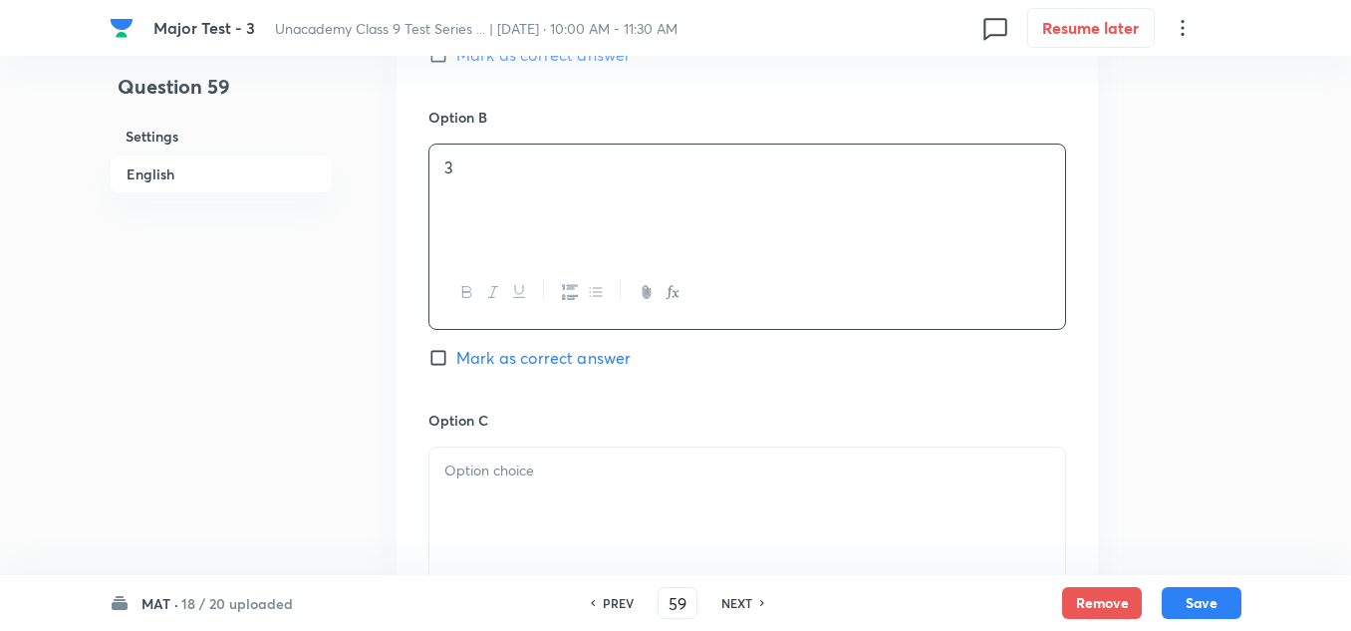
click at [521, 474] on p at bounding box center [747, 470] width 606 height 23
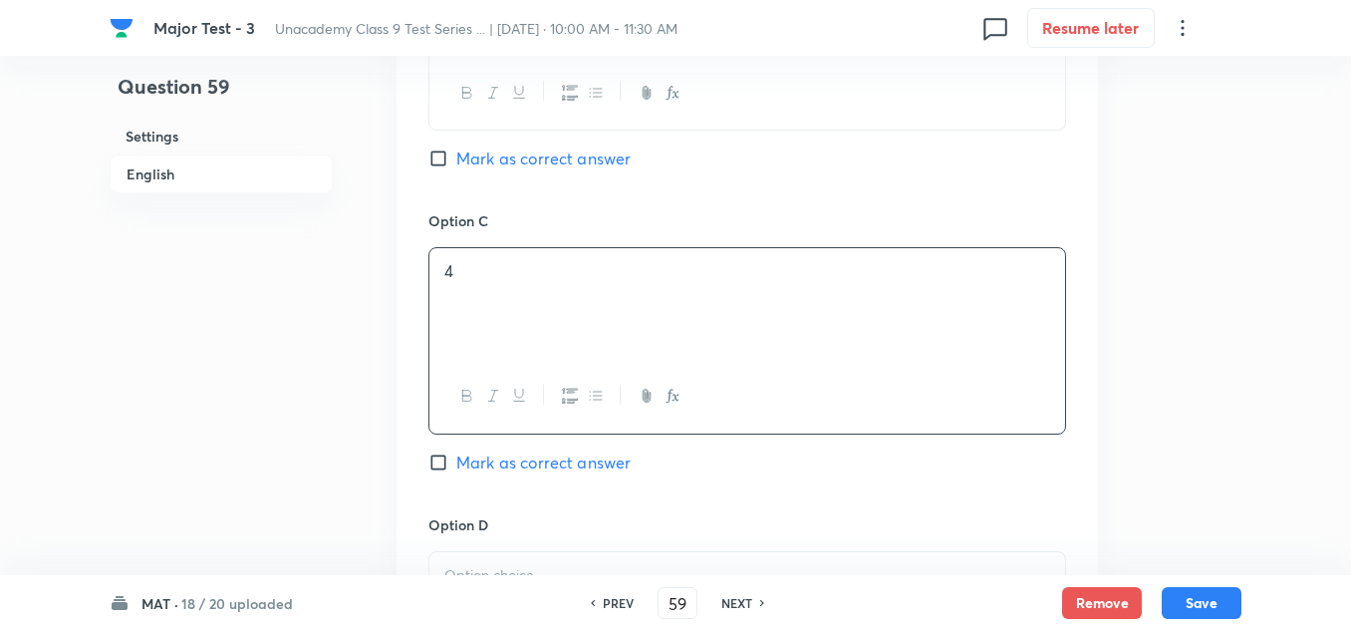
scroll to position [1494, 0]
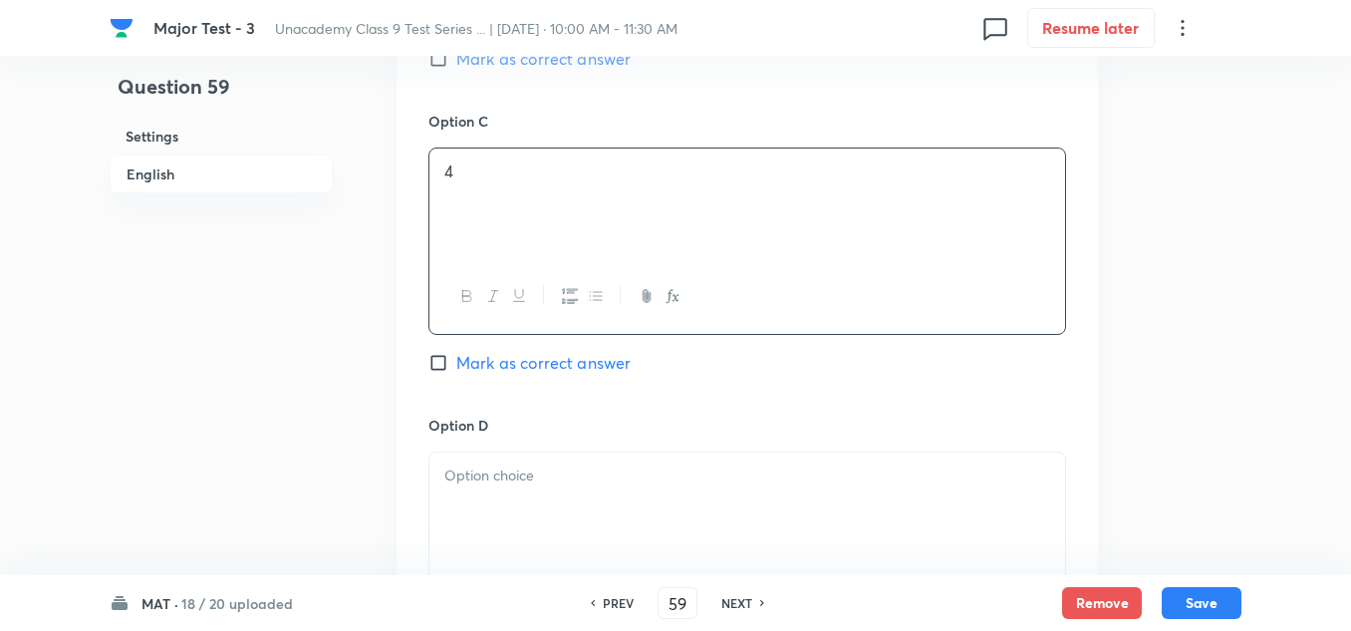
click at [532, 488] on div at bounding box center [747, 508] width 636 height 112
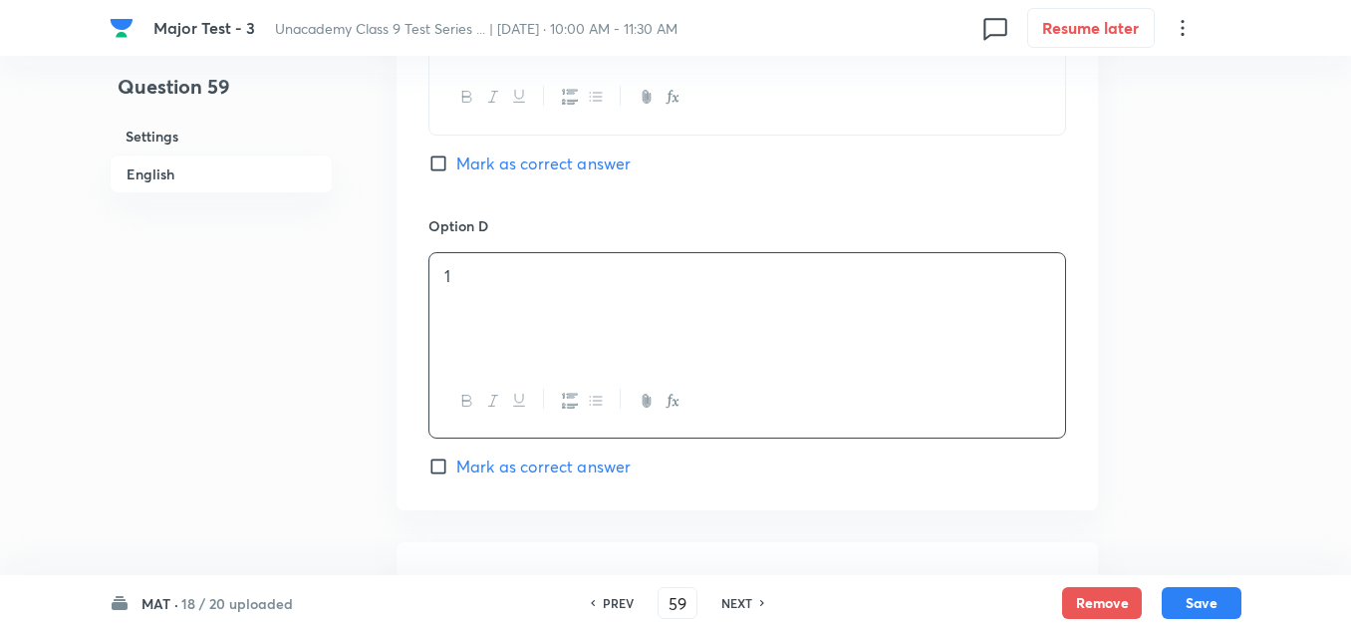
click at [537, 476] on span "Mark as correct answer" at bounding box center [543, 466] width 174 height 24
click at [456, 476] on input "Mark as correct answer" at bounding box center [442, 466] width 28 height 20
checkbox input "true"
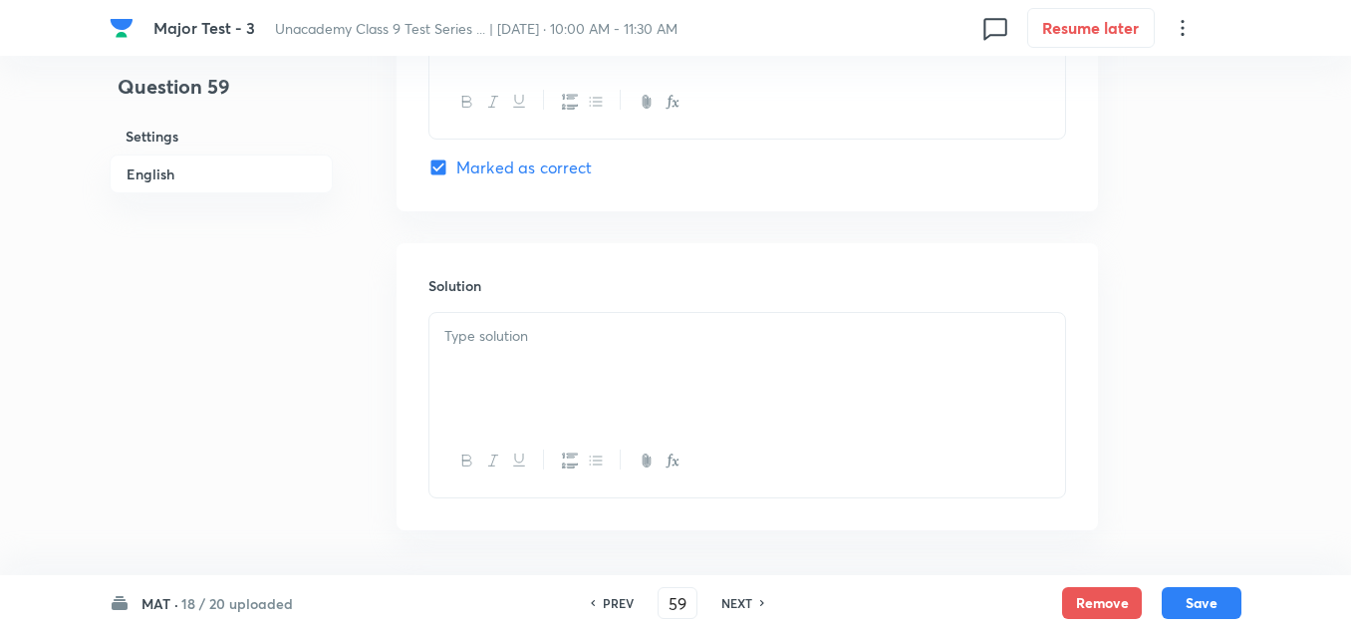
drag, startPoint x: 581, startPoint y: 419, endPoint x: 595, endPoint y: 412, distance: 15.6
click at [583, 417] on div at bounding box center [747, 369] width 636 height 112
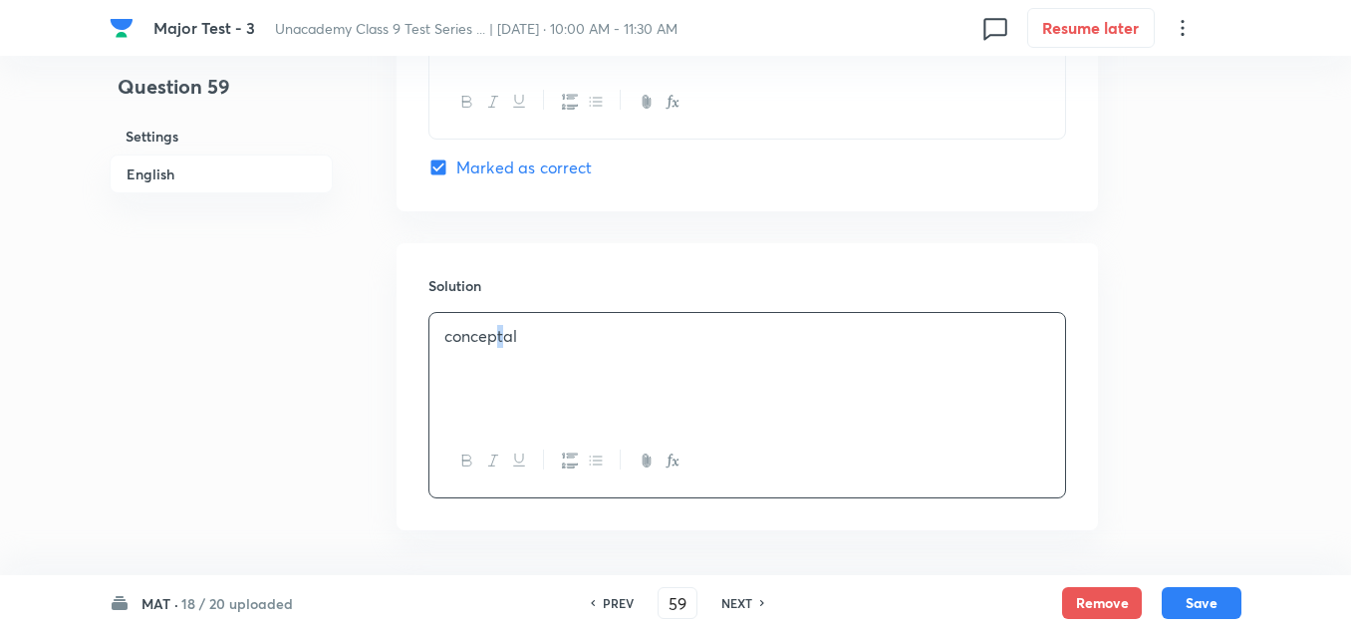
click at [501, 334] on p "conceptal" at bounding box center [747, 336] width 606 height 23
click at [504, 334] on p "conceptal" at bounding box center [747, 336] width 606 height 23
click at [1184, 593] on button "Save" at bounding box center [1202, 601] width 80 height 32
type input "60"
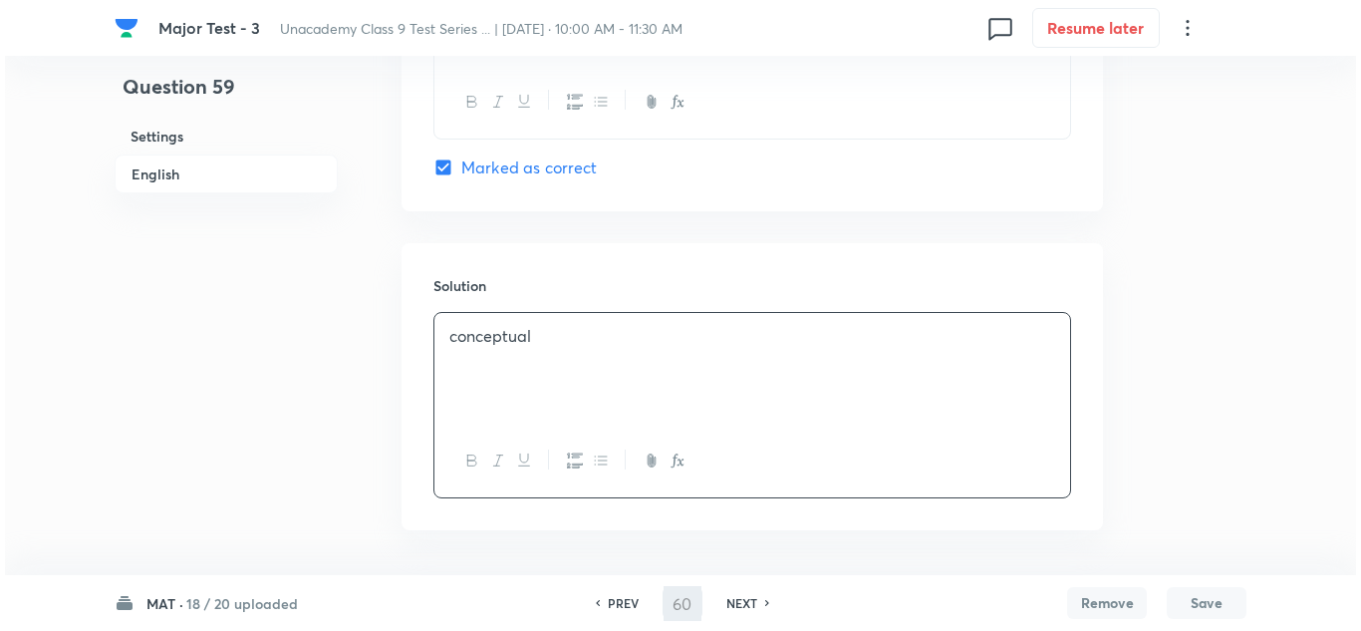
scroll to position [0, 0]
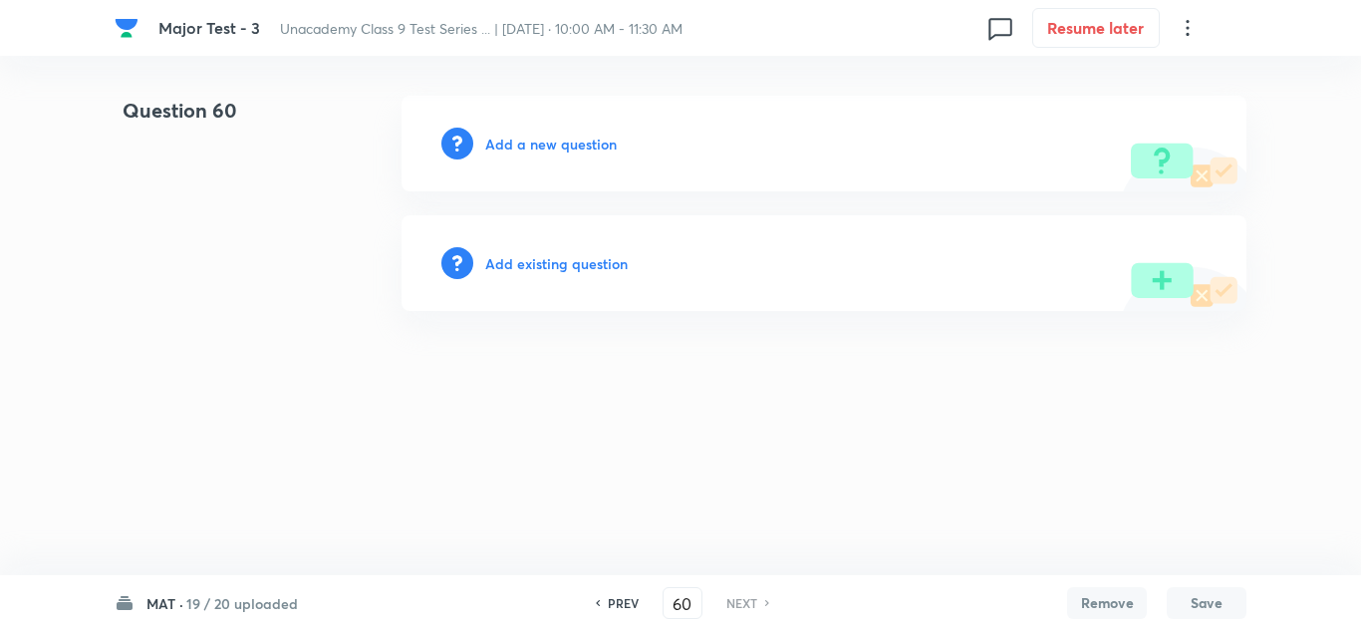
click at [553, 139] on h6 "Add a new question" at bounding box center [551, 144] width 132 height 21
click at [553, 139] on h6 "Choose a question type" at bounding box center [561, 144] width 153 height 21
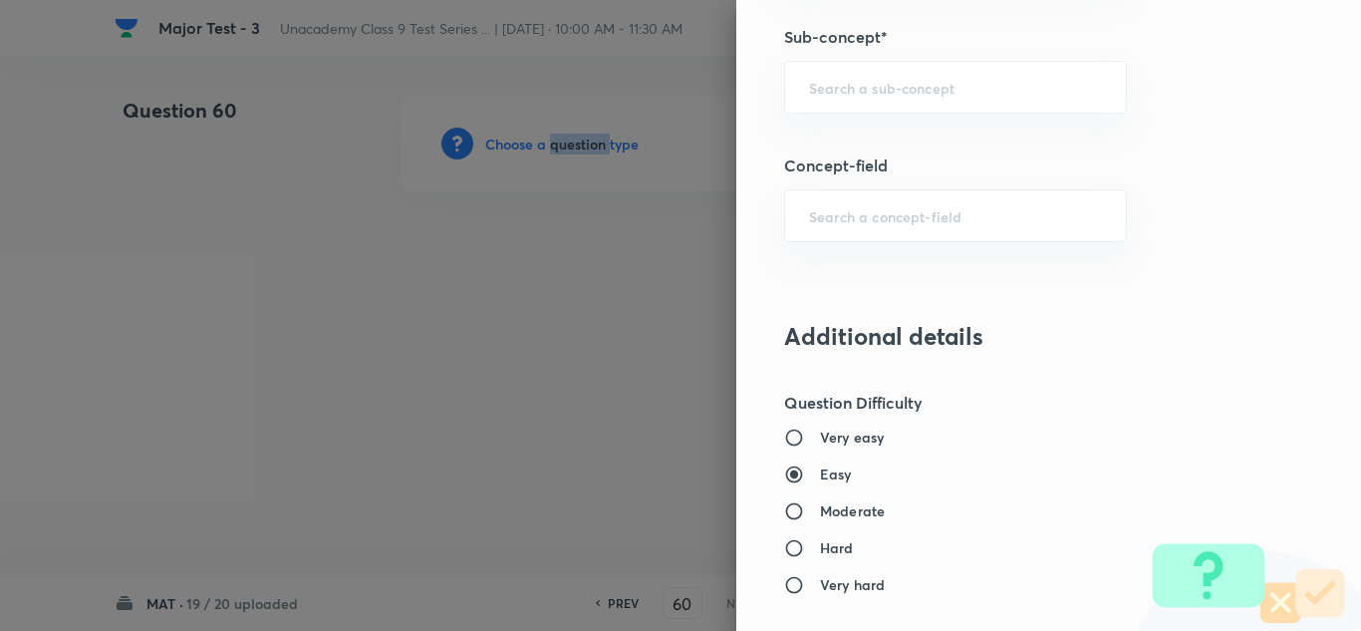
scroll to position [1196, 0]
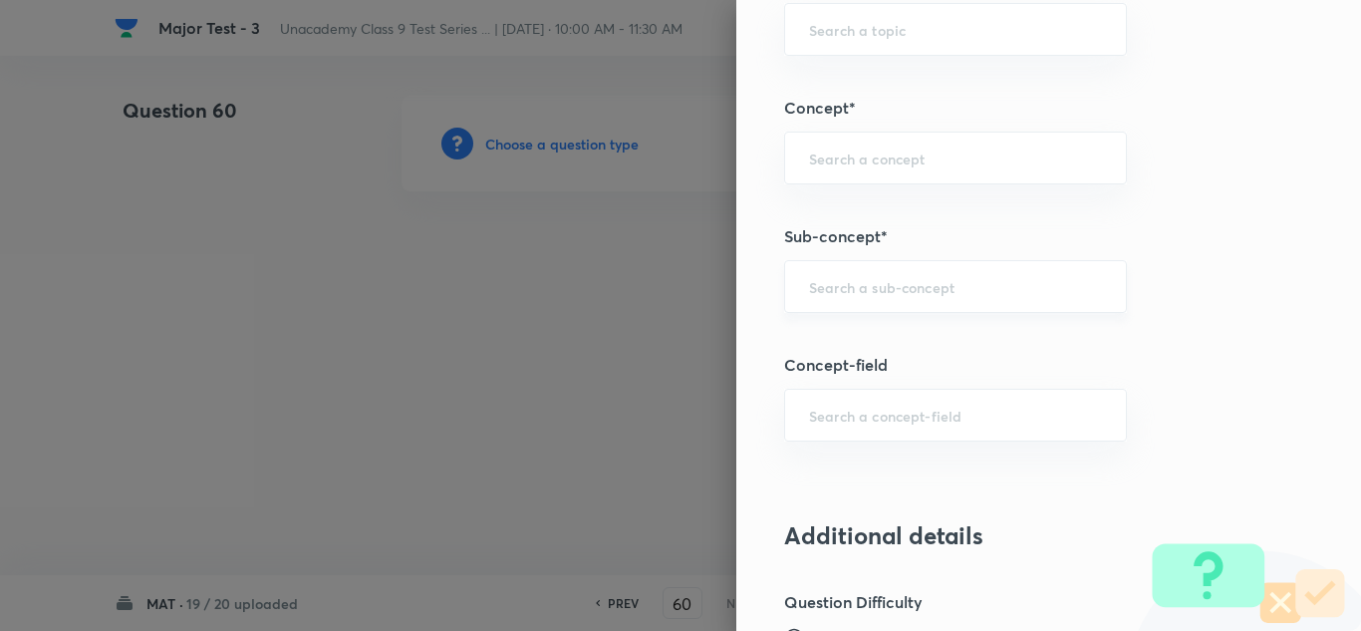
click at [850, 277] on input "text" at bounding box center [955, 286] width 293 height 19
click at [896, 278] on input "text" at bounding box center [955, 286] width 293 height 19
paste input "Puzzle Test)"
click at [928, 280] on input "Puzzle Test)" at bounding box center [955, 286] width 293 height 19
click at [859, 348] on li "Puzzle" at bounding box center [940, 343] width 341 height 36
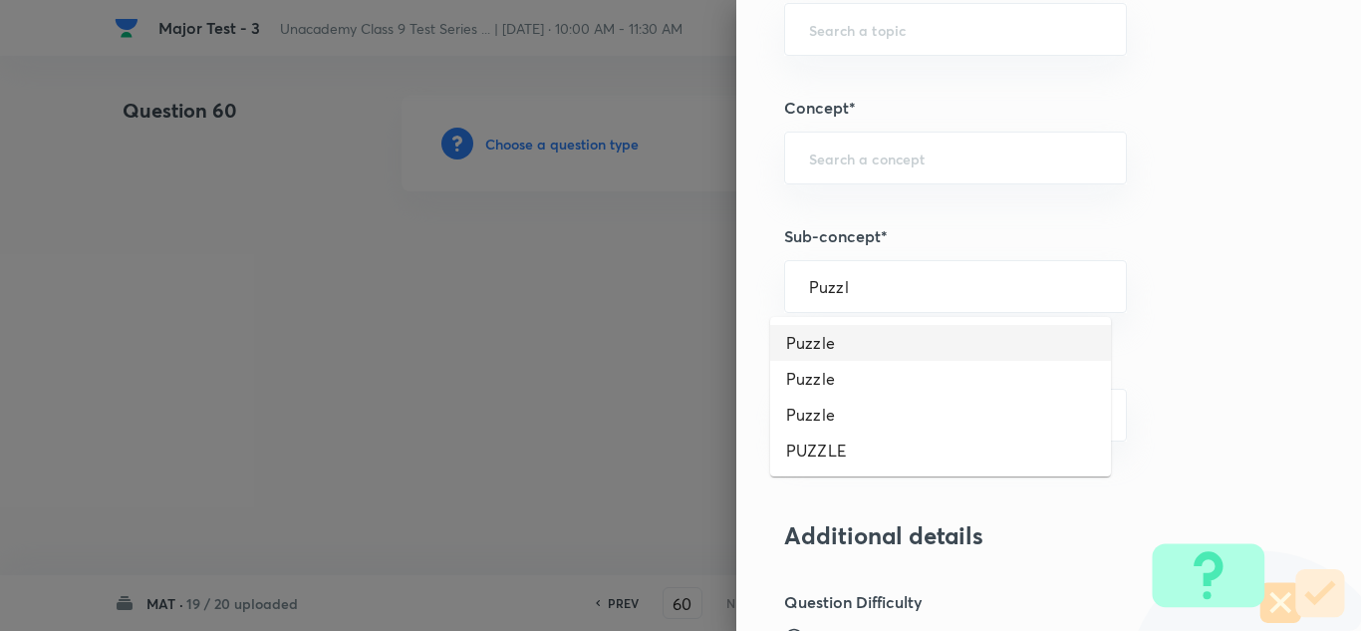
type input "Puzzle"
type input "Foundation Class X"
type input "Aptitude"
type input "Alphabetical Series & Letter Repeating Series"
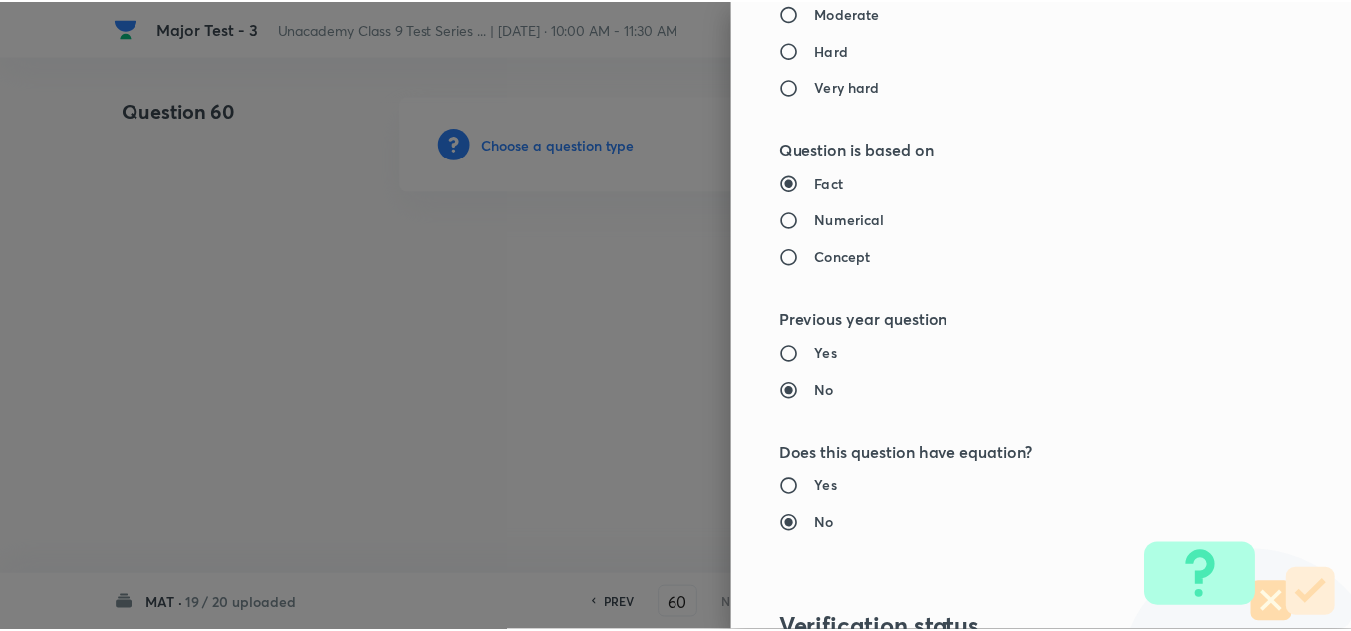
scroll to position [2219, 0]
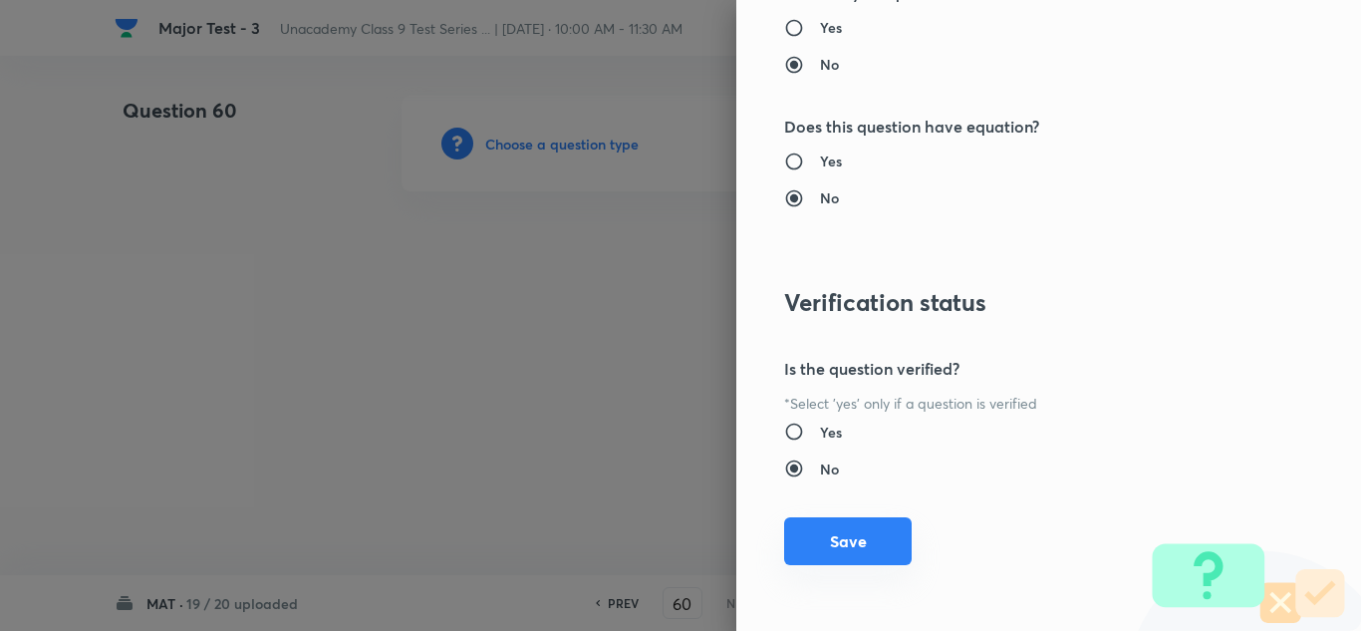
click at [881, 533] on button "Save" at bounding box center [848, 541] width 128 height 48
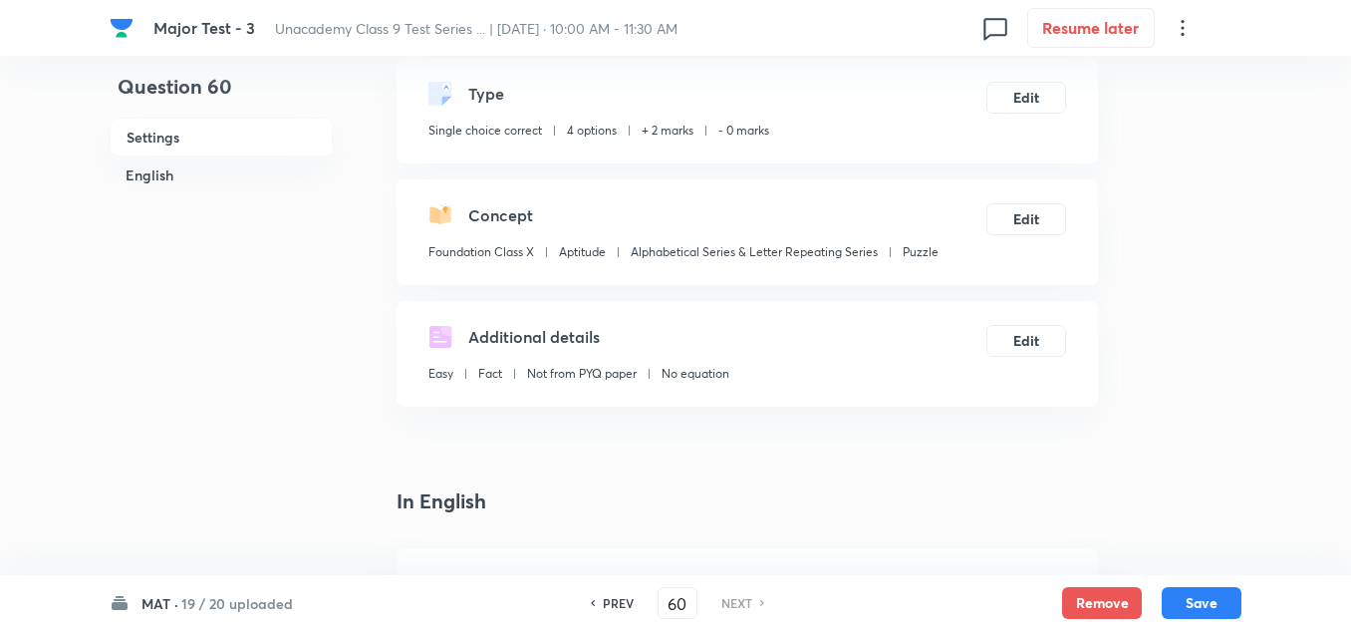
scroll to position [399, 0]
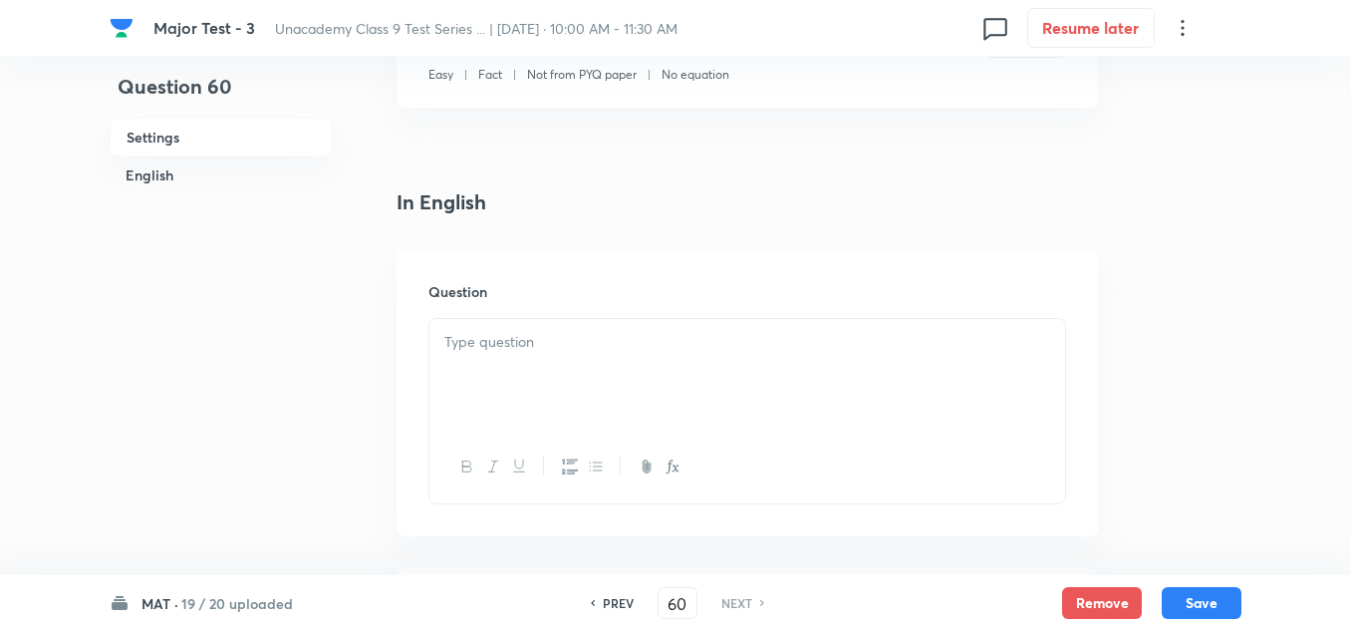
click at [483, 362] on div at bounding box center [747, 375] width 636 height 112
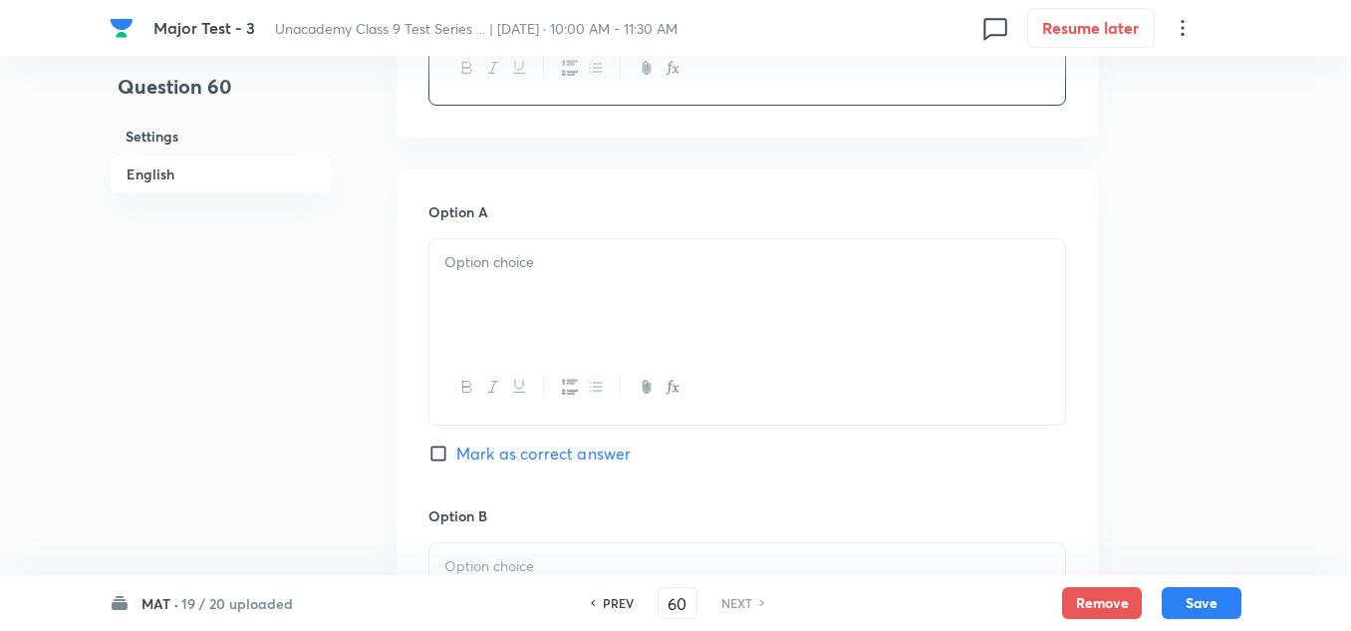
scroll to position [996, 0]
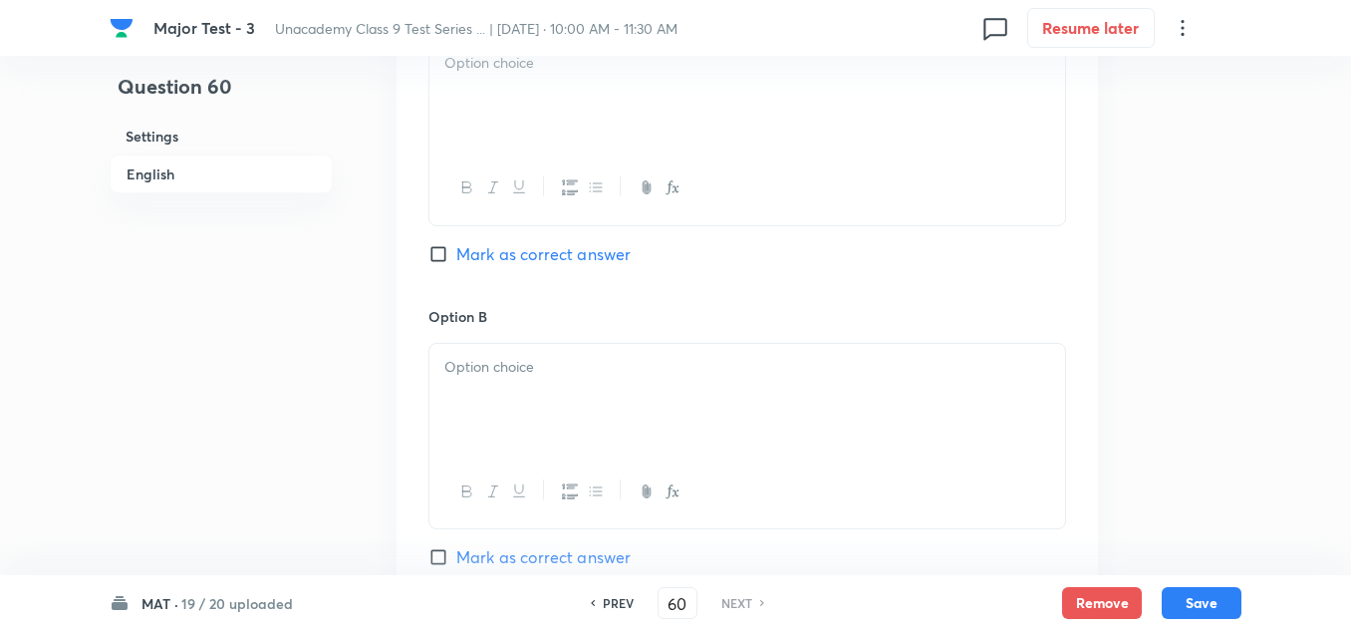
click at [520, 68] on p at bounding box center [747, 63] width 606 height 23
click at [550, 388] on div at bounding box center [747, 400] width 636 height 112
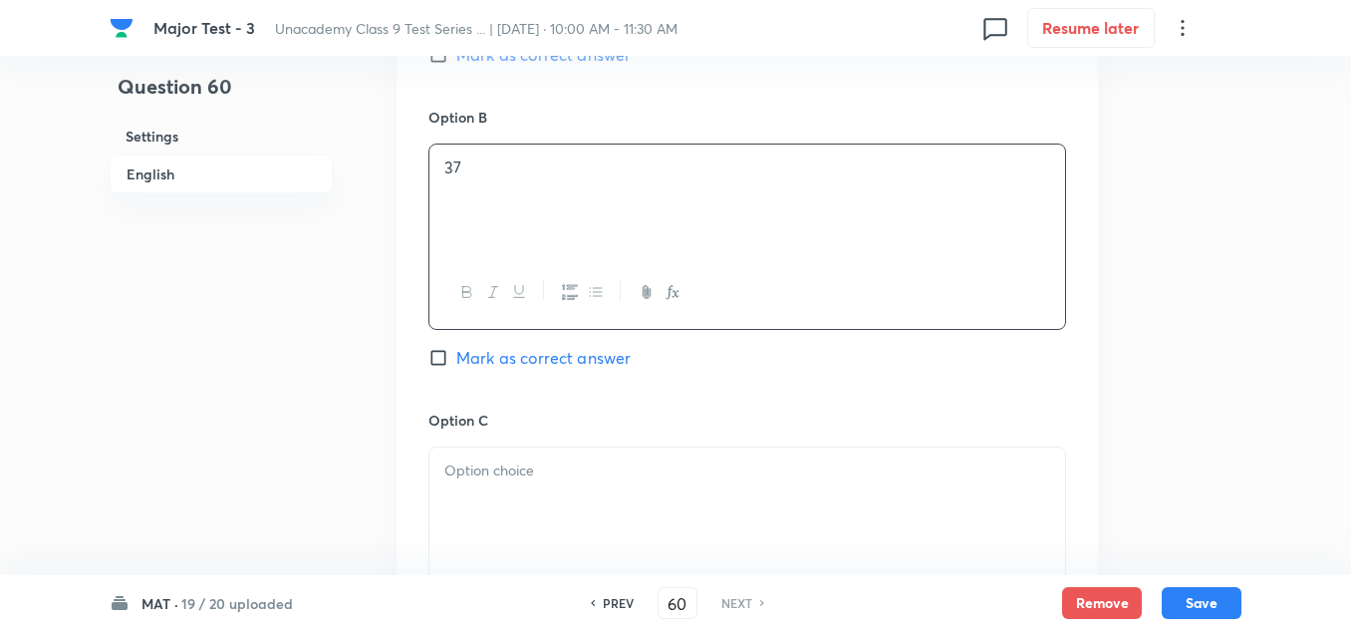
scroll to position [1196, 0]
click at [521, 454] on div at bounding box center [747, 503] width 636 height 112
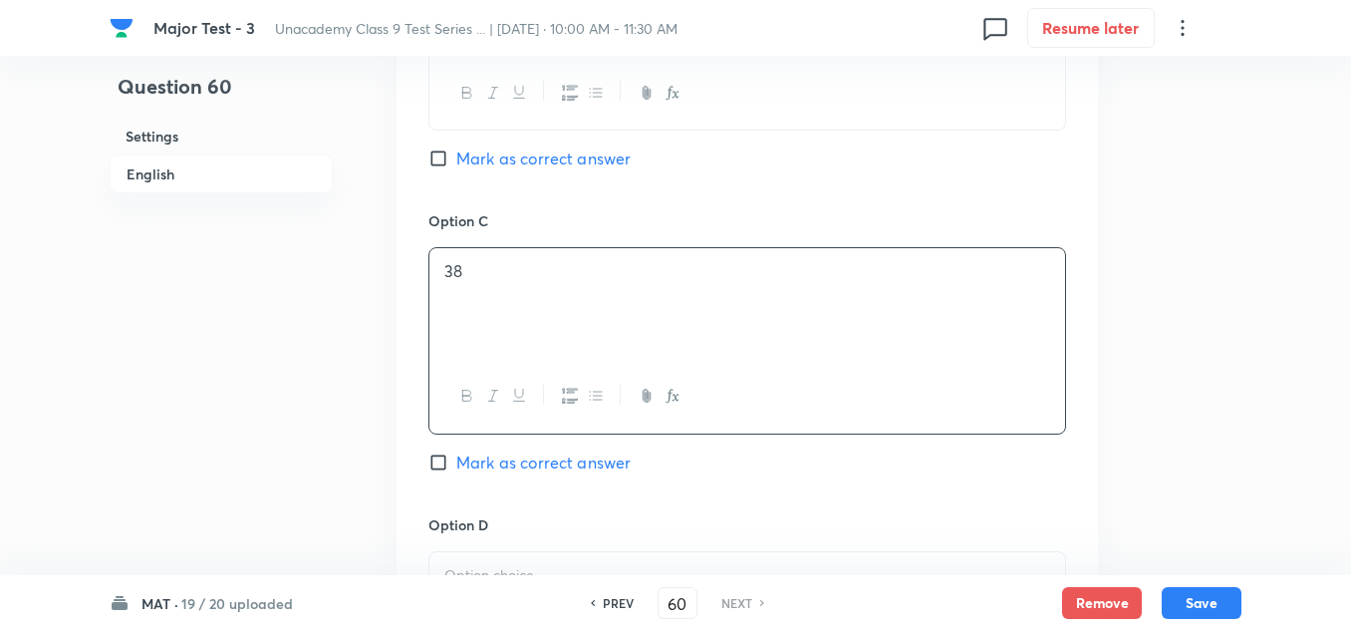
scroll to position [1494, 0]
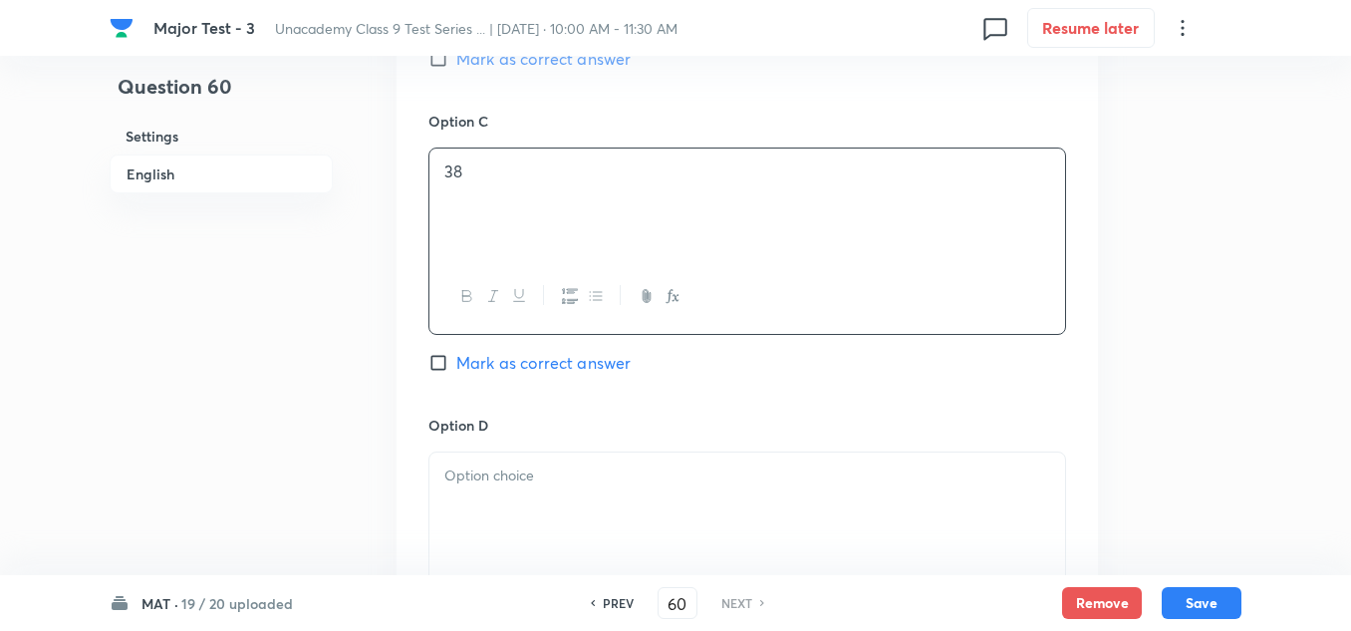
click at [556, 480] on p at bounding box center [747, 475] width 606 height 23
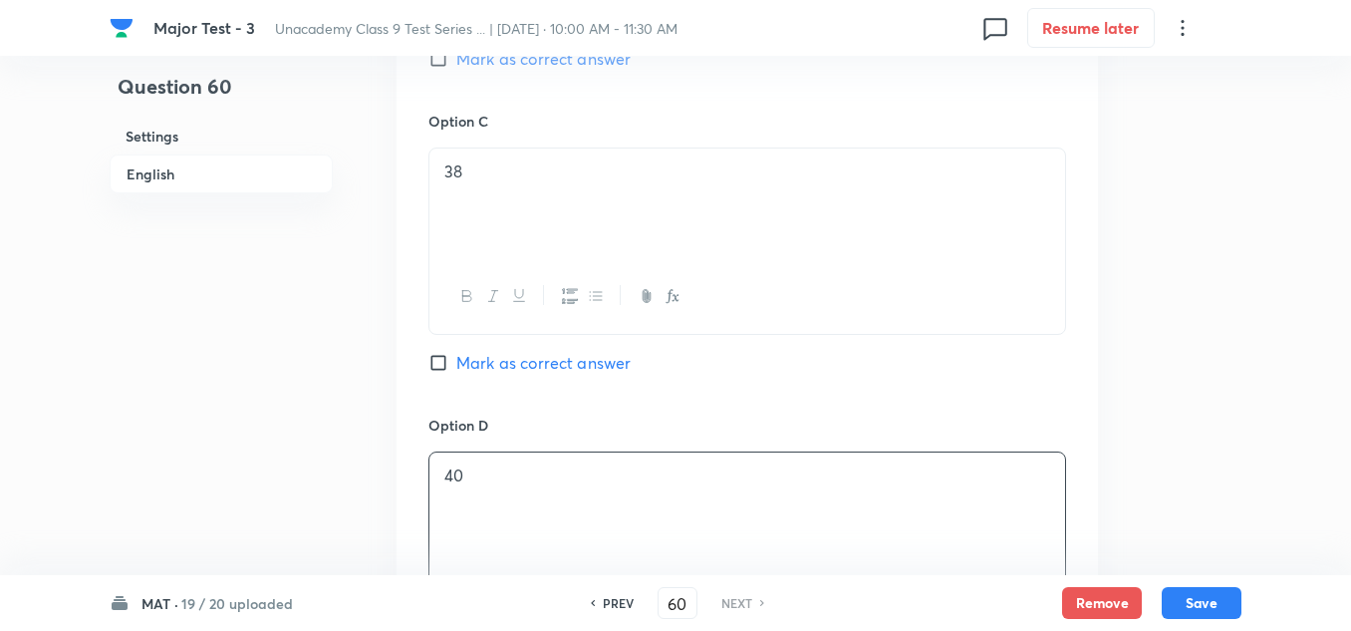
scroll to position [1395, 0]
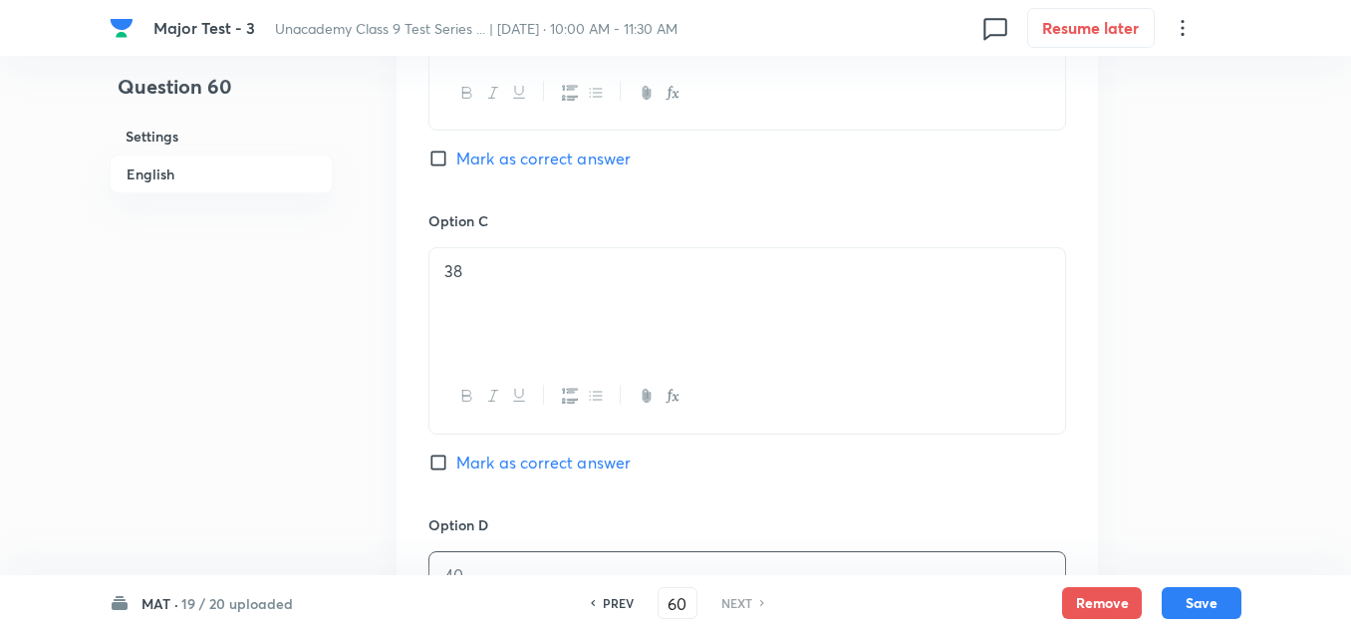
click at [539, 156] on span "Mark as correct answer" at bounding box center [543, 158] width 174 height 24
click at [456, 156] on input "Mark as correct answer" at bounding box center [442, 158] width 28 height 20
checkbox input "true"
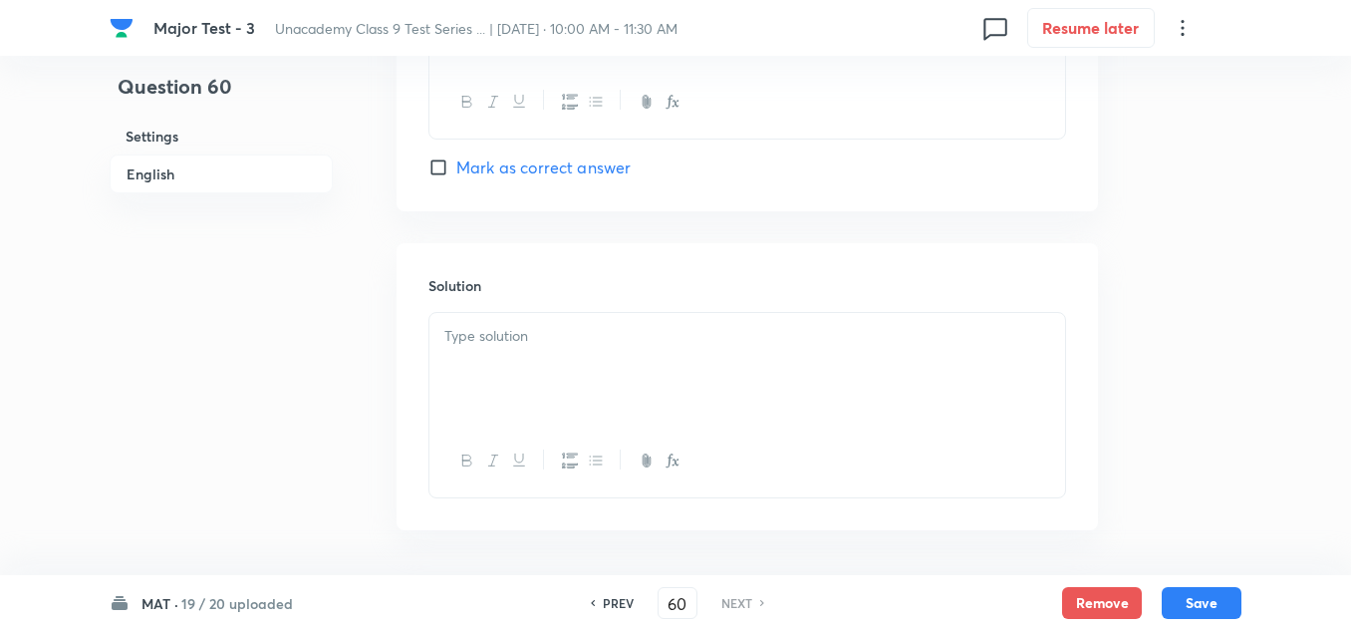
scroll to position [2067, 0]
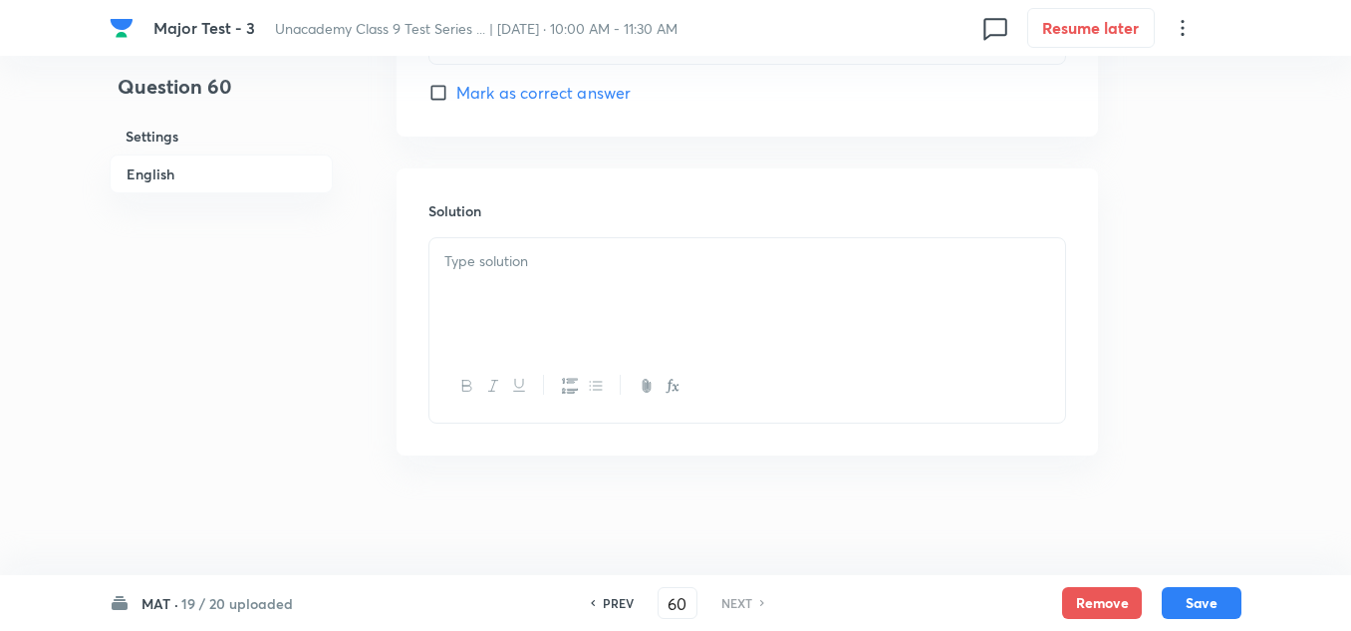
click at [496, 277] on div at bounding box center [747, 294] width 636 height 112
click at [1209, 602] on button "Save" at bounding box center [1202, 601] width 80 height 32
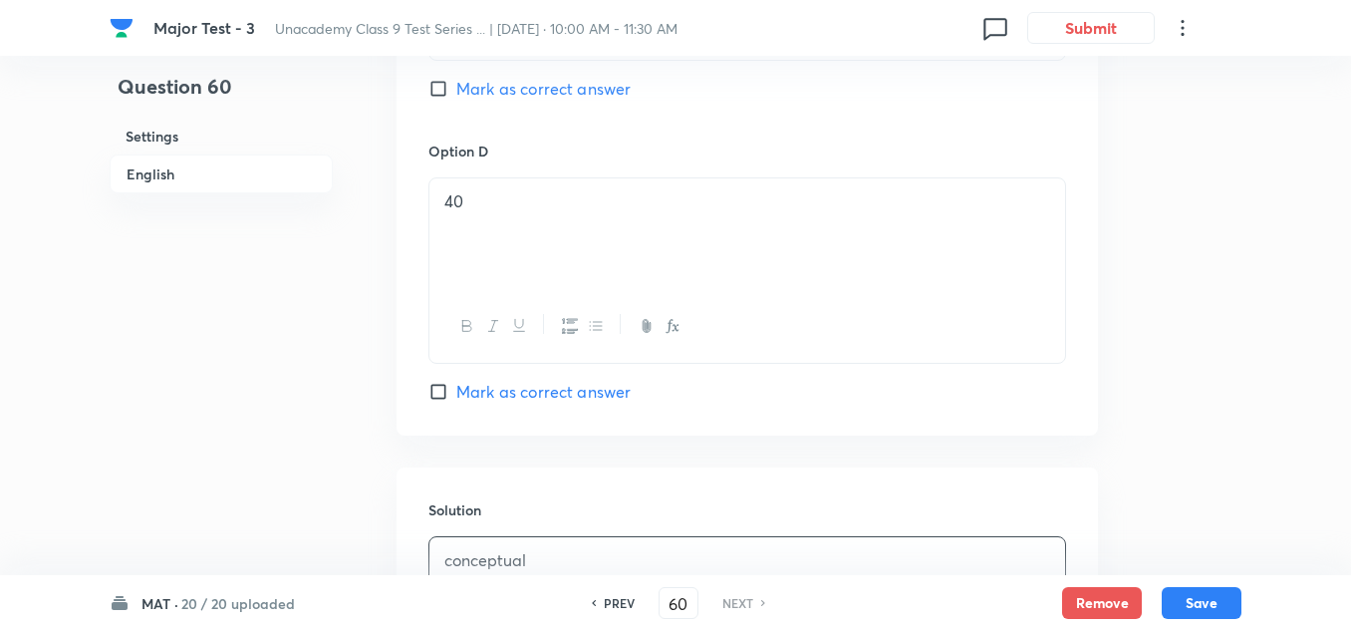
scroll to position [1470, 0]
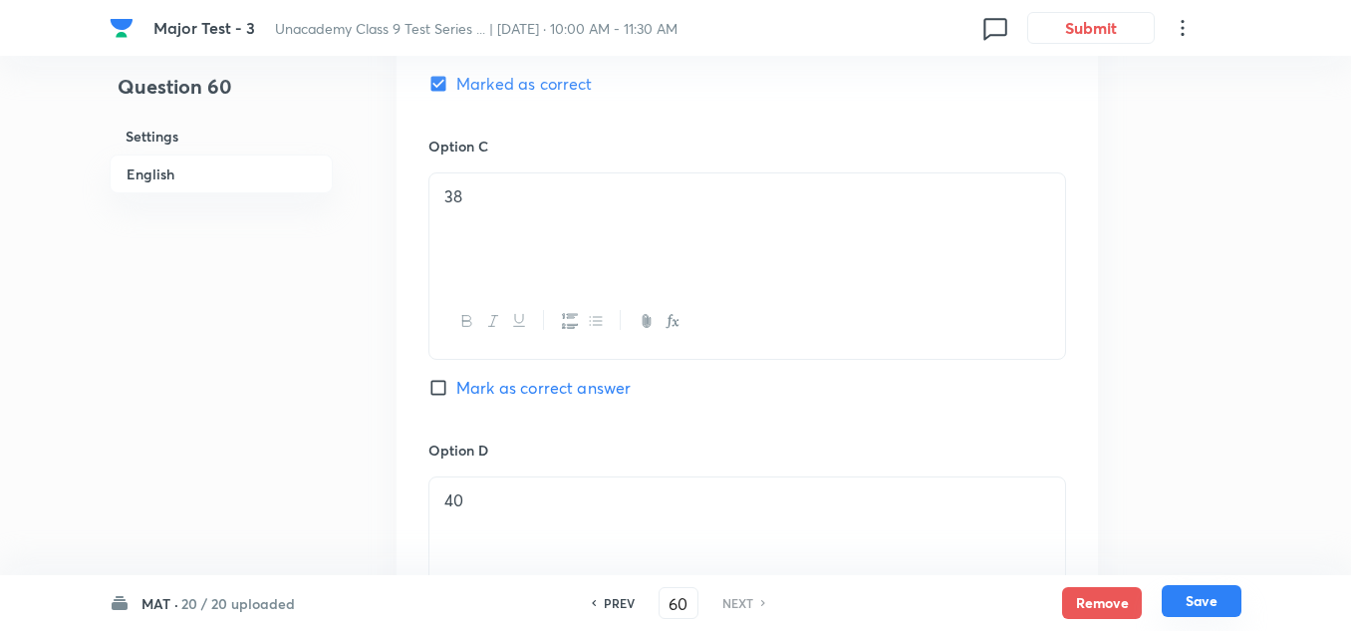
click at [1195, 586] on button "Save" at bounding box center [1202, 601] width 80 height 32
checkbox input "true"
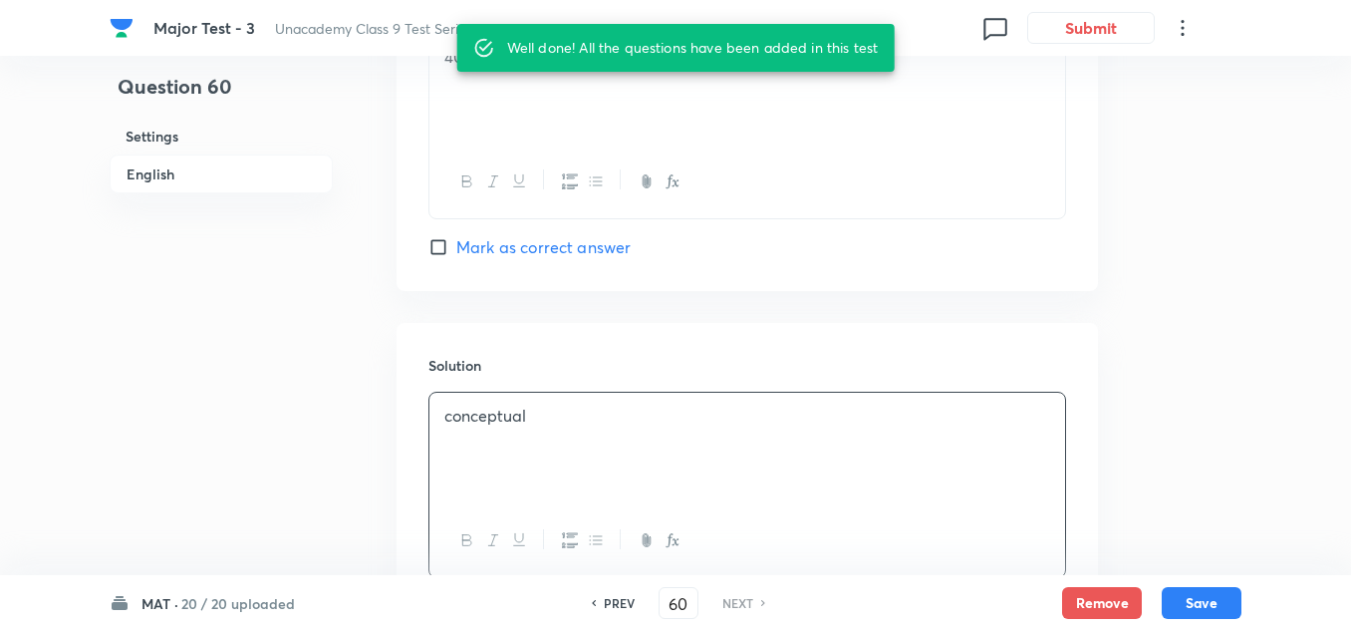
scroll to position [1813, 0]
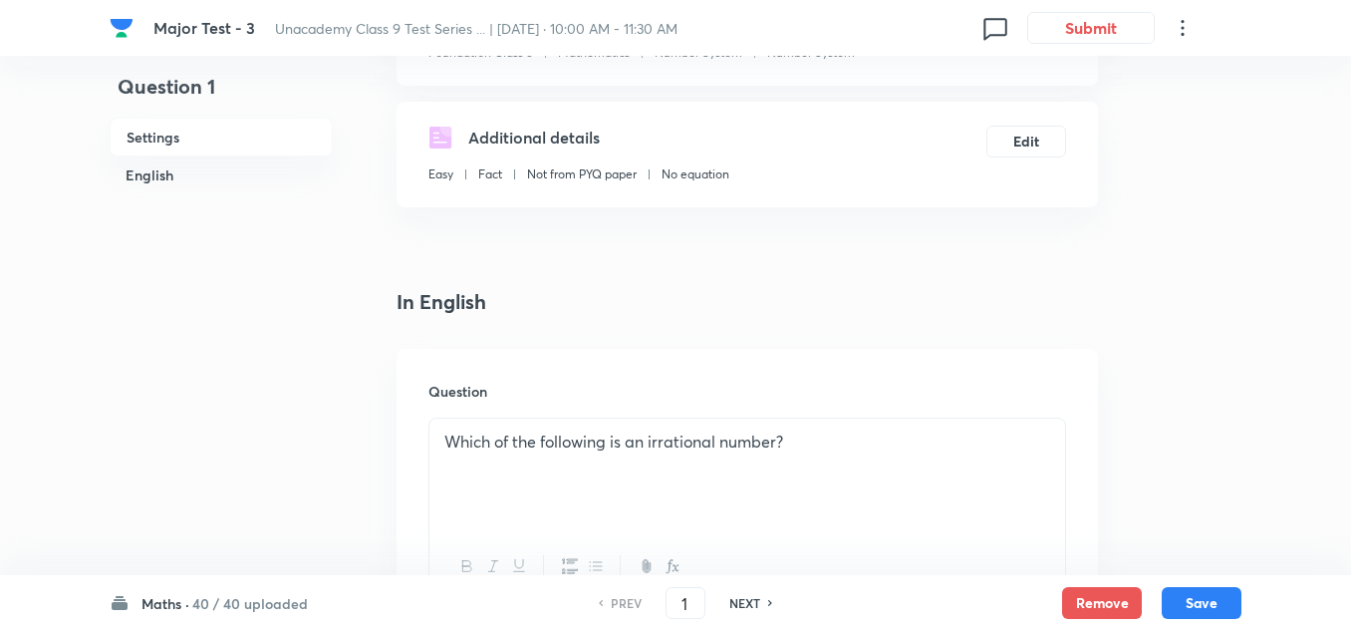
scroll to position [399, 0]
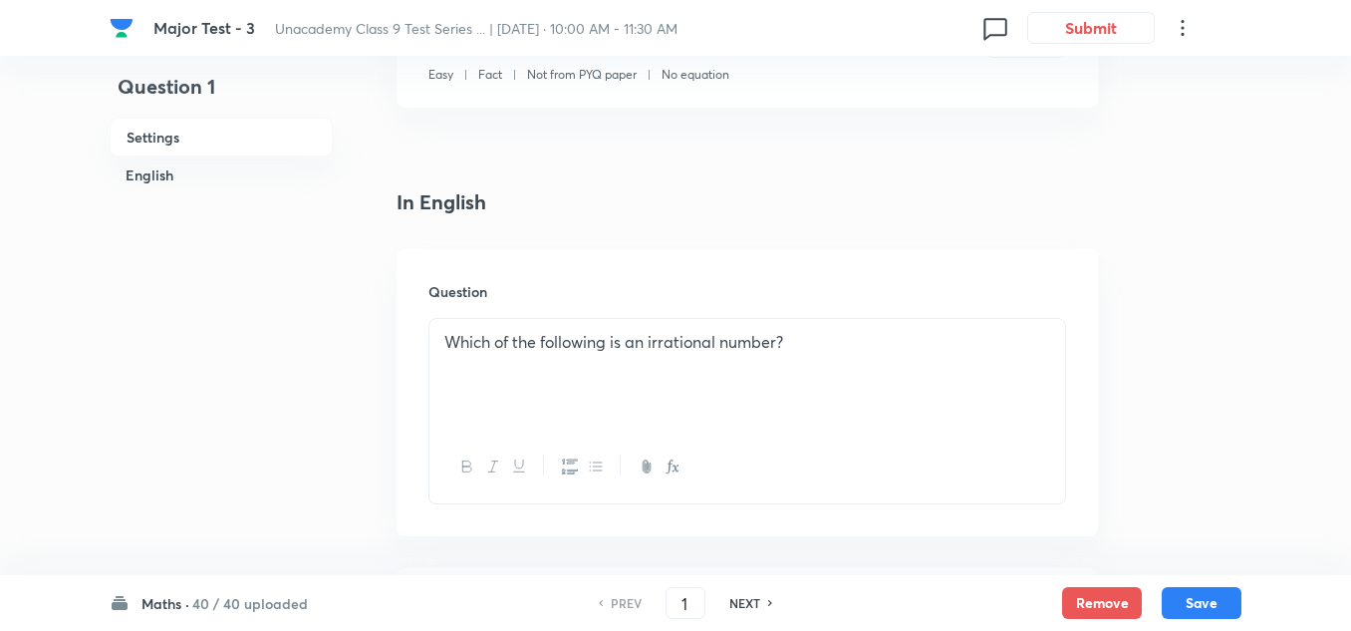
click at [119, 597] on icon at bounding box center [120, 603] width 16 height 14
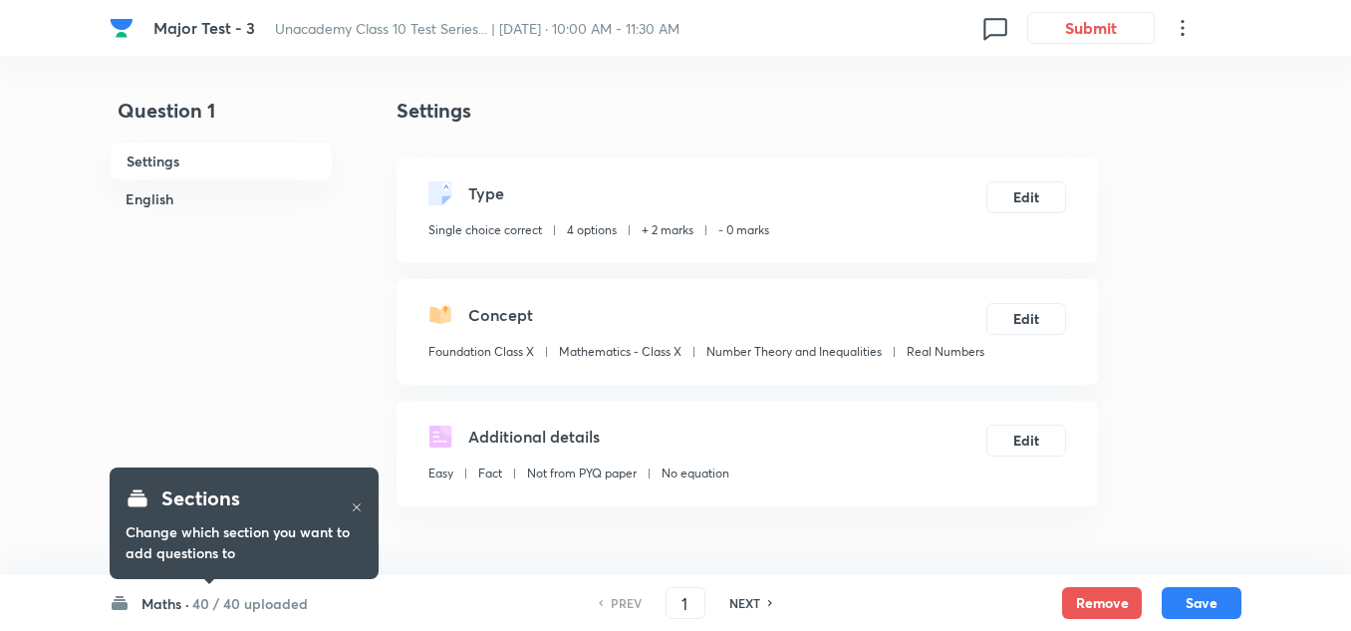
click at [122, 598] on icon at bounding box center [120, 603] width 20 height 20
